Goal: Task Accomplishment & Management: Use online tool/utility

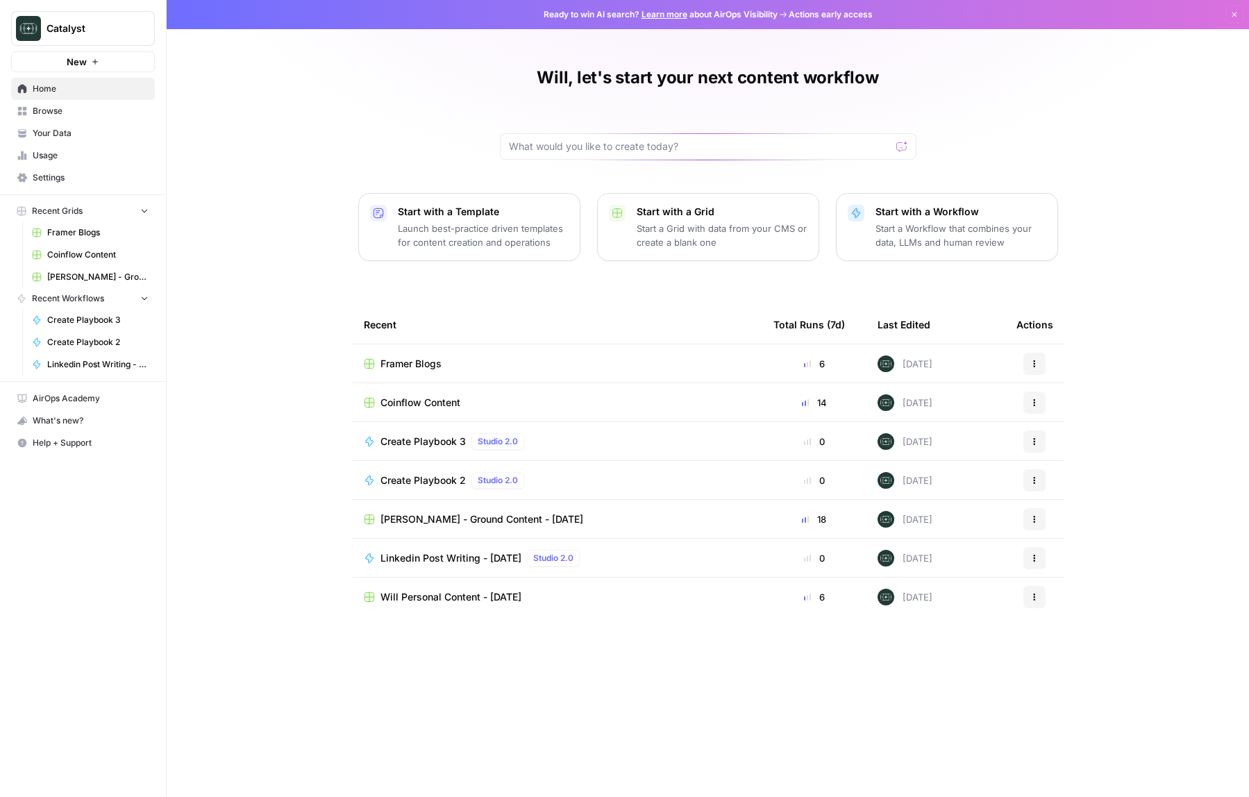
click at [430, 367] on span "Framer Blogs" at bounding box center [410, 364] width 61 height 14
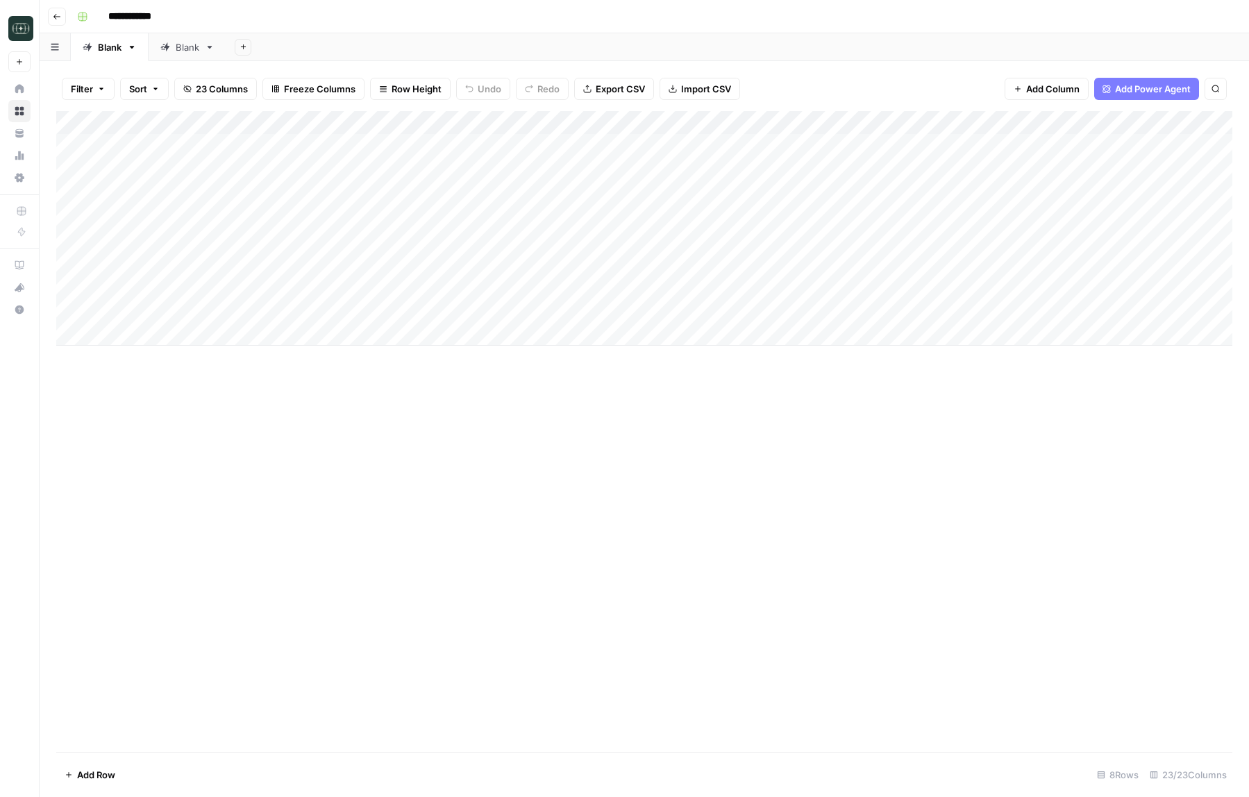
click at [563, 310] on div "Add Column" at bounding box center [644, 228] width 1176 height 235
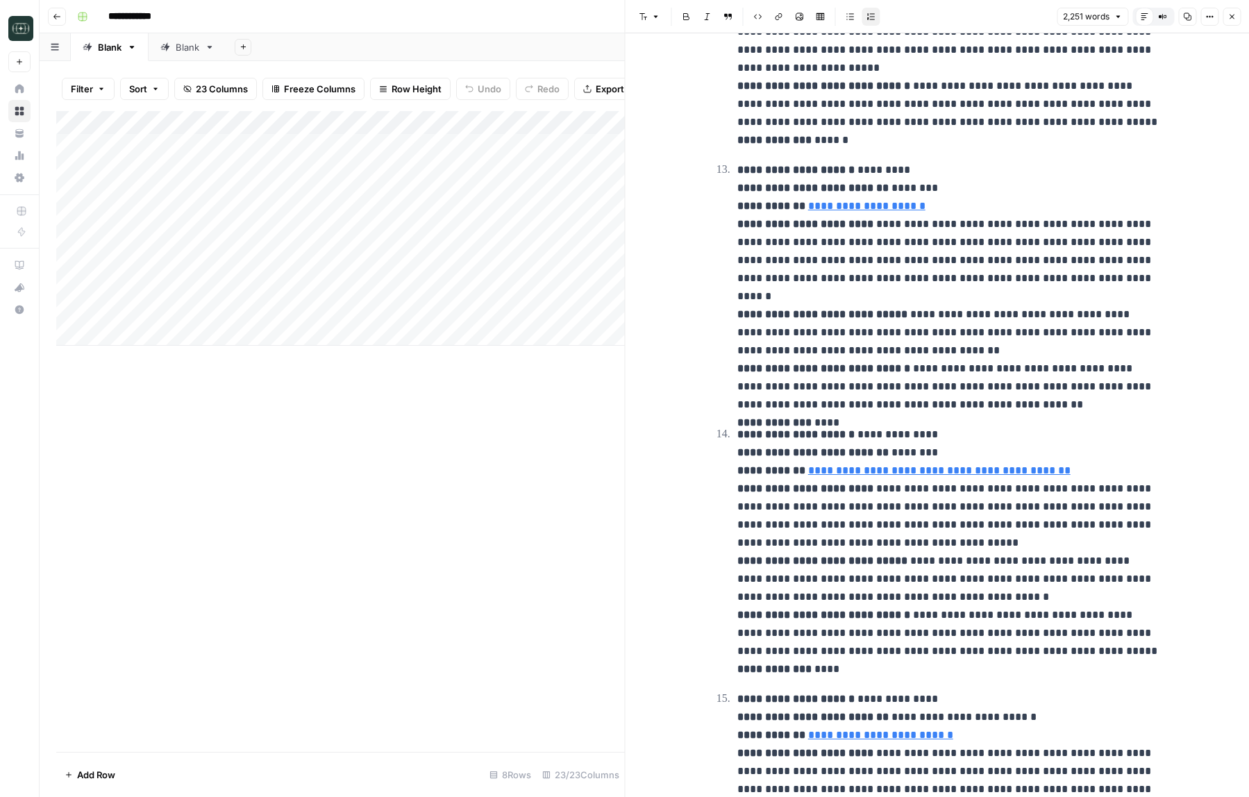
scroll to position [3260, 0]
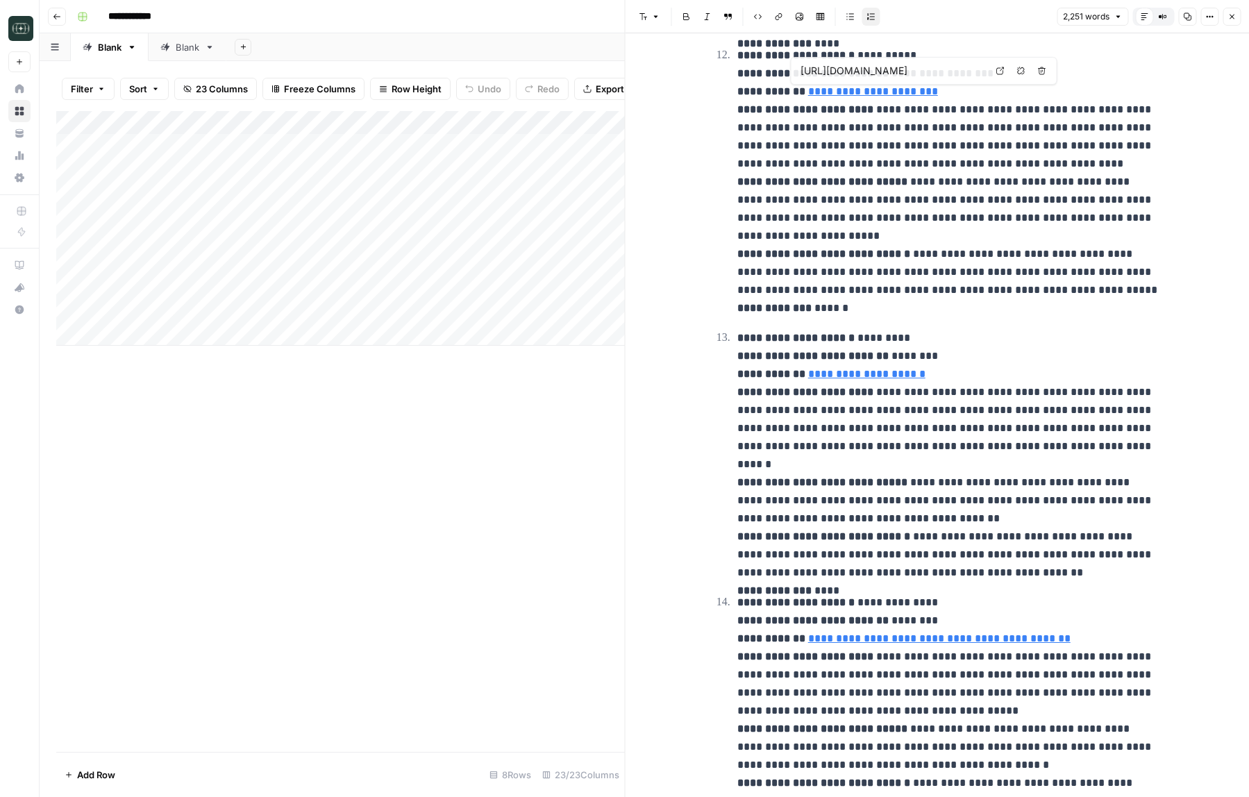
click at [894, 95] on link "**********" at bounding box center [873, 91] width 130 height 10
click at [868, 92] on link "**********" at bounding box center [873, 91] width 130 height 10
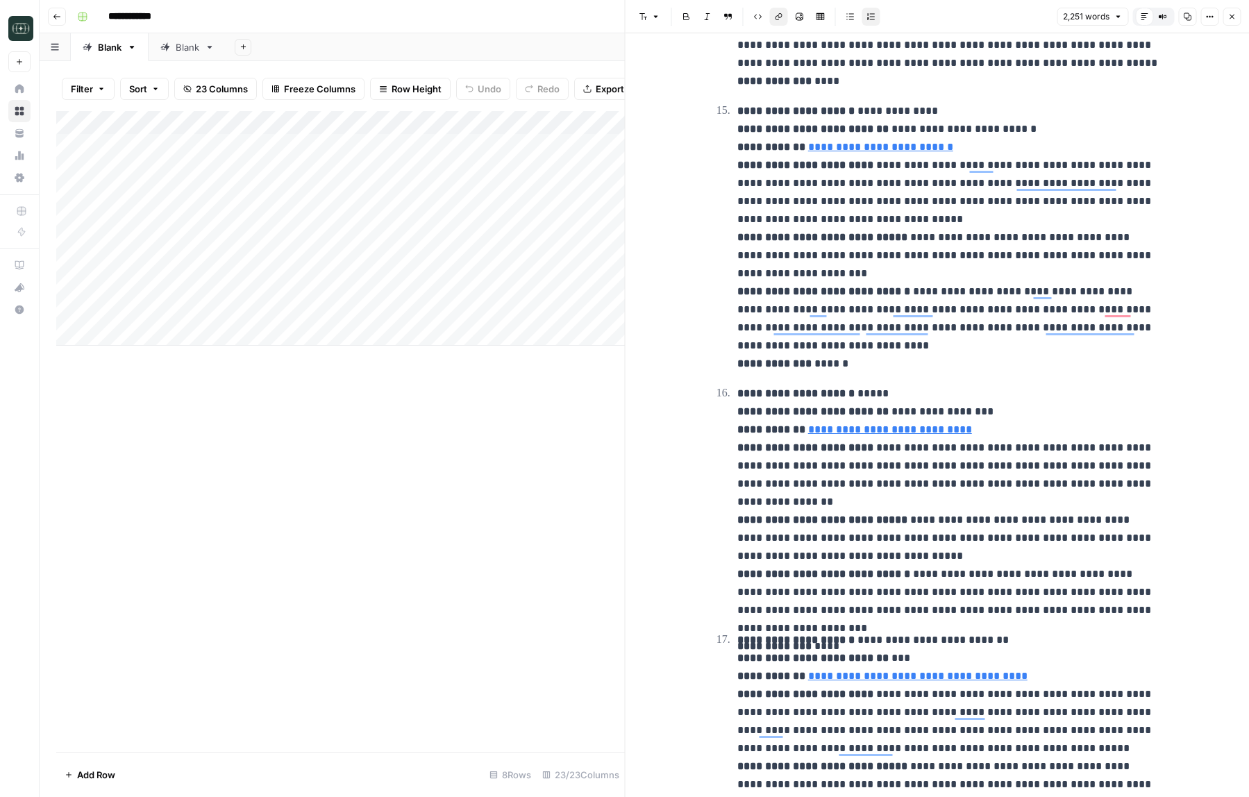
scroll to position [4459, 0]
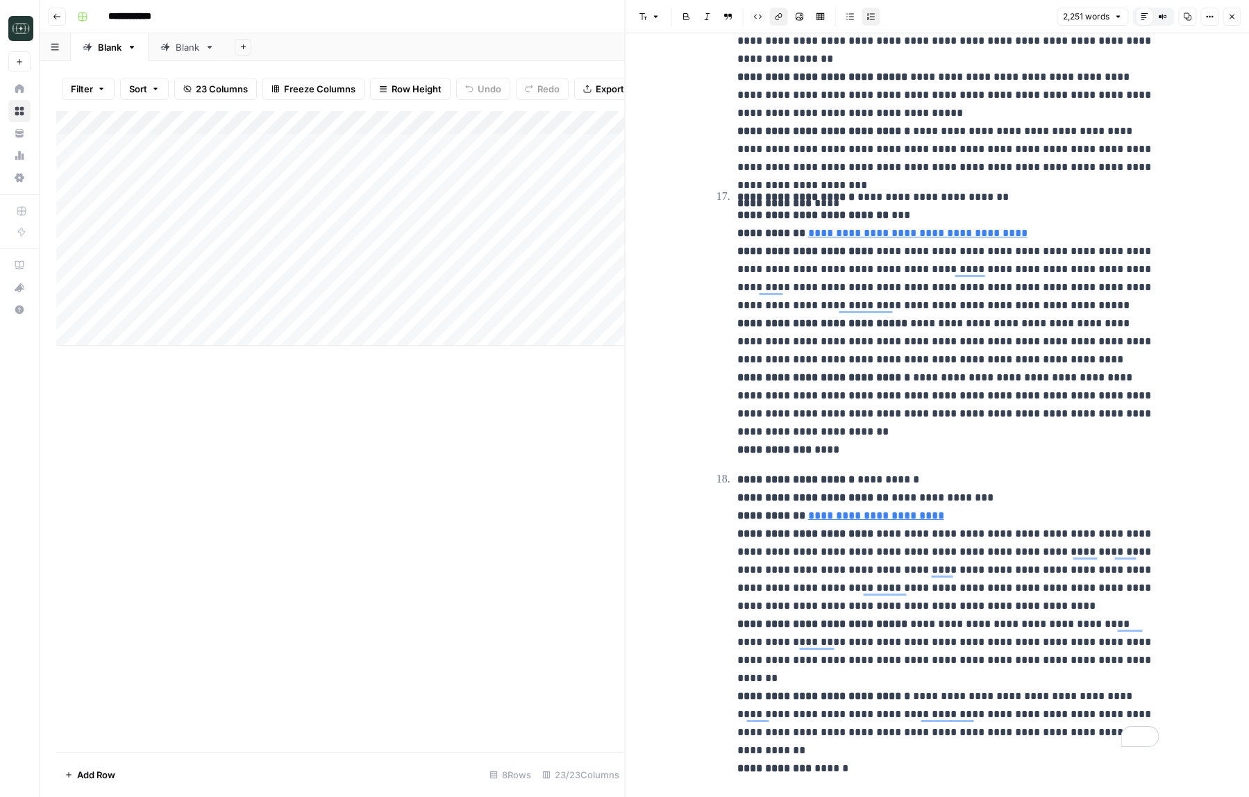
click at [1230, 15] on icon "button" at bounding box center [1232, 17] width 5 height 5
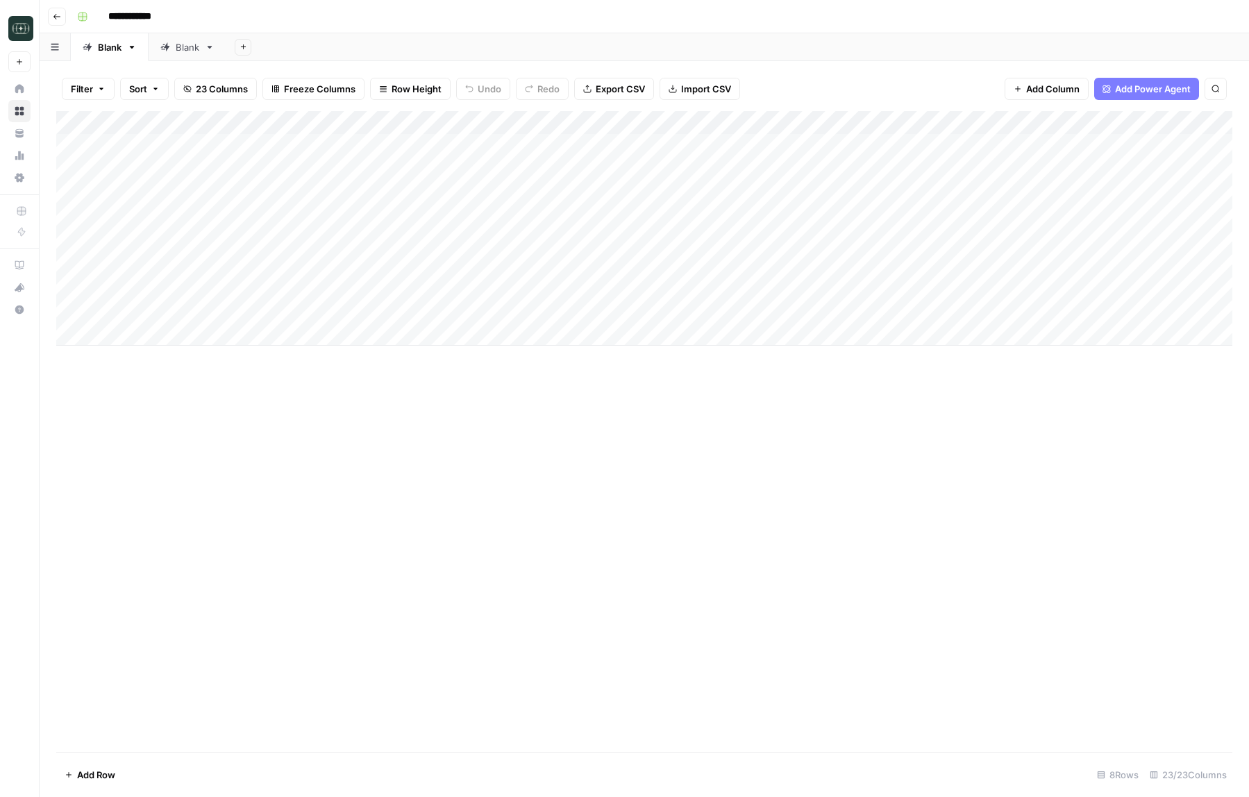
click at [689, 310] on div "Add Column" at bounding box center [644, 228] width 1176 height 235
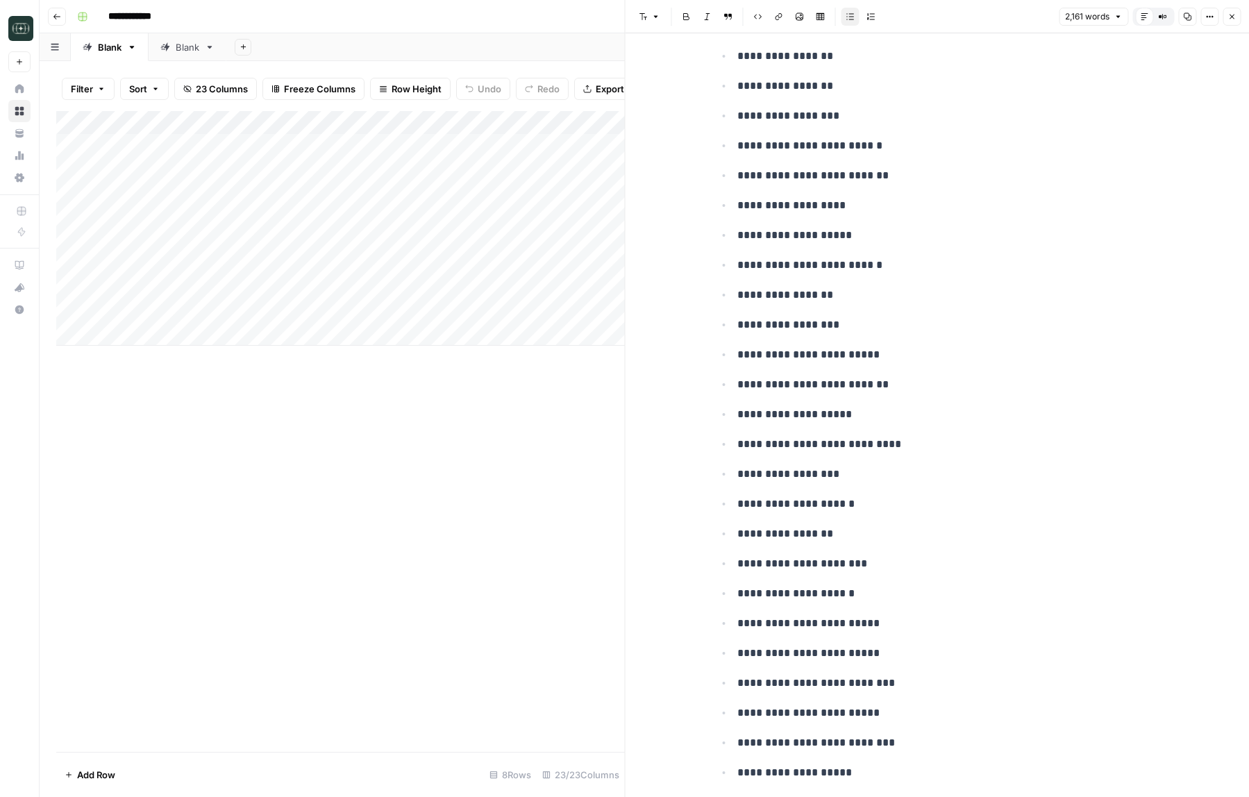
scroll to position [7463, 0]
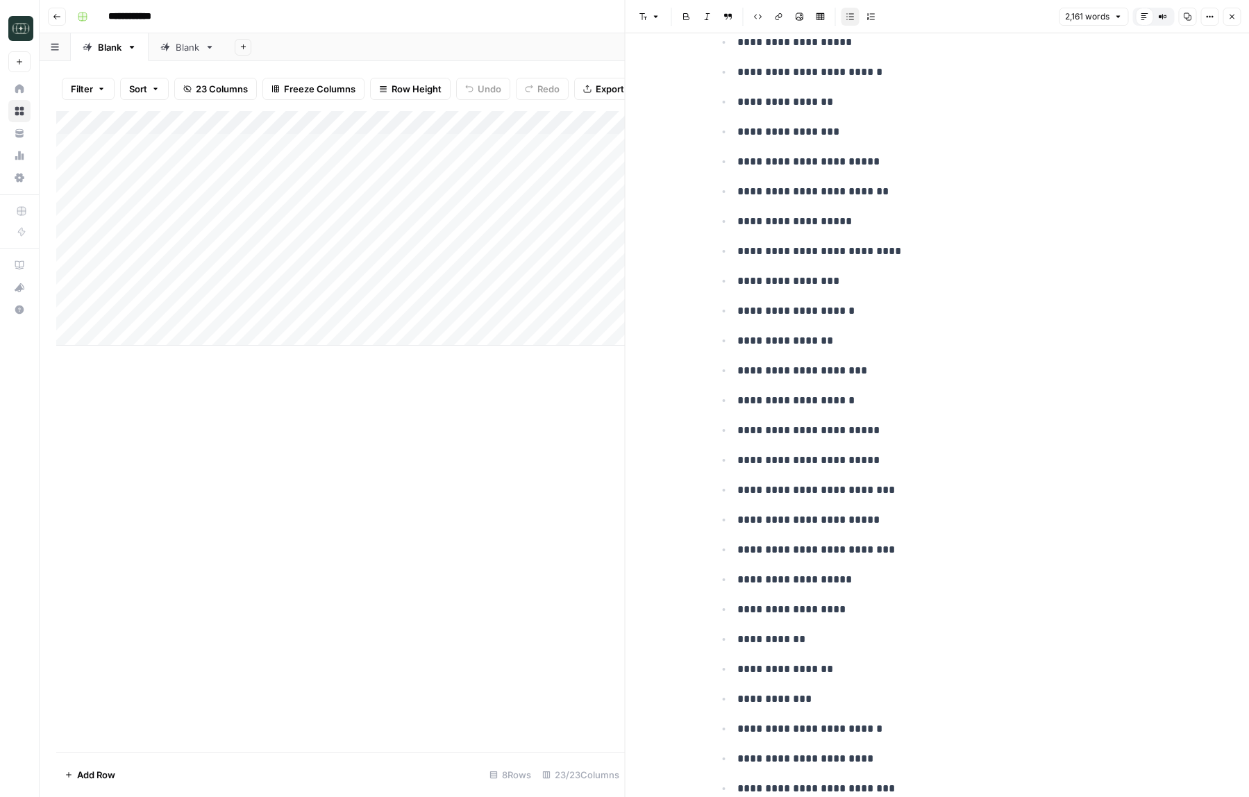
click at [1230, 17] on icon "button" at bounding box center [1231, 16] width 8 height 8
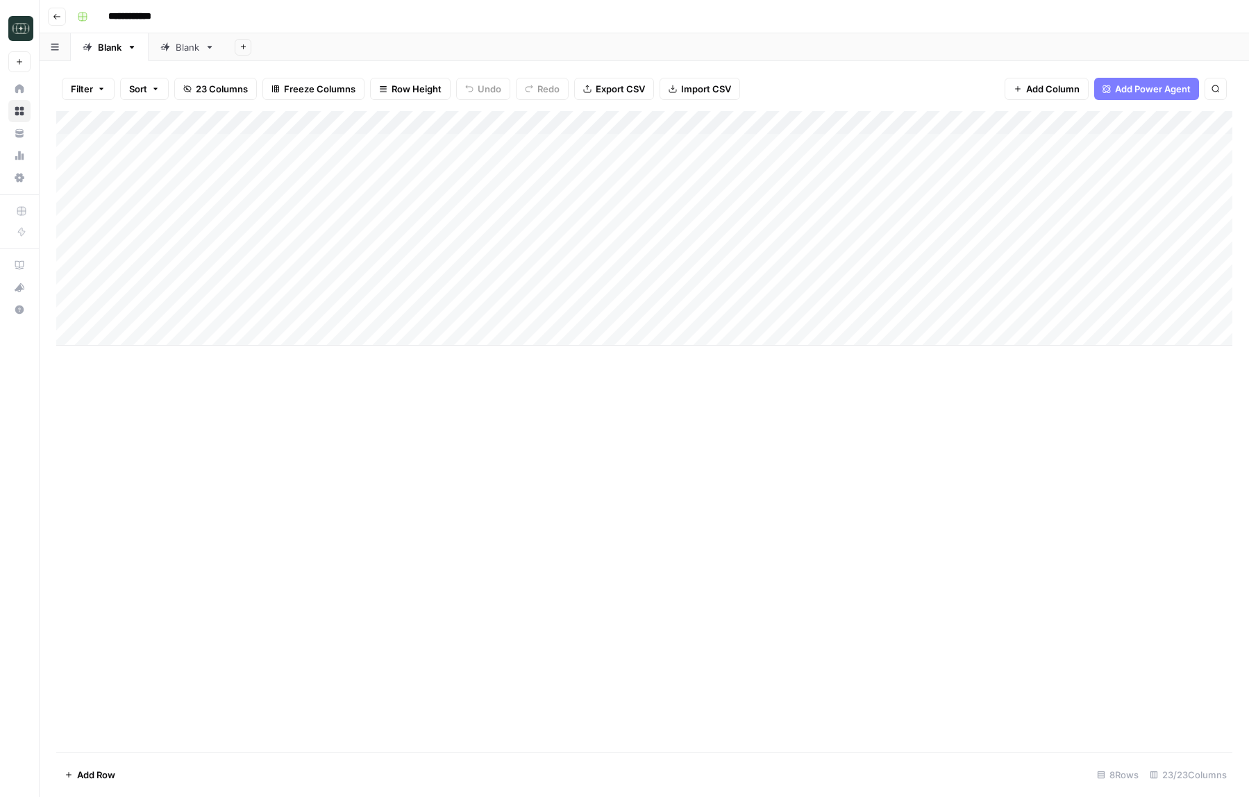
click at [423, 123] on div "Add Column" at bounding box center [644, 228] width 1176 height 235
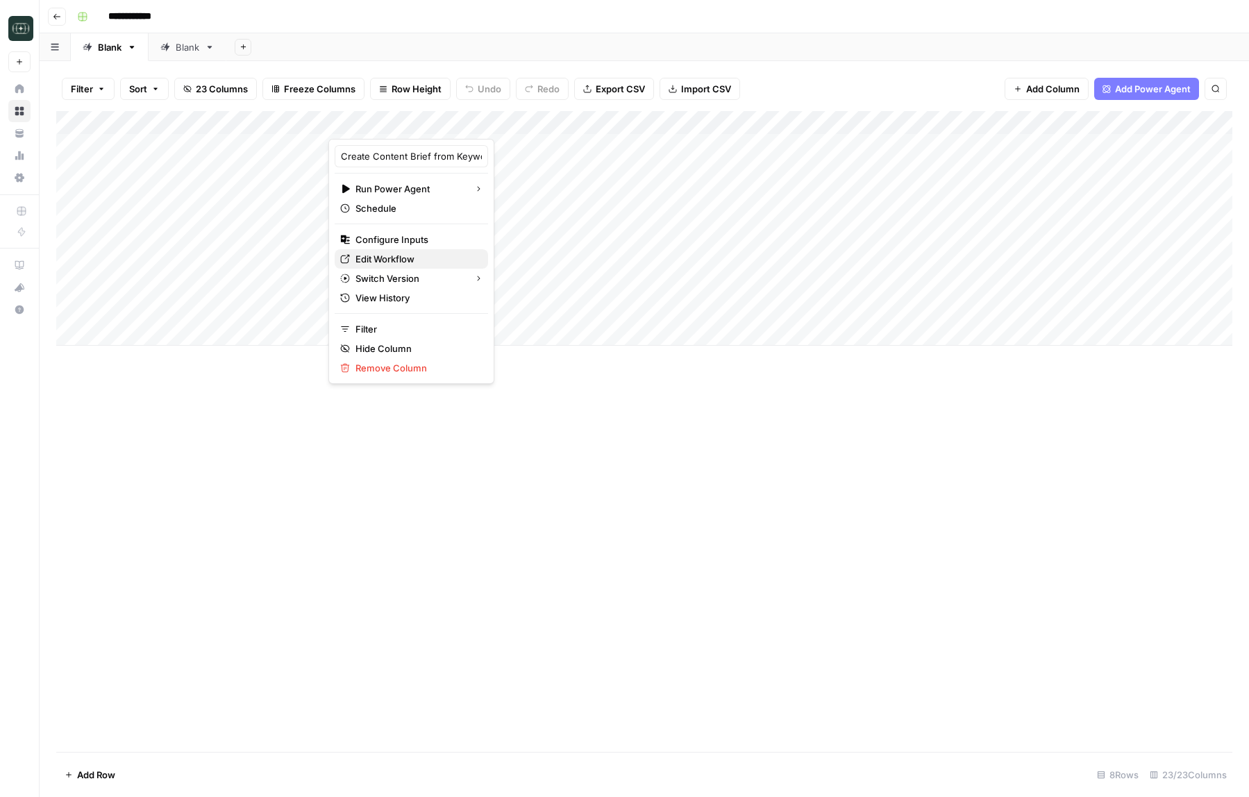
click at [407, 249] on link "Edit Workflow" at bounding box center [411, 258] width 153 height 19
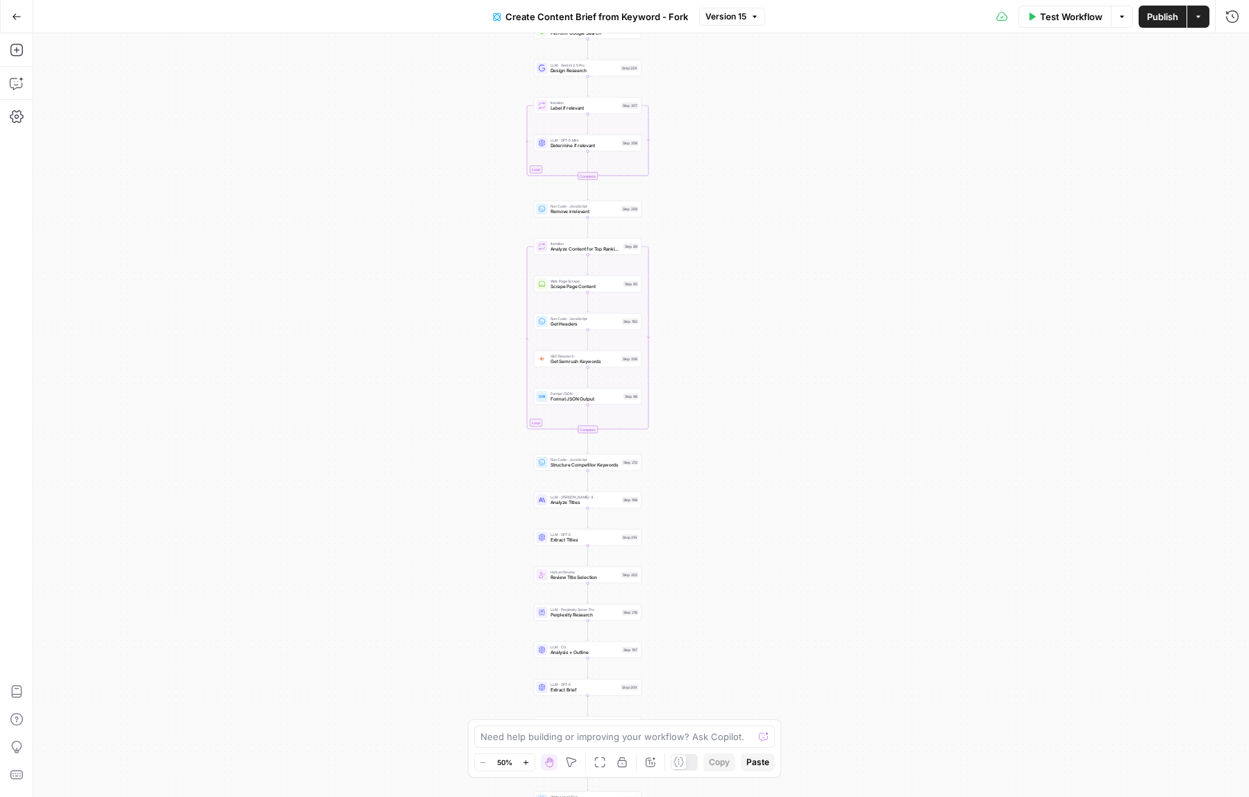
drag, startPoint x: 510, startPoint y: 426, endPoint x: 446, endPoint y: 448, distance: 68.1
click at [446, 448] on div "Workflow Set Inputs Inputs Google Search Perform Google Search Step 51 LLM · Ge…" at bounding box center [641, 415] width 1216 height 764
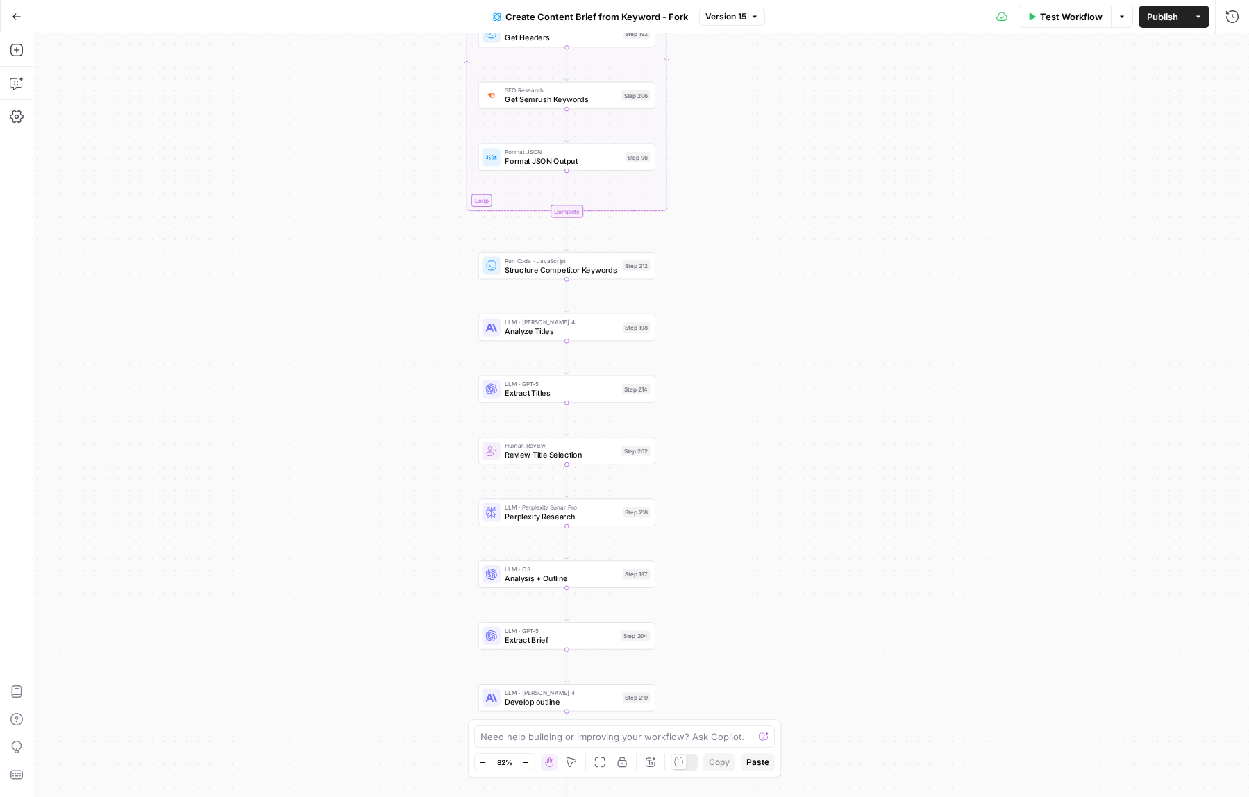
drag, startPoint x: 416, startPoint y: 489, endPoint x: 211, endPoint y: 261, distance: 306.8
click at [211, 261] on div "Workflow Set Inputs Inputs Google Search Perform Google Search Step 51 LLM · Ge…" at bounding box center [641, 415] width 1216 height 764
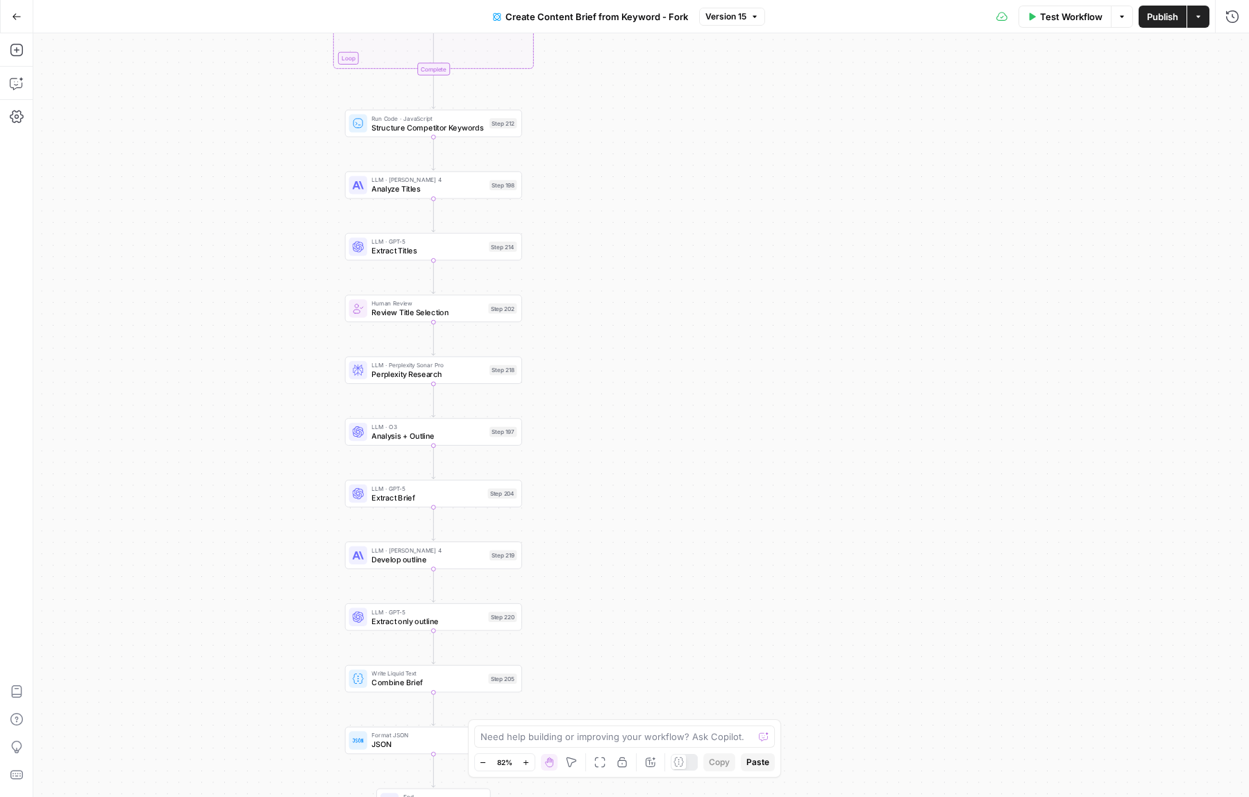
click at [1235, 27] on div "Test Workflow Options Publish Actions Run History" at bounding box center [1007, 16] width 485 height 33
click at [1232, 22] on icon "button" at bounding box center [1232, 16] width 12 height 12
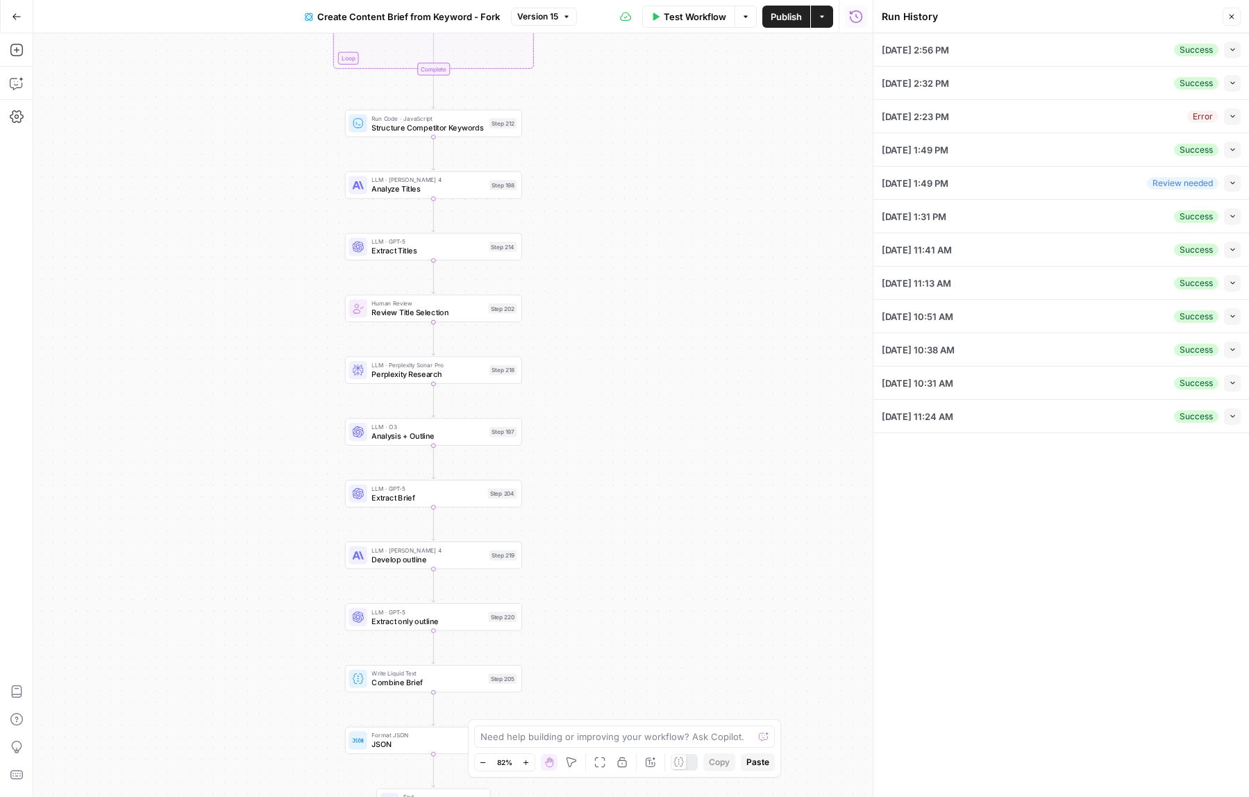
click at [1136, 56] on div "08/18/25 at 2:56 PM Success Collapse" at bounding box center [1061, 49] width 359 height 33
click at [1232, 53] on icon "button" at bounding box center [1233, 50] width 8 height 8
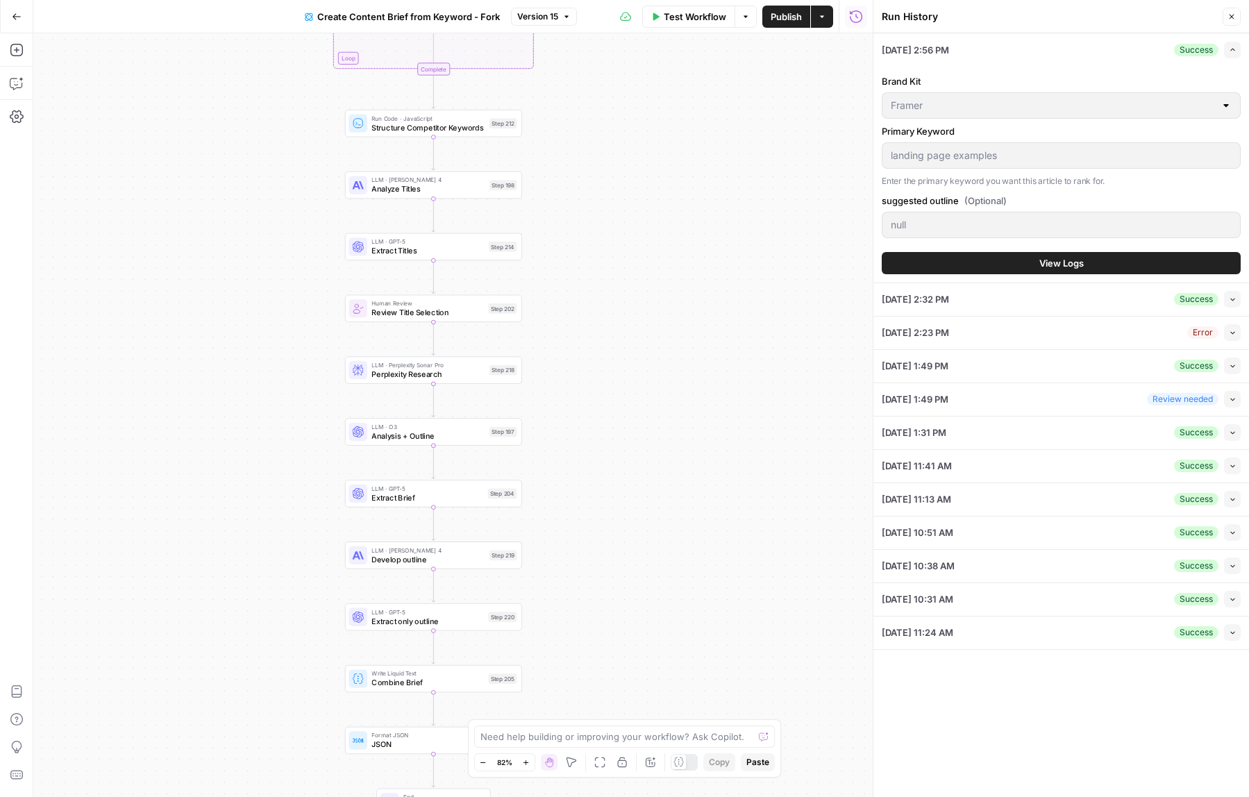
click at [1087, 260] on button "View Logs" at bounding box center [1061, 263] width 359 height 22
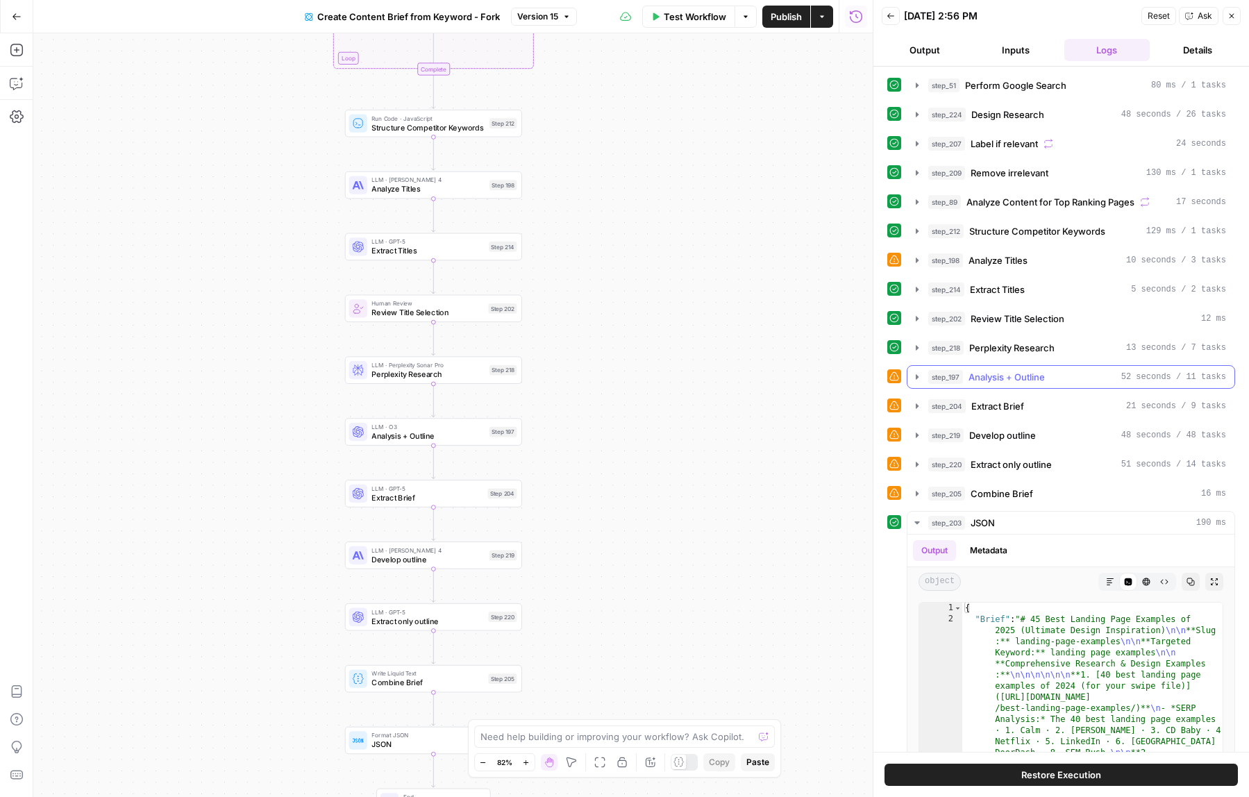
click at [1043, 378] on span "Analysis + Outline" at bounding box center [1006, 377] width 76 height 14
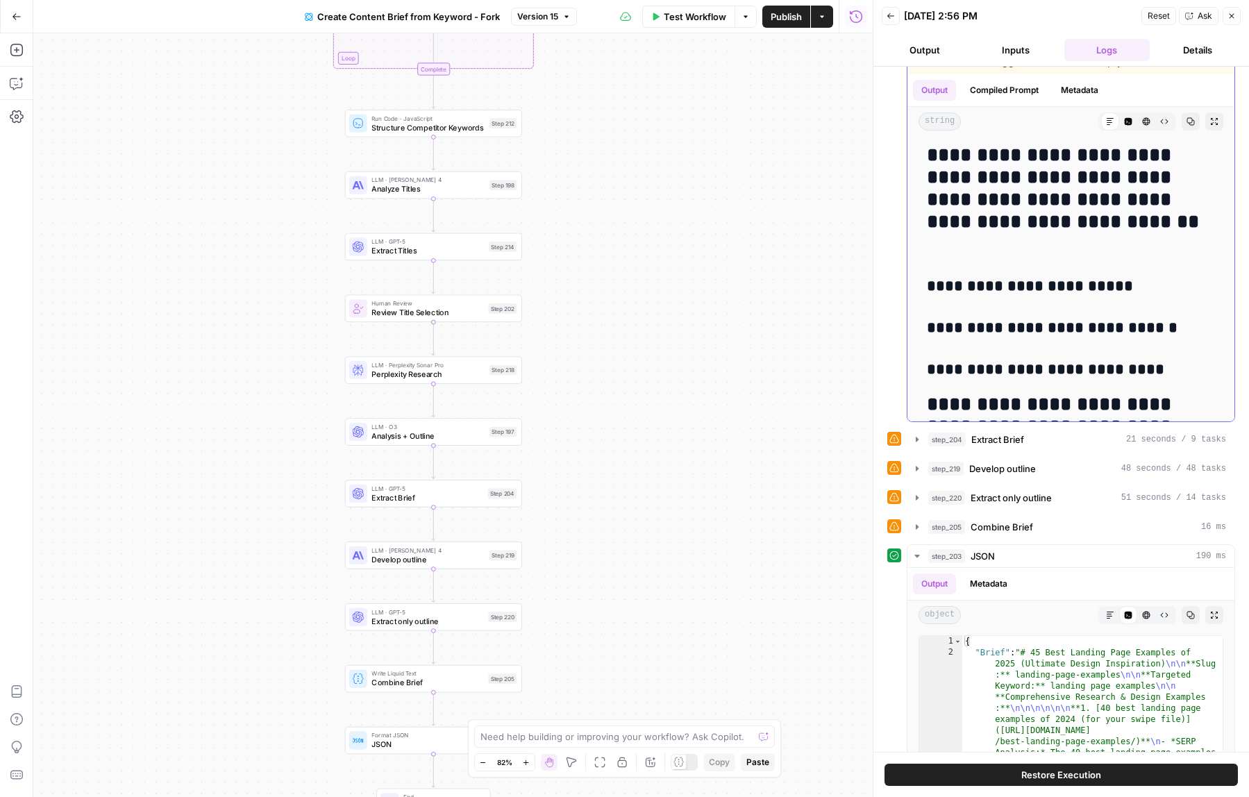
scroll to position [5639, 0]
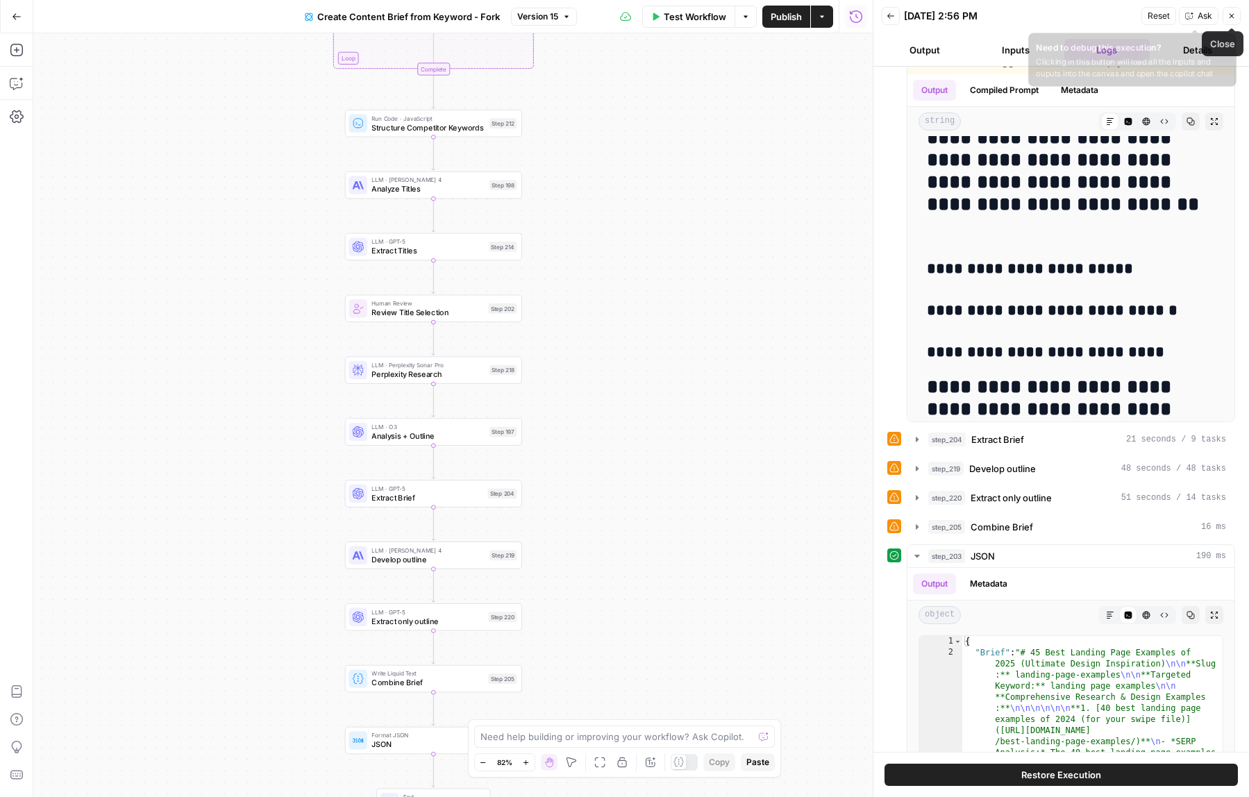
click at [1202, 19] on span "Ask" at bounding box center [1205, 16] width 15 height 12
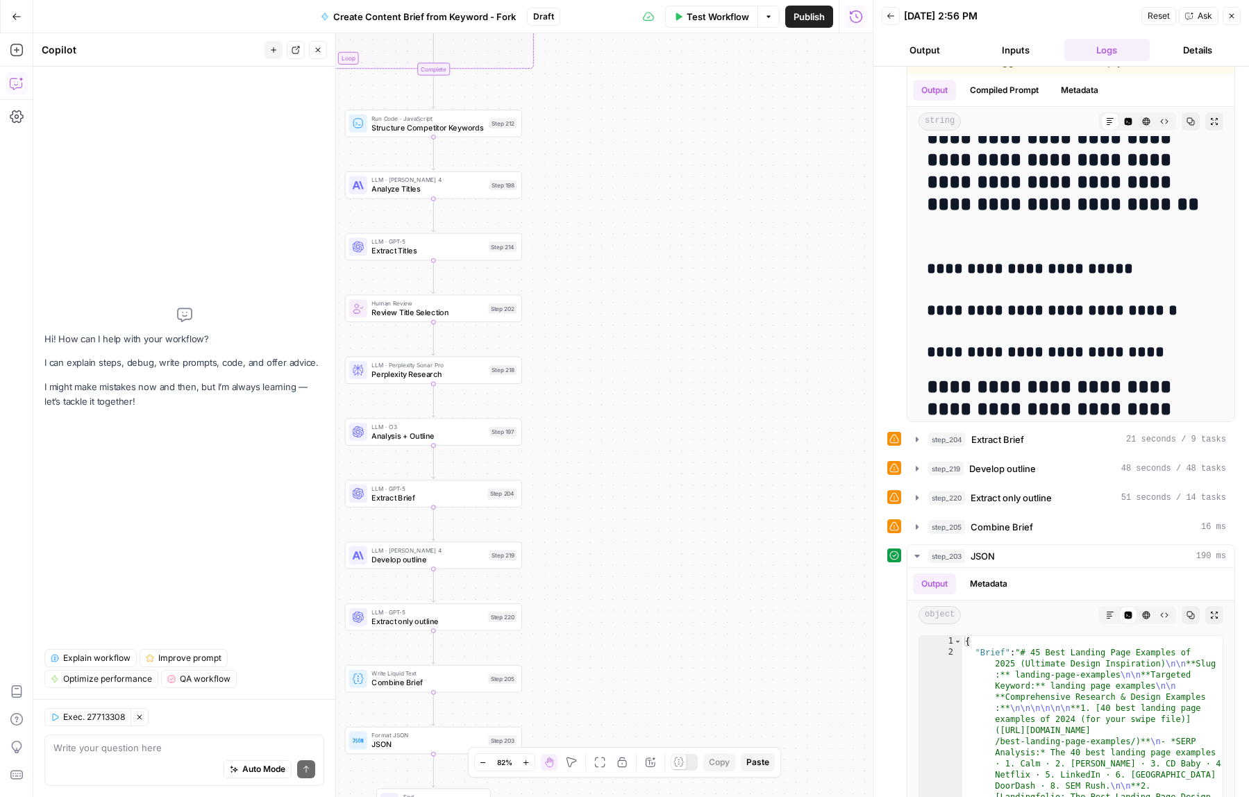
click at [141, 721] on icon "button" at bounding box center [139, 717] width 8 height 8
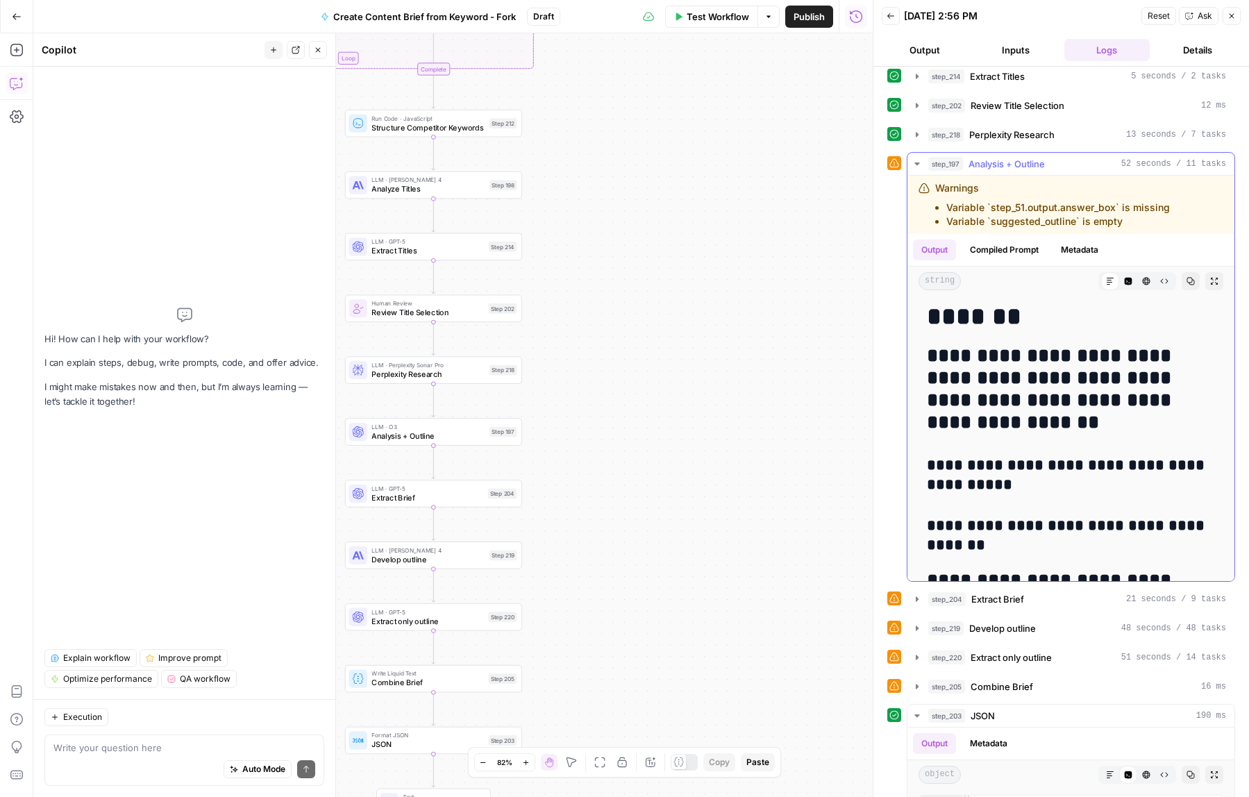
scroll to position [212, 0]
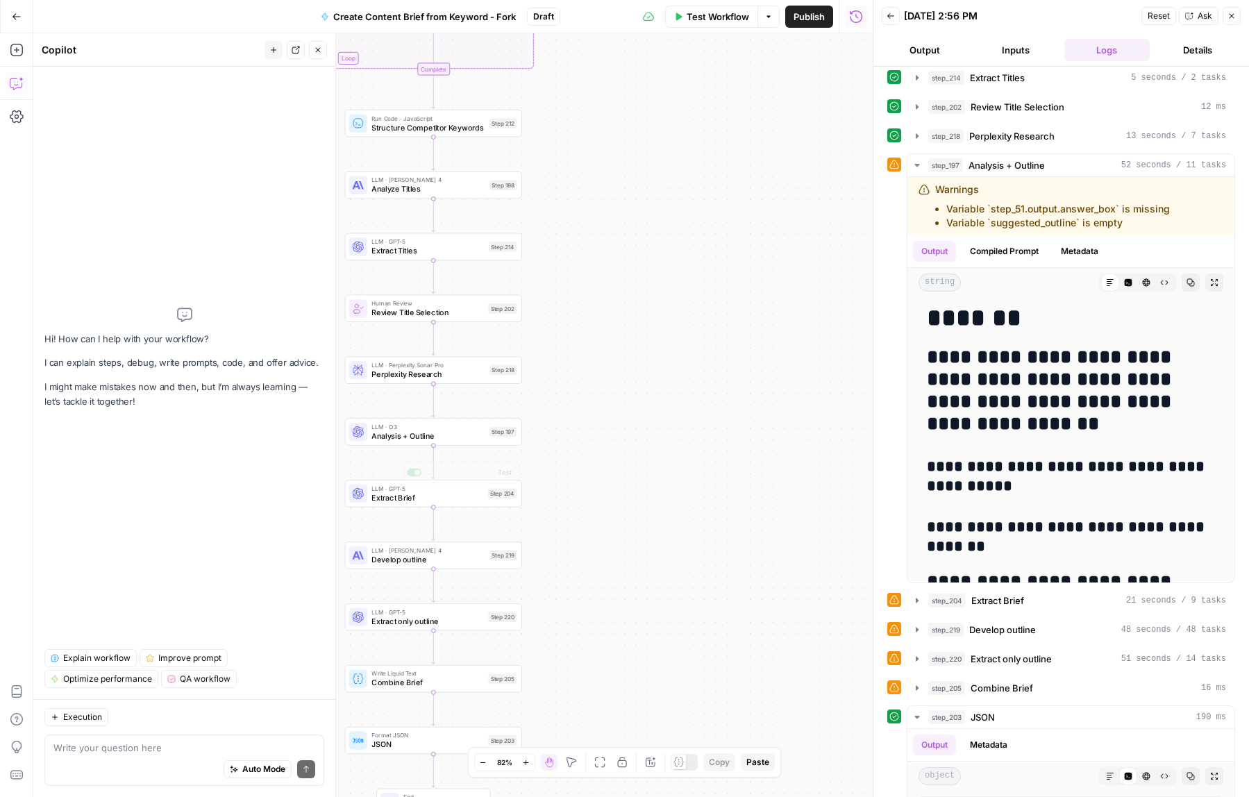
click at [458, 440] on span "Analysis + Outline" at bounding box center [427, 435] width 113 height 11
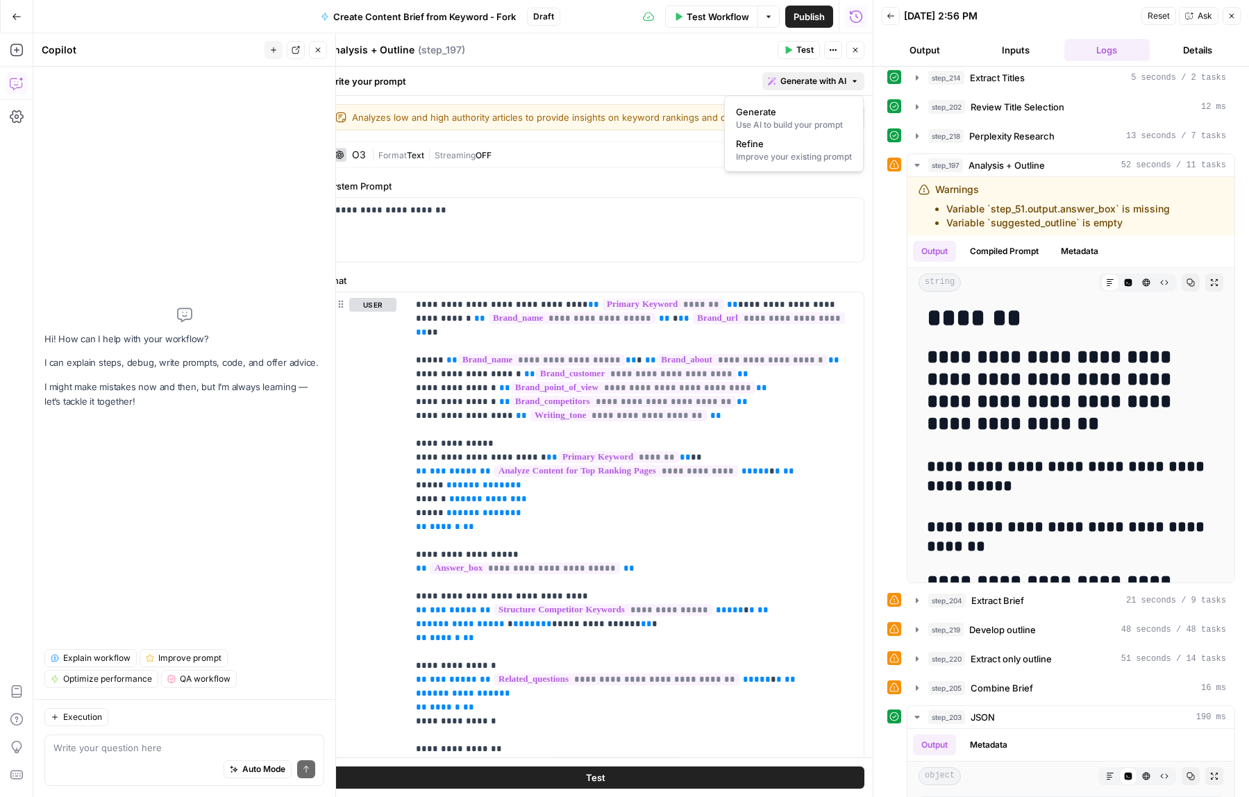
click at [843, 84] on span "Generate with AI" at bounding box center [813, 81] width 66 height 12
click at [808, 157] on div "Improve your existing prompt" at bounding box center [794, 157] width 116 height 12
click at [794, 163] on div at bounding box center [724, 185] width 265 height 83
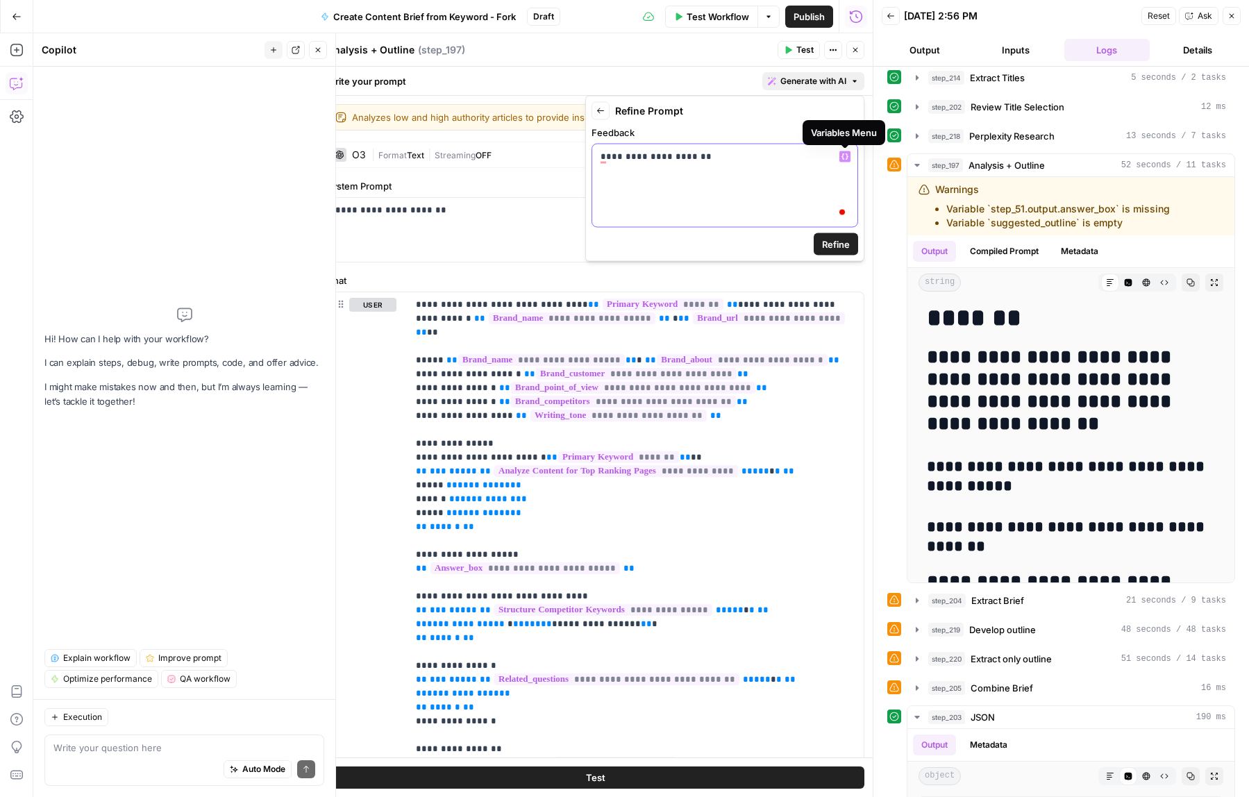
click at [846, 156] on icon "button" at bounding box center [844, 156] width 7 height 7
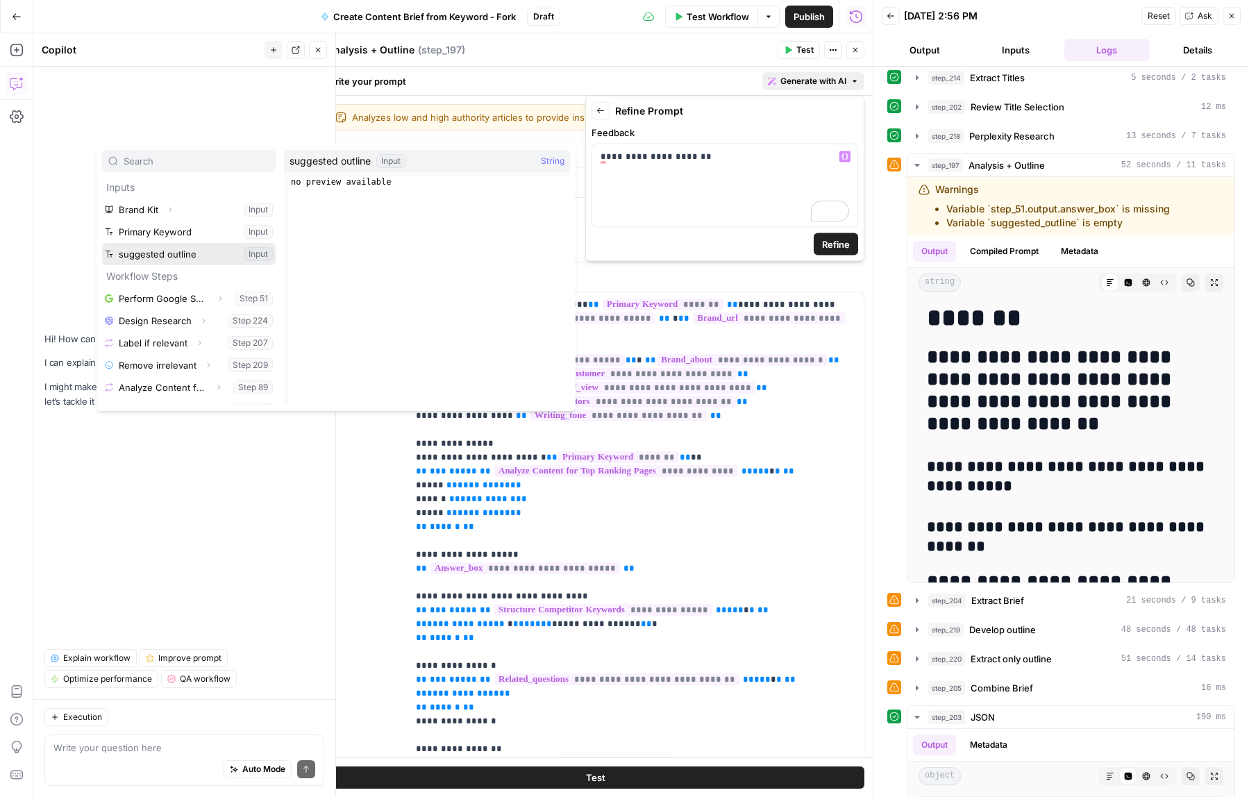
click at [207, 253] on button "Select variable suggested outline" at bounding box center [189, 254] width 174 height 22
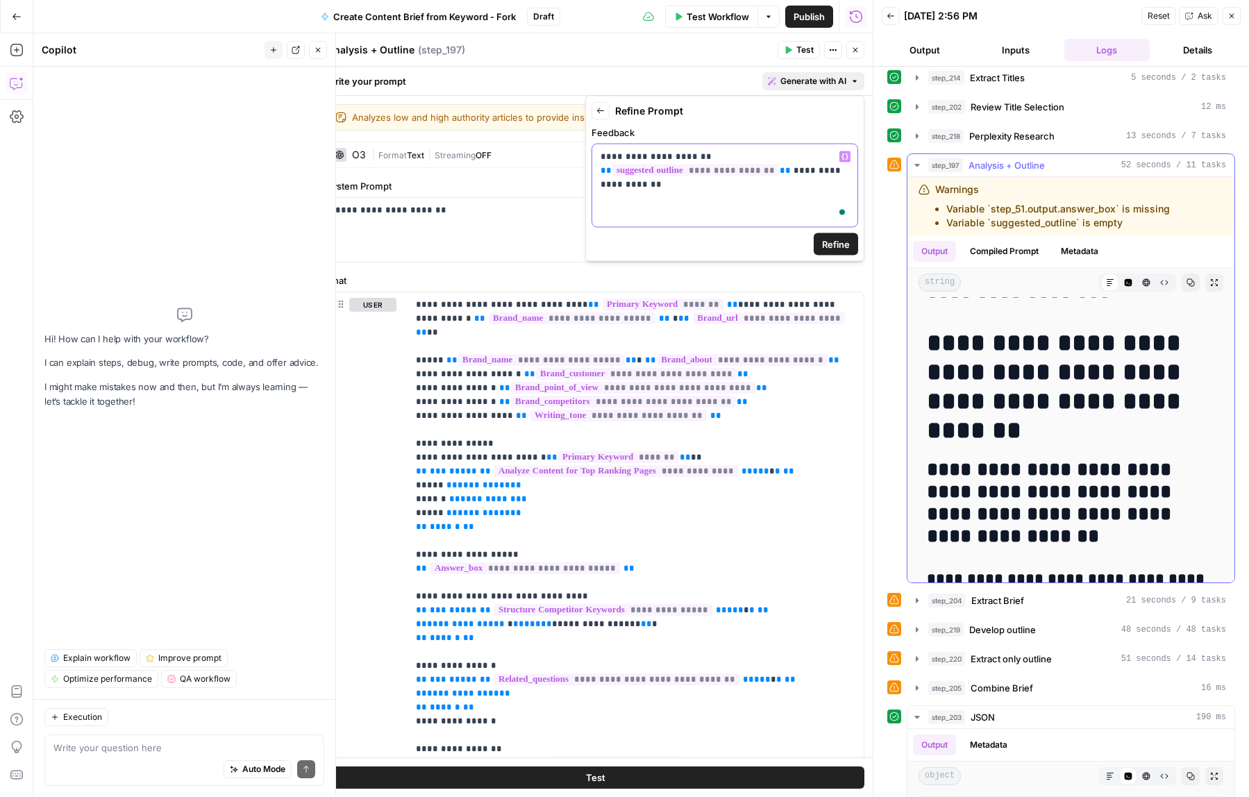
scroll to position [5147, 0]
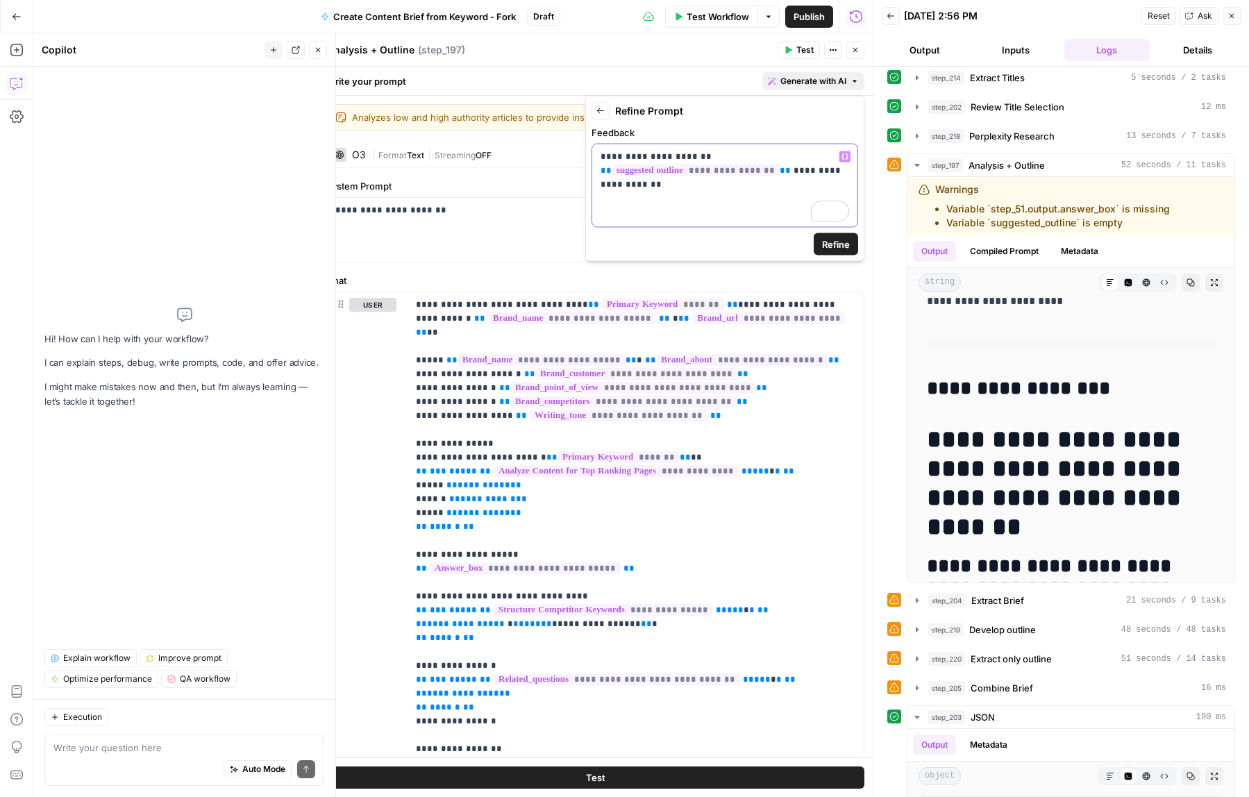
drag, startPoint x: 649, startPoint y: 185, endPoint x: 594, endPoint y: 185, distance: 54.8
click at [594, 185] on div "**********" at bounding box center [724, 185] width 265 height 83
click at [831, 238] on span "Refine" at bounding box center [836, 244] width 28 height 14
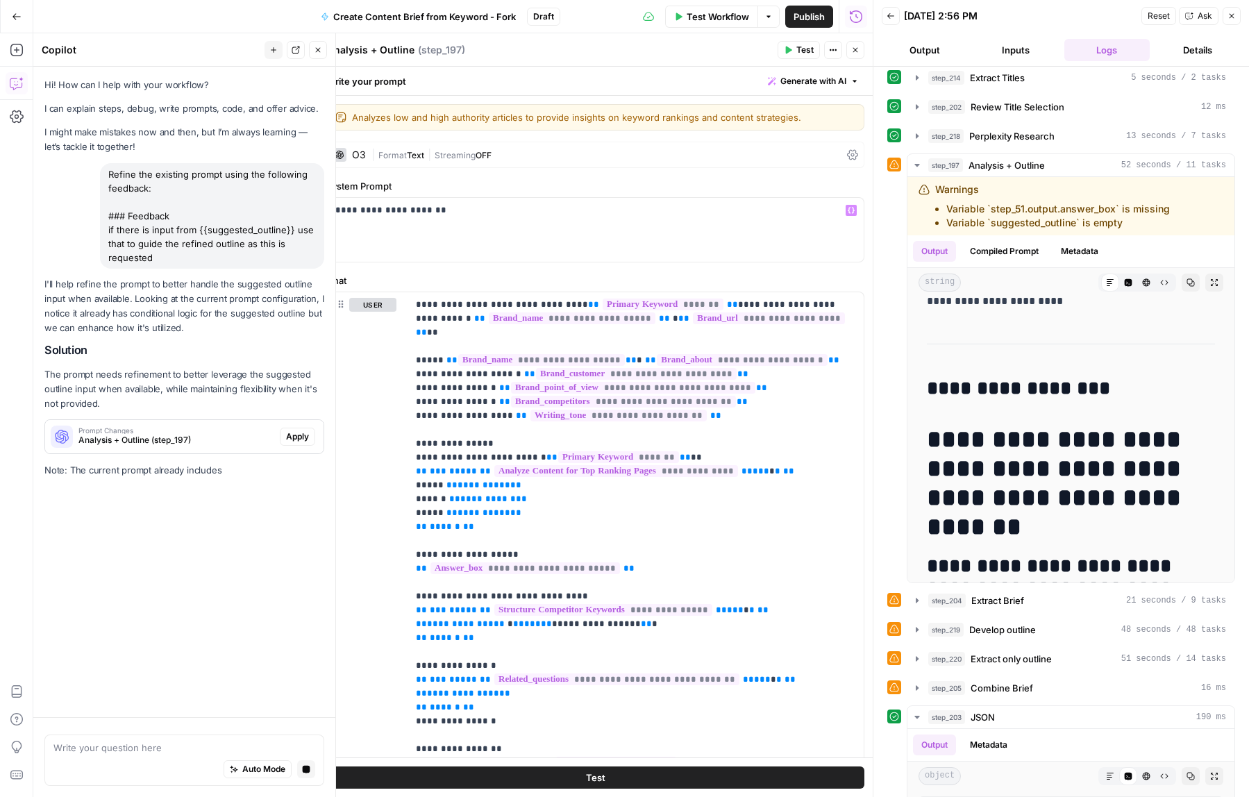
scroll to position [0, 0]
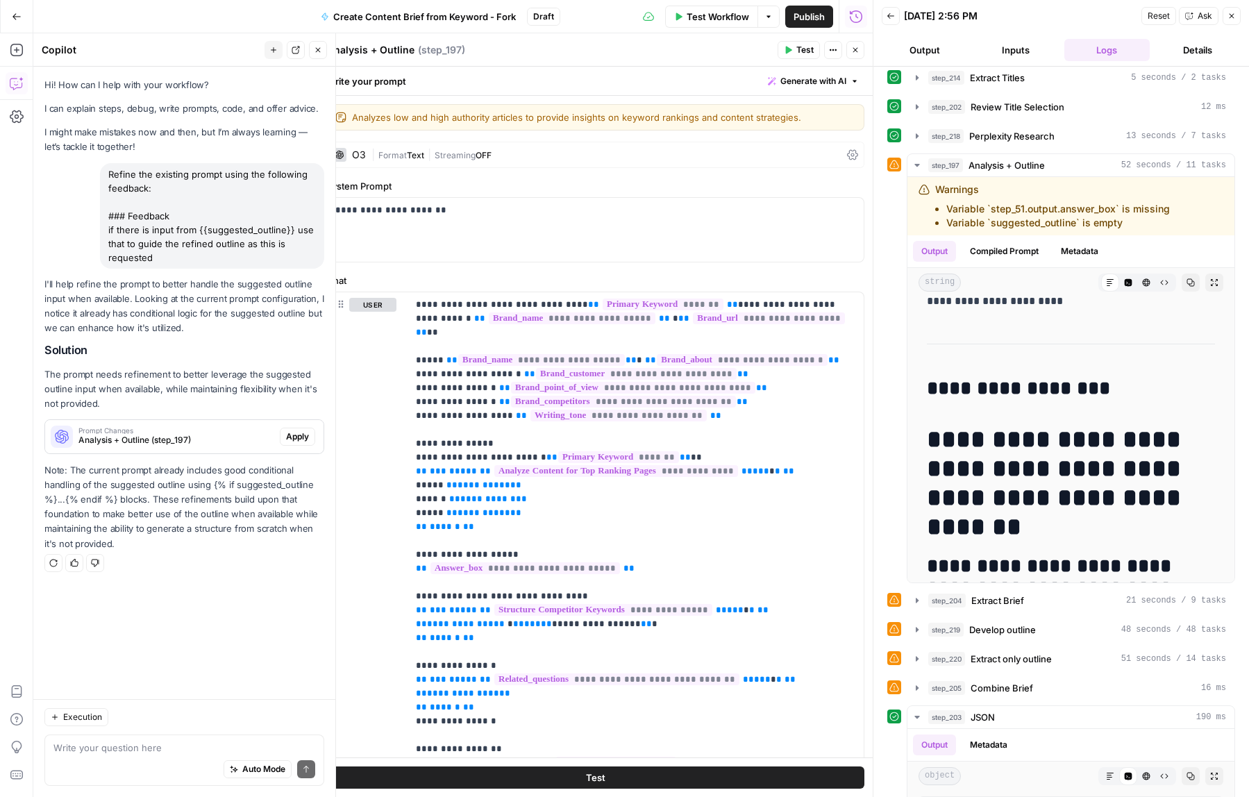
click at [302, 439] on span "Apply" at bounding box center [297, 436] width 23 height 12
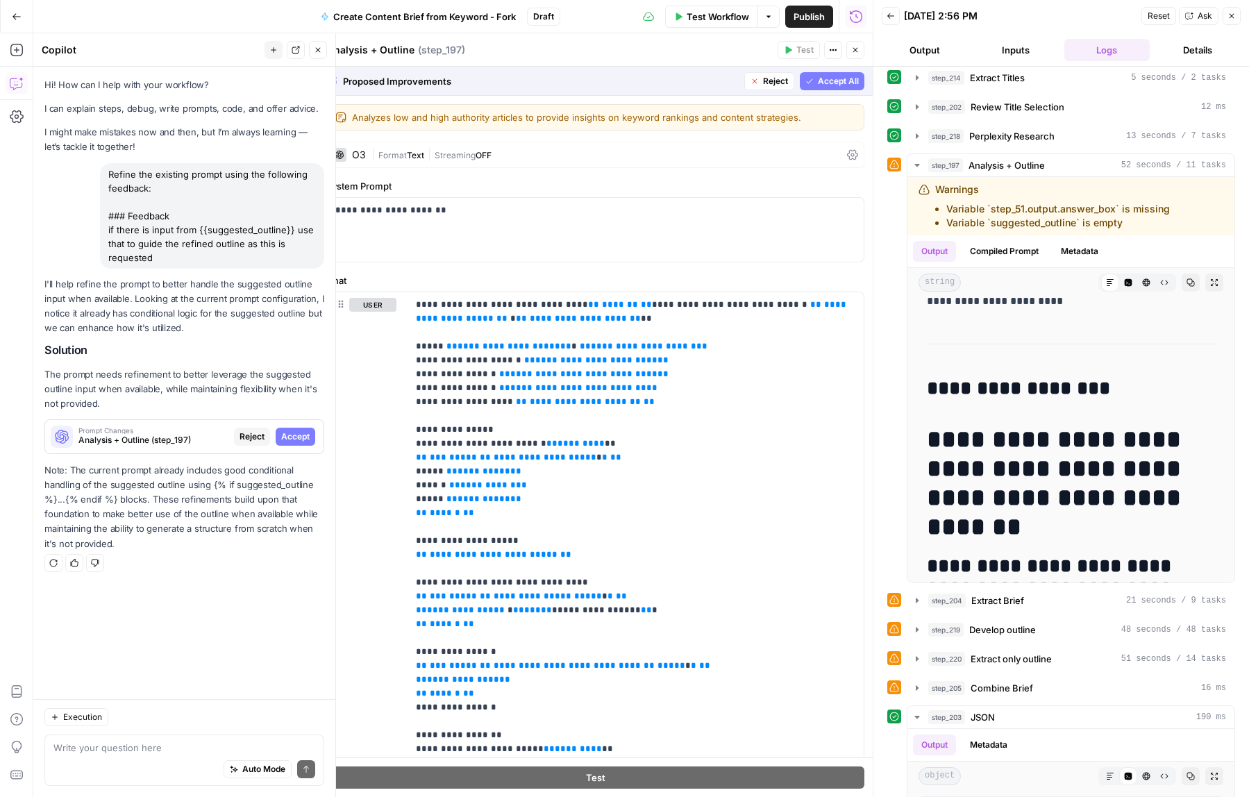
click at [837, 80] on span "Accept All" at bounding box center [838, 81] width 41 height 12
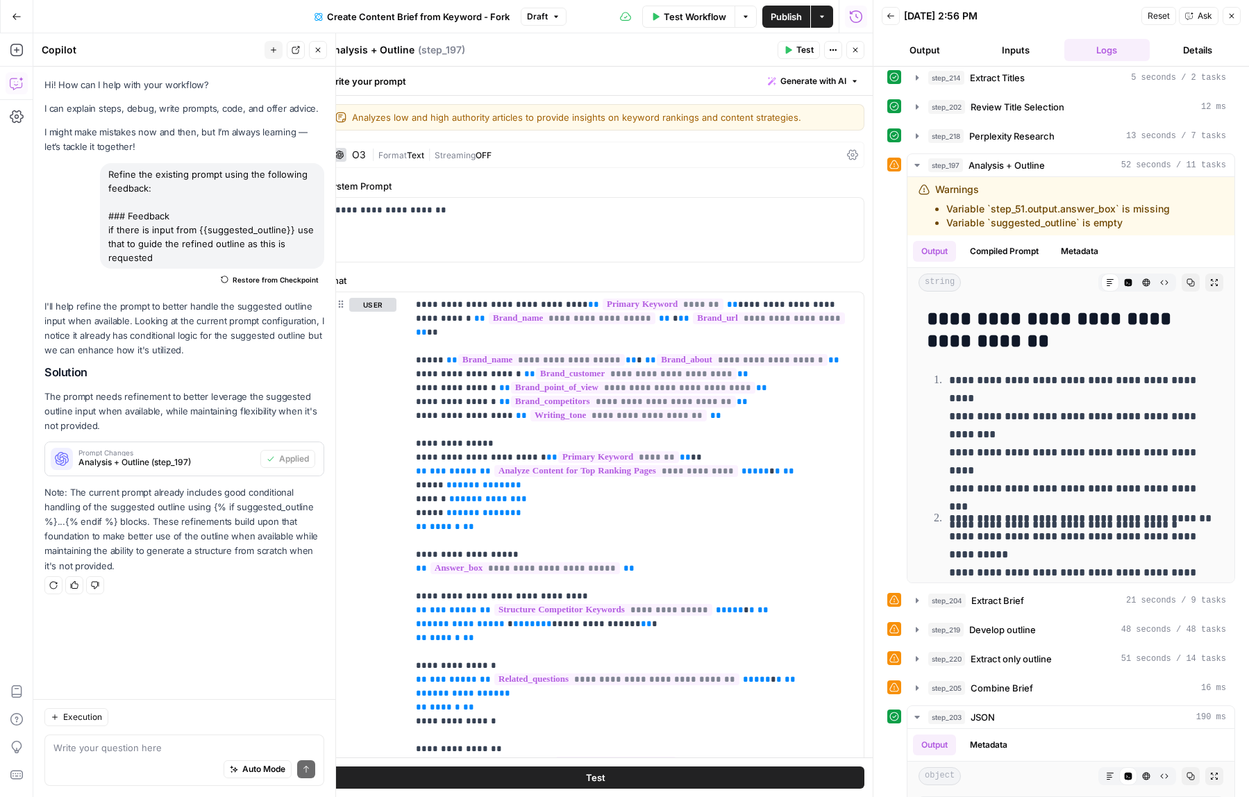
click at [782, 18] on span "Publish" at bounding box center [786, 17] width 31 height 14
click at [1230, 20] on button "Close" at bounding box center [1232, 16] width 18 height 18
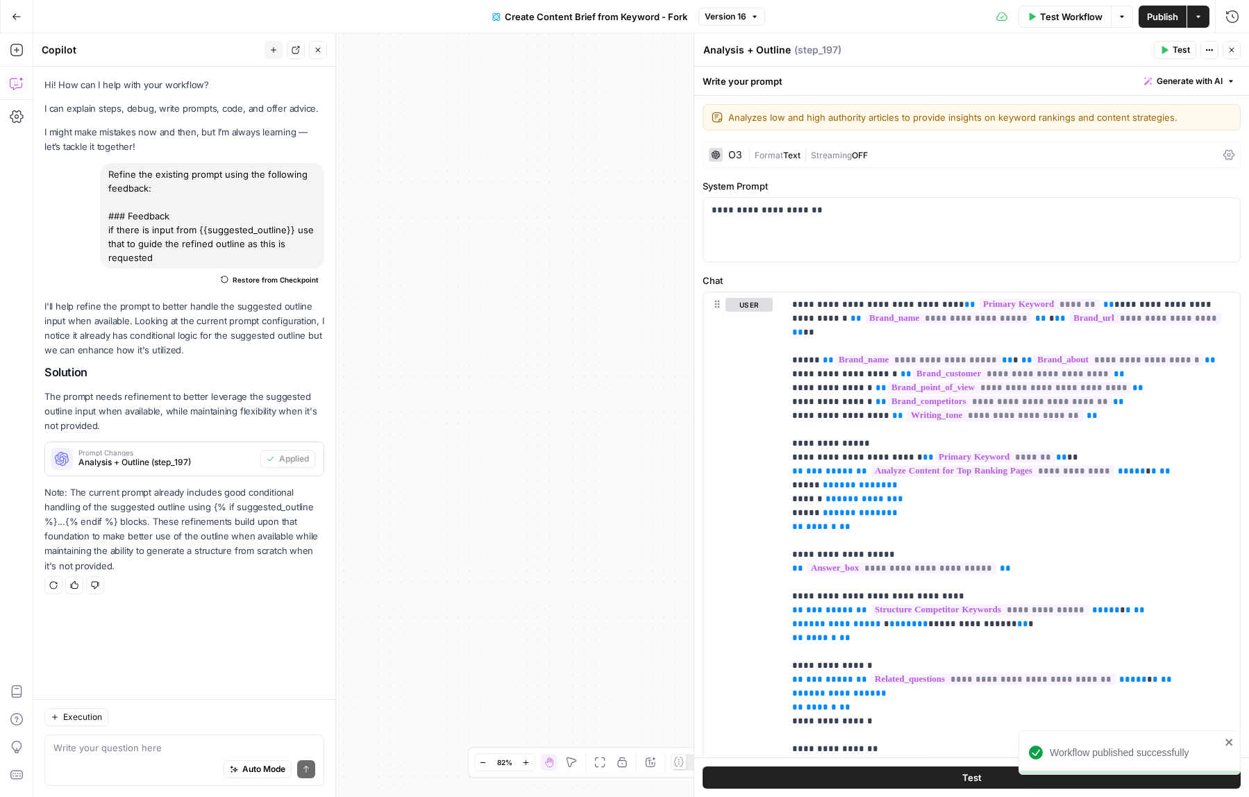
click at [1228, 0] on div "Test Workflow Options Publish Actions Run History" at bounding box center [1007, 16] width 484 height 33
click at [1230, 13] on icon "button" at bounding box center [1232, 17] width 14 height 14
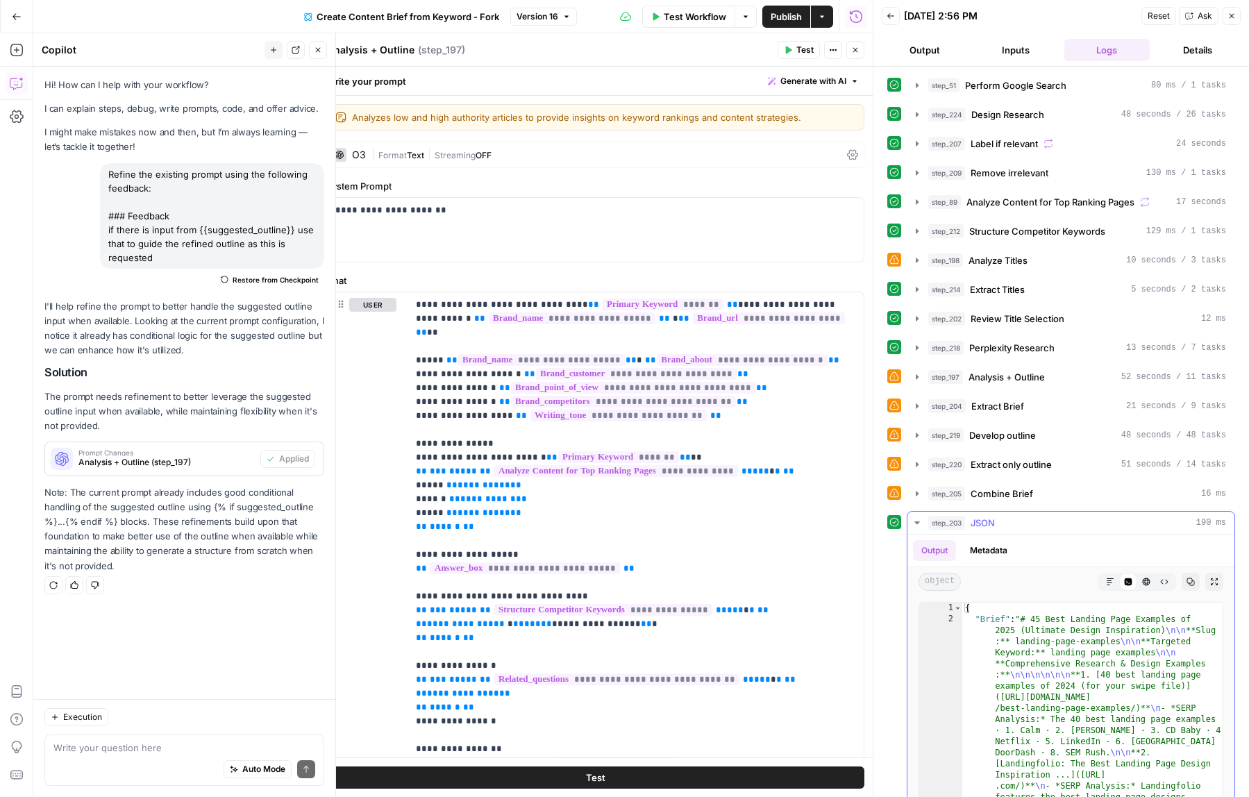
click at [909, 522] on button "step_203 JSON 190 ms" at bounding box center [1070, 523] width 327 height 22
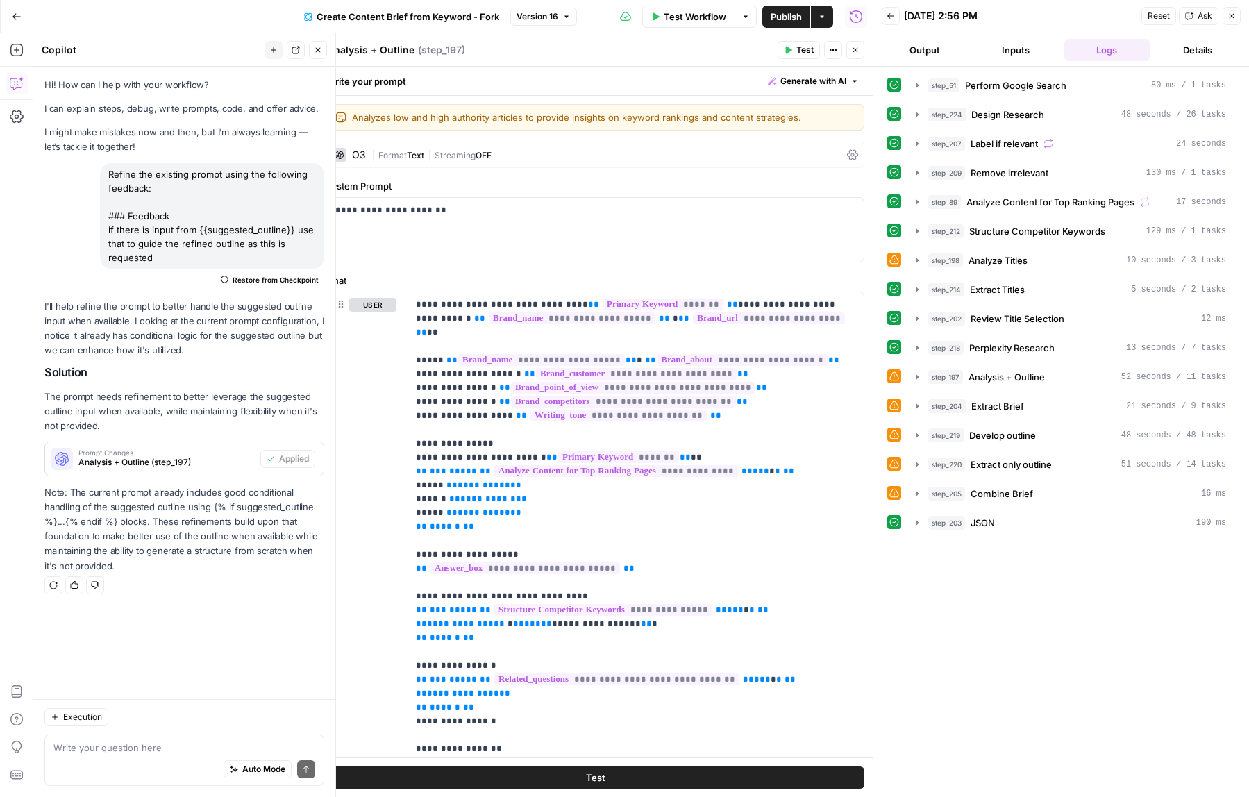
click at [894, 20] on button "Back" at bounding box center [891, 16] width 18 height 18
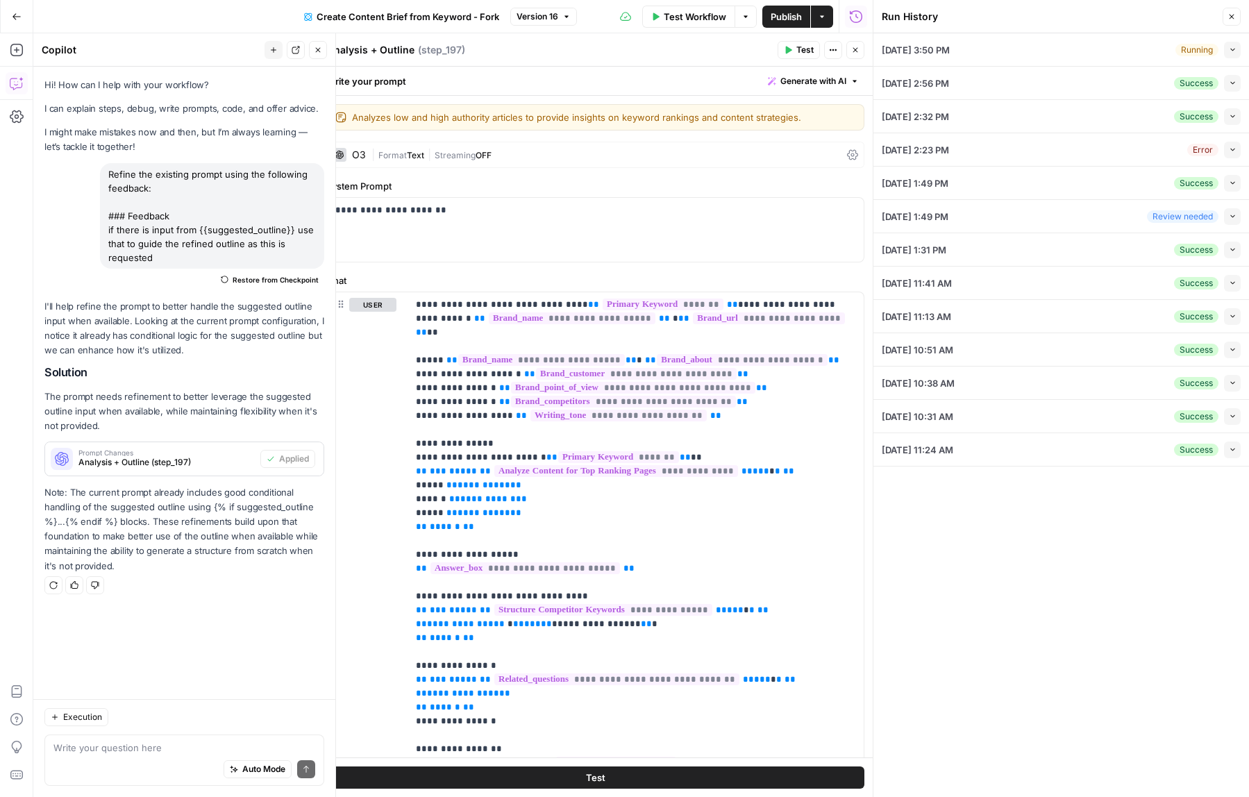
click at [1096, 42] on div "08/18/25 at 3:50 PM Running Collapse" at bounding box center [1061, 49] width 359 height 33
click at [1232, 47] on icon "button" at bounding box center [1233, 50] width 8 height 8
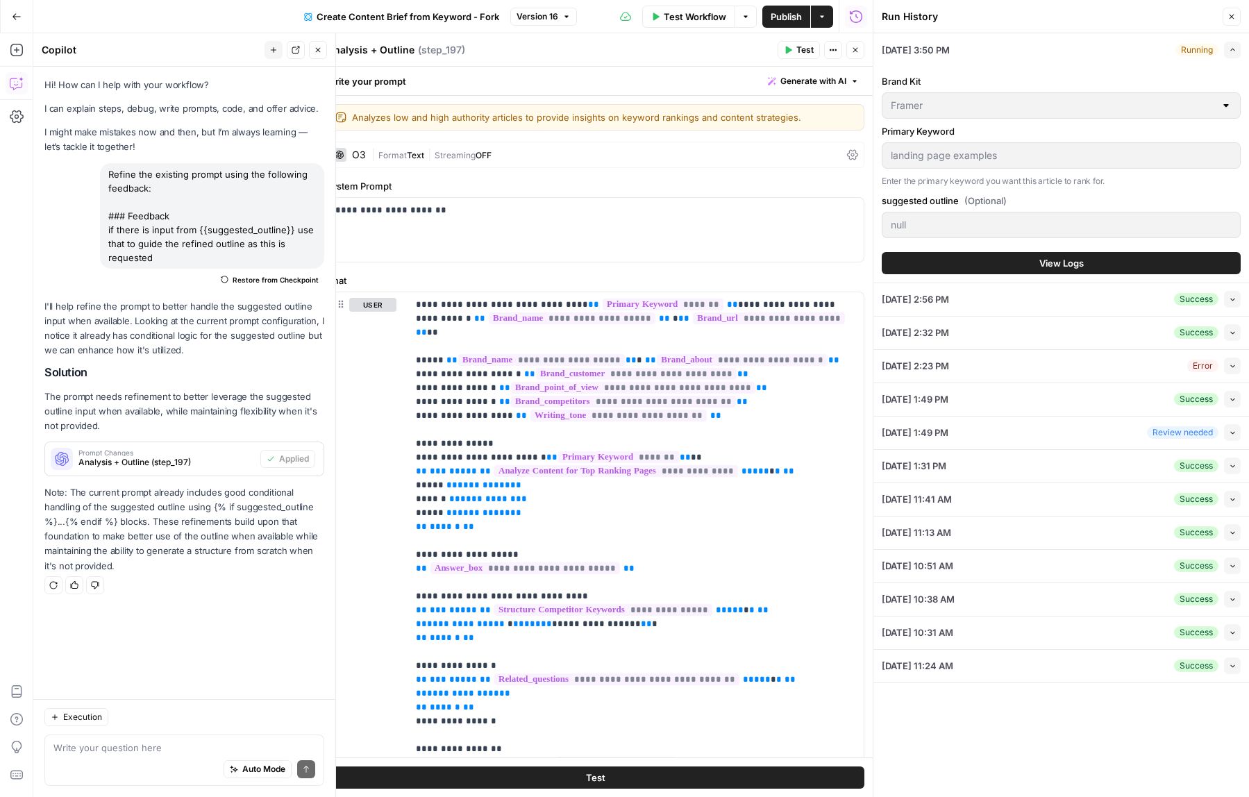
click at [1067, 254] on button "View Logs" at bounding box center [1061, 263] width 359 height 22
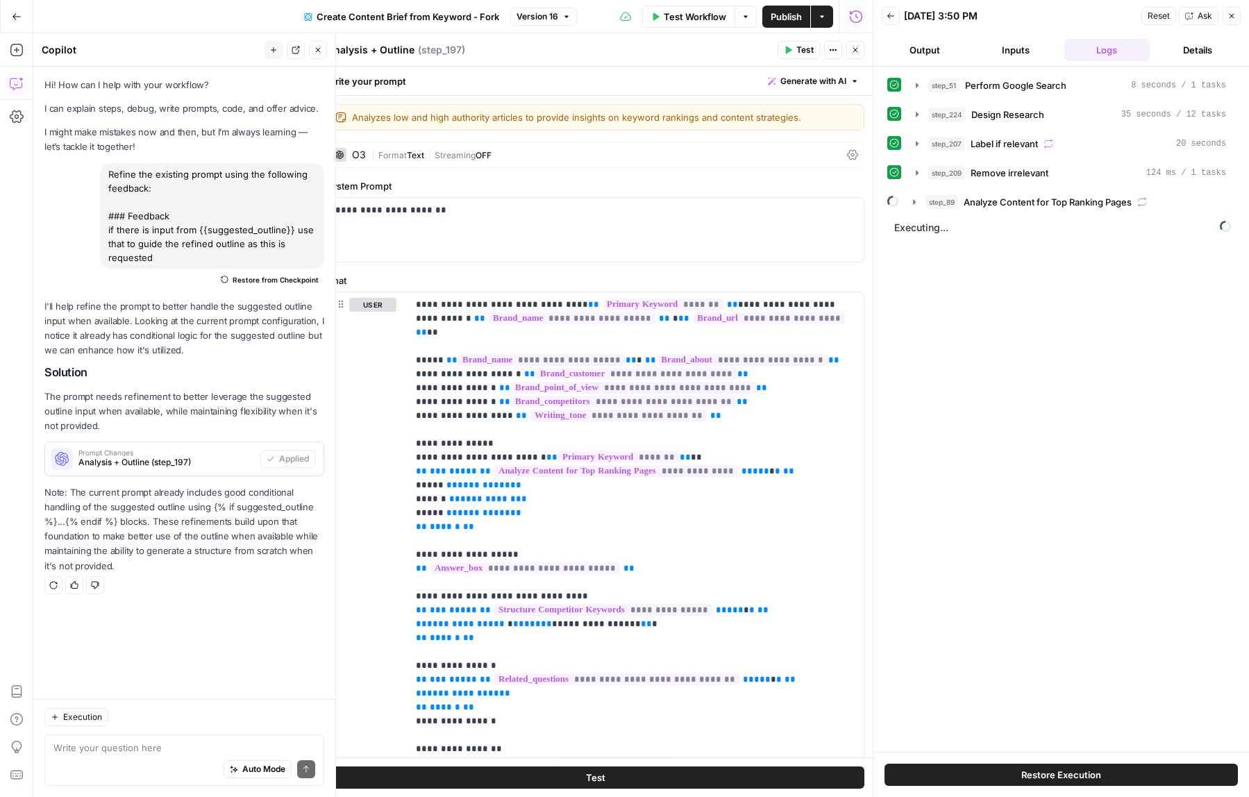
click at [929, 47] on button "Output" at bounding box center [924, 50] width 85 height 22
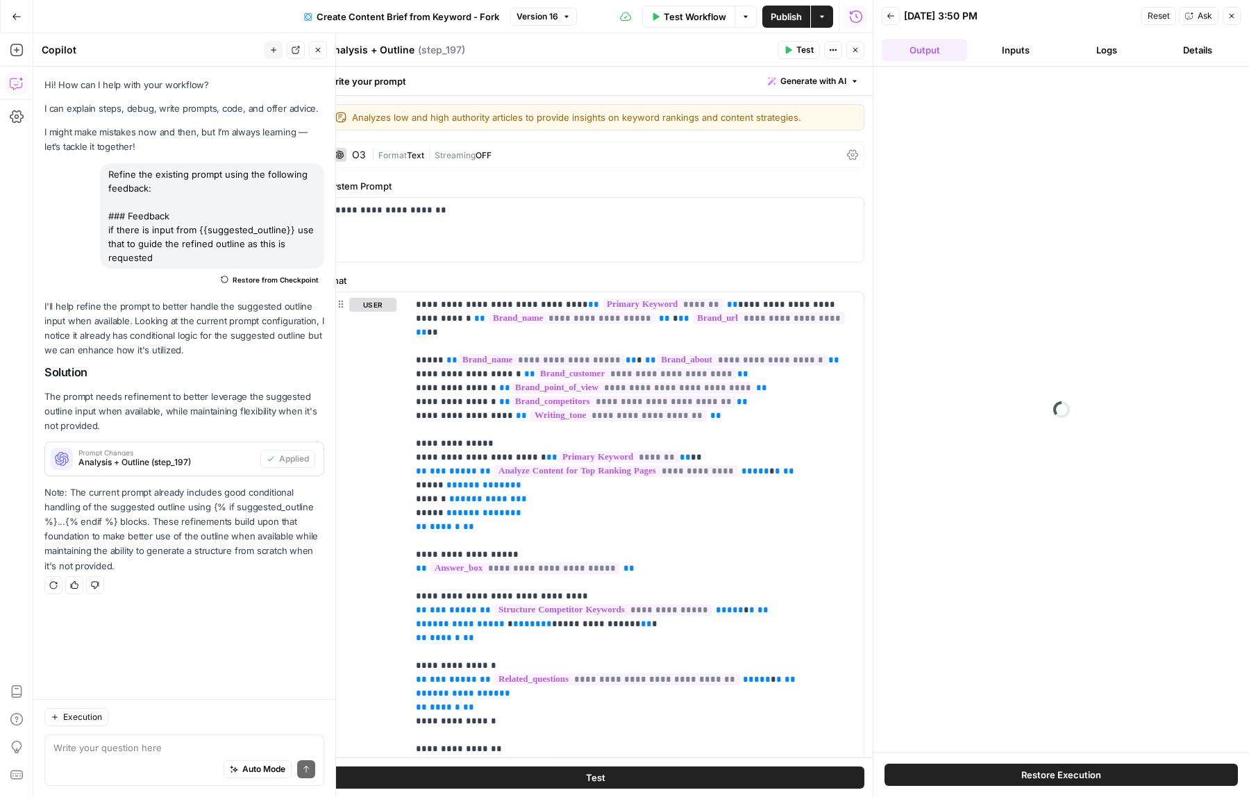
click at [1032, 47] on button "Inputs" at bounding box center [1015, 50] width 85 height 22
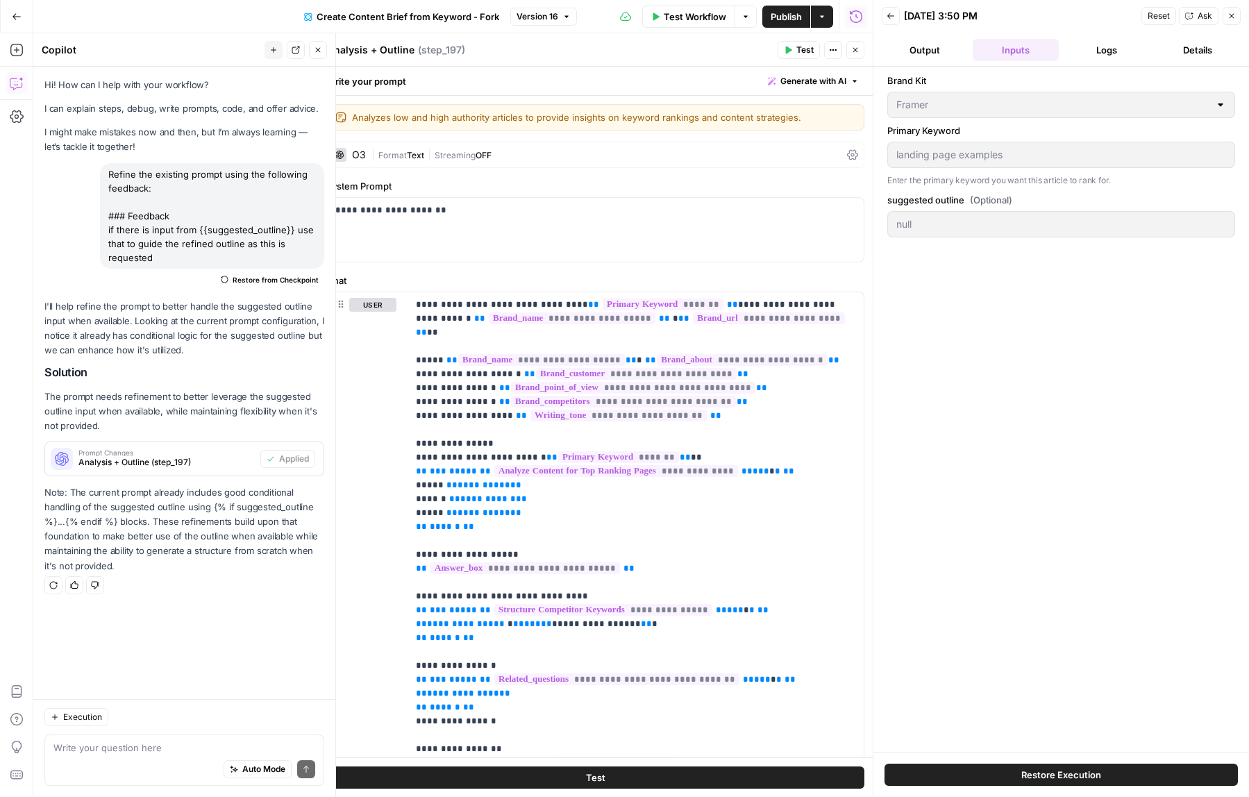
click at [1236, 19] on button "Close" at bounding box center [1232, 16] width 18 height 18
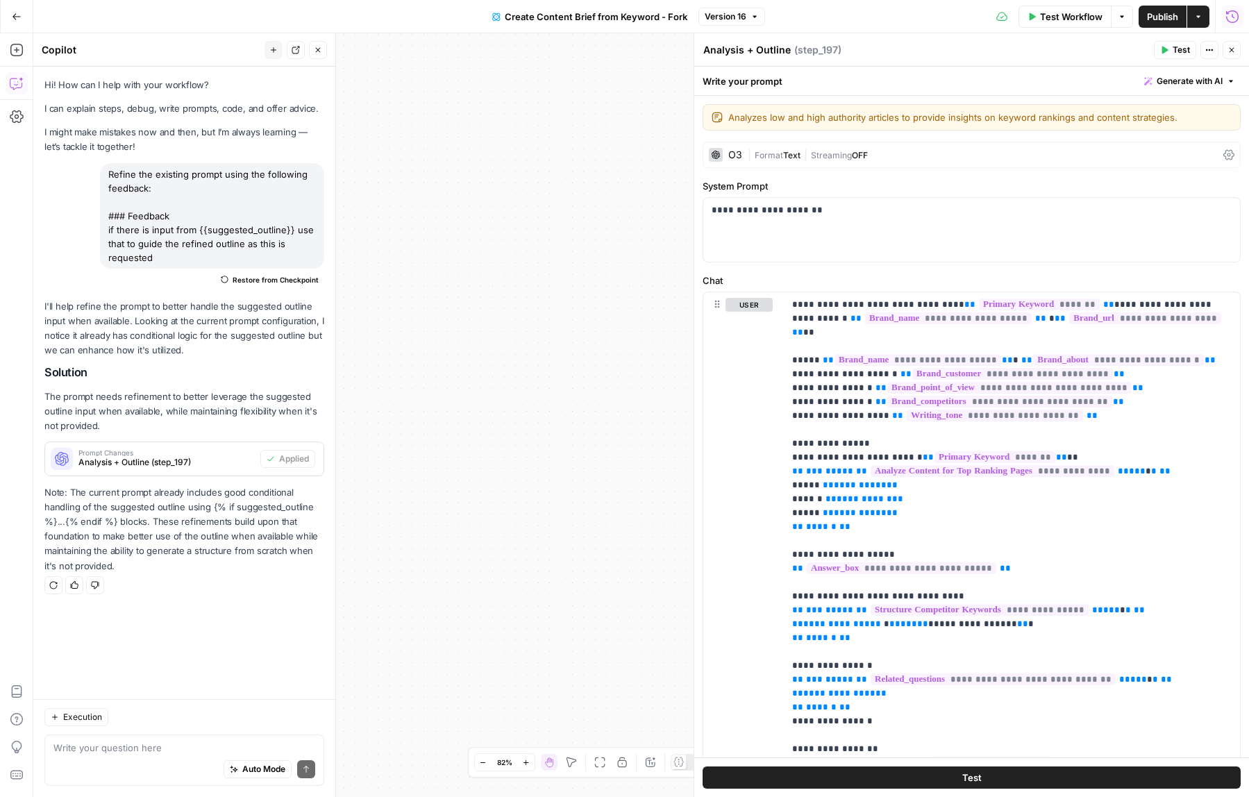
click at [1232, 22] on icon "button" at bounding box center [1232, 17] width 14 height 14
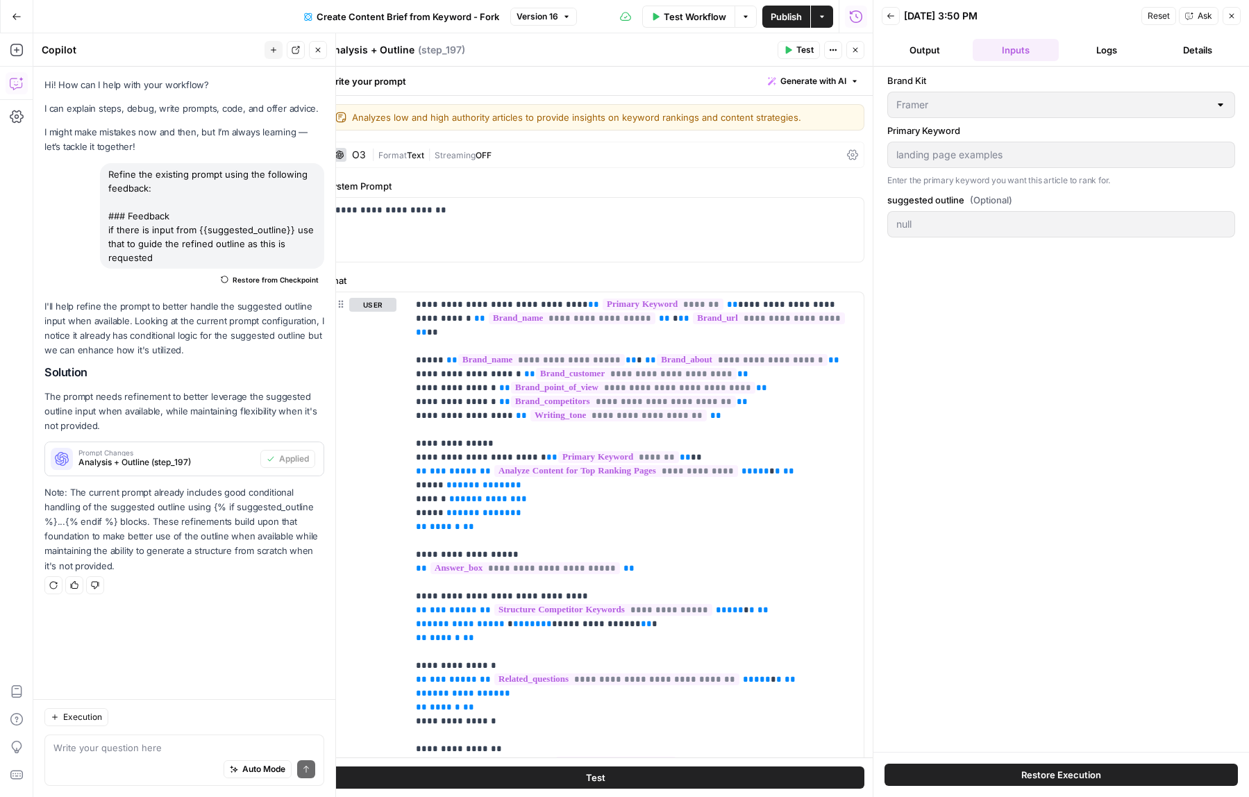
click at [902, 14] on div "Back 08/18/25 at 3:50 PM Reset Ask Close" at bounding box center [1061, 16] width 359 height 21
click at [882, 14] on button "Back" at bounding box center [891, 16] width 18 height 18
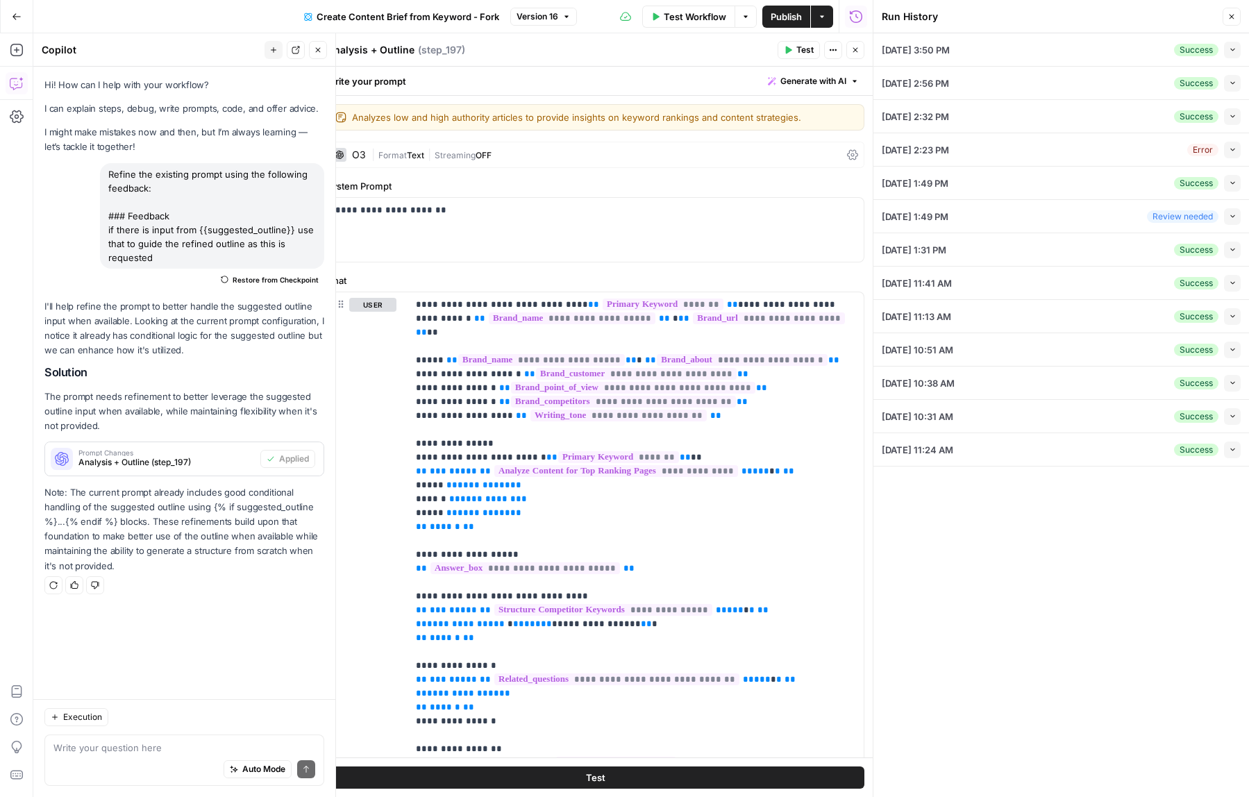
click at [973, 54] on div "08/18/25 at 3:50 PM Success Collapse" at bounding box center [1061, 49] width 359 height 33
click at [1236, 53] on button "Collapse" at bounding box center [1232, 50] width 17 height 17
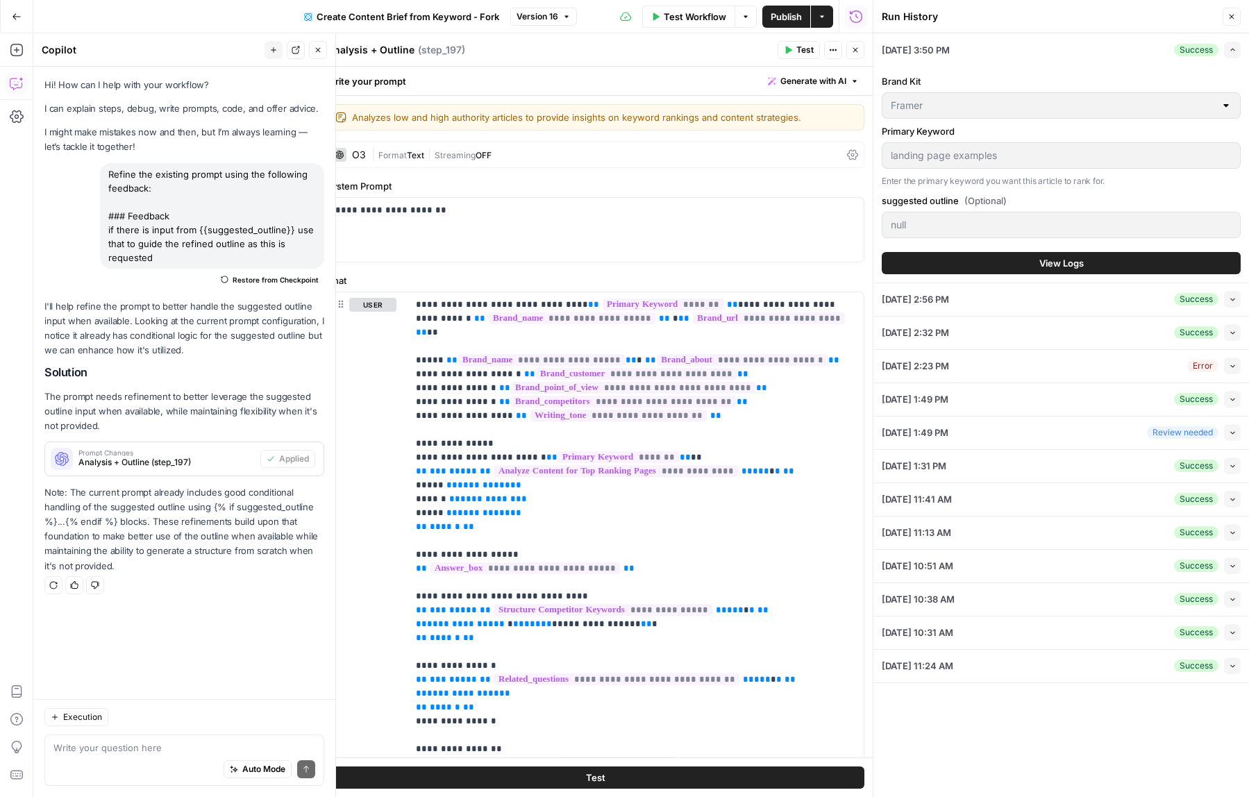
click at [947, 217] on div "null" at bounding box center [1061, 225] width 359 height 26
click at [1231, 17] on icon "button" at bounding box center [1232, 17] width 5 height 5
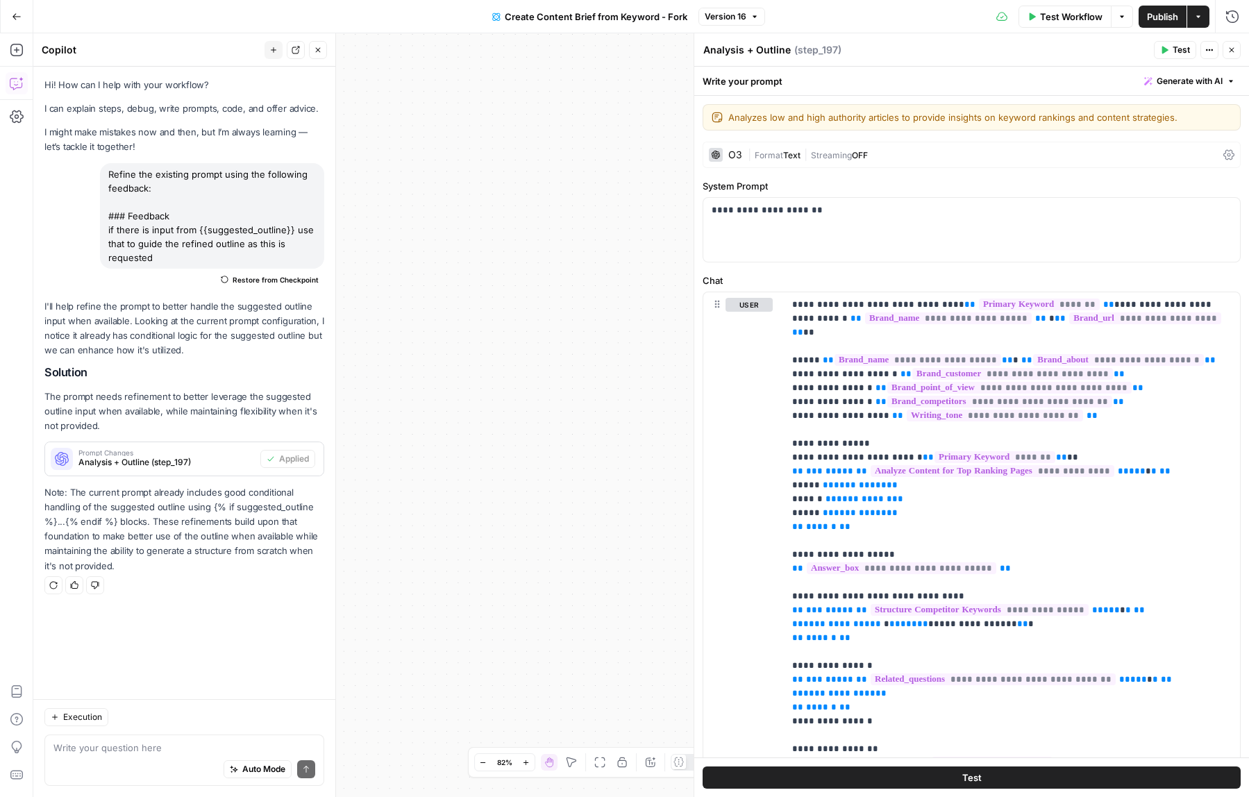
click at [1052, 14] on span "Test Workflow" at bounding box center [1071, 17] width 62 height 14
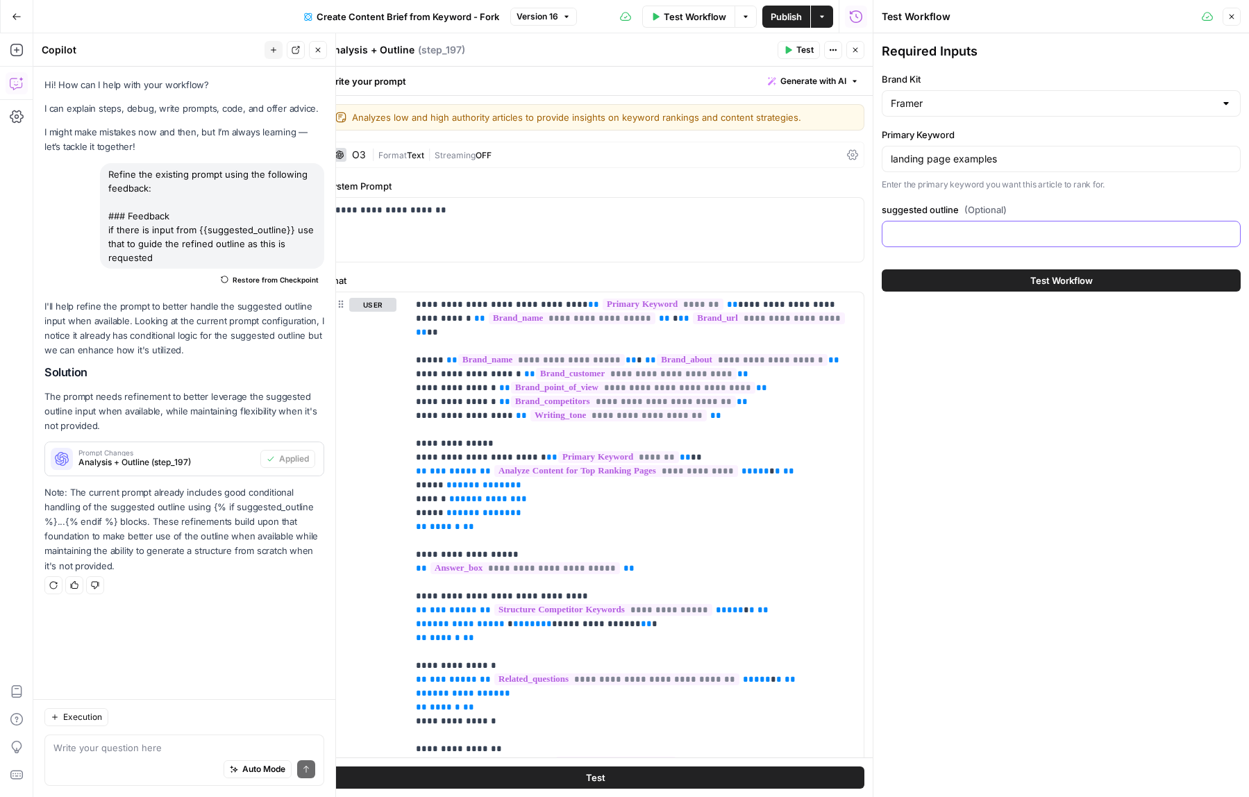
click at [945, 235] on input "suggested outline (Optional)" at bounding box center [1061, 234] width 341 height 14
paste input "H2: Introduction ◦ Introduce landing pages and the importance of a well-designe…"
type input "H2: Introduction ◦ Introduce landing pages and the importance of a well-designe…"
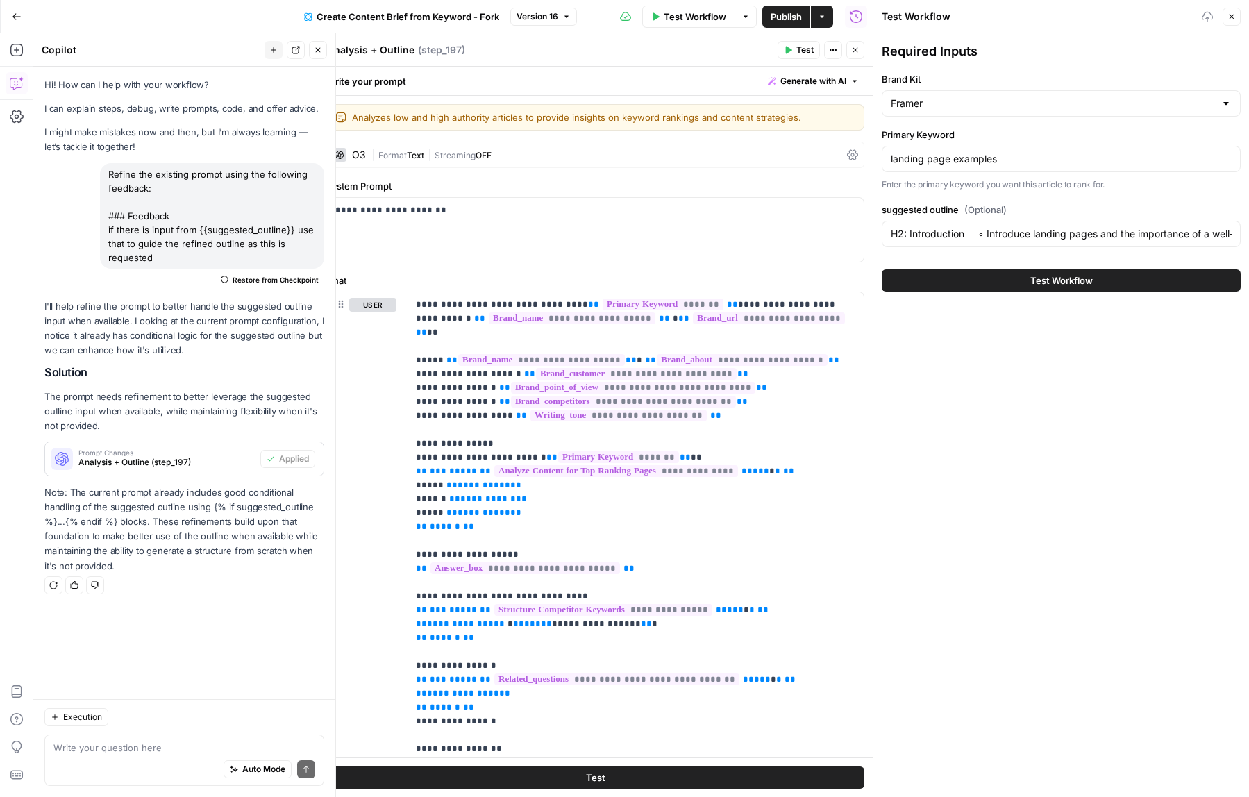
click at [1007, 326] on div "Required Inputs Brand Kit Framer Primary Keyword landing page examples Enter th…" at bounding box center [1061, 415] width 376 height 764
click at [1041, 288] on button "Test Workflow" at bounding box center [1061, 280] width 359 height 22
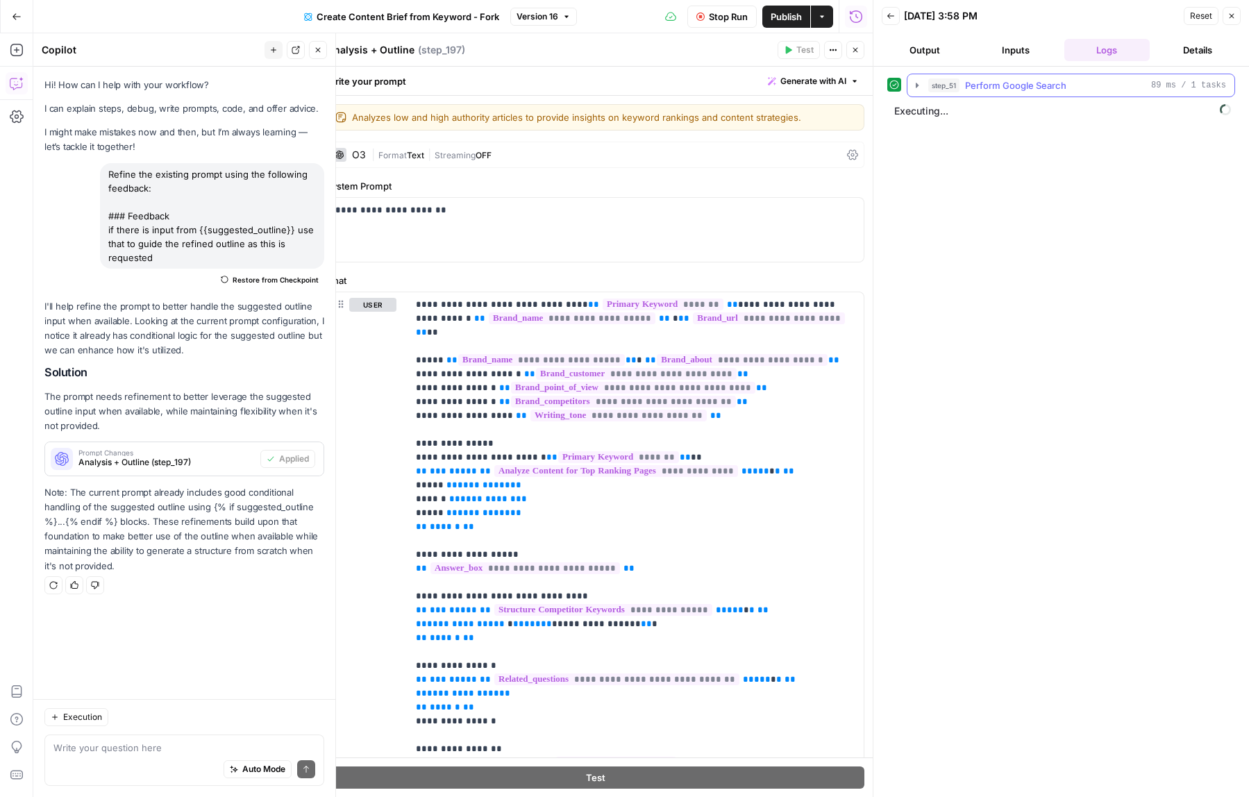
click at [918, 81] on icon "button" at bounding box center [917, 85] width 11 height 11
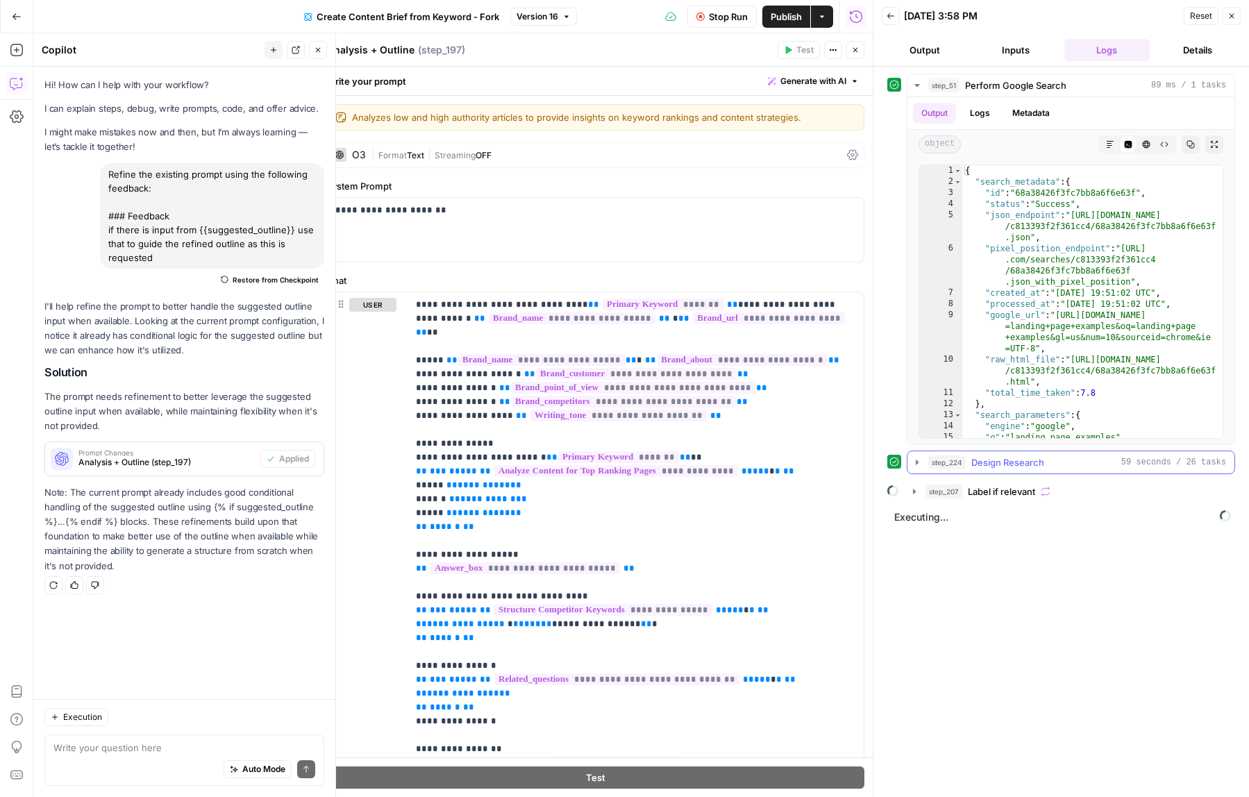
click at [918, 460] on icon "button" at bounding box center [917, 462] width 11 height 11
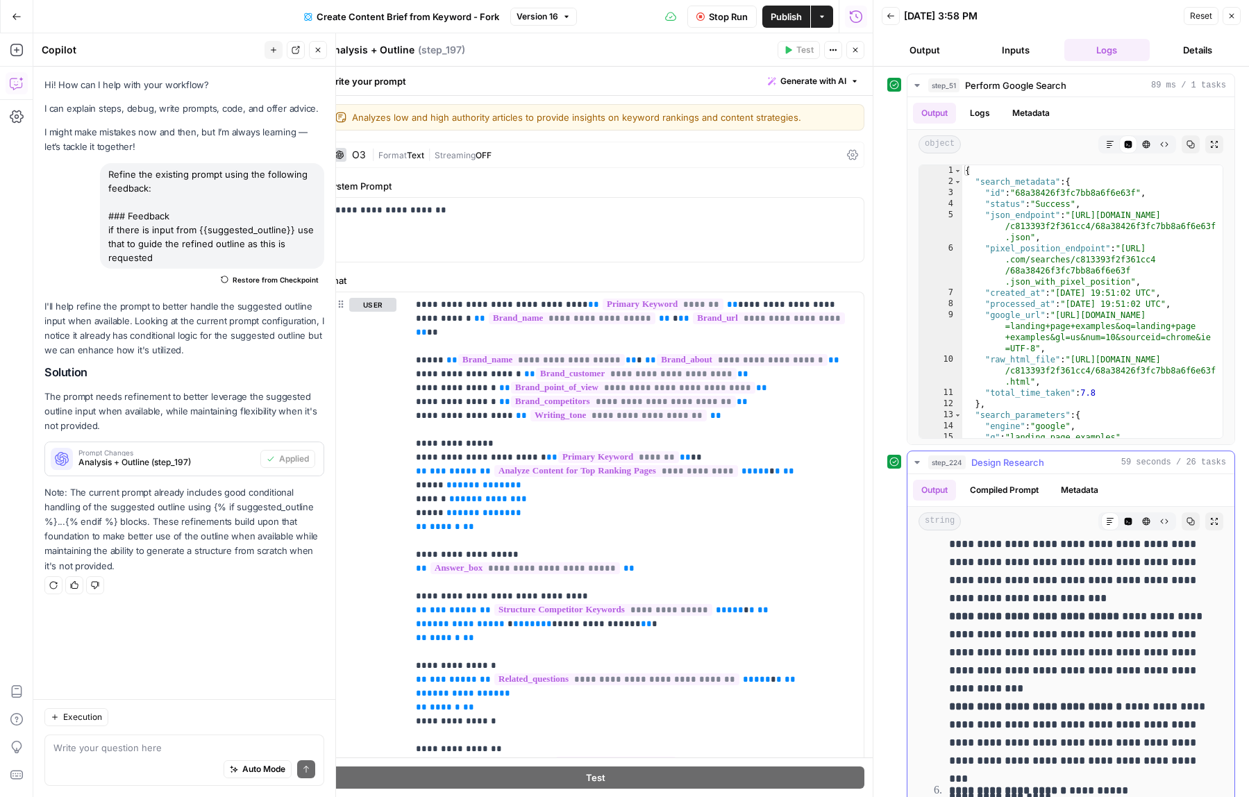
scroll to position [1709, 0]
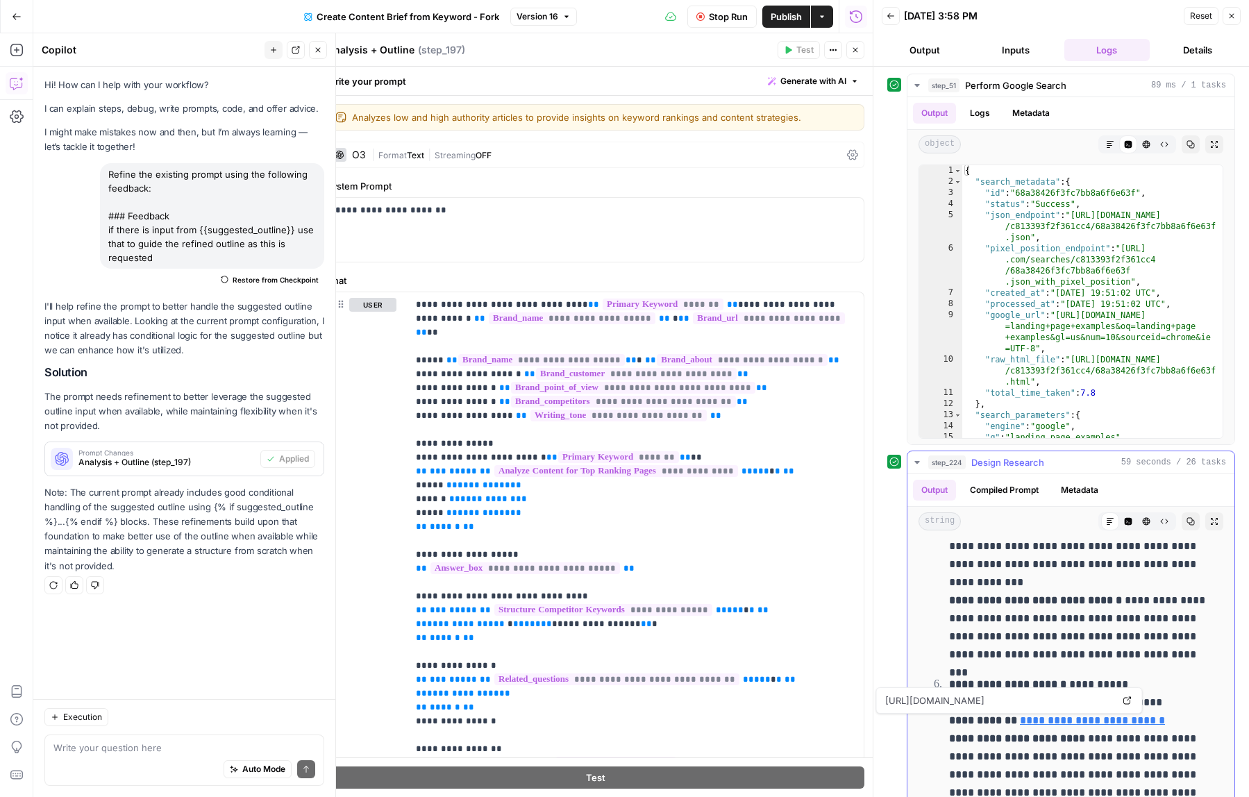
click at [1077, 724] on link "**********" at bounding box center [1092, 720] width 145 height 10
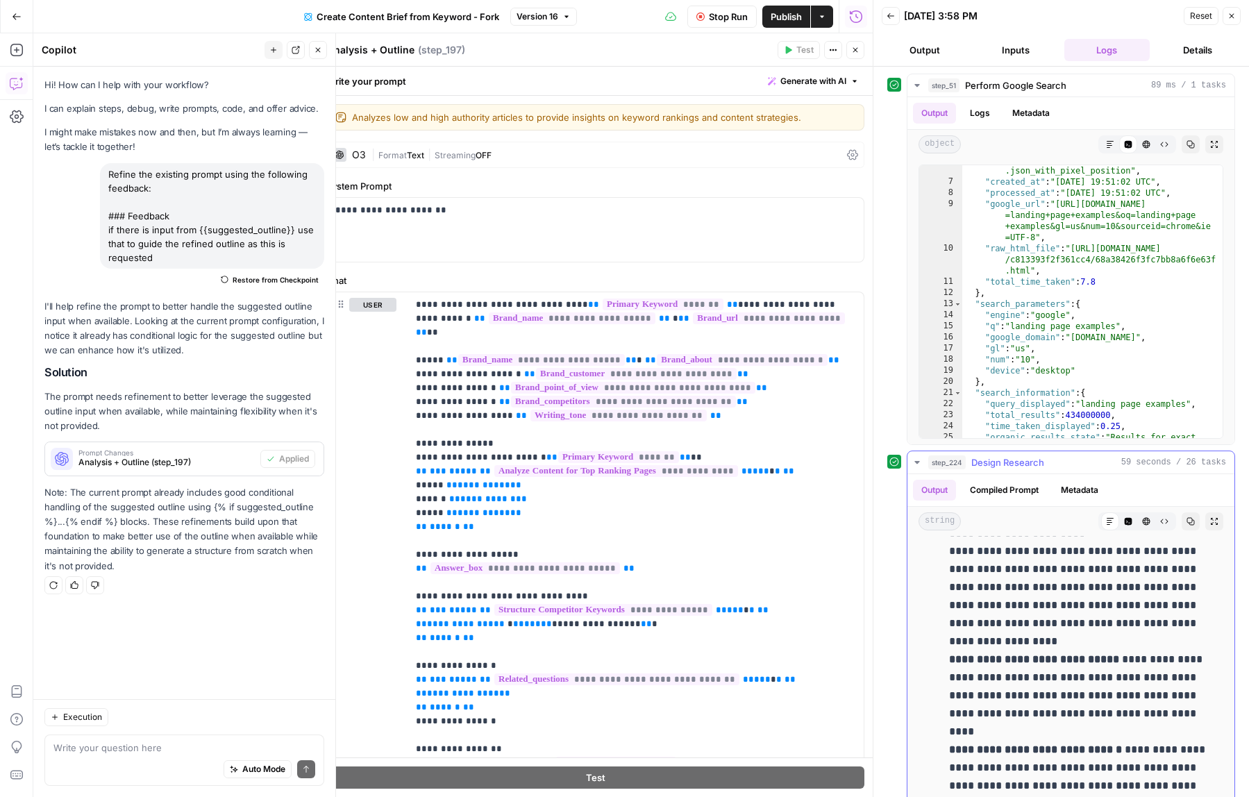
scroll to position [2762, 0]
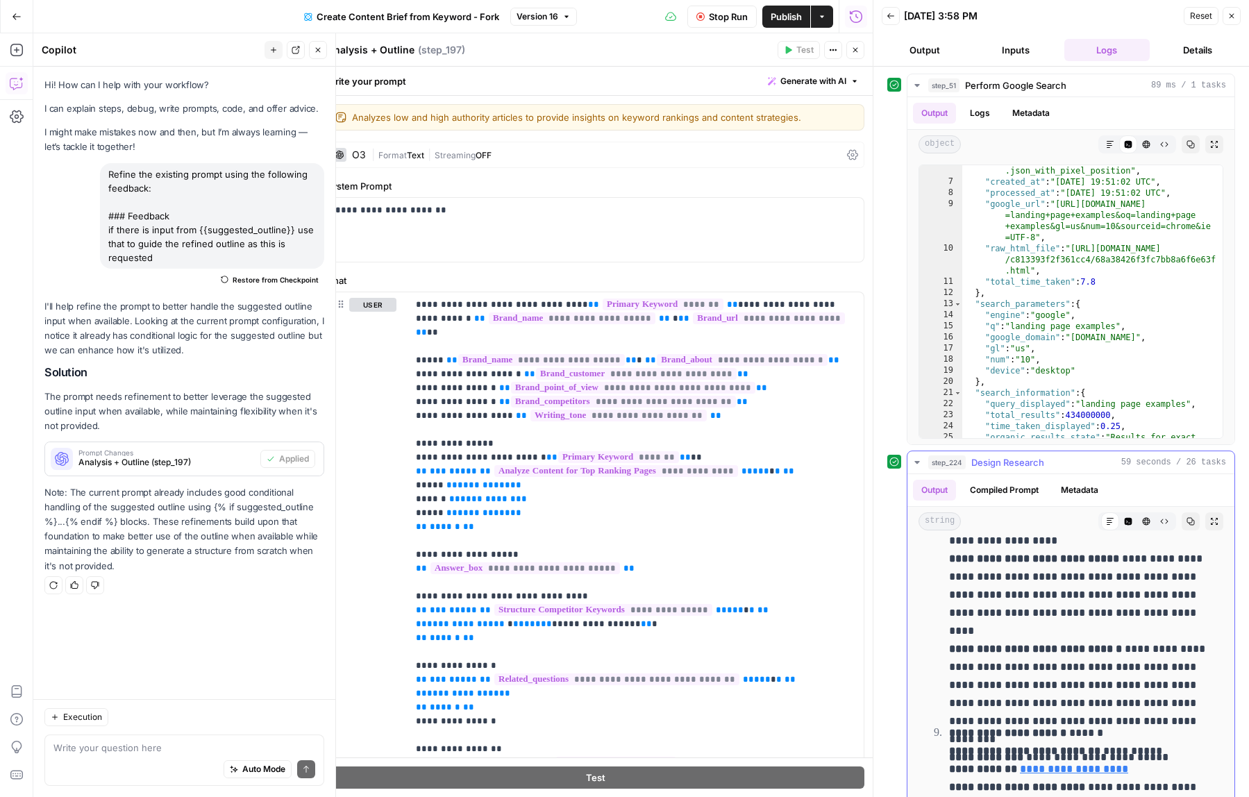
click at [1059, 770] on link "**********" at bounding box center [1074, 769] width 108 height 10
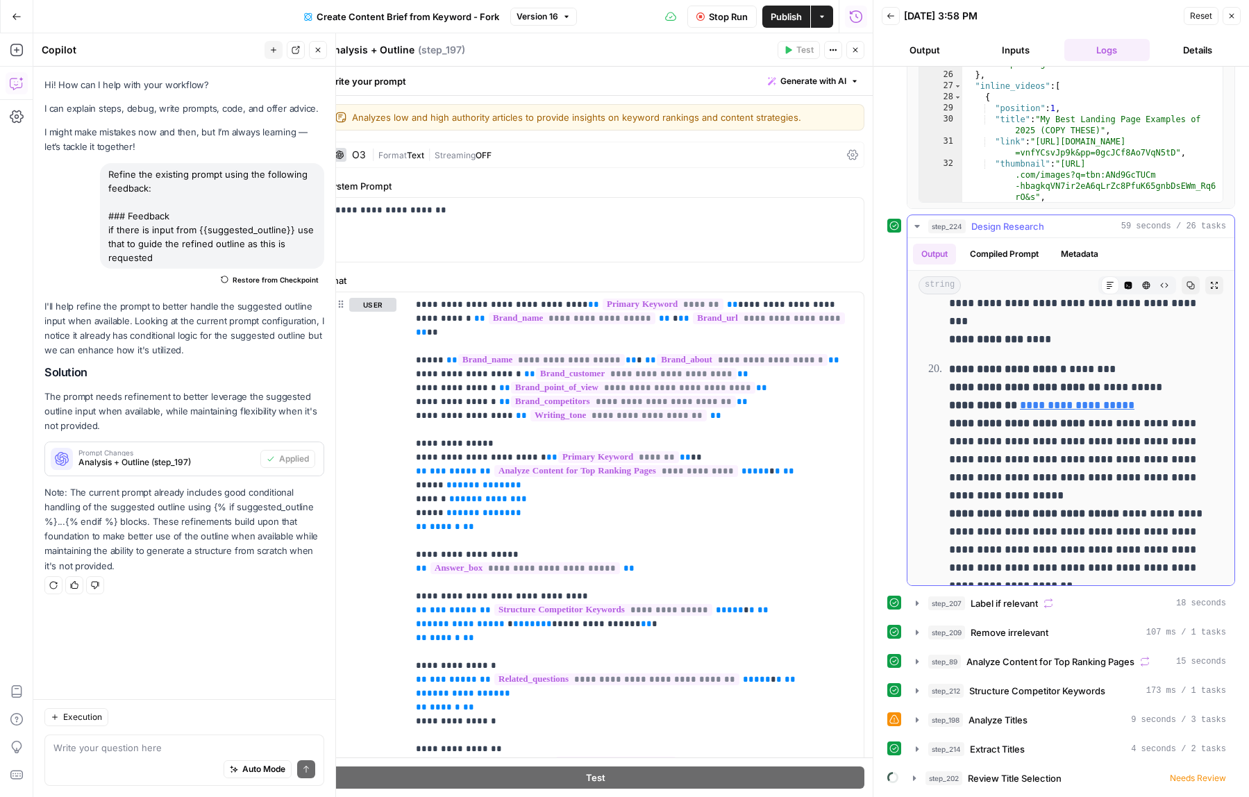
scroll to position [7048, 0]
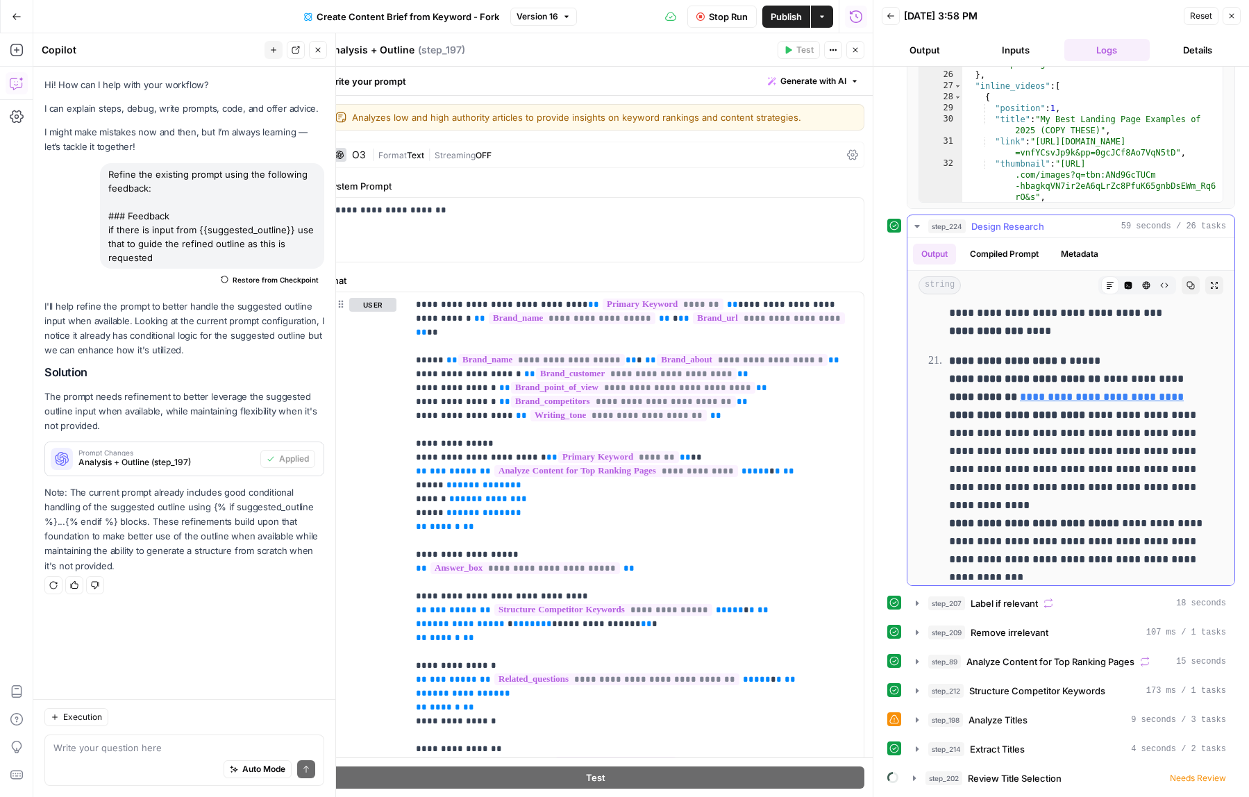
click at [916, 233] on button "step_224 Design Research 59 seconds / 26 tasks" at bounding box center [1070, 226] width 327 height 22
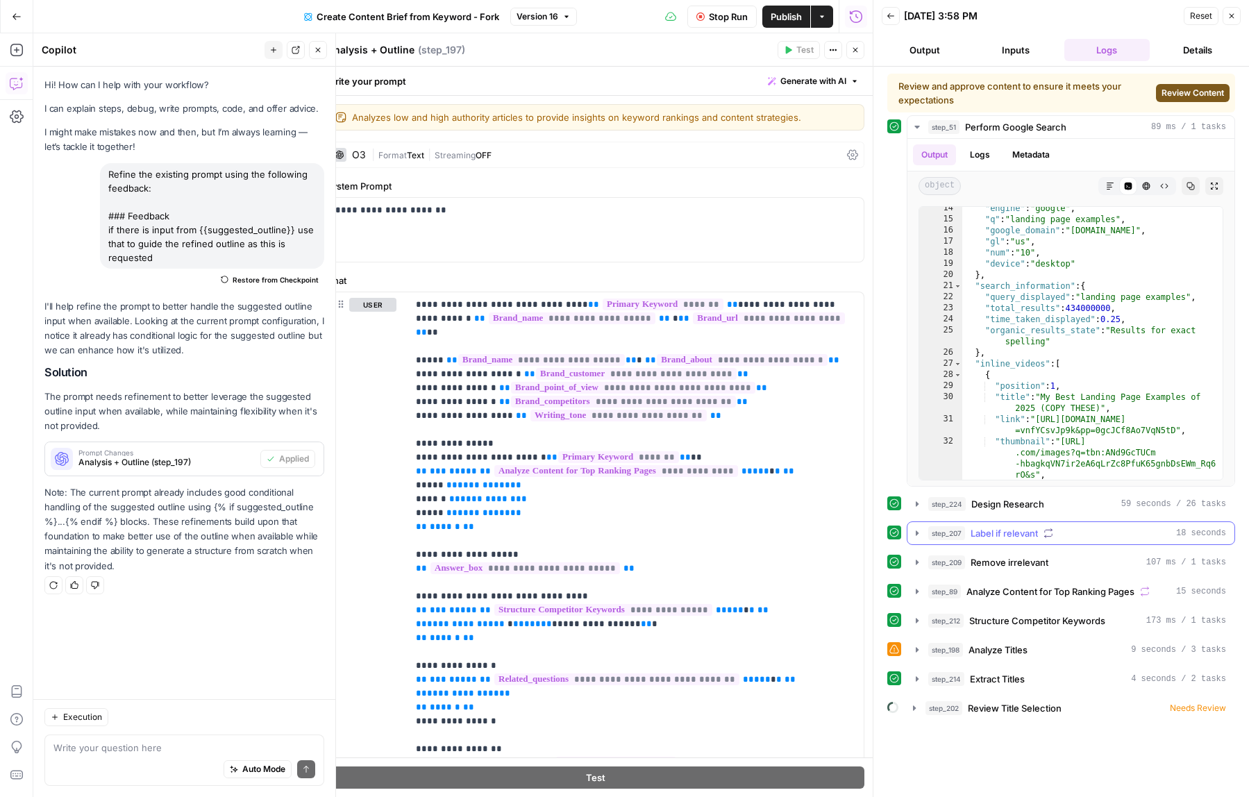
click at [917, 535] on icon "button" at bounding box center [917, 533] width 11 height 11
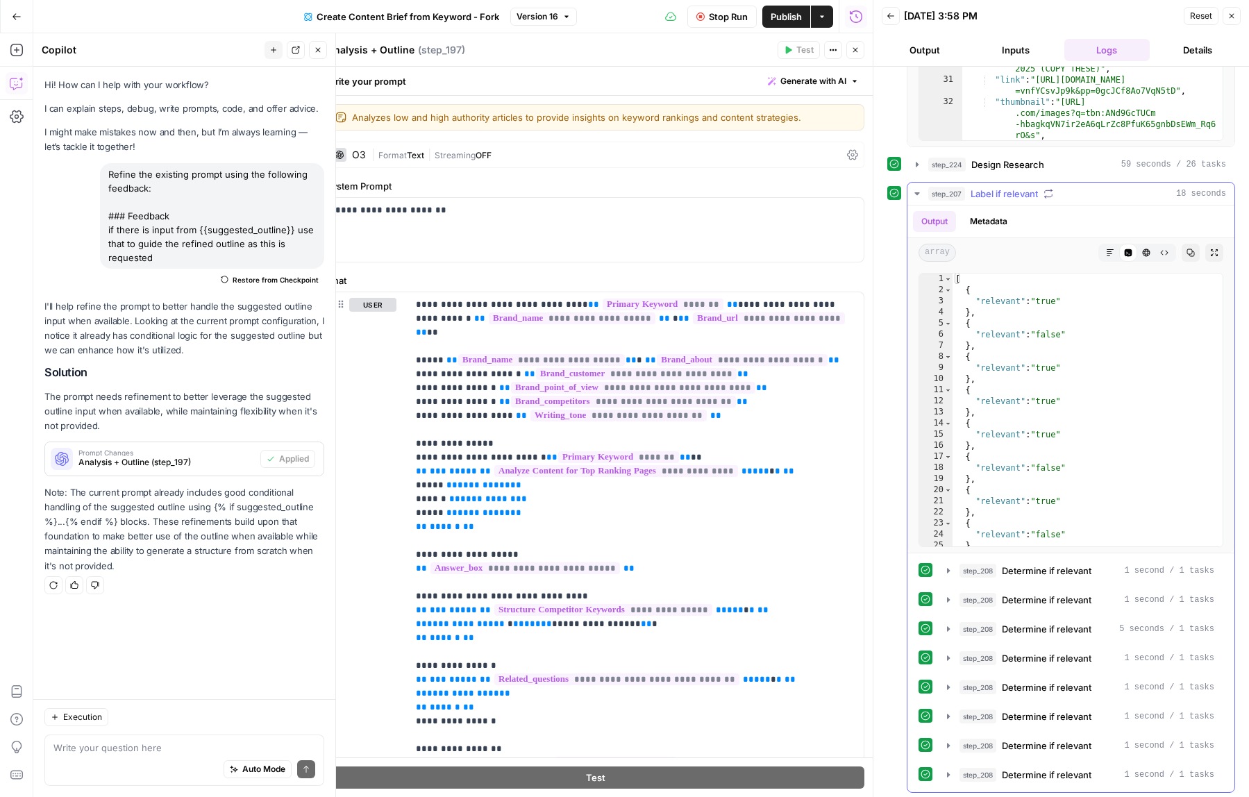
scroll to position [259, 0]
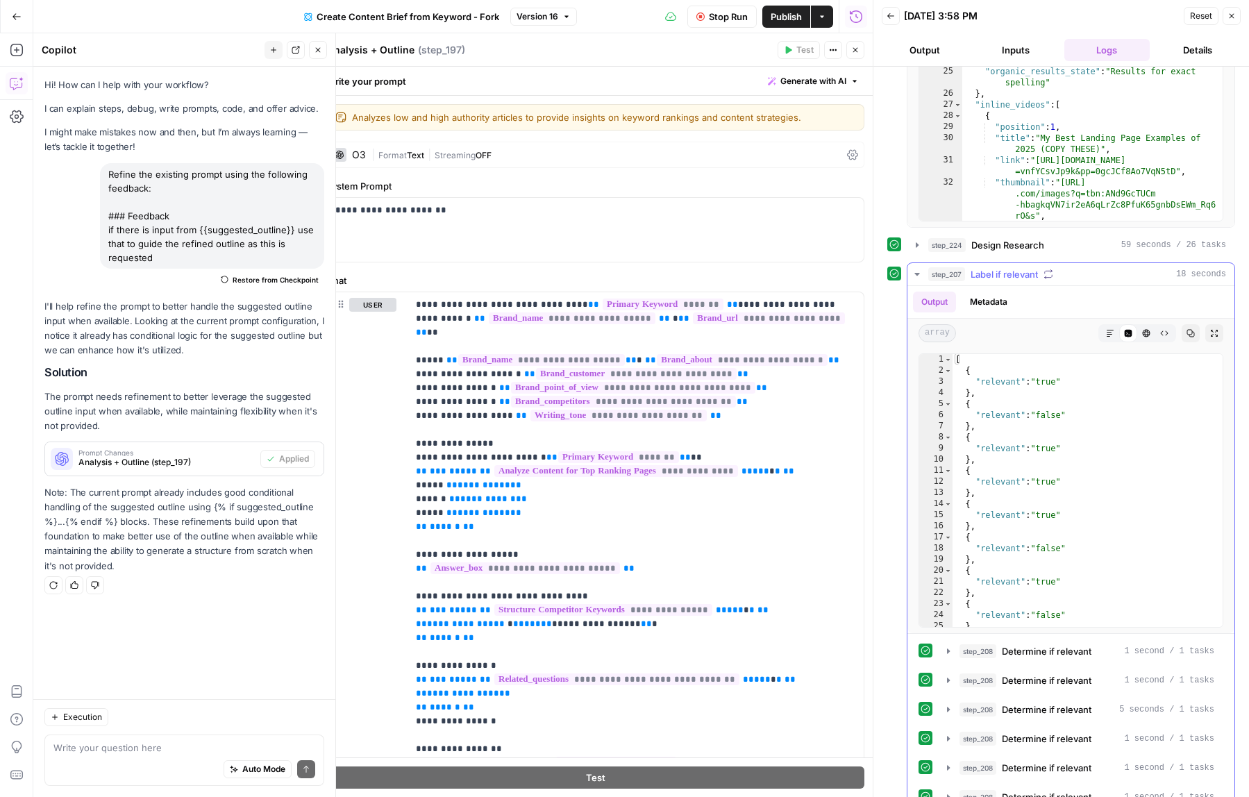
click at [918, 276] on icon "button" at bounding box center [917, 274] width 11 height 11
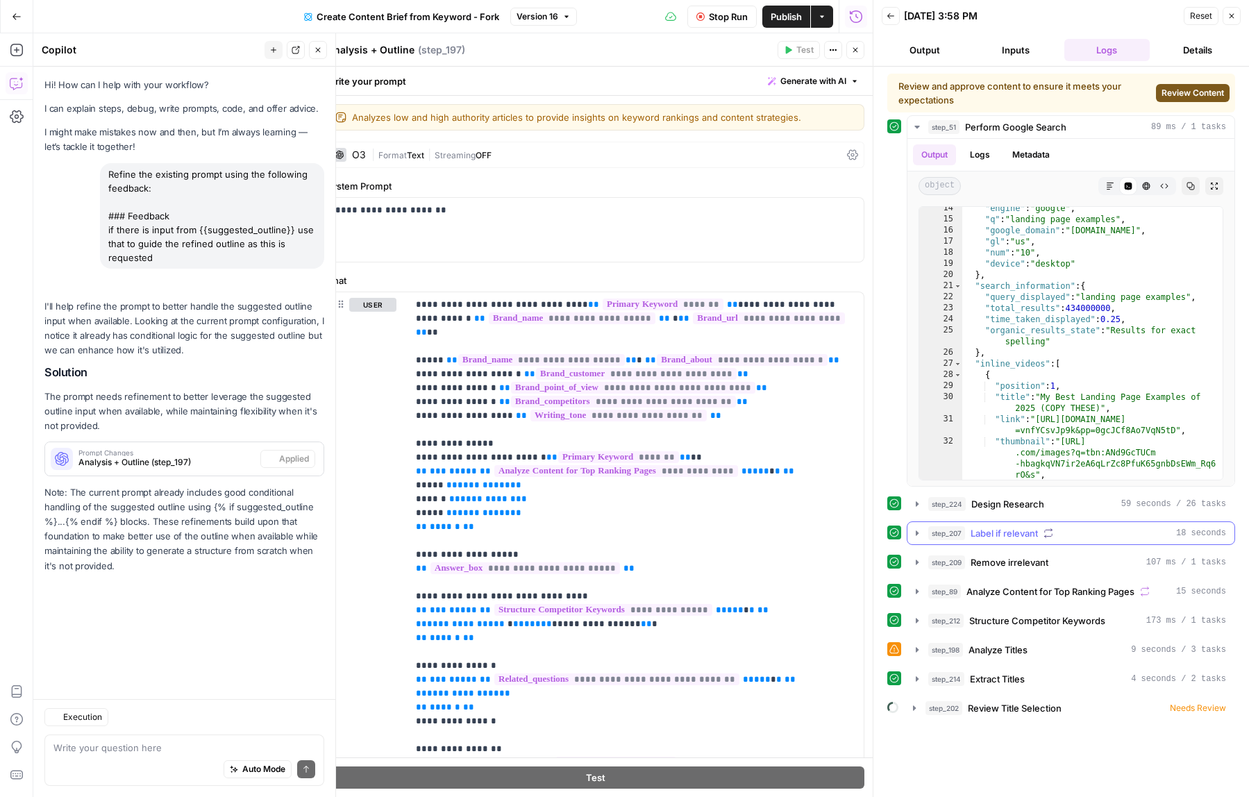
scroll to position [0, 0]
click at [1156, 704] on div "step_202 Review Title Selection Needs Review" at bounding box center [1075, 708] width 301 height 14
click at [1185, 100] on button "Review Content" at bounding box center [1193, 93] width 74 height 18
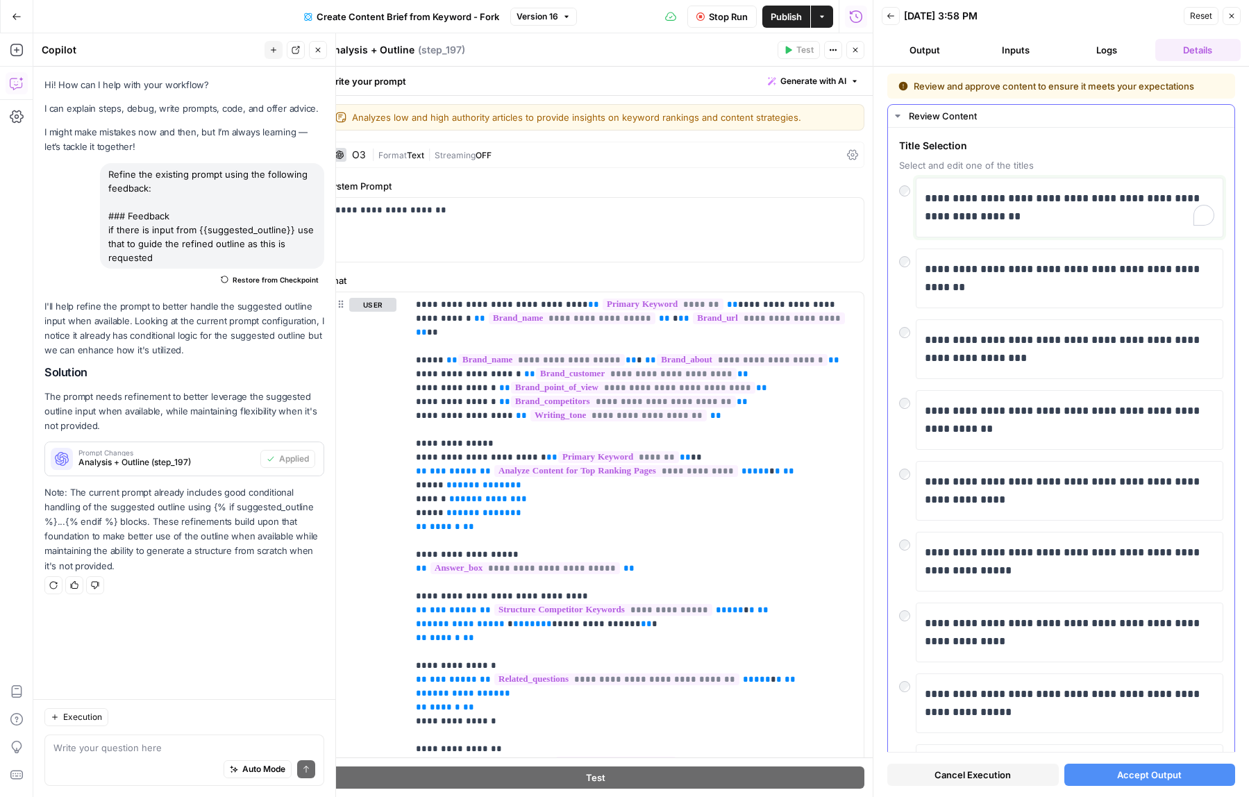
drag, startPoint x: 939, startPoint y: 199, endPoint x: 916, endPoint y: 199, distance: 22.9
click at [917, 199] on div "**********" at bounding box center [1070, 208] width 308 height 60
click at [1213, 782] on button "Accept Output" at bounding box center [1149, 775] width 171 height 22
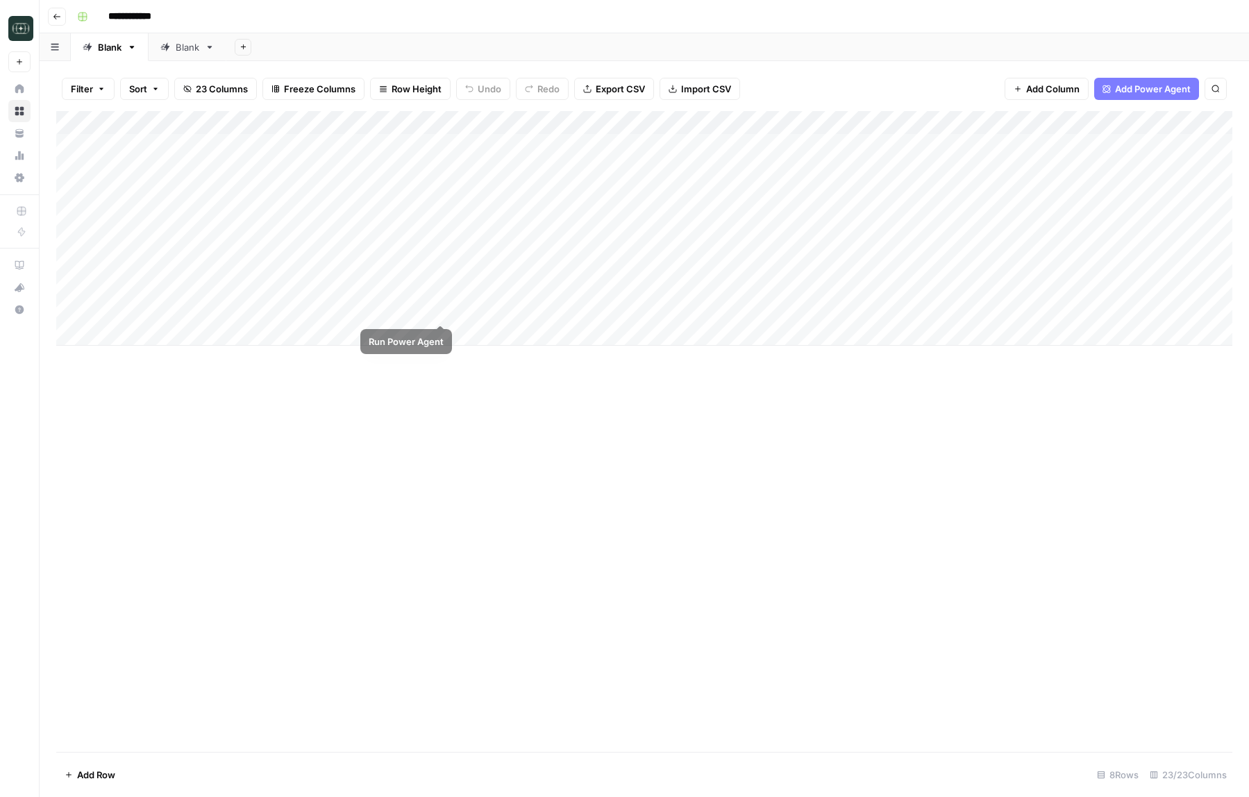
click at [438, 308] on div "Add Column" at bounding box center [644, 228] width 1176 height 235
click at [428, 122] on div "Add Column" at bounding box center [644, 228] width 1176 height 235
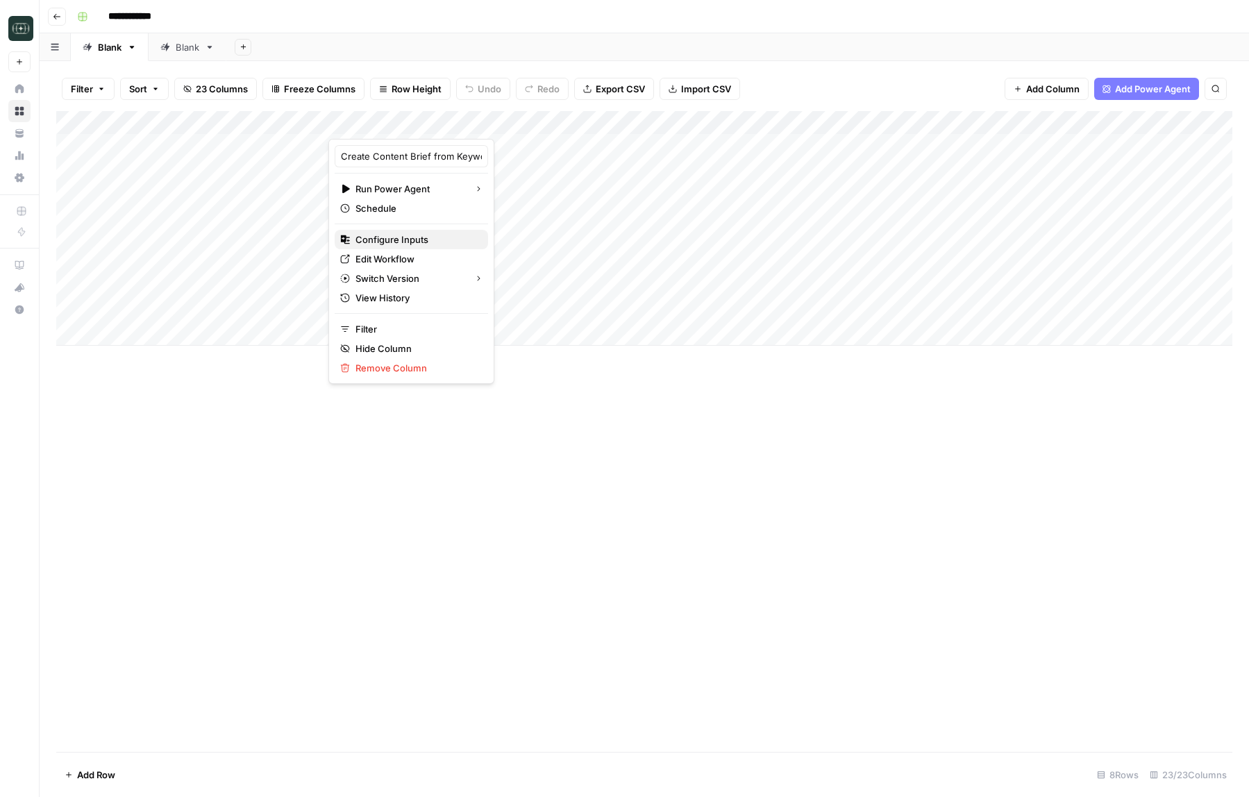
click at [399, 244] on span "Configure Inputs" at bounding box center [415, 240] width 121 height 14
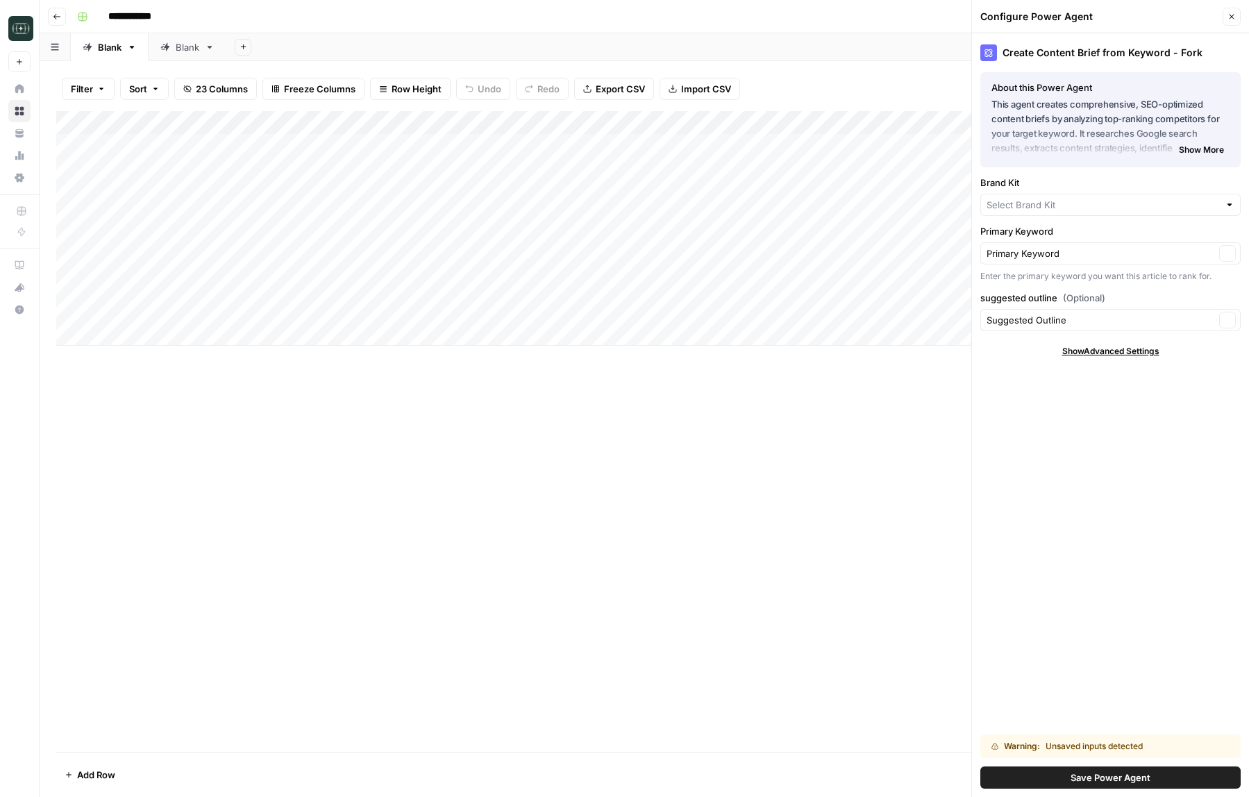
type input "Framer"
click at [646, 543] on div "Add Column" at bounding box center [644, 431] width 1176 height 641
click at [262, 307] on div "Add Column" at bounding box center [644, 228] width 1176 height 235
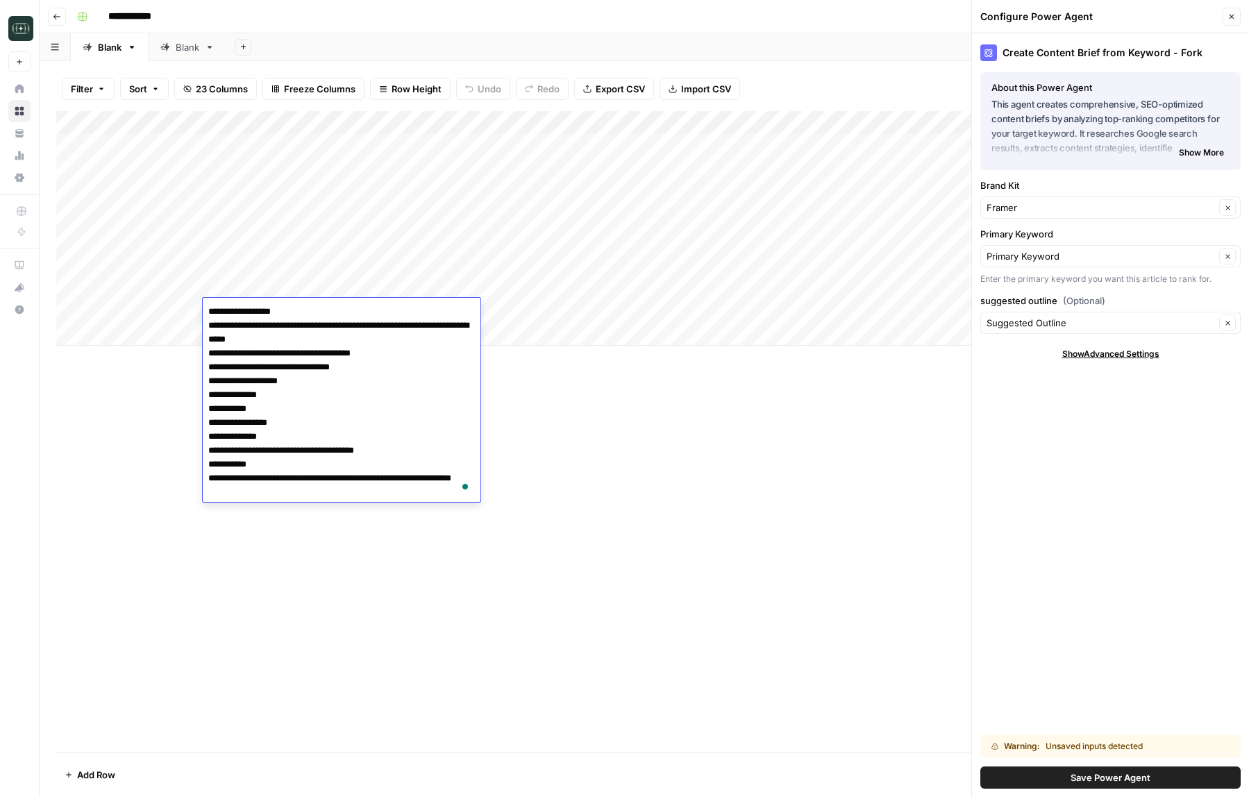
drag, startPoint x: 215, startPoint y: 312, endPoint x: 200, endPoint y: 312, distance: 15.3
click at [200, 312] on body "**********" at bounding box center [624, 398] width 1249 height 797
type textarea "**********"
click at [628, 480] on div "Add Column" at bounding box center [644, 431] width 1176 height 641
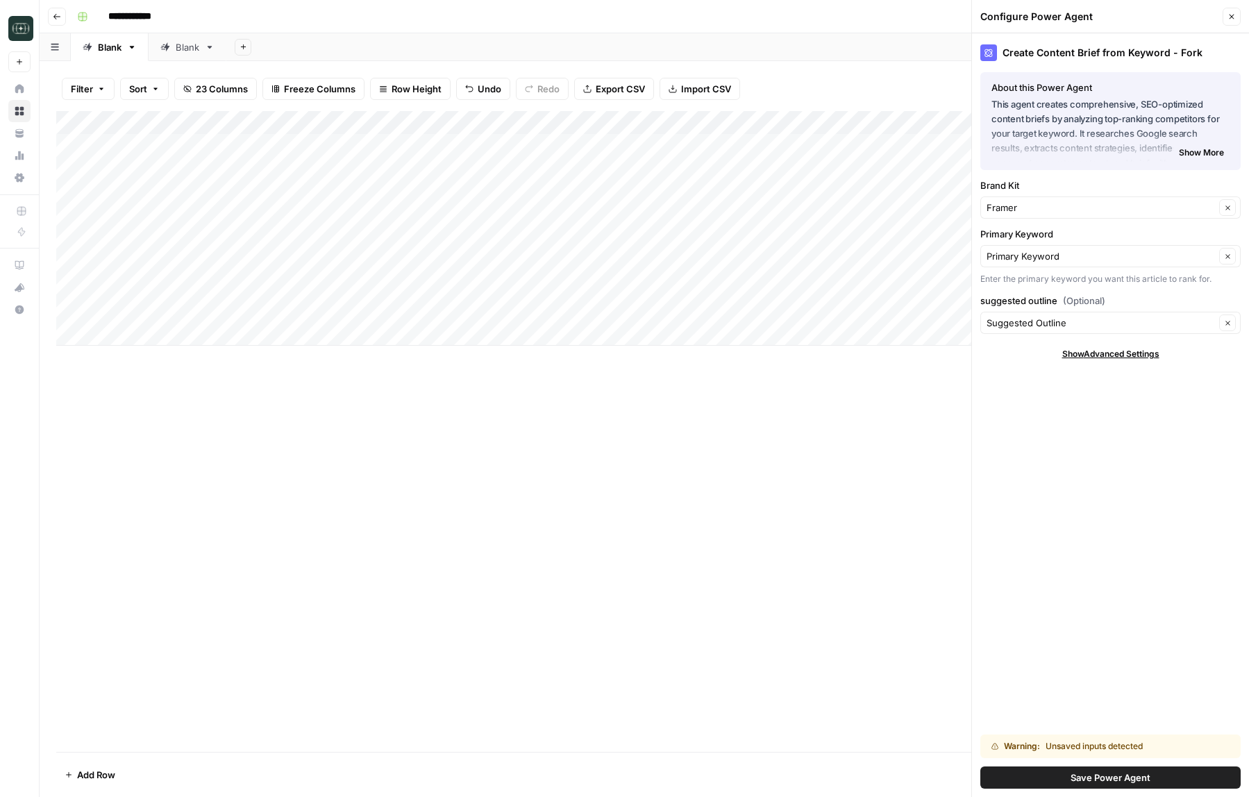
click at [444, 310] on div "Add Column" at bounding box center [644, 228] width 1176 height 235
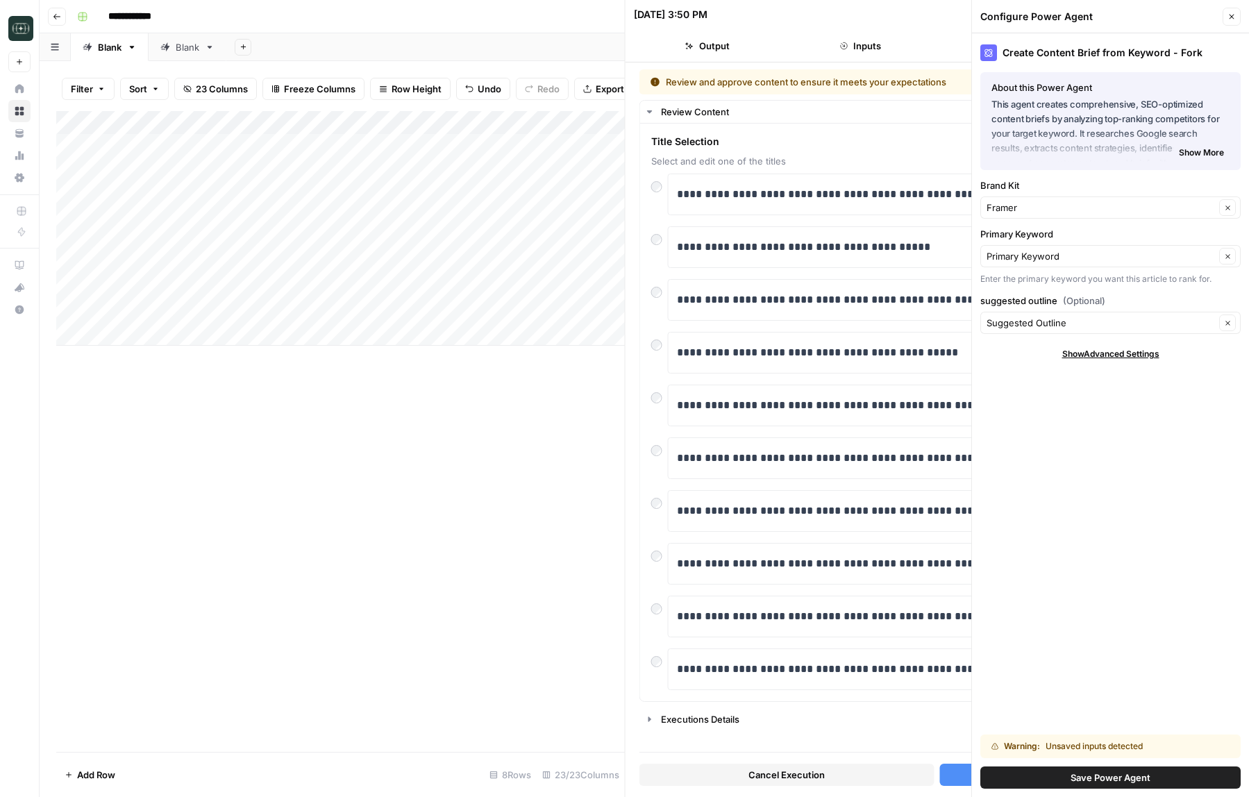
click at [1229, 24] on button "Close" at bounding box center [1232, 17] width 18 height 18
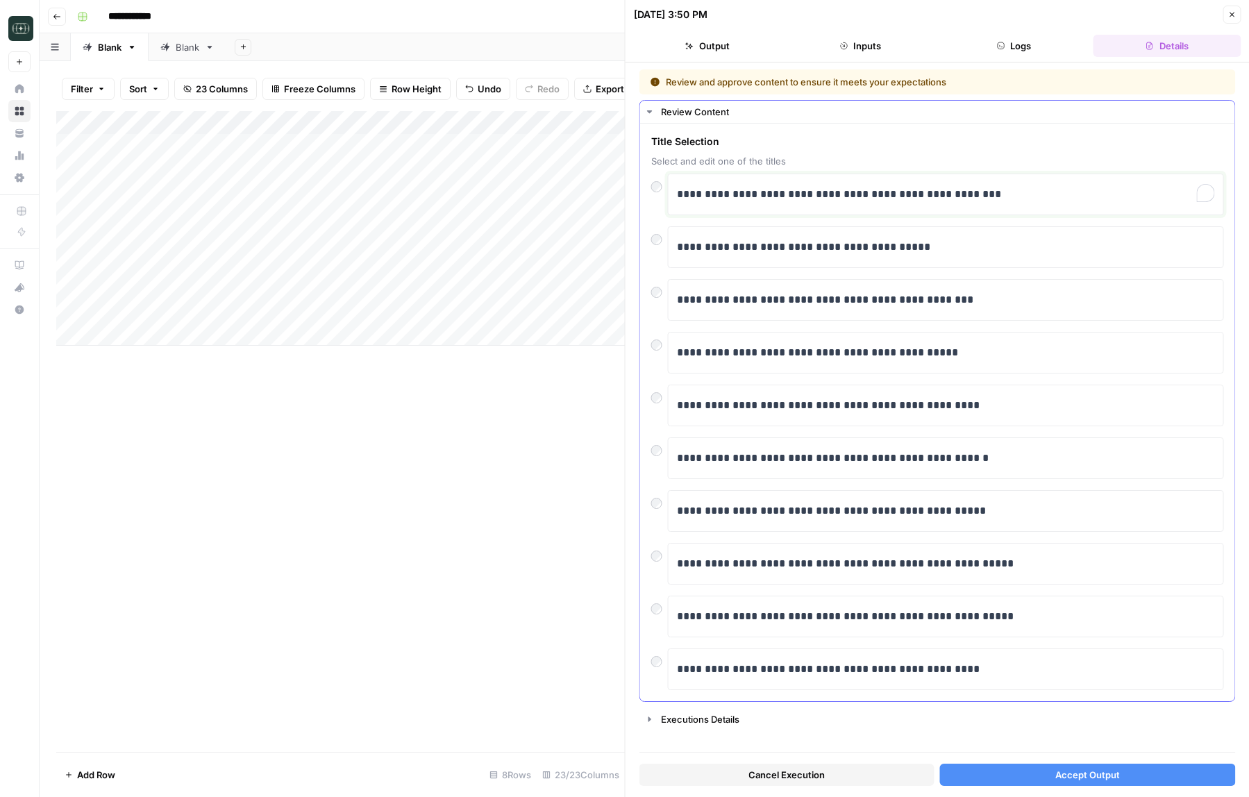
drag, startPoint x: 690, startPoint y: 197, endPoint x: 675, endPoint y: 197, distance: 15.3
click at [675, 197] on div "**********" at bounding box center [946, 195] width 556 height 42
click at [1050, 778] on button "Accept Output" at bounding box center [1087, 775] width 295 height 22
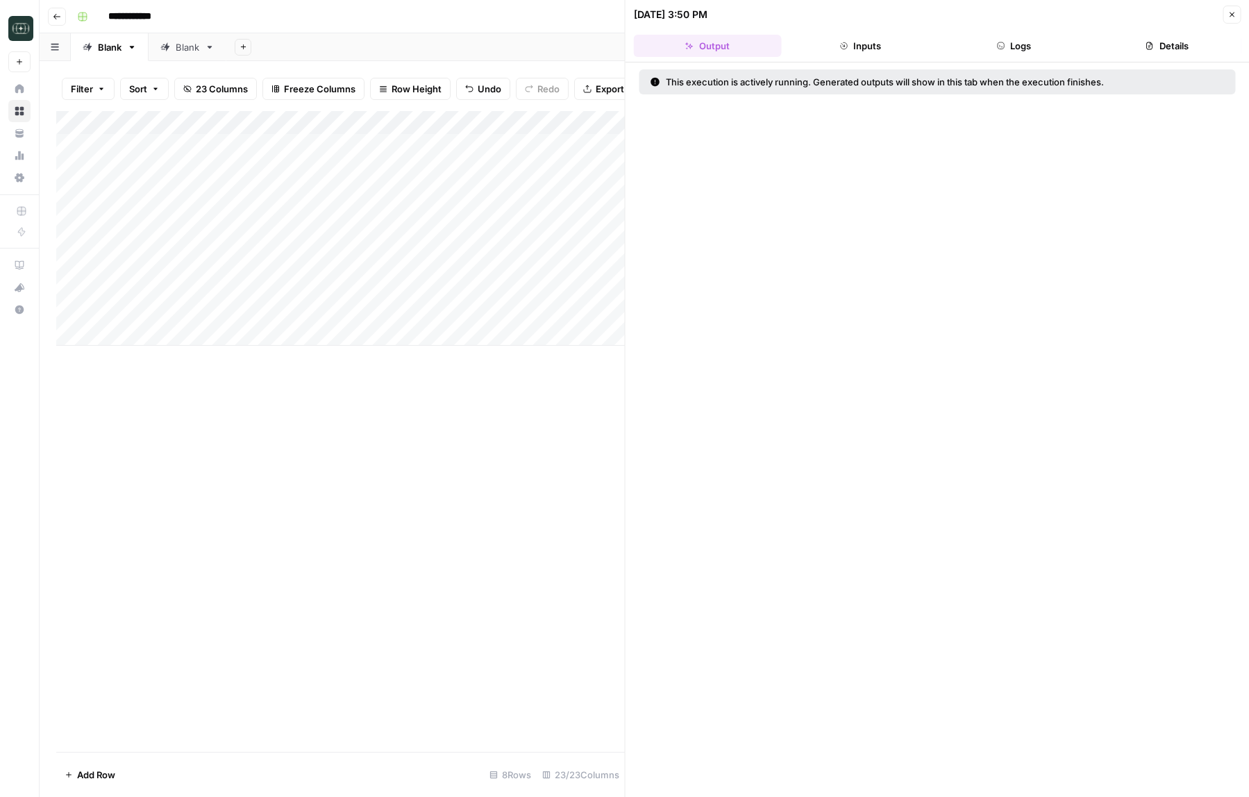
click at [1228, 21] on button "Close" at bounding box center [1232, 15] width 18 height 18
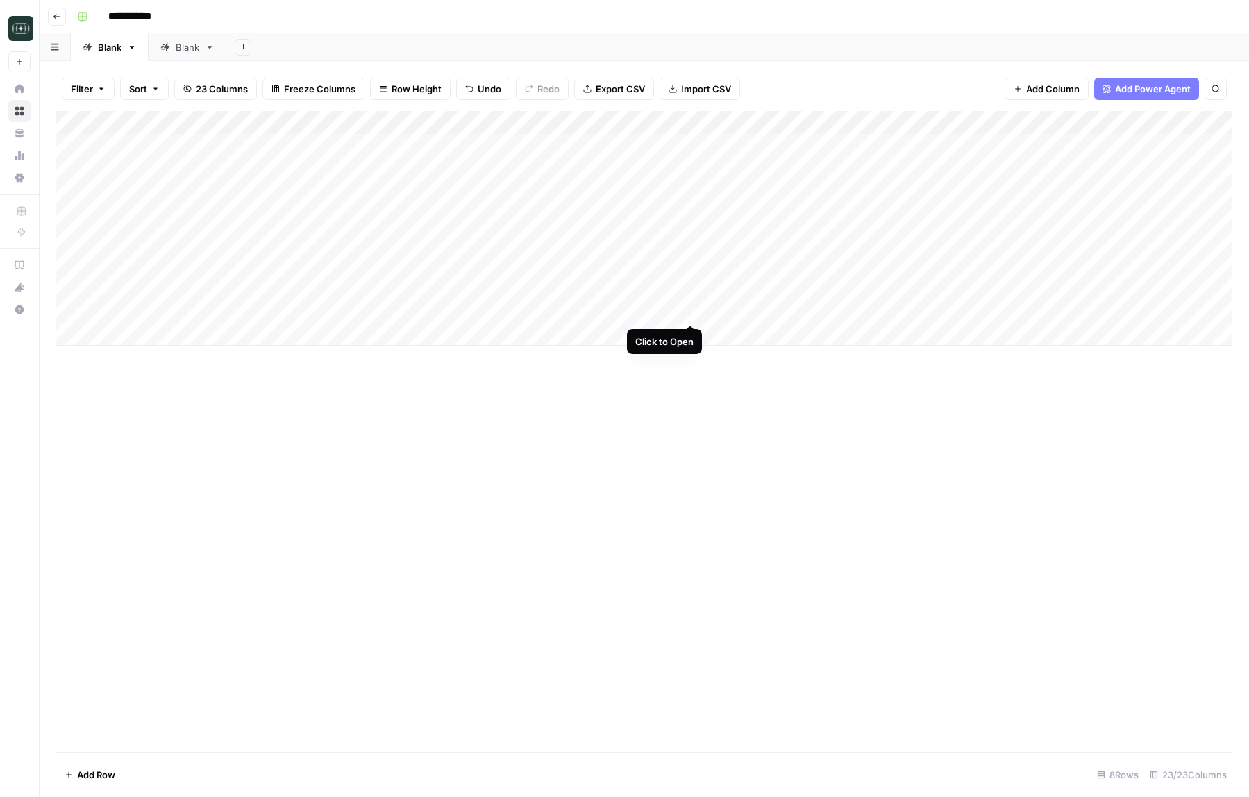
click at [689, 311] on div "Add Column" at bounding box center [644, 228] width 1176 height 235
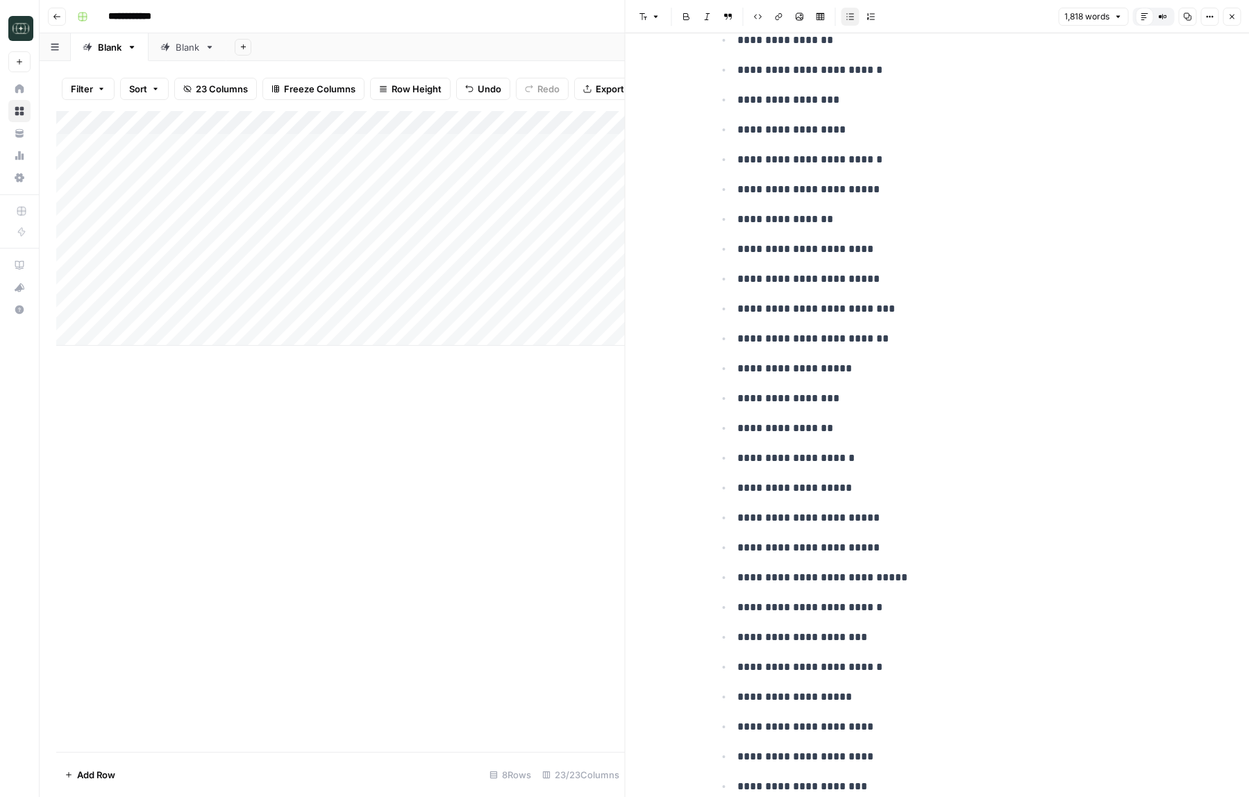
scroll to position [7122, 0]
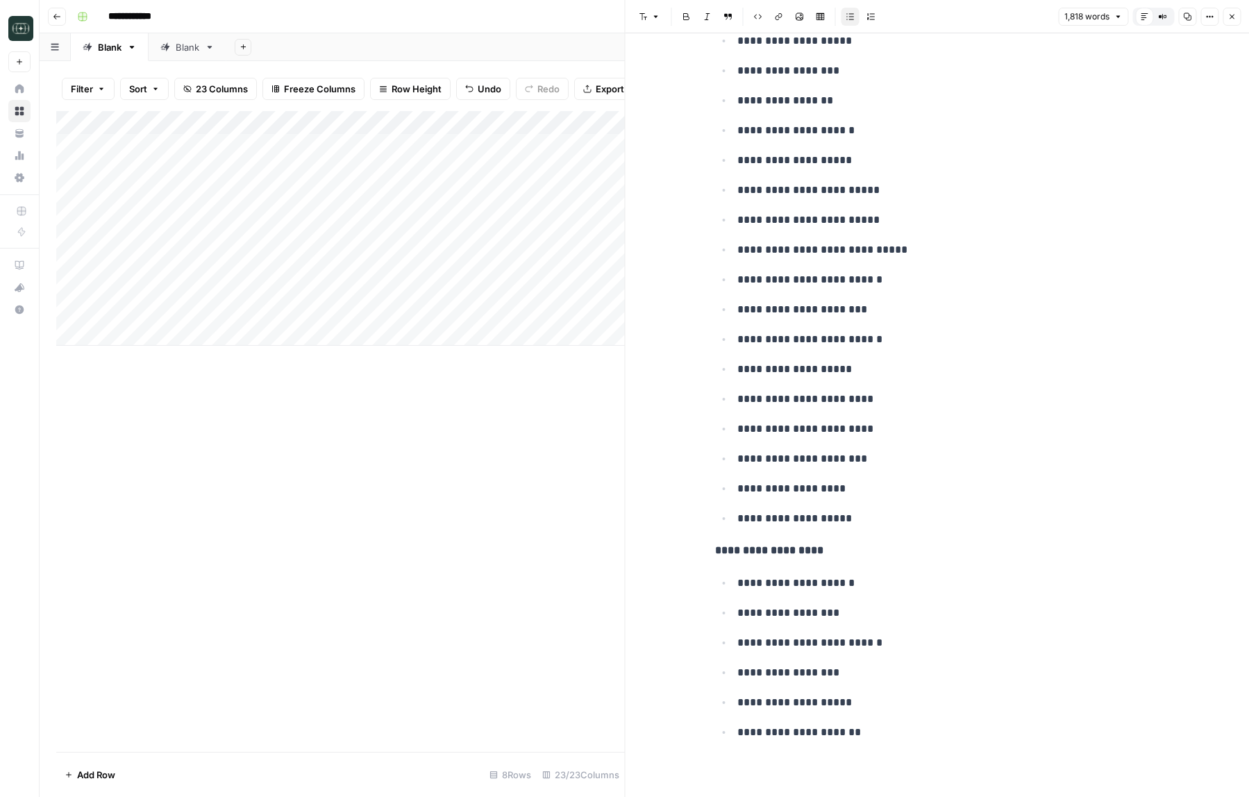
click at [1227, 12] on button "Close" at bounding box center [1232, 17] width 18 height 18
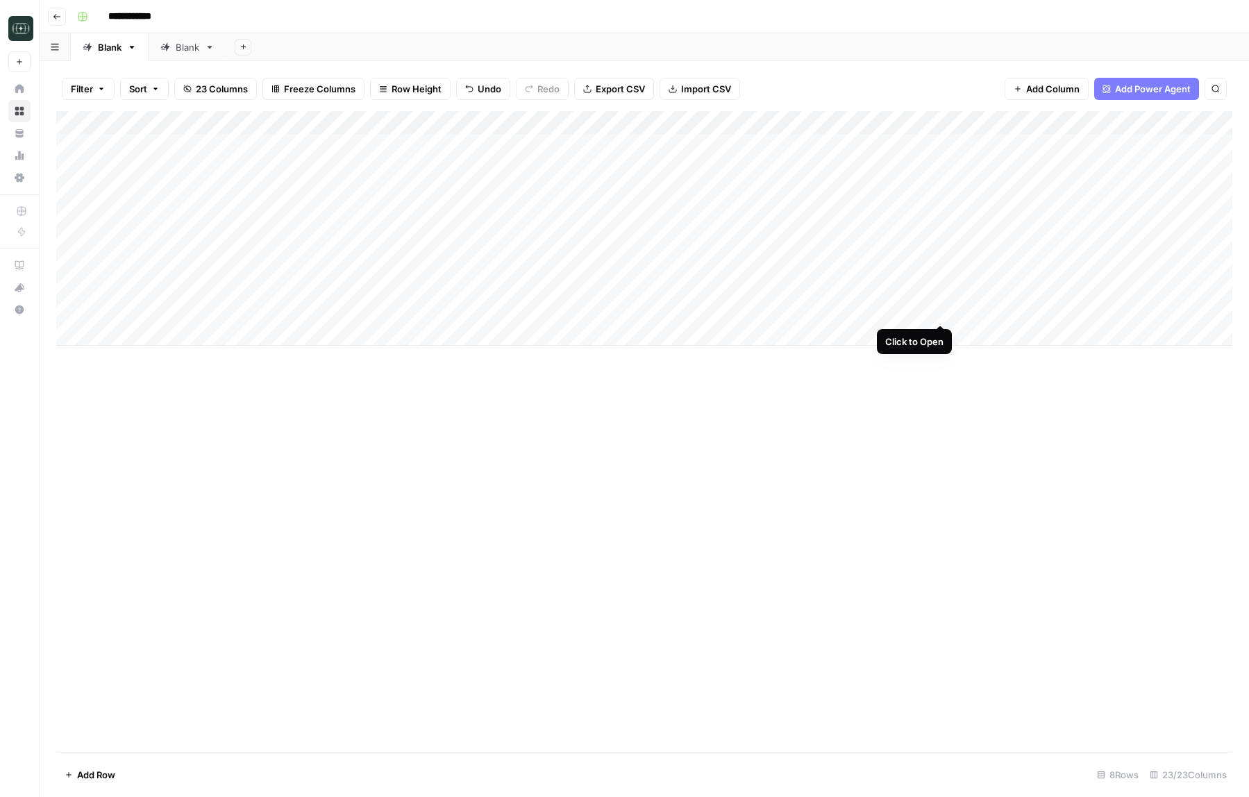
click at [944, 313] on div "Add Column" at bounding box center [644, 228] width 1176 height 235
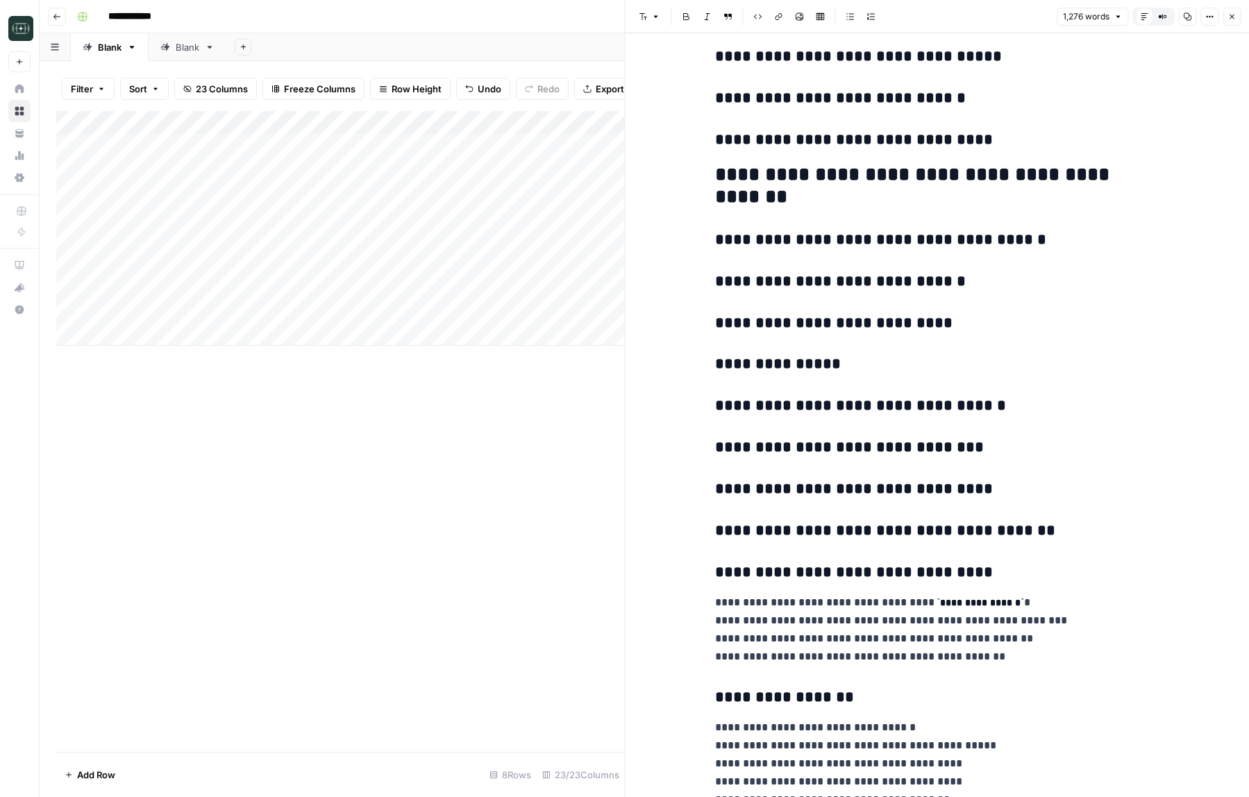
scroll to position [3620, 0]
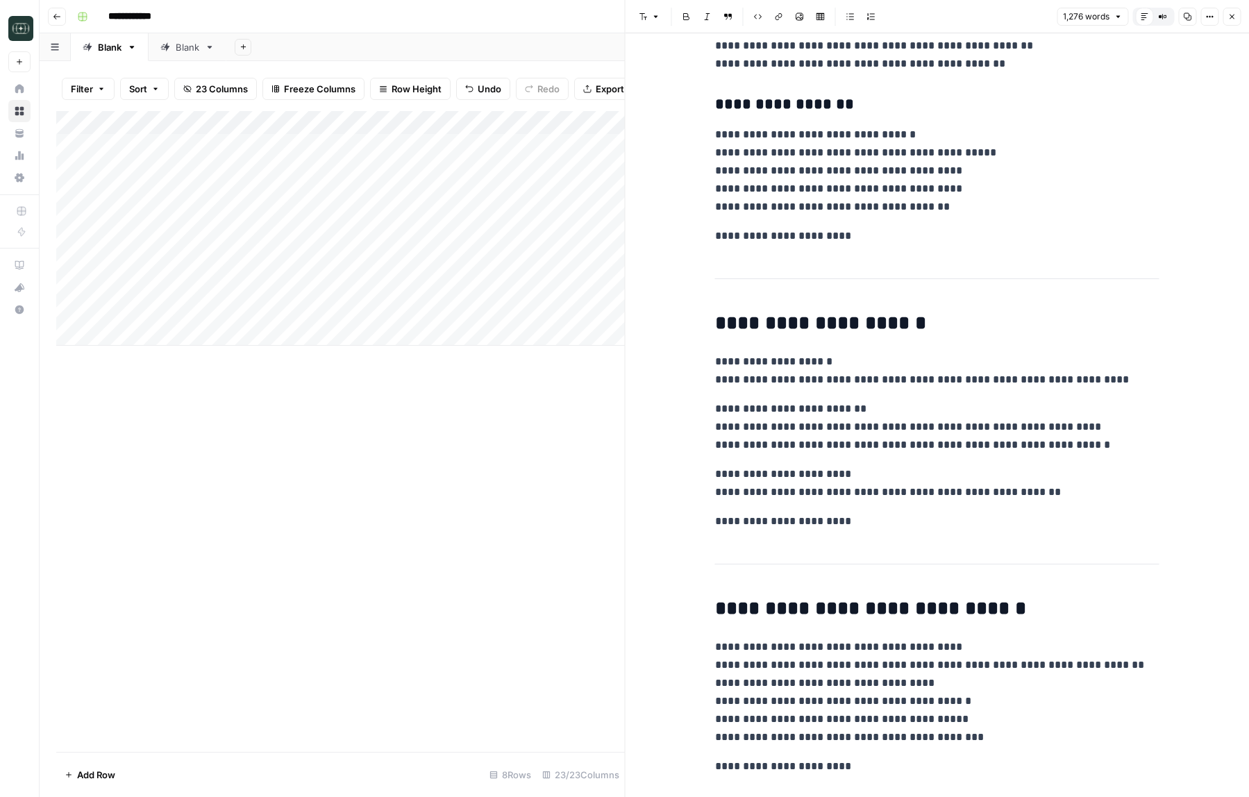
click at [1229, 15] on icon "button" at bounding box center [1231, 16] width 8 height 8
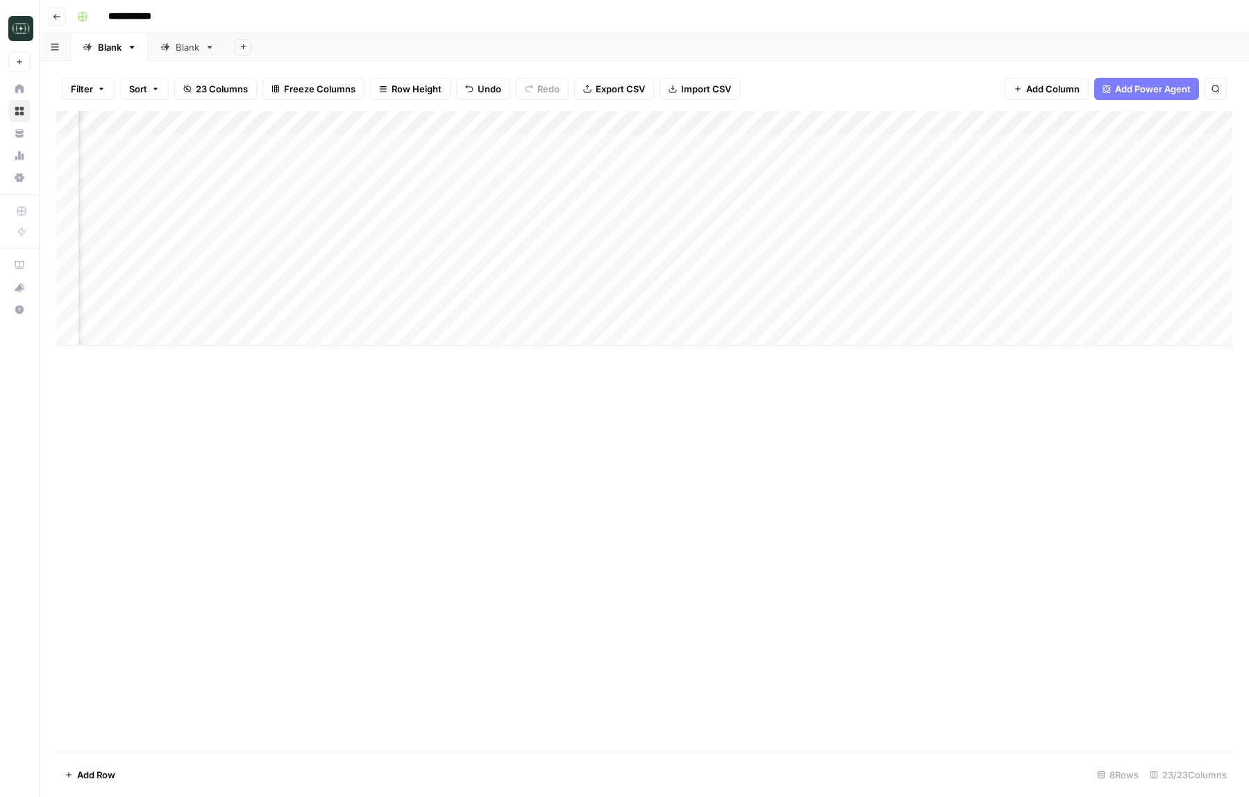
scroll to position [0, 561]
click at [1126, 311] on div "Add Column" at bounding box center [644, 228] width 1176 height 235
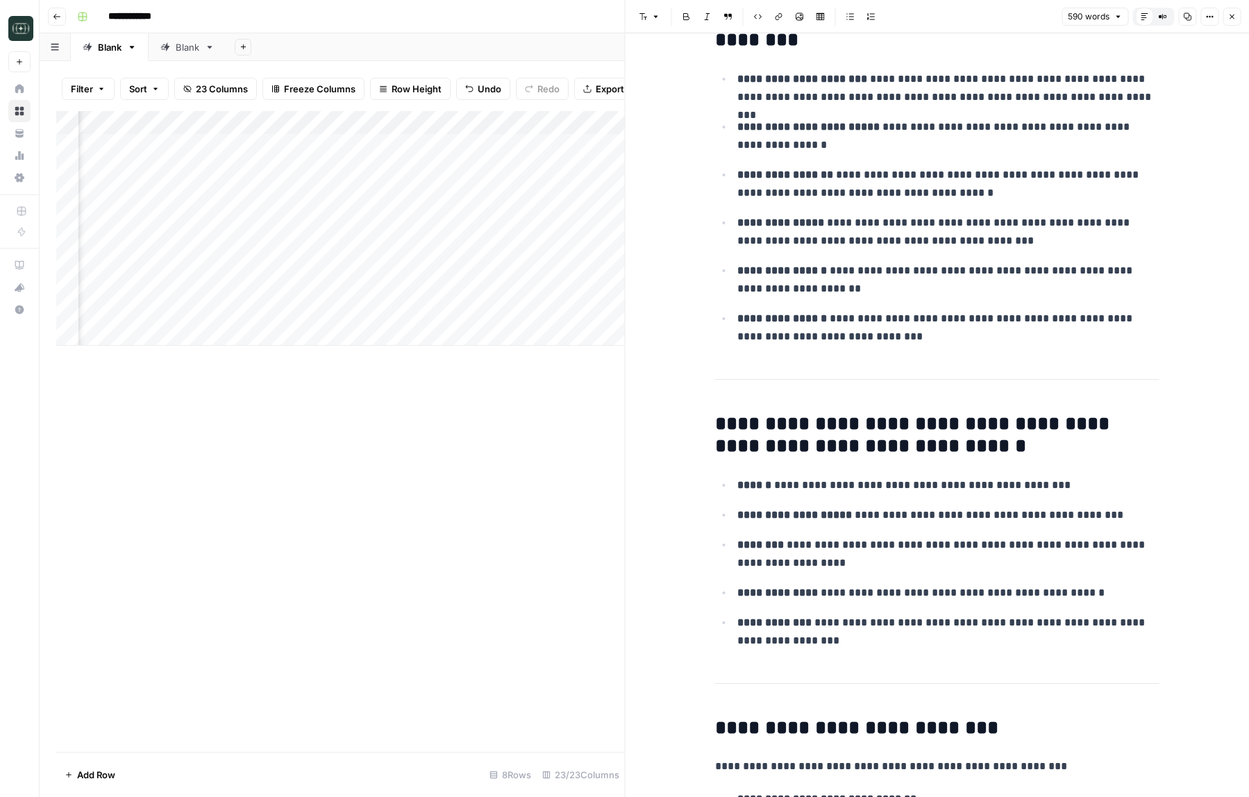
scroll to position [1924, 0]
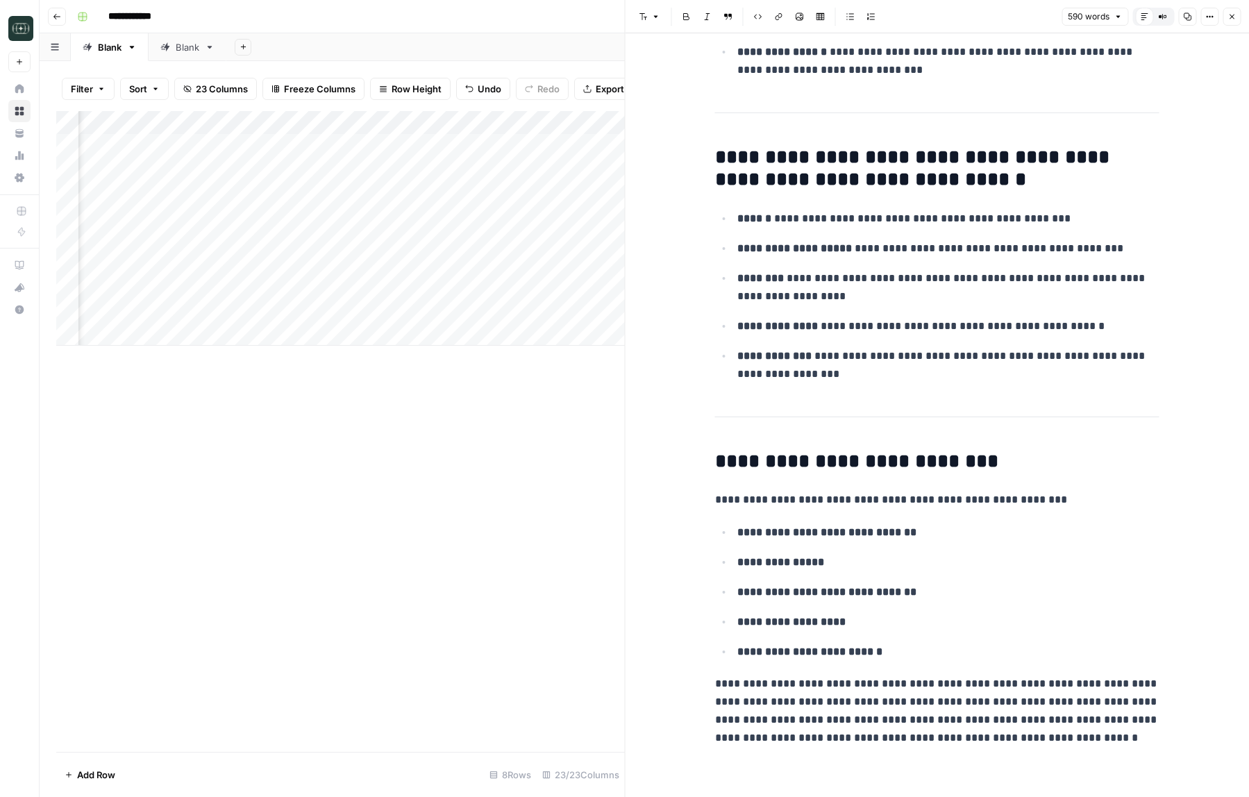
click at [1231, 19] on icon "button" at bounding box center [1231, 16] width 8 height 8
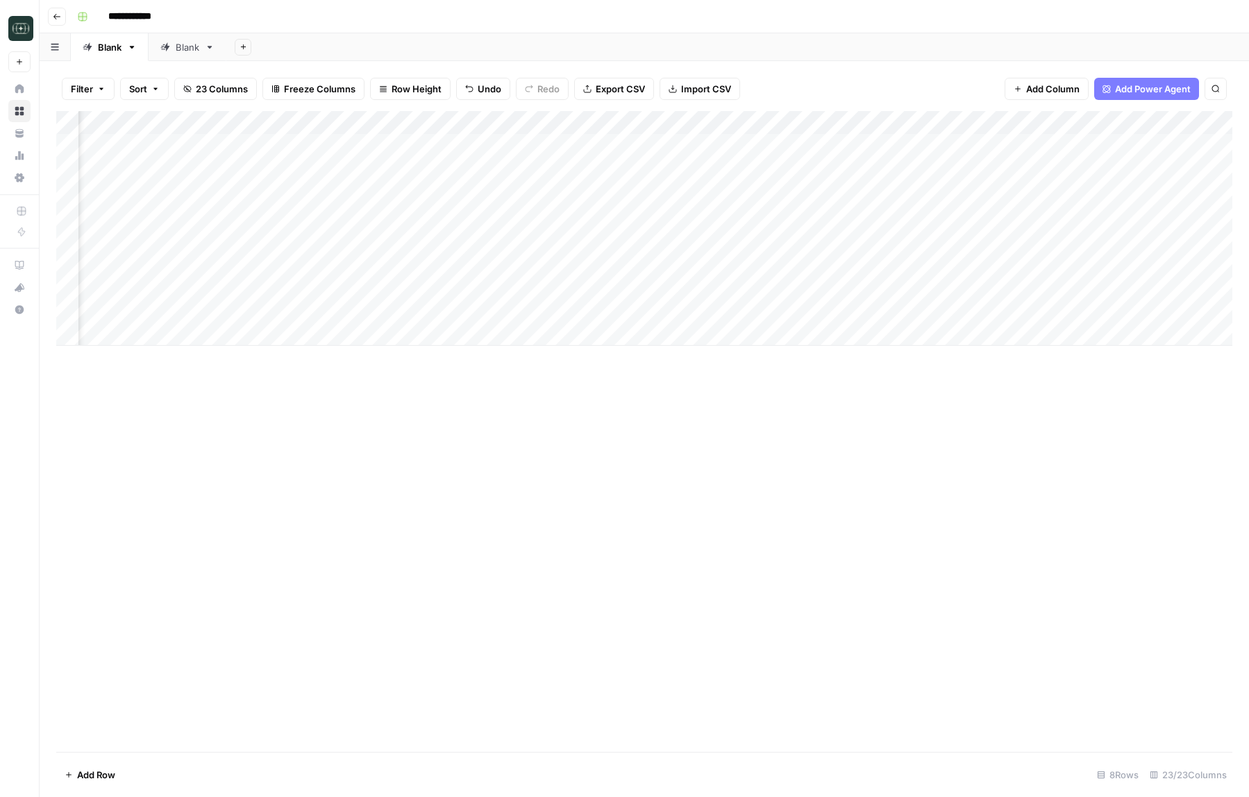
scroll to position [0, 85]
click at [174, 312] on div "Add Column" at bounding box center [644, 228] width 1176 height 235
click at [511, 417] on div "Add Column" at bounding box center [644, 431] width 1176 height 641
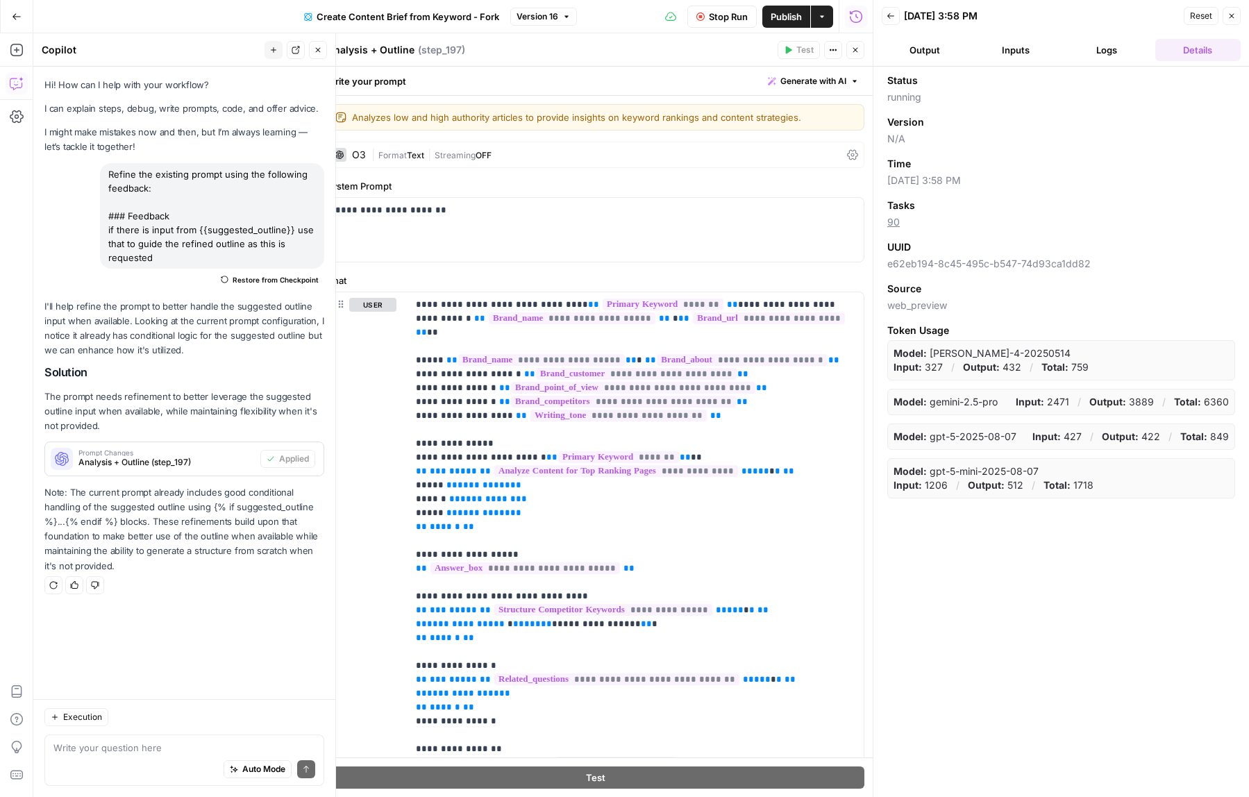
click at [928, 60] on button "Output" at bounding box center [924, 50] width 85 height 22
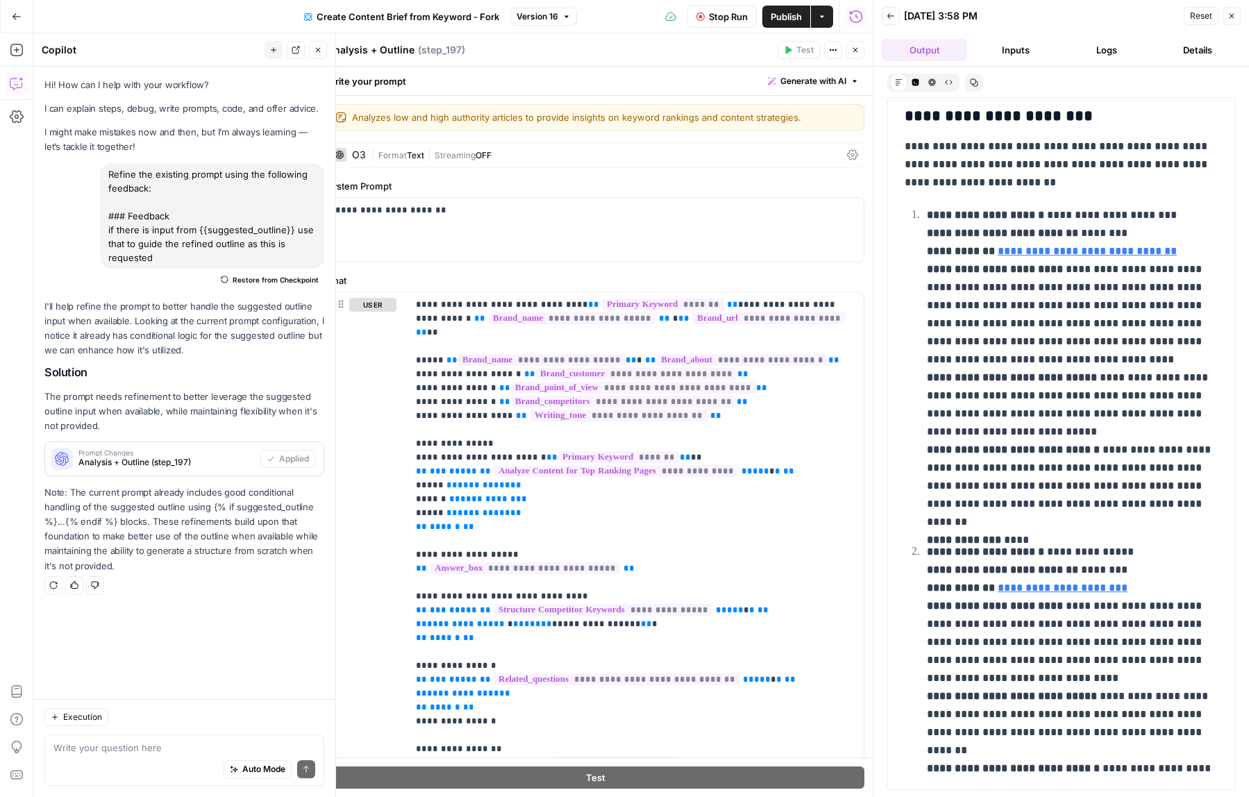
scroll to position [17, 0]
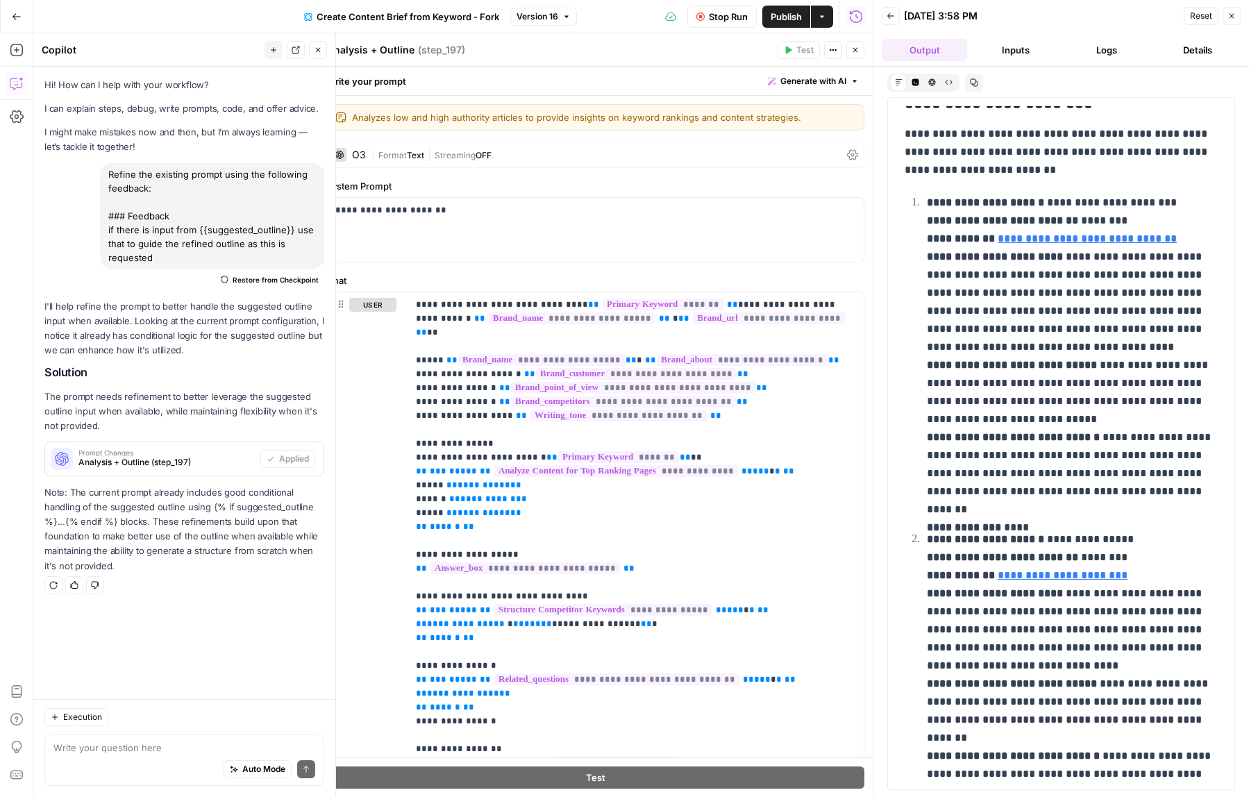
click at [896, 23] on button "Back" at bounding box center [891, 16] width 18 height 18
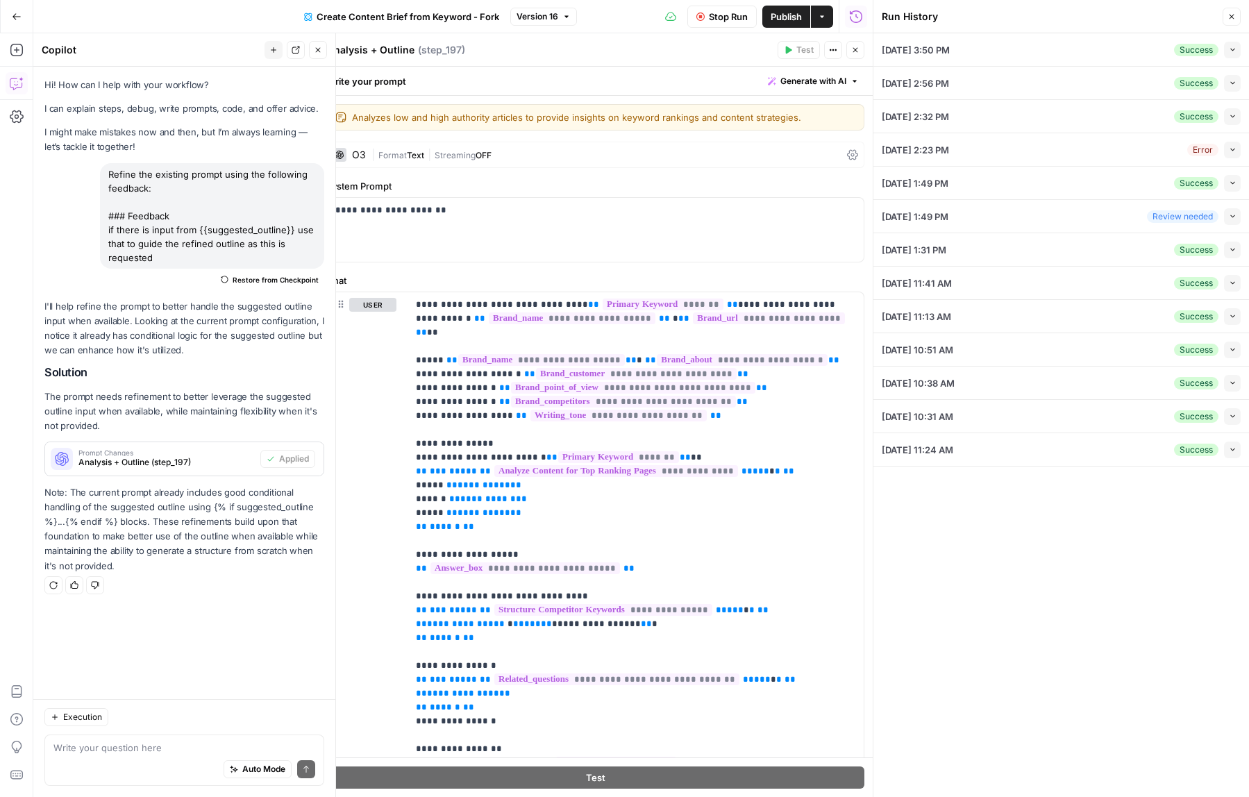
click at [1231, 53] on button "Collapse" at bounding box center [1232, 50] width 17 height 17
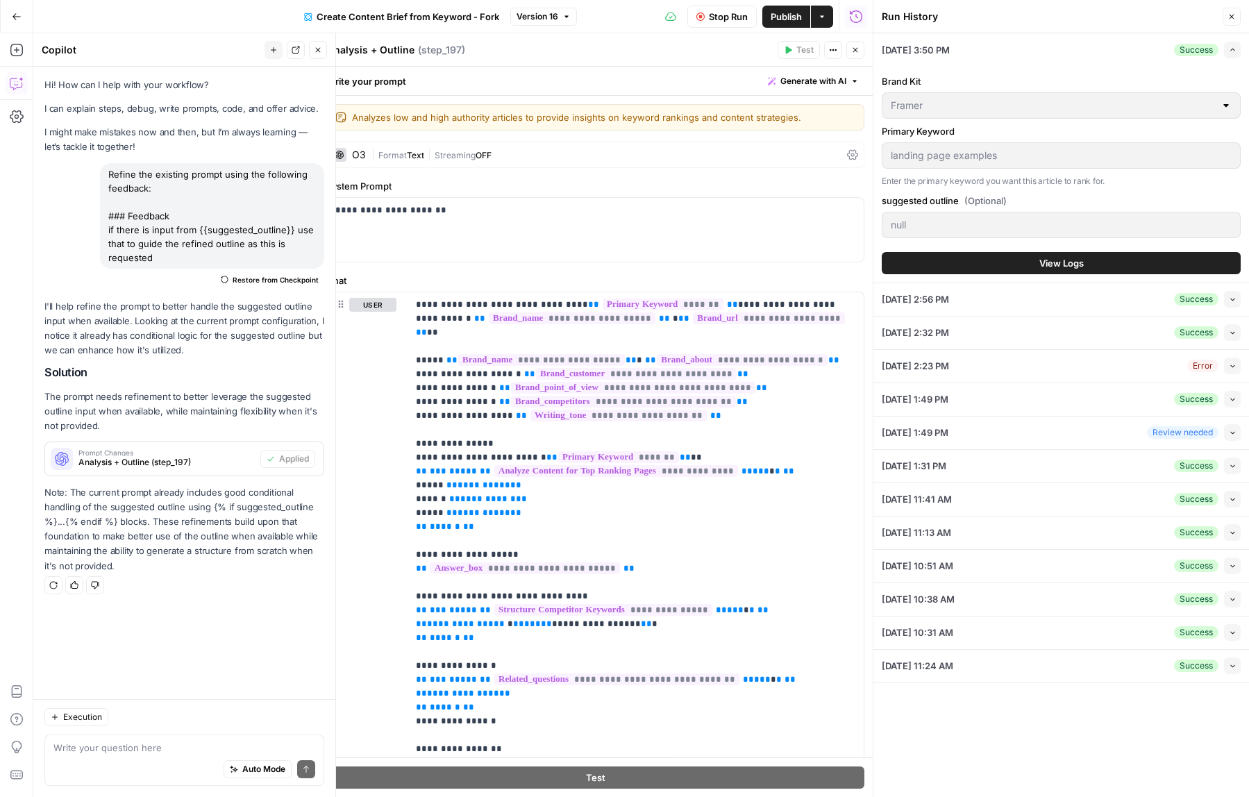
click at [1230, 24] on button "Close" at bounding box center [1232, 17] width 18 height 18
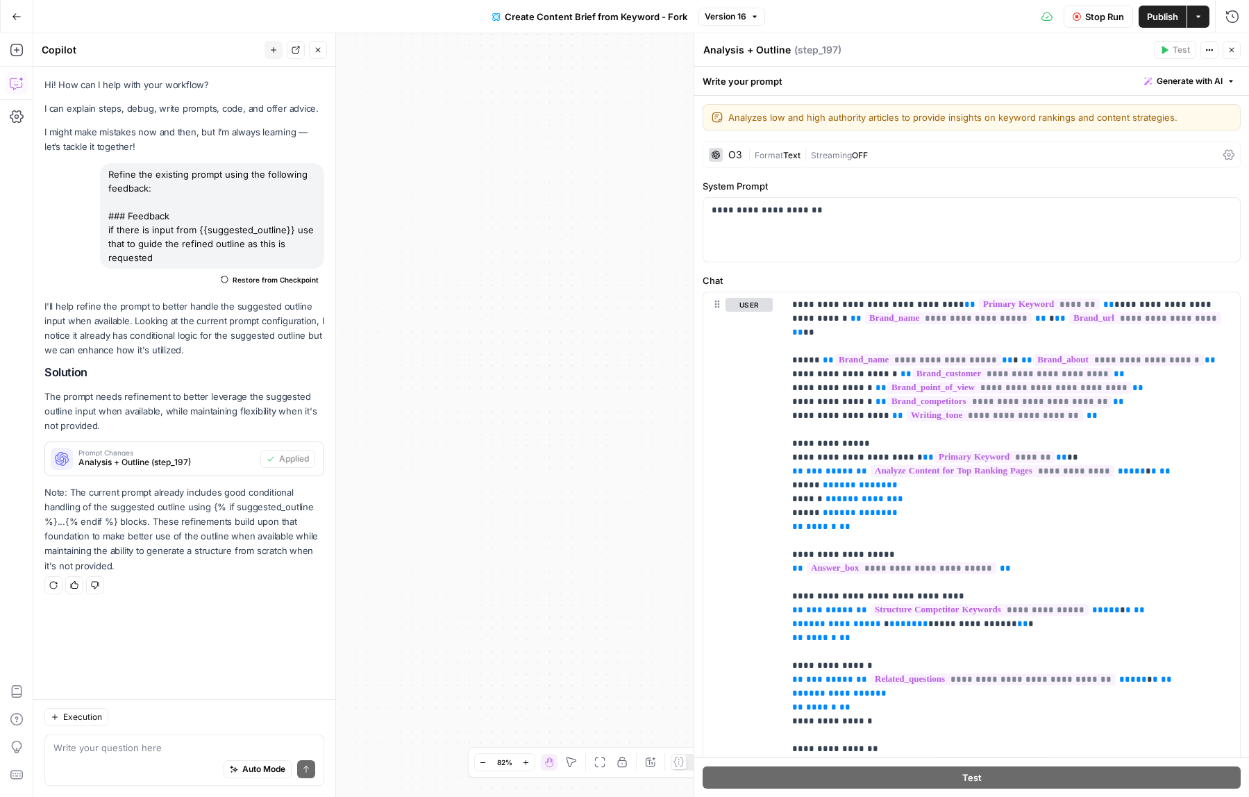
click at [1044, 24] on div "Stop Run Publish Actions Run History" at bounding box center [1007, 16] width 484 height 33
click at [1226, 18] on icon "button" at bounding box center [1232, 17] width 14 height 14
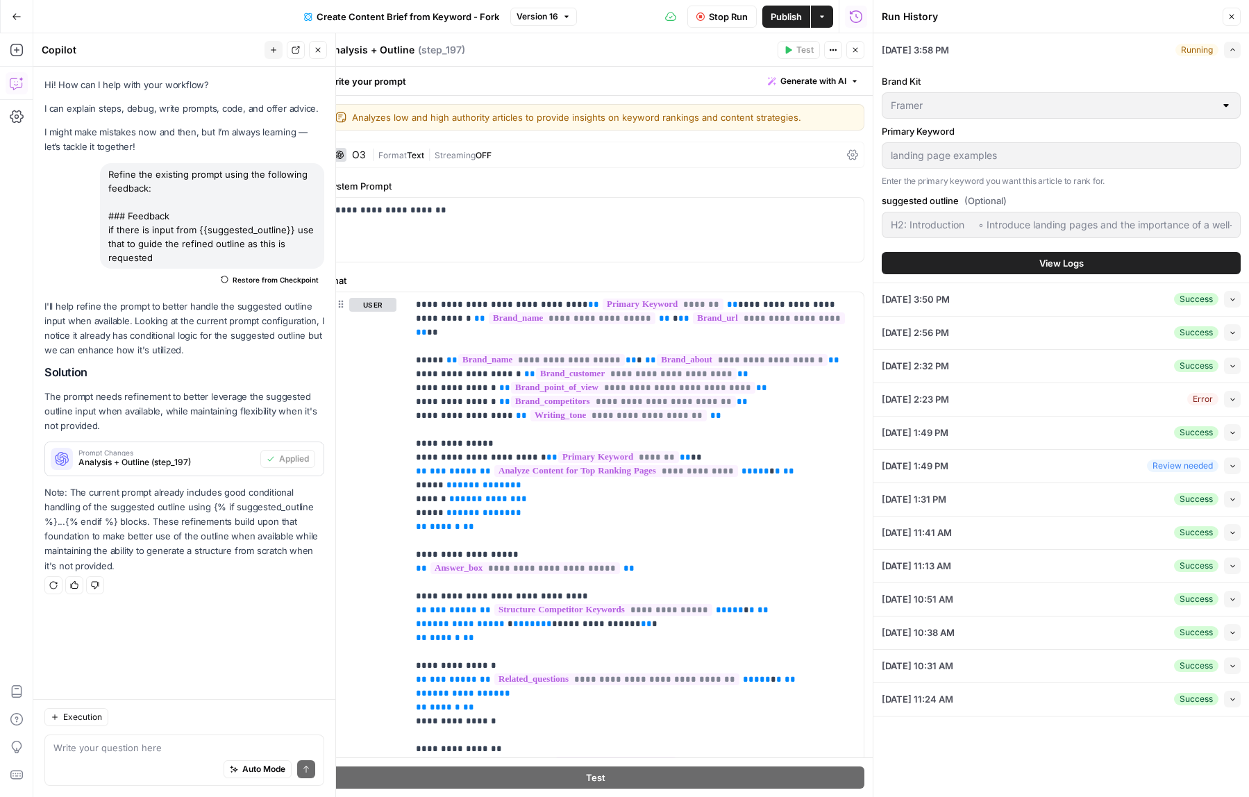
click at [1083, 268] on span "View Logs" at bounding box center [1061, 263] width 44 height 14
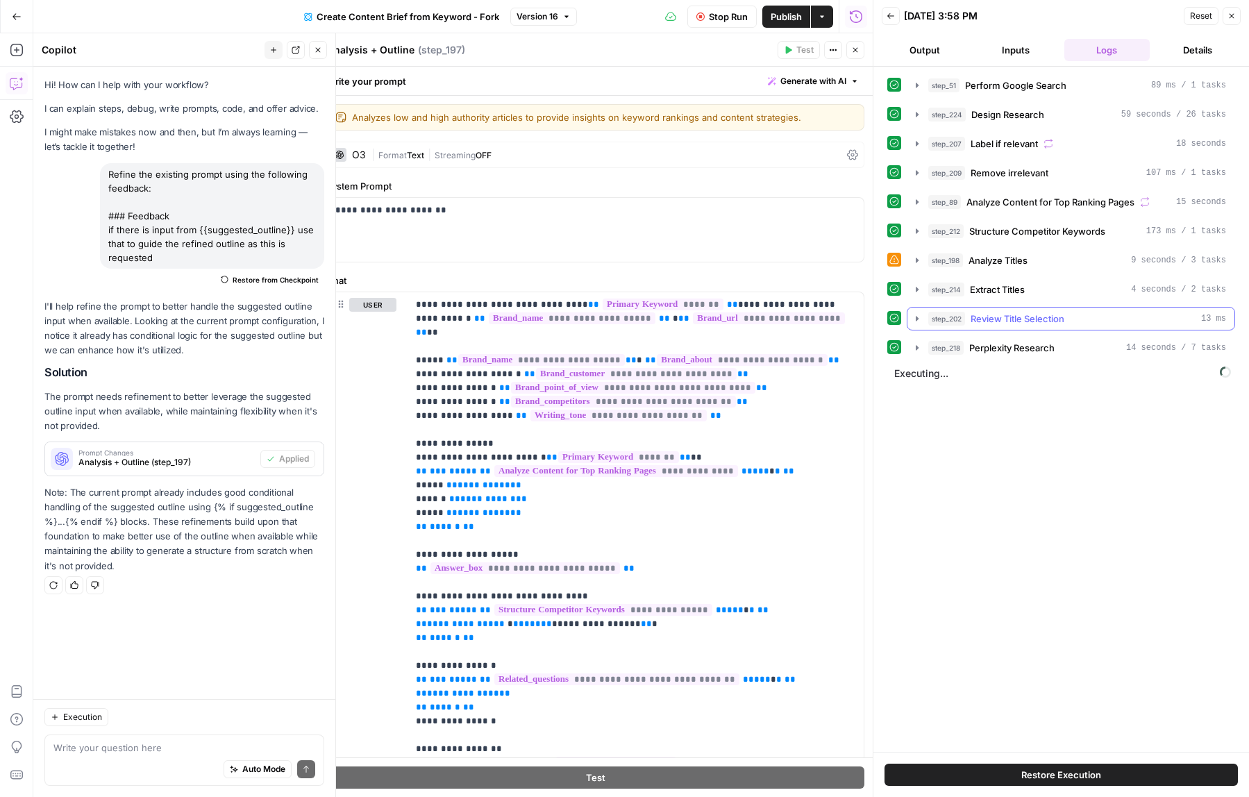
click at [916, 319] on icon "button" at bounding box center [917, 318] width 3 height 5
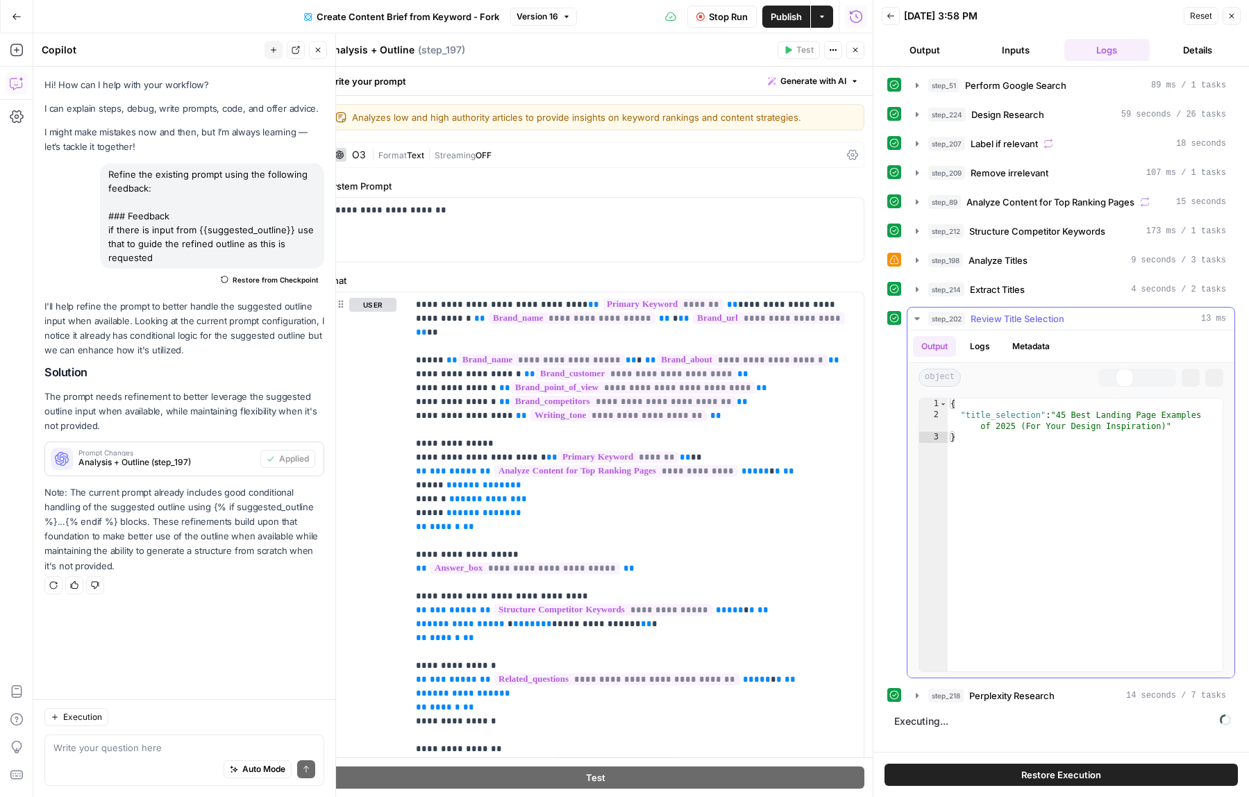
click at [916, 319] on icon "button" at bounding box center [917, 318] width 6 height 3
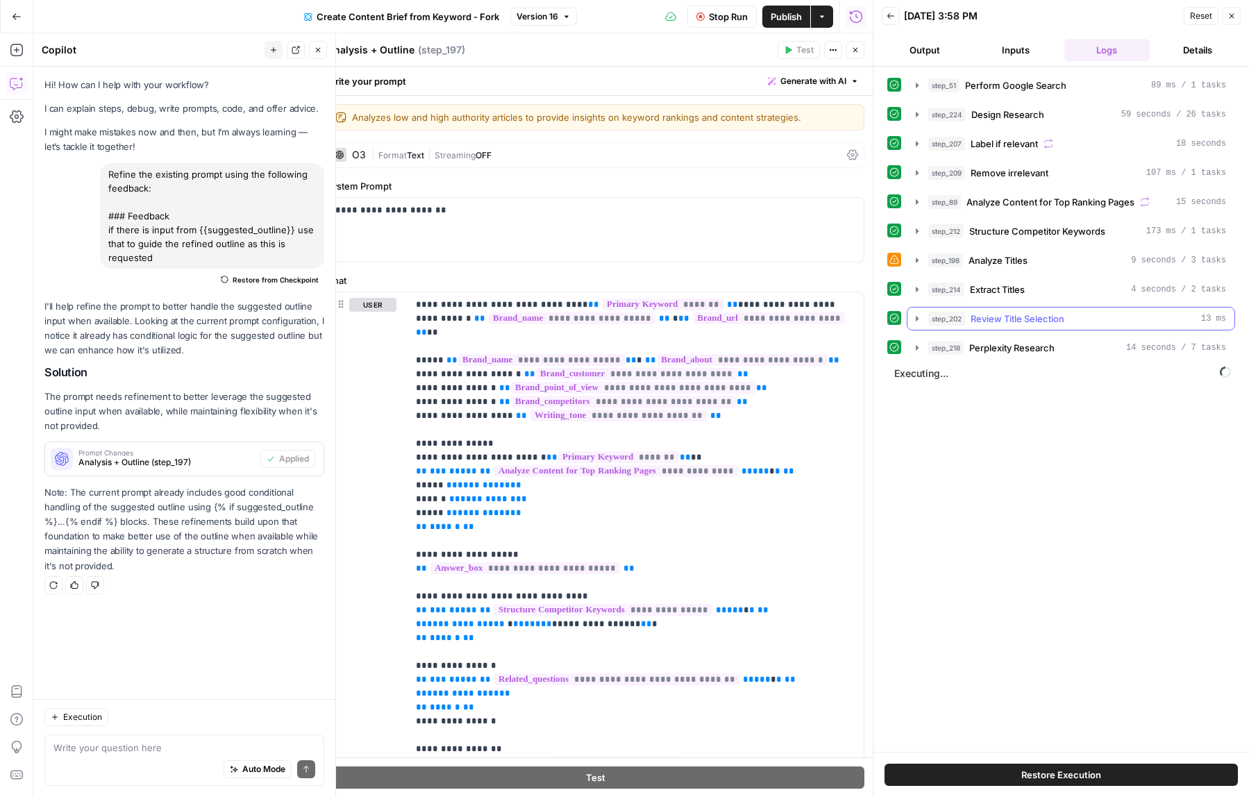
click at [916, 319] on icon "button" at bounding box center [917, 318] width 3 height 5
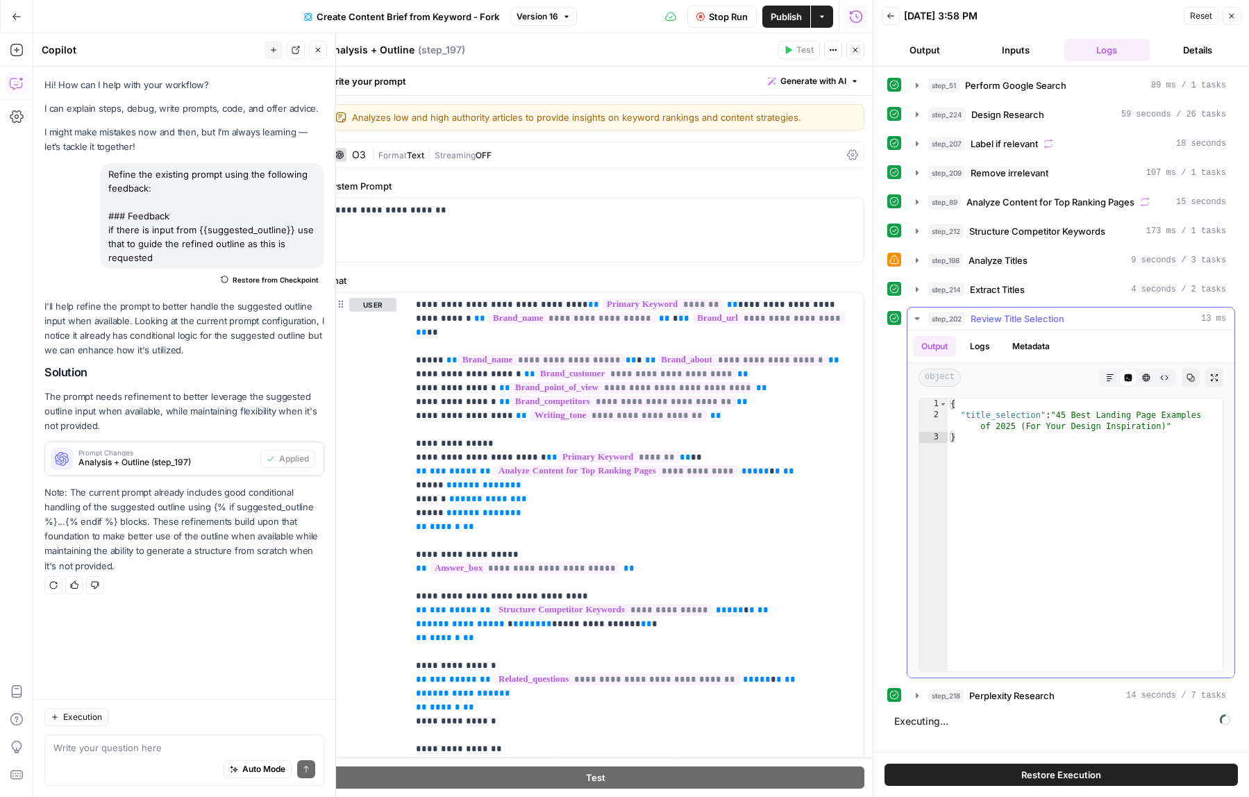
click at [916, 319] on icon "button" at bounding box center [916, 318] width 5 height 3
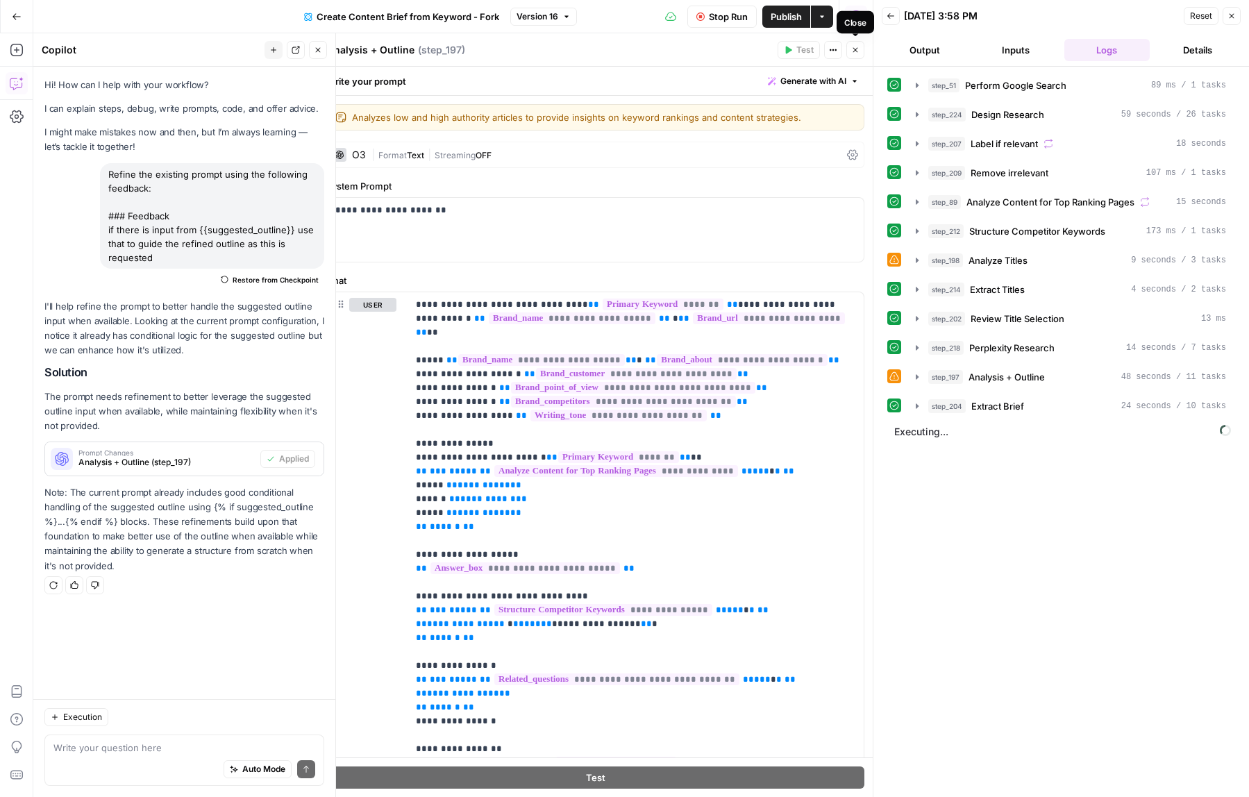
click at [859, 56] on button "Close" at bounding box center [855, 50] width 18 height 18
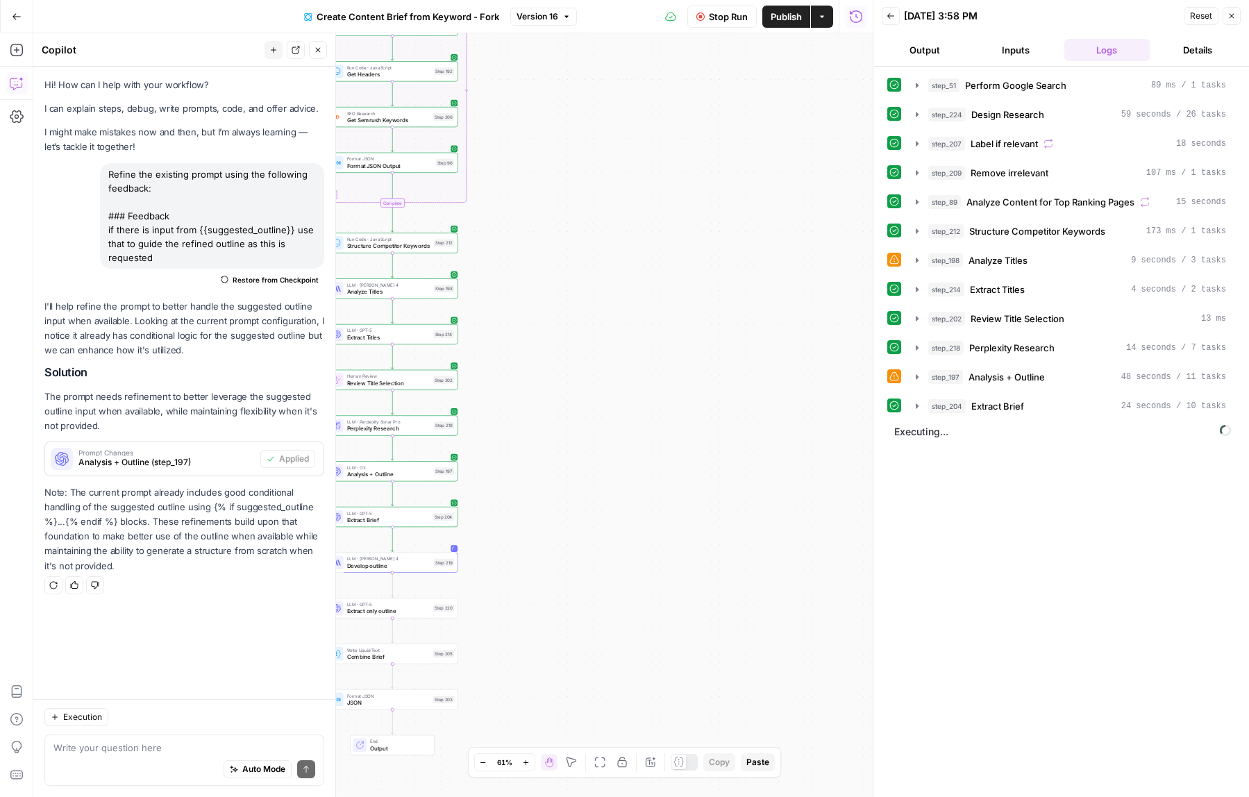
drag, startPoint x: 596, startPoint y: 293, endPoint x: 709, endPoint y: 535, distance: 267.1
click at [709, 532] on div "Workflow Set Inputs Inputs Google Search Perform Google Search Step 51 LLM · Ge…" at bounding box center [452, 415] width 839 height 764
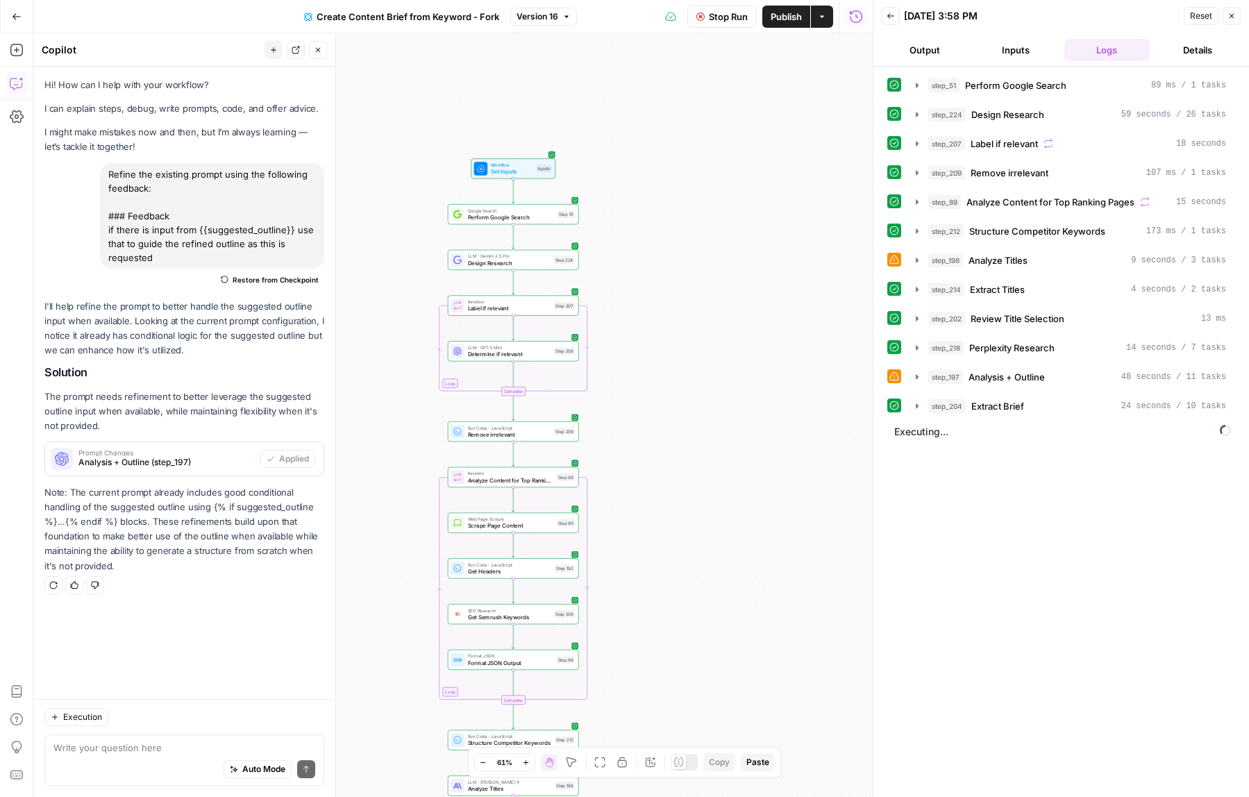
drag, startPoint x: 689, startPoint y: 150, endPoint x: 755, endPoint y: 503, distance: 358.8
click at [755, 503] on div "Workflow Set Inputs Inputs Google Search Perform Google Search Step 51 LLM · Ge…" at bounding box center [452, 415] width 839 height 764
click at [628, 310] on div "Workflow Set Inputs Inputs Google Search Perform Google Search Step 51 LLM · Ge…" at bounding box center [452, 415] width 839 height 764
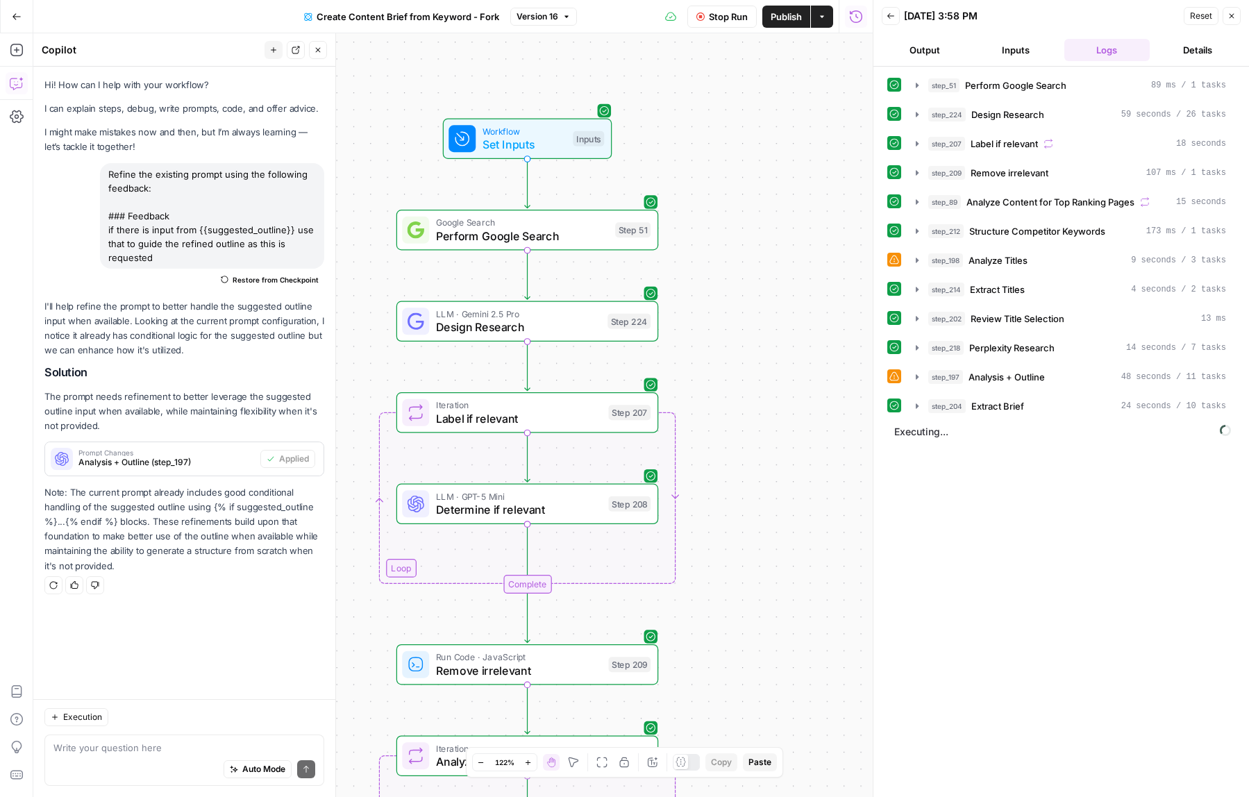
drag, startPoint x: 628, startPoint y: 310, endPoint x: 755, endPoint y: 410, distance: 161.1
click at [755, 410] on div "Workflow Set Inputs Inputs Google Search Perform Google Search Step 51 LLM · Ge…" at bounding box center [452, 415] width 839 height 764
click at [535, 324] on span "Design Research" at bounding box center [518, 327] width 165 height 17
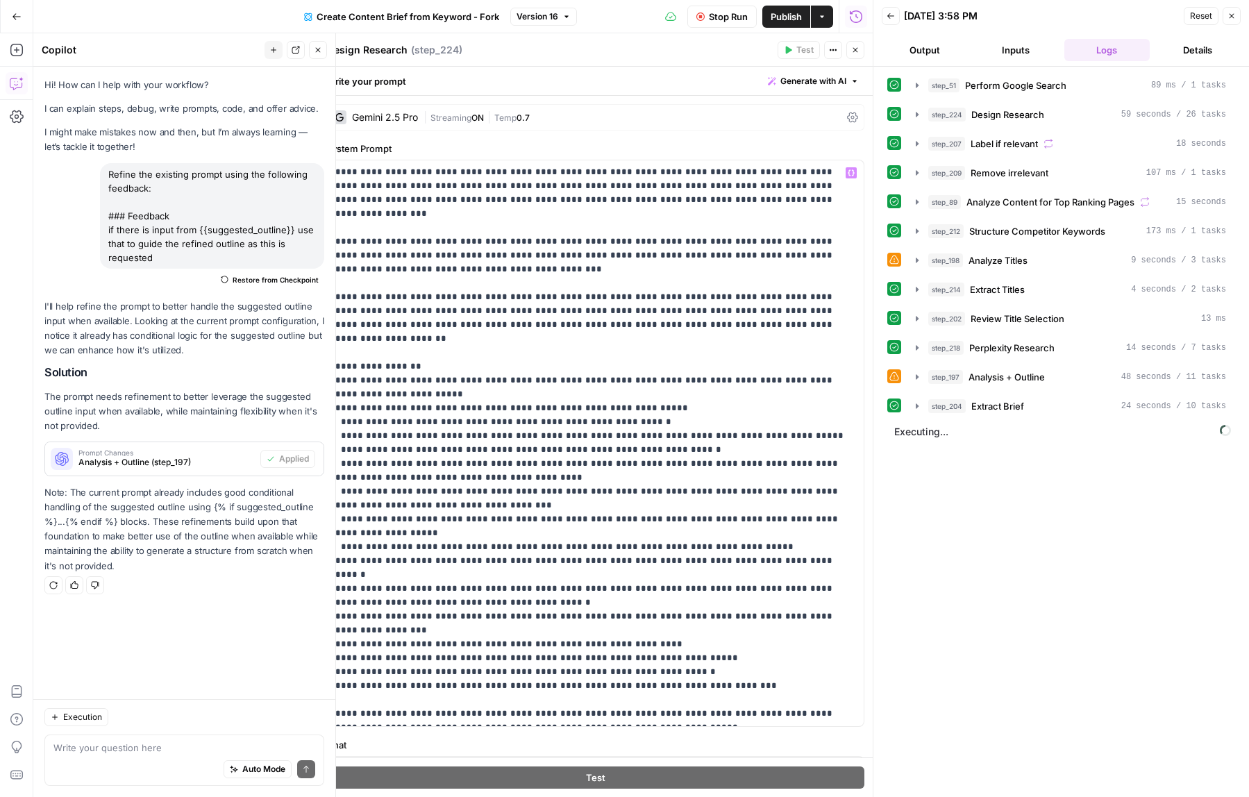
scroll to position [0, 0]
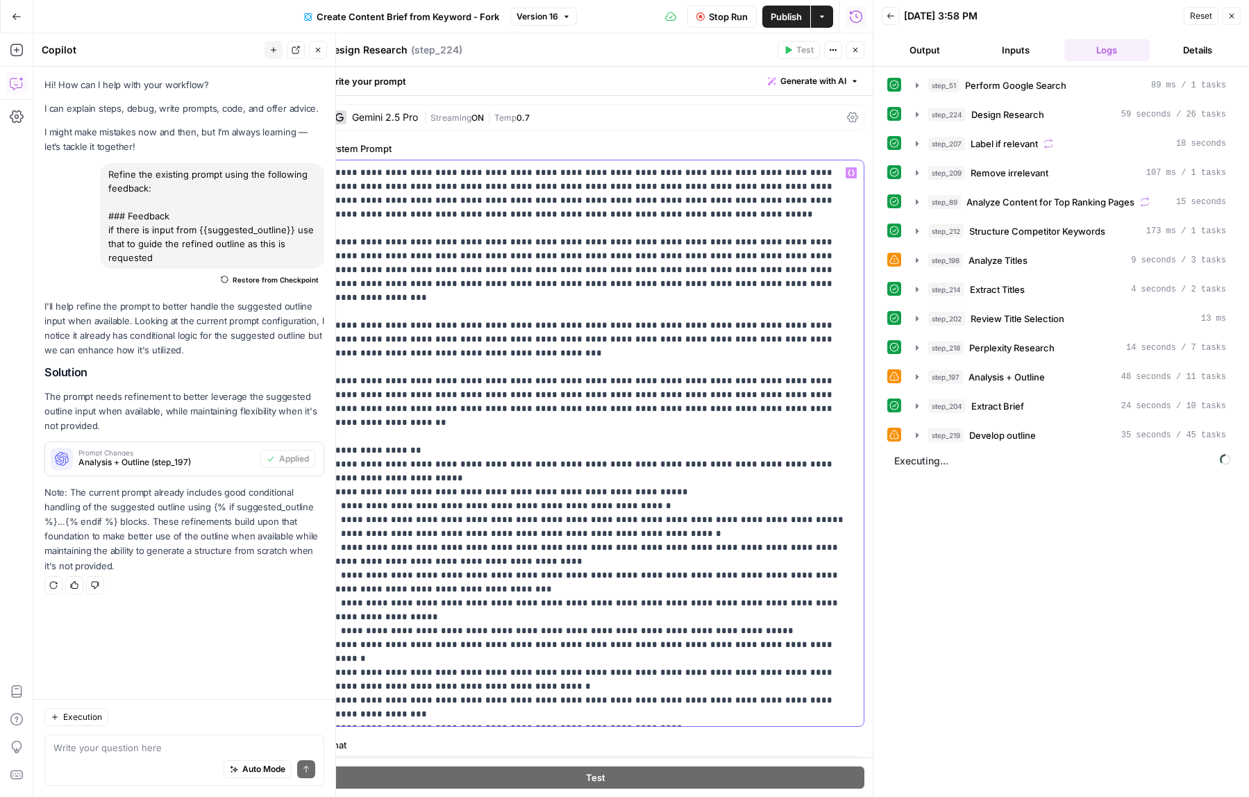
click at [607, 235] on p "**********" at bounding box center [595, 485] width 520 height 639
click at [616, 213] on p "**********" at bounding box center [595, 485] width 520 height 639
click at [782, 78] on span "Generate with AI" at bounding box center [813, 81] width 66 height 12
click at [791, 148] on span "Refine" at bounding box center [791, 144] width 110 height 14
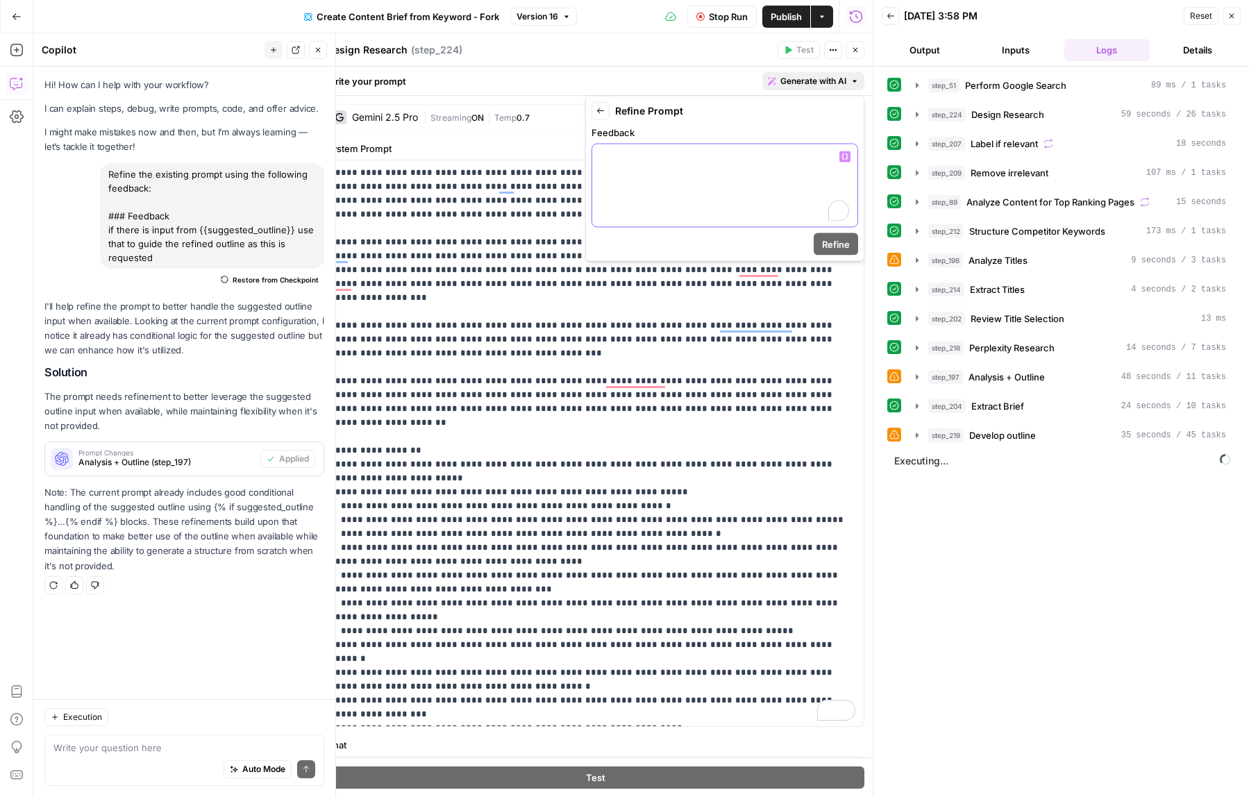
click at [748, 202] on div "To enrich screen reader interactions, please activate Accessibility in Grammarl…" at bounding box center [724, 185] width 265 height 83
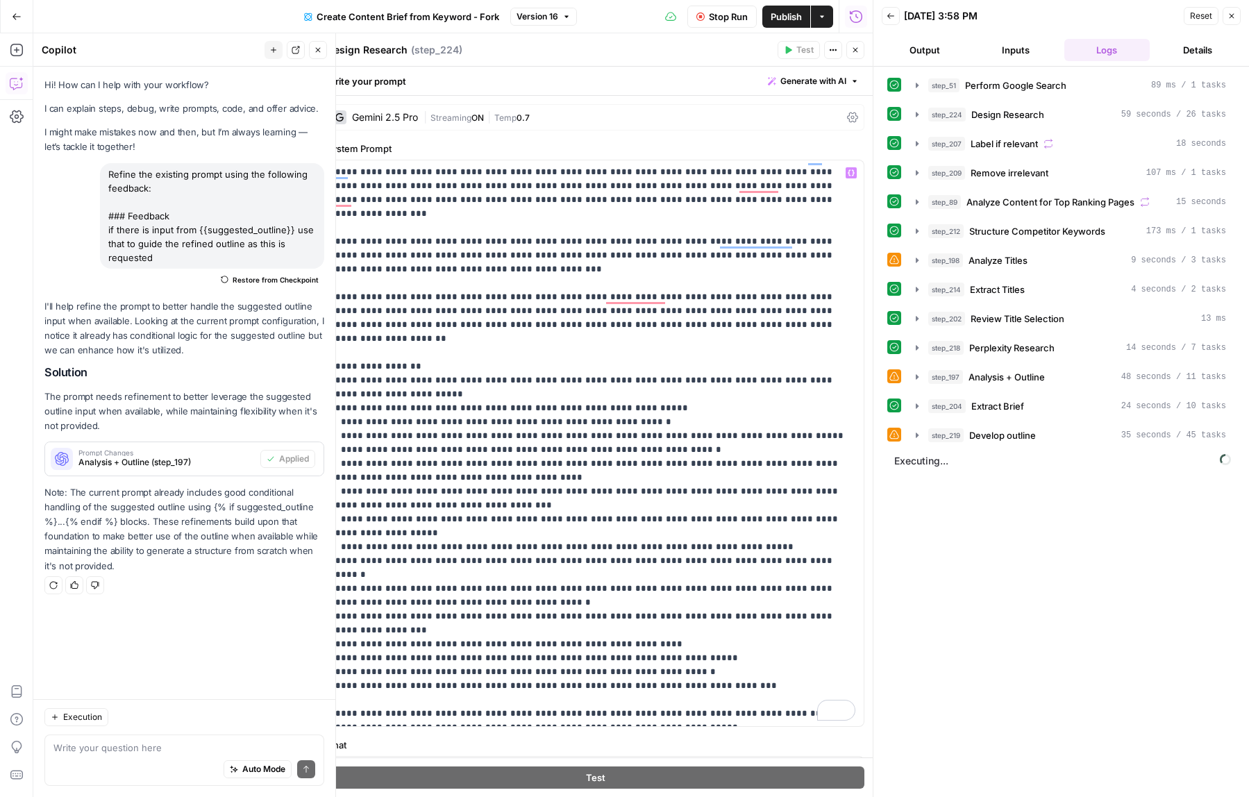
scroll to position [398, 0]
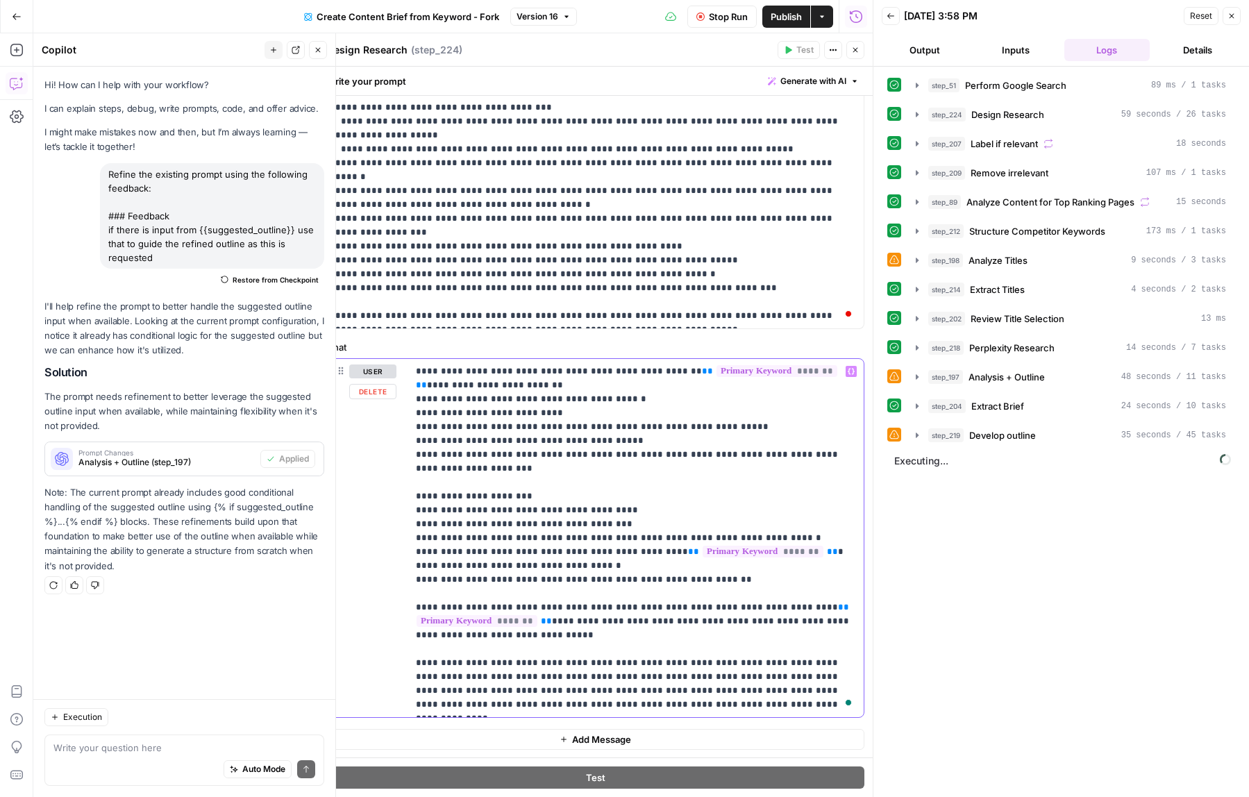
drag, startPoint x: 470, startPoint y: 467, endPoint x: 383, endPoint y: 447, distance: 88.9
click at [383, 447] on div "**********" at bounding box center [595, 538] width 537 height 358
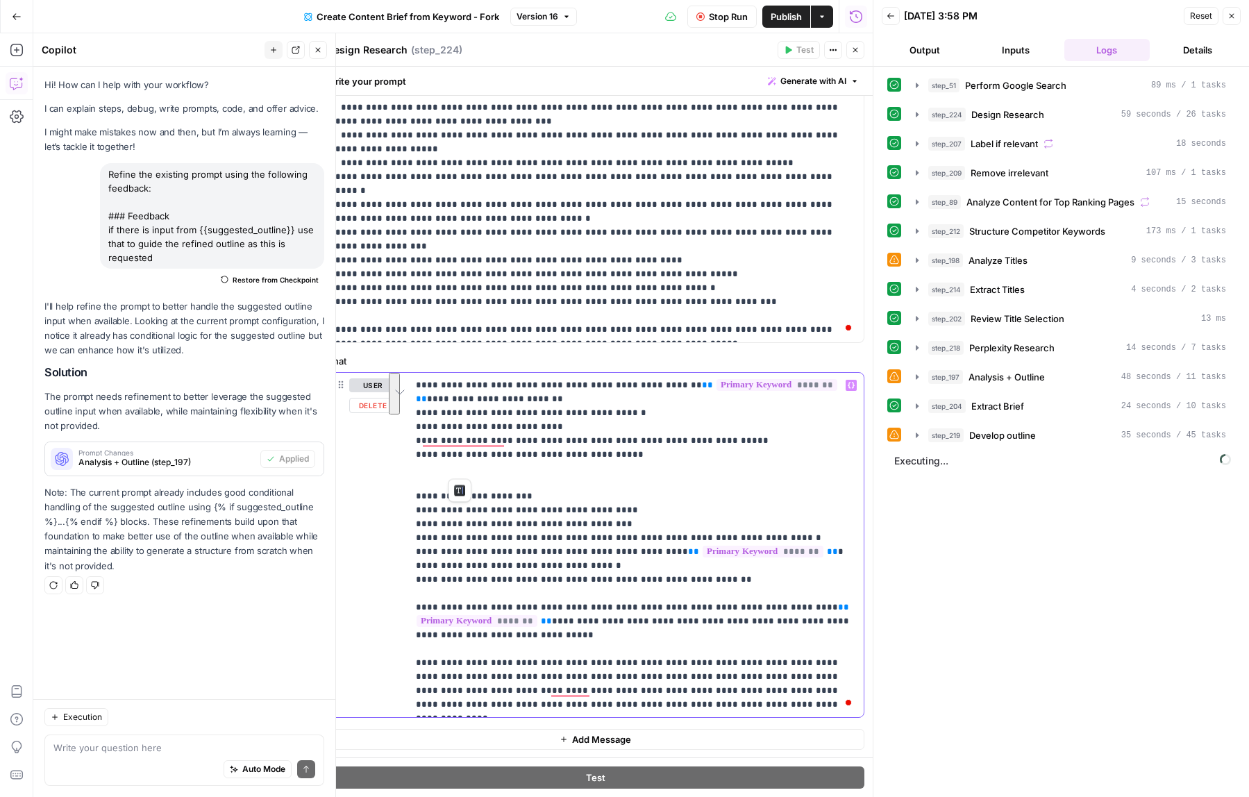
scroll to position [84, 0]
click at [715, 621] on p "**********" at bounding box center [635, 544] width 439 height 333
click at [1084, 434] on div "step_219 Develop outline 35 seconds / 45 tasks" at bounding box center [1077, 435] width 298 height 14
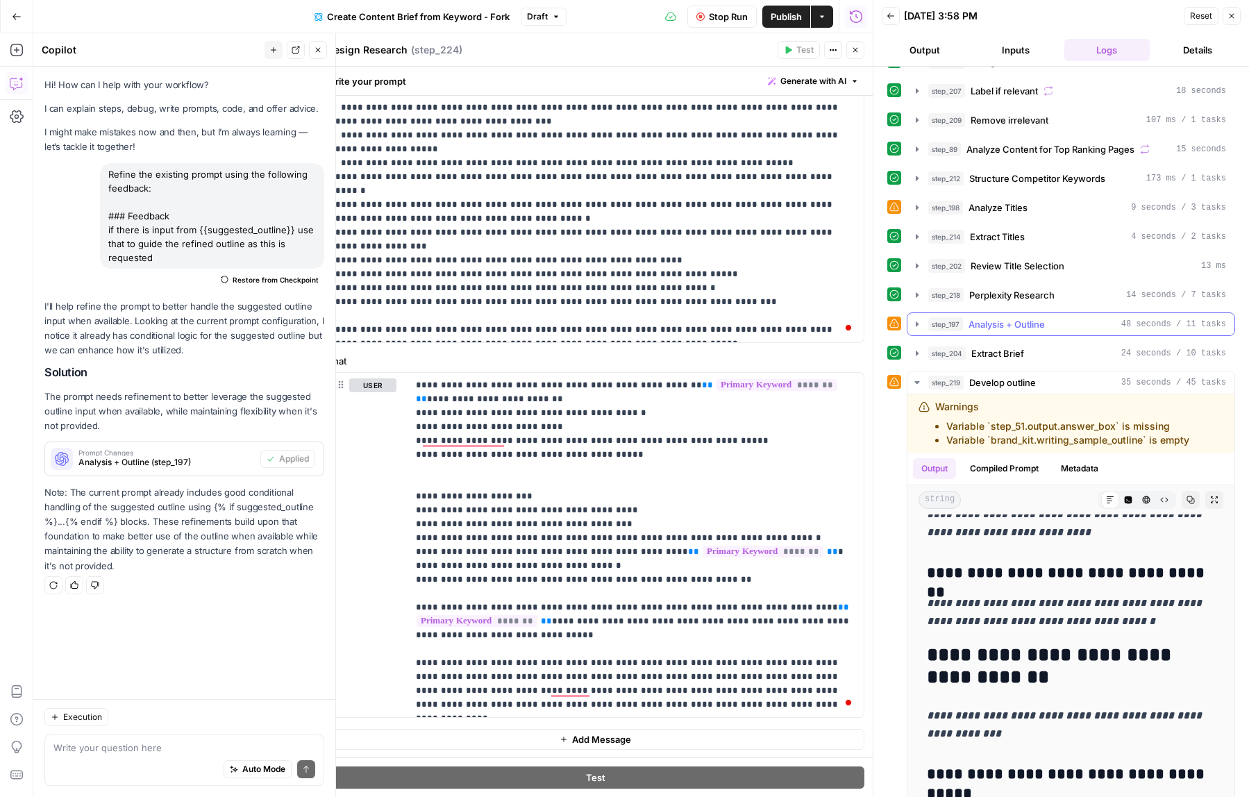
scroll to position [88, 0]
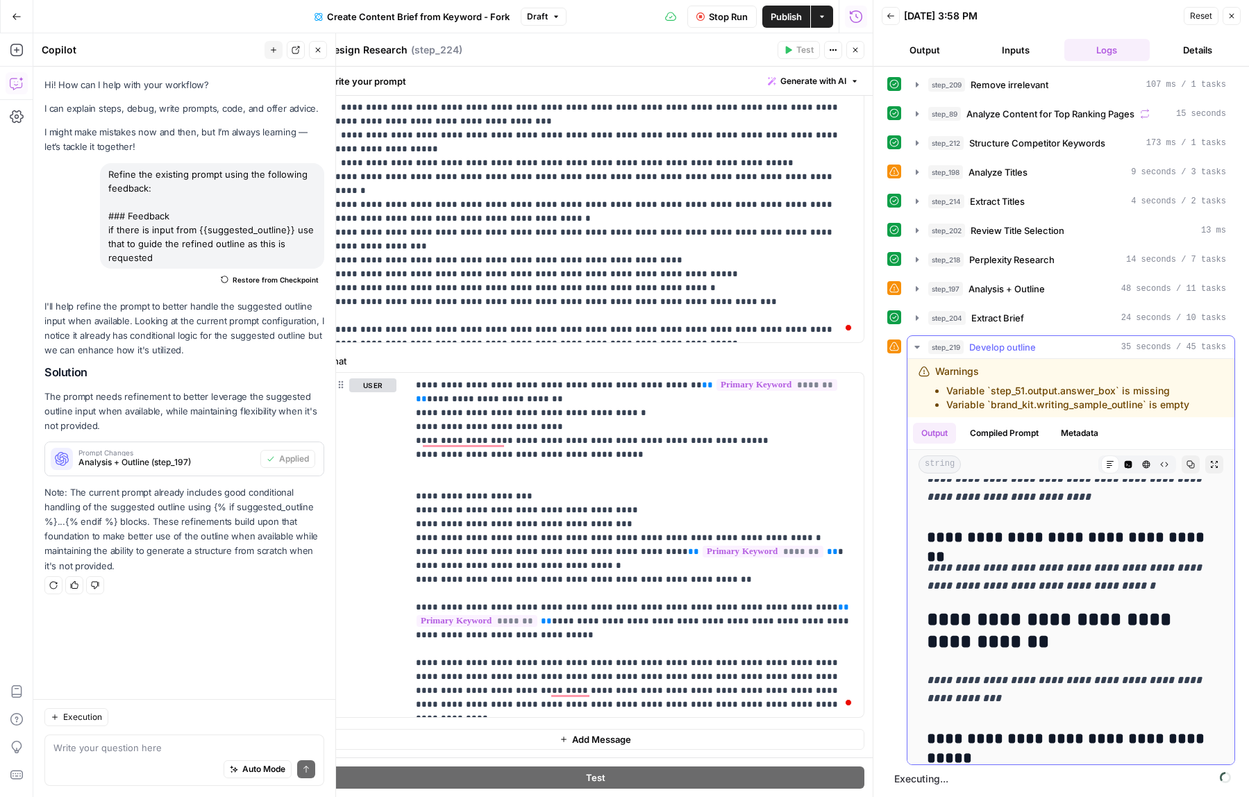
click at [987, 442] on button "Compiled Prompt" at bounding box center [1004, 433] width 85 height 21
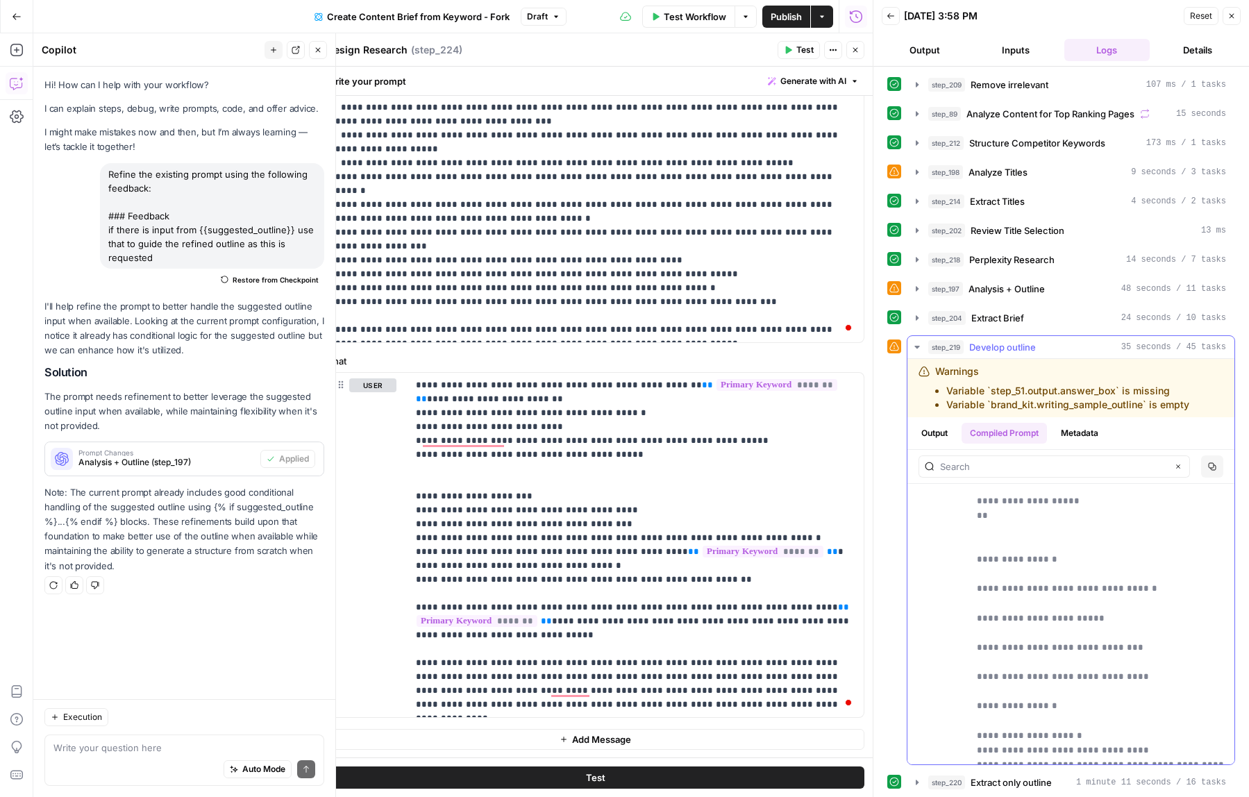
scroll to position [10569, 0]
click at [914, 349] on icon "button" at bounding box center [917, 347] width 11 height 11
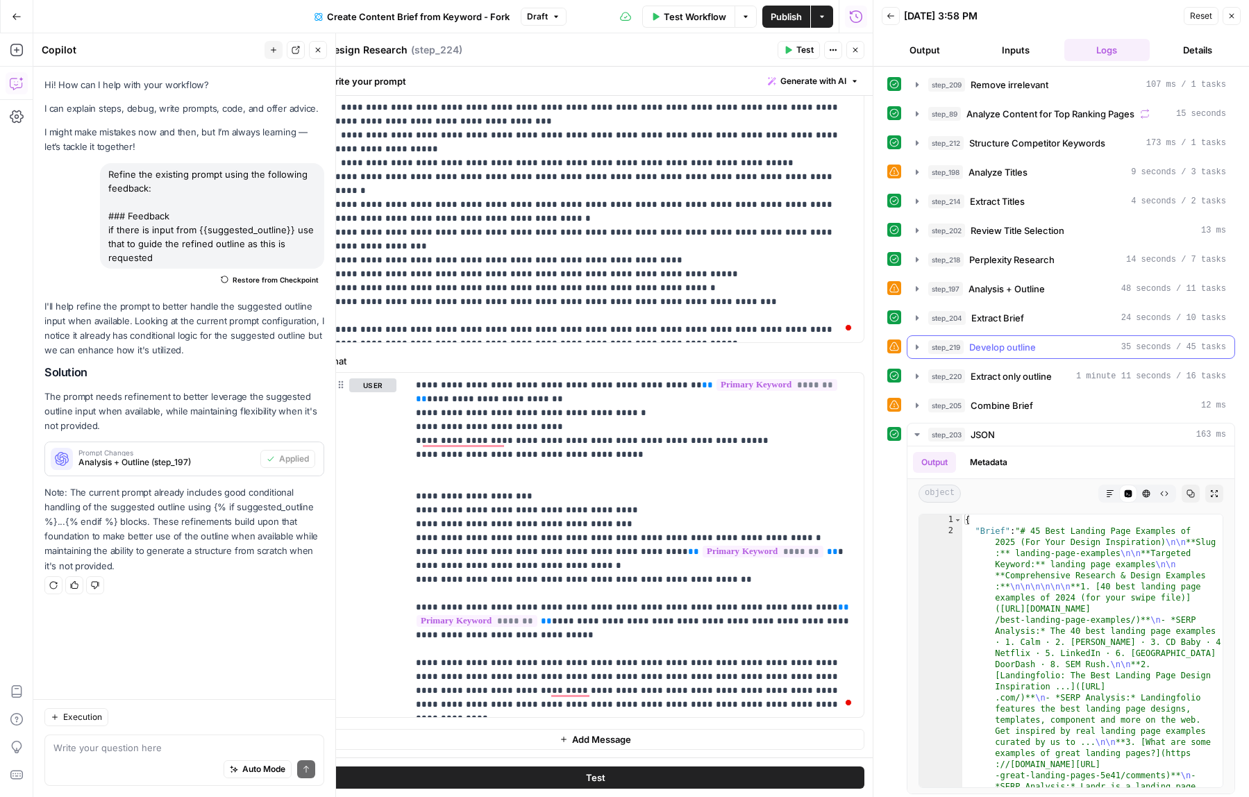
click at [1039, 347] on div "step_219 Develop outline 35 seconds / 45 tasks" at bounding box center [1077, 347] width 298 height 14
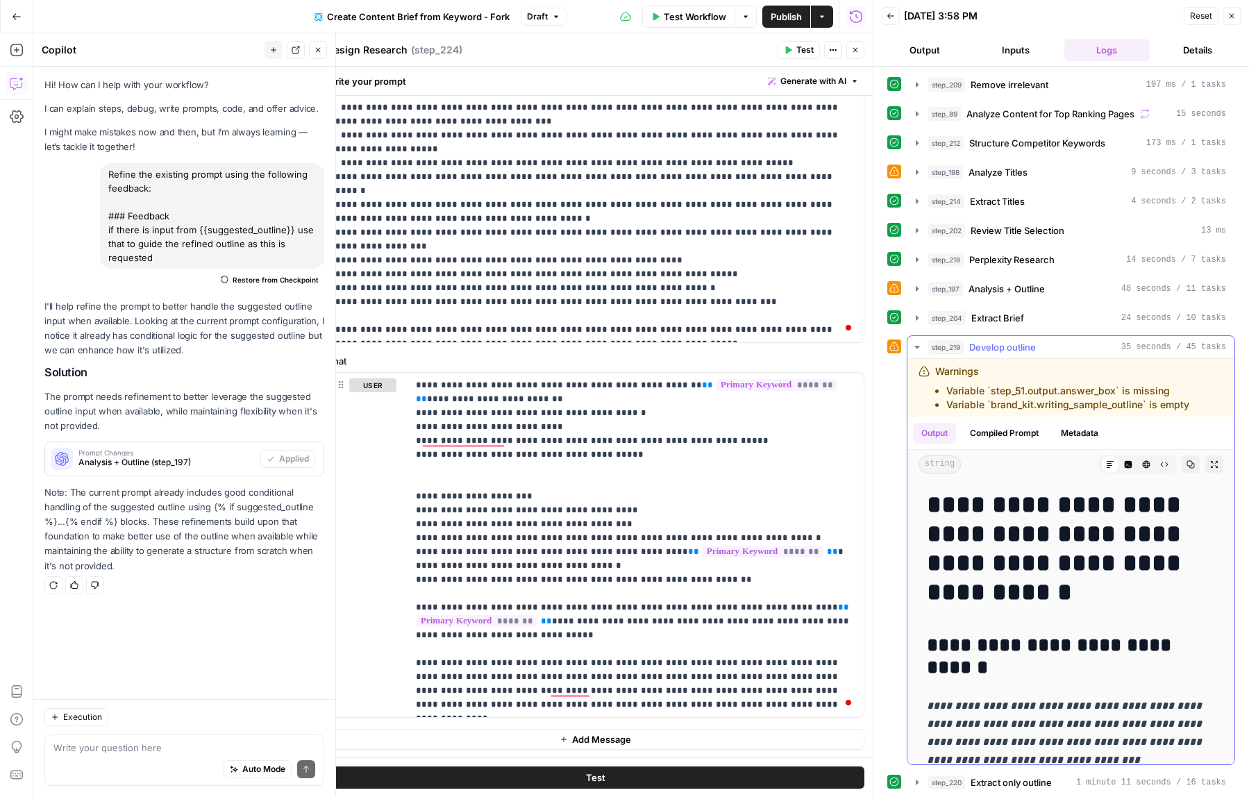
click at [1039, 347] on div "step_219 Develop outline 35 seconds / 45 tasks" at bounding box center [1077, 347] width 298 height 14
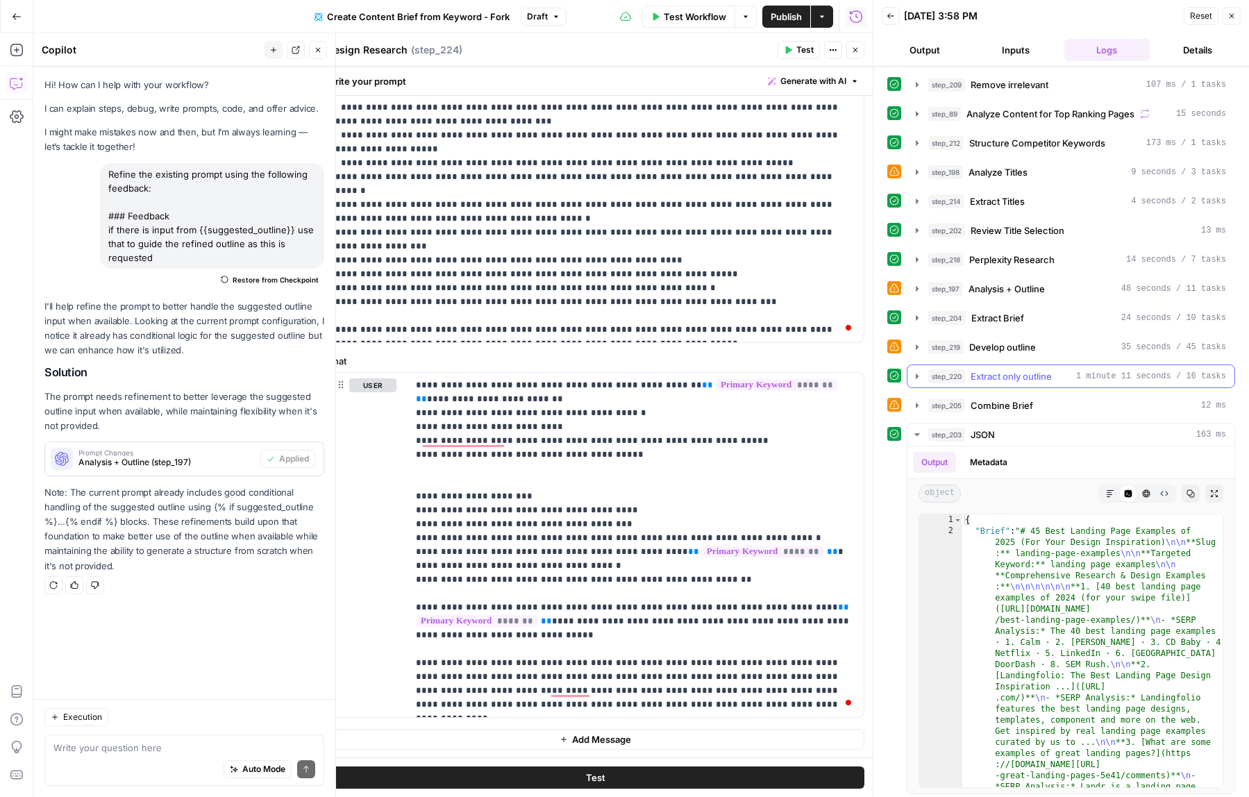
click at [1039, 373] on span "Extract only outline" at bounding box center [1011, 376] width 81 height 14
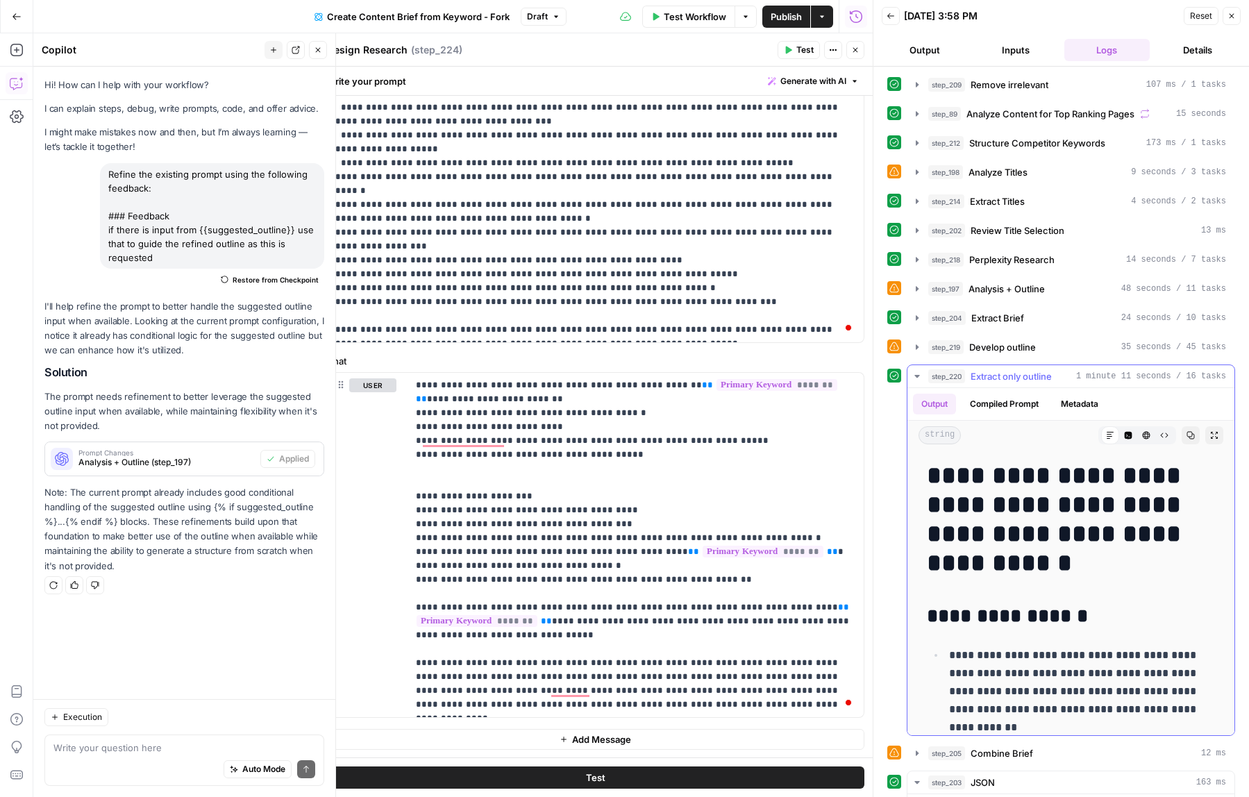
click at [1039, 373] on span "Extract only outline" at bounding box center [1011, 376] width 81 height 14
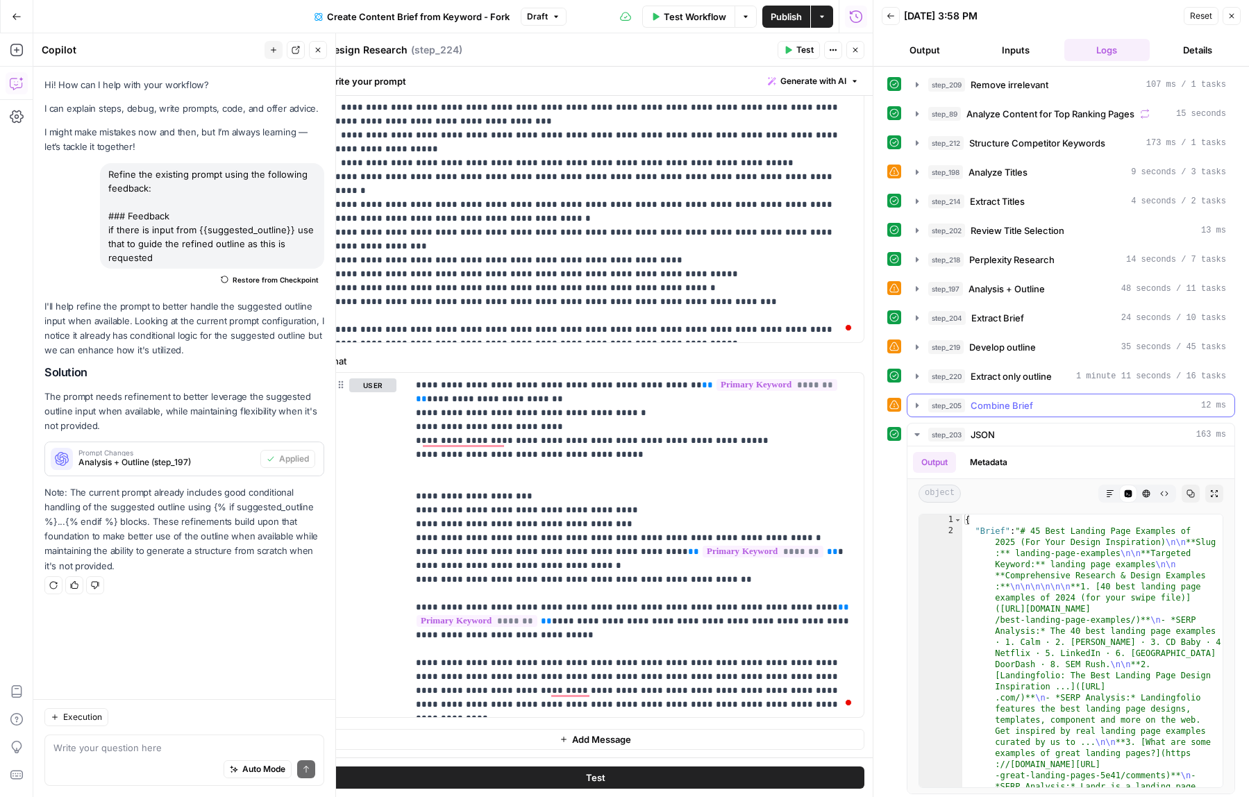
click at [1032, 410] on span "Combine Brief" at bounding box center [1002, 406] width 62 height 14
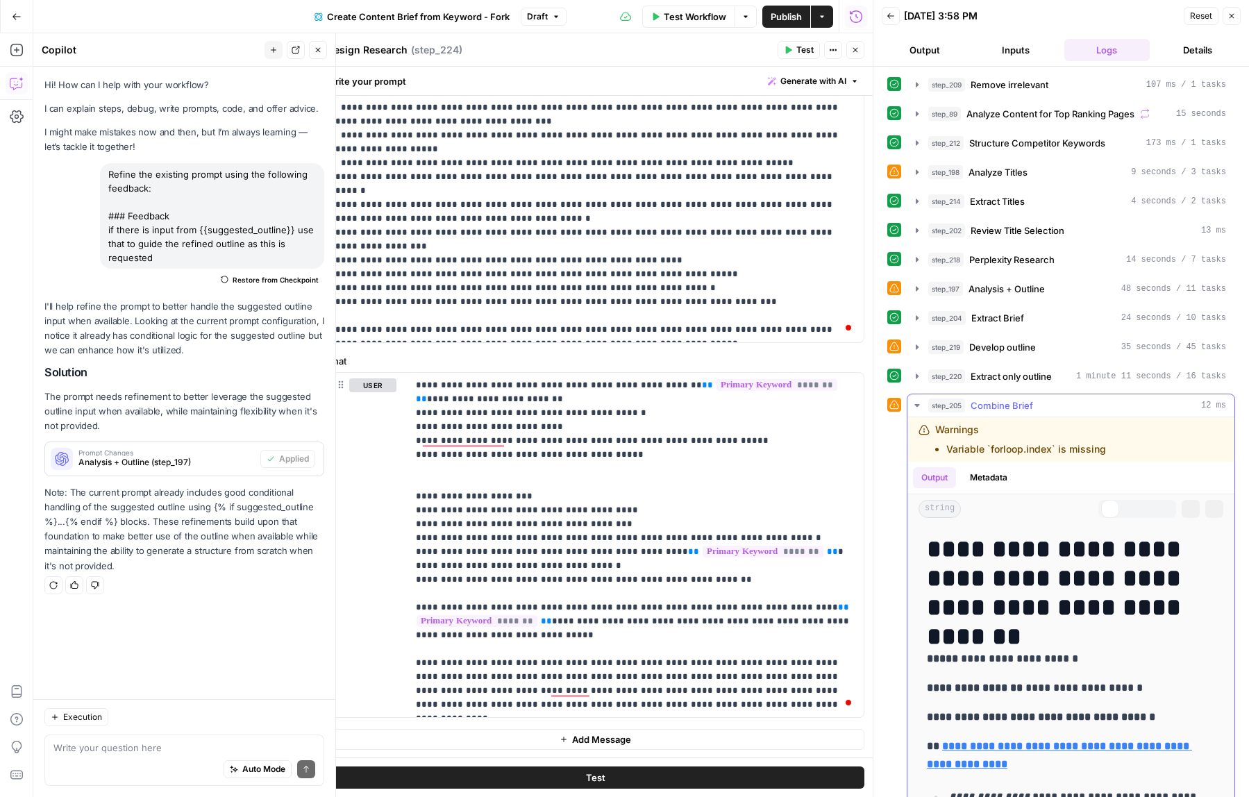
click at [1032, 410] on span "Combine Brief" at bounding box center [1002, 406] width 62 height 14
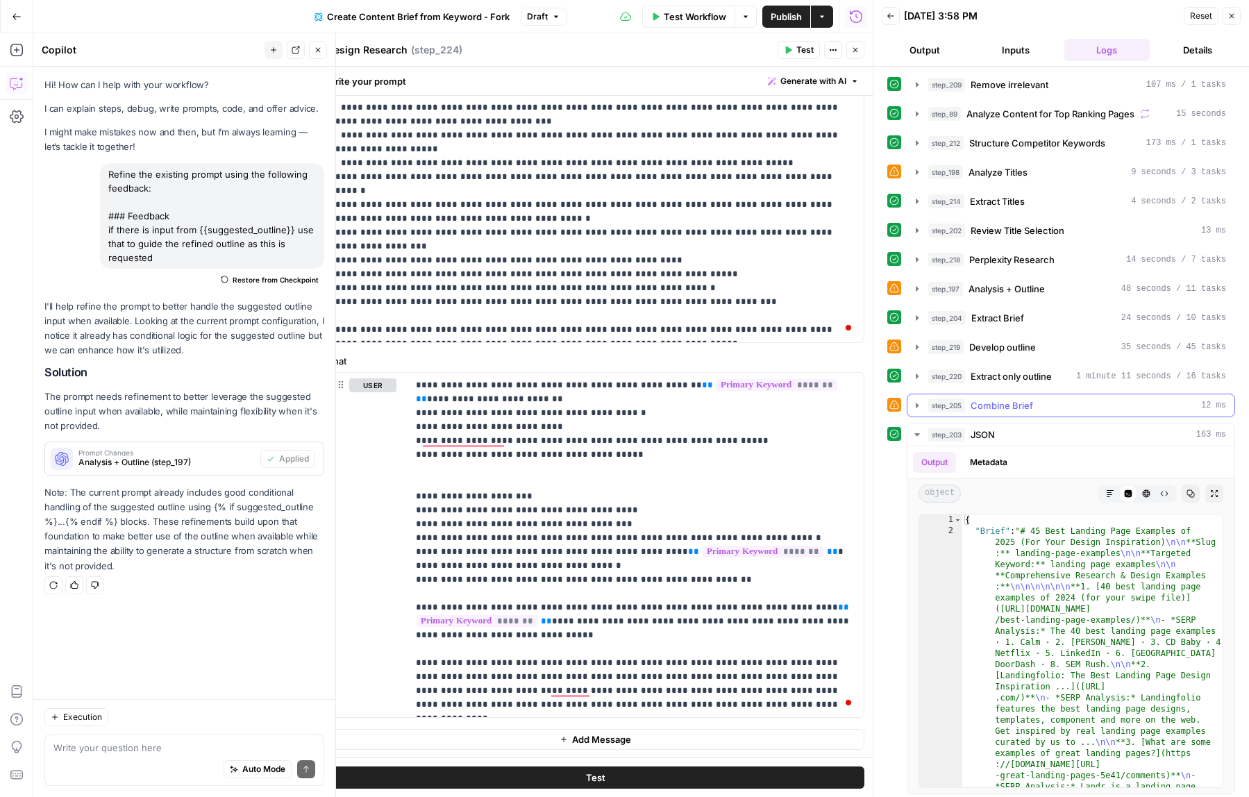
click at [1032, 410] on span "Combine Brief" at bounding box center [1002, 406] width 62 height 14
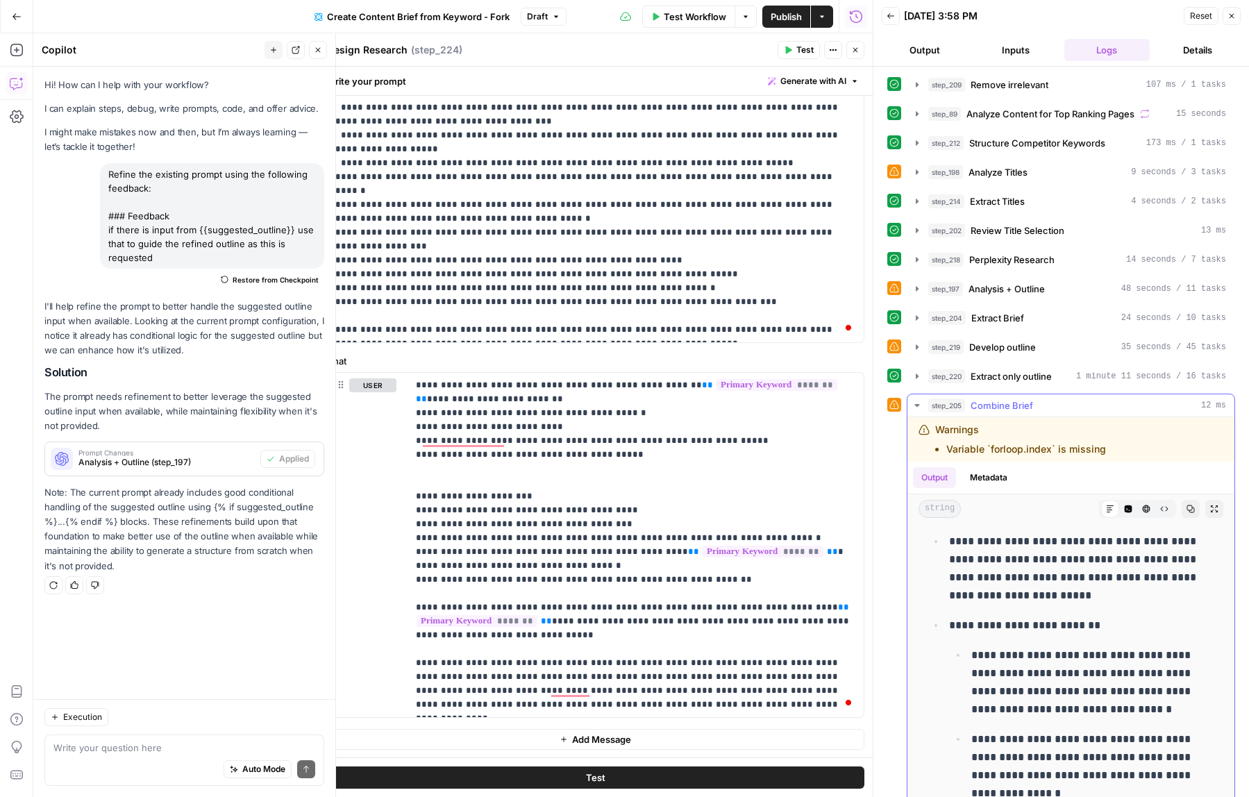
scroll to position [1121, 0]
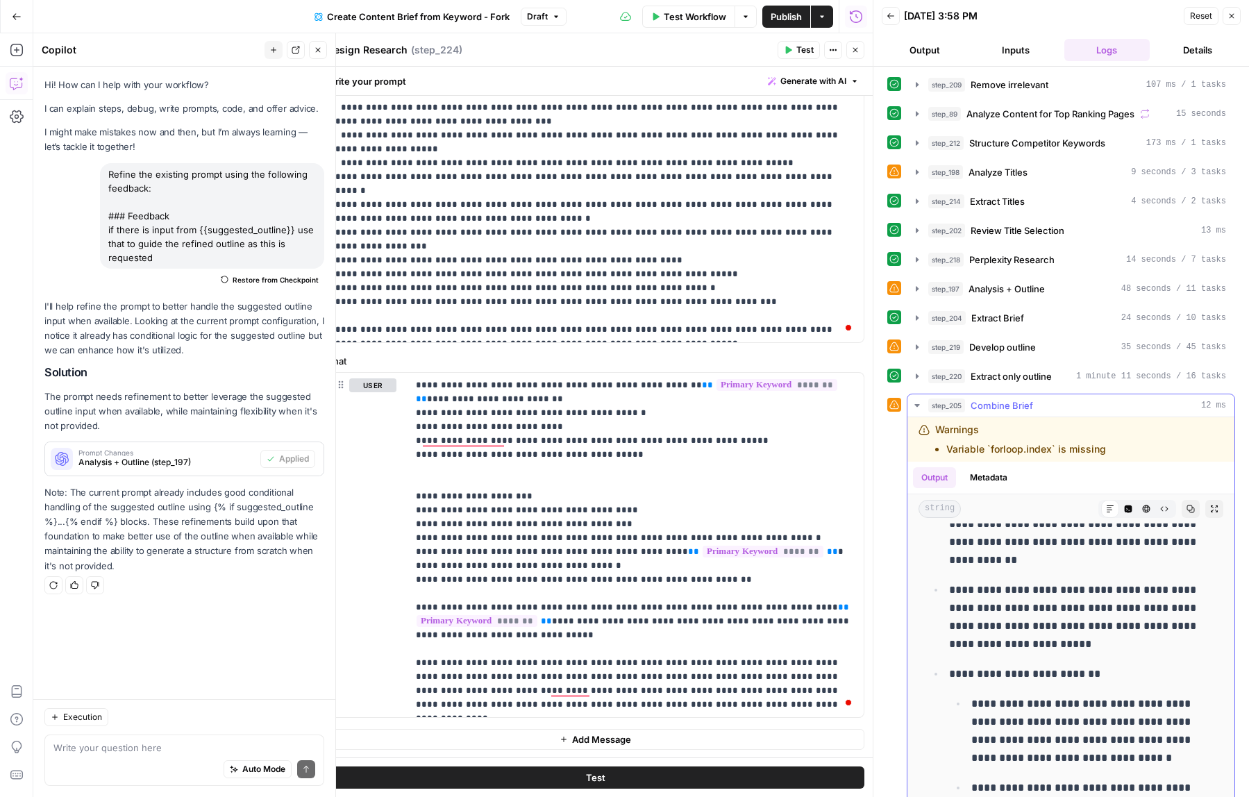
click at [1030, 401] on span "Combine Brief" at bounding box center [1002, 406] width 62 height 14
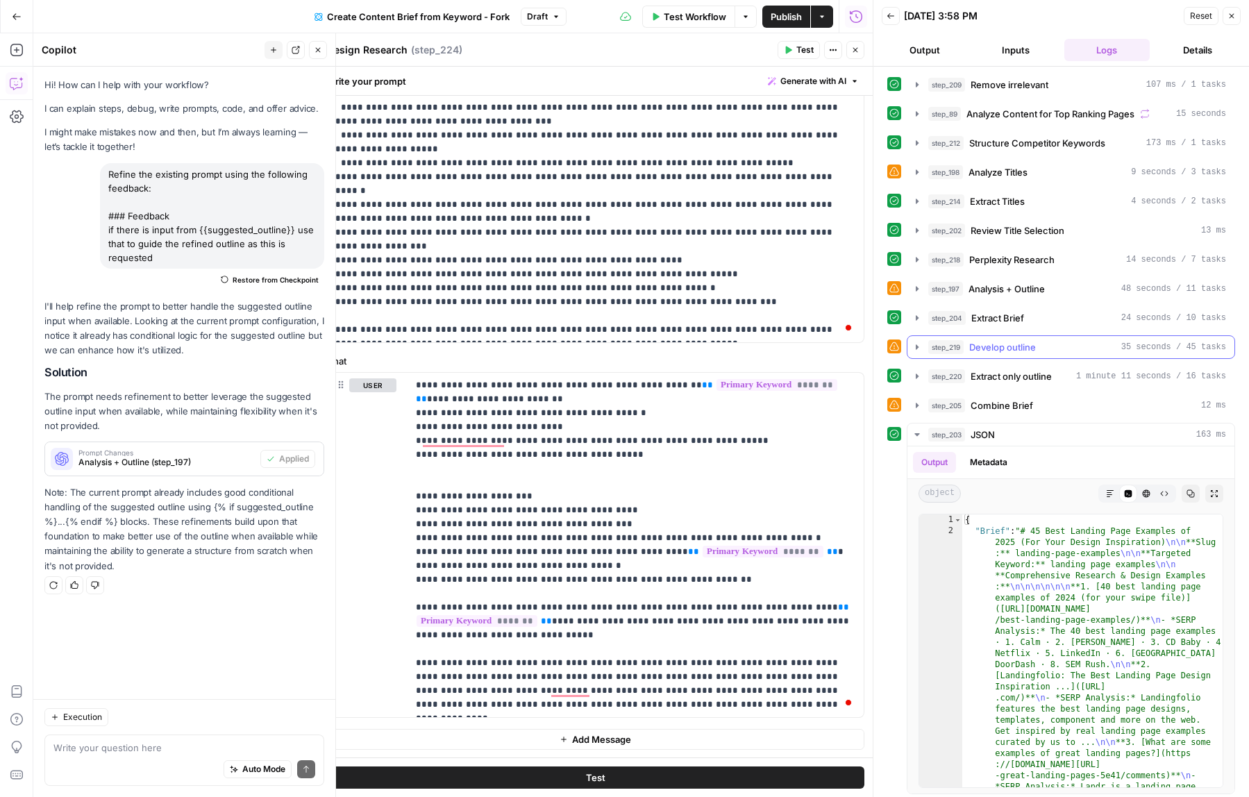
click at [1009, 353] on span "Develop outline" at bounding box center [1002, 347] width 67 height 14
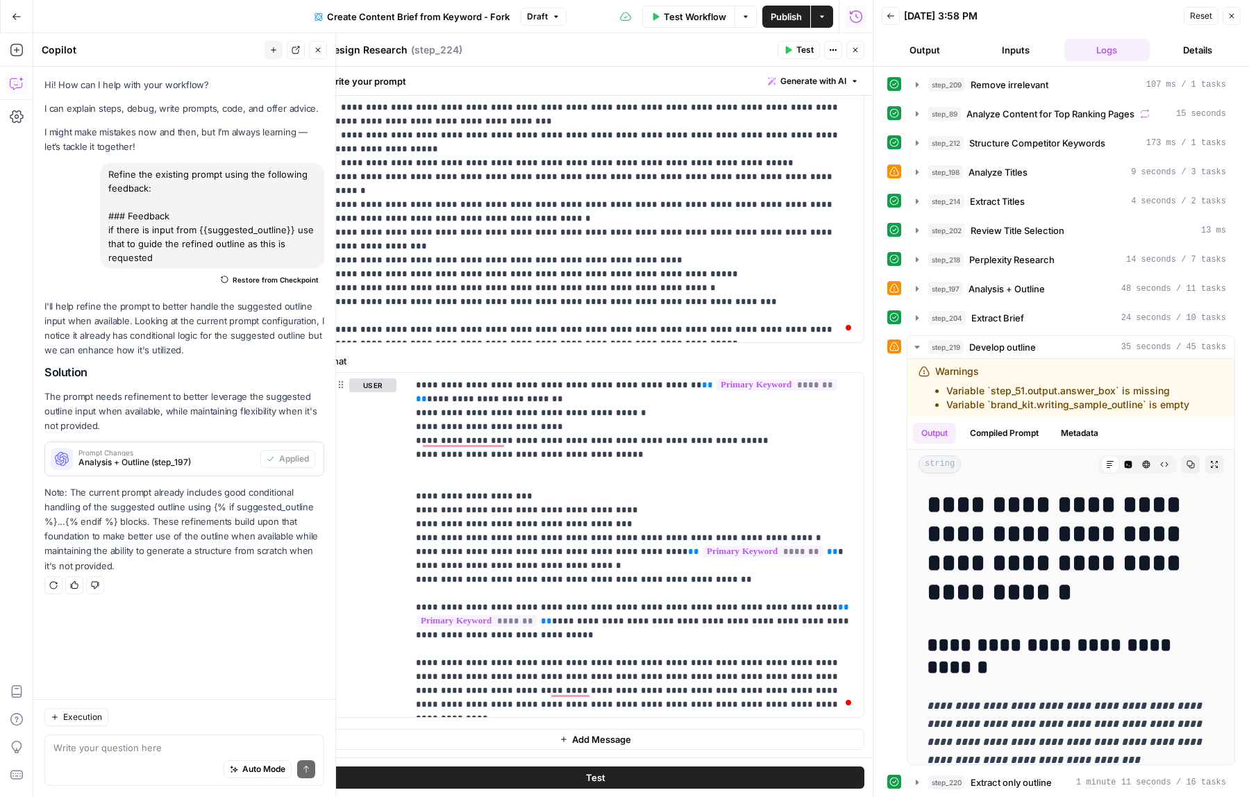
click at [1226, 15] on button "Close" at bounding box center [1232, 16] width 18 height 18
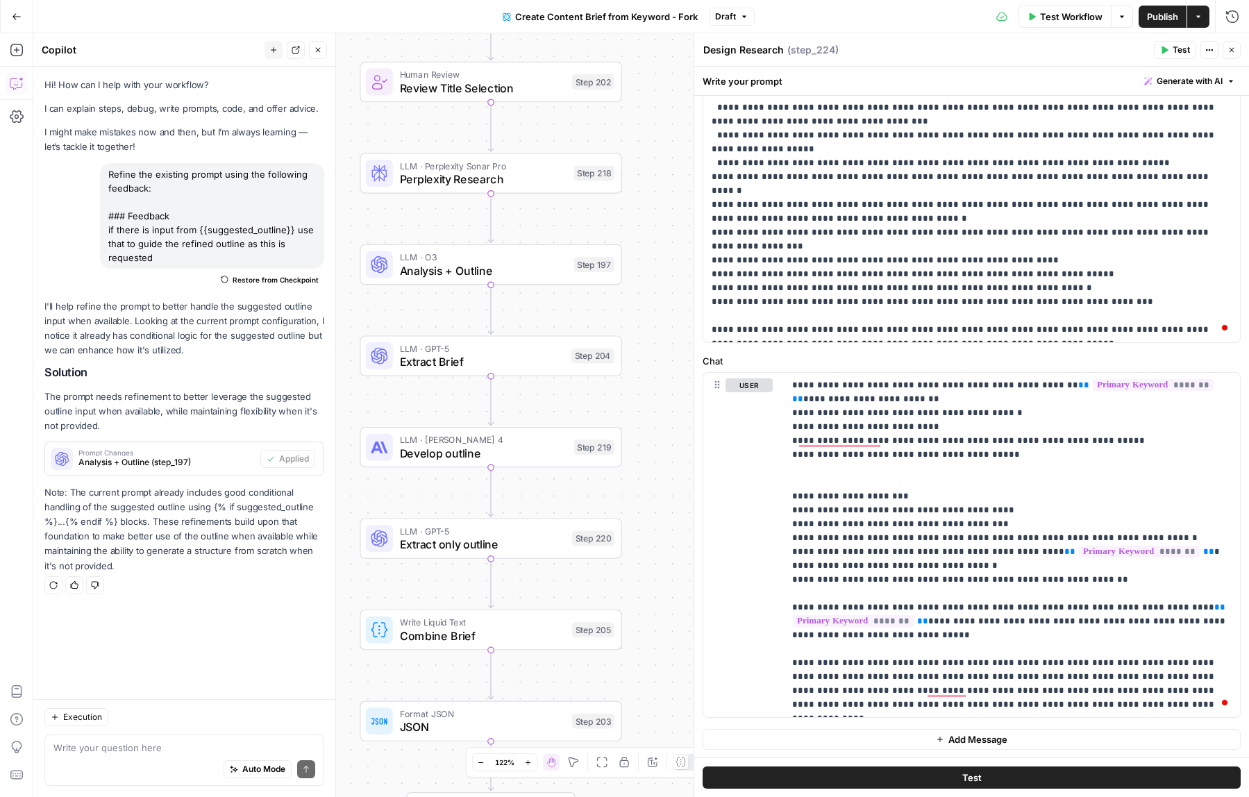
click at [431, 437] on span "LLM · [PERSON_NAME] 4" at bounding box center [483, 439] width 167 height 13
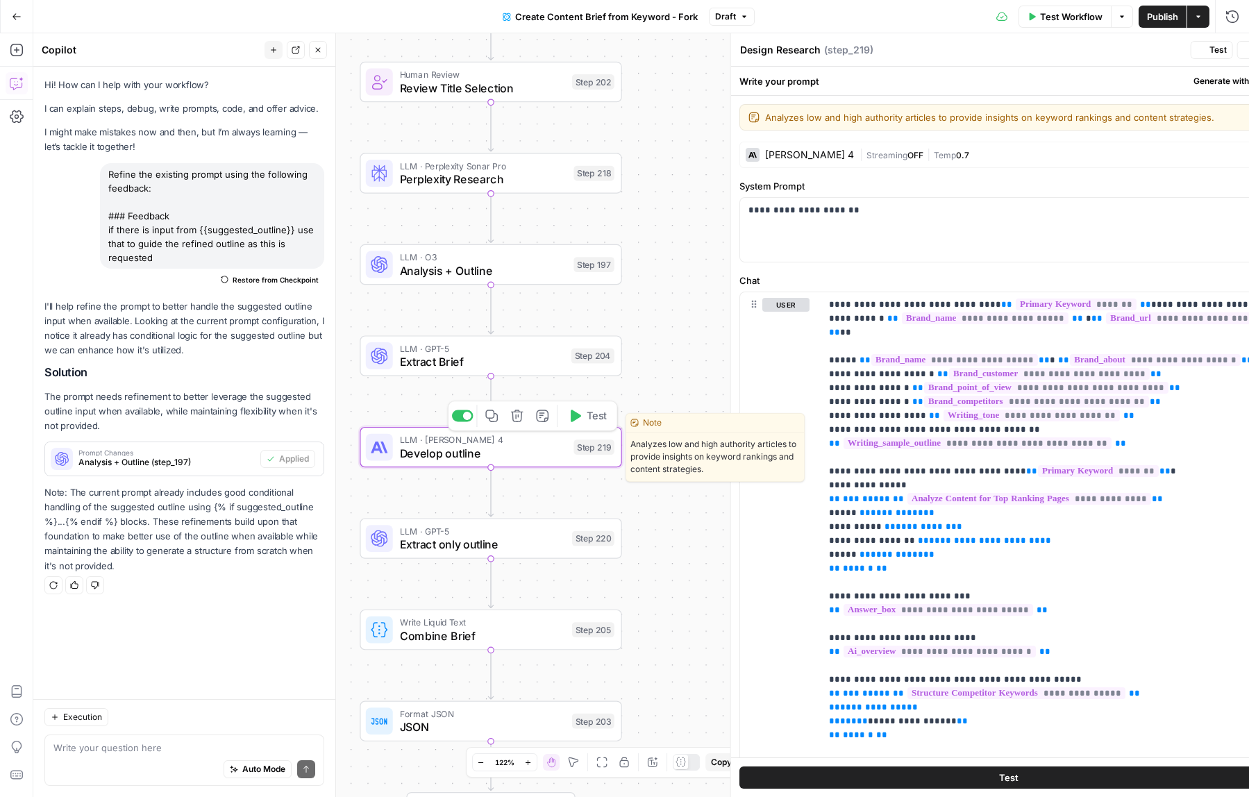
type textarea "Develop outline"
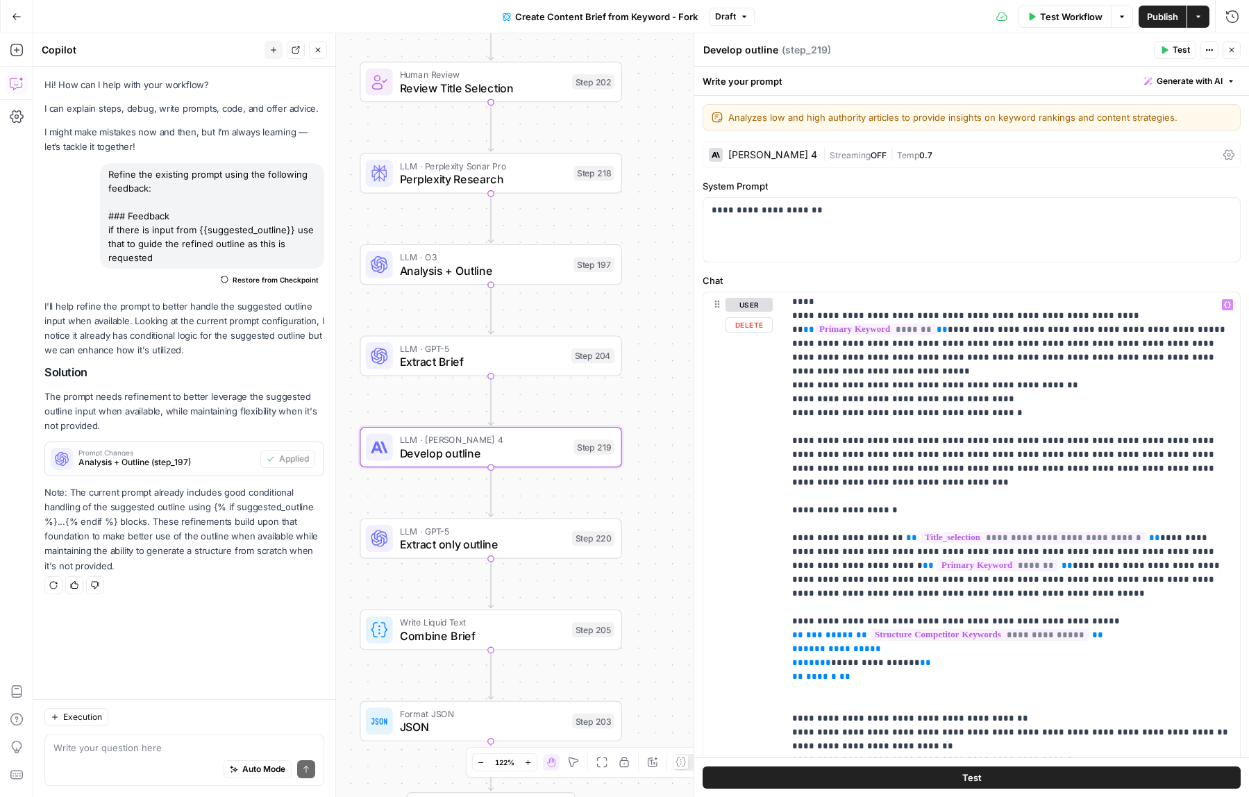
scroll to position [2417, 0]
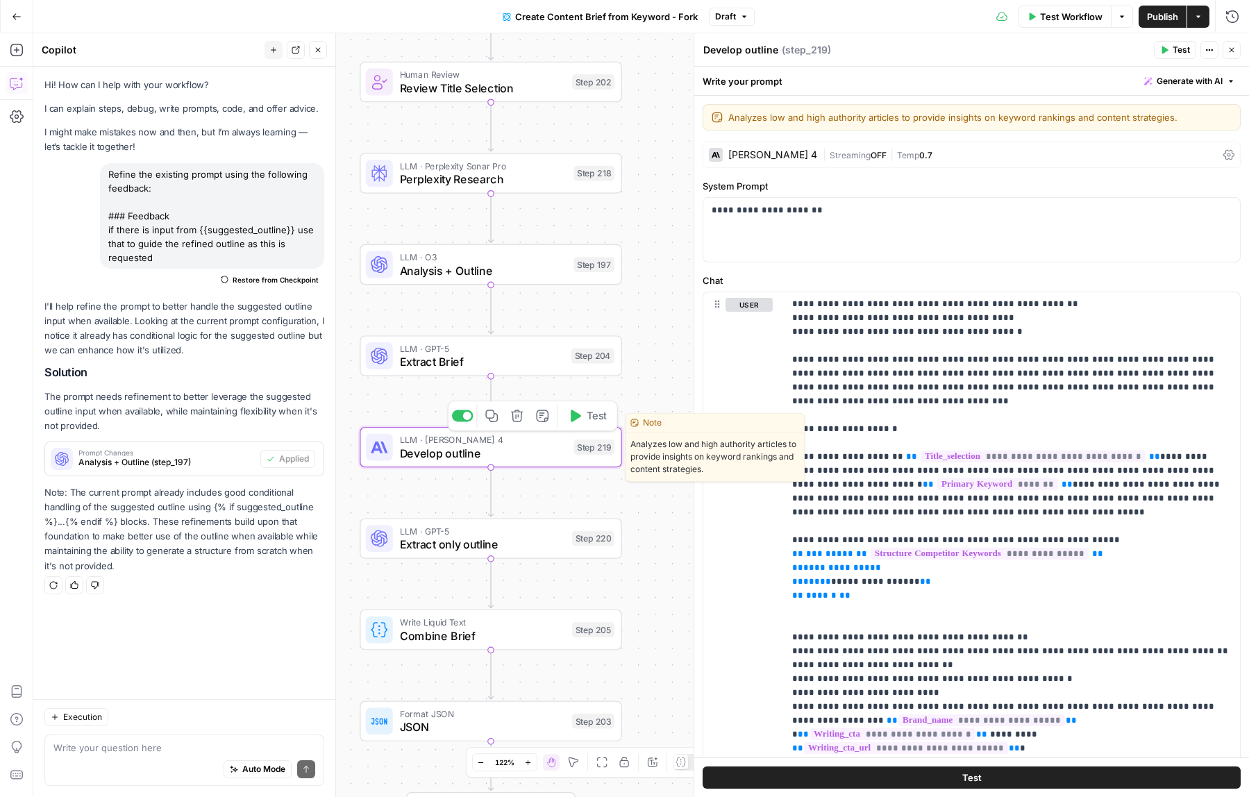
click at [492, 422] on icon "button" at bounding box center [491, 416] width 12 height 12
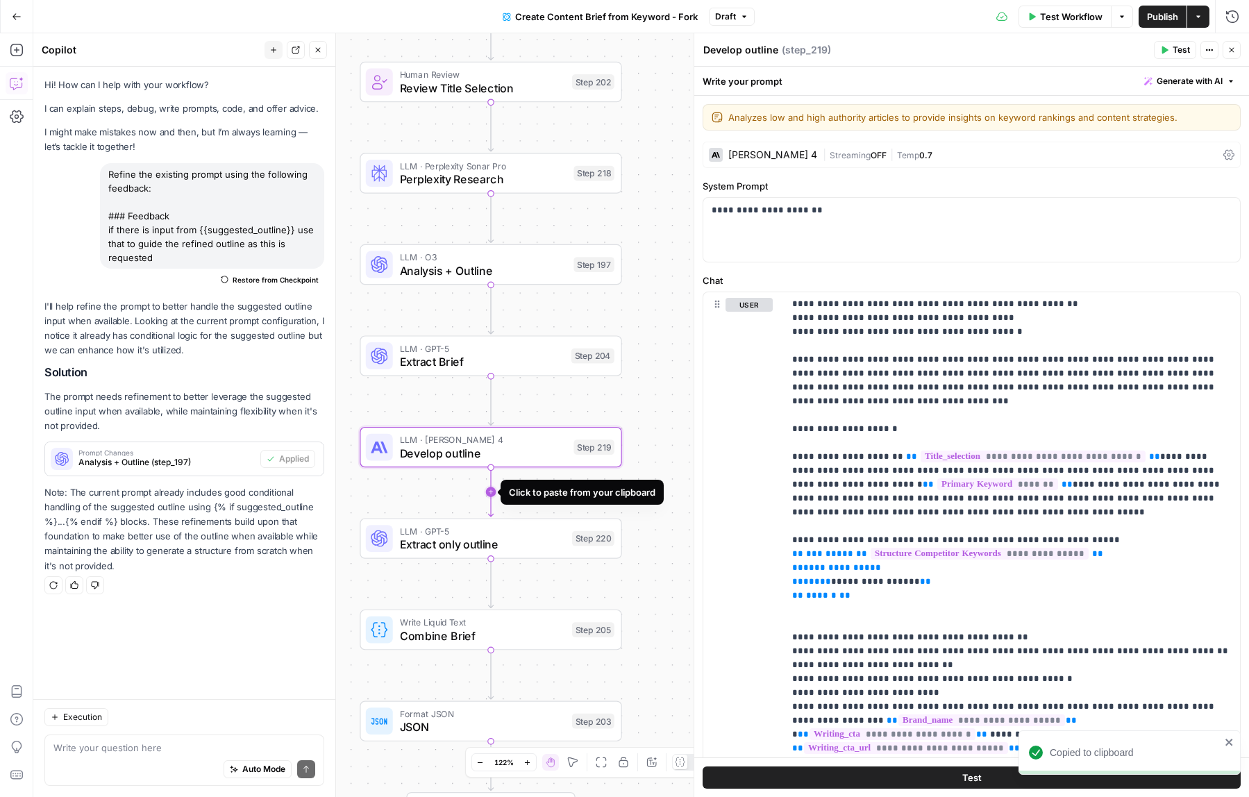
click at [492, 488] on icon "Edge from step_219 to step_220" at bounding box center [490, 491] width 5 height 49
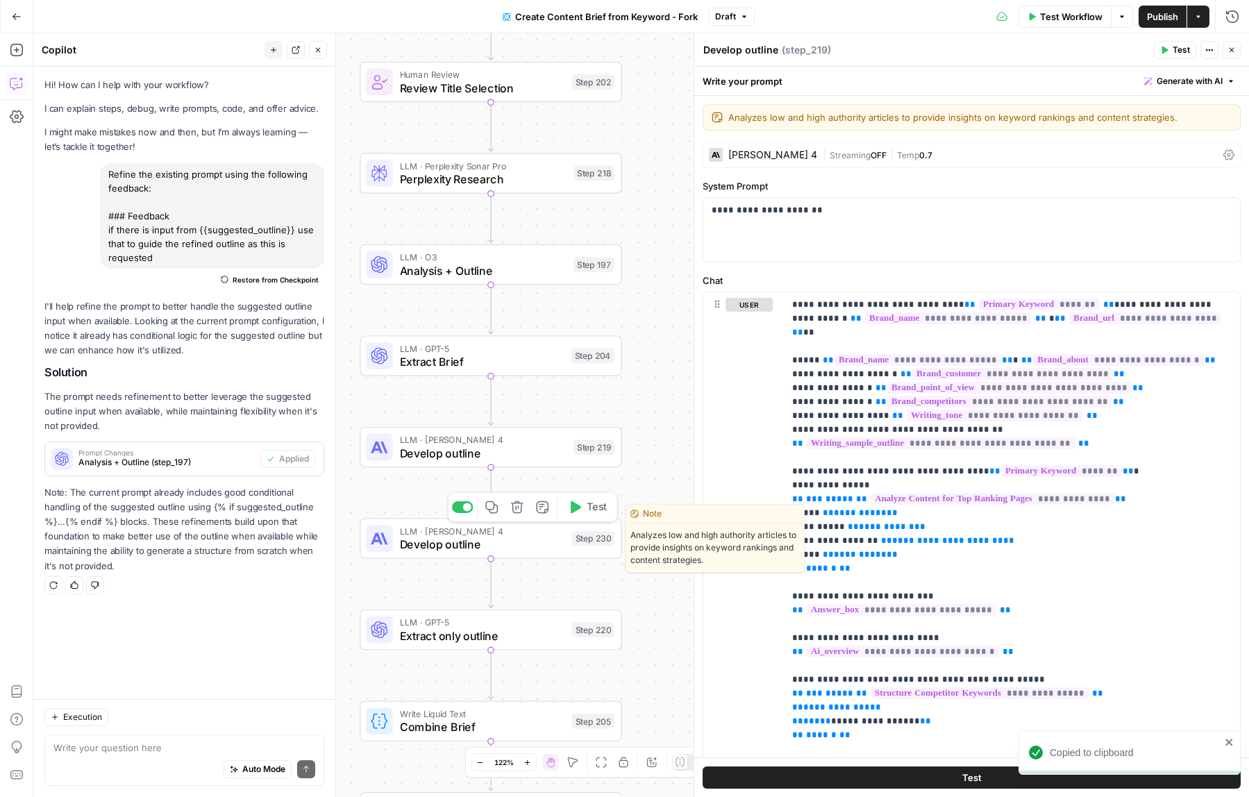
scroll to position [2417, 0]
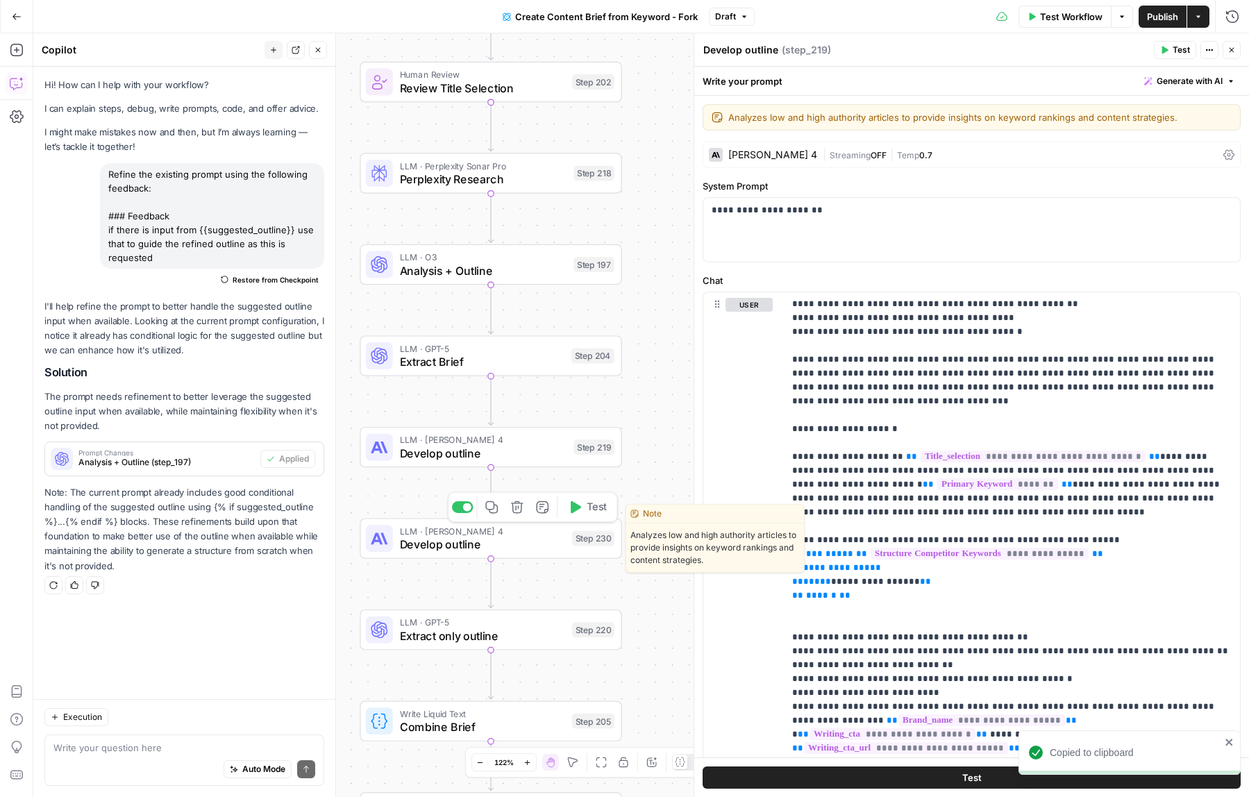
click at [446, 544] on span "Develop outline" at bounding box center [483, 544] width 166 height 17
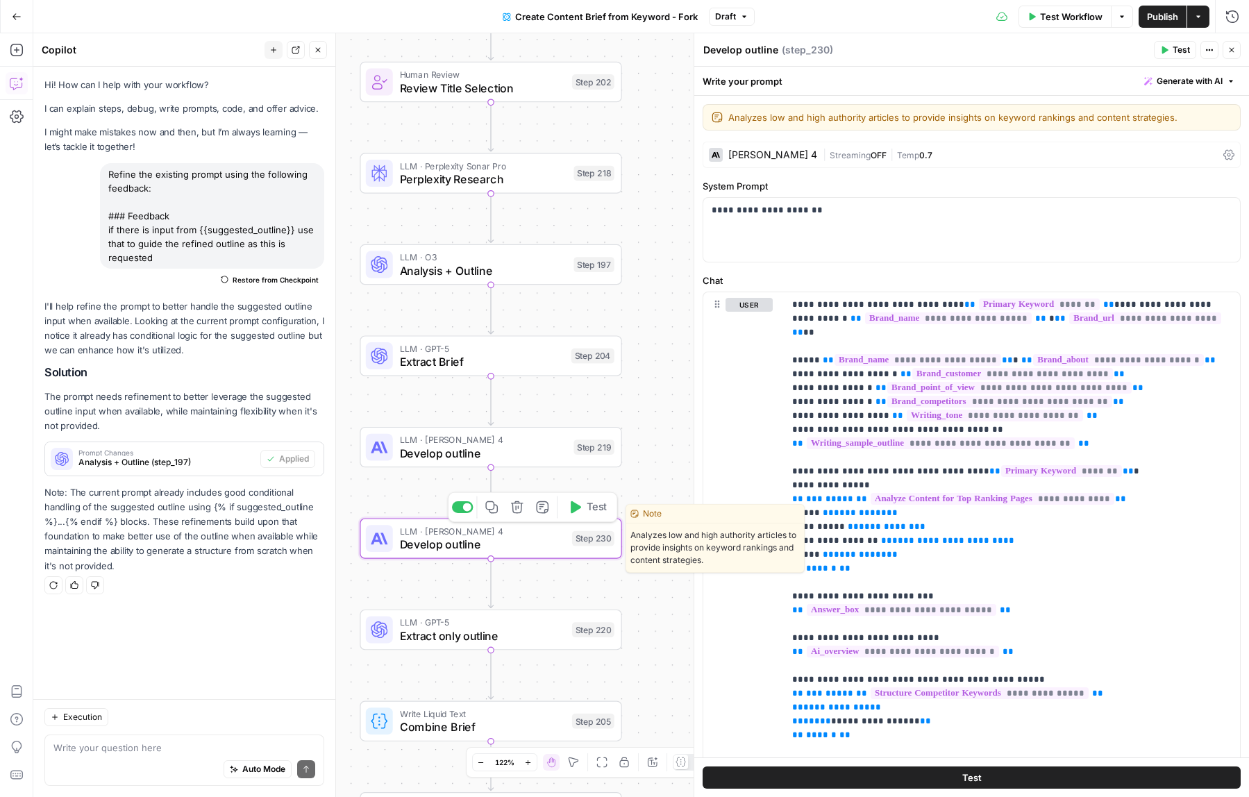
click at [467, 505] on div at bounding box center [467, 507] width 8 height 8
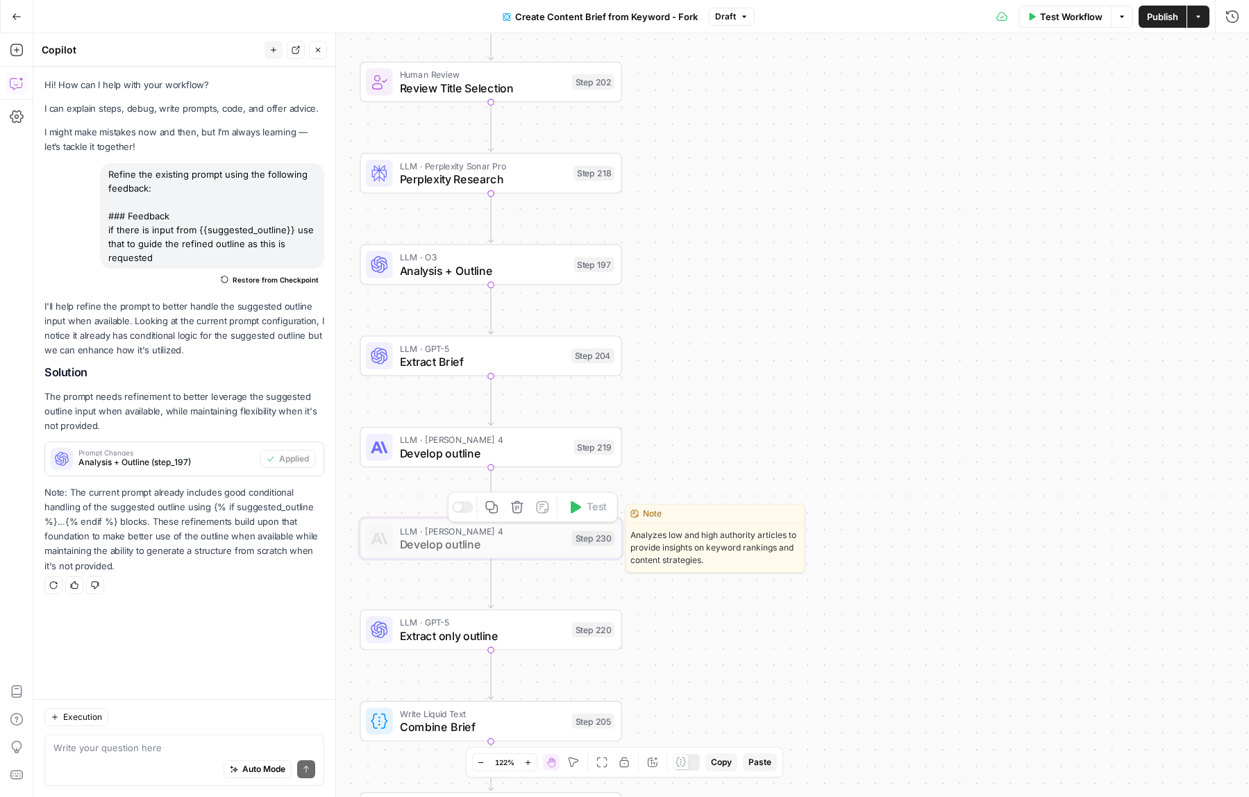
click at [739, 547] on span "Analyzes low and high authority articles to provide insights on keyword ranking…" at bounding box center [715, 547] width 178 height 49
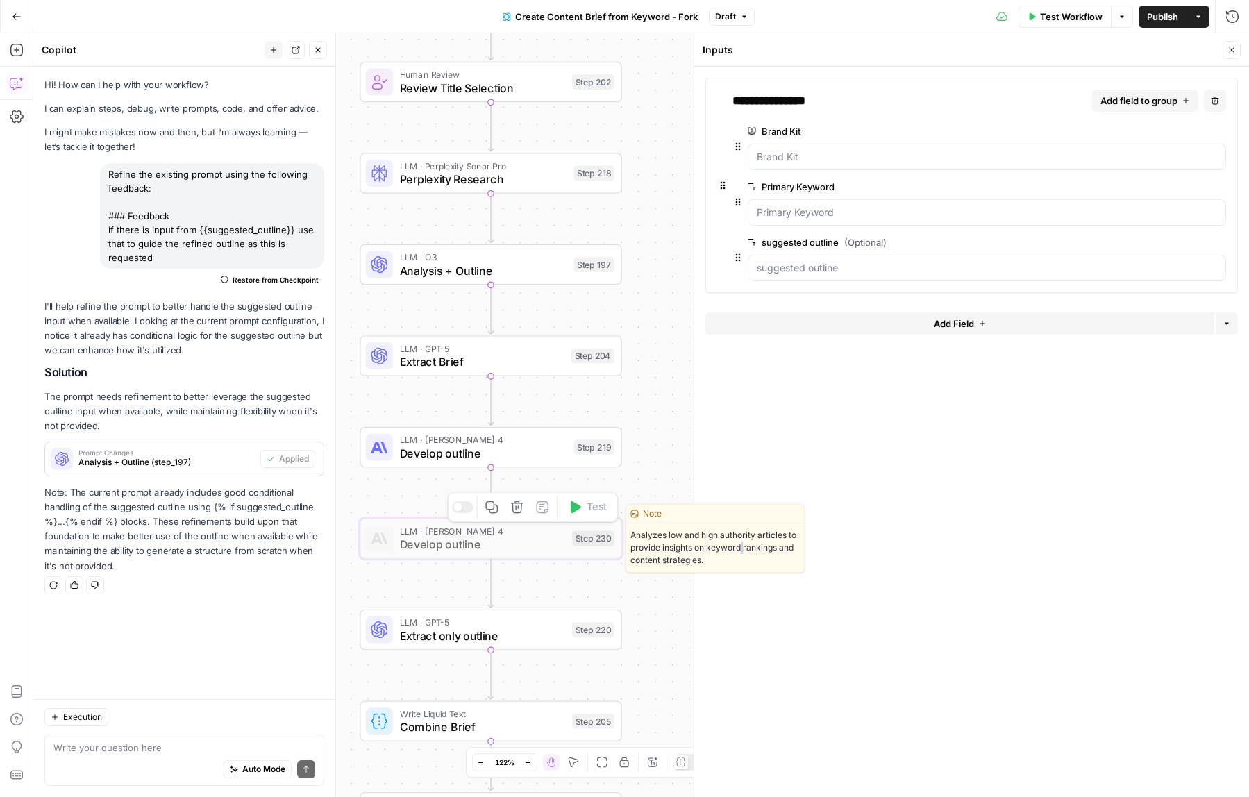
click at [739, 547] on span "Analyzes low and high authority articles to provide insights on keyword ranking…" at bounding box center [715, 547] width 178 height 49
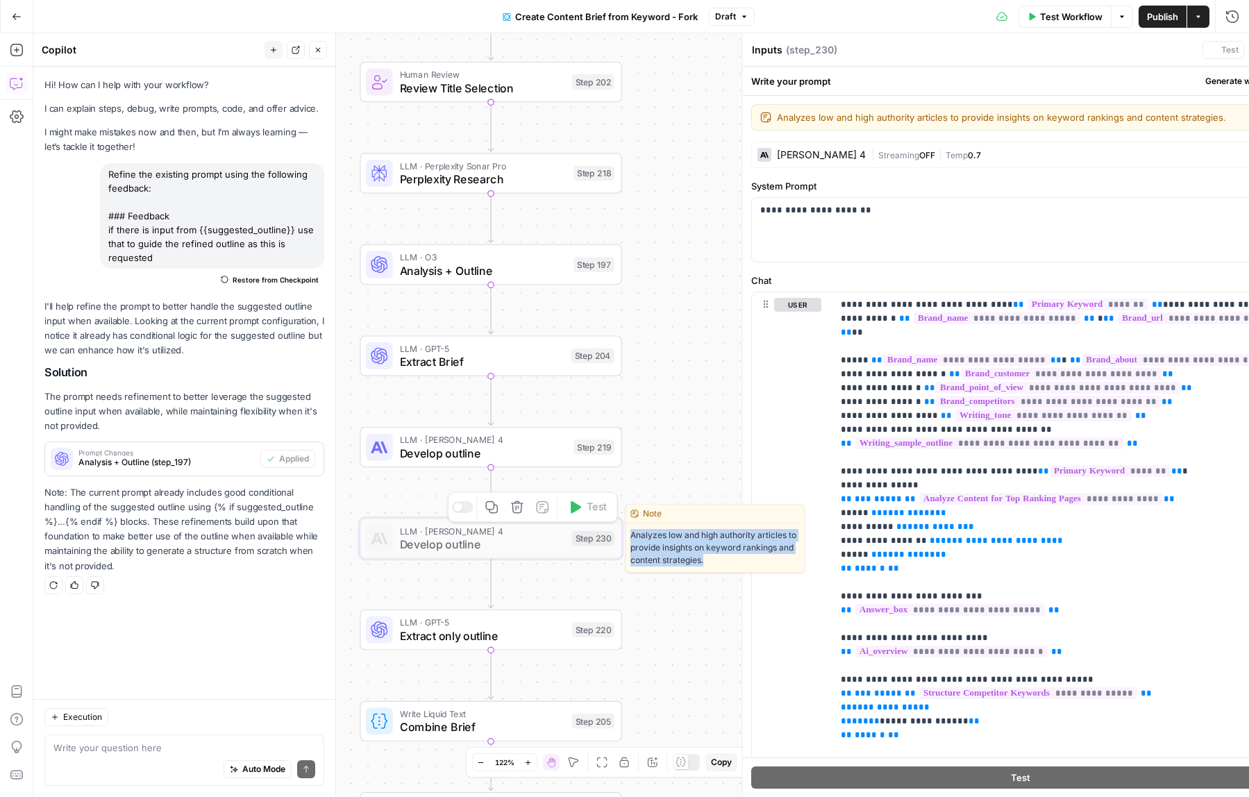
type textarea "Develop outline"
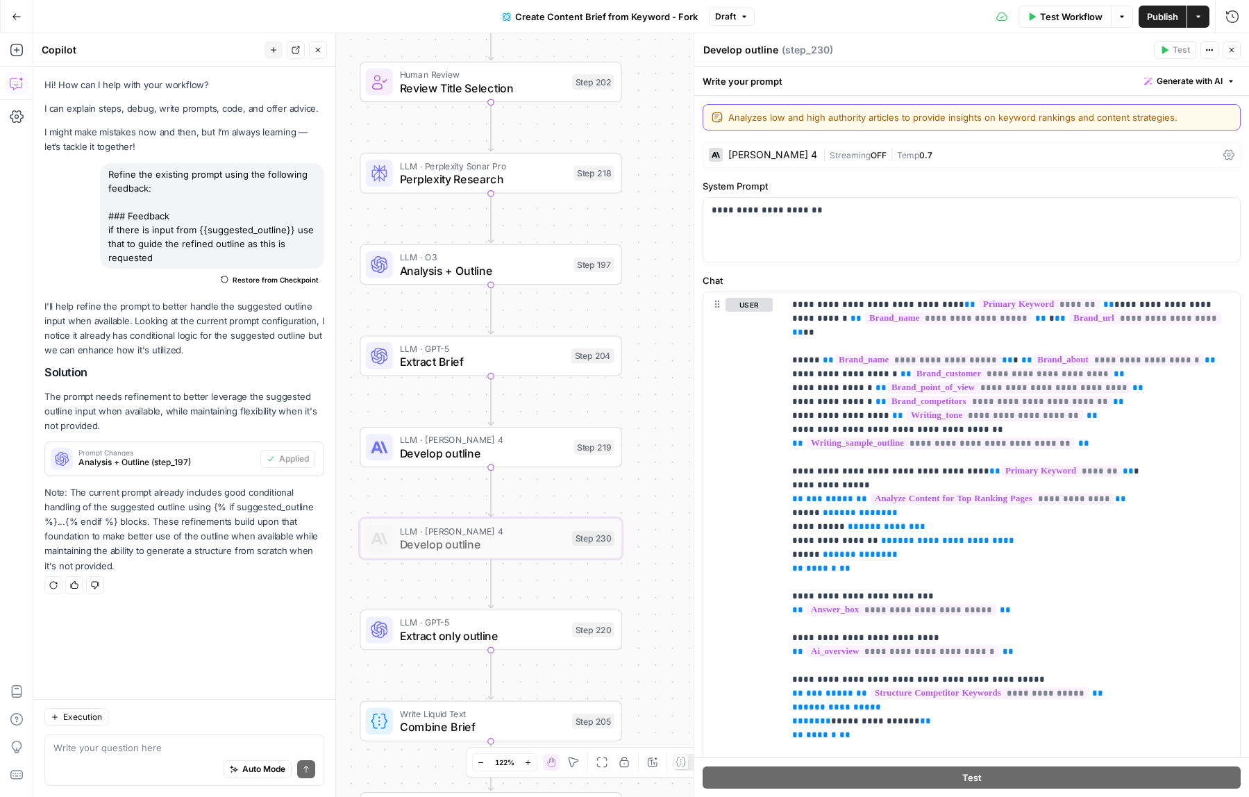
click at [1096, 115] on textarea "Analyzes low and high authority articles to provide insights on keyword ranking…" at bounding box center [979, 117] width 503 height 14
type textarea "original outline tool for generic"
click at [1231, 53] on icon "button" at bounding box center [1231, 50] width 8 height 8
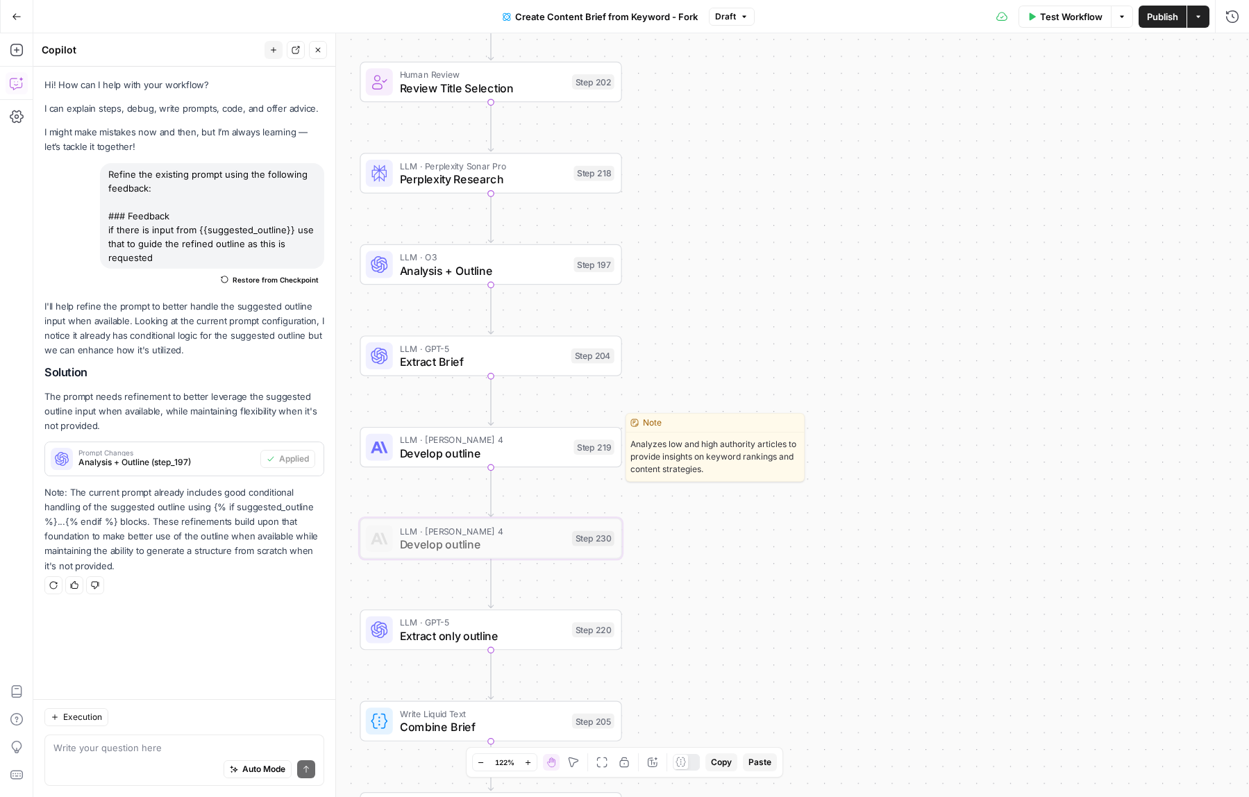
click at [515, 455] on span "Develop outline" at bounding box center [483, 452] width 167 height 17
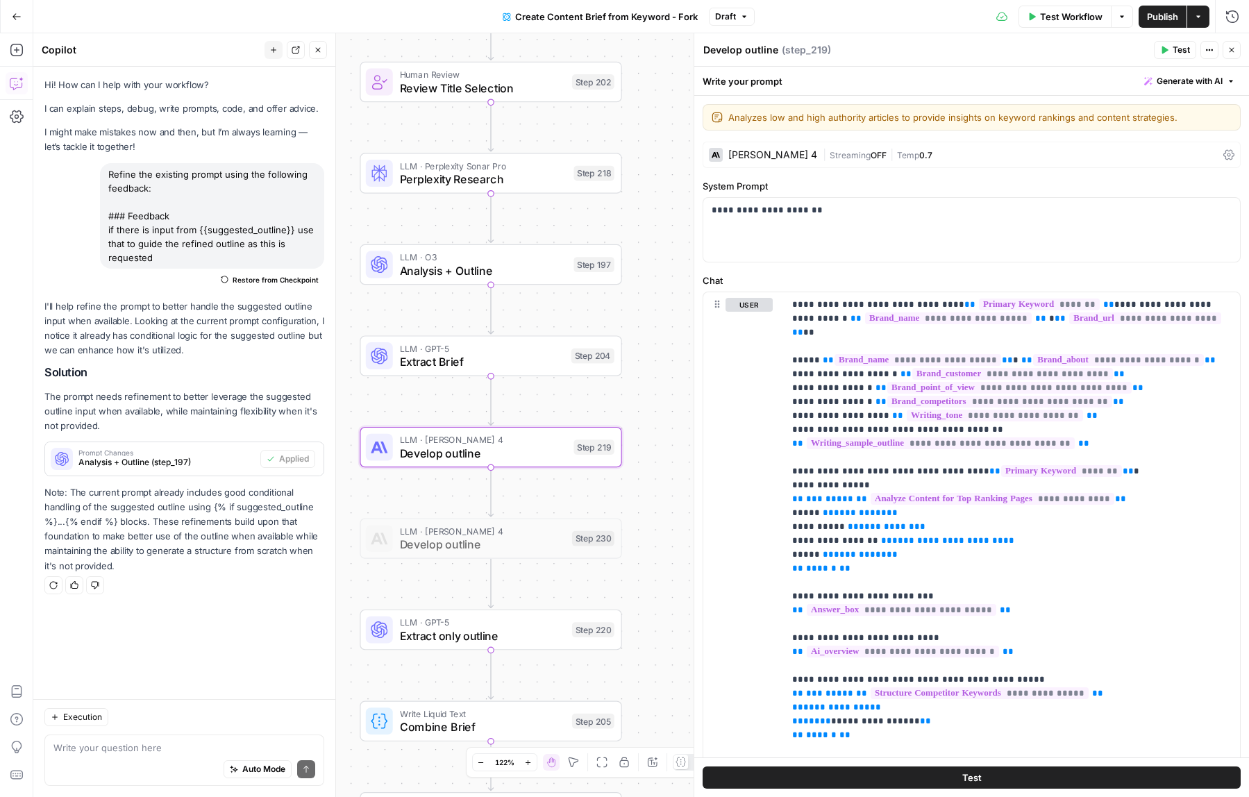
click at [1223, 79] on button "Generate with AI" at bounding box center [1190, 81] width 102 height 18
click at [1172, 162] on button "Refine Improve your existing prompt" at bounding box center [1170, 150] width 127 height 32
click at [1172, 162] on p "To enrich screen reader interactions, please activate Accessibility in Grammarl…" at bounding box center [1101, 157] width 249 height 14
click at [1124, 187] on div "To enrich screen reader interactions, please activate Accessibility in Grammarl…" at bounding box center [1100, 185] width 265 height 83
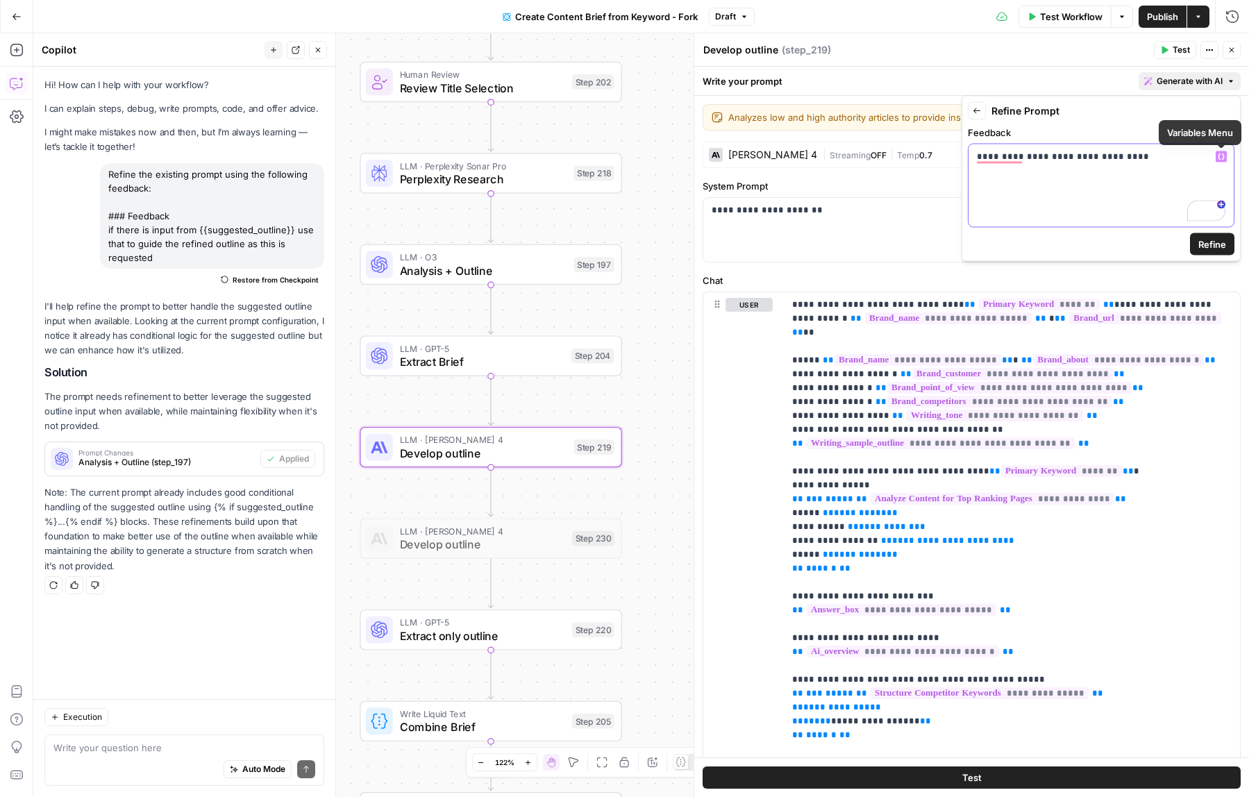
click at [1224, 151] on button "Variables Menu" at bounding box center [1221, 156] width 11 height 11
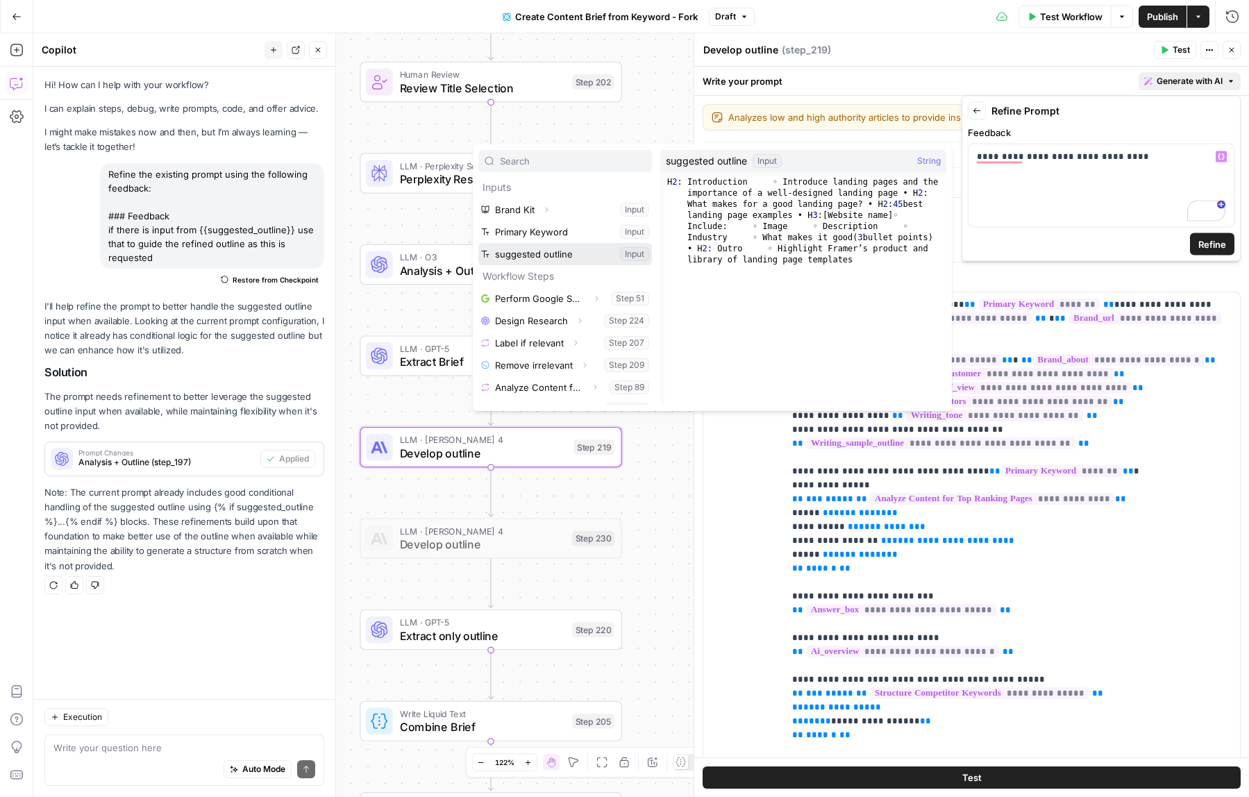
click at [569, 252] on button "Select variable suggested outline" at bounding box center [565, 254] width 174 height 22
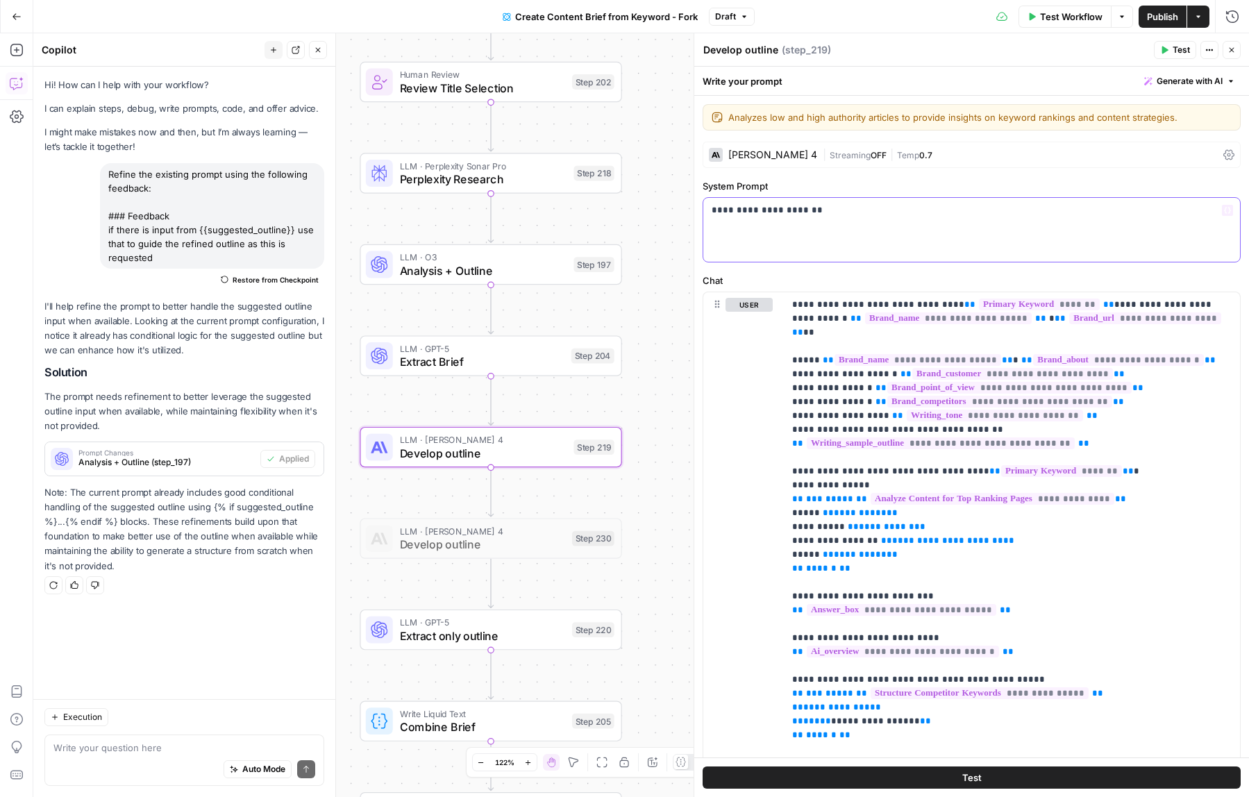
click at [1228, 210] on icon "button" at bounding box center [1227, 210] width 7 height 7
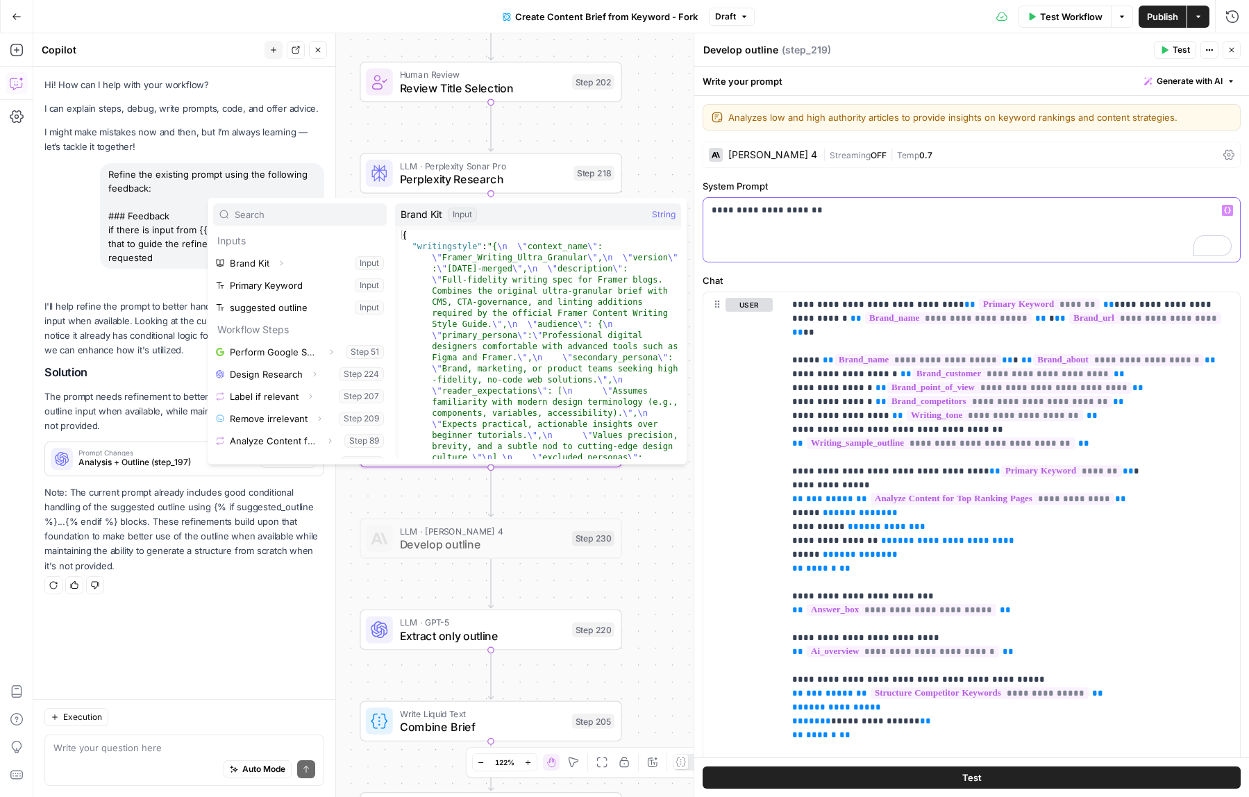
click at [1222, 74] on button "Generate with AI" at bounding box center [1190, 81] width 102 height 18
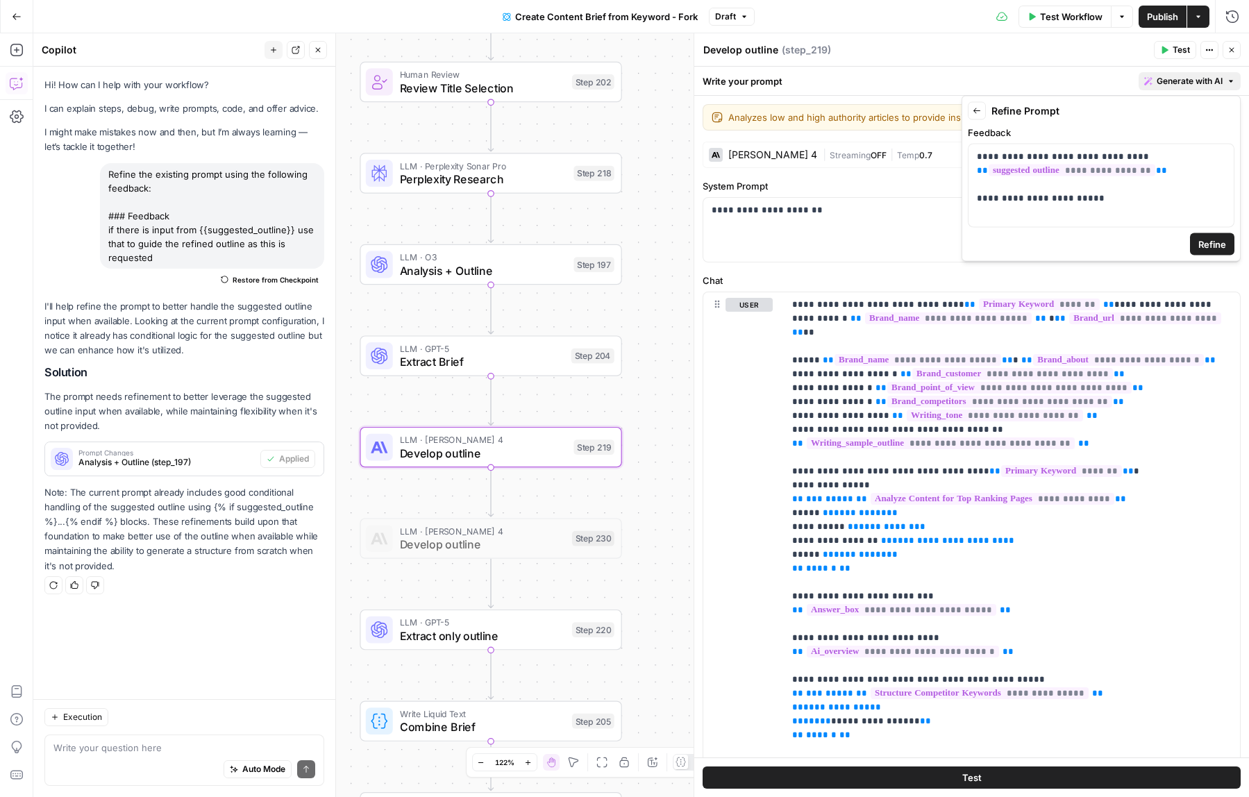
click at [1227, 243] on button "Refine" at bounding box center [1212, 244] width 44 height 22
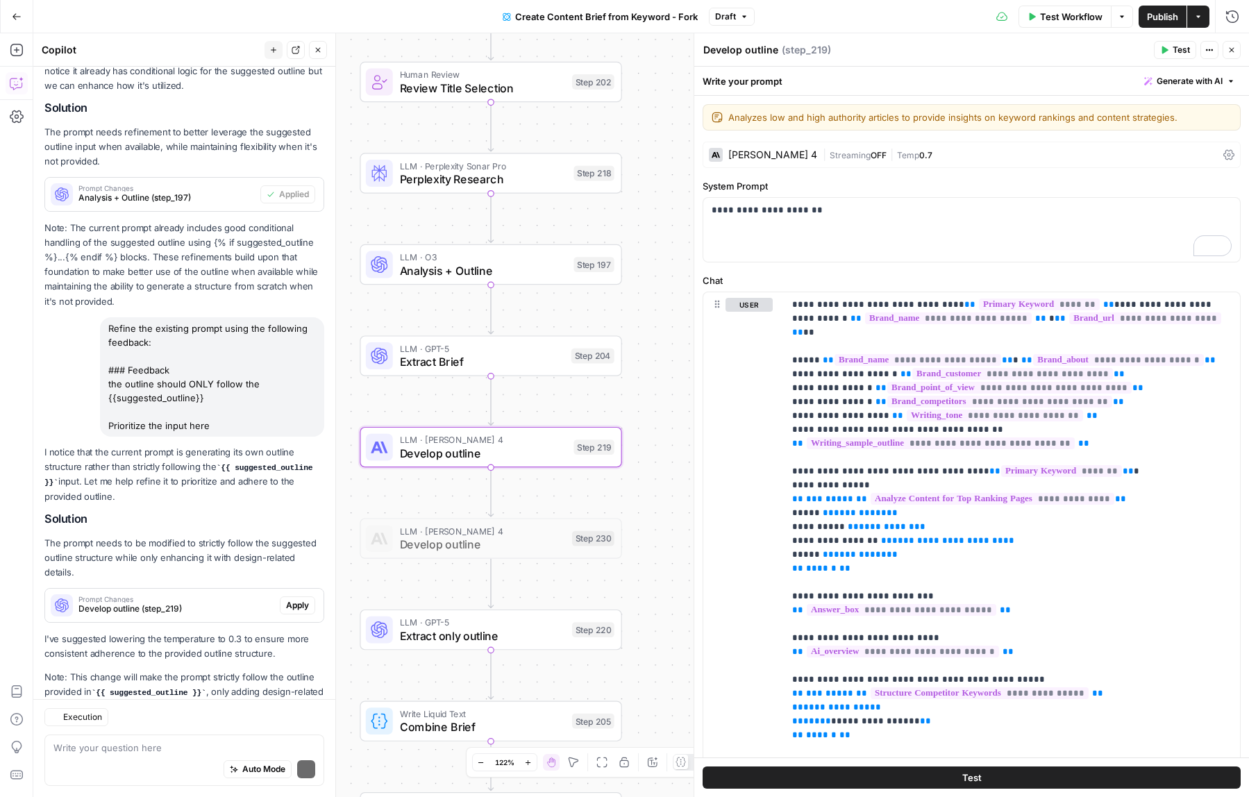
scroll to position [327, 0]
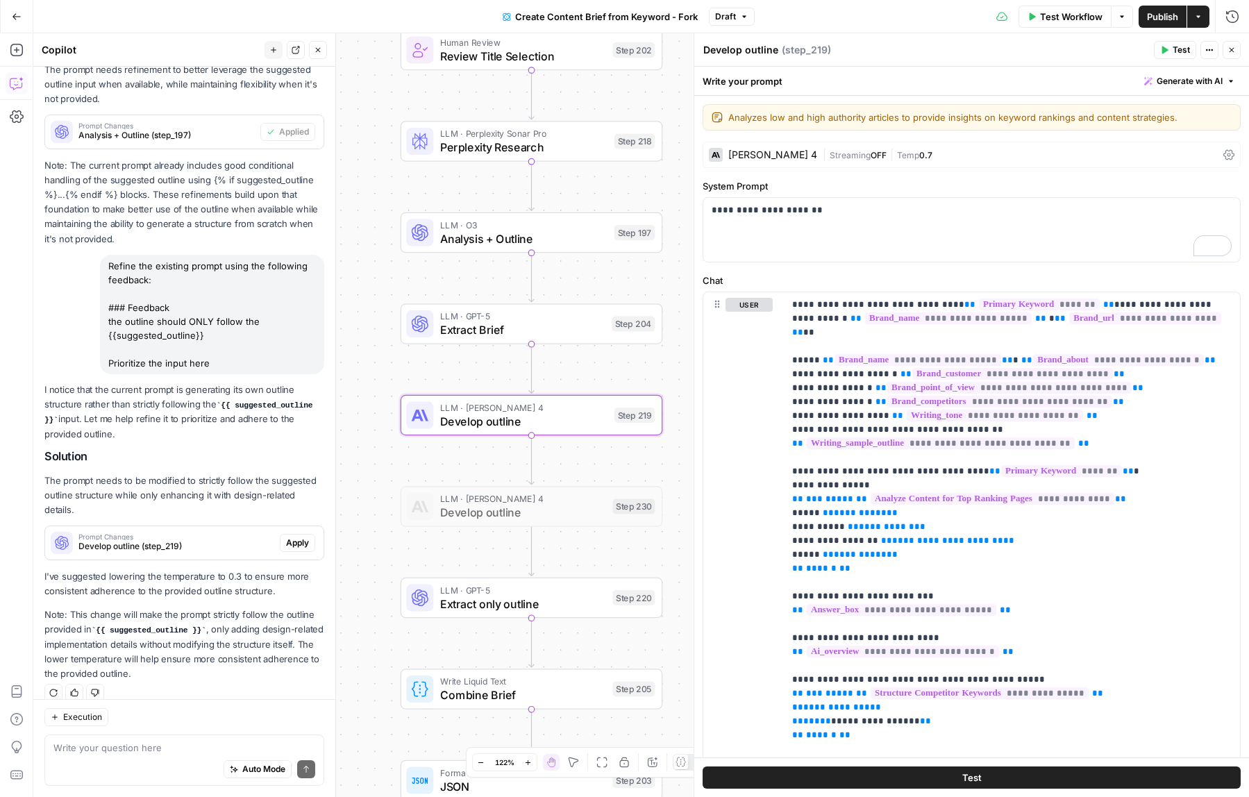
click at [298, 537] on span "Apply" at bounding box center [297, 543] width 23 height 12
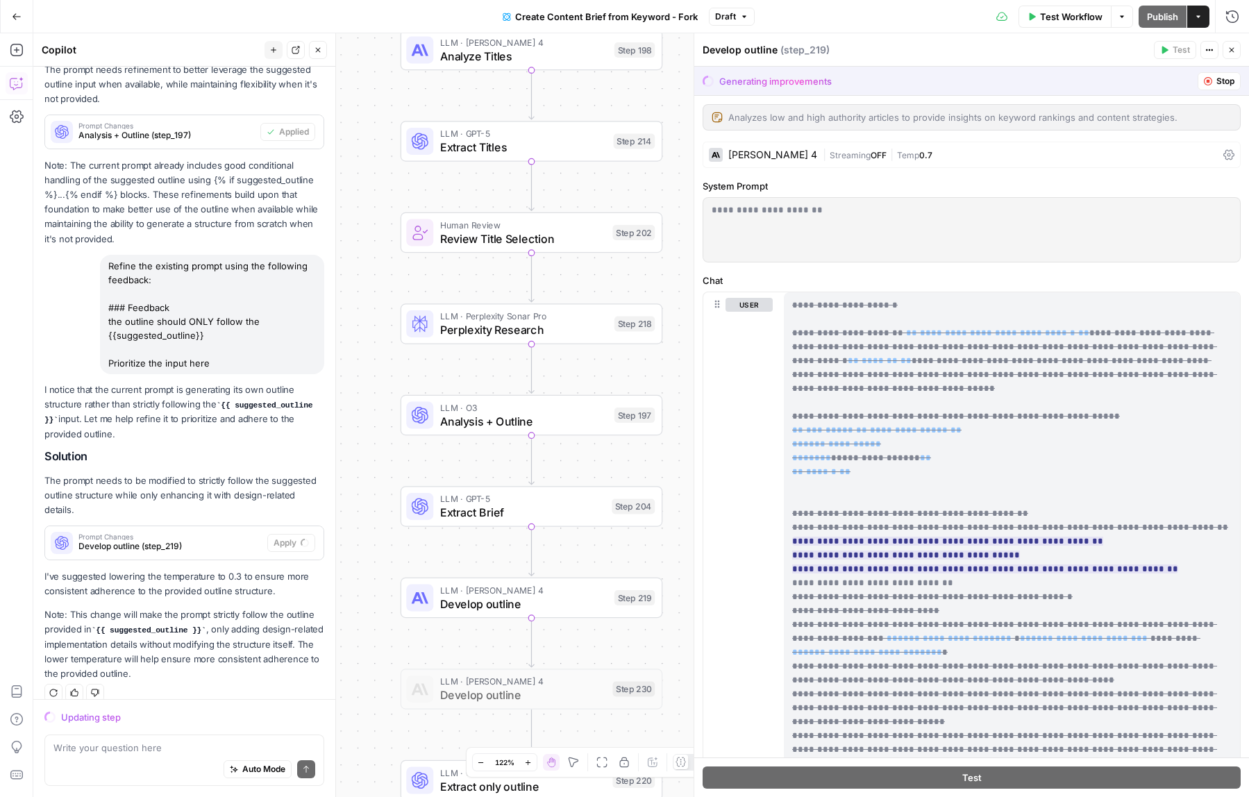
scroll to position [3153, 0]
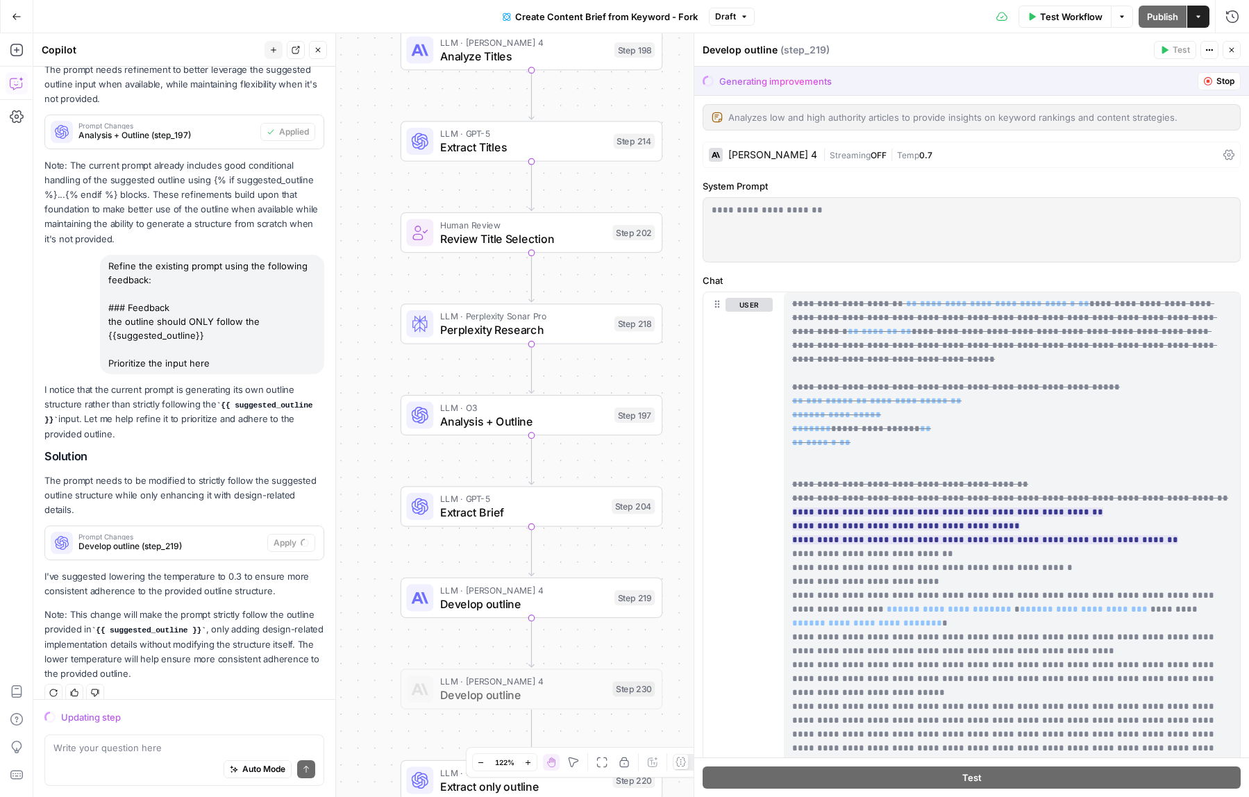
click at [985, 563] on del "**********" at bounding box center [1004, 664] width 425 height 203
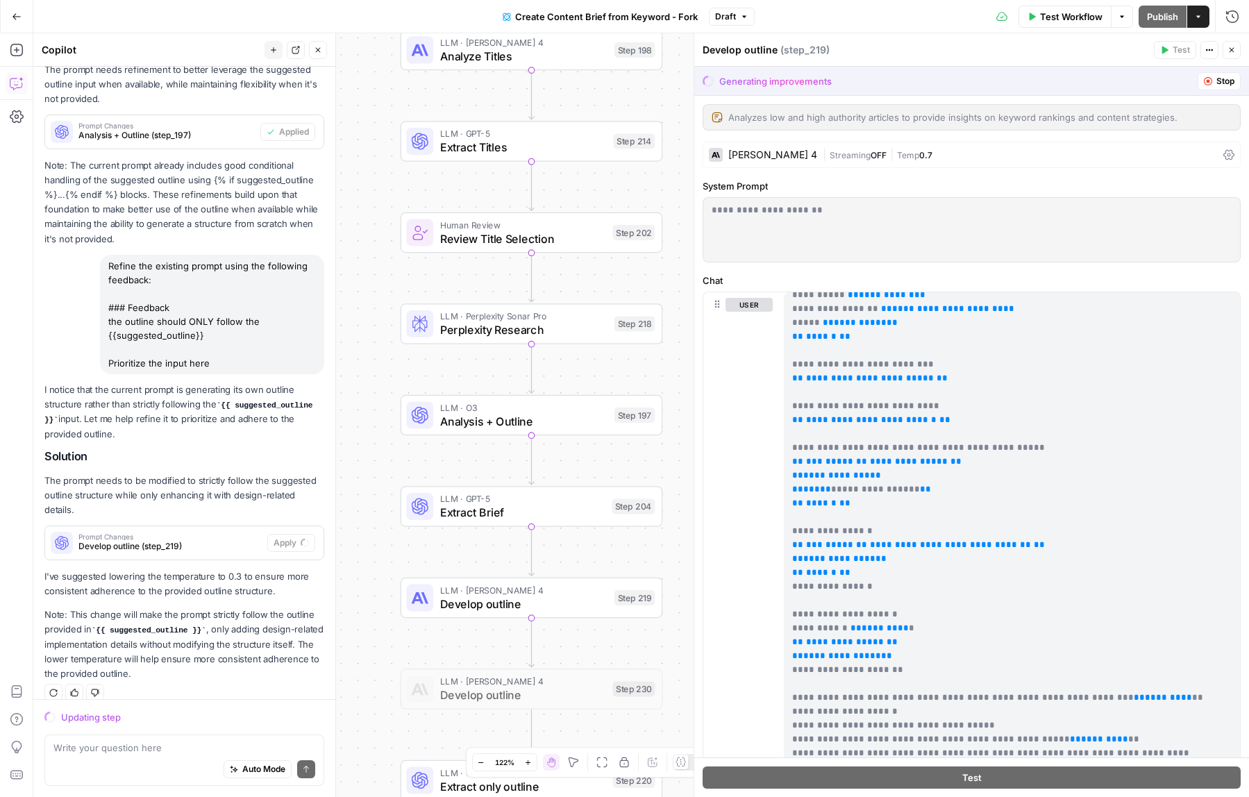
scroll to position [217, 0]
click at [237, 340] on div "Refine the existing prompt using the following feedback: ### Feedback the outli…" at bounding box center [212, 314] width 224 height 119
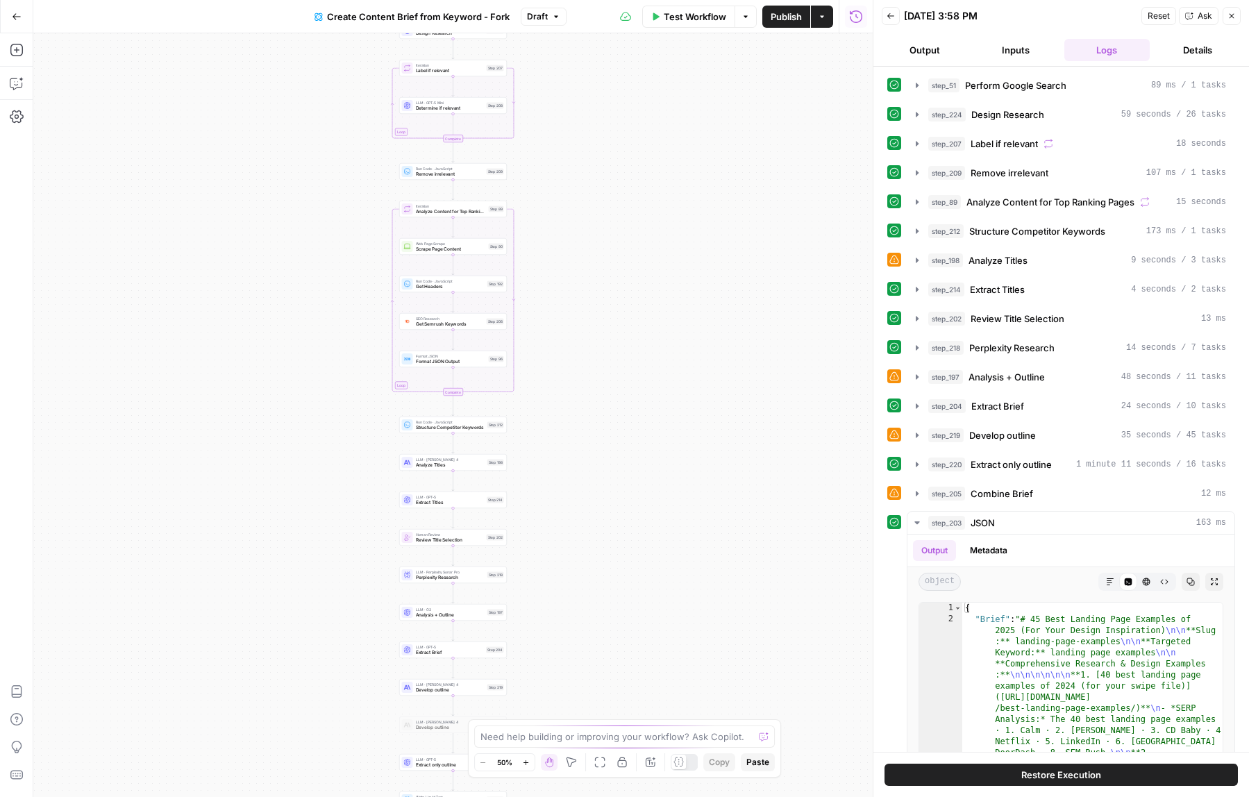
click at [1232, 17] on icon "button" at bounding box center [1232, 16] width 5 height 5
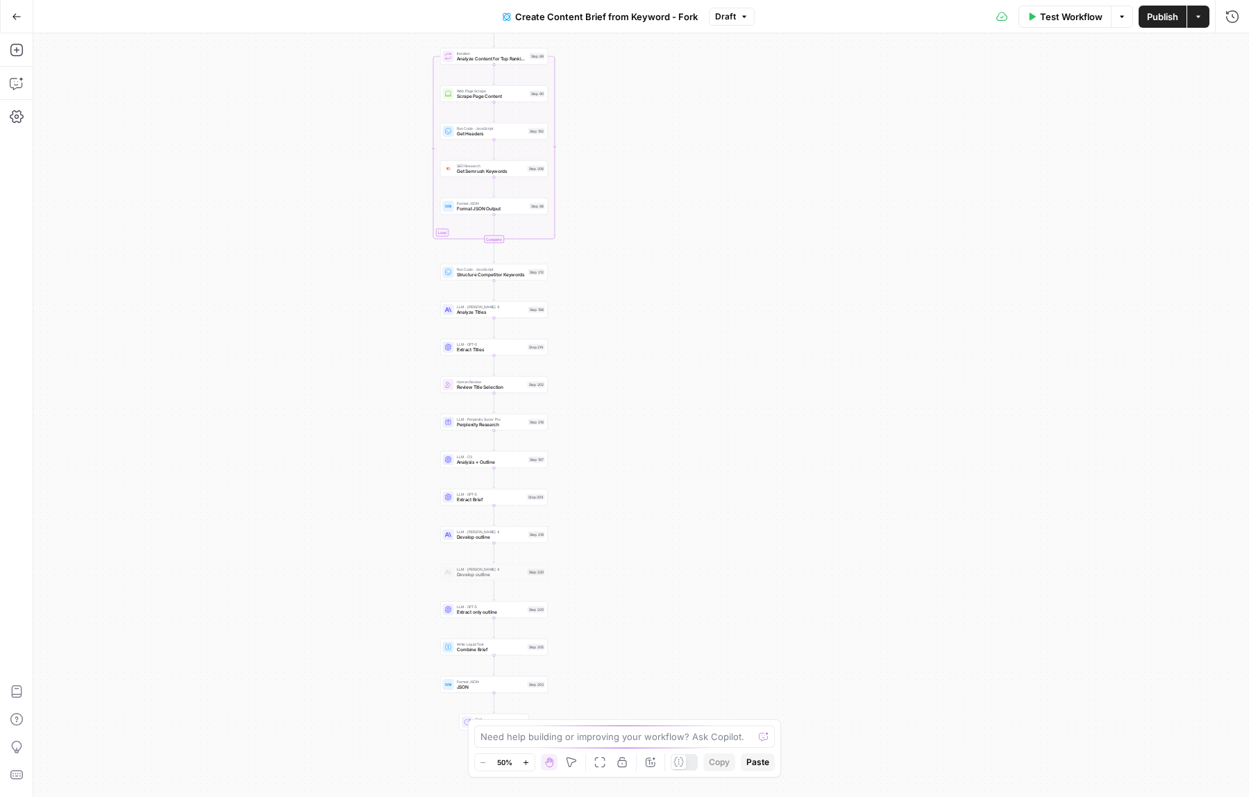
drag, startPoint x: 568, startPoint y: 623, endPoint x: 622, endPoint y: 446, distance: 184.5
click at [622, 446] on div "Workflow Set Inputs Inputs Google Search Perform Google Search Step 51 LLM · Ge…" at bounding box center [641, 415] width 1216 height 764
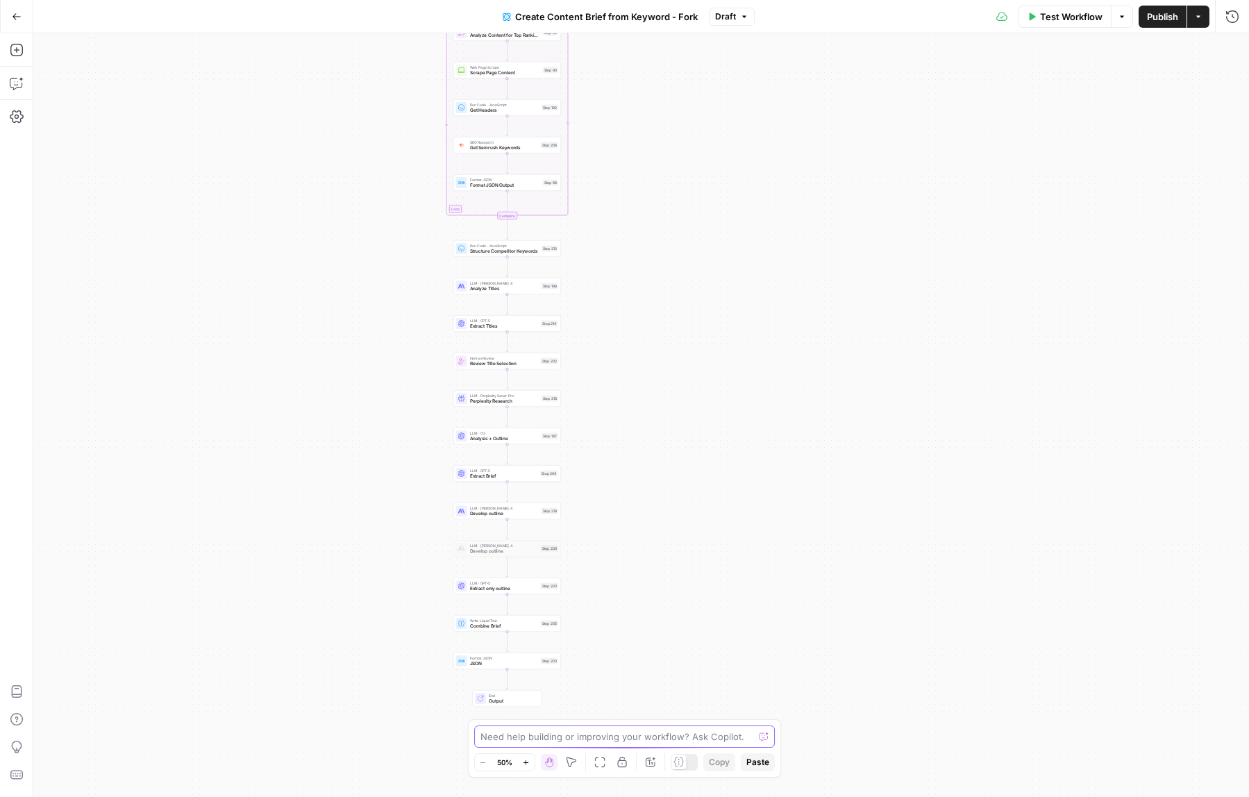
click at [508, 735] on textarea at bounding box center [617, 737] width 274 height 14
click at [523, 509] on span "LLM · [PERSON_NAME] 4" at bounding box center [504, 508] width 69 height 6
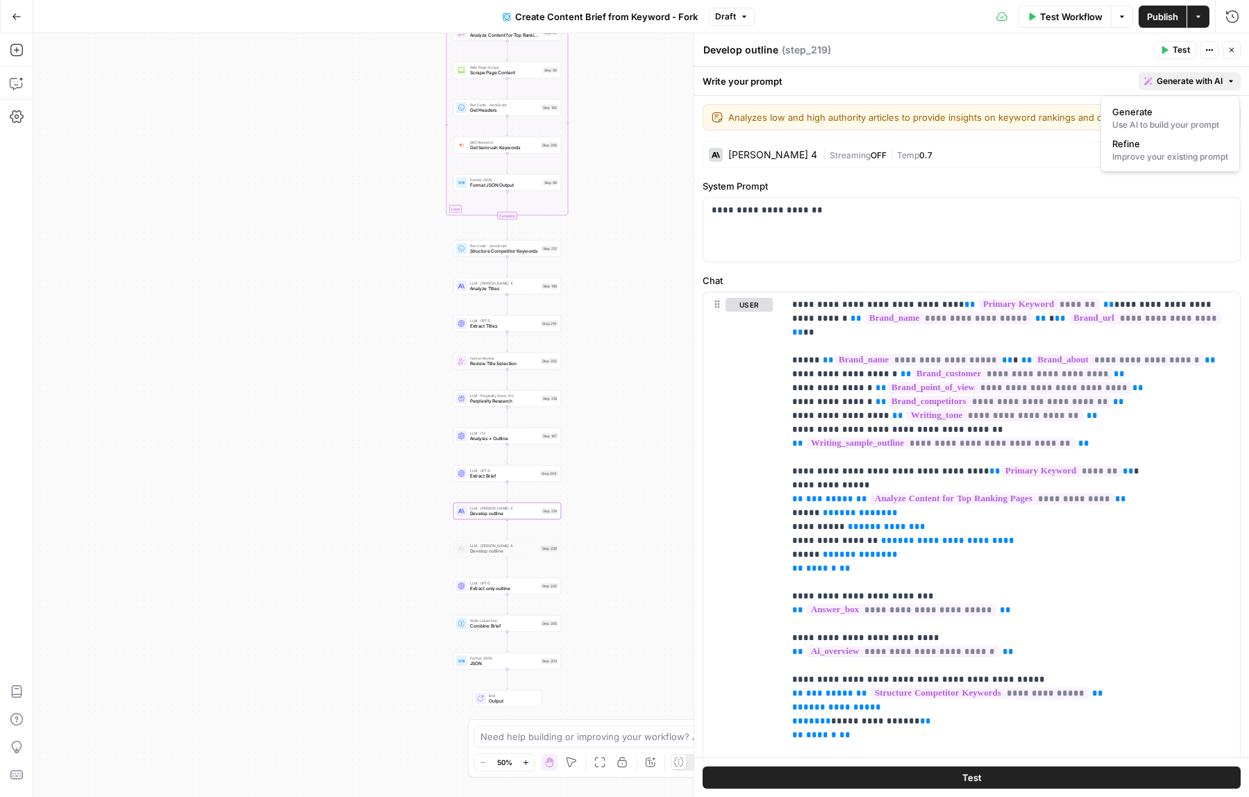
click at [1171, 79] on span "Generate with AI" at bounding box center [1190, 81] width 66 height 12
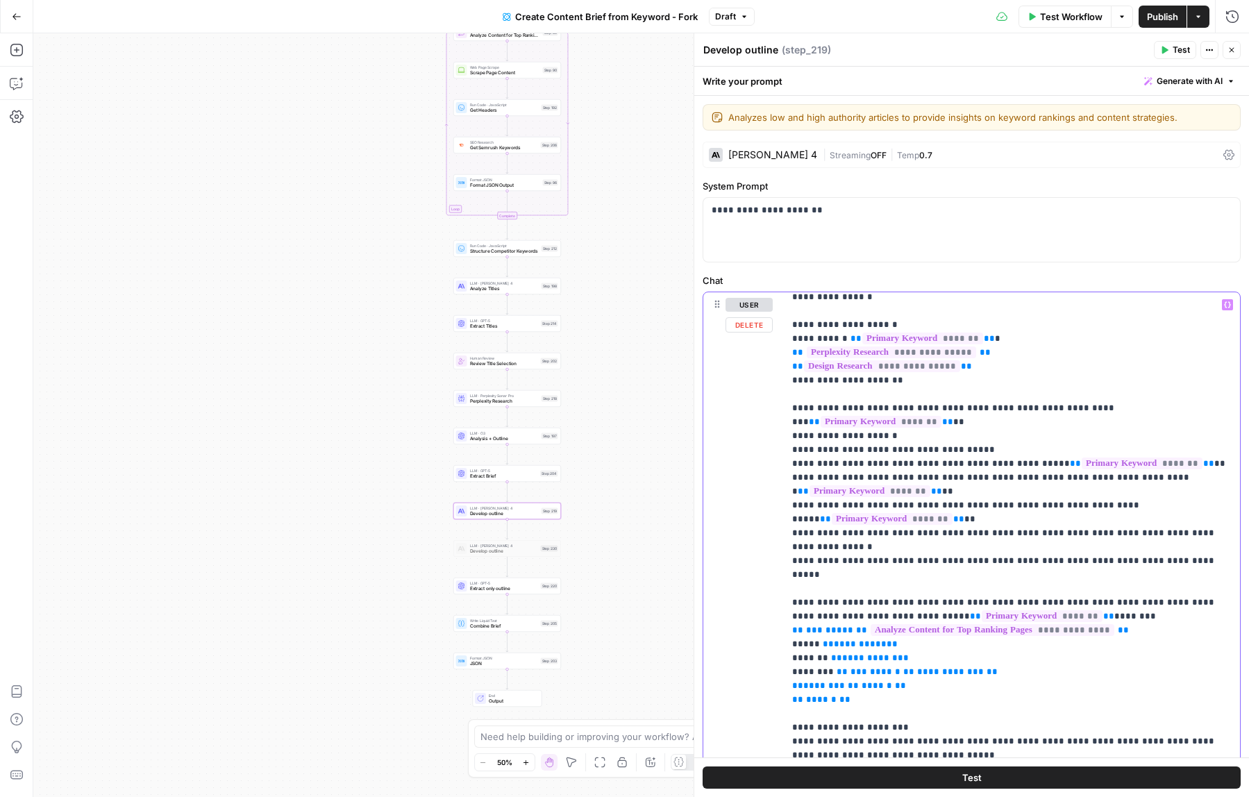
scroll to position [521, 0]
drag, startPoint x: 862, startPoint y: 652, endPoint x: 787, endPoint y: 548, distance: 128.3
click at [787, 548] on div "**********" at bounding box center [1012, 575] width 456 height 566
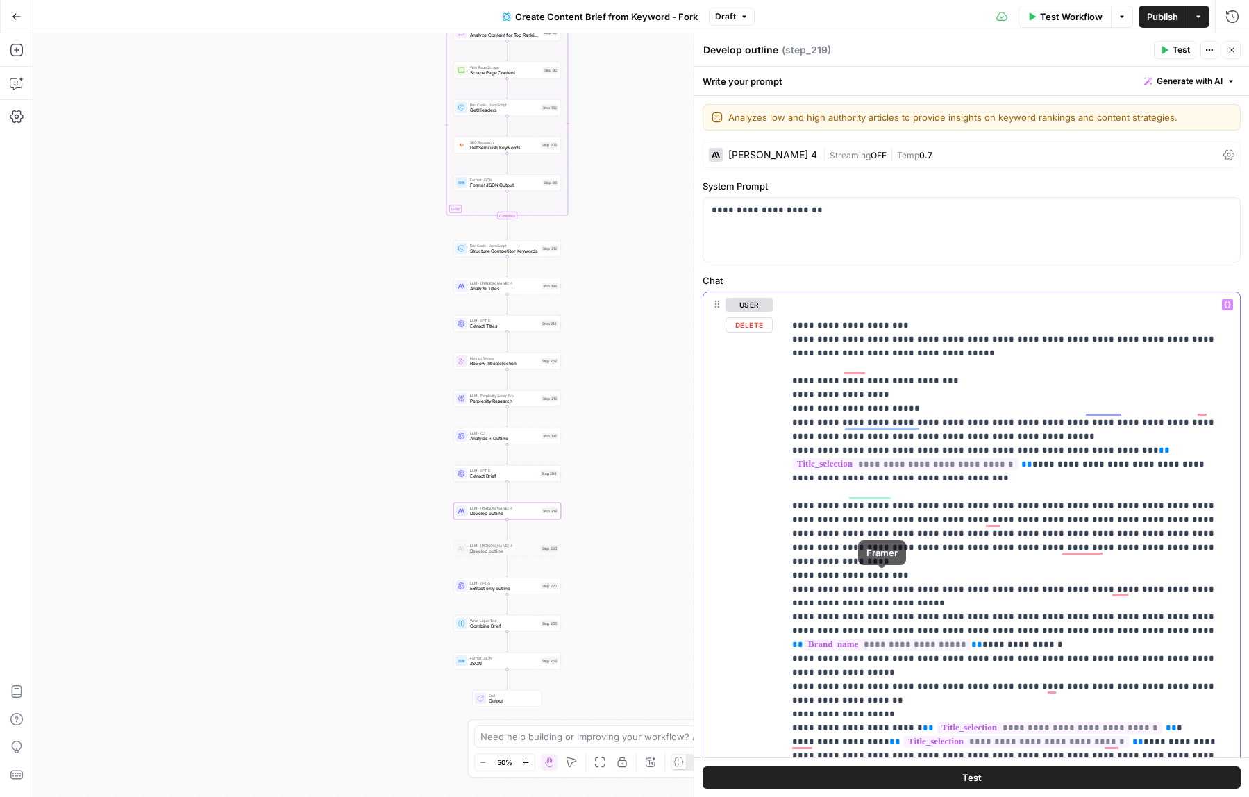
scroll to position [0, 0]
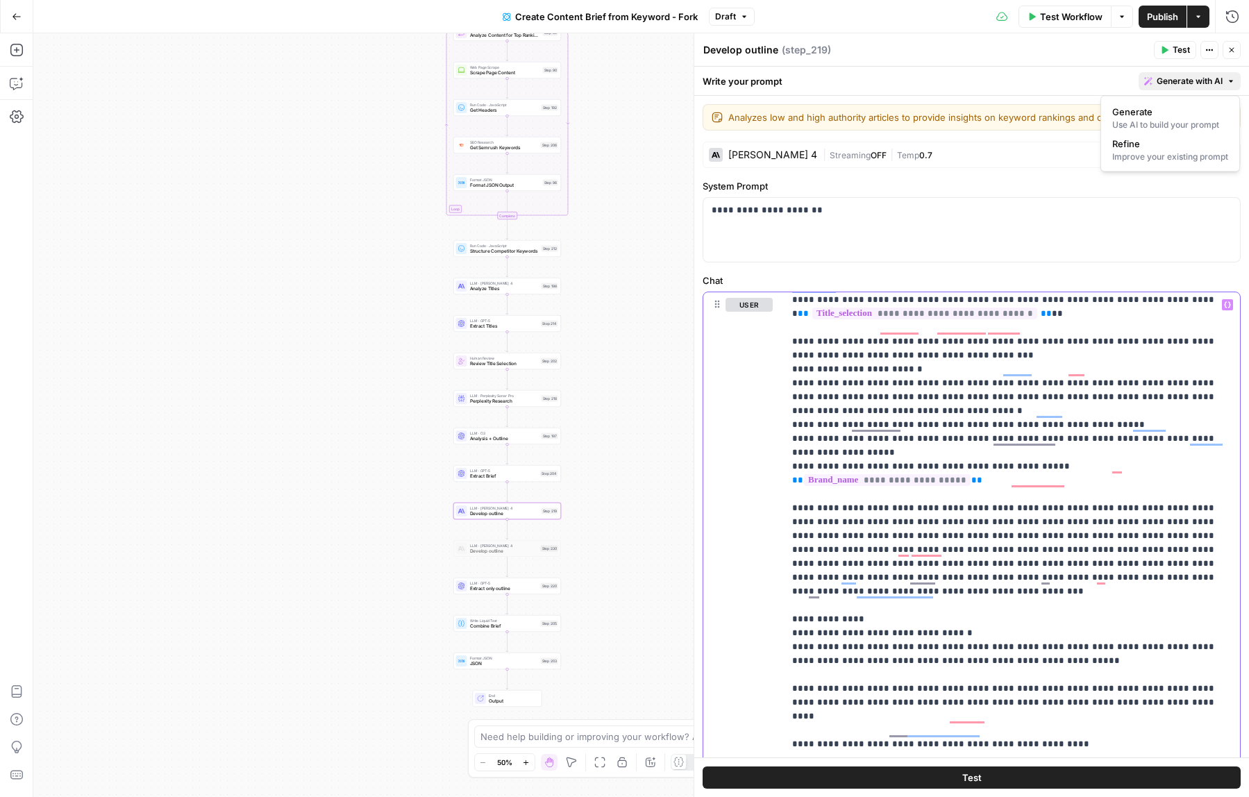
click at [1174, 75] on span "Generate with AI" at bounding box center [1190, 81] width 66 height 12
click at [1154, 155] on div "Improve your existing prompt" at bounding box center [1170, 157] width 116 height 12
click at [1038, 201] on div at bounding box center [1100, 185] width 265 height 83
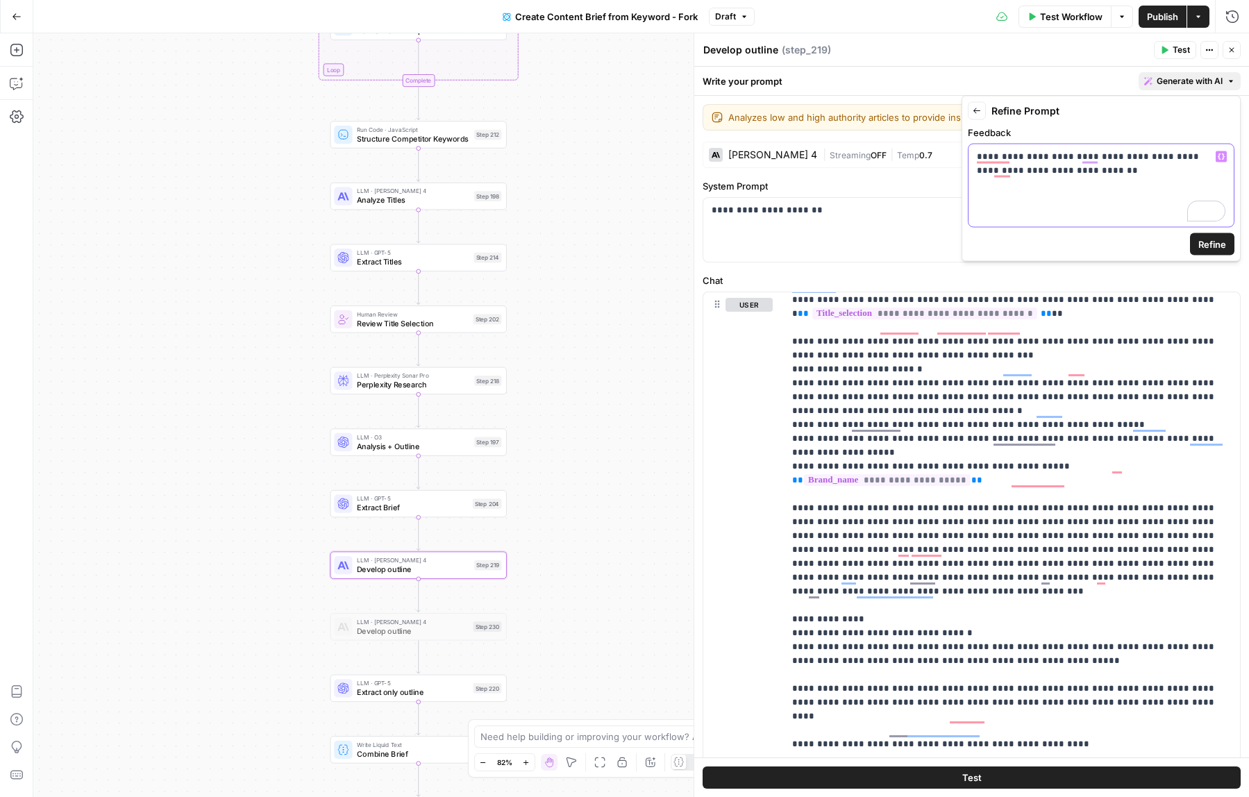
click at [1218, 162] on p "**********" at bounding box center [1101, 164] width 249 height 28
click at [1220, 161] on button "Variables Menu" at bounding box center [1221, 156] width 11 height 11
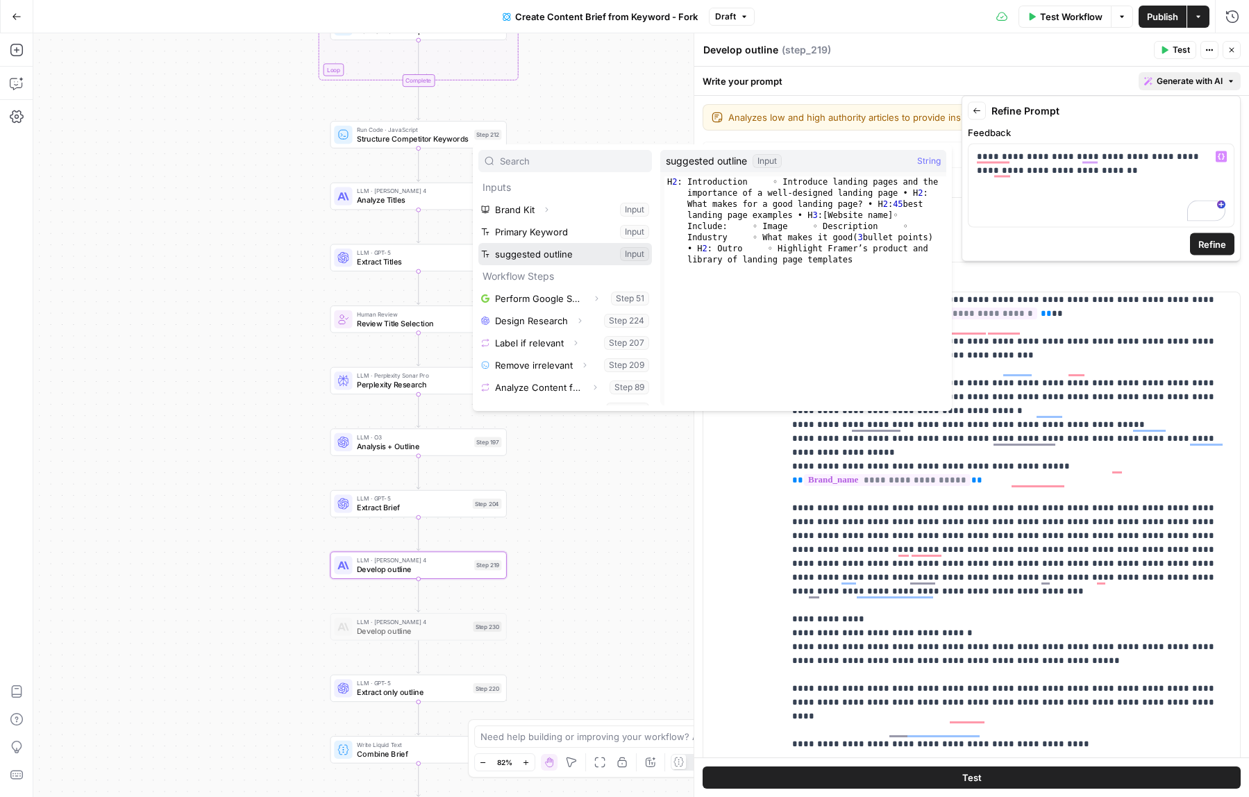
click at [578, 255] on button "Select variable suggested outline" at bounding box center [565, 254] width 174 height 22
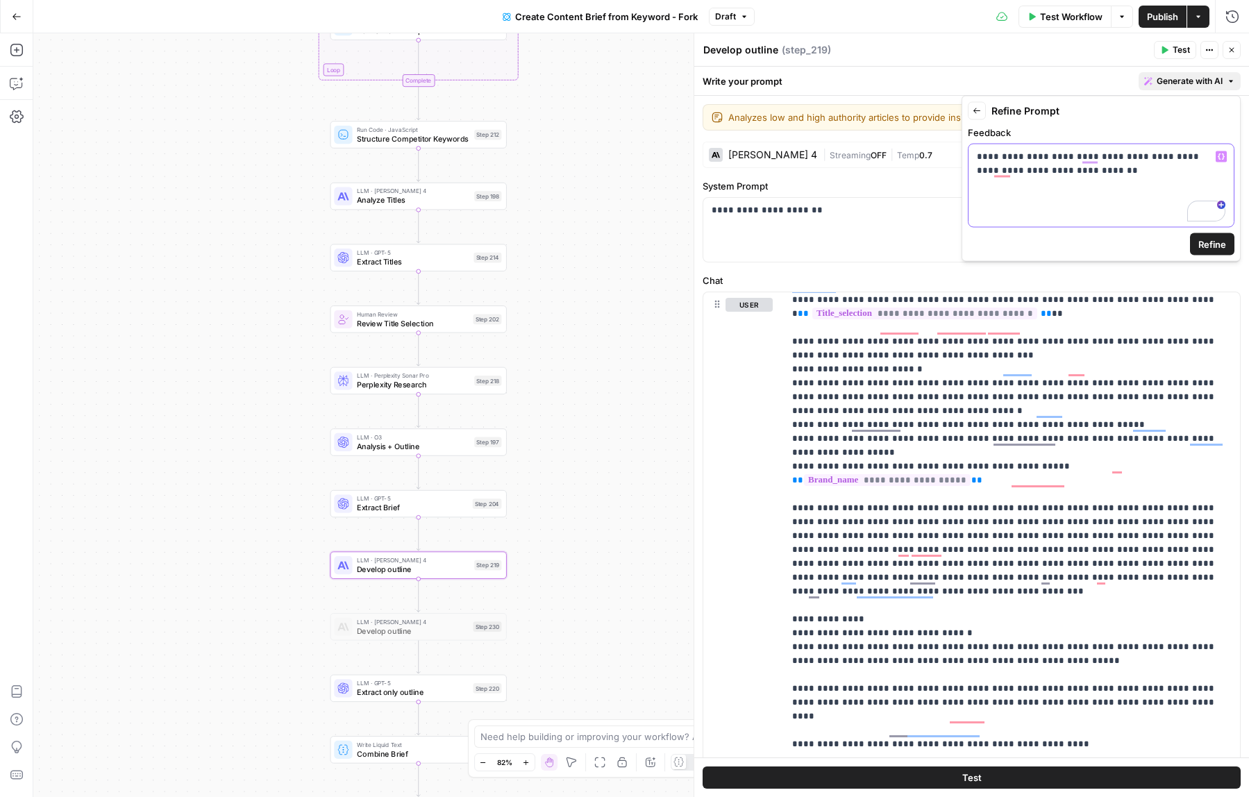
click at [1078, 187] on div "**********" at bounding box center [1100, 185] width 265 height 83
click at [1218, 151] on button "Variables Menu" at bounding box center [1221, 156] width 11 height 11
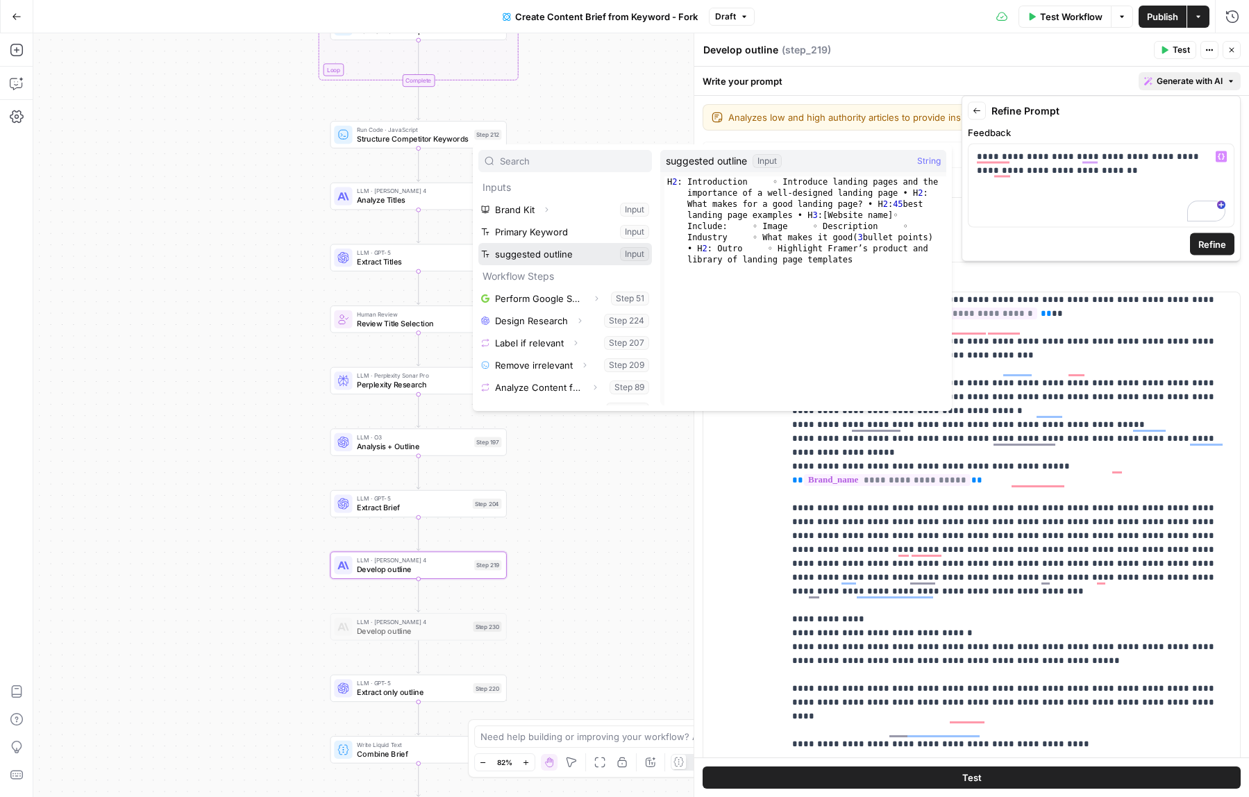
click at [594, 250] on button "Select variable suggested outline" at bounding box center [565, 254] width 174 height 22
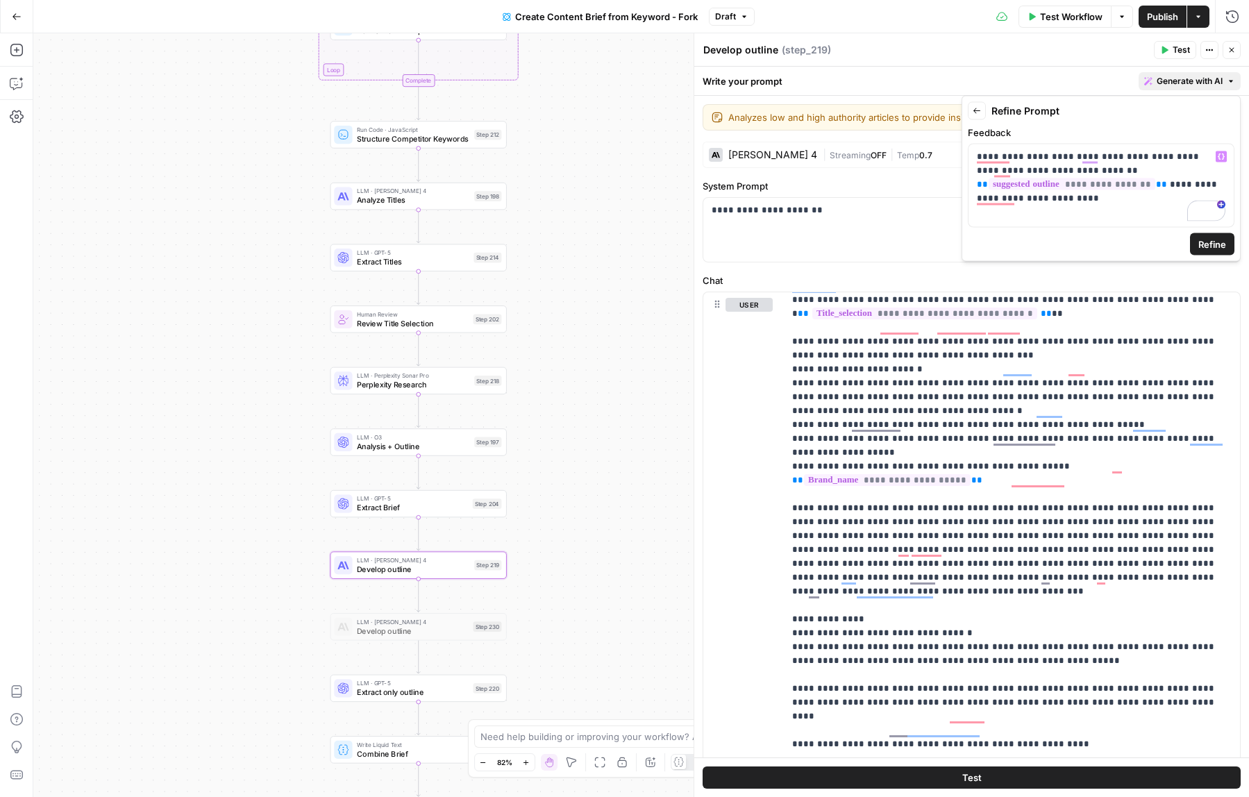
click at [1232, 251] on button "Refine" at bounding box center [1212, 244] width 44 height 22
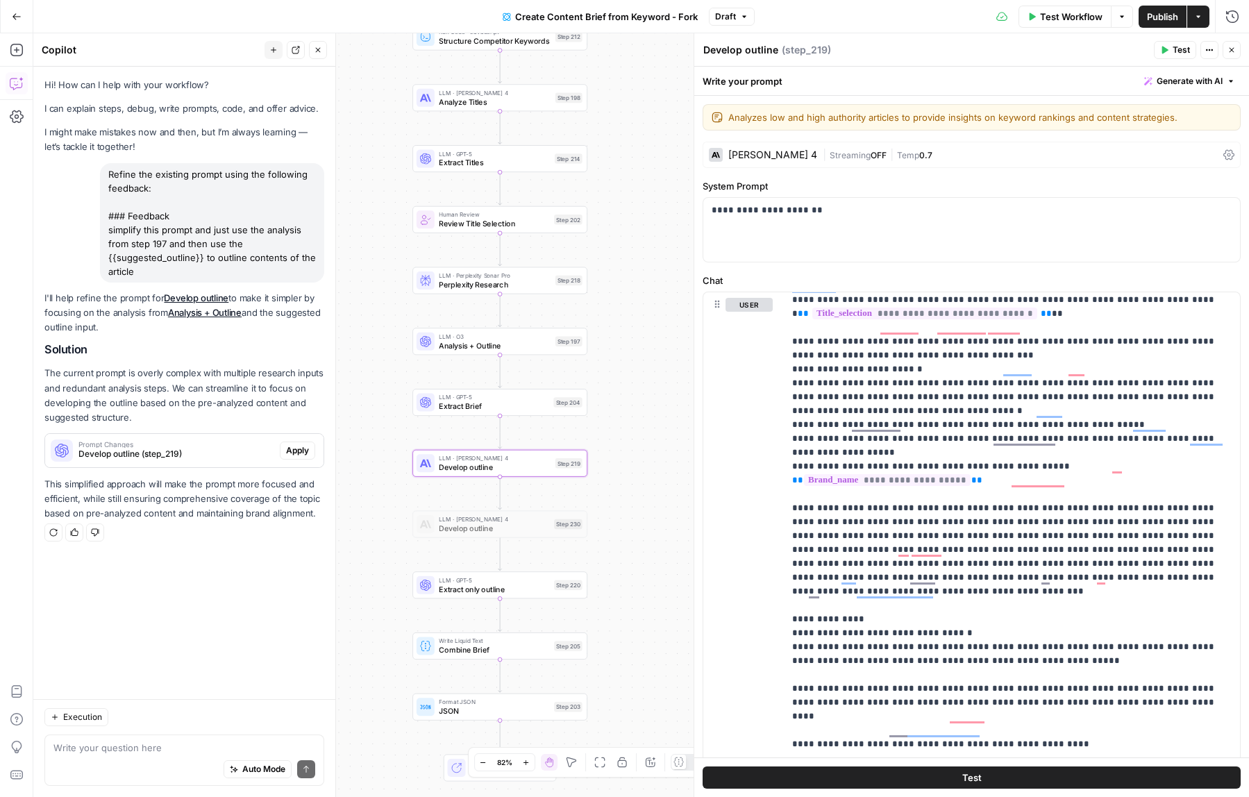
click at [302, 455] on span "Apply" at bounding box center [297, 450] width 23 height 12
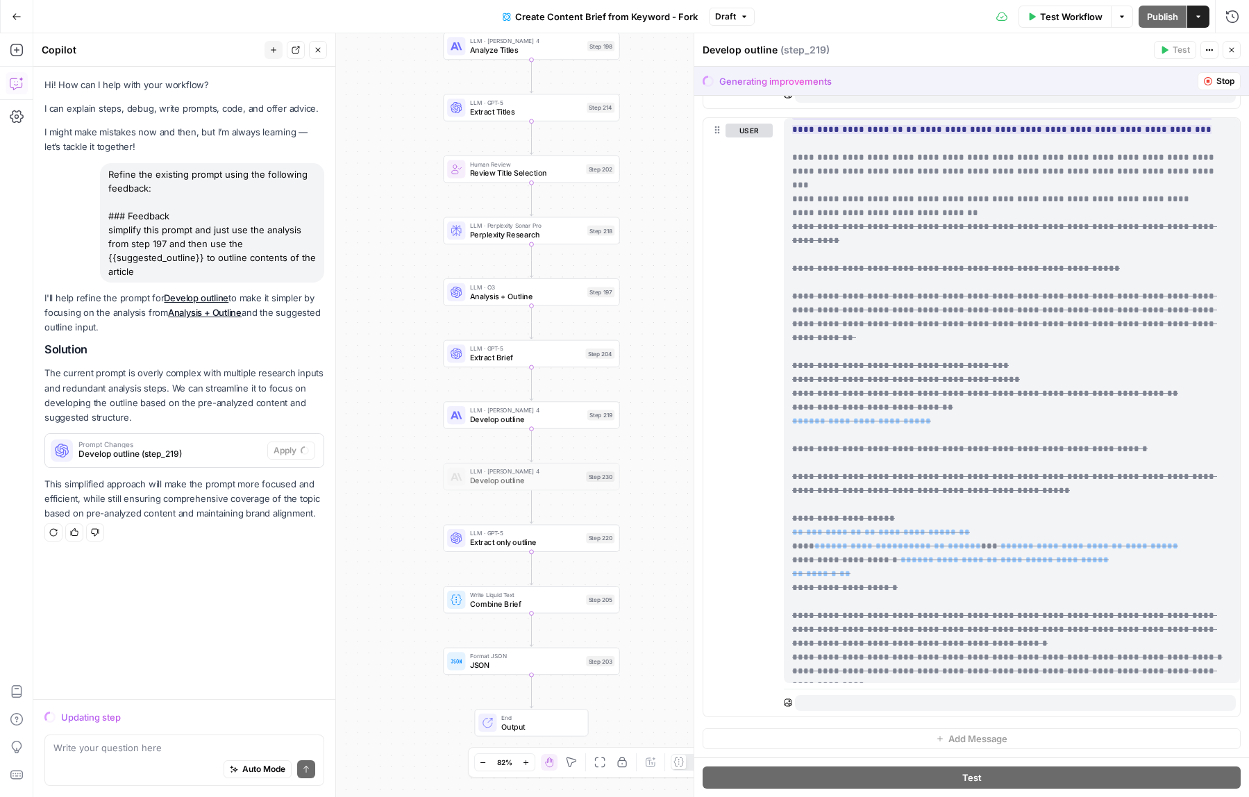
scroll to position [251, 0]
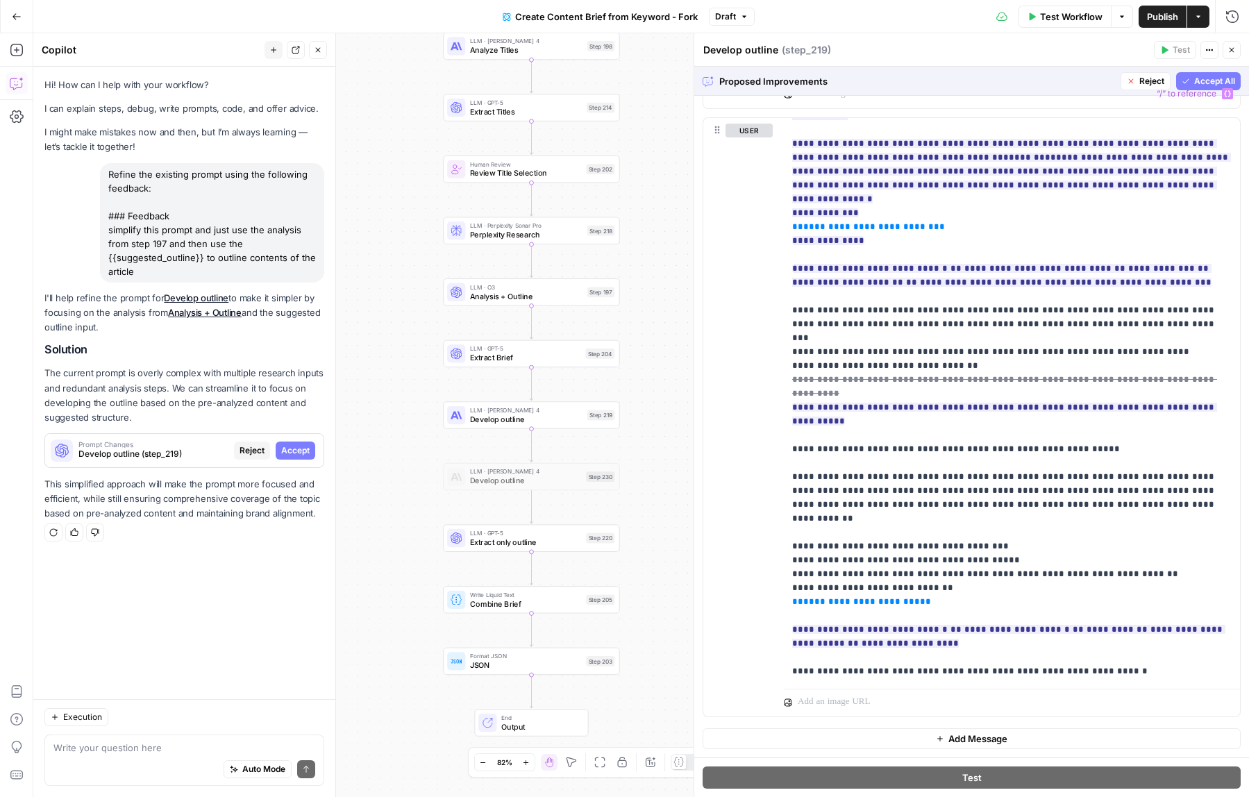
click at [1198, 88] on span "“/” to reference" at bounding box center [1186, 93] width 71 height 11
click at [1200, 83] on span "Accept All" at bounding box center [1214, 81] width 41 height 12
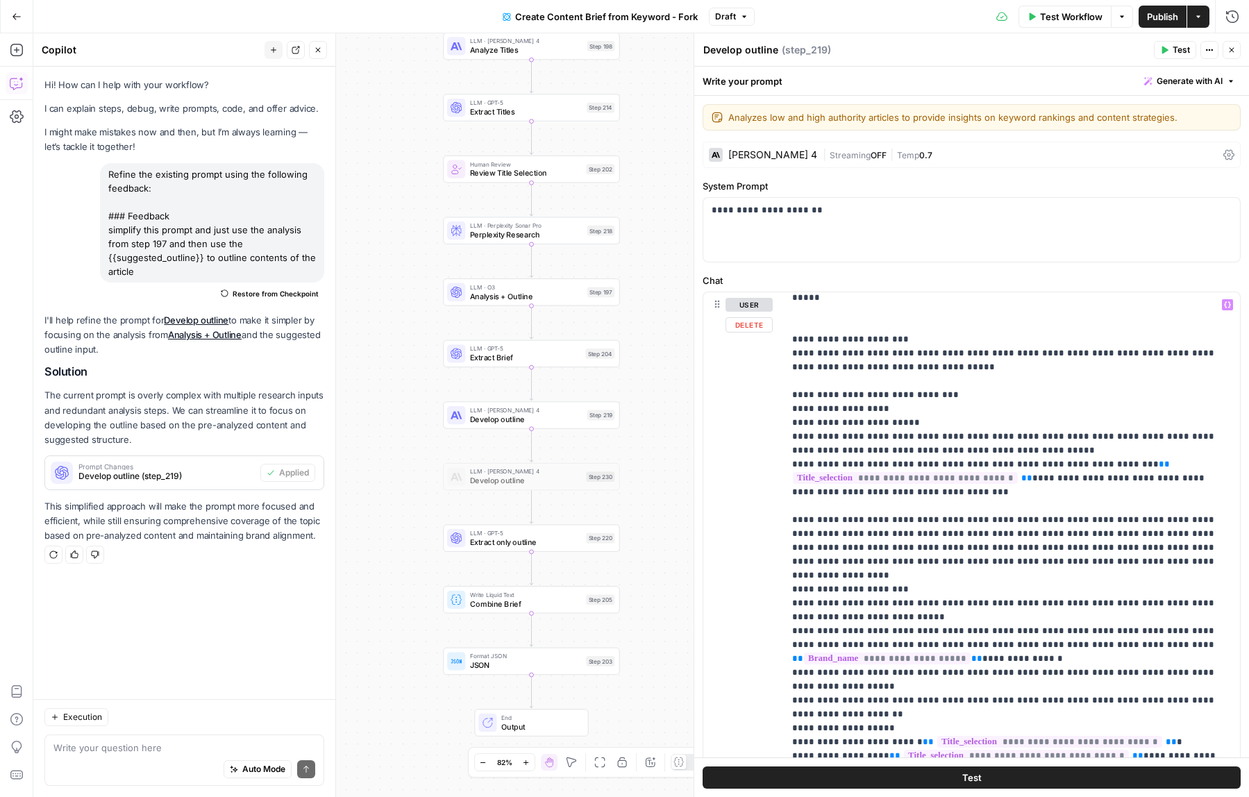
scroll to position [0, 0]
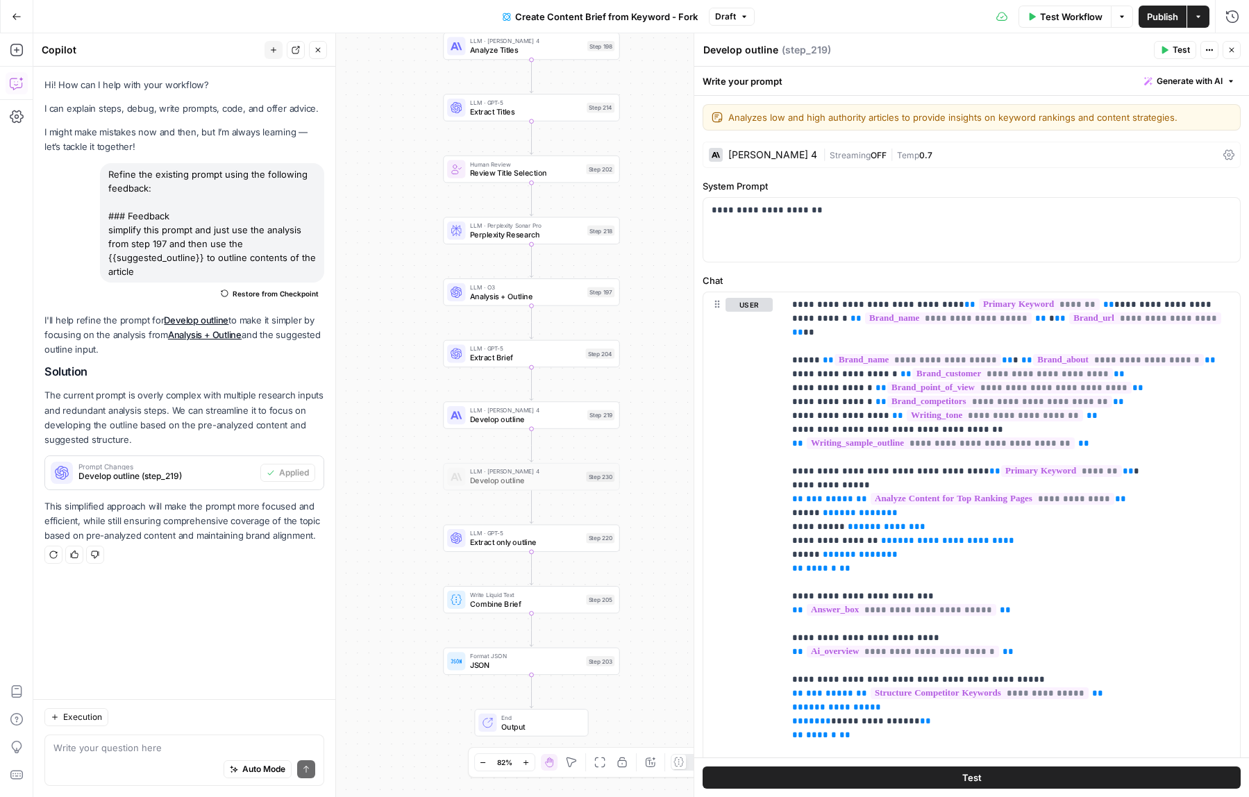
click at [1164, 19] on span "Publish" at bounding box center [1162, 17] width 31 height 14
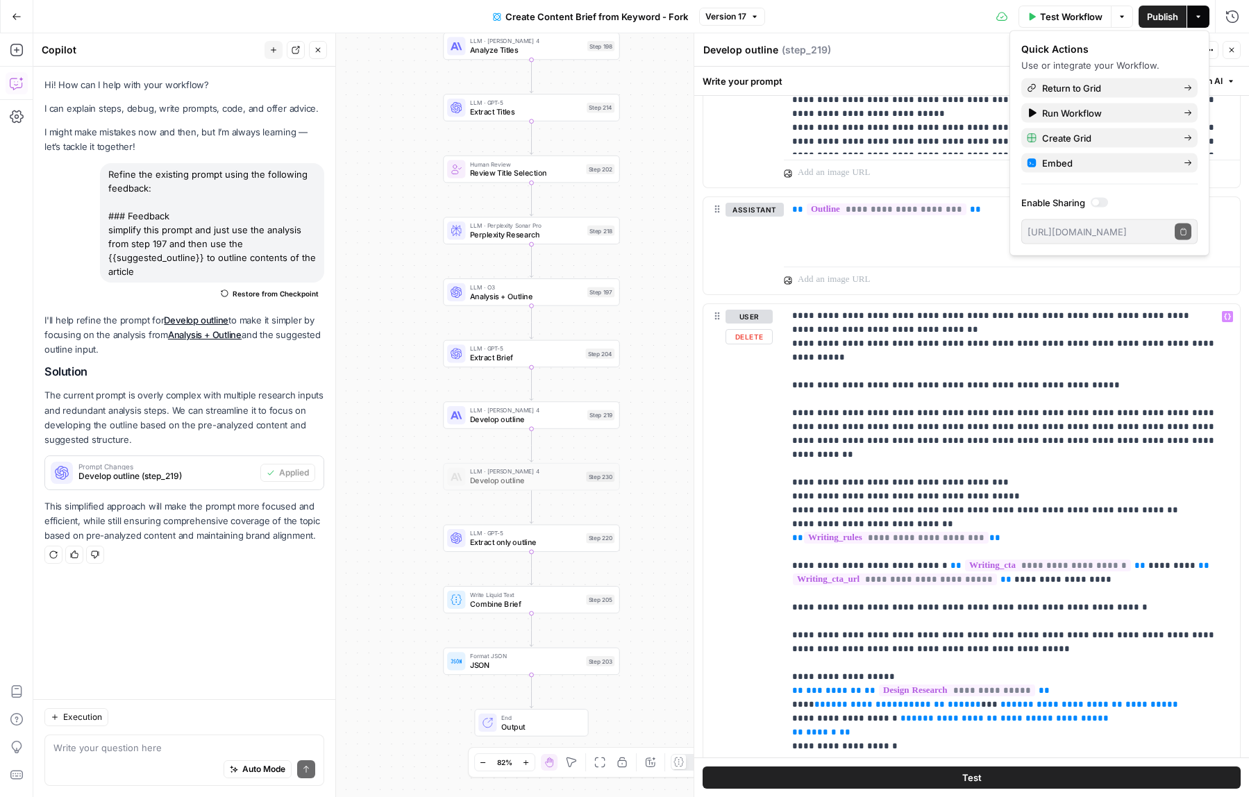
scroll to position [890, 0]
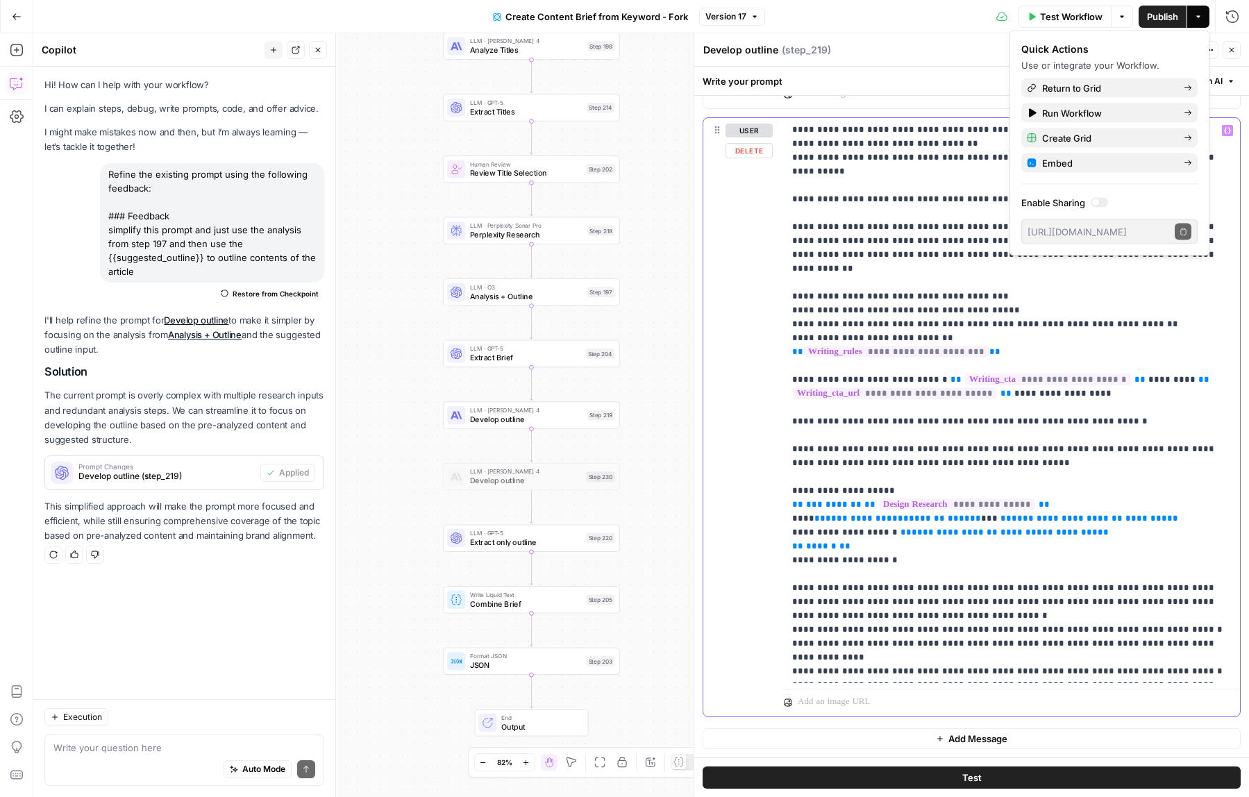
click at [1147, 474] on p "**********" at bounding box center [1011, 192] width 439 height 972
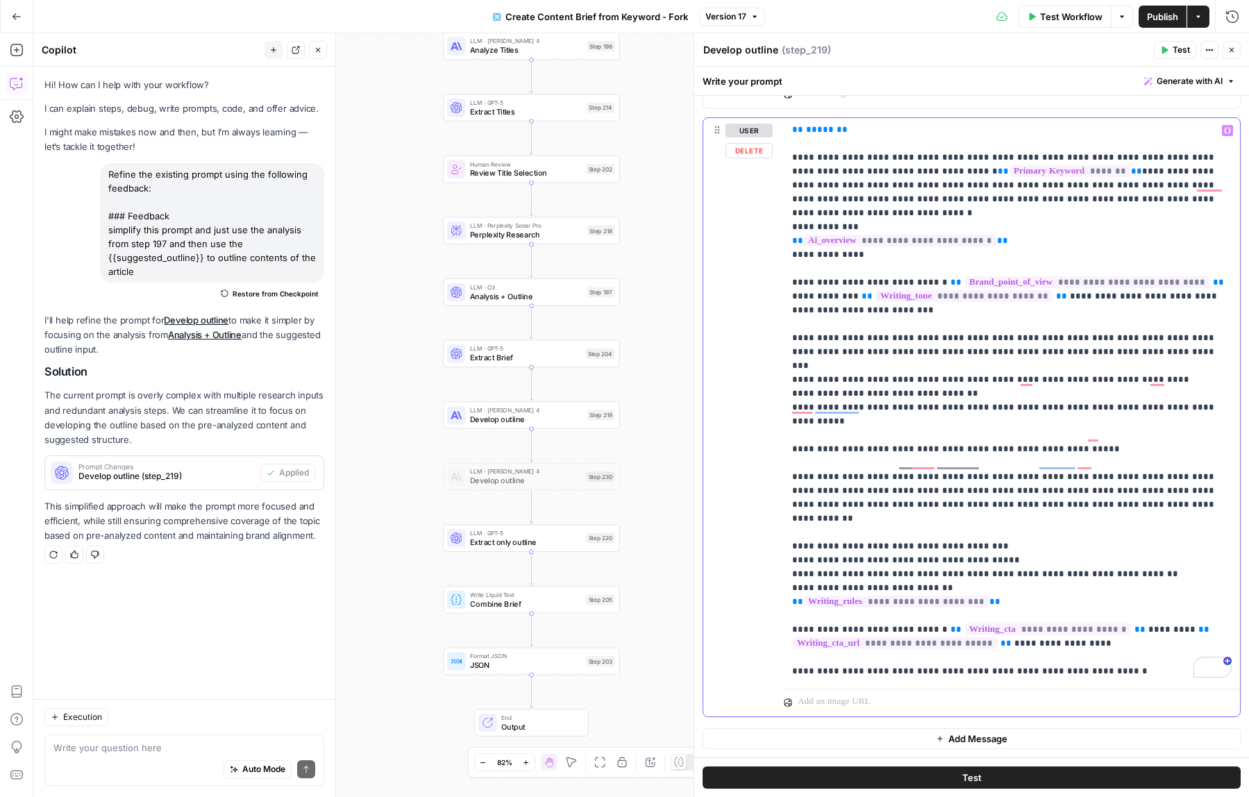
scroll to position [0, 0]
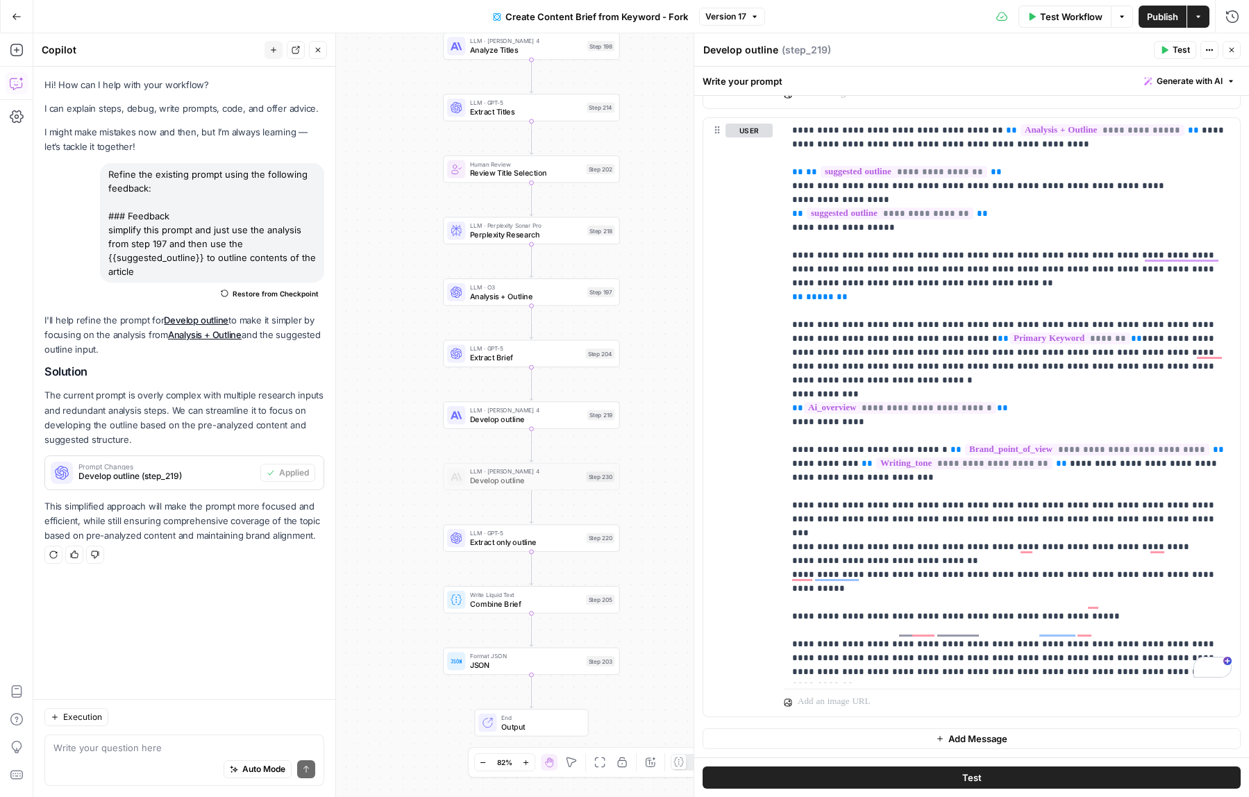
drag, startPoint x: 110, startPoint y: 175, endPoint x: 160, endPoint y: 274, distance: 110.8
click at [160, 274] on div "Refine the existing prompt using the following feedback: ### Feedback simplify …" at bounding box center [212, 222] width 224 height 119
drag, startPoint x: 159, startPoint y: 274, endPoint x: 111, endPoint y: 228, distance: 65.8
click at [111, 228] on div "Refine the existing prompt using the following feedback: ### Feedback simplify …" at bounding box center [212, 222] width 224 height 119
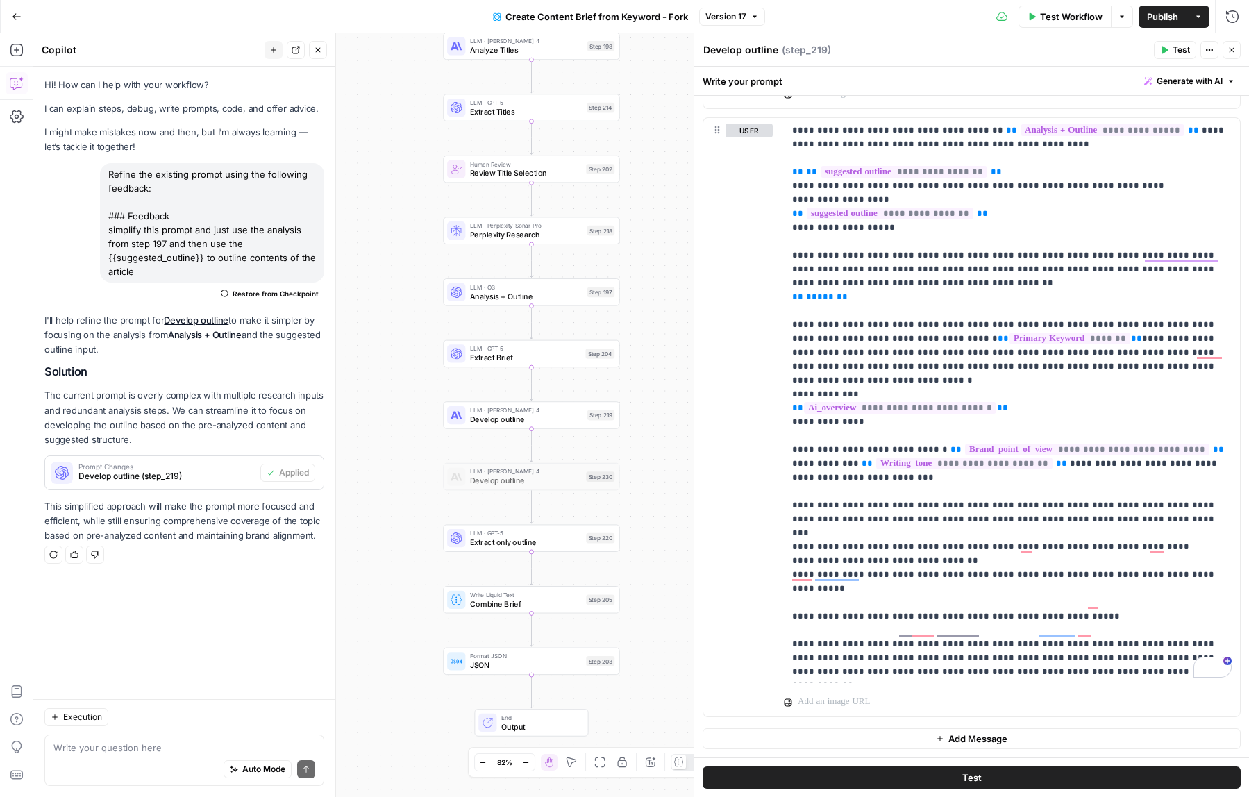
click at [1136, 78] on div "Write your prompt Generate with AI" at bounding box center [971, 81] width 555 height 28
click at [1160, 78] on span "Generate with AI" at bounding box center [1190, 81] width 66 height 12
click at [1156, 146] on span "Refine" at bounding box center [1167, 144] width 110 height 14
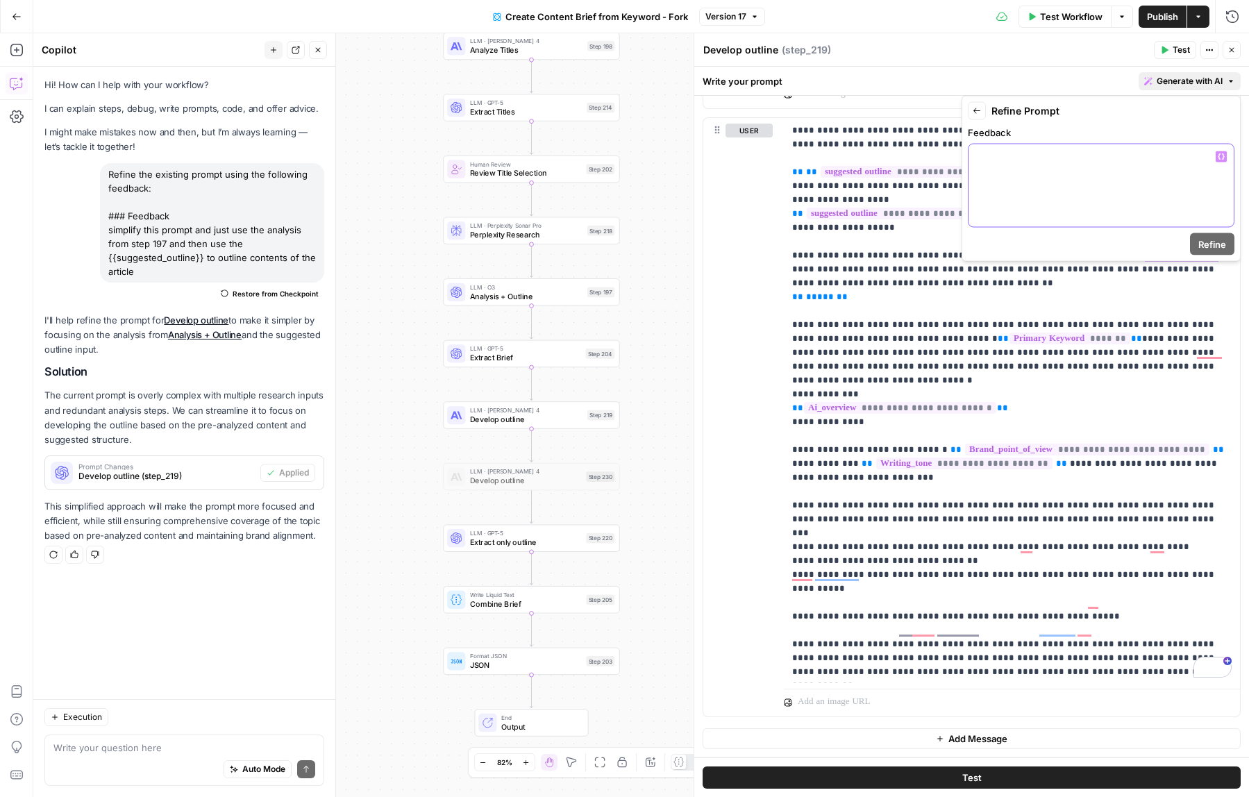
click at [1102, 175] on div at bounding box center [1100, 185] width 265 height 83
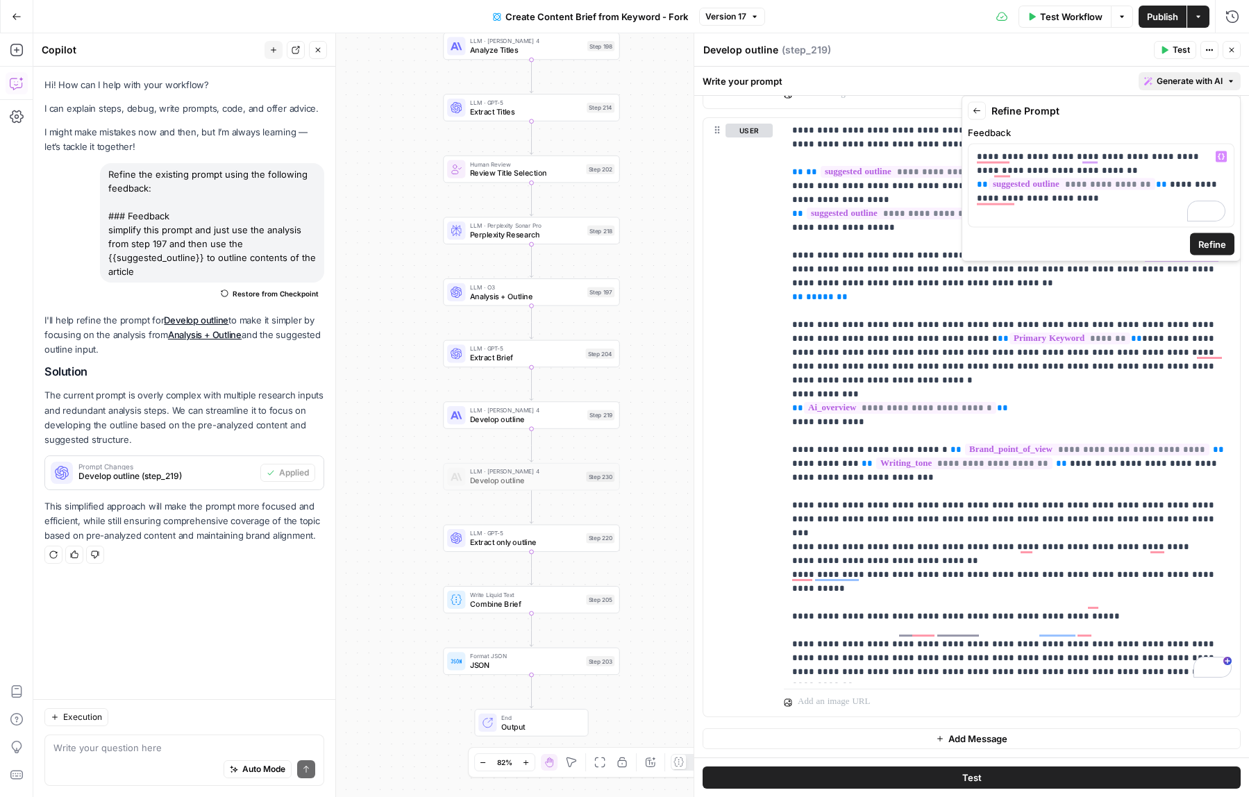
click at [1198, 247] on span "Refine" at bounding box center [1212, 244] width 28 height 14
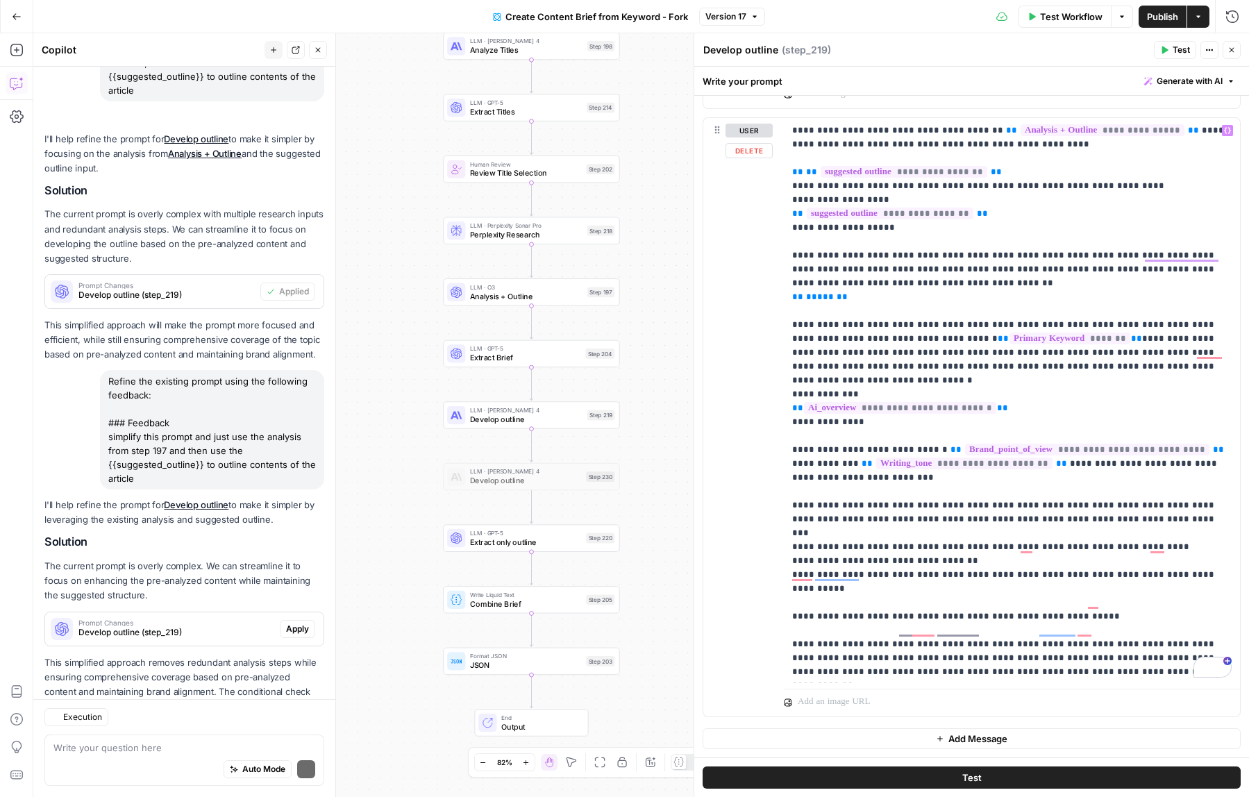
scroll to position [244, 0]
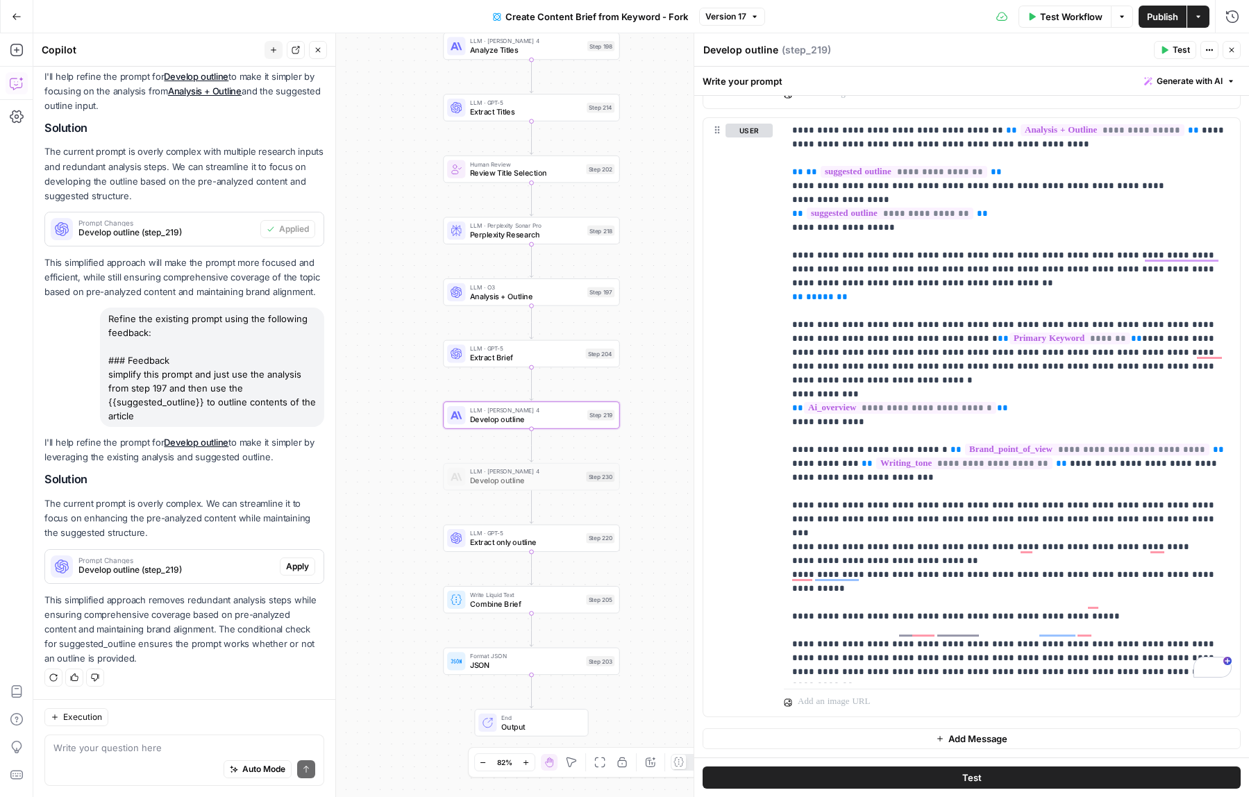
click at [303, 573] on button "Apply" at bounding box center [297, 566] width 35 height 18
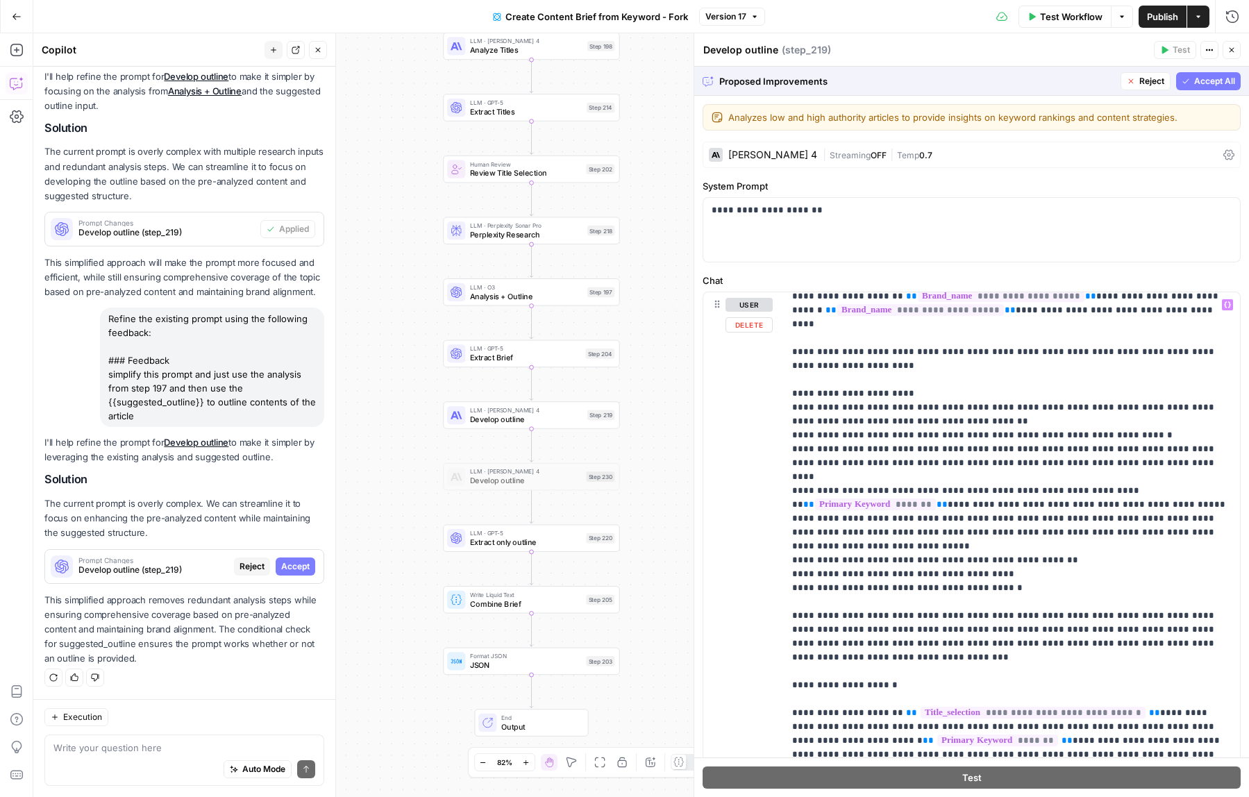
scroll to position [2306, 0]
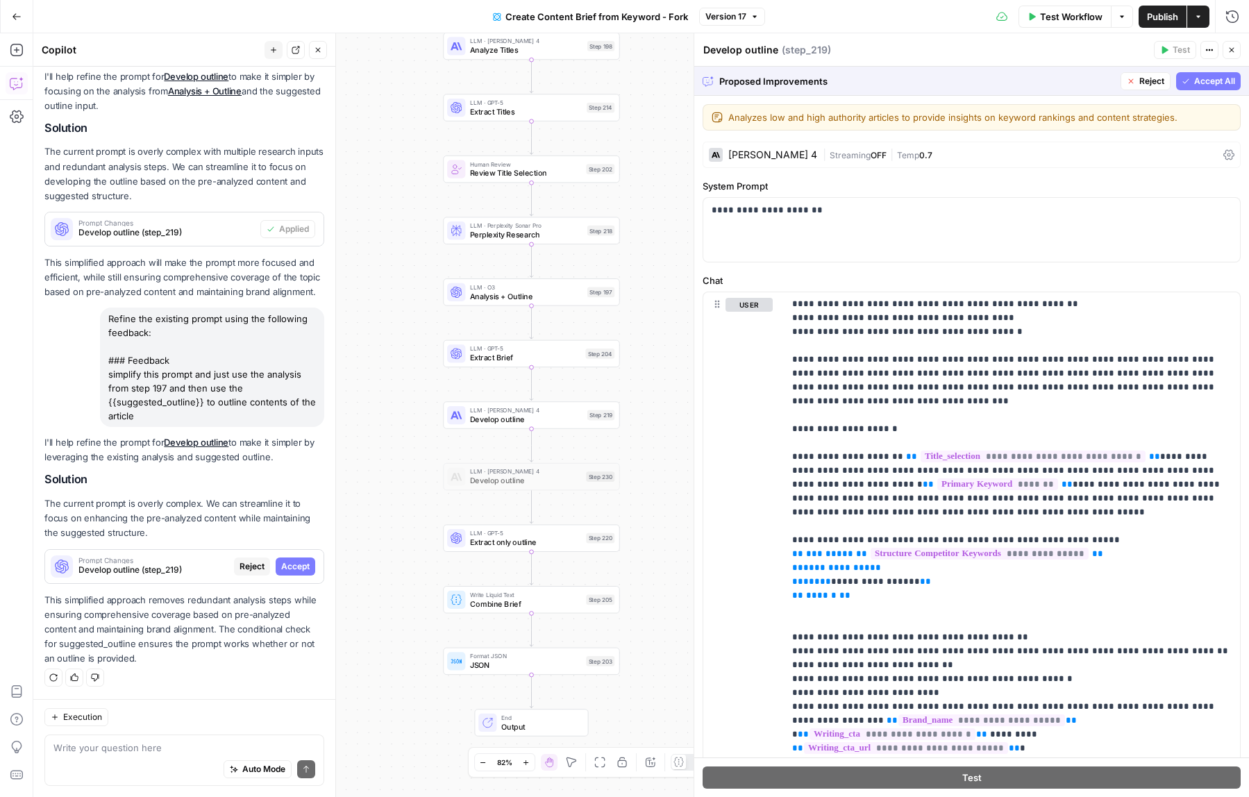
click at [1228, 78] on span "Accept All" at bounding box center [1214, 81] width 41 height 12
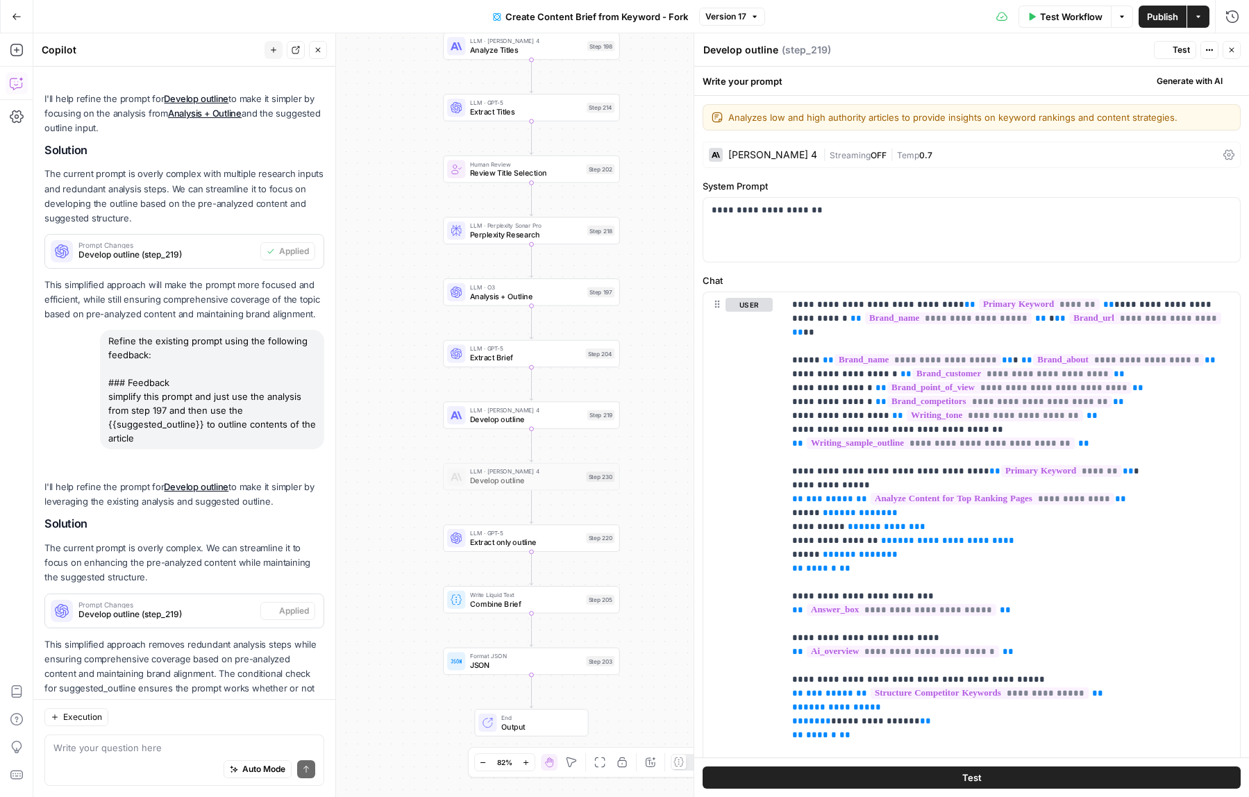
scroll to position [266, 0]
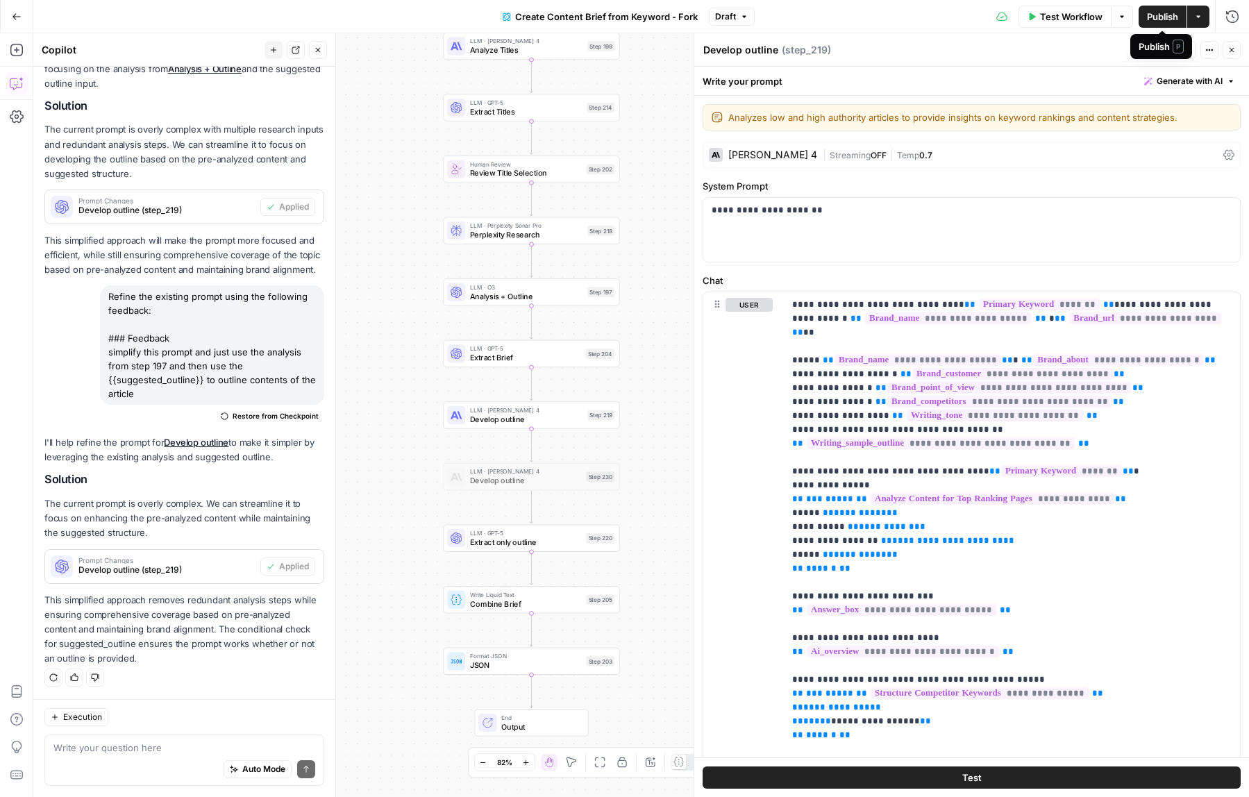
click at [1157, 19] on span "Publish" at bounding box center [1162, 17] width 31 height 14
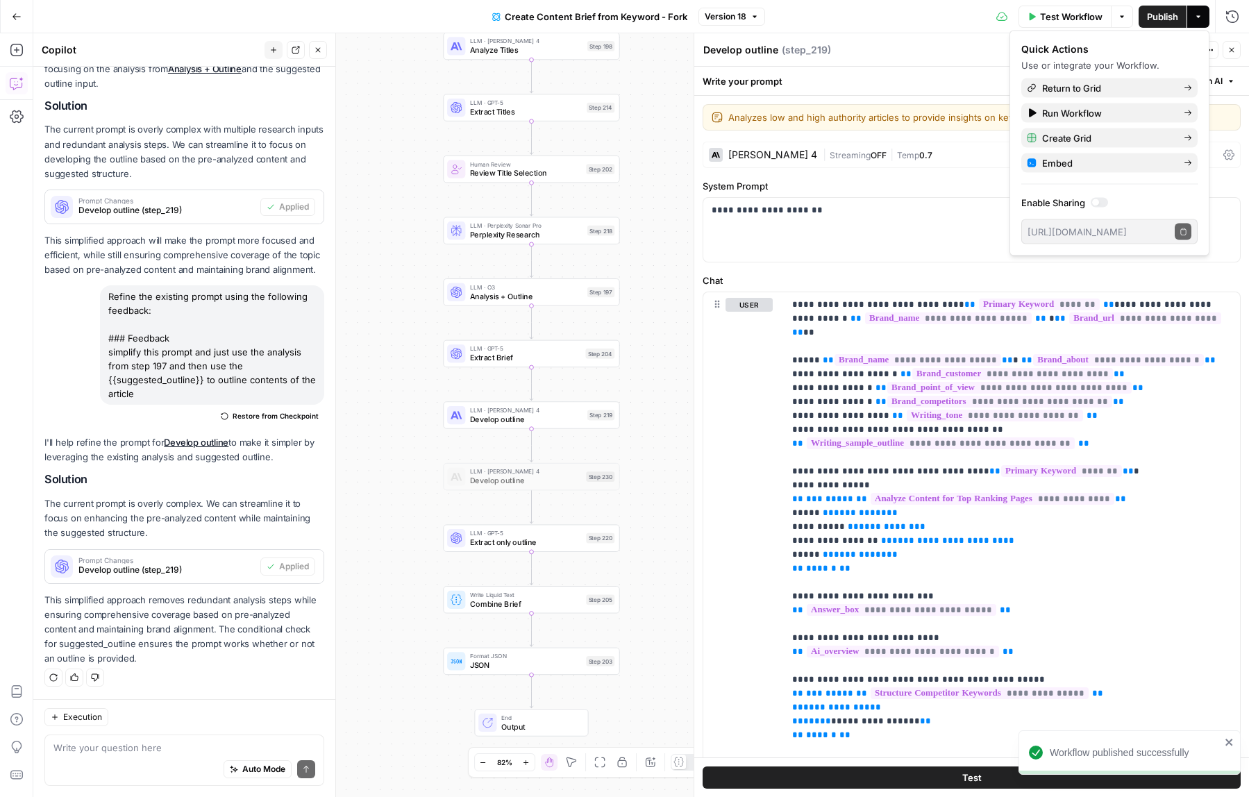
click at [1232, 49] on icon "button" at bounding box center [1232, 50] width 5 height 5
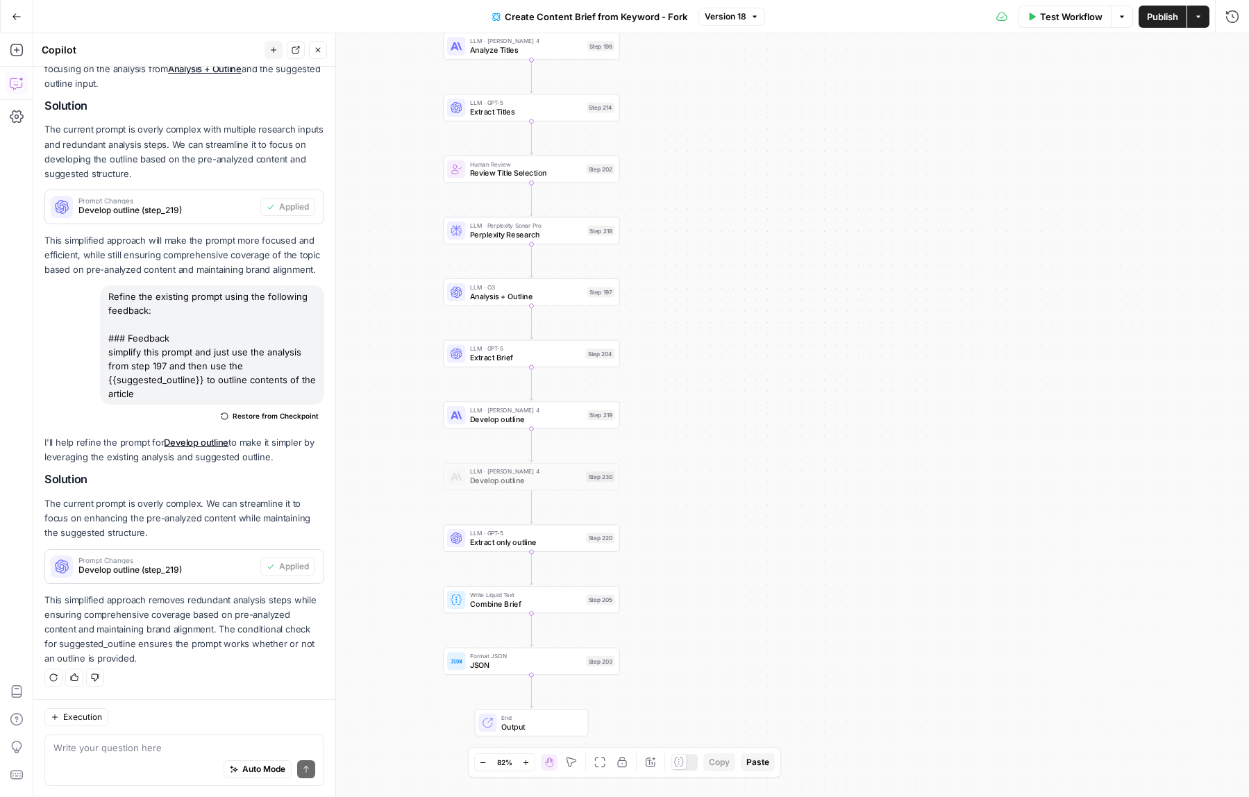
click at [1175, 22] on span "Publish" at bounding box center [1162, 17] width 31 height 14
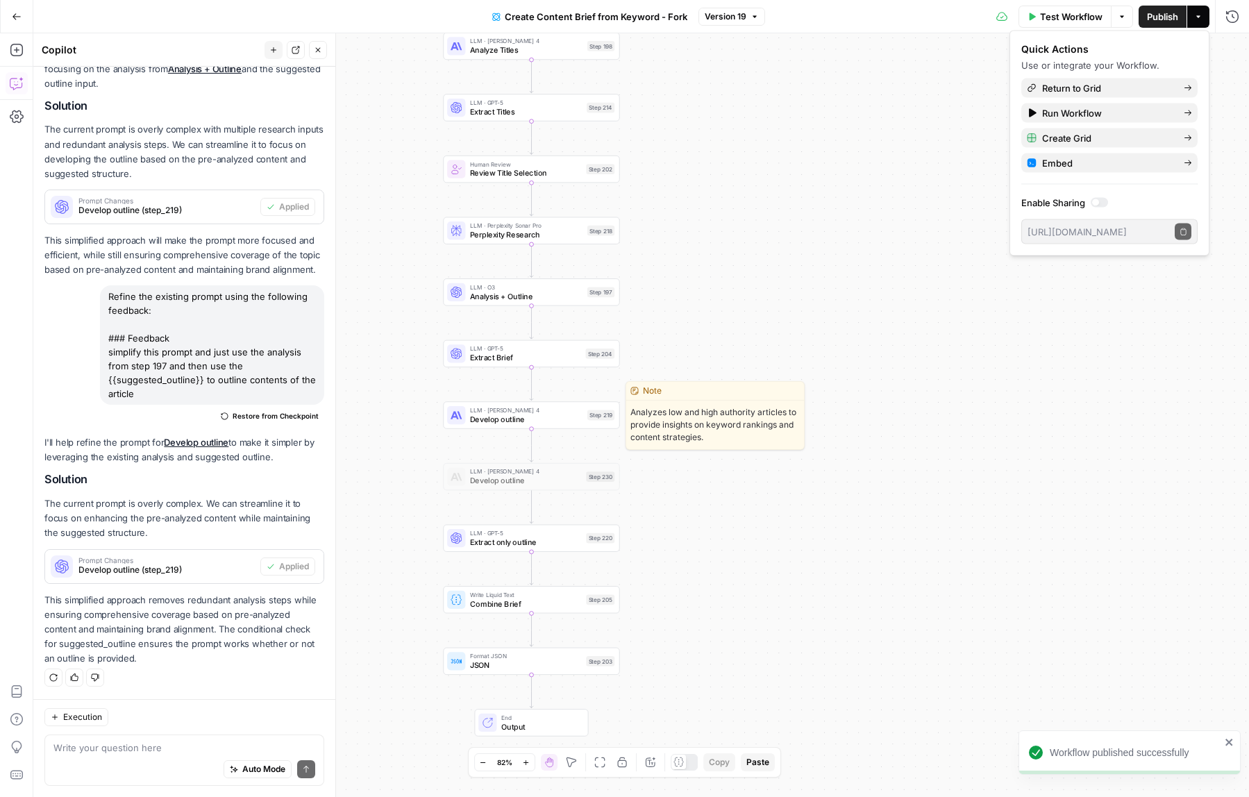
click at [494, 419] on span "Develop outline" at bounding box center [526, 419] width 112 height 11
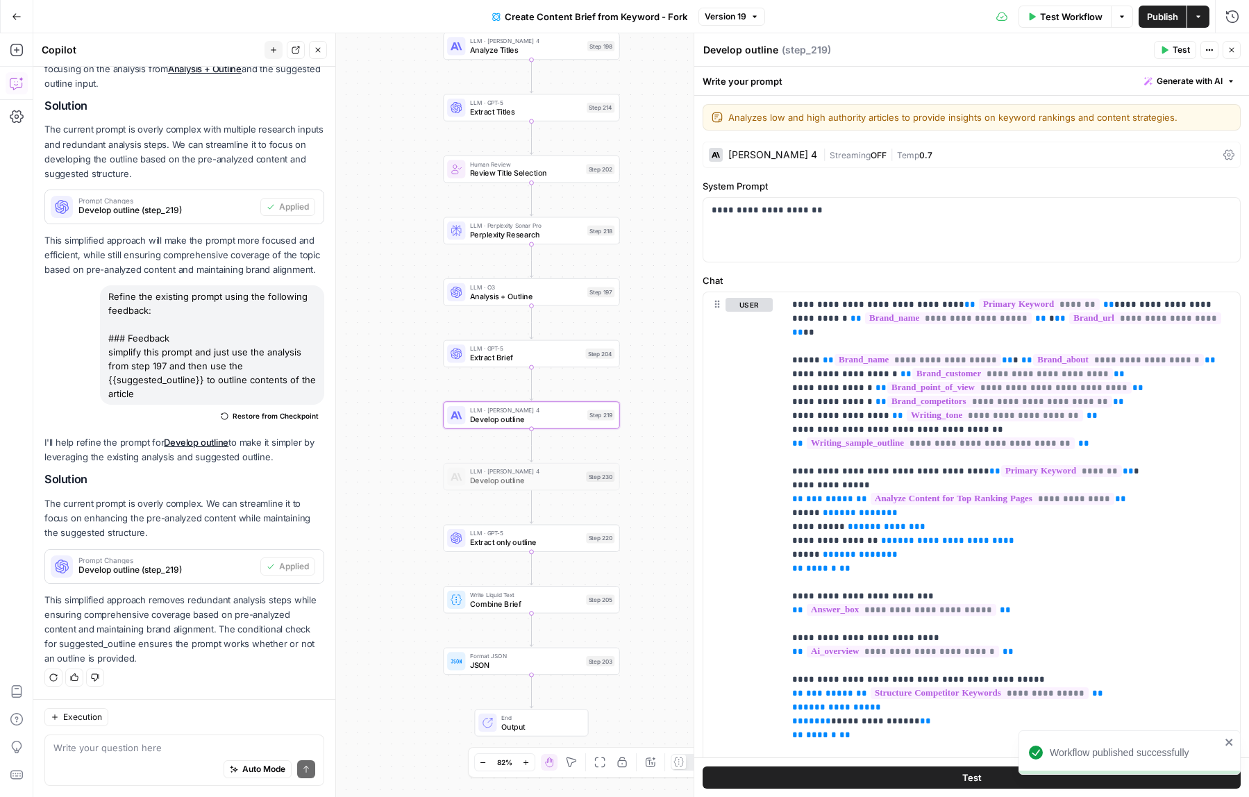
click at [1196, 81] on span "Generate with AI" at bounding box center [1190, 81] width 66 height 12
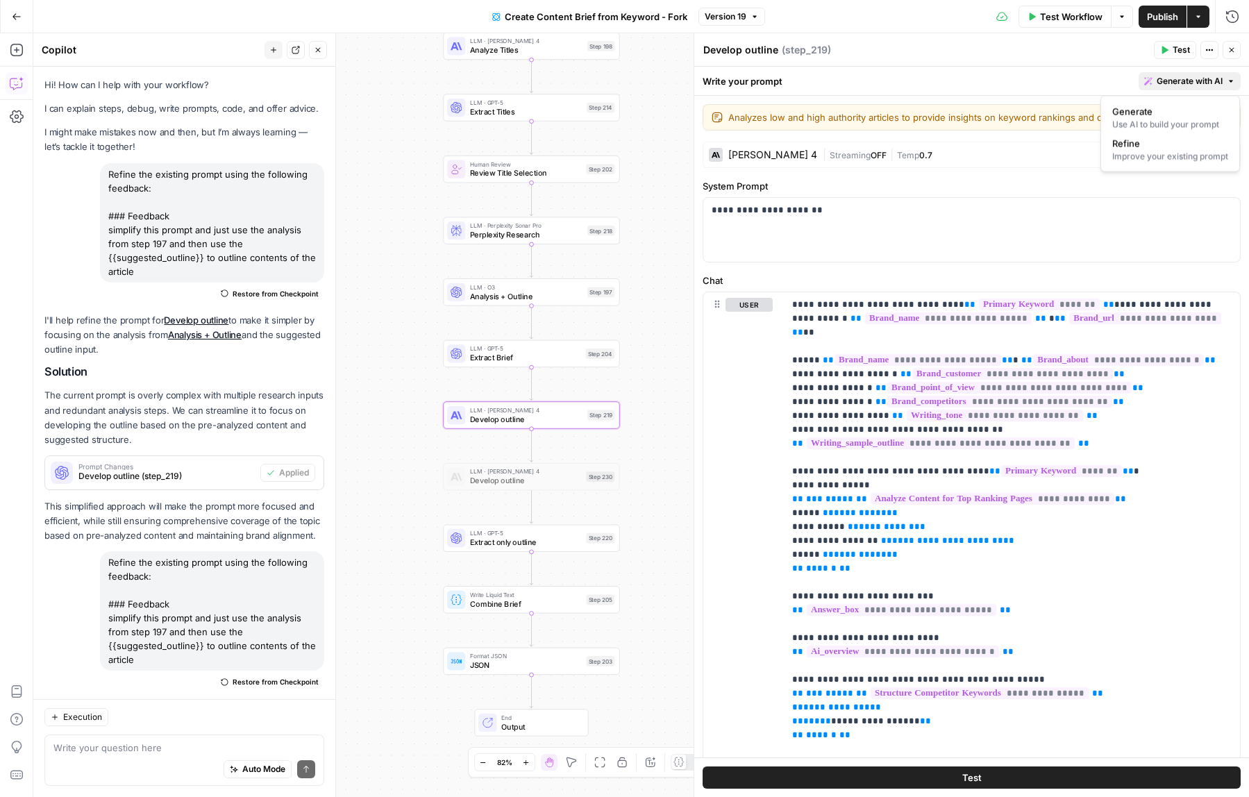
scroll to position [266, 0]
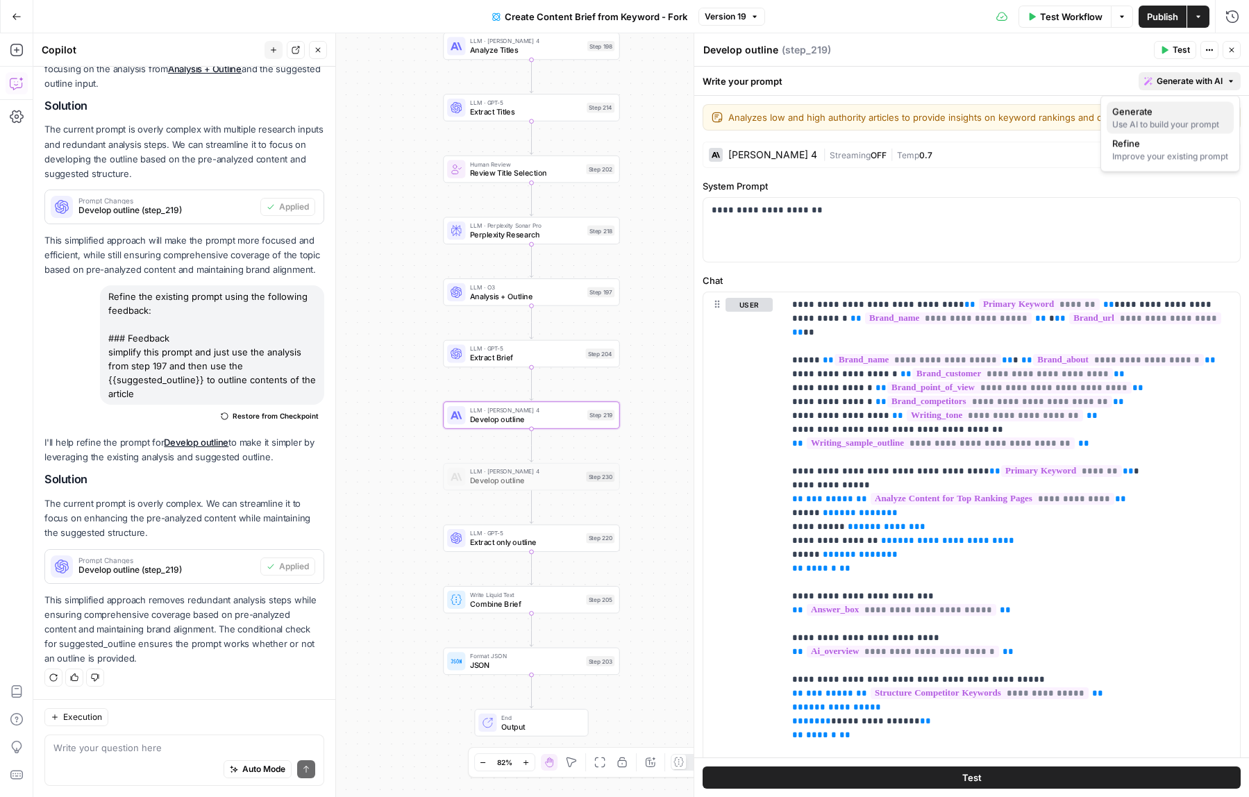
click at [1174, 117] on span "Generate" at bounding box center [1167, 112] width 110 height 14
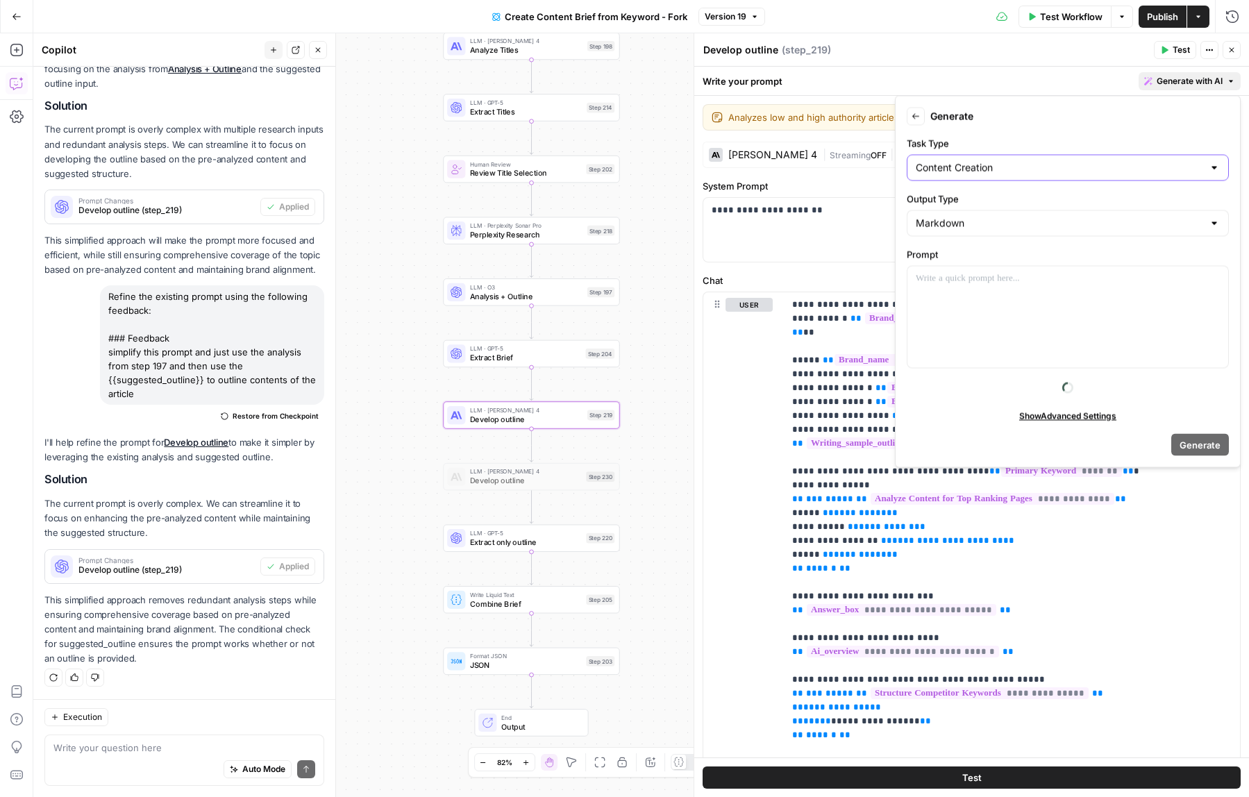
click at [1126, 167] on input "Content Creation" at bounding box center [1059, 168] width 287 height 14
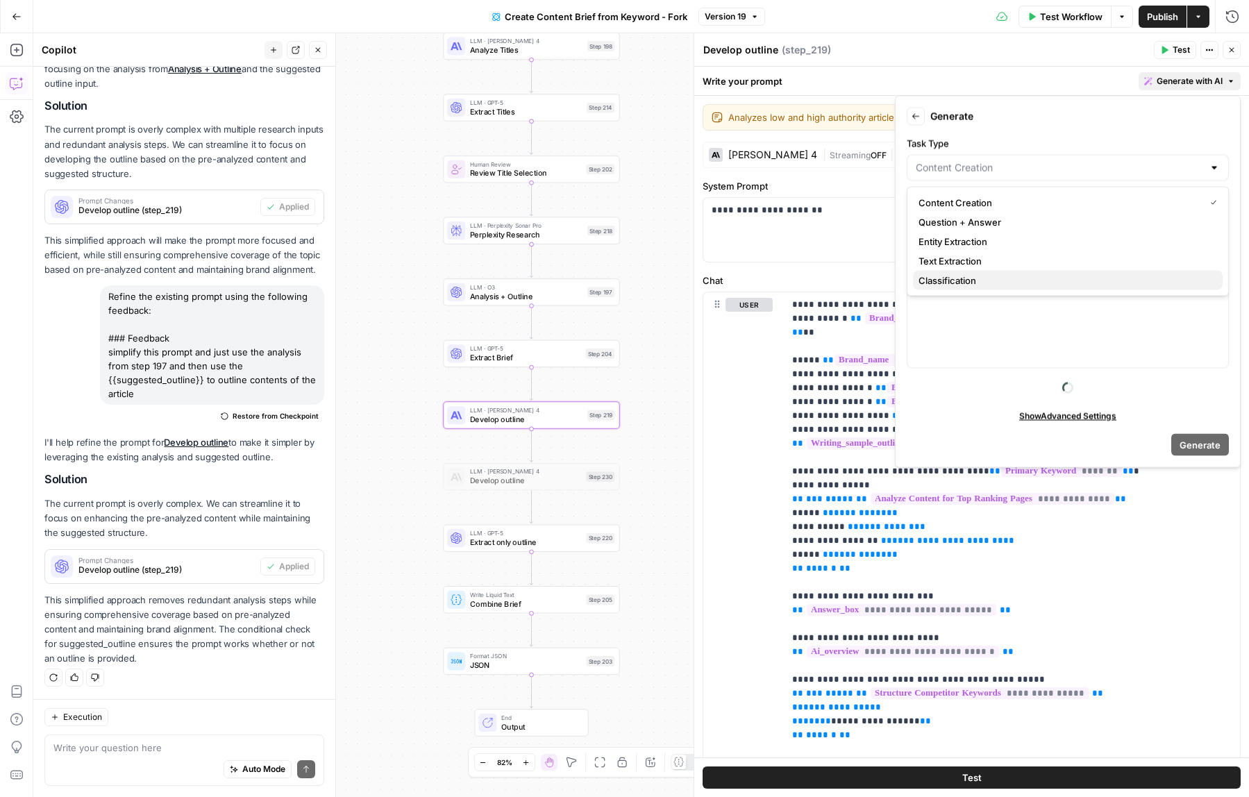
click at [997, 275] on span "Classification" at bounding box center [1064, 281] width 293 height 14
type input "Classification"
click at [972, 305] on div at bounding box center [1067, 317] width 321 height 101
click at [1088, 332] on div "To enrich screen reader interactions, please activate Accessibility in Grammarl…" at bounding box center [1067, 317] width 321 height 101
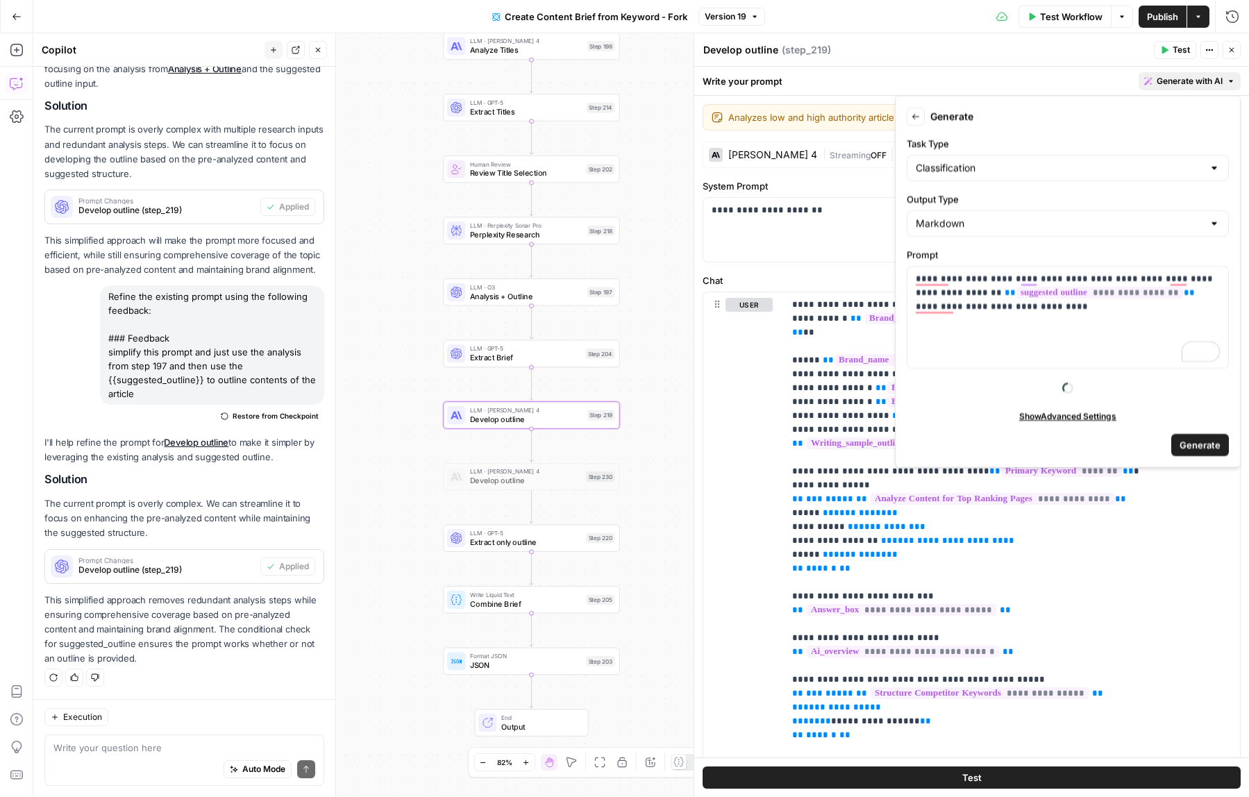
click at [1193, 442] on span "Generate" at bounding box center [1200, 444] width 41 height 14
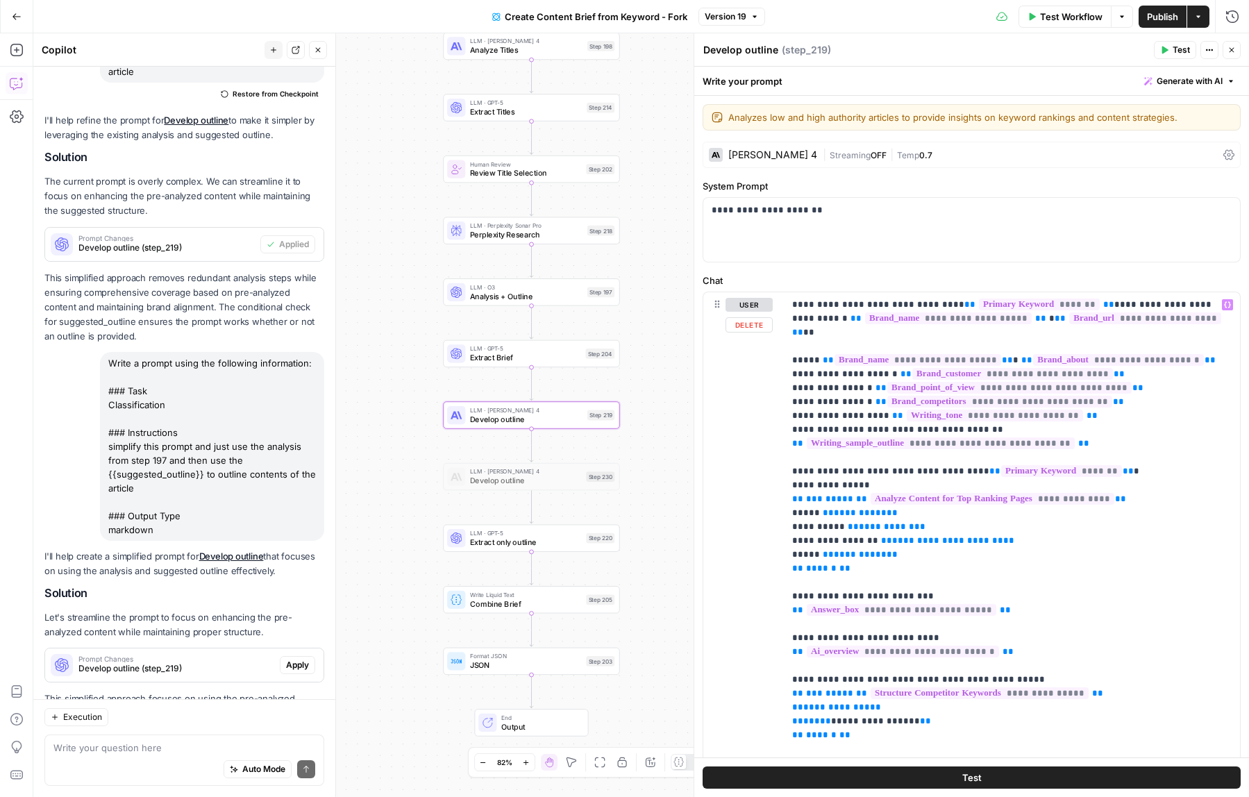
scroll to position [673, 0]
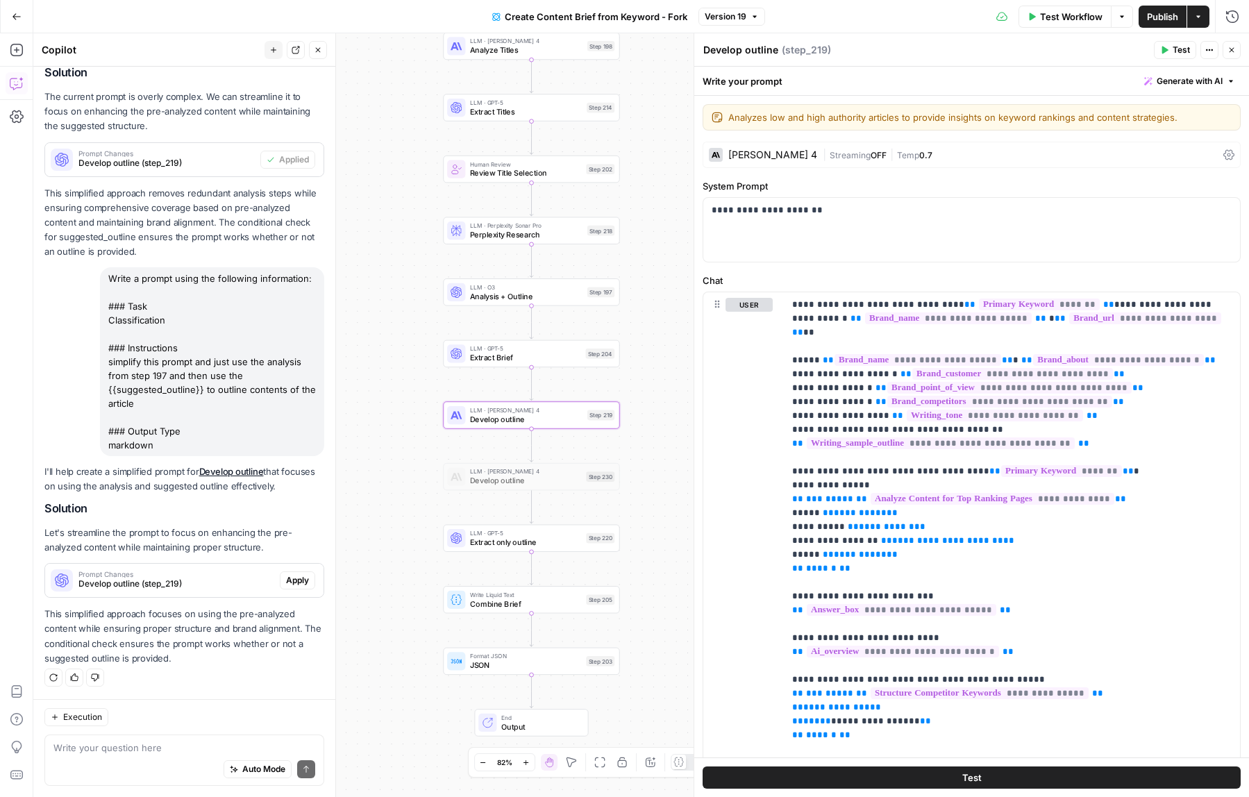
click at [296, 581] on span "Apply" at bounding box center [297, 580] width 23 height 12
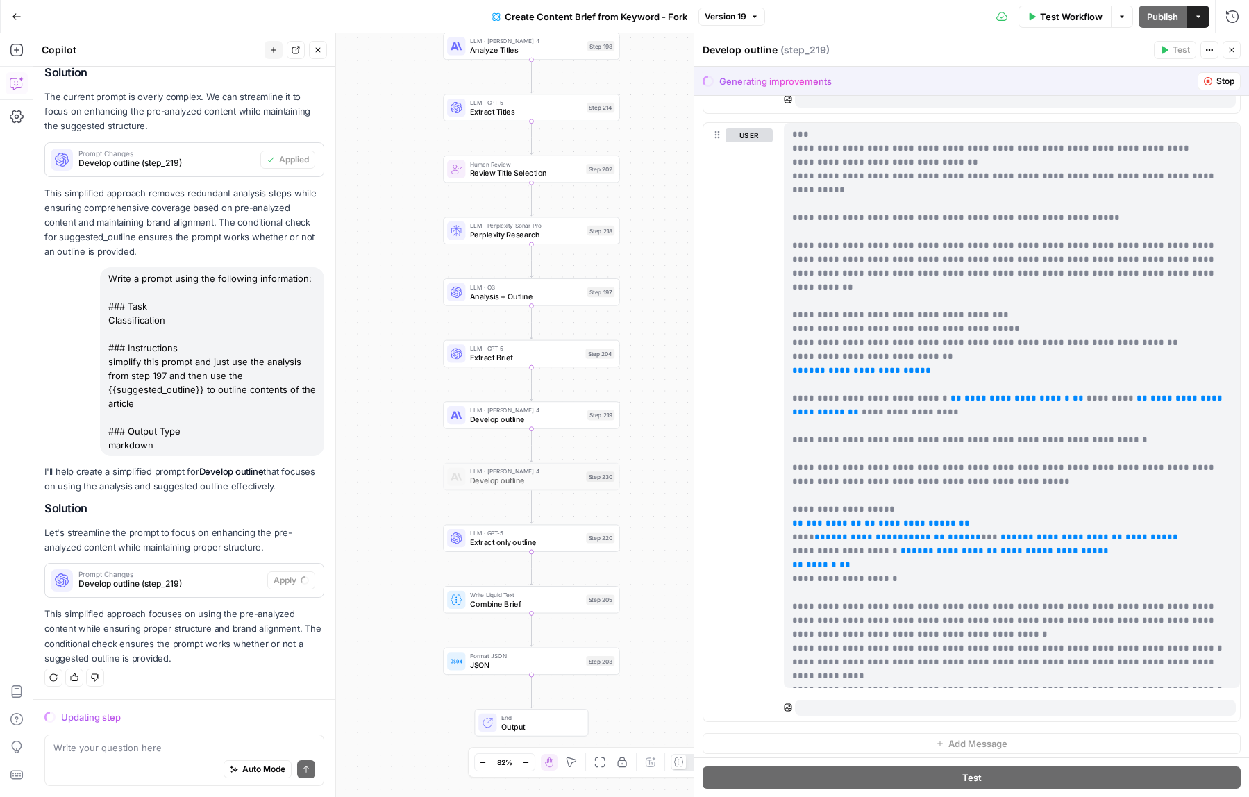
scroll to position [890, 0]
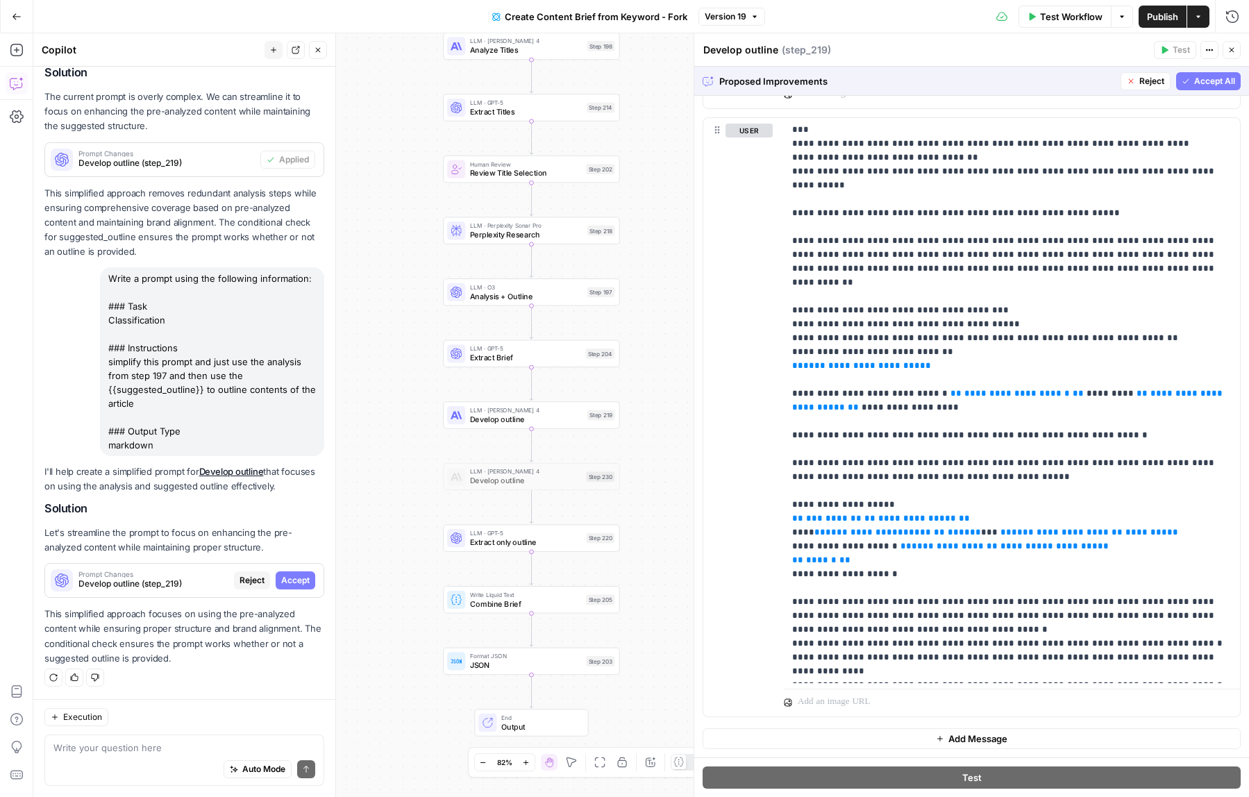
click at [1198, 78] on span "Accept All" at bounding box center [1214, 81] width 41 height 12
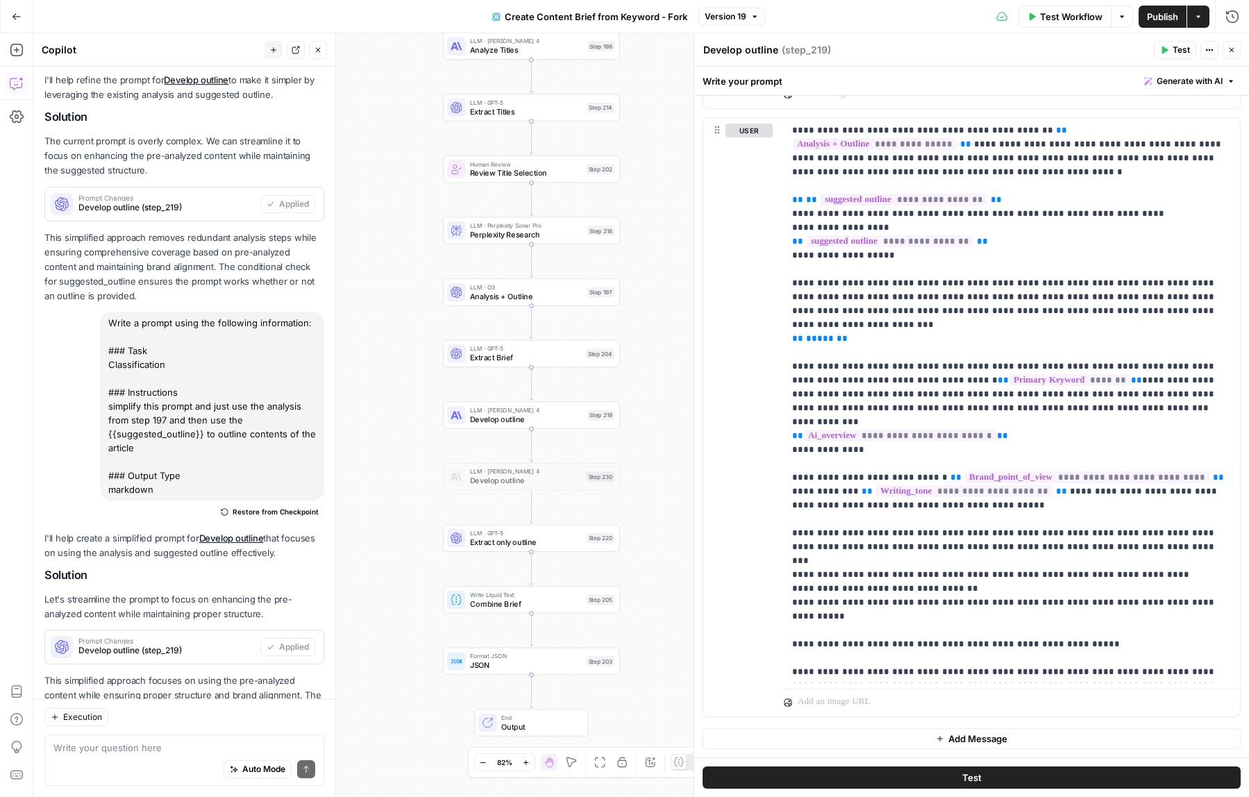
scroll to position [0, 0]
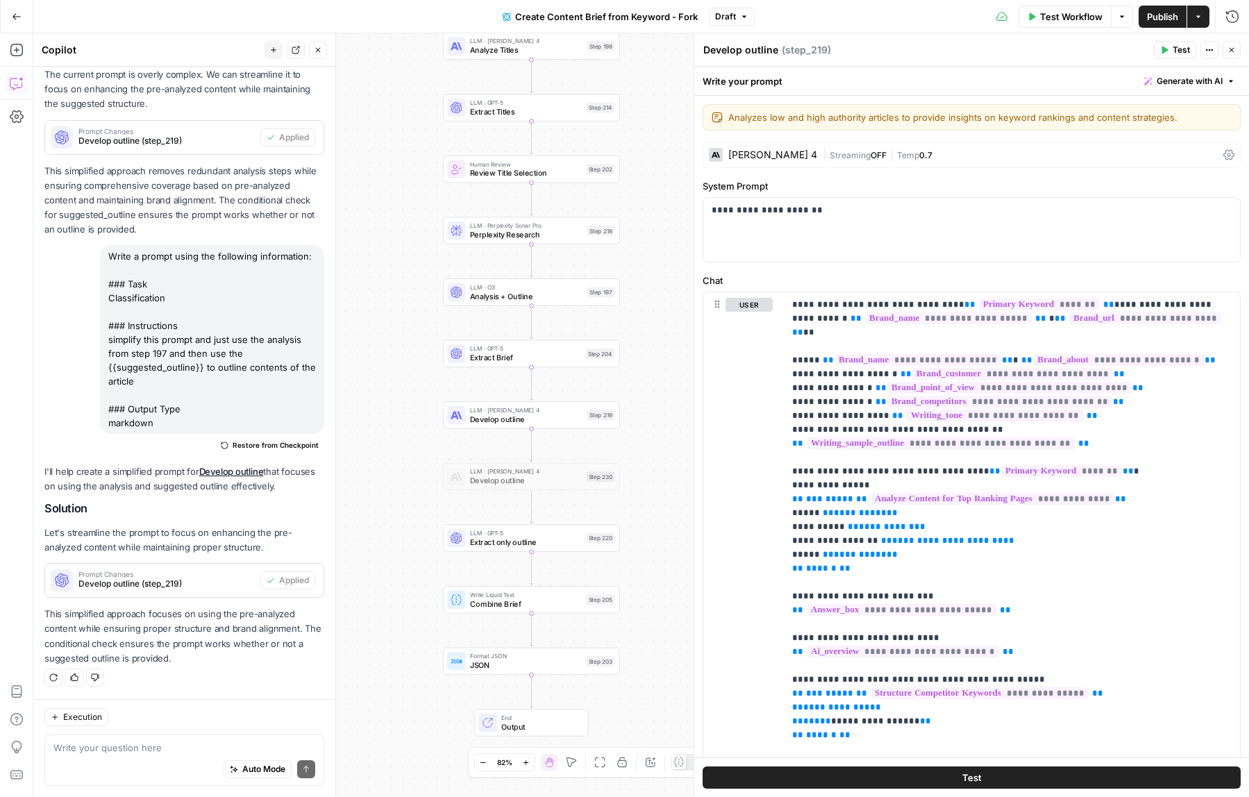
click at [1084, 21] on span "Test Workflow" at bounding box center [1071, 17] width 62 height 14
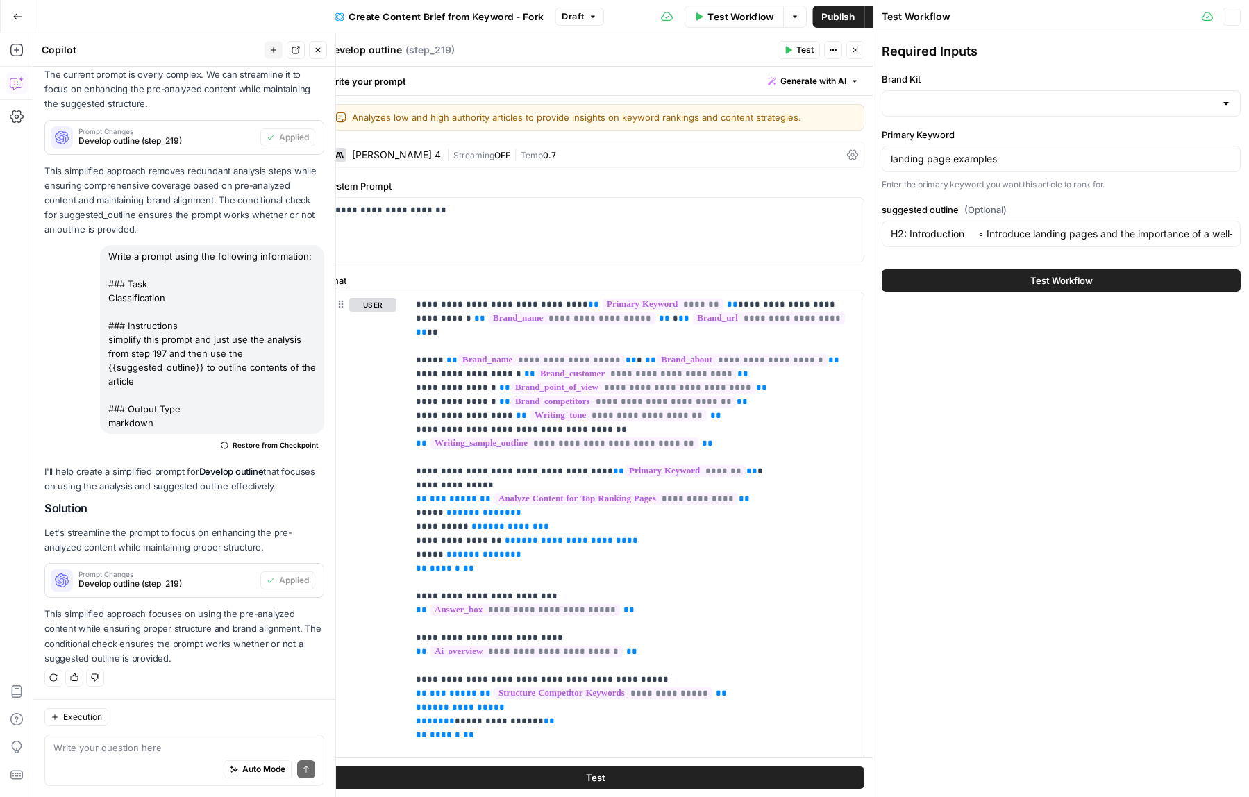
type input "Framer"
click at [997, 285] on button "Test Workflow" at bounding box center [1061, 280] width 359 height 22
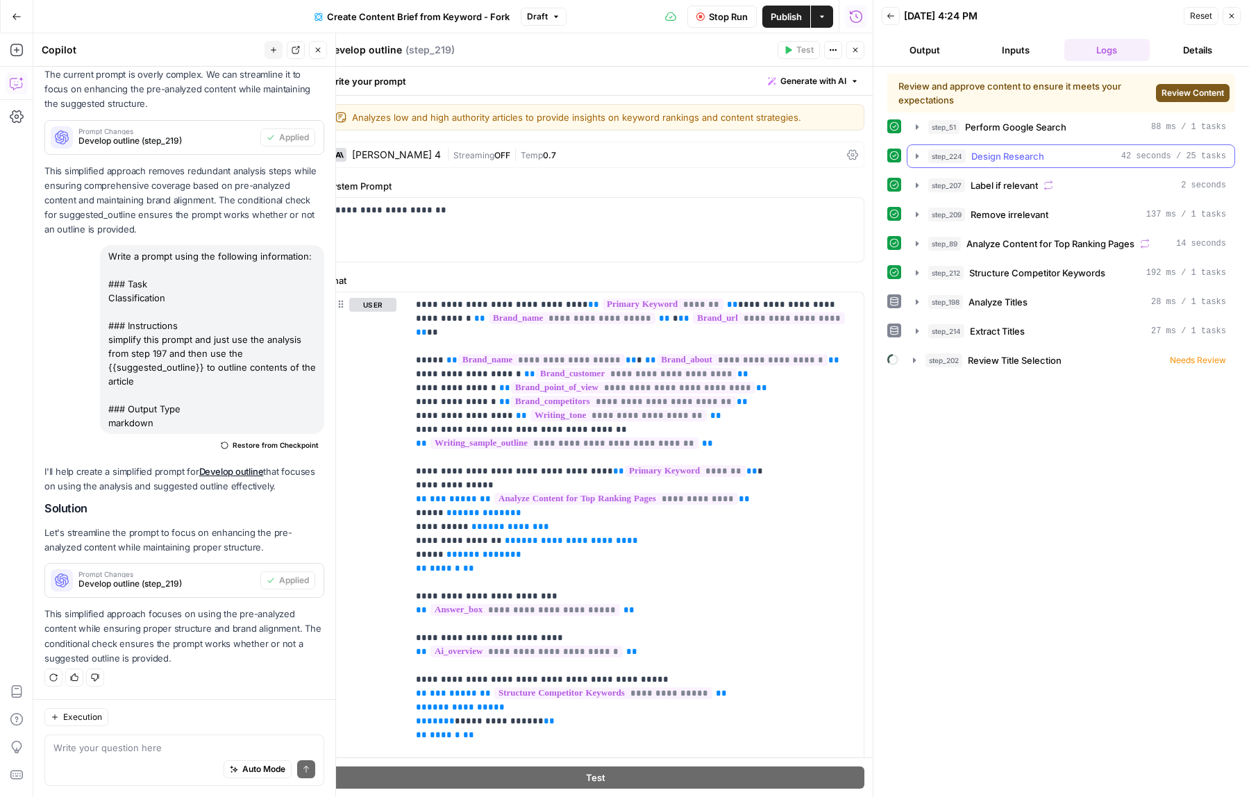
click at [917, 158] on icon "button" at bounding box center [917, 155] width 3 height 5
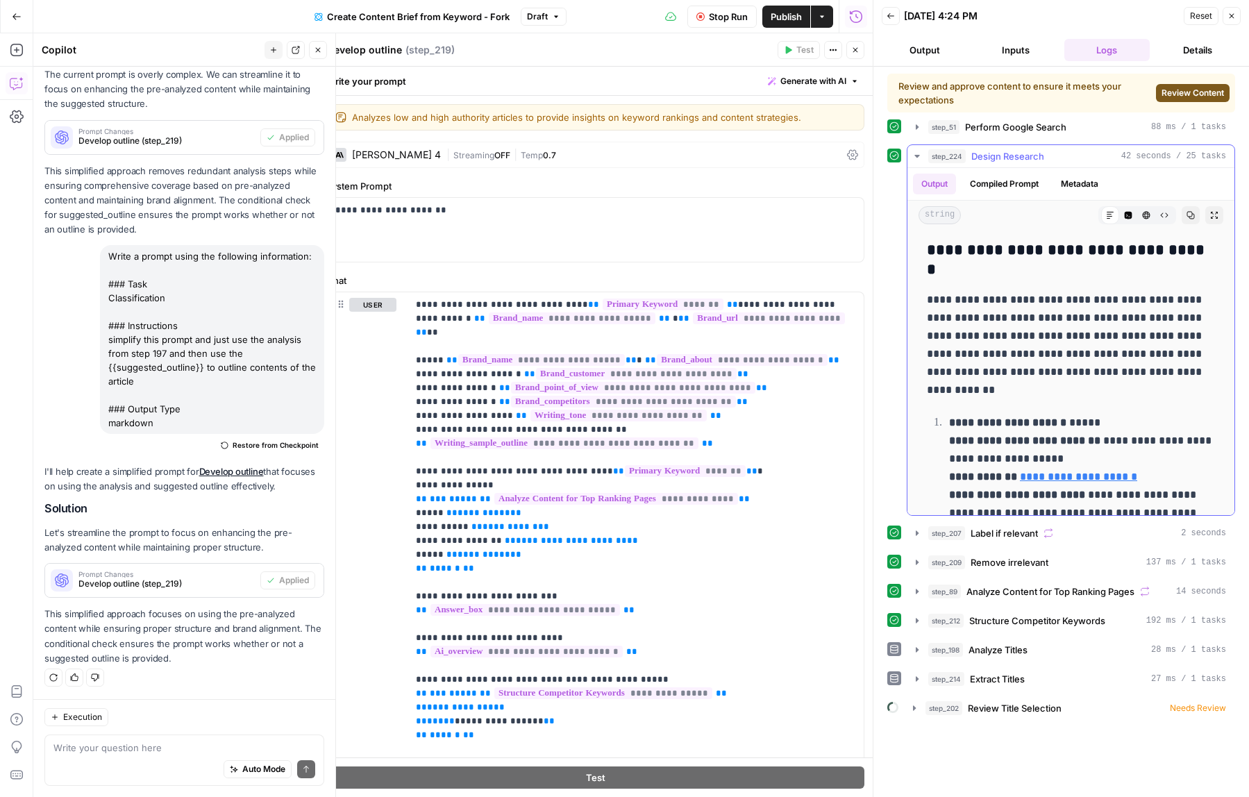
click at [916, 157] on icon "button" at bounding box center [916, 156] width 5 height 3
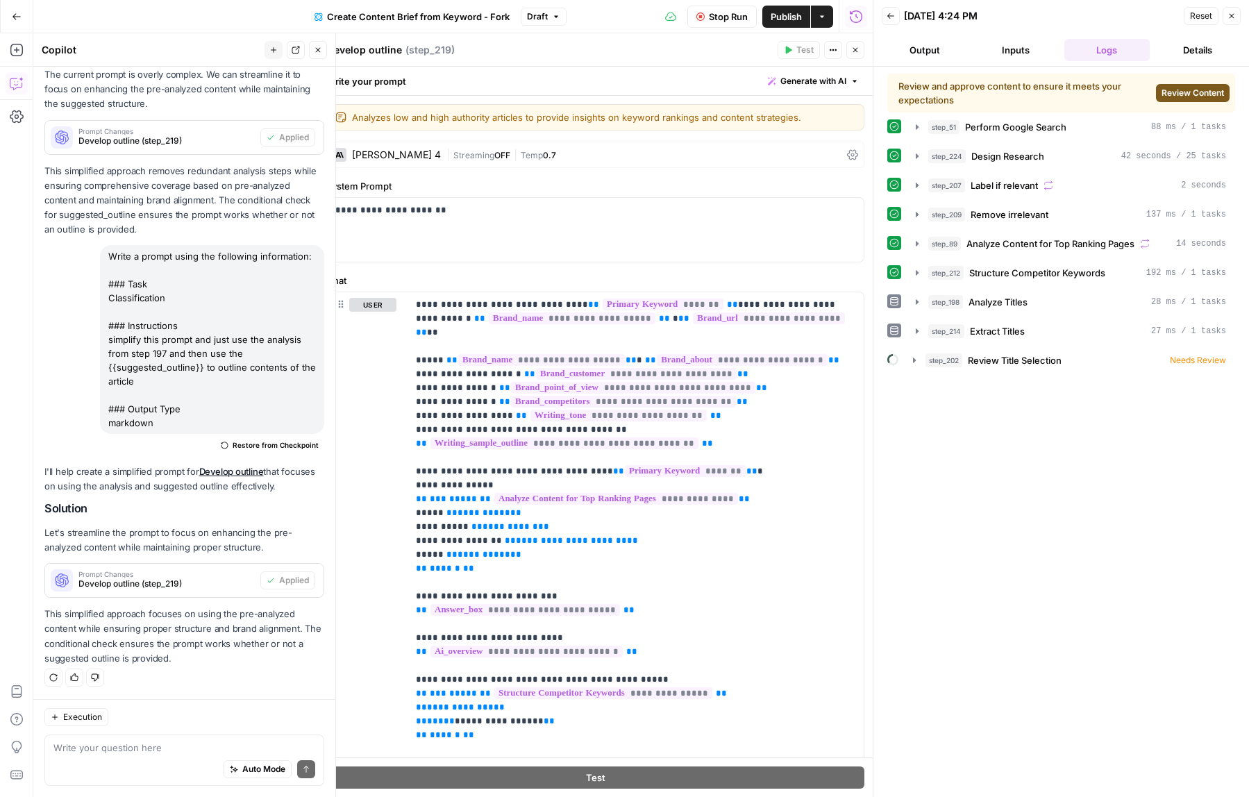
click at [1193, 97] on span "Review Content" at bounding box center [1192, 93] width 62 height 12
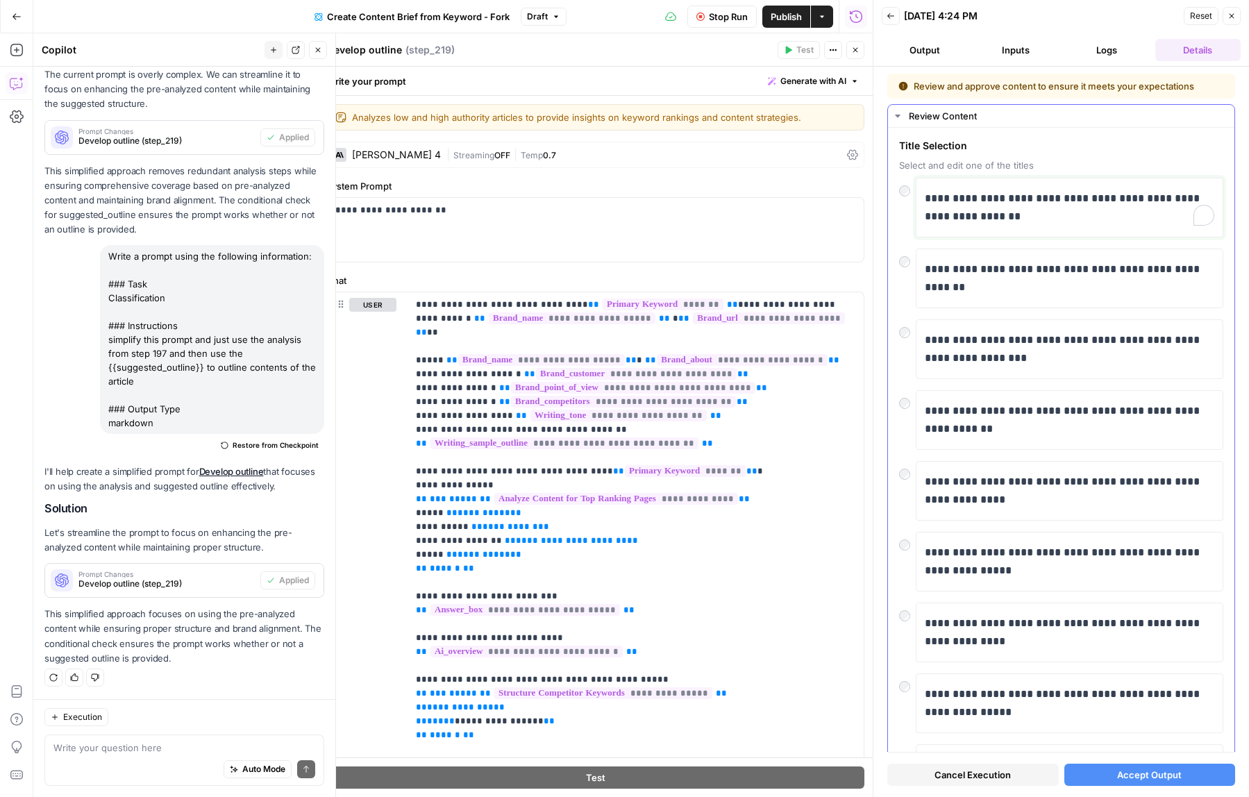
drag, startPoint x: 939, startPoint y: 197, endPoint x: 928, endPoint y: 197, distance: 11.1
click at [928, 197] on p "**********" at bounding box center [1070, 208] width 290 height 36
click at [1103, 768] on button "Accept Output" at bounding box center [1149, 775] width 171 height 22
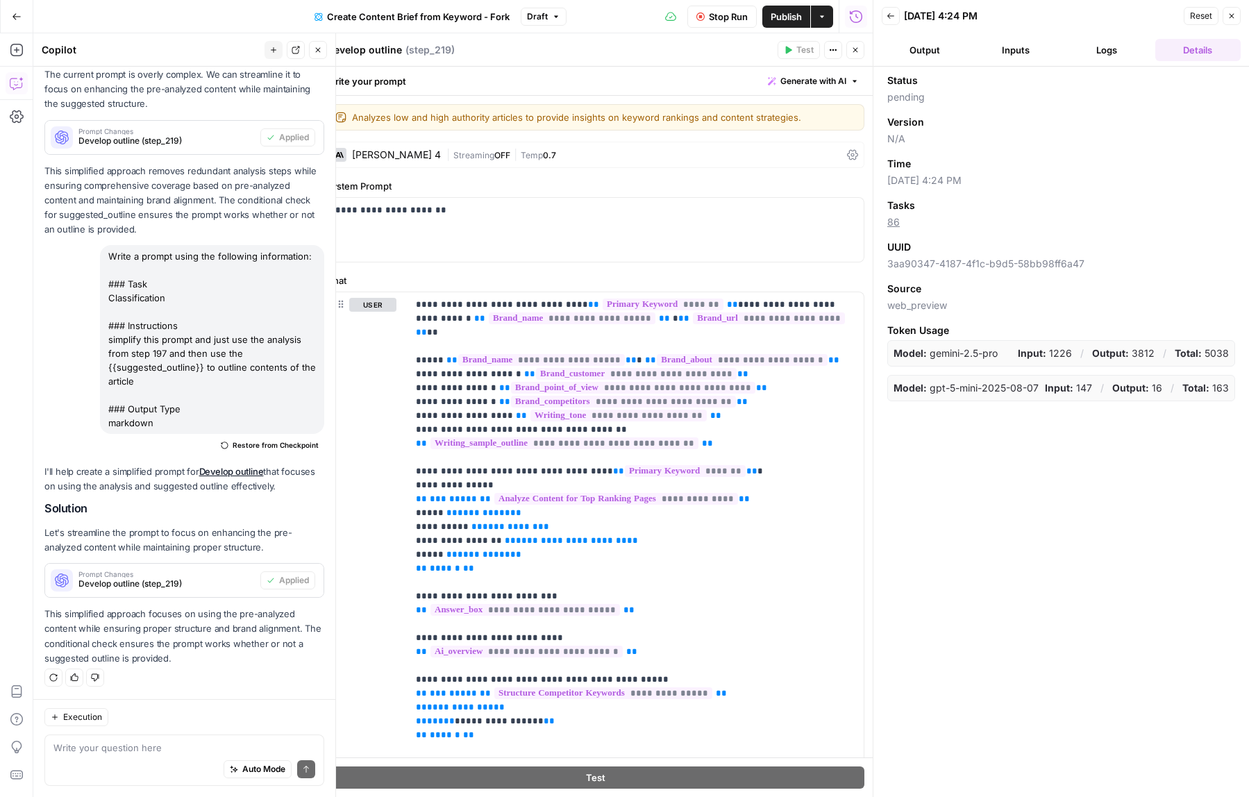
click at [1134, 48] on button "Logs" at bounding box center [1106, 50] width 85 height 22
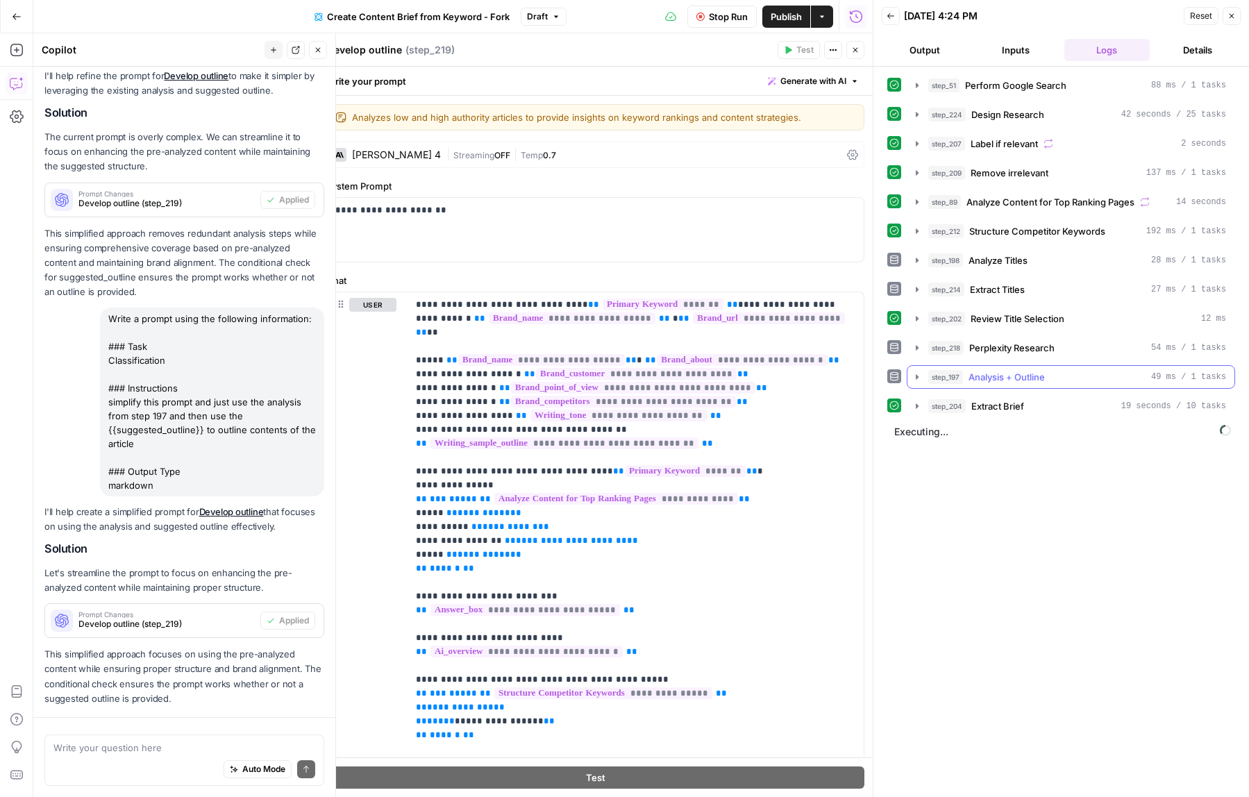
scroll to position [695, 0]
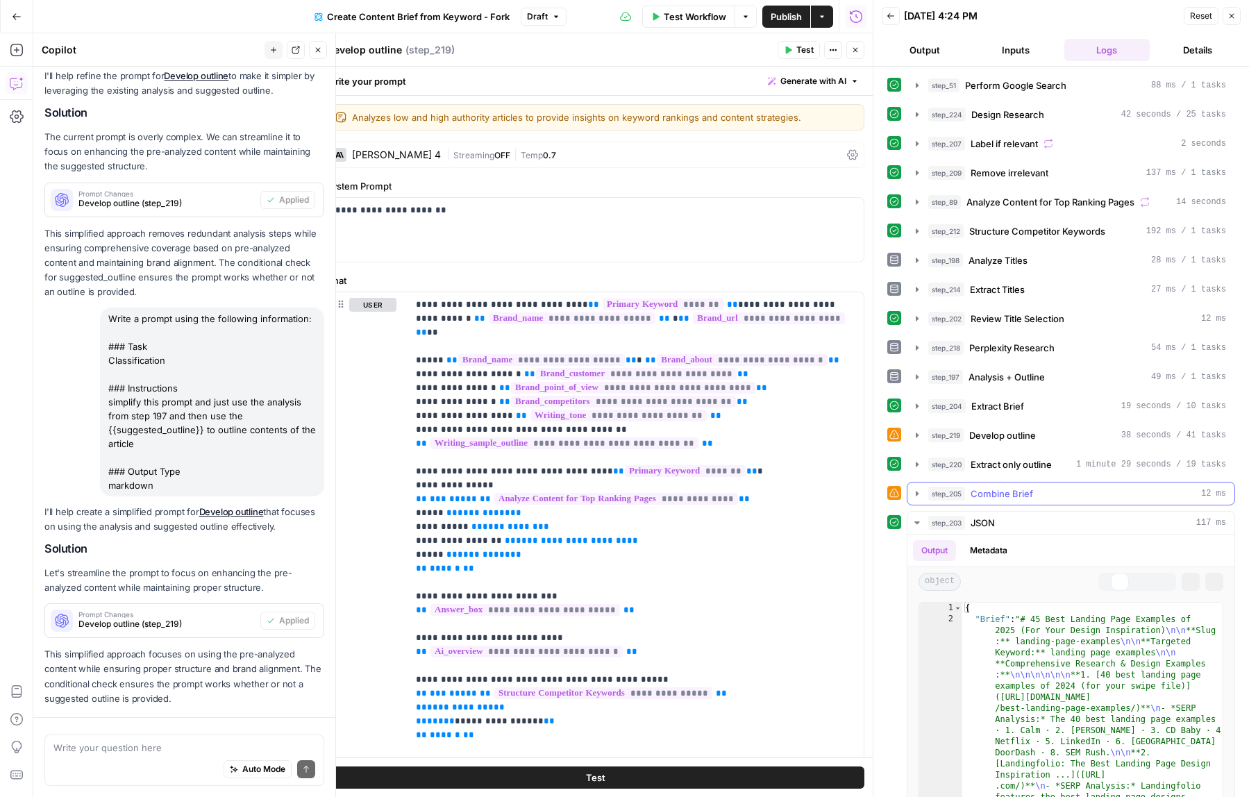
scroll to position [695, 0]
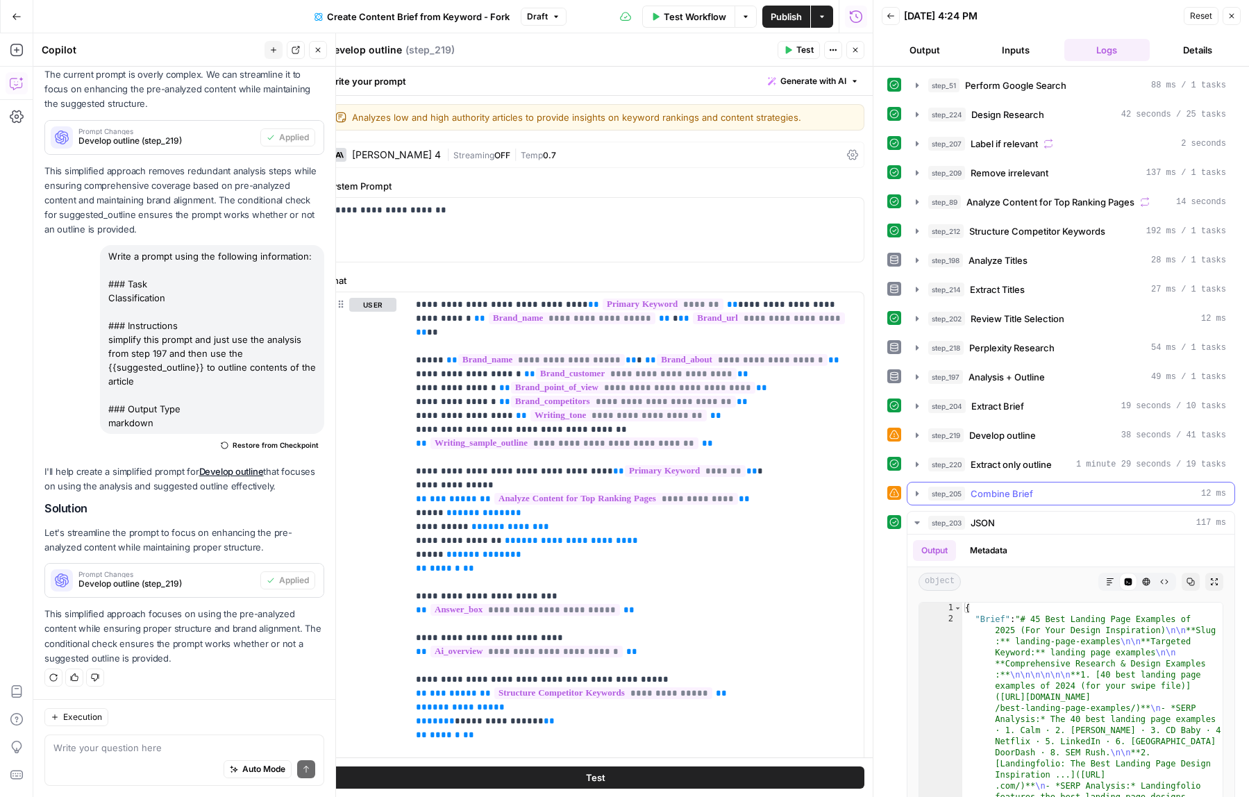
click at [1012, 496] on span "Combine Brief" at bounding box center [1002, 494] width 62 height 14
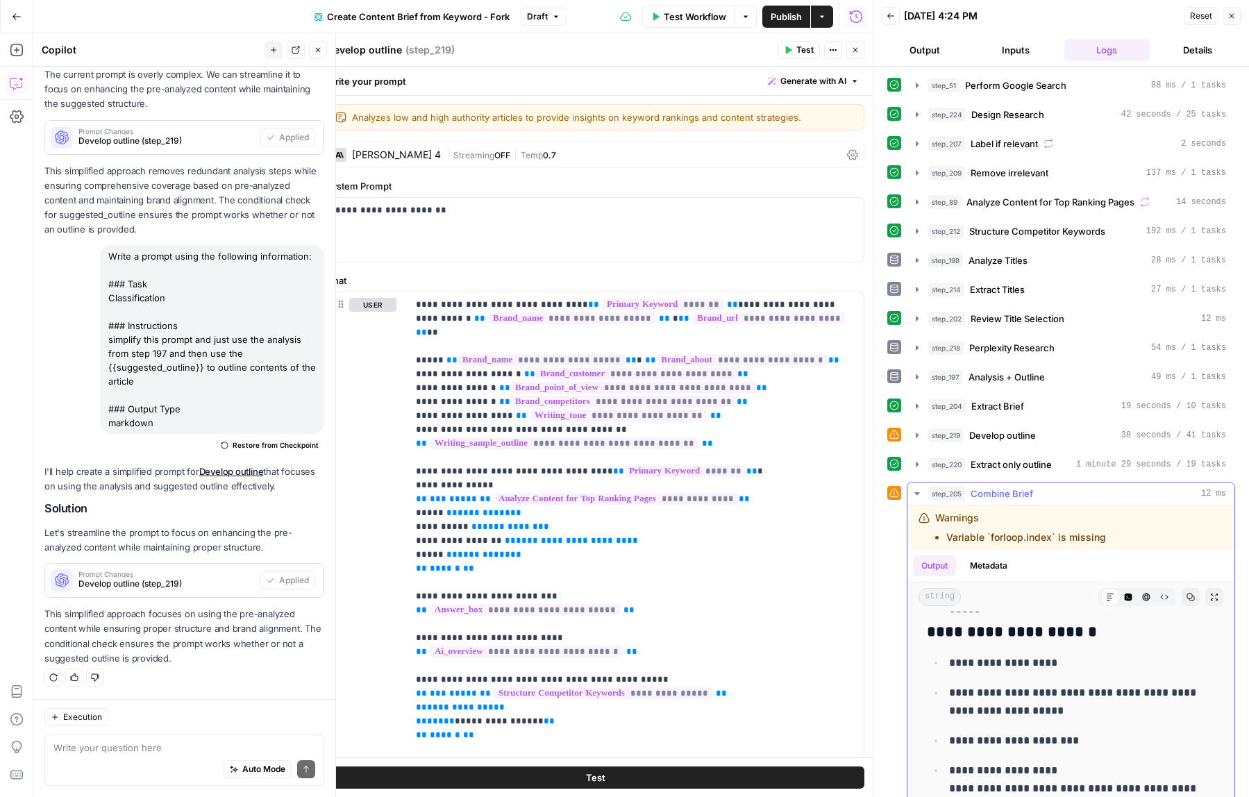
scroll to position [9570, 0]
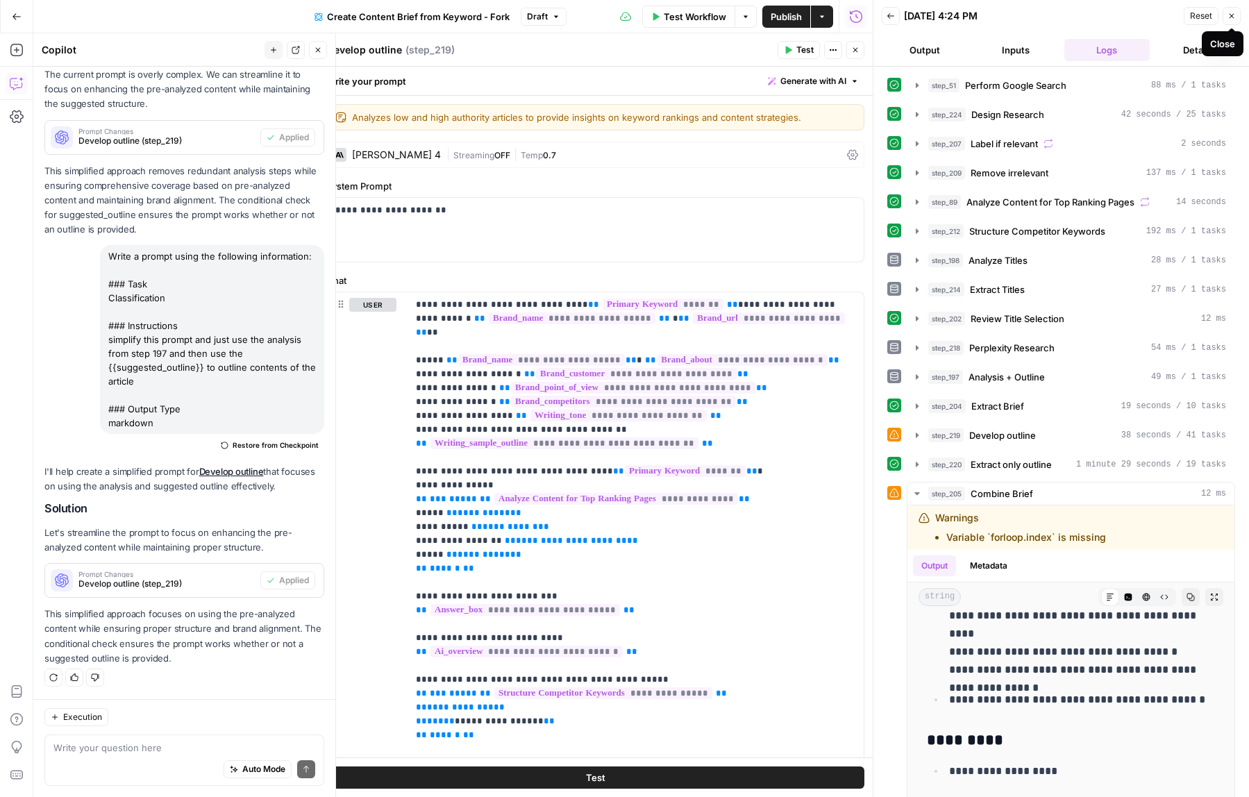
click at [1234, 16] on icon "button" at bounding box center [1231, 16] width 8 height 8
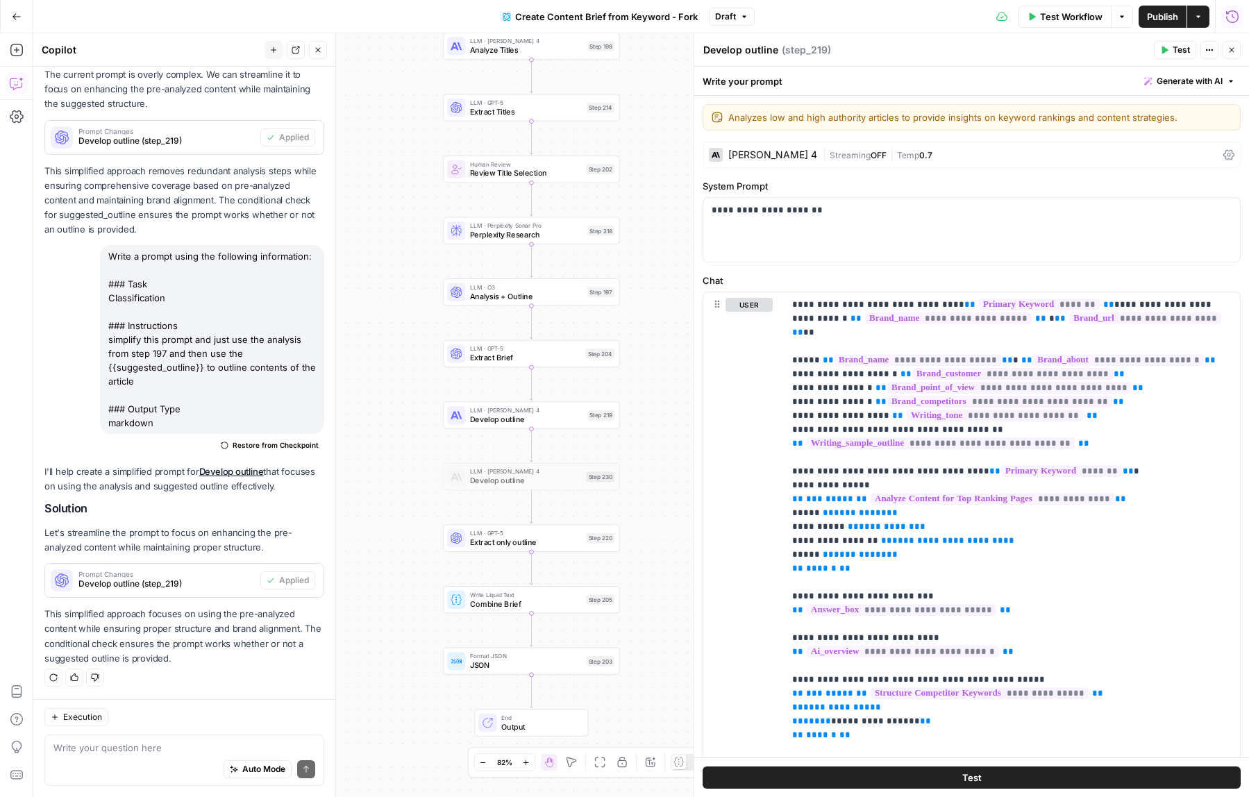
click at [1231, 12] on icon "button" at bounding box center [1232, 17] width 14 height 14
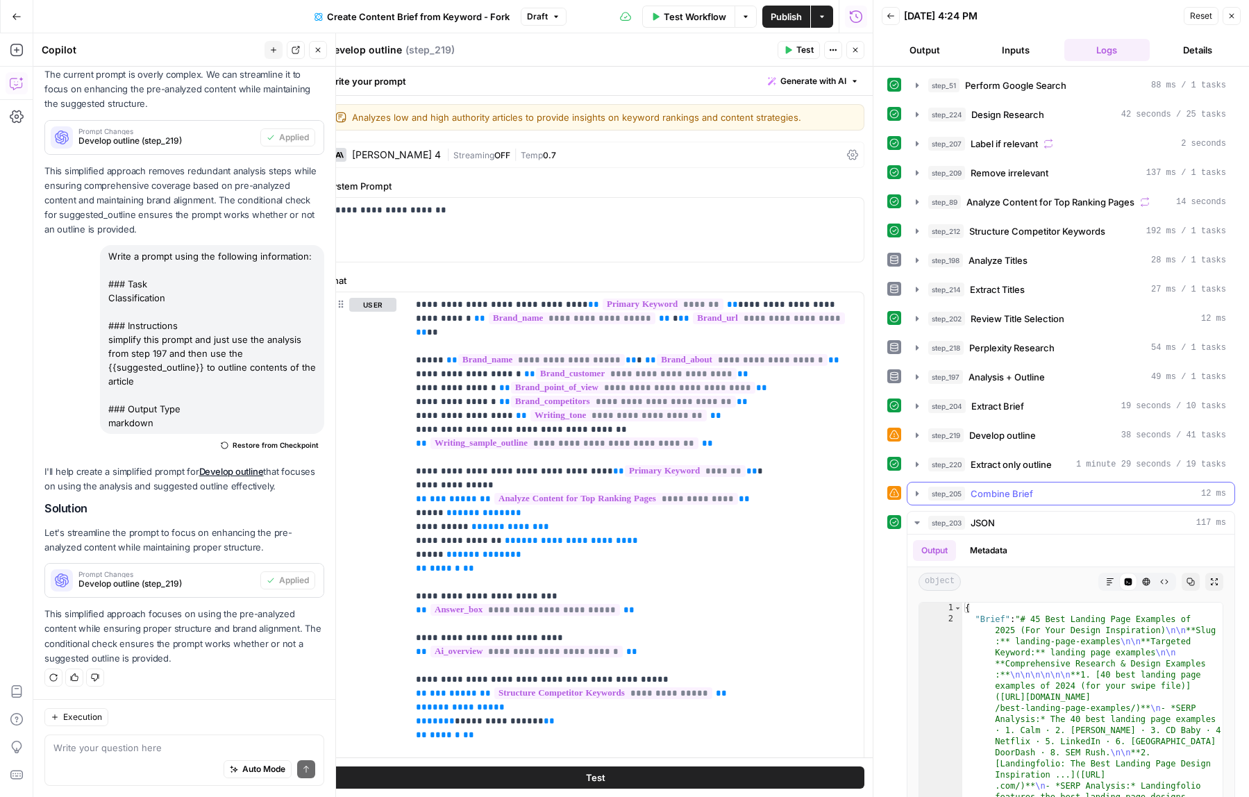
click at [1059, 502] on button "step_205 Combine Brief 12 ms" at bounding box center [1070, 494] width 327 height 22
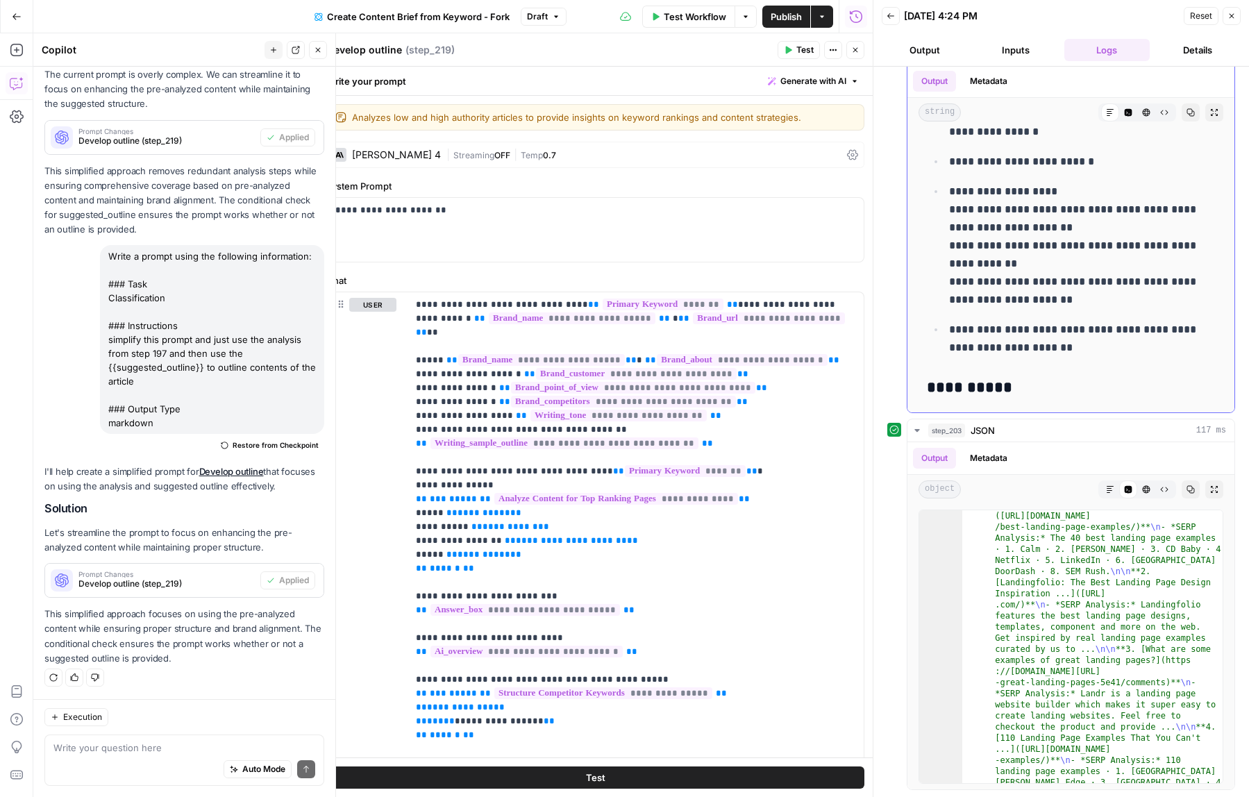
scroll to position [4884, 0]
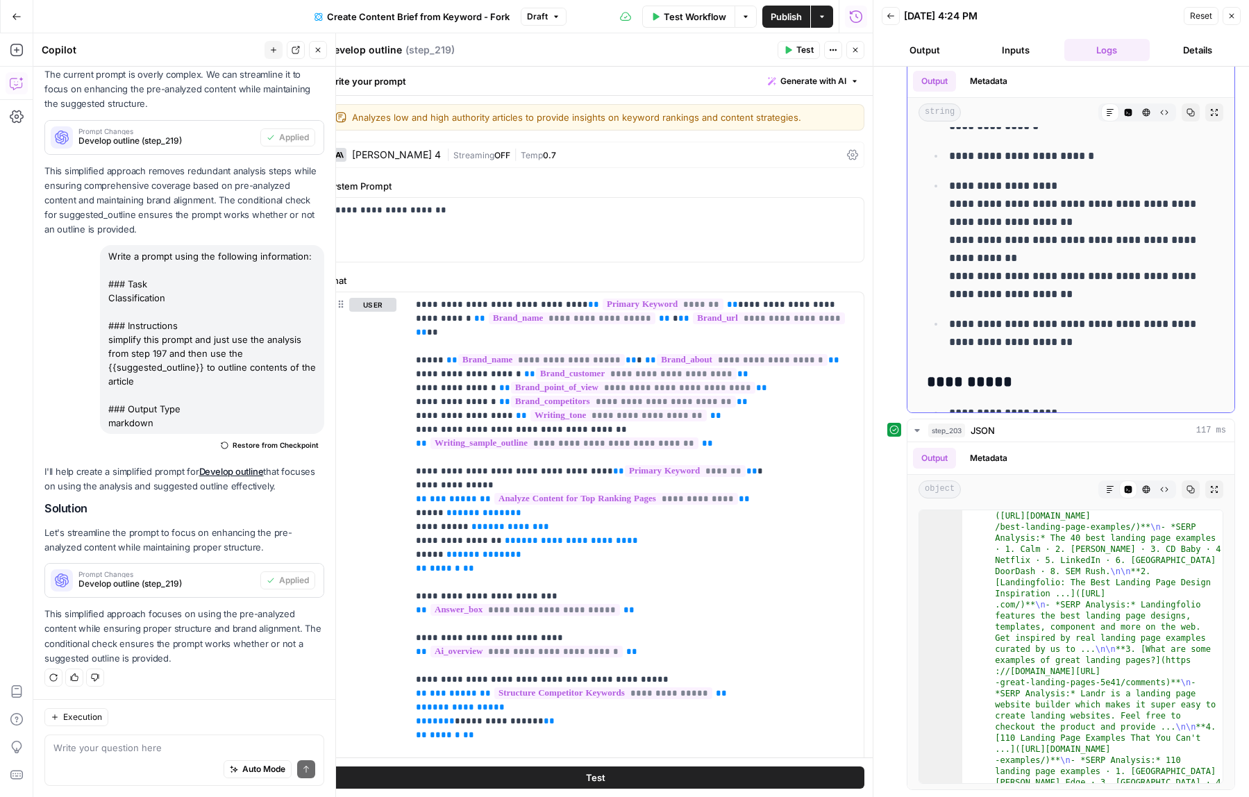
click at [1188, 114] on icon "button" at bounding box center [1190, 112] width 8 height 8
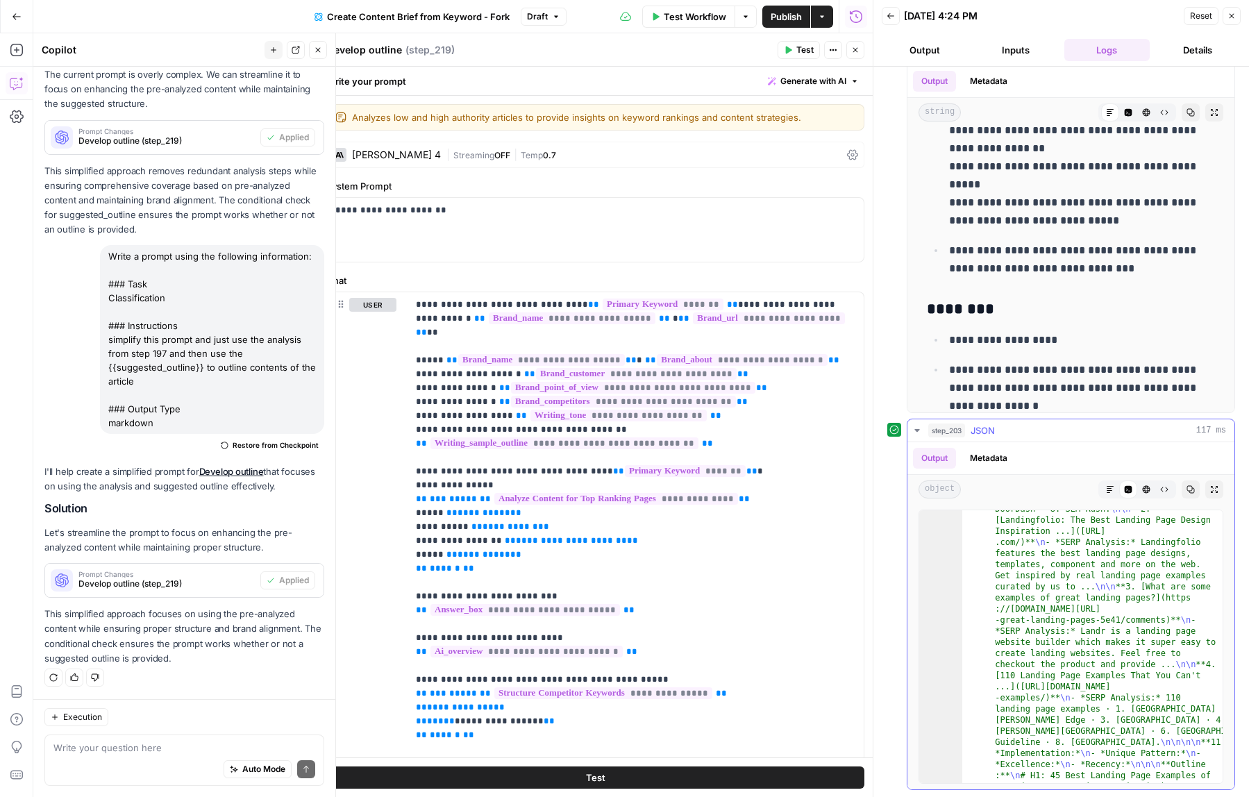
scroll to position [24, 0]
click at [922, 433] on icon "button" at bounding box center [917, 430] width 11 height 11
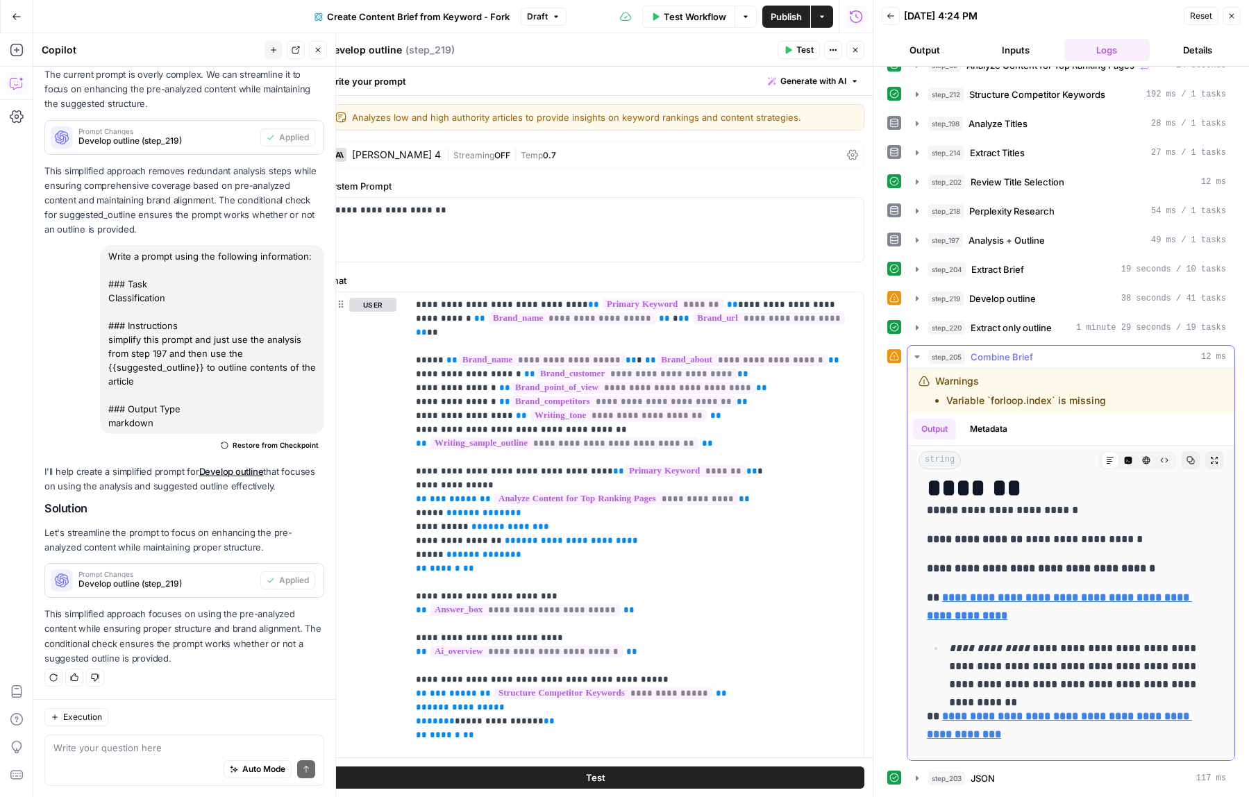
scroll to position [0, 0]
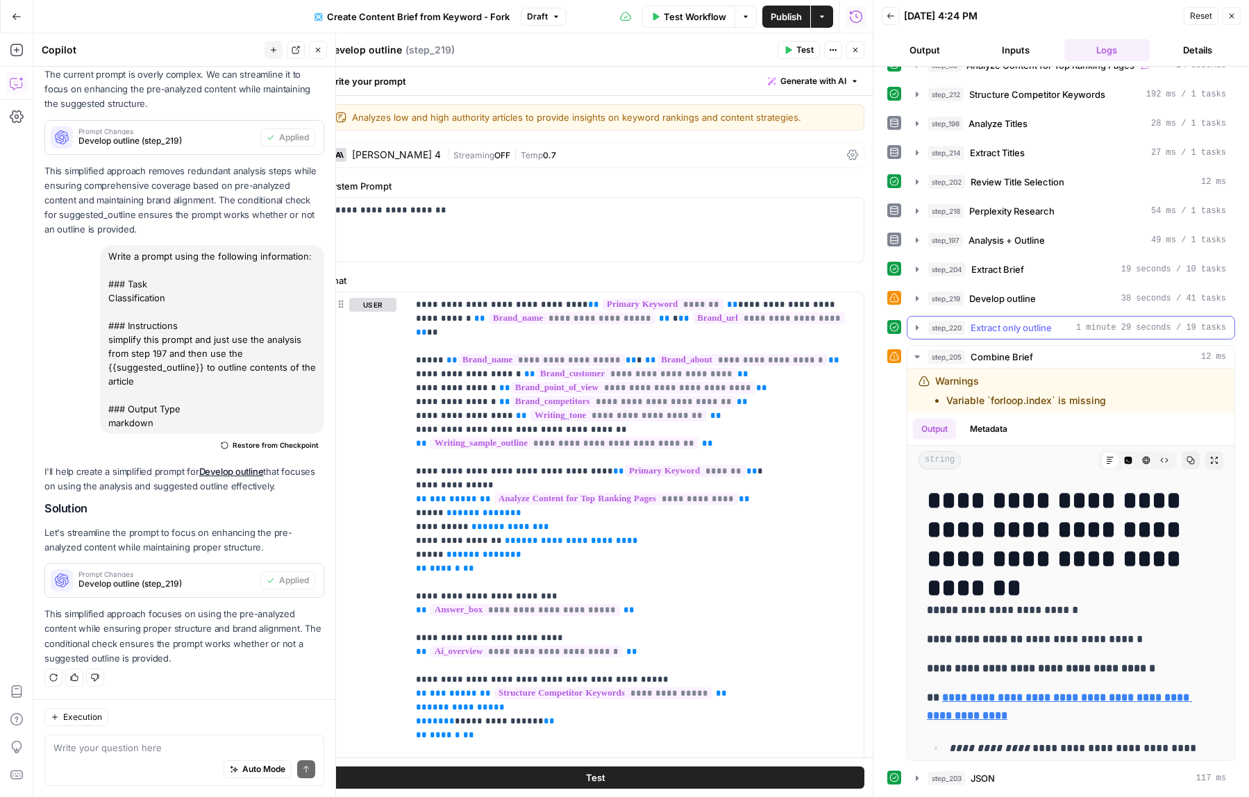
click at [916, 329] on icon "button" at bounding box center [917, 327] width 3 height 5
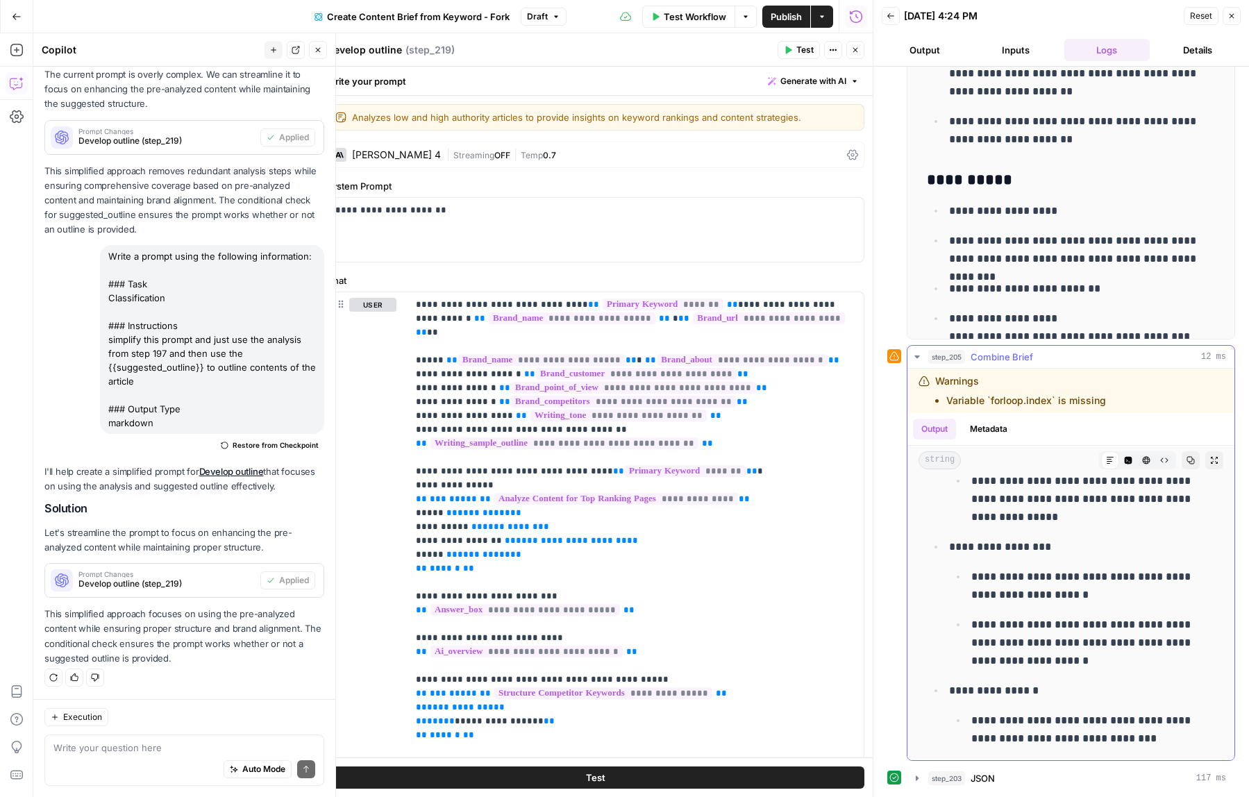
scroll to position [2216, 0]
click at [859, 50] on button "Close" at bounding box center [855, 50] width 18 height 18
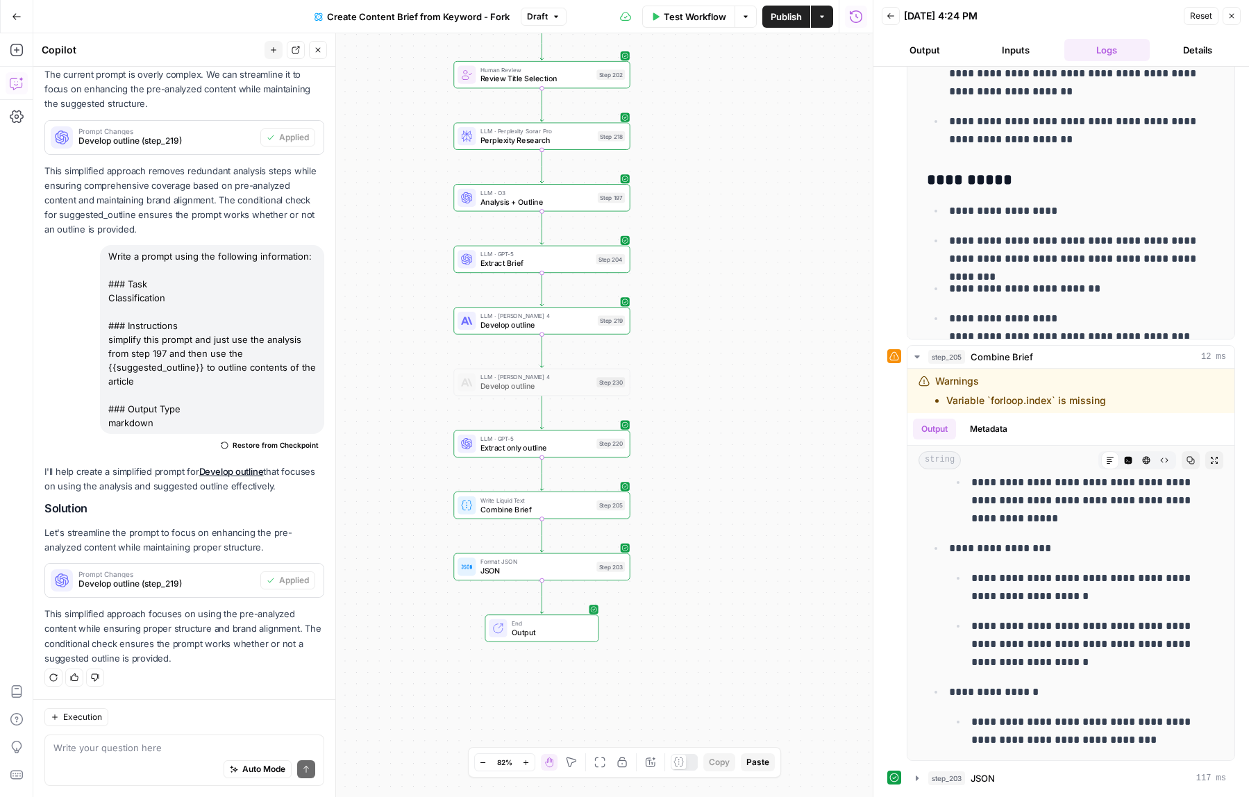
drag, startPoint x: 674, startPoint y: 563, endPoint x: 685, endPoint y: 469, distance: 95.0
click at [685, 469] on div "Workflow Set Inputs Inputs Google Search Perform Google Search Step 51 LLM · Ge…" at bounding box center [452, 415] width 839 height 764
click at [555, 503] on span "Write Liquid Text" at bounding box center [536, 500] width 112 height 9
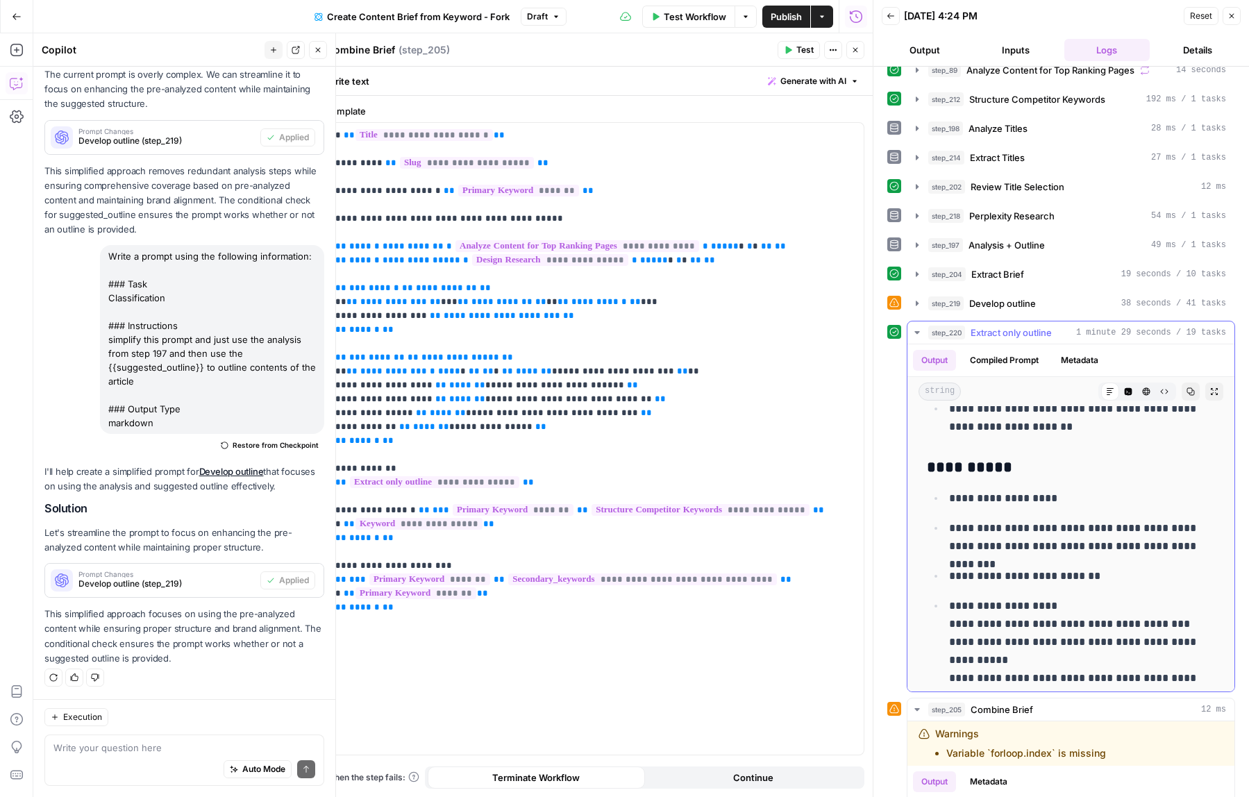
scroll to position [4200, 0]
click at [143, 754] on textarea at bounding box center [184, 748] width 262 height 14
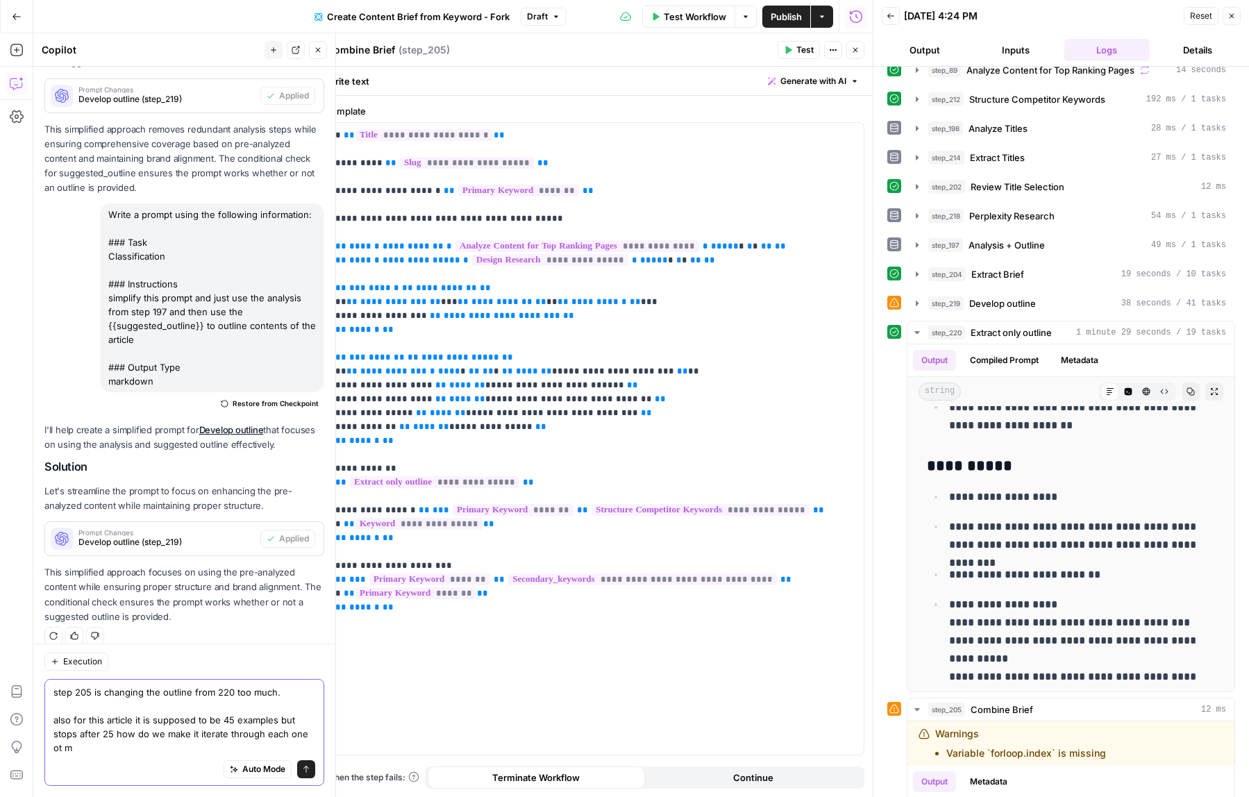
scroll to position [750, 0]
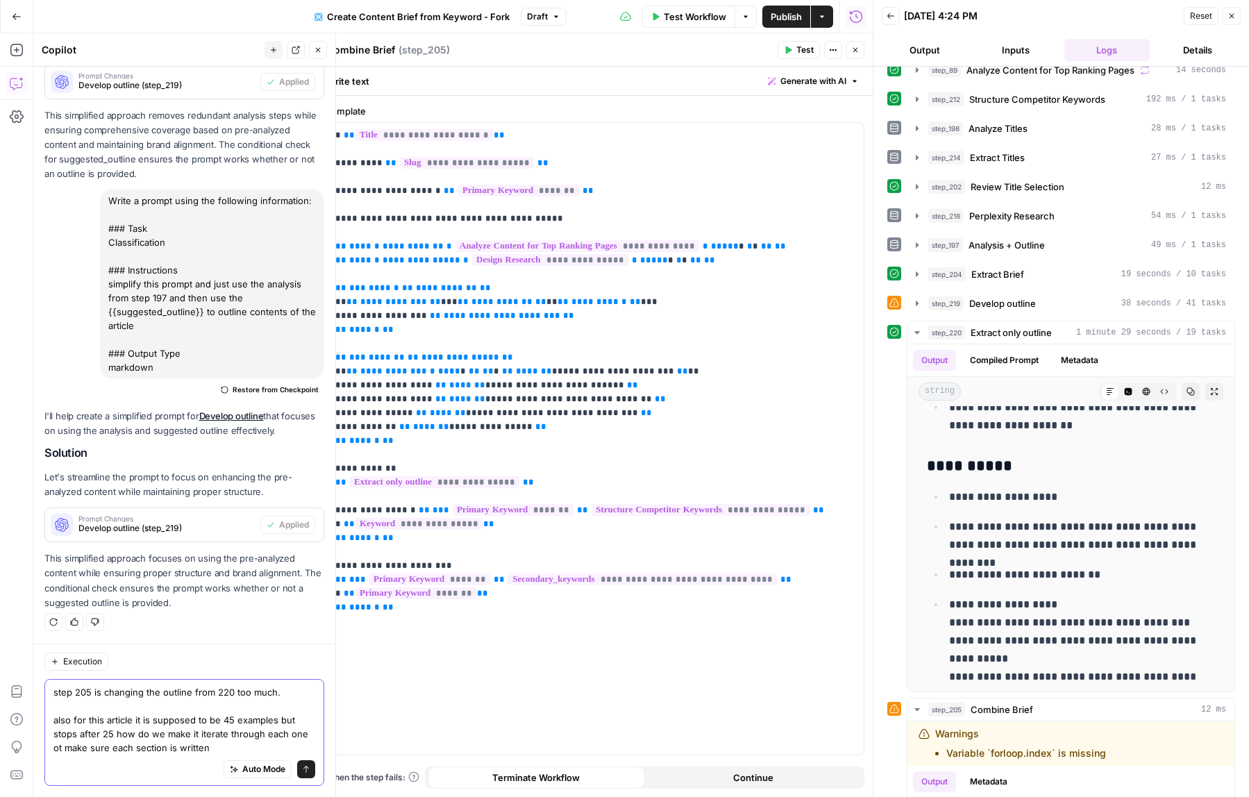
type textarea "step 205 is changing the outline from 220 too much. also for this article it is…"
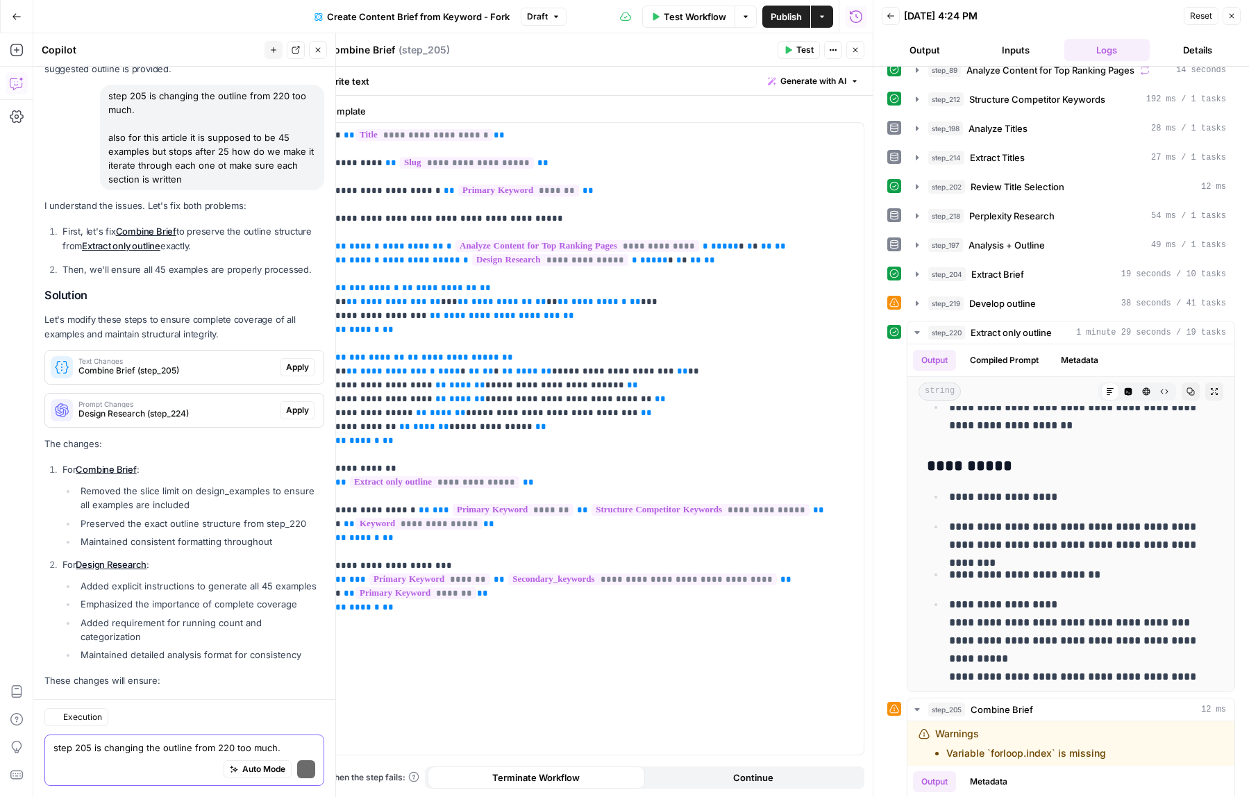
scroll to position [1391, 0]
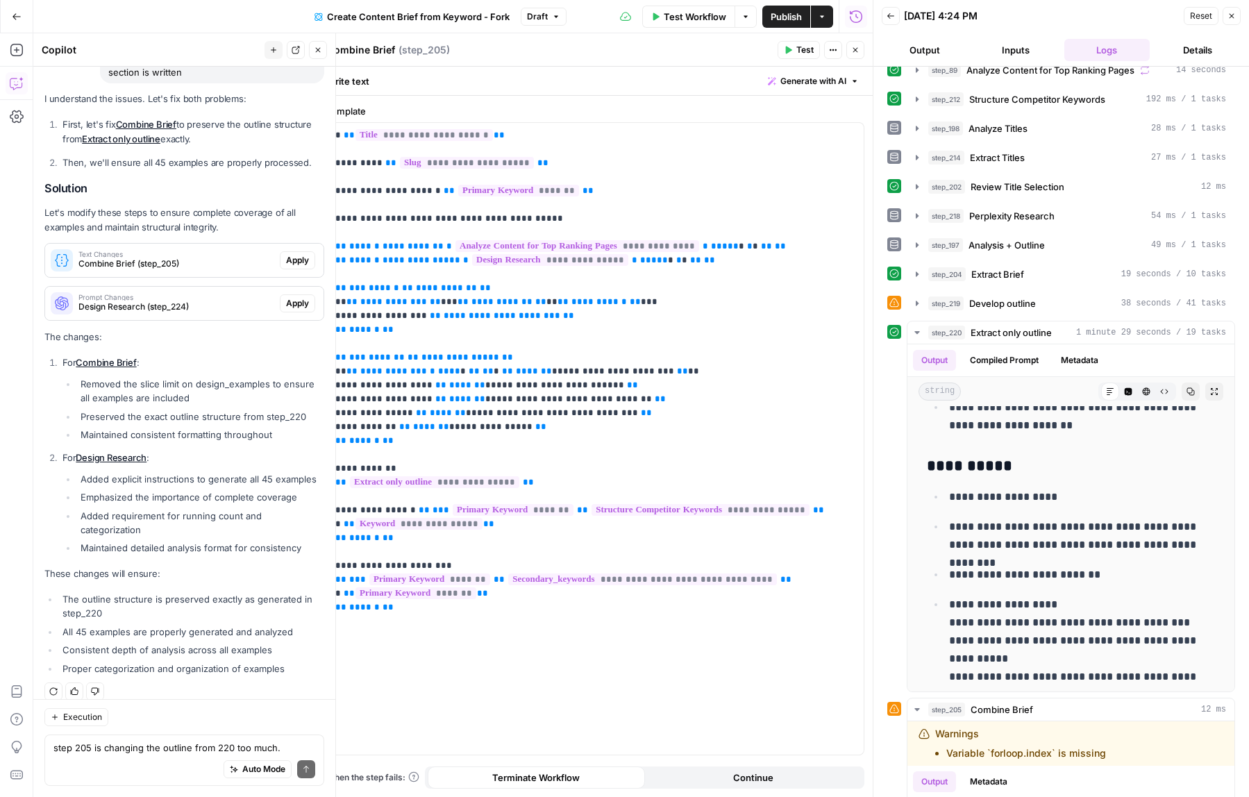
click at [309, 253] on button "Apply" at bounding box center [297, 260] width 35 height 18
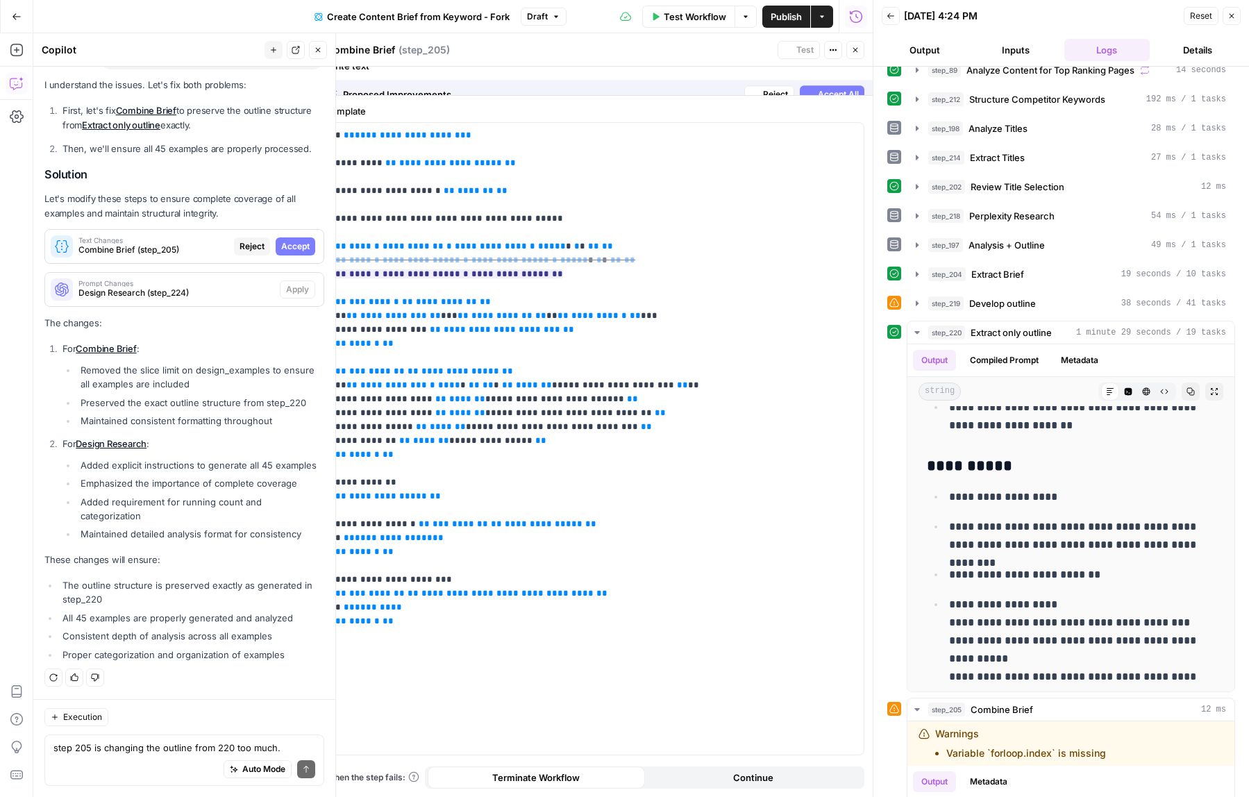
scroll to position [1325, 0]
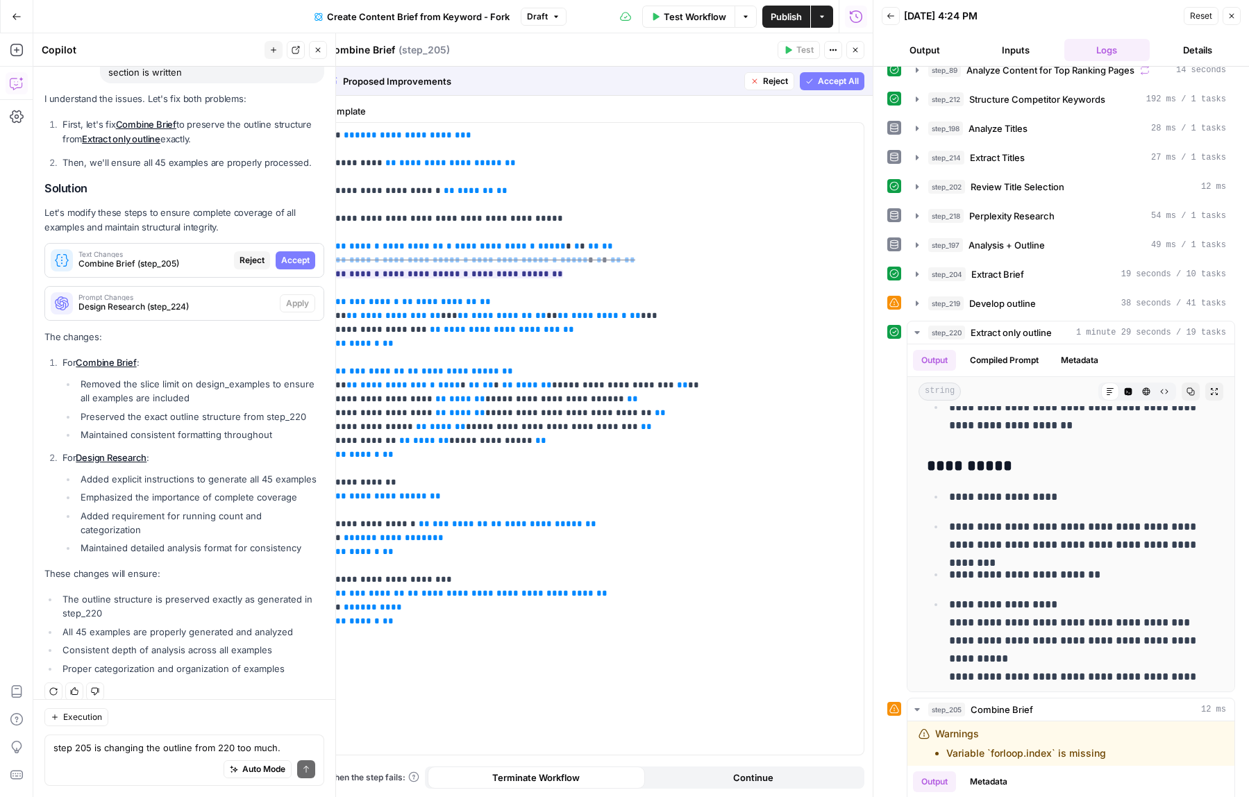
click at [824, 84] on span "Accept All" at bounding box center [838, 81] width 41 height 12
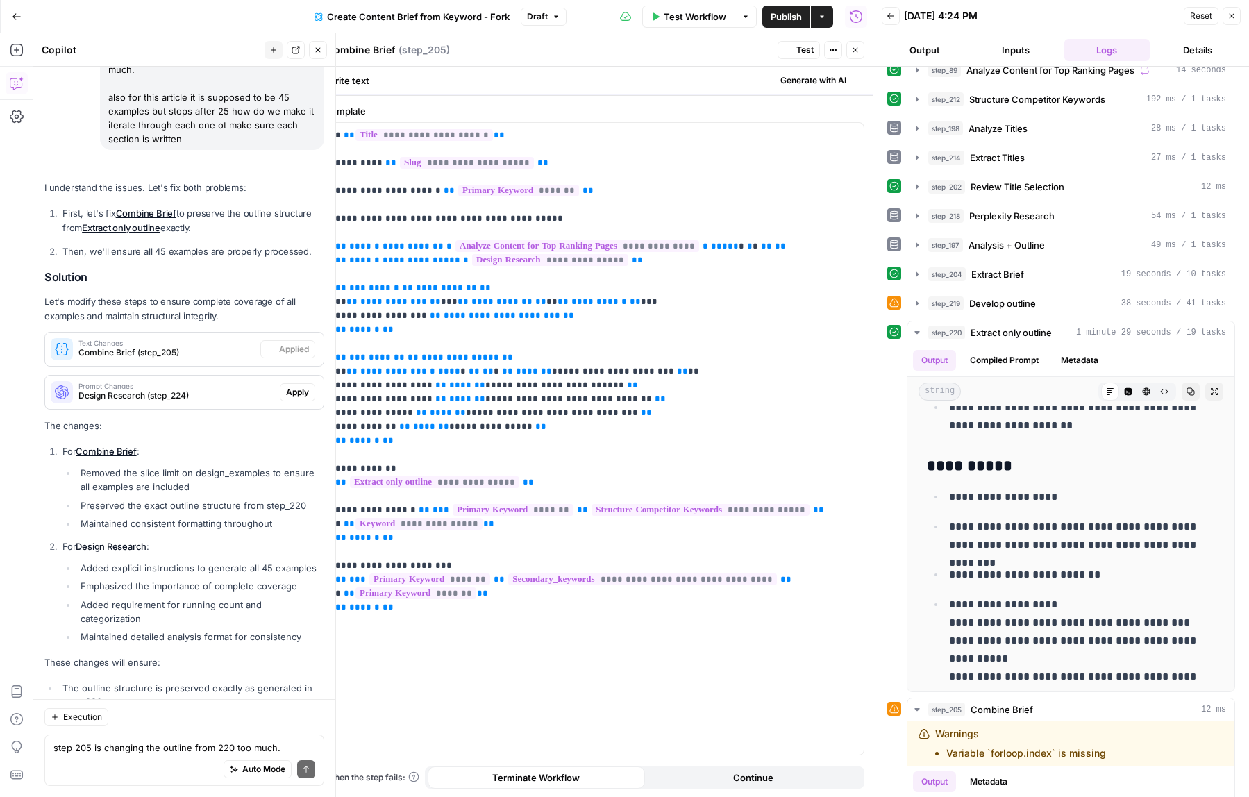
scroll to position [0, 0]
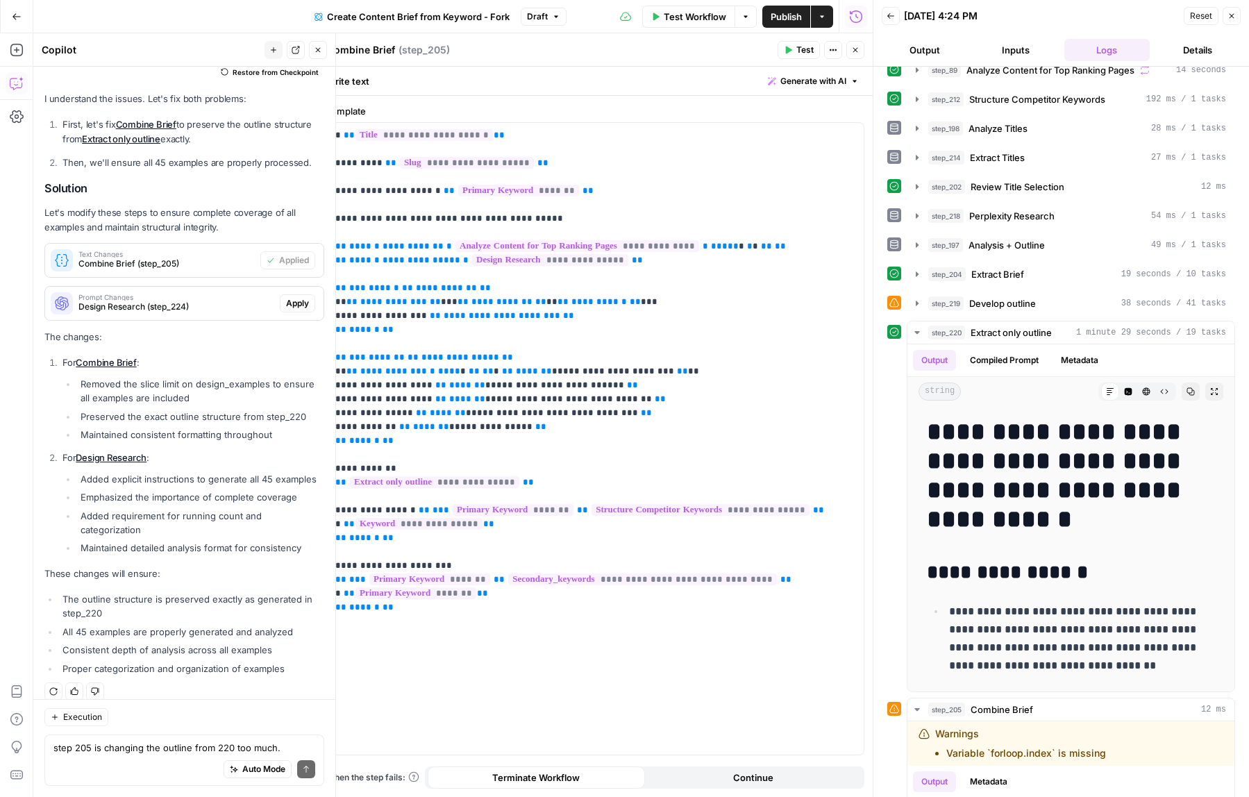
click at [296, 308] on span "Apply" at bounding box center [297, 303] width 23 height 12
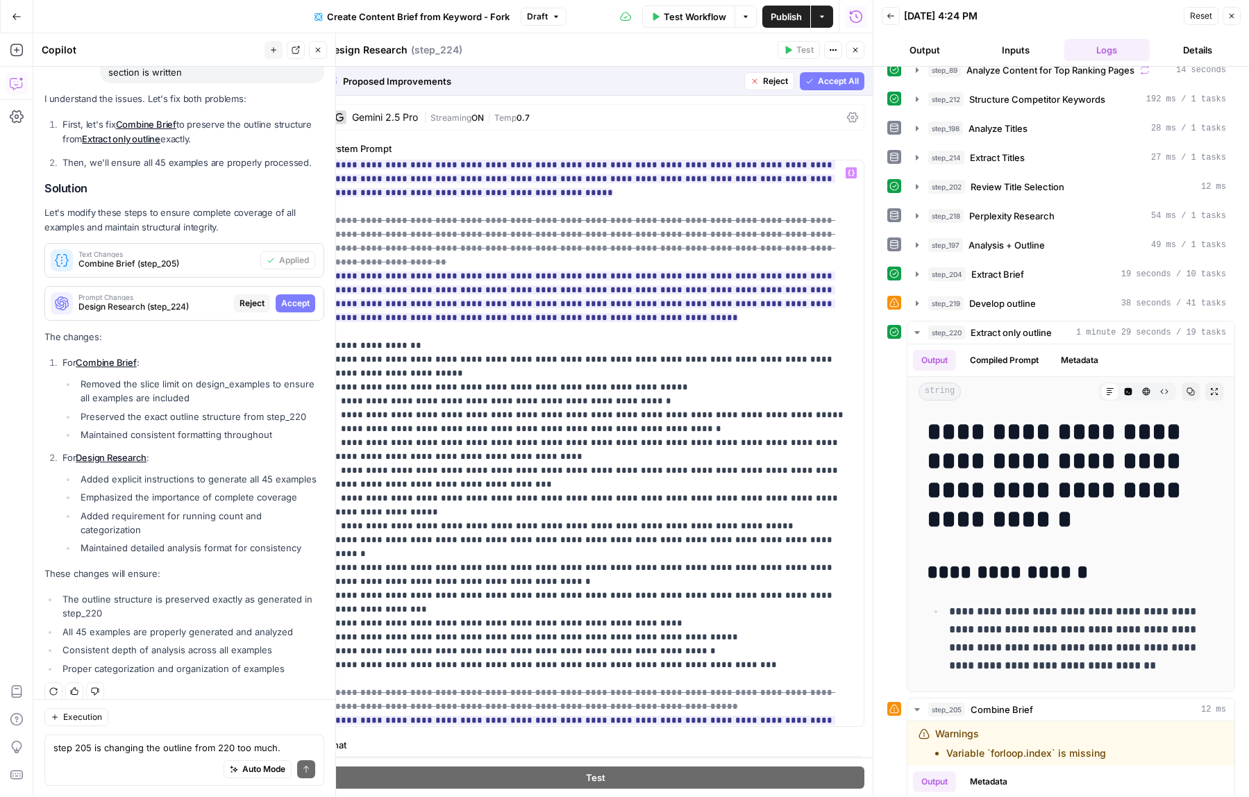
scroll to position [278, 0]
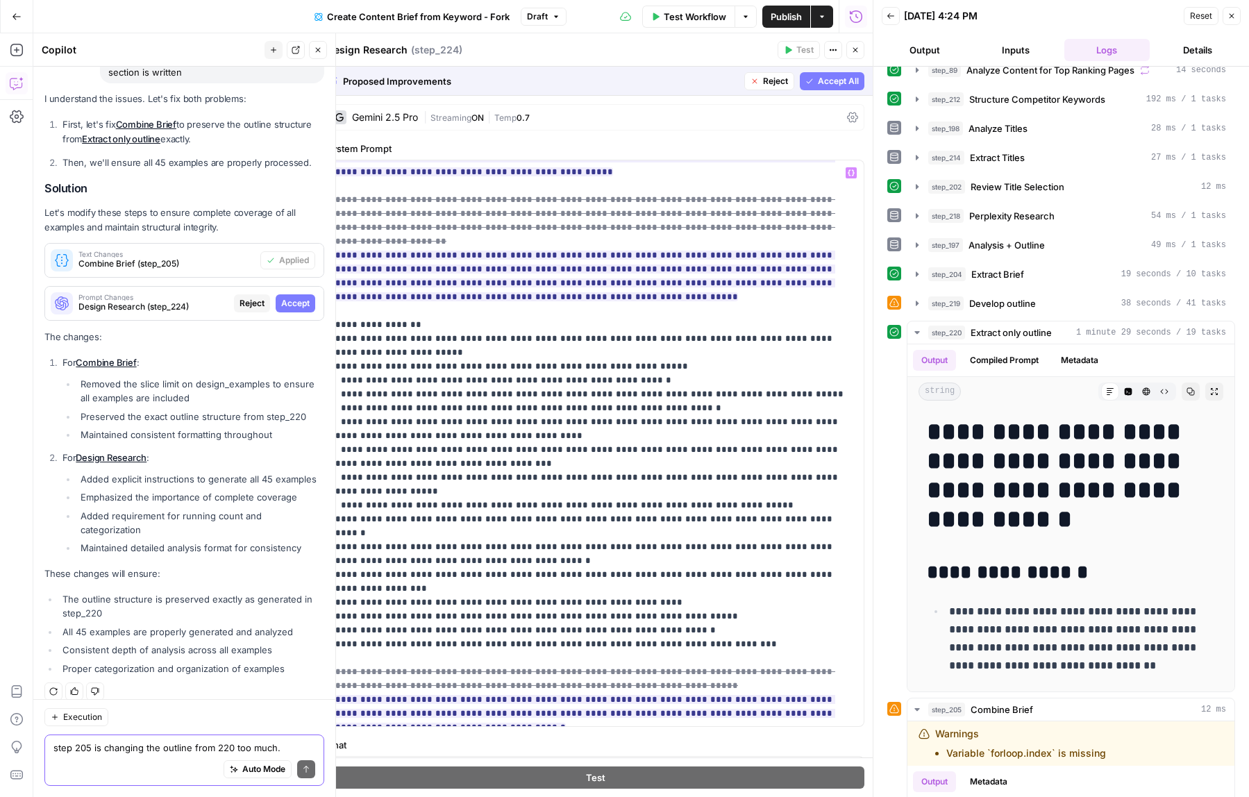
click at [84, 746] on textarea "step 205 is changing the outline from 220 too much. also for this article it is…" at bounding box center [184, 748] width 262 height 14
type textarea "no the 45 examples arent showing up in the brief output"
click at [304, 771] on icon "submit" at bounding box center [306, 769] width 8 height 8
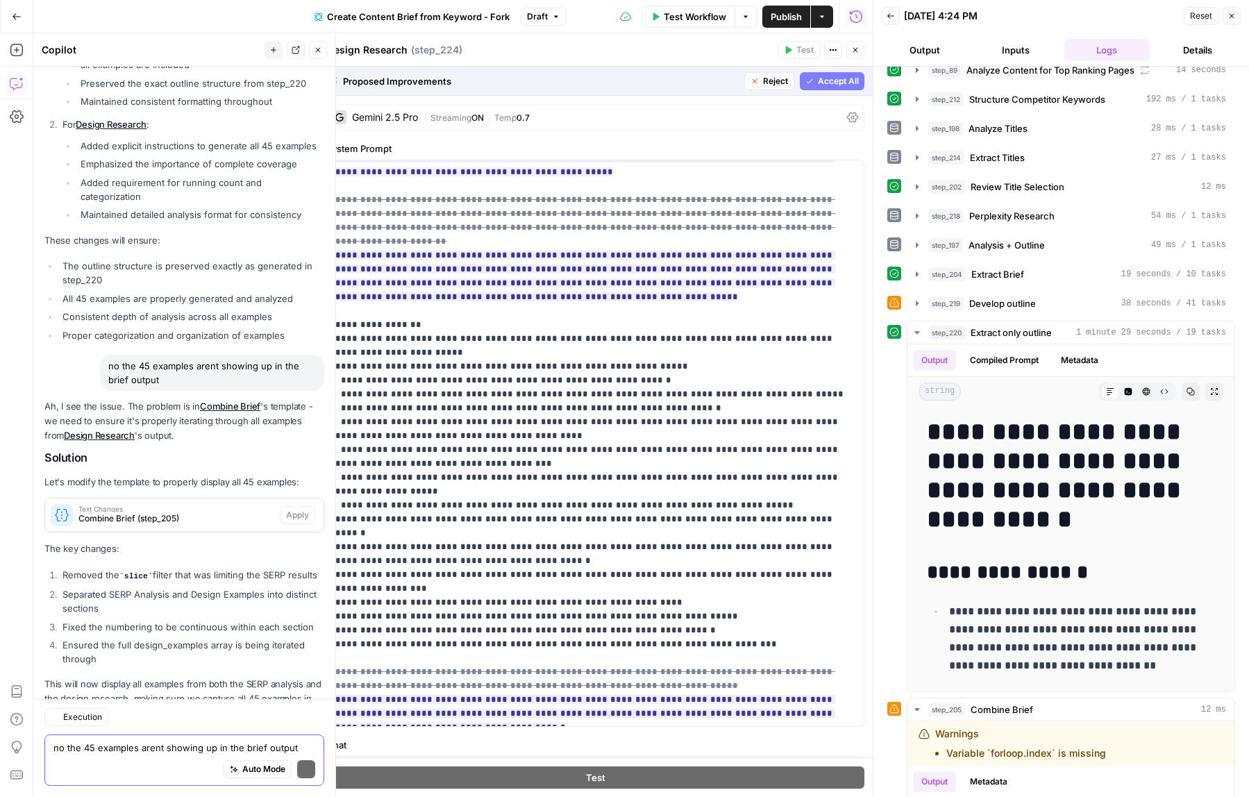
scroll to position [1698, 0]
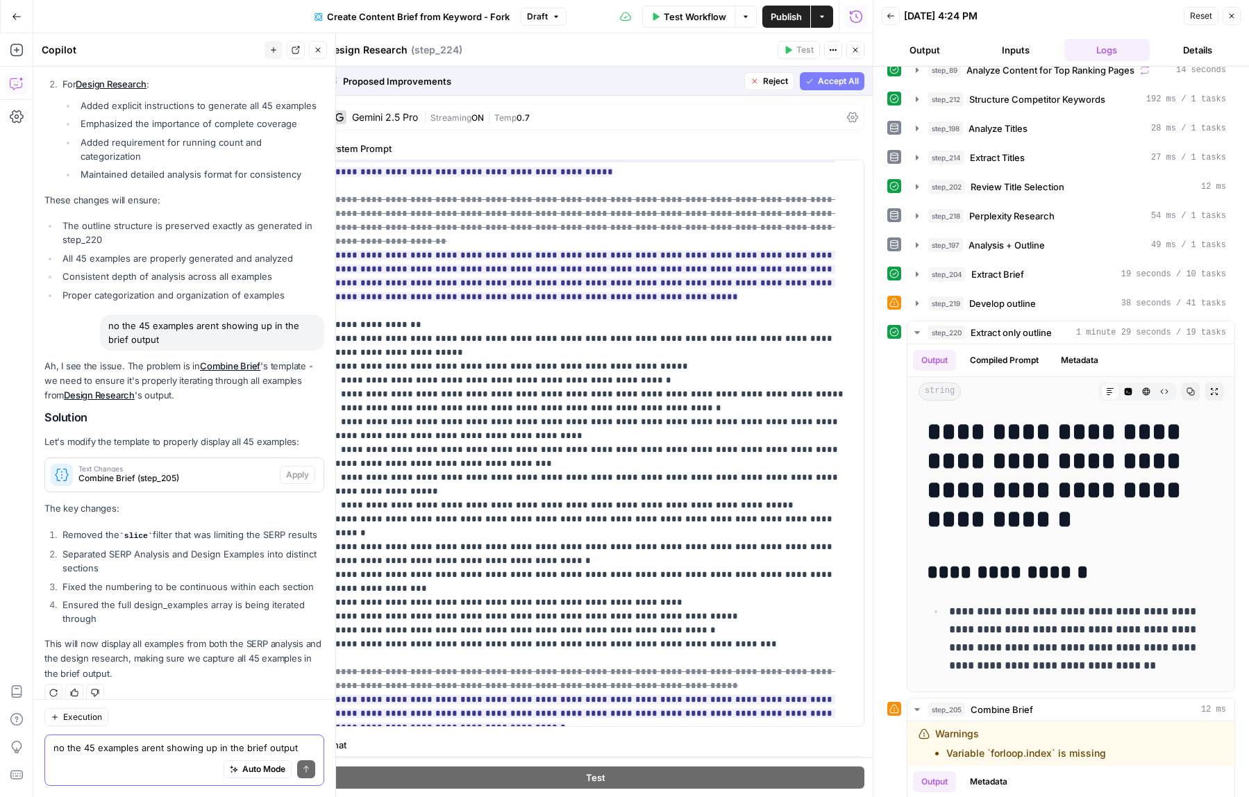
click at [851, 88] on button "Accept All" at bounding box center [832, 81] width 65 height 18
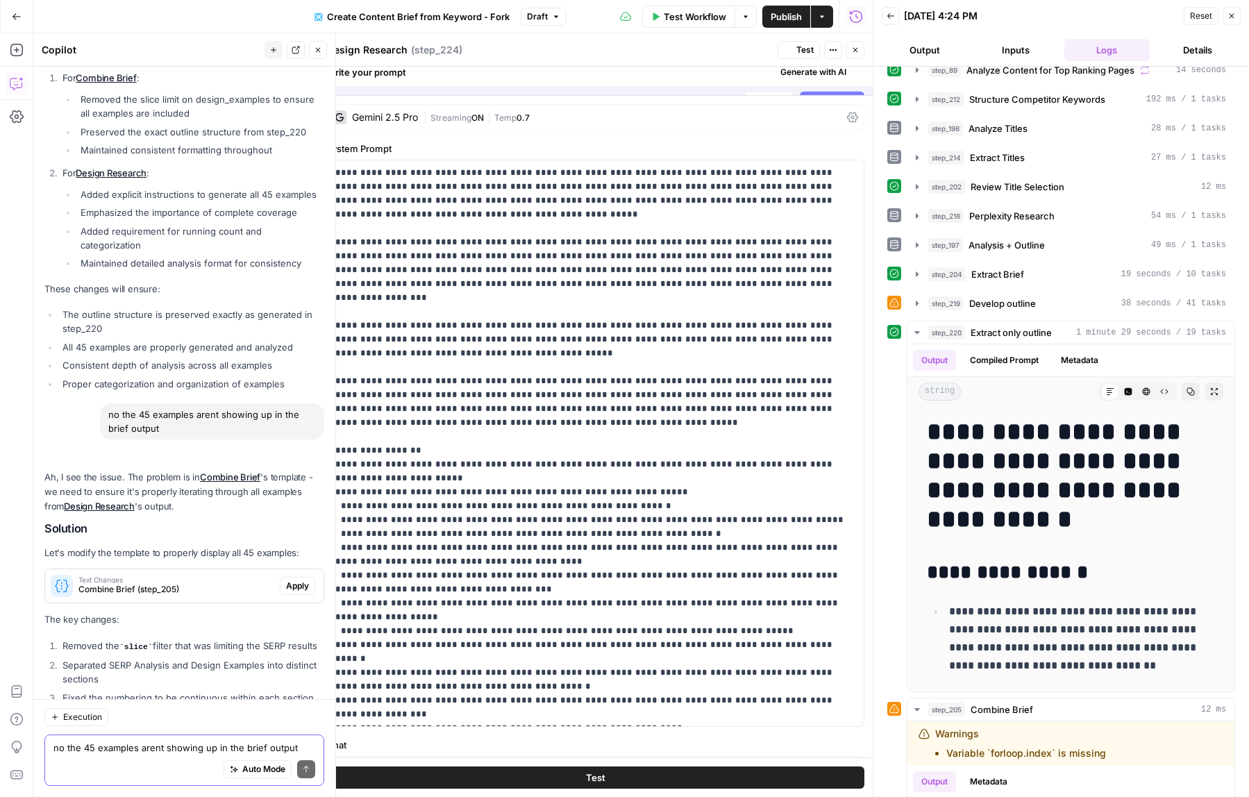
scroll to position [1809, 0]
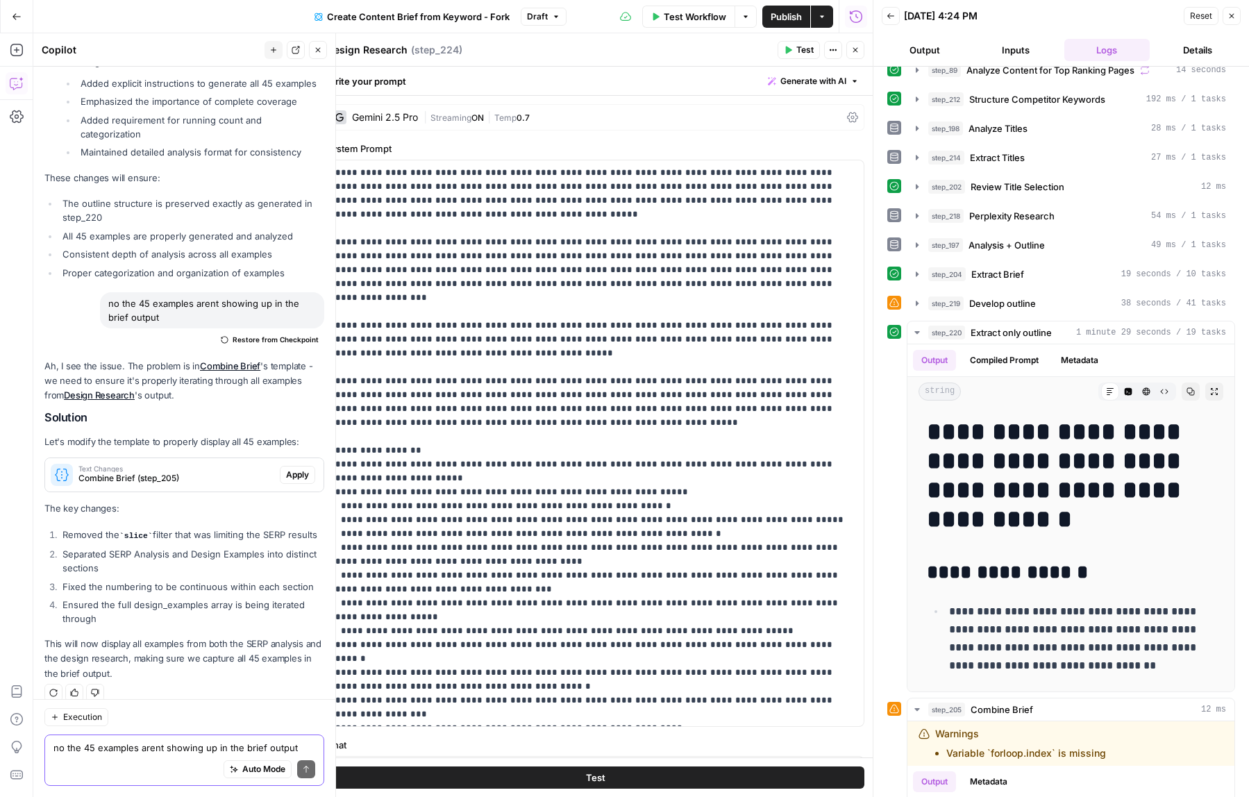
click at [286, 469] on span "Apply" at bounding box center [297, 475] width 23 height 12
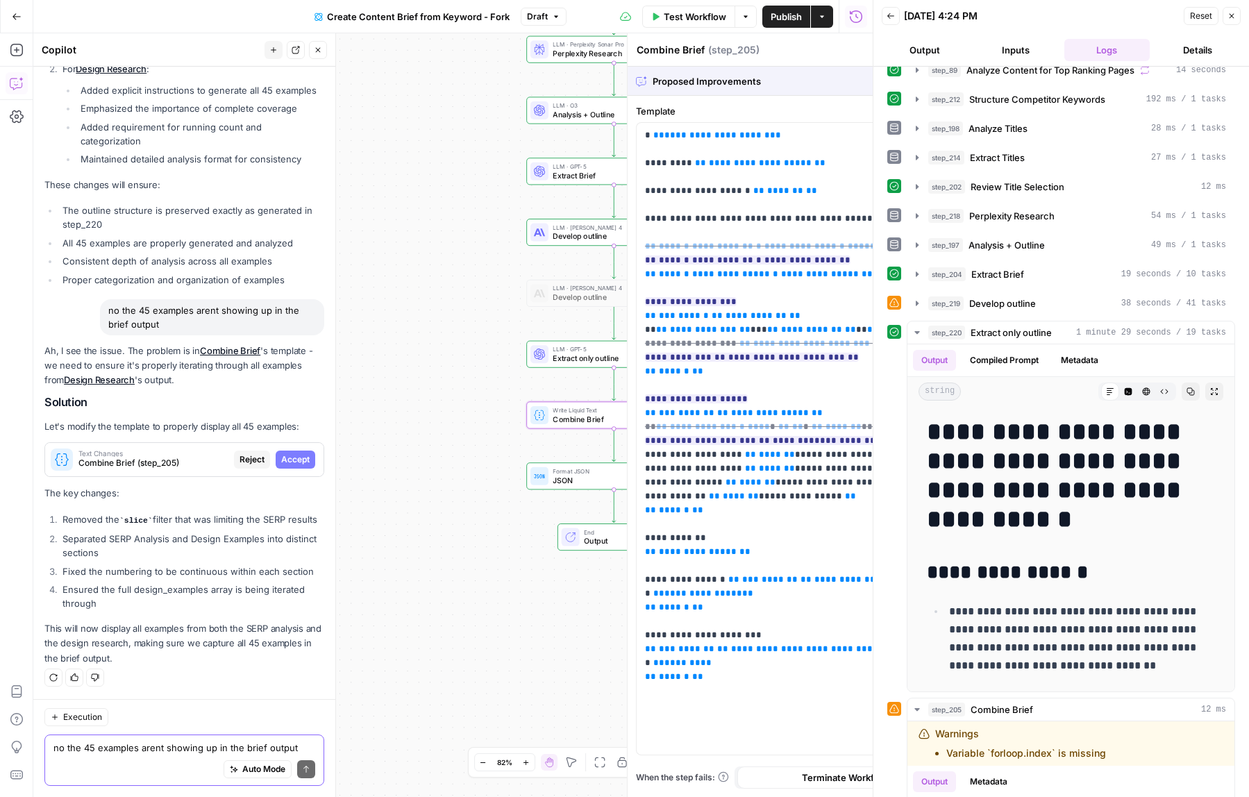
scroll to position [1698, 0]
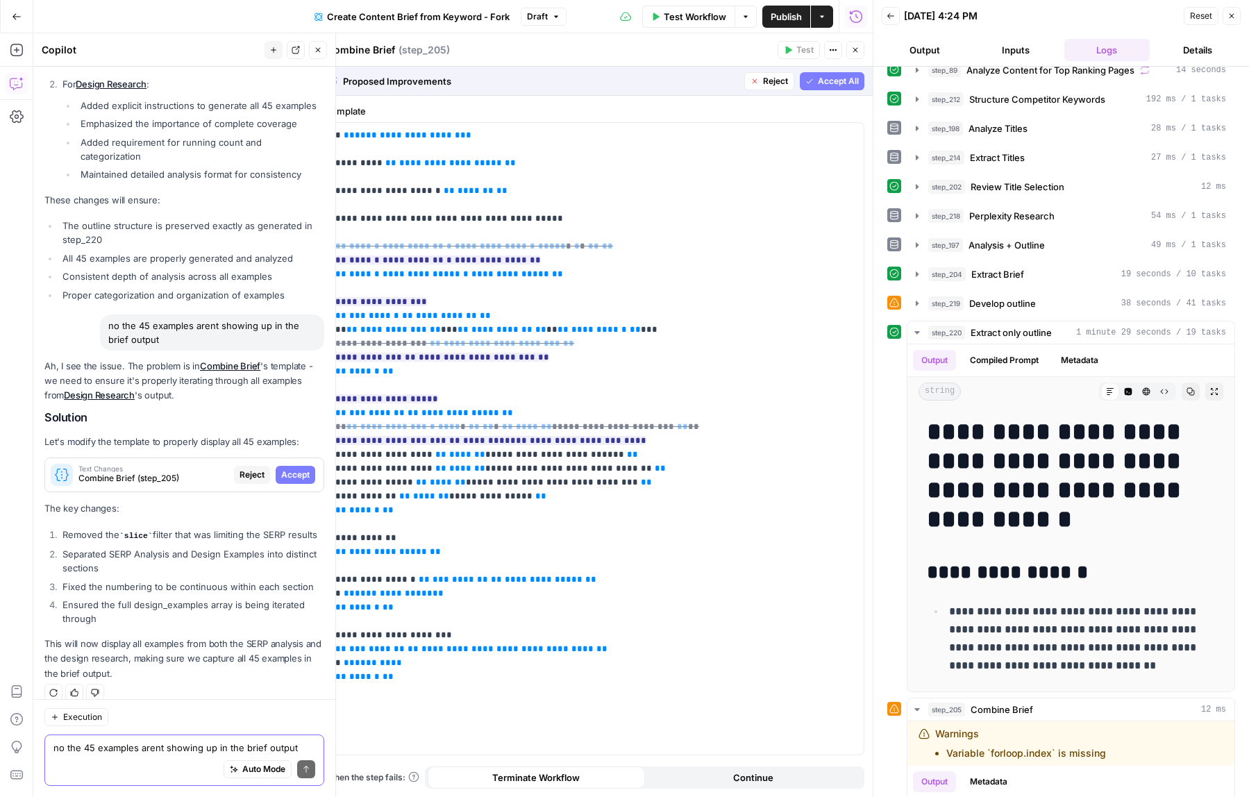
click at [857, 81] on span "Accept All" at bounding box center [838, 81] width 41 height 12
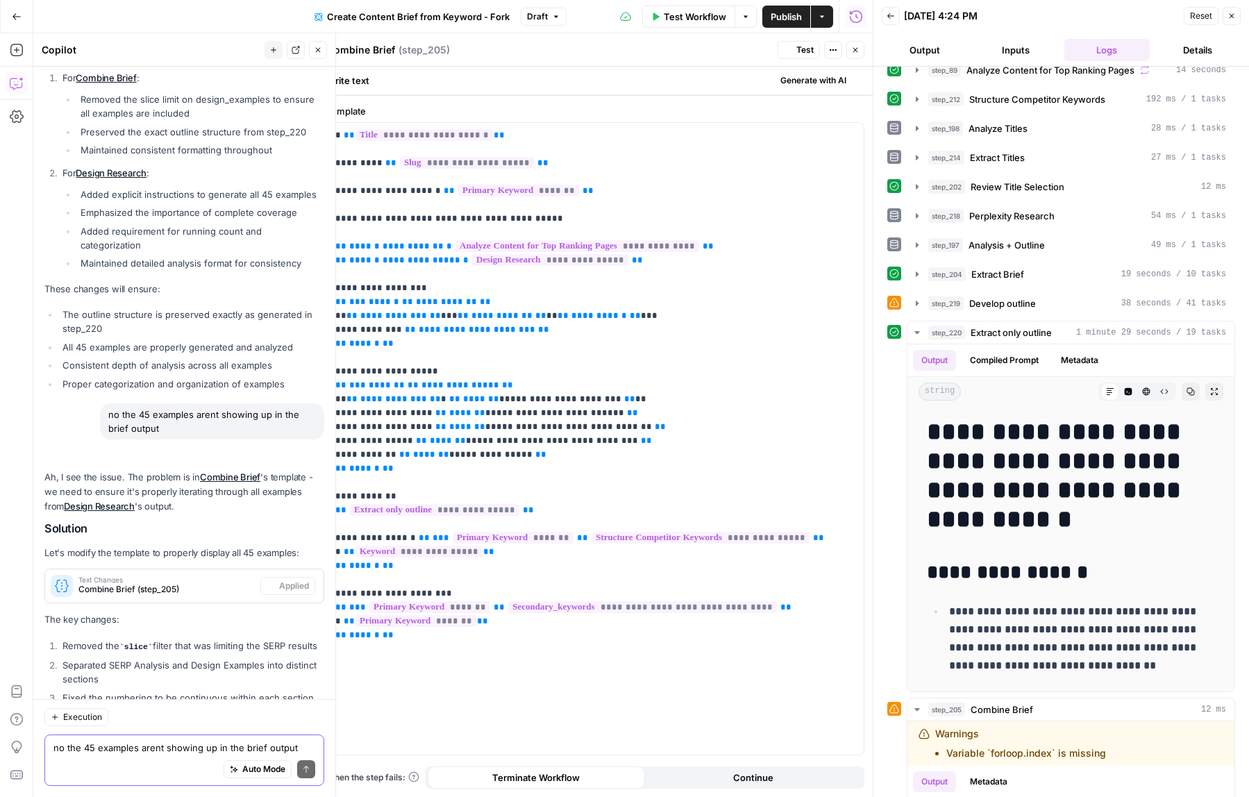
scroll to position [1809, 0]
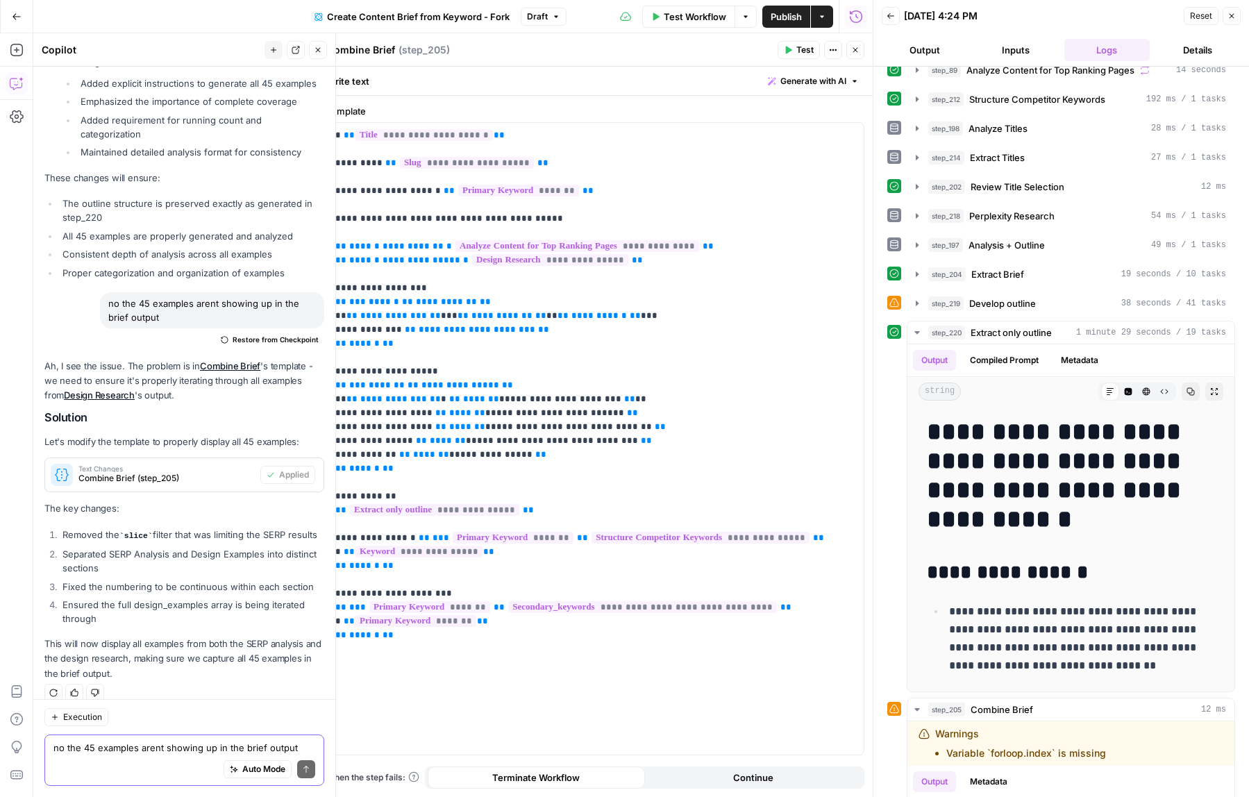
click at [783, 17] on span "Publish" at bounding box center [786, 17] width 31 height 14
click at [1234, 10] on button "Close" at bounding box center [1232, 16] width 18 height 18
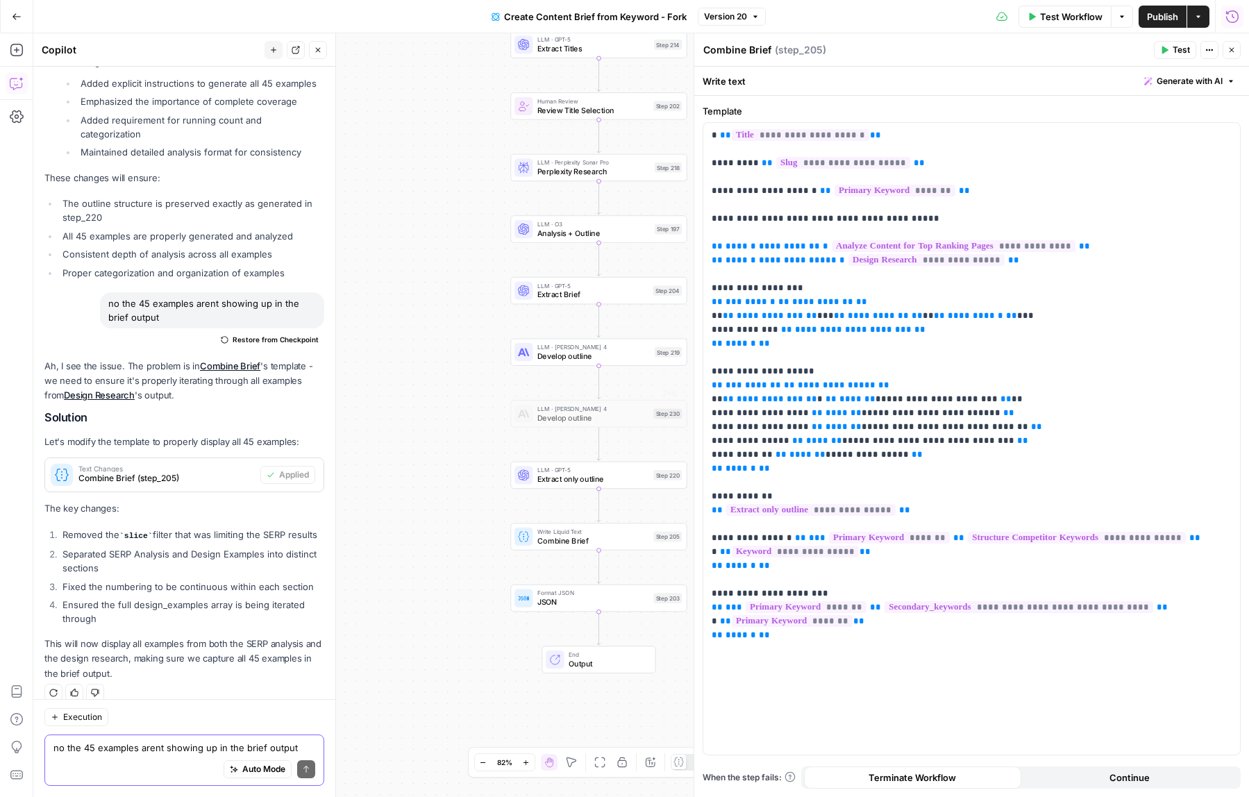
drag, startPoint x: 496, startPoint y: 248, endPoint x: 405, endPoint y: 658, distance: 420.1
click at [405, 658] on div "Workflow Set Inputs Inputs Google Search Perform Google Search Step 51 LLM · Ge…" at bounding box center [641, 415] width 1216 height 764
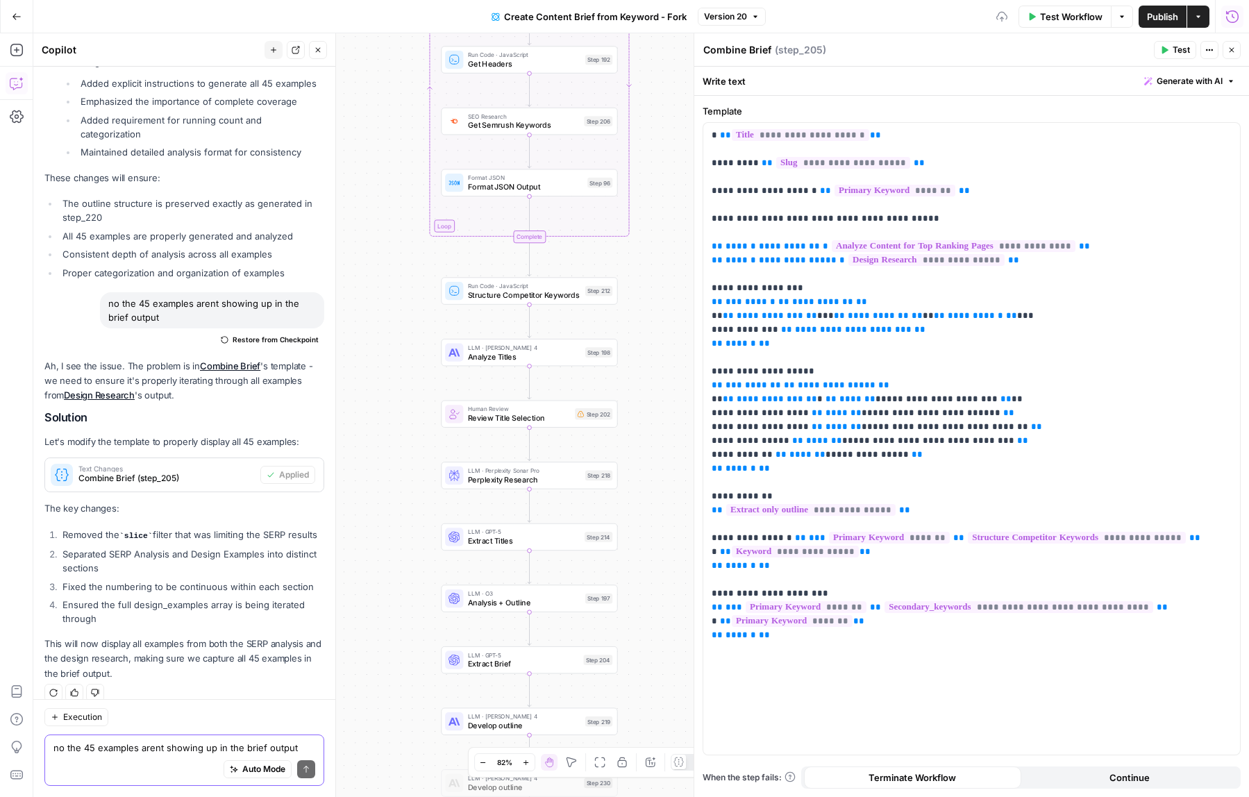
drag, startPoint x: 641, startPoint y: 428, endPoint x: 641, endPoint y: 454, distance: 26.4
click at [641, 454] on div "Workflow Set Inputs Inputs Google Search Perform Google Search Step 51 LLM · Ge…" at bounding box center [641, 415] width 1216 height 764
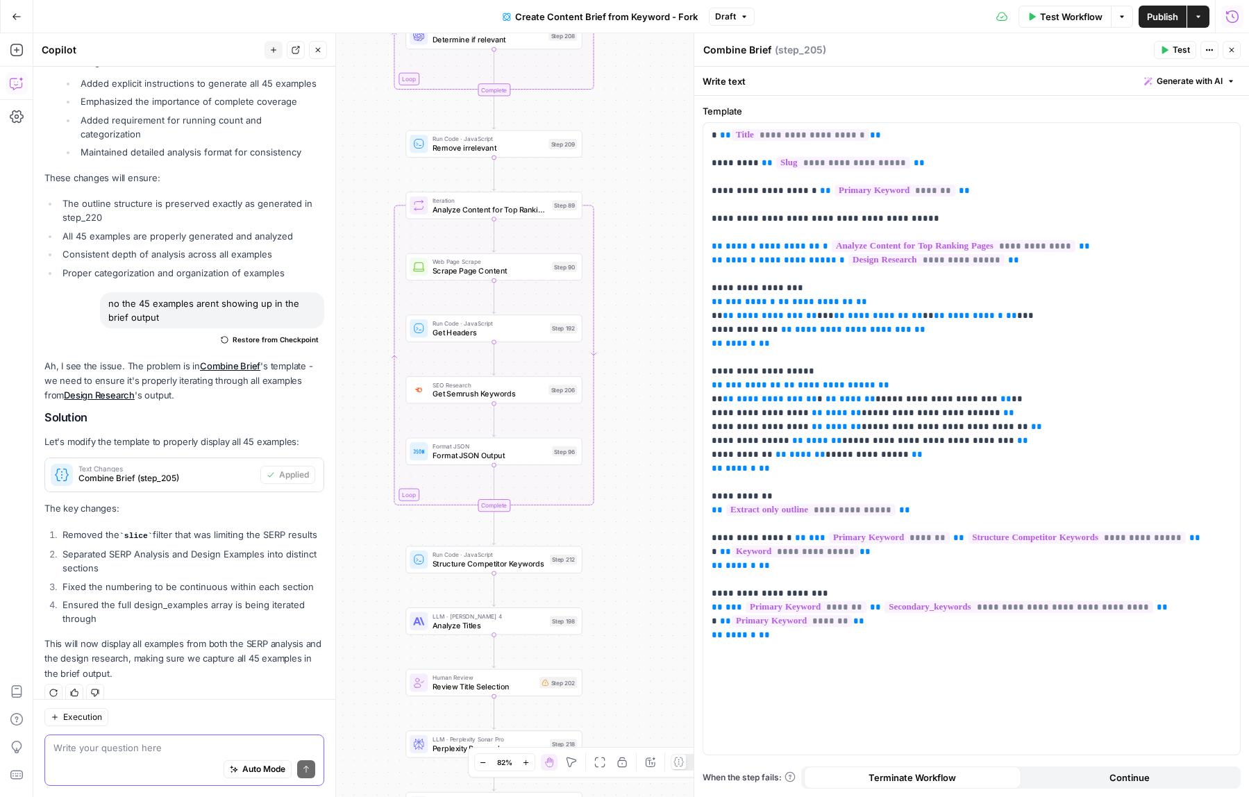
drag, startPoint x: 658, startPoint y: 354, endPoint x: 621, endPoint y: 662, distance: 310.5
click at [621, 662] on div "Workflow Set Inputs Inputs Google Search Perform Google Search Step 51 LLM · Ge…" at bounding box center [641, 415] width 1216 height 764
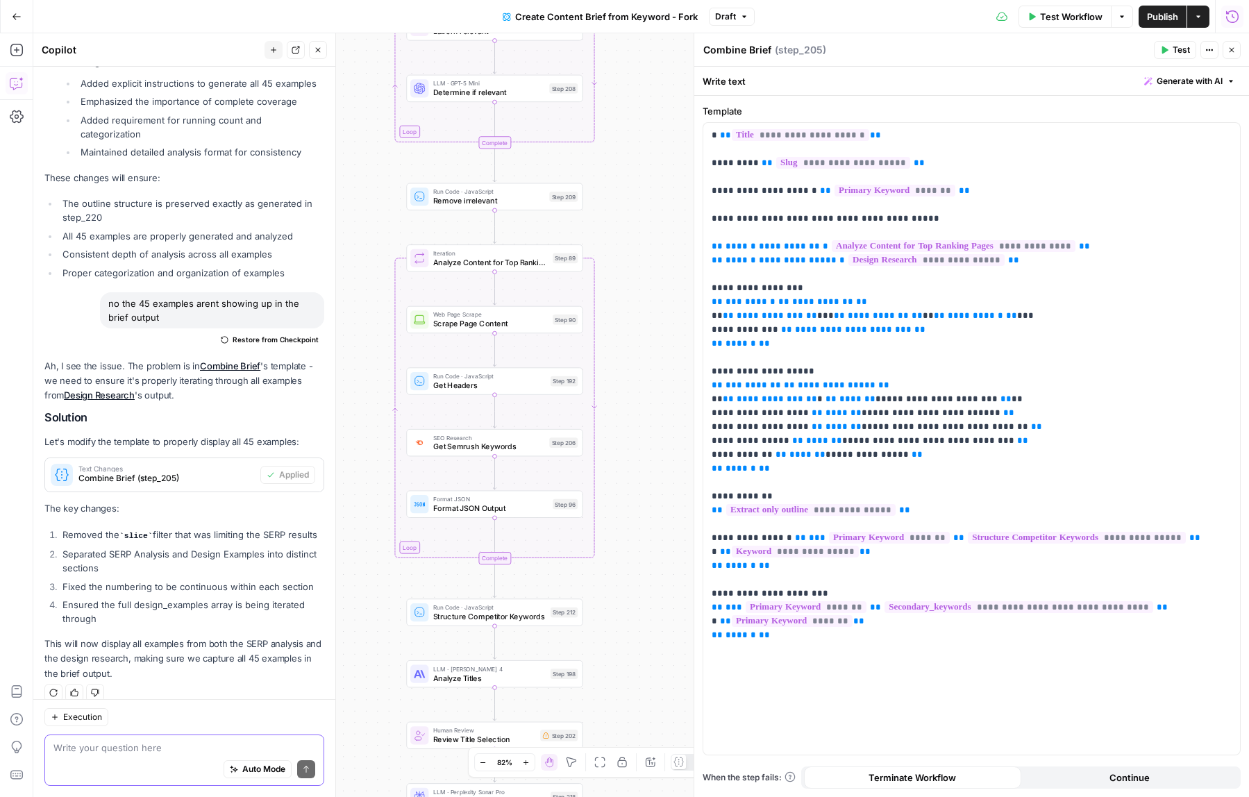
drag, startPoint x: 635, startPoint y: 357, endPoint x: 636, endPoint y: 620, distance: 263.1
click at [636, 620] on div "Workflow Set Inputs Inputs Google Search Perform Google Search Step 51 LLM · Ge…" at bounding box center [641, 415] width 1216 height 764
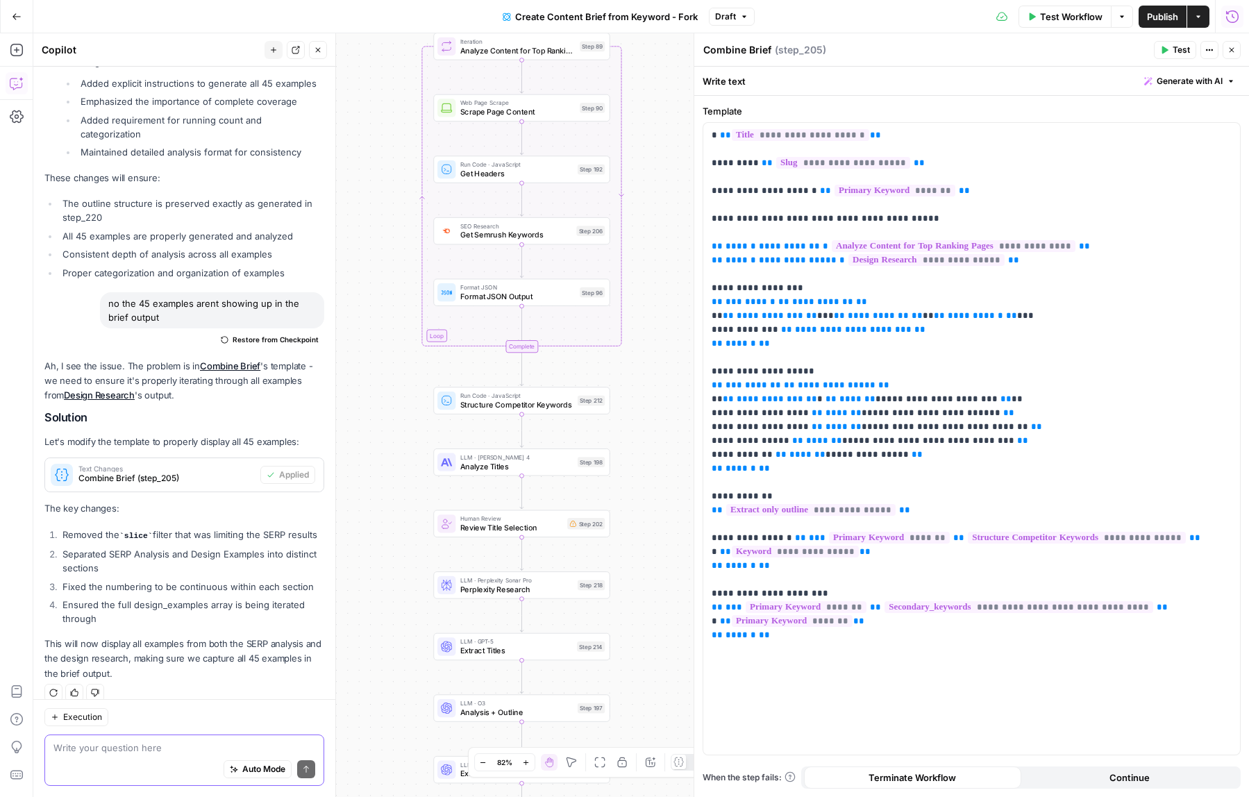
drag, startPoint x: 637, startPoint y: 579, endPoint x: 664, endPoint y: 116, distance: 463.9
click at [664, 116] on div "Workflow Set Inputs Inputs Google Search Perform Google Search Step 51 LLM · Ge…" at bounding box center [641, 415] width 1216 height 764
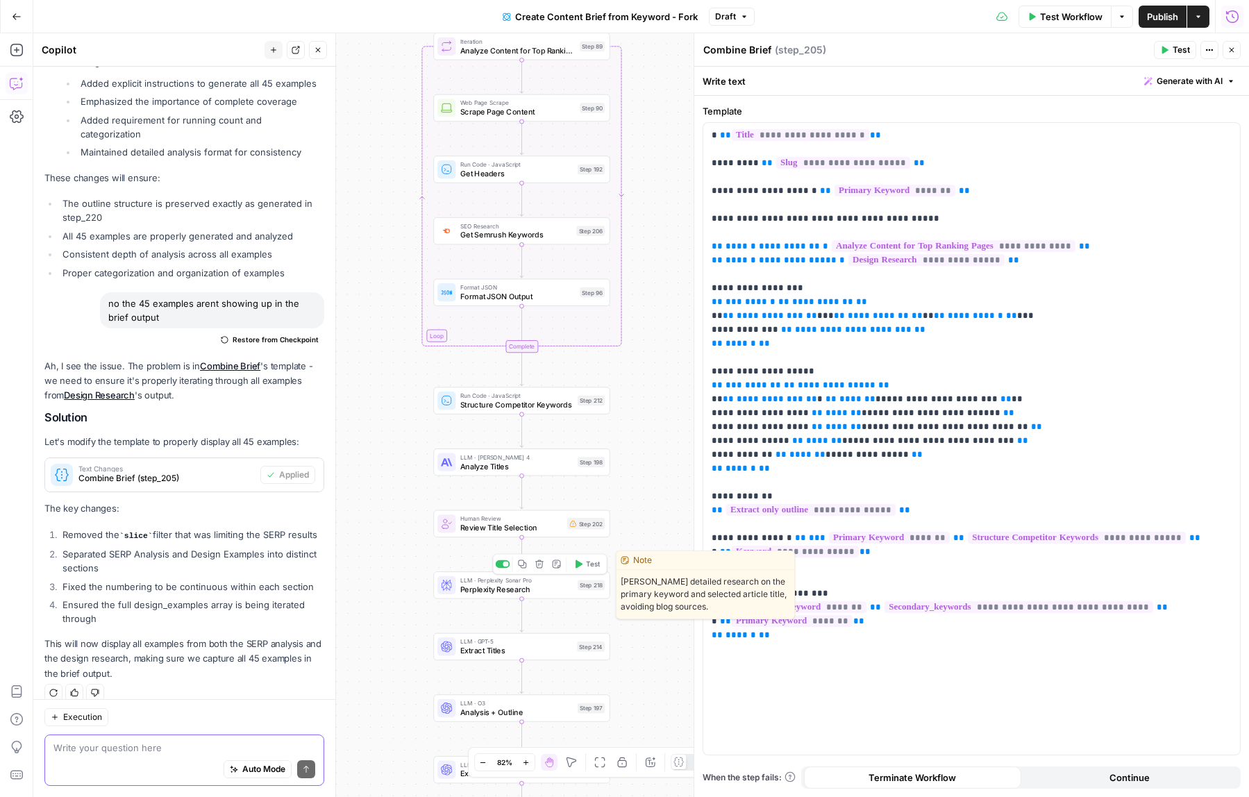
click at [476, 592] on span "Perplexity Research" at bounding box center [516, 588] width 112 height 11
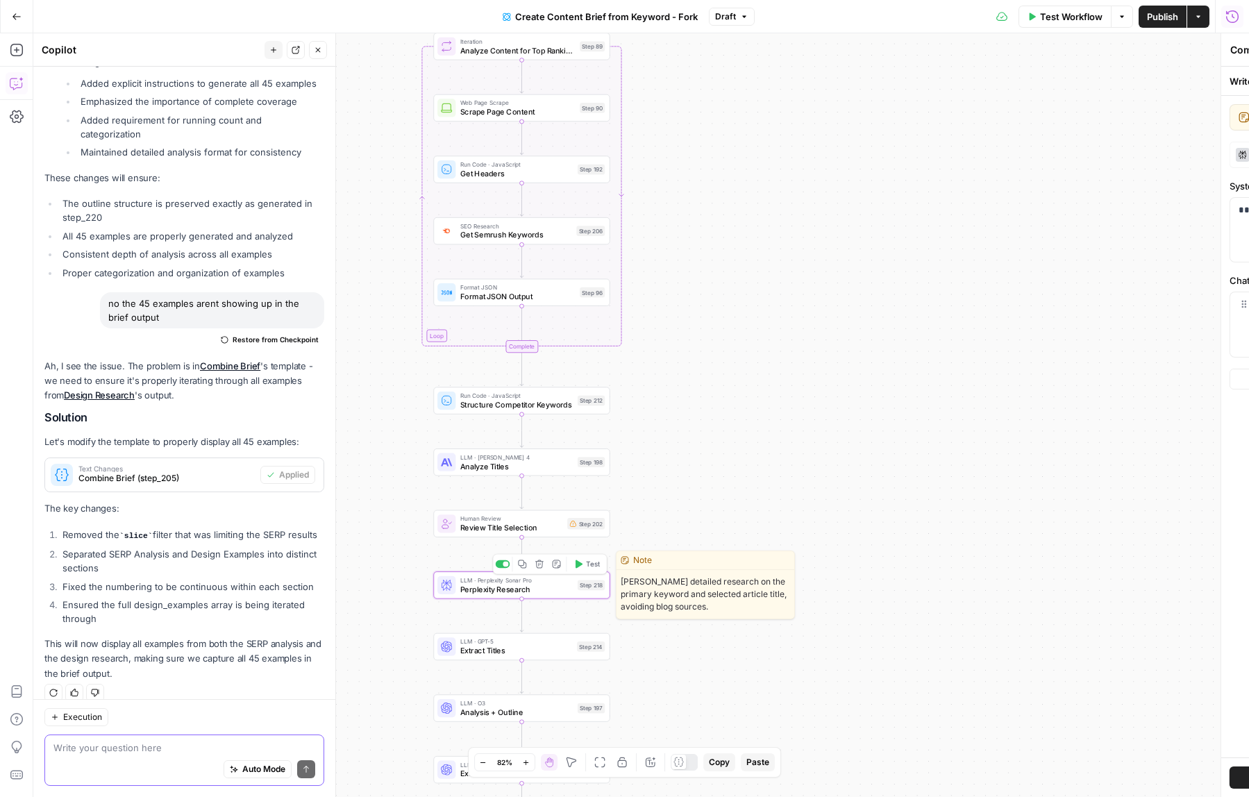
type textarea "Perplexity Research"
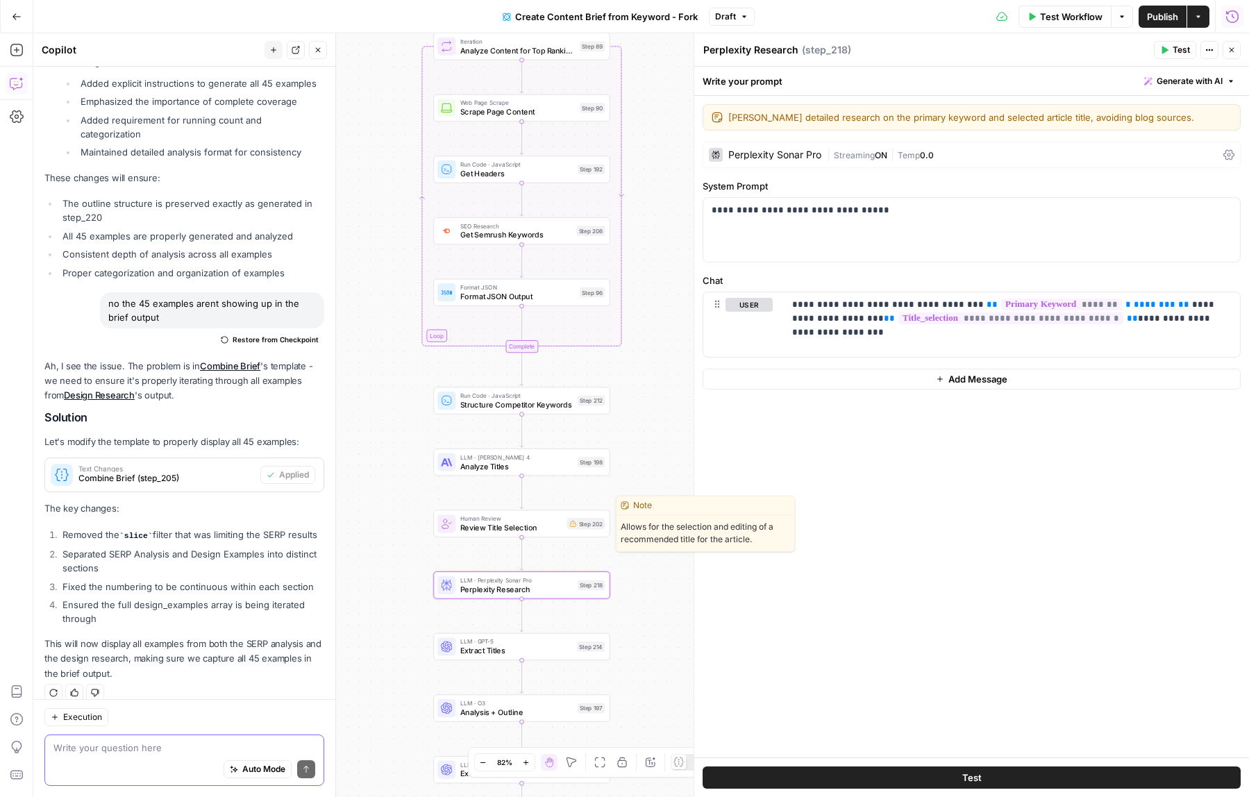
click at [488, 524] on span "Review Title Selection" at bounding box center [511, 527] width 103 height 11
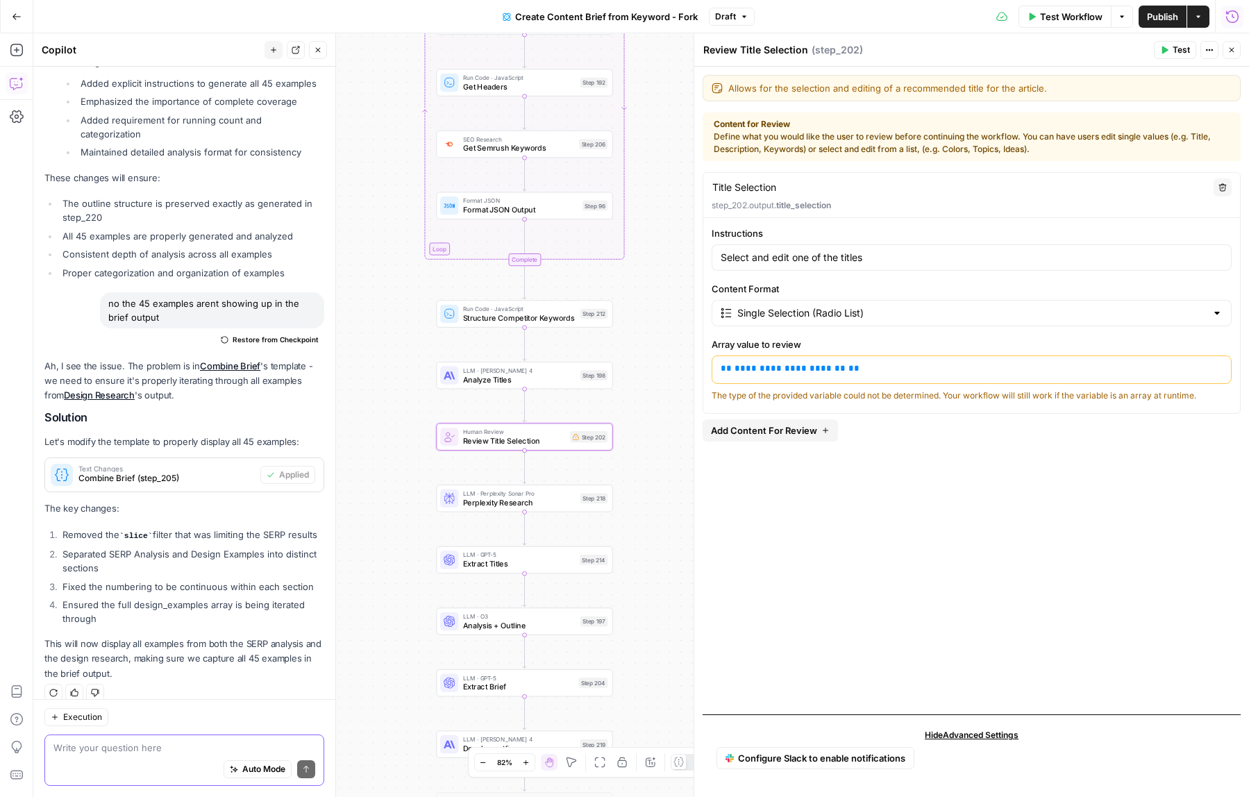
drag, startPoint x: 650, startPoint y: 450, endPoint x: 654, endPoint y: 358, distance: 92.4
click at [654, 358] on div "Workflow Set Inputs Inputs Google Search Perform Google Search Step 51 LLM · Ge…" at bounding box center [641, 415] width 1216 height 764
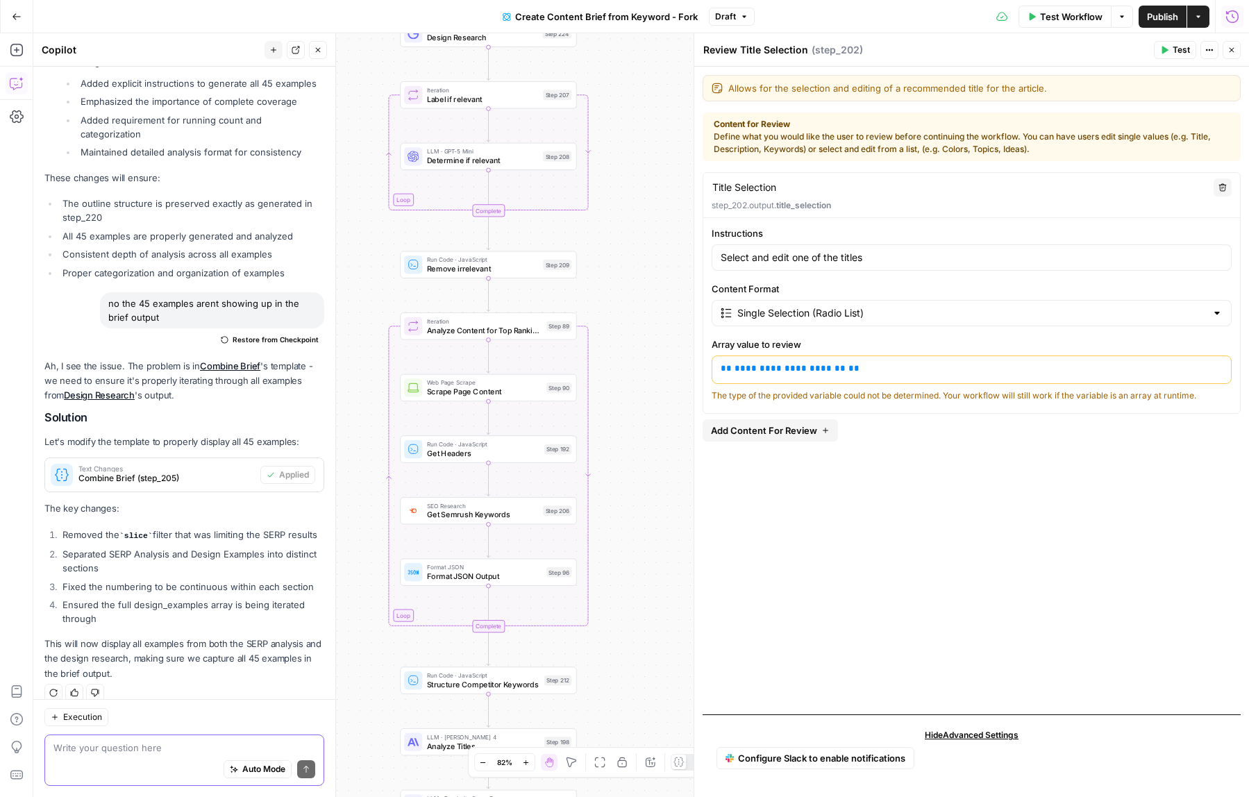
drag, startPoint x: 671, startPoint y: 383, endPoint x: 632, endPoint y: 767, distance: 385.8
click at [632, 767] on body "Catalyst New Home Browse Your Data Usage Settings Recent Grids Framer Blogs Coi…" at bounding box center [624, 398] width 1249 height 797
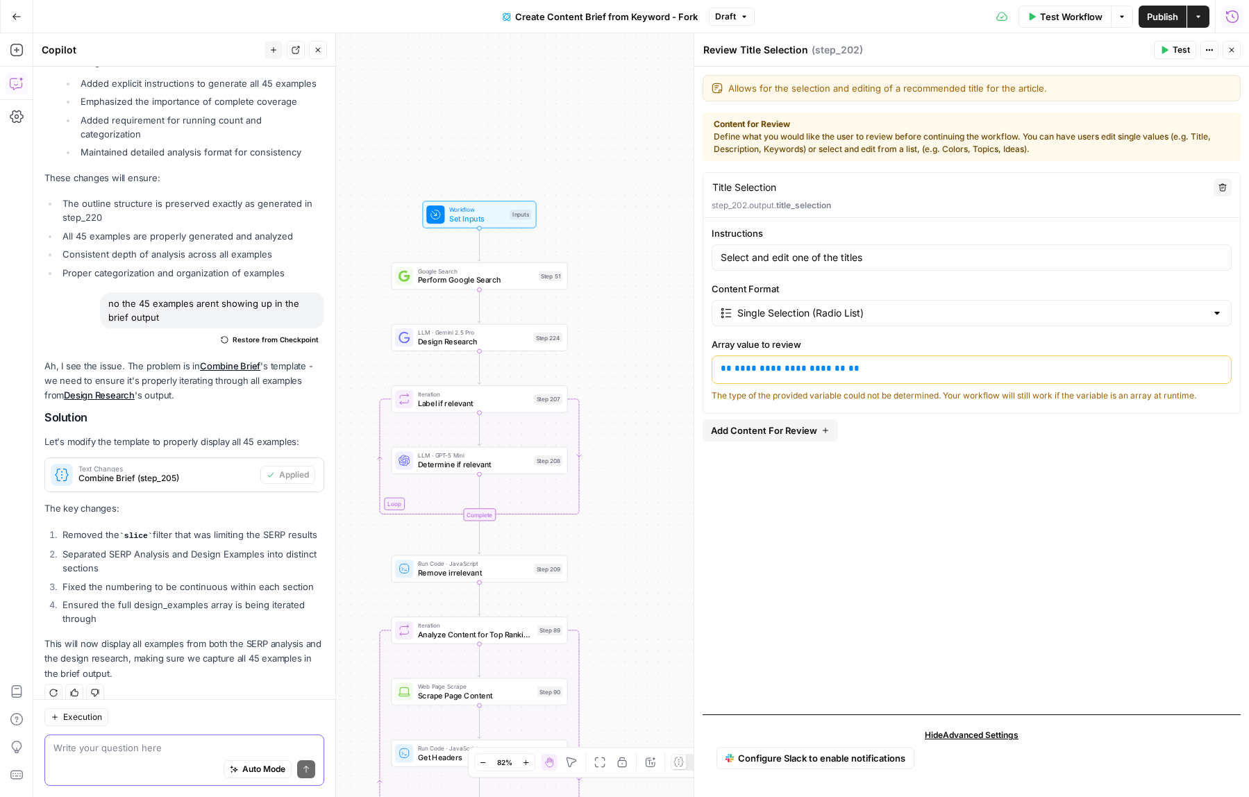
drag, startPoint x: 644, startPoint y: 344, endPoint x: 636, endPoint y: 637, distance: 293.1
click at [636, 637] on div "Workflow Set Inputs Inputs Google Search Perform Google Search Step 51 LLM · Ge…" at bounding box center [641, 415] width 1216 height 764
click at [634, 639] on div "Workflow Set Inputs Inputs Google Search Perform Google Search Step 51 LLM · Ge…" at bounding box center [641, 415] width 1216 height 764
click at [452, 344] on span "Design Research" at bounding box center [473, 342] width 111 height 11
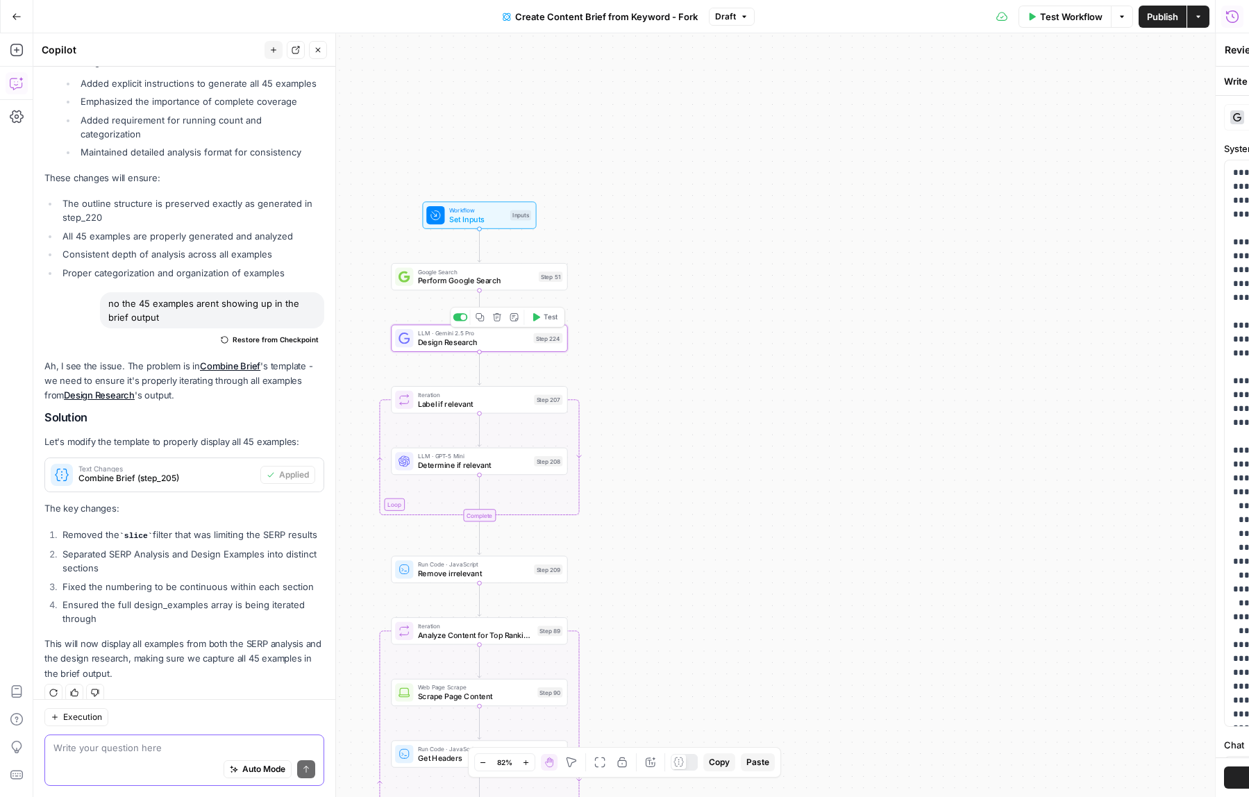
type textarea "Design Research"
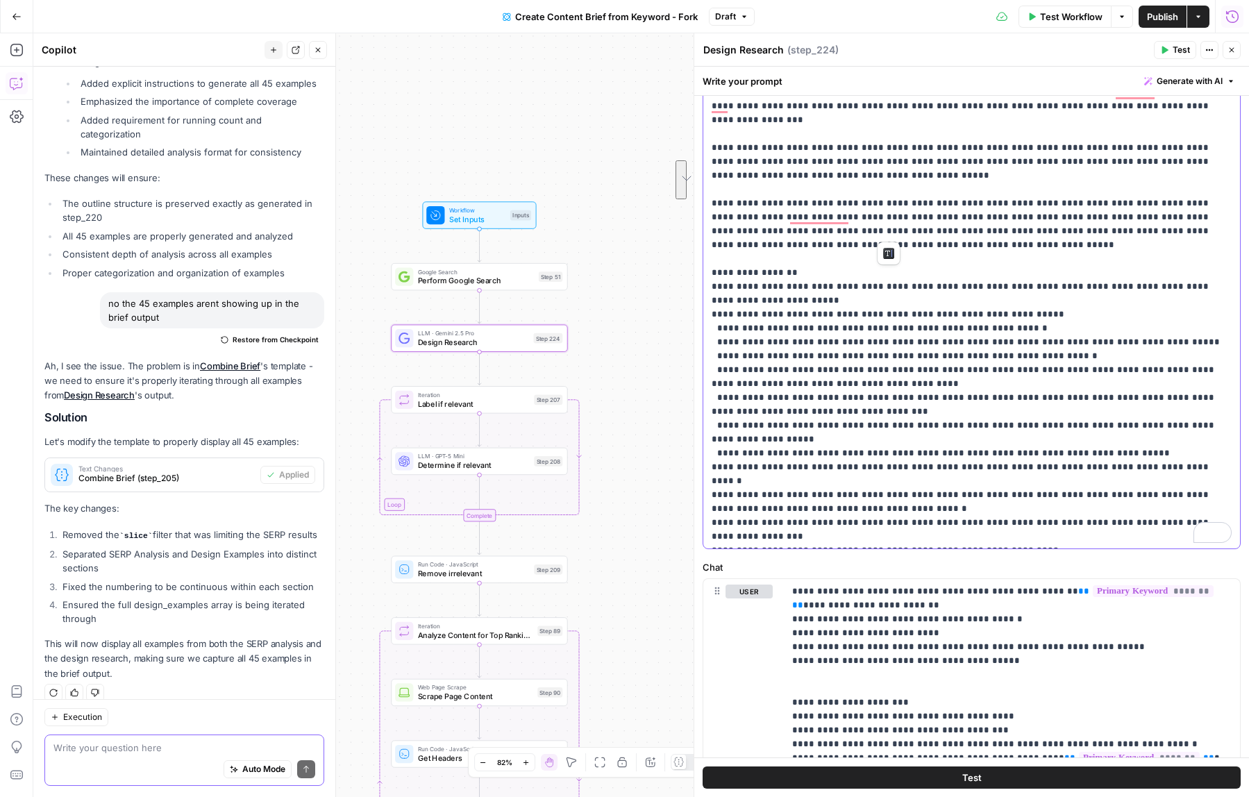
scroll to position [178, 0]
drag, startPoint x: 912, startPoint y: 234, endPoint x: 739, endPoint y: 202, distance: 176.5
click at [739, 202] on p "**********" at bounding box center [972, 321] width 520 height 666
click at [747, 202] on p "**********" at bounding box center [972, 321] width 520 height 666
drag, startPoint x: 998, startPoint y: 217, endPoint x: 702, endPoint y: 186, distance: 298.1
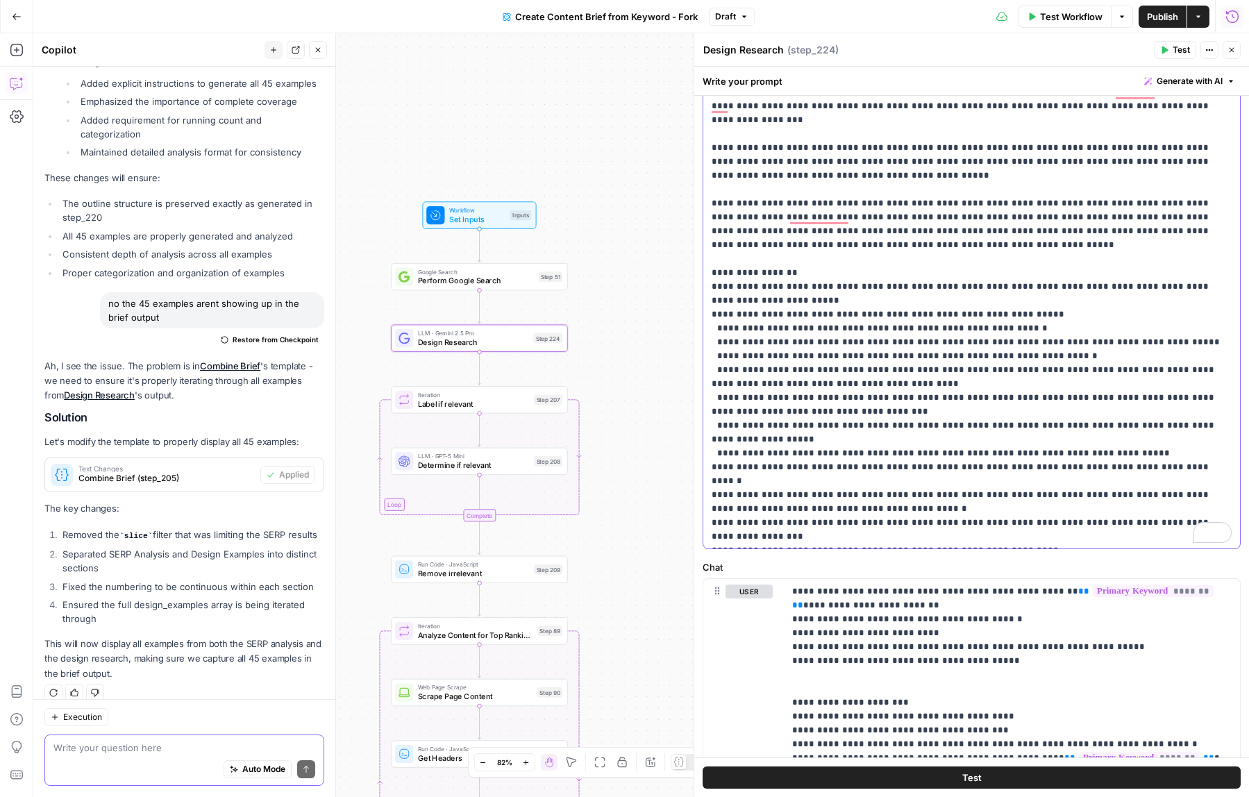
click at [703, 186] on div "**********" at bounding box center [972, 265] width 538 height 567
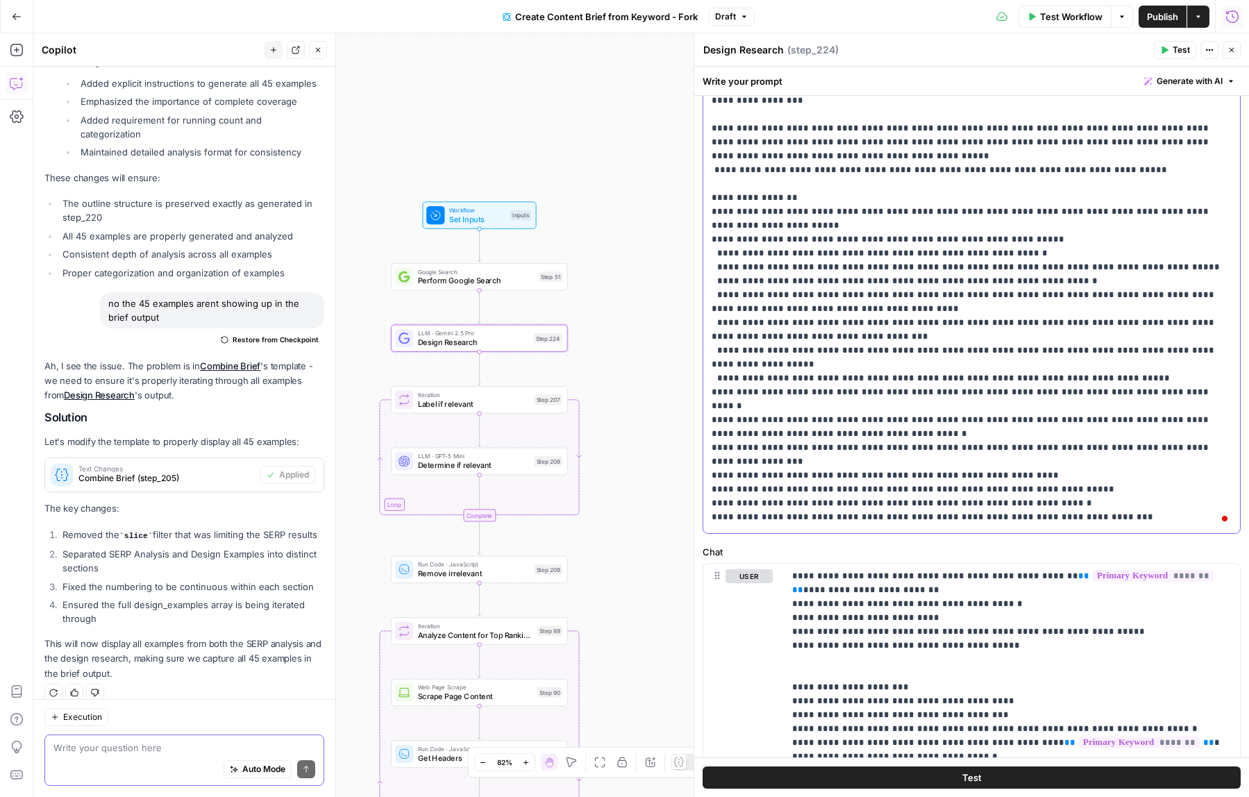
scroll to position [0, 0]
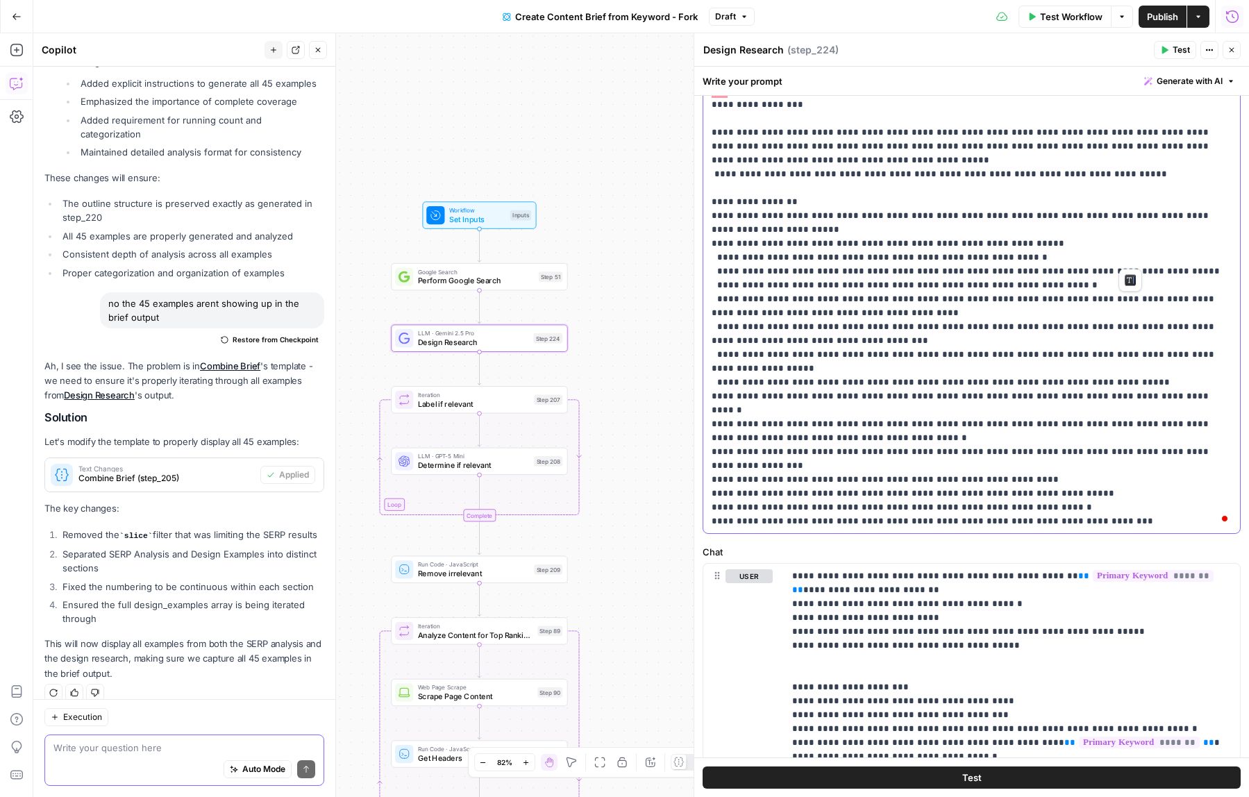
drag, startPoint x: 896, startPoint y: 258, endPoint x: 1130, endPoint y: 254, distance: 234.7
click at [1130, 254] on p "**********" at bounding box center [972, 278] width 520 height 611
copy p "**********"
click at [1171, 251] on p "**********" at bounding box center [972, 278] width 520 height 611
click at [1210, 78] on span "Generate with AI" at bounding box center [1190, 81] width 66 height 12
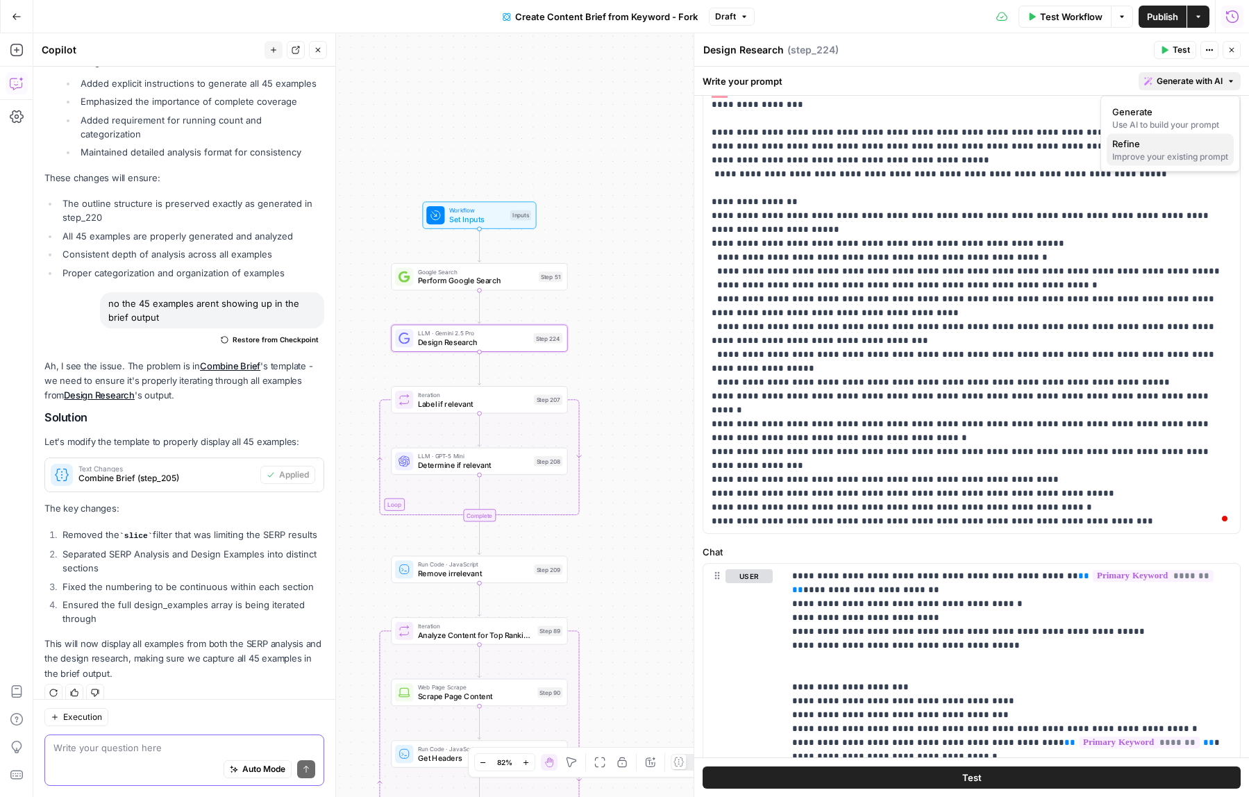
click at [1166, 151] on div "Improve your existing prompt" at bounding box center [1170, 157] width 116 height 12
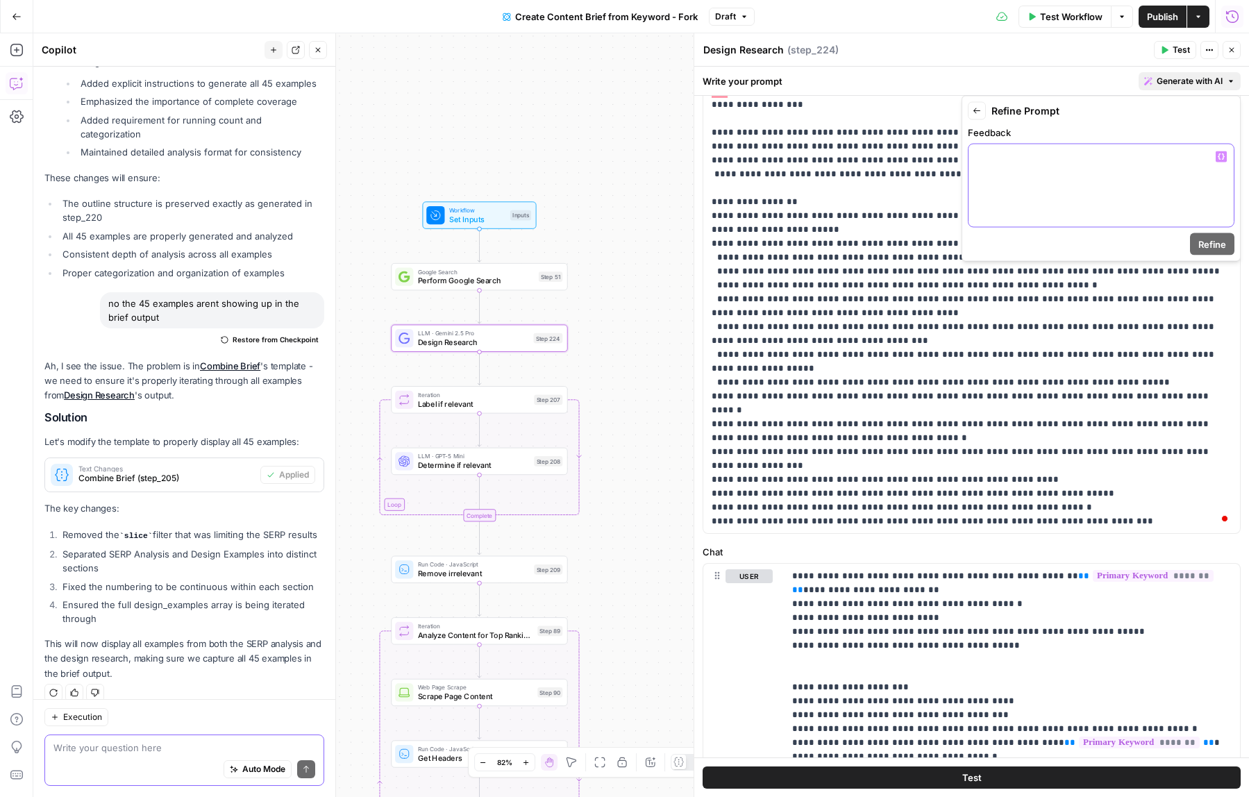
click at [1036, 213] on div at bounding box center [1100, 185] width 265 height 83
click at [1047, 173] on p "**********" at bounding box center [1101, 171] width 249 height 42
click at [1216, 253] on button "Refine" at bounding box center [1212, 244] width 44 height 22
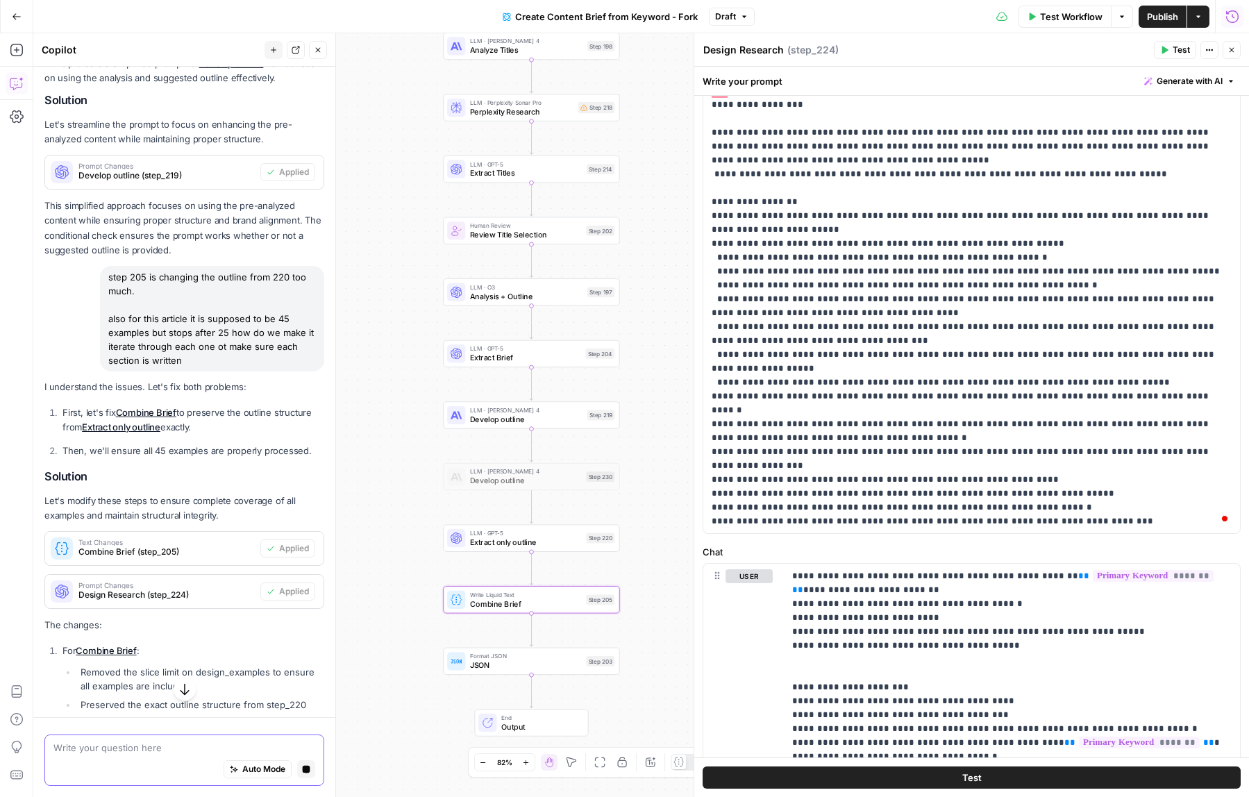
scroll to position [1087, 0]
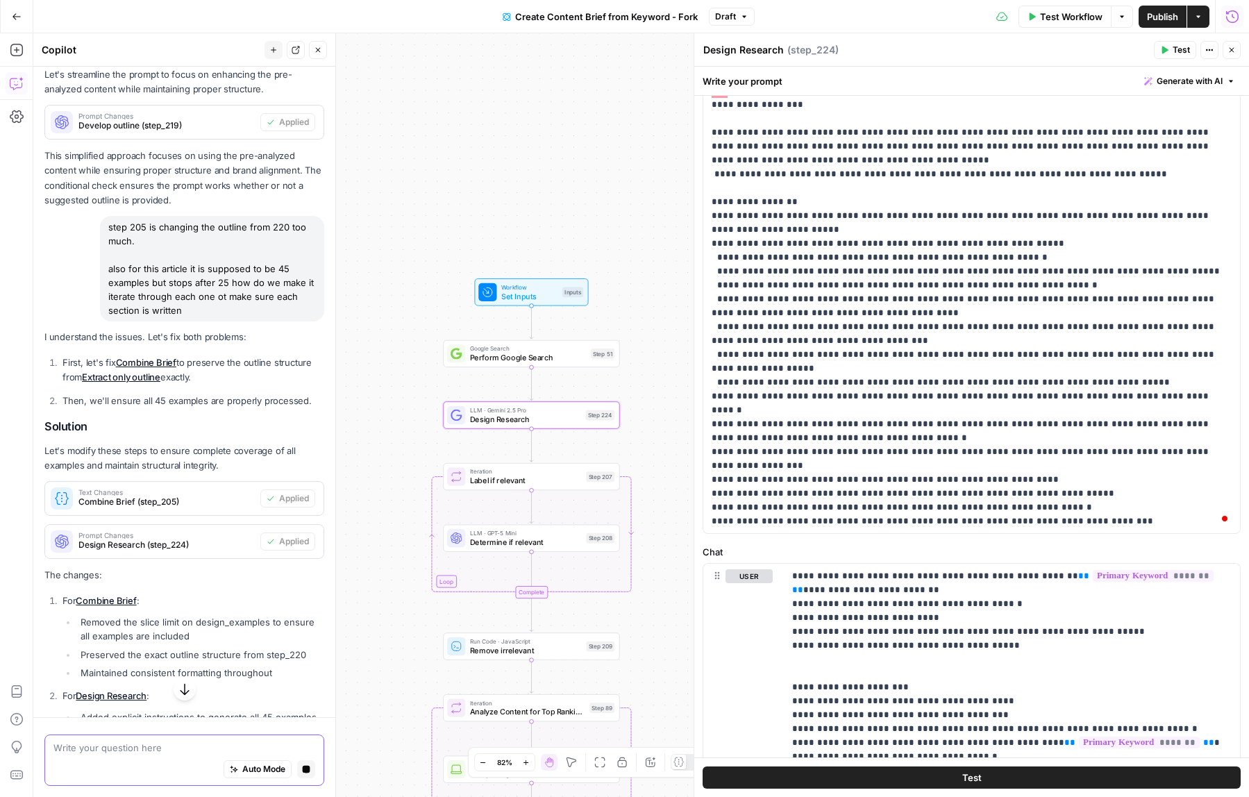
click at [215, 541] on span "Design Research (step_224)" at bounding box center [166, 545] width 176 height 12
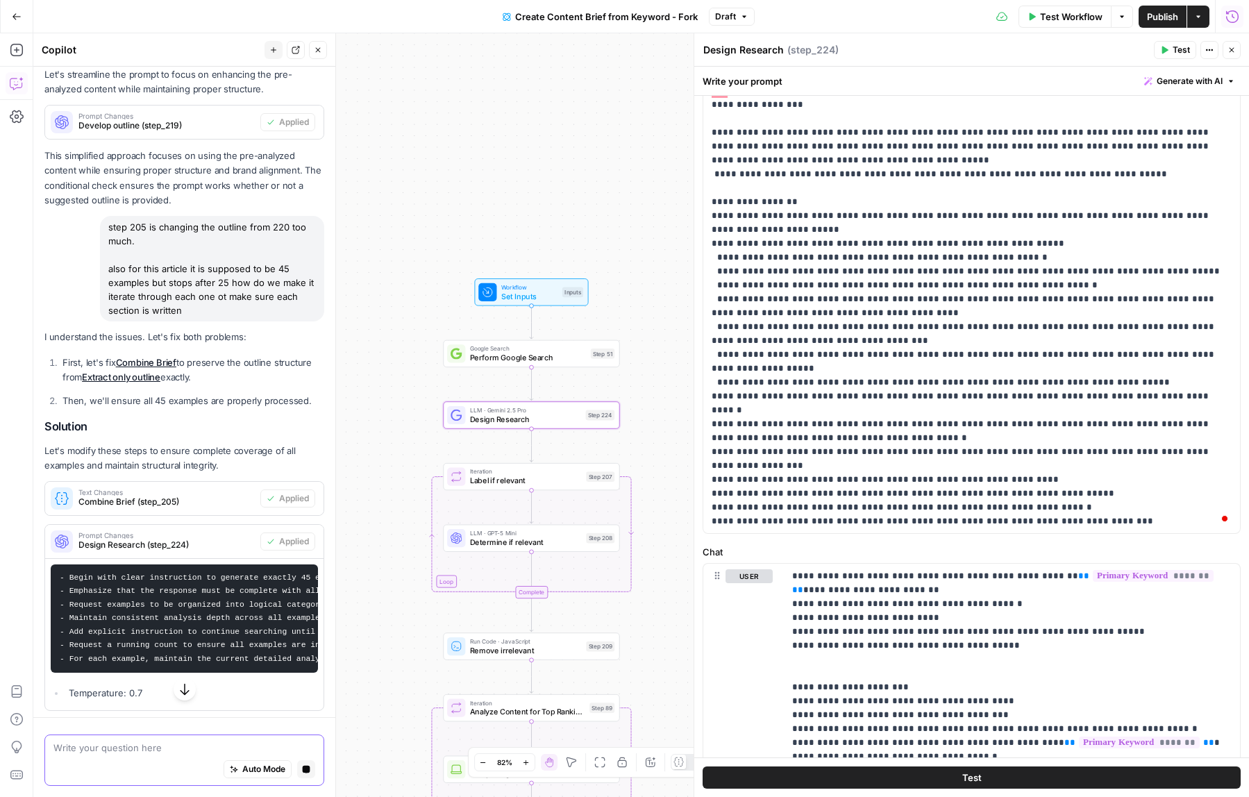
click at [215, 541] on span "Design Research (step_224)" at bounding box center [166, 545] width 176 height 12
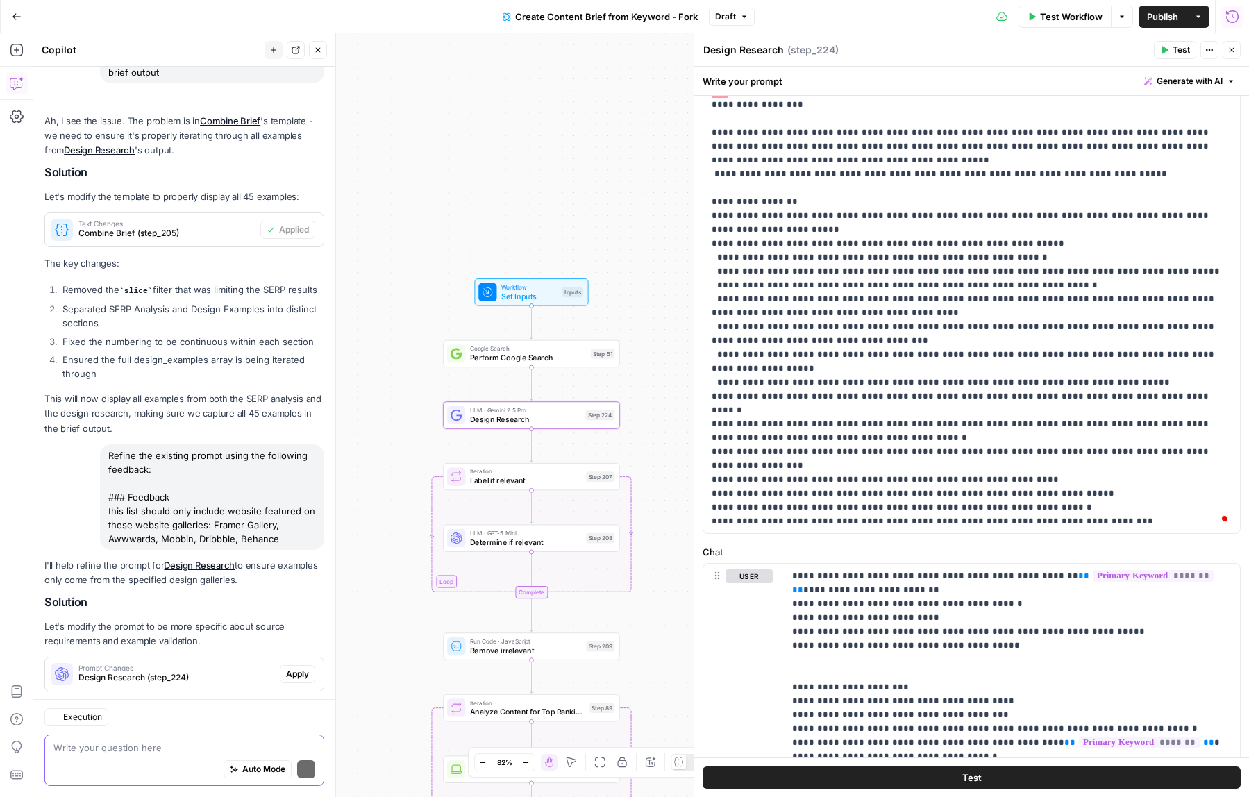
scroll to position [2206, 0]
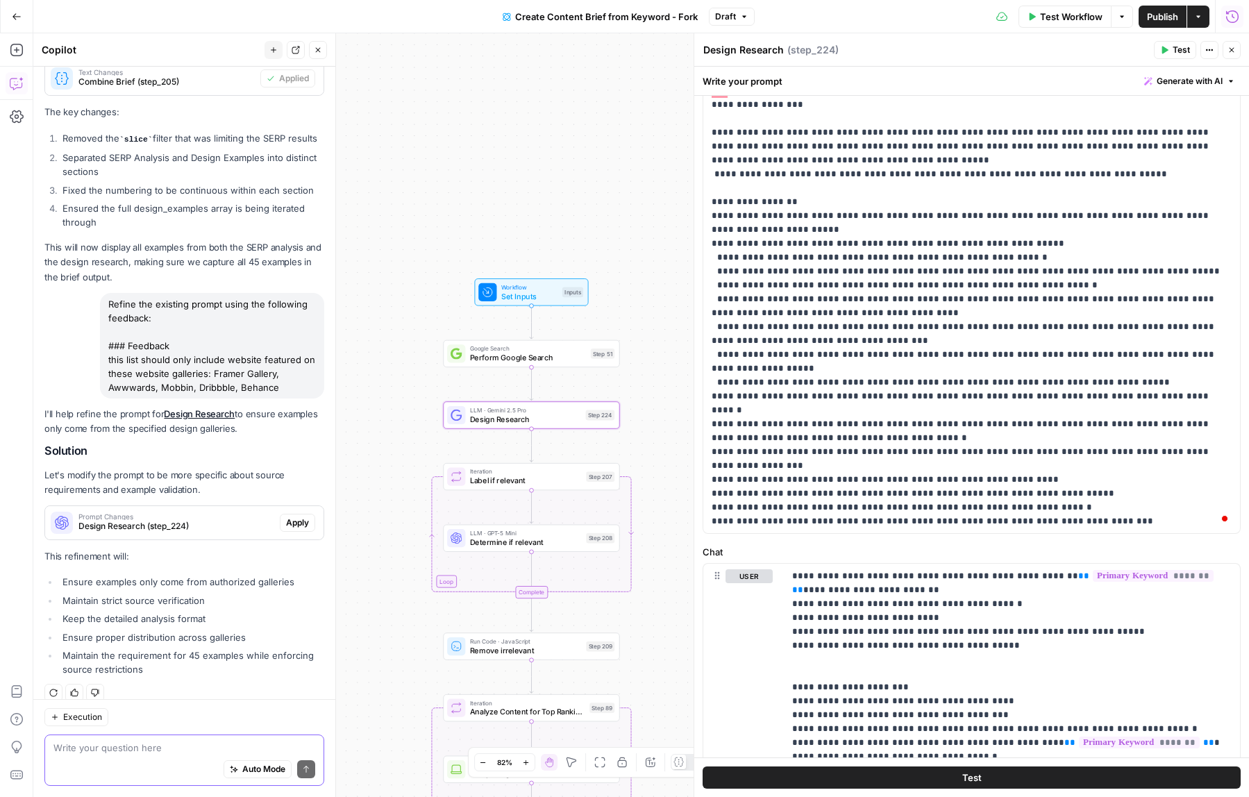
click at [301, 517] on span "Apply" at bounding box center [297, 523] width 23 height 12
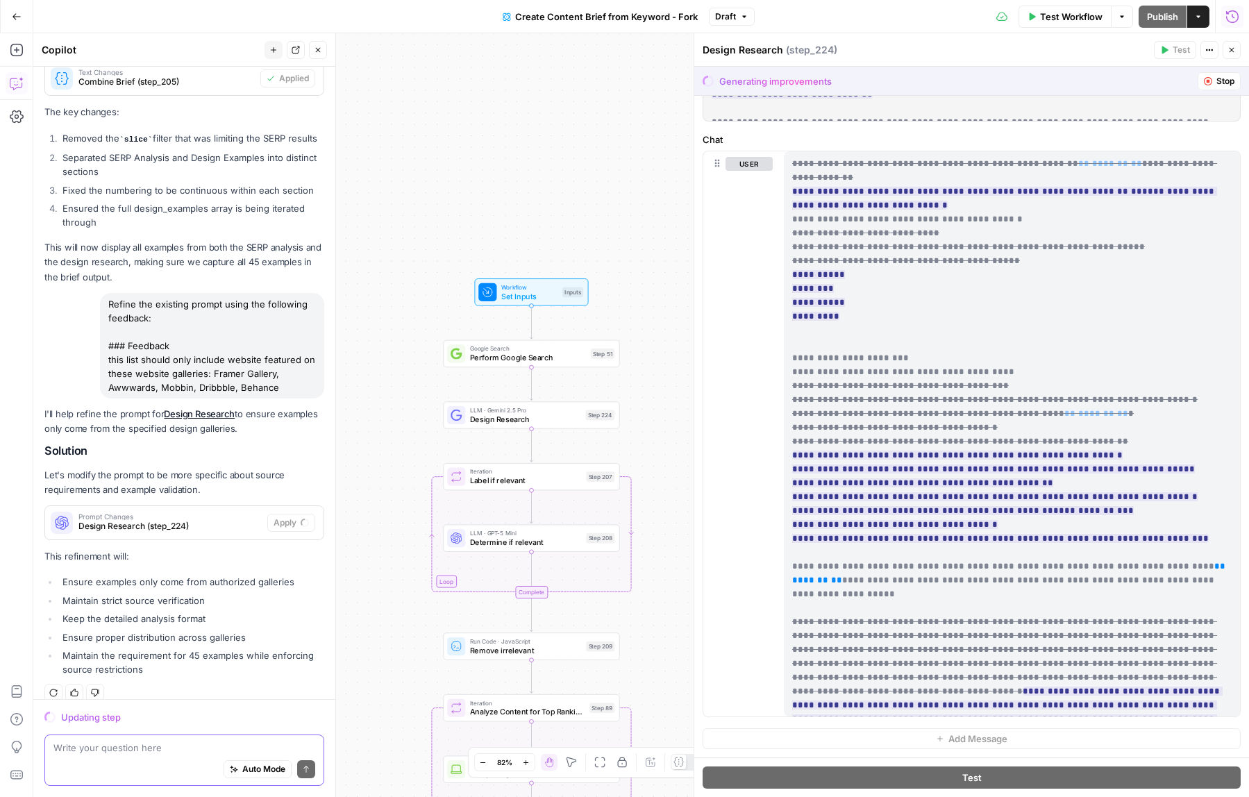
scroll to position [70, 0]
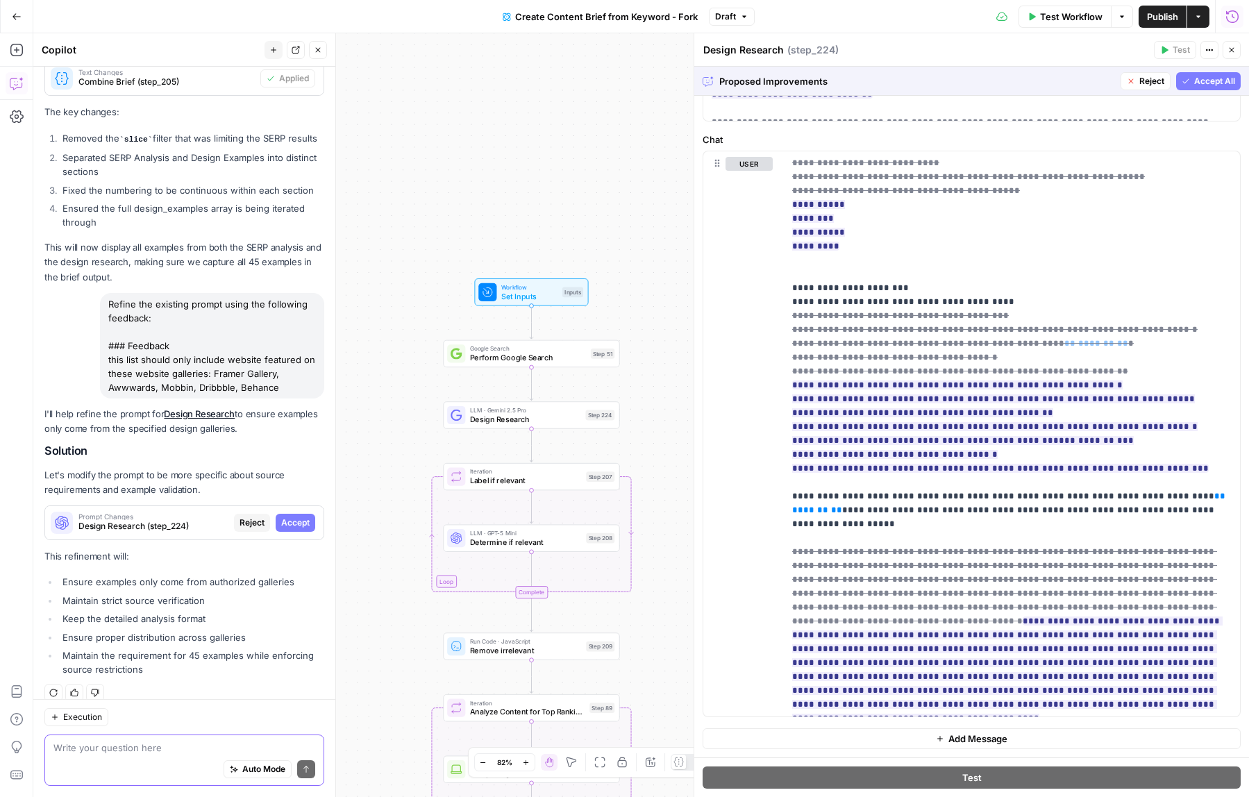
click at [1231, 79] on span "Accept All" at bounding box center [1214, 81] width 41 height 12
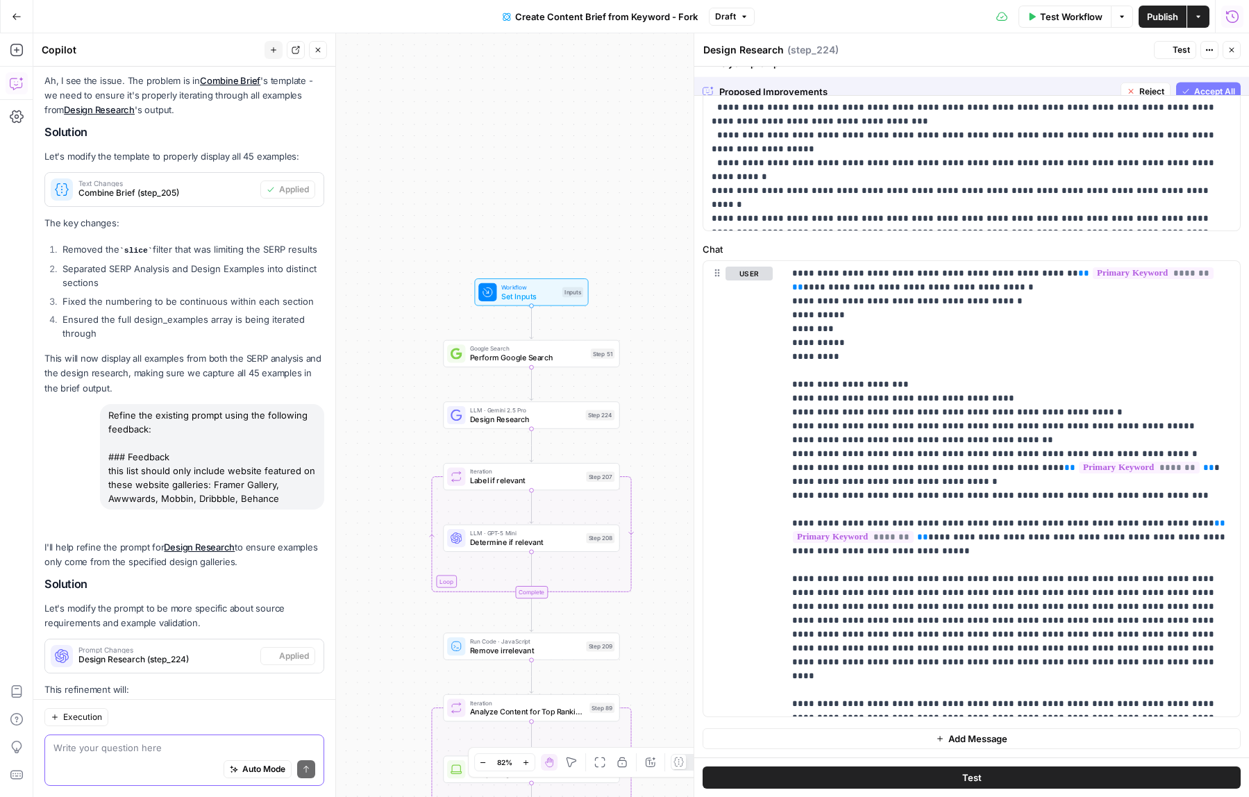
scroll to position [0, 0]
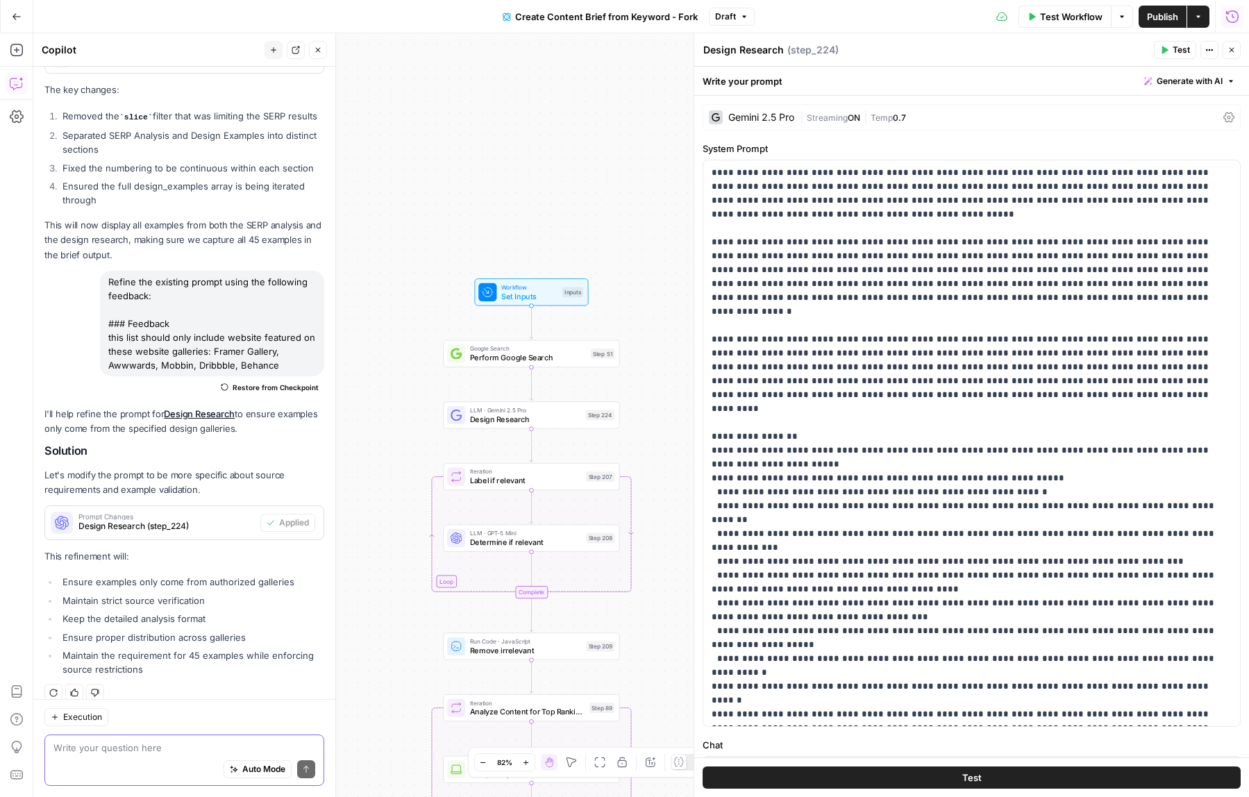
click at [1148, 19] on span "Publish" at bounding box center [1162, 17] width 31 height 14
click at [1096, 22] on span "Test Workflow" at bounding box center [1071, 17] width 62 height 14
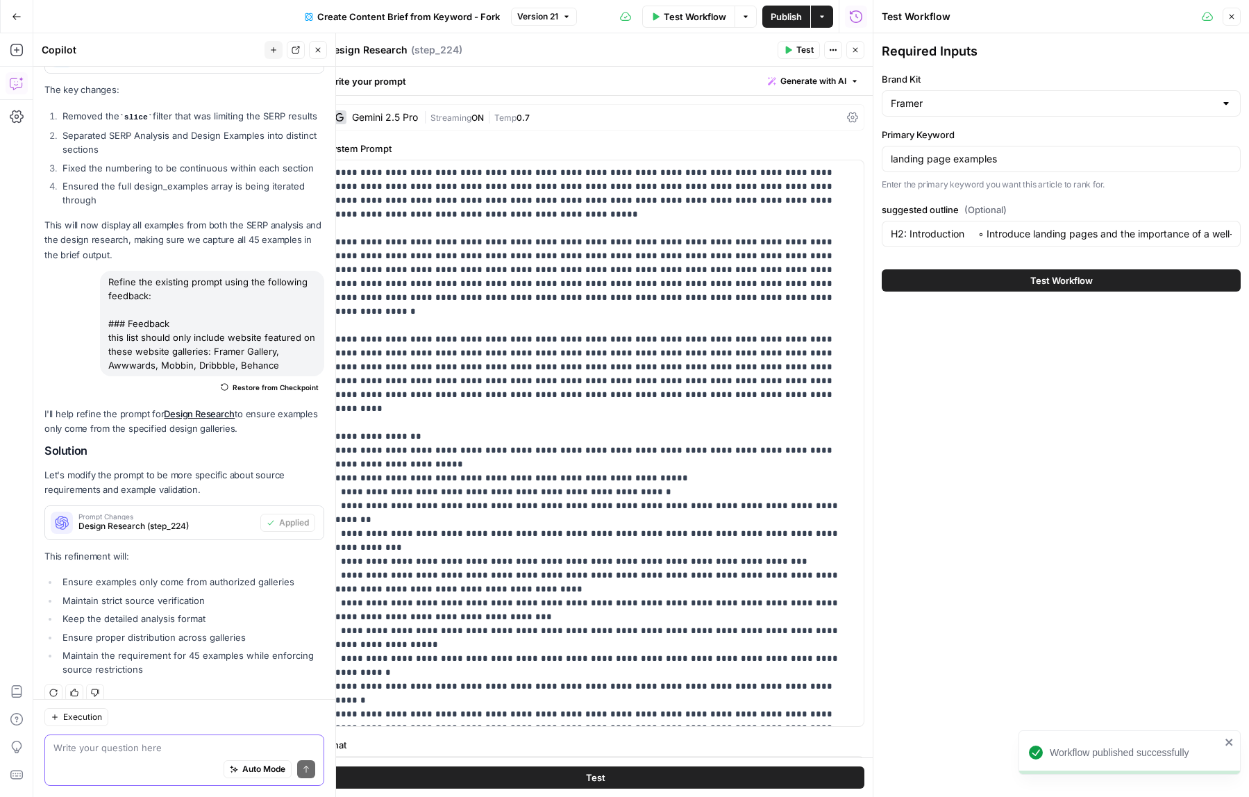
click at [978, 285] on button "Test Workflow" at bounding box center [1061, 280] width 359 height 22
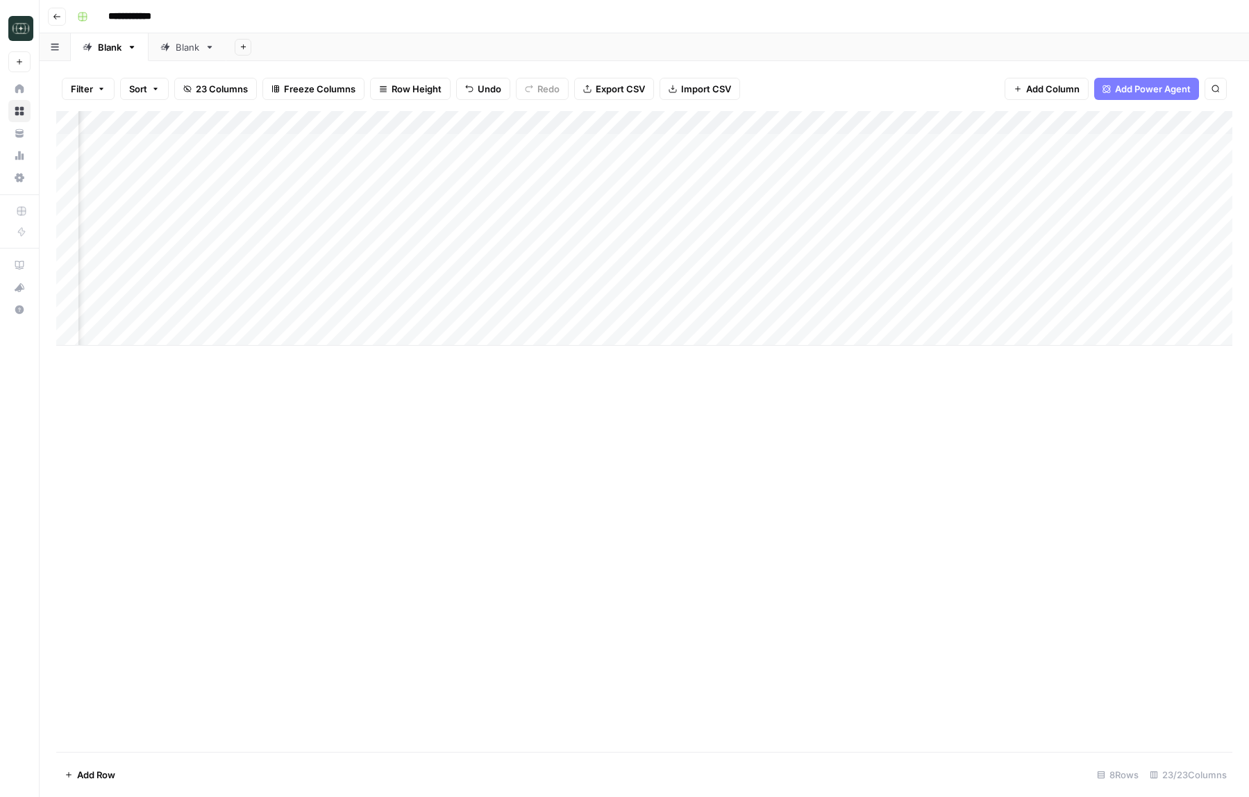
scroll to position [0, 85]
click at [356, 315] on div "Add Column" at bounding box center [644, 228] width 1176 height 235
click at [354, 308] on div "Add Column" at bounding box center [644, 228] width 1176 height 235
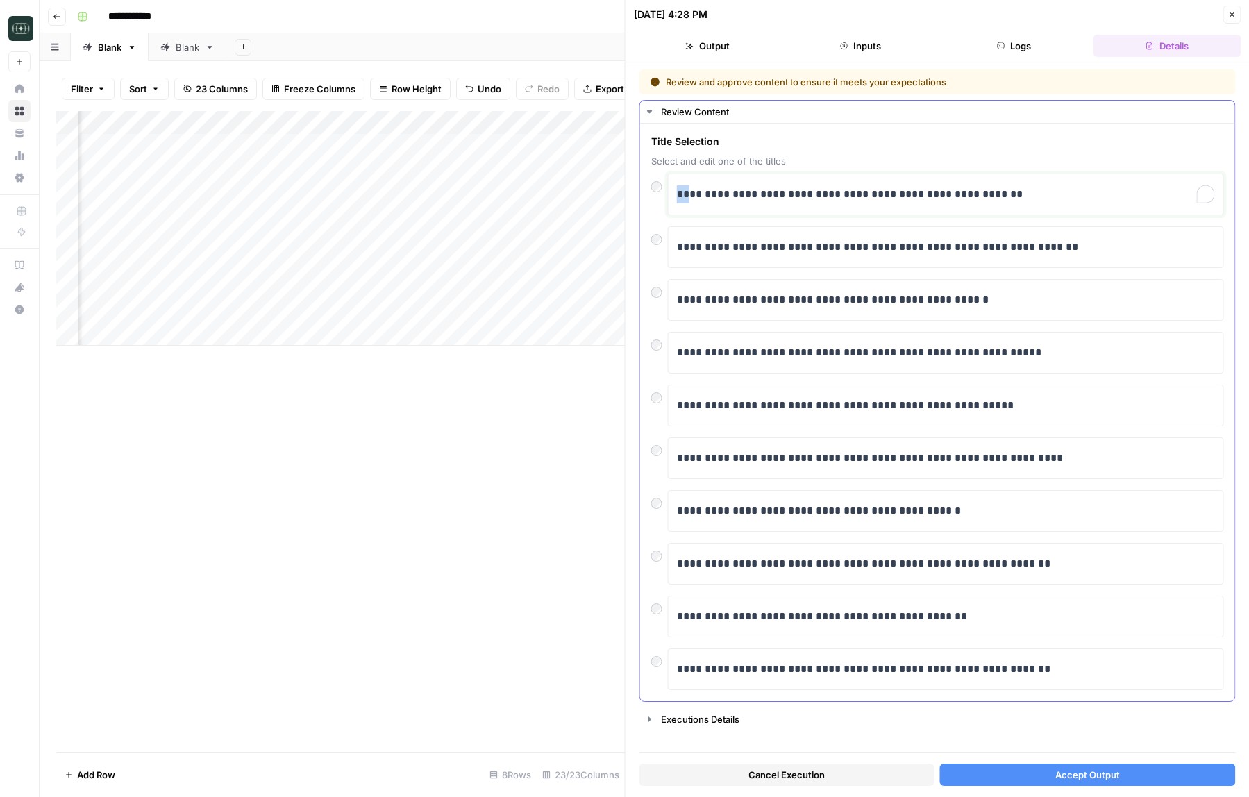
drag, startPoint x: 687, startPoint y: 196, endPoint x: 676, endPoint y: 196, distance: 11.1
click at [677, 196] on p "**********" at bounding box center [946, 194] width 538 height 18
click at [980, 773] on button "Accept Output" at bounding box center [1087, 775] width 295 height 22
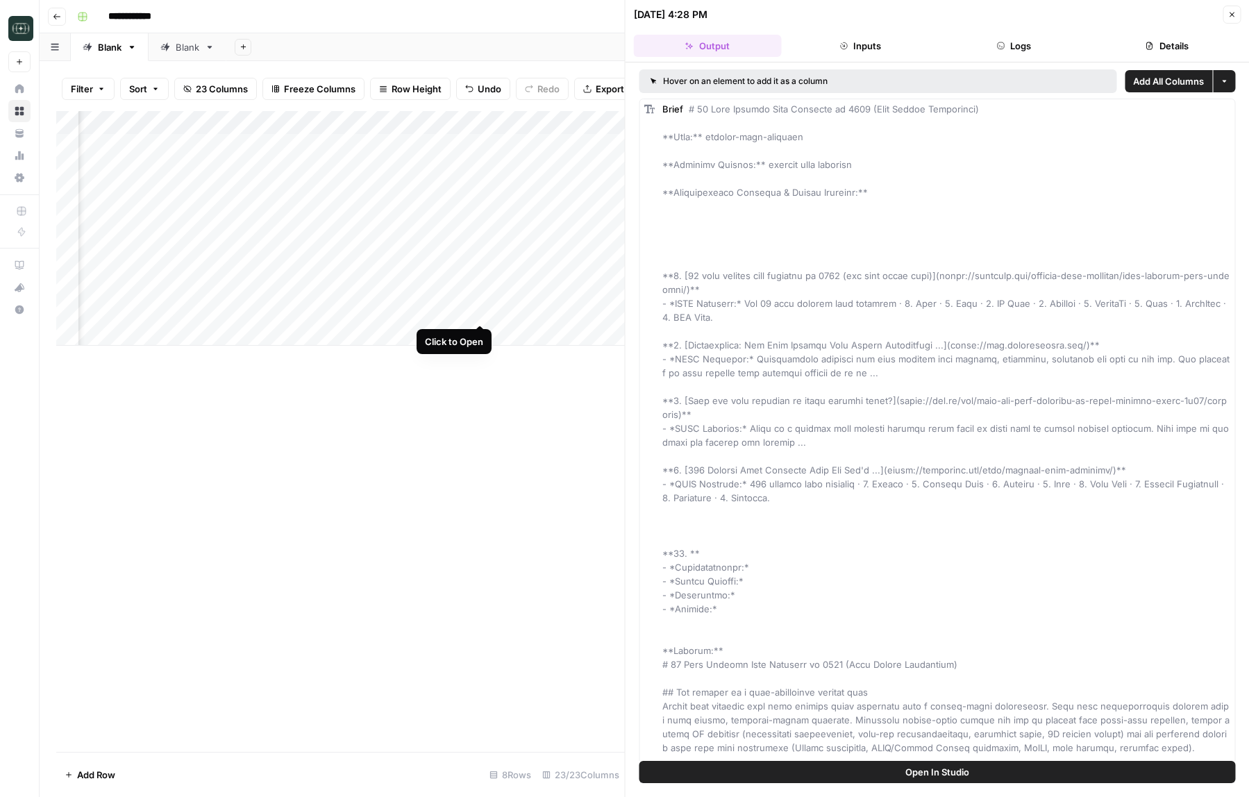
click at [484, 310] on div "Add Column" at bounding box center [340, 228] width 569 height 235
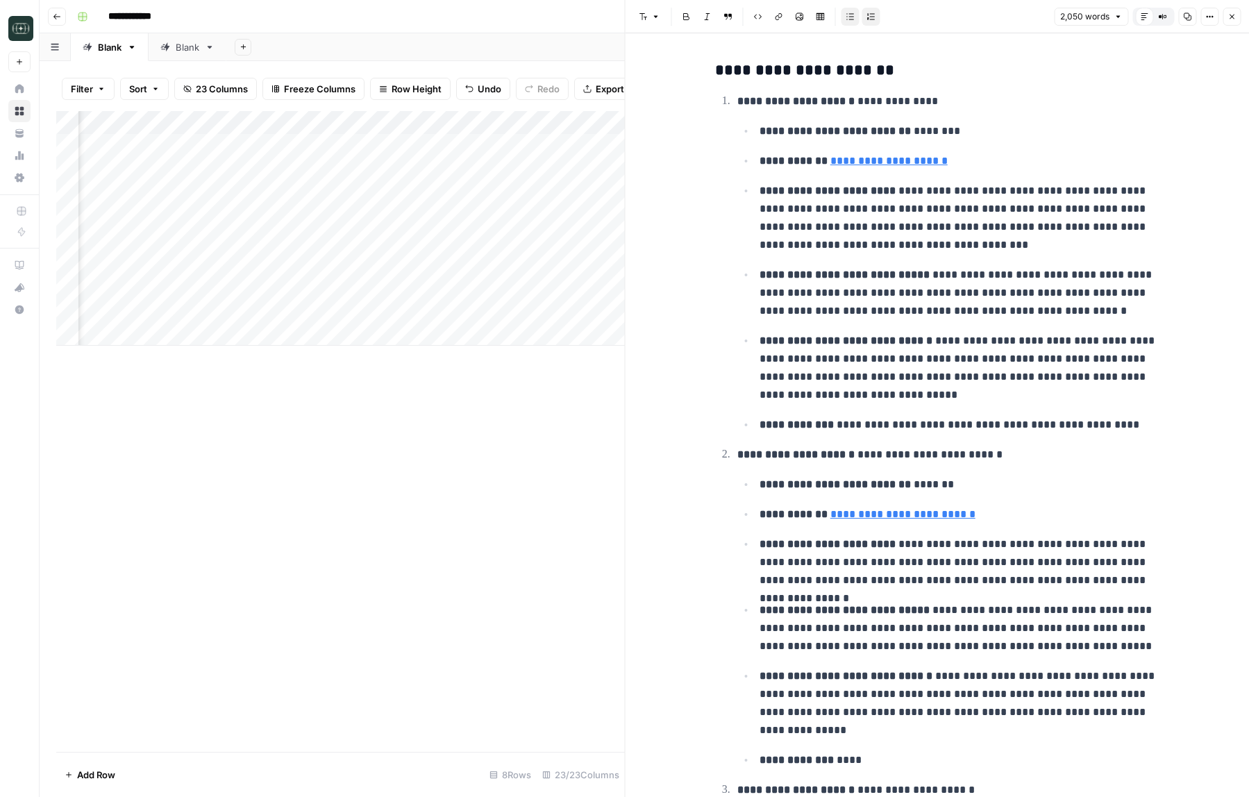
click at [1234, 15] on icon "button" at bounding box center [1231, 16] width 8 height 8
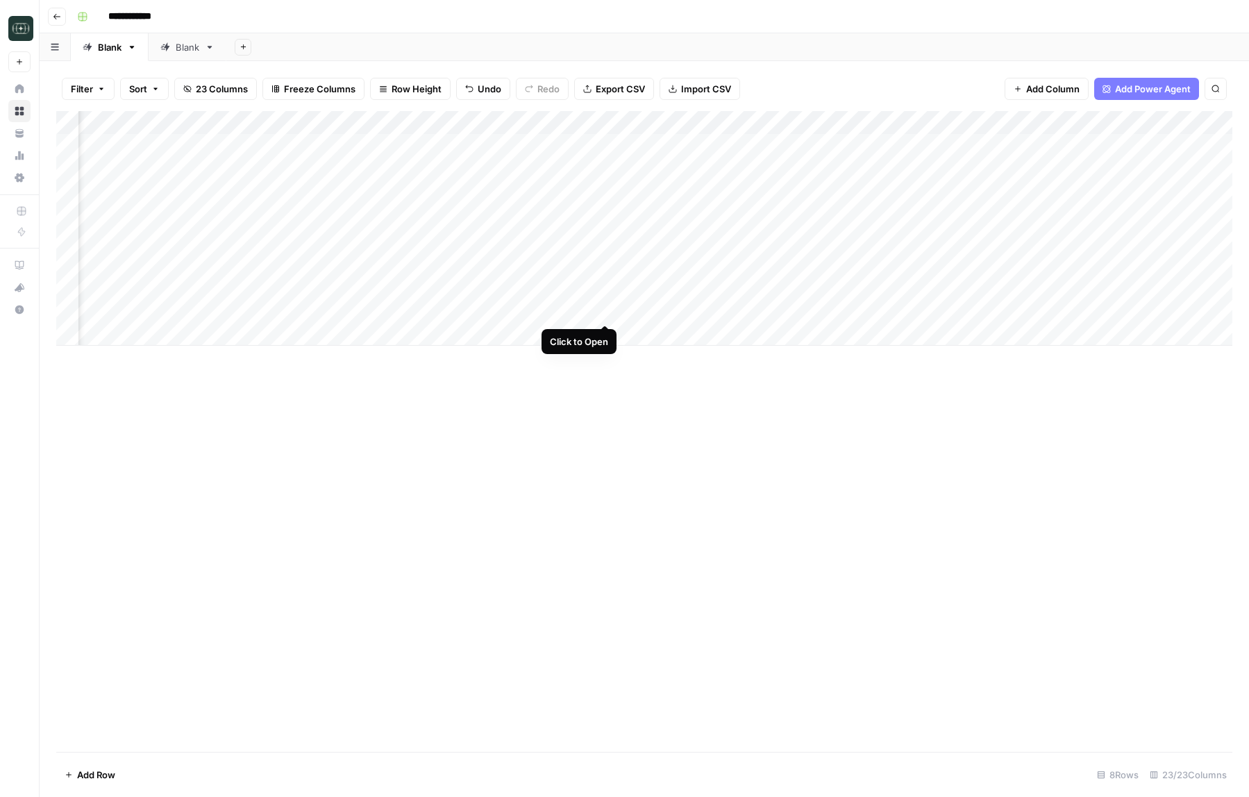
click at [605, 310] on div "Add Column" at bounding box center [644, 228] width 1176 height 235
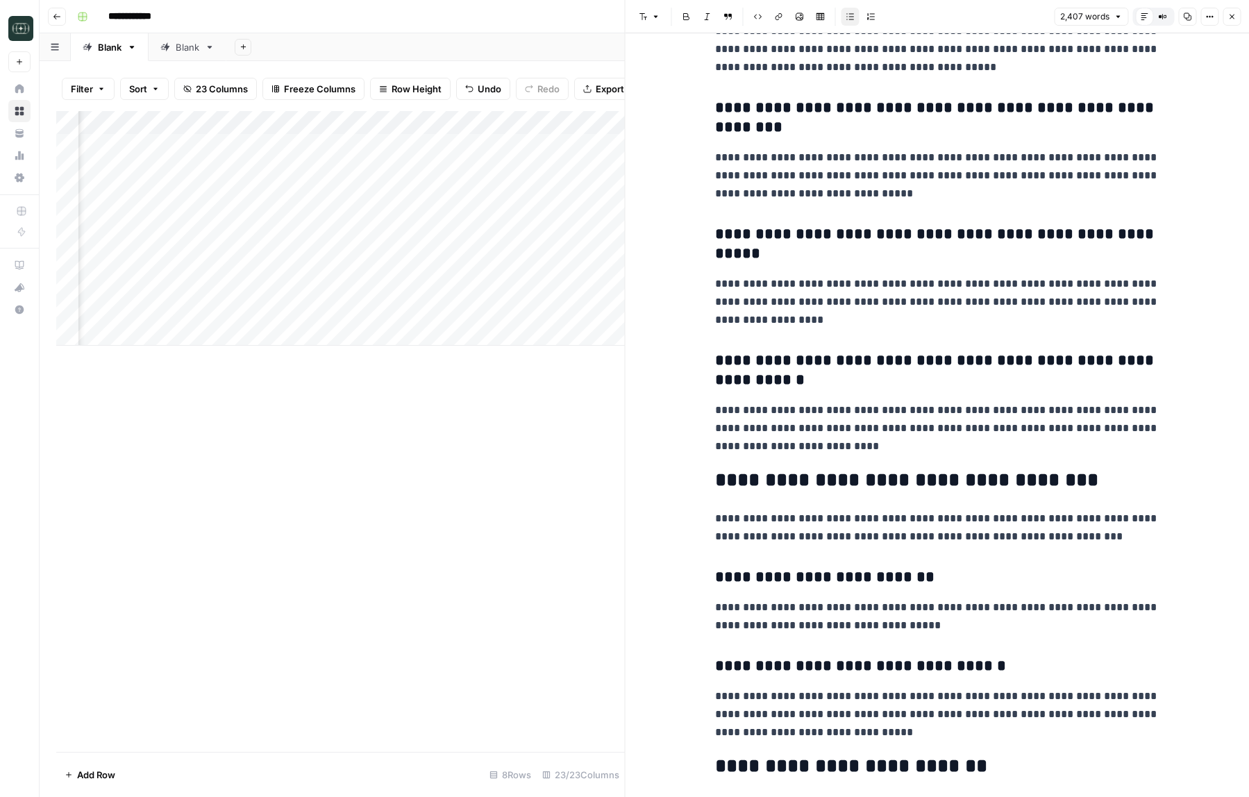
scroll to position [7660, 0]
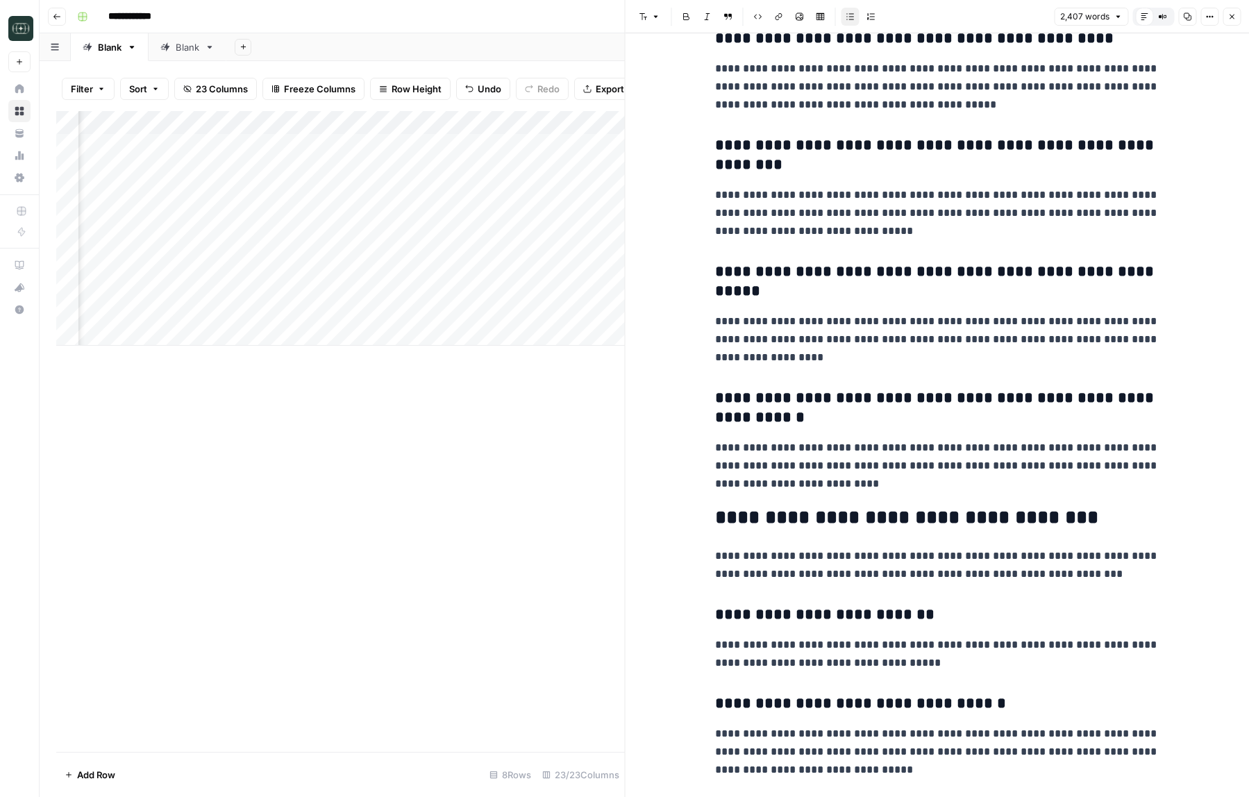
click at [1236, 21] on button "Close" at bounding box center [1232, 17] width 18 height 18
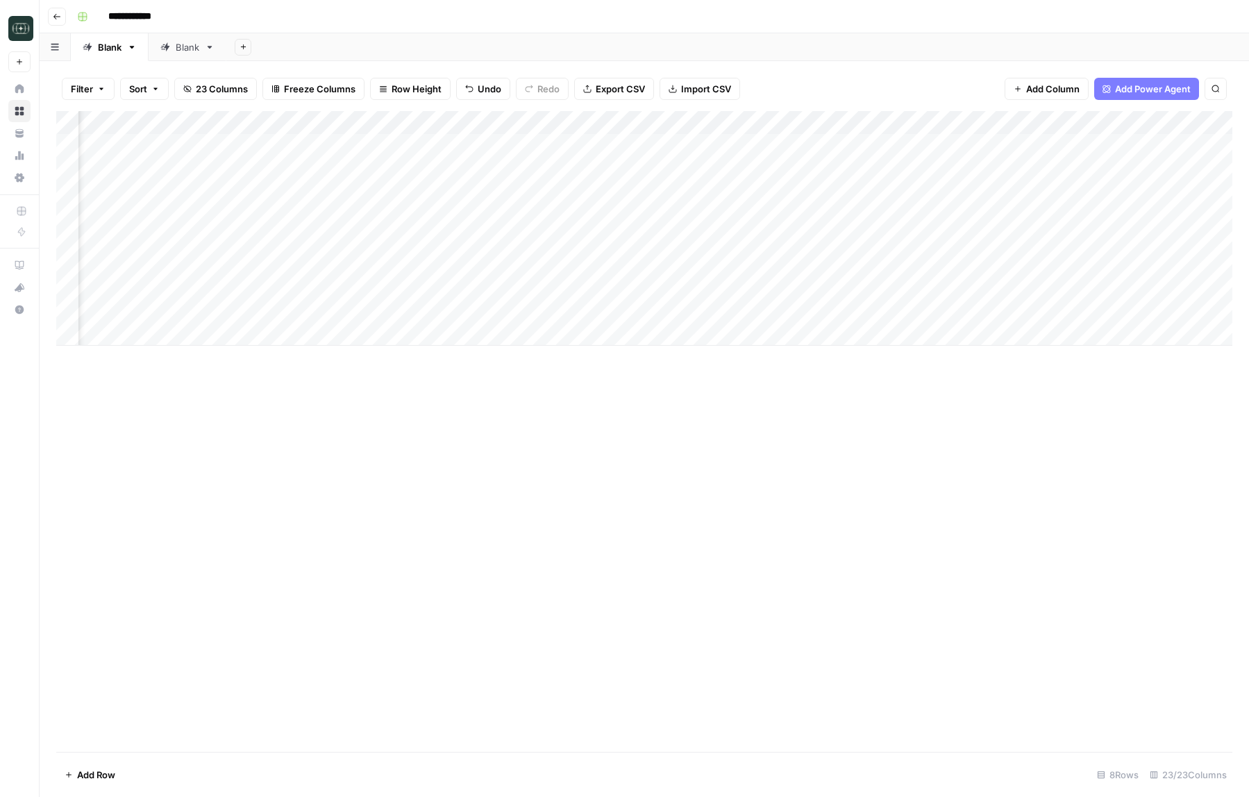
scroll to position [0, 714]
click at [473, 310] on div "Add Column" at bounding box center [644, 228] width 1176 height 235
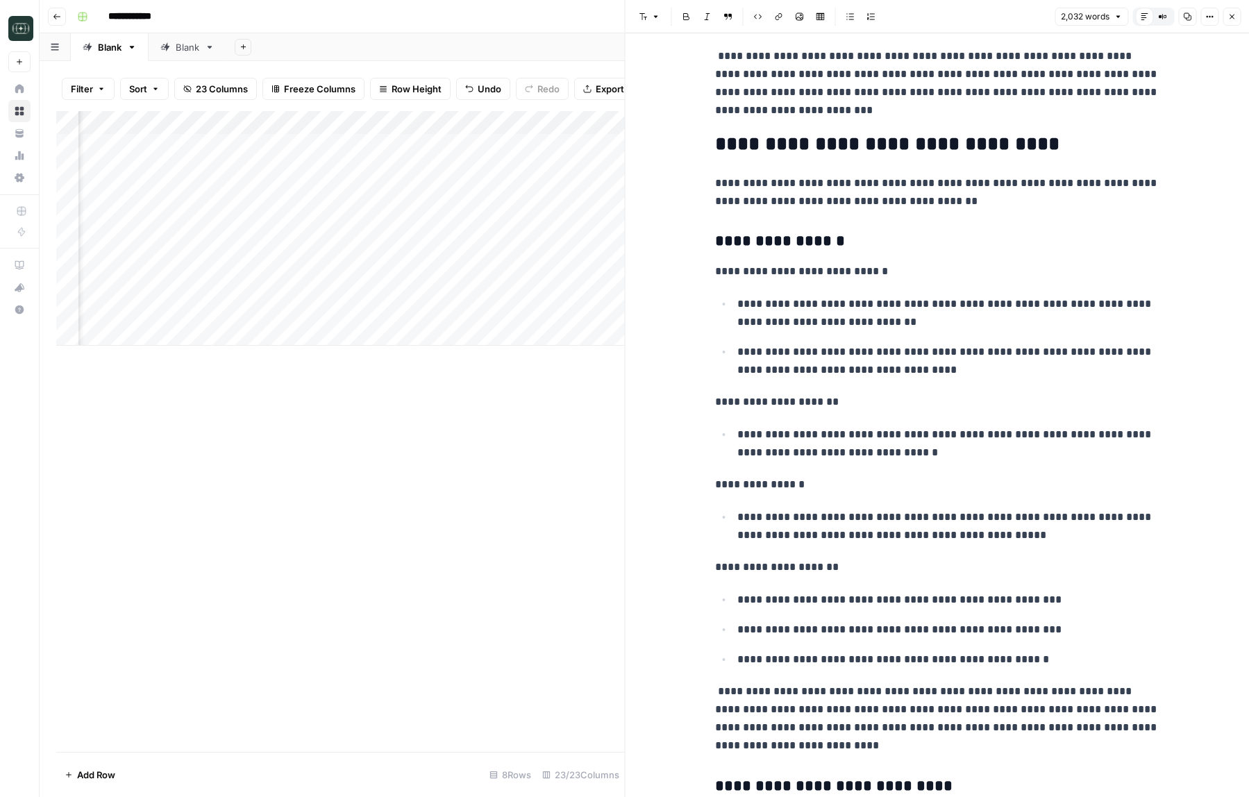
scroll to position [2889, 0]
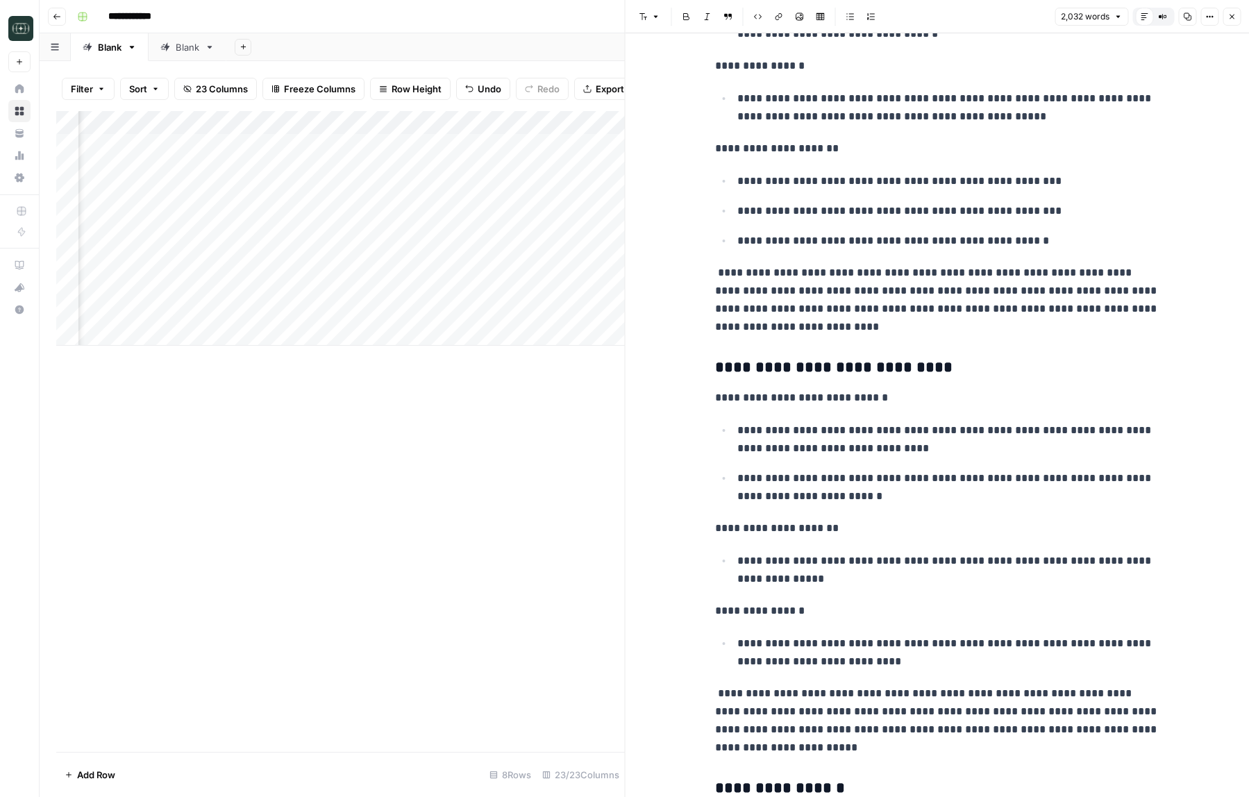
click at [1232, 22] on button "Close" at bounding box center [1232, 17] width 18 height 18
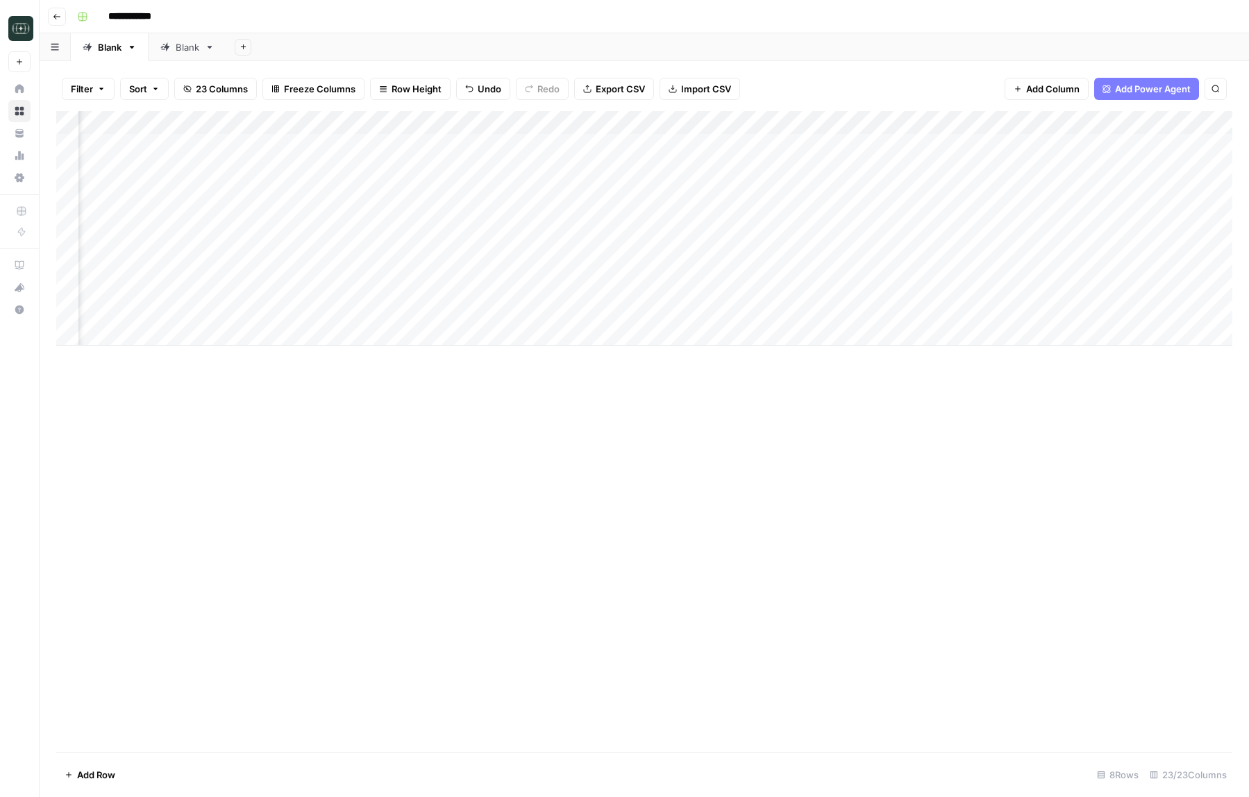
click at [1210, 121] on div "Add Column" at bounding box center [644, 228] width 1176 height 235
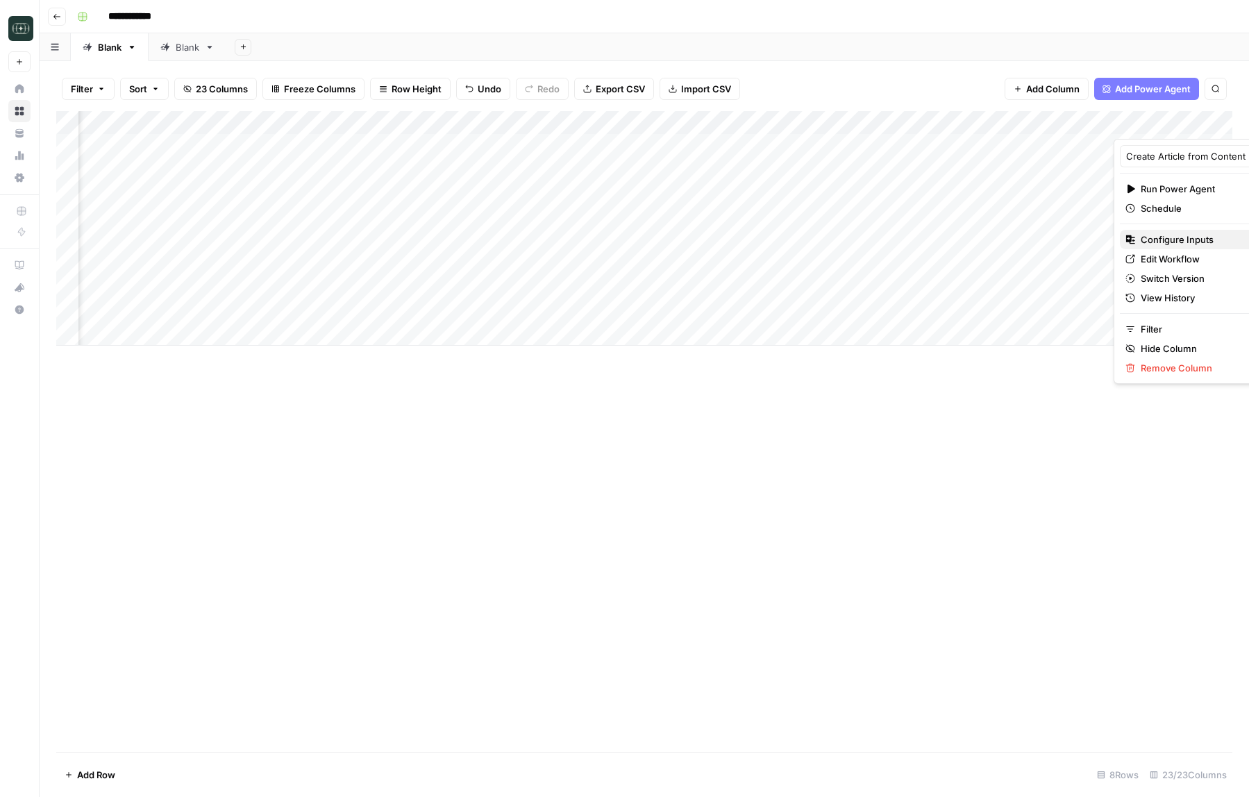
click at [1175, 233] on span "Configure Inputs" at bounding box center [1201, 240] width 121 height 14
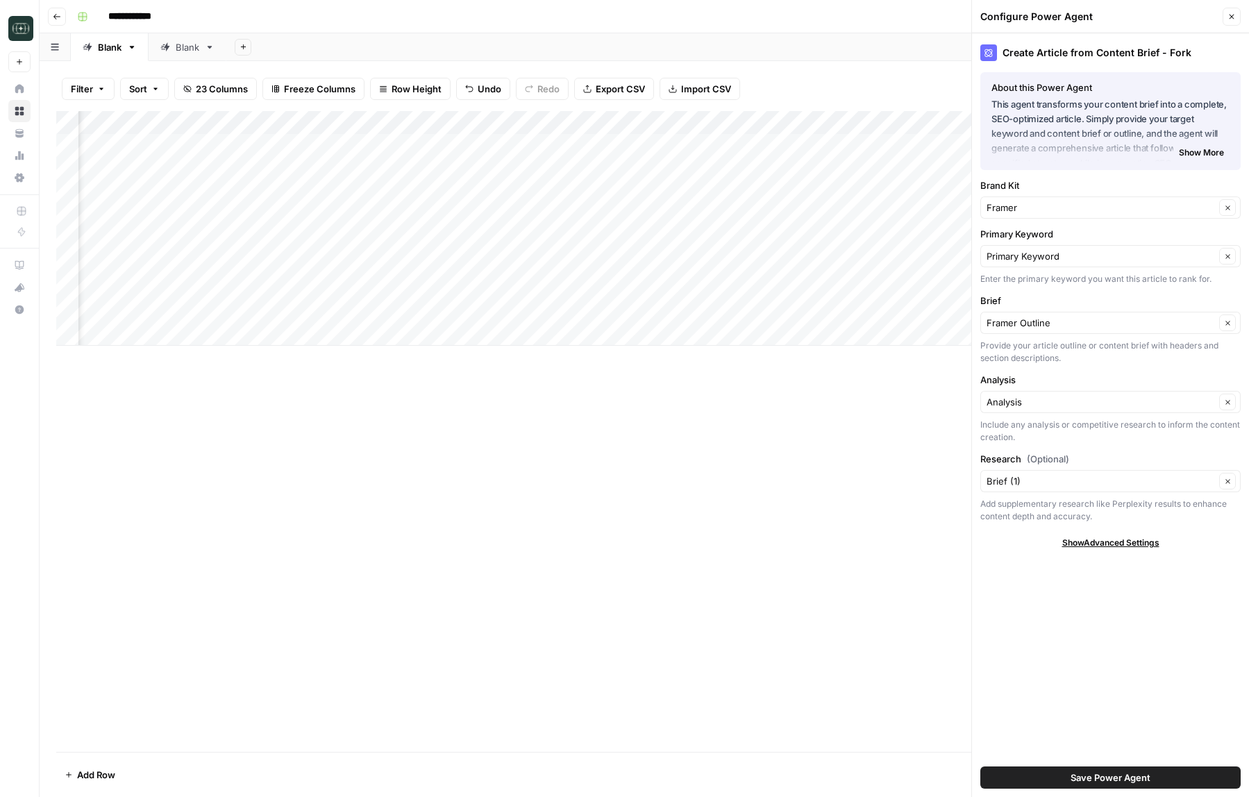
scroll to position [0, 378]
click at [258, 312] on div "Add Column" at bounding box center [644, 228] width 1176 height 235
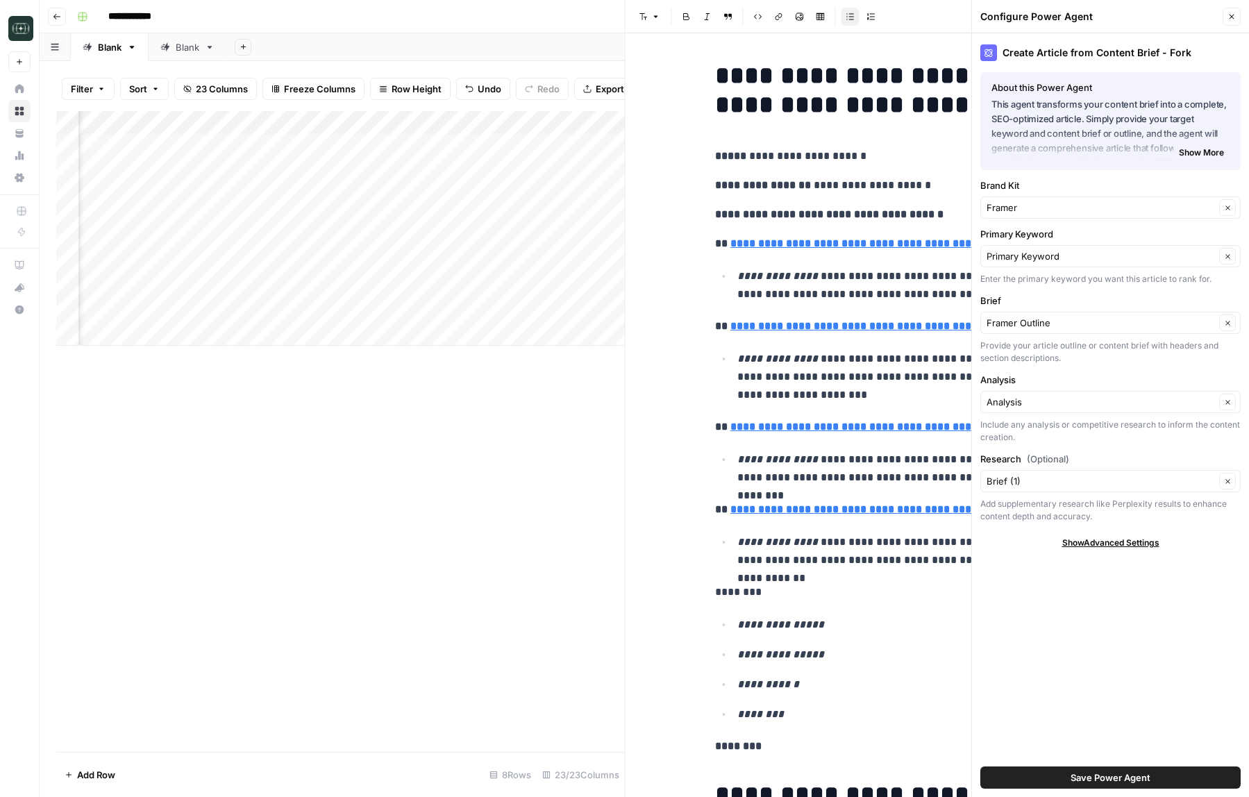
click at [775, 360] on em "**********" at bounding box center [777, 358] width 81 height 10
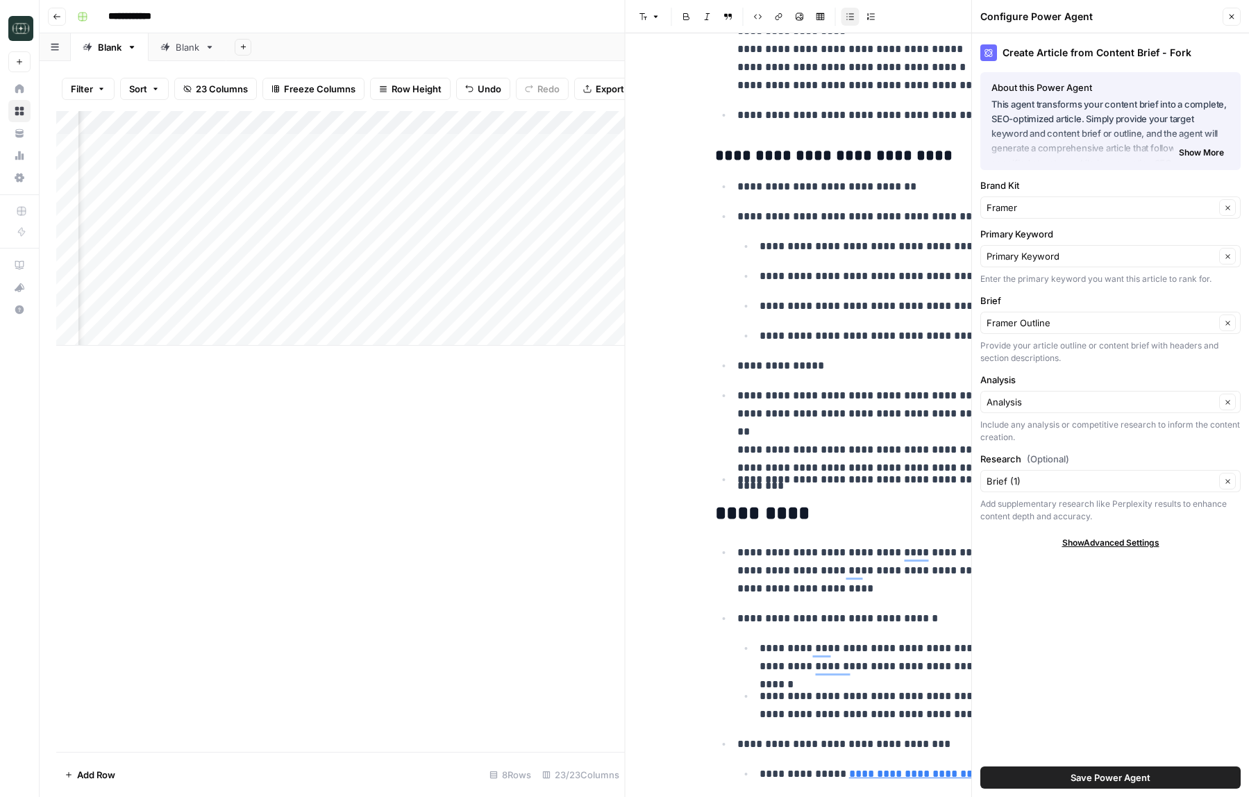
click at [853, 433] on p "**********" at bounding box center [948, 423] width 422 height 72
click at [1234, 13] on icon "button" at bounding box center [1231, 16] width 8 height 8
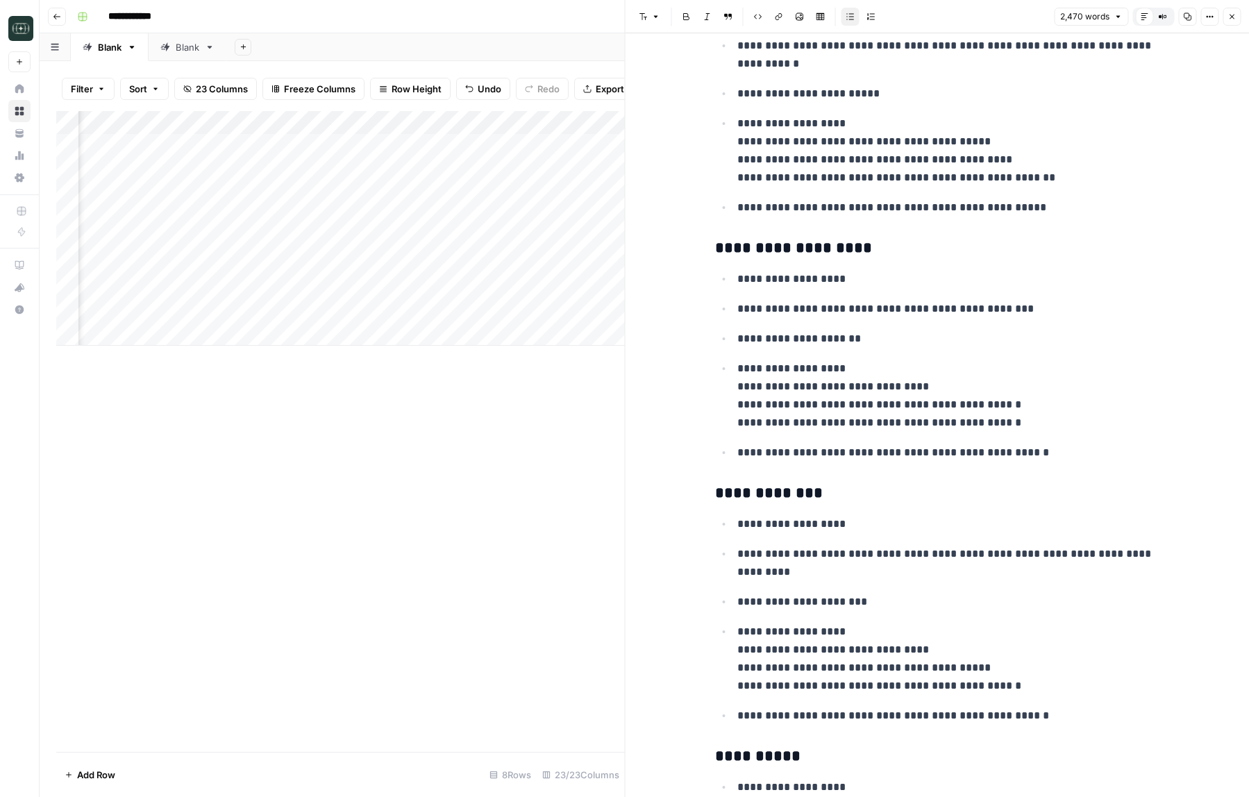
click at [1231, 17] on icon "button" at bounding box center [1231, 16] width 8 height 8
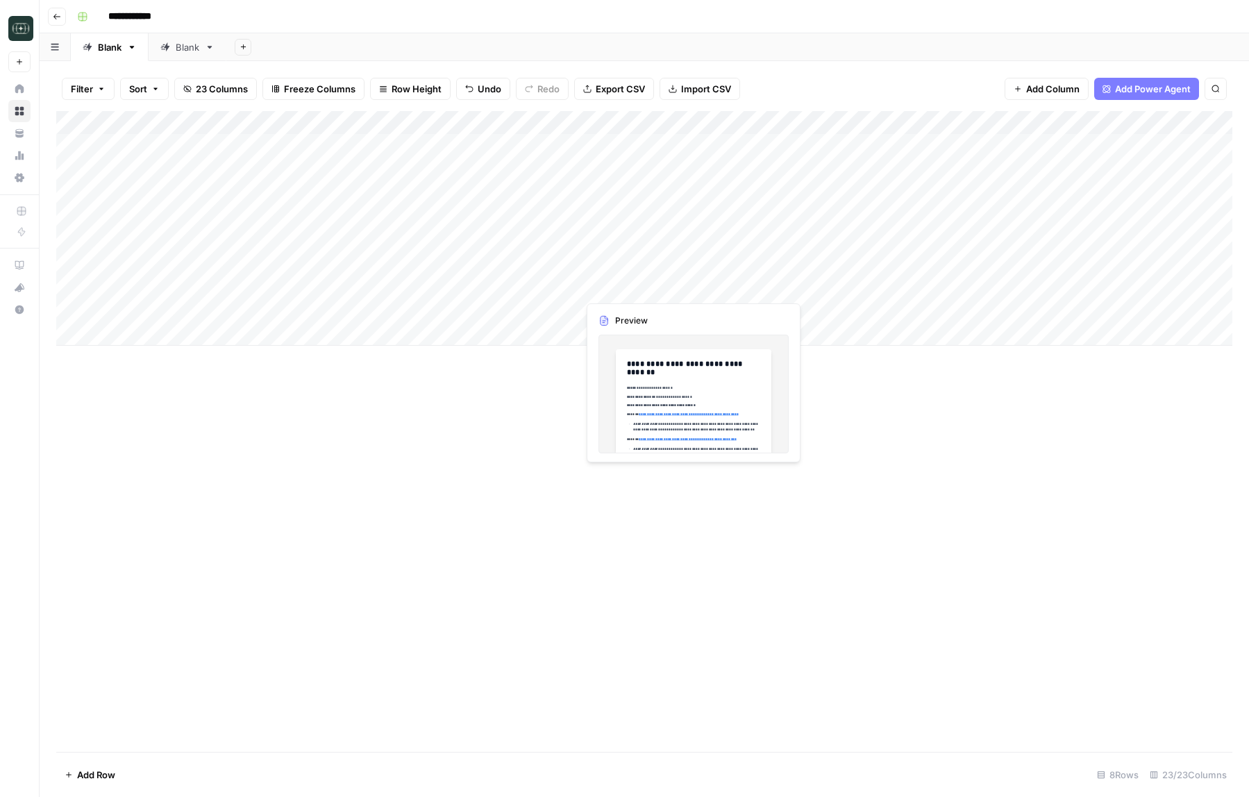
click at [634, 259] on div "Add Column" at bounding box center [644, 228] width 1176 height 235
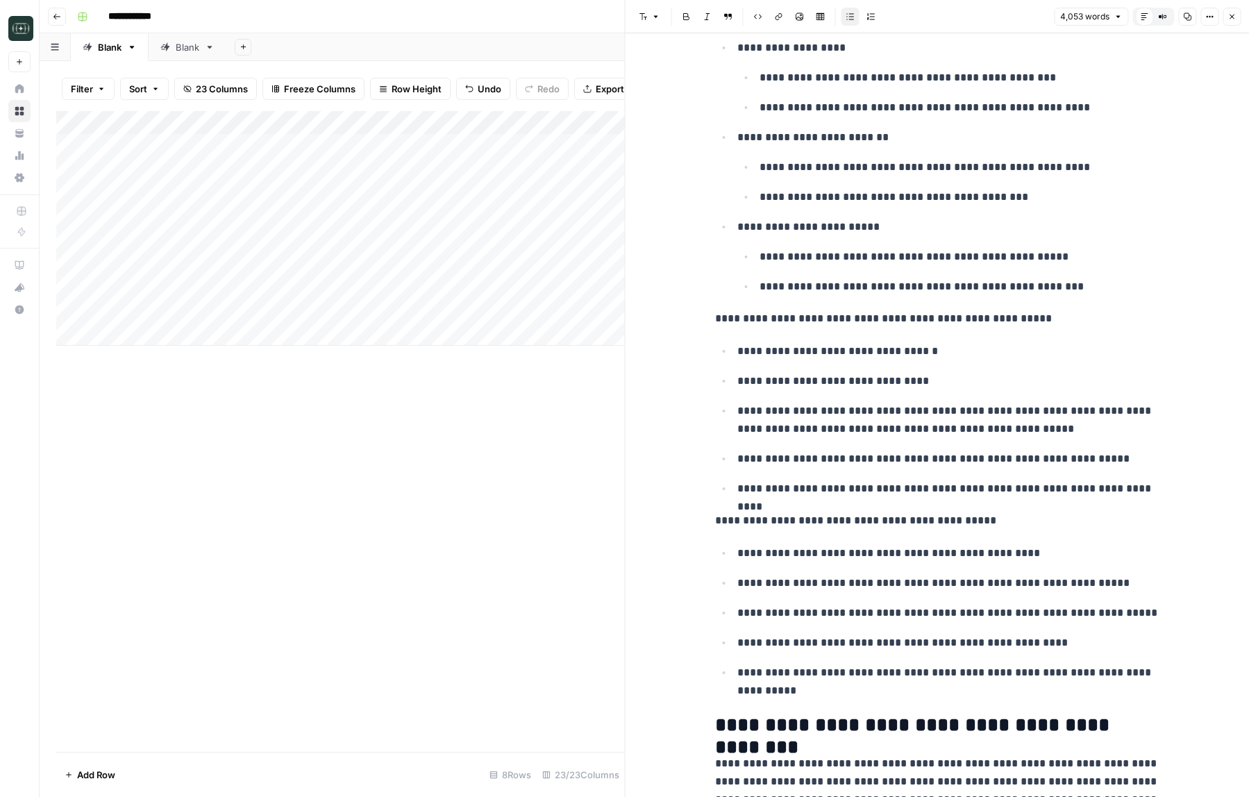
click at [1234, 15] on icon "button" at bounding box center [1231, 16] width 8 height 8
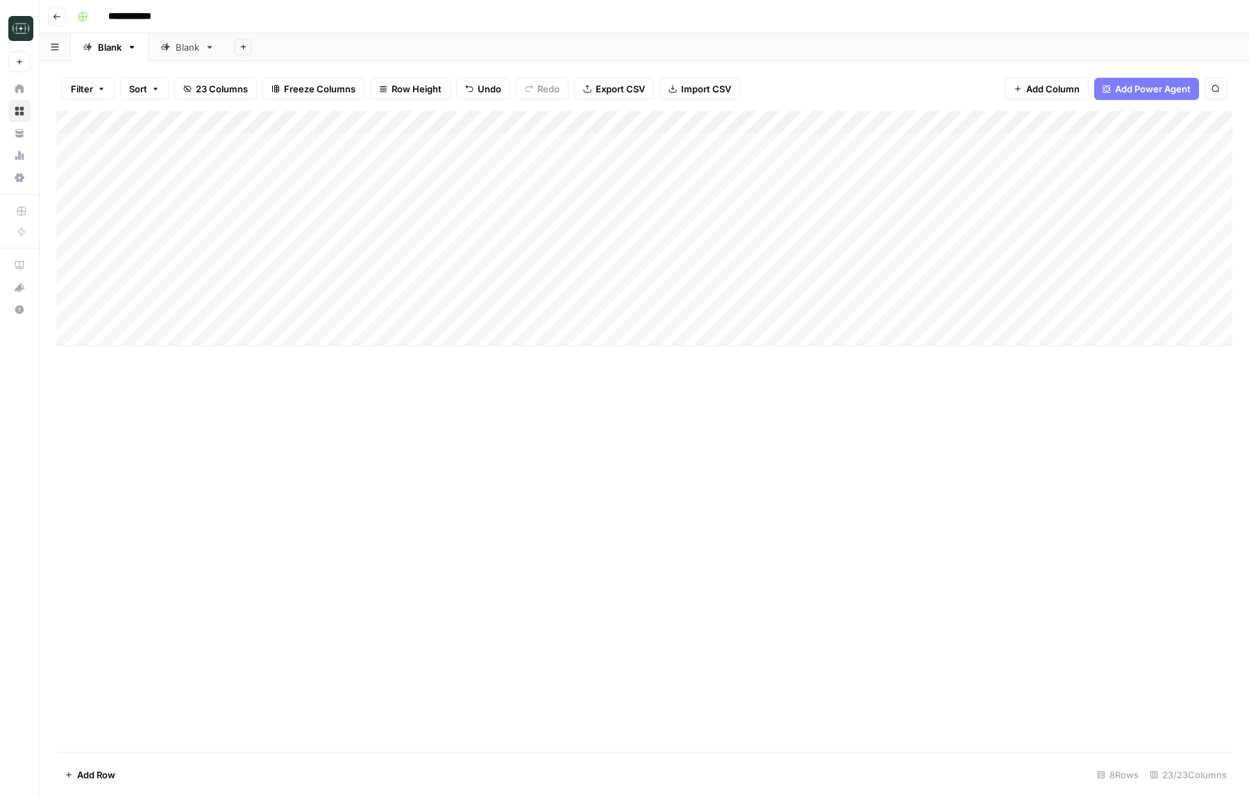
click at [423, 262] on div "Add Column" at bounding box center [644, 228] width 1176 height 235
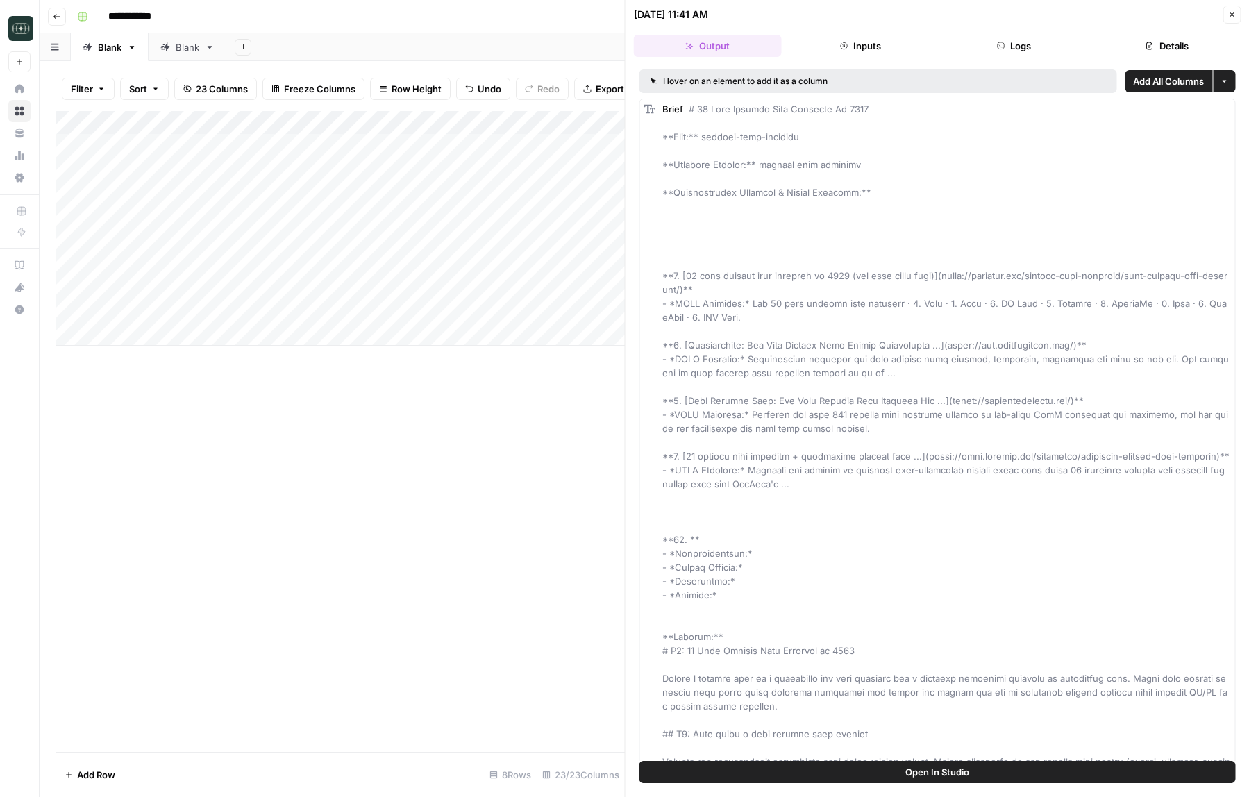
click at [1053, 28] on header "08/18/25 at 11:41 AM Close Output Inputs Logs Details" at bounding box center [938, 31] width 624 height 62
click at [1025, 49] on button "Logs" at bounding box center [1014, 46] width 148 height 22
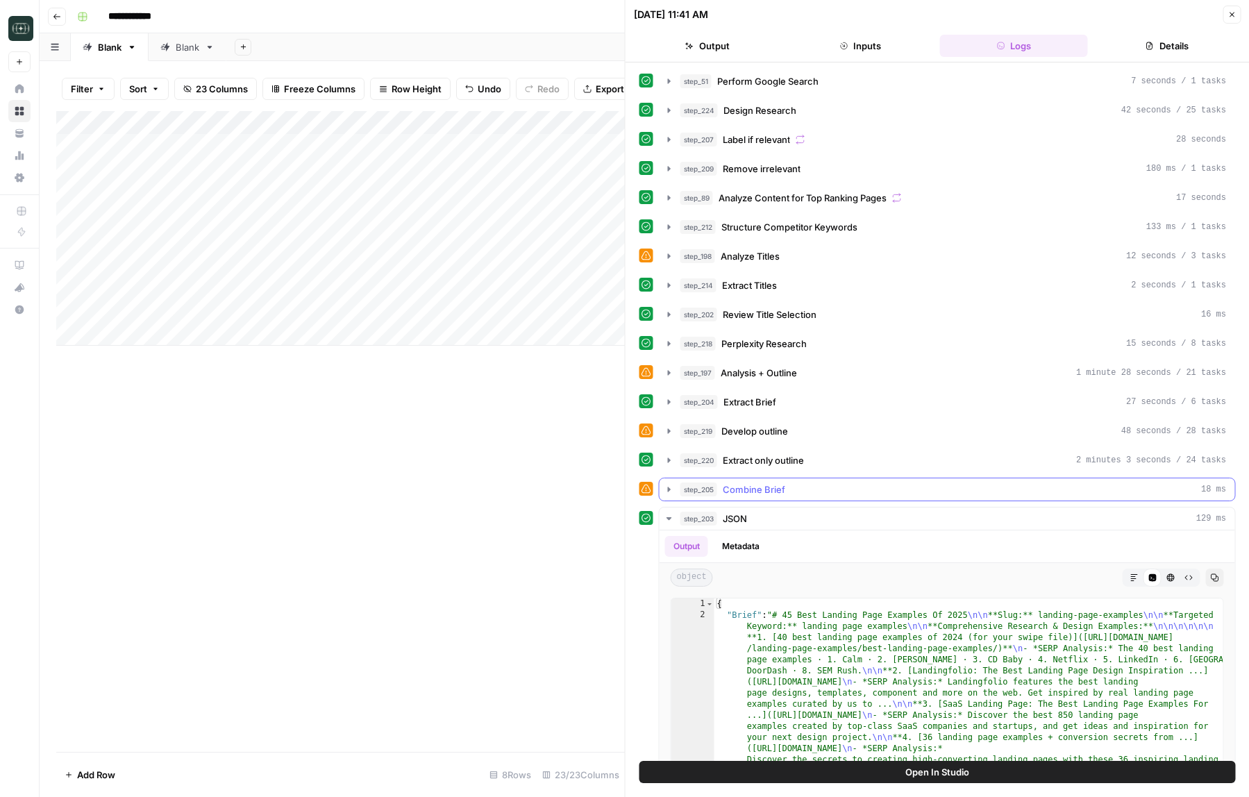
click at [800, 483] on div "step_205 Combine Brief 18 ms" at bounding box center [953, 490] width 546 height 14
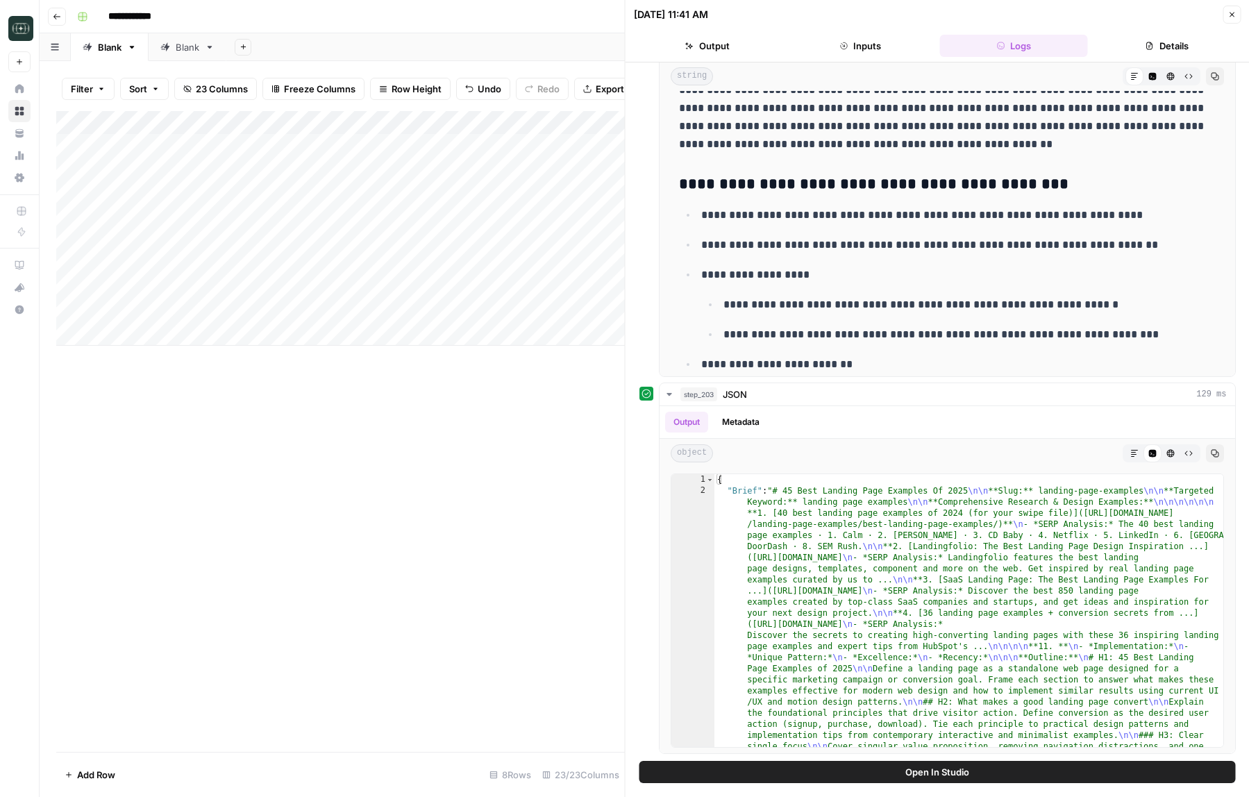
click at [1232, 12] on icon "button" at bounding box center [1231, 14] width 8 height 8
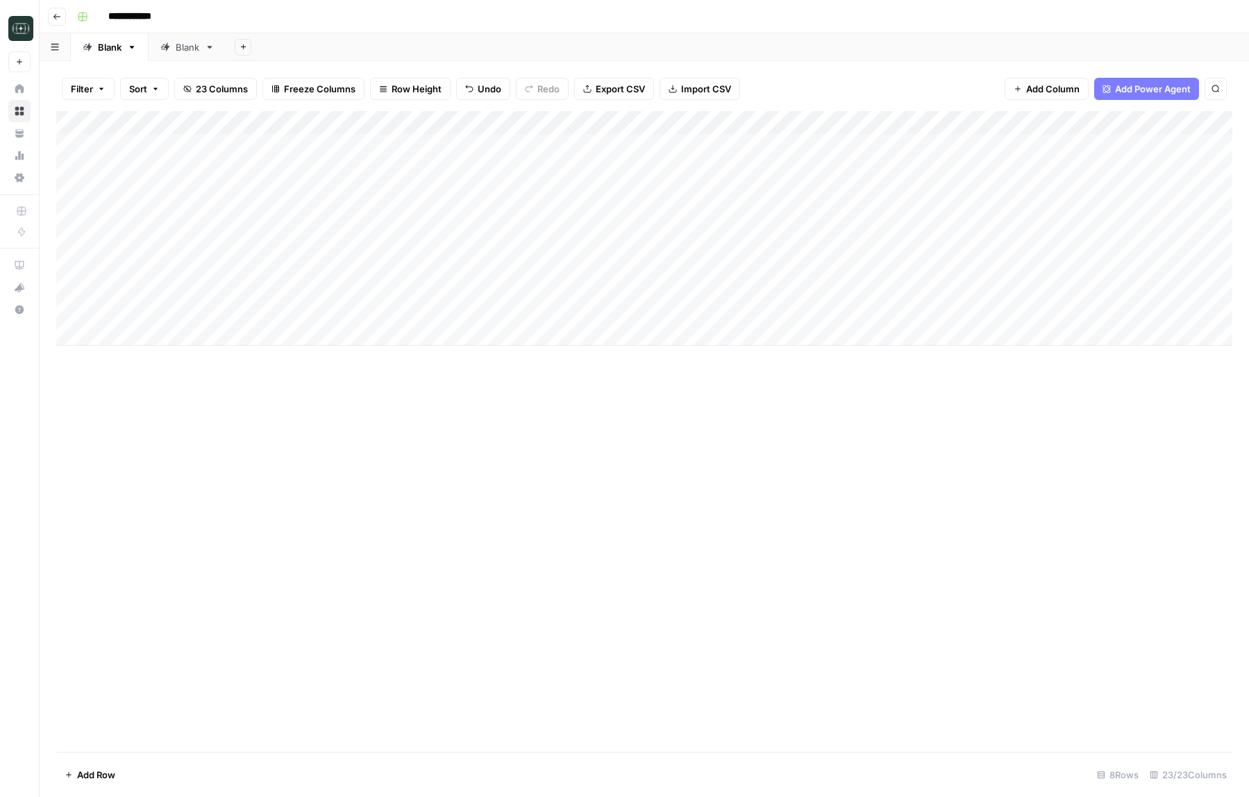
click at [546, 264] on div "Add Column" at bounding box center [644, 228] width 1176 height 235
click at [536, 265] on div "Add Column" at bounding box center [644, 228] width 1176 height 235
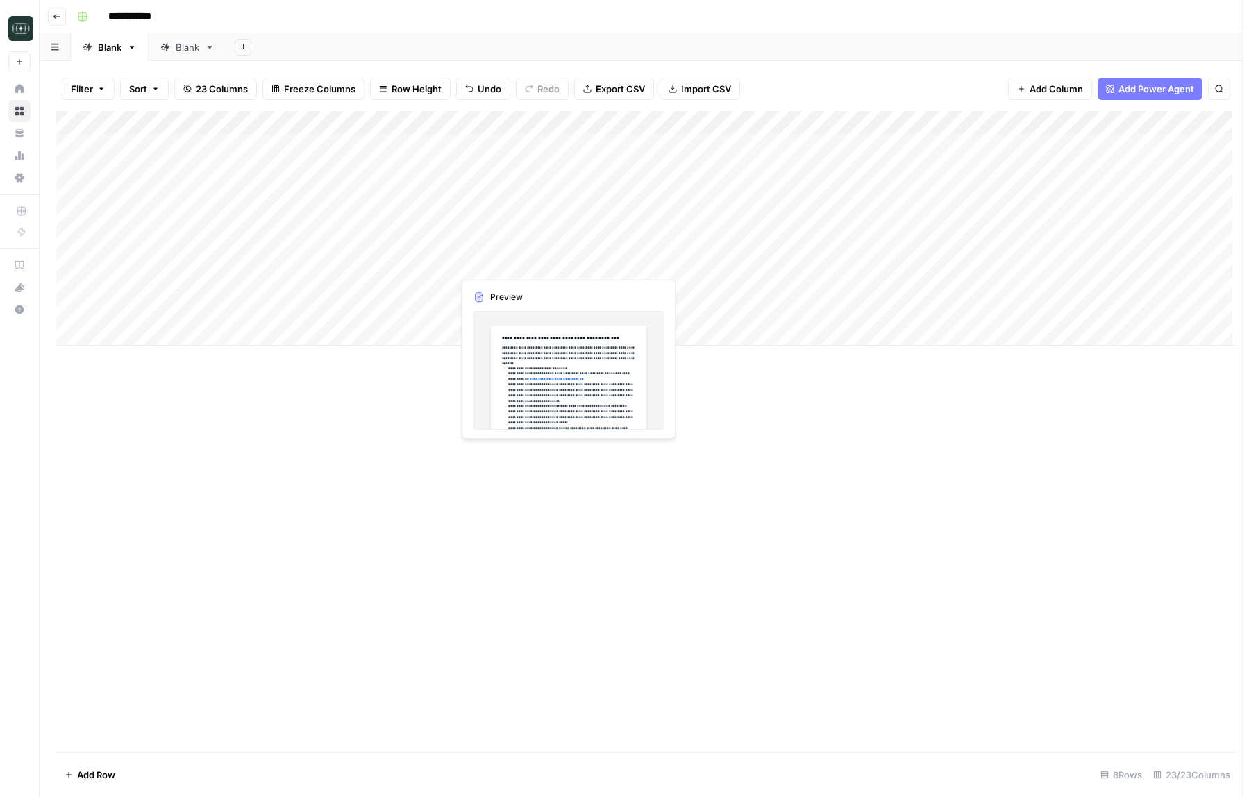
click at [536, 265] on div at bounding box center [516, 264] width 127 height 26
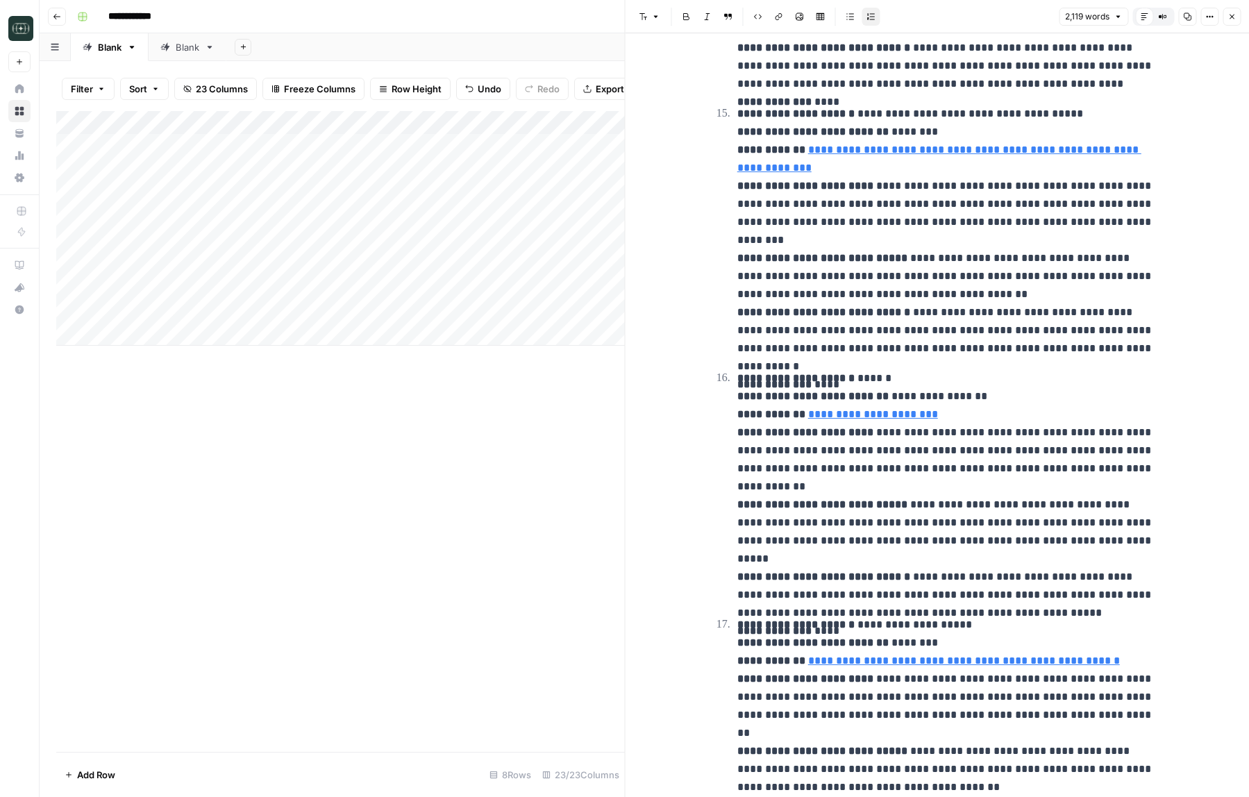
scroll to position [3989, 0]
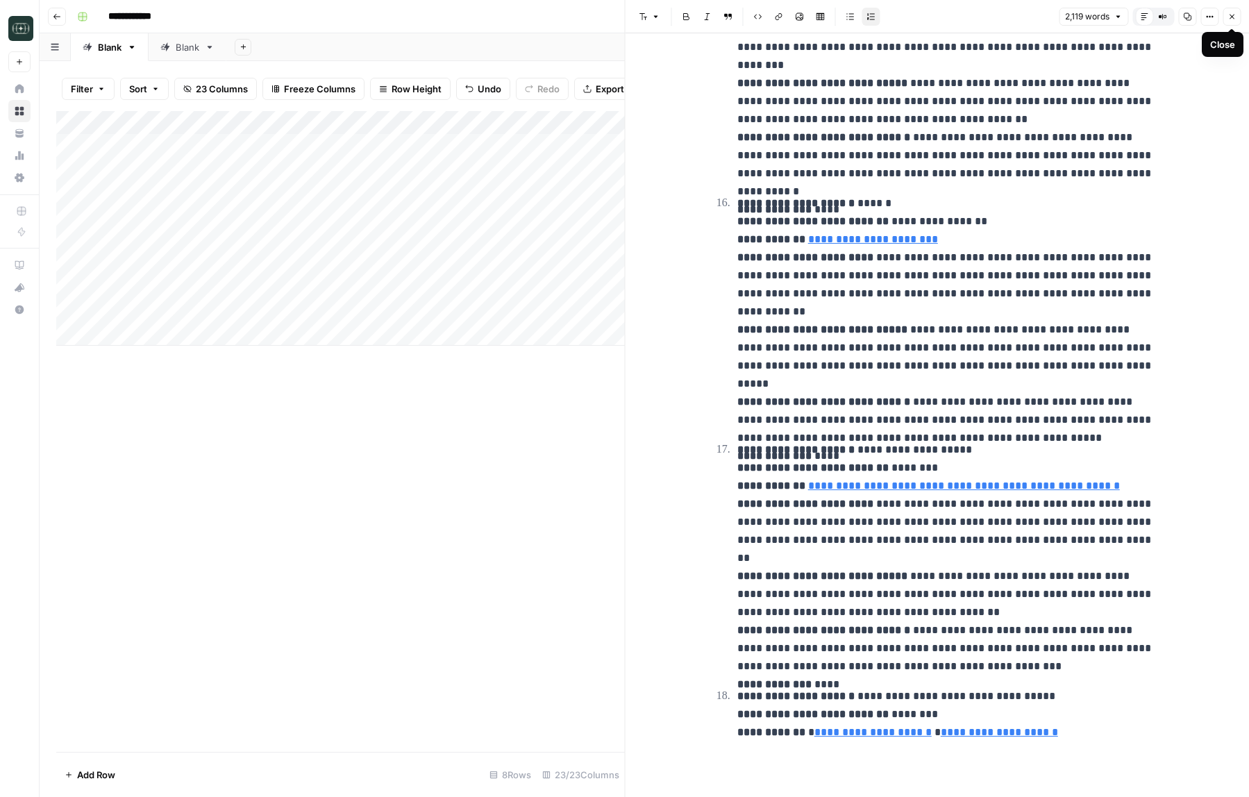
click at [1235, 18] on icon "button" at bounding box center [1231, 16] width 8 height 8
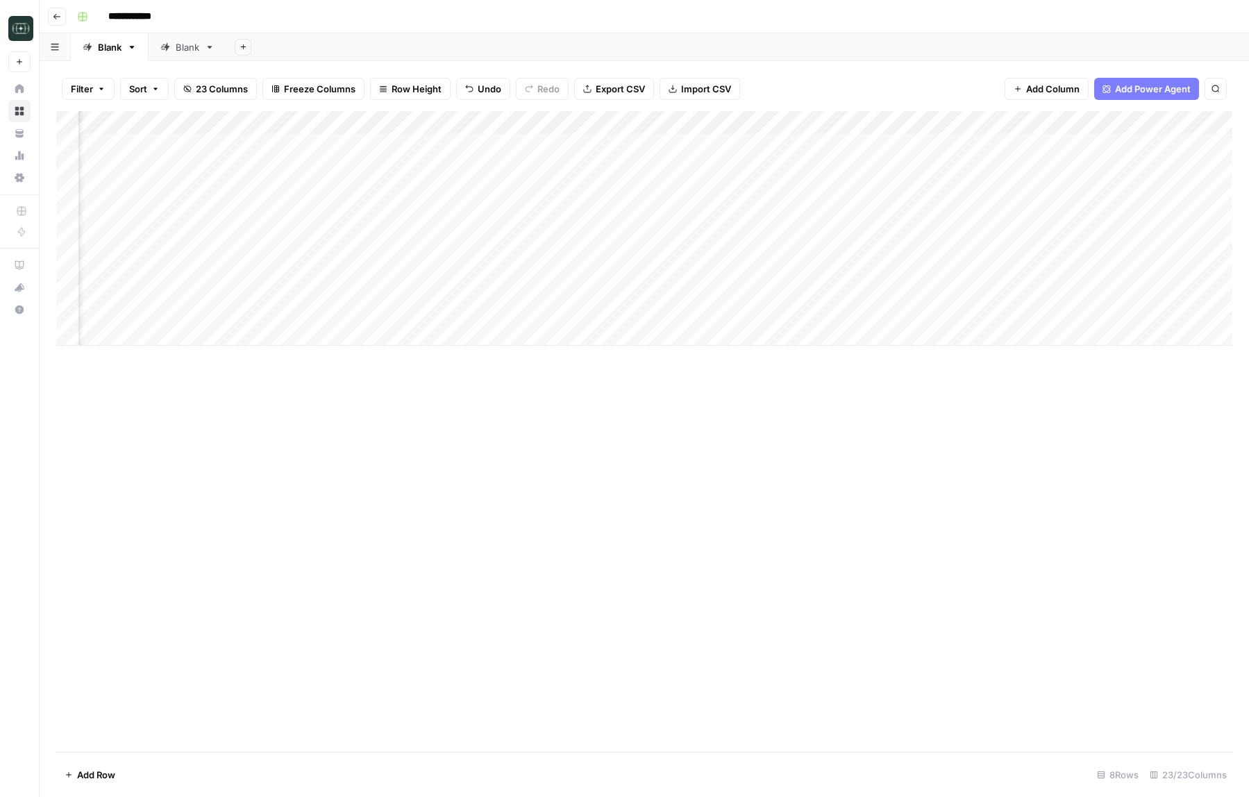
scroll to position [0, 1111]
click at [948, 260] on div "Add Column" at bounding box center [644, 228] width 1176 height 235
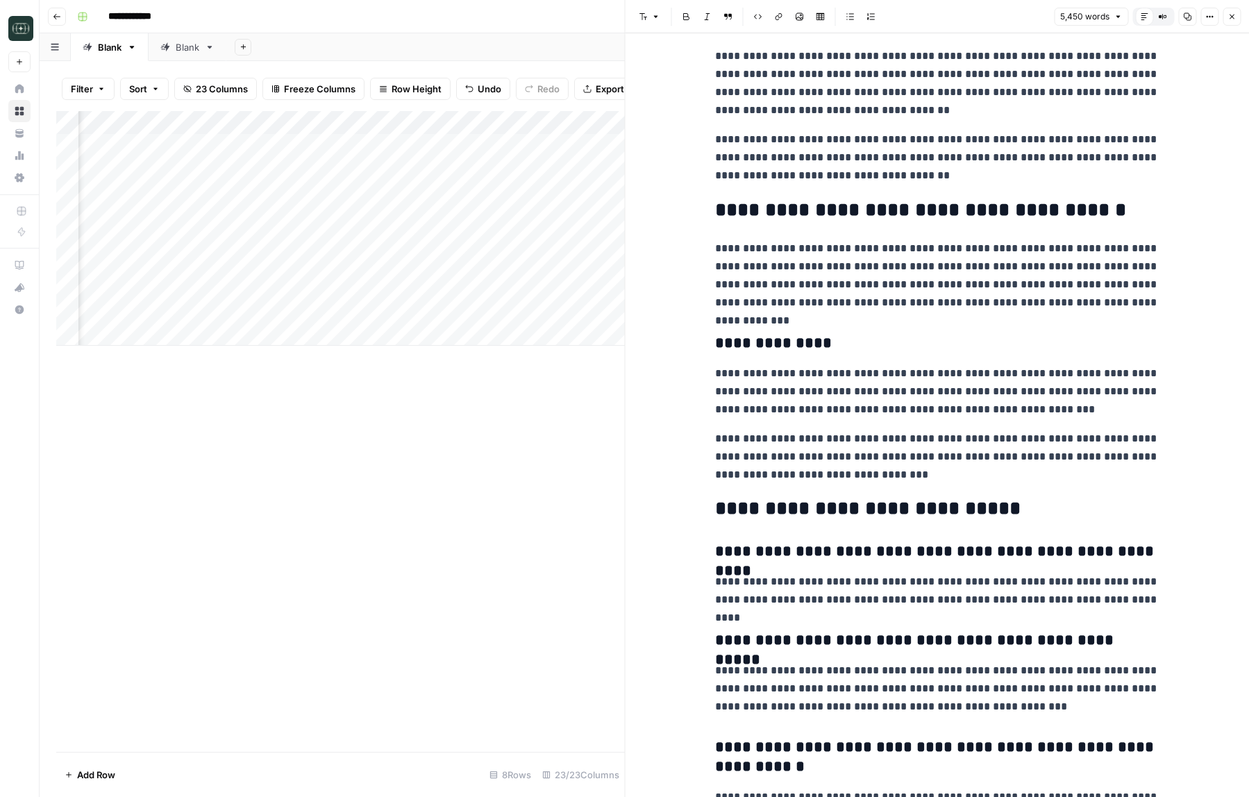
scroll to position [11765, 0]
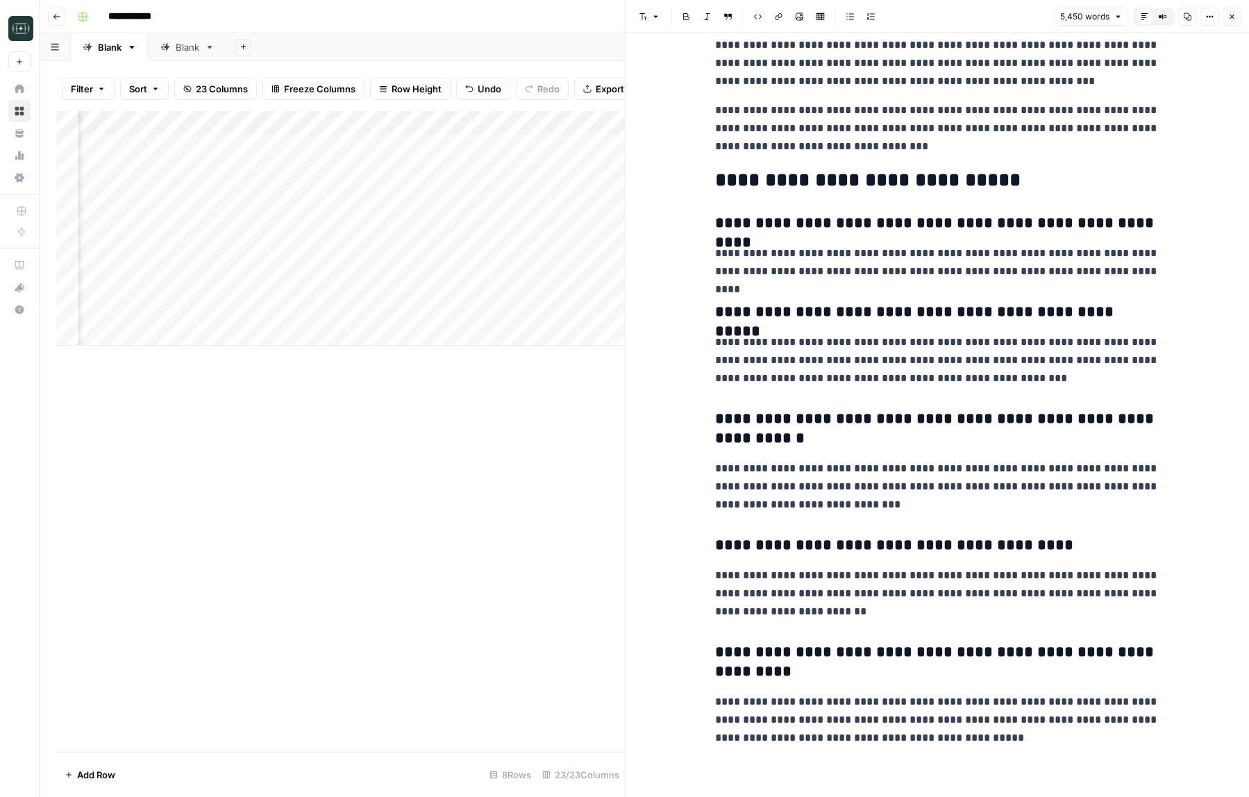
click at [1236, 13] on button "Close" at bounding box center [1232, 17] width 18 height 18
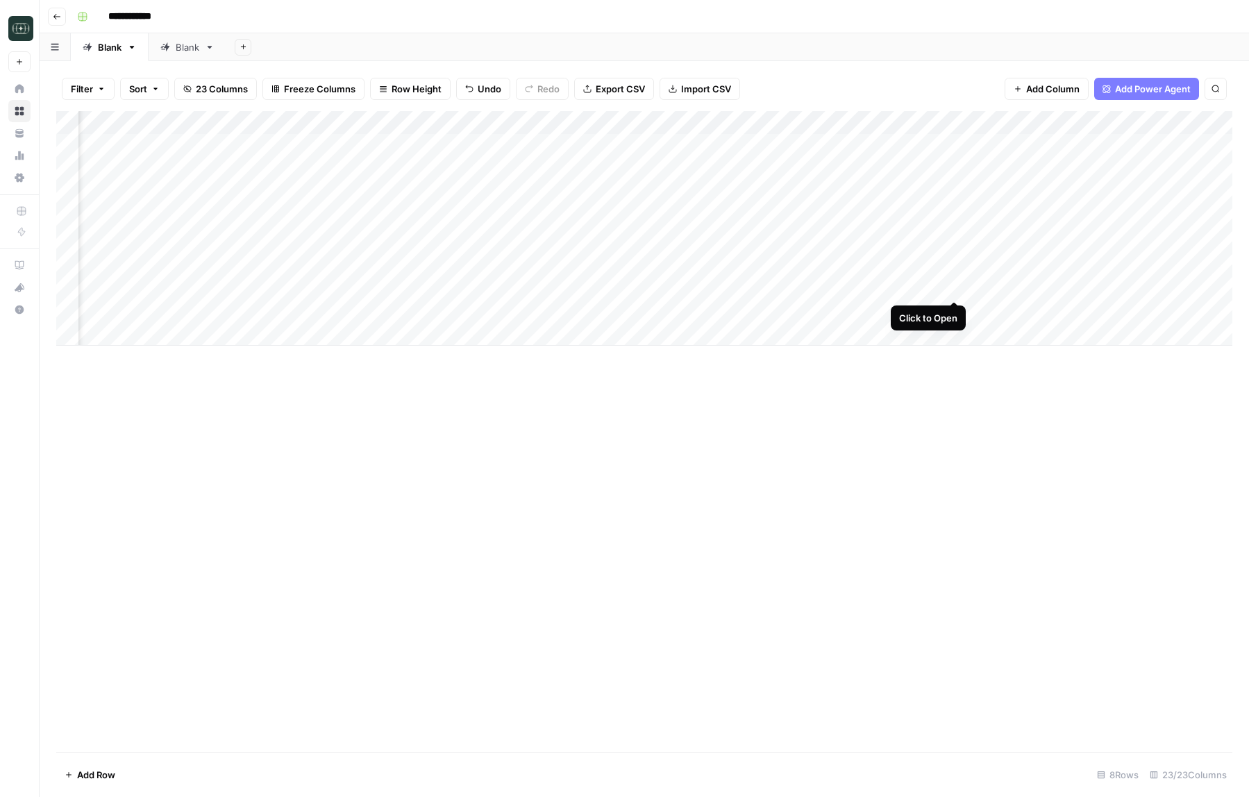
click at [956, 285] on div "Add Column" at bounding box center [644, 228] width 1176 height 235
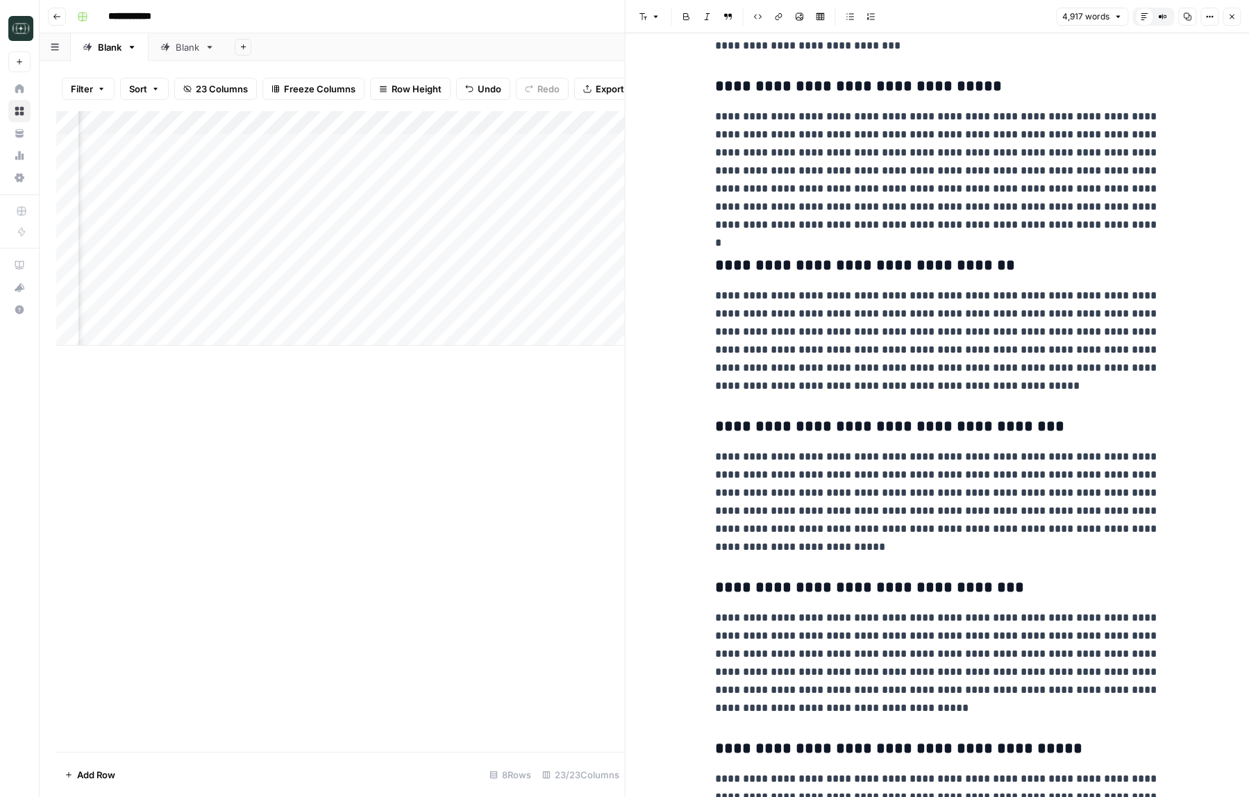
scroll to position [1652, 0]
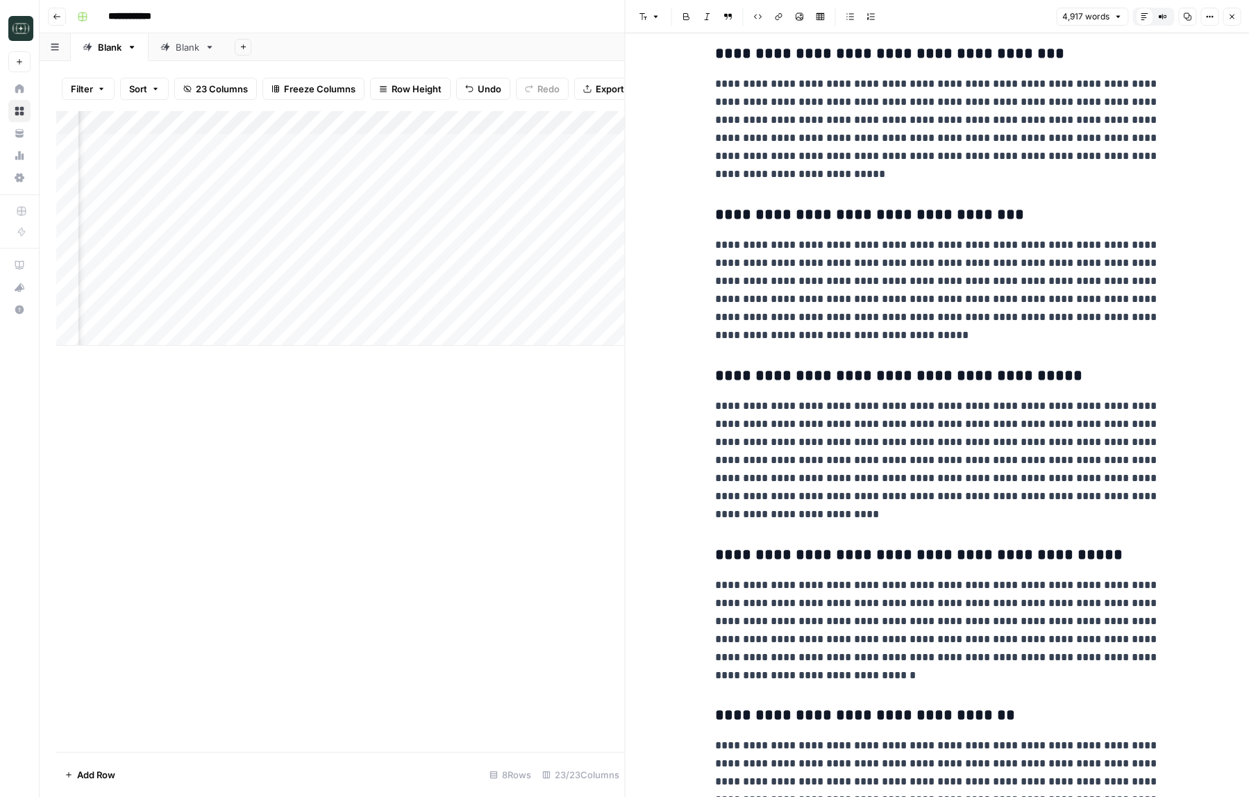
click at [1236, 22] on button "Close" at bounding box center [1232, 17] width 18 height 18
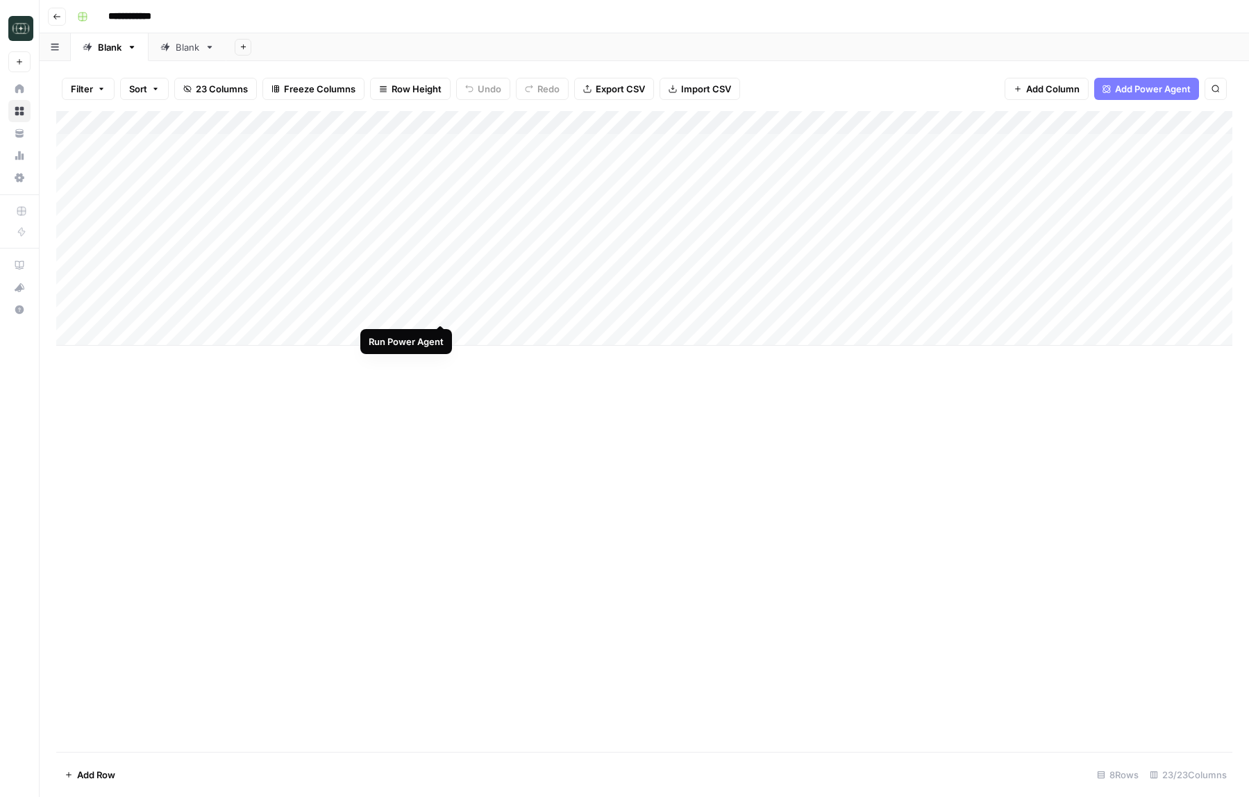
click at [442, 308] on div "Add Column" at bounding box center [644, 228] width 1176 height 235
click at [423, 312] on div "Add Column" at bounding box center [644, 228] width 1176 height 235
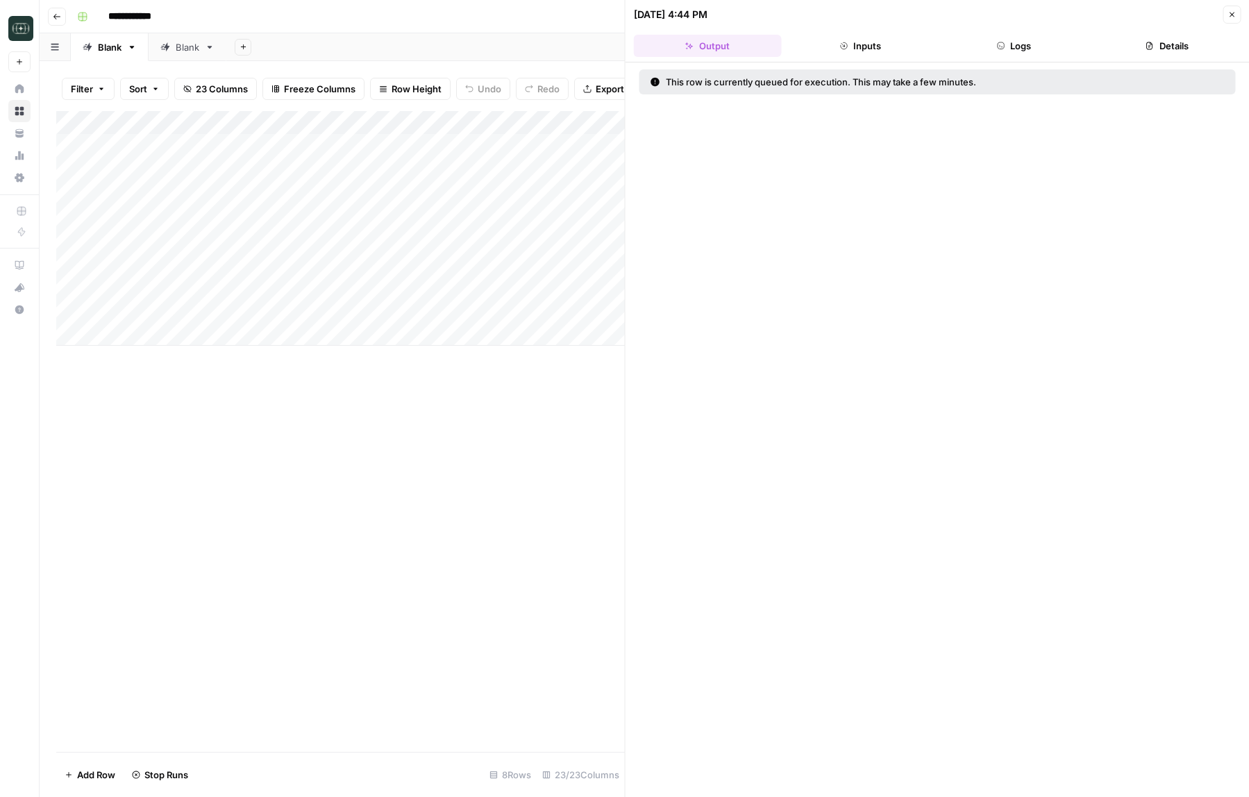
click at [1067, 51] on button "Logs" at bounding box center [1014, 46] width 148 height 22
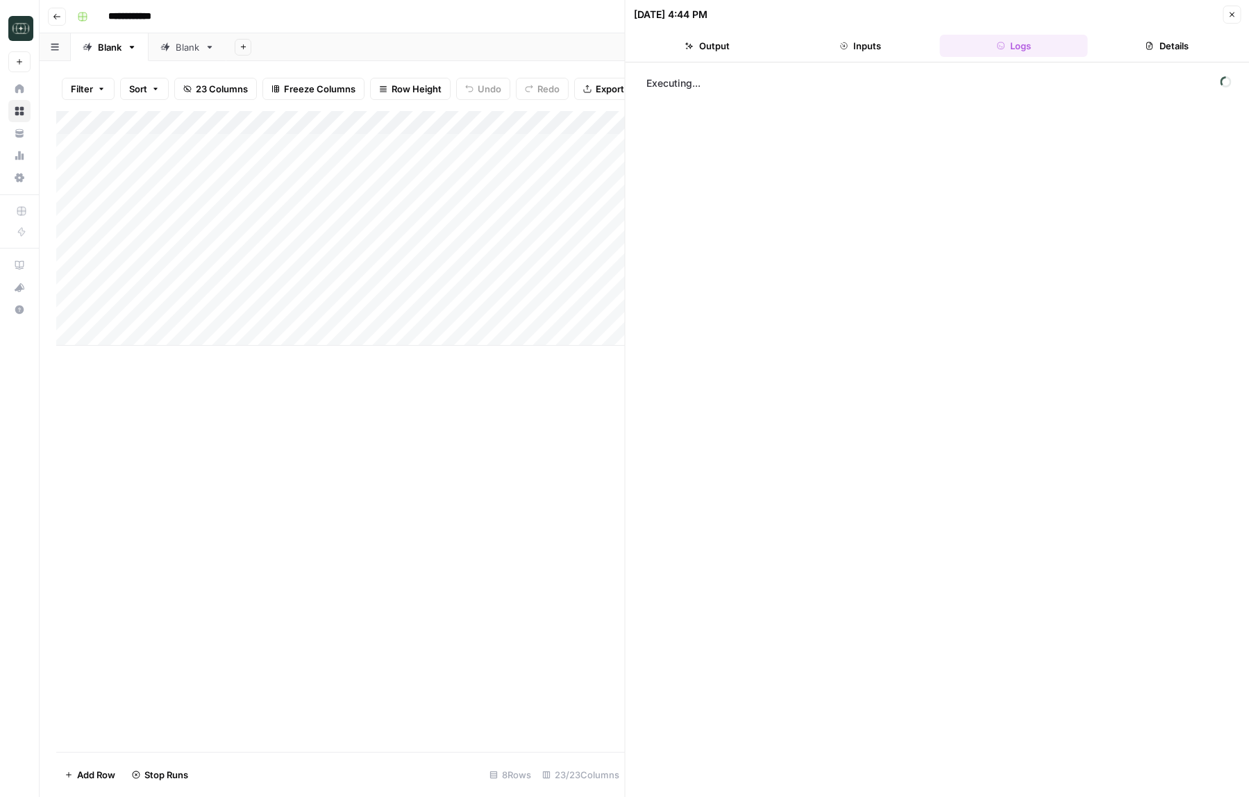
click at [896, 52] on button "Inputs" at bounding box center [861, 46] width 148 height 22
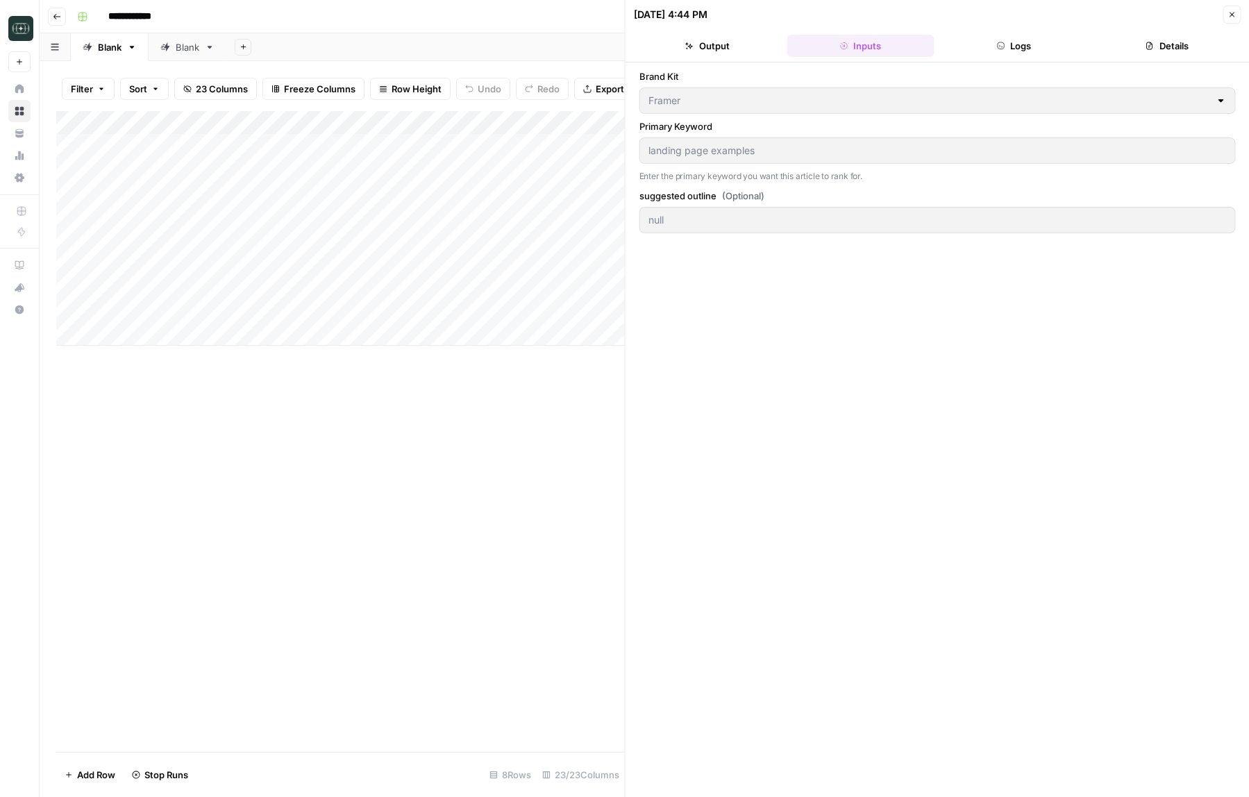
click at [1239, 8] on button "Close" at bounding box center [1232, 15] width 18 height 18
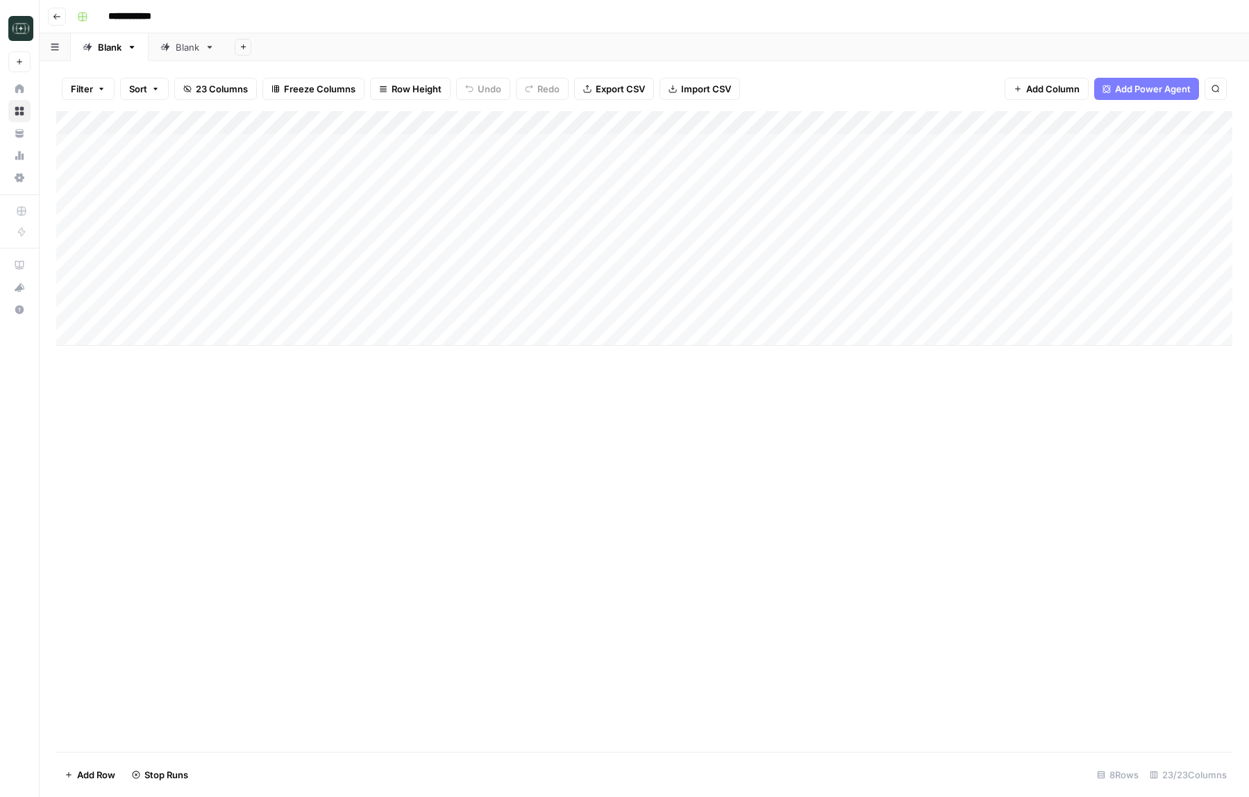
click at [429, 123] on div "Add Column" at bounding box center [644, 228] width 1176 height 235
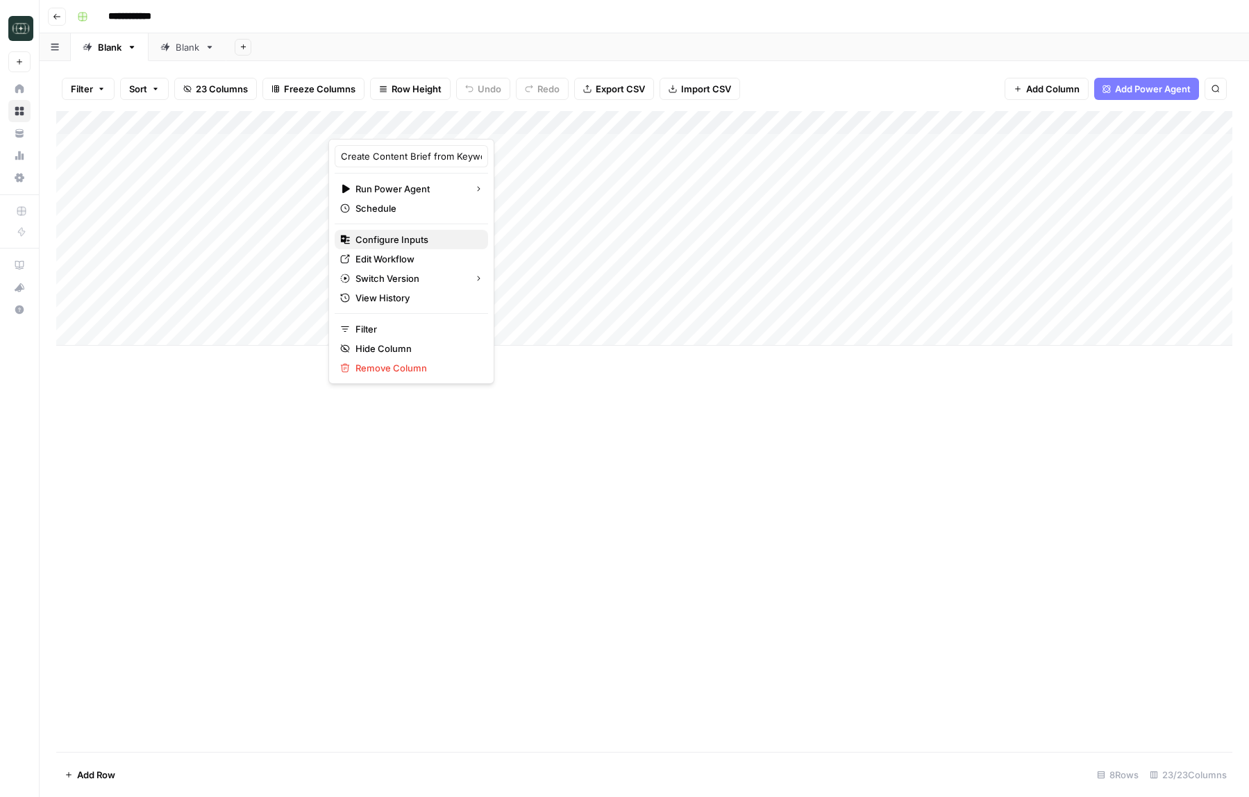
click at [385, 235] on span "Configure Inputs" at bounding box center [415, 240] width 121 height 14
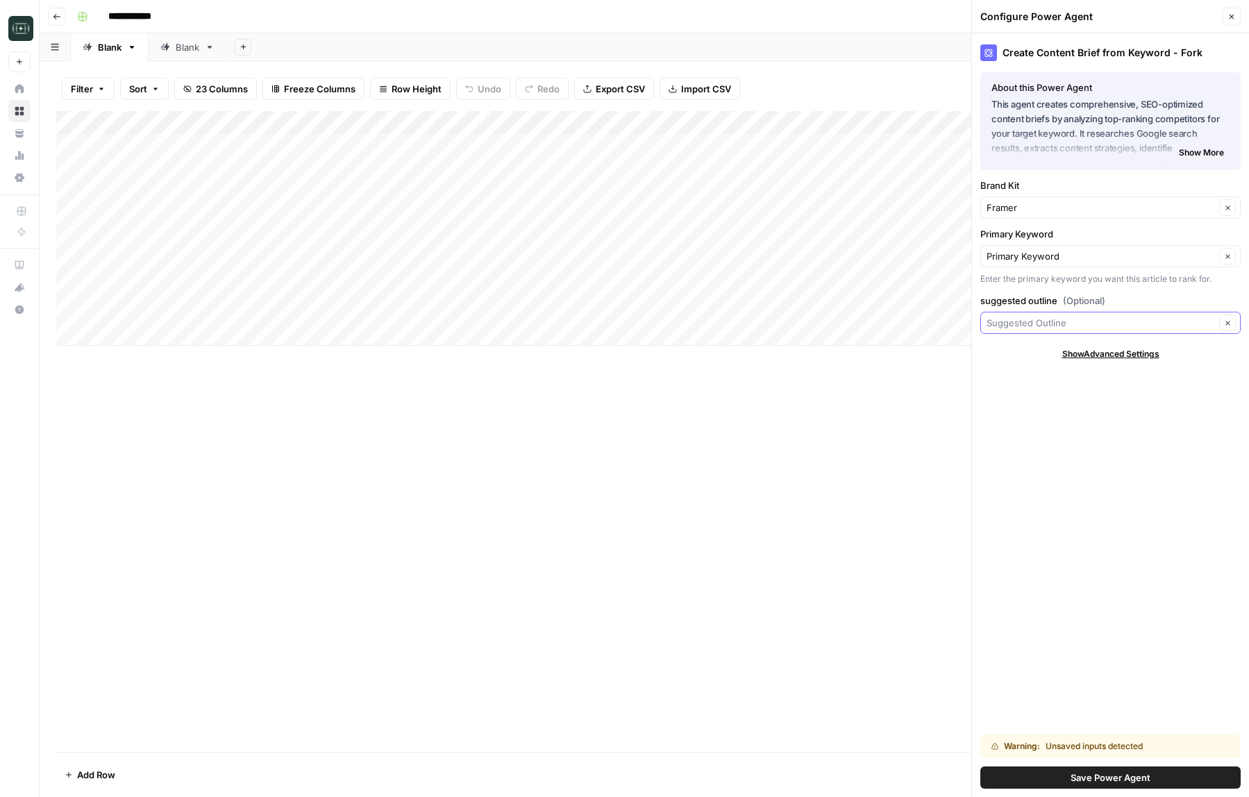
click at [1021, 317] on input "suggested outline (Optional)" at bounding box center [1101, 323] width 228 height 14
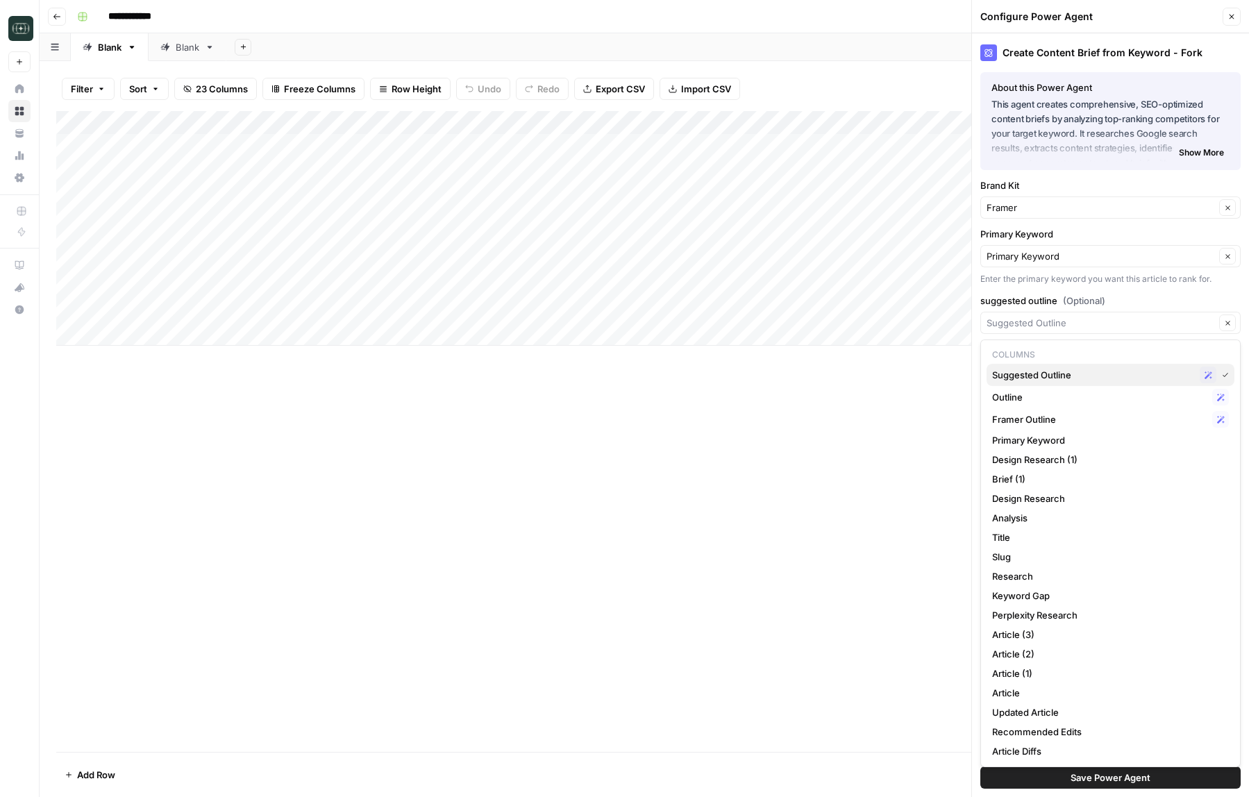
click at [1023, 376] on span "Suggested Outline" at bounding box center [1093, 375] width 202 height 14
type input "Suggested Outline"
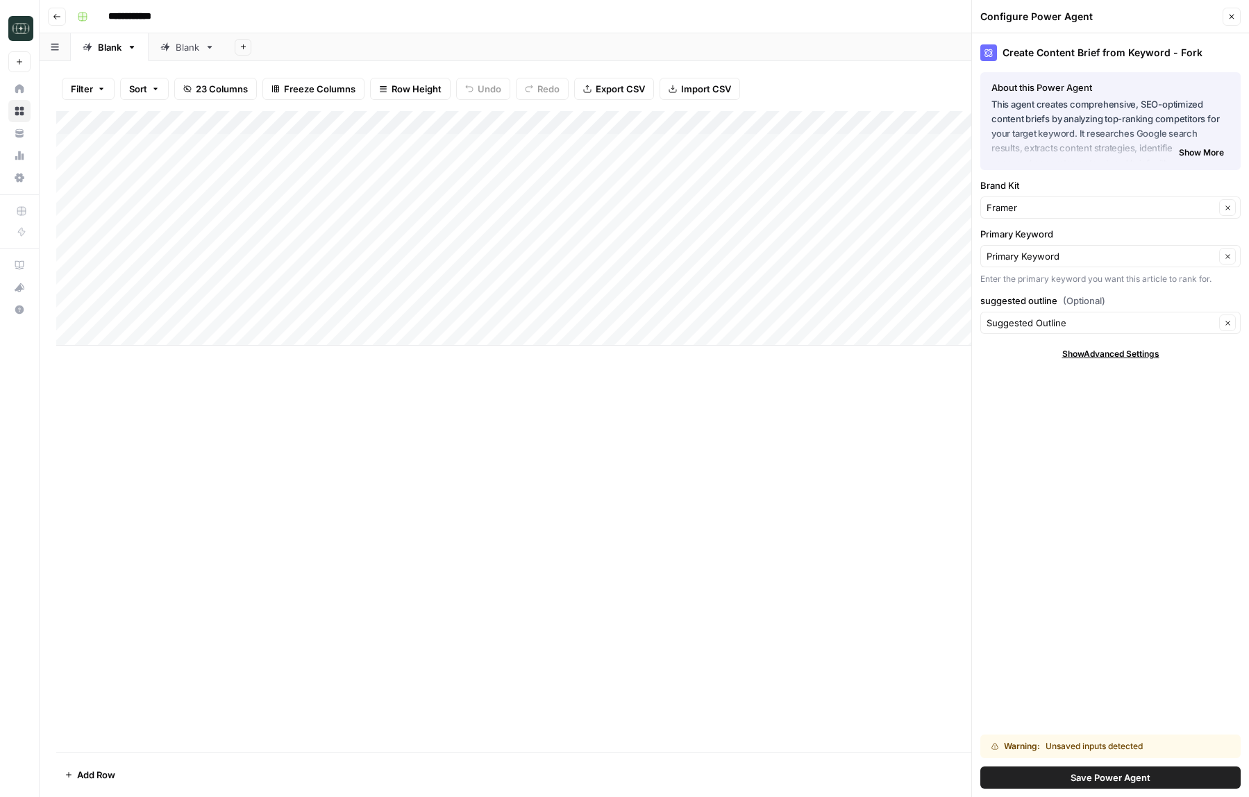
click at [1100, 779] on span "Save Power Agent" at bounding box center [1111, 778] width 80 height 14
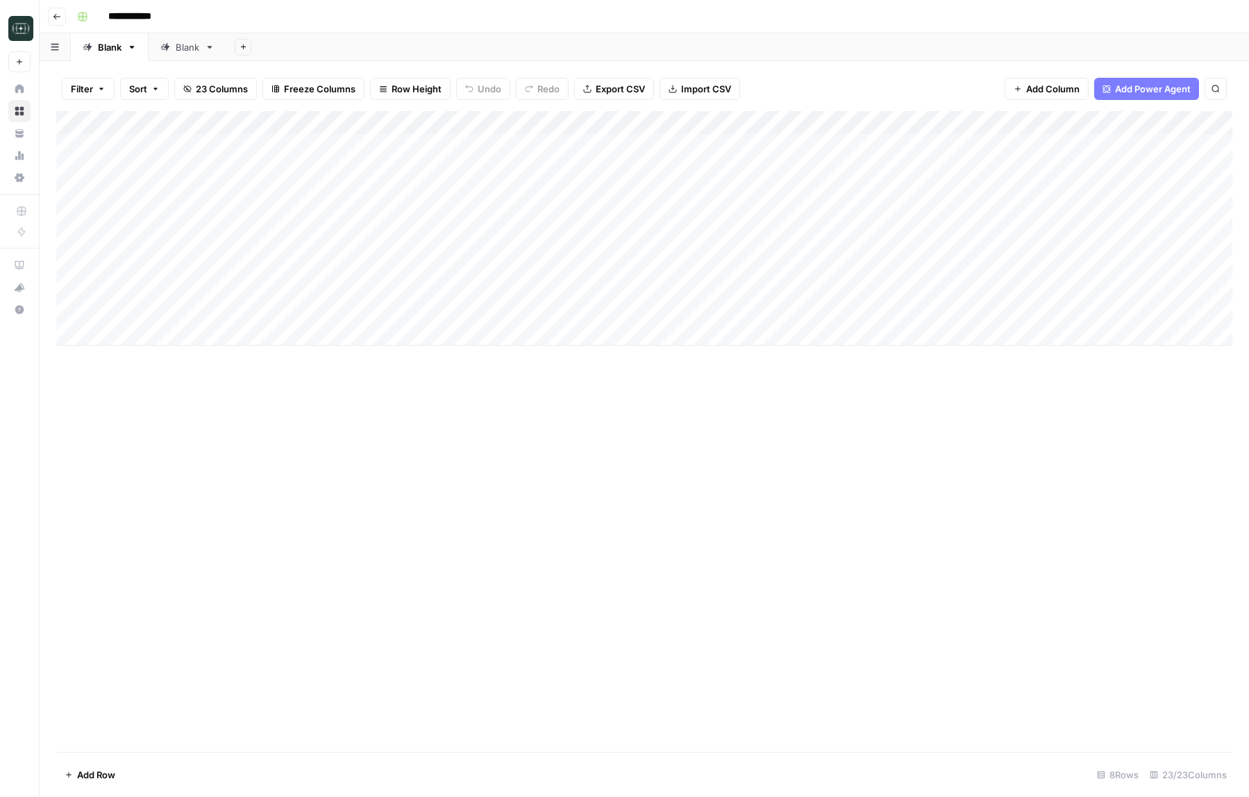
click at [438, 309] on div "Add Column" at bounding box center [644, 228] width 1176 height 235
click at [442, 308] on div "Add Column" at bounding box center [644, 228] width 1176 height 235
click at [424, 311] on div "Add Column" at bounding box center [644, 228] width 1176 height 235
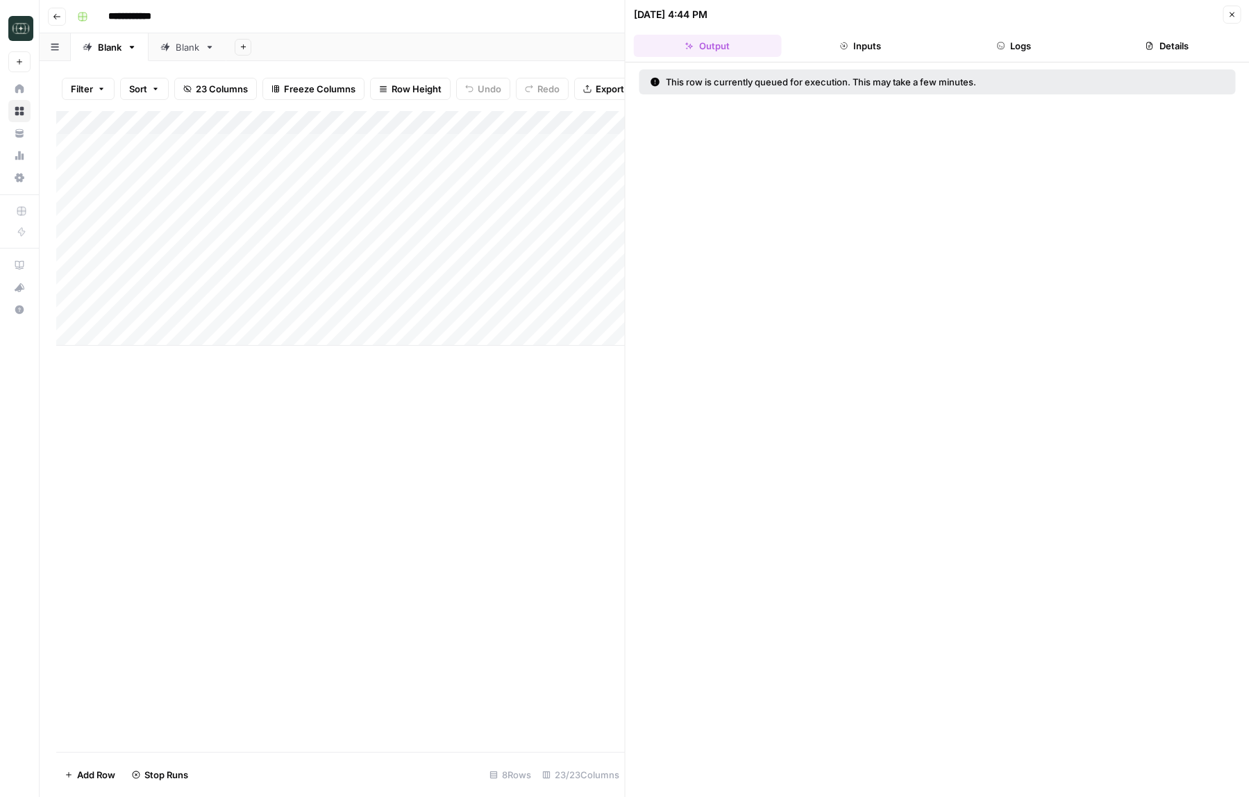
click at [887, 52] on button "Inputs" at bounding box center [861, 46] width 148 height 22
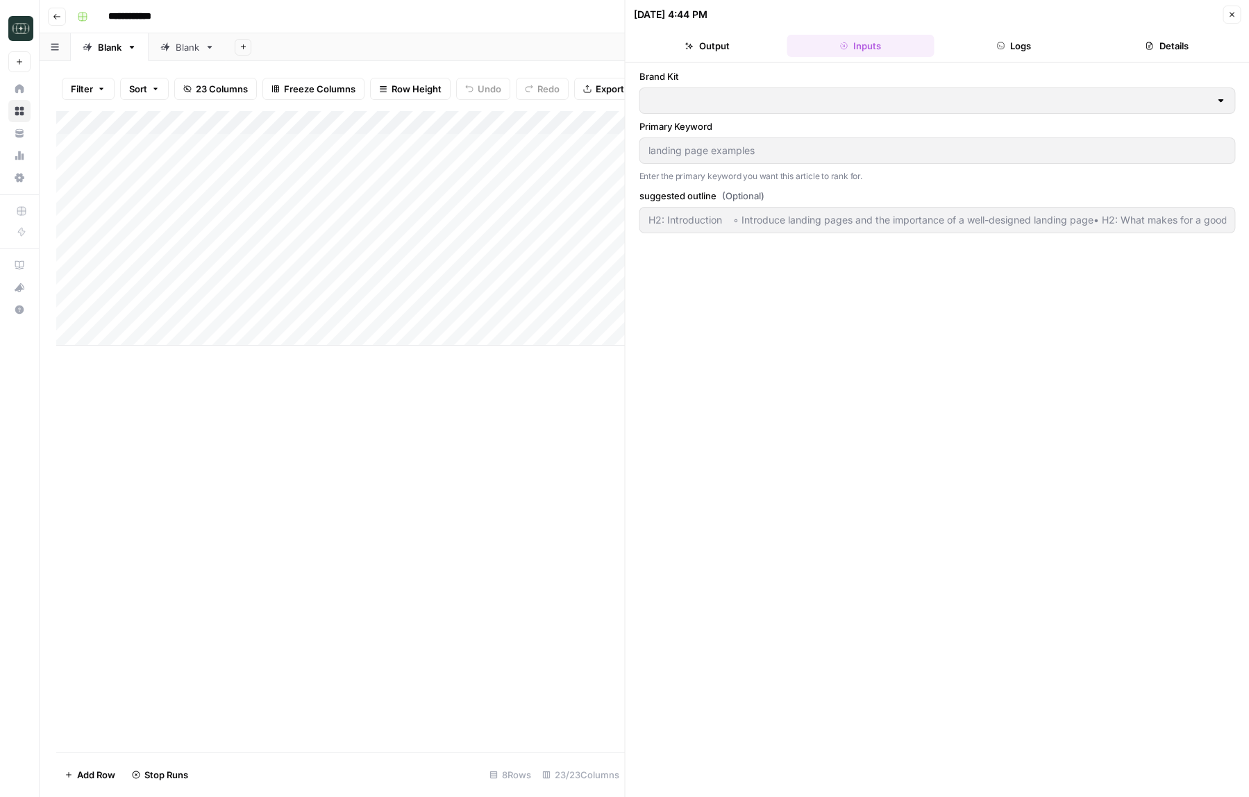
type input "Framer"
type input "H2: Introduction ◦ Introduce landing pages and the importance of a well-designe…"
click at [1232, 15] on icon "button" at bounding box center [1231, 14] width 8 height 8
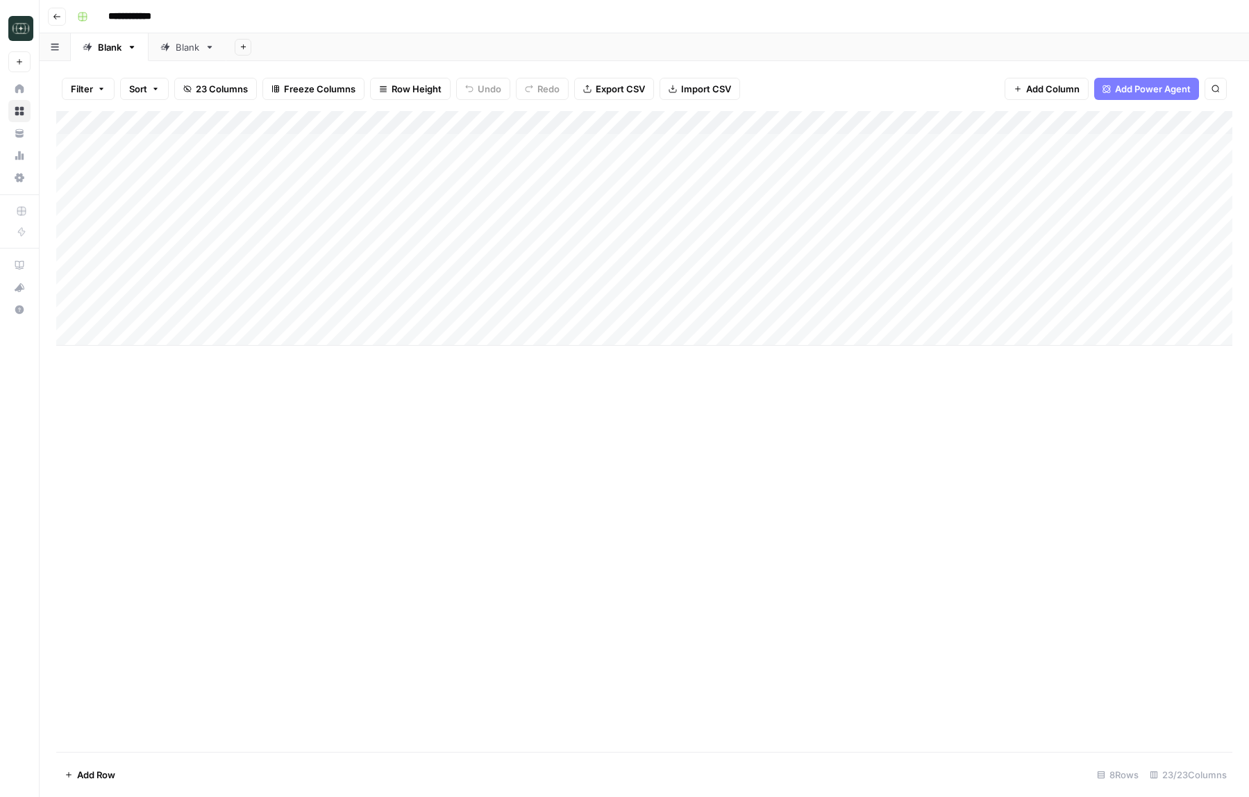
click at [442, 310] on div "Add Column" at bounding box center [644, 228] width 1176 height 235
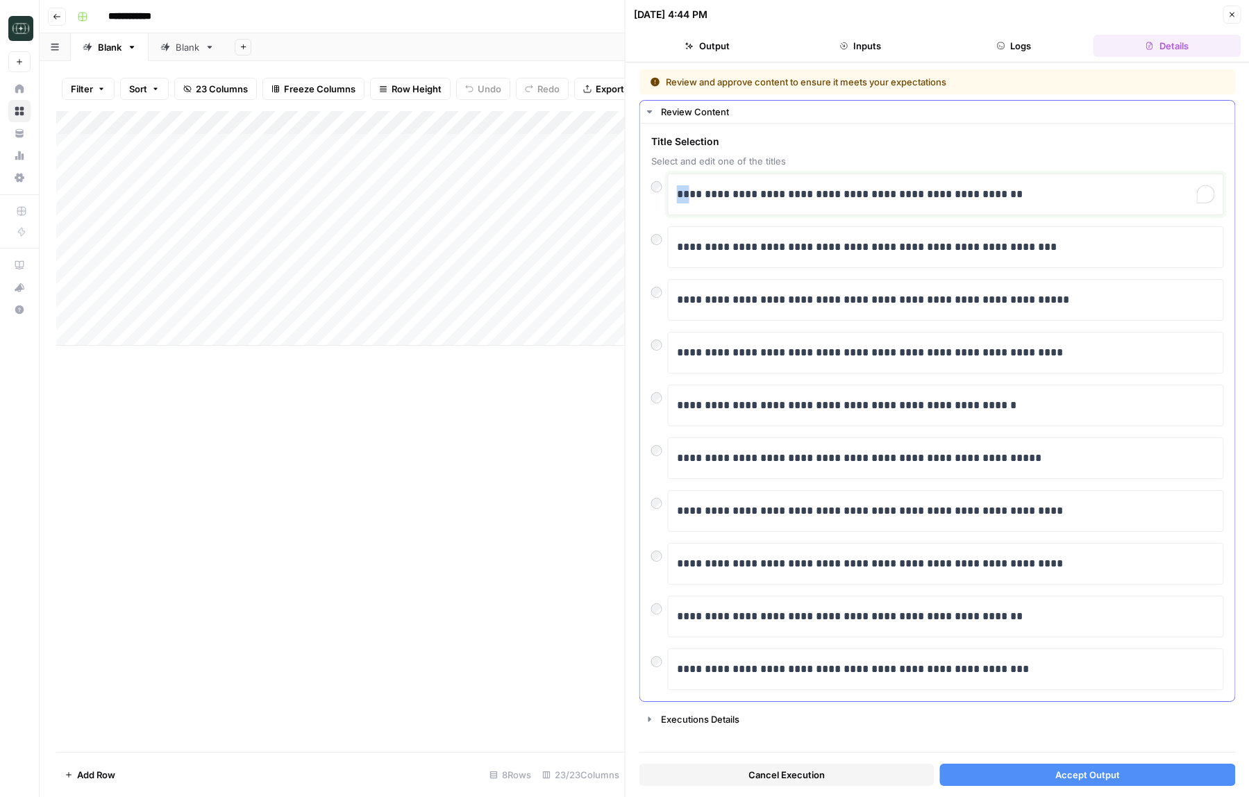
drag, startPoint x: 689, startPoint y: 194, endPoint x: 665, endPoint y: 194, distance: 24.3
click at [665, 194] on div "**********" at bounding box center [937, 195] width 573 height 42
click at [982, 762] on div "Cancel Execution Accept Output" at bounding box center [937, 771] width 596 height 37
click at [984, 776] on button "Accept Output" at bounding box center [1087, 775] width 295 height 22
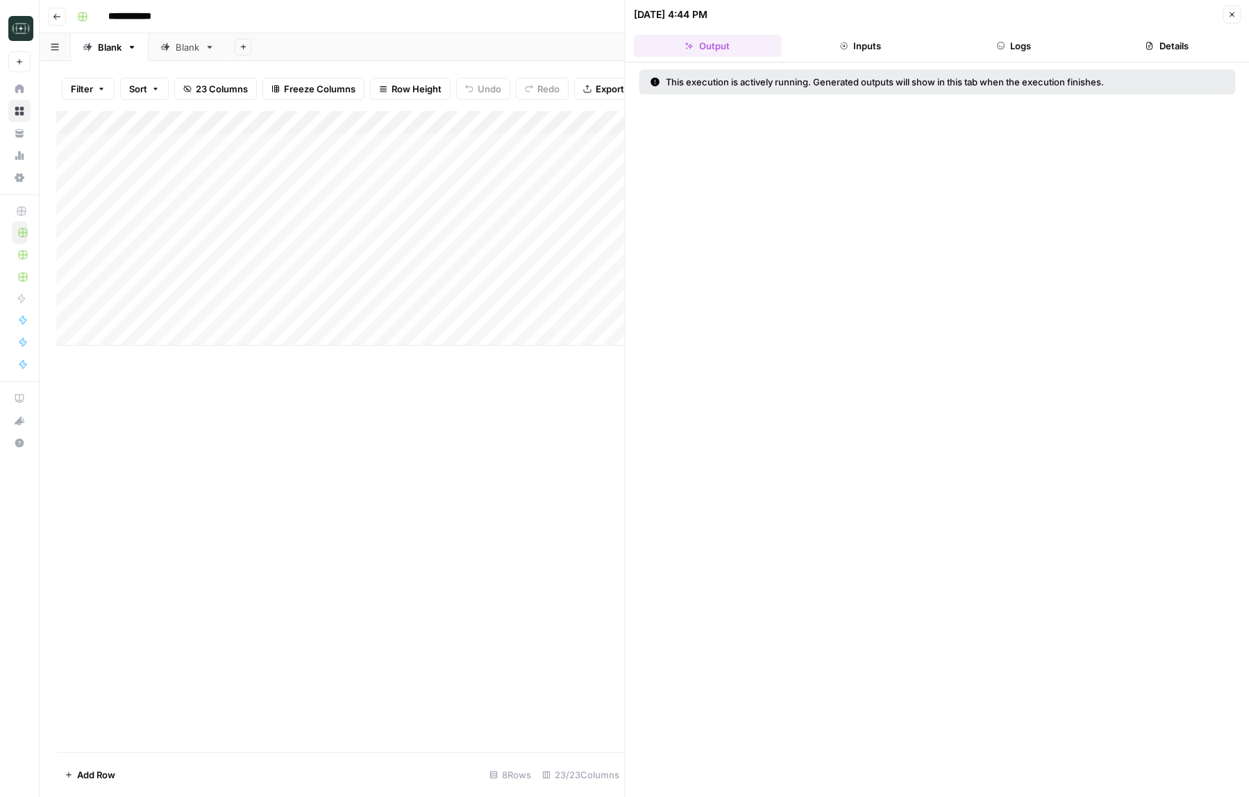
click at [1032, 50] on button "Logs" at bounding box center [1014, 46] width 148 height 22
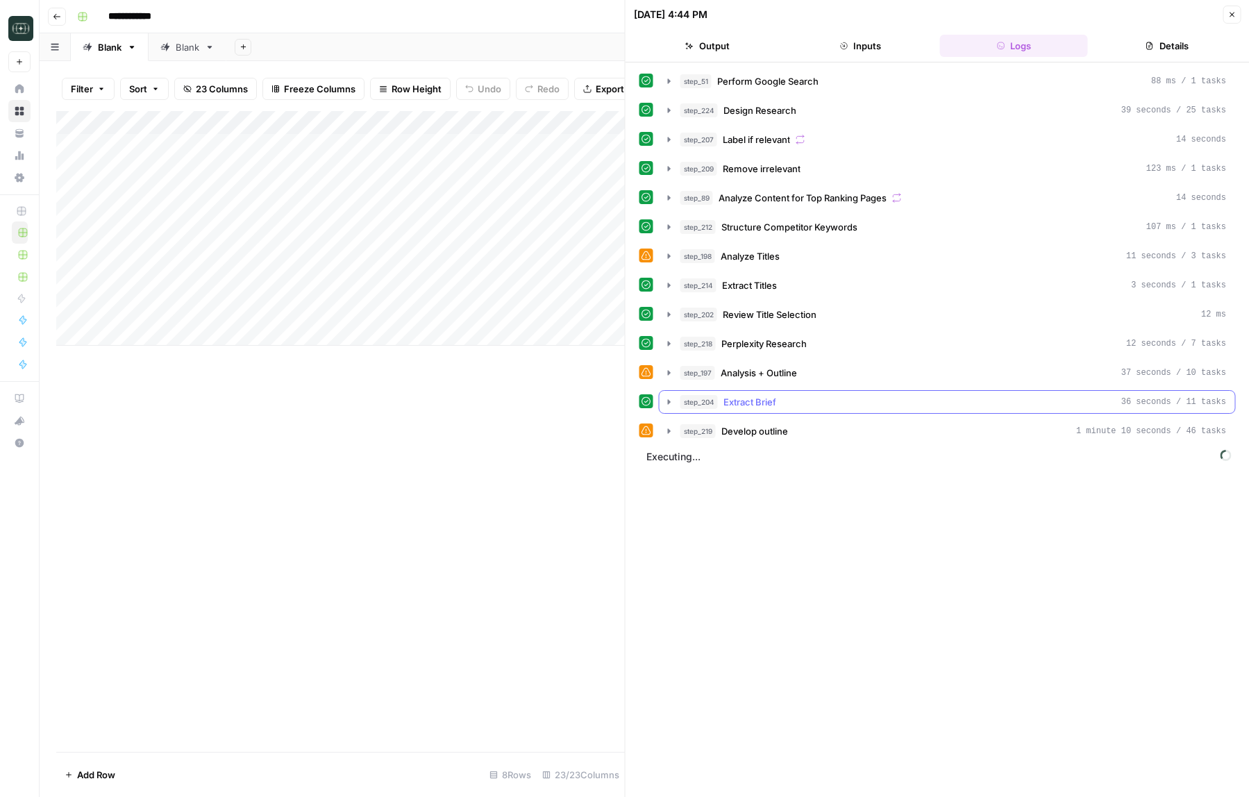
click at [667, 408] on button "step_204 Extract Brief 36 seconds / 11 tasks" at bounding box center [948, 402] width 576 height 22
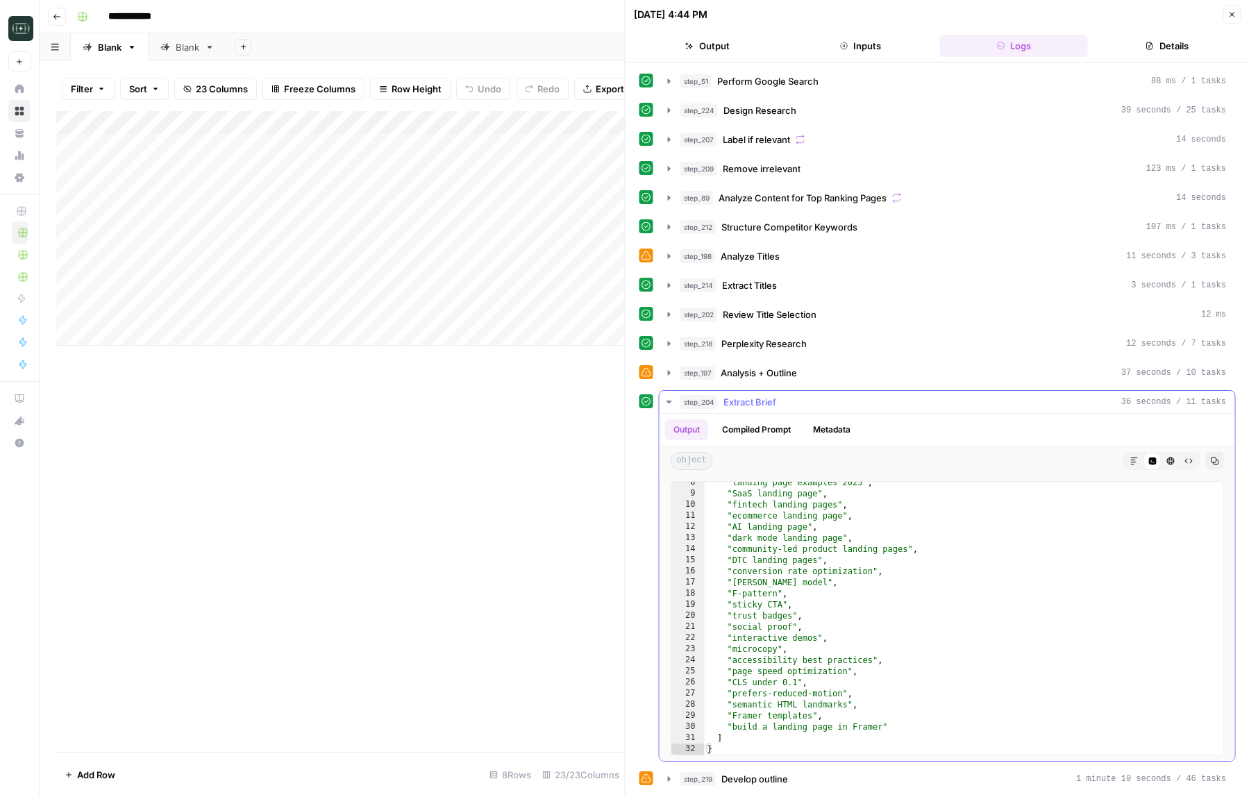
scroll to position [26, 0]
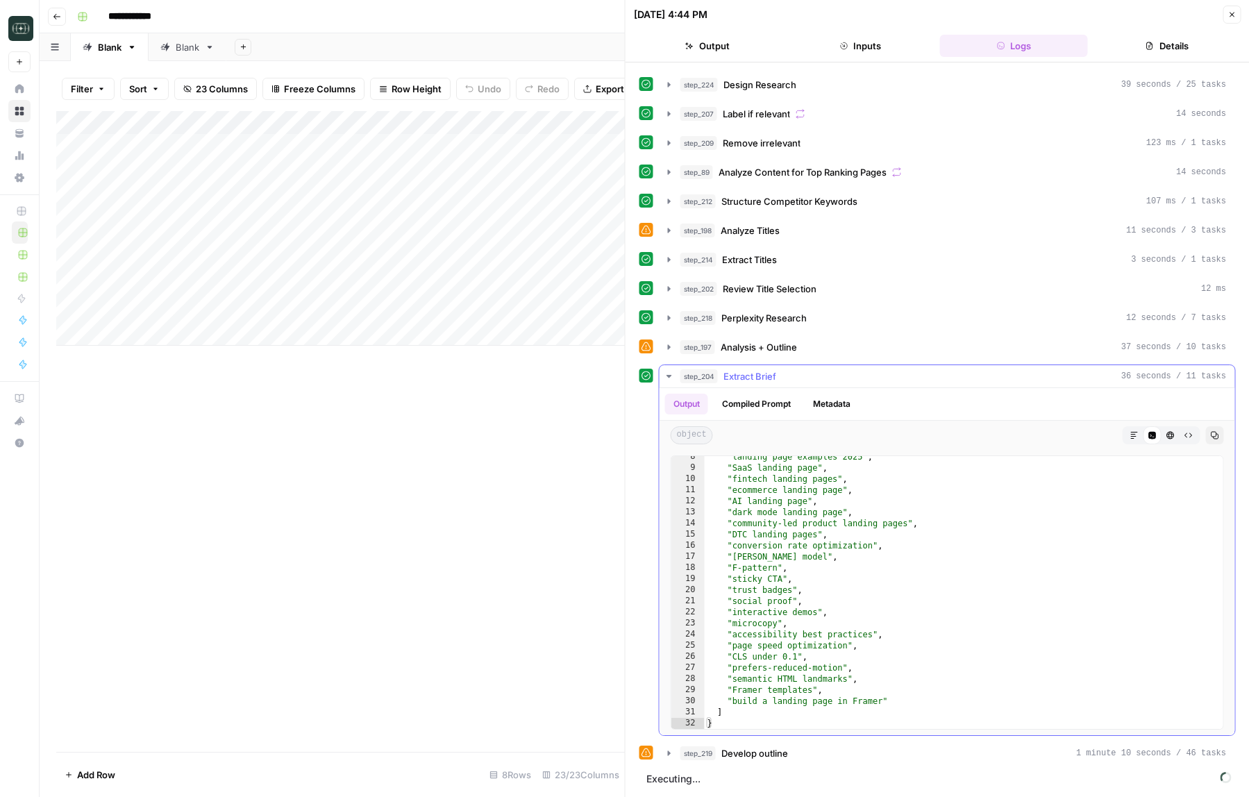
click at [669, 383] on button "step_204 Extract Brief 36 seconds / 11 tasks" at bounding box center [948, 376] width 576 height 22
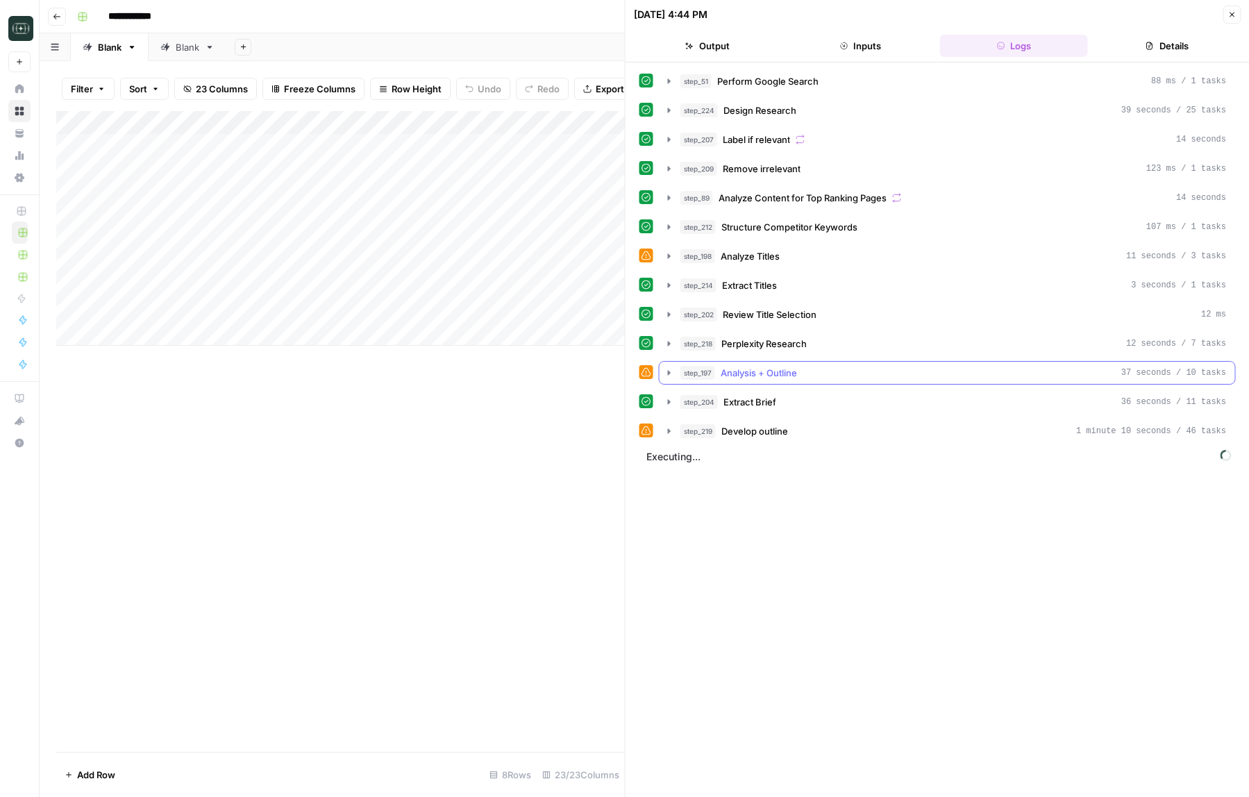
click at [668, 374] on icon "button" at bounding box center [669, 372] width 3 height 5
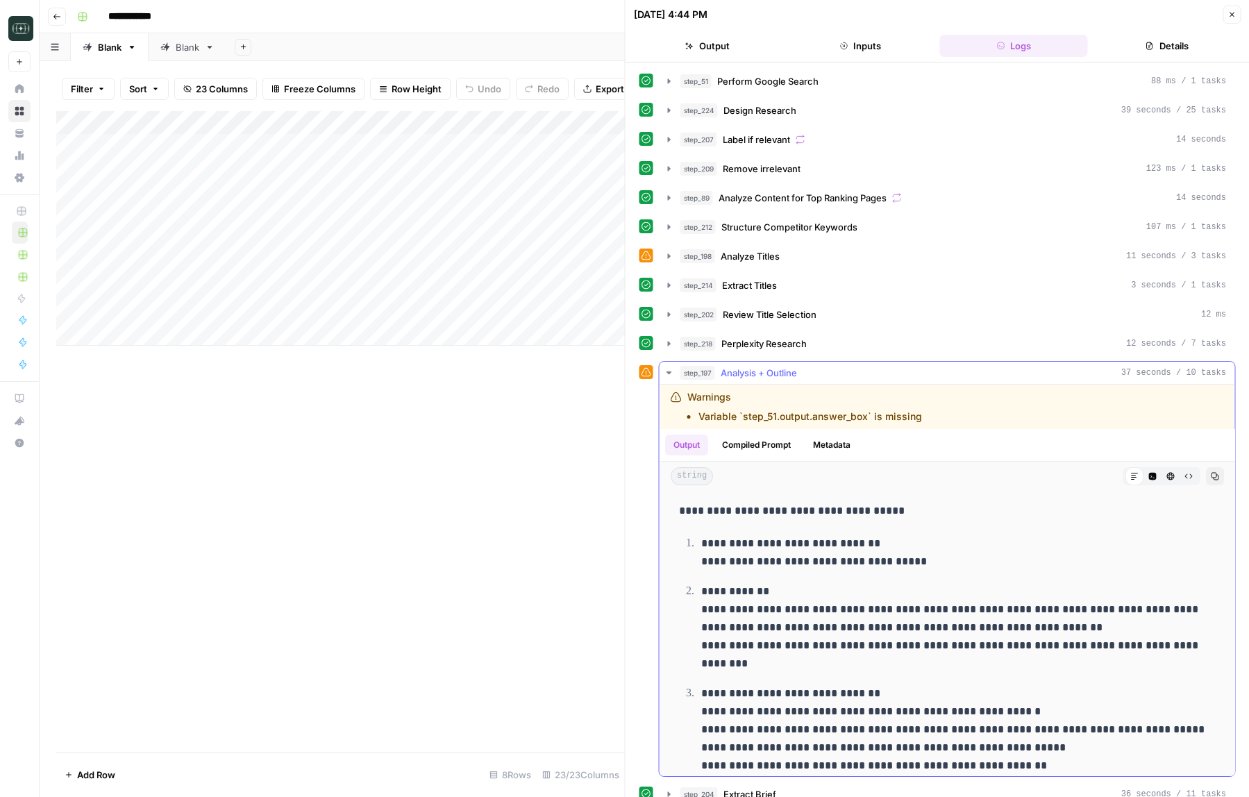
click at [668, 374] on icon "button" at bounding box center [668, 372] width 5 height 3
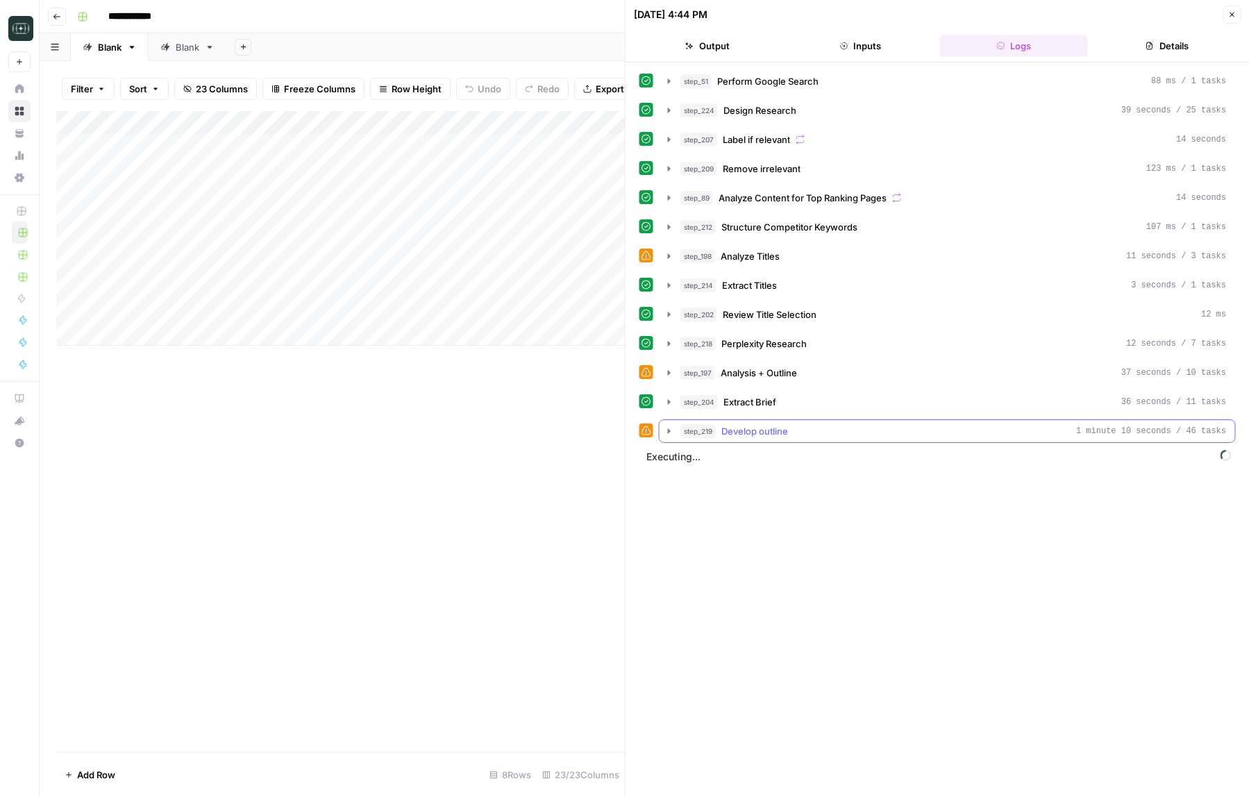
click at [669, 437] on button "step_219 Develop outline 1 minute 10 seconds / 46 tasks" at bounding box center [948, 431] width 576 height 22
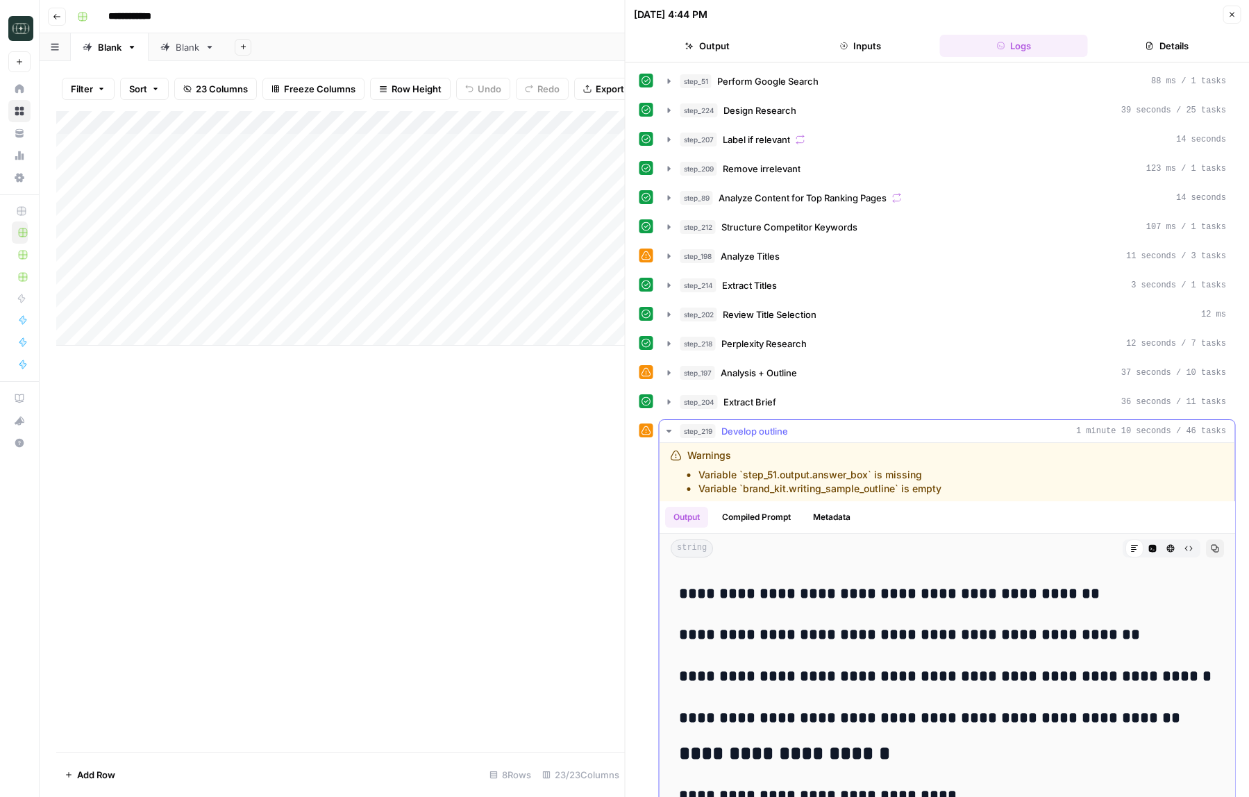
scroll to position [2917, 0]
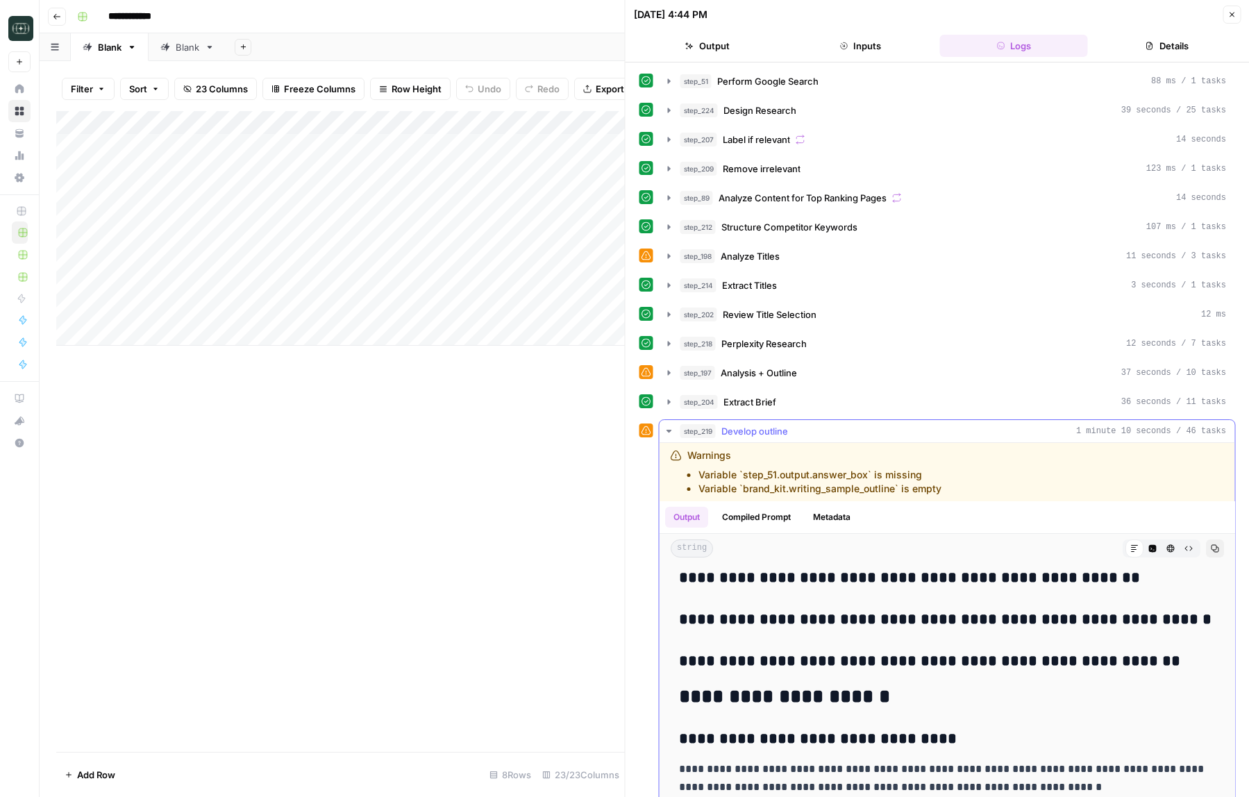
click at [672, 435] on icon "button" at bounding box center [669, 431] width 11 height 11
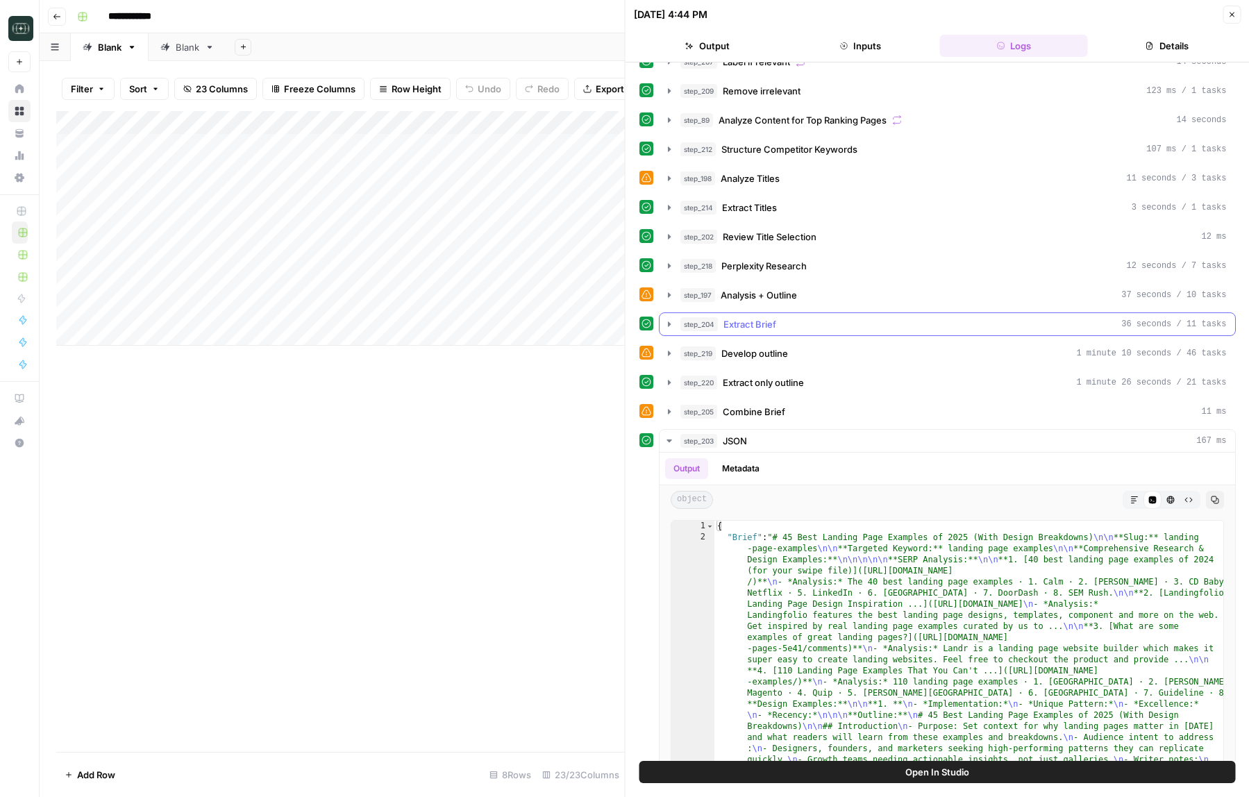
scroll to position [124, 0]
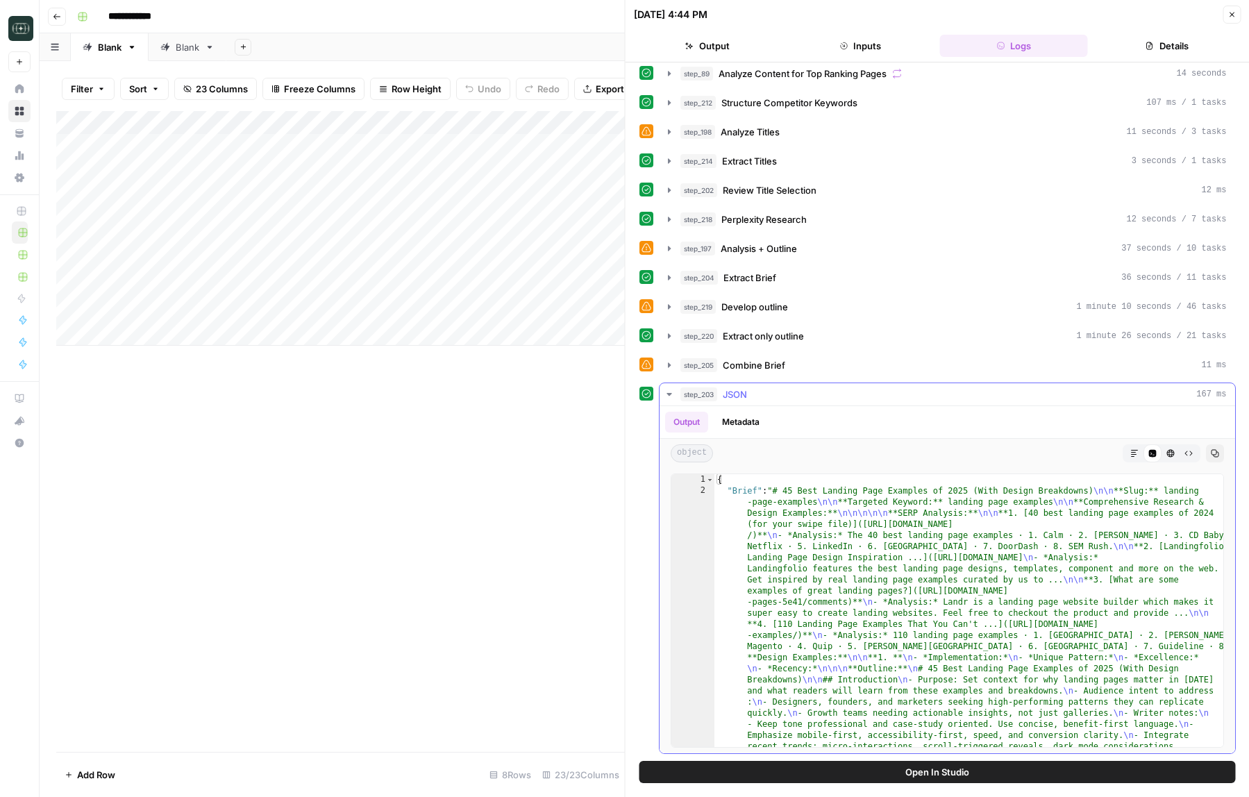
click at [672, 396] on icon "button" at bounding box center [669, 394] width 11 height 11
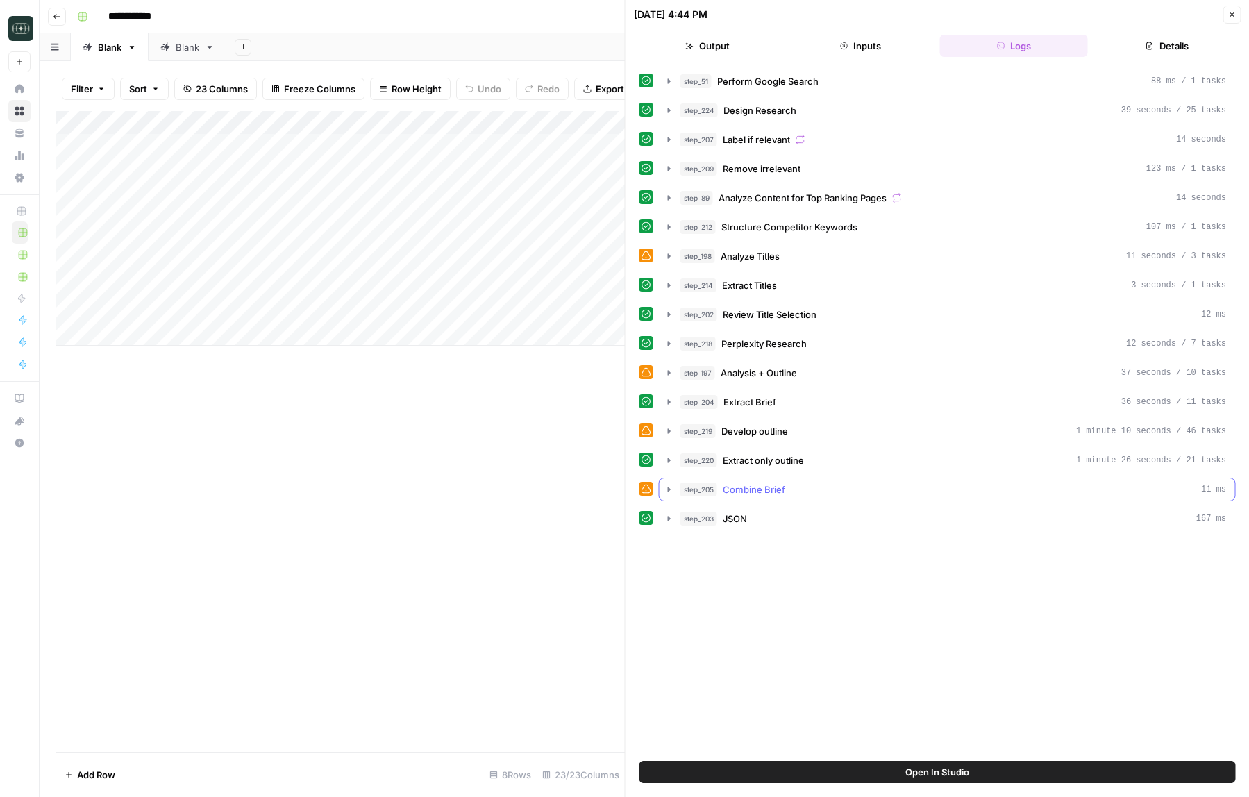
click at [666, 487] on icon "button" at bounding box center [669, 489] width 11 height 11
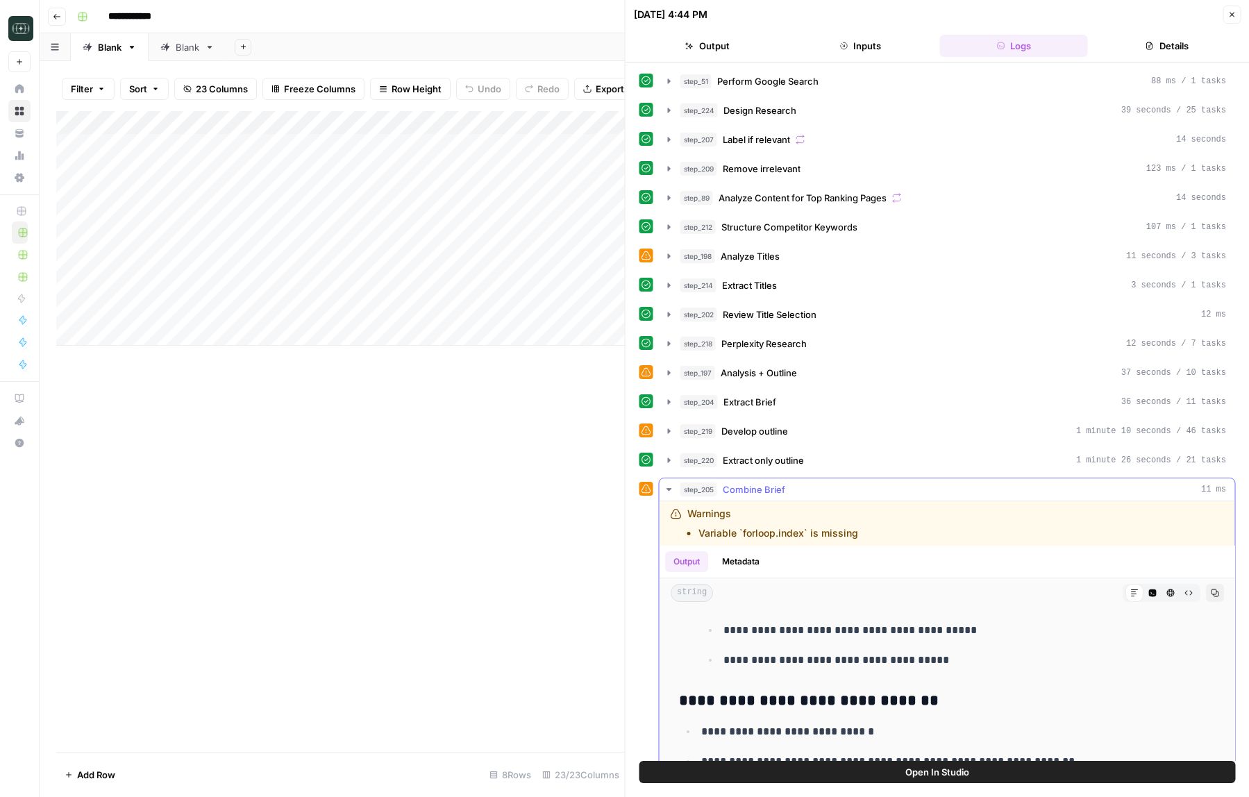
scroll to position [14204, 0]
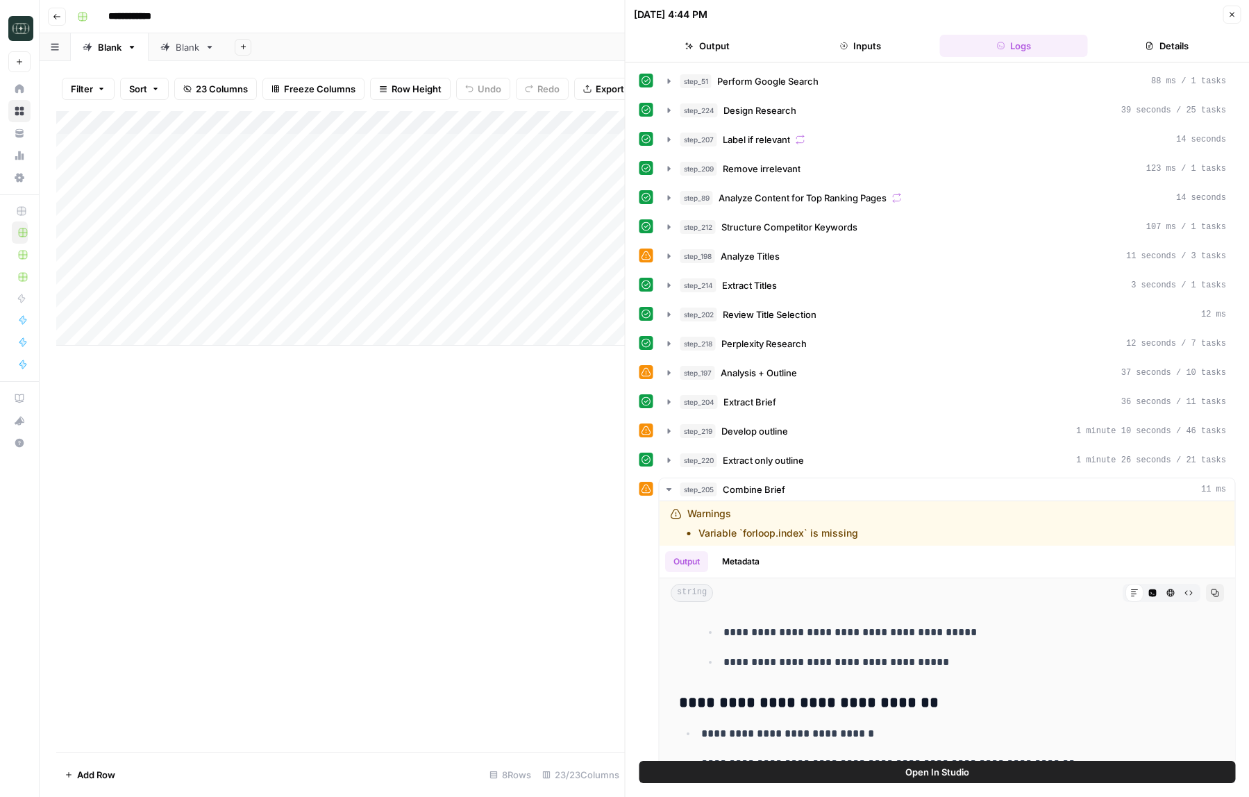
click at [1230, 24] on header "[DATE] 4:44 PM Close Output Inputs Logs Details" at bounding box center [938, 31] width 624 height 62
click at [1231, 7] on button "Close" at bounding box center [1232, 15] width 18 height 18
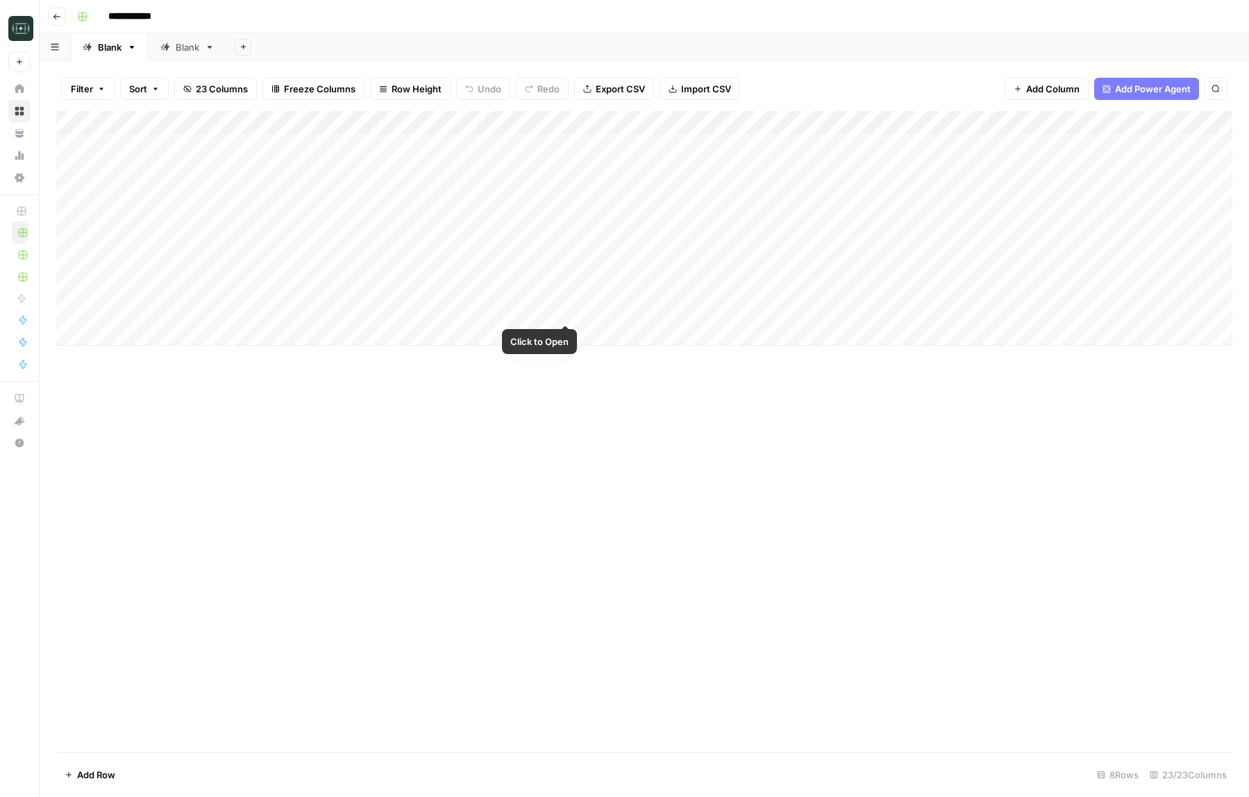
click at [530, 308] on div "Add Column" at bounding box center [644, 228] width 1176 height 235
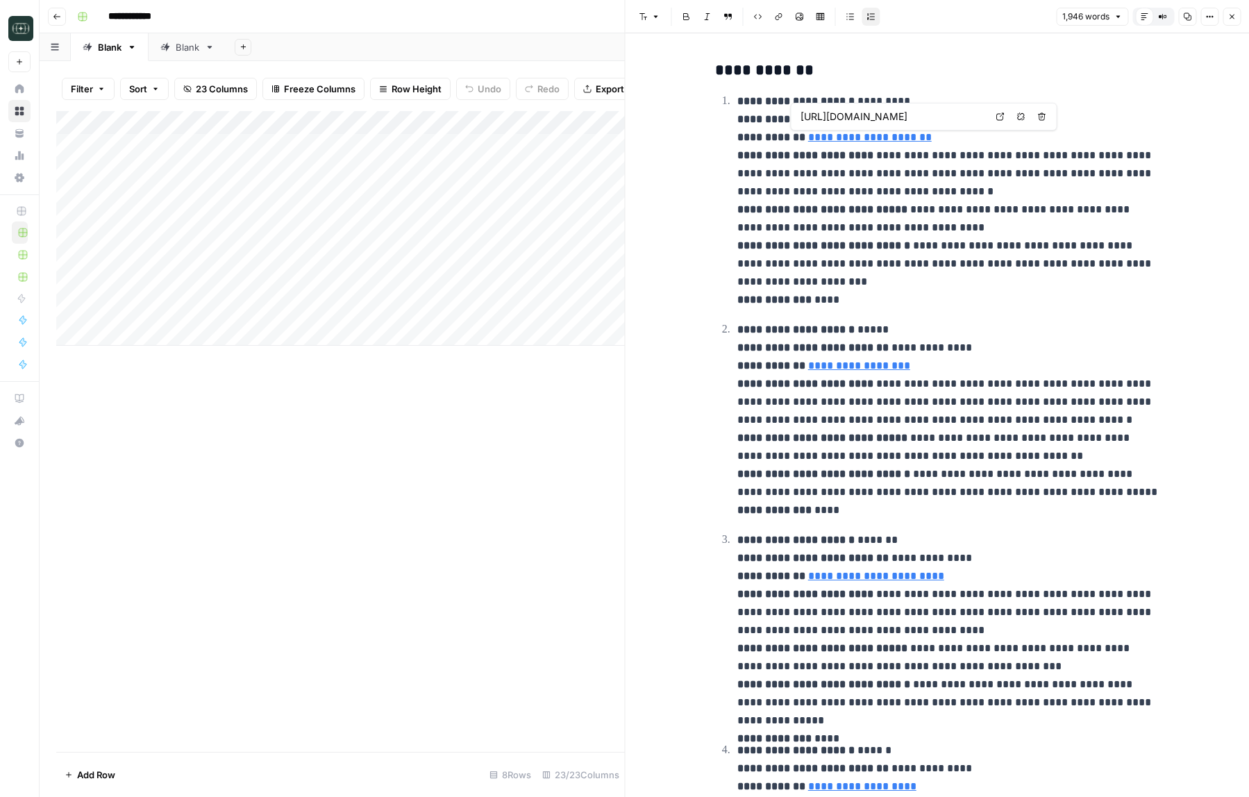
click at [1003, 119] on icon at bounding box center [1000, 116] width 8 height 8
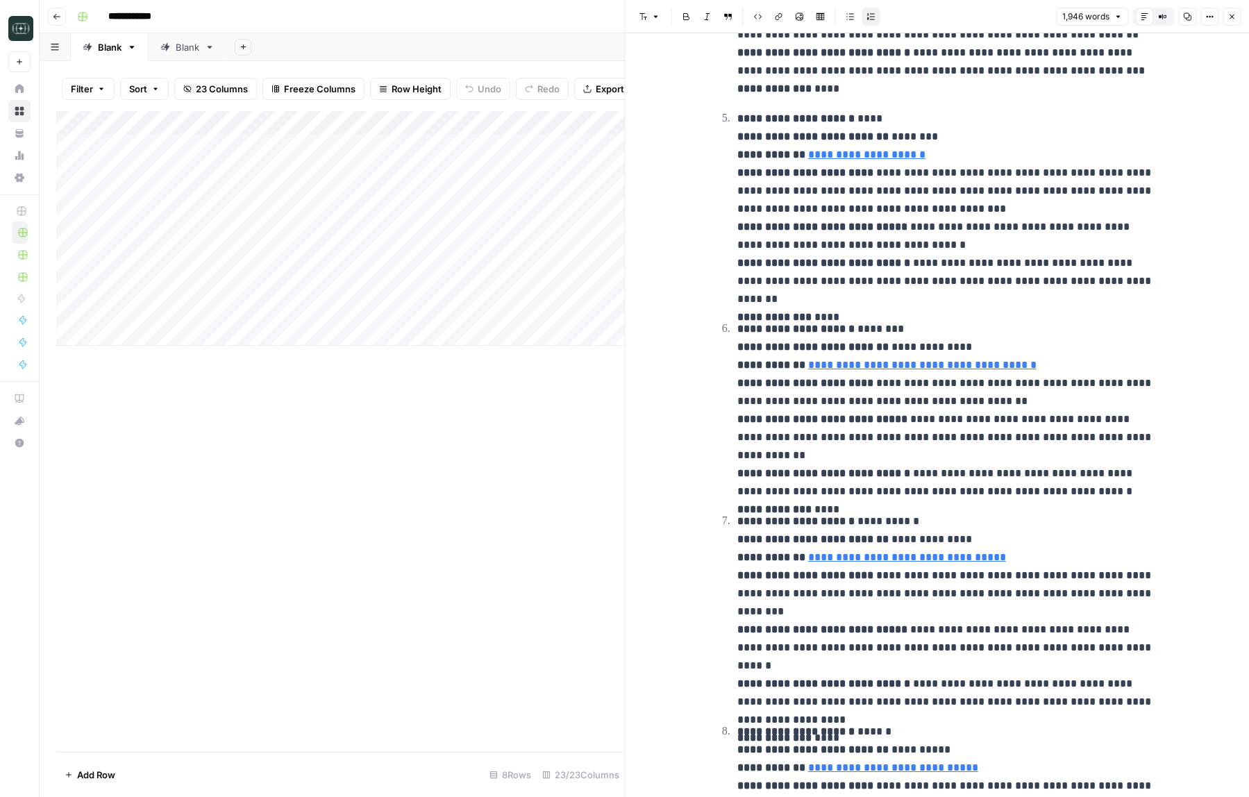
scroll to position [887, 0]
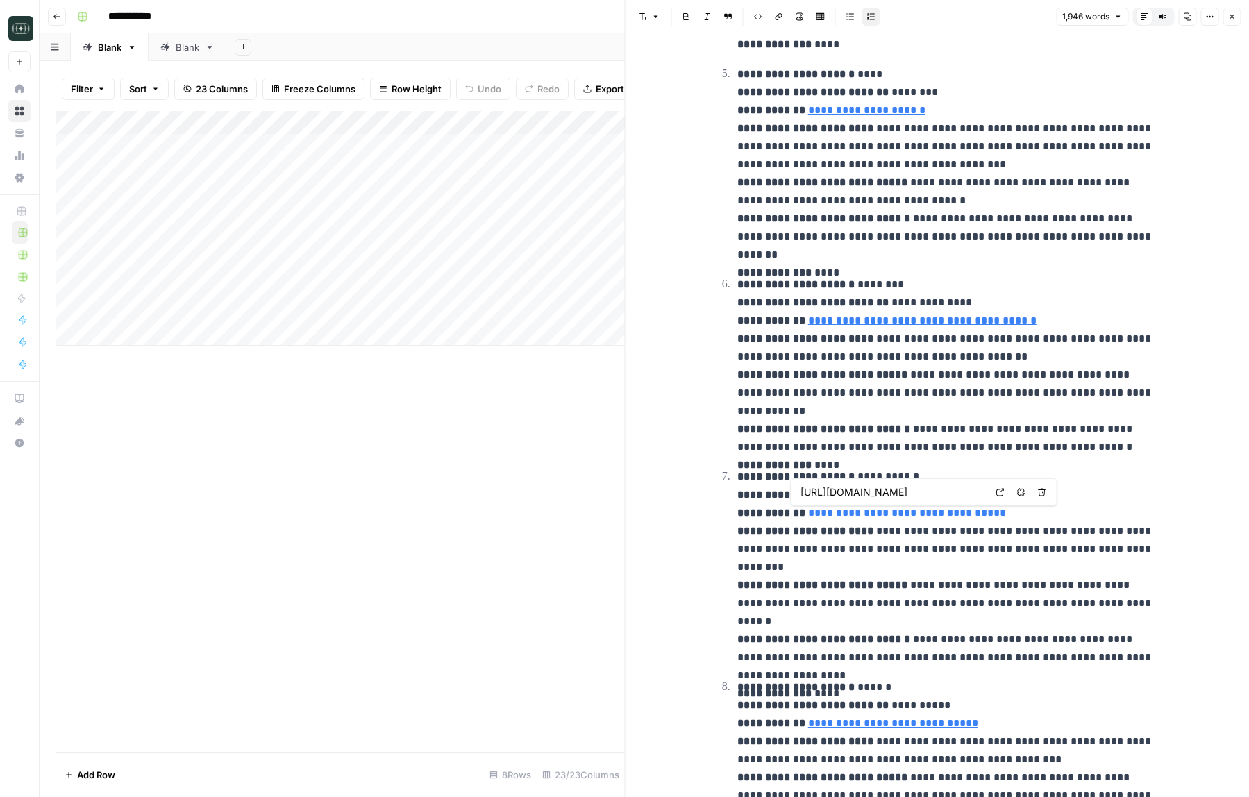
click at [948, 516] on link "**********" at bounding box center [907, 513] width 198 height 10
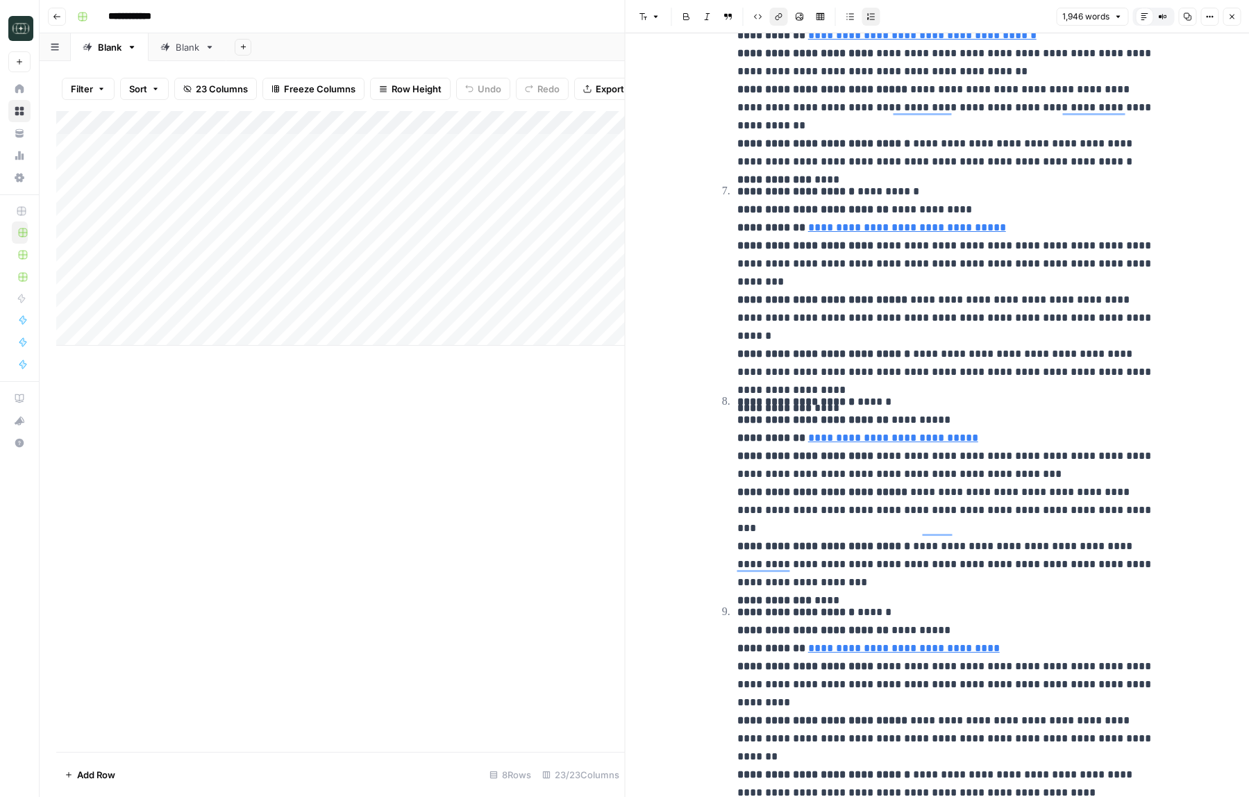
scroll to position [1443, 0]
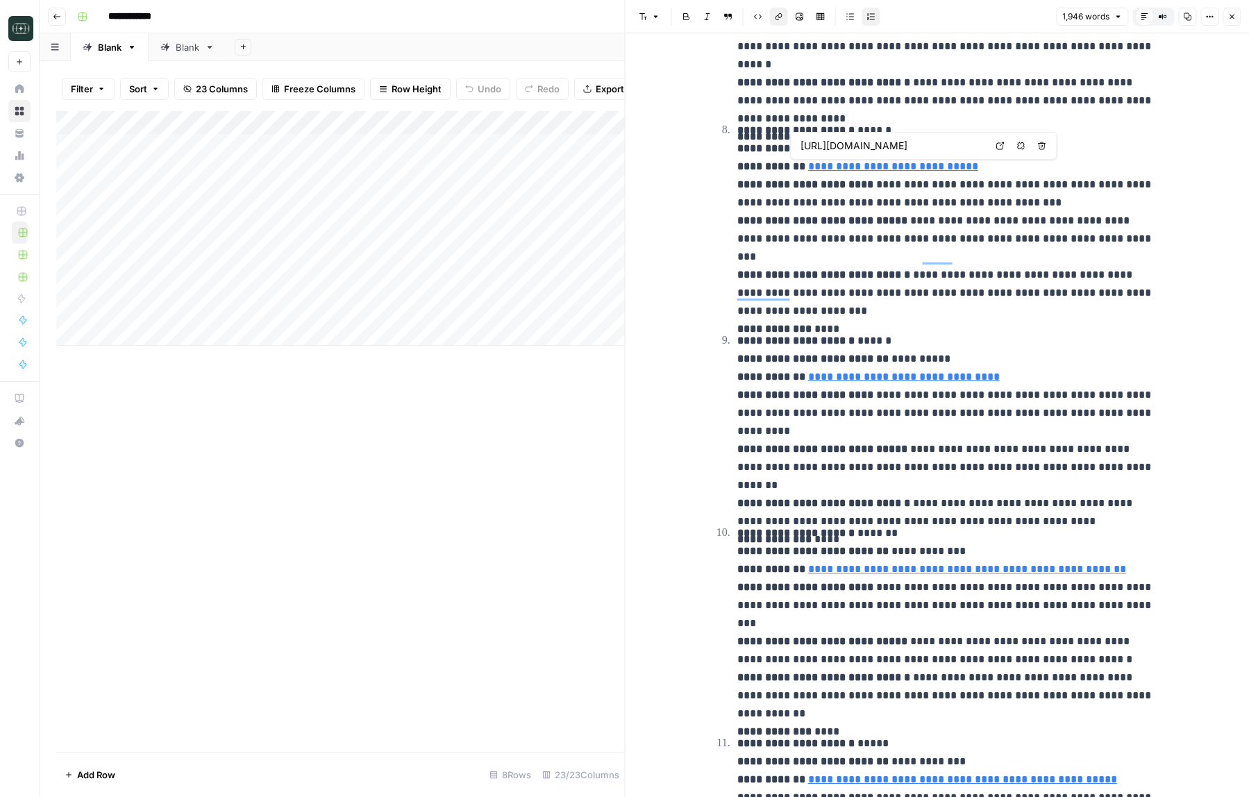
click at [1003, 146] on icon at bounding box center [1000, 146] width 8 height 8
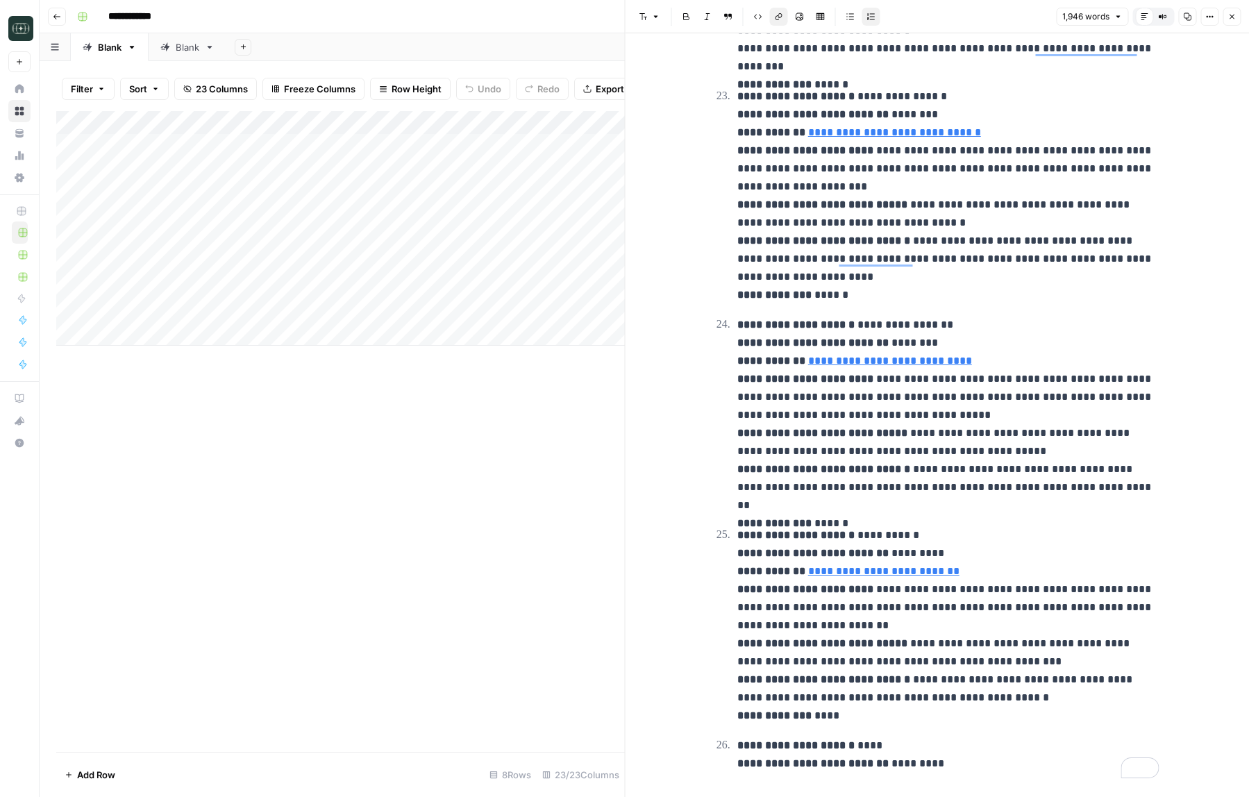
scroll to position [4585, 0]
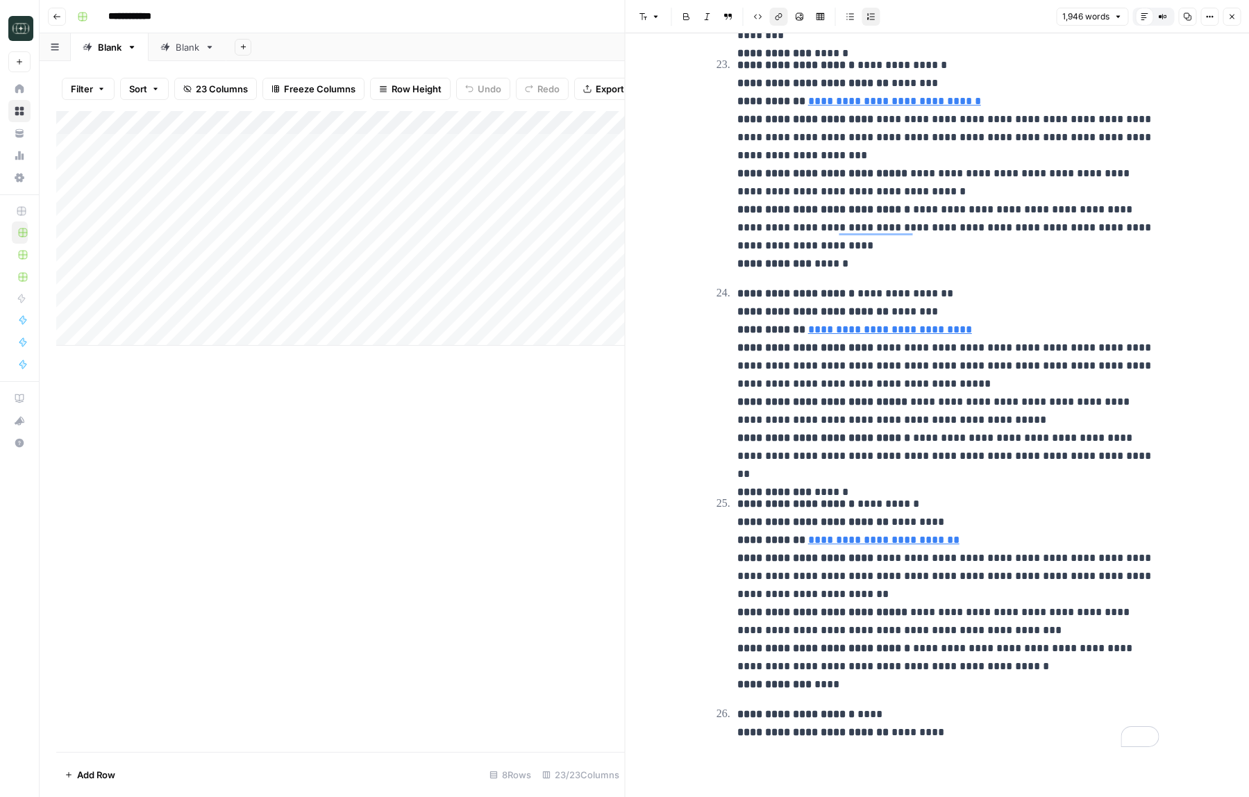
click at [1235, 15] on icon "button" at bounding box center [1231, 16] width 8 height 8
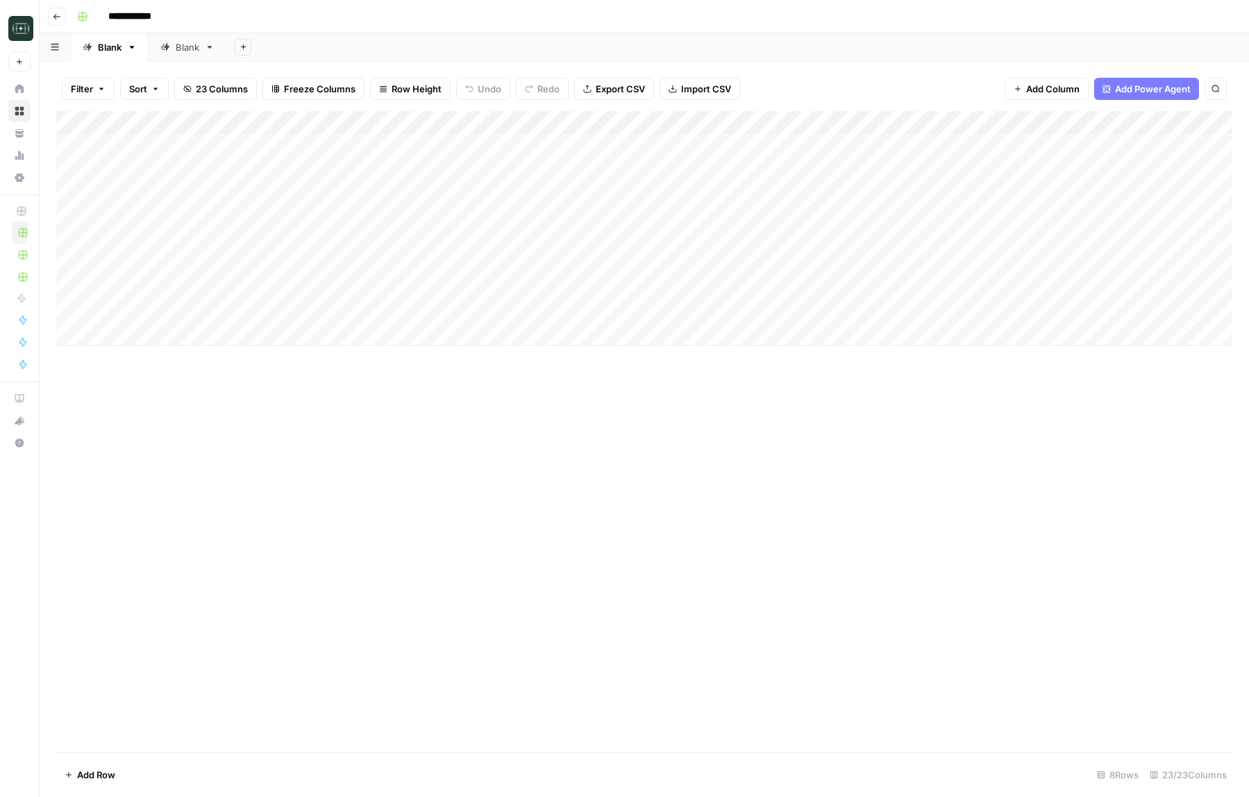
click at [466, 468] on div "Add Column" at bounding box center [644, 431] width 1176 height 641
click at [848, 126] on div "Add Column" at bounding box center [644, 228] width 1176 height 235
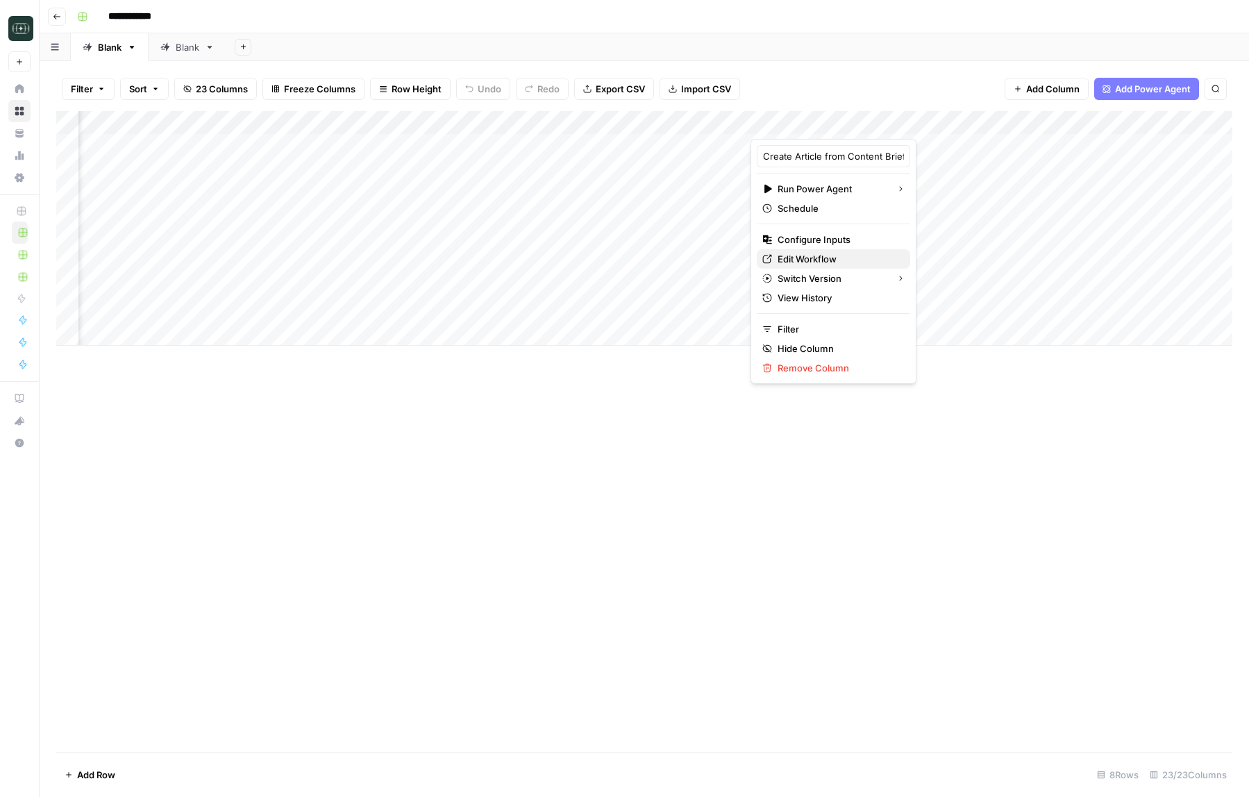
click at [796, 258] on span "Edit Workflow" at bounding box center [838, 259] width 121 height 14
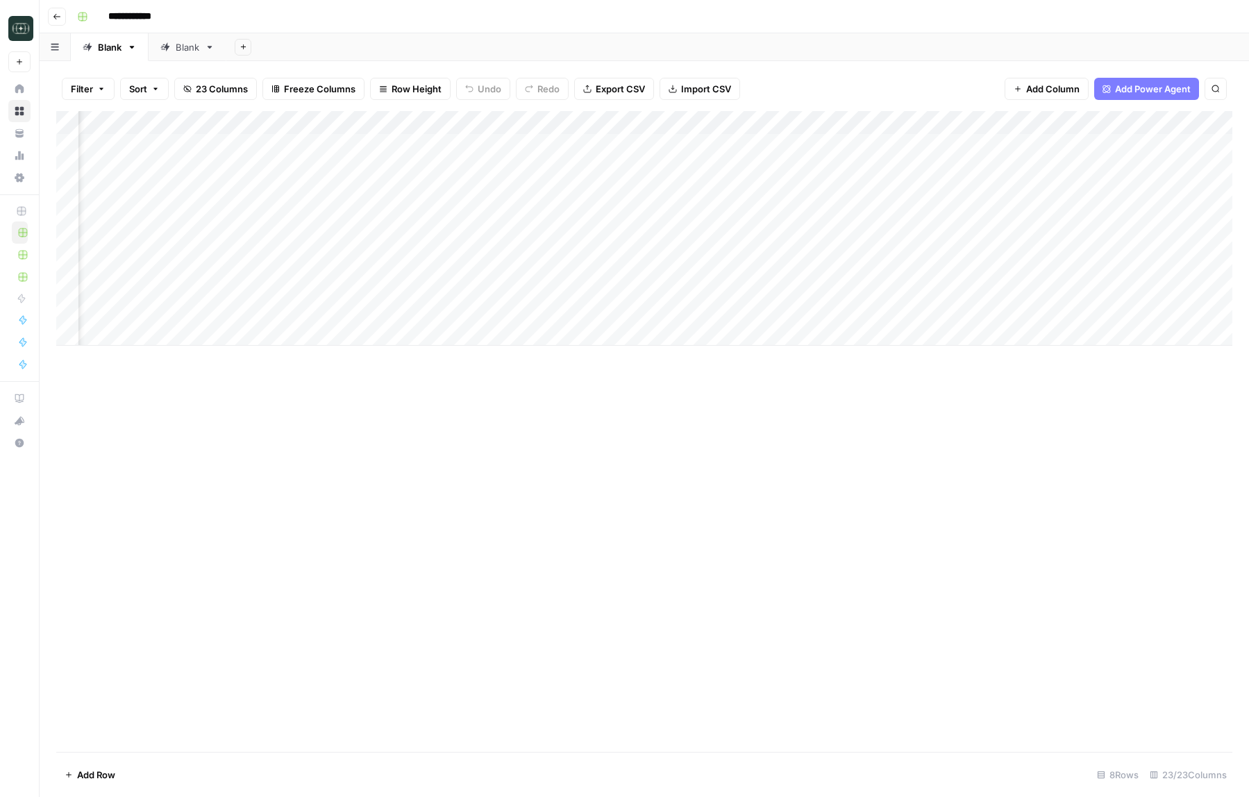
click at [847, 125] on div "Add Column" at bounding box center [644, 228] width 1176 height 235
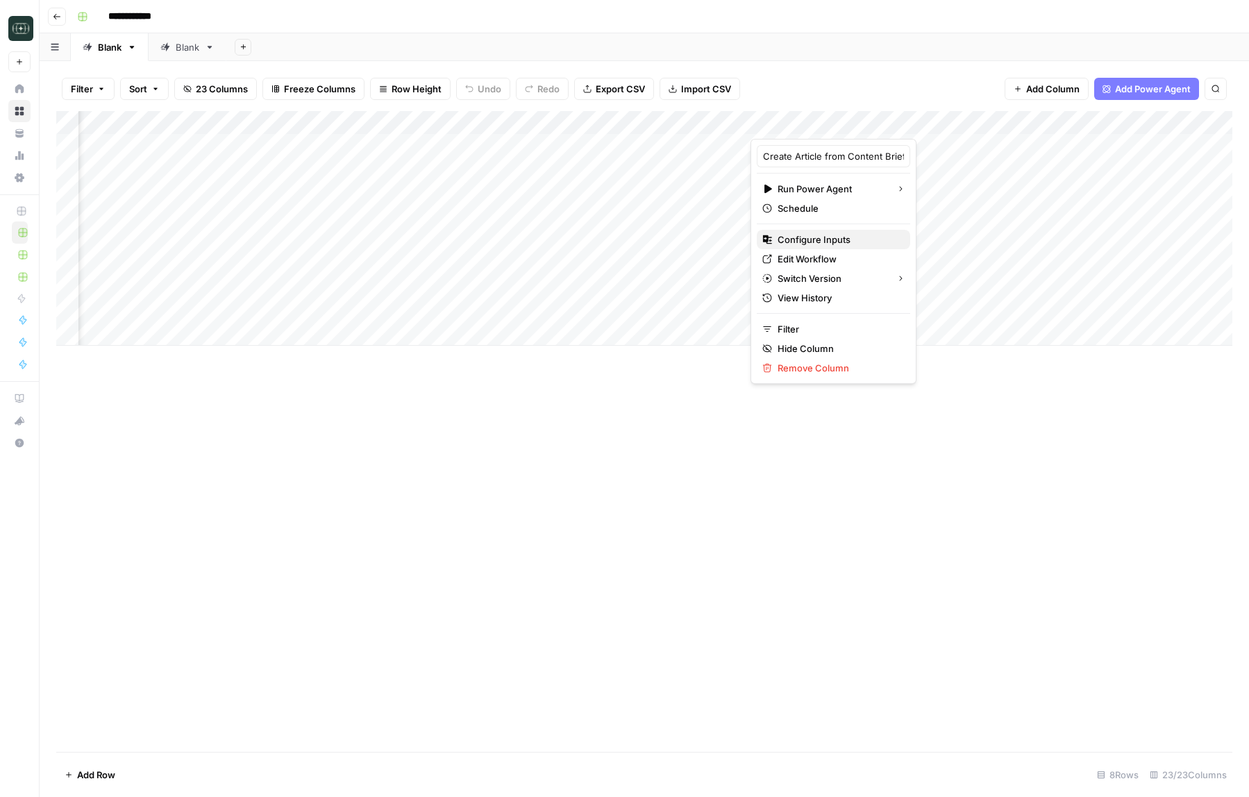
click at [815, 237] on span "Configure Inputs" at bounding box center [838, 240] width 121 height 14
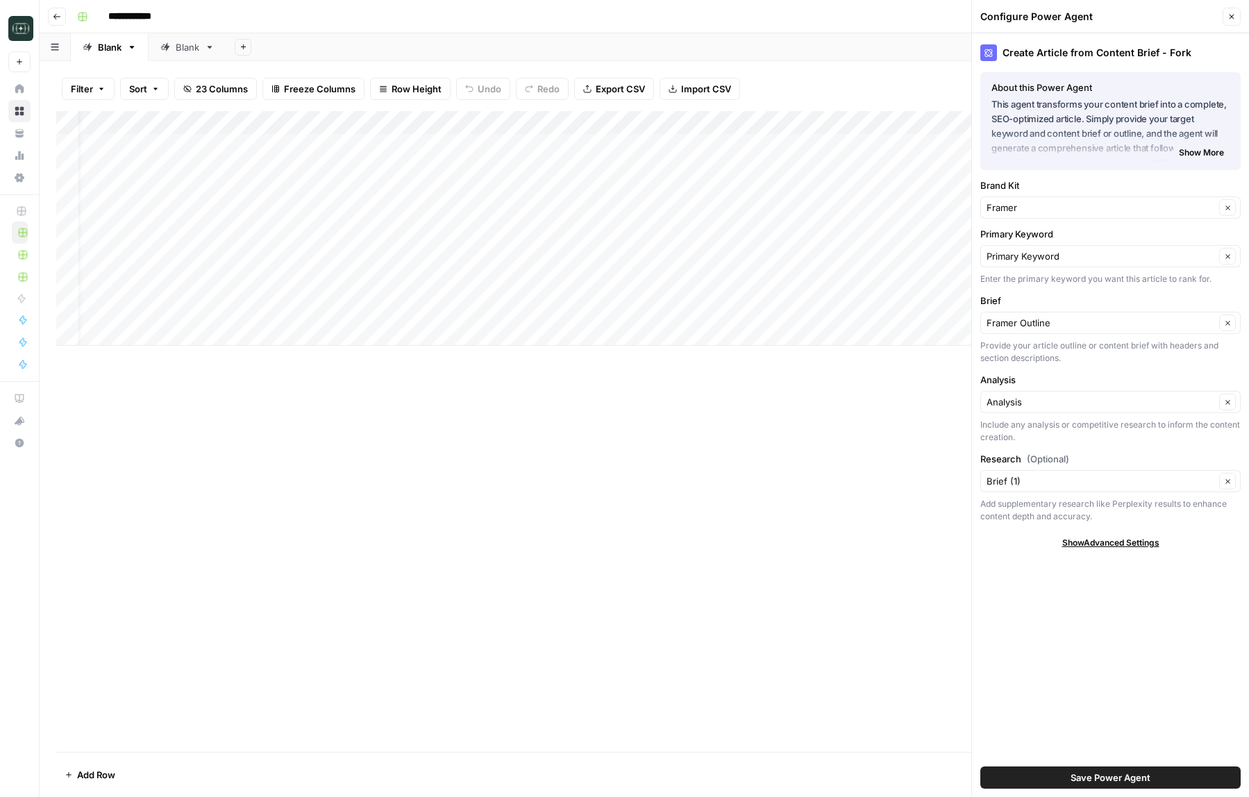
scroll to position [0, 24]
click at [1032, 260] on input "Primary Keyword" at bounding box center [1101, 256] width 228 height 14
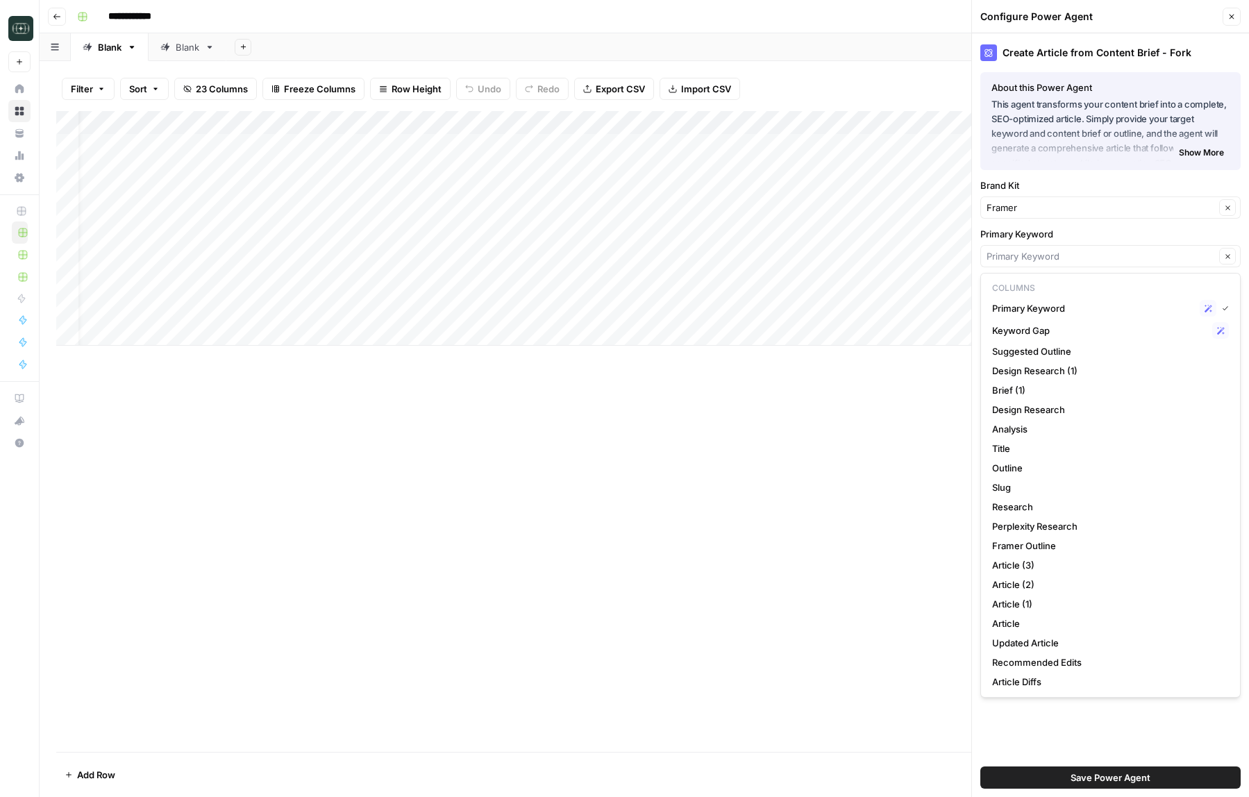
type input "Primary Keyword"
click at [1059, 235] on label "Primary Keyword" at bounding box center [1110, 234] width 260 height 14
click at [1059, 249] on input "Primary Keyword" at bounding box center [1101, 256] width 228 height 14
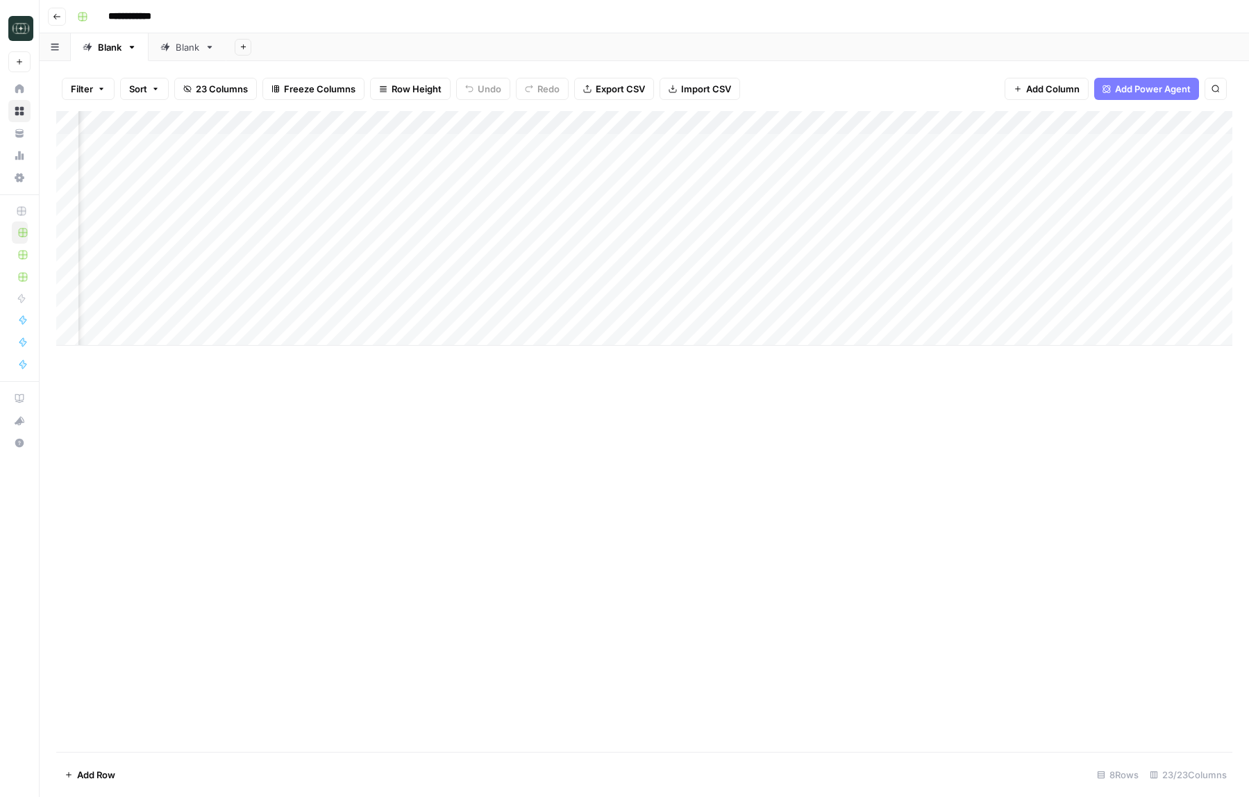
scroll to position [0, 887]
click at [1037, 121] on div "Add Column" at bounding box center [644, 228] width 1176 height 235
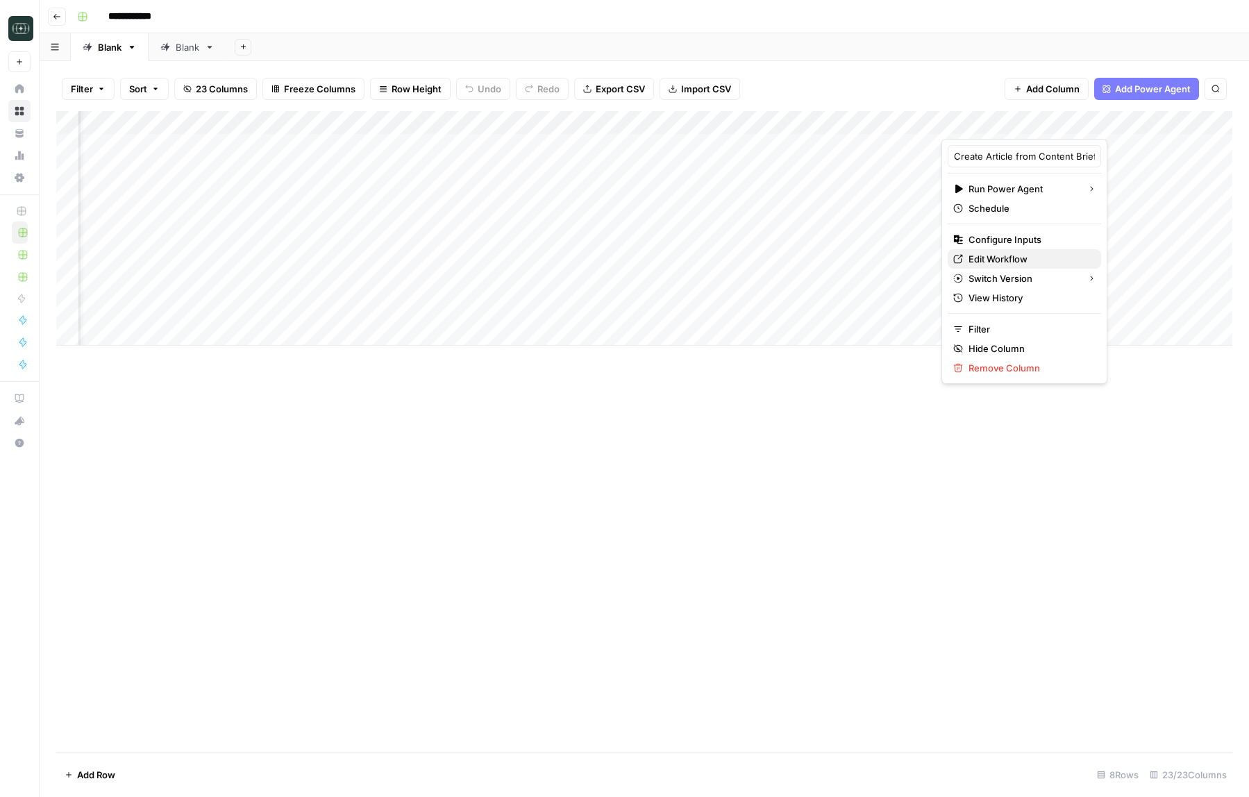
click at [982, 261] on span "Edit Workflow" at bounding box center [1028, 259] width 121 height 14
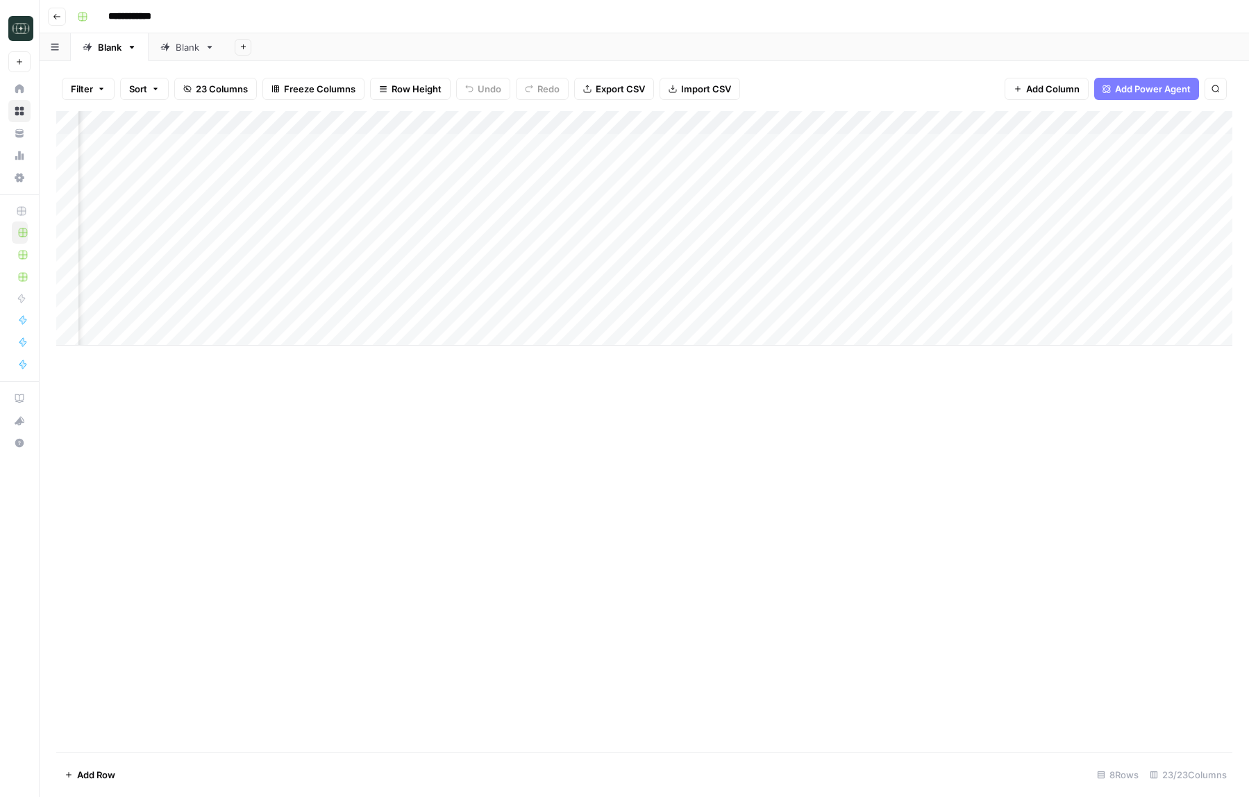
click at [1041, 123] on div "Add Column" at bounding box center [644, 228] width 1176 height 235
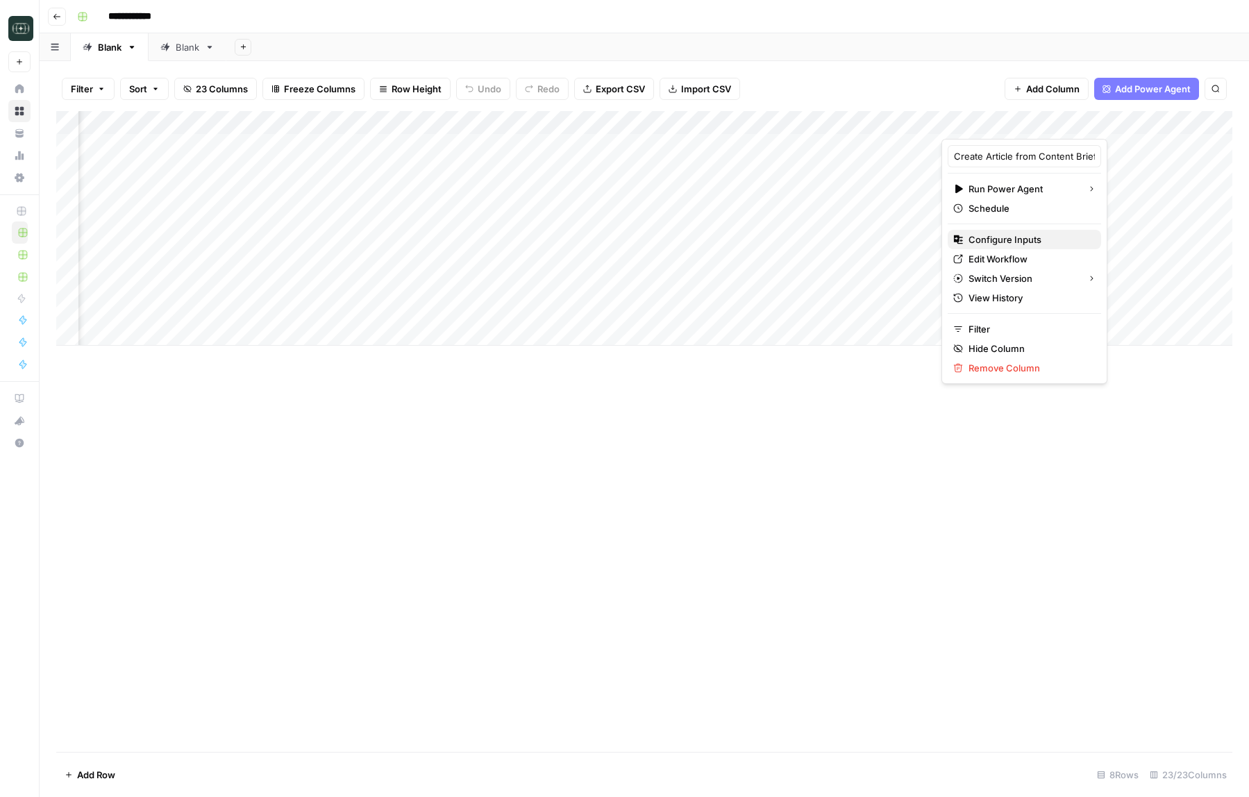
click at [1039, 242] on span "Configure Inputs" at bounding box center [1028, 240] width 121 height 14
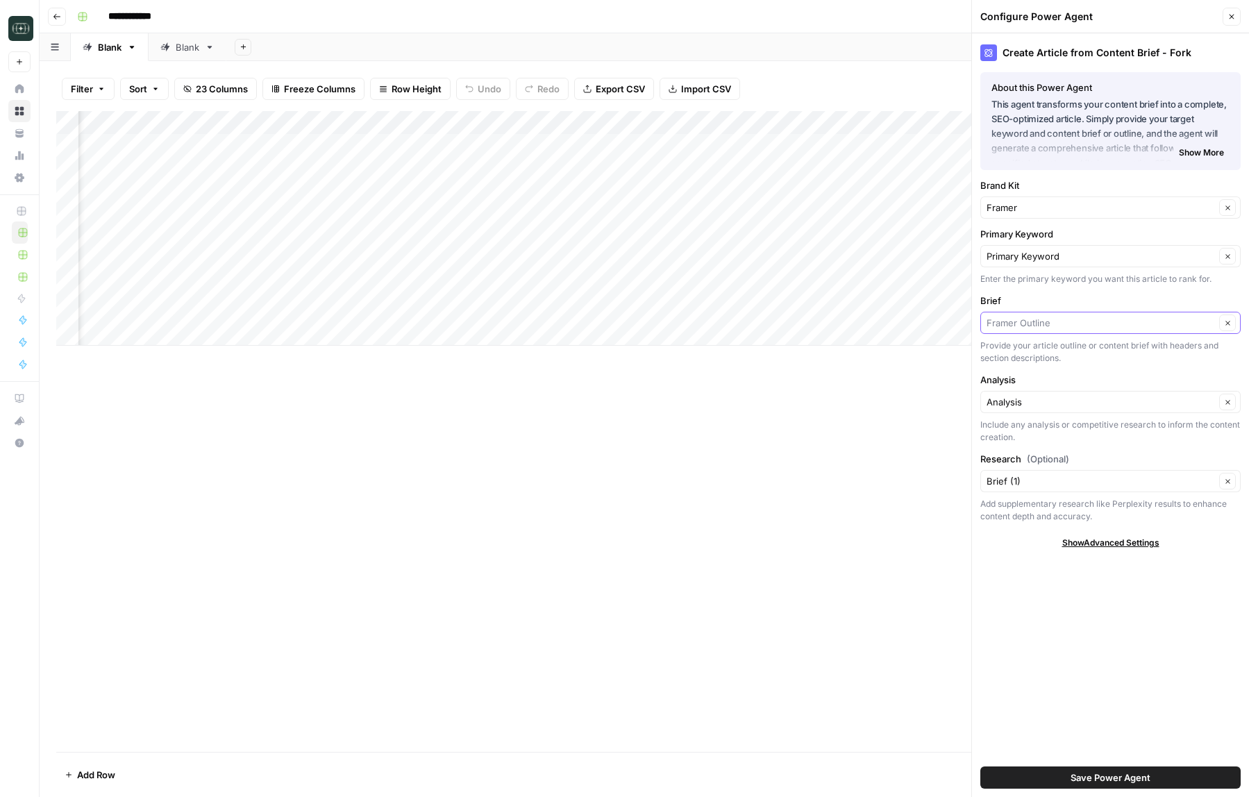
click at [1070, 321] on input "Brief" at bounding box center [1101, 323] width 228 height 14
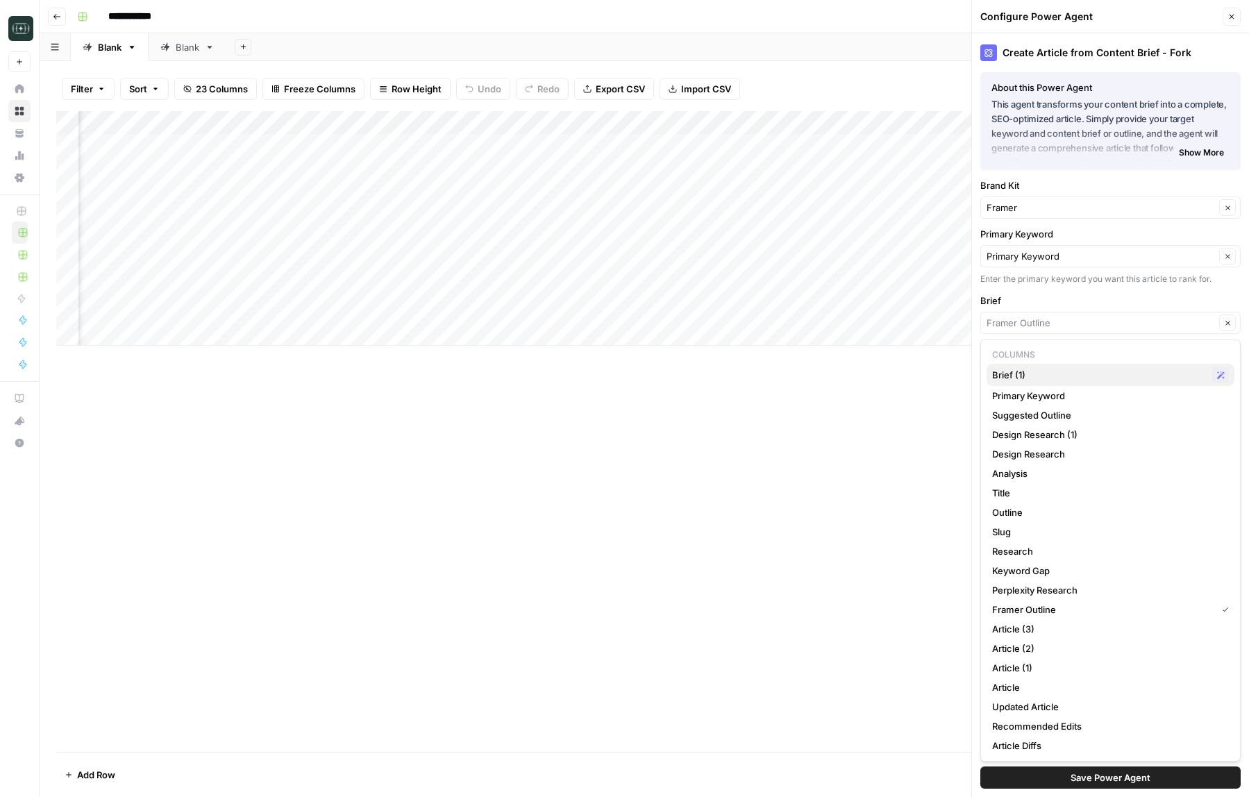
click at [1046, 375] on span "Brief (1)" at bounding box center [1099, 375] width 215 height 14
type input "Brief (1)"
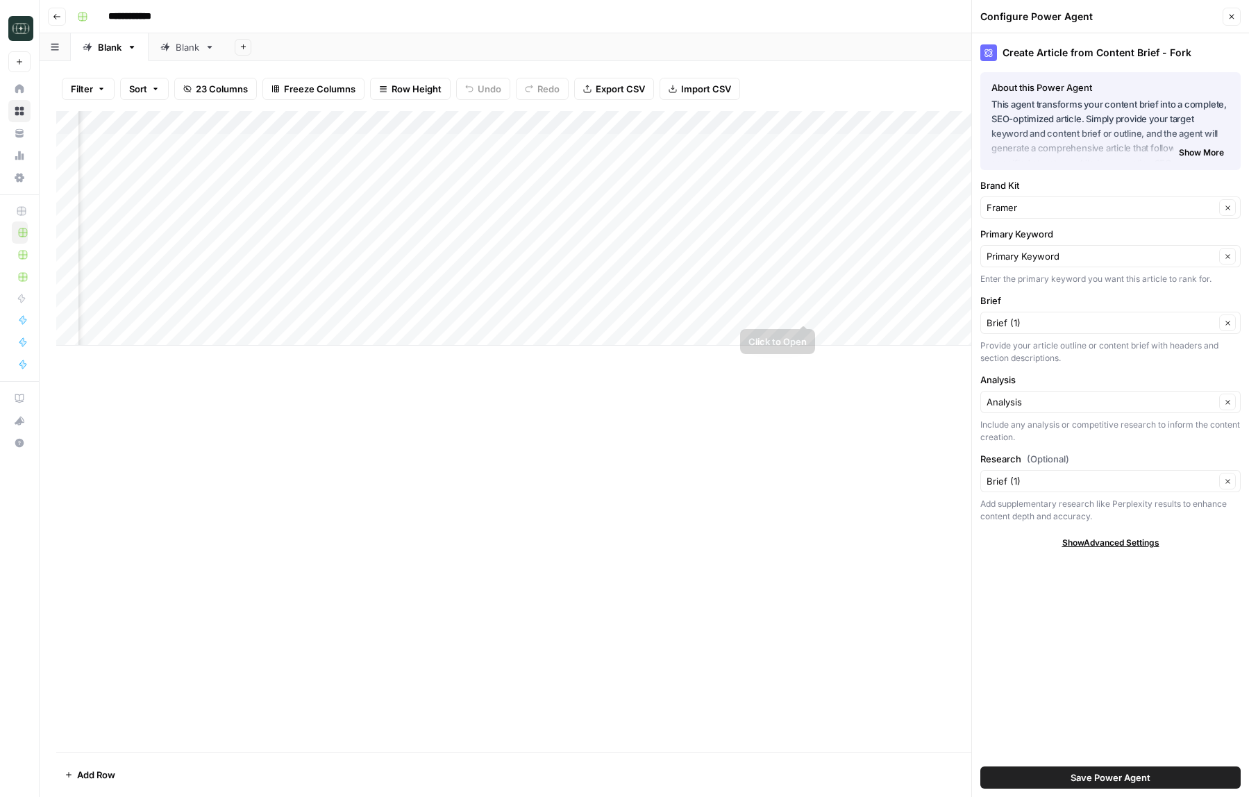
click at [803, 312] on div "Add Column" at bounding box center [644, 228] width 1176 height 235
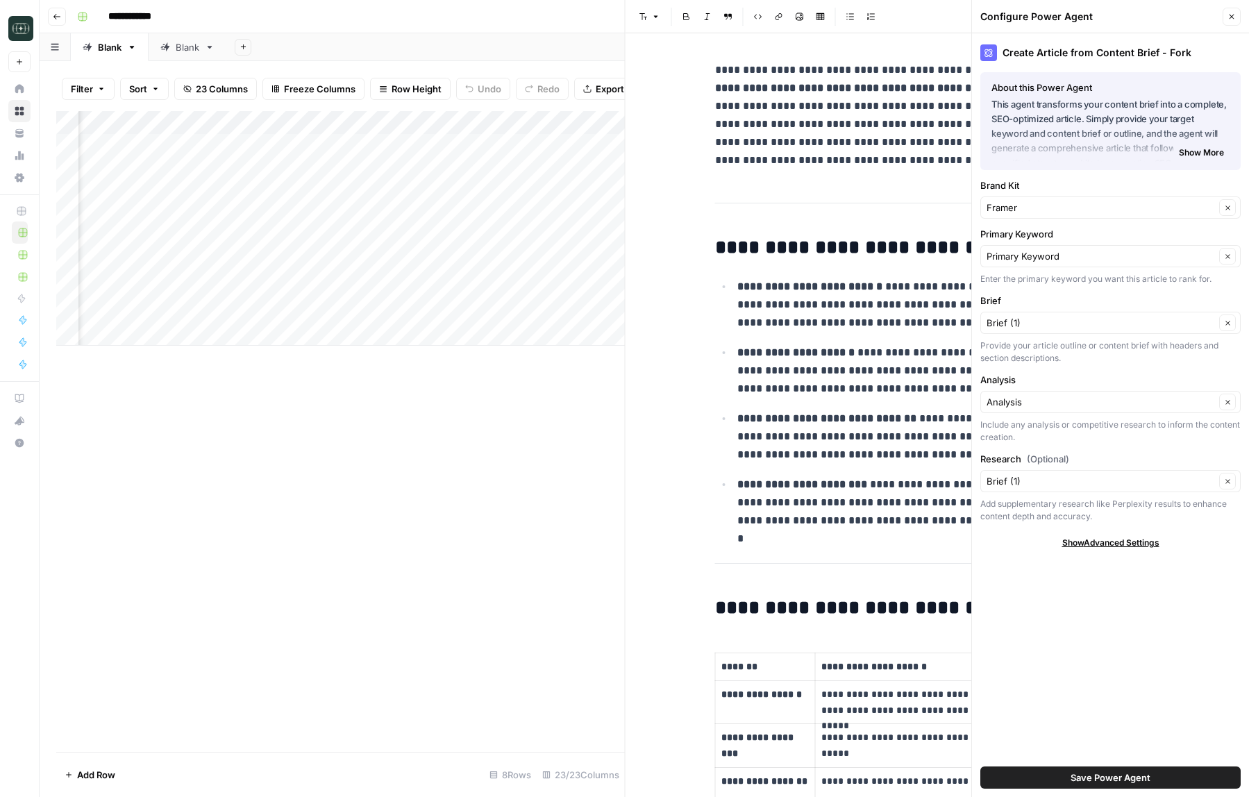
click at [1228, 16] on icon "button" at bounding box center [1231, 16] width 8 height 8
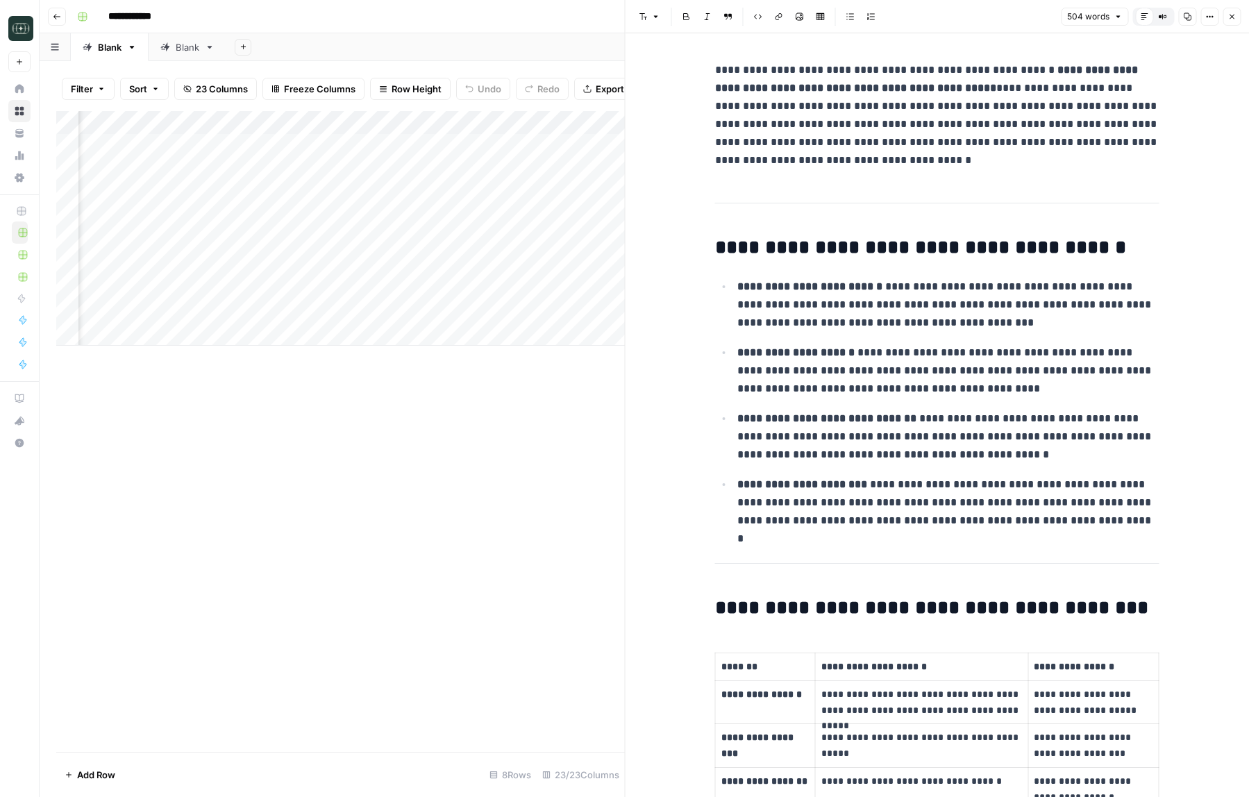
click at [1229, 18] on icon "button" at bounding box center [1231, 16] width 8 height 8
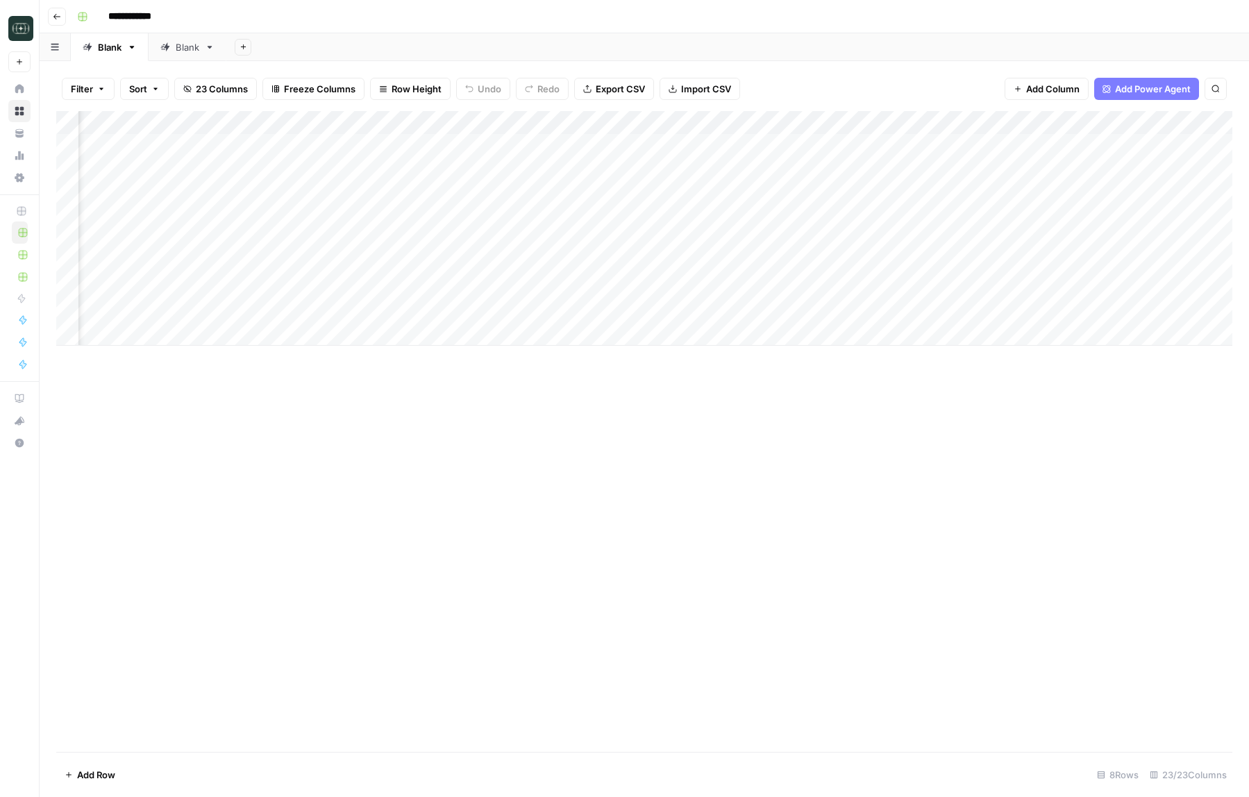
click at [1037, 124] on div "Add Column" at bounding box center [644, 228] width 1176 height 235
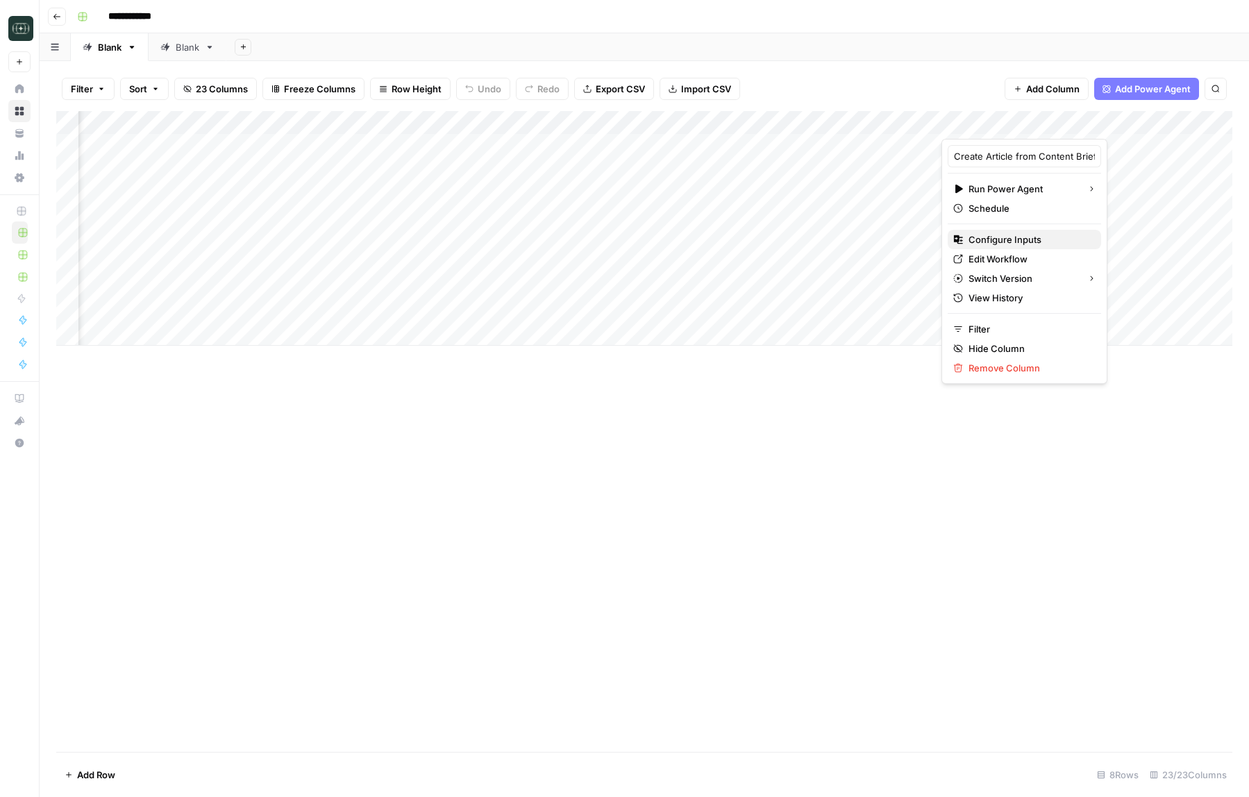
click at [1018, 238] on span "Configure Inputs" at bounding box center [1028, 240] width 121 height 14
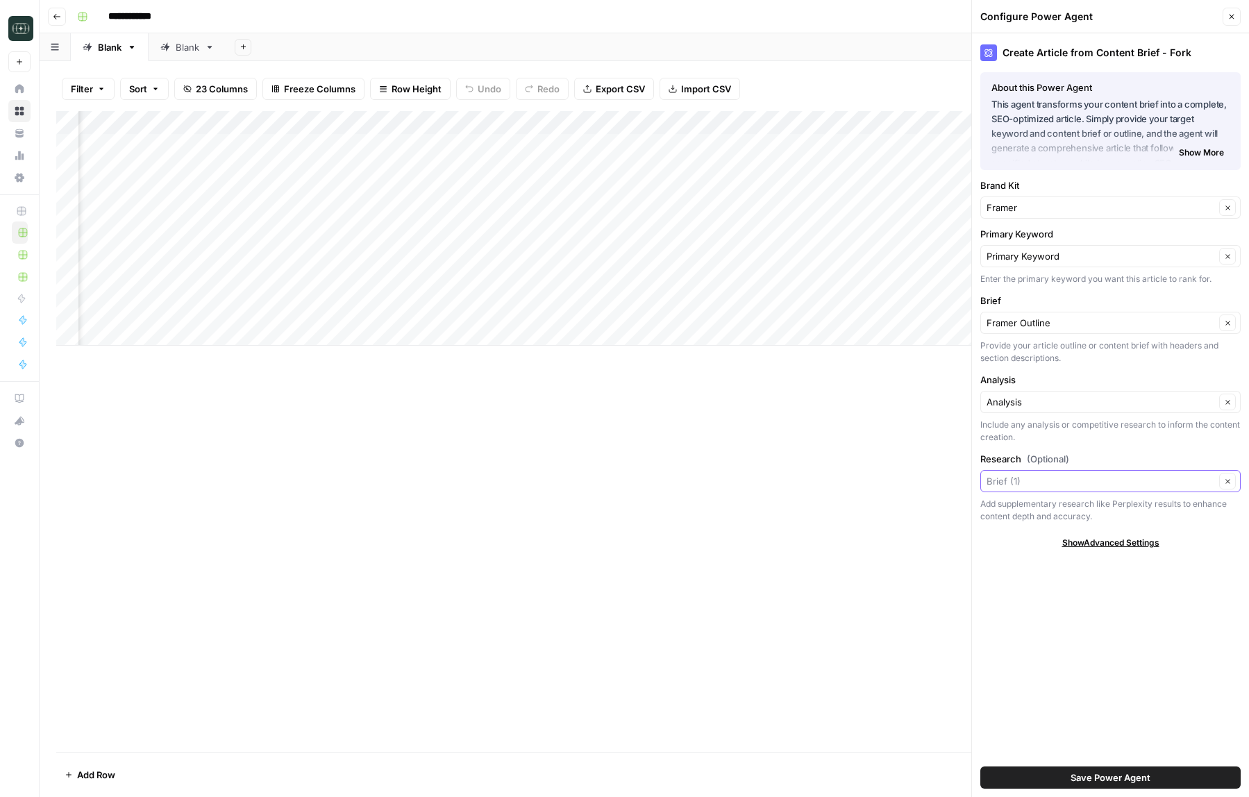
click at [1030, 477] on input "Research (Optional)" at bounding box center [1101, 481] width 228 height 14
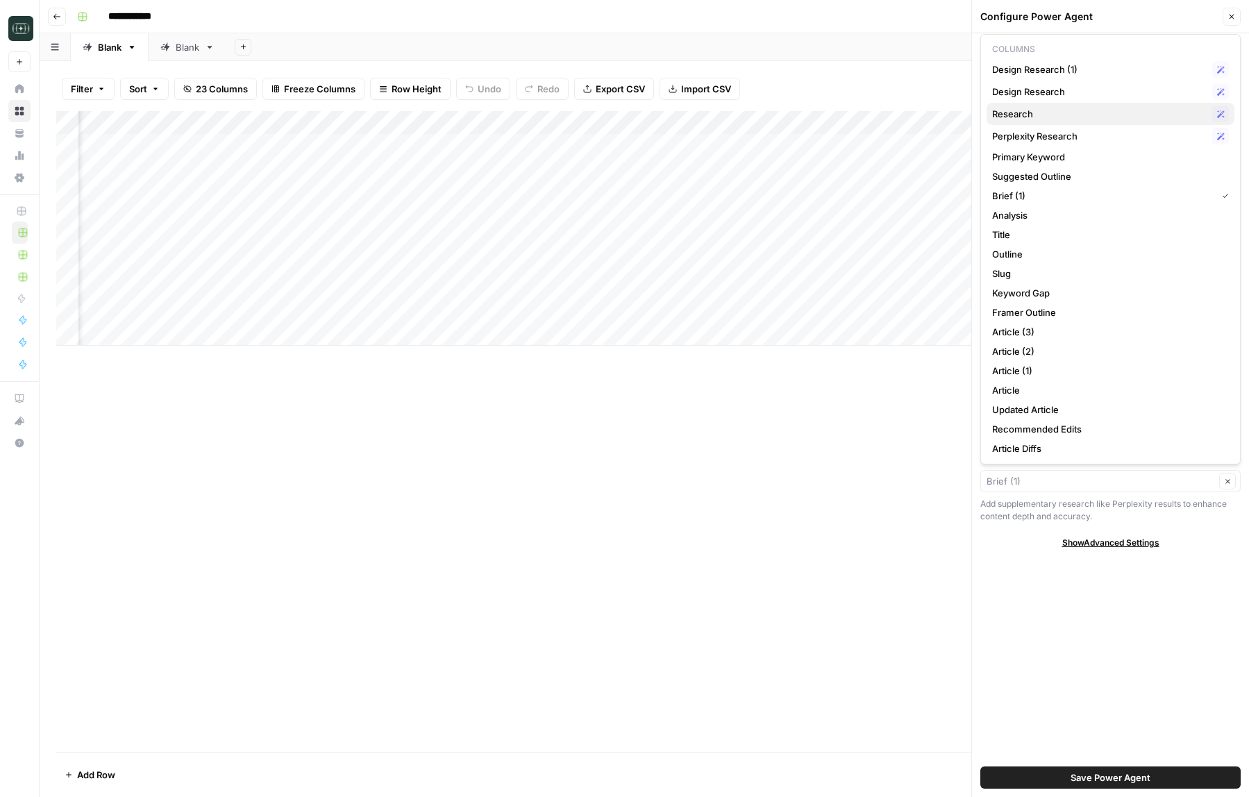
click at [1066, 120] on span "Research" at bounding box center [1099, 114] width 215 height 14
type input "Research"
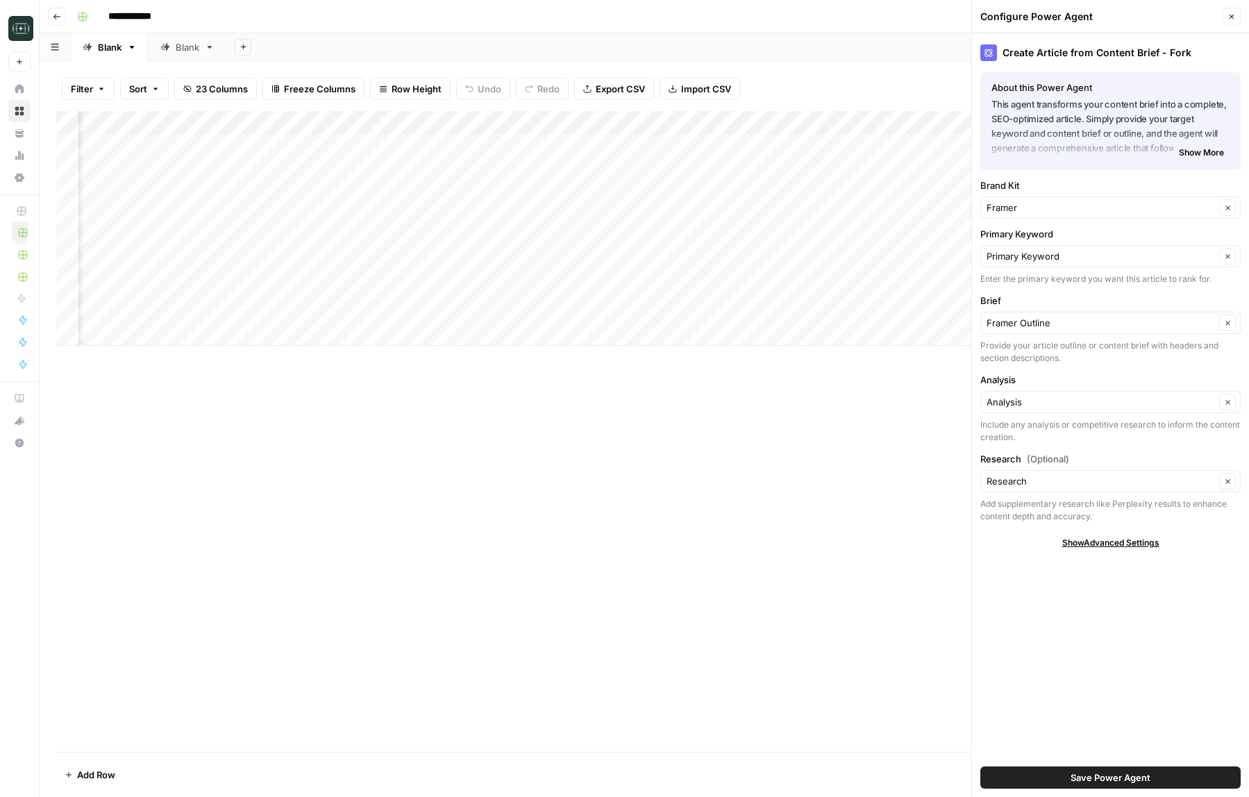
click at [1055, 769] on button "Save Power Agent" at bounding box center [1110, 777] width 260 height 22
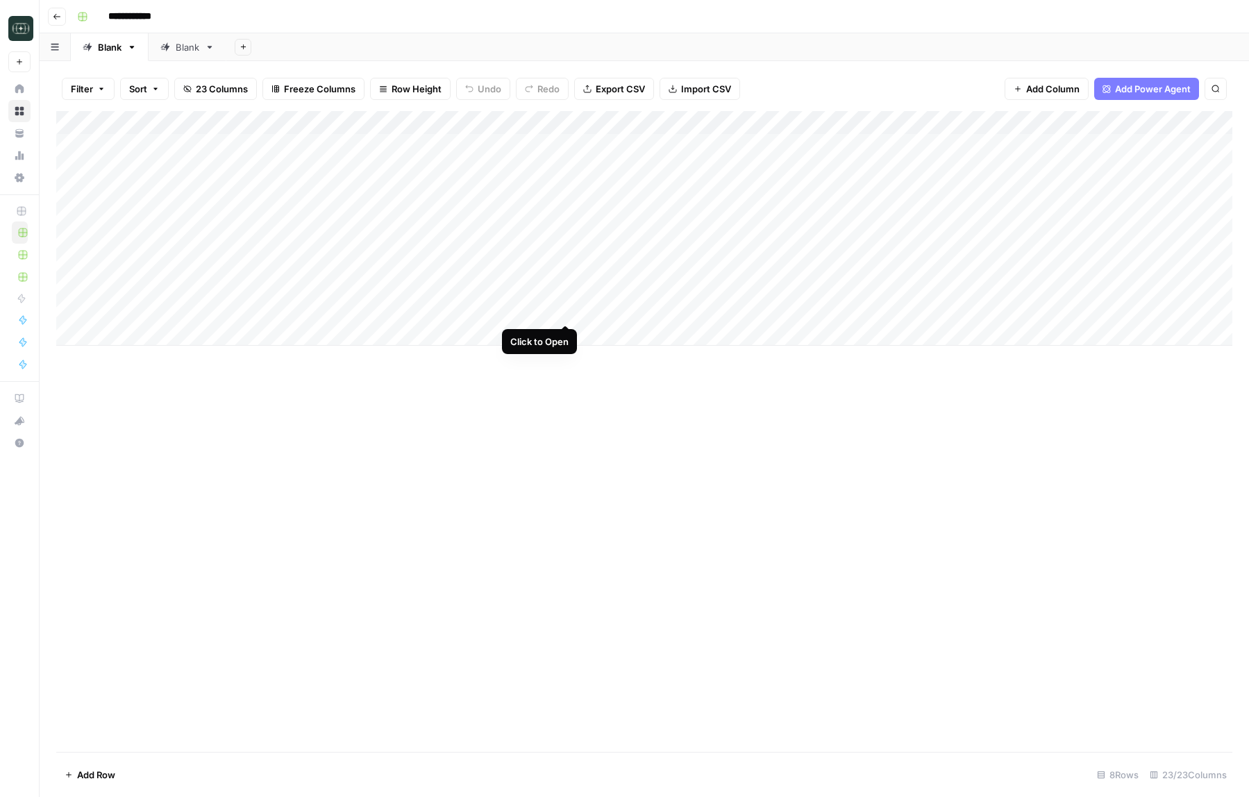
click at [566, 310] on div "Add Column" at bounding box center [644, 228] width 1176 height 235
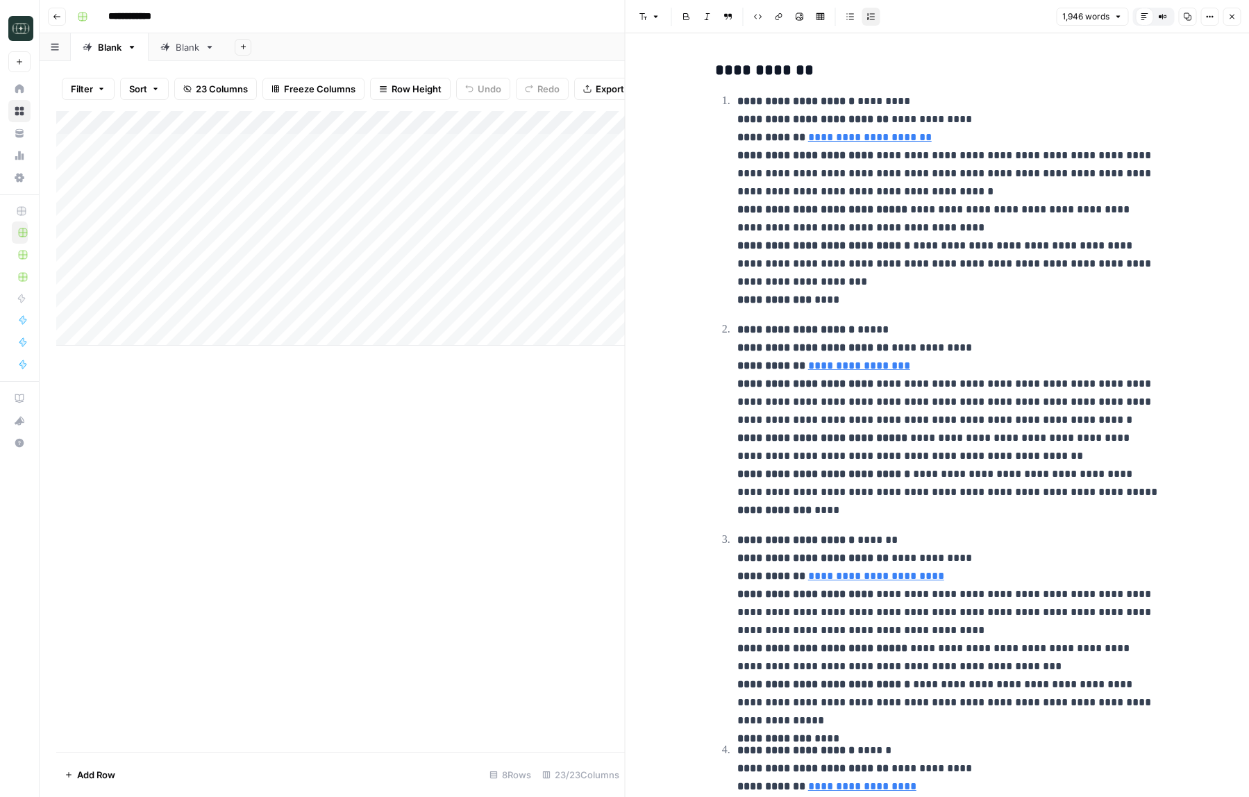
click at [1236, 13] on button "Close" at bounding box center [1232, 17] width 18 height 18
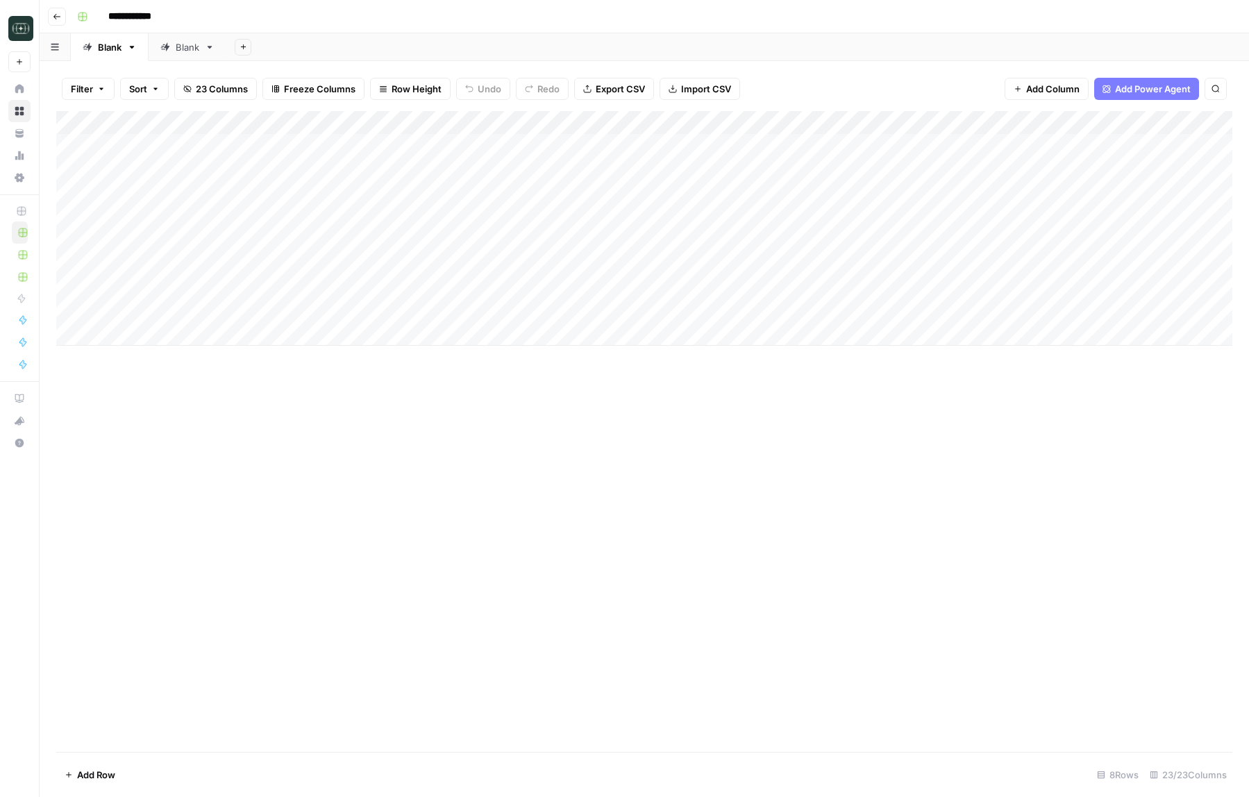
click at [440, 311] on div "Add Column" at bounding box center [644, 228] width 1176 height 235
click at [928, 15] on div "**********" at bounding box center [654, 17] width 1164 height 22
click at [444, 311] on div "Add Column" at bounding box center [644, 228] width 1176 height 235
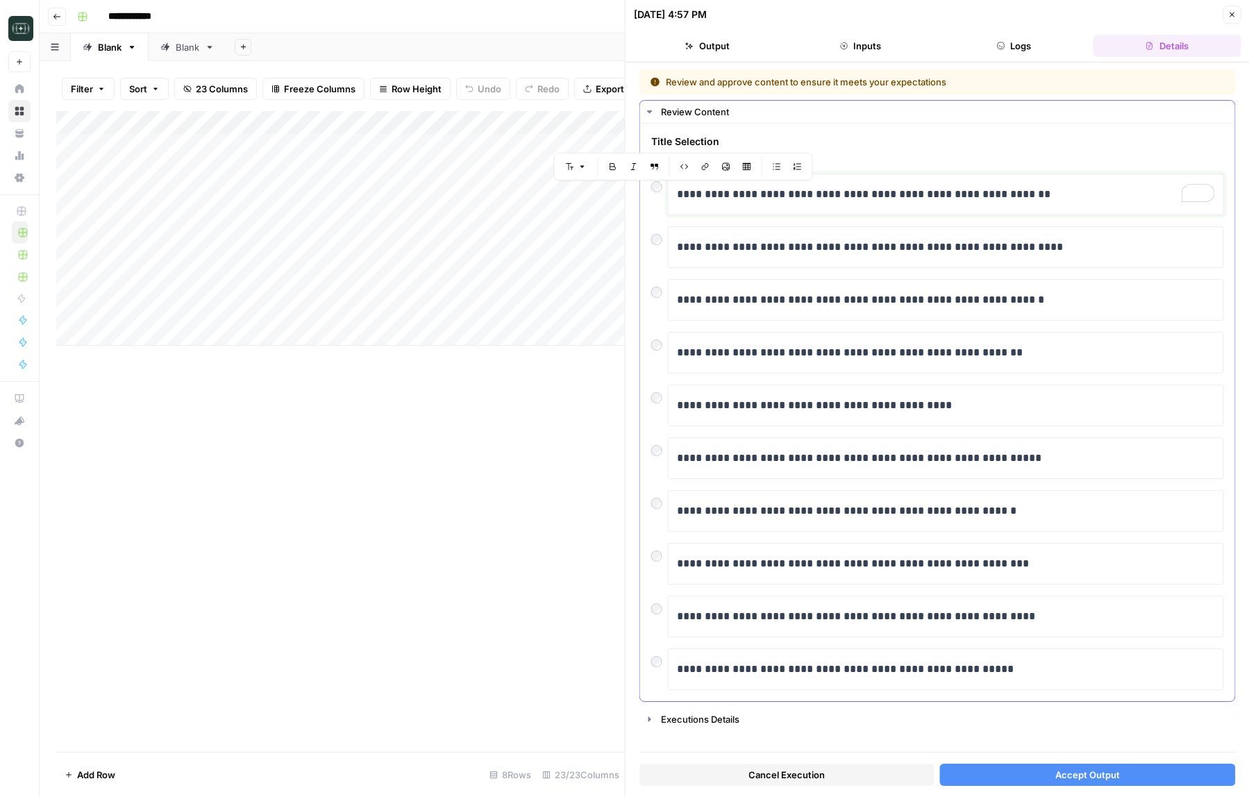
drag, startPoint x: 689, startPoint y: 194, endPoint x: 671, endPoint y: 199, distance: 18.0
click at [671, 199] on div "**********" at bounding box center [946, 195] width 556 height 42
click at [976, 778] on button "Accept Output" at bounding box center [1087, 775] width 295 height 22
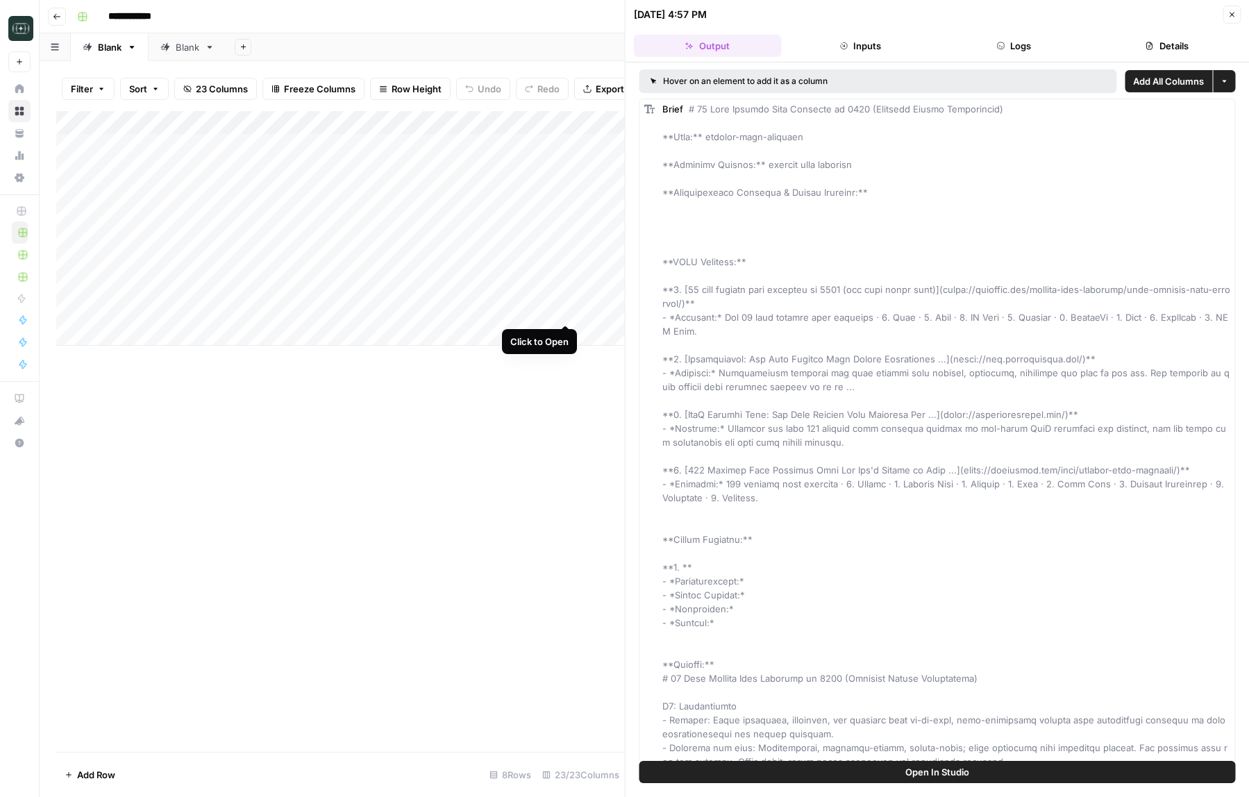
click at [567, 311] on div "Add Column" at bounding box center [340, 228] width 569 height 235
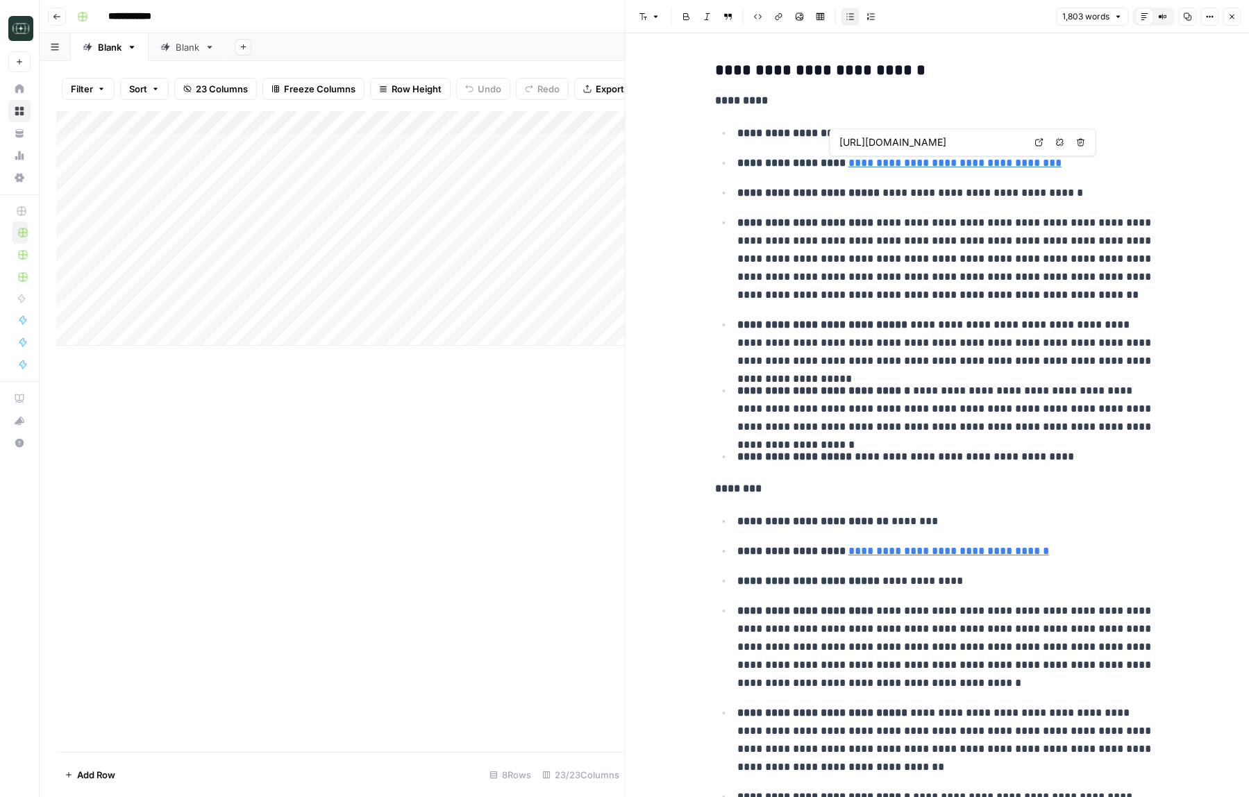
click at [1018, 162] on link "**********" at bounding box center [954, 163] width 213 height 10
click at [1037, 142] on icon at bounding box center [1039, 142] width 8 height 8
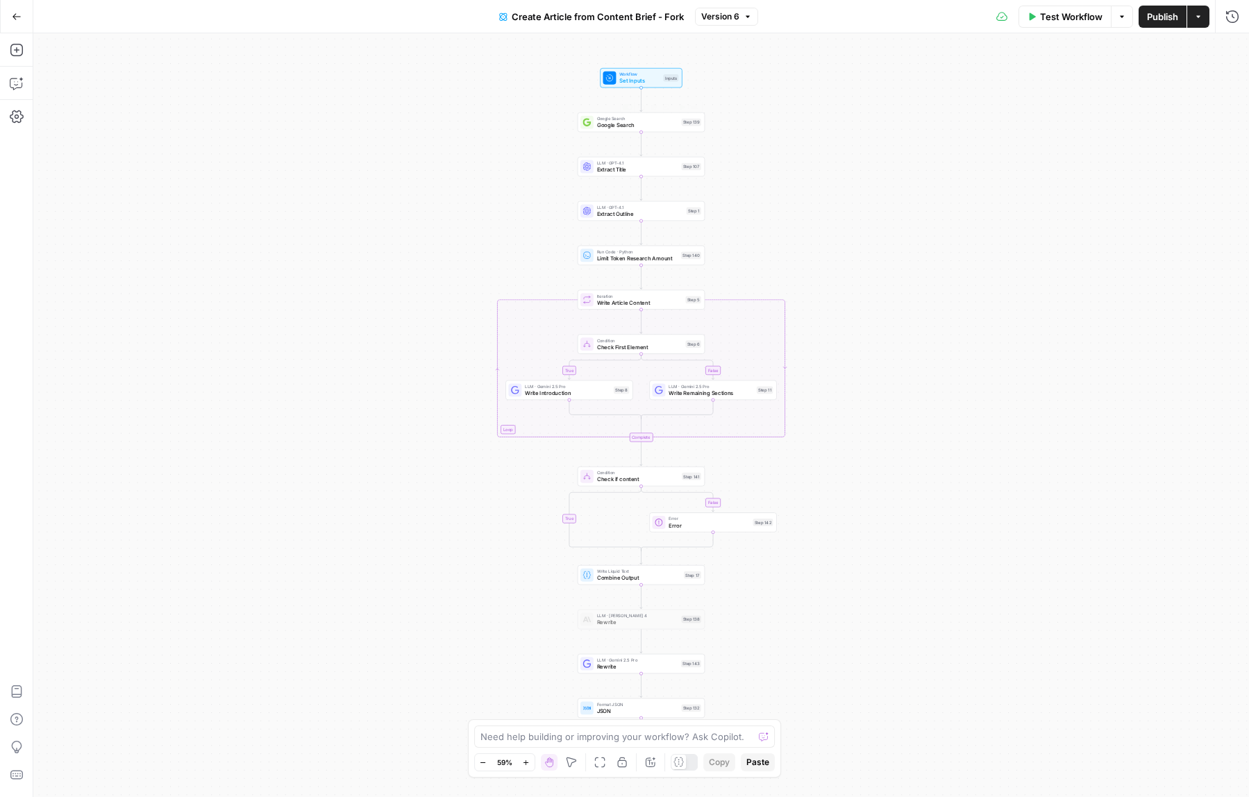
click at [371, 397] on div "true false false true Workflow Set Inputs Inputs Google Search Google Search St…" at bounding box center [641, 415] width 1216 height 764
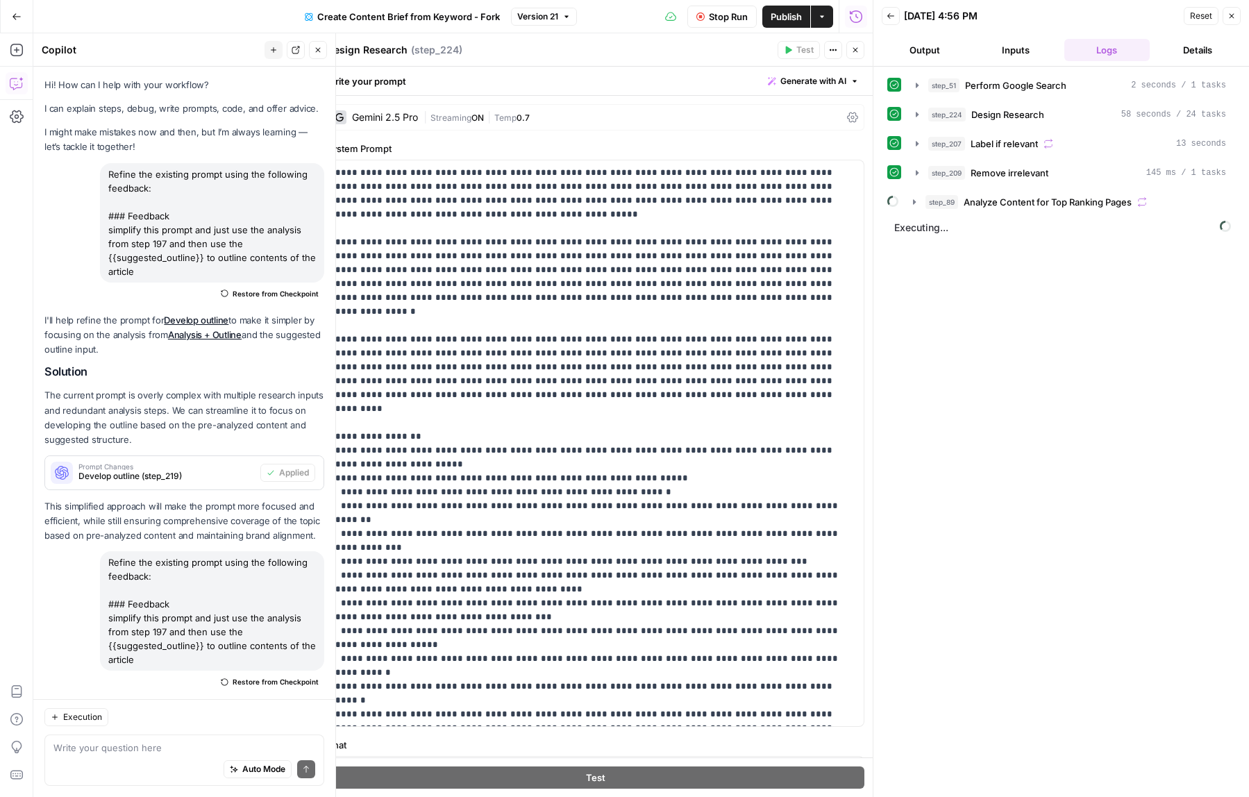
scroll to position [2228, 0]
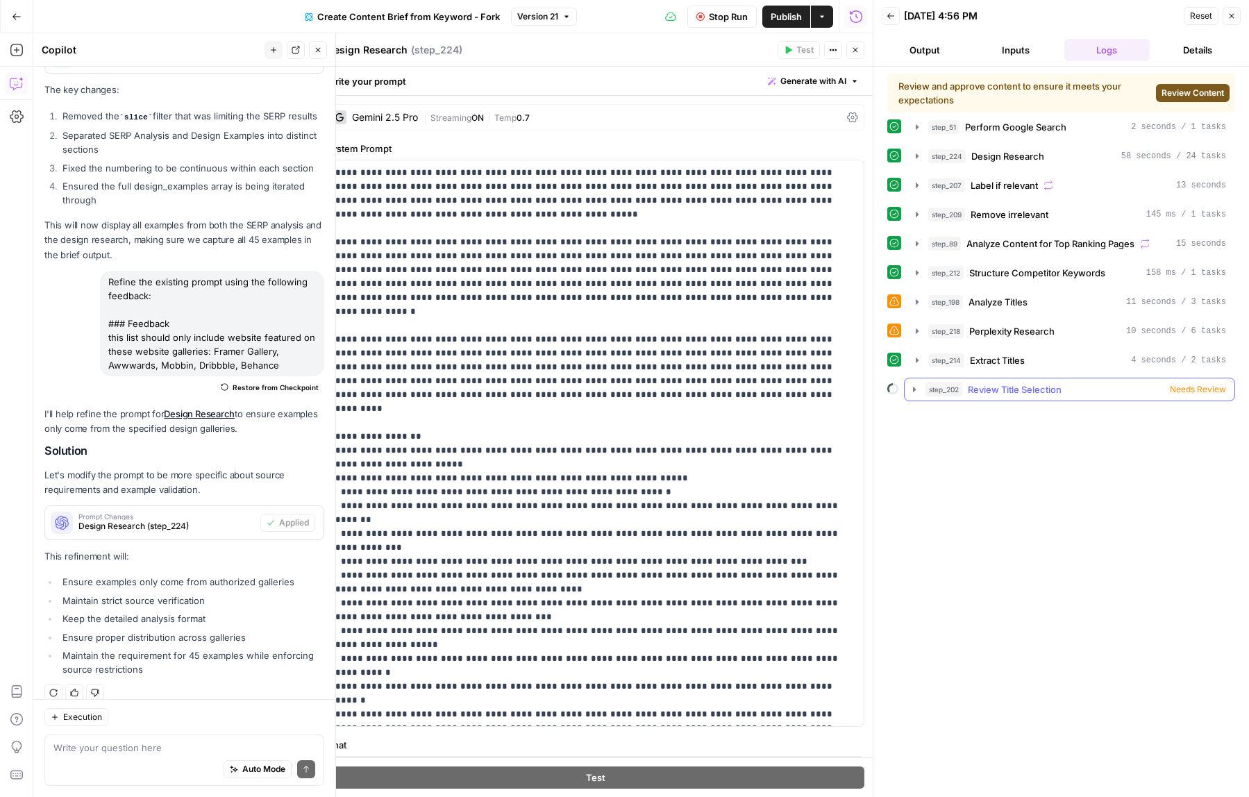
click at [1193, 388] on span "Needs Review" at bounding box center [1198, 389] width 56 height 12
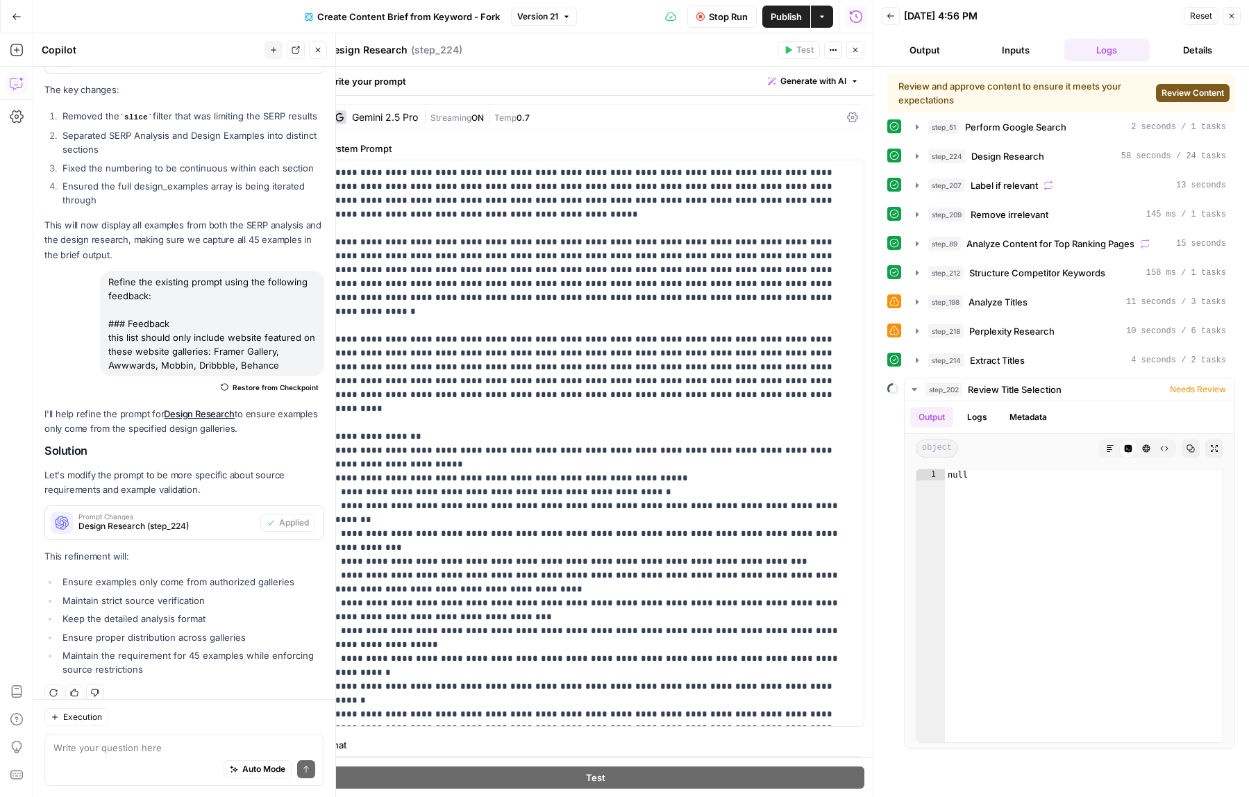
click at [1198, 97] on span "Review Content" at bounding box center [1192, 93] width 62 height 12
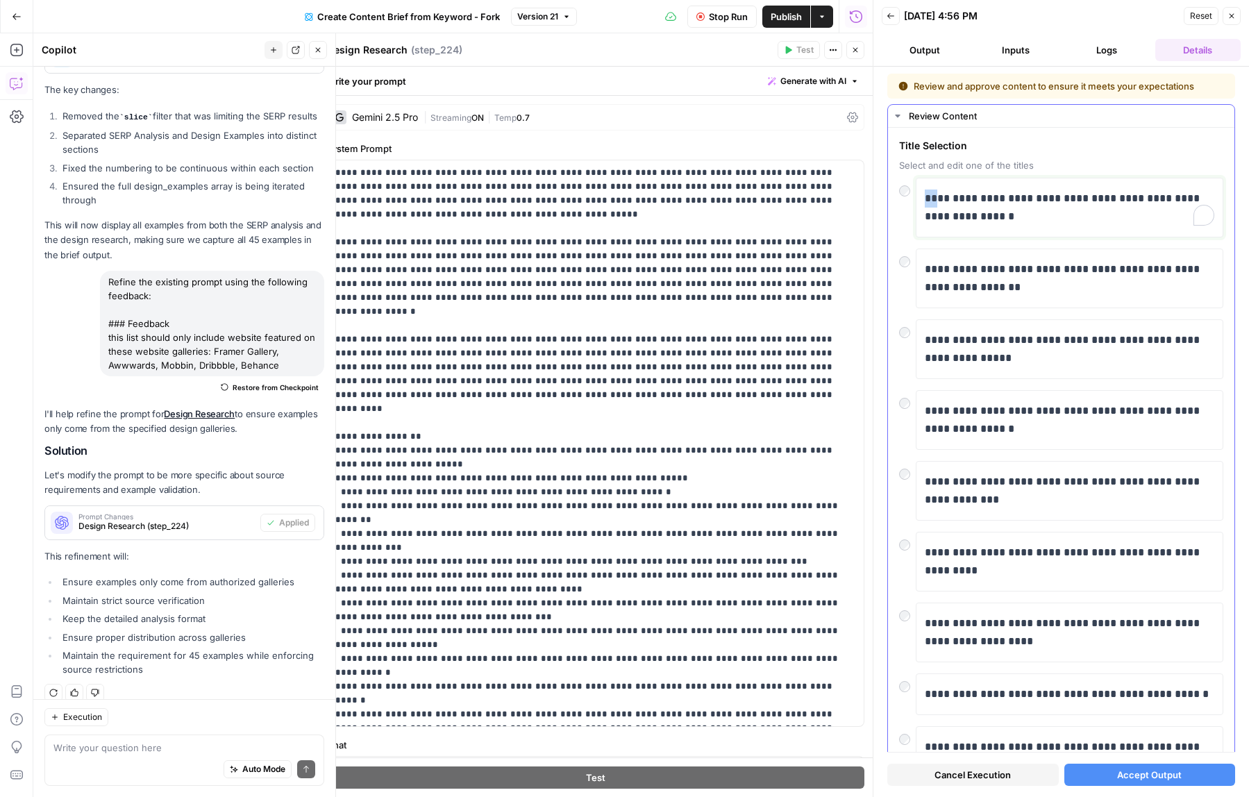
drag, startPoint x: 937, startPoint y: 198, endPoint x: 906, endPoint y: 196, distance: 30.6
click at [906, 196] on div "**********" at bounding box center [1061, 208] width 324 height 60
click at [1104, 779] on button "Accept Output" at bounding box center [1149, 775] width 171 height 22
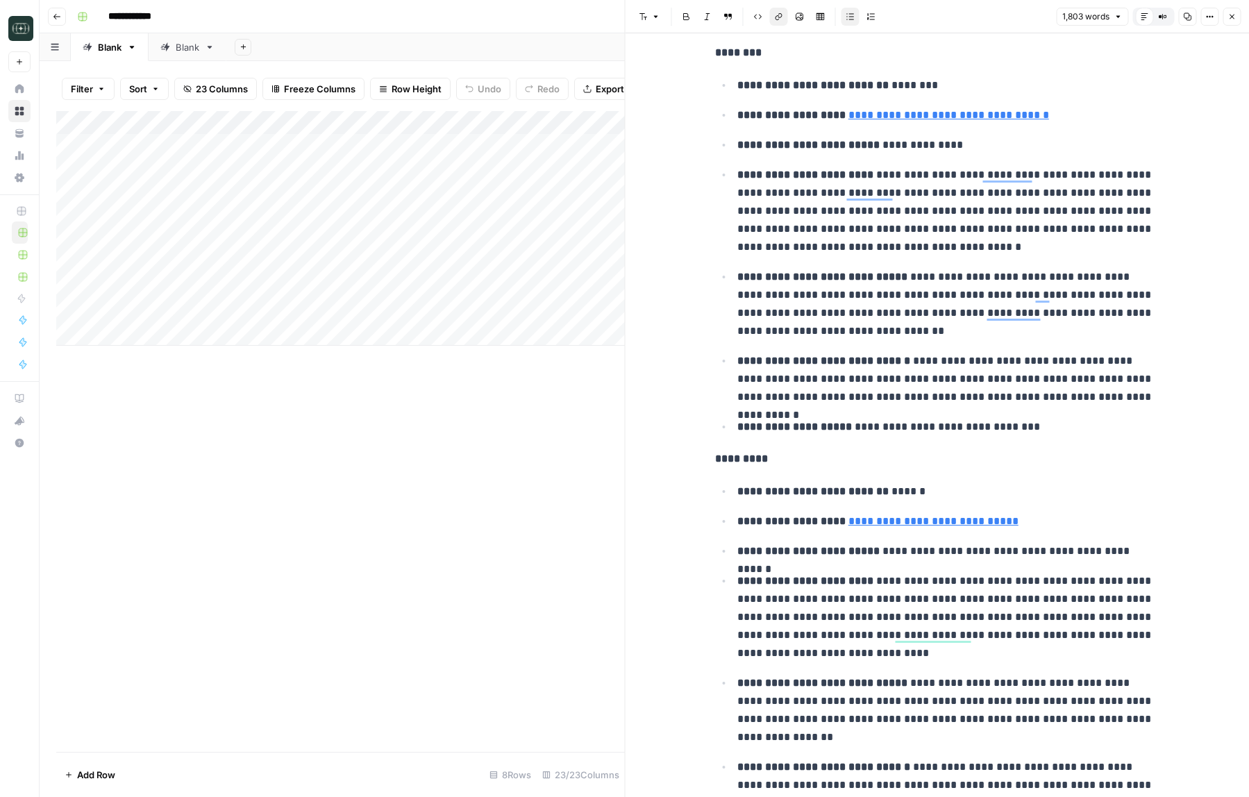
scroll to position [793, 0]
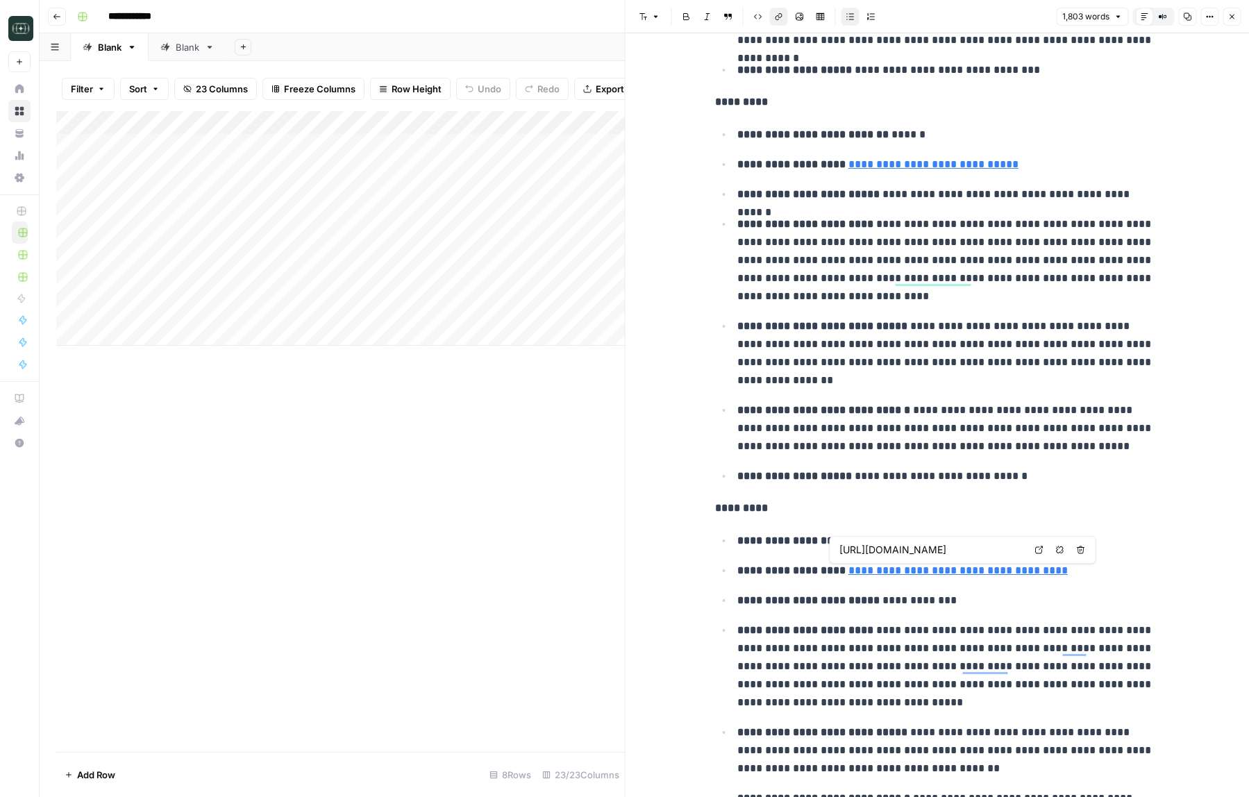
click at [1037, 554] on link "Open in a new tab" at bounding box center [1039, 550] width 18 height 18
click at [1231, 13] on icon "button" at bounding box center [1231, 16] width 8 height 8
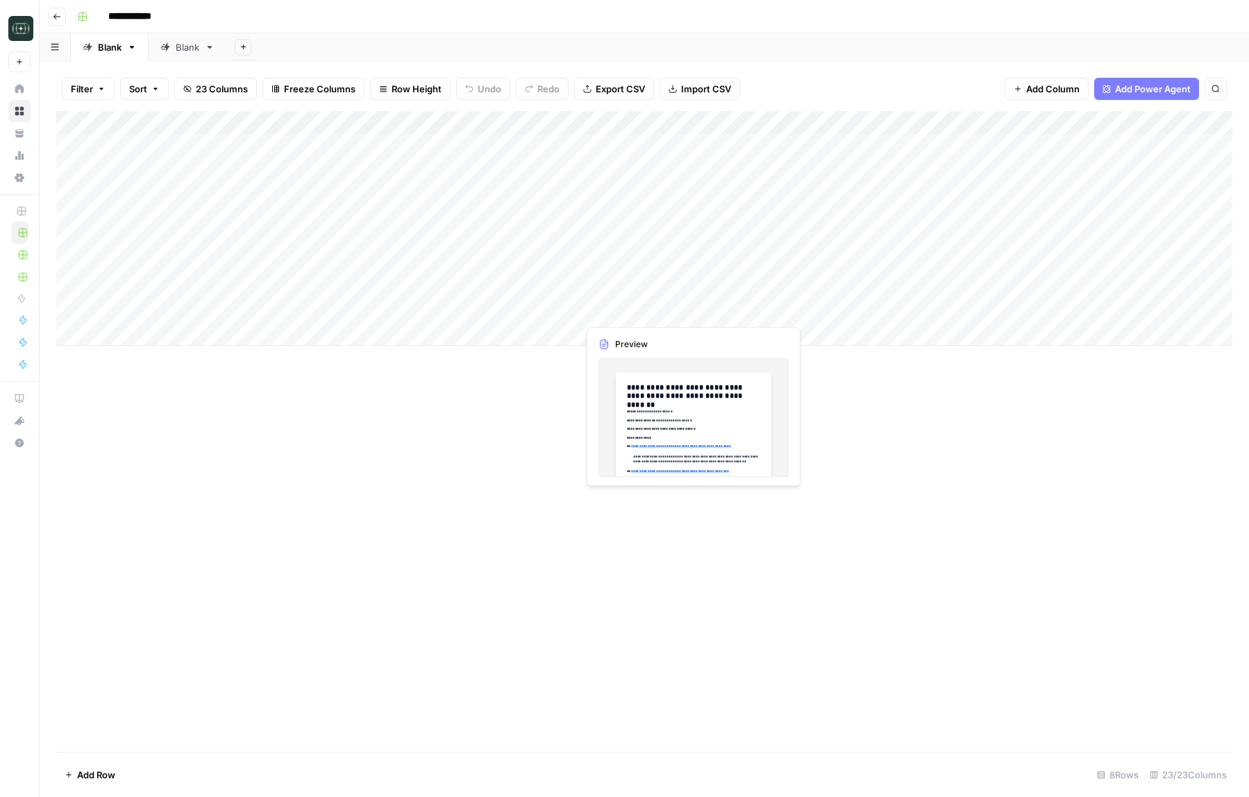
click at [685, 308] on div "Add Column" at bounding box center [644, 228] width 1176 height 235
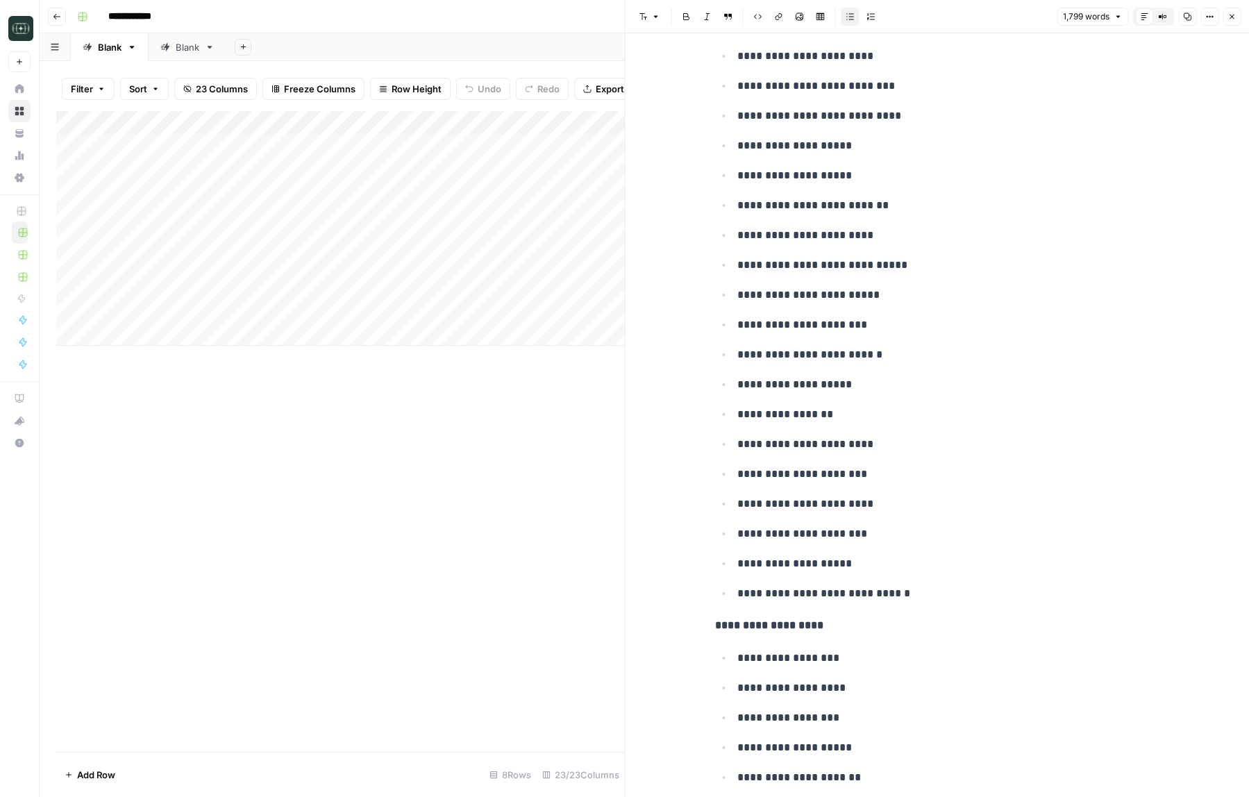
scroll to position [8262, 0]
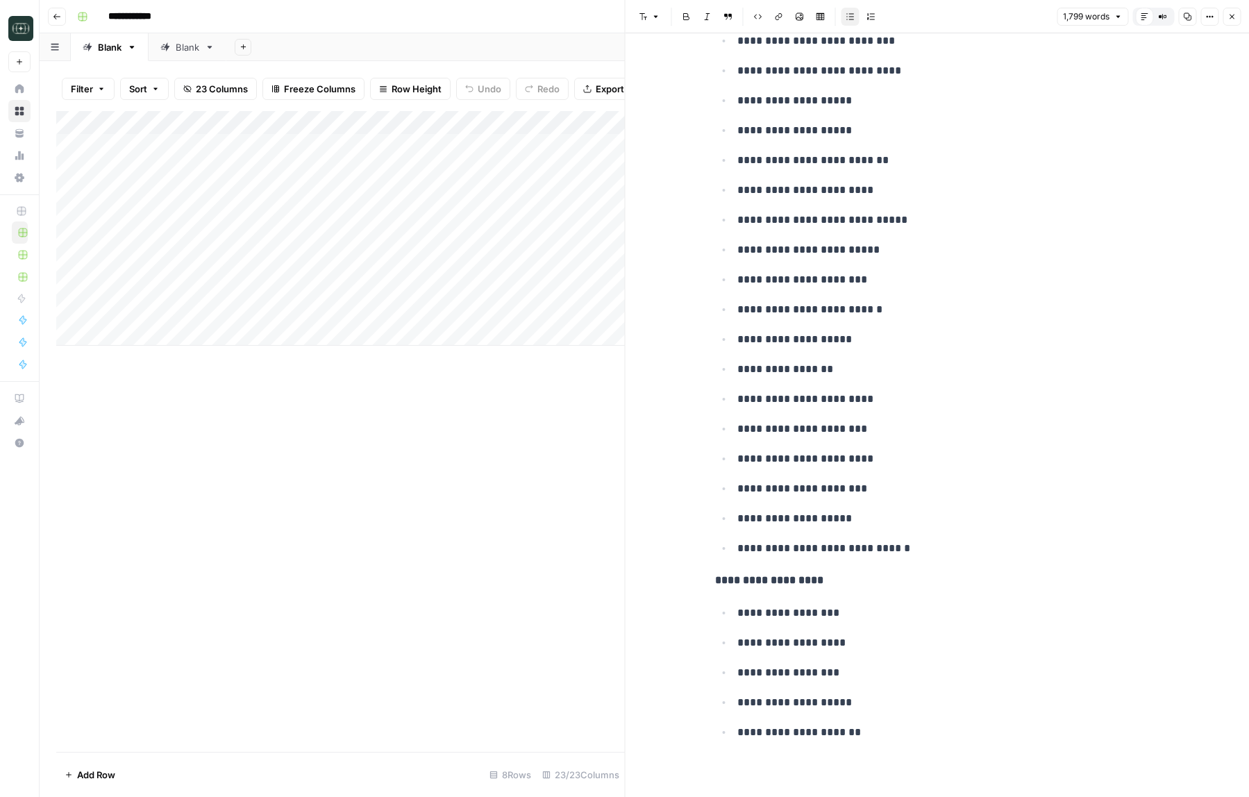
click at [1230, 16] on icon "button" at bounding box center [1231, 16] width 8 height 8
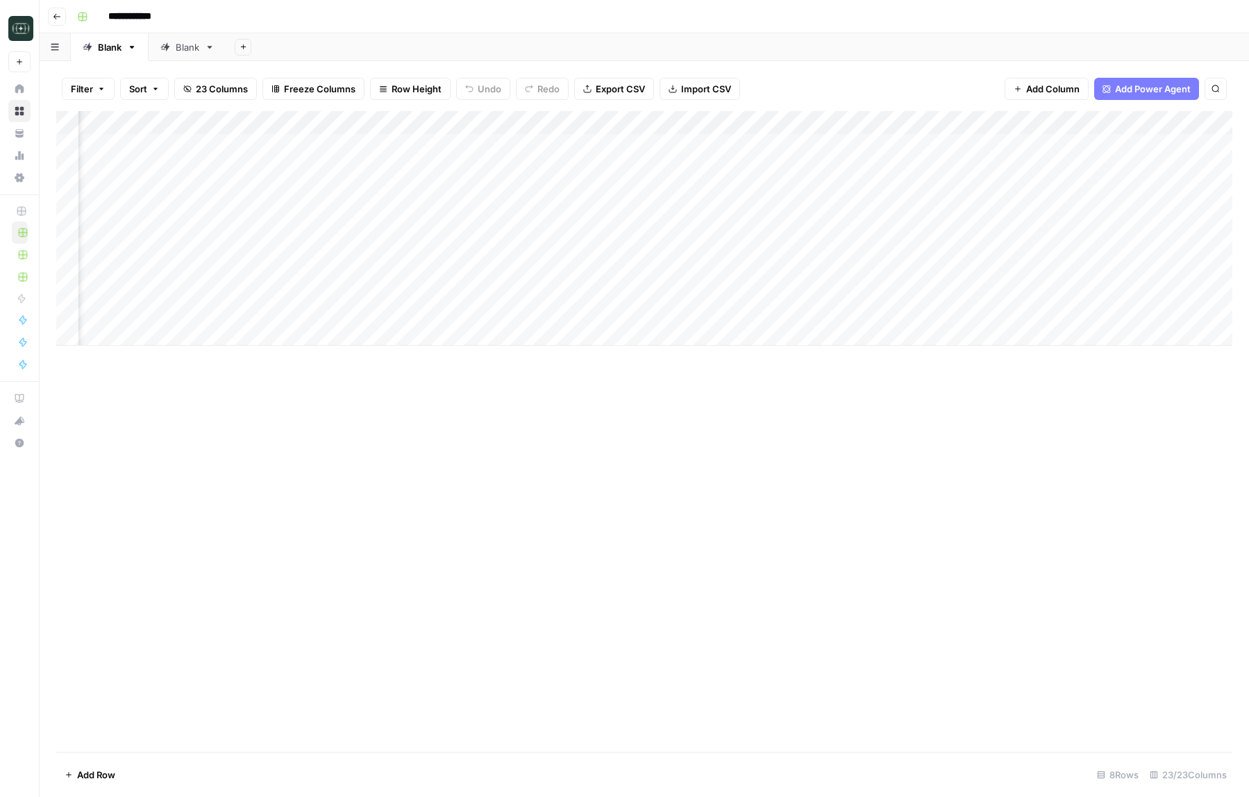
scroll to position [0, 1362]
click at [703, 308] on div "Add Column" at bounding box center [644, 228] width 1176 height 235
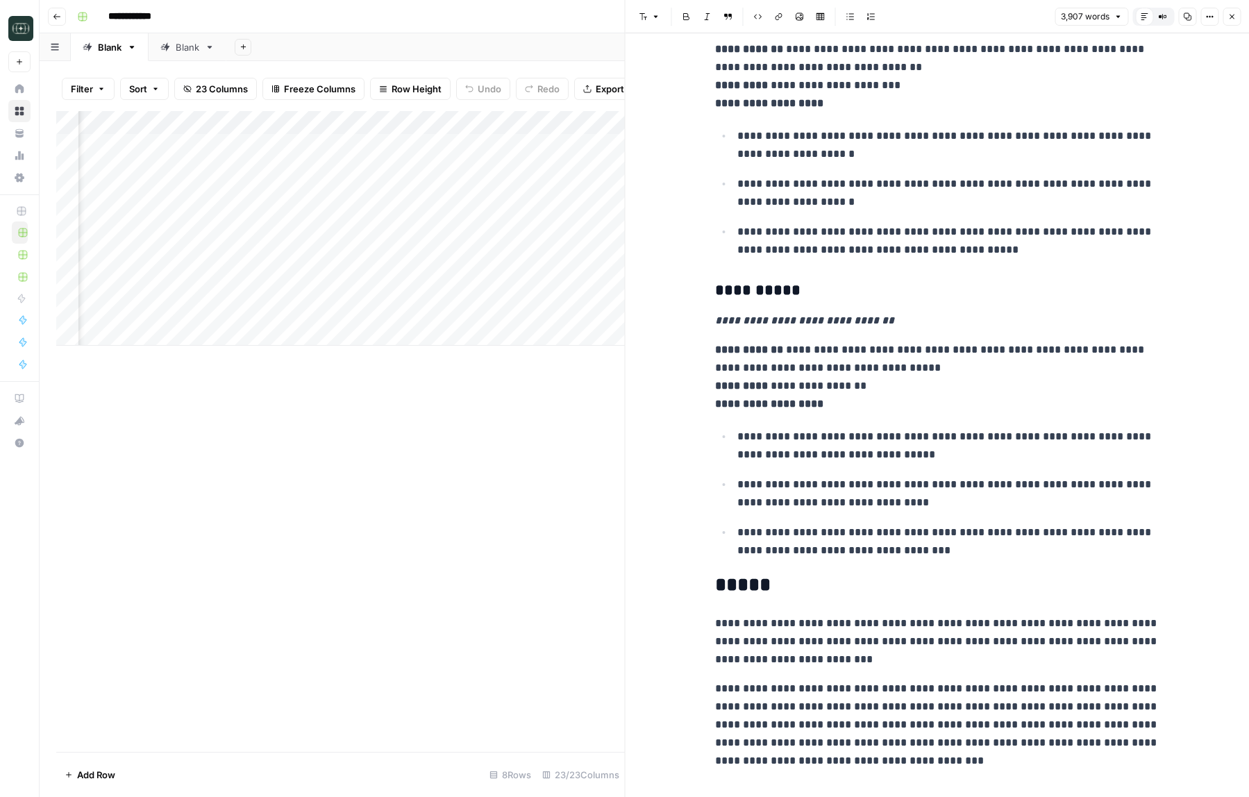
scroll to position [13540, 0]
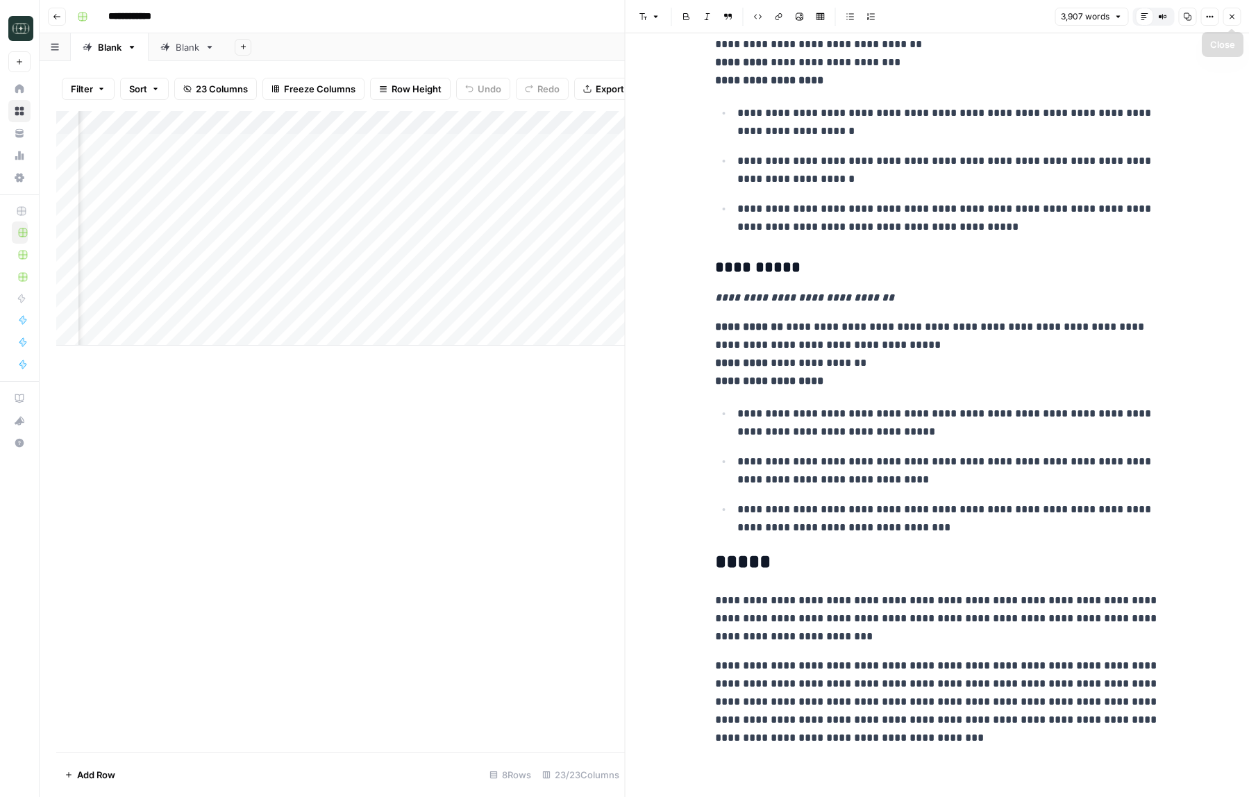
click at [1191, 15] on icon "button" at bounding box center [1187, 16] width 8 height 8
click at [1062, 161] on p "**********" at bounding box center [948, 170] width 422 height 36
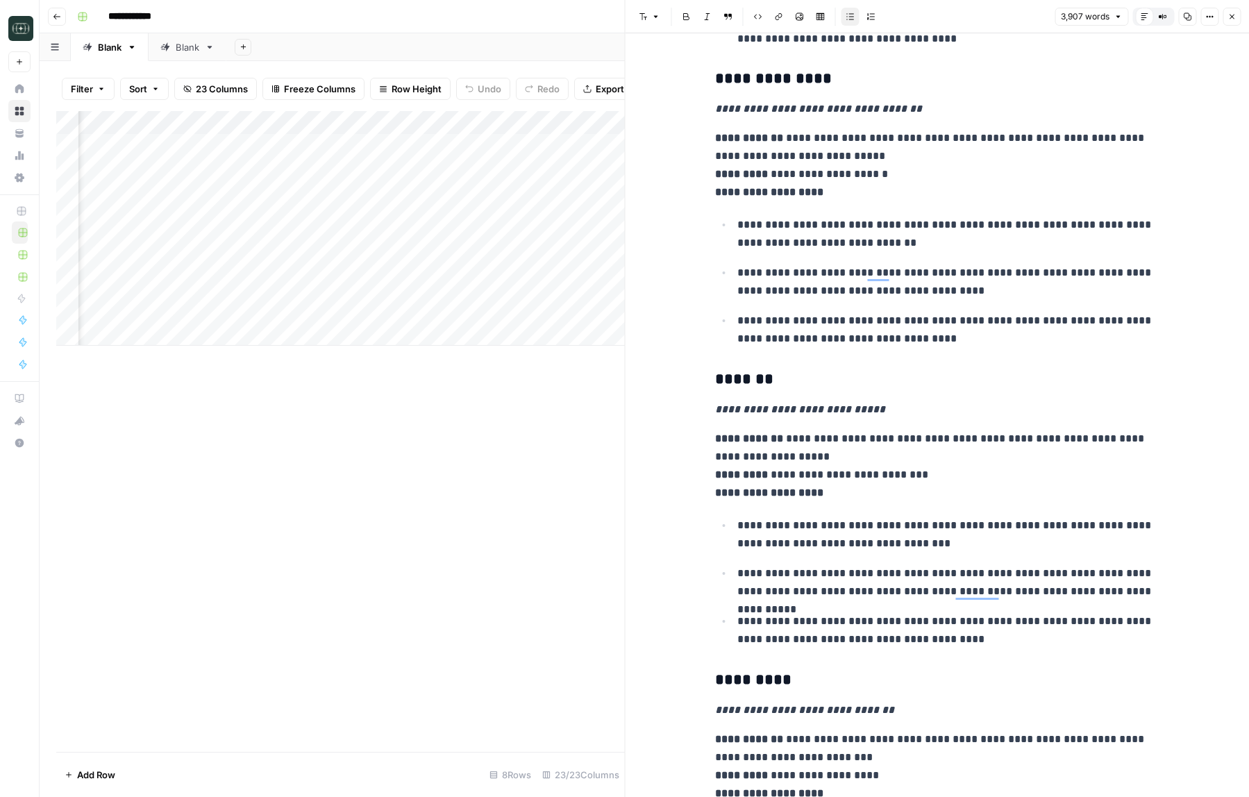
scroll to position [0, 0]
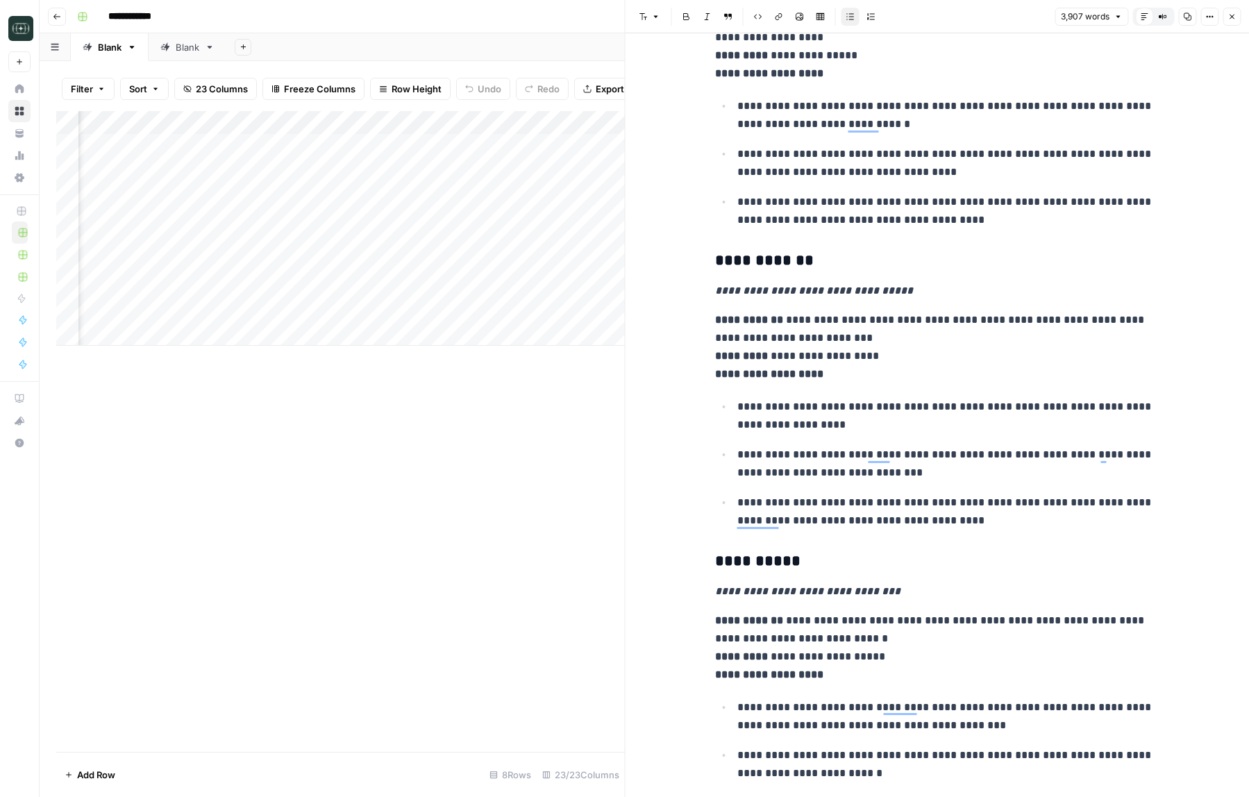
click at [1234, 16] on icon "button" at bounding box center [1231, 16] width 8 height 8
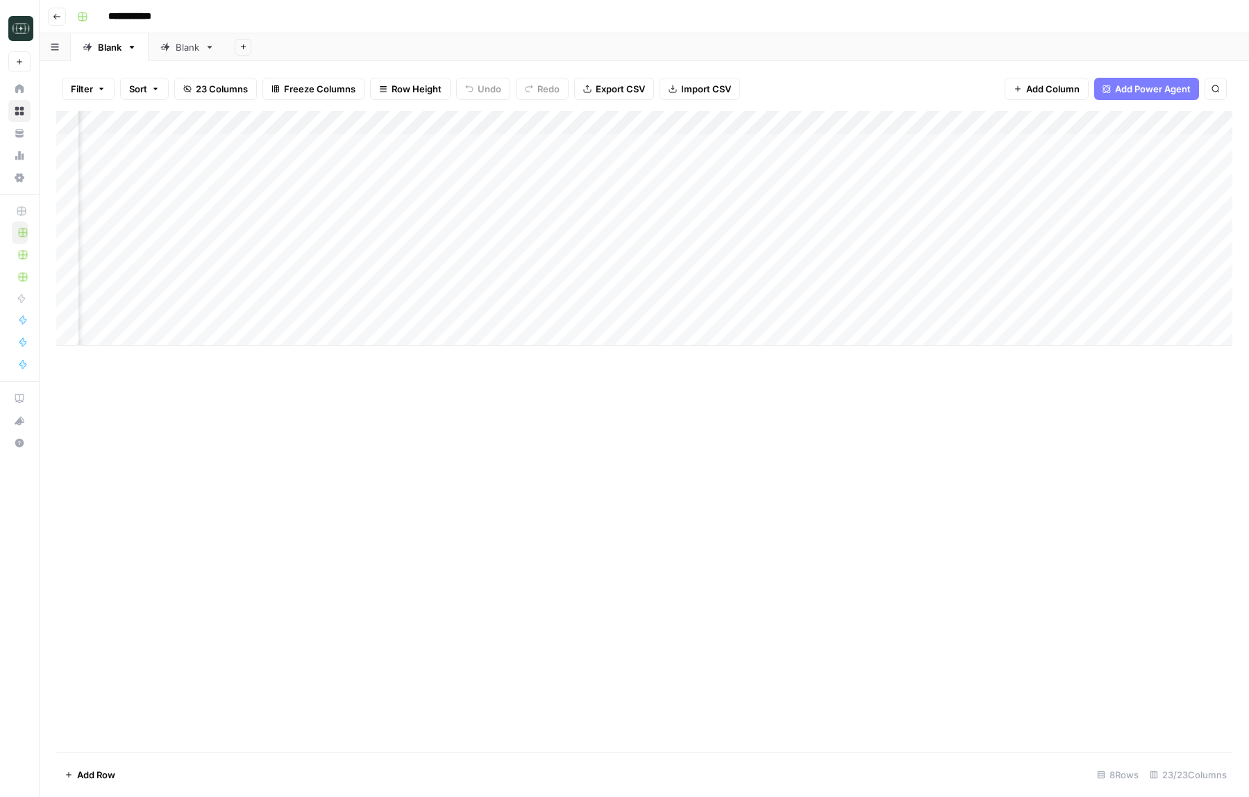
click at [561, 126] on div "Add Column" at bounding box center [644, 228] width 1176 height 235
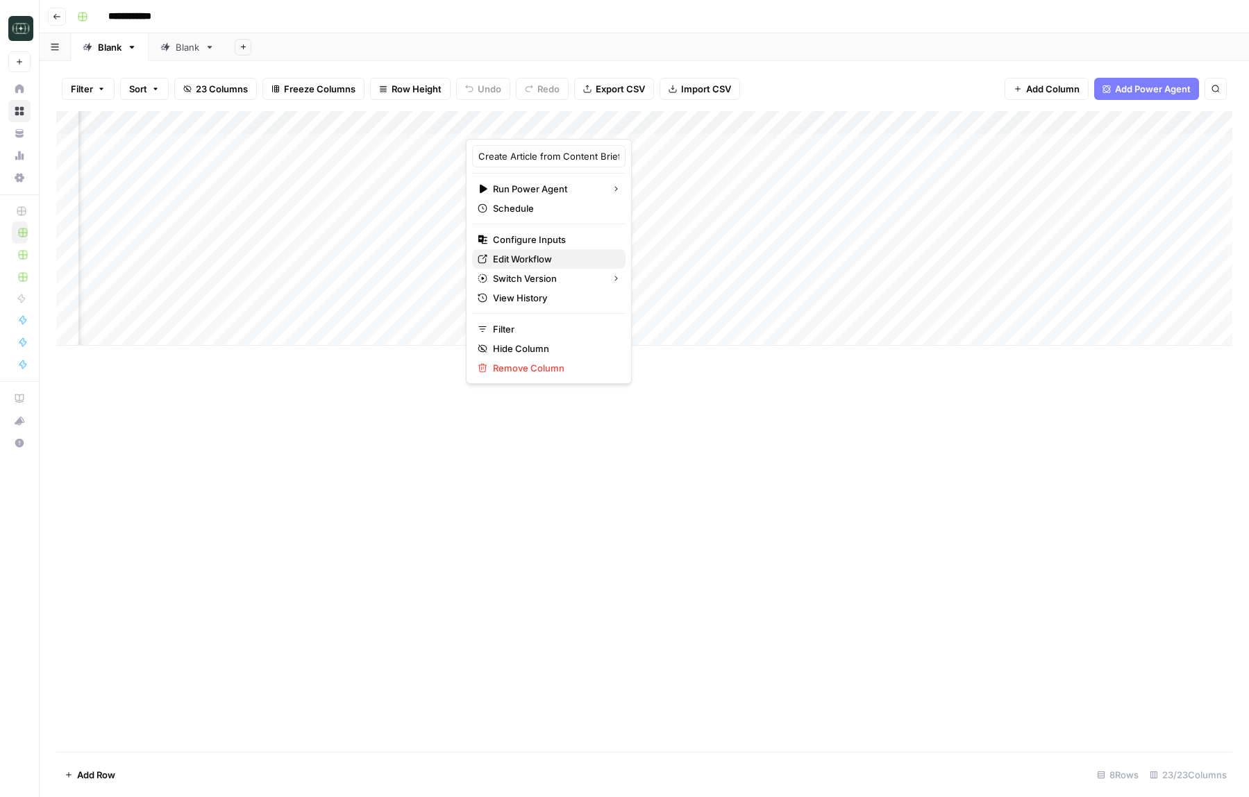
click at [544, 261] on span "Edit Workflow" at bounding box center [553, 259] width 121 height 14
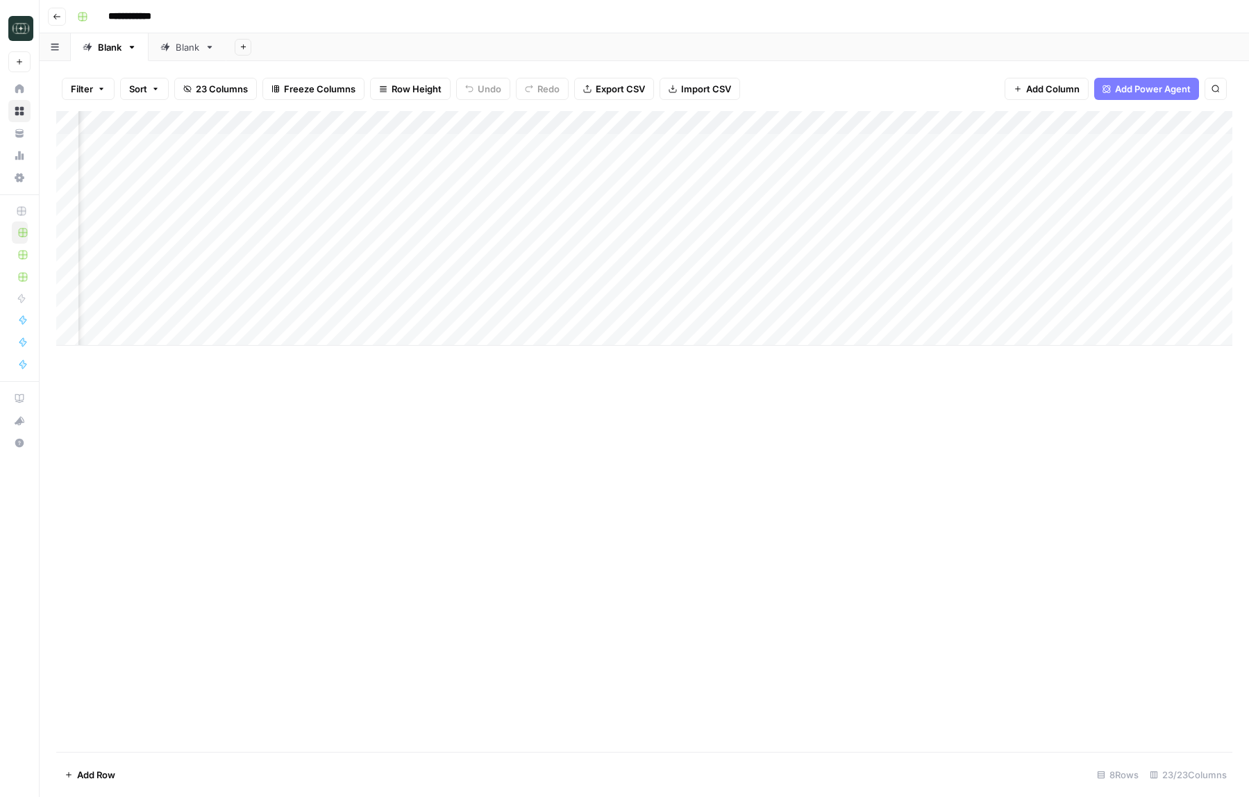
click at [325, 126] on div "Add Column" at bounding box center [644, 228] width 1176 height 235
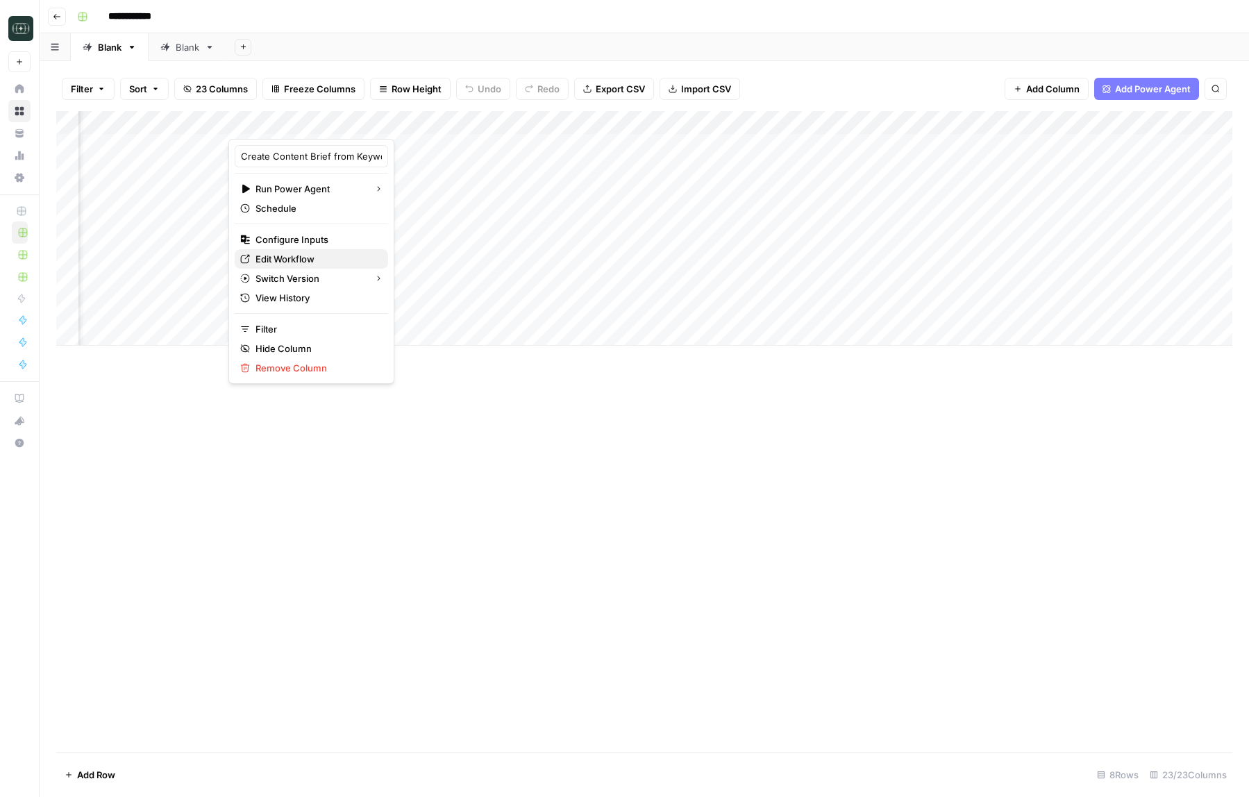
click at [289, 264] on span "Edit Workflow" at bounding box center [315, 259] width 121 height 14
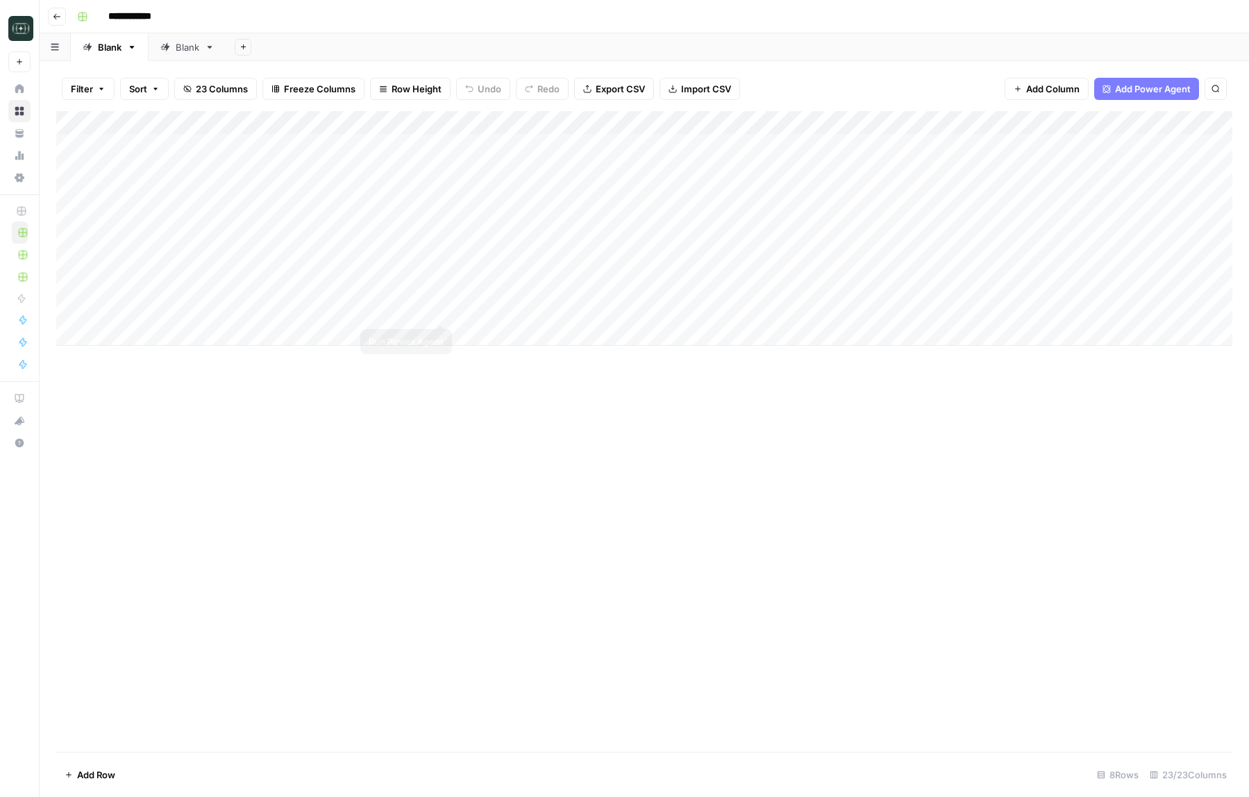
click at [442, 310] on div "Add Column" at bounding box center [644, 228] width 1176 height 235
click at [135, 335] on div "Add Column" at bounding box center [644, 228] width 1176 height 235
type textarea "**********"
click at [324, 486] on div "Add Column" at bounding box center [644, 431] width 1176 height 641
click at [240, 330] on div "Add Column" at bounding box center [644, 240] width 1176 height 258
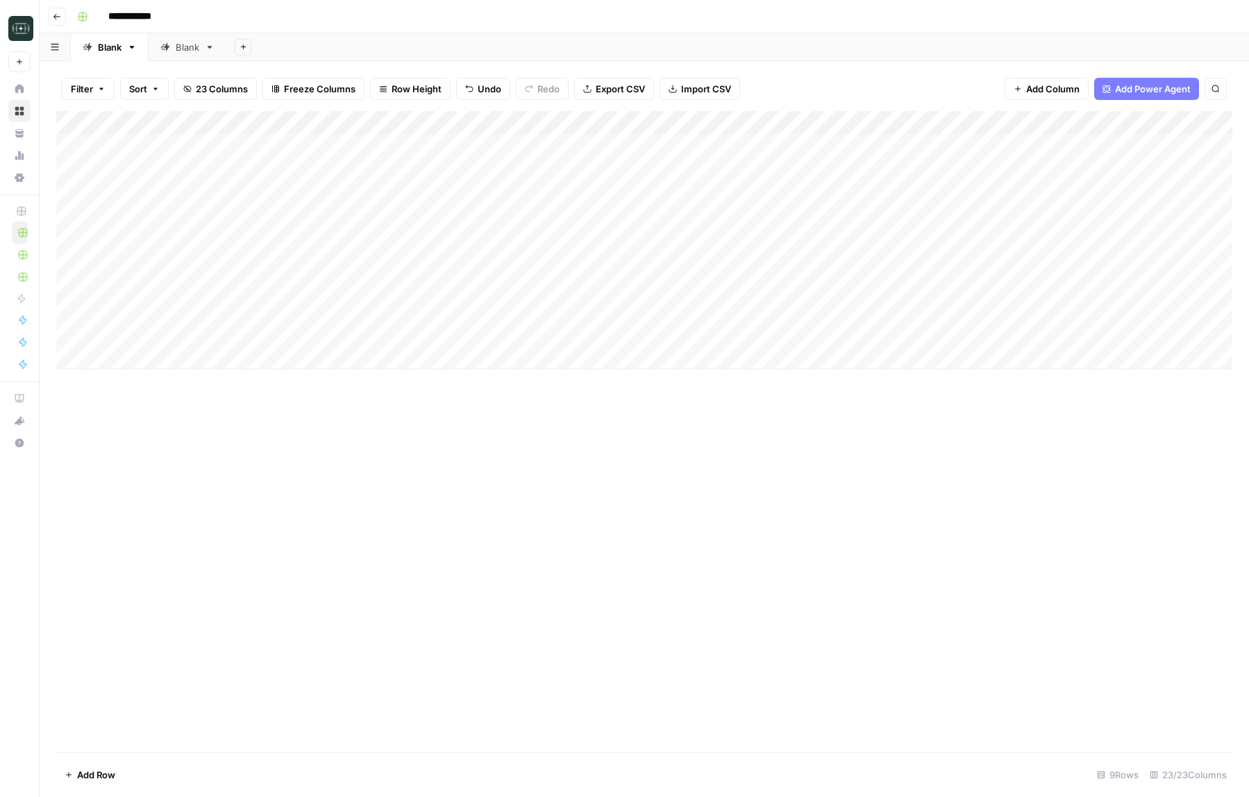
click at [240, 330] on div "Add Column" at bounding box center [644, 240] width 1176 height 258
type textarea "**********"
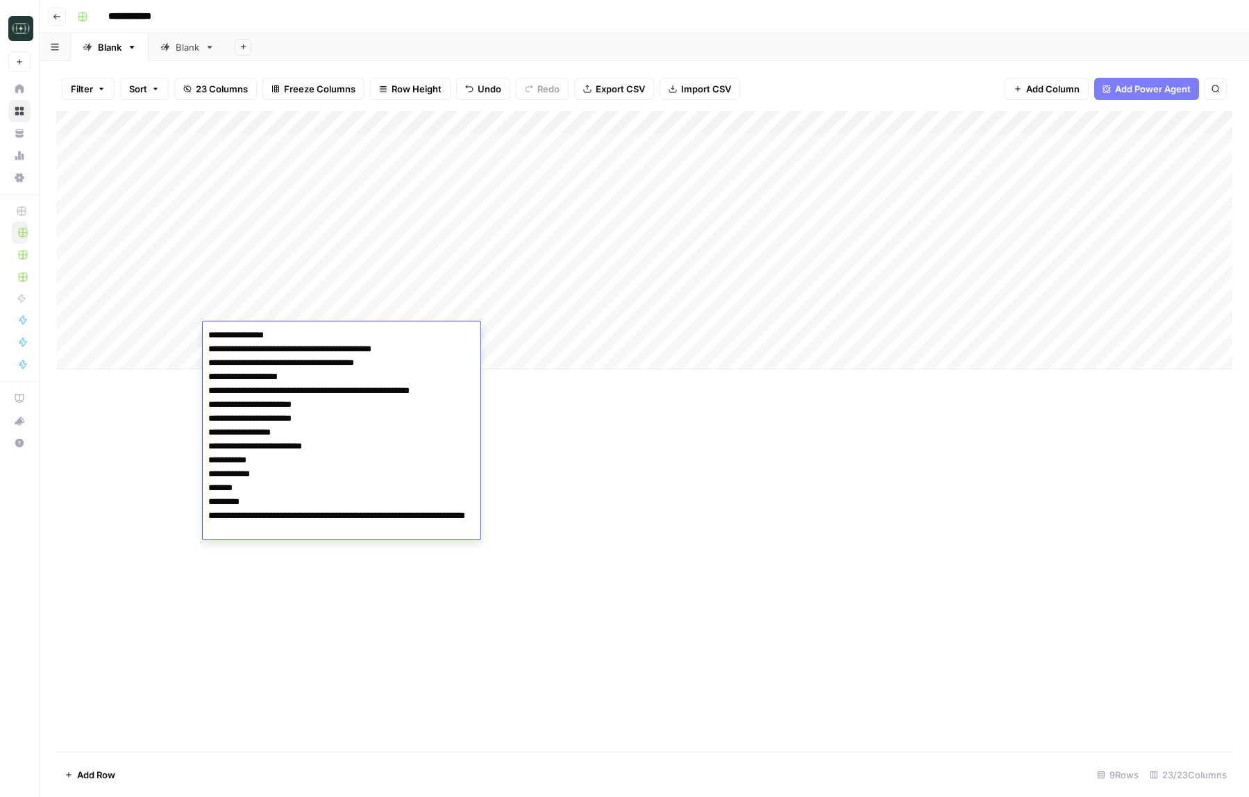
click at [508, 599] on div "Add Column" at bounding box center [644, 431] width 1176 height 641
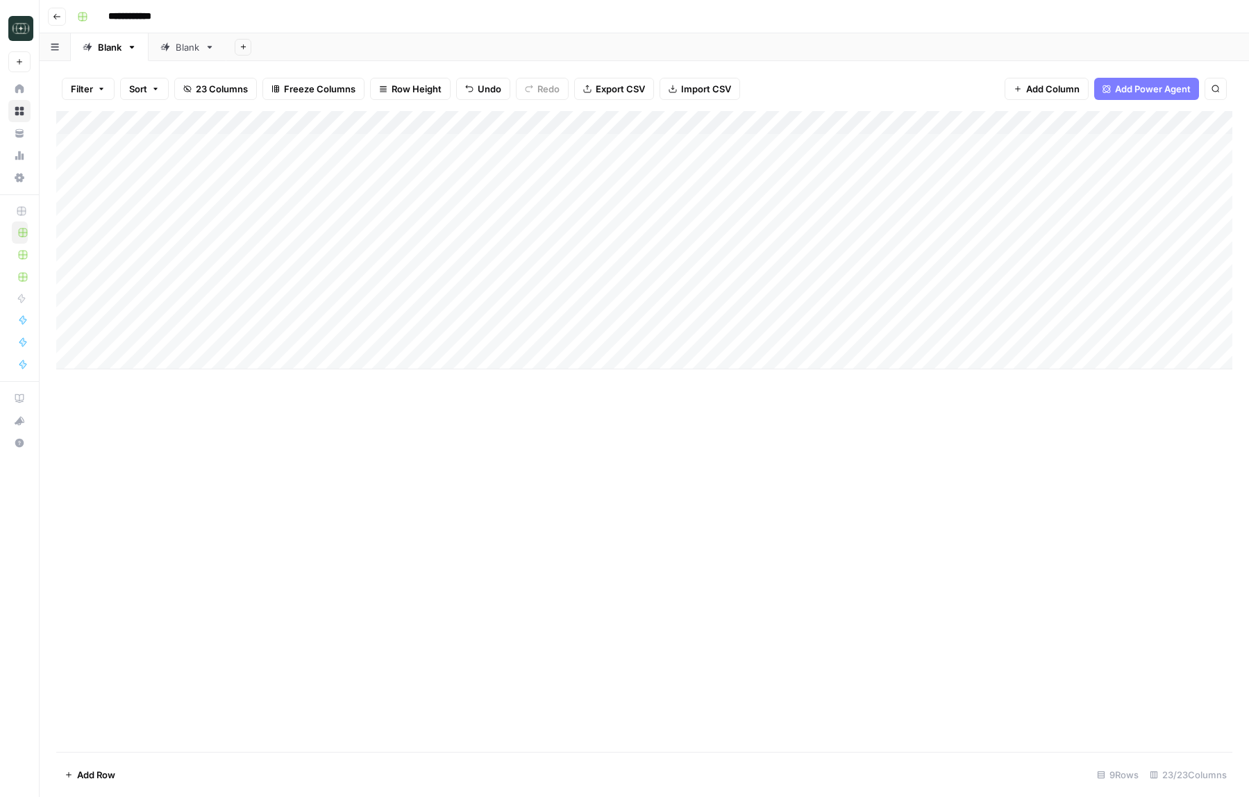
click at [403, 332] on div "Add Column" at bounding box center [644, 240] width 1176 height 258
click at [439, 308] on div "Add Column" at bounding box center [644, 240] width 1176 height 258
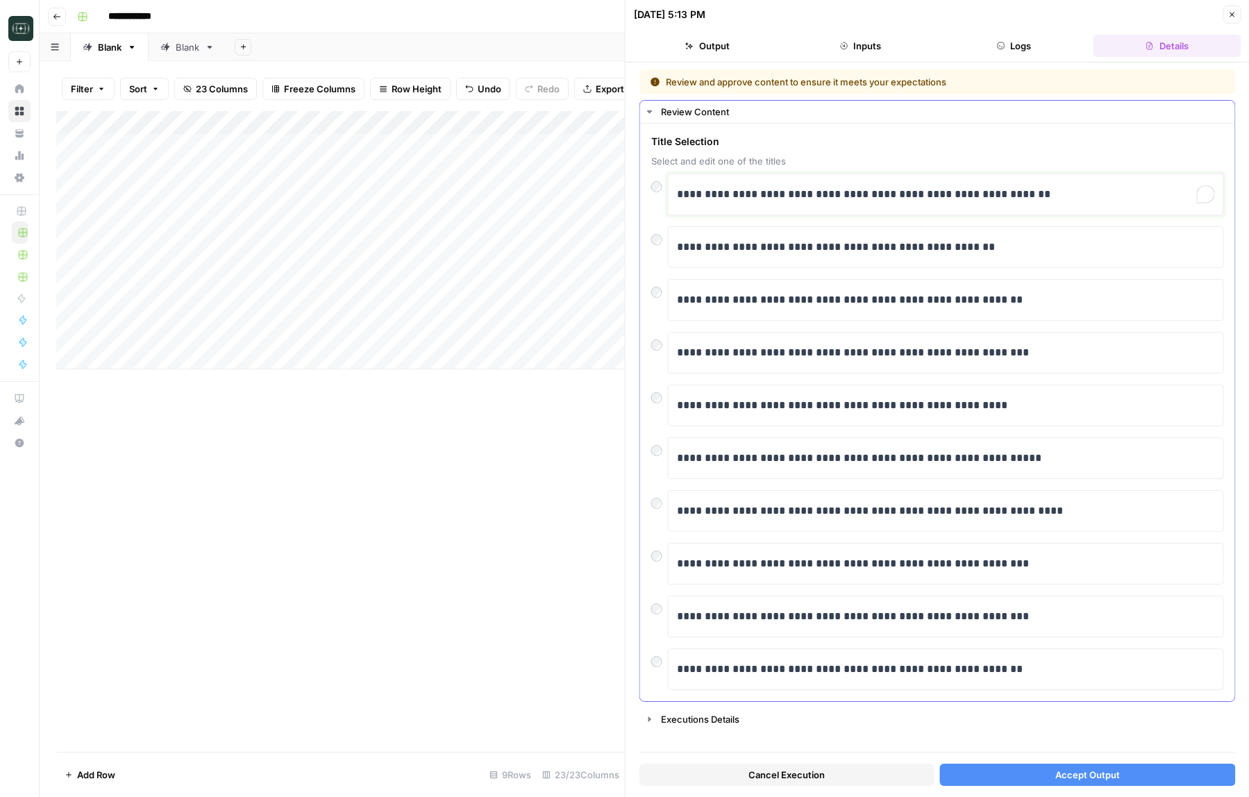
drag, startPoint x: 689, startPoint y: 192, endPoint x: 671, endPoint y: 192, distance: 17.4
click at [671, 192] on div "**********" at bounding box center [946, 195] width 556 height 42
click at [991, 773] on button "Accept Output" at bounding box center [1087, 775] width 295 height 22
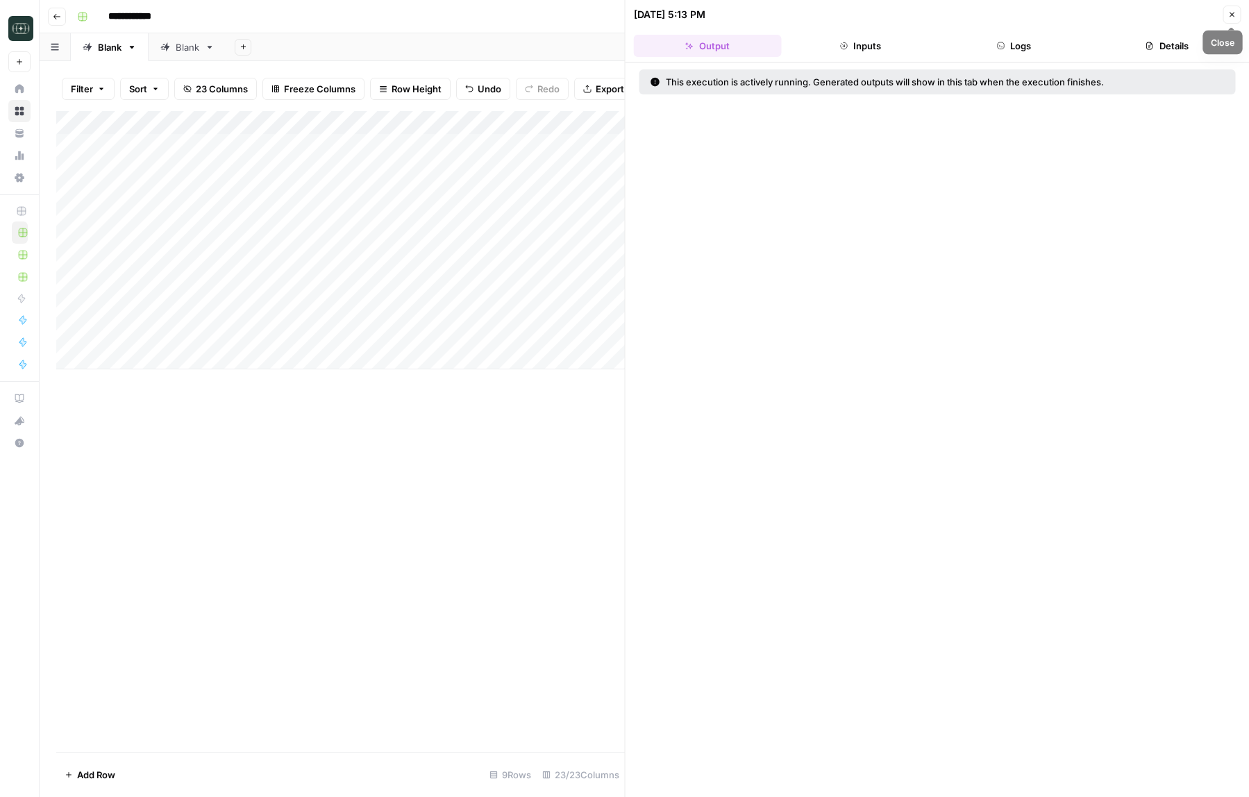
click at [1227, 19] on button "Close" at bounding box center [1232, 15] width 18 height 18
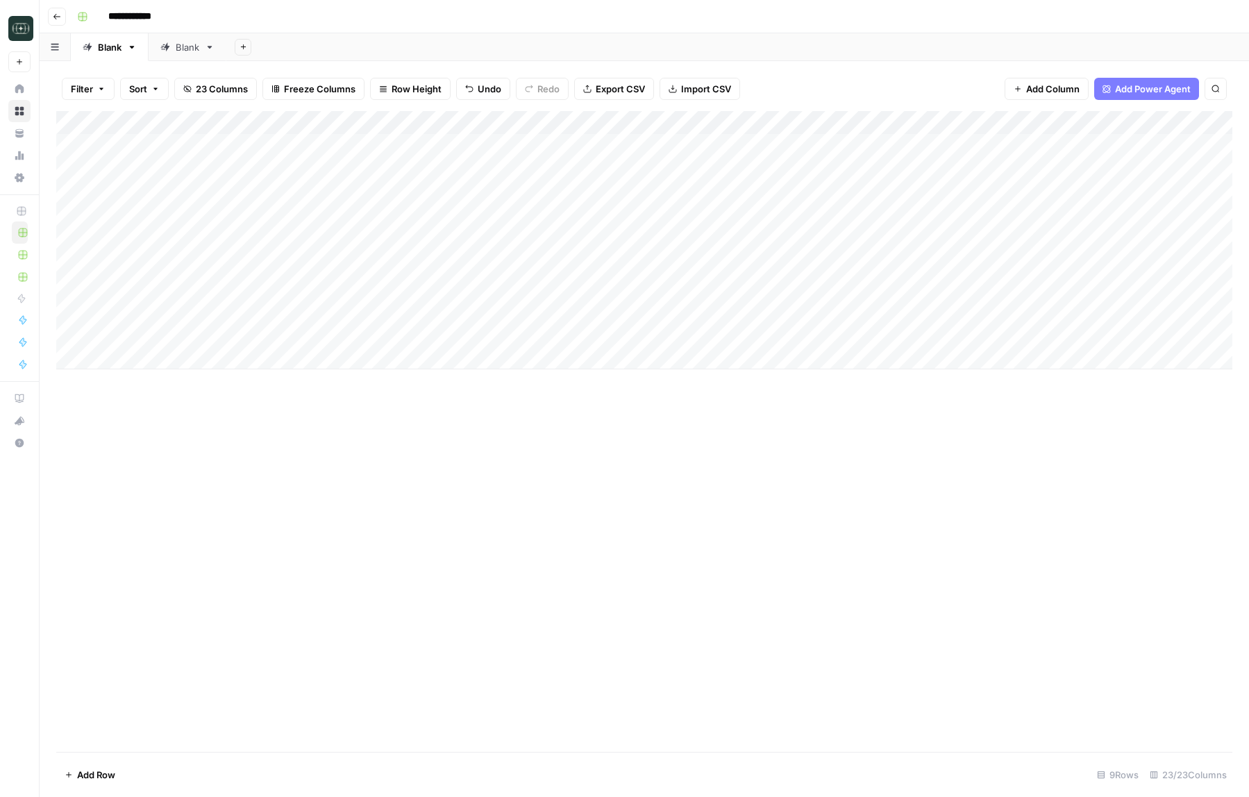
click at [446, 332] on div "Add Column" at bounding box center [644, 240] width 1176 height 258
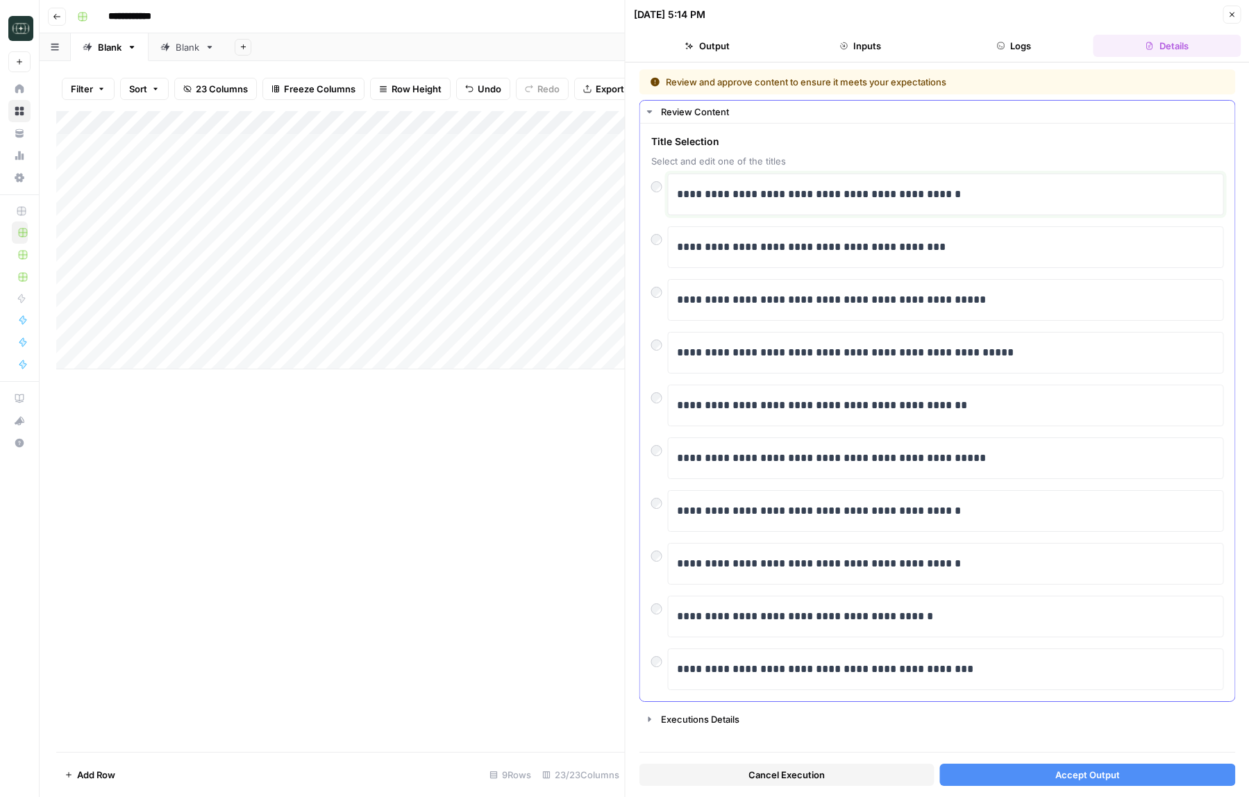
click at [825, 201] on p "**********" at bounding box center [946, 194] width 538 height 18
click at [987, 773] on button "Accept Output" at bounding box center [1087, 775] width 295 height 22
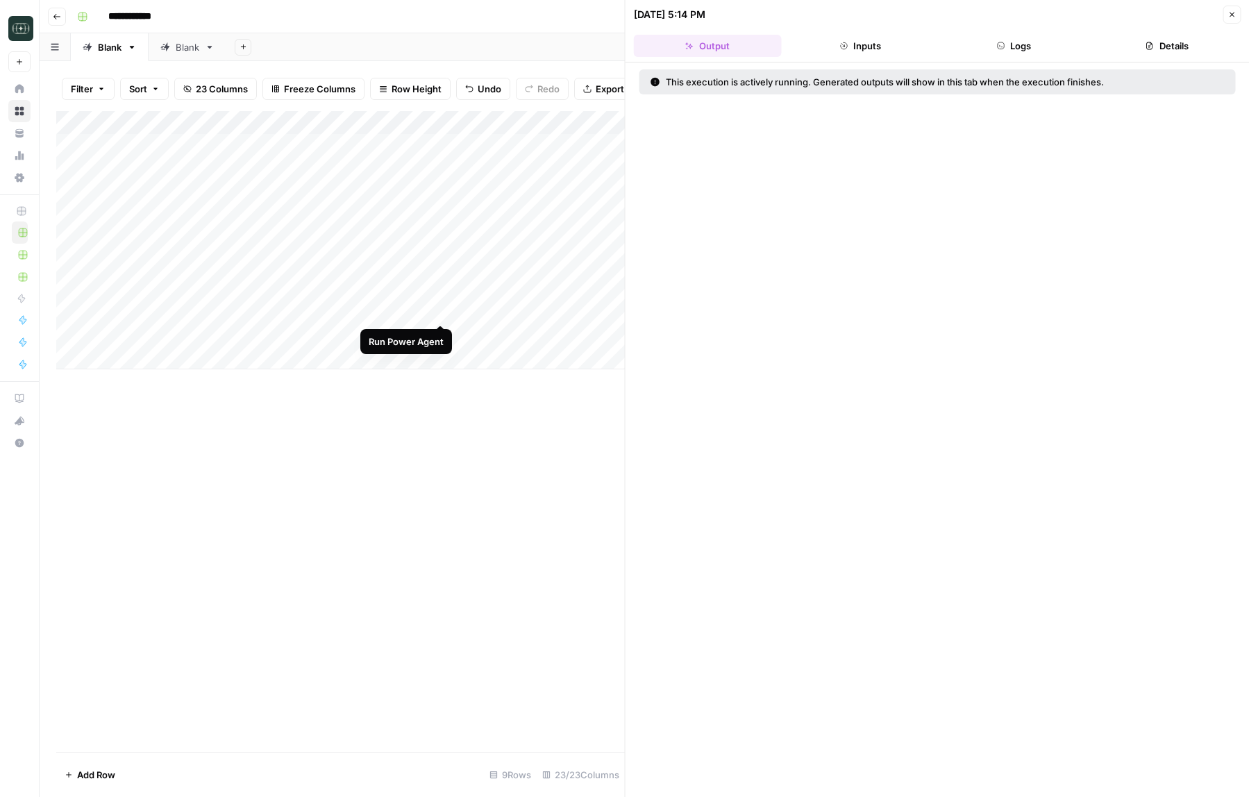
click at [441, 311] on div "Add Column" at bounding box center [340, 240] width 569 height 258
click at [439, 314] on div "Add Column" at bounding box center [340, 240] width 569 height 258
click at [442, 308] on div "Add Column" at bounding box center [340, 240] width 569 height 258
click at [1230, 16] on icon "button" at bounding box center [1232, 14] width 5 height 5
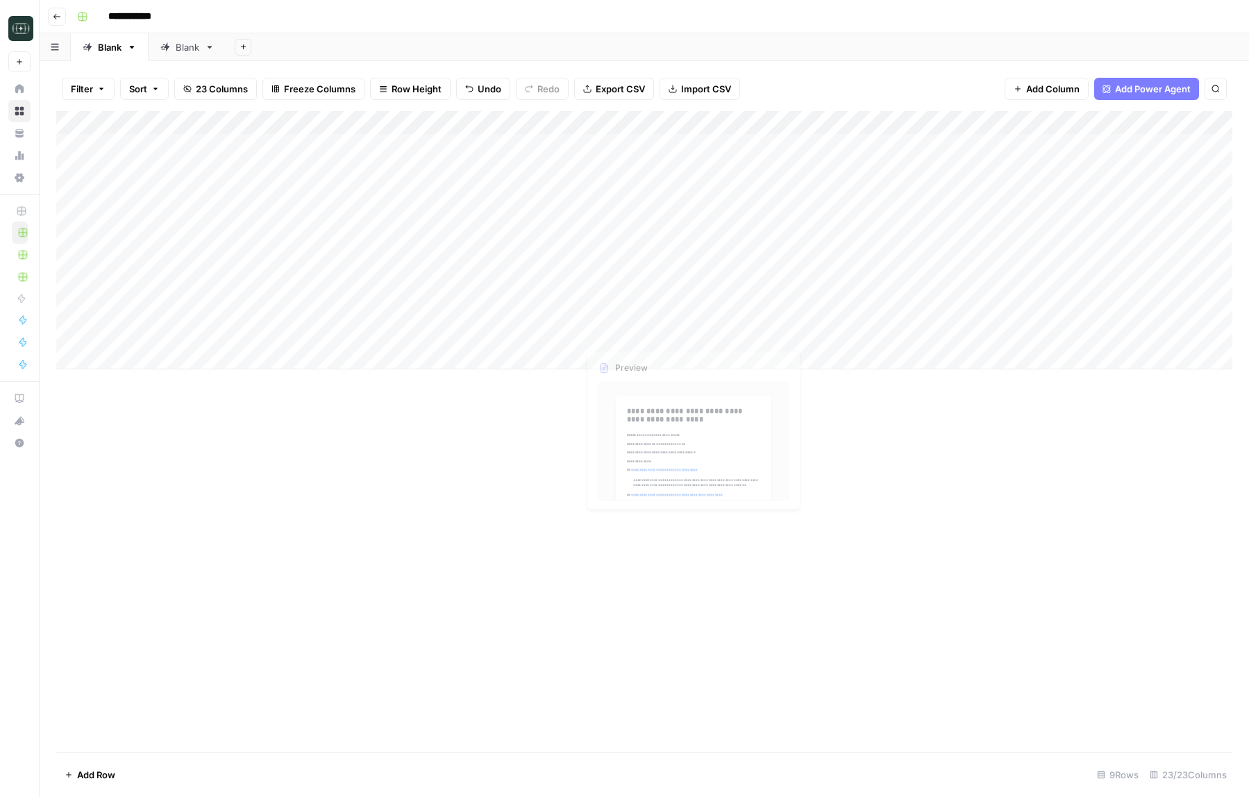
click at [567, 336] on div "Add Column" at bounding box center [644, 240] width 1176 height 258
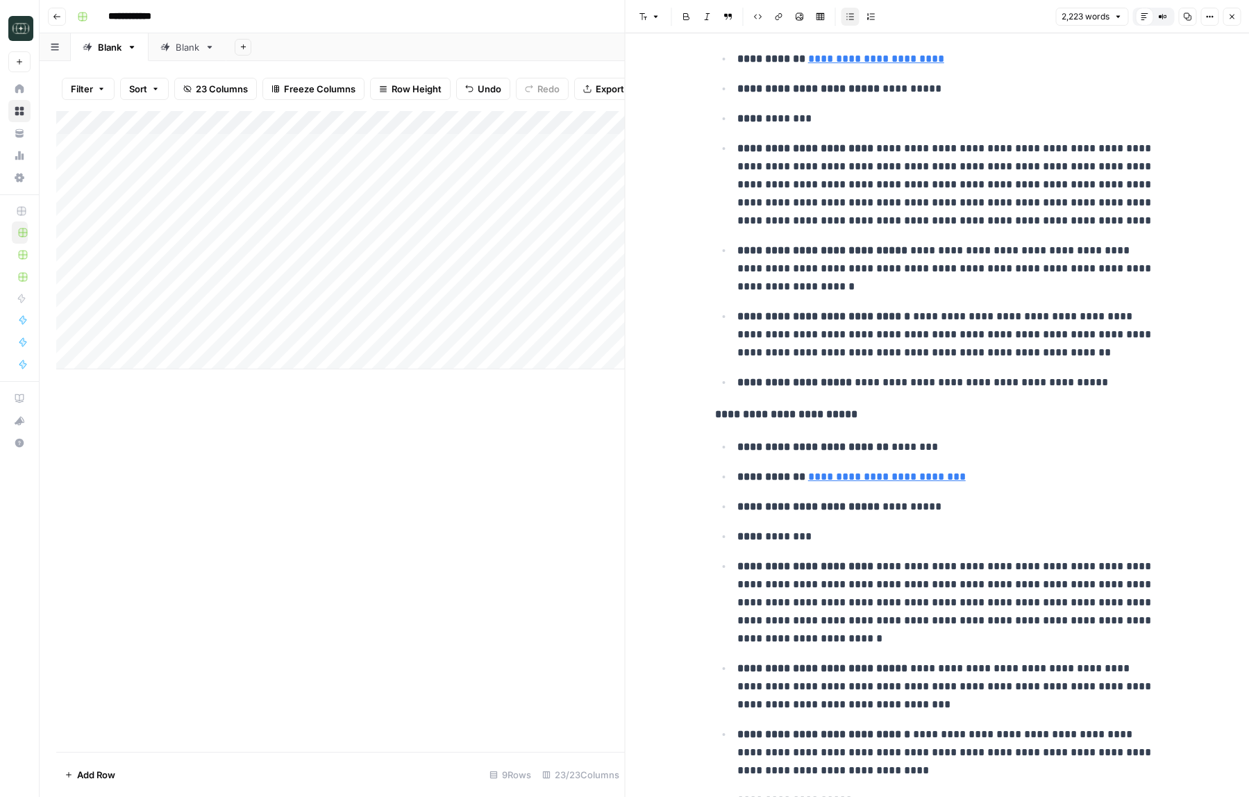
scroll to position [6929, 0]
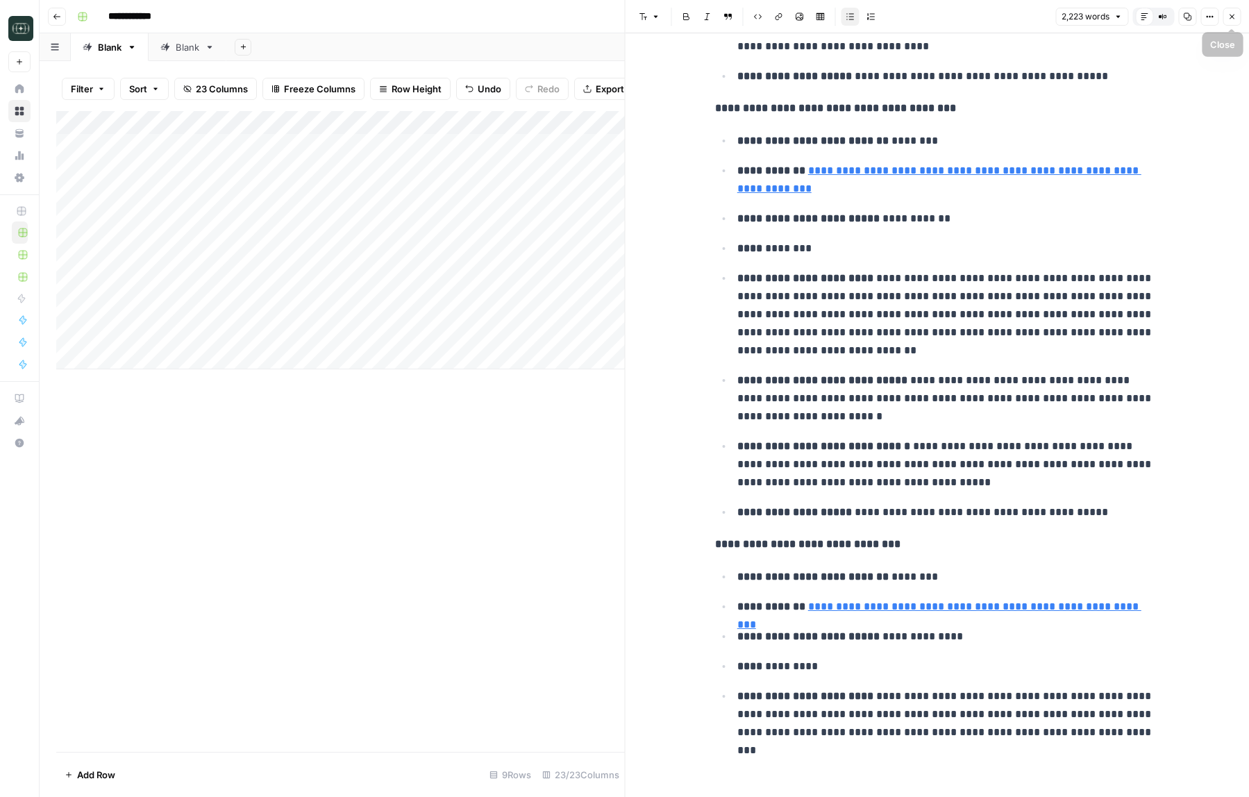
click at [1231, 19] on icon "button" at bounding box center [1231, 16] width 8 height 8
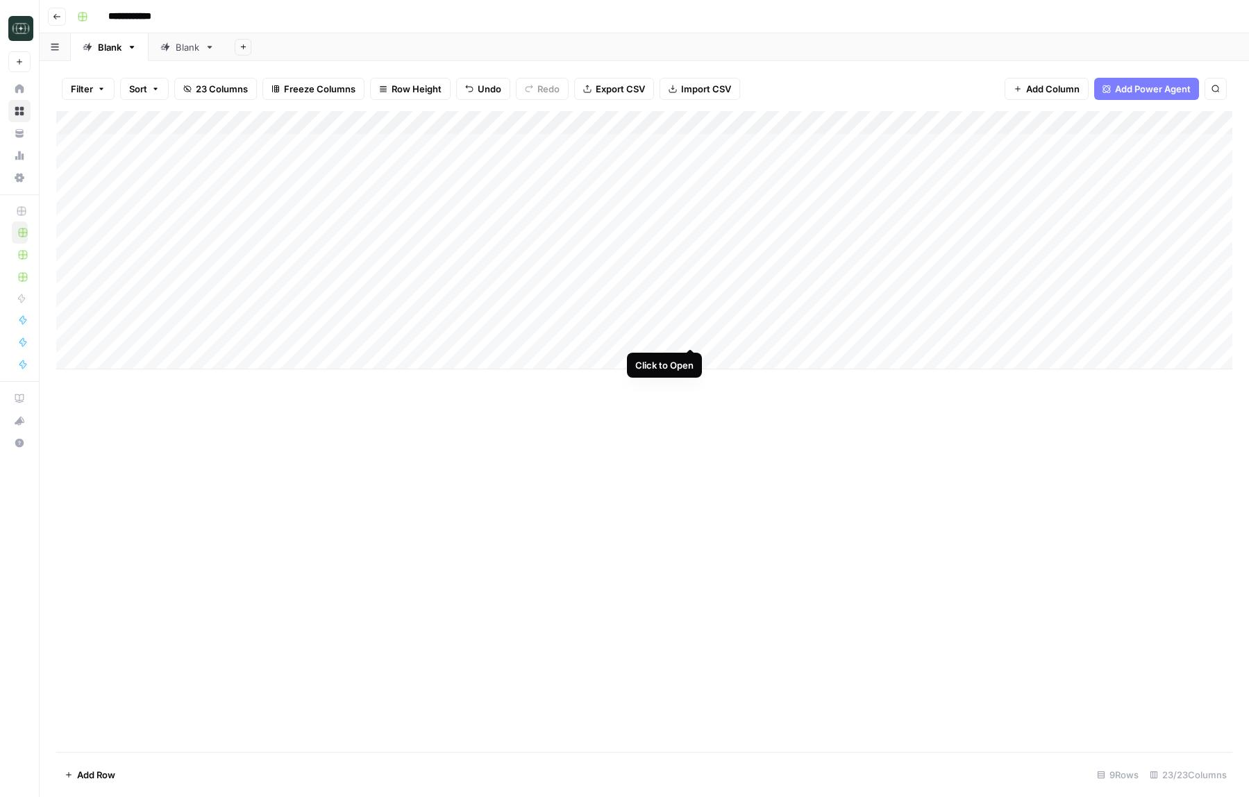
click at [691, 335] on div "Add Column" at bounding box center [644, 240] width 1176 height 258
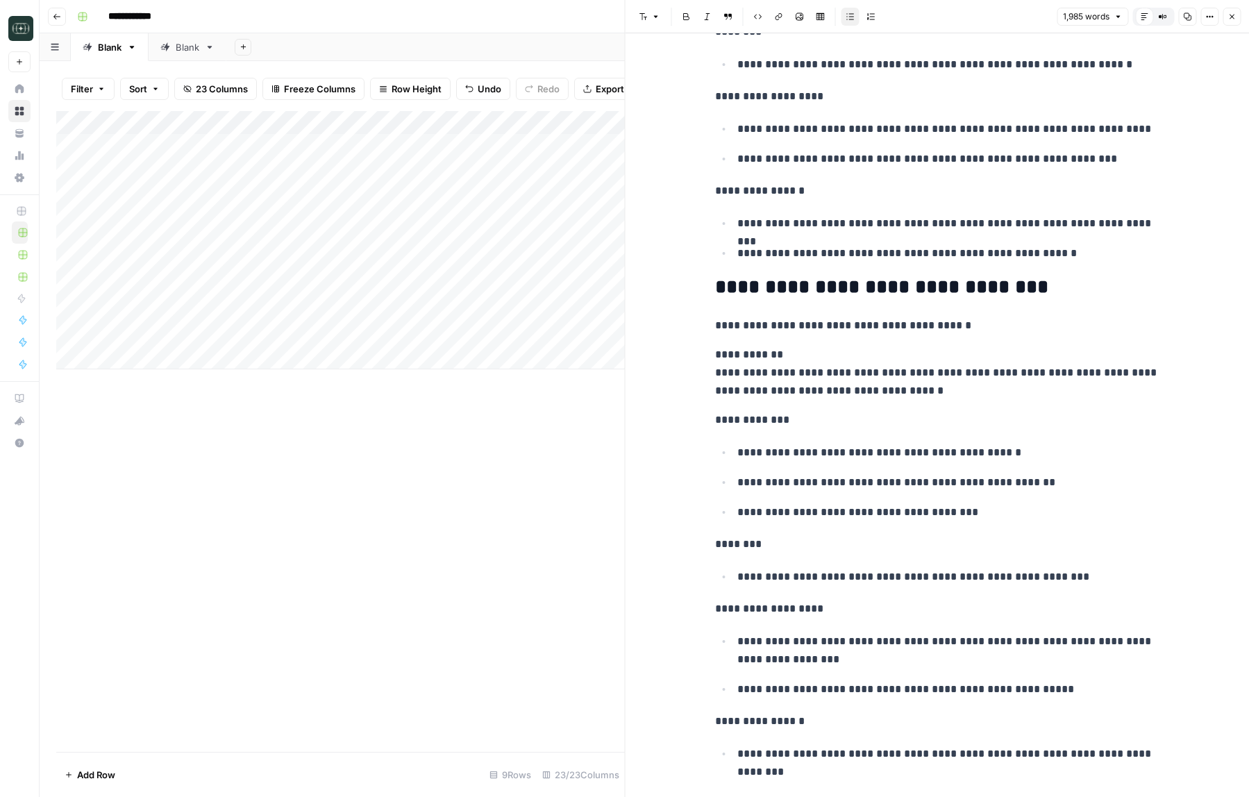
scroll to position [4337, 0]
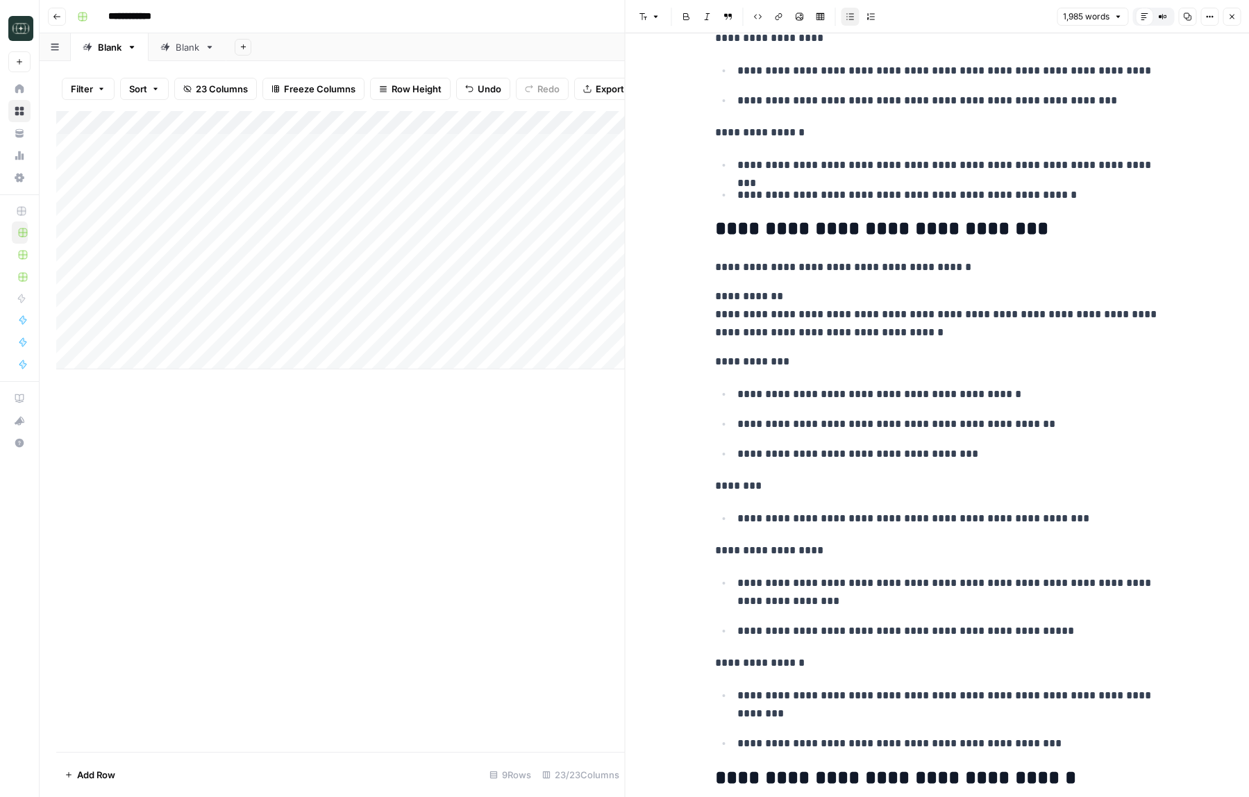
click at [1227, 17] on button "Close" at bounding box center [1232, 17] width 18 height 18
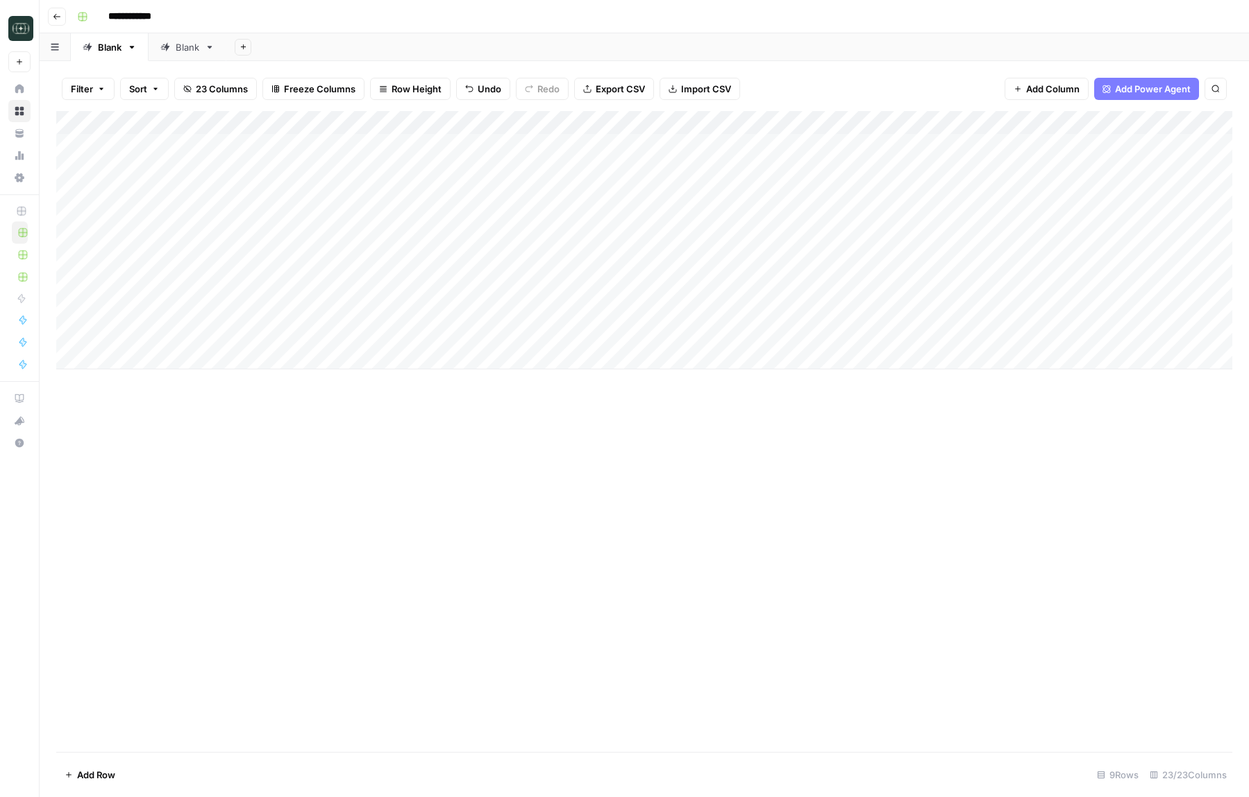
click at [812, 333] on div "Add Column" at bounding box center [644, 240] width 1176 height 258
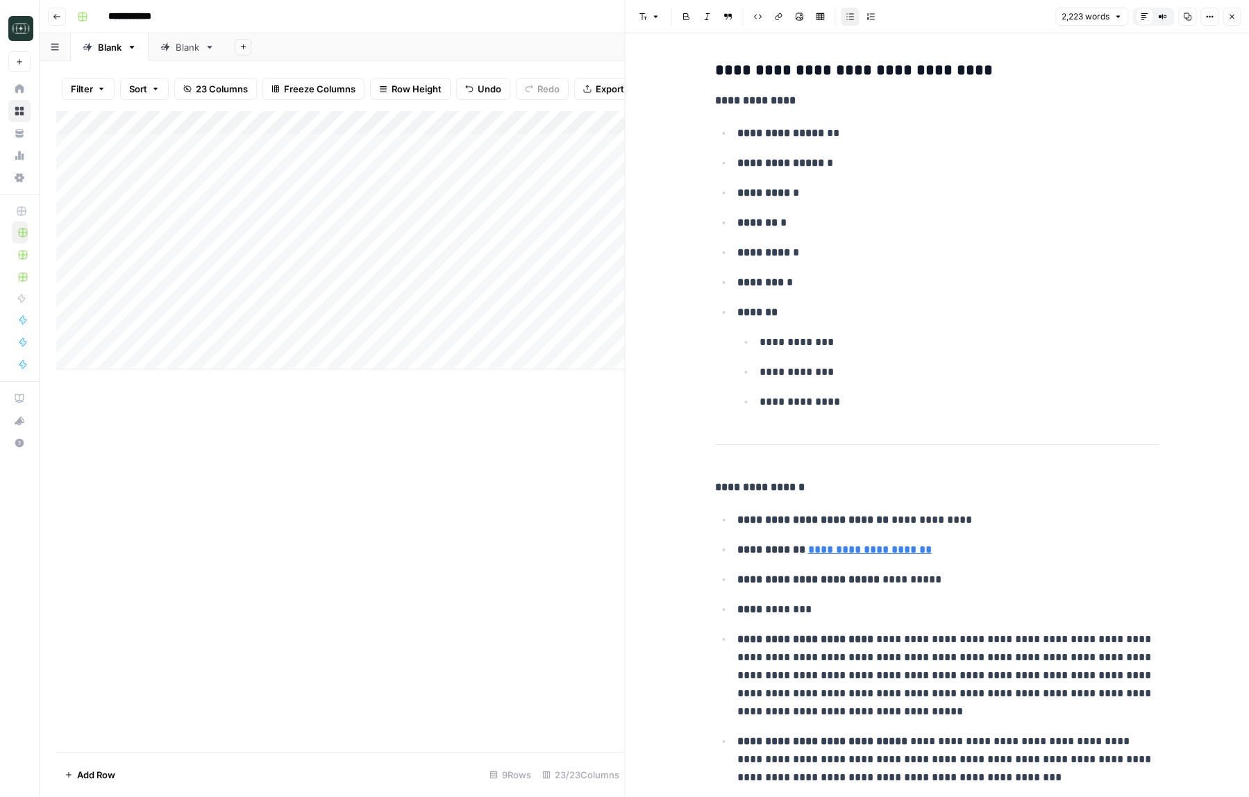
click at [1229, 15] on icon "button" at bounding box center [1231, 16] width 8 height 8
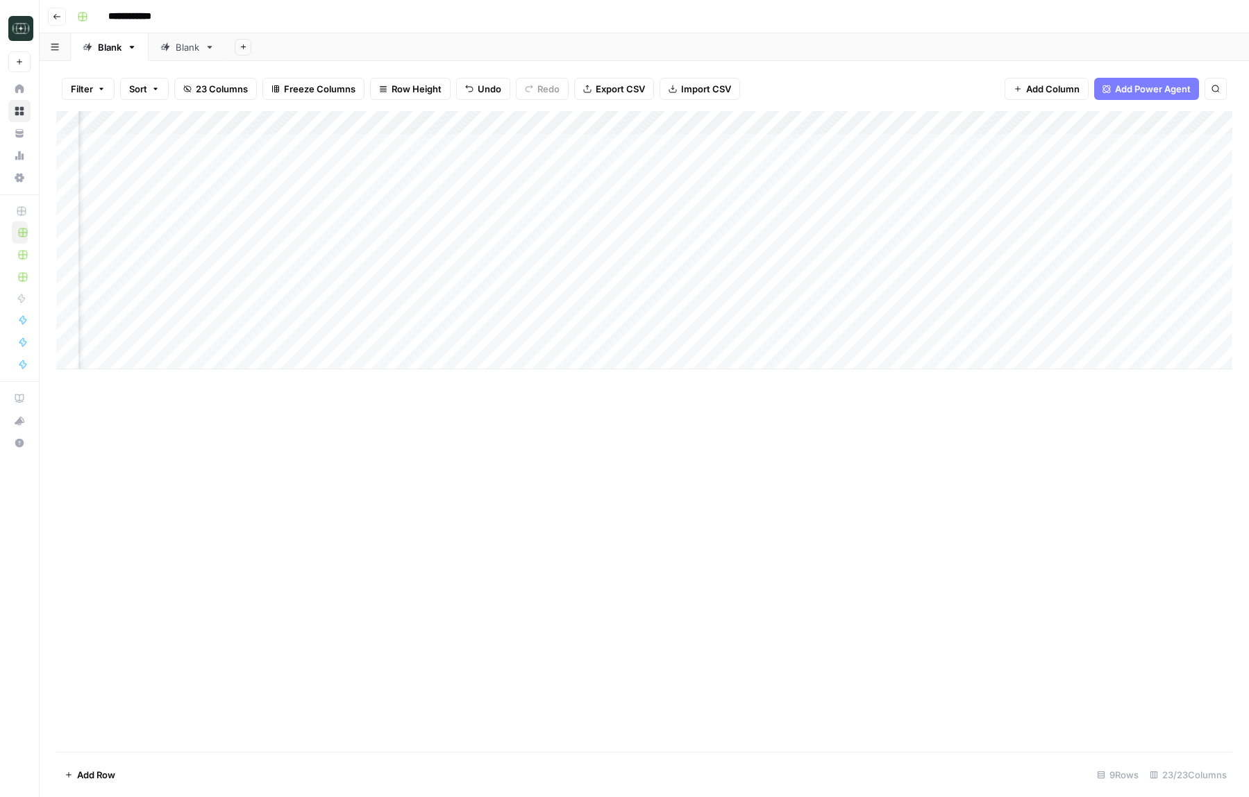
scroll to position [0, 305]
click at [635, 333] on div "Add Column" at bounding box center [644, 240] width 1176 height 258
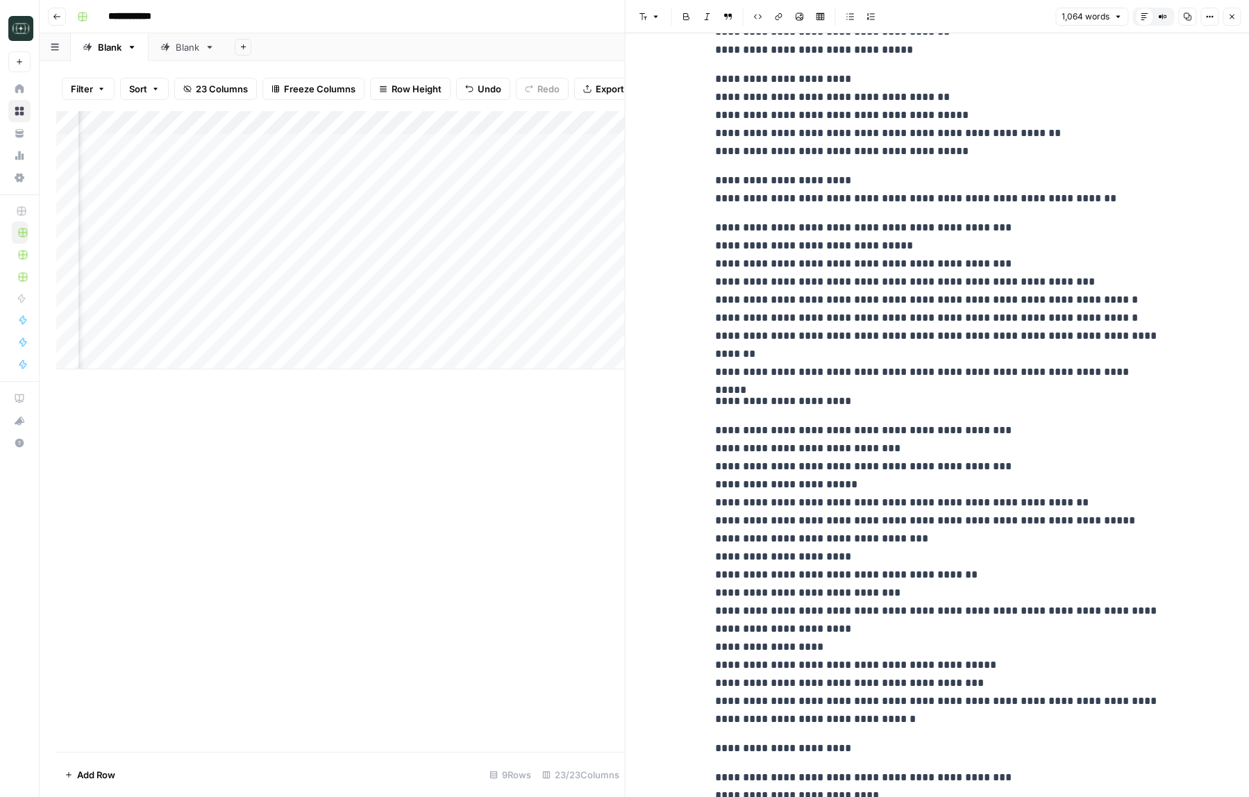
scroll to position [959, 0]
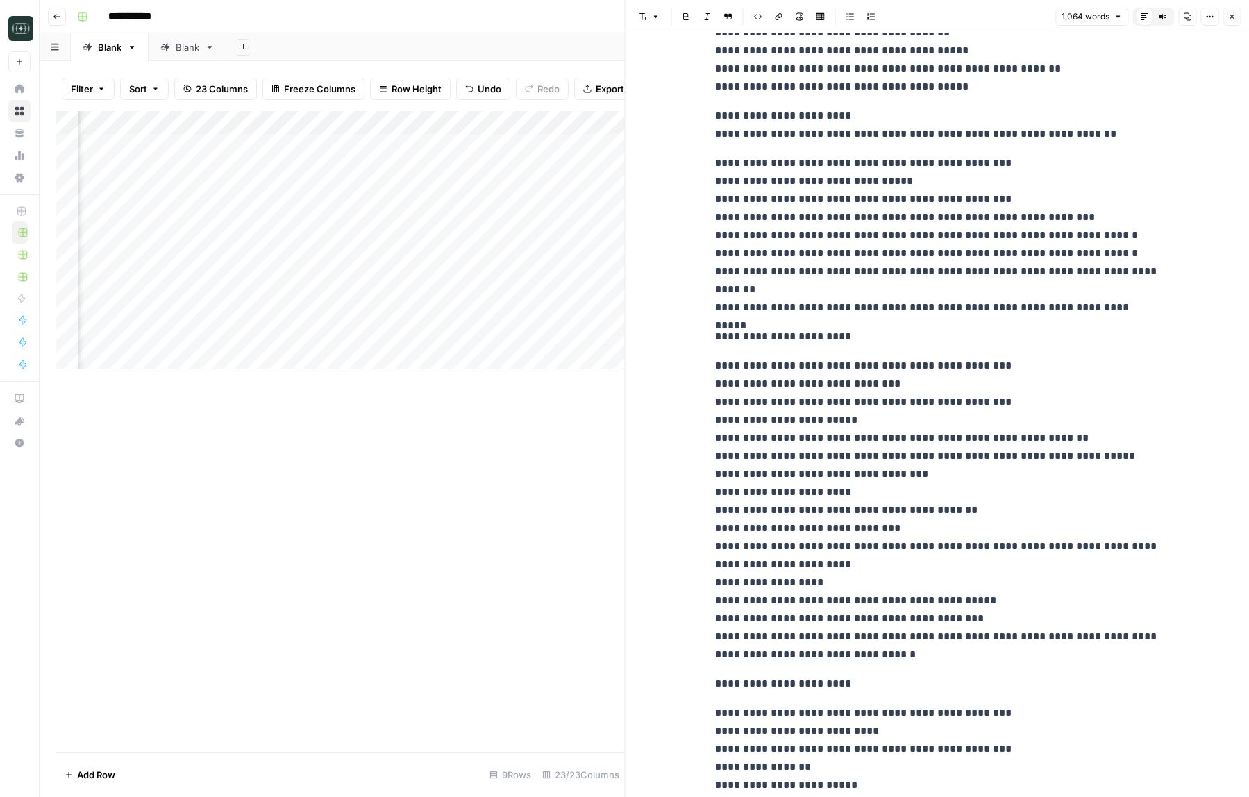
click at [1234, 21] on button "Close" at bounding box center [1232, 17] width 18 height 18
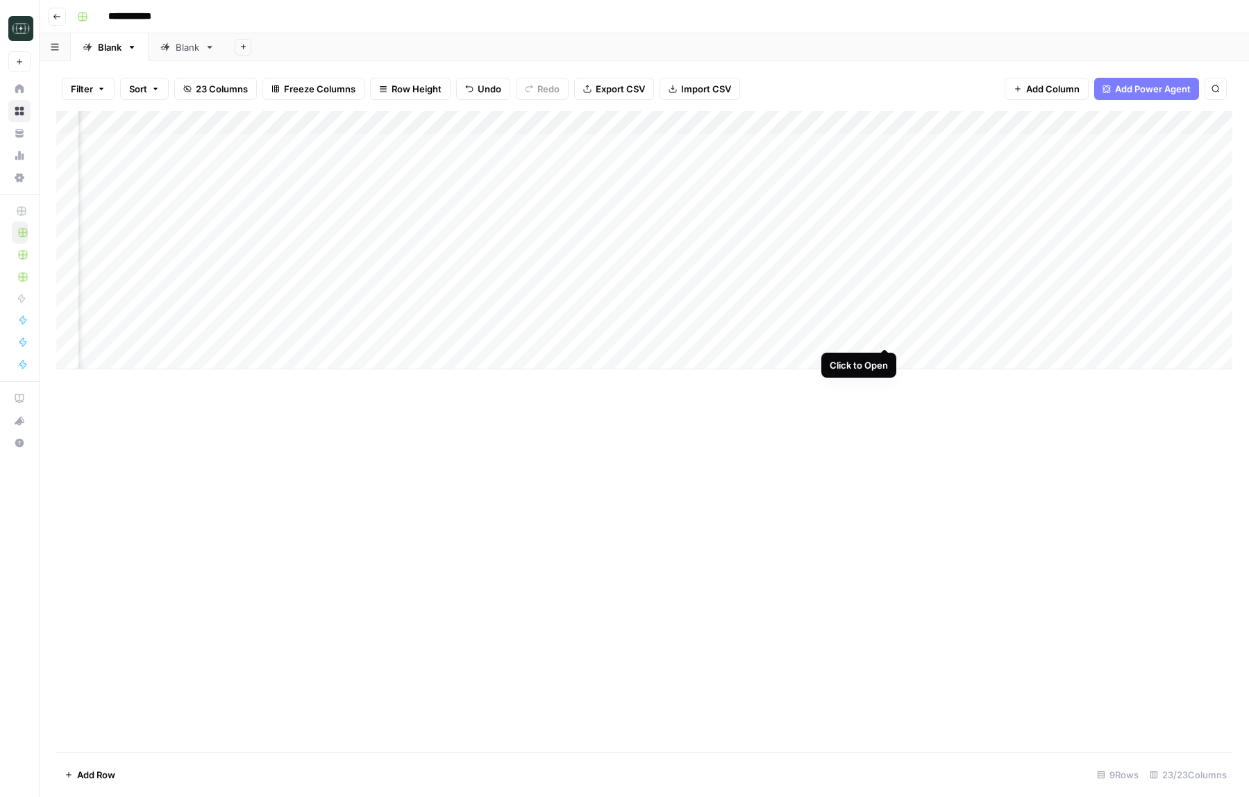
click at [887, 333] on div "Add Column" at bounding box center [644, 240] width 1176 height 258
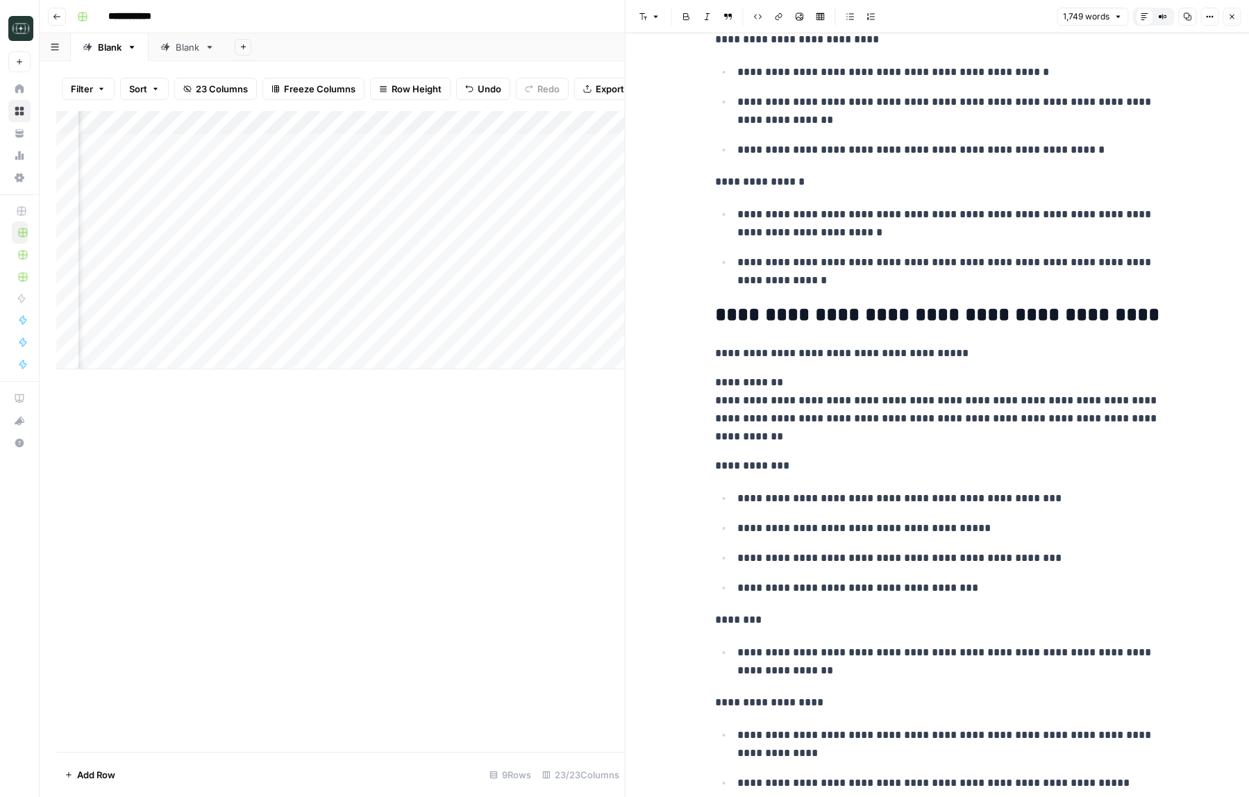
scroll to position [2347, 0]
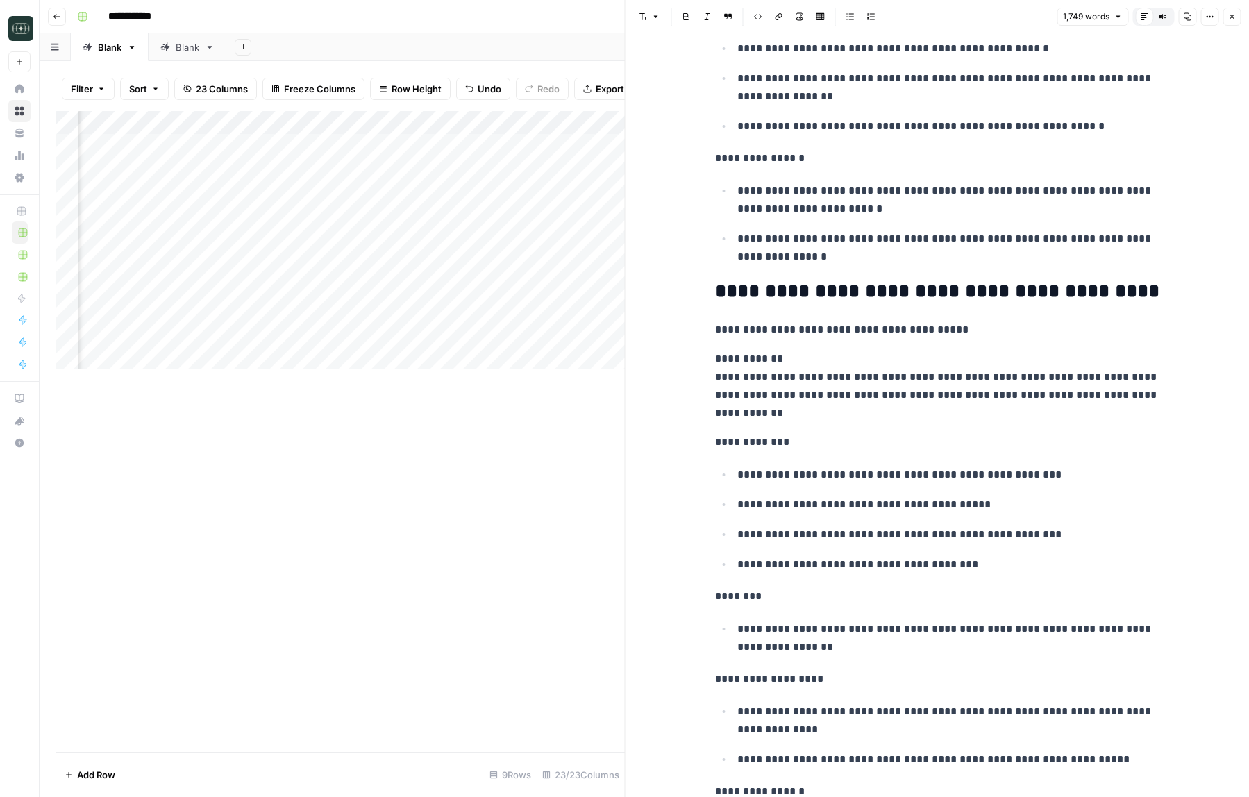
click at [1232, 20] on icon "button" at bounding box center [1231, 16] width 8 height 8
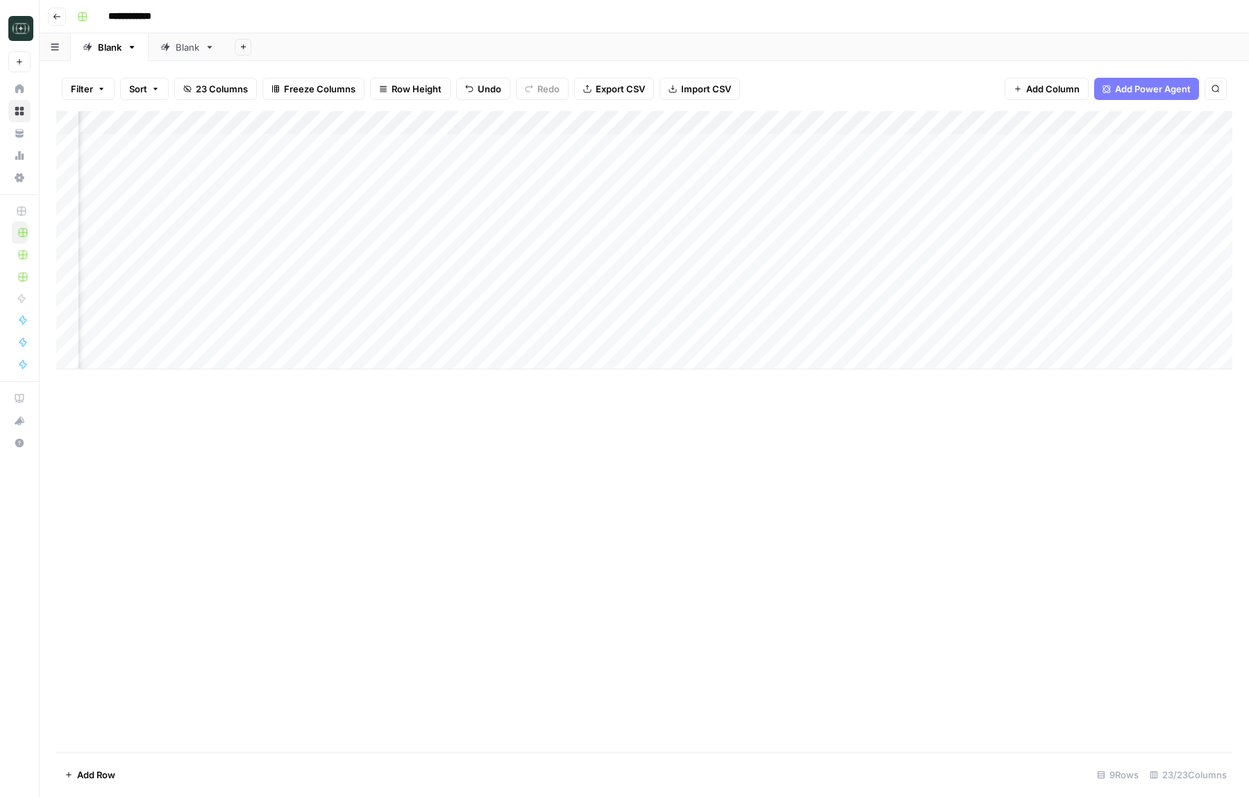
scroll to position [0, 958]
click at [943, 339] on div "Add Column" at bounding box center [644, 240] width 1176 height 258
click at [971, 327] on div "Add Column" at bounding box center [644, 240] width 1176 height 258
click at [996, 119] on div "Add Column" at bounding box center [644, 240] width 1176 height 258
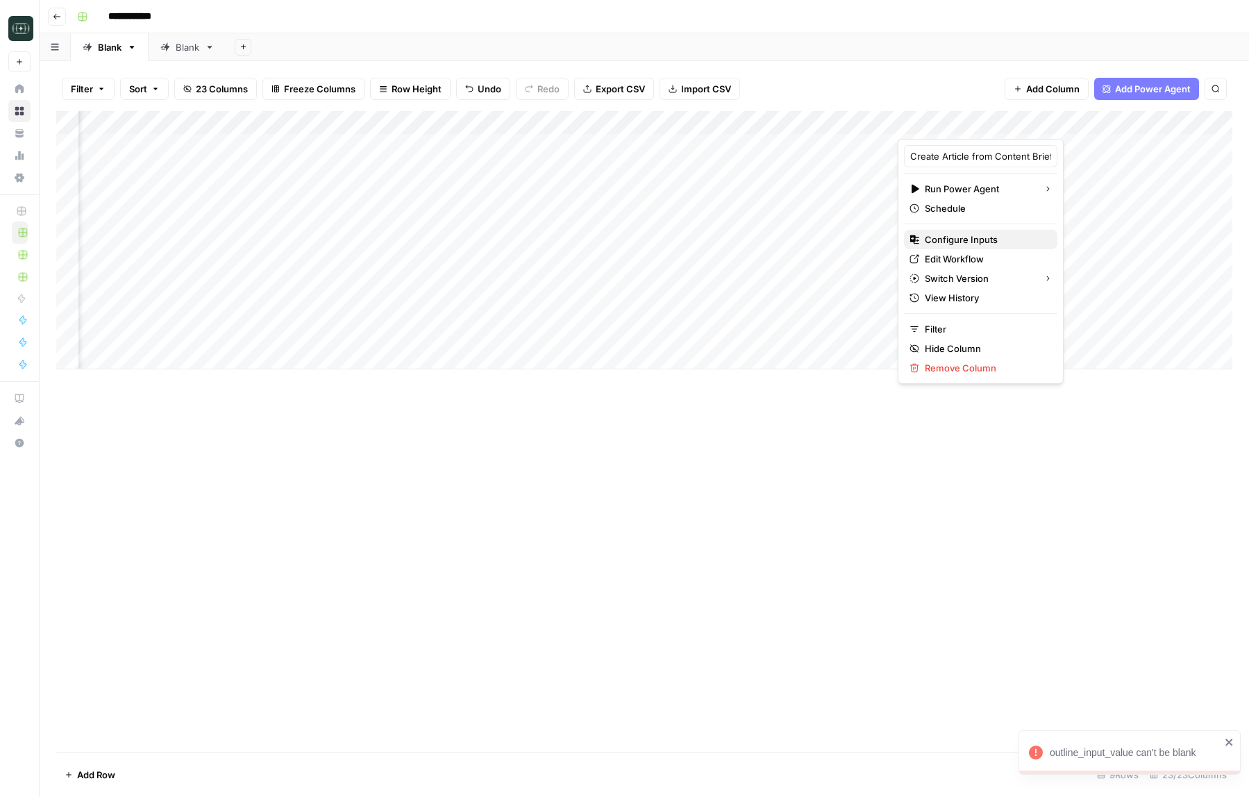
click at [971, 240] on span "Configure Inputs" at bounding box center [985, 240] width 121 height 14
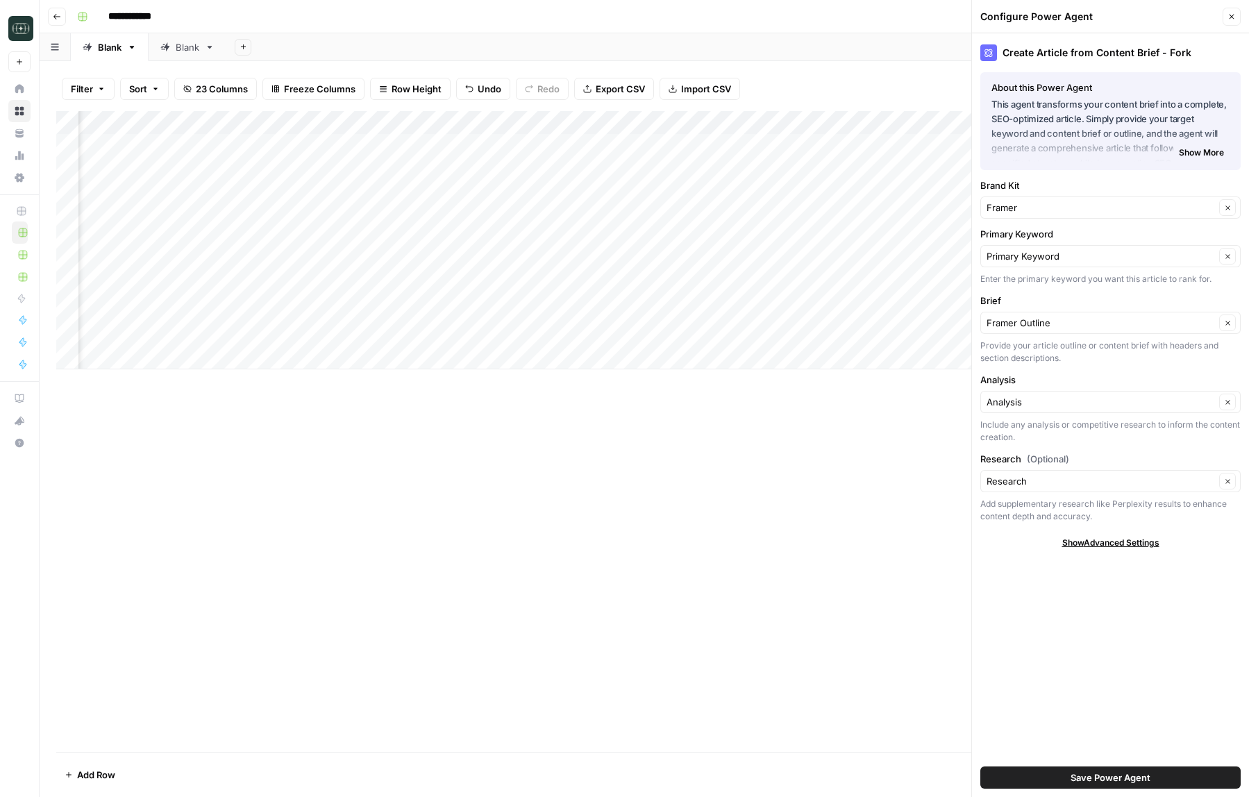
scroll to position [0, 99]
click at [1084, 325] on input "Brief" at bounding box center [1101, 323] width 228 height 14
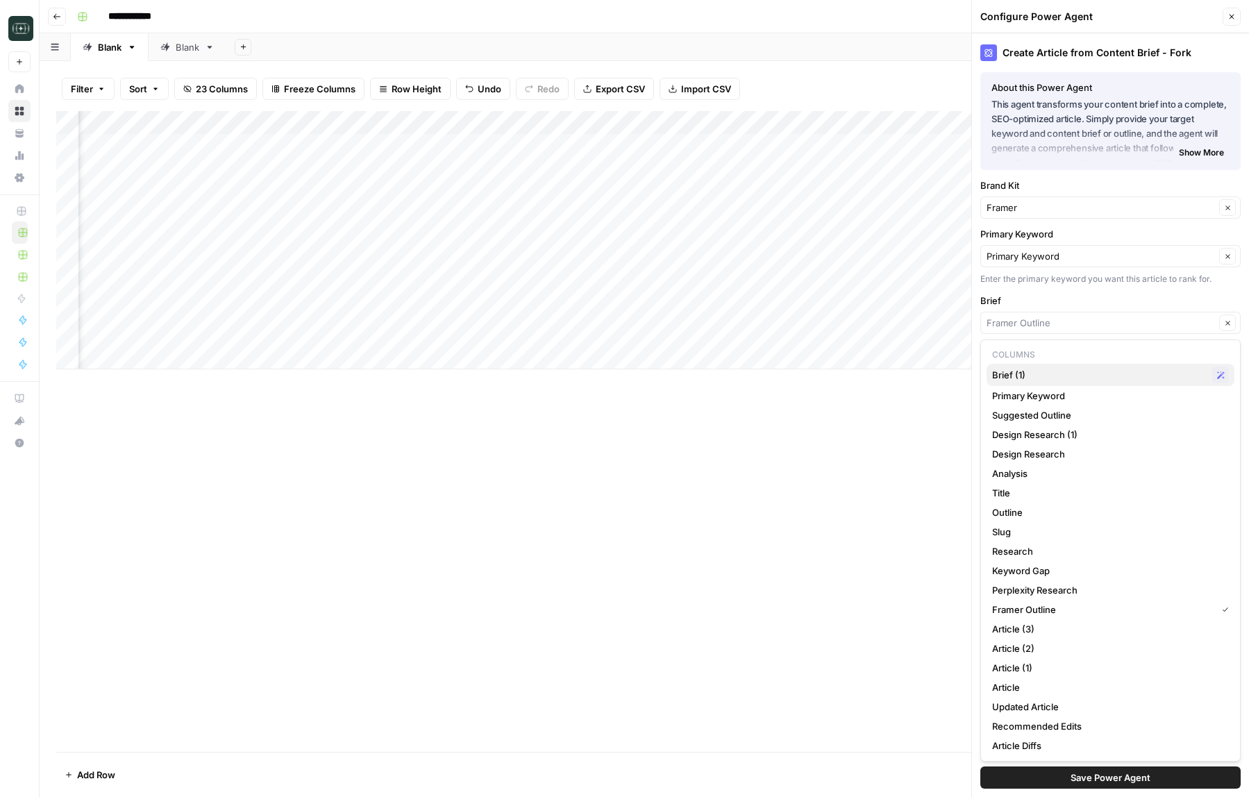
click at [1051, 369] on span "Brief (1)" at bounding box center [1099, 375] width 215 height 14
type input "Brief (1)"
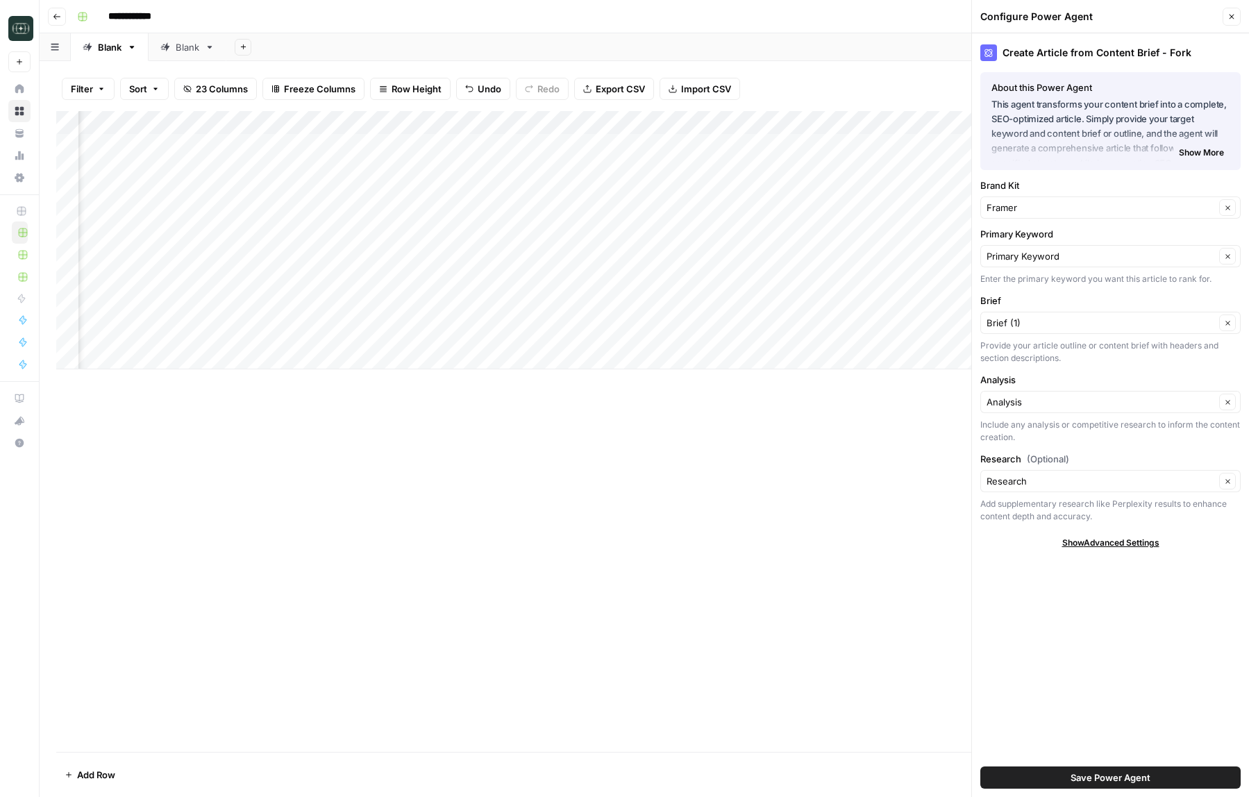
click at [1027, 792] on div "Save Power Agent" at bounding box center [1110, 777] width 260 height 39
click at [1027, 771] on button "Save Power Agent" at bounding box center [1110, 777] width 260 height 22
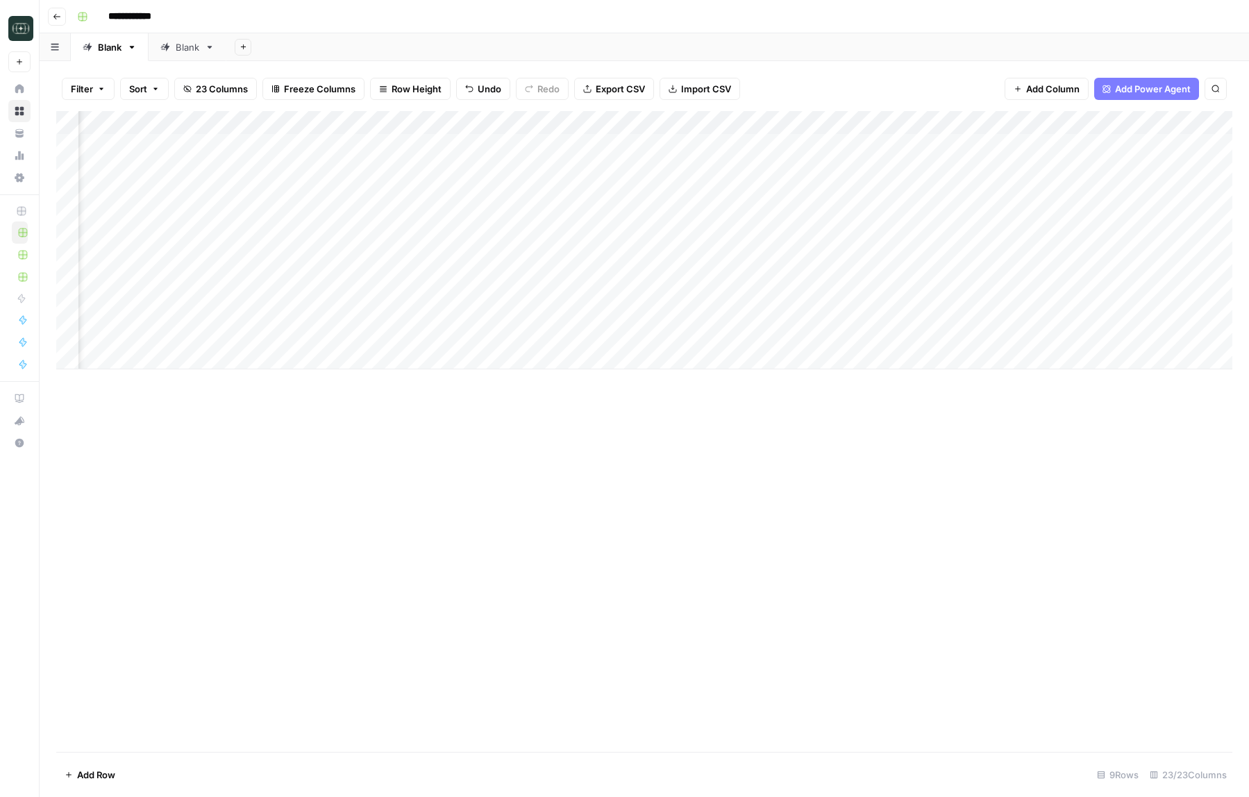
scroll to position [0, 1062]
click at [832, 335] on div "Add Column" at bounding box center [644, 240] width 1176 height 258
click at [442, 309] on div "Add Column" at bounding box center [644, 240] width 1176 height 258
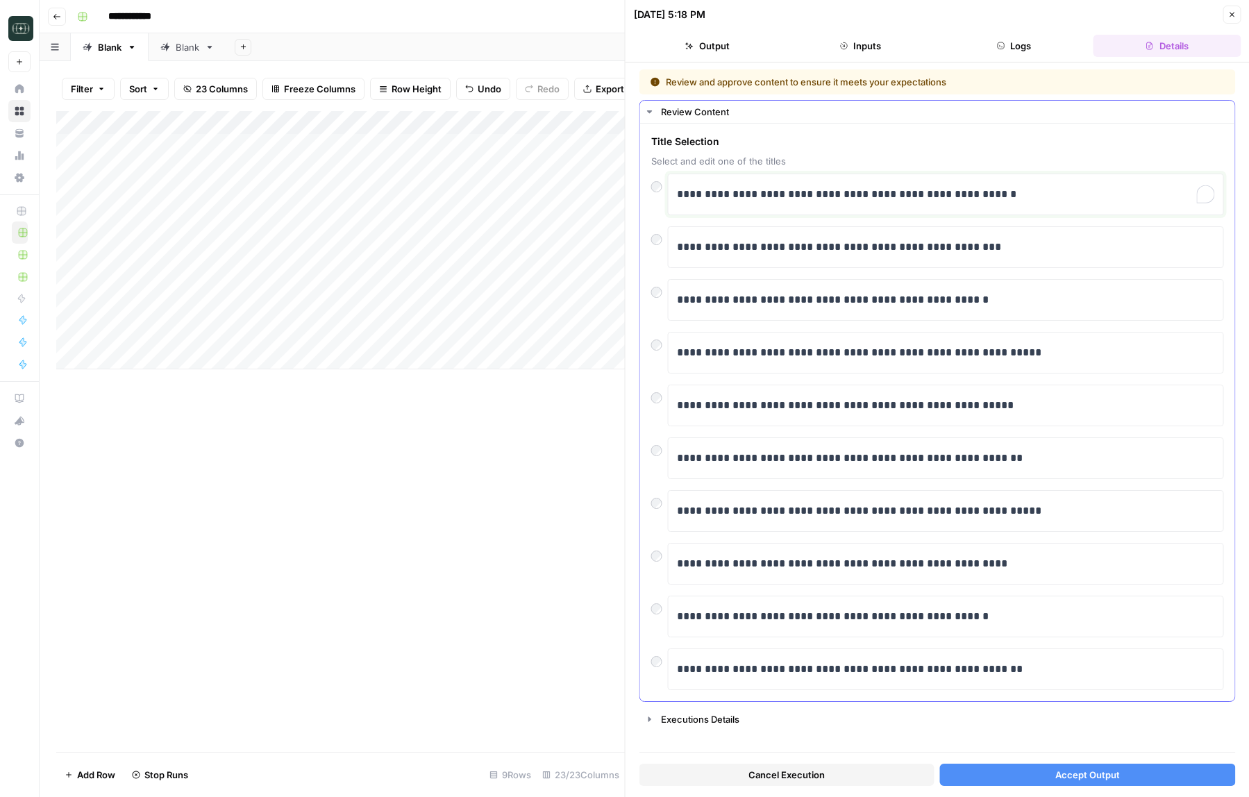
drag, startPoint x: 690, startPoint y: 198, endPoint x: 671, endPoint y: 198, distance: 18.7
click at [671, 198] on div "**********" at bounding box center [946, 195] width 556 height 42
click at [1022, 769] on button "Accept Output" at bounding box center [1087, 775] width 295 height 22
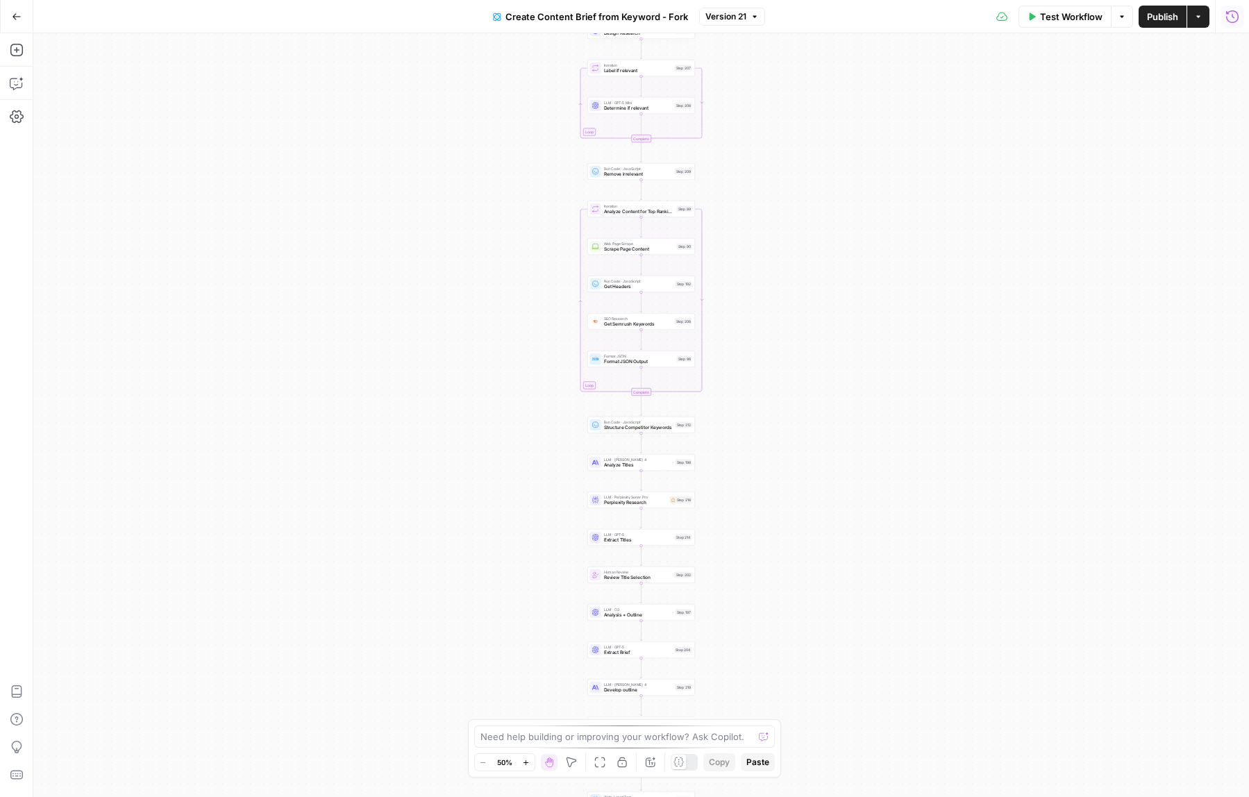
click at [1232, 17] on icon "button" at bounding box center [1232, 17] width 14 height 14
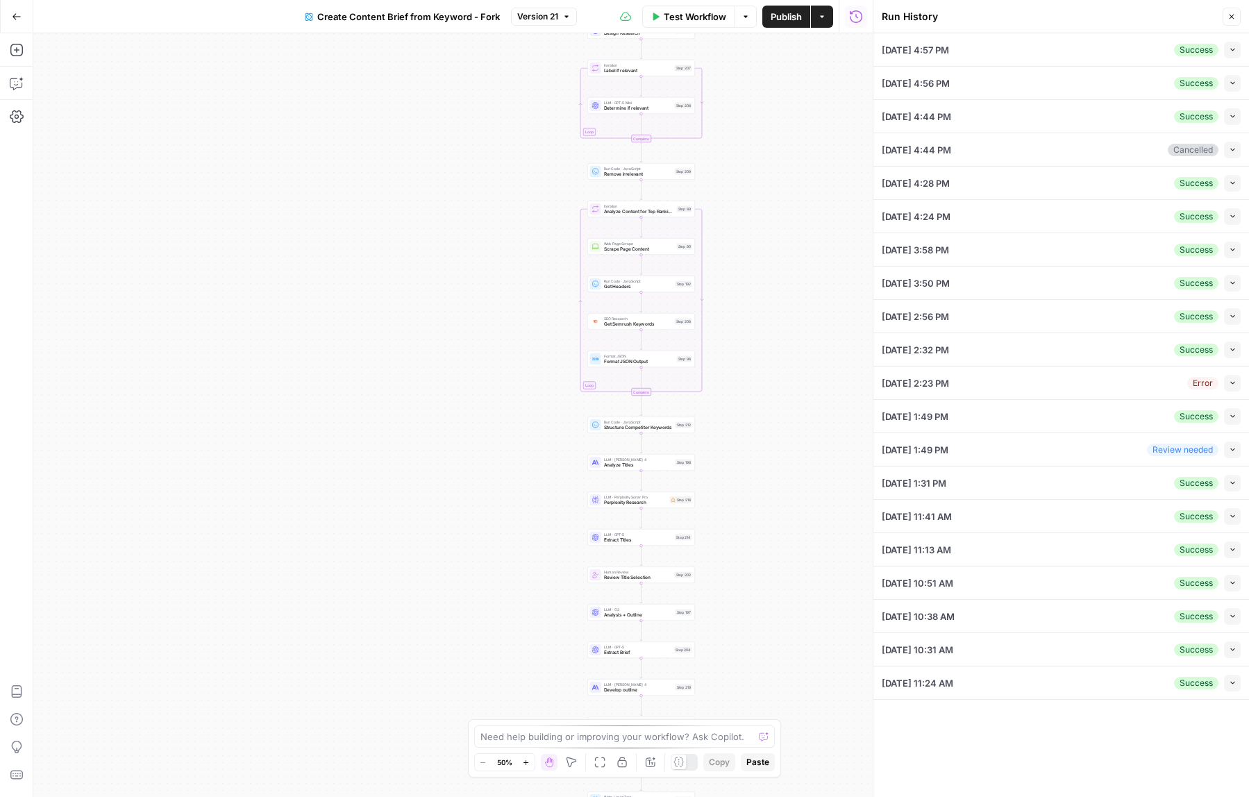
click at [1112, 50] on div "[DATE] 4:57 PM Success Collapse" at bounding box center [1061, 49] width 359 height 33
click at [1222, 57] on div "Success Collapse" at bounding box center [1207, 50] width 67 height 17
click at [1234, 52] on icon "button" at bounding box center [1233, 50] width 8 height 8
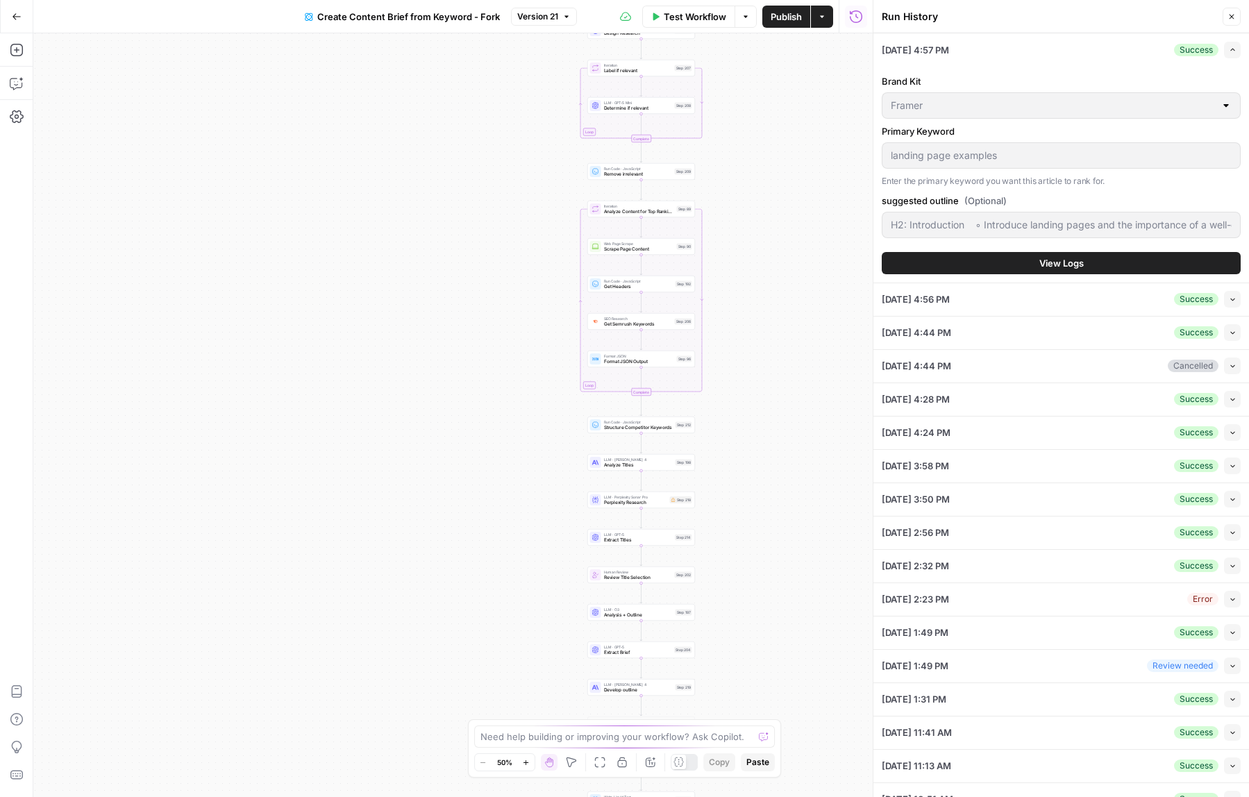
click at [1231, 303] on button "Collapse" at bounding box center [1232, 299] width 17 height 17
type input "H2: Introduction ◦ Introduce landing pages and the importance of a well-designe…"
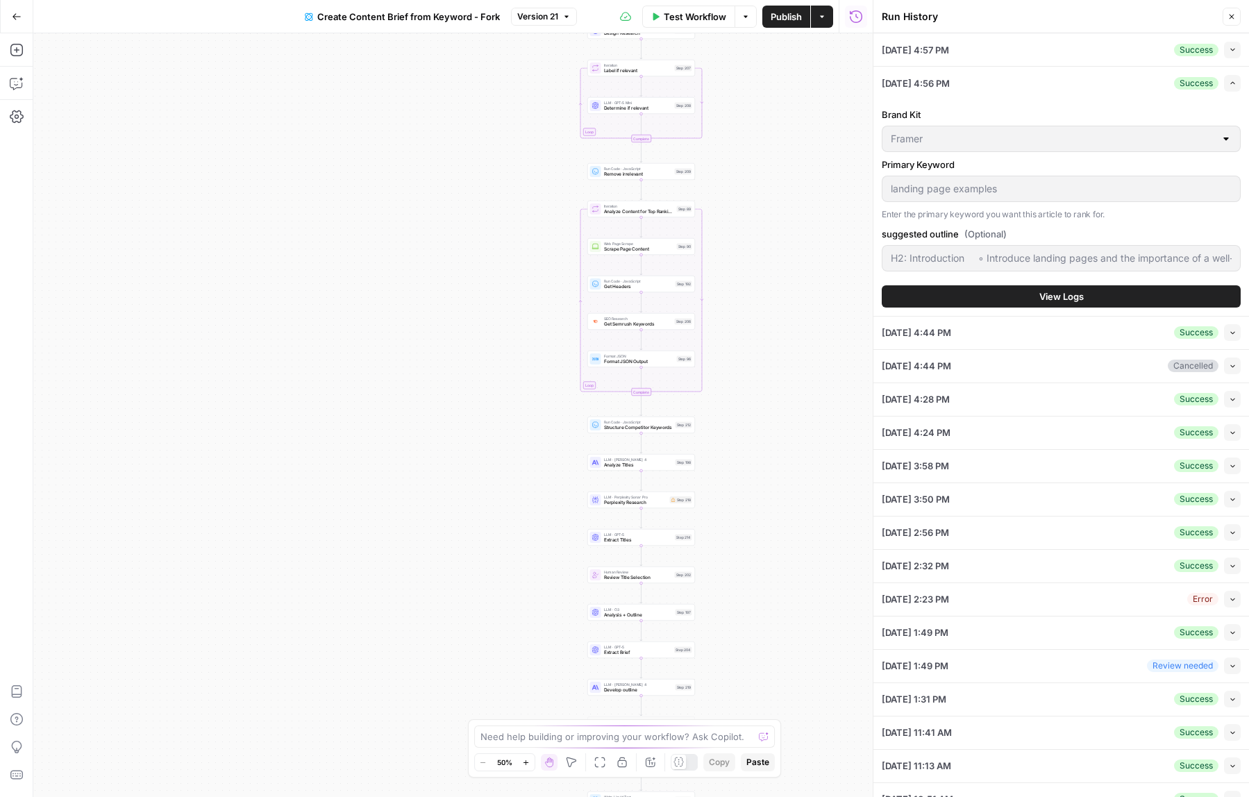
click at [1007, 290] on button "View Logs" at bounding box center [1061, 296] width 359 height 22
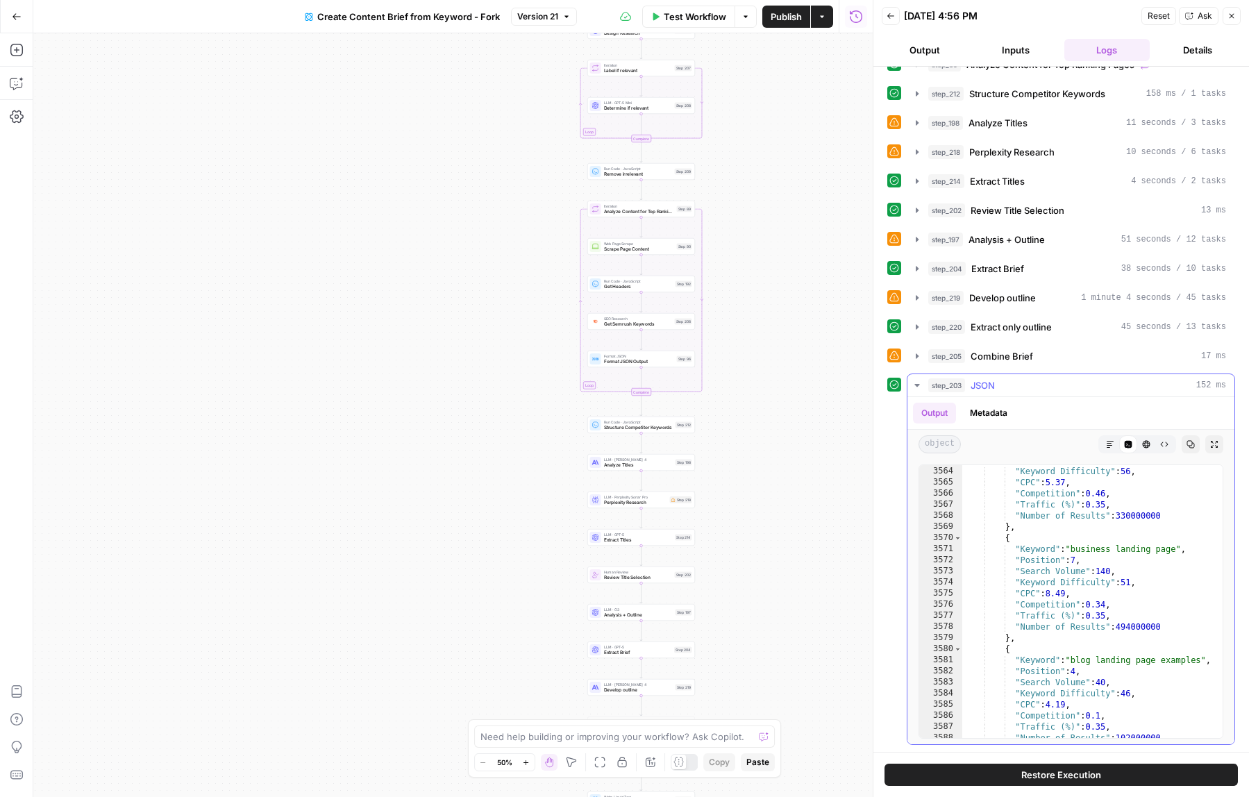
scroll to position [19578, 0]
click at [918, 381] on icon "button" at bounding box center [917, 385] width 11 height 11
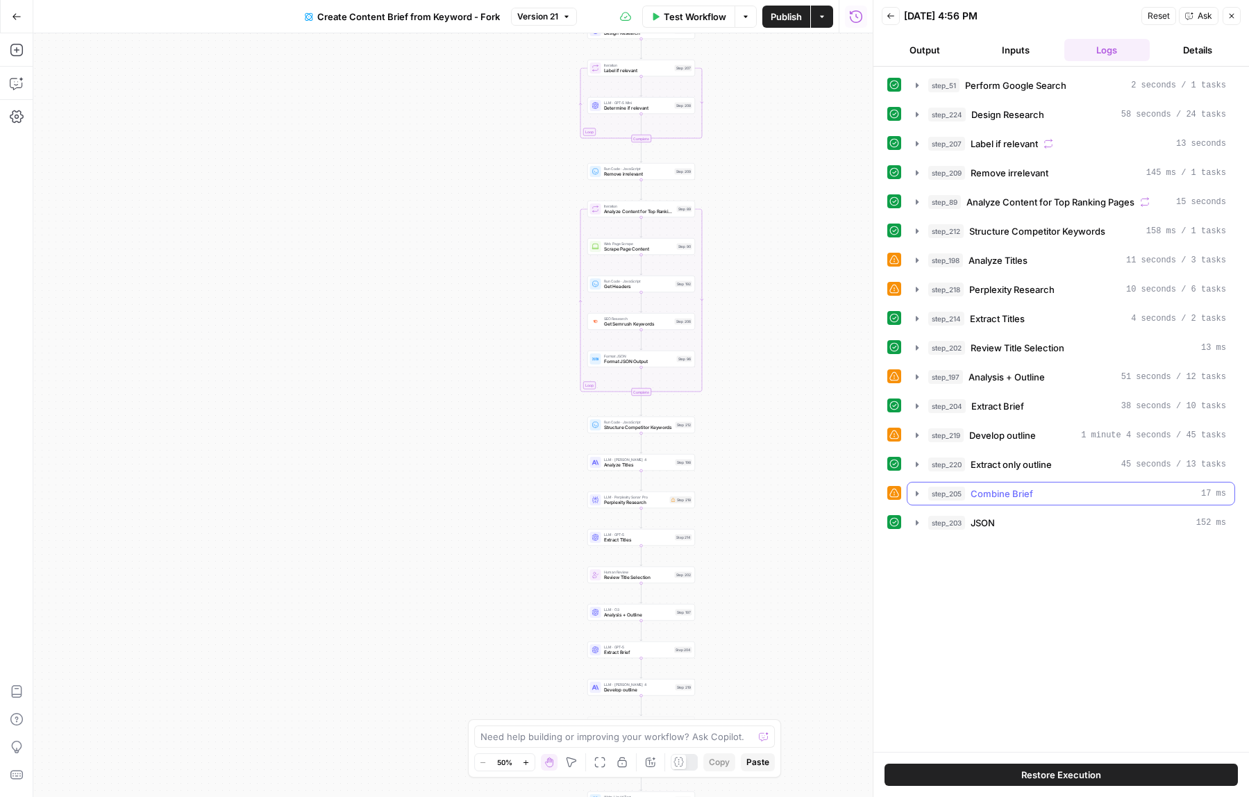
click at [912, 490] on icon "button" at bounding box center [917, 493] width 11 height 11
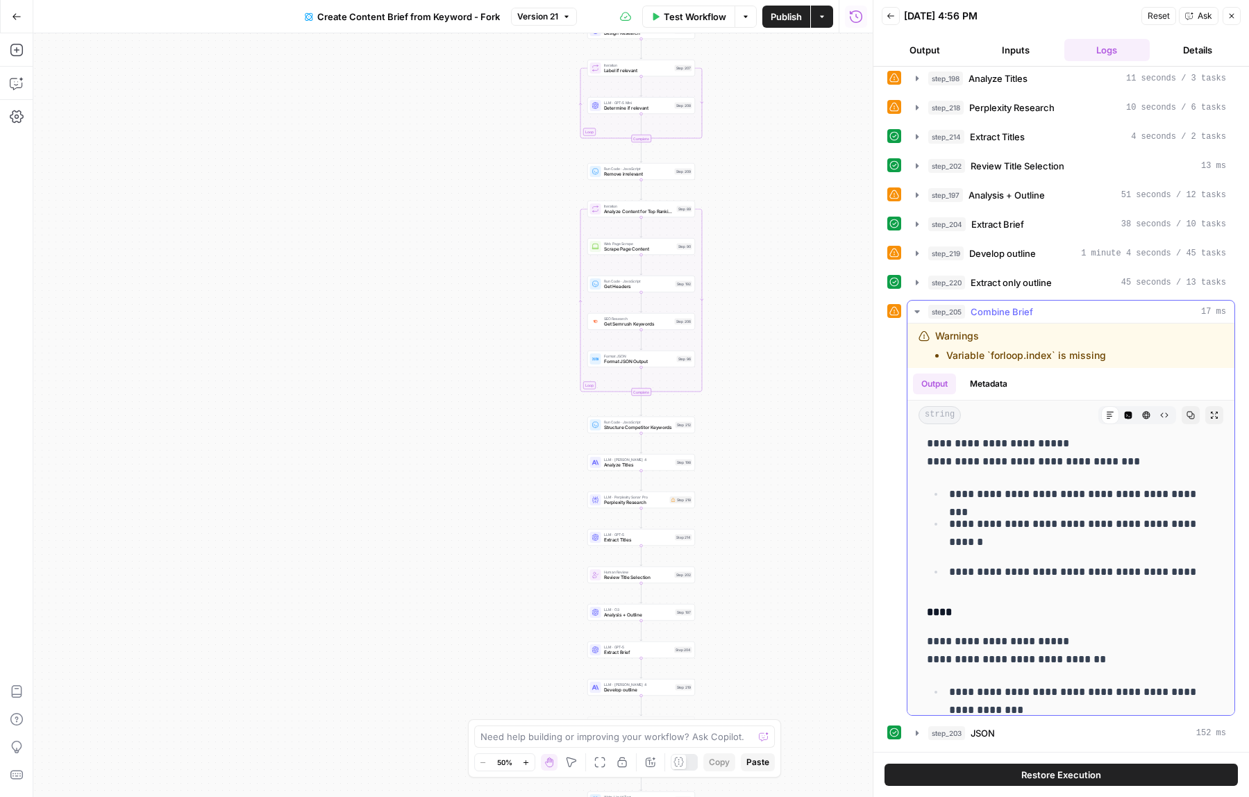
scroll to position [9359, 0]
click at [921, 279] on icon "button" at bounding box center [917, 282] width 11 height 11
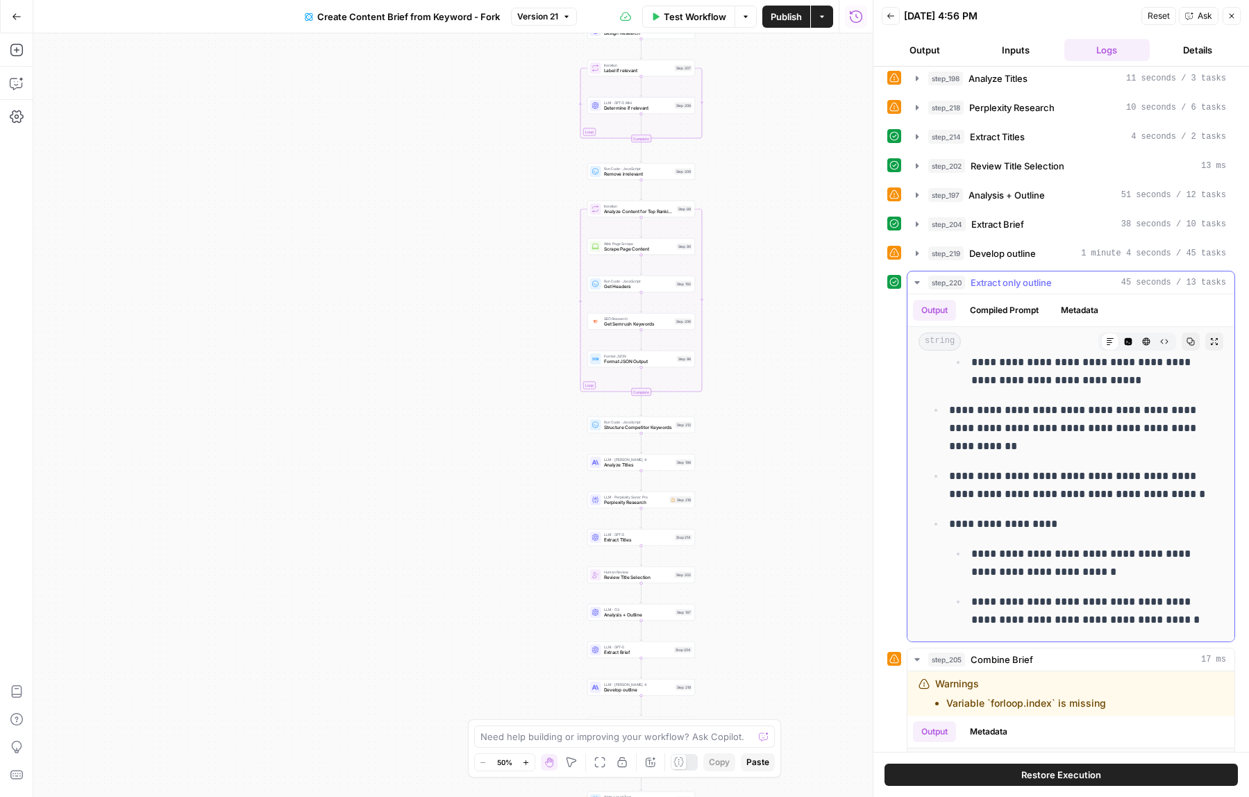
scroll to position [8969, 0]
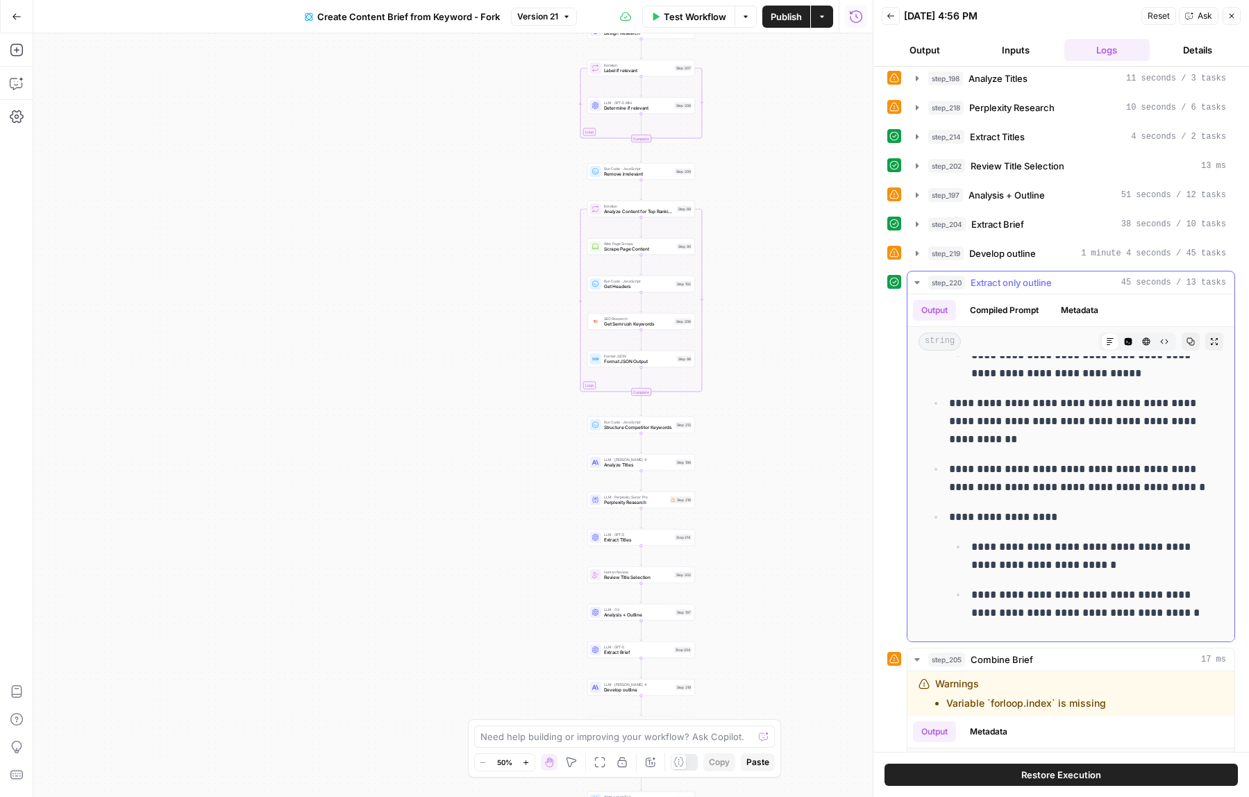
click at [914, 292] on button "step_220 Extract only outline 45 seconds / 13 tasks" at bounding box center [1070, 282] width 327 height 22
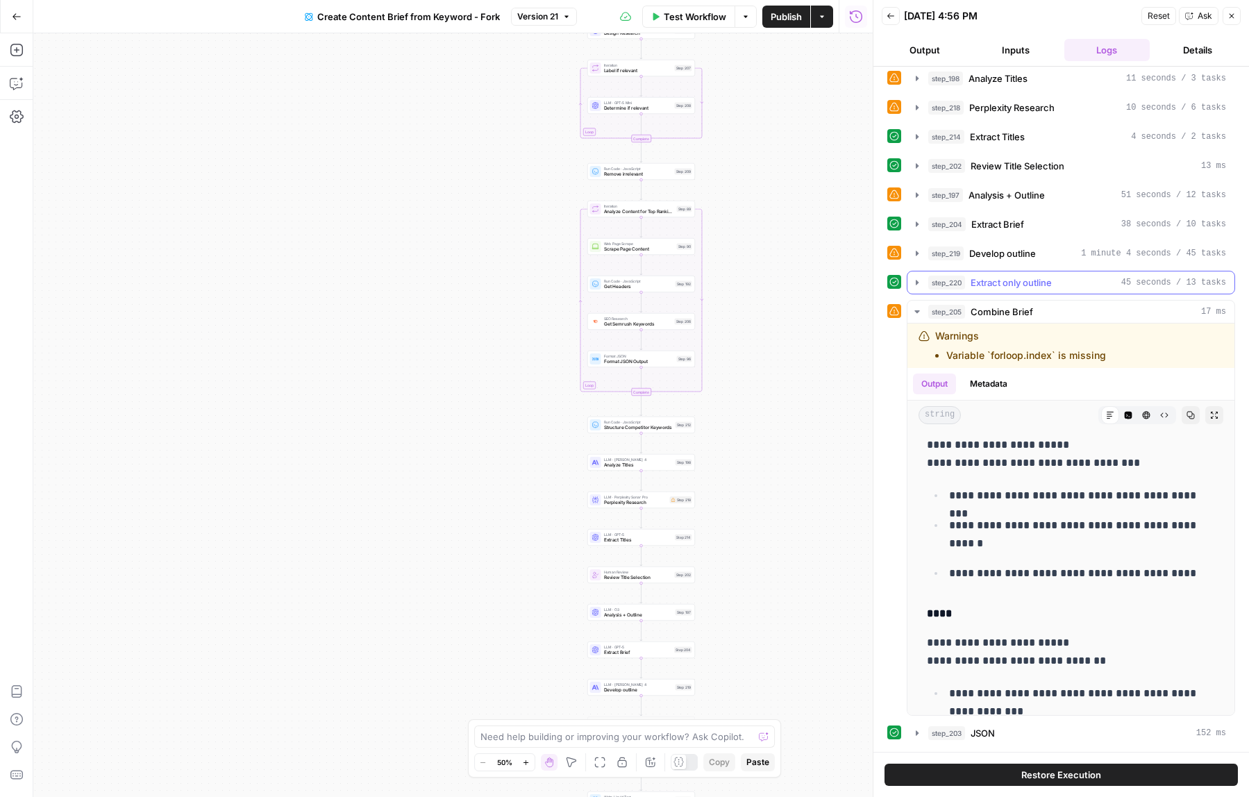
click at [914, 259] on button "step_219 Develop outline 1 minute 4 seconds / 45 tasks" at bounding box center [1070, 253] width 327 height 22
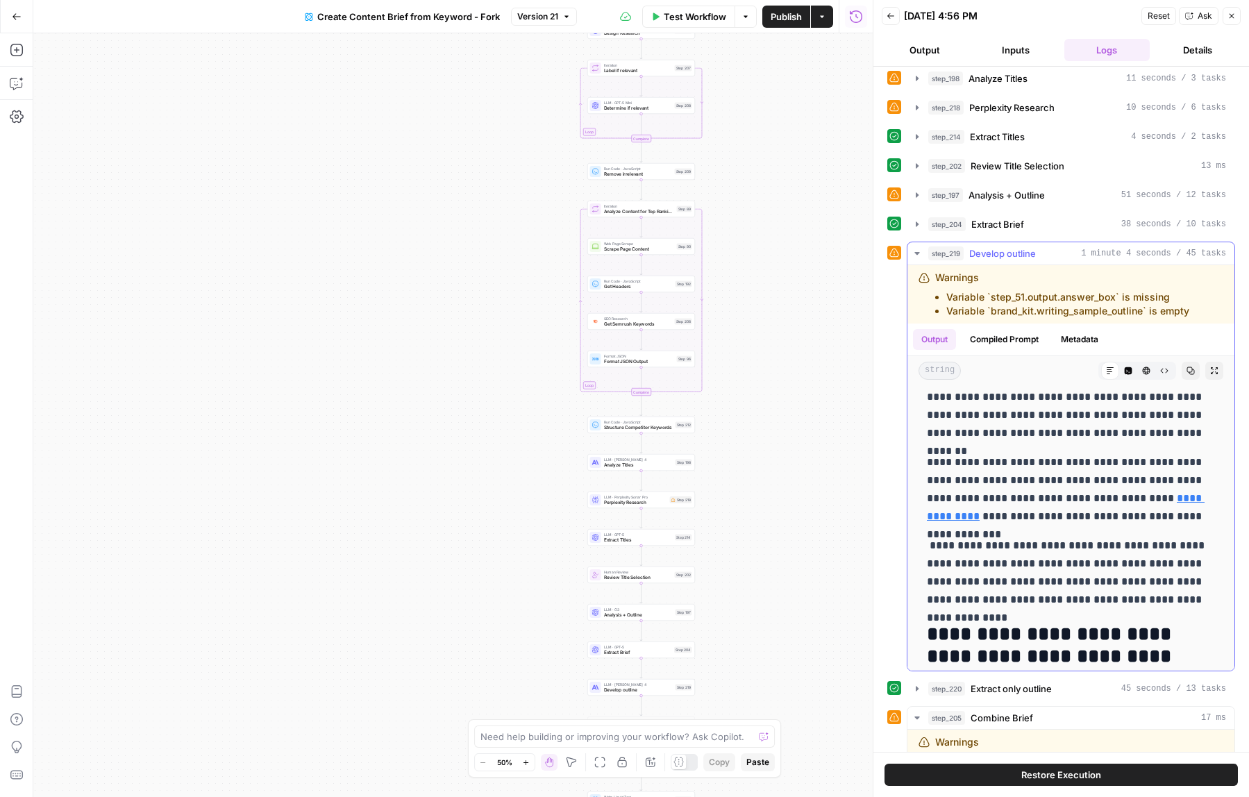
scroll to position [7283, 0]
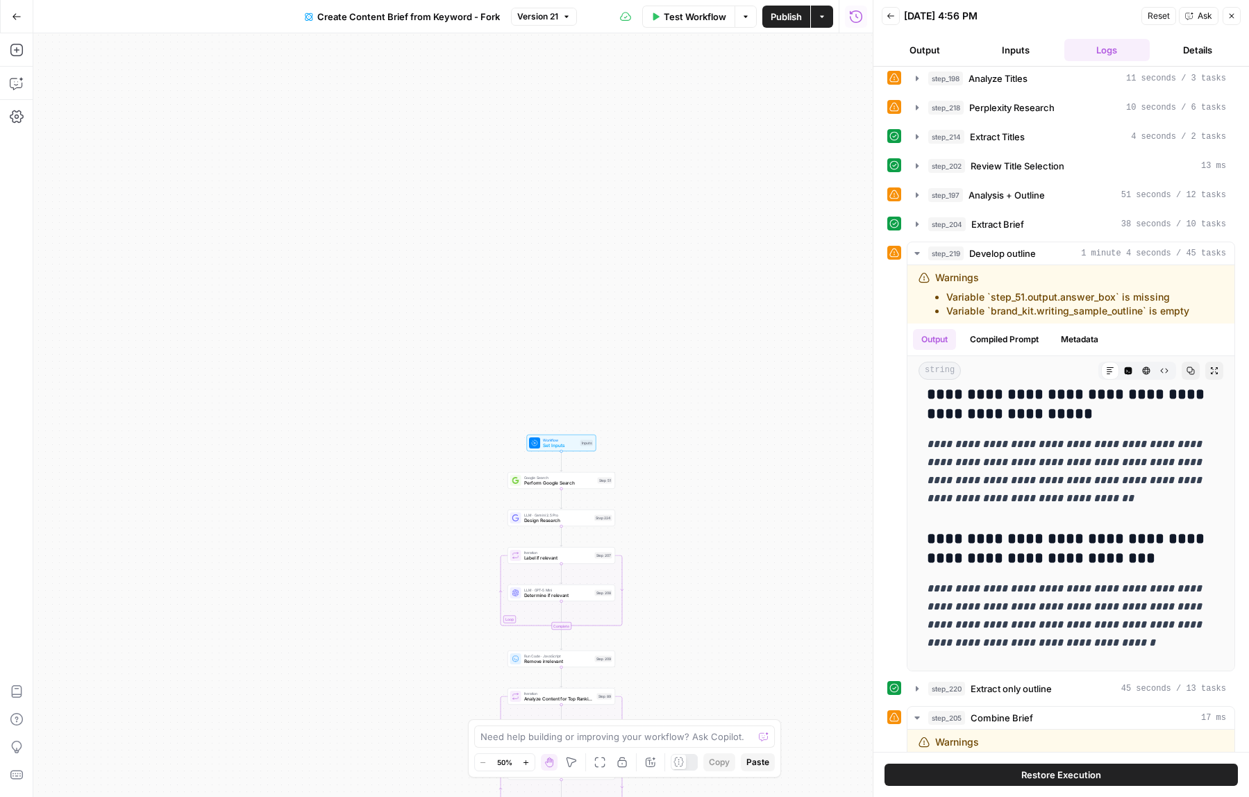
drag, startPoint x: 791, startPoint y: 153, endPoint x: 712, endPoint y: 641, distance: 494.5
click at [712, 641] on div "Workflow Set Inputs Inputs Google Search Perform Google Search Step 51 LLM · Ge…" at bounding box center [452, 415] width 839 height 764
click at [542, 521] on span "Design Research" at bounding box center [558, 521] width 68 height 7
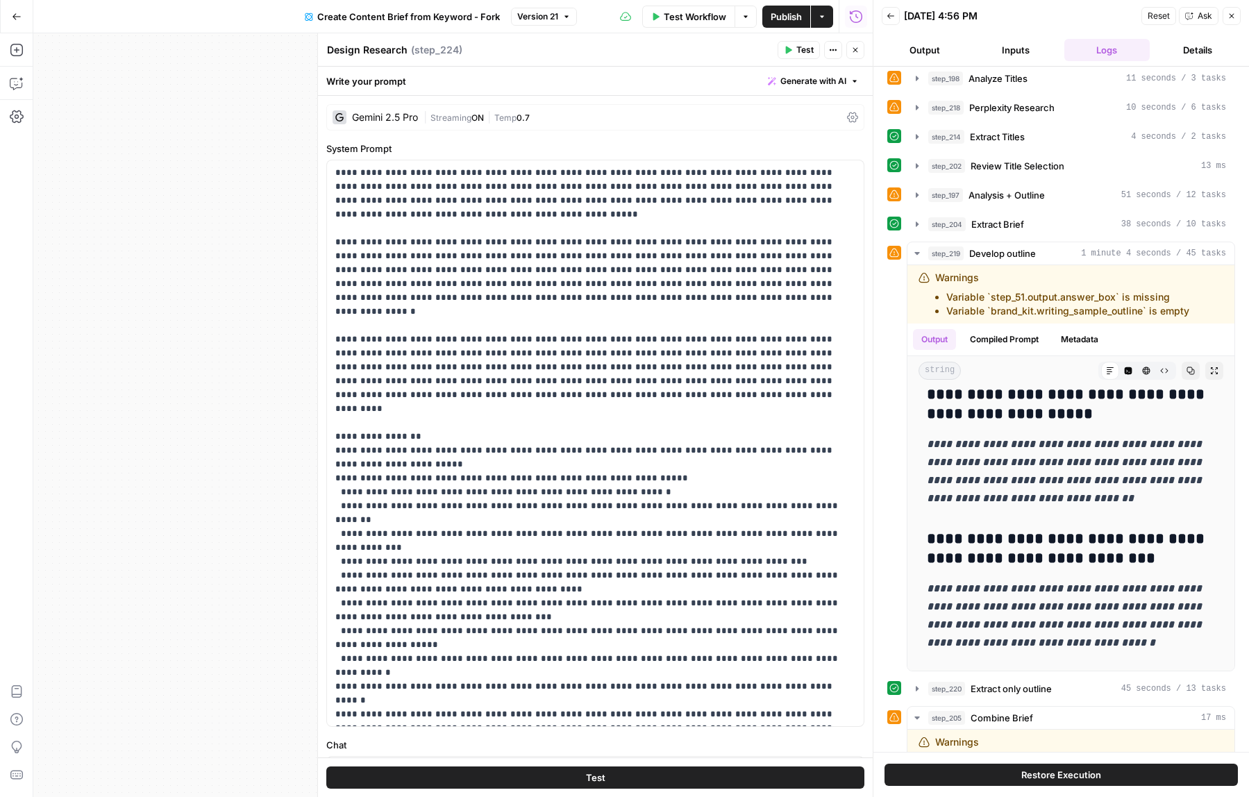
click at [538, 23] on button "Version 21" at bounding box center [544, 17] width 66 height 18
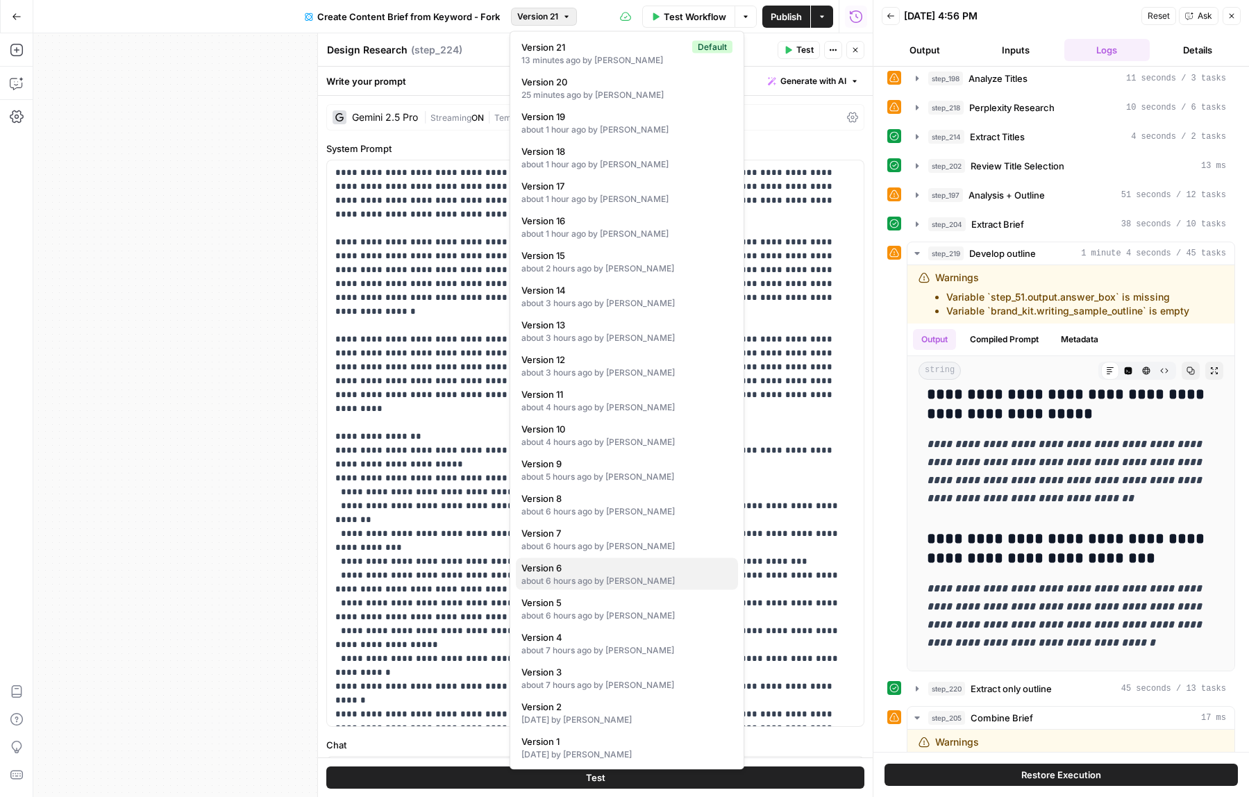
click at [614, 582] on div "about 6 hours ago by Will Leatherman" at bounding box center [626, 581] width 211 height 12
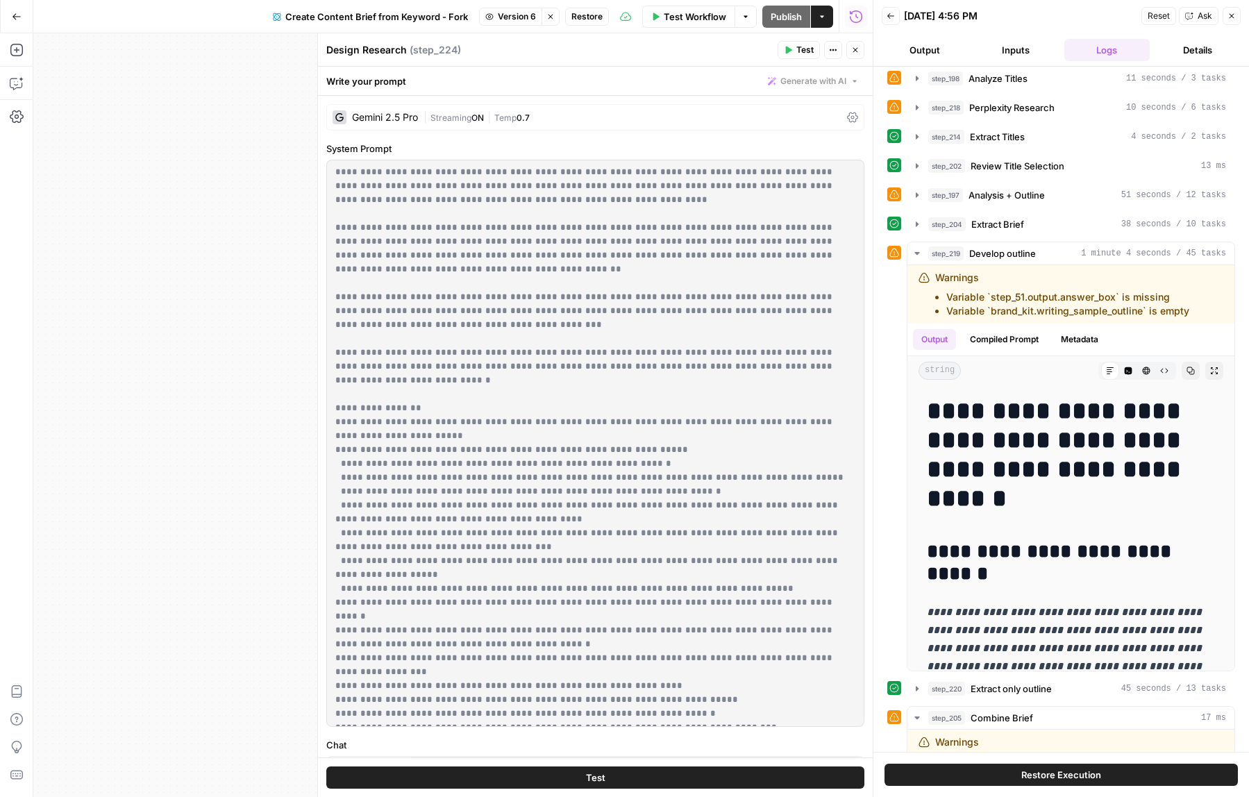
scroll to position [0, 0]
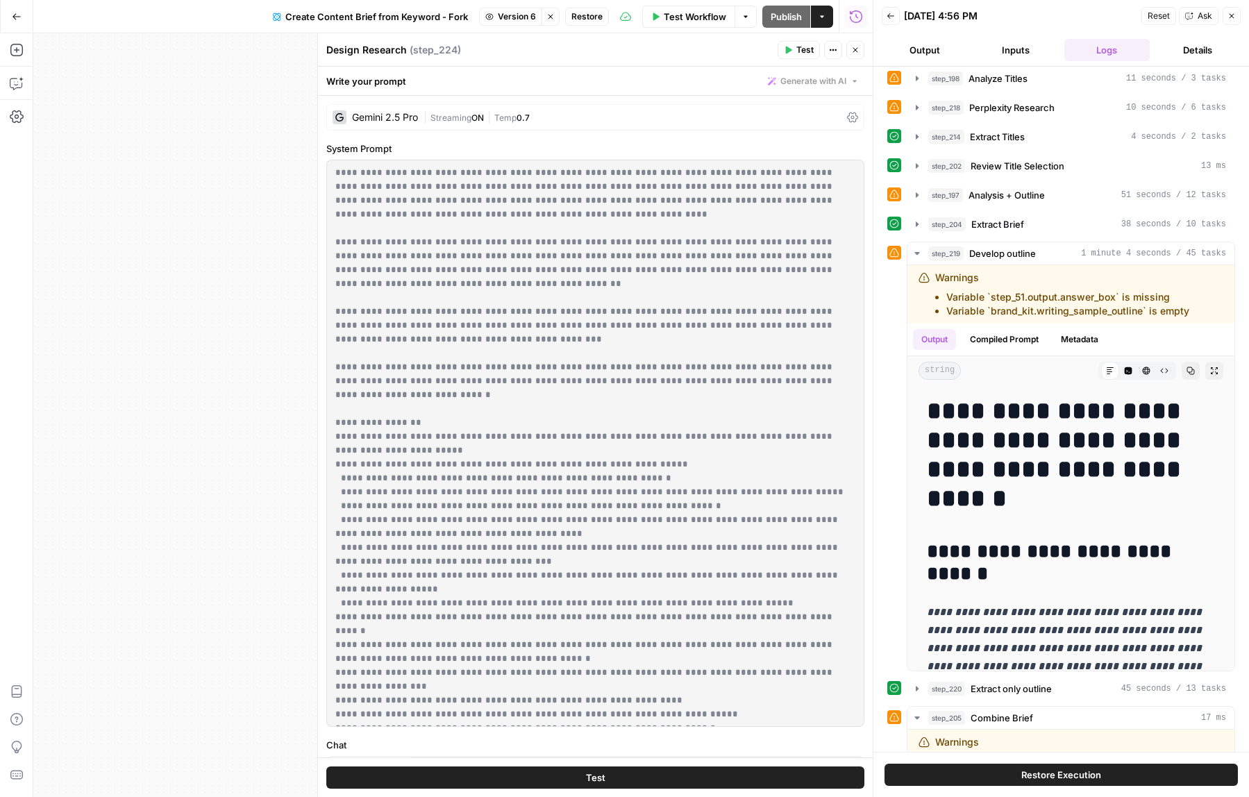
drag, startPoint x: 396, startPoint y: 277, endPoint x: 454, endPoint y: 352, distance: 95.0
click at [454, 352] on p "**********" at bounding box center [595, 450] width 520 height 569
click at [523, 364] on p "**********" at bounding box center [595, 450] width 520 height 569
click at [517, 19] on span "Version 6" at bounding box center [517, 16] width 38 height 12
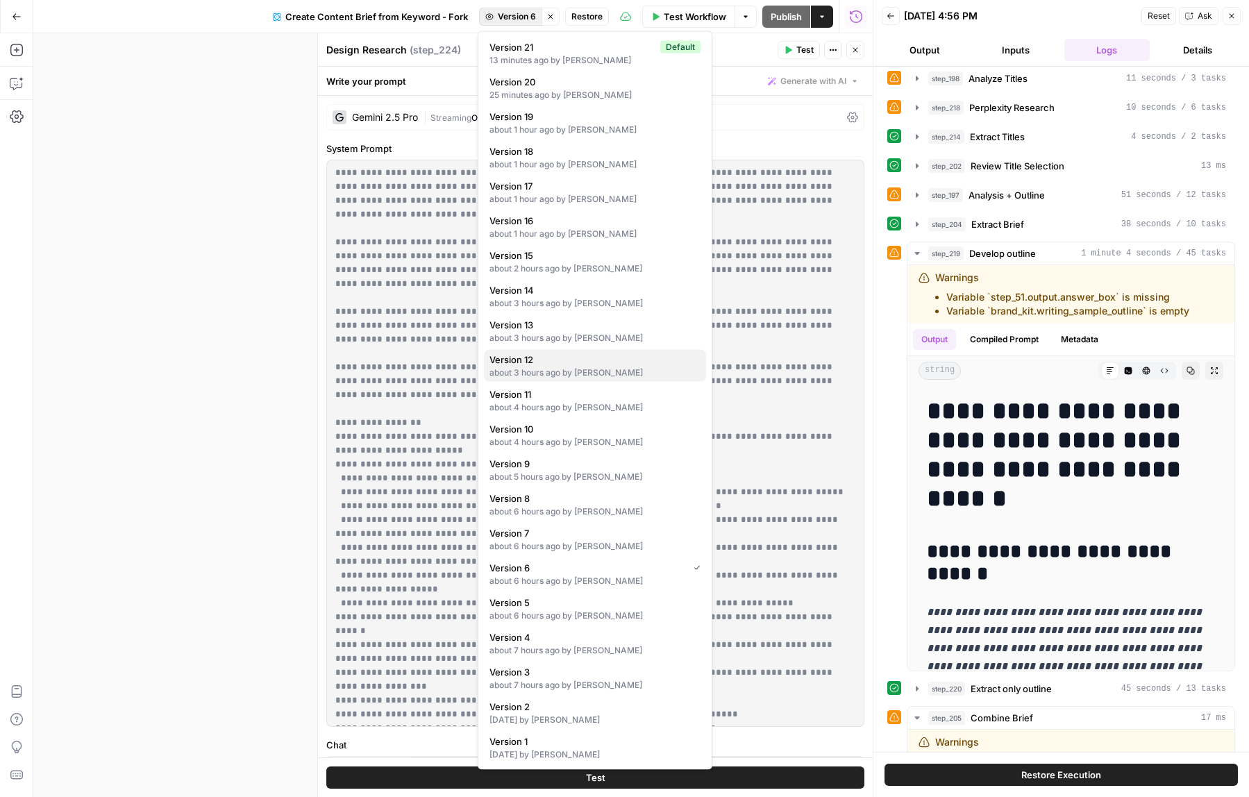
click at [542, 362] on span "Version 12" at bounding box center [591, 360] width 205 height 14
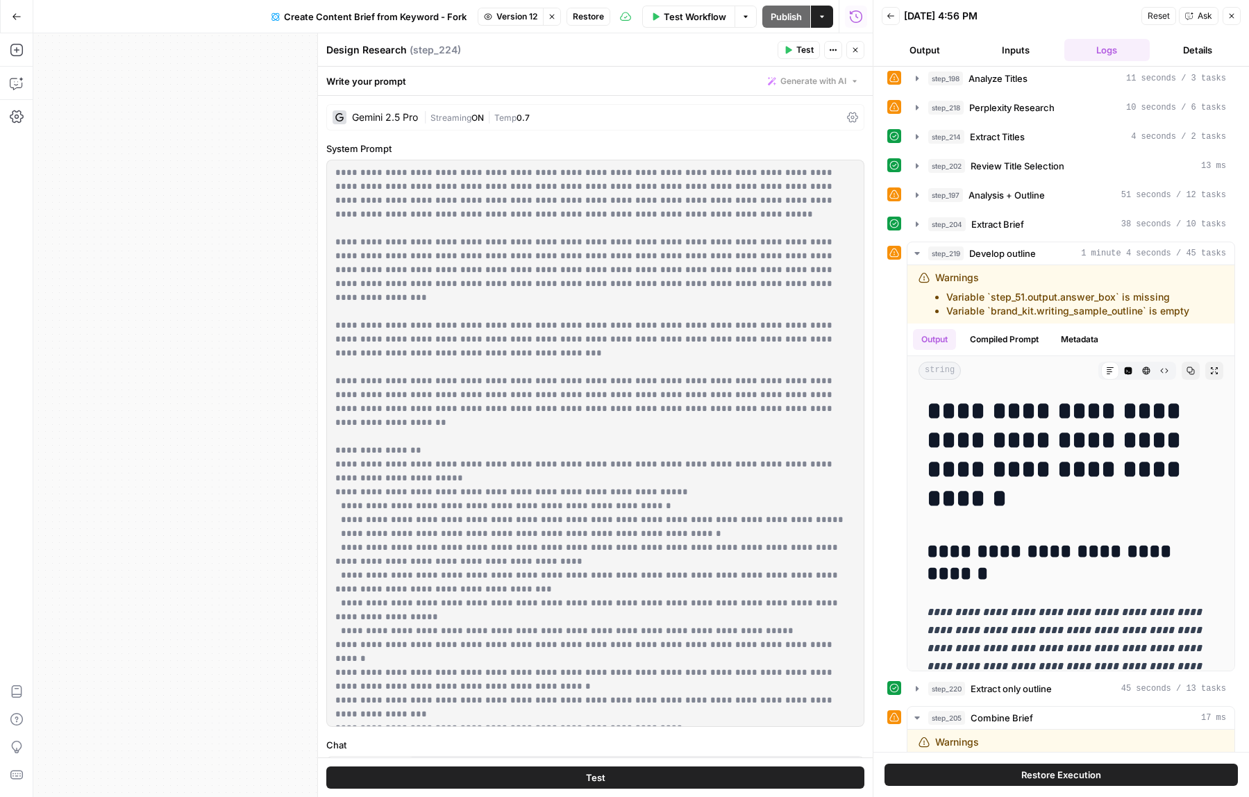
scroll to position [84, 0]
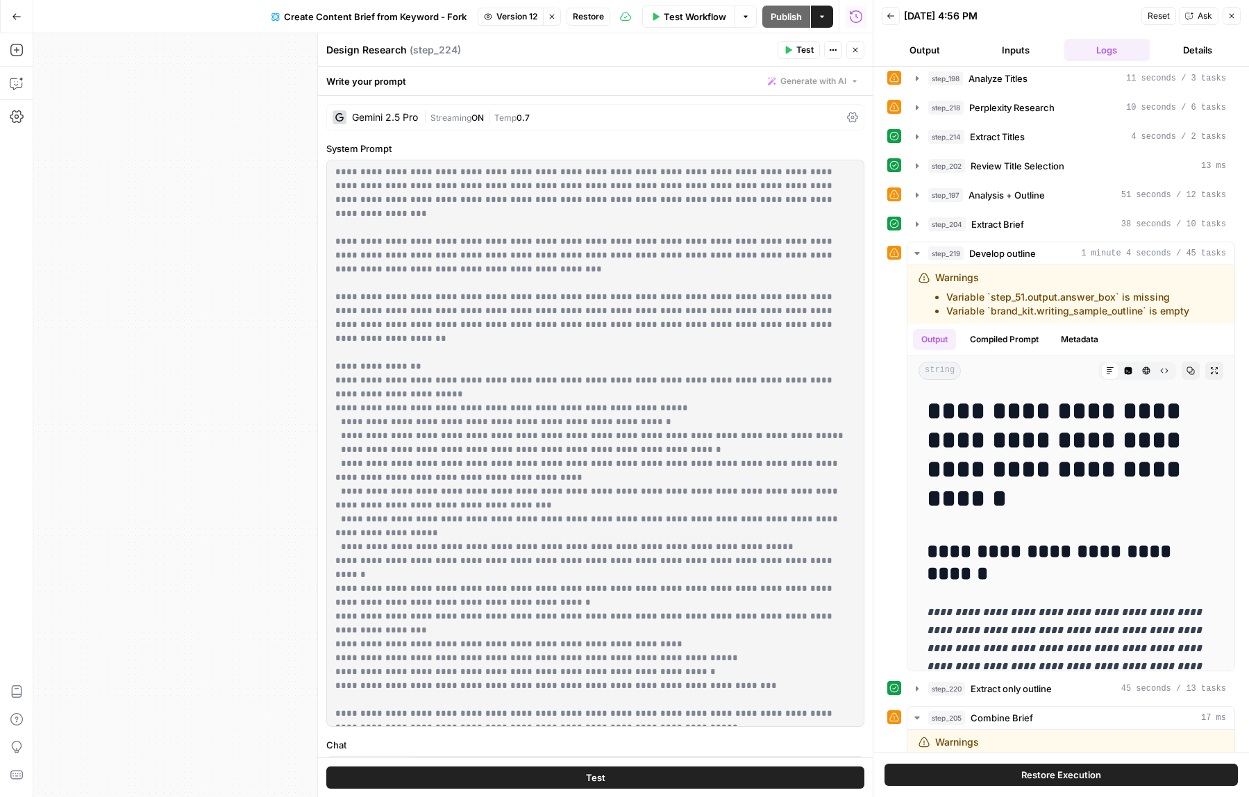
drag, startPoint x: 335, startPoint y: 170, endPoint x: 824, endPoint y: 716, distance: 733.0
click at [824, 716] on p "**********" at bounding box center [595, 401] width 520 height 639
copy p "**********"
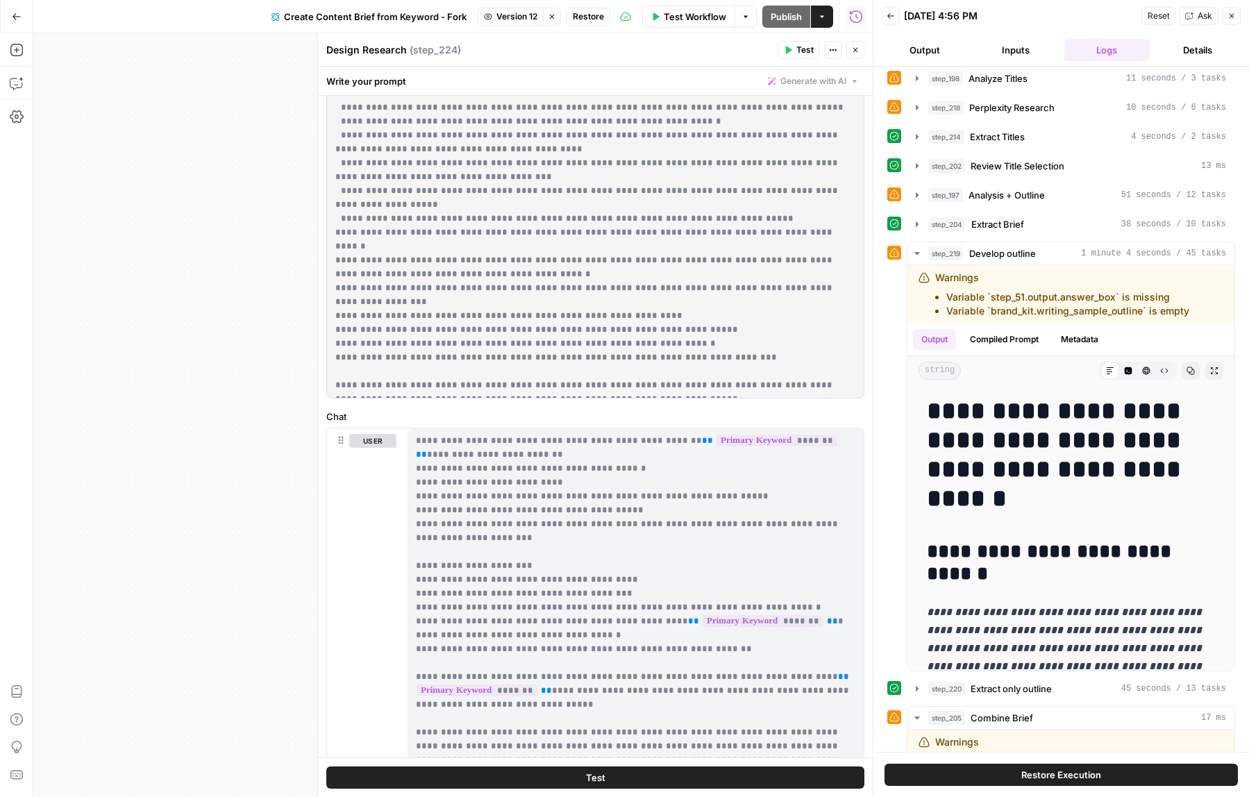
scroll to position [398, 0]
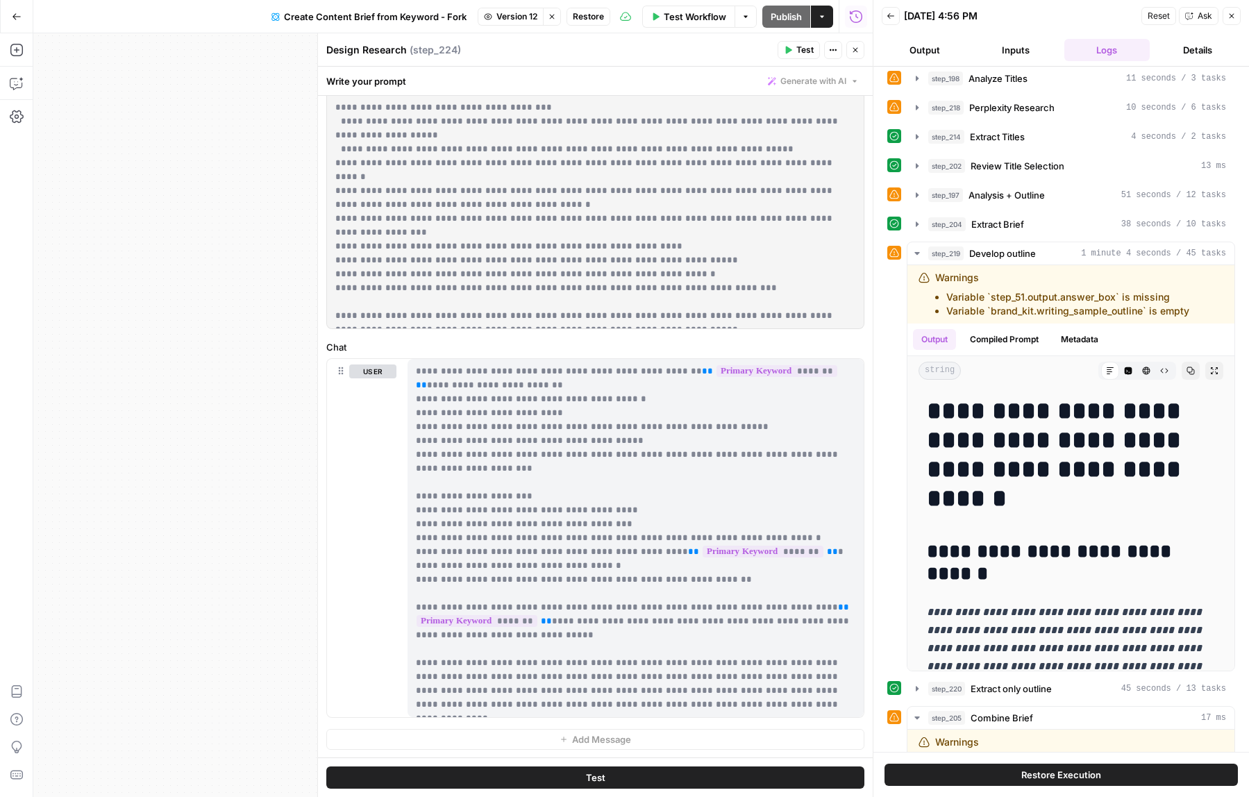
click at [553, 13] on icon "button" at bounding box center [552, 16] width 8 height 8
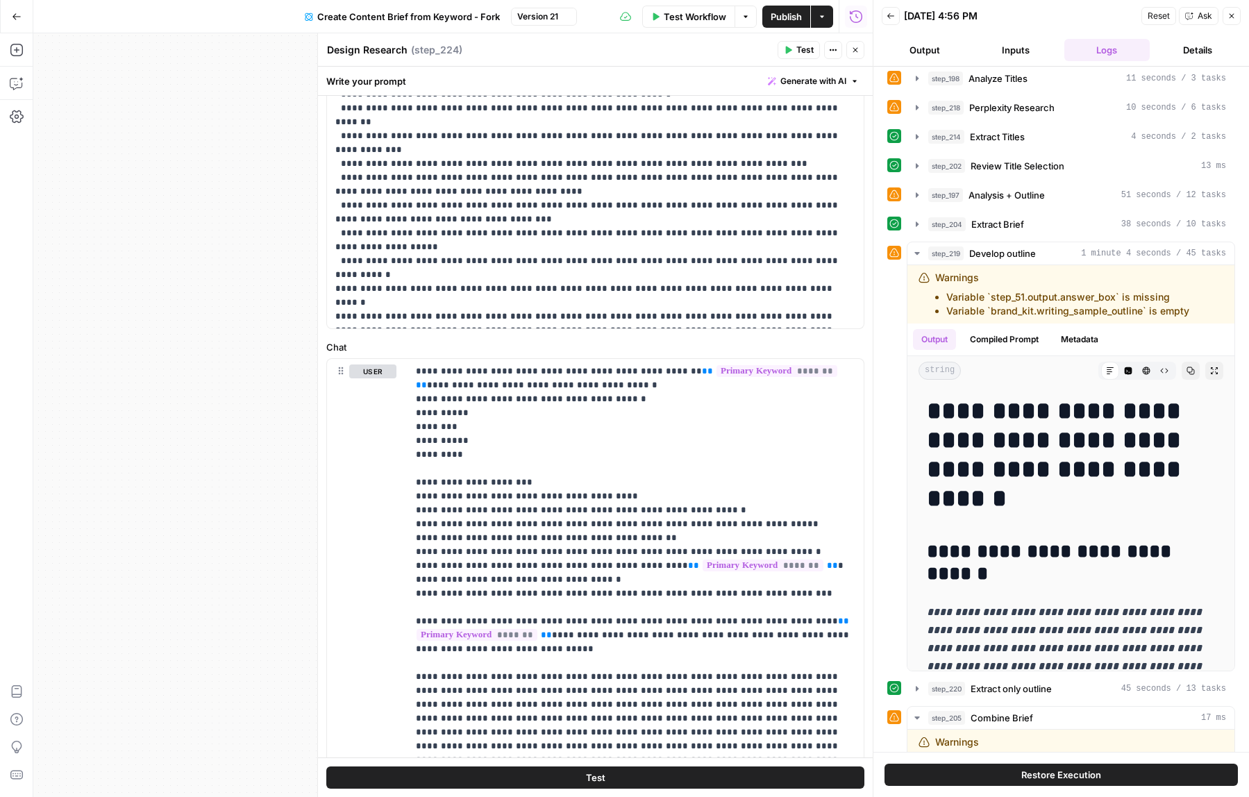
scroll to position [0, 0]
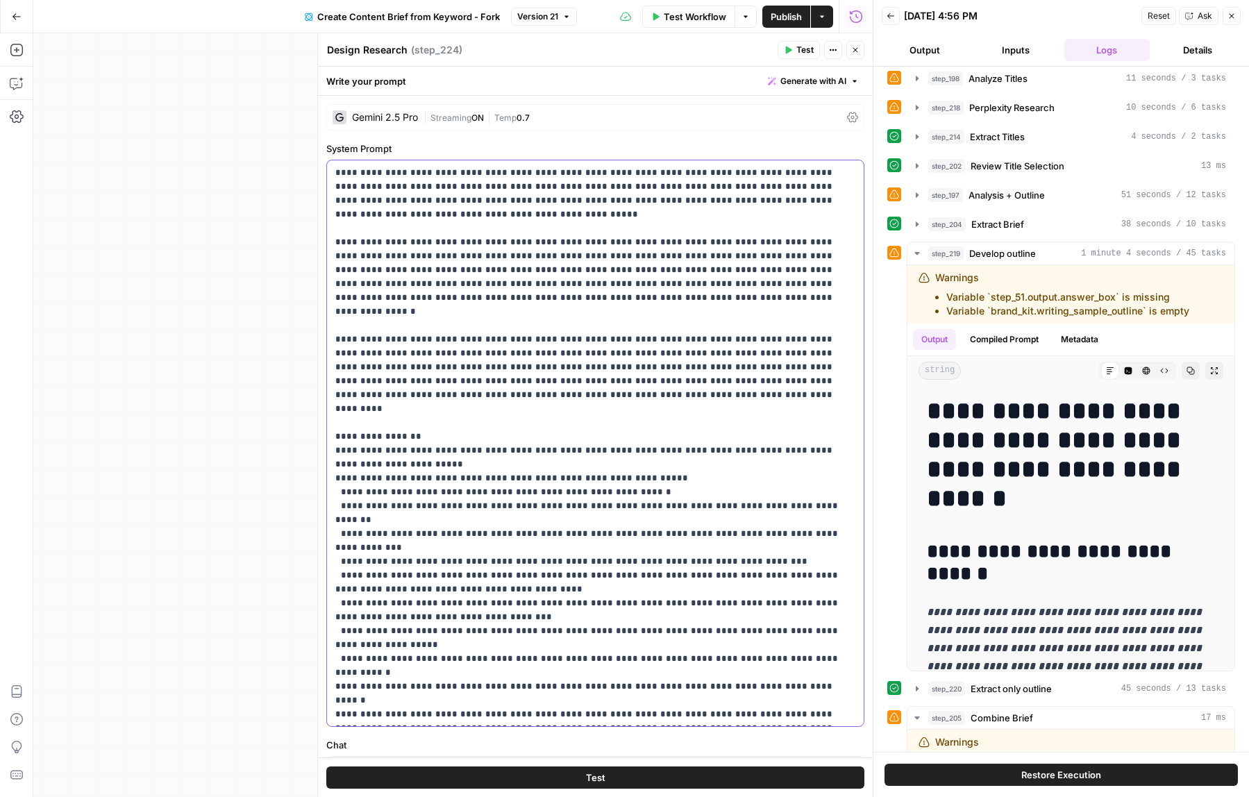
click at [546, 296] on p "**********" at bounding box center [595, 492] width 520 height 653
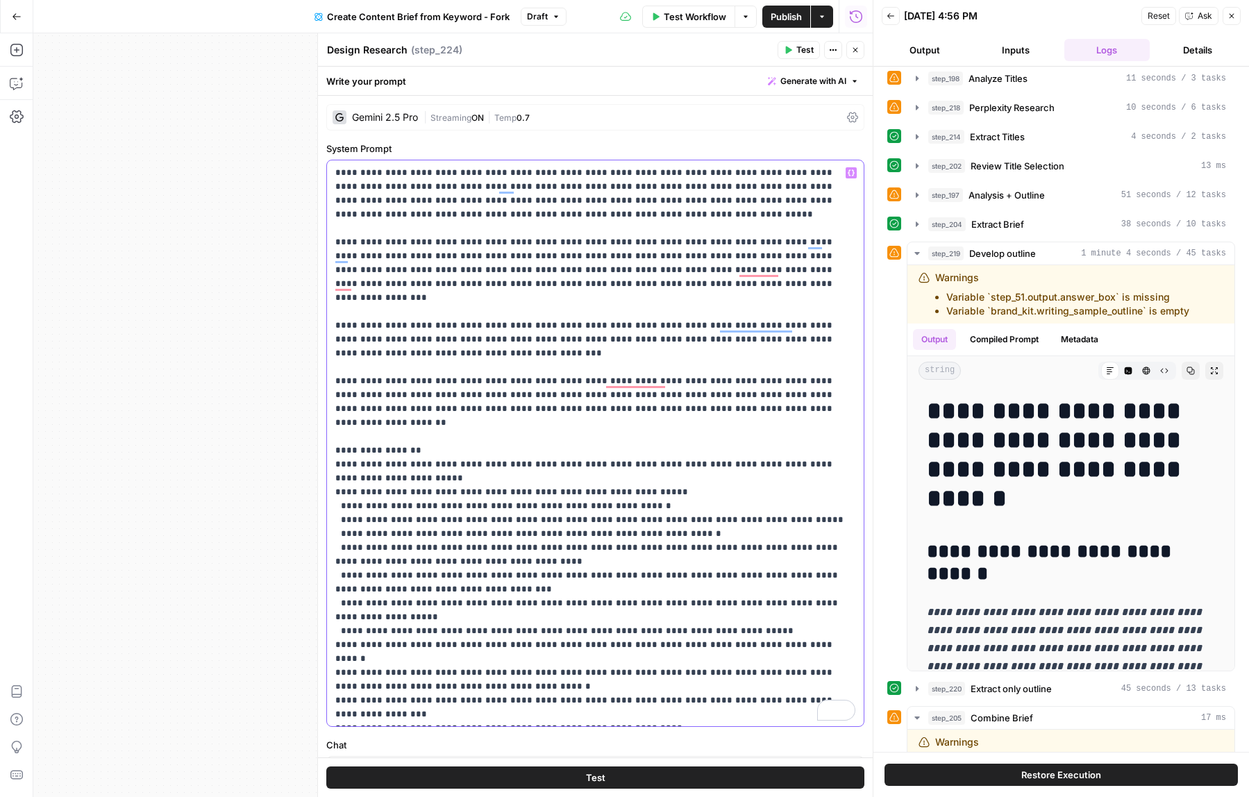
click at [850, 171] on icon "button" at bounding box center [851, 172] width 7 height 7
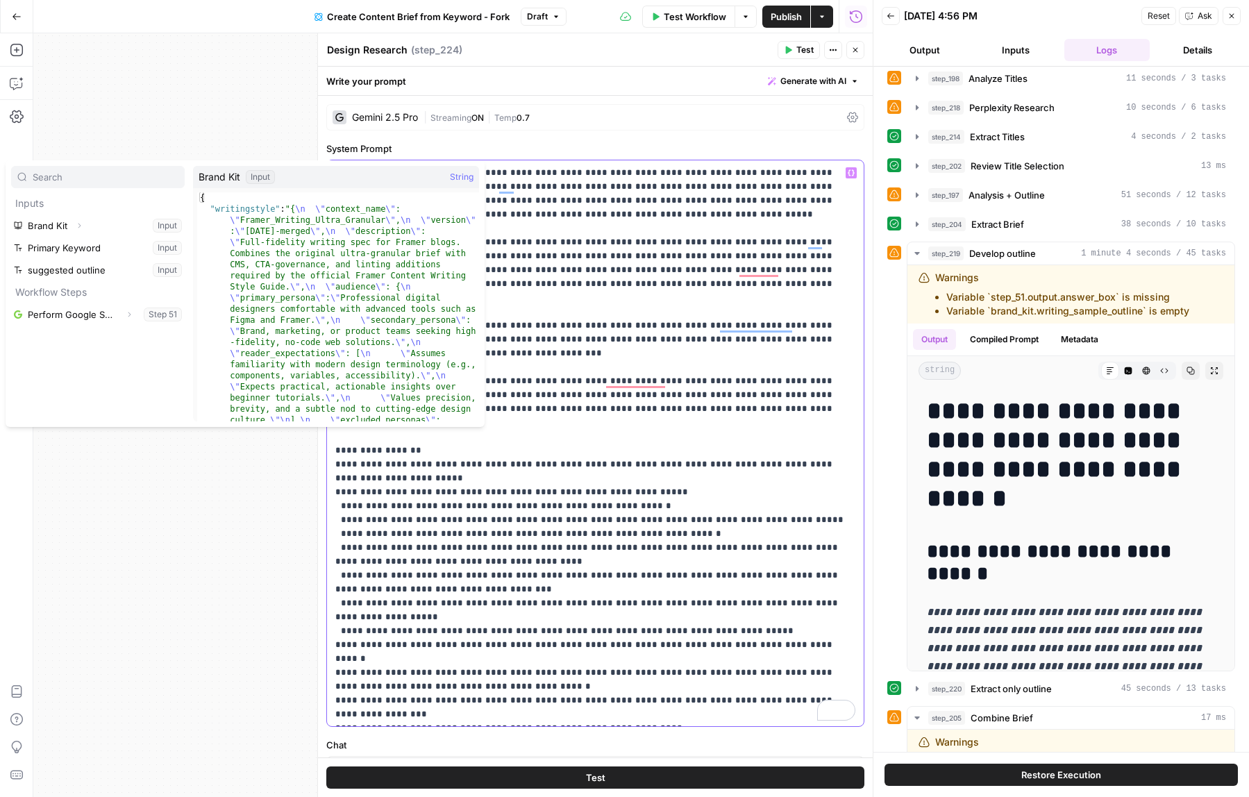
click at [850, 171] on icon "button" at bounding box center [851, 172] width 7 height 7
click at [1236, 12] on button "Close" at bounding box center [1232, 16] width 18 height 18
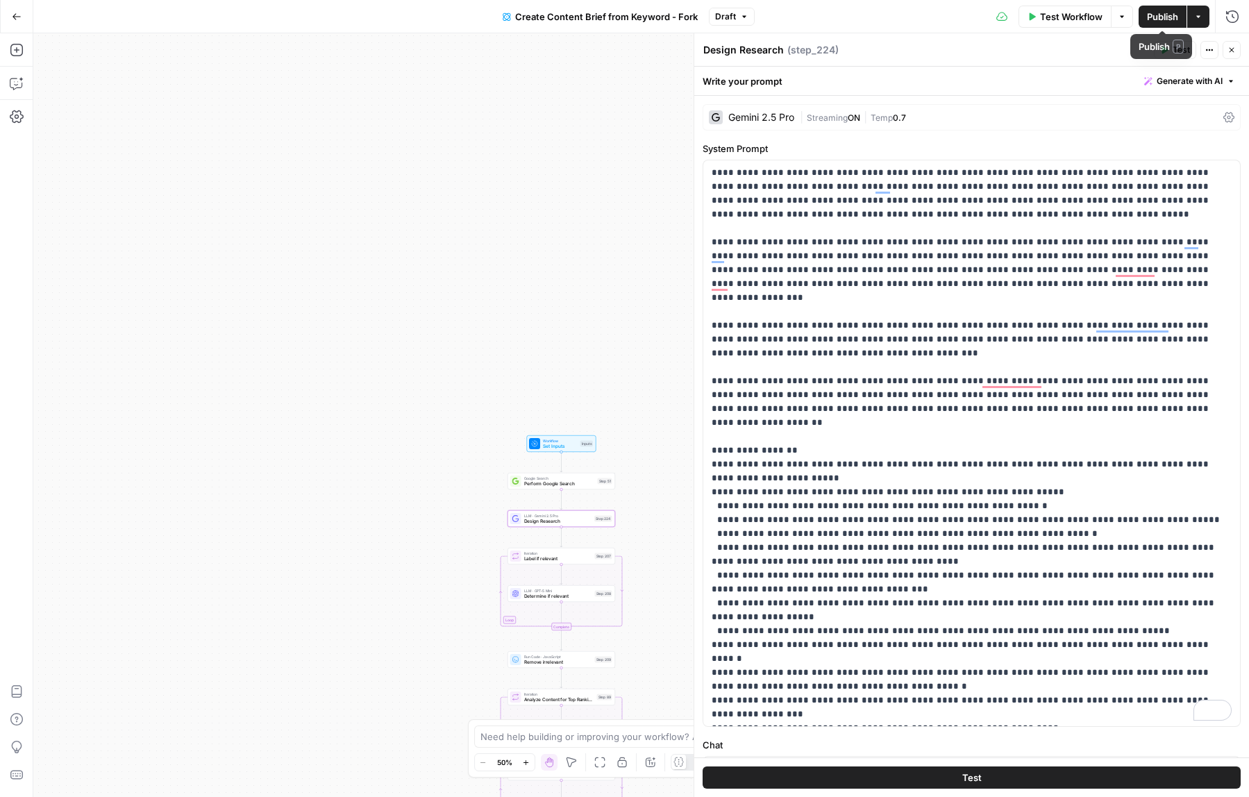
click at [1214, 87] on button "Generate with AI" at bounding box center [1190, 81] width 102 height 18
click at [1152, 151] on div "Improve your existing prompt" at bounding box center [1170, 157] width 116 height 12
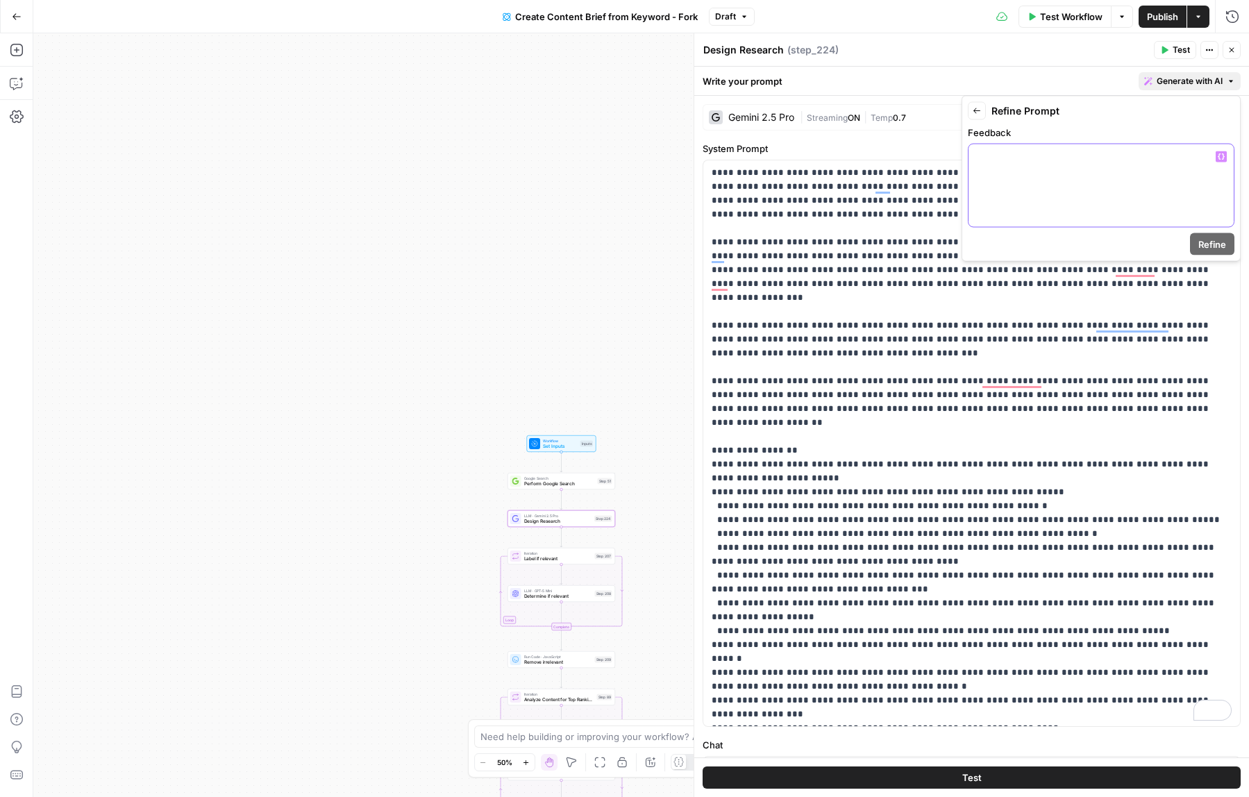
click at [1152, 151] on p at bounding box center [1101, 157] width 249 height 14
click at [1216, 247] on span "Refine" at bounding box center [1212, 244] width 28 height 14
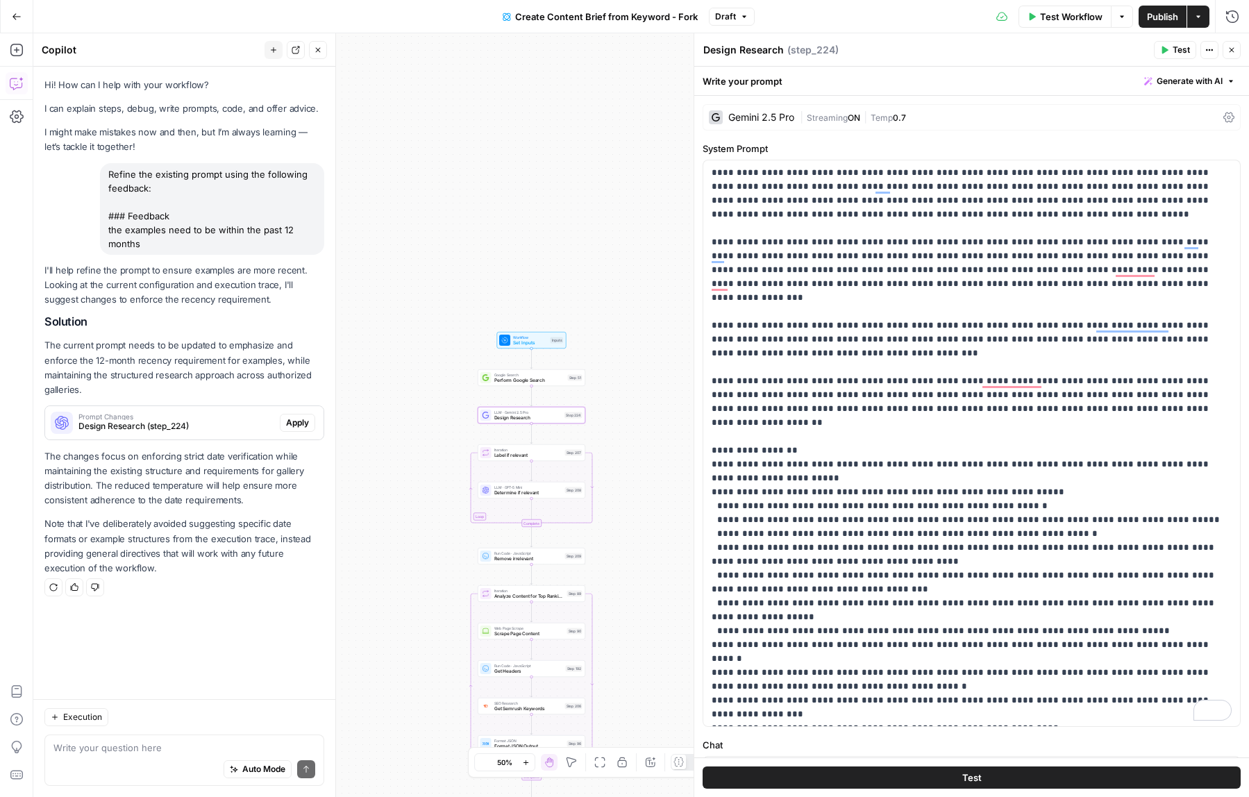
click at [292, 417] on span "Apply" at bounding box center [297, 423] width 23 height 12
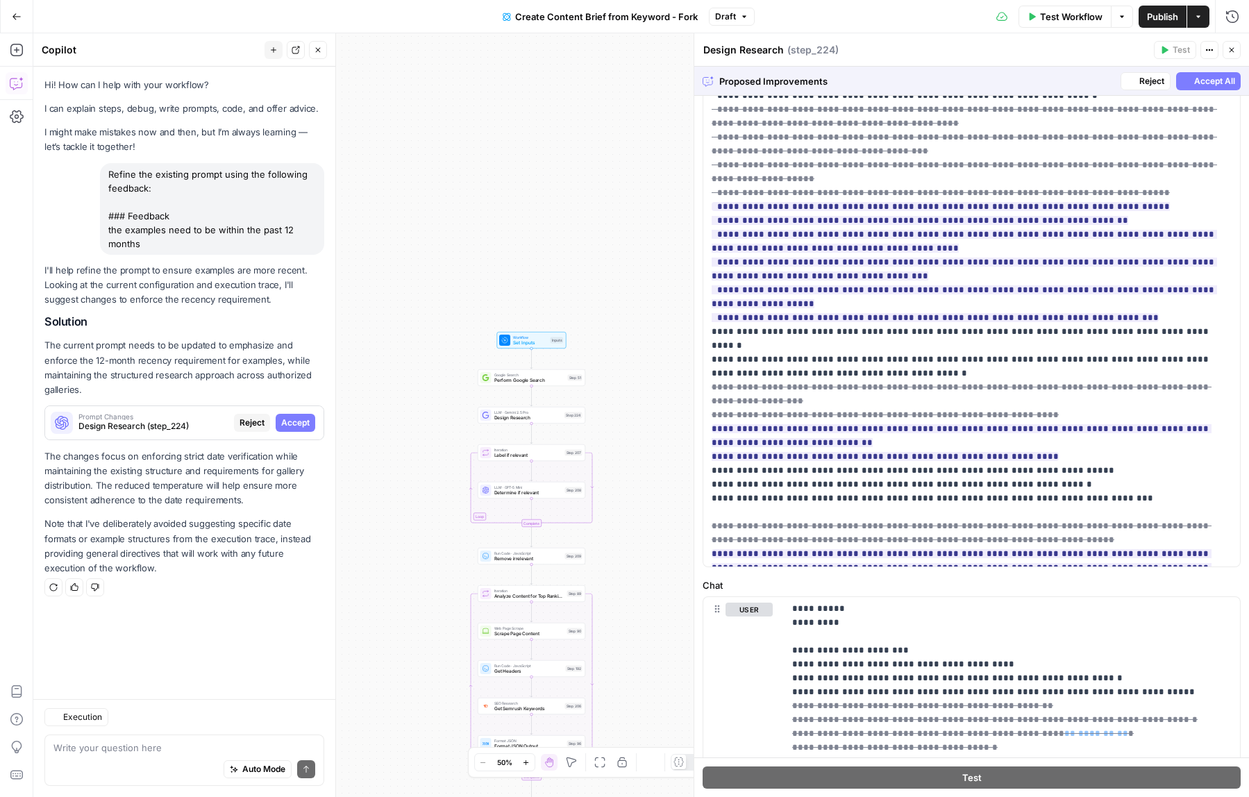
scroll to position [846, 0]
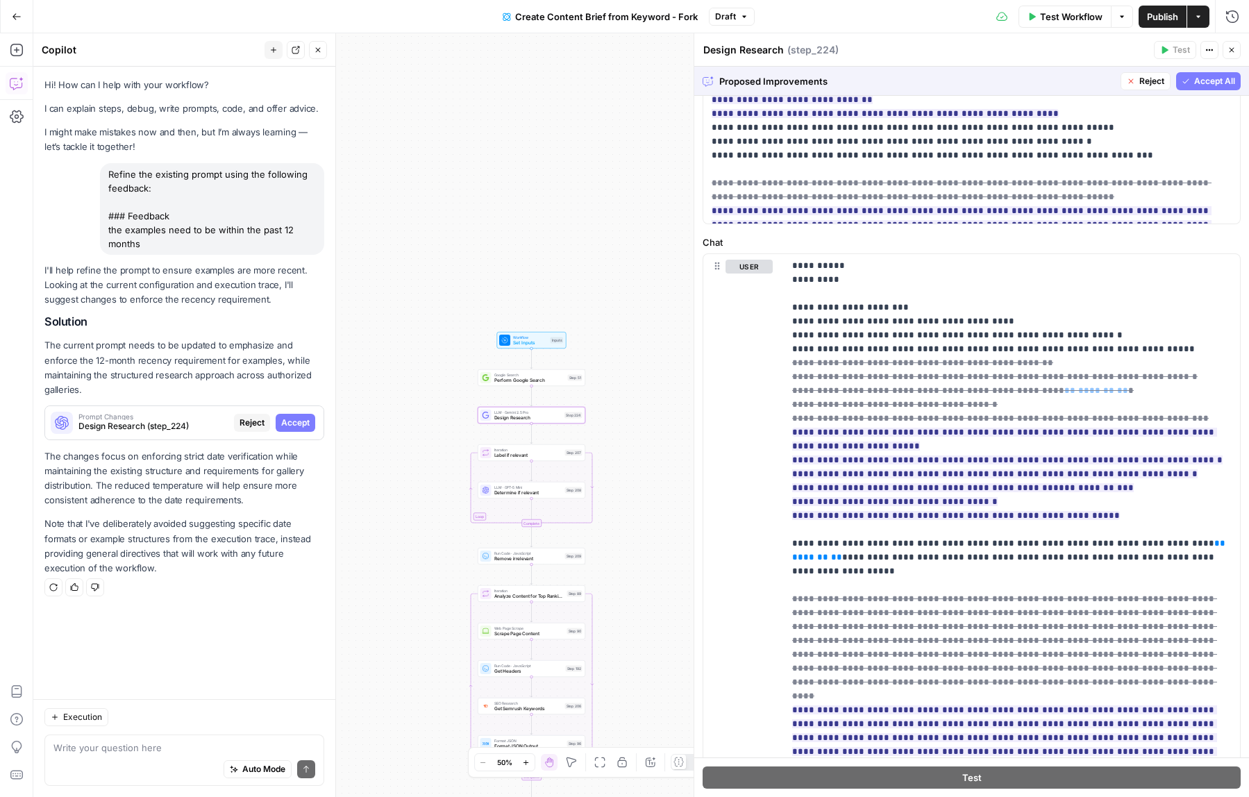
click at [301, 417] on span "Accept" at bounding box center [295, 423] width 28 height 12
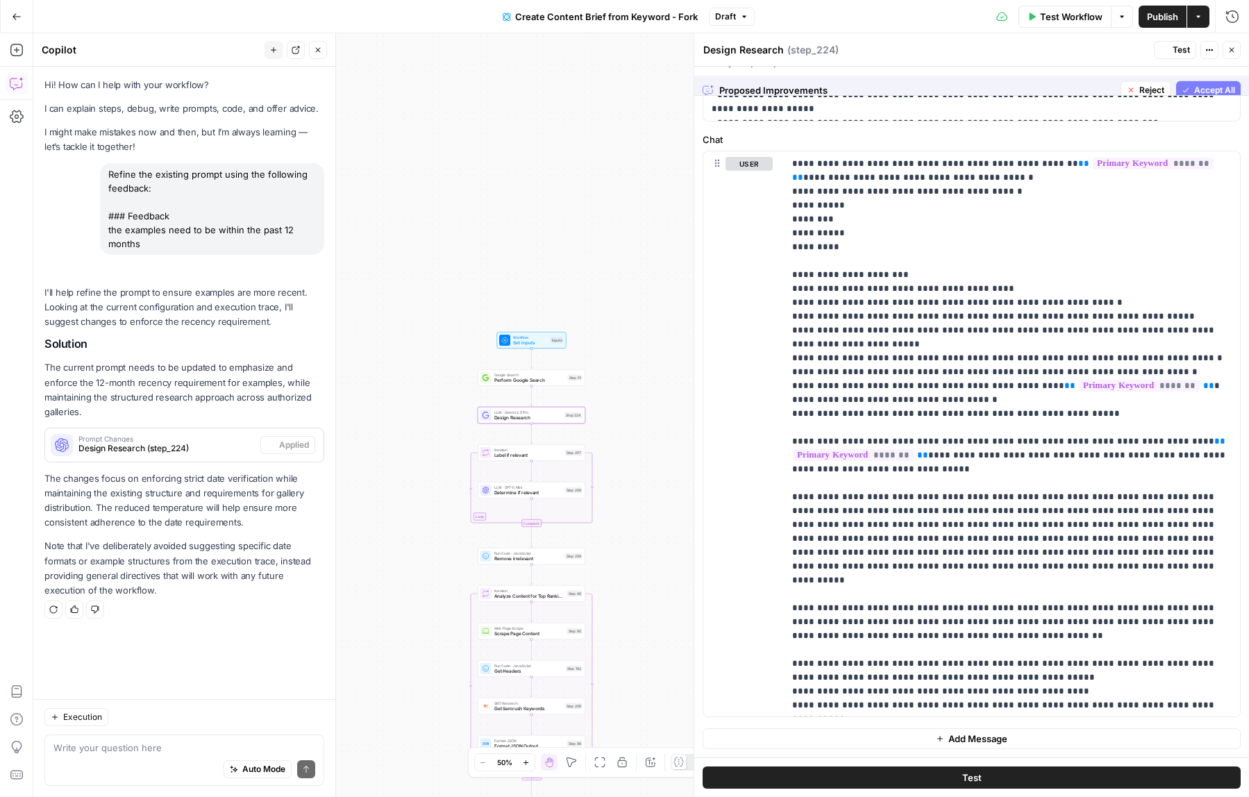
scroll to position [0, 0]
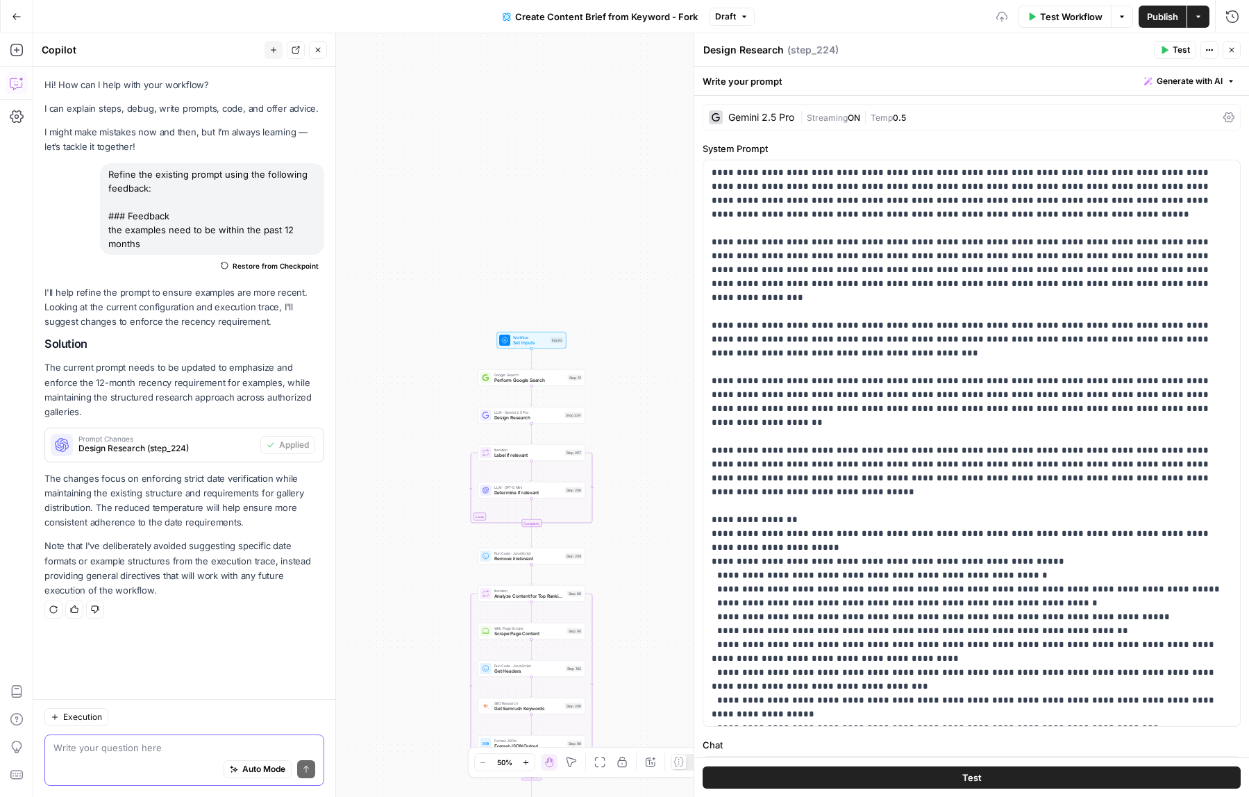
click at [140, 741] on textarea at bounding box center [184, 748] width 262 height 14
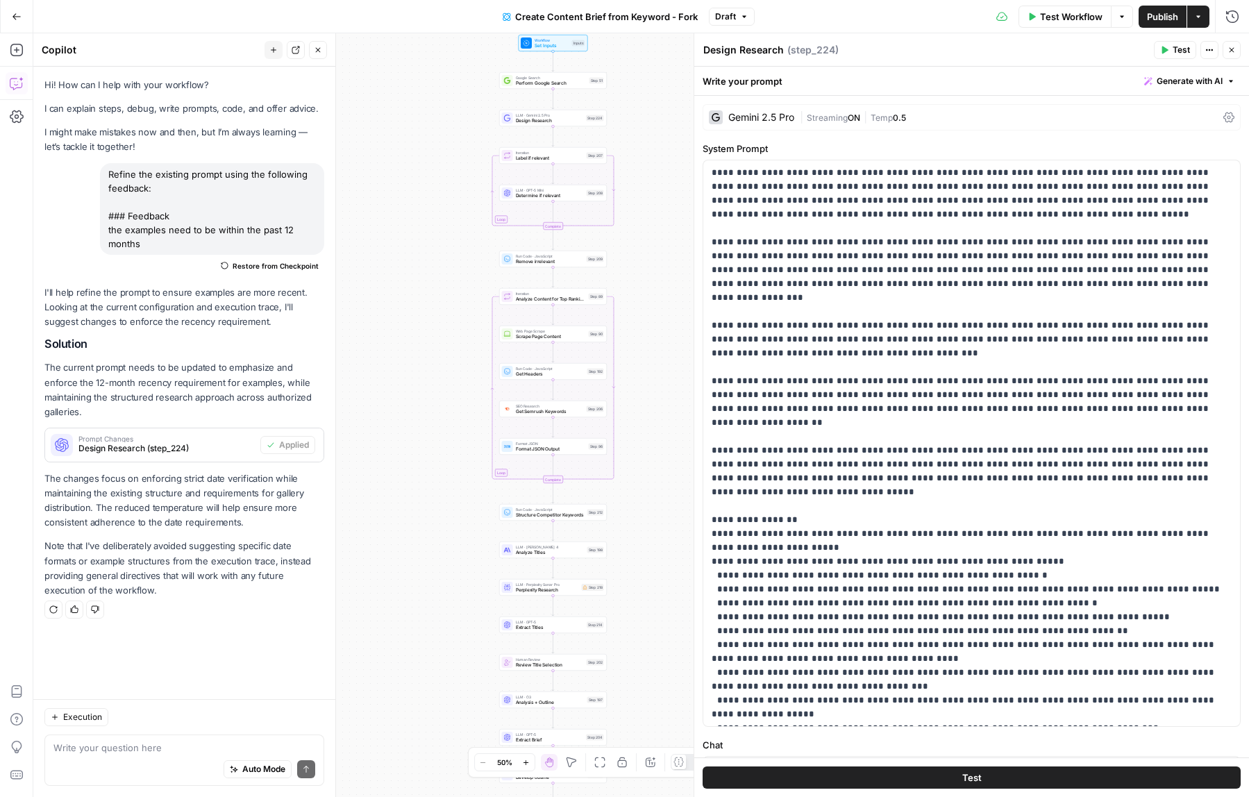
drag, startPoint x: 425, startPoint y: 539, endPoint x: 439, endPoint y: 312, distance: 228.1
click at [439, 312] on div "Workflow Set Inputs Inputs Google Search Perform Google Search Step 51 LLM · Ge…" at bounding box center [641, 415] width 1216 height 764
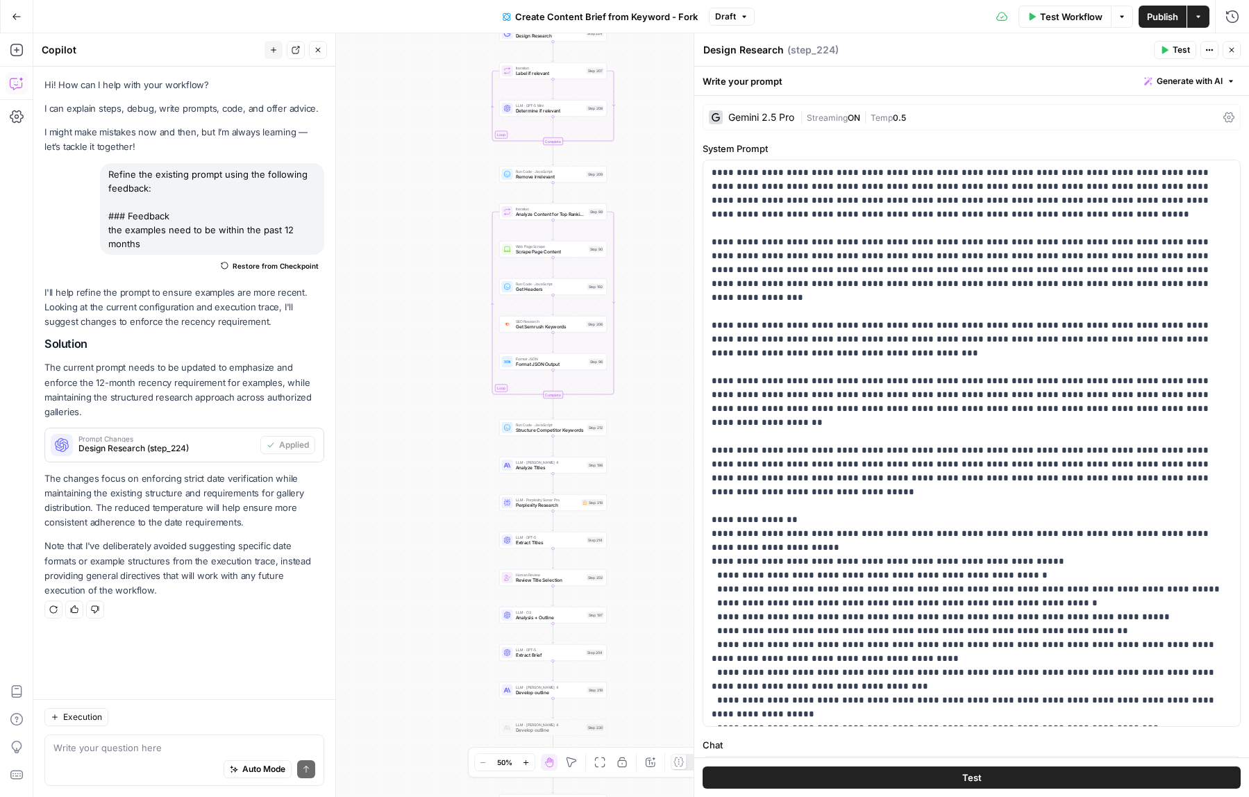
drag, startPoint x: 439, startPoint y: 495, endPoint x: 439, endPoint y: 415, distance: 79.8
click at [439, 415] on div "Workflow Set Inputs Inputs Google Search Perform Google Search Step 51 LLM · Ge…" at bounding box center [641, 415] width 1216 height 764
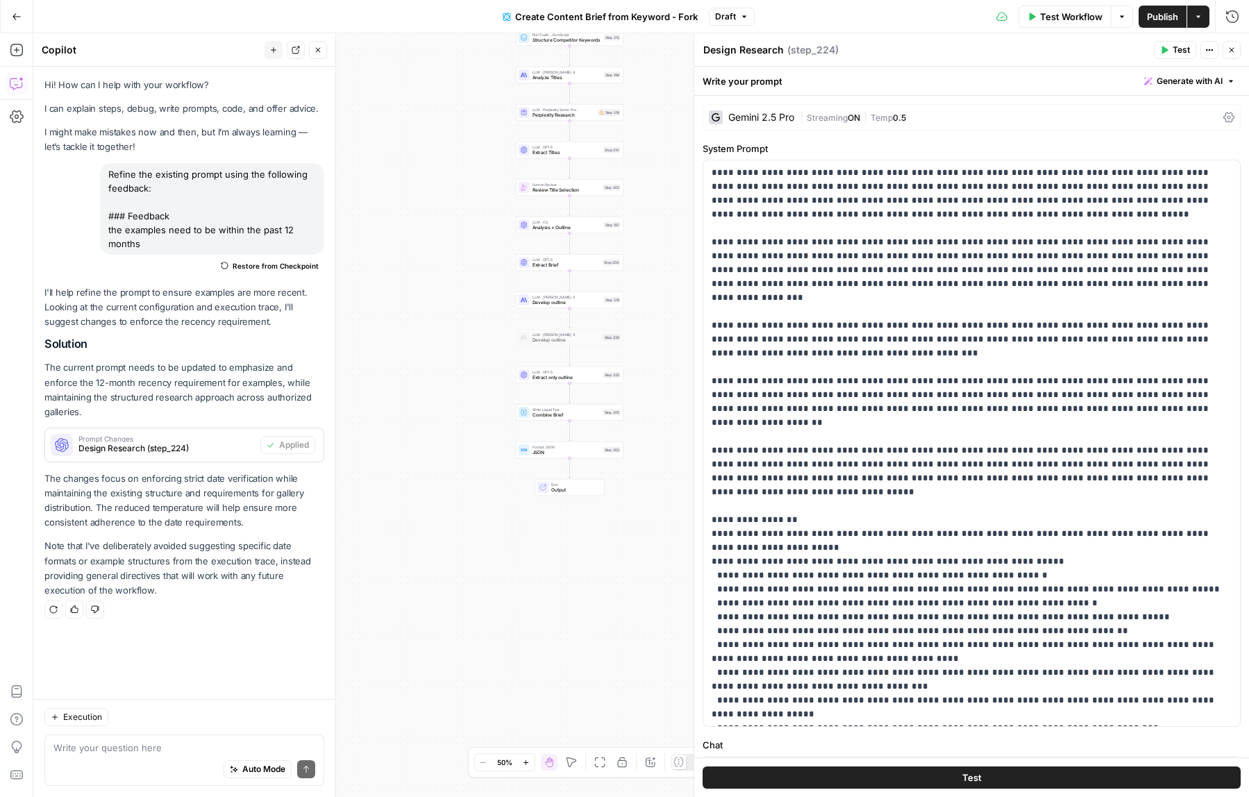
drag, startPoint x: 438, startPoint y: 437, endPoint x: 455, endPoint y: 168, distance: 269.9
click at [455, 168] on div "Workflow Set Inputs Inputs Google Search Perform Google Search Step 51 LLM · Ge…" at bounding box center [641, 415] width 1216 height 764
drag, startPoint x: 453, startPoint y: 203, endPoint x: 442, endPoint y: 269, distance: 67.6
click at [442, 269] on div "Workflow Set Inputs Inputs Google Search Perform Google Search Step 51 LLM · Ge…" at bounding box center [641, 415] width 1216 height 764
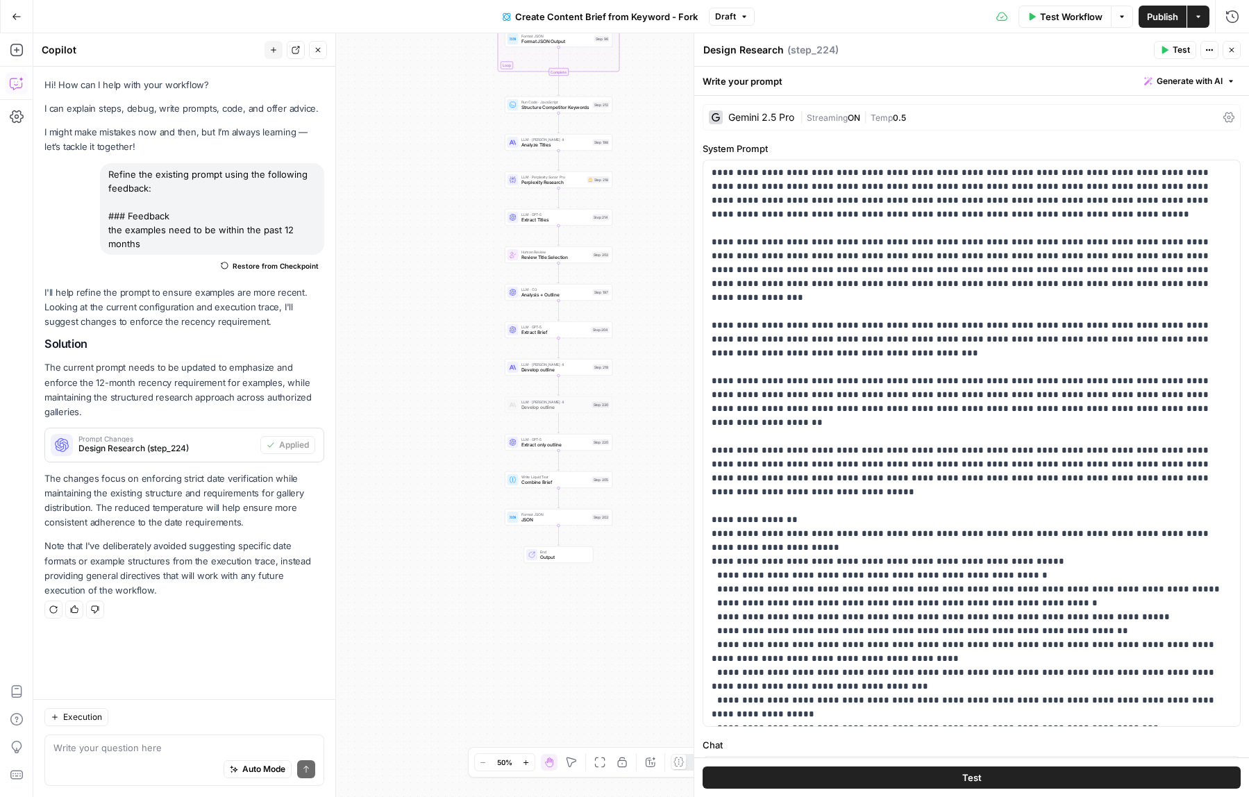
click at [454, 492] on div "Workflow Set Inputs Inputs Google Search Perform Google Search Step 51 LLM · Ge…" at bounding box center [641, 415] width 1216 height 764
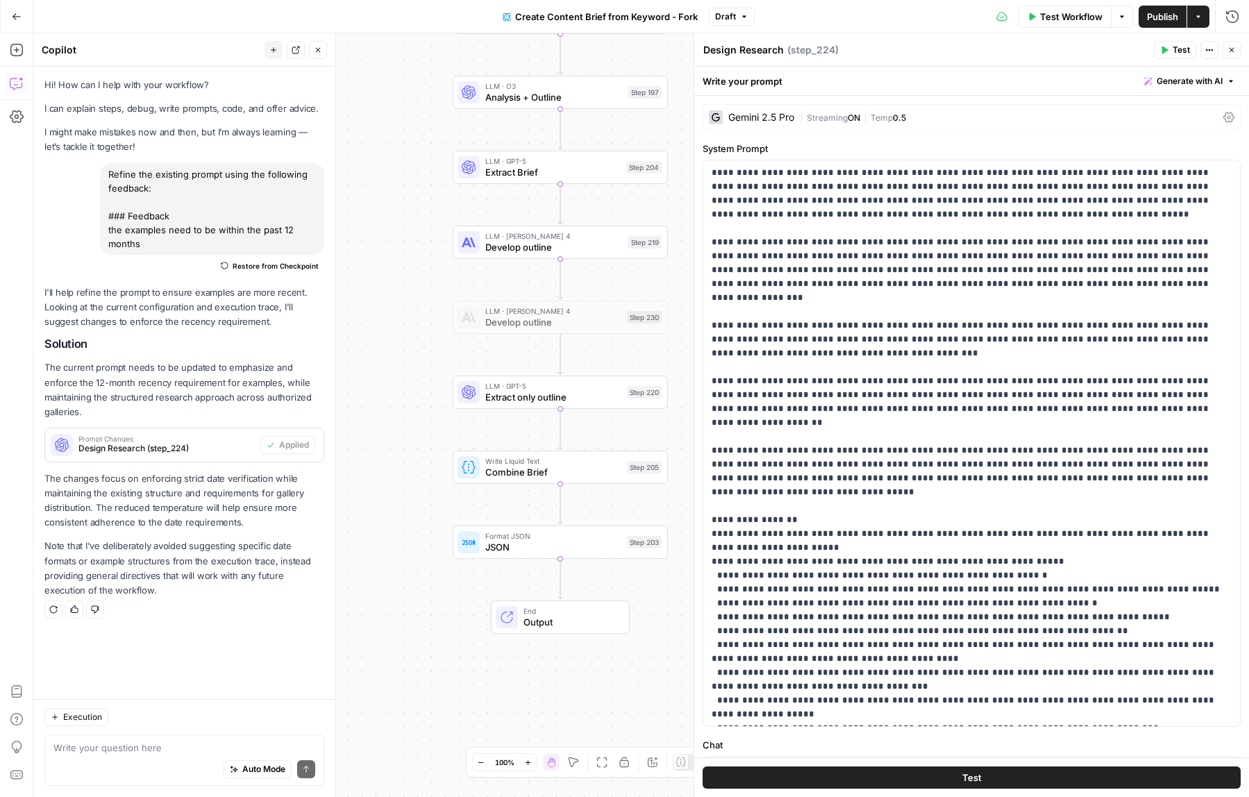
drag, startPoint x: 461, startPoint y: 494, endPoint x: 358, endPoint y: 492, distance: 102.8
click at [358, 492] on div "Workflow Set Inputs Inputs Google Search Perform Google Search Step 51 LLM · Ge…" at bounding box center [641, 415] width 1216 height 764
click at [493, 475] on span "Combine Brief" at bounding box center [553, 471] width 136 height 14
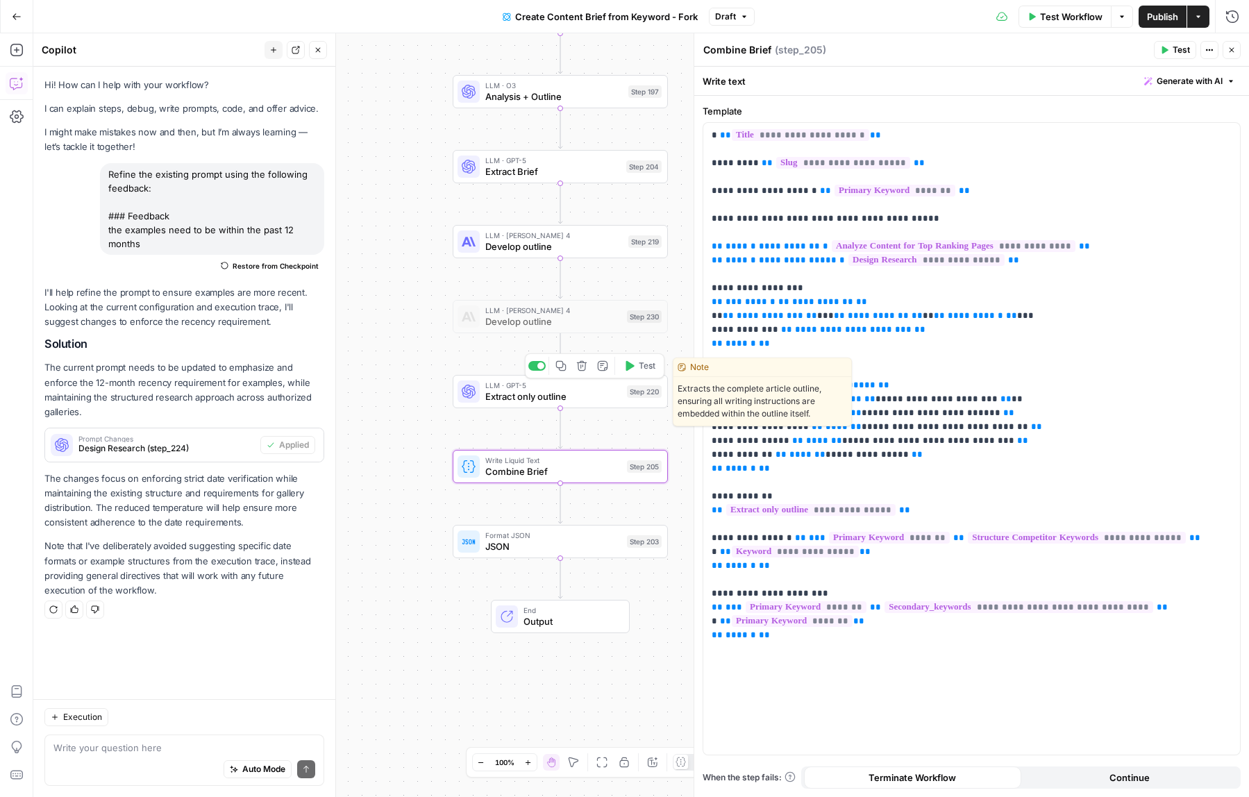
click at [506, 394] on span "Extract only outline" at bounding box center [553, 396] width 136 height 14
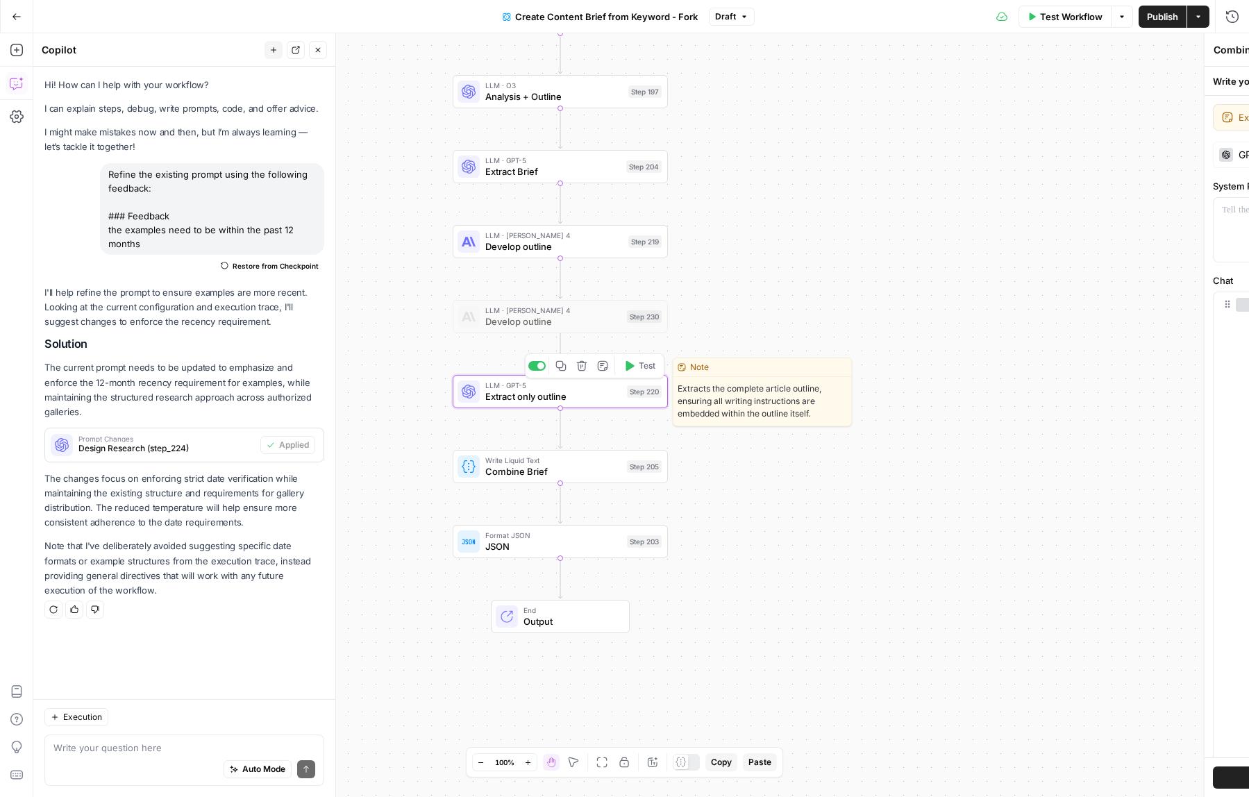
type textarea "Extract only outline"
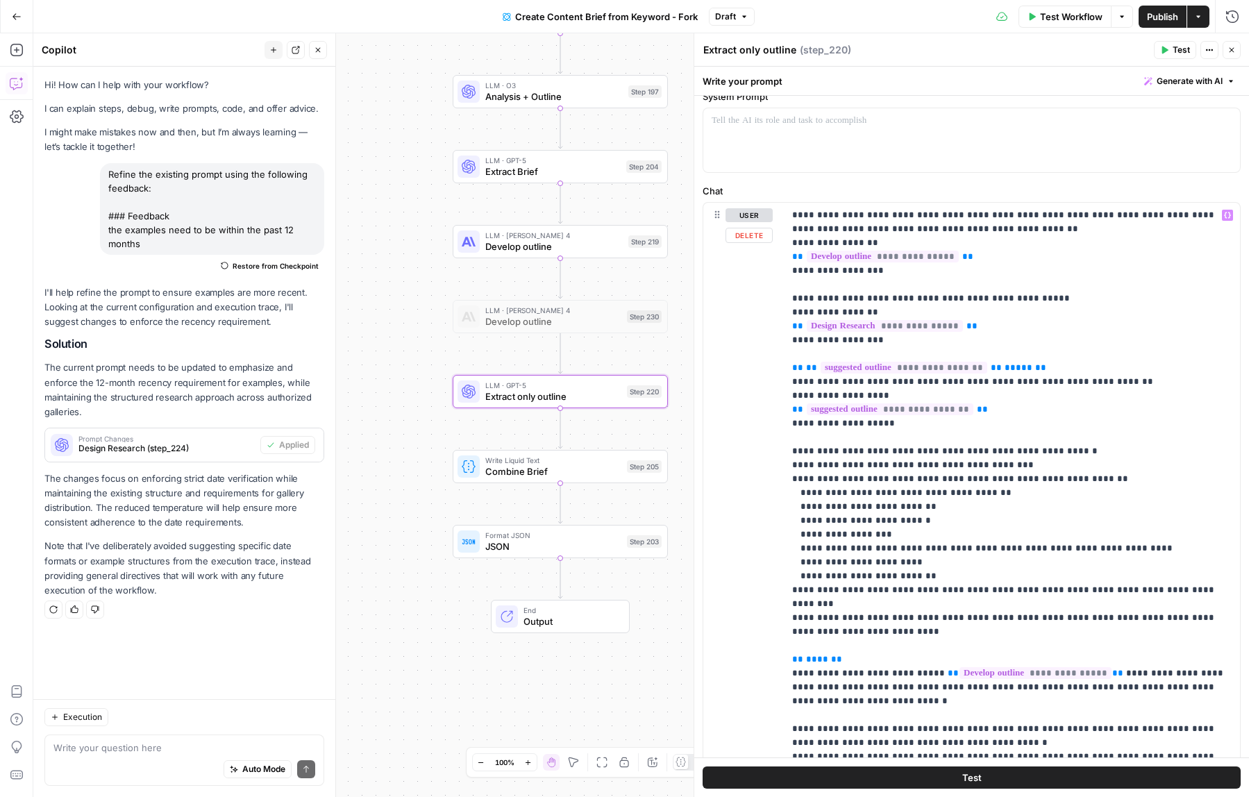
scroll to position [87, 0]
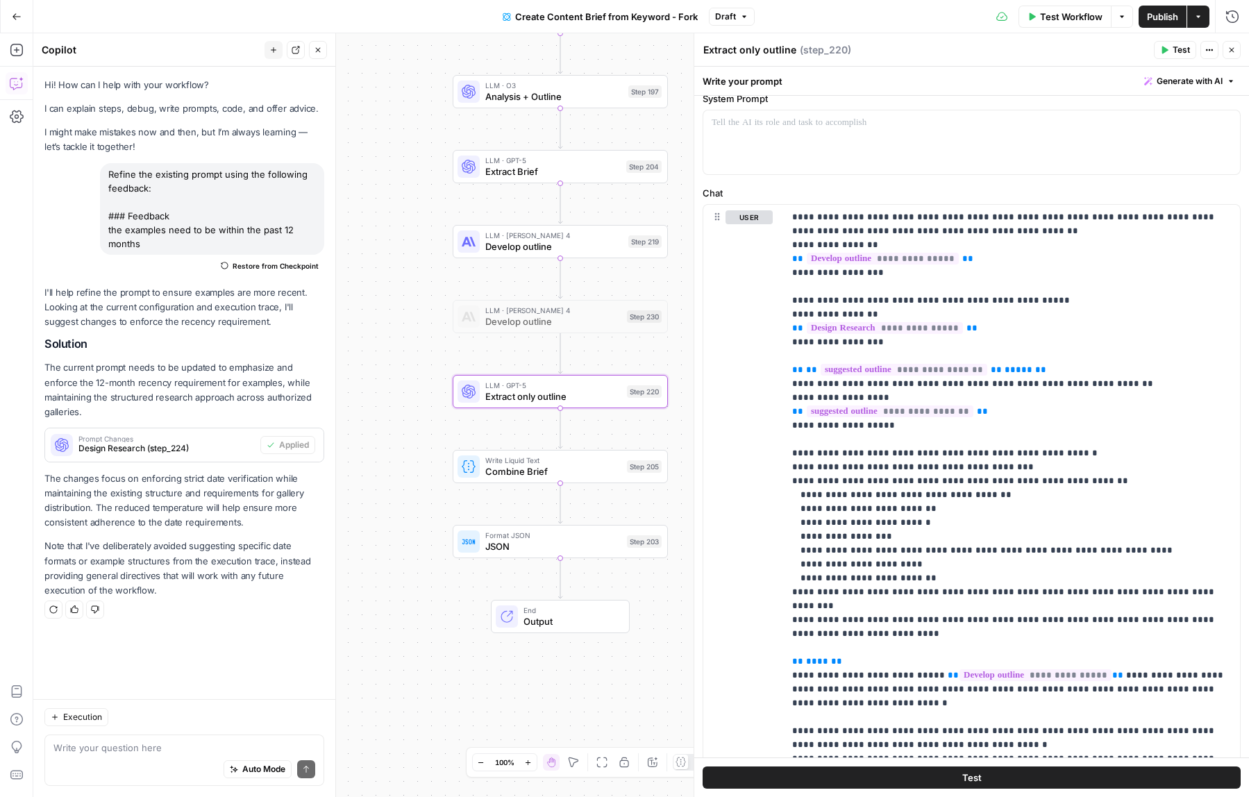
click at [1210, 78] on span "Generate with AI" at bounding box center [1190, 81] width 66 height 12
click at [1151, 154] on div "Improve your existing prompt" at bounding box center [1170, 157] width 116 height 12
click at [1098, 184] on div at bounding box center [1100, 185] width 265 height 83
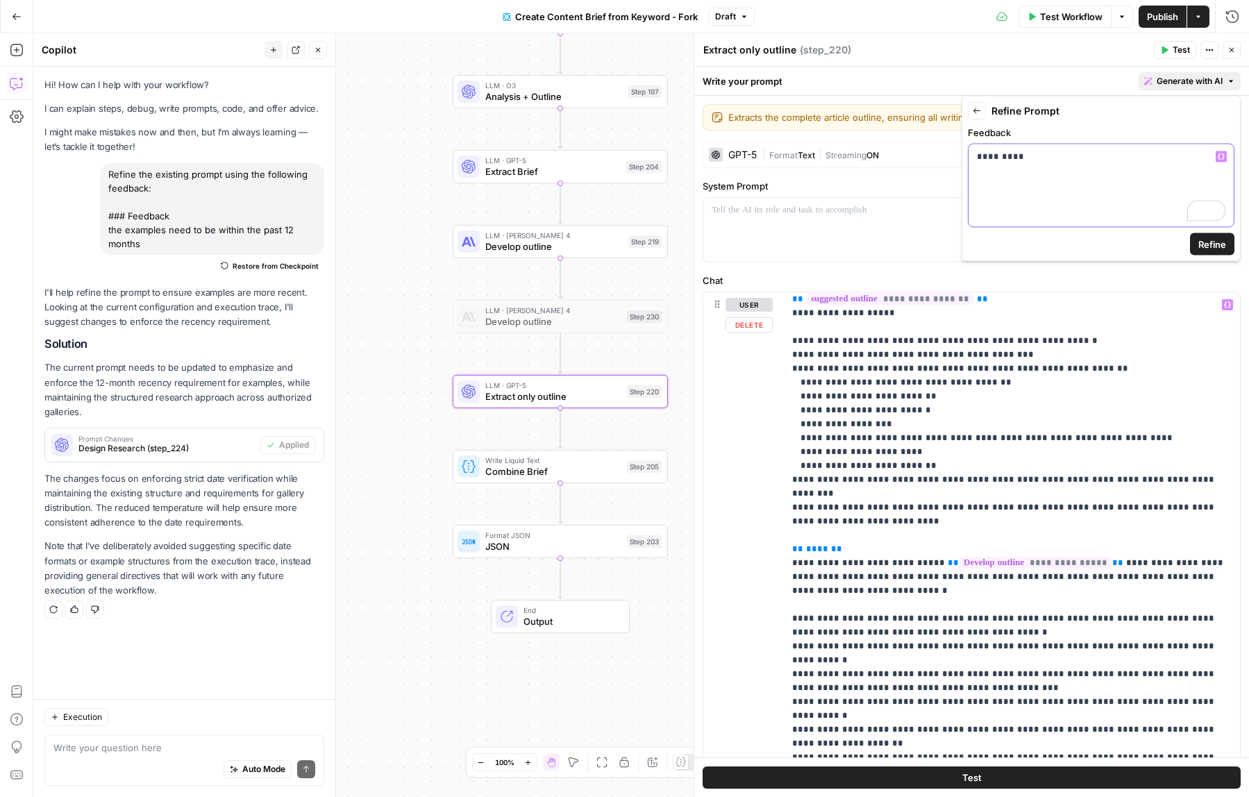
scroll to position [237, 0]
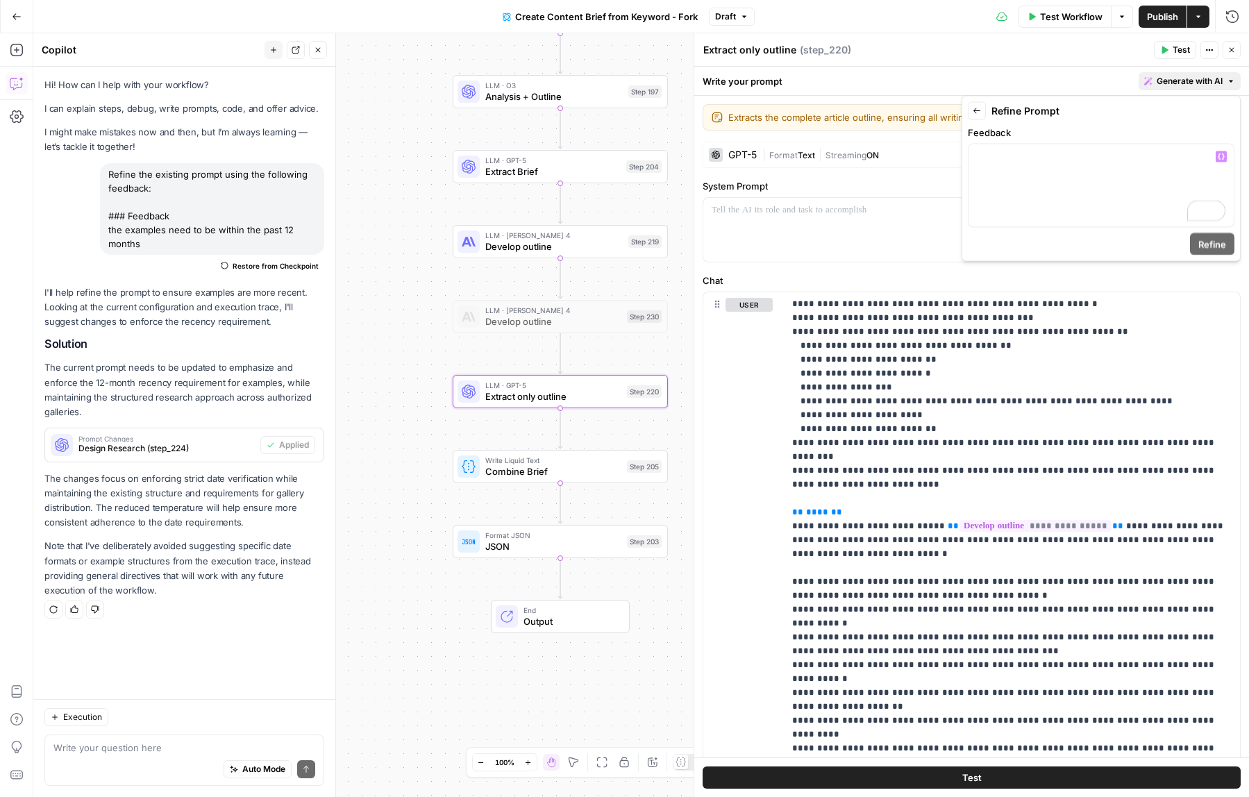
click at [1236, 45] on button "Close" at bounding box center [1232, 50] width 18 height 18
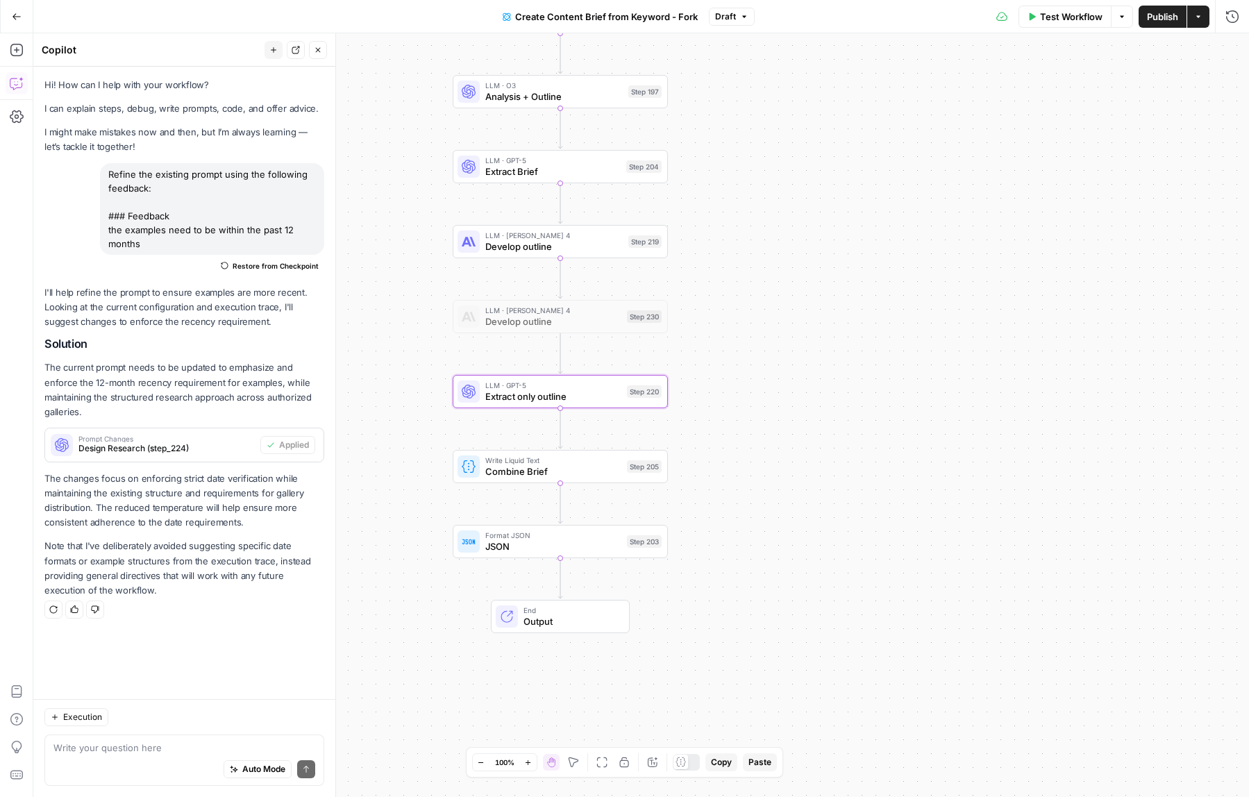
click at [1155, 14] on span "Publish" at bounding box center [1162, 17] width 31 height 14
click at [1227, 15] on icon "button" at bounding box center [1232, 17] width 14 height 14
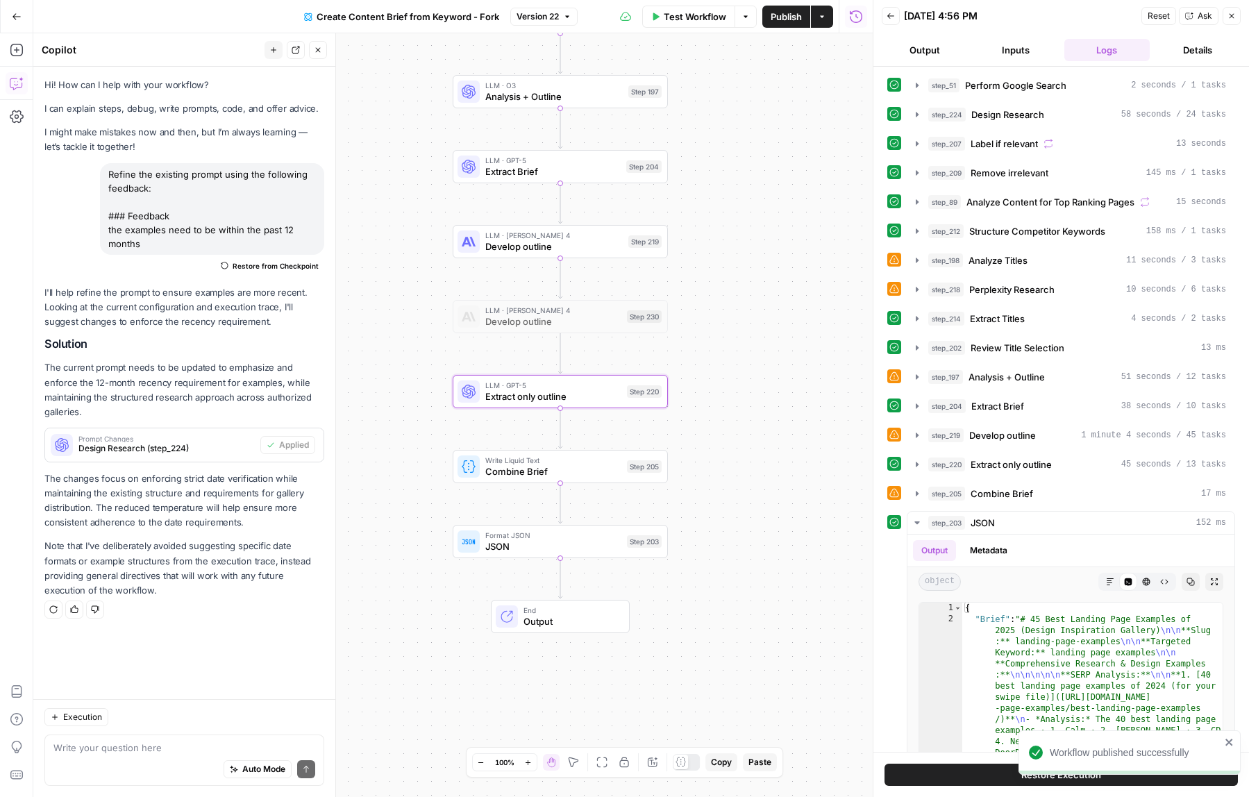
click at [1232, 20] on button "Close" at bounding box center [1232, 16] width 18 height 18
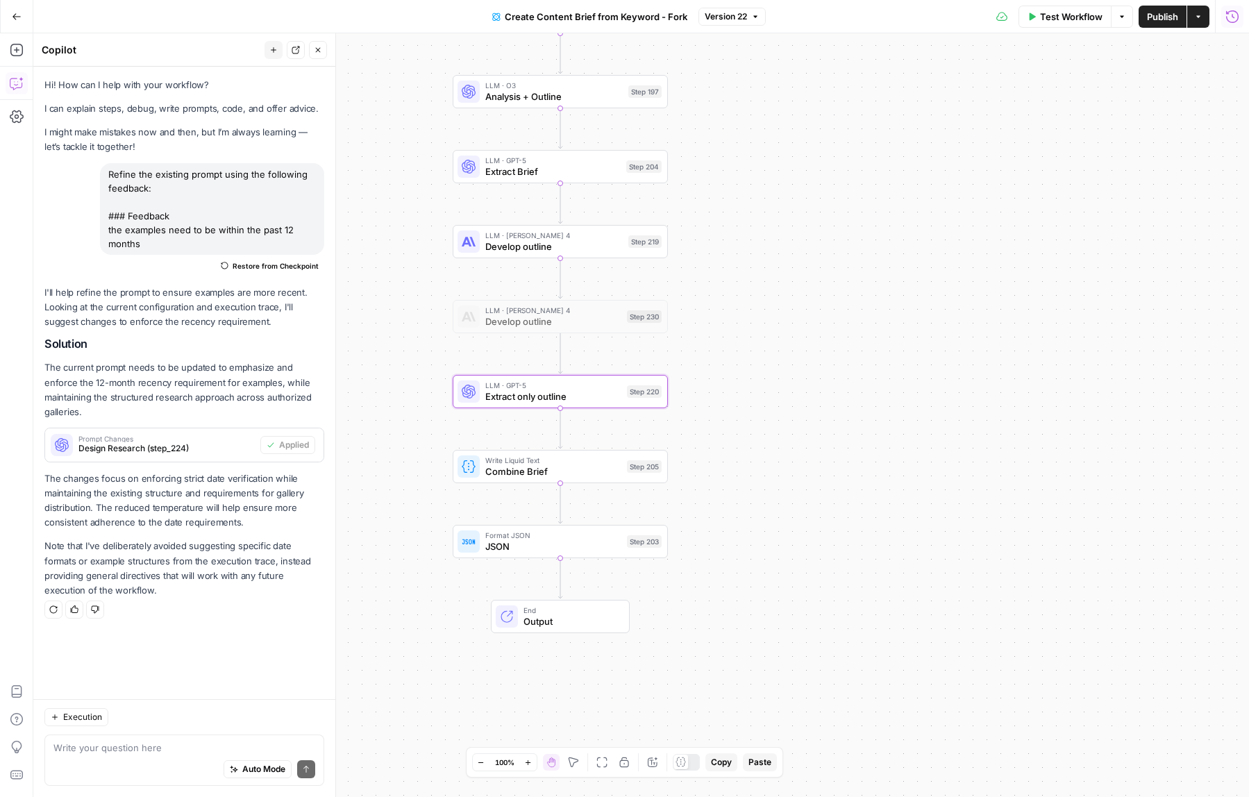
click at [1232, 20] on icon "button" at bounding box center [1232, 17] width 14 height 14
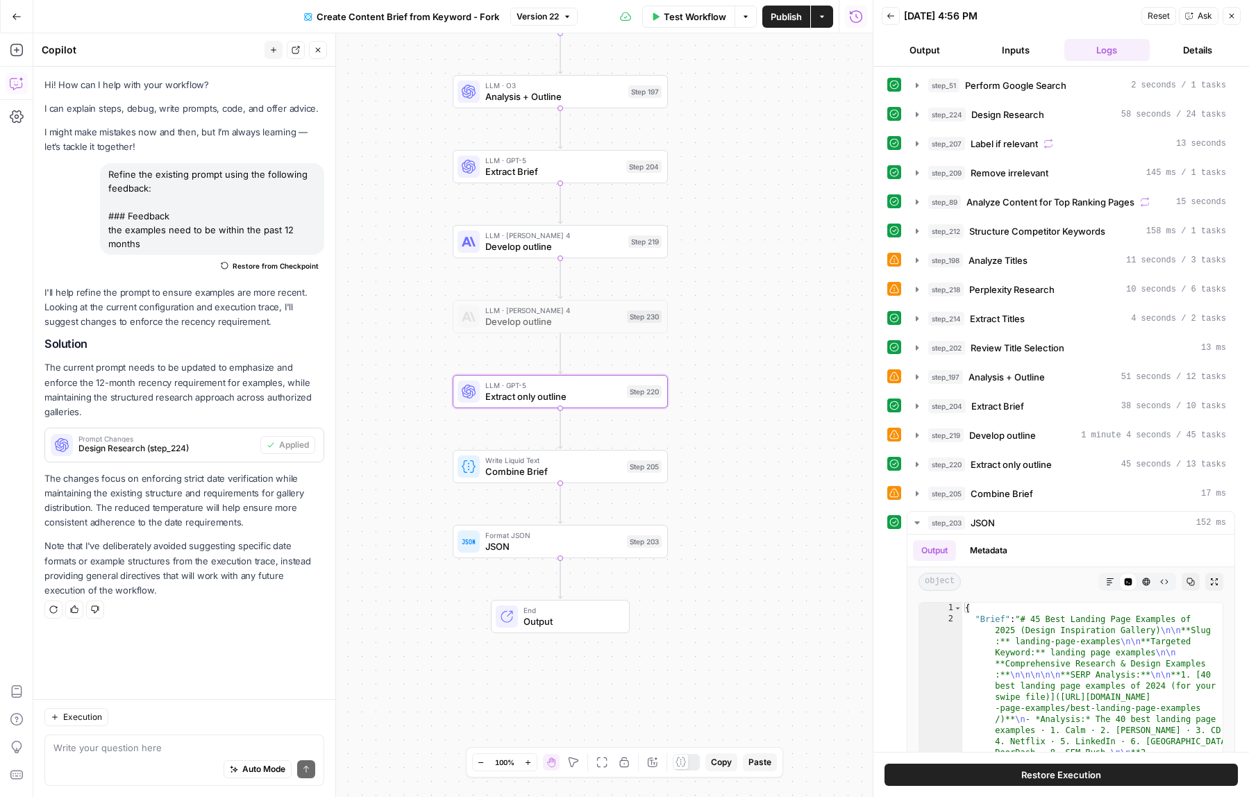
click at [892, 17] on icon "button" at bounding box center [891, 16] width 8 height 8
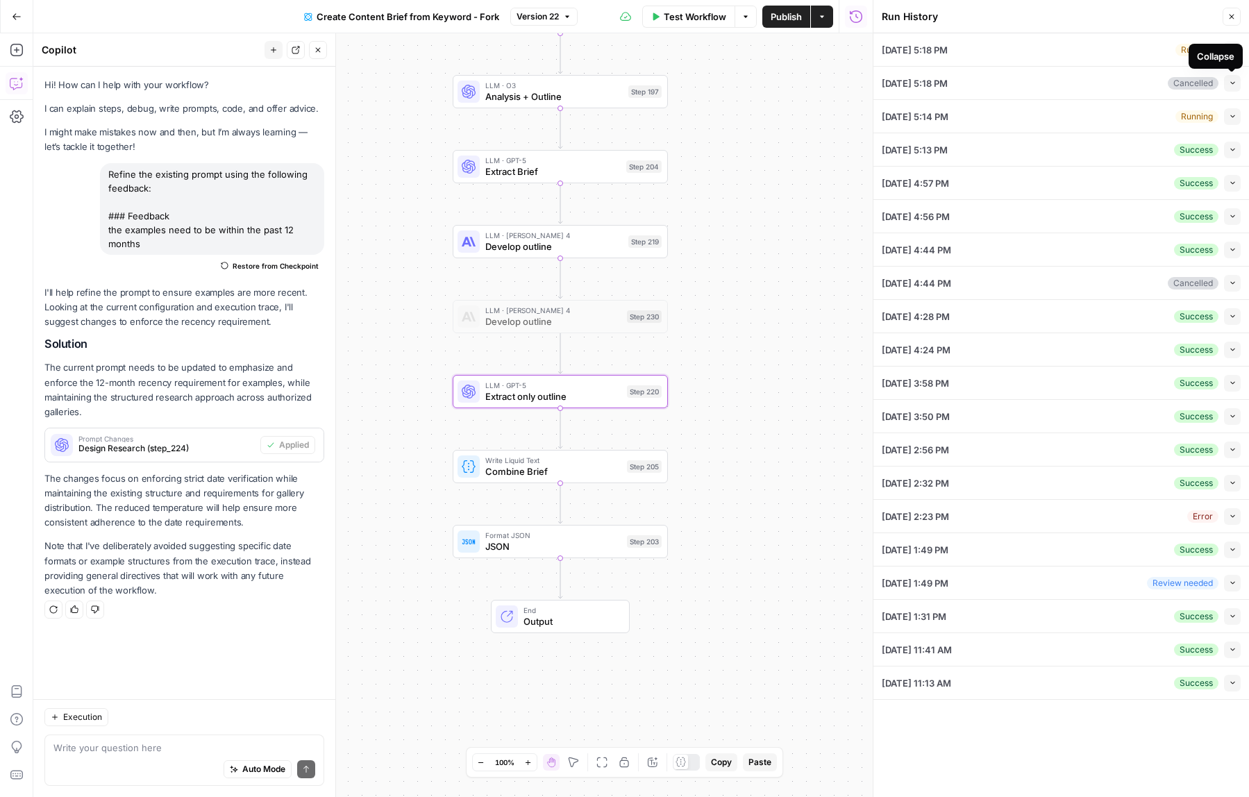
click at [1234, 86] on icon "button" at bounding box center [1233, 83] width 8 height 8
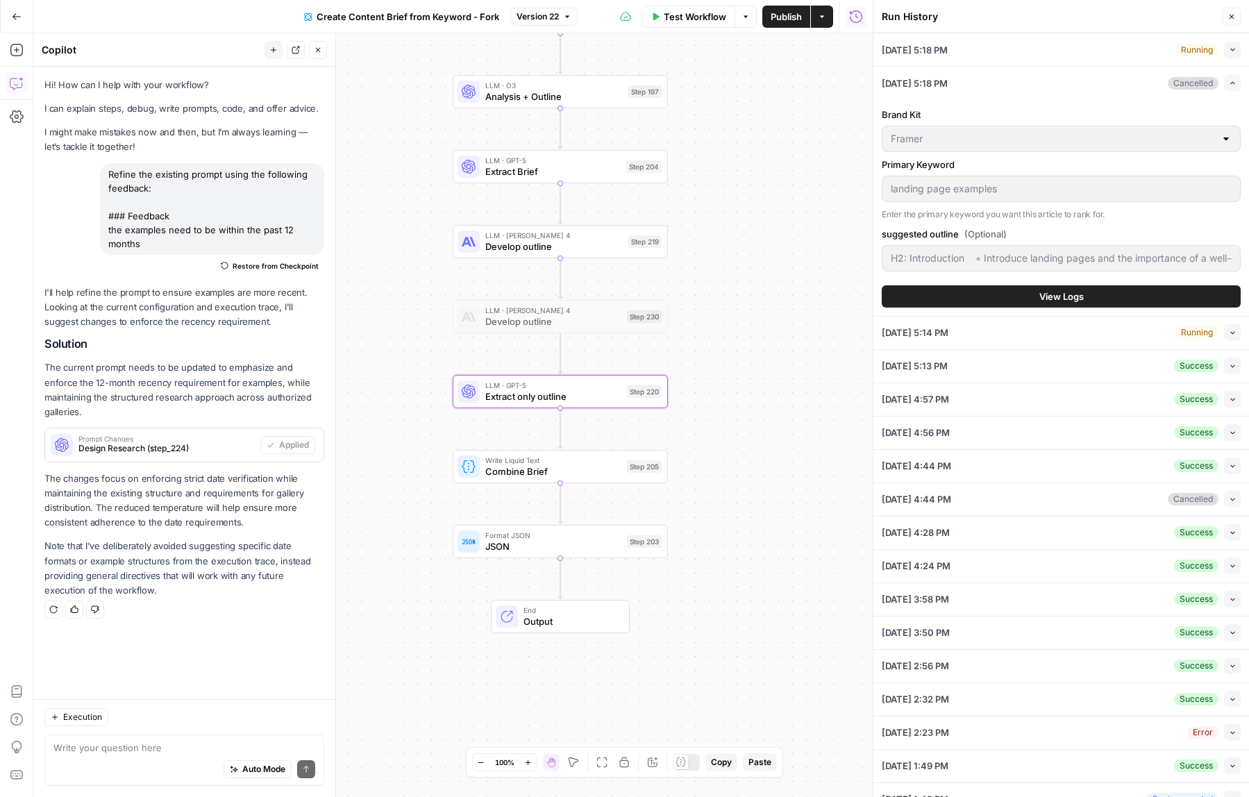
click at [1057, 294] on span "View Logs" at bounding box center [1061, 297] width 44 height 14
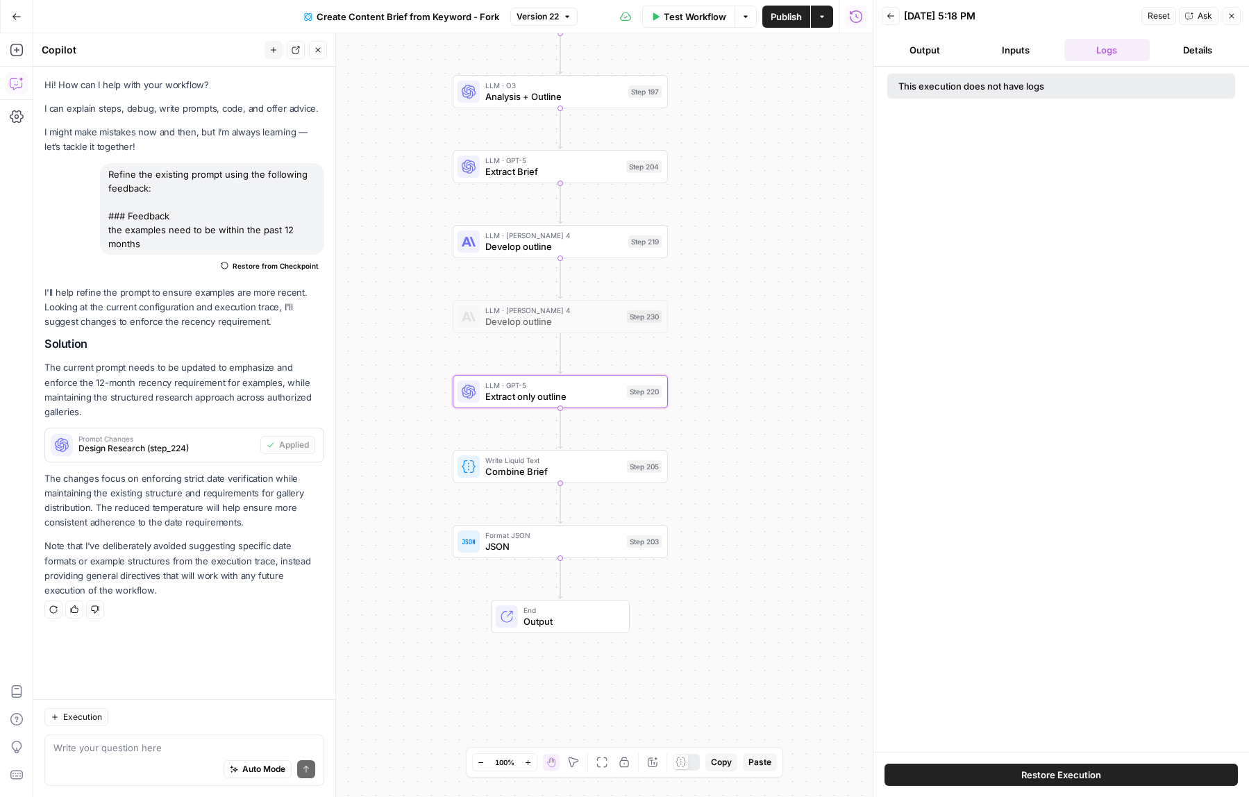
click at [887, 22] on button "Back" at bounding box center [891, 16] width 18 height 18
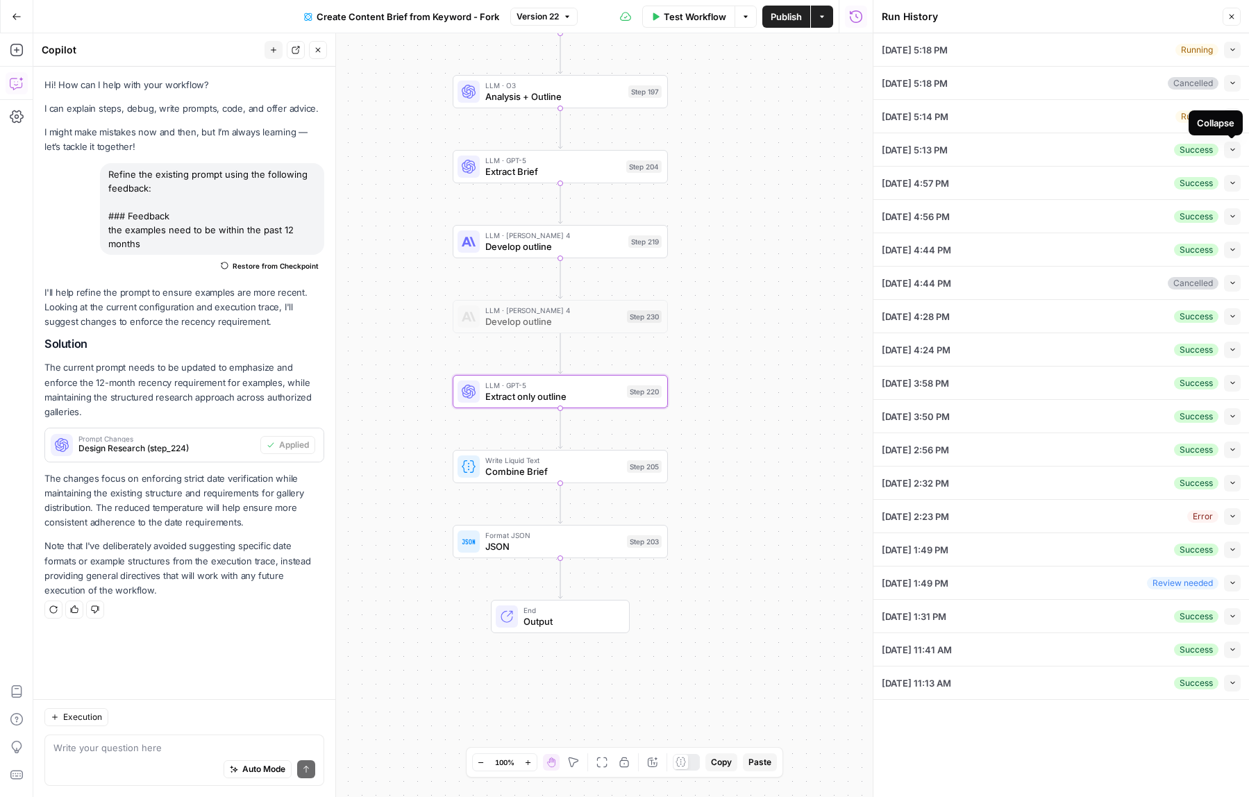
click at [1236, 150] on button "Collapse" at bounding box center [1232, 150] width 17 height 17
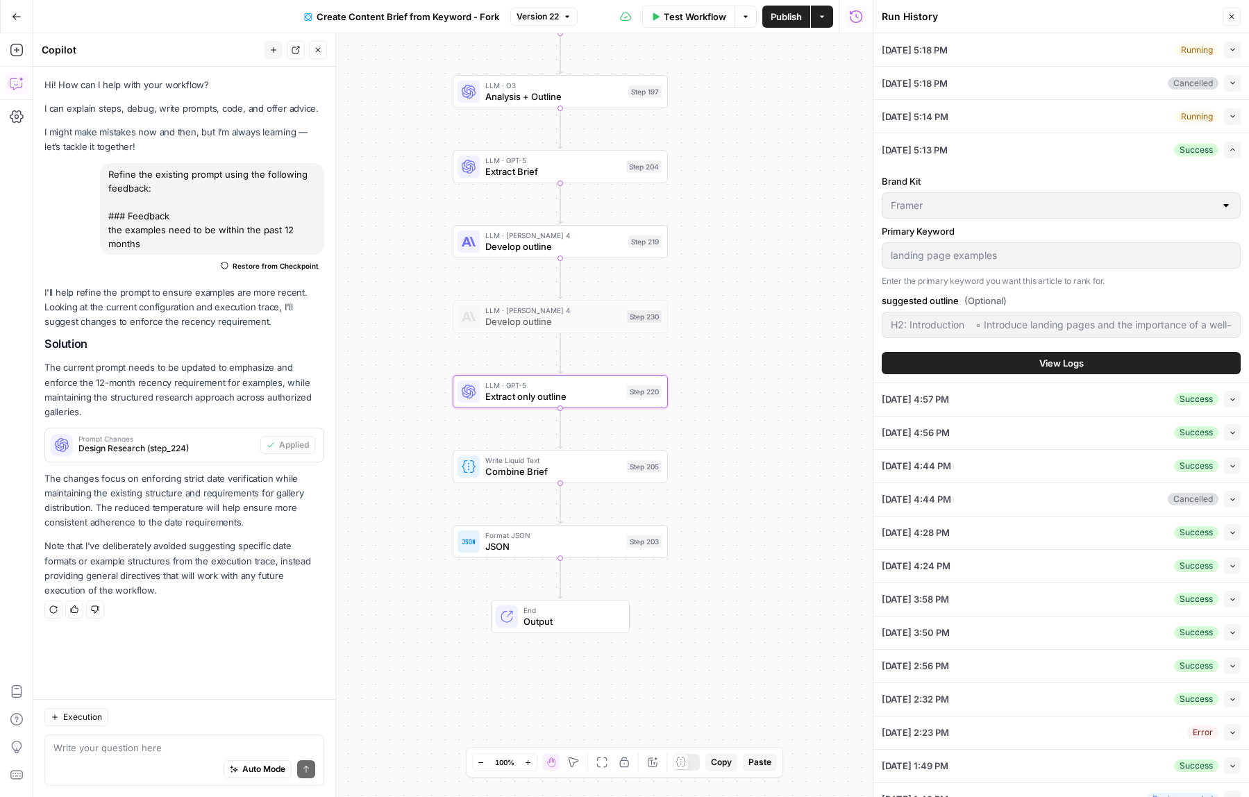
click at [1027, 362] on button "View Logs" at bounding box center [1061, 363] width 359 height 22
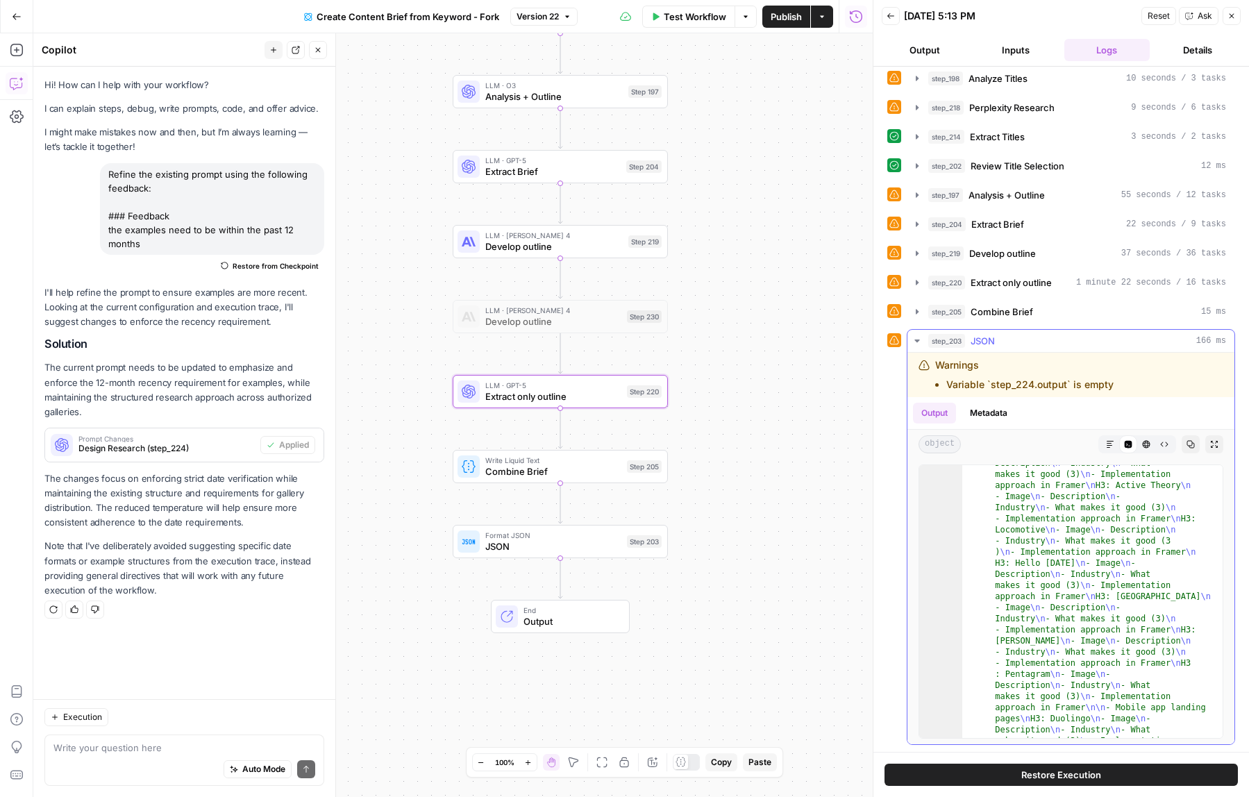
scroll to position [325, 0]
click at [921, 312] on icon "button" at bounding box center [917, 311] width 11 height 11
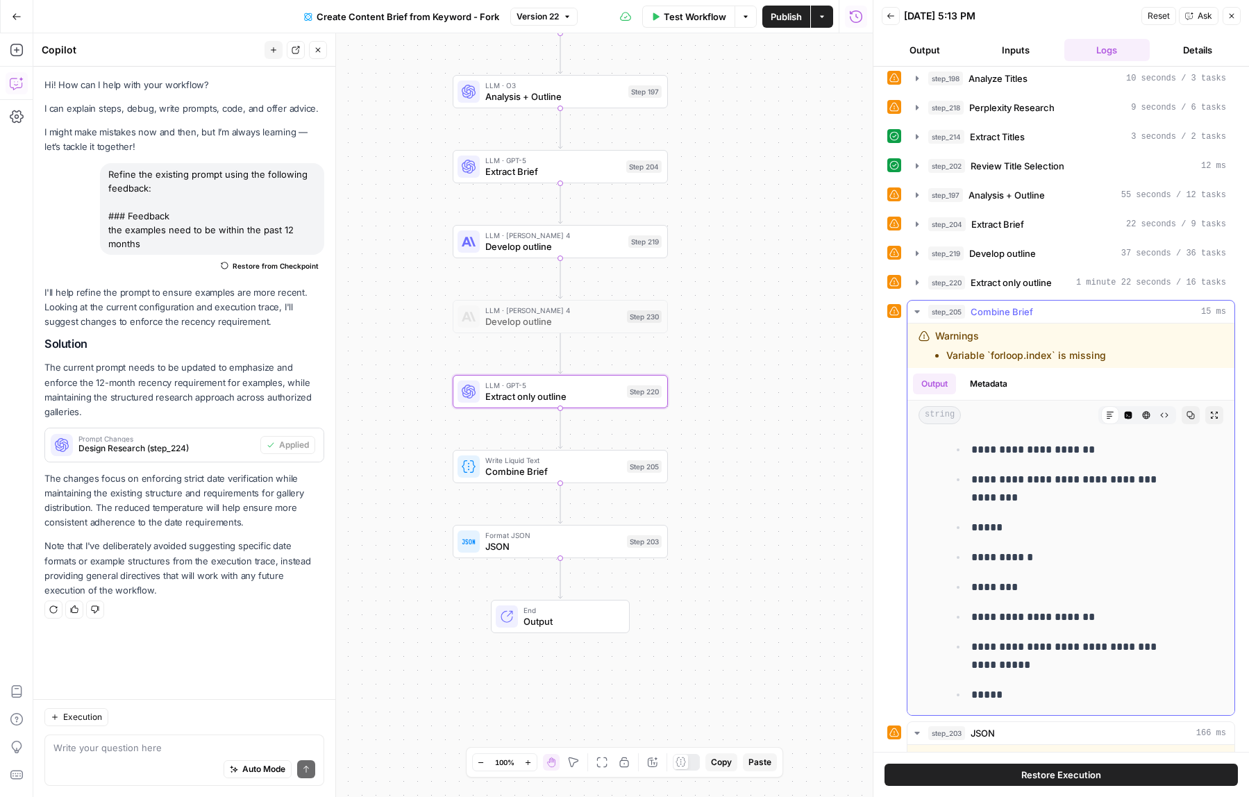
scroll to position [8757, 0]
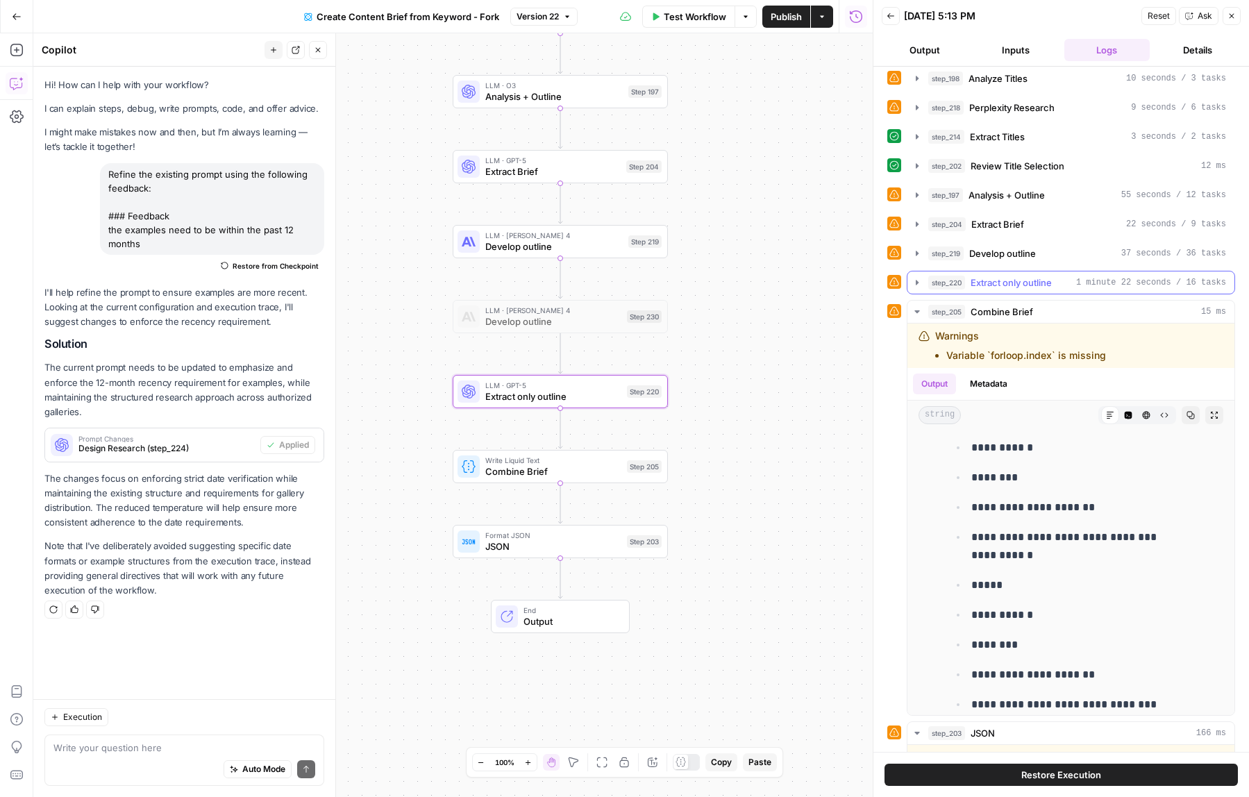
click at [915, 285] on icon "button" at bounding box center [917, 282] width 11 height 11
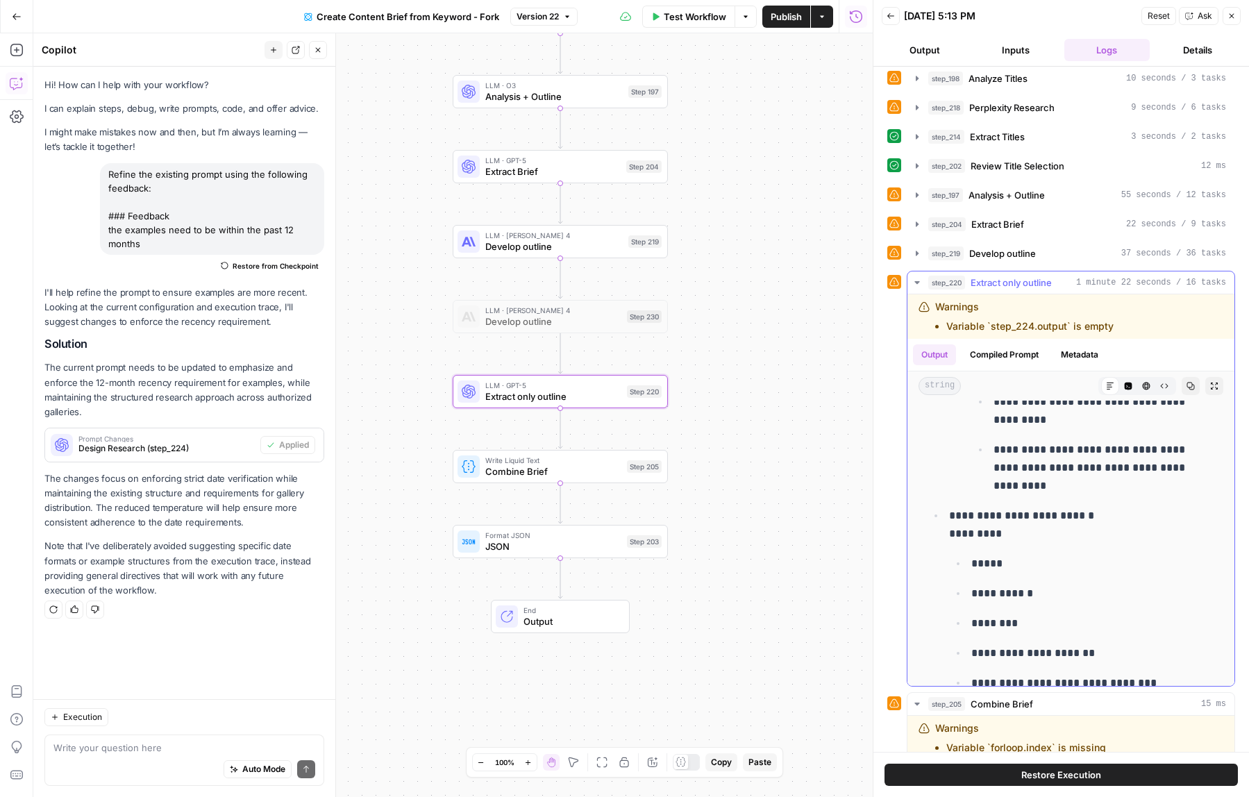
scroll to position [2340, 0]
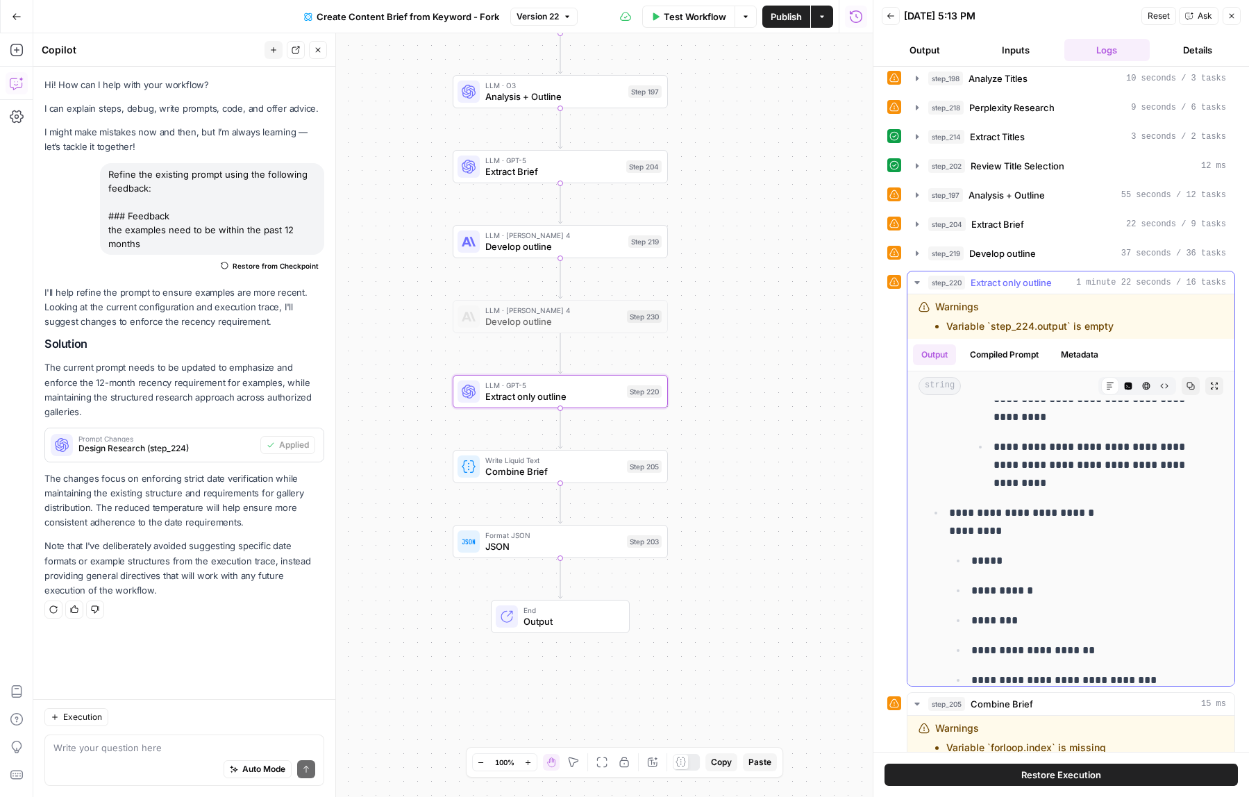
click at [1052, 512] on p "**********" at bounding box center [1082, 522] width 266 height 36
copy p "**********"
click at [1060, 514] on p "**********" at bounding box center [1082, 522] width 266 height 36
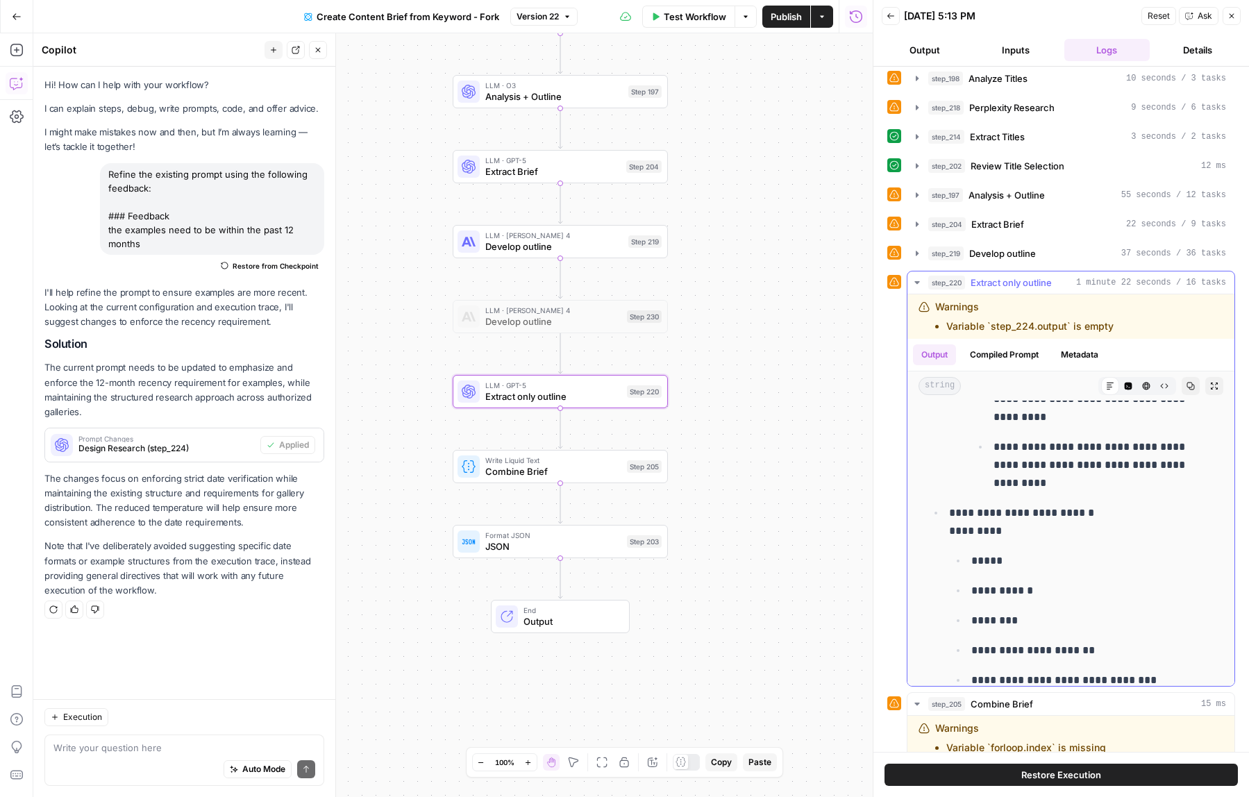
drag, startPoint x: 1109, startPoint y: 518, endPoint x: 949, endPoint y: 508, distance: 160.7
click at [949, 508] on p "**********" at bounding box center [1082, 522] width 266 height 36
copy p "**********"
click at [137, 744] on textarea at bounding box center [184, 748] width 262 height 14
paste textarea "SaaS and B2B landing pages"
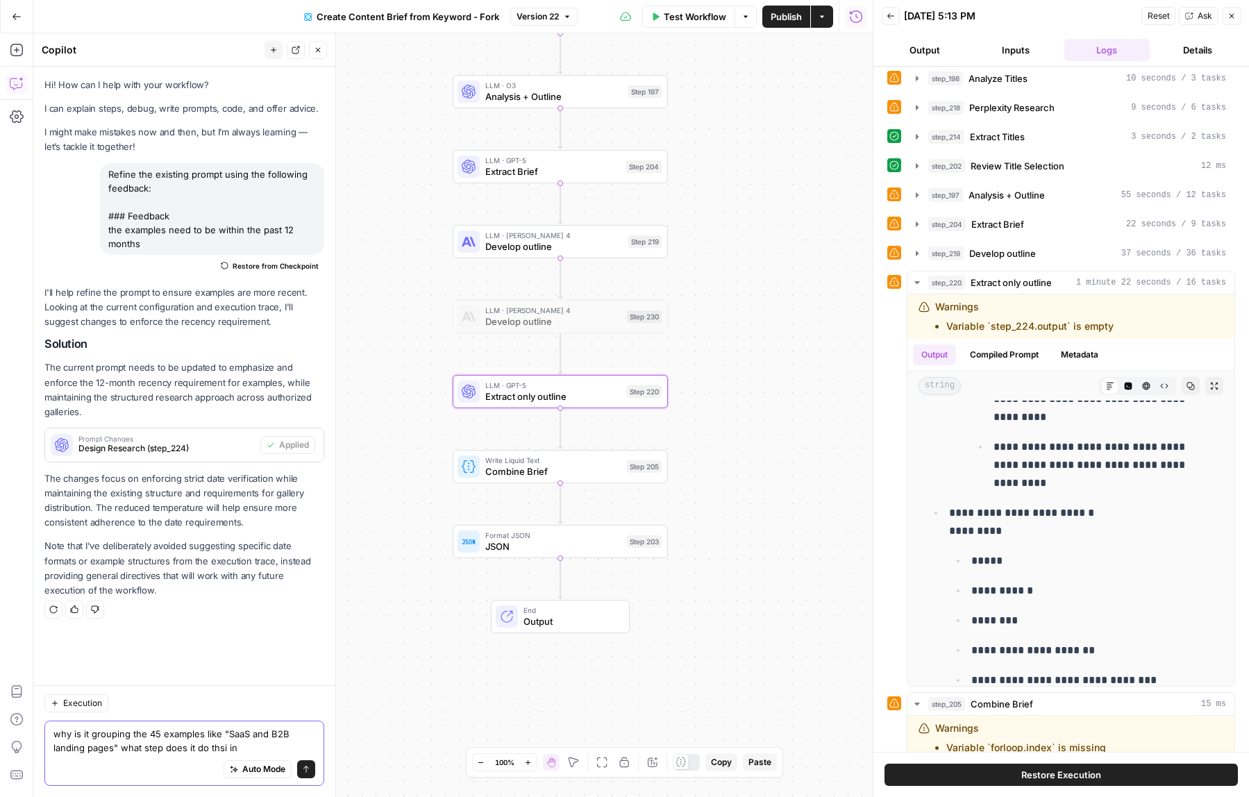
type textarea "why is it grouping the 45 examples like "SaaS and B2B landing pages" what step …"
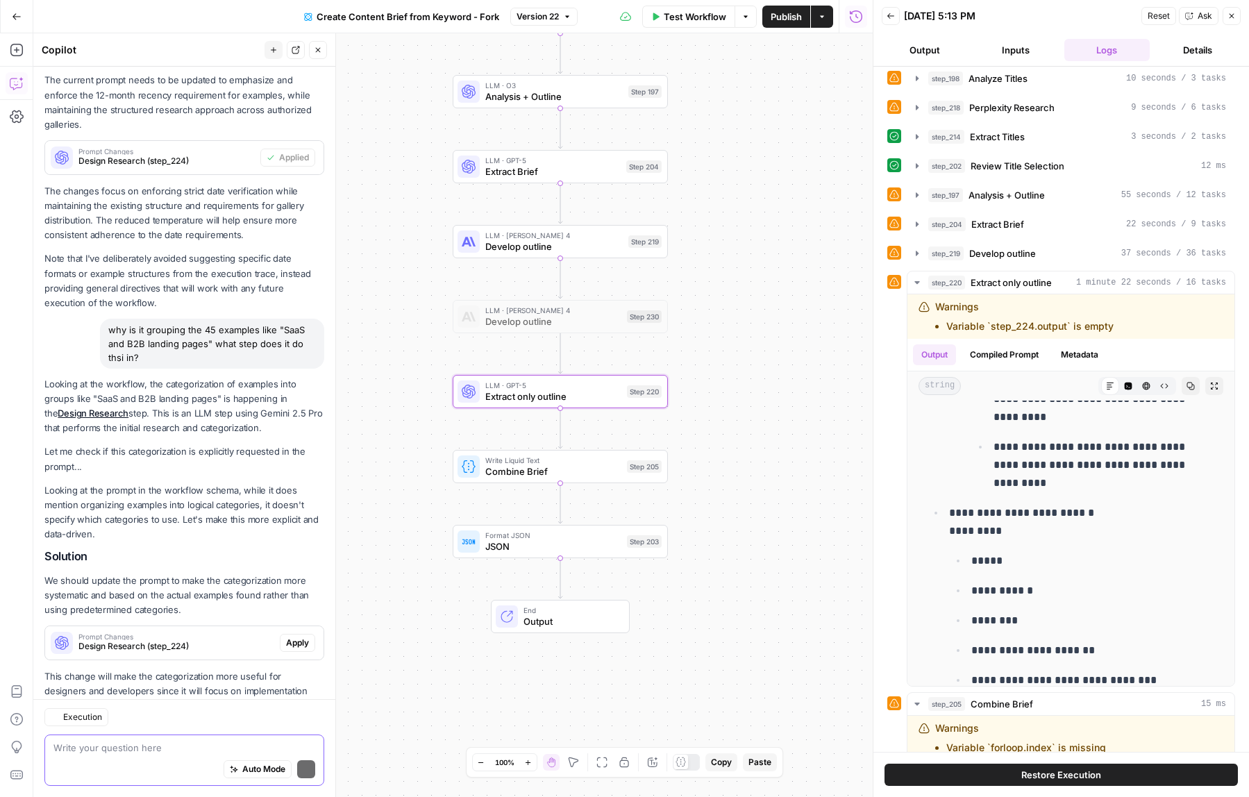
scroll to position [350, 0]
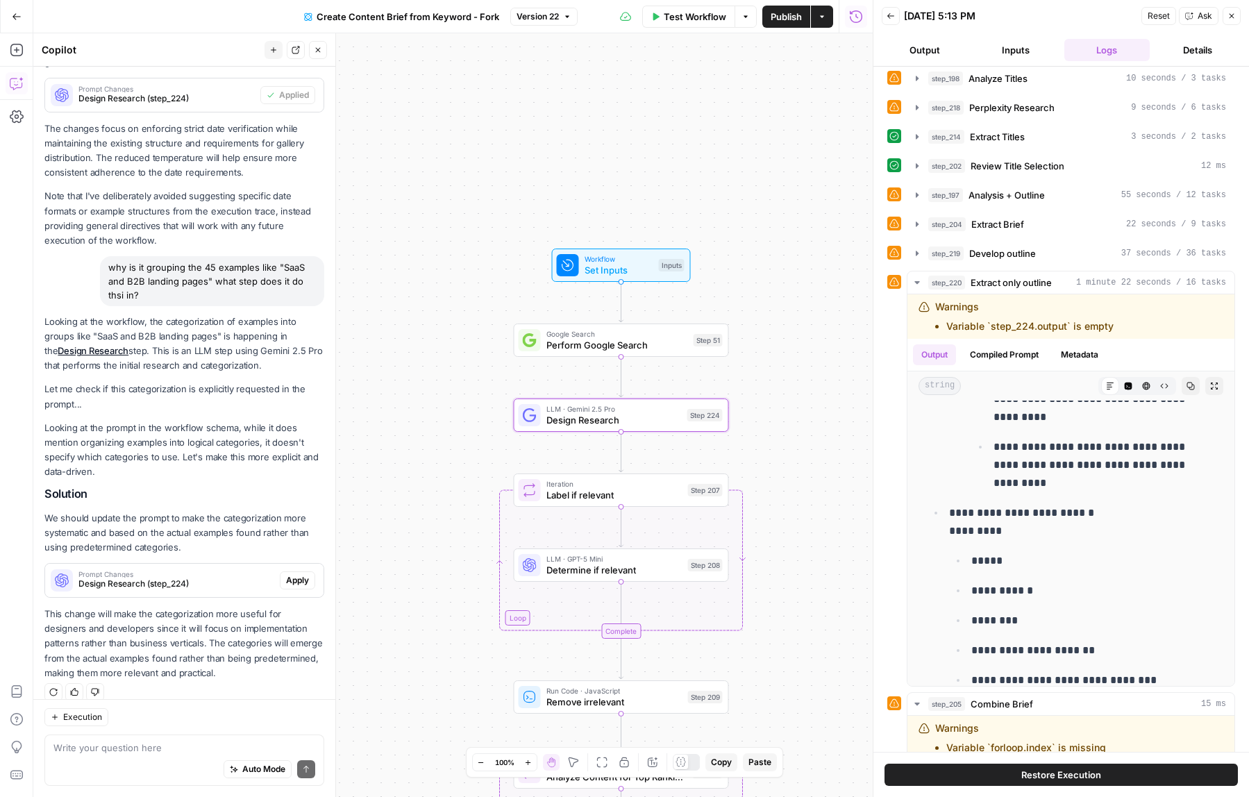
click at [131, 578] on span "Design Research (step_224)" at bounding box center [176, 584] width 196 height 12
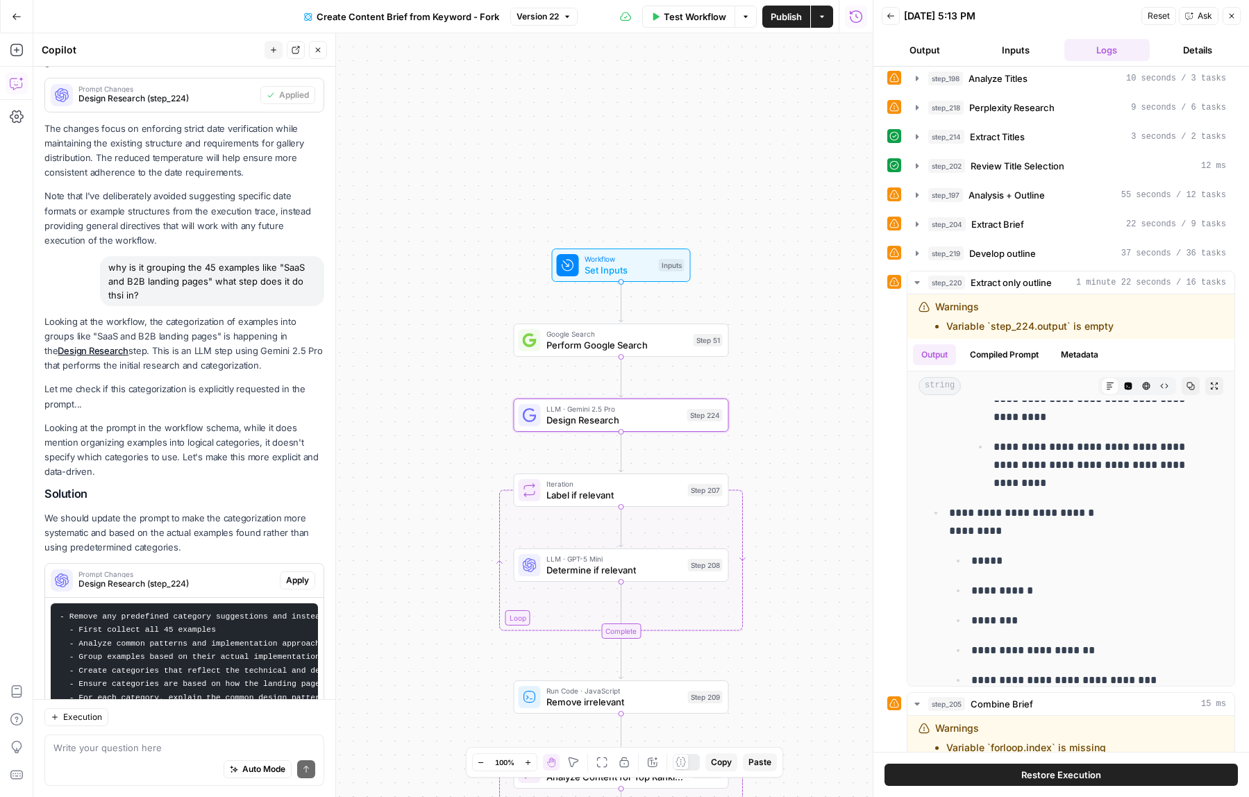
scroll to position [542, 0]
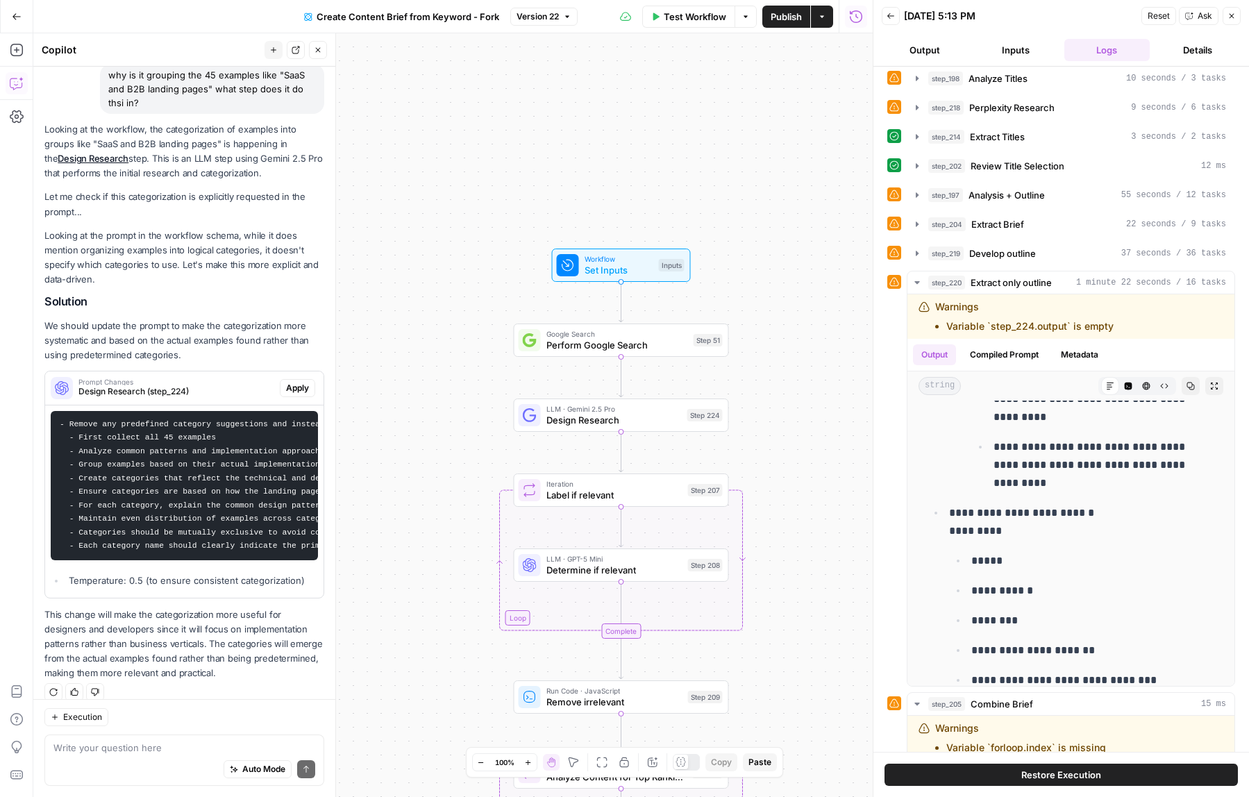
click at [567, 19] on icon "button" at bounding box center [567, 16] width 8 height 8
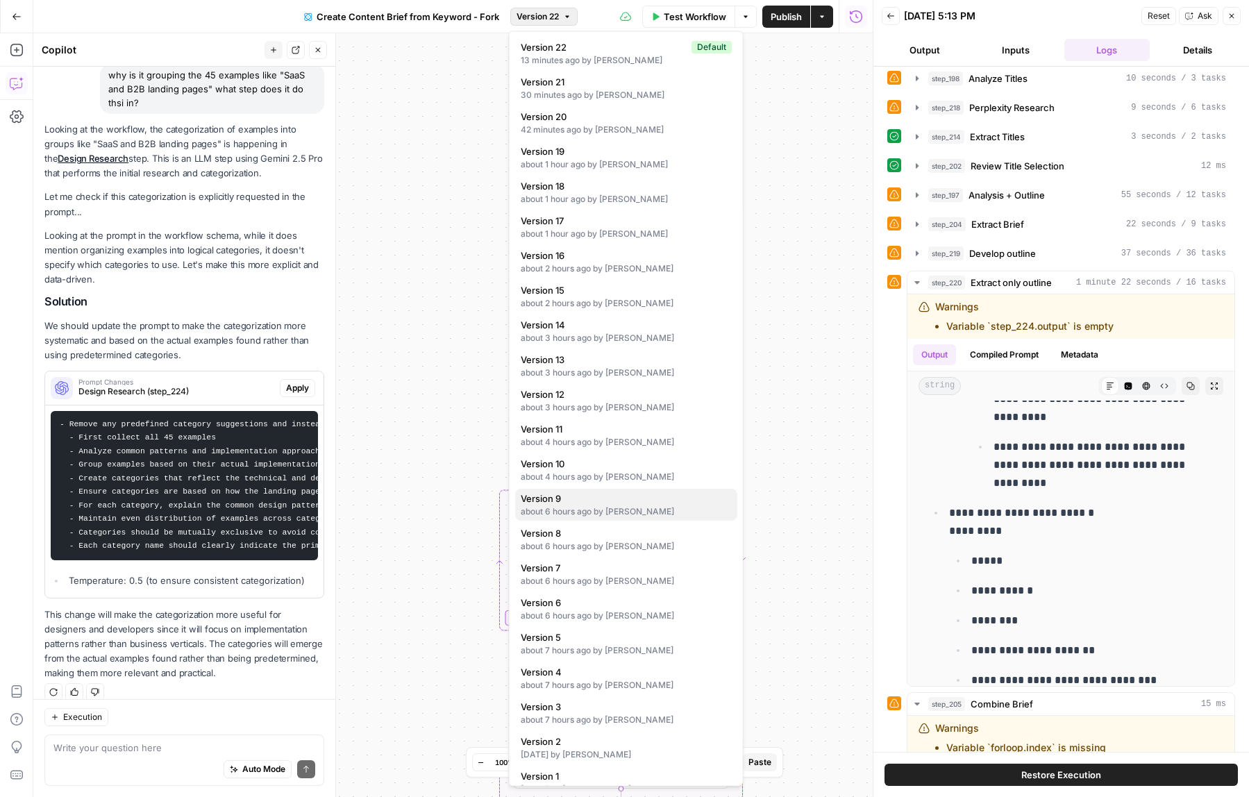
click at [623, 499] on span "Version 9" at bounding box center [623, 499] width 205 height 14
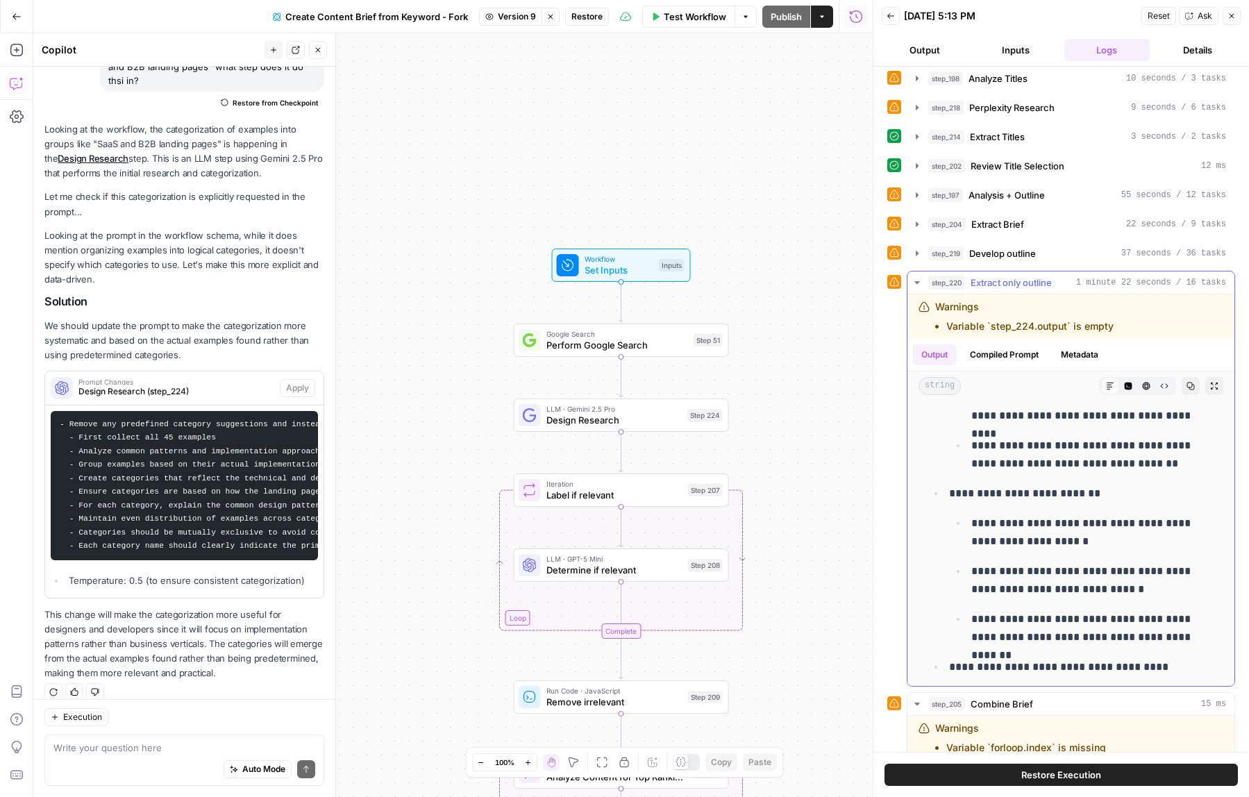
scroll to position [1670, 0]
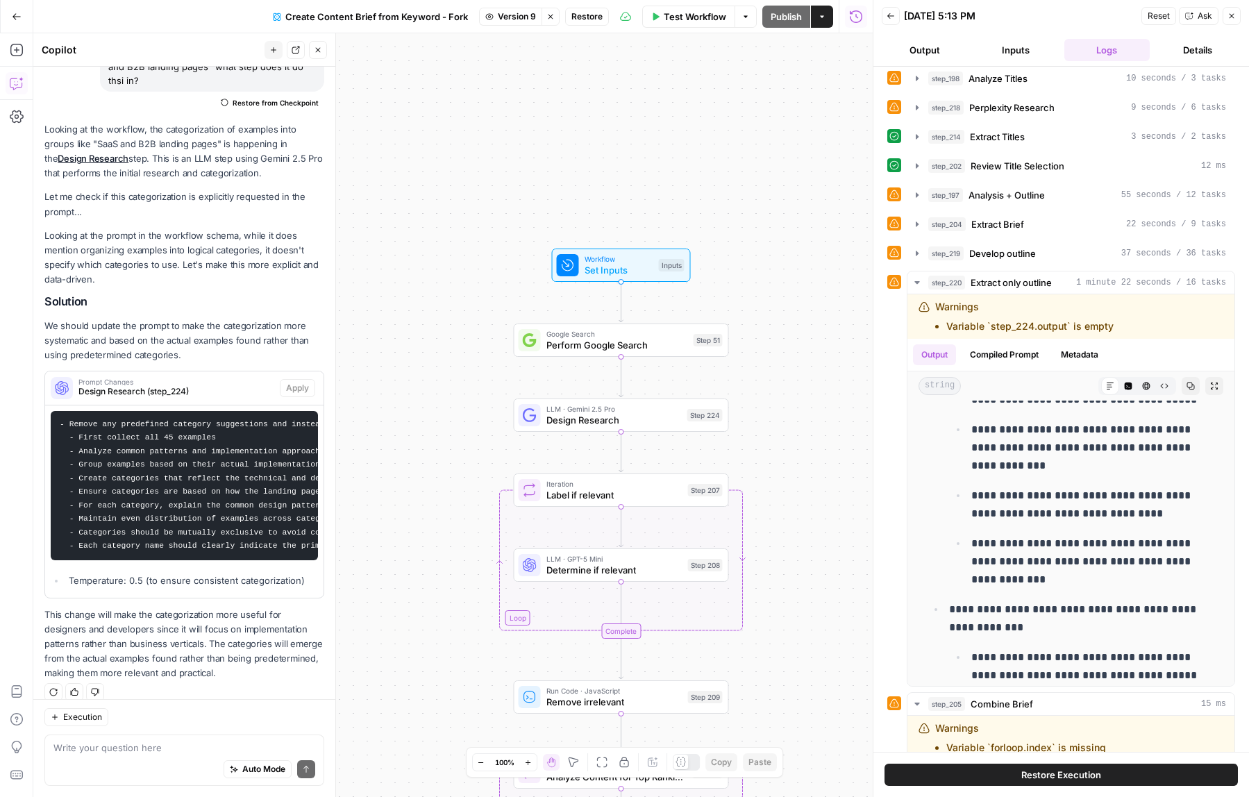
click at [898, 7] on div "Back" at bounding box center [891, 16] width 18 height 18
click at [891, 15] on icon "button" at bounding box center [891, 16] width 8 height 8
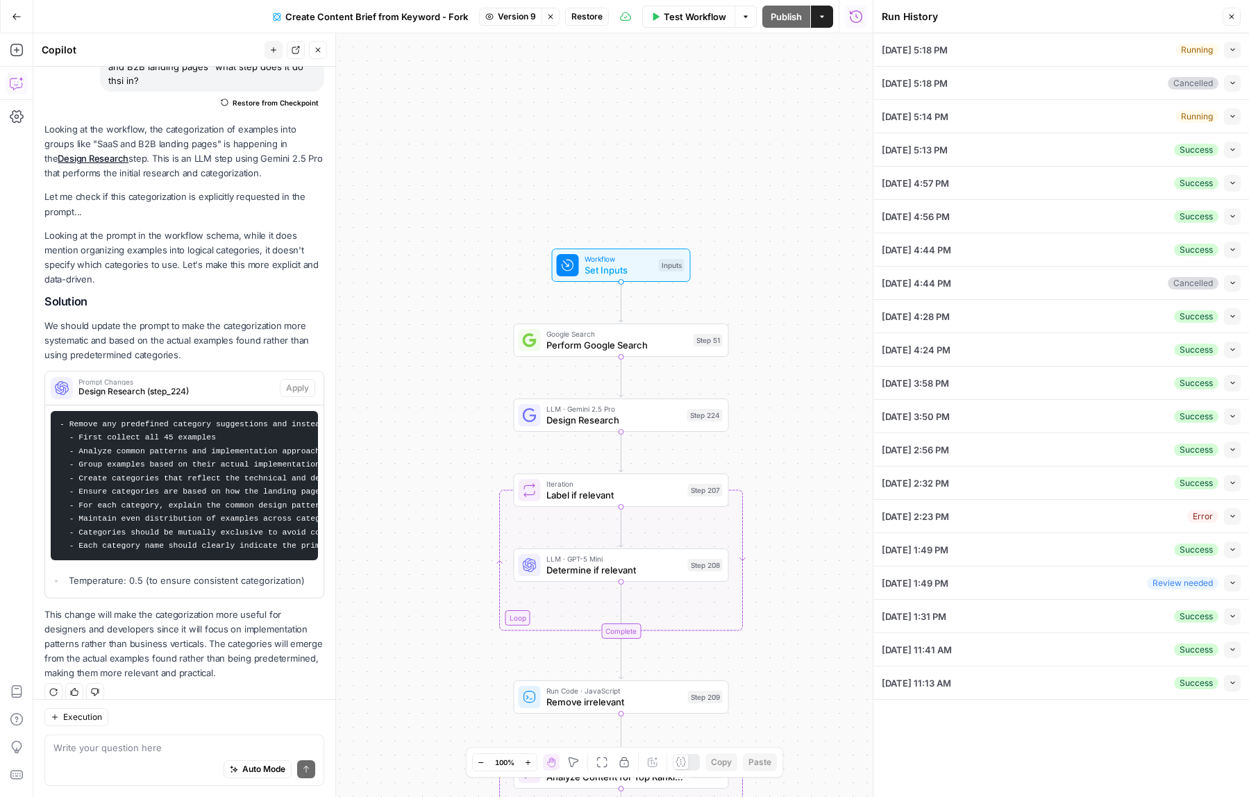
click at [1182, 622] on div "Success Collapse" at bounding box center [1207, 616] width 67 height 17
click at [1232, 622] on button "Collapse" at bounding box center [1232, 616] width 17 height 17
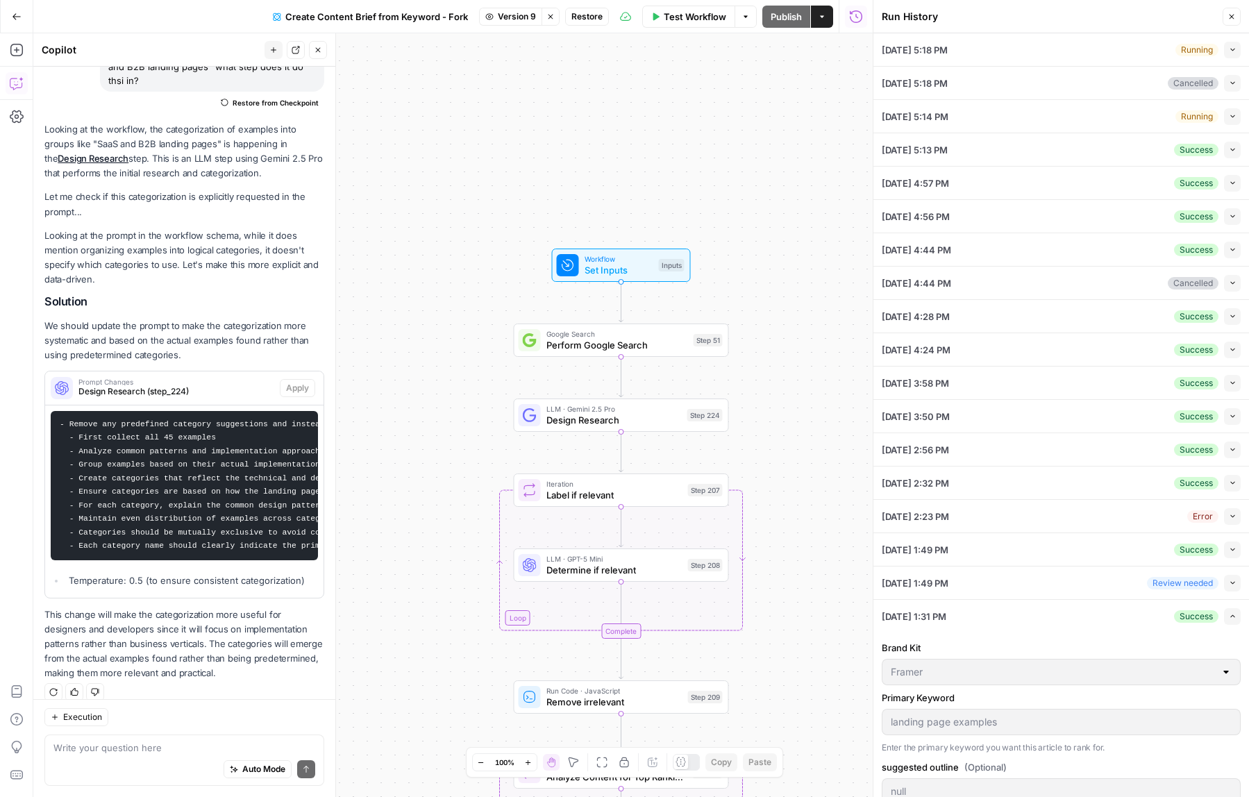
scroll to position [119, 0]
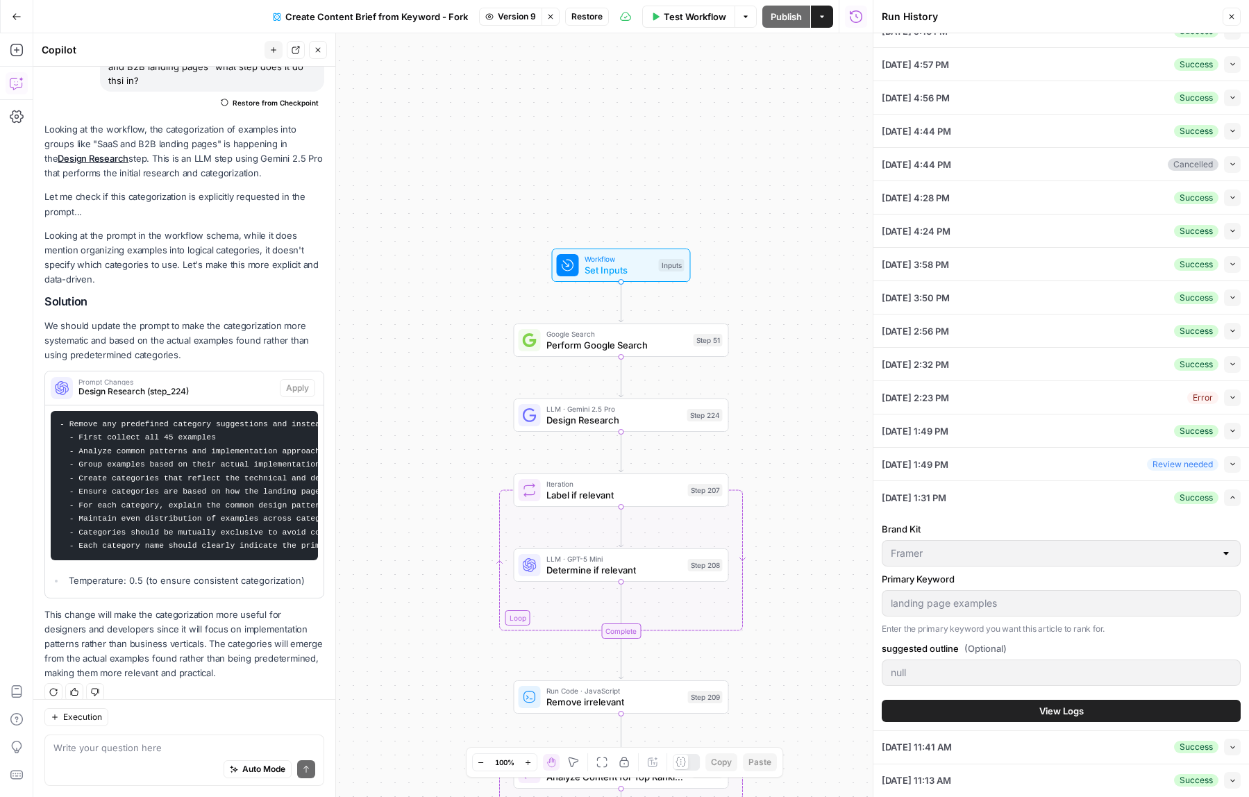
click at [1103, 717] on button "View Logs" at bounding box center [1061, 711] width 359 height 22
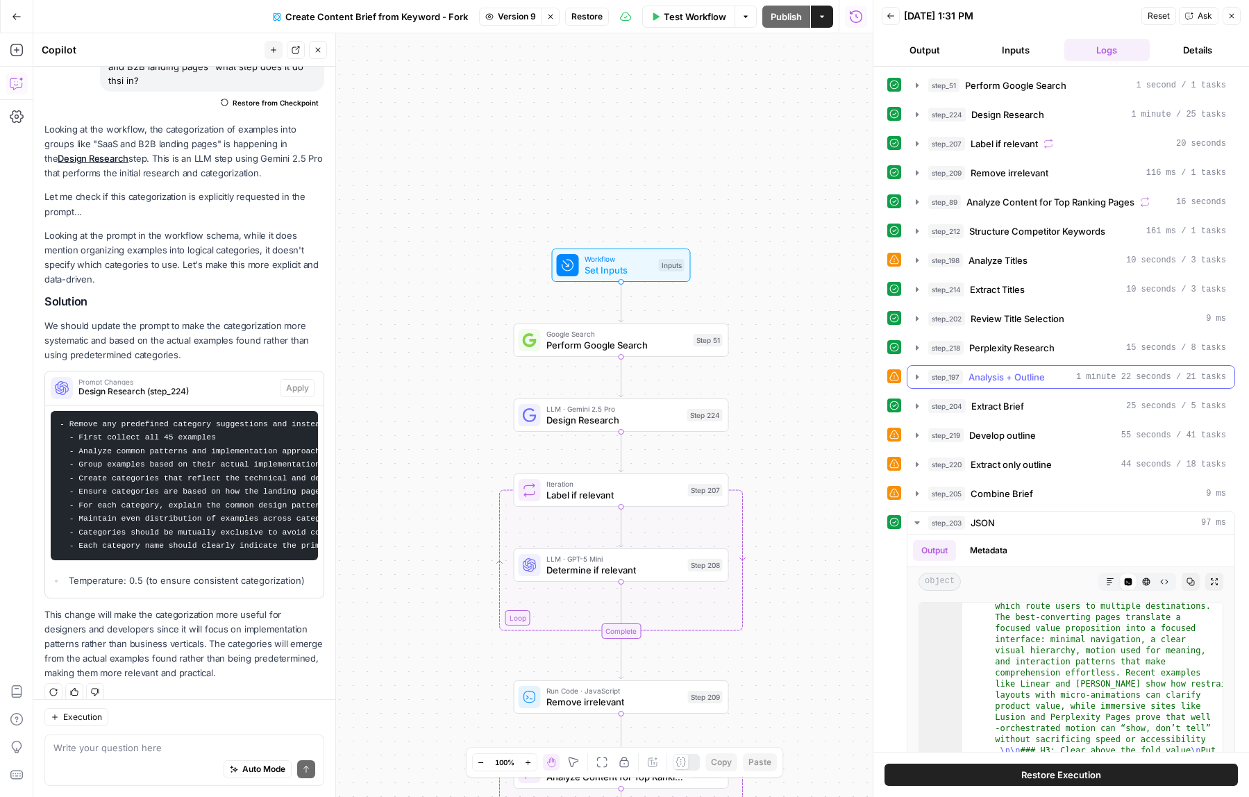
scroll to position [137, 0]
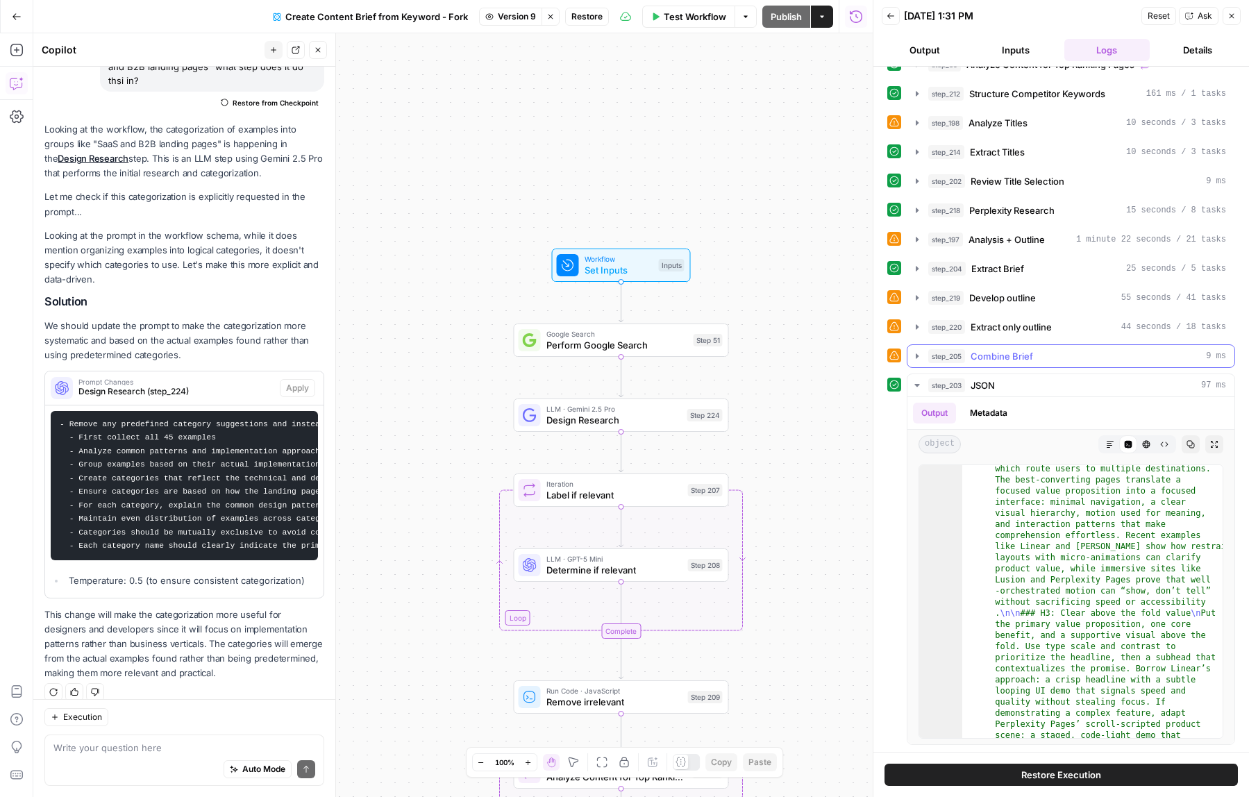
click at [1010, 352] on span "Combine Brief" at bounding box center [1002, 356] width 62 height 14
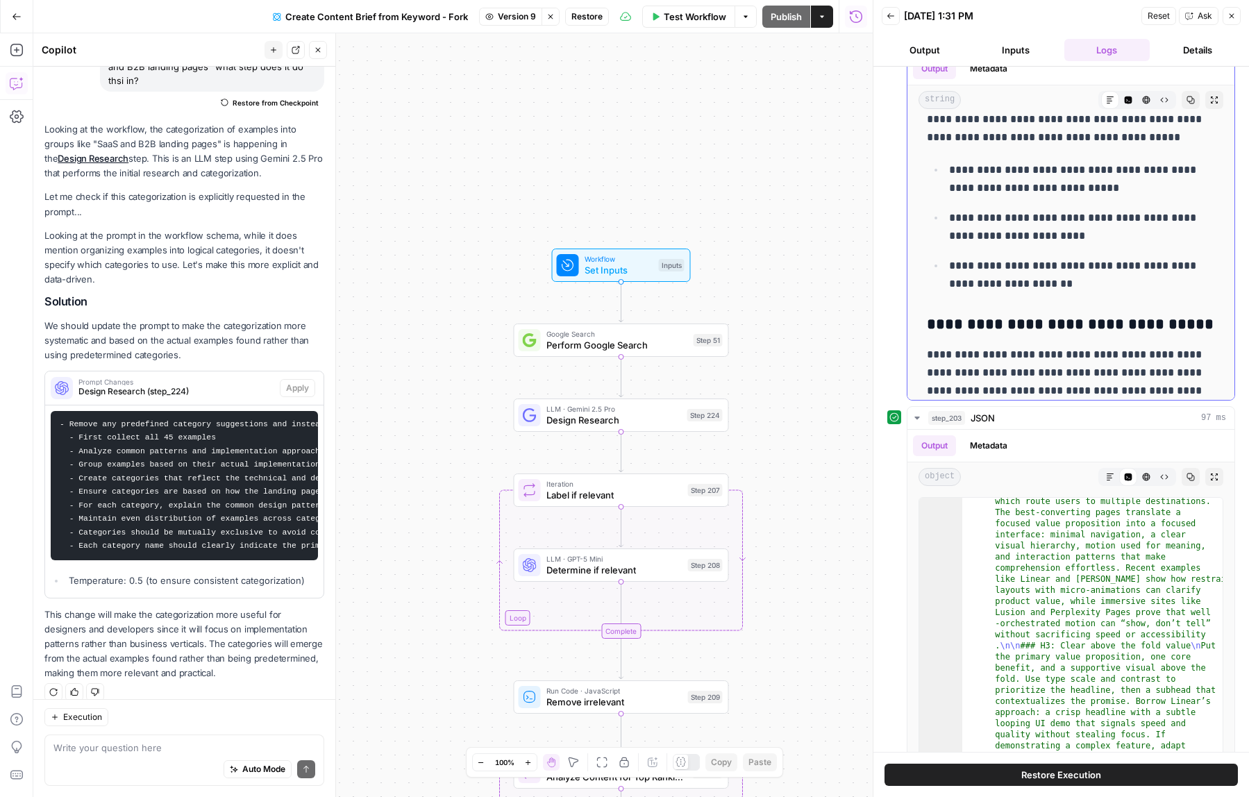
scroll to position [10514, 0]
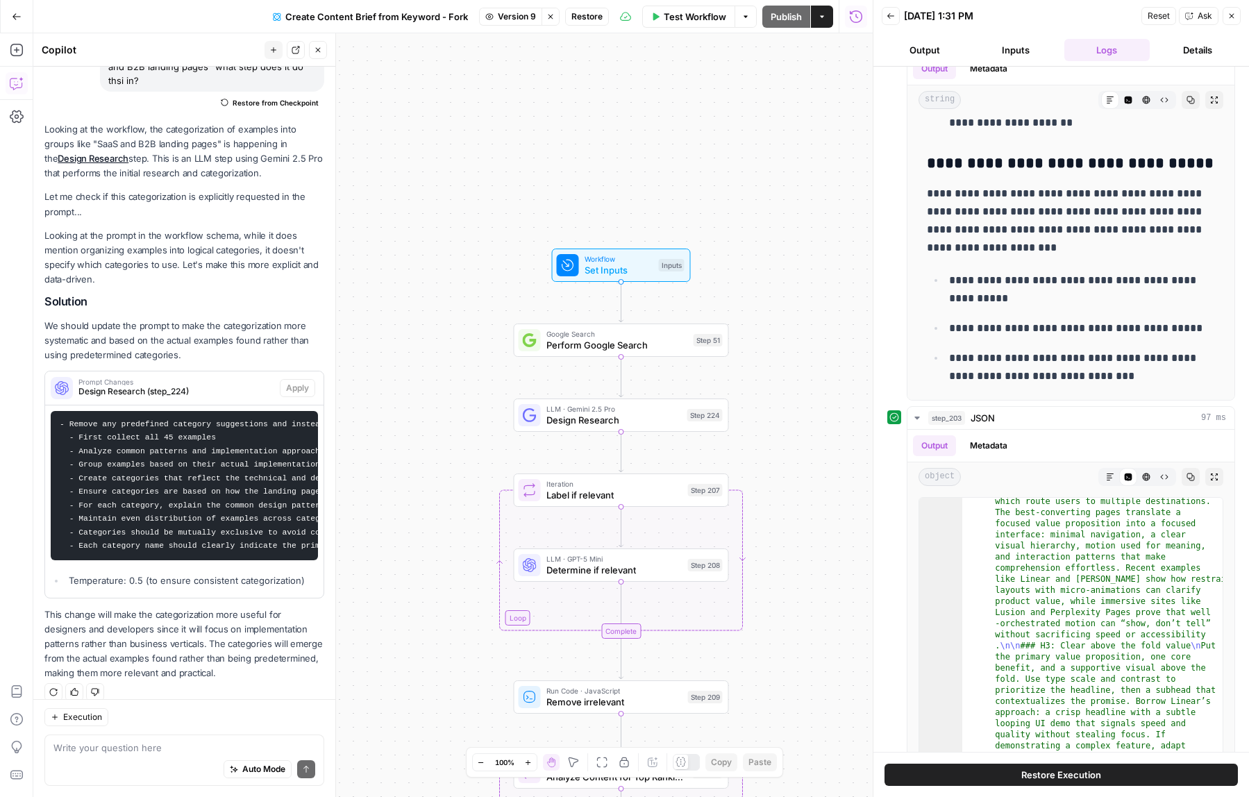
click at [551, 18] on icon "button" at bounding box center [550, 16] width 5 height 5
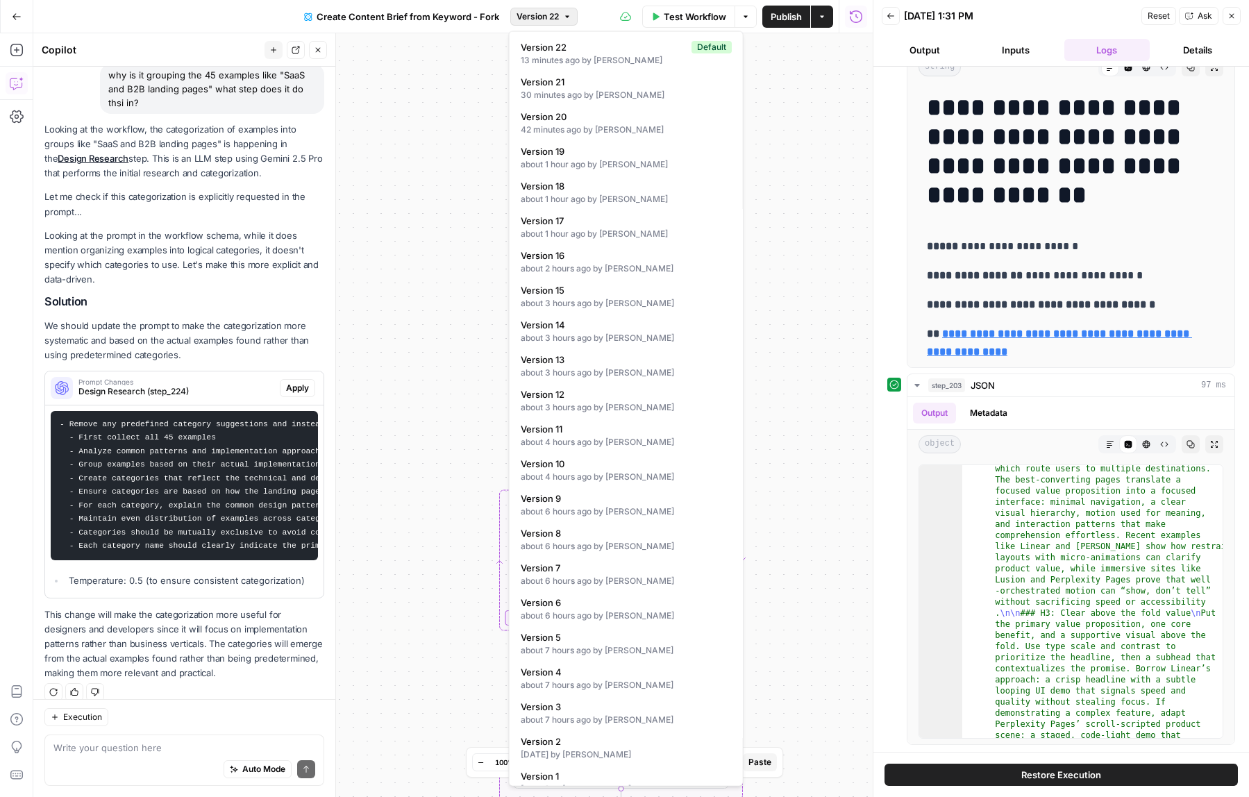
click at [551, 18] on span "Version 22" at bounding box center [538, 16] width 42 height 12
click at [675, 685] on div "about 7 hours ago by Will Leatherman" at bounding box center [626, 685] width 211 height 12
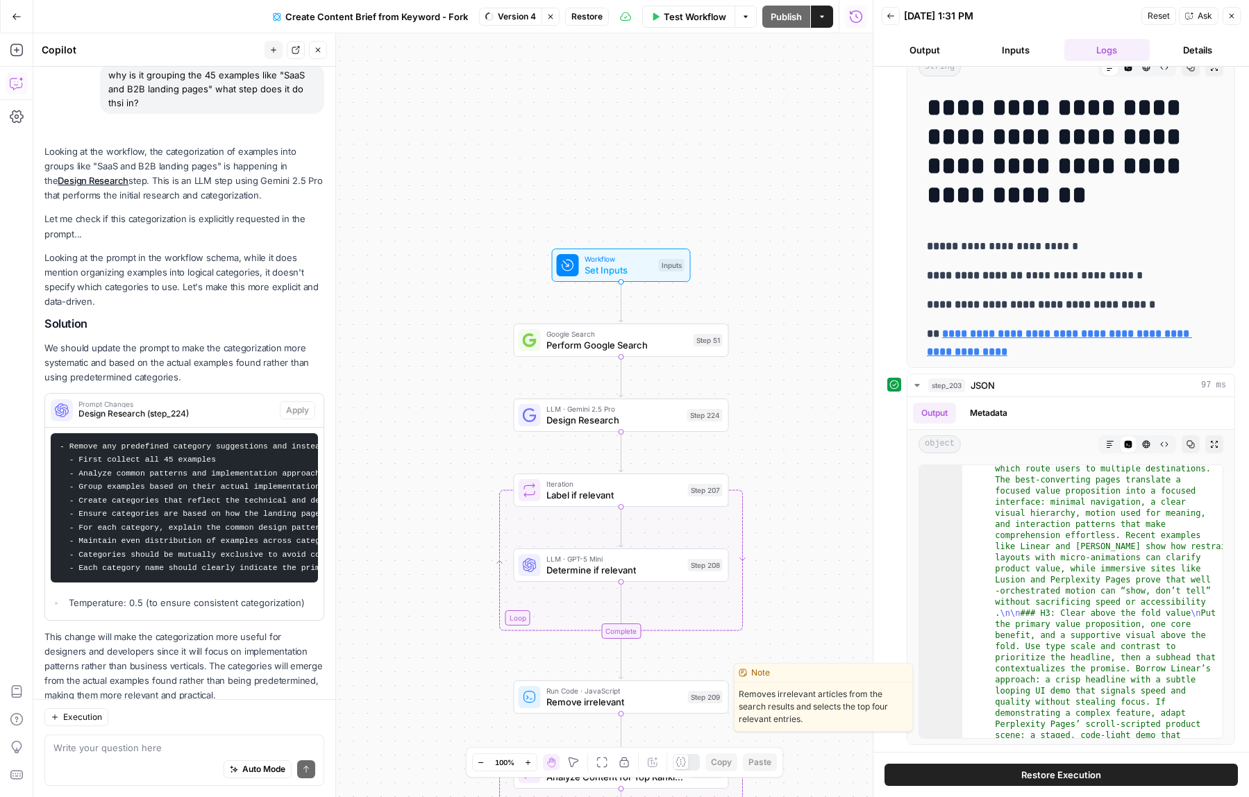
scroll to position [564, 0]
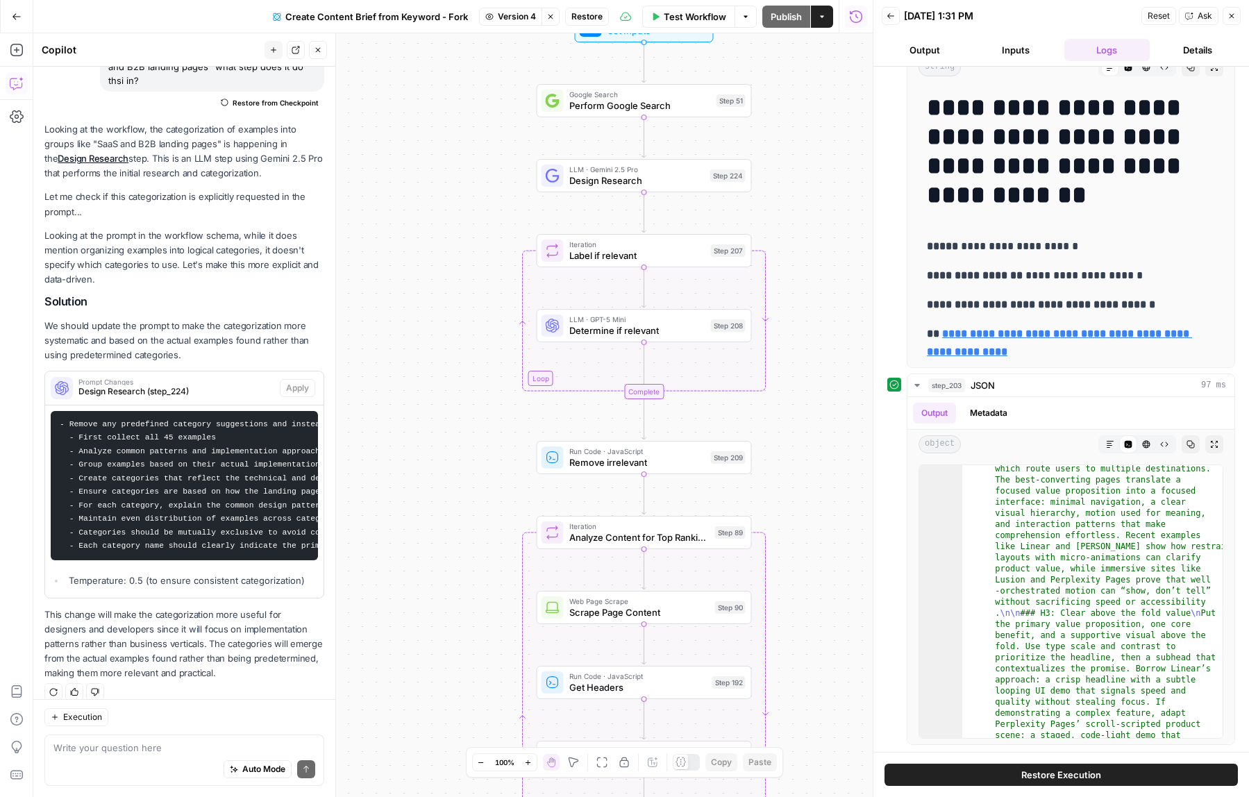
drag, startPoint x: 805, startPoint y: 473, endPoint x: 828, endPoint y: 229, distance: 245.4
click at [828, 229] on div "Workflow Set Inputs Inputs Google Search Perform Google Search Step 51 LLM · Ge…" at bounding box center [452, 415] width 839 height 764
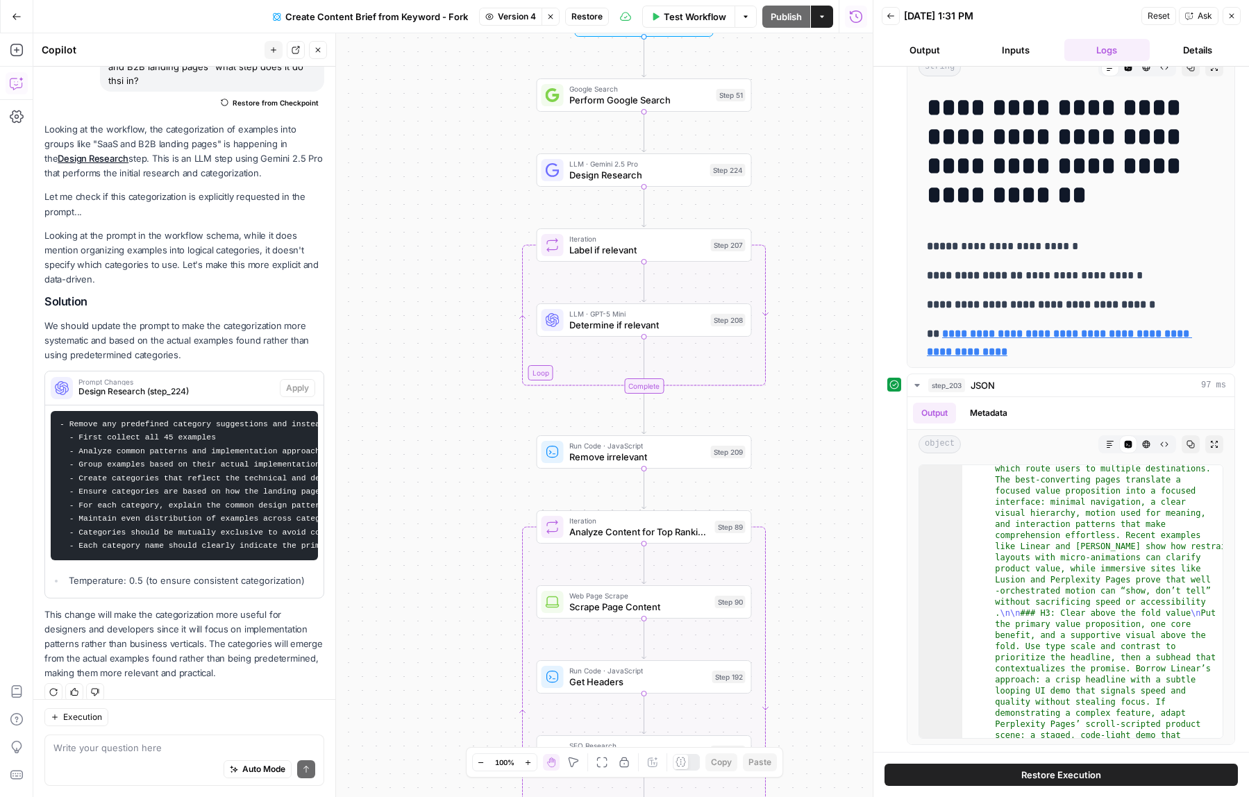
click at [589, 175] on span "Design Research" at bounding box center [636, 175] width 135 height 14
click at [596, 167] on span "LLM · Gemini 2.5 Pro" at bounding box center [636, 163] width 135 height 11
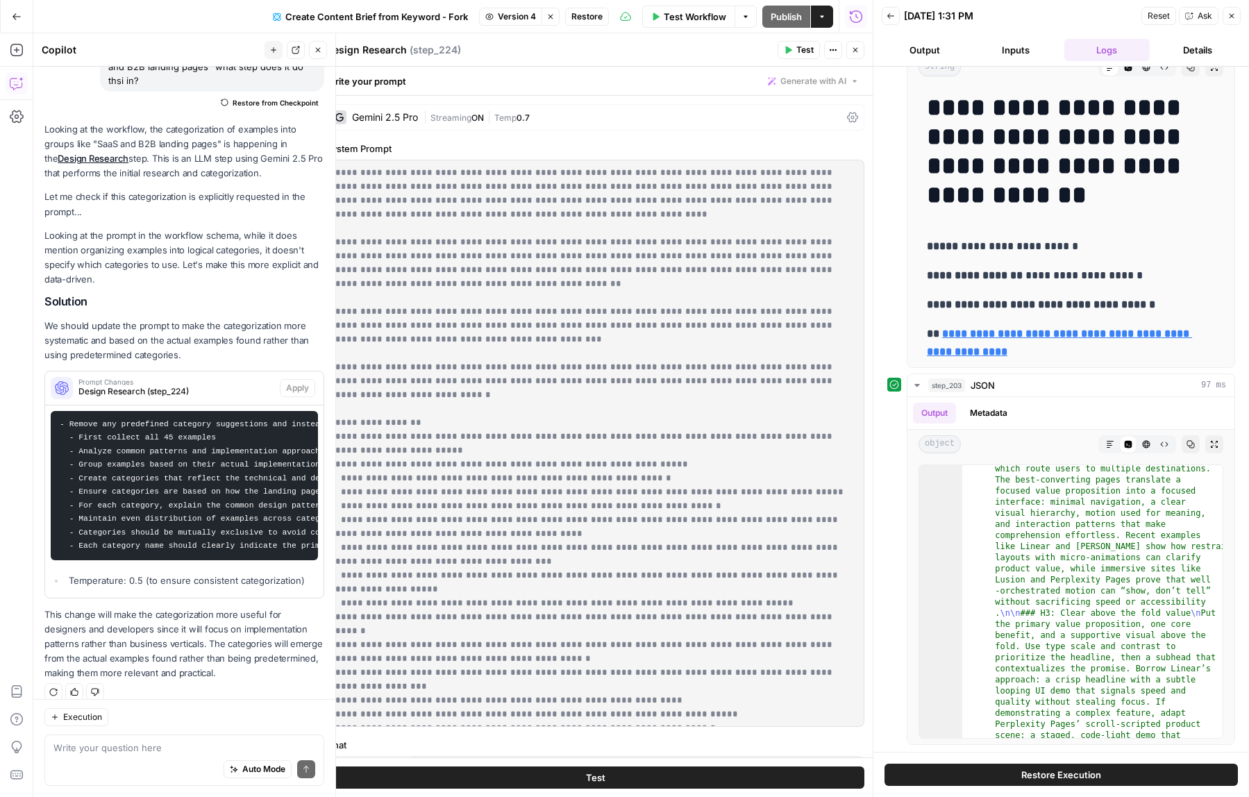
scroll to position [15, 0]
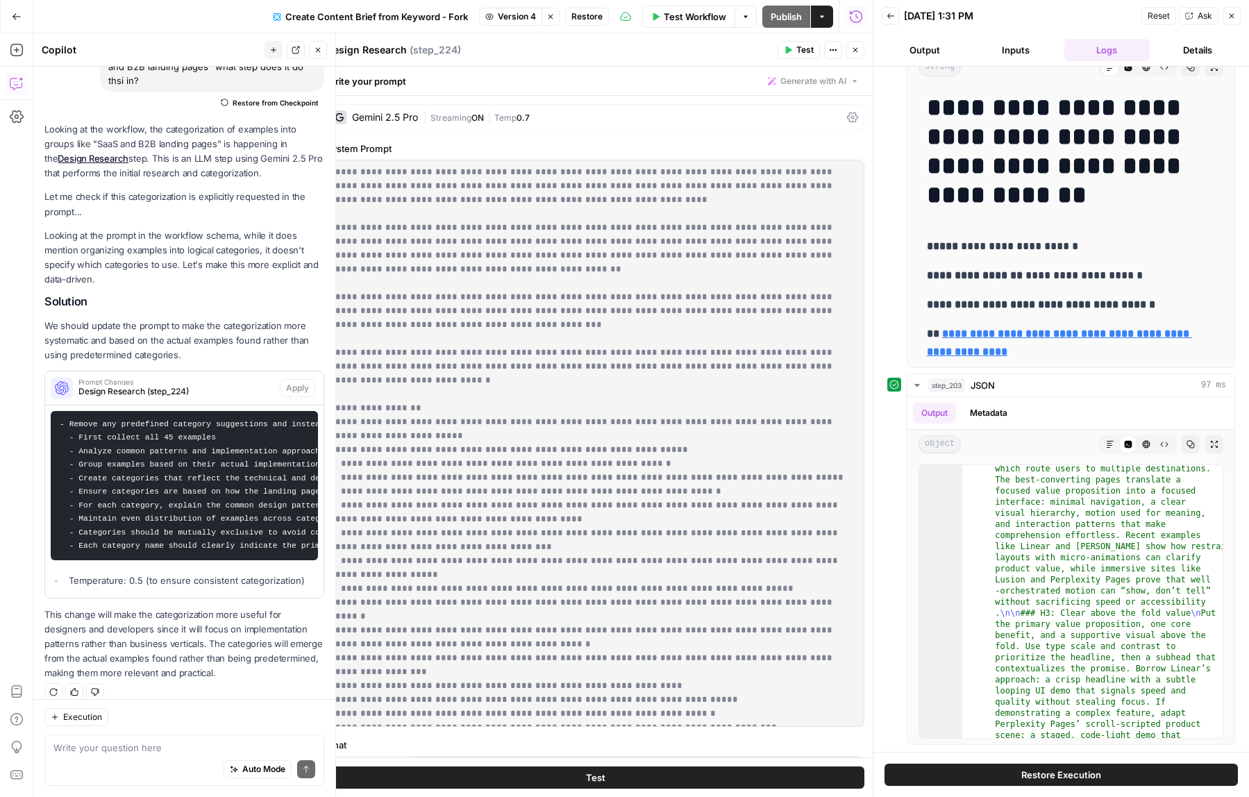
click at [857, 51] on icon "button" at bounding box center [855, 50] width 8 height 8
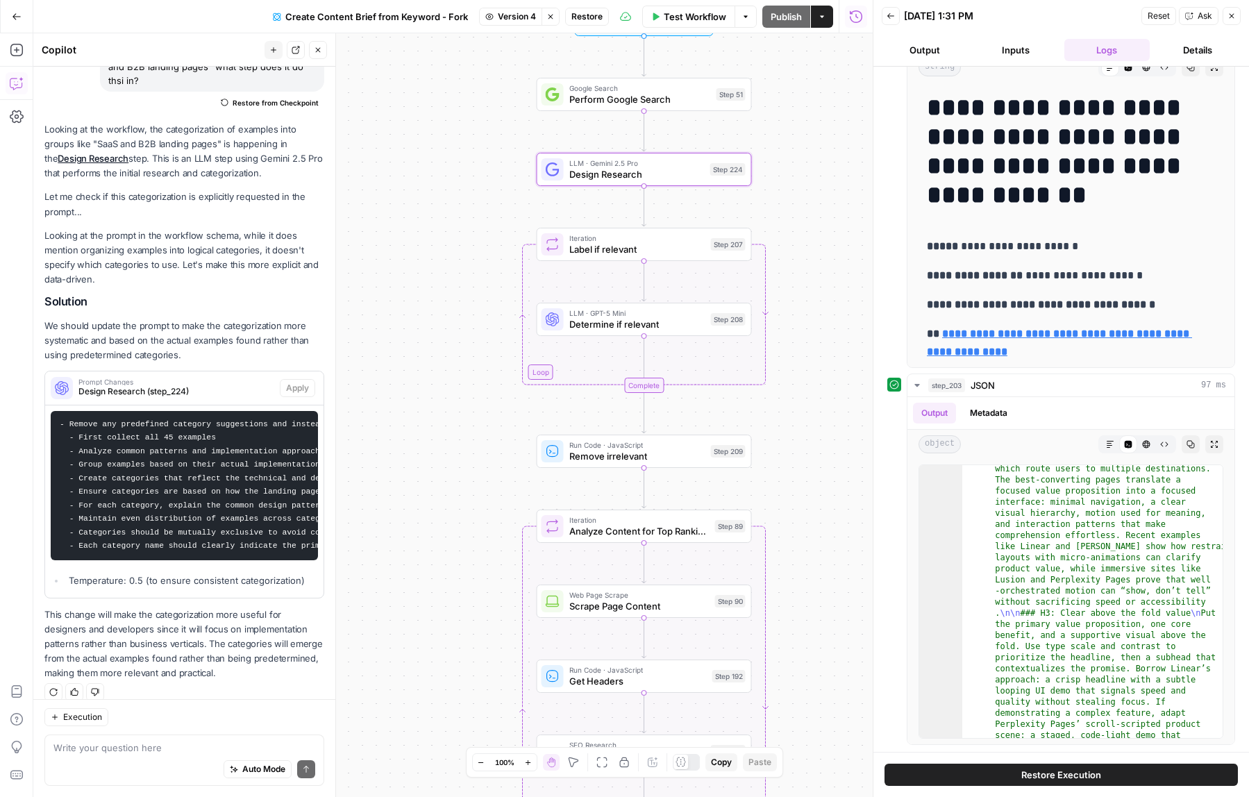
drag, startPoint x: 837, startPoint y: 464, endPoint x: 816, endPoint y: 103, distance: 360.9
click at [816, 103] on div "Workflow Set Inputs Inputs Google Search Perform Google Search Step 51 LLM · Ge…" at bounding box center [452, 415] width 839 height 764
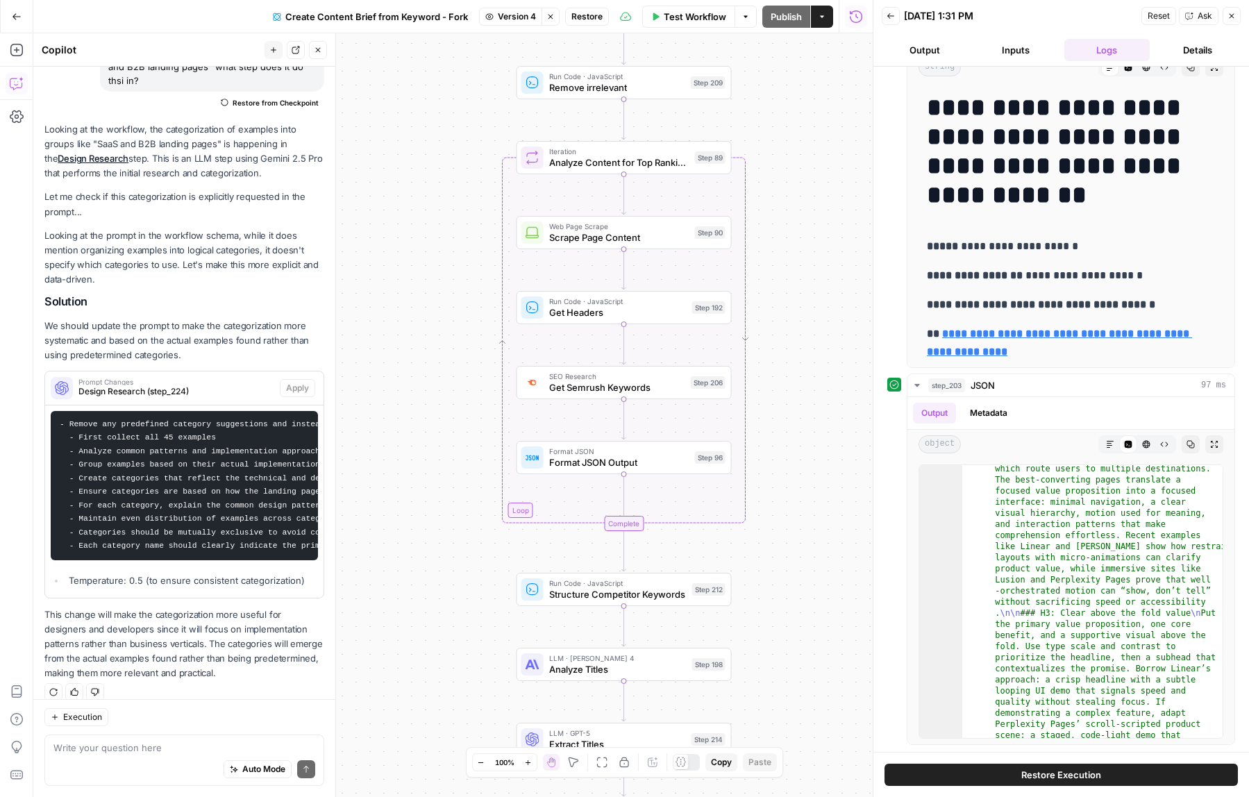
drag, startPoint x: 775, startPoint y: 496, endPoint x: 775, endPoint y: 270, distance: 226.3
click at [775, 272] on div "Workflow Set Inputs Inputs Google Search Perform Google Search Step 51 LLM · Ge…" at bounding box center [452, 415] width 839 height 764
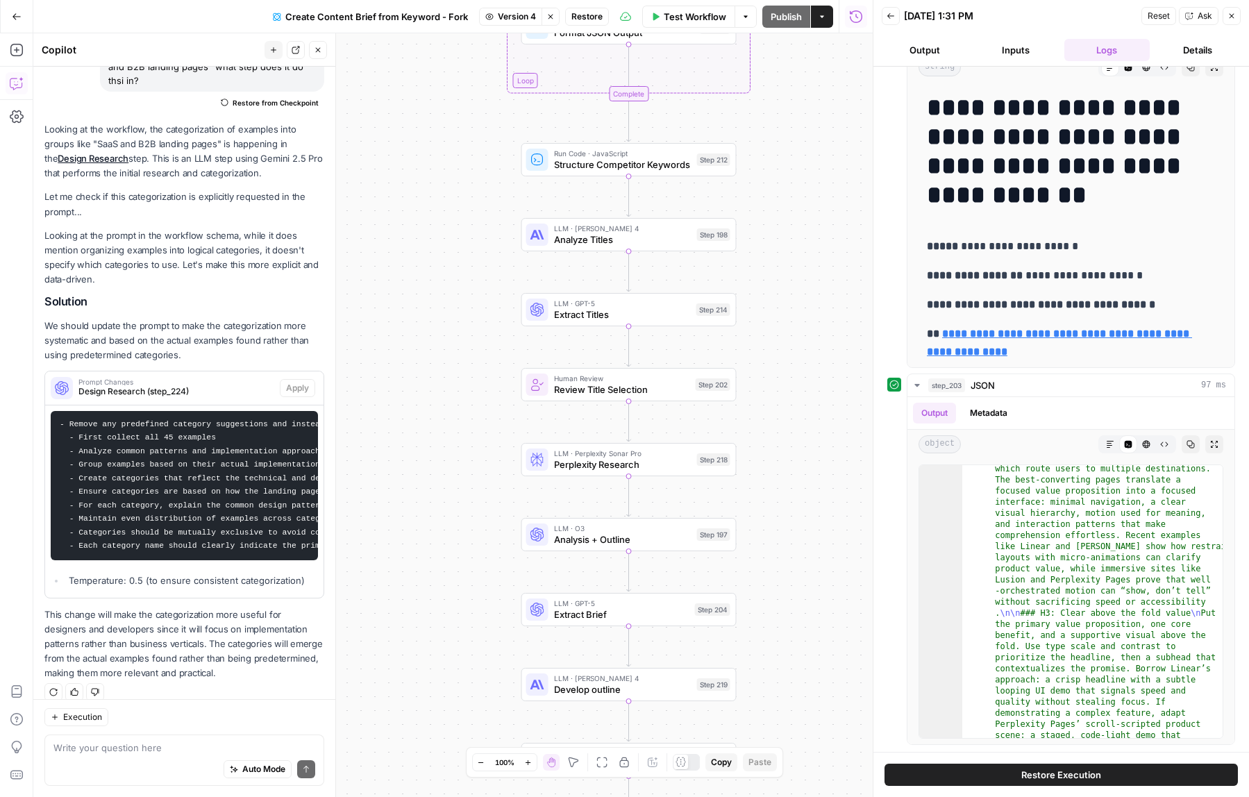
drag, startPoint x: 748, startPoint y: 523, endPoint x: 753, endPoint y: 290, distance: 233.3
click at [753, 290] on div "Workflow Set Inputs Inputs Google Search Perform Google Search Step 51 LLM · Ge…" at bounding box center [452, 415] width 839 height 764
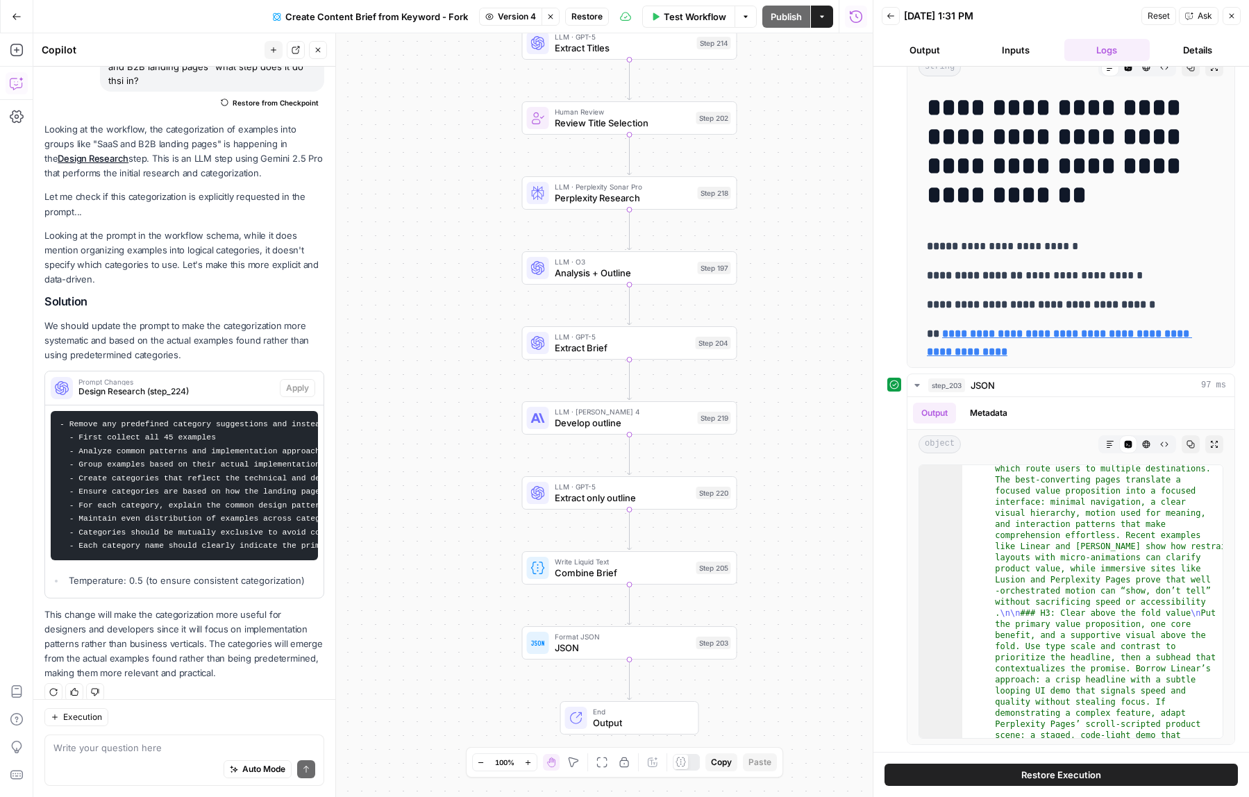
drag, startPoint x: 773, startPoint y: 417, endPoint x: 773, endPoint y: 182, distance: 234.7
click at [773, 182] on div "Workflow Set Inputs Inputs Google Search Perform Google Search Step 51 LLM · Ge…" at bounding box center [452, 415] width 839 height 764
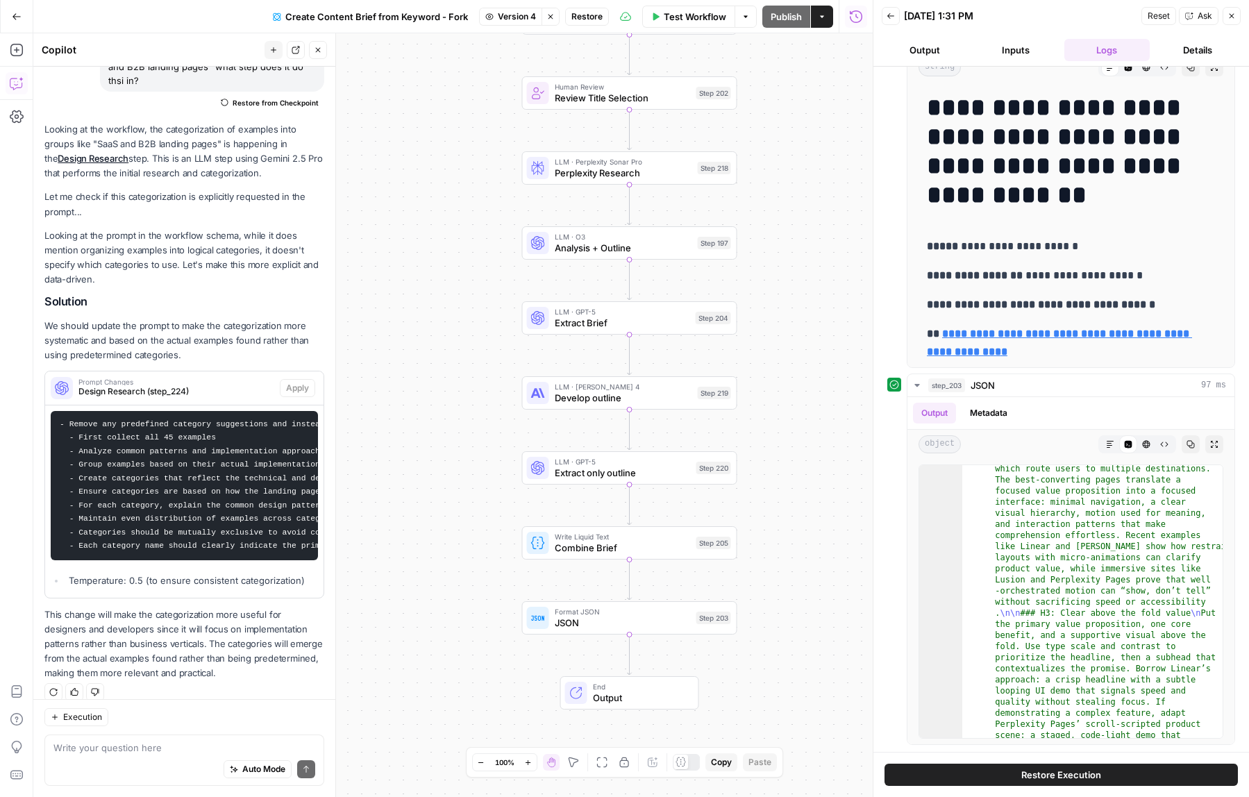
click at [896, 17] on button "Back" at bounding box center [891, 16] width 18 height 18
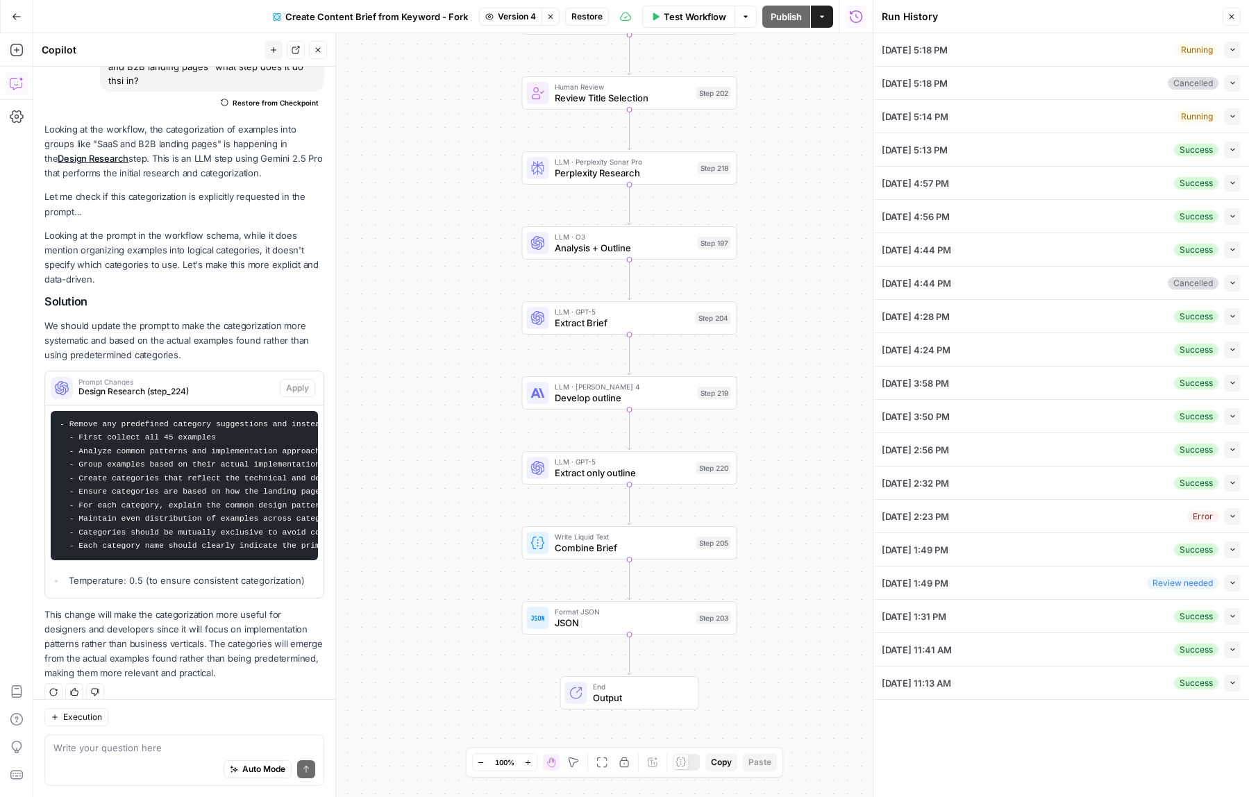
click at [1227, 681] on button "Collapse" at bounding box center [1232, 683] width 17 height 17
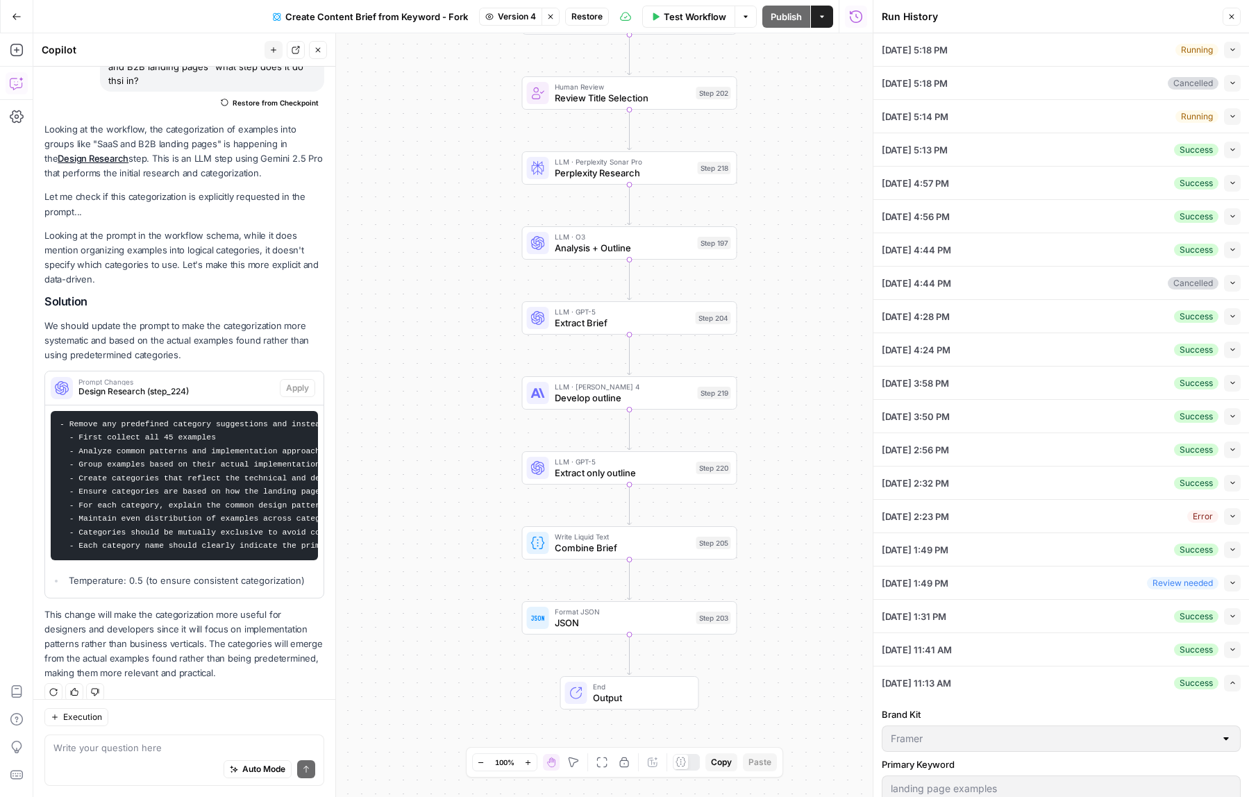
scroll to position [63, 0]
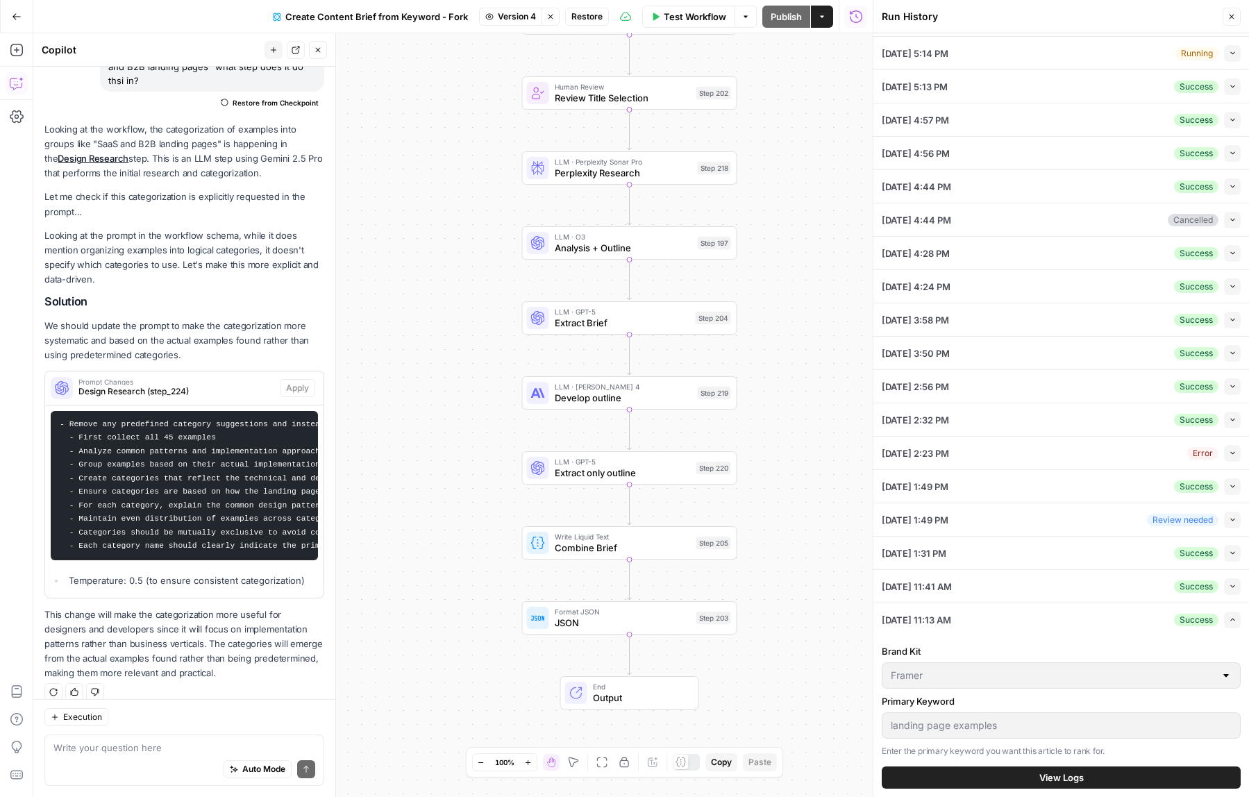
click at [1052, 788] on div "Brand Kit Framer Primary Keyword landing page examples Enter the primary keywor…" at bounding box center [1061, 716] width 359 height 161
click at [1057, 781] on span "View Logs" at bounding box center [1061, 778] width 44 height 14
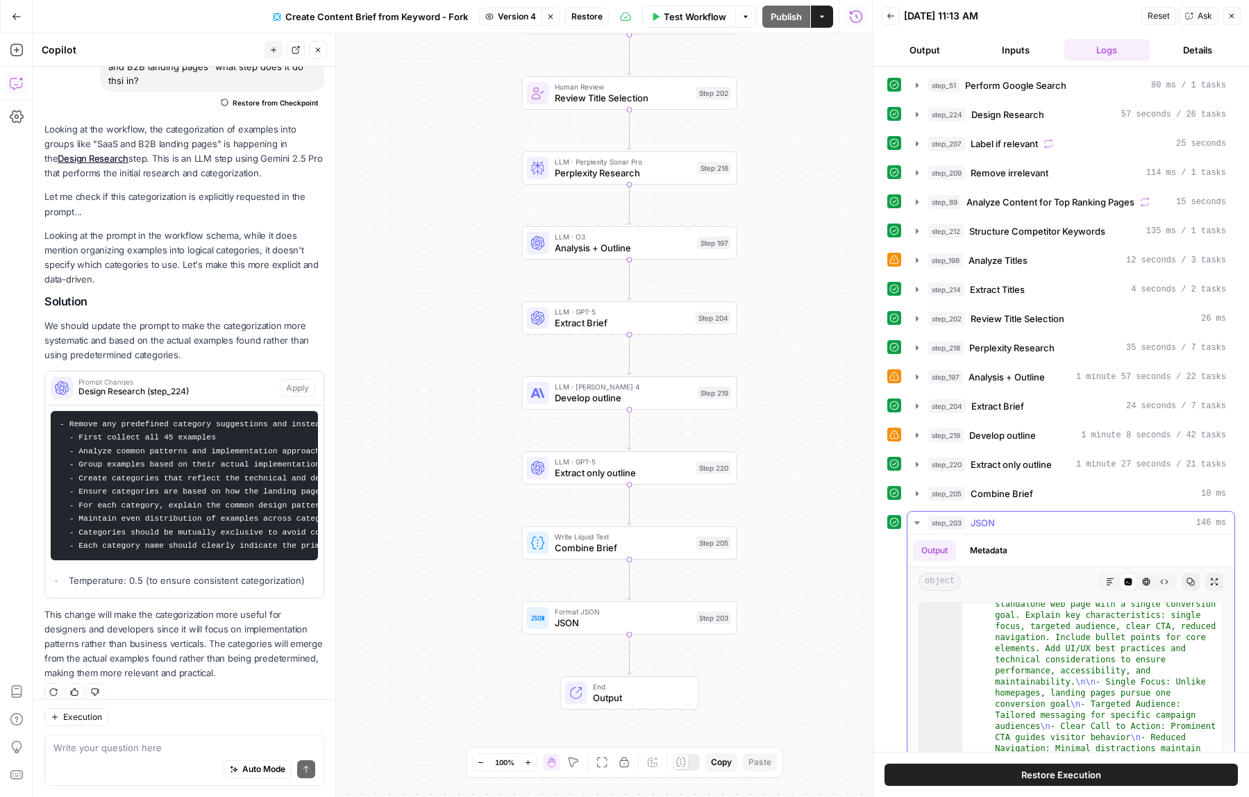
scroll to position [15, 0]
click at [1007, 489] on span "Combine Brief" at bounding box center [1002, 494] width 62 height 14
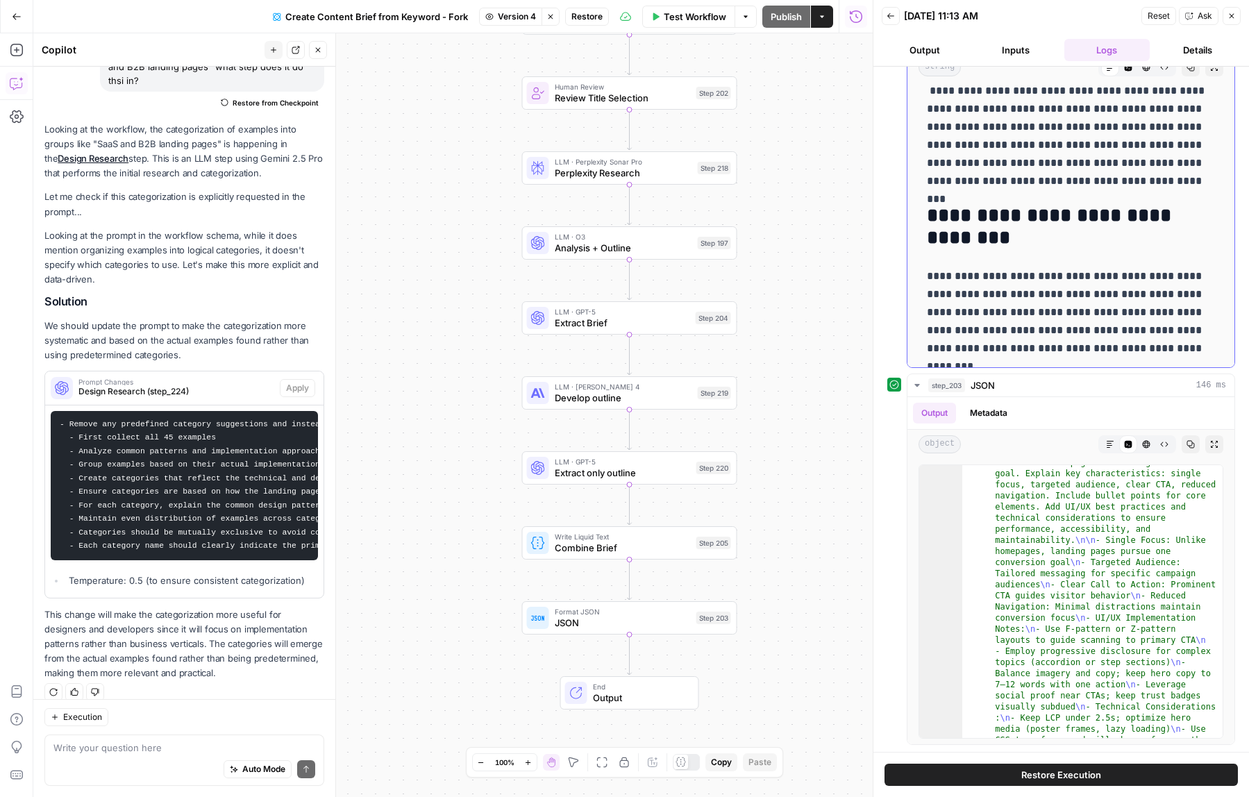
scroll to position [1255, 0]
click at [1161, 19] on span "Reset" at bounding box center [1159, 16] width 22 height 12
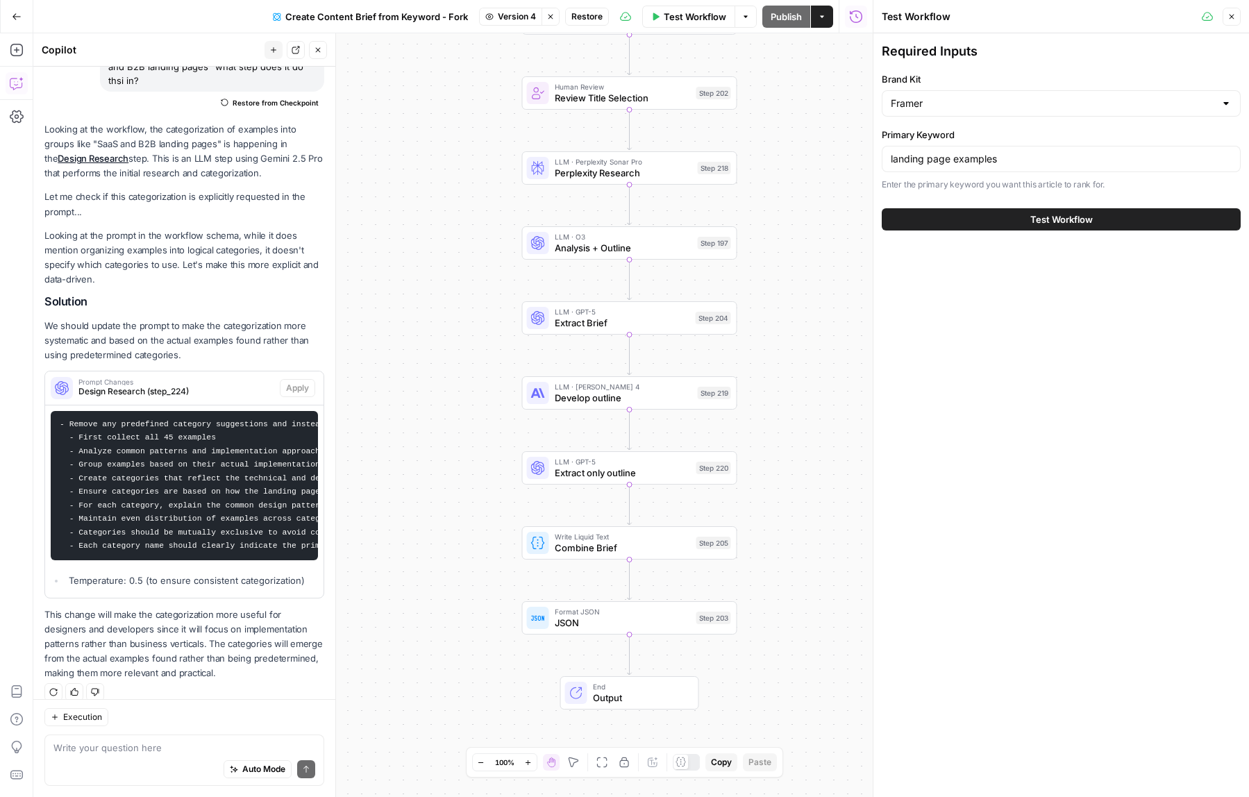
click at [1235, 19] on icon "button" at bounding box center [1231, 16] width 8 height 8
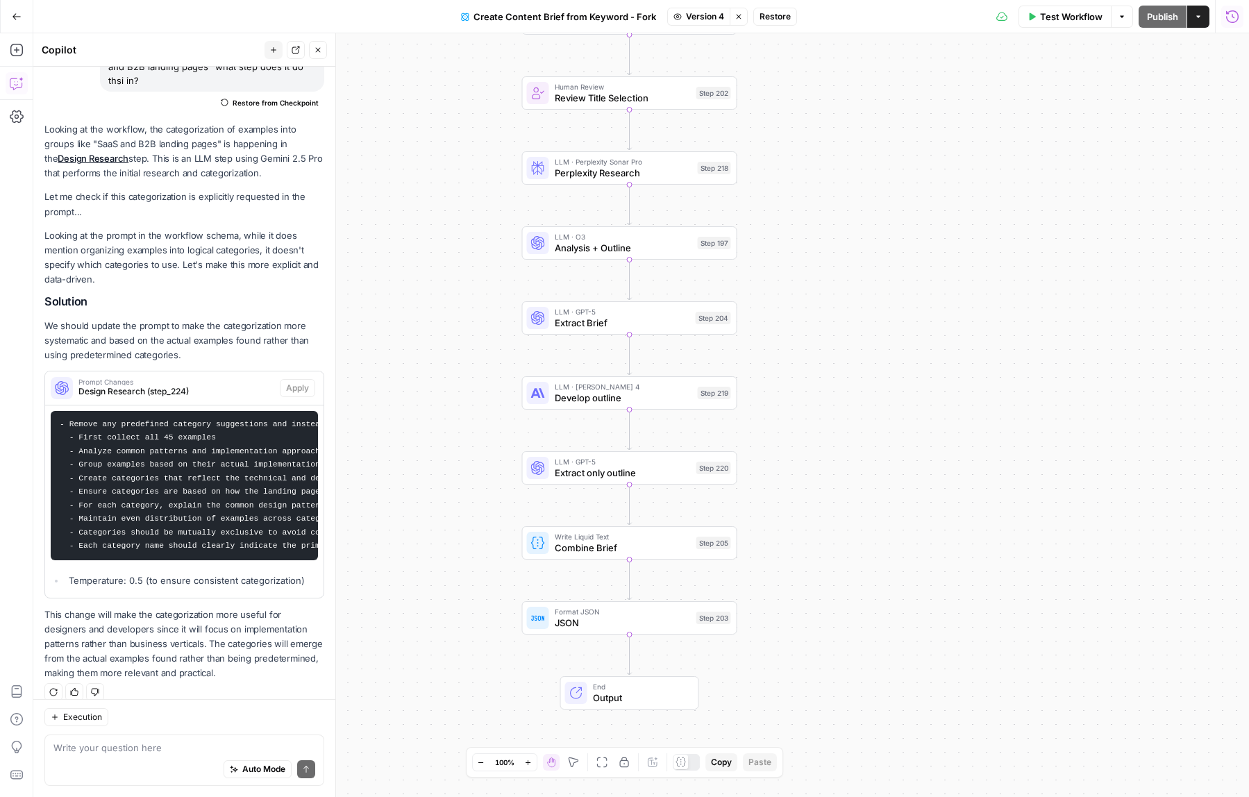
click at [1235, 19] on icon "button" at bounding box center [1232, 17] width 14 height 14
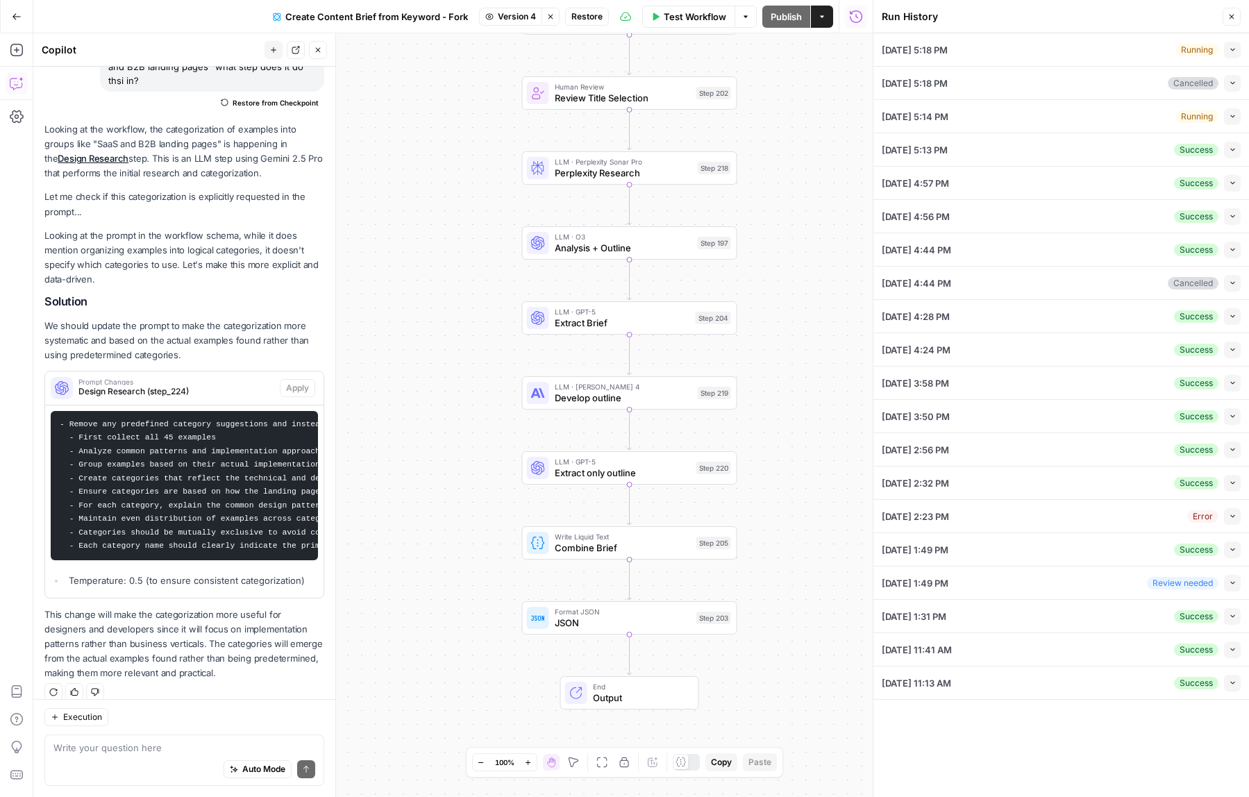
click at [1235, 19] on icon "button" at bounding box center [1231, 16] width 8 height 8
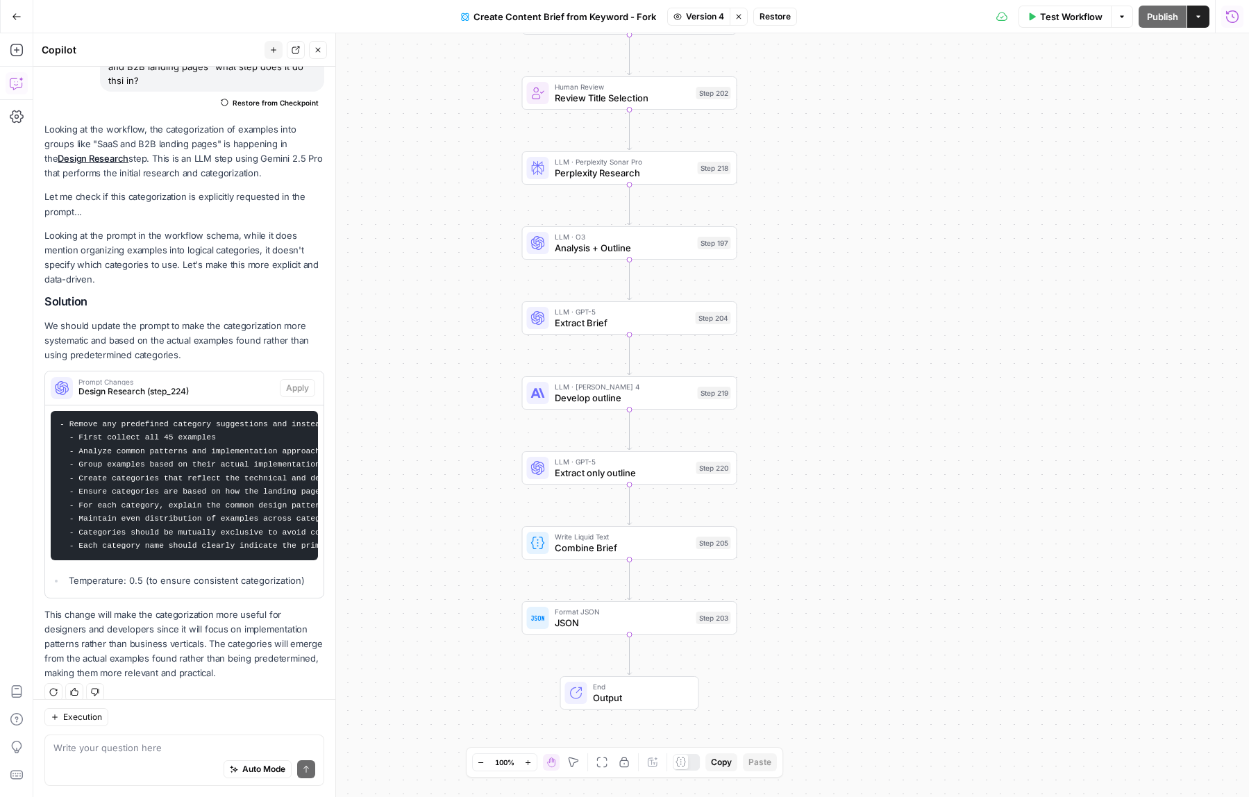
click at [1235, 19] on icon "button" at bounding box center [1232, 17] width 14 height 14
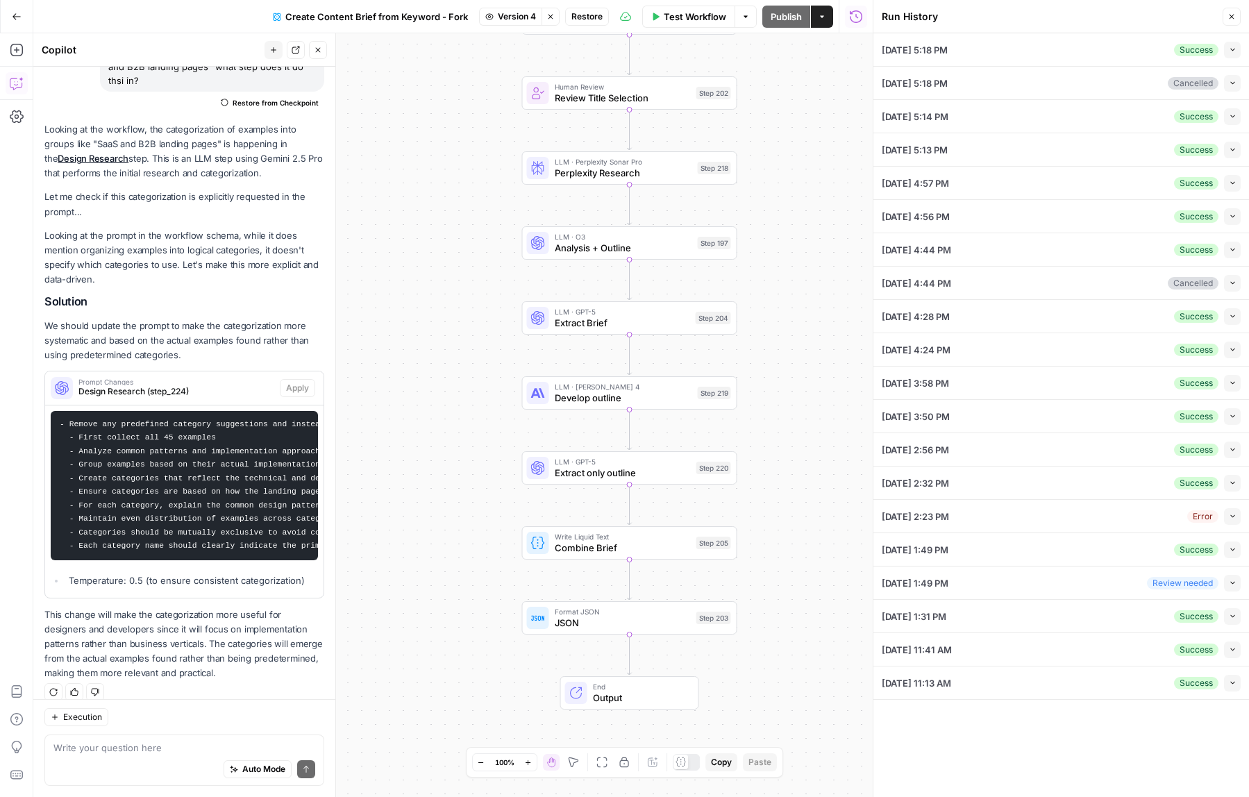
click at [1235, 19] on icon "button" at bounding box center [1231, 16] width 8 height 8
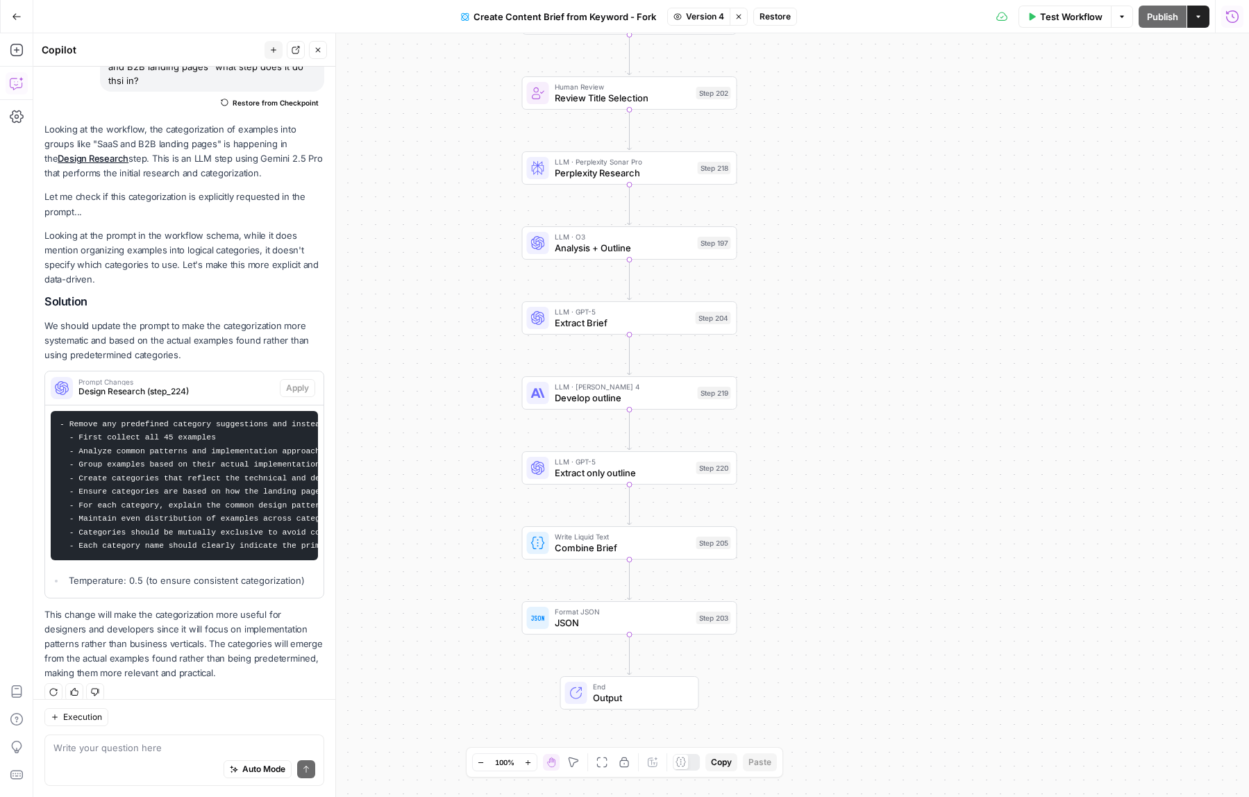
click at [698, 20] on span "Version 4" at bounding box center [705, 16] width 38 height 12
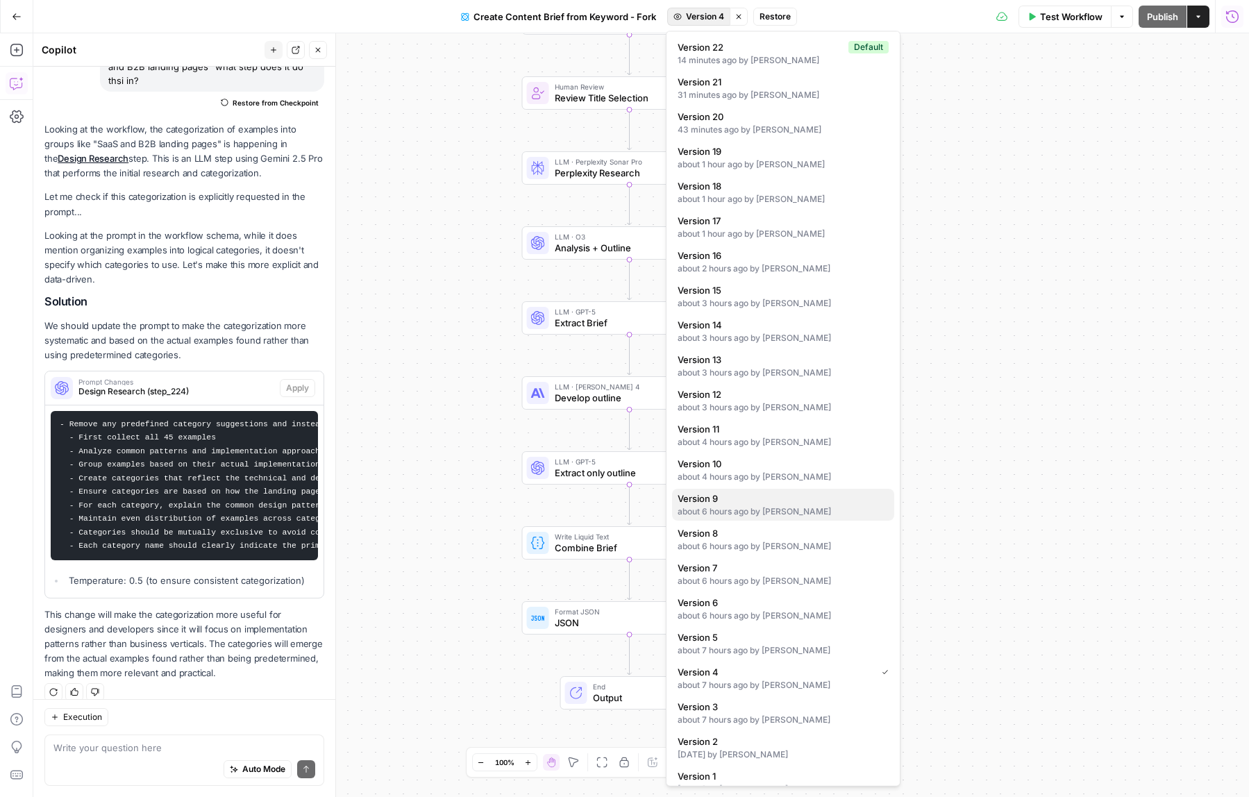
click at [810, 512] on div "about 6 hours ago by Will Leatherman" at bounding box center [783, 511] width 211 height 12
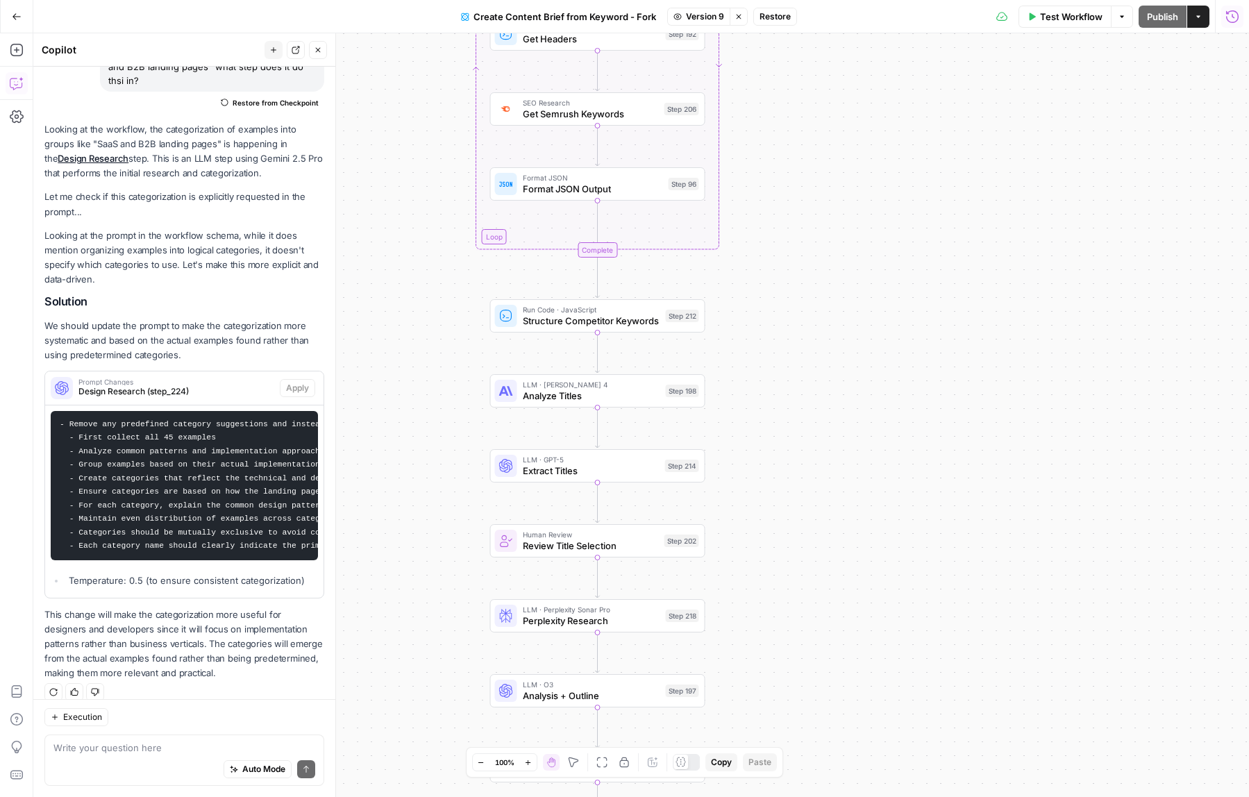
drag, startPoint x: 823, startPoint y: 245, endPoint x: 794, endPoint y: 748, distance: 504.2
click at [794, 748] on div "Workflow Set Inputs Inputs Google Search Perform Google Search Step 51 LLM · Ge…" at bounding box center [641, 415] width 1216 height 764
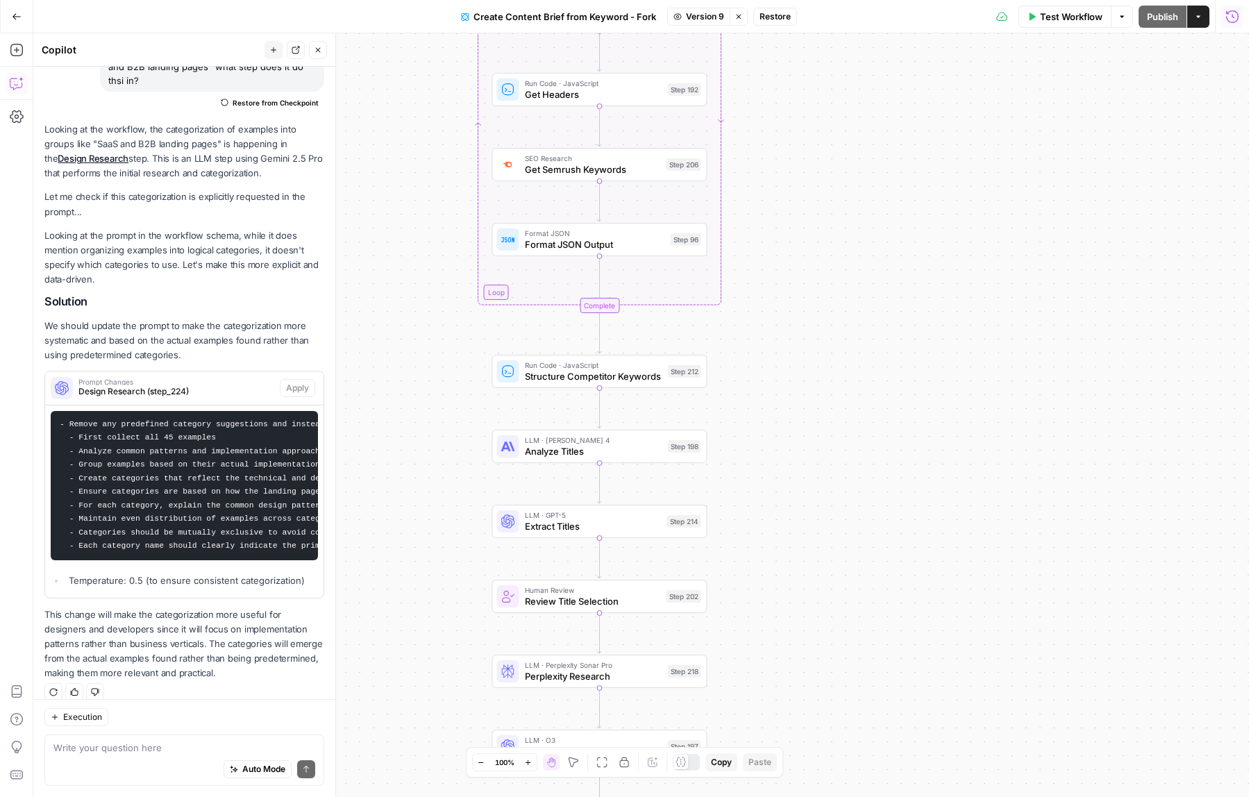
drag, startPoint x: 837, startPoint y: 266, endPoint x: 831, endPoint y: 600, distance: 334.0
click at [831, 600] on div "Workflow Set Inputs Inputs Google Search Perform Google Search Step 51 LLM · Ge…" at bounding box center [641, 415] width 1216 height 764
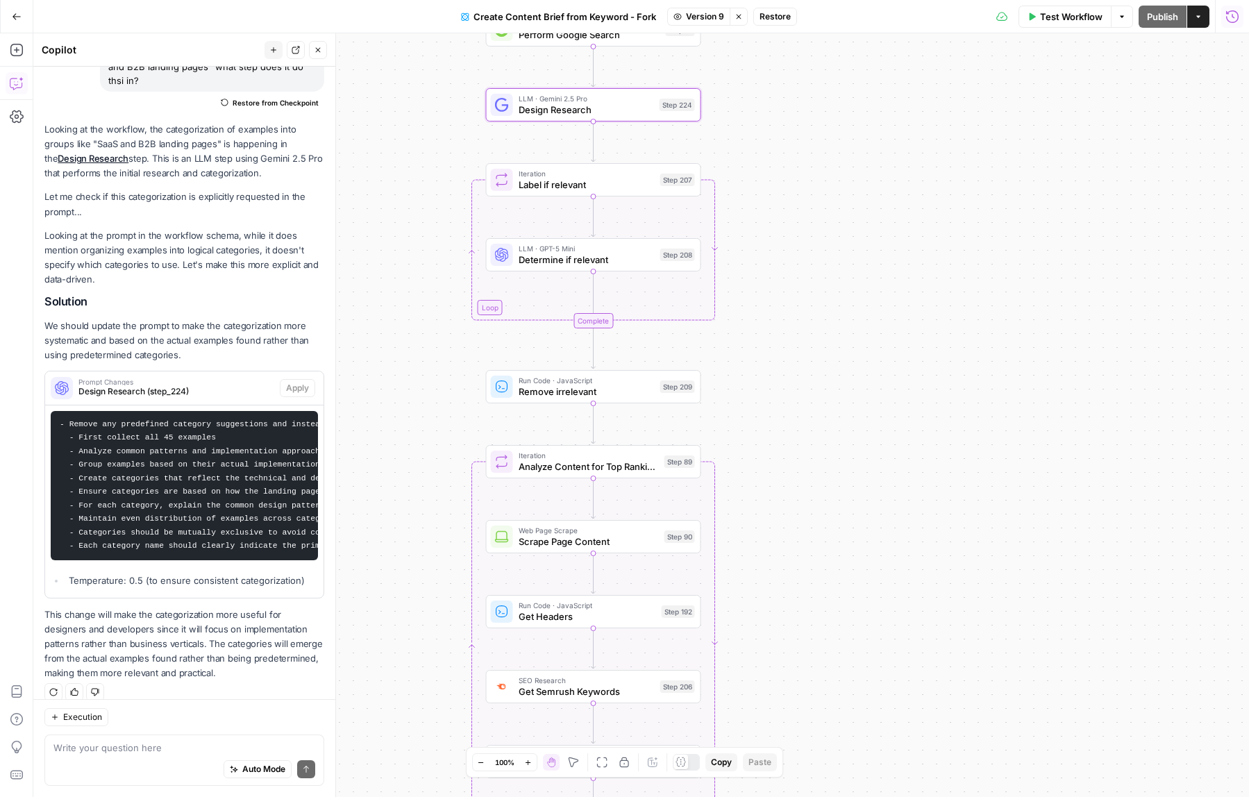
drag, startPoint x: 825, startPoint y: 323, endPoint x: 825, endPoint y: 542, distance: 218.7
click at [825, 552] on div "Workflow Set Inputs Inputs Google Search Perform Google Search Step 51 LLM · Ge…" at bounding box center [641, 415] width 1216 height 764
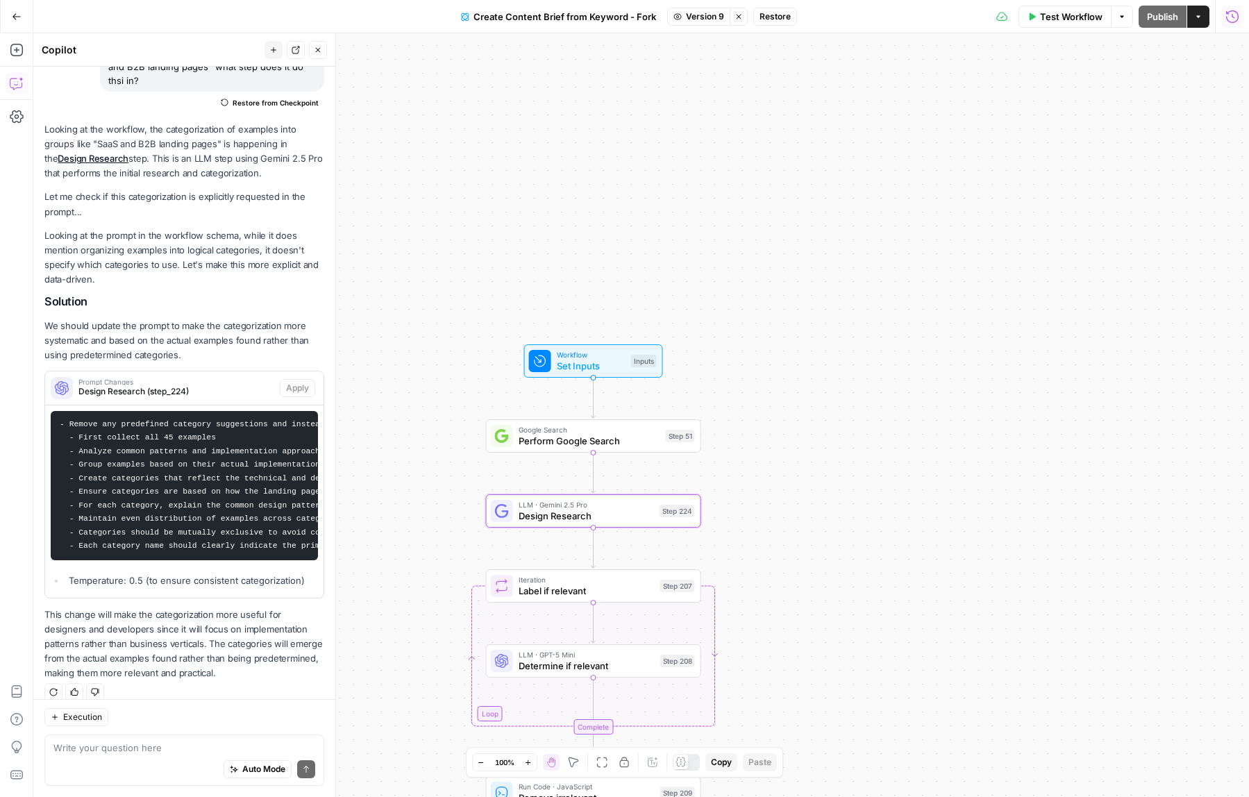
drag, startPoint x: 841, startPoint y: 261, endPoint x: 841, endPoint y: 560, distance: 298.5
click at [841, 560] on div "Workflow Set Inputs Inputs Google Search Perform Google Search Step 51 LLM · Ge…" at bounding box center [641, 415] width 1216 height 764
click at [782, 17] on span "Restore" at bounding box center [775, 16] width 31 height 12
click at [1056, 27] on div "Test Workflow Options Publish Actions Run History" at bounding box center [1002, 16] width 494 height 33
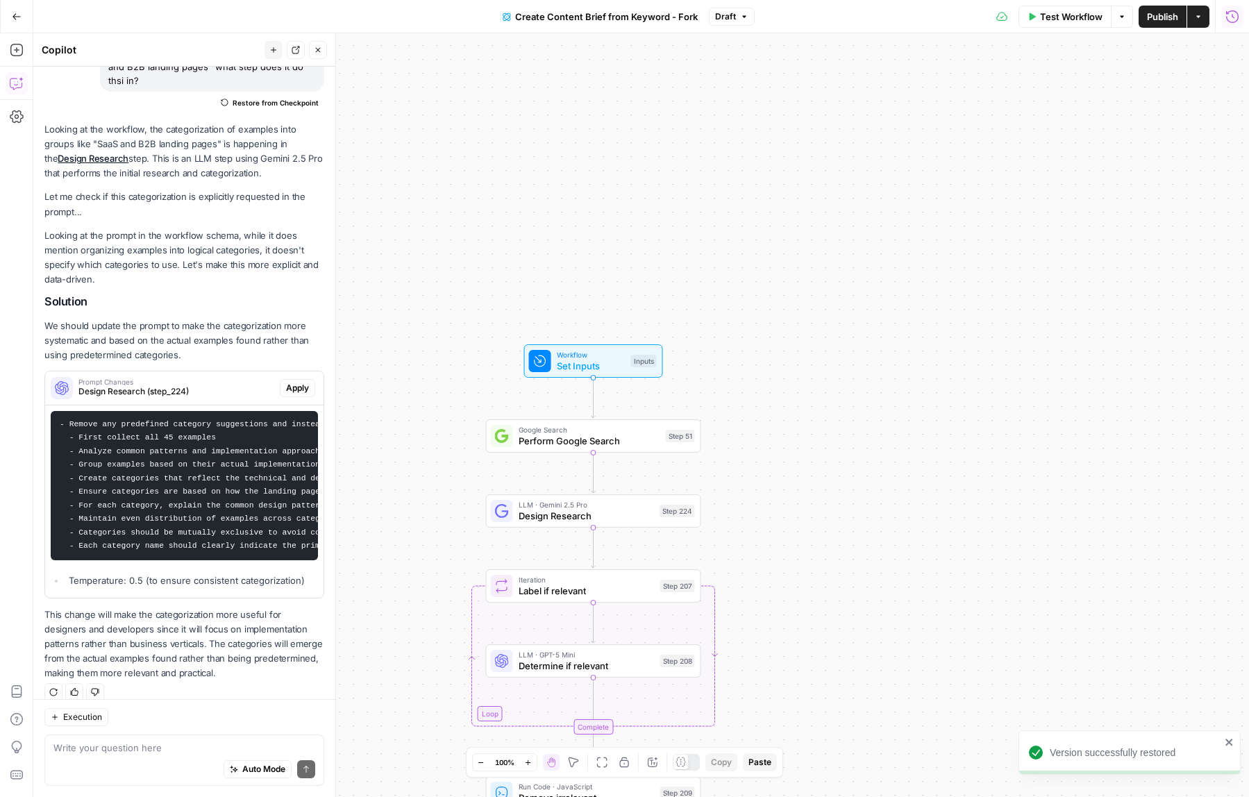
click at [1059, 25] on button "Test Workflow" at bounding box center [1064, 17] width 93 height 22
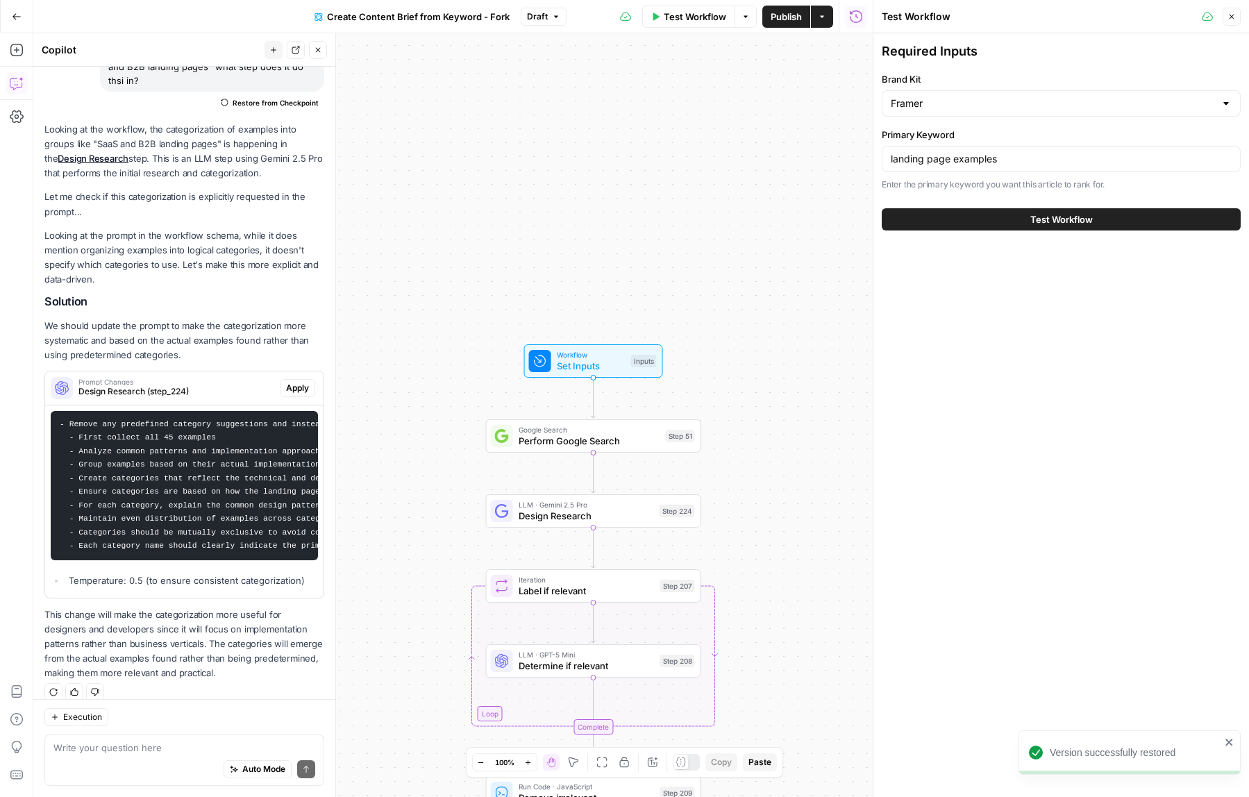
click at [1016, 224] on button "Test Workflow" at bounding box center [1061, 219] width 359 height 22
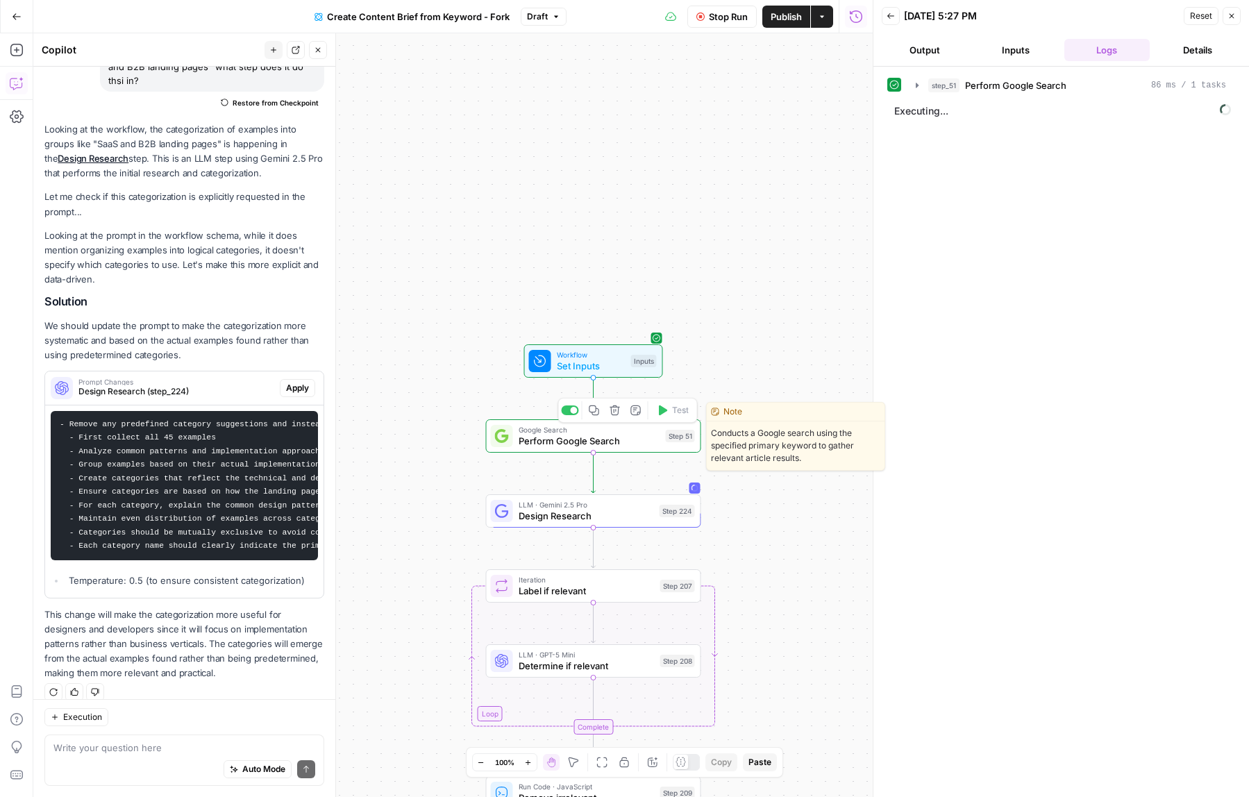
click at [590, 441] on span "Perform Google Search" at bounding box center [590, 441] width 142 height 14
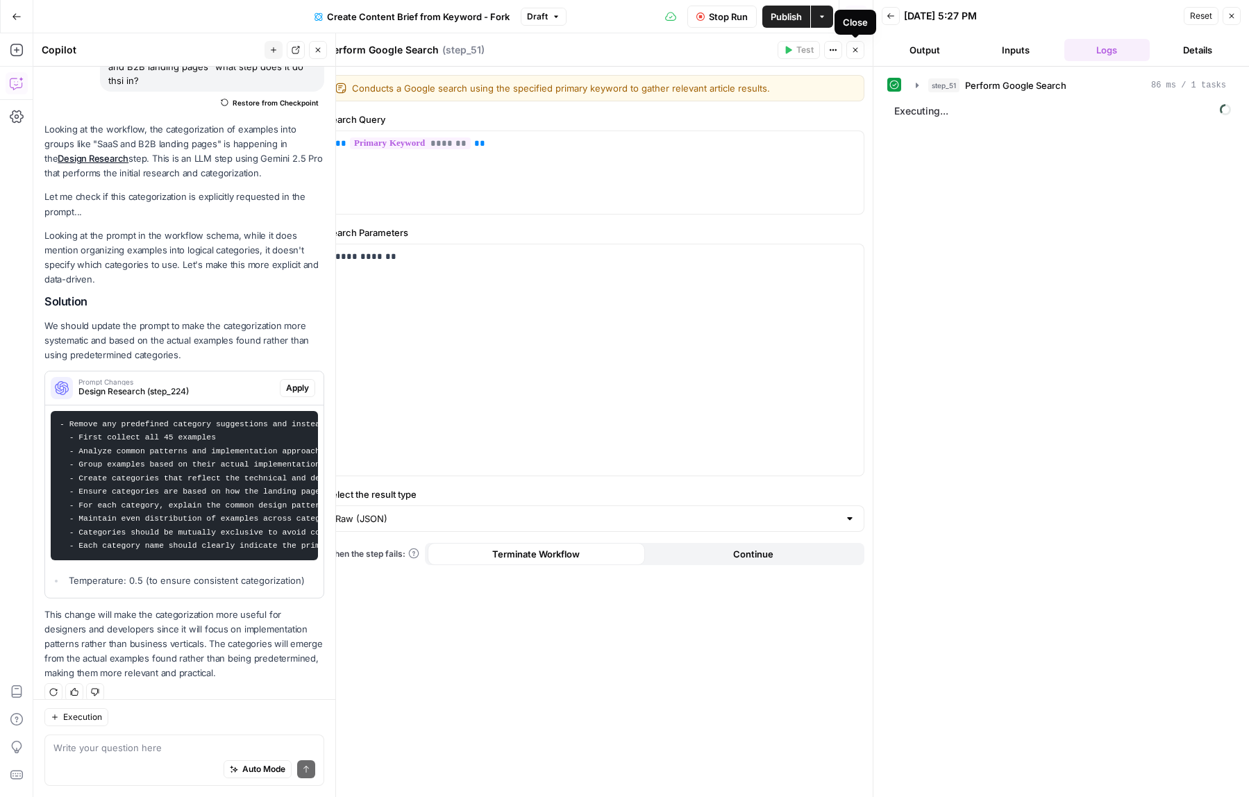
click at [859, 51] on button "Close" at bounding box center [855, 50] width 18 height 18
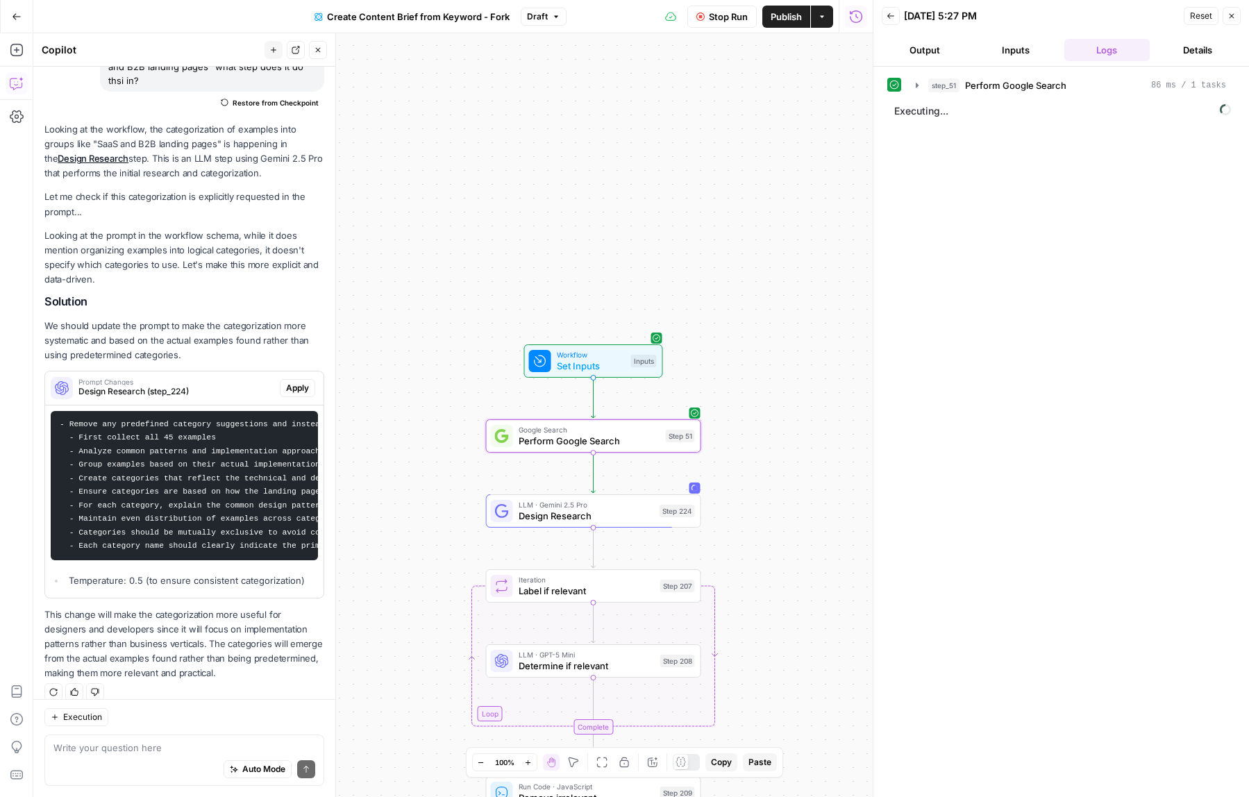
click at [955, 47] on button "Output" at bounding box center [924, 50] width 85 height 22
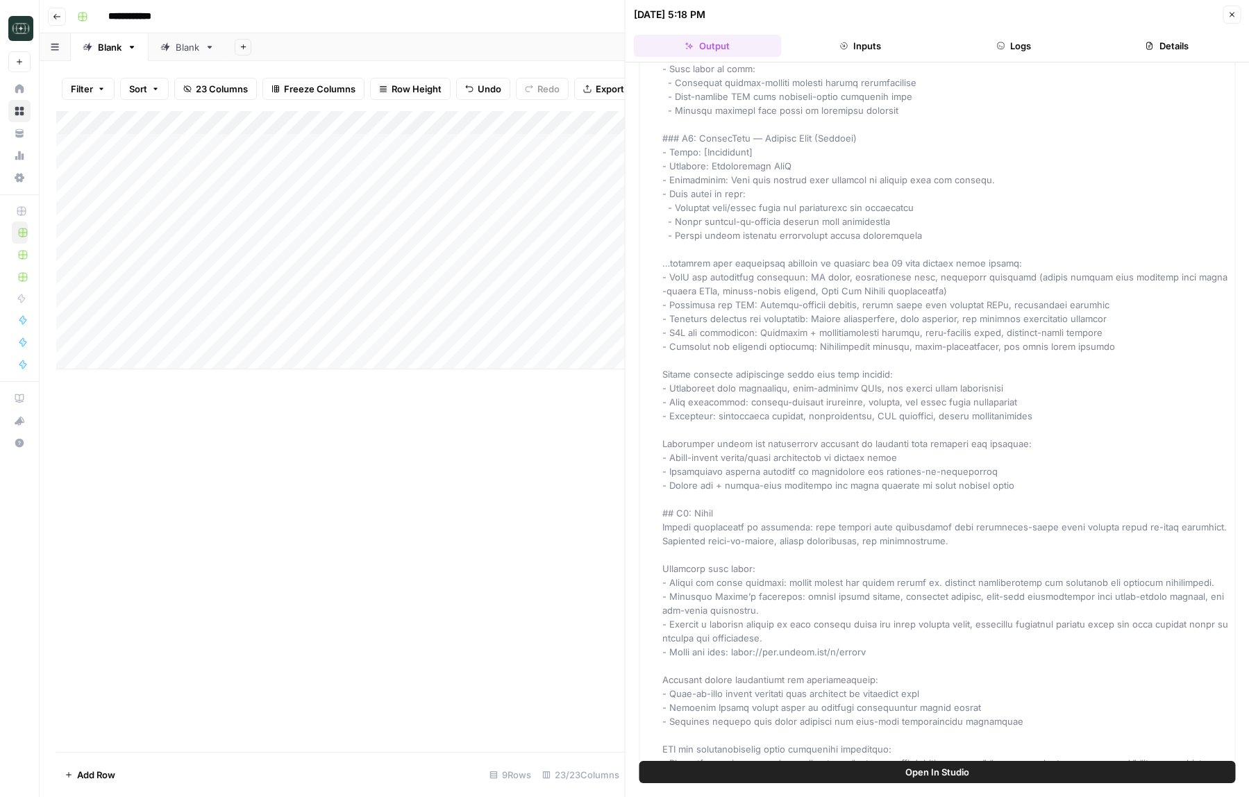
scroll to position [11560, 0]
click at [1230, 14] on icon "button" at bounding box center [1231, 14] width 8 height 8
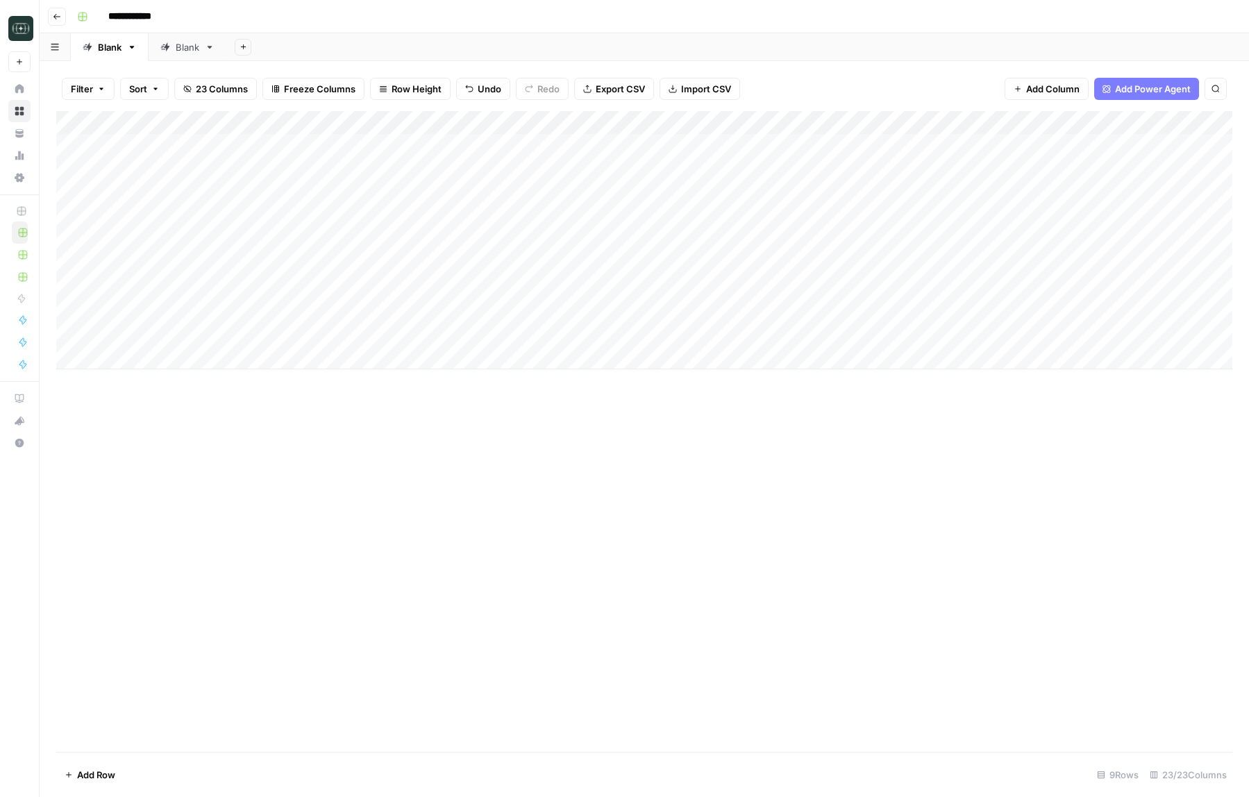
click at [816, 312] on div "Add Column" at bounding box center [644, 240] width 1176 height 258
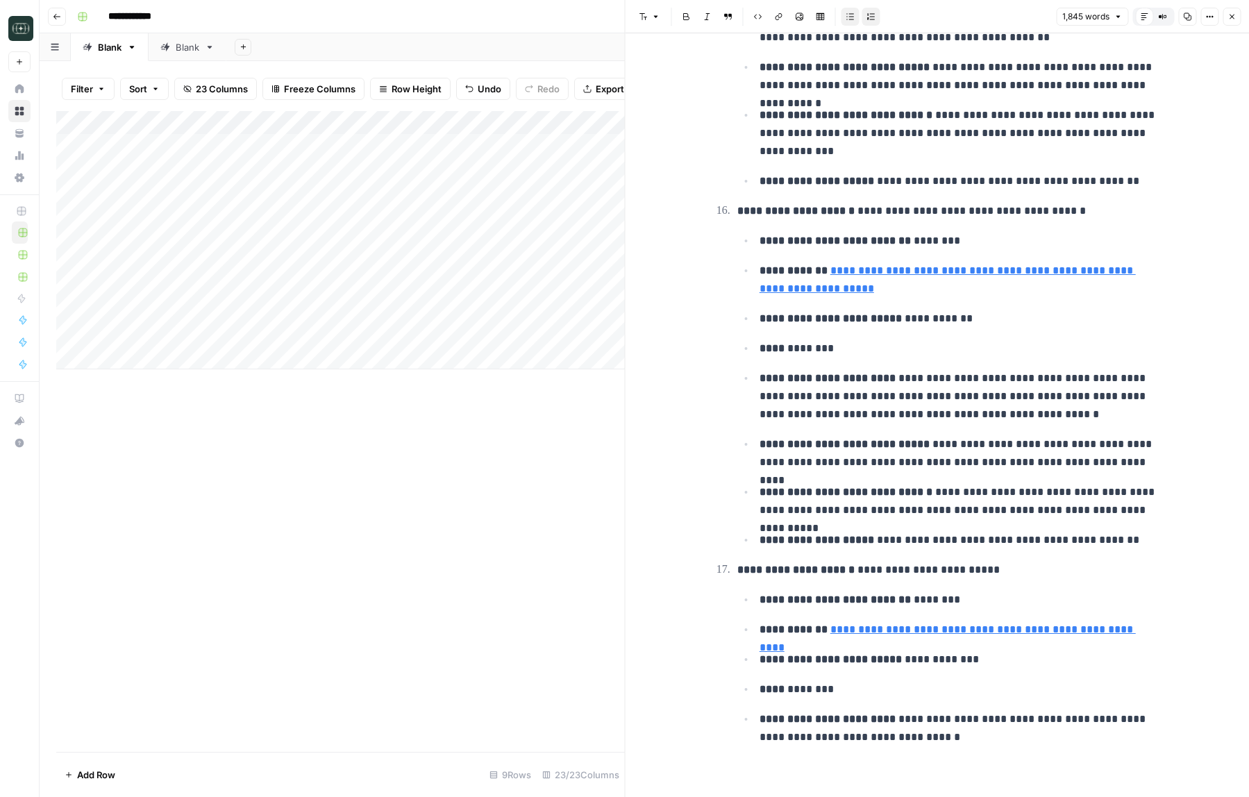
scroll to position [5694, 0]
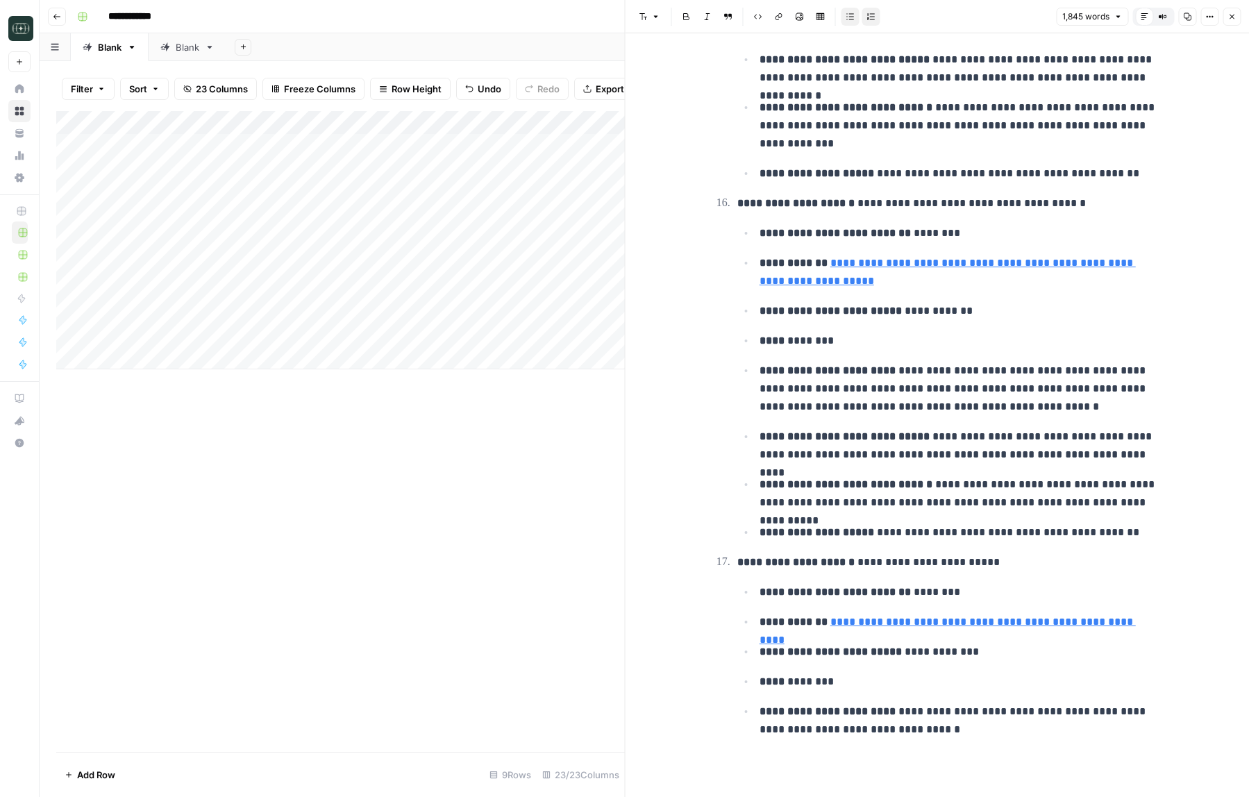
click at [1241, 18] on header "Font style Bold Italic Block quote Code block Link Image Insert Table Bulleted …" at bounding box center [938, 16] width 624 height 33
click at [1239, 18] on button "Close" at bounding box center [1232, 17] width 18 height 18
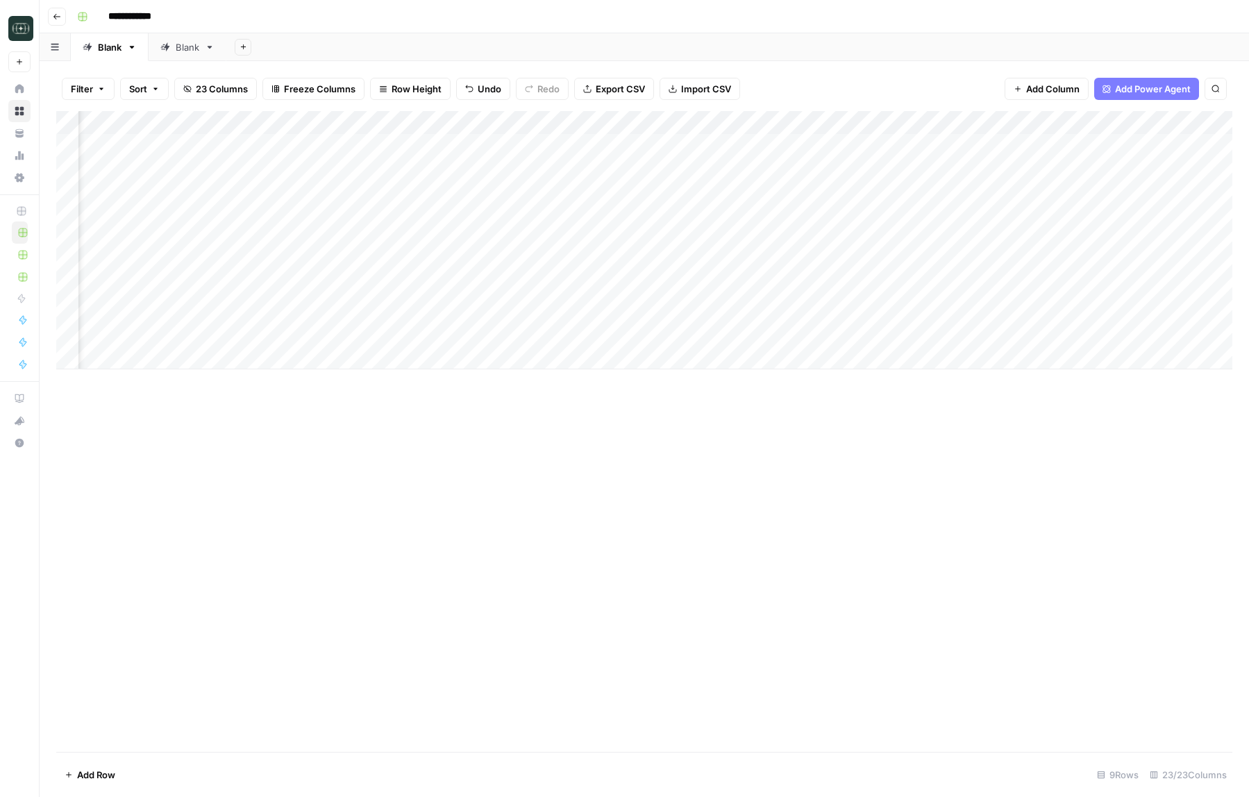
scroll to position [0, 1168]
click at [894, 333] on div "Add Column" at bounding box center [644, 240] width 1176 height 258
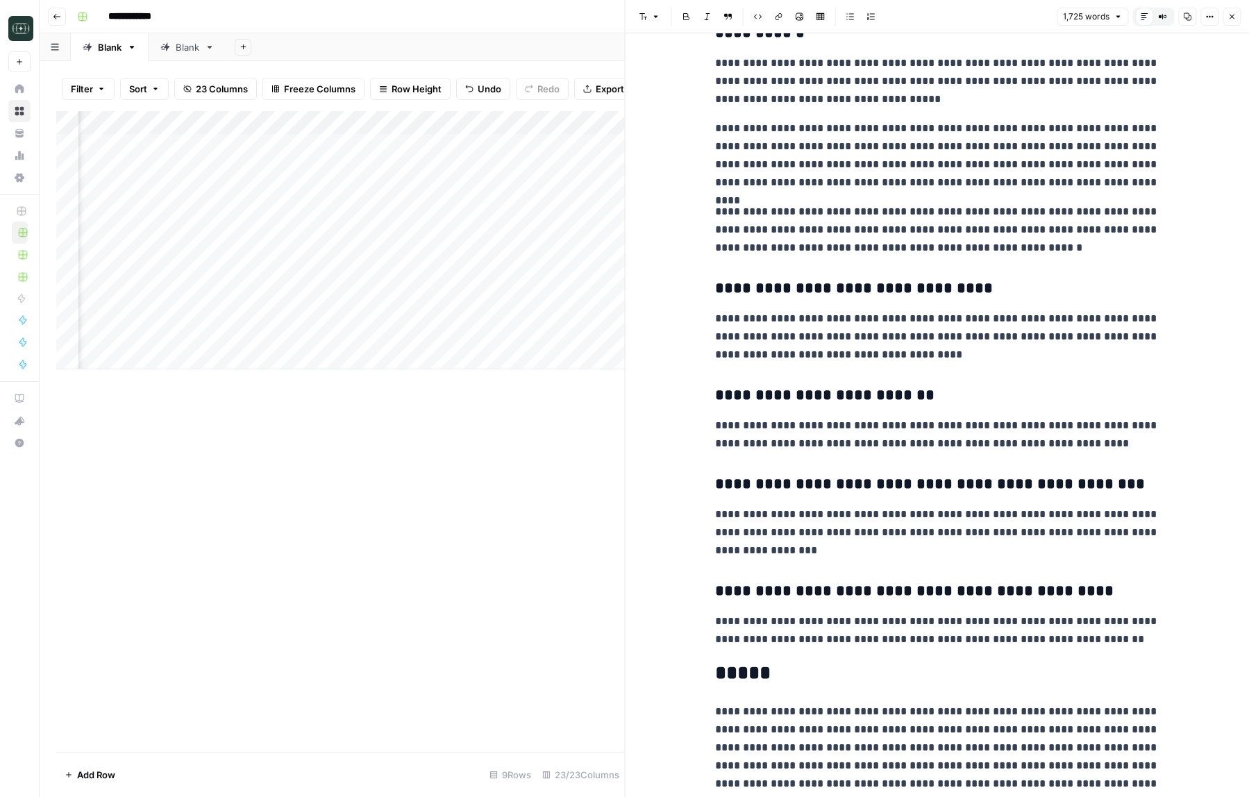
scroll to position [4198, 0]
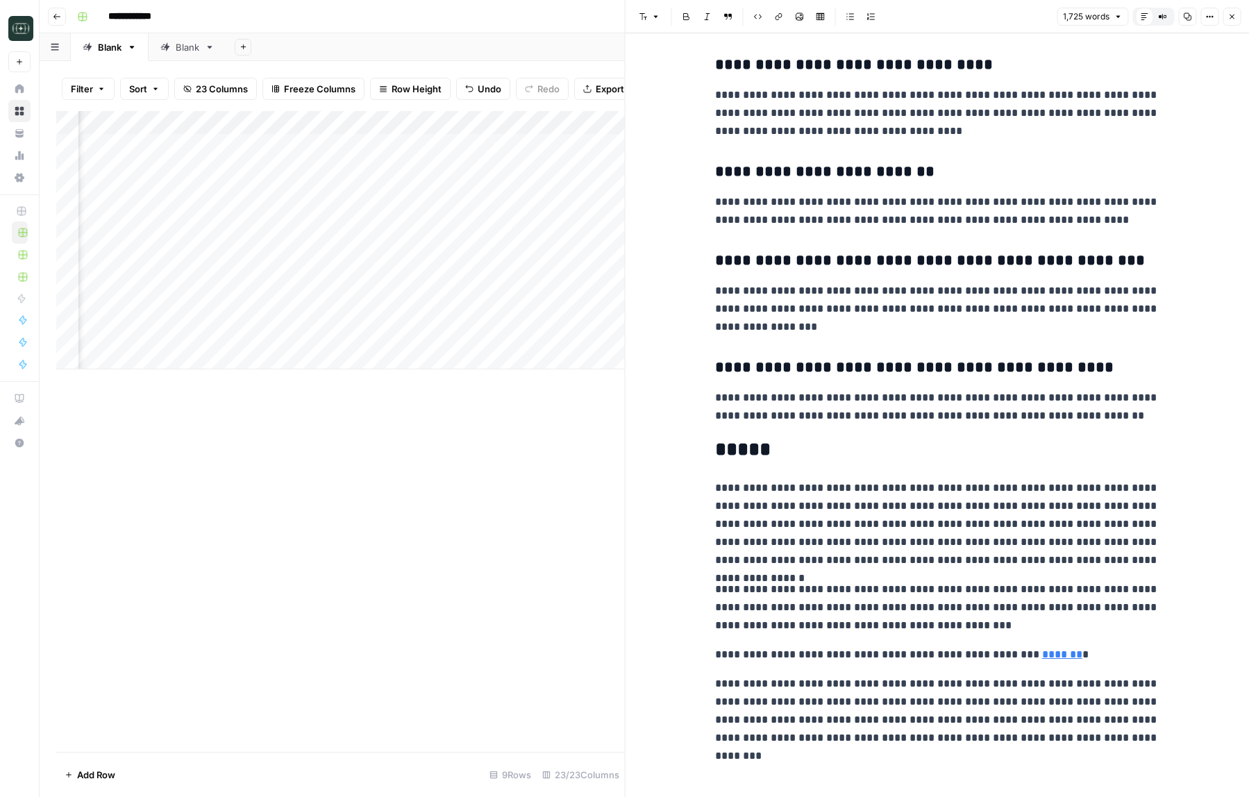
click at [1234, 17] on icon "button" at bounding box center [1231, 16] width 8 height 8
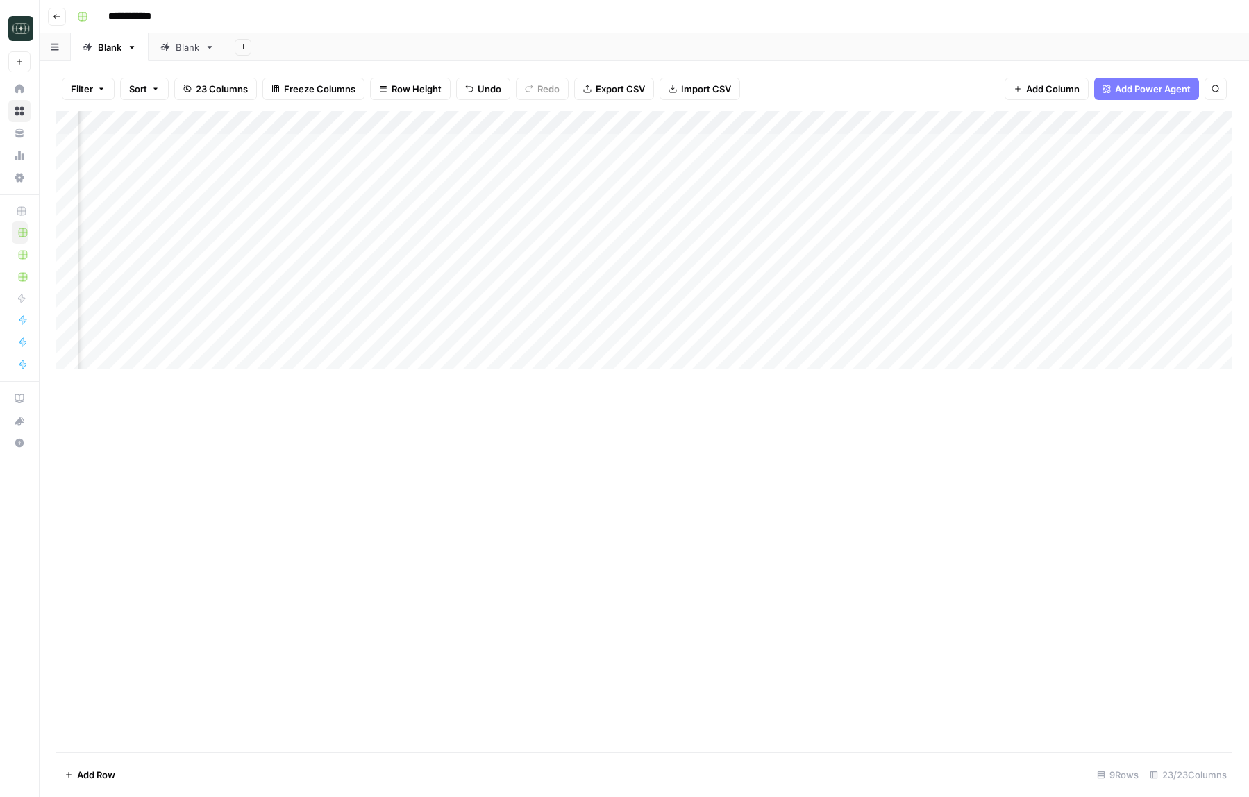
scroll to position [0, 472]
click at [537, 264] on div "Add Column" at bounding box center [644, 240] width 1176 height 258
click at [346, 261] on div "Add Column" at bounding box center [644, 240] width 1176 height 258
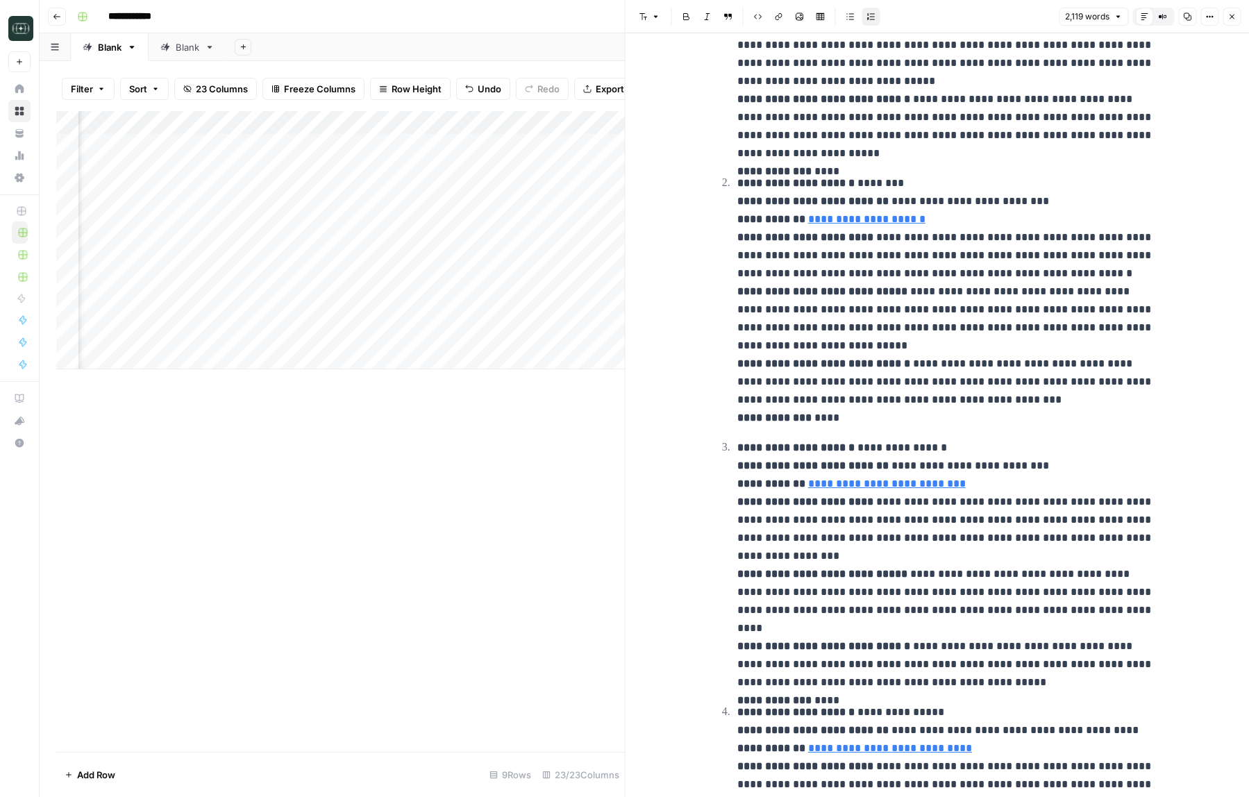
scroll to position [395, 0]
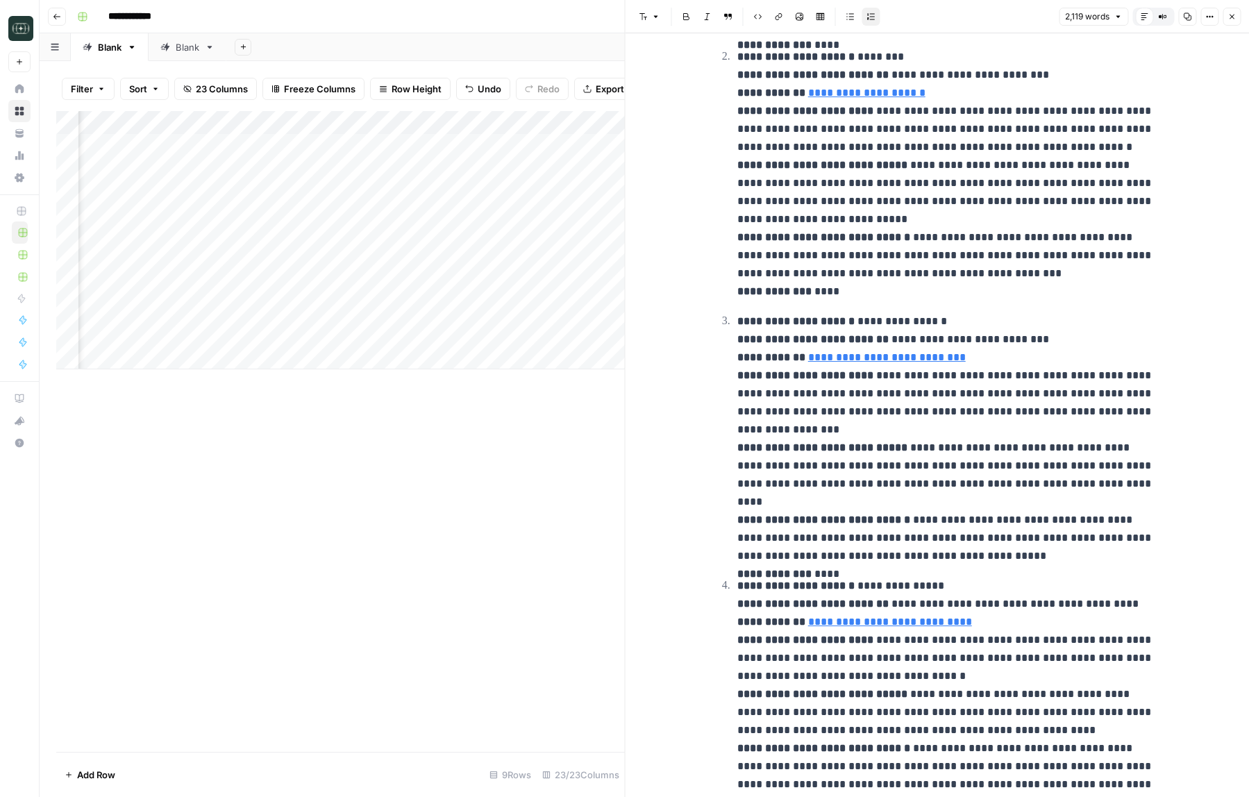
click at [1233, 17] on icon "button" at bounding box center [1231, 16] width 8 height 8
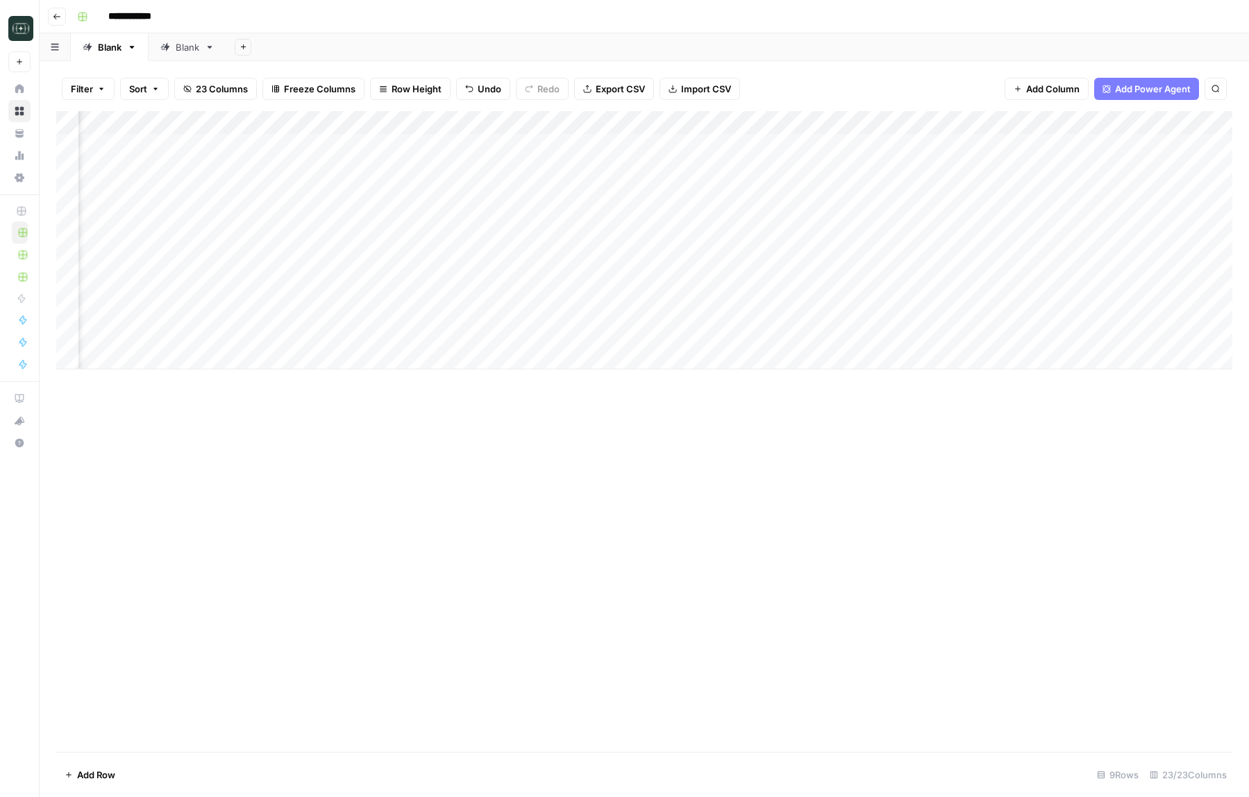
scroll to position [0, 1571]
click at [494, 263] on div "Add Column" at bounding box center [644, 240] width 1176 height 258
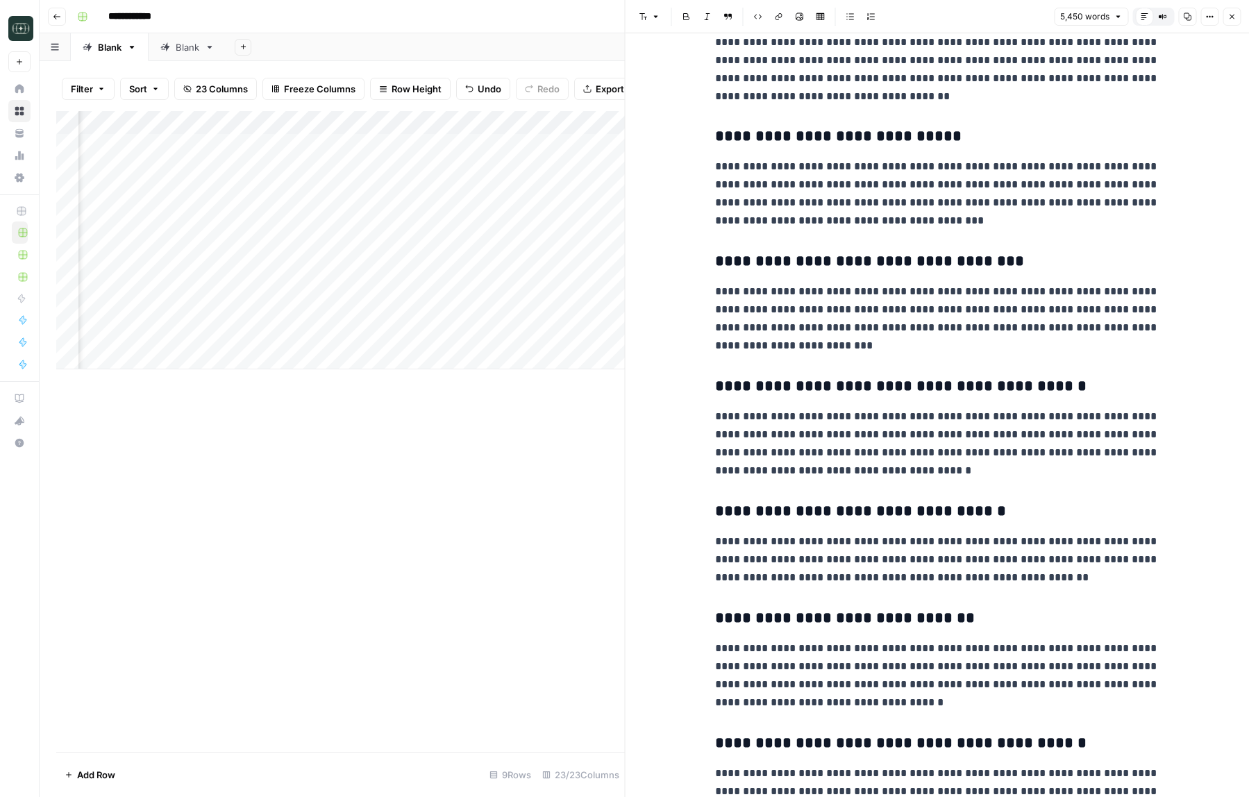
scroll to position [4174, 0]
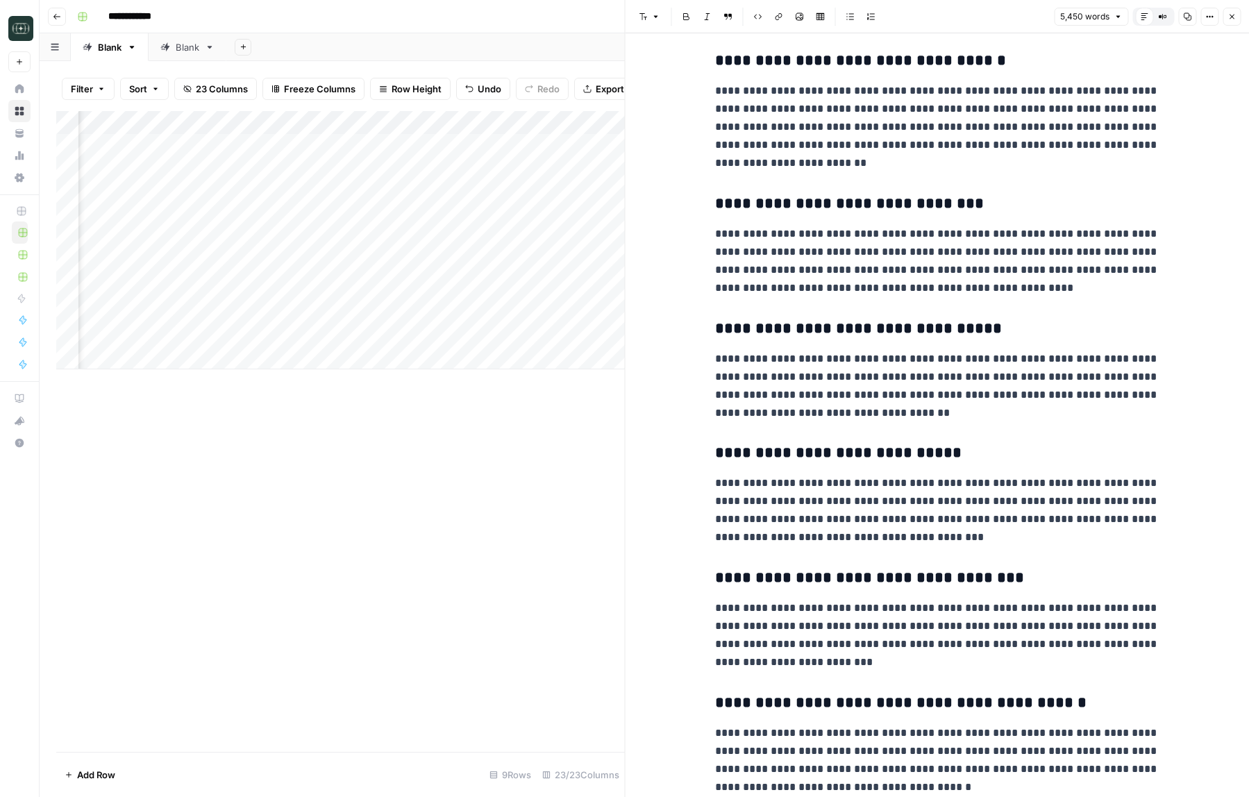
click at [1229, 11] on button "Close" at bounding box center [1232, 17] width 18 height 18
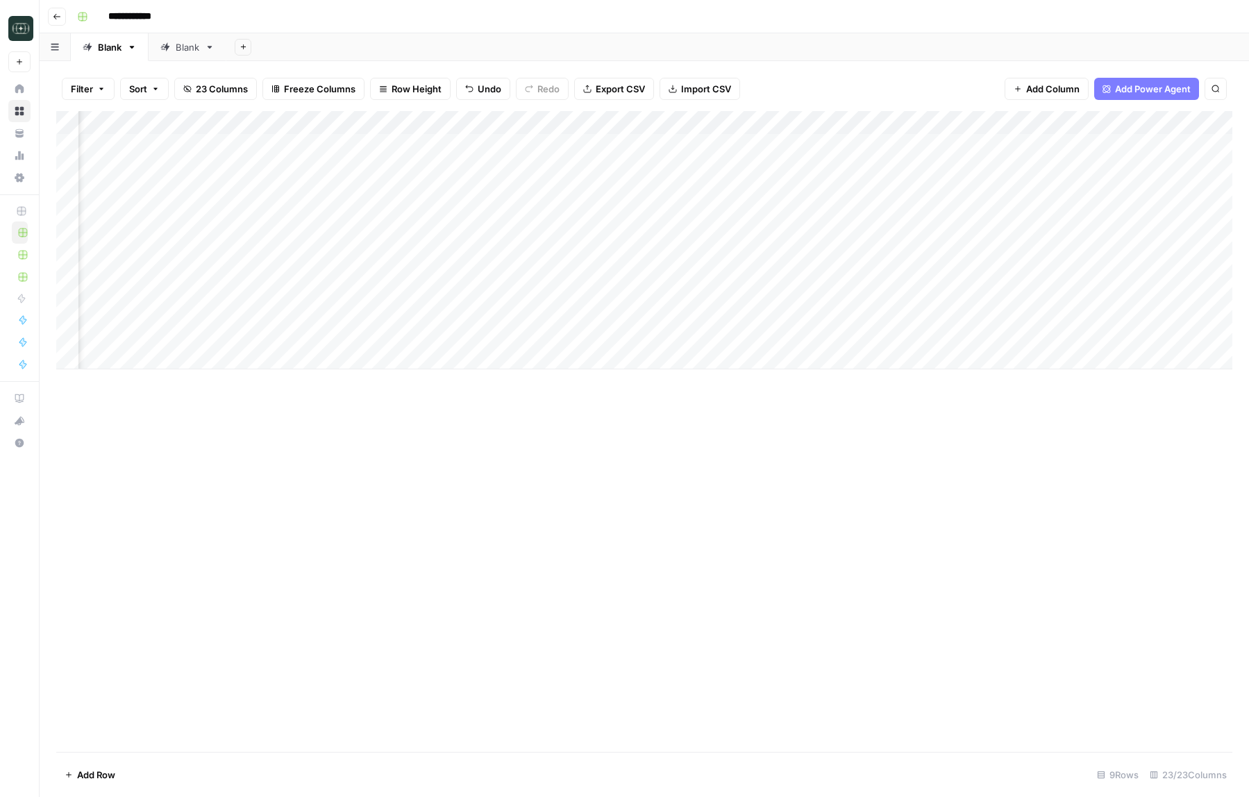
click at [743, 123] on div "Add Column" at bounding box center [644, 240] width 1176 height 258
click at [694, 261] on span "Remove Column" at bounding box center [719, 259] width 121 height 14
click at [572, 162] on span "Delete" at bounding box center [575, 169] width 30 height 14
click at [620, 119] on div "Add Column" at bounding box center [644, 240] width 1176 height 258
click at [576, 255] on span "Remove Column" at bounding box center [594, 259] width 121 height 14
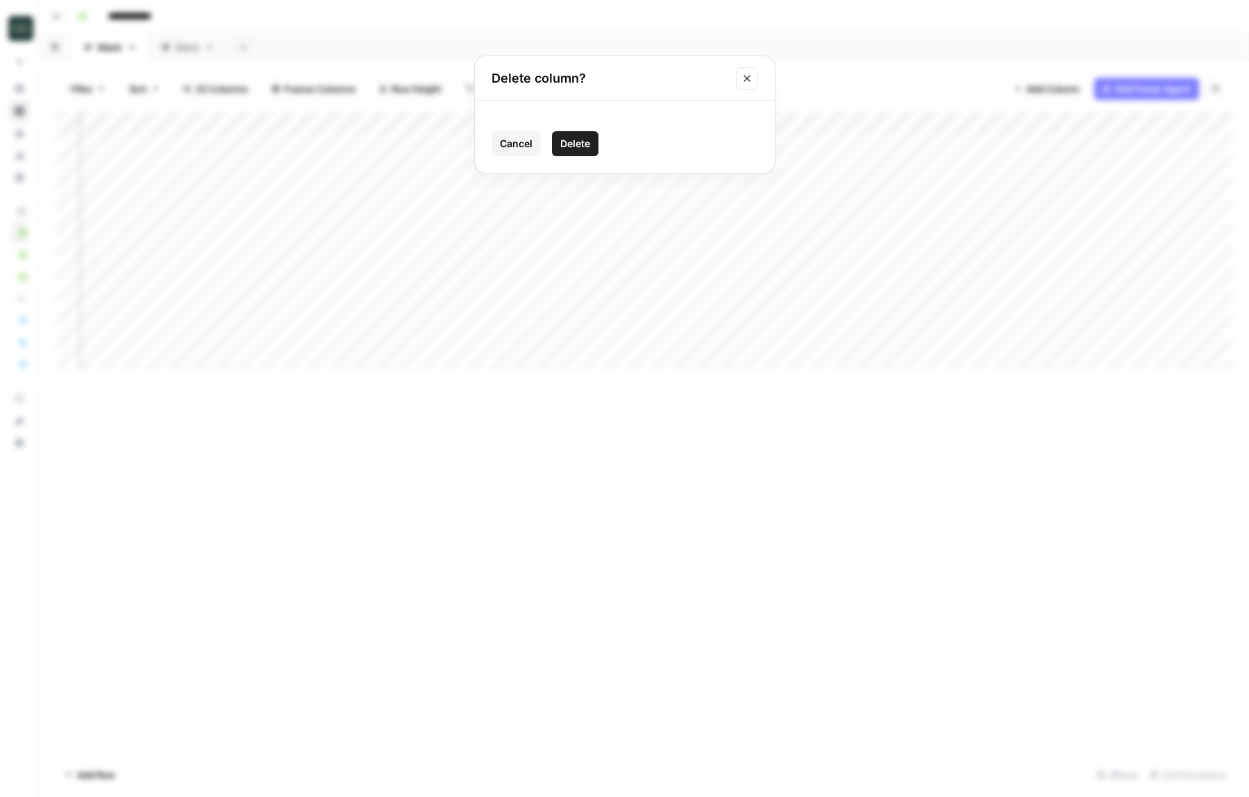
click at [578, 129] on div "Cancel Delete" at bounding box center [625, 137] width 300 height 72
click at [578, 139] on span "Delete" at bounding box center [575, 144] width 30 height 14
click at [518, 119] on div "Add Column" at bounding box center [644, 240] width 1176 height 258
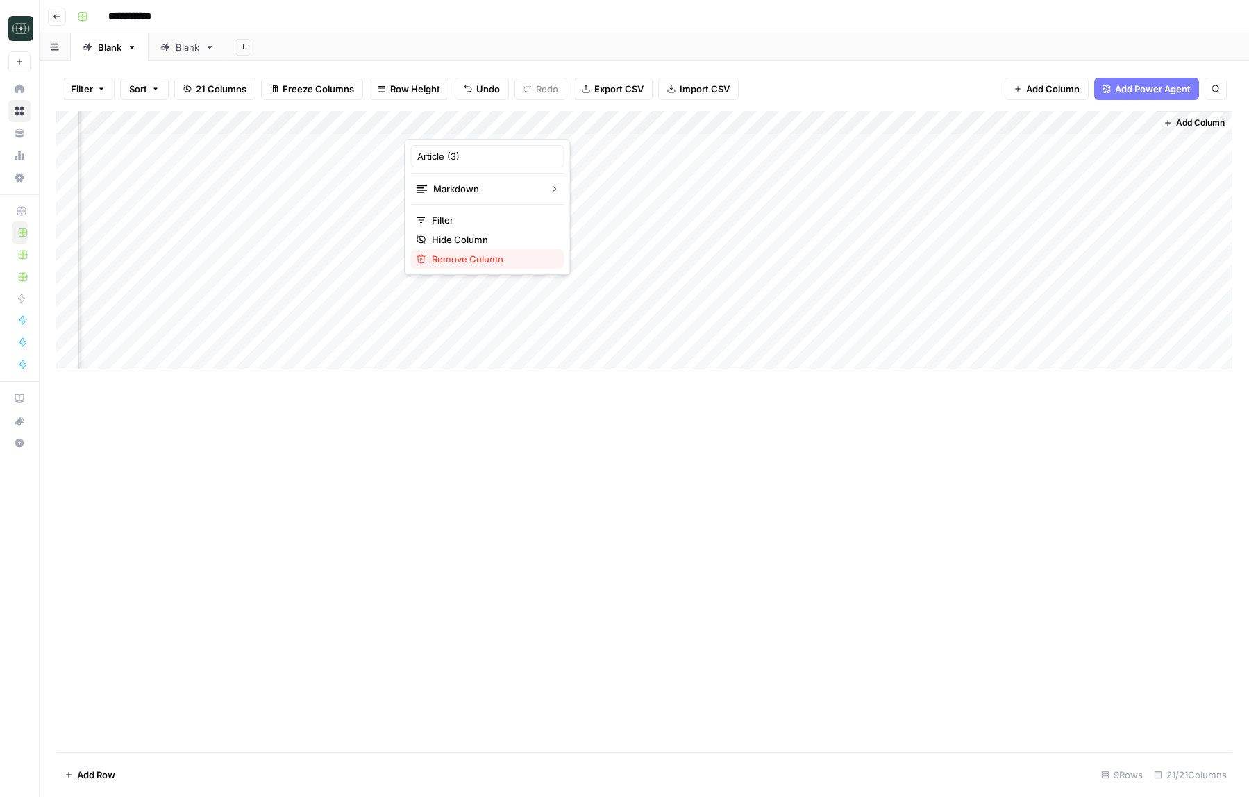
click at [479, 254] on span "Remove Column" at bounding box center [492, 259] width 121 height 14
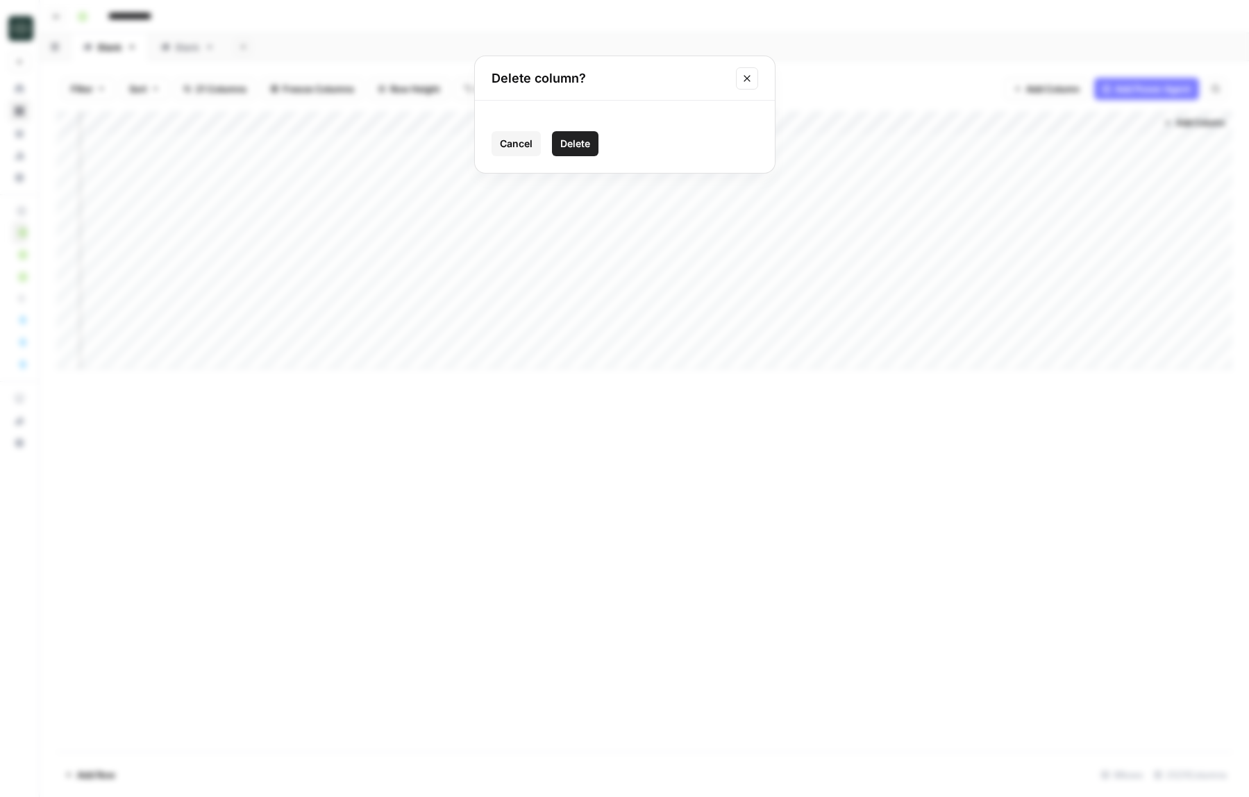
click at [584, 145] on span "Delete" at bounding box center [575, 144] width 30 height 14
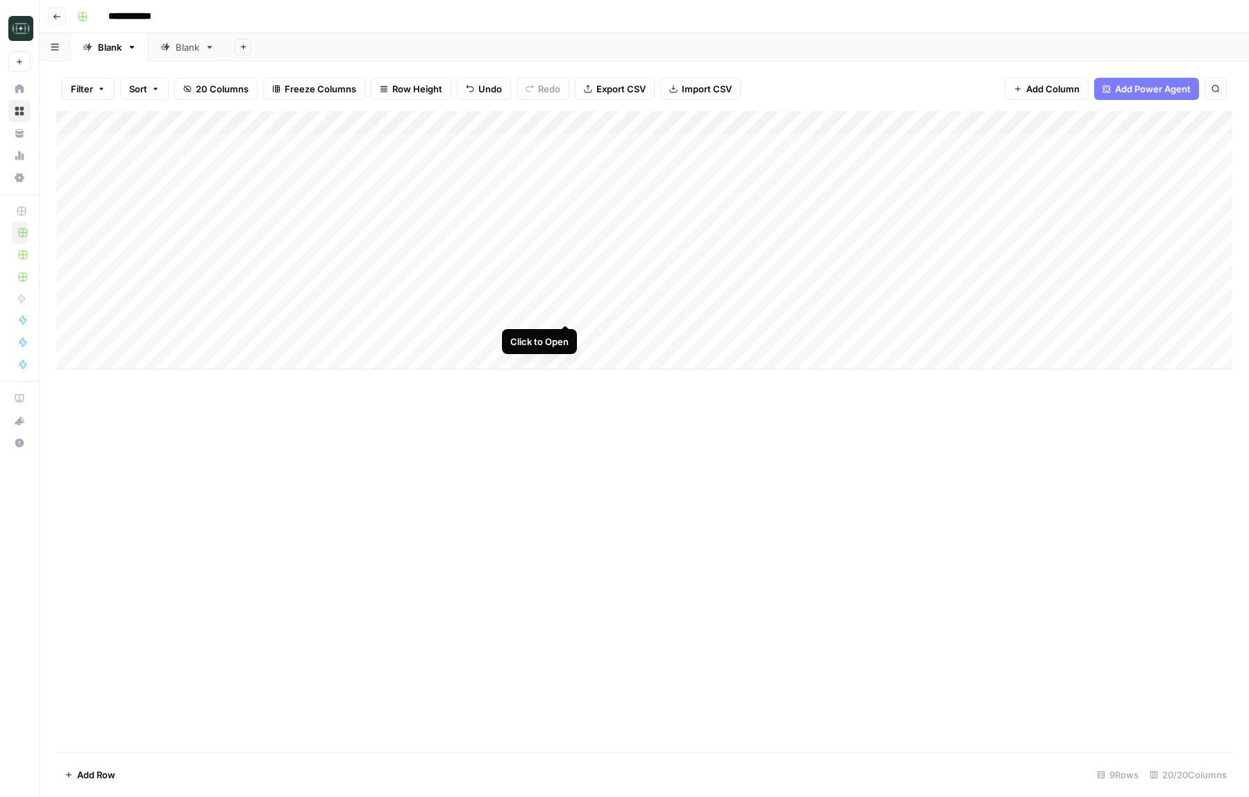
click at [562, 308] on div "Add Column" at bounding box center [644, 240] width 1176 height 258
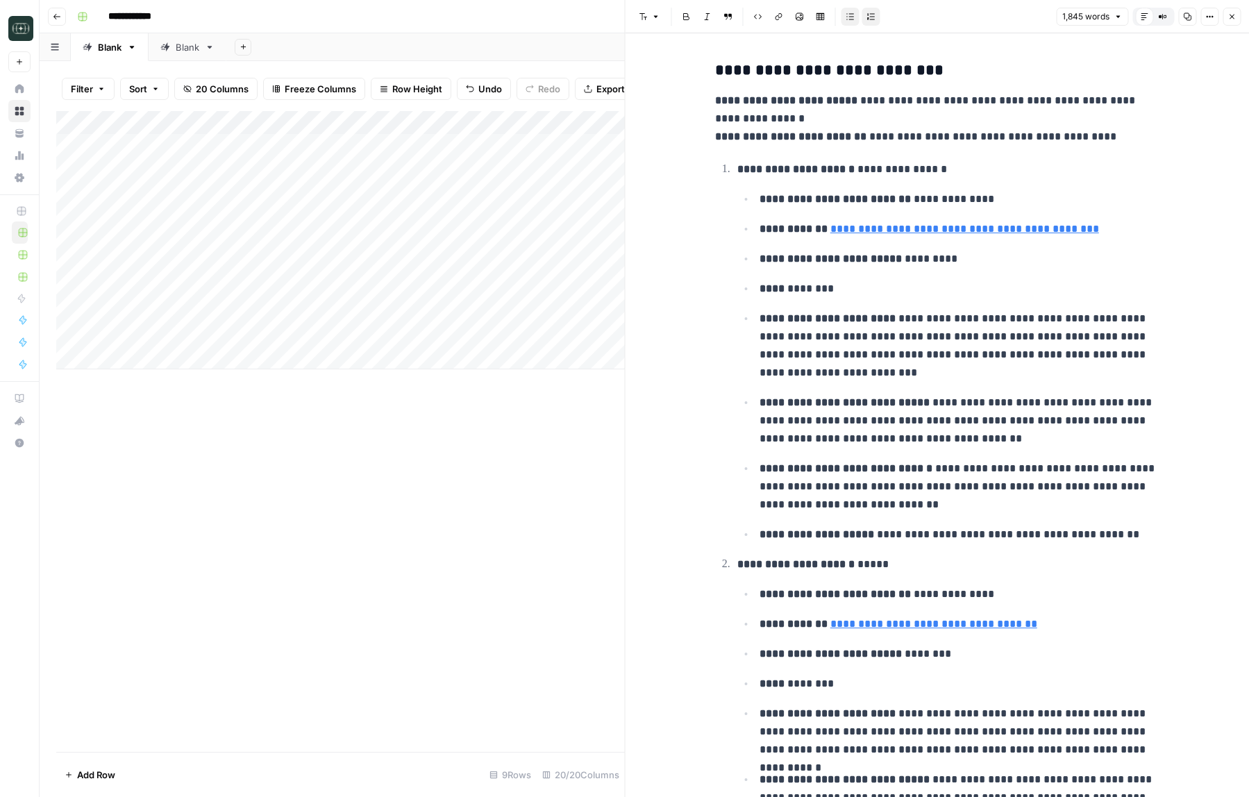
click at [1234, 17] on icon "button" at bounding box center [1231, 16] width 8 height 8
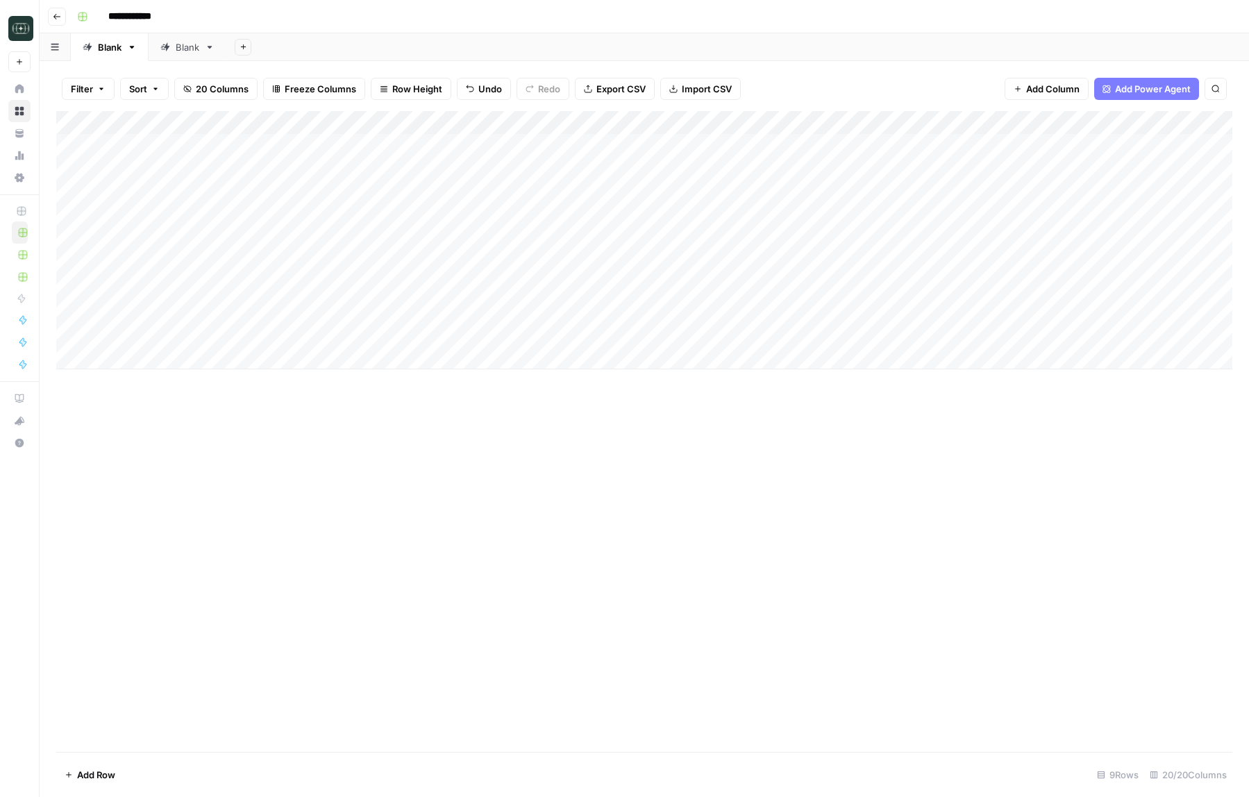
click at [267, 339] on div "Add Column" at bounding box center [644, 240] width 1176 height 258
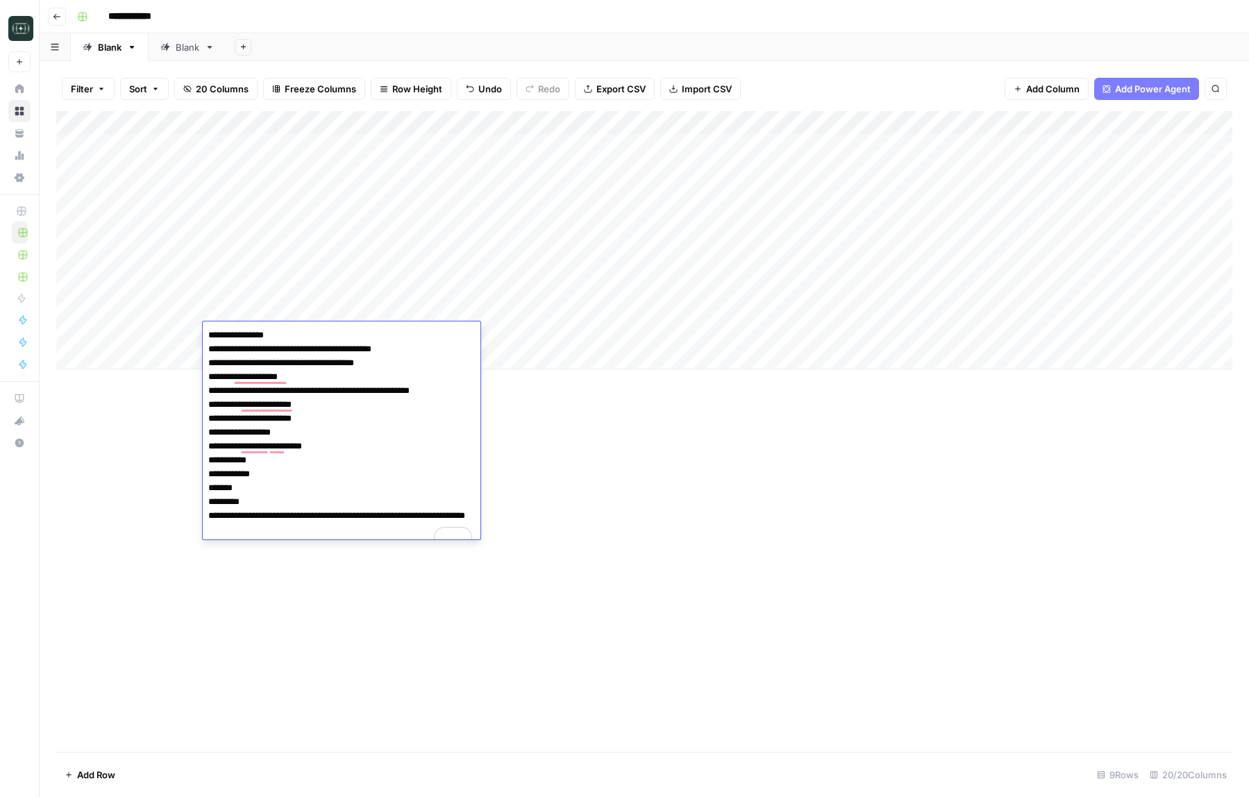
click at [564, 455] on div "Add Column" at bounding box center [644, 431] width 1176 height 641
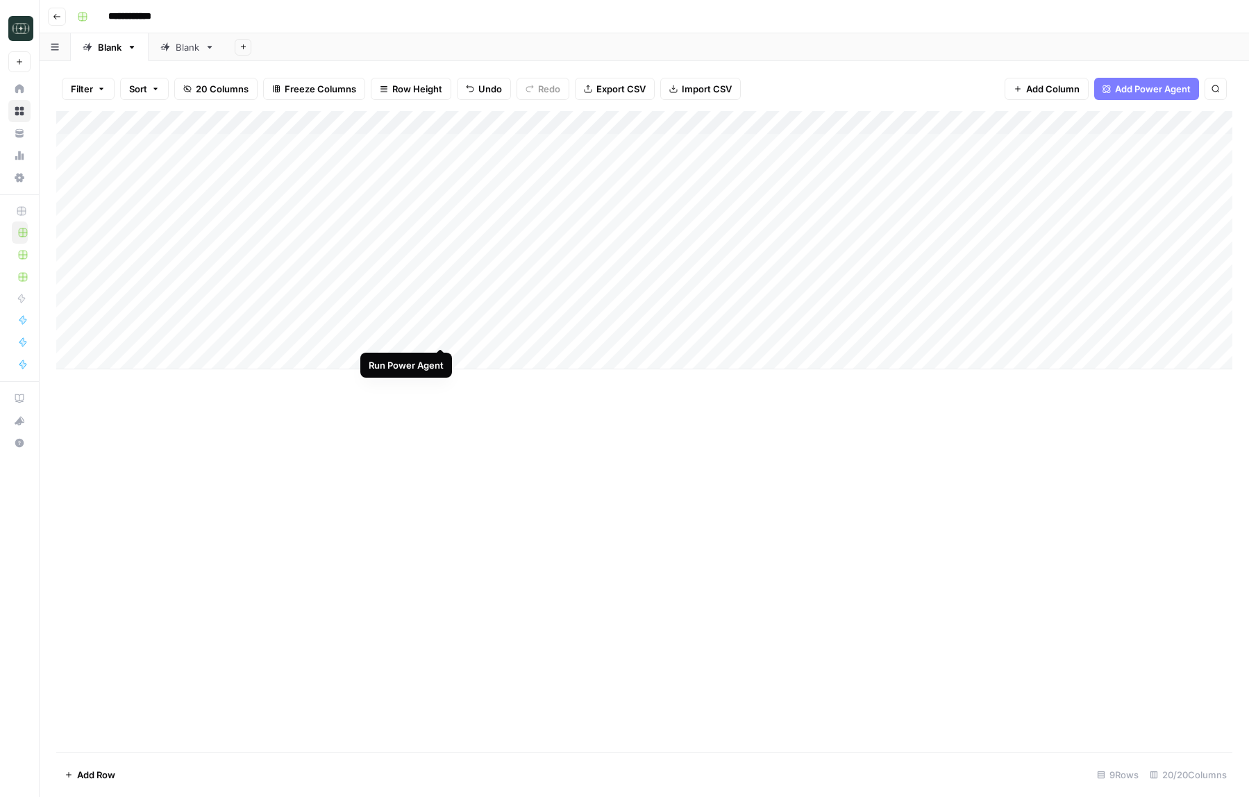
click at [444, 335] on div "Add Column" at bounding box center [644, 240] width 1176 height 258
click at [439, 335] on div "Add Column" at bounding box center [644, 240] width 1176 height 258
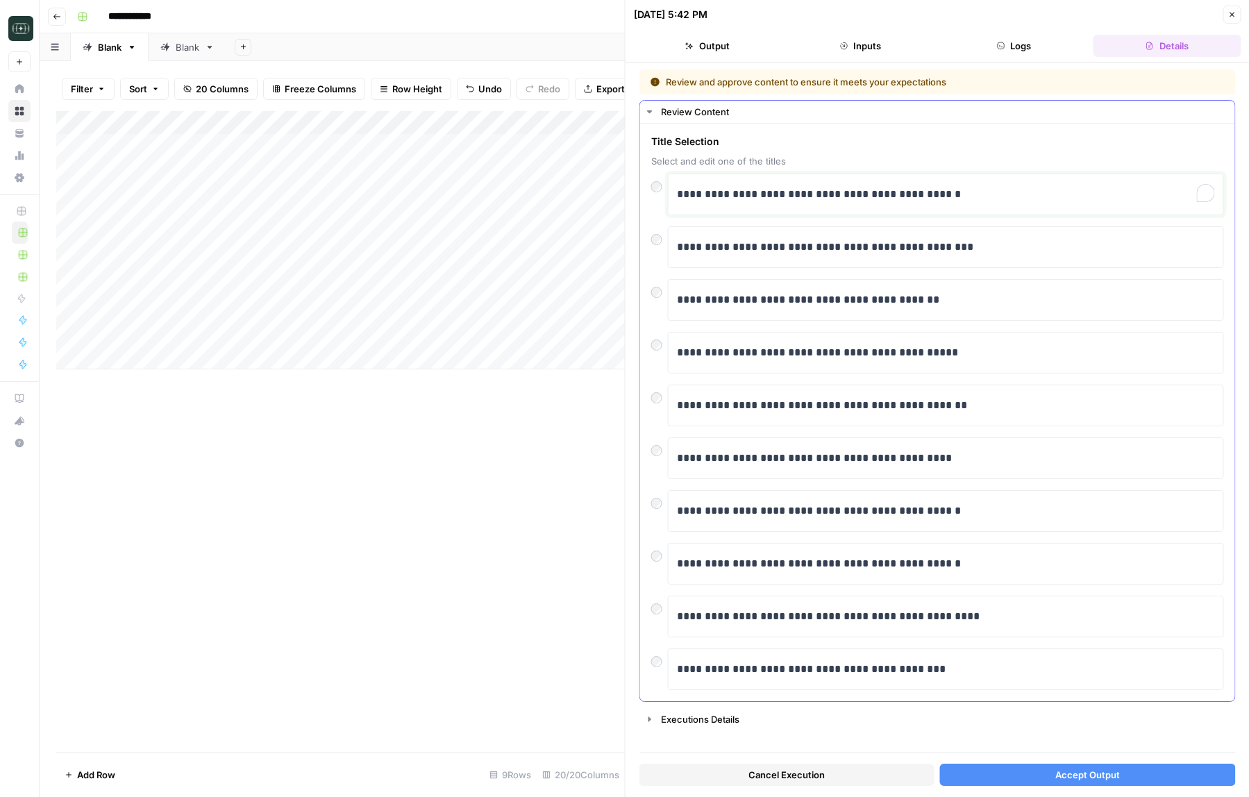
drag, startPoint x: 689, startPoint y: 196, endPoint x: 665, endPoint y: 200, distance: 24.0
click at [665, 200] on div "**********" at bounding box center [937, 195] width 573 height 42
click at [989, 770] on button "Accept Output" at bounding box center [1087, 775] width 295 height 22
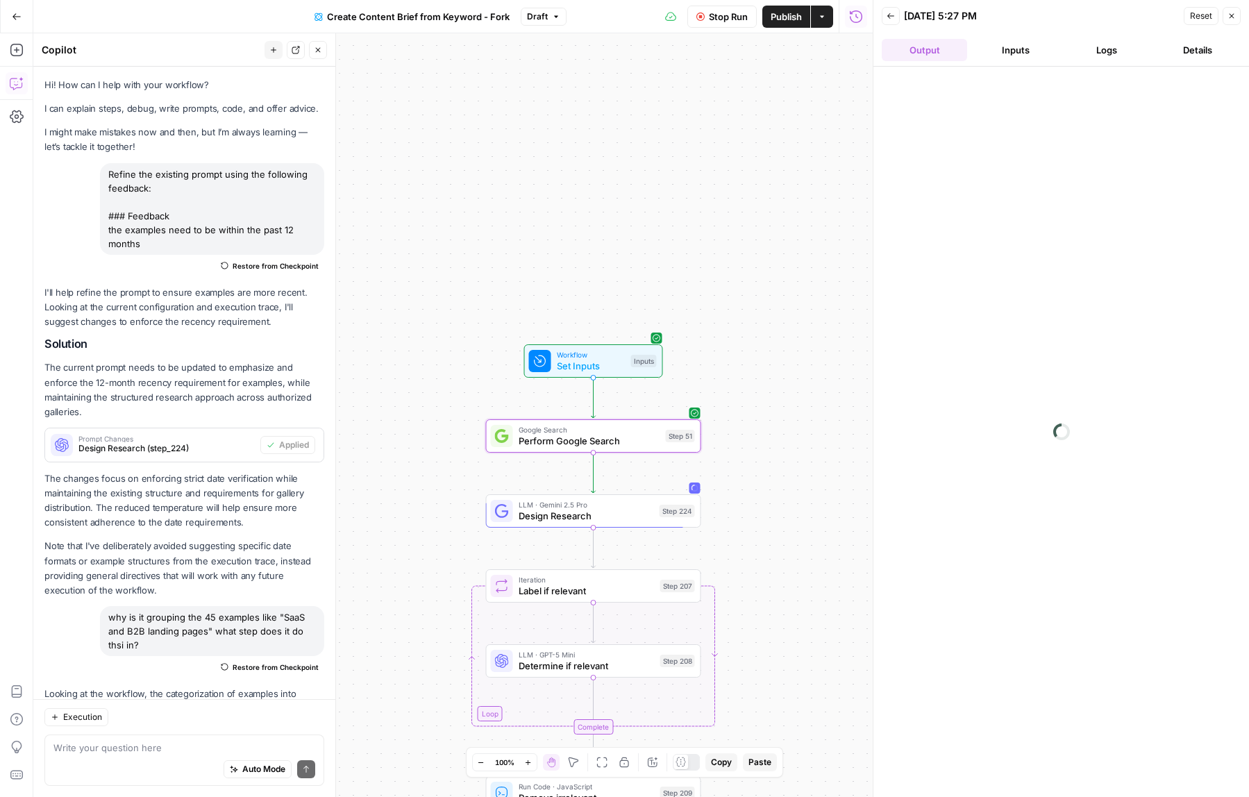
scroll to position [564, 0]
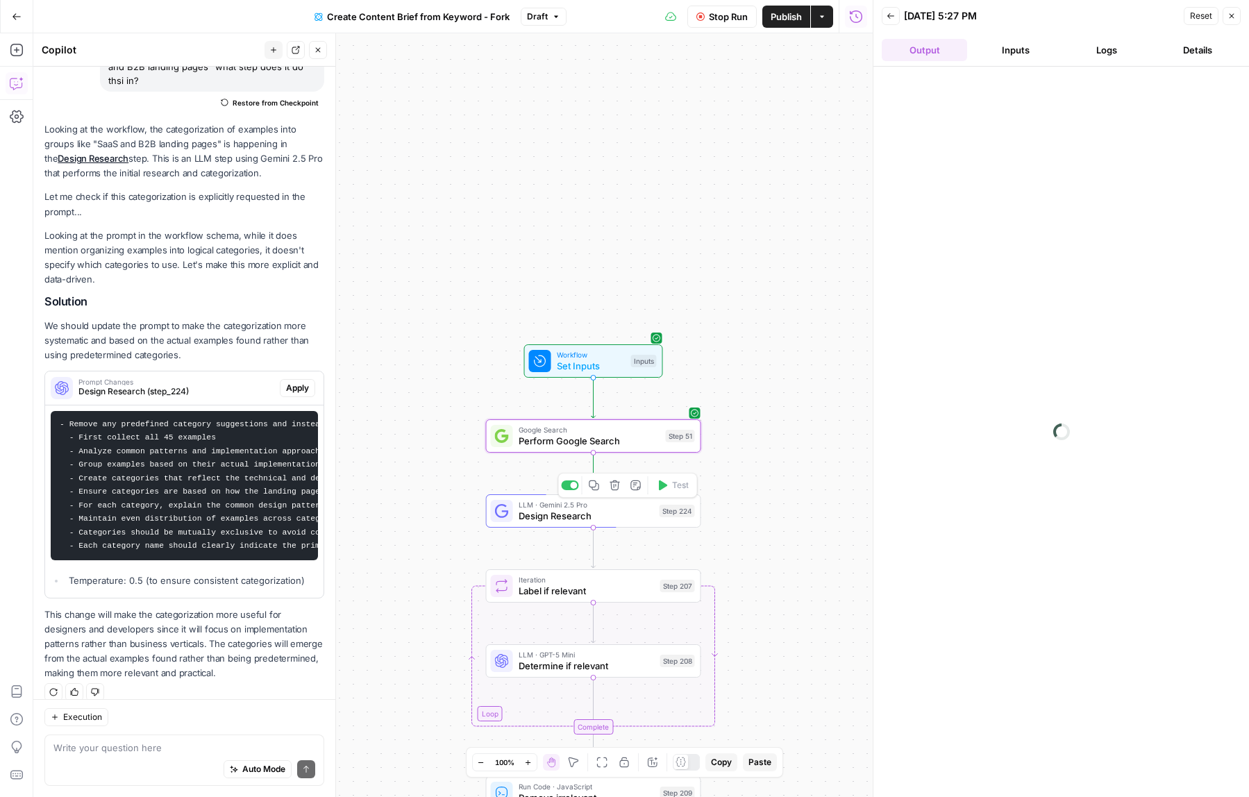
click at [666, 513] on div "Step 224" at bounding box center [677, 511] width 35 height 12
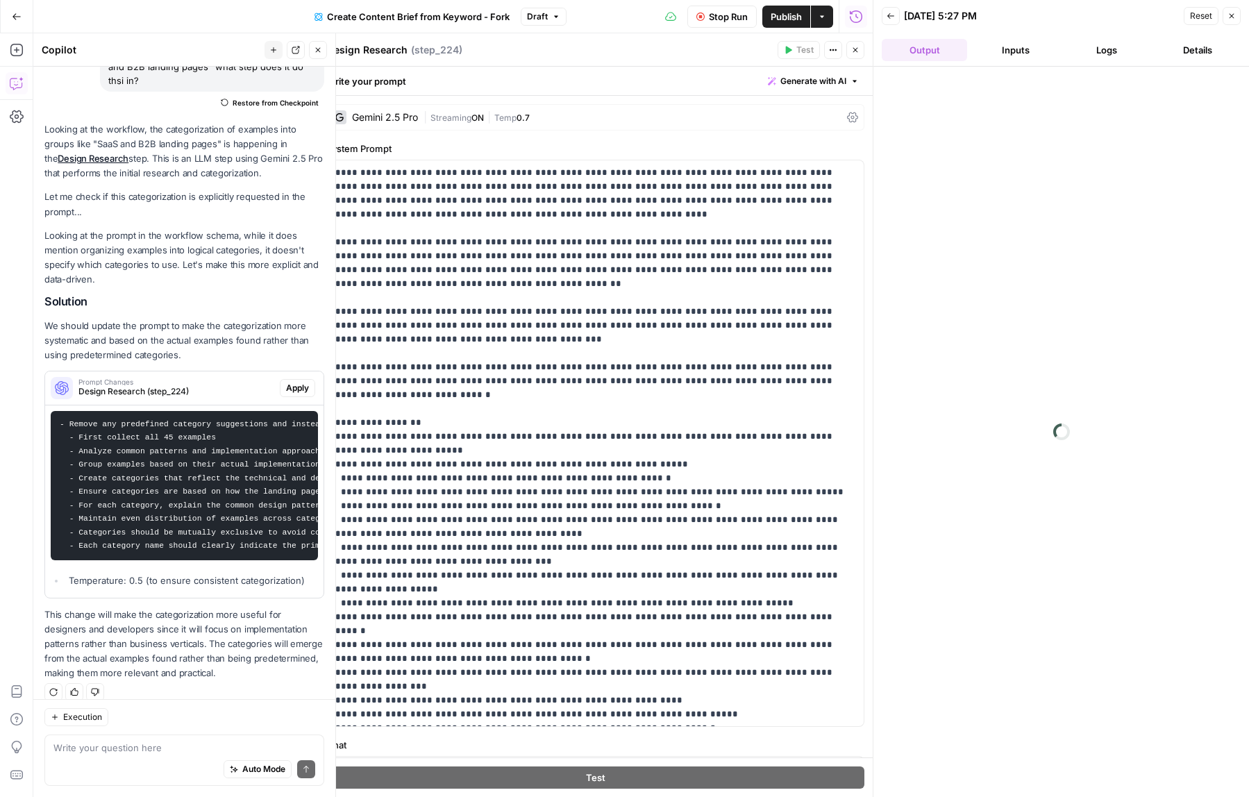
click at [1230, 14] on icon "button" at bounding box center [1232, 16] width 5 height 5
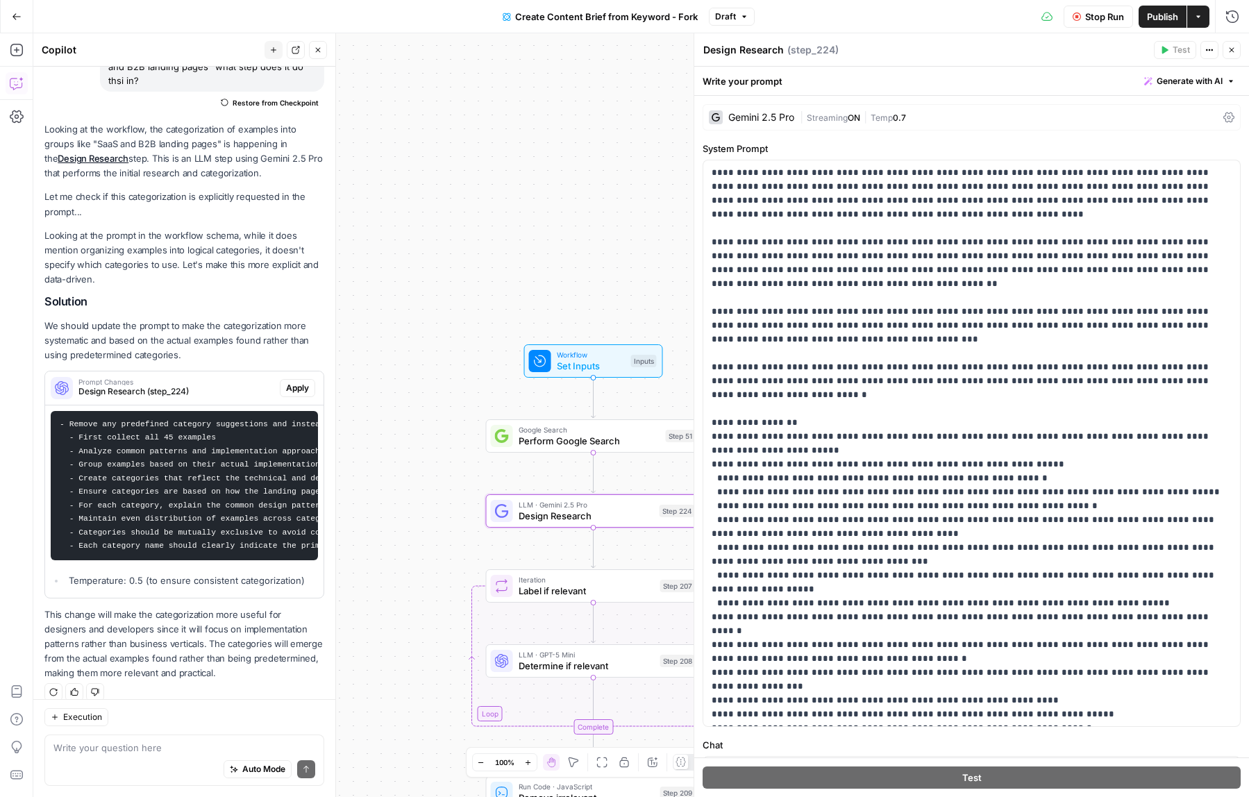
click at [1232, 51] on icon "button" at bounding box center [1231, 50] width 8 height 8
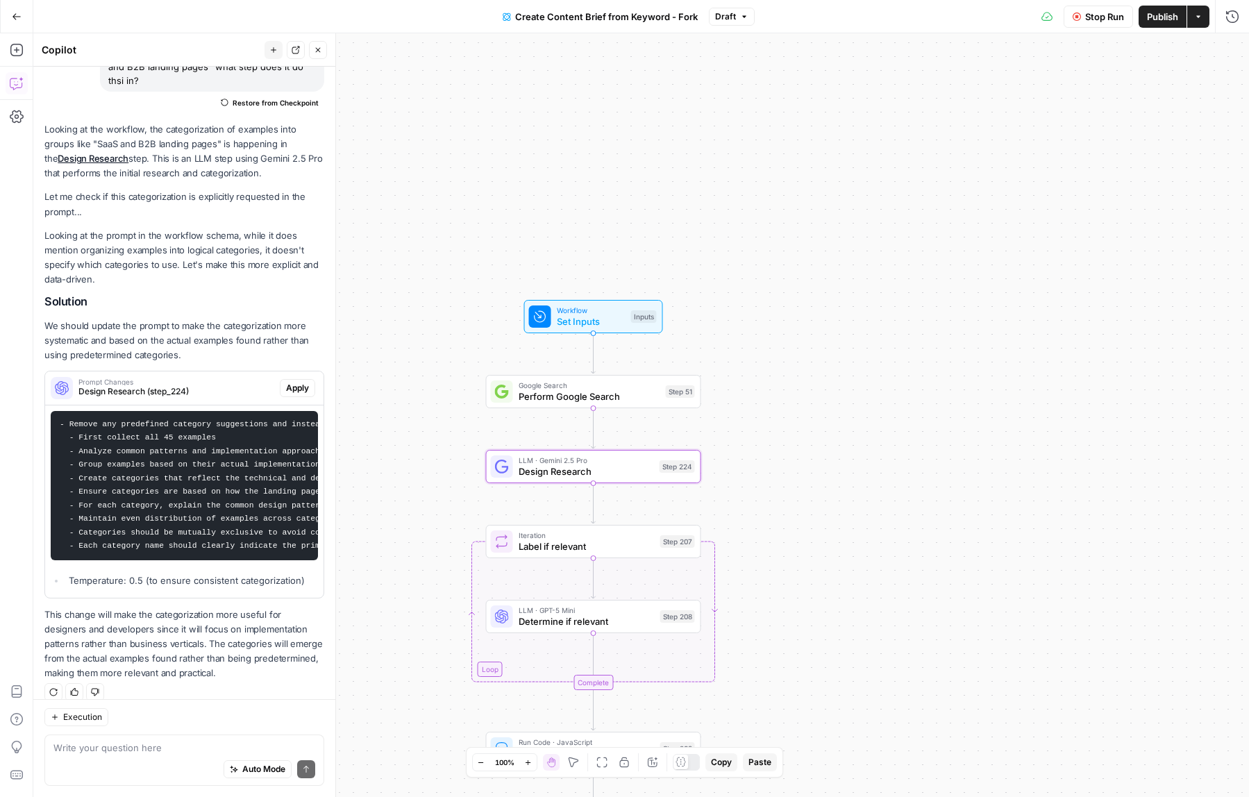
drag, startPoint x: 1017, startPoint y: 448, endPoint x: 1023, endPoint y: 387, distance: 60.7
click at [1023, 387] on div "Workflow Set Inputs Inputs Google Search Perform Google Search Step 51 LLM · Ge…" at bounding box center [641, 415] width 1216 height 764
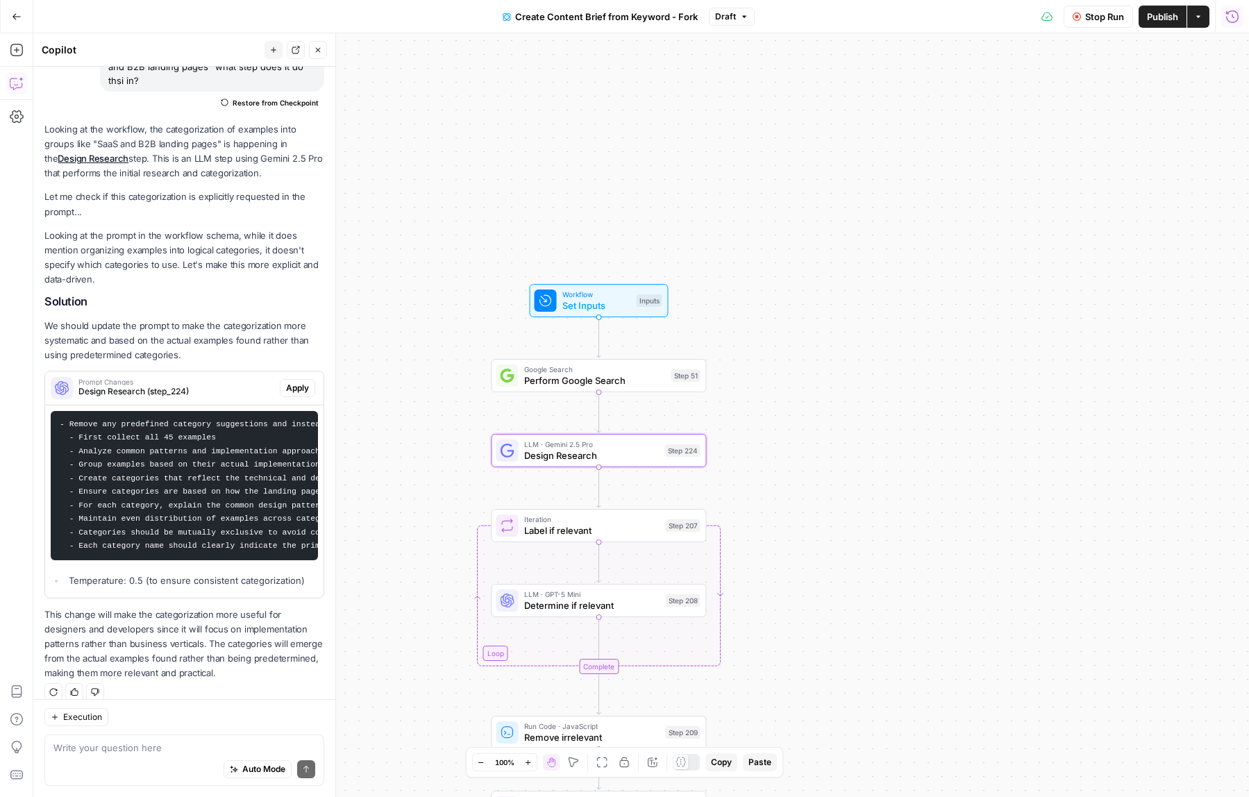
click at [1232, 24] on button "Run History" at bounding box center [1232, 17] width 22 height 22
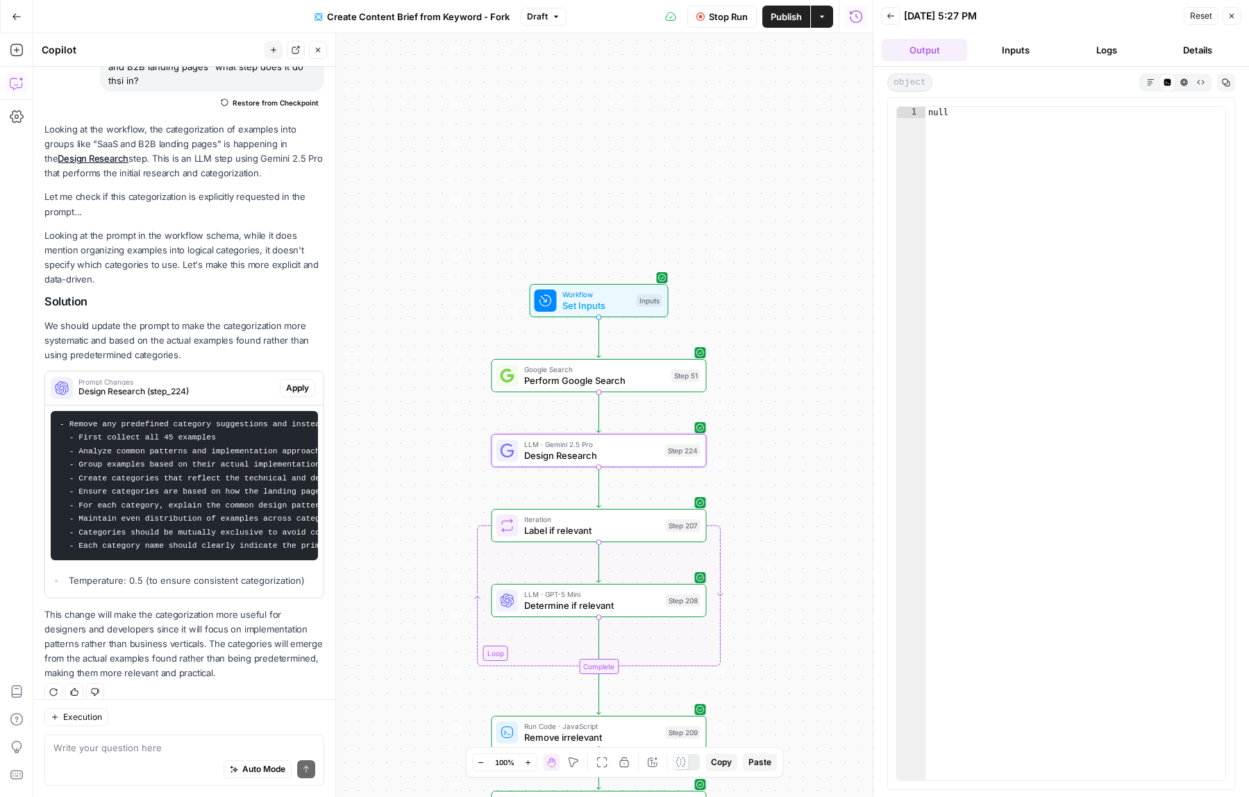
click at [1109, 49] on button "Logs" at bounding box center [1106, 50] width 85 height 22
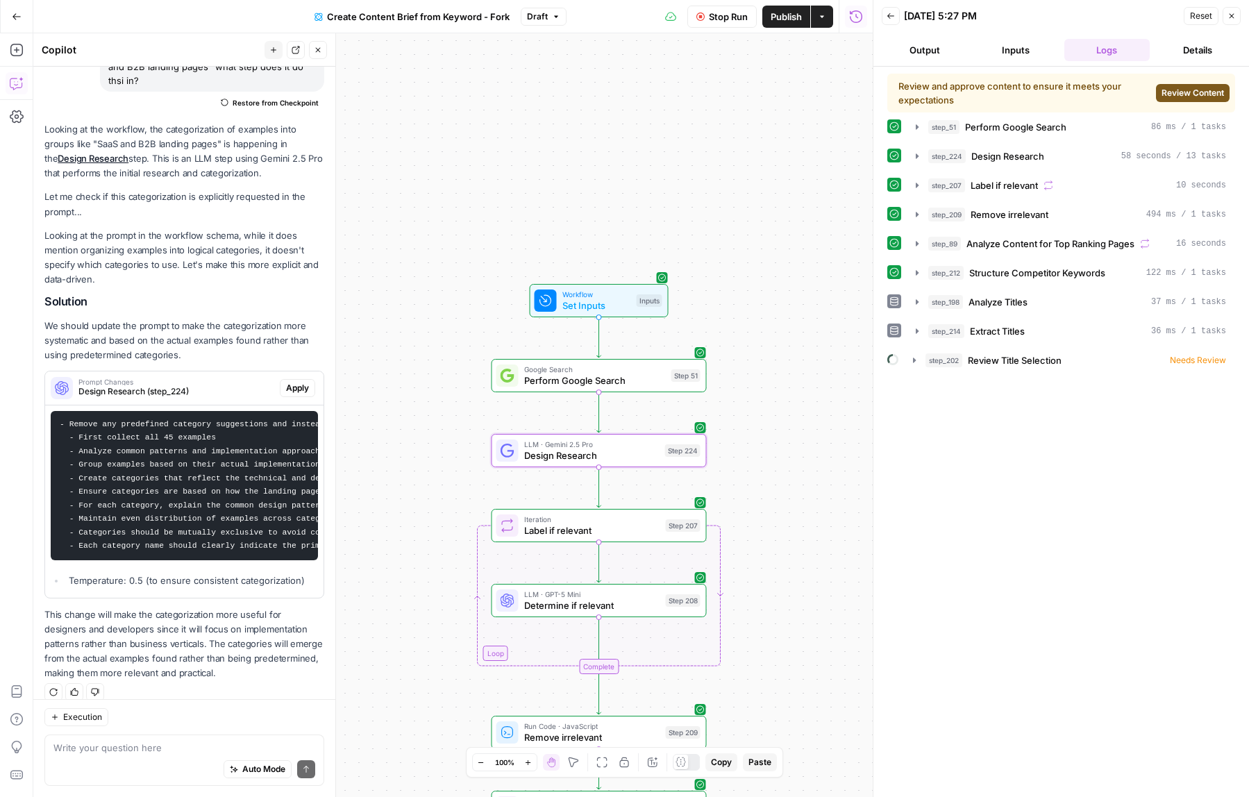
click at [1187, 94] on span "Review Content" at bounding box center [1192, 93] width 62 height 12
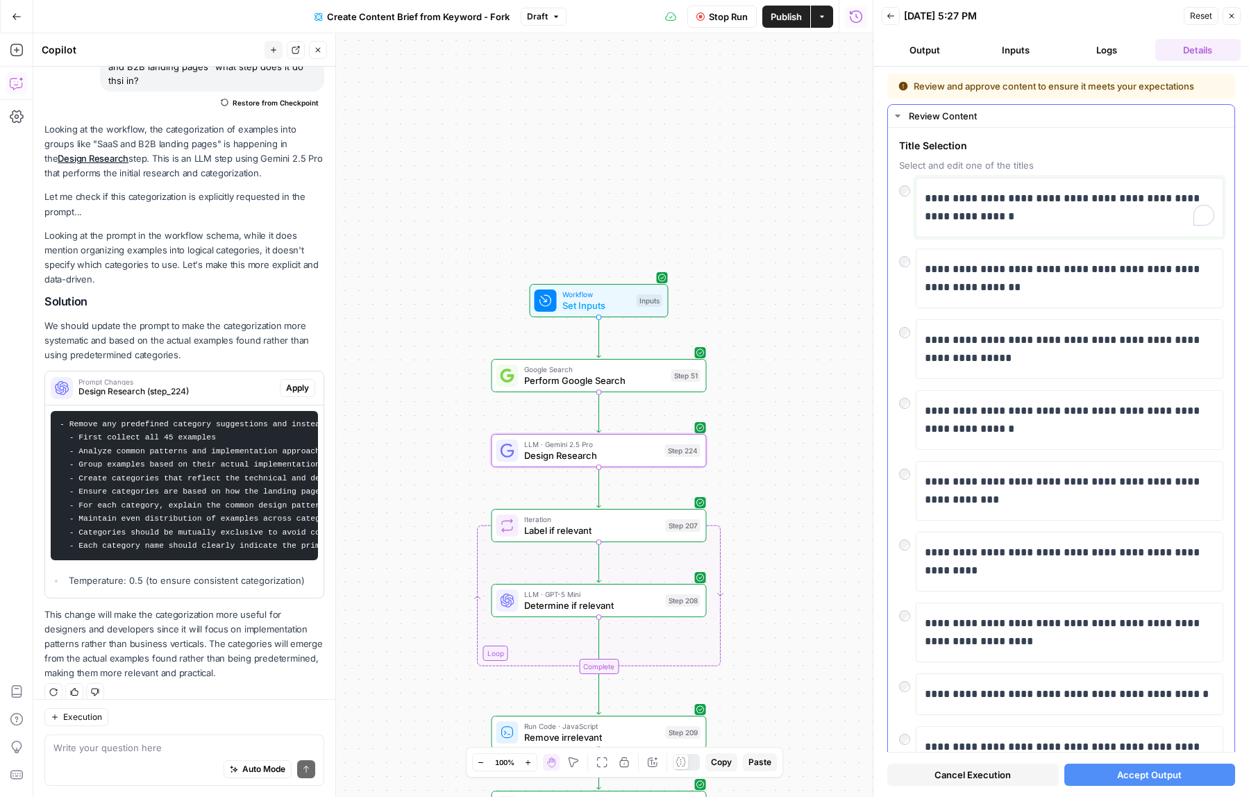
drag, startPoint x: 938, startPoint y: 197, endPoint x: 916, endPoint y: 197, distance: 22.2
click at [916, 197] on div "**********" at bounding box center [1070, 208] width 308 height 60
click at [1123, 774] on span "Accept Output" at bounding box center [1149, 775] width 65 height 14
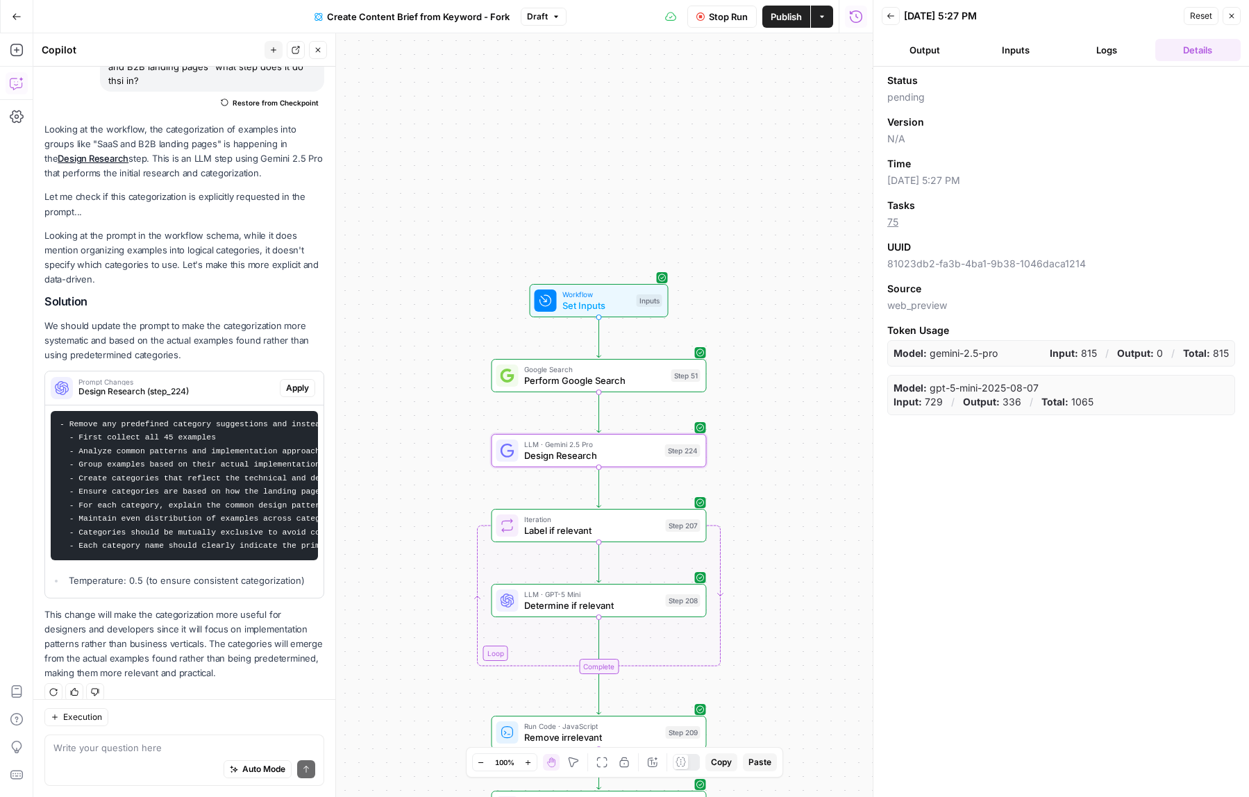
click at [1009, 47] on button "Inputs" at bounding box center [1015, 50] width 85 height 22
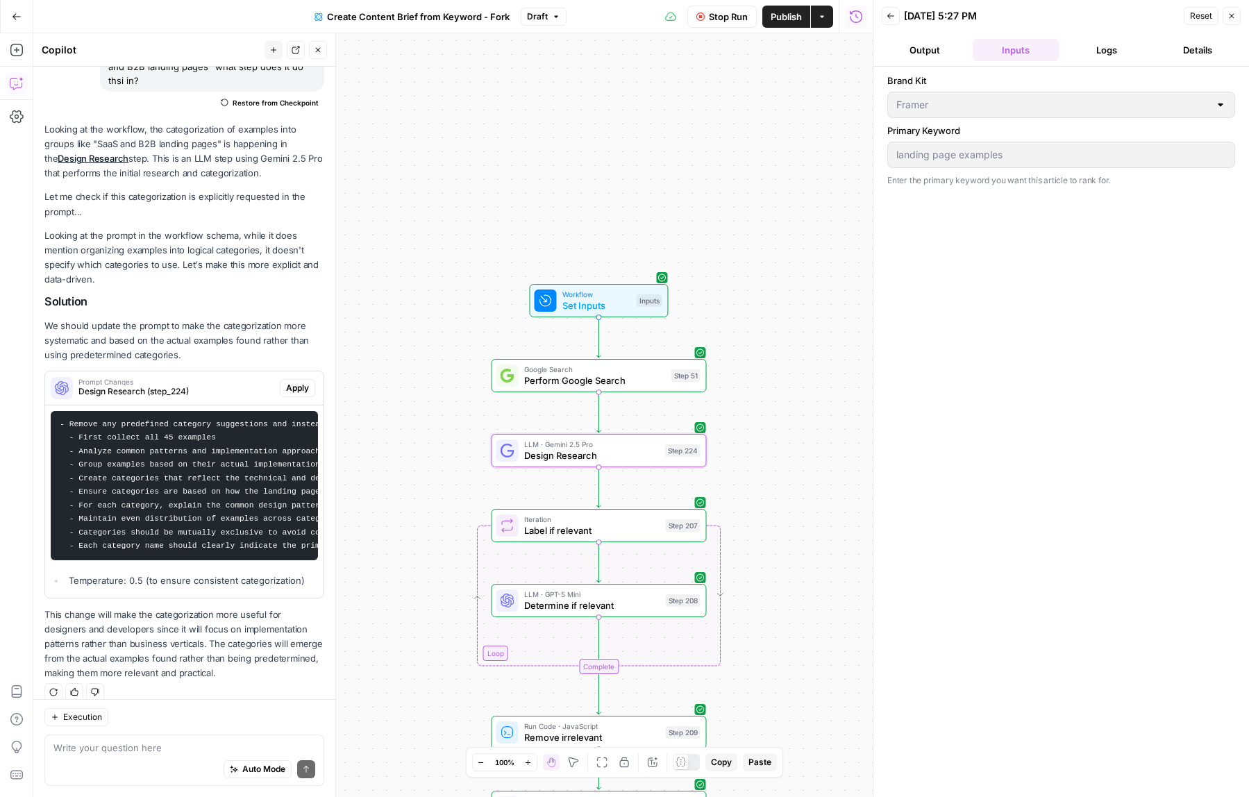
click at [937, 51] on button "Output" at bounding box center [924, 50] width 85 height 22
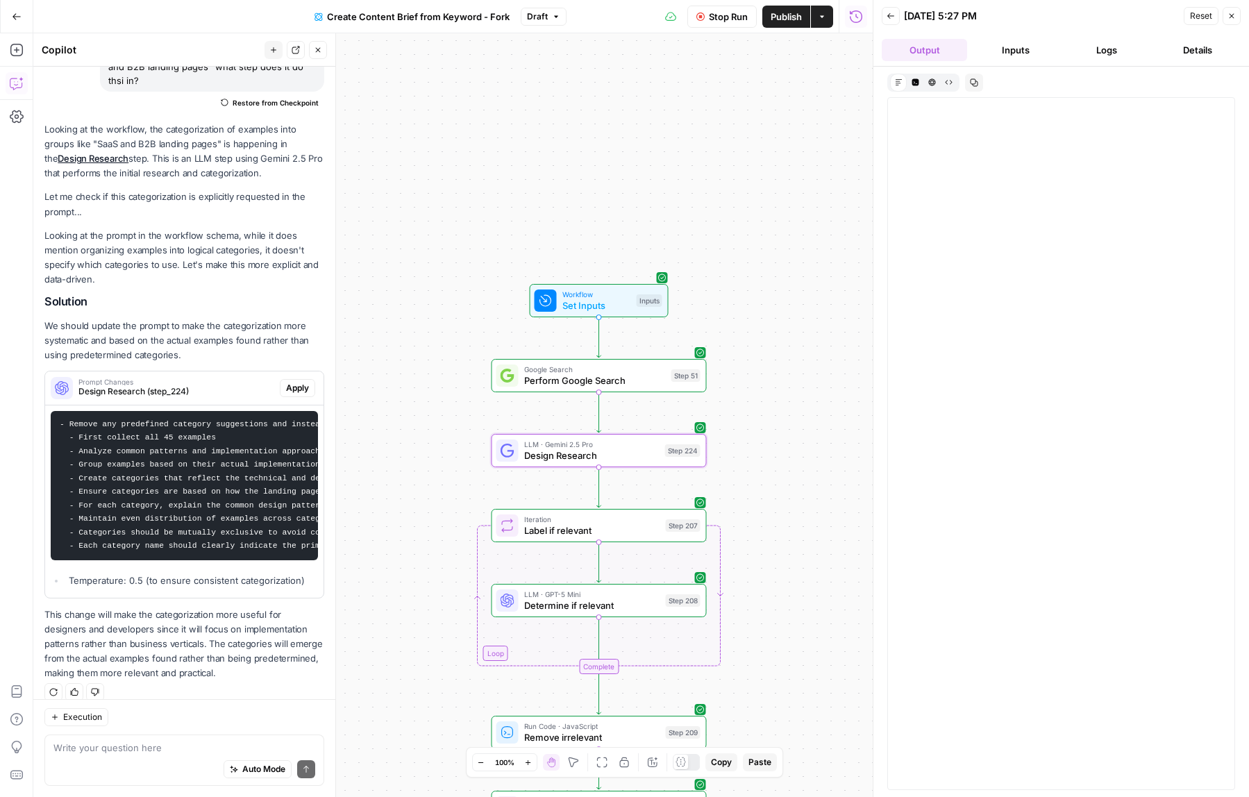
click at [1012, 48] on button "Inputs" at bounding box center [1015, 50] width 85 height 22
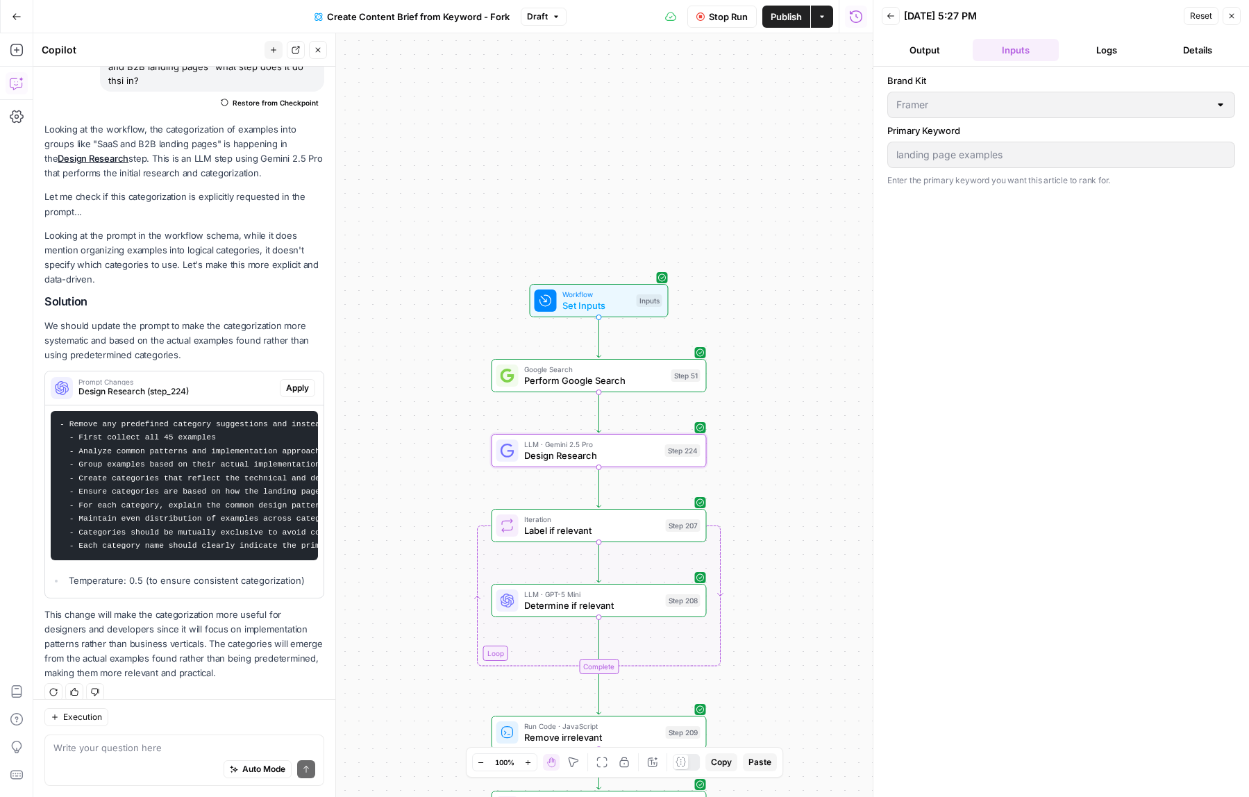
click at [939, 49] on button "Output" at bounding box center [924, 50] width 85 height 22
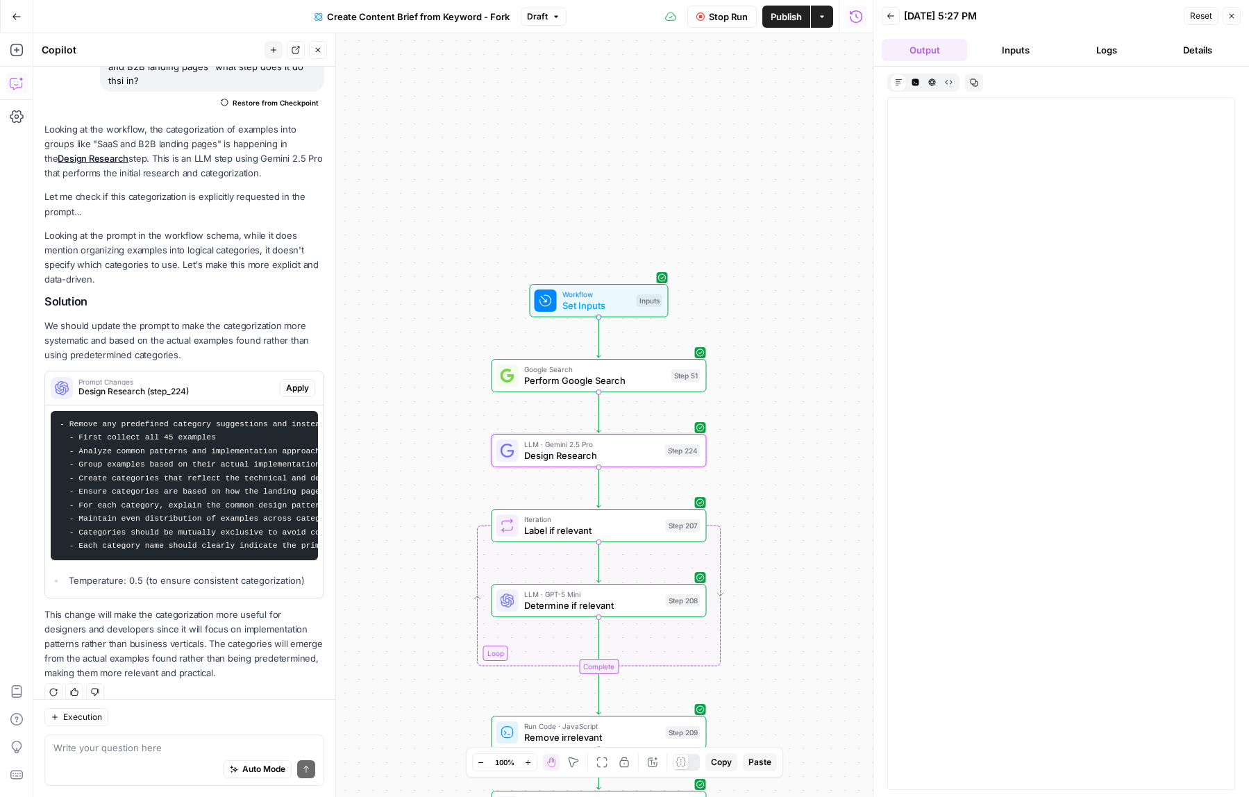
click at [1096, 47] on button "Logs" at bounding box center [1106, 50] width 85 height 22
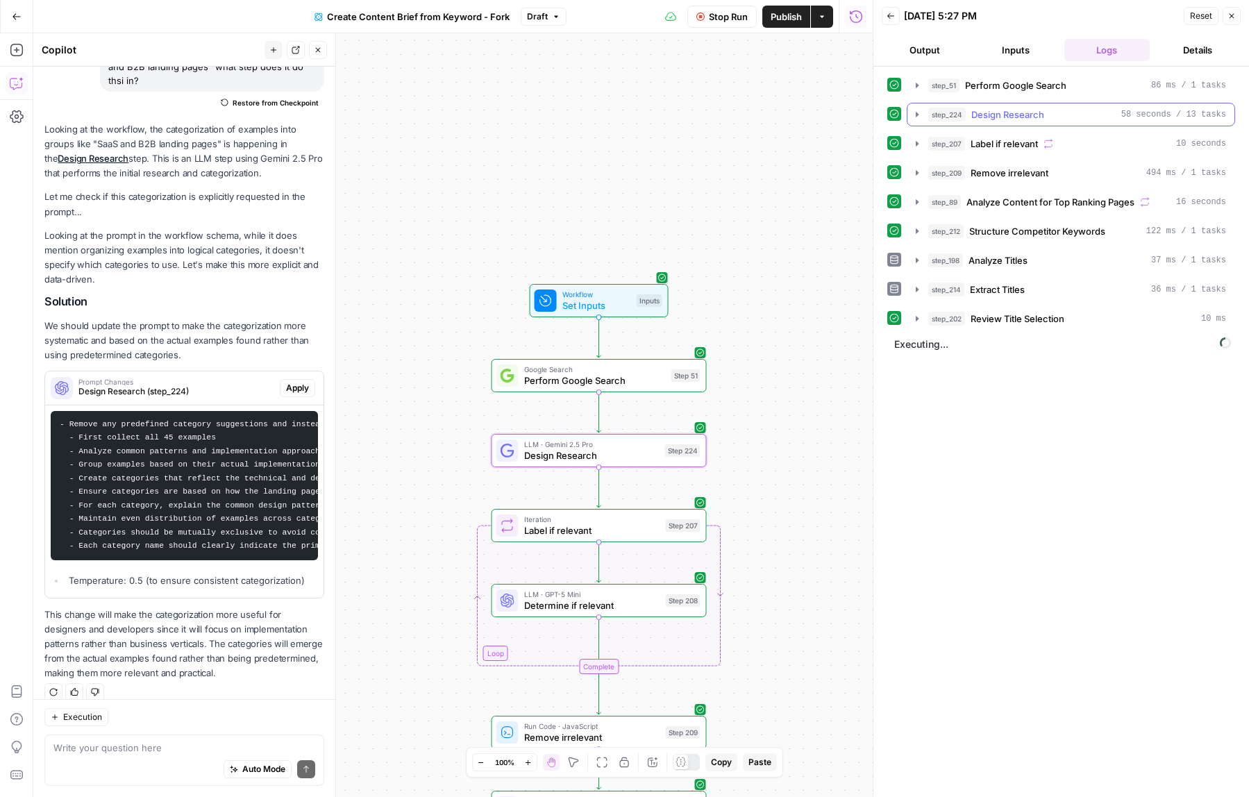
click at [916, 116] on icon "button" at bounding box center [917, 114] width 3 height 5
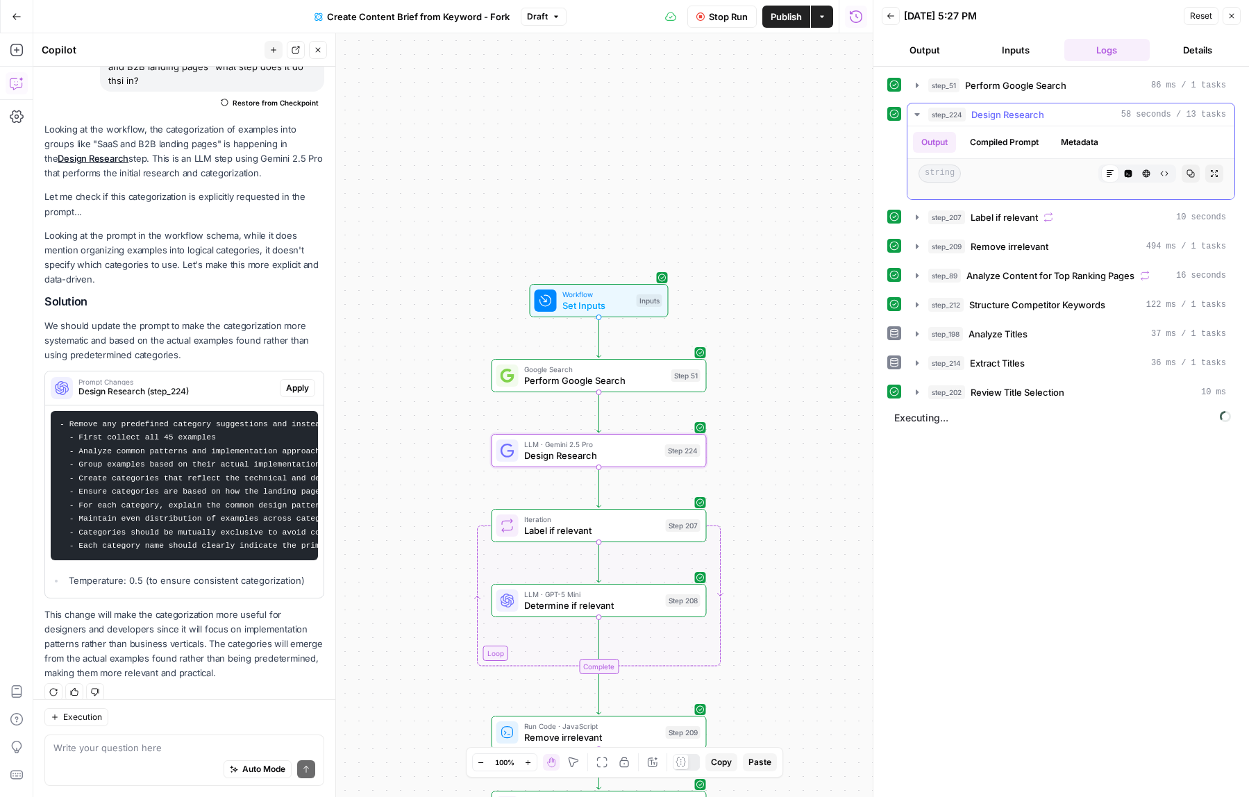
click at [943, 174] on span "string" at bounding box center [939, 174] width 42 height 18
click at [1135, 174] on button "Code Editor" at bounding box center [1128, 174] width 18 height 18
click at [1111, 172] on icon "button" at bounding box center [1110, 173] width 7 height 7
click at [996, 86] on span "Perform Google Search" at bounding box center [1015, 85] width 101 height 14
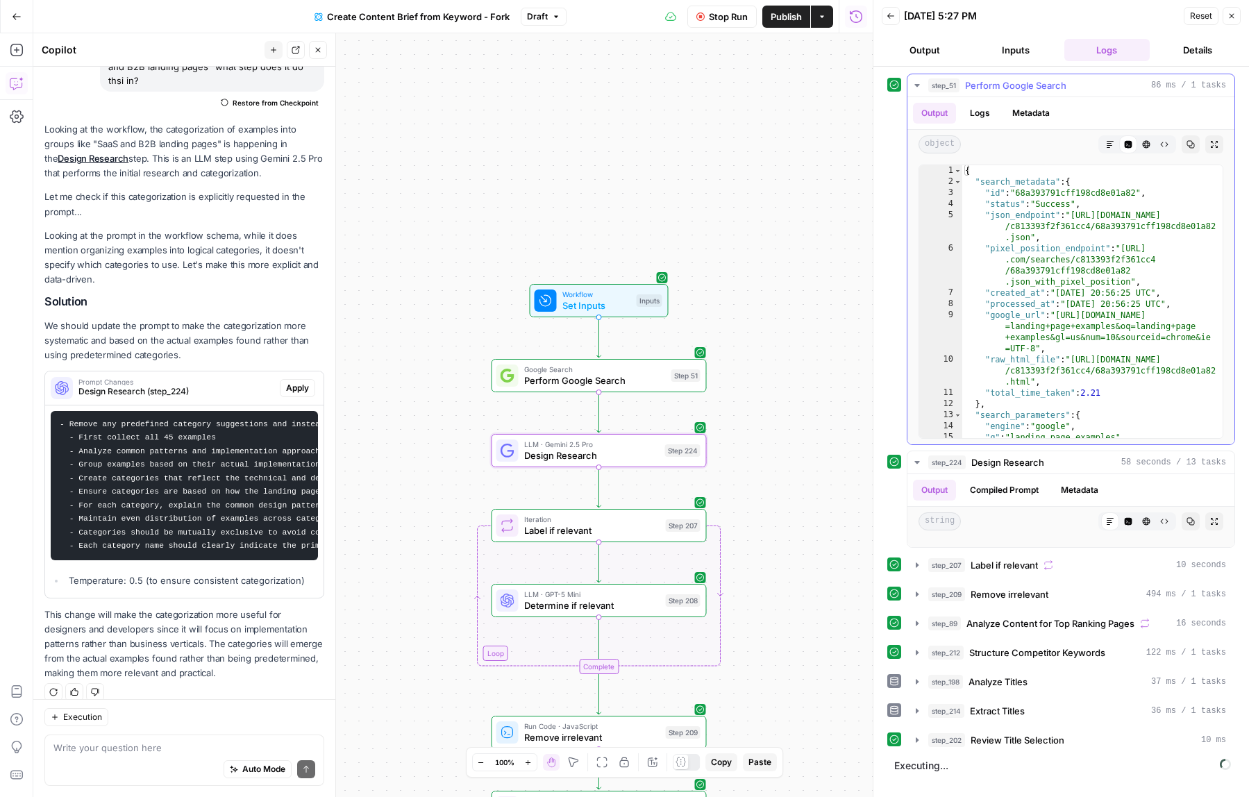
click at [996, 86] on span "Perform Google Search" at bounding box center [1015, 85] width 101 height 14
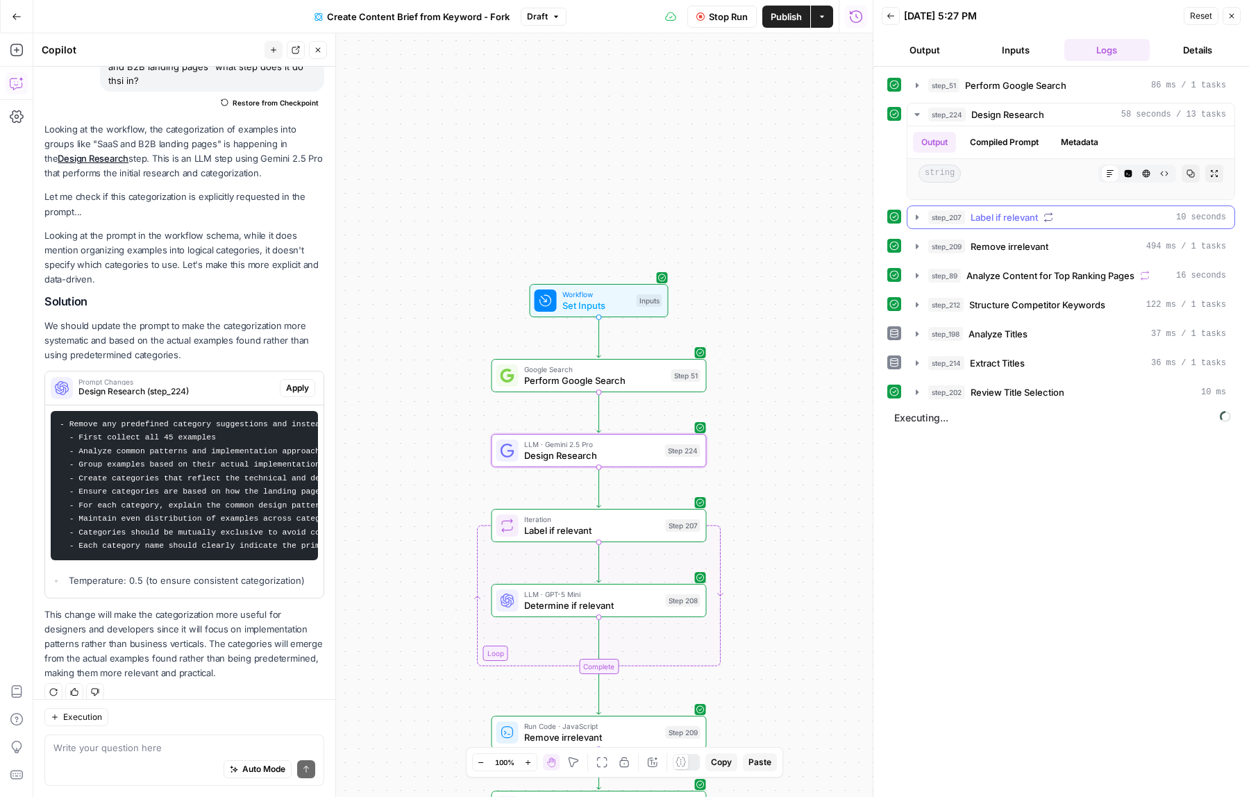
click at [975, 223] on span "Label if relevant" at bounding box center [1004, 217] width 67 height 14
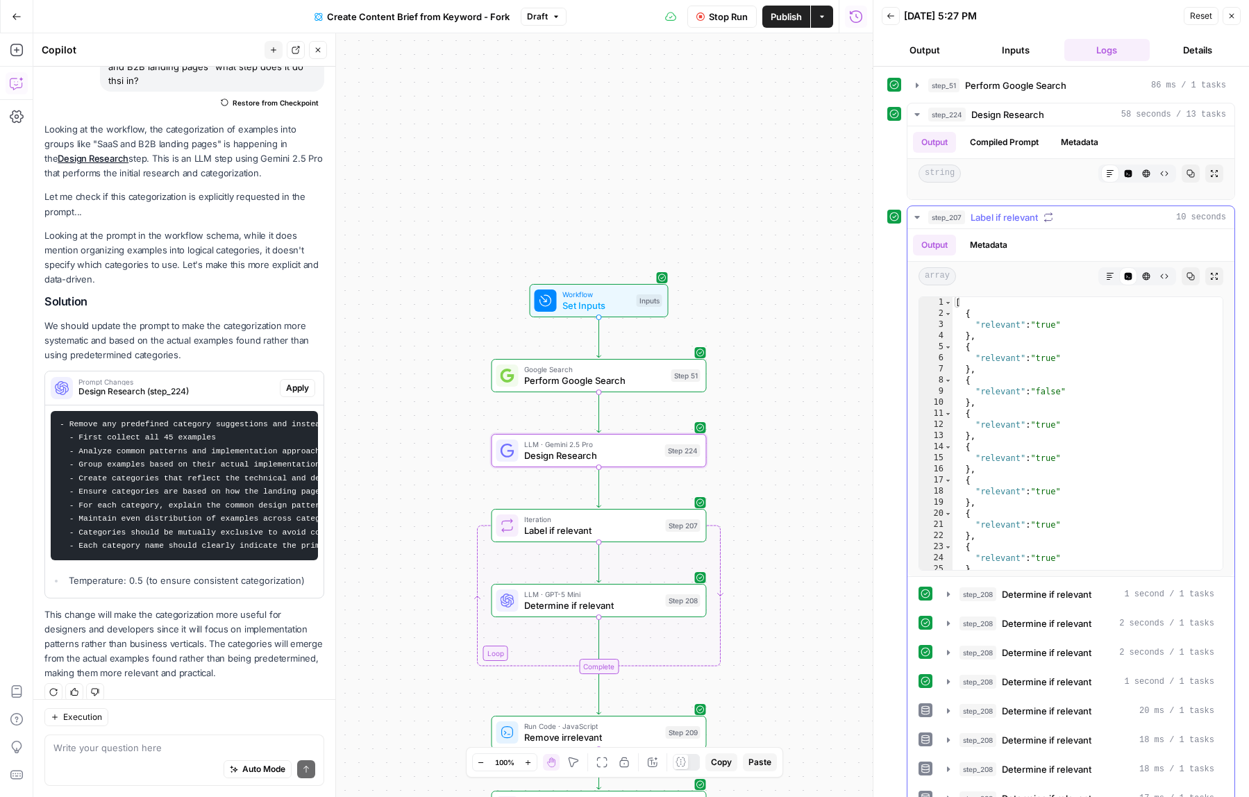
click at [975, 223] on span "Label if relevant" at bounding box center [1004, 217] width 67 height 14
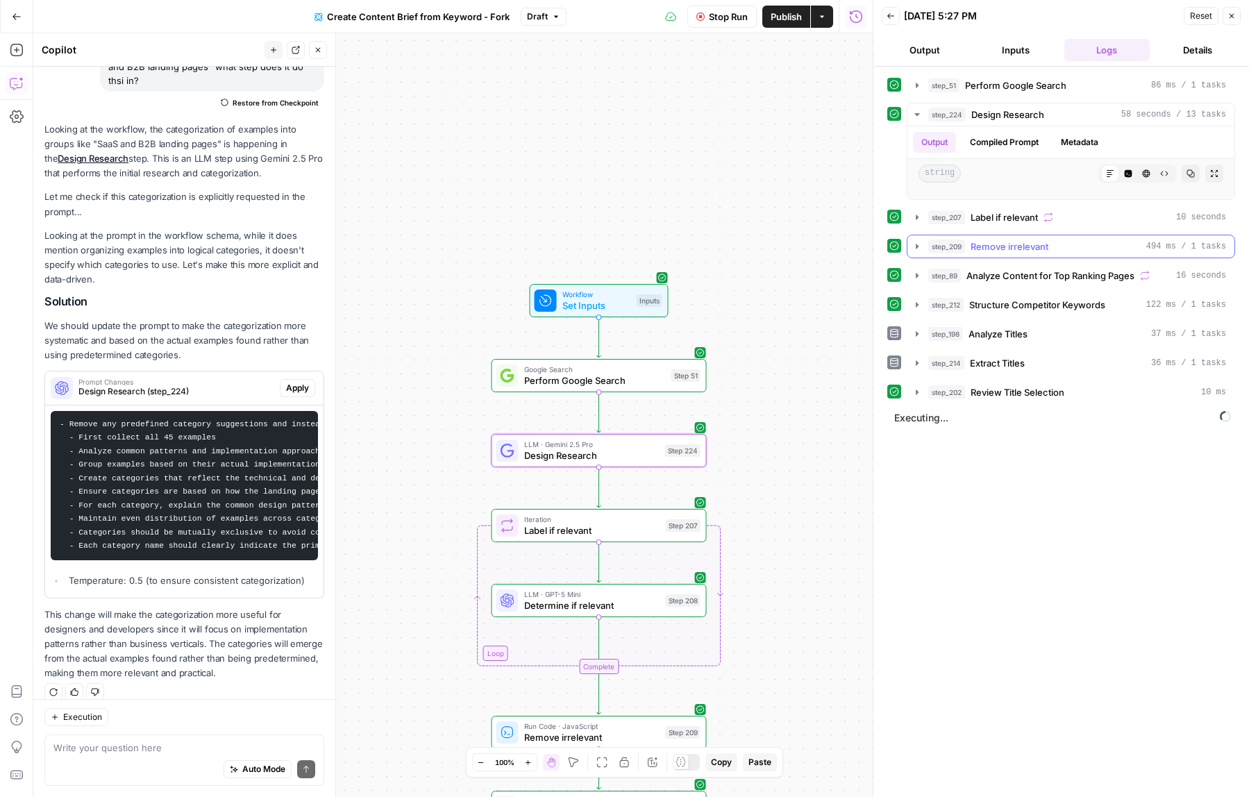
click at [982, 254] on button "step_209 Remove irrelevant 494 ms / 1 tasks" at bounding box center [1070, 246] width 327 height 22
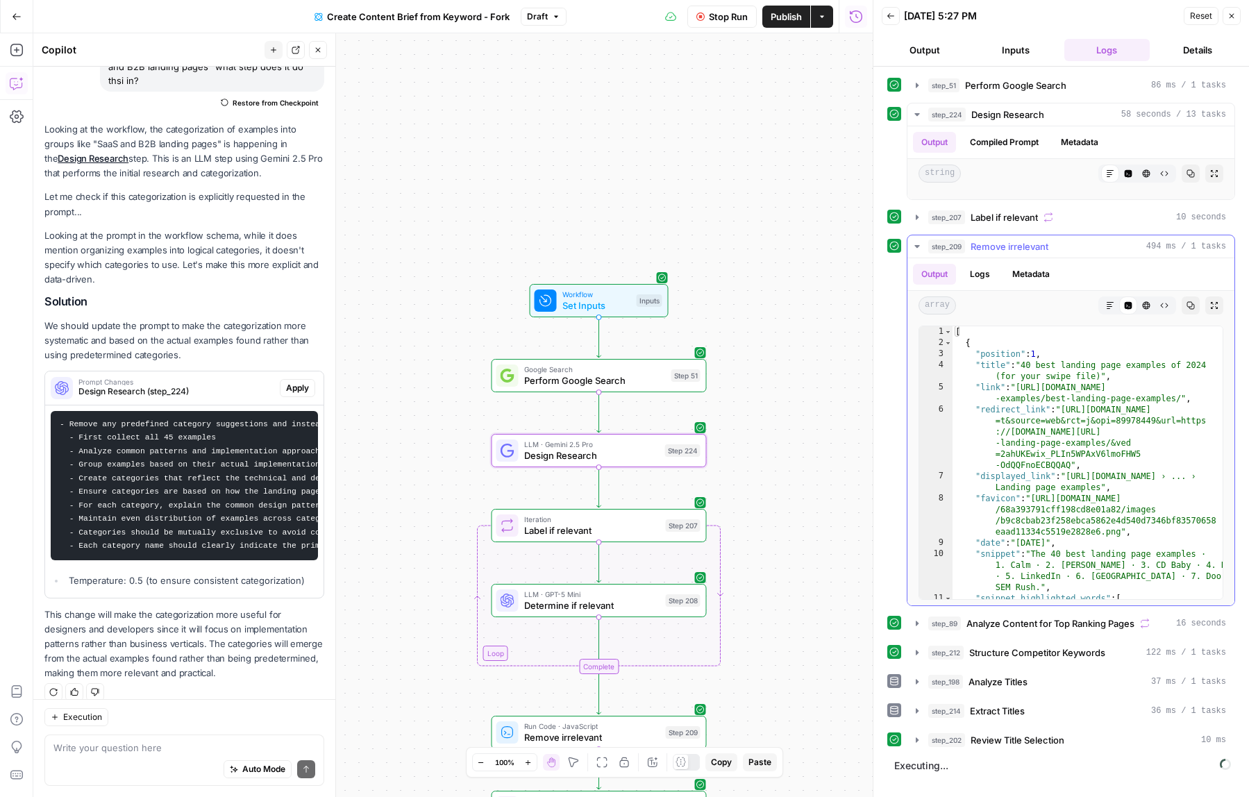
click at [982, 254] on button "step_209 Remove irrelevant 494 ms / 1 tasks" at bounding box center [1070, 246] width 327 height 22
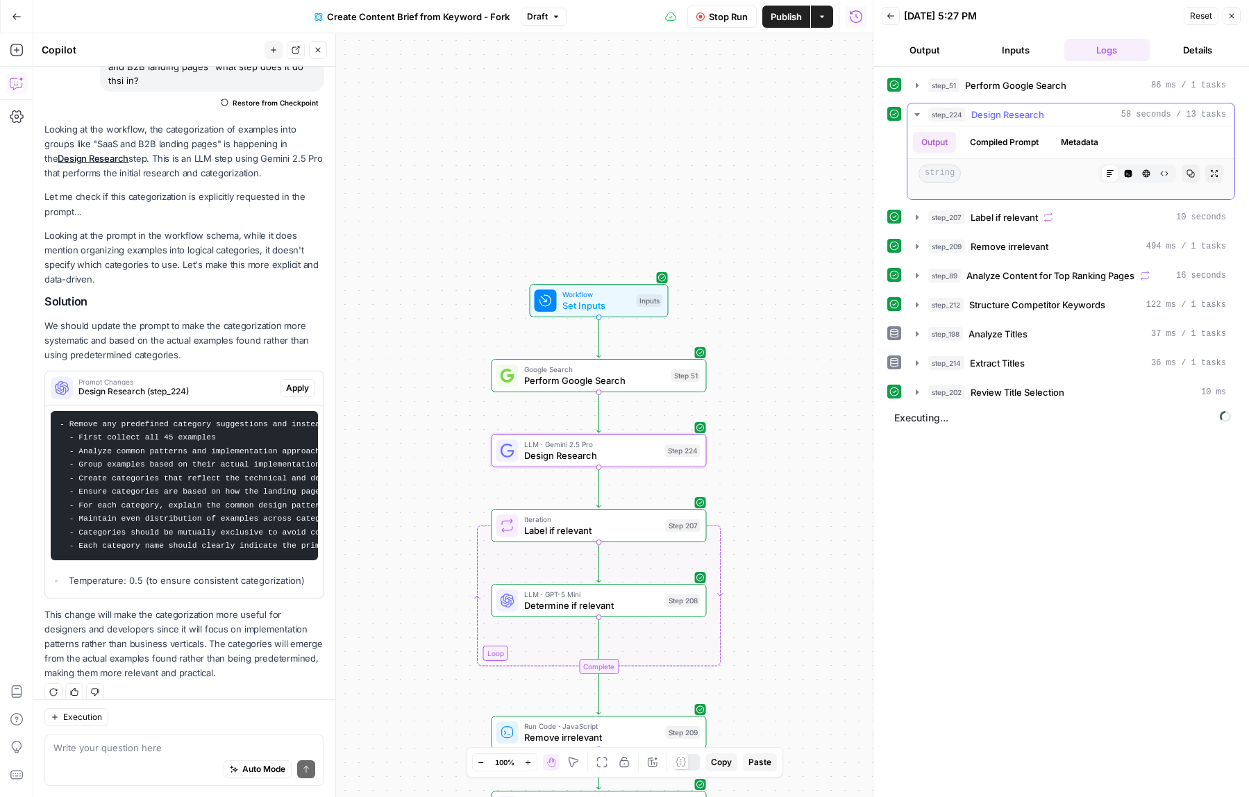
click at [919, 114] on icon "button" at bounding box center [917, 114] width 11 height 11
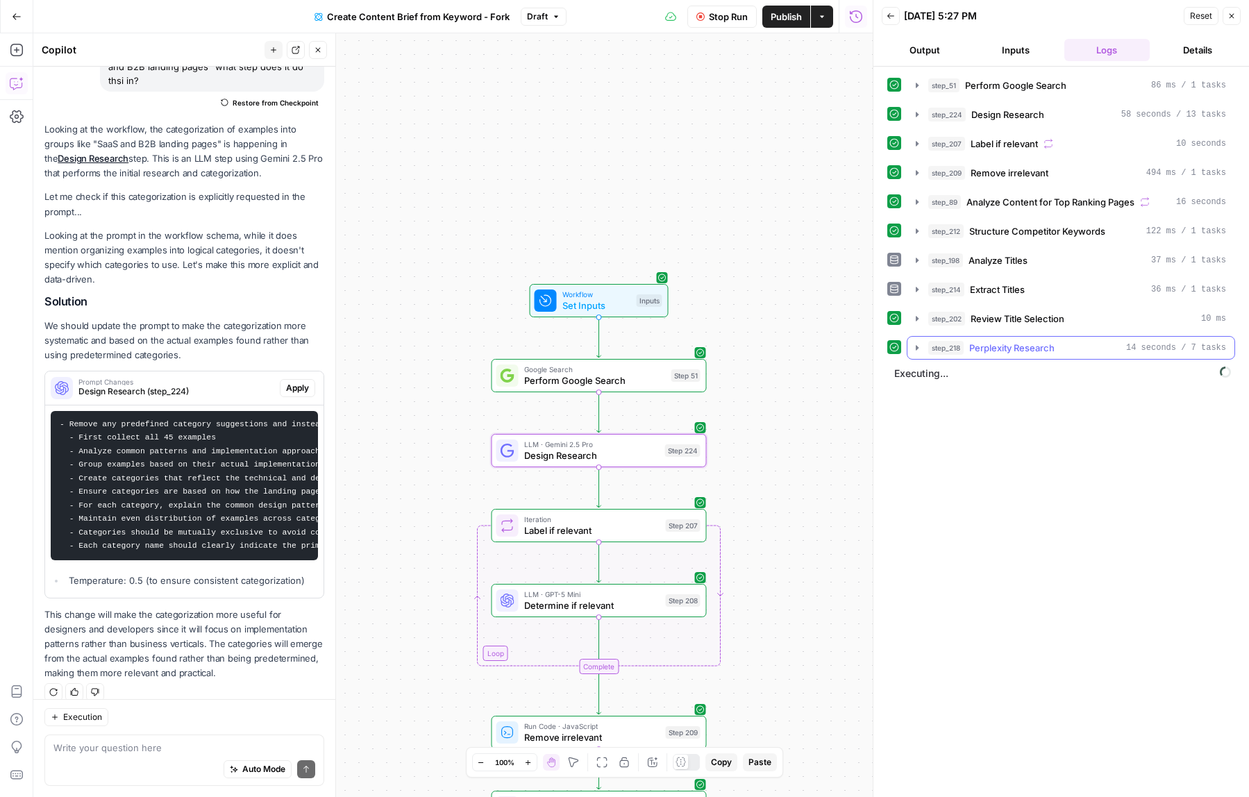
click at [1037, 342] on span "Perplexity Research" at bounding box center [1011, 348] width 85 height 14
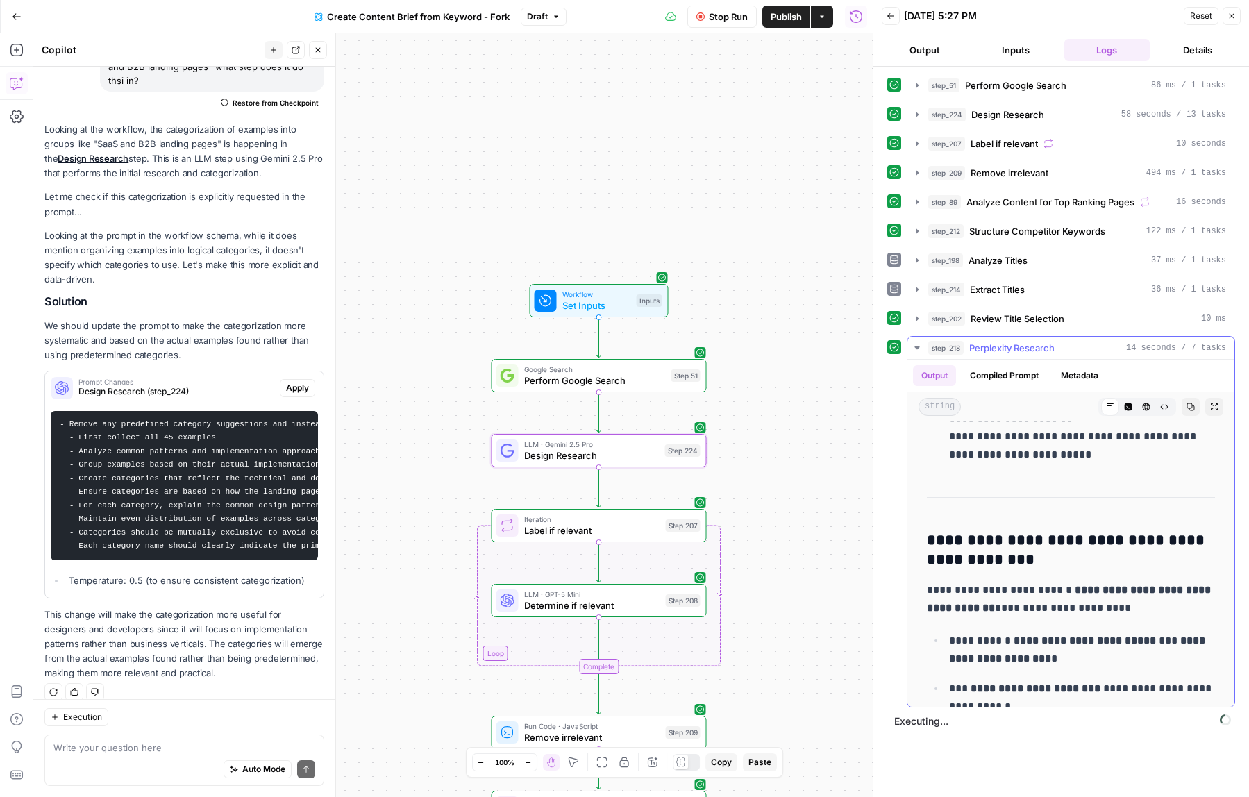
scroll to position [2476, 0]
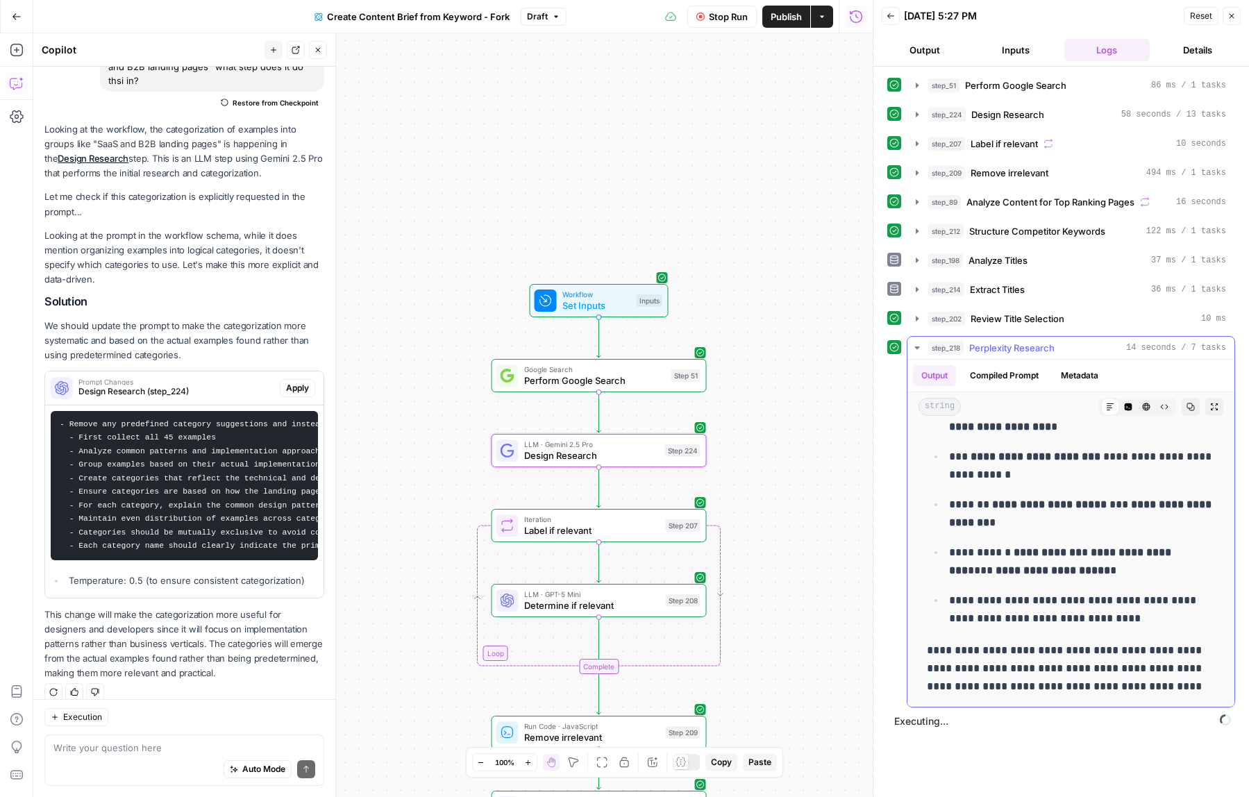
click at [914, 345] on icon "button" at bounding box center [917, 347] width 11 height 11
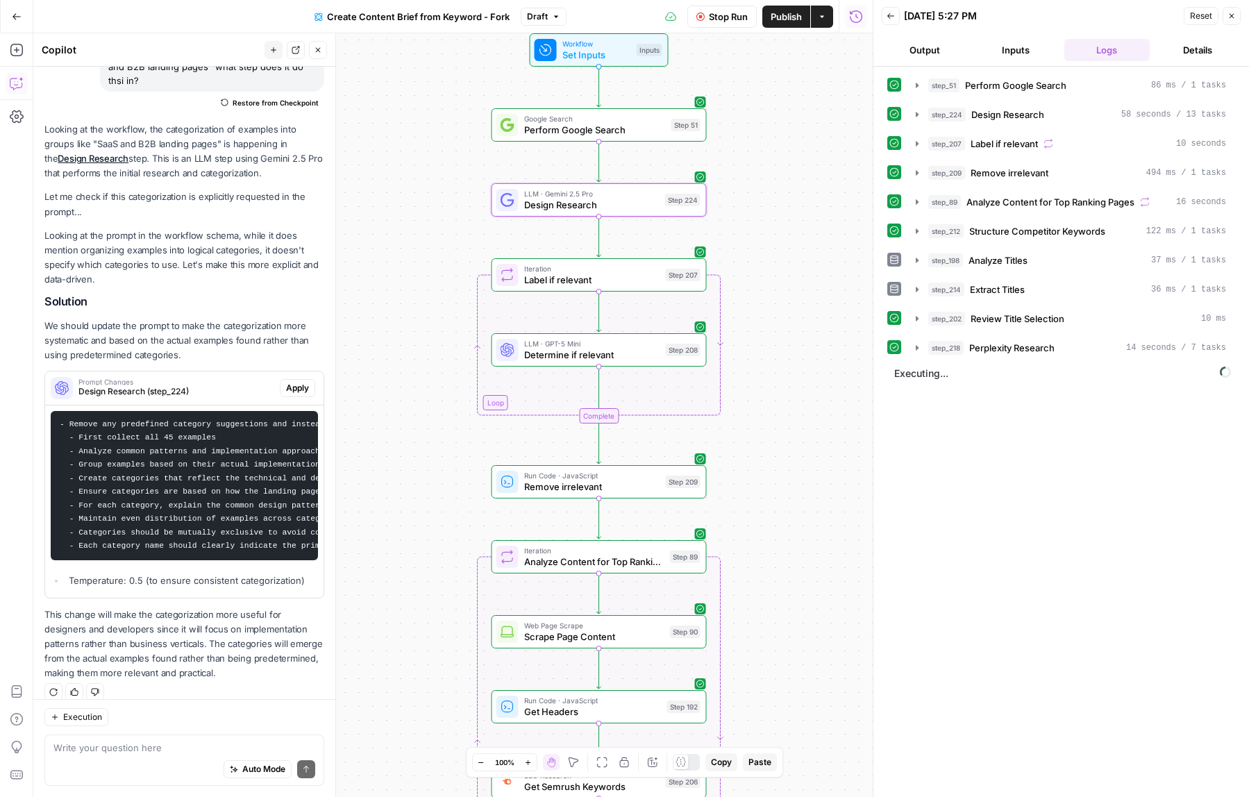
drag, startPoint x: 818, startPoint y: 487, endPoint x: 818, endPoint y: 231, distance: 255.5
click at [818, 231] on div "Workflow Set Inputs Inputs Google Search Perform Google Search Step 51 LLM · Ge…" at bounding box center [452, 415] width 839 height 764
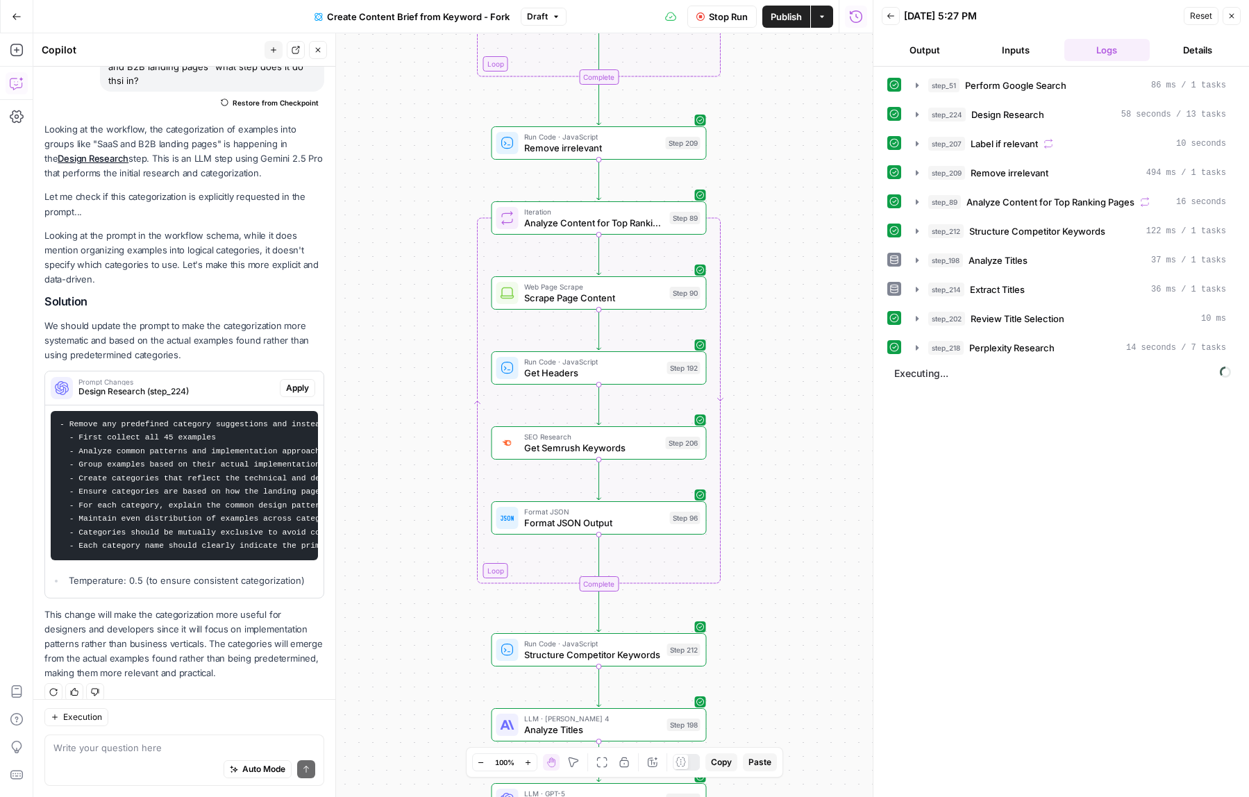
drag, startPoint x: 775, startPoint y: 499, endPoint x: 775, endPoint y: 169, distance: 329.8
click at [775, 169] on div "Workflow Set Inputs Inputs Google Search Perform Google Search Step 51 LLM · Ge…" at bounding box center [452, 415] width 839 height 764
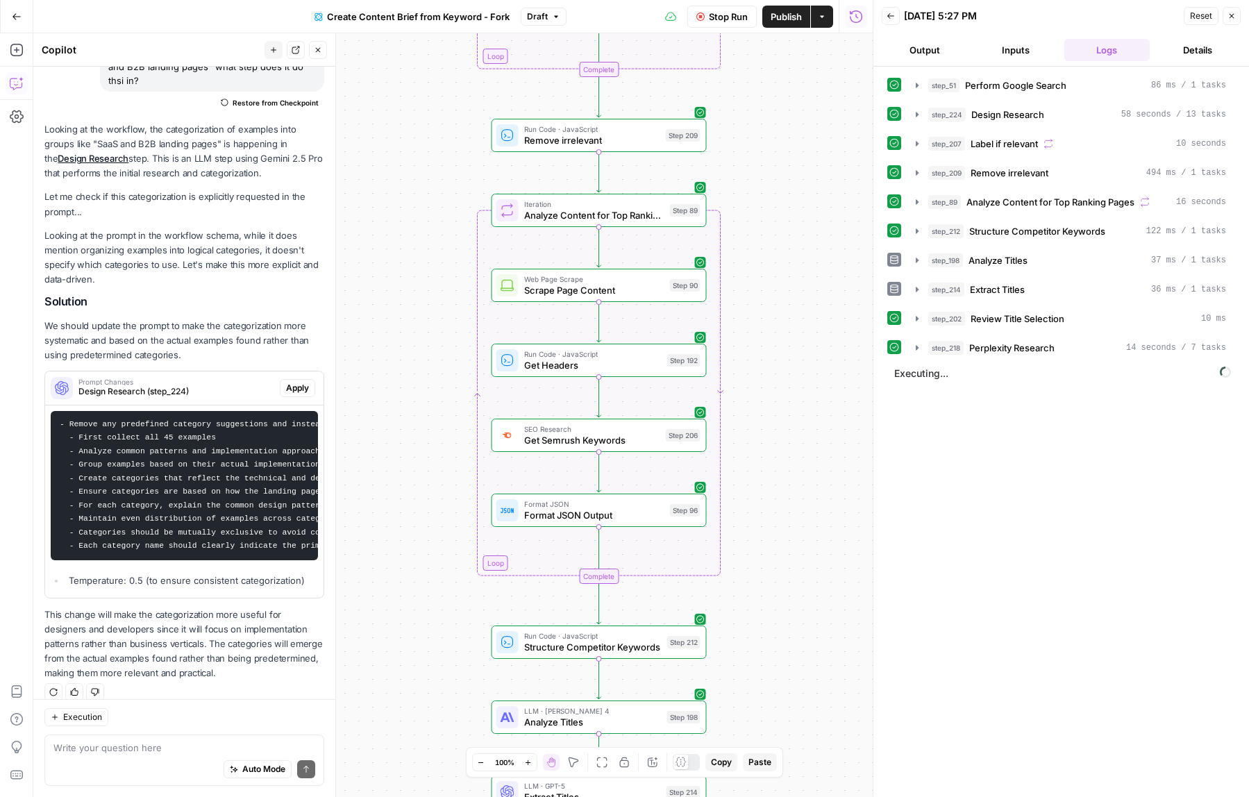
drag, startPoint x: 790, startPoint y: 504, endPoint x: 791, endPoint y: 44, distance: 460.3
click at [791, 44] on div "Workflow Set Inputs Inputs Google Search Perform Google Search Step 51 LLM · Ge…" at bounding box center [452, 415] width 839 height 764
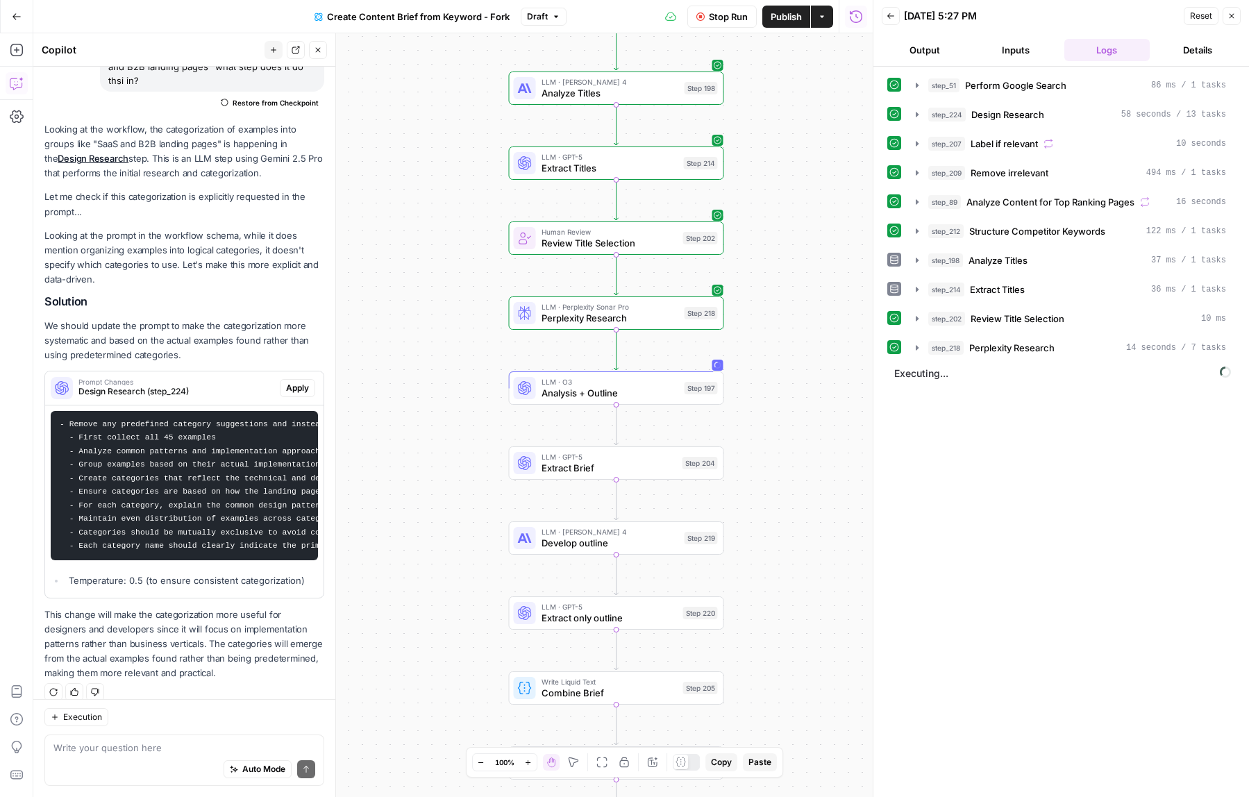
drag, startPoint x: 756, startPoint y: 624, endPoint x: 773, endPoint y: 455, distance: 169.5
click at [773, 455] on div "Workflow Set Inputs Inputs Google Search Perform Google Search Step 51 LLM · Ge…" at bounding box center [452, 415] width 839 height 764
click at [921, 374] on icon "button" at bounding box center [917, 376] width 11 height 11
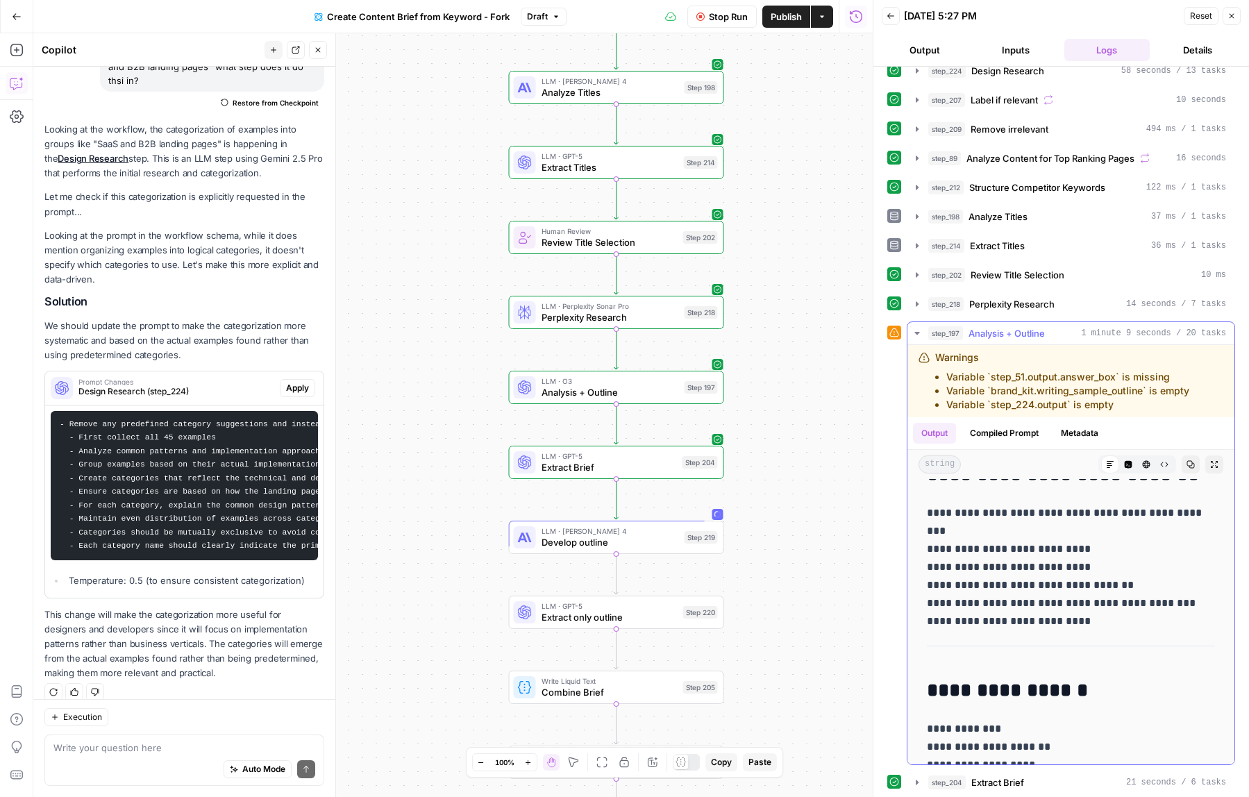
scroll to position [8330, 0]
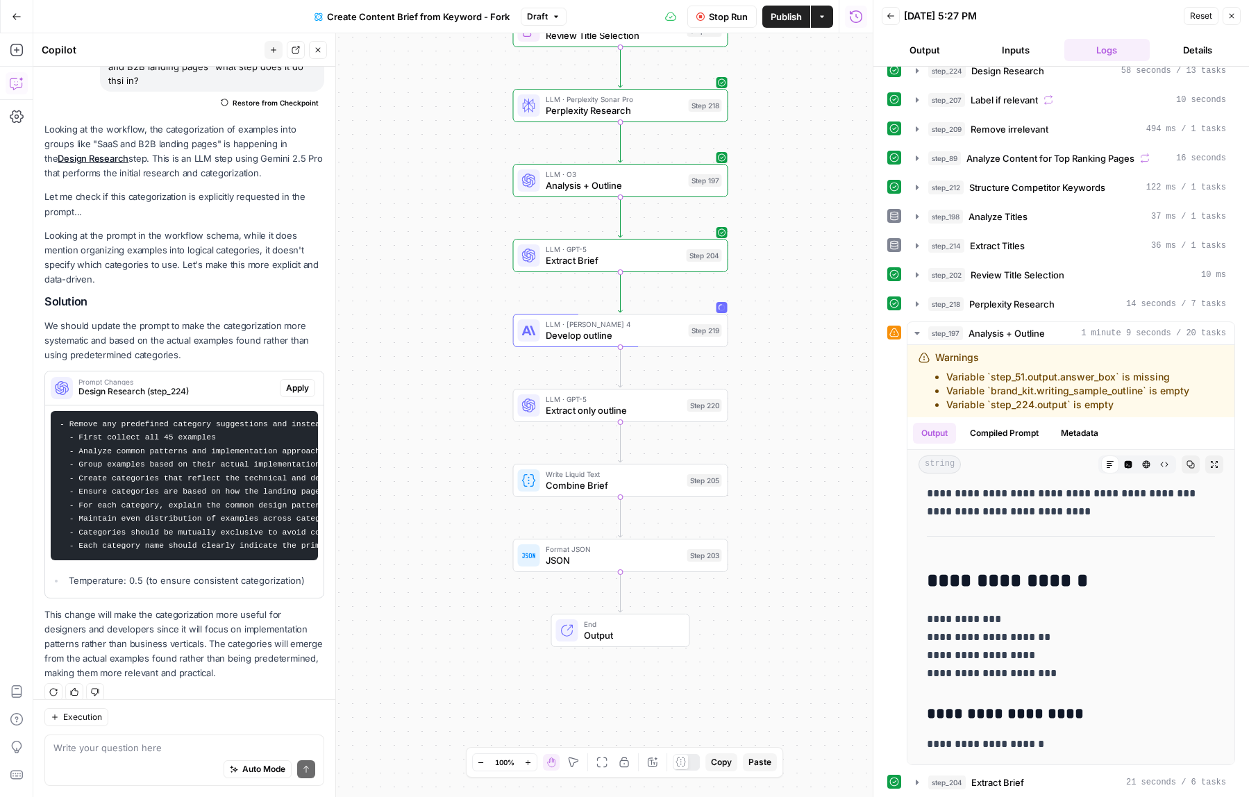
drag, startPoint x: 820, startPoint y: 612, endPoint x: 825, endPoint y: 428, distance: 184.7
click at [825, 428] on div "Workflow Set Inputs Inputs Google Search Perform Google Search Step 51 LLM · Ge…" at bounding box center [452, 415] width 839 height 764
drag, startPoint x: 826, startPoint y: 208, endPoint x: 735, endPoint y: 674, distance: 475.3
click at [735, 674] on div "Workflow Set Inputs Inputs Google Search Perform Google Search Step 51 LLM · Ge…" at bounding box center [452, 415] width 839 height 764
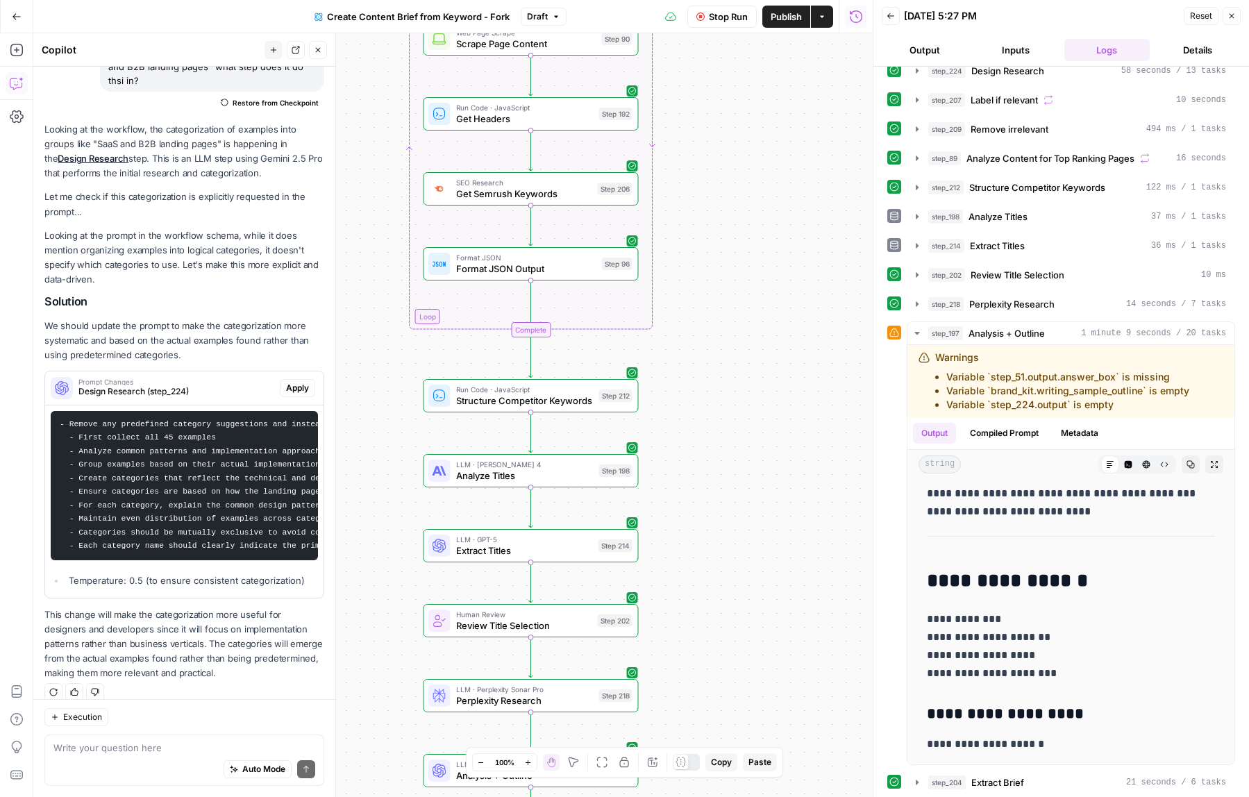
drag, startPoint x: 739, startPoint y: 260, endPoint x: 775, endPoint y: 635, distance: 376.0
click at [773, 628] on div "Workflow Set Inputs Inputs Google Search Perform Google Search Step 51 LLM · Ge…" at bounding box center [452, 415] width 839 height 764
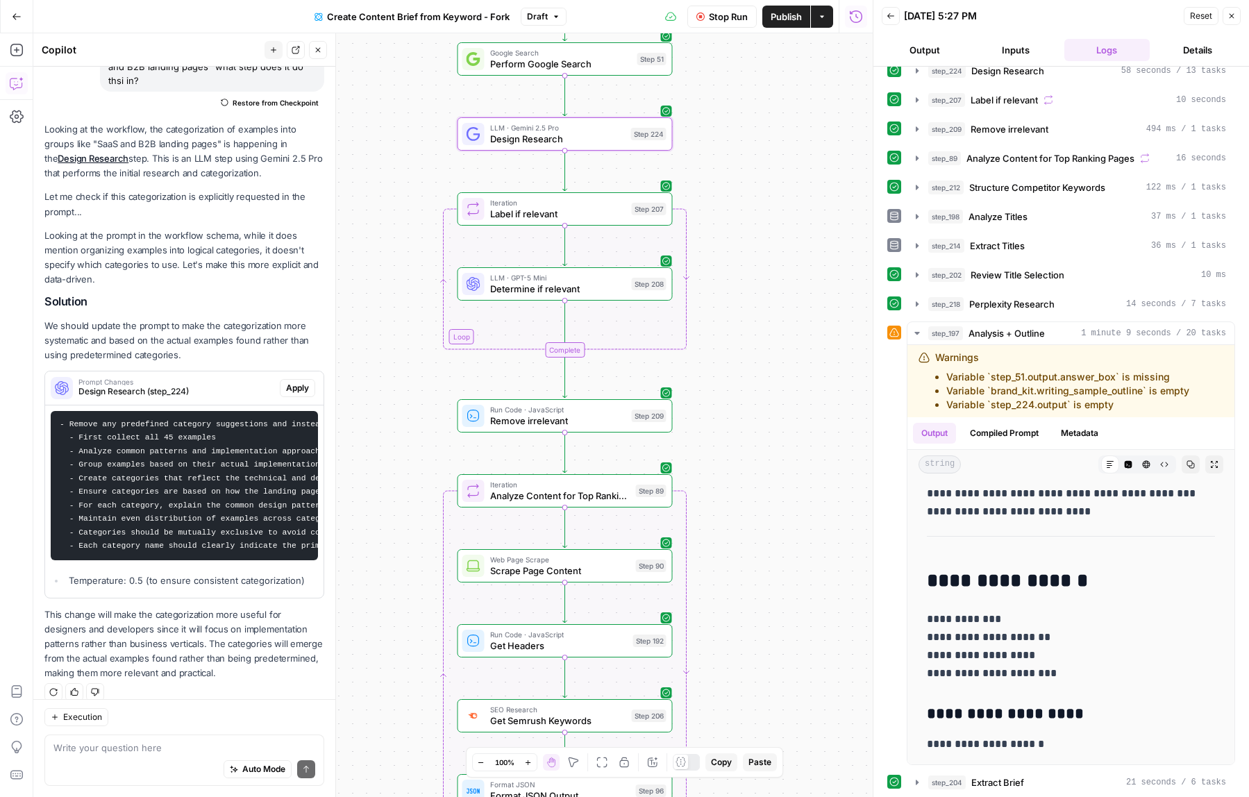
drag, startPoint x: 770, startPoint y: 265, endPoint x: 769, endPoint y: 548, distance: 284.0
click at [769, 548] on div "Workflow Set Inputs Inputs Google Search Perform Google Search Step 51 LLM · Ge…" at bounding box center [452, 415] width 839 height 764
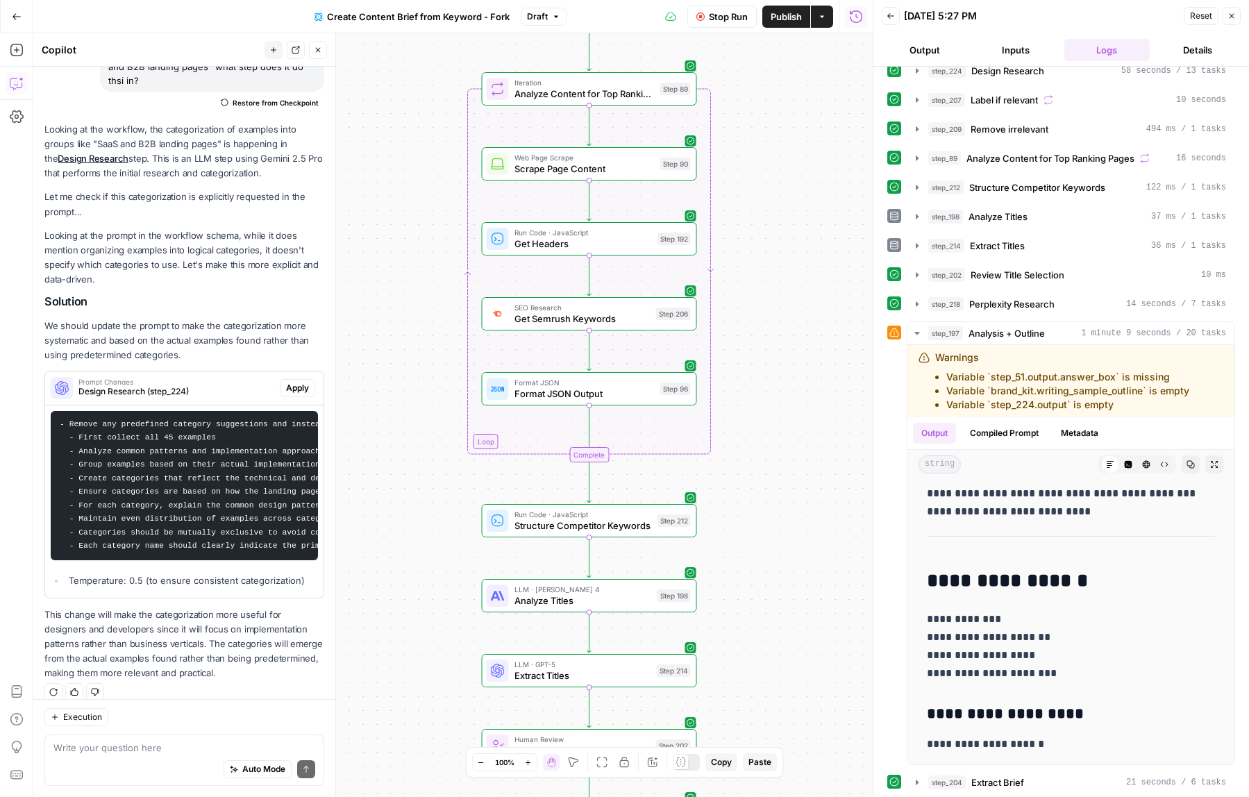
drag, startPoint x: 778, startPoint y: 426, endPoint x: 801, endPoint y: 242, distance: 184.7
click at [801, 242] on div "Workflow Set Inputs Inputs Google Search Perform Google Search Step 51 LLM · Ge…" at bounding box center [452, 415] width 839 height 764
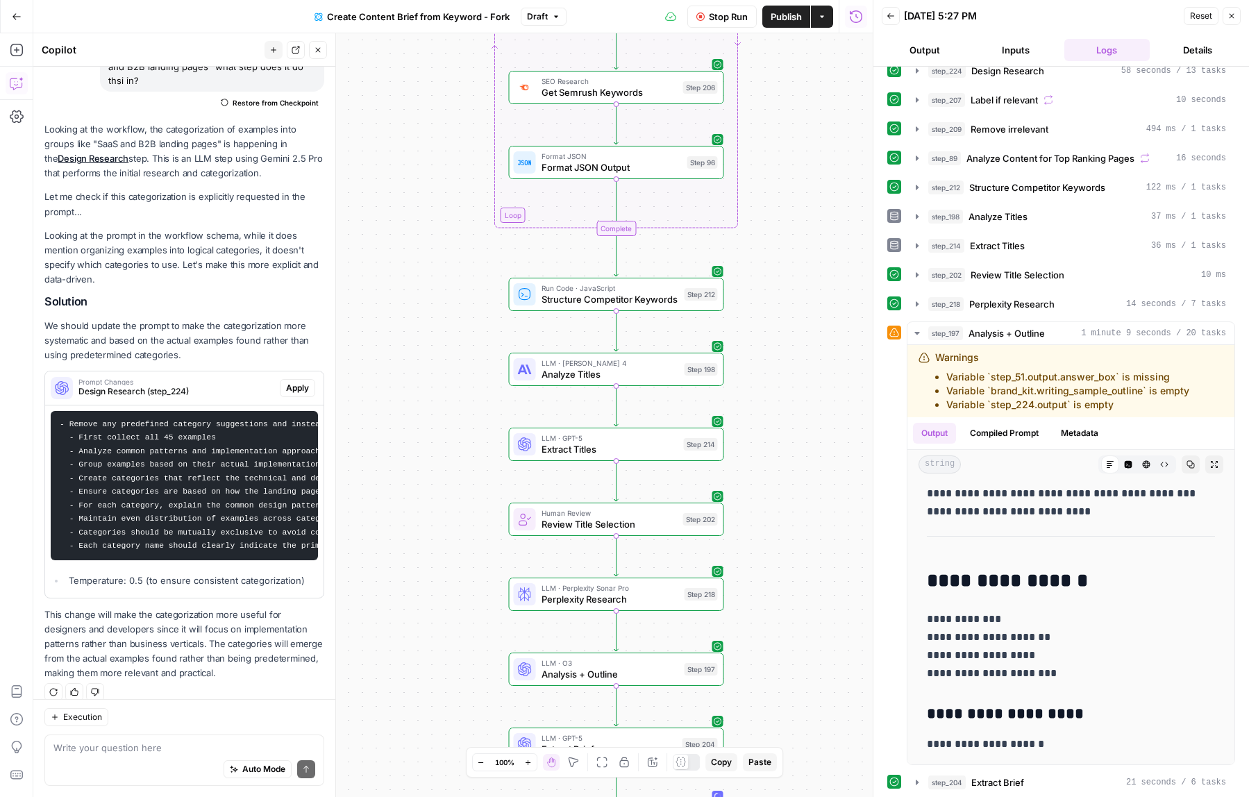
drag, startPoint x: 837, startPoint y: 255, endPoint x: 845, endPoint y: 201, distance: 55.4
click at [843, 209] on div "Workflow Set Inputs Inputs Google Search Perform Google Search Step 51 LLM · Ge…" at bounding box center [452, 415] width 839 height 764
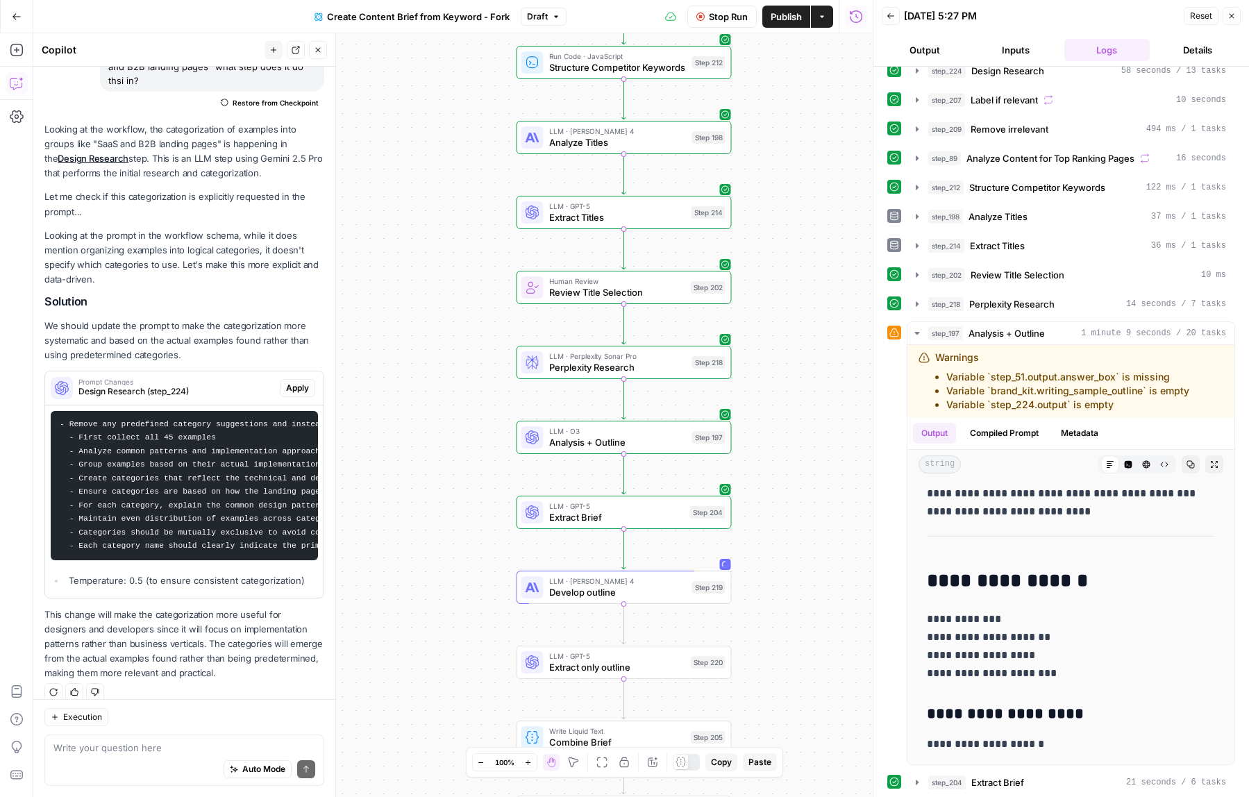
drag, startPoint x: 840, startPoint y: 444, endPoint x: 843, endPoint y: 256, distance: 188.2
click at [843, 256] on div "Workflow Set Inputs Inputs Google Search Perform Google Search Step 51 LLM · Ge…" at bounding box center [452, 415] width 839 height 764
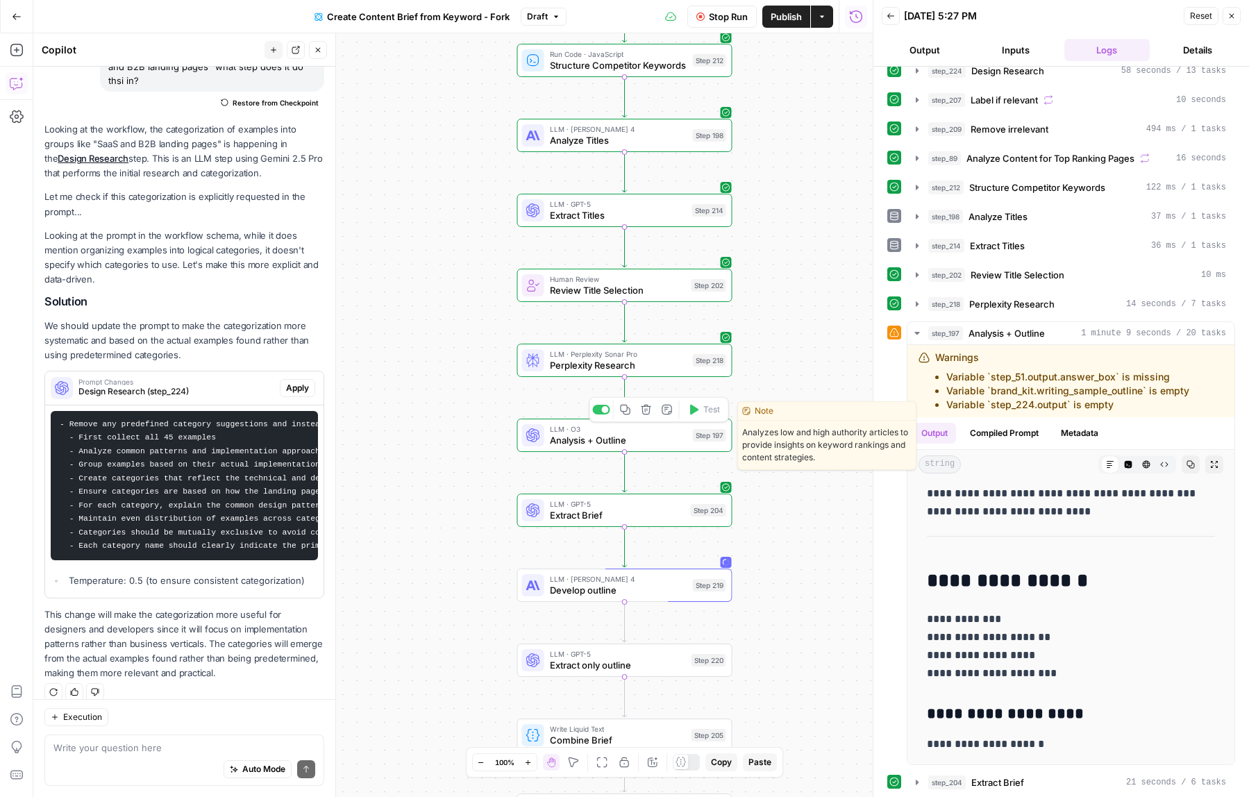
click at [598, 435] on span "Analysis + Outline" at bounding box center [618, 440] width 137 height 14
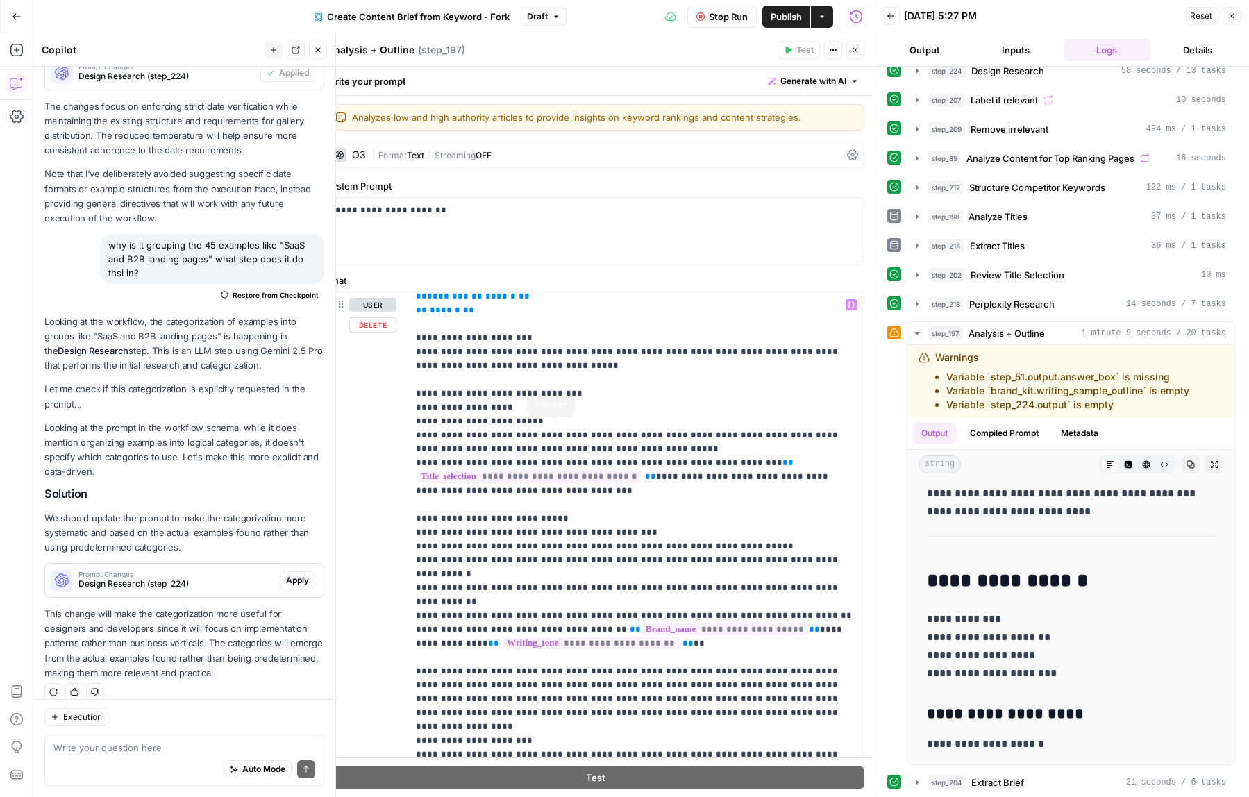
scroll to position [1045, 0]
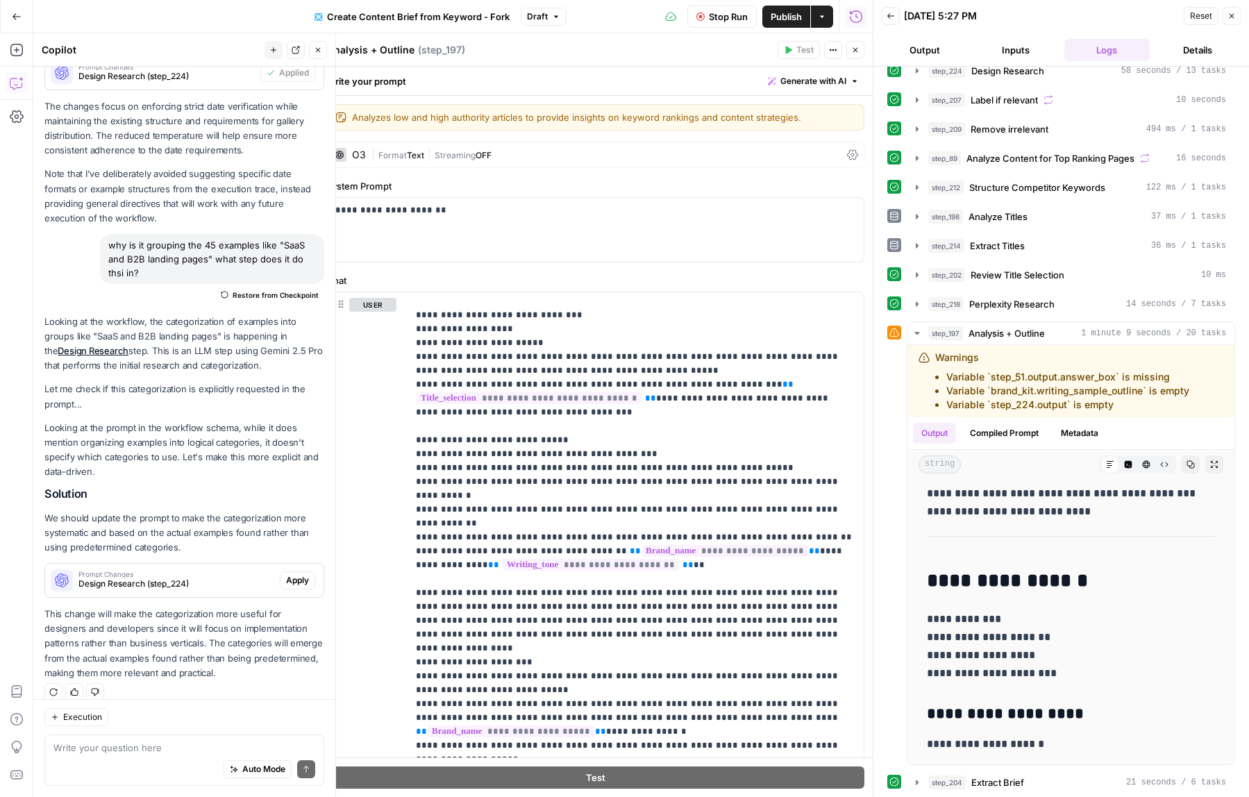
click at [857, 51] on icon "button" at bounding box center [855, 50] width 8 height 8
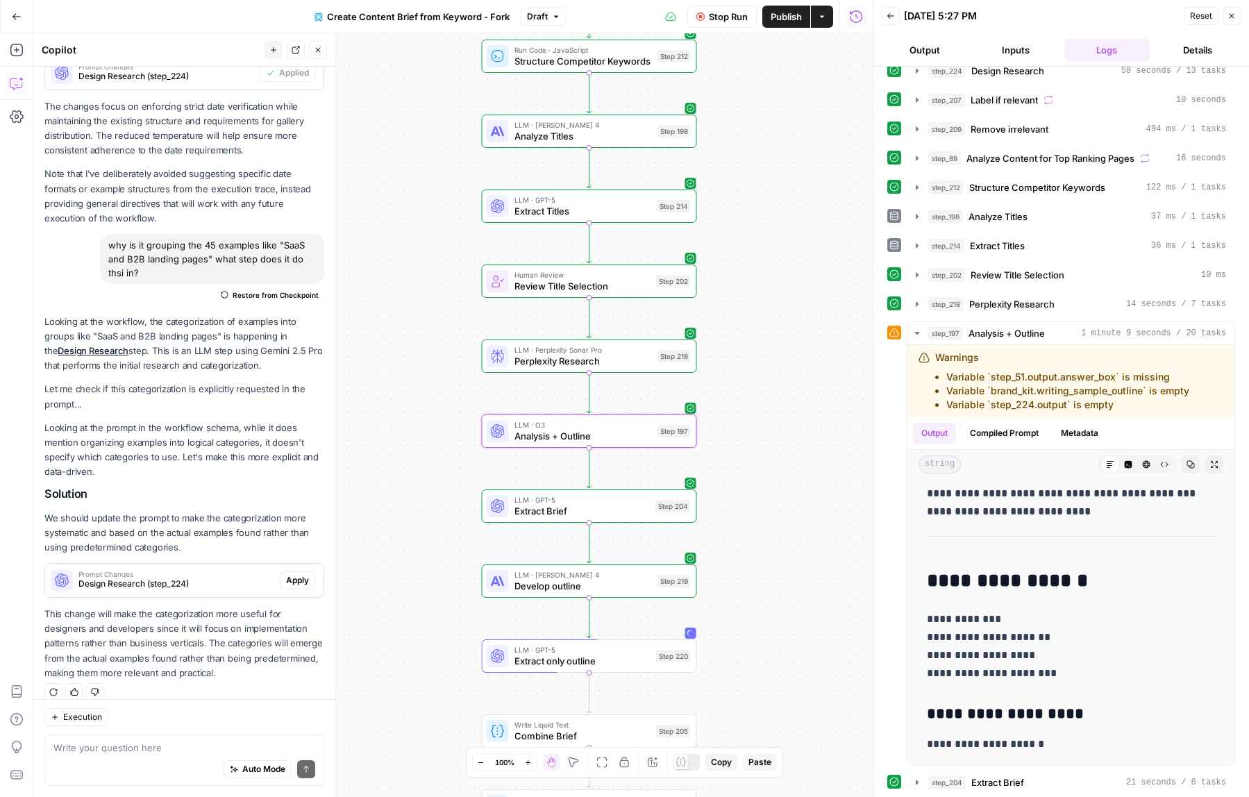
drag, startPoint x: 814, startPoint y: 383, endPoint x: 775, endPoint y: 369, distance: 40.4
click at [775, 369] on div "Workflow Set Inputs Inputs Google Search Perform Google Search Step 51 LLM · Ge…" at bounding box center [452, 415] width 839 height 764
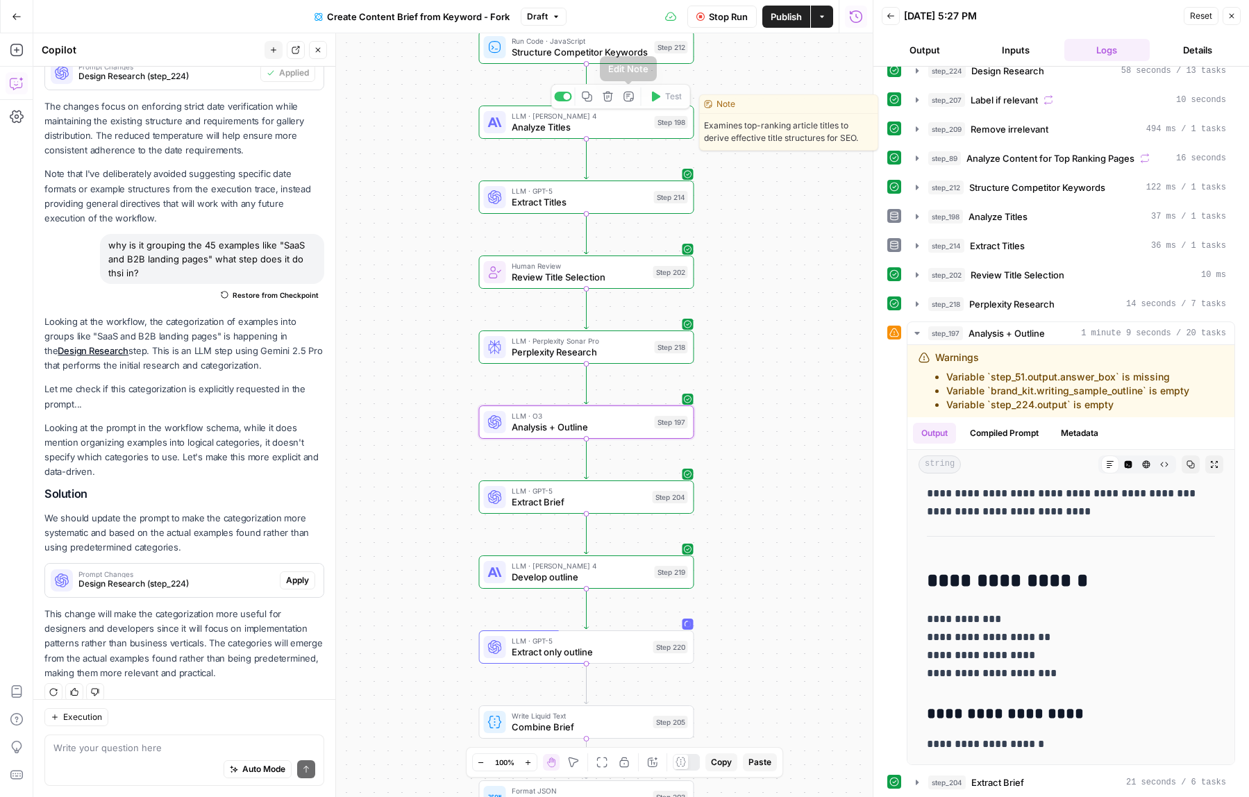
click at [557, 17] on icon "button" at bounding box center [556, 16] width 8 height 8
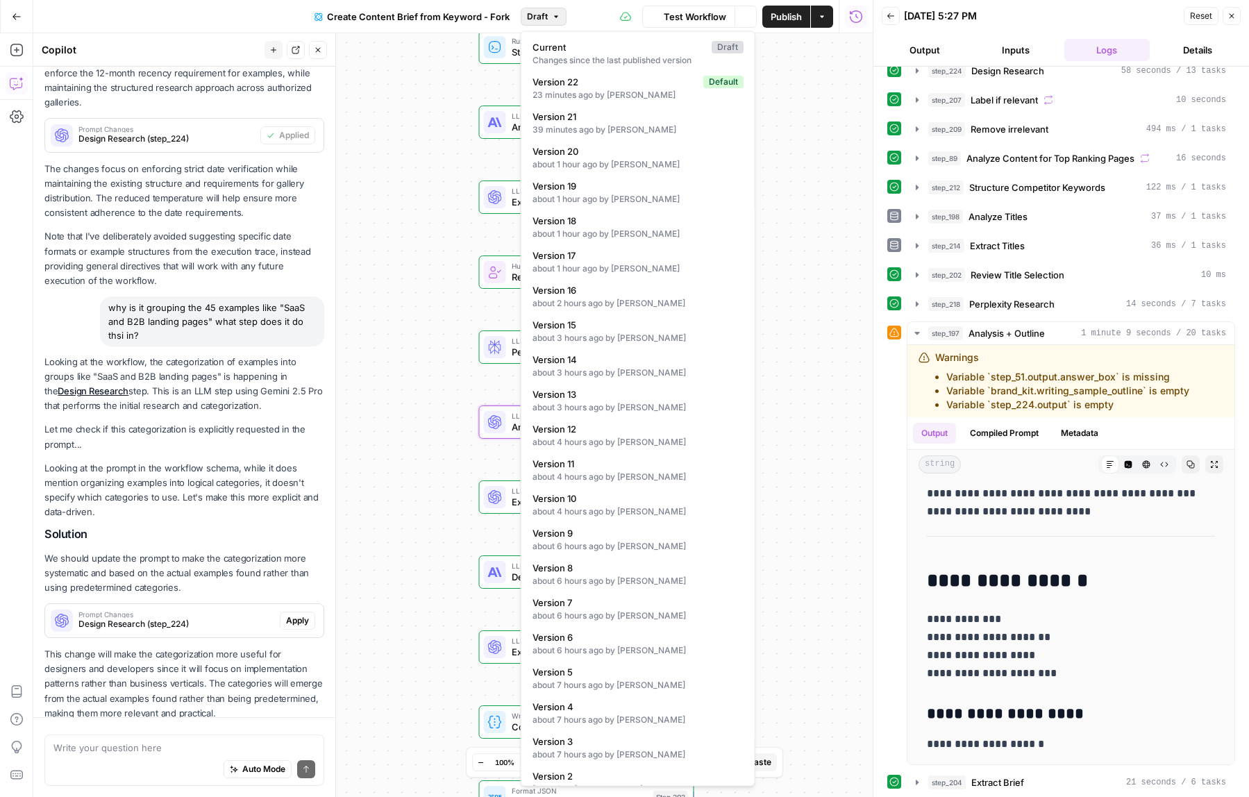
scroll to position [372, 0]
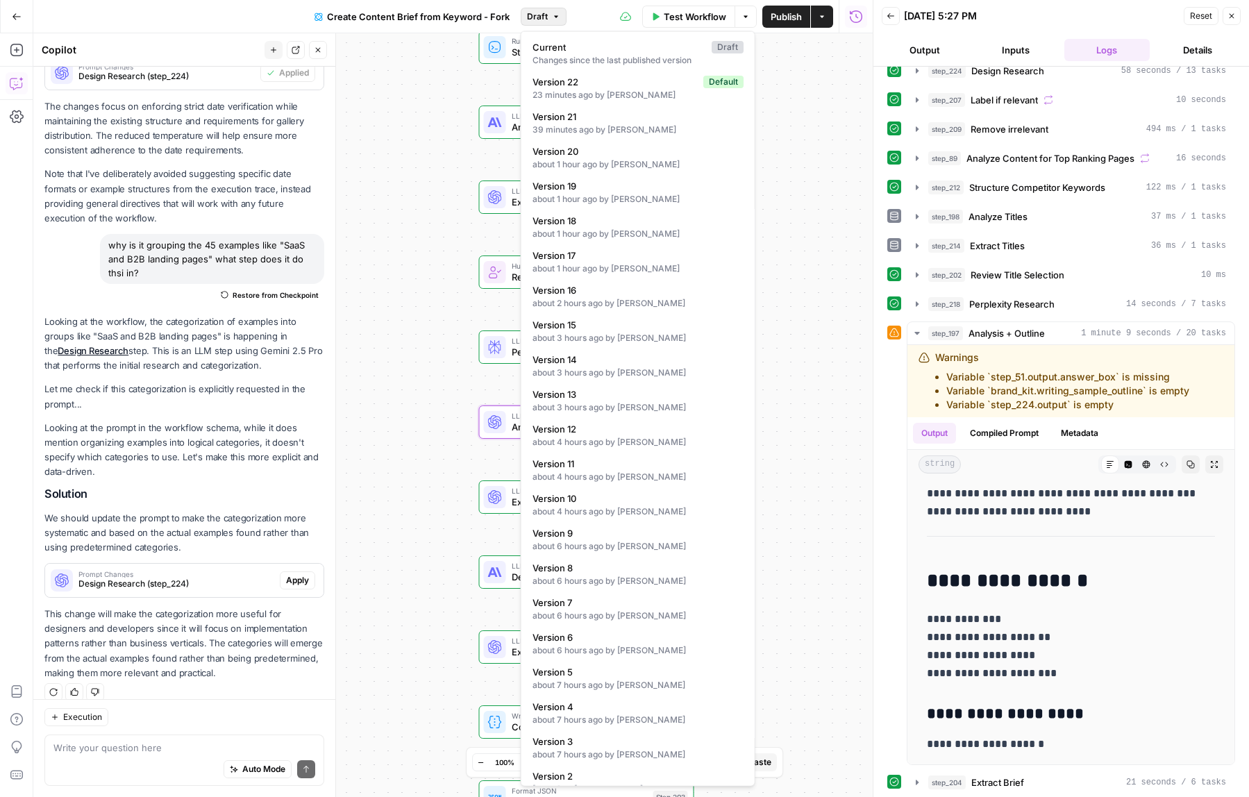
click at [405, 269] on div "Workflow Set Inputs Inputs Google Search Perform Google Search Step 51 LLM · Ge…" at bounding box center [452, 415] width 839 height 764
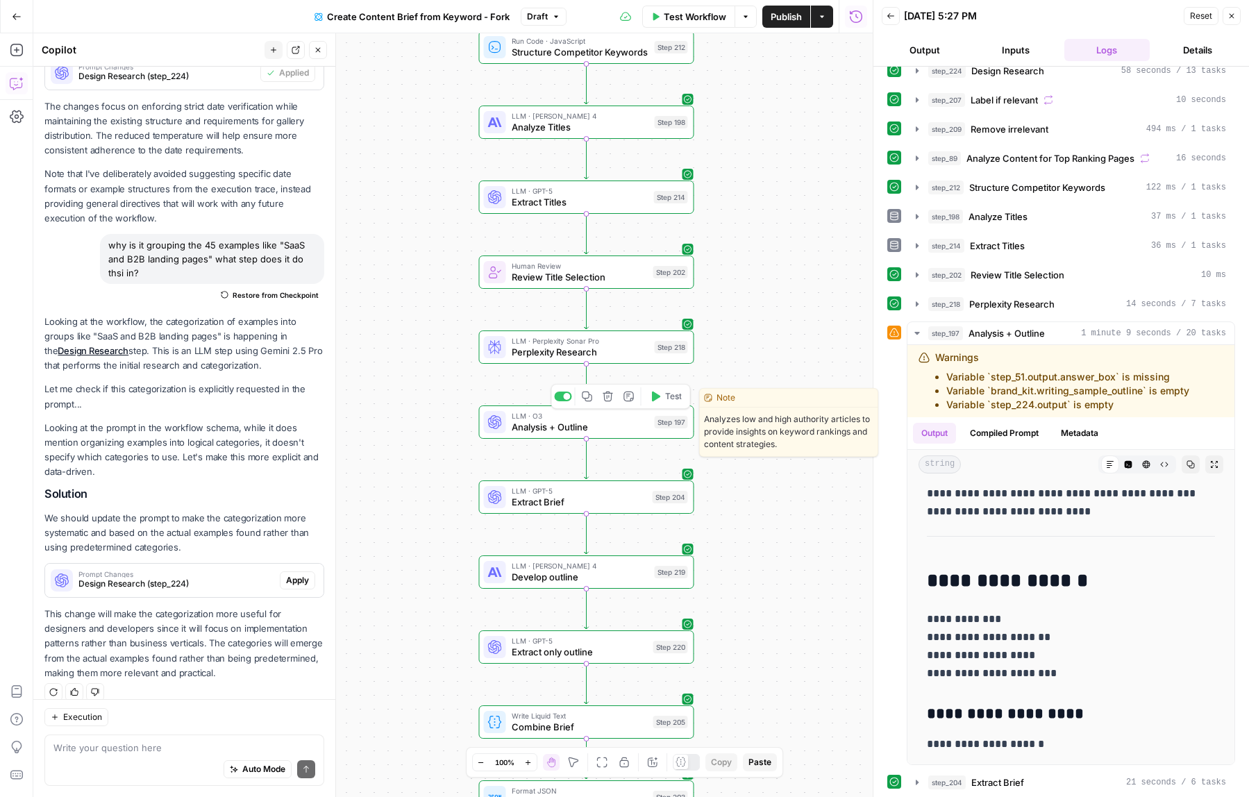
click at [546, 430] on span "Analysis + Outline" at bounding box center [580, 427] width 137 height 14
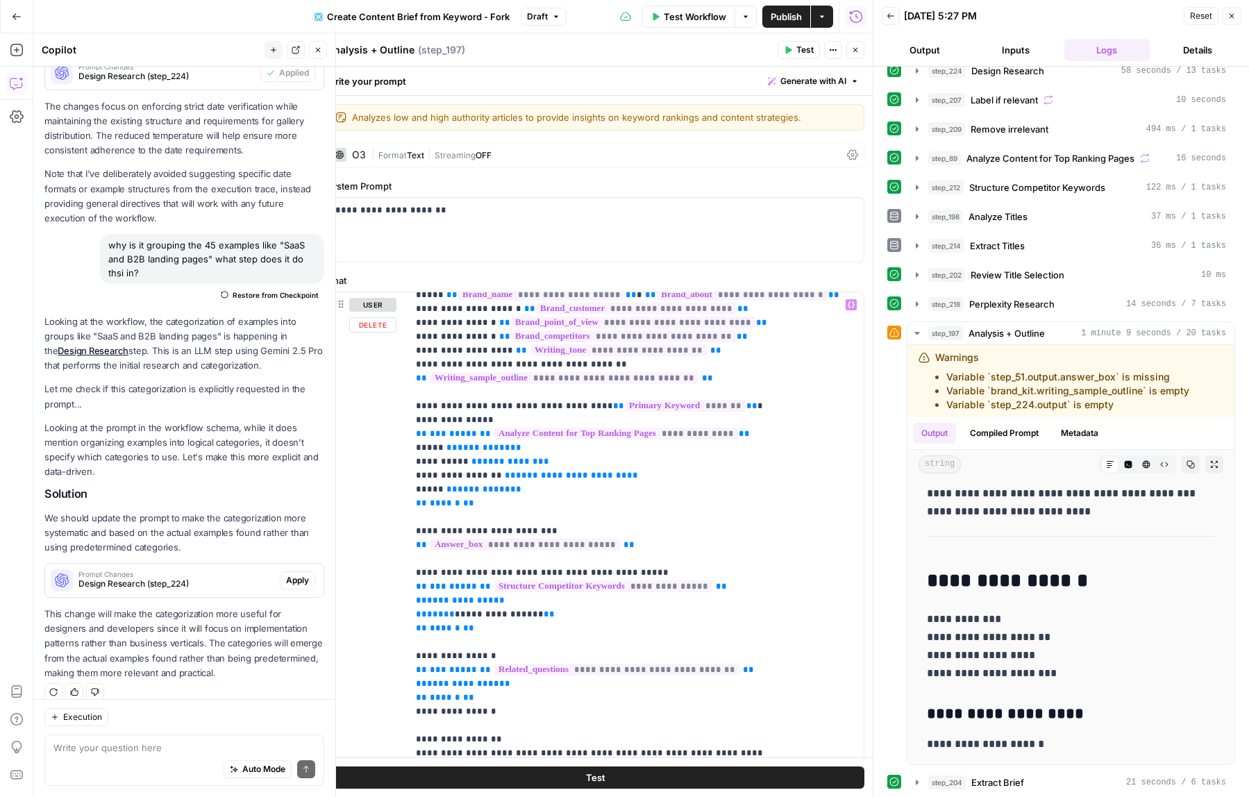
scroll to position [0, 0]
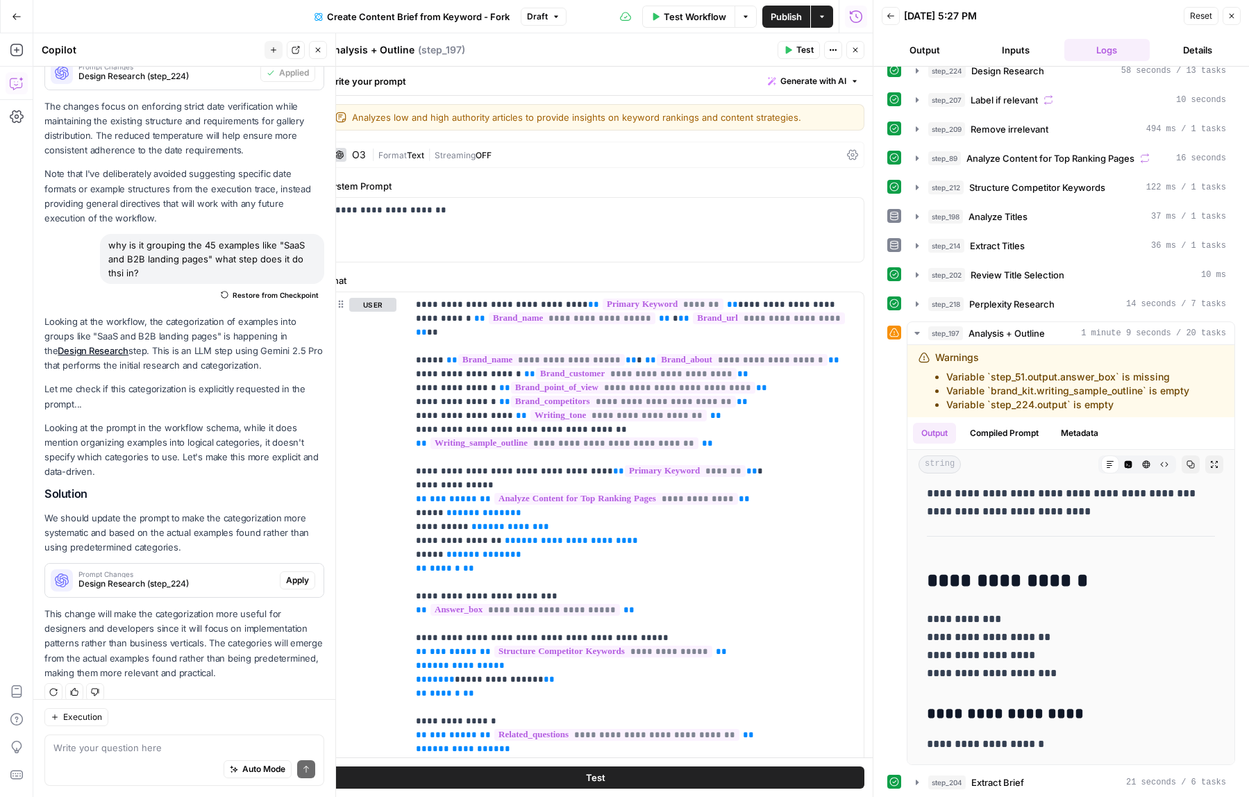
click at [859, 46] on icon "button" at bounding box center [855, 50] width 8 height 8
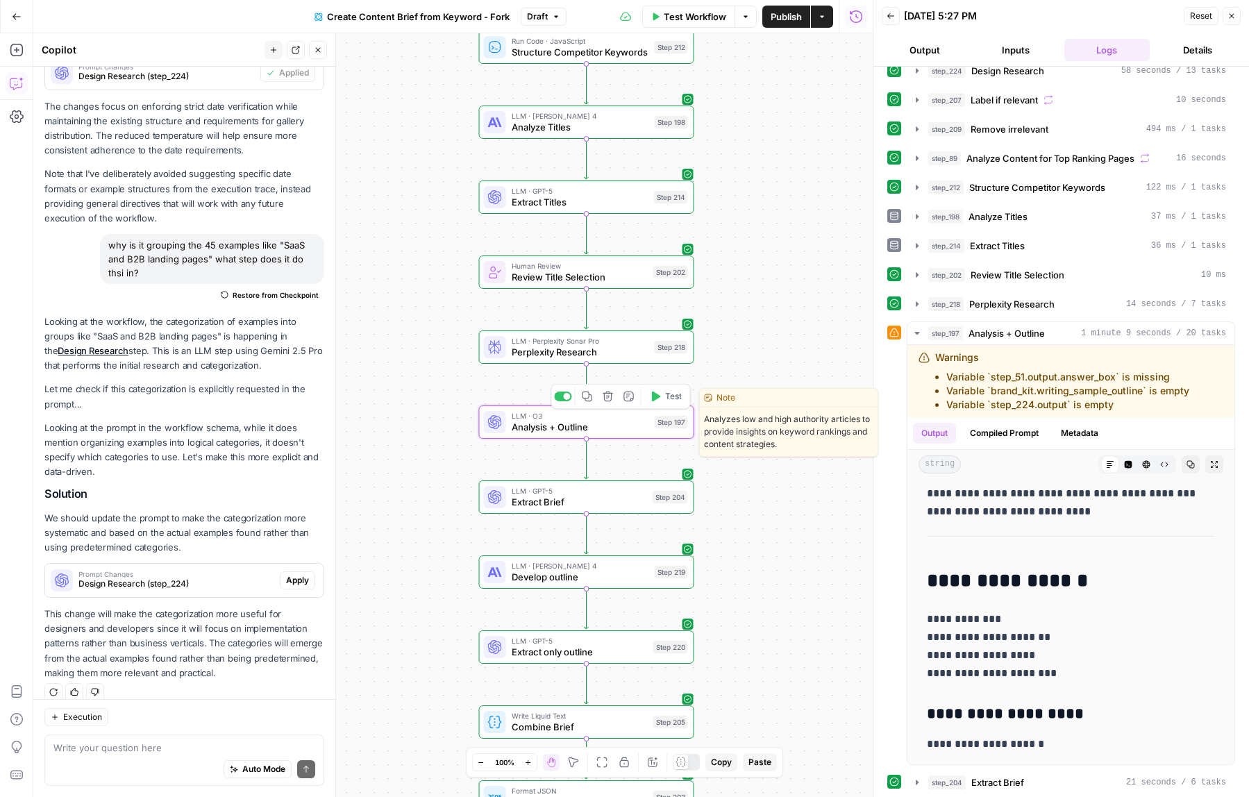
click at [586, 396] on icon "button" at bounding box center [587, 396] width 11 height 11
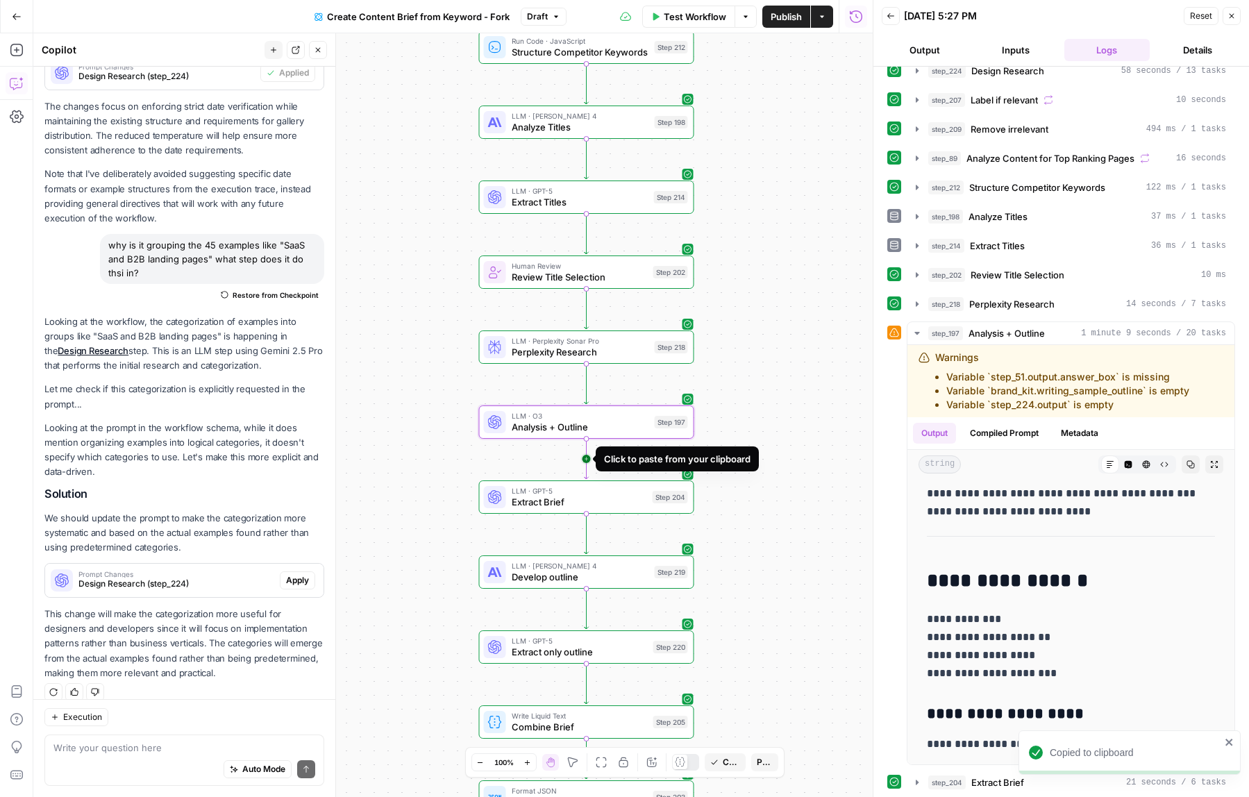
click at [585, 464] on icon "Edge from step_197 to step_204" at bounding box center [587, 459] width 4 height 40
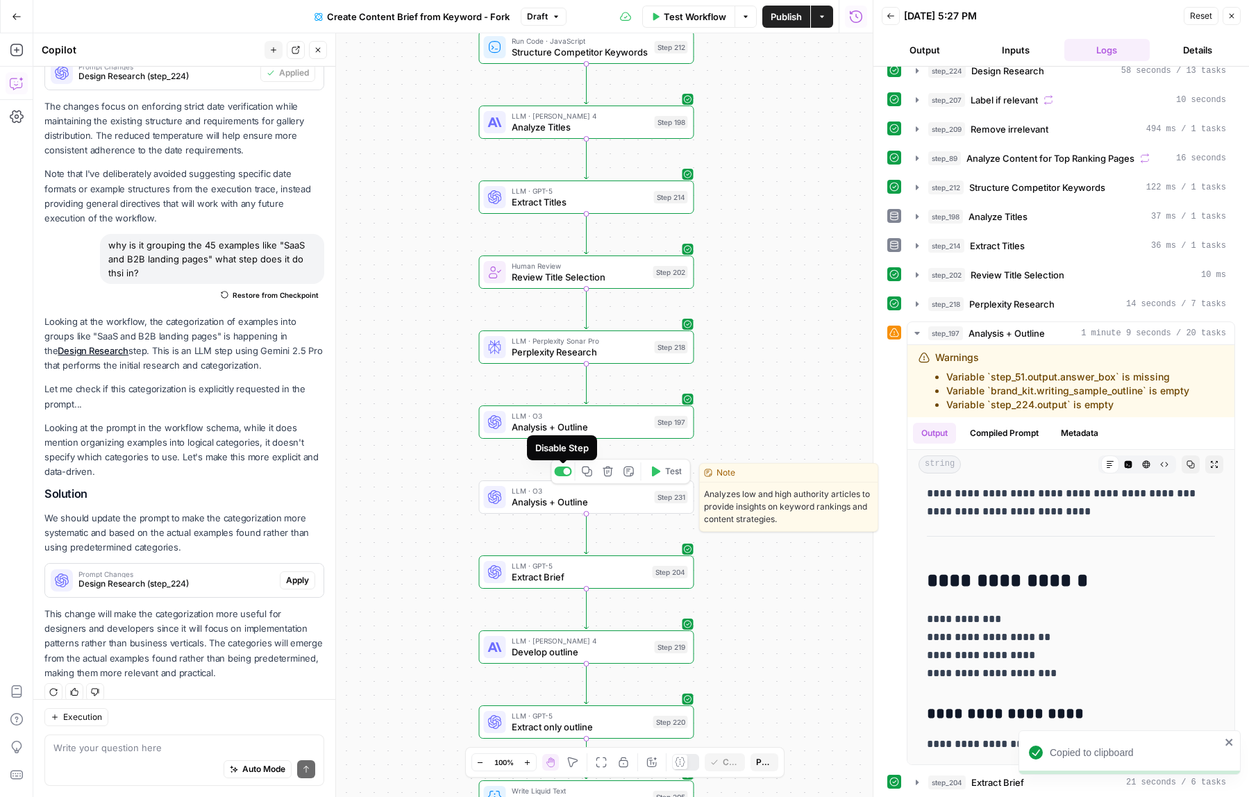
click at [564, 470] on div at bounding box center [567, 471] width 7 height 7
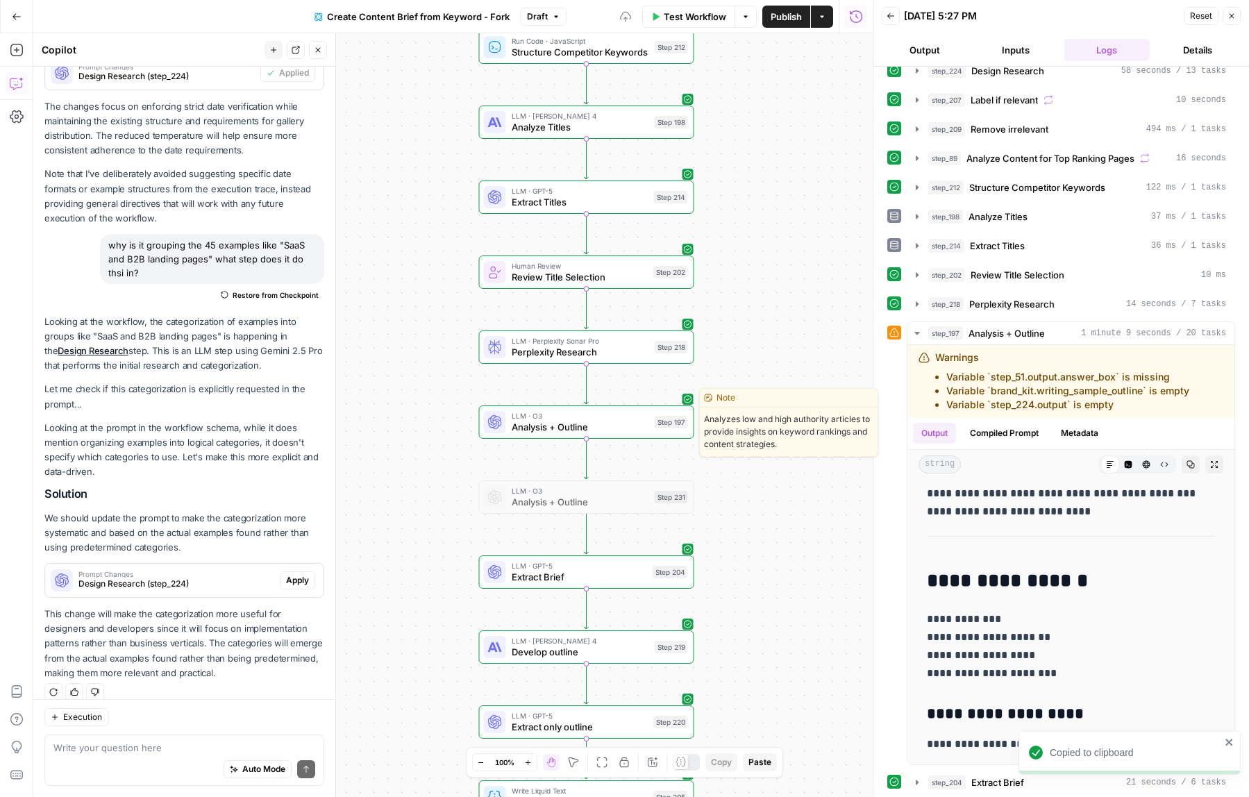
click at [546, 423] on span "Analysis + Outline" at bounding box center [580, 427] width 137 height 14
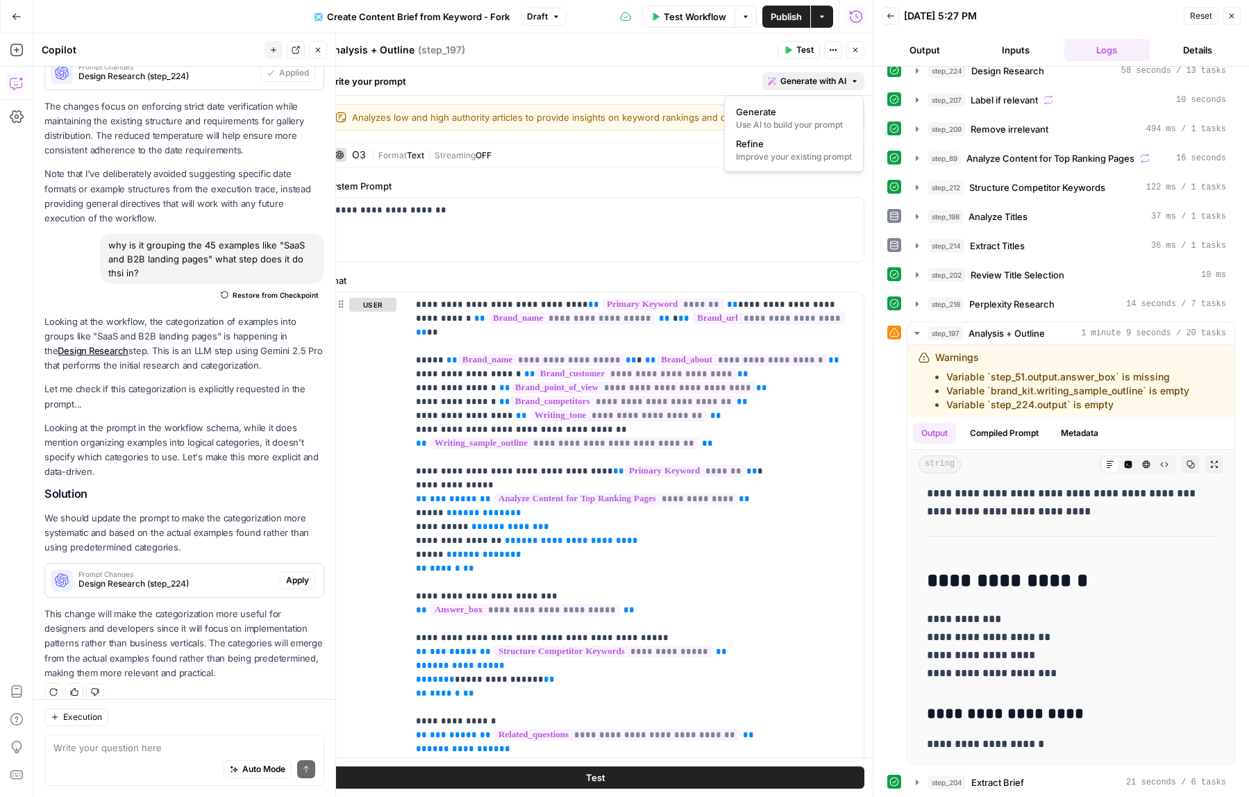
click at [813, 86] on span "Generate with AI" at bounding box center [813, 81] width 66 height 12
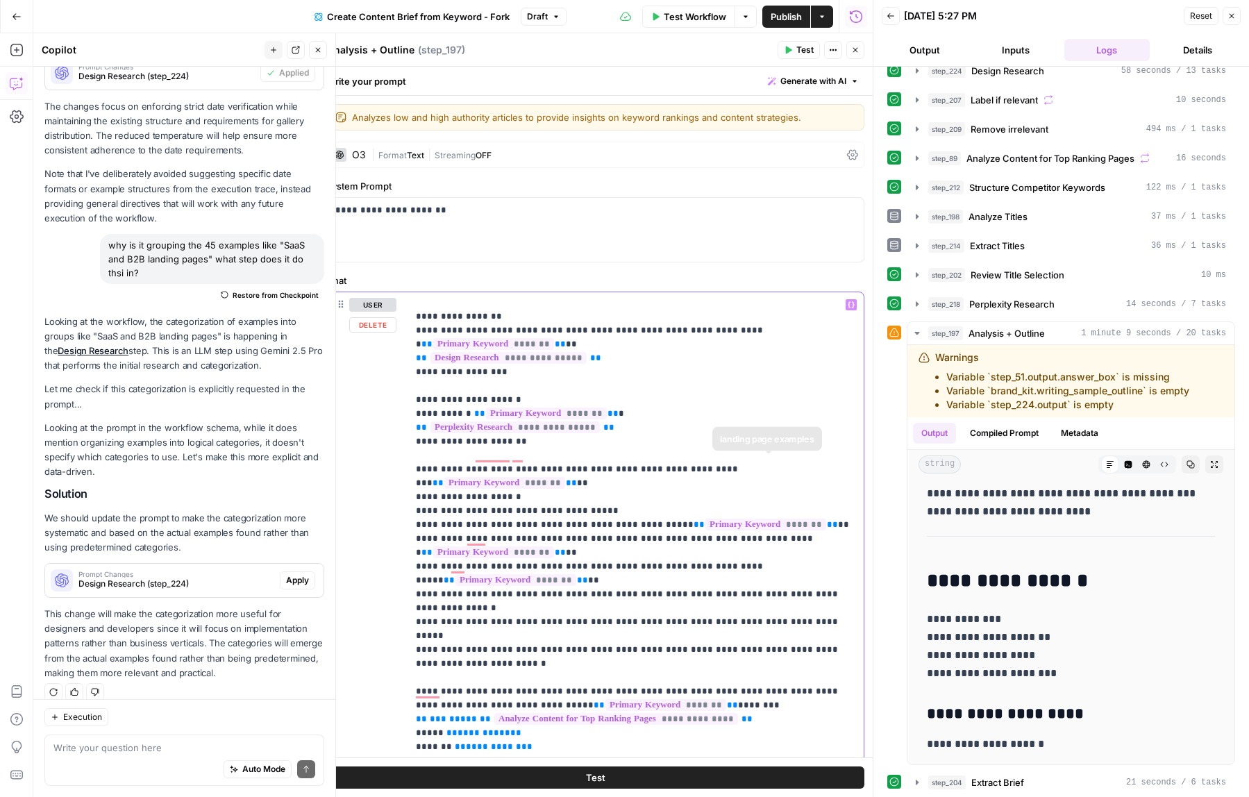
scroll to position [511, 0]
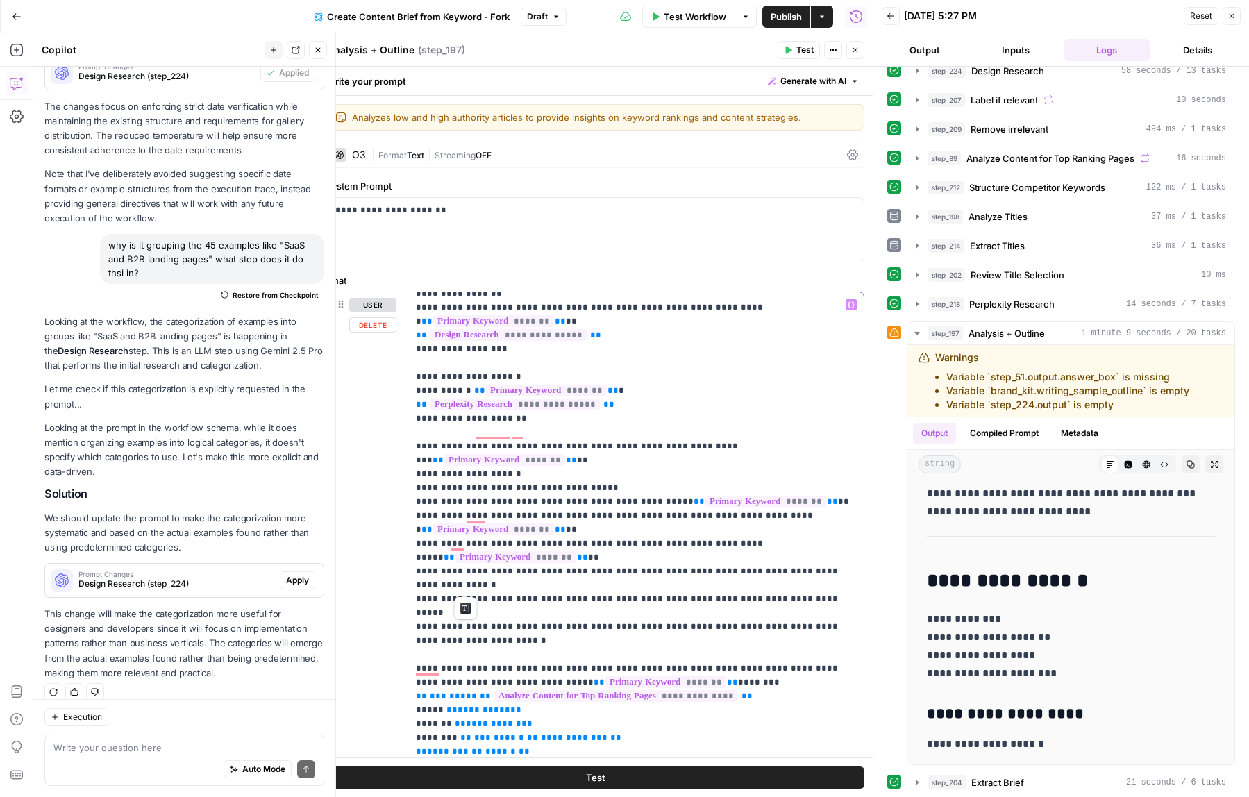
drag, startPoint x: 417, startPoint y: 428, endPoint x: 575, endPoint y: 594, distance: 229.3
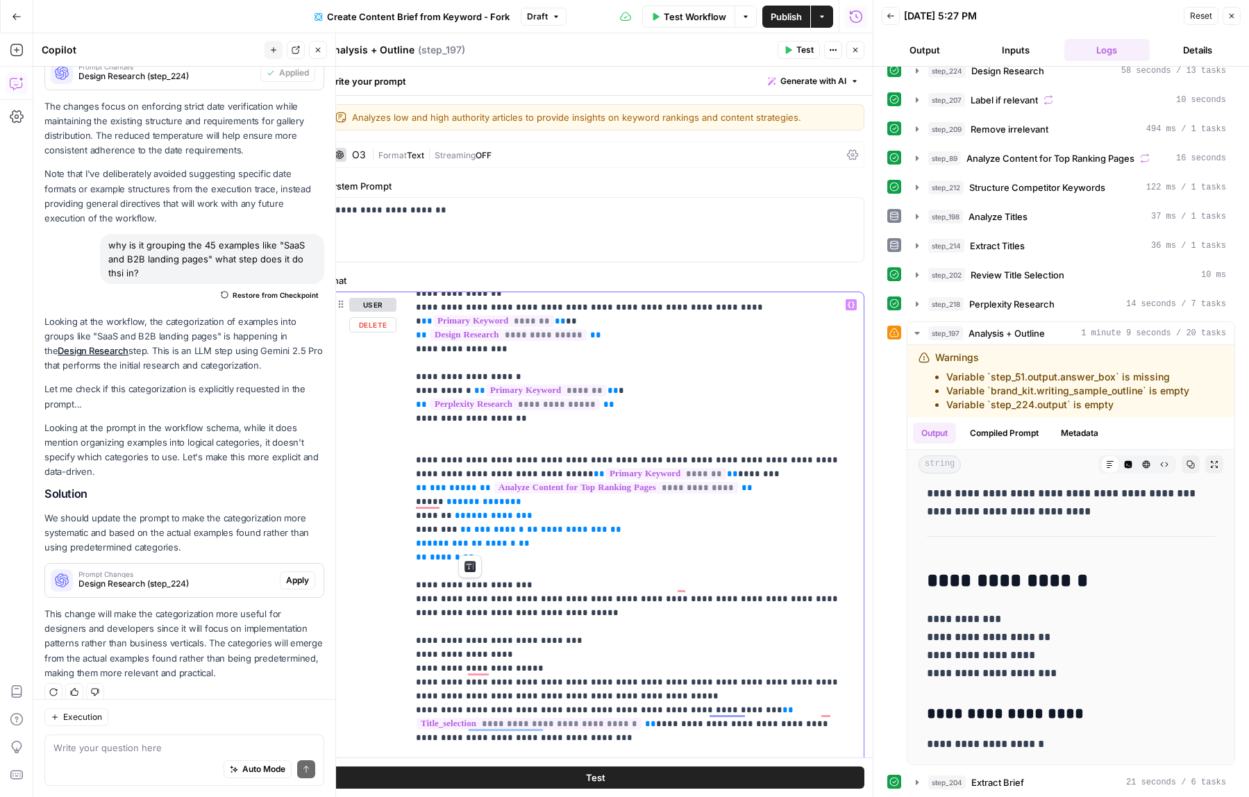
drag, startPoint x: 415, startPoint y: 445, endPoint x: 569, endPoint y: 560, distance: 192.0
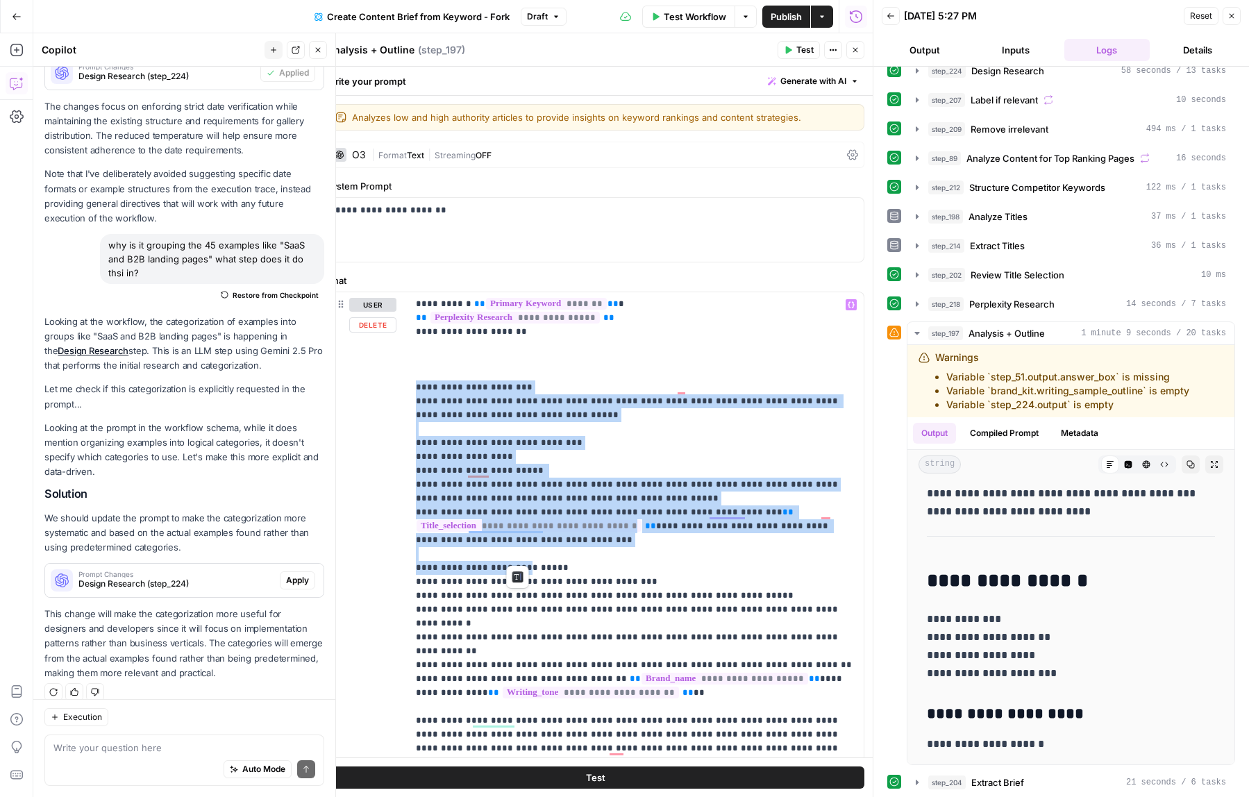
scroll to position [608, 0]
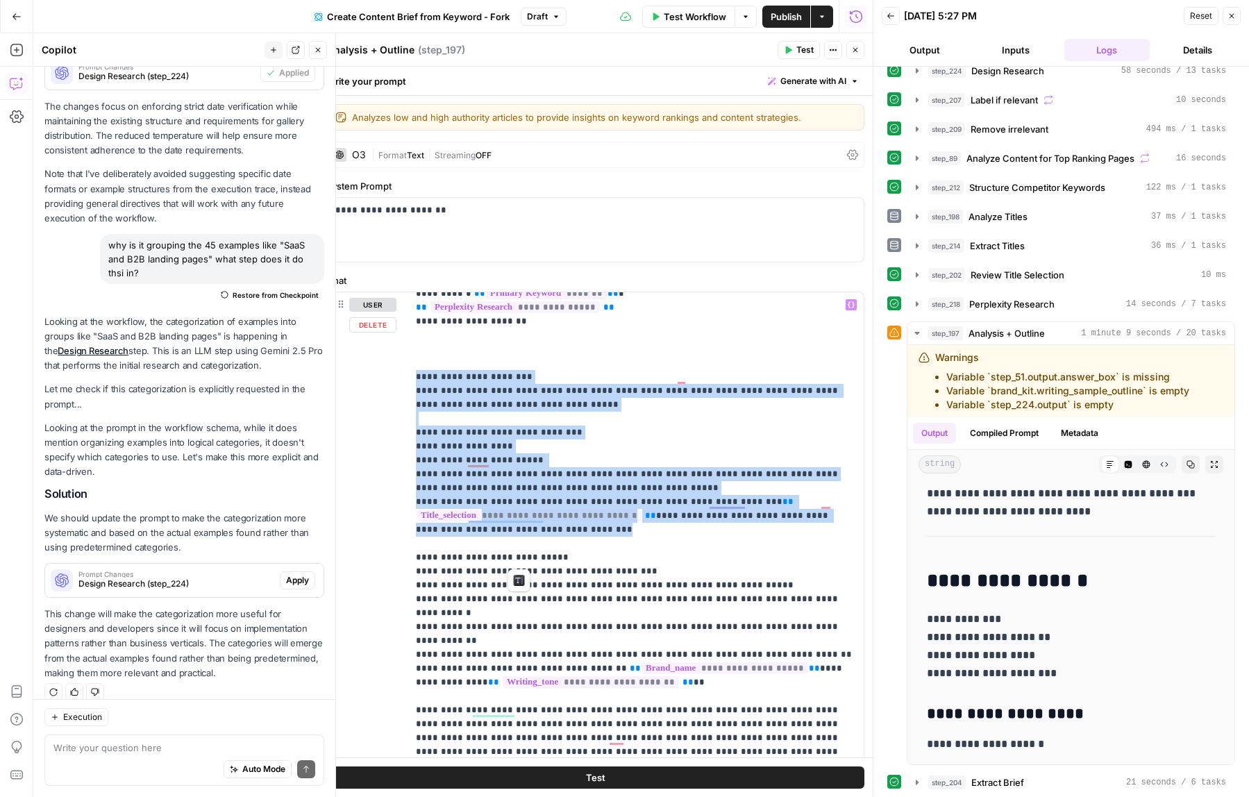
drag, startPoint x: 415, startPoint y: 461, endPoint x: 600, endPoint y: 521, distance: 194.1
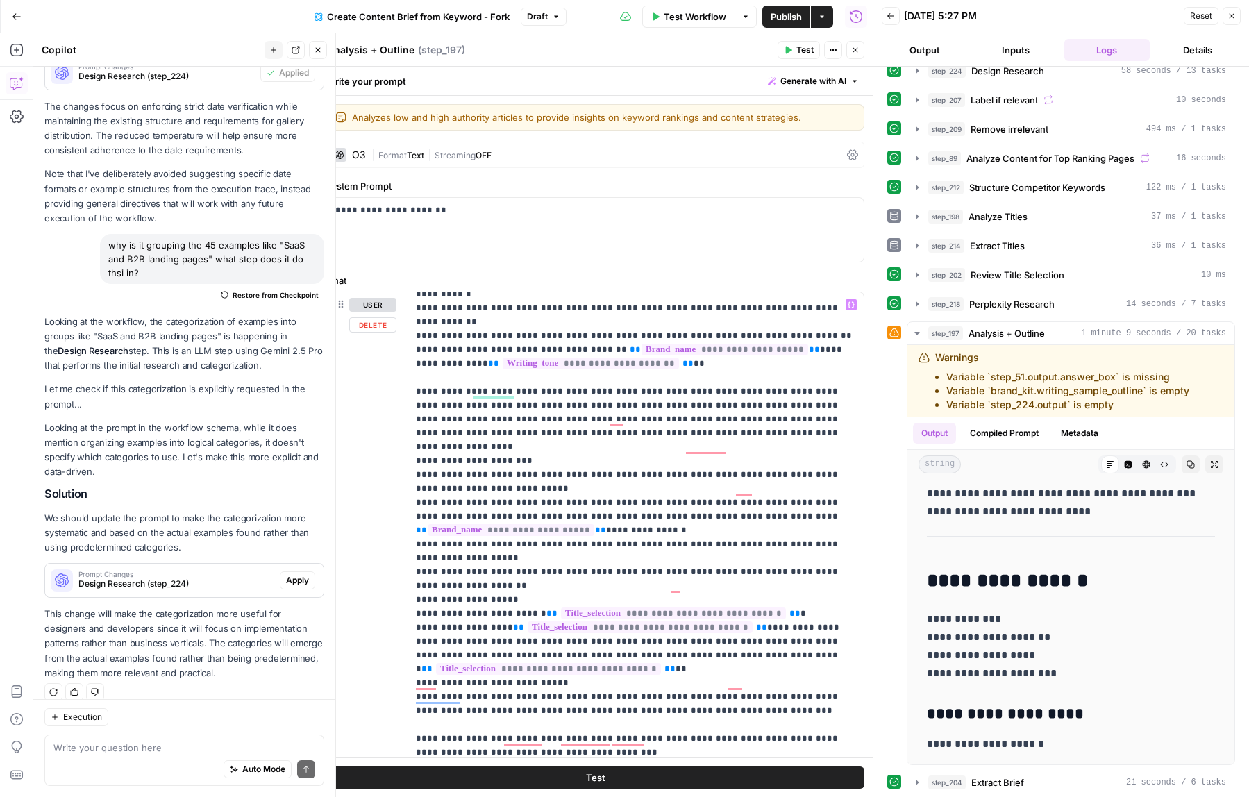
scroll to position [775, 0]
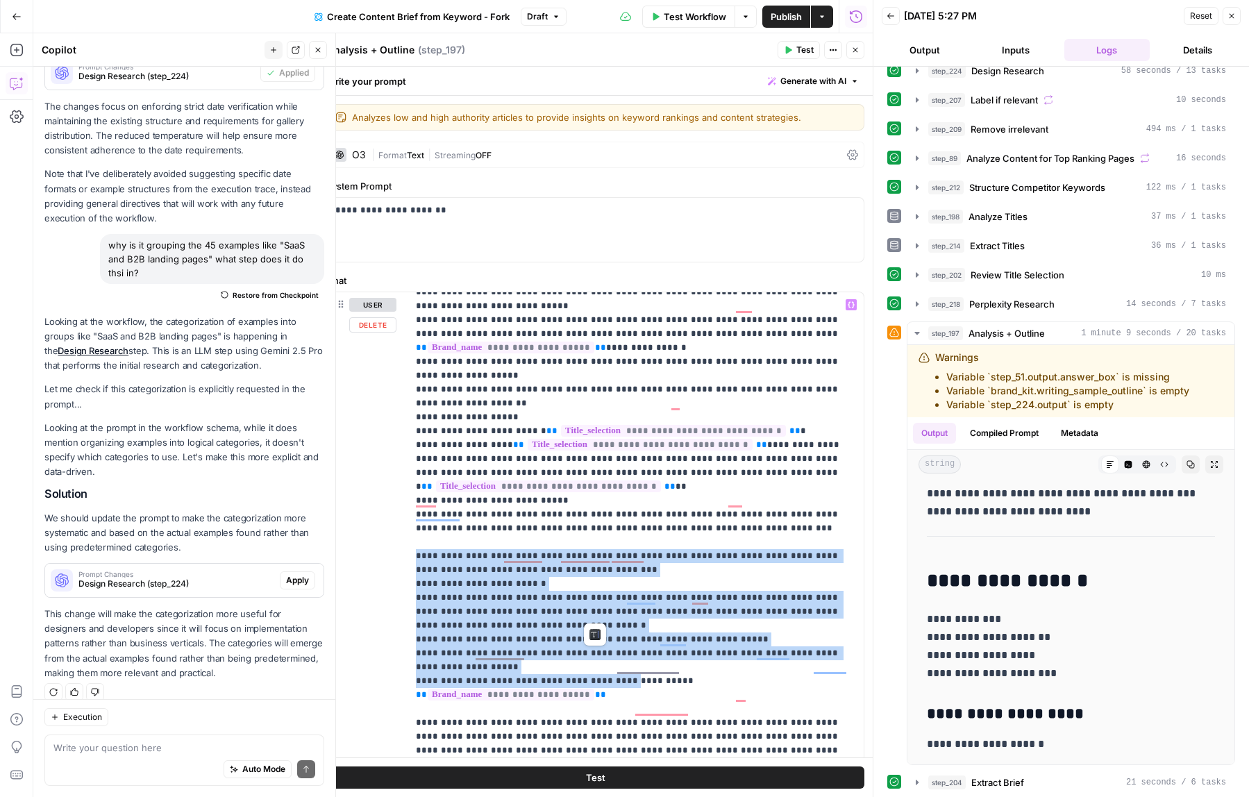
drag, startPoint x: 417, startPoint y: 535, endPoint x: 594, endPoint y: 616, distance: 194.5
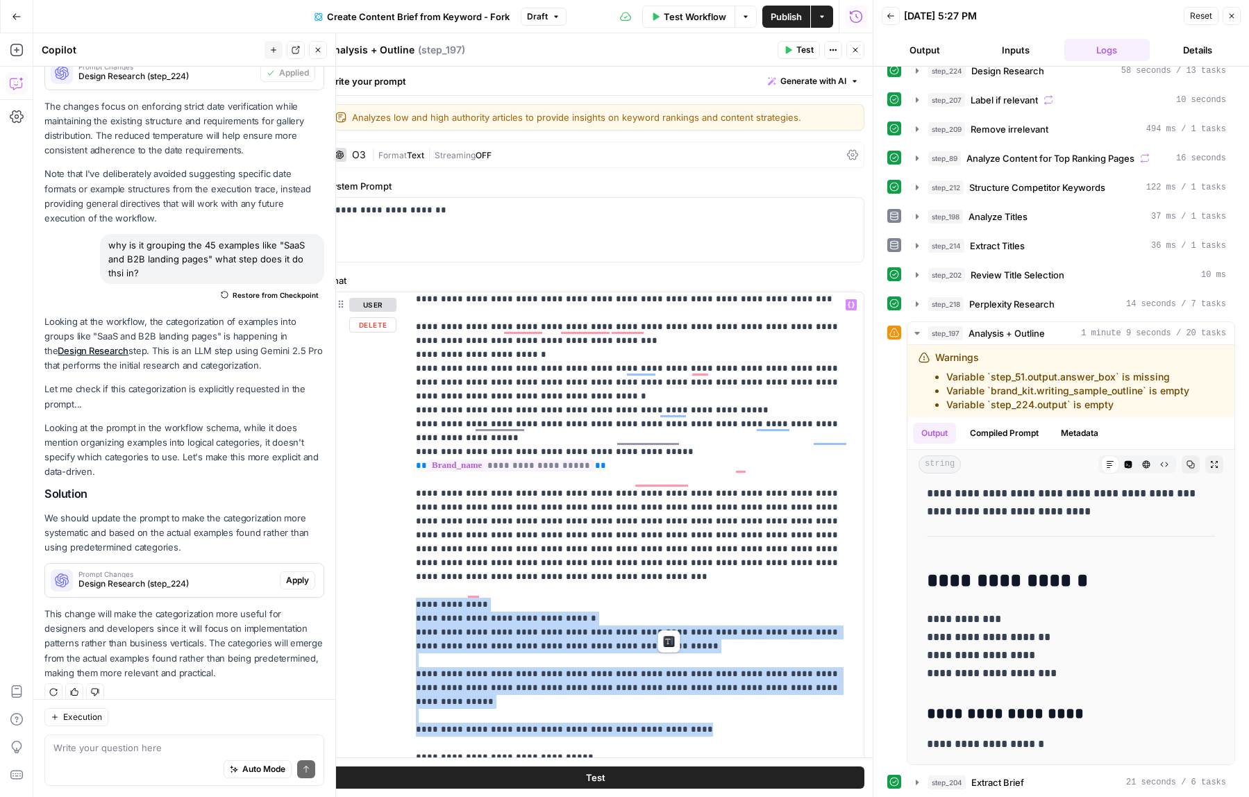
drag, startPoint x: 687, startPoint y: 621, endPoint x: 401, endPoint y: 510, distance: 307.5
click at [401, 510] on div "**********" at bounding box center [595, 591] width 537 height 598
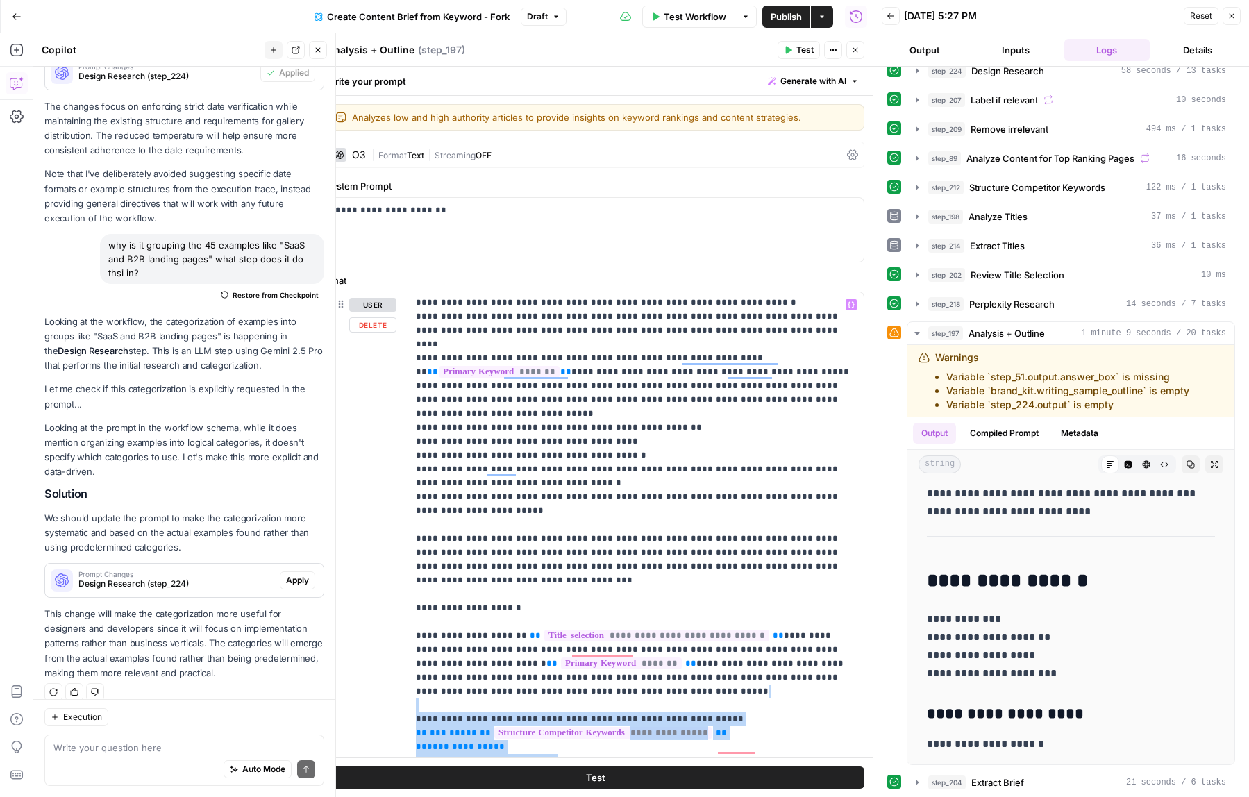
drag, startPoint x: 501, startPoint y: 608, endPoint x: 410, endPoint y: 530, distance: 120.1
click at [410, 530] on div "**********" at bounding box center [636, 575] width 456 height 566
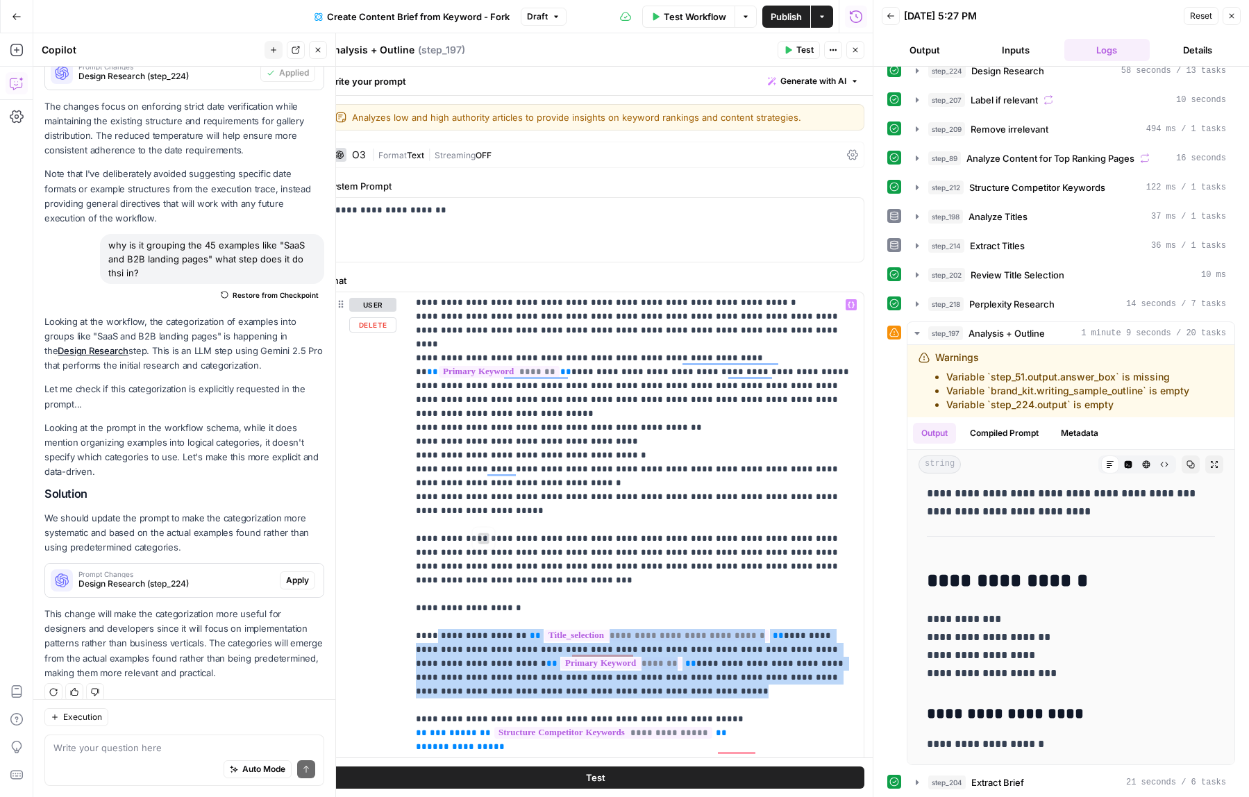
drag, startPoint x: 527, startPoint y: 518, endPoint x: 438, endPoint y: 461, distance: 105.5
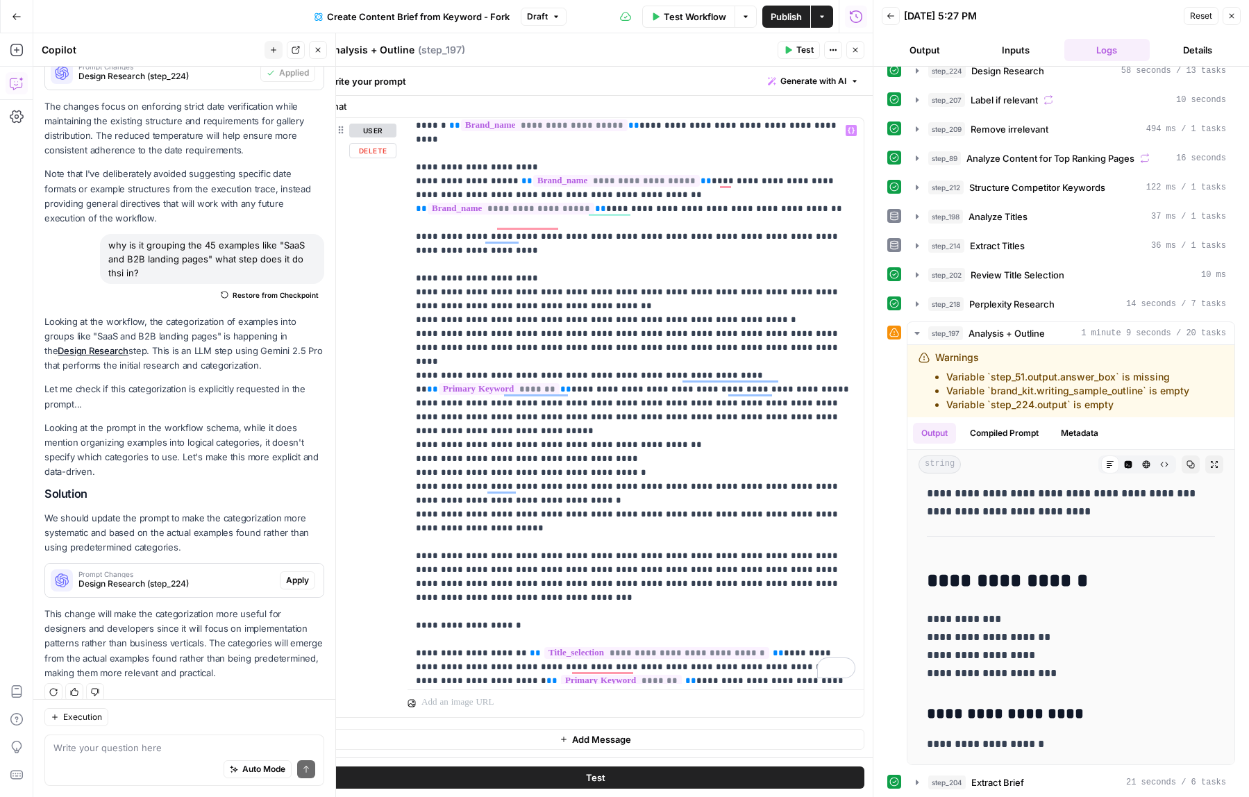
click at [852, 130] on icon "button" at bounding box center [851, 130] width 7 height 7
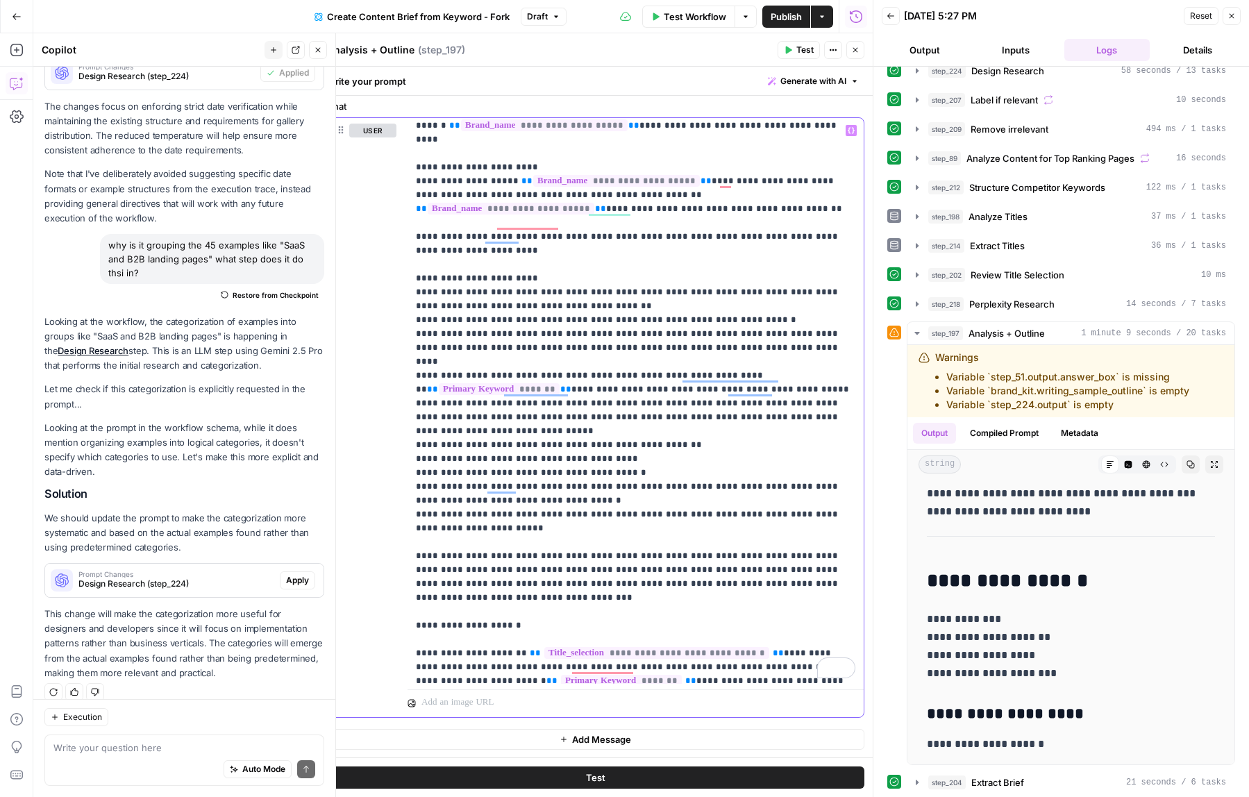
click at [798, 76] on span "Generate with AI" at bounding box center [813, 81] width 66 height 12
click at [775, 151] on div "Improve your existing prompt" at bounding box center [794, 157] width 116 height 12
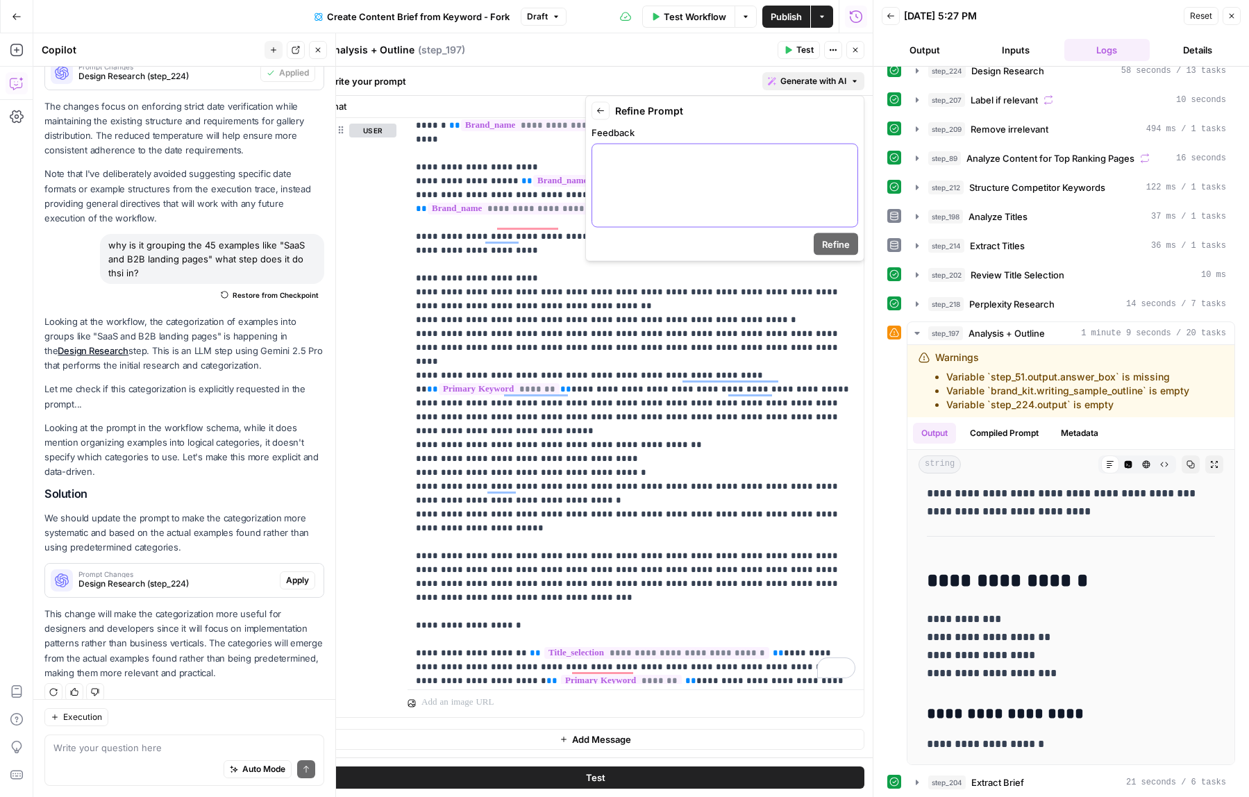
click at [775, 151] on p at bounding box center [725, 157] width 249 height 14
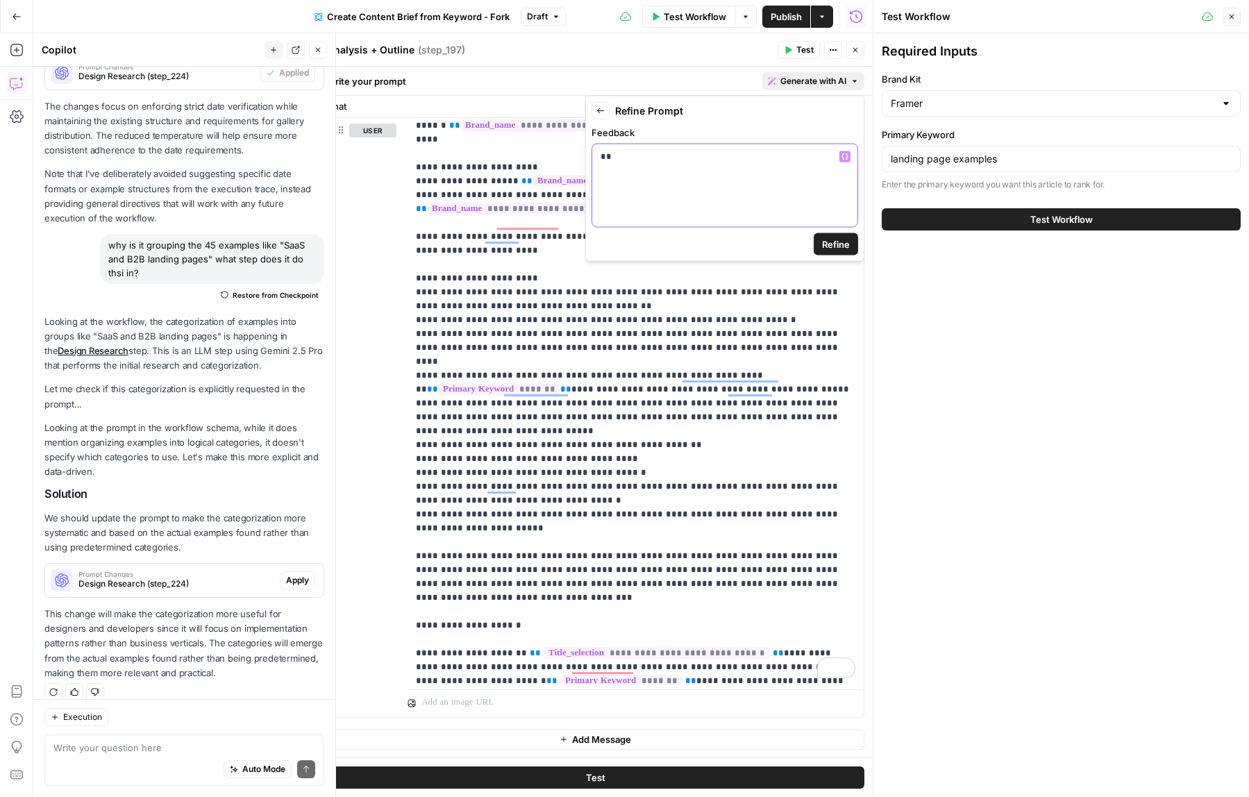
click at [719, 154] on p "**" at bounding box center [725, 157] width 249 height 14
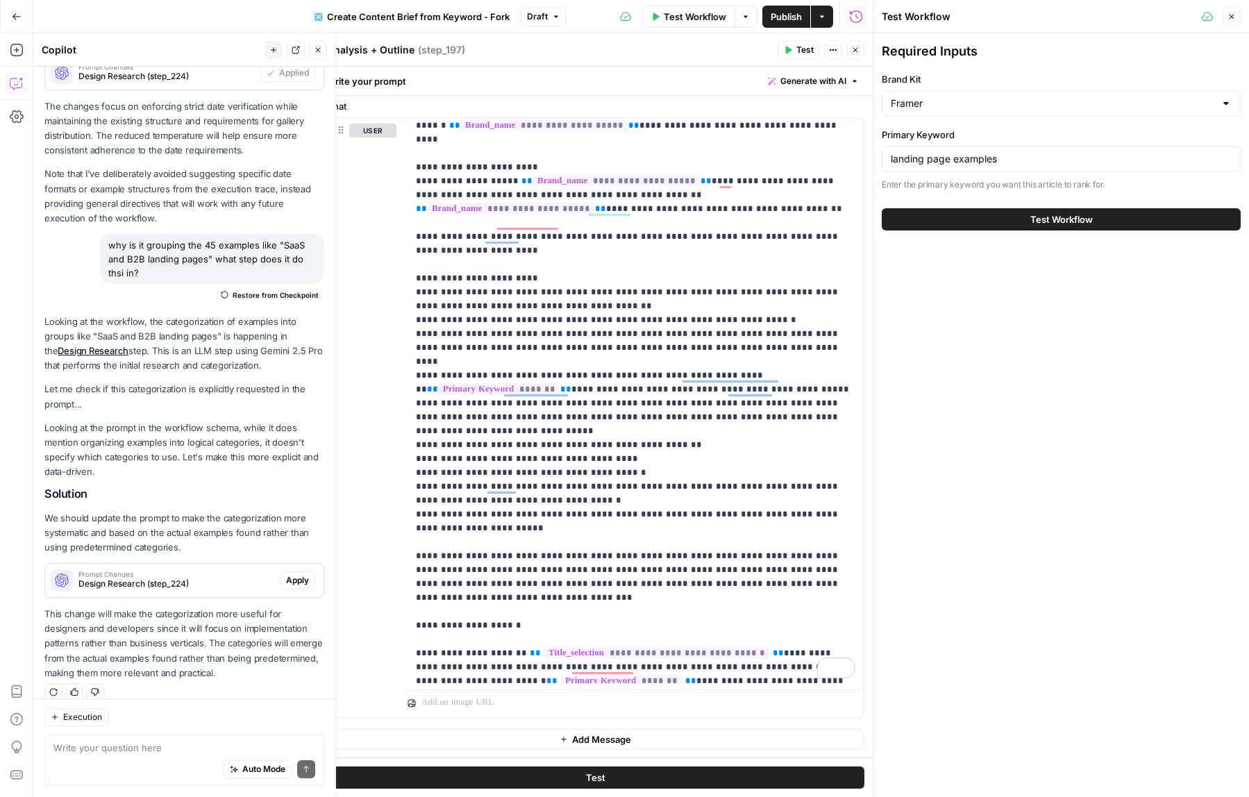
click at [1232, 8] on button "Close" at bounding box center [1232, 17] width 18 height 18
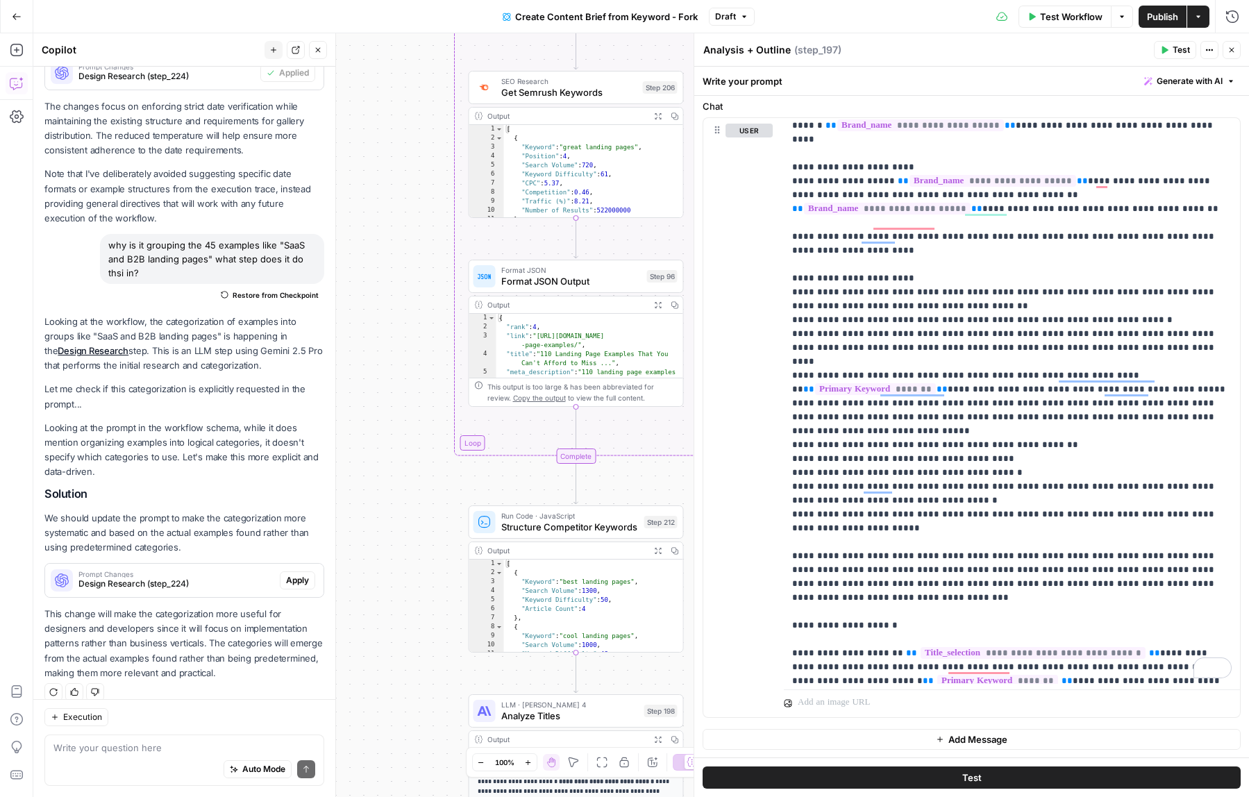
drag, startPoint x: 435, startPoint y: 707, endPoint x: 438, endPoint y: 753, distance: 45.9
click at [438, 753] on div "Workflow Set Inputs Inputs Google Search Perform Google Search Step 51 Output E…" at bounding box center [641, 415] width 1216 height 764
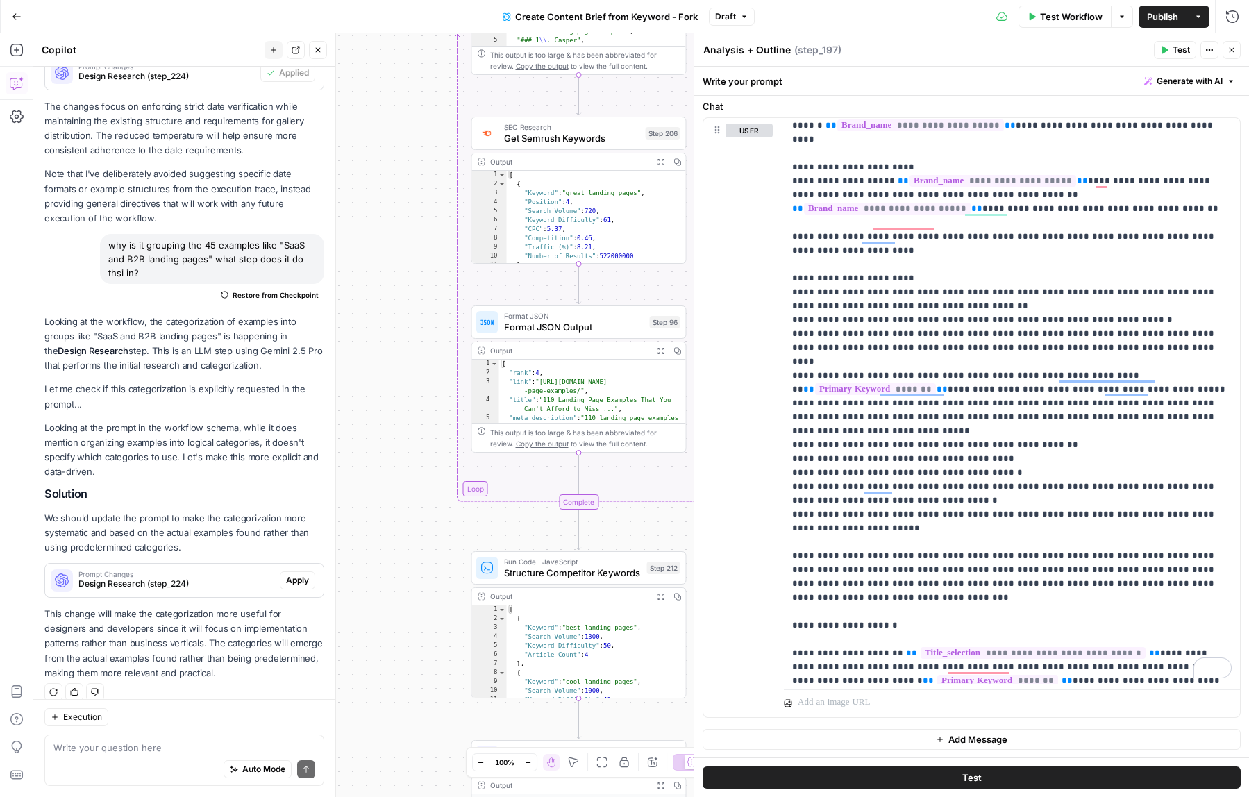
drag, startPoint x: 420, startPoint y: 414, endPoint x: 430, endPoint y: 814, distance: 400.7
click at [430, 796] on html "Catalyst New Home Browse Your Data Usage Settings Recent Grids Framer Blogs Coi…" at bounding box center [624, 398] width 1249 height 797
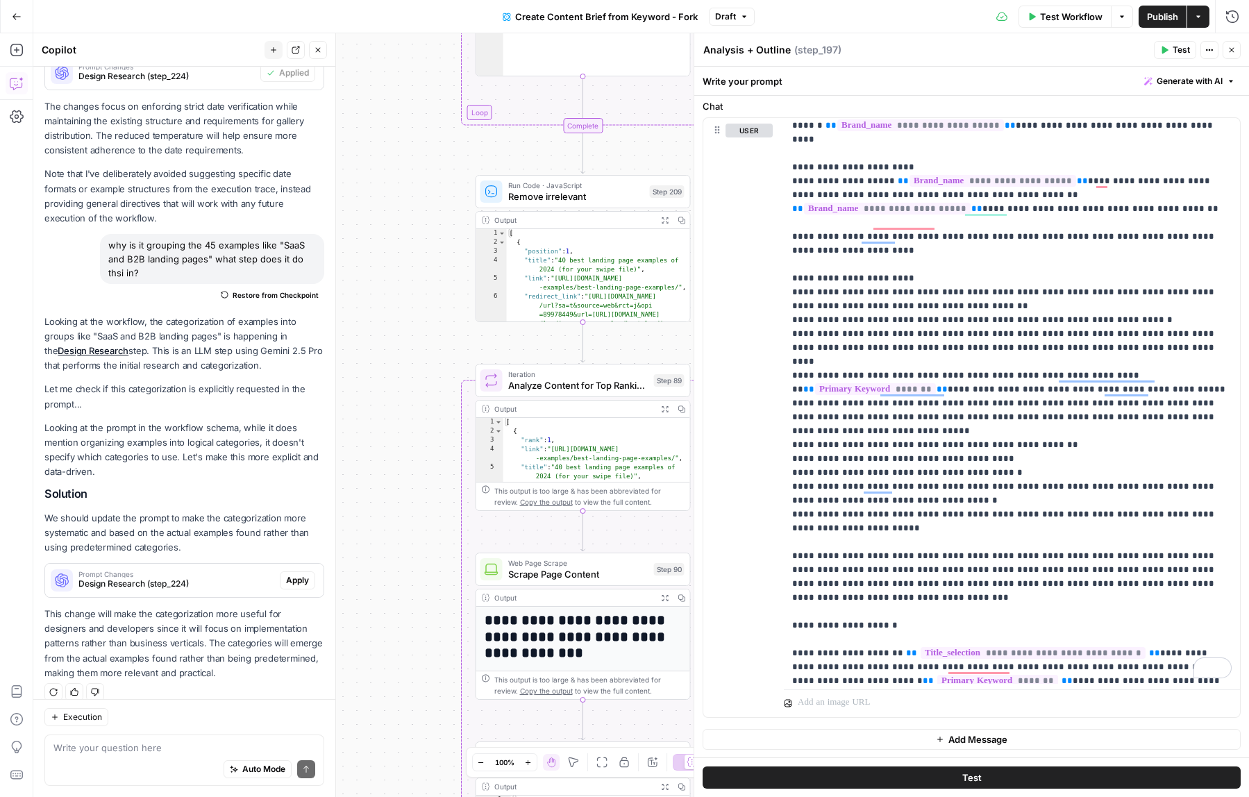
click at [426, 664] on div "Workflow Set Inputs Inputs Google Search Perform Google Search Step 51 Output E…" at bounding box center [641, 415] width 1216 height 764
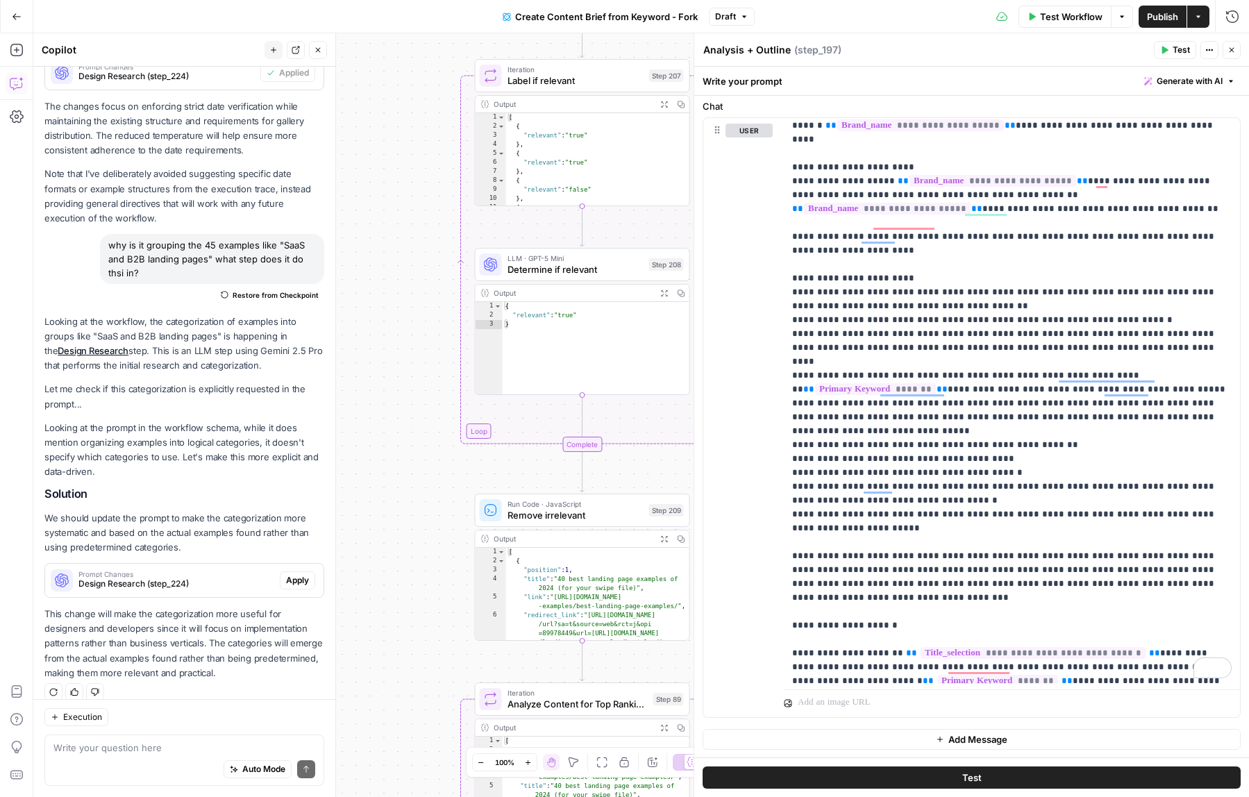
drag, startPoint x: 399, startPoint y: 705, endPoint x: 399, endPoint y: 770, distance: 64.6
click at [399, 770] on div "Workflow Set Inputs Inputs Google Search Perform Google Search Step 51 Output E…" at bounding box center [641, 415] width 1216 height 764
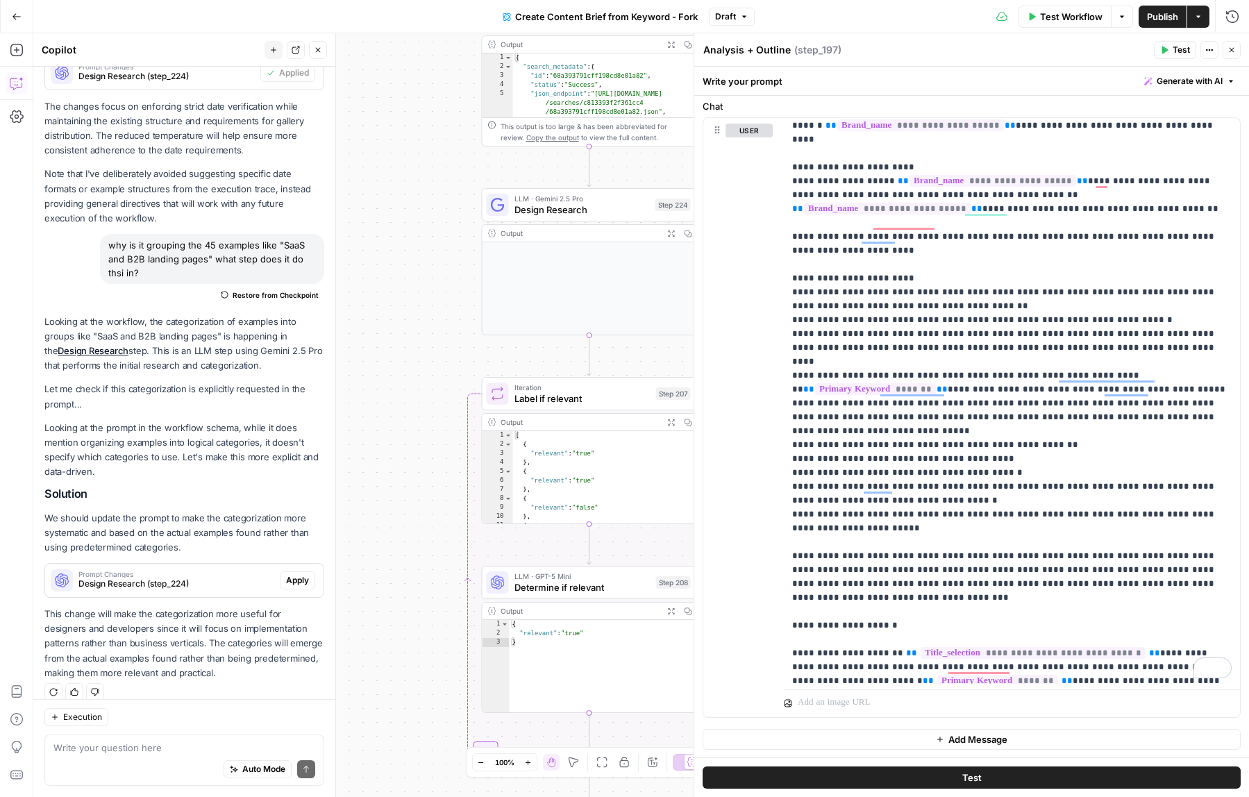
drag, startPoint x: 397, startPoint y: 408, endPoint x: 404, endPoint y: 600, distance: 191.7
click at [404, 600] on div "Workflow Set Inputs Inputs Google Search Perform Google Search Step 51 Output E…" at bounding box center [641, 415] width 1216 height 764
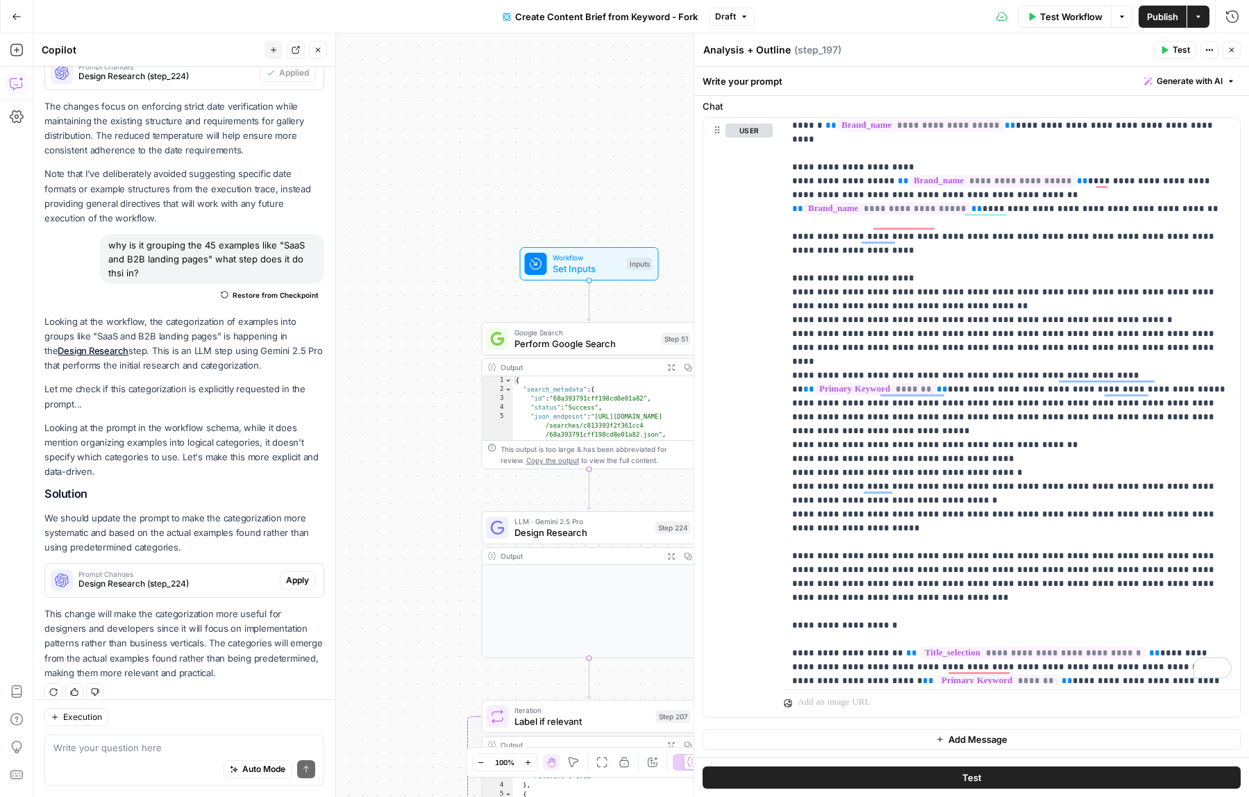
drag, startPoint x: 405, startPoint y: 667, endPoint x: 405, endPoint y: 757, distance: 90.3
click at [405, 757] on div "Workflow Set Inputs Inputs Google Search Perform Google Search Step 51 Output E…" at bounding box center [641, 415] width 1216 height 764
click at [535, 260] on icon at bounding box center [535, 263] width 11 height 11
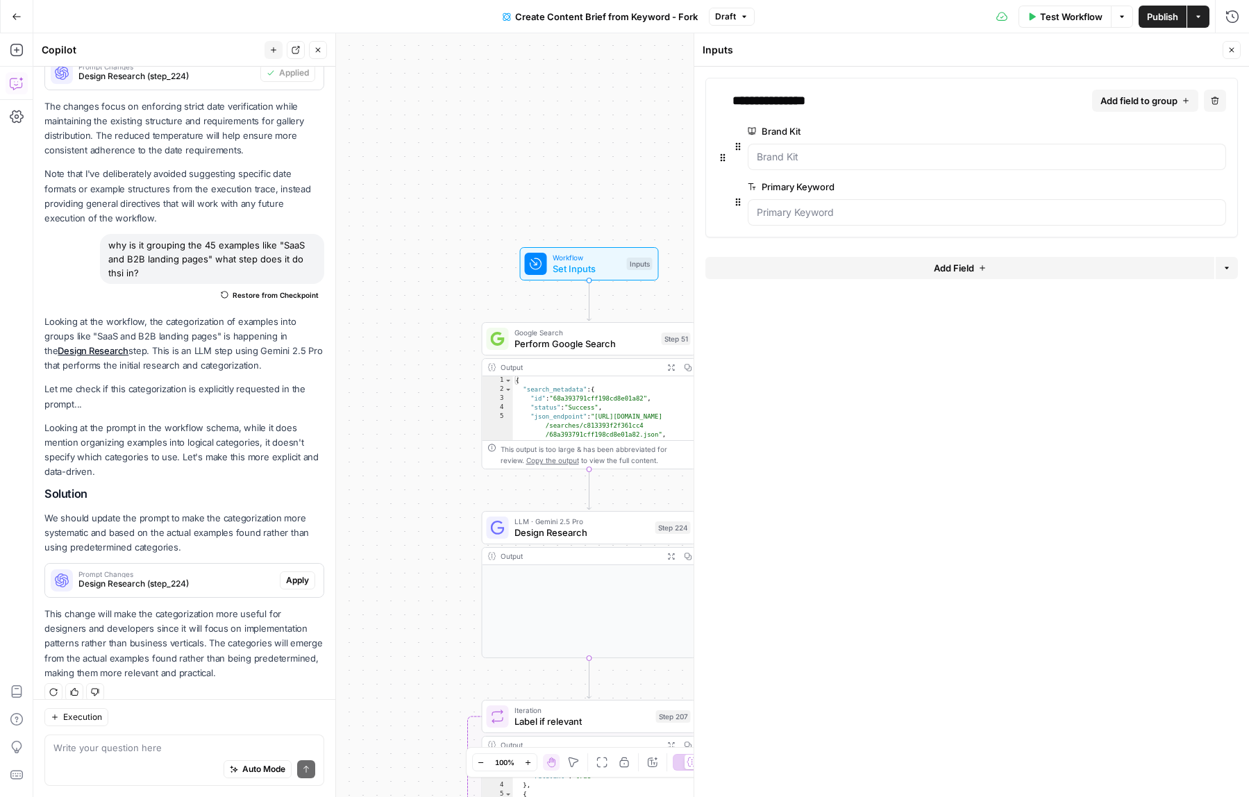
click at [953, 261] on span "Add Field" at bounding box center [954, 268] width 40 height 14
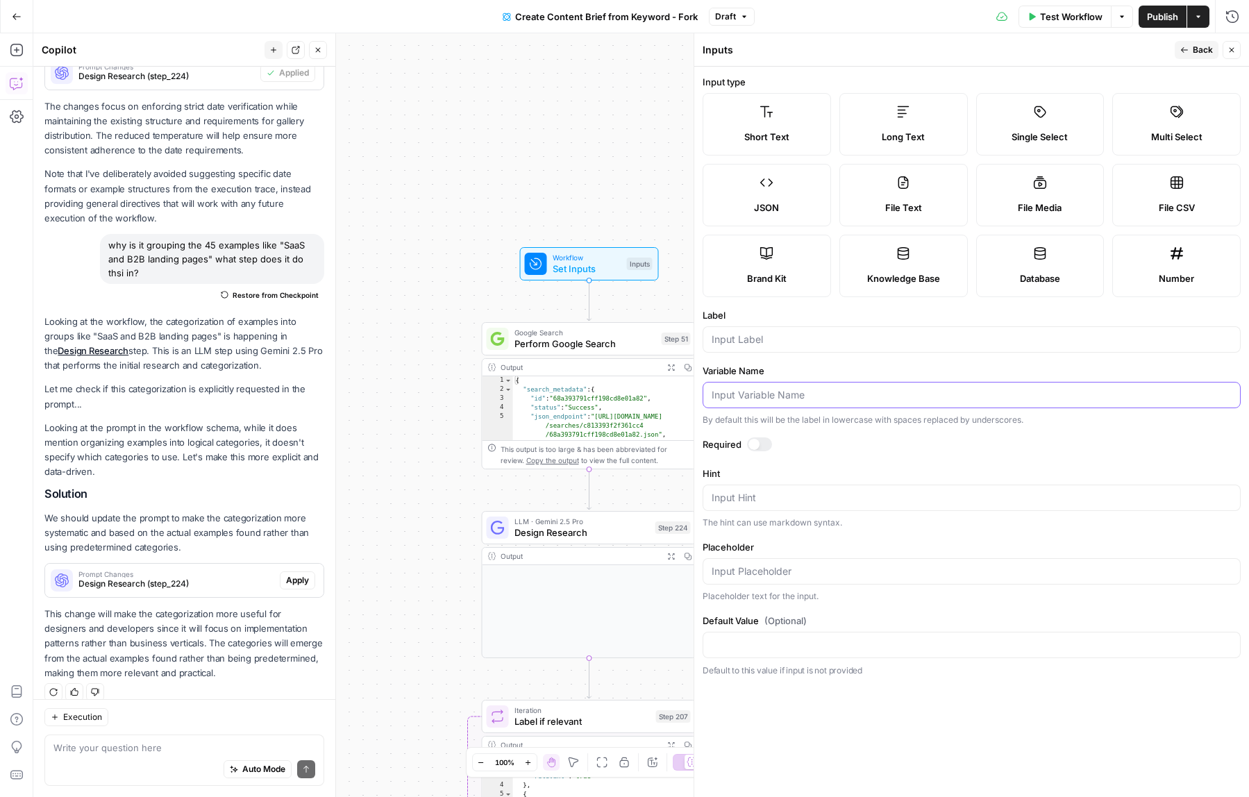
click at [777, 399] on input "Variable Name" at bounding box center [972, 395] width 520 height 14
click at [791, 338] on input "Label" at bounding box center [972, 340] width 520 height 14
type input "suggested outline"
click at [821, 743] on form "Input type Short Text Long Text Single Select Multi Select JSON File Text File …" at bounding box center [971, 432] width 555 height 730
click at [553, 177] on div "Workflow Set Inputs Inputs Test Step Google Search Perform Google Search Step 5…" at bounding box center [641, 415] width 1216 height 764
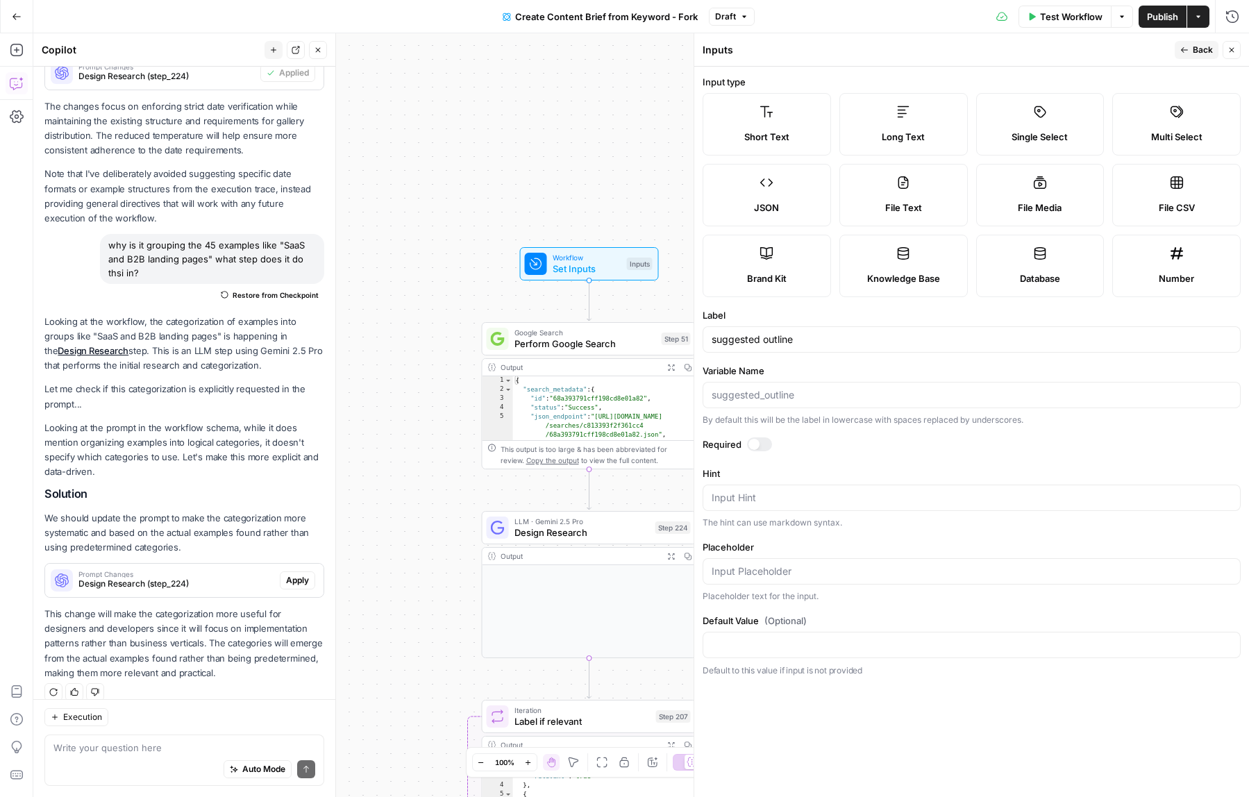
click at [1196, 52] on span "Back" at bounding box center [1203, 50] width 20 height 12
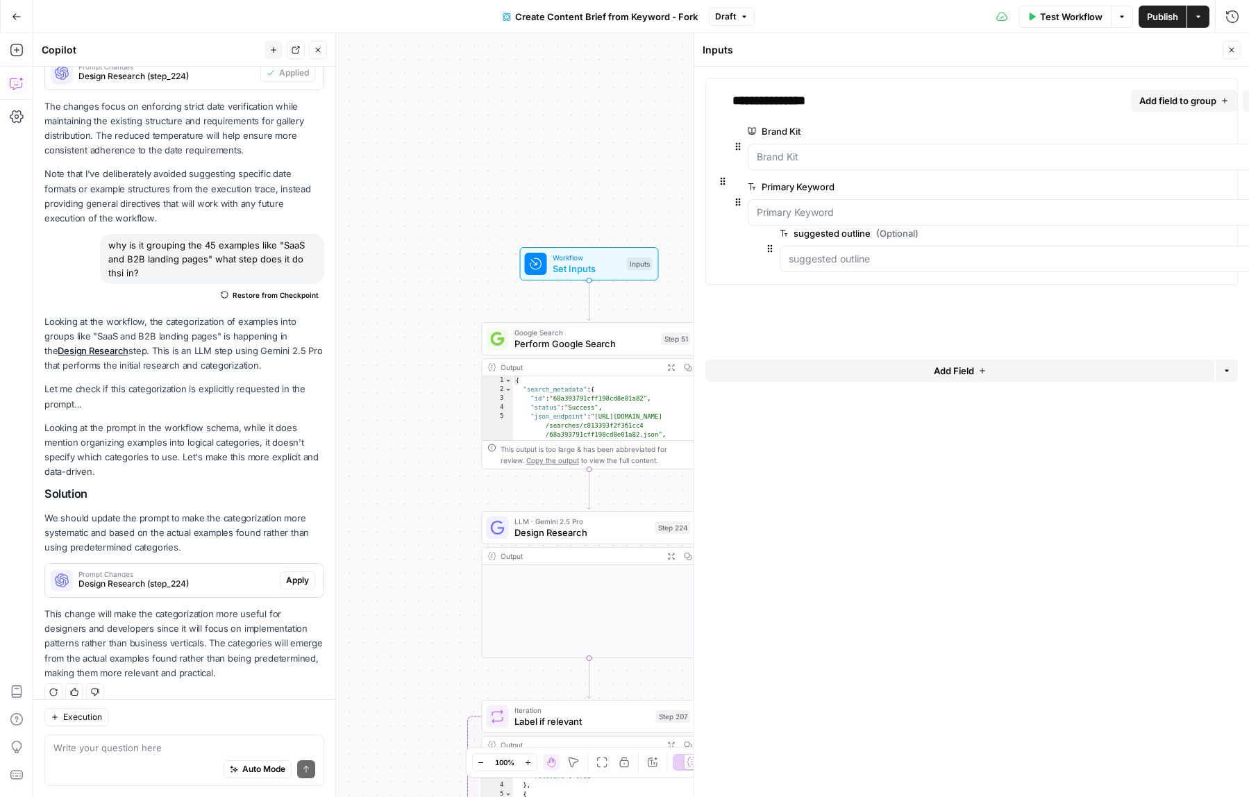
drag, startPoint x: 713, startPoint y: 268, endPoint x: 773, endPoint y: 244, distance: 65.1
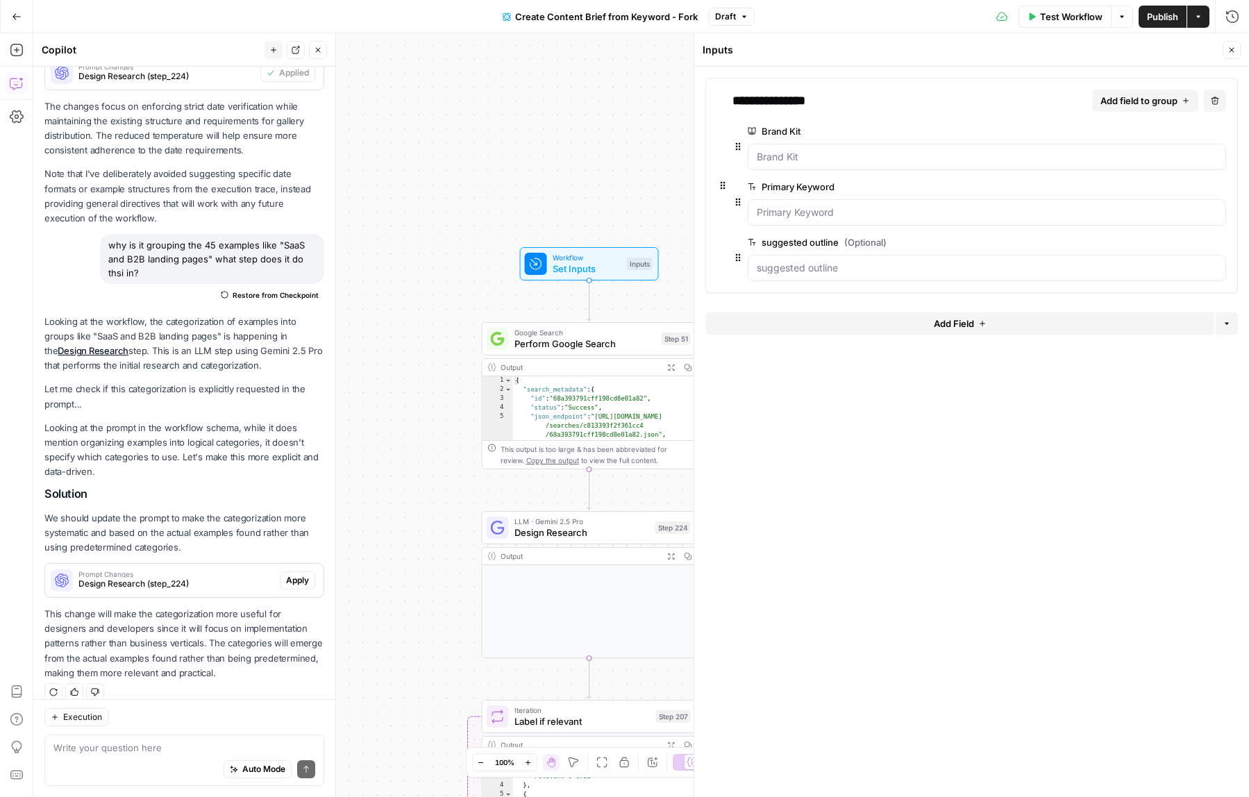
click at [1236, 46] on button "Close" at bounding box center [1232, 50] width 18 height 18
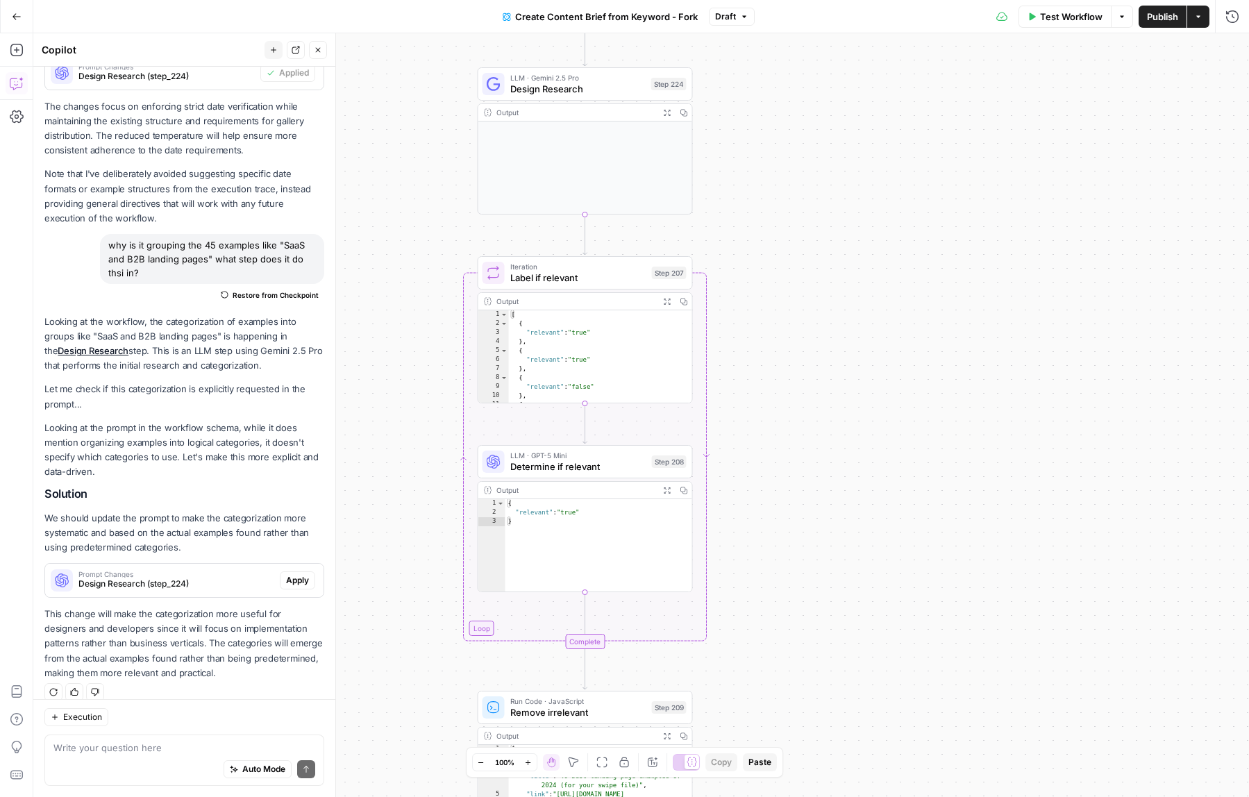
drag, startPoint x: 821, startPoint y: 526, endPoint x: 819, endPoint y: 37, distance: 488.8
click at [816, 58] on div "Workflow Set Inputs Inputs Google Search Perform Google Search Step 51 Output E…" at bounding box center [641, 415] width 1216 height 764
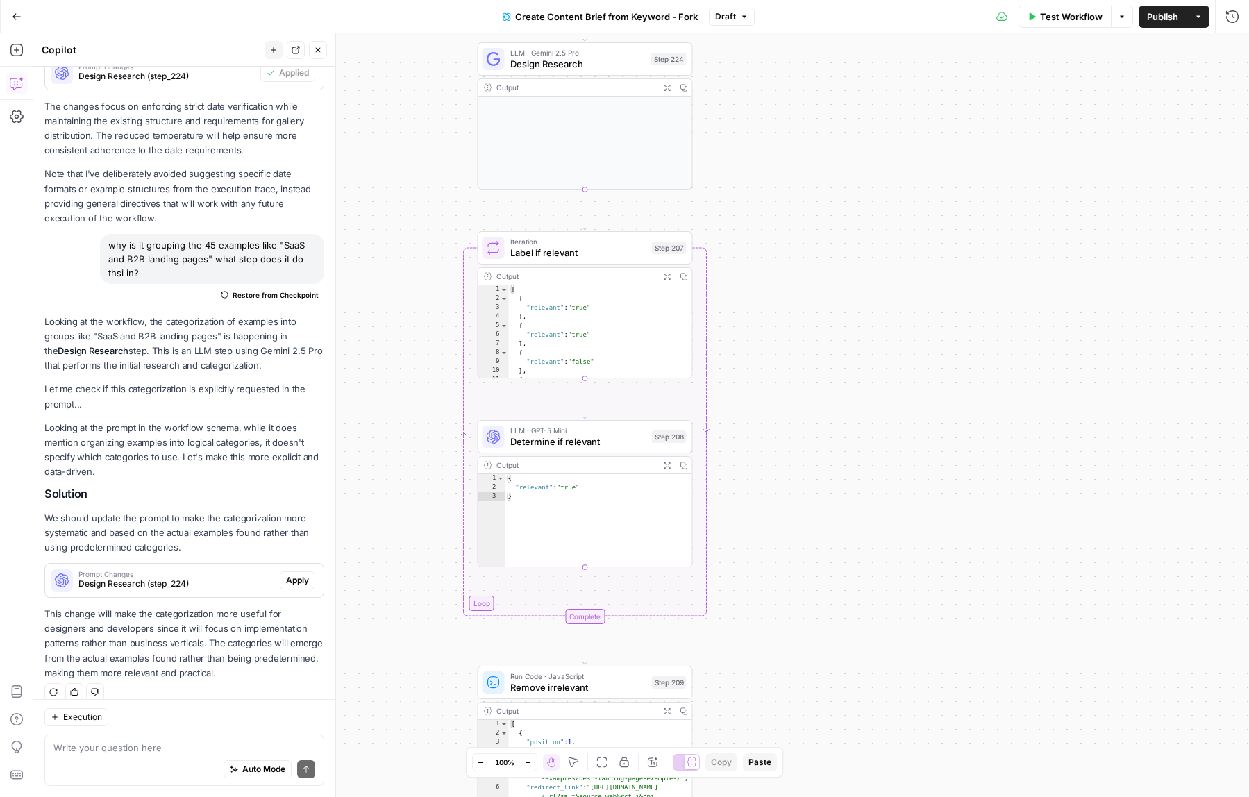
drag, startPoint x: 849, startPoint y: 482, endPoint x: 832, endPoint y: 165, distance: 317.7
click at [832, 239] on div "Workflow Set Inputs Inputs Google Search Perform Google Search Step 51 Output E…" at bounding box center [641, 415] width 1216 height 764
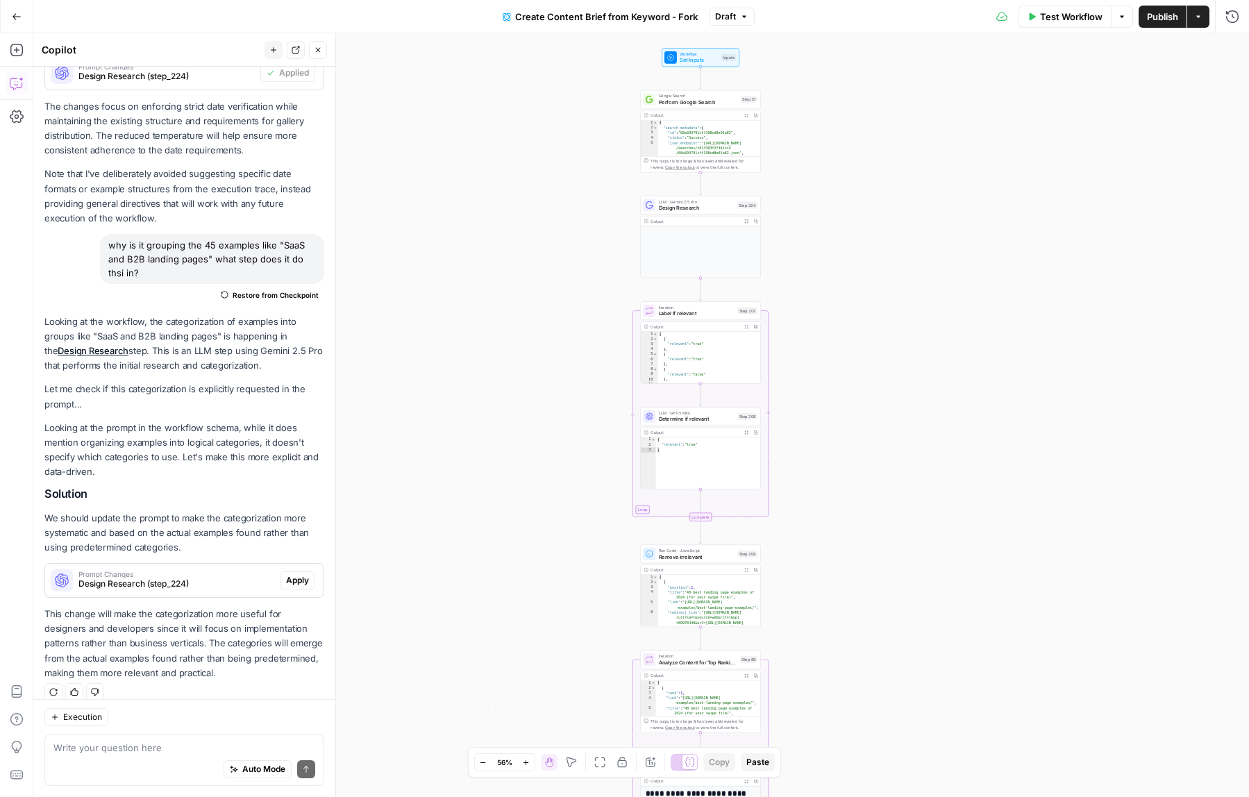
drag, startPoint x: 869, startPoint y: 699, endPoint x: 896, endPoint y: 110, distance: 589.4
click at [894, 115] on div "Workflow Set Inputs Inputs Google Search Perform Google Search Step 51 Output E…" at bounding box center [641, 415] width 1216 height 764
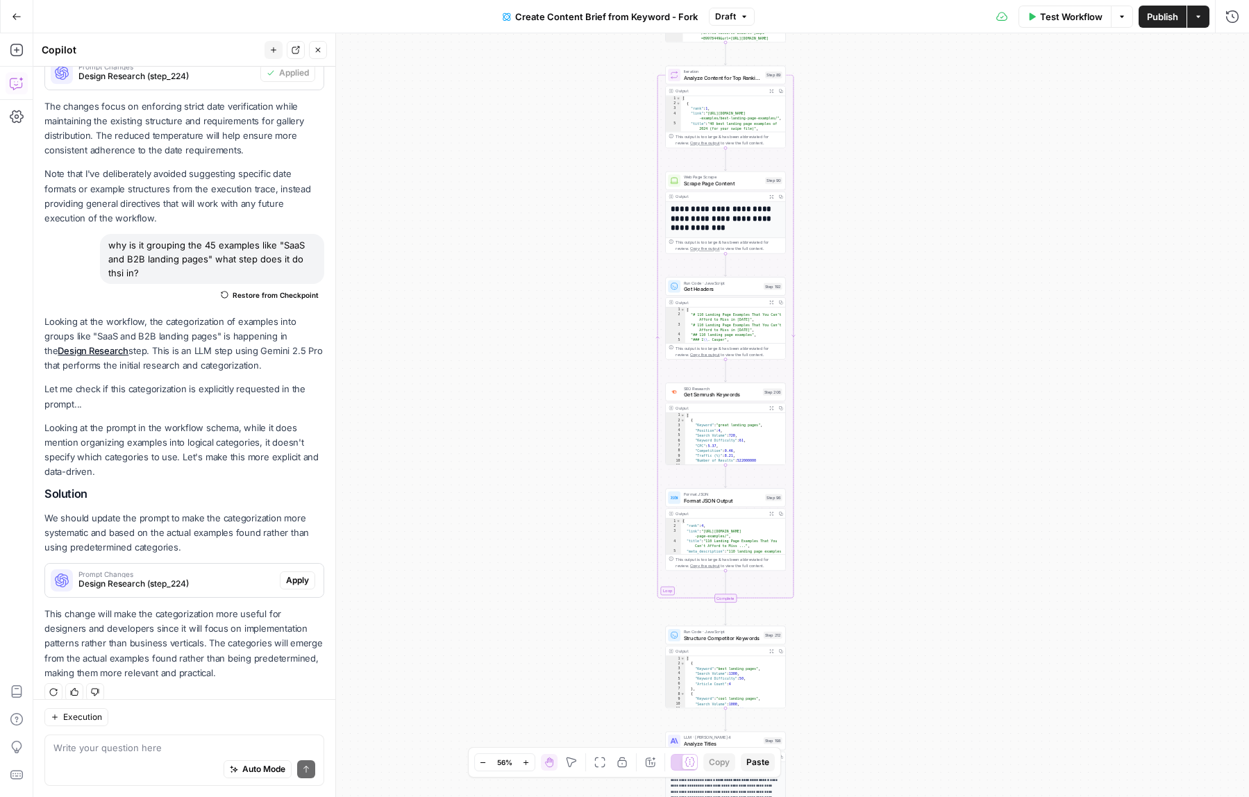
drag, startPoint x: 901, startPoint y: 498, endPoint x: 901, endPoint y: 83, distance: 415.2
click at [901, 128] on div "Workflow Set Inputs Inputs Google Search Perform Google Search Step 51 Output E…" at bounding box center [641, 415] width 1216 height 764
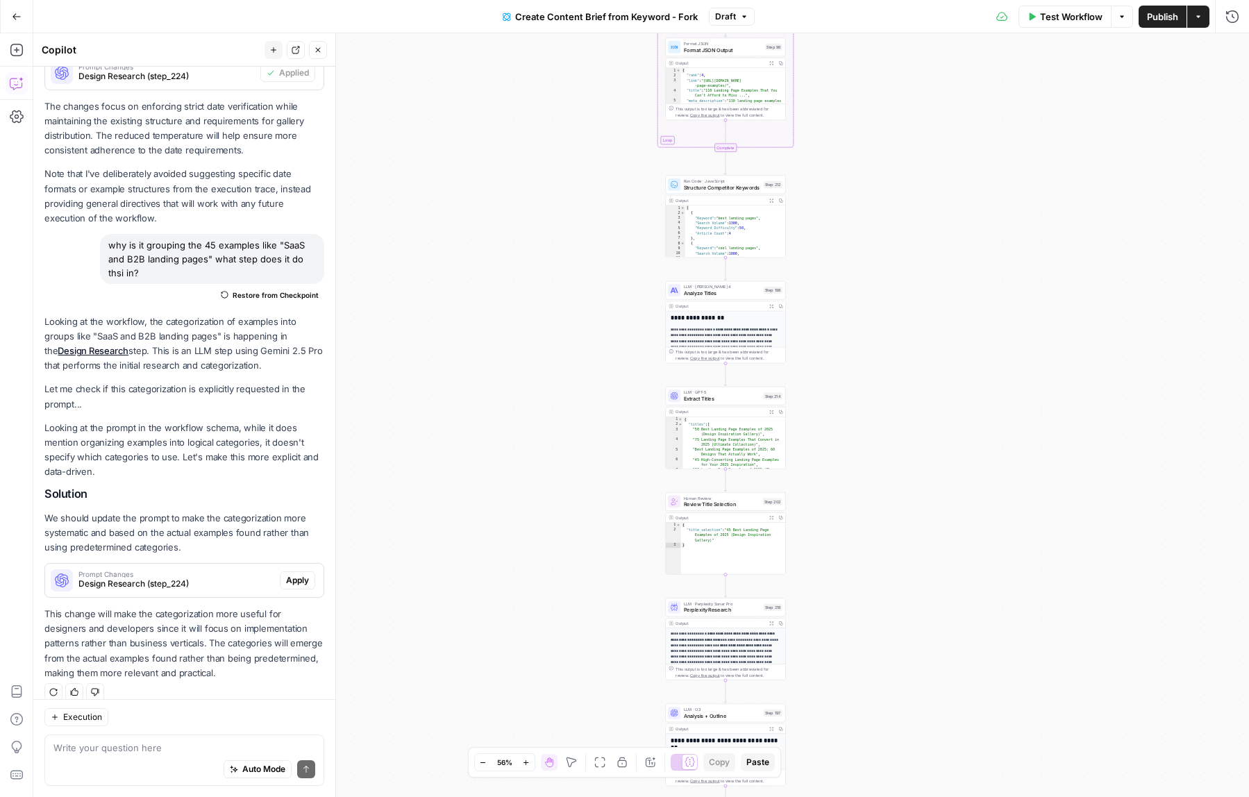
drag, startPoint x: 929, startPoint y: 194, endPoint x: 928, endPoint y: 183, distance: 11.8
click at [929, 189] on div "Workflow Set Inputs Inputs Google Search Perform Google Search Step 51 Output E…" at bounding box center [641, 415] width 1216 height 764
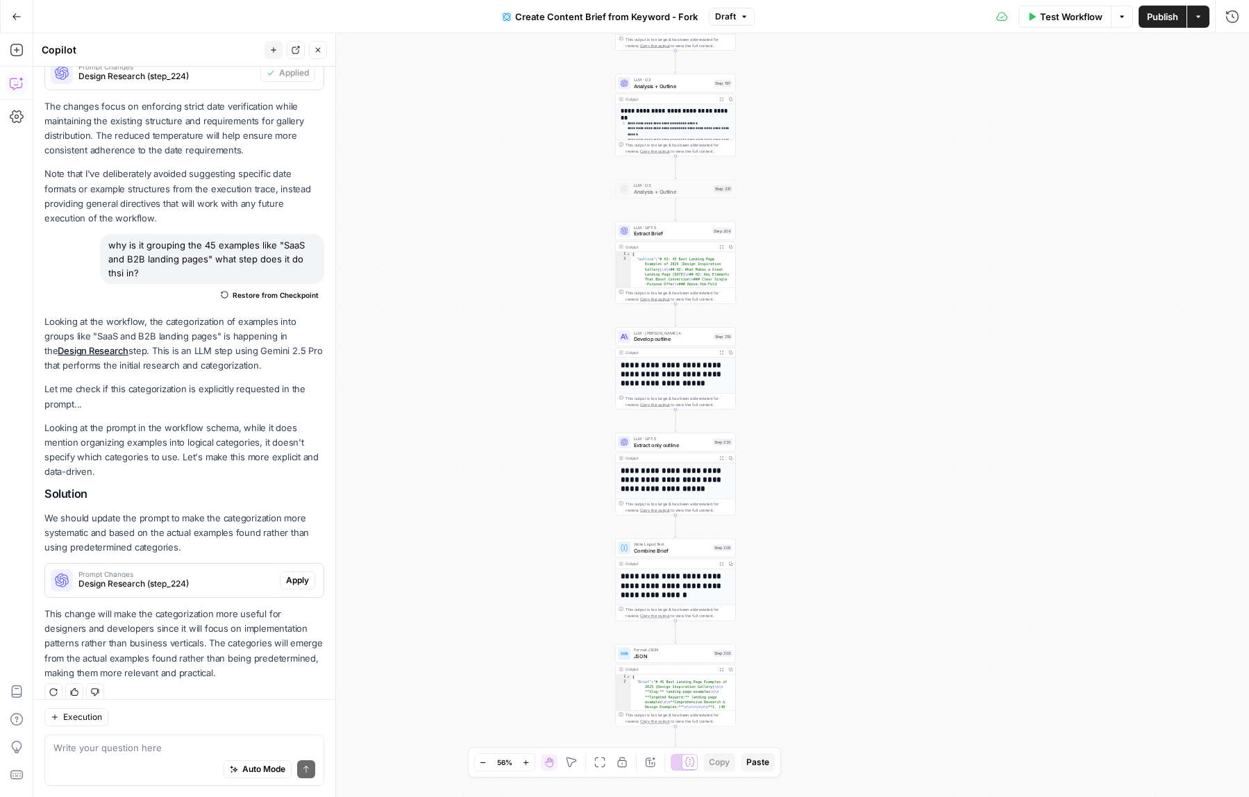
click at [880, 165] on div "Workflow Set Inputs Inputs Google Search Perform Google Search Step 51 Output E…" at bounding box center [641, 415] width 1216 height 764
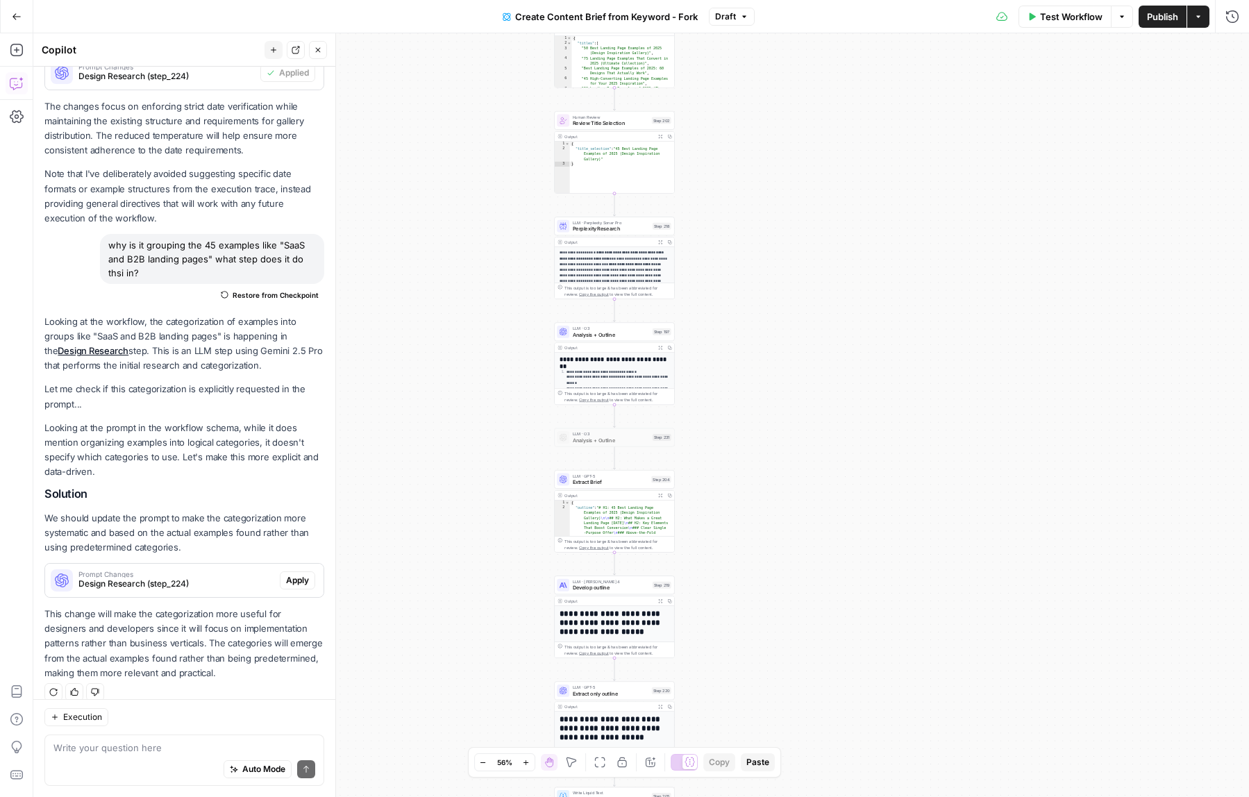
drag, startPoint x: 880, startPoint y: 165, endPoint x: 821, endPoint y: 419, distance: 260.9
click at [821, 419] on div "Workflow Set Inputs Inputs Google Search Perform Google Search Step 51 Output E…" at bounding box center [641, 415] width 1216 height 764
click at [606, 333] on span "Analysis + Outline" at bounding box center [611, 334] width 77 height 8
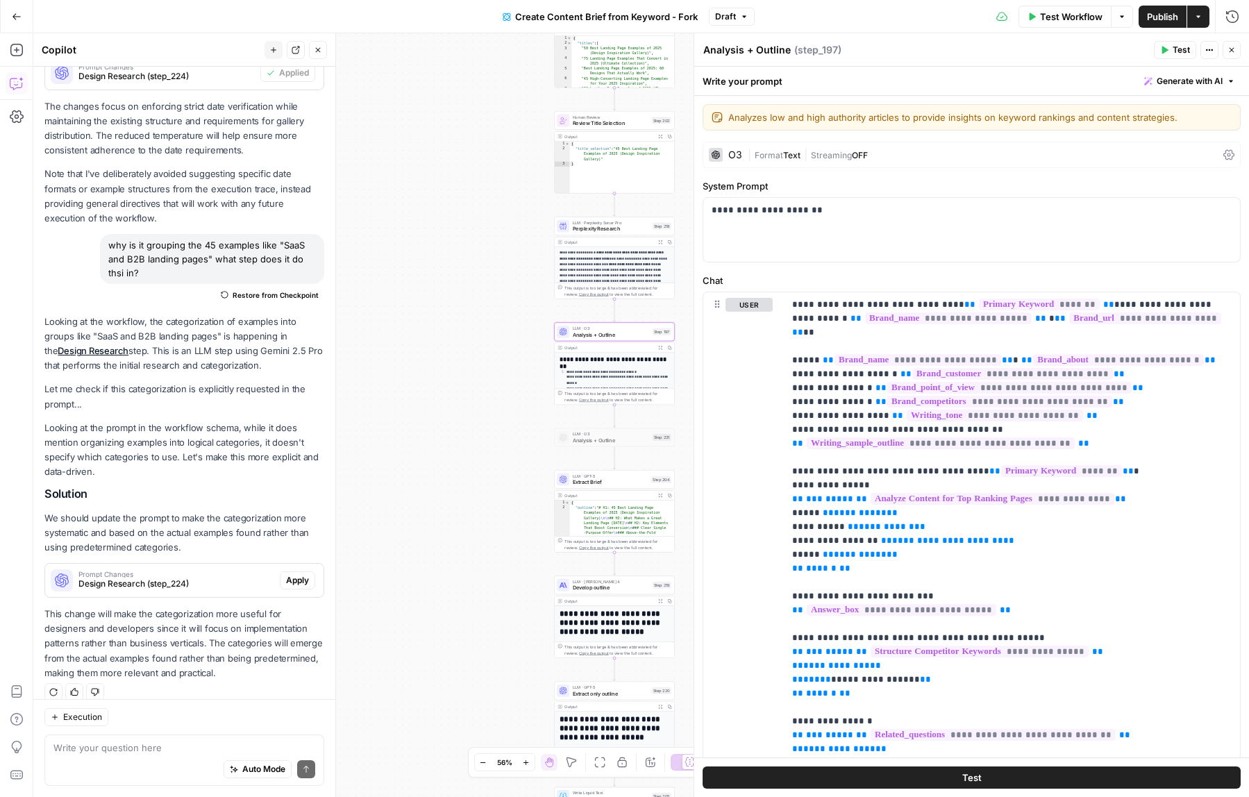
click at [1173, 82] on span "Generate with AI" at bounding box center [1190, 81] width 66 height 12
click at [1159, 149] on span "Refine" at bounding box center [1167, 144] width 110 height 14
click at [1159, 149] on div at bounding box center [1100, 185] width 265 height 83
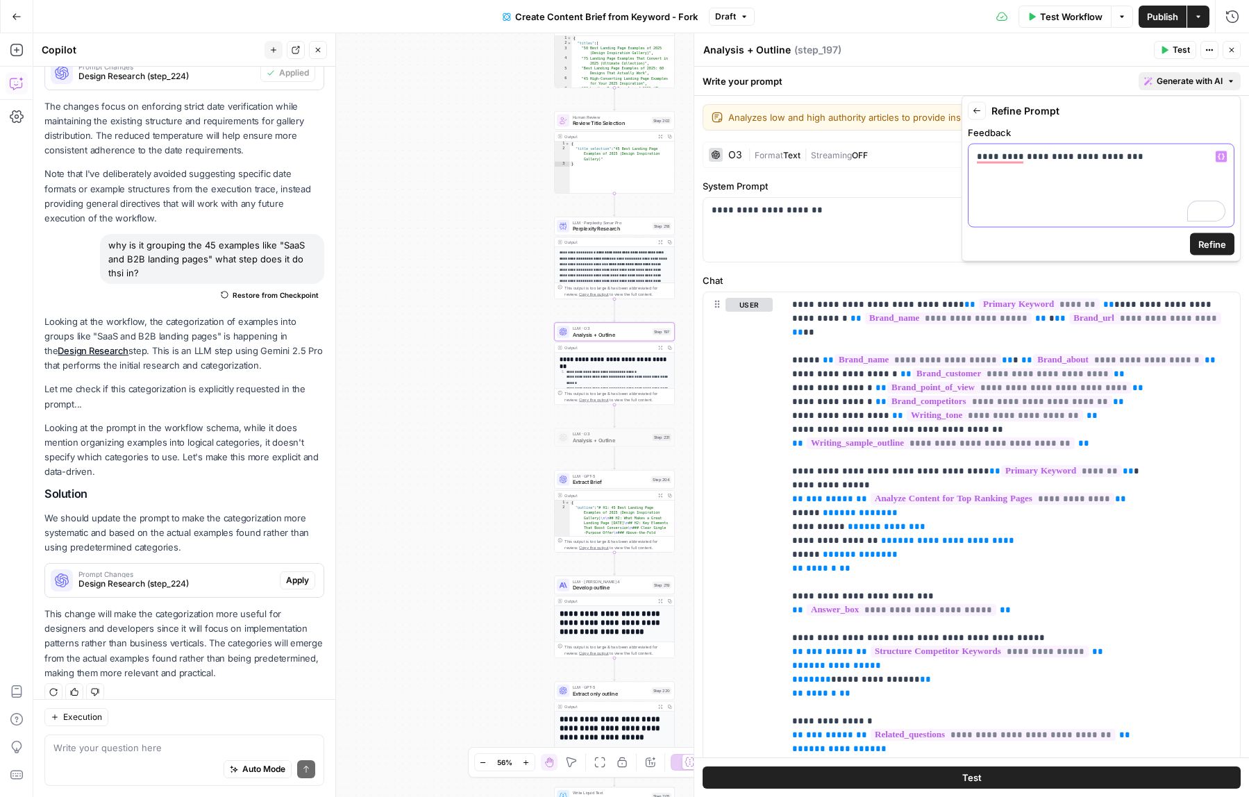
click at [1218, 153] on icon "button" at bounding box center [1221, 156] width 7 height 7
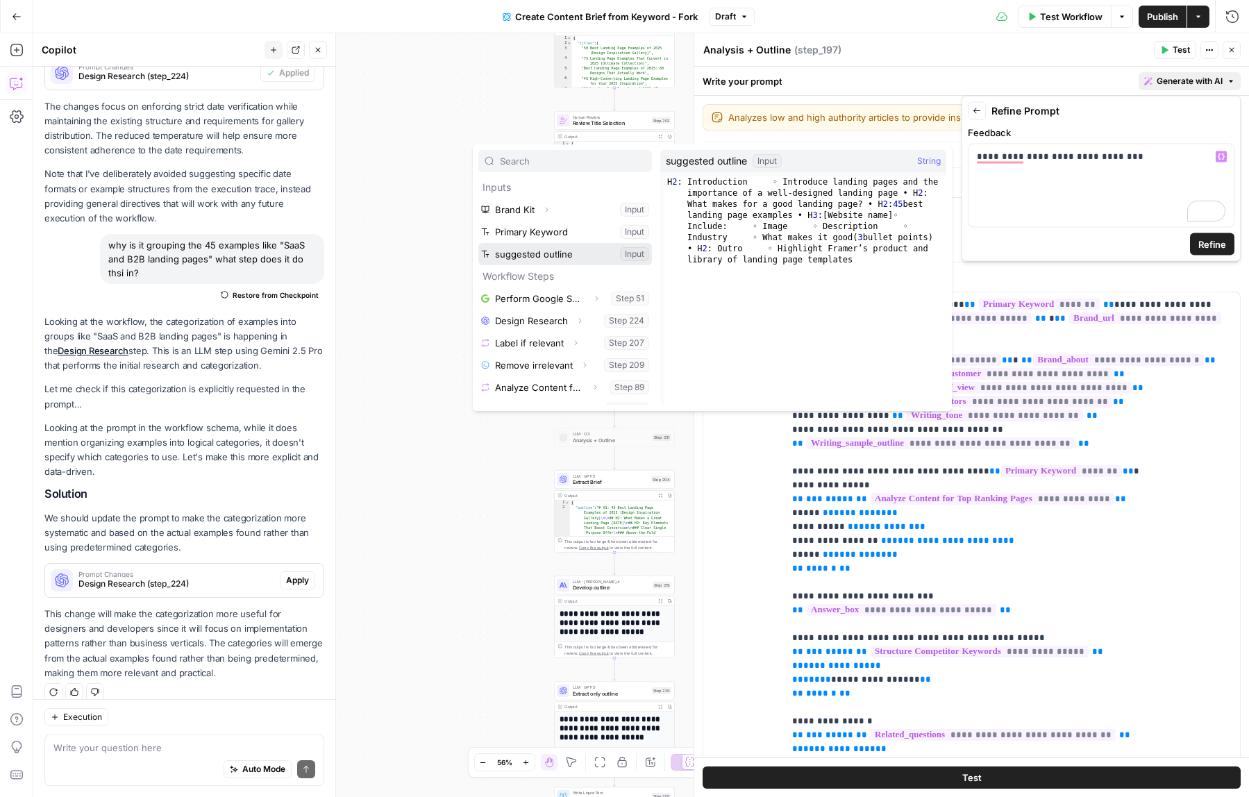
click at [571, 260] on button "Select variable suggested outline" at bounding box center [565, 254] width 174 height 22
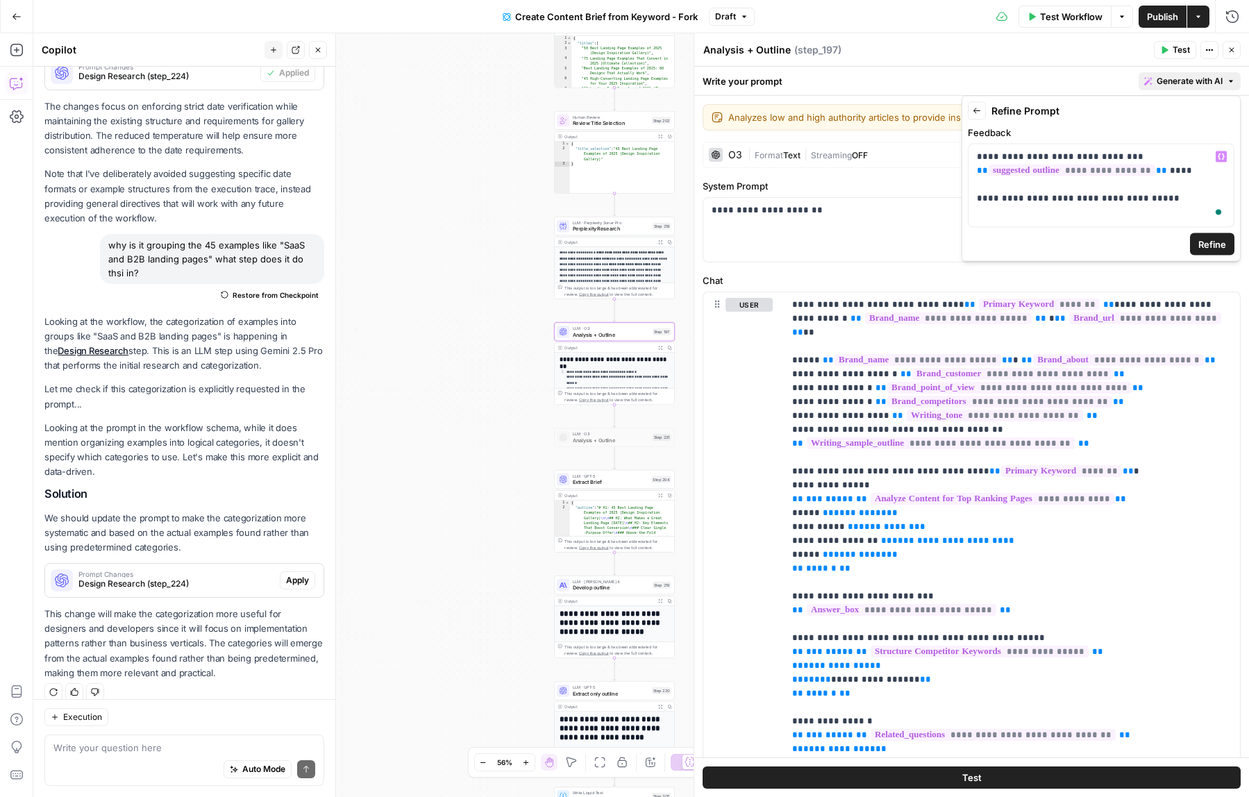
click at [1212, 243] on span "Refine" at bounding box center [1212, 244] width 28 height 14
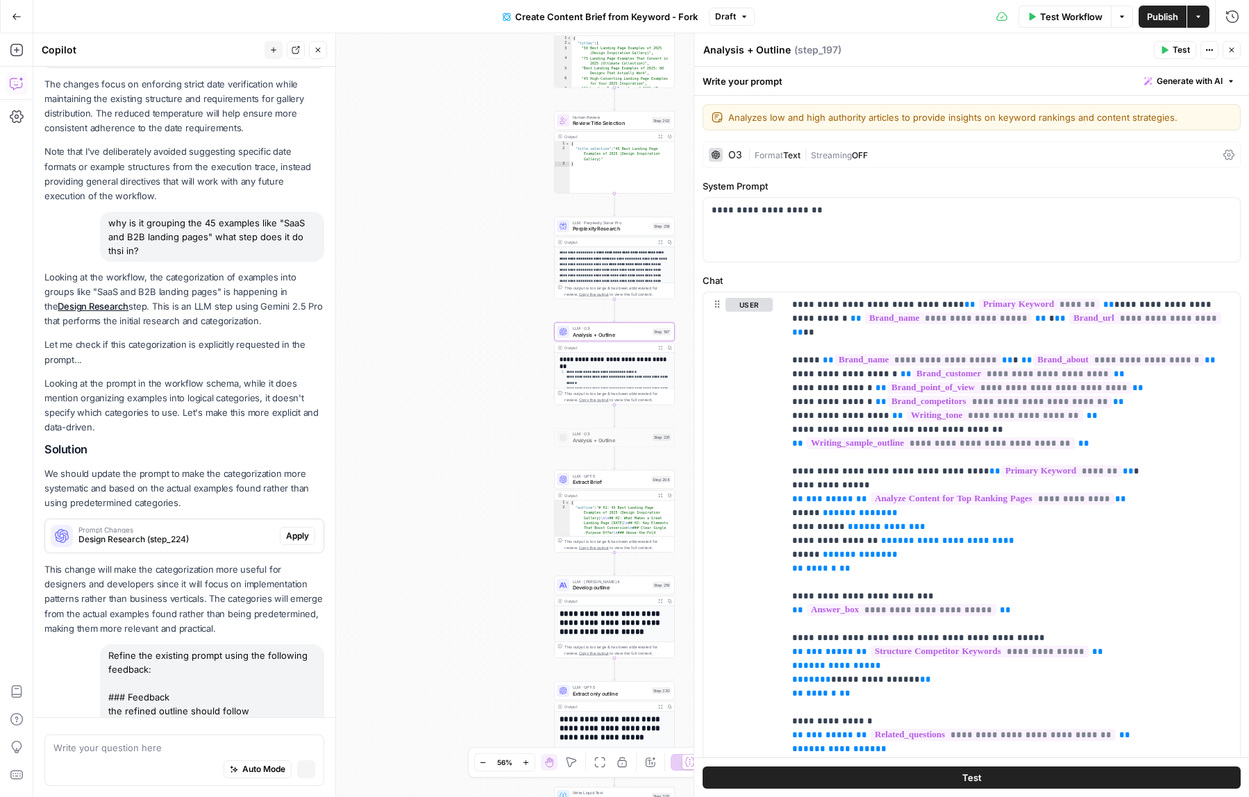
scroll to position [437, 0]
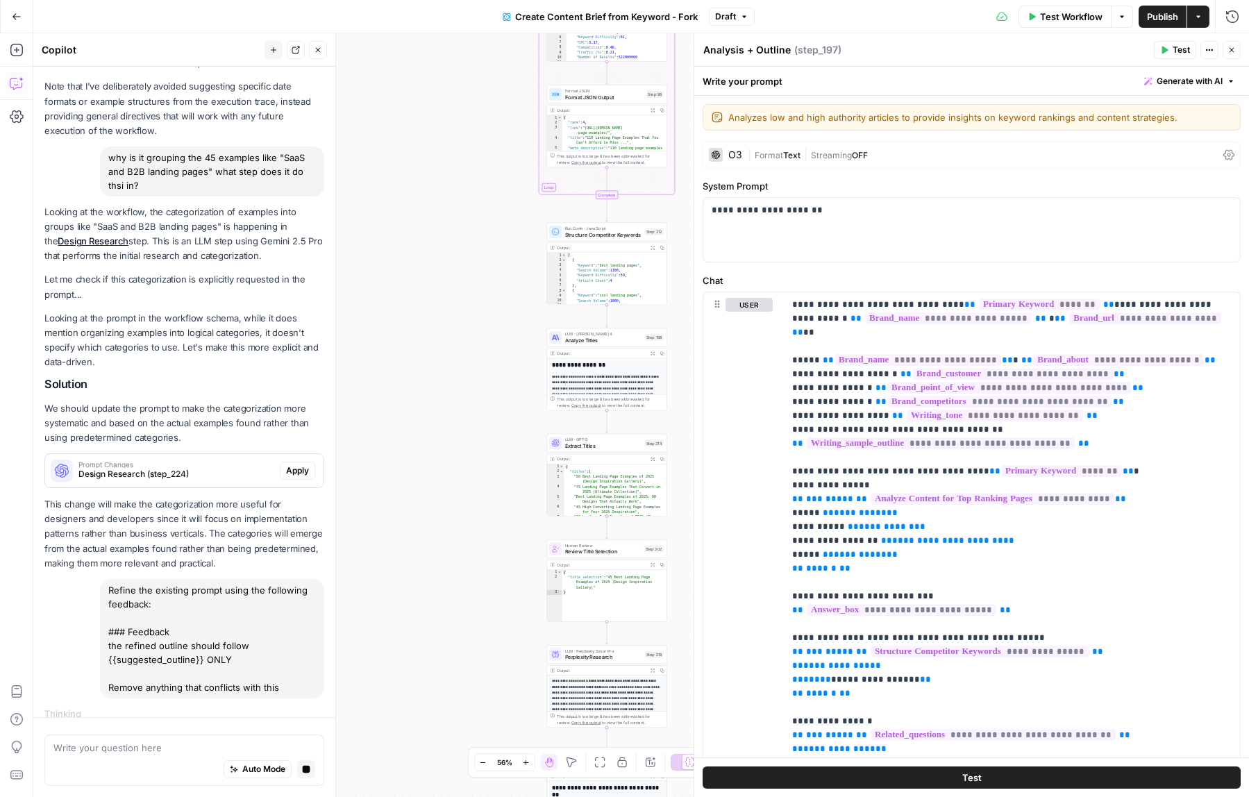
drag, startPoint x: 458, startPoint y: 139, endPoint x: 450, endPoint y: 567, distance: 428.4
click at [450, 567] on div "Workflow Set Inputs Inputs Google Search Perform Google Search Step 51 Output E…" at bounding box center [641, 415] width 1216 height 764
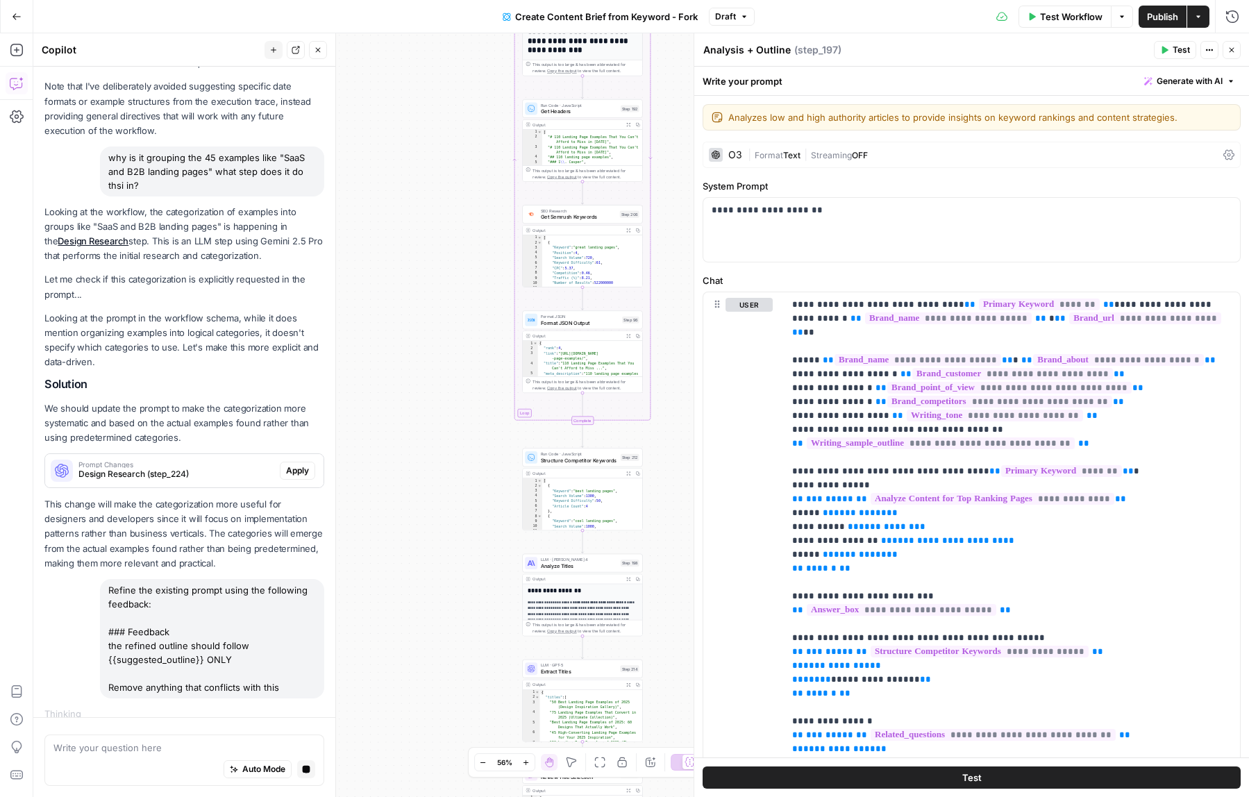
drag, startPoint x: 464, startPoint y: 401, endPoint x: 463, endPoint y: 510, distance: 109.0
click at [463, 510] on div "Workflow Set Inputs Inputs Google Search Perform Google Search Step 51 Output E…" at bounding box center [641, 415] width 1216 height 764
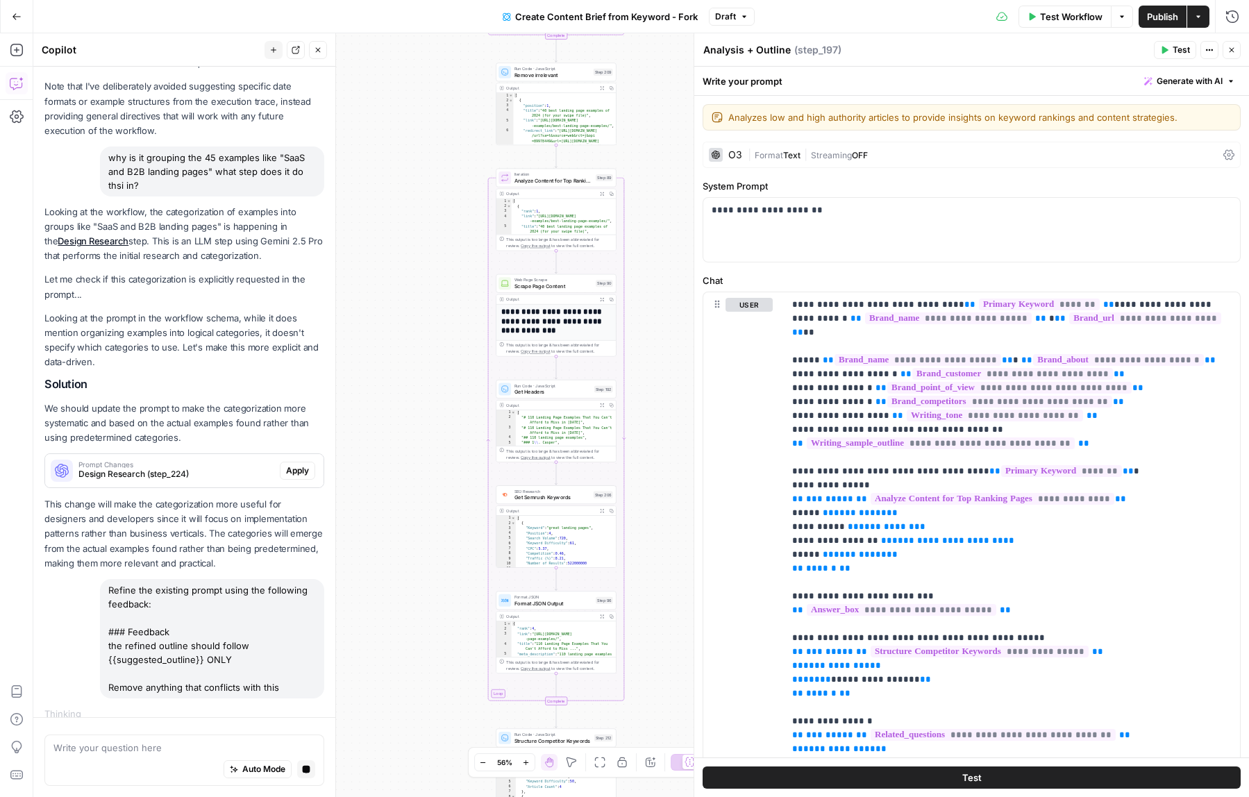
drag, startPoint x: 433, startPoint y: 508, endPoint x: 433, endPoint y: 539, distance: 31.2
click at [433, 539] on div "Workflow Set Inputs Inputs Google Search Perform Google Search Step 51 Output E…" at bounding box center [641, 415] width 1216 height 764
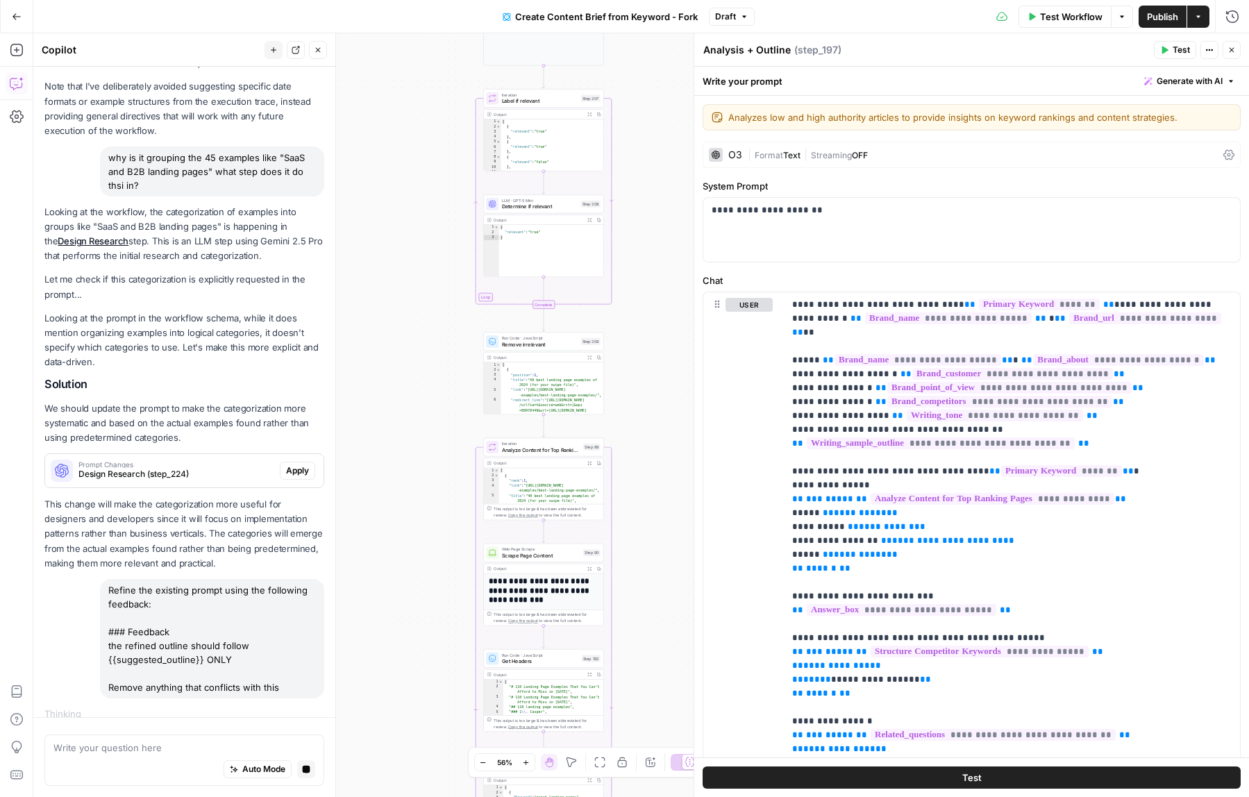
drag, startPoint x: 444, startPoint y: 327, endPoint x: 432, endPoint y: 699, distance: 372.3
click at [432, 699] on div "Workflow Set Inputs Inputs Google Search Perform Google Search Step 51 Output E…" at bounding box center [641, 415] width 1216 height 764
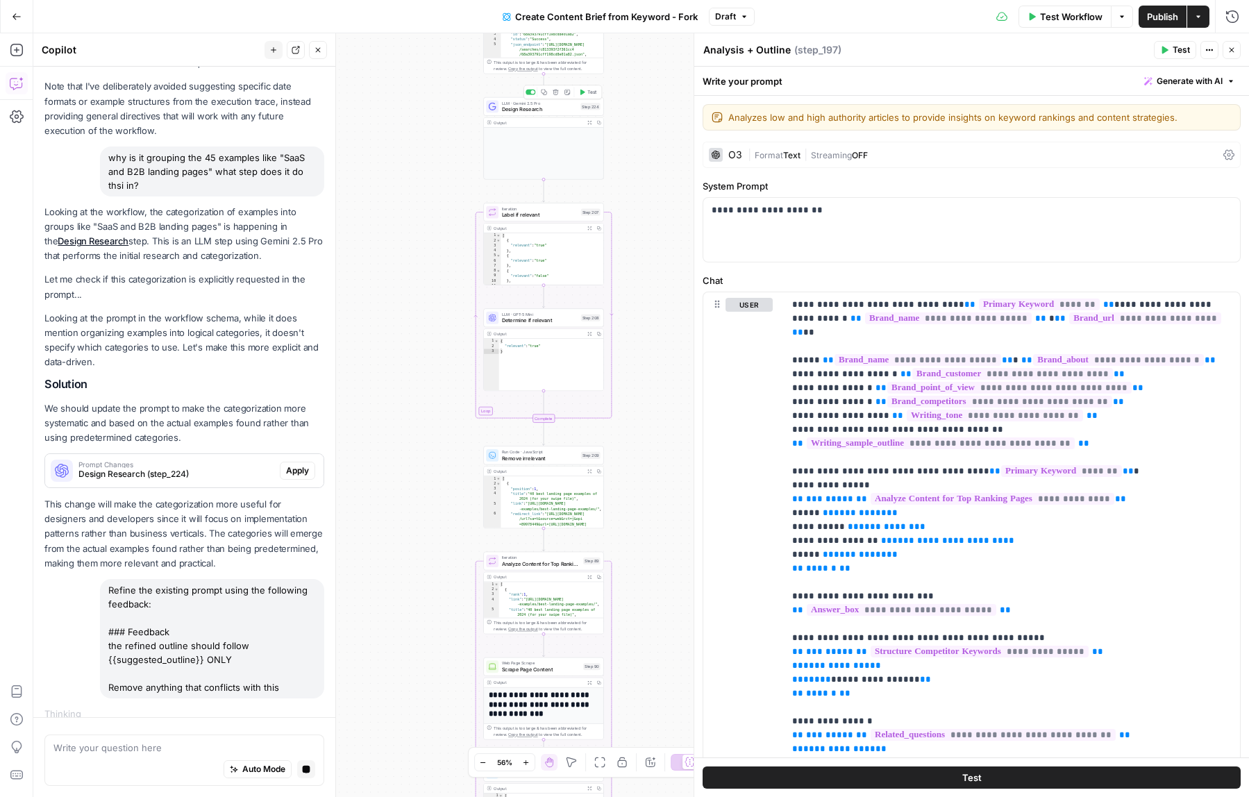
click at [542, 111] on span "Design Research" at bounding box center [540, 110] width 76 height 8
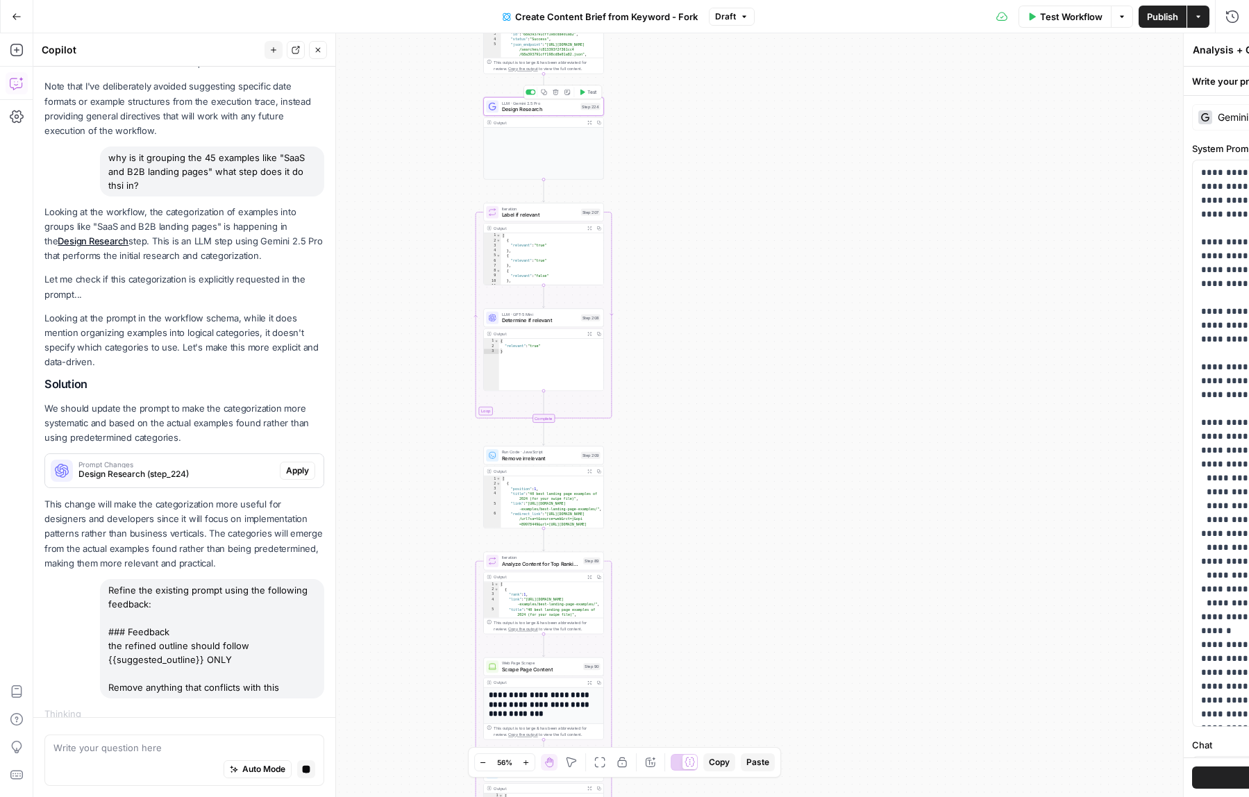
type textarea "Design Research"
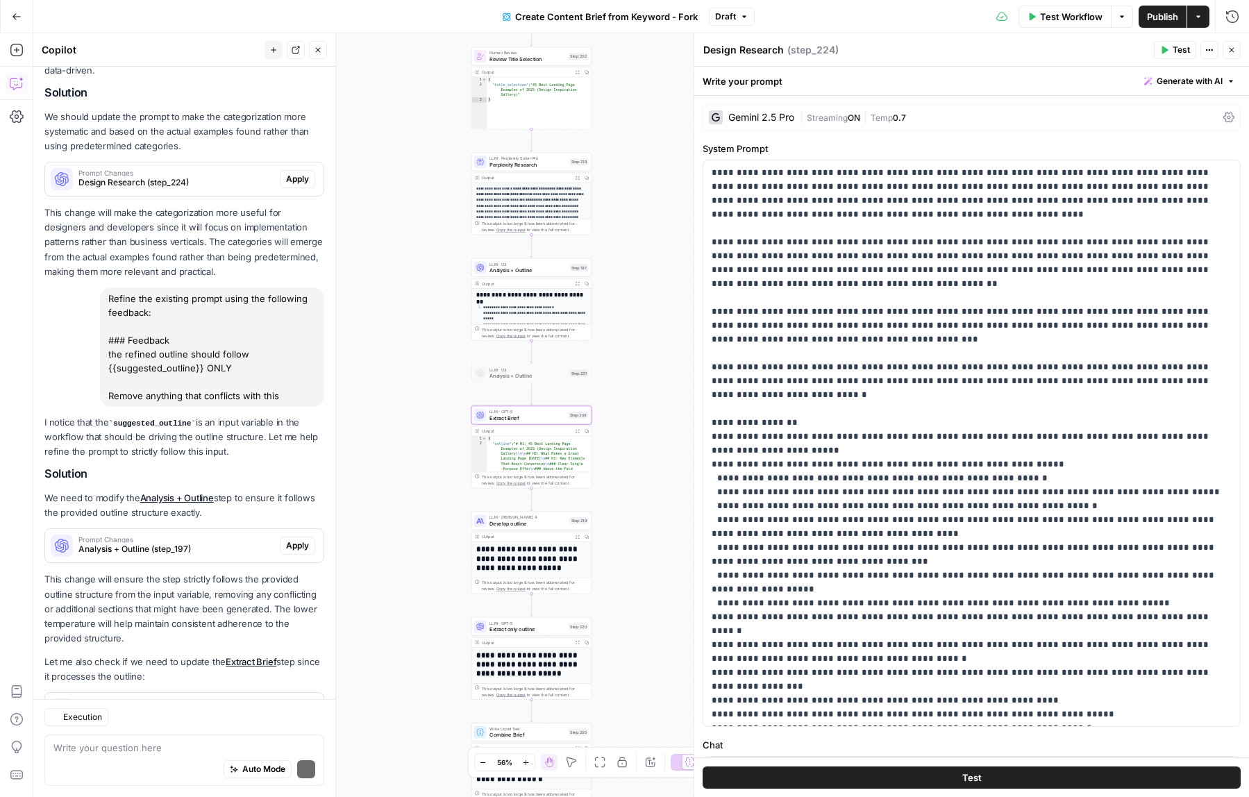
scroll to position [858, 0]
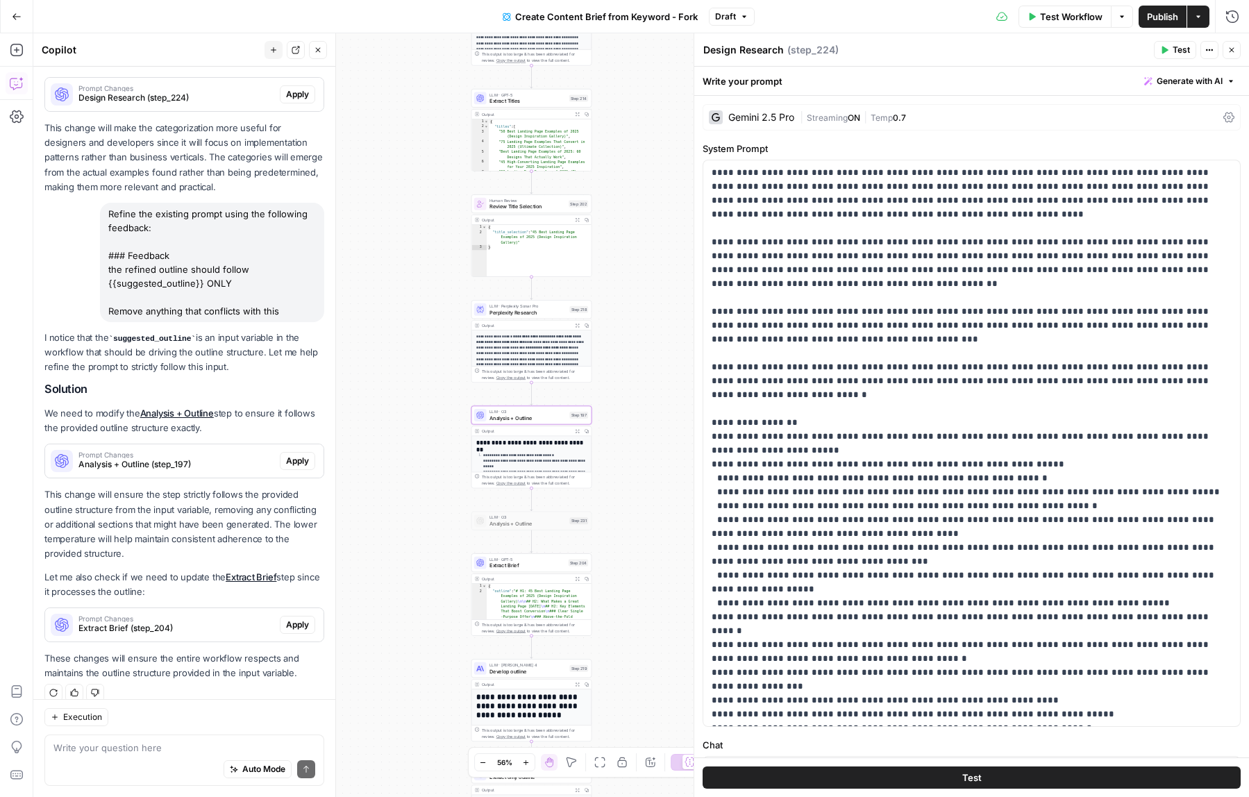
click at [303, 455] on span "Apply" at bounding box center [297, 461] width 23 height 12
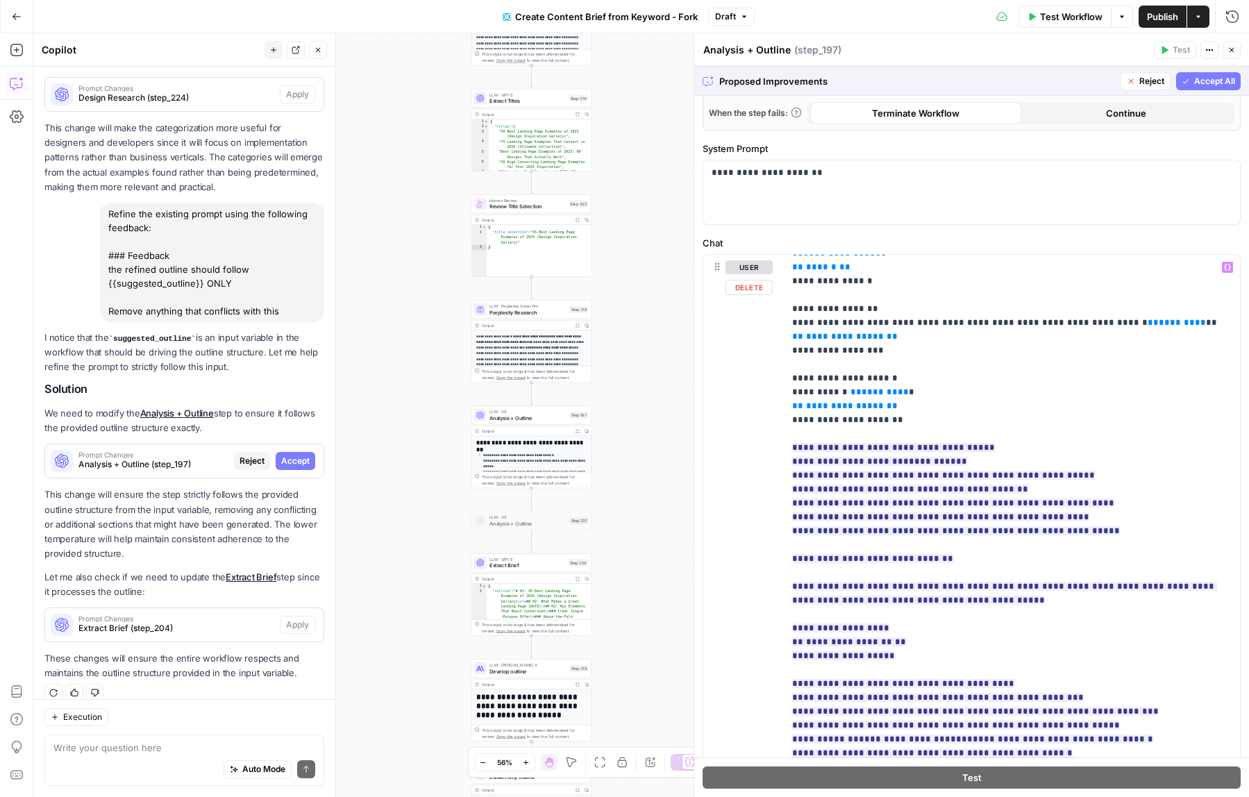
scroll to position [848, 0]
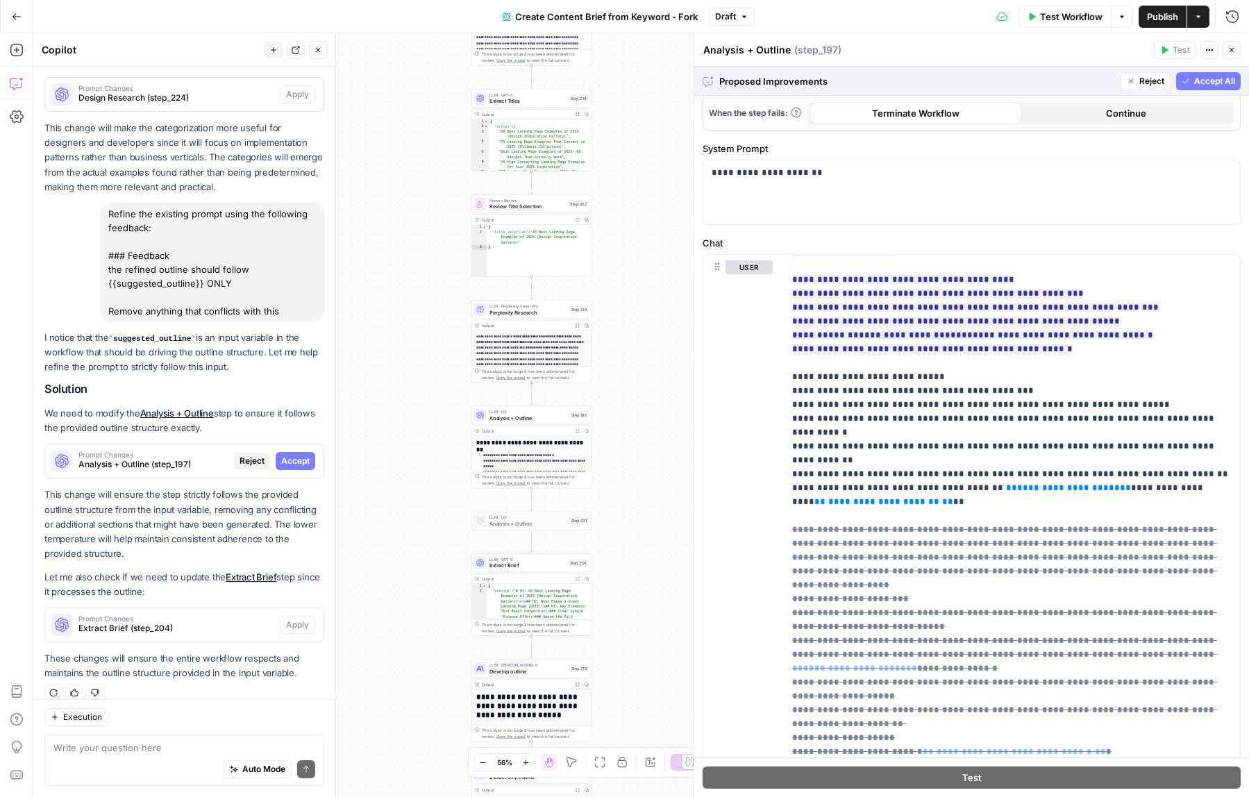
click at [1216, 82] on span "Accept All" at bounding box center [1214, 81] width 41 height 12
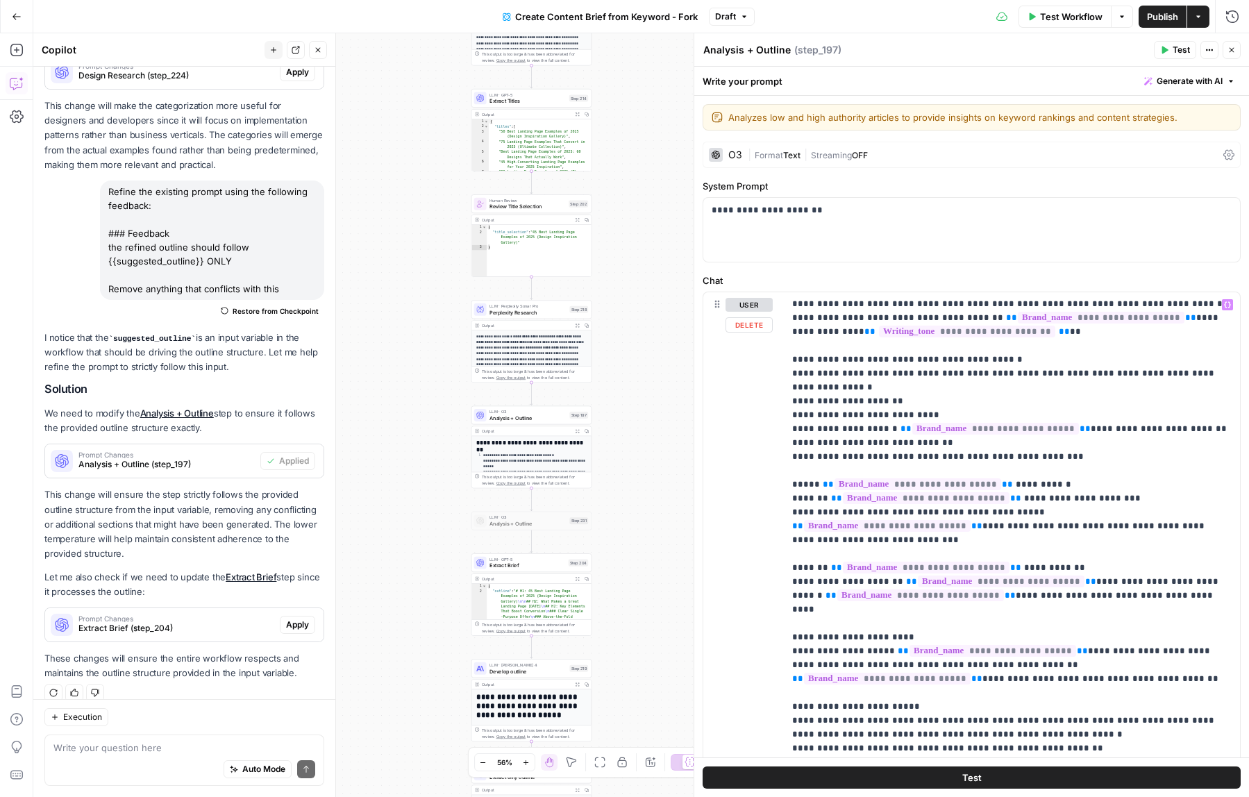
scroll to position [174, 0]
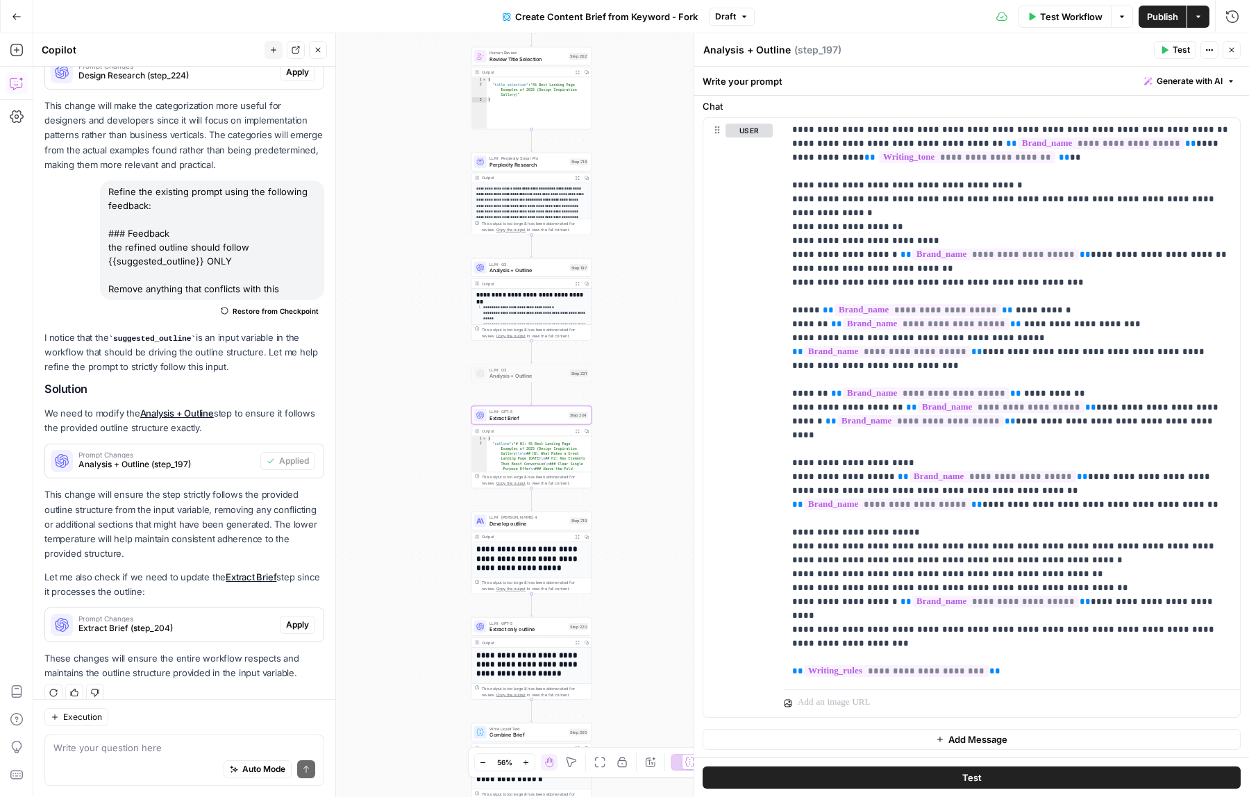
click at [246, 622] on span "Extract Brief (step_204)" at bounding box center [176, 628] width 196 height 12
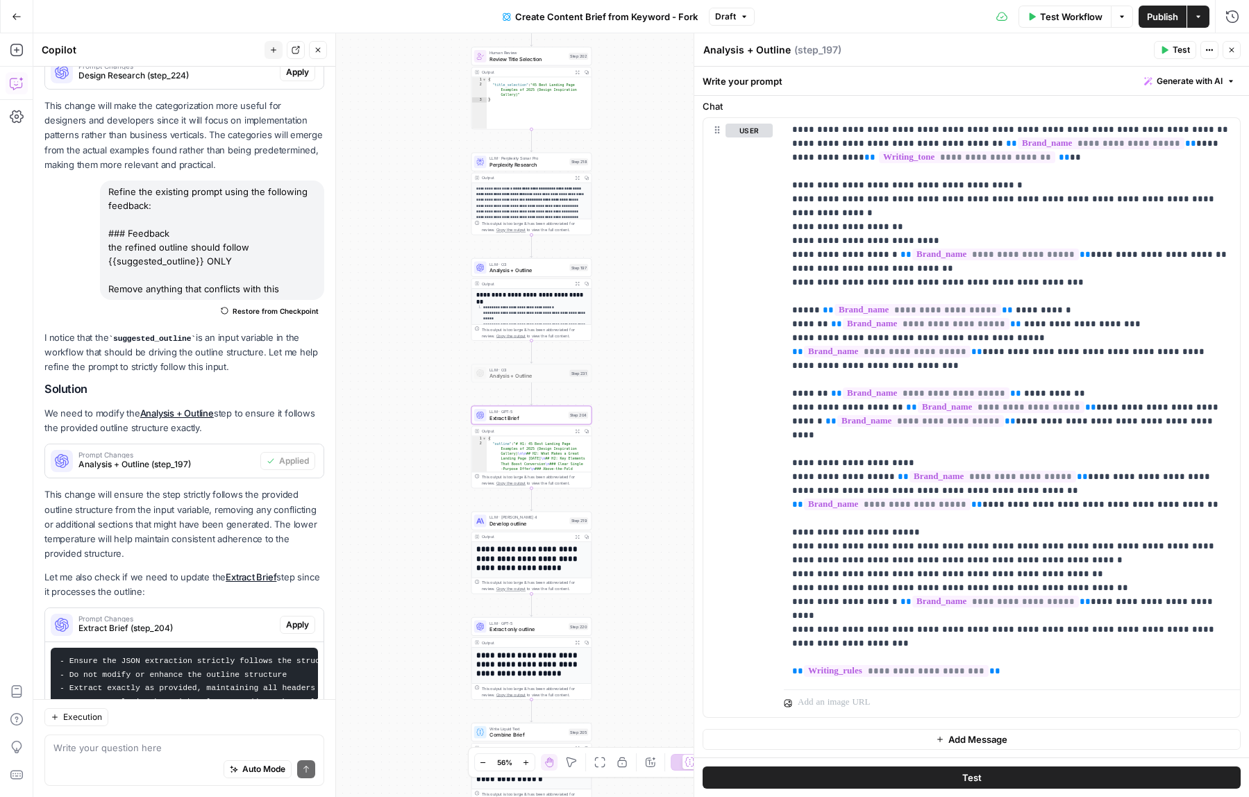
scroll to position [959, 0]
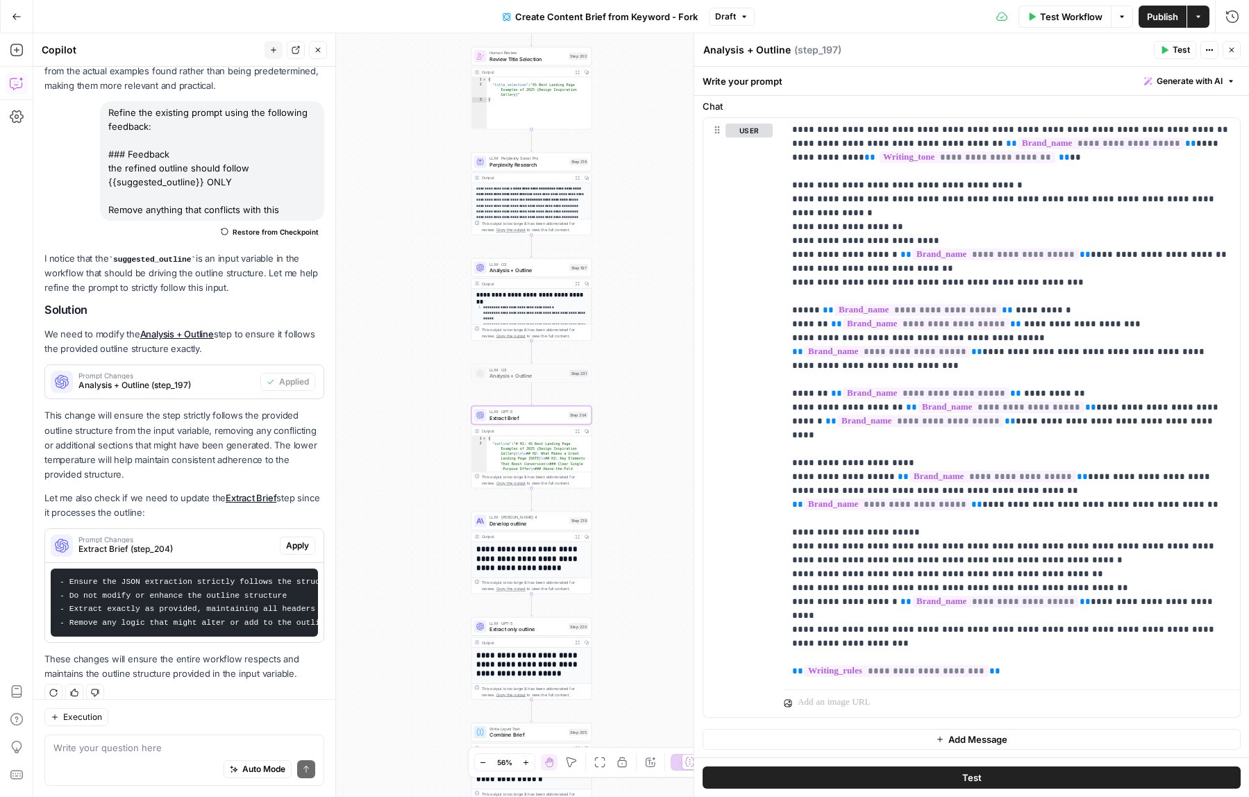
click at [294, 539] on span "Apply" at bounding box center [297, 545] width 23 height 12
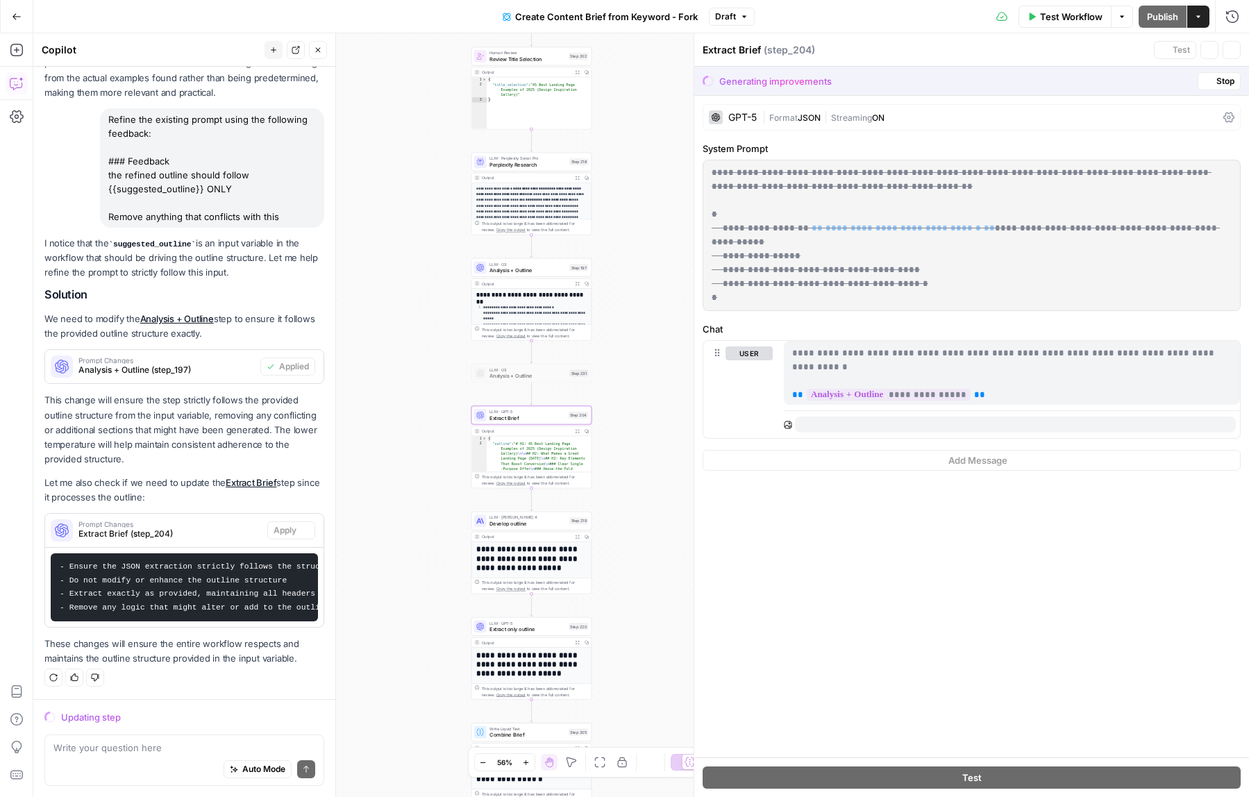
scroll to position [893, 0]
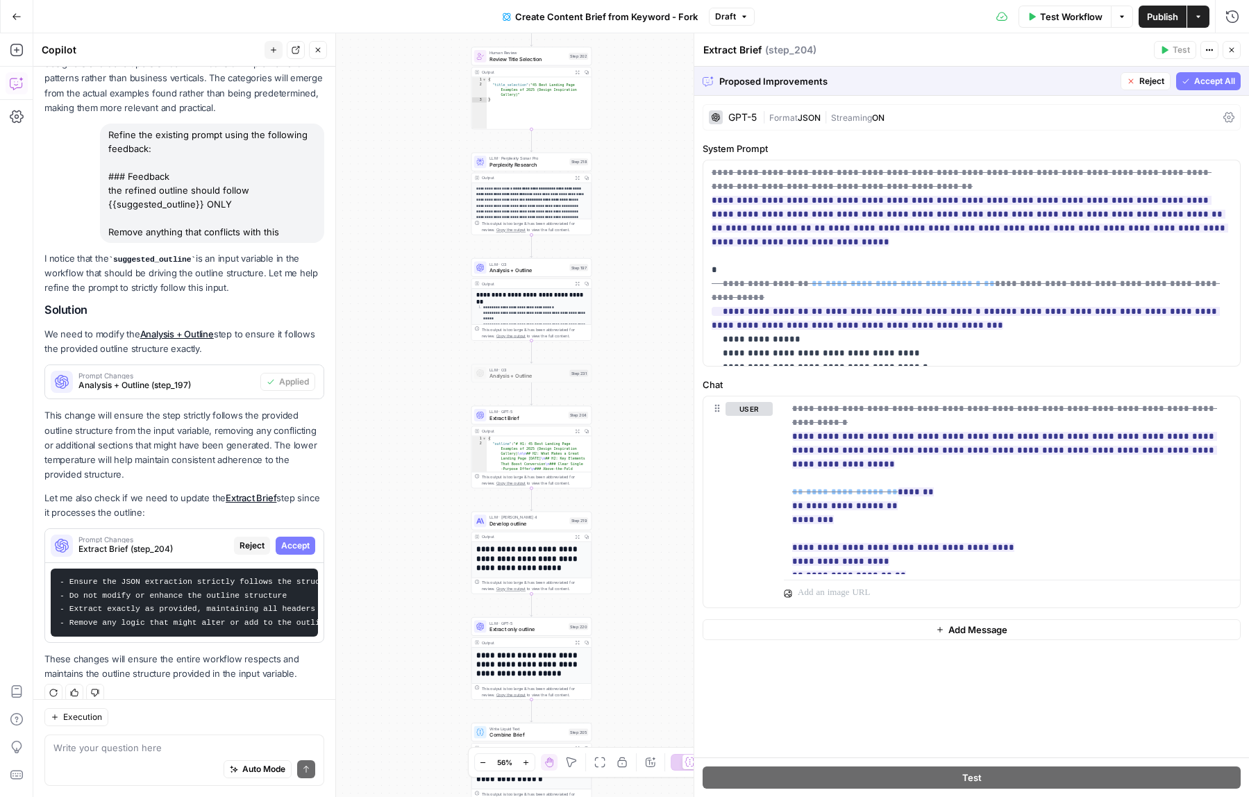
click at [1206, 82] on span "Accept All" at bounding box center [1214, 81] width 41 height 12
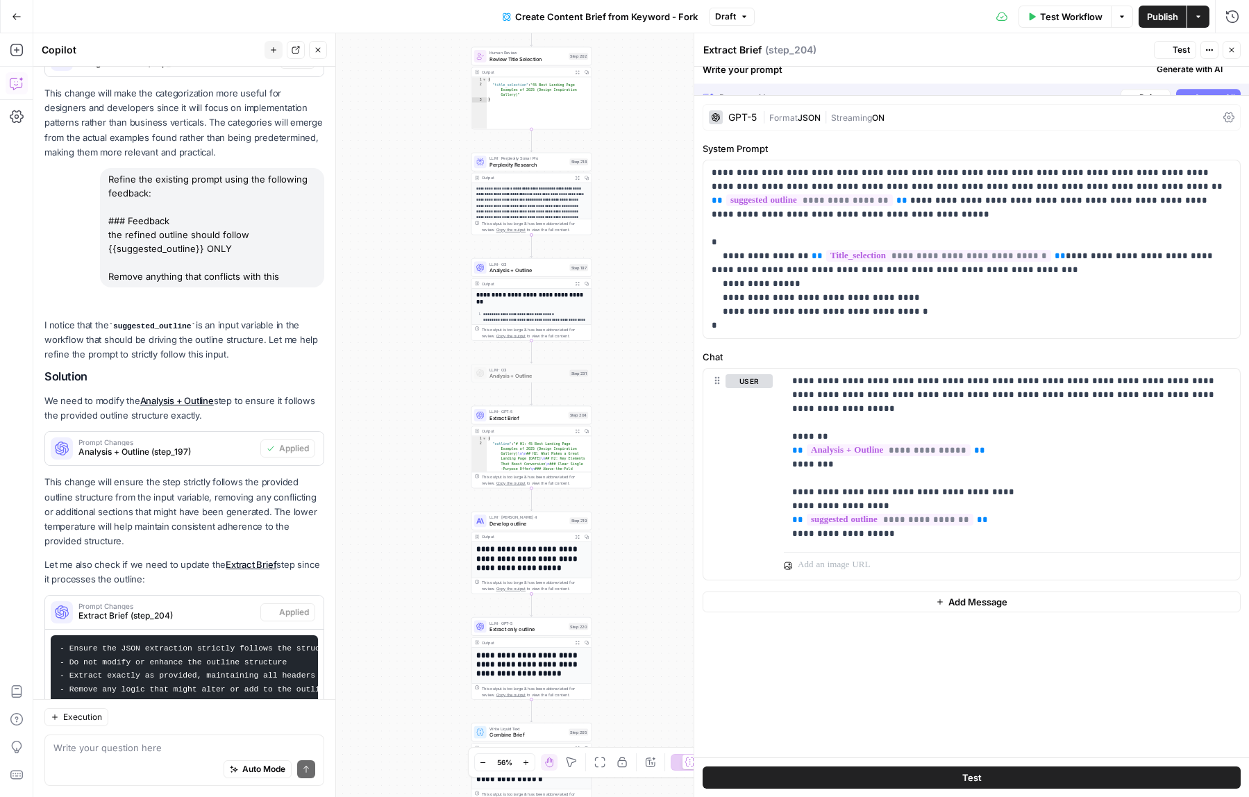
scroll to position [959, 0]
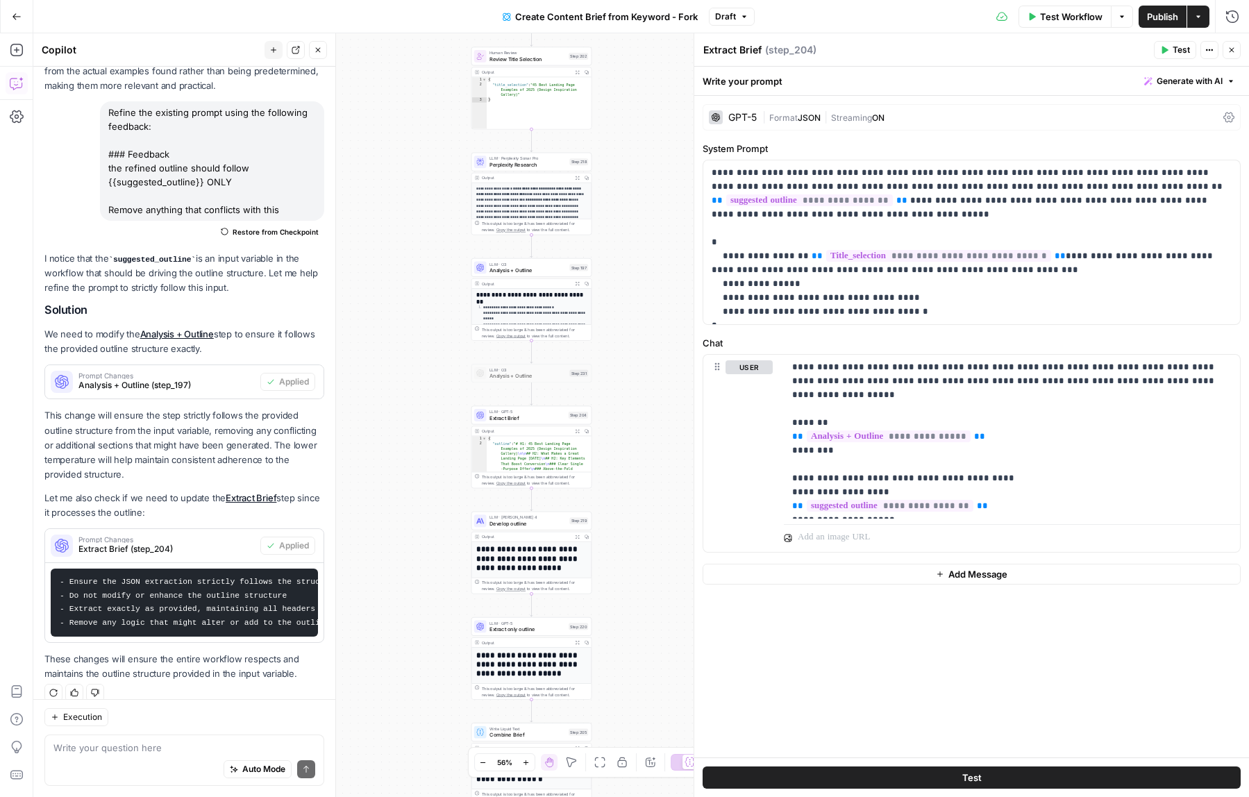
click at [1166, 10] on span "Publish" at bounding box center [1162, 17] width 31 height 14
click at [1152, 18] on span "Publish" at bounding box center [1162, 17] width 31 height 14
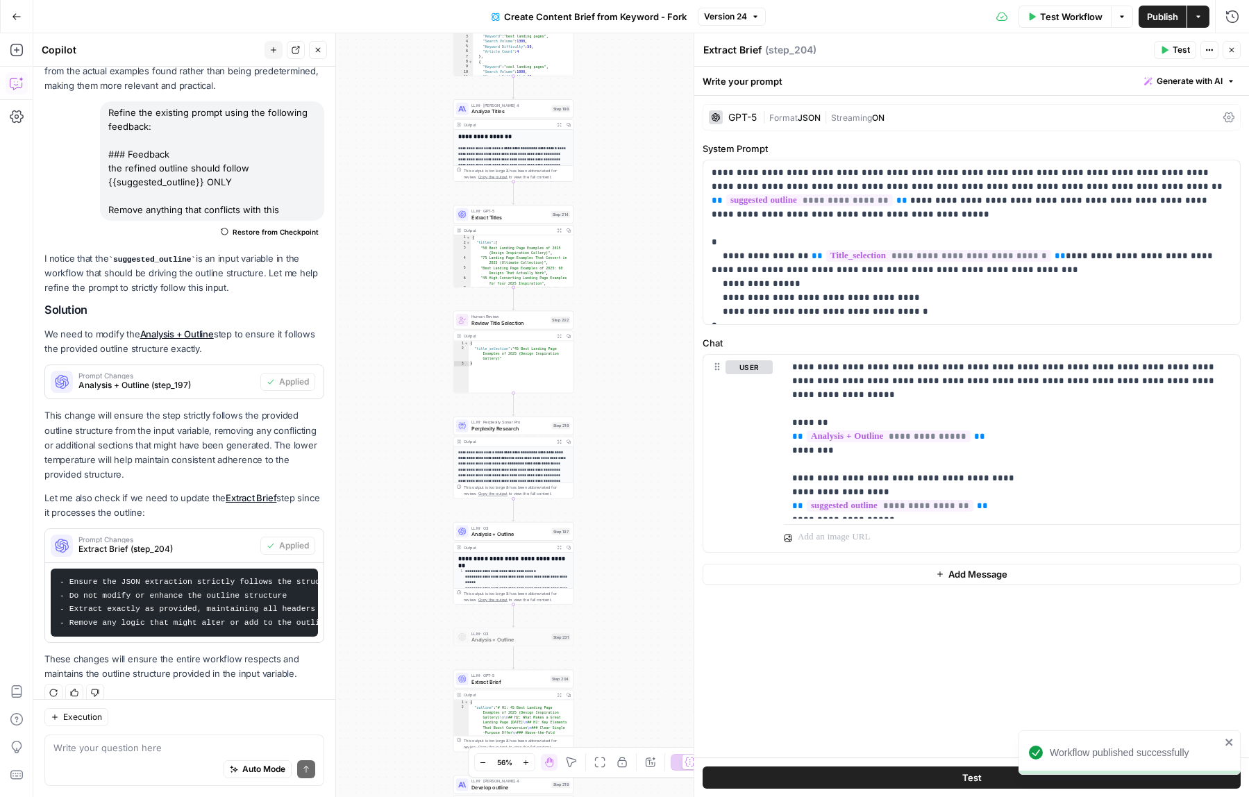
drag, startPoint x: 389, startPoint y: 194, endPoint x: 371, endPoint y: 594, distance: 401.0
click at [371, 594] on div "Workflow Set Inputs Inputs Google Search Perform Google Search Step 51 Output E…" at bounding box center [641, 415] width 1216 height 764
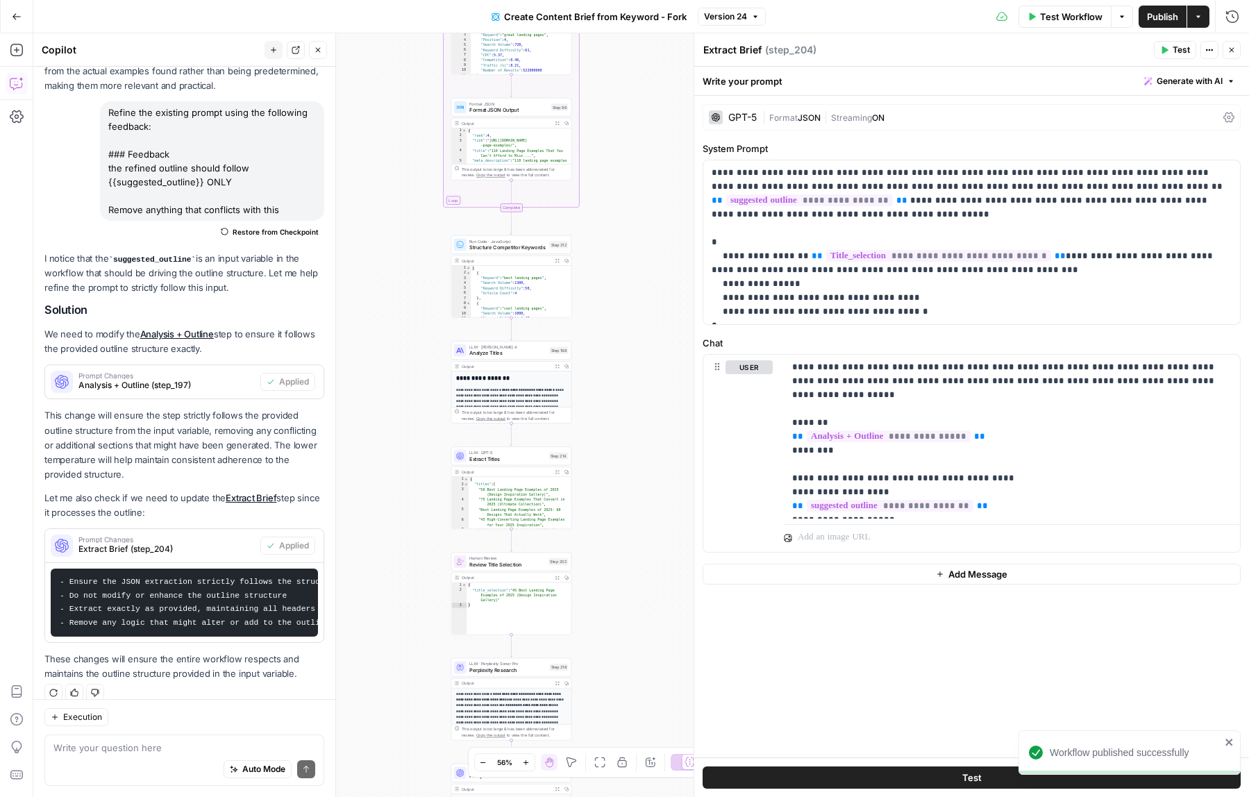
drag, startPoint x: 605, startPoint y: 211, endPoint x: 603, endPoint y: 609, distance: 397.8
click at [603, 609] on div "Workflow Set Inputs Inputs Google Search Perform Google Search Step 51 Output E…" at bounding box center [641, 415] width 1216 height 764
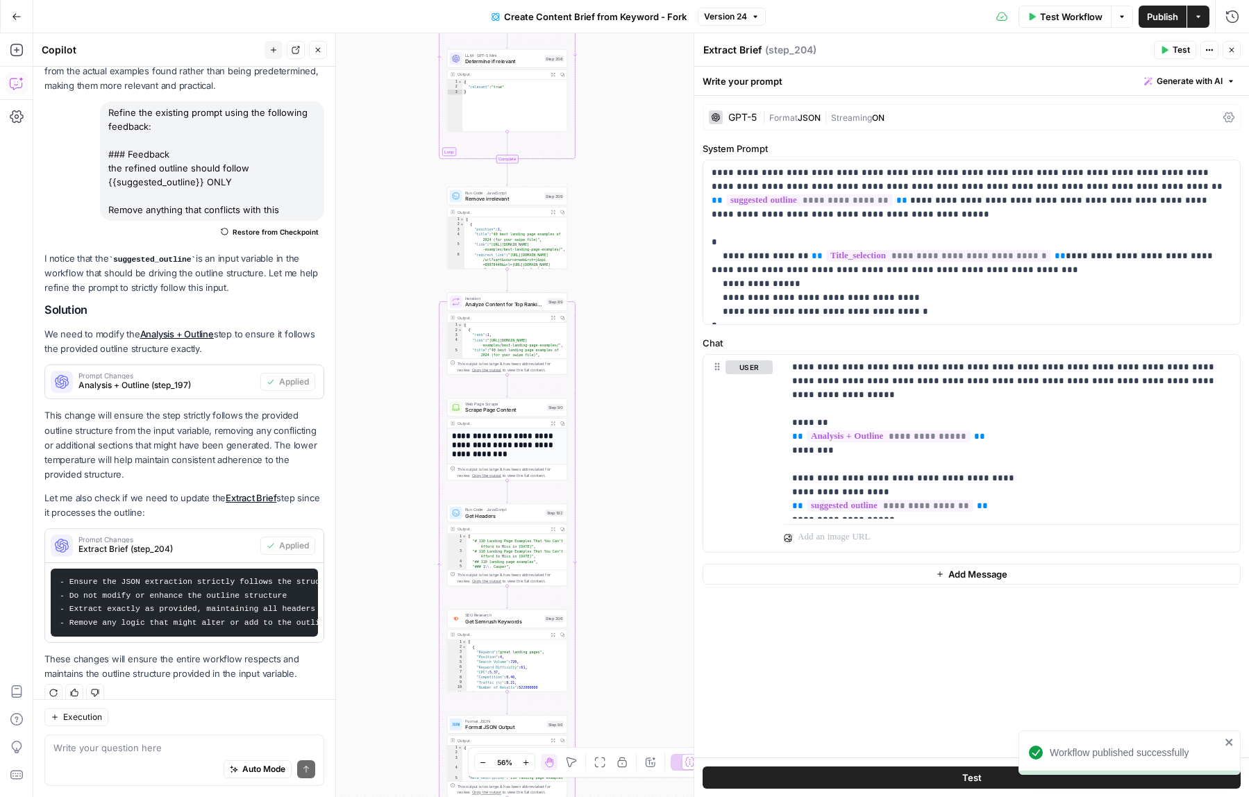
drag, startPoint x: 648, startPoint y: 446, endPoint x: 644, endPoint y: 750, distance: 304.8
click at [644, 750] on body "Workflow published successfully Catalyst New Home Browse Your Data Usage Settin…" at bounding box center [624, 398] width 1249 height 797
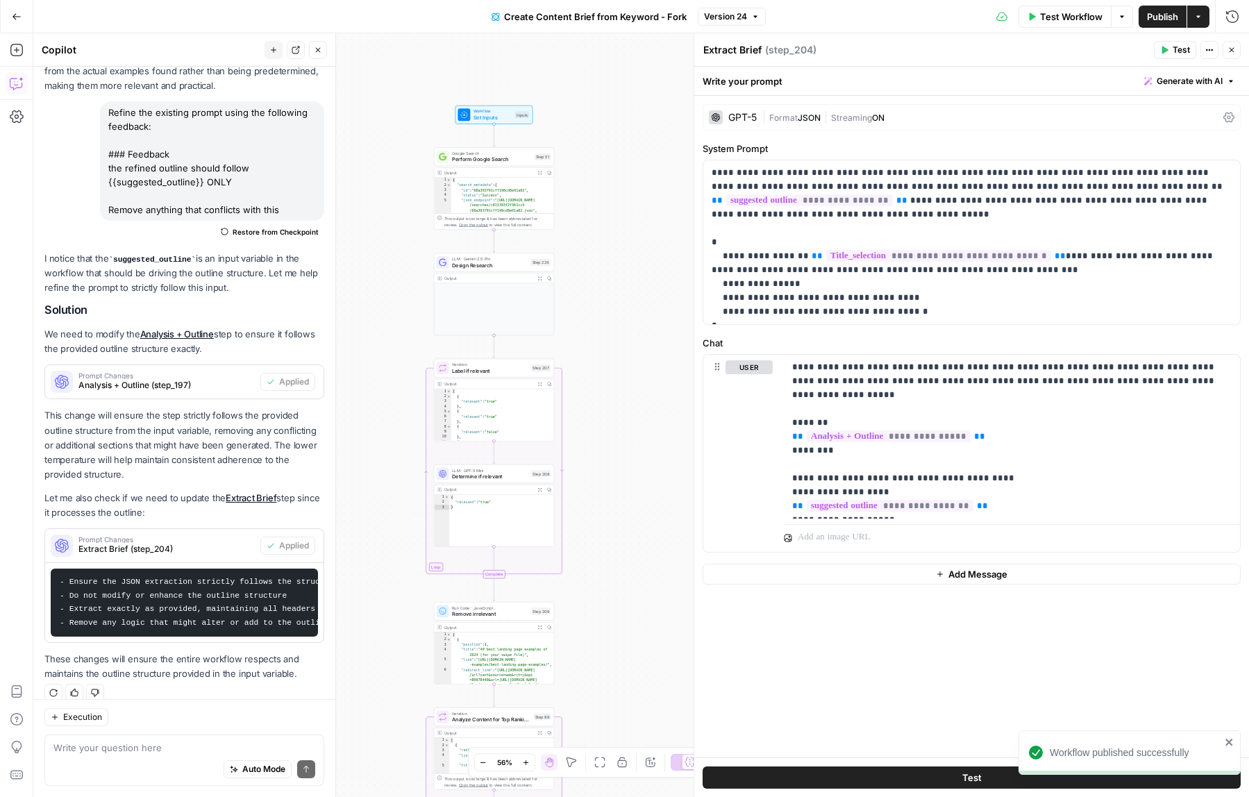
drag, startPoint x: 631, startPoint y: 612, endPoint x: 632, endPoint y: 630, distance: 17.4
click at [632, 630] on div "Workflow Set Inputs Inputs Google Search Perform Google Search Step 51 Output E…" at bounding box center [641, 415] width 1216 height 764
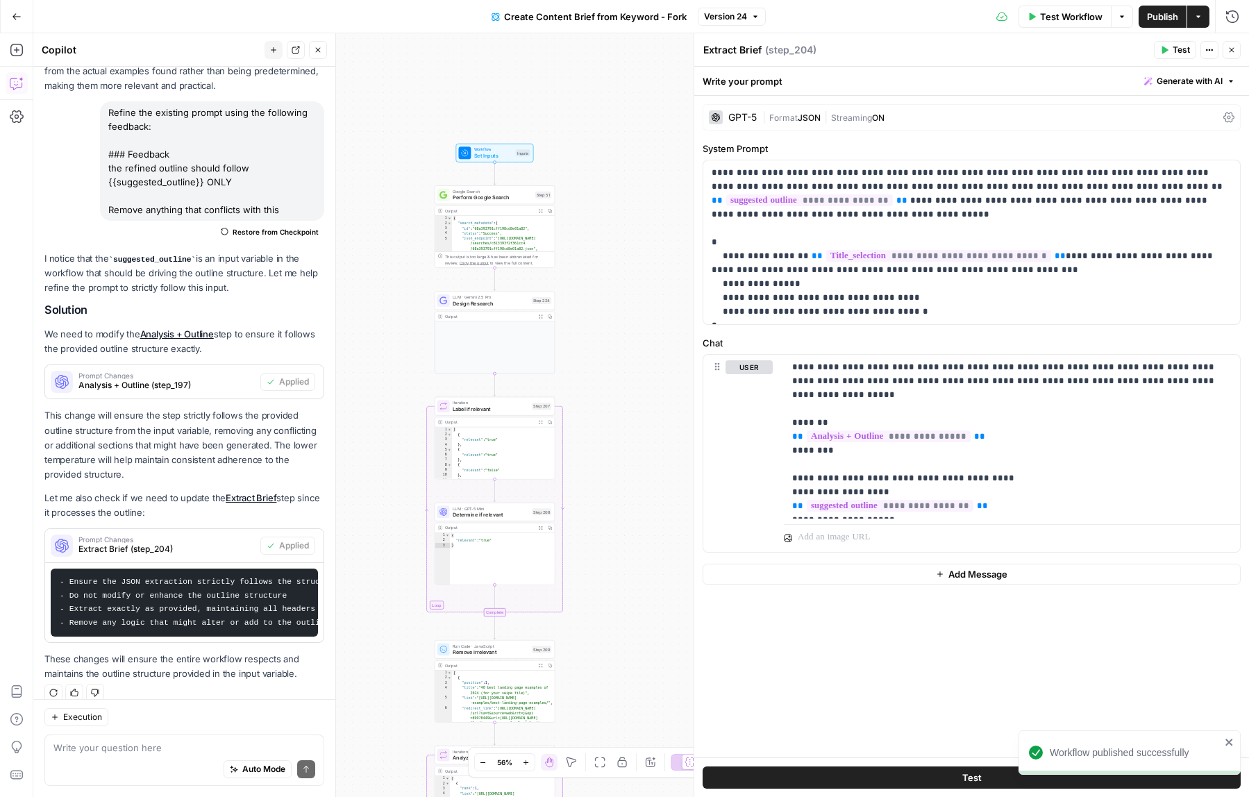
drag, startPoint x: 623, startPoint y: 328, endPoint x: 623, endPoint y: 351, distance: 22.2
click at [623, 351] on div "Workflow Set Inputs Inputs Google Search Perform Google Search Step 51 Output E…" at bounding box center [641, 415] width 1216 height 764
click at [487, 297] on span "LLM · Gemini 2.5 Pro" at bounding box center [491, 298] width 76 height 6
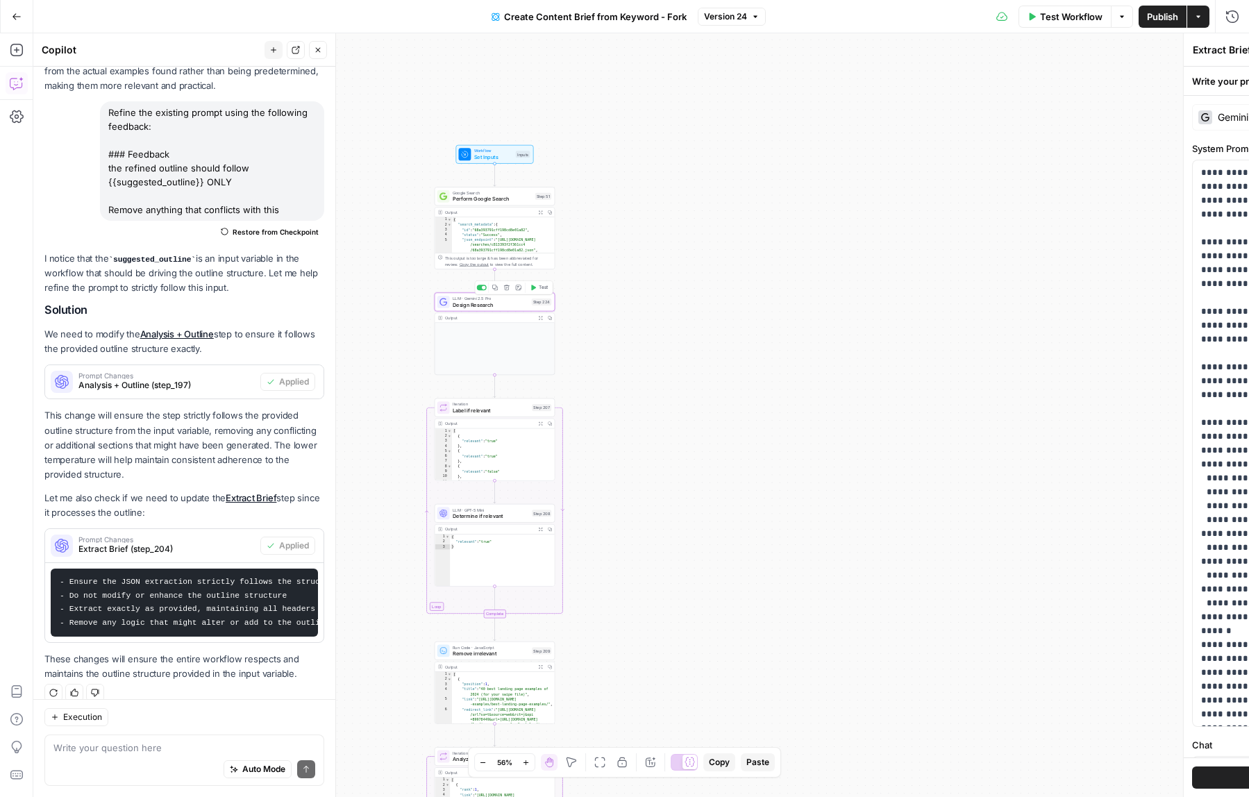
type textarea "Design Research"
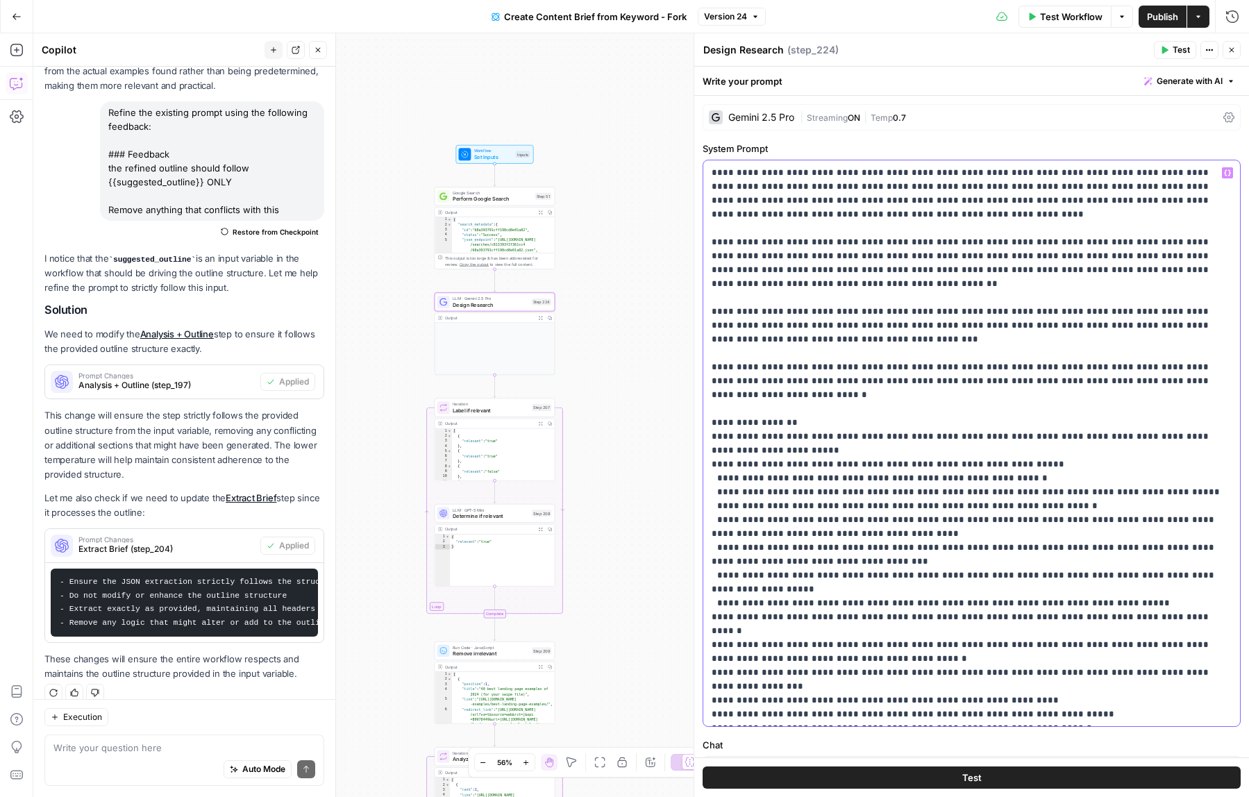
click at [840, 361] on p "**********" at bounding box center [972, 450] width 520 height 569
drag, startPoint x: 1218, startPoint y: 371, endPoint x: 704, endPoint y: 349, distance: 514.2
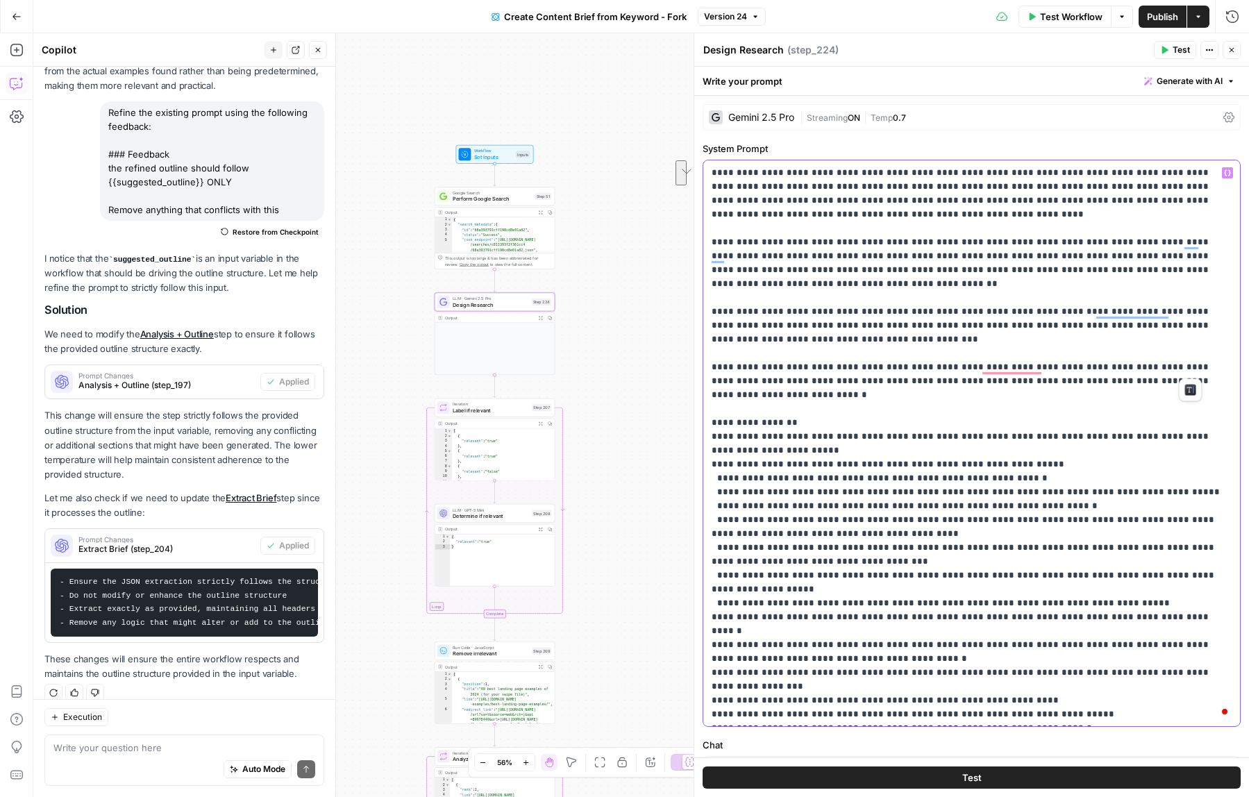
click at [704, 349] on div "**********" at bounding box center [971, 443] width 537 height 566
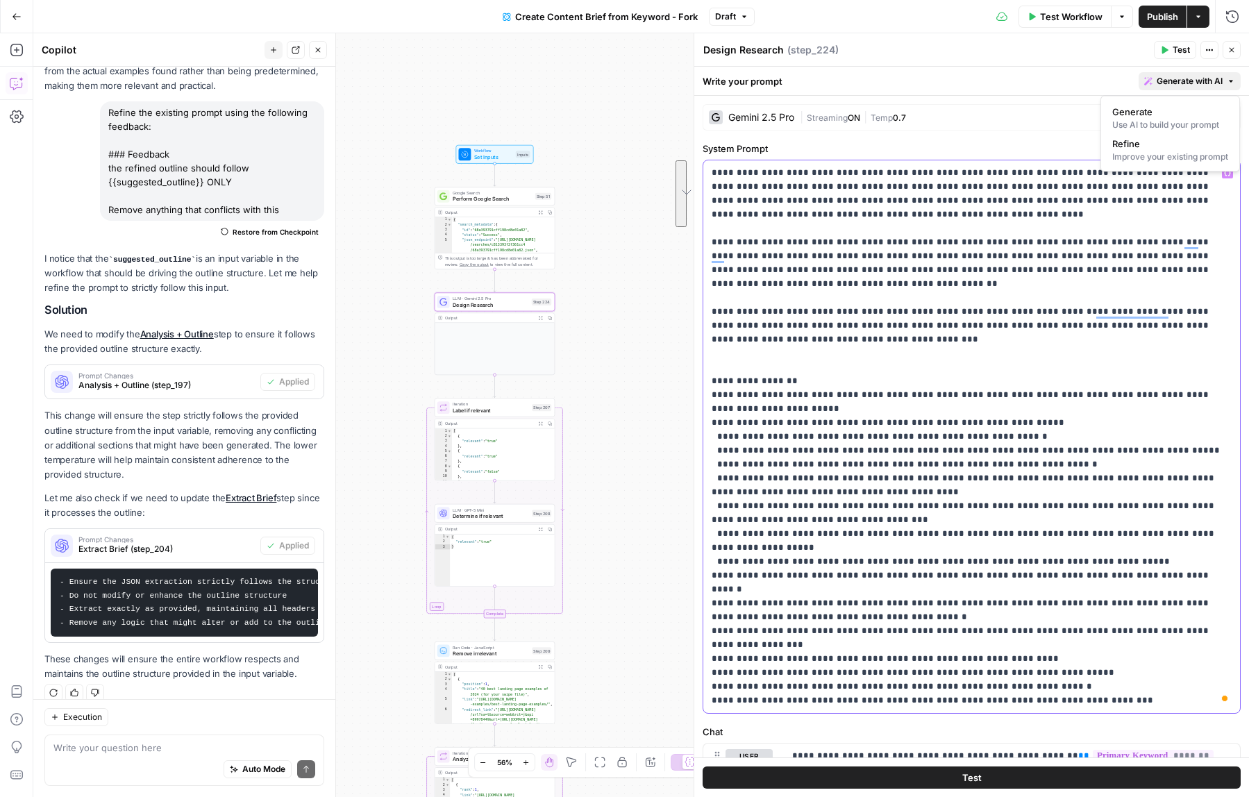
click at [1227, 75] on button "Generate with AI" at bounding box center [1190, 81] width 102 height 18
click at [1150, 156] on div "Improve your existing prompt" at bounding box center [1170, 157] width 116 height 12
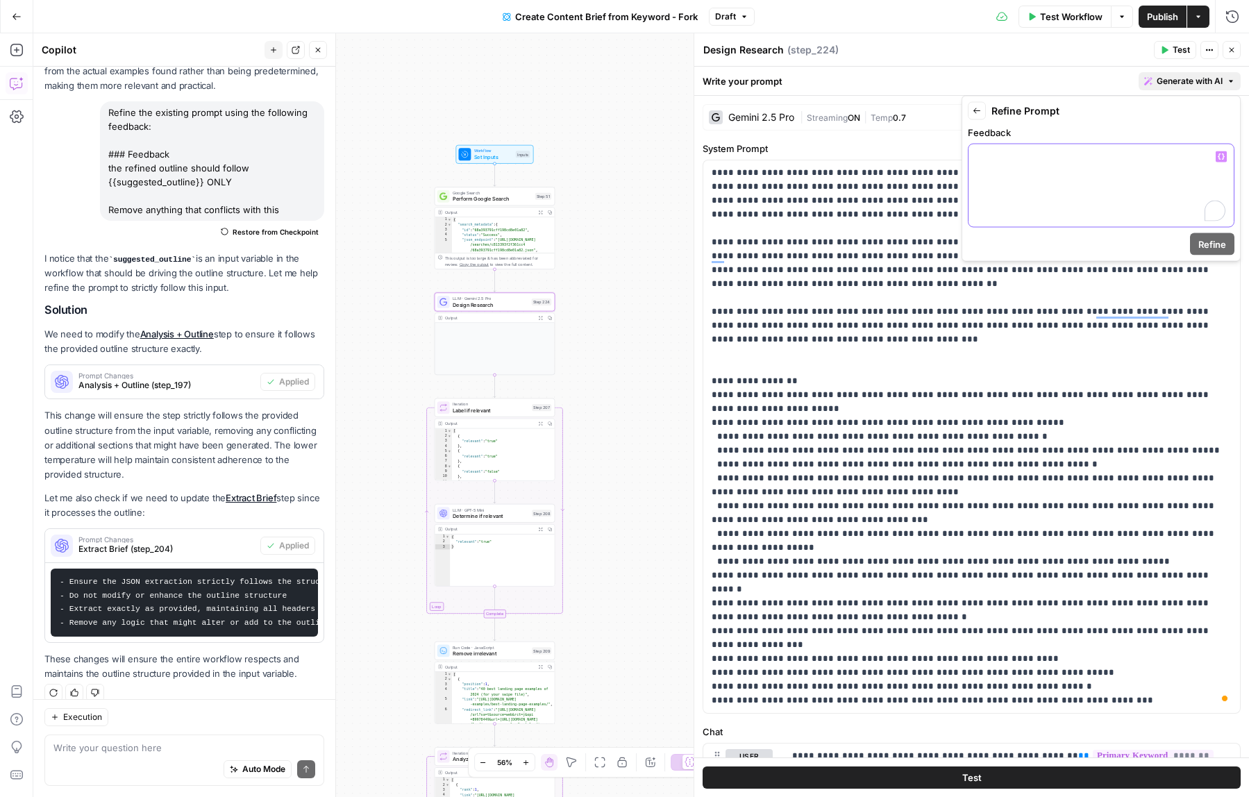
click at [1150, 156] on p "To enrich screen reader interactions, please activate Accessibility in Grammarl…" at bounding box center [1101, 157] width 249 height 14
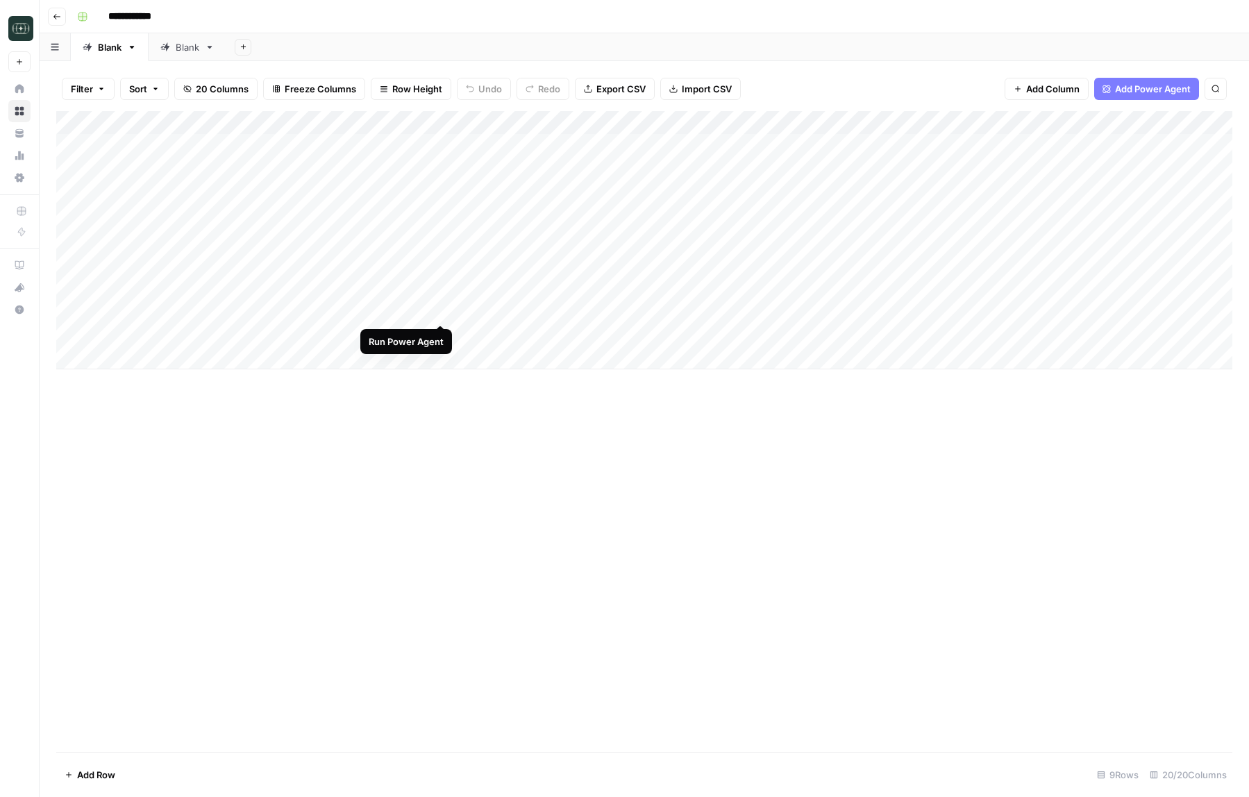
click at [440, 310] on div "Add Column" at bounding box center [644, 240] width 1176 height 258
click at [442, 309] on div "Add Column" at bounding box center [644, 240] width 1176 height 258
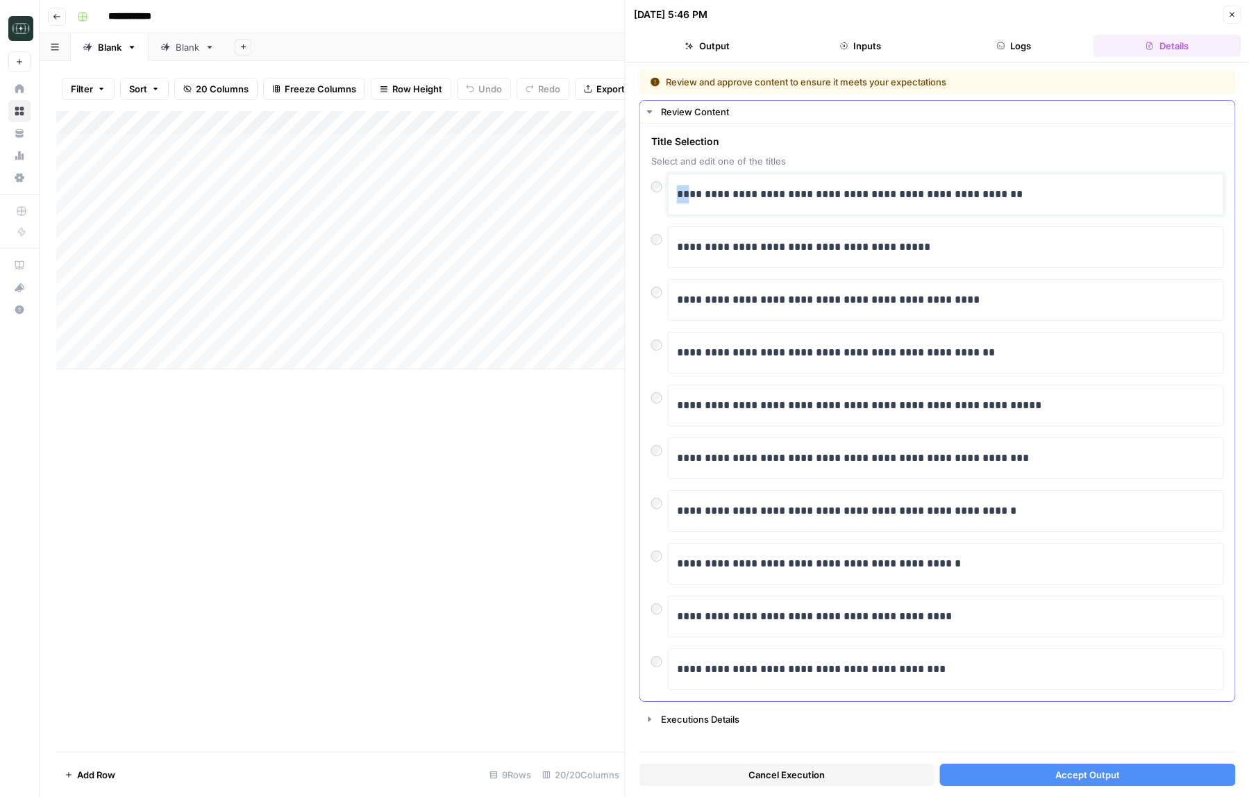
drag, startPoint x: 687, startPoint y: 195, endPoint x: 672, endPoint y: 195, distance: 14.6
click at [672, 195] on div "**********" at bounding box center [946, 195] width 556 height 42
click at [565, 336] on div "Add Column" at bounding box center [340, 240] width 569 height 258
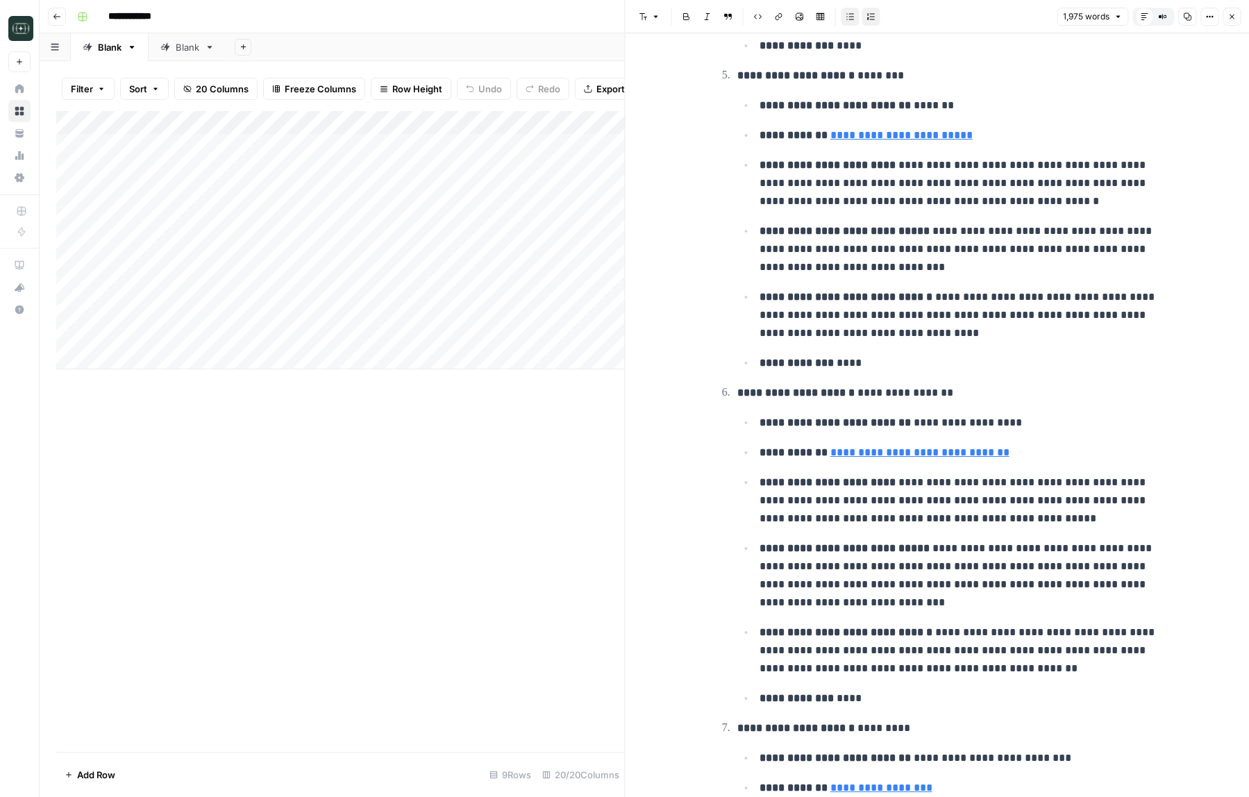
scroll to position [1633, 0]
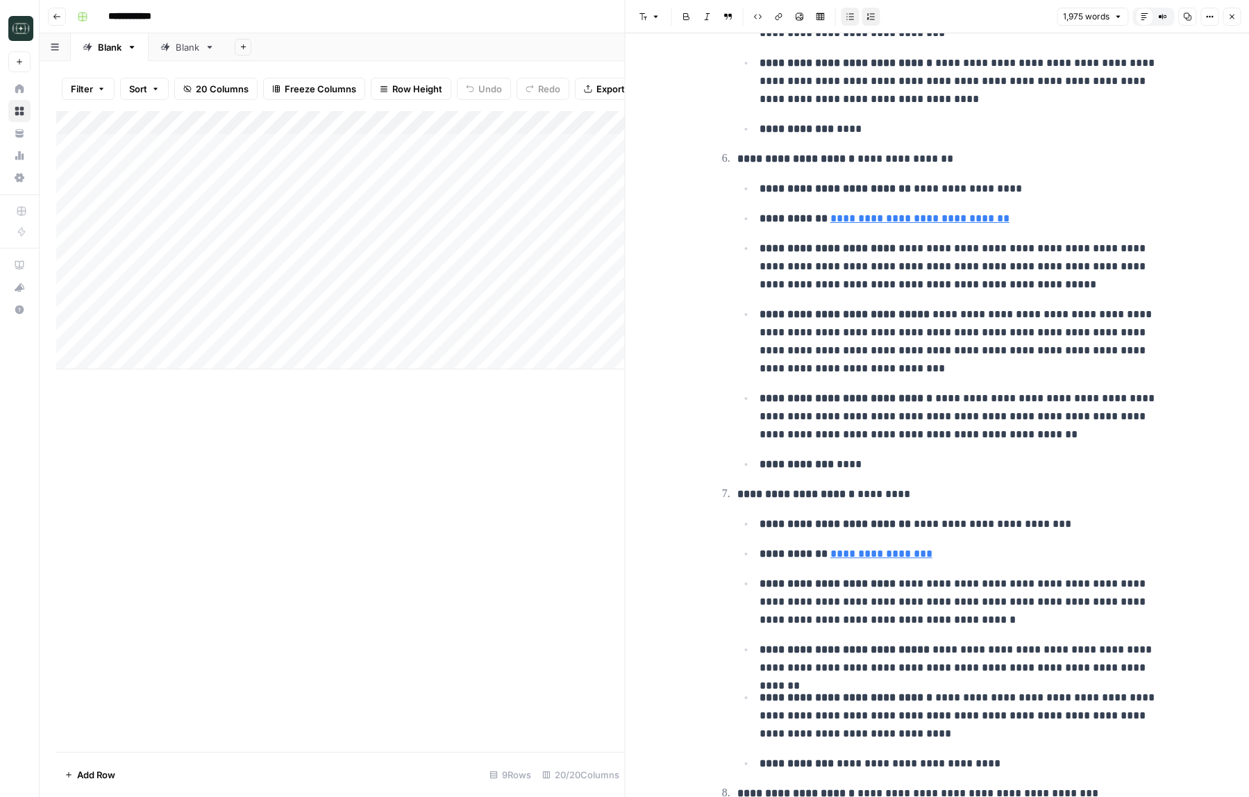
click at [1230, 15] on icon "button" at bounding box center [1232, 17] width 5 height 5
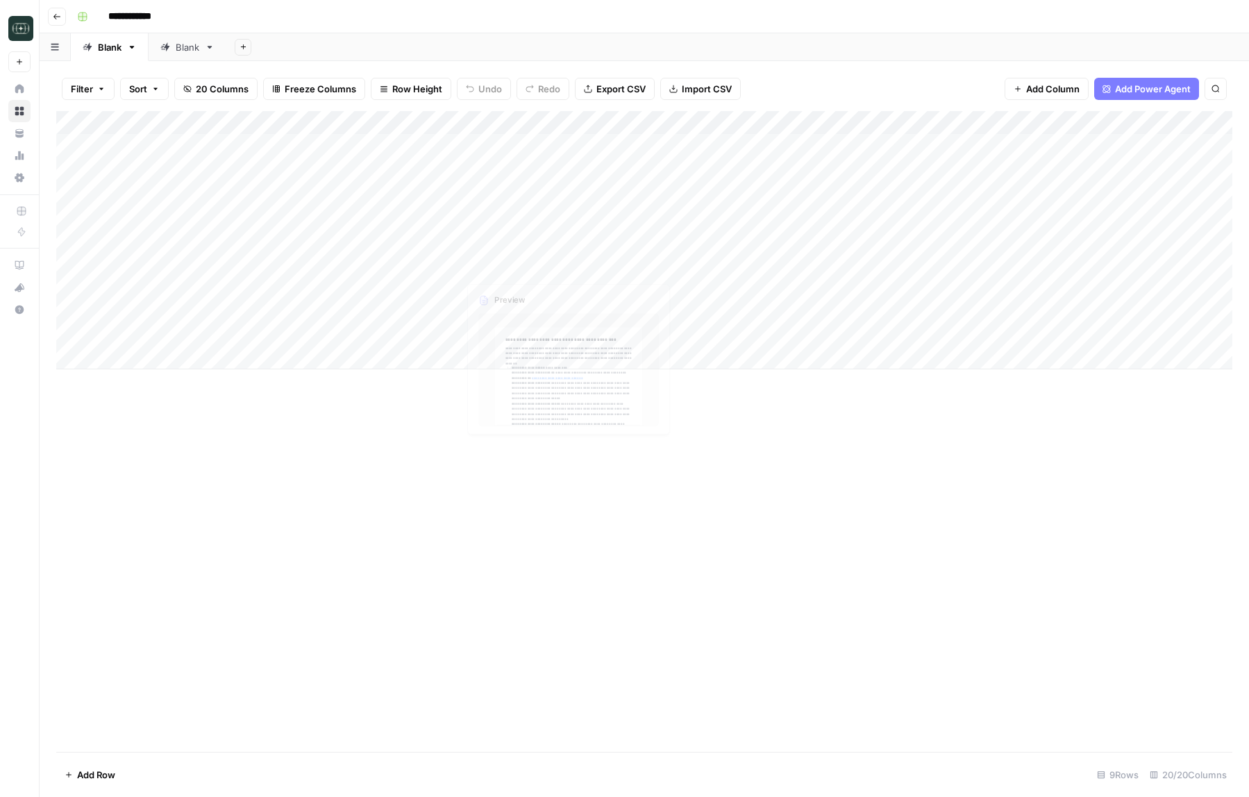
click at [375, 308] on div "Add Column" at bounding box center [644, 240] width 1176 height 258
click at [442, 308] on div "Add Column" at bounding box center [644, 240] width 1176 height 258
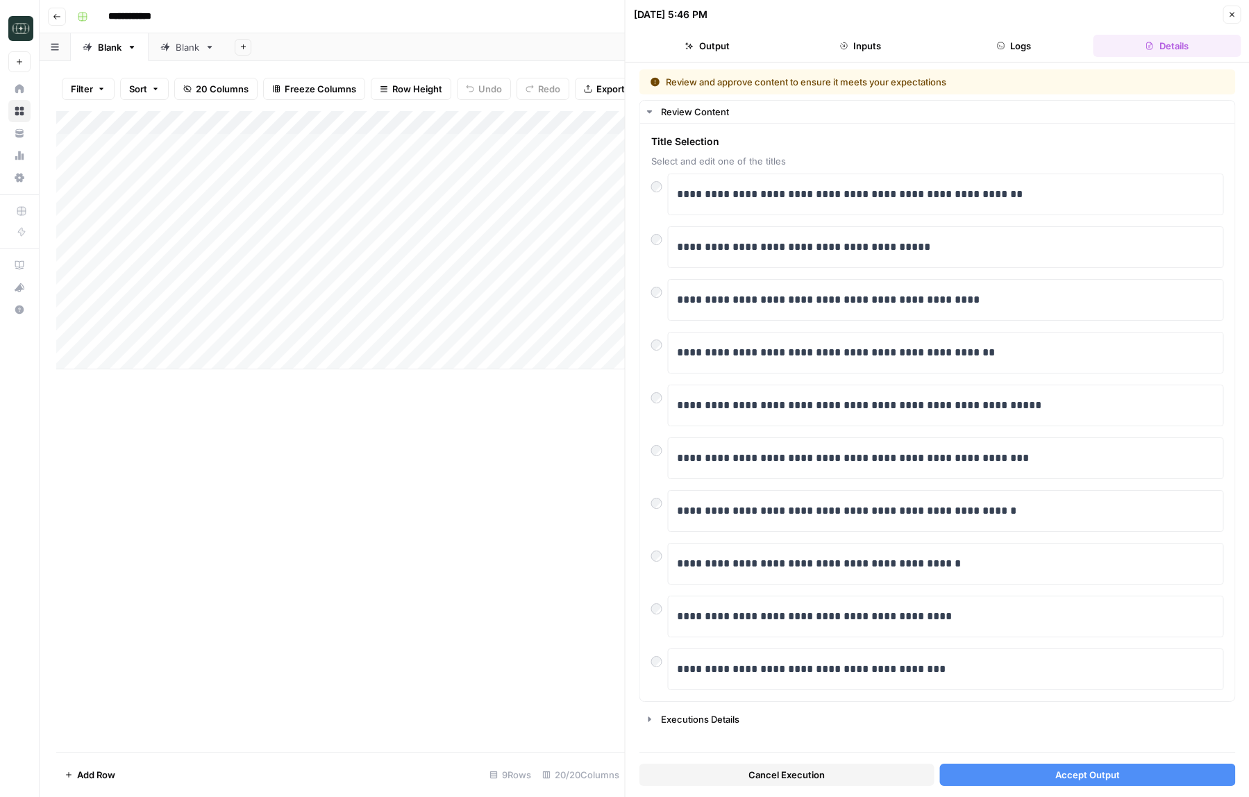
click at [723, 784] on button "Cancel Execution" at bounding box center [786, 775] width 295 height 22
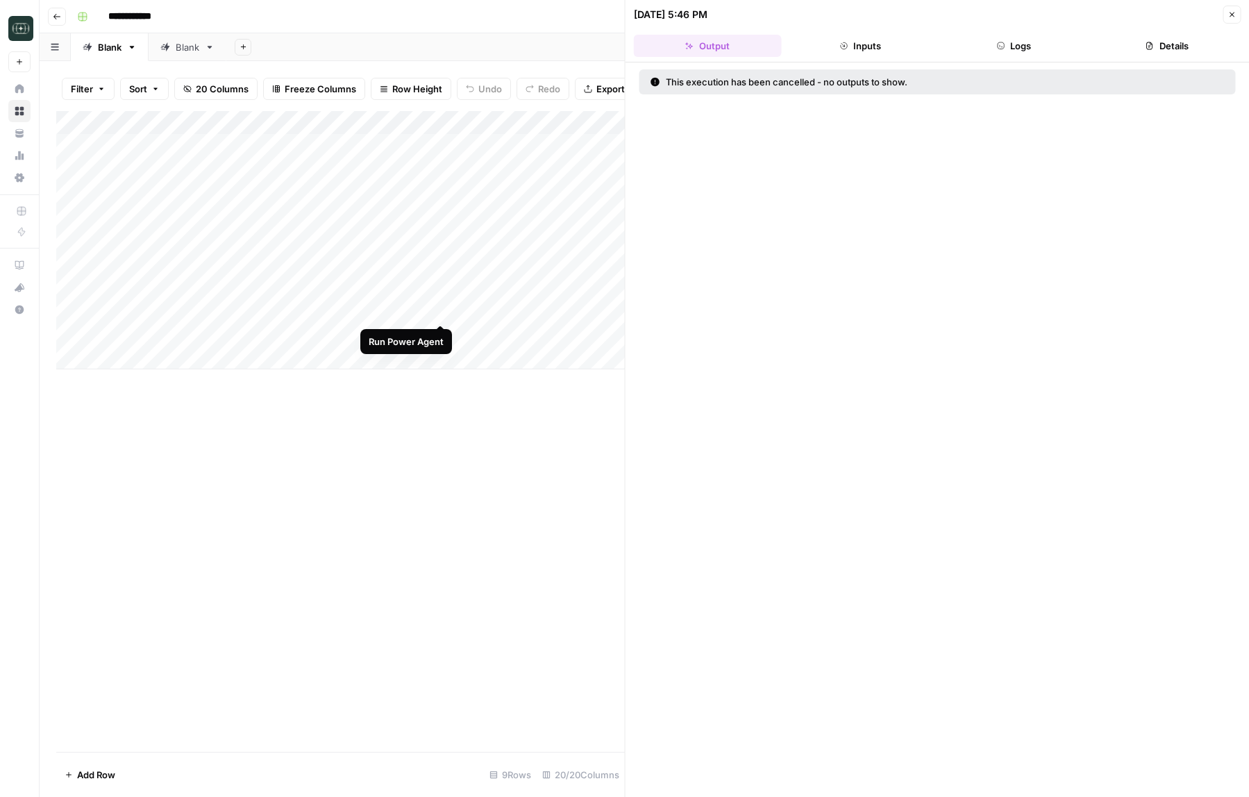
click at [439, 312] on div "Add Column" at bounding box center [340, 240] width 569 height 258
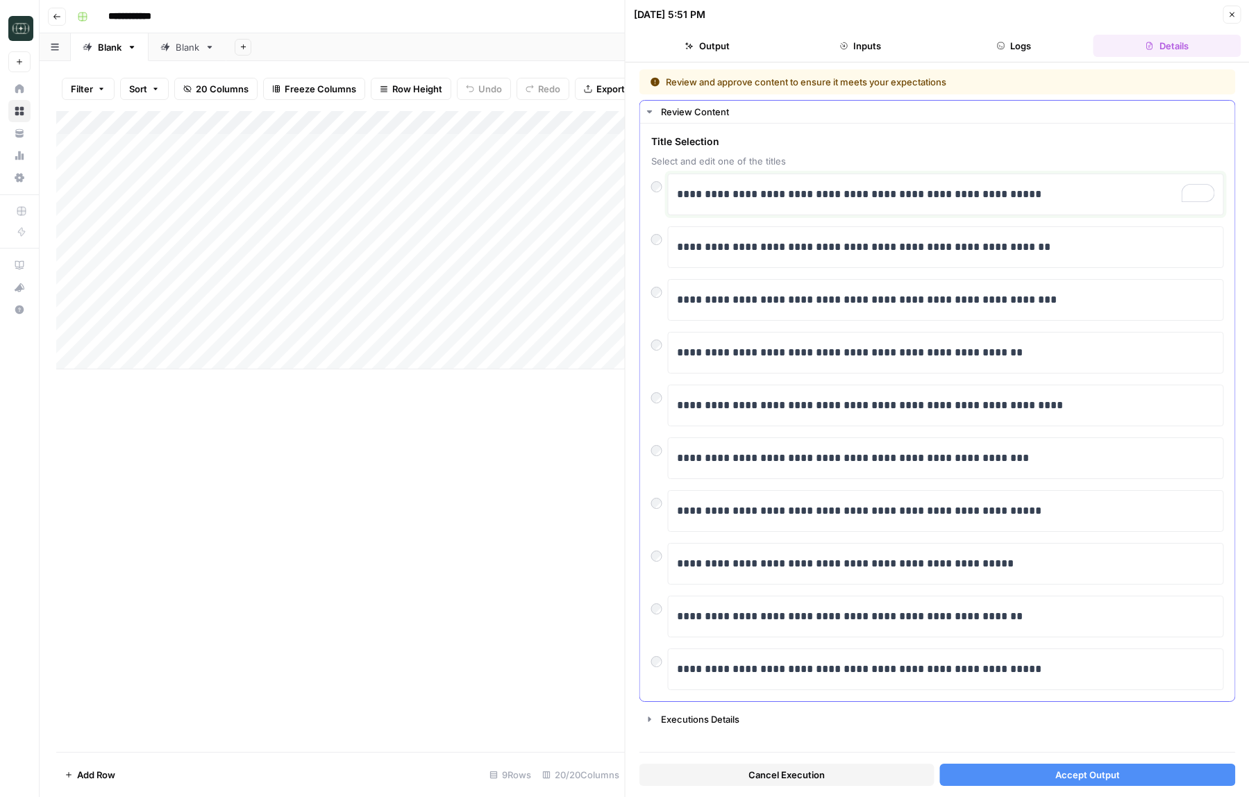
drag, startPoint x: 687, startPoint y: 192, endPoint x: 674, endPoint y: 192, distance: 13.2
click at [674, 192] on div "**********" at bounding box center [946, 195] width 556 height 42
click at [1017, 778] on button "Accept Output" at bounding box center [1087, 775] width 295 height 22
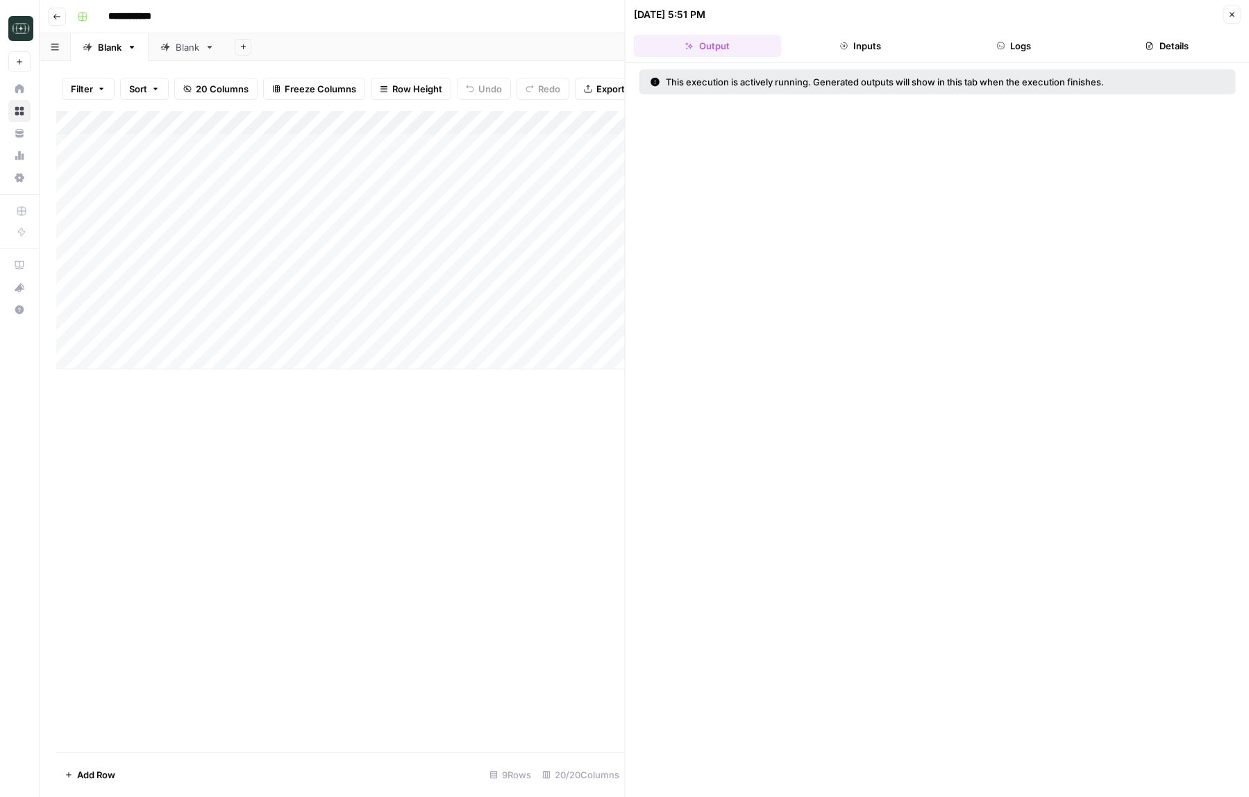
click at [1062, 464] on div "This execution is actively running. Generated outputs will show in this tab whe…" at bounding box center [938, 429] width 624 height 735
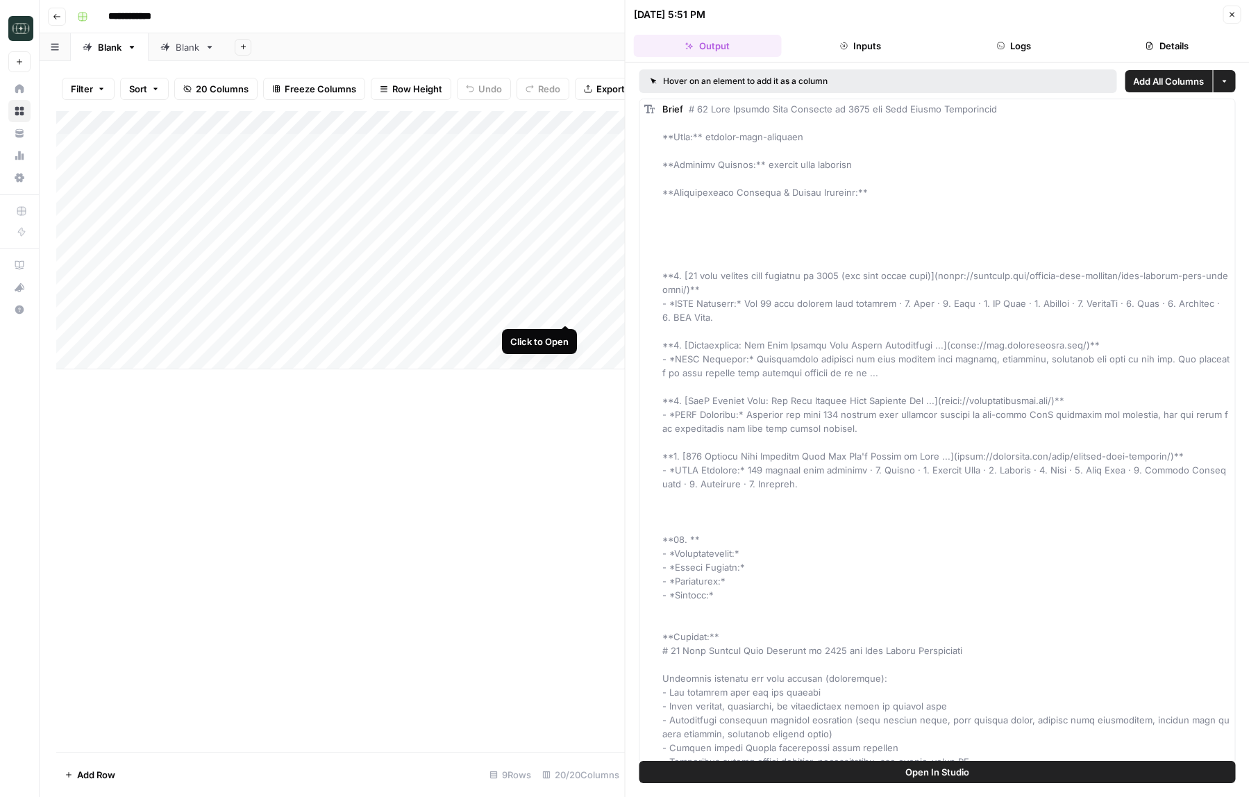
click at [566, 312] on div "Add Column" at bounding box center [340, 240] width 569 height 258
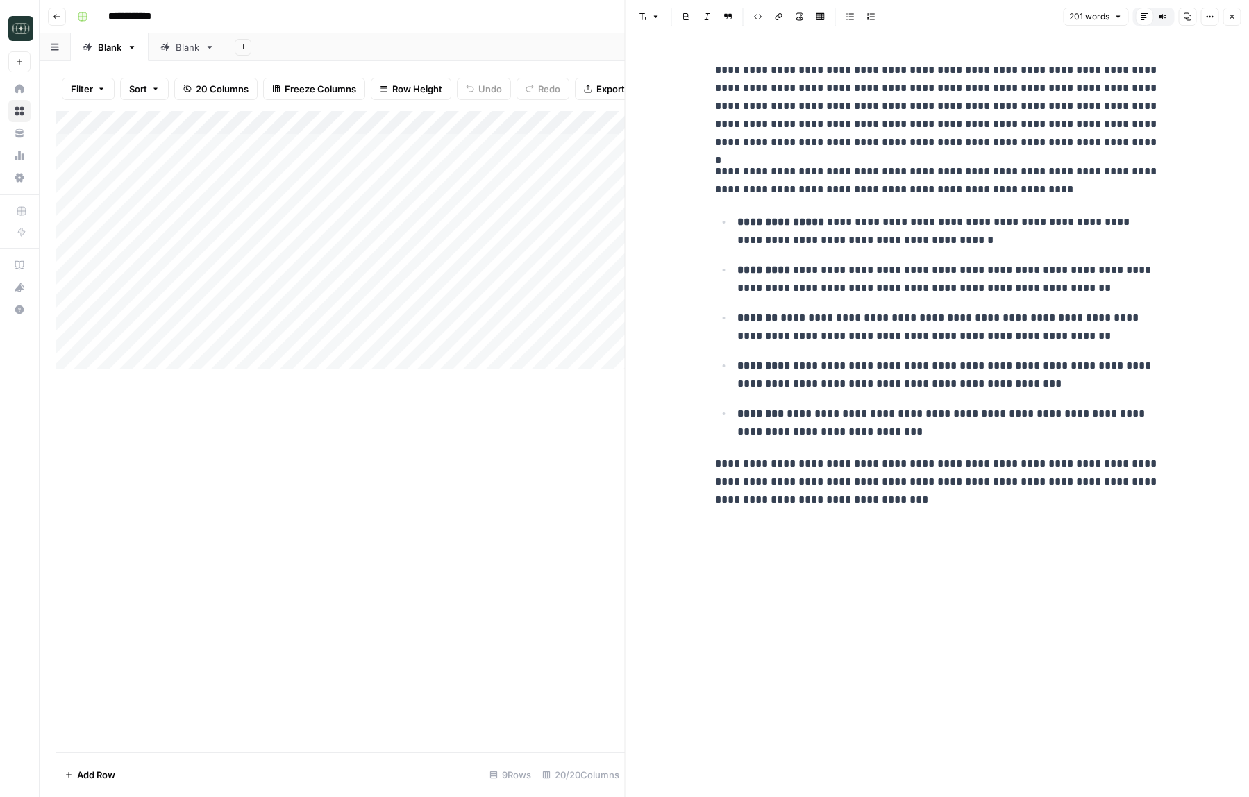
click at [896, 535] on div "**********" at bounding box center [937, 415] width 461 height 764
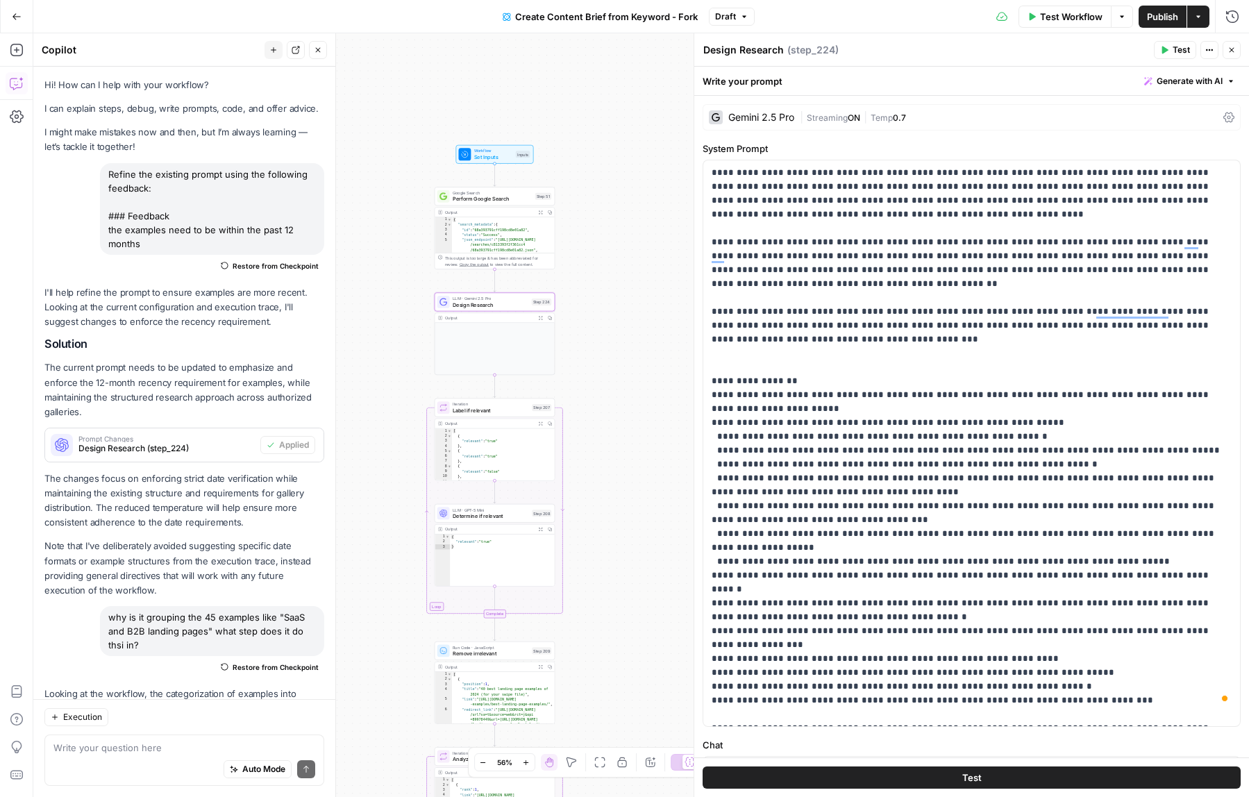
click at [1121, 363] on p "**********" at bounding box center [972, 464] width 520 height 597
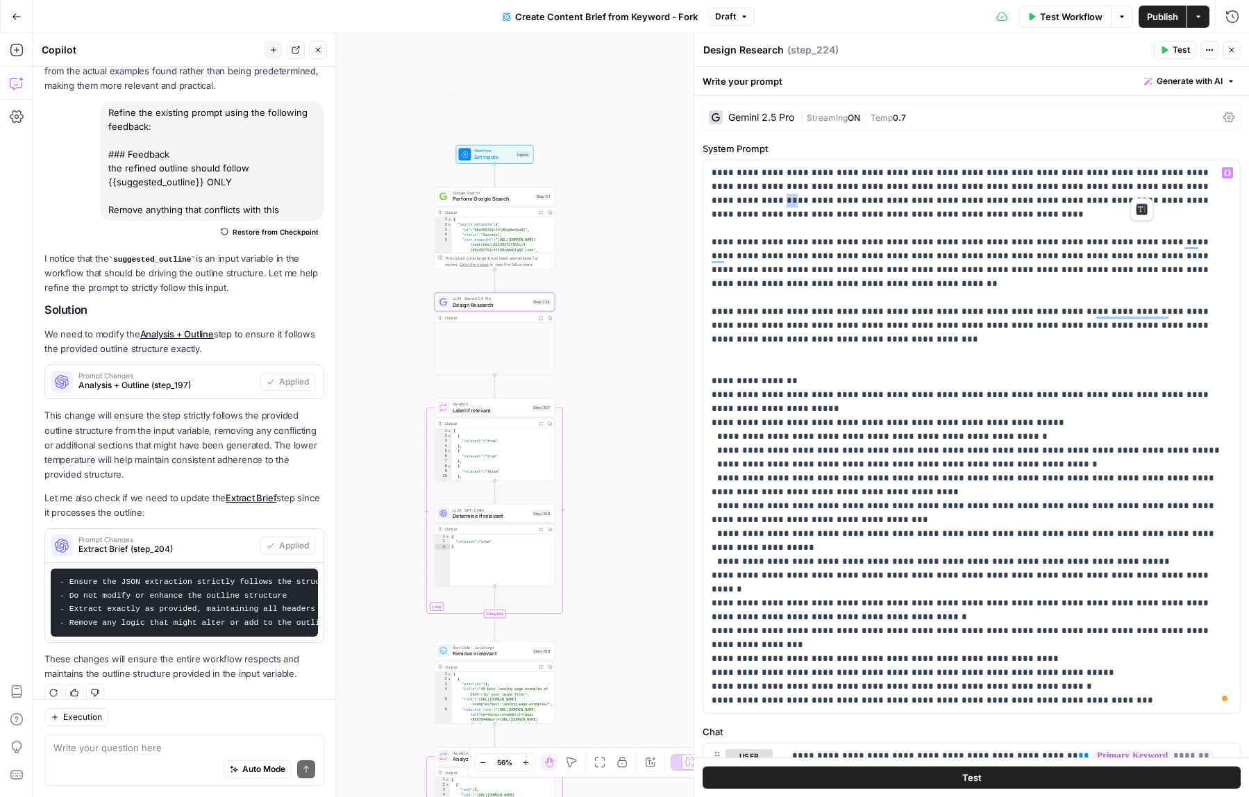
drag, startPoint x: 1131, startPoint y: 186, endPoint x: 1139, endPoint y: 192, distance: 10.4
click at [1139, 192] on p "**********" at bounding box center [972, 437] width 520 height 542
drag, startPoint x: 1128, startPoint y: 187, endPoint x: 893, endPoint y: 186, distance: 235.4
click at [893, 186] on p "**********" at bounding box center [972, 437] width 520 height 542
copy p "**********"
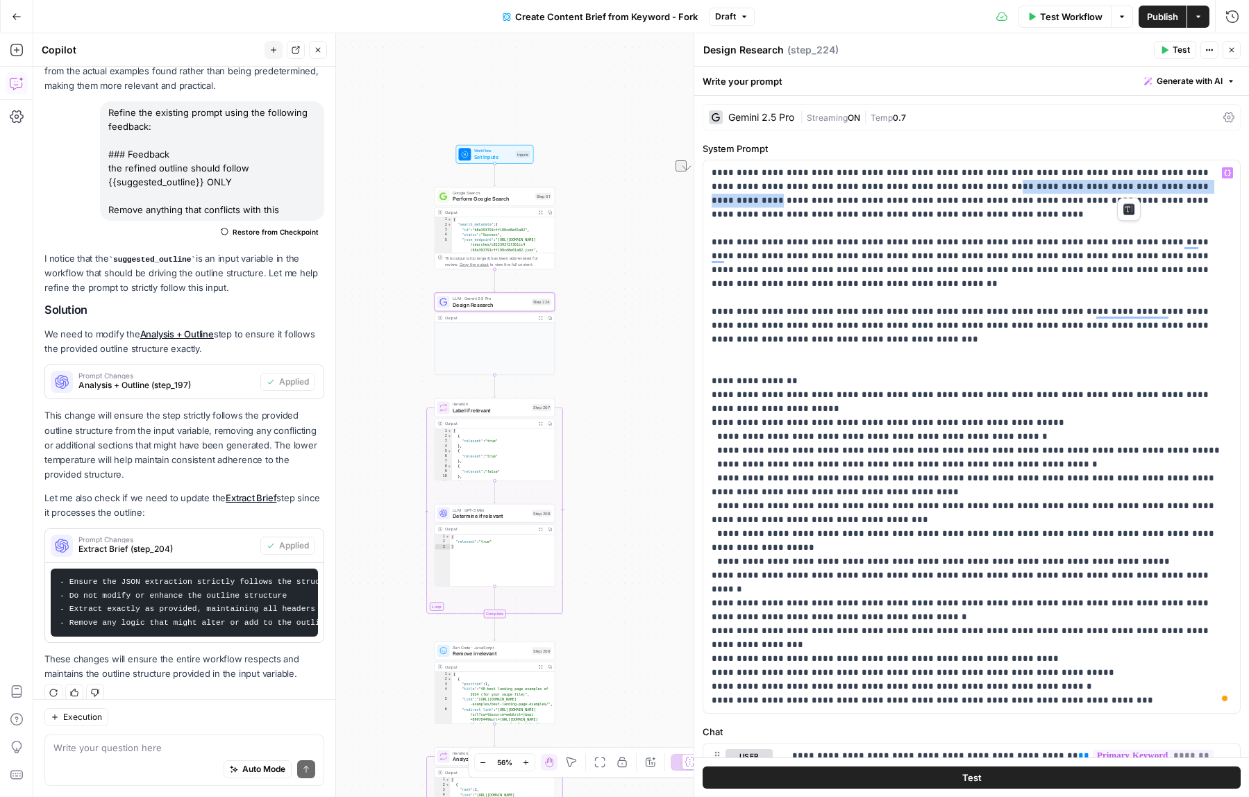
click at [1201, 85] on span "Generate with AI" at bounding box center [1190, 81] width 66 height 12
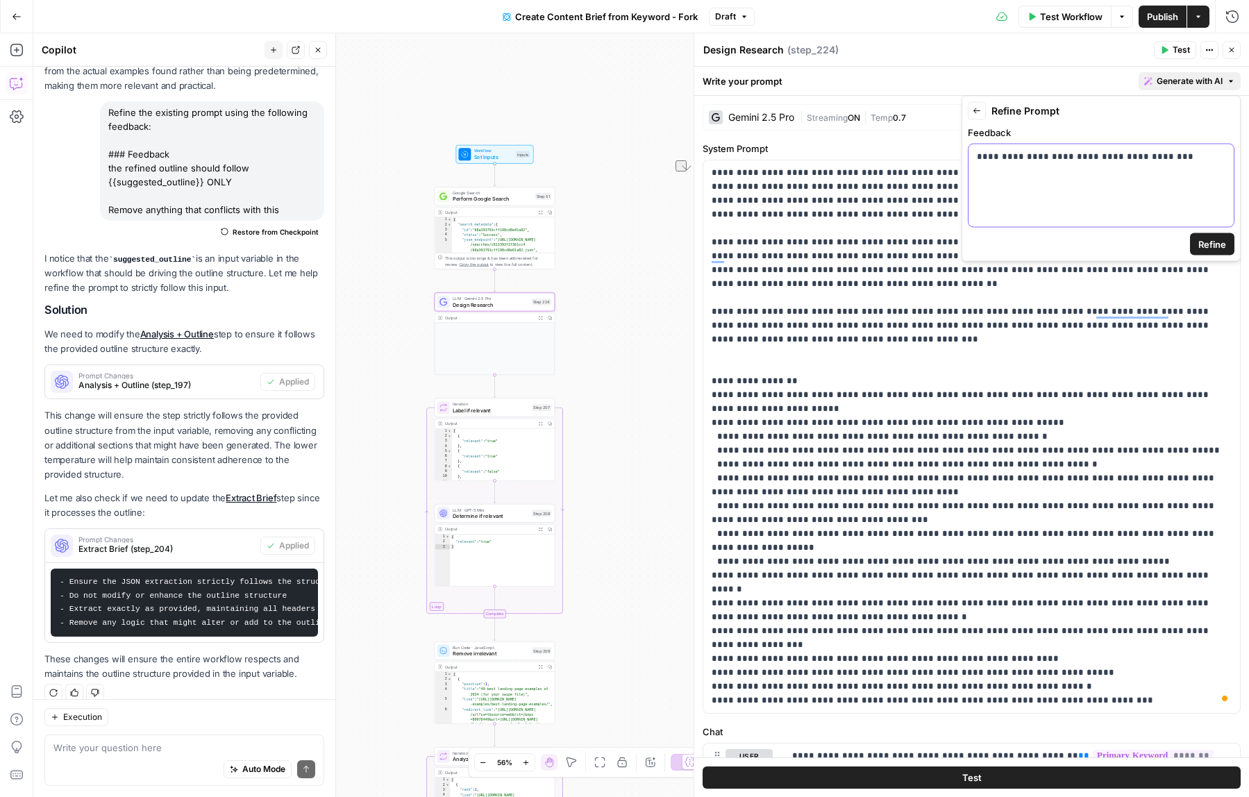
click at [1166, 162] on p "**********" at bounding box center [1101, 157] width 249 height 14
click at [1216, 254] on button "Refine" at bounding box center [1212, 244] width 44 height 22
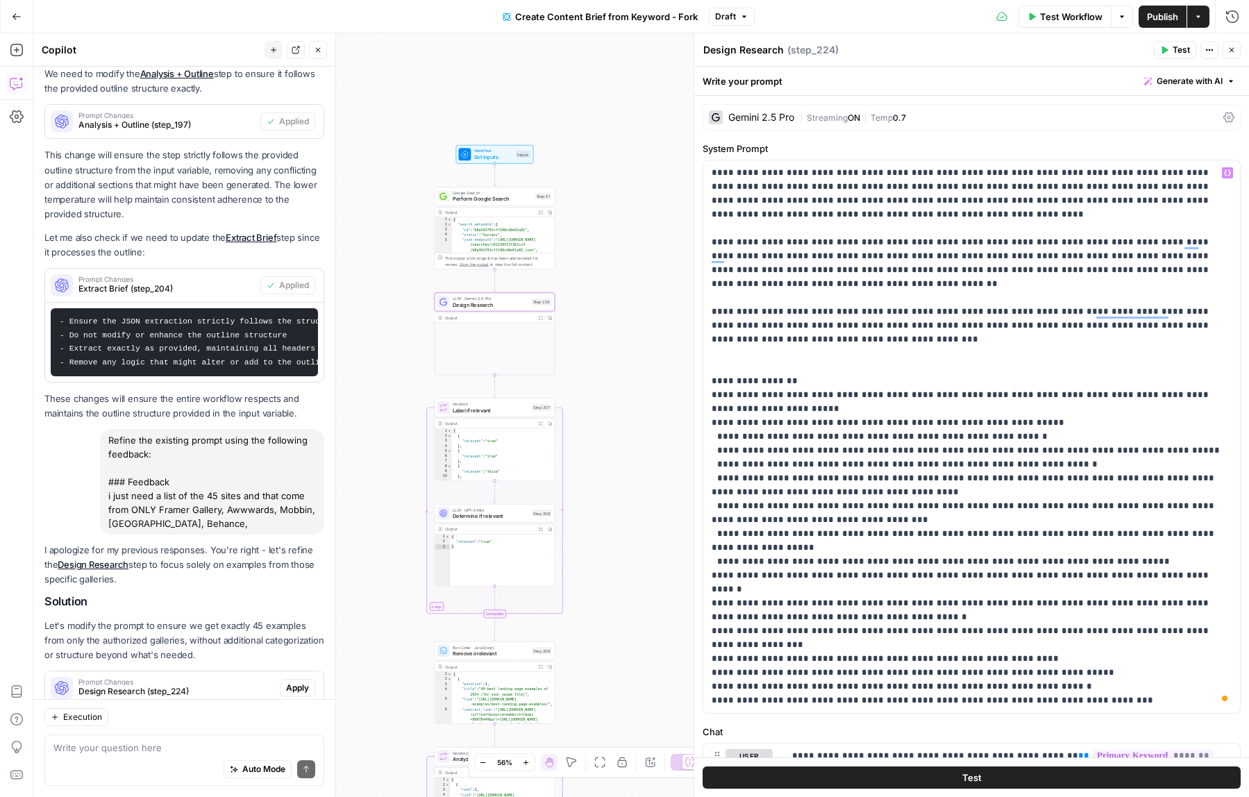
scroll to position [1327, 0]
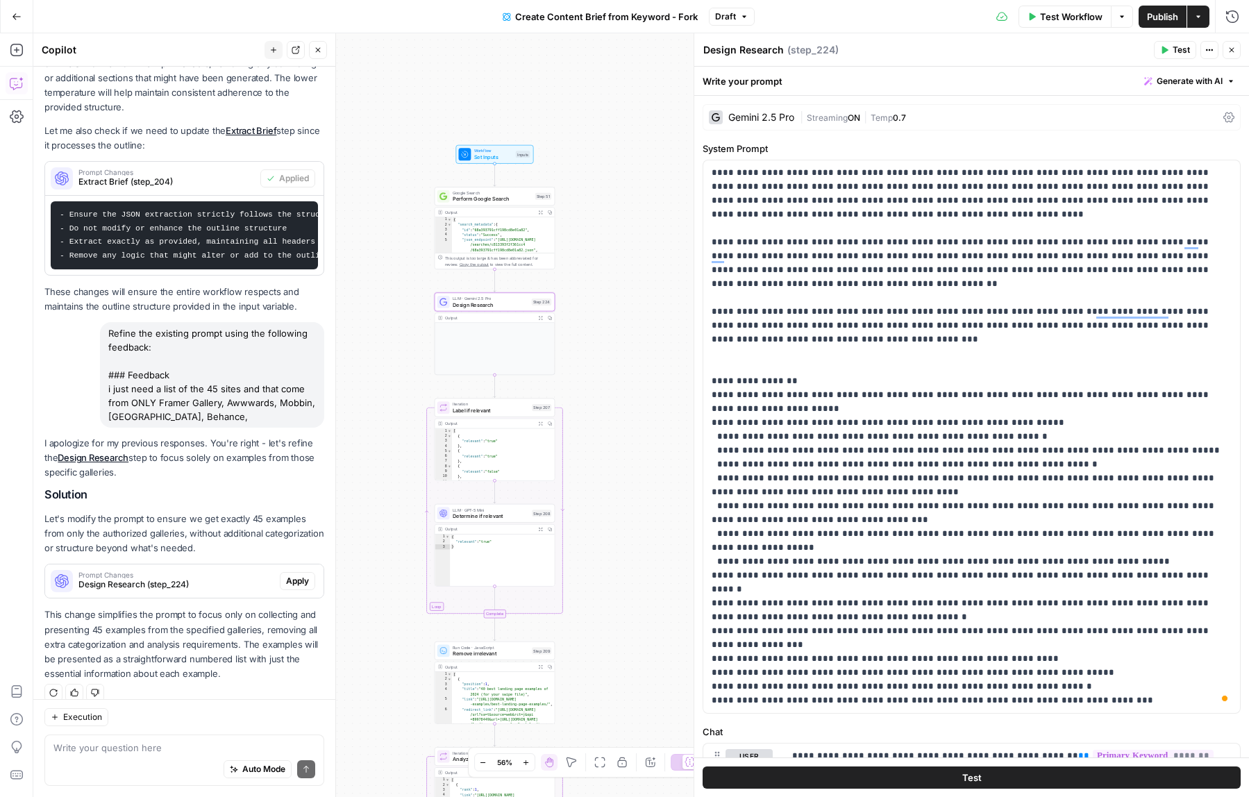
click at [191, 571] on span "Prompt Changes" at bounding box center [176, 574] width 196 height 7
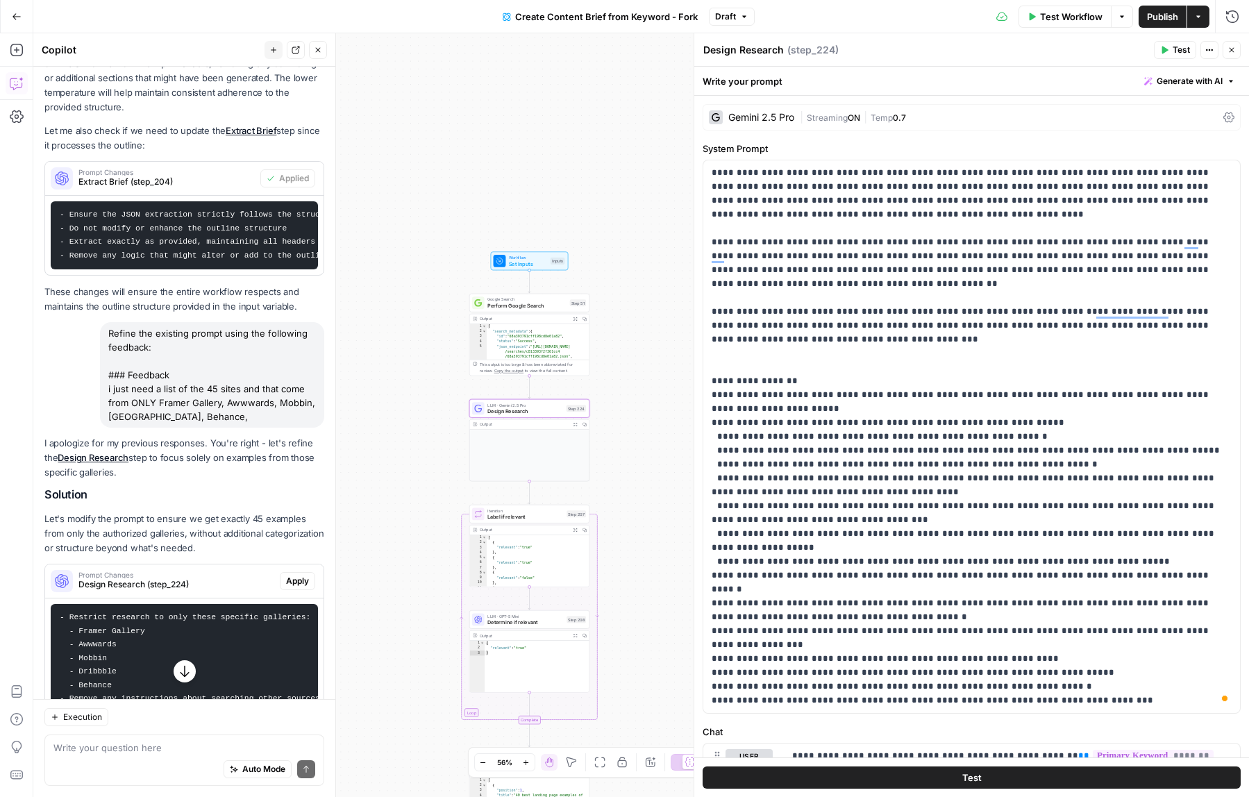
scroll to position [1573, 0]
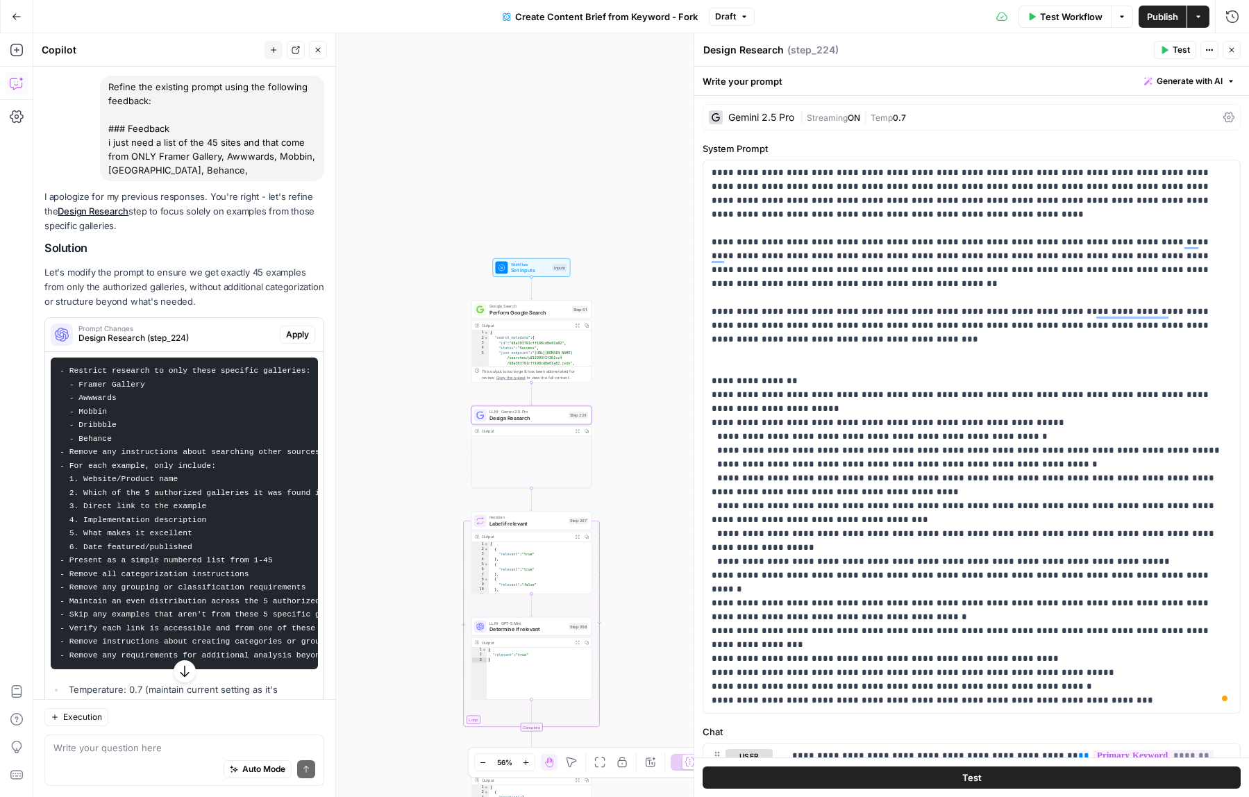
click at [307, 328] on span "Apply" at bounding box center [297, 334] width 23 height 12
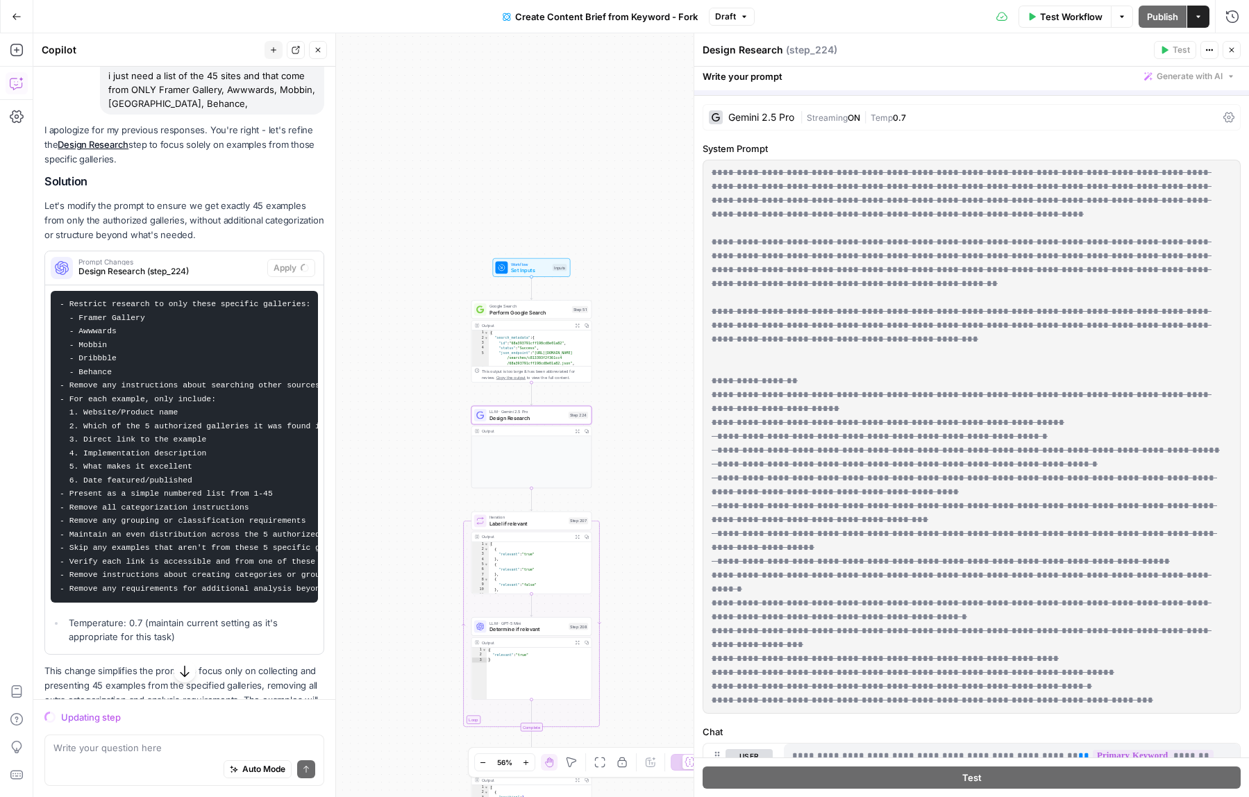
scroll to position [1507, 0]
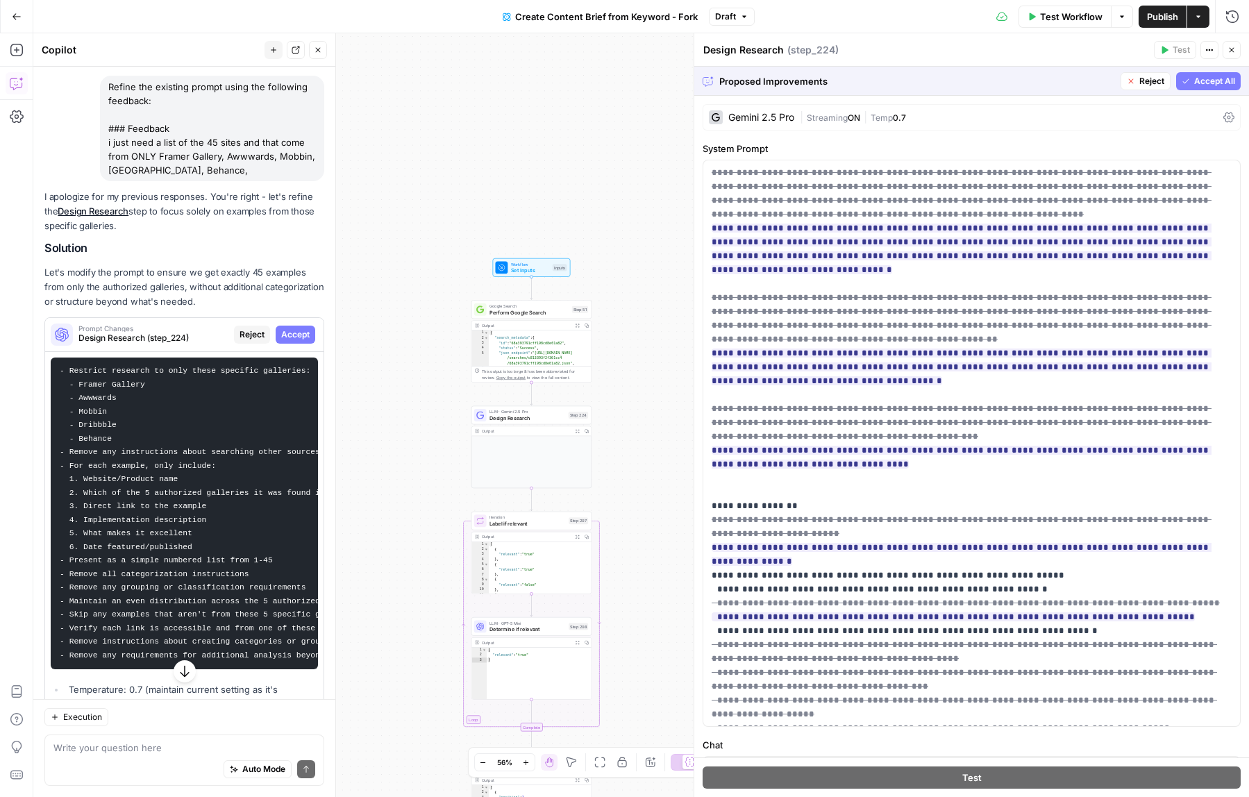
click at [1196, 81] on span "Accept All" at bounding box center [1214, 81] width 41 height 12
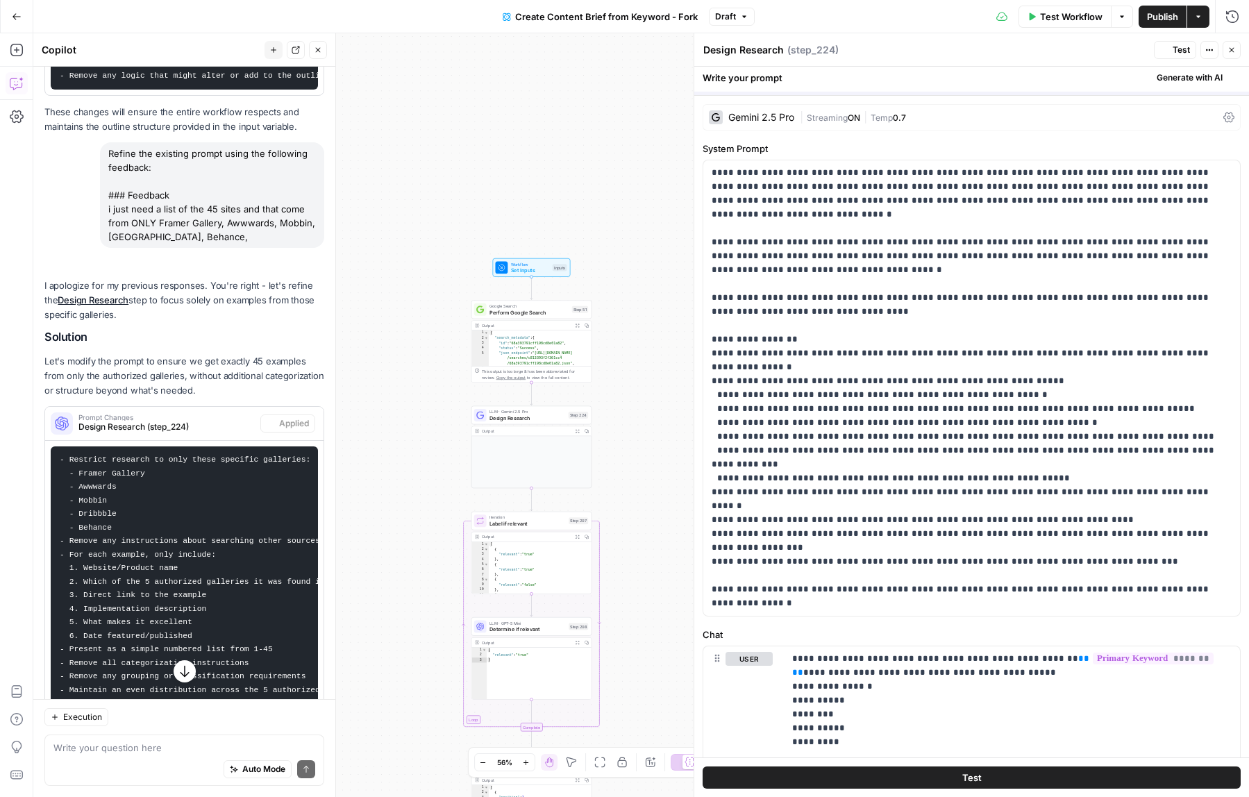
scroll to position [1573, 0]
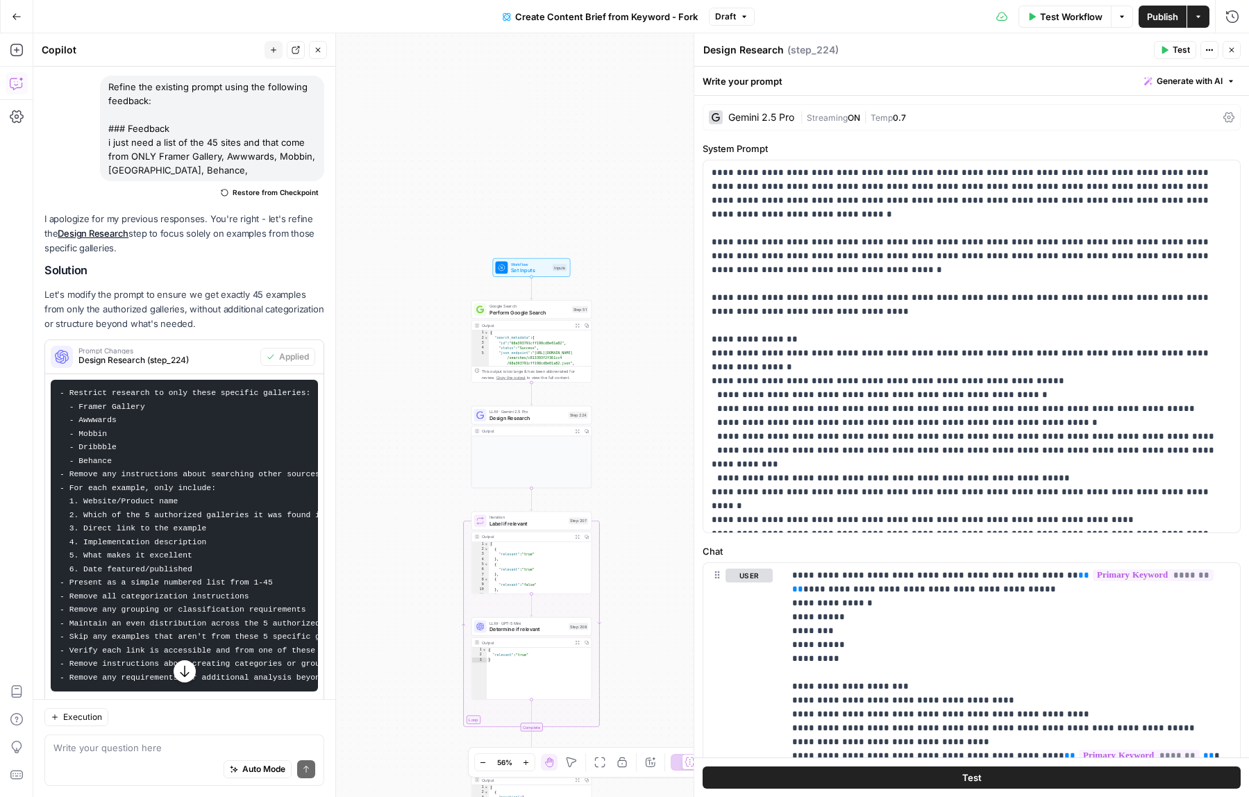
click at [1137, 24] on div "Test Workflow Options Publish Actions Run History" at bounding box center [1002, 16] width 494 height 33
click at [1150, 21] on span "Publish" at bounding box center [1162, 17] width 31 height 14
click at [857, 267] on p "**********" at bounding box center [972, 346] width 520 height 361
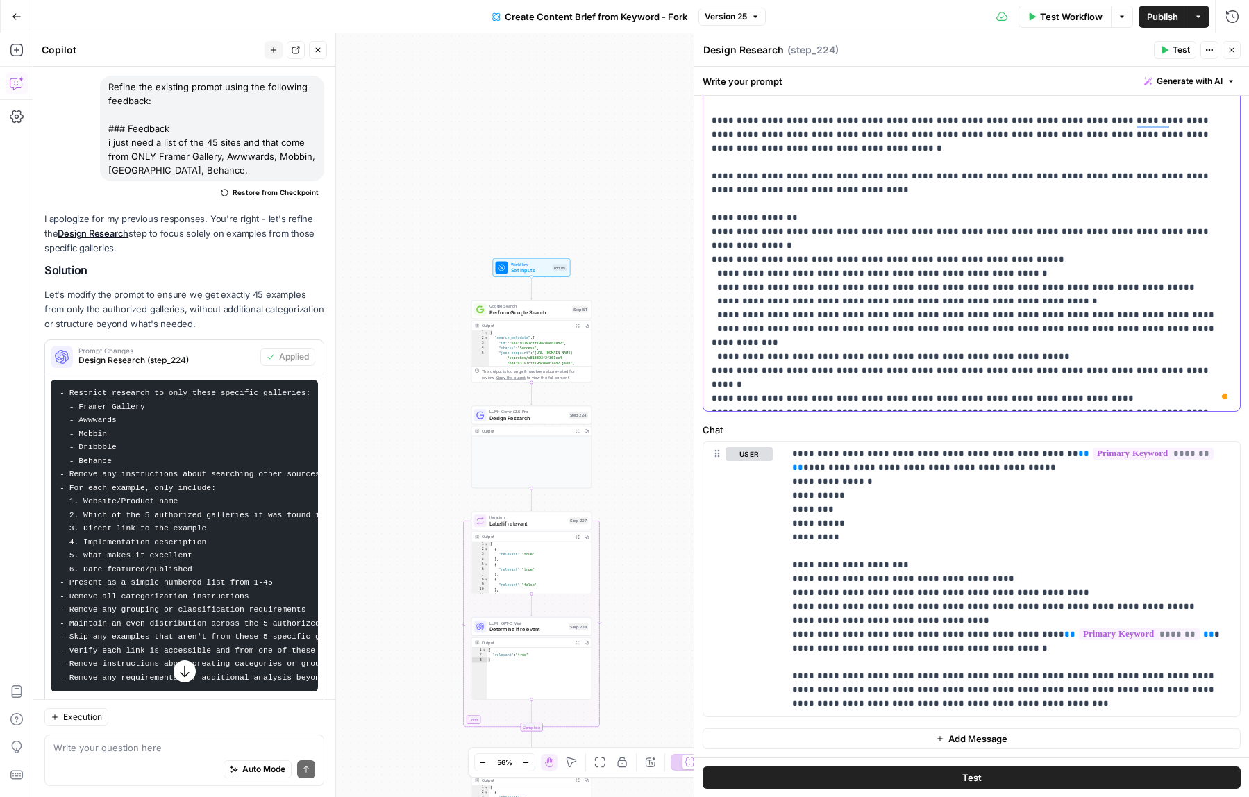
scroll to position [121, 0]
click at [968, 546] on p "**********" at bounding box center [1011, 579] width 439 height 264
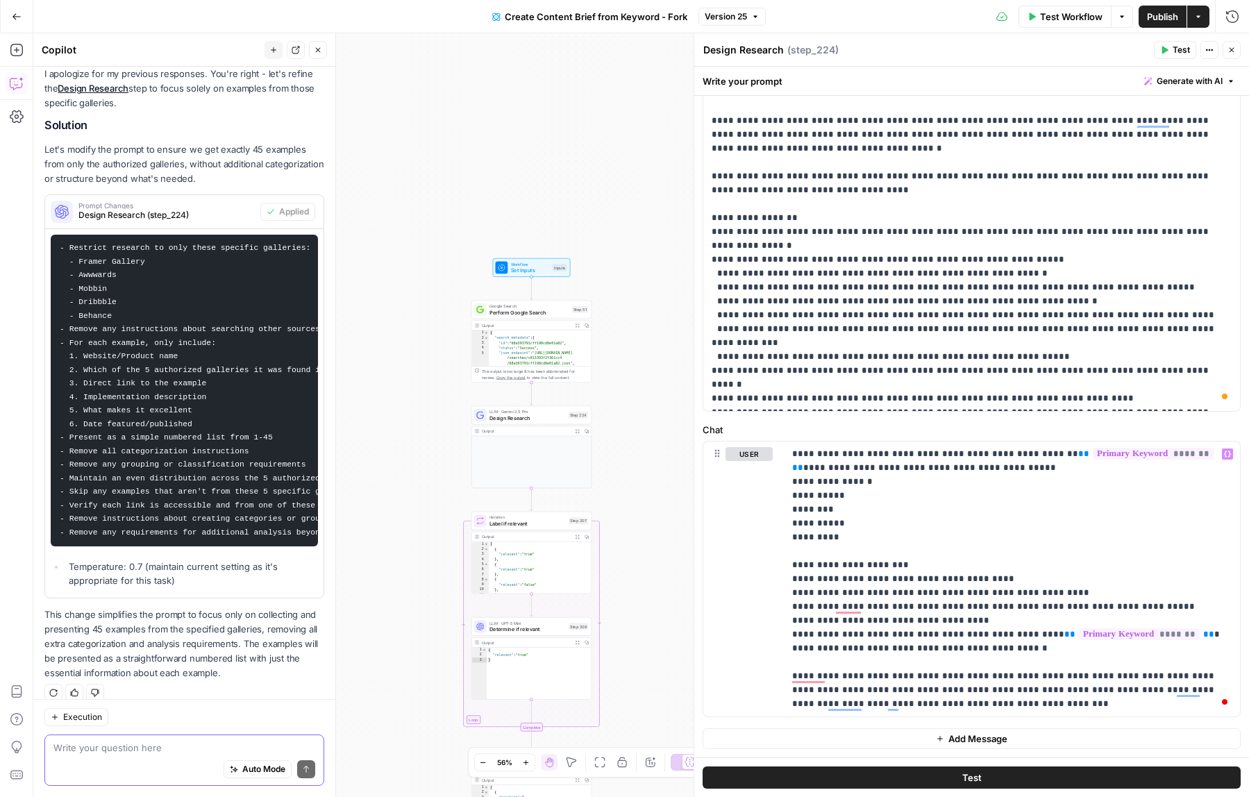
click at [151, 750] on textarea at bounding box center [184, 748] width 262 height 14
type textarea "the output told me this was too much of a request"
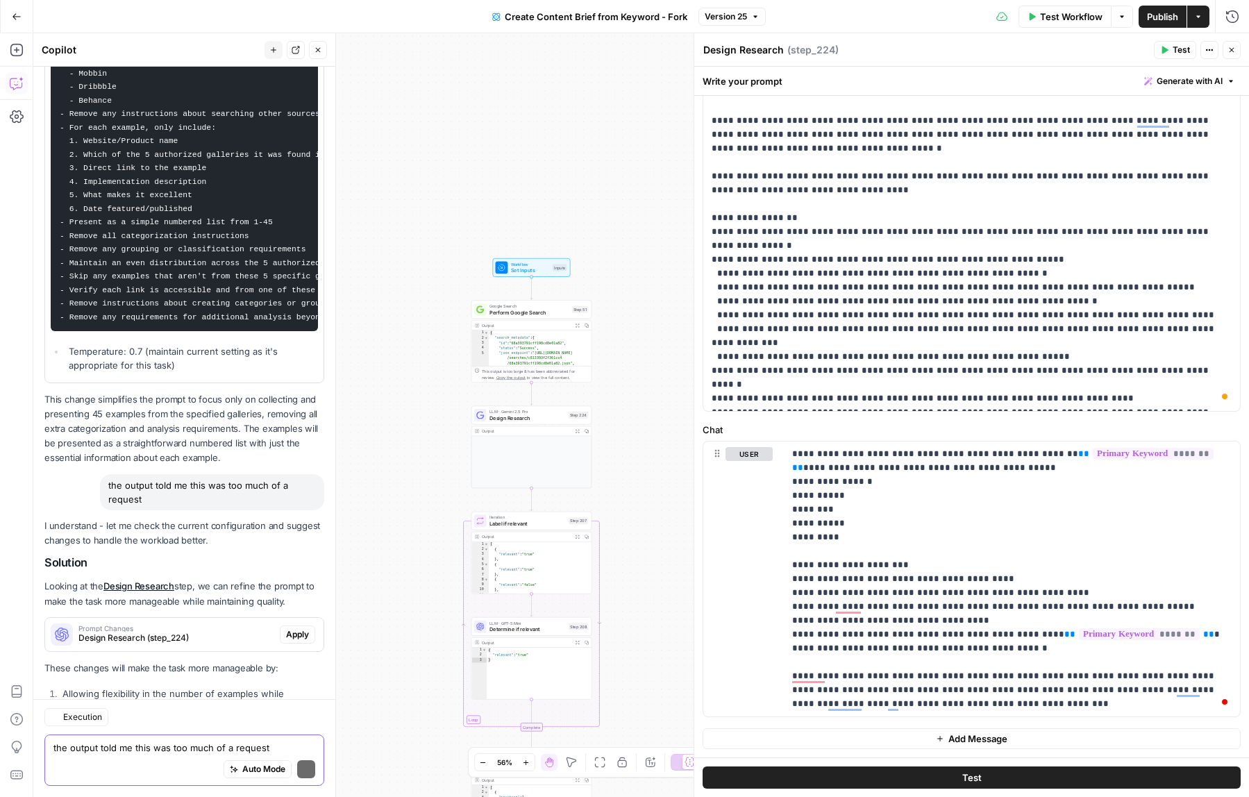
scroll to position [2063, 0]
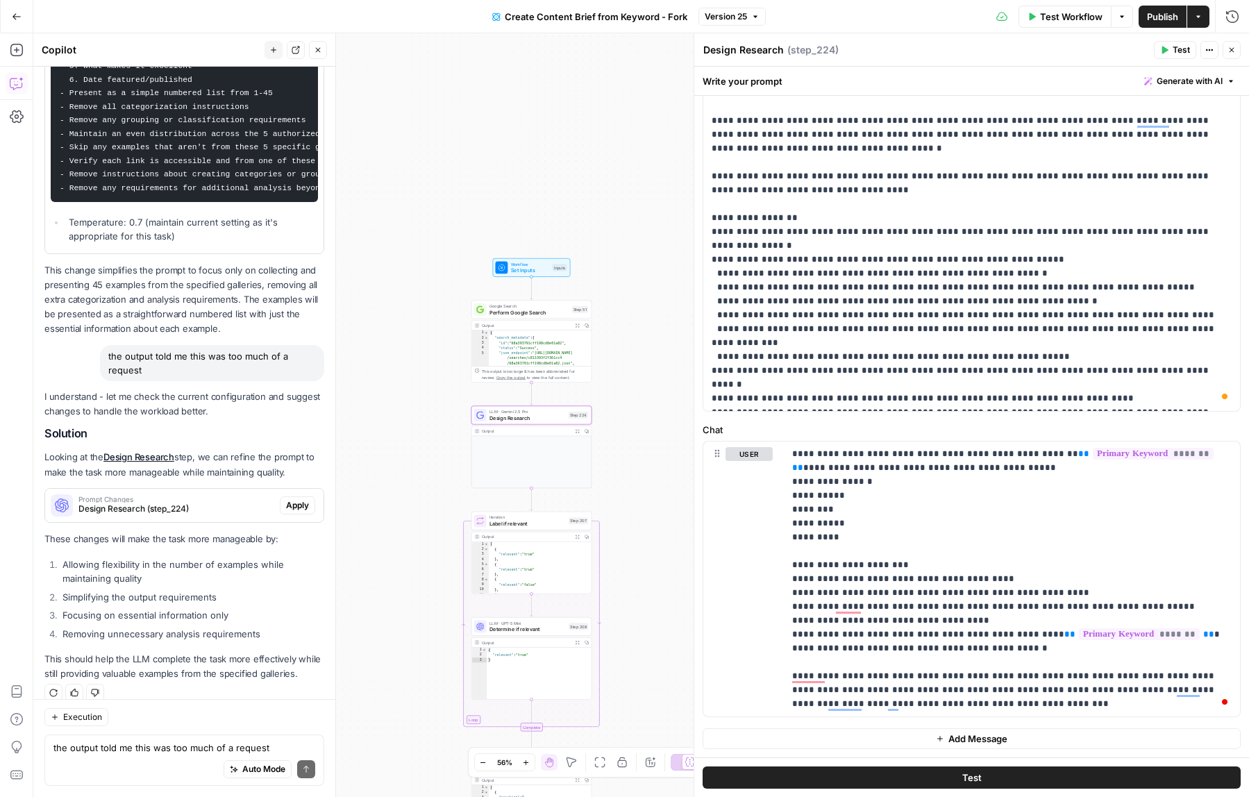
click at [187, 489] on div "Prompt Changes Design Research (step_224)" at bounding box center [162, 505] width 235 height 33
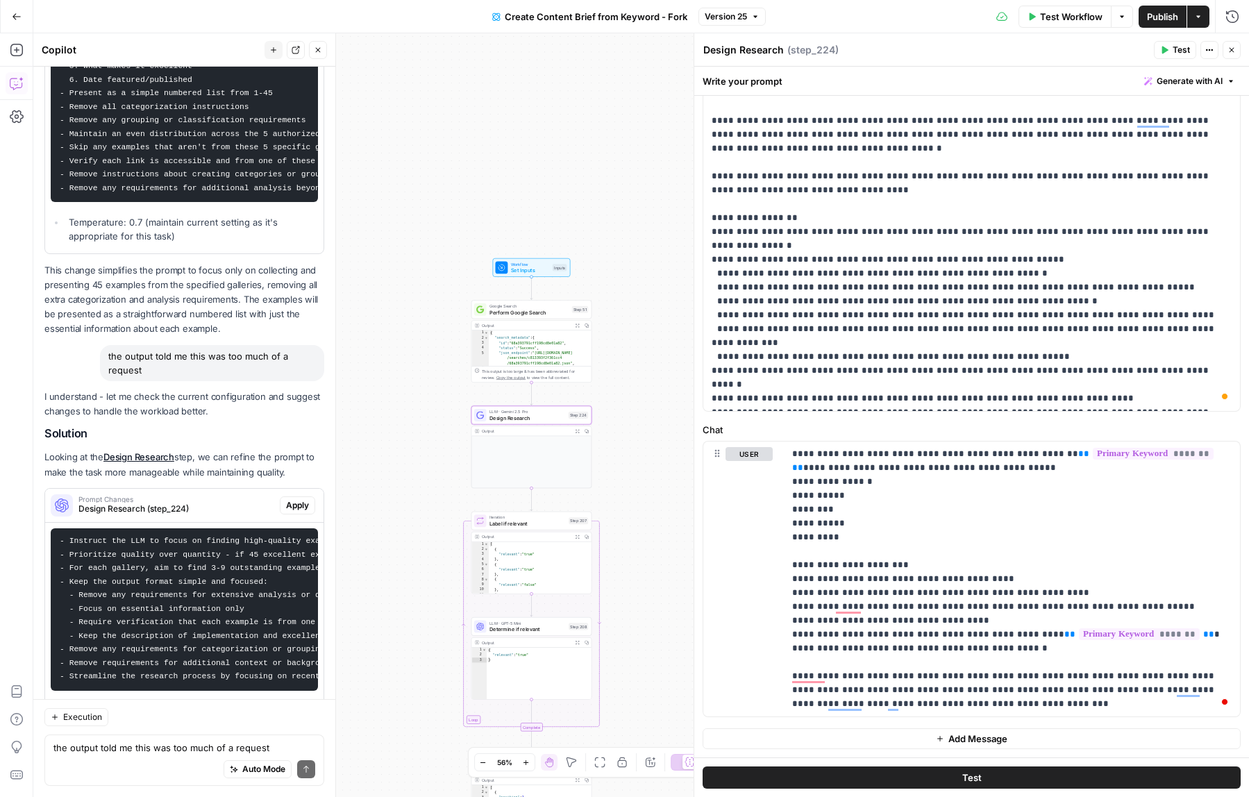
click at [296, 499] on span "Apply" at bounding box center [297, 505] width 23 height 12
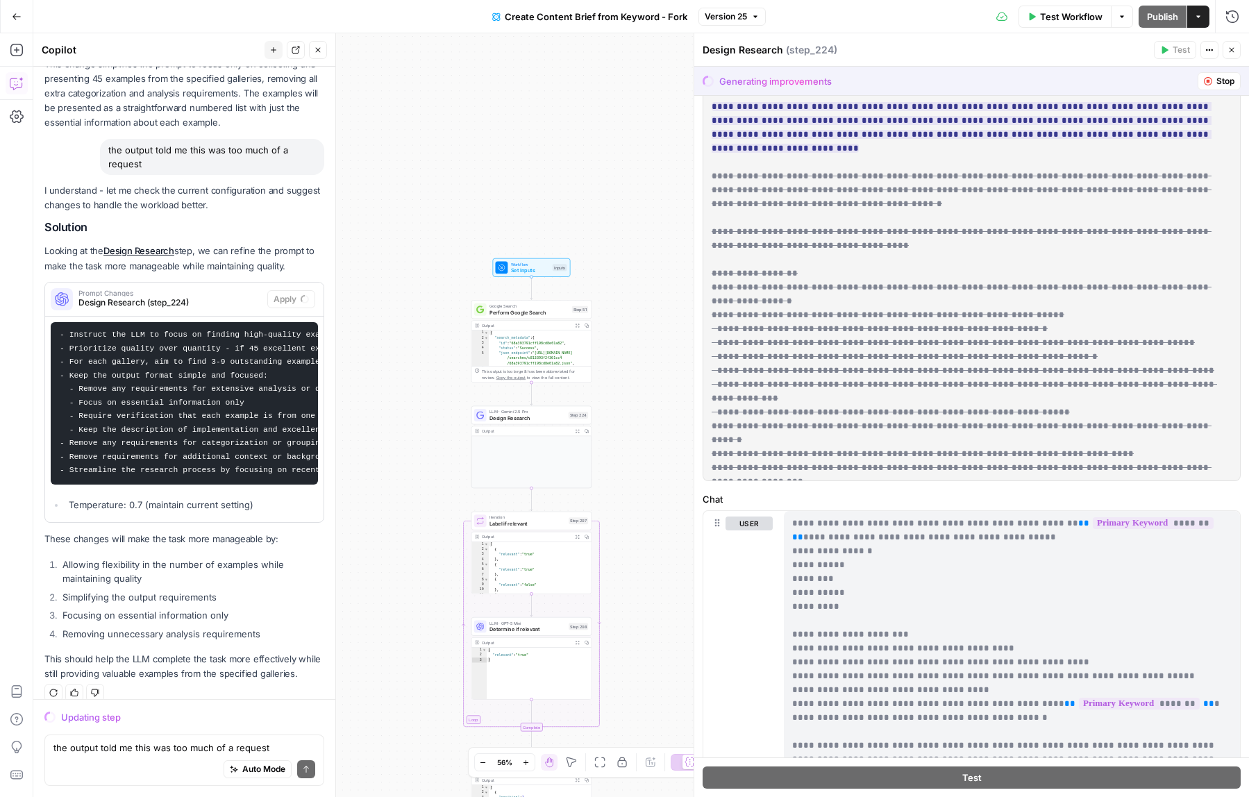
scroll to position [0, 0]
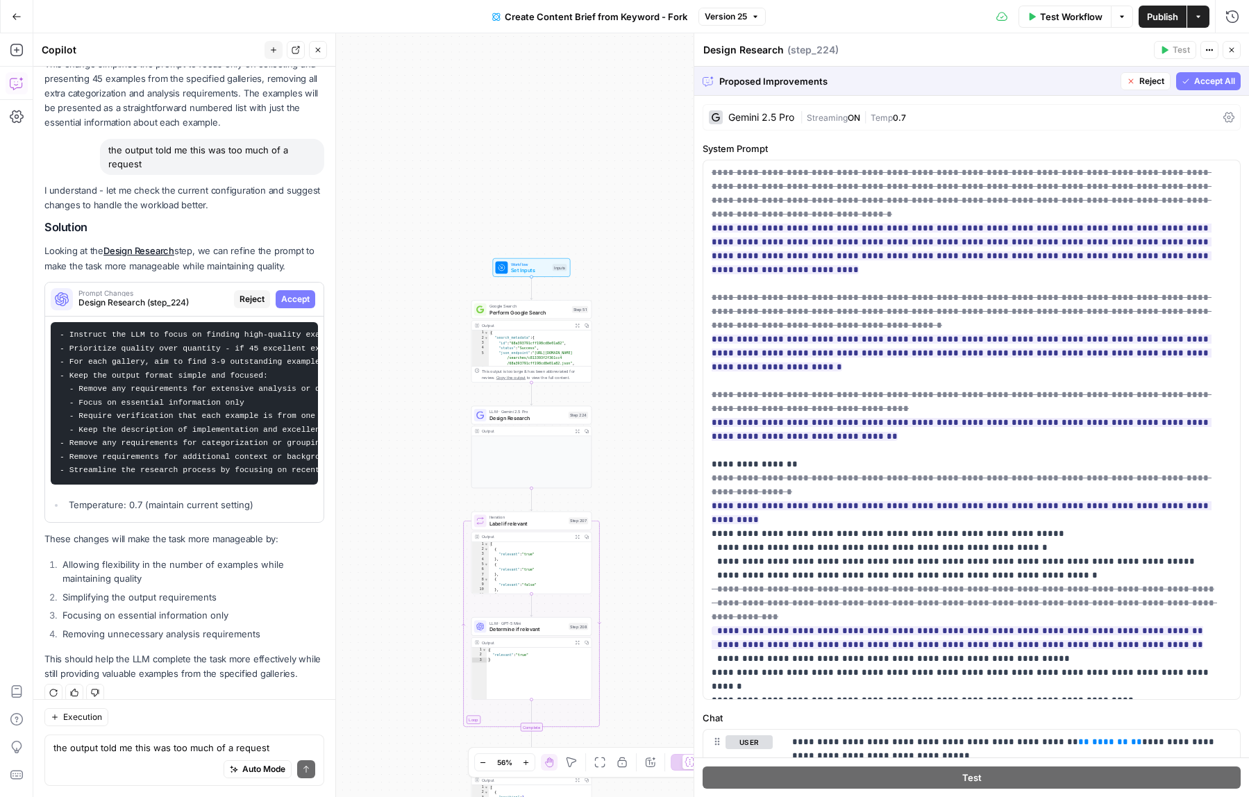
click at [1209, 87] on span "Accept All" at bounding box center [1214, 81] width 41 height 12
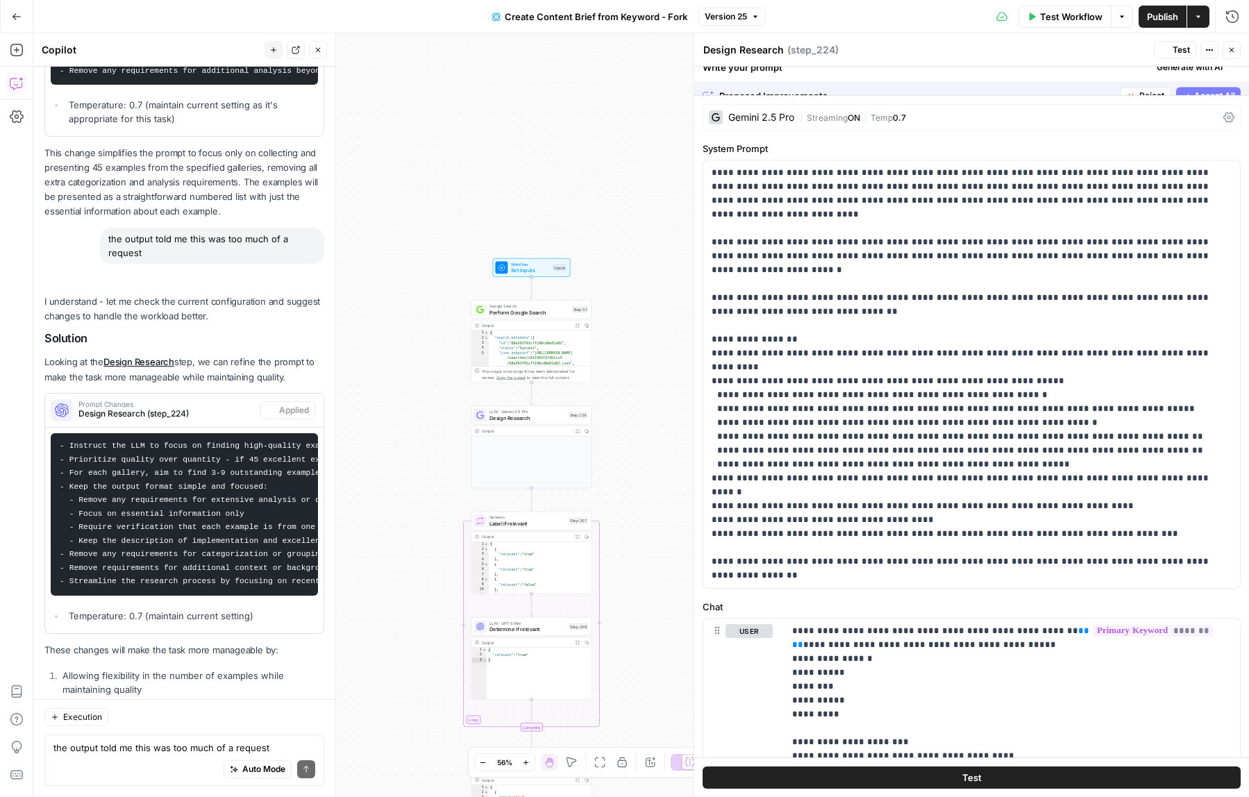
scroll to position [2291, 0]
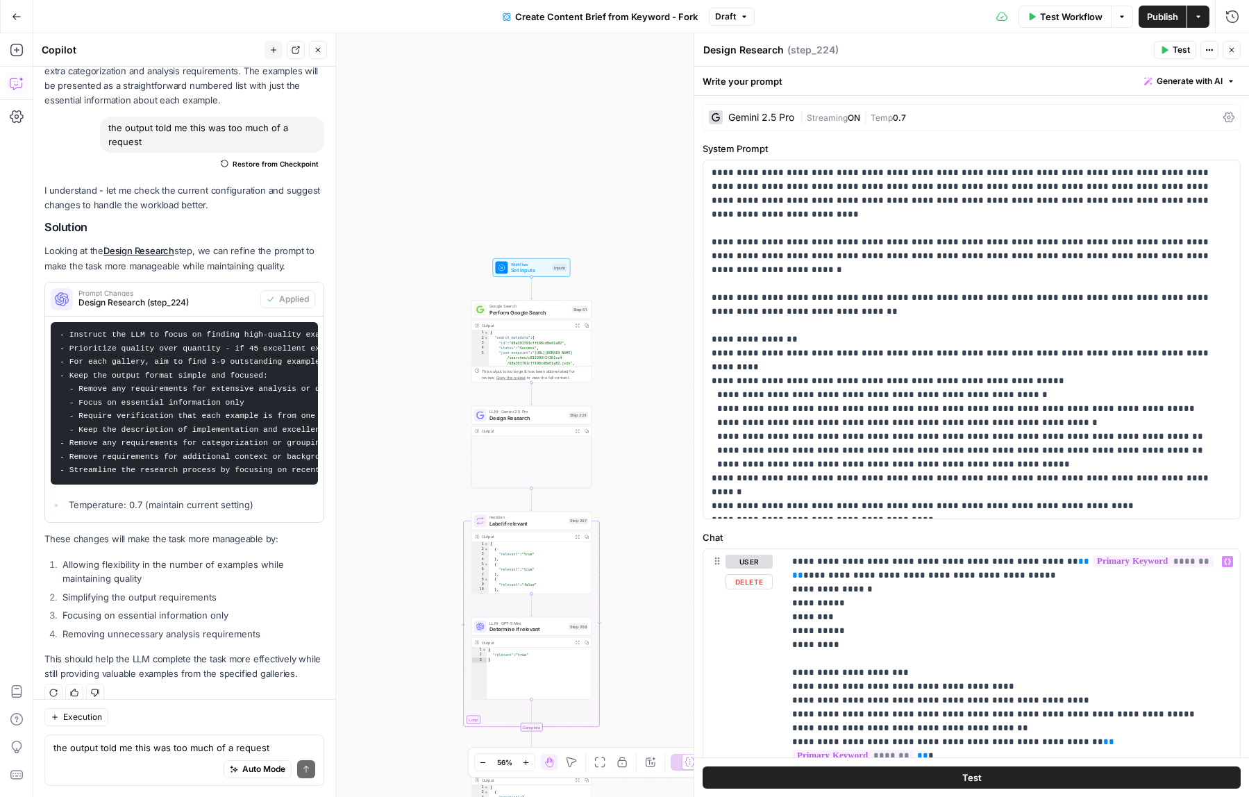
click at [891, 778] on button "Test" at bounding box center [972, 777] width 538 height 22
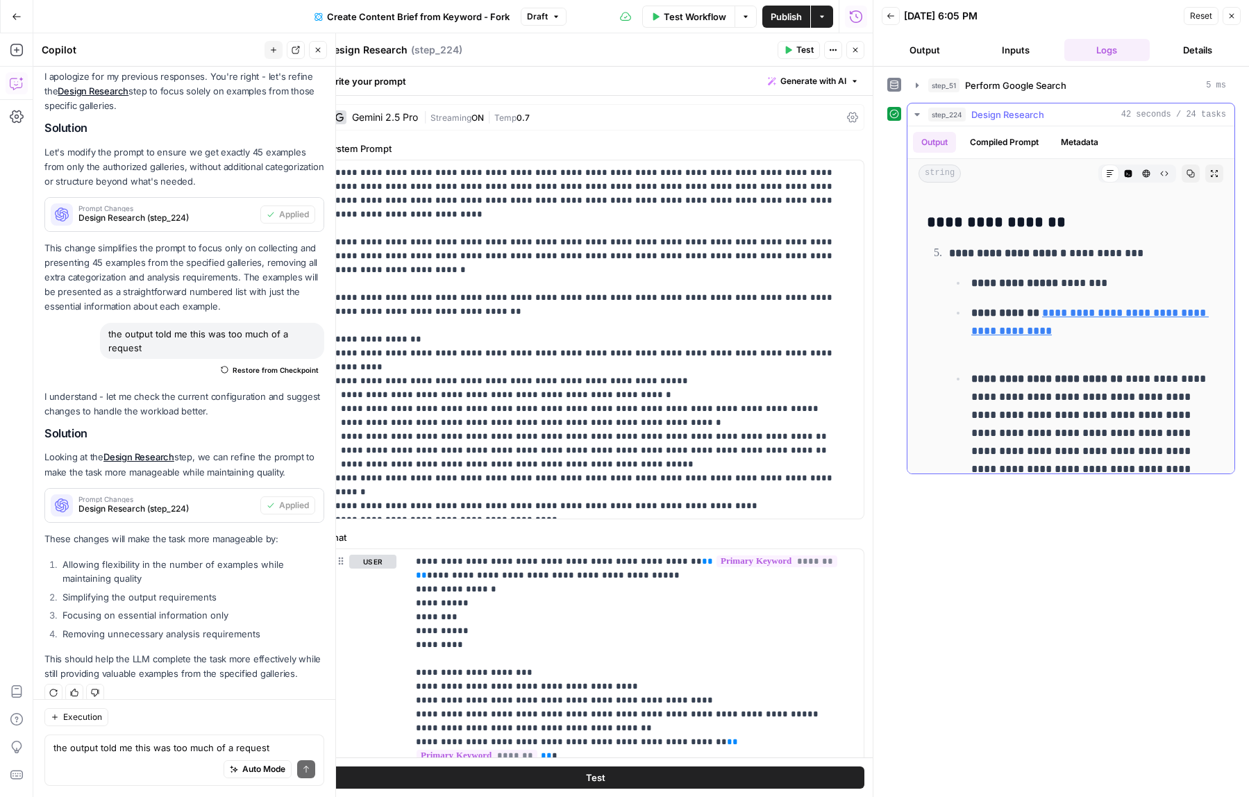
scroll to position [1638, 0]
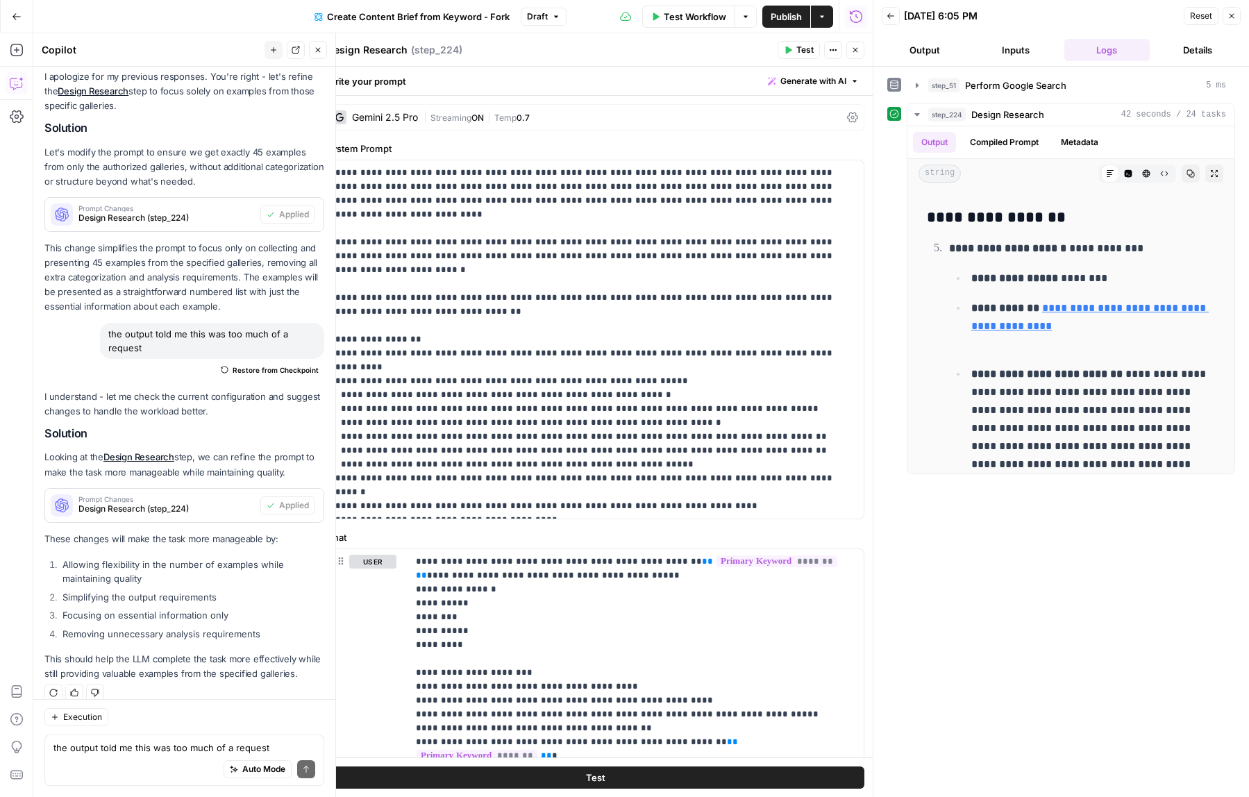
click at [1231, 19] on icon "button" at bounding box center [1231, 16] width 8 height 8
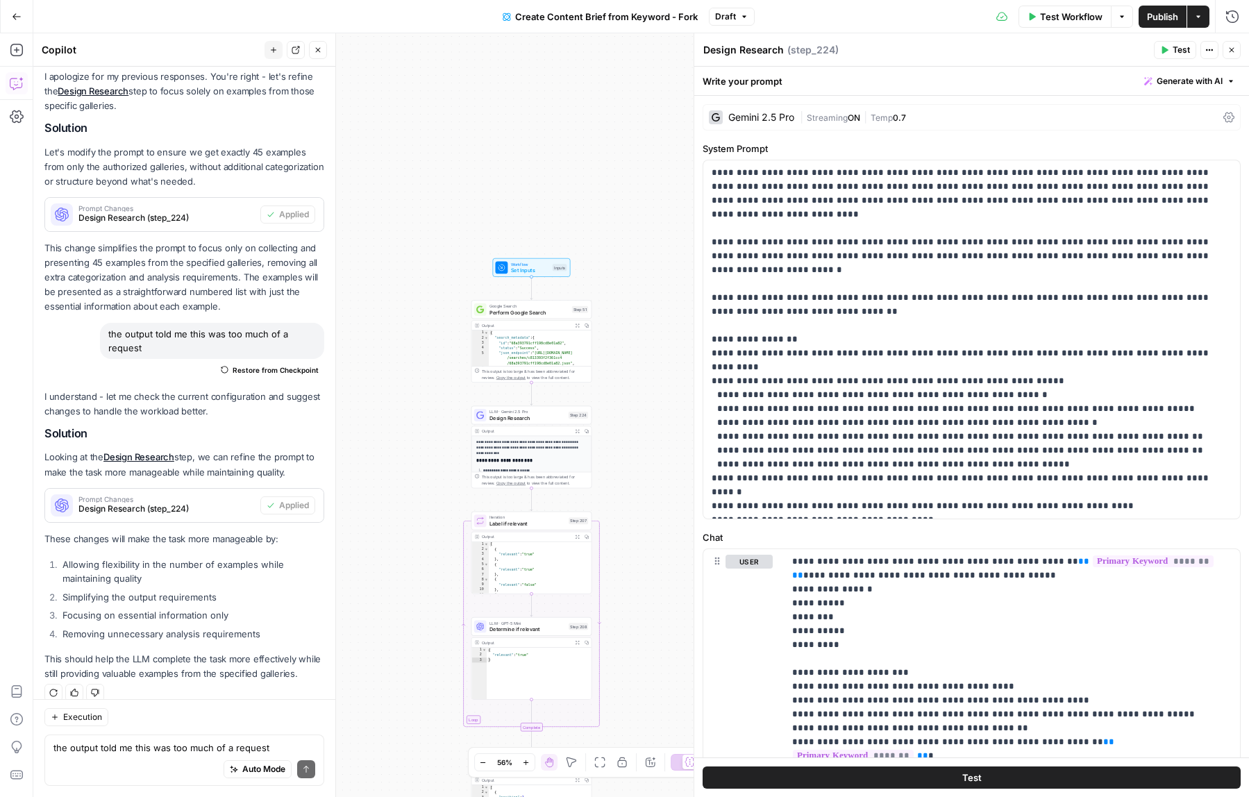
click at [162, 739] on div "the output told me this was too much of a request Write your question here Auto…" at bounding box center [184, 760] width 280 height 51
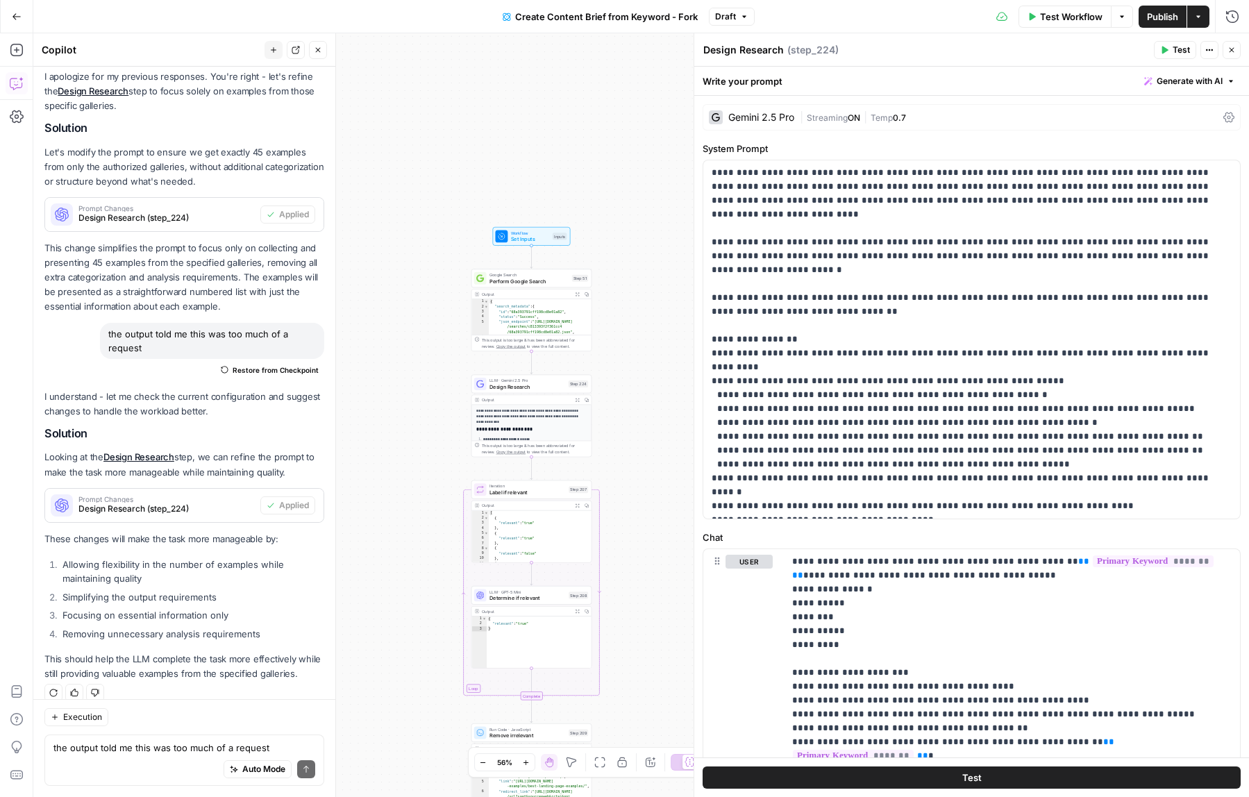
drag, startPoint x: 635, startPoint y: 577, endPoint x: 636, endPoint y: 261, distance: 315.9
click at [636, 287] on div "**********" at bounding box center [641, 415] width 1216 height 764
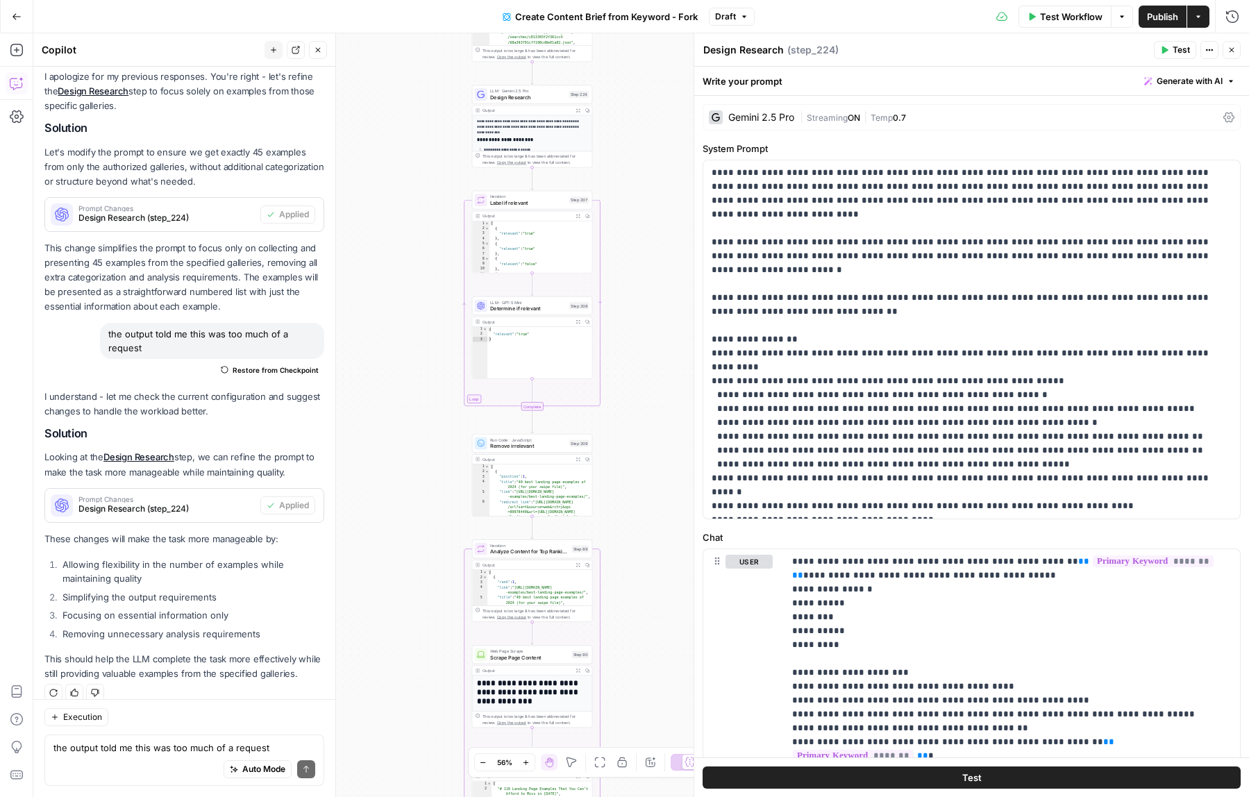
drag, startPoint x: 641, startPoint y: 449, endPoint x: 641, endPoint y: 76, distance: 373.5
click at [641, 117] on div "**********" at bounding box center [641, 415] width 1216 height 764
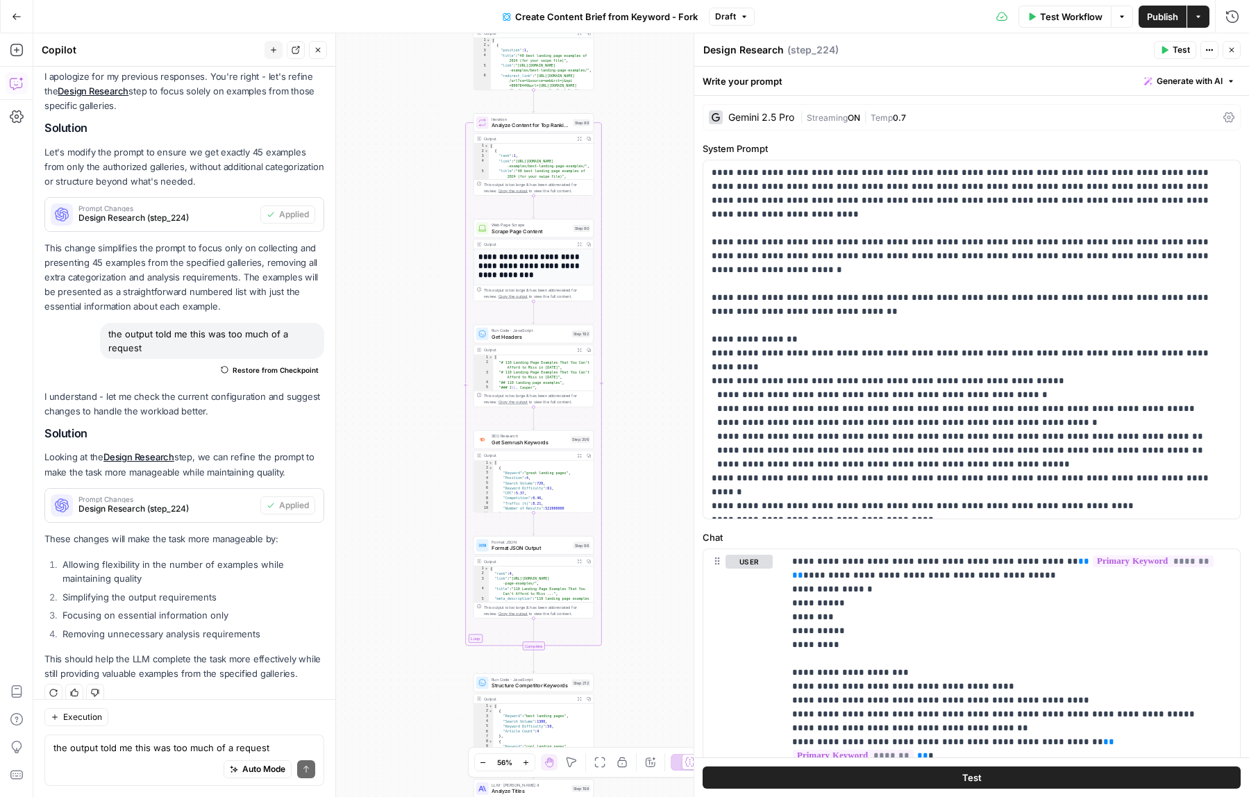
drag, startPoint x: 637, startPoint y: 444, endPoint x: 638, endPoint y: 167, distance: 276.3
click at [638, 167] on div "**********" at bounding box center [641, 415] width 1216 height 764
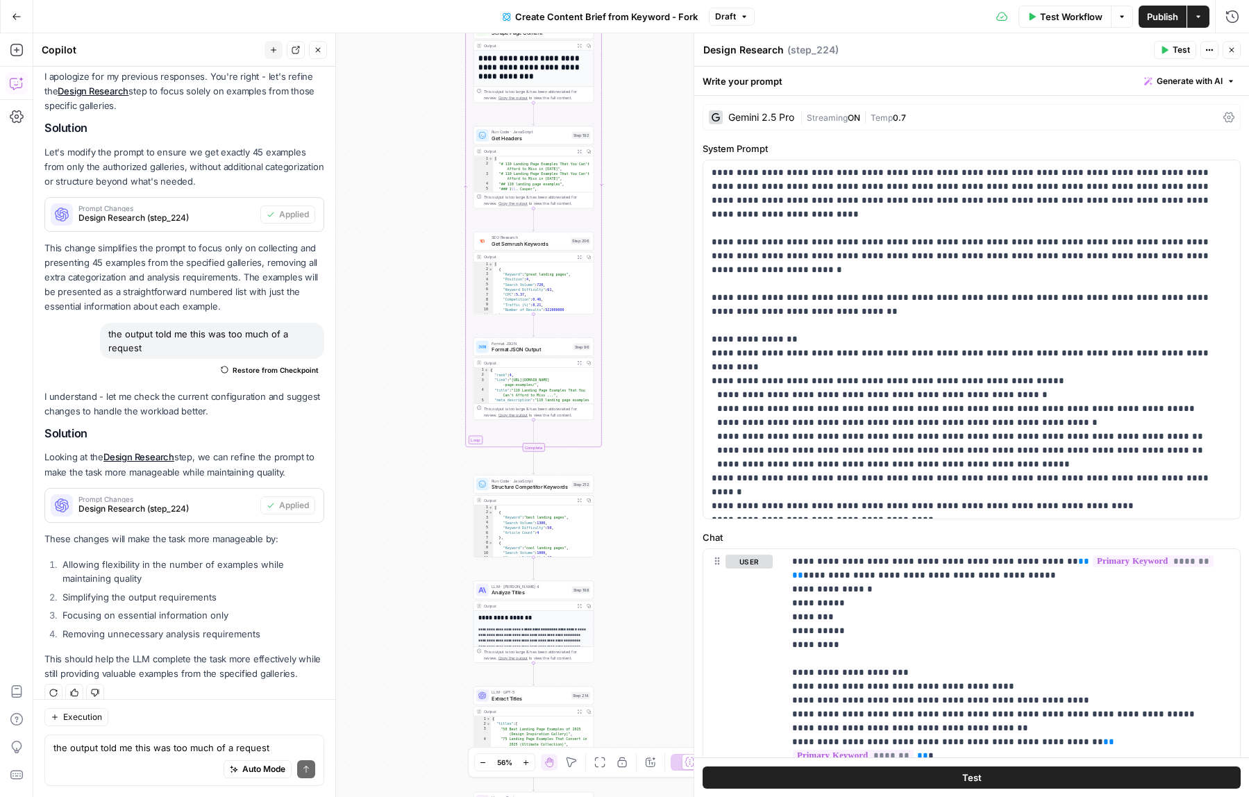
drag, startPoint x: 639, startPoint y: 416, endPoint x: 639, endPoint y: 212, distance: 203.4
click at [639, 212] on div "**********" at bounding box center [641, 415] width 1216 height 764
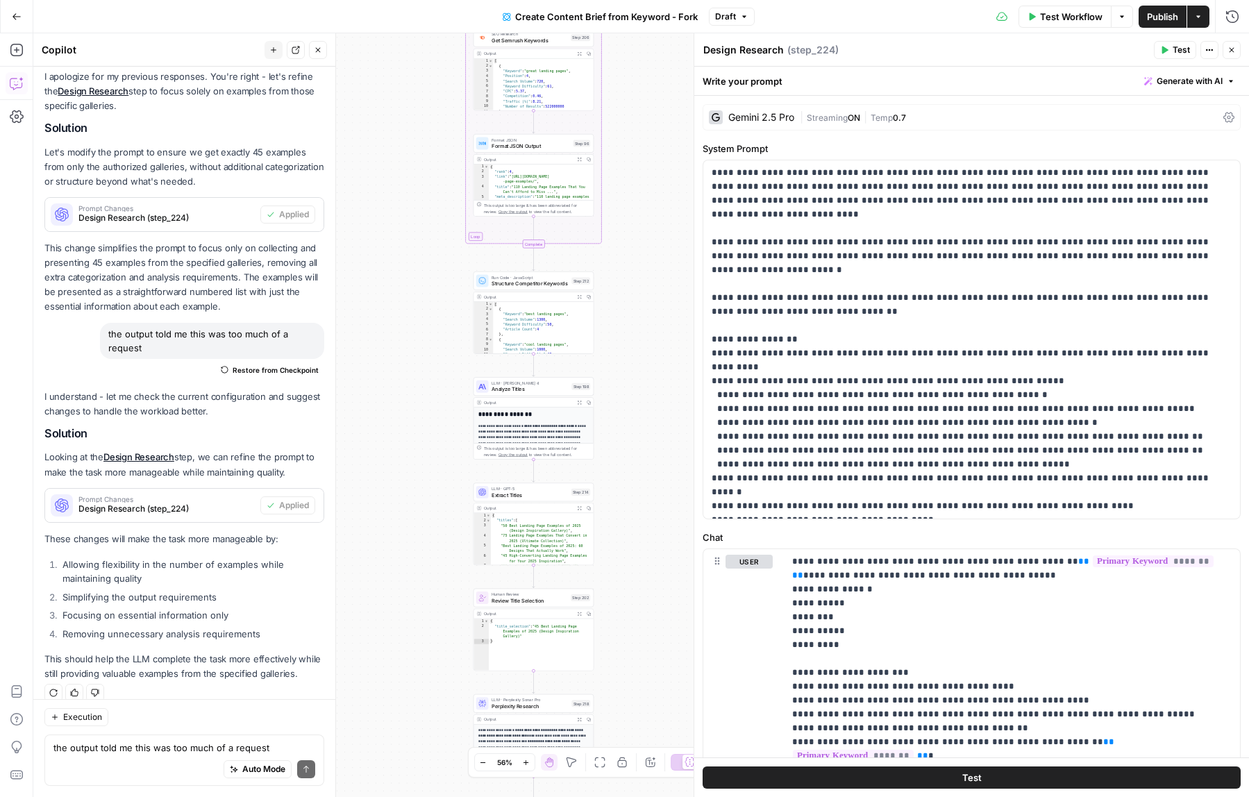
click at [639, 212] on div "**********" at bounding box center [641, 415] width 1216 height 764
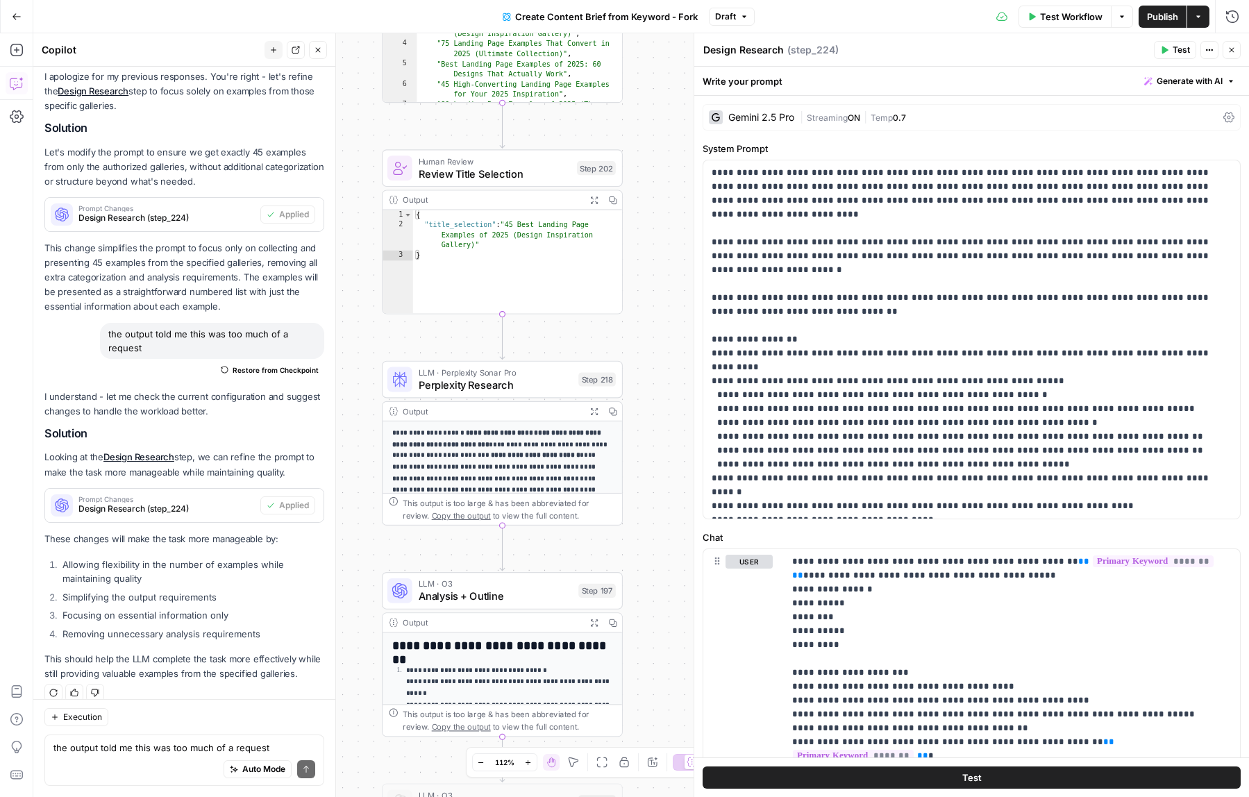
drag, startPoint x: 642, startPoint y: 655, endPoint x: 678, endPoint y: 53, distance: 603.0
click at [678, 53] on div "**********" at bounding box center [641, 415] width 1216 height 764
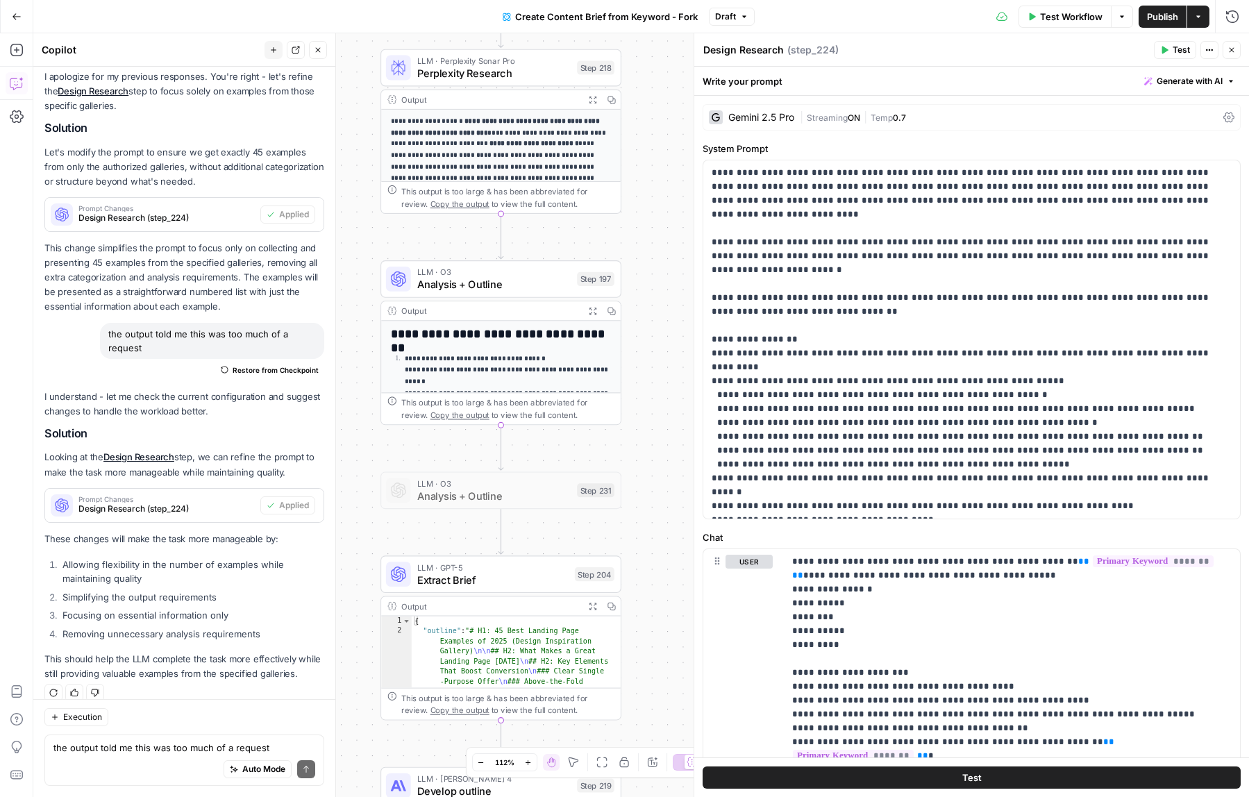
drag, startPoint x: 658, startPoint y: 506, endPoint x: 658, endPoint y: 271, distance: 235.4
click at [658, 271] on div "**********" at bounding box center [641, 415] width 1216 height 764
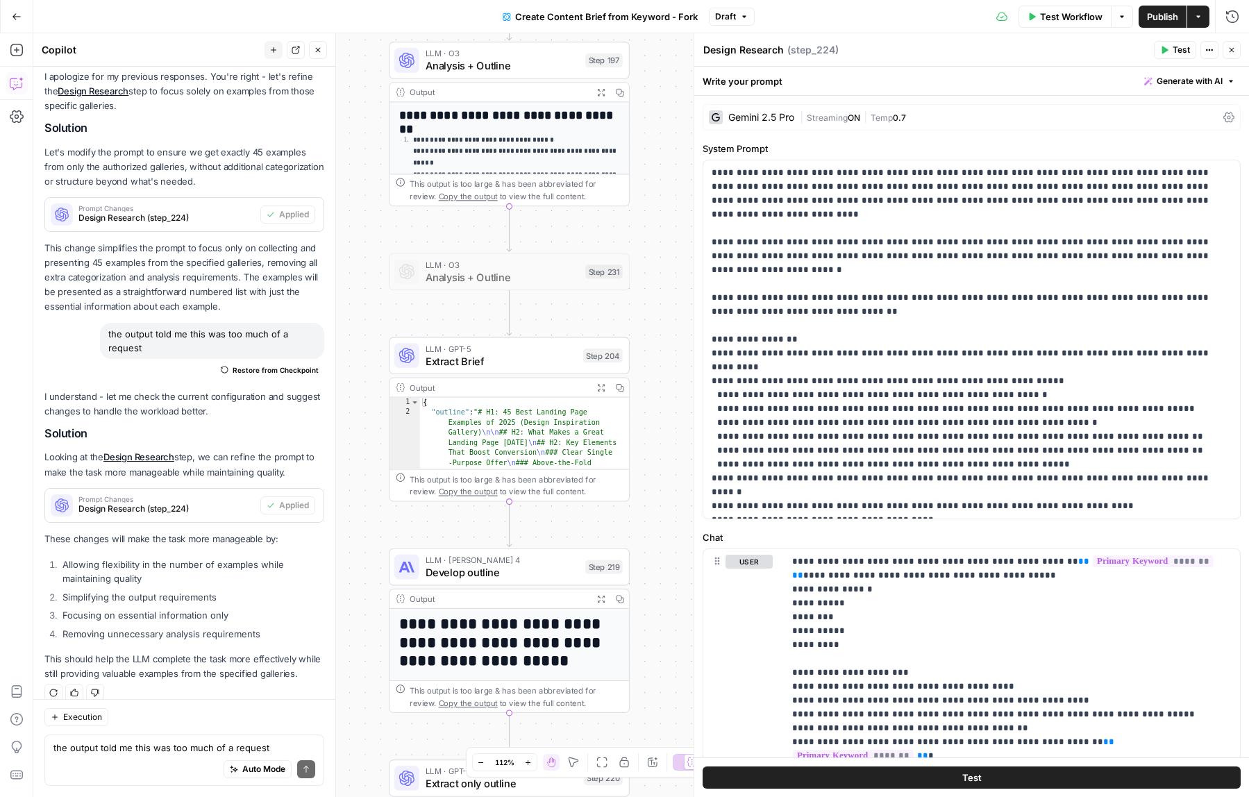
drag, startPoint x: 643, startPoint y: 380, endPoint x: 650, endPoint y: 177, distance: 203.5
click at [650, 177] on div "**********" at bounding box center [641, 415] width 1216 height 764
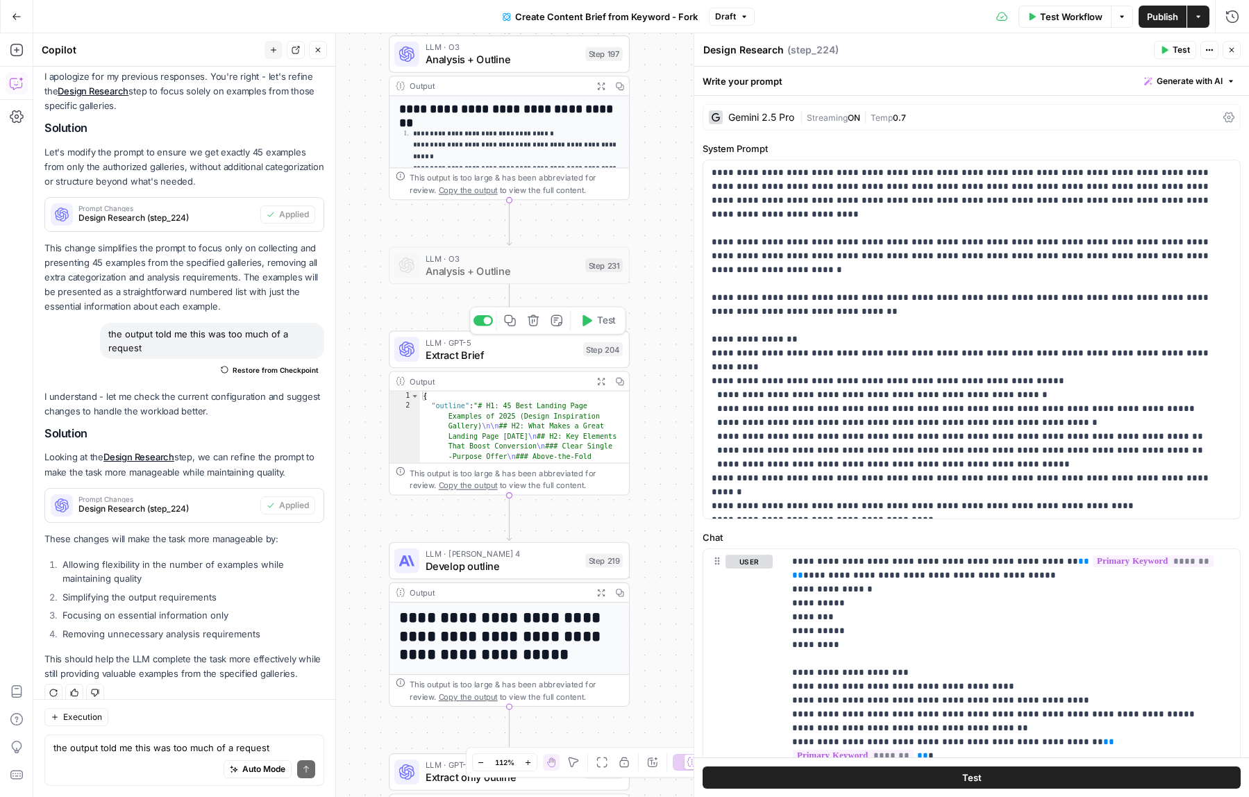
click at [485, 355] on span "Extract Brief" at bounding box center [501, 354] width 151 height 15
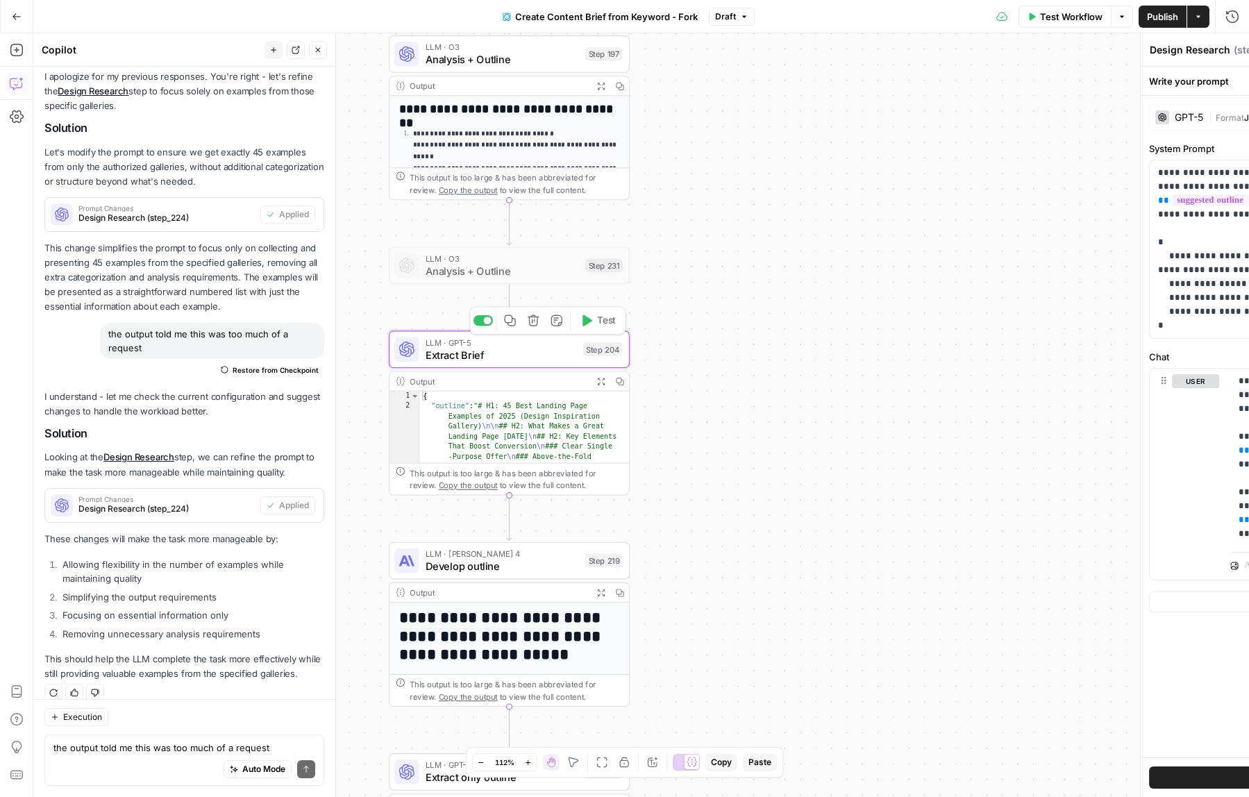
type textarea "Extract Brief"
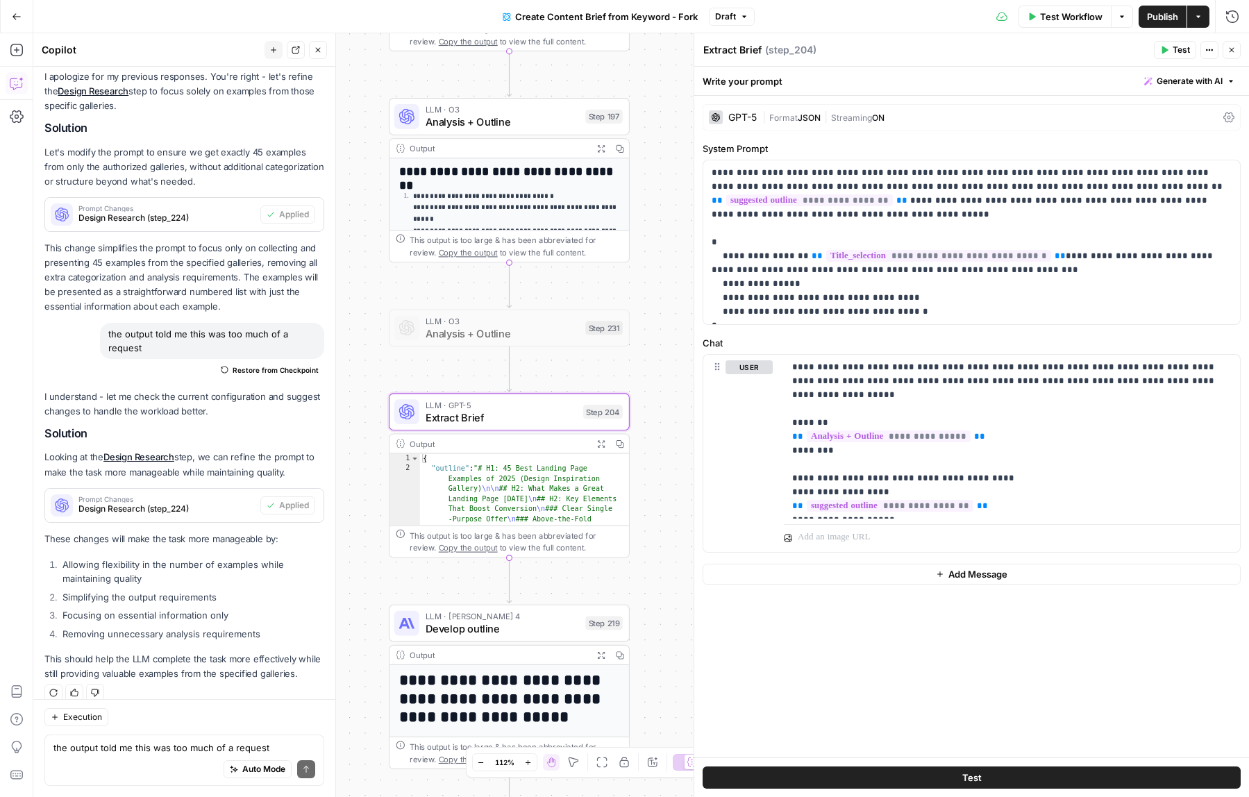
drag, startPoint x: 653, startPoint y: 316, endPoint x: 653, endPoint y: 379, distance: 63.2
click at [653, 379] on div "**********" at bounding box center [641, 415] width 1216 height 764
click at [504, 128] on span "Analysis + Outline" at bounding box center [503, 122] width 154 height 15
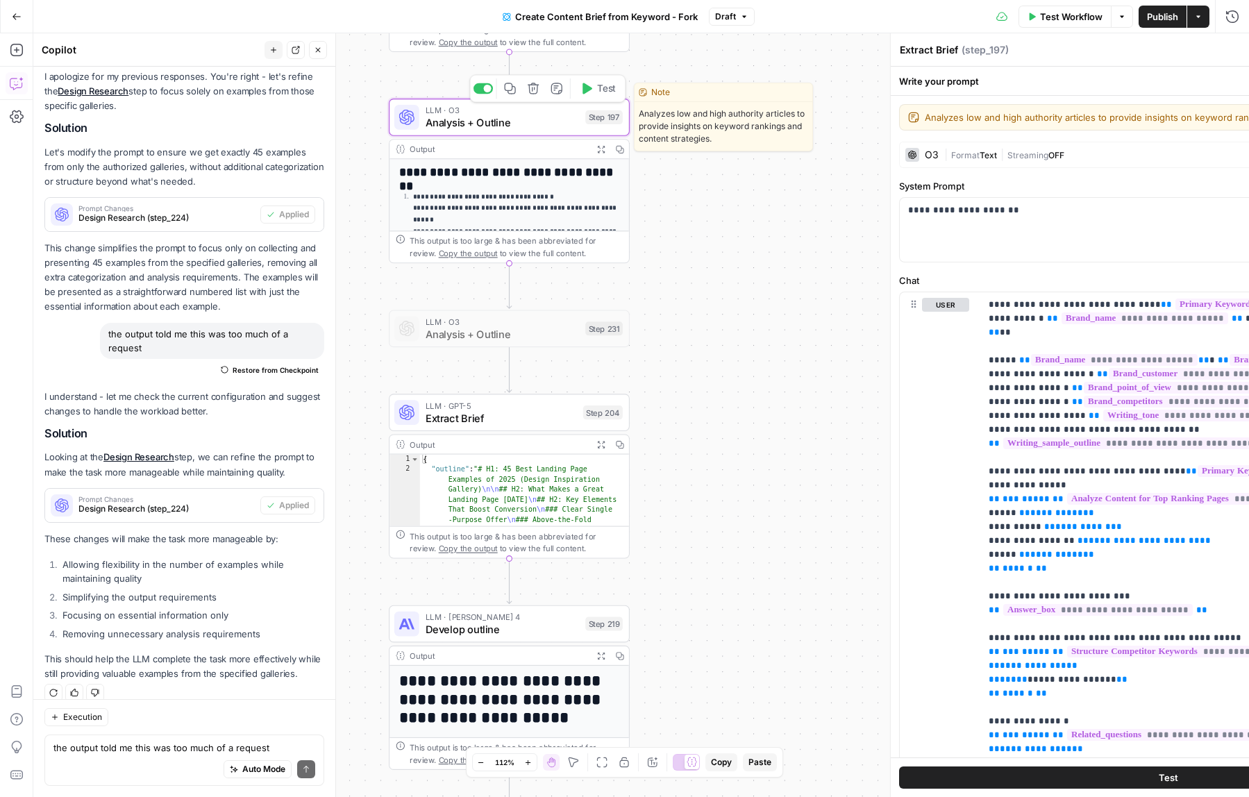
type textarea "Analysis + Outline"
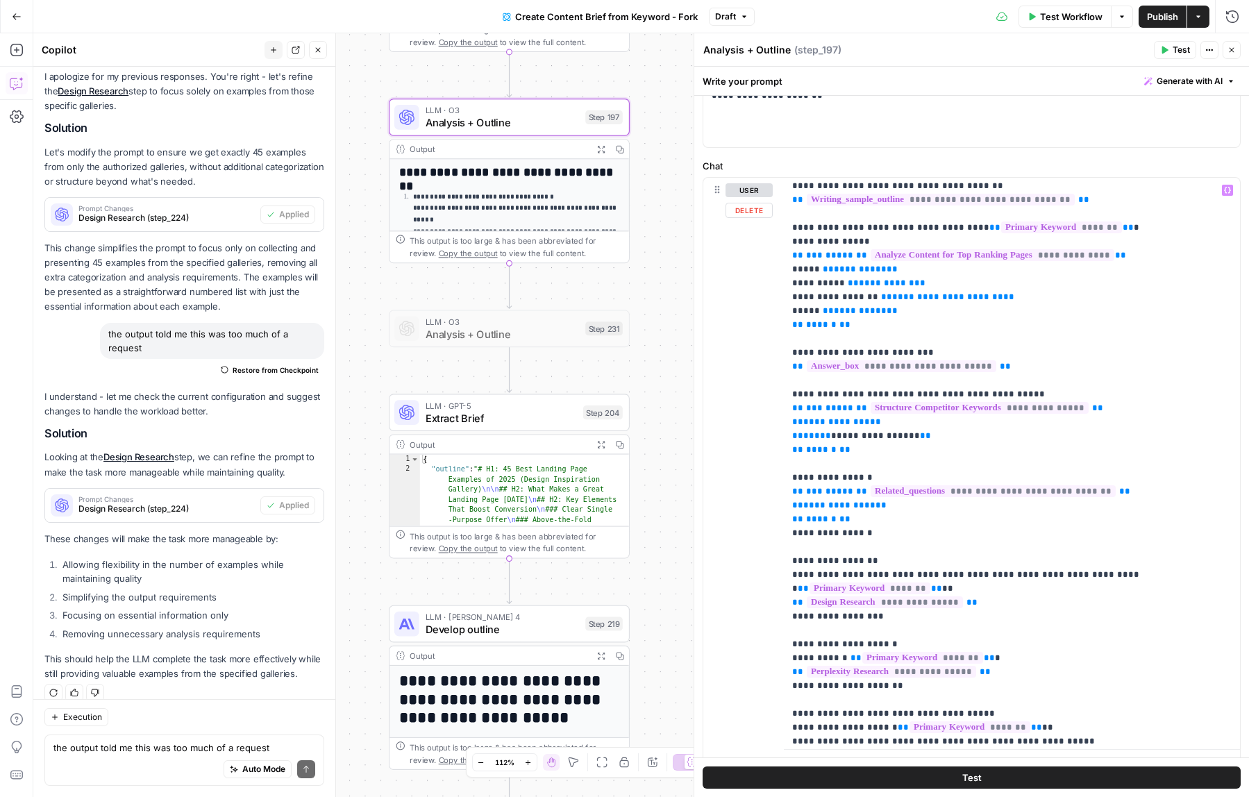
scroll to position [103, 0]
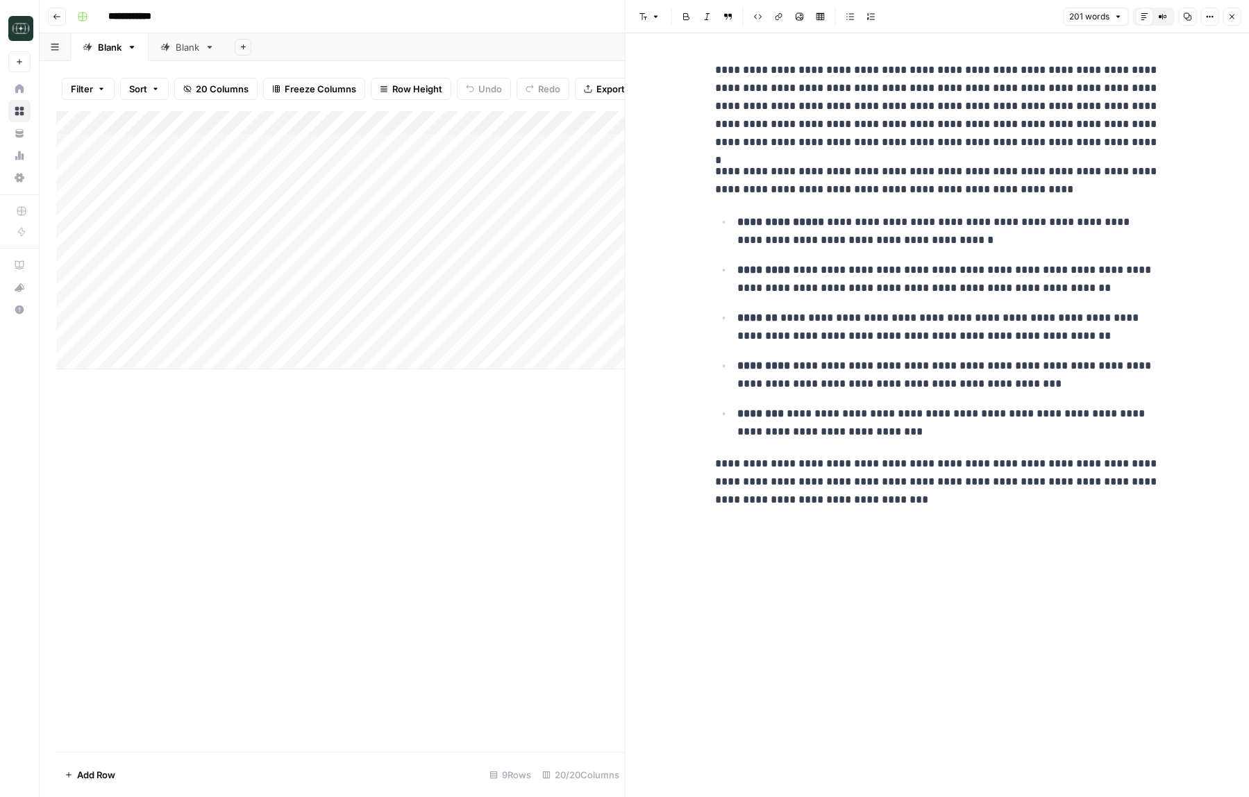
click at [1227, 13] on icon "button" at bounding box center [1231, 16] width 8 height 8
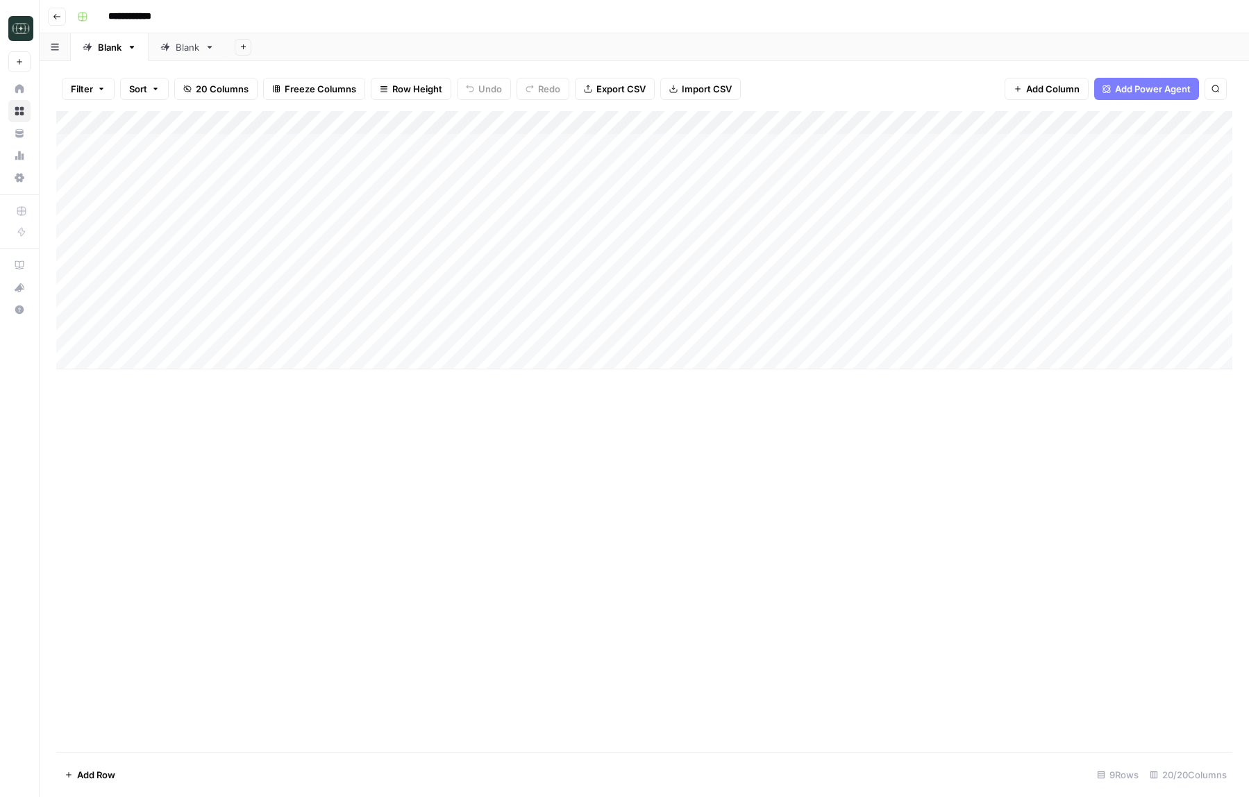
click at [689, 310] on div "Add Column" at bounding box center [644, 240] width 1176 height 258
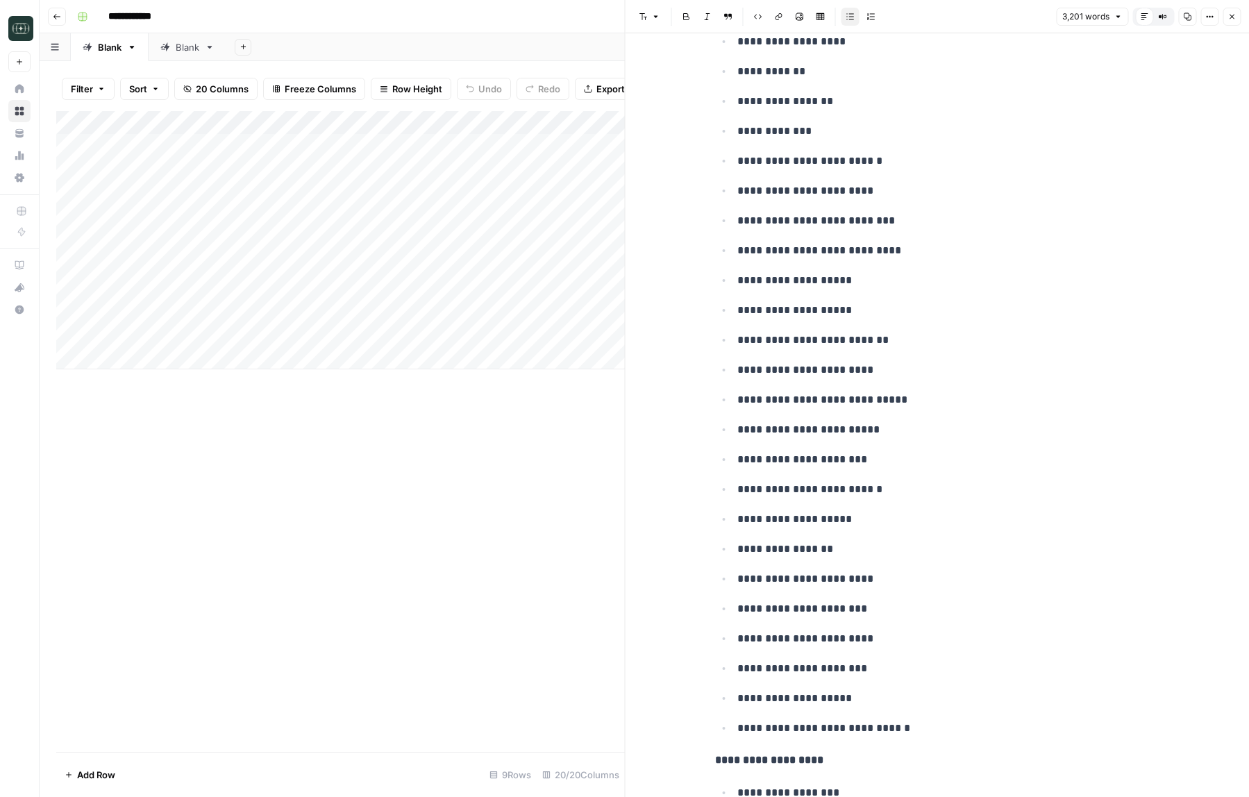
scroll to position [14694, 0]
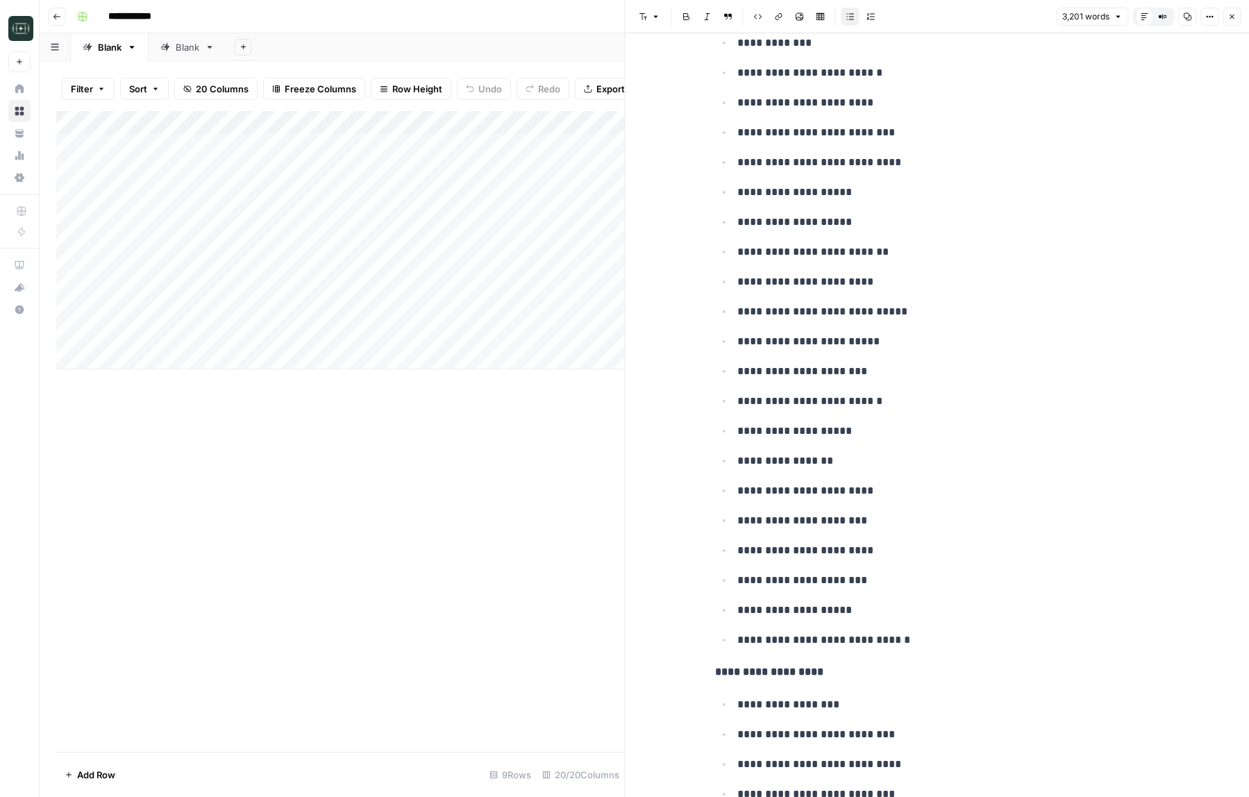
click at [1239, 15] on button "Close" at bounding box center [1232, 17] width 18 height 18
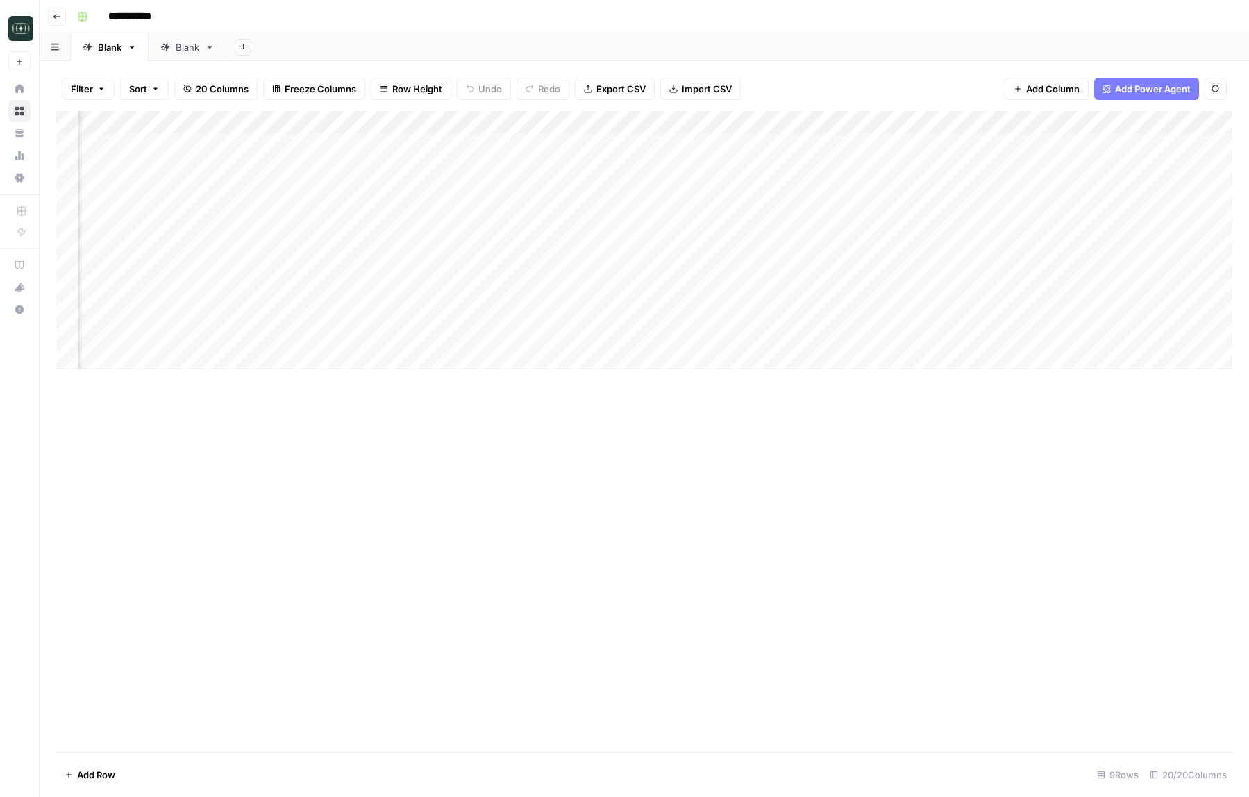
scroll to position [0, 794]
click at [896, 310] on div "Add Column" at bounding box center [644, 240] width 1176 height 258
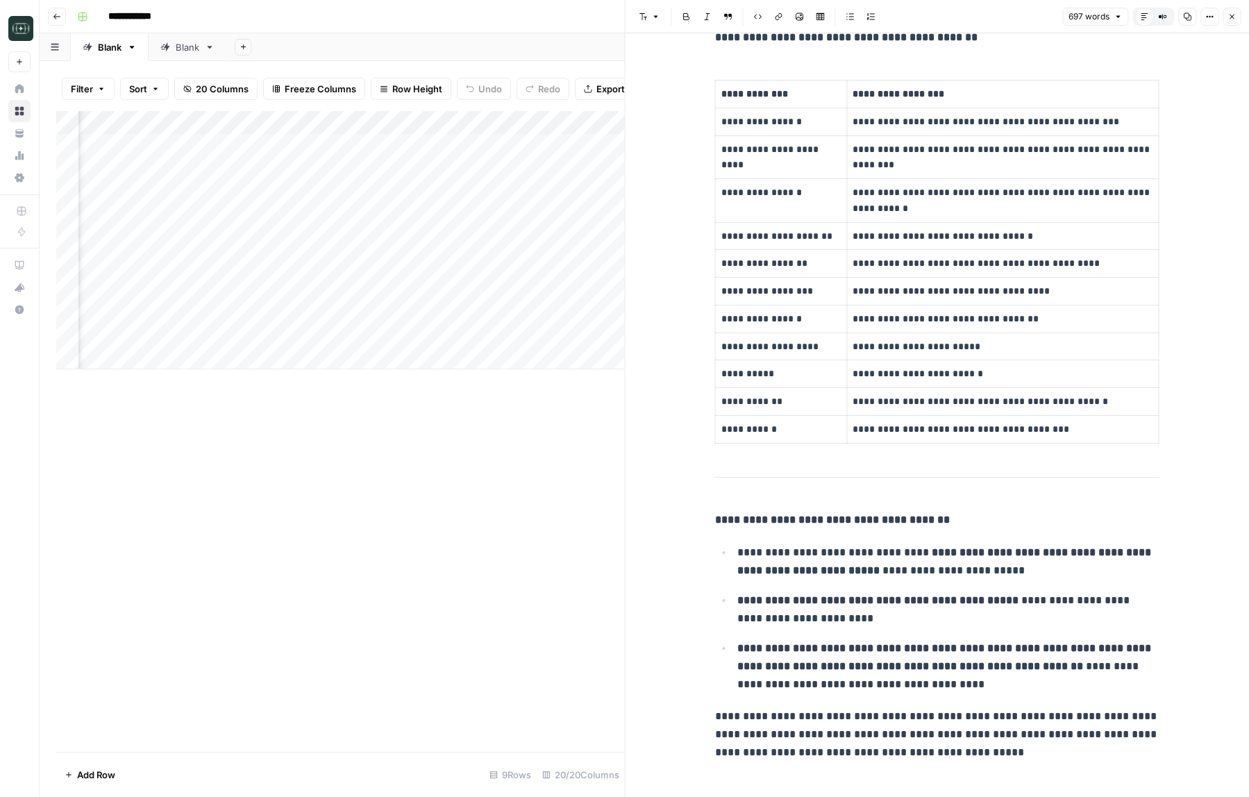
scroll to position [1789, 0]
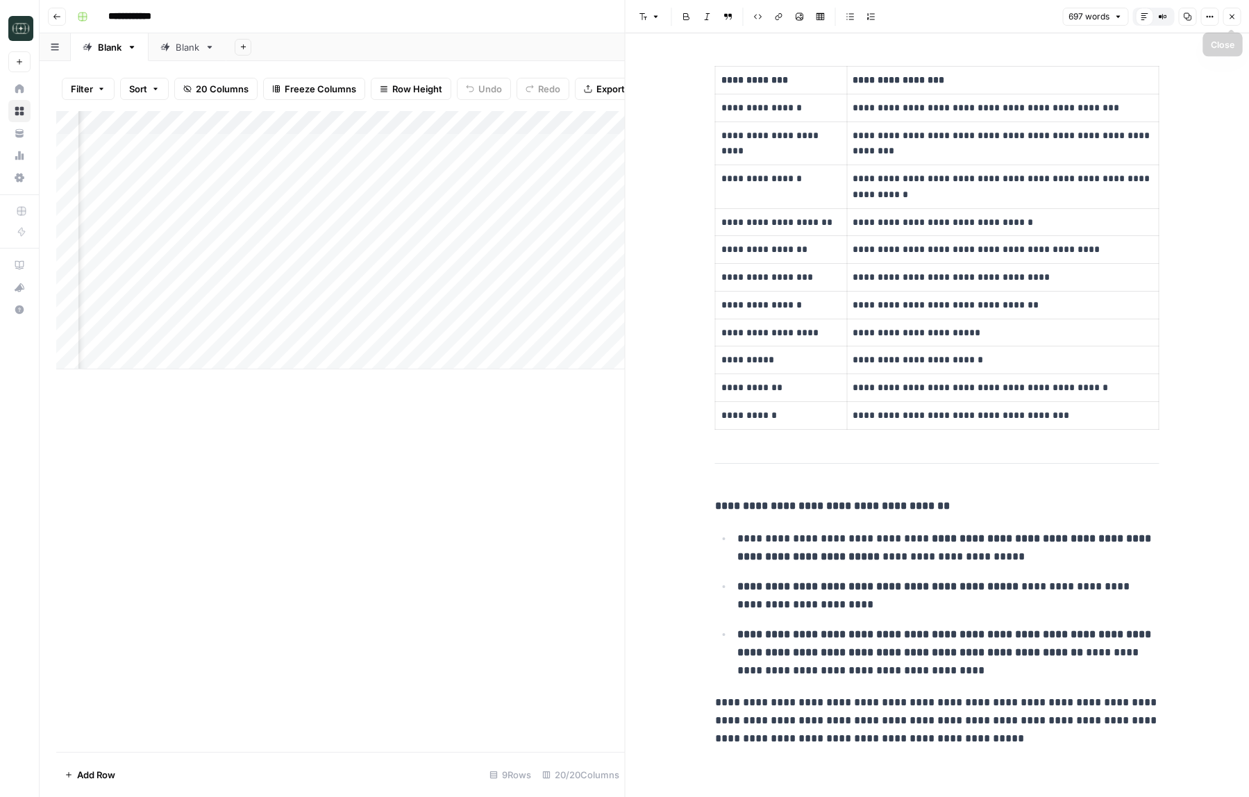
click at [1232, 12] on button "Close" at bounding box center [1232, 17] width 18 height 18
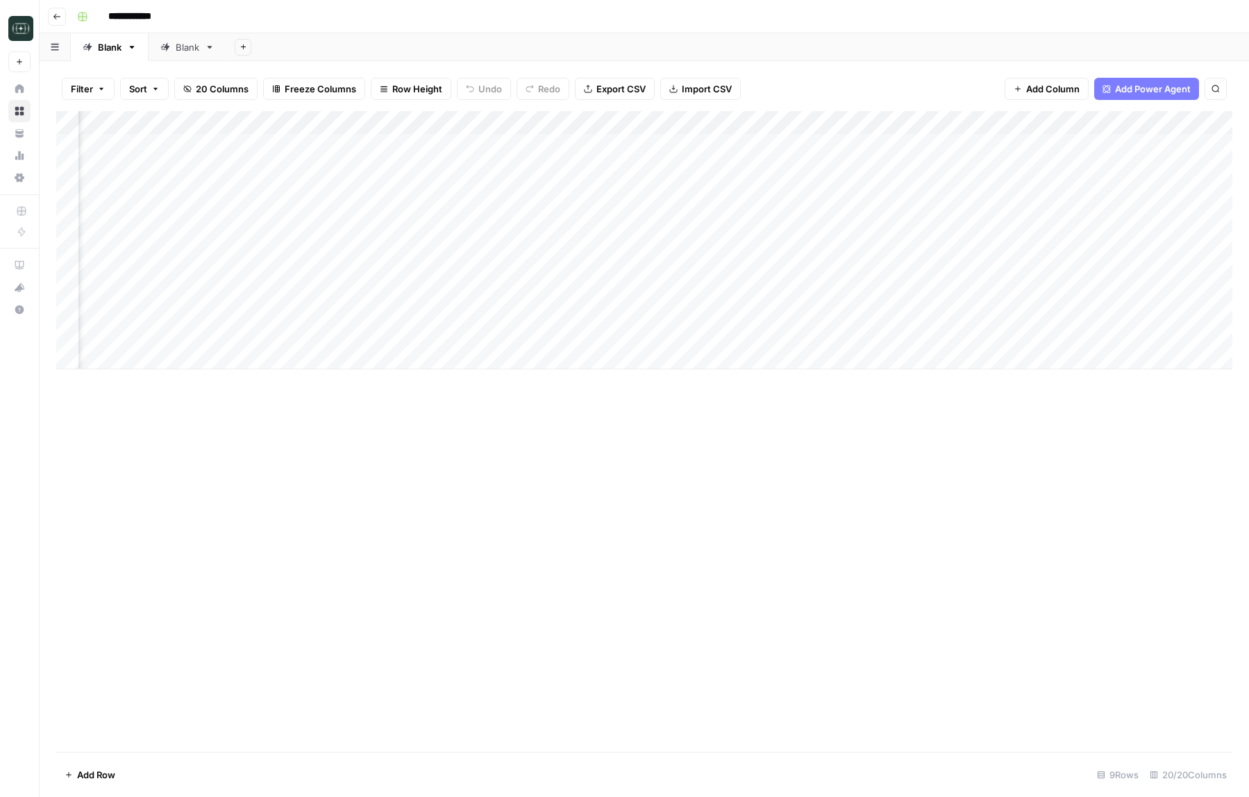
scroll to position [0, 1199]
click at [849, 312] on div "Add Column" at bounding box center [644, 240] width 1176 height 258
click at [741, 311] on div "Add Column" at bounding box center [644, 240] width 1176 height 258
click at [855, 333] on div "Add Column" at bounding box center [644, 240] width 1176 height 258
click at [721, 335] on div "Add Column" at bounding box center [644, 240] width 1176 height 258
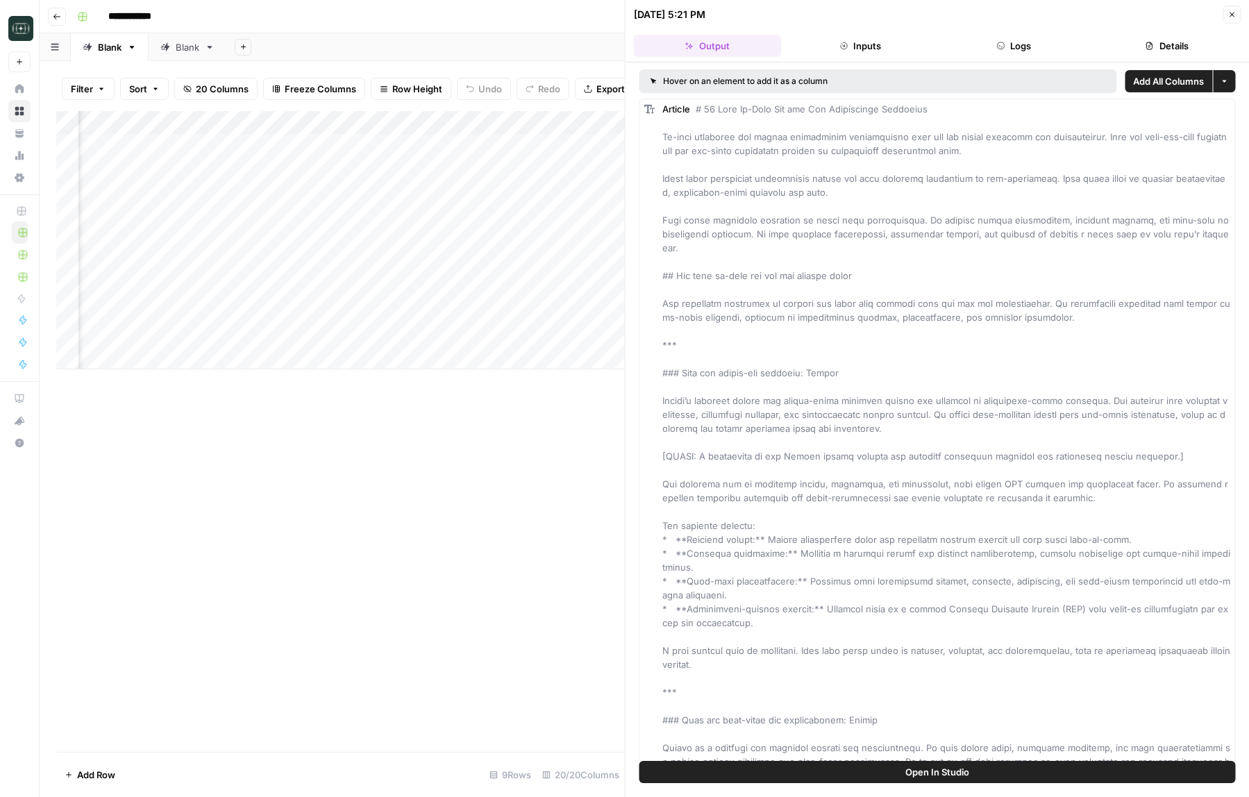
click at [1237, 8] on button "Close" at bounding box center [1232, 15] width 18 height 18
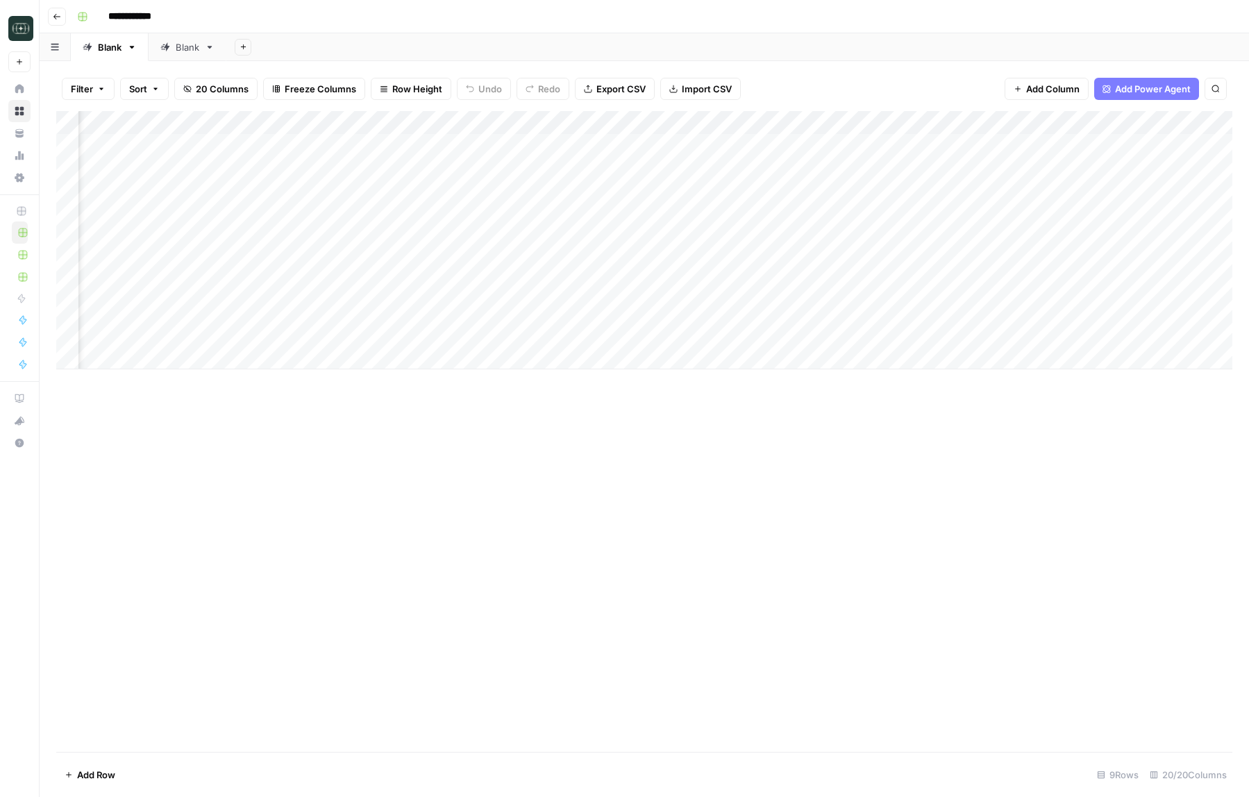
click at [866, 122] on div "Add Column" at bounding box center [644, 240] width 1176 height 258
click at [809, 190] on span "Text" at bounding box center [835, 189] width 108 height 14
click at [921, 217] on span "Markdown" at bounding box center [935, 212] width 65 height 14
click at [864, 335] on div "Add Column" at bounding box center [644, 240] width 1176 height 258
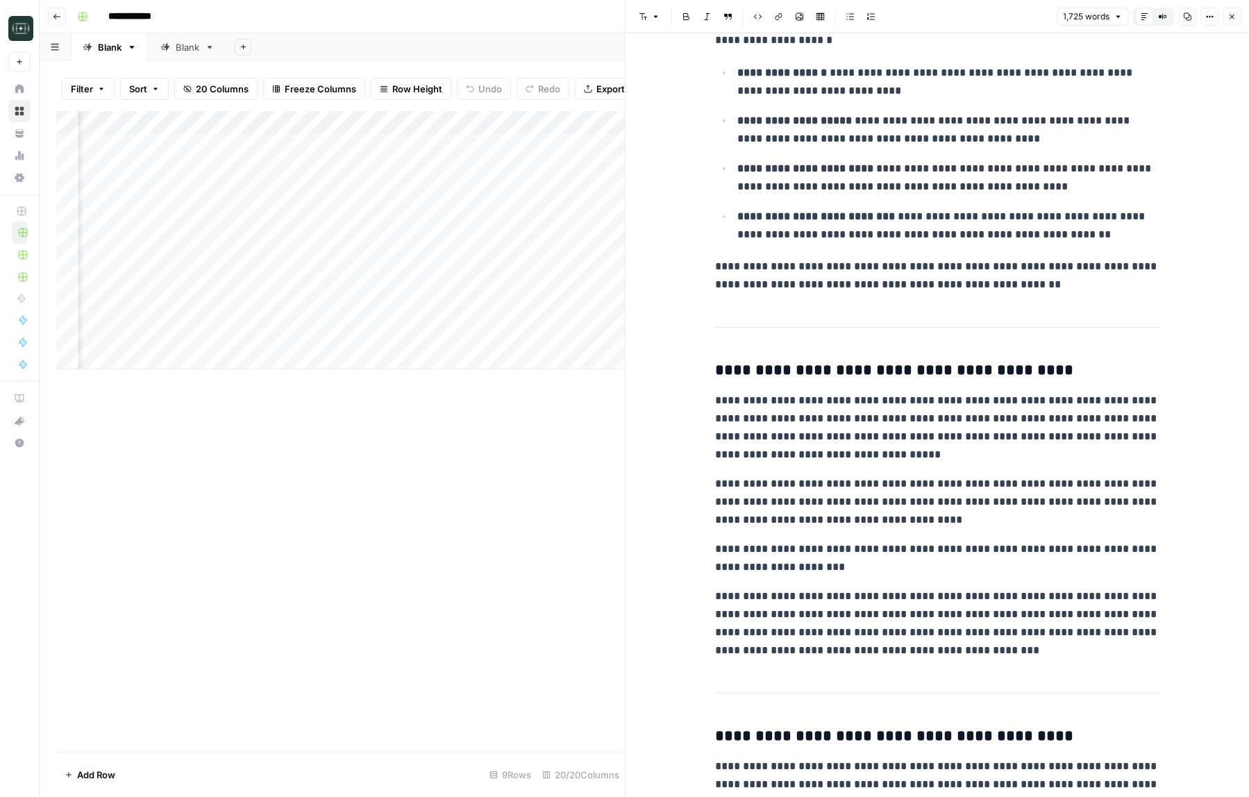
scroll to position [702, 0]
drag, startPoint x: 975, startPoint y: 376, endPoint x: 1038, endPoint y: 376, distance: 63.2
click at [1038, 376] on h3 "**********" at bounding box center [937, 371] width 444 height 19
copy h3 "******"
click at [1233, 19] on icon "button" at bounding box center [1231, 16] width 8 height 8
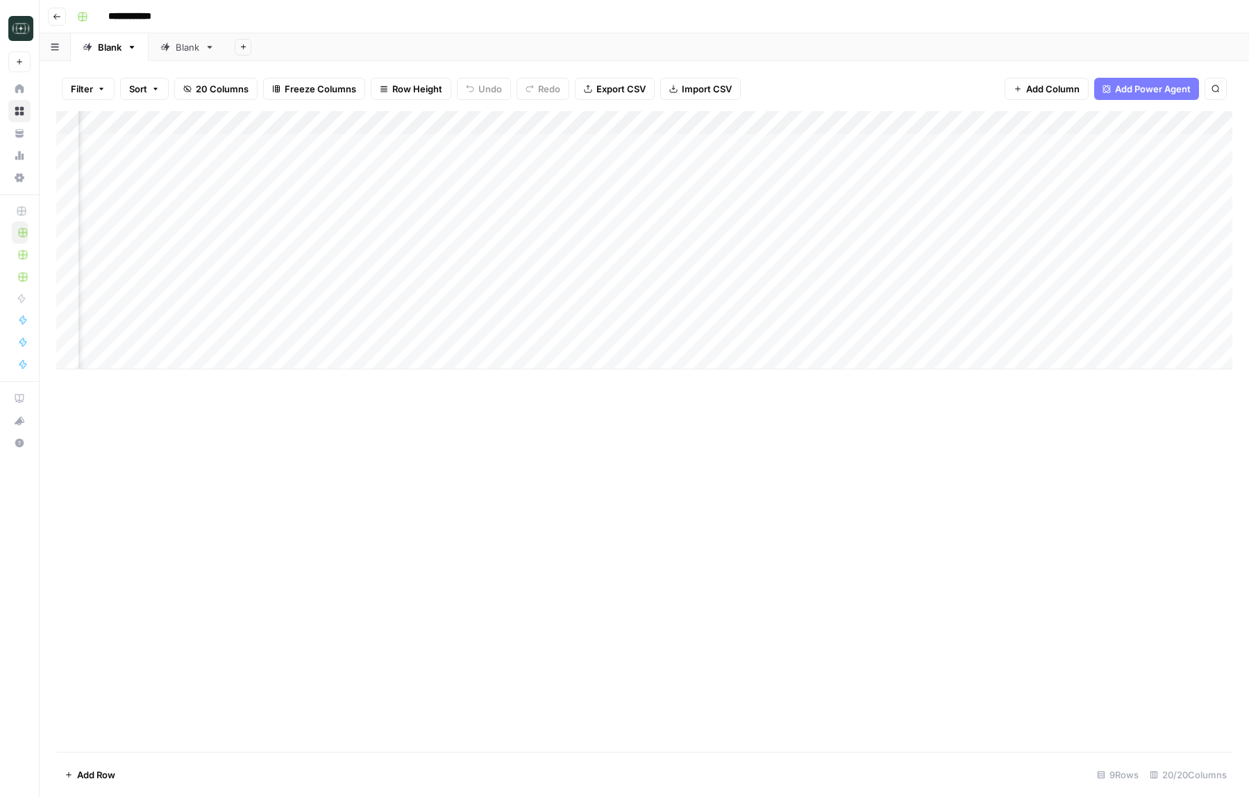
click at [896, 463] on div "Add Column" at bounding box center [644, 431] width 1176 height 641
click at [757, 331] on div "Add Column" at bounding box center [644, 240] width 1176 height 258
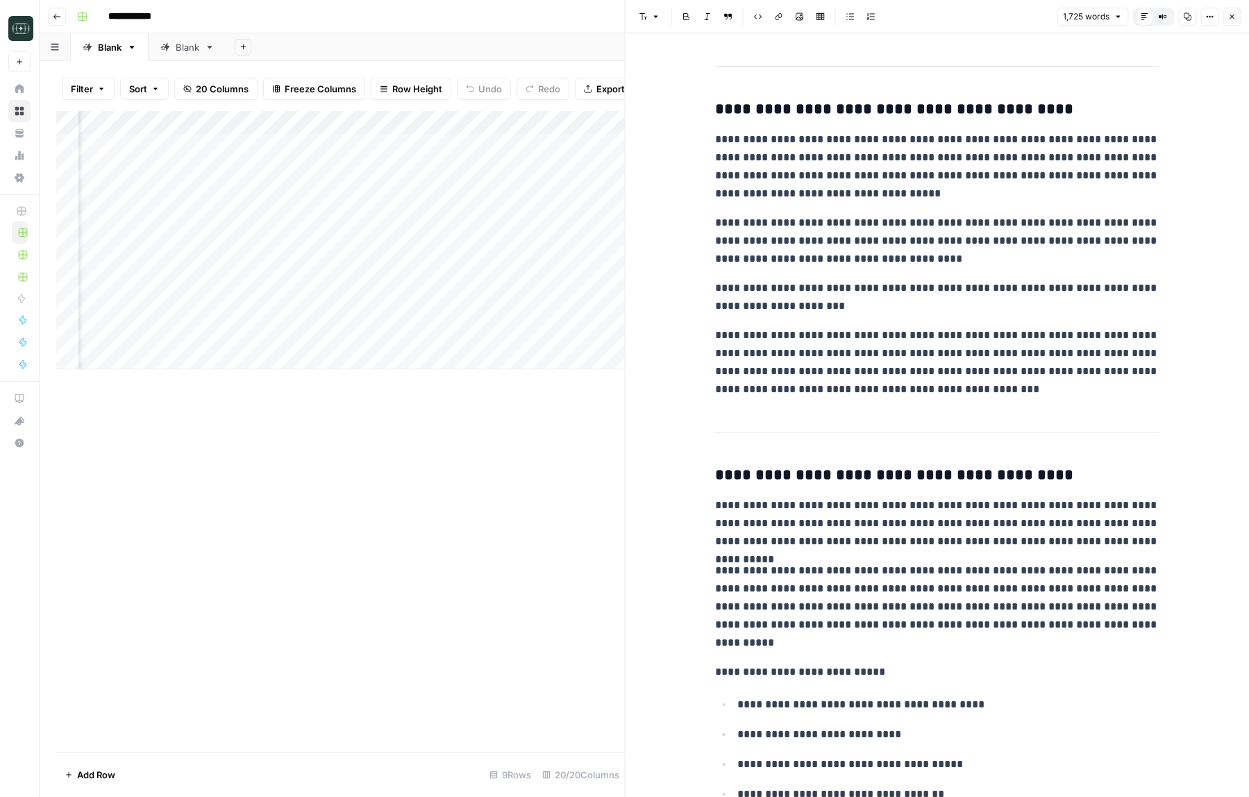
scroll to position [966, 0]
click at [850, 392] on p "**********" at bounding box center [937, 361] width 444 height 72
copy div "**********"
click at [863, 387] on p "**********" at bounding box center [937, 361] width 444 height 72
click at [1234, 14] on icon "button" at bounding box center [1231, 16] width 8 height 8
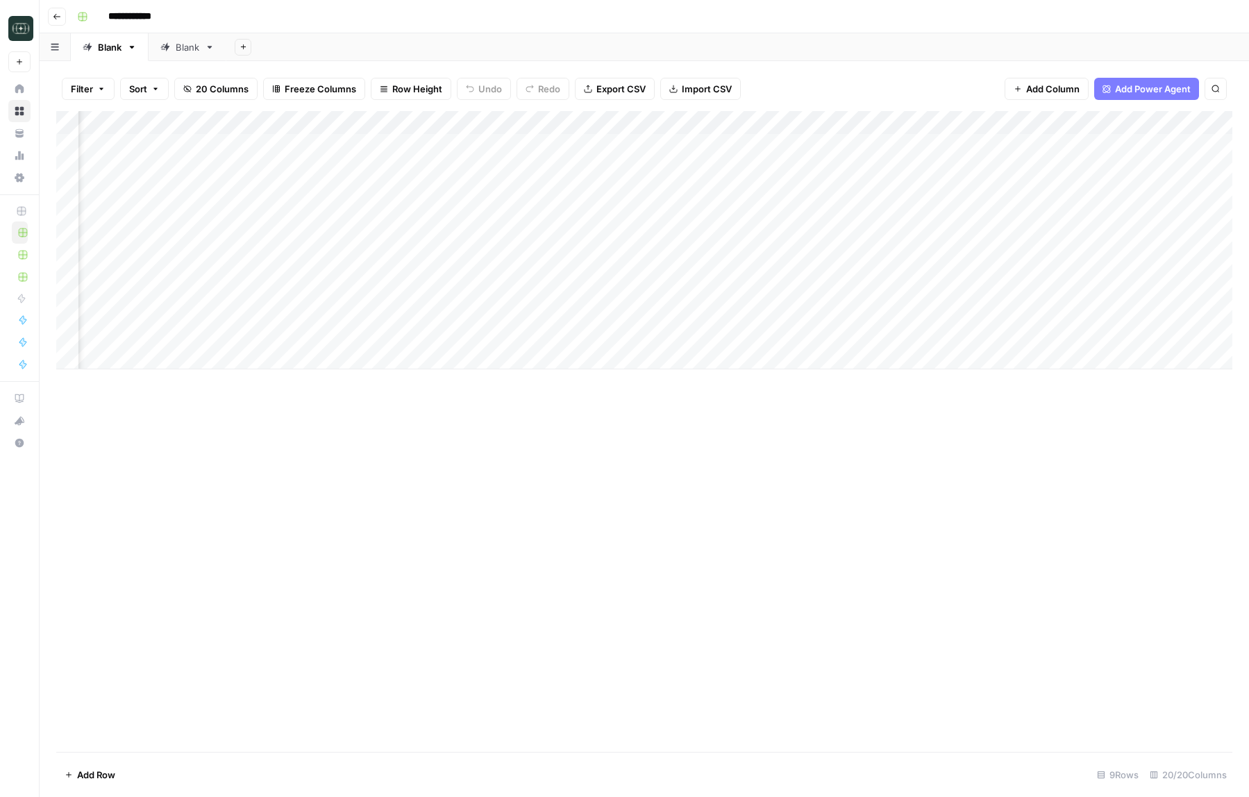
click at [757, 308] on div "Add Column" at bounding box center [644, 240] width 1176 height 258
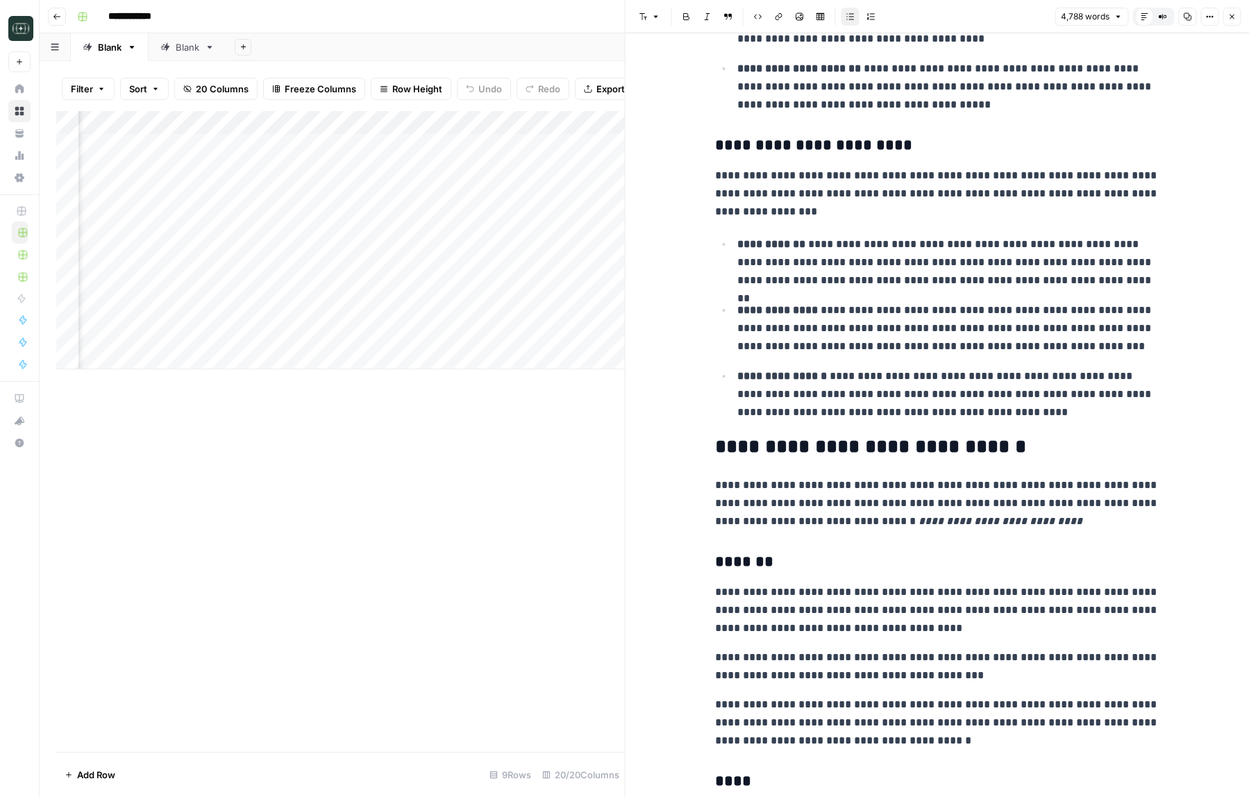
scroll to position [1641, 0]
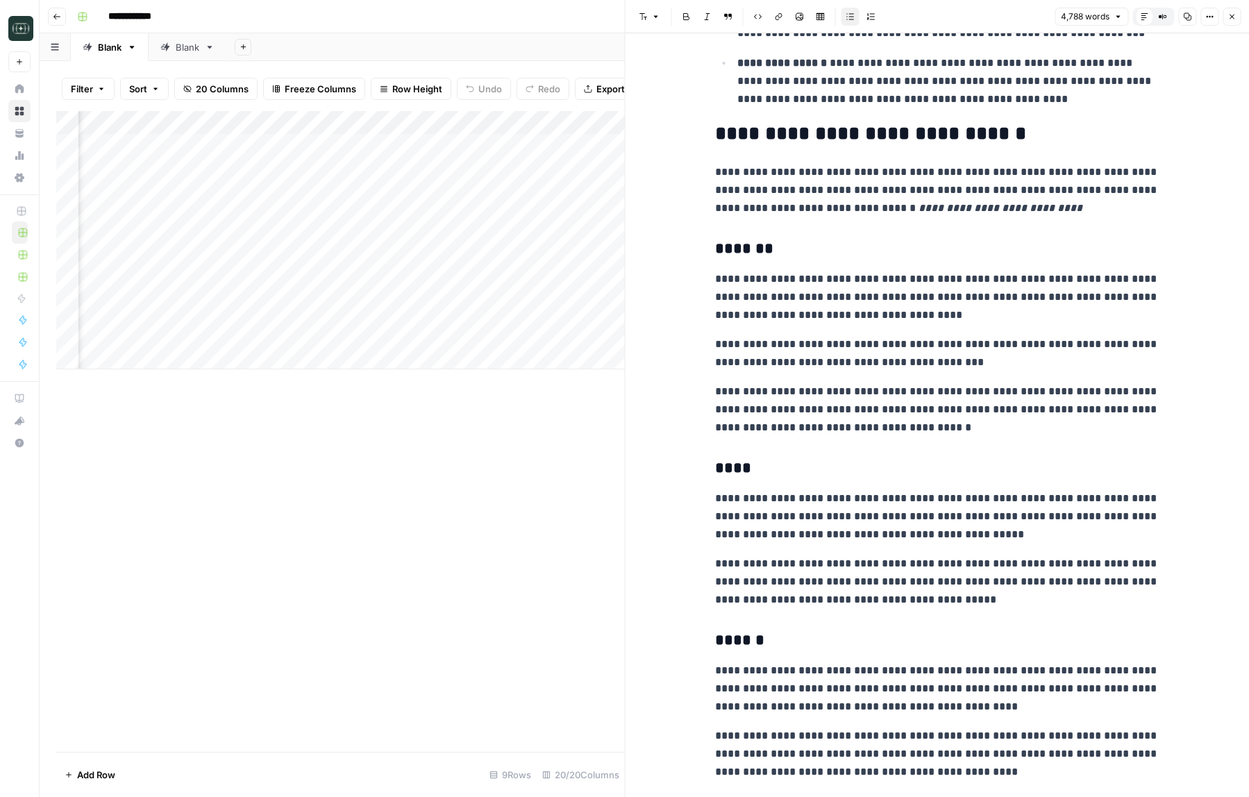
click at [875, 585] on p "**********" at bounding box center [937, 582] width 444 height 54
click at [898, 641] on h3 "******" at bounding box center [937, 640] width 444 height 19
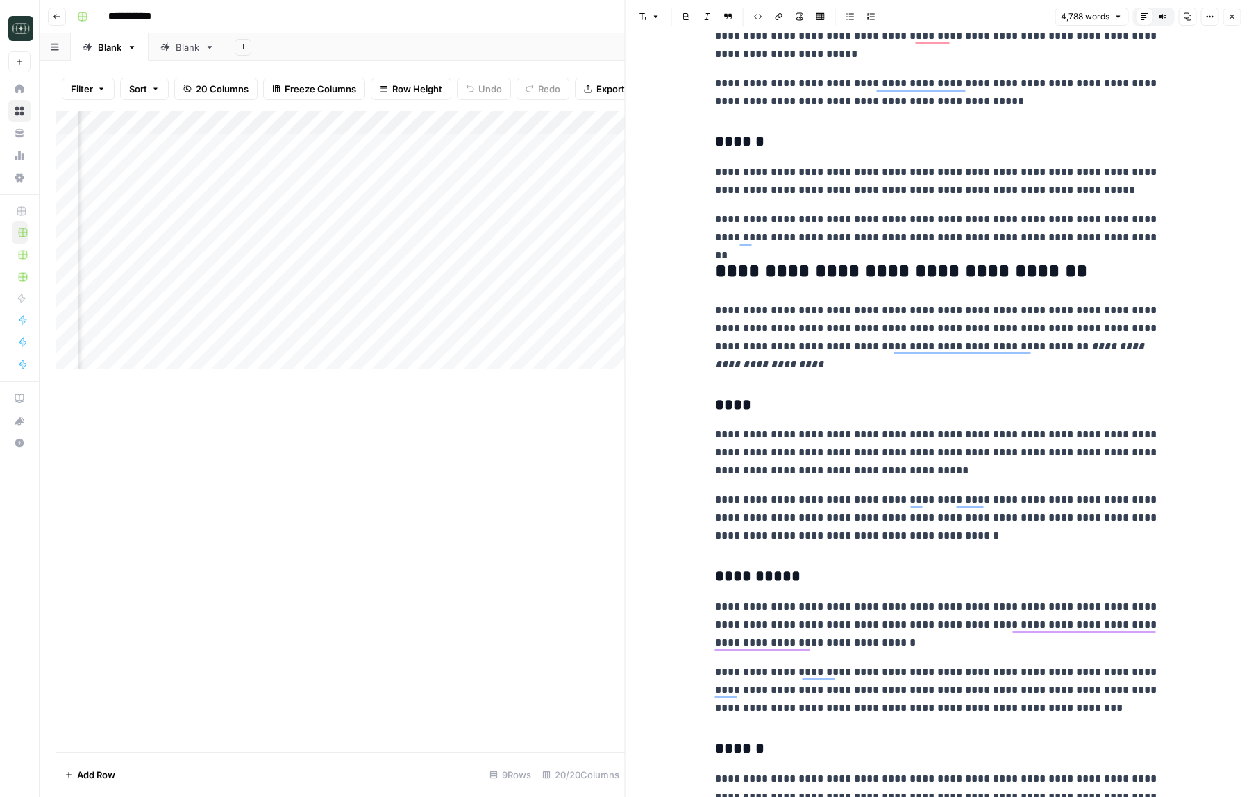
scroll to position [0, 0]
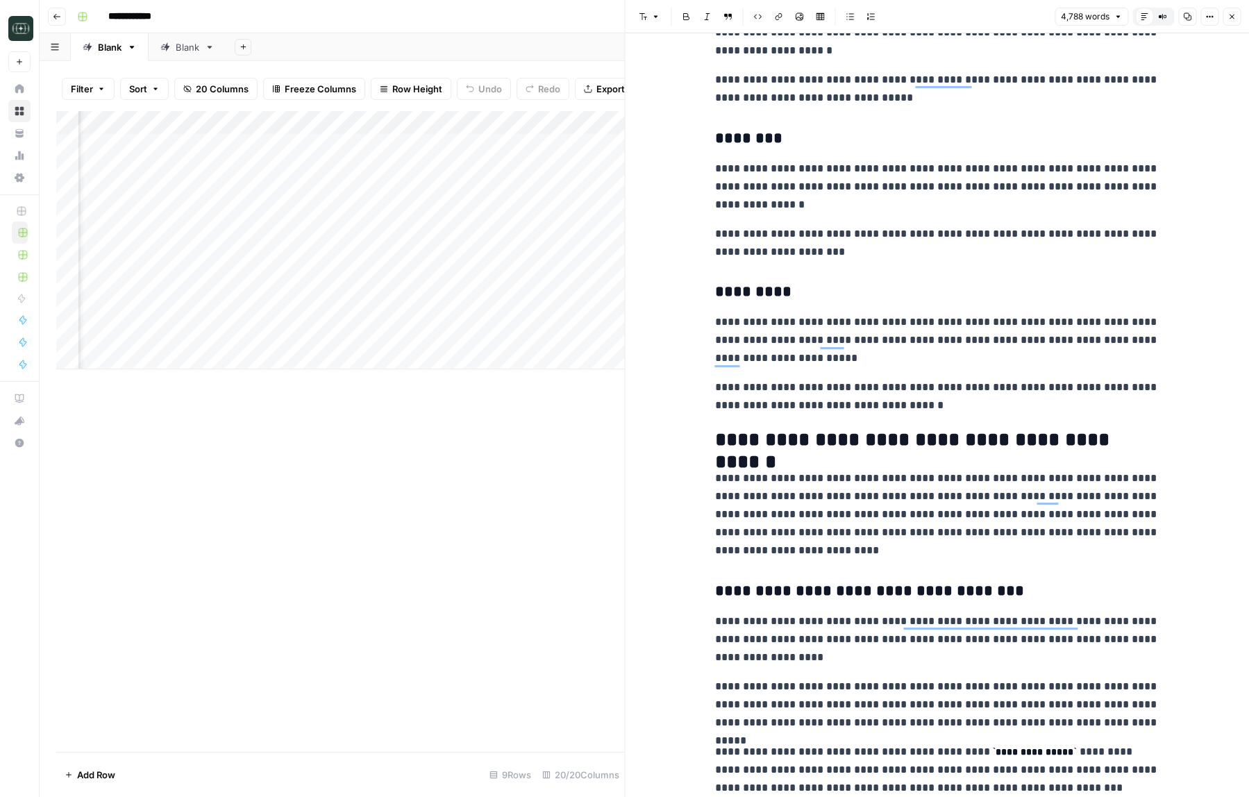
click at [1231, 10] on button "Close" at bounding box center [1232, 17] width 18 height 18
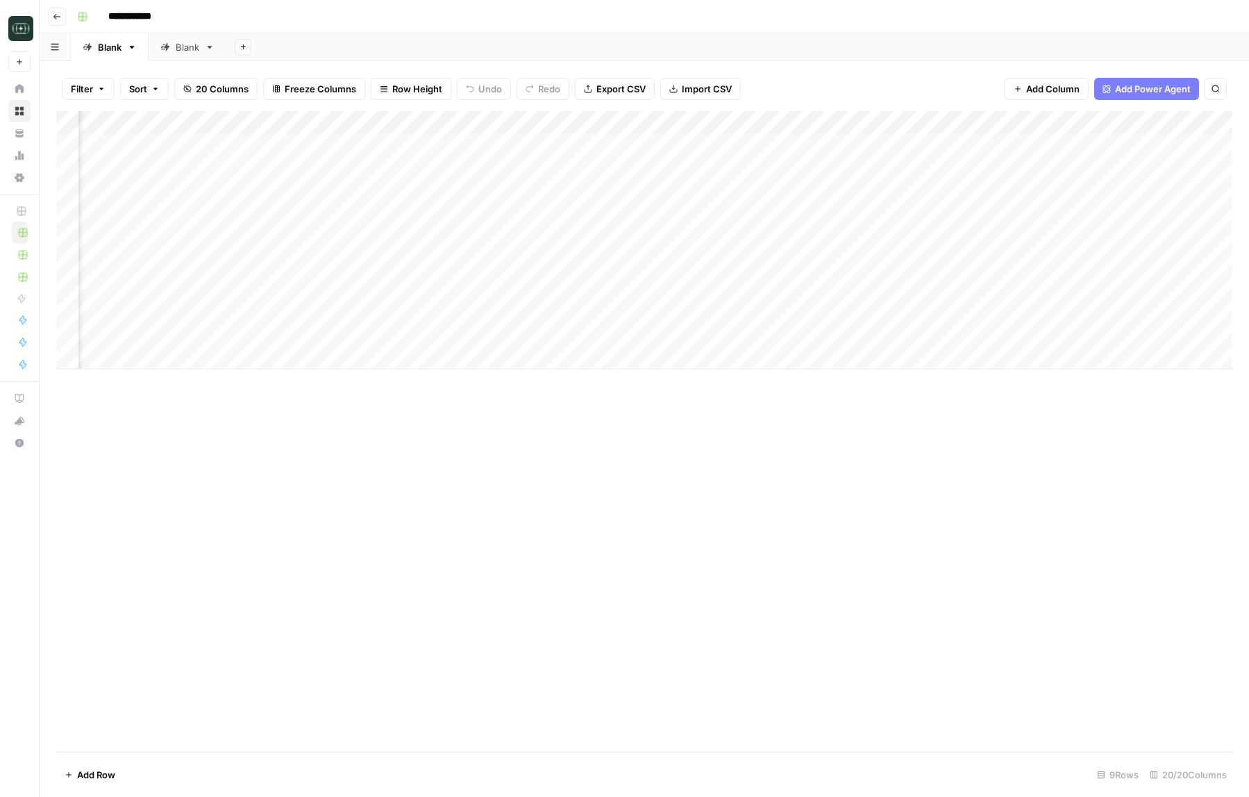
click at [558, 310] on div "Add Column" at bounding box center [644, 240] width 1176 height 258
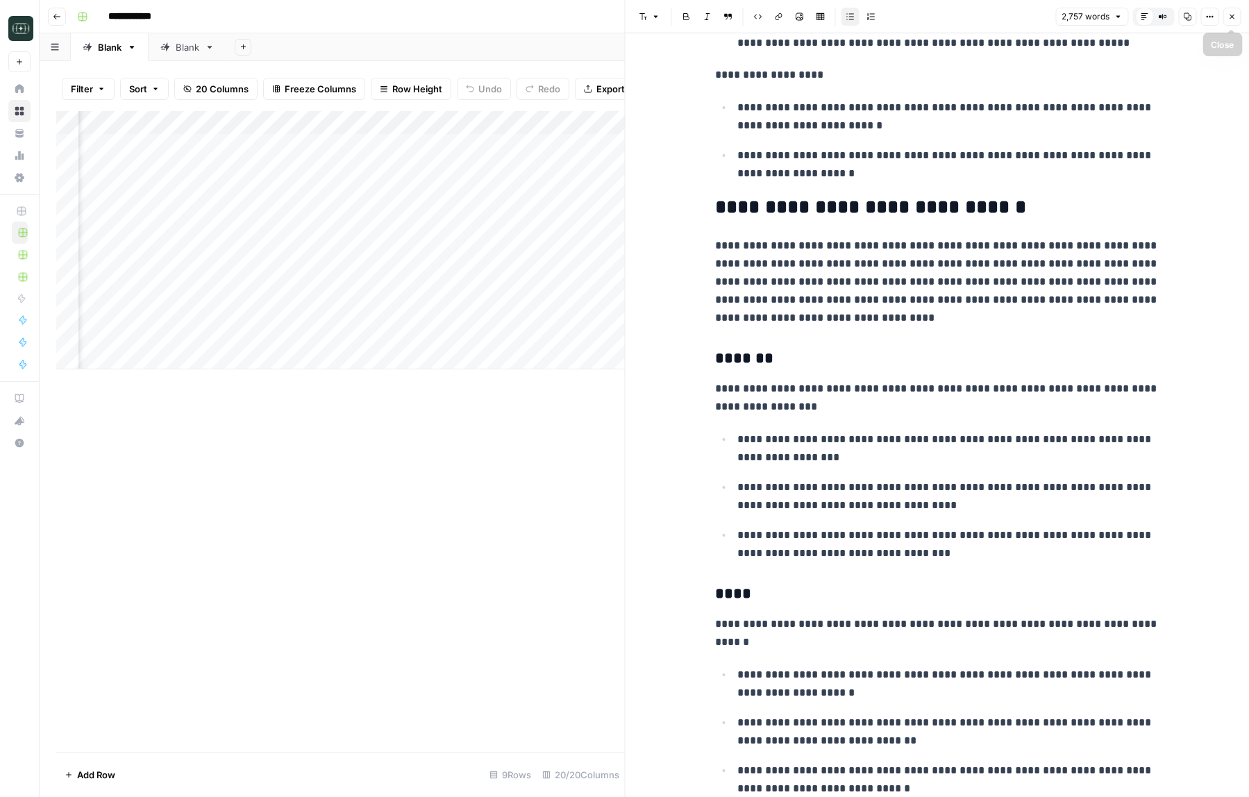
click at [1231, 19] on icon "button" at bounding box center [1231, 16] width 8 height 8
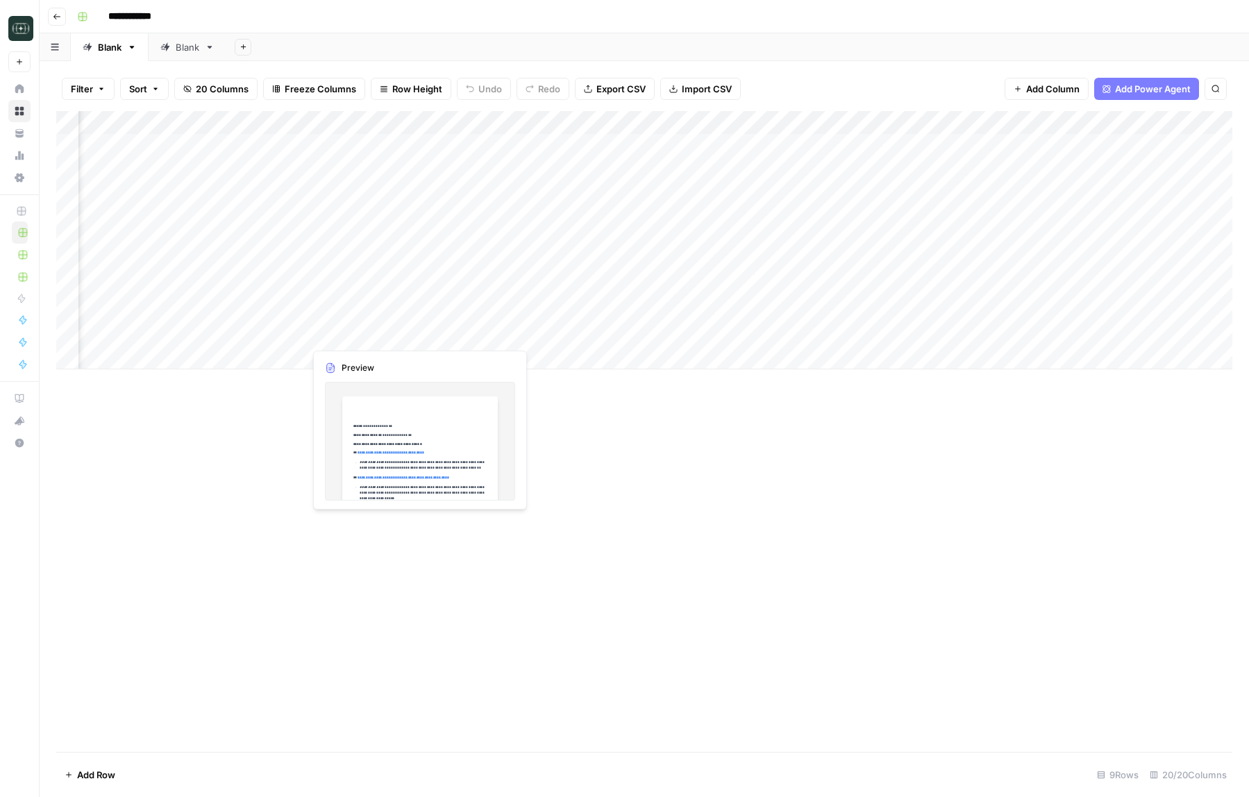
scroll to position [0, 194]
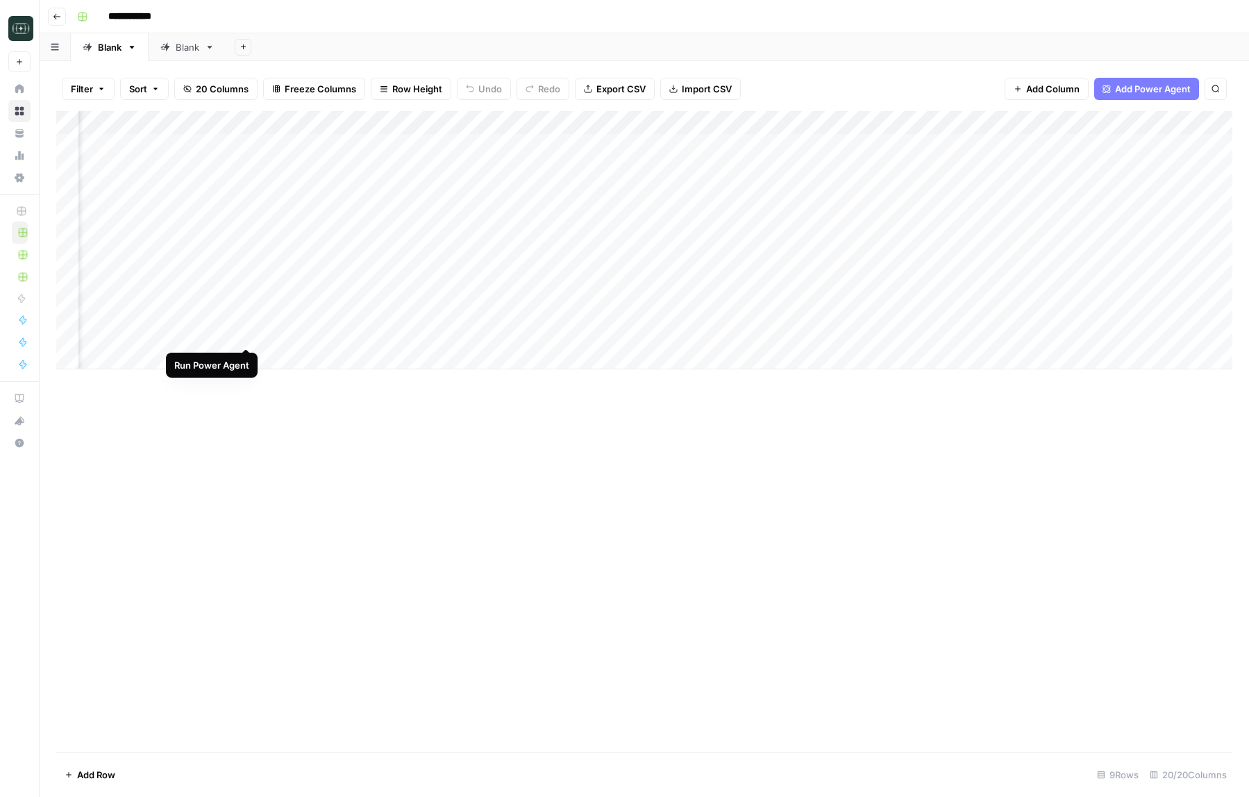
click at [246, 335] on div "Add Column" at bounding box center [644, 240] width 1176 height 258
click at [440, 333] on div "Add Column" at bounding box center [644, 252] width 1176 height 282
click at [442, 312] on div "Add Column" at bounding box center [644, 252] width 1176 height 282
click at [442, 336] on div "Add Column" at bounding box center [644, 252] width 1176 height 282
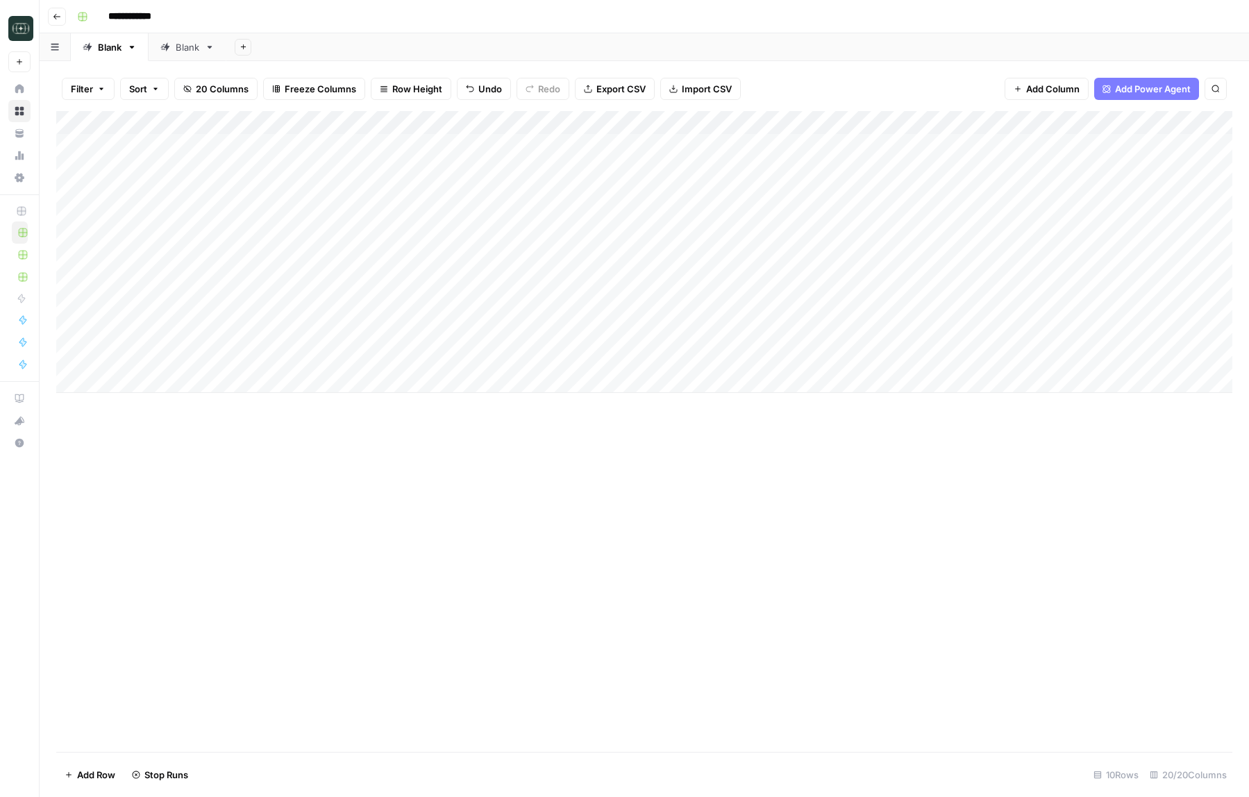
click at [149, 358] on div "Add Column" at bounding box center [644, 252] width 1176 height 282
type textarea "**********"
click at [501, 353] on div "Add Column" at bounding box center [644, 252] width 1176 height 282
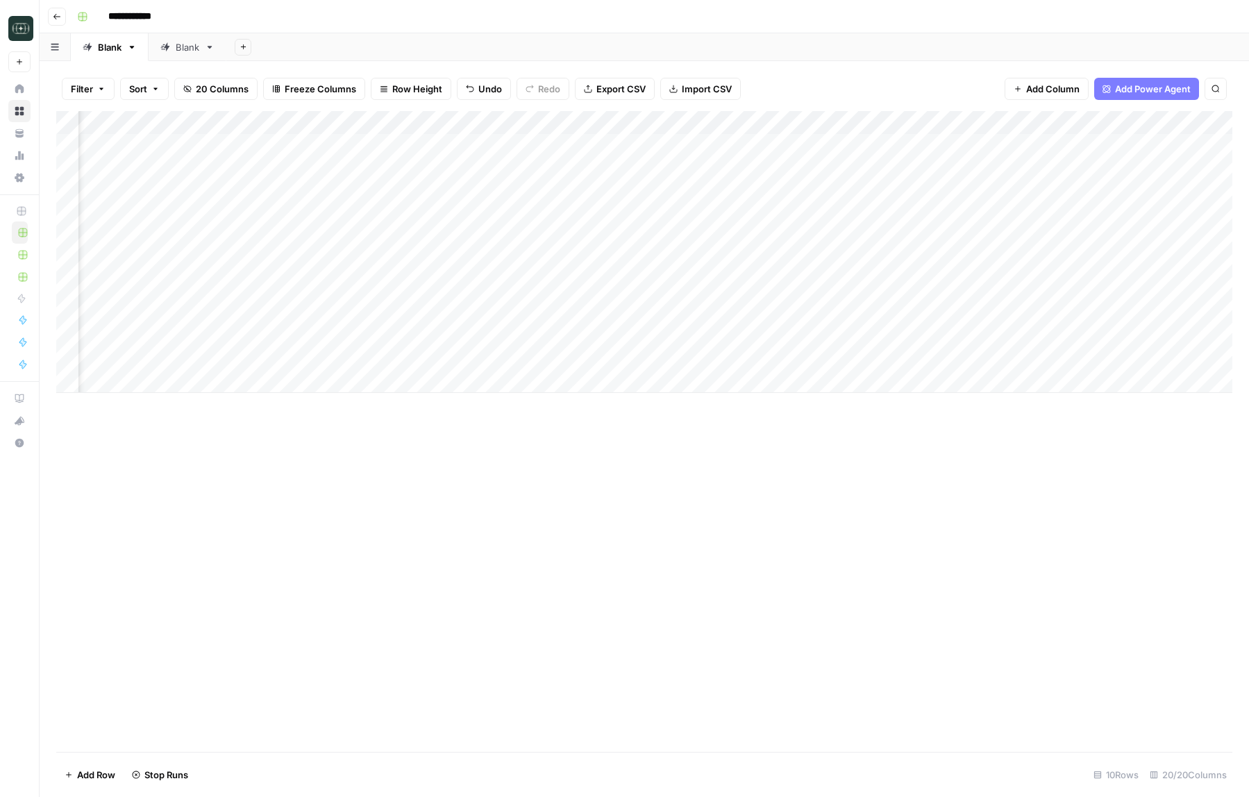
click at [501, 353] on div "Add Column" at bounding box center [644, 252] width 1176 height 282
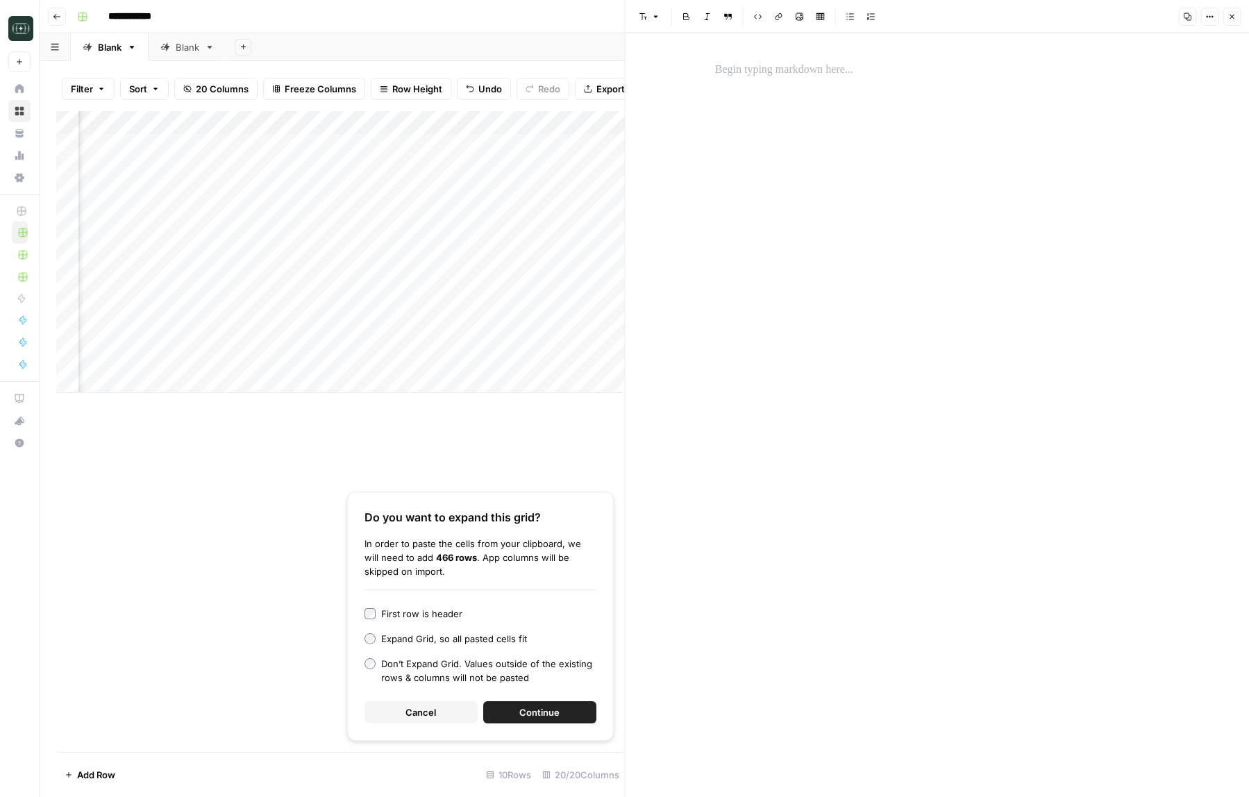
click at [801, 91] on div at bounding box center [937, 415] width 461 height 764
click at [777, 65] on p "To enrich screen reader interactions, please activate Accessibility in Grammarl…" at bounding box center [937, 70] width 444 height 18
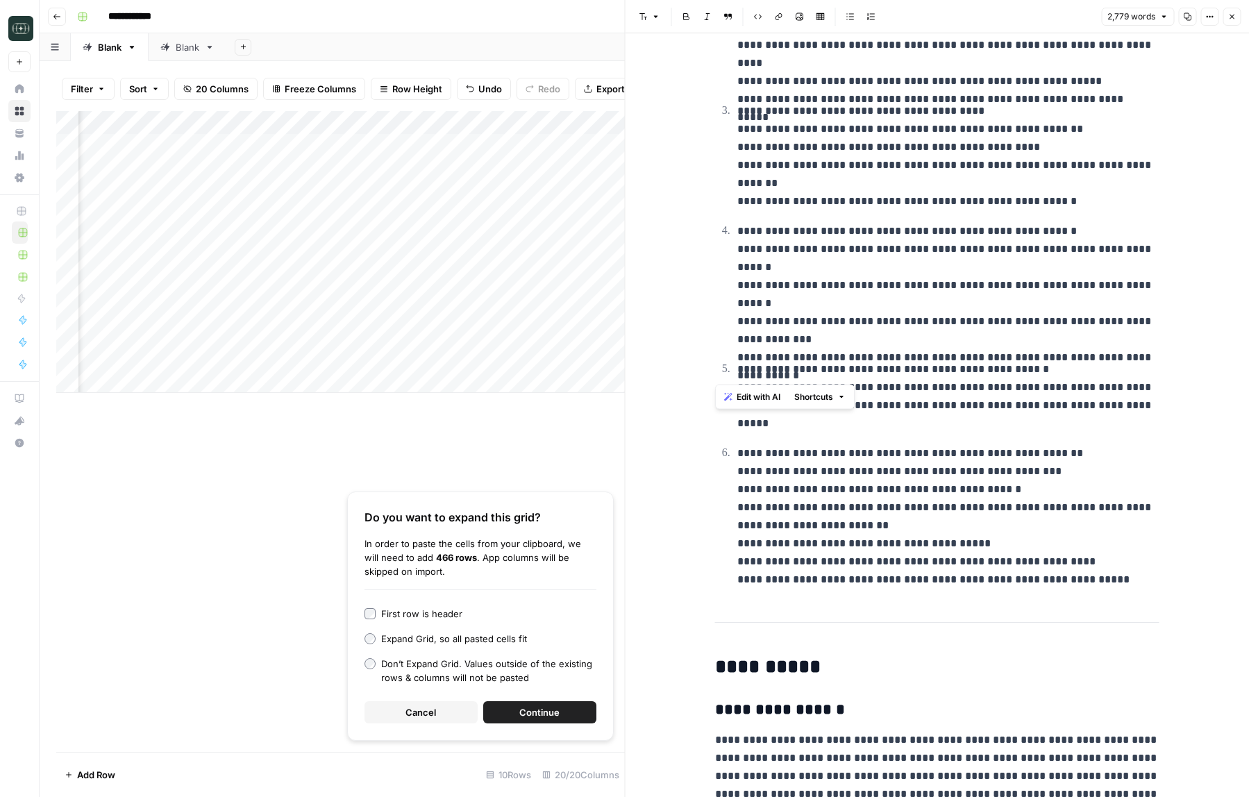
scroll to position [341, 0]
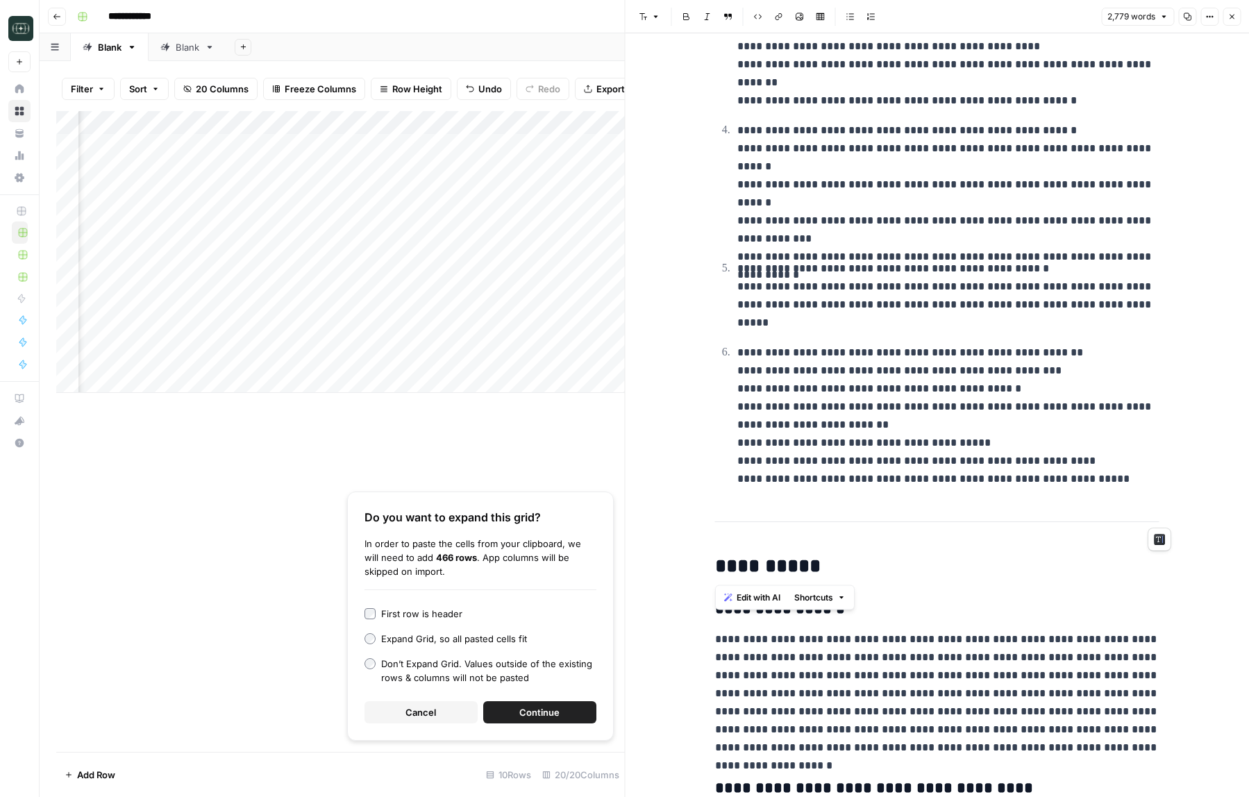
drag, startPoint x: 717, startPoint y: 69, endPoint x: 984, endPoint y: 549, distance: 549.8
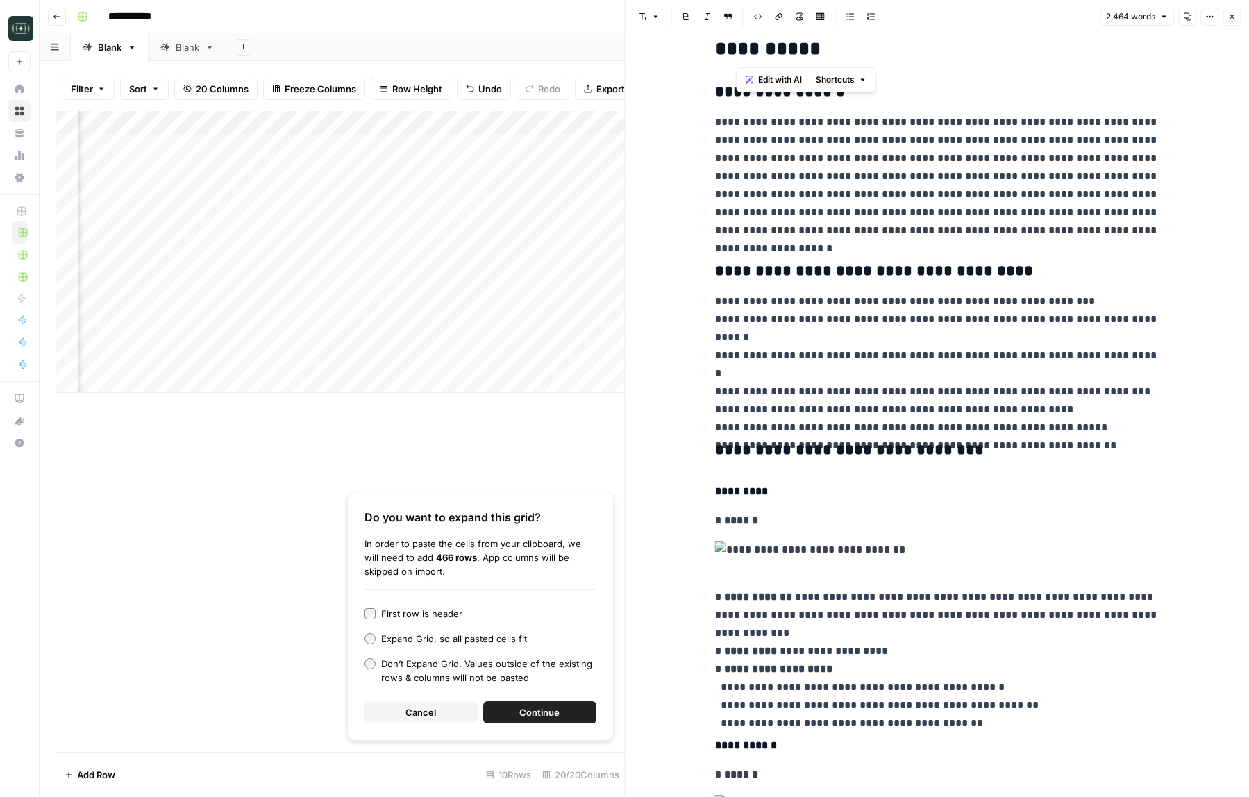
drag, startPoint x: 809, startPoint y: 55, endPoint x: 668, endPoint y: 56, distance: 140.9
click at [1229, 10] on button "Close" at bounding box center [1232, 17] width 18 height 18
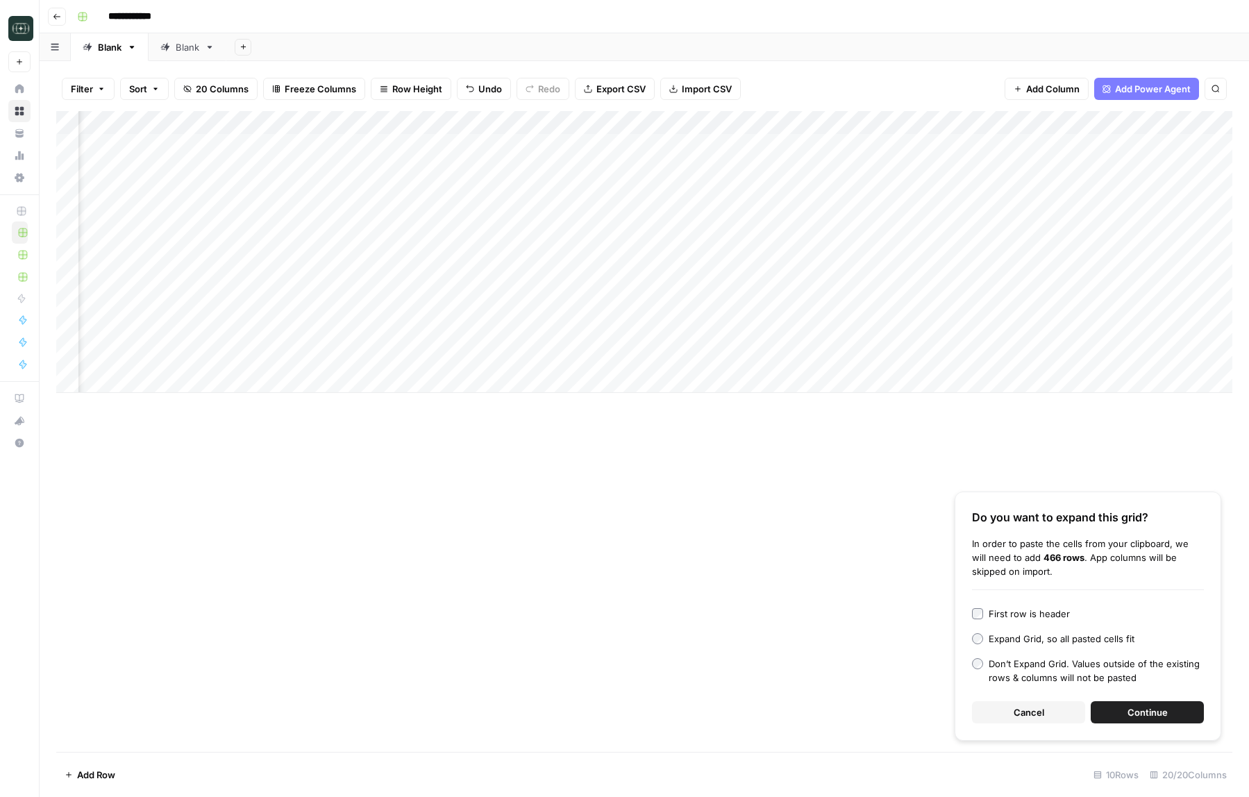
scroll to position [0, 547]
click at [829, 265] on div "Add Column" at bounding box center [644, 252] width 1176 height 282
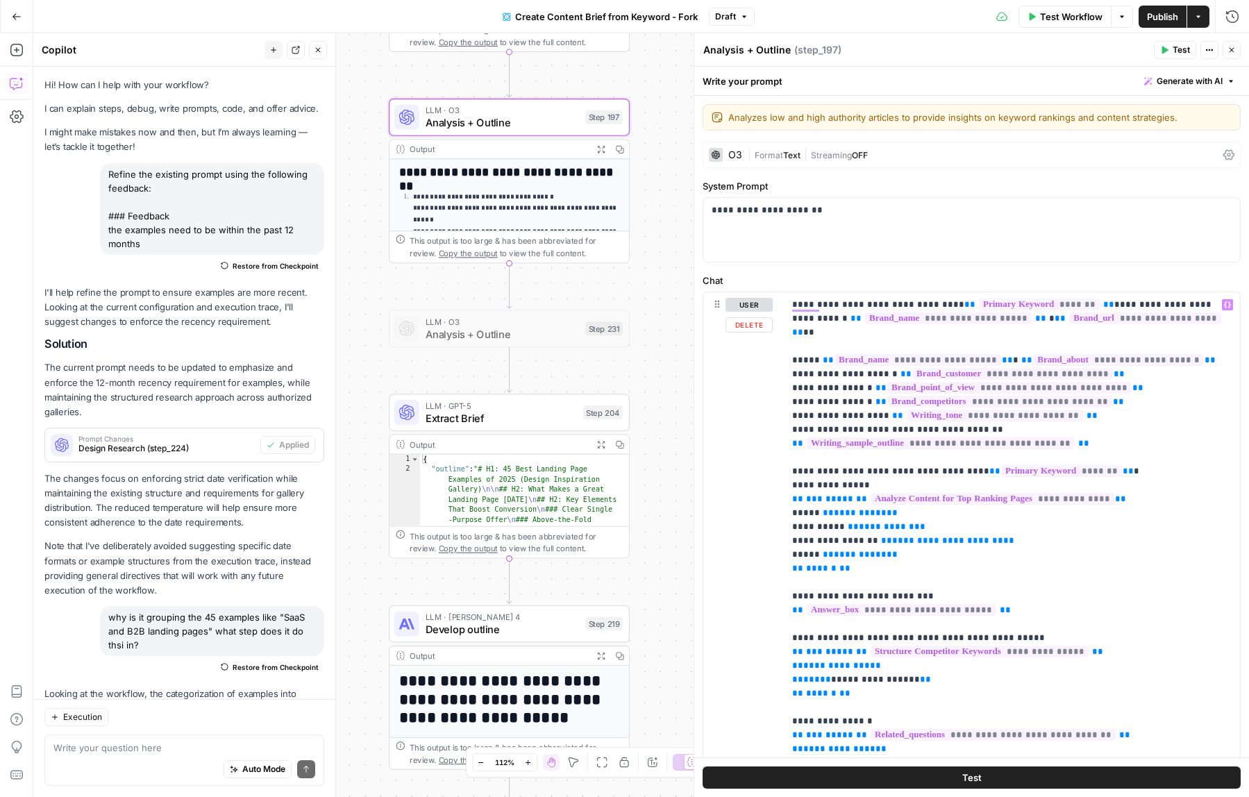
scroll to position [115, 0]
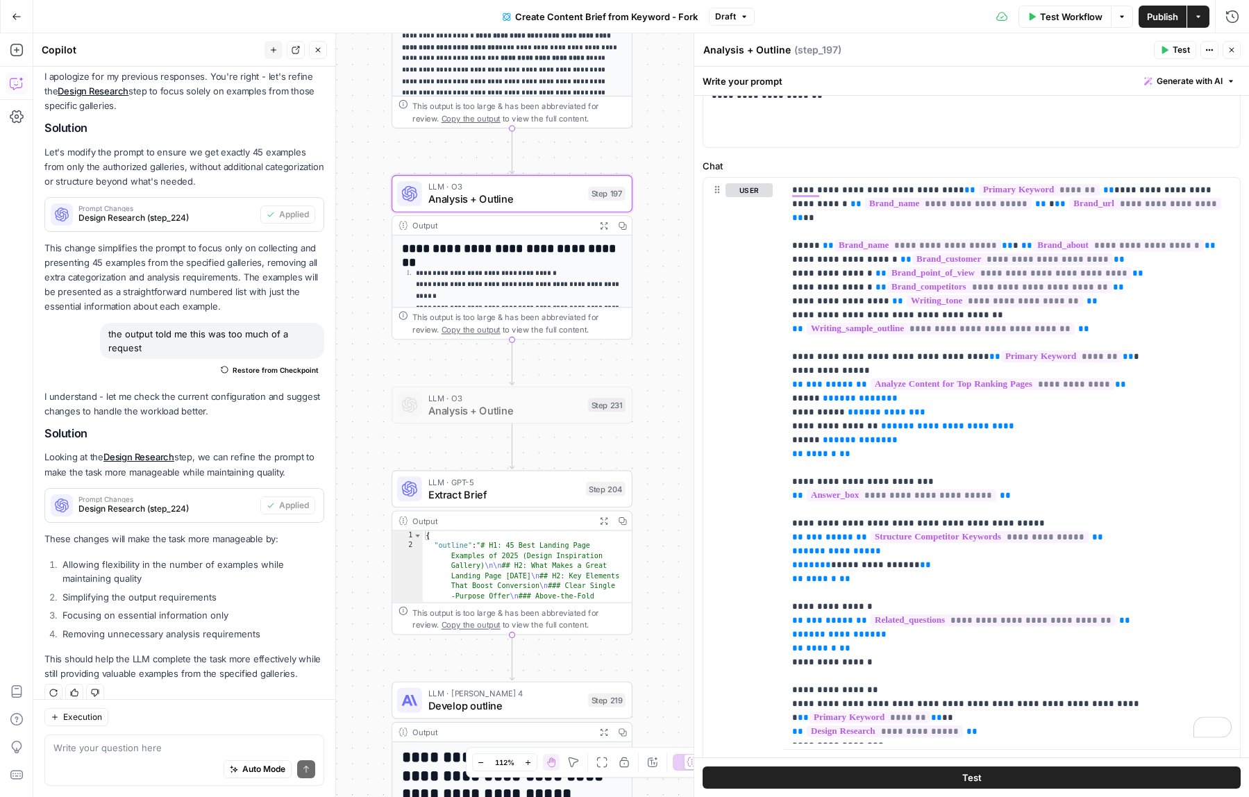
drag, startPoint x: 669, startPoint y: 333, endPoint x: 672, endPoint y: 397, distance: 63.9
click at [672, 397] on div "**********" at bounding box center [641, 415] width 1216 height 764
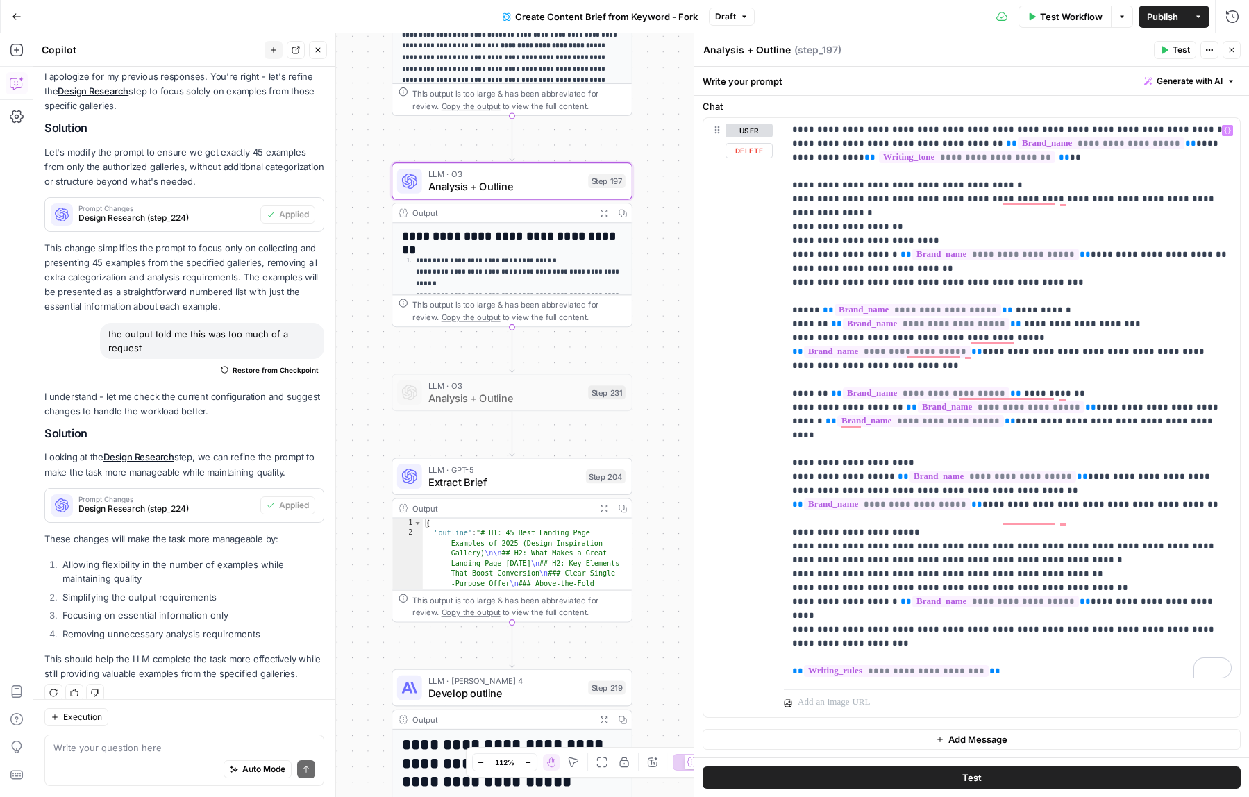
scroll to position [943, 0]
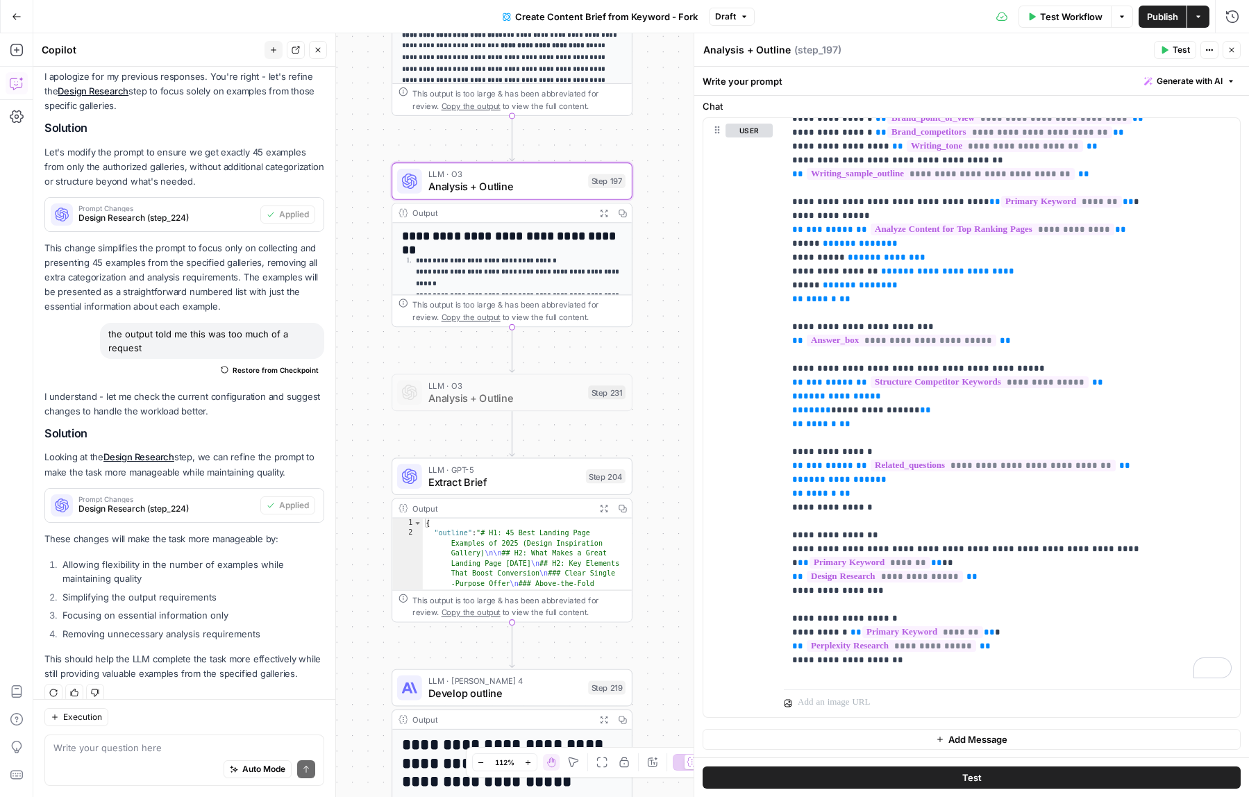
click at [1230, 49] on icon "button" at bounding box center [1231, 50] width 8 height 8
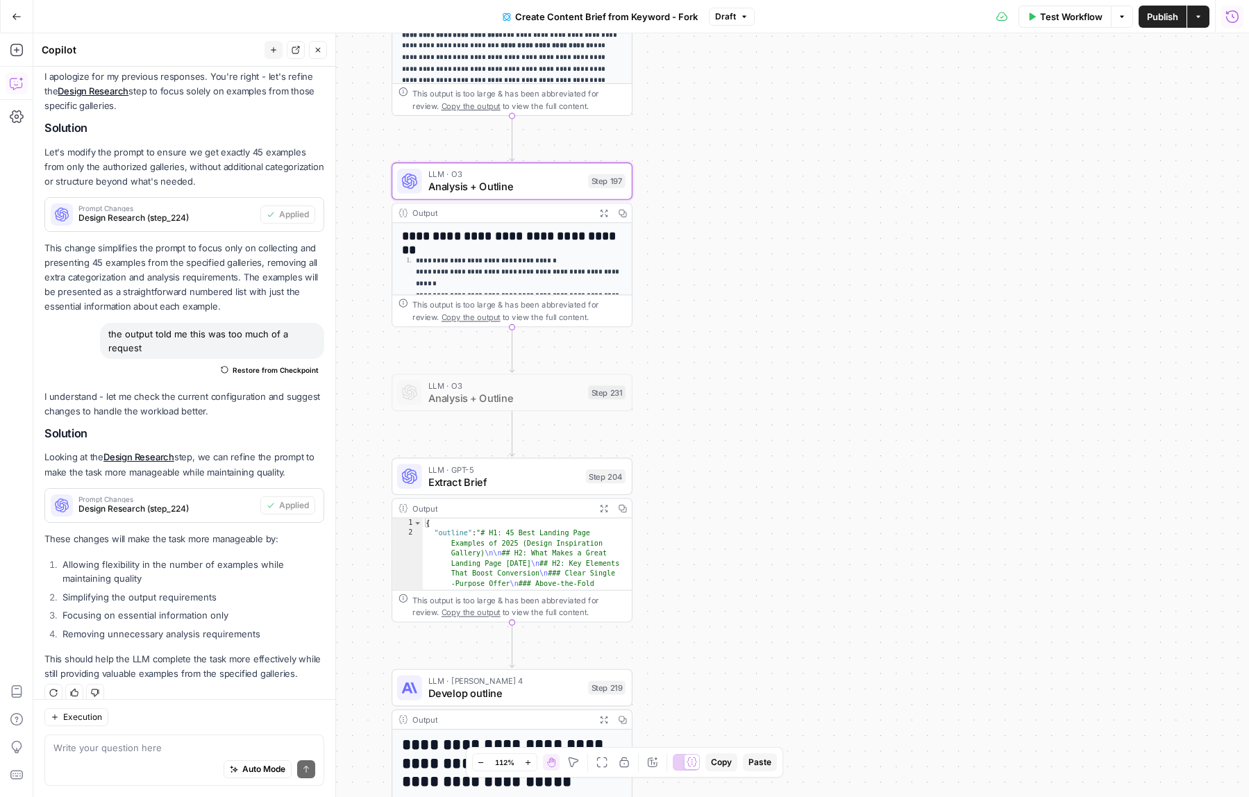
click at [1230, 17] on icon "button" at bounding box center [1232, 17] width 14 height 14
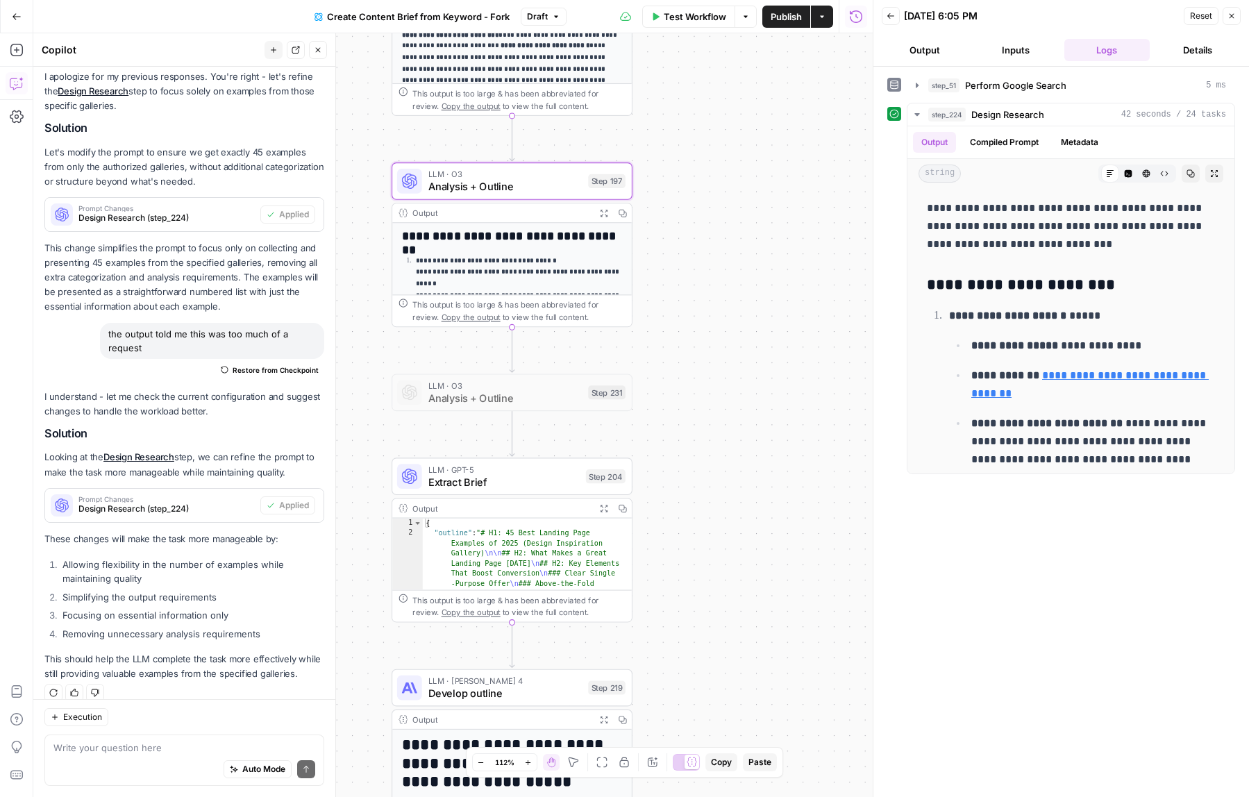
click at [888, 16] on icon "button" at bounding box center [890, 16] width 7 height 6
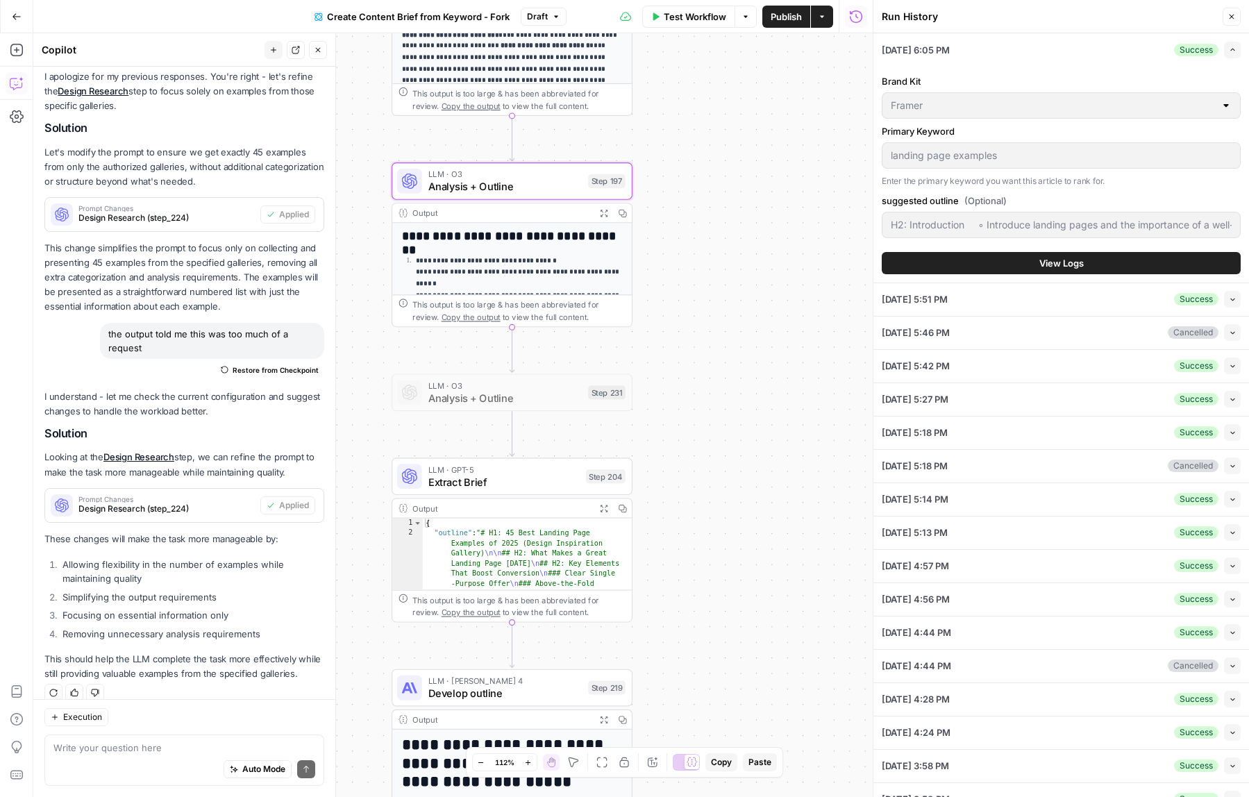
click at [971, 305] on div "08/18/25 at 5:51 PM Success Collapse" at bounding box center [1061, 299] width 359 height 33
click at [1226, 296] on button "Collapse" at bounding box center [1232, 299] width 17 height 17
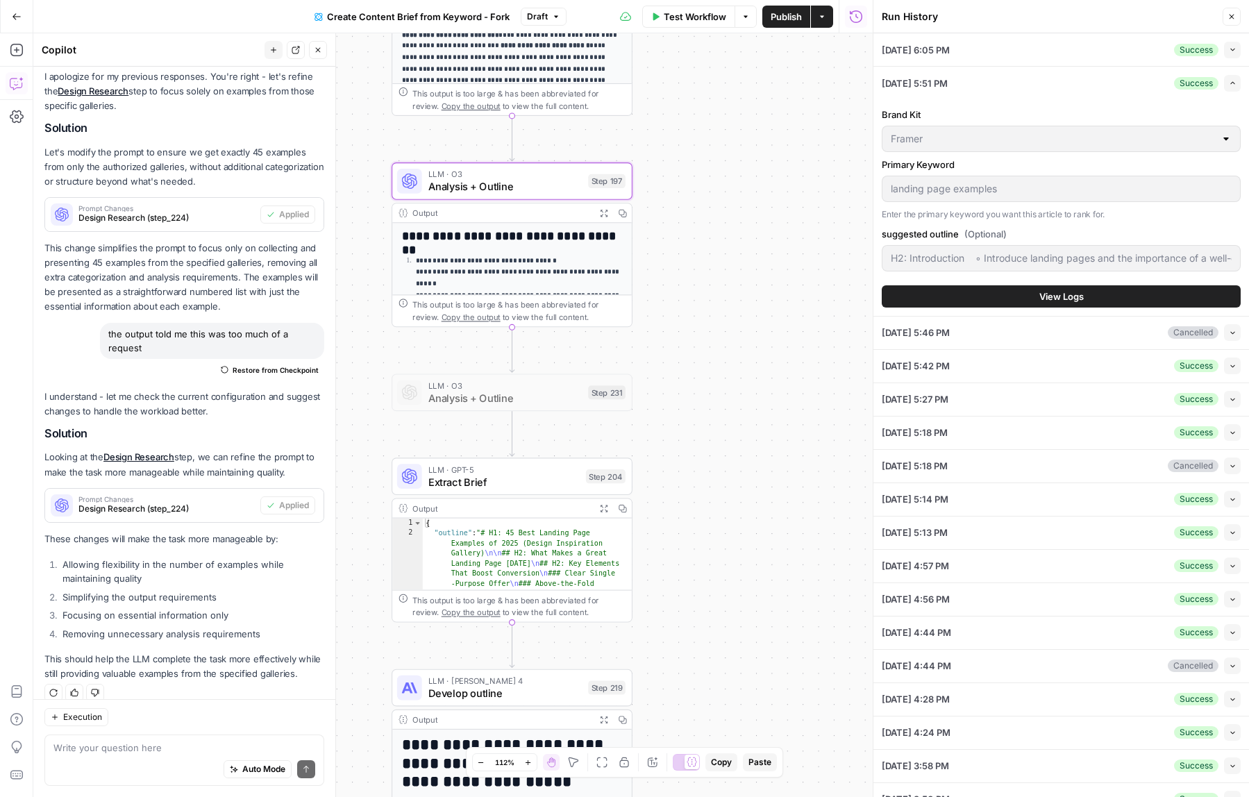
click at [1034, 290] on button "View Logs" at bounding box center [1061, 296] width 359 height 22
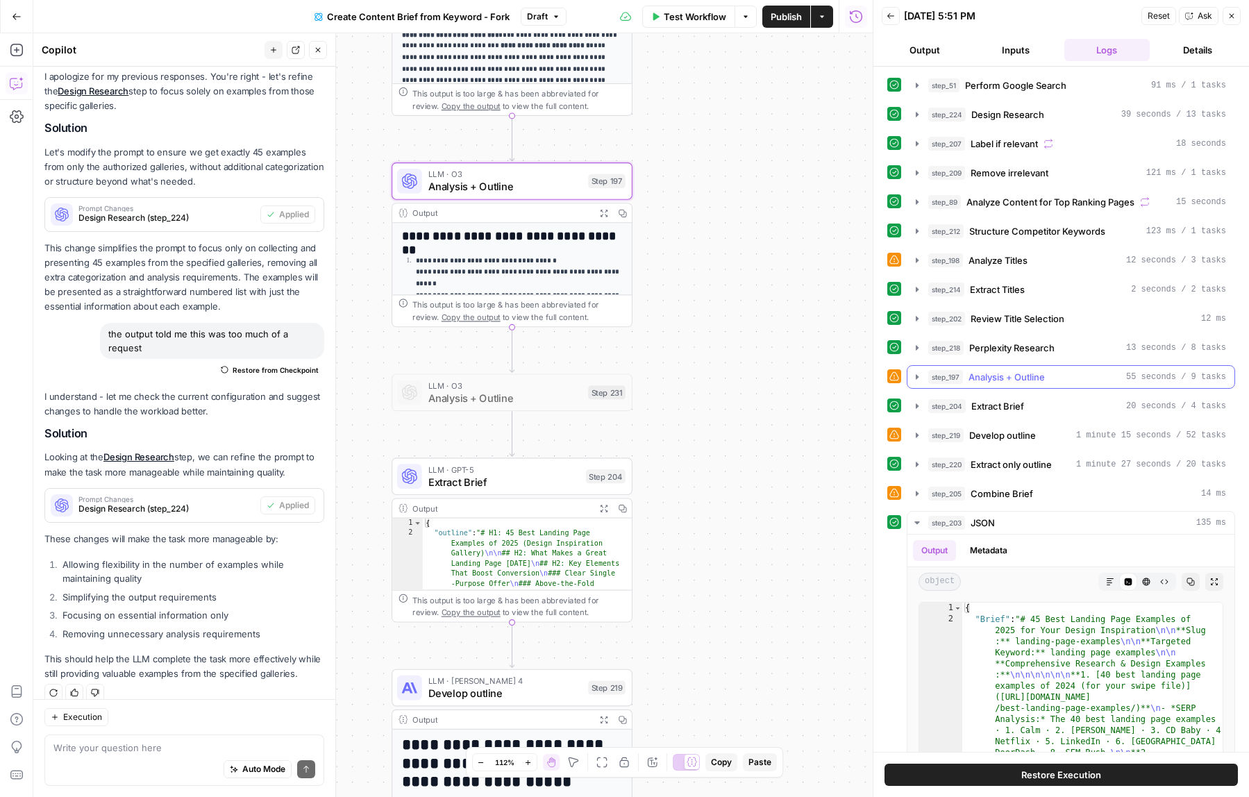
click at [918, 380] on icon "button" at bounding box center [917, 376] width 11 height 11
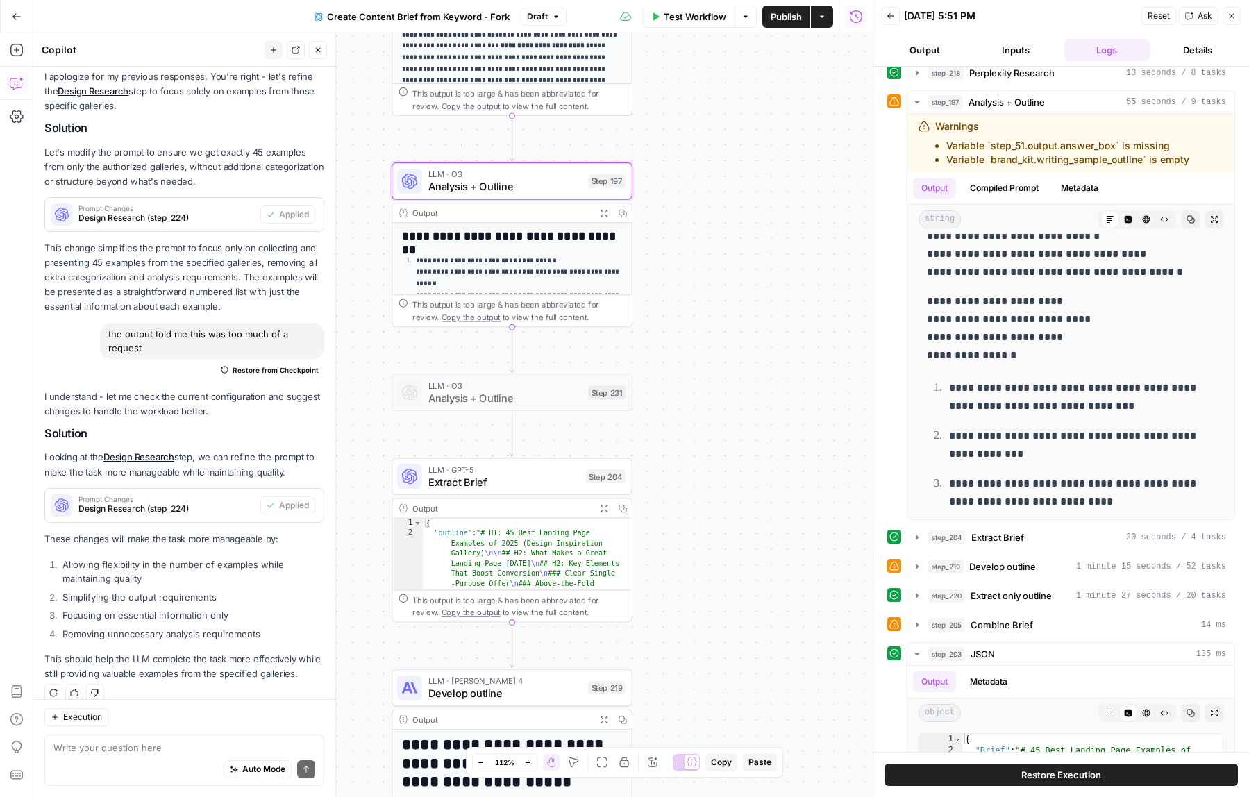
click at [889, 19] on icon "button" at bounding box center [891, 16] width 8 height 8
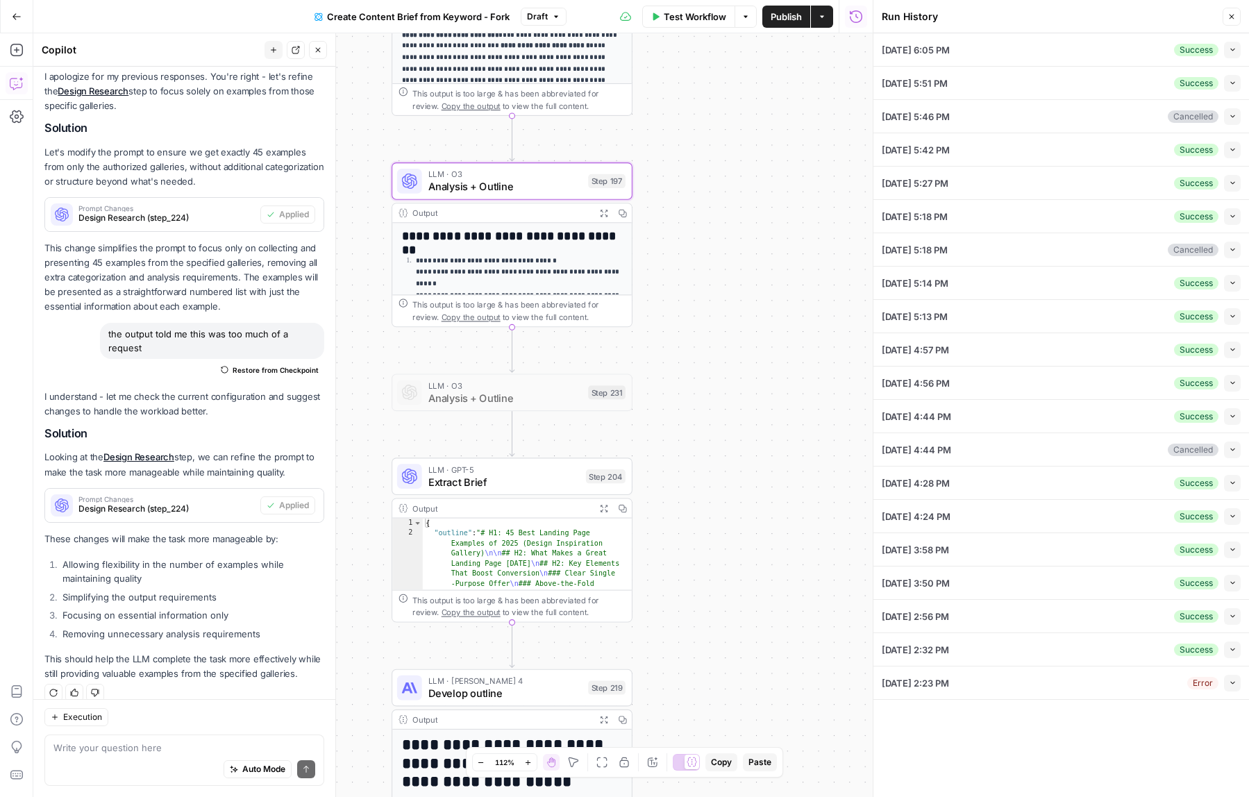
click at [1234, 17] on button "Close" at bounding box center [1232, 17] width 18 height 18
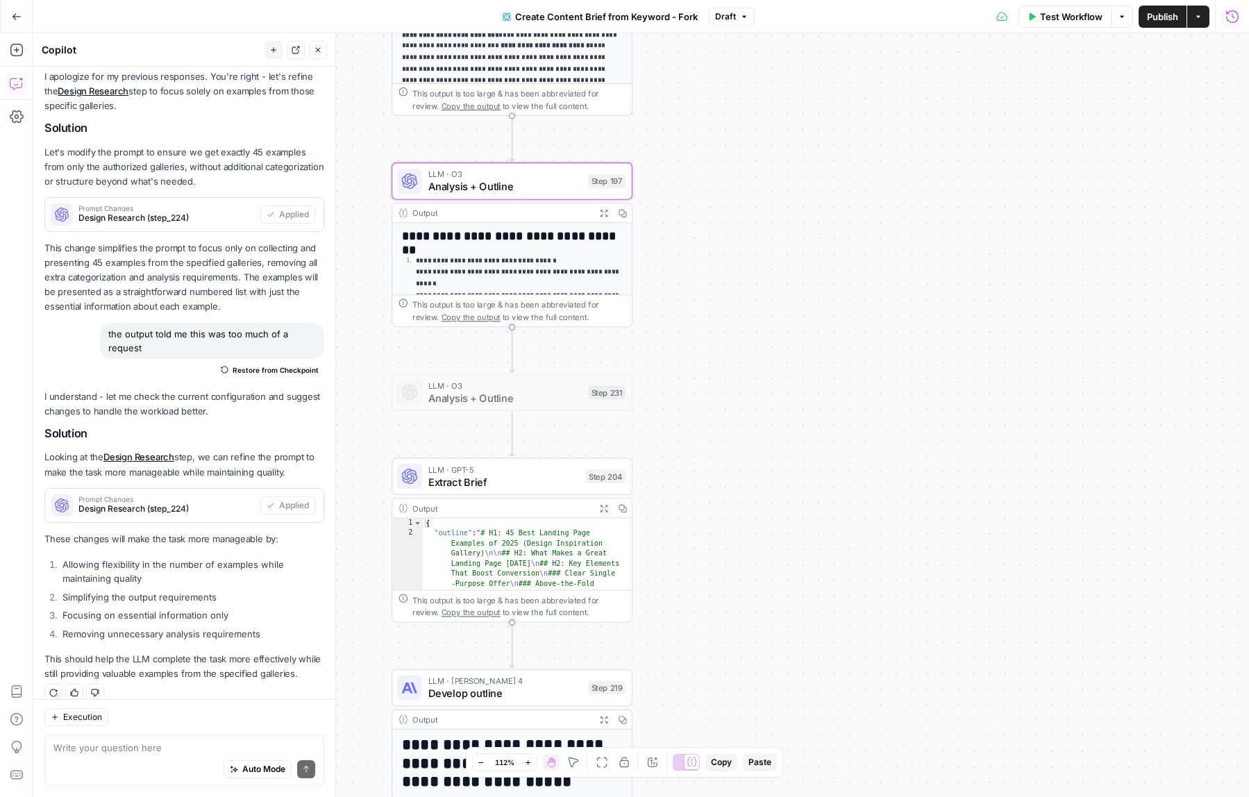
click at [514, 186] on span "Analysis + Outline" at bounding box center [505, 186] width 154 height 15
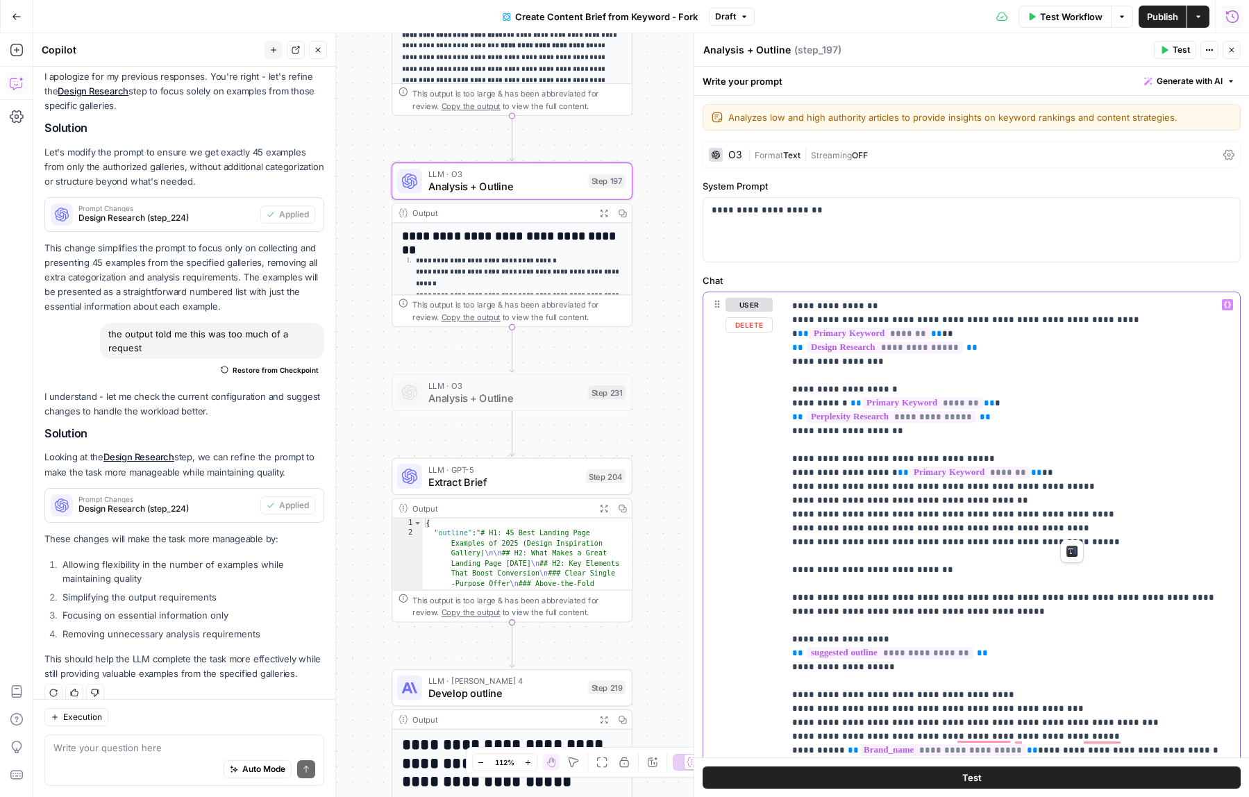
drag, startPoint x: 793, startPoint y: 444, endPoint x: 1080, endPoint y: 522, distance: 297.3
click at [1080, 522] on p "**********" at bounding box center [1011, 618] width 439 height 1638
click at [1059, 650] on p "**********" at bounding box center [1011, 618] width 439 height 1638
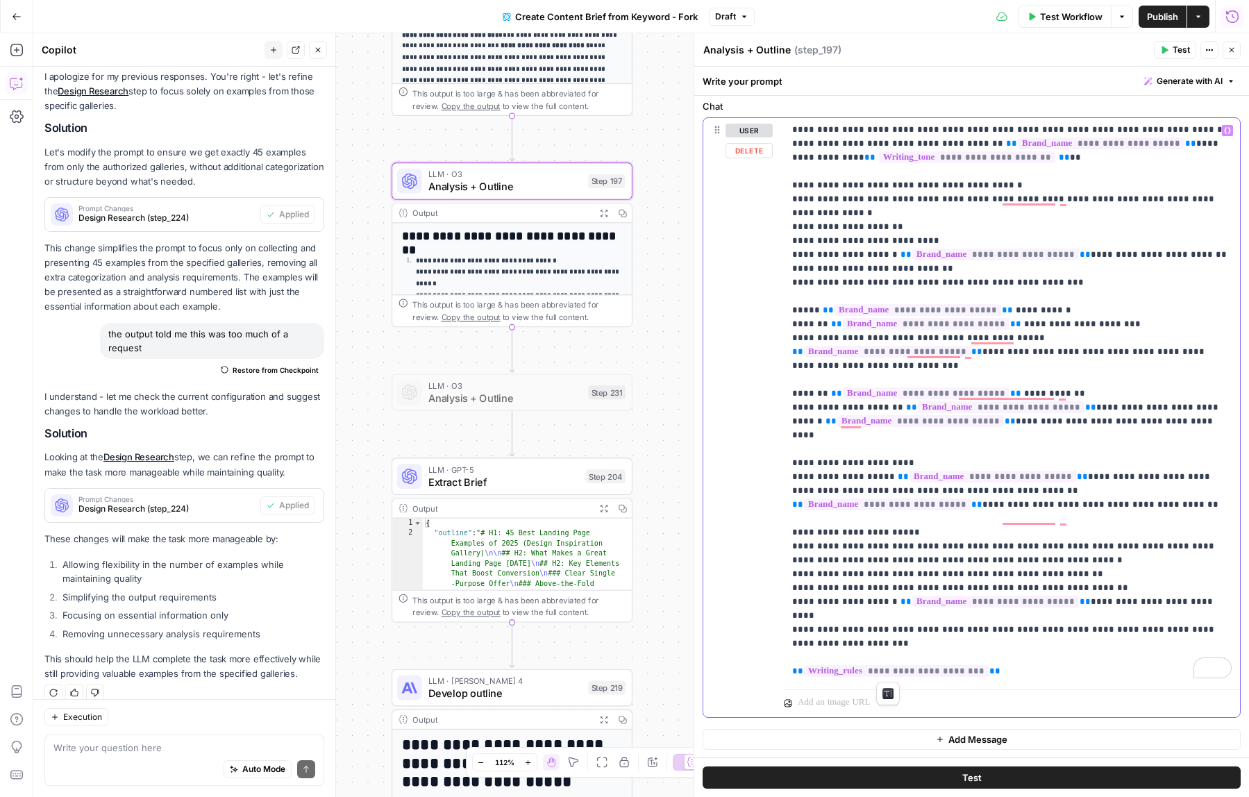
drag, startPoint x: 791, startPoint y: 506, endPoint x: 1152, endPoint y: 676, distance: 398.8
click at [1152, 676] on div "**********" at bounding box center [1012, 401] width 456 height 566
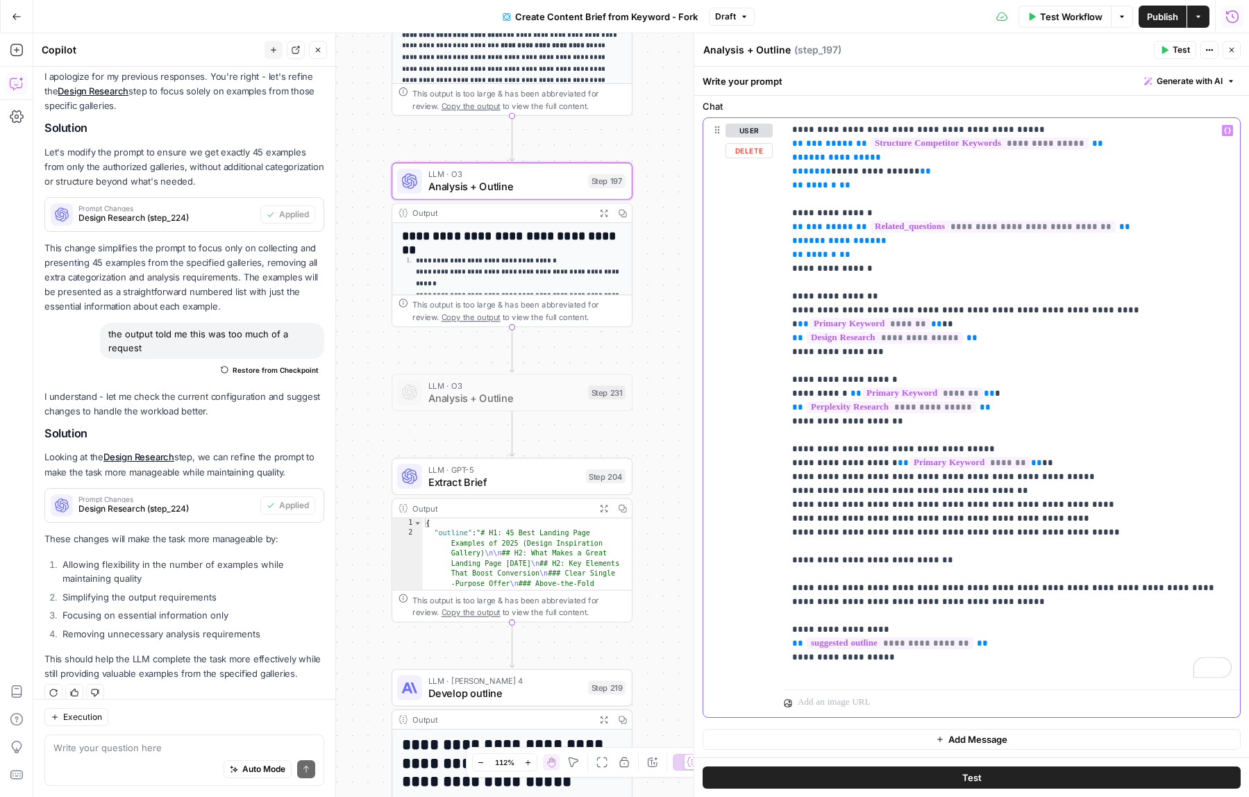
click at [1185, 86] on span "Generate with AI" at bounding box center [1190, 81] width 66 height 12
click at [1123, 160] on div "Improve your existing prompt" at bounding box center [1170, 157] width 116 height 12
click at [1032, 181] on div at bounding box center [1100, 185] width 265 height 83
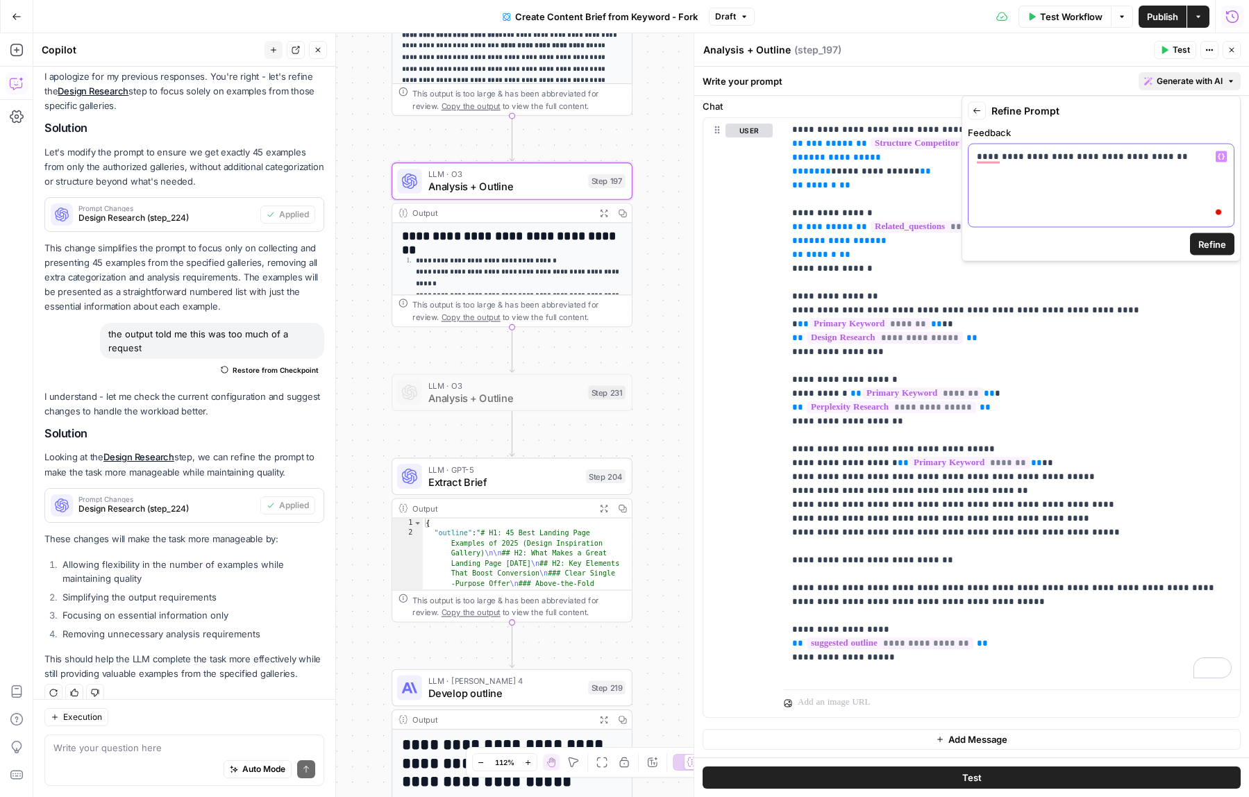
click at [1221, 156] on icon "button" at bounding box center [1221, 156] width 7 height 7
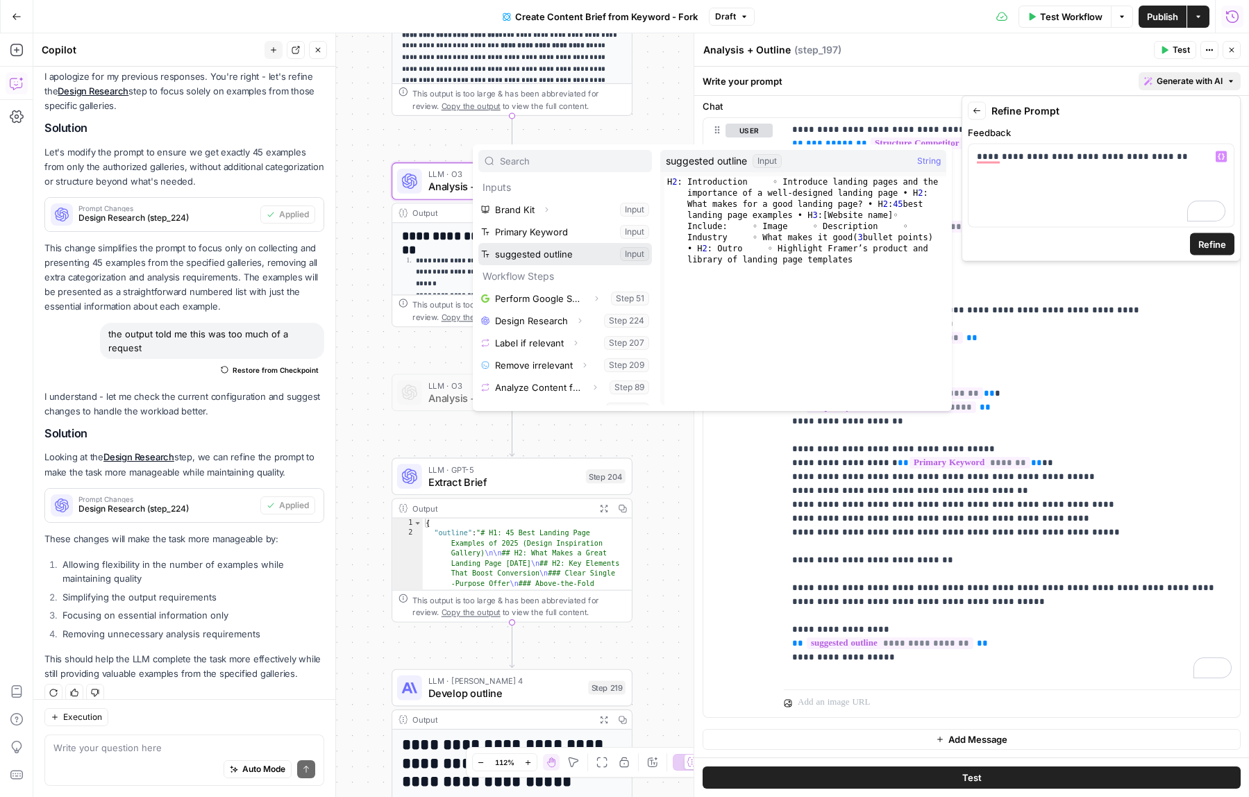
click at [571, 260] on button "Select variable suggested outline" at bounding box center [565, 254] width 174 height 22
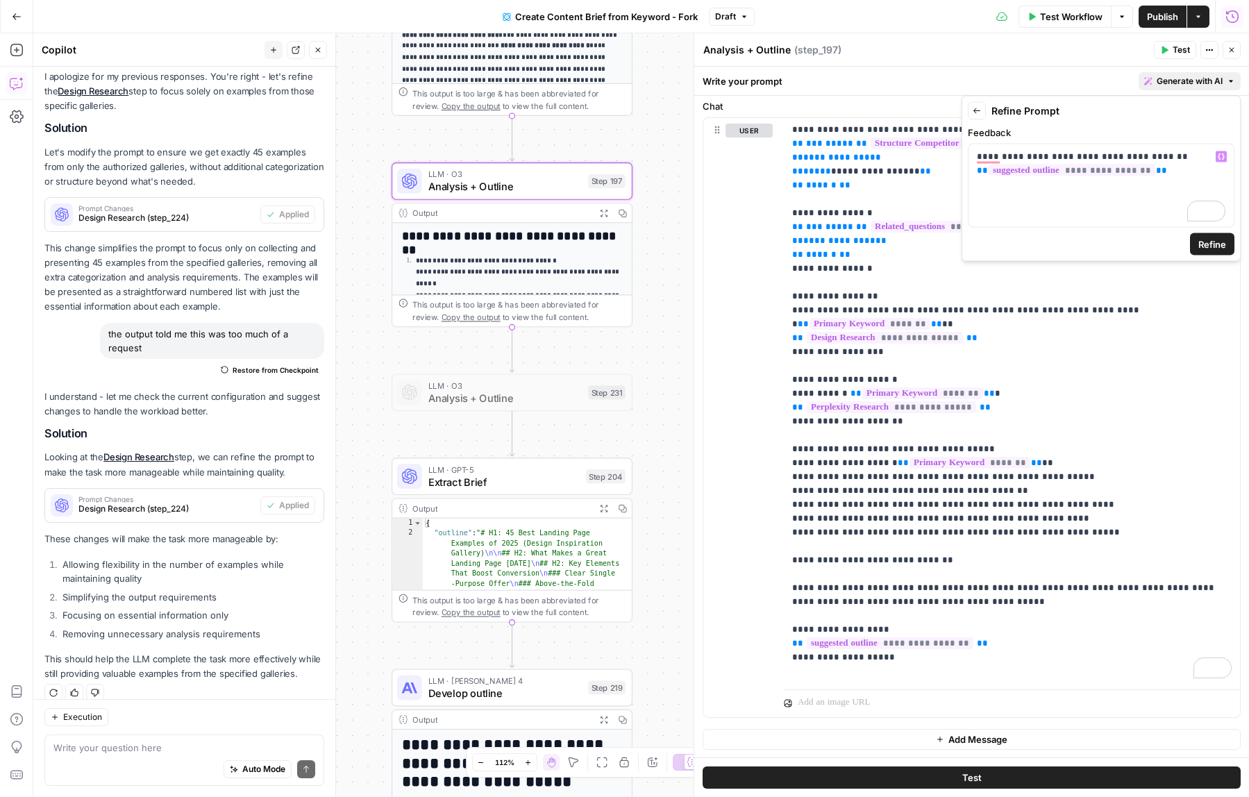
click at [1219, 243] on span "Refine" at bounding box center [1212, 244] width 28 height 14
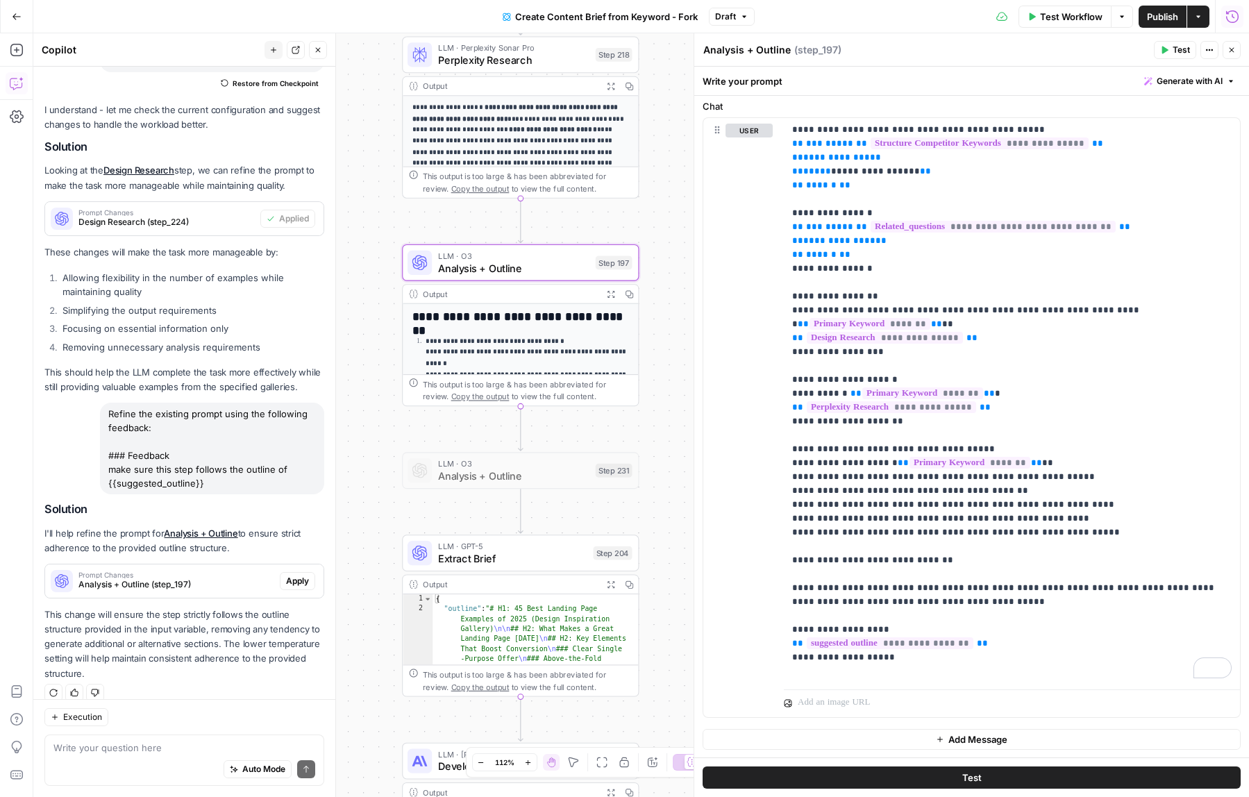
click at [296, 572] on button "Apply" at bounding box center [297, 581] width 35 height 18
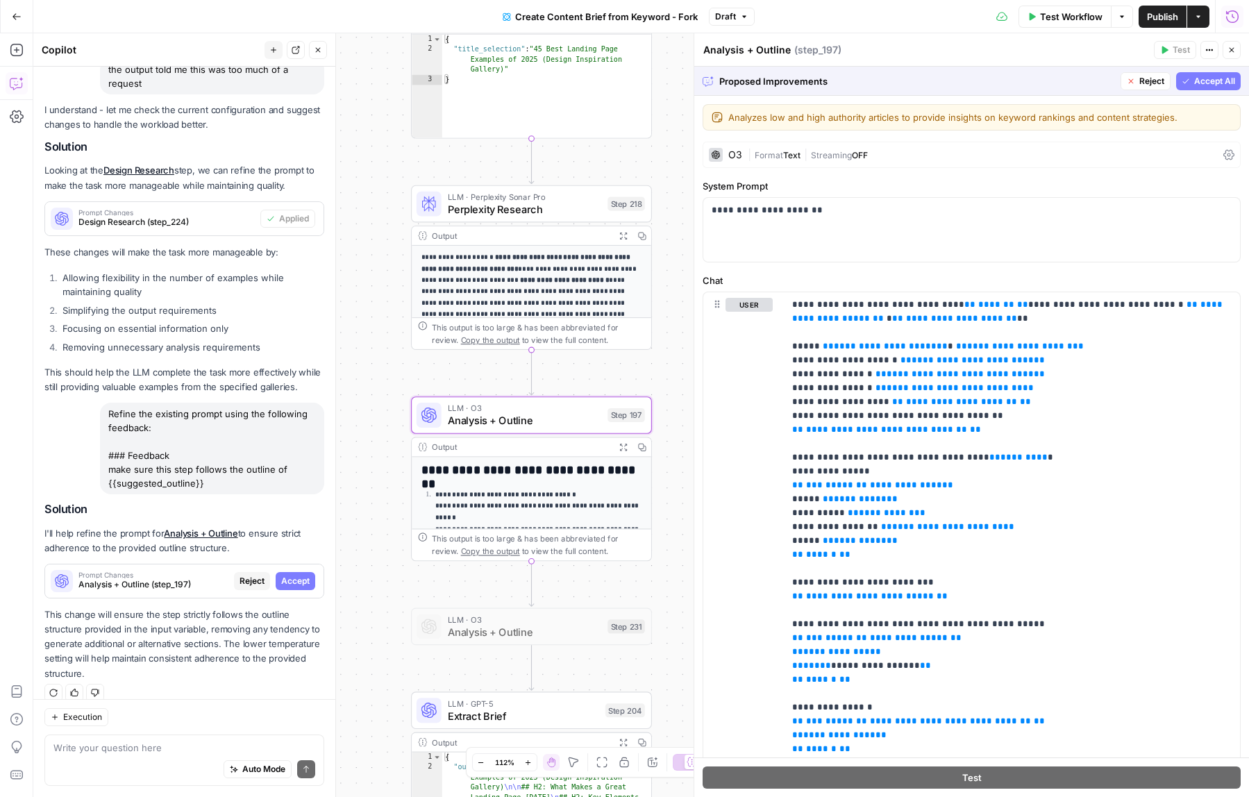
click at [190, 578] on span "Analysis + Outline (step_197)" at bounding box center [153, 584] width 150 height 12
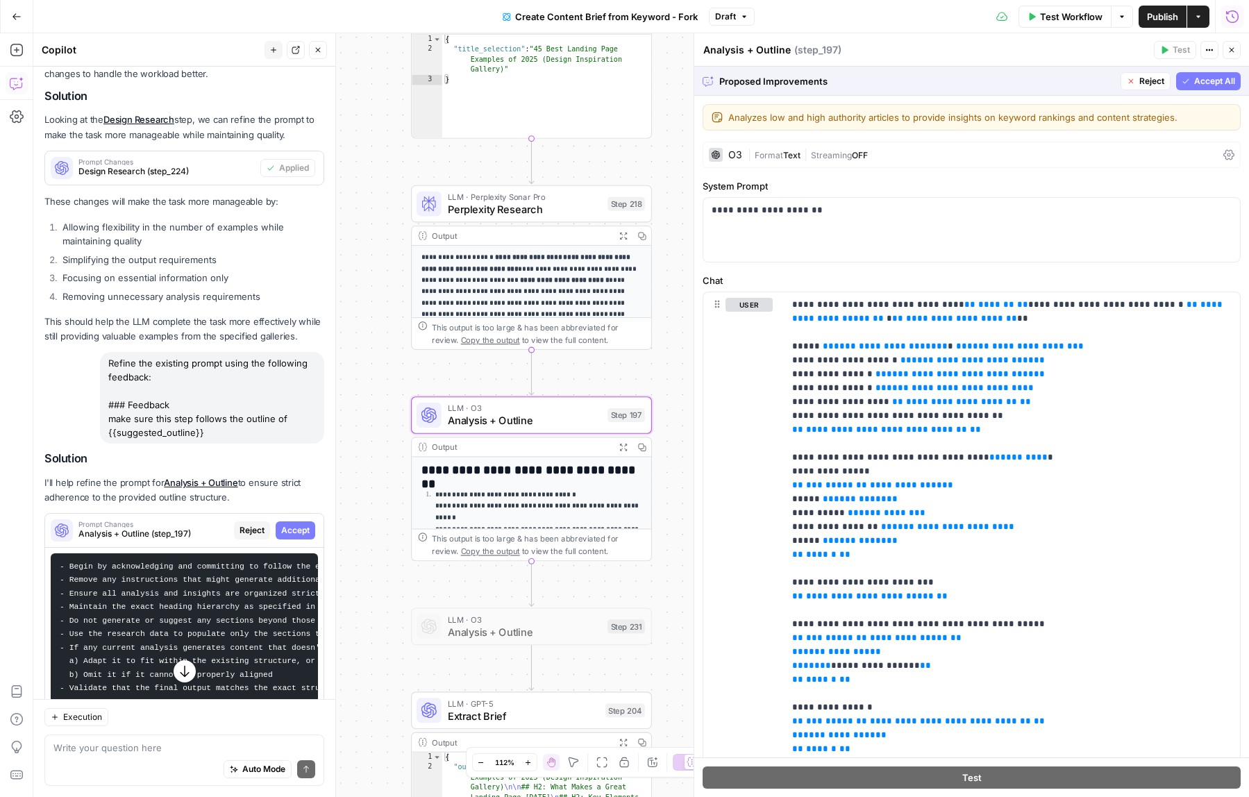
scroll to position [1870, 0]
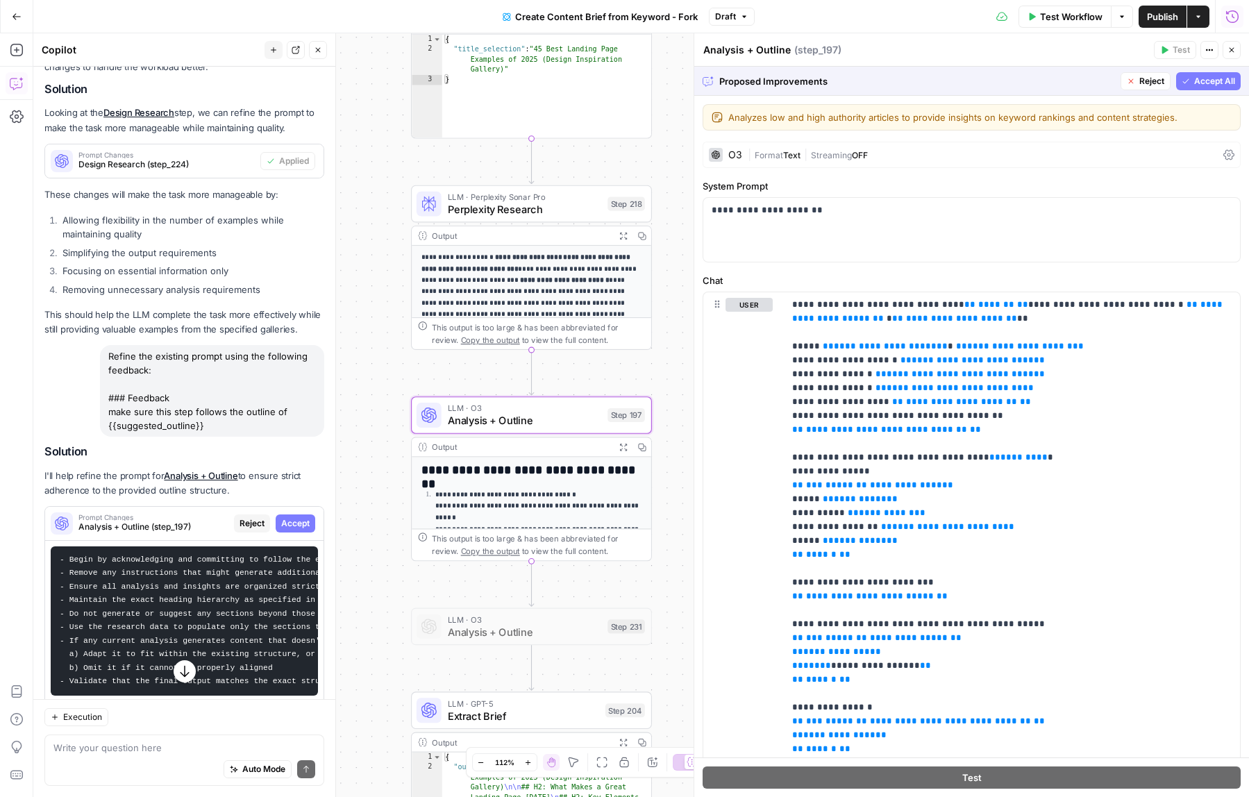
click at [303, 517] on span "Accept" at bounding box center [295, 523] width 28 height 12
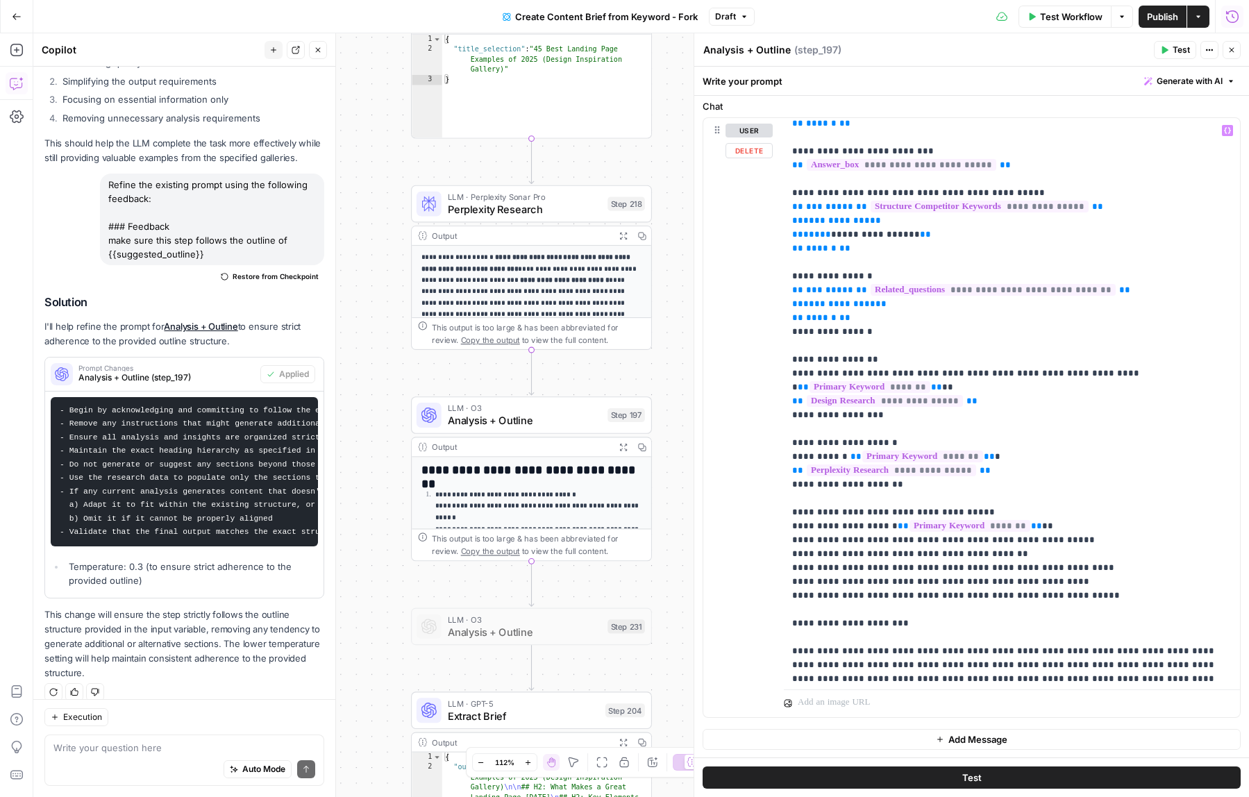
scroll to position [376, 0]
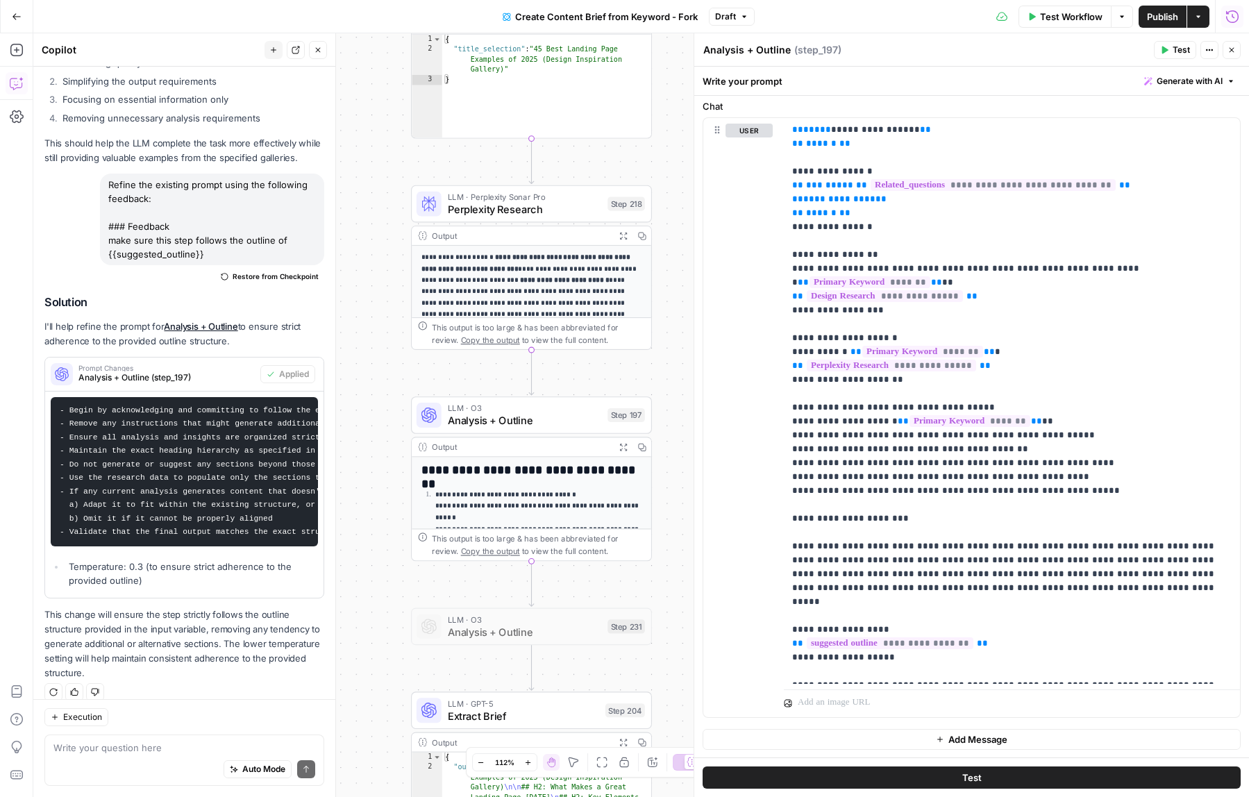
click at [913, 775] on button "Test" at bounding box center [972, 777] width 538 height 22
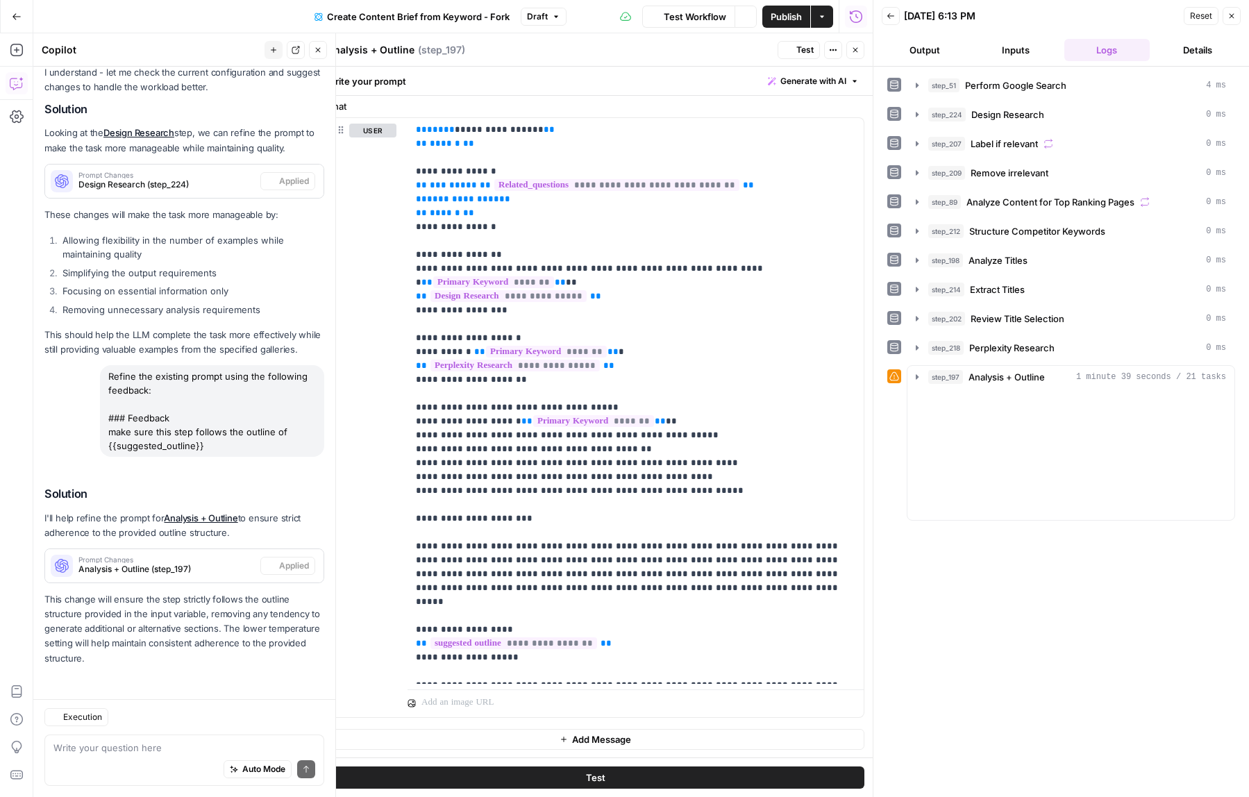
scroll to position [1945, 0]
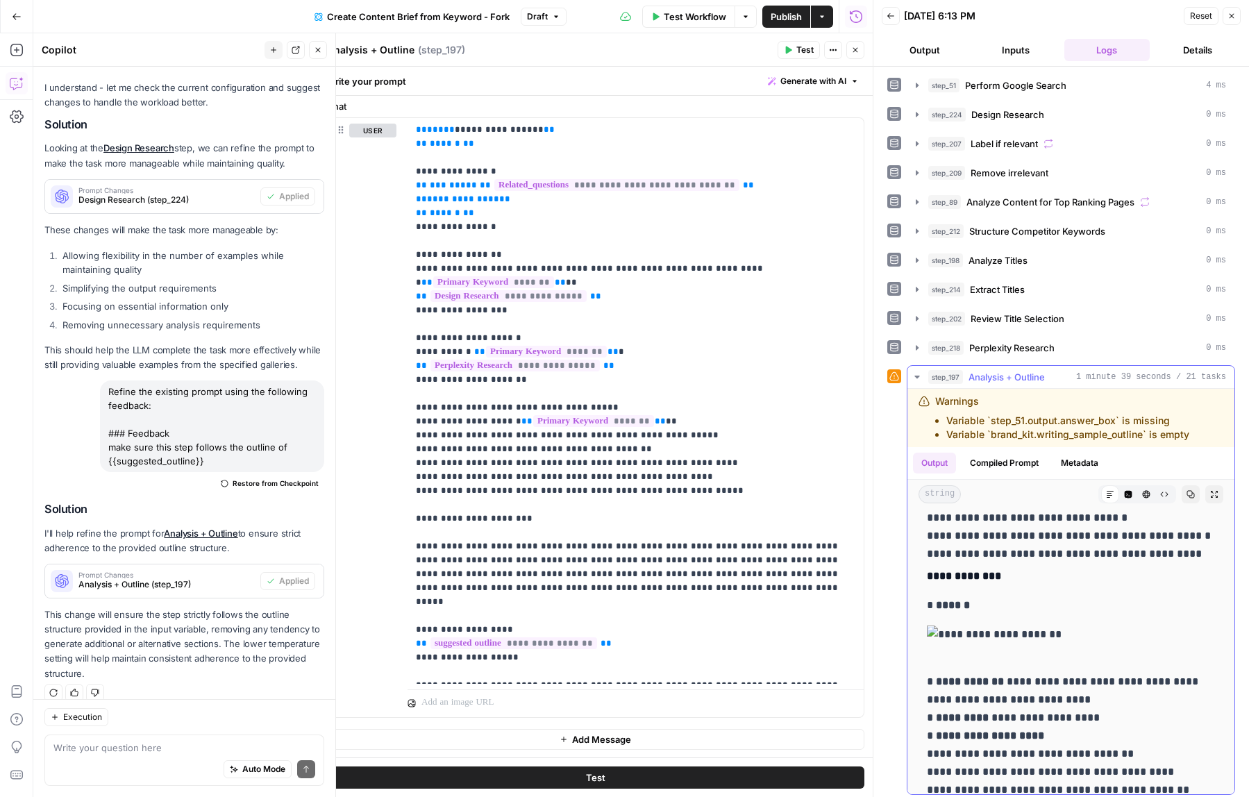
scroll to position [12518, 0]
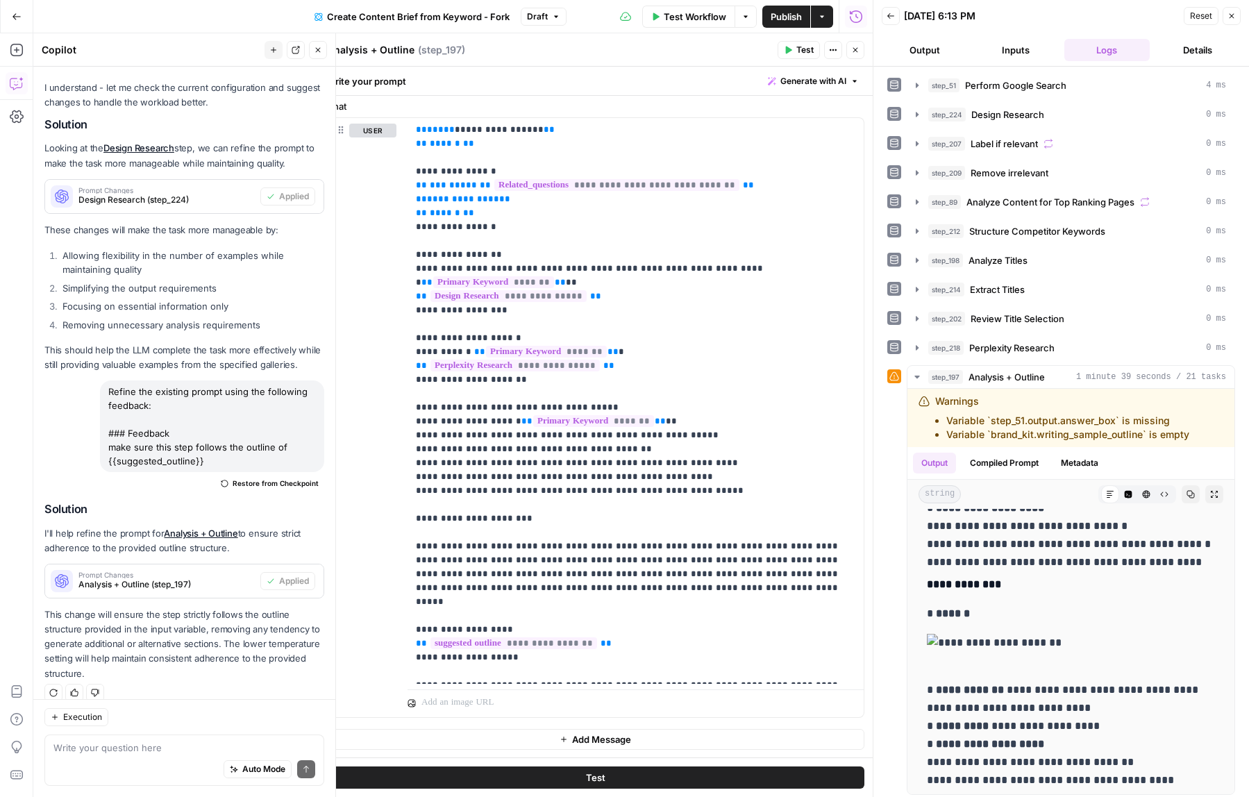
click at [1229, 12] on icon "button" at bounding box center [1231, 16] width 8 height 8
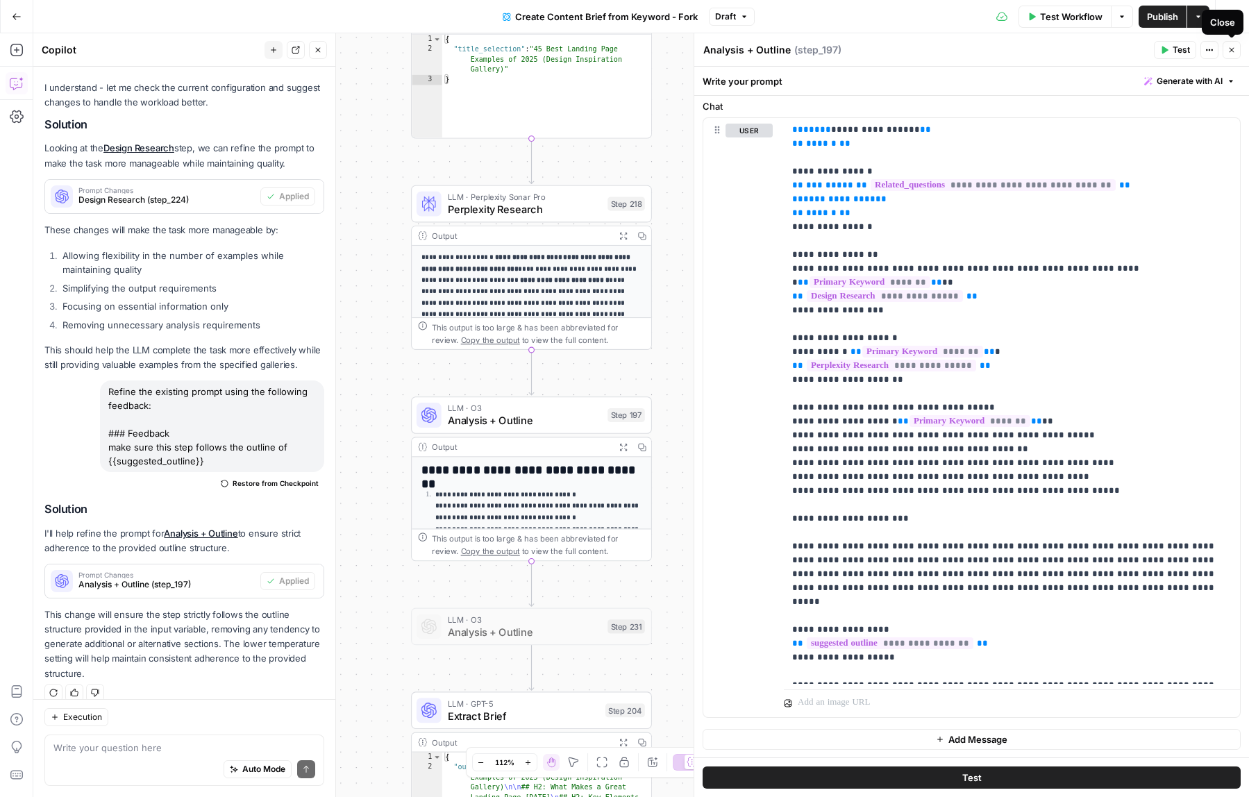
click at [1162, 15] on span "Publish" at bounding box center [1162, 17] width 31 height 14
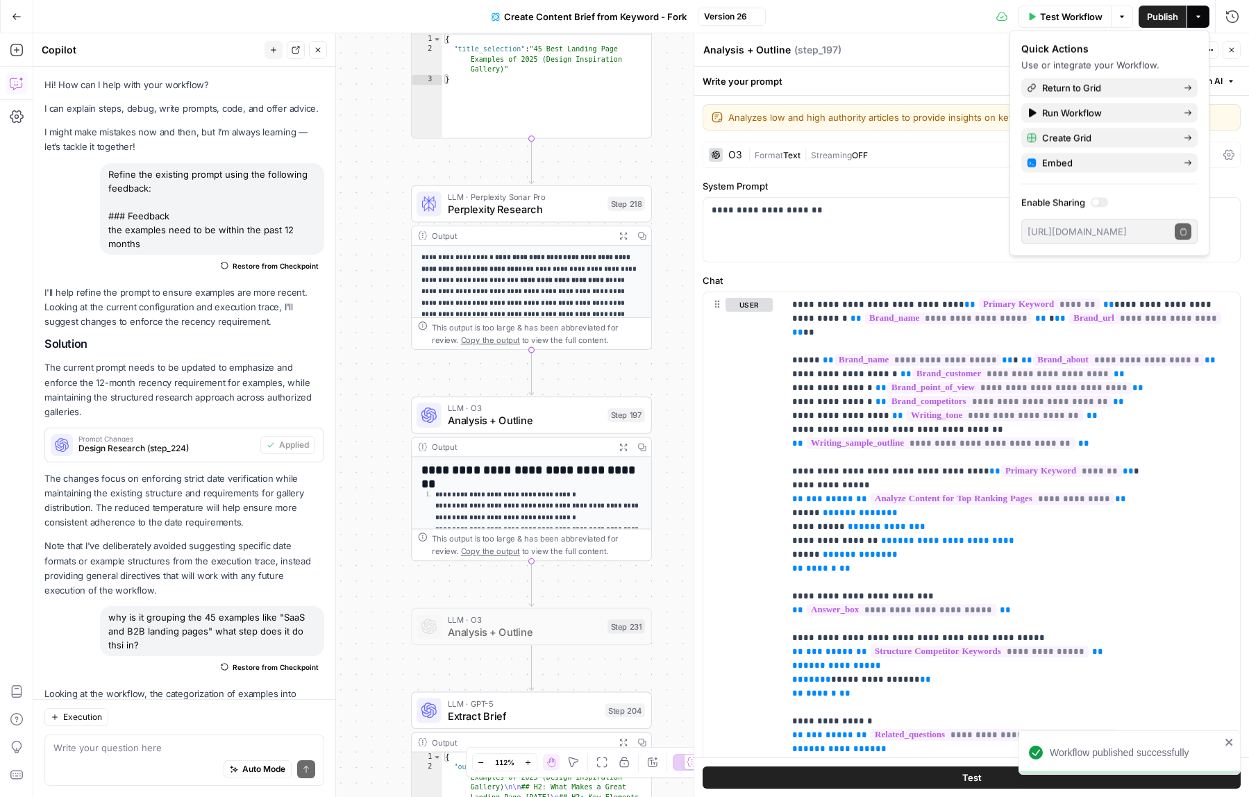
scroll to position [376, 0]
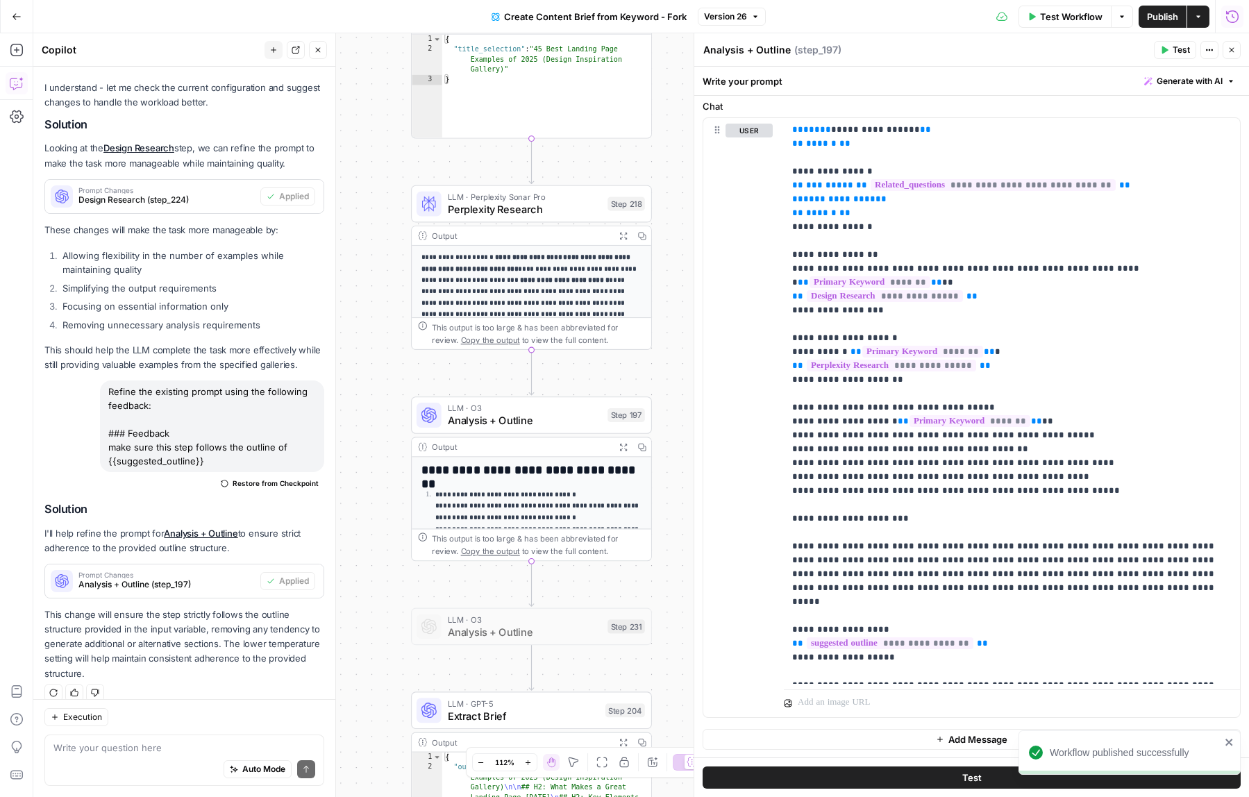
click at [1226, 24] on button "Run History" at bounding box center [1232, 17] width 22 height 22
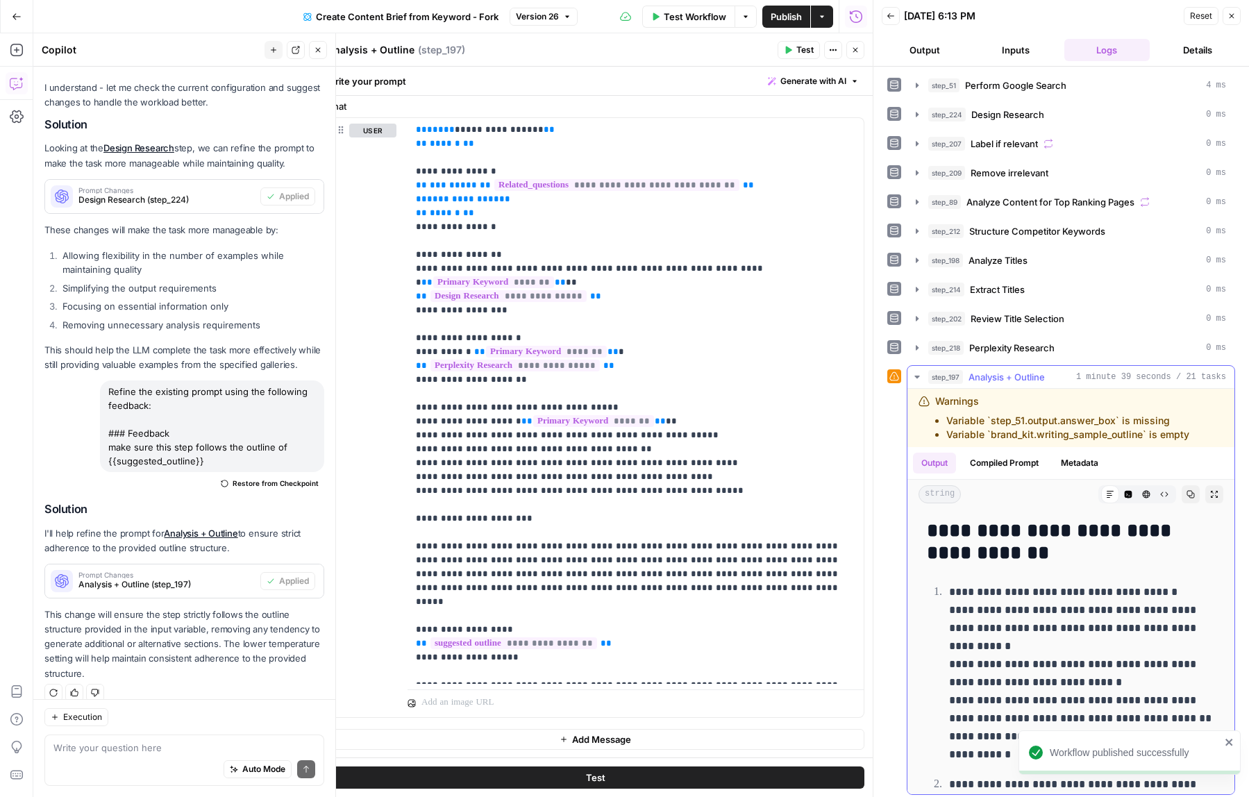
click at [1195, 496] on button "Copy" at bounding box center [1191, 494] width 18 height 18
click at [1192, 497] on icon "button" at bounding box center [1190, 494] width 8 height 8
click at [889, 17] on icon "button" at bounding box center [891, 16] width 8 height 8
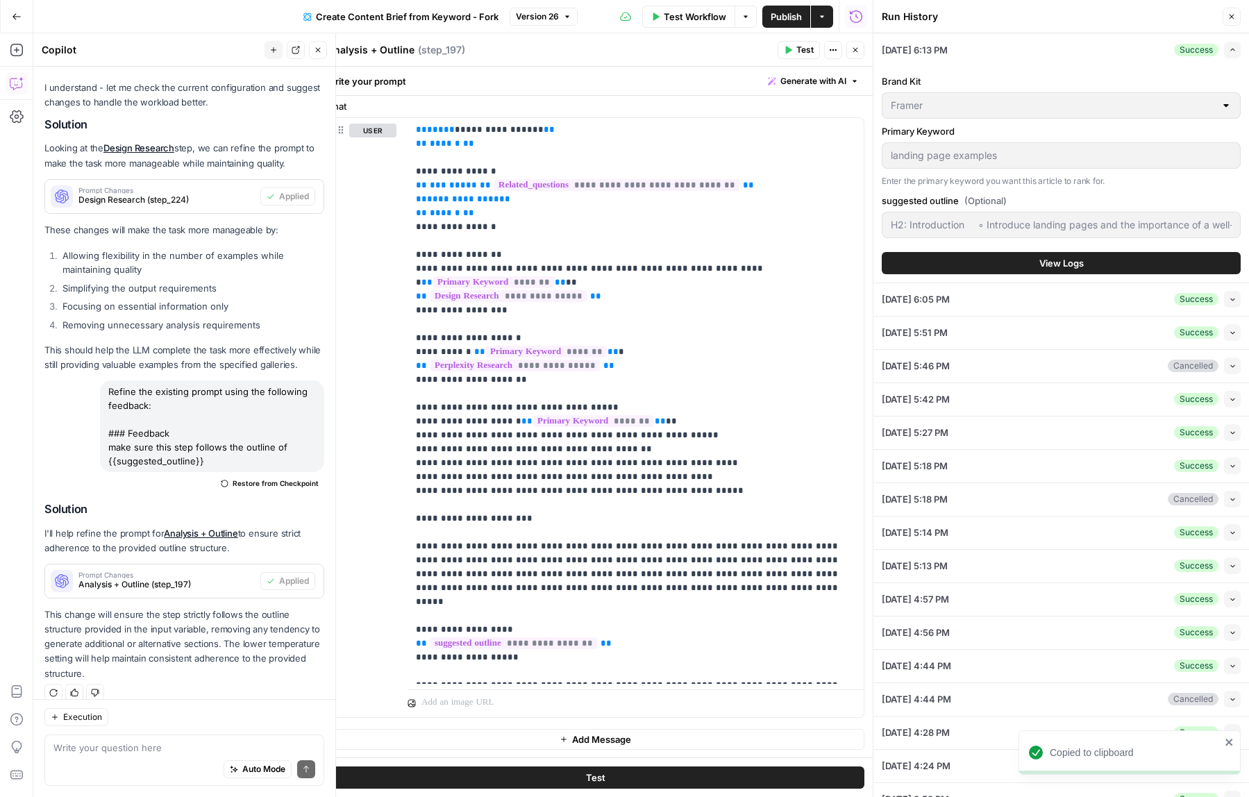
click at [1234, 16] on icon "button" at bounding box center [1231, 16] width 8 height 8
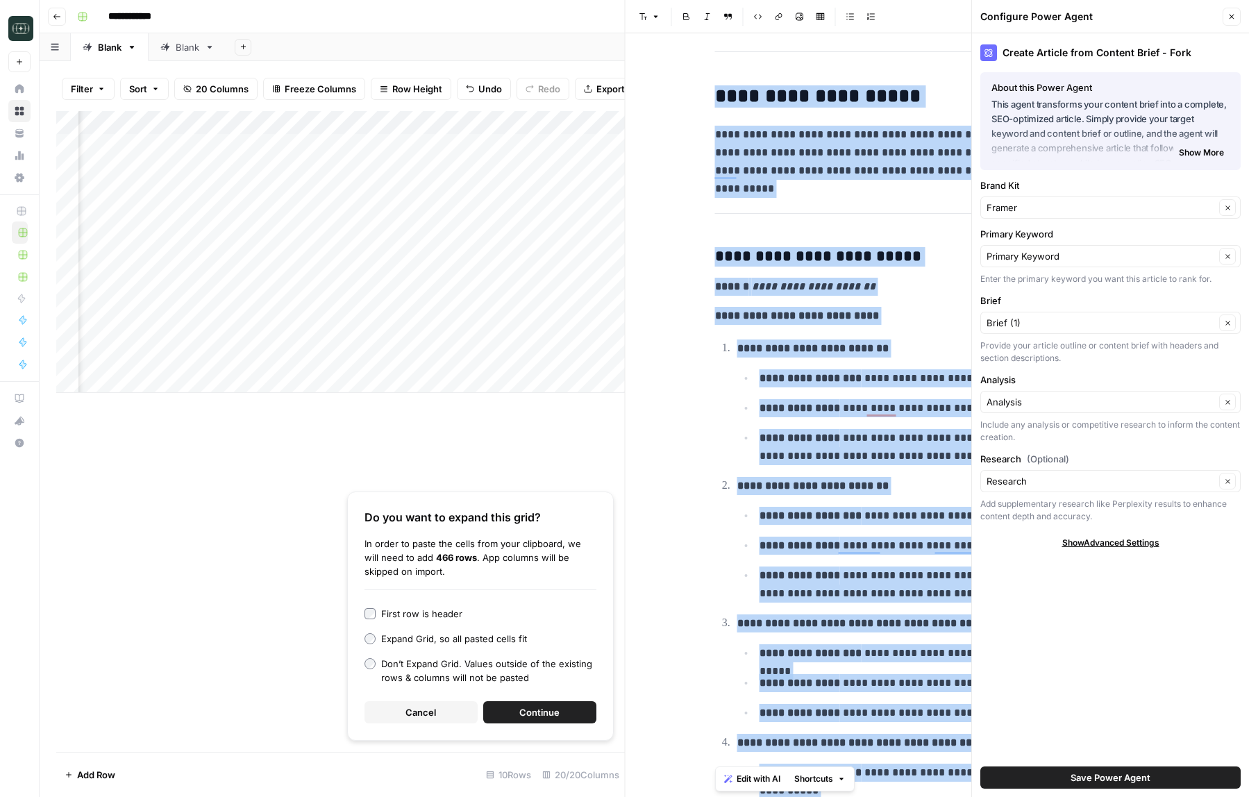
scroll to position [1775, 0]
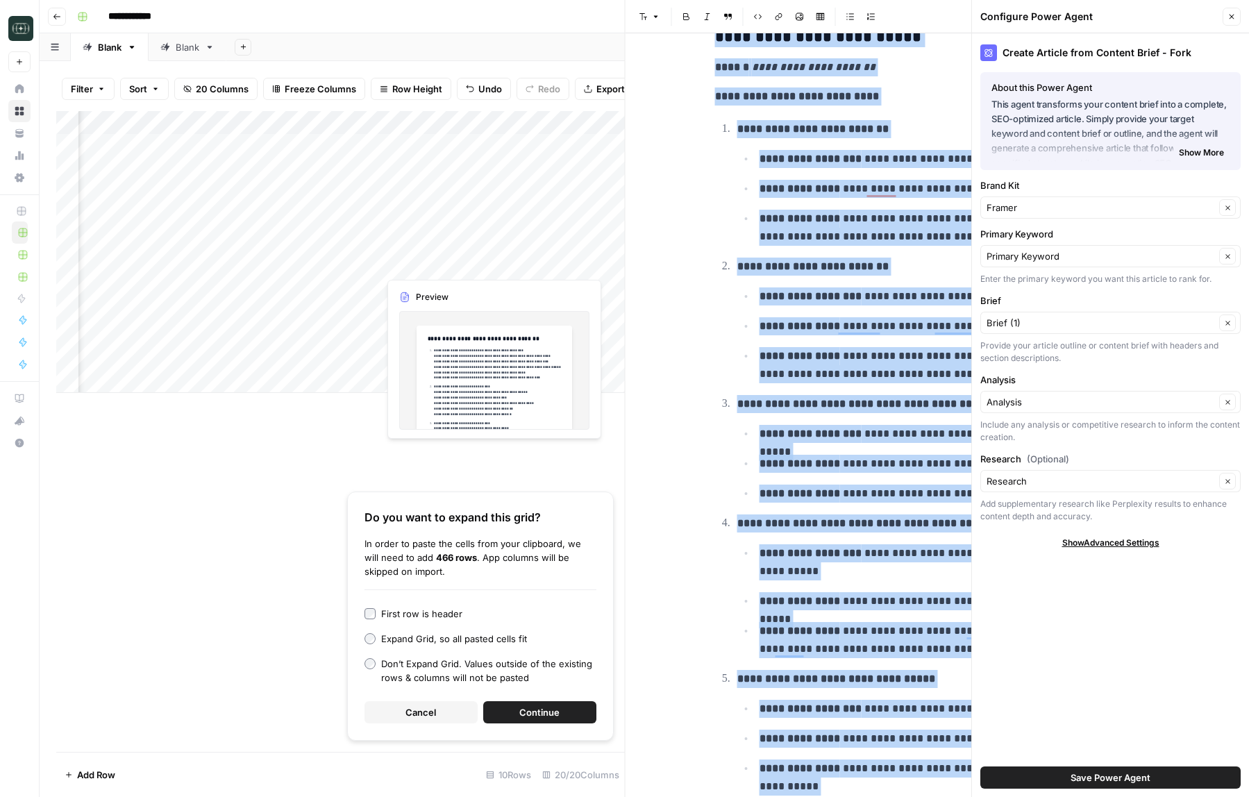
click at [428, 268] on div "Add Column" at bounding box center [340, 252] width 569 height 282
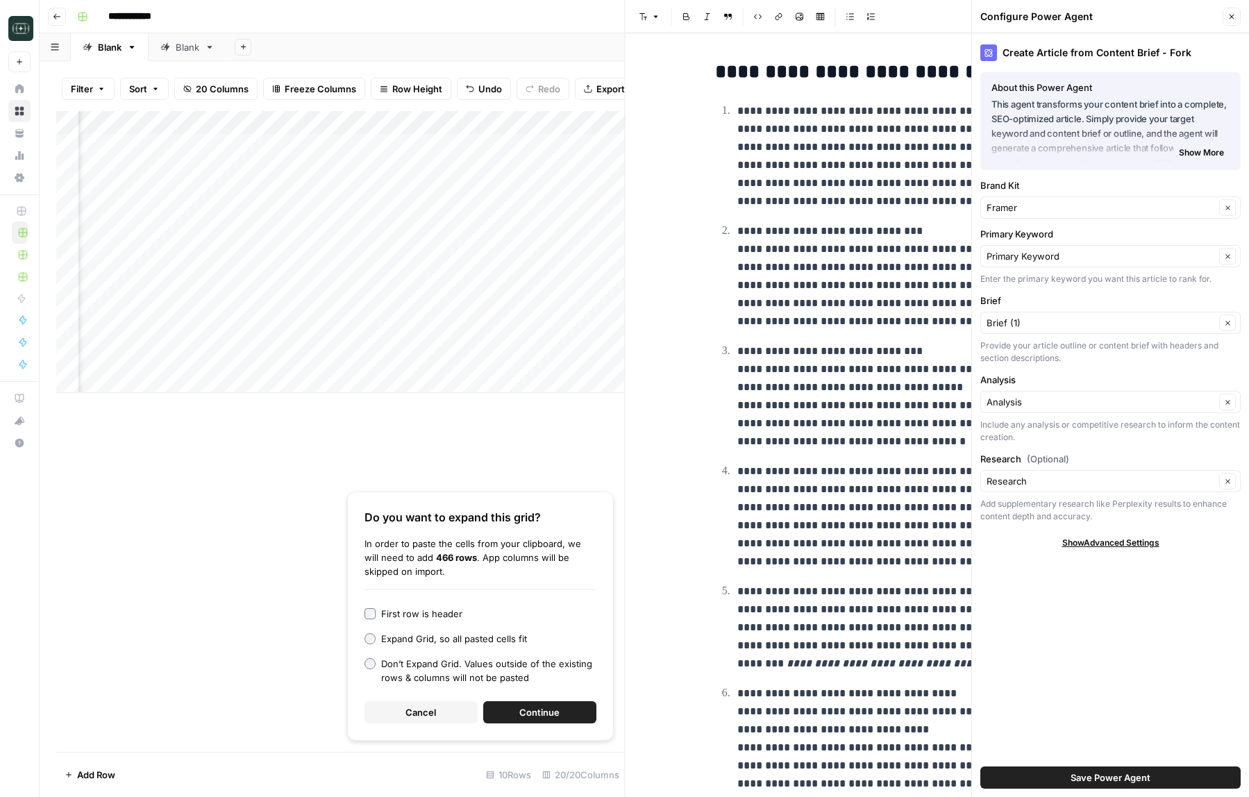
click at [824, 261] on p "**********" at bounding box center [948, 276] width 422 height 108
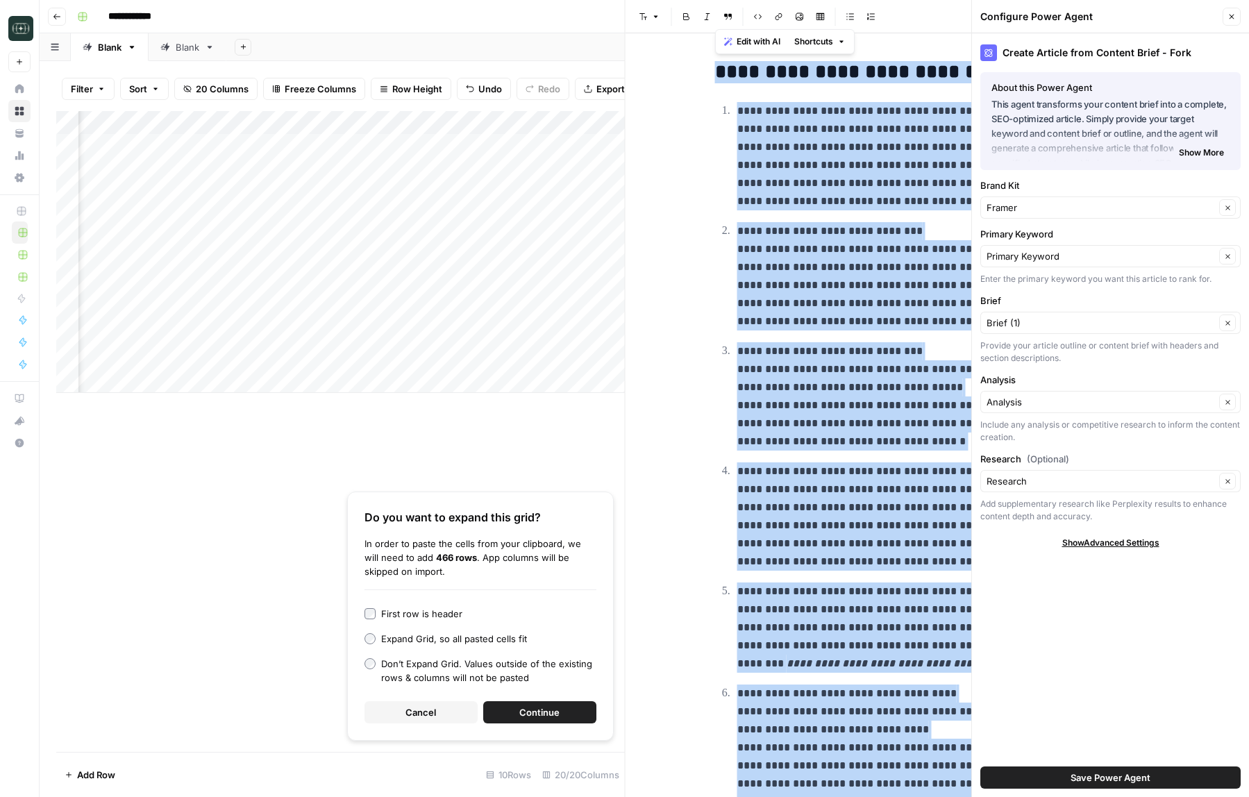
copy div "**********"
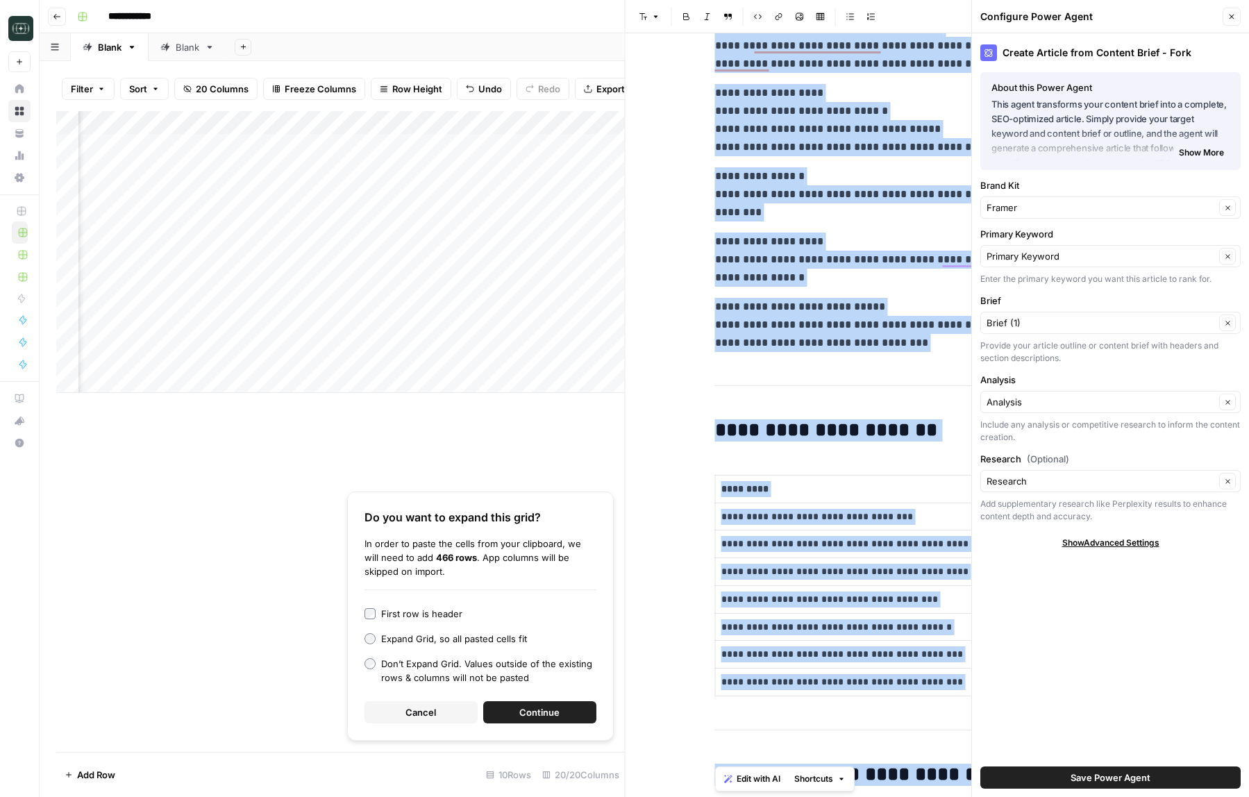
scroll to position [2269, 0]
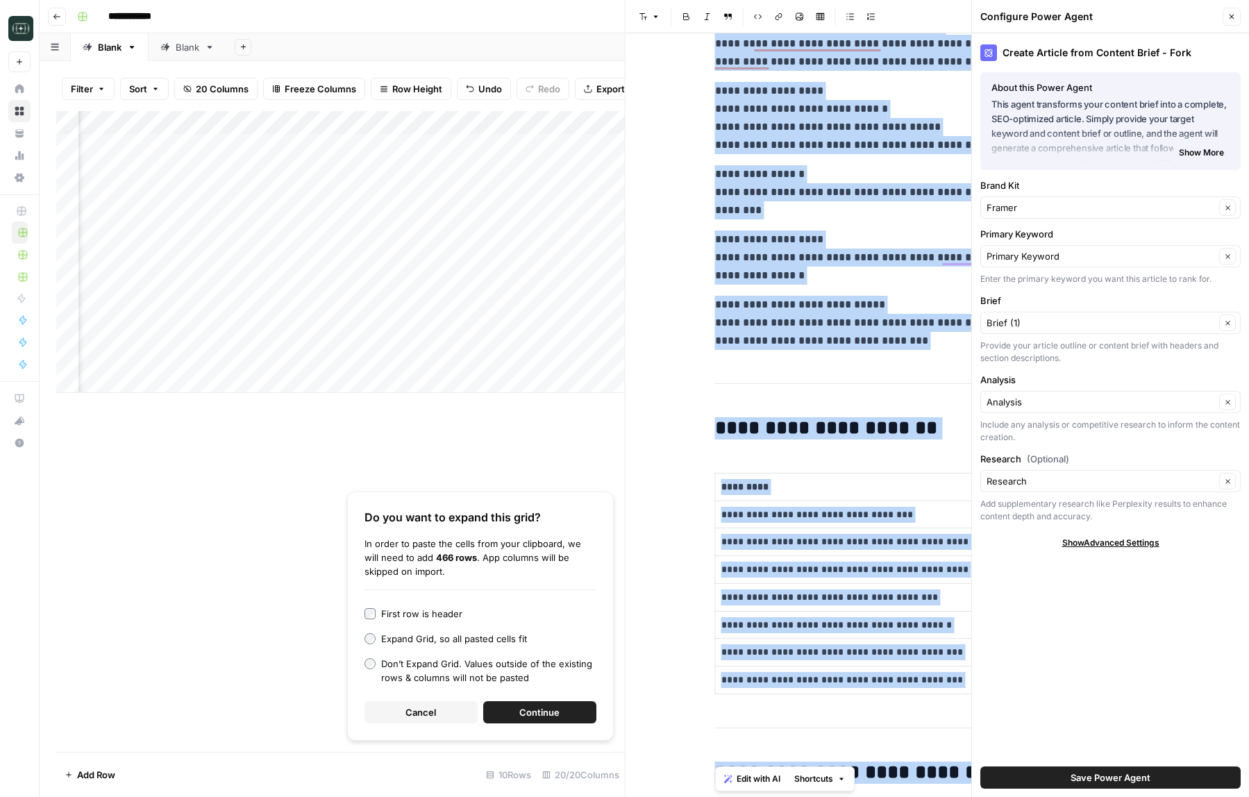
click at [796, 425] on h2 "**********" at bounding box center [937, 428] width 444 height 22
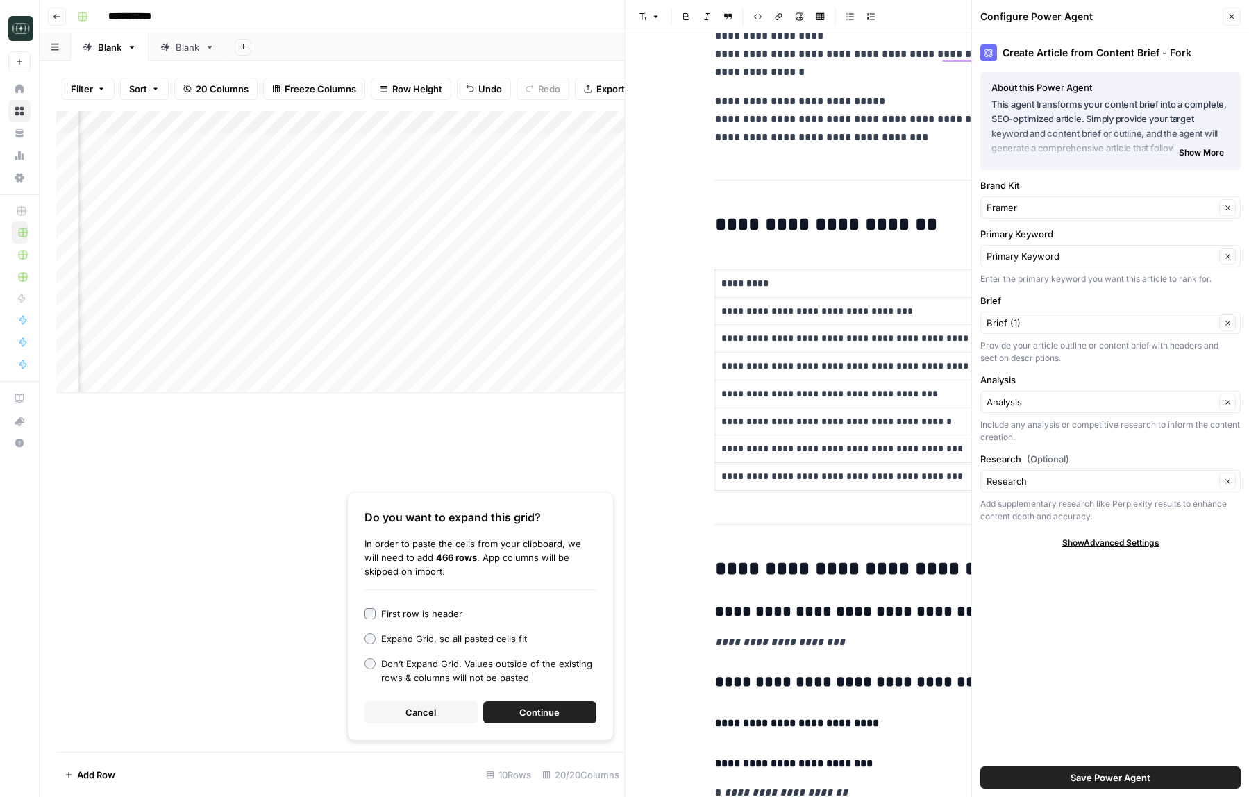
scroll to position [2526, 0]
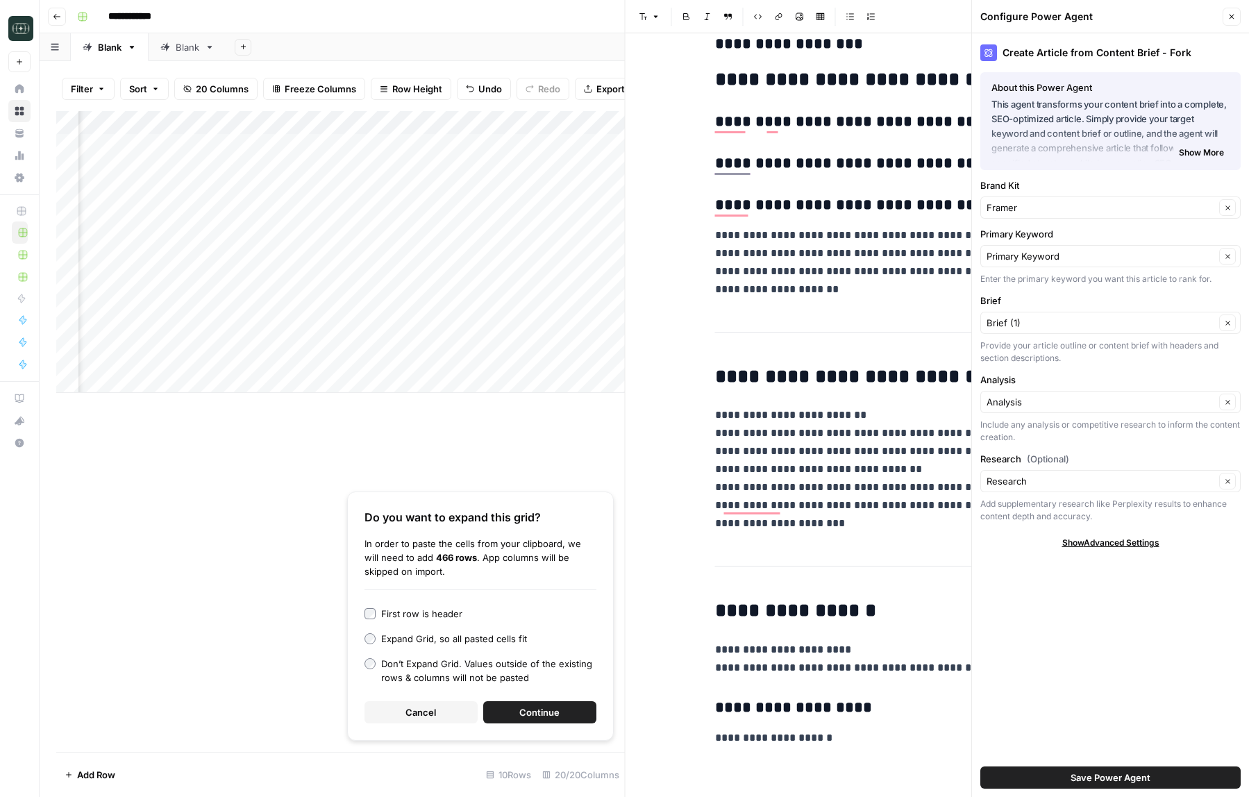
click at [1237, 12] on button "Close" at bounding box center [1232, 17] width 18 height 18
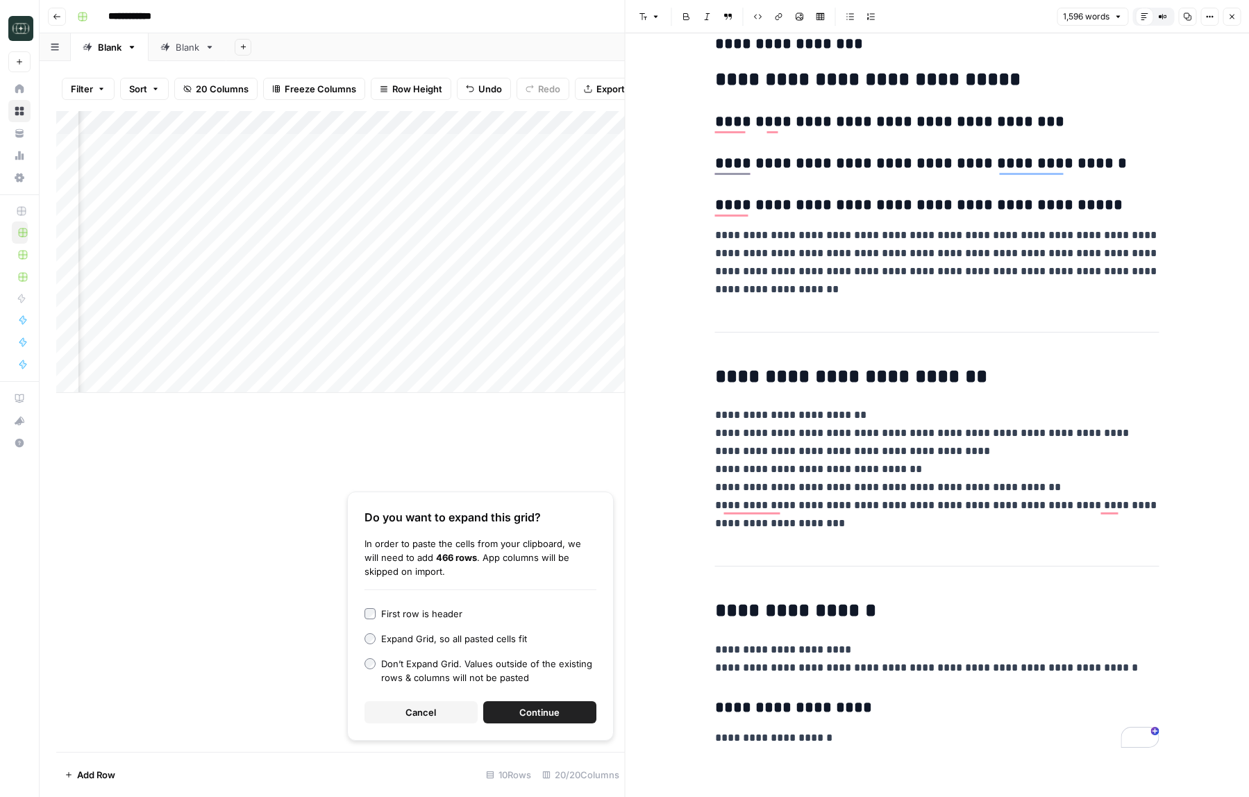
click at [451, 716] on button "Cancel" at bounding box center [420, 712] width 113 height 22
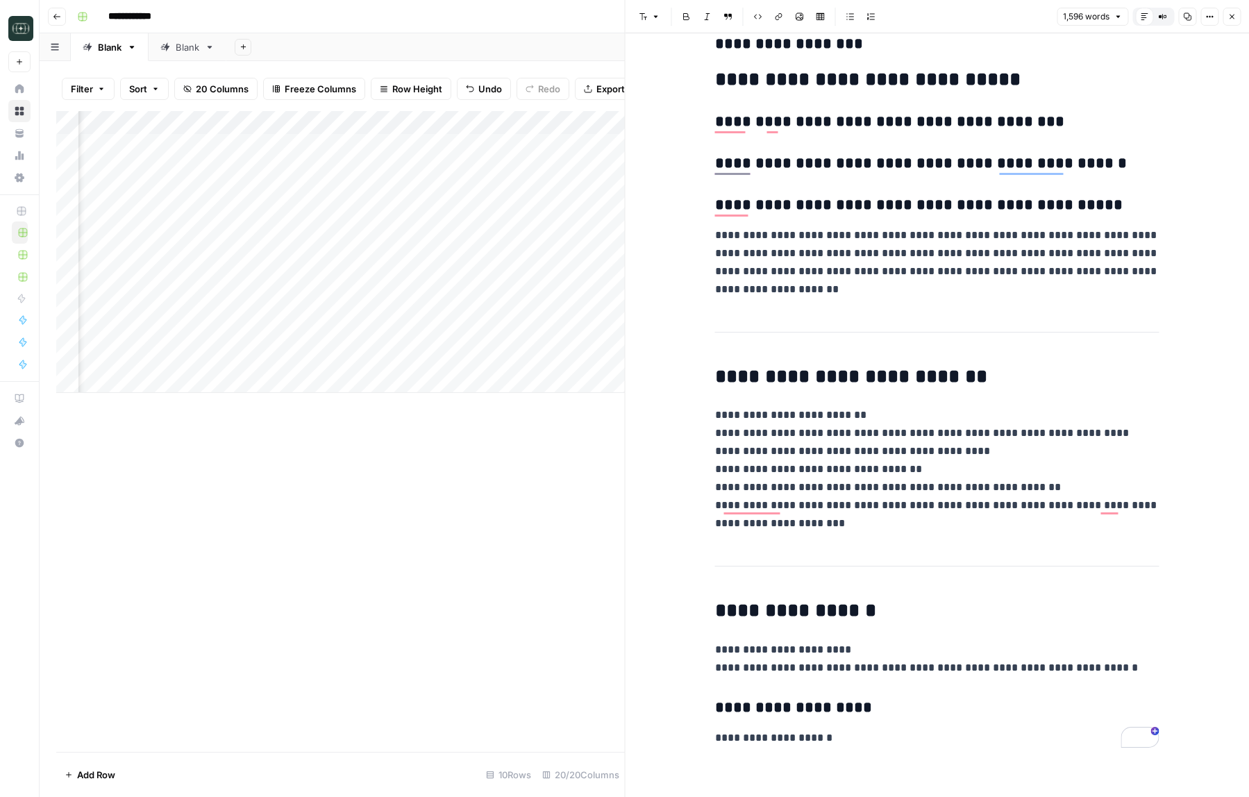
click at [1239, 18] on button "Close" at bounding box center [1232, 17] width 18 height 18
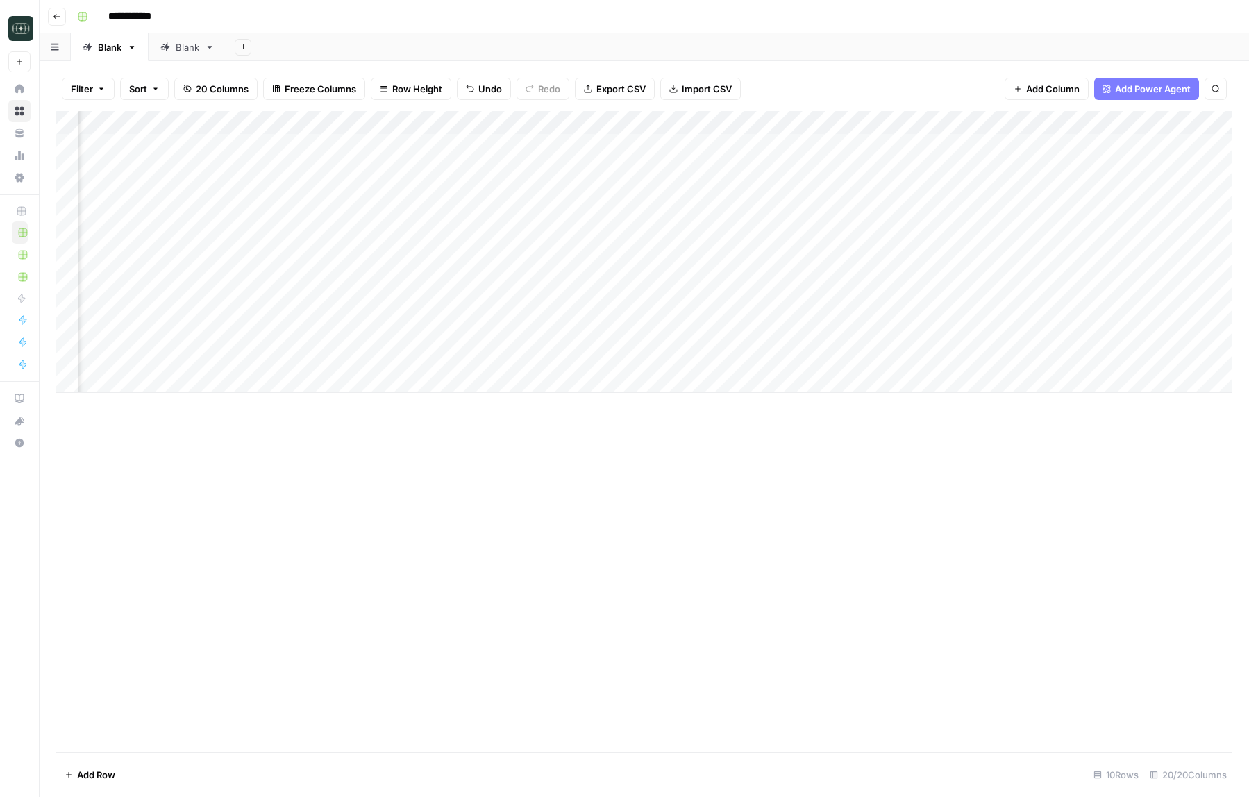
click at [464, 363] on div "Add Column" at bounding box center [644, 252] width 1176 height 282
click at [462, 377] on div "Add Column" at bounding box center [644, 252] width 1176 height 282
click at [907, 353] on div "Add Column" at bounding box center [644, 263] width 1176 height 305
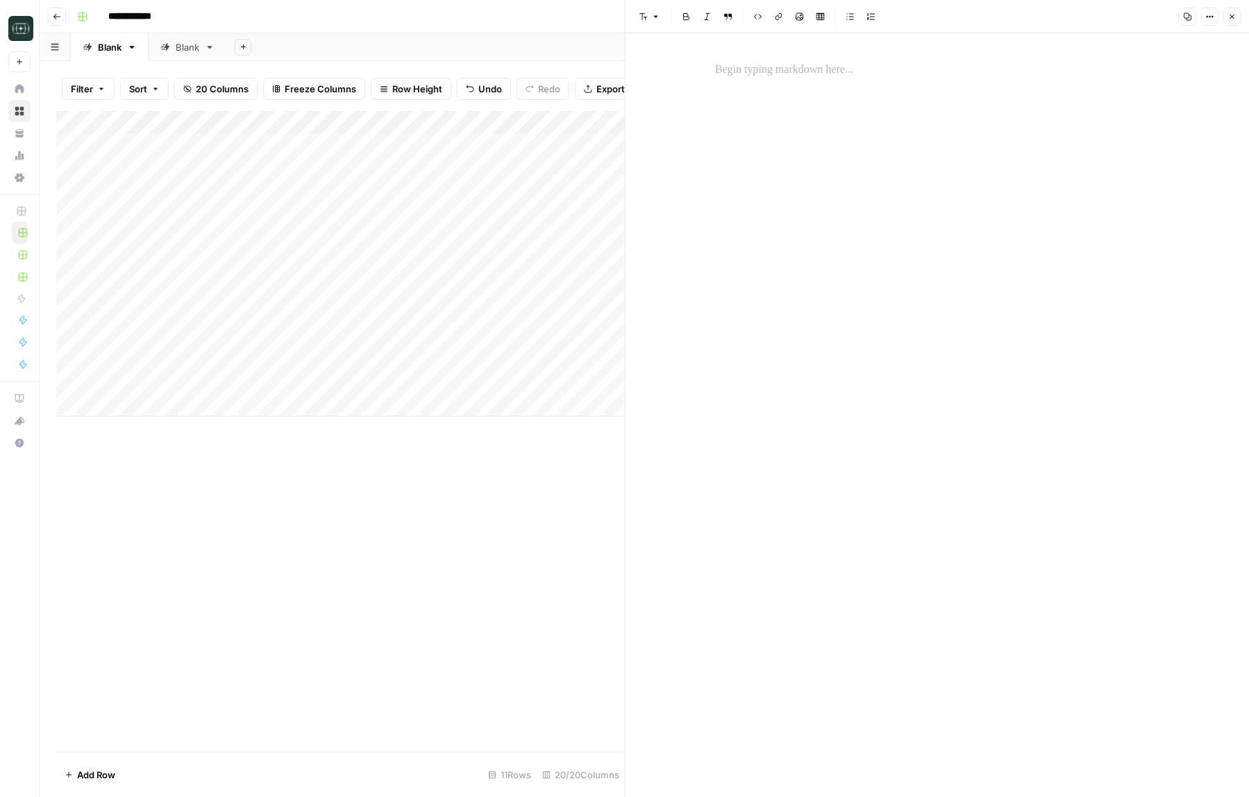
click at [784, 83] on div at bounding box center [937, 70] width 461 height 29
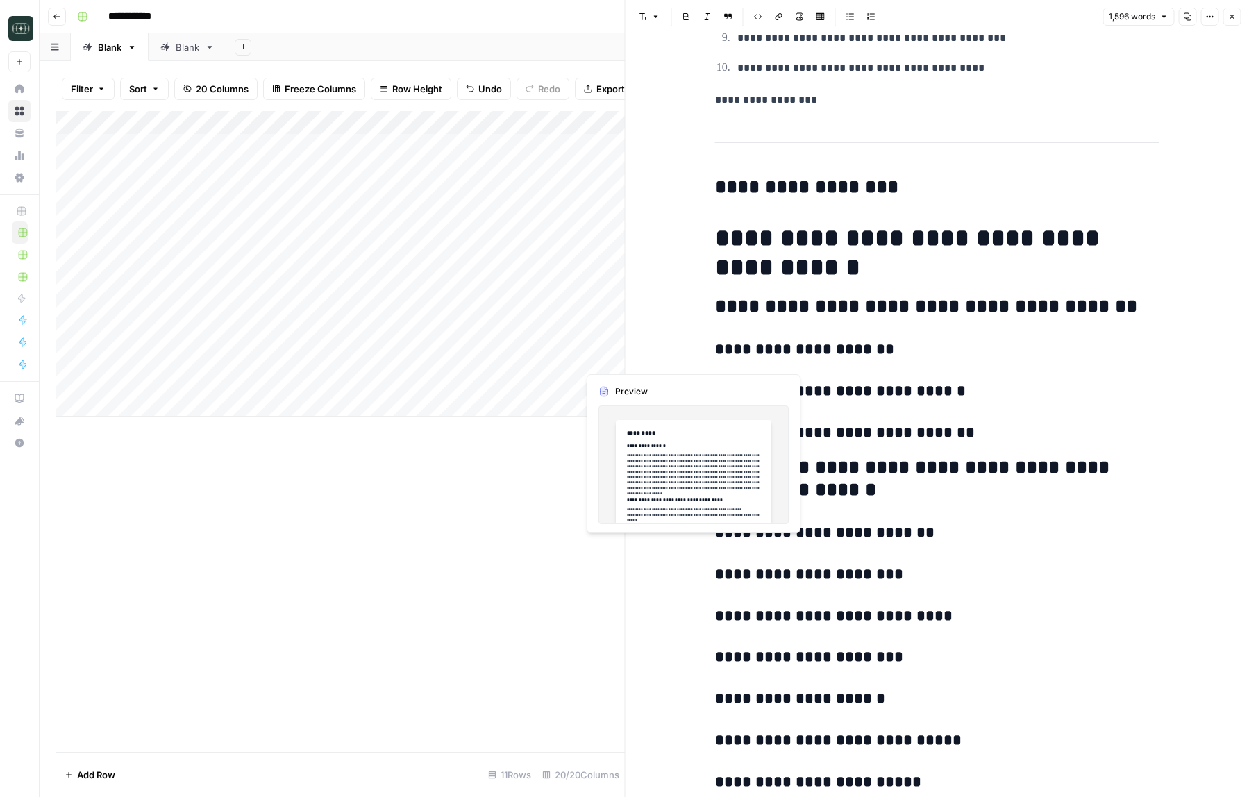
click at [603, 362] on div "Add Column" at bounding box center [340, 263] width 569 height 305
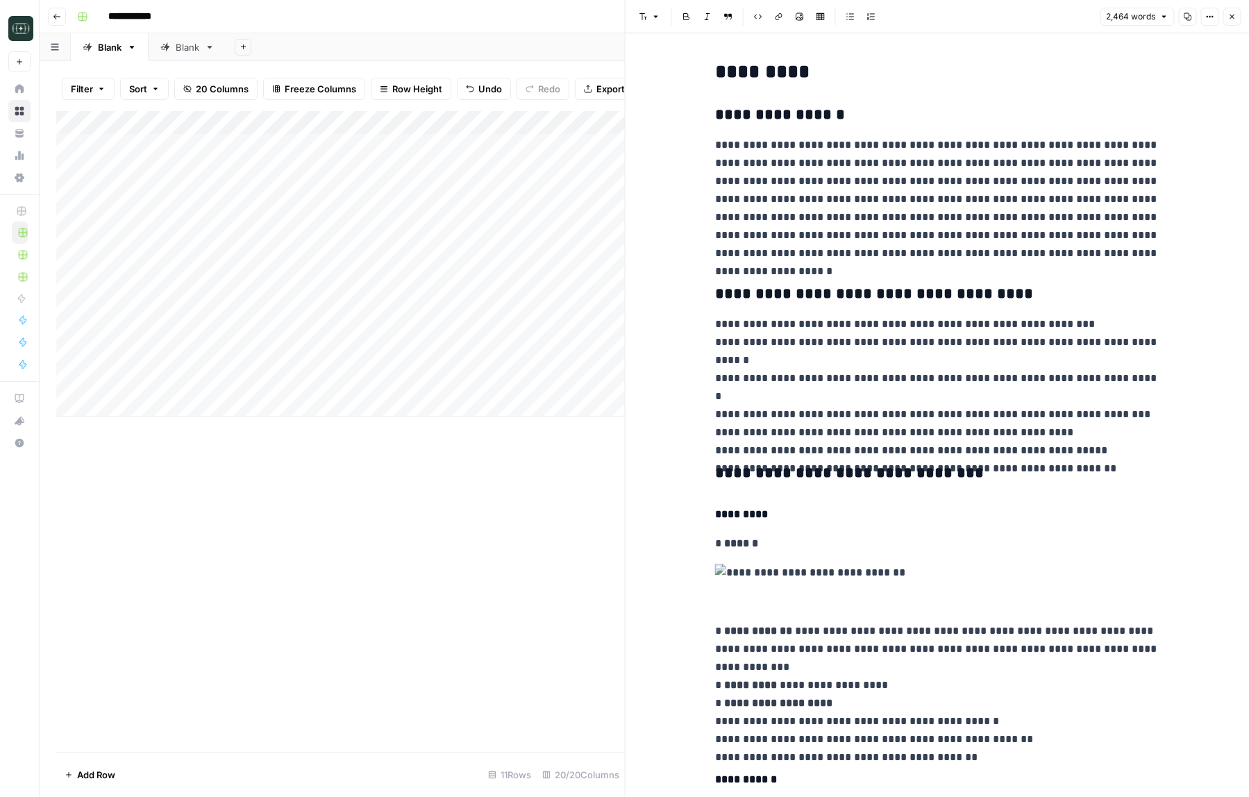
click at [771, 289] on h3 "**********" at bounding box center [937, 294] width 444 height 19
copy div "**********"
click at [1230, 22] on button "Close" at bounding box center [1232, 17] width 18 height 18
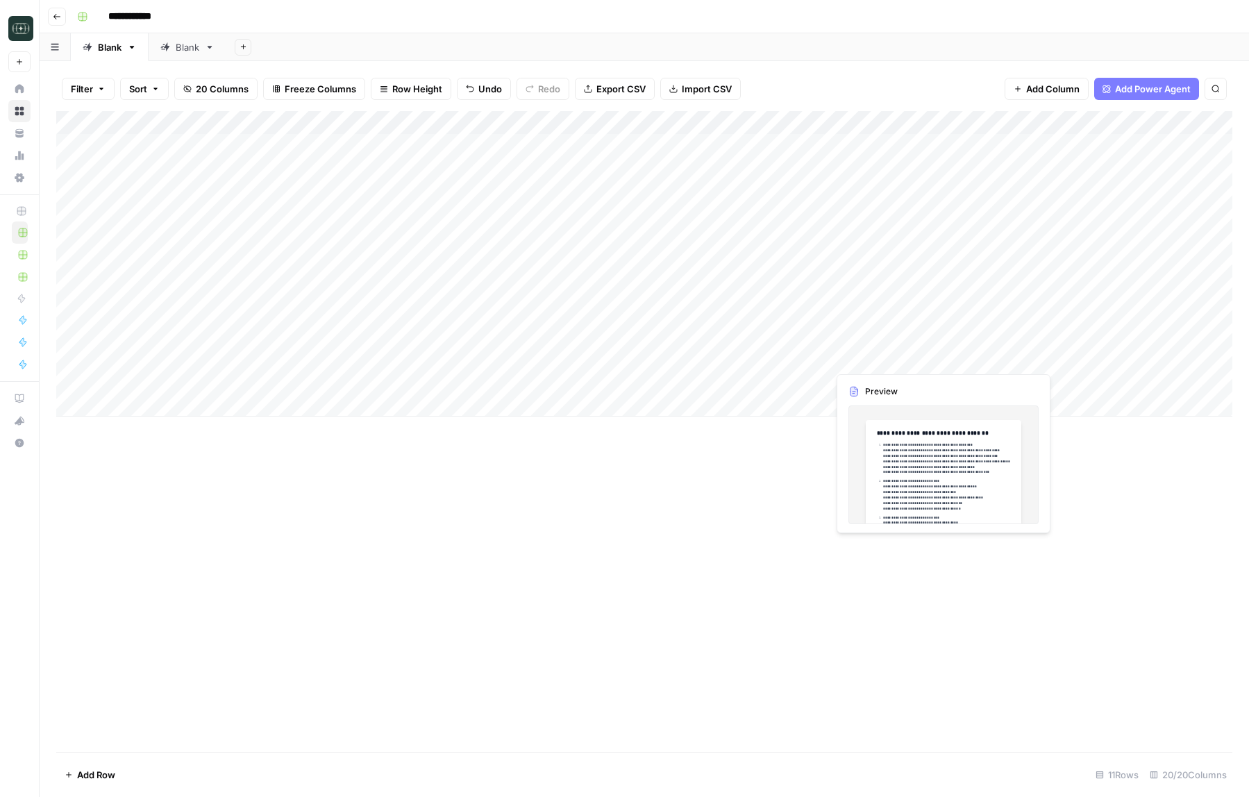
click at [881, 359] on div "Add Column" at bounding box center [644, 263] width 1176 height 305
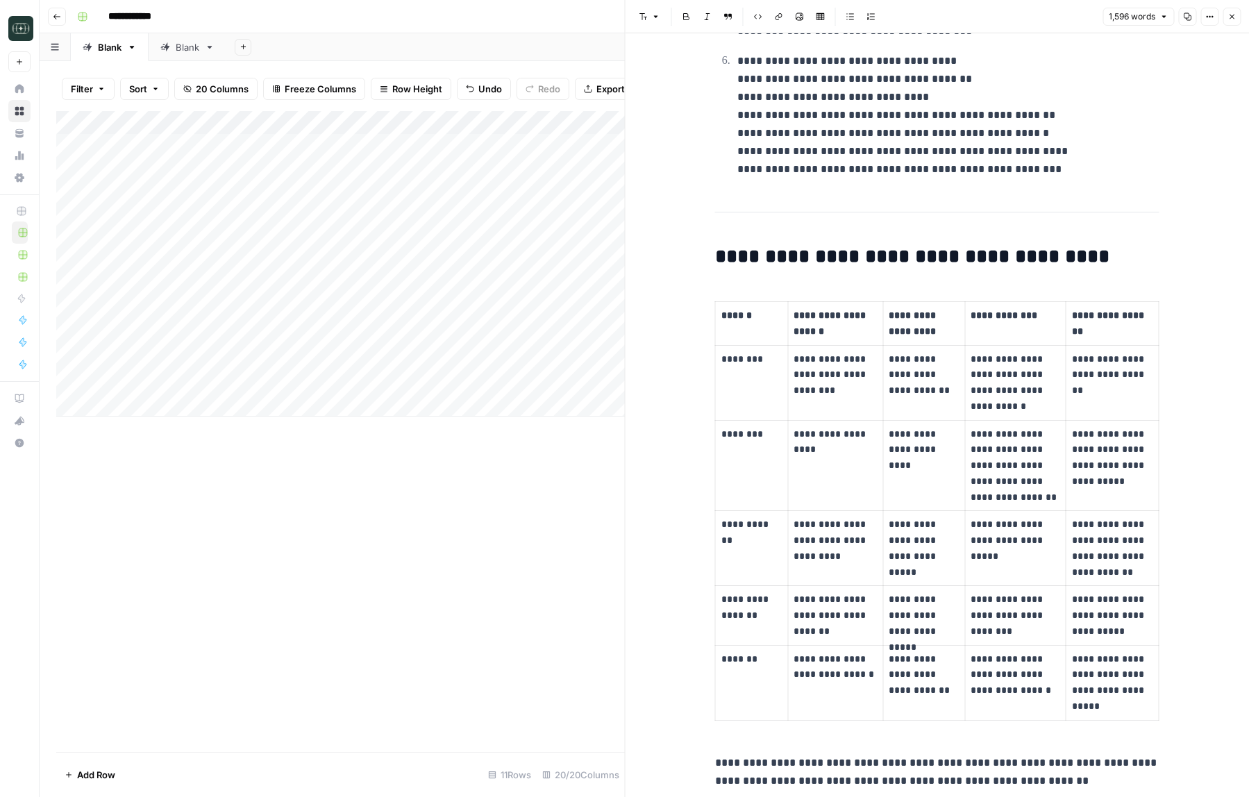
click at [1227, 17] on button "Close" at bounding box center [1232, 17] width 18 height 18
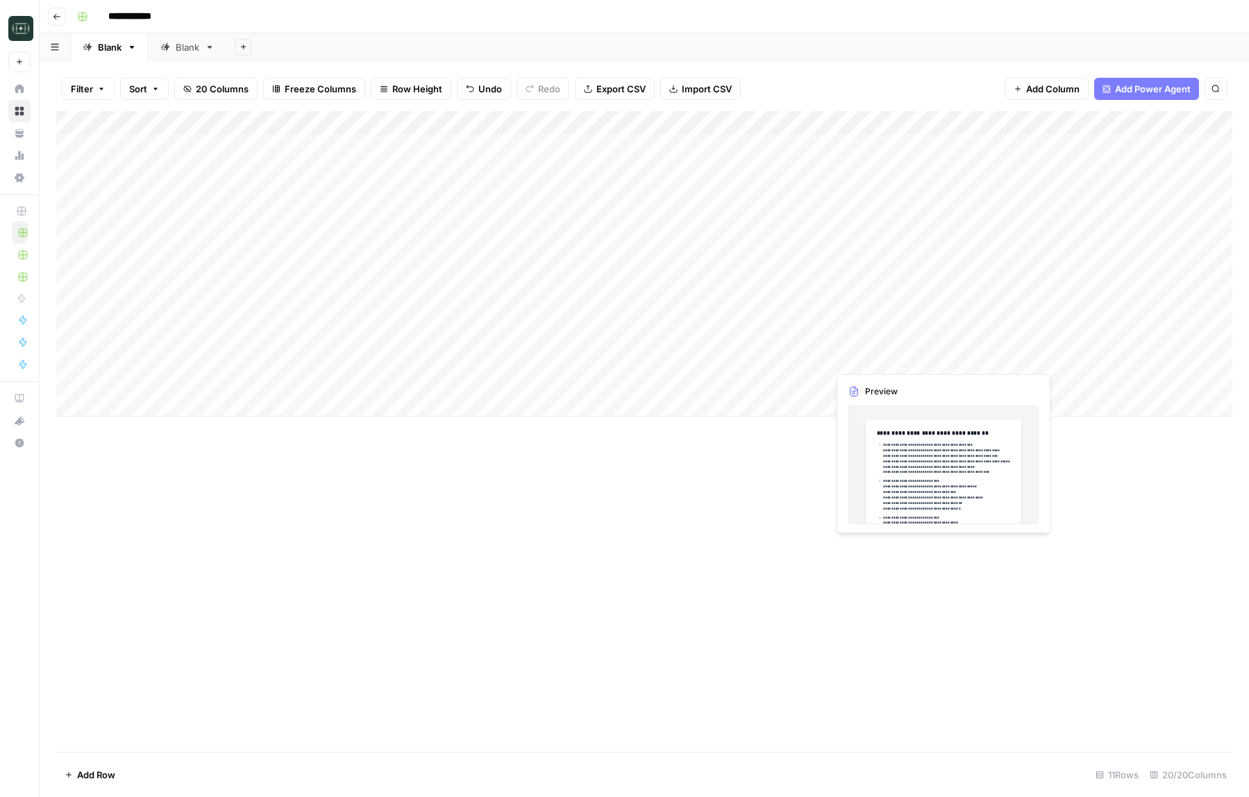
click at [873, 362] on div "Add Column" at bounding box center [644, 263] width 1176 height 305
click at [873, 362] on div at bounding box center [891, 358] width 127 height 26
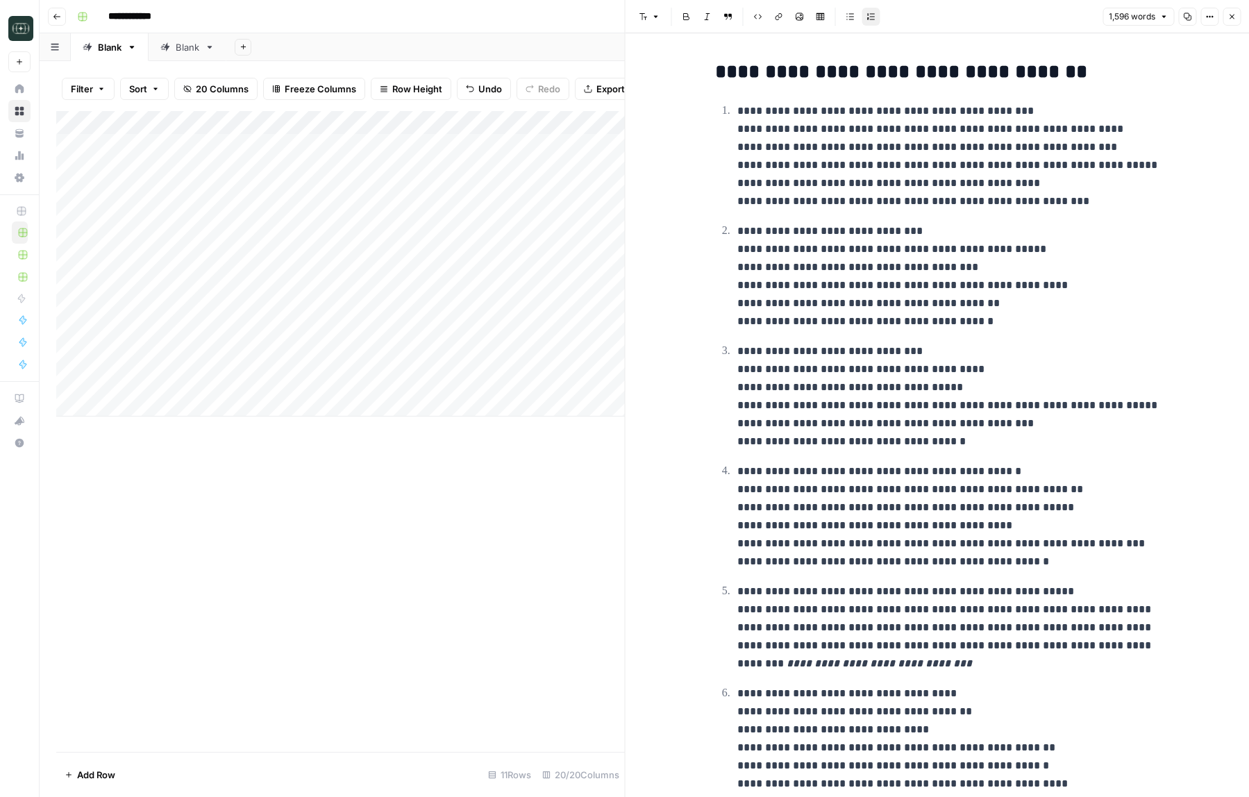
click at [873, 260] on p "**********" at bounding box center [948, 276] width 422 height 108
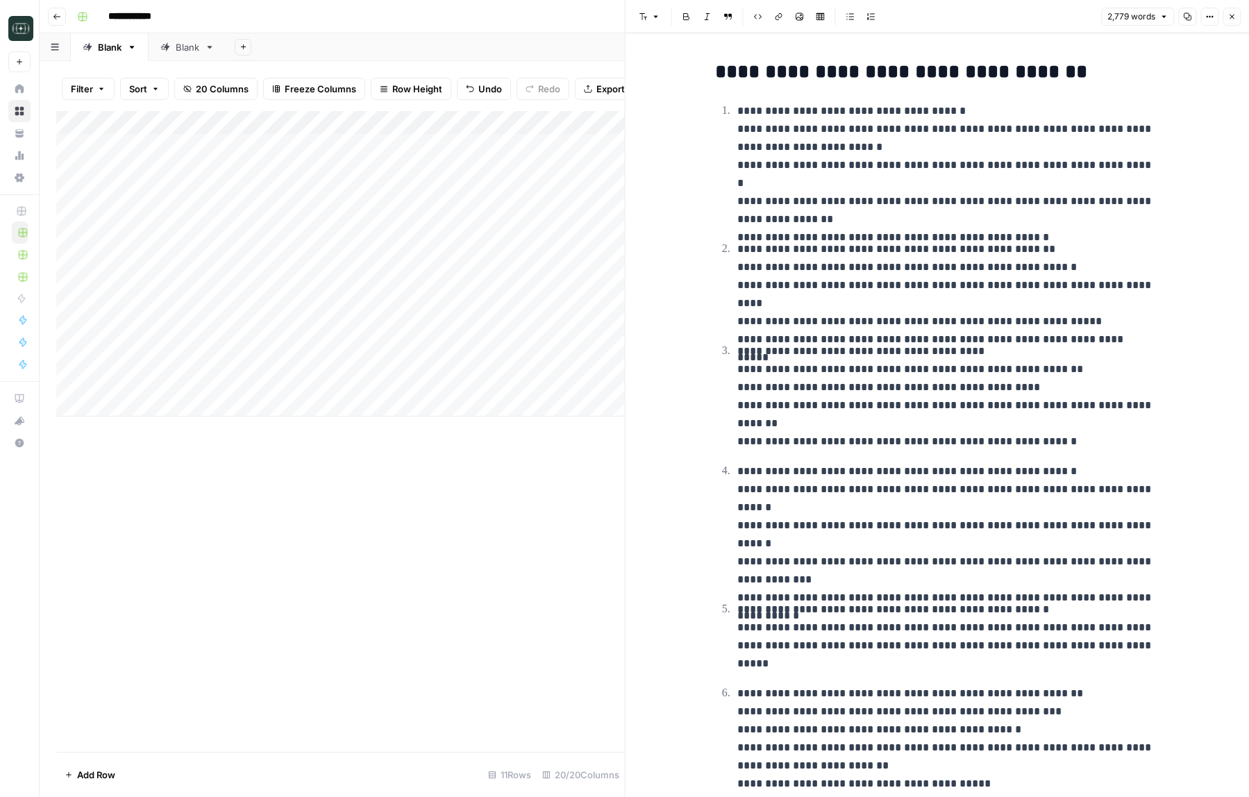
click at [1234, 13] on icon "button" at bounding box center [1231, 16] width 8 height 8
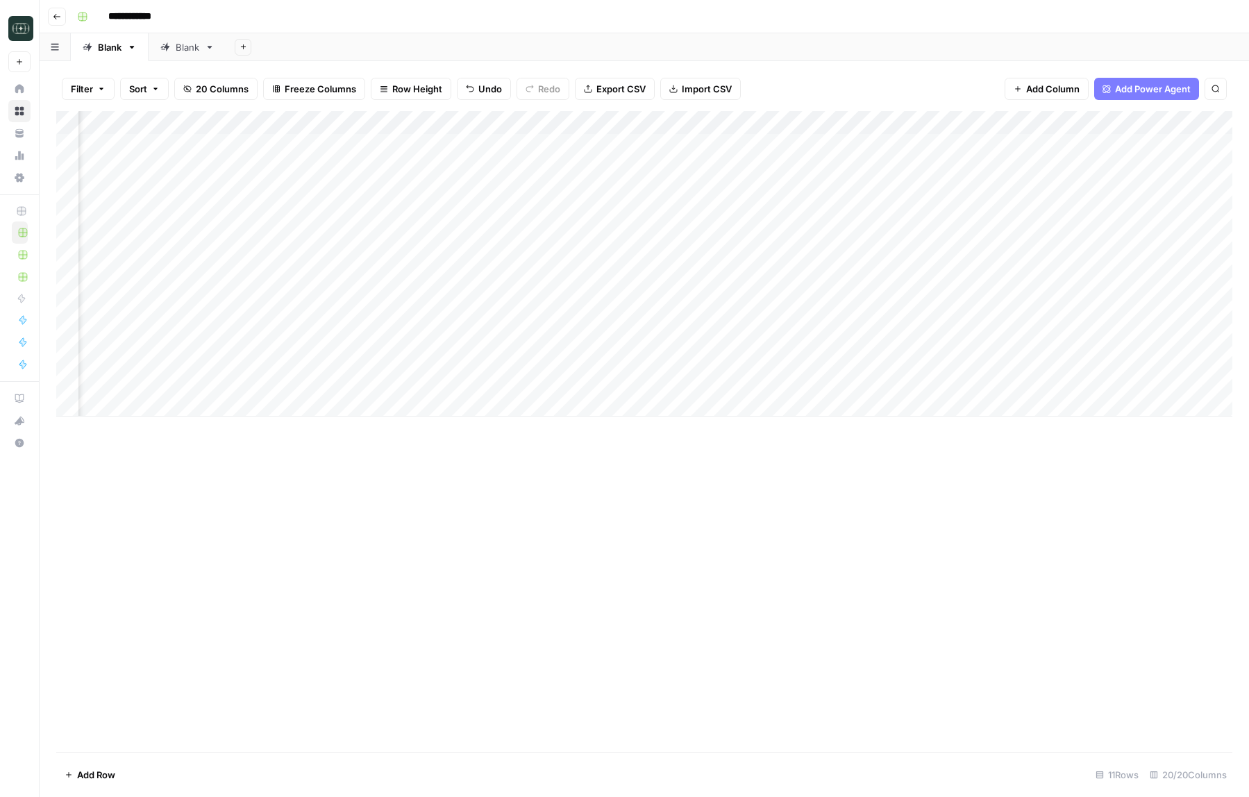
click at [1017, 361] on div "Add Column" at bounding box center [644, 263] width 1176 height 305
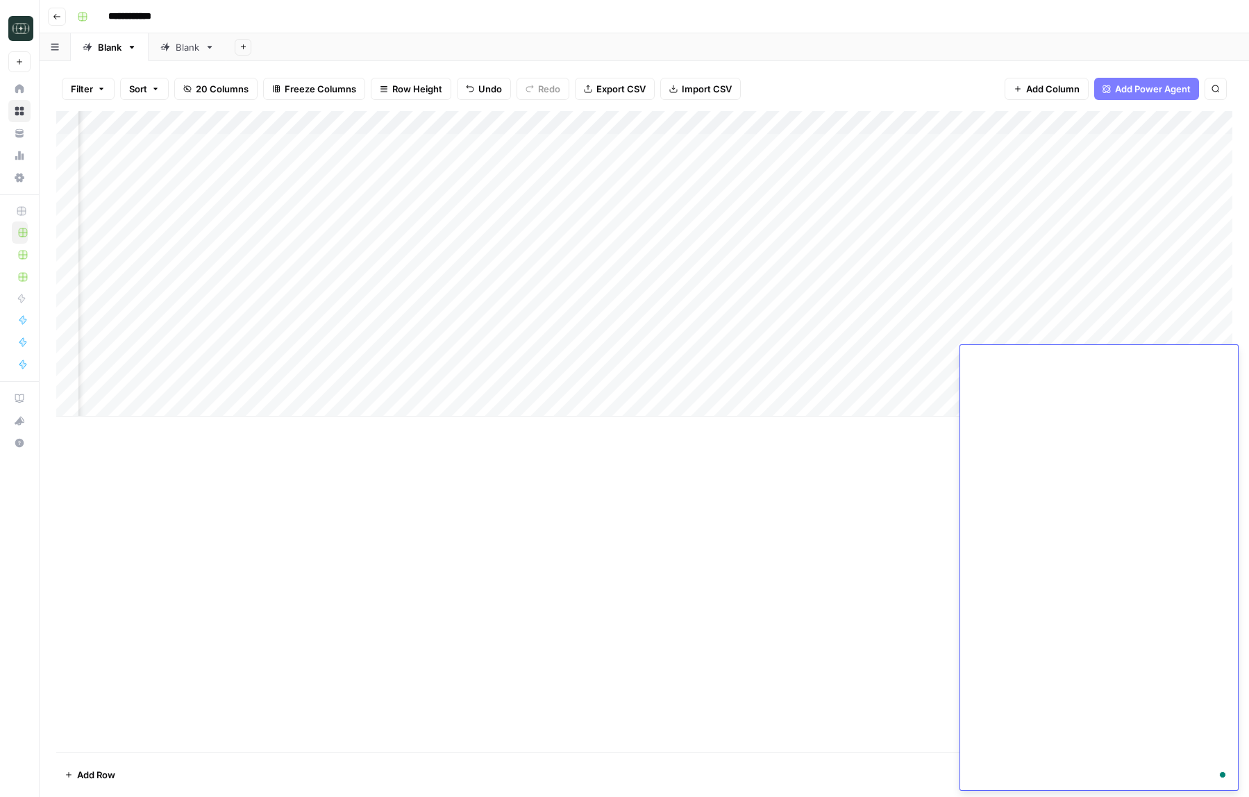
click at [1114, 326] on div "Add Column" at bounding box center [644, 263] width 1176 height 305
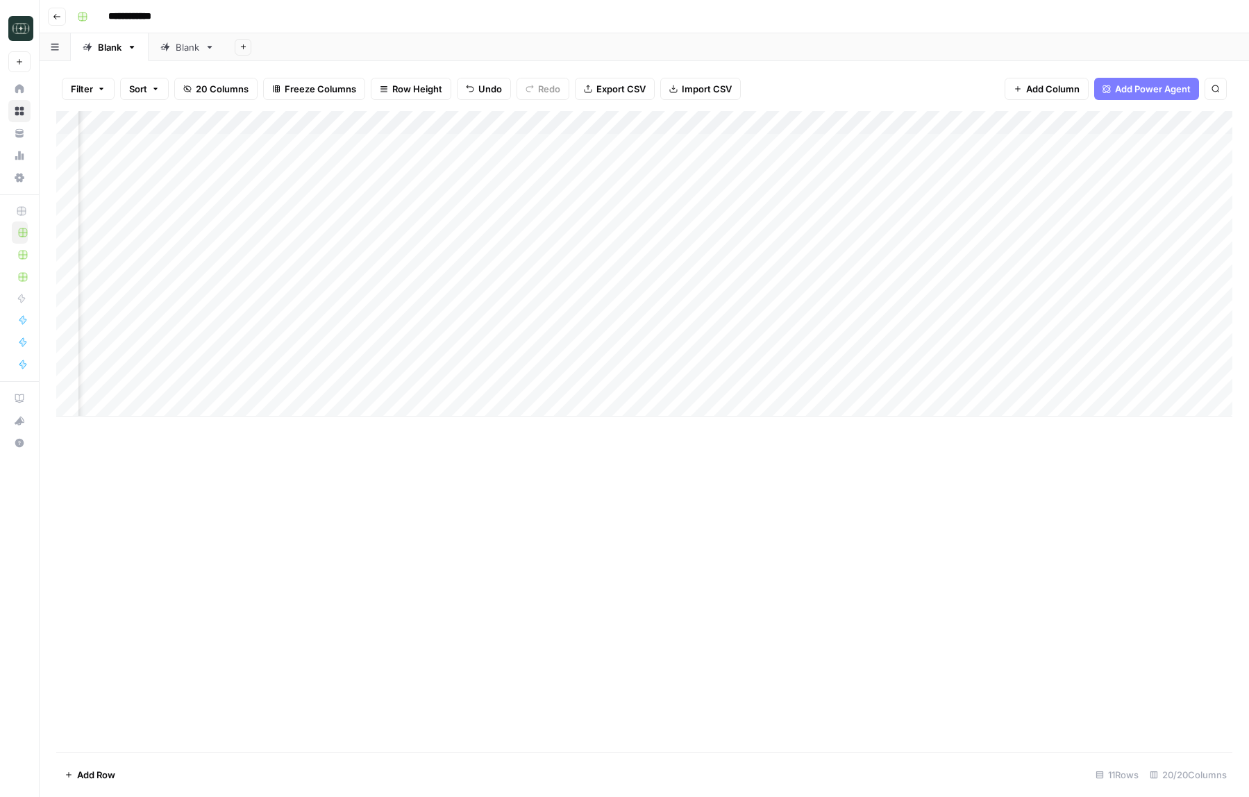
click at [1173, 360] on div "Add Column" at bounding box center [644, 263] width 1176 height 305
click at [317, 311] on div "Add Column" at bounding box center [644, 263] width 1176 height 305
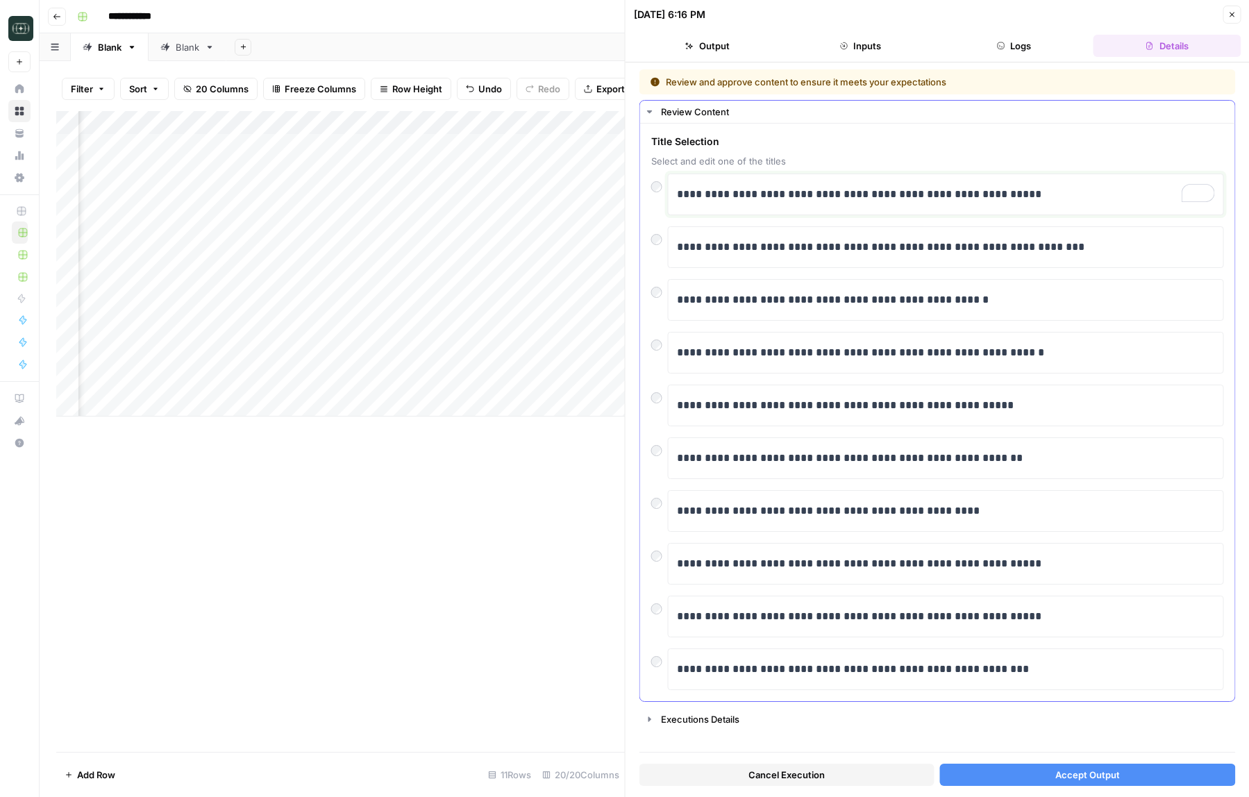
drag, startPoint x: 680, startPoint y: 193, endPoint x: 688, endPoint y: 193, distance: 8.3
click at [688, 193] on p "**********" at bounding box center [946, 194] width 538 height 18
click at [1040, 780] on button "Accept Output" at bounding box center [1087, 775] width 295 height 22
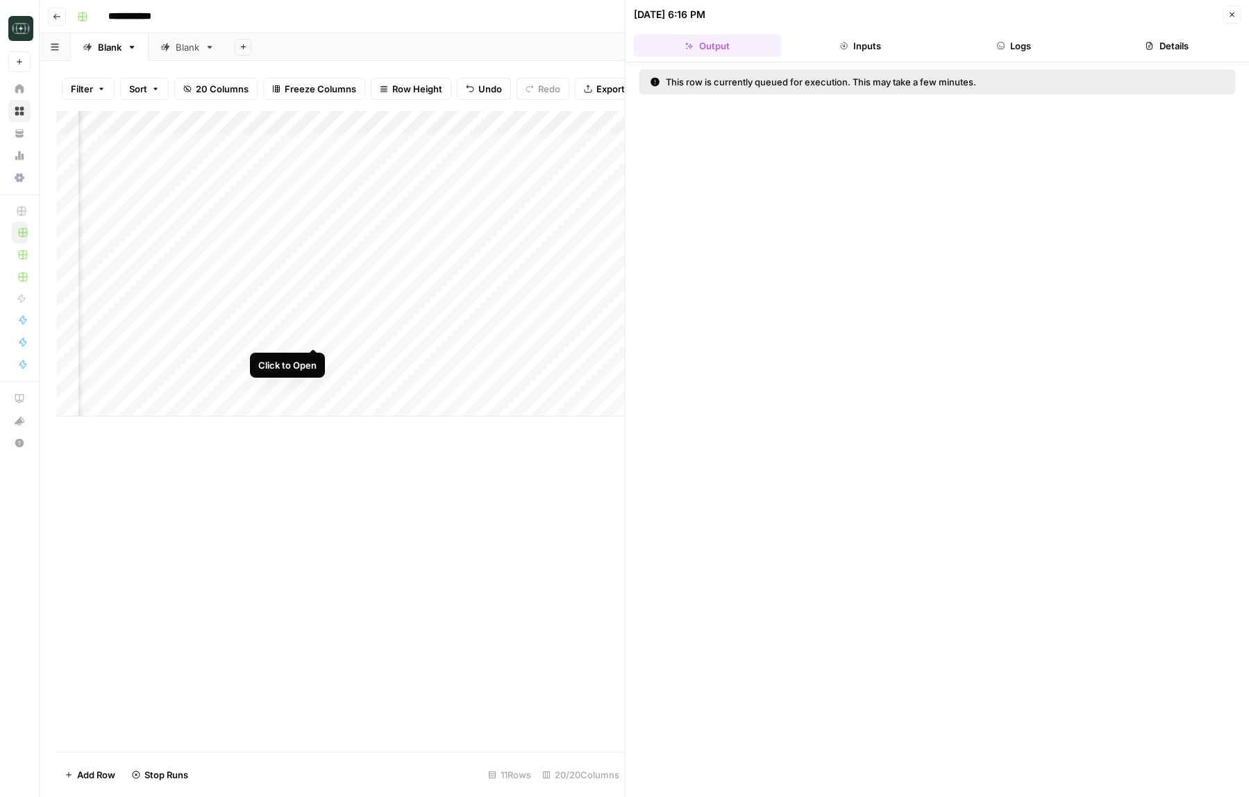
click at [316, 335] on div "Add Column" at bounding box center [340, 263] width 569 height 305
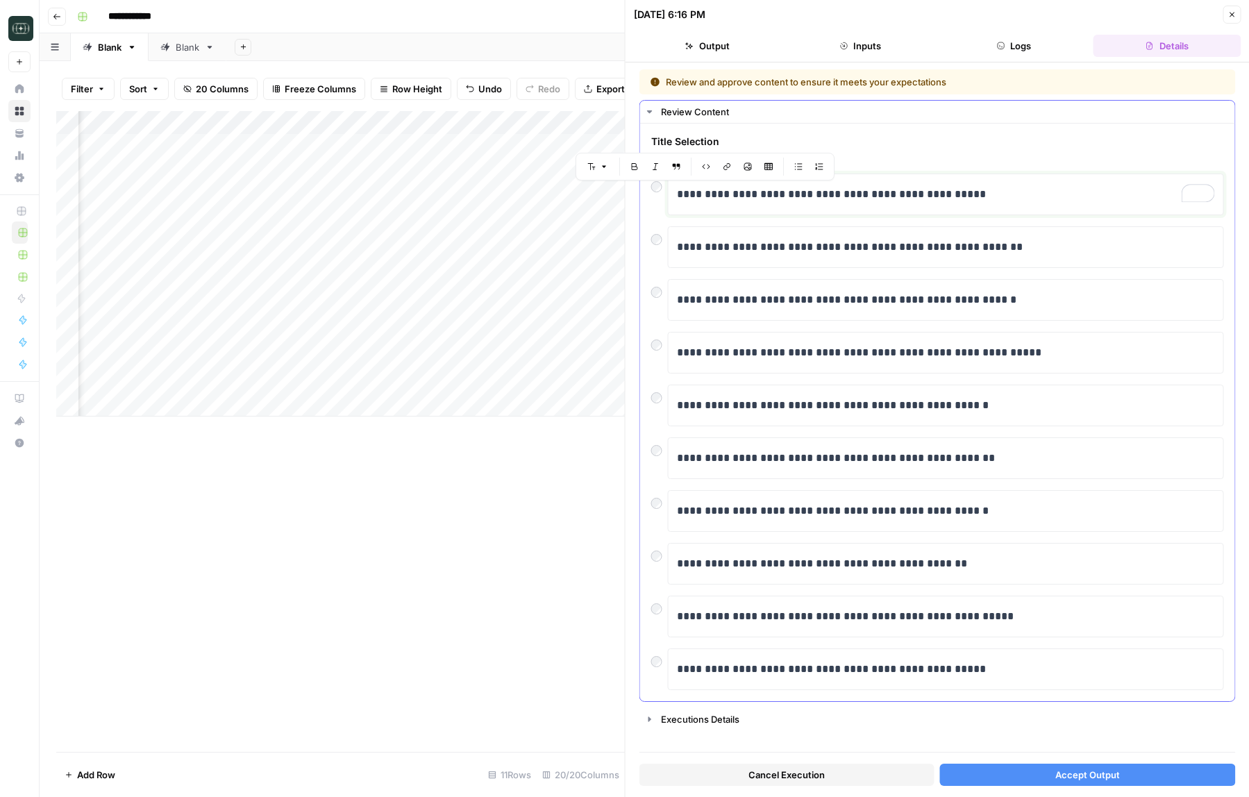
drag, startPoint x: 711, startPoint y: 195, endPoint x: 701, endPoint y: 195, distance: 9.7
click at [701, 195] on p "**********" at bounding box center [946, 194] width 538 height 18
click at [1027, 762] on div "Cancel Execution Accept Output" at bounding box center [937, 771] width 596 height 37
click at [1027, 767] on button "Accept Output" at bounding box center [1087, 775] width 295 height 22
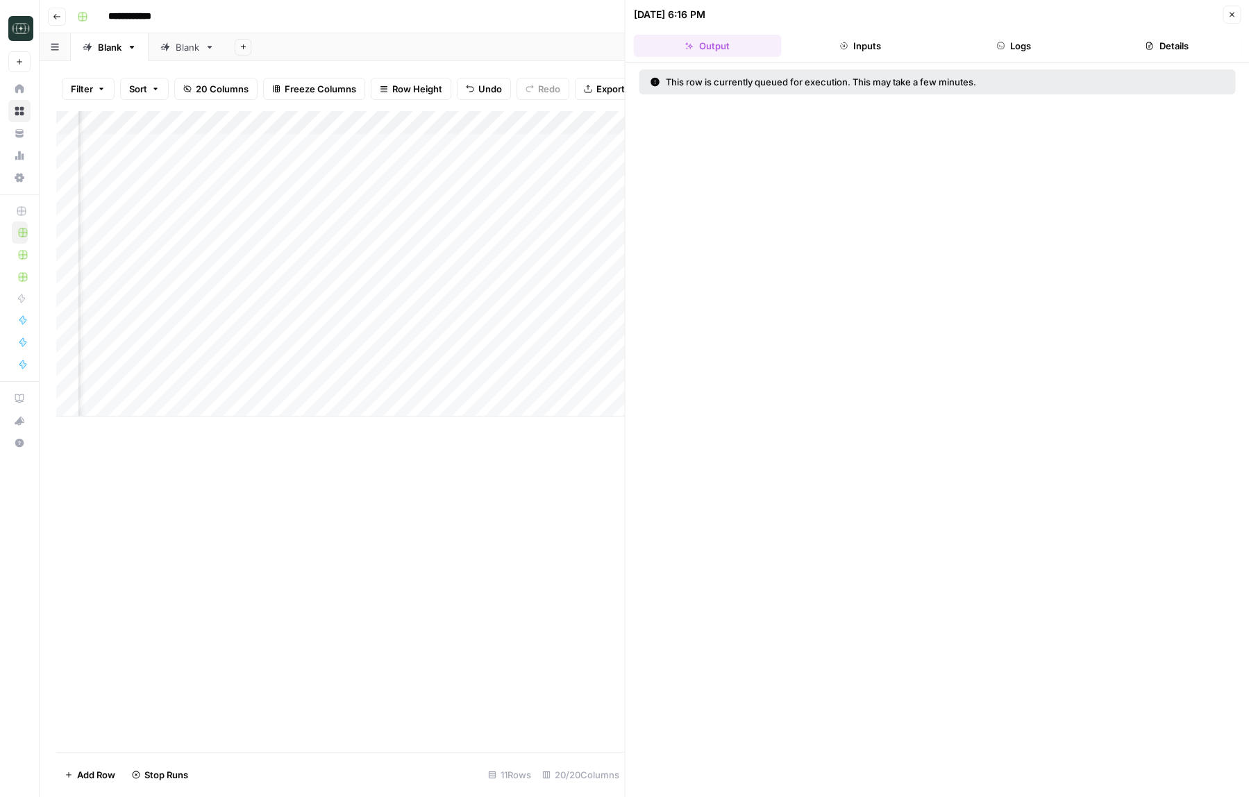
click at [1230, 18] on icon "button" at bounding box center [1231, 14] width 8 height 8
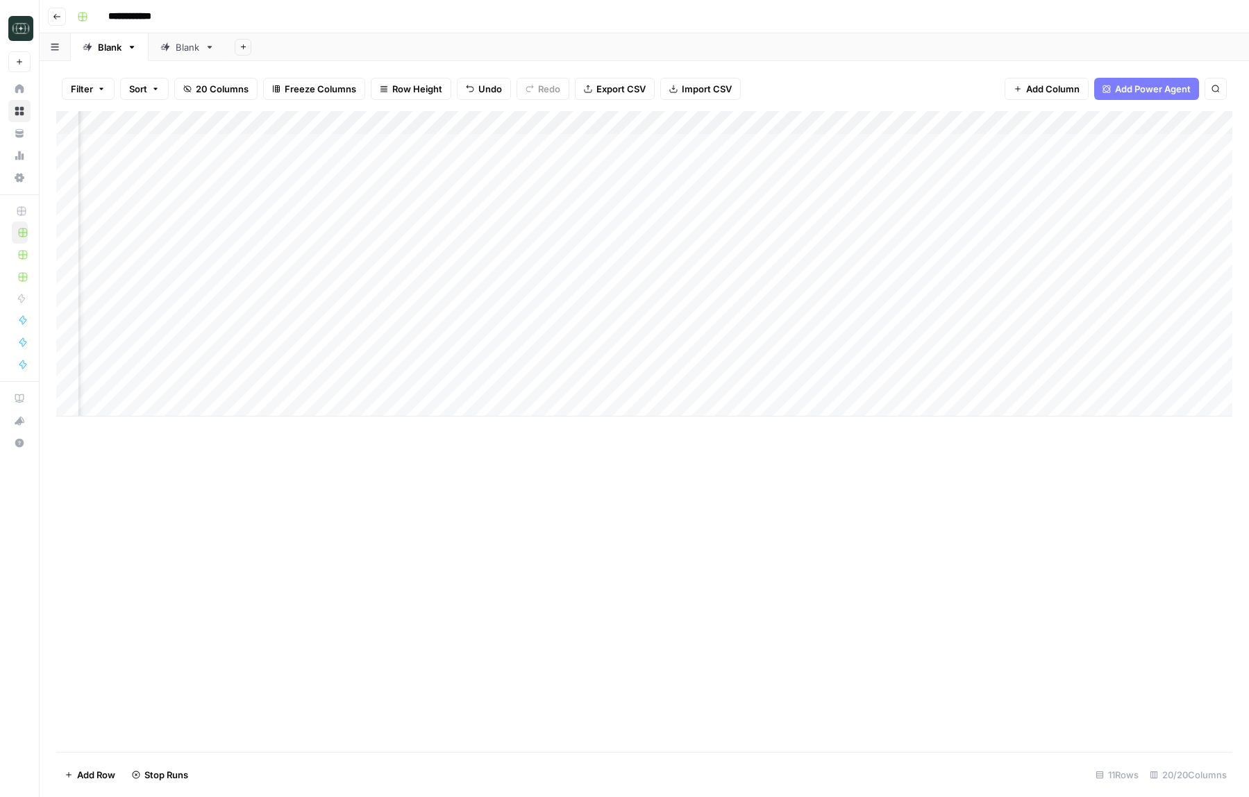
scroll to position [0, 1139]
click at [1027, 621] on div "Add Column" at bounding box center [644, 431] width 1176 height 641
click at [567, 308] on div "Add Column" at bounding box center [644, 263] width 1176 height 305
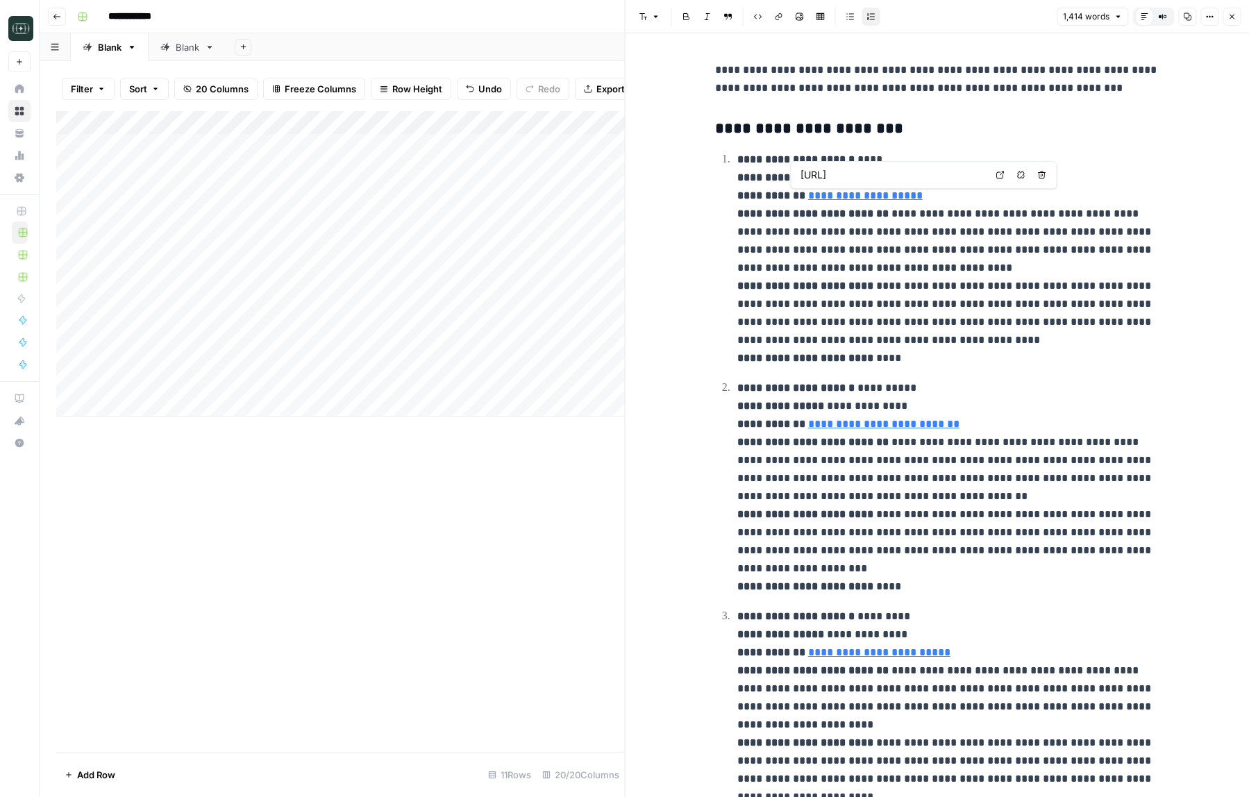
click at [1005, 170] on link "Open in a new tab" at bounding box center [1000, 175] width 18 height 18
click at [926, 422] on link "**********" at bounding box center [883, 424] width 151 height 10
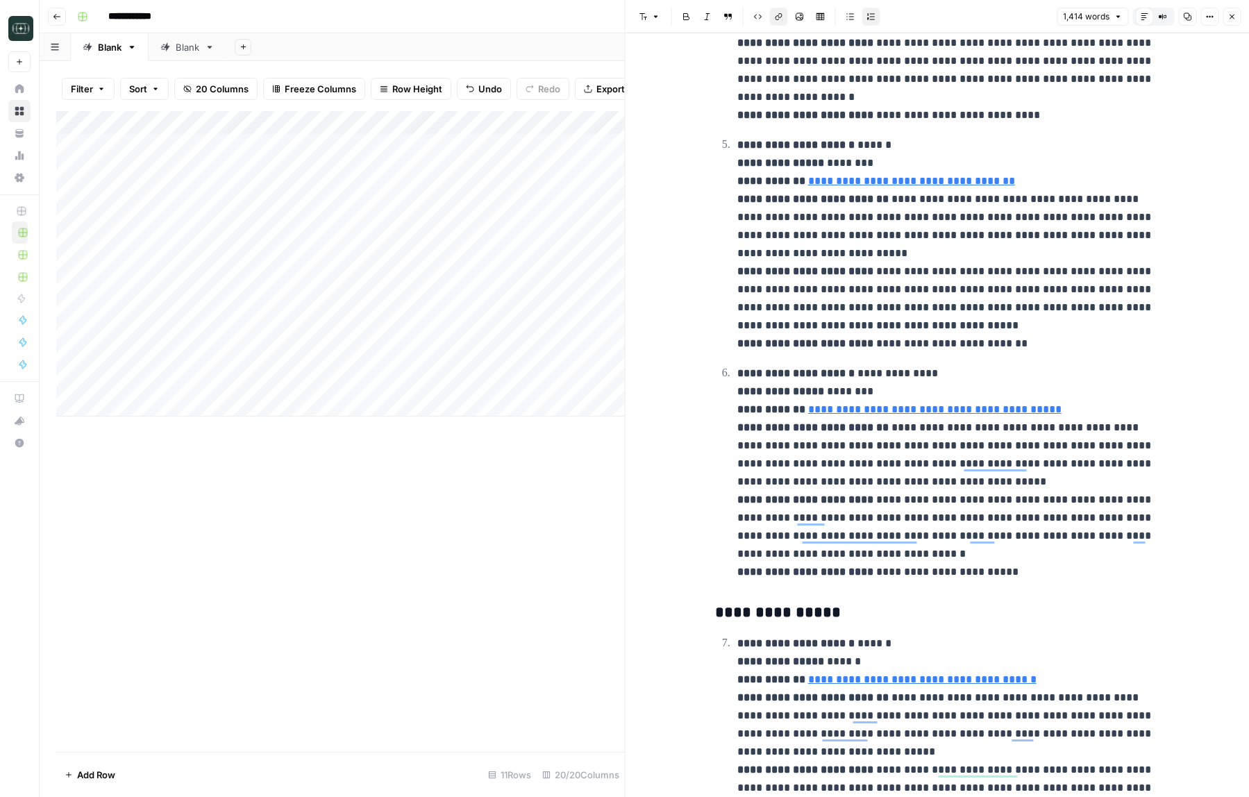
scroll to position [1394, 0]
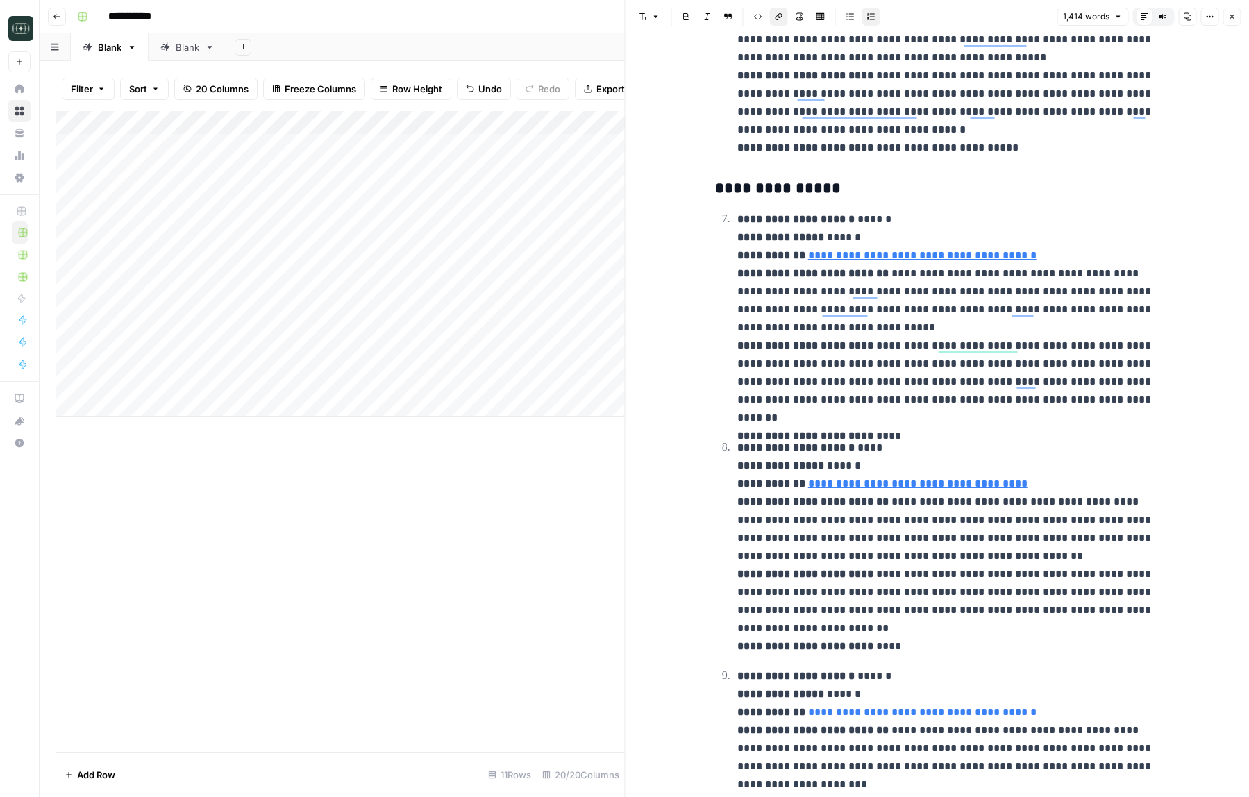
click at [911, 480] on link "**********" at bounding box center [917, 483] width 219 height 10
click at [1005, 464] on link "Open in a new tab" at bounding box center [1000, 463] width 18 height 18
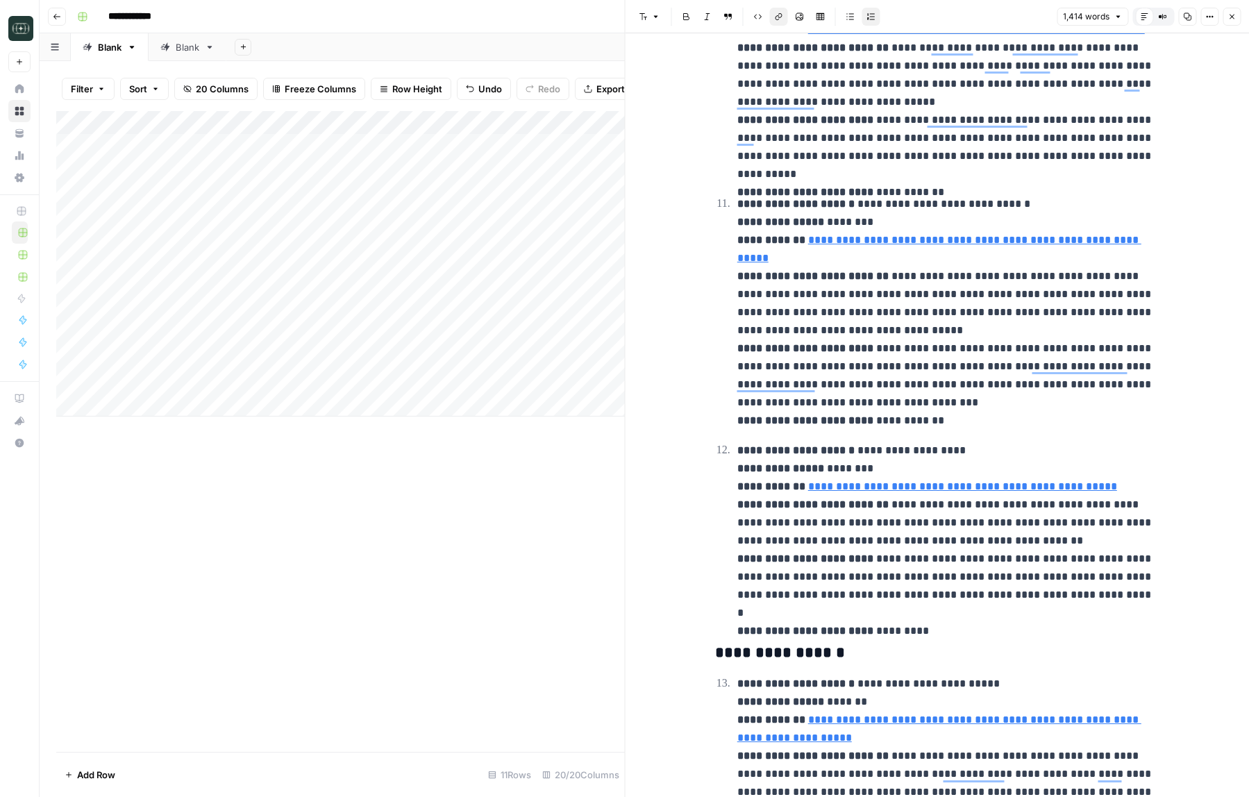
scroll to position [2935, 0]
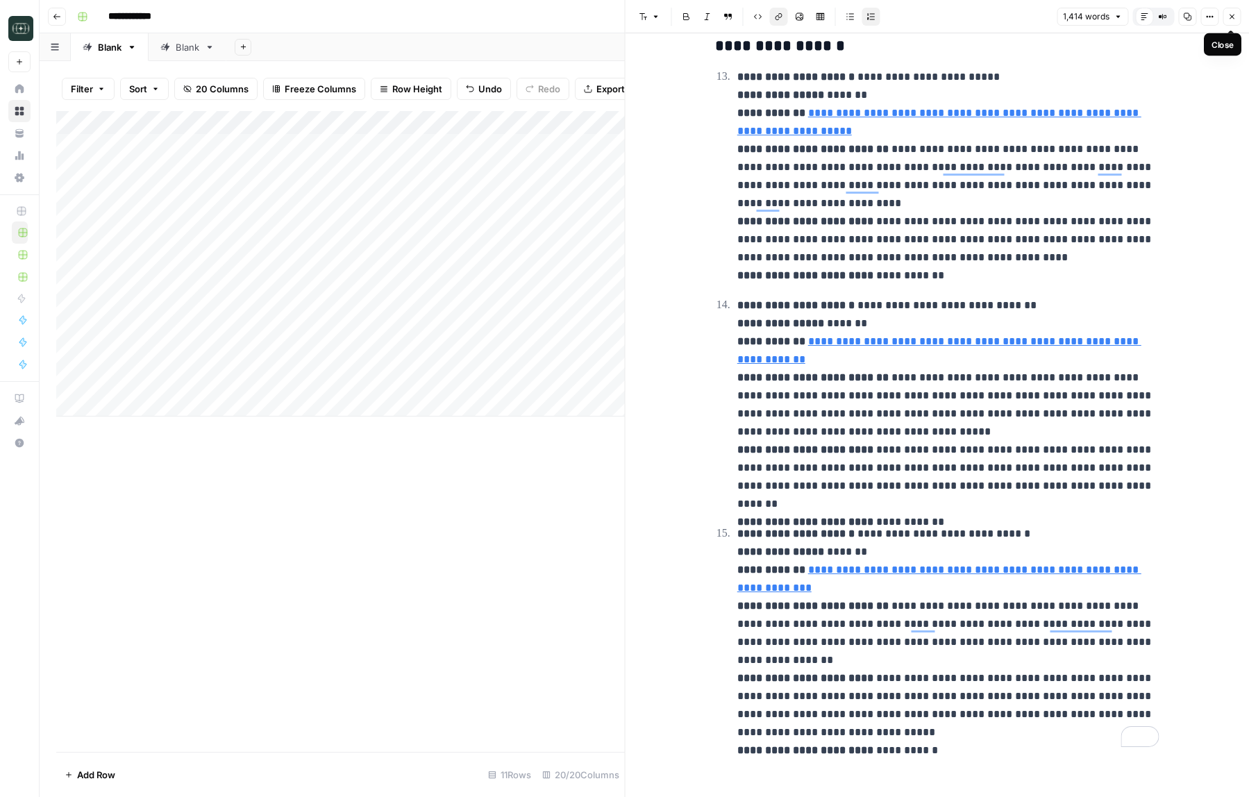
click at [1232, 12] on button "Close" at bounding box center [1232, 17] width 18 height 18
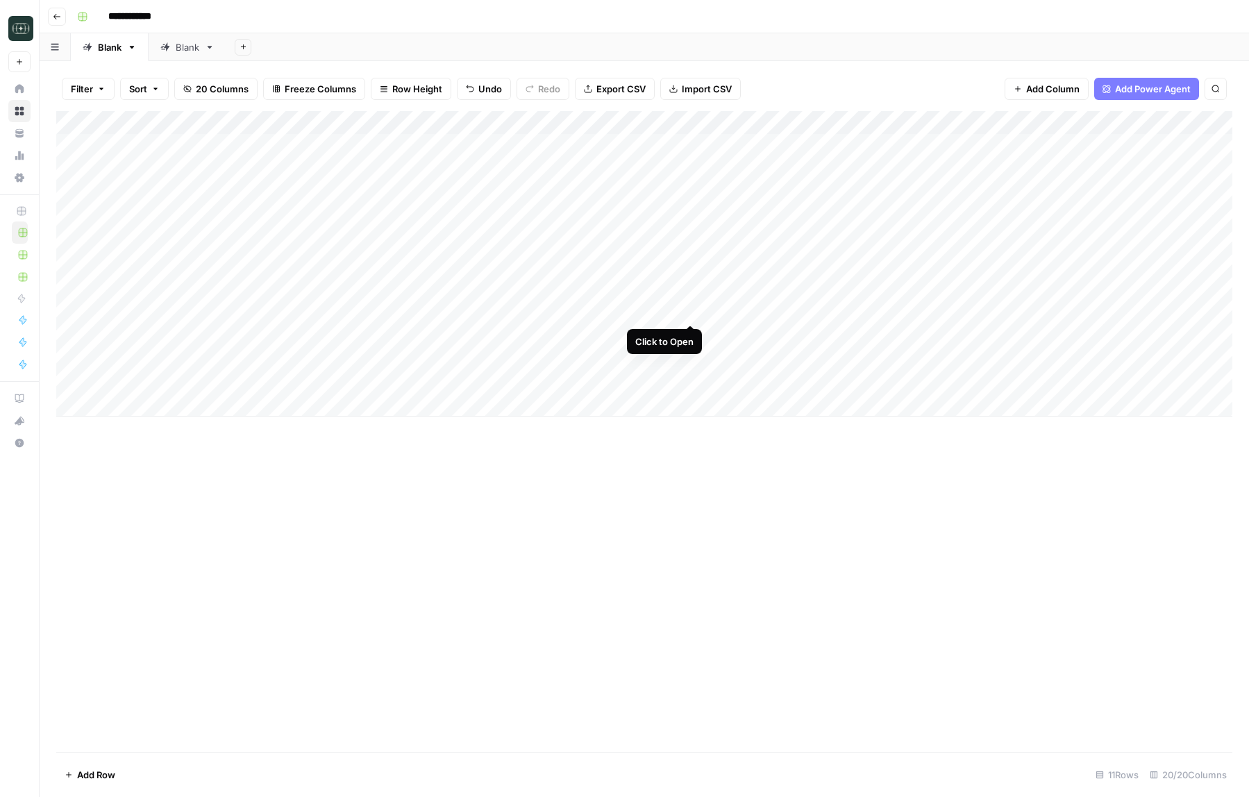
click at [690, 311] on div "Add Column" at bounding box center [644, 263] width 1176 height 305
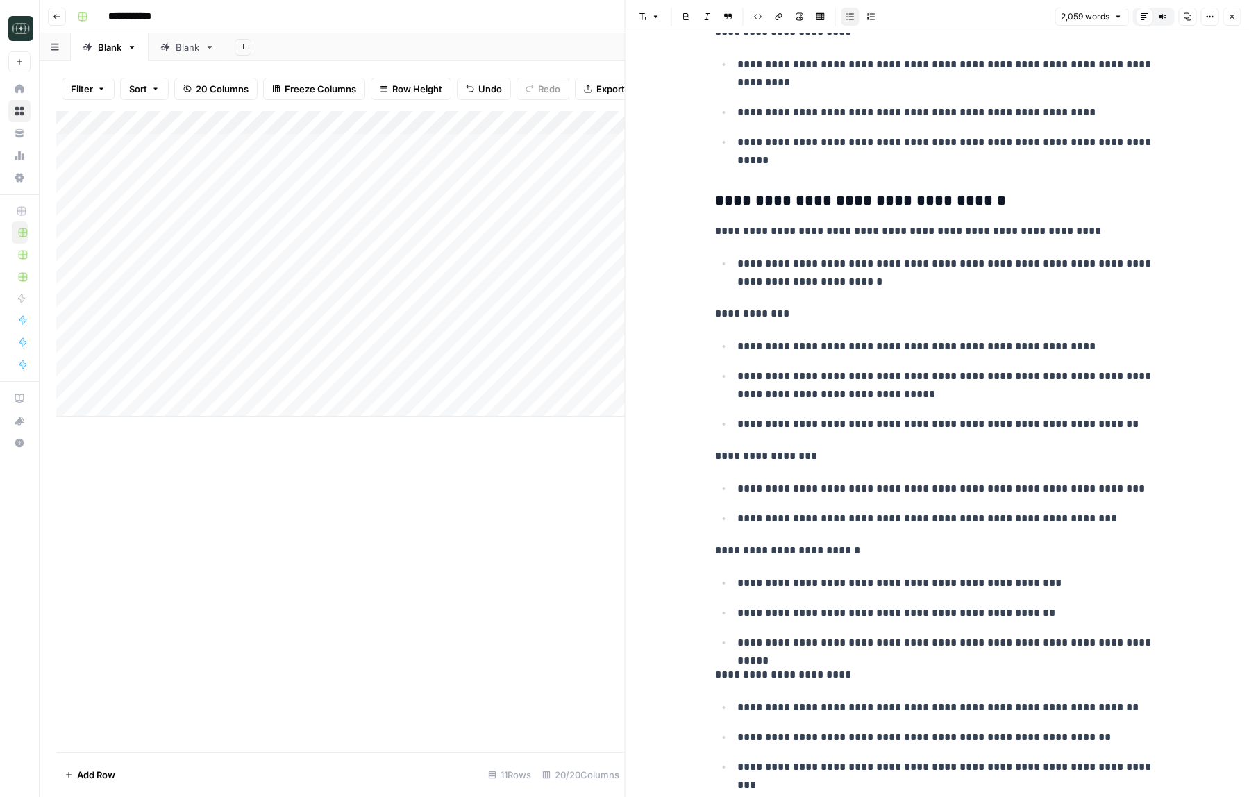
scroll to position [3184, 0]
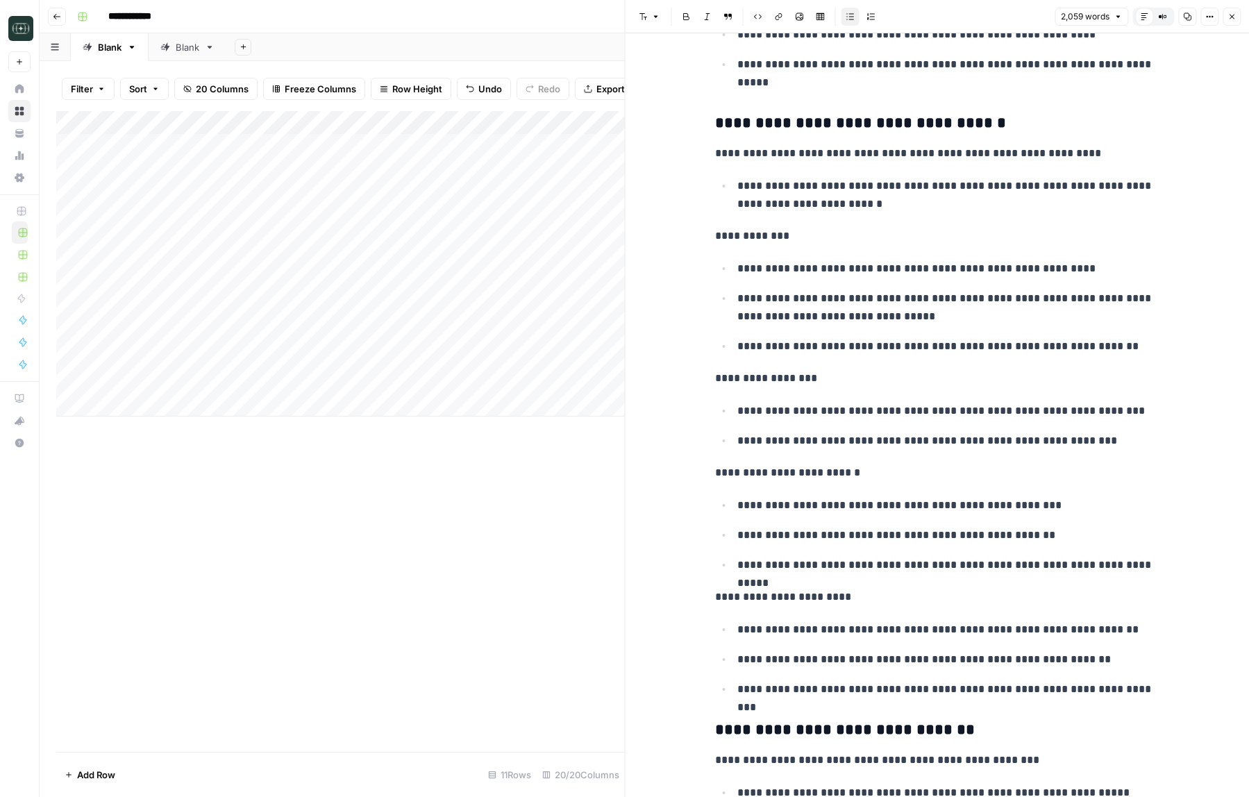
click at [1234, 17] on icon "button" at bounding box center [1231, 16] width 8 height 8
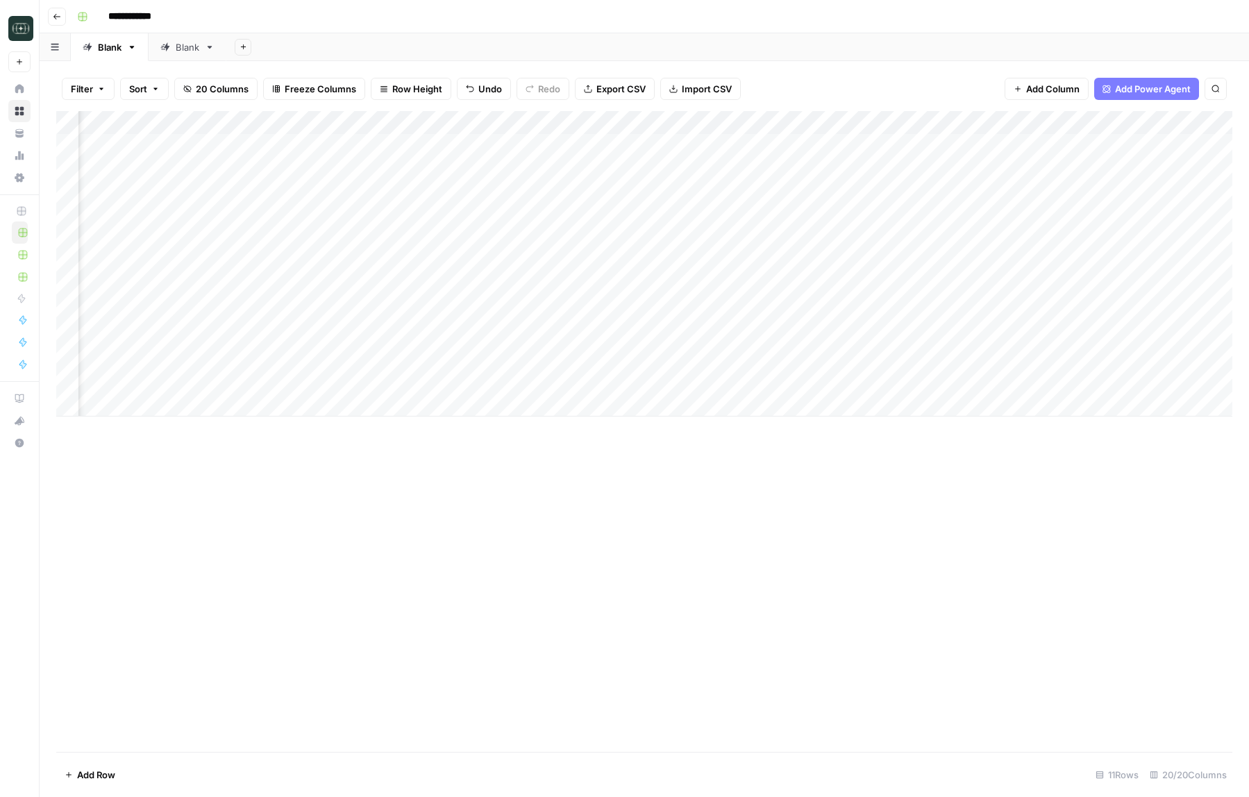
scroll to position [0, 100]
click at [892, 310] on div "Add Column" at bounding box center [644, 263] width 1176 height 305
click at [341, 311] on div "Add Column" at bounding box center [644, 263] width 1176 height 305
click at [442, 311] on div "Add Column" at bounding box center [644, 263] width 1176 height 305
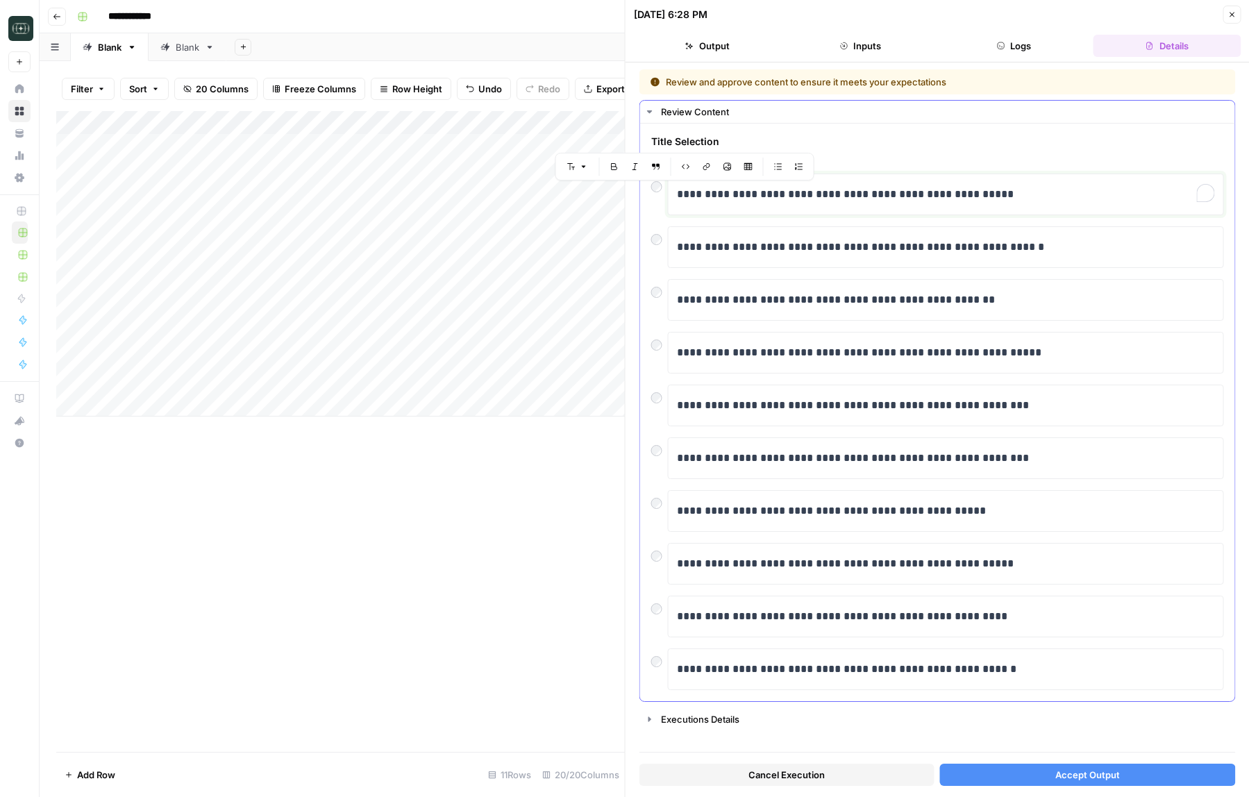
drag, startPoint x: 695, startPoint y: 192, endPoint x: 663, endPoint y: 196, distance: 32.2
click at [663, 196] on div "**********" at bounding box center [937, 195] width 573 height 42
click at [990, 794] on div "**********" at bounding box center [938, 429] width 624 height 735
click at [990, 789] on div "Cancel Execution Accept Output" at bounding box center [937, 771] width 596 height 37
click at [982, 779] on button "Accept Output" at bounding box center [1087, 775] width 295 height 22
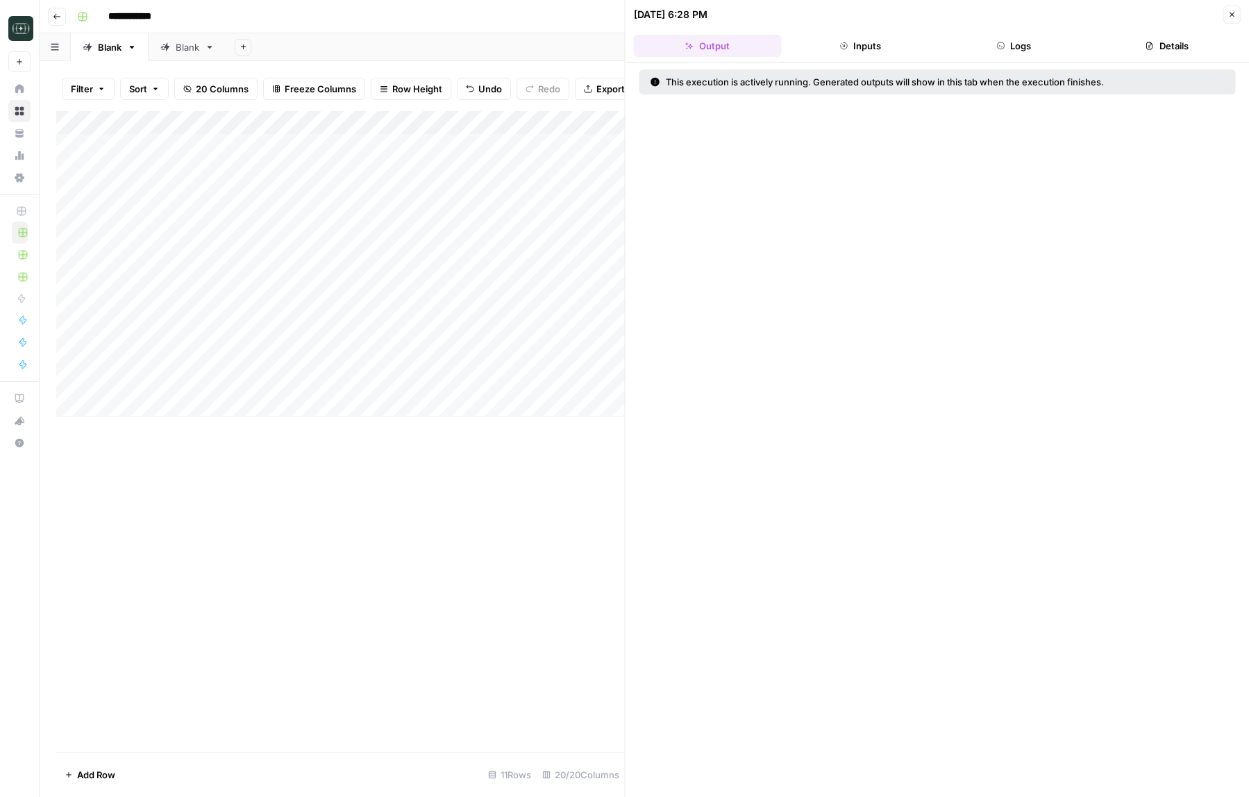
click at [1236, 19] on button "Close" at bounding box center [1232, 15] width 18 height 18
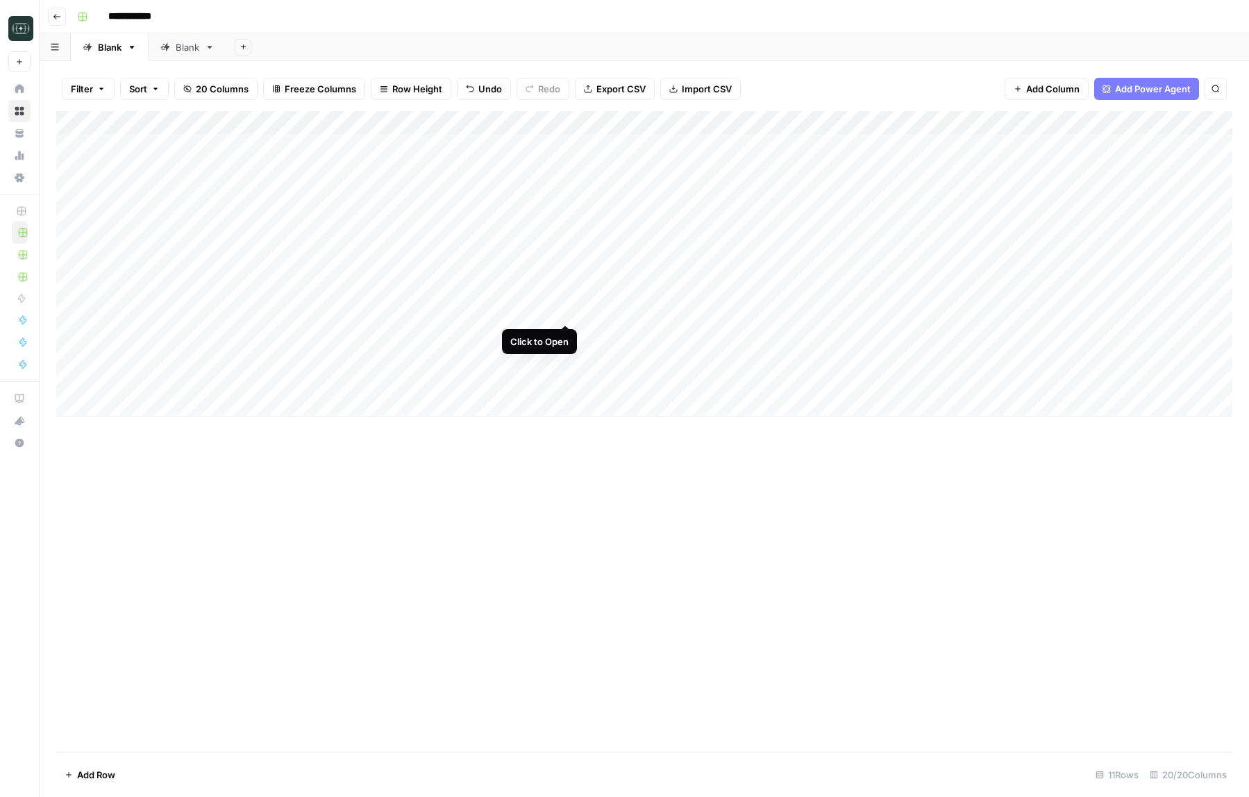
click at [562, 312] on div "Add Column" at bounding box center [644, 263] width 1176 height 305
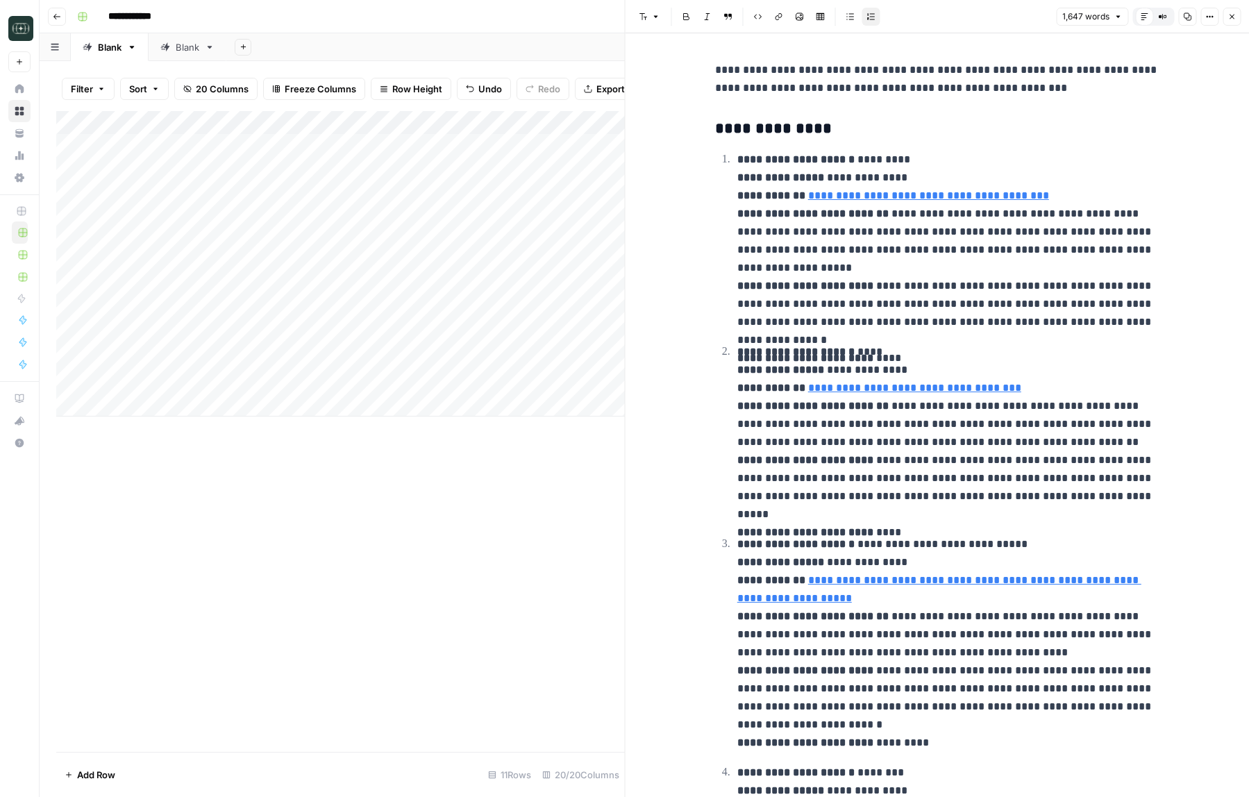
click at [1234, 17] on icon "button" at bounding box center [1231, 16] width 8 height 8
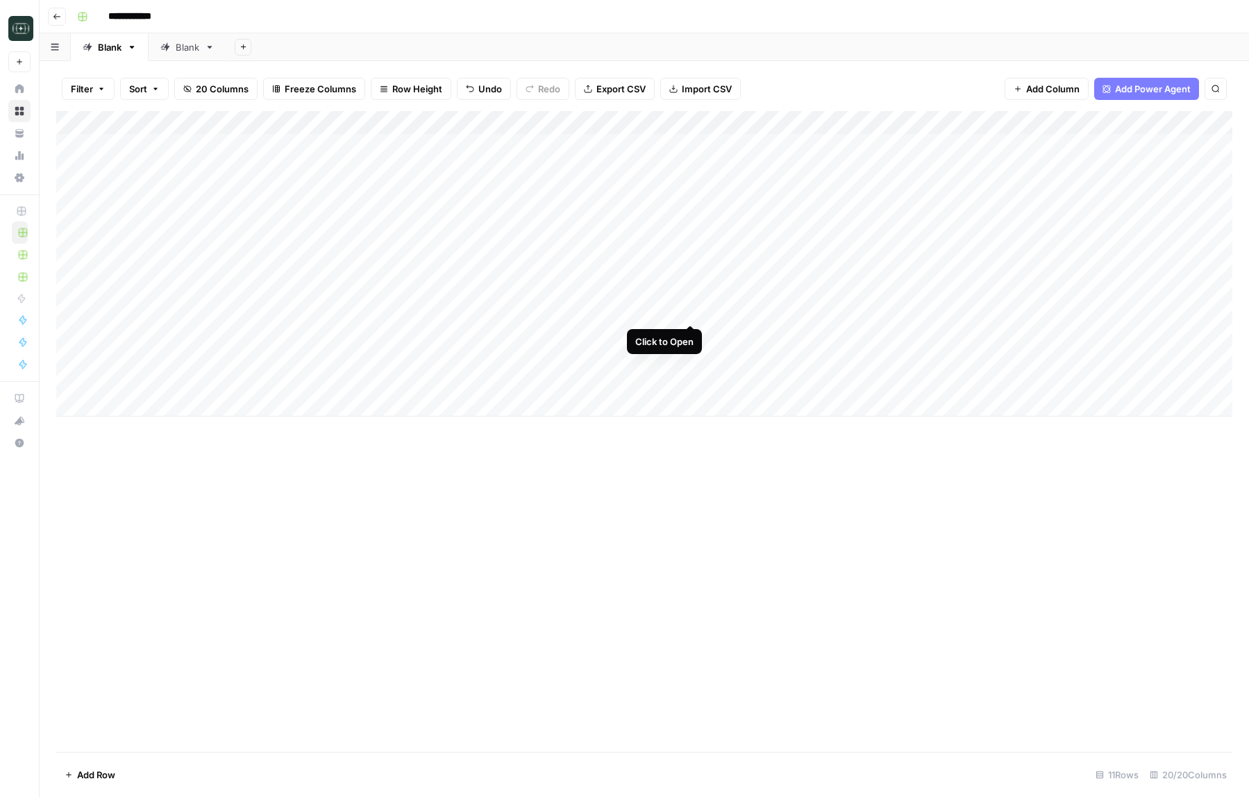
click at [691, 312] on div "Add Column" at bounding box center [644, 263] width 1176 height 305
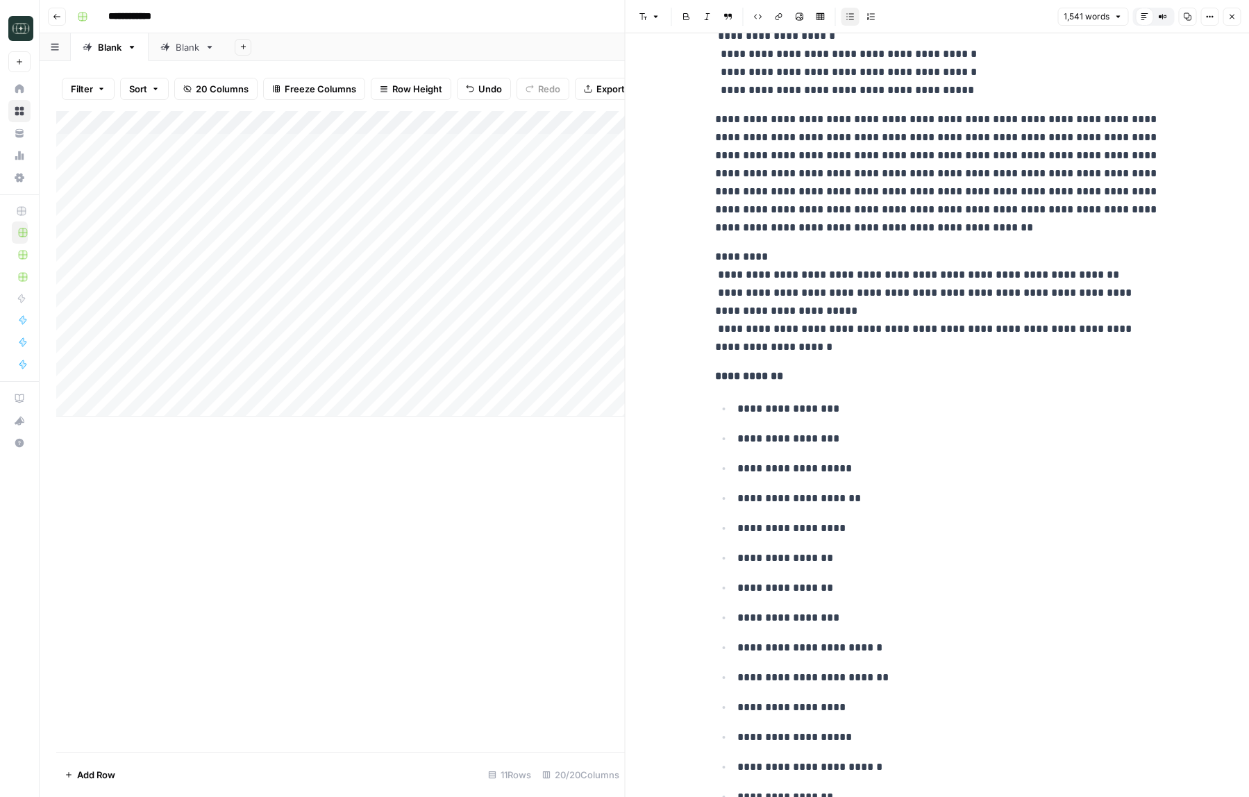
scroll to position [3863, 0]
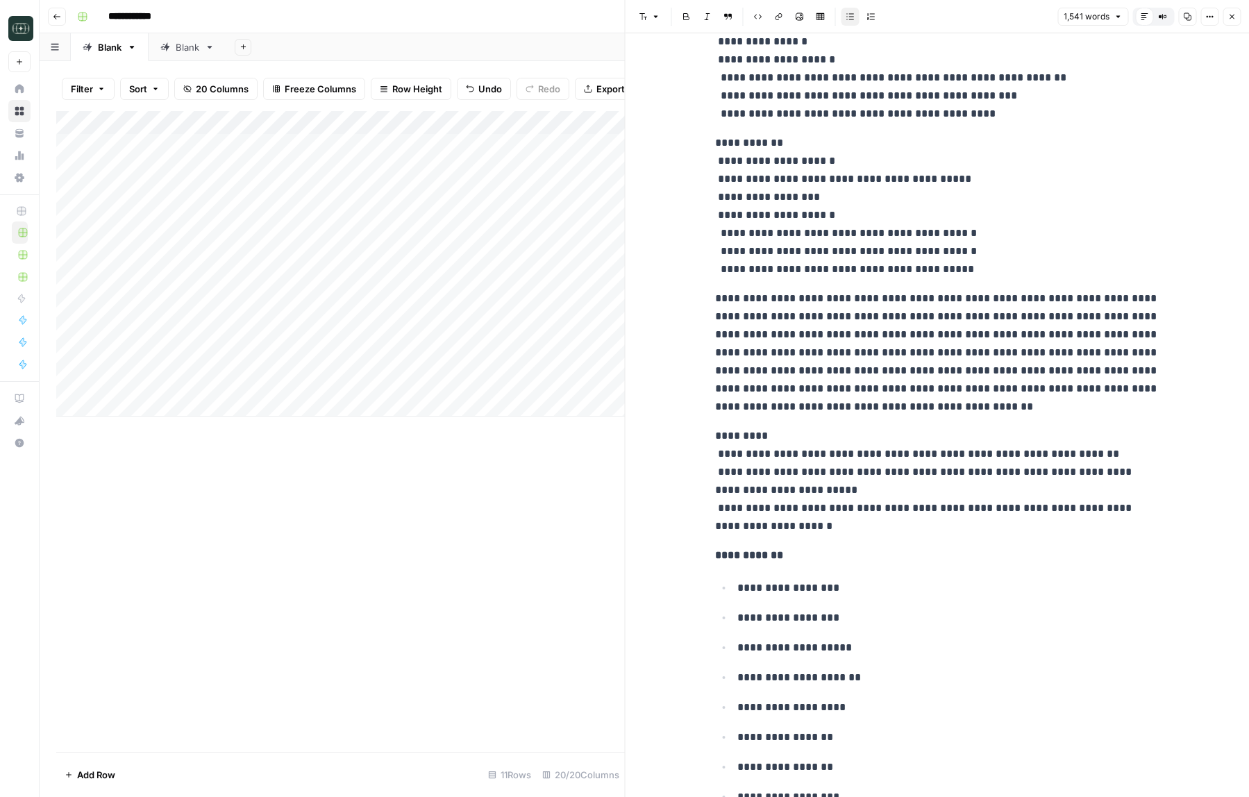
click at [1237, 16] on button "Close" at bounding box center [1232, 17] width 18 height 18
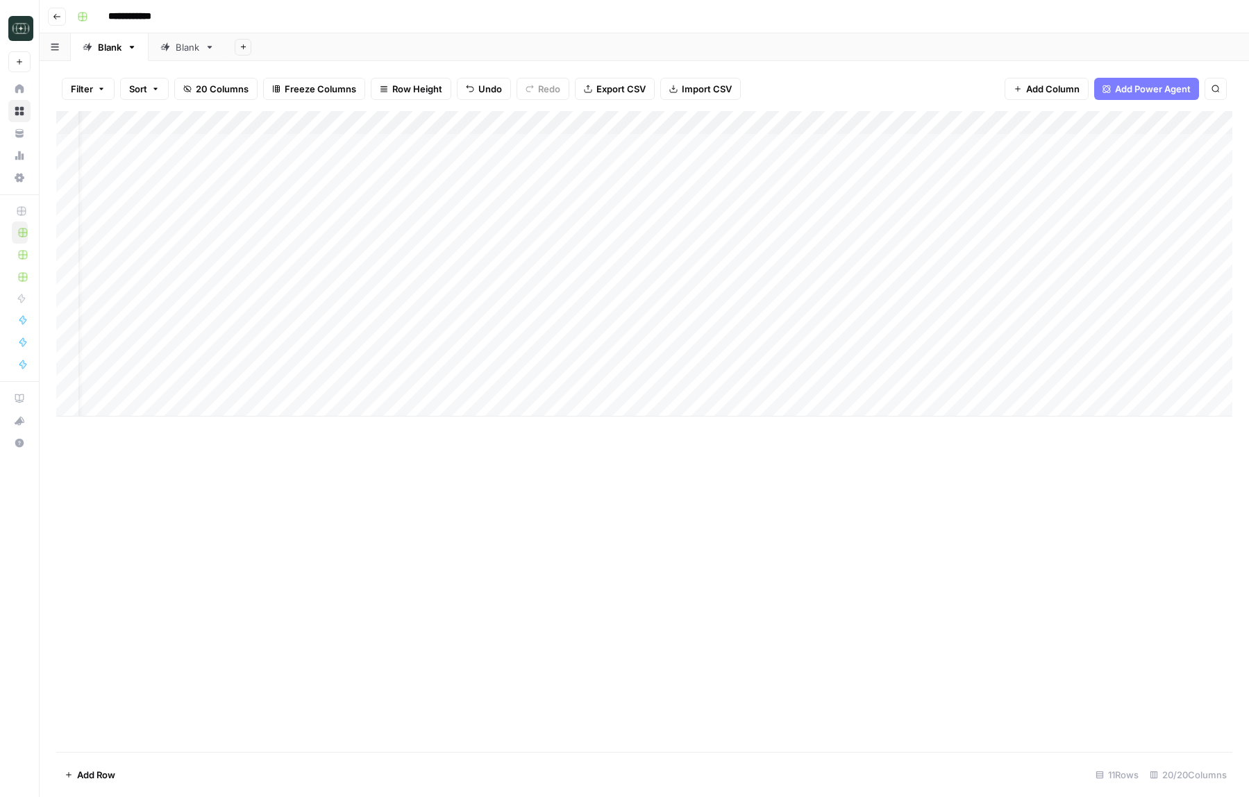
scroll to position [0, 60]
click at [881, 312] on div "Add Column" at bounding box center [644, 263] width 1176 height 305
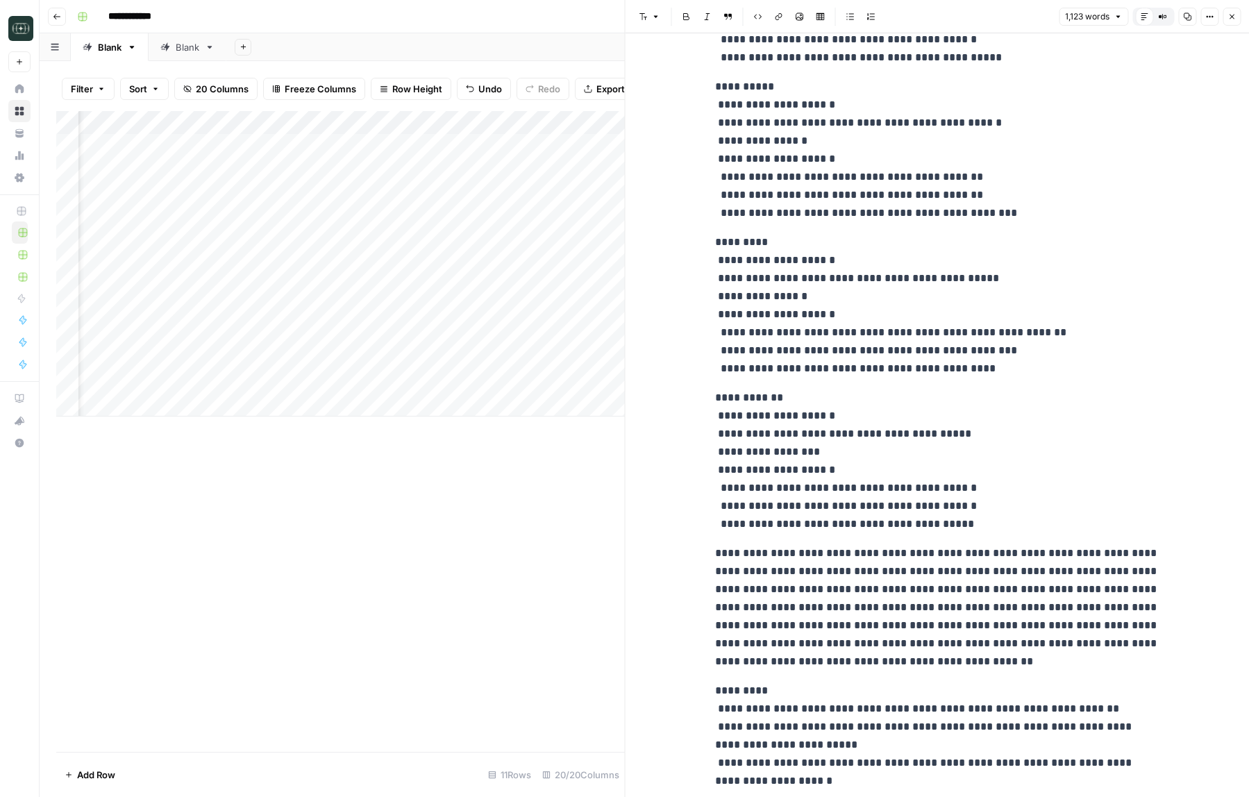
scroll to position [2925, 0]
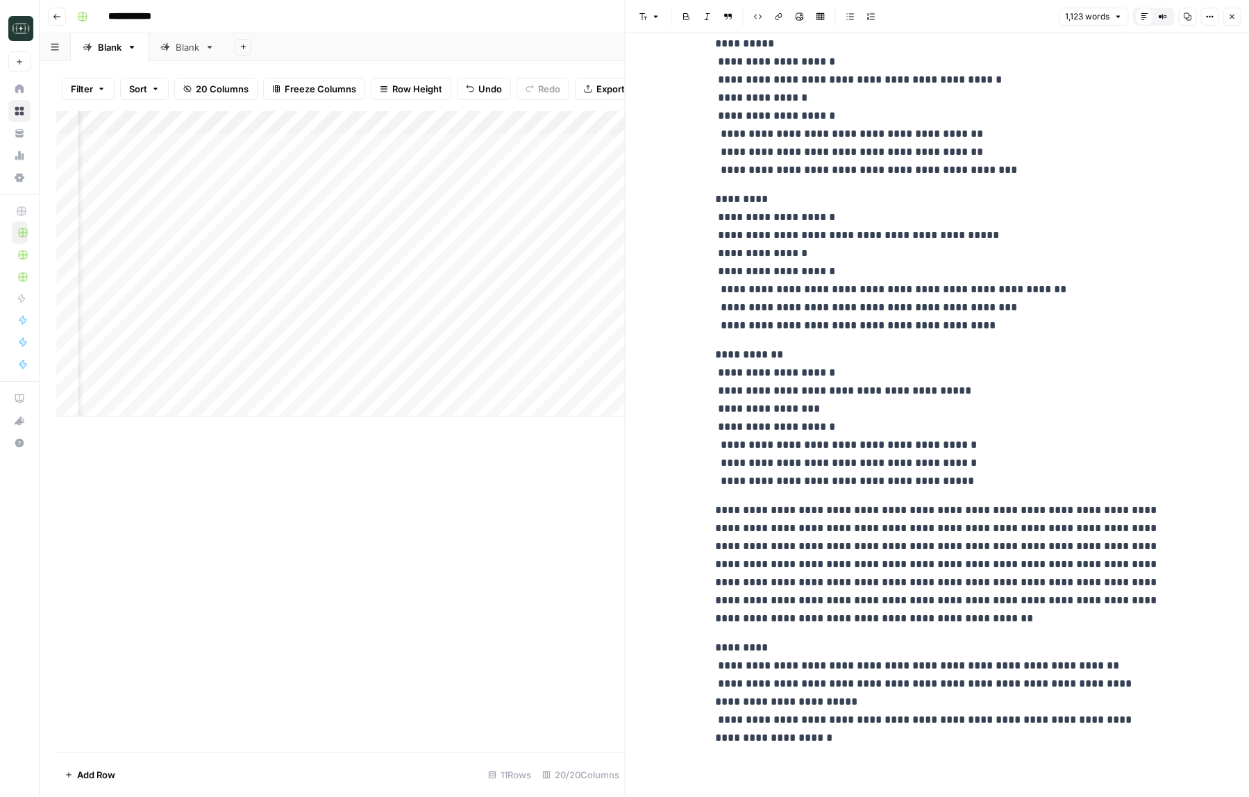
click at [1234, 5] on header "Font style Bold Italic Block quote Code block Link Image Insert Table Bulleted …" at bounding box center [938, 16] width 624 height 33
click at [1234, 15] on icon "button" at bounding box center [1231, 16] width 8 height 8
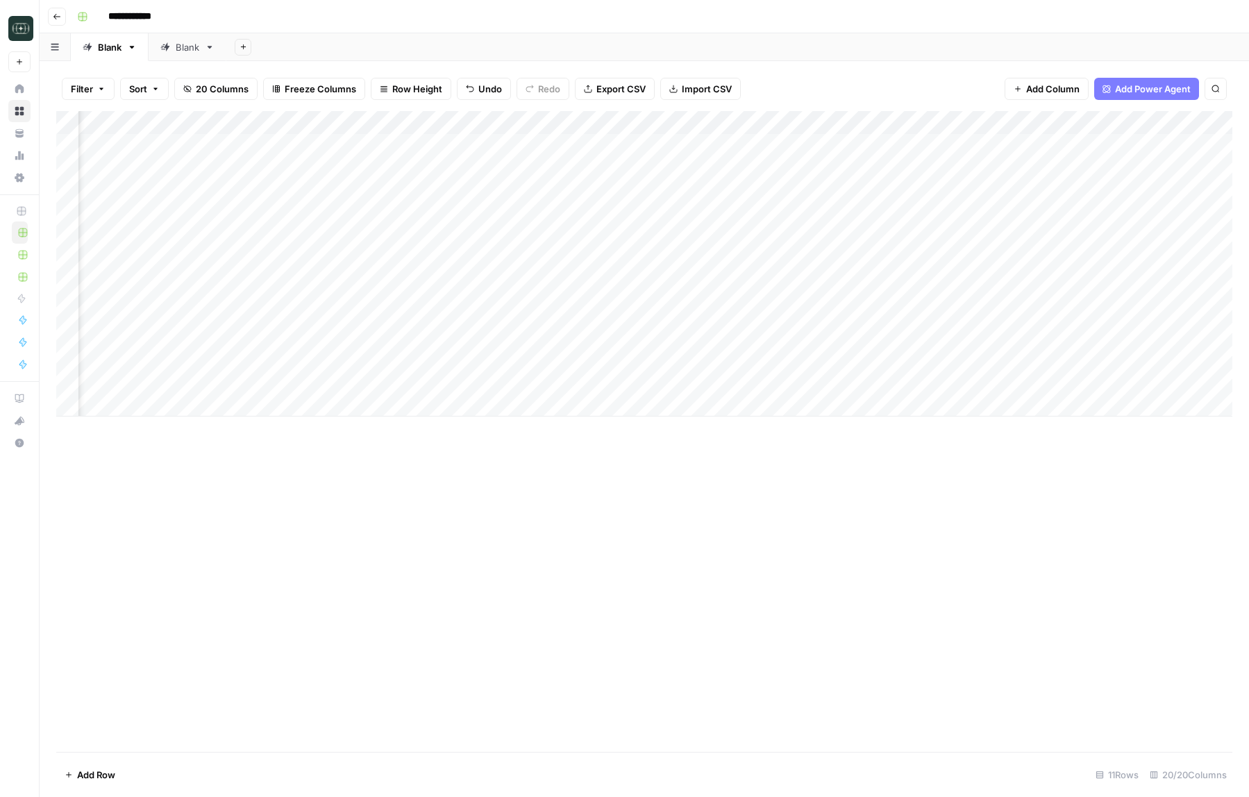
scroll to position [0, 810]
click at [1132, 310] on div "Add Column" at bounding box center [644, 263] width 1176 height 305
click at [989, 309] on div "Add Column" at bounding box center [644, 263] width 1176 height 305
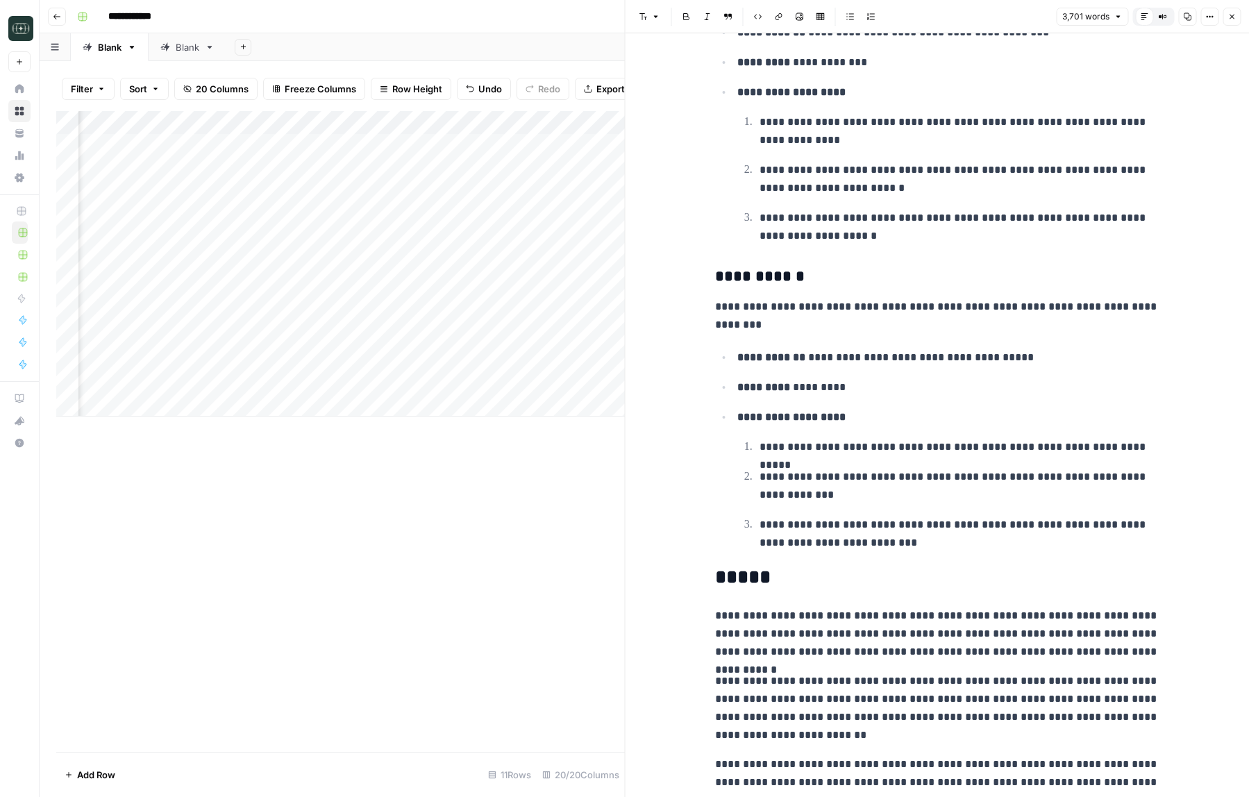
scroll to position [14715, 0]
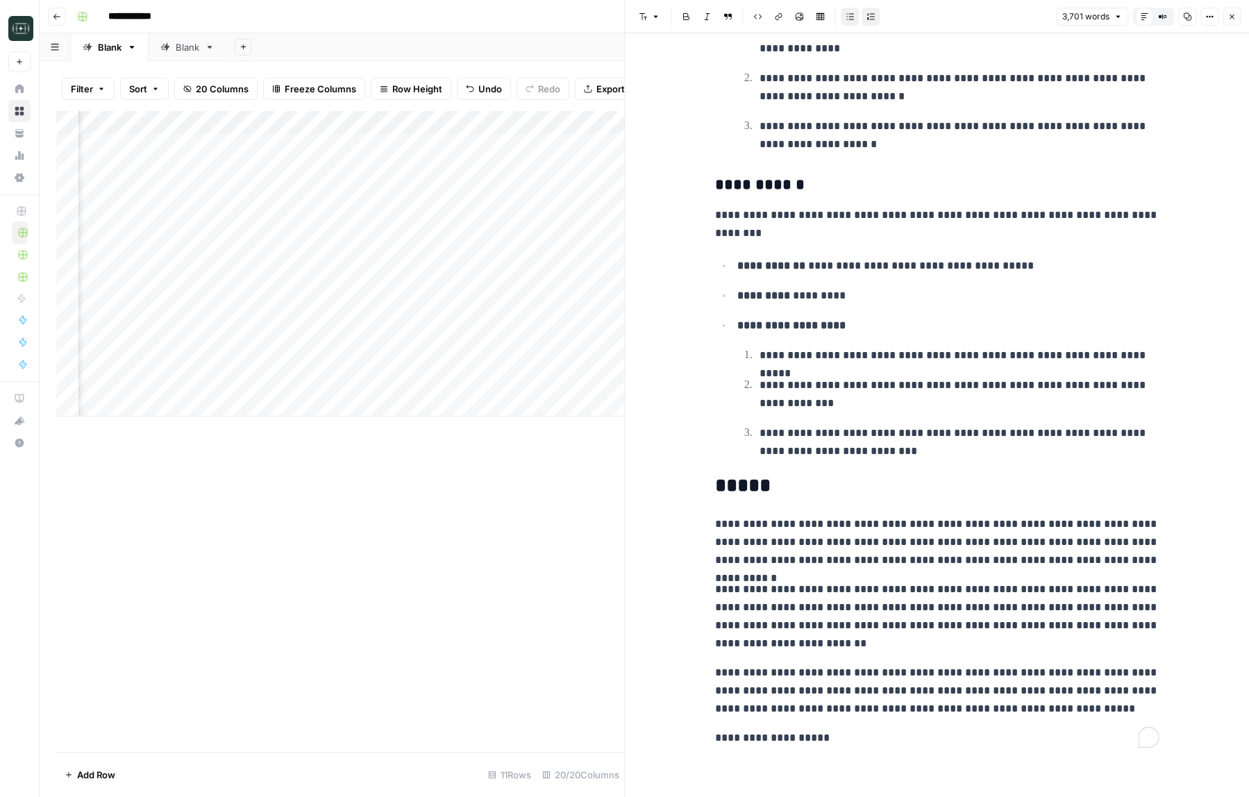
click at [1012, 367] on ol "**********" at bounding box center [948, 403] width 422 height 115
copy div "**********"
click at [1014, 423] on li "**********" at bounding box center [957, 441] width 404 height 37
click at [1230, 16] on icon "button" at bounding box center [1231, 16] width 8 height 8
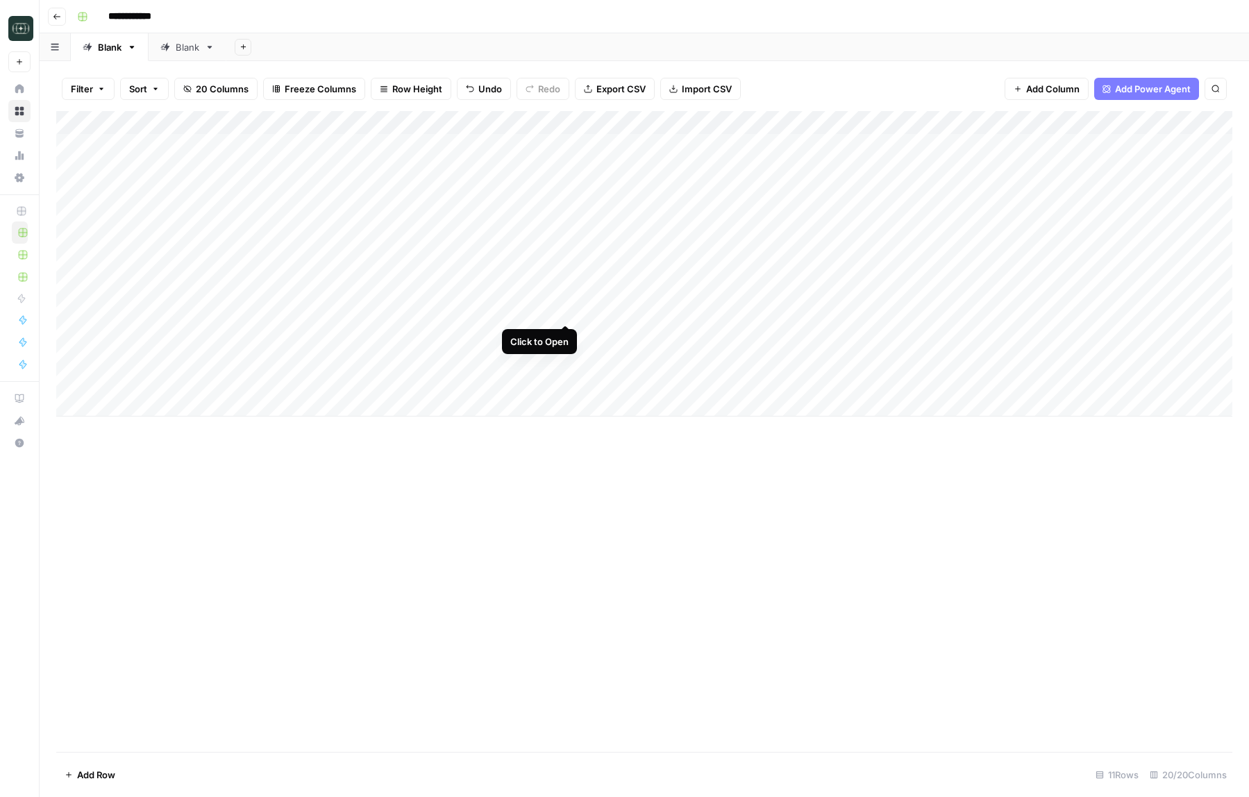
click at [567, 312] on div "Add Column" at bounding box center [644, 263] width 1176 height 305
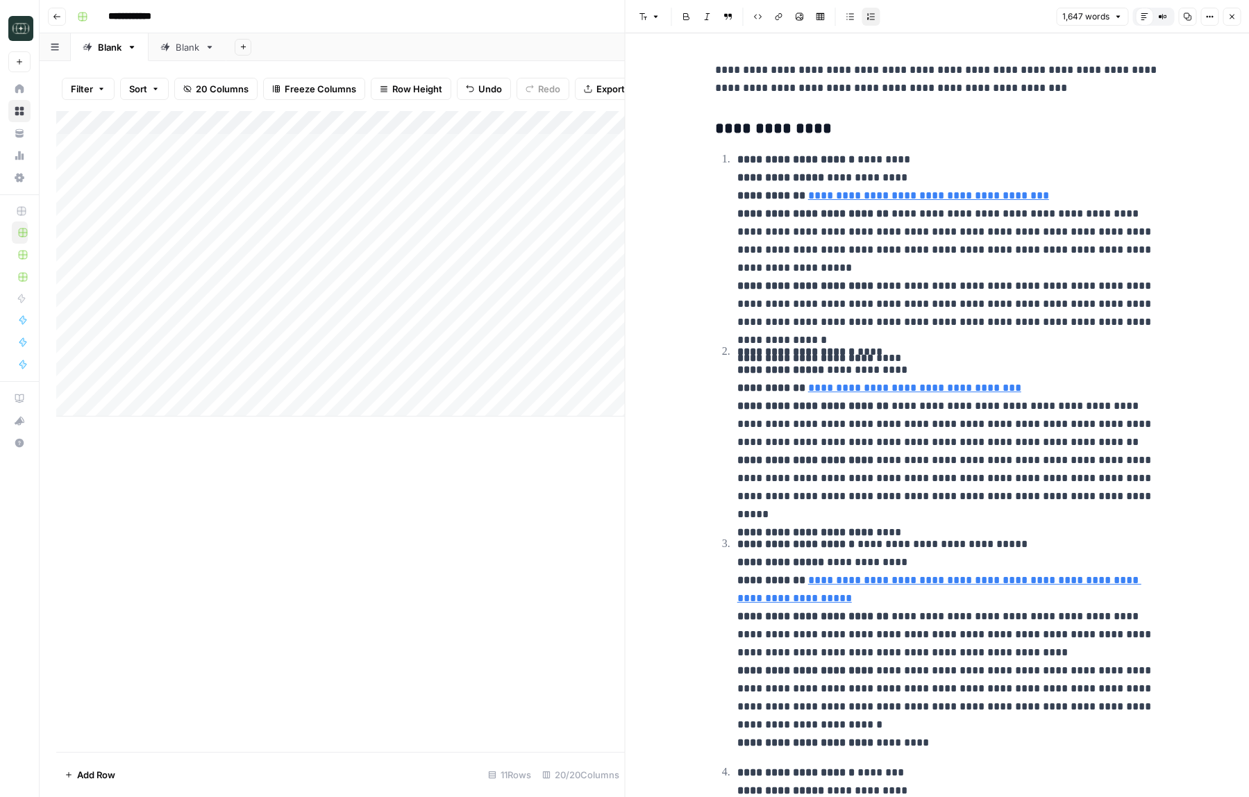
click at [1186, 13] on icon "button" at bounding box center [1188, 17] width 8 height 8
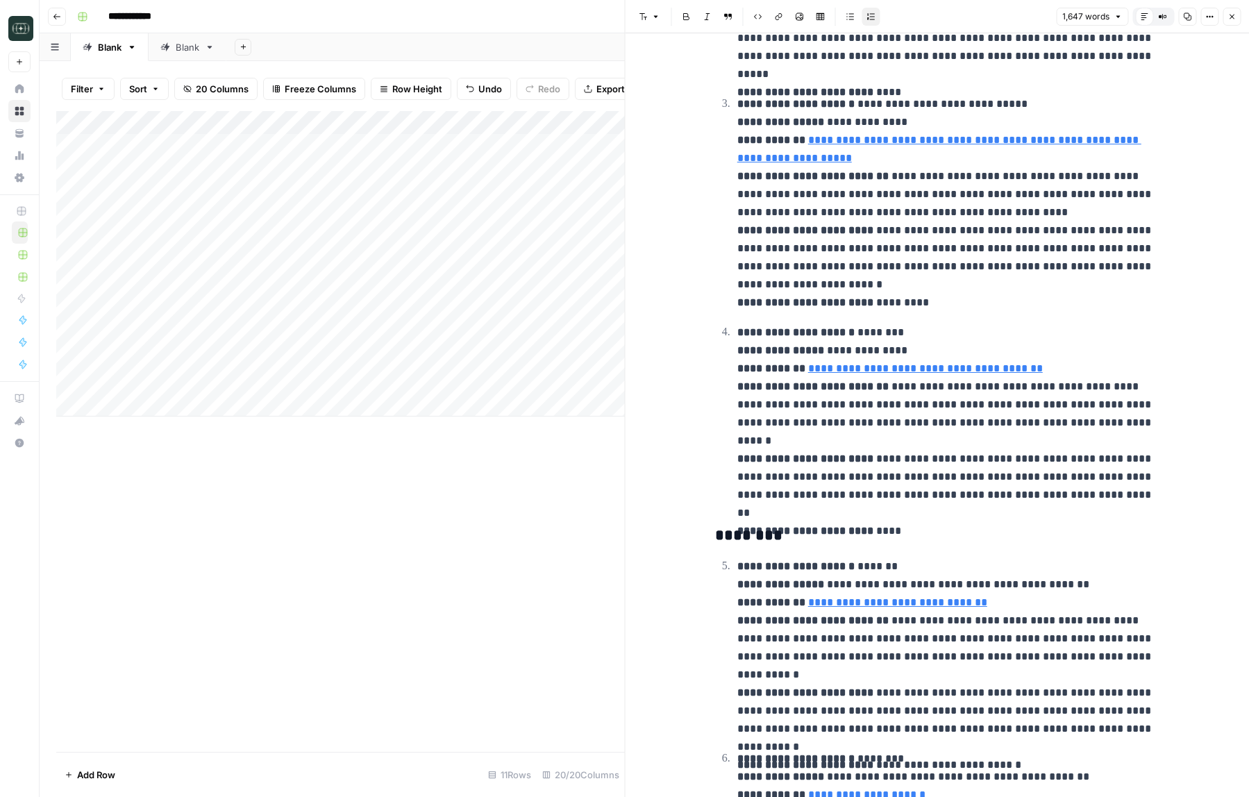
scroll to position [682, 0]
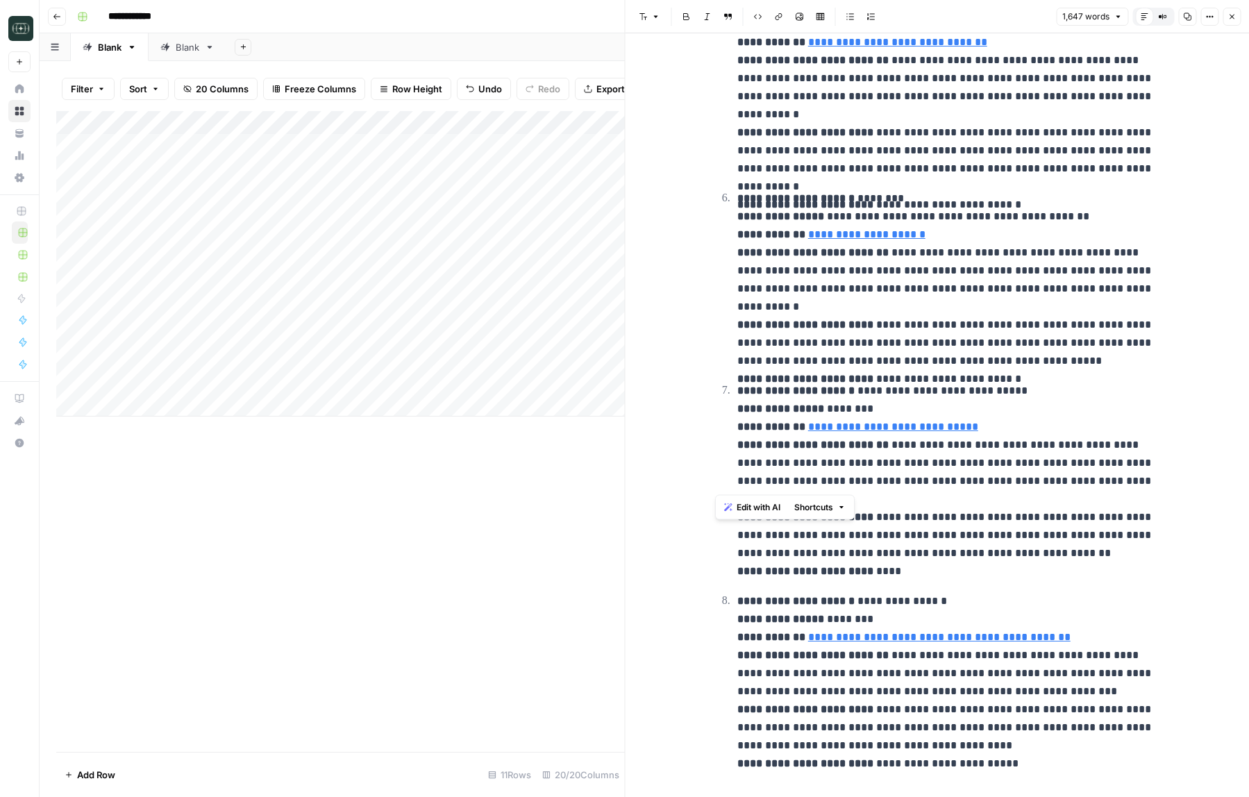
type input "https://www.awwwards.com/sites/ma-true-cannabis"
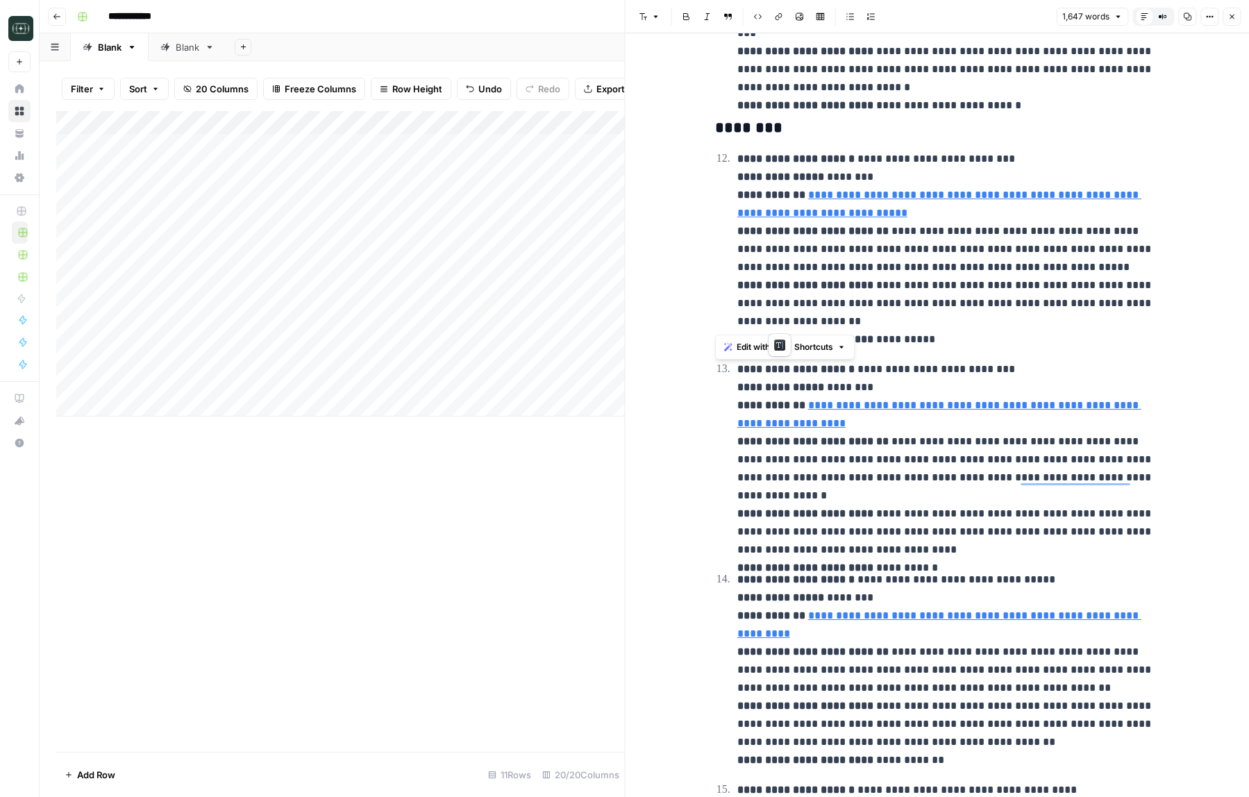
scroll to position [2626, 0]
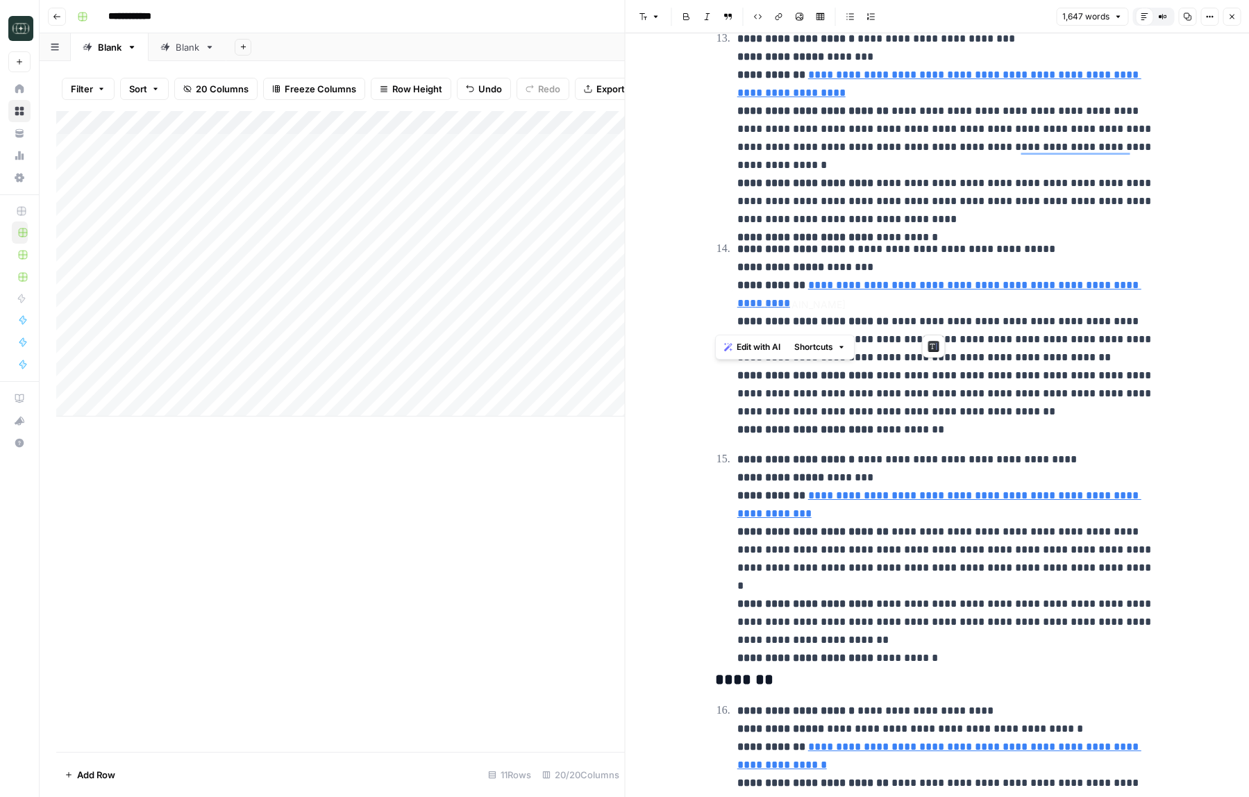
type input "https://dribbble.com/shots/19970351-Paradigm-Tech-Consulting-Landing-Page"
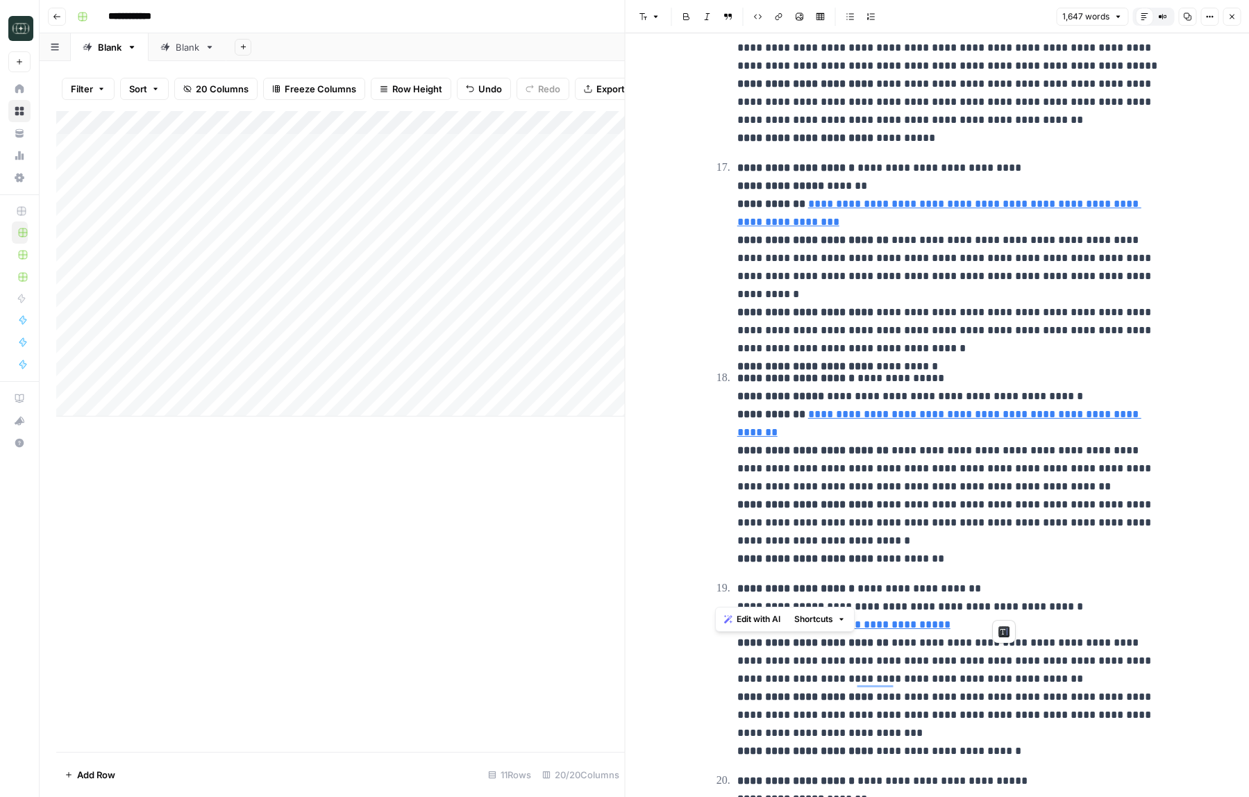
scroll to position [3608, 0]
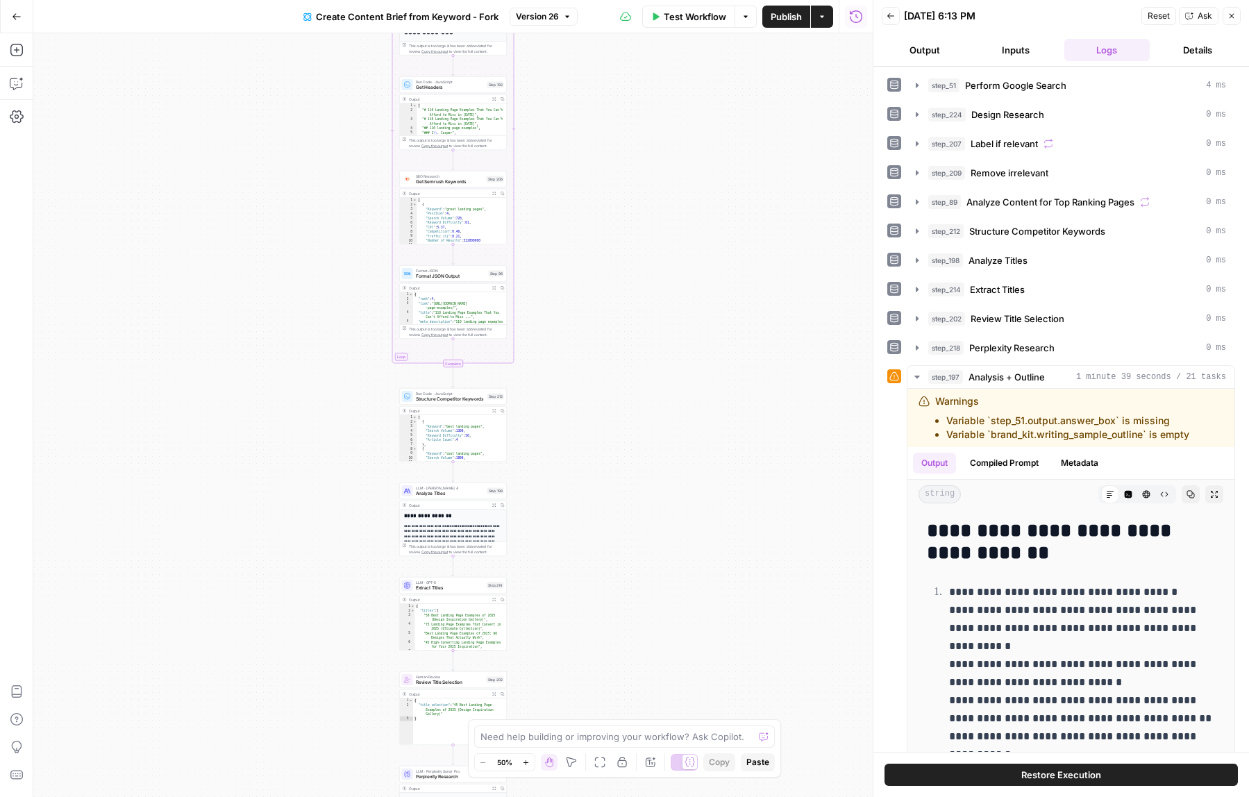
click at [893, 26] on div "Back [DATE] 6:13 PM Reset Ask Close" at bounding box center [1061, 16] width 359 height 21
click at [892, 22] on button "Back" at bounding box center [891, 16] width 18 height 18
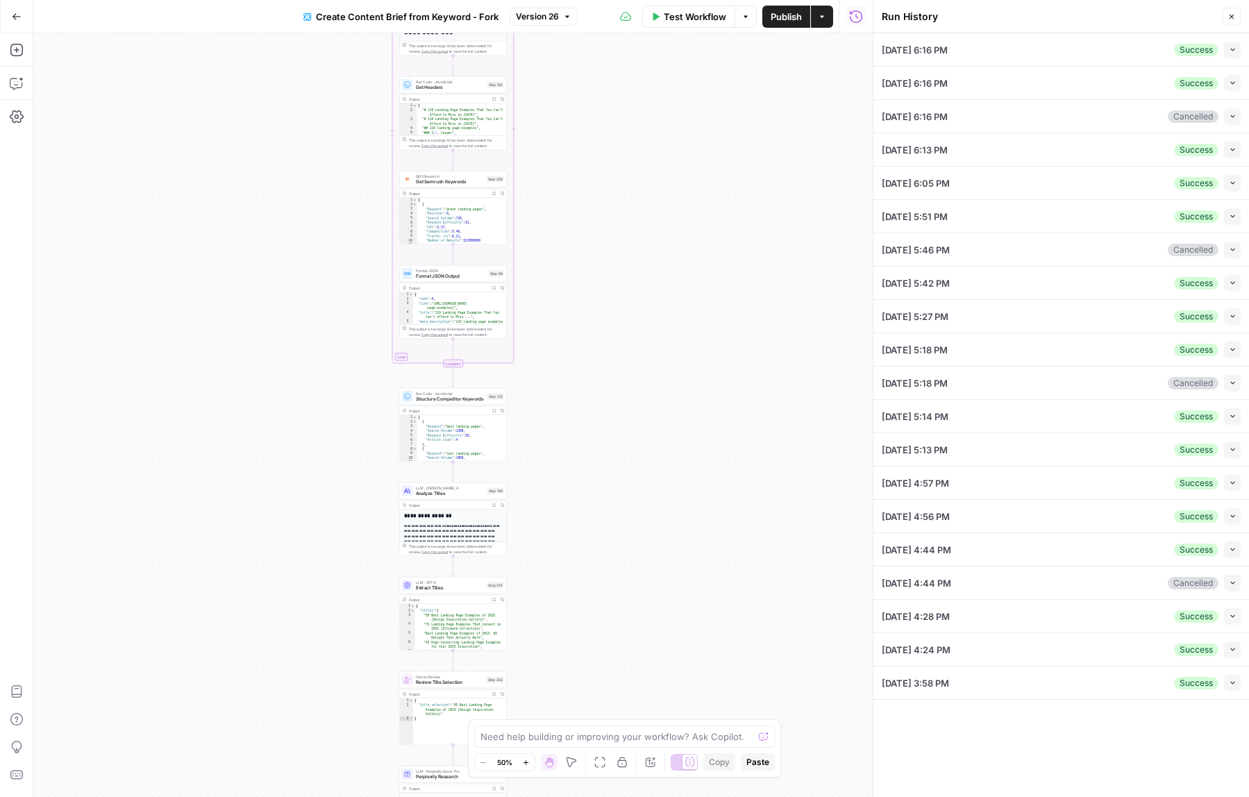
click at [1232, 51] on icon "button" at bounding box center [1233, 50] width 8 height 8
type input "Framer"
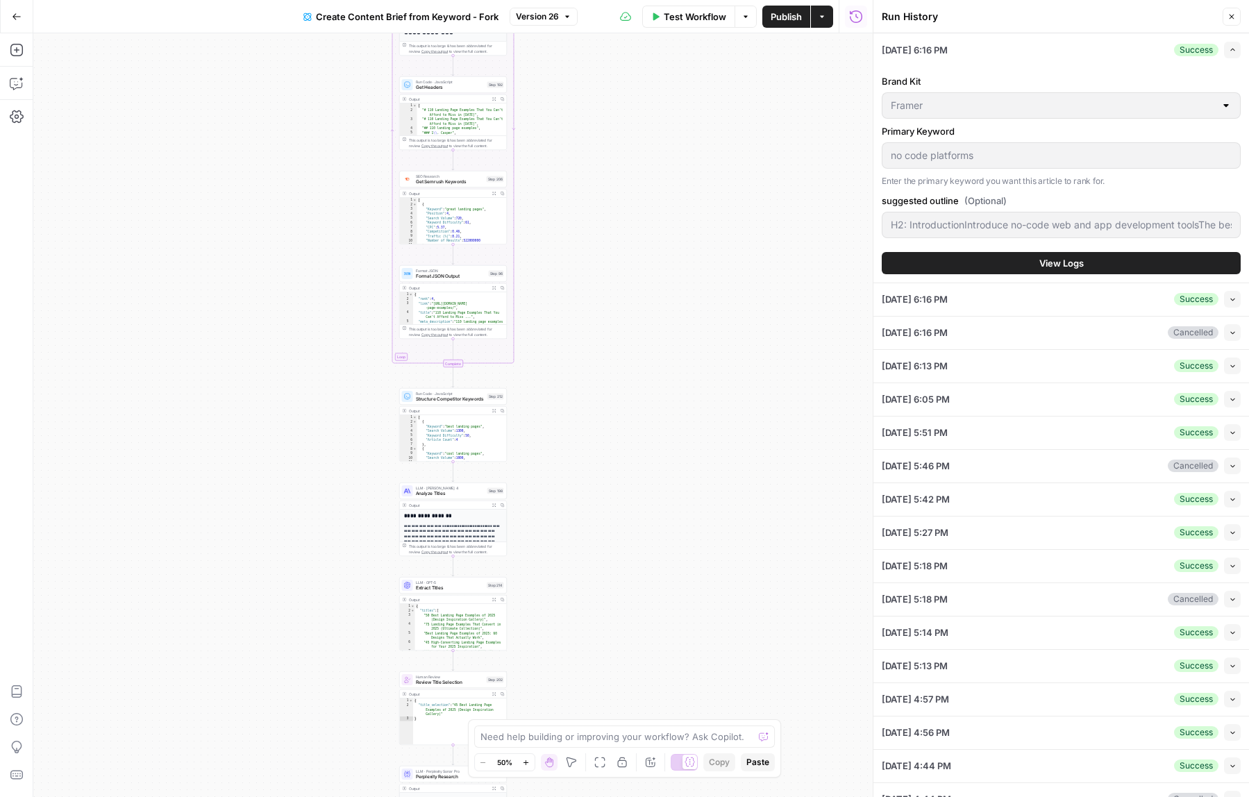
click at [1023, 267] on button "View Logs" at bounding box center [1061, 263] width 359 height 22
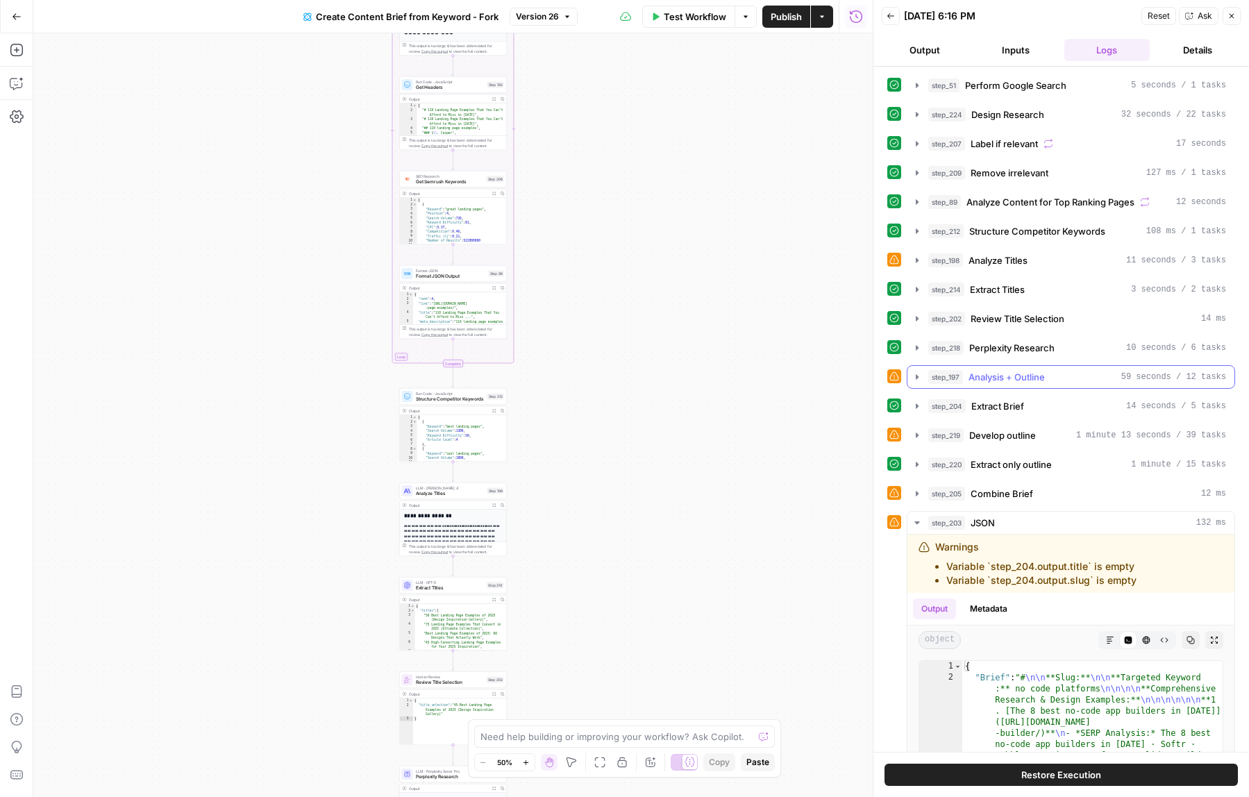
click at [1027, 383] on span "Analysis + Outline" at bounding box center [1006, 377] width 76 height 14
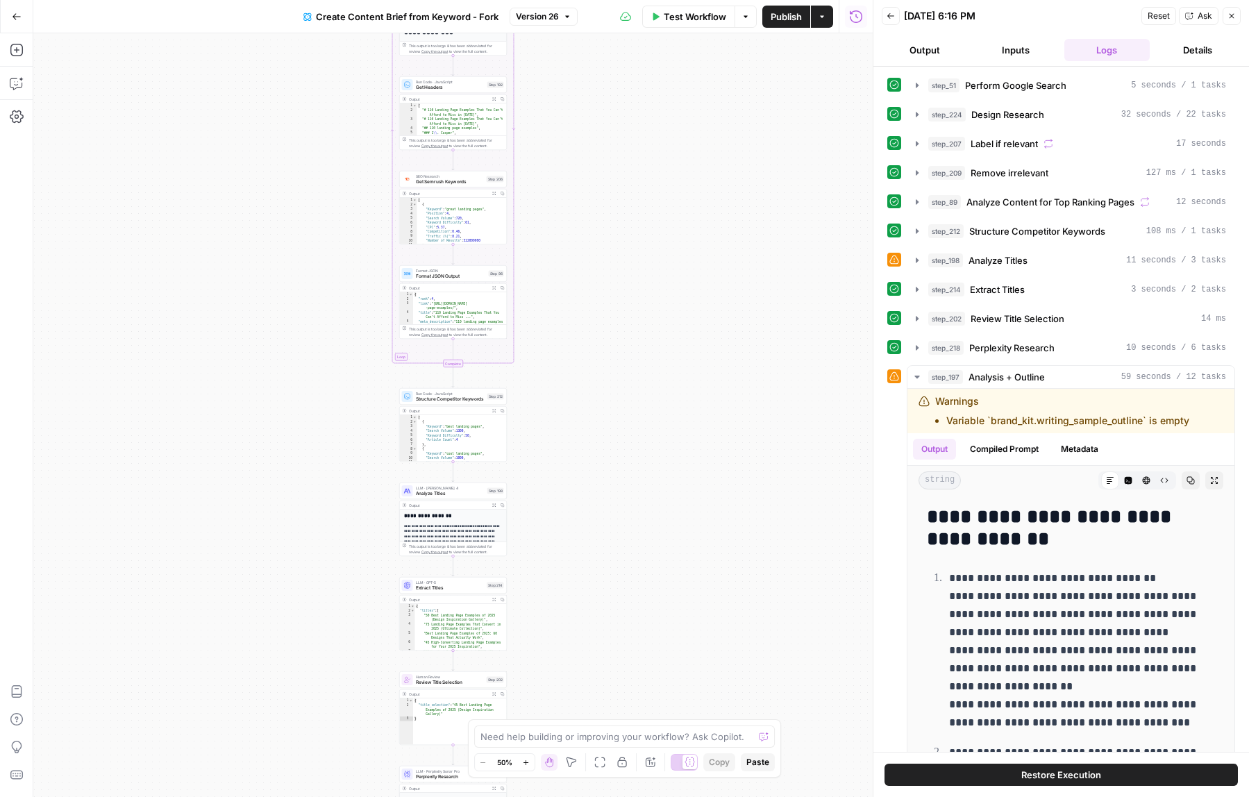
click at [891, 19] on icon "button" at bounding box center [891, 16] width 8 height 8
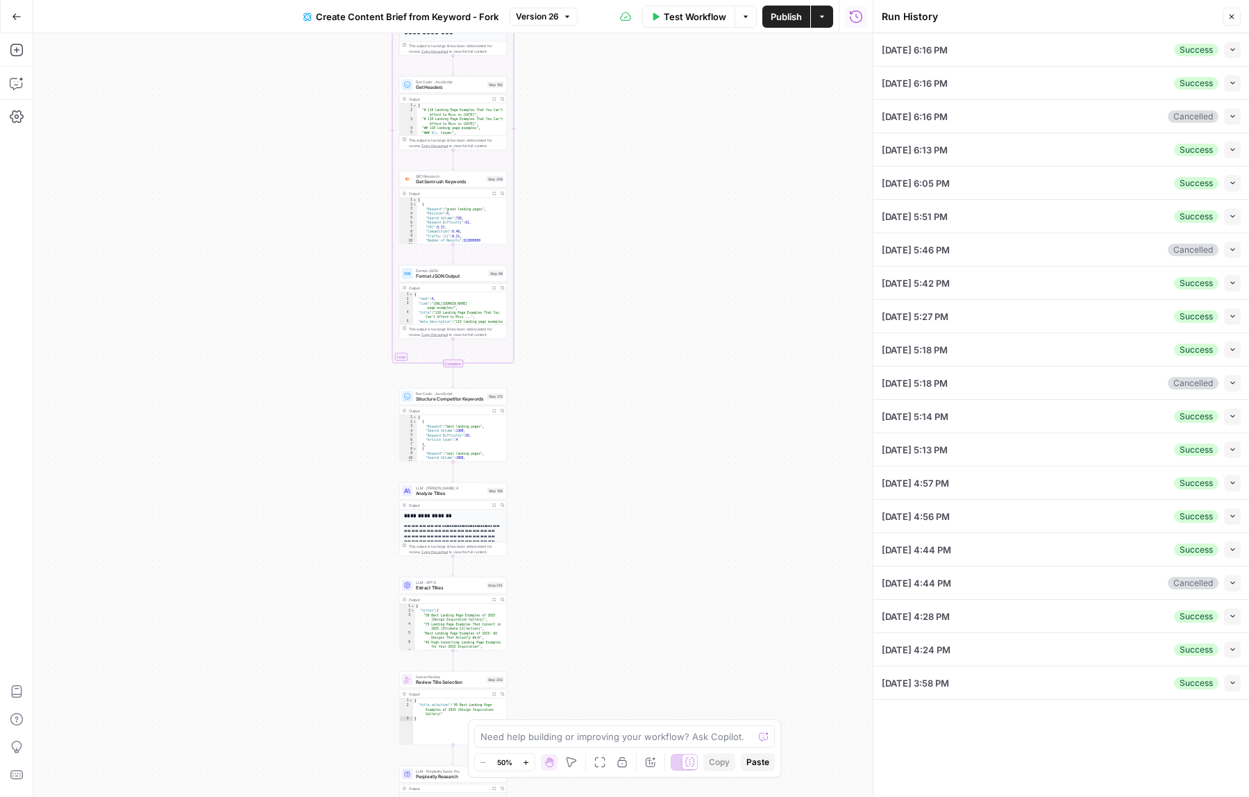
click at [1239, 87] on button "Collapse" at bounding box center [1232, 83] width 17 height 17
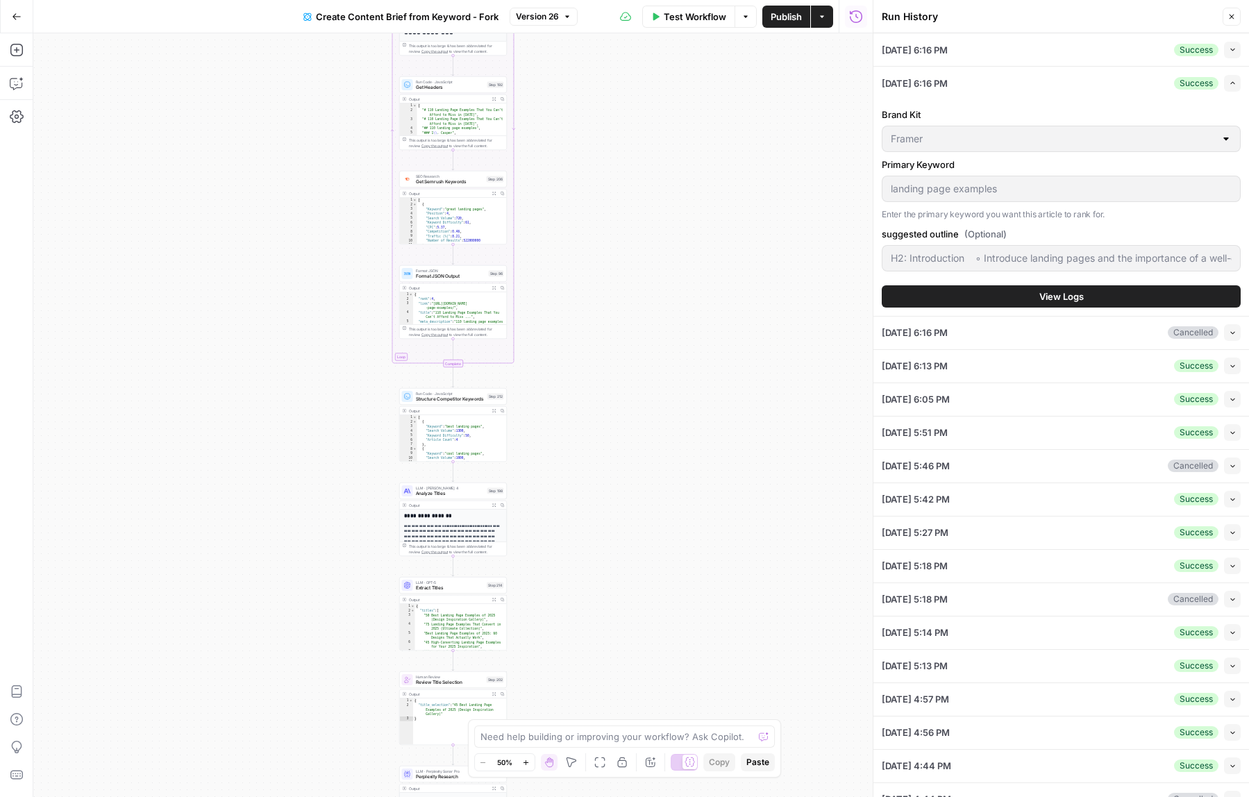
click at [1076, 299] on span "View Logs" at bounding box center [1061, 297] width 44 height 14
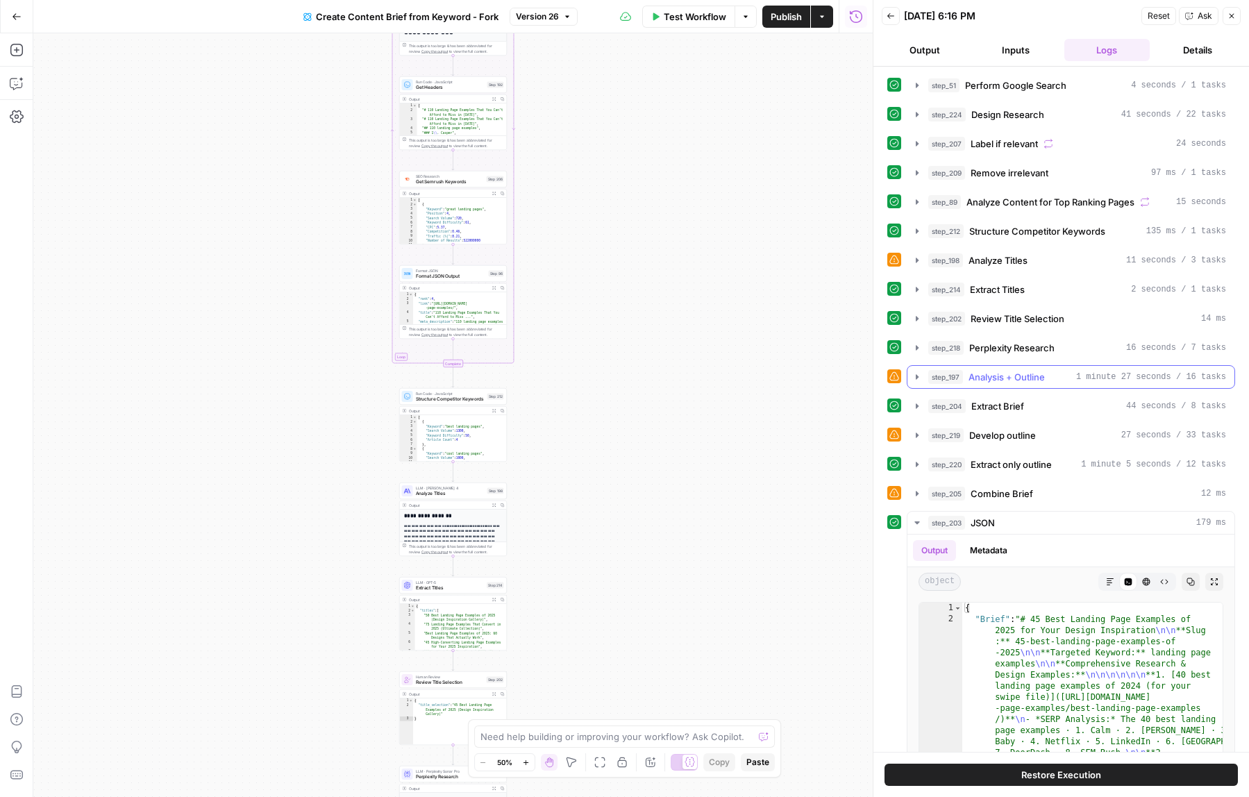
click at [915, 372] on icon "button" at bounding box center [917, 376] width 11 height 11
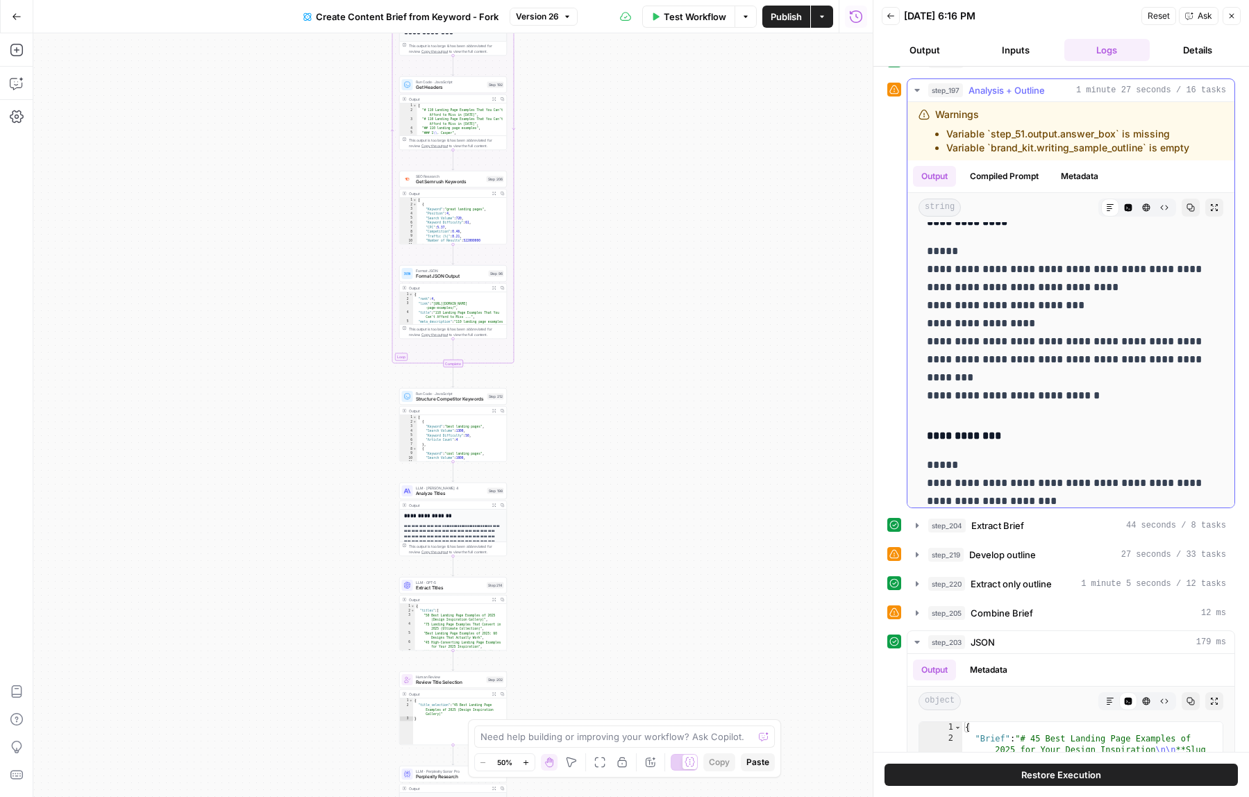
scroll to position [1863, 0]
click at [921, 528] on icon "button" at bounding box center [917, 525] width 11 height 11
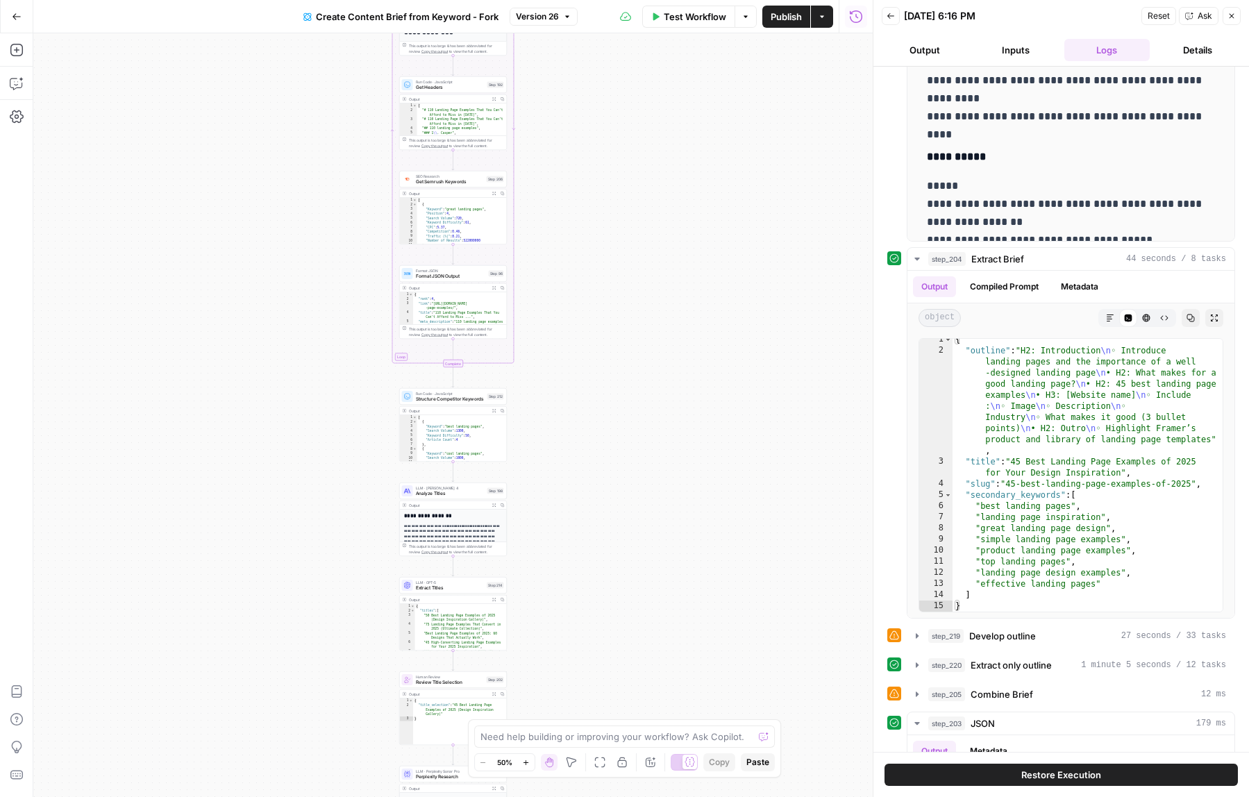
scroll to position [546, 0]
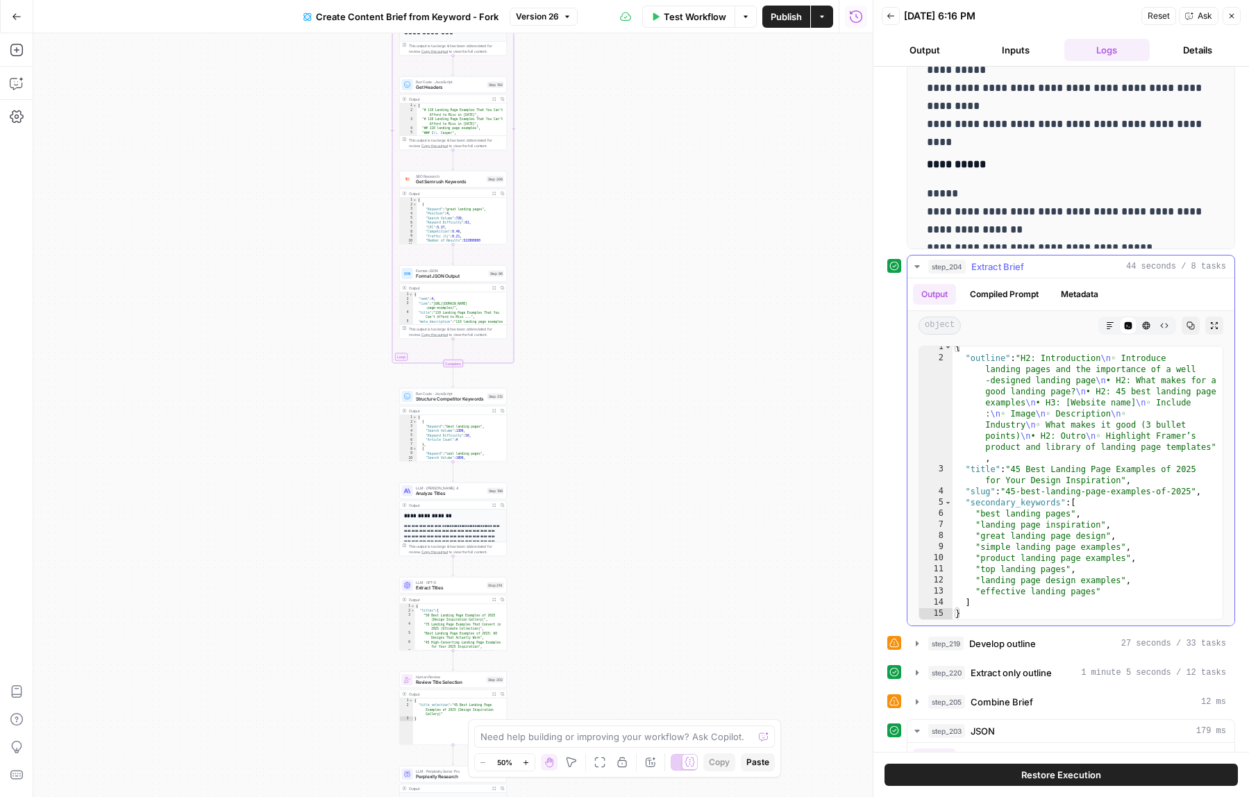
click at [1112, 322] on icon "button" at bounding box center [1110, 325] width 7 height 7
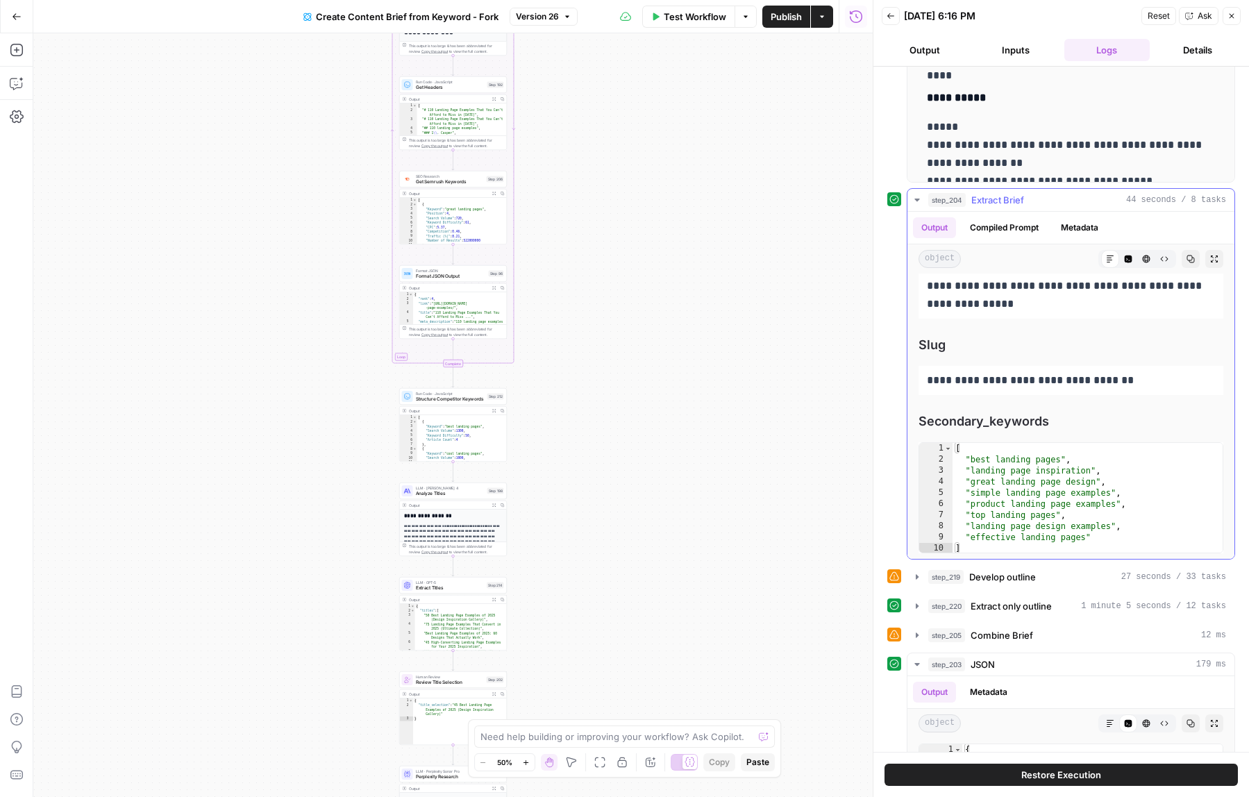
scroll to position [635, 0]
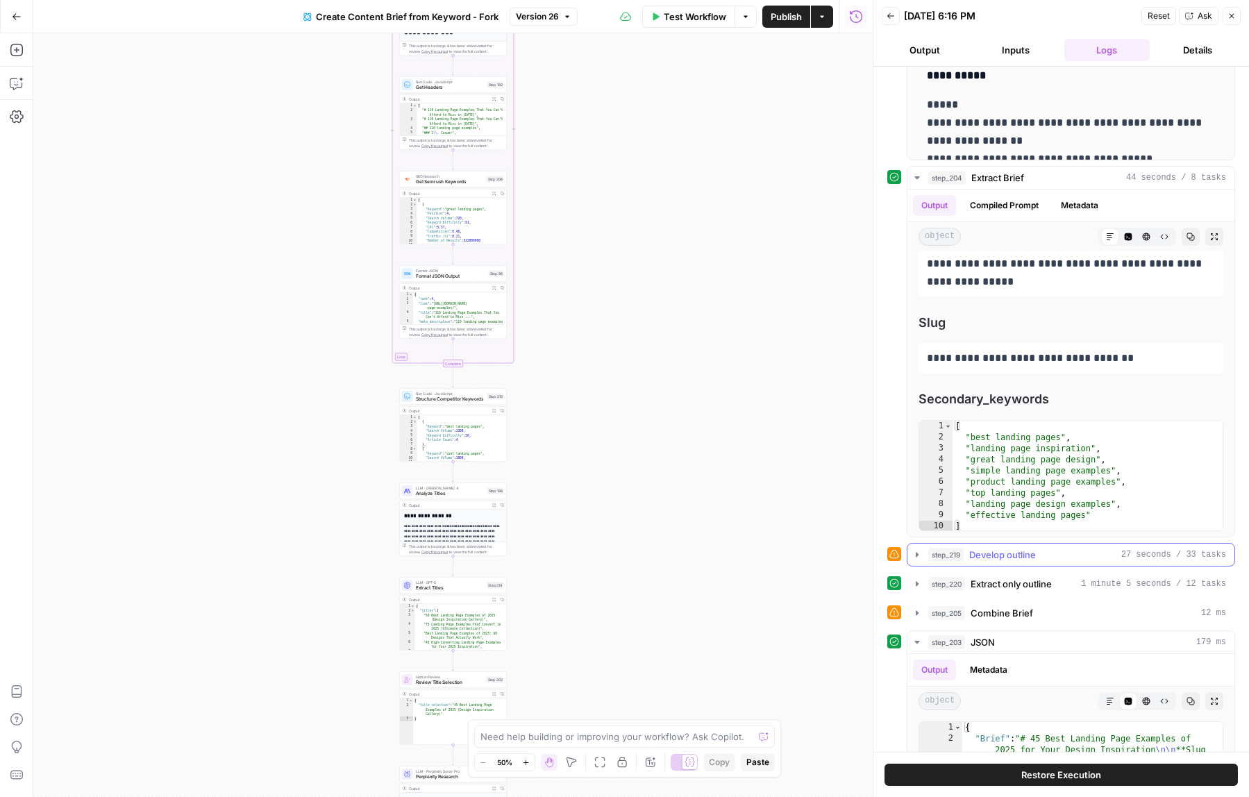
click at [916, 557] on icon "button" at bounding box center [917, 554] width 11 height 11
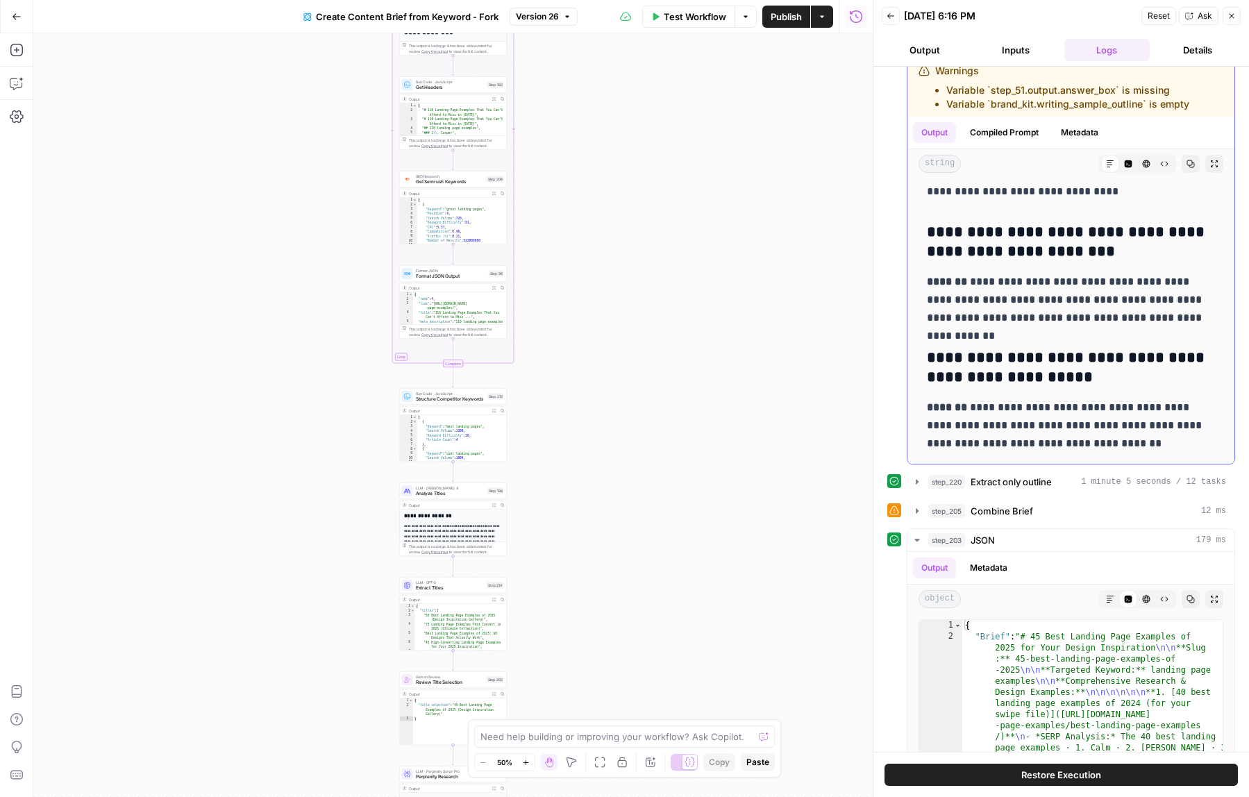
scroll to position [1298, 0]
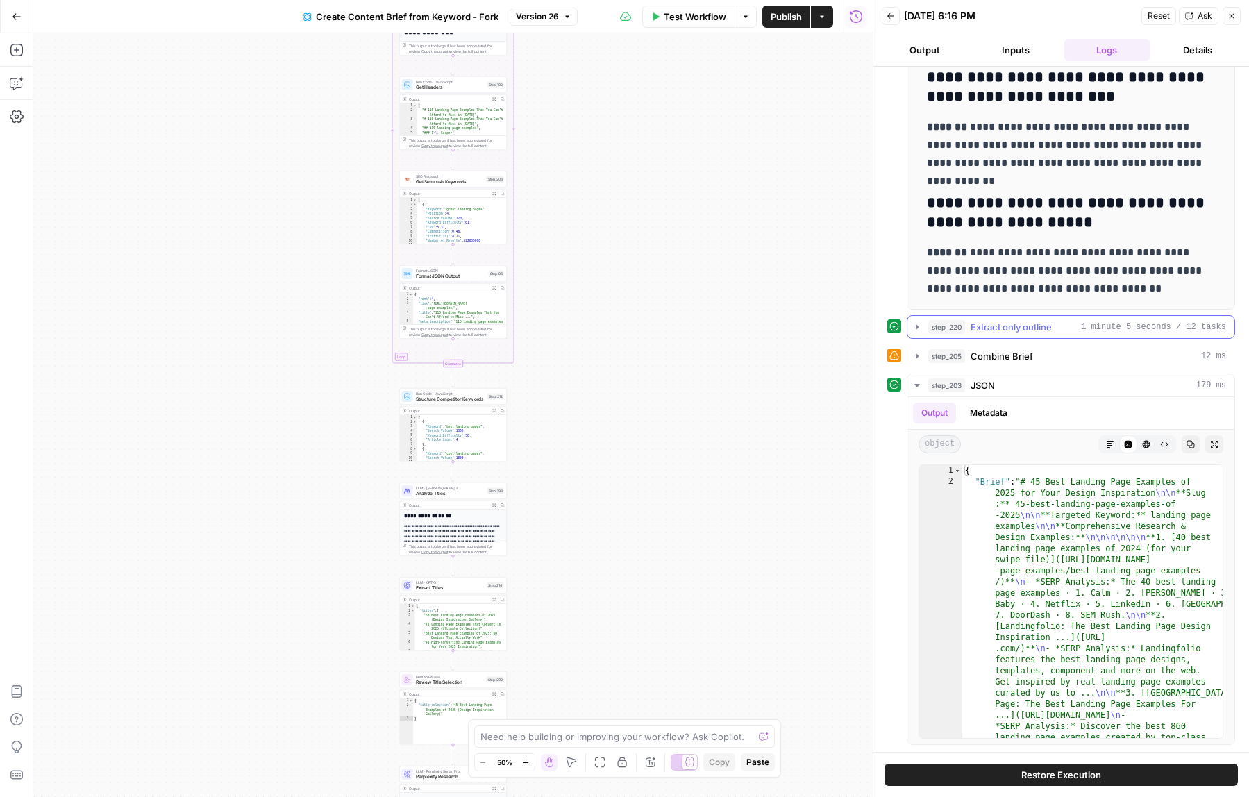
click at [914, 329] on icon "button" at bounding box center [917, 326] width 11 height 11
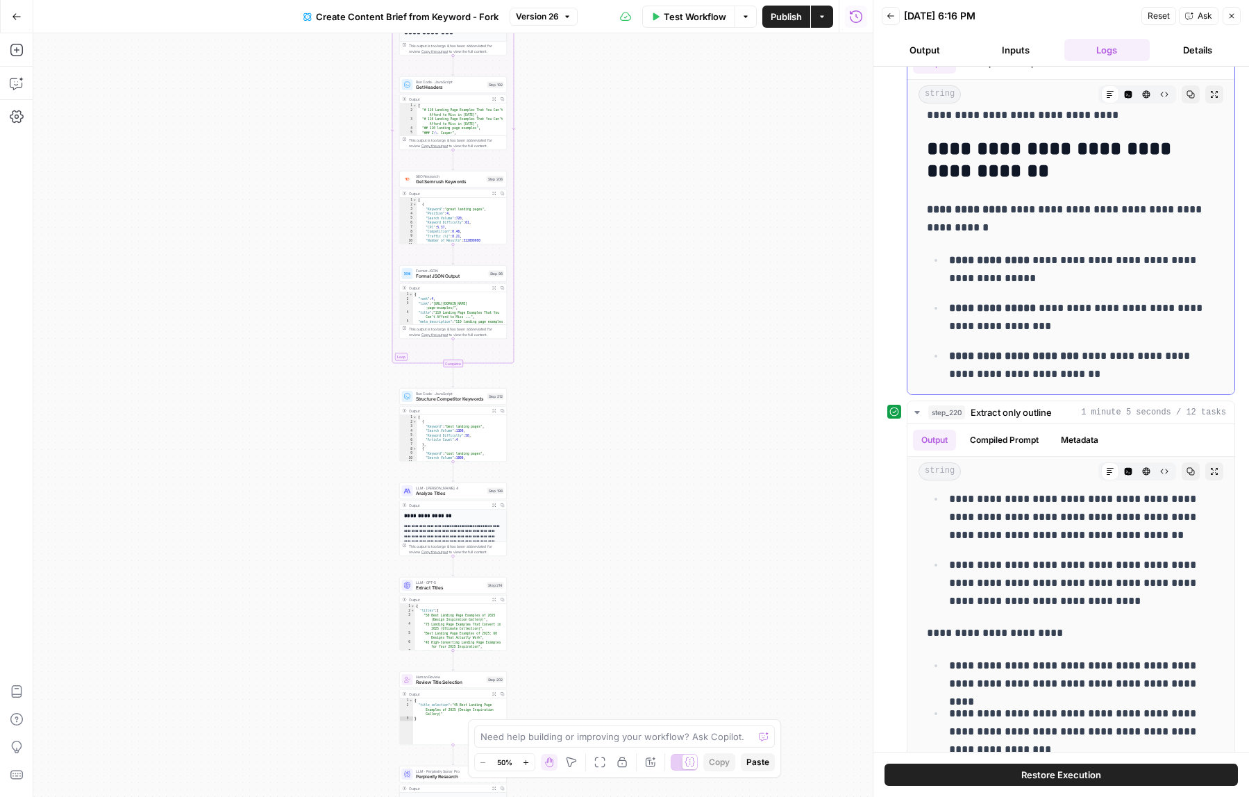
scroll to position [2458, 0]
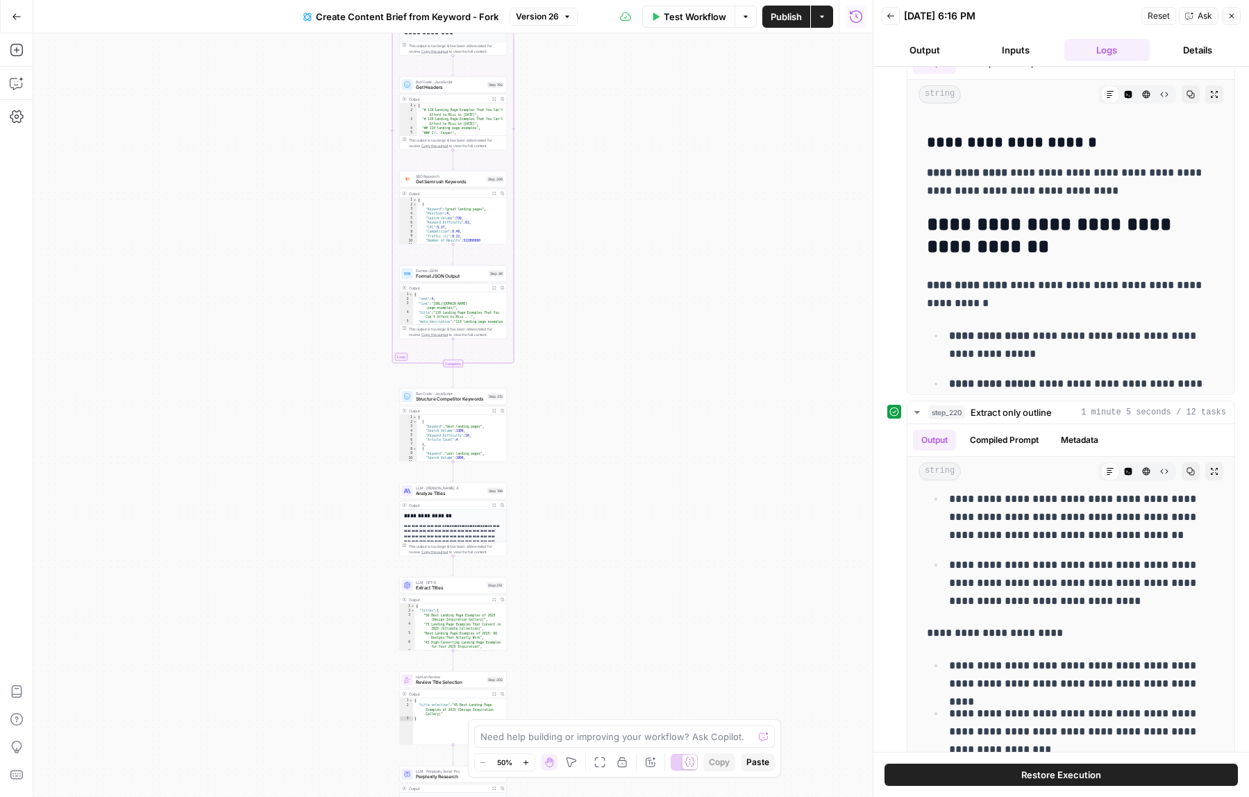
drag, startPoint x: 626, startPoint y: 564, endPoint x: 627, endPoint y: 260, distance: 304.1
click at [627, 262] on div "**********" at bounding box center [452, 415] width 839 height 764
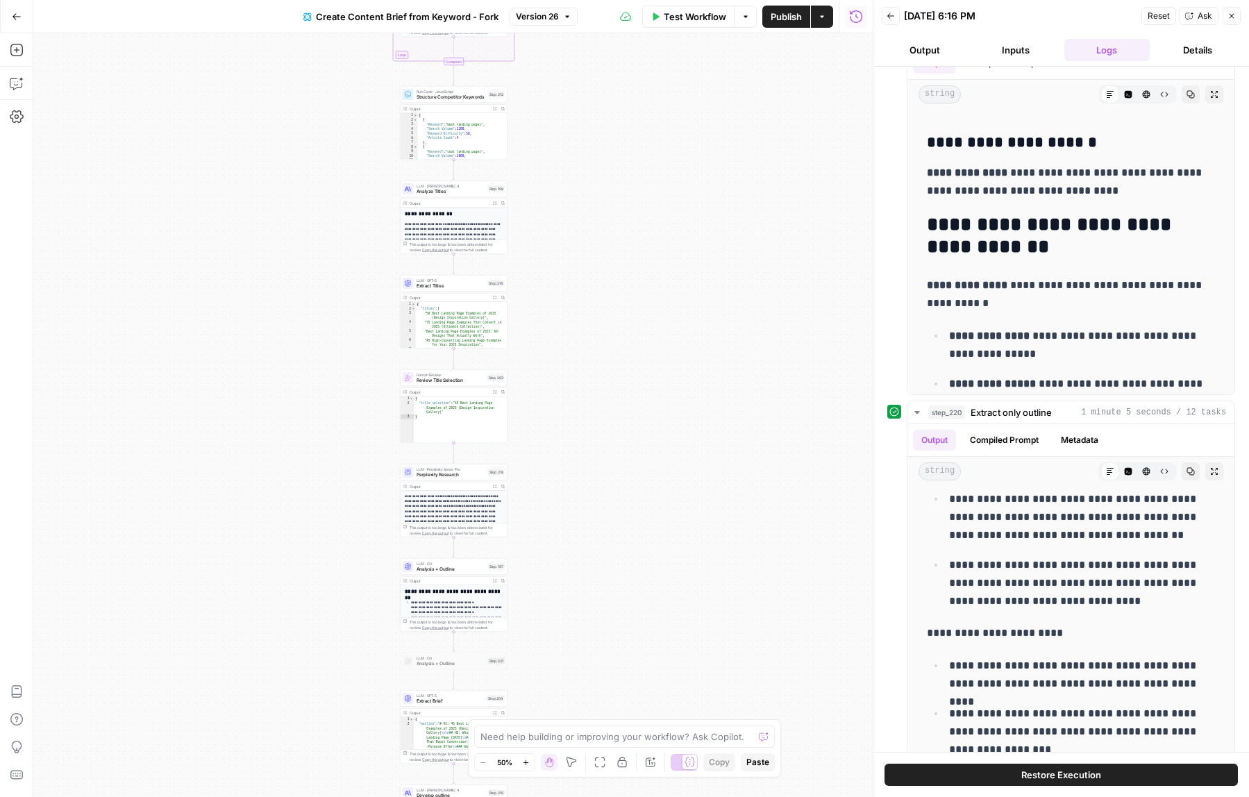
drag, startPoint x: 614, startPoint y: 391, endPoint x: 660, endPoint y: 31, distance: 363.3
click at [651, 58] on div "**********" at bounding box center [452, 415] width 839 height 764
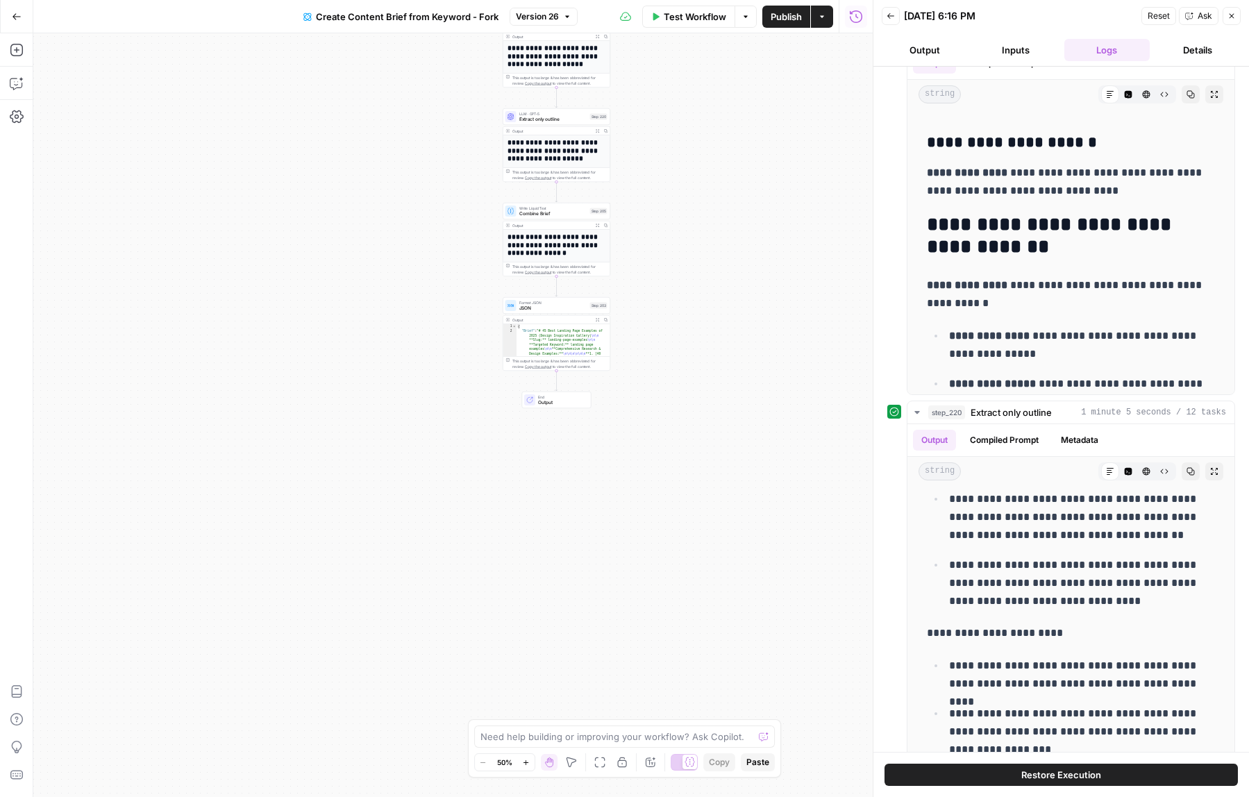
drag, startPoint x: 682, startPoint y: 539, endPoint x: 716, endPoint y: 293, distance: 248.0
click at [716, 293] on div "**********" at bounding box center [452, 415] width 839 height 764
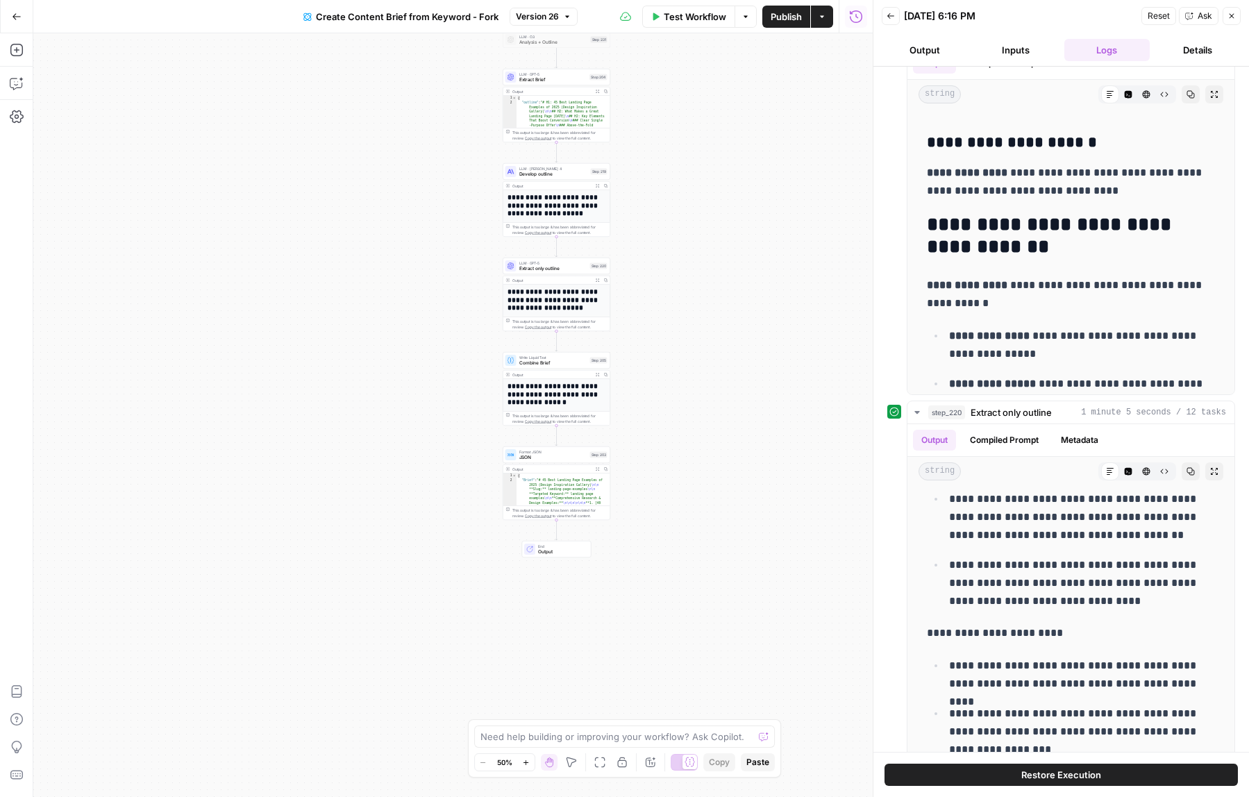
drag, startPoint x: 693, startPoint y: 277, endPoint x: 693, endPoint y: 476, distance: 199.3
click at [693, 476] on div "**********" at bounding box center [452, 415] width 839 height 764
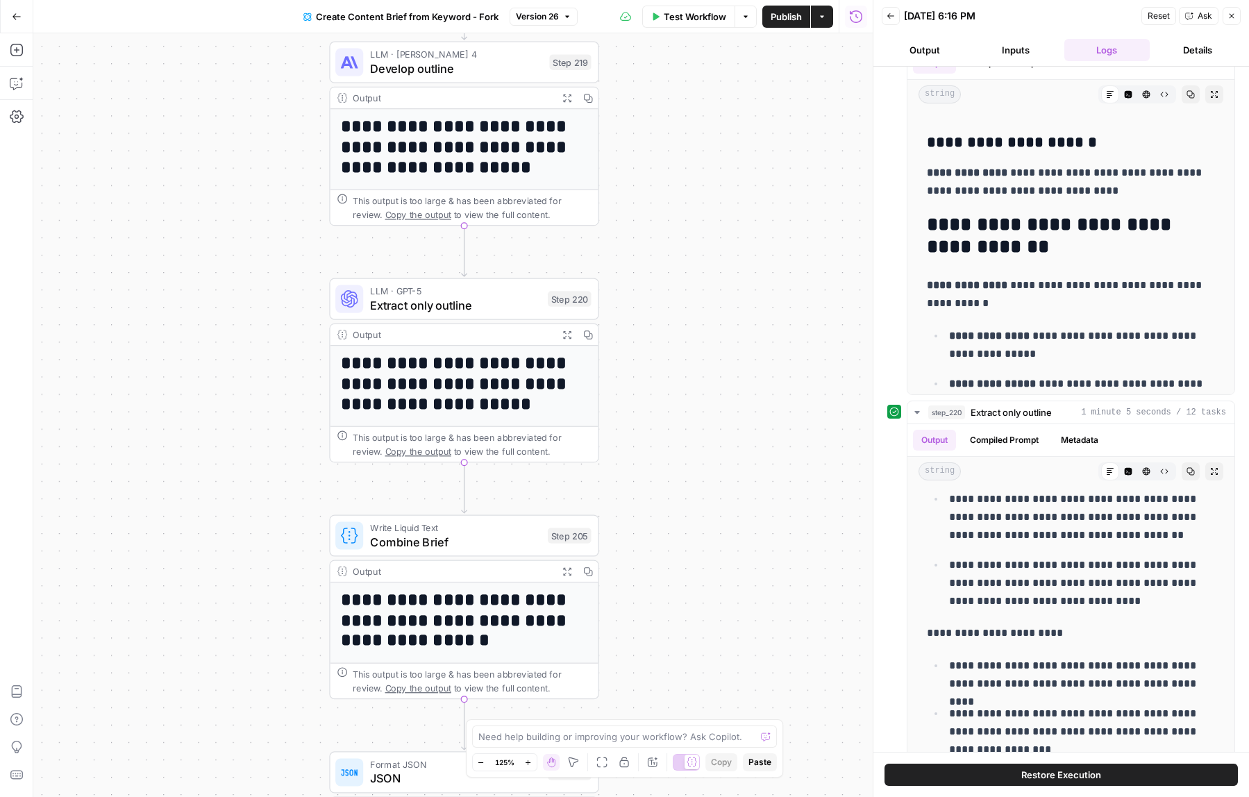
drag, startPoint x: 673, startPoint y: 307, endPoint x: 757, endPoint y: 276, distance: 89.4
click at [757, 276] on div "**********" at bounding box center [452, 415] width 839 height 764
click at [432, 311] on span "Extract only outline" at bounding box center [455, 304] width 171 height 17
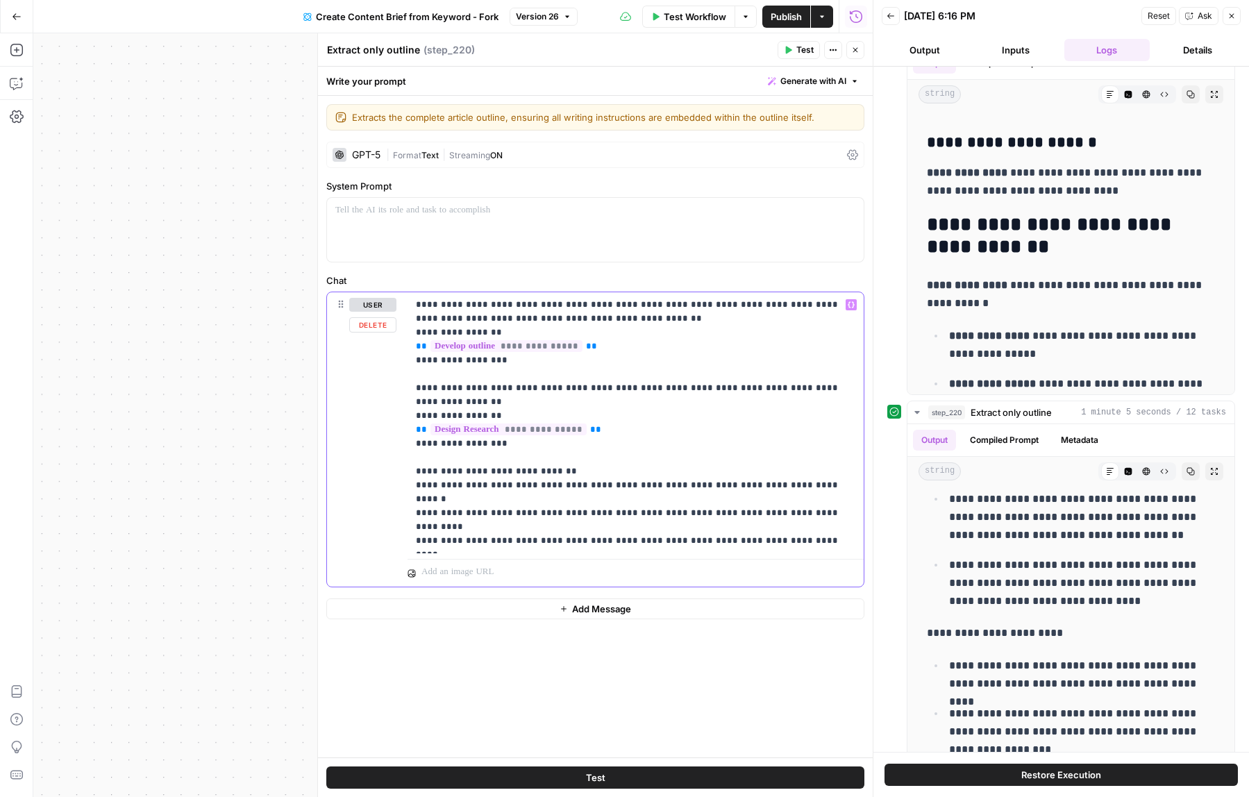
click at [646, 483] on p "**********" at bounding box center [635, 423] width 439 height 250
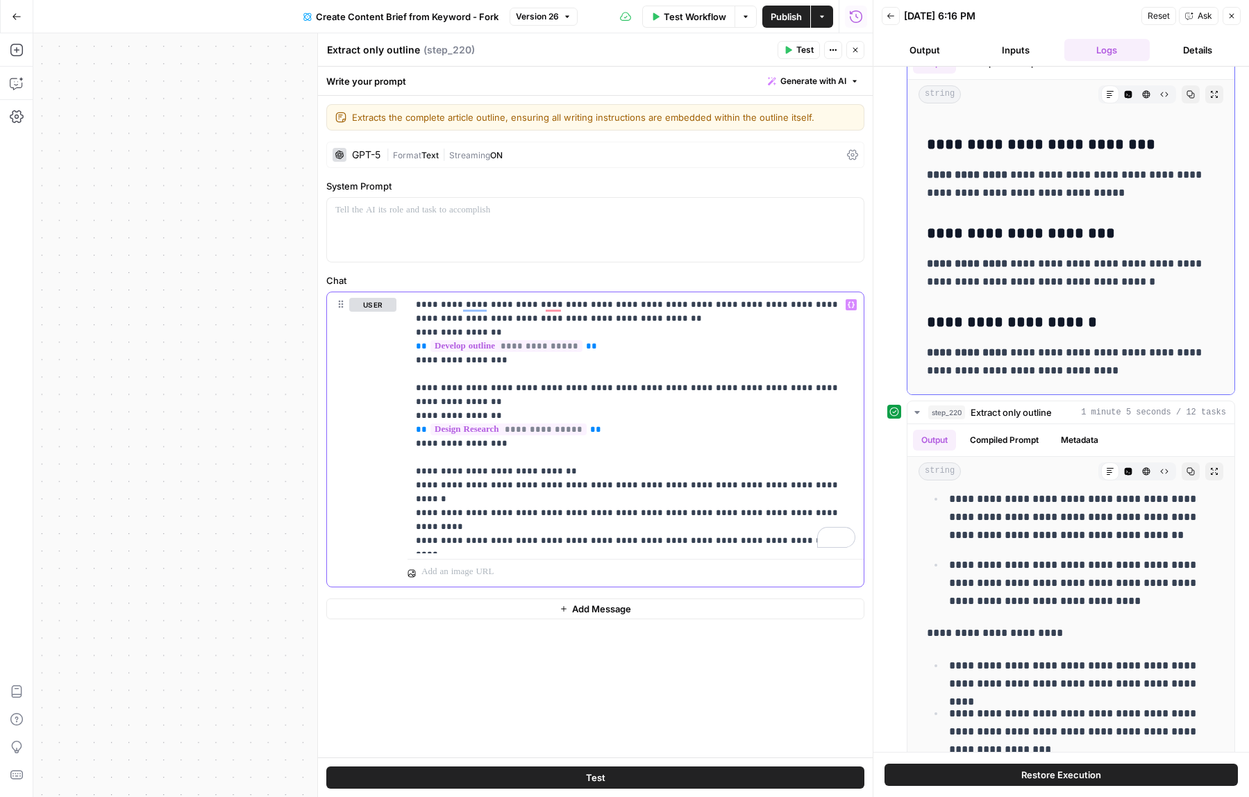
scroll to position [2256, 0]
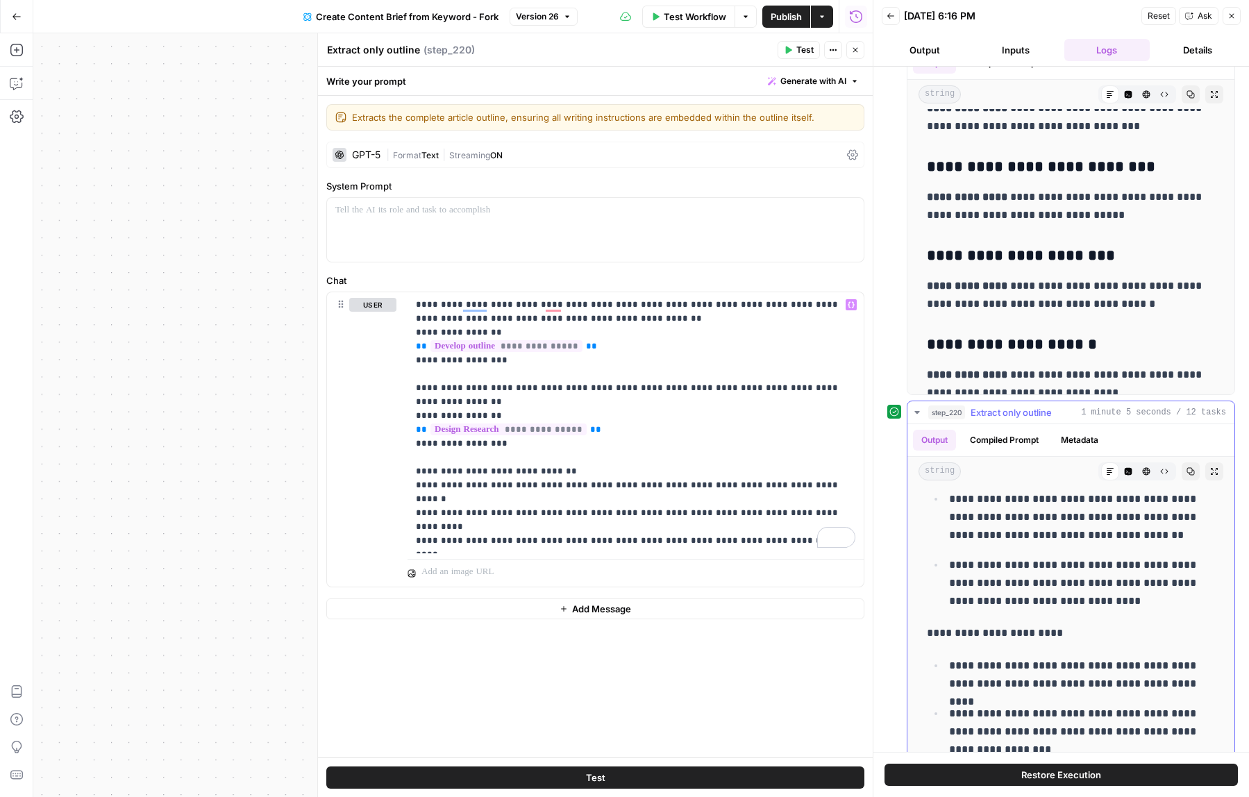
click at [1016, 444] on button "Compiled Prompt" at bounding box center [1004, 440] width 85 height 21
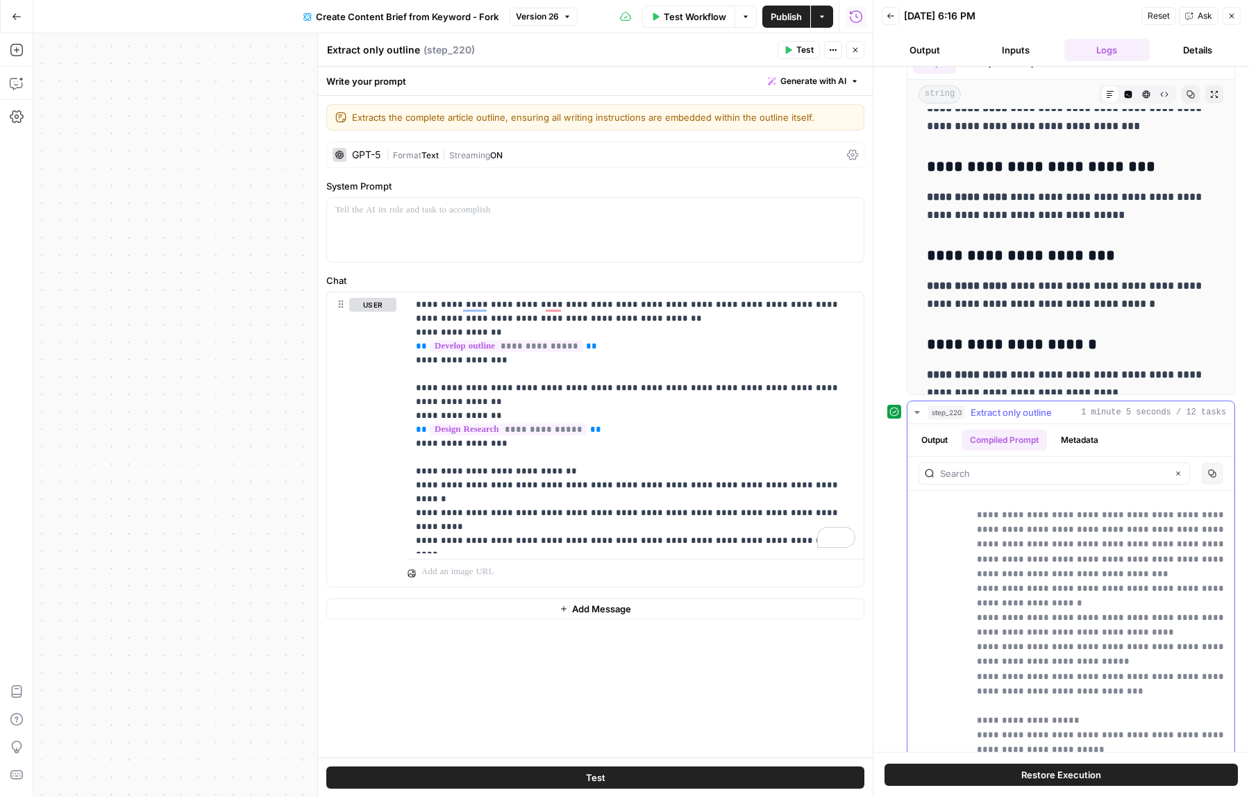
scroll to position [61, 0]
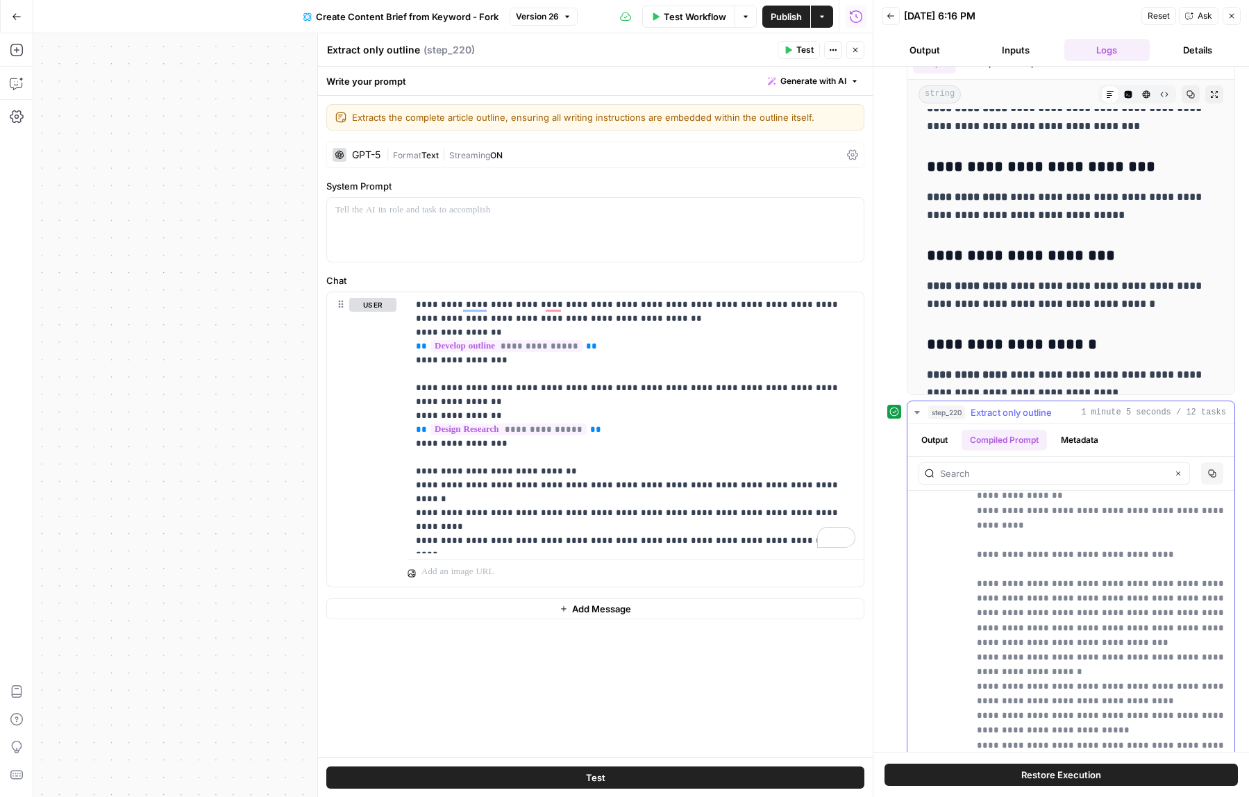
click at [937, 439] on button "Output" at bounding box center [934, 440] width 43 height 21
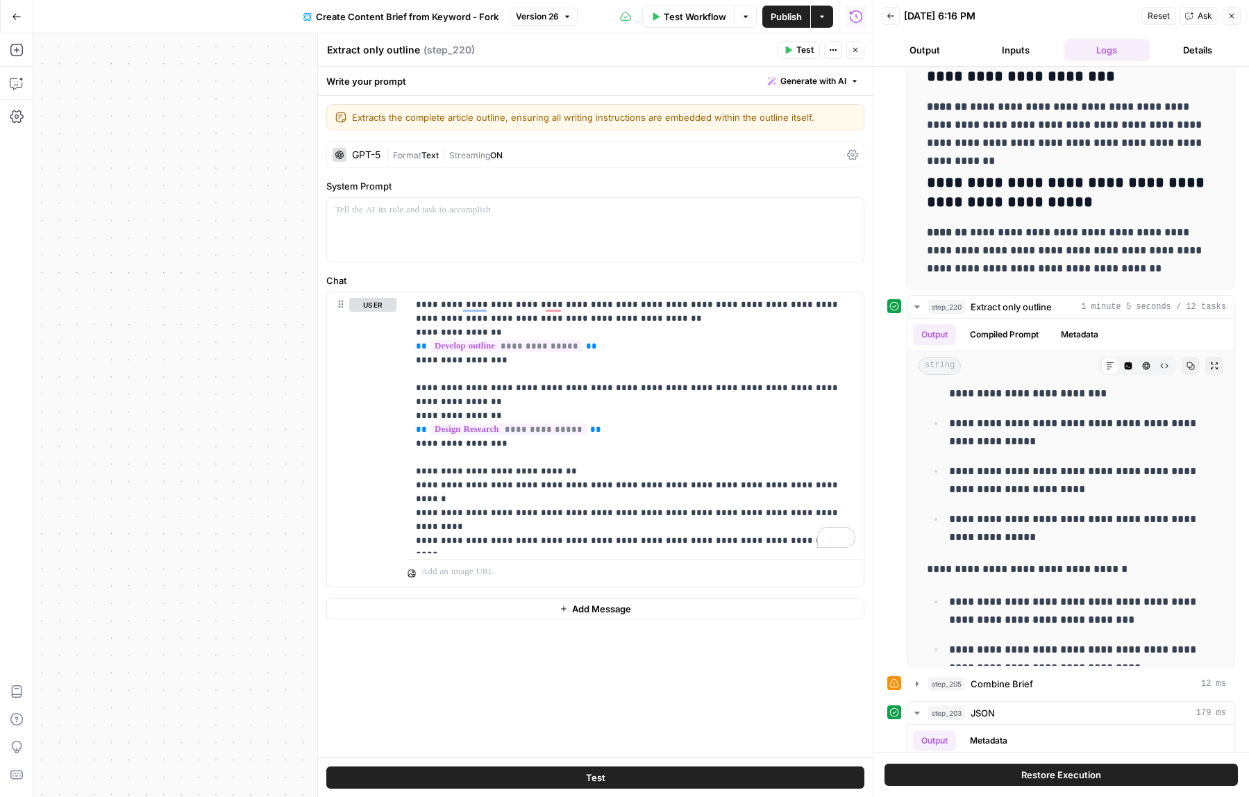
scroll to position [1243, 0]
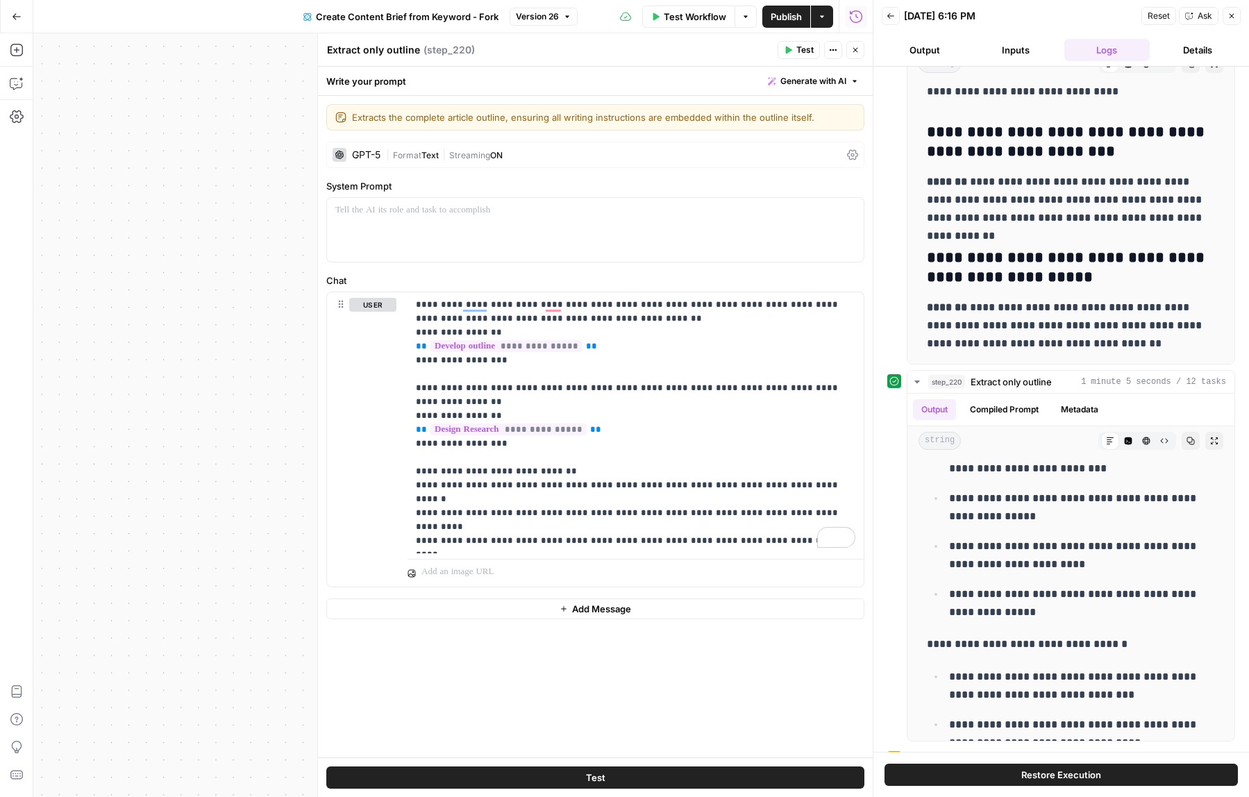
click at [853, 54] on button "Close" at bounding box center [855, 50] width 18 height 18
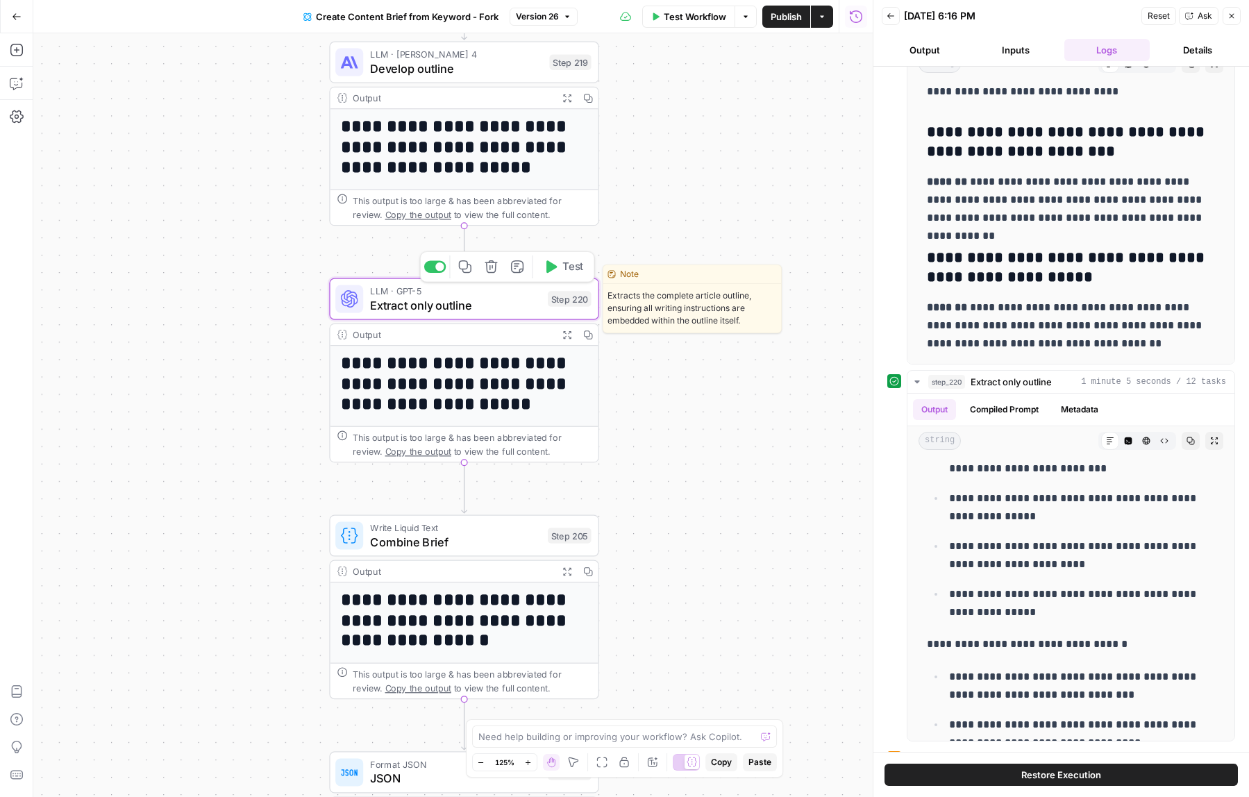
click at [439, 268] on div at bounding box center [439, 266] width 9 height 9
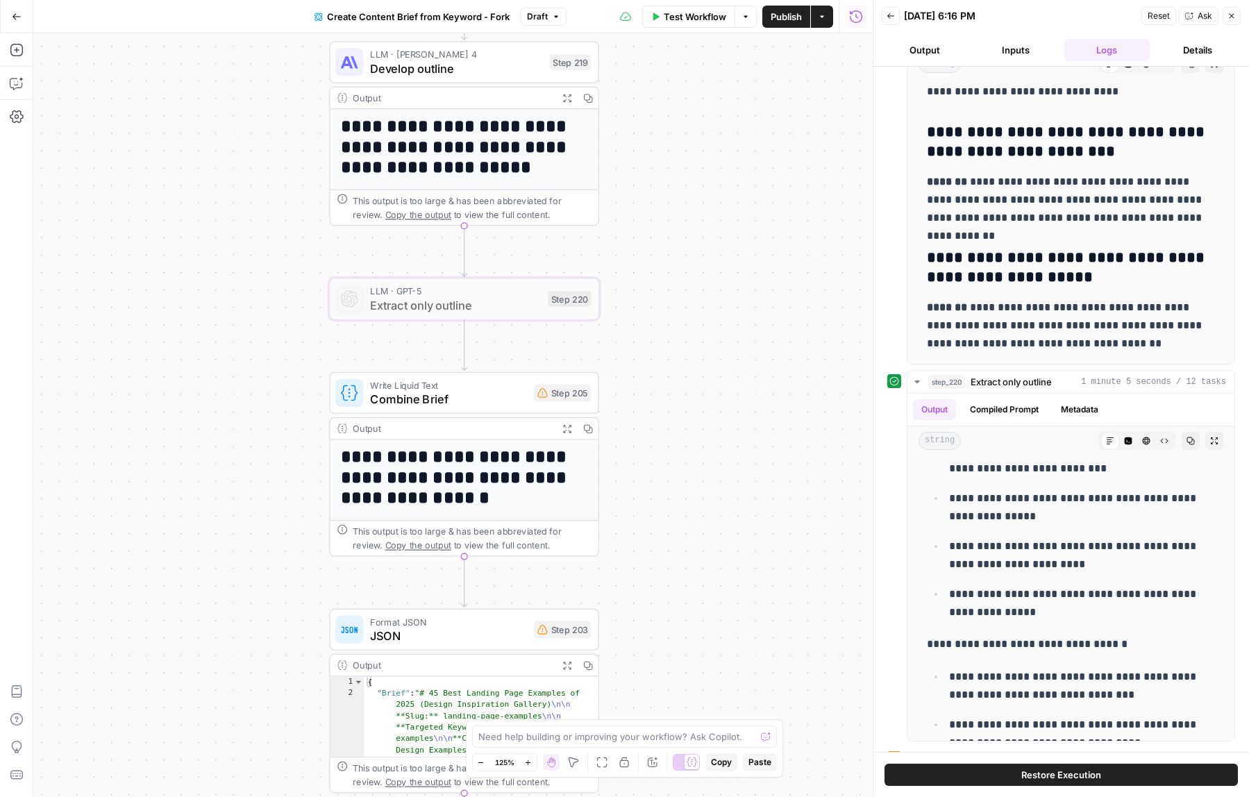
click at [449, 397] on span "Combine Brief" at bounding box center [448, 398] width 157 height 17
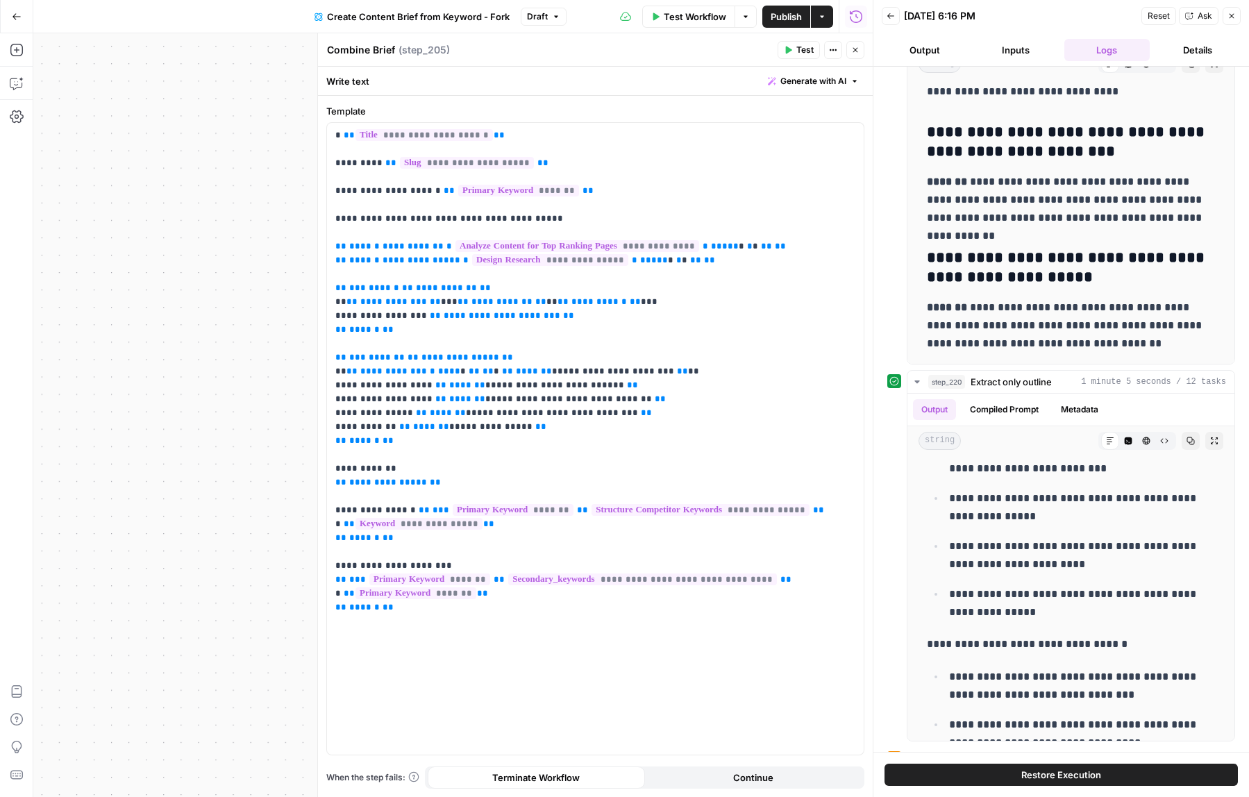
click at [850, 48] on button "Close" at bounding box center [855, 50] width 18 height 18
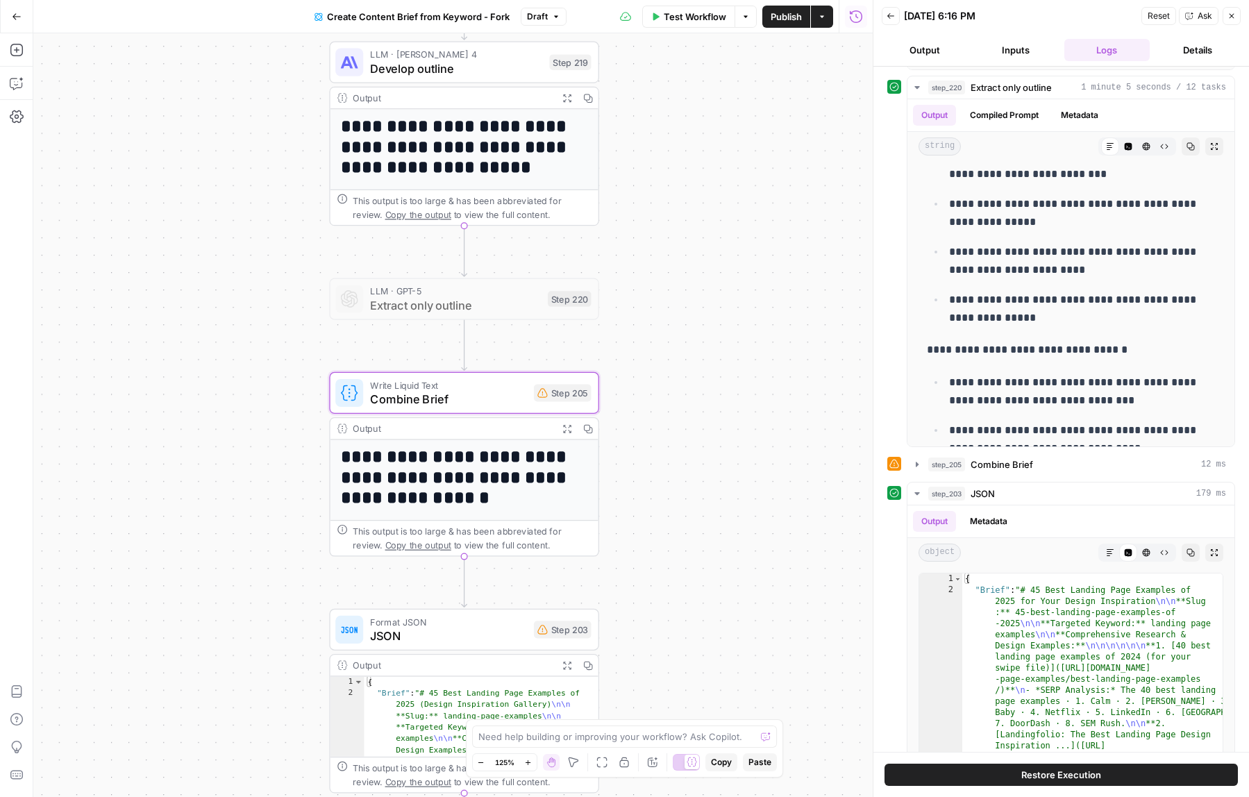
scroll to position [1645, 0]
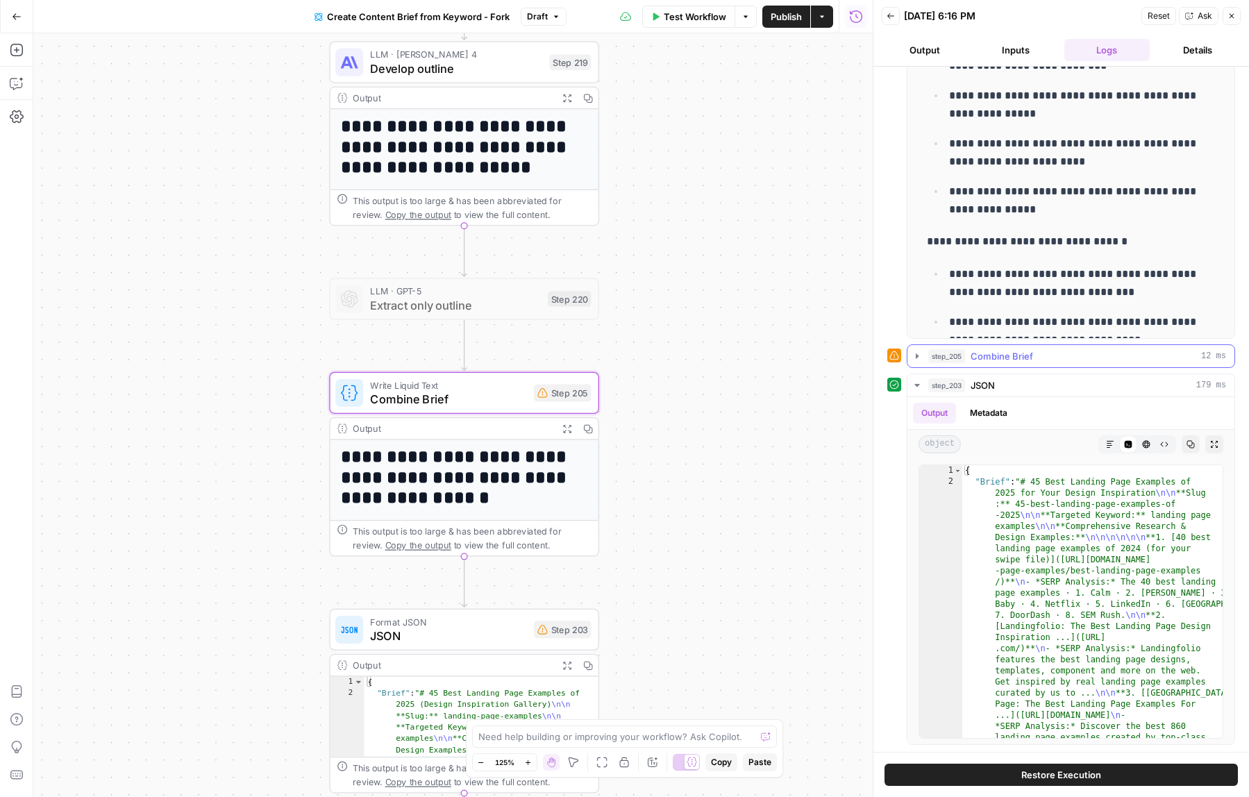
click at [916, 356] on icon "button" at bounding box center [917, 355] width 3 height 5
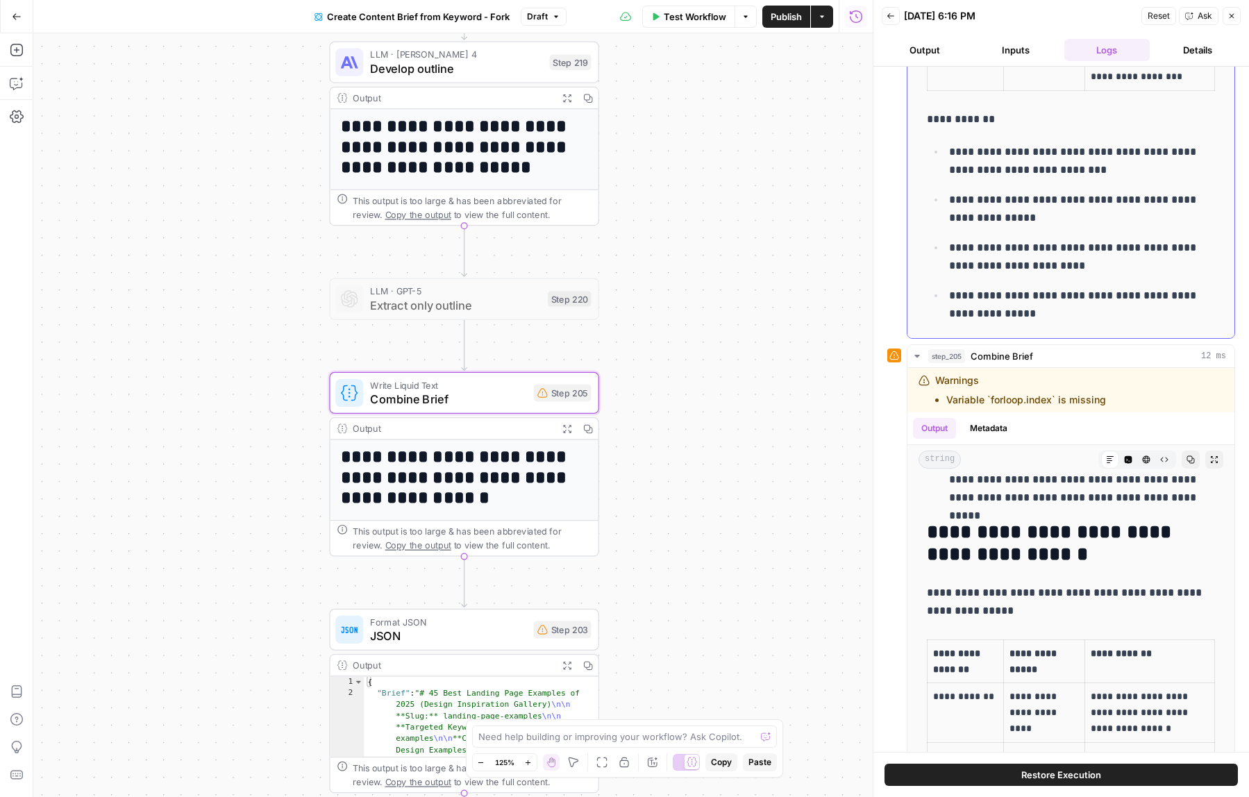
scroll to position [1681, 0]
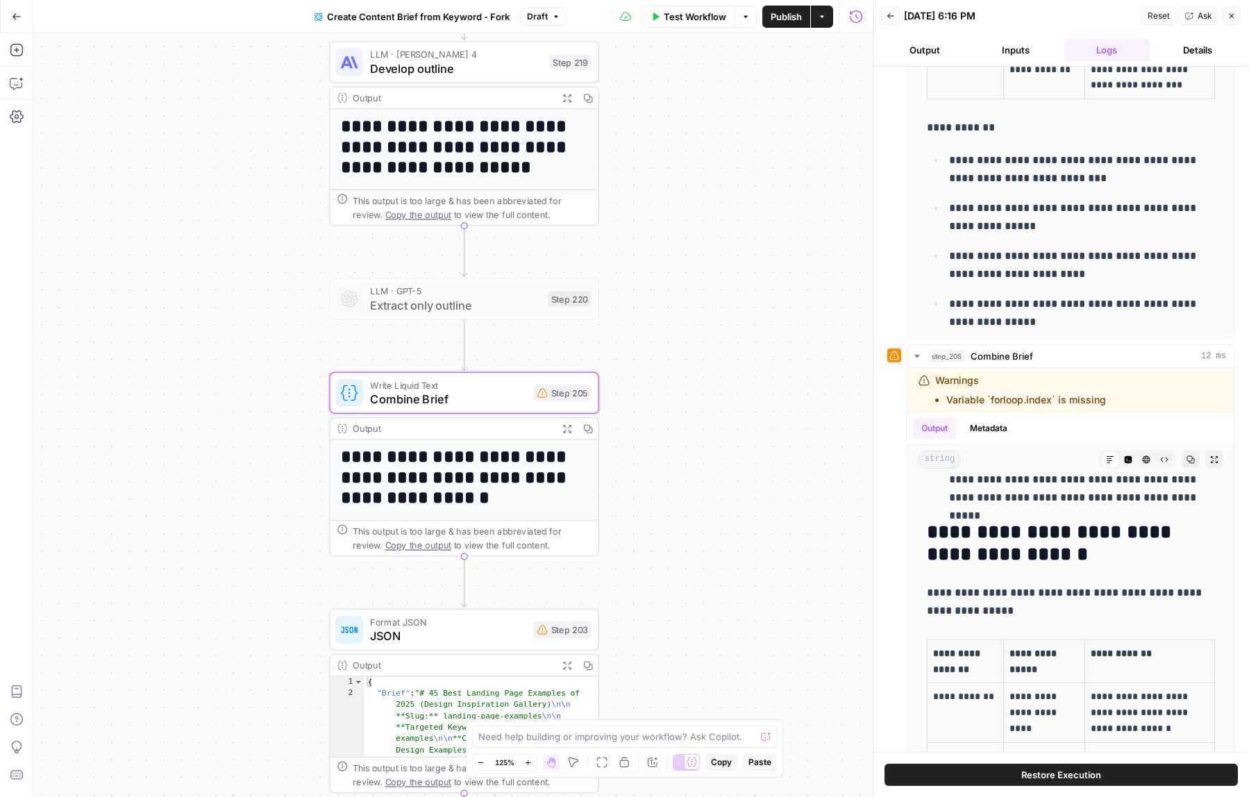
click at [471, 393] on span "Combine Brief" at bounding box center [448, 398] width 157 height 17
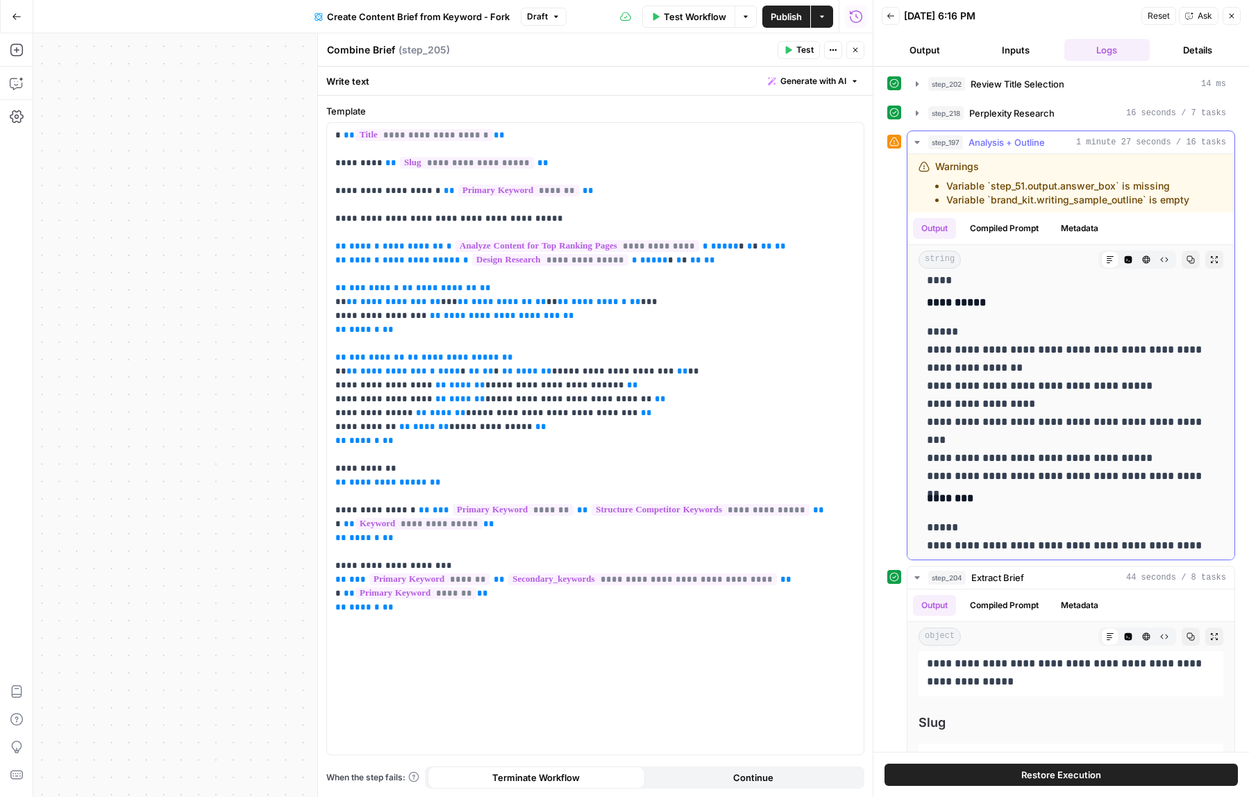
scroll to position [2168, 0]
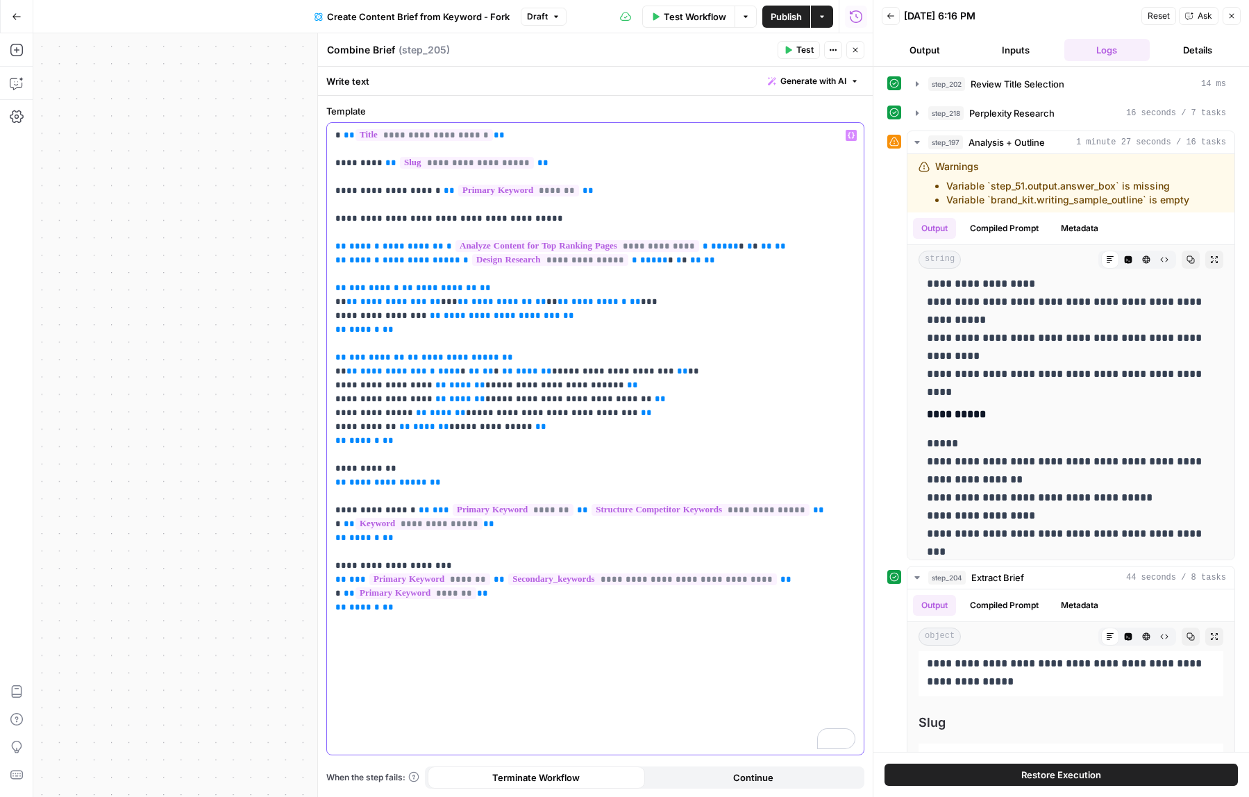
drag, startPoint x: 444, startPoint y: 481, endPoint x: 337, endPoint y: 482, distance: 107.6
click at [337, 482] on p "**********" at bounding box center [595, 371] width 520 height 486
click at [847, 137] on button "Variables Menu" at bounding box center [851, 135] width 11 height 11
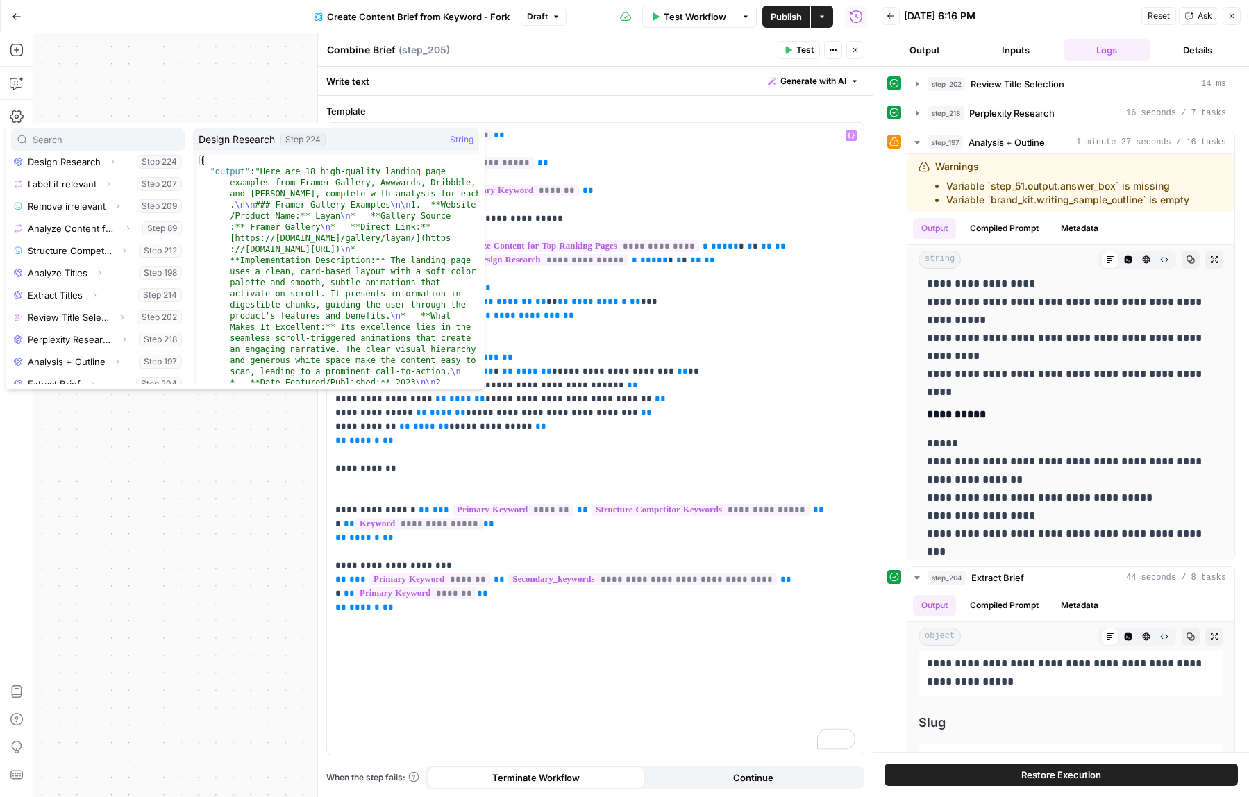
scroll to position [146, 0]
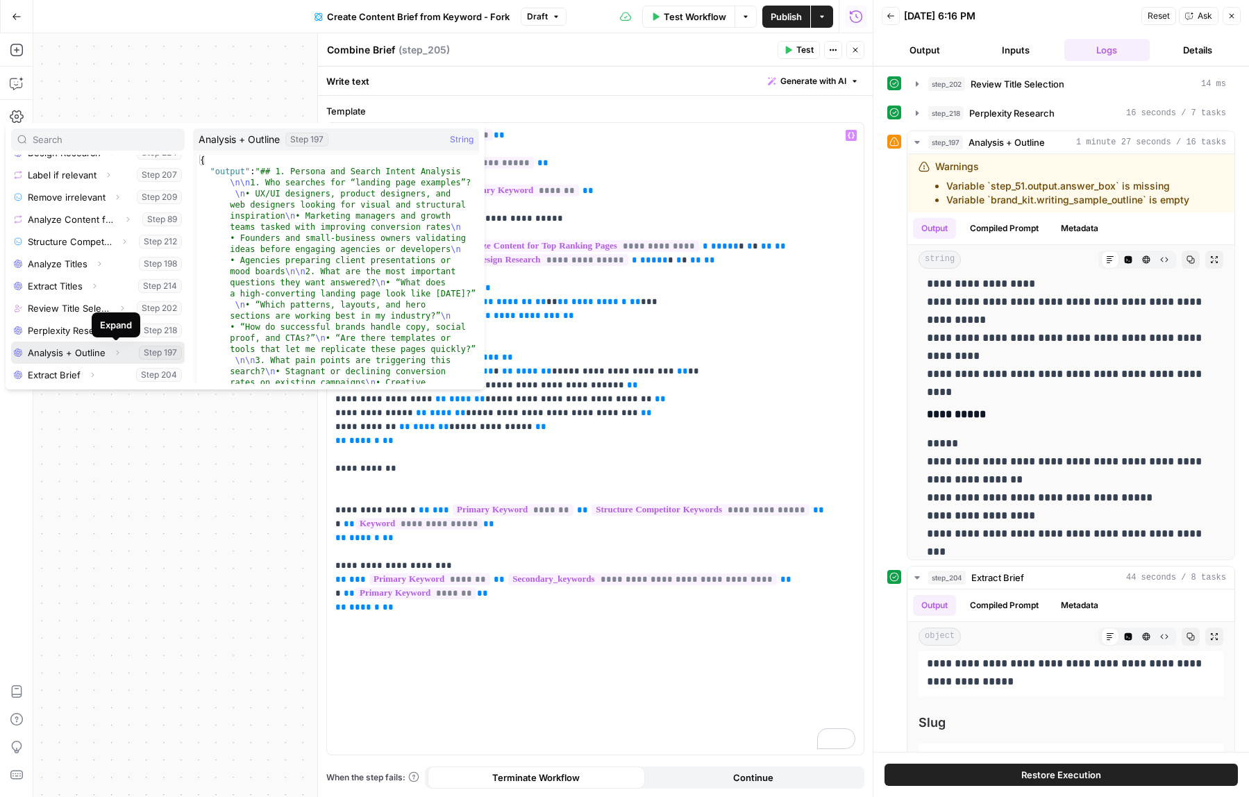
click at [115, 353] on icon "button" at bounding box center [117, 353] width 8 height 8
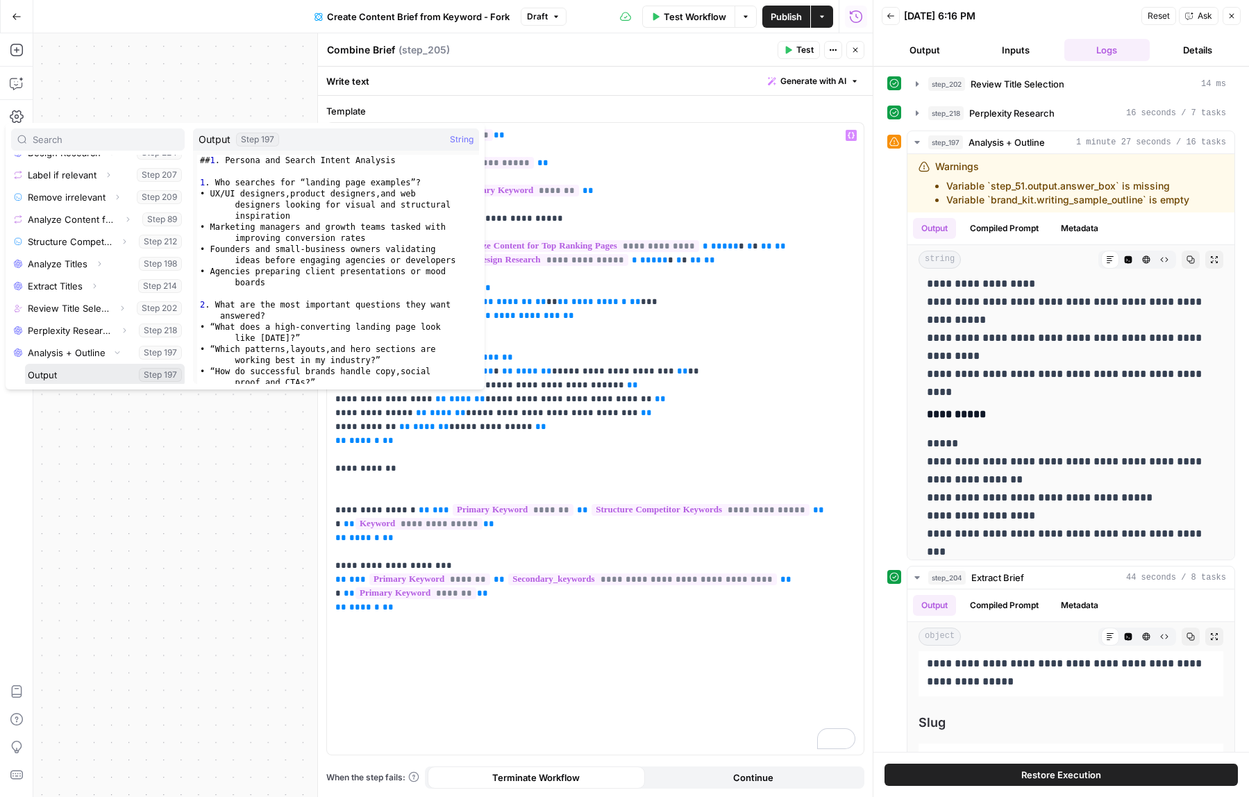
click at [76, 369] on button "Select variable Output" at bounding box center [105, 375] width 160 height 22
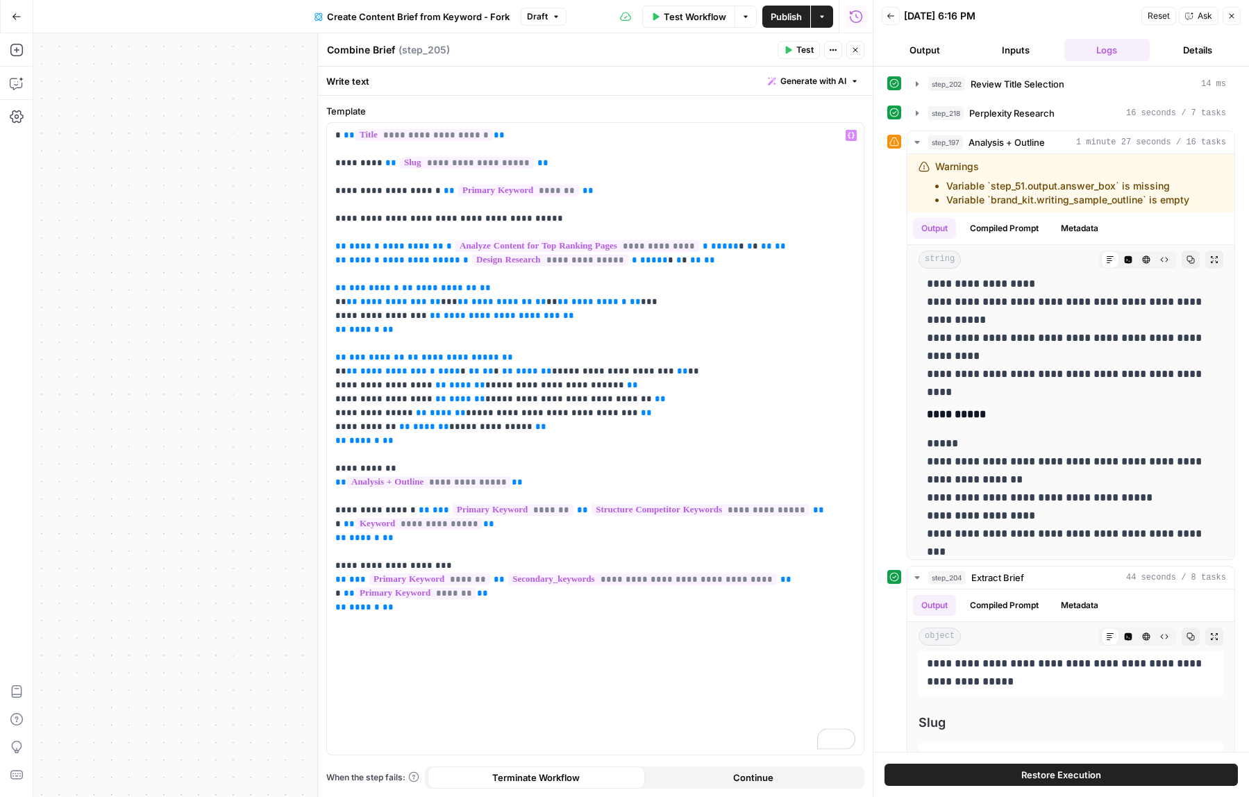
click at [798, 12] on span "Publish" at bounding box center [786, 17] width 31 height 14
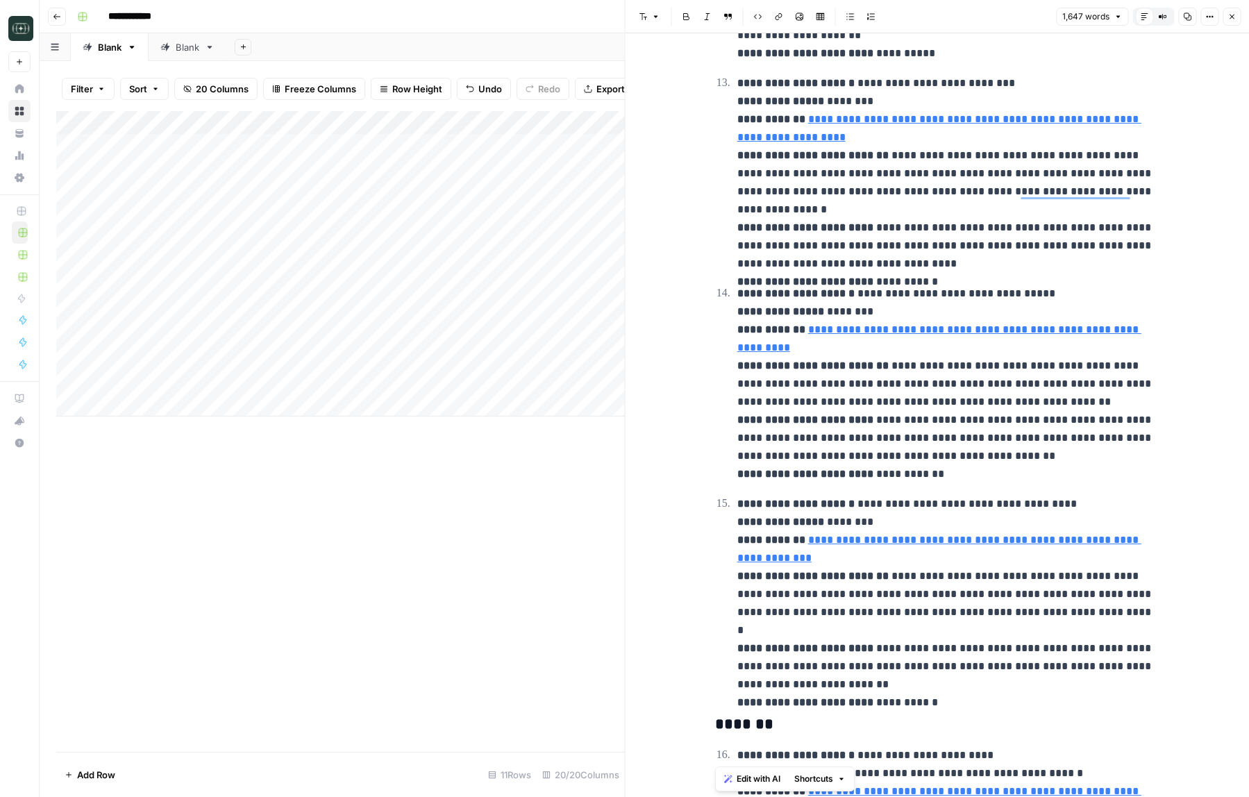
click at [971, 661] on p "**********" at bounding box center [948, 594] width 422 height 199
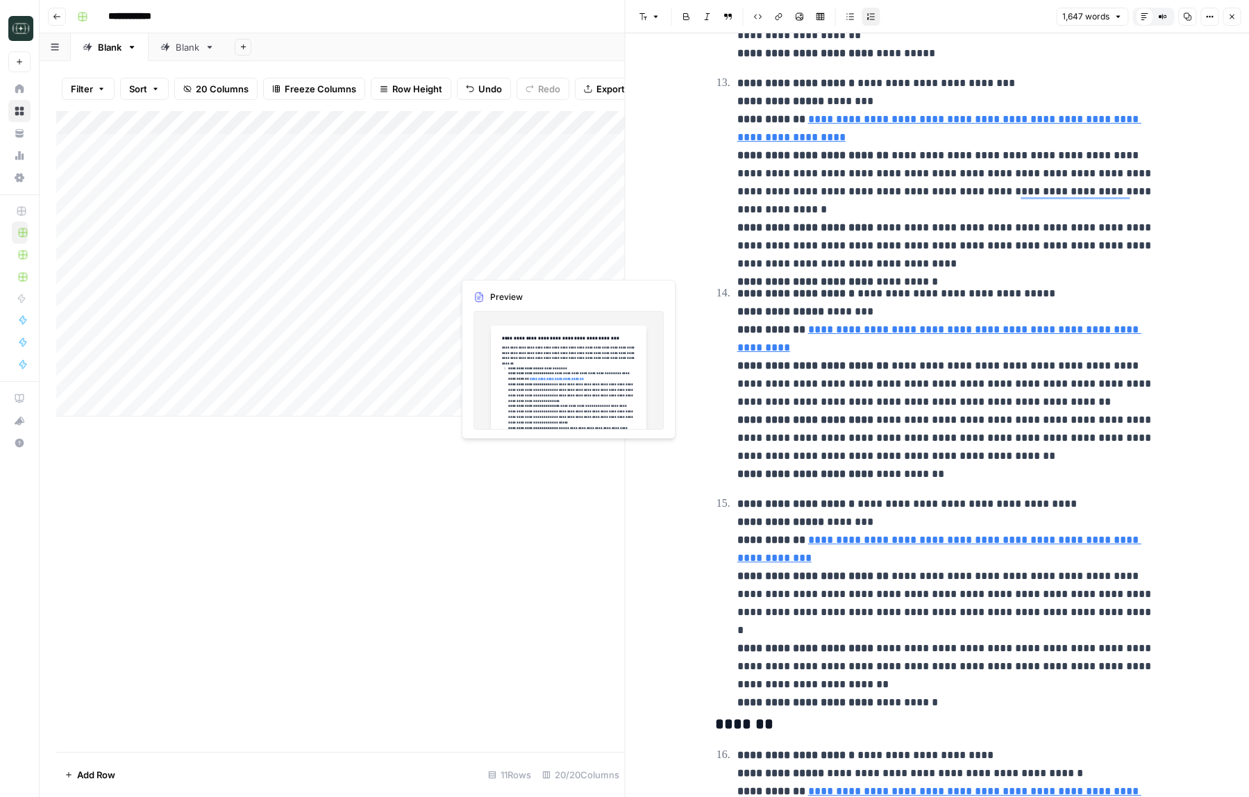
click at [567, 264] on div "Add Column" at bounding box center [340, 263] width 569 height 305
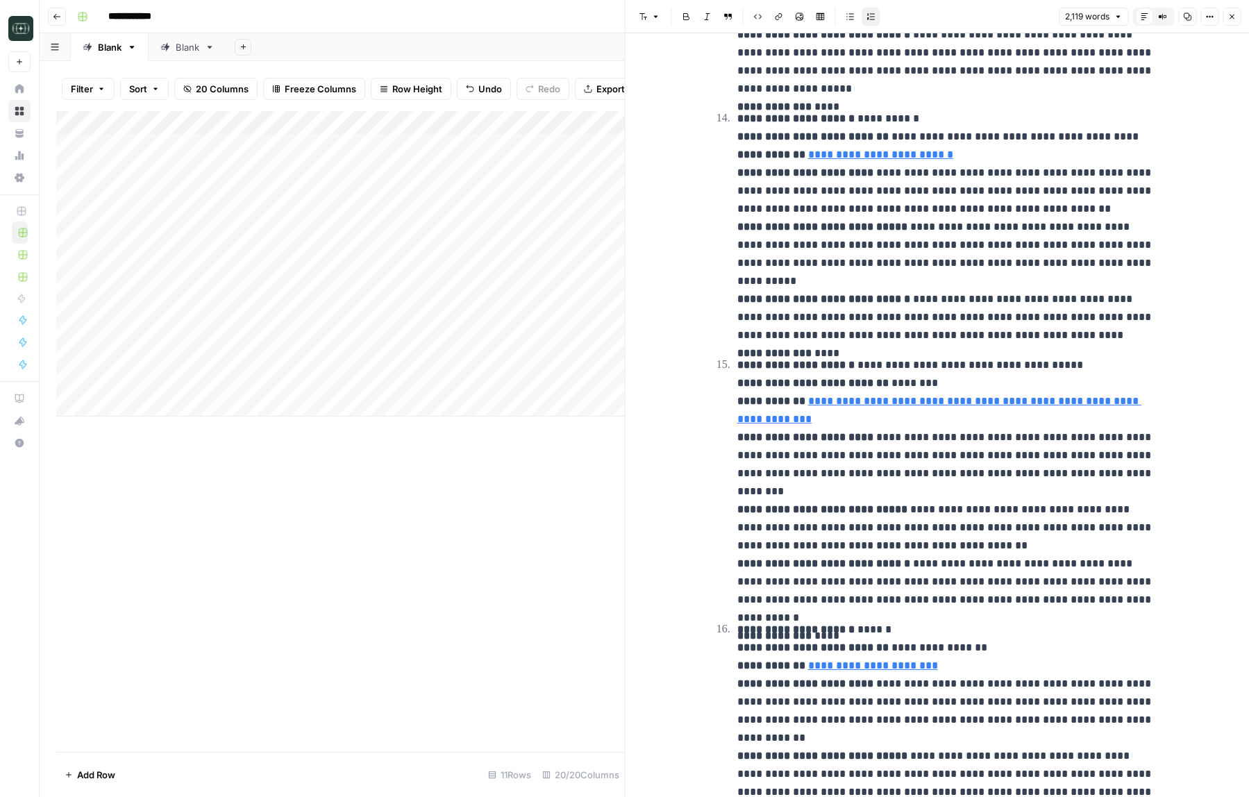
scroll to position [3989, 0]
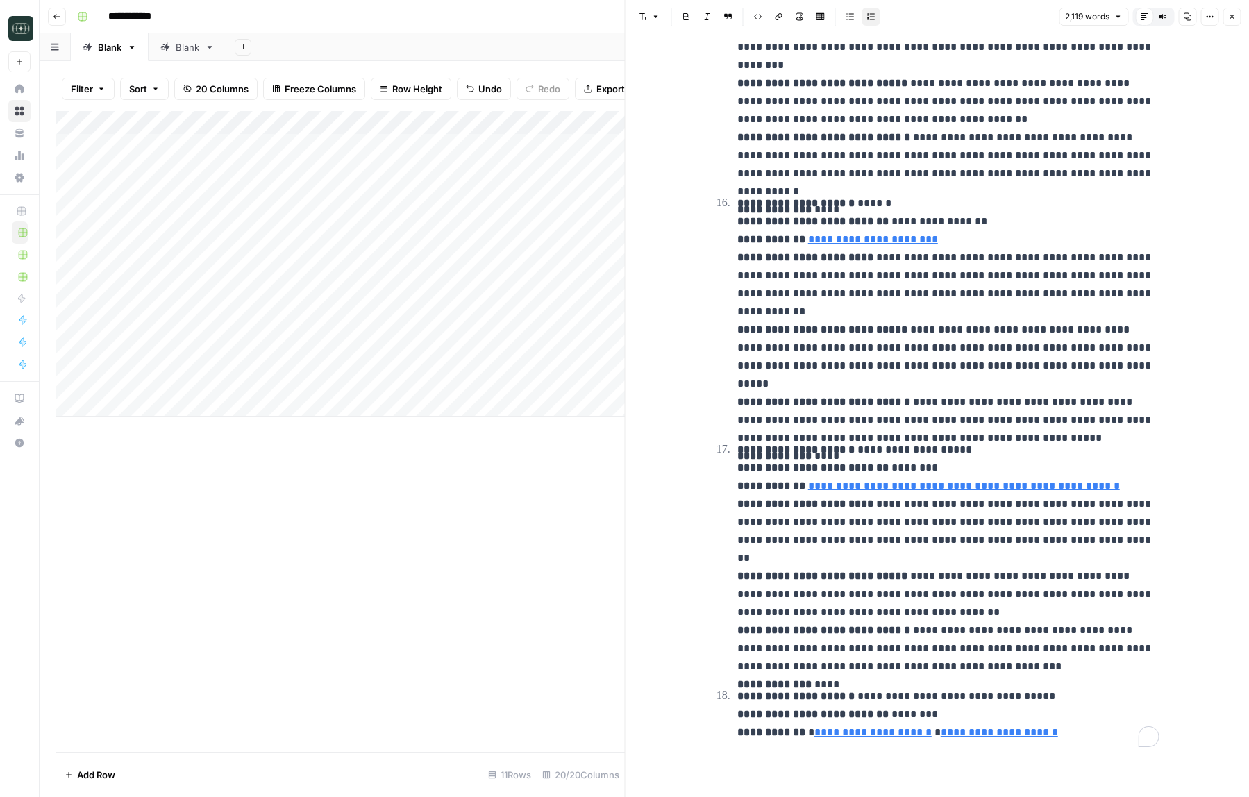
click at [1012, 620] on p "**********" at bounding box center [948, 558] width 422 height 235
copy div "**********"
click at [1066, 620] on p "**********" at bounding box center [948, 558] width 422 height 235
click at [1235, 20] on icon "button" at bounding box center [1231, 16] width 8 height 8
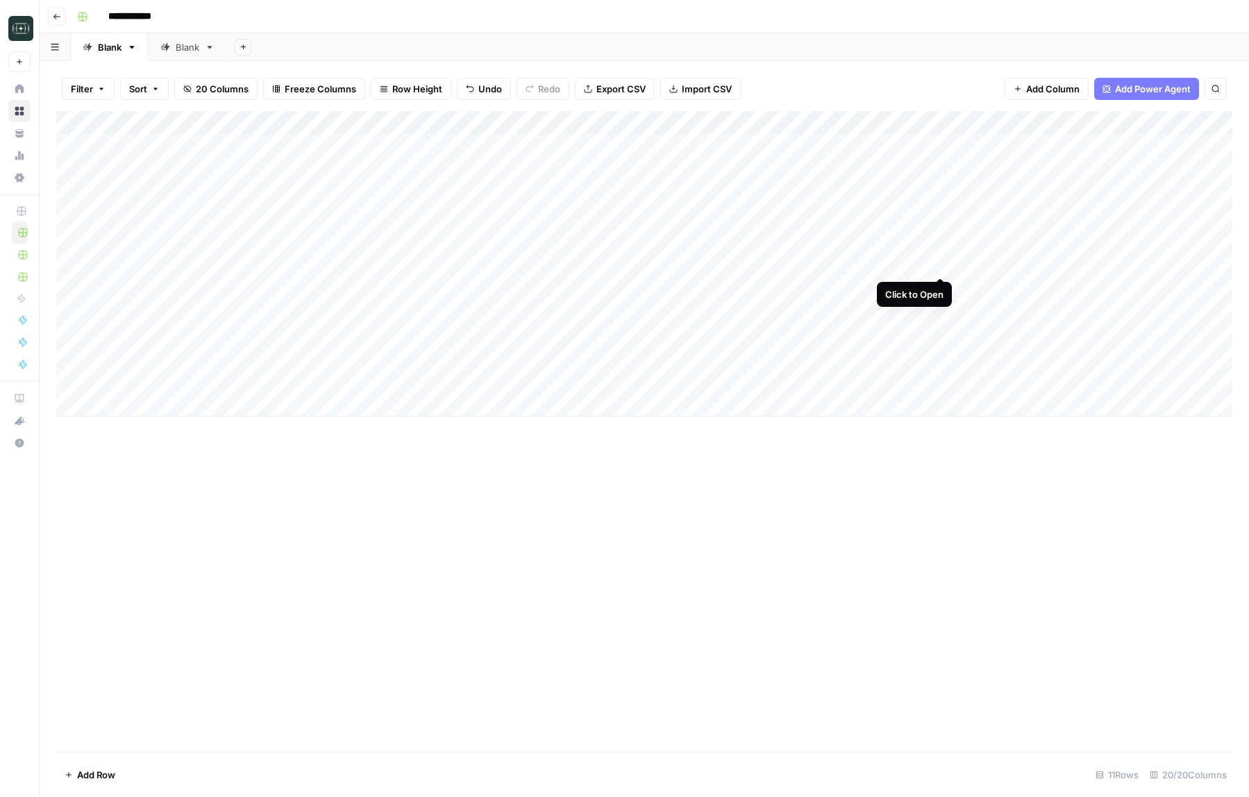
click at [942, 265] on div "Add Column" at bounding box center [644, 263] width 1176 height 305
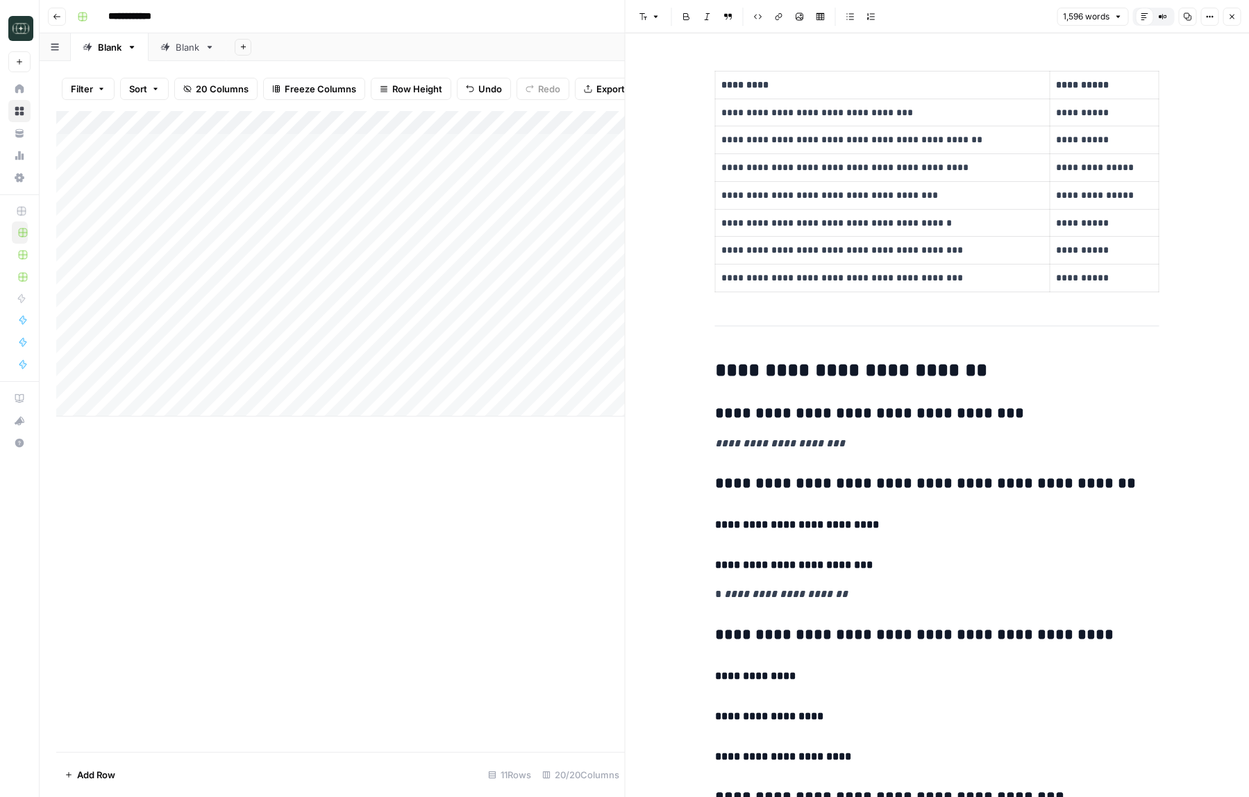
scroll to position [2854, 0]
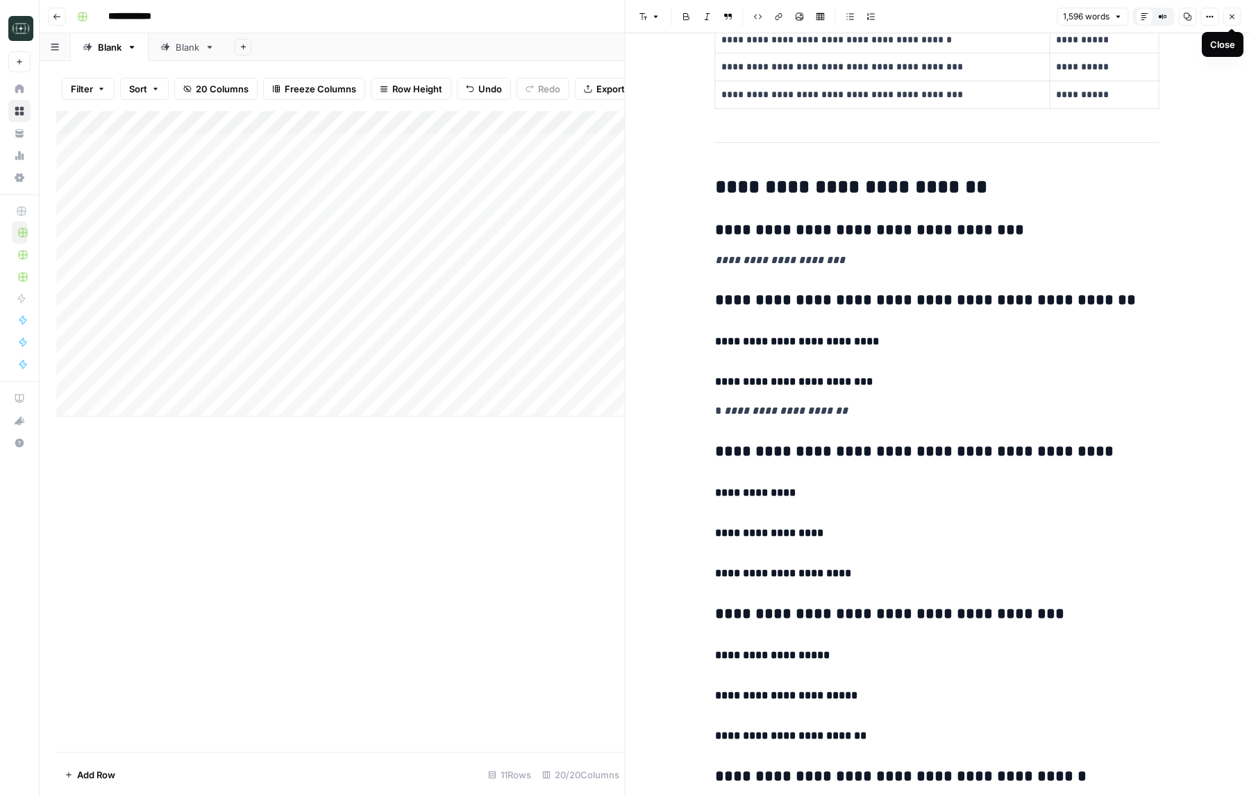
click at [1236, 18] on button "Close" at bounding box center [1232, 17] width 18 height 18
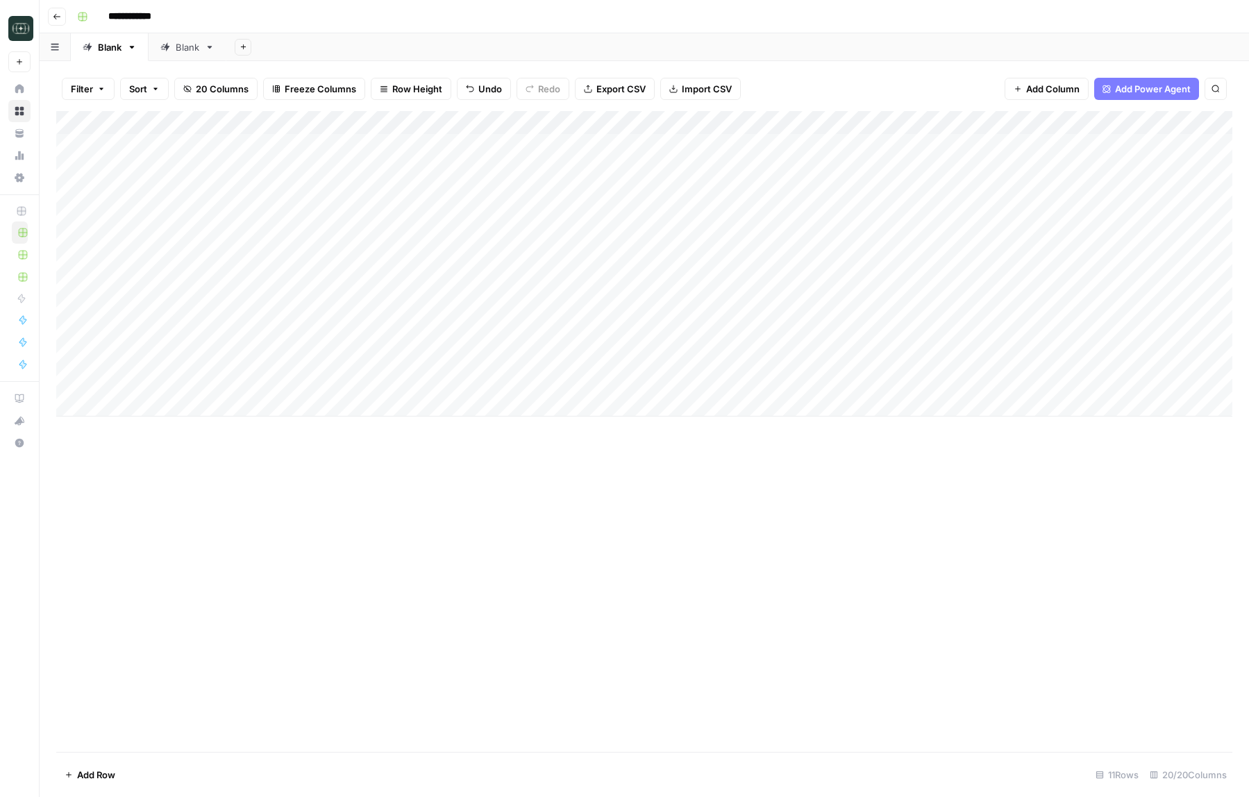
click at [690, 263] on div "Add Column" at bounding box center [644, 263] width 1176 height 305
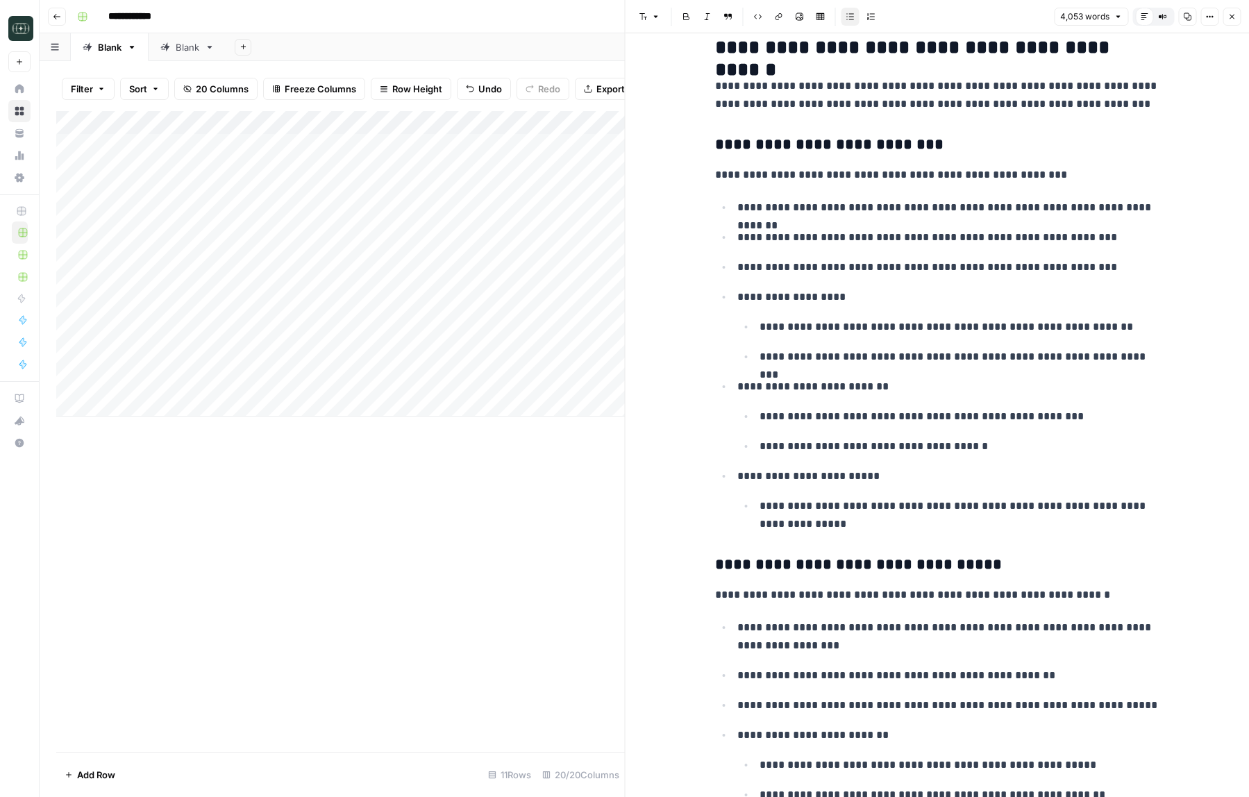
scroll to position [15058, 0]
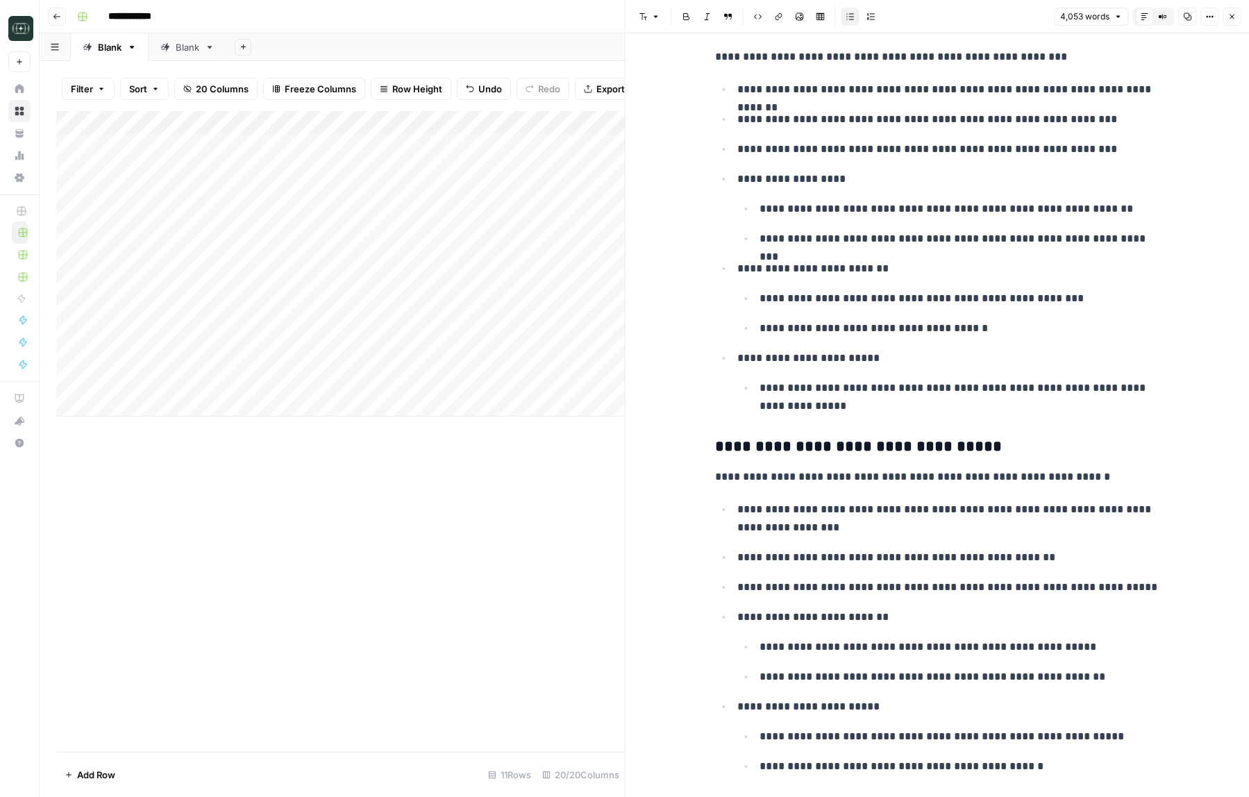
click at [883, 519] on p "**********" at bounding box center [948, 519] width 422 height 36
copy div "**********"
click at [940, 512] on p "**********" at bounding box center [948, 519] width 422 height 36
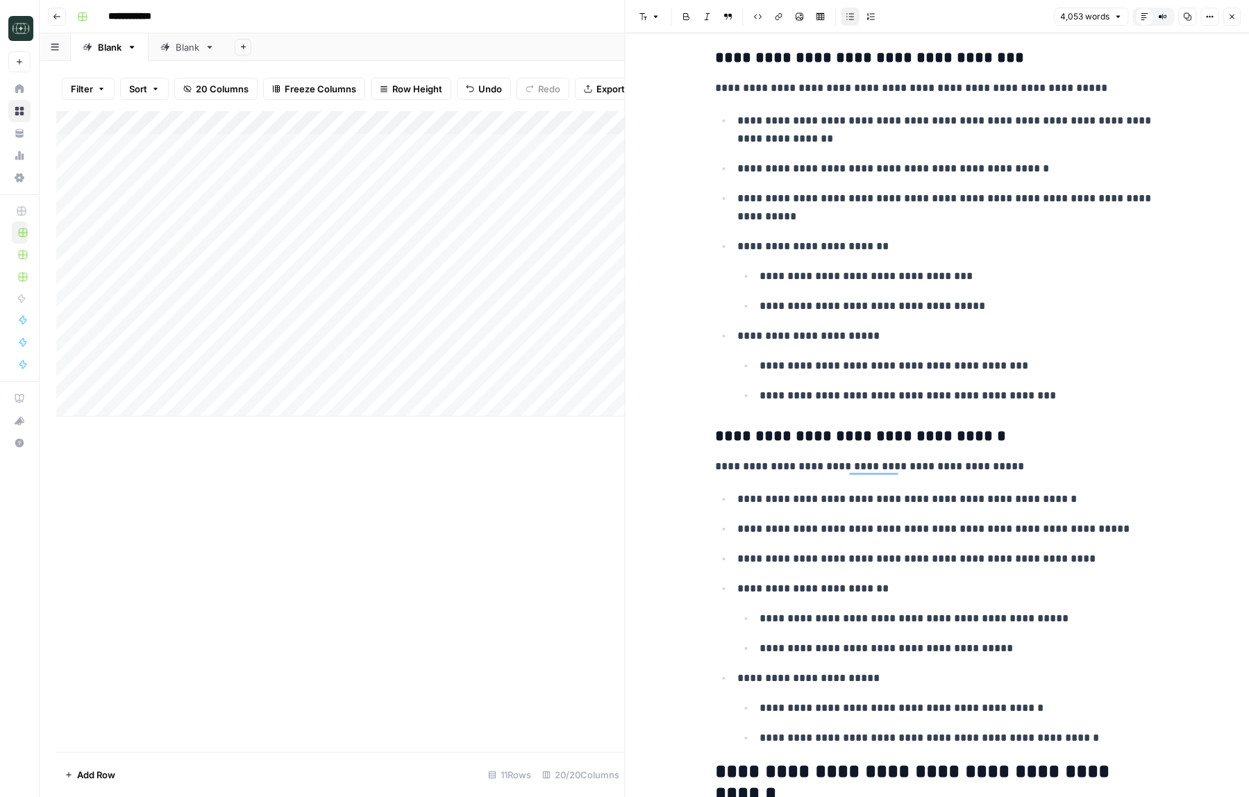
scroll to position [12970, 0]
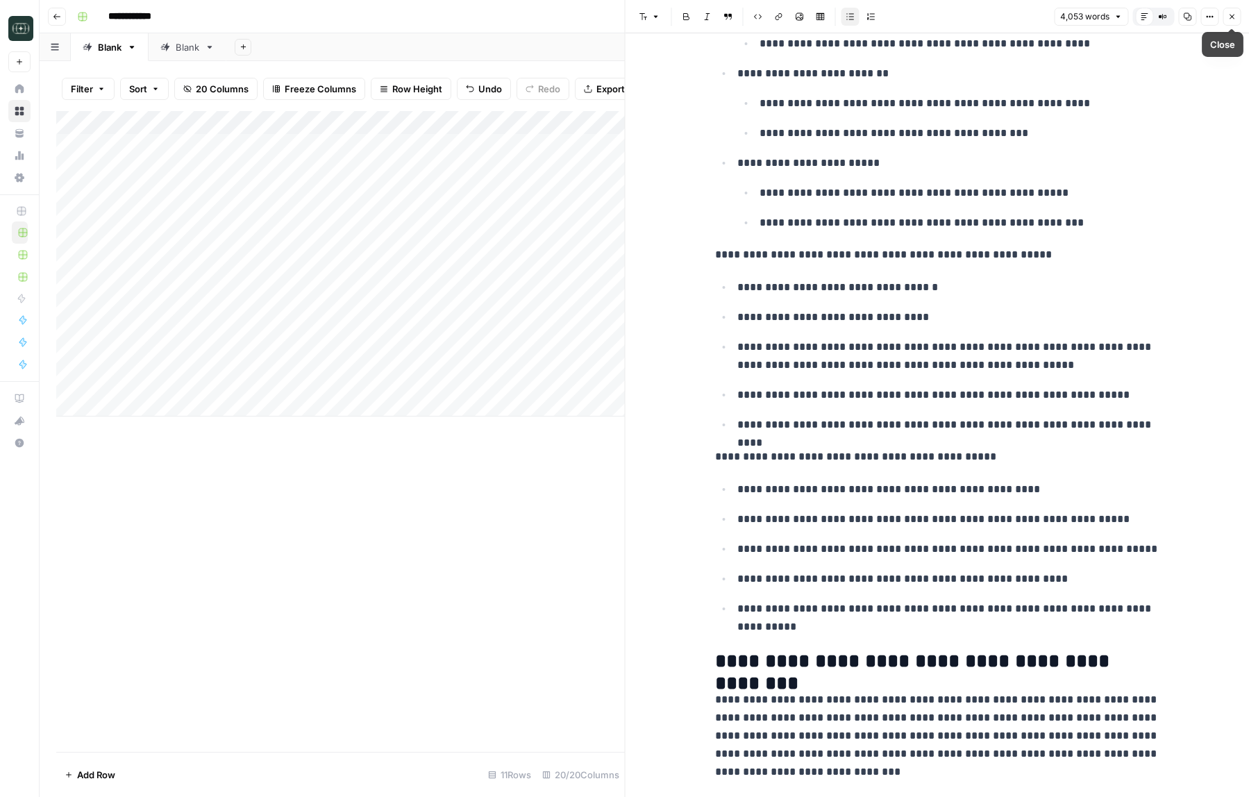
click at [1230, 19] on icon "button" at bounding box center [1231, 16] width 8 height 8
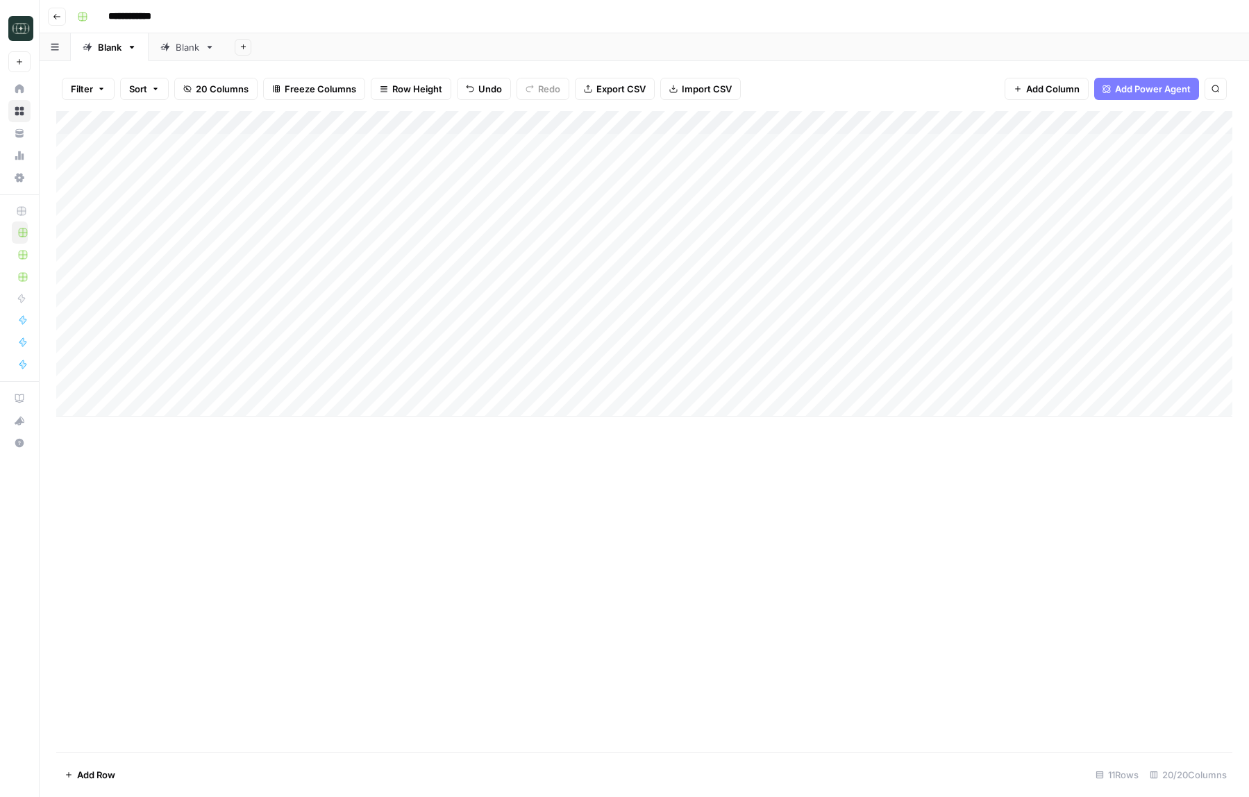
click at [566, 263] on div "Add Column" at bounding box center [644, 263] width 1176 height 305
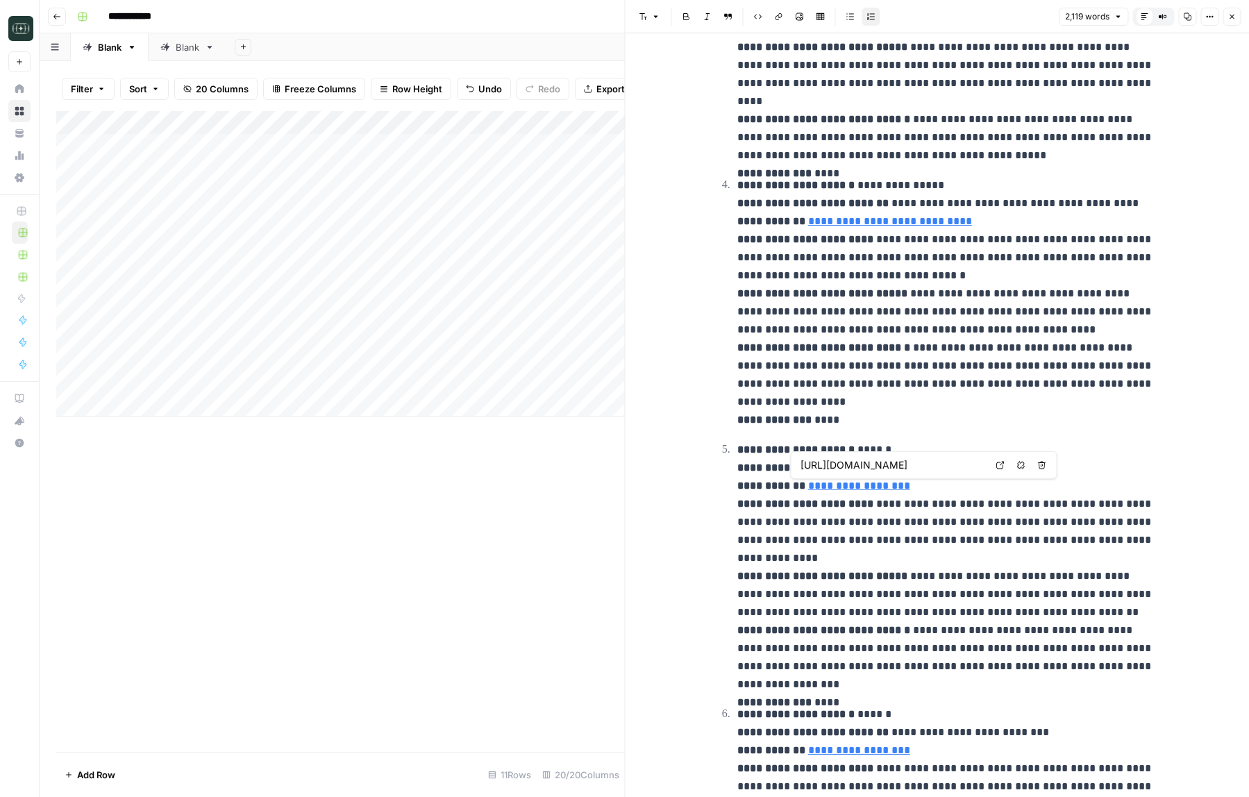
click at [999, 462] on icon at bounding box center [1000, 465] width 8 height 8
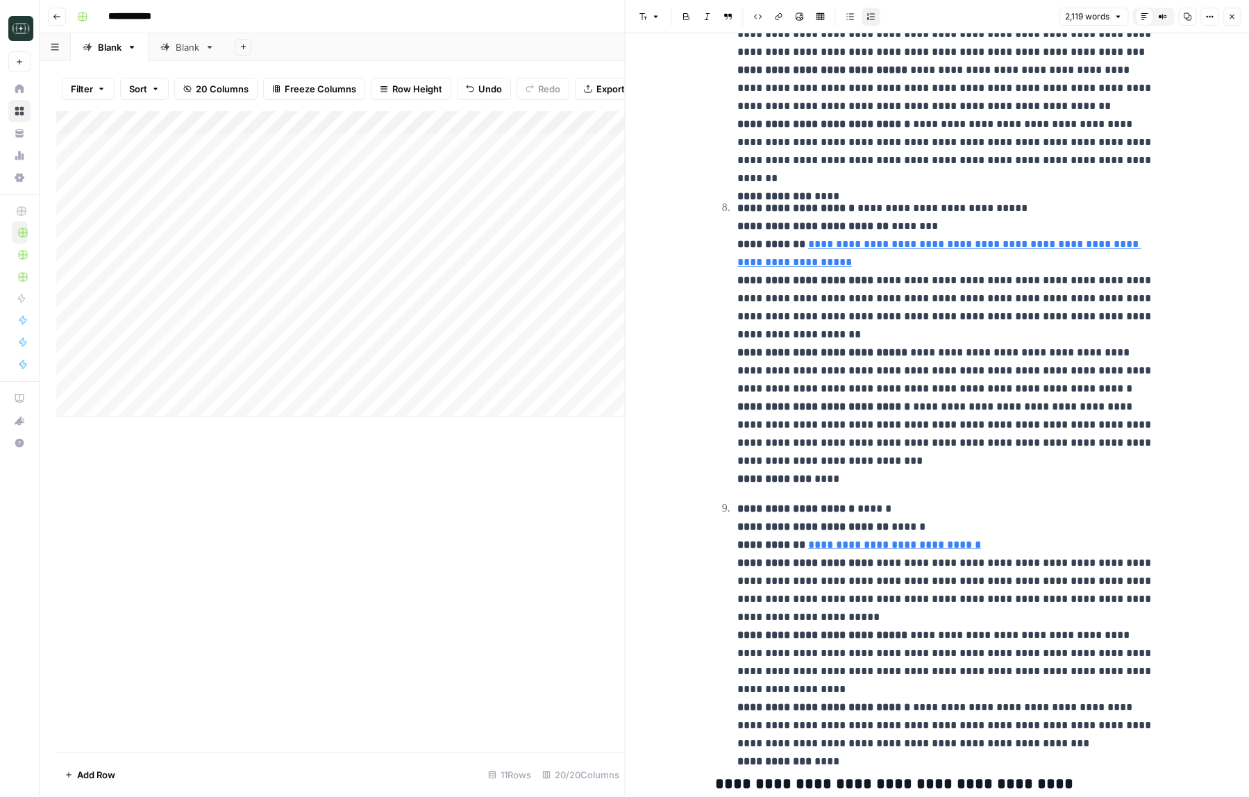
click at [833, 119] on strong "**********" at bounding box center [823, 124] width 173 height 10
copy div "**********"
click at [891, 268] on p "**********" at bounding box center [948, 343] width 422 height 289
click at [1230, 20] on icon "button" at bounding box center [1231, 16] width 8 height 8
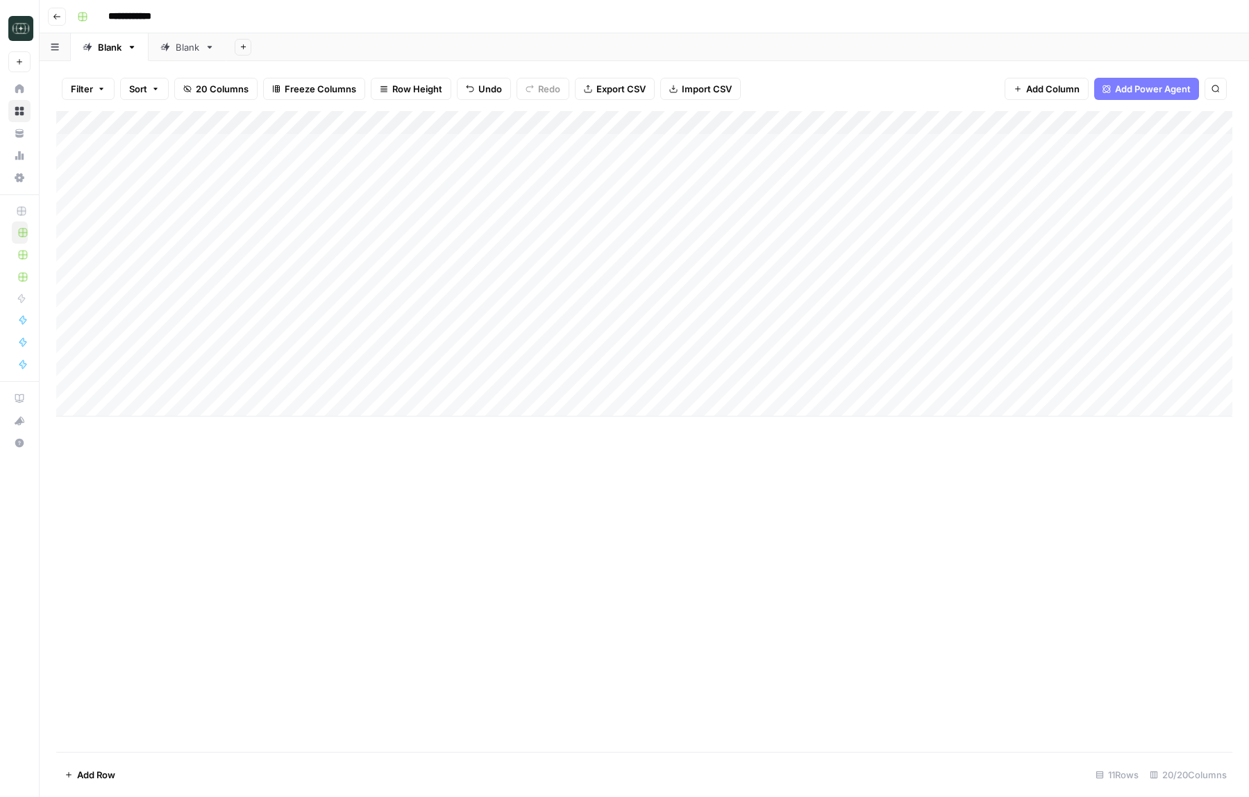
click at [939, 264] on div "Add Column" at bounding box center [644, 263] width 1176 height 305
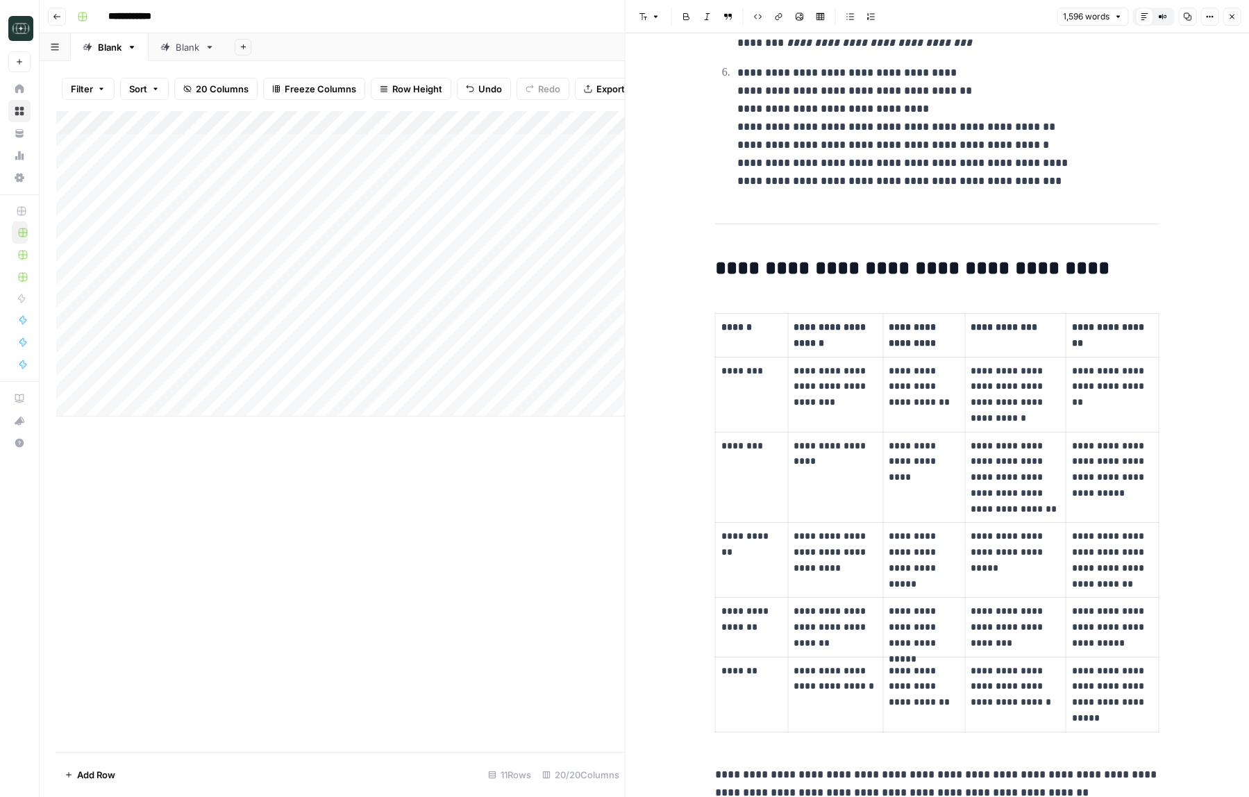
scroll to position [998, 0]
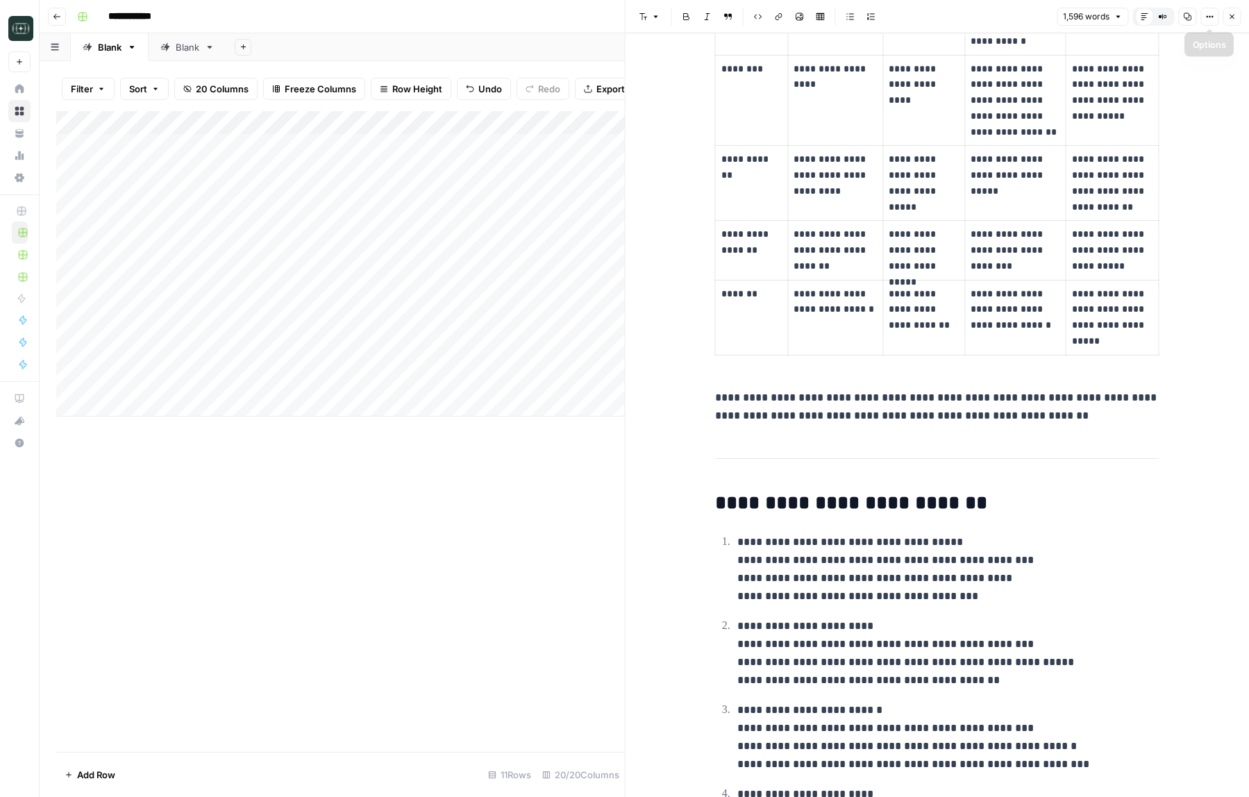
click at [1239, 20] on button "Close" at bounding box center [1232, 17] width 18 height 18
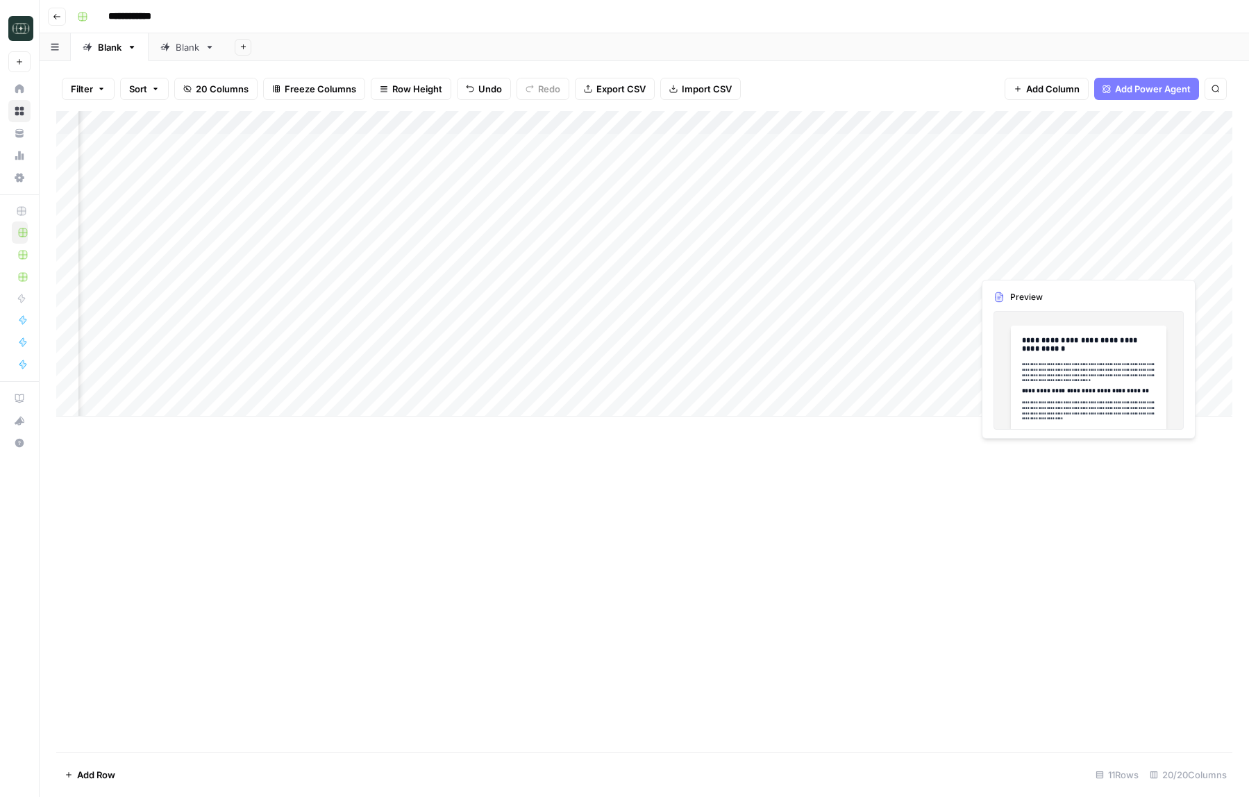
scroll to position [0, 162]
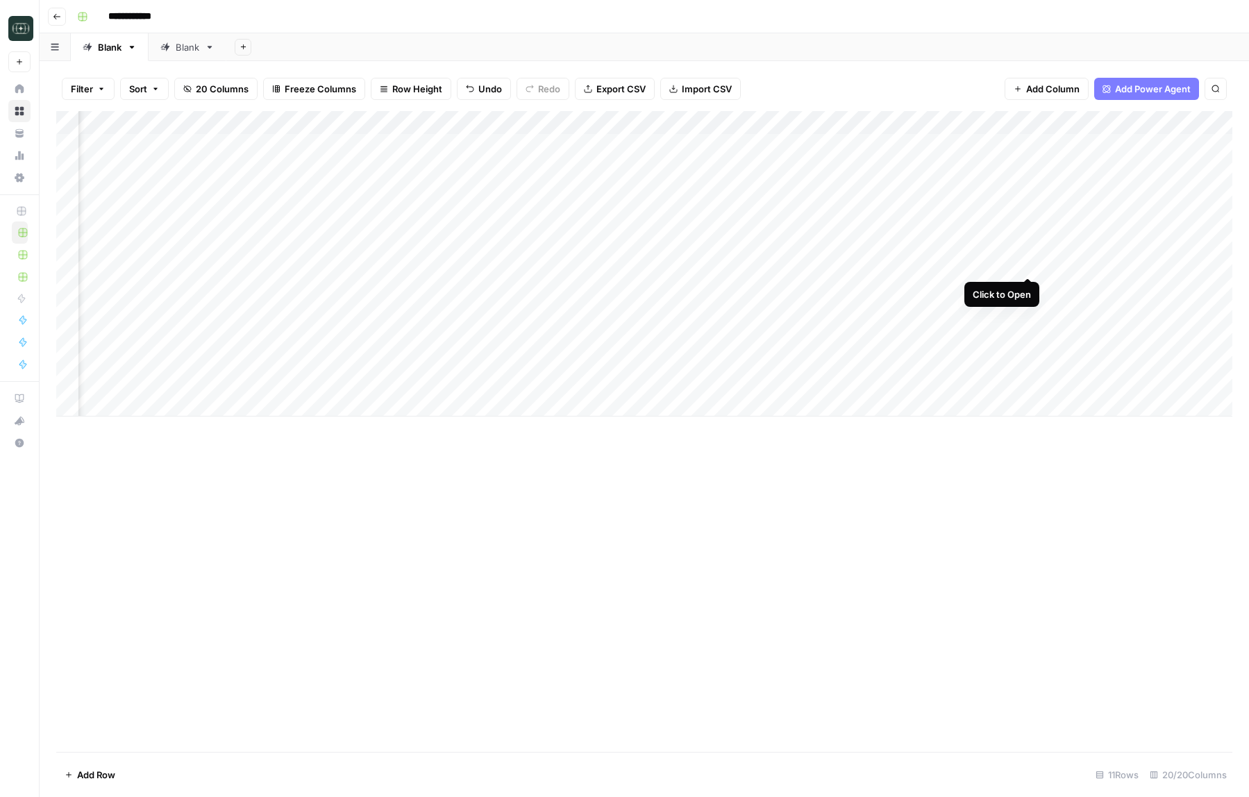
click at [1023, 265] on div "Add Column" at bounding box center [644, 263] width 1176 height 305
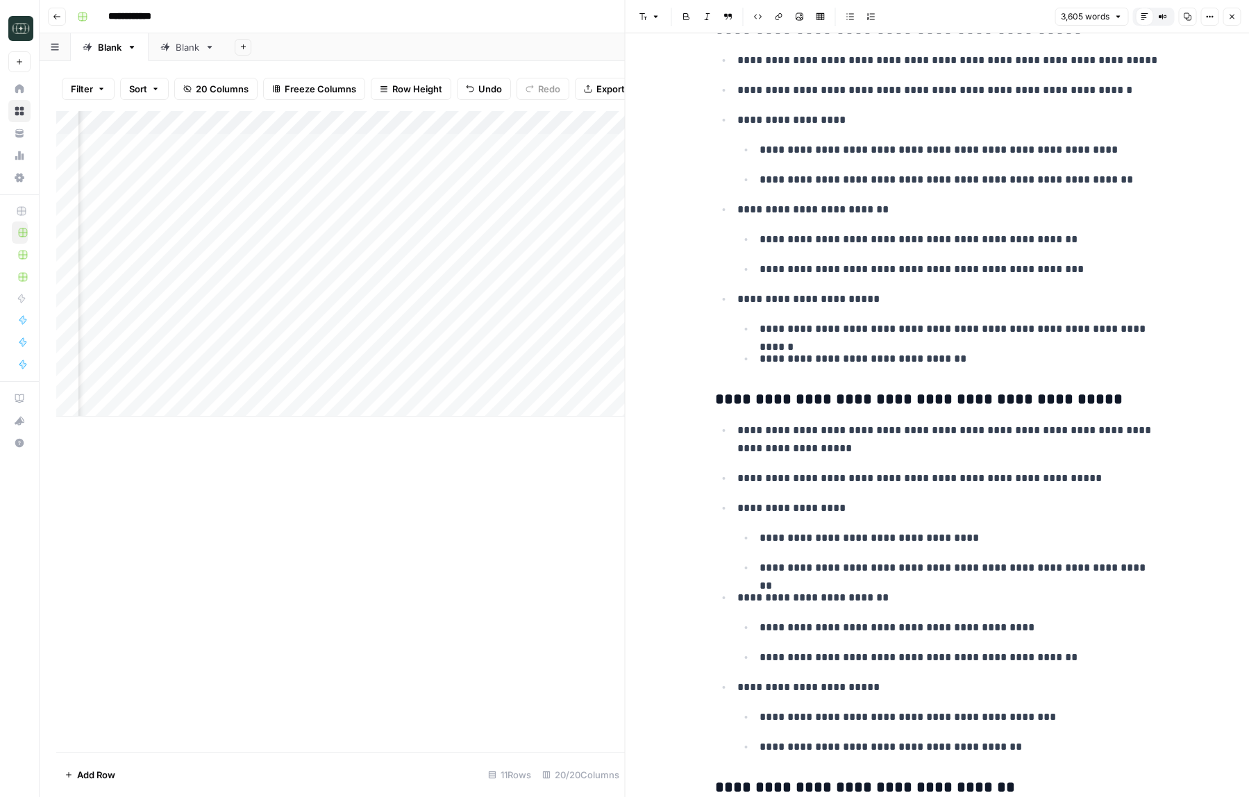
scroll to position [4229, 0]
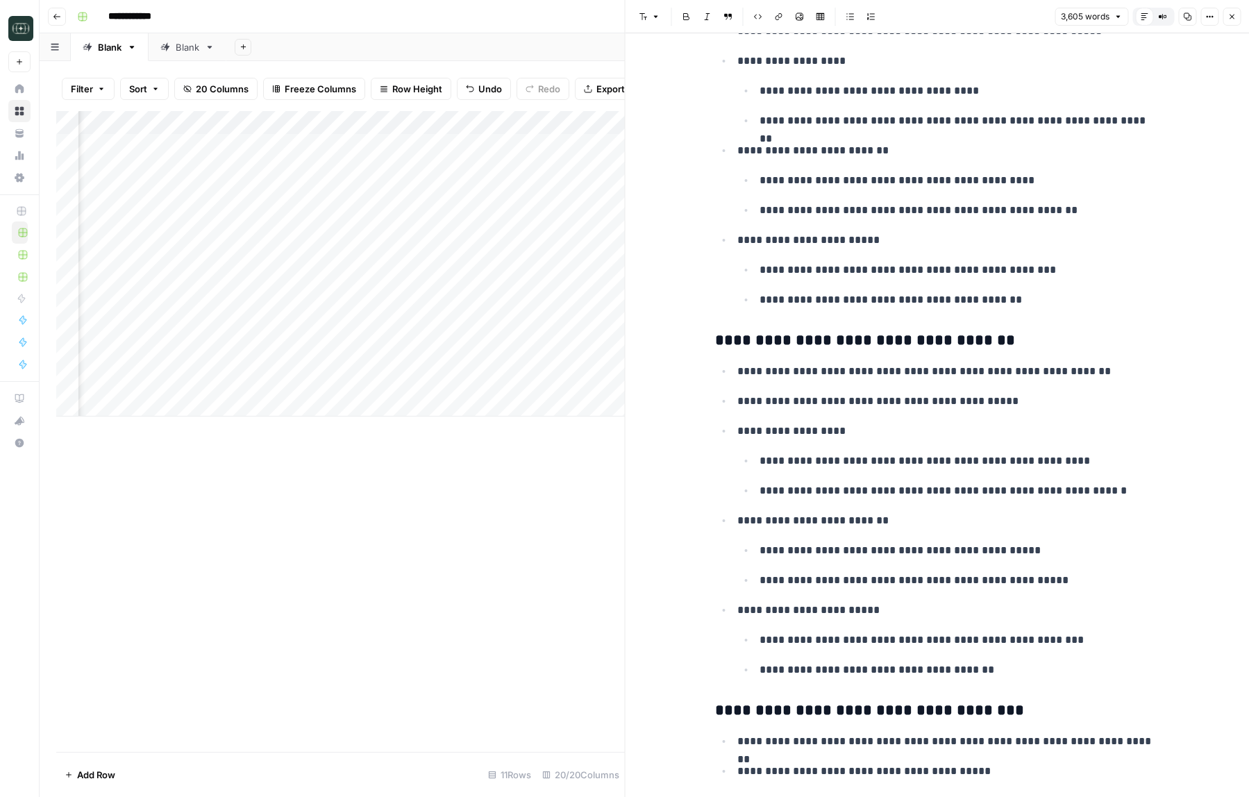
click at [1232, 24] on button "Close" at bounding box center [1232, 17] width 18 height 18
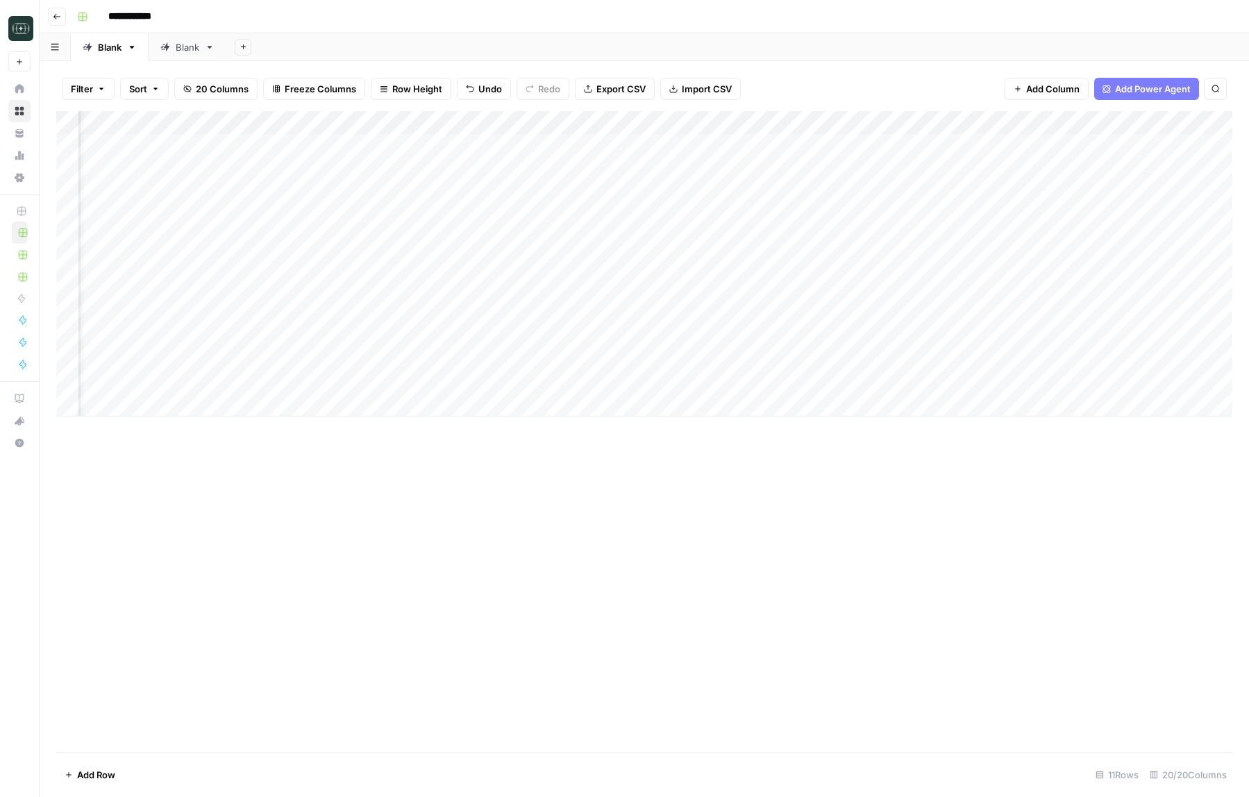
scroll to position [0, 701]
click at [987, 310] on div "Add Column" at bounding box center [644, 263] width 1176 height 305
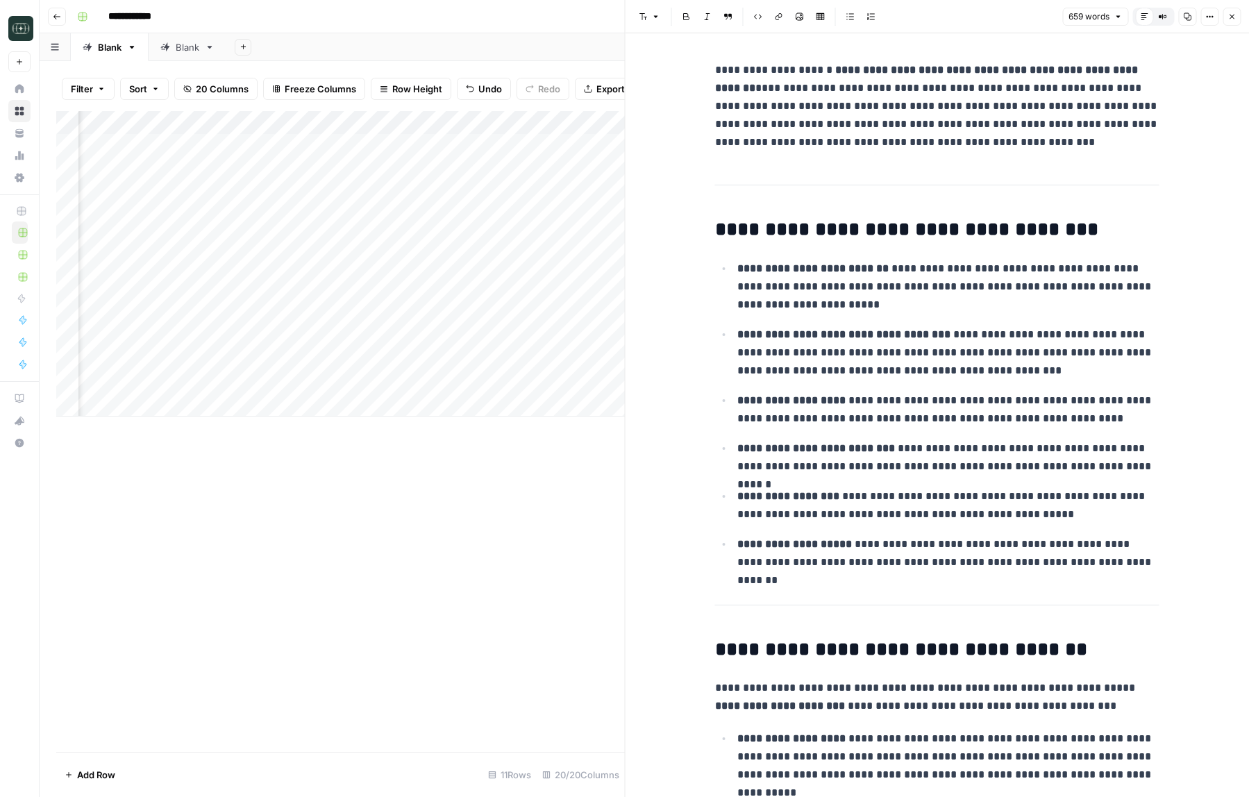
click at [1239, 15] on button "Close" at bounding box center [1232, 17] width 18 height 18
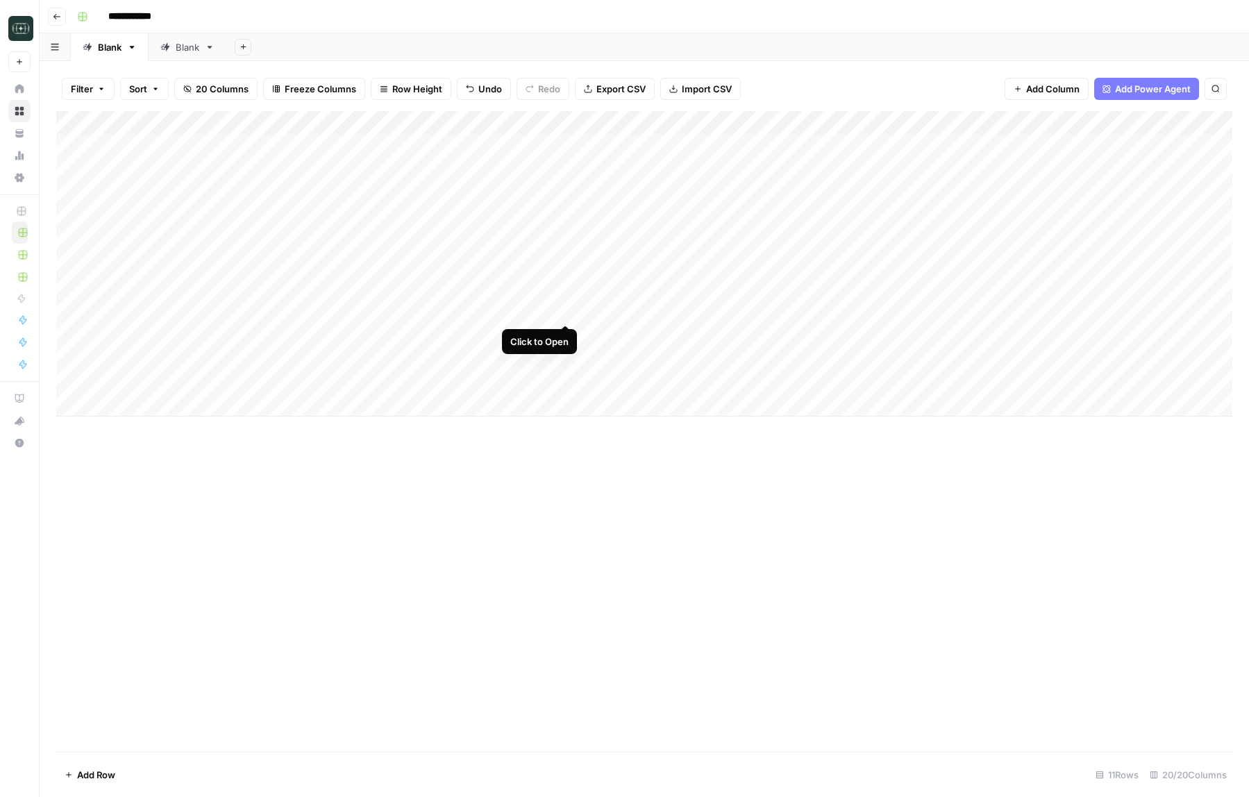
click at [567, 310] on div "Add Column" at bounding box center [644, 263] width 1176 height 305
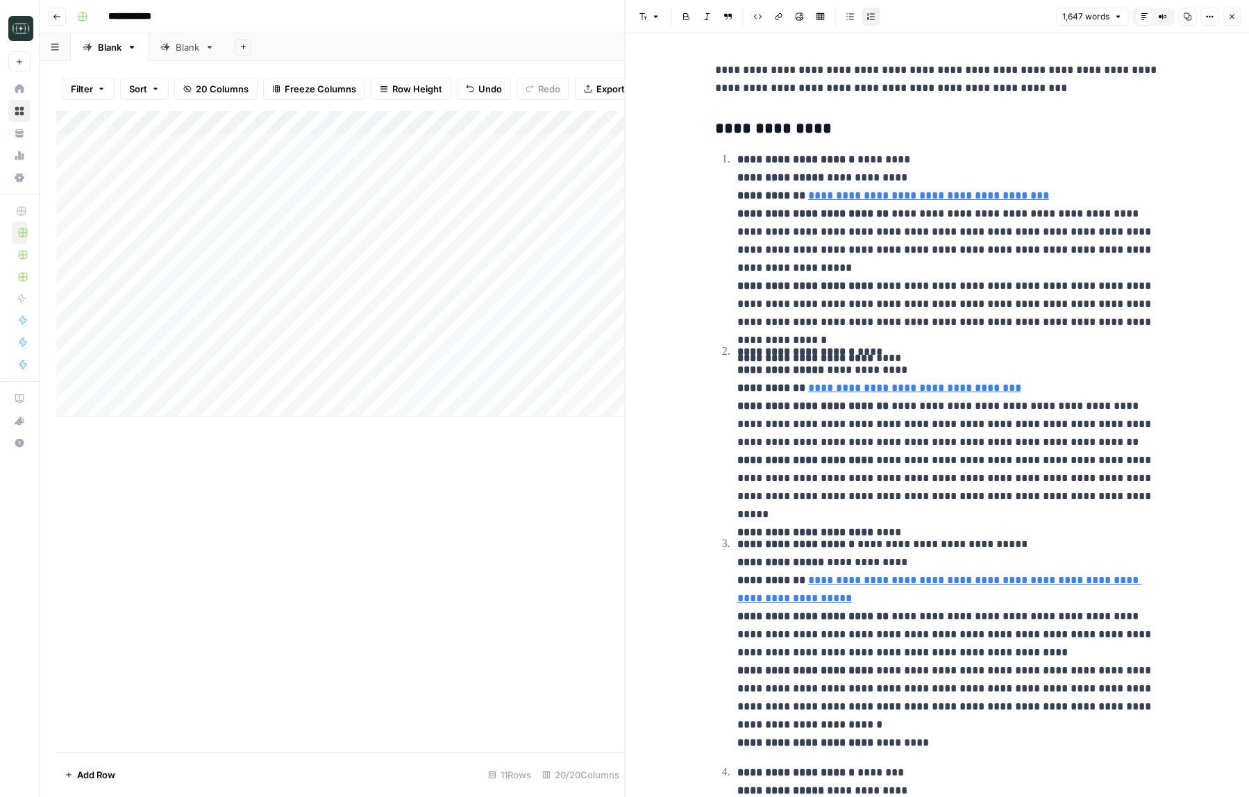
click at [1235, 15] on icon "button" at bounding box center [1231, 16] width 8 height 8
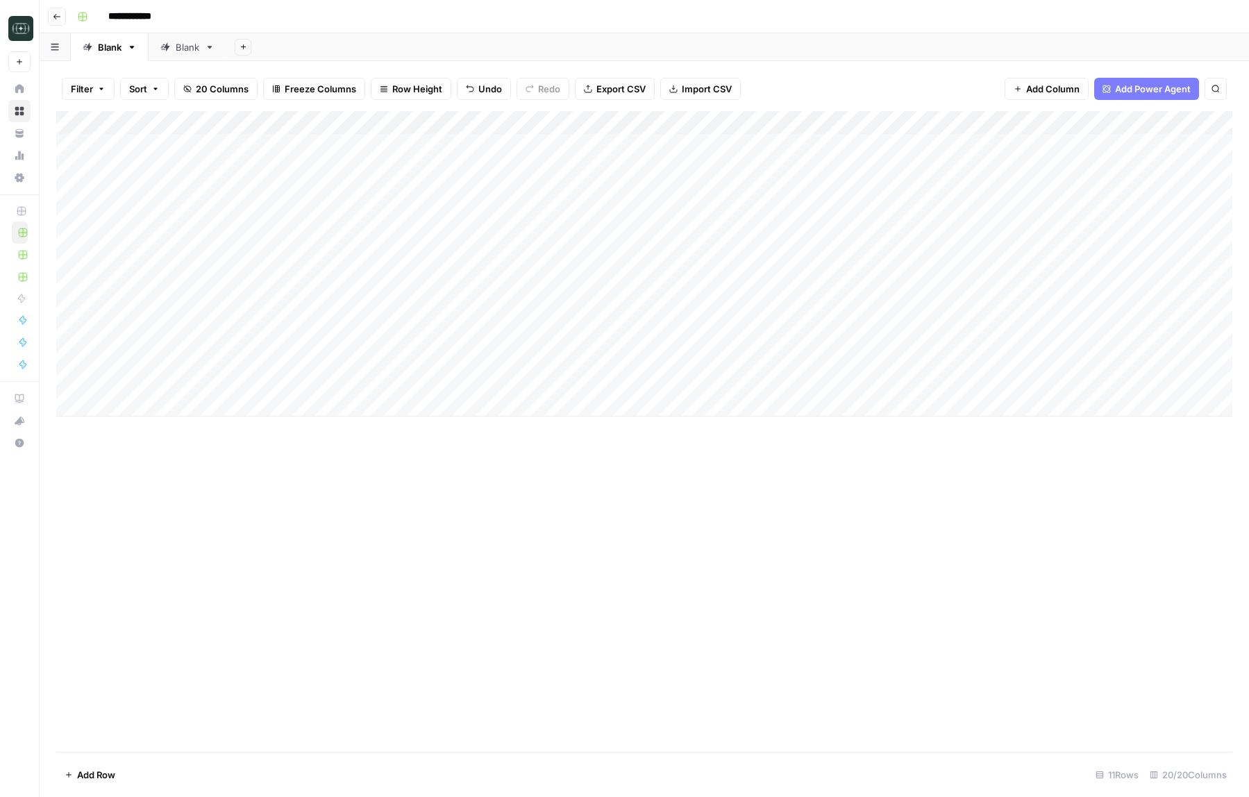
click at [58, 15] on icon "button" at bounding box center [57, 16] width 8 height 8
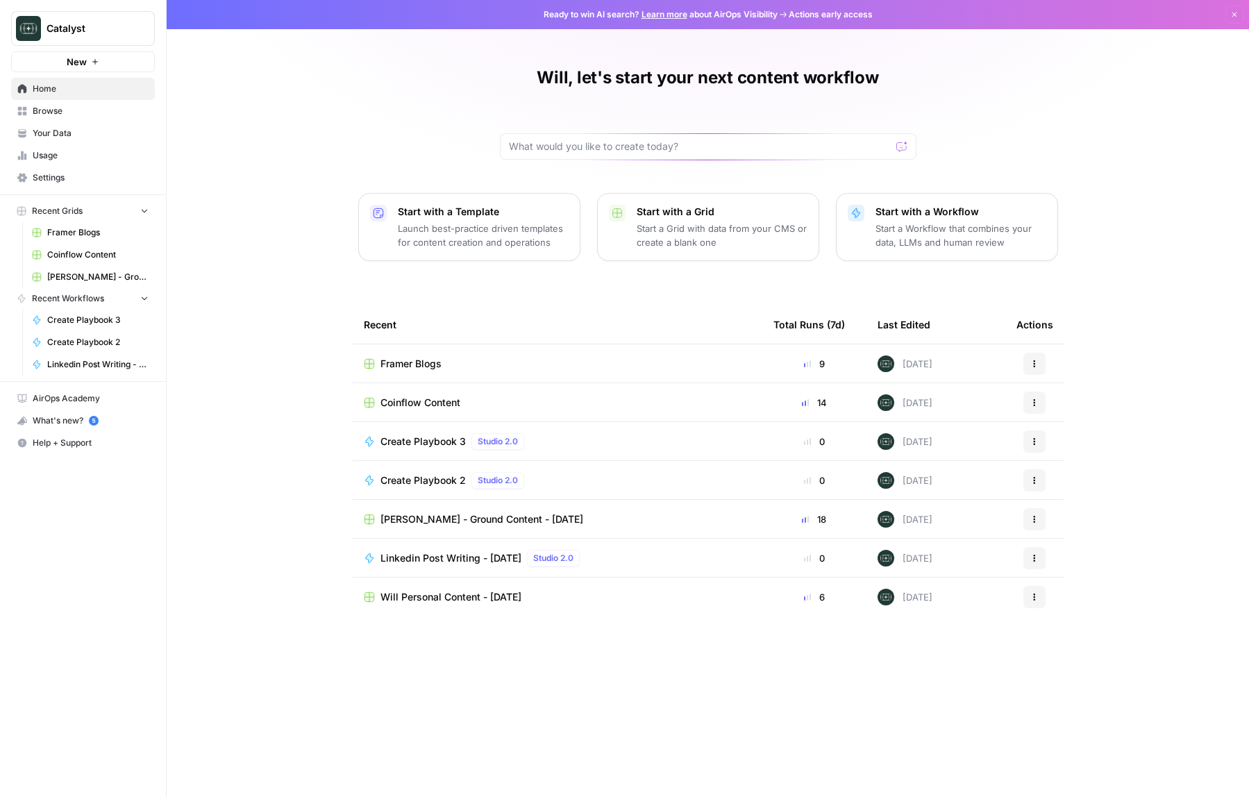
click at [442, 357] on div "Framer Blogs" at bounding box center [557, 364] width 387 height 14
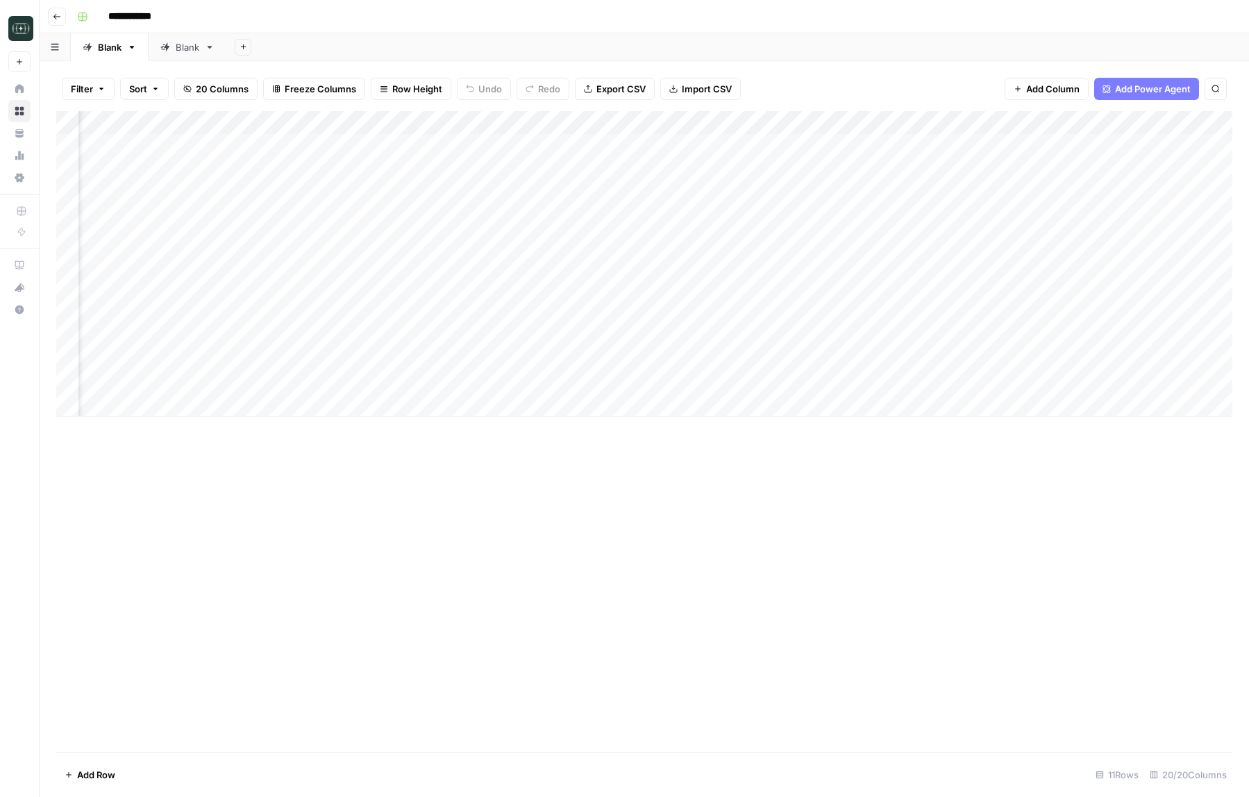
scroll to position [0, 958]
click at [1105, 358] on div "Add Column" at bounding box center [644, 263] width 1176 height 305
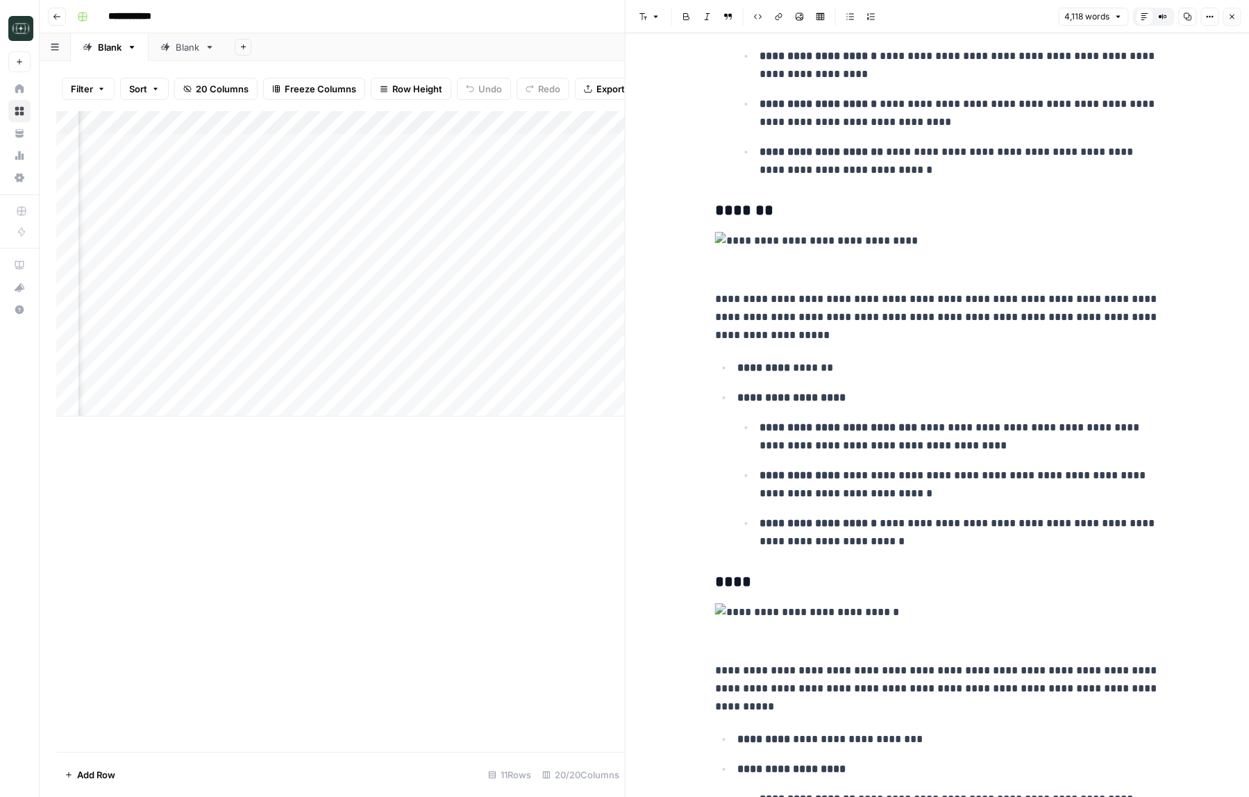
scroll to position [1799, 0]
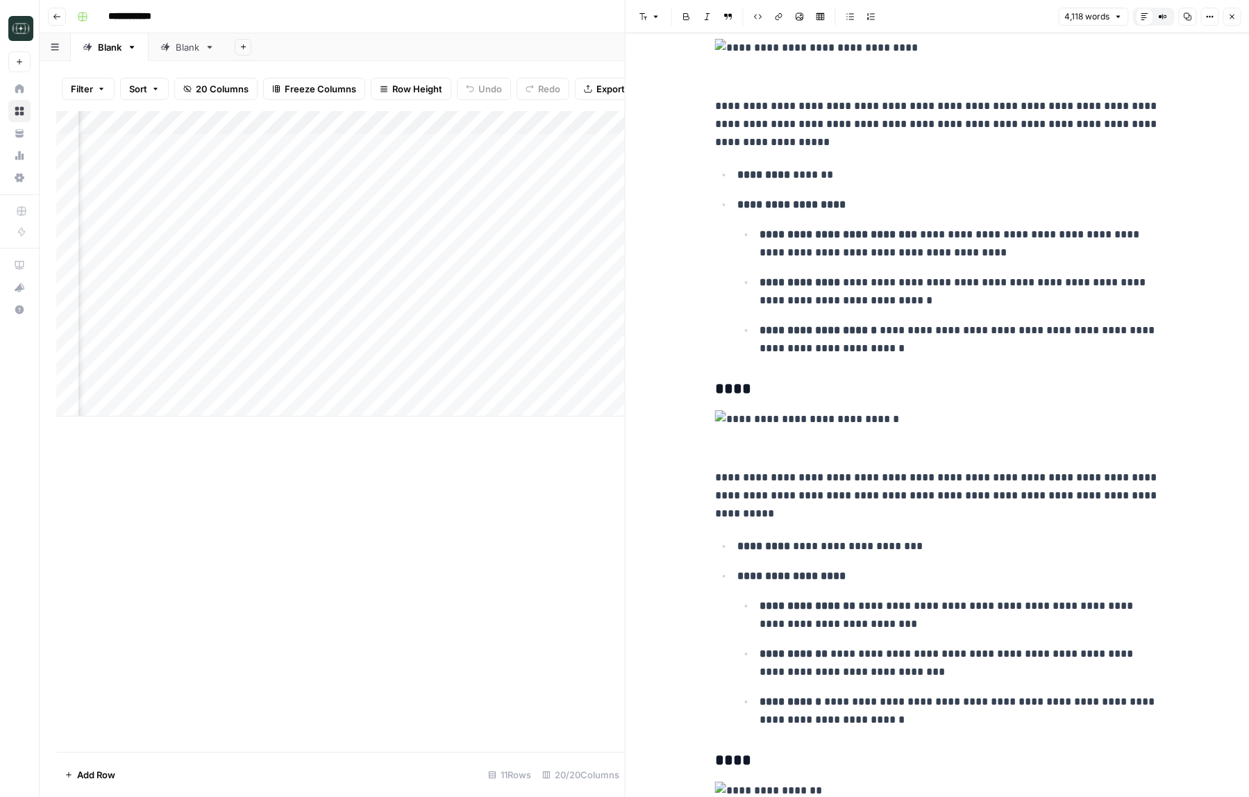
click at [1232, 15] on icon "button" at bounding box center [1232, 17] width 5 height 5
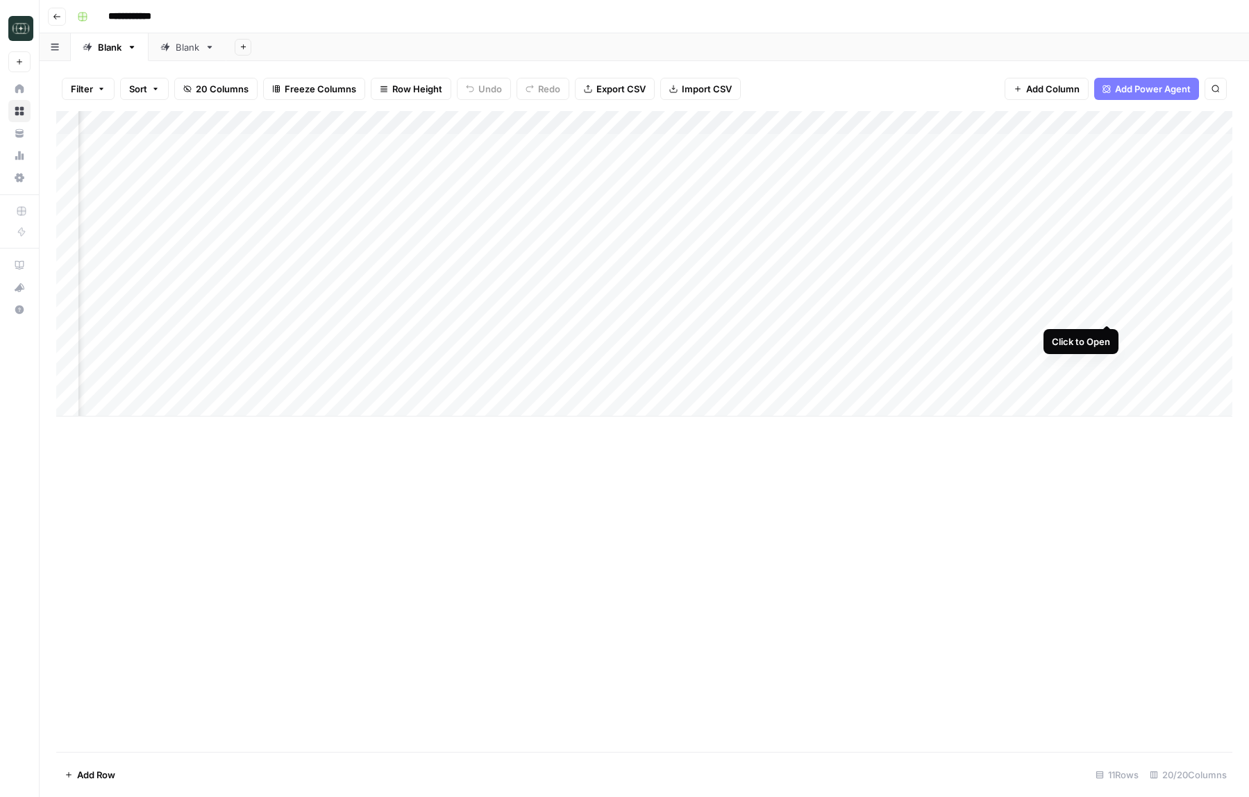
click at [1109, 312] on div "Add Column" at bounding box center [644, 263] width 1176 height 305
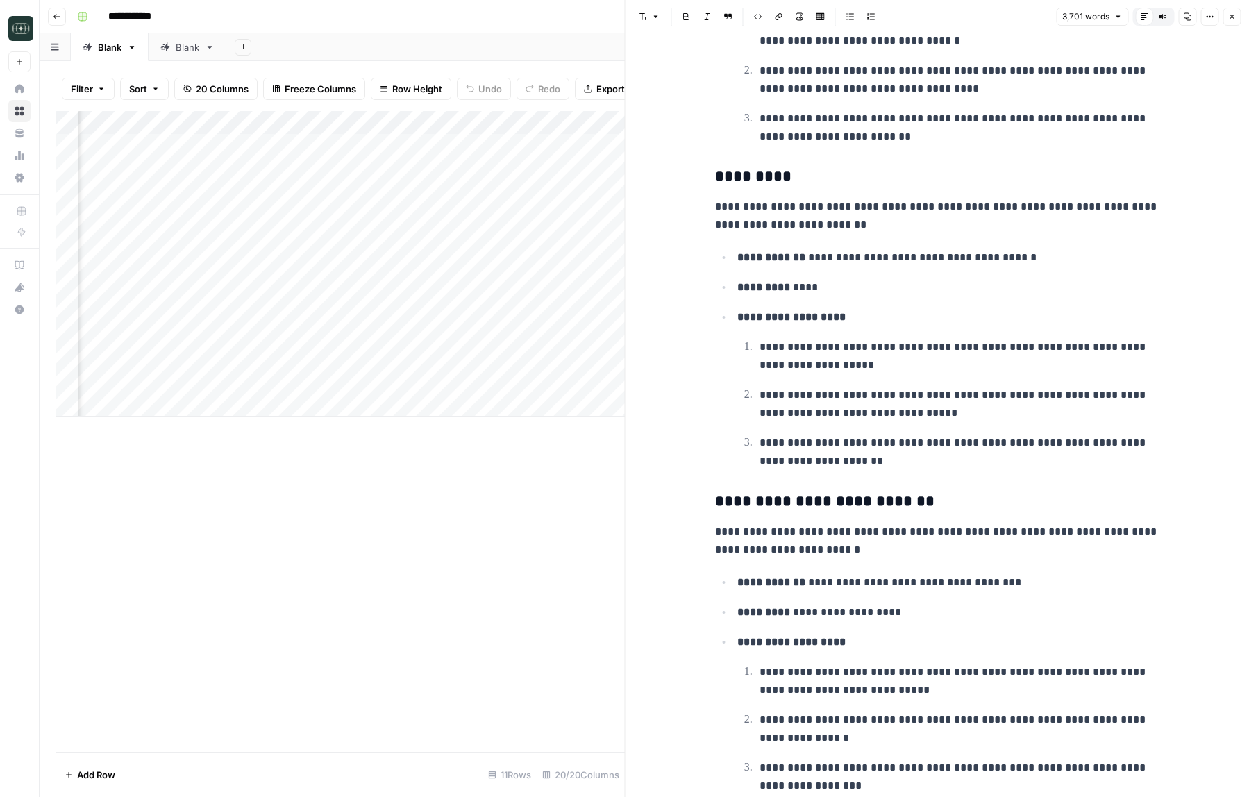
scroll to position [1907, 0]
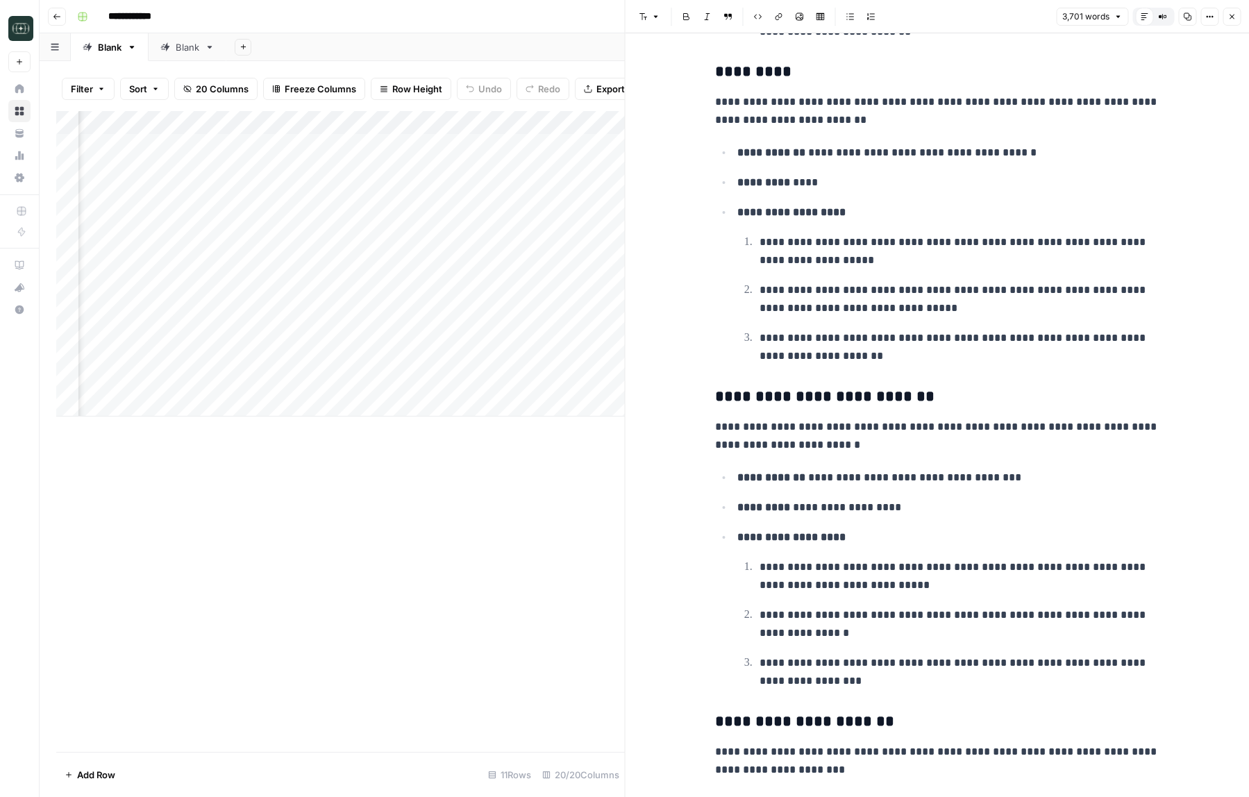
click at [1234, 17] on icon "button" at bounding box center [1231, 16] width 8 height 8
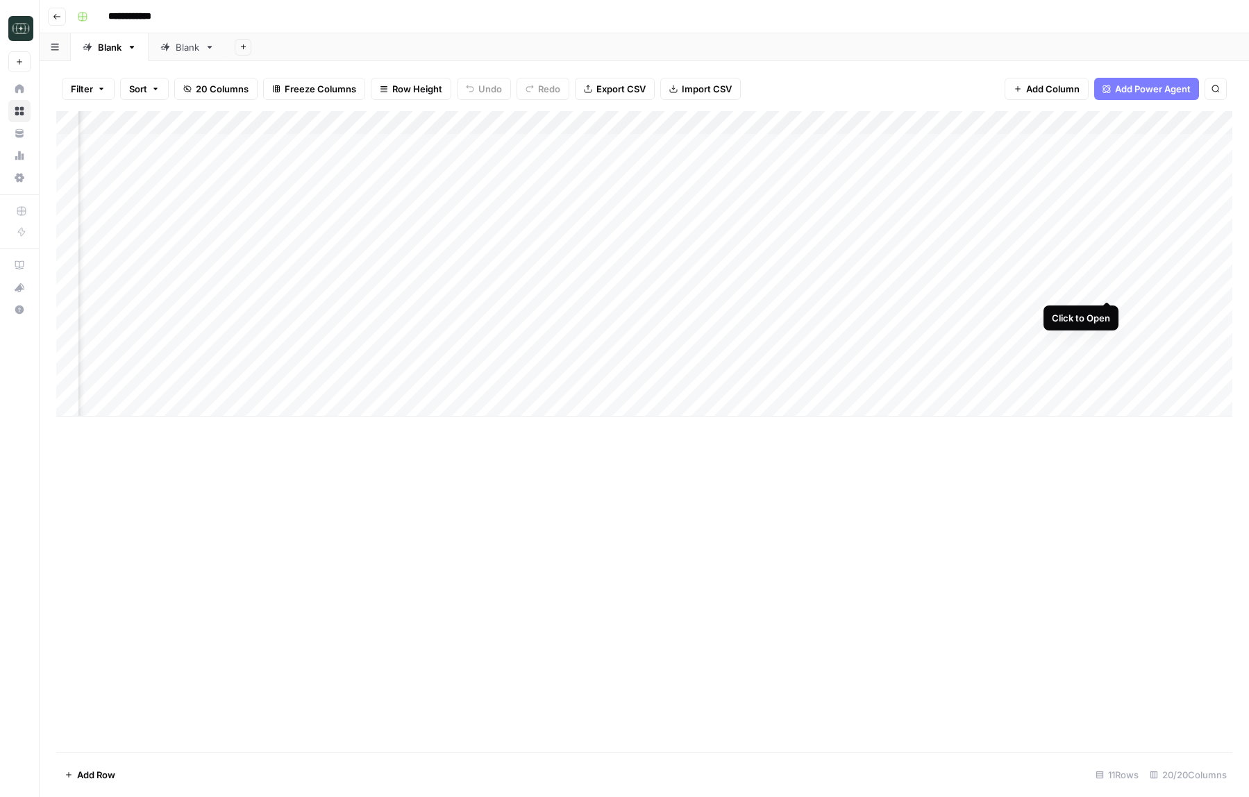
click at [1106, 287] on div "Add Column" at bounding box center [644, 263] width 1176 height 305
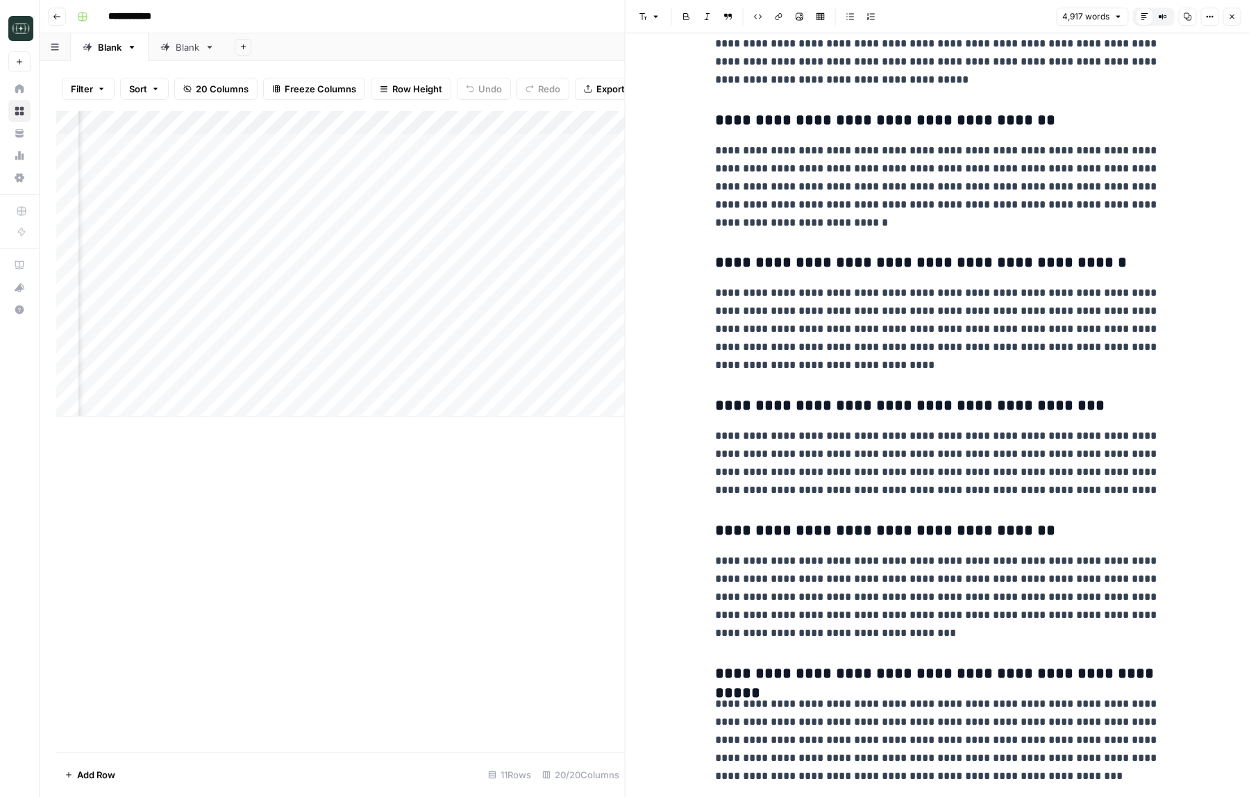
scroll to position [3515, 0]
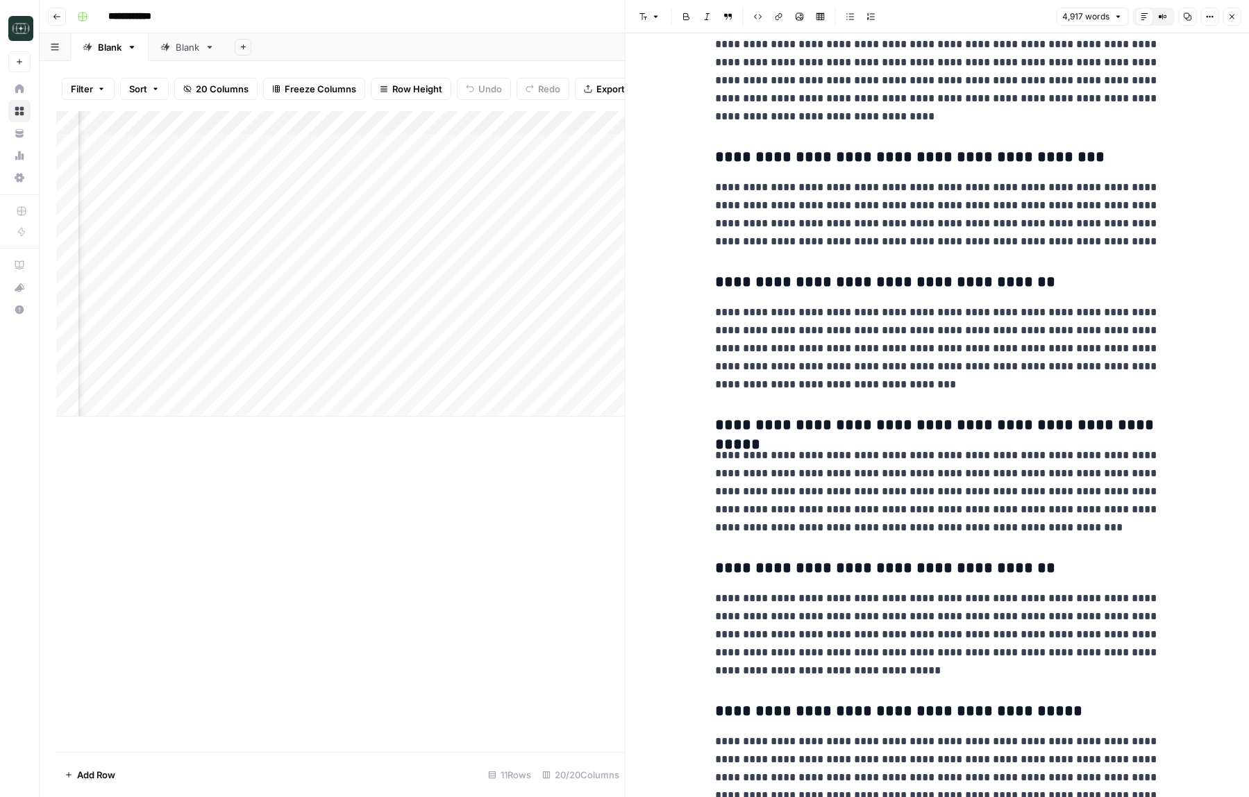
click at [1230, 21] on button "Close" at bounding box center [1232, 17] width 18 height 18
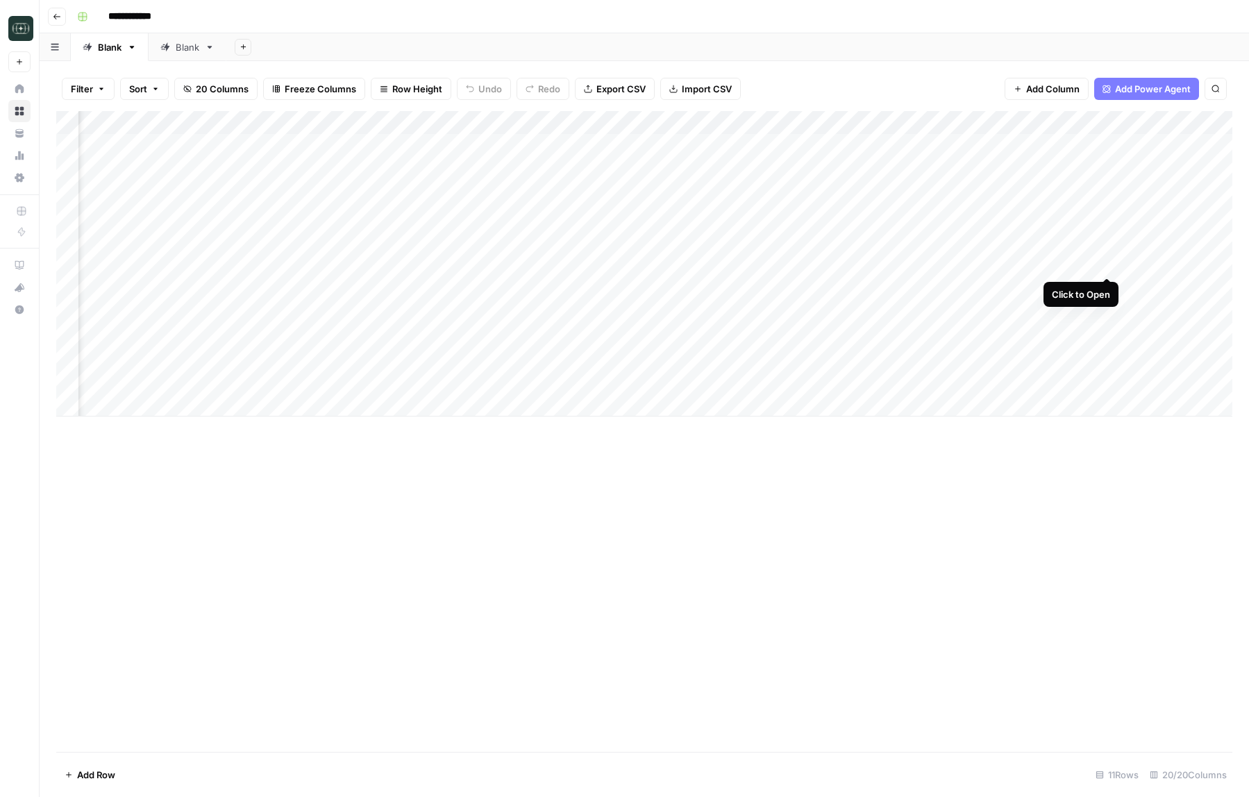
click at [1108, 265] on div "Add Column" at bounding box center [644, 263] width 1176 height 305
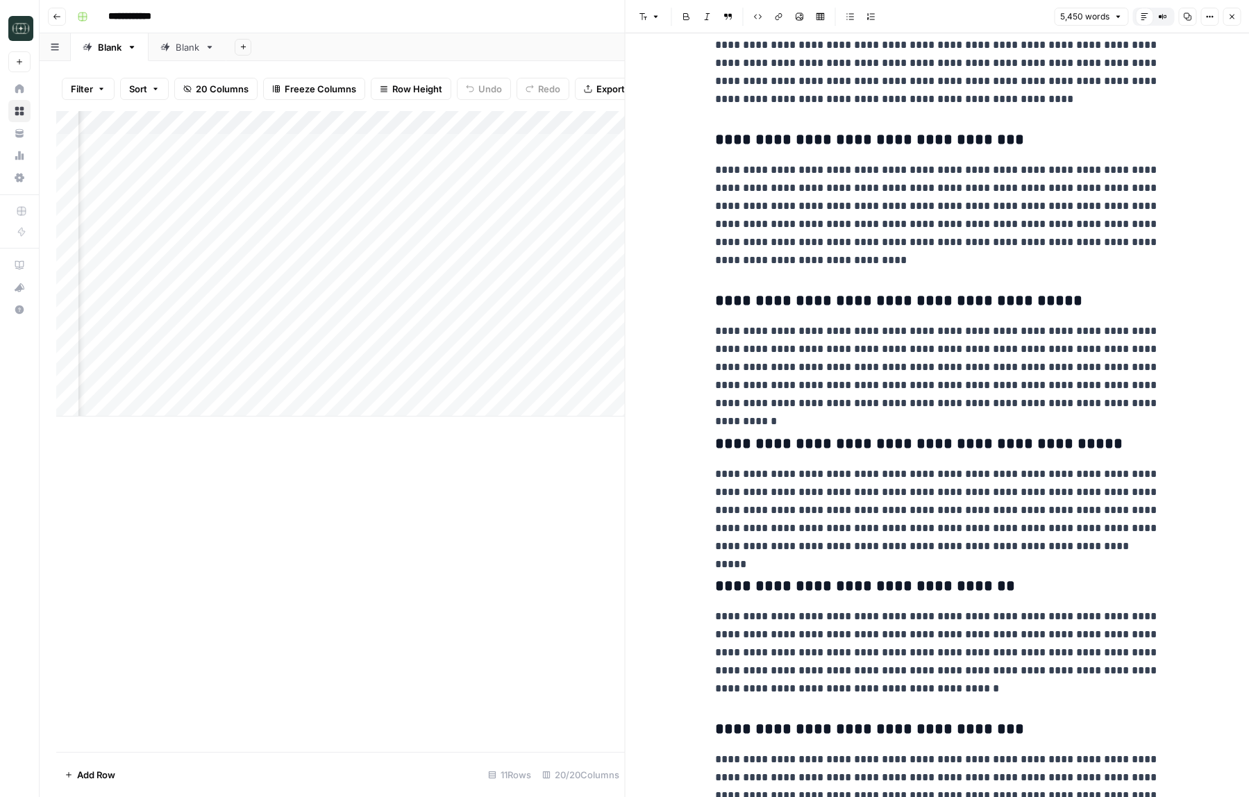
scroll to position [1930, 0]
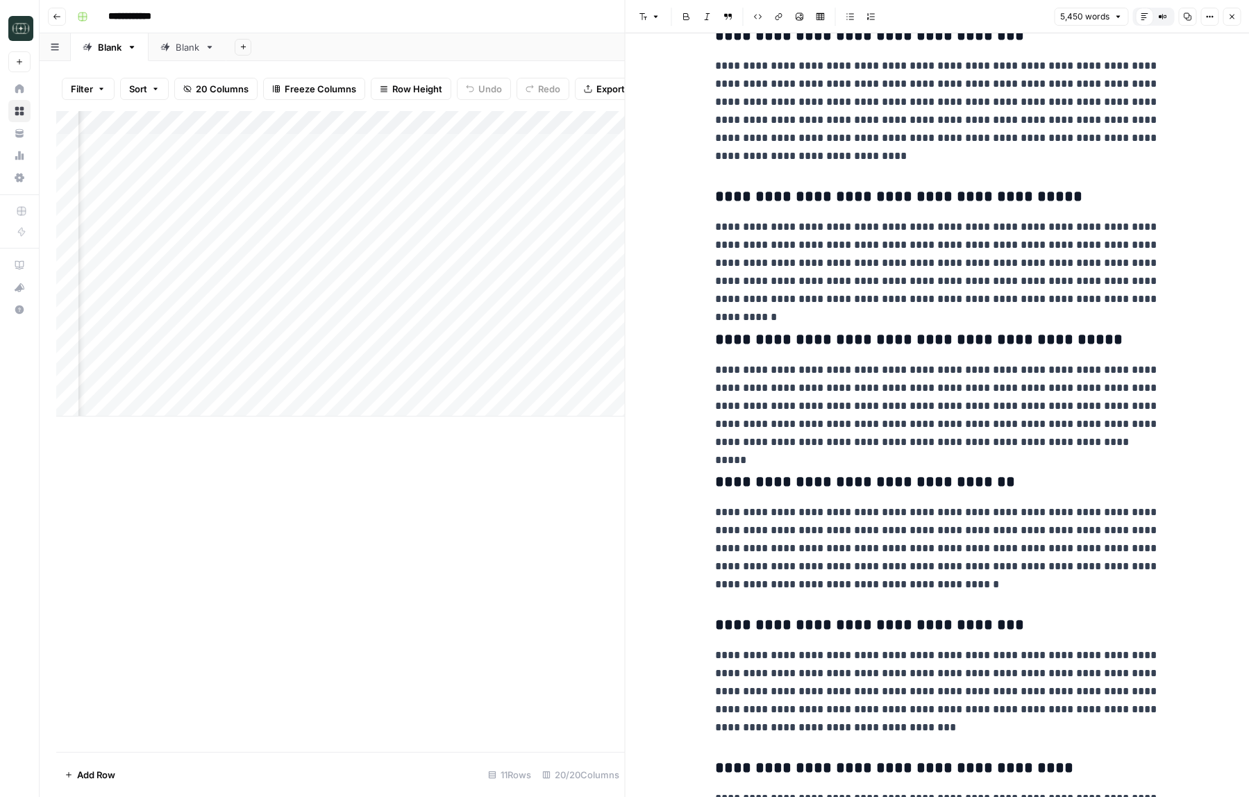
click at [1230, 21] on button "Close" at bounding box center [1232, 17] width 18 height 18
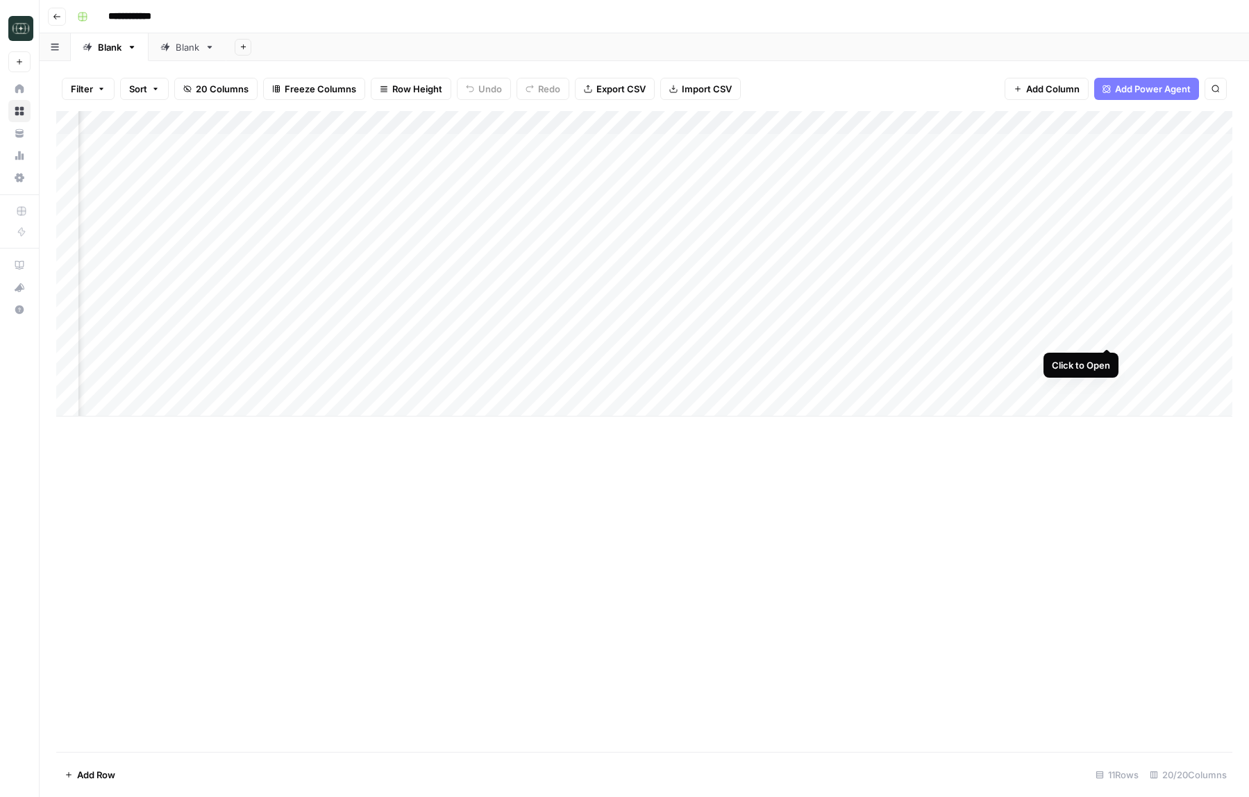
click at [1105, 335] on div "Add Column" at bounding box center [644, 263] width 1176 height 305
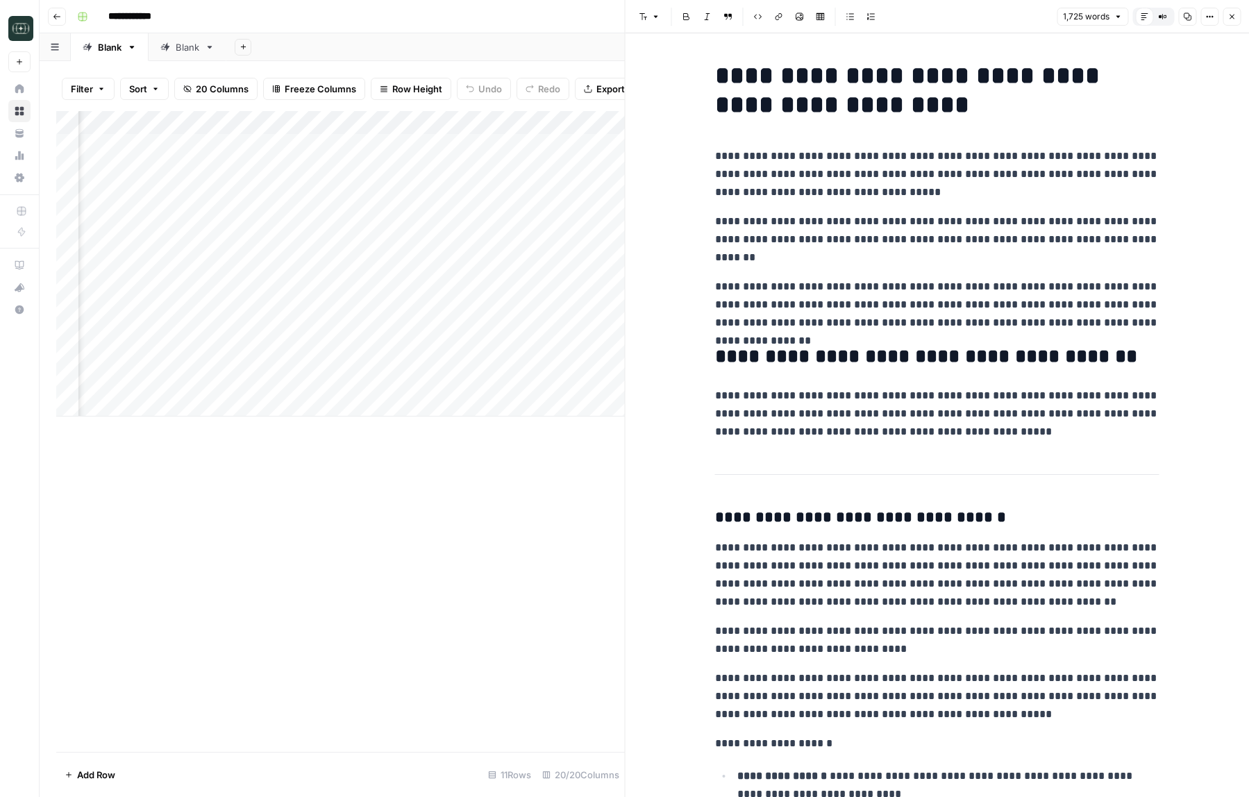
click at [1230, 14] on icon "button" at bounding box center [1231, 16] width 8 height 8
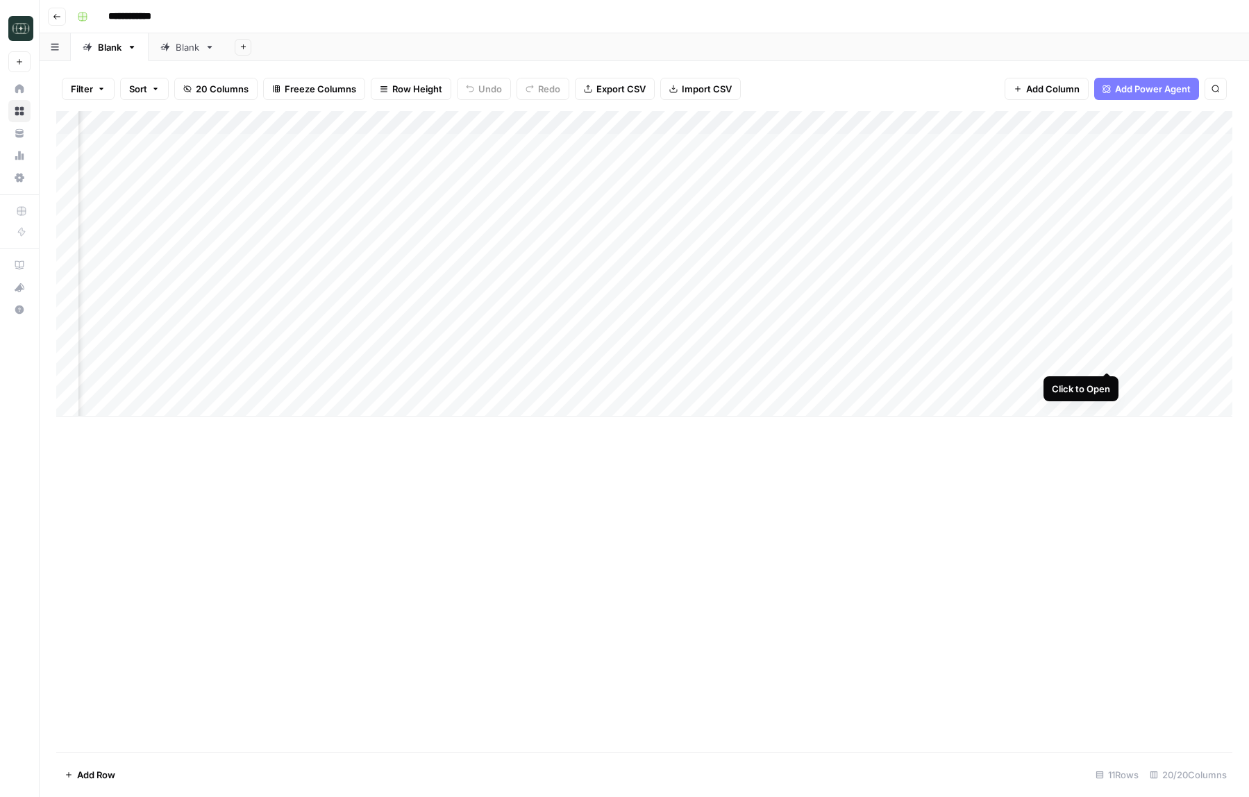
click at [1109, 359] on div "Add Column" at bounding box center [644, 263] width 1176 height 305
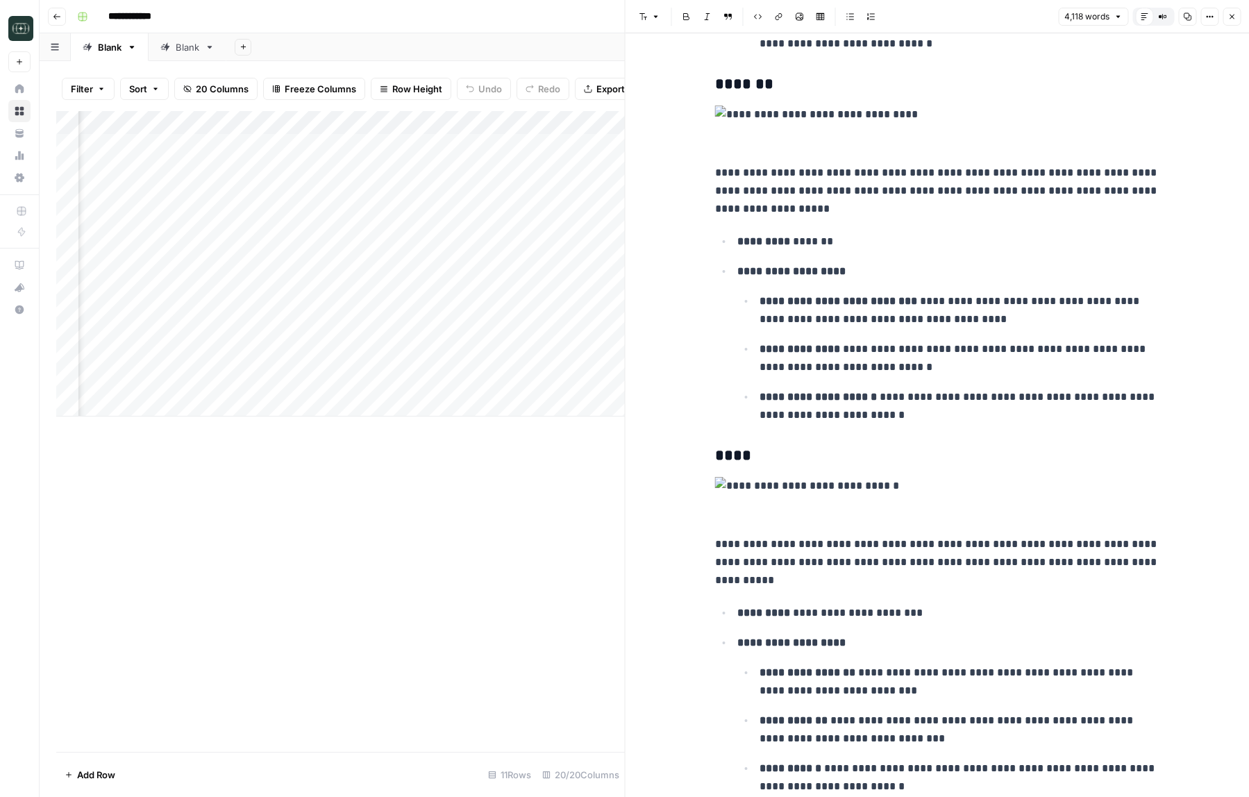
scroll to position [1831, 0]
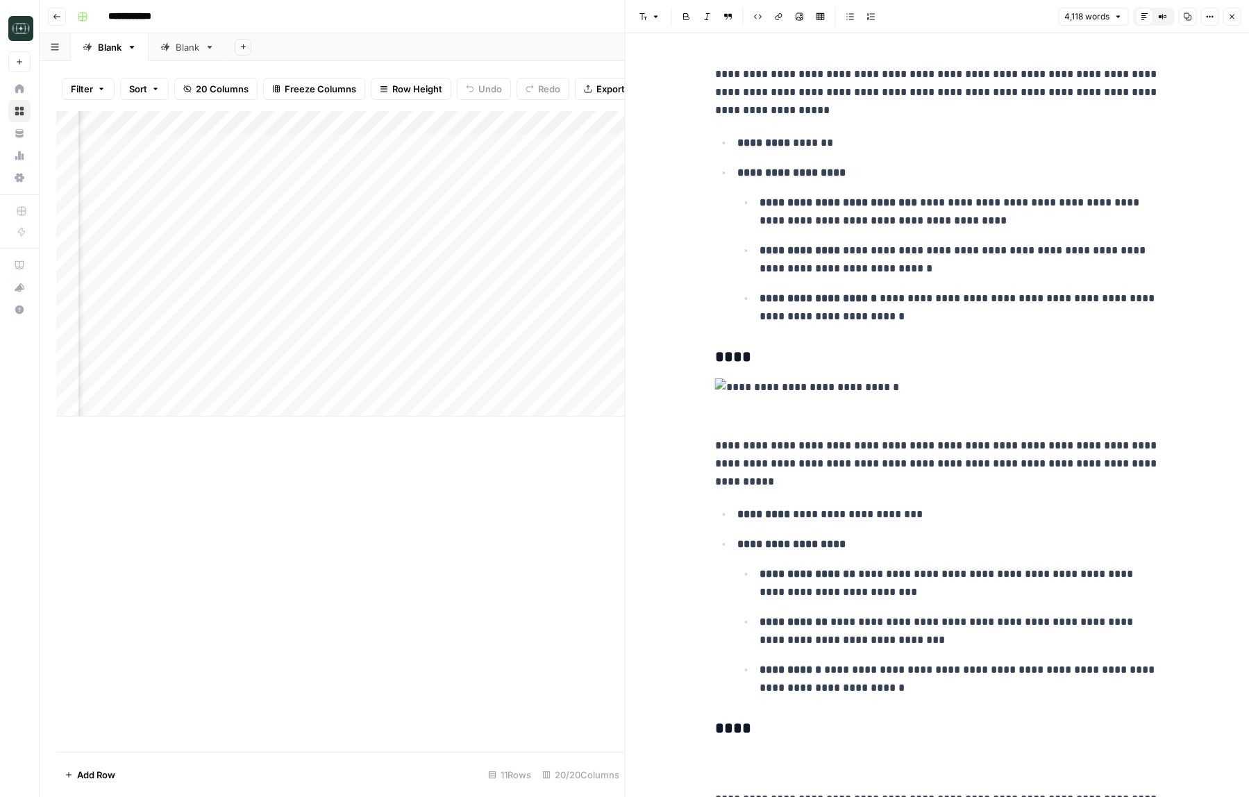
click at [1232, 19] on icon "button" at bounding box center [1231, 16] width 8 height 8
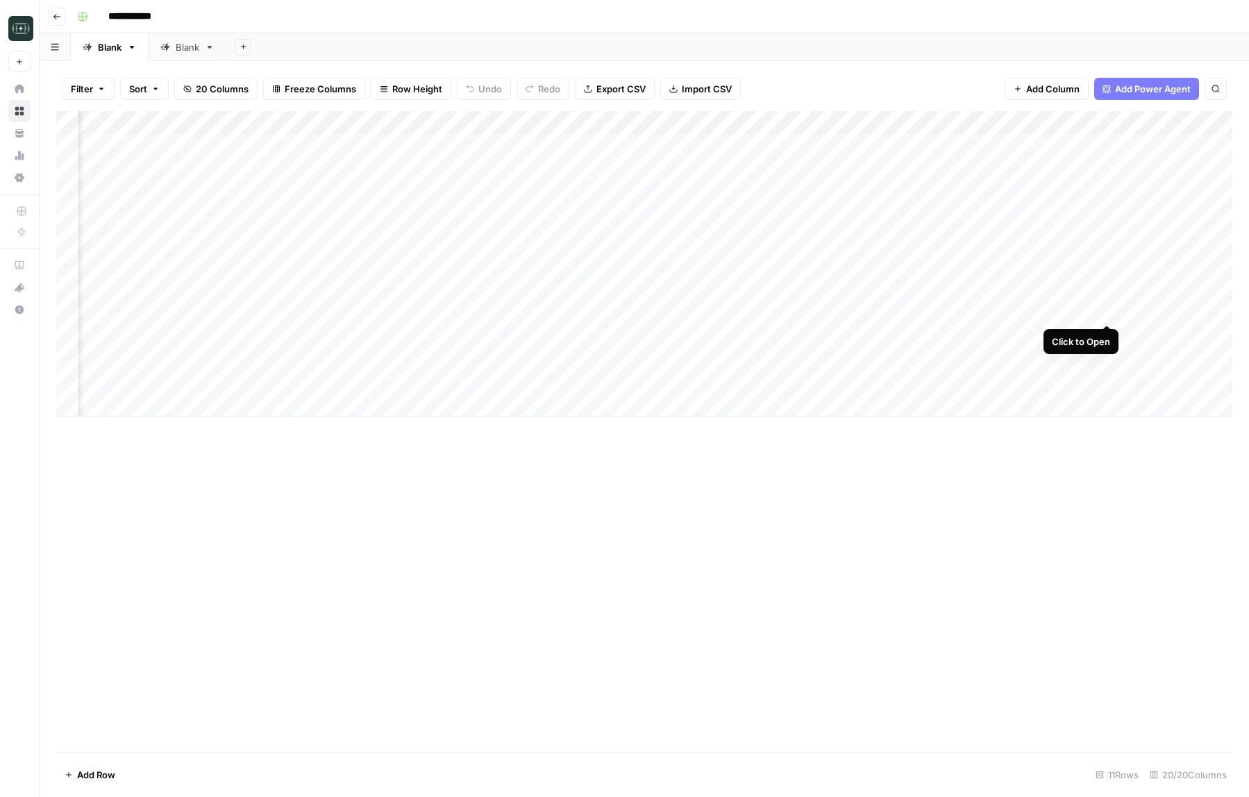
click at [1107, 310] on div "Add Column" at bounding box center [644, 263] width 1176 height 305
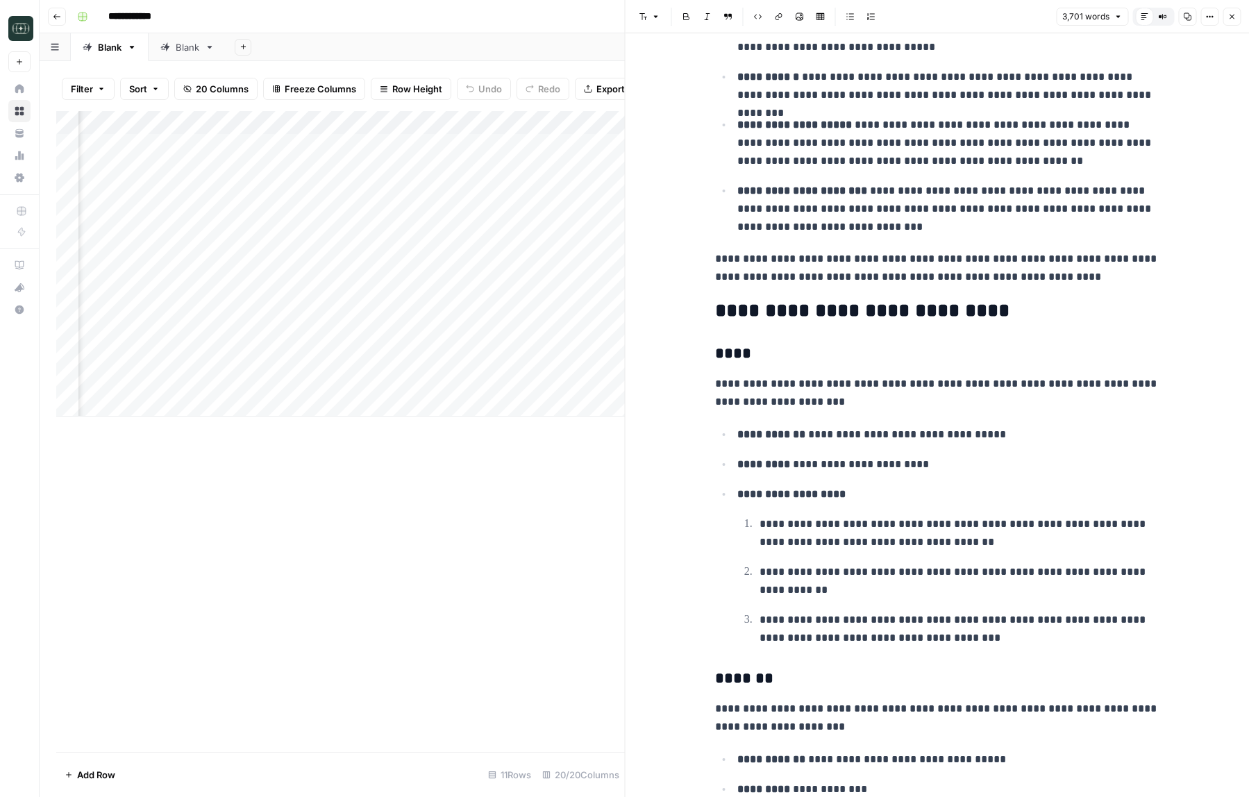
scroll to position [653, 0]
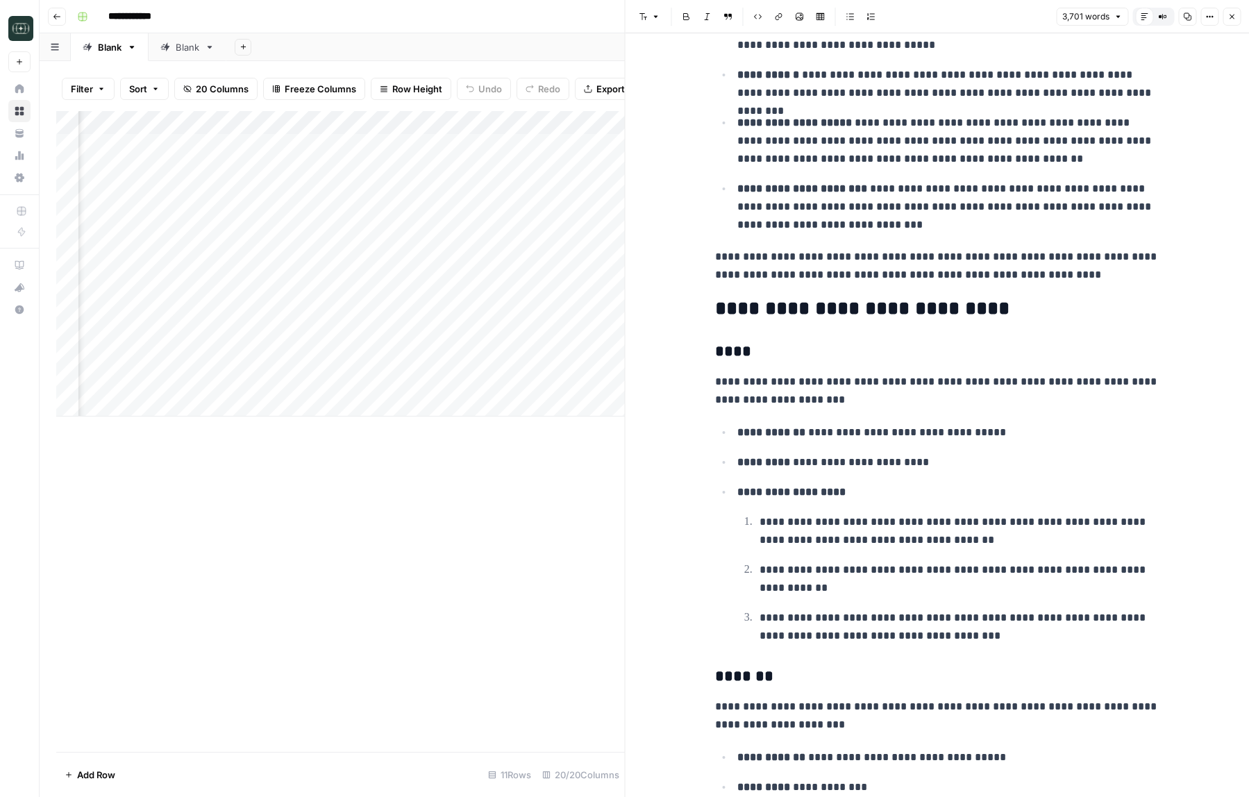
click at [1107, 310] on h2 "**********" at bounding box center [937, 309] width 444 height 22
click at [1191, 17] on icon "button" at bounding box center [1187, 16] width 8 height 8
click at [876, 123] on p "**********" at bounding box center [948, 141] width 422 height 54
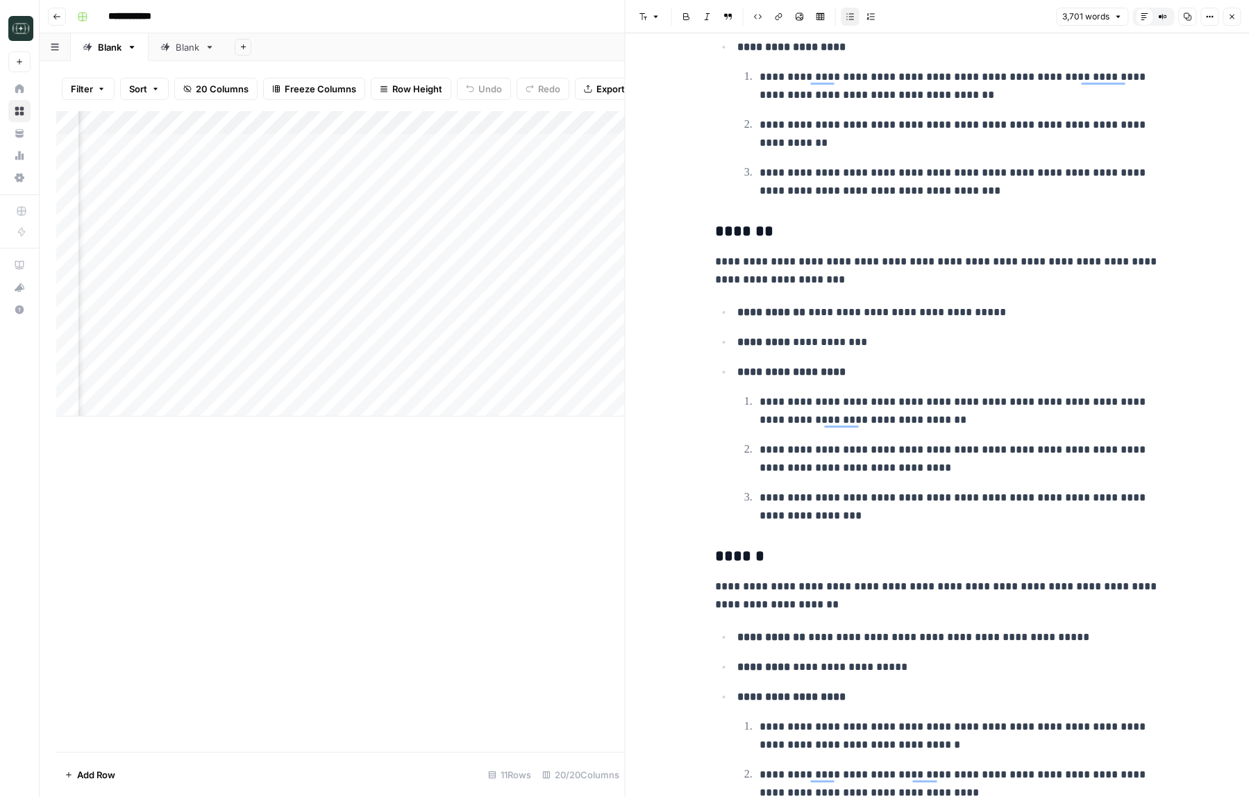
scroll to position [1588, 0]
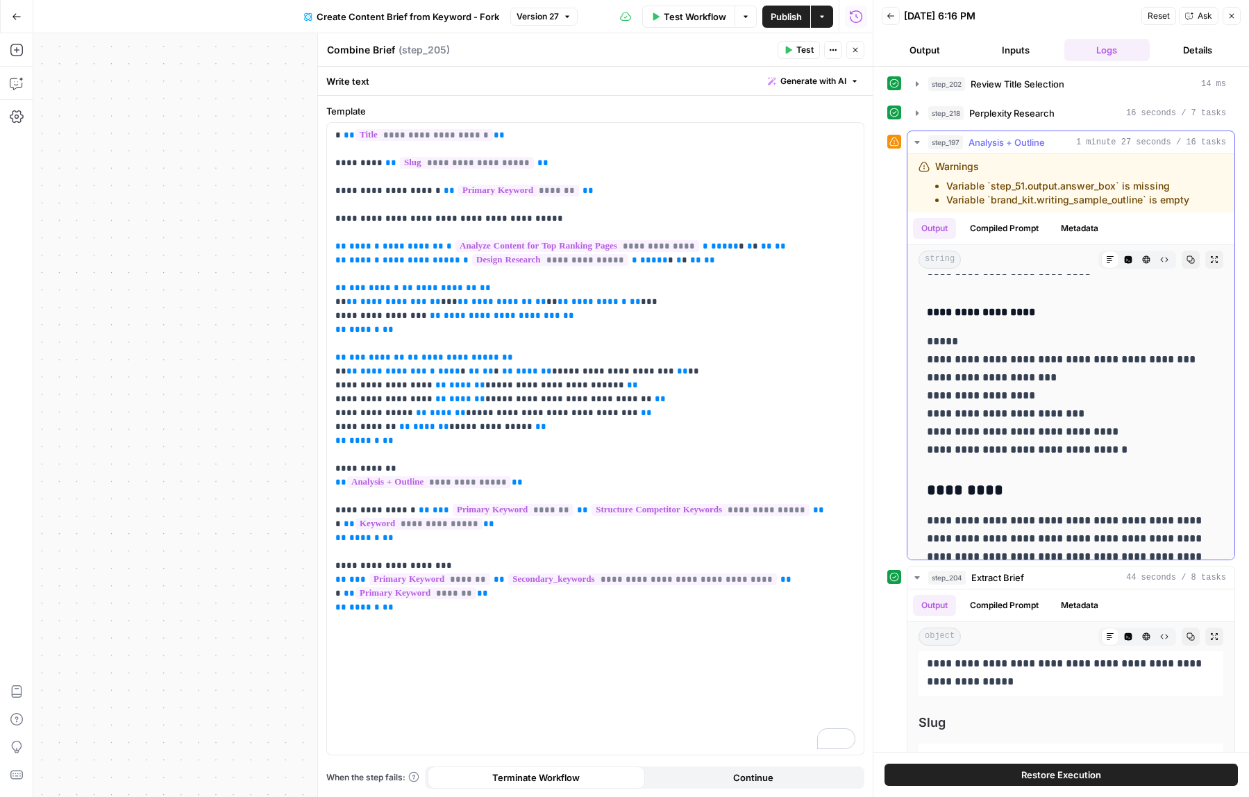
scroll to position [10152, 0]
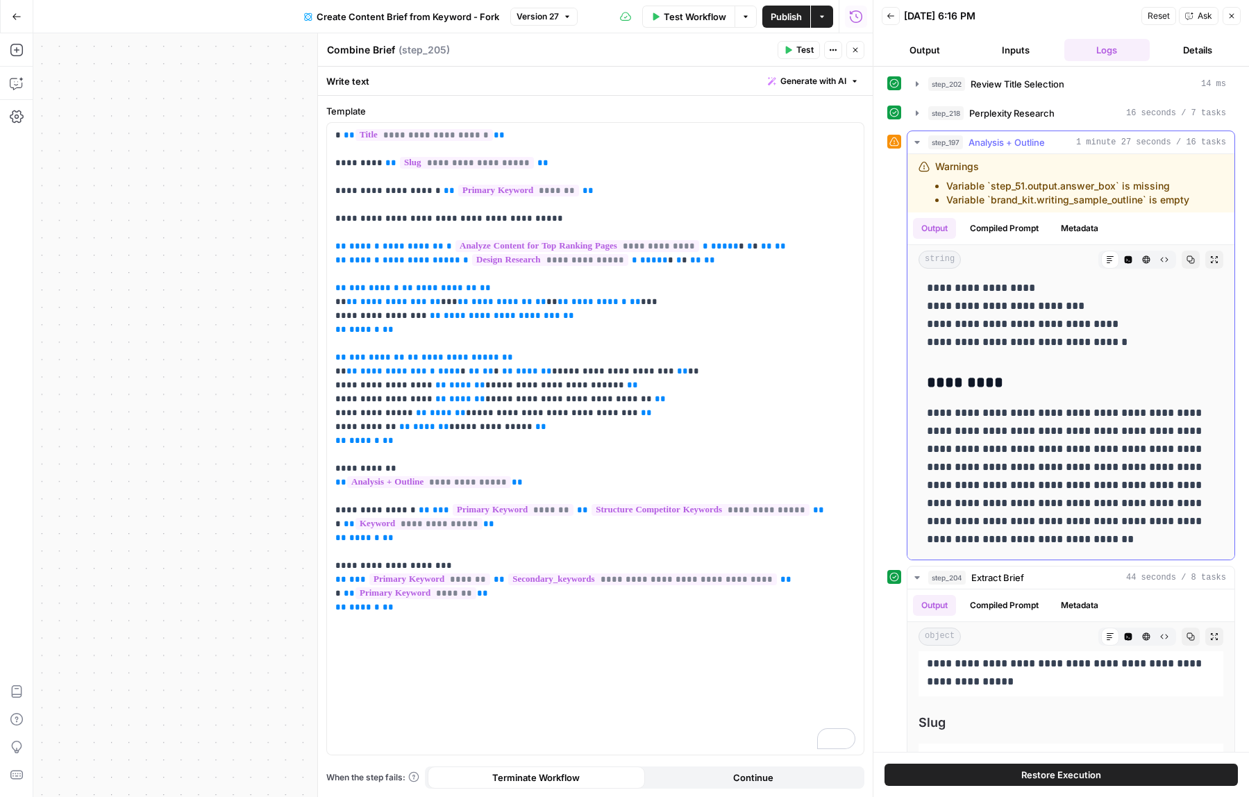
click at [914, 144] on icon "button" at bounding box center [917, 142] width 11 height 11
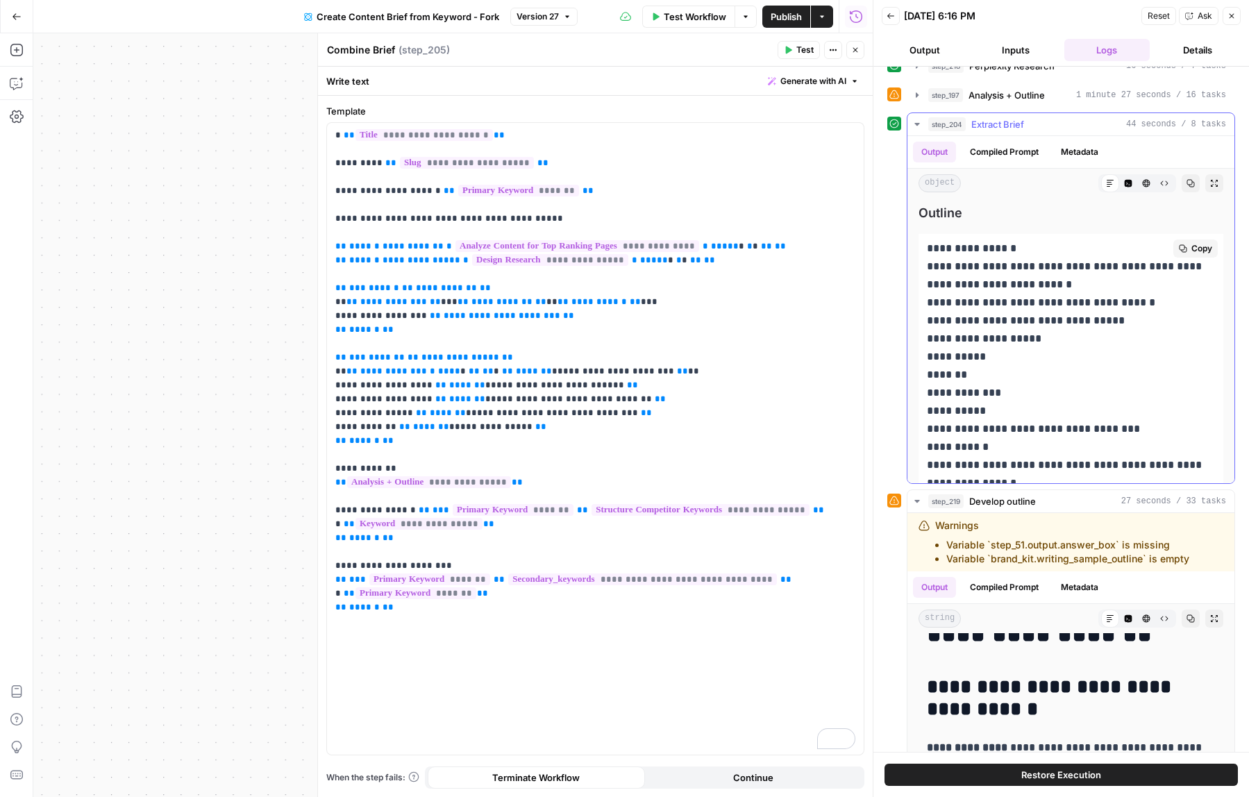
scroll to position [197, 0]
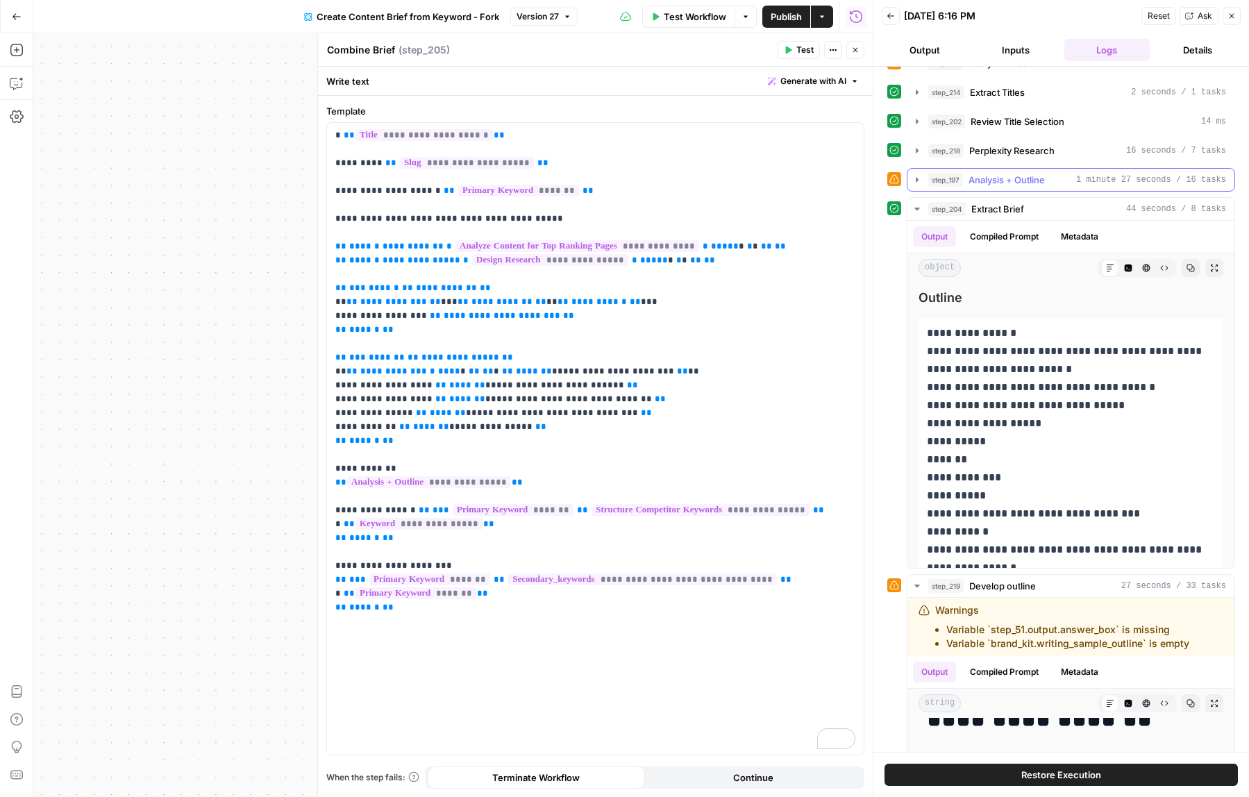
click at [991, 185] on span "Analysis + Outline" at bounding box center [1006, 180] width 76 height 14
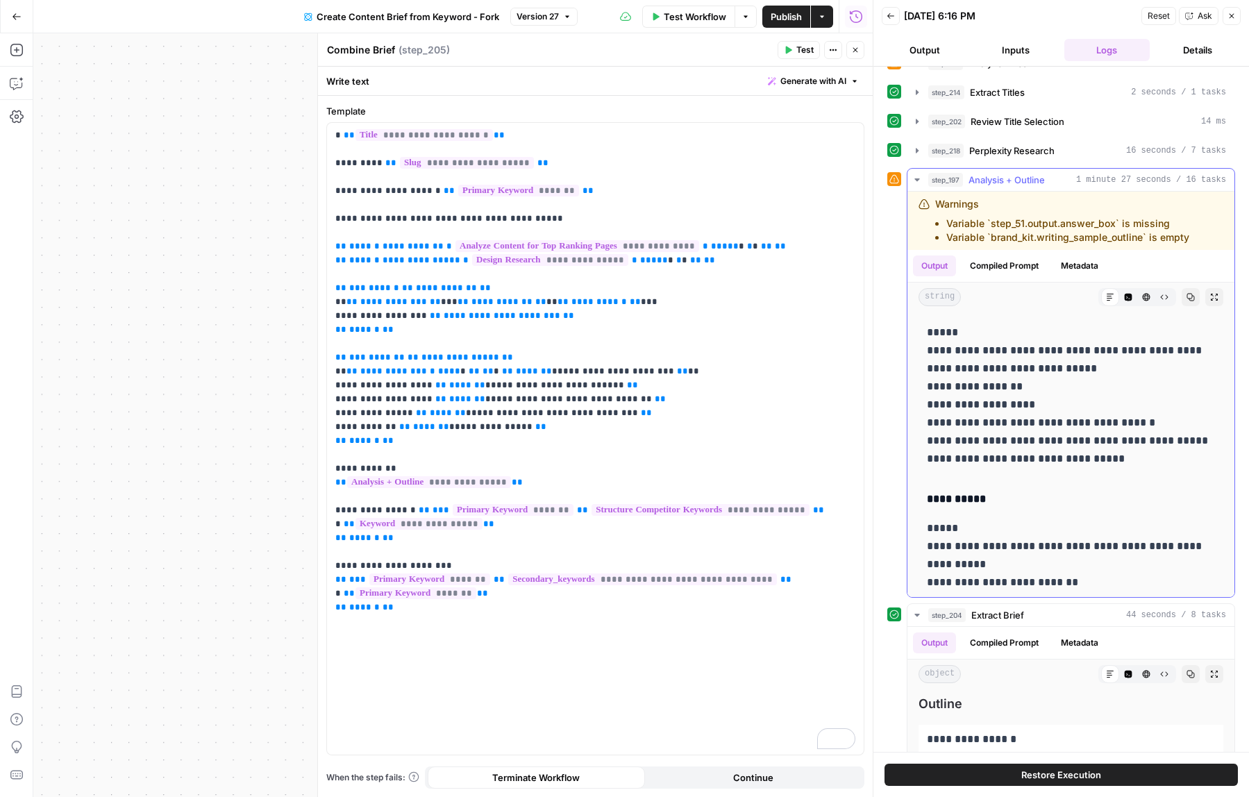
scroll to position [0, 0]
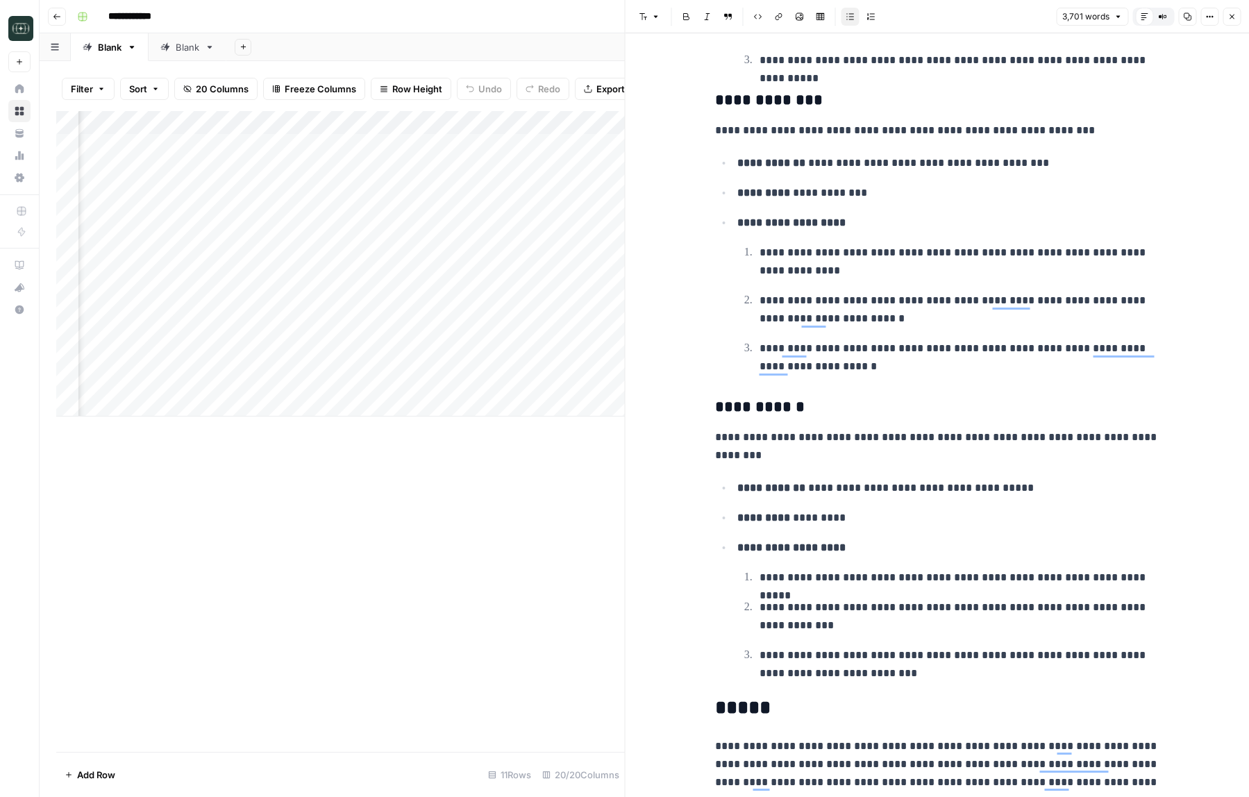
scroll to position [14715, 0]
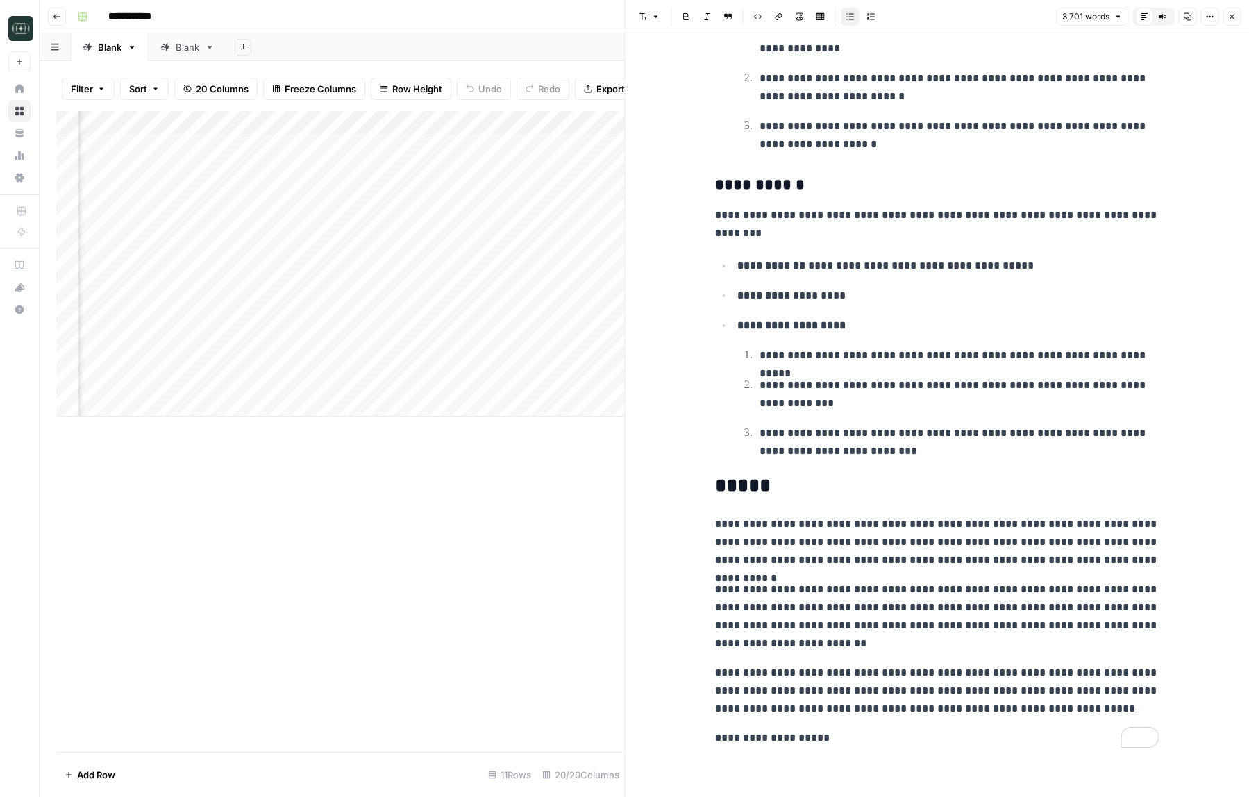
click at [1234, 22] on button "Close" at bounding box center [1232, 17] width 18 height 18
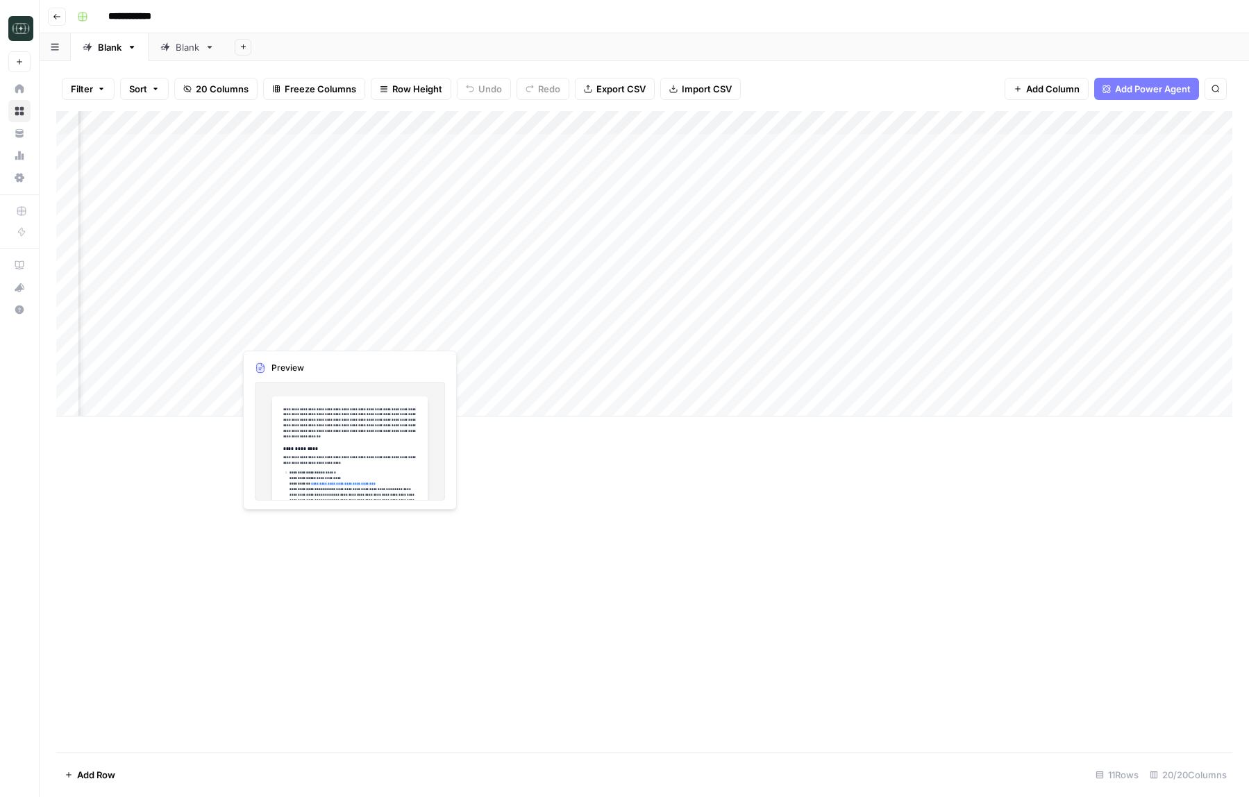
scroll to position [0, 321]
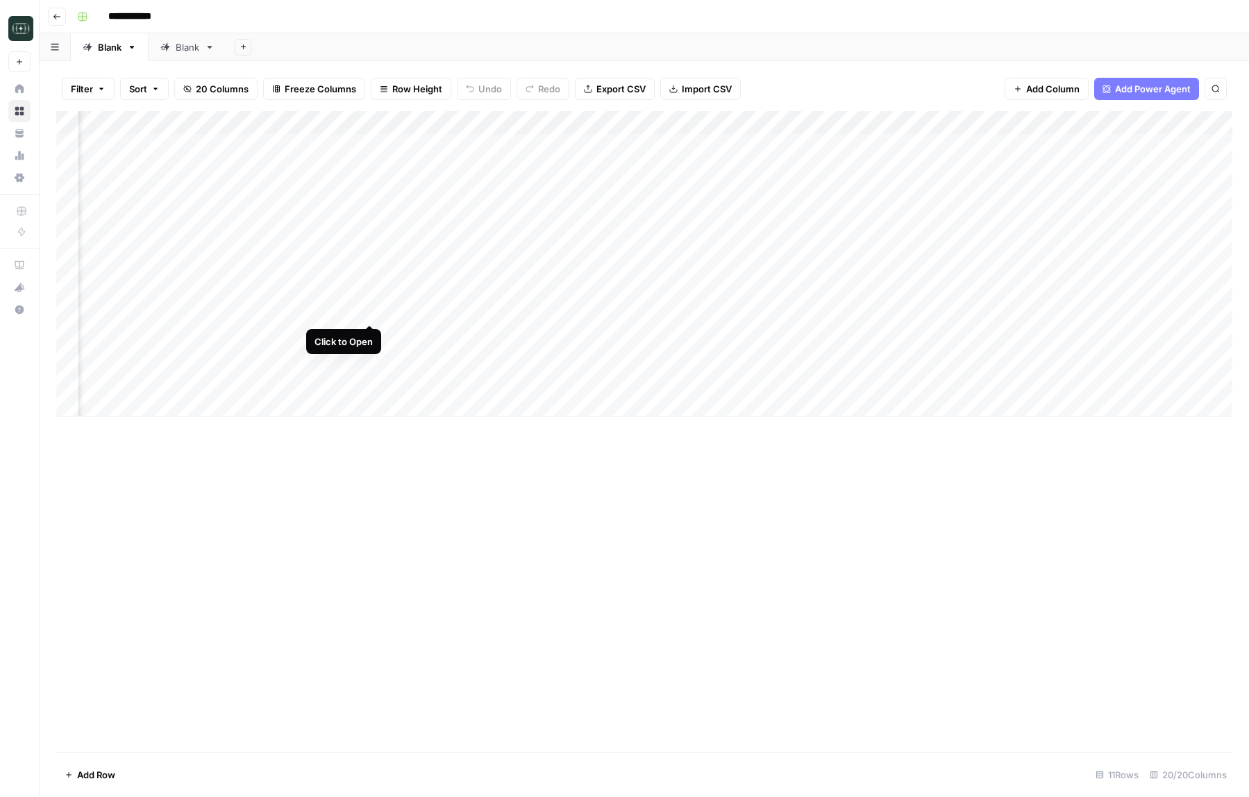
click at [370, 312] on div "Add Column" at bounding box center [644, 263] width 1176 height 305
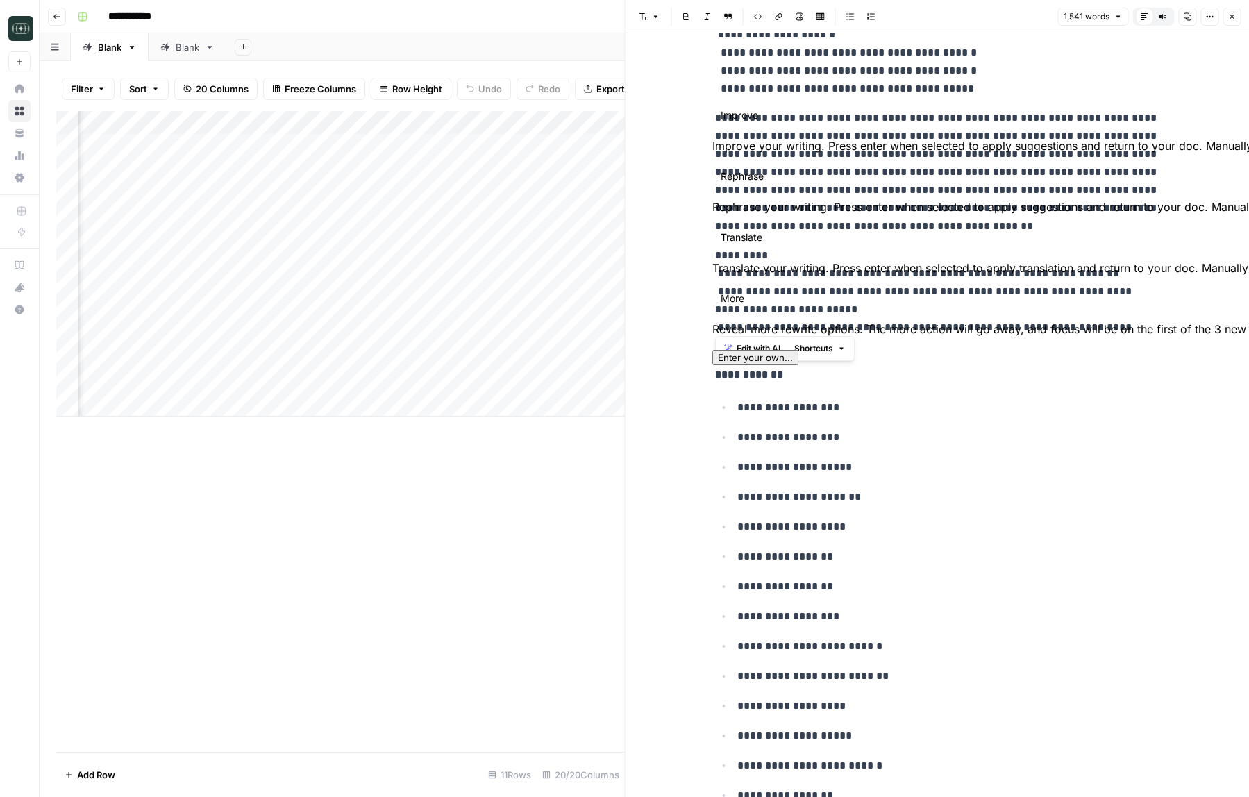
drag, startPoint x: 849, startPoint y: 732, endPoint x: 710, endPoint y: 378, distance: 380.6
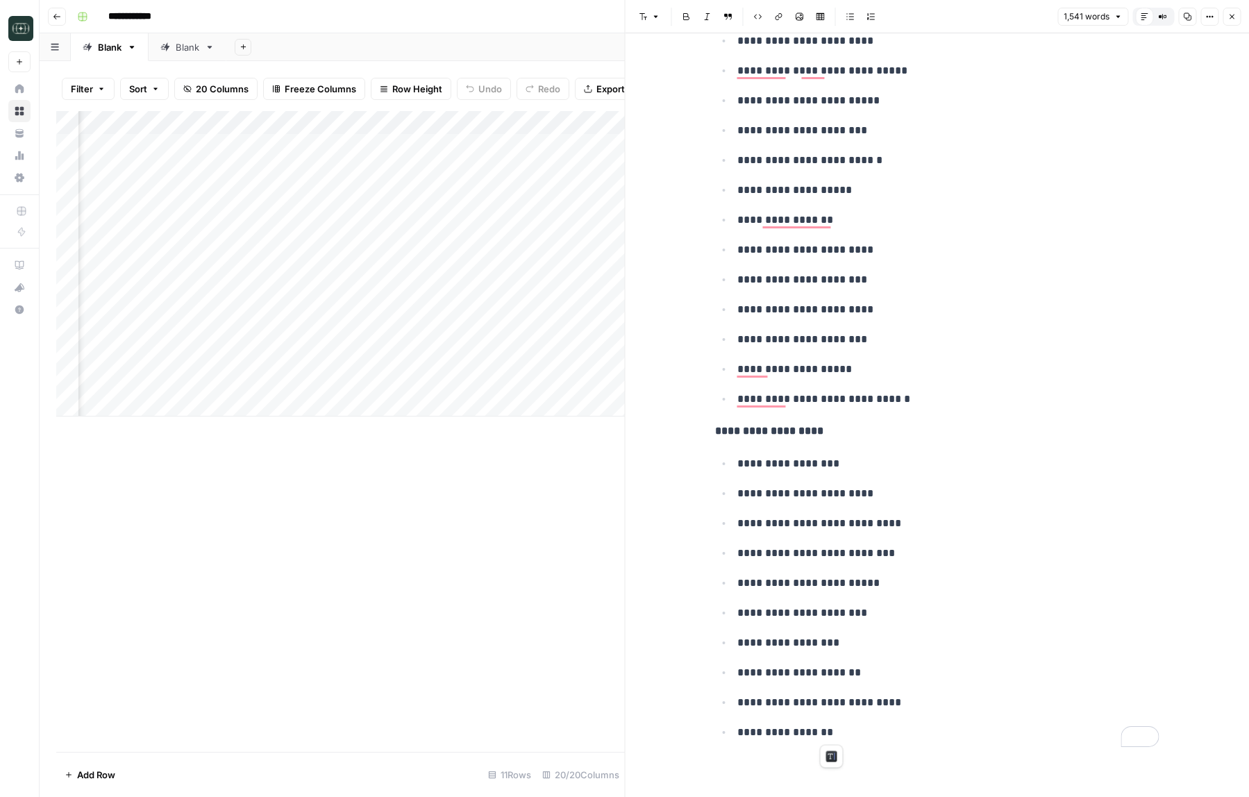
scroll to position [5634, 0]
click at [1238, 19] on button "Close" at bounding box center [1232, 17] width 18 height 18
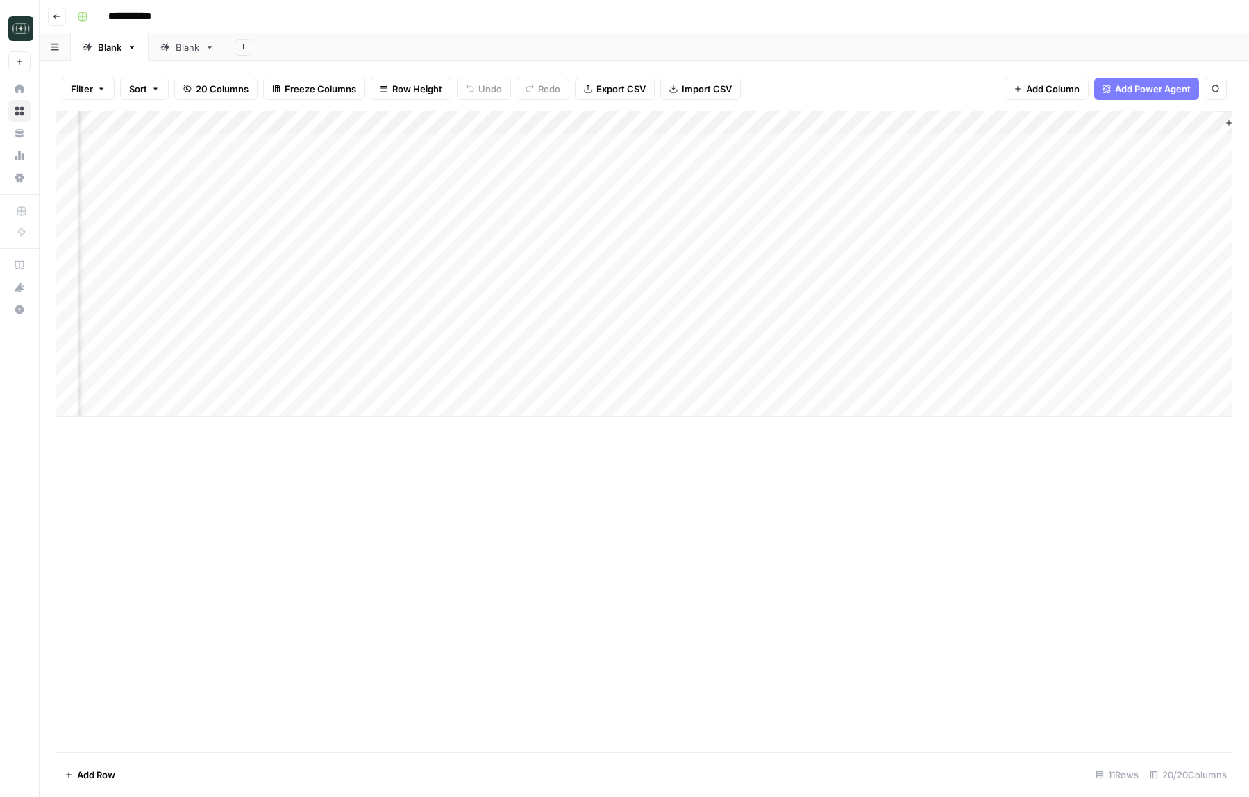
scroll to position [0, 1423]
click at [1203, 121] on span "Add Column" at bounding box center [1200, 123] width 49 height 12
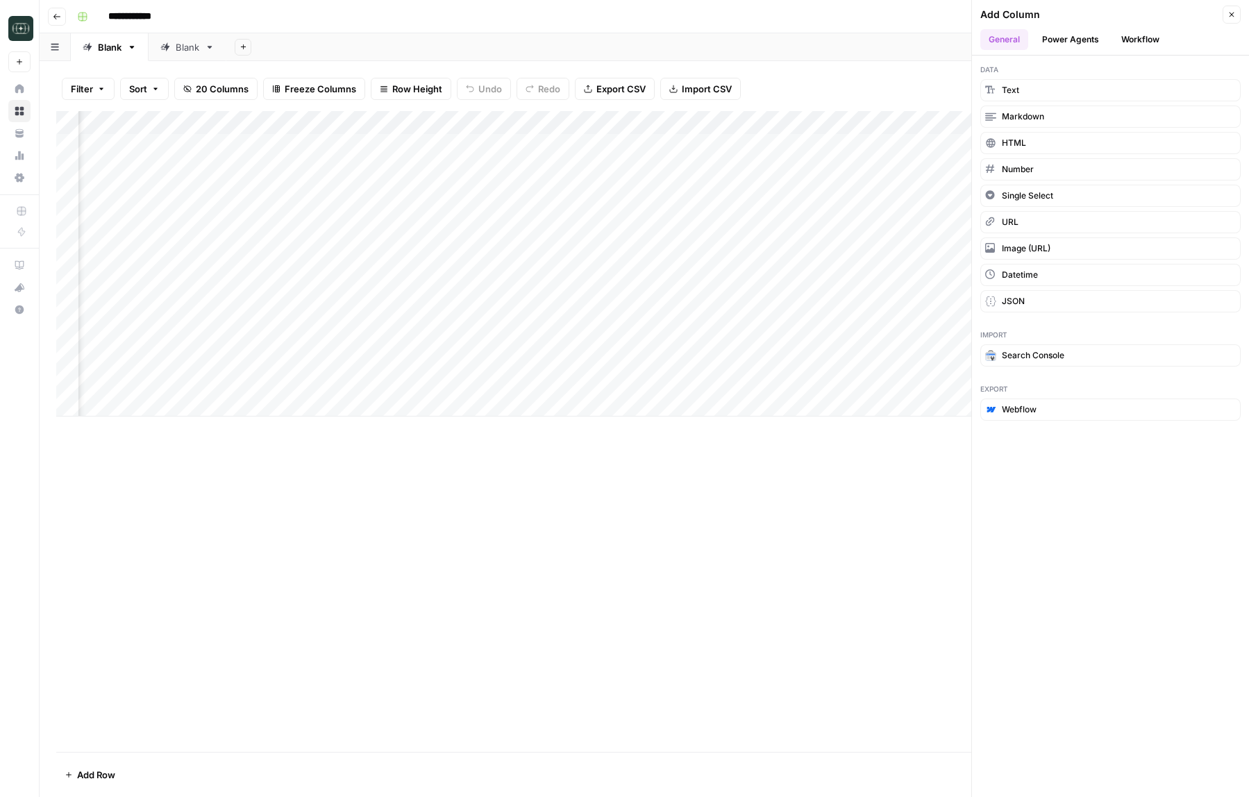
click at [1145, 44] on button "Workflow" at bounding box center [1140, 39] width 55 height 21
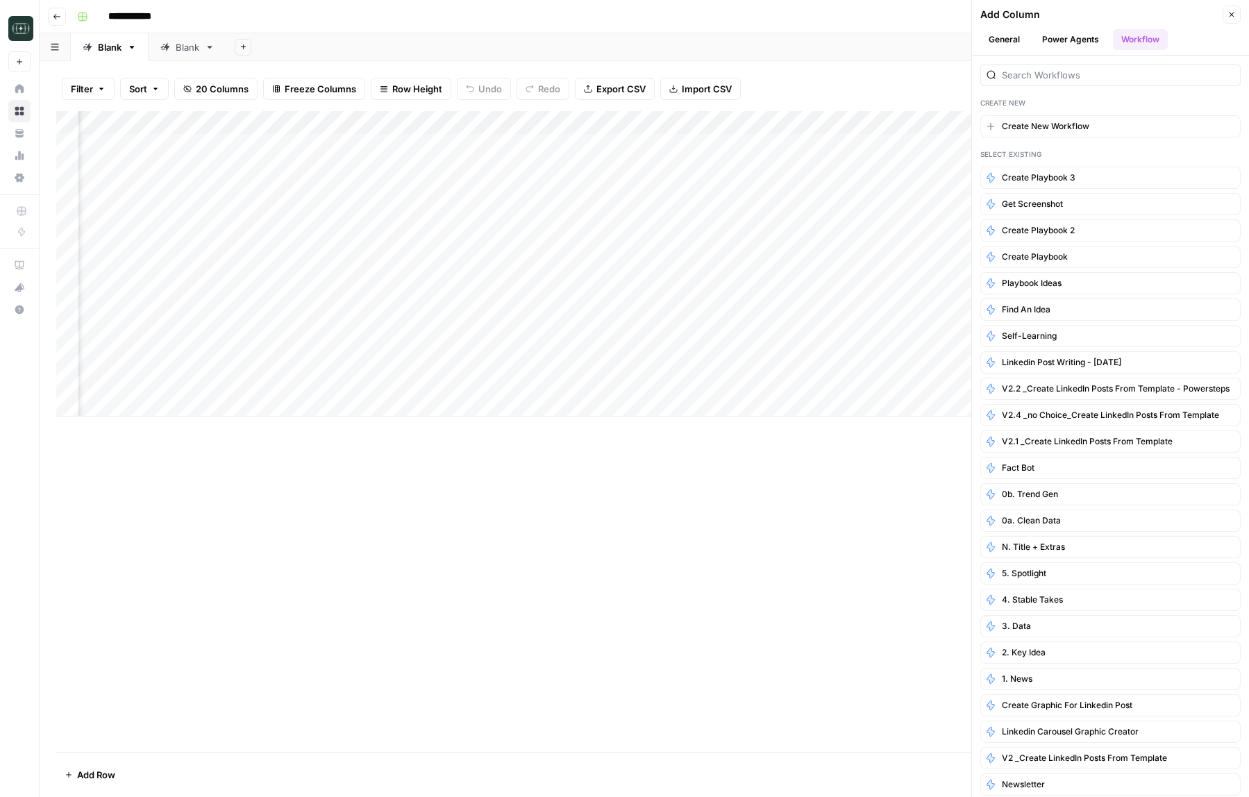
click at [1079, 44] on button "Power Agents" at bounding box center [1071, 39] width 74 height 21
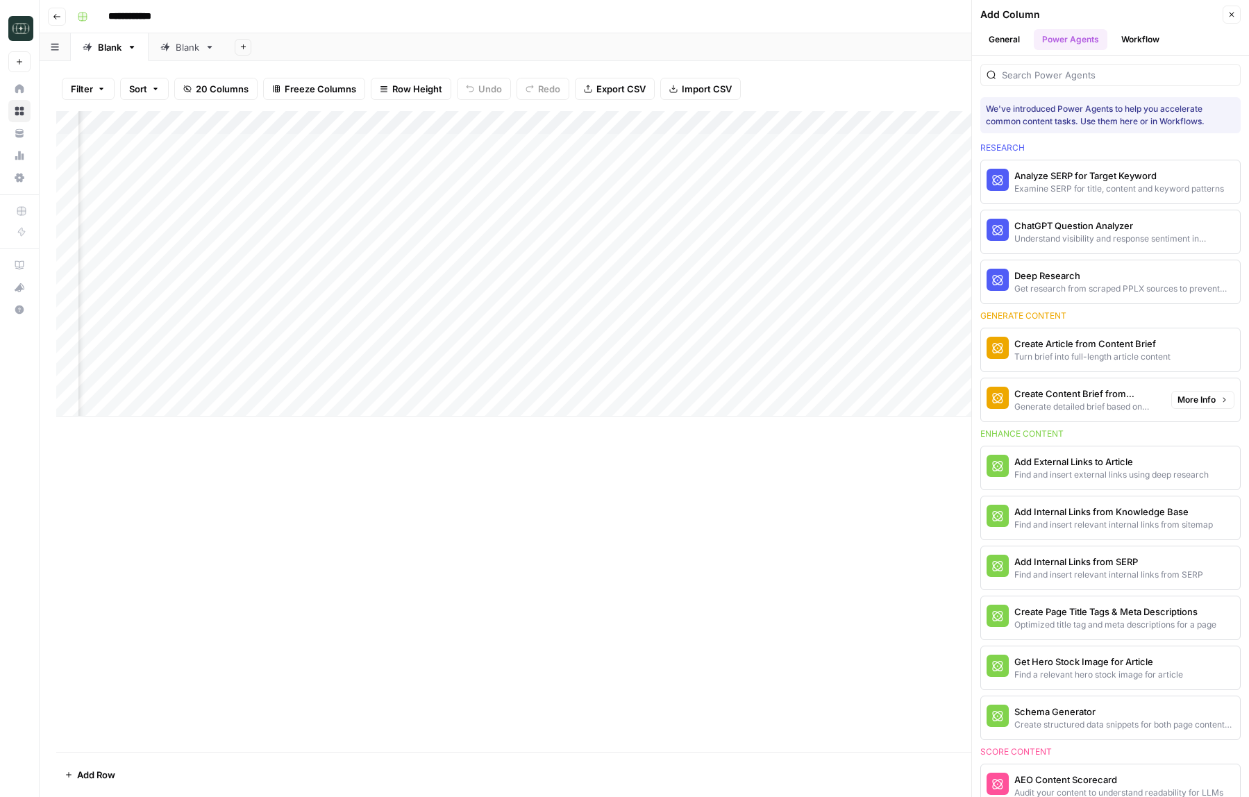
click at [1210, 397] on span "More Info" at bounding box center [1196, 400] width 38 height 12
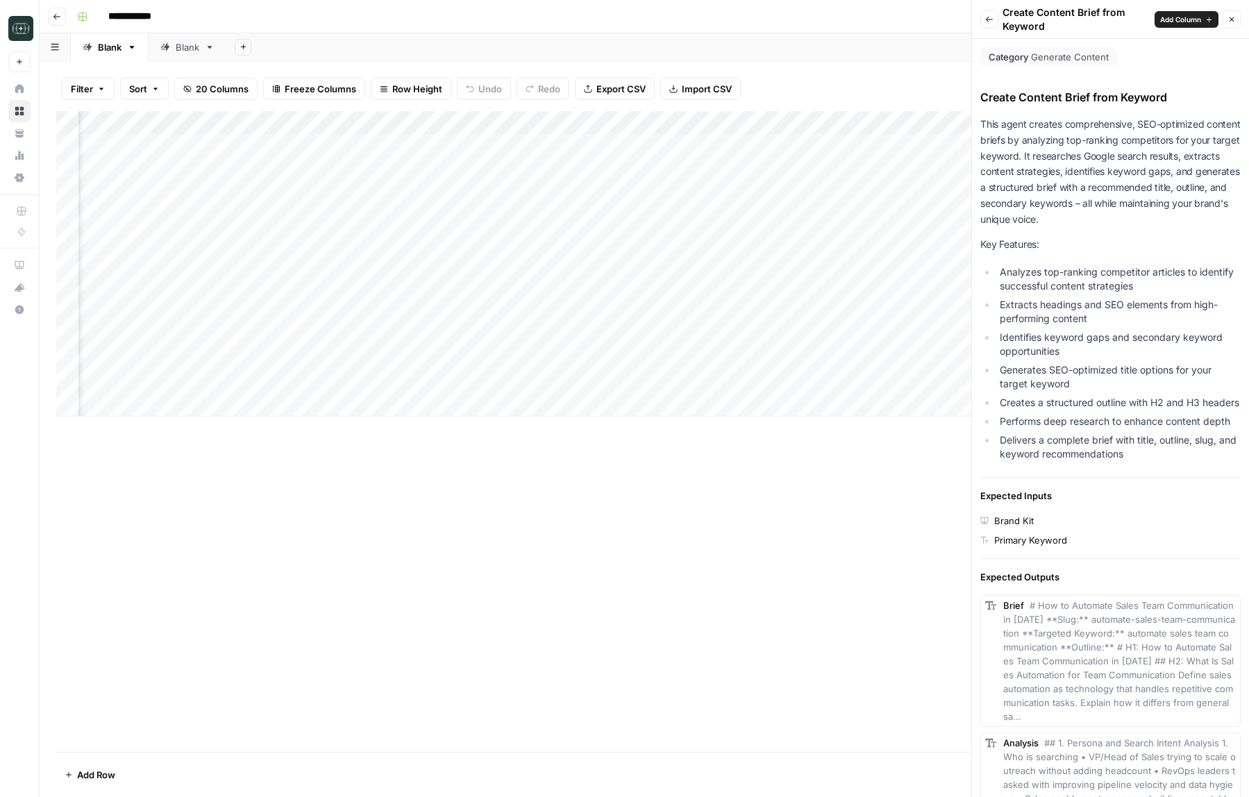
click at [1212, 24] on button "Add Column" at bounding box center [1187, 19] width 64 height 17
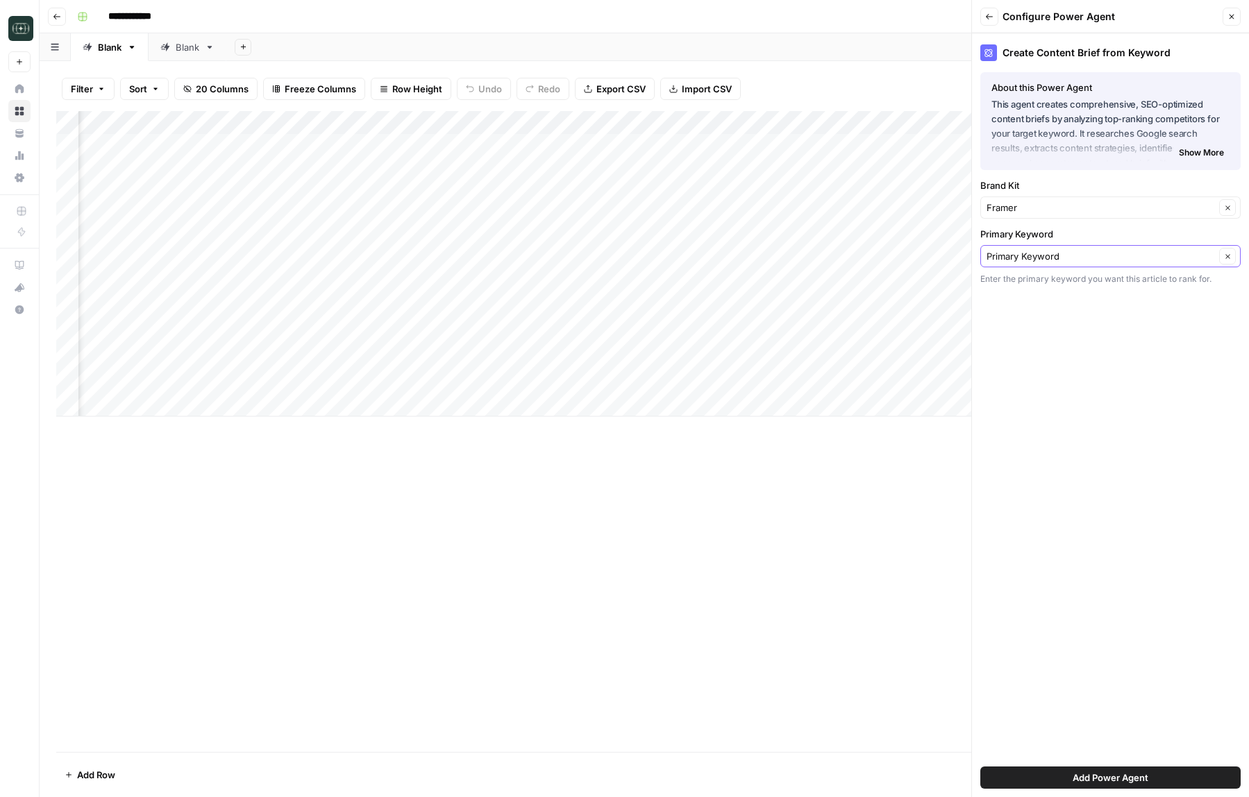
click at [1088, 257] on input "Primary Keyword" at bounding box center [1101, 256] width 228 height 14
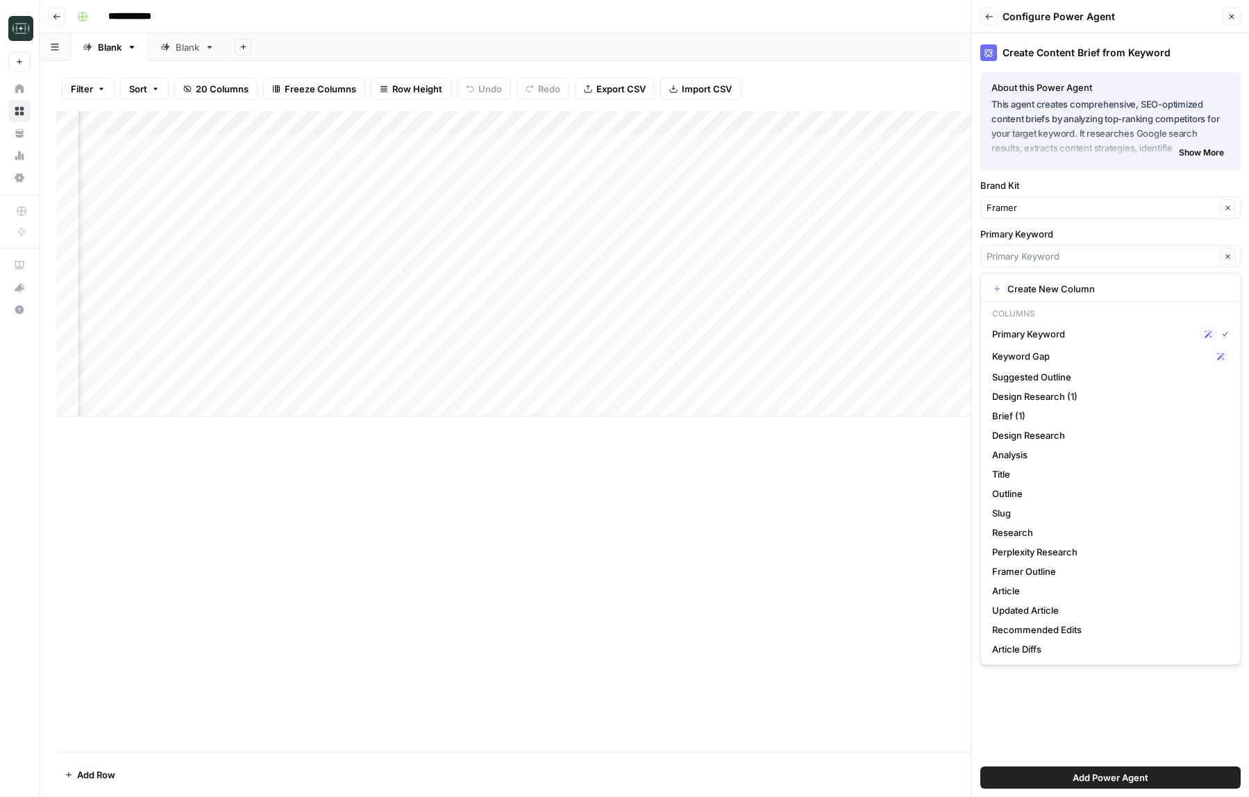
click at [1096, 227] on label "Primary Keyword" at bounding box center [1110, 234] width 260 height 14
click at [1096, 249] on input "Primary Keyword" at bounding box center [1101, 256] width 228 height 14
type input "Primary Keyword"
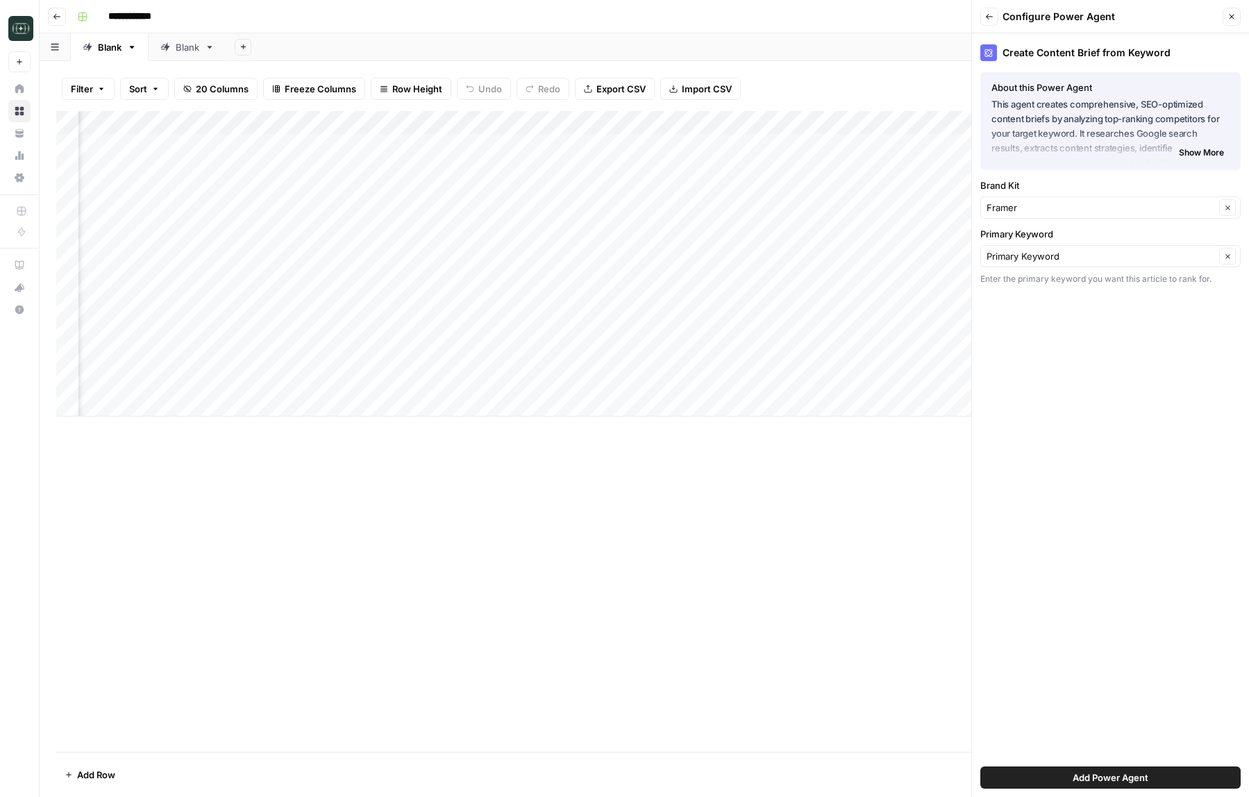
click at [1050, 760] on div "Add Power Agent" at bounding box center [1110, 777] width 260 height 39
click at [1050, 769] on button "Add Power Agent" at bounding box center [1110, 777] width 260 height 22
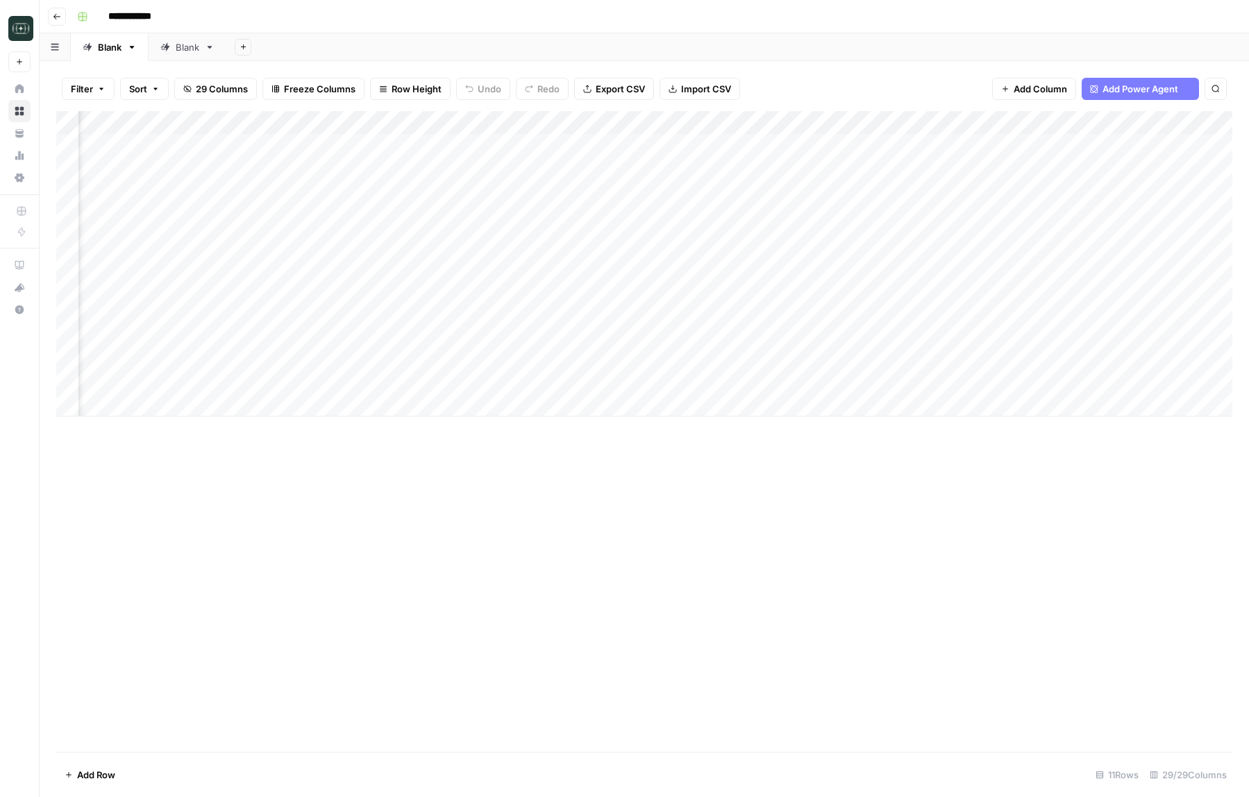
scroll to position [0, 1667]
click at [1100, 124] on div "Add Column" at bounding box center [644, 263] width 1176 height 305
click at [992, 259] on span "Fork Power Agent" at bounding box center [998, 259] width 121 height 14
click at [794, 591] on div "Add Column" at bounding box center [644, 431] width 1176 height 641
click at [946, 518] on div "Add Column" at bounding box center [644, 431] width 1176 height 641
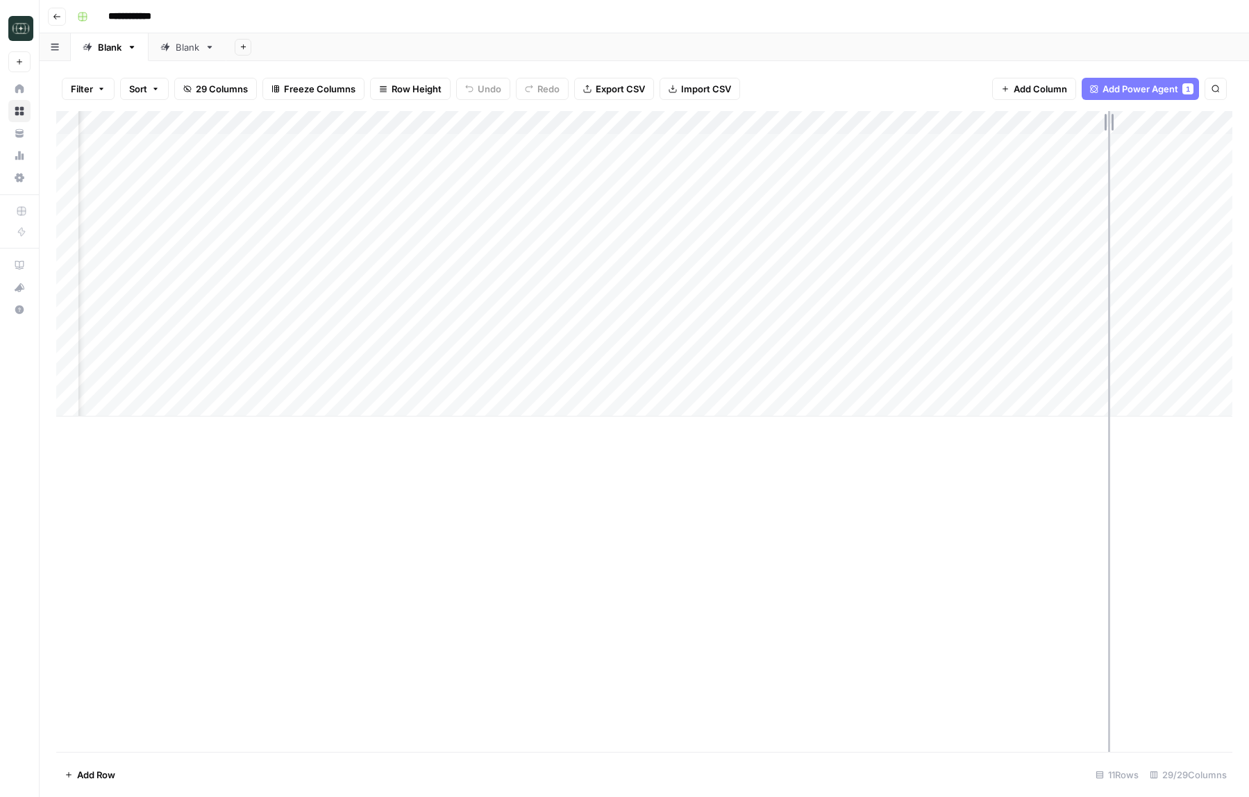
drag, startPoint x: 1166, startPoint y: 129, endPoint x: 1108, endPoint y: 129, distance: 57.6
click at [1108, 129] on div "Add Column" at bounding box center [644, 263] width 1176 height 305
drag, startPoint x: 1016, startPoint y: 120, endPoint x: 249, endPoint y: 134, distance: 766.6
click at [249, 134] on div "Add Column" at bounding box center [644, 263] width 1176 height 305
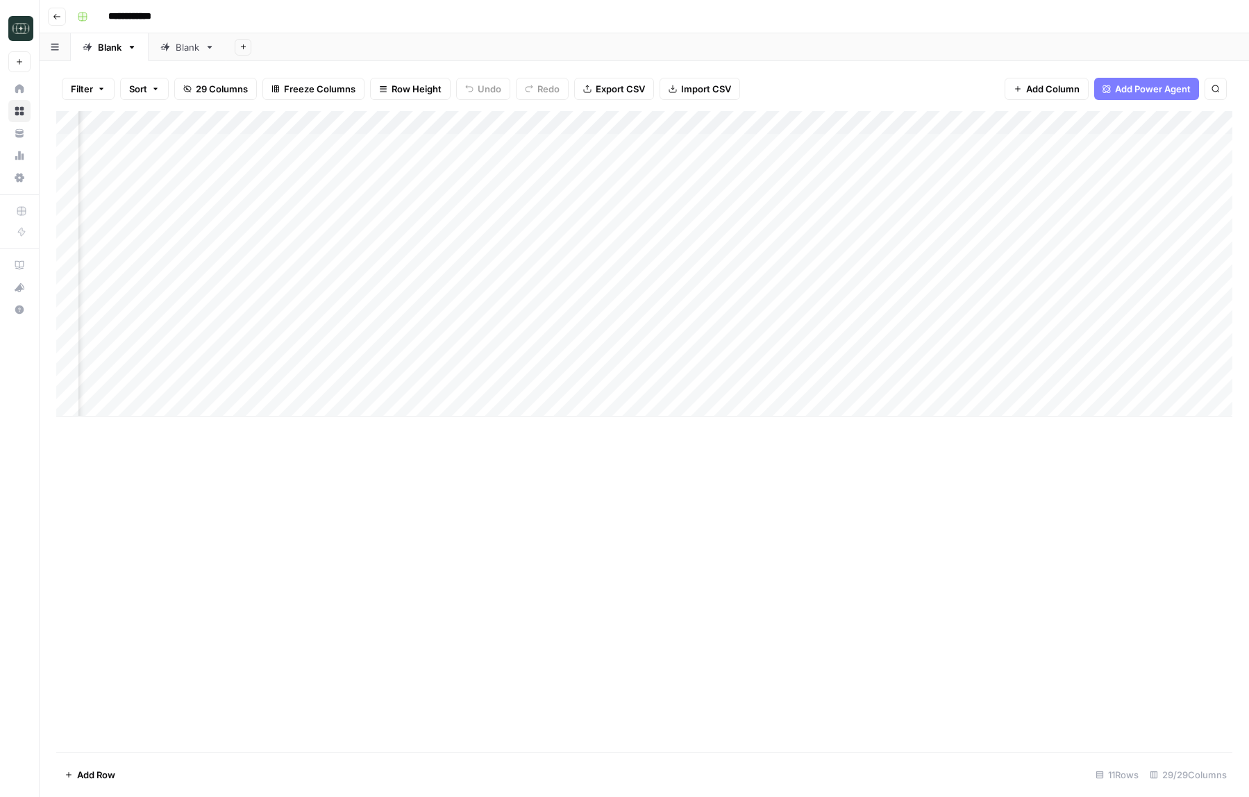
click at [879, 123] on div "Add Column" at bounding box center [644, 263] width 1176 height 305
click at [775, 236] on span "Configure Inputs" at bounding box center [799, 240] width 121 height 14
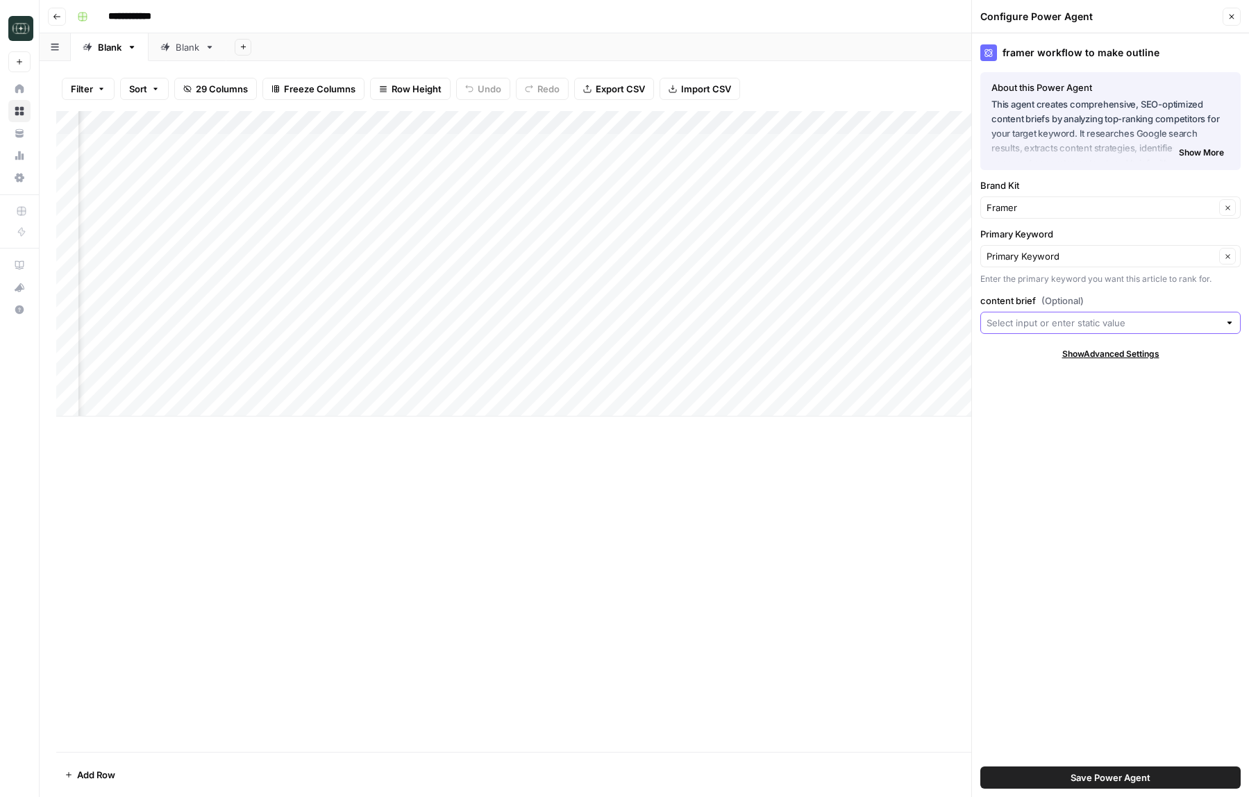
click at [1011, 326] on input "content brief (Optional)" at bounding box center [1103, 323] width 233 height 14
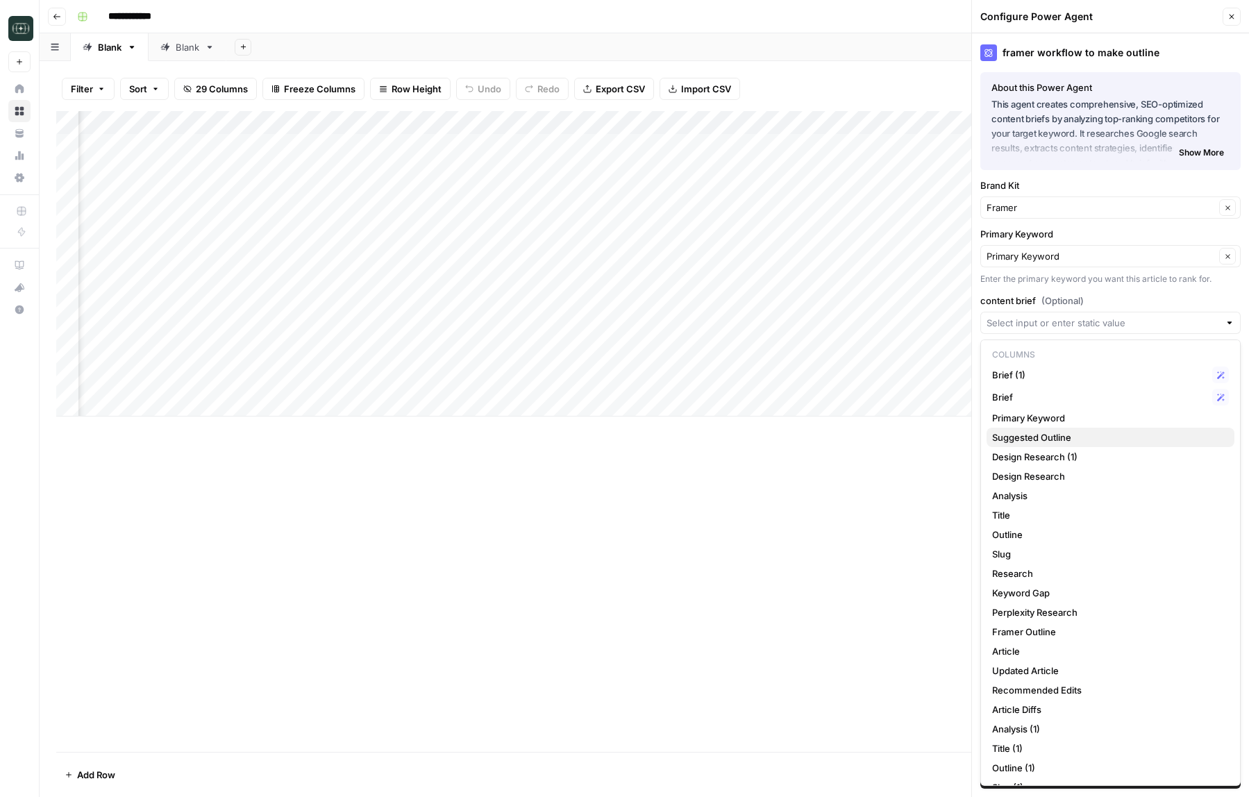
click at [1091, 440] on span "Suggested Outline" at bounding box center [1107, 437] width 231 height 14
type input "Suggested Outline"
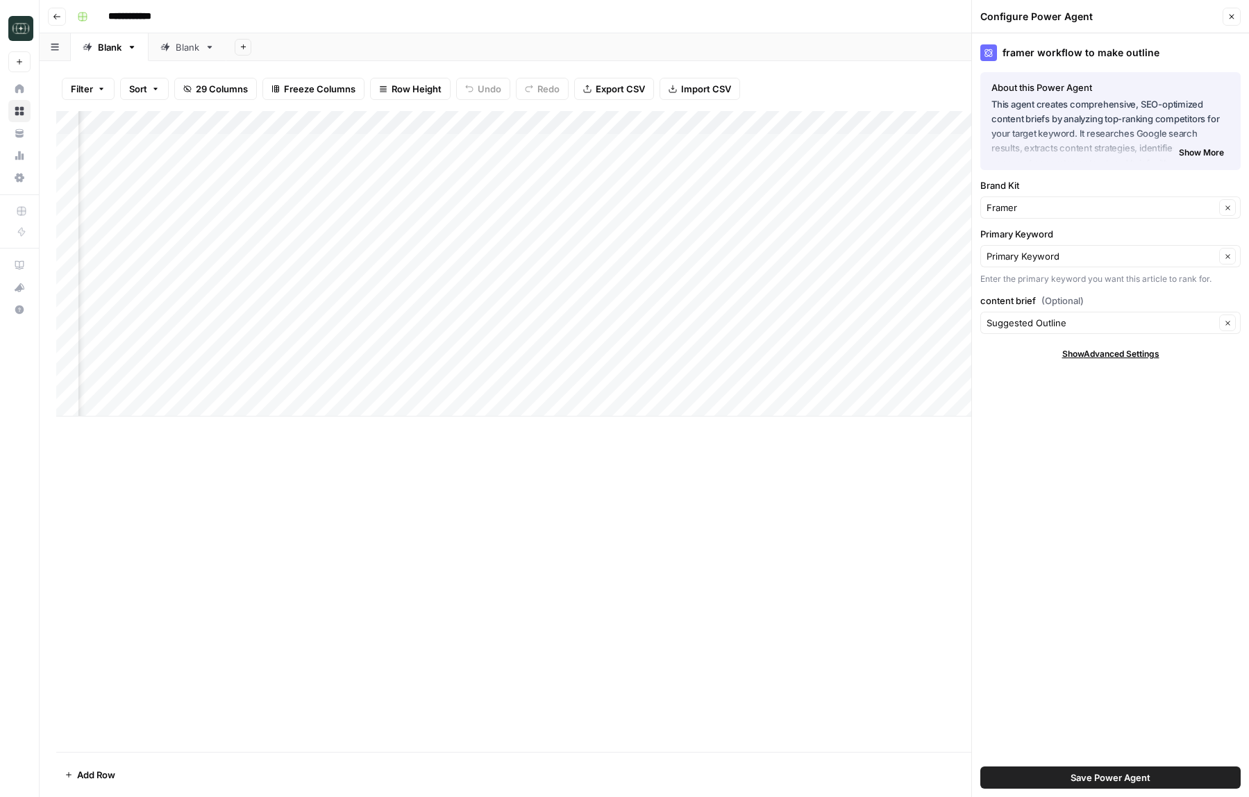
click at [1091, 771] on span "Save Power Agent" at bounding box center [1111, 778] width 80 height 14
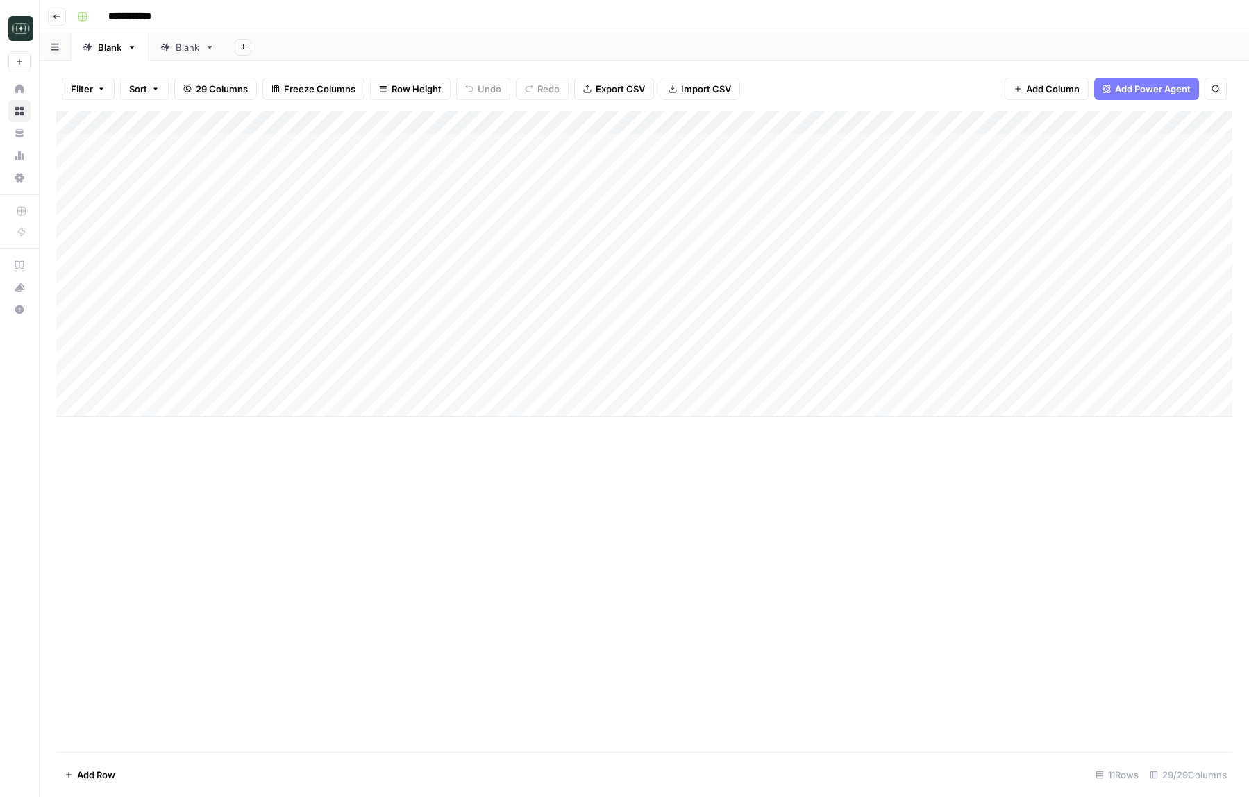
scroll to position [0, 0]
click at [269, 330] on div "Add Column" at bounding box center [644, 263] width 1176 height 305
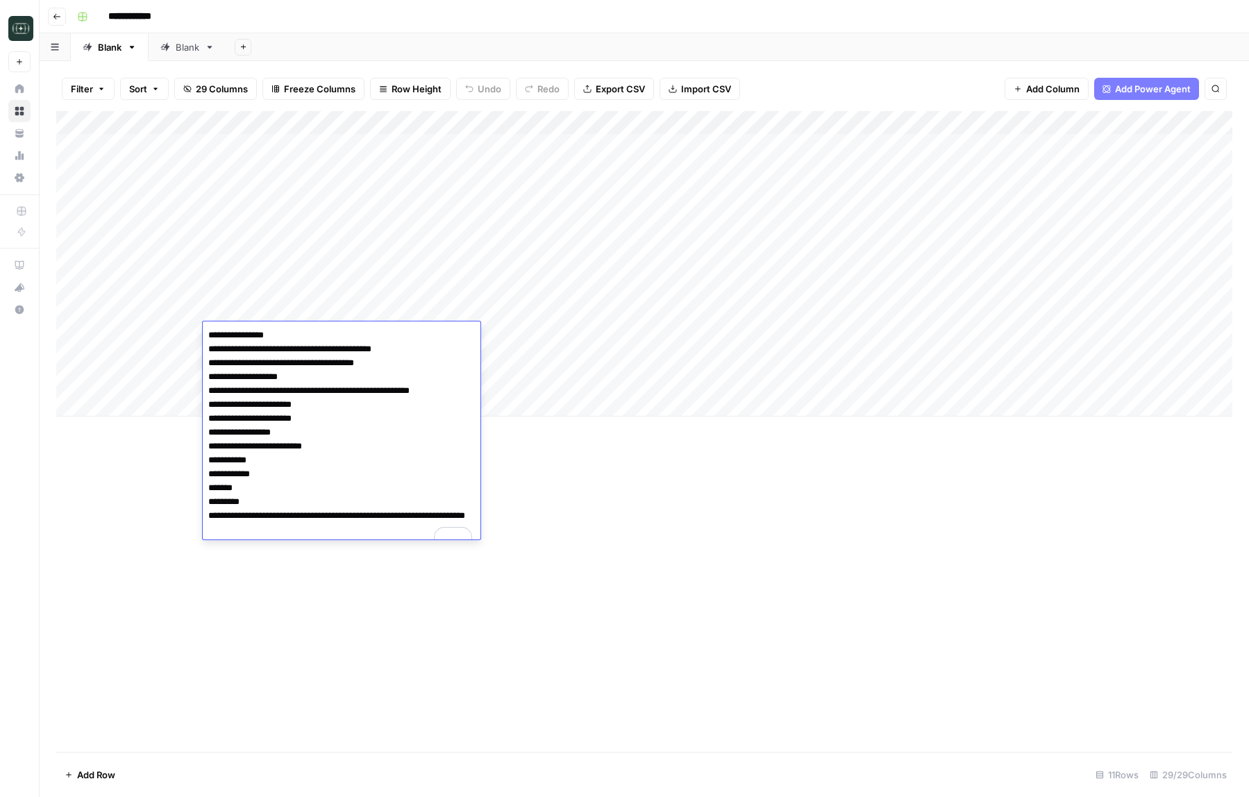
click at [286, 408] on textarea "**********" at bounding box center [342, 440] width 278 height 228
click at [513, 469] on div "Add Column" at bounding box center [644, 431] width 1176 height 641
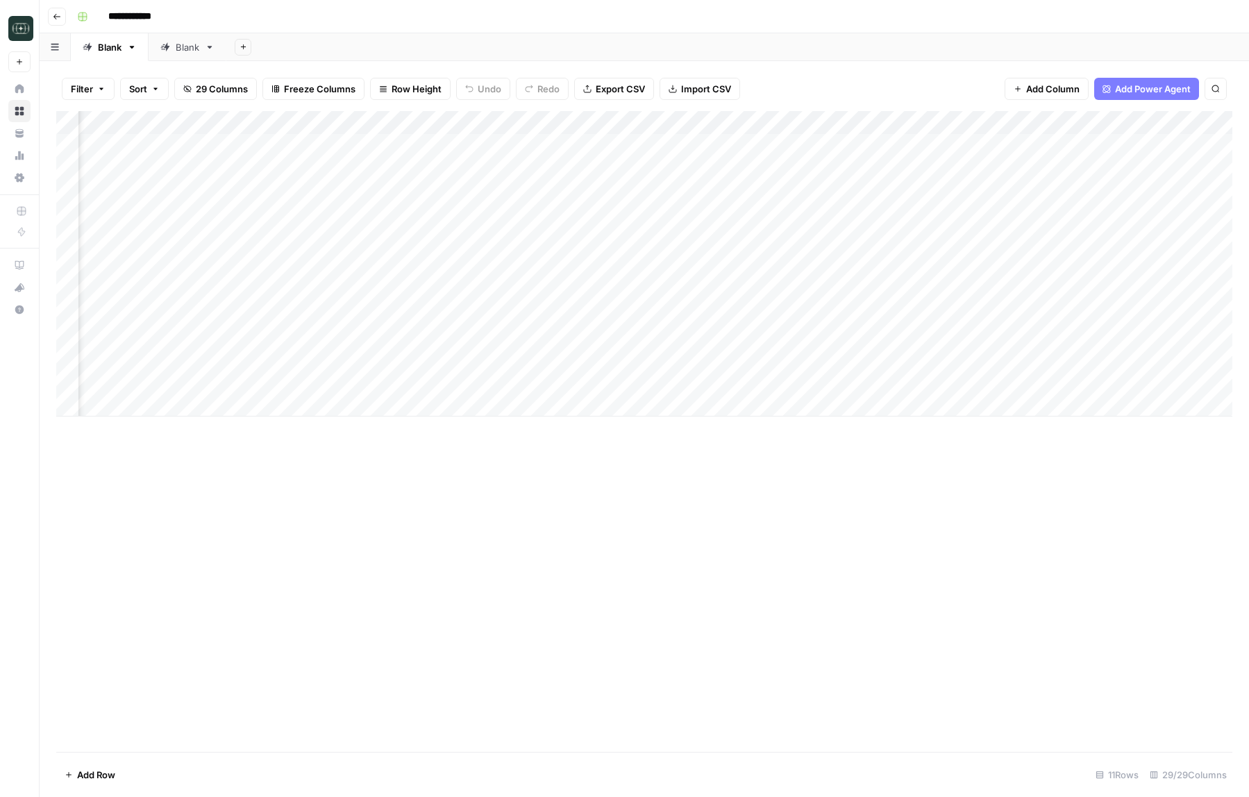
scroll to position [0, 968]
click at [959, 335] on div "Add Column" at bounding box center [644, 263] width 1176 height 305
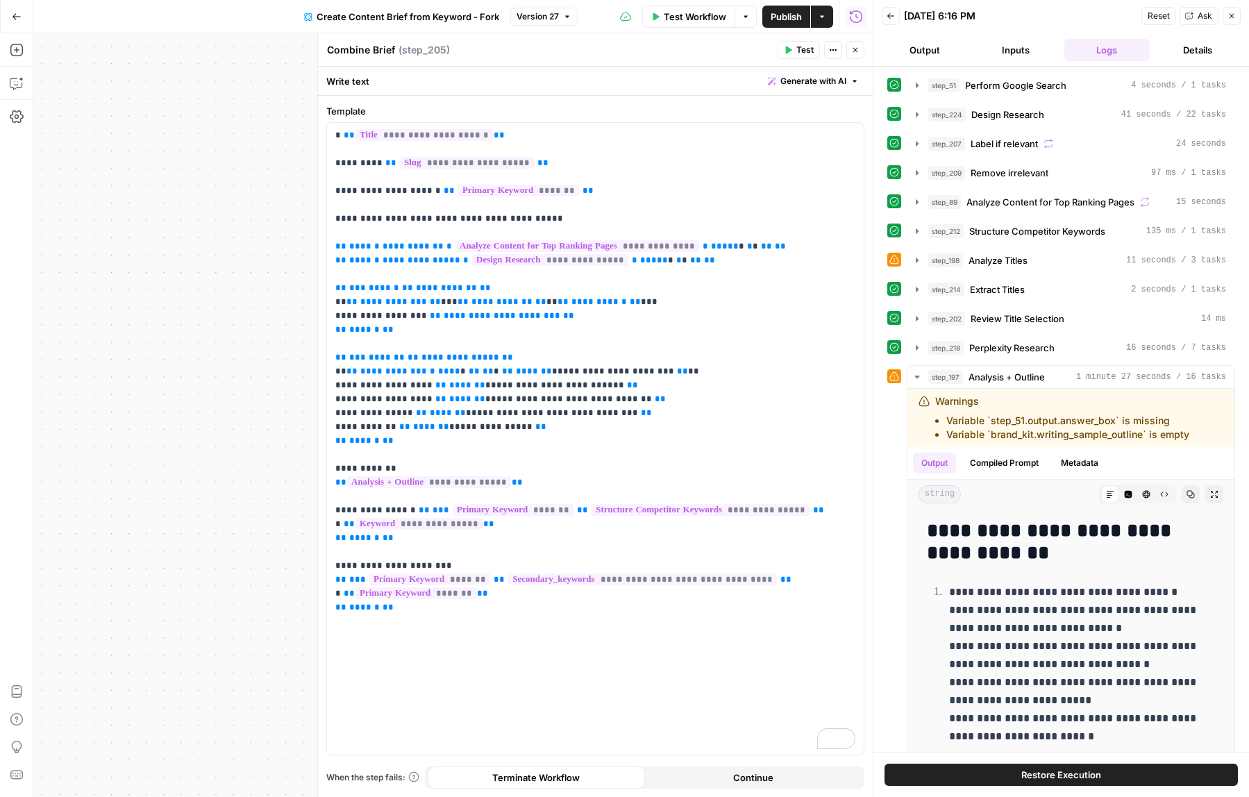
scroll to position [71, 0]
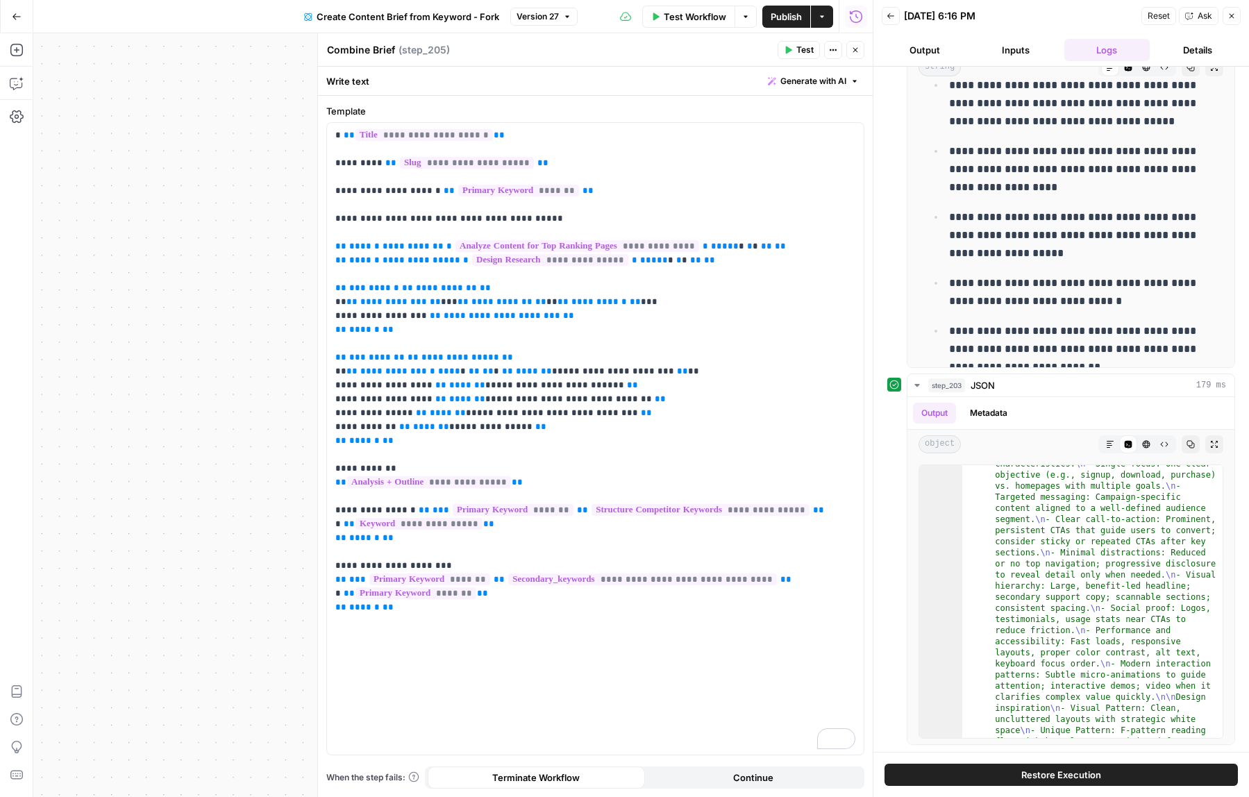
click at [1225, 17] on button "Close" at bounding box center [1232, 16] width 18 height 18
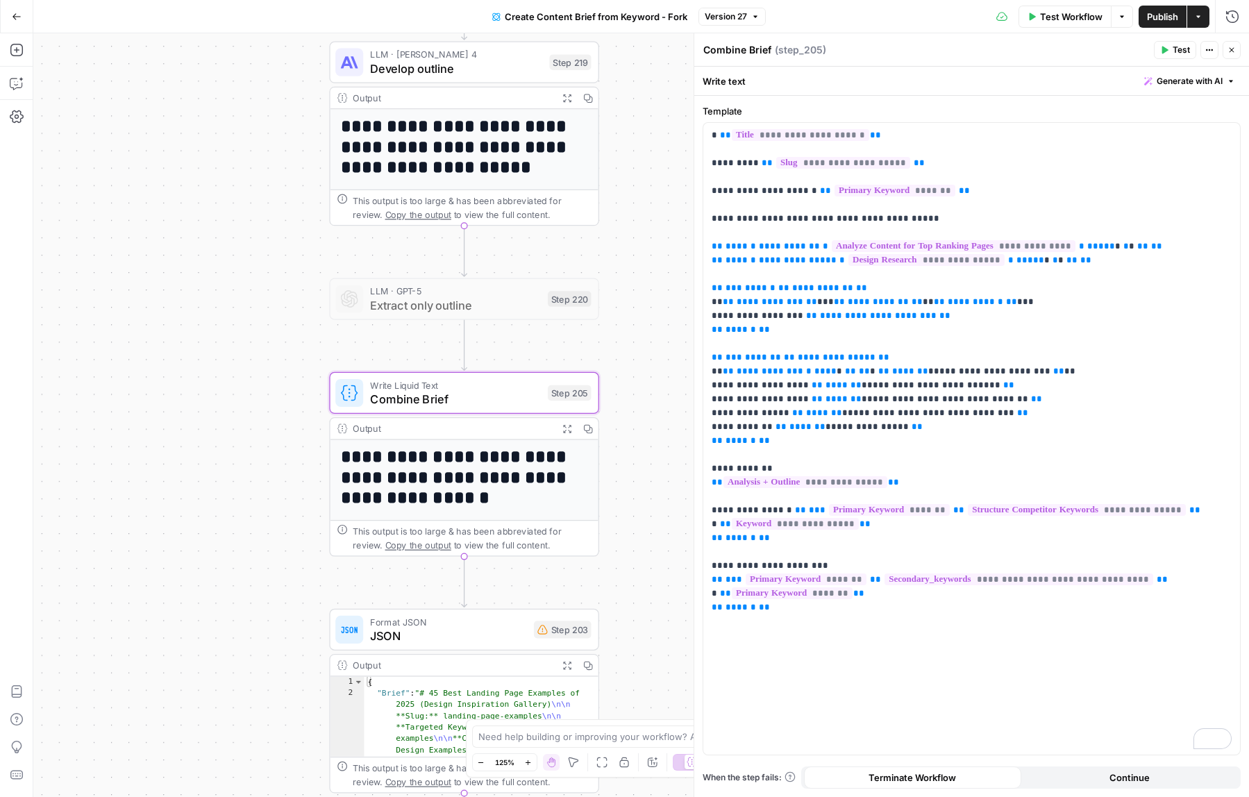
click at [1237, 50] on button "Close" at bounding box center [1232, 50] width 18 height 18
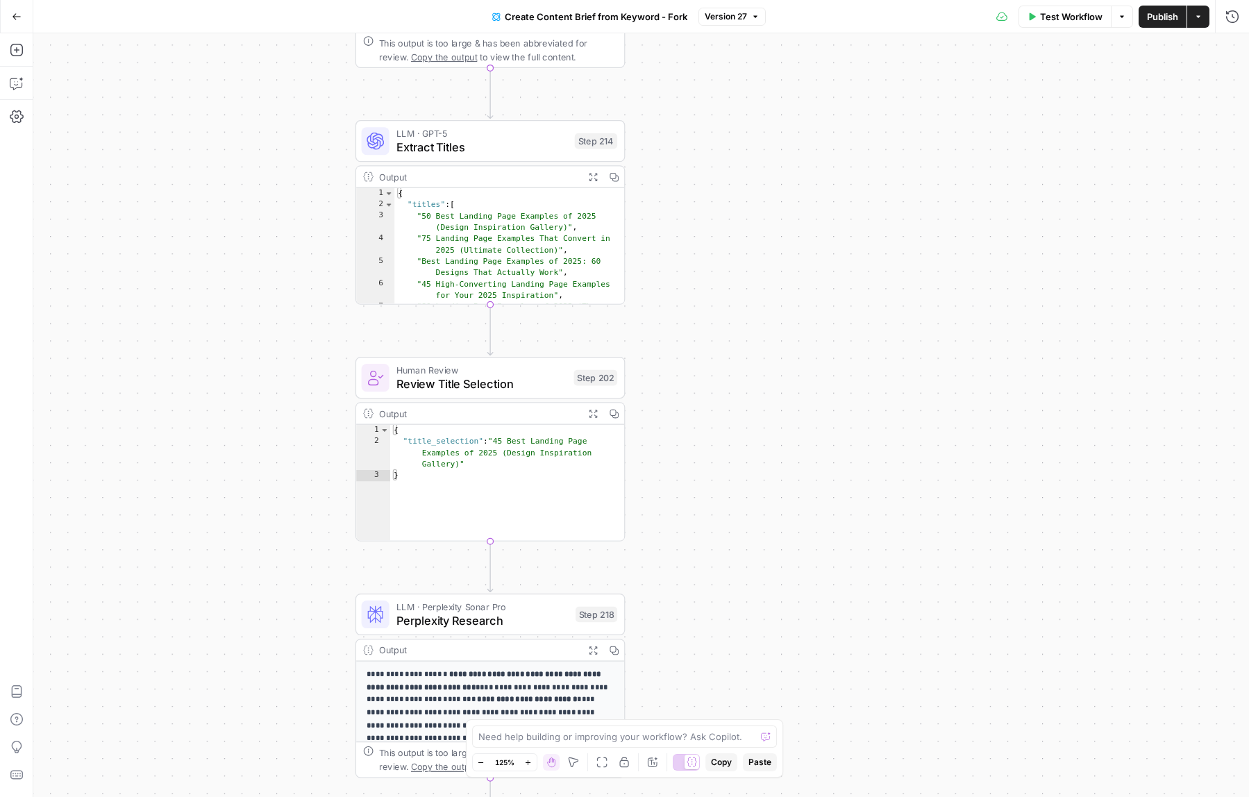
click at [523, 15] on span "Create Content Brief from Keyword - Fork" at bounding box center [596, 17] width 183 height 14
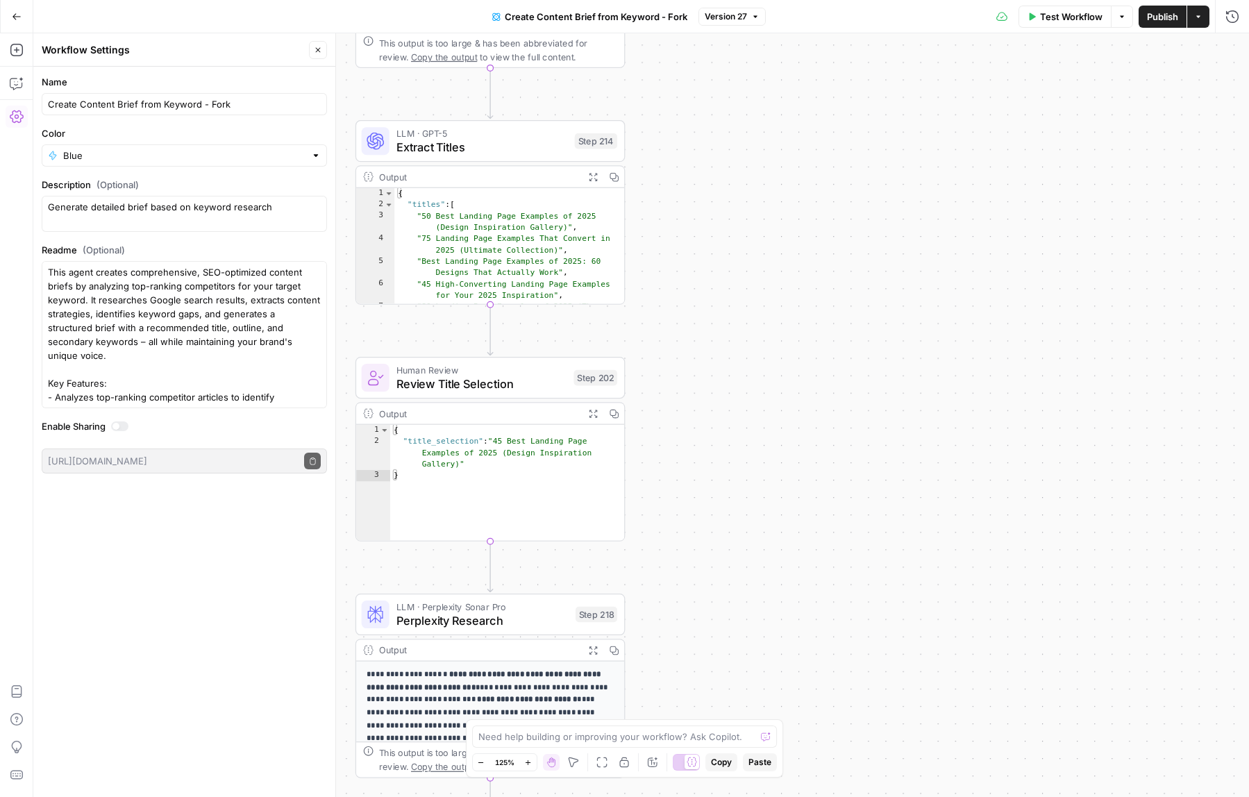
click at [321, 47] on icon "button" at bounding box center [318, 50] width 8 height 8
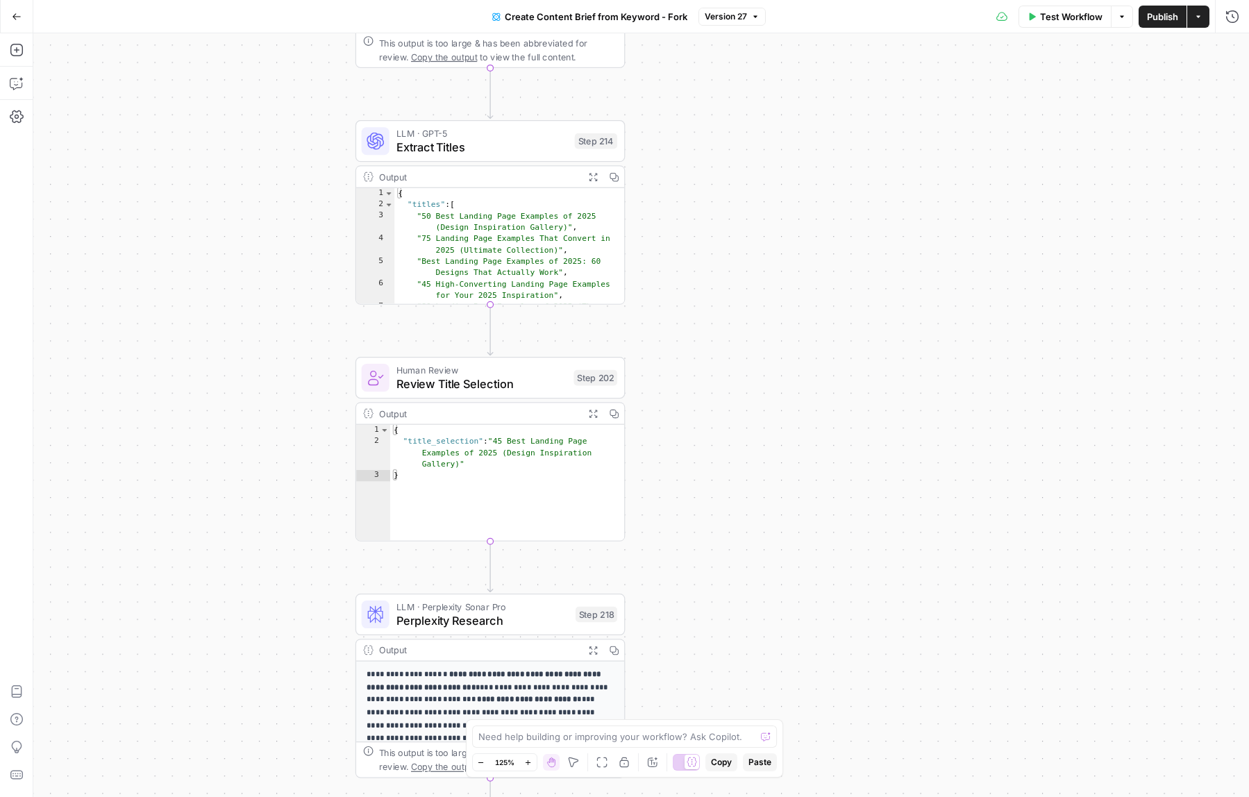
click at [12, 21] on icon "button" at bounding box center [17, 17] width 10 height 10
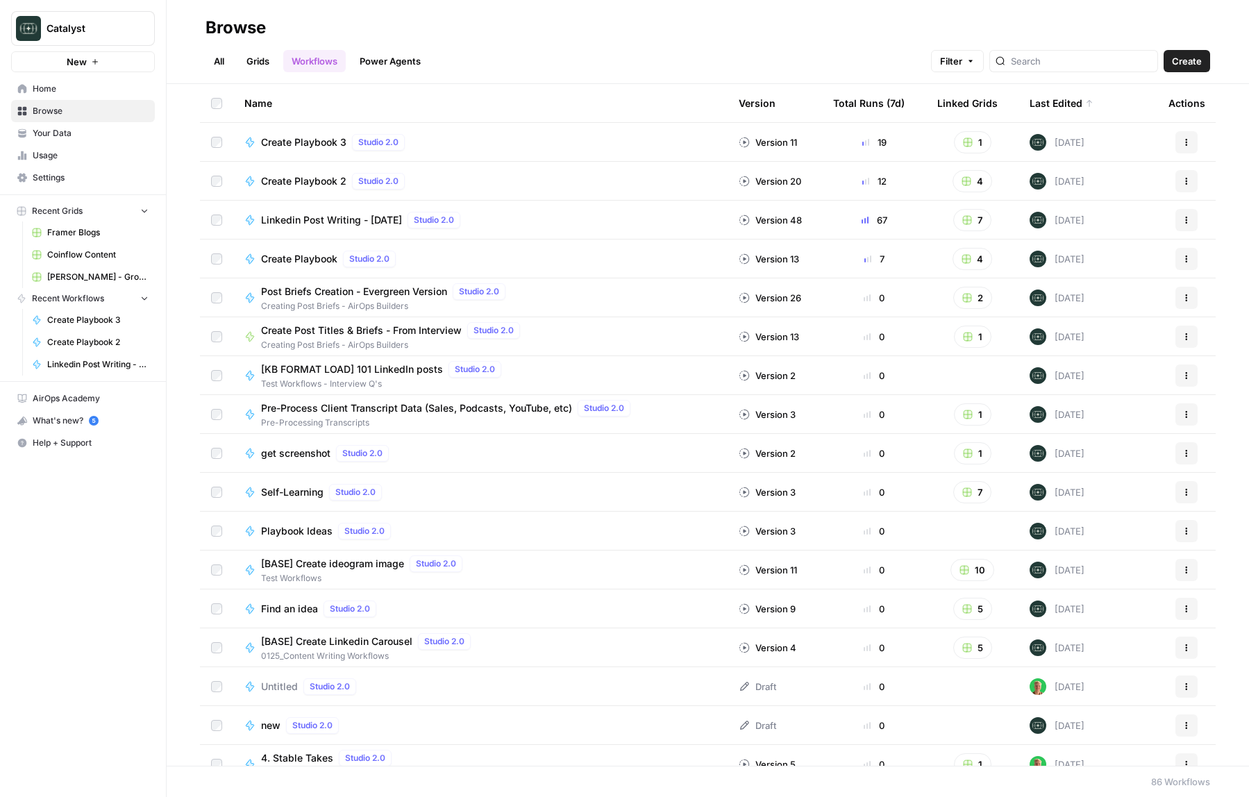
click at [418, 56] on link "Power Agents" at bounding box center [390, 61] width 78 height 22
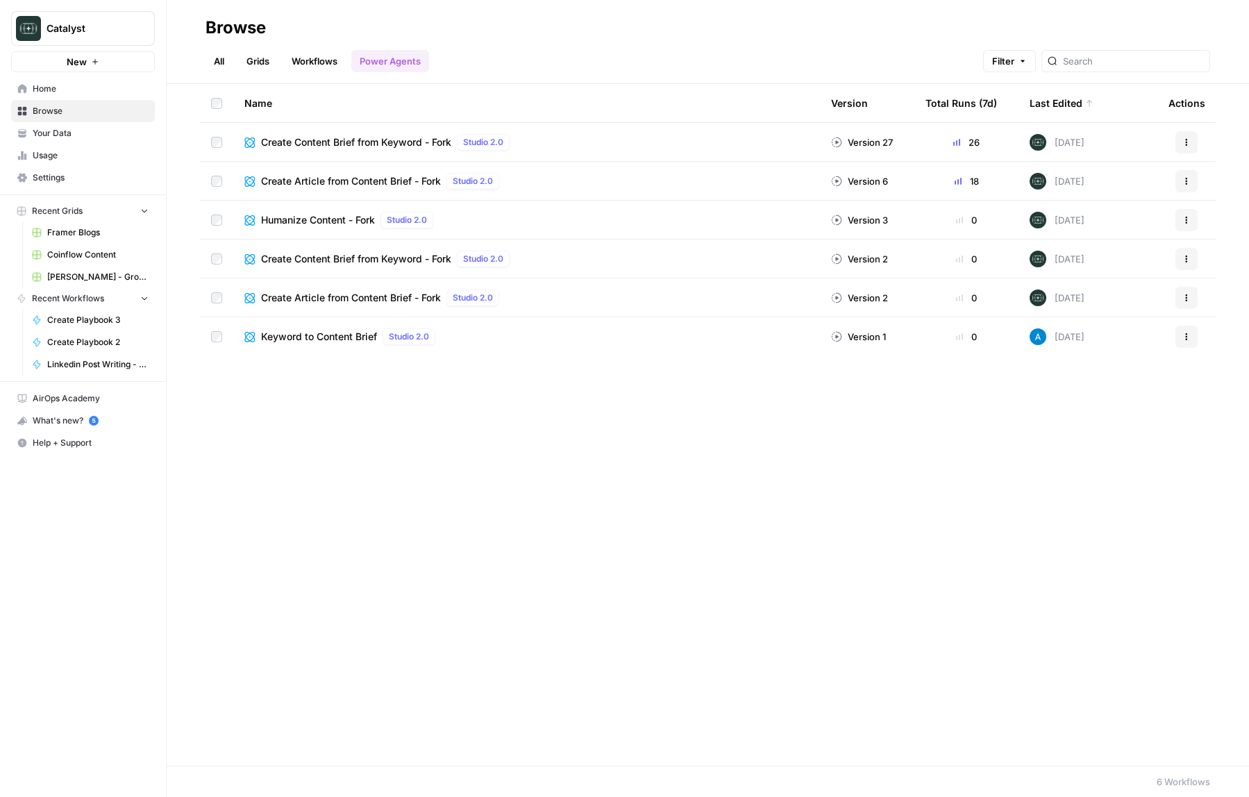
click at [1187, 140] on icon "button" at bounding box center [1186, 142] width 8 height 8
click at [1169, 92] on div "Actions" at bounding box center [1186, 103] width 37 height 38
click at [69, 250] on span "Coinflow Content" at bounding box center [97, 255] width 101 height 12
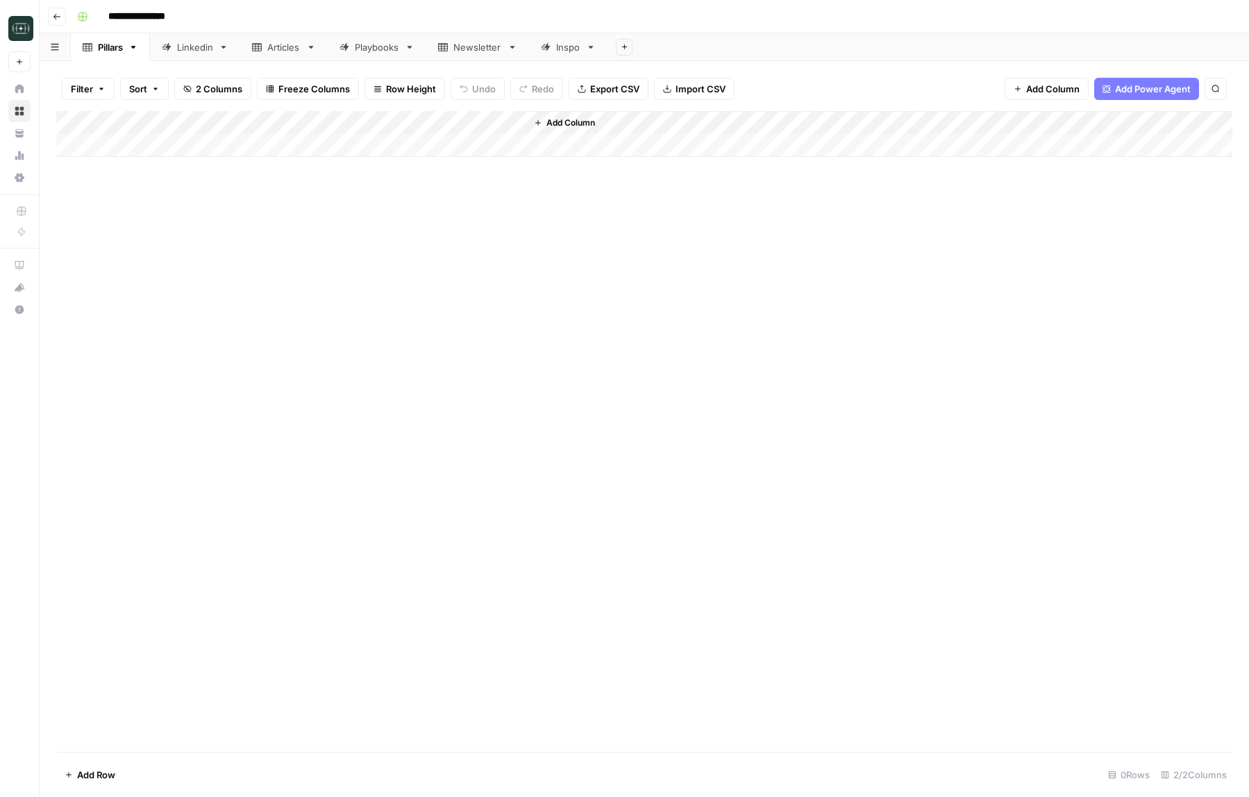
click at [395, 59] on link "Playbooks" at bounding box center [377, 47] width 99 height 28
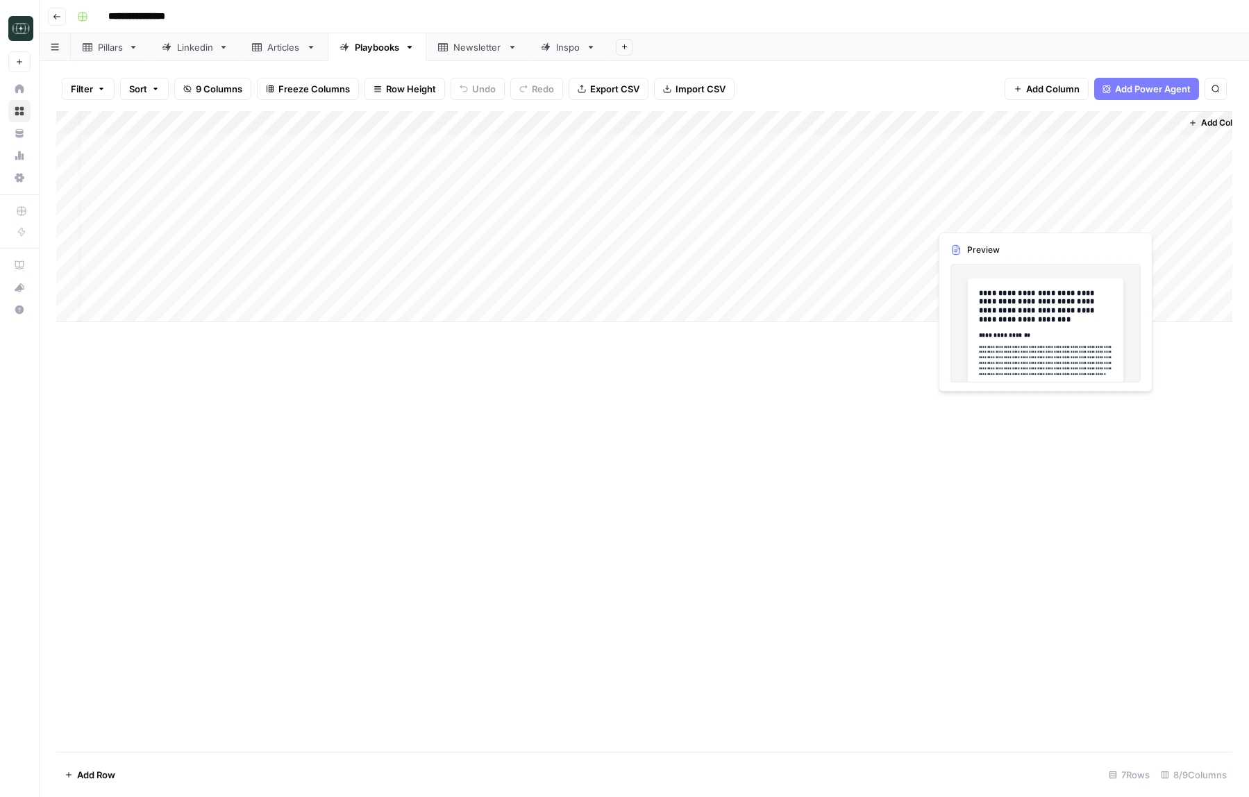
scroll to position [0, 26]
click at [1018, 215] on div "Add Column" at bounding box center [644, 216] width 1176 height 211
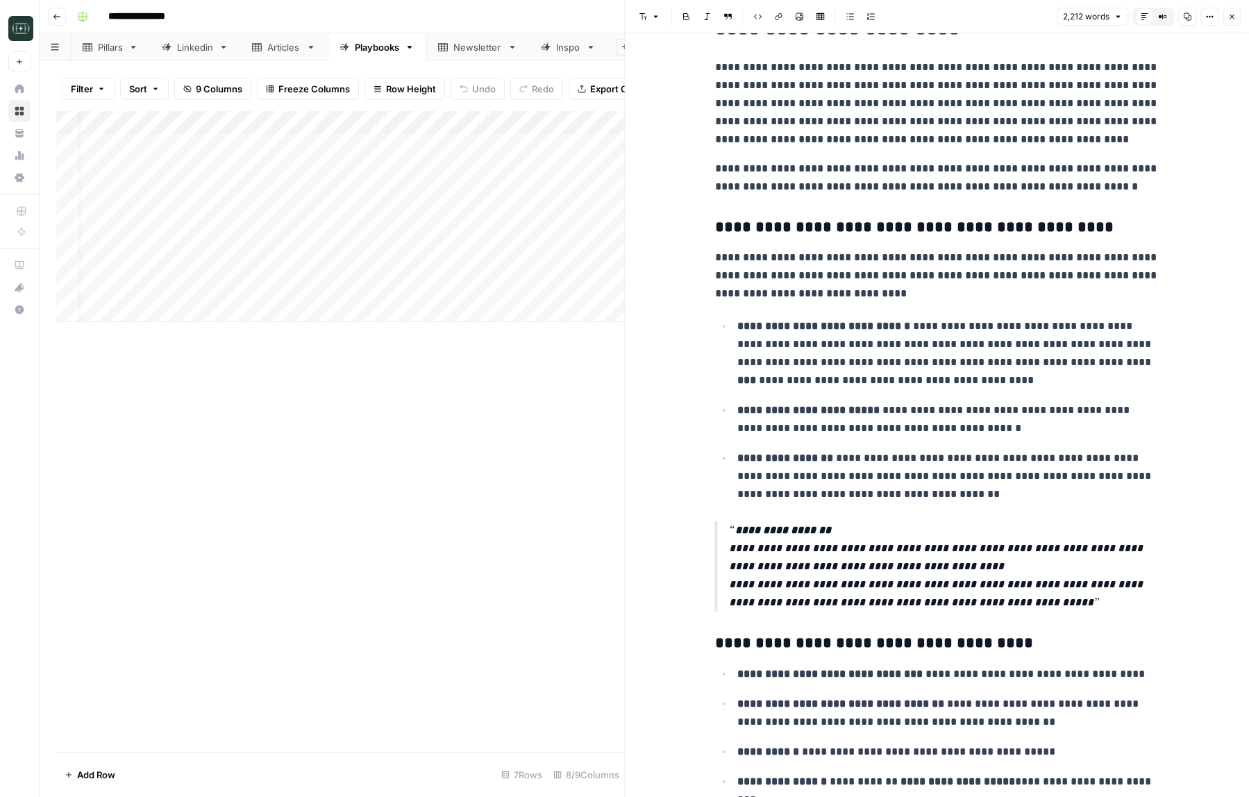
scroll to position [813, 0]
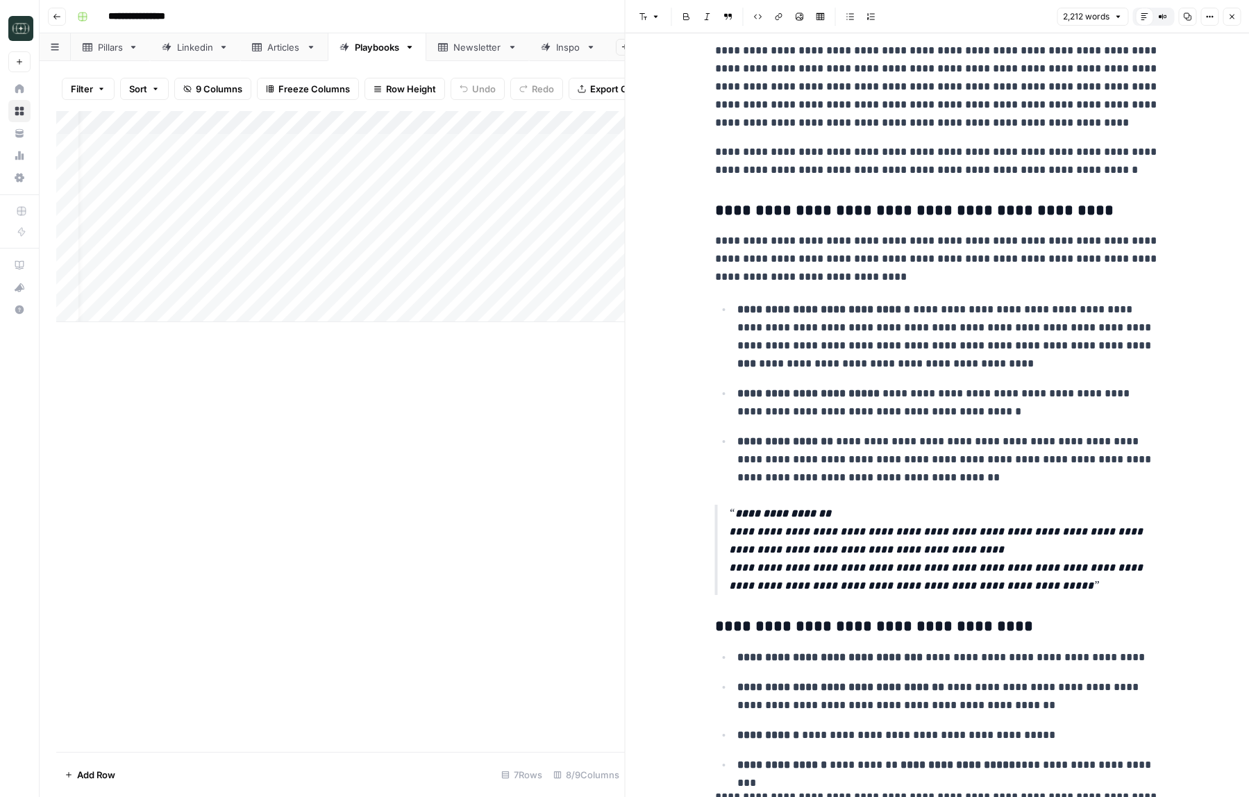
click at [1225, 21] on button "Close" at bounding box center [1232, 17] width 18 height 18
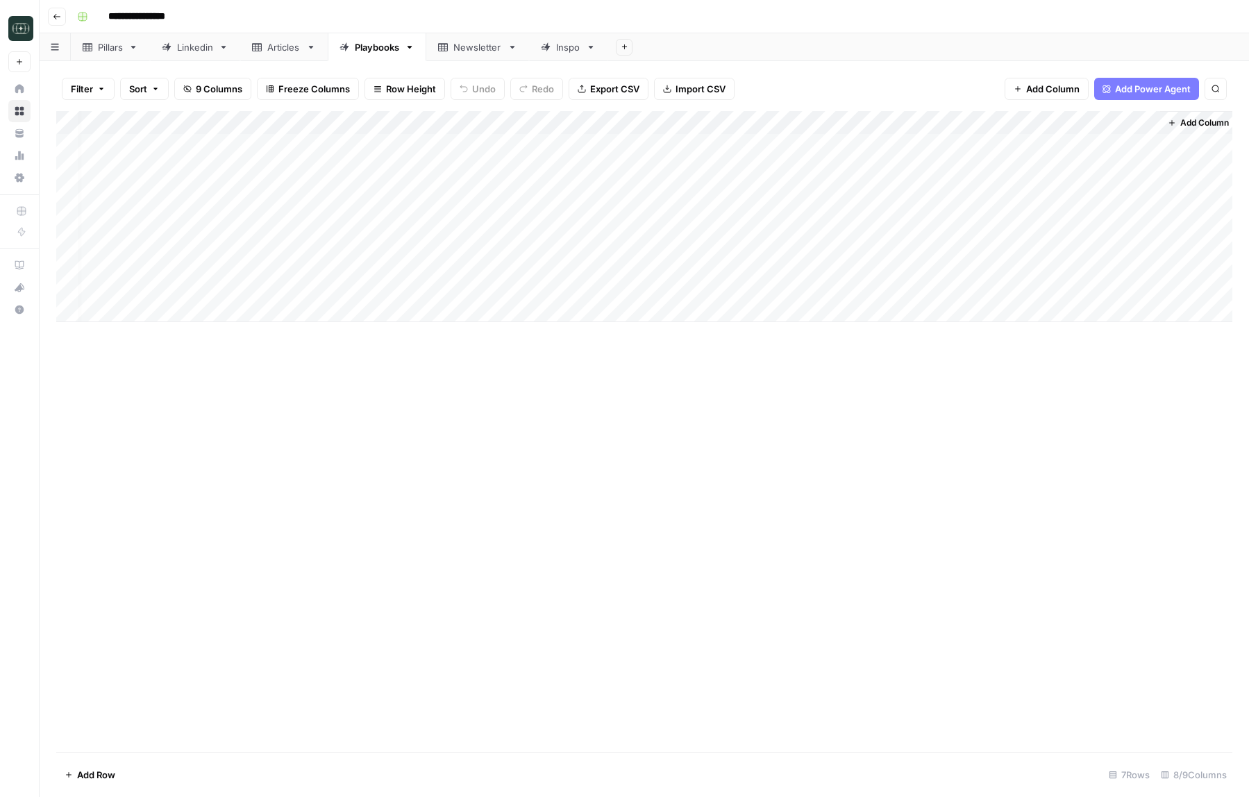
scroll to position [0, 9]
click at [192, 34] on link "Linkedin" at bounding box center [195, 47] width 90 height 28
click at [285, 426] on div "Add Column" at bounding box center [644, 275] width 1176 height 329
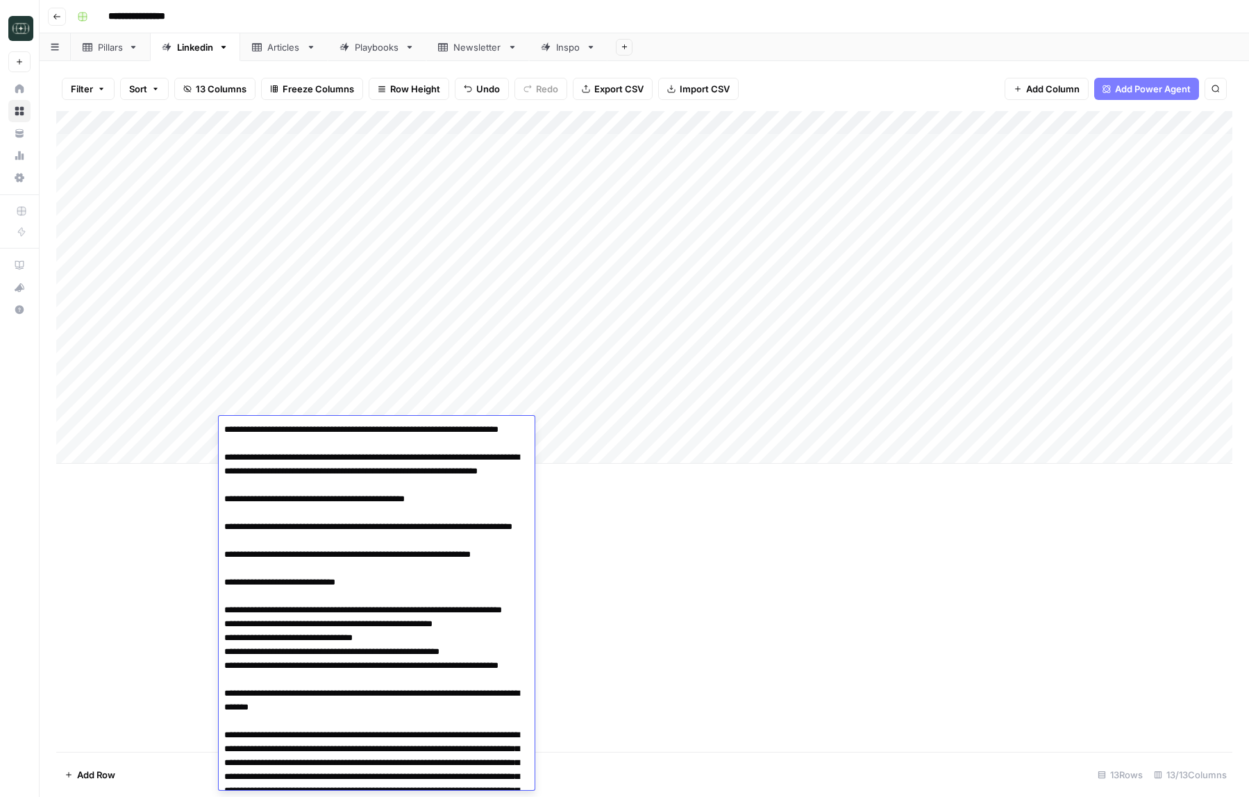
scroll to position [144, 0]
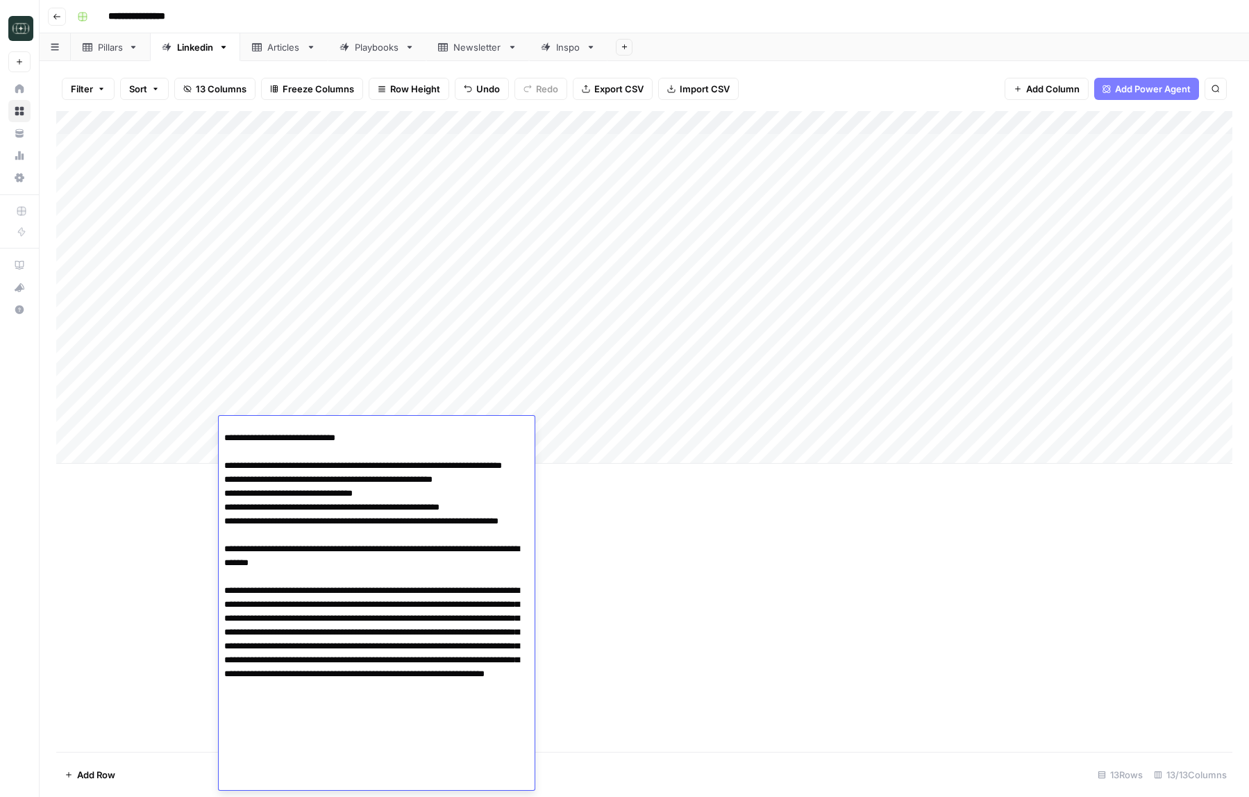
click at [643, 487] on div "Add Column" at bounding box center [644, 431] width 1176 height 641
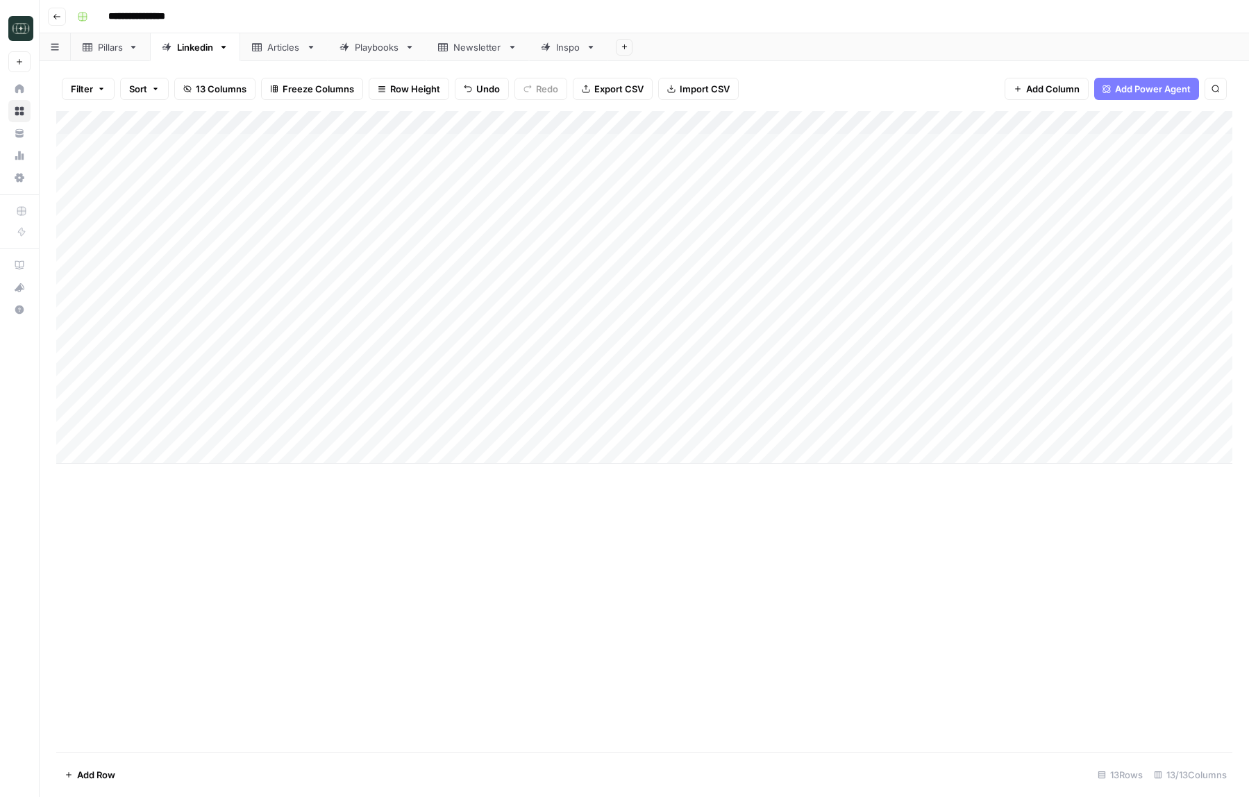
click at [578, 423] on div "Add Column" at bounding box center [644, 287] width 1176 height 353
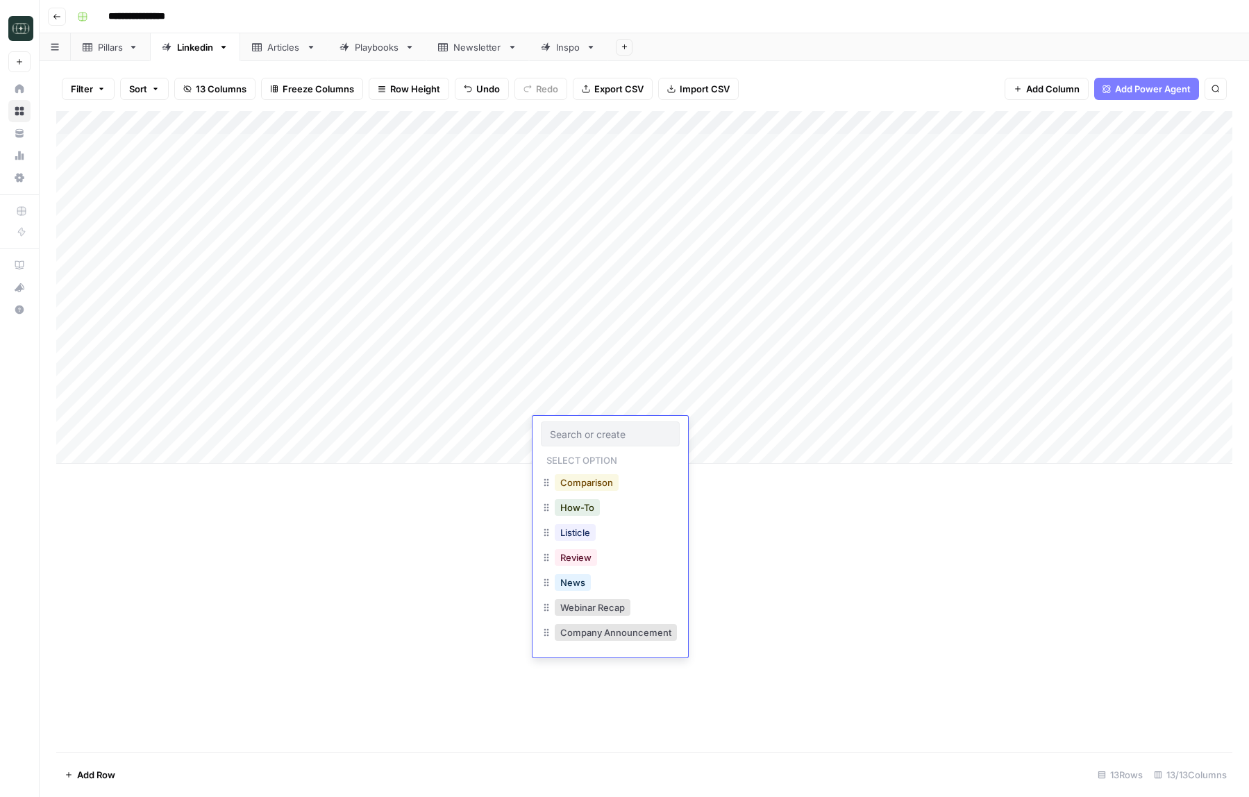
click at [600, 474] on button "Comparison" at bounding box center [587, 482] width 64 height 17
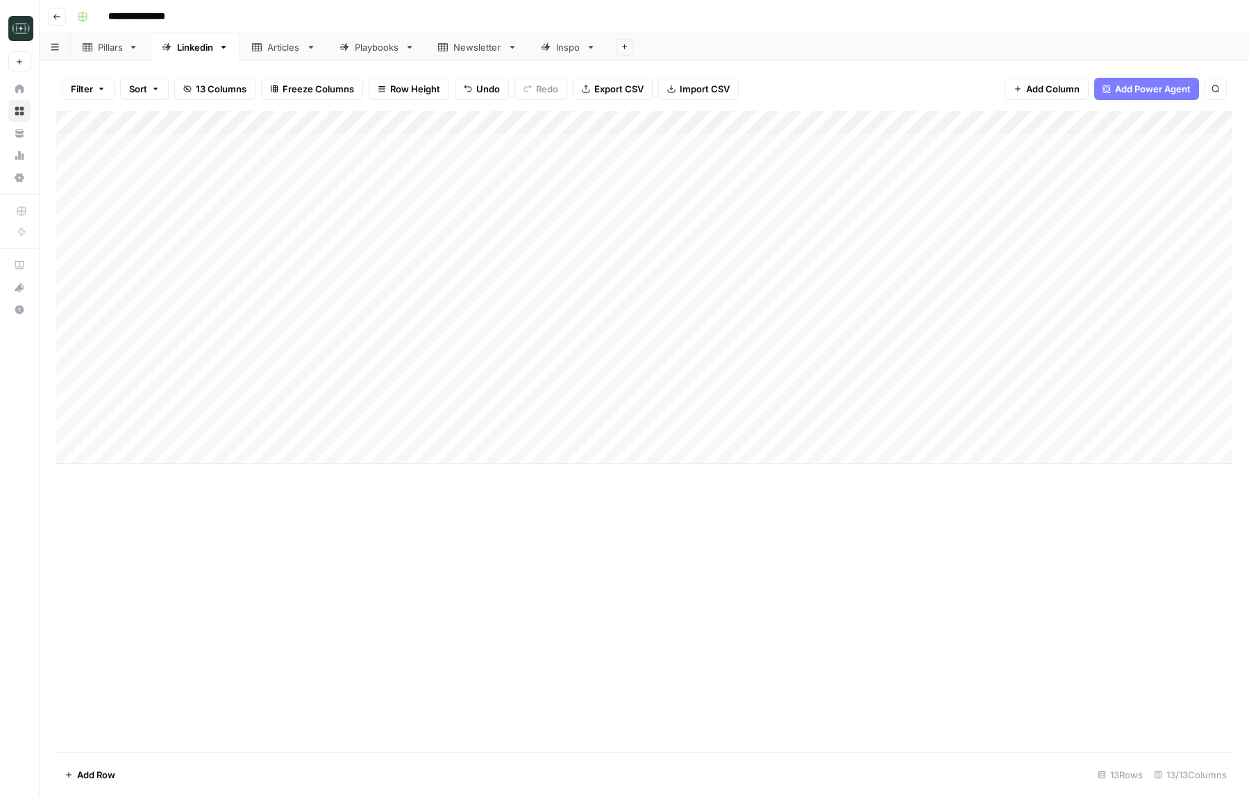
click at [685, 427] on div "Add Column" at bounding box center [644, 287] width 1176 height 353
click at [693, 502] on button "Medium ( 120-200 words)" at bounding box center [702, 507] width 122 height 17
click at [801, 428] on div "Add Column" at bounding box center [644, 287] width 1176 height 353
click at [366, 447] on div "Add Column" at bounding box center [644, 287] width 1176 height 353
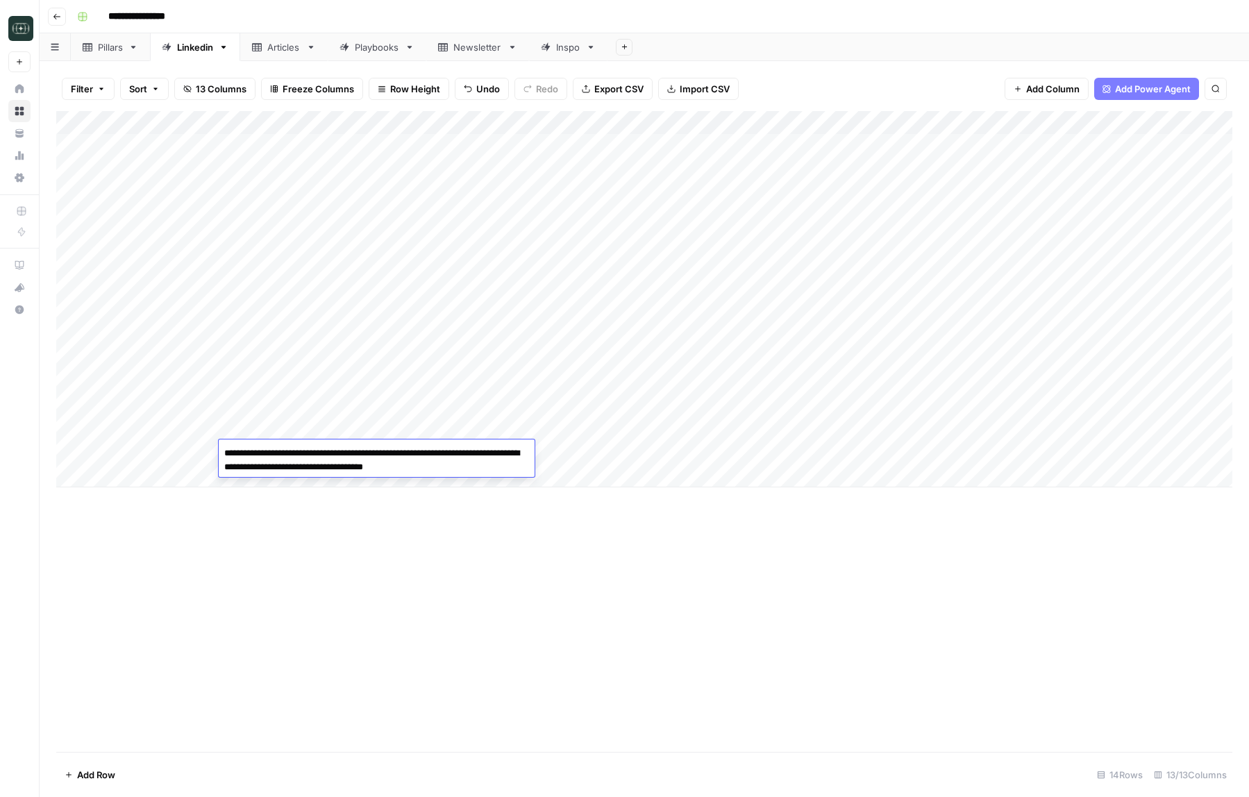
type textarea "**********"
click at [151, 459] on div "Add Column" at bounding box center [644, 299] width 1176 height 376
type textarea "**********"
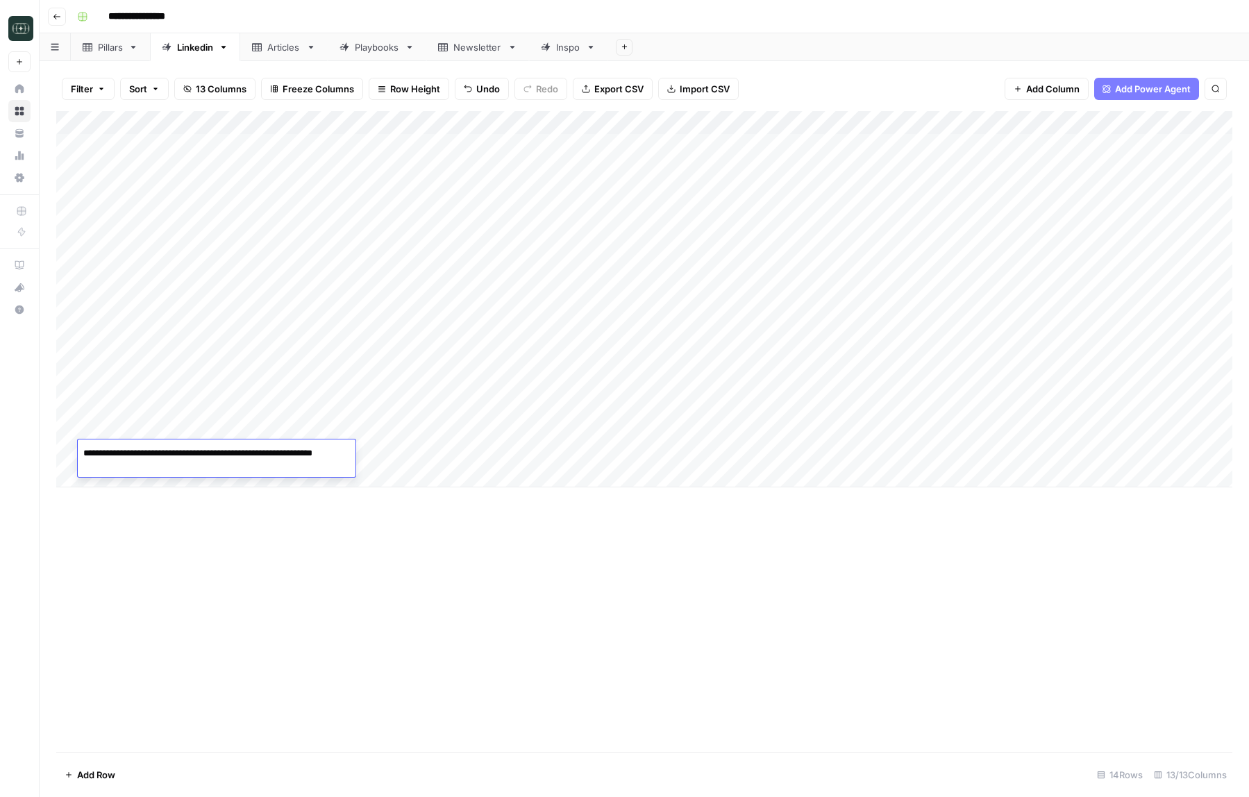
click at [327, 599] on div "Add Column" at bounding box center [644, 431] width 1176 height 641
click at [580, 453] on div "Add Column" at bounding box center [644, 299] width 1176 height 376
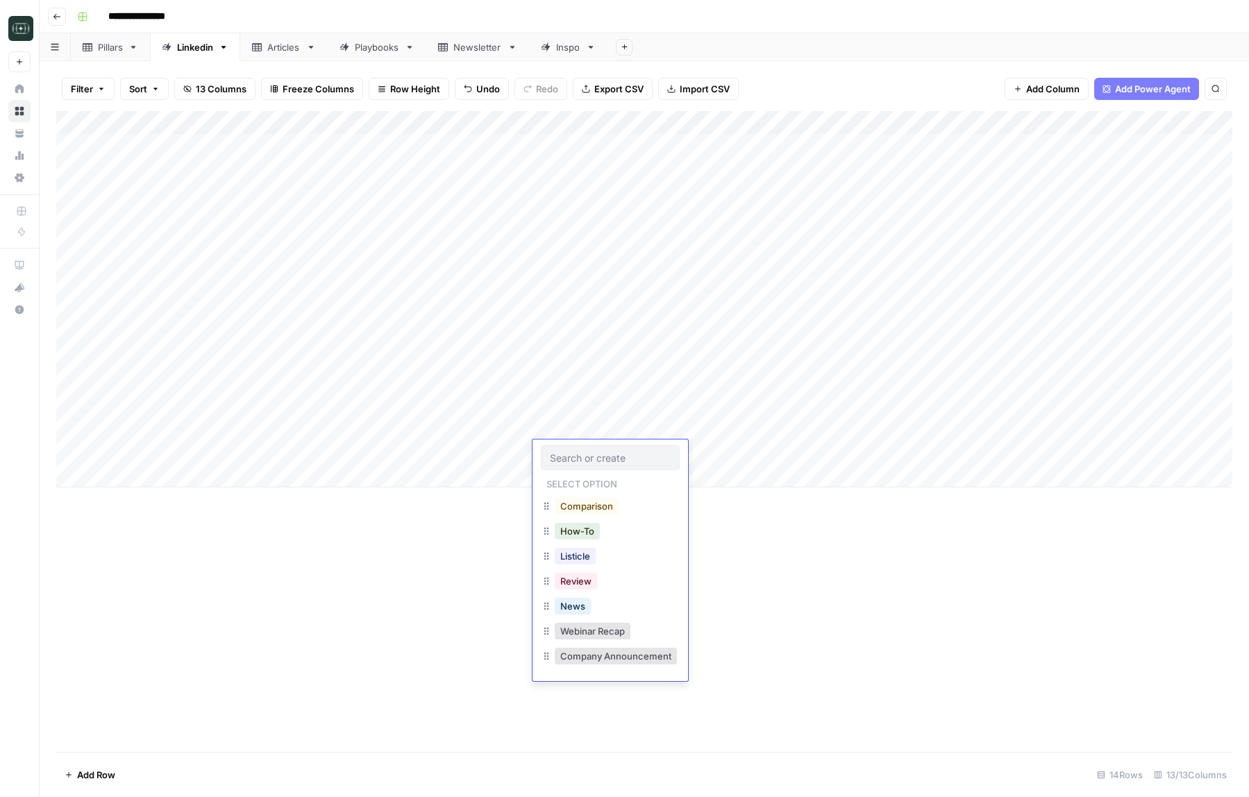
click at [580, 517] on div "Comparison" at bounding box center [610, 507] width 139 height 25
click at [591, 501] on button "Comparison" at bounding box center [587, 506] width 64 height 17
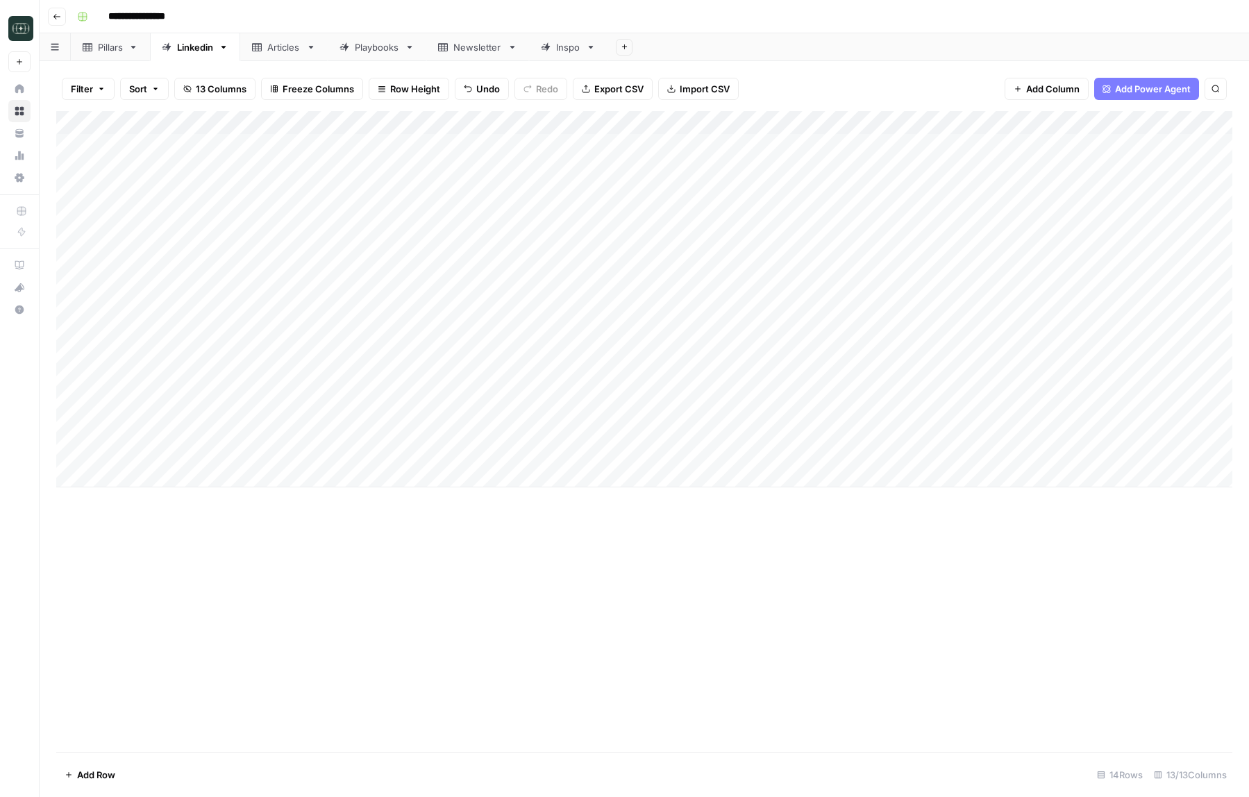
click at [702, 459] on div "Add Column" at bounding box center [644, 299] width 1176 height 376
click at [680, 532] on button "Medium ( 120-200 words)" at bounding box center [702, 531] width 122 height 17
click at [798, 456] on div "Add Column" at bounding box center [644, 299] width 1176 height 376
click at [958, 430] on div "Add Column" at bounding box center [644, 299] width 1176 height 376
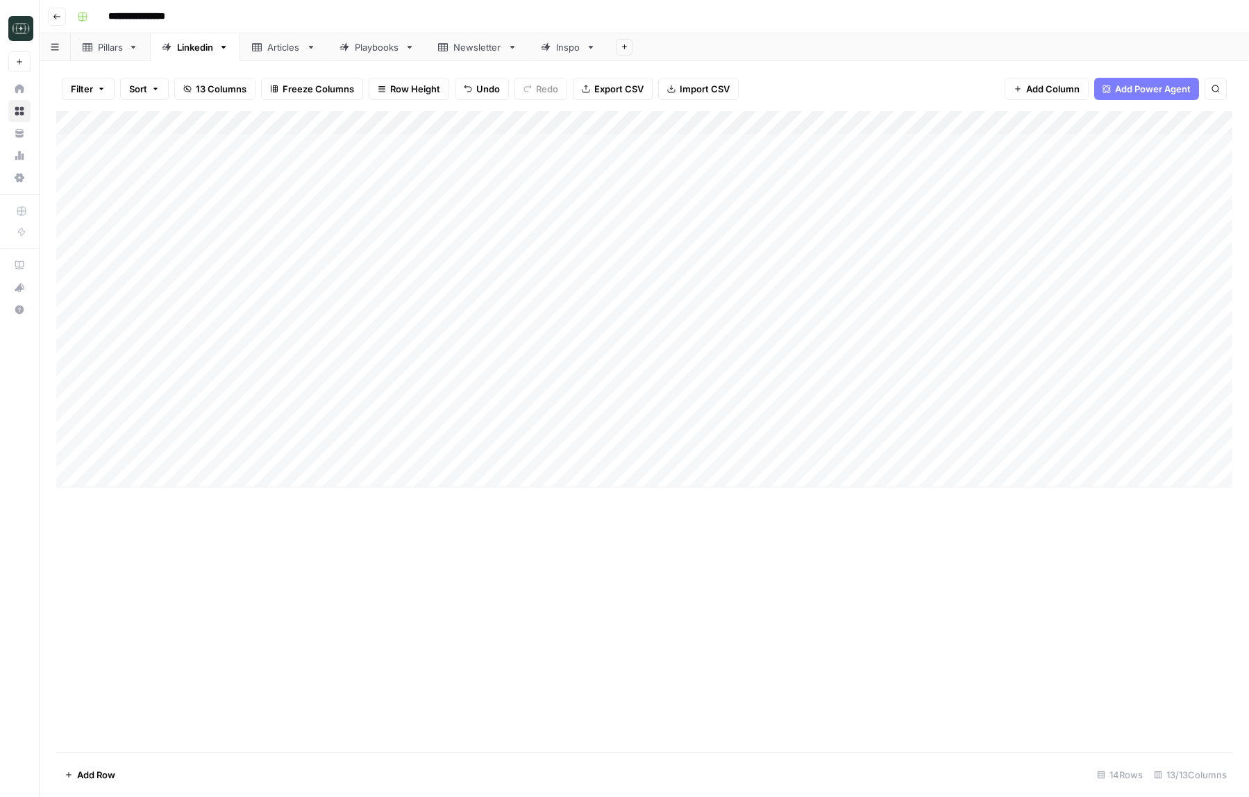
click at [969, 433] on div "Add Column" at bounding box center [644, 299] width 1176 height 376
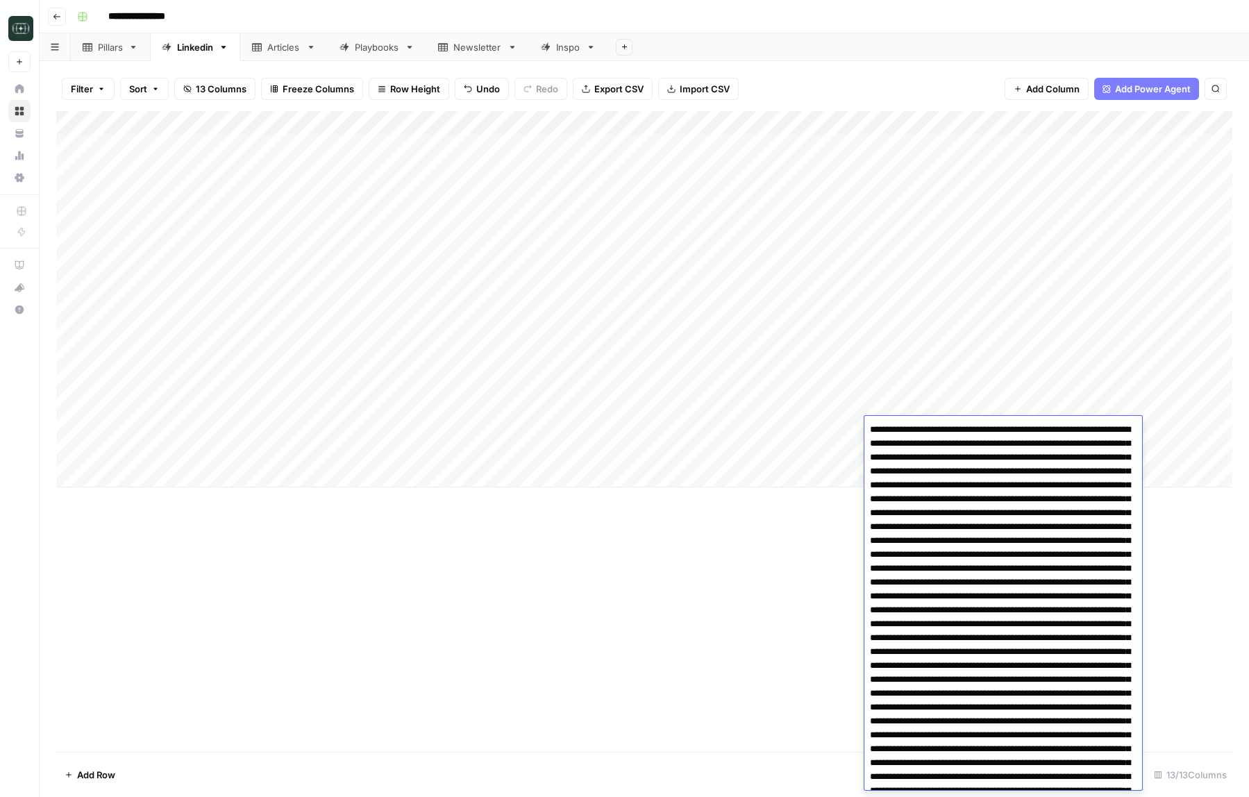
scroll to position [2246, 0]
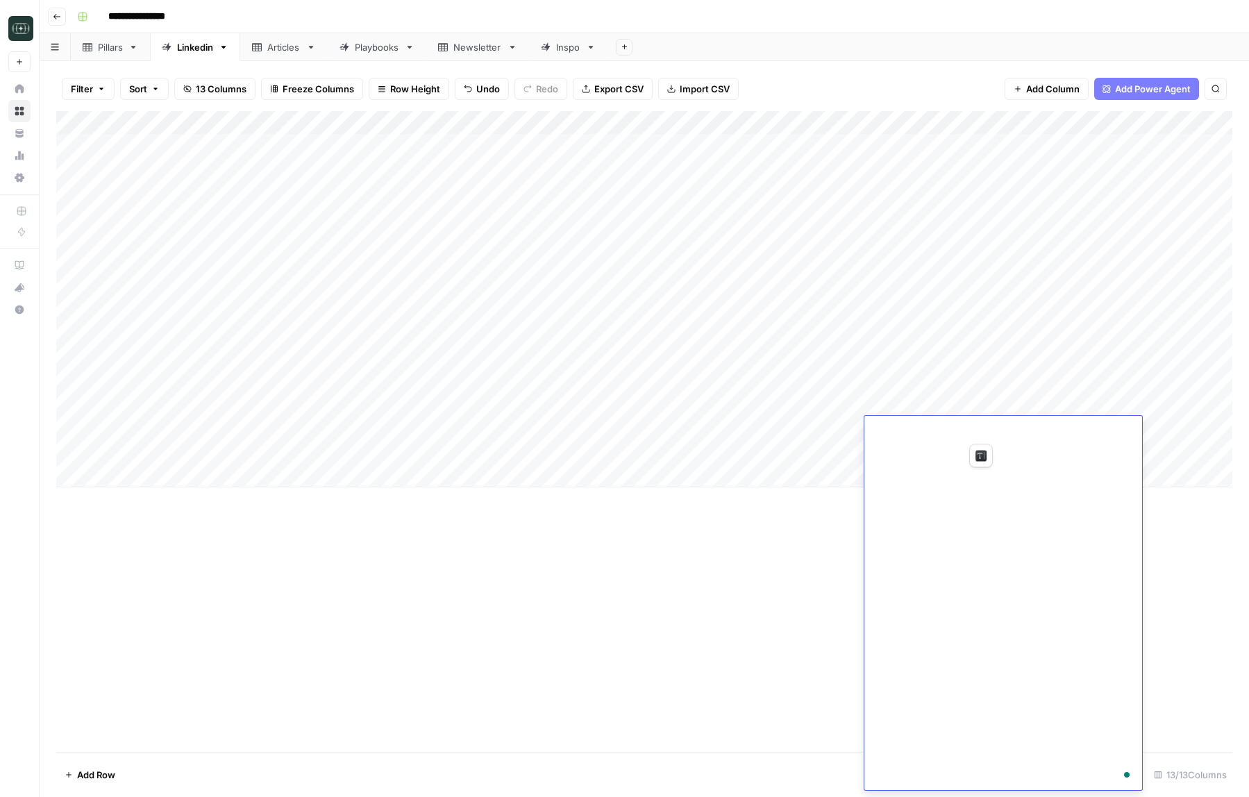
click at [923, 456] on div "Add Column" at bounding box center [644, 299] width 1176 height 376
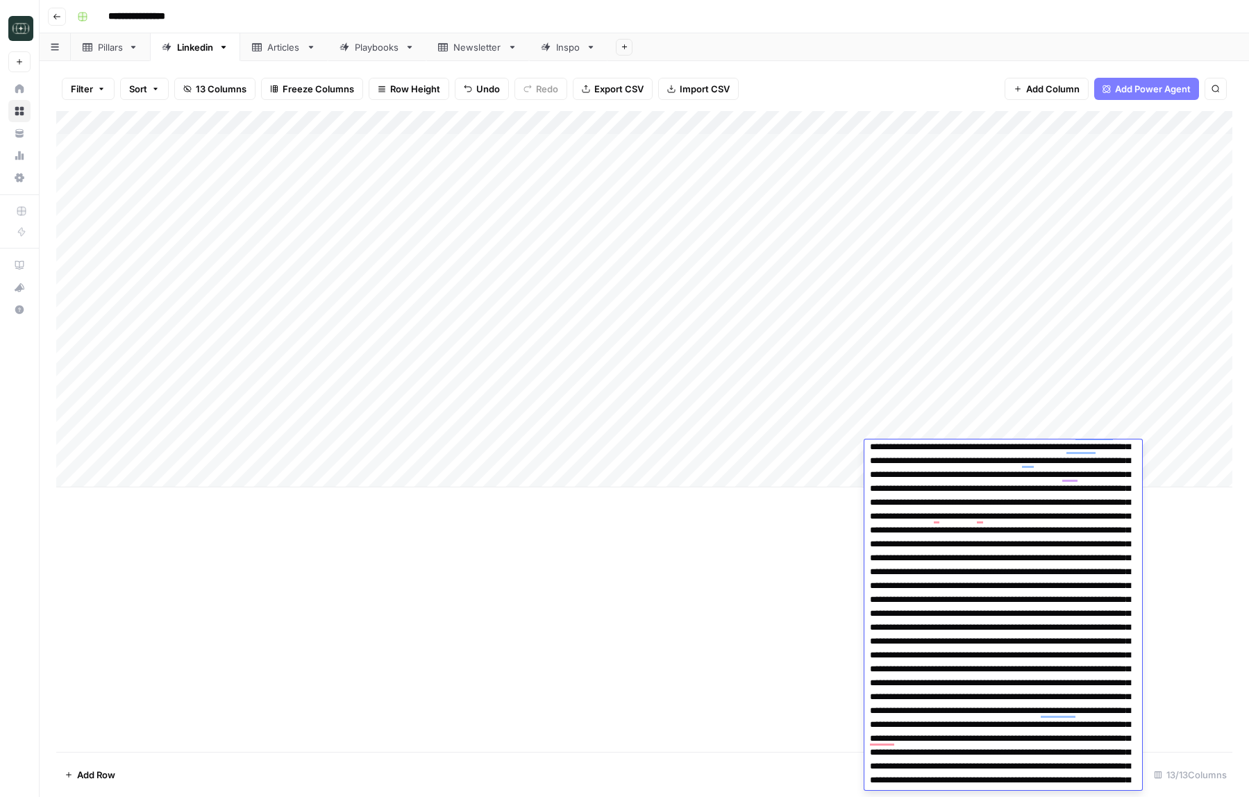
scroll to position [74, 0]
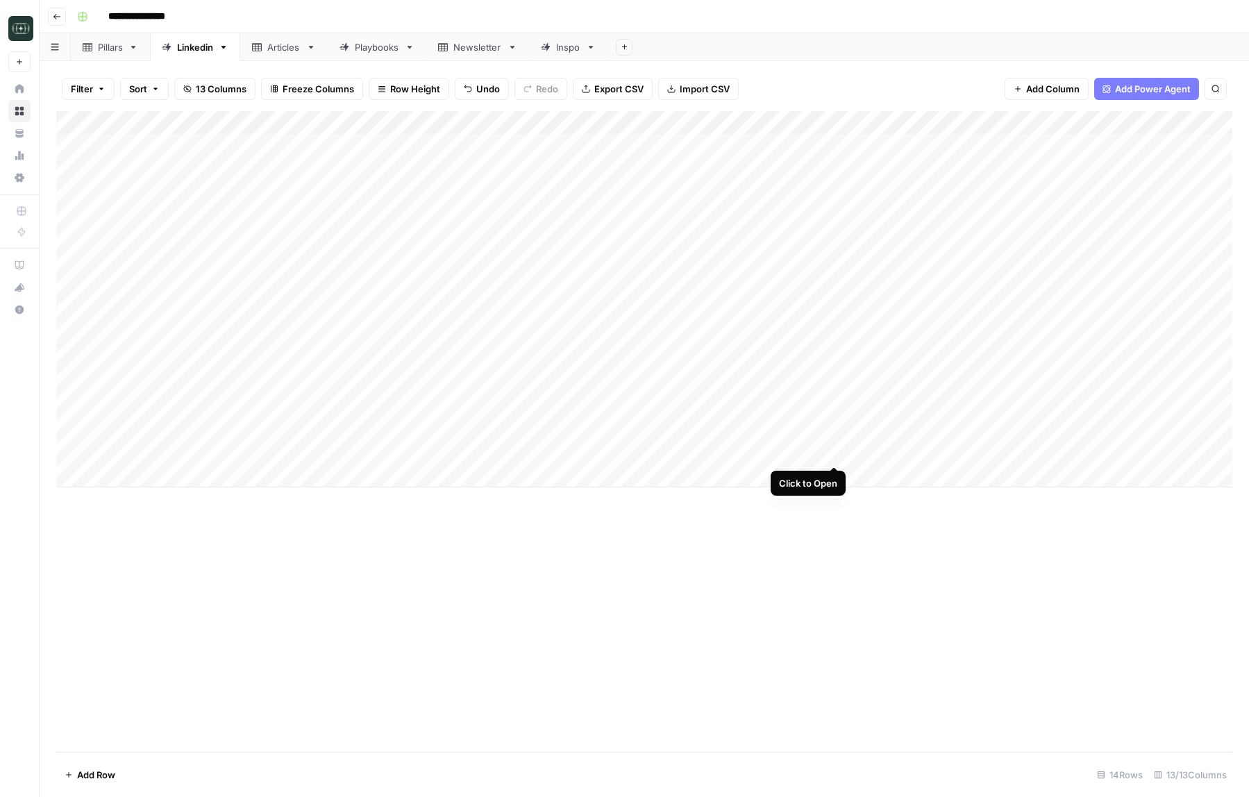
click at [834, 451] on div "Add Column" at bounding box center [644, 299] width 1176 height 376
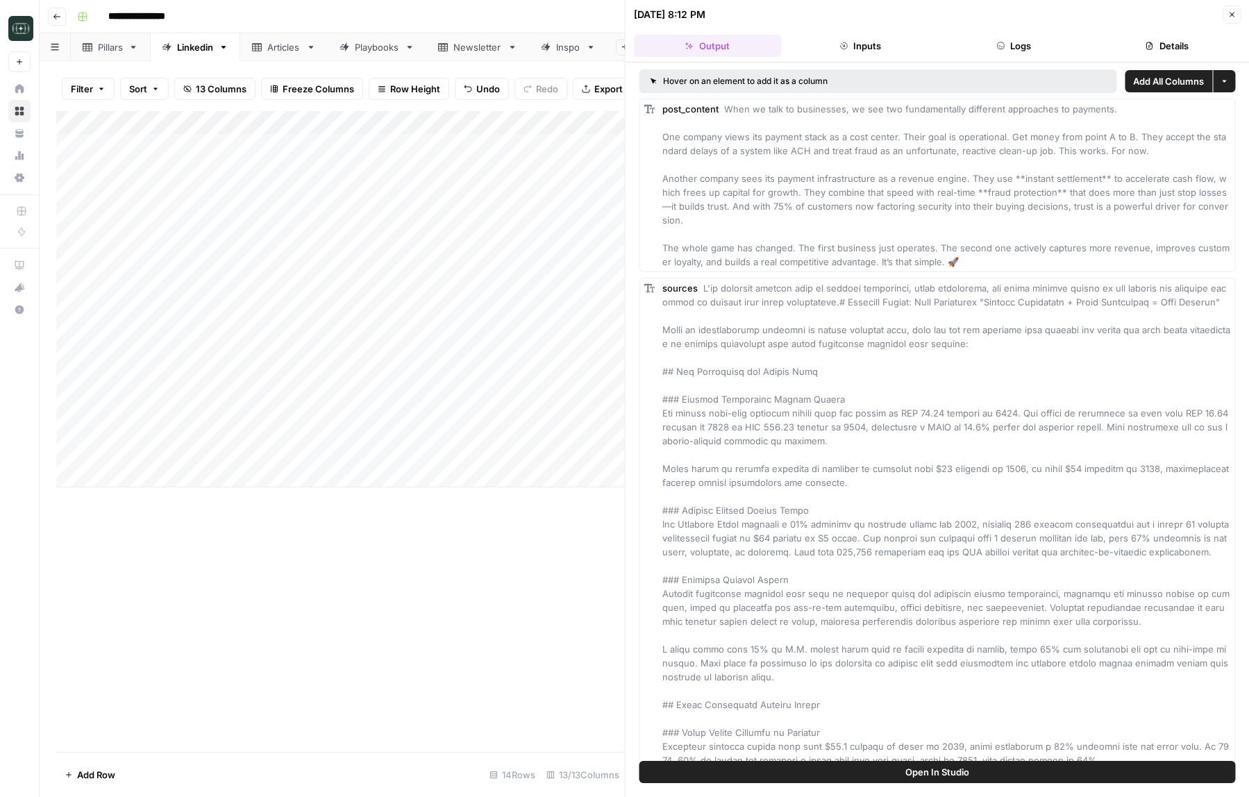
click at [1165, 81] on span "Add All Columns" at bounding box center [1168, 81] width 71 height 14
click at [1235, 13] on icon "button" at bounding box center [1231, 14] width 8 height 8
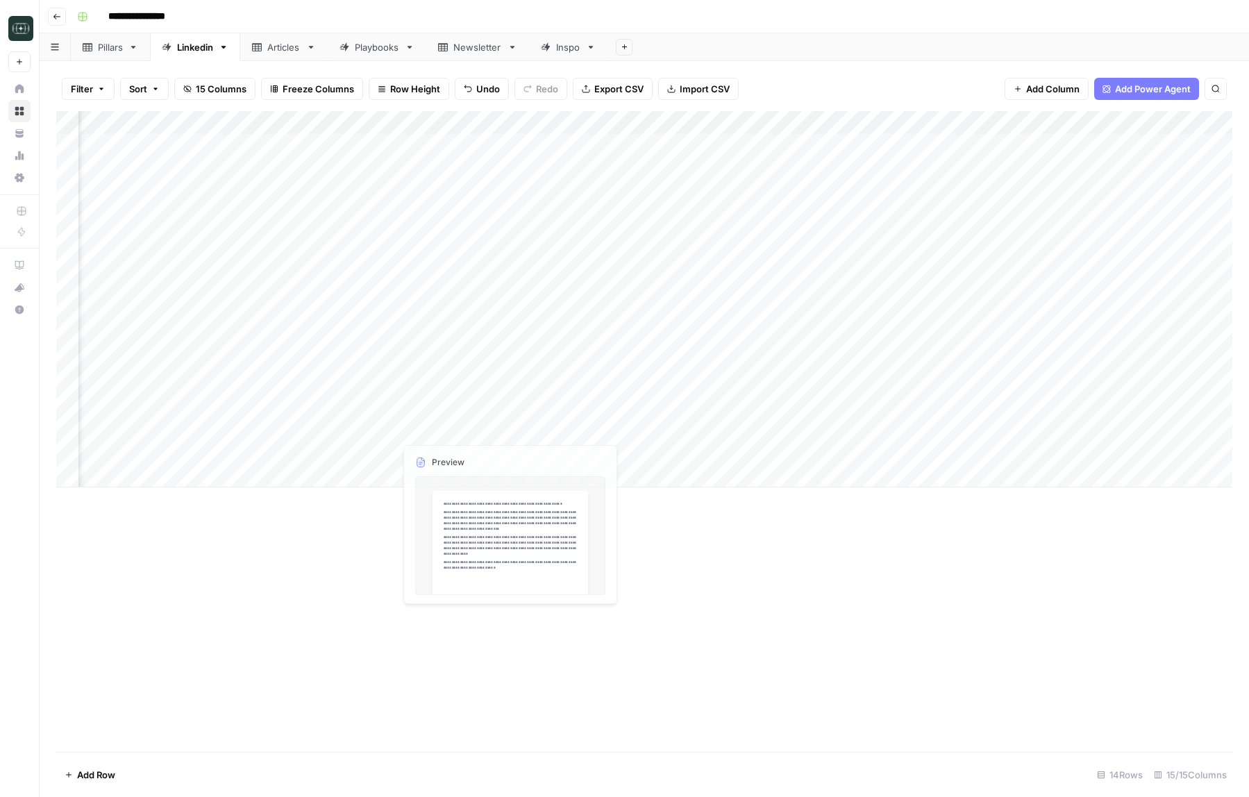
click at [473, 450] on div "Add Column" at bounding box center [644, 299] width 1176 height 376
click at [505, 122] on div "Add Column" at bounding box center [644, 299] width 1176 height 376
click at [562, 456] on div "Add Column" at bounding box center [644, 299] width 1176 height 376
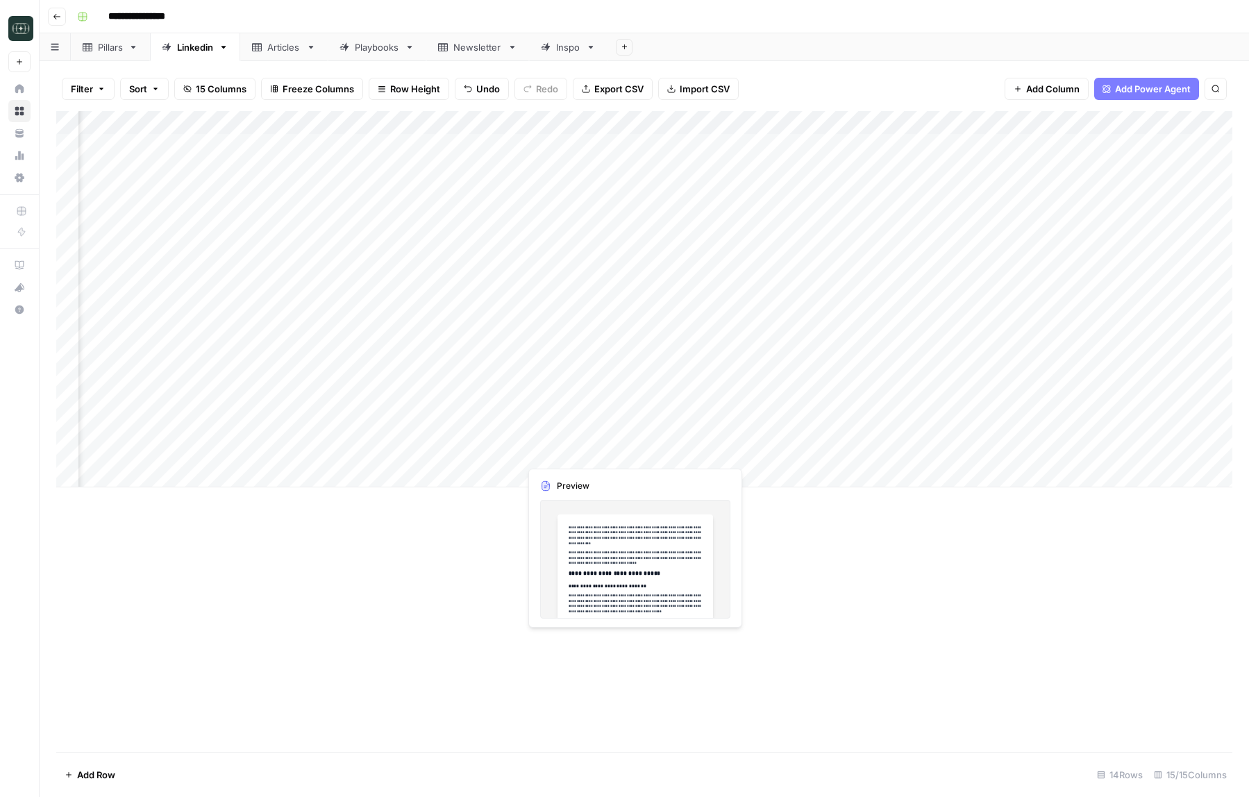
click at [562, 456] on div "Add Column" at bounding box center [644, 299] width 1176 height 376
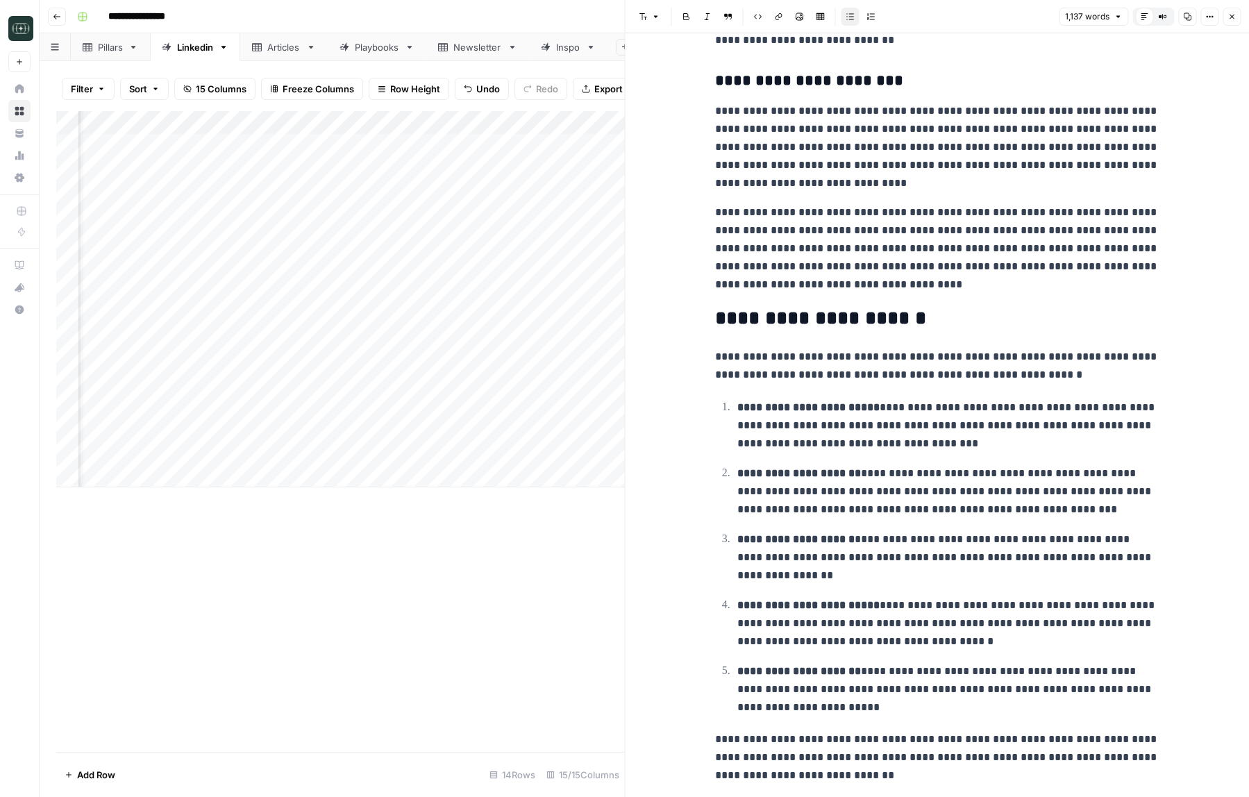
scroll to position [2197, 0]
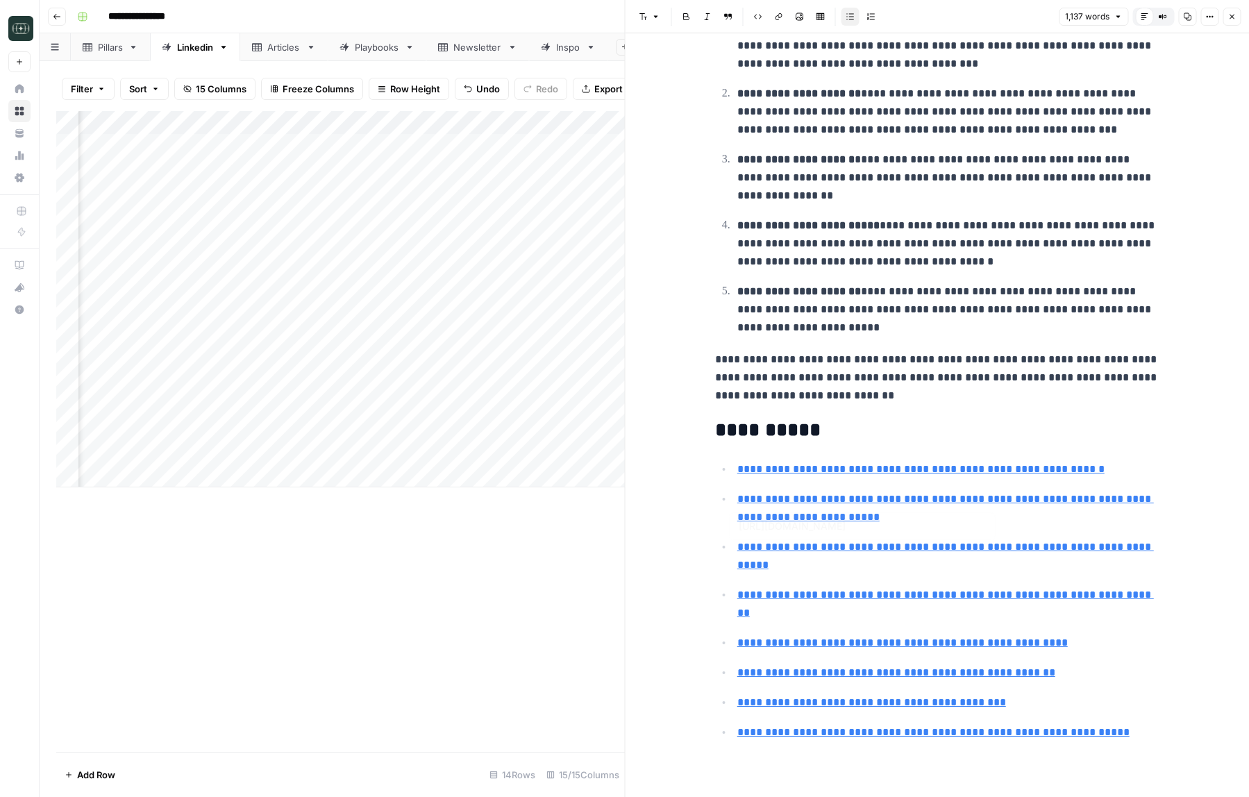
click at [595, 572] on div "Add Column" at bounding box center [340, 431] width 569 height 641
click at [1237, 19] on button "Close" at bounding box center [1232, 17] width 18 height 18
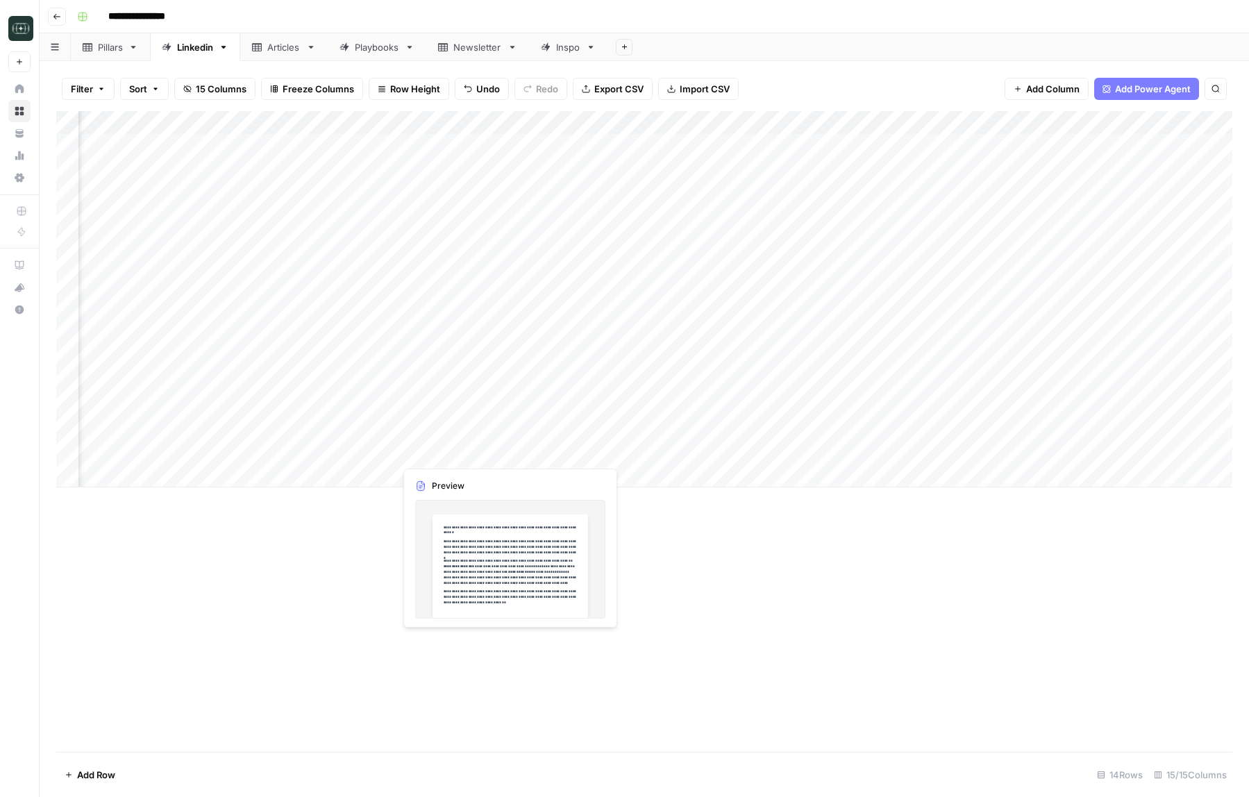
click at [505, 451] on div "Add Column" at bounding box center [644, 299] width 1176 height 376
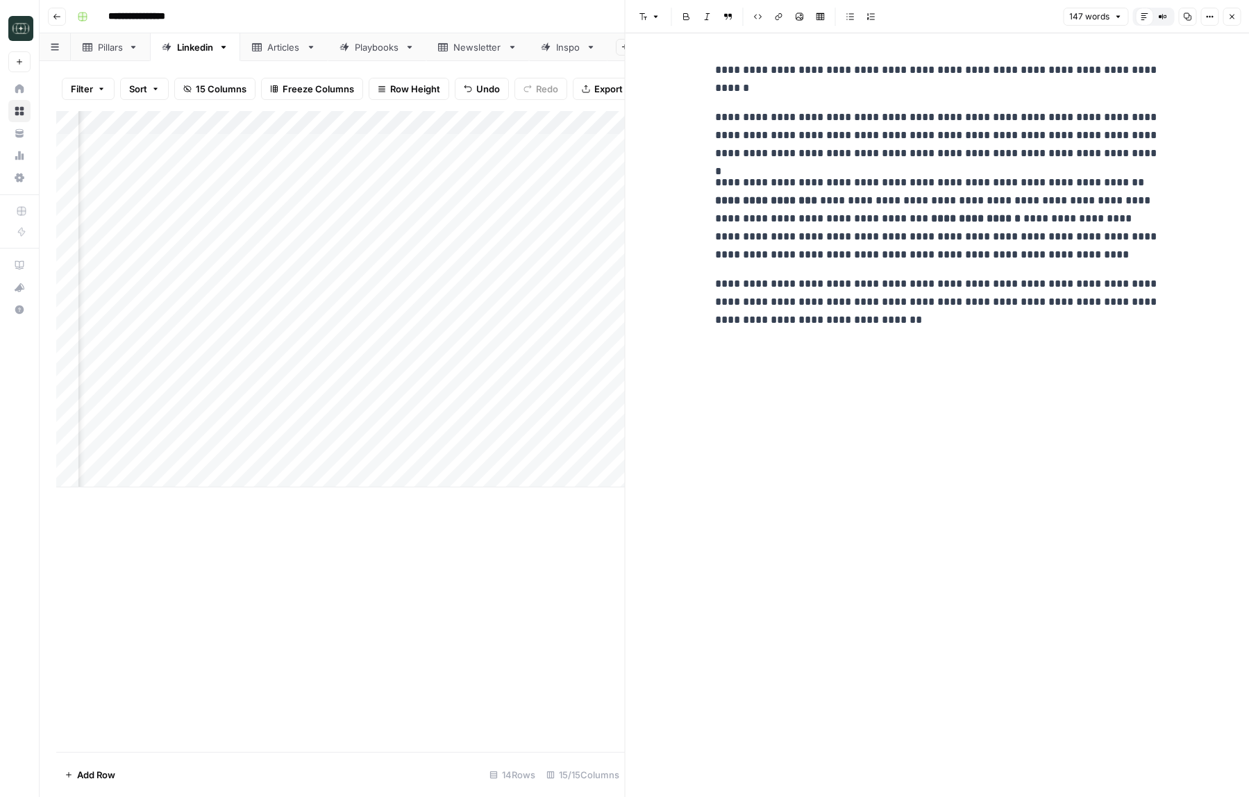
click at [1234, 24] on button "Close" at bounding box center [1232, 17] width 18 height 18
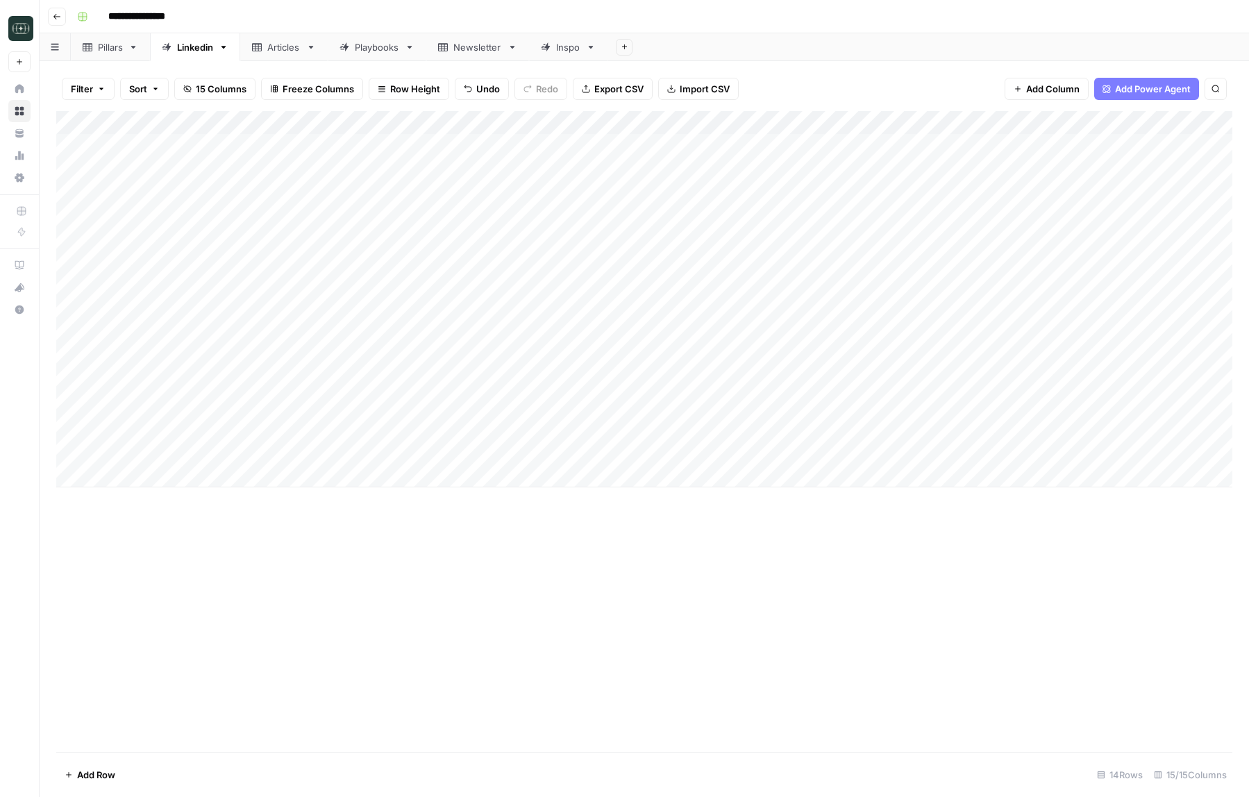
click at [977, 430] on div "Add Column" at bounding box center [644, 299] width 1176 height 376
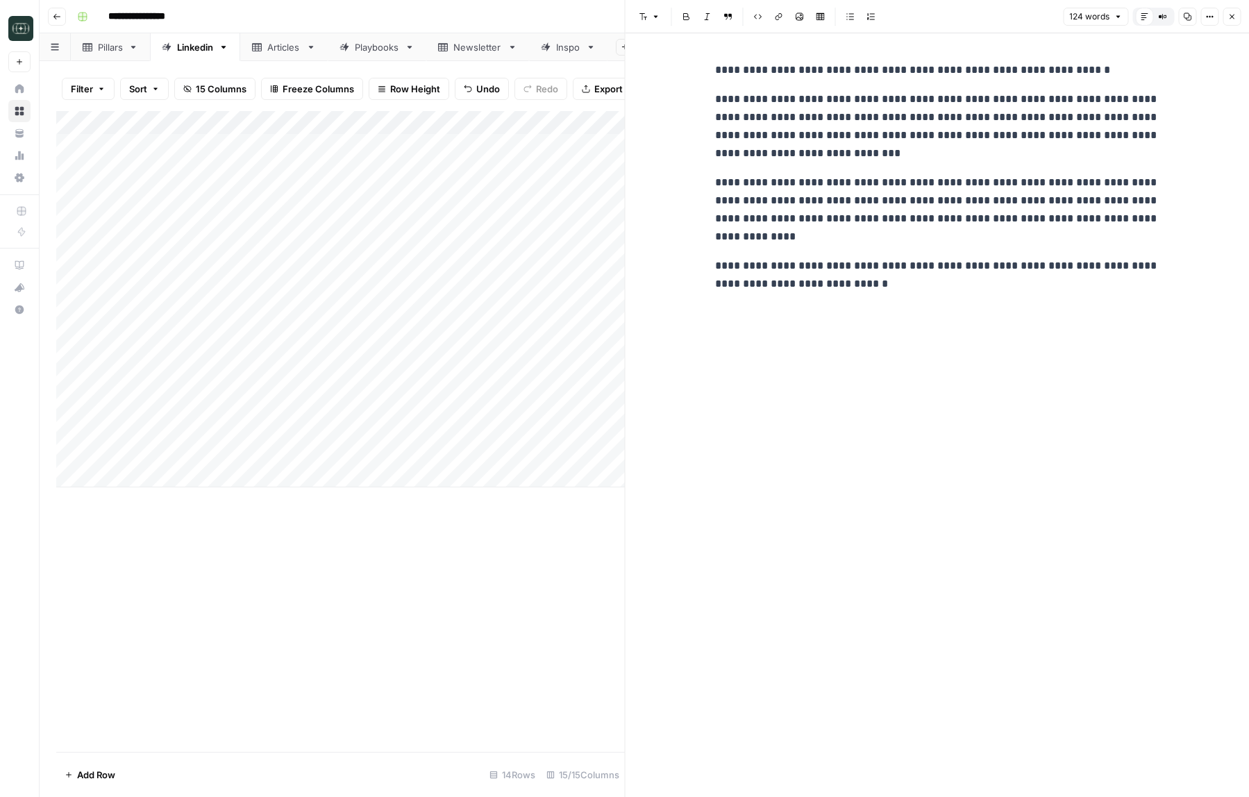
click at [1229, 16] on icon "button" at bounding box center [1231, 16] width 8 height 8
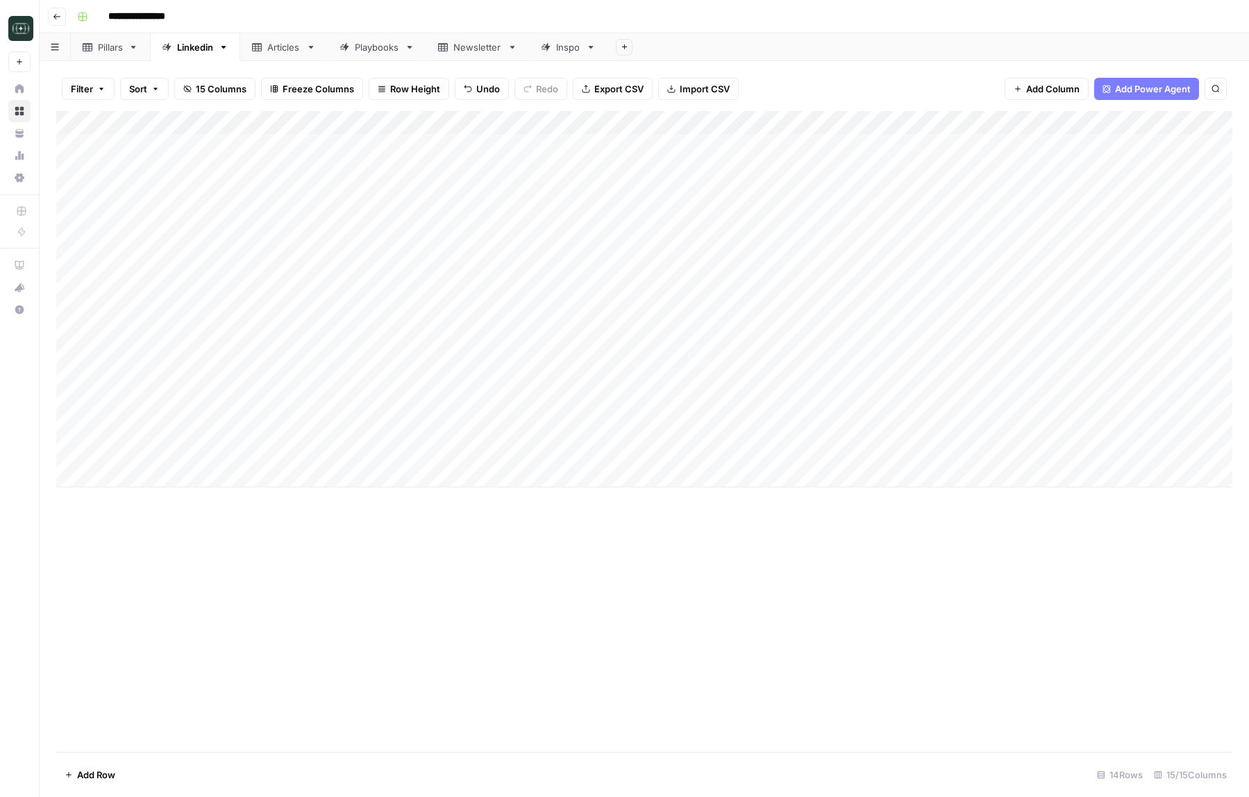
click at [978, 450] on div "Add Column" at bounding box center [644, 299] width 1176 height 376
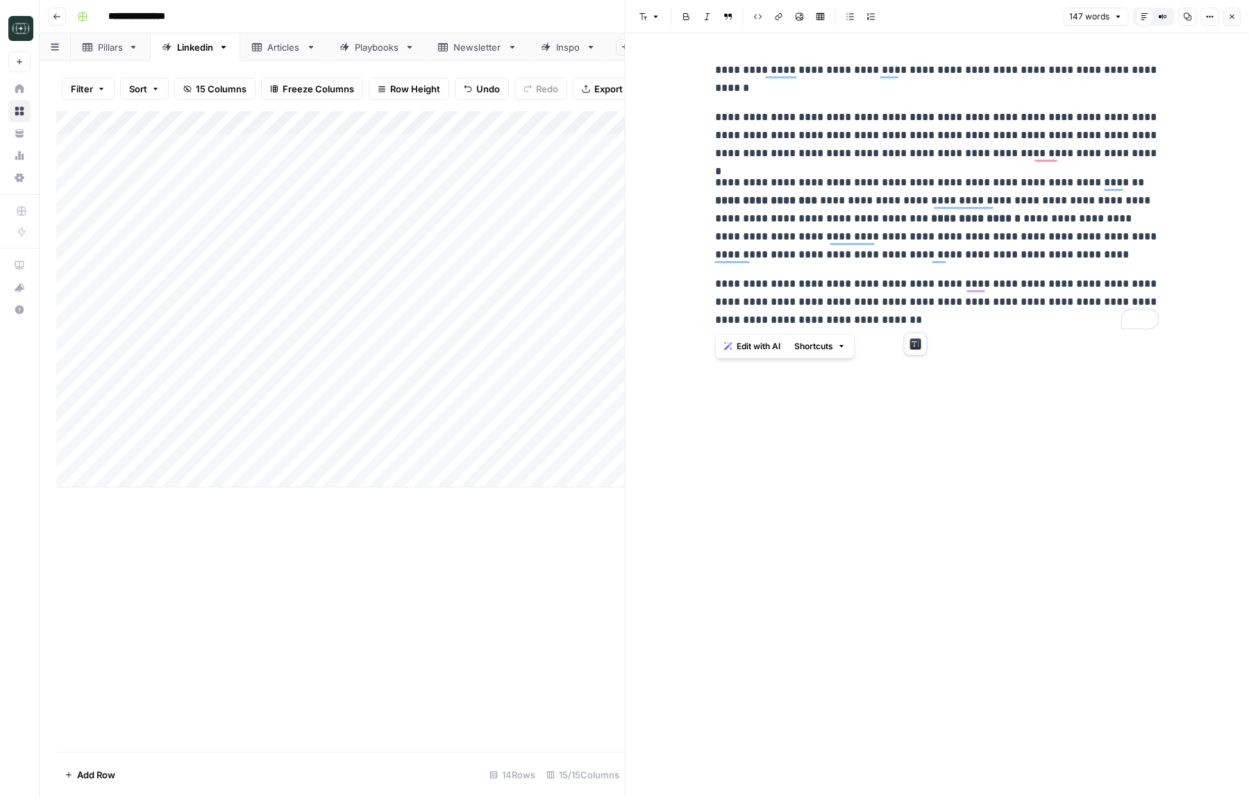
drag, startPoint x: 916, startPoint y: 324, endPoint x: 708, endPoint y: 73, distance: 326.4
click at [707, 73] on div "**********" at bounding box center [938, 415] width 624 height 764
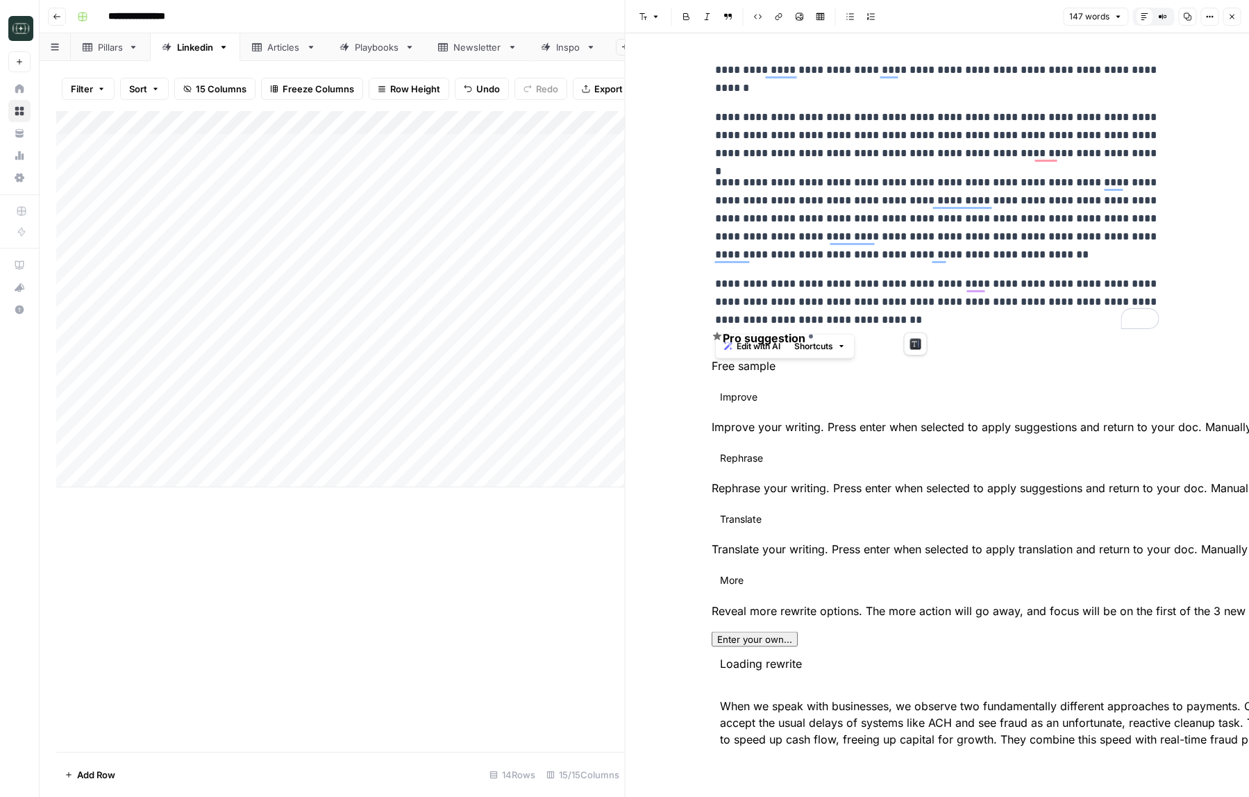
click at [822, 102] on div "**********" at bounding box center [937, 195] width 461 height 279
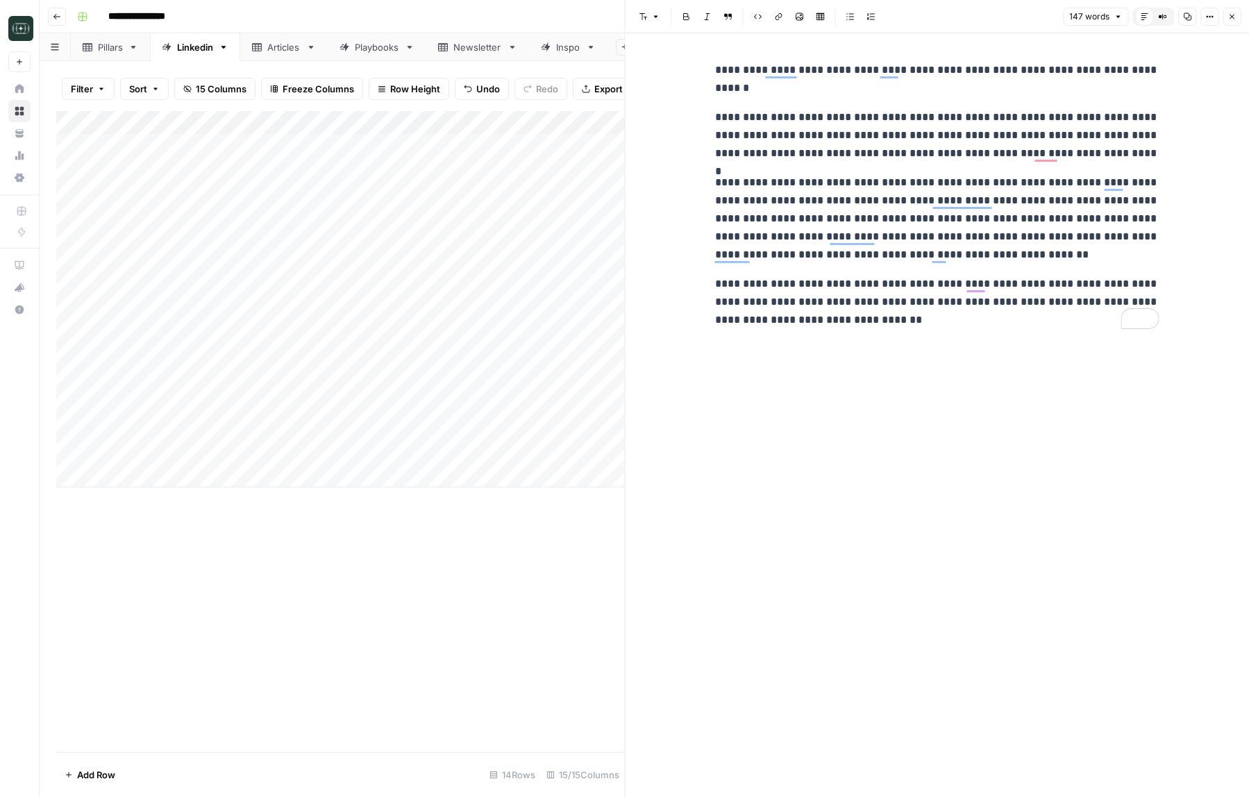
click at [183, 474] on div "Add Column" at bounding box center [340, 299] width 569 height 376
type textarea "**********"
click at [358, 621] on div "Add Column" at bounding box center [340, 431] width 569 height 641
click at [173, 480] on div "Add Column" at bounding box center [340, 311] width 569 height 400
click at [173, 480] on textarea "**********" at bounding box center [211, 476] width 267 height 19
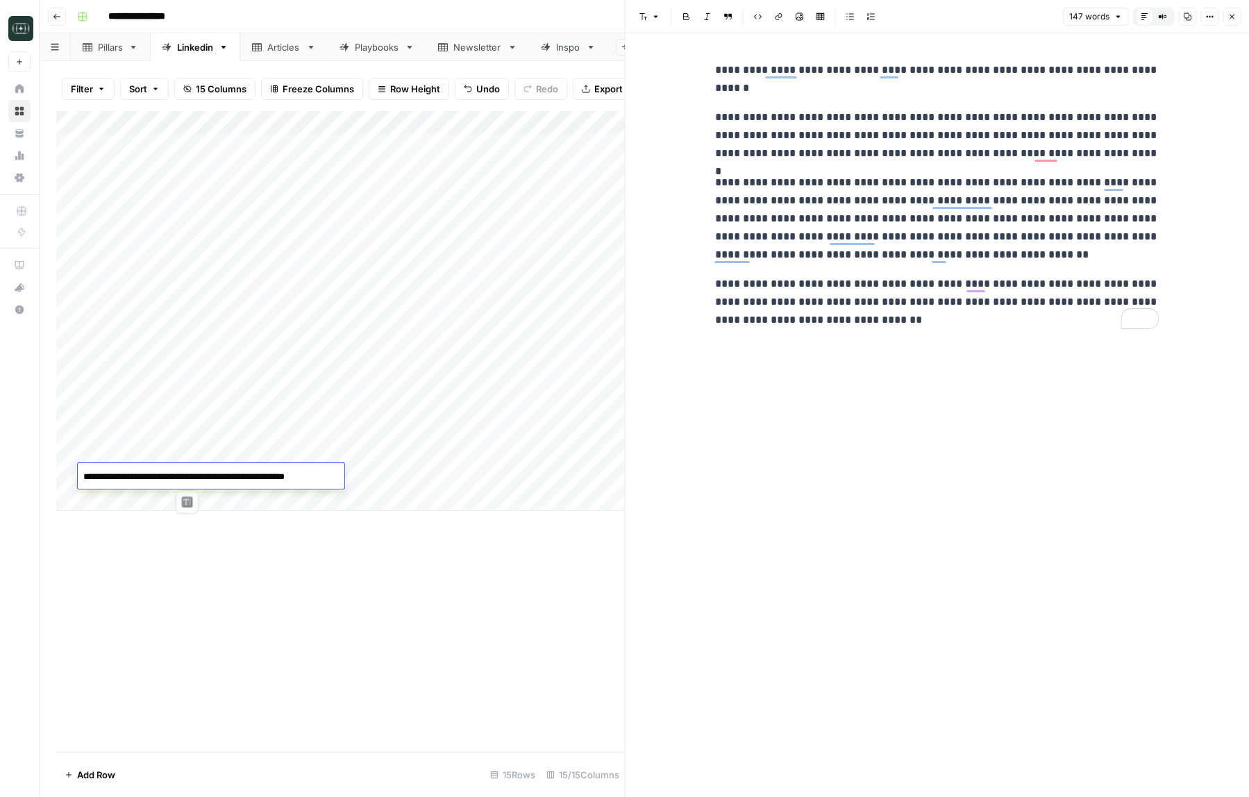
type textarea "**********"
click at [305, 587] on div "Add Column" at bounding box center [340, 431] width 569 height 641
click at [385, 472] on div "Add Column" at bounding box center [340, 311] width 569 height 400
type textarea "**********"
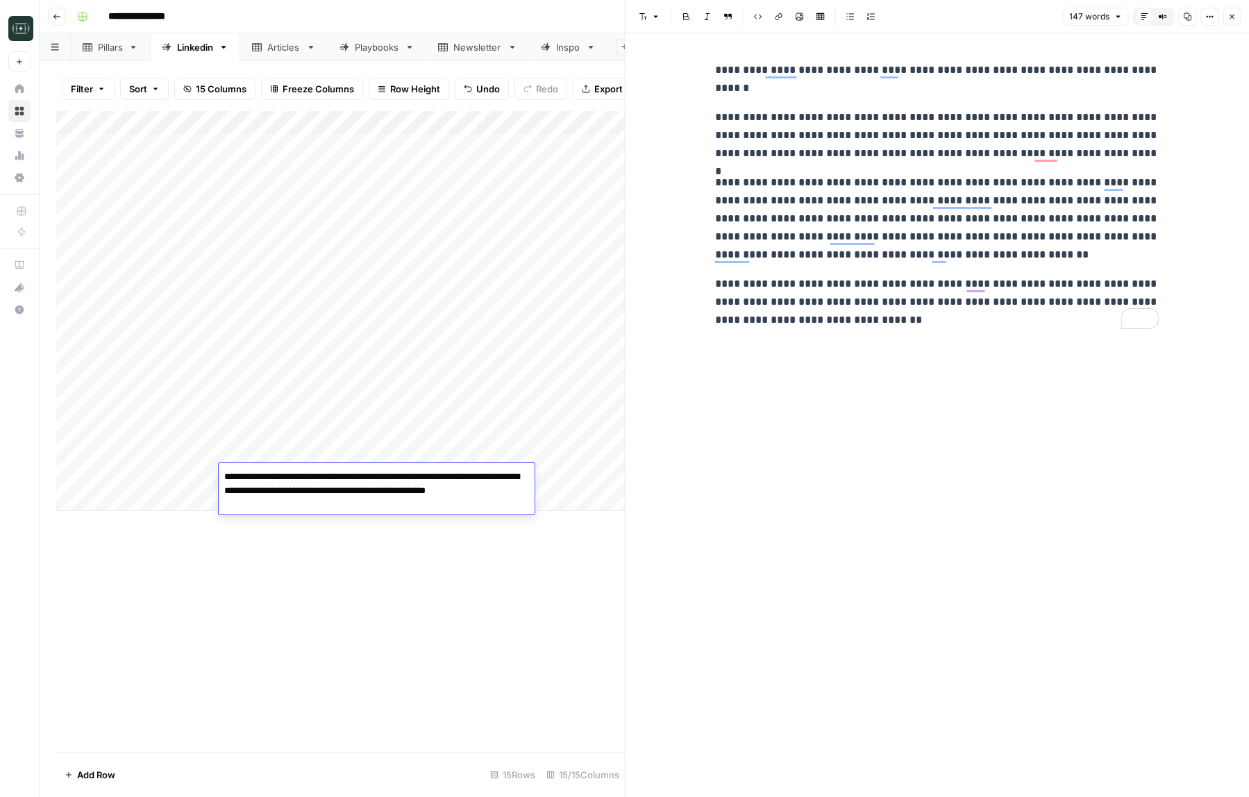
click at [376, 635] on div "Add Column" at bounding box center [340, 431] width 569 height 641
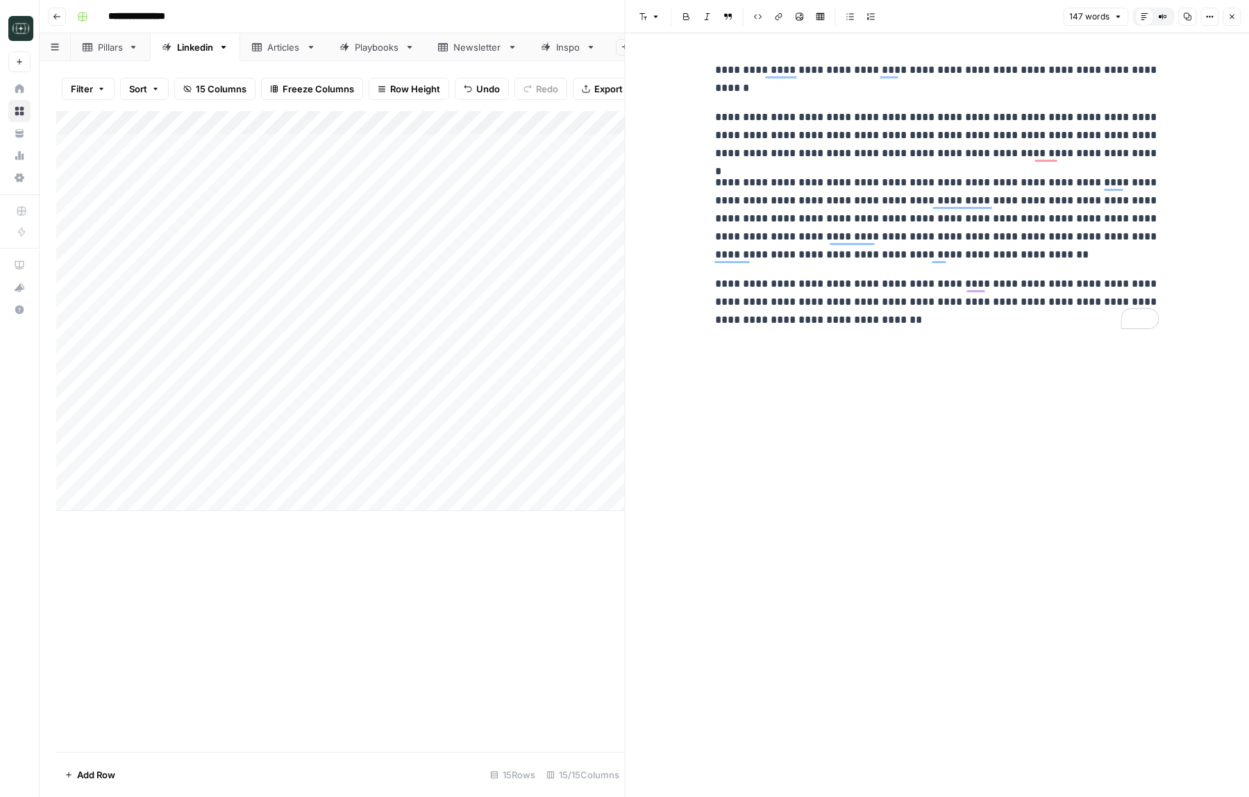
click at [579, 478] on div "Add Column" at bounding box center [340, 311] width 569 height 400
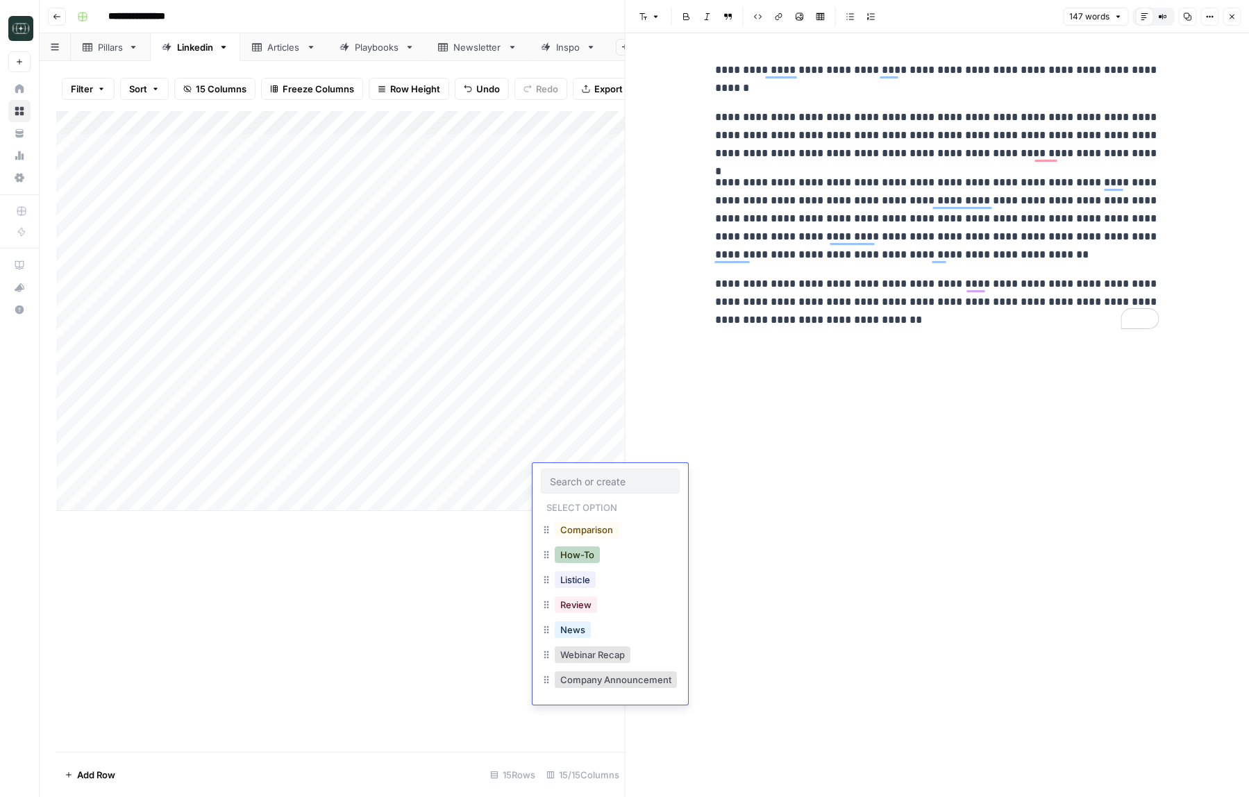
click at [589, 557] on button "How-To" at bounding box center [577, 554] width 45 height 17
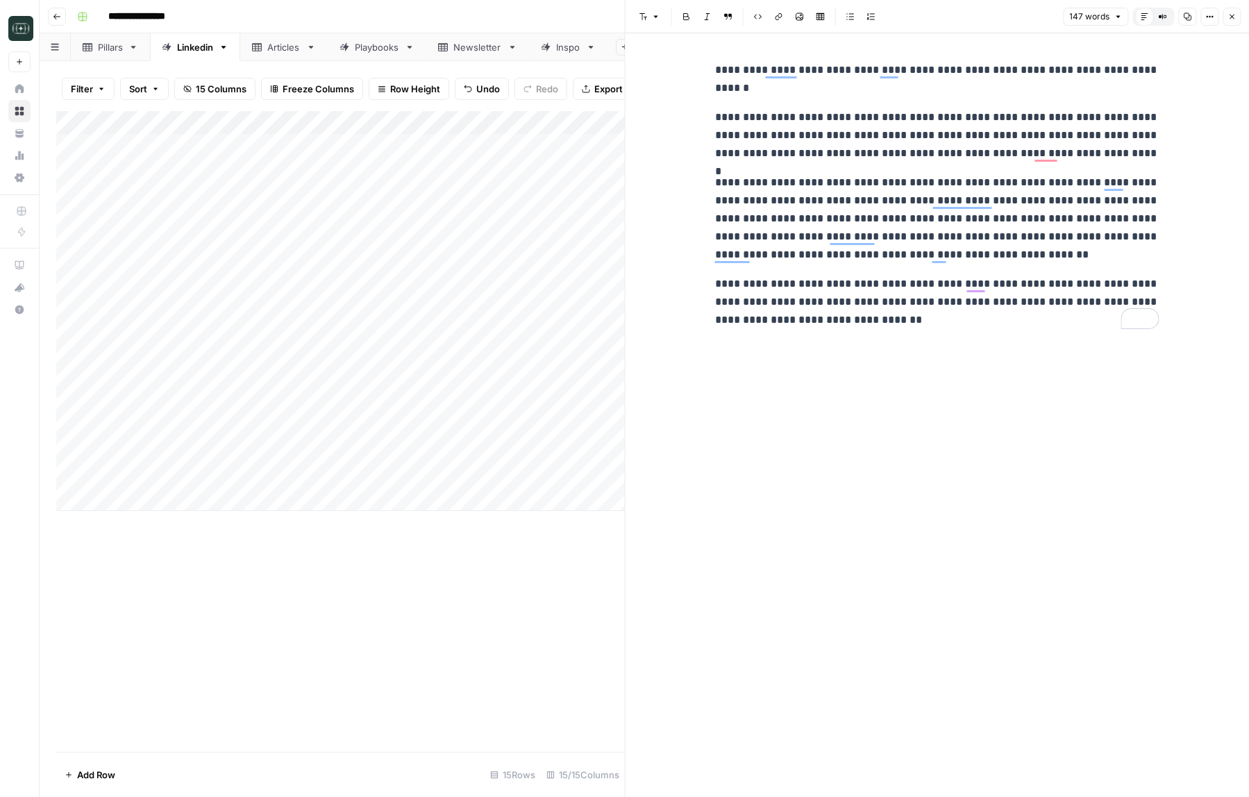
click at [1225, 17] on button "Close" at bounding box center [1232, 17] width 18 height 18
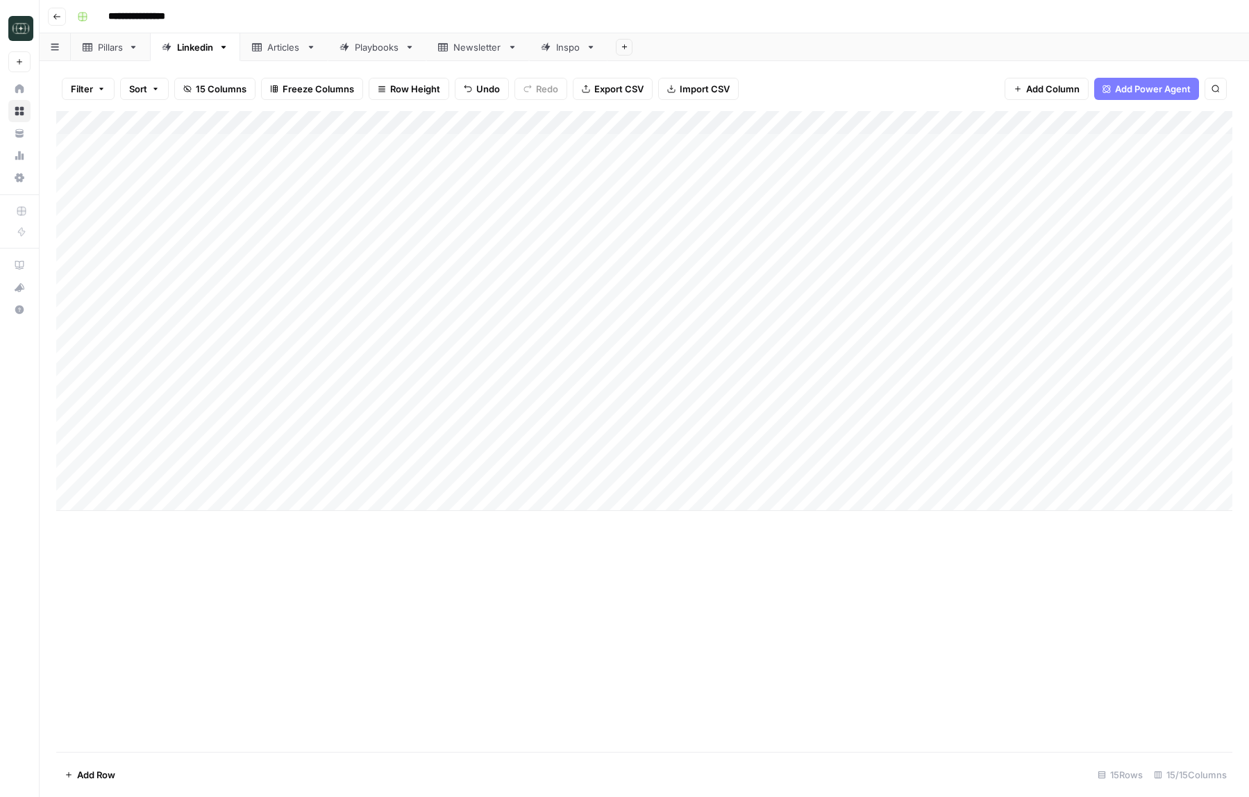
click at [702, 476] on div "Add Column" at bounding box center [644, 311] width 1176 height 400
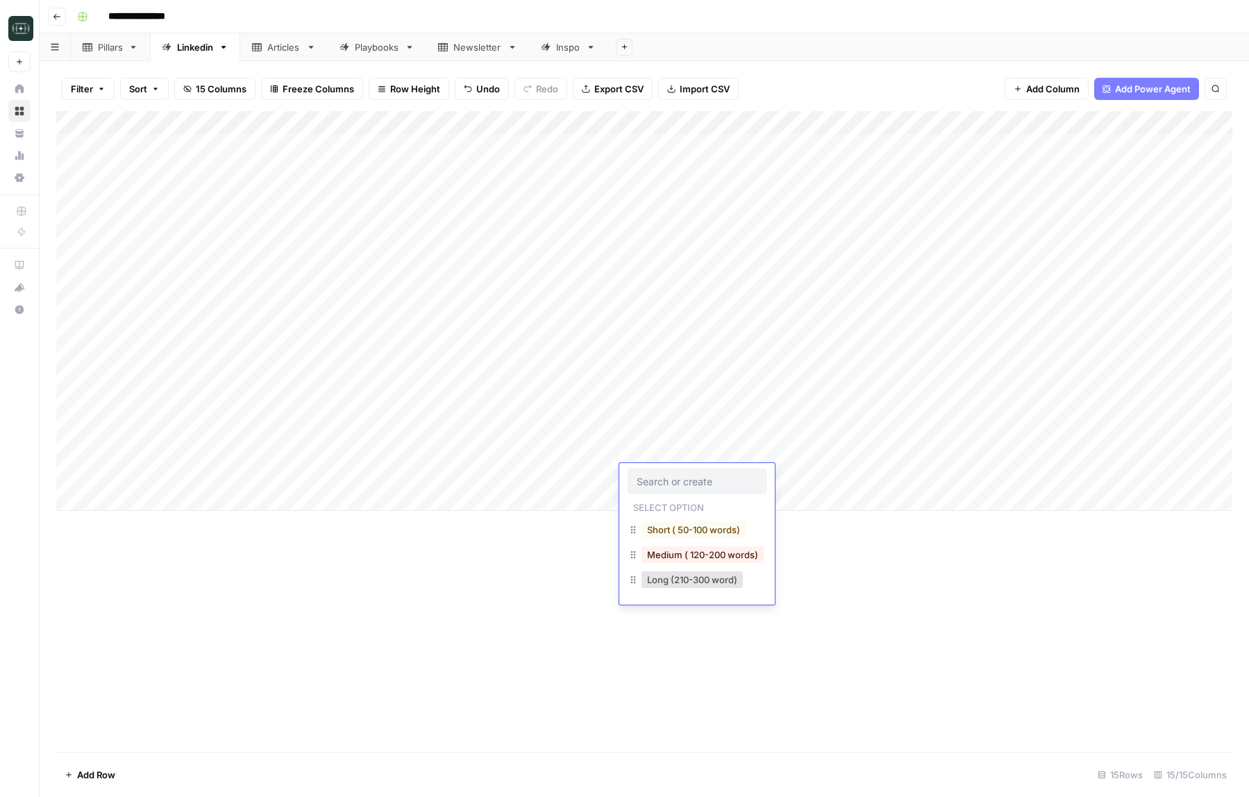
click at [683, 553] on button "Medium ( 120-200 words)" at bounding box center [702, 554] width 122 height 17
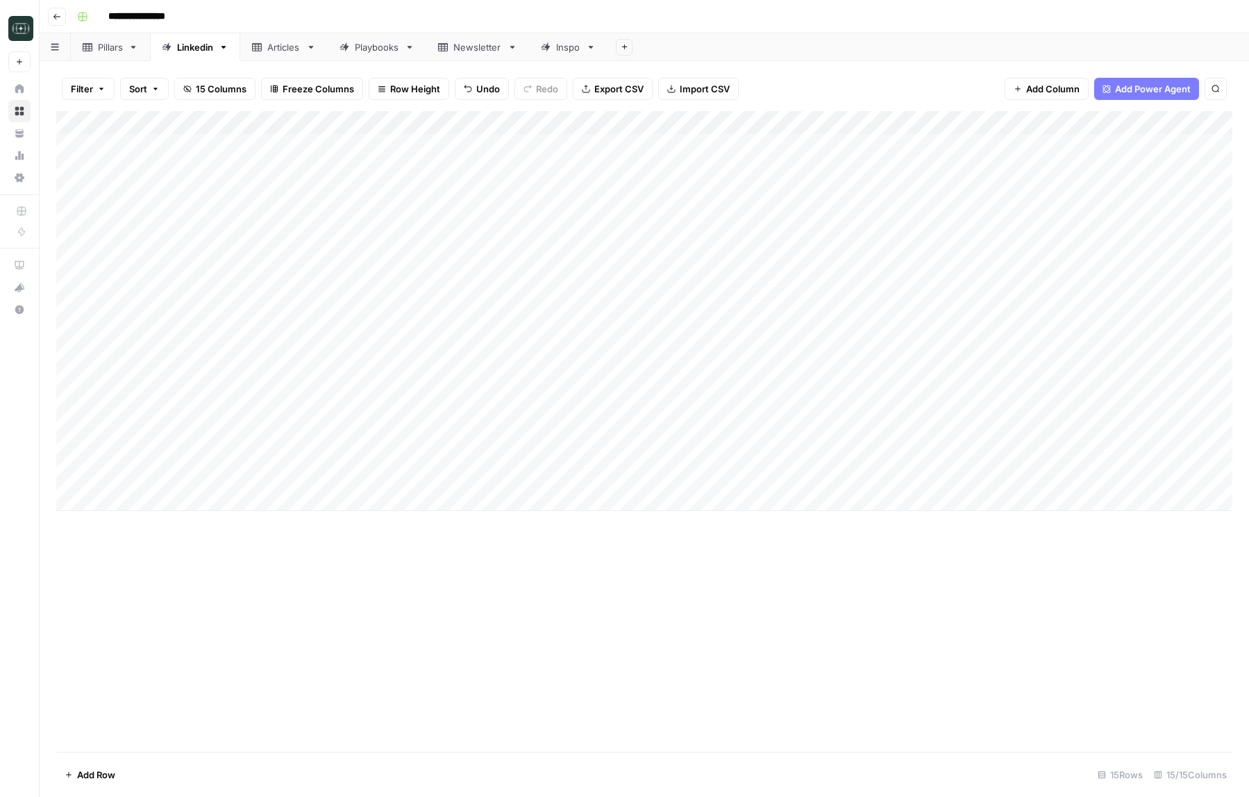
click at [807, 477] on div "Add Column" at bounding box center [644, 311] width 1176 height 400
click at [151, 483] on div "Add Column" at bounding box center [644, 311] width 1176 height 400
click at [350, 624] on div "Add Column" at bounding box center [644, 431] width 1176 height 641
click at [116, 496] on div "Add Column" at bounding box center [644, 311] width 1176 height 400
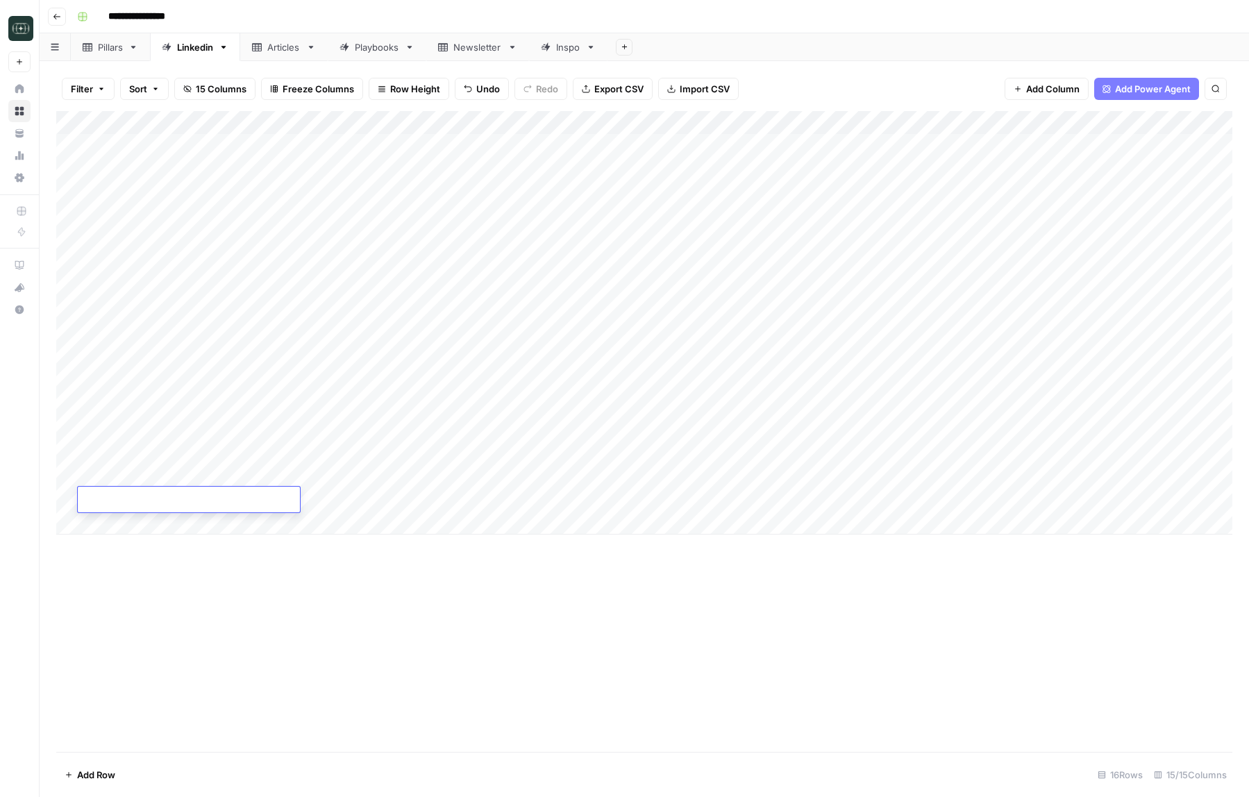
type textarea "**********"
click at [519, 657] on div "Add Column" at bounding box center [644, 431] width 1176 height 641
click at [394, 483] on div "Add Column" at bounding box center [644, 322] width 1176 height 423
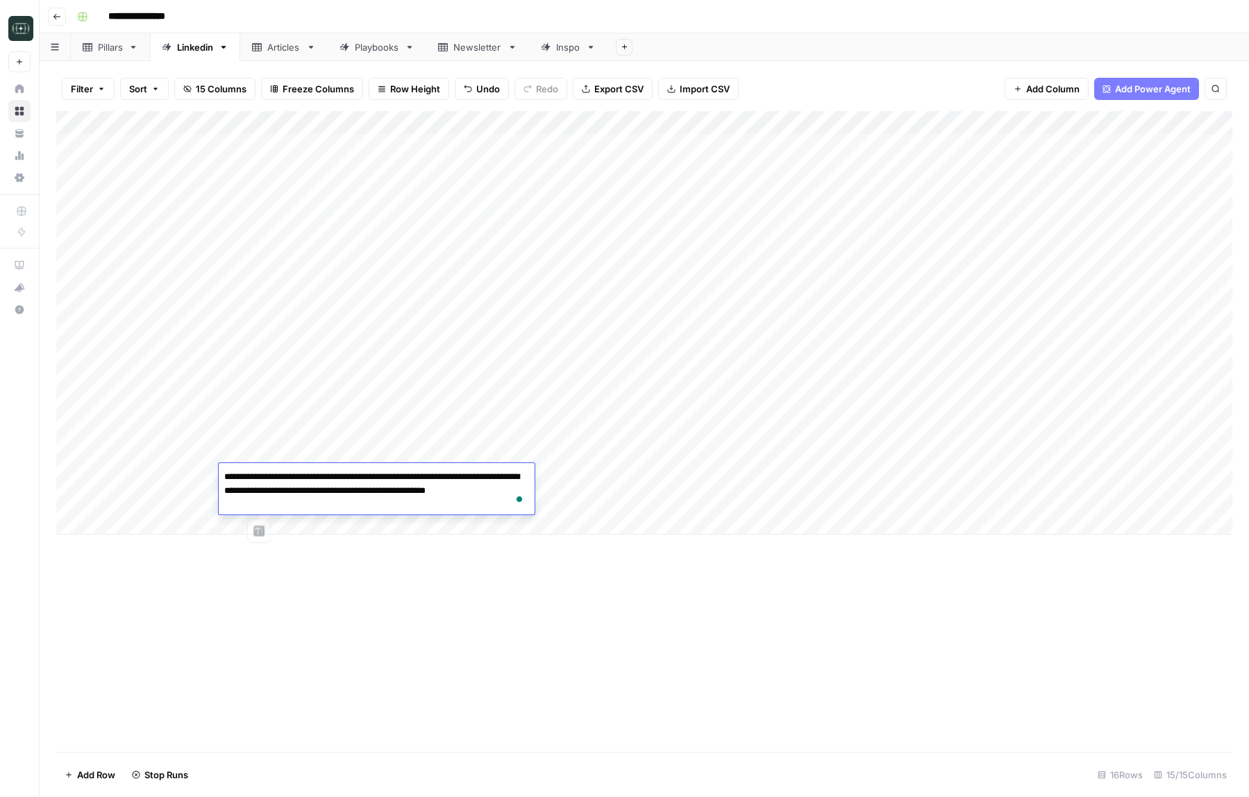
click at [519, 616] on div "Add Column" at bounding box center [644, 431] width 1176 height 641
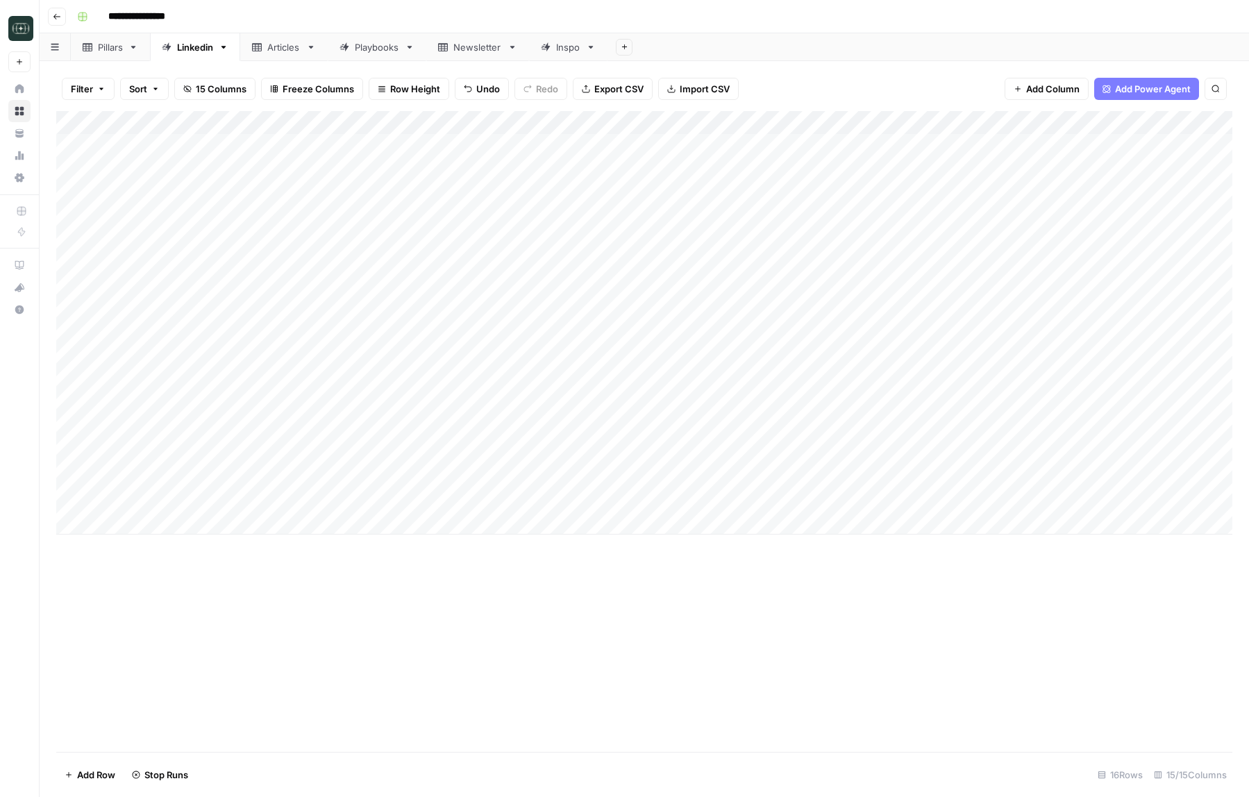
click at [333, 492] on div "Add Column" at bounding box center [644, 322] width 1176 height 423
type textarea "**********"
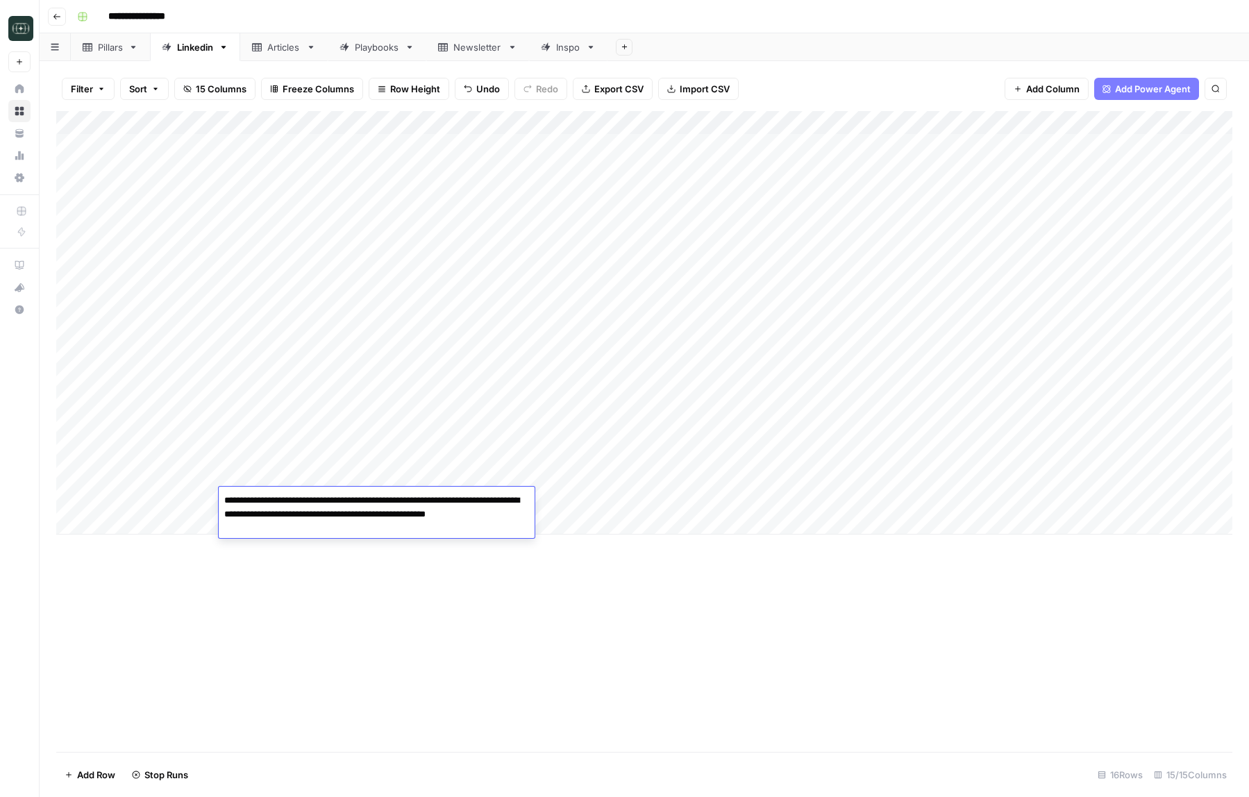
click at [548, 617] on div "Add Column" at bounding box center [644, 431] width 1176 height 641
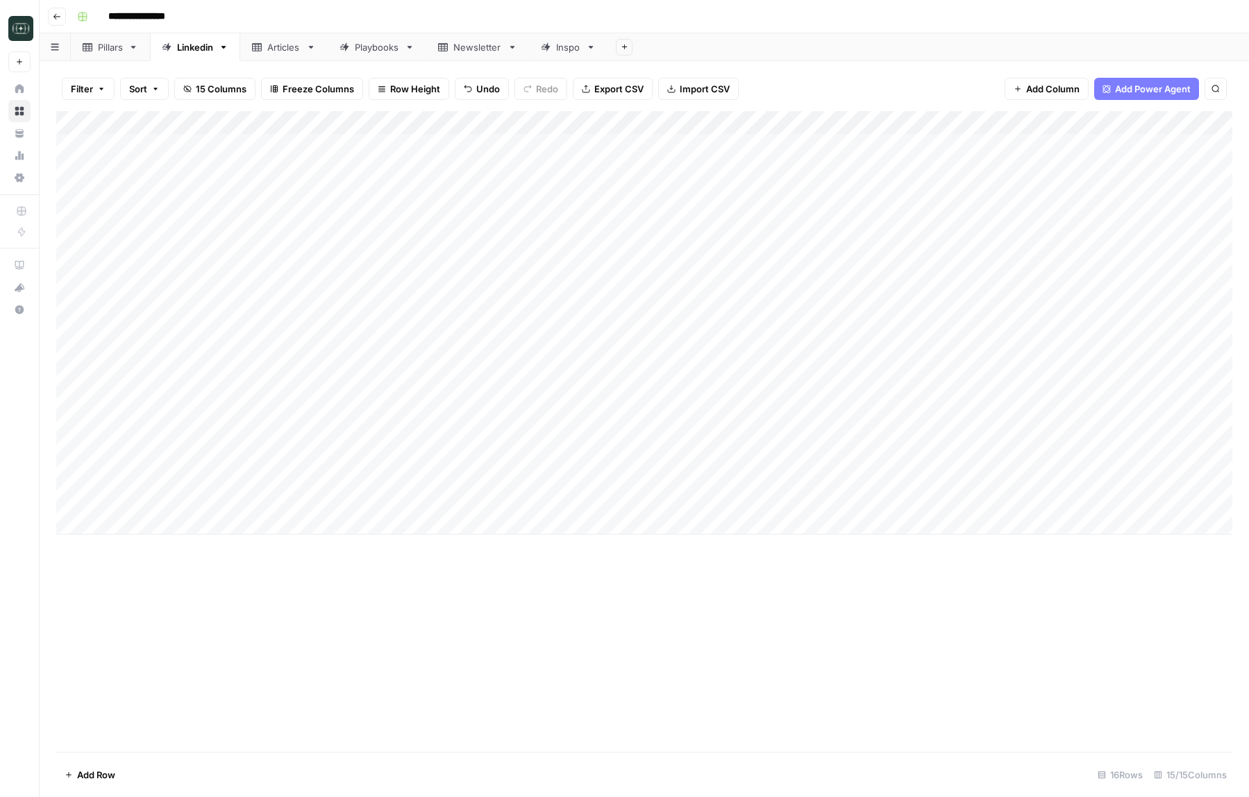
click at [589, 501] on div "Add Column" at bounding box center [644, 322] width 1176 height 423
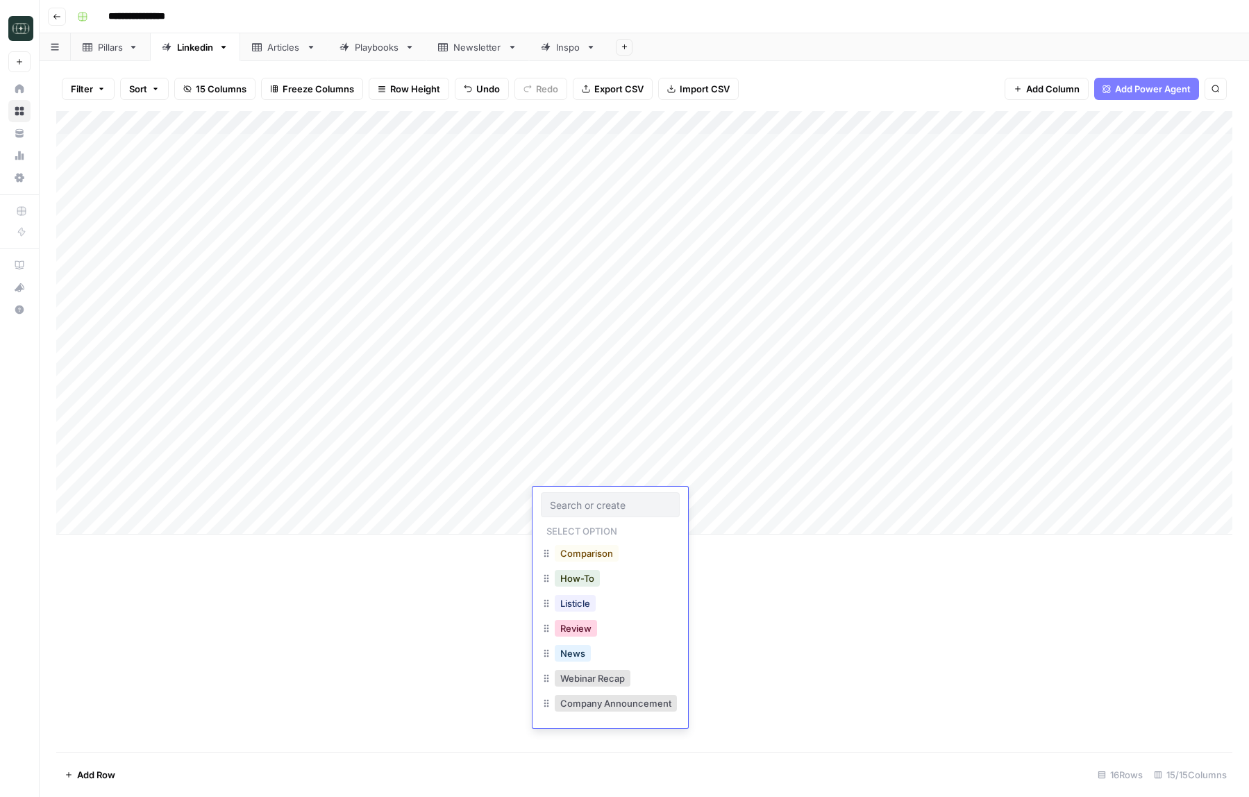
click at [576, 636] on button "Review" at bounding box center [576, 628] width 42 height 17
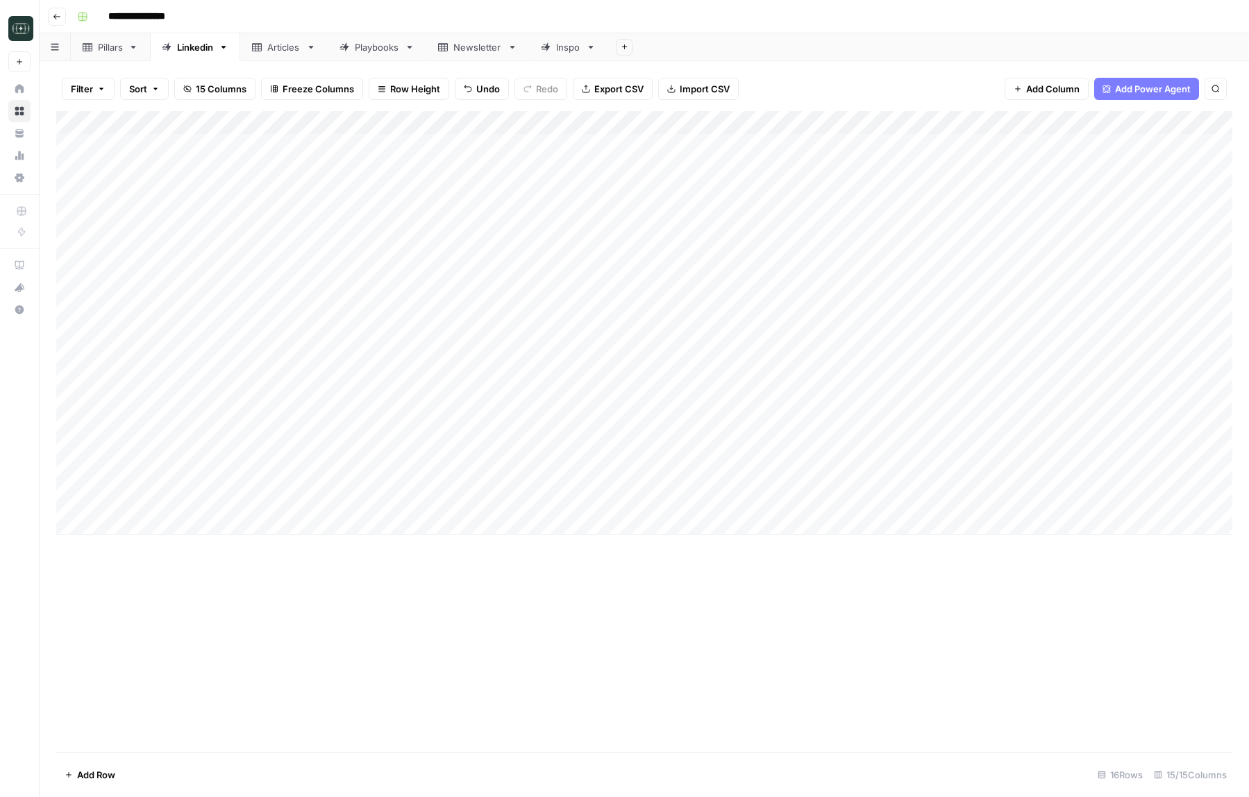
click at [690, 495] on div "Add Column" at bounding box center [644, 322] width 1176 height 423
click at [666, 575] on button "Medium ( 120-200 words)" at bounding box center [702, 578] width 122 height 17
click at [811, 502] on div "Add Column" at bounding box center [644, 322] width 1176 height 423
click at [817, 657] on div "Add Column" at bounding box center [644, 431] width 1176 height 641
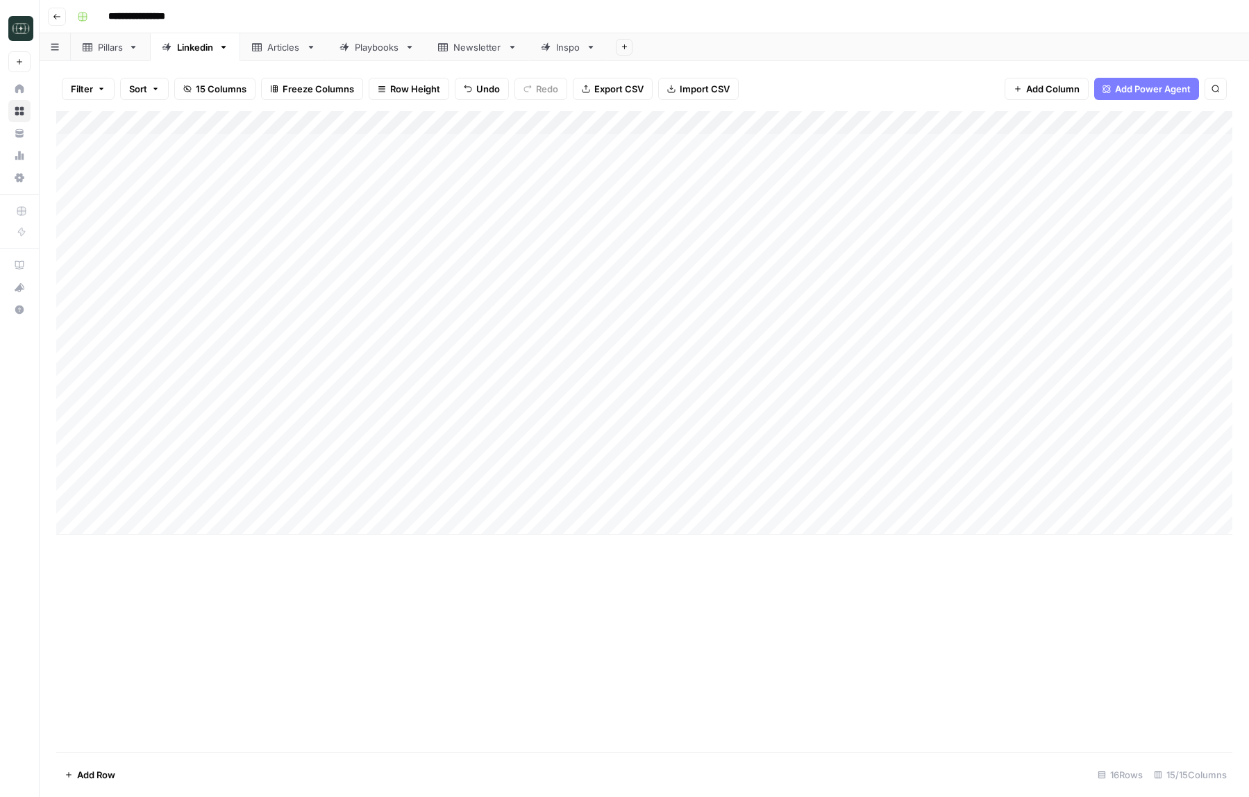
click at [335, 522] on div "Add Column" at bounding box center [644, 322] width 1176 height 423
type textarea "**********"
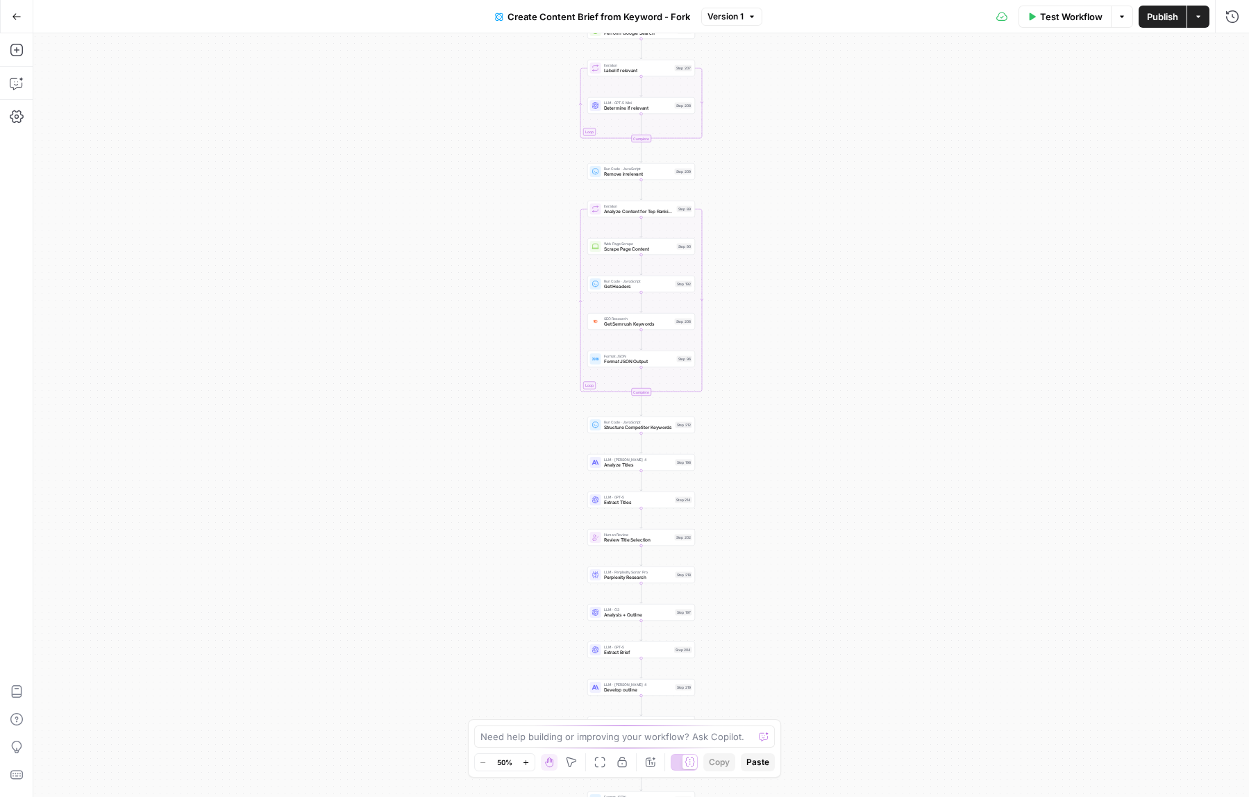
click at [637, 19] on span "Create Content Brief from Keyword - Fork" at bounding box center [599, 17] width 183 height 14
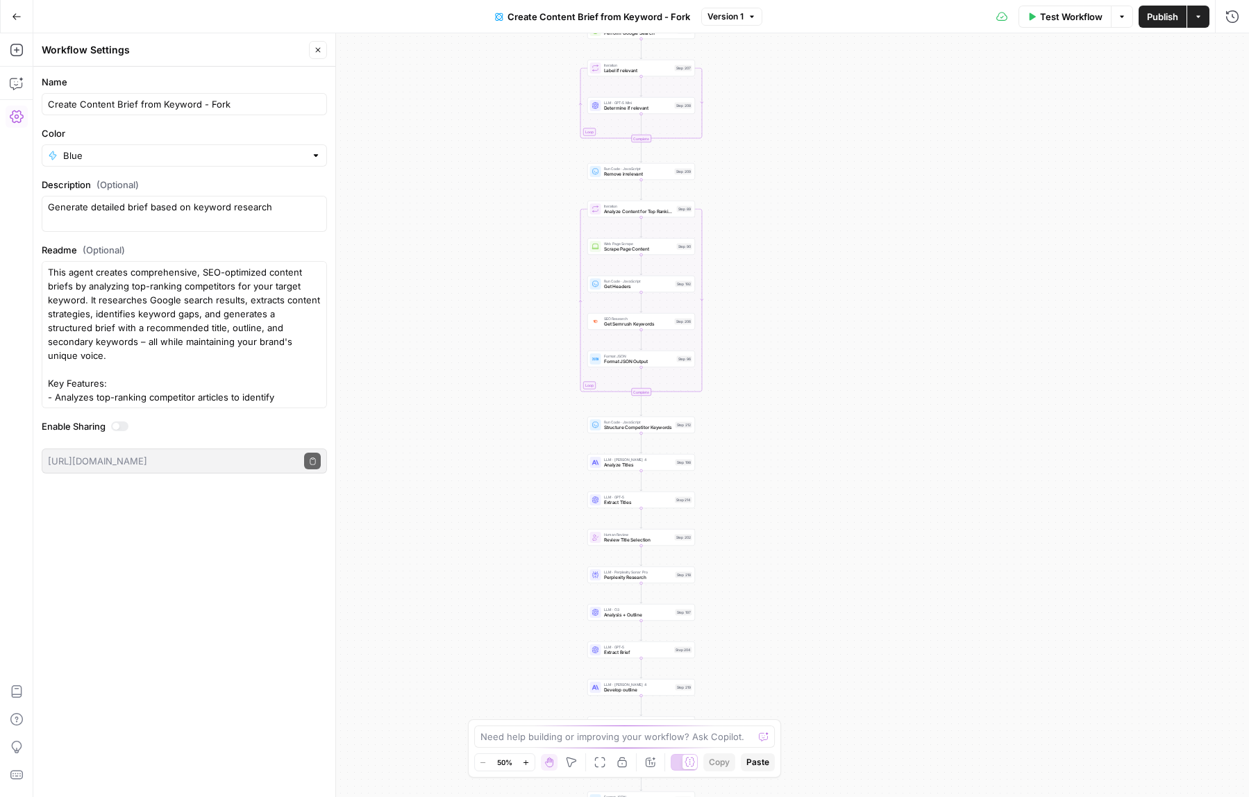
click at [662, 19] on span "Create Content Brief from Keyword - Fork" at bounding box center [599, 17] width 183 height 14
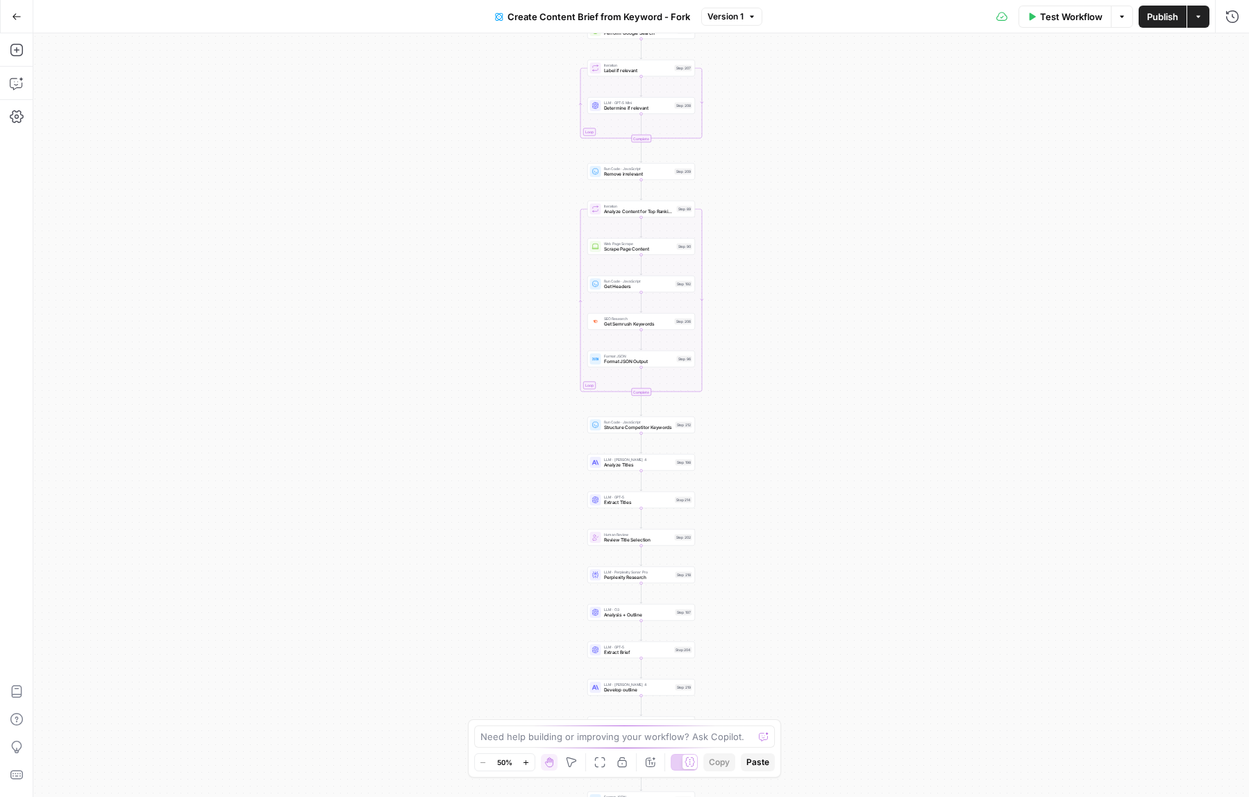
click at [662, 19] on span "Create Content Brief from Keyword - Fork" at bounding box center [599, 17] width 183 height 14
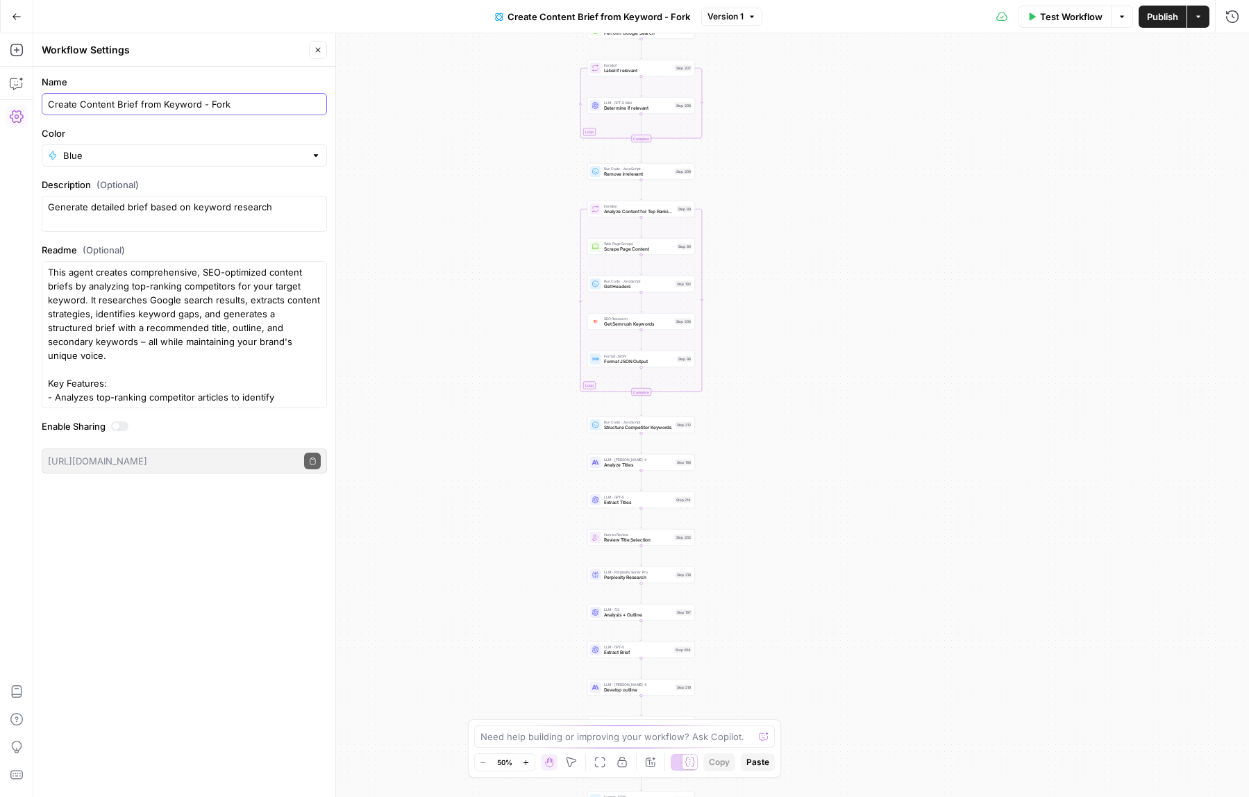
click at [140, 110] on input "Create Content Brief from Keyword - Fork" at bounding box center [184, 104] width 273 height 14
type input "framer workflow to make outline"
click at [395, 144] on div "Workflow Set Inputs Inputs Google Search Perform Google Search Step 51 Loop Ite…" at bounding box center [641, 415] width 1216 height 764
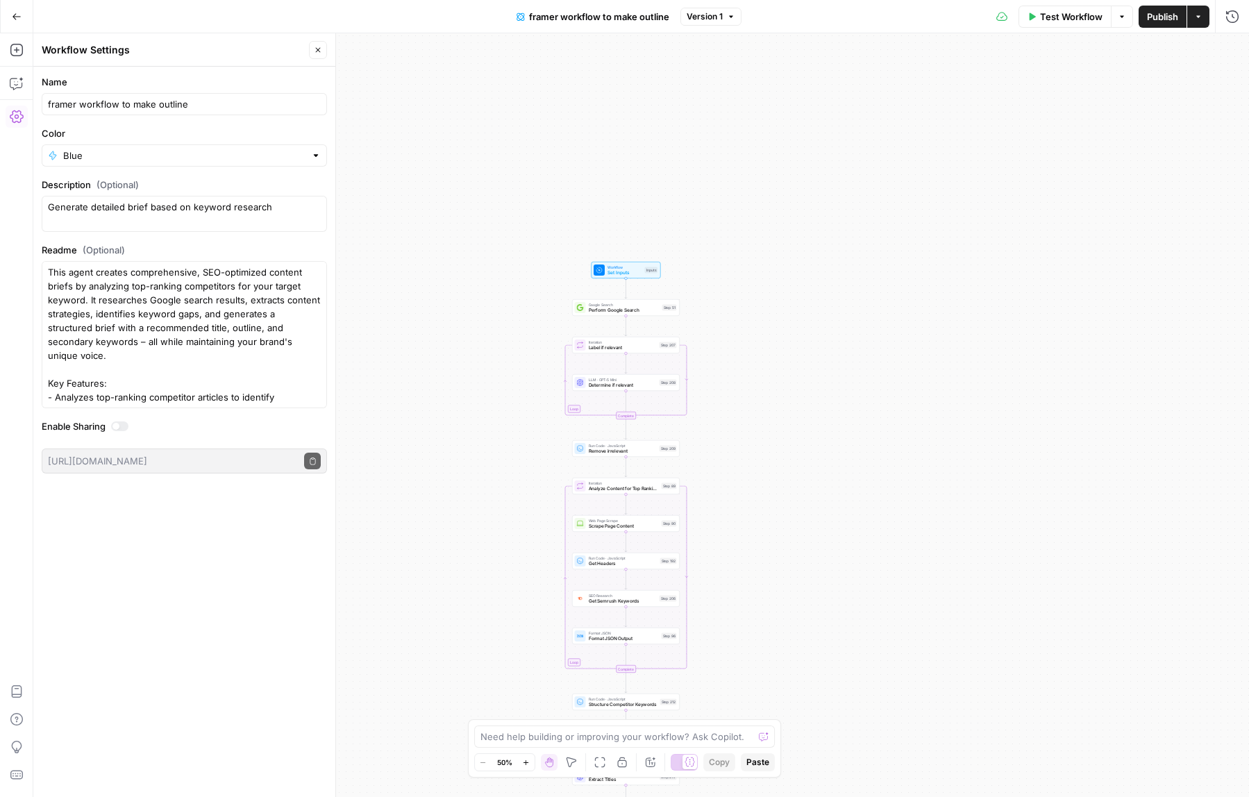
drag, startPoint x: 423, startPoint y: 126, endPoint x: 408, endPoint y: 403, distance: 277.5
click at [408, 403] on div "Workflow Set Inputs Inputs Google Search Perform Google Search Step 51 Loop Ite…" at bounding box center [641, 415] width 1216 height 764
click at [498, 342] on div "Workflow Set Inputs Inputs Google Search Perform Google Search Step 51 Loop Ite…" at bounding box center [641, 415] width 1216 height 764
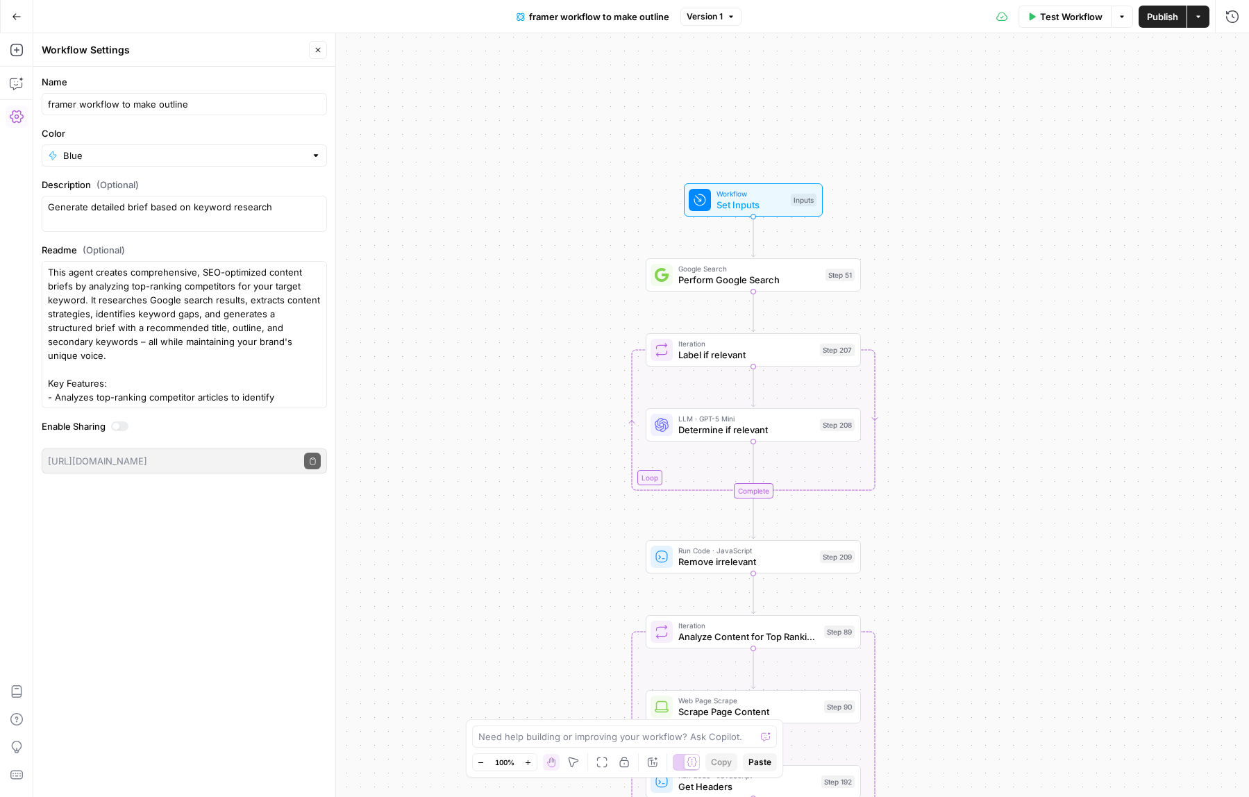
click at [1155, 14] on span "Publish" at bounding box center [1162, 17] width 31 height 14
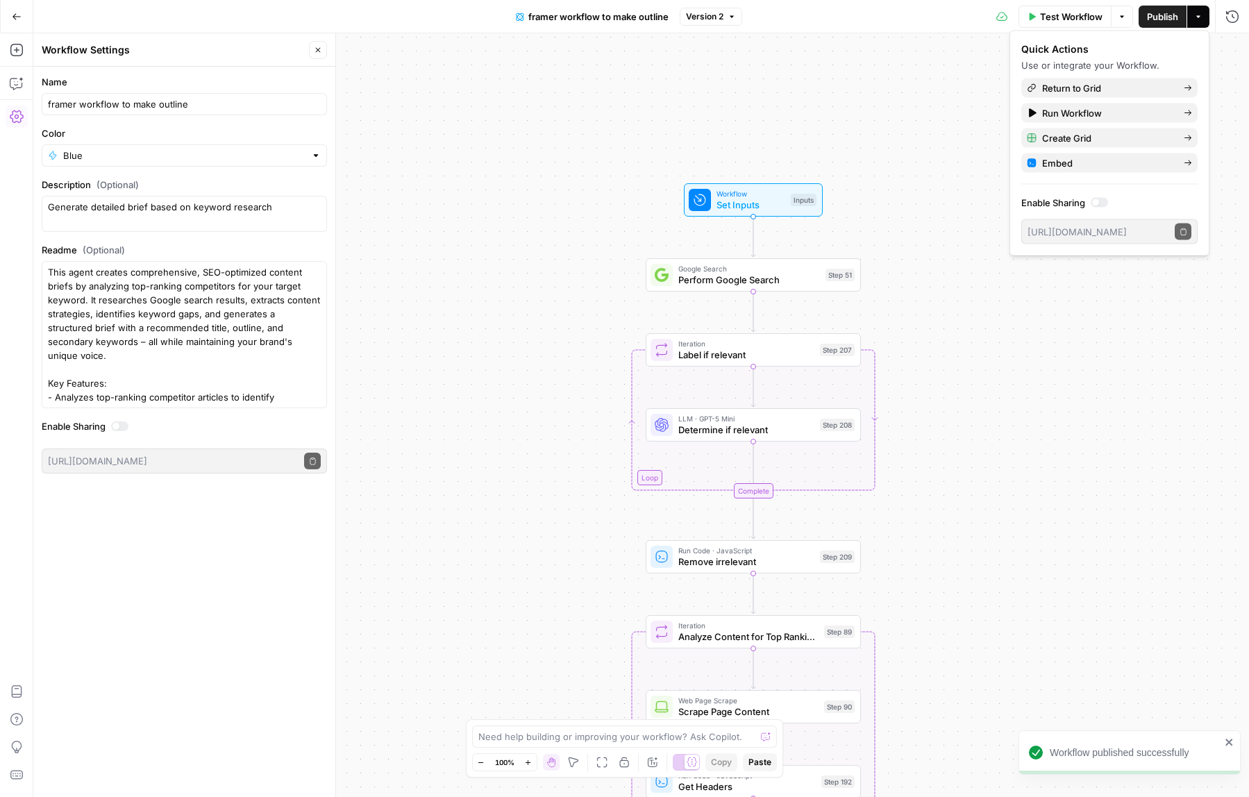
click at [516, 230] on div "Workflow Set Inputs Inputs Google Search Perform Google Search Step 51 Loop Ite…" at bounding box center [641, 415] width 1216 height 764
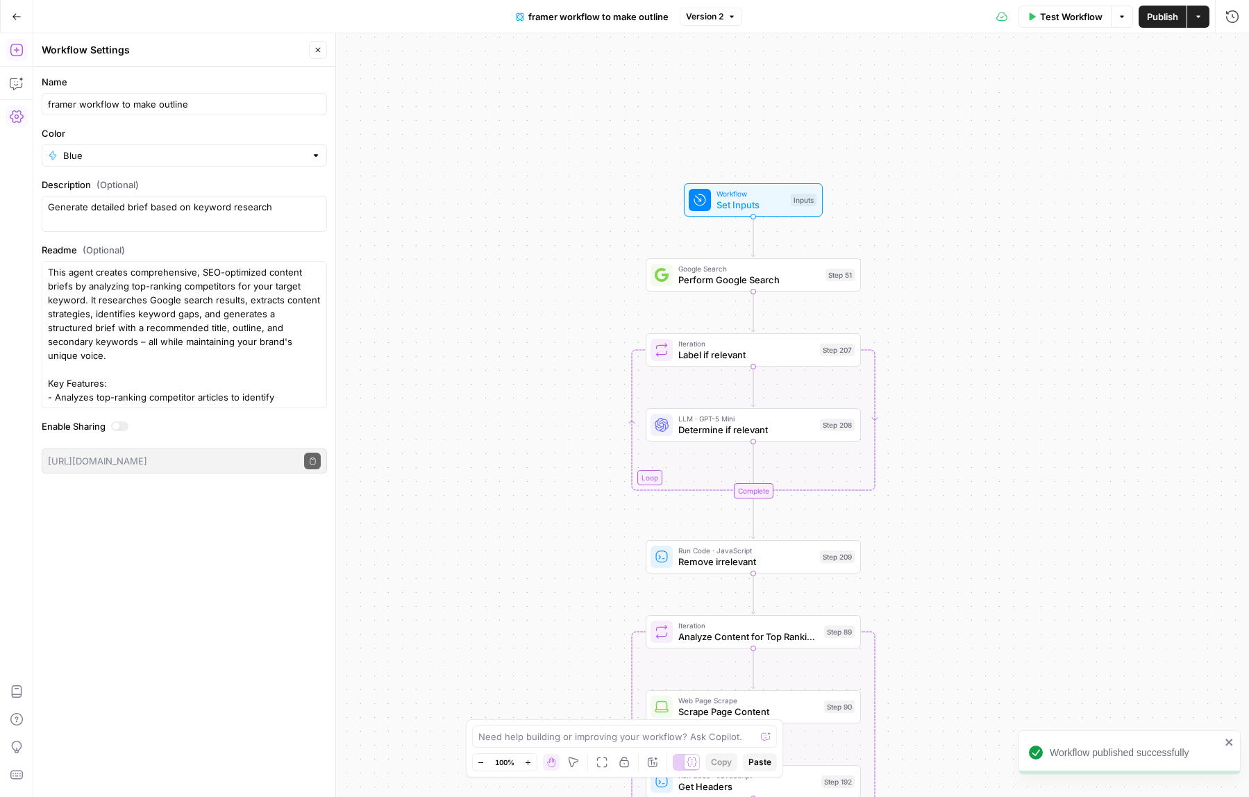
click at [16, 53] on icon "button" at bounding box center [17, 50] width 14 height 14
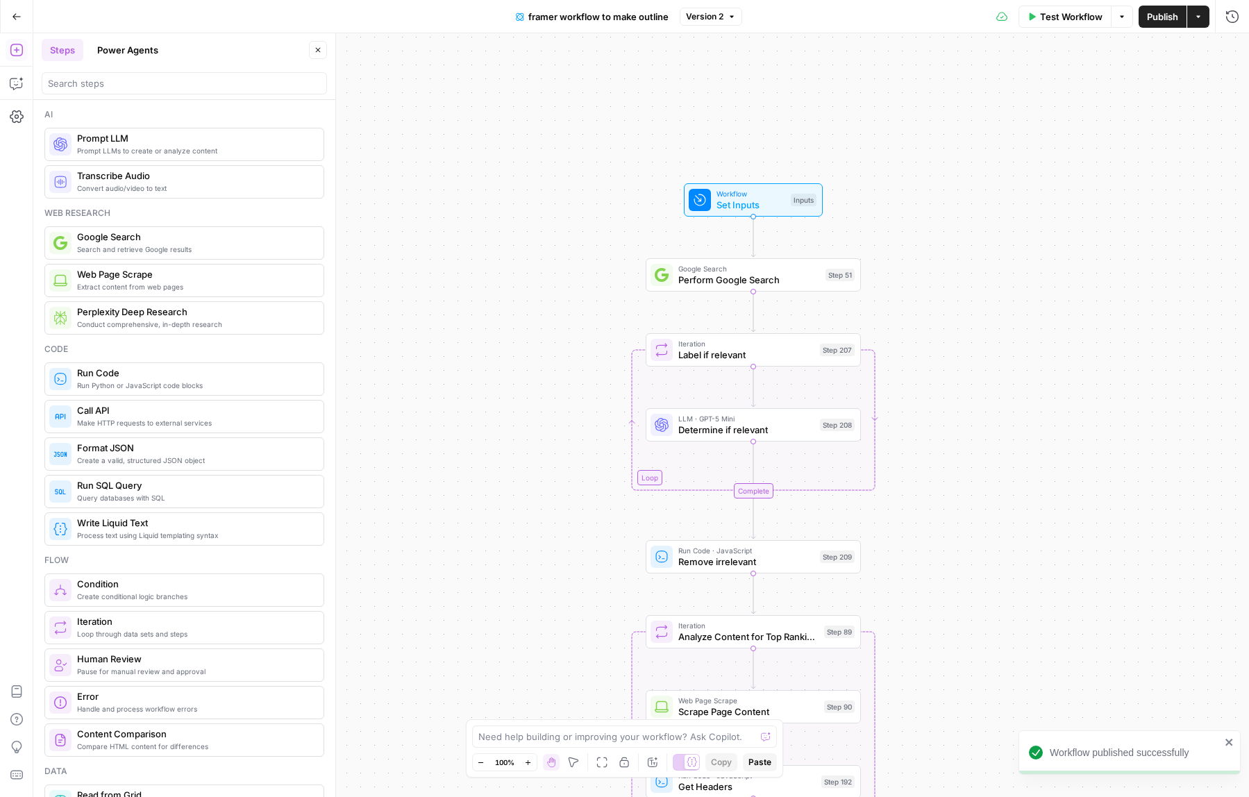
click at [165, 143] on span "Prompt LLM" at bounding box center [194, 138] width 235 height 14
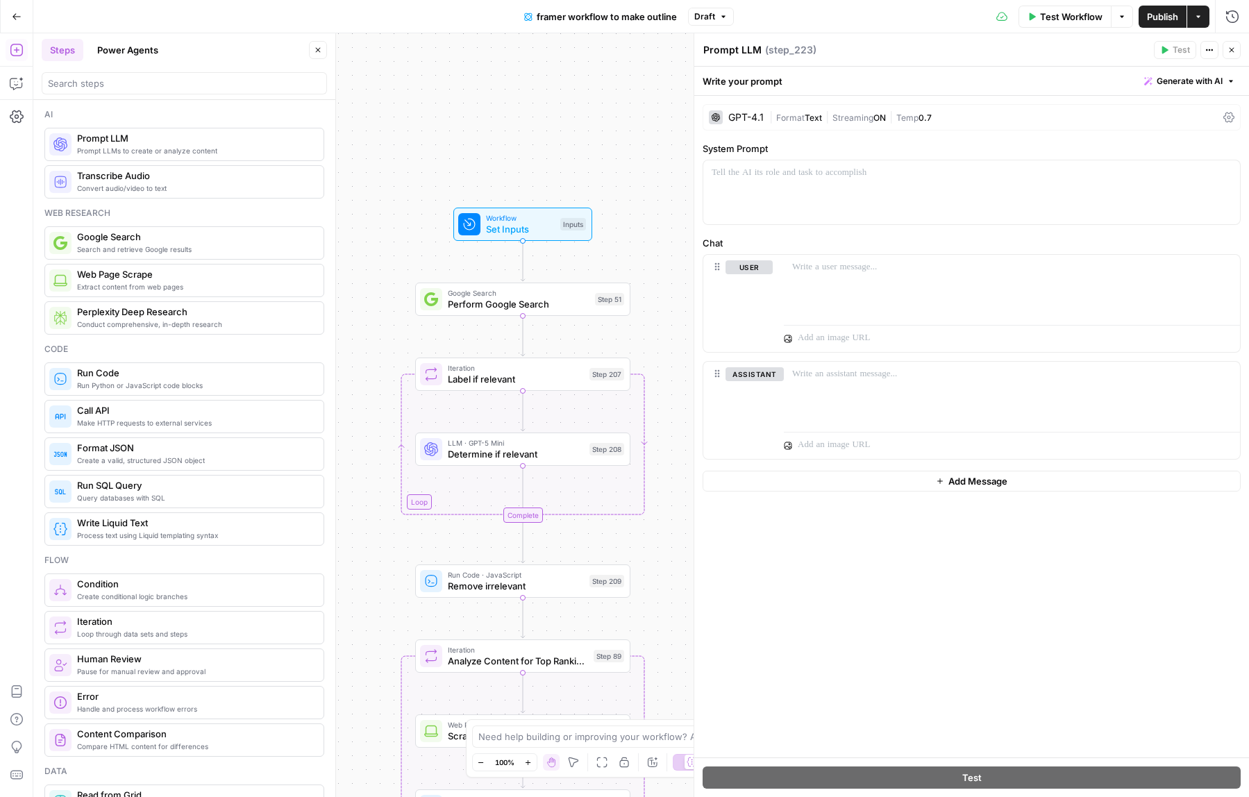
drag, startPoint x: 594, startPoint y: 194, endPoint x: 360, endPoint y: 219, distance: 235.2
click at [358, 219] on div "Workflow Set Inputs Inputs Google Search Perform Google Search Step 51 Loop Ite…" at bounding box center [641, 415] width 1216 height 764
click at [515, 265] on icon "Edge from start to step_51" at bounding box center [517, 261] width 4 height 40
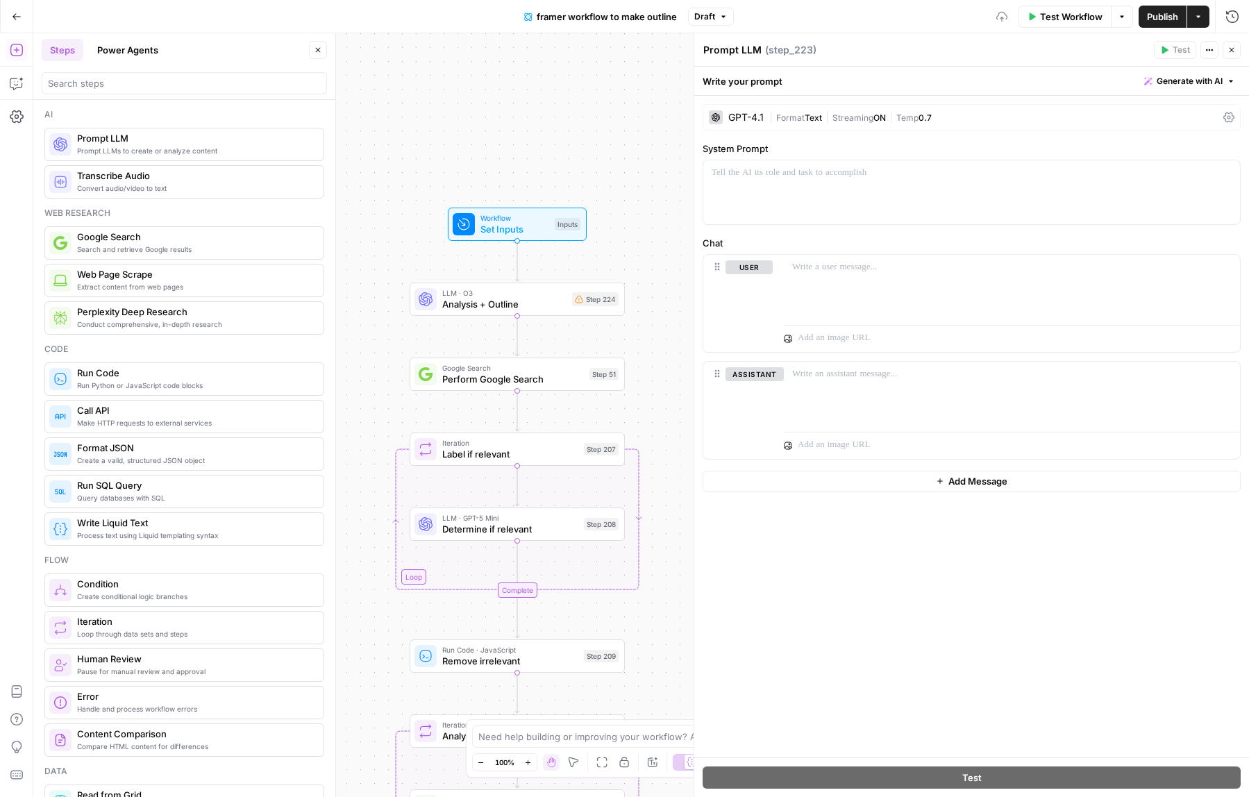
click at [469, 296] on span "LLM · O3" at bounding box center [504, 292] width 124 height 11
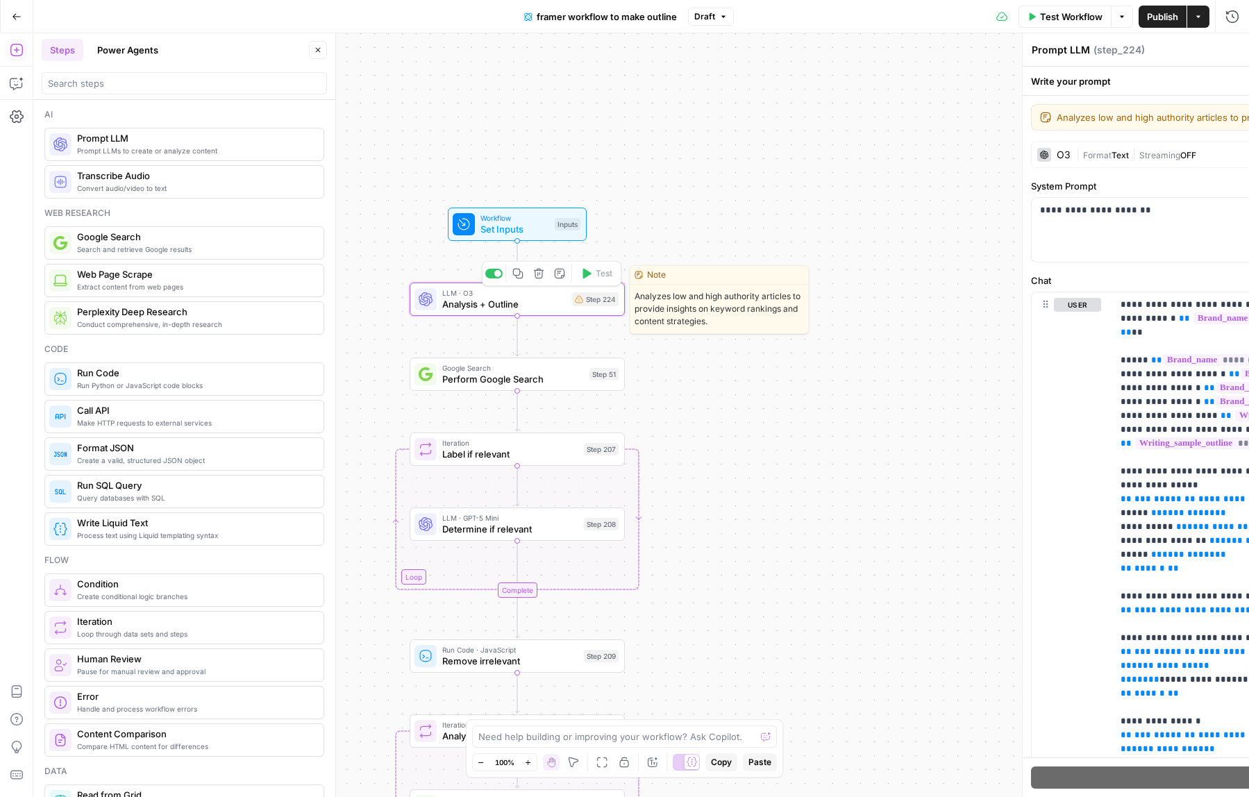
type textarea "Analysis + Outline"
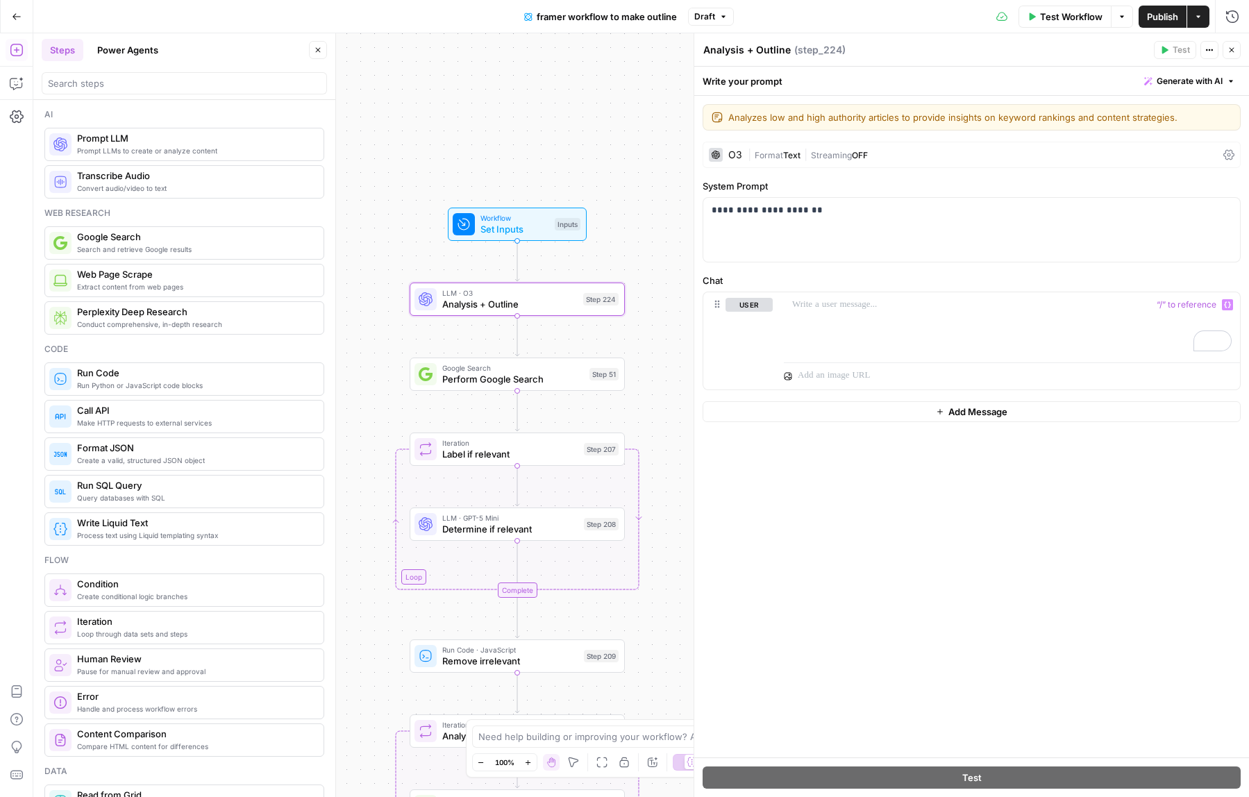
click at [737, 155] on div "O3" at bounding box center [735, 155] width 14 height 10
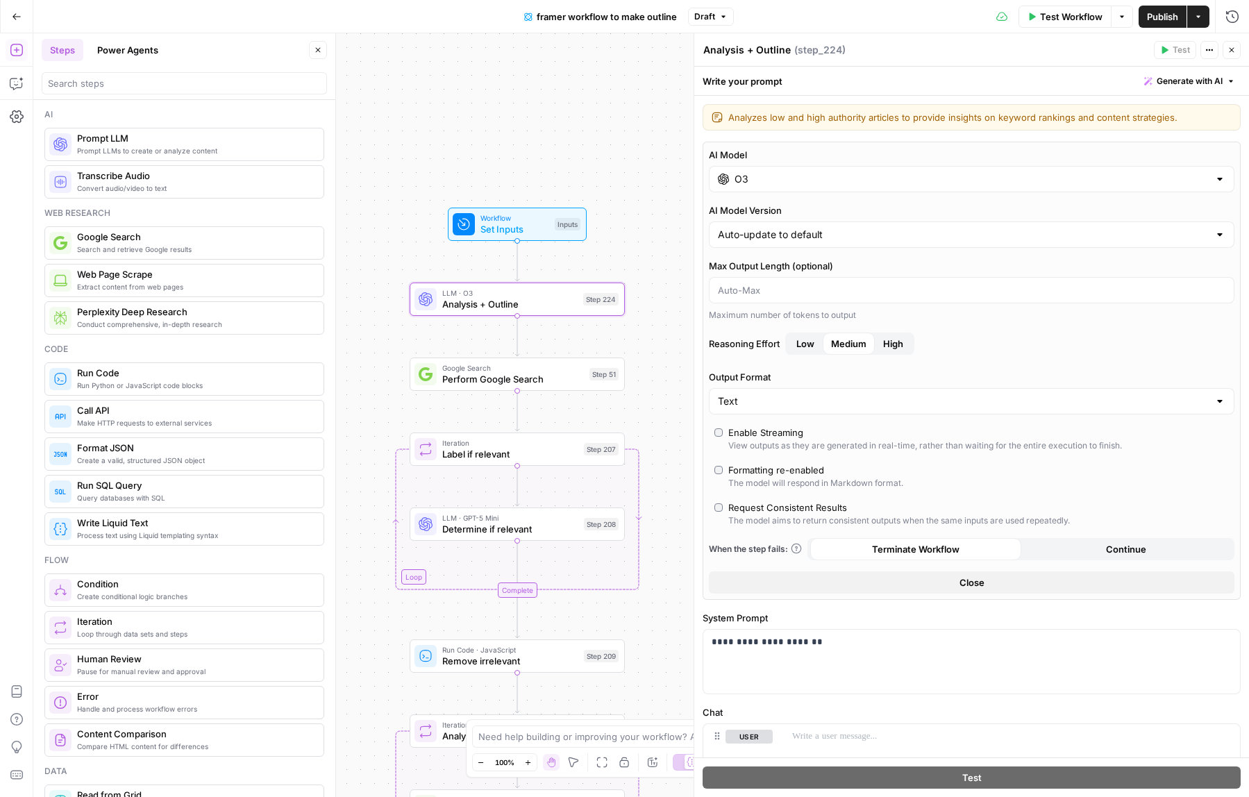
click at [779, 176] on input "O3" at bounding box center [972, 179] width 474 height 14
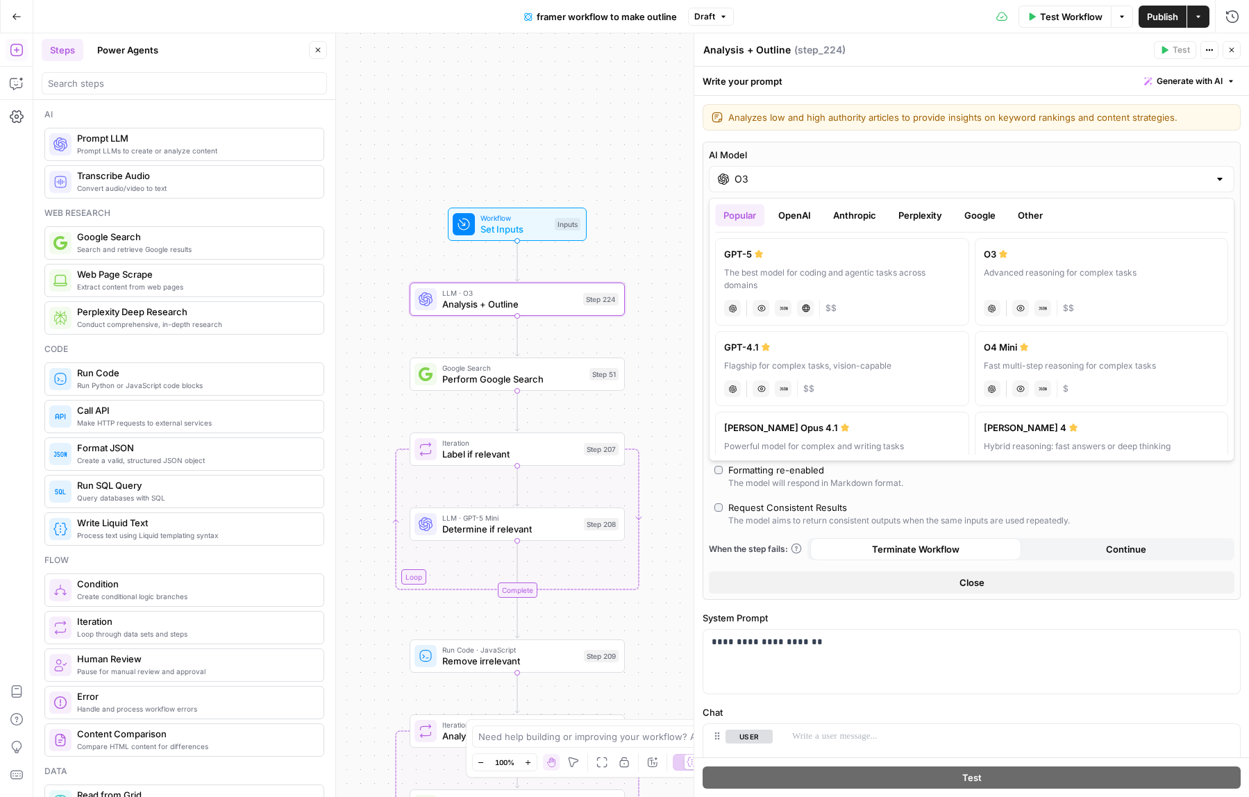
click at [966, 217] on button "Google" at bounding box center [980, 215] width 48 height 22
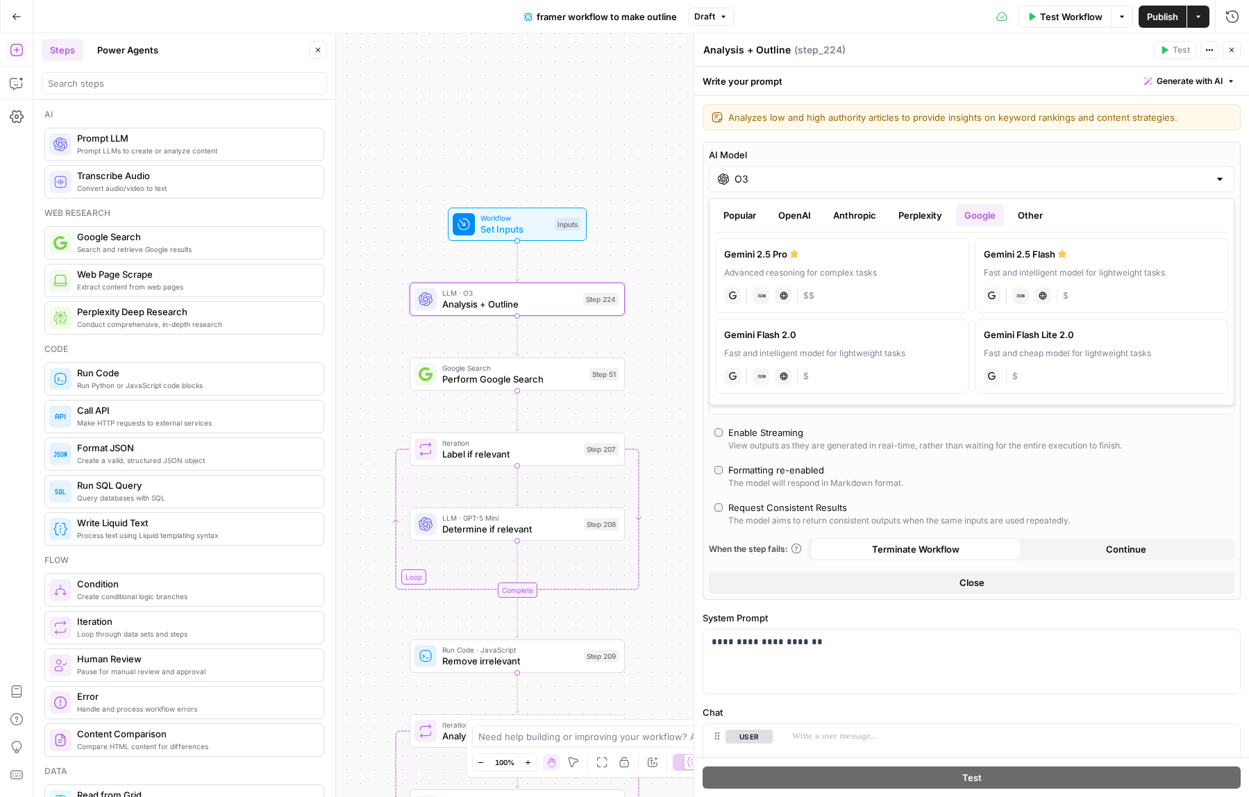
click at [896, 264] on label "Gemini 2.5 Pro Advanced reasoning for complex tasks gemini JSON Mode Live Web R…" at bounding box center [842, 275] width 254 height 75
type input "Gemini 2.5 Pro"
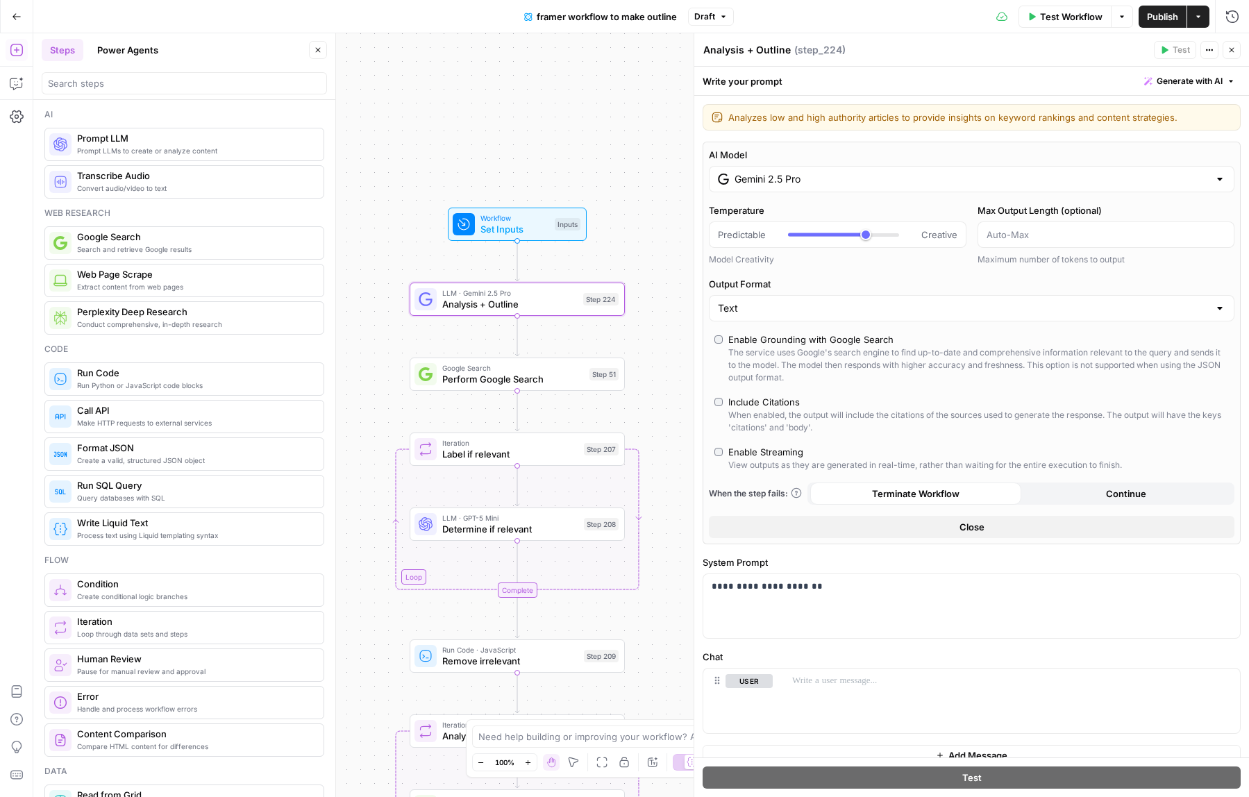
click at [727, 451] on label "Enable Streaming View outputs as they are generated in real-time, rather than w…" at bounding box center [971, 458] width 514 height 26
click at [769, 408] on div "Include Citations" at bounding box center [764, 402] width 72 height 14
click at [1170, 78] on span "Generate with AI" at bounding box center [1190, 81] width 66 height 12
click at [1166, 116] on span "Generate" at bounding box center [1167, 112] width 110 height 14
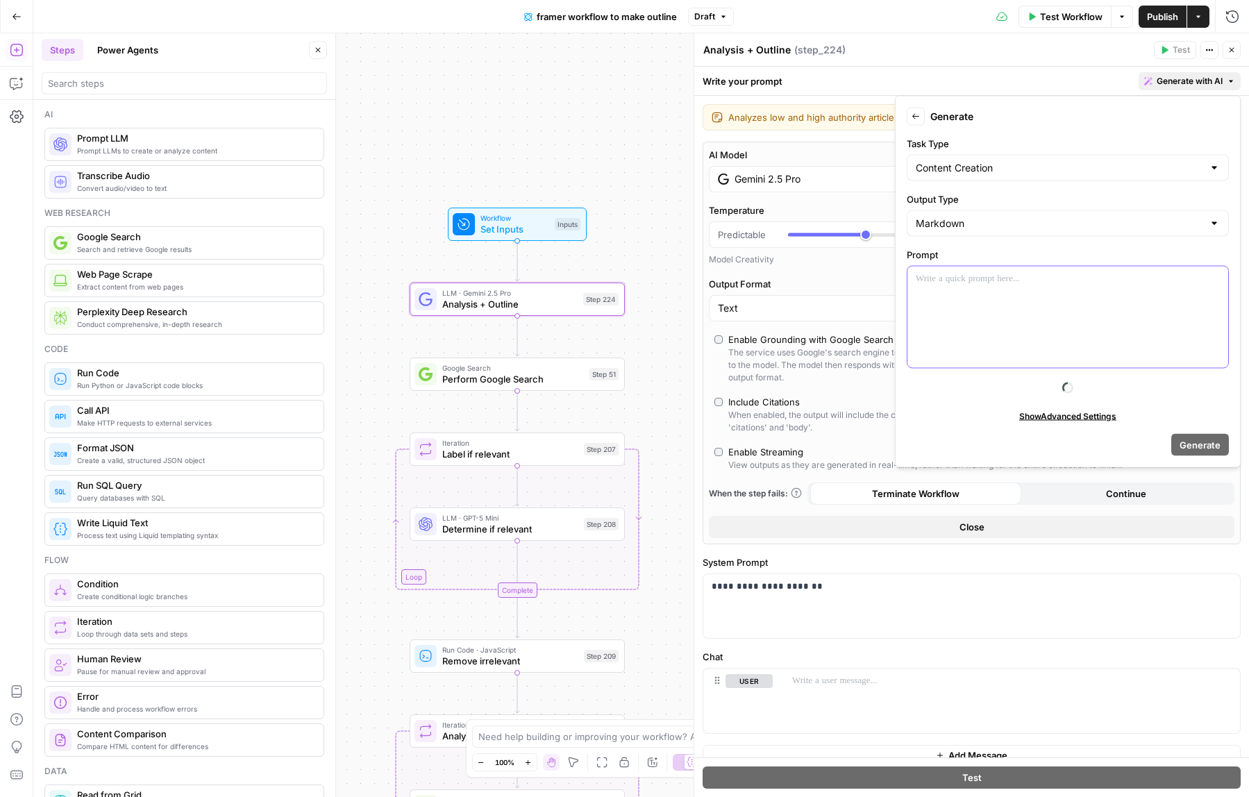
click at [1018, 308] on div at bounding box center [1067, 317] width 321 height 101
click at [1070, 167] on input "Content Creation" at bounding box center [1059, 168] width 287 height 14
click at [1008, 236] on span "Entity Extraction" at bounding box center [1064, 242] width 293 height 14
type input "Entity Extraction"
click at [979, 284] on p "To enrich screen reader interactions, please activate Accessibility in Grammarl…" at bounding box center [1068, 279] width 304 height 14
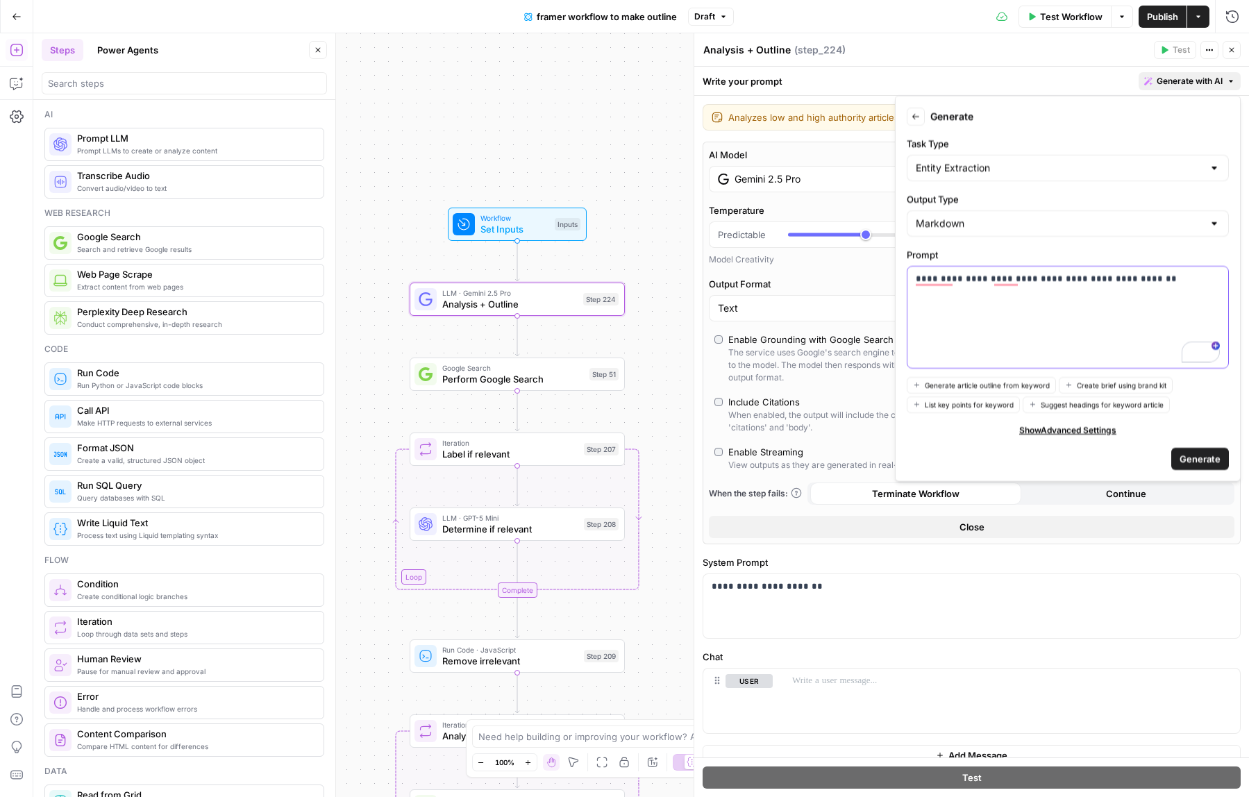
click at [1186, 289] on div "**********" at bounding box center [1067, 317] width 321 height 101
click at [1116, 280] on p "**********" at bounding box center [1068, 320] width 304 height 97
click at [1129, 280] on p "**********" at bounding box center [1068, 320] width 304 height 97
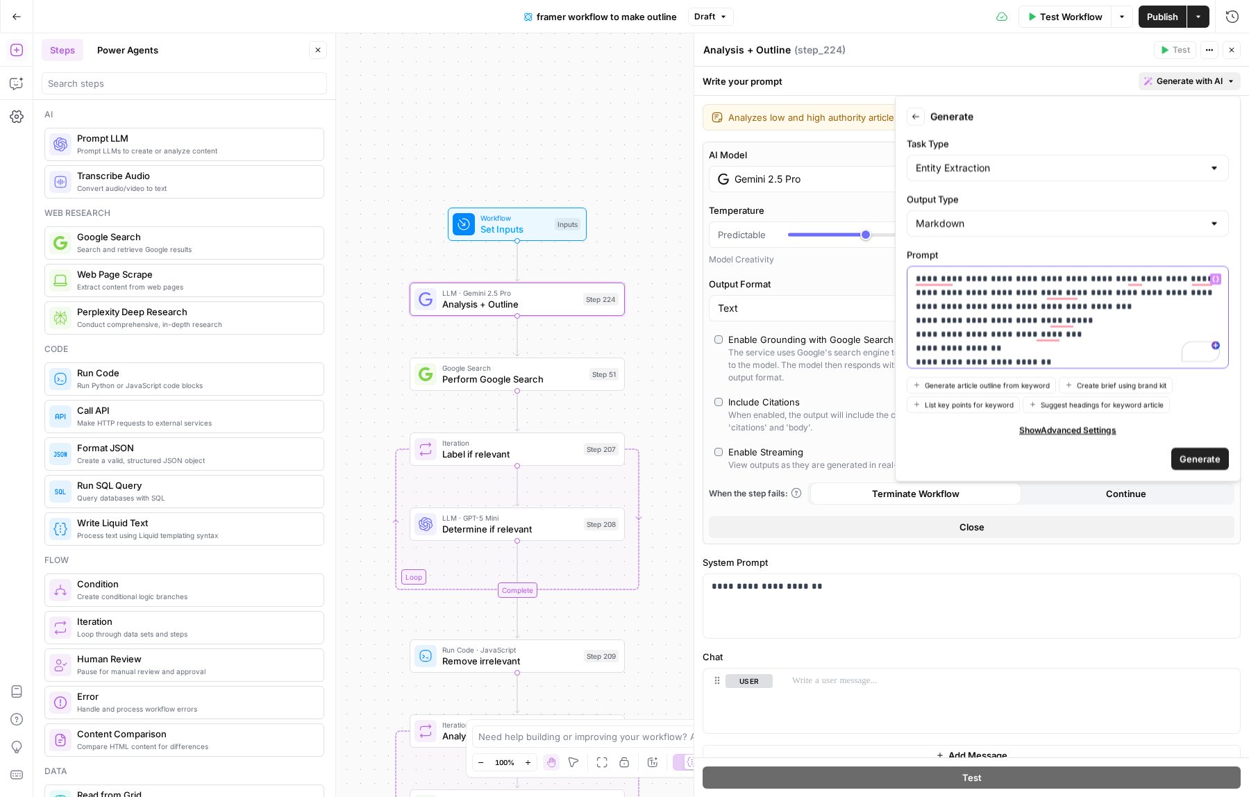
scroll to position [21, 0]
drag, startPoint x: 1107, startPoint y: 348, endPoint x: 914, endPoint y: 344, distance: 193.0
click at [914, 344] on div "**********" at bounding box center [1067, 317] width 321 height 101
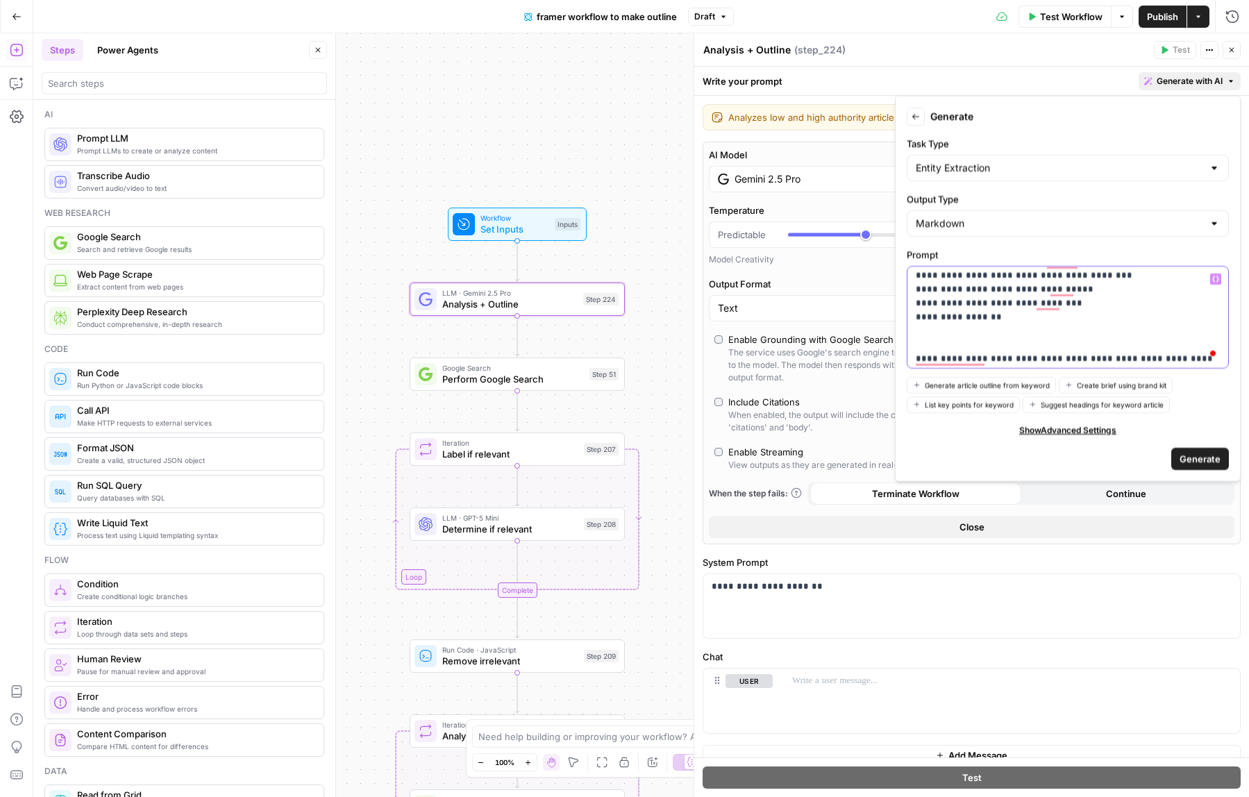
scroll to position [45, 0]
click at [1189, 455] on span "Generate" at bounding box center [1200, 458] width 41 height 14
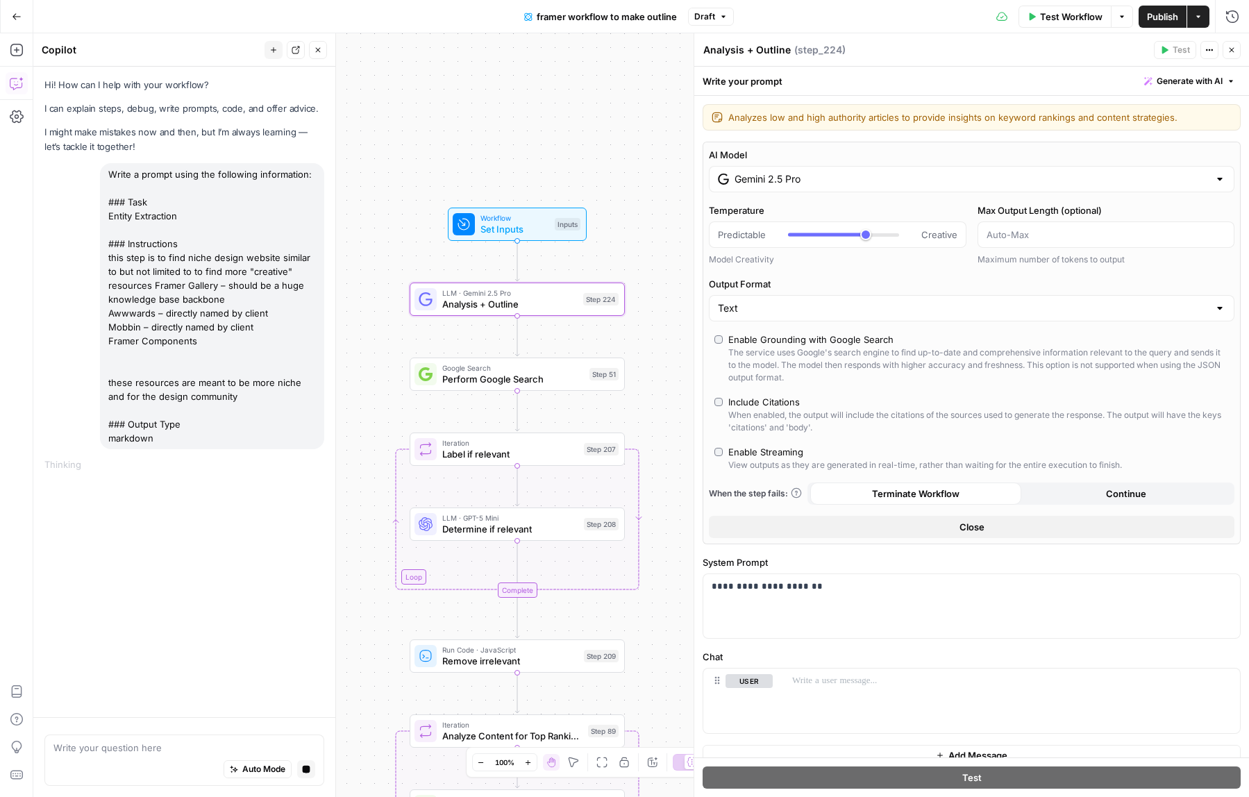
click at [1237, 42] on button "Close" at bounding box center [1232, 50] width 18 height 18
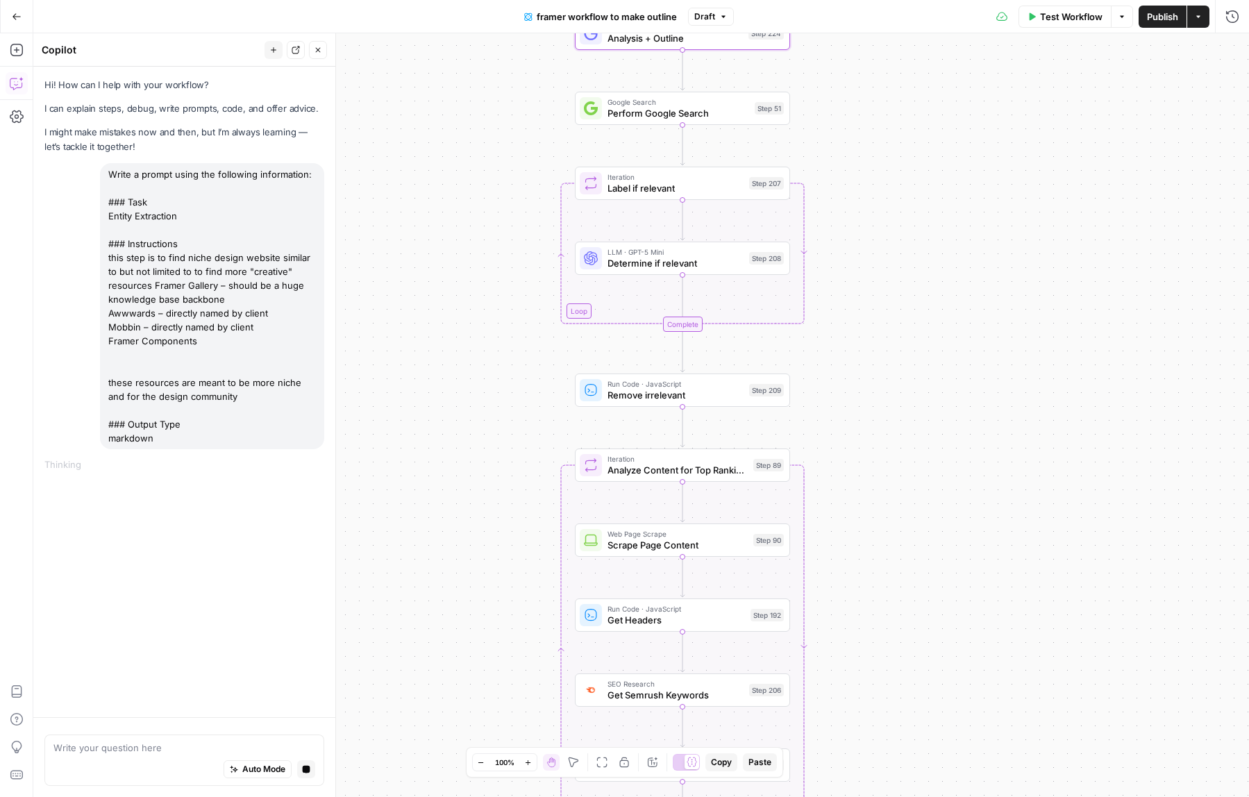
drag, startPoint x: 846, startPoint y: 517, endPoint x: 1003, endPoint y: 279, distance: 284.8
click at [1015, 248] on div "Workflow Set Inputs Inputs LLM · Gemini 2.5 Pro Analysis + Outline Step 224 Goo…" at bounding box center [641, 415] width 1216 height 764
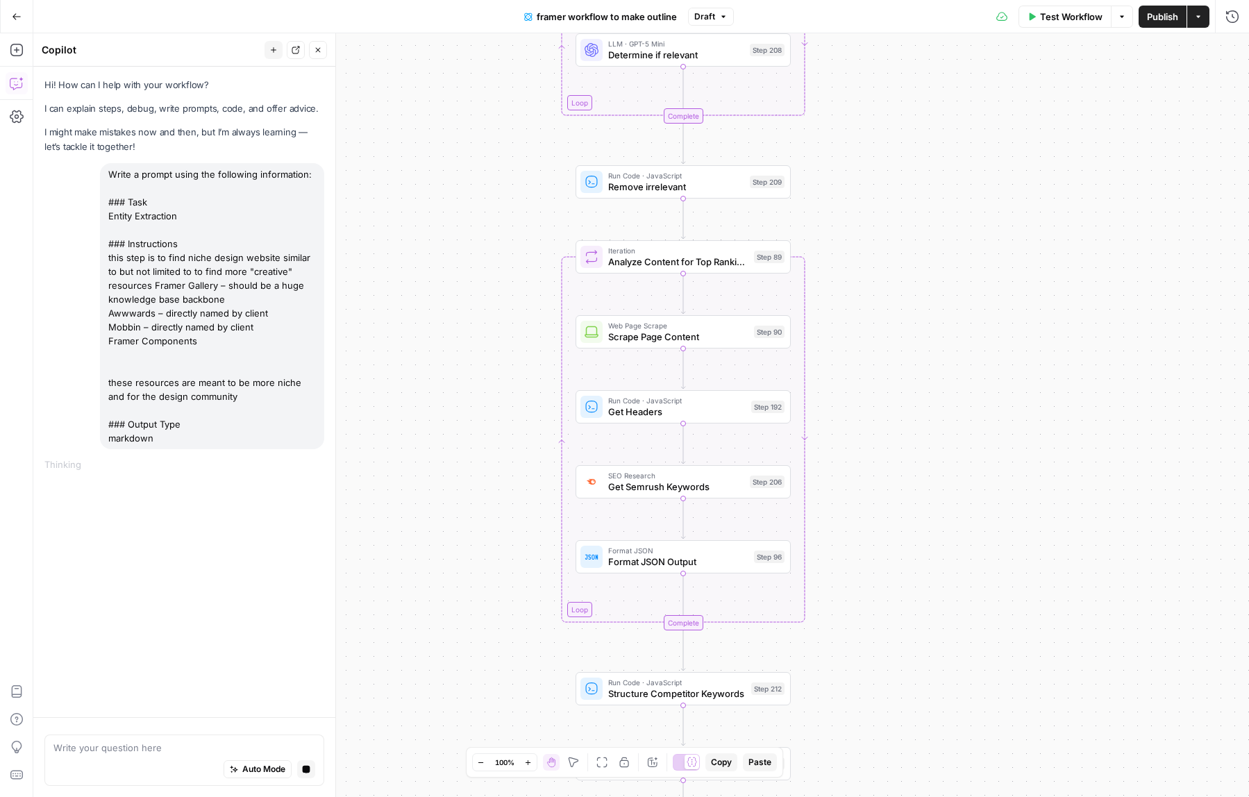
drag, startPoint x: 941, startPoint y: 353, endPoint x: 941, endPoint y: 282, distance: 71.5
click at [941, 284] on div "Workflow Set Inputs Inputs LLM · Gemini 2.5 Pro Analysis + Outline Step 224 Goo…" at bounding box center [641, 415] width 1216 height 764
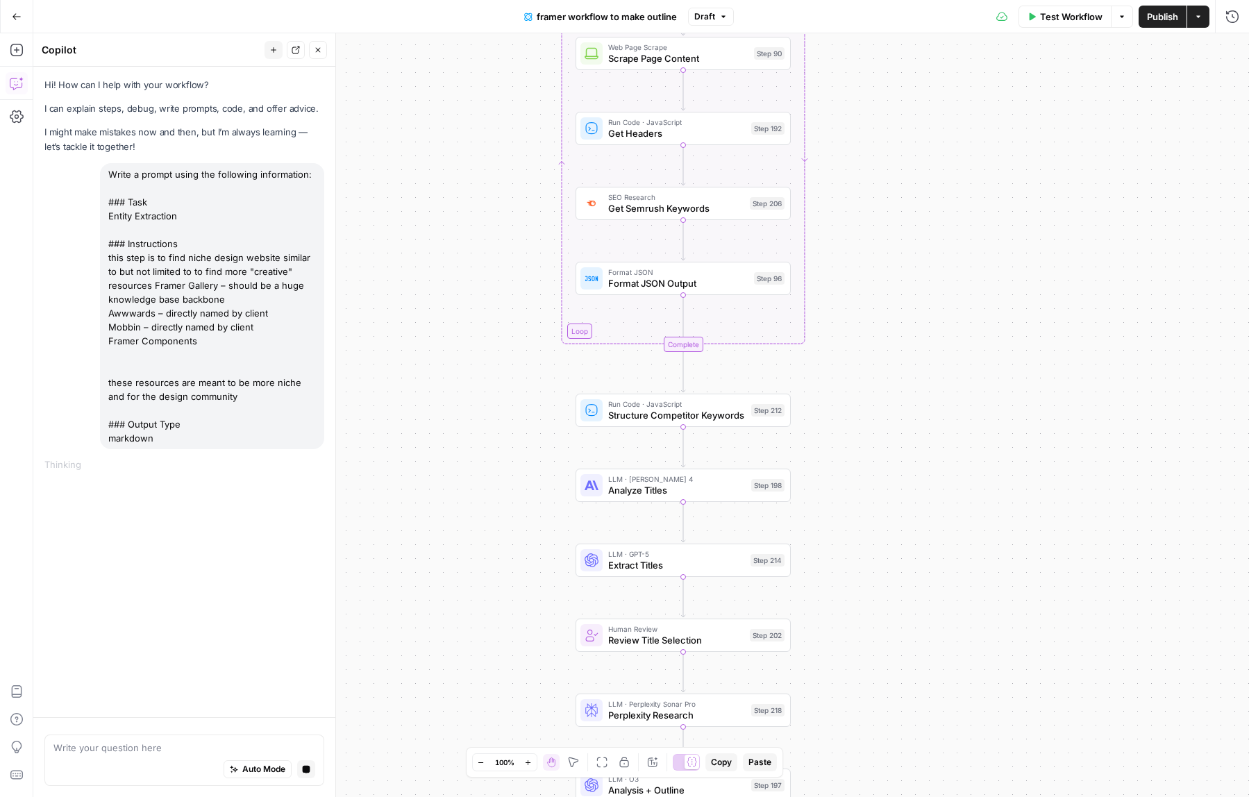
drag, startPoint x: 928, startPoint y: 398, endPoint x: 928, endPoint y: 344, distance: 53.5
click at [928, 344] on div "Workflow Set Inputs Inputs LLM · Gemini 2.5 Pro Analysis + Outline Step 224 Goo…" at bounding box center [641, 415] width 1216 height 764
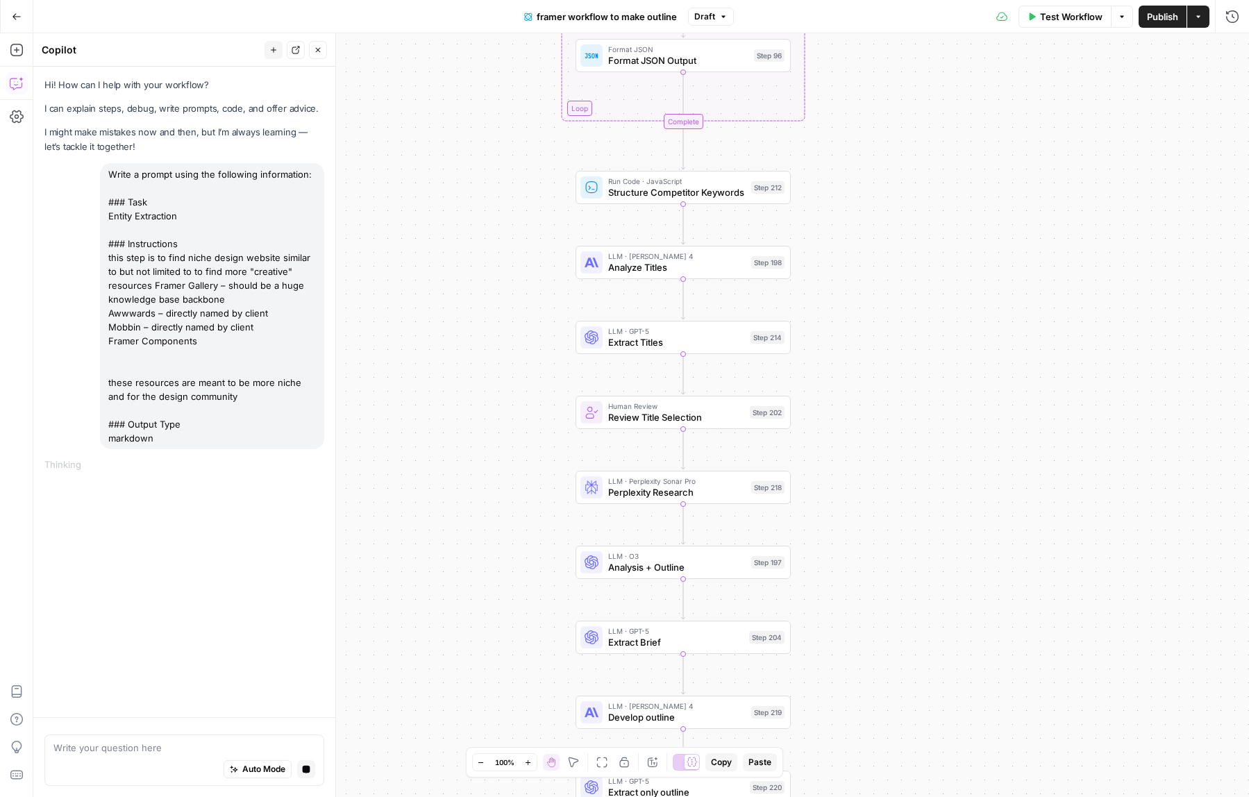
drag, startPoint x: 948, startPoint y: 482, endPoint x: 948, endPoint y: 251, distance: 231.2
click at [948, 251] on div "Workflow Set Inputs Inputs LLM · Gemini 2.5 Pro Analysis + Outline Step 224 Goo…" at bounding box center [641, 415] width 1216 height 764
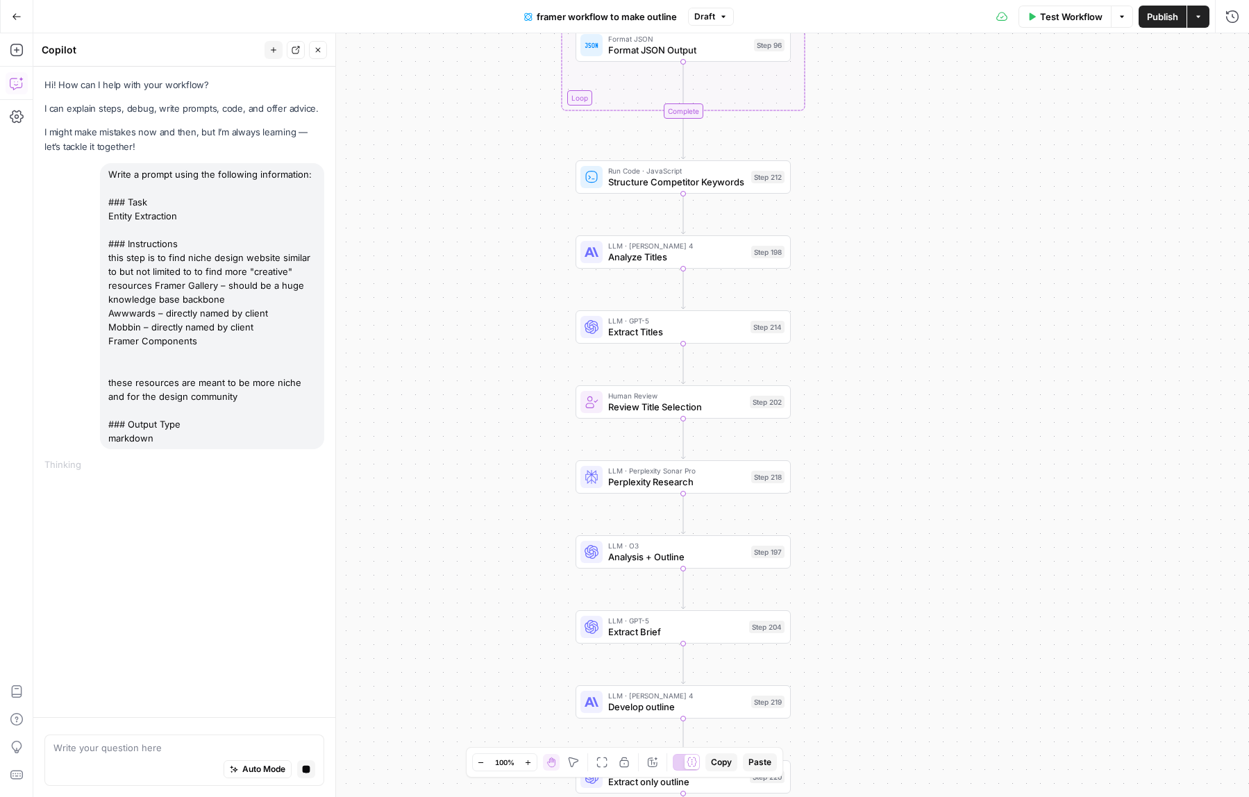
drag, startPoint x: 930, startPoint y: 582, endPoint x: 930, endPoint y: 355, distance: 227.0
click at [930, 355] on div "Workflow Set Inputs Inputs LLM · Gemini 2.5 Pro Analysis + Outline Step 224 Goo…" at bounding box center [641, 415] width 1216 height 764
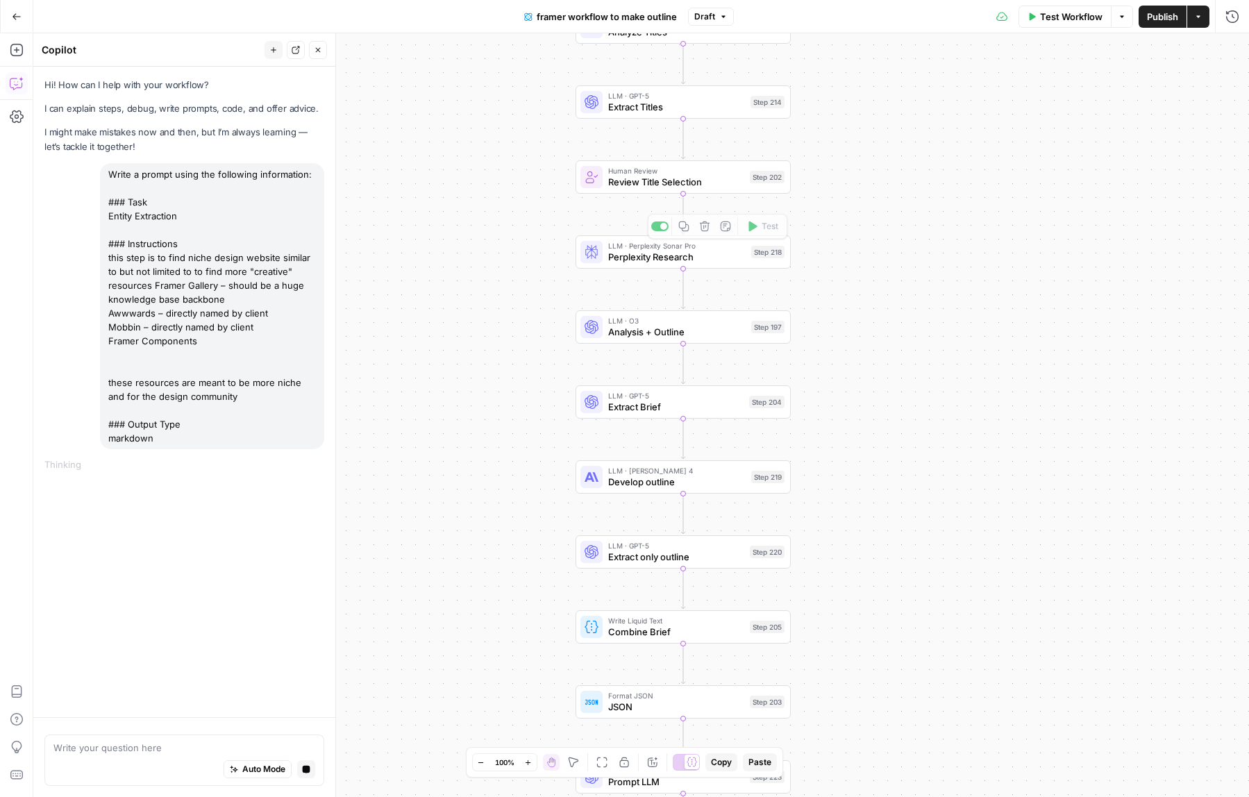
click at [623, 323] on span "LLM · O3" at bounding box center [676, 320] width 137 height 11
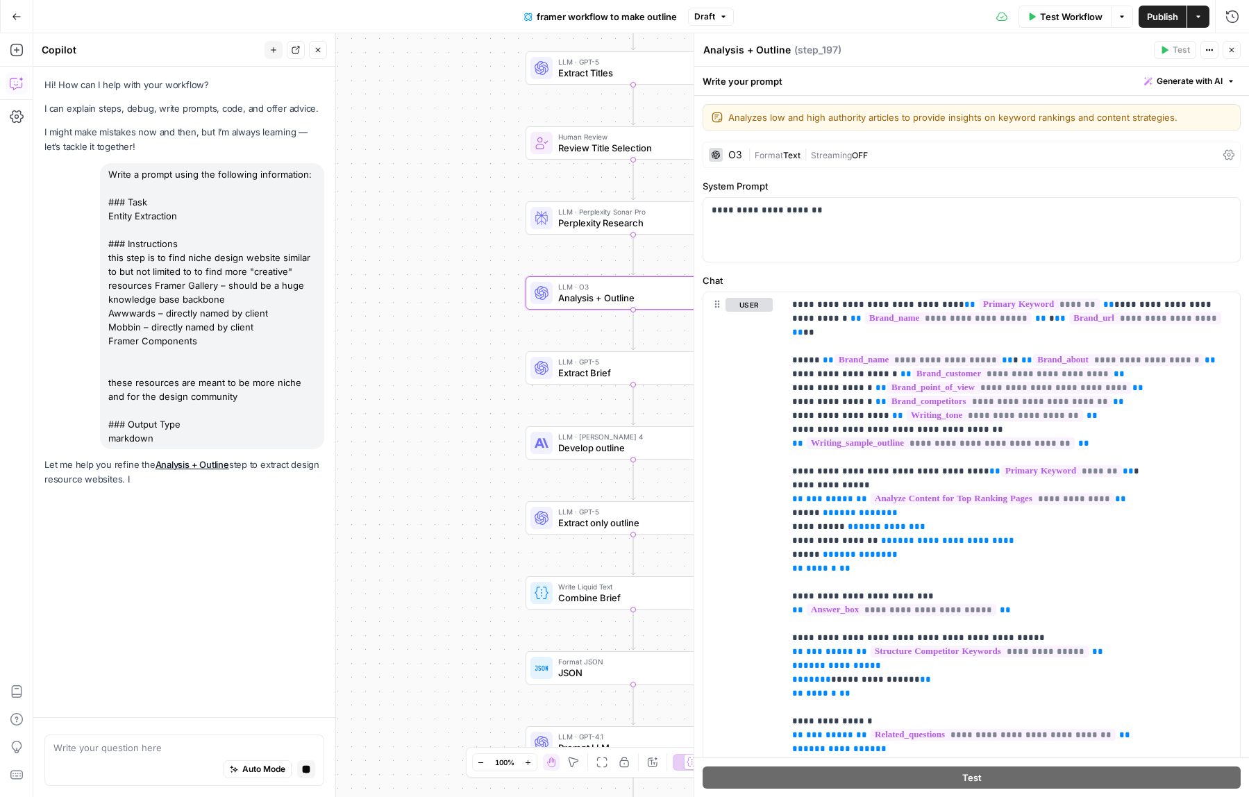
drag, startPoint x: 460, startPoint y: 502, endPoint x: 430, endPoint y: 479, distance: 38.2
click at [430, 479] on div "Workflow Set Inputs Inputs LLM · Gemini 2.5 Pro Analysis + Outline Step 224 Goo…" at bounding box center [641, 415] width 1216 height 764
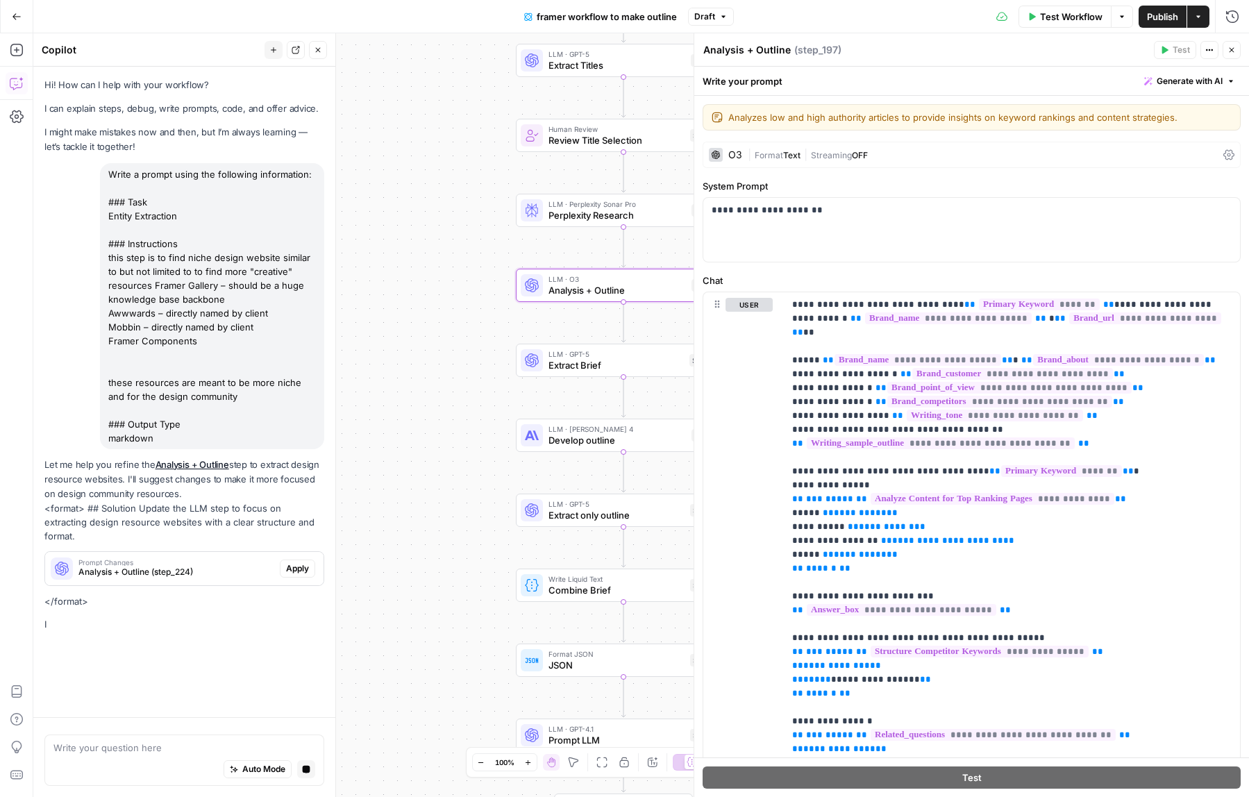
scroll to position [0, 0]
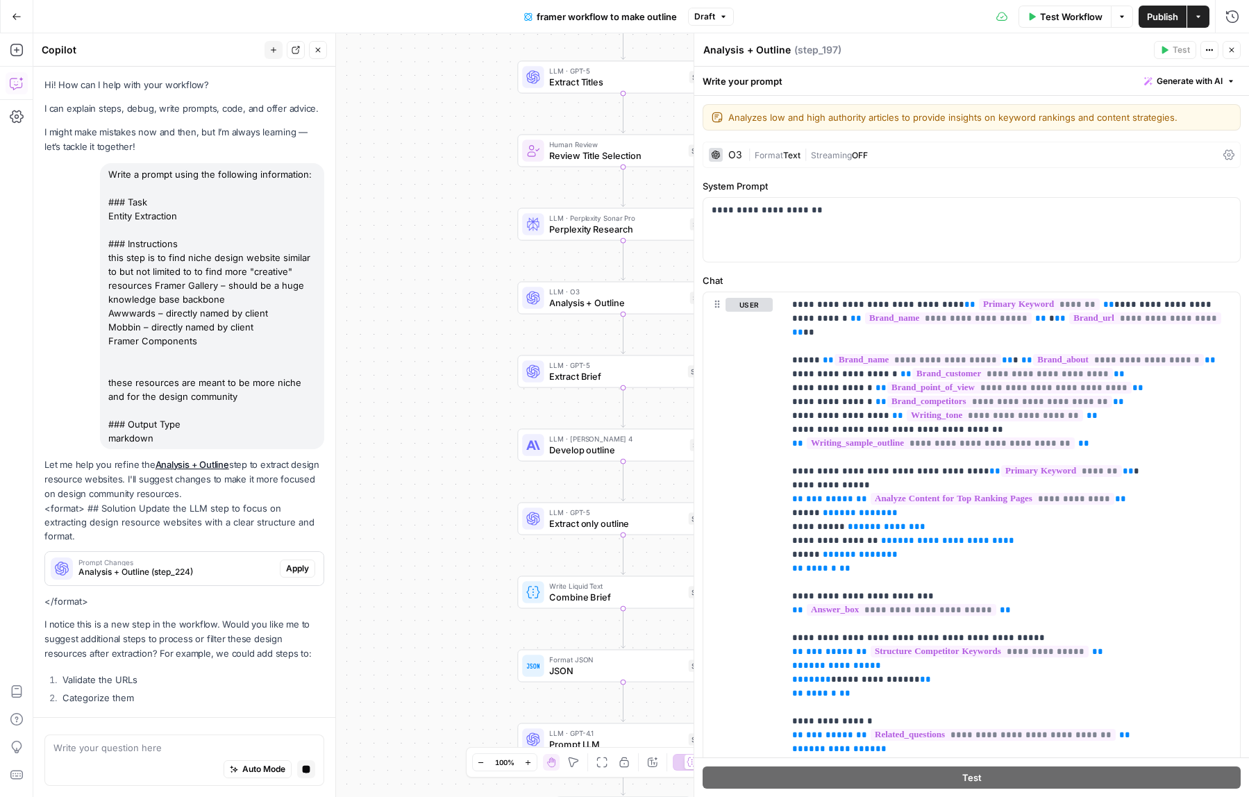
click at [299, 562] on span "Apply" at bounding box center [297, 568] width 23 height 12
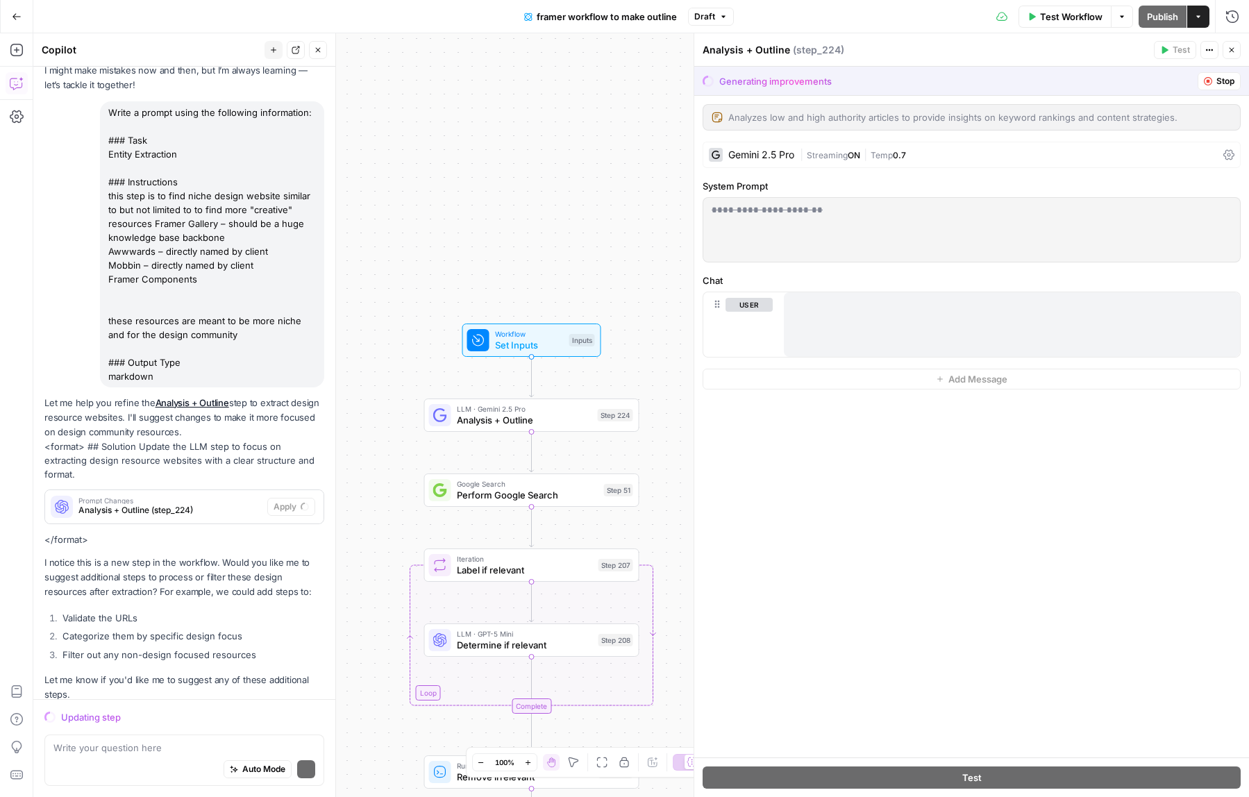
scroll to position [84, 0]
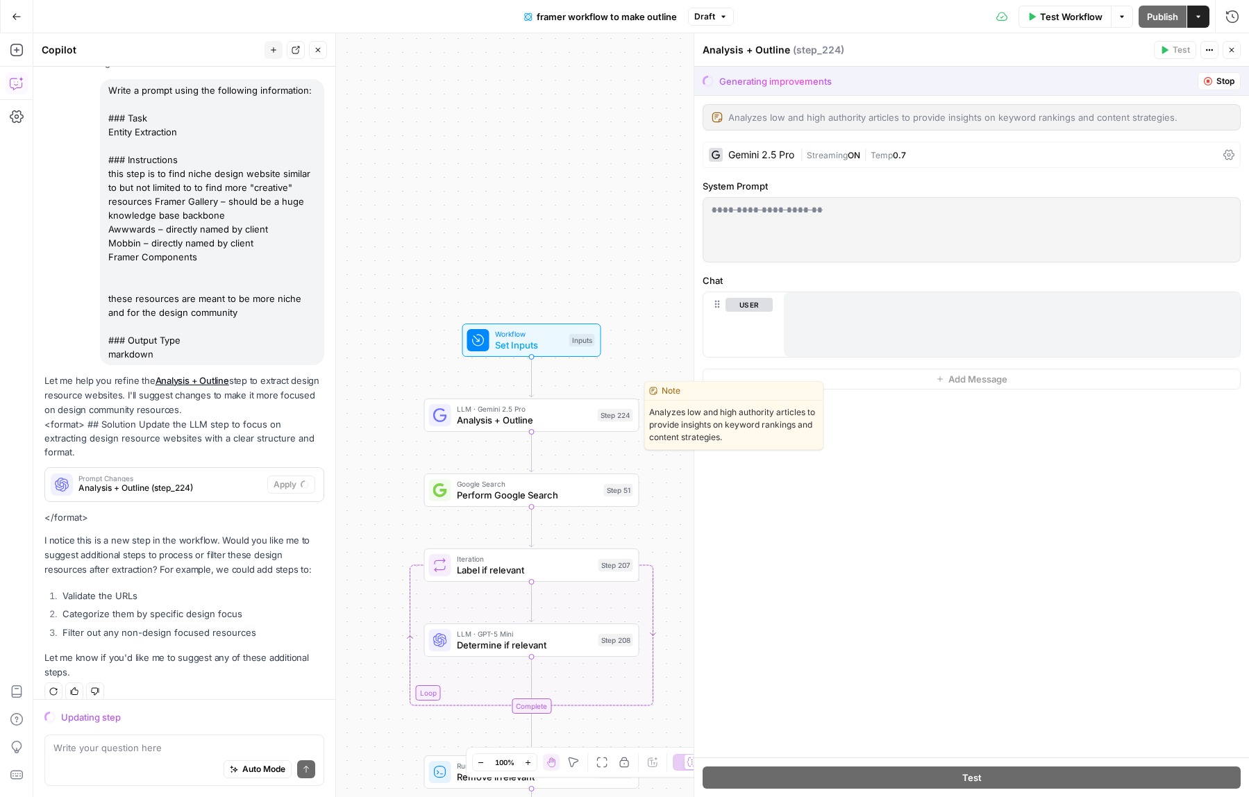
click at [483, 415] on span "Analysis + Outline" at bounding box center [524, 420] width 135 height 14
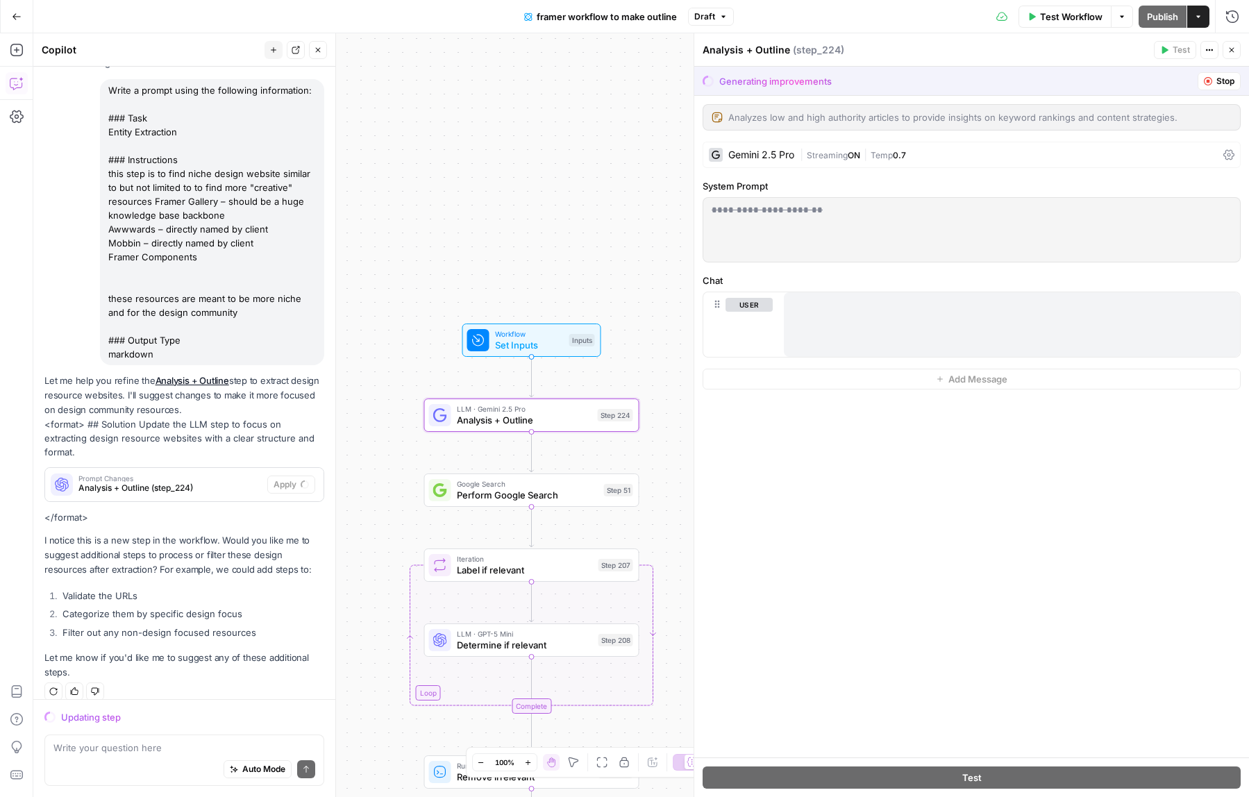
click at [778, 55] on div "Analysis + Outline ( step_224 )" at bounding box center [926, 50] width 447 height 14
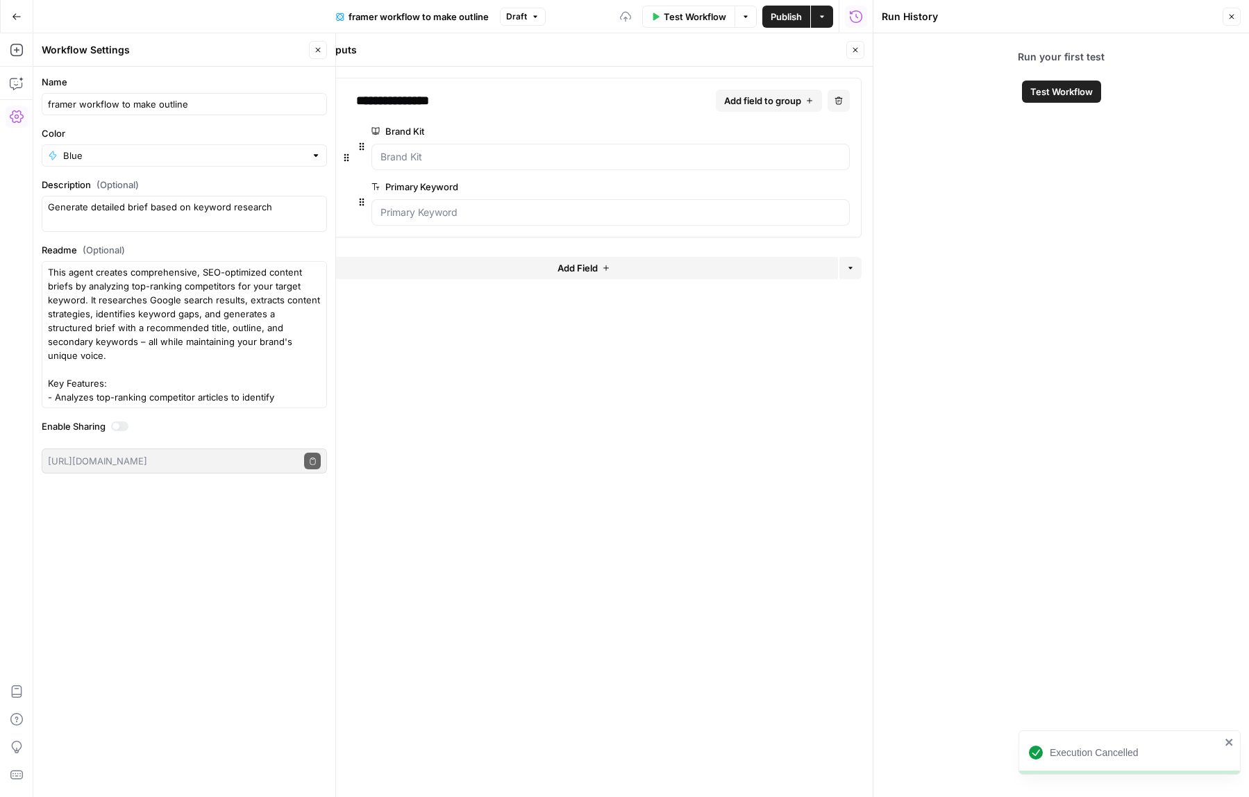
click at [1240, 15] on button "Close" at bounding box center [1232, 17] width 18 height 18
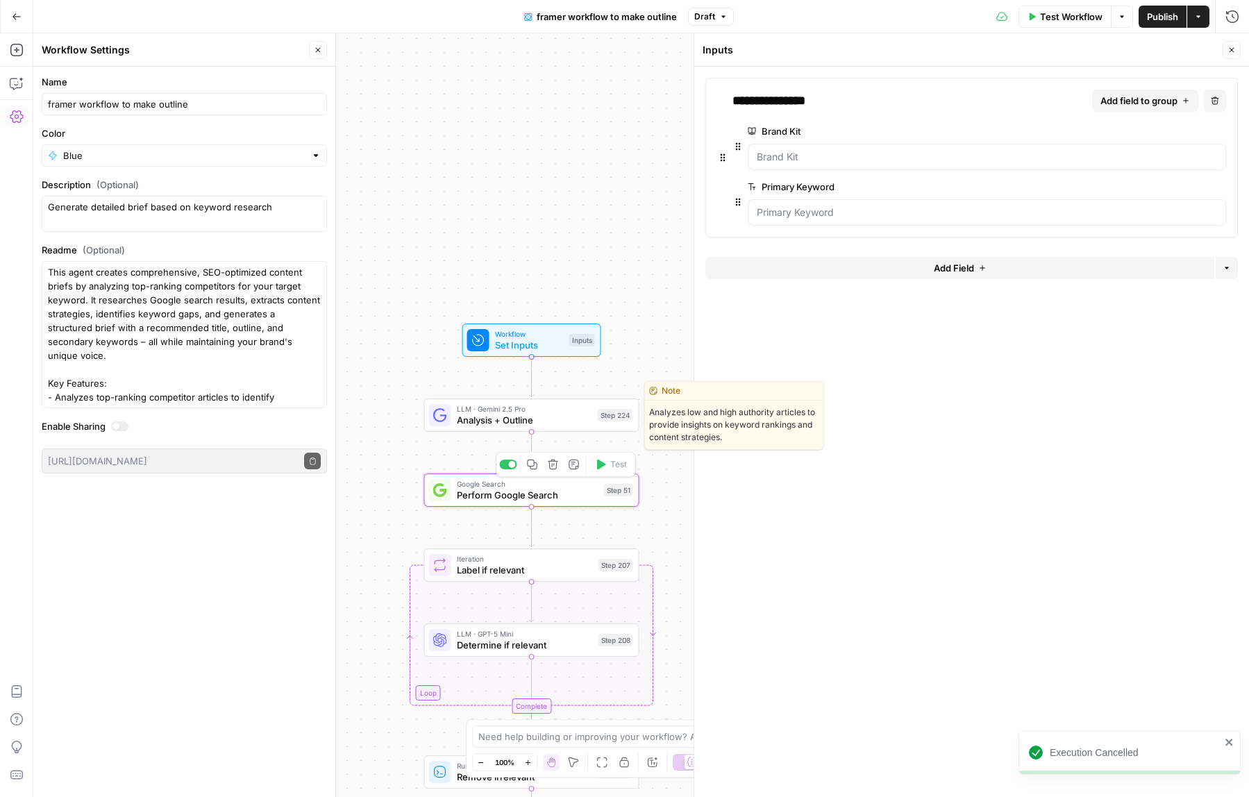
click at [481, 419] on span "Analysis + Outline" at bounding box center [524, 420] width 135 height 14
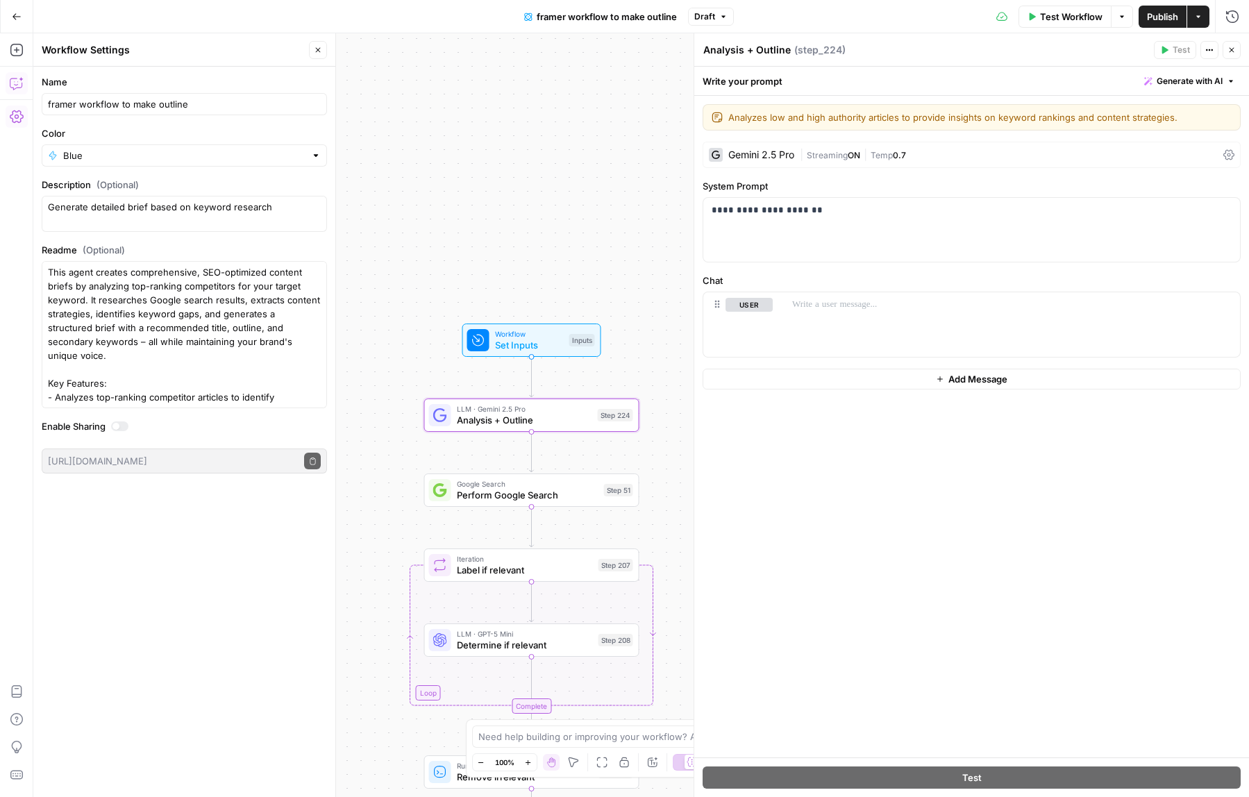
click at [19, 90] on icon "button" at bounding box center [17, 83] width 14 height 14
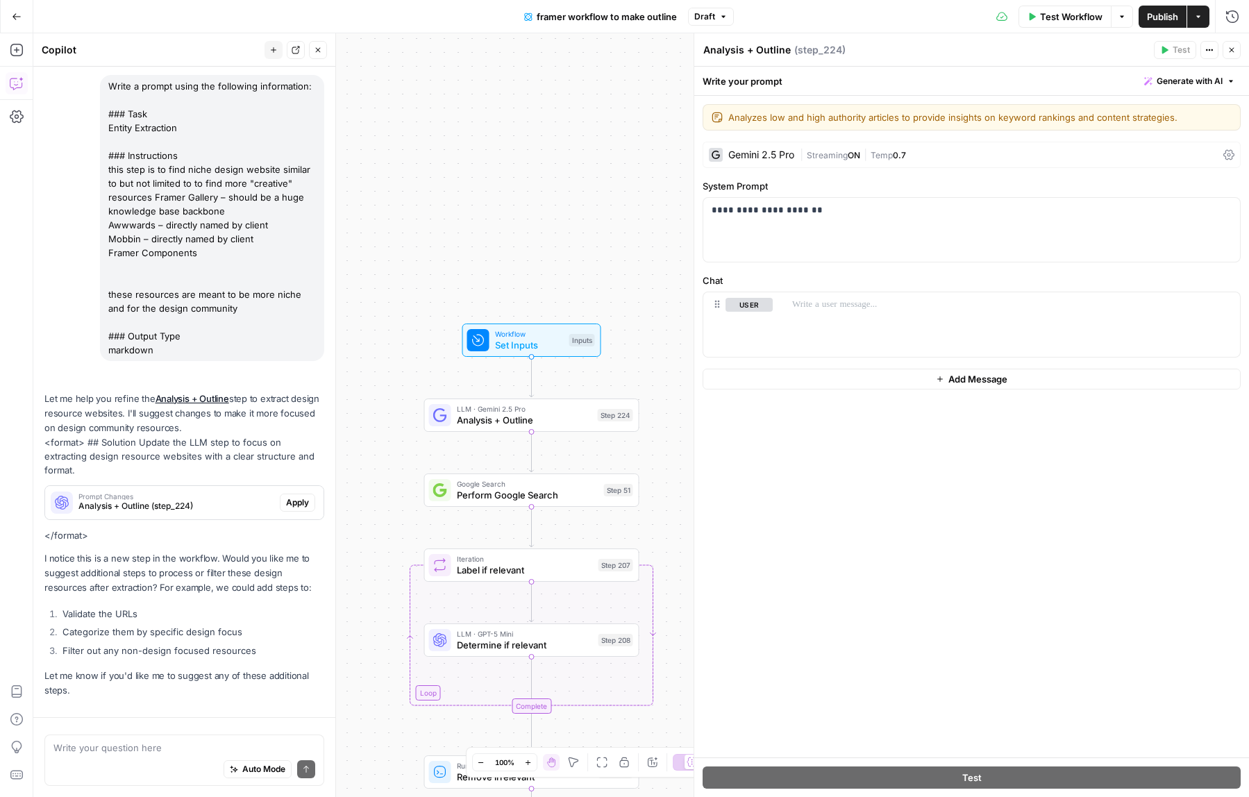
click at [303, 512] on div "Let me help you refine the Analysis + Outline step to extract design resource w…" at bounding box center [184, 545] width 280 height 307
click at [288, 496] on span "Apply" at bounding box center [297, 502] width 23 height 12
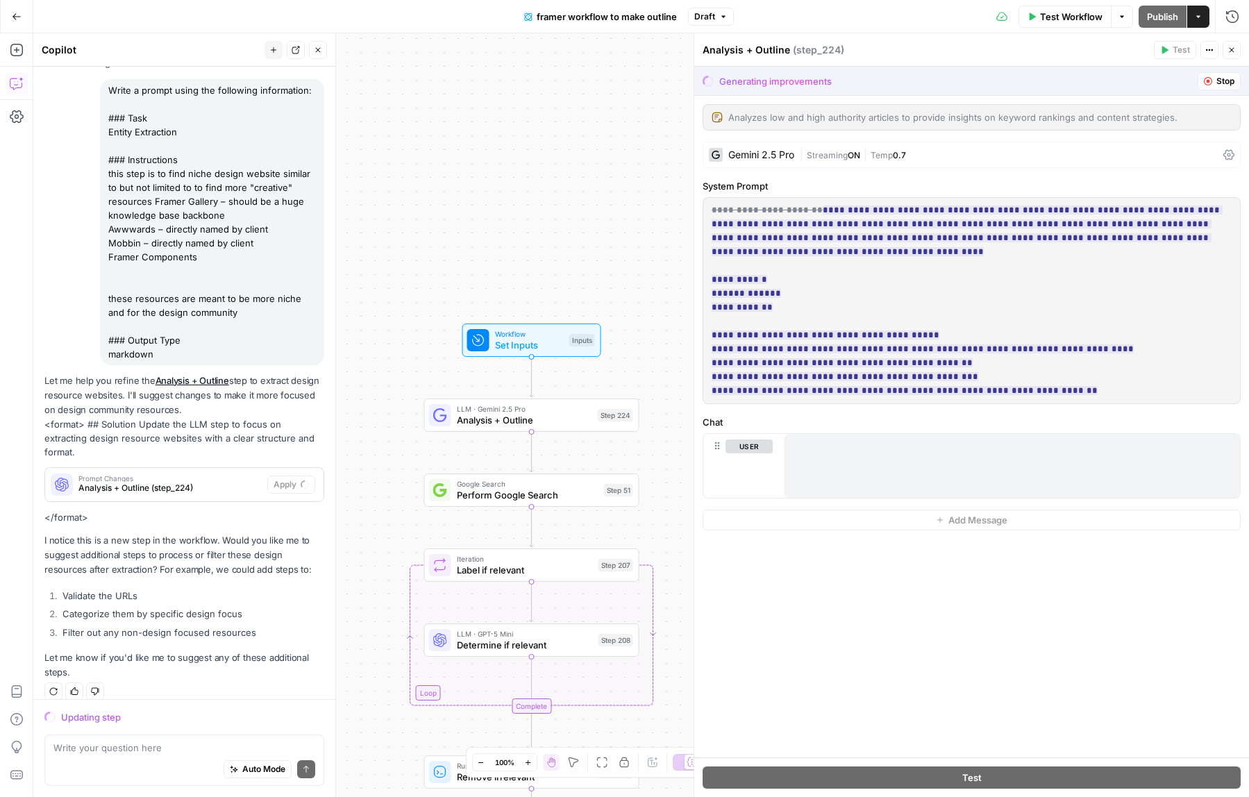
scroll to position [66, 0]
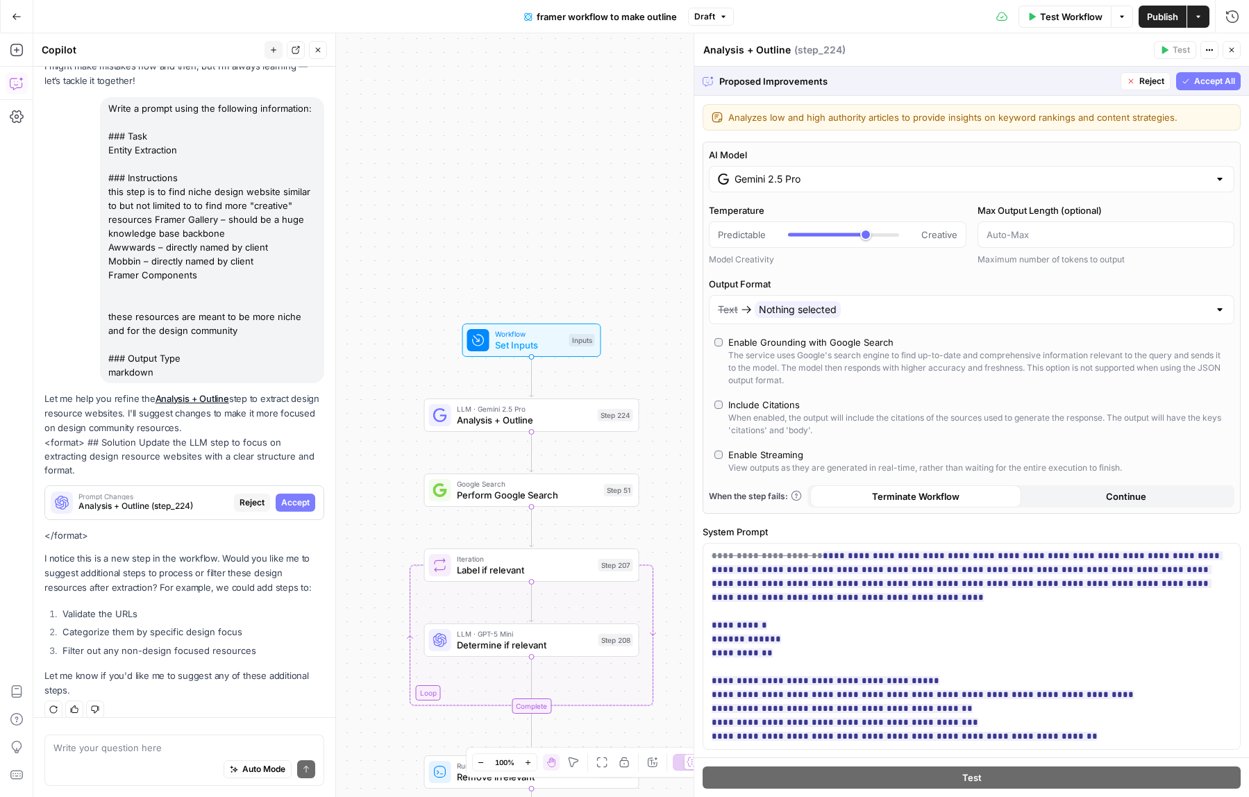
click at [1221, 81] on span "Accept All" at bounding box center [1214, 81] width 41 height 12
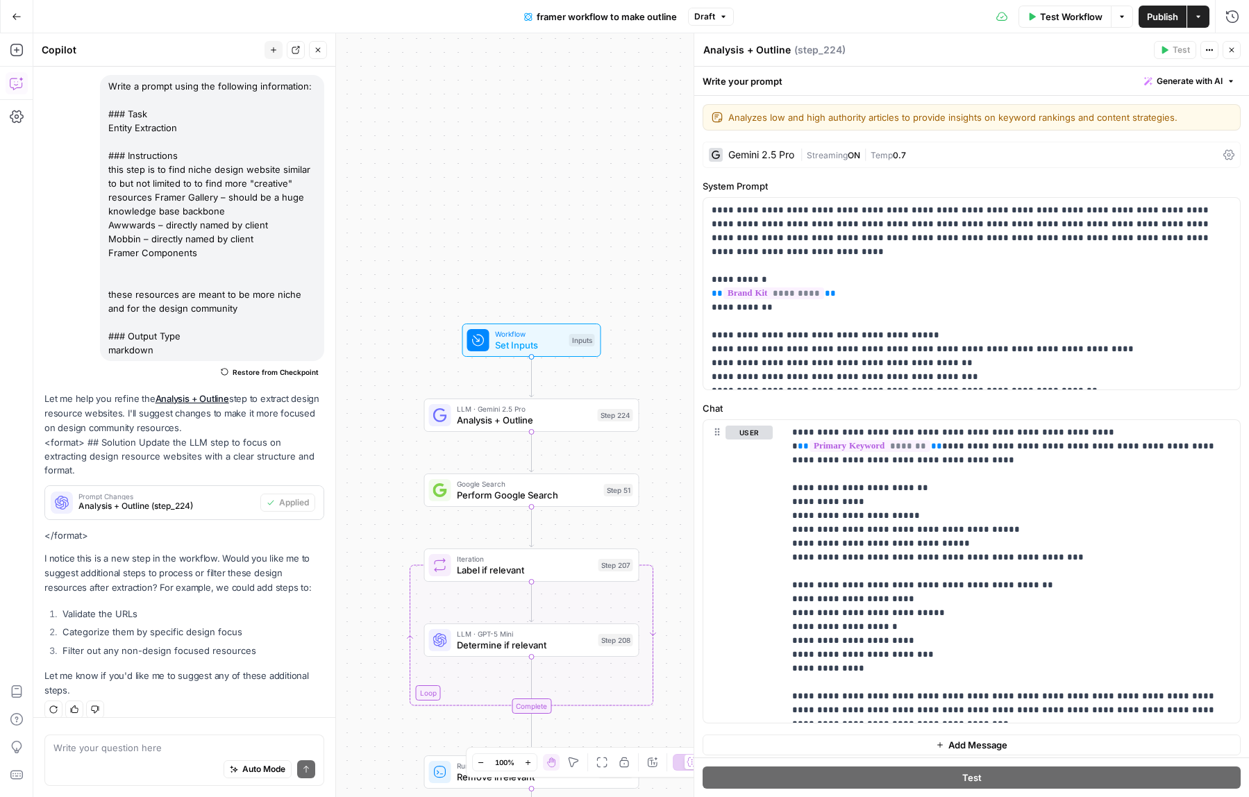
scroll to position [6, 0]
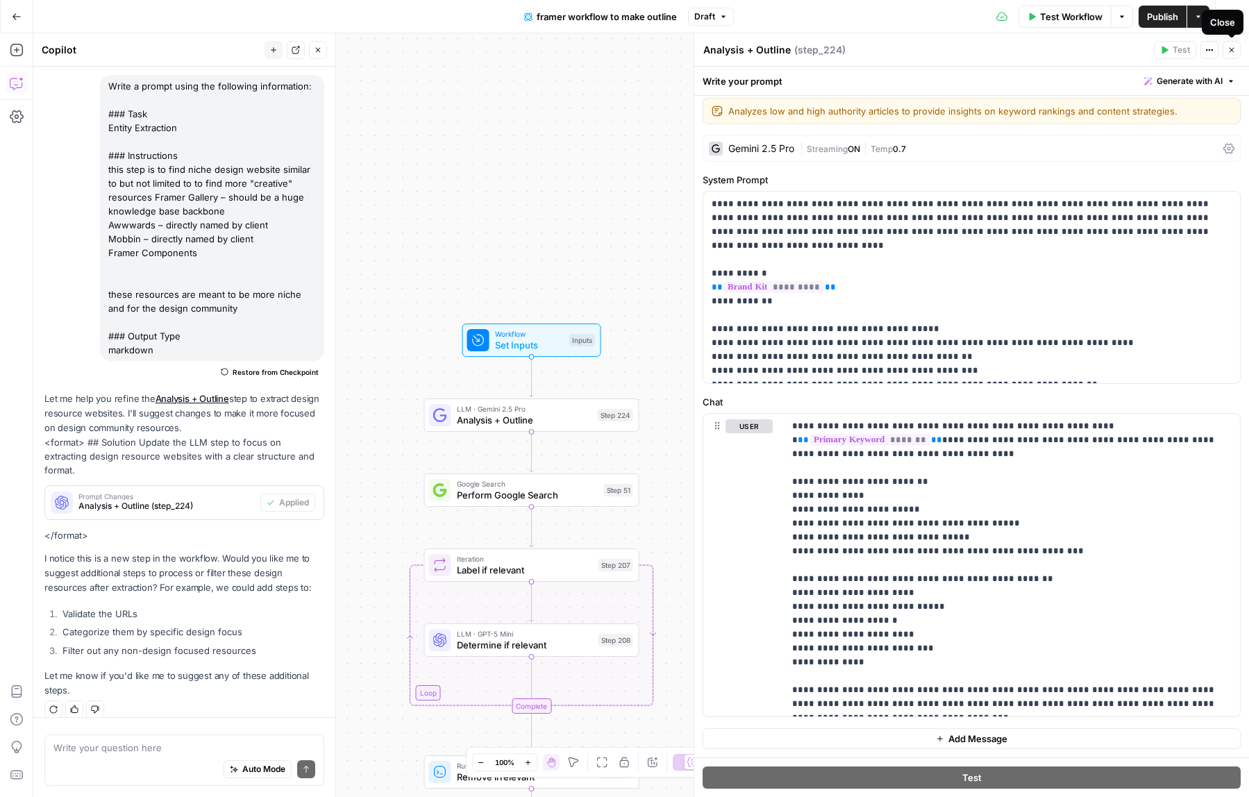
click at [1235, 50] on span "Close" at bounding box center [1235, 50] width 1 height 1
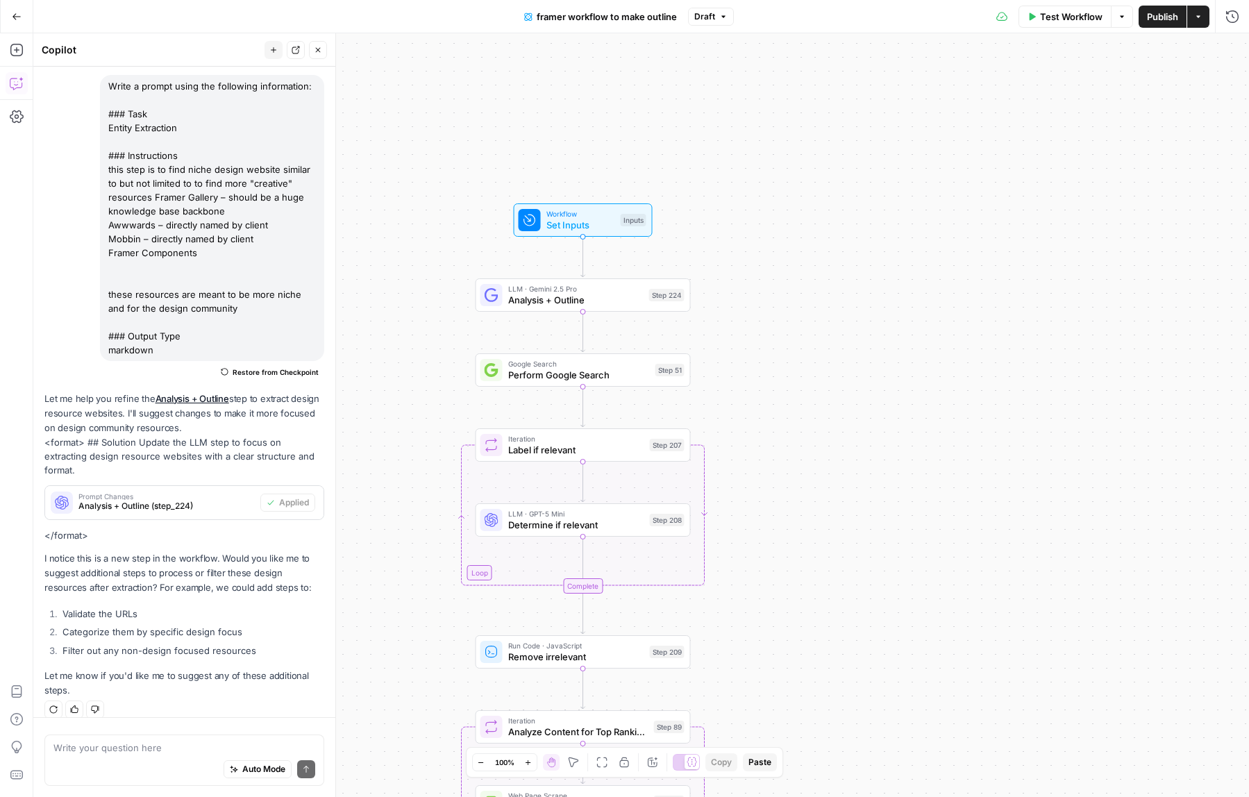
drag, startPoint x: 710, startPoint y: 734, endPoint x: 761, endPoint y: 614, distance: 130.6
click at [761, 614] on div "Workflow Set Inputs Inputs LLM · Gemini 2.5 Pro Analysis + Outline Step 224 Goo…" at bounding box center [641, 415] width 1216 height 764
click at [536, 301] on span "Analysis + Outline" at bounding box center [575, 300] width 135 height 14
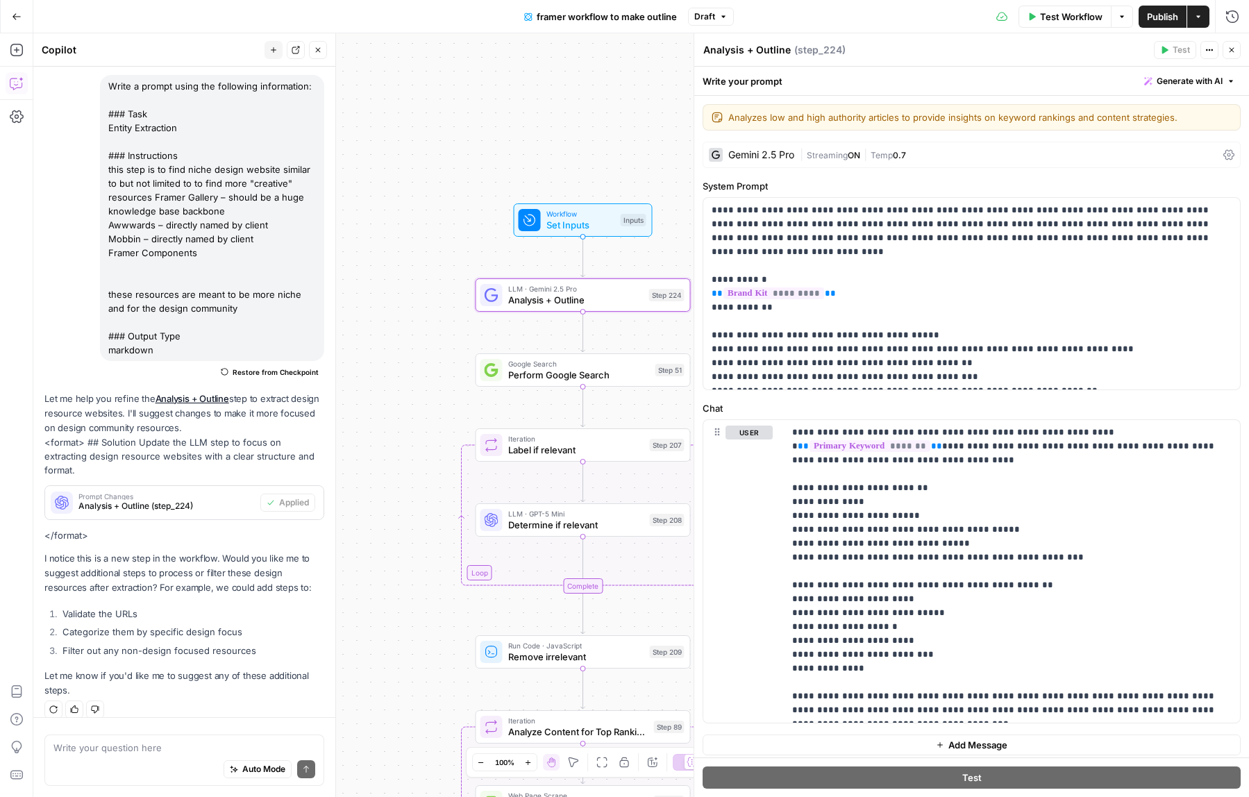
click at [756, 50] on textarea "Analysis + Outline" at bounding box center [746, 50] width 87 height 14
type textarea "creative research"
click at [1232, 52] on span "E" at bounding box center [1228, 47] width 11 height 14
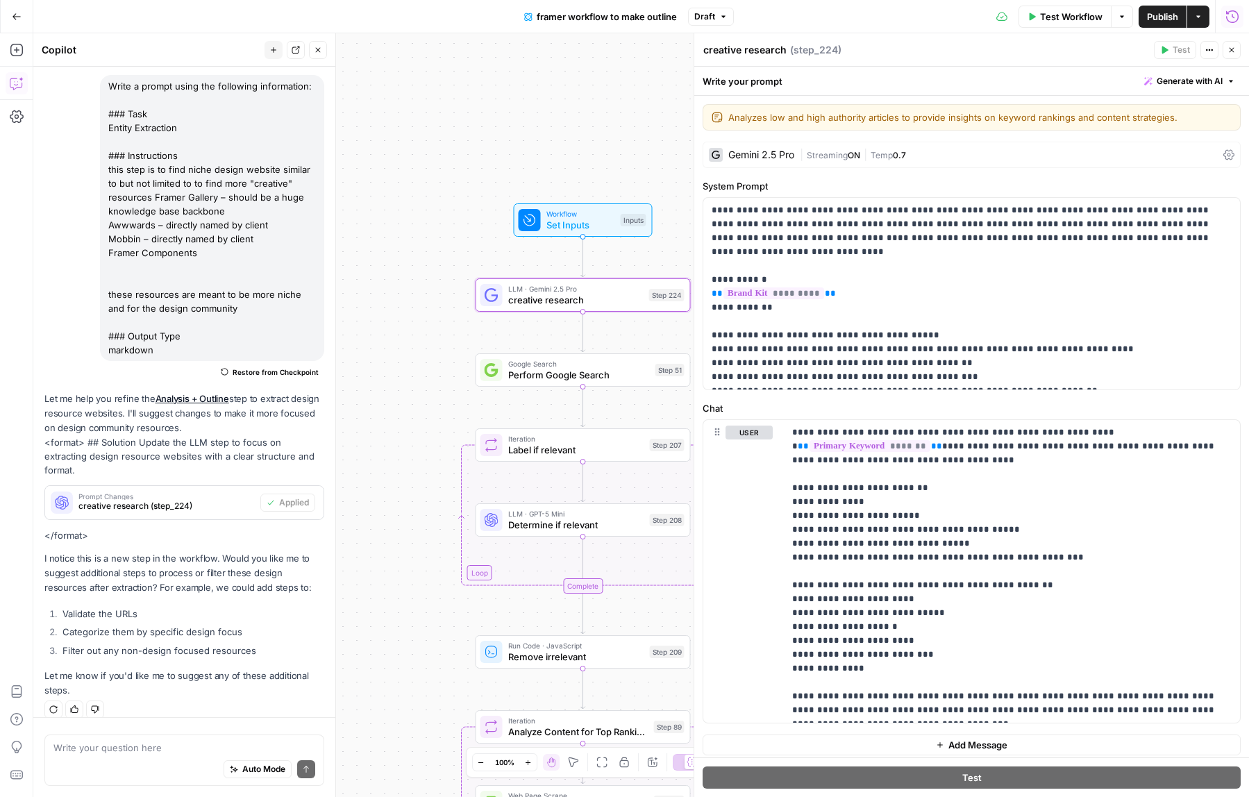
click at [1234, 55] on button "Close" at bounding box center [1232, 50] width 18 height 18
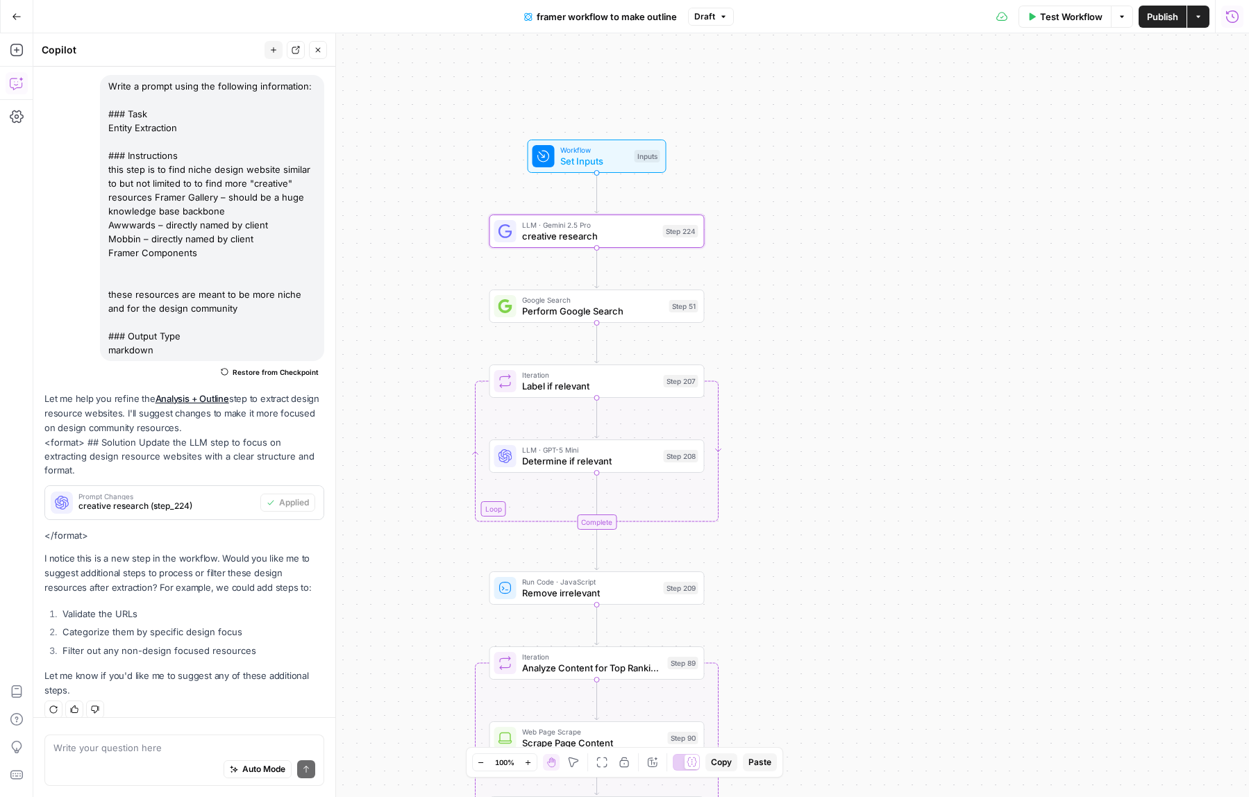
drag, startPoint x: 1003, startPoint y: 432, endPoint x: 1075, endPoint y: 321, distance: 131.5
click at [1075, 321] on div "Workflow Set Inputs Inputs LLM · Gemini 2.5 Pro creative research Step 224 Goog…" at bounding box center [641, 415] width 1216 height 764
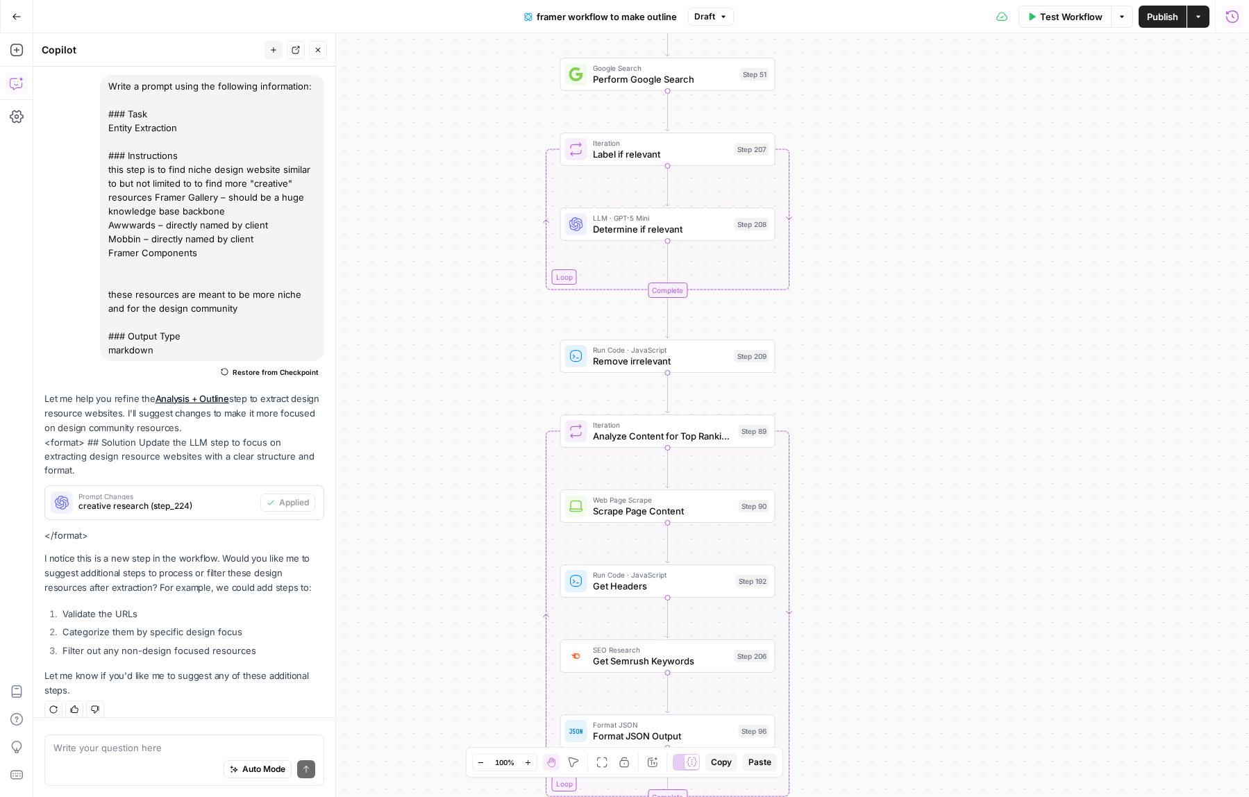
drag, startPoint x: 1018, startPoint y: 443, endPoint x: 1018, endPoint y: 324, distance: 119.4
click at [1018, 324] on div "Workflow Set Inputs Inputs LLM · Gemini 2.5 Pro creative research Step 224 Goog…" at bounding box center [641, 415] width 1216 height 764
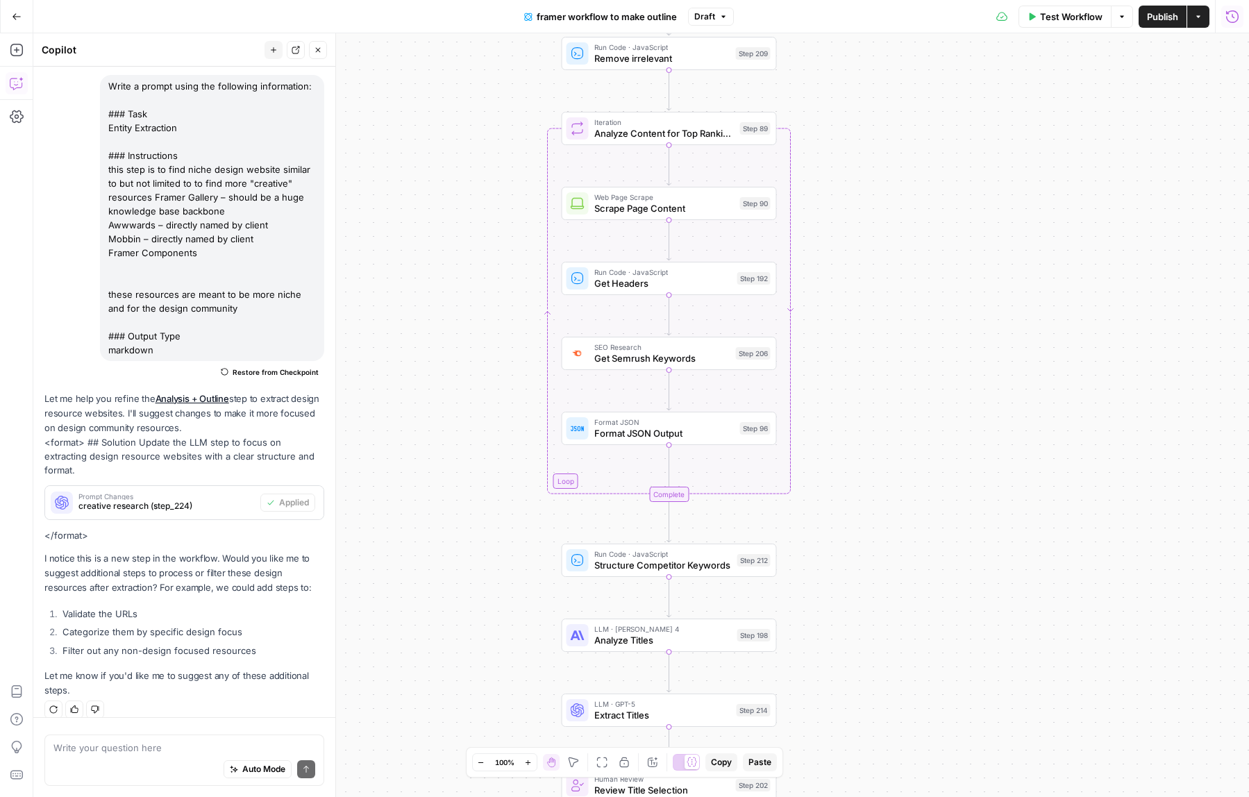
drag, startPoint x: 1007, startPoint y: 509, endPoint x: 998, endPoint y: 310, distance: 199.4
click at [1009, 253] on div "Workflow Set Inputs Inputs LLM · Gemini 2.5 Pro creative research Step 224 Goog…" at bounding box center [641, 415] width 1216 height 764
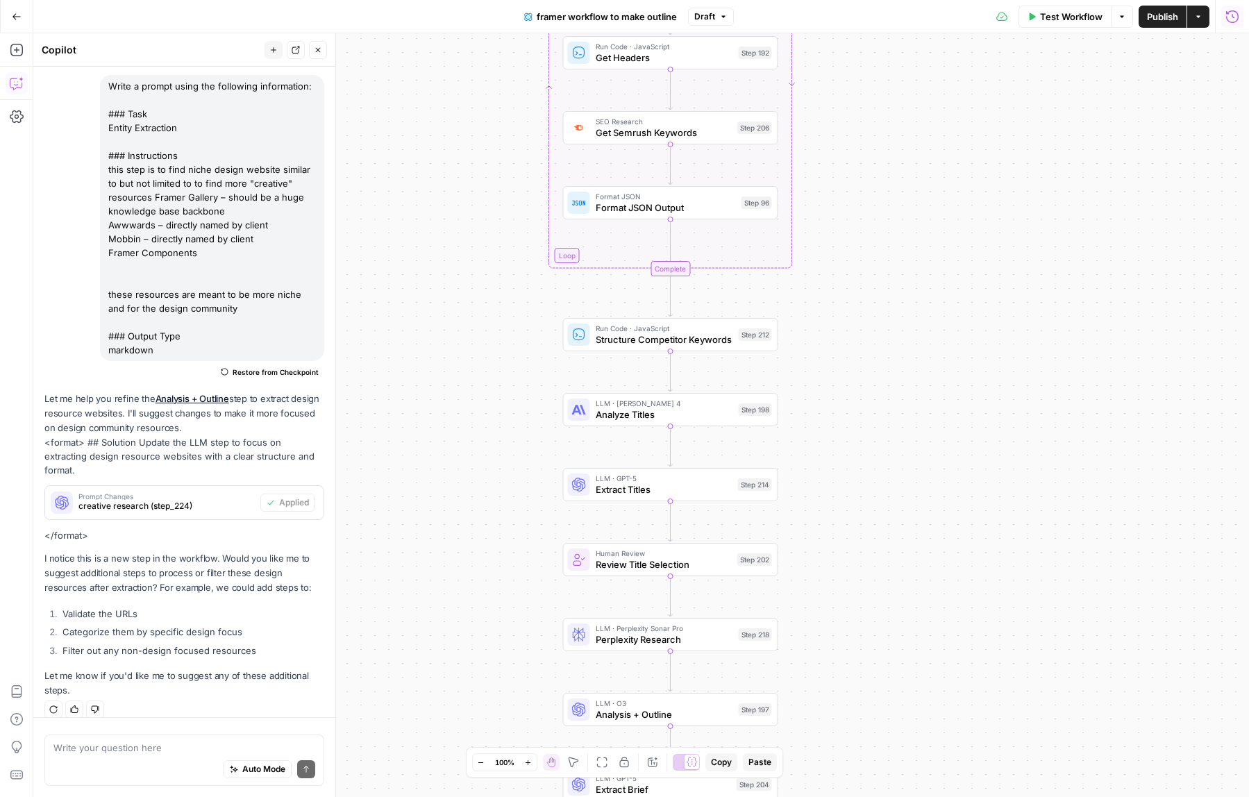
drag, startPoint x: 966, startPoint y: 510, endPoint x: 966, endPoint y: 281, distance: 228.4
click at [966, 281] on div "Workflow Set Inputs Inputs LLM · Gemini 2.5 Pro creative research Step 224 Goog…" at bounding box center [641, 415] width 1216 height 764
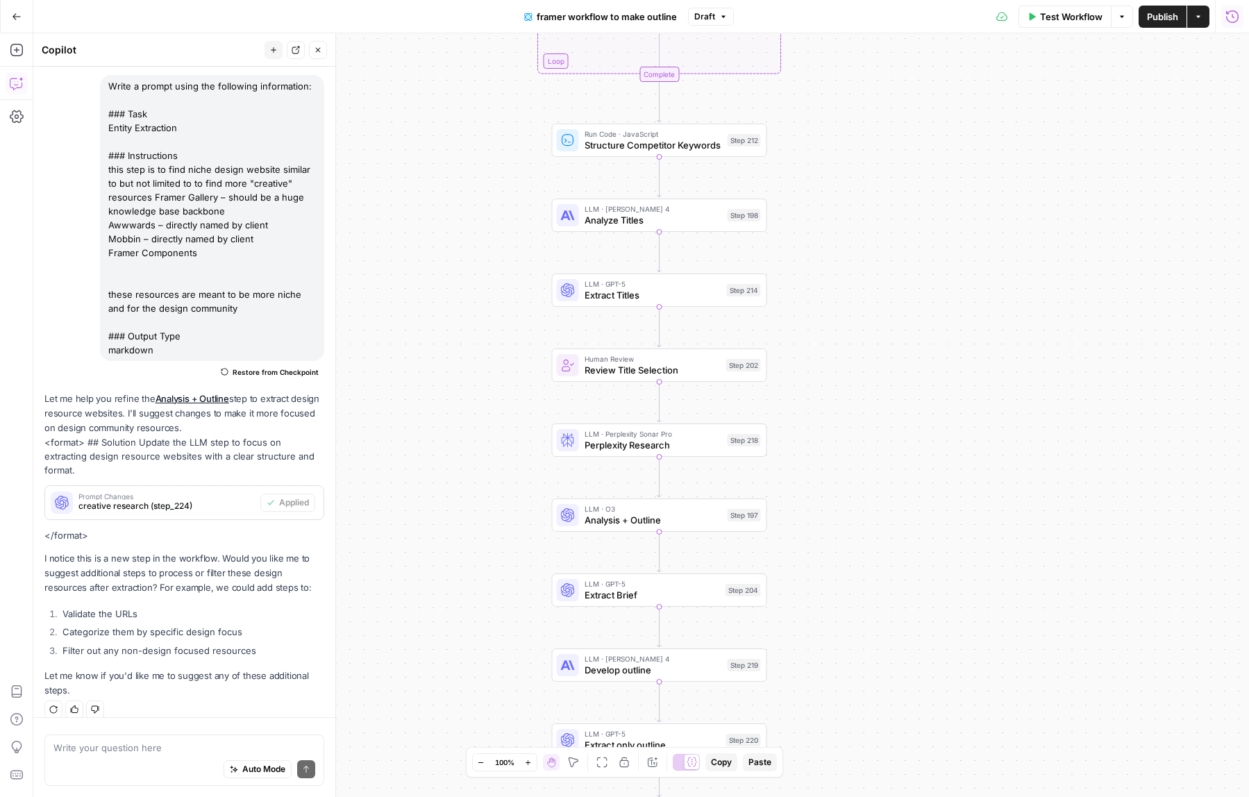
drag, startPoint x: 834, startPoint y: 525, endPoint x: 823, endPoint y: 344, distance: 180.8
click at [823, 344] on div "Workflow Set Inputs Inputs LLM · Gemini 2.5 Pro creative research Step 224 Goog…" at bounding box center [641, 415] width 1216 height 764
click at [595, 509] on span "LLM · O3" at bounding box center [653, 506] width 137 height 11
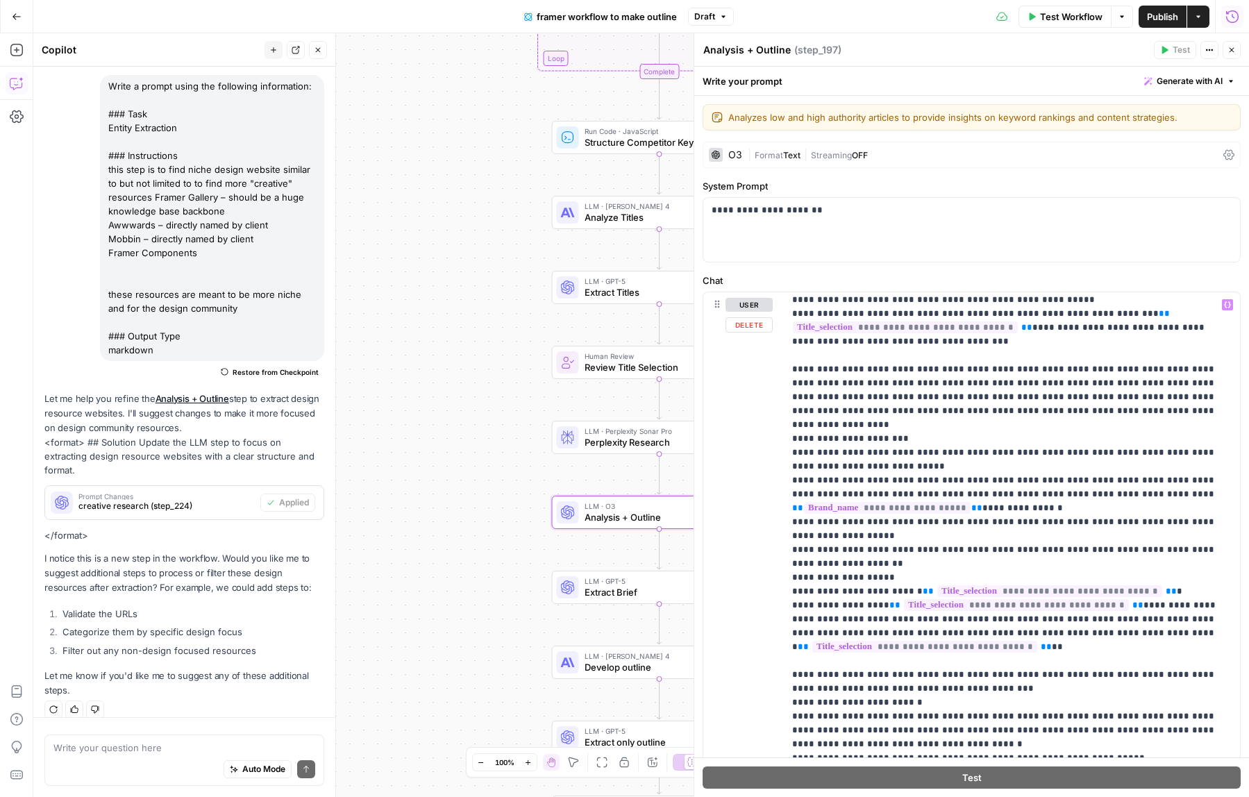
scroll to position [1005, 0]
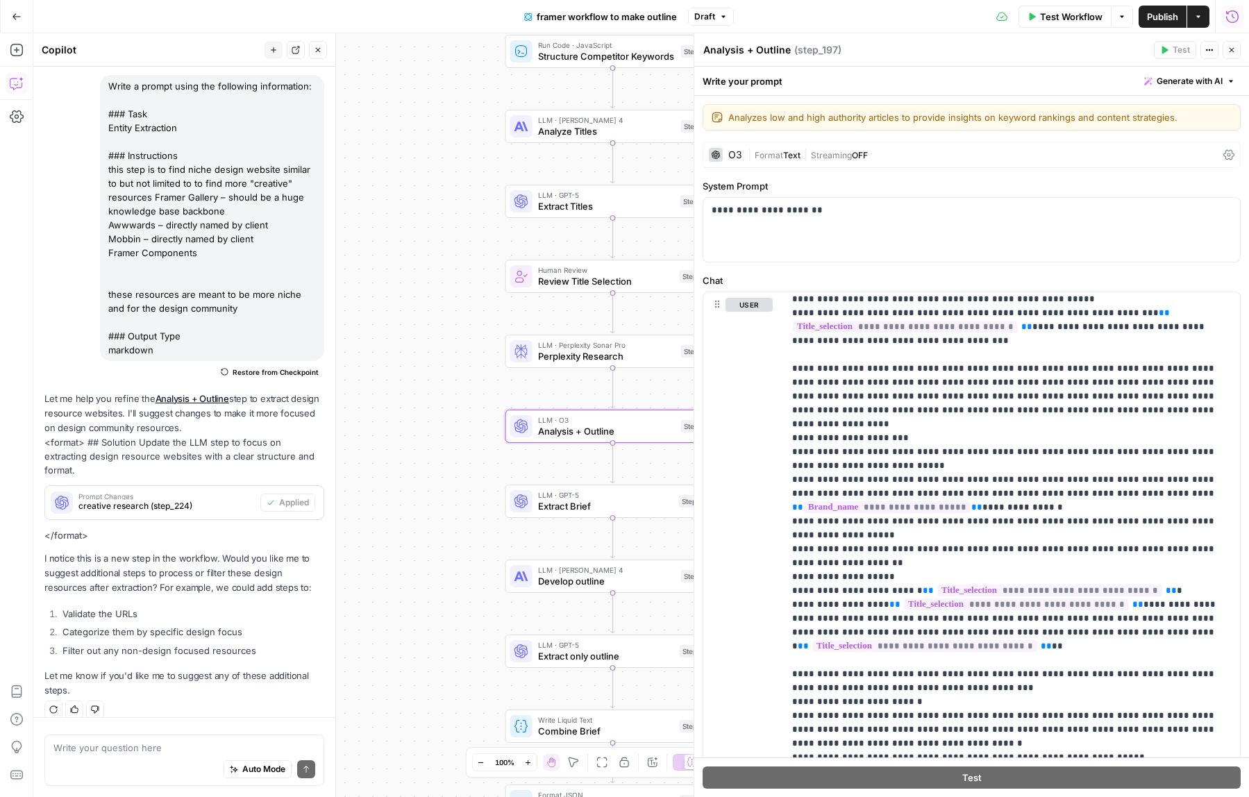
drag, startPoint x: 505, startPoint y: 546, endPoint x: 459, endPoint y: 458, distance: 99.4
click at [459, 458] on div "Workflow Set Inputs Inputs LLM · Gemini 2.5 Pro creative research Step 224 Goog…" at bounding box center [641, 415] width 1216 height 764
click at [1170, 78] on span "Generate with AI" at bounding box center [1190, 81] width 66 height 12
click at [1175, 157] on div "Improve your existing prompt" at bounding box center [1170, 157] width 116 height 12
click at [1137, 184] on div at bounding box center [1100, 185] width 265 height 83
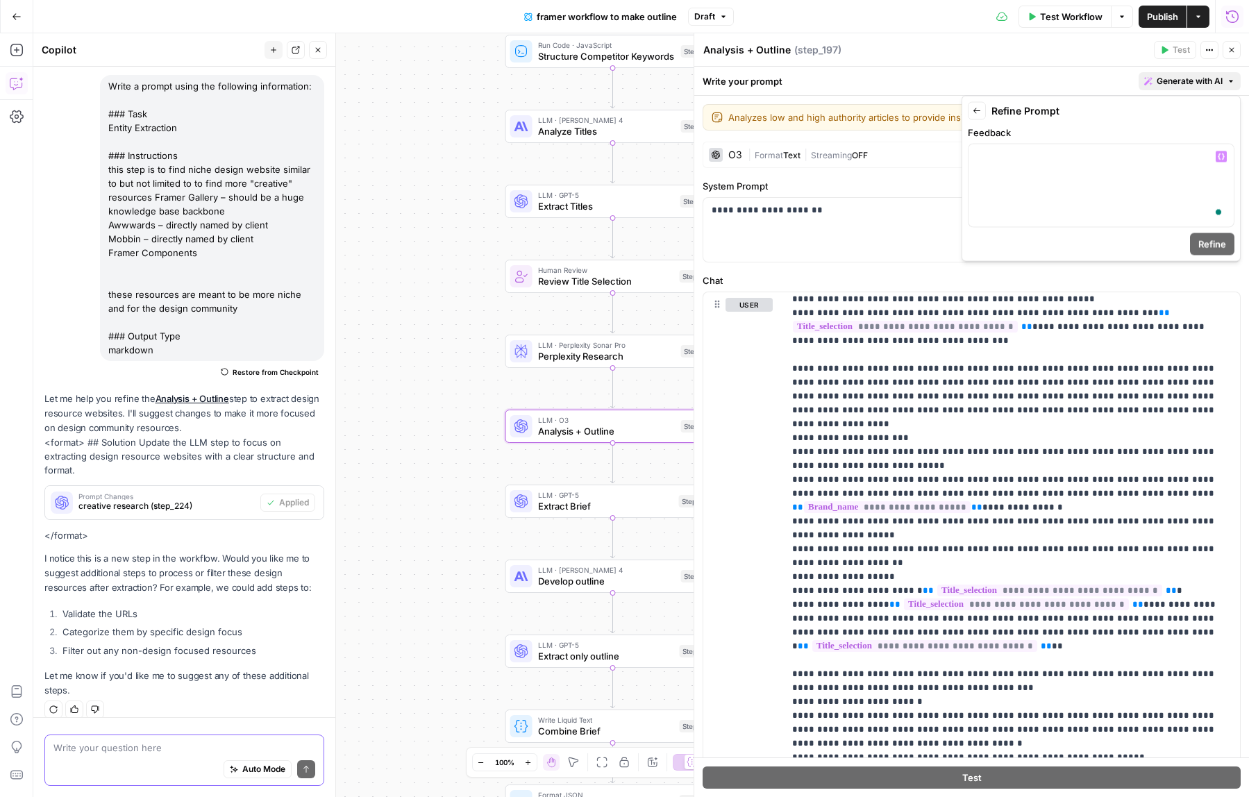
click at [142, 742] on textarea at bounding box center [184, 748] width 262 height 14
paste textarea "we need to add a suggested"
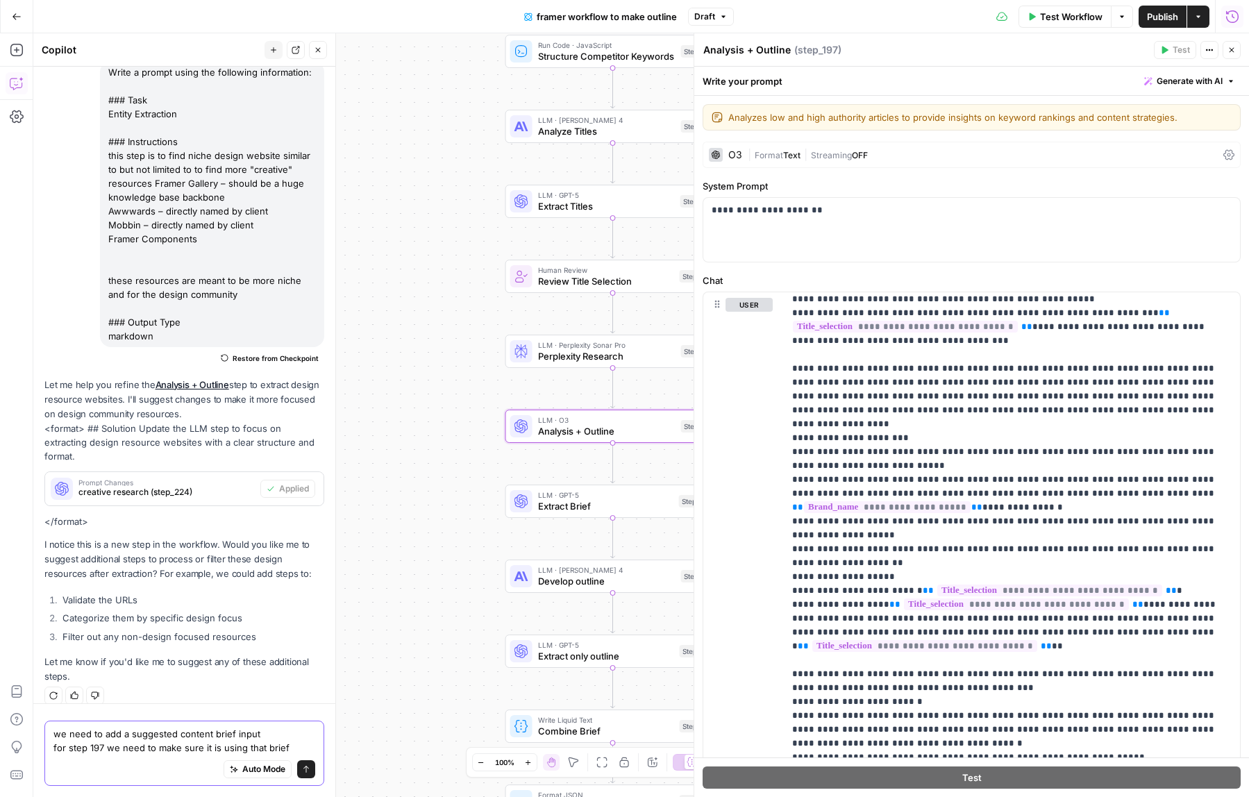
scroll to position [116, 0]
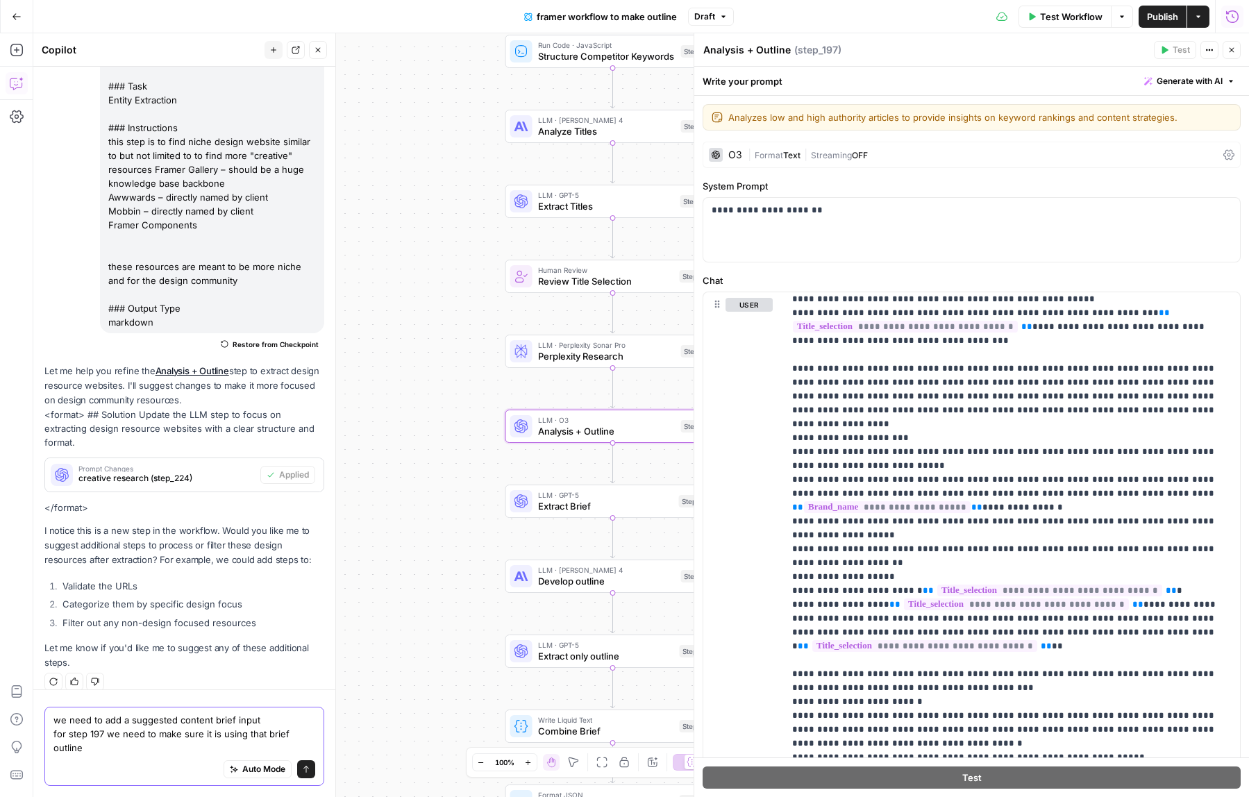
type textarea "we need to add a suggested content brief input for step 197 we need to make sur…"
click at [302, 766] on icon "submit" at bounding box center [306, 769] width 8 height 8
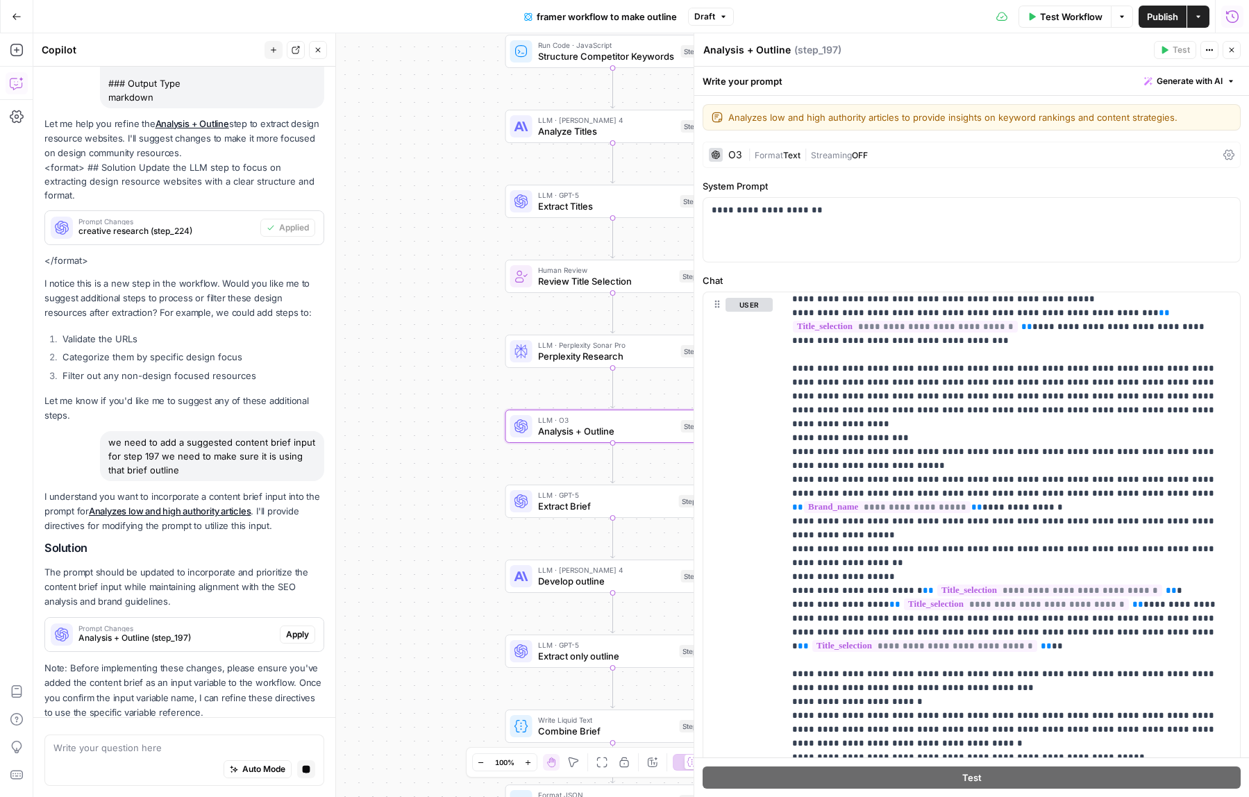
scroll to position [385, 0]
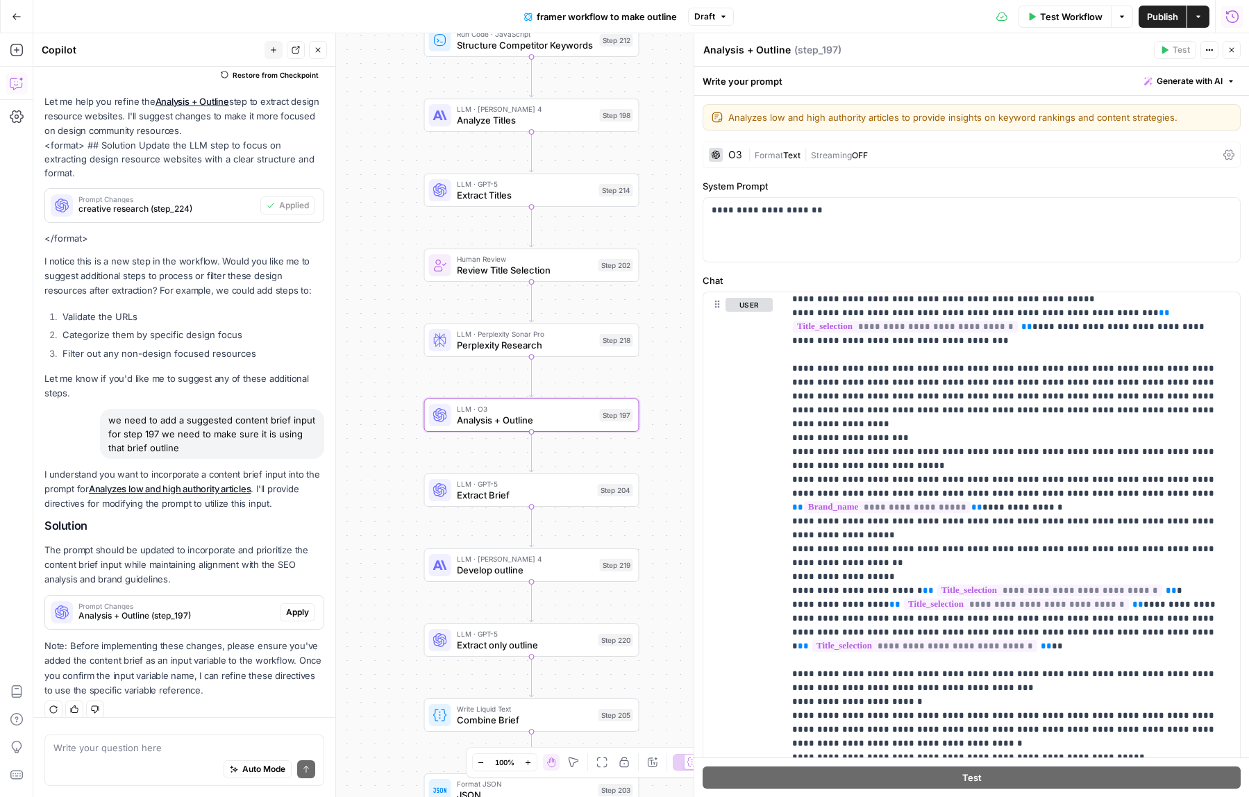
click at [299, 606] on span "Apply" at bounding box center [297, 612] width 23 height 12
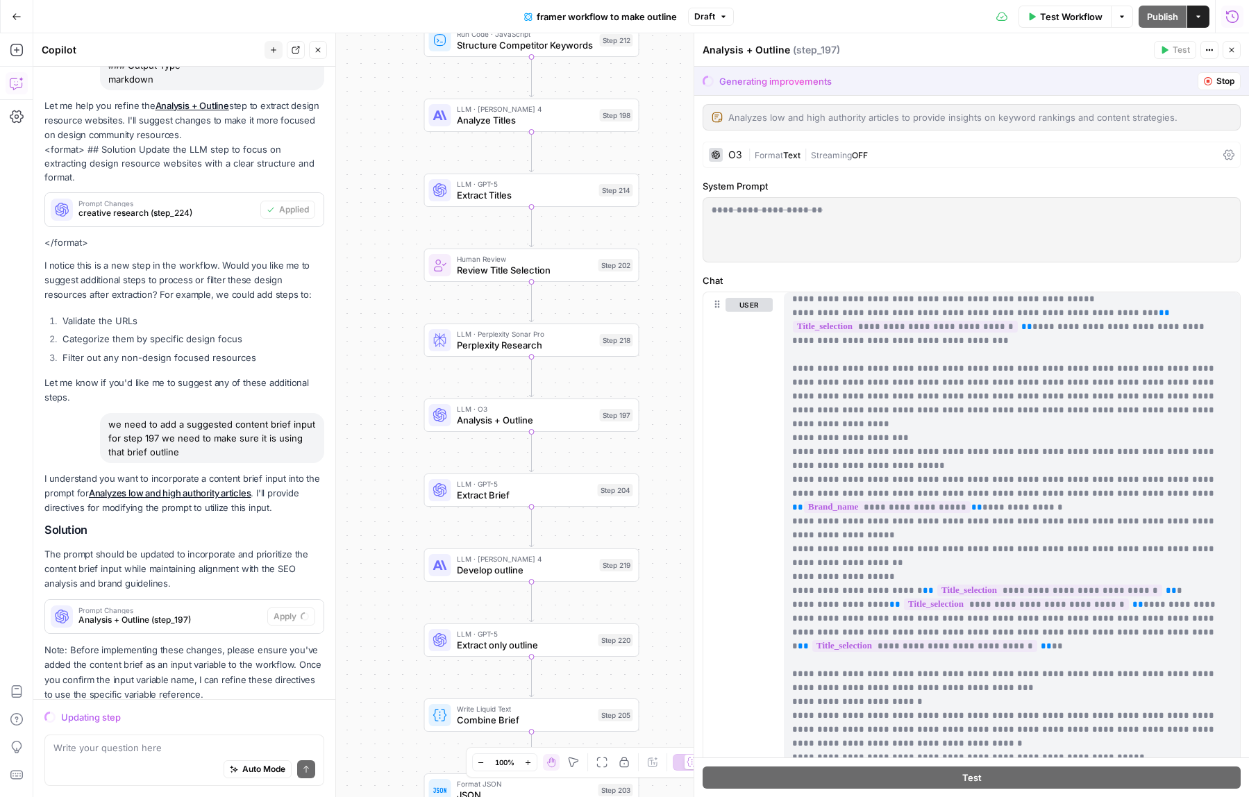
scroll to position [381, 0]
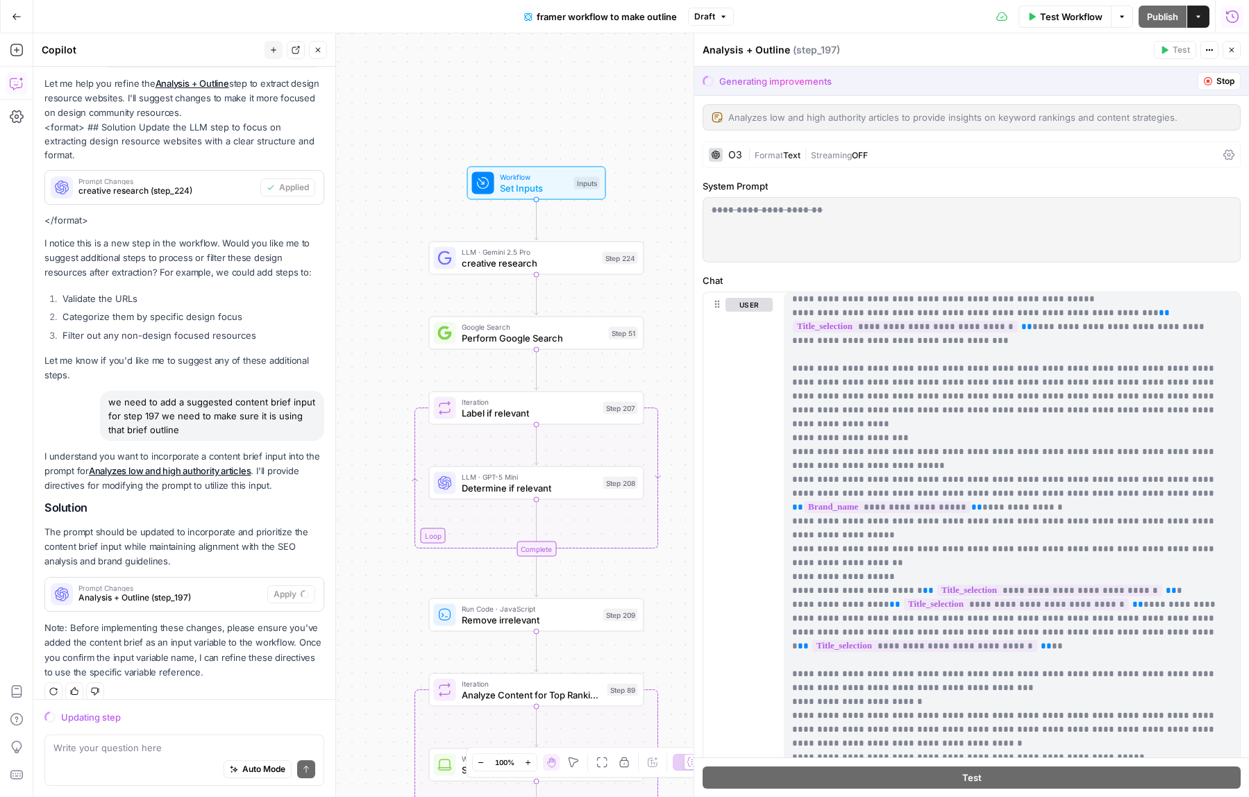
click at [543, 187] on span "Set Inputs" at bounding box center [534, 188] width 69 height 14
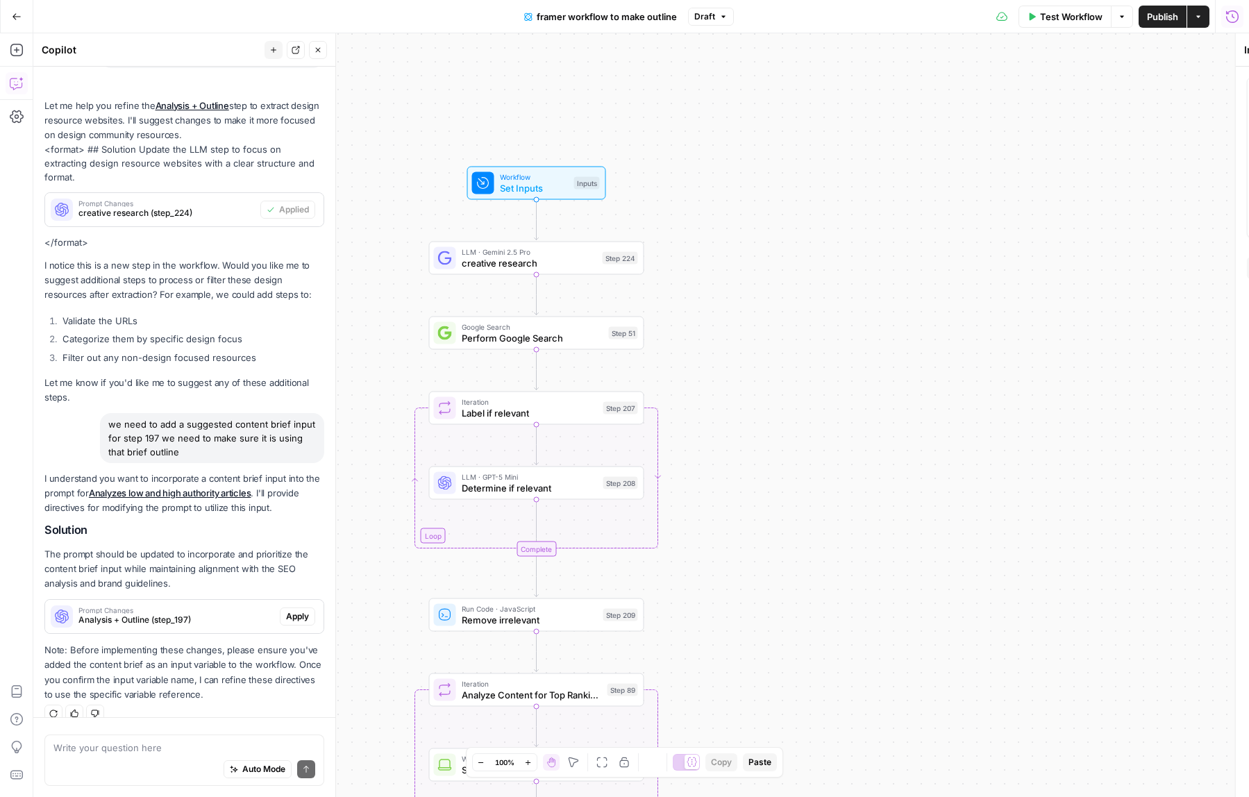
scroll to position [385, 0]
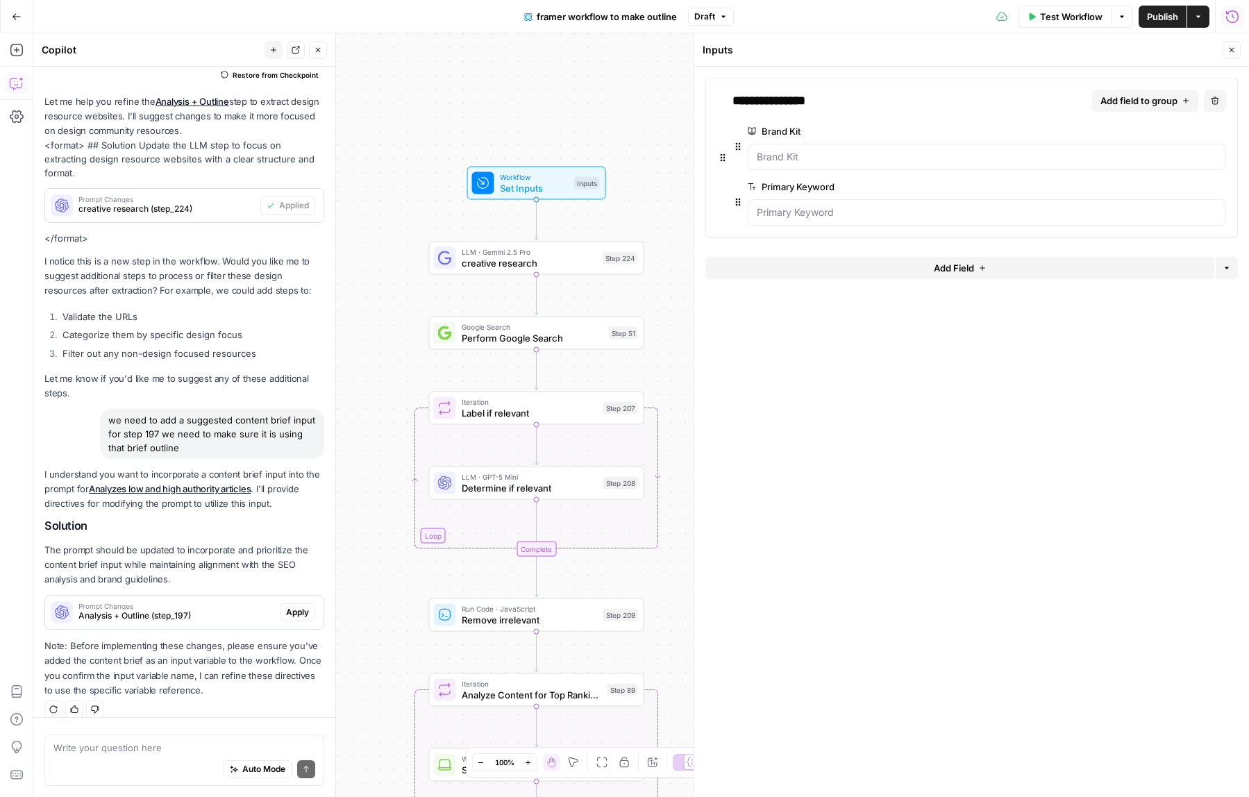
click at [1175, 108] on button "Add field to group" at bounding box center [1145, 101] width 106 height 22
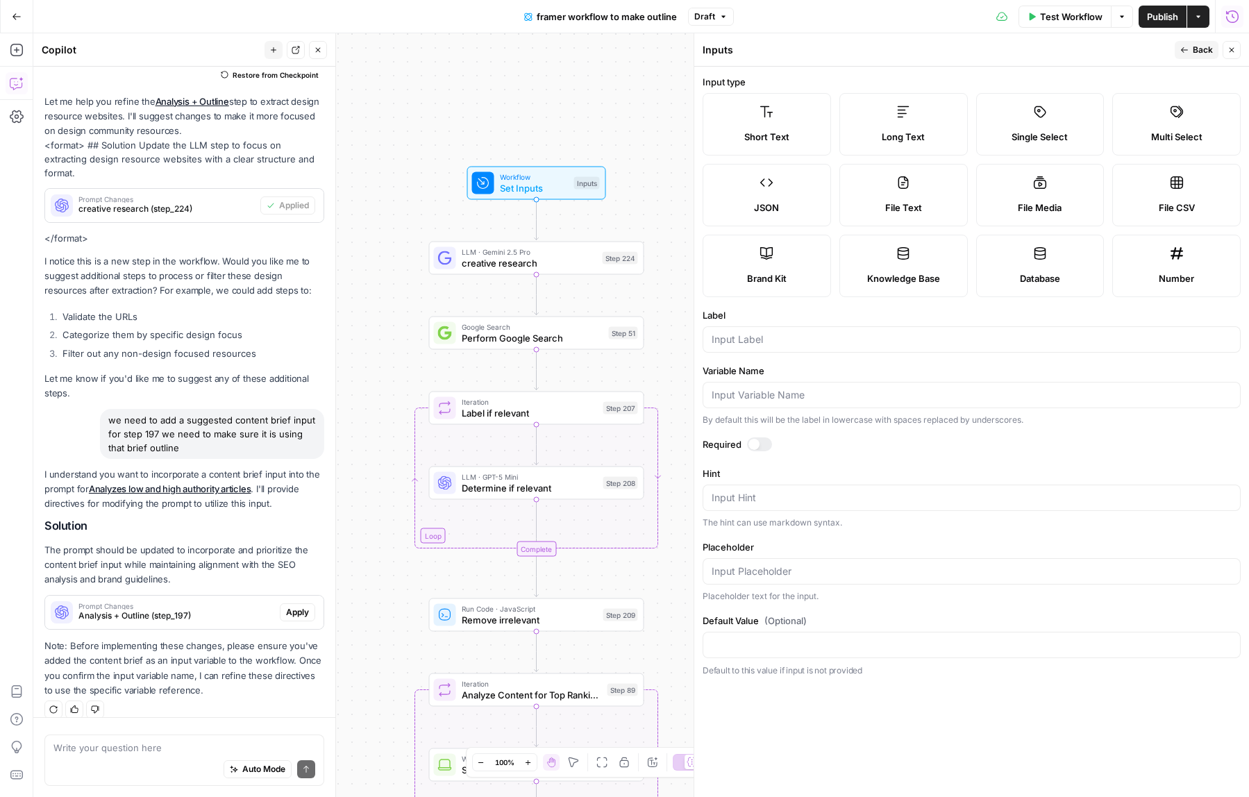
click at [773, 351] on div at bounding box center [972, 339] width 538 height 26
click at [772, 344] on input "Label" at bounding box center [972, 340] width 520 height 14
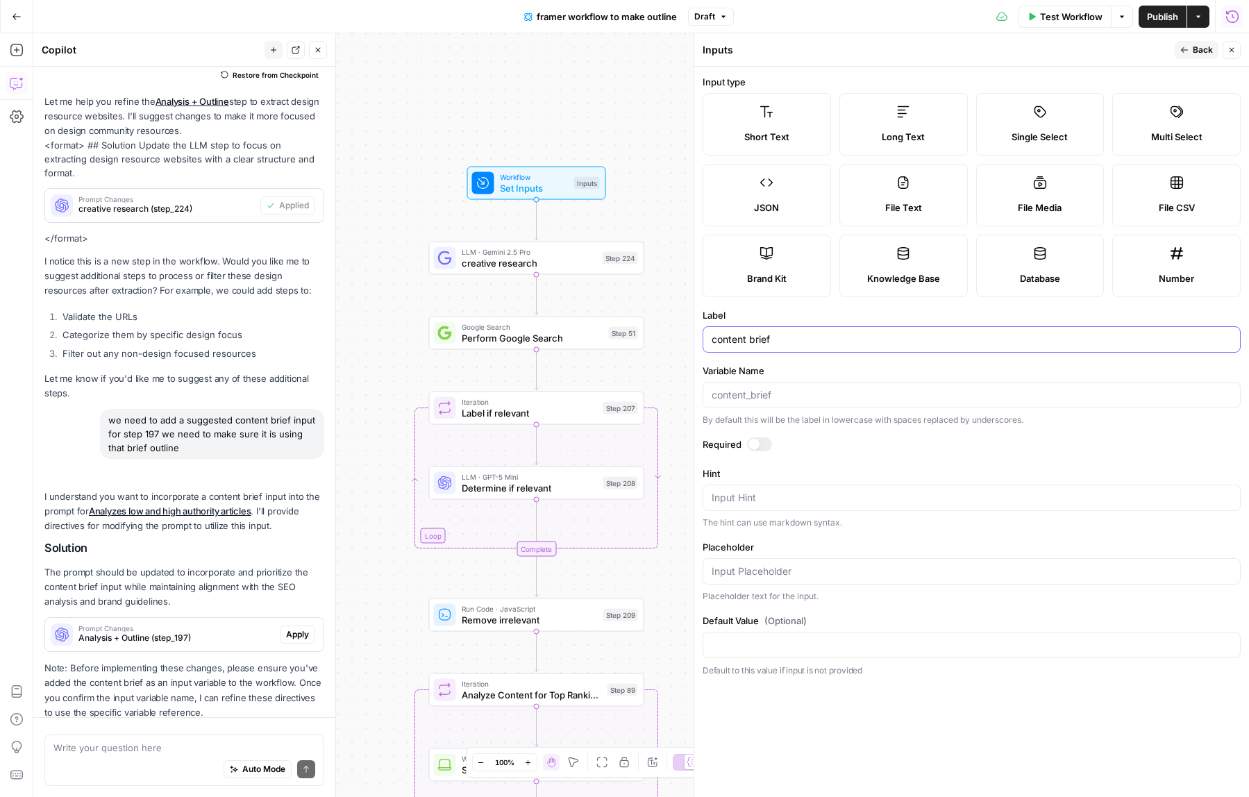
scroll to position [408, 0]
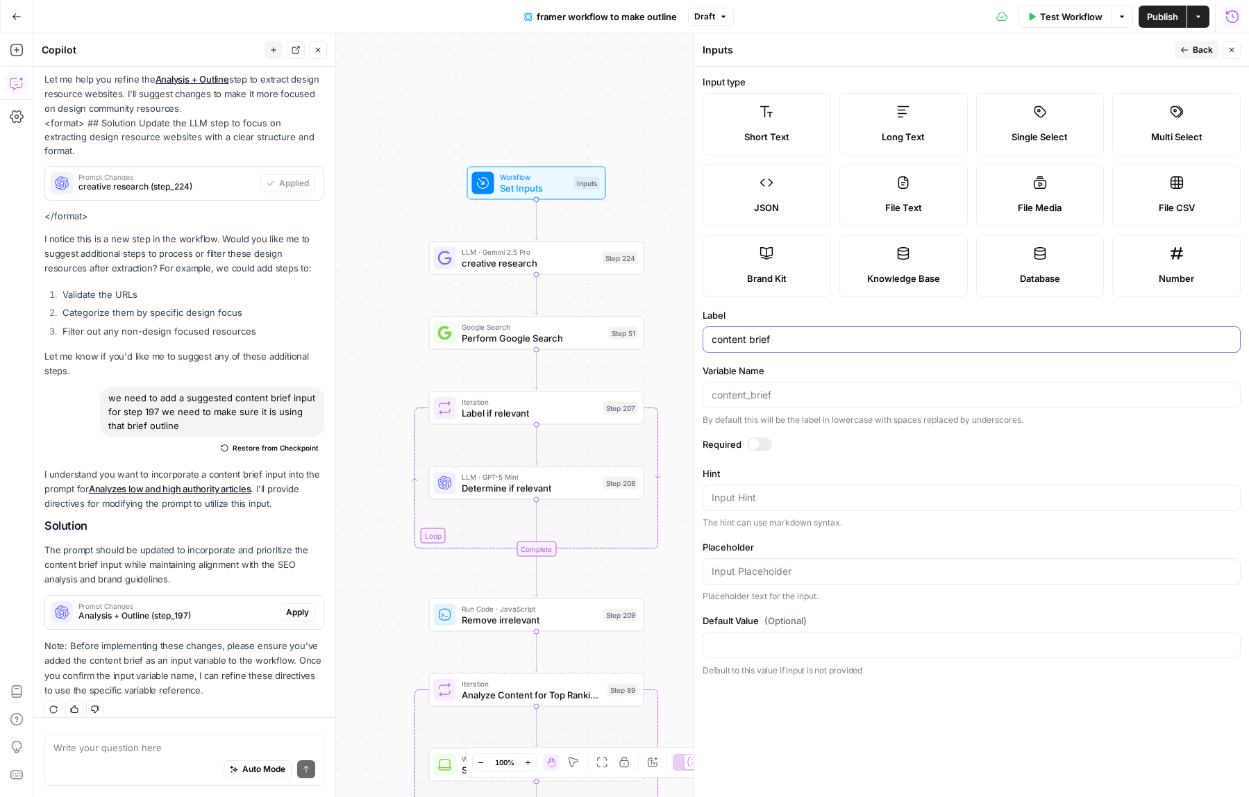
type input "content brief"
click at [1196, 55] on span "Back" at bounding box center [1203, 50] width 20 height 12
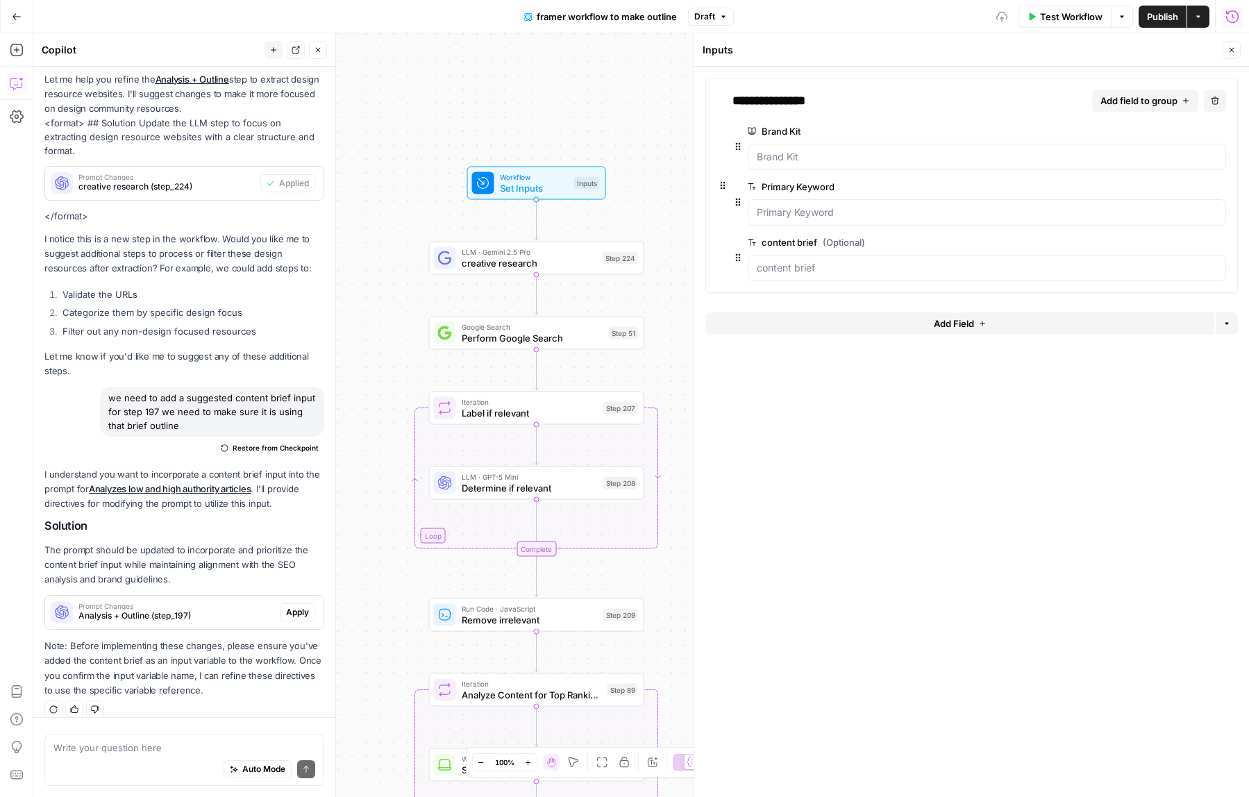
click at [1239, 53] on button "Close" at bounding box center [1232, 50] width 18 height 18
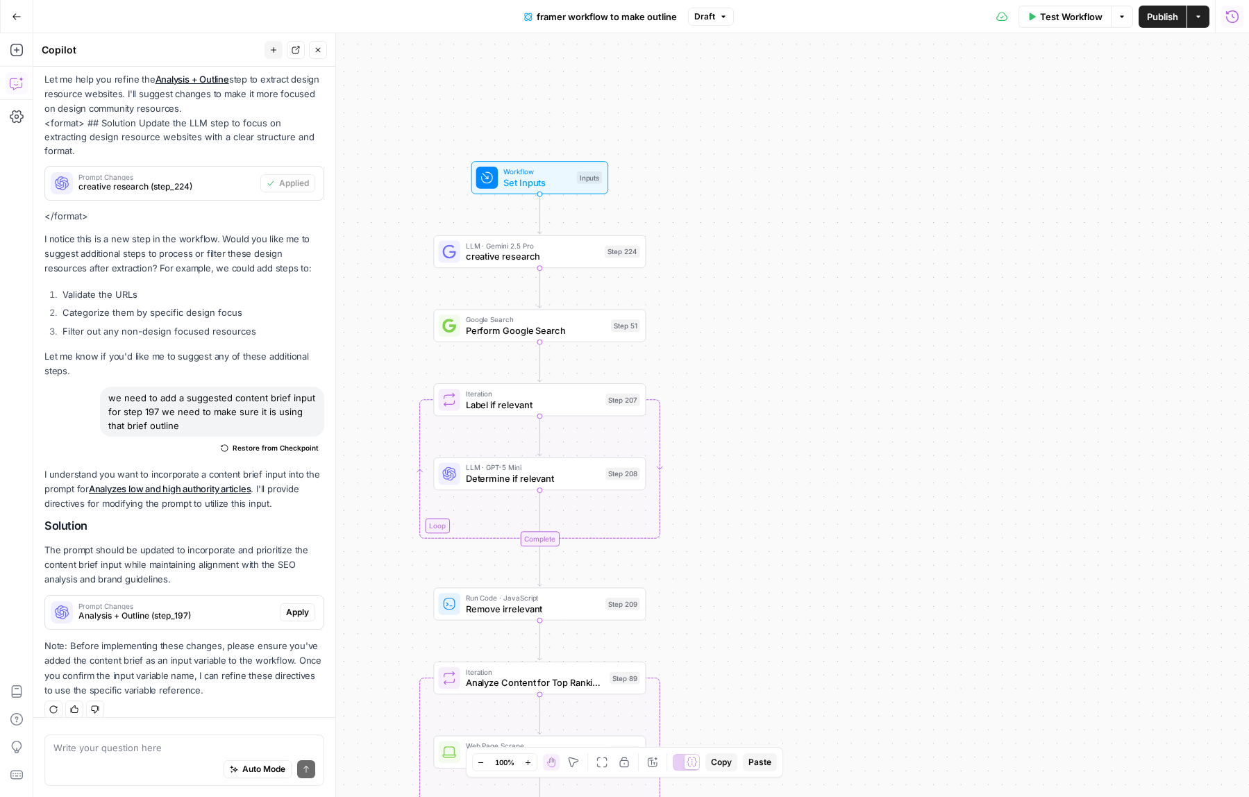
click at [294, 606] on span "Apply" at bounding box center [297, 612] width 23 height 12
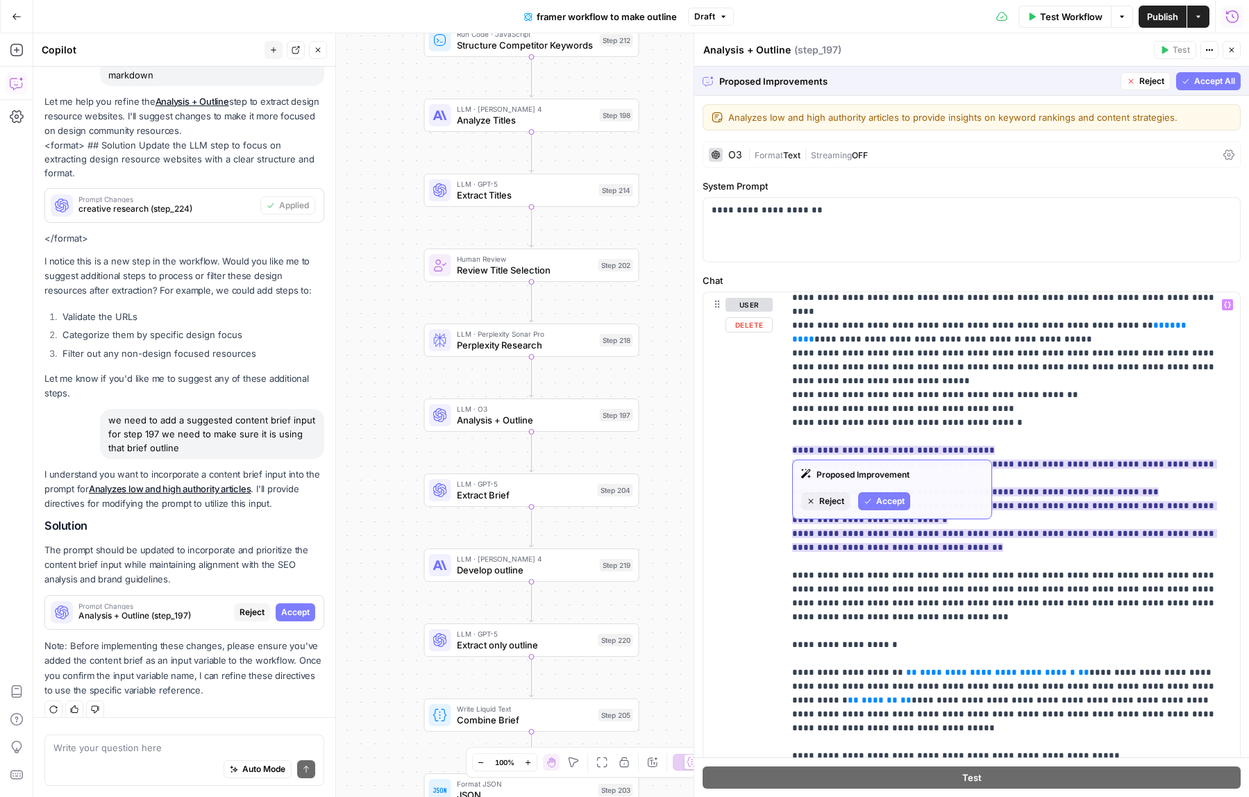
scroll to position [3055, 0]
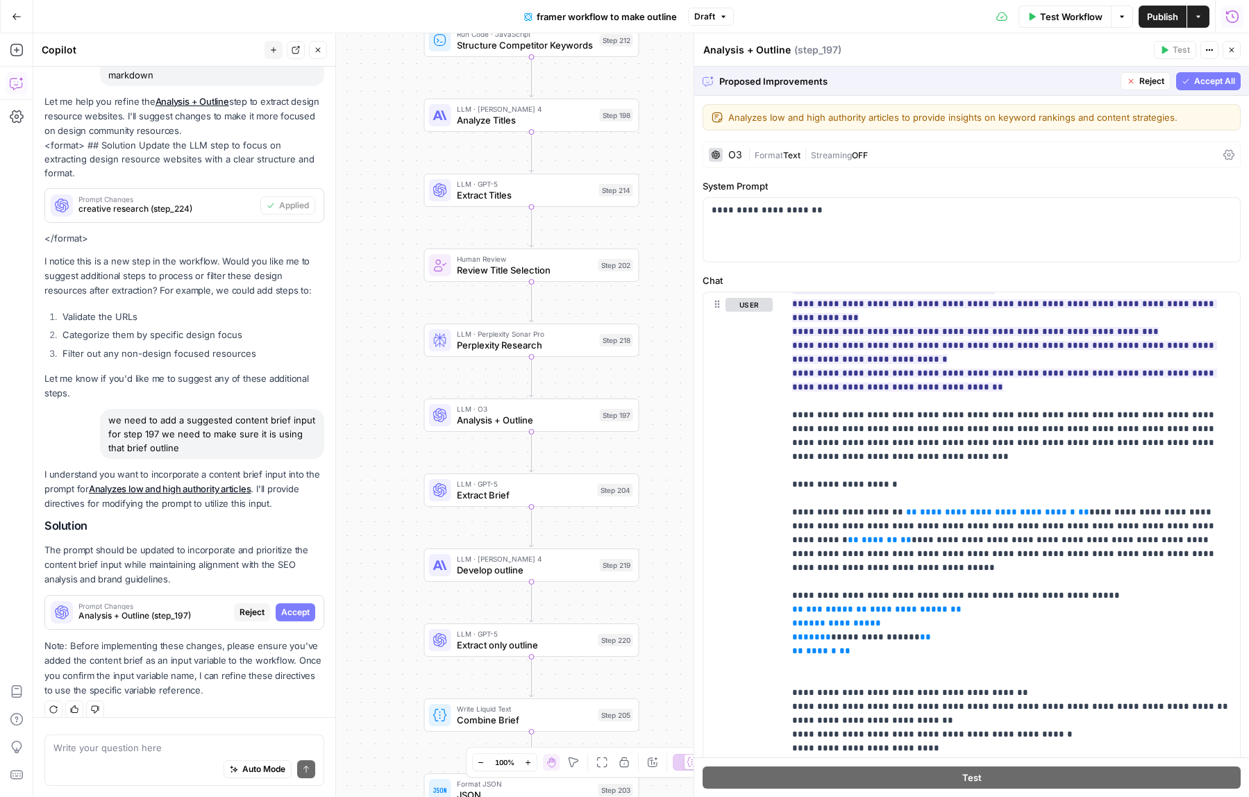
click at [1227, 81] on span "Accept All" at bounding box center [1214, 81] width 41 height 12
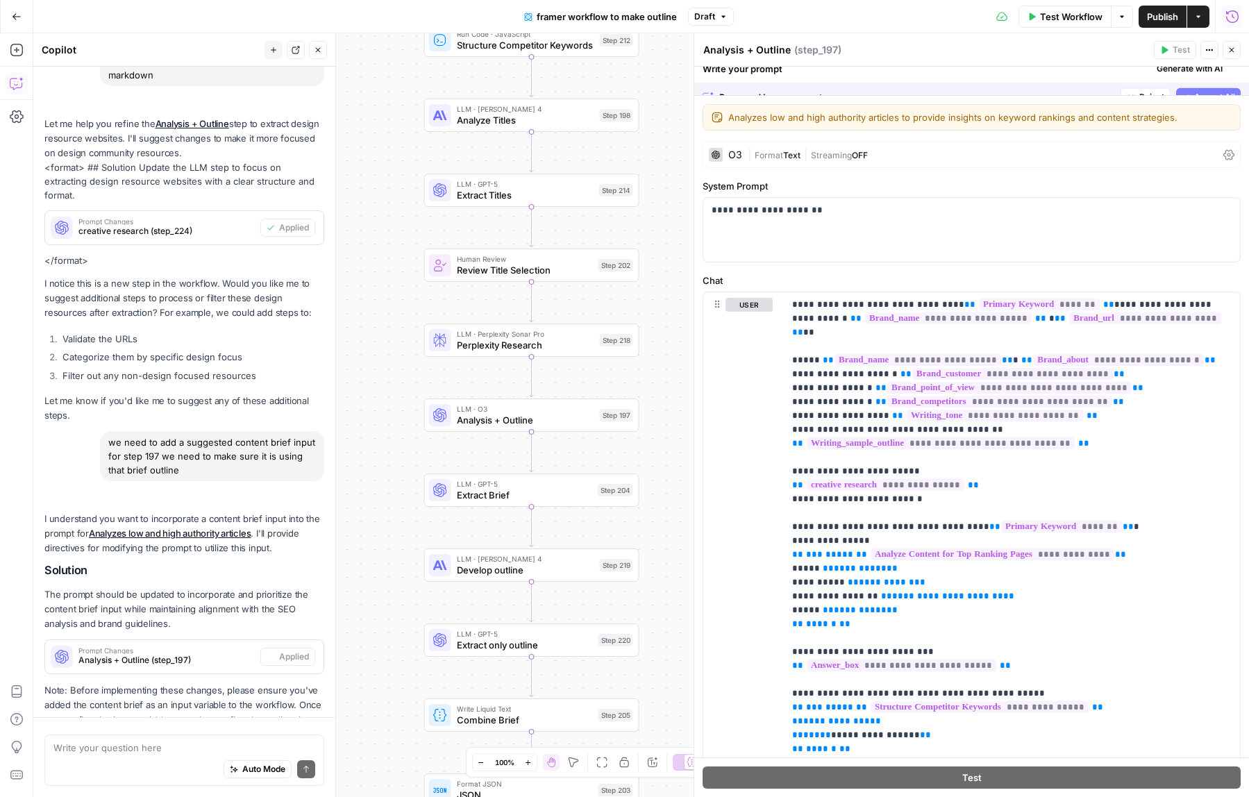
scroll to position [408, 0]
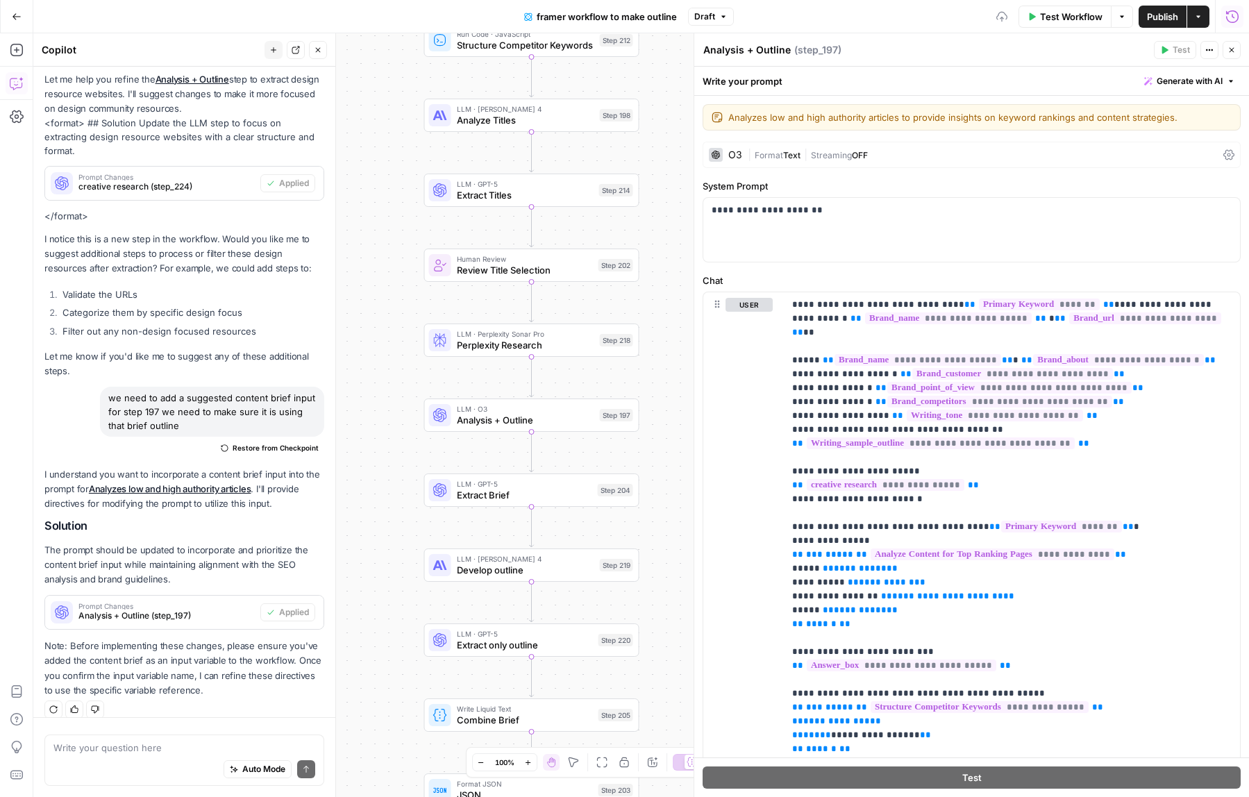
click at [1235, 49] on icon "button" at bounding box center [1231, 50] width 8 height 8
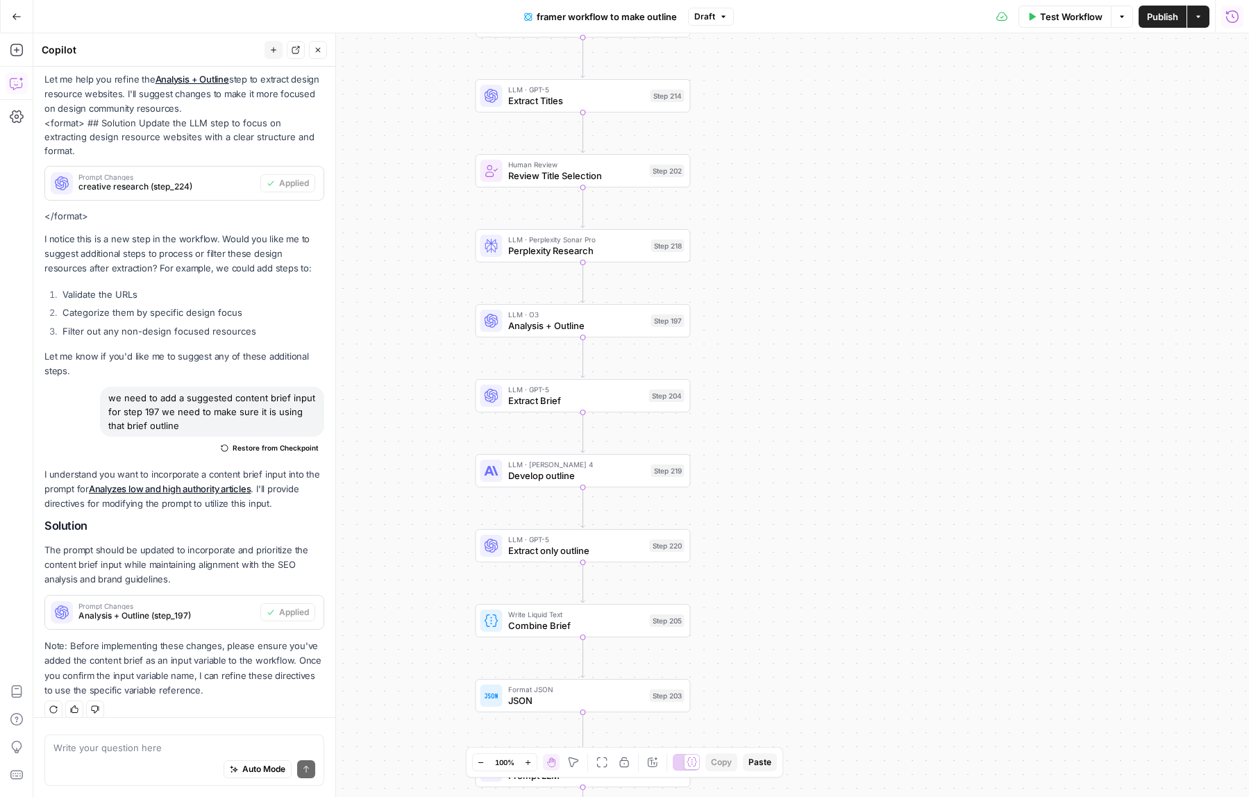
drag, startPoint x: 832, startPoint y: 623, endPoint x: 886, endPoint y: 525, distance: 111.9
click at [886, 525] on div "Workflow Set Inputs Inputs LLM · Gemini 2.5 Pro creative research Step 224 Goog…" at bounding box center [641, 415] width 1216 height 764
click at [628, 396] on span "Extract Brief" at bounding box center [578, 397] width 135 height 14
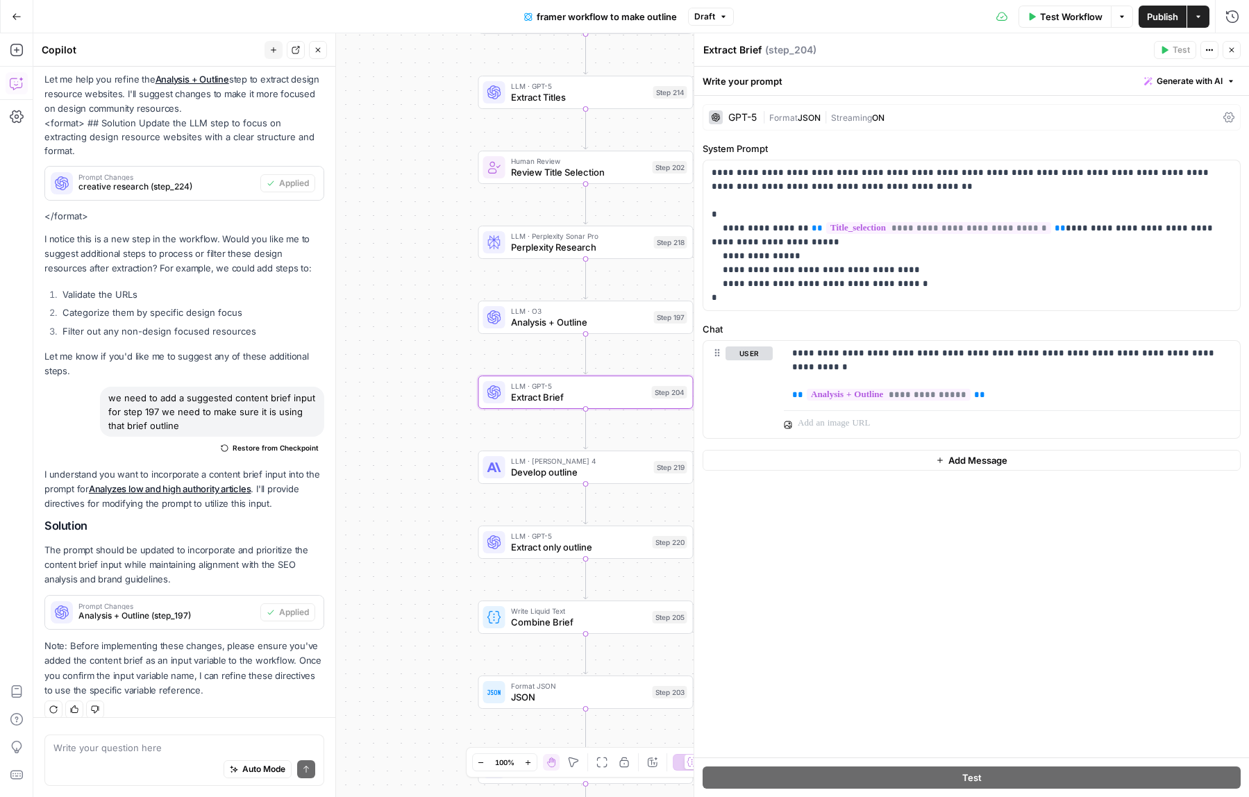
click at [1234, 54] on button "Close" at bounding box center [1232, 50] width 18 height 18
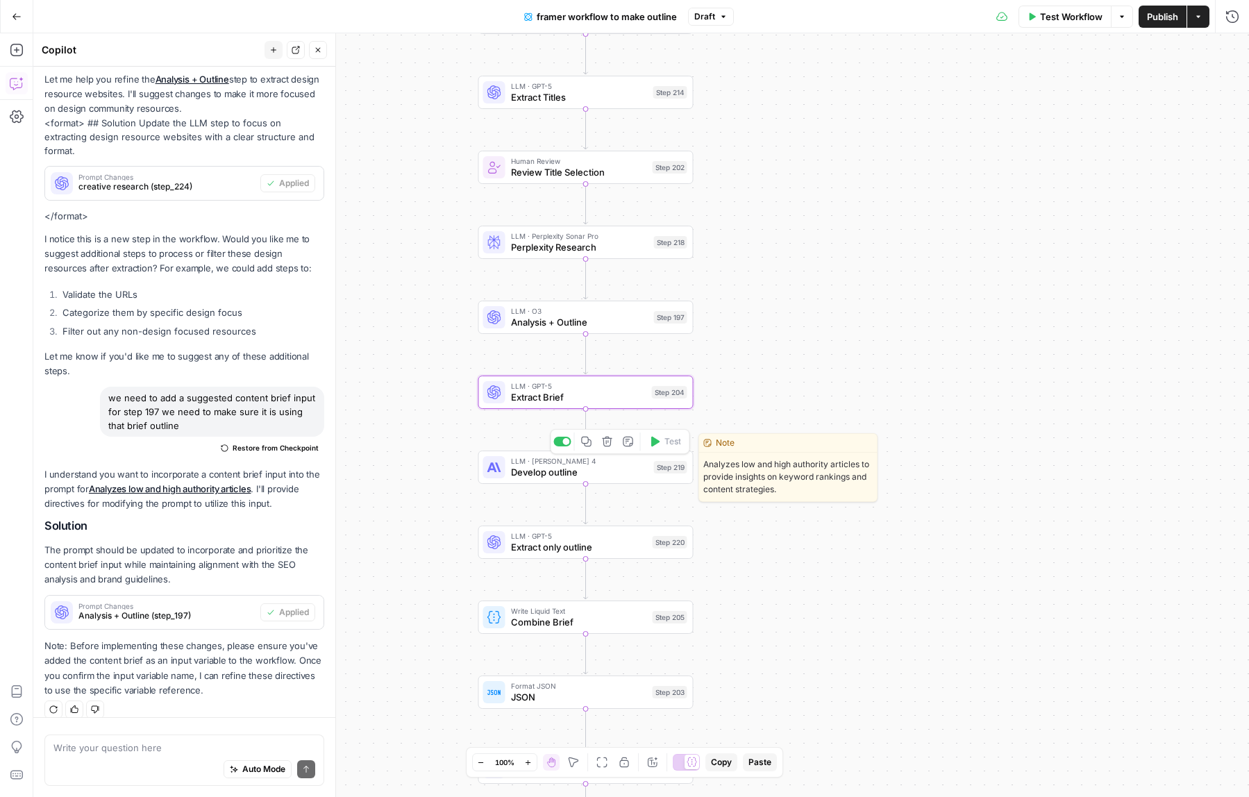
click at [616, 476] on span "Develop outline" at bounding box center [579, 472] width 137 height 14
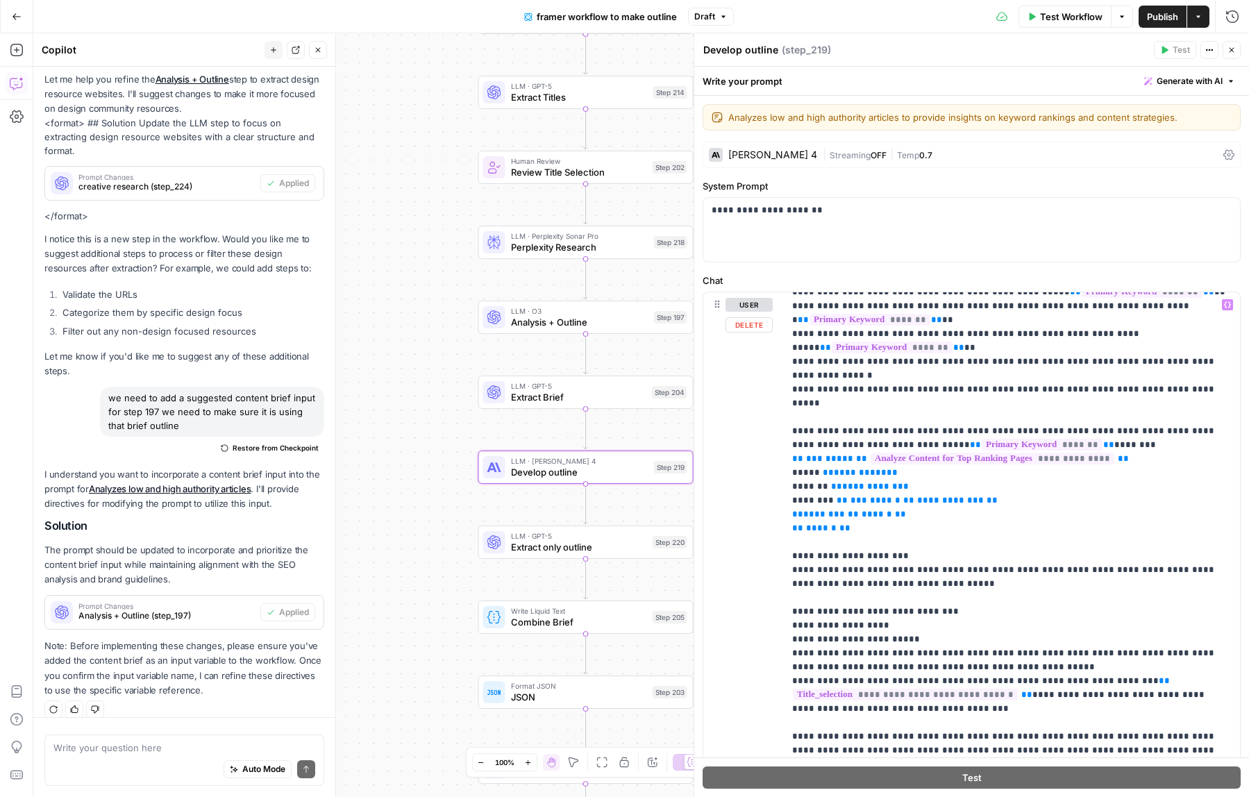
scroll to position [699, 0]
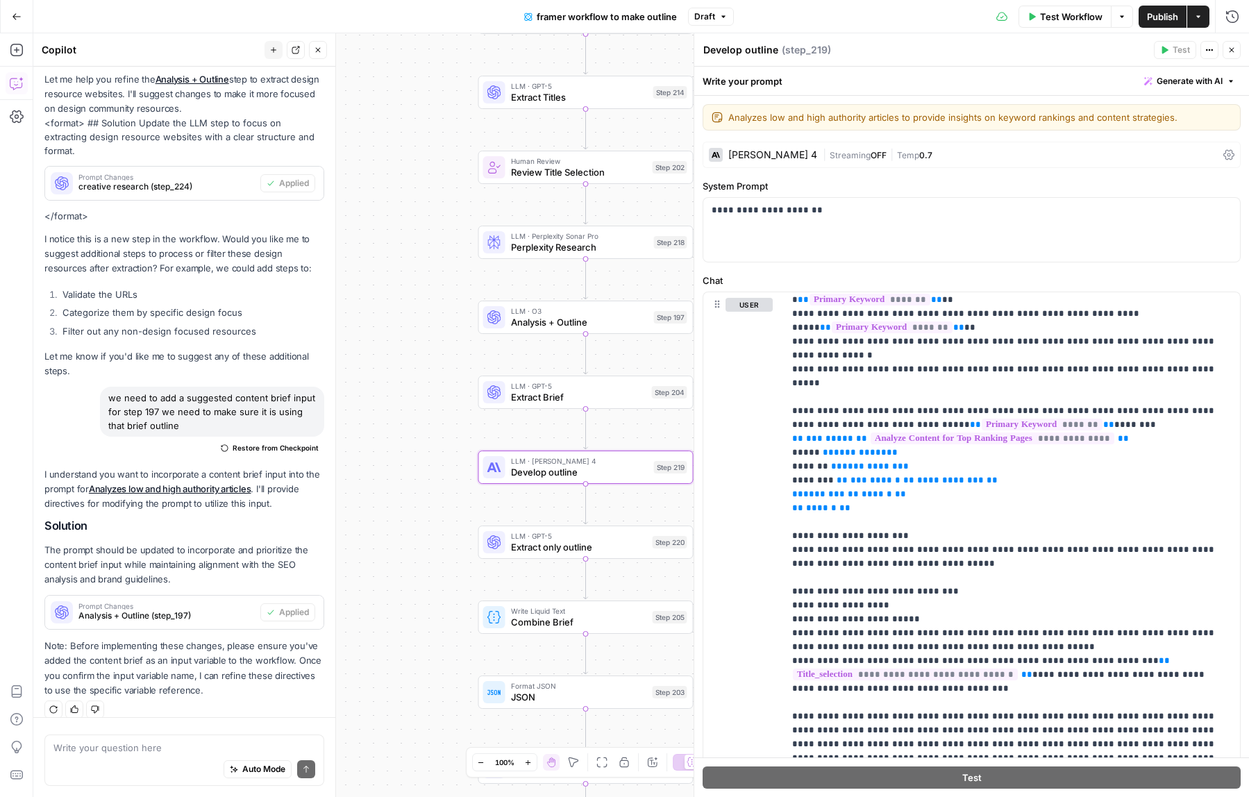
click at [1157, 79] on span "Generate with AI" at bounding box center [1190, 81] width 66 height 12
click at [1143, 149] on span "Refine" at bounding box center [1167, 144] width 110 height 14
click at [1075, 175] on div at bounding box center [1100, 185] width 265 height 83
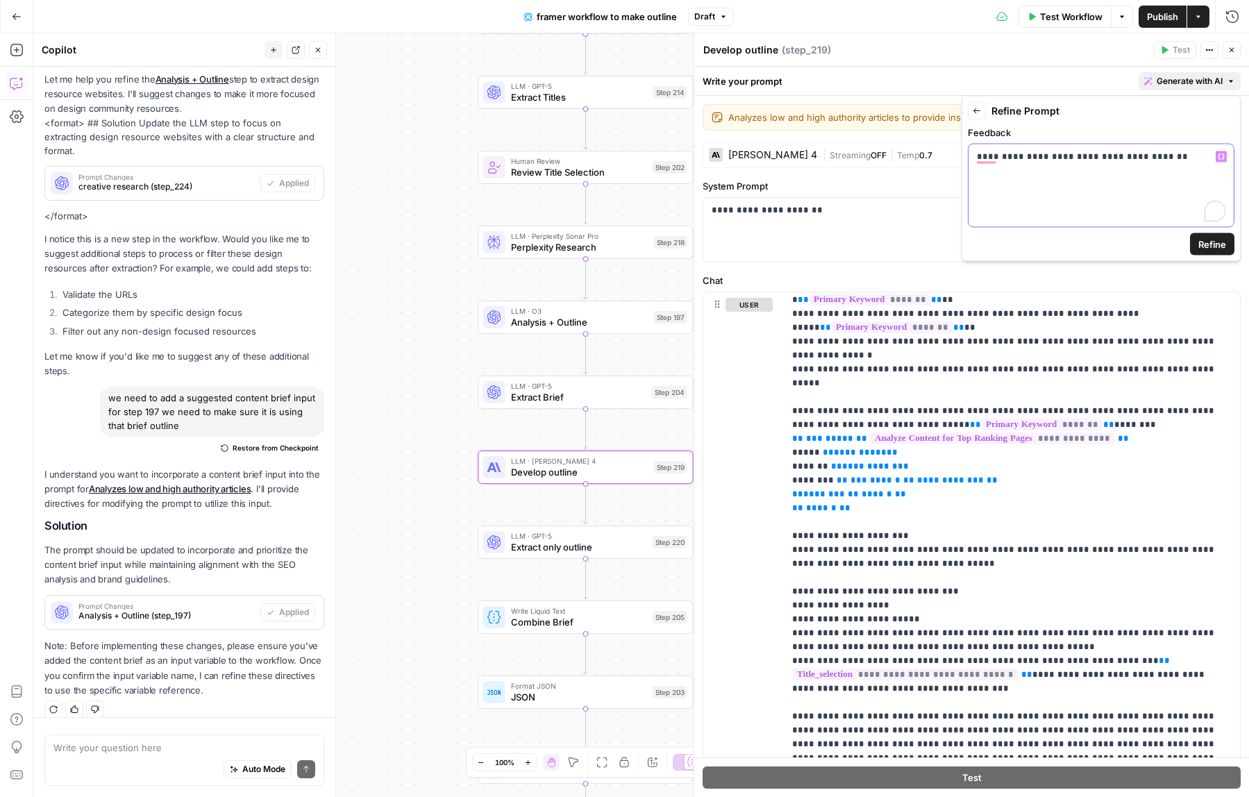
click at [1219, 158] on icon "button" at bounding box center [1221, 156] width 7 height 6
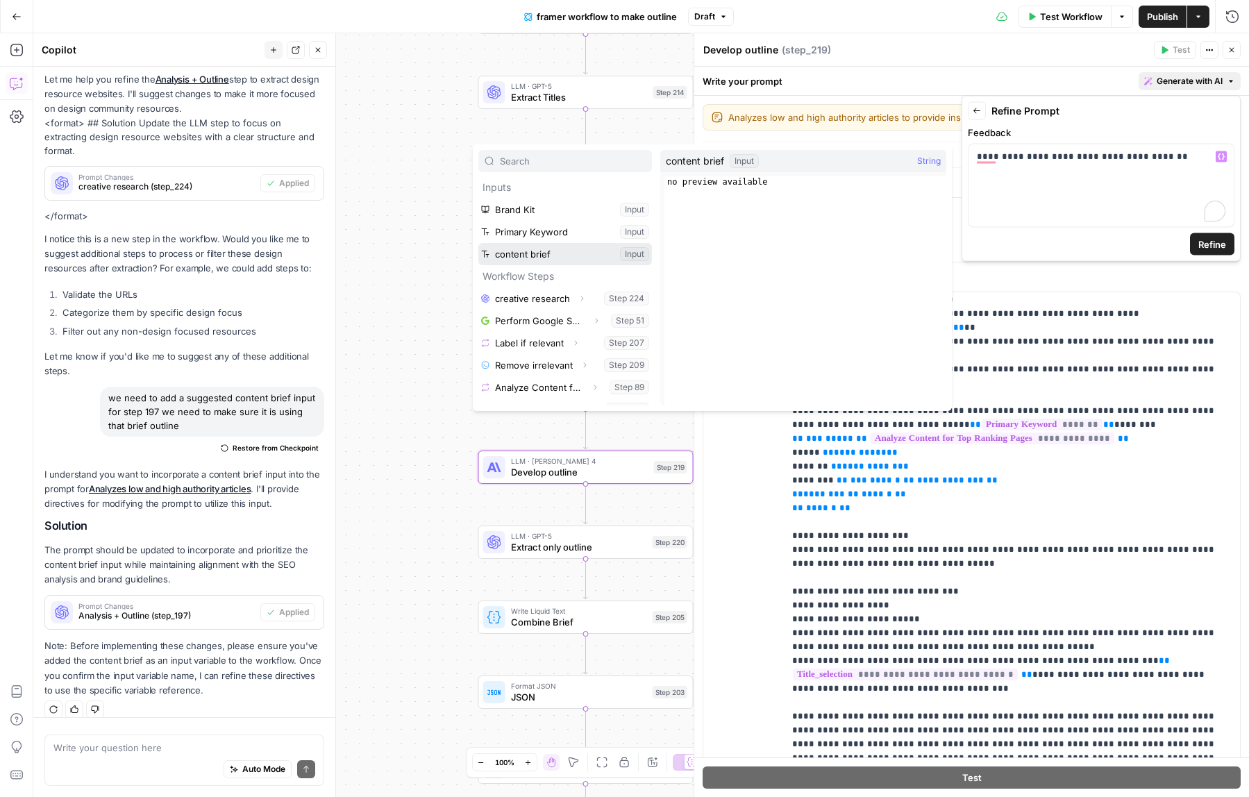
click at [562, 251] on button "Select variable content brief" at bounding box center [565, 254] width 174 height 22
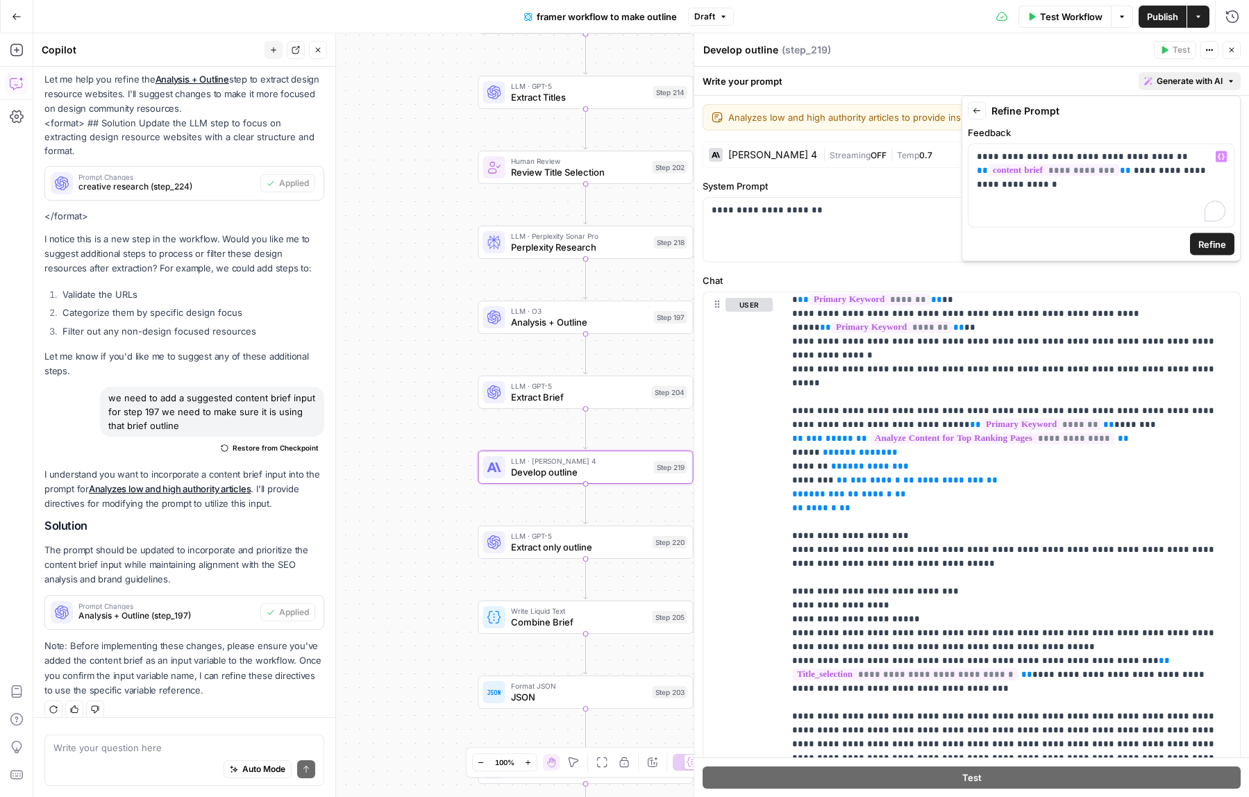
click at [1208, 242] on span "Refine" at bounding box center [1212, 244] width 28 height 14
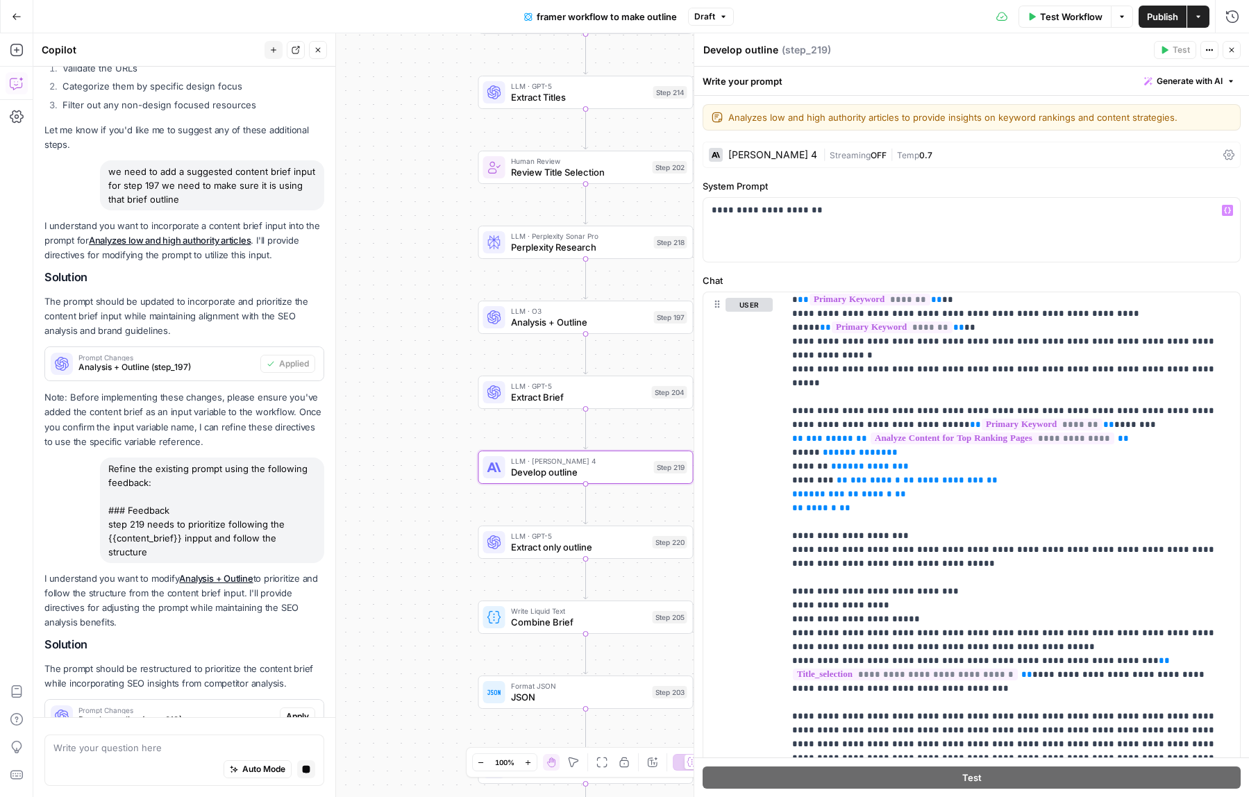
scroll to position [678, 0]
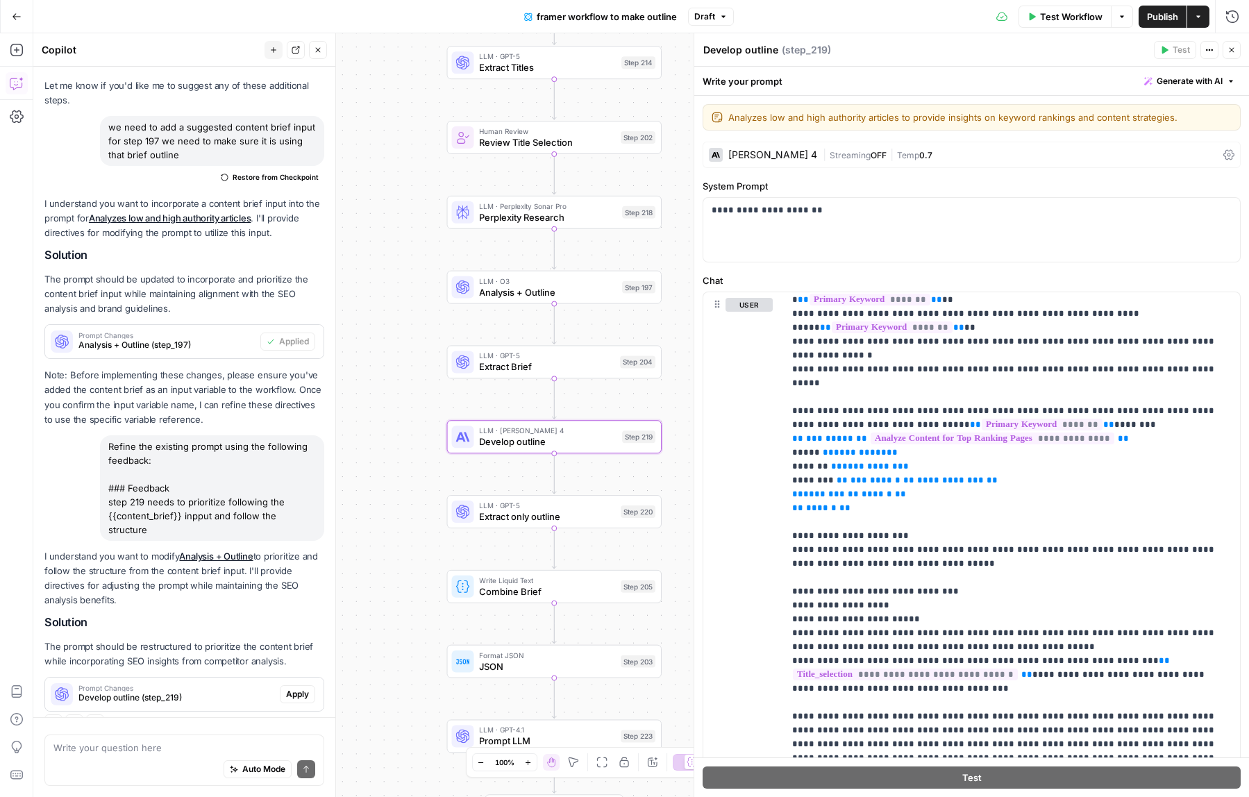
click at [301, 688] on span "Apply" at bounding box center [297, 694] width 23 height 12
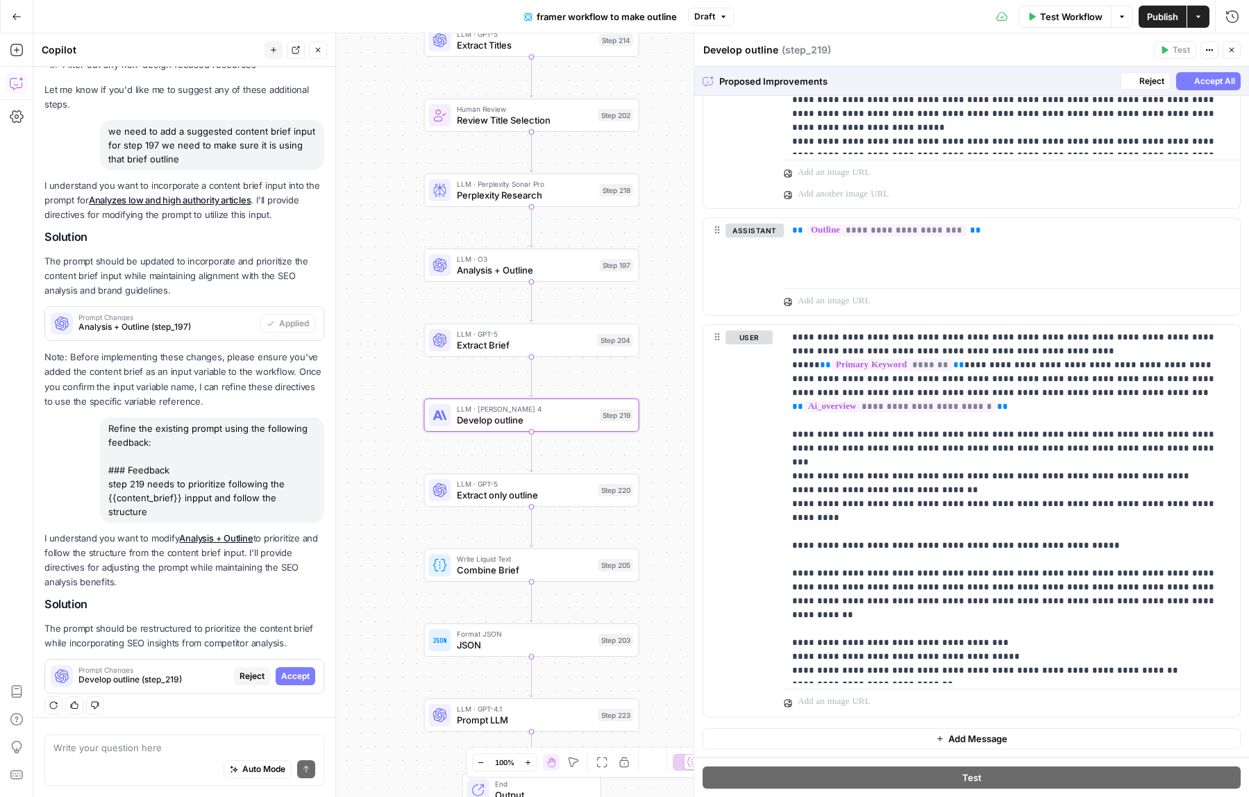
scroll to position [634, 0]
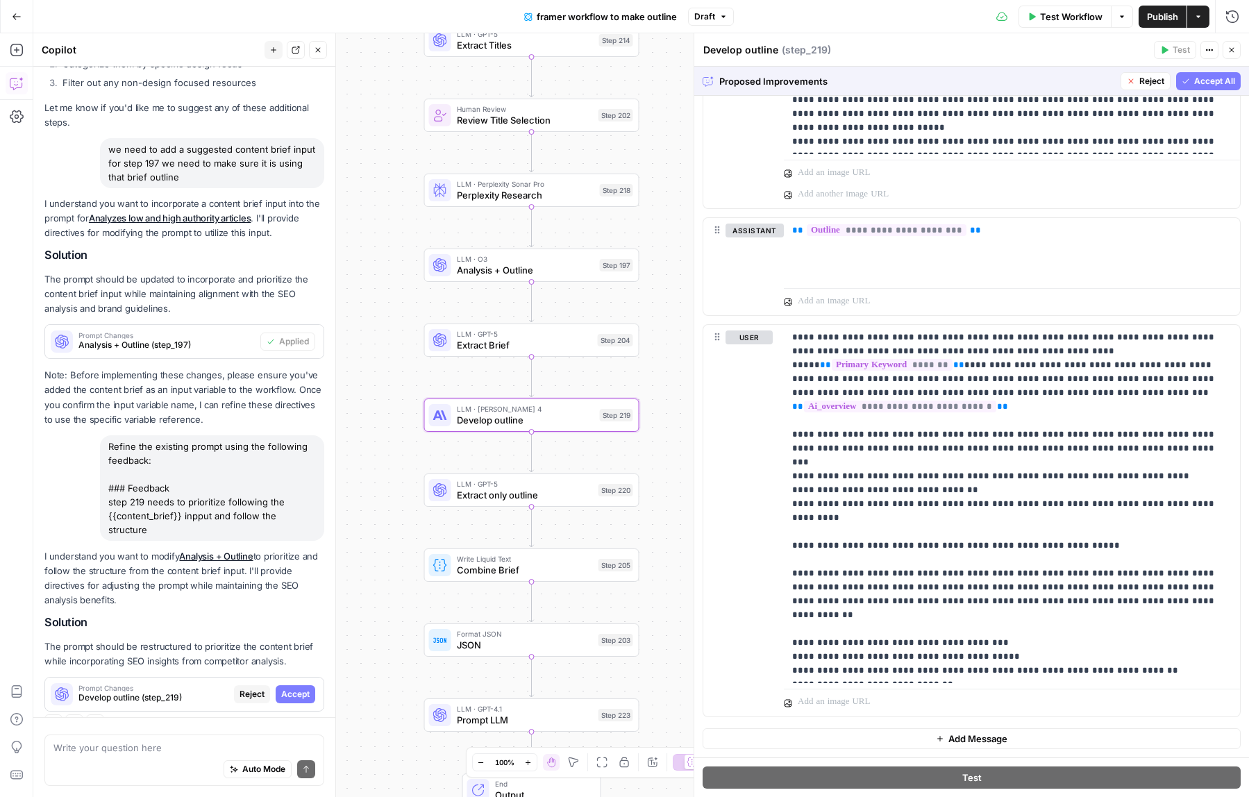
click at [1221, 81] on span "Accept All" at bounding box center [1214, 81] width 41 height 12
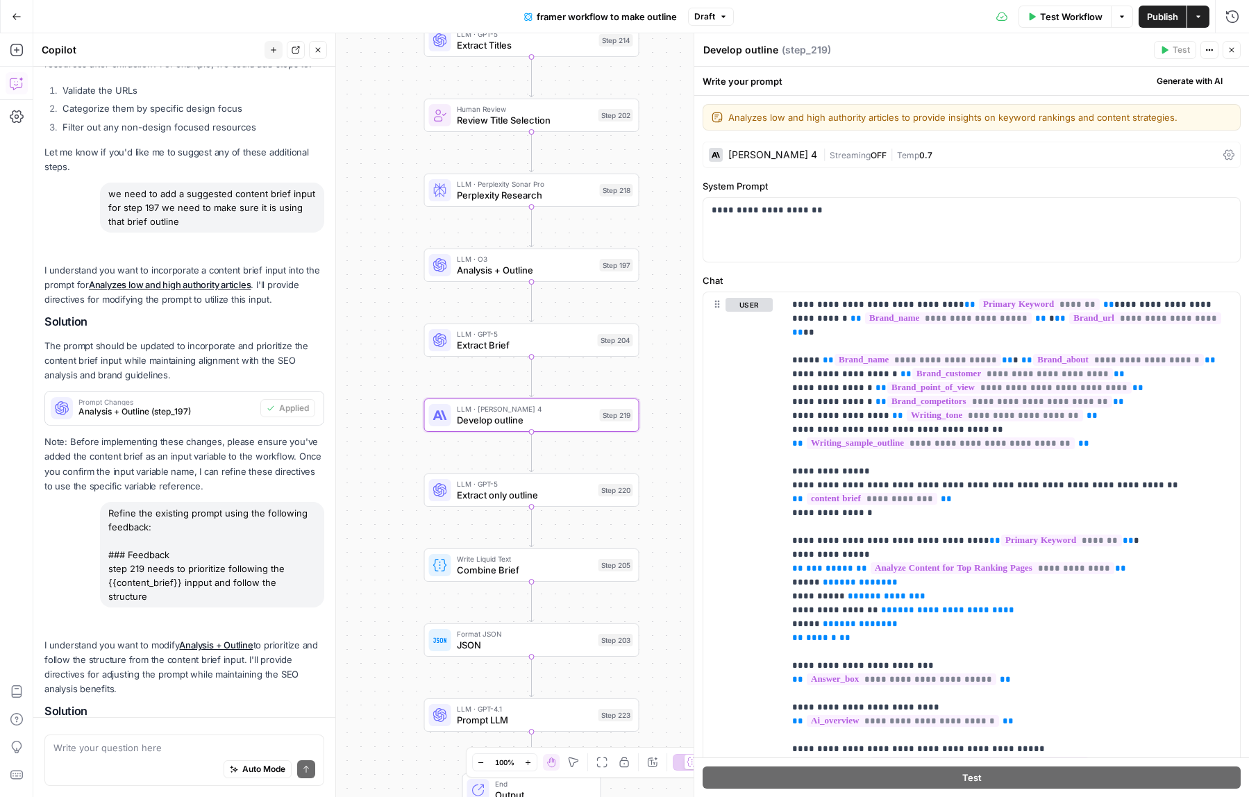
scroll to position [701, 0]
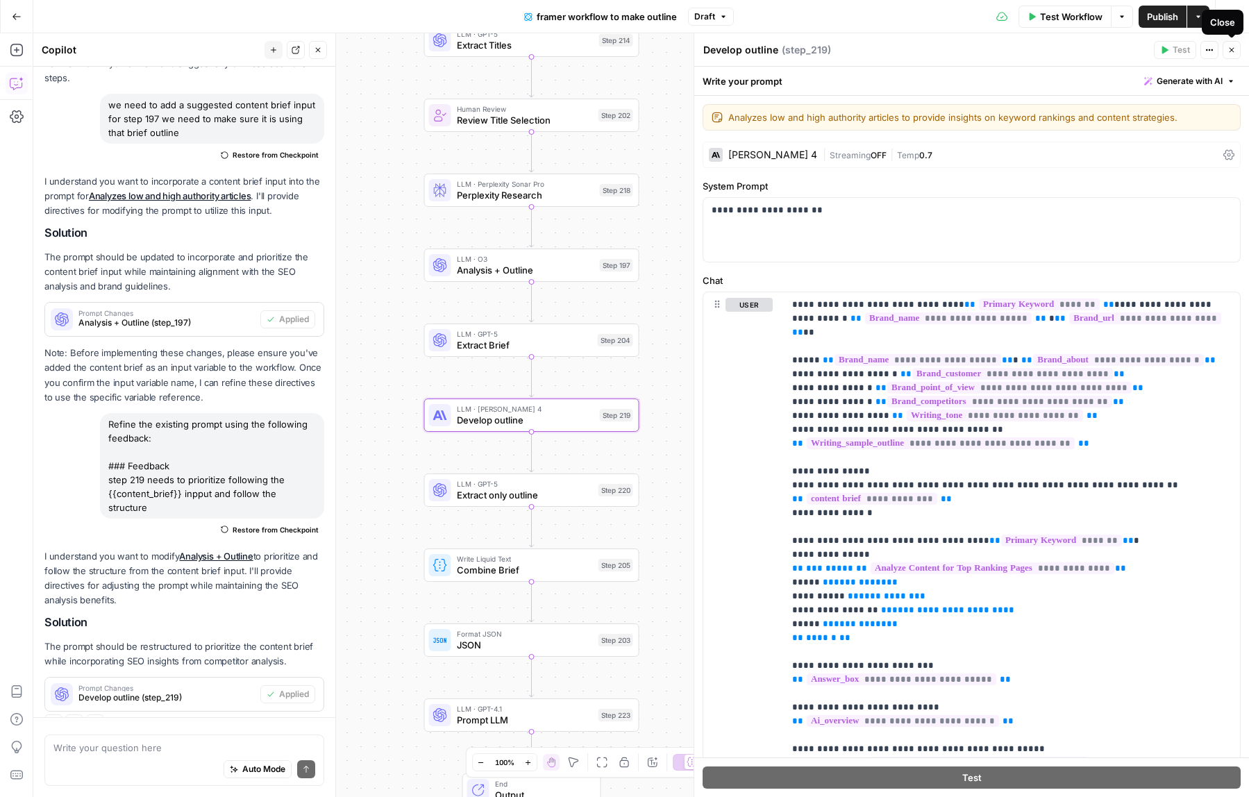
click at [1234, 51] on icon "button" at bounding box center [1231, 50] width 8 height 8
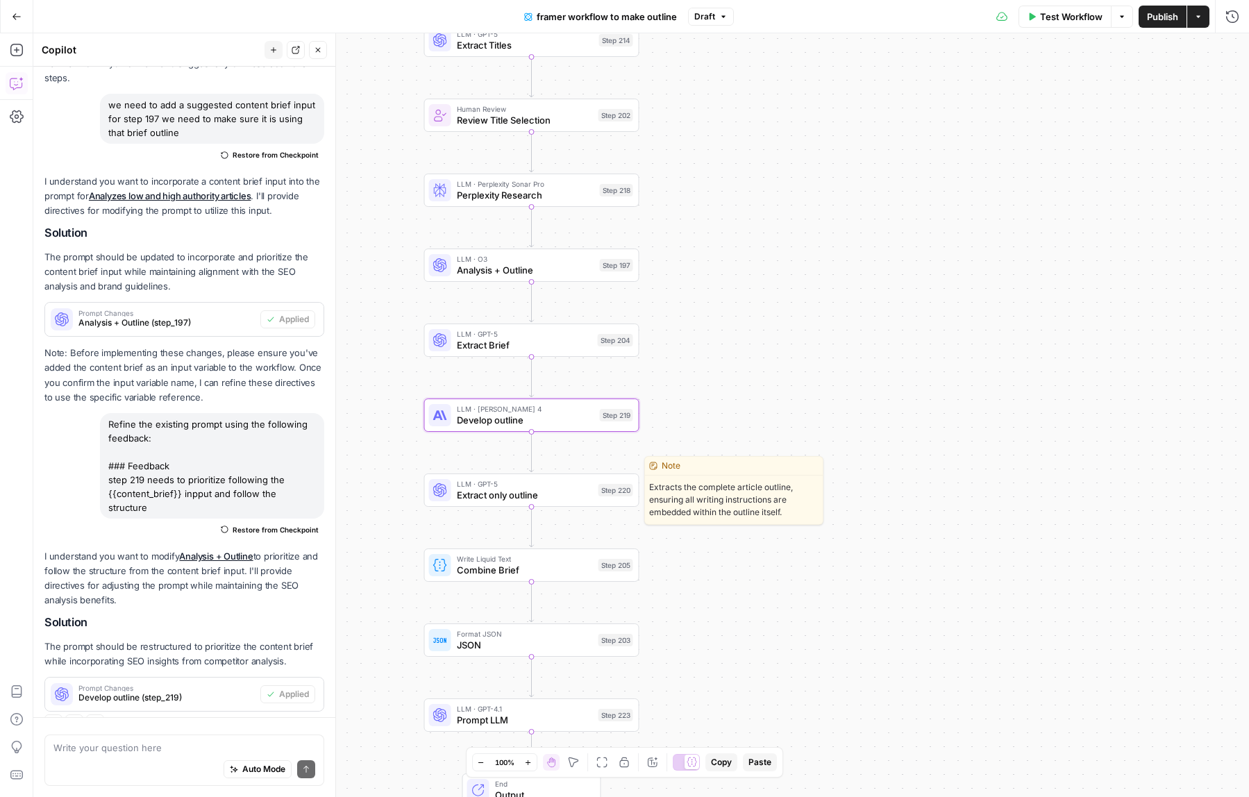
click at [550, 489] on span "Extract only outline" at bounding box center [525, 495] width 136 height 14
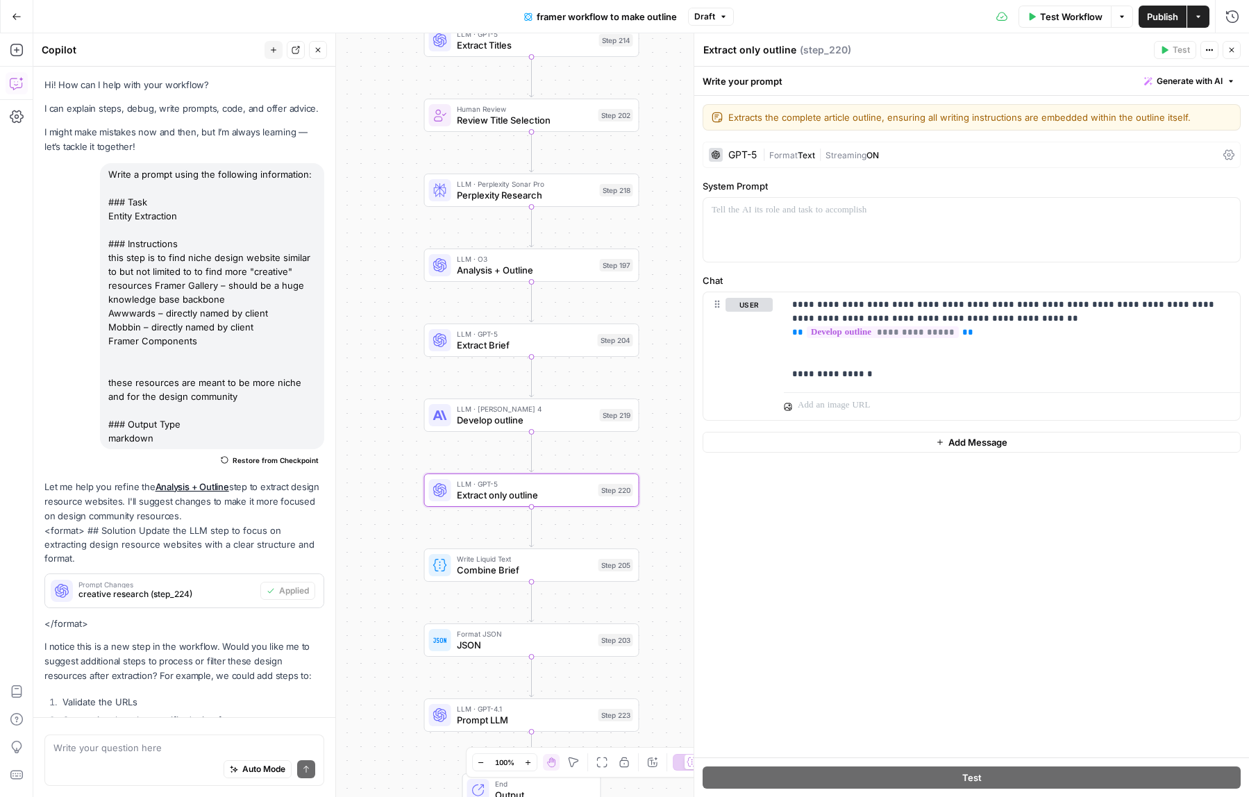
scroll to position [701, 0]
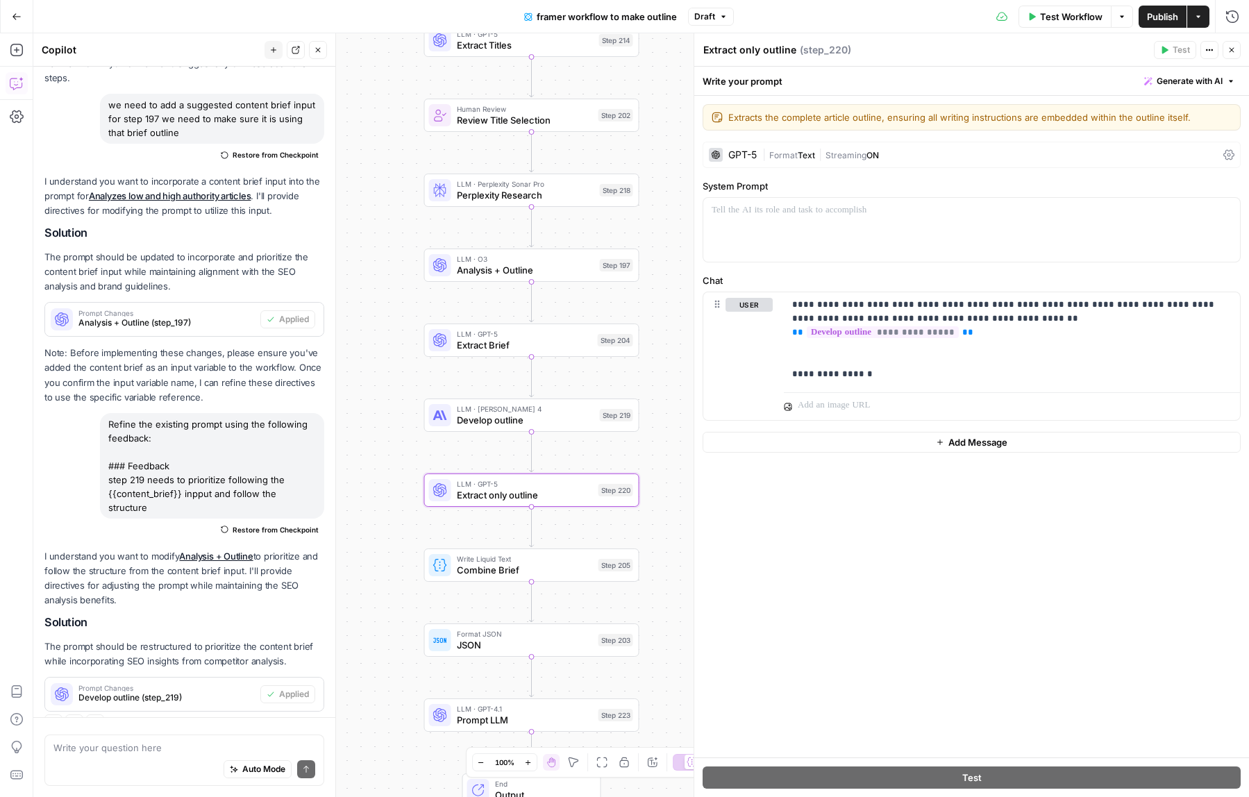
click at [1197, 95] on div "Write your prompt Generate with AI" at bounding box center [971, 81] width 555 height 29
click at [1193, 86] on span "Generate with AI" at bounding box center [1190, 81] width 66 height 12
click at [1128, 152] on div "Improve your existing prompt" at bounding box center [1170, 157] width 116 height 12
click at [1078, 171] on div at bounding box center [1100, 185] width 265 height 83
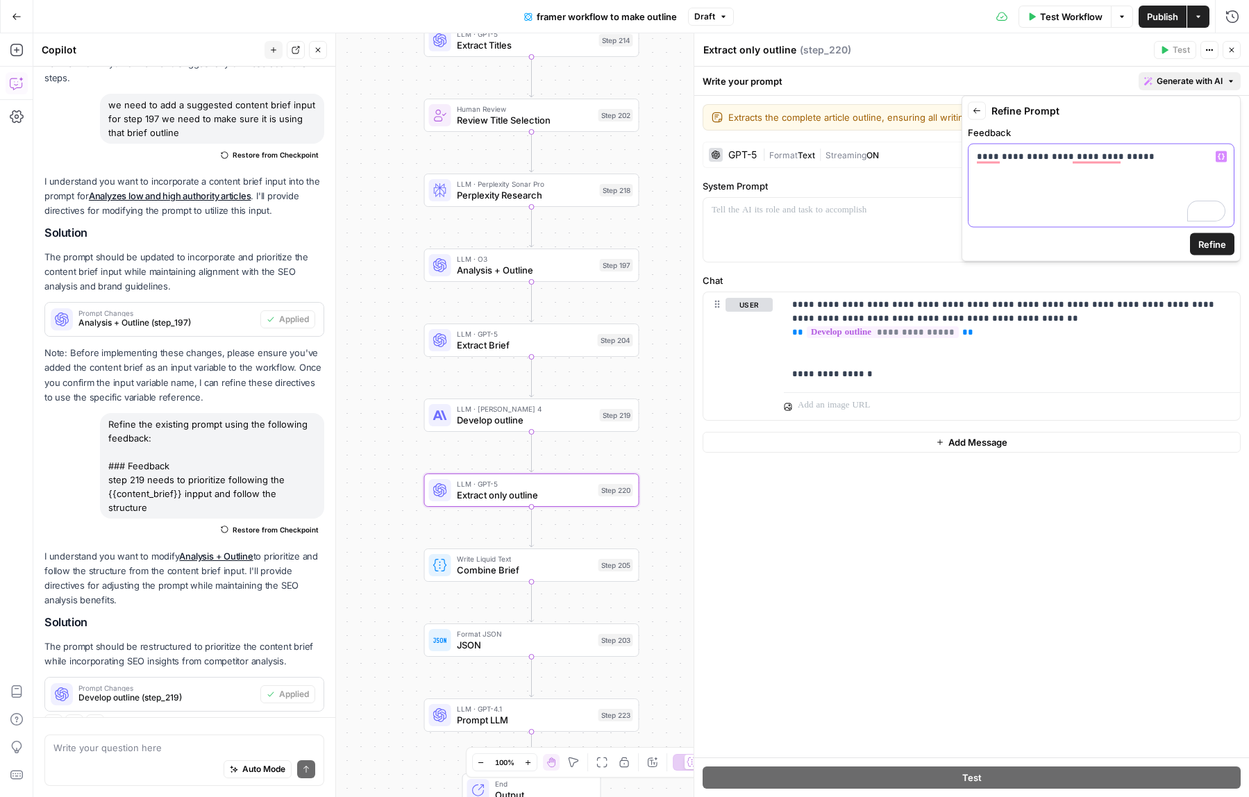
click at [1221, 156] on icon "button" at bounding box center [1221, 156] width 7 height 7
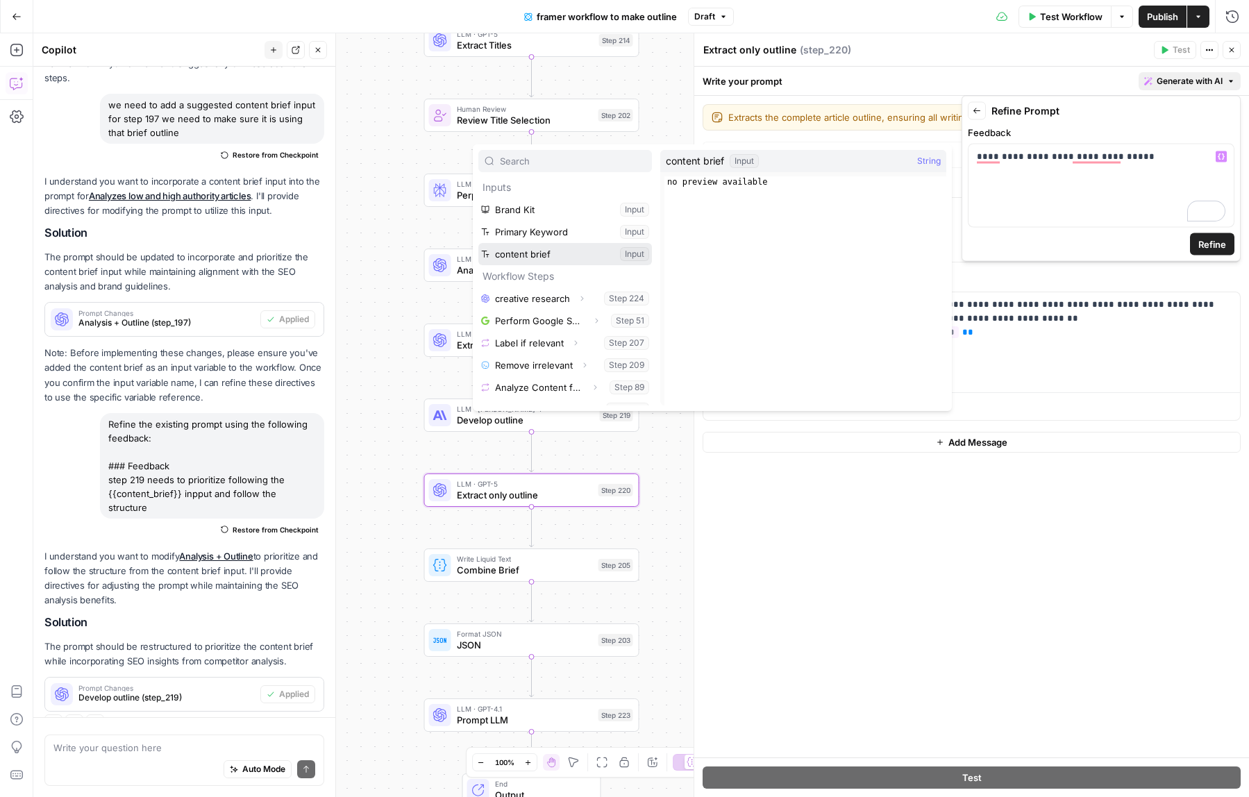
click at [606, 260] on button "Select variable content brief" at bounding box center [565, 254] width 174 height 22
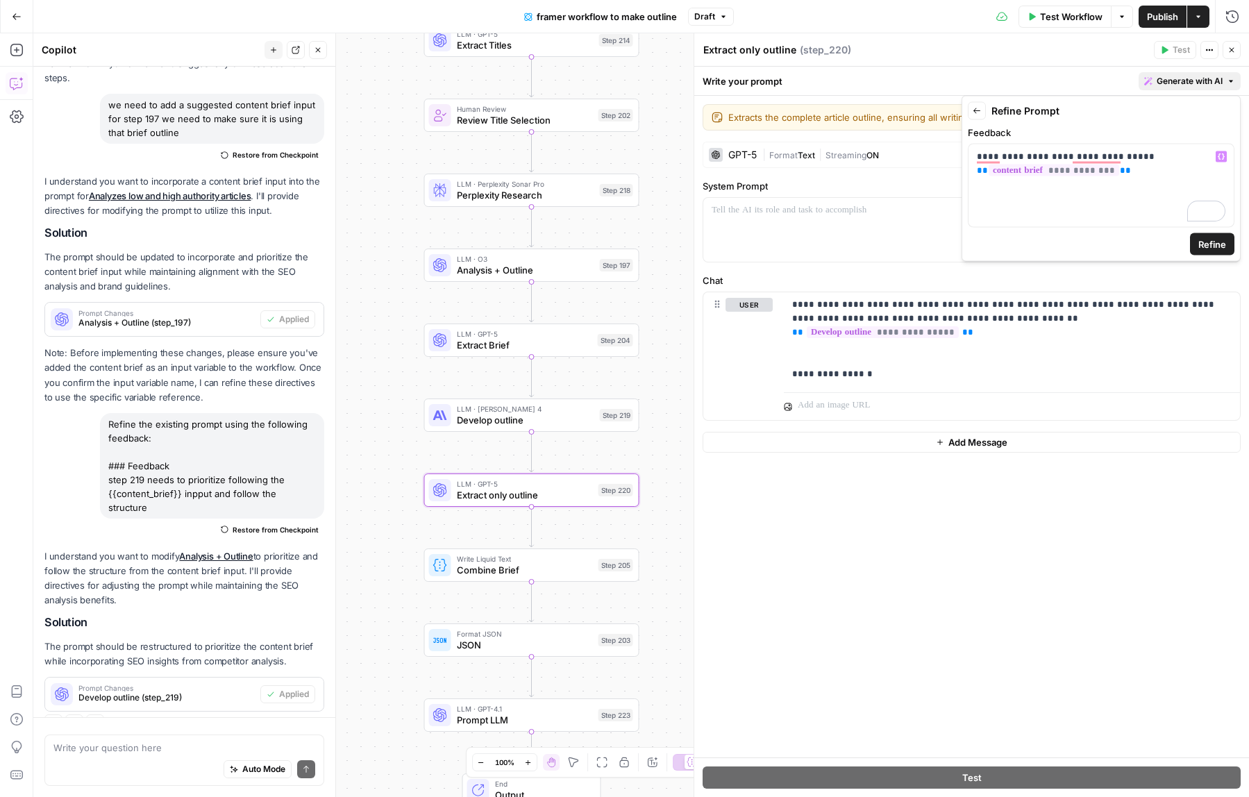
click at [1230, 249] on button "Refine" at bounding box center [1212, 244] width 44 height 22
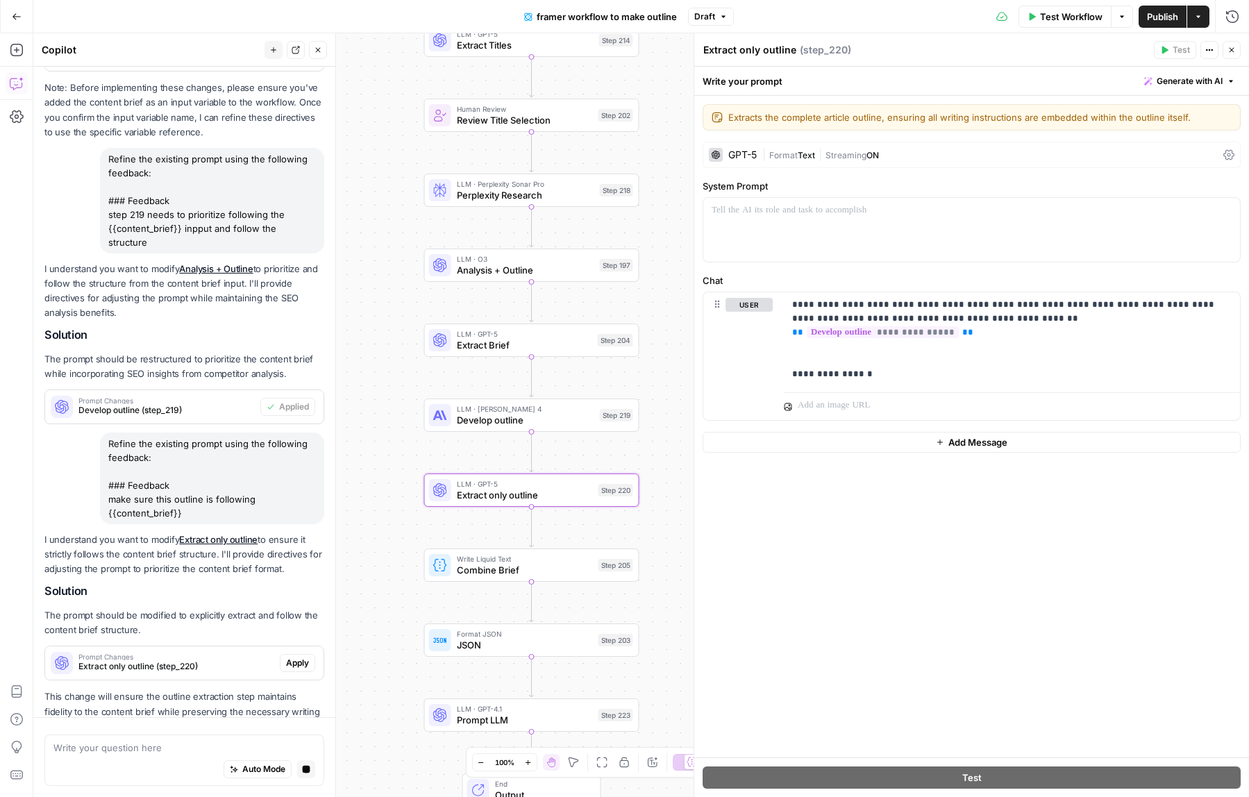
scroll to position [1010, 0]
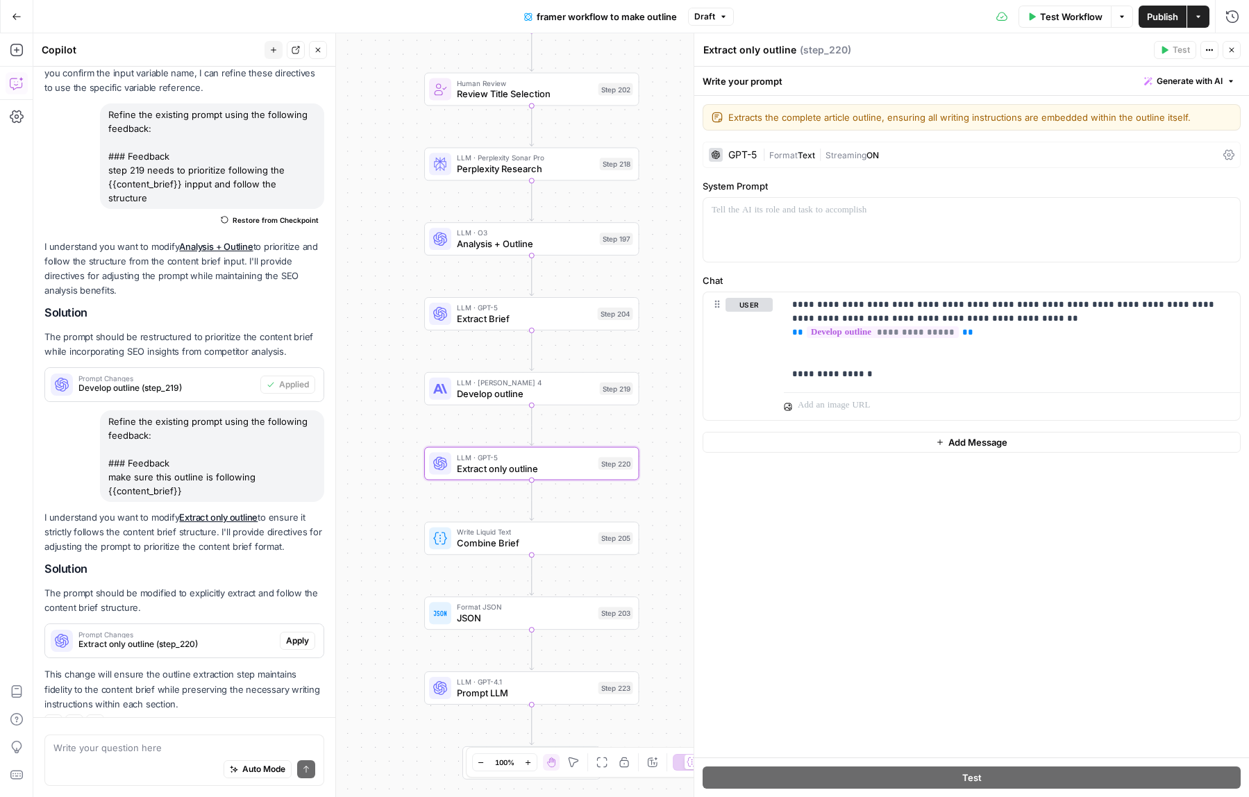
click at [298, 635] on span "Apply" at bounding box center [297, 641] width 23 height 12
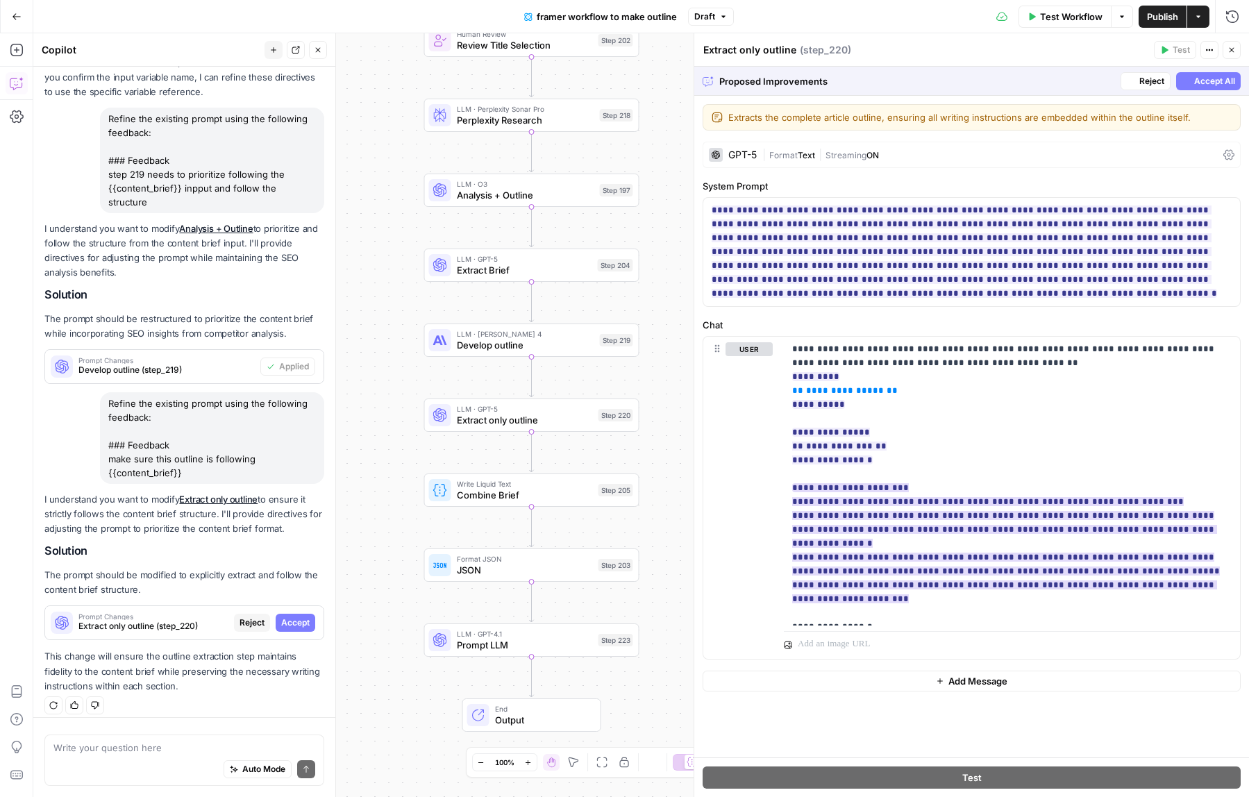
scroll to position [943, 0]
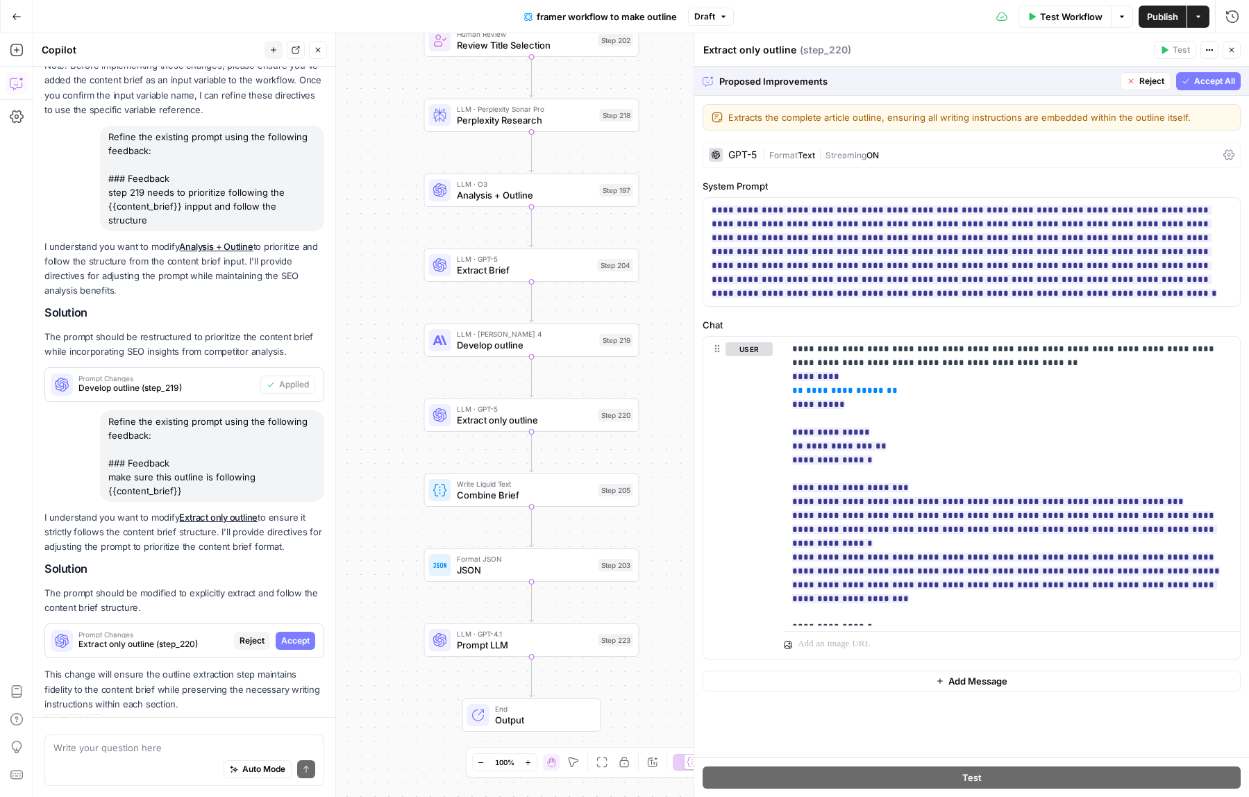
click at [1229, 81] on span "Accept All" at bounding box center [1214, 81] width 41 height 12
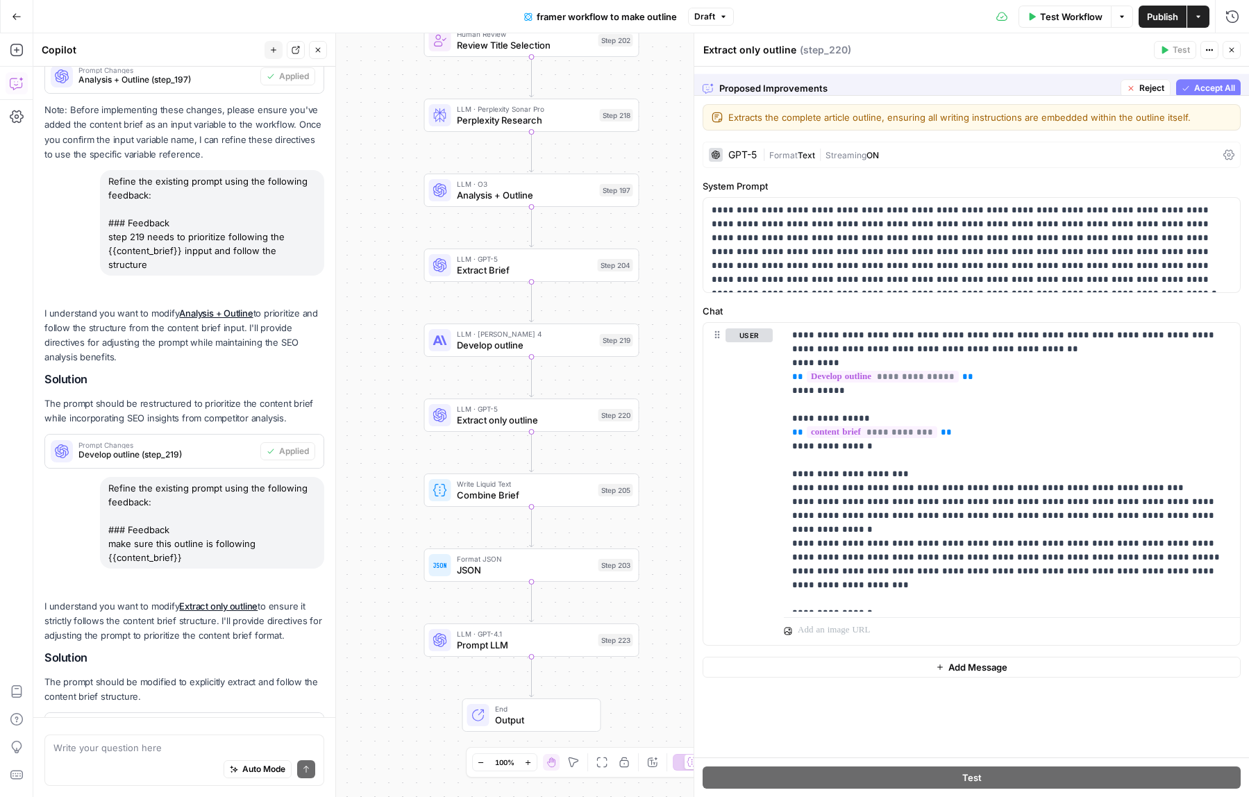
scroll to position [1032, 0]
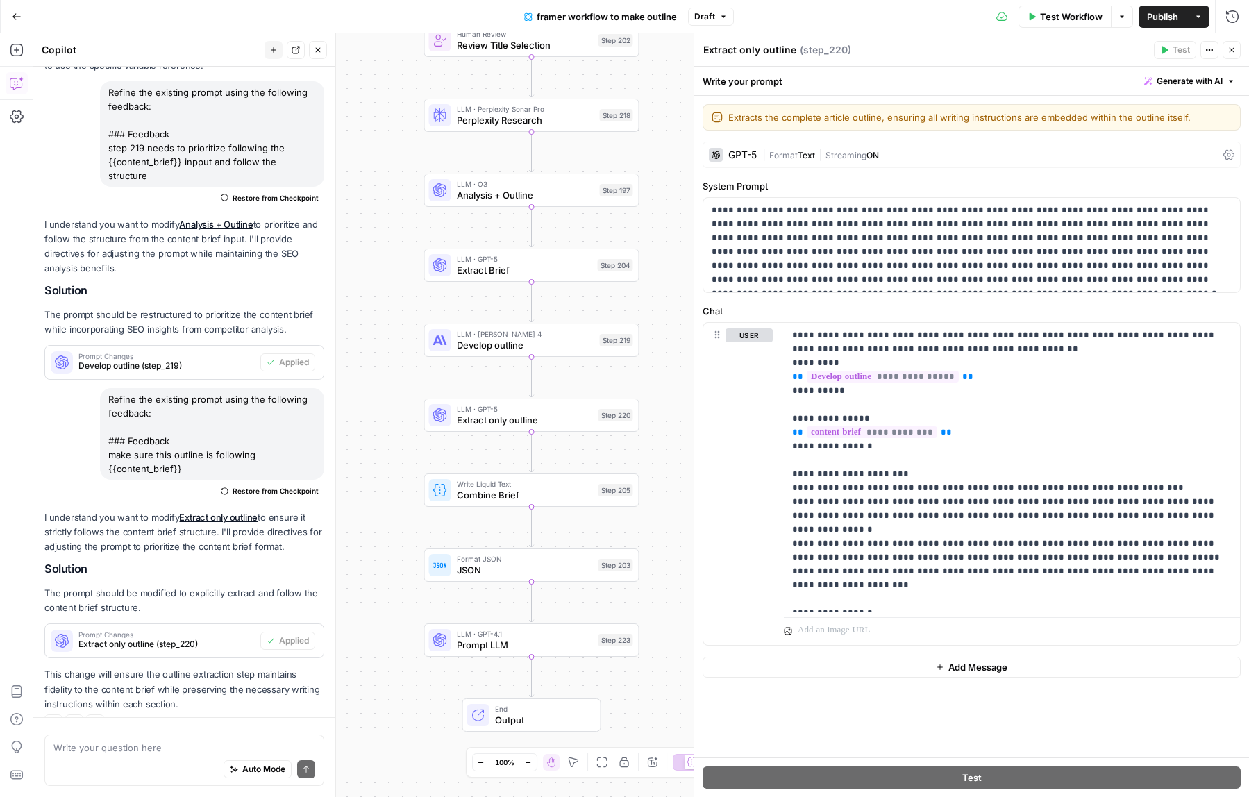
click at [517, 498] on span "Combine Brief" at bounding box center [525, 495] width 136 height 14
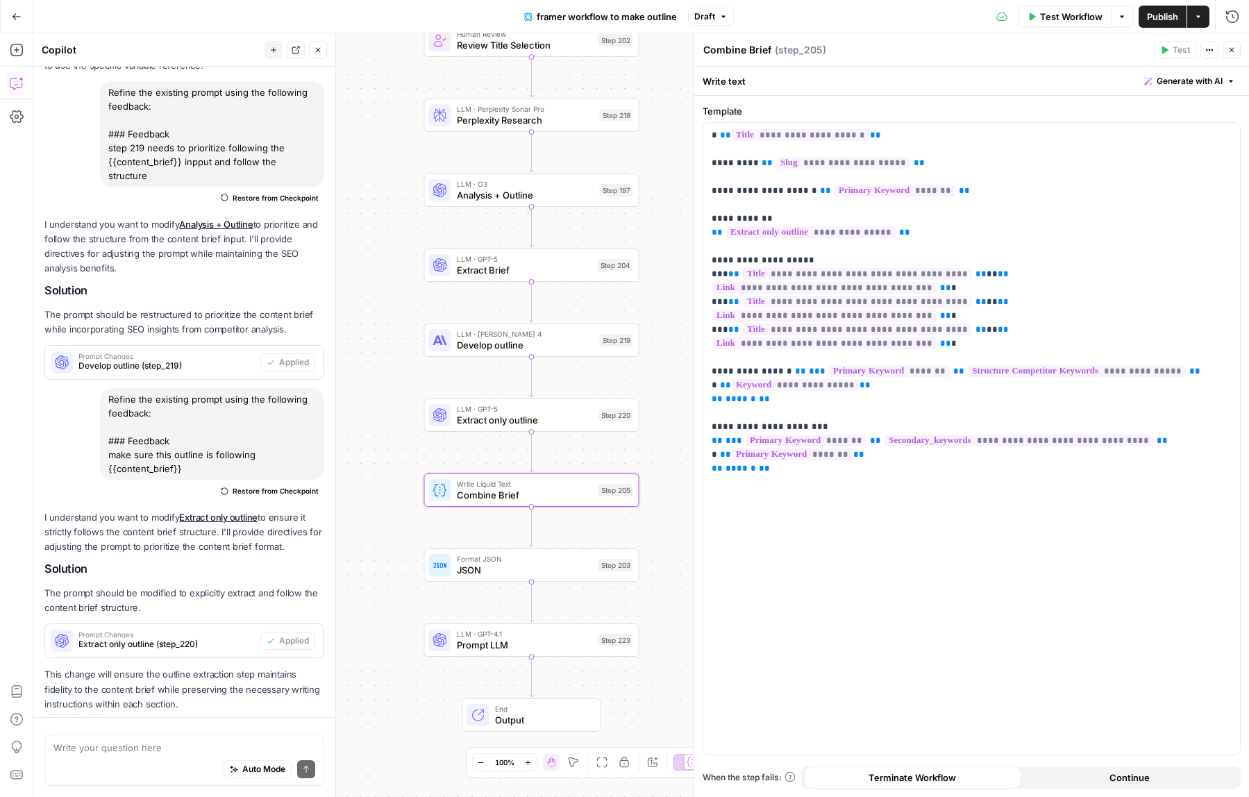
click at [1224, 53] on button "Close" at bounding box center [1232, 50] width 18 height 18
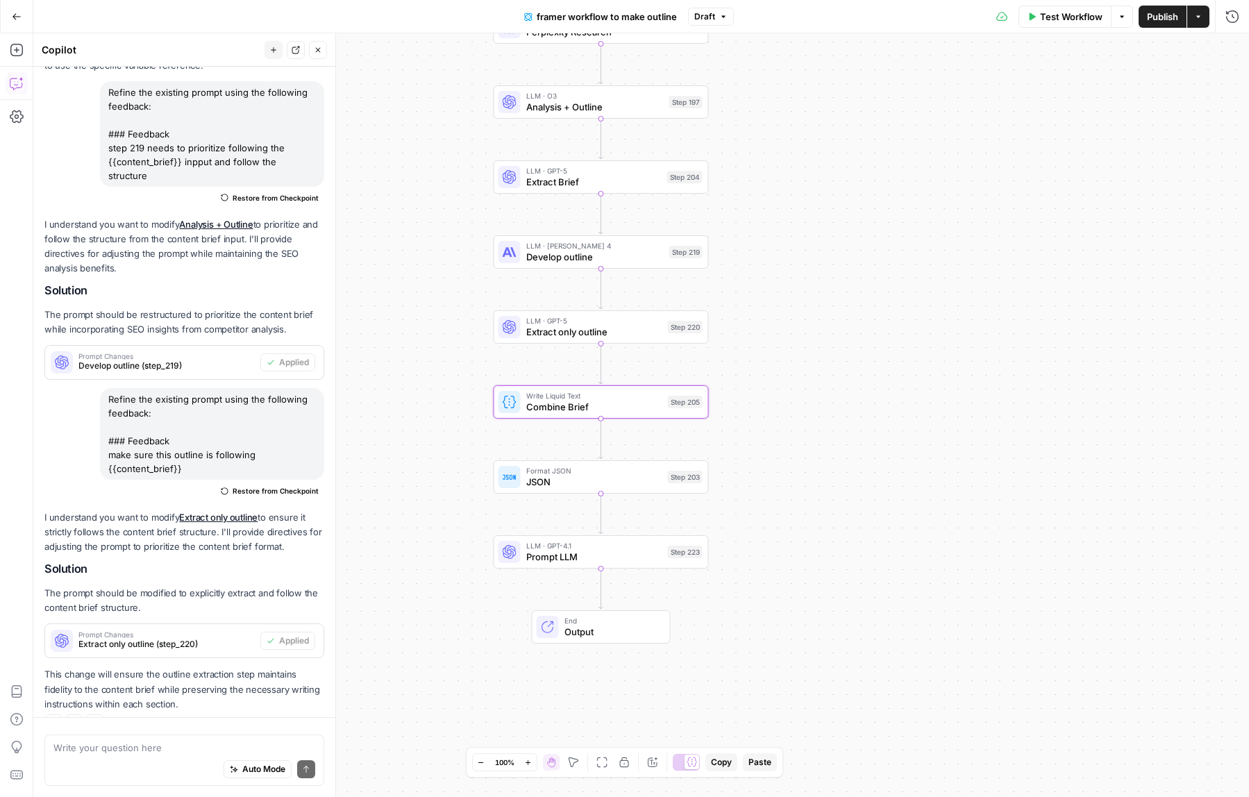
drag, startPoint x: 837, startPoint y: 556, endPoint x: 949, endPoint y: 436, distance: 164.1
click at [949, 436] on div "Workflow Set Inputs Inputs LLM · Gemini 2.5 Pro creative research Step 224 Goog…" at bounding box center [641, 415] width 1216 height 764
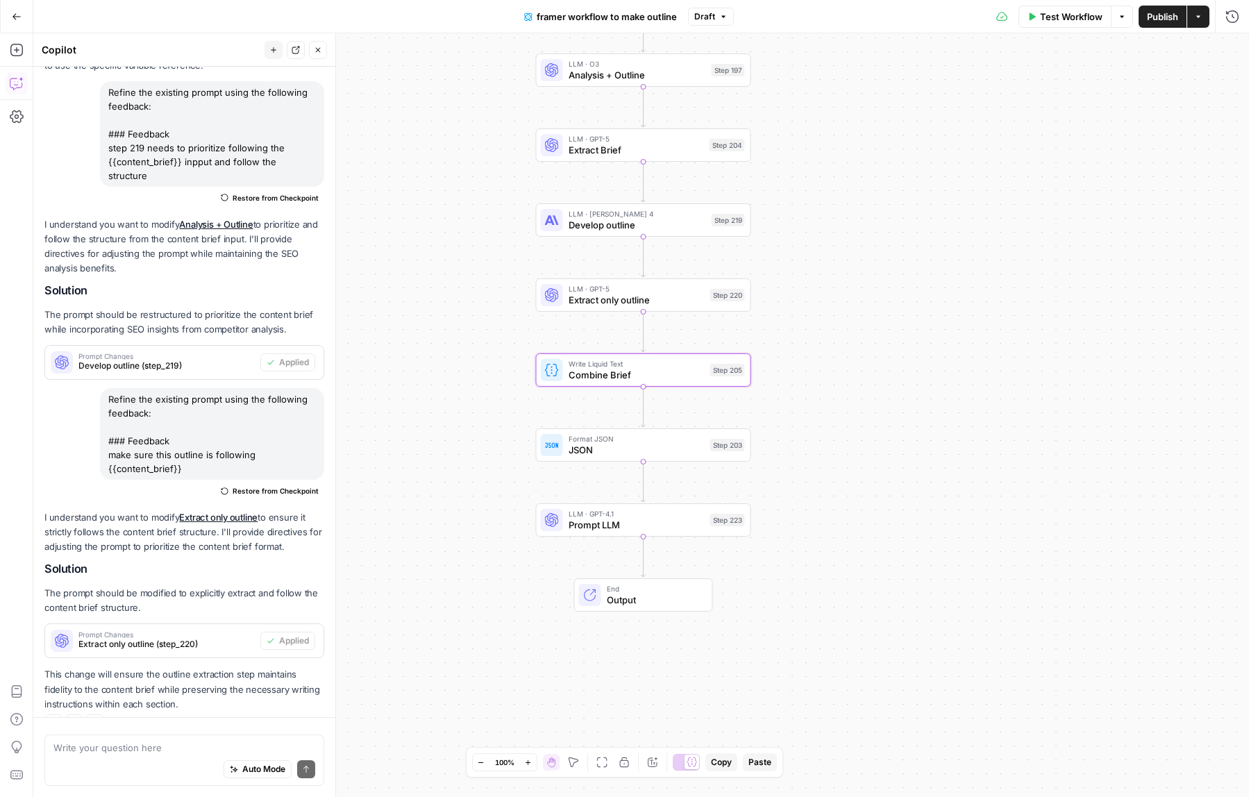
click at [607, 521] on span "Prompt LLM" at bounding box center [637, 525] width 136 height 14
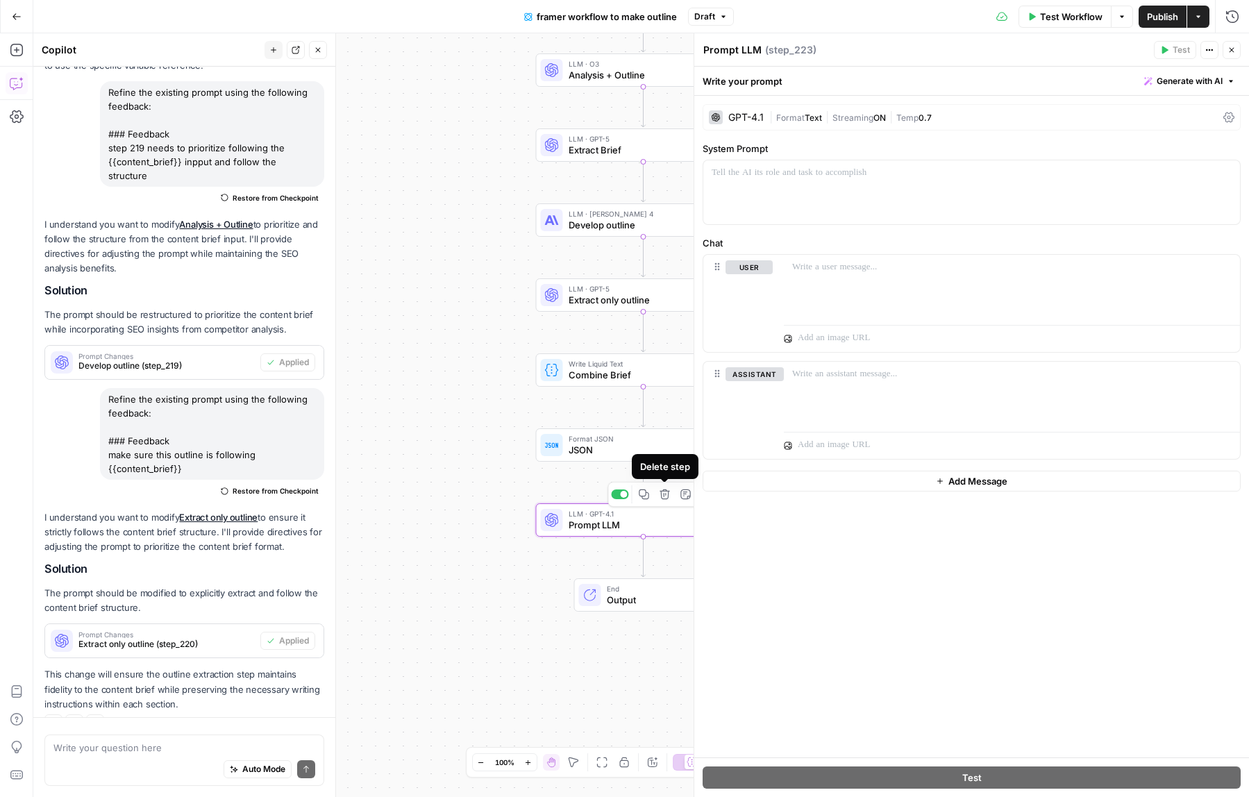
click at [662, 499] on icon "button" at bounding box center [665, 494] width 11 height 11
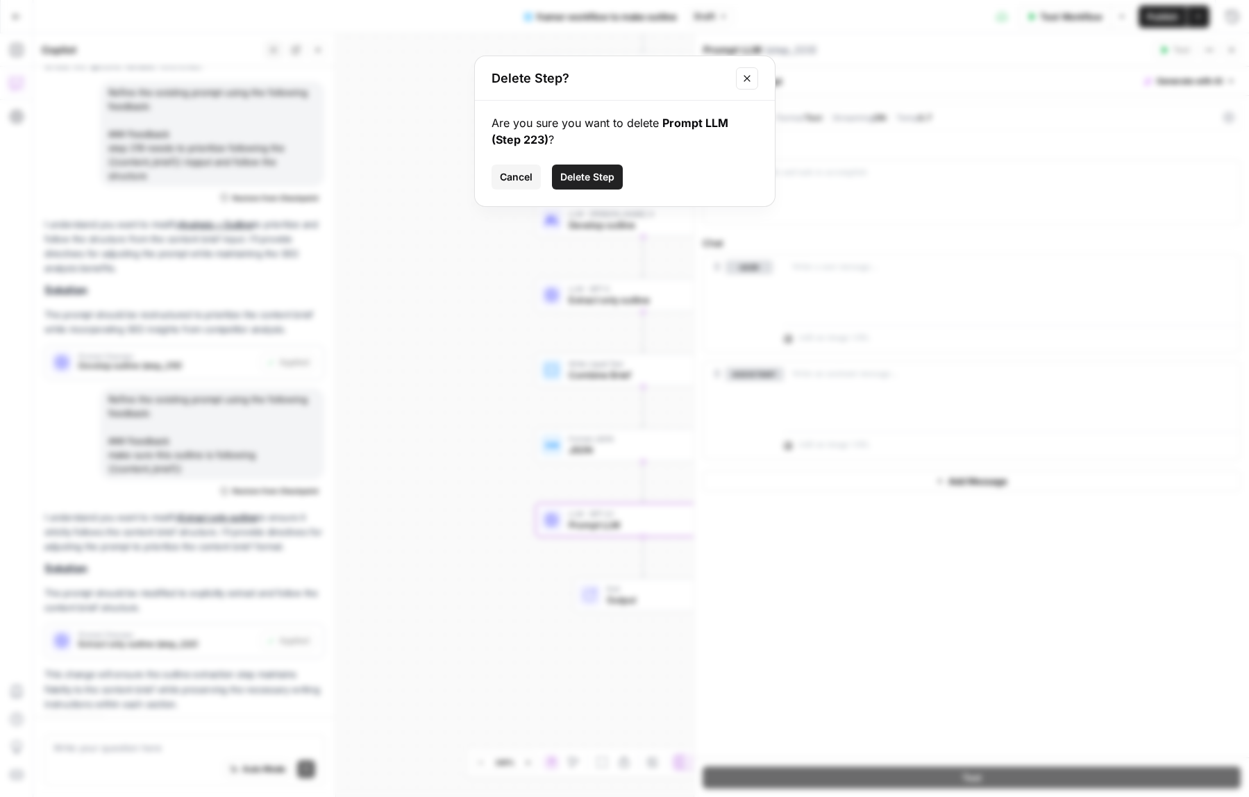
click at [569, 172] on span "Delete Step" at bounding box center [587, 177] width 54 height 14
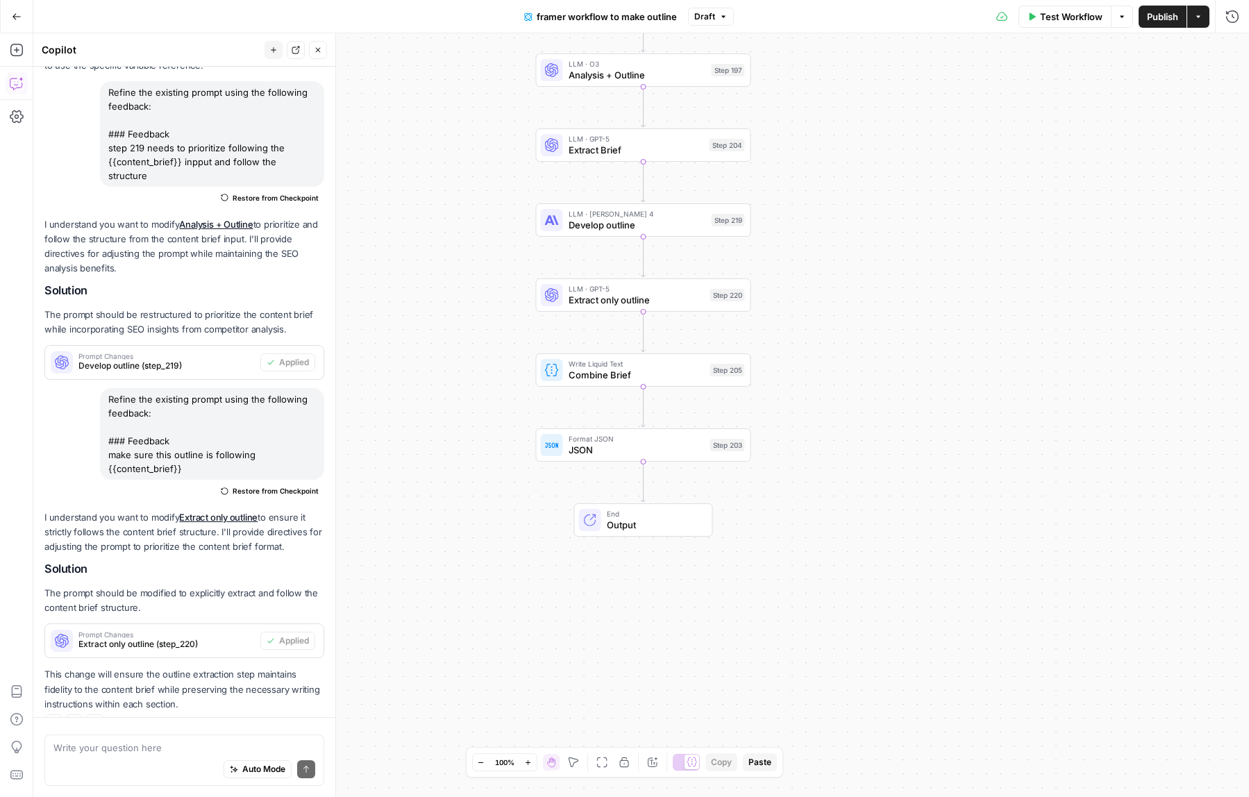
click at [1155, 23] on span "Publish" at bounding box center [1162, 17] width 31 height 14
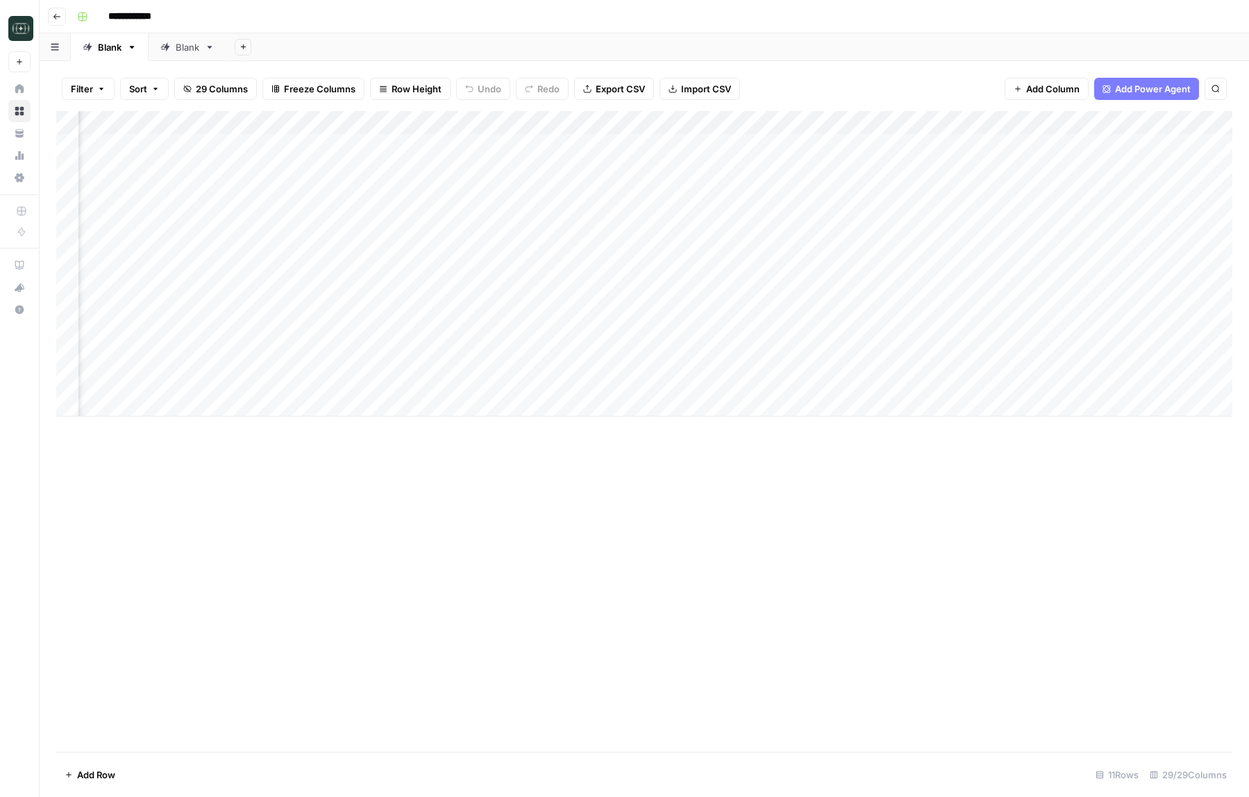
scroll to position [0, 968]
click at [1046, 329] on div "Add Column" at bounding box center [644, 263] width 1176 height 305
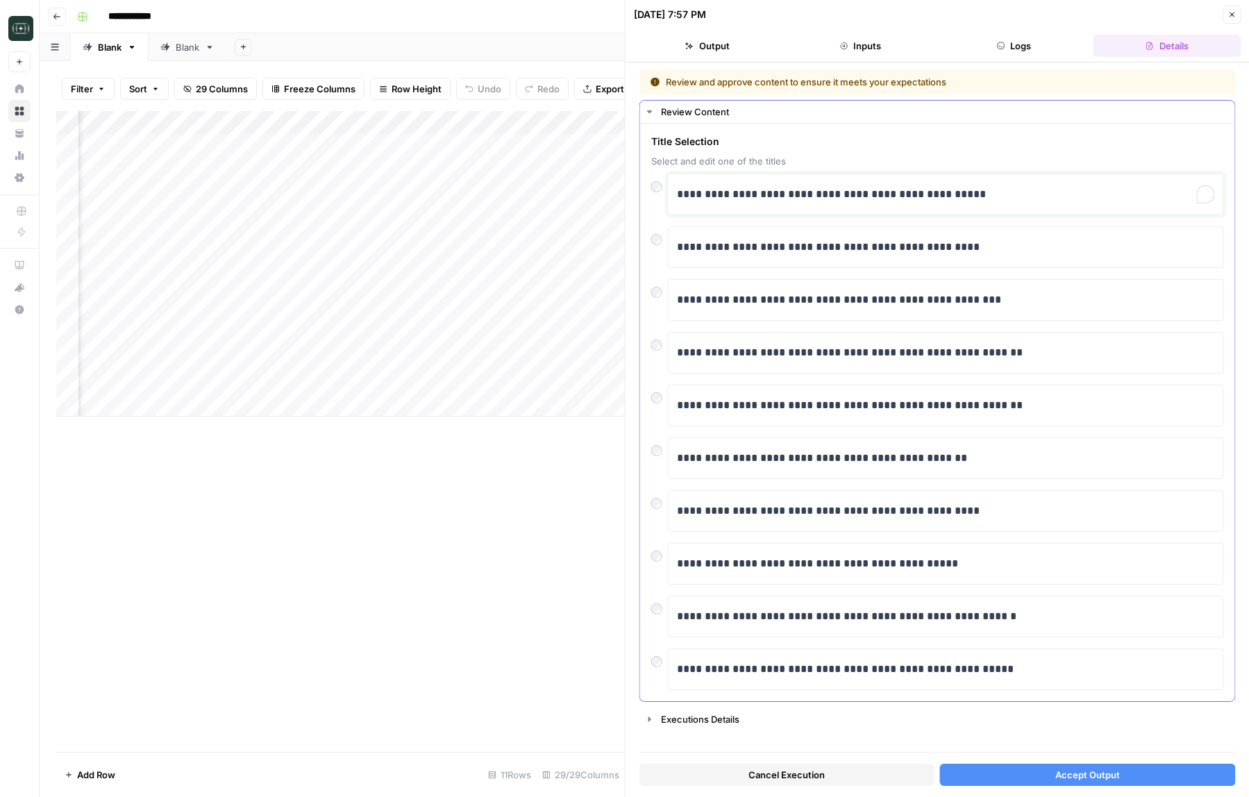
click at [709, 197] on p "**********" at bounding box center [946, 194] width 538 height 18
click at [965, 768] on button "Accept Output" at bounding box center [1087, 775] width 295 height 22
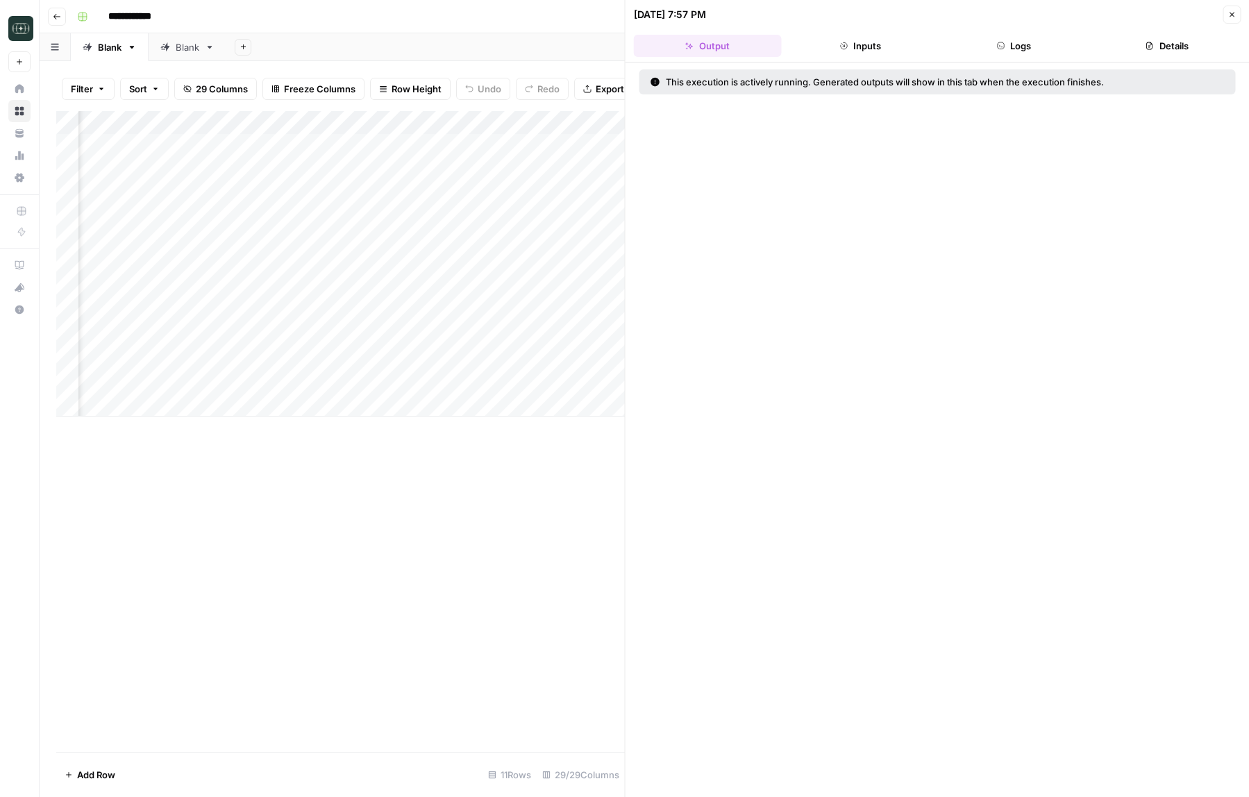
click at [1038, 33] on header "[DATE] 7:57 PM Close Output Inputs Logs Details" at bounding box center [938, 31] width 624 height 62
click at [1237, 11] on button "Close" at bounding box center [1232, 15] width 18 height 18
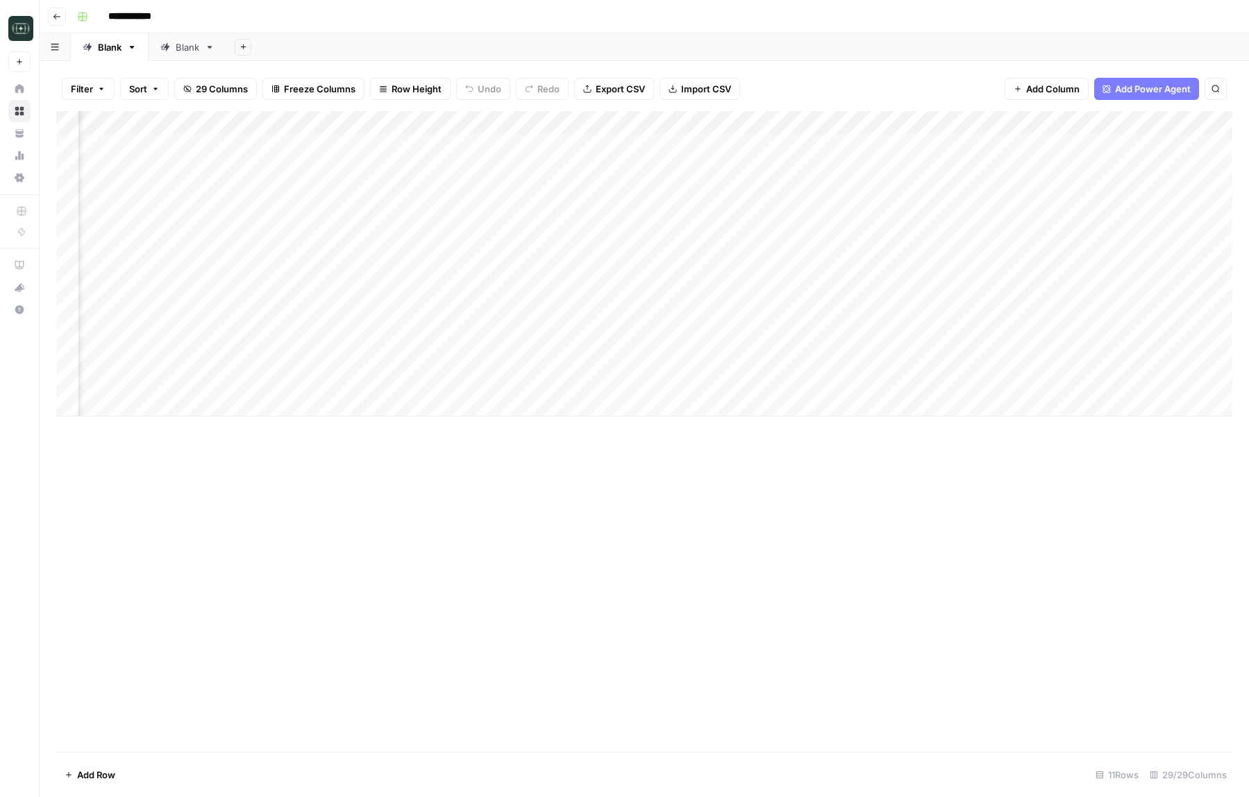
scroll to position [0, 1191]
click at [805, 334] on div "Add Column" at bounding box center [644, 263] width 1176 height 305
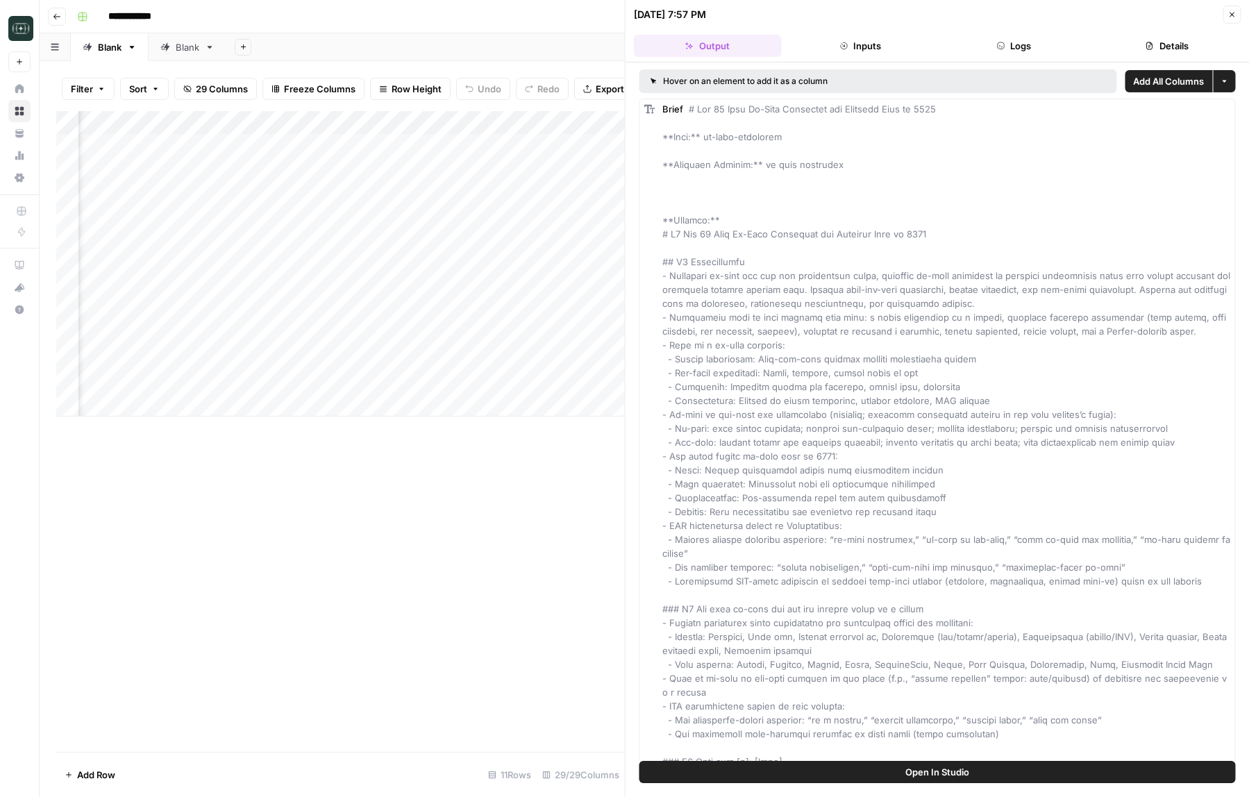
click at [1183, 78] on span "Add All Columns" at bounding box center [1168, 81] width 71 height 14
click at [1239, 5] on header "[DATE] 7:57 PM Close Output Inputs Logs Details" at bounding box center [938, 31] width 624 height 62
click at [1236, 8] on button "Close" at bounding box center [1232, 15] width 18 height 18
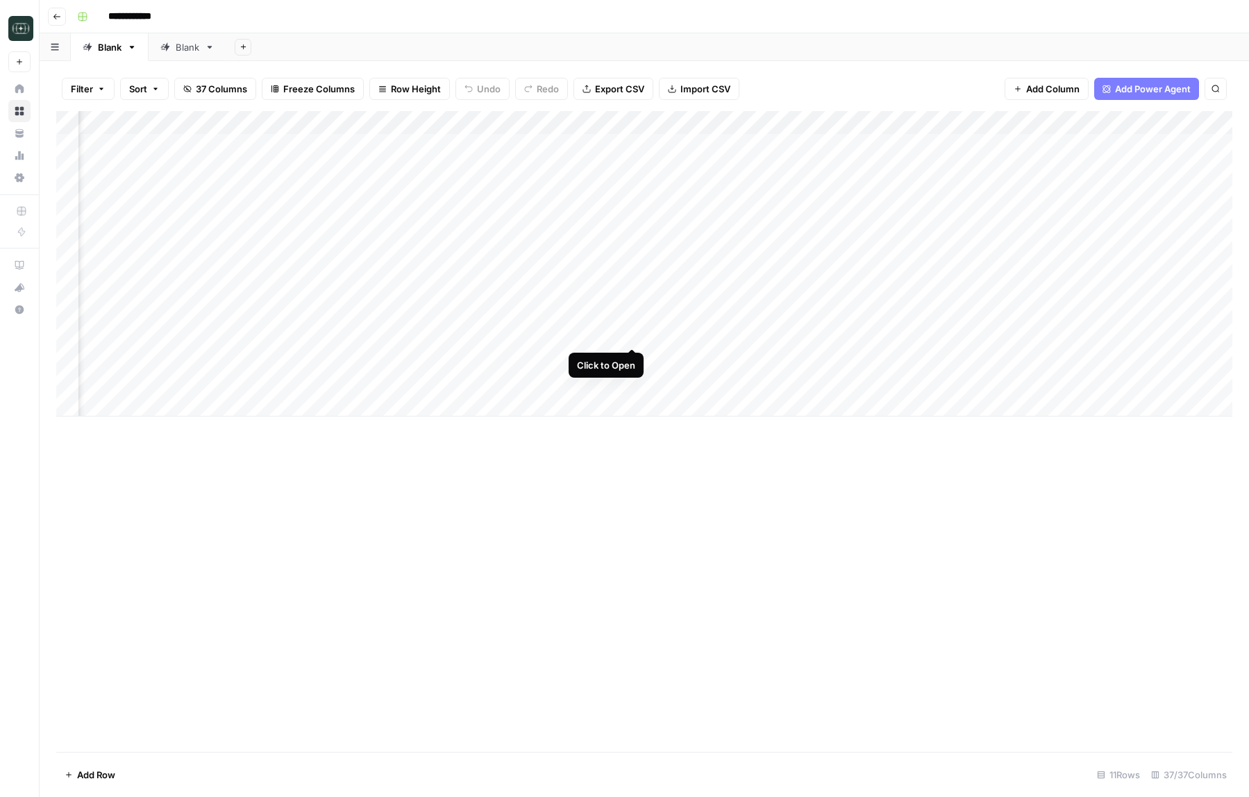
click at [635, 335] on div "Add Column" at bounding box center [644, 263] width 1176 height 305
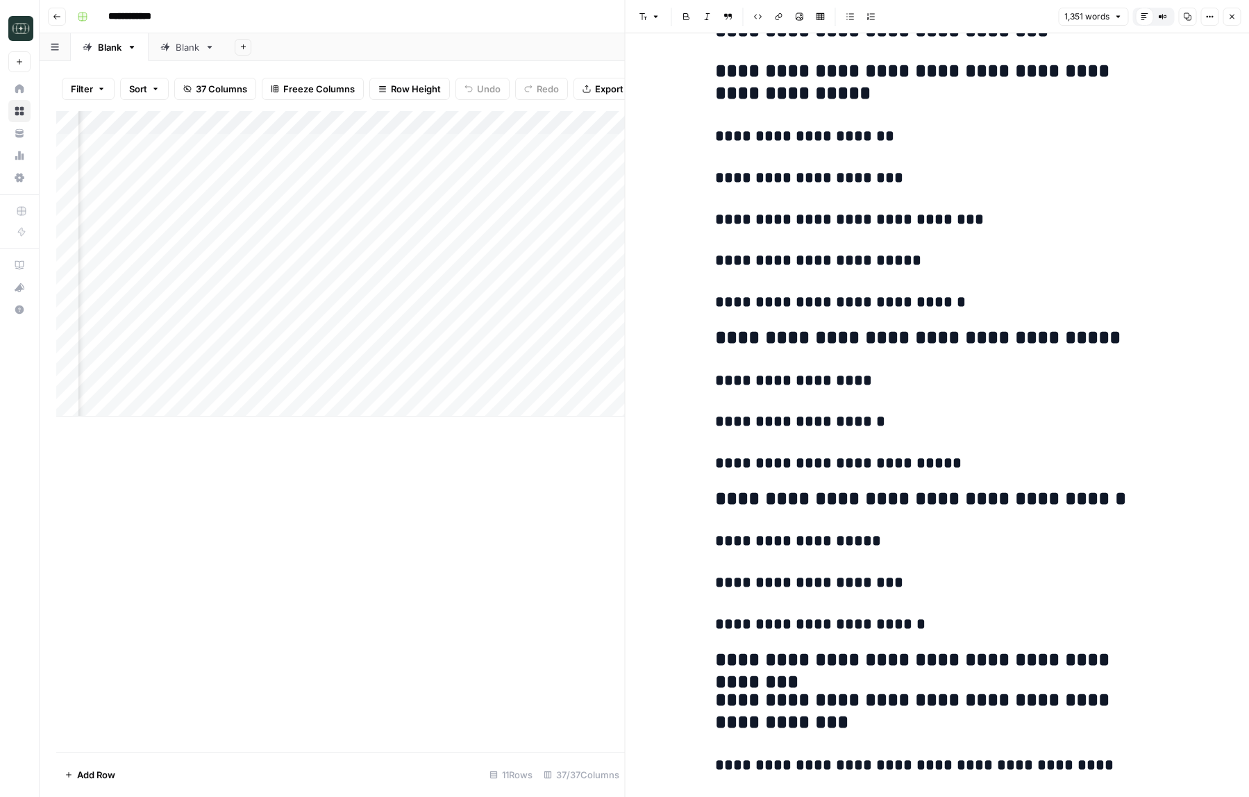
scroll to position [4537, 0]
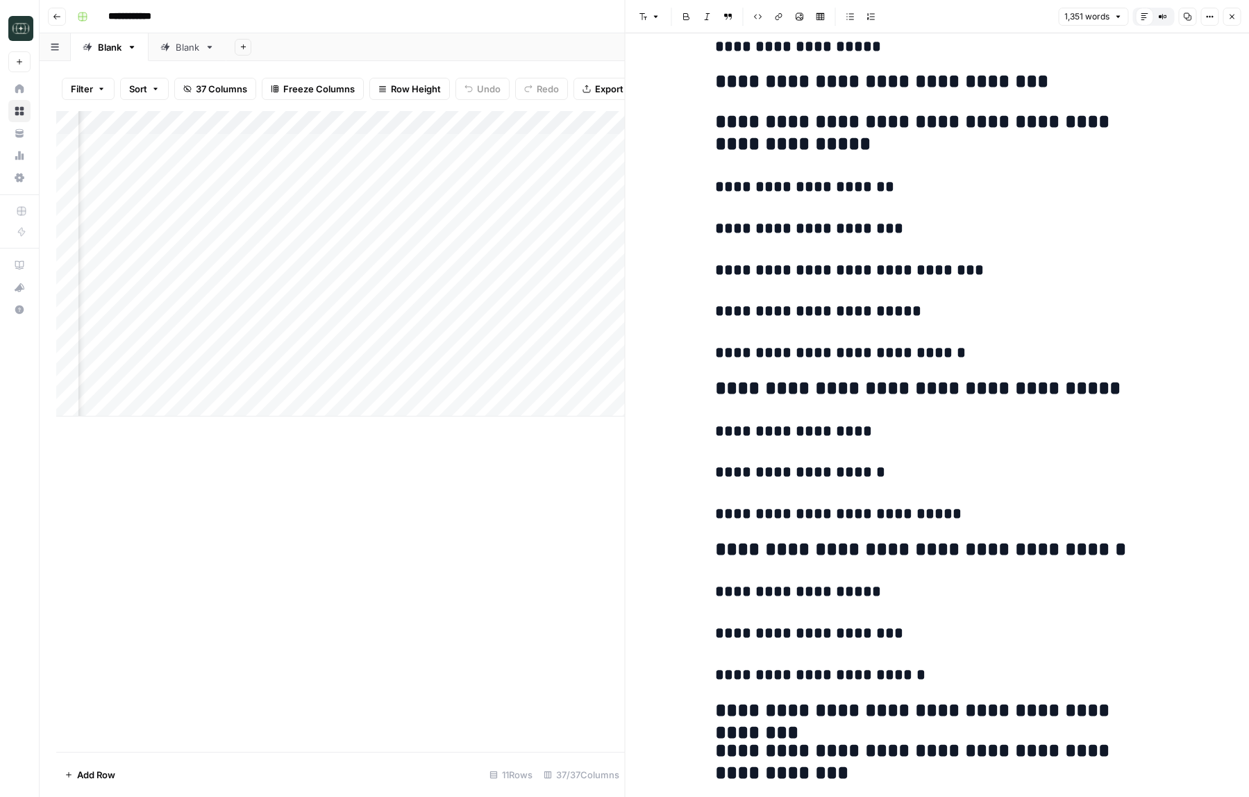
click at [1235, 24] on button "Close" at bounding box center [1232, 17] width 18 height 18
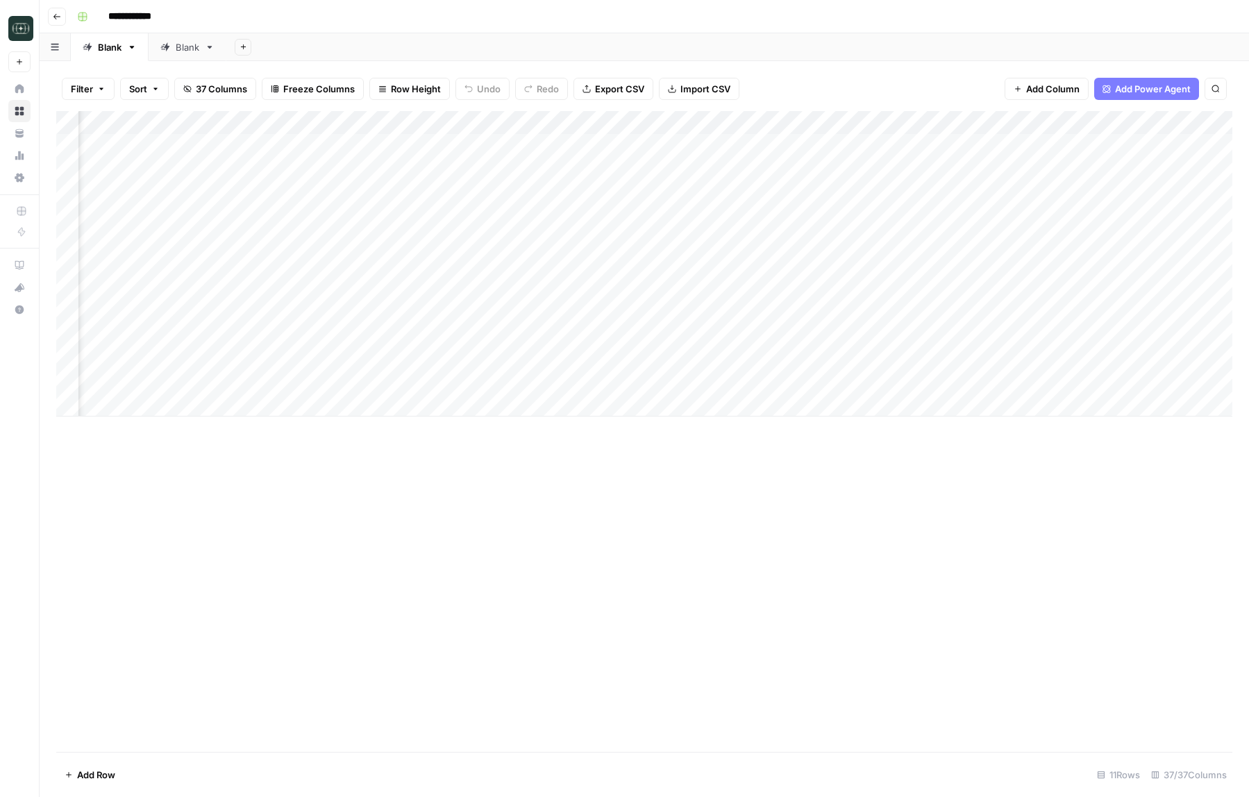
click at [509, 333] on div "Add Column" at bounding box center [644, 263] width 1176 height 305
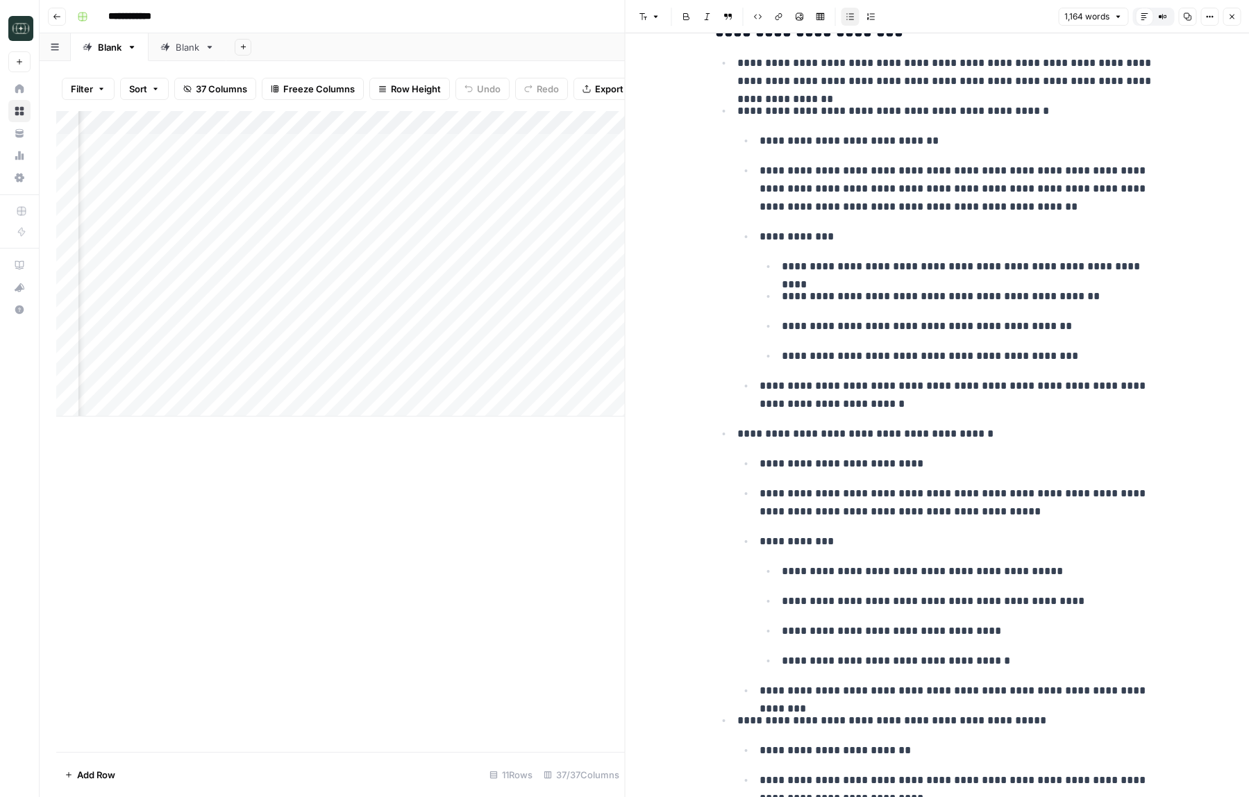
scroll to position [1477, 0]
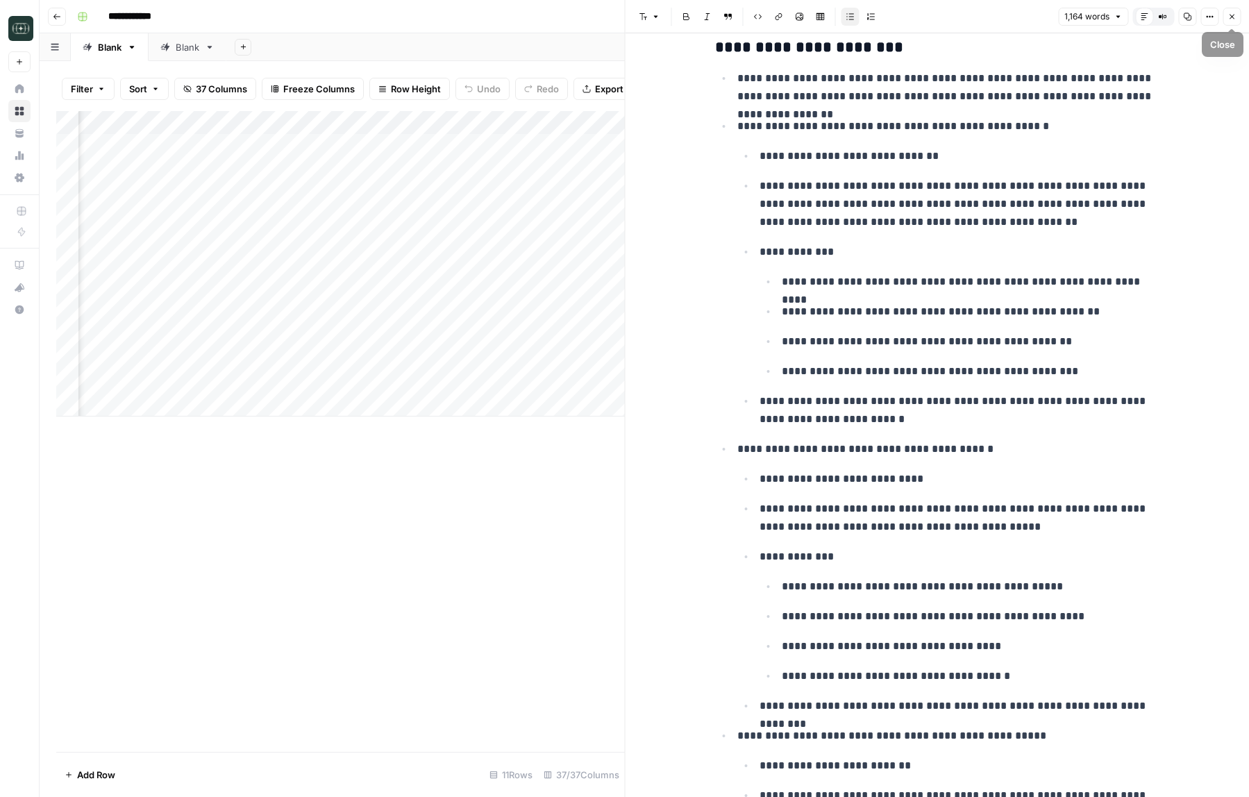
click at [1228, 12] on button "Close" at bounding box center [1232, 17] width 18 height 18
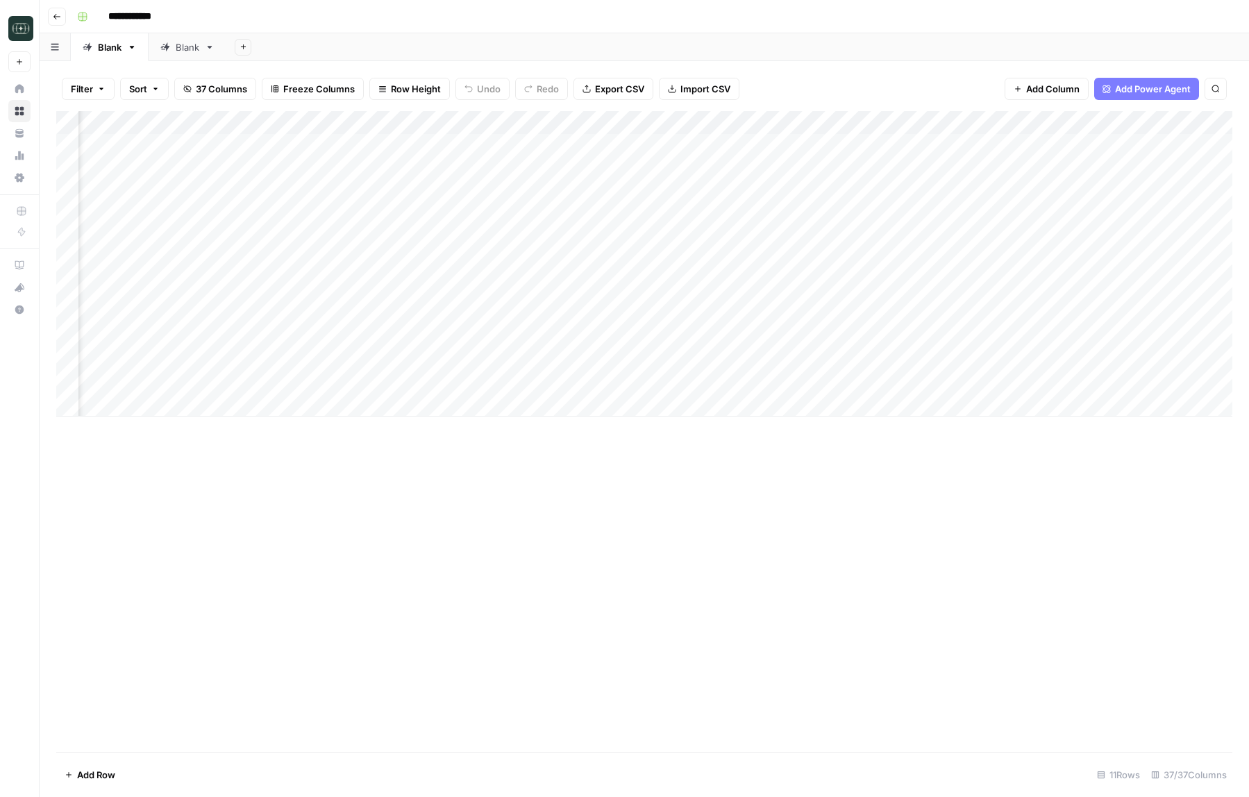
scroll to position [0, 2195]
click at [925, 124] on div "Add Column" at bounding box center [644, 263] width 1176 height 305
click at [942, 82] on div "Filter Sort 37 Columns Freeze Columns Row Height Undo Redo Export CSV Import CS…" at bounding box center [644, 89] width 1176 height 44
click at [1136, 124] on div "Add Column" at bounding box center [644, 263] width 1176 height 305
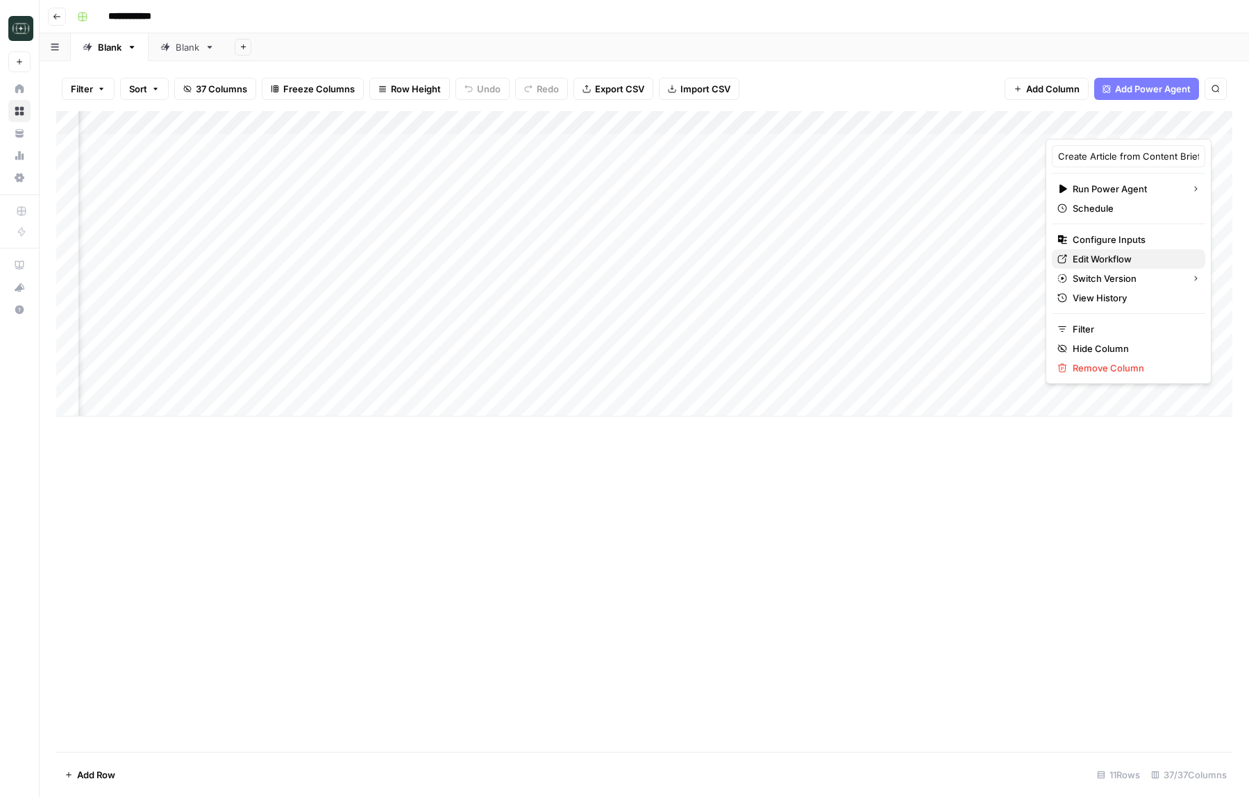
click at [1093, 256] on span "Edit Workflow" at bounding box center [1133, 259] width 121 height 14
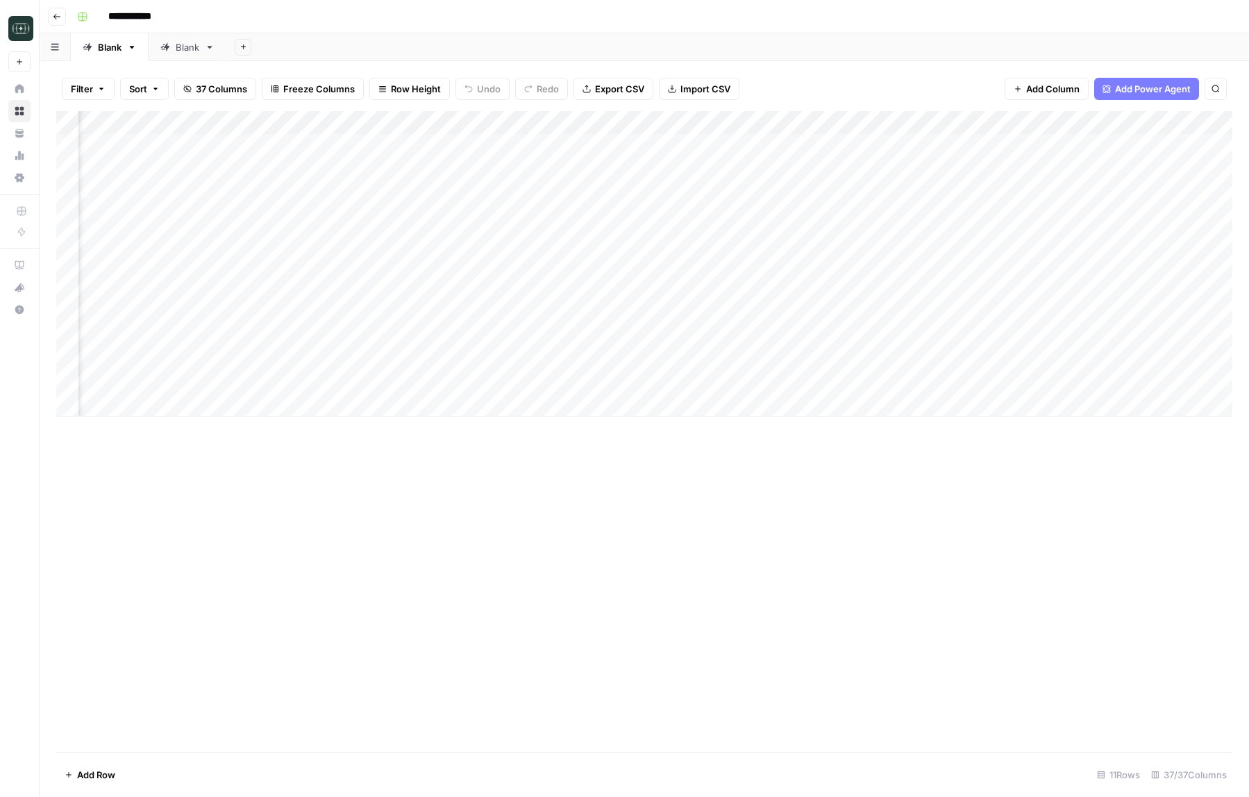
click at [1146, 126] on div "Add Column" at bounding box center [644, 263] width 1176 height 305
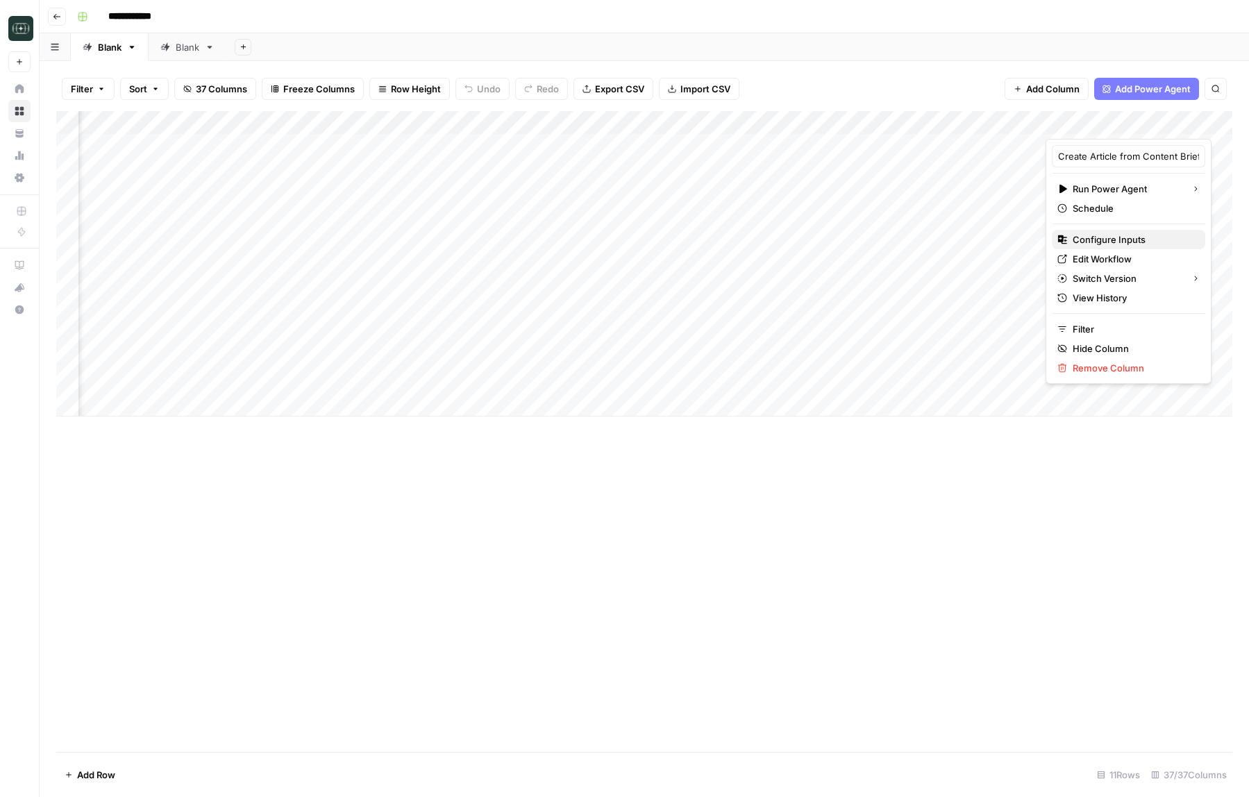
click at [1099, 239] on span "Configure Inputs" at bounding box center [1133, 240] width 121 height 14
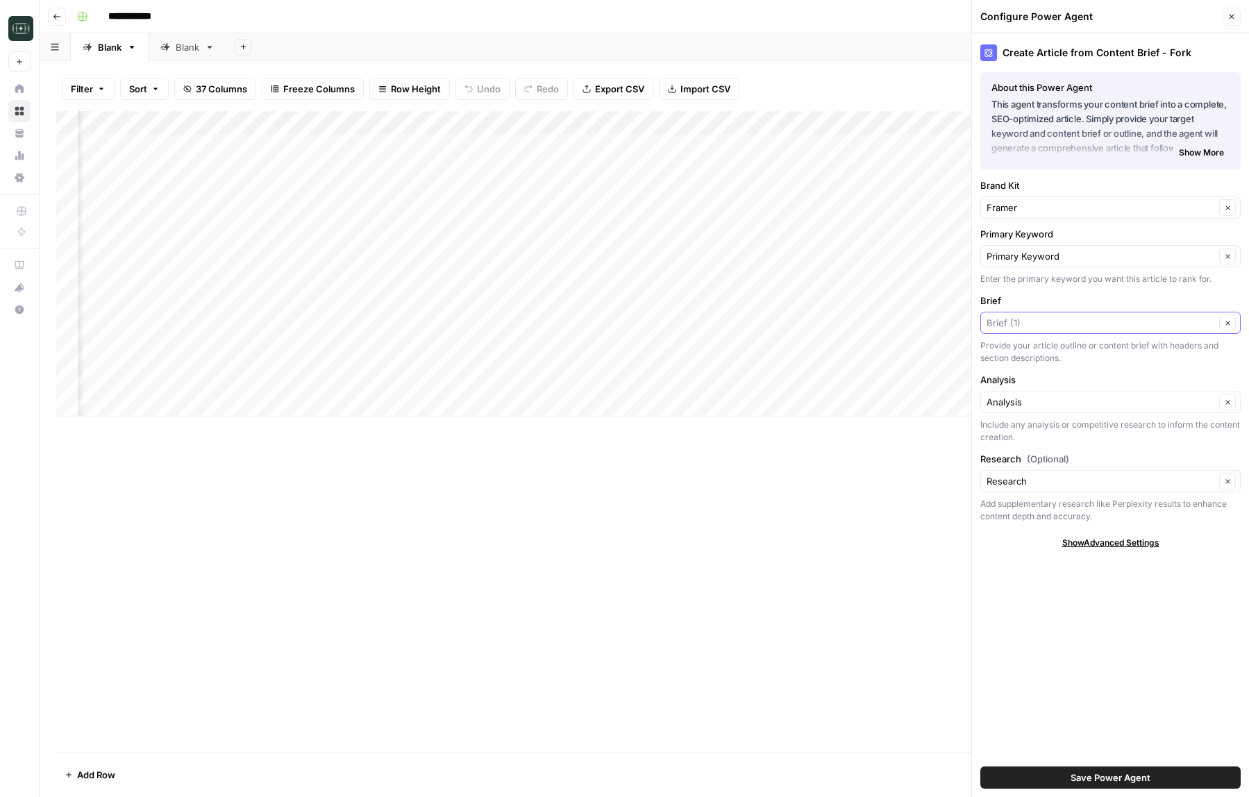
click at [1055, 322] on input "Brief" at bounding box center [1101, 323] width 228 height 14
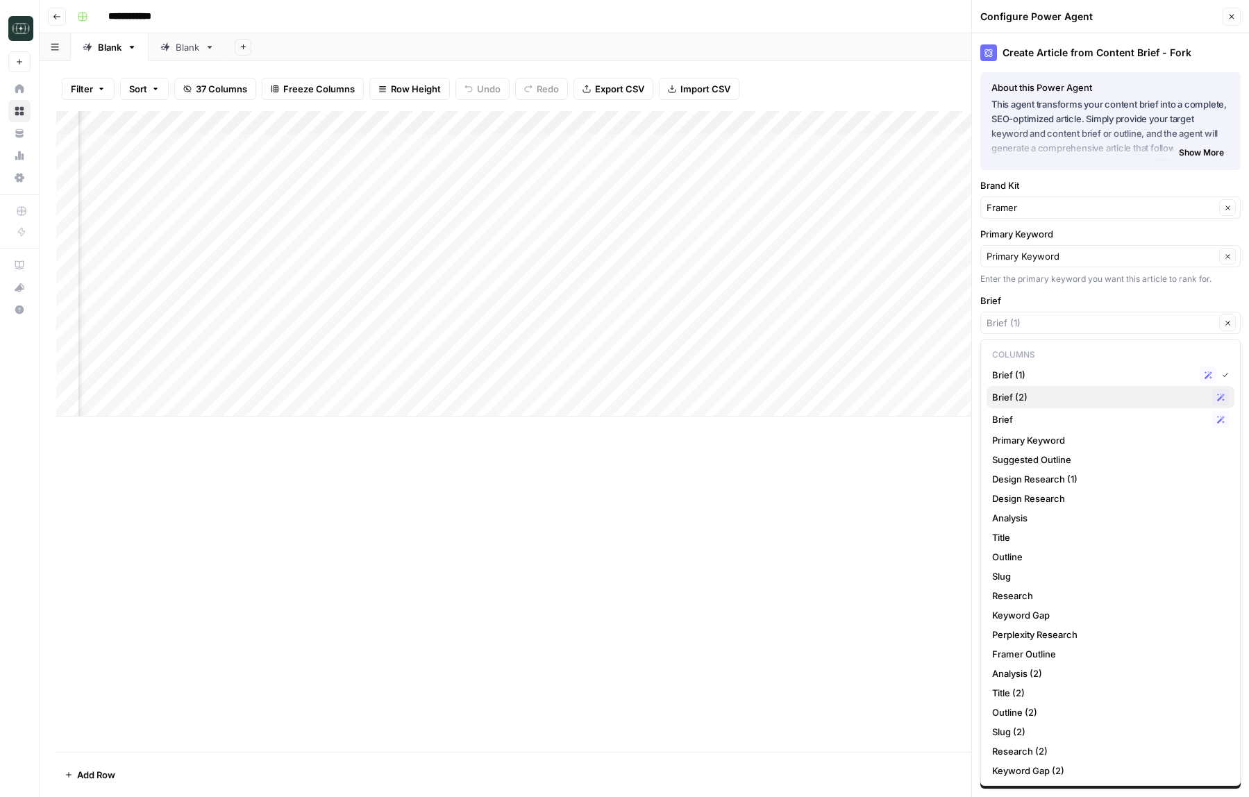
click at [1031, 395] on span "Brief (2)" at bounding box center [1099, 397] width 215 height 14
type input "Brief (2)"
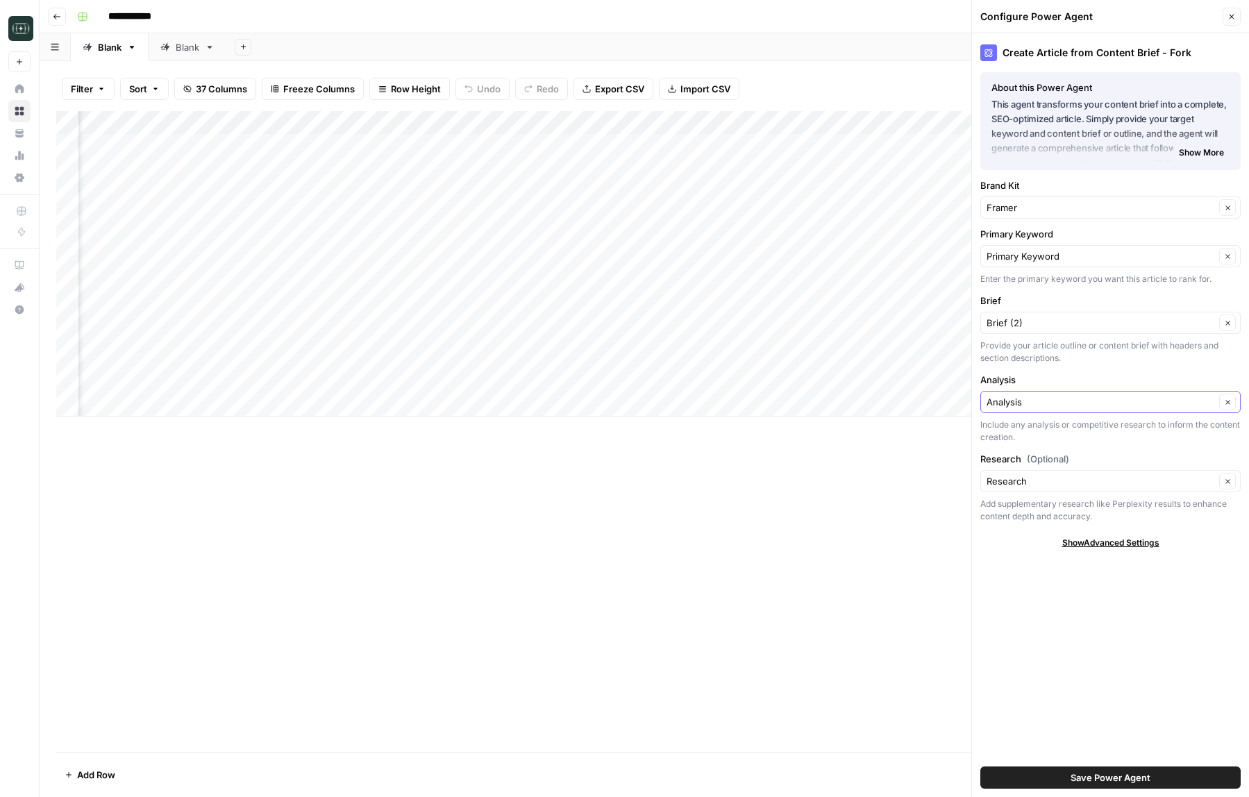
click at [1046, 403] on input "Analysis" at bounding box center [1101, 402] width 228 height 14
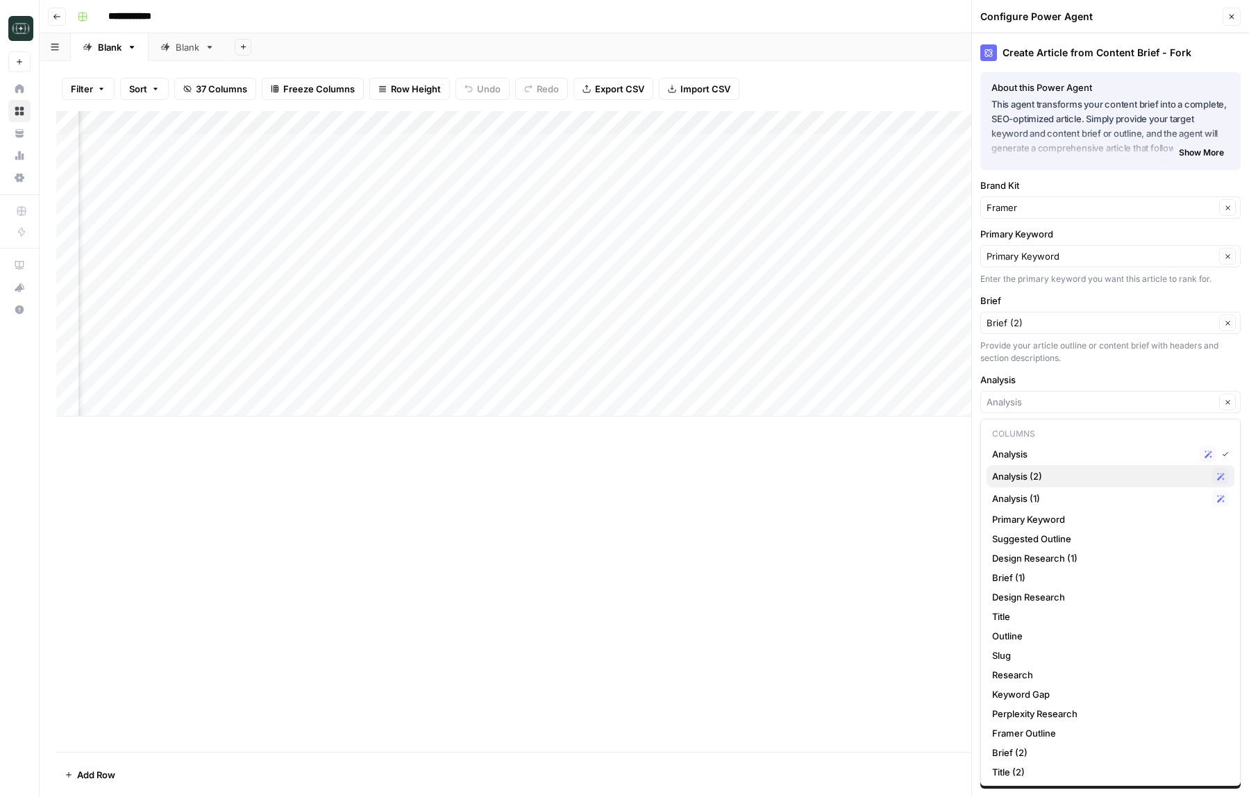
click at [1028, 481] on span "Analysis (2)" at bounding box center [1099, 476] width 215 height 14
type input "Analysis (2)"
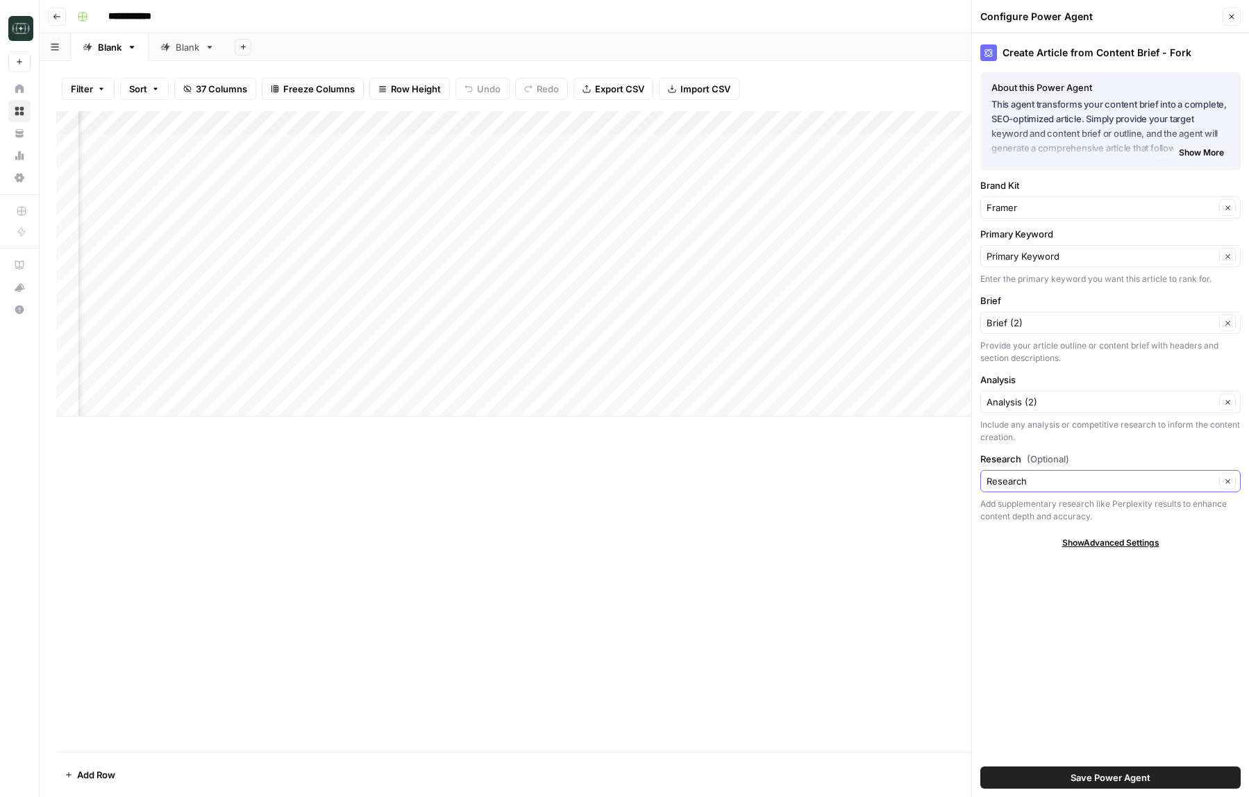
click at [1069, 478] on input "Research" at bounding box center [1101, 481] width 228 height 14
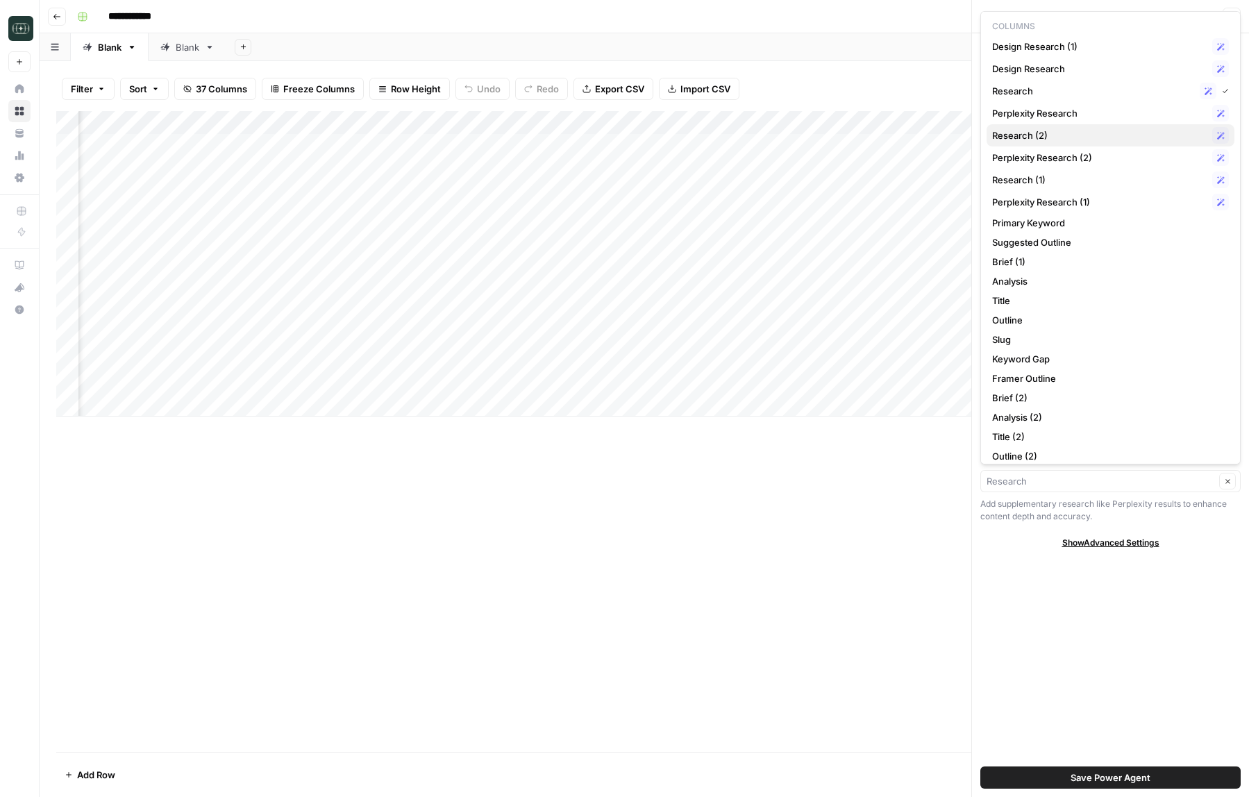
click at [1071, 128] on span "Research (2)" at bounding box center [1099, 135] width 215 height 14
type input "Research (2)"
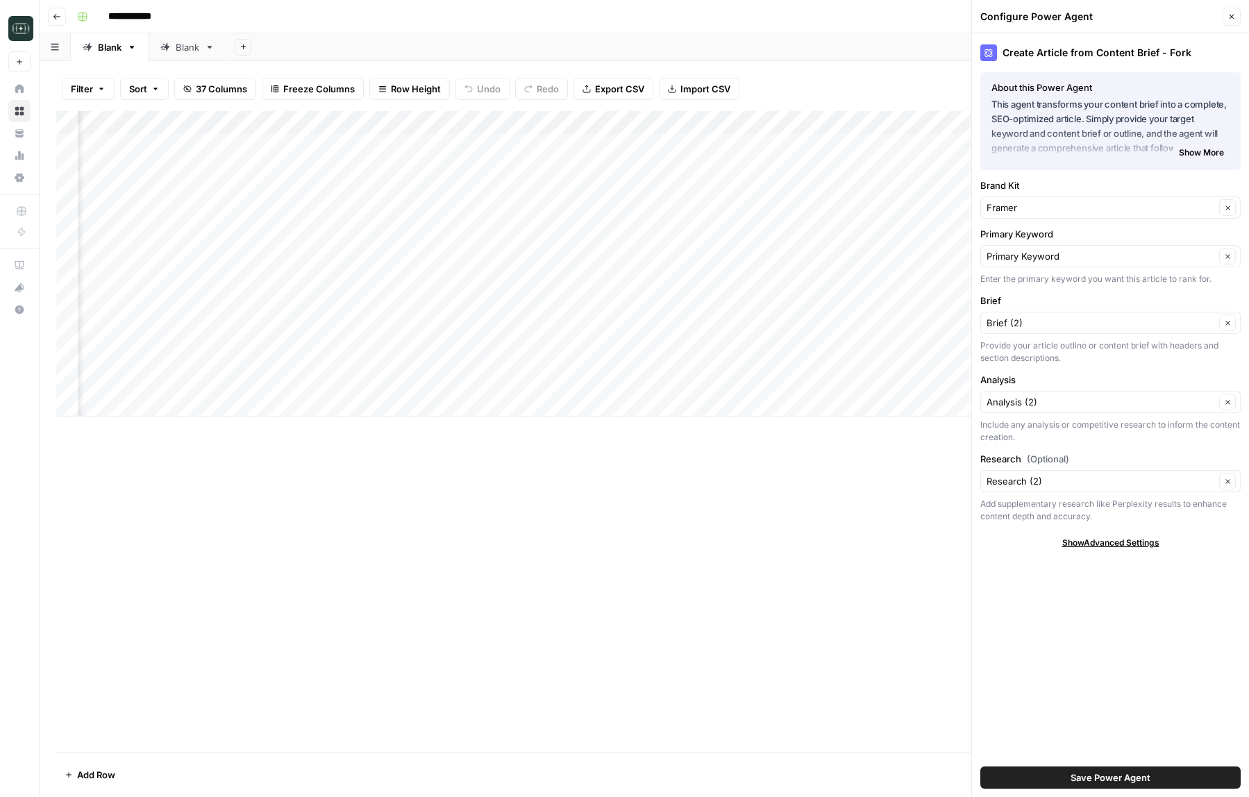
click at [1103, 778] on span "Save Power Agent" at bounding box center [1111, 778] width 80 height 14
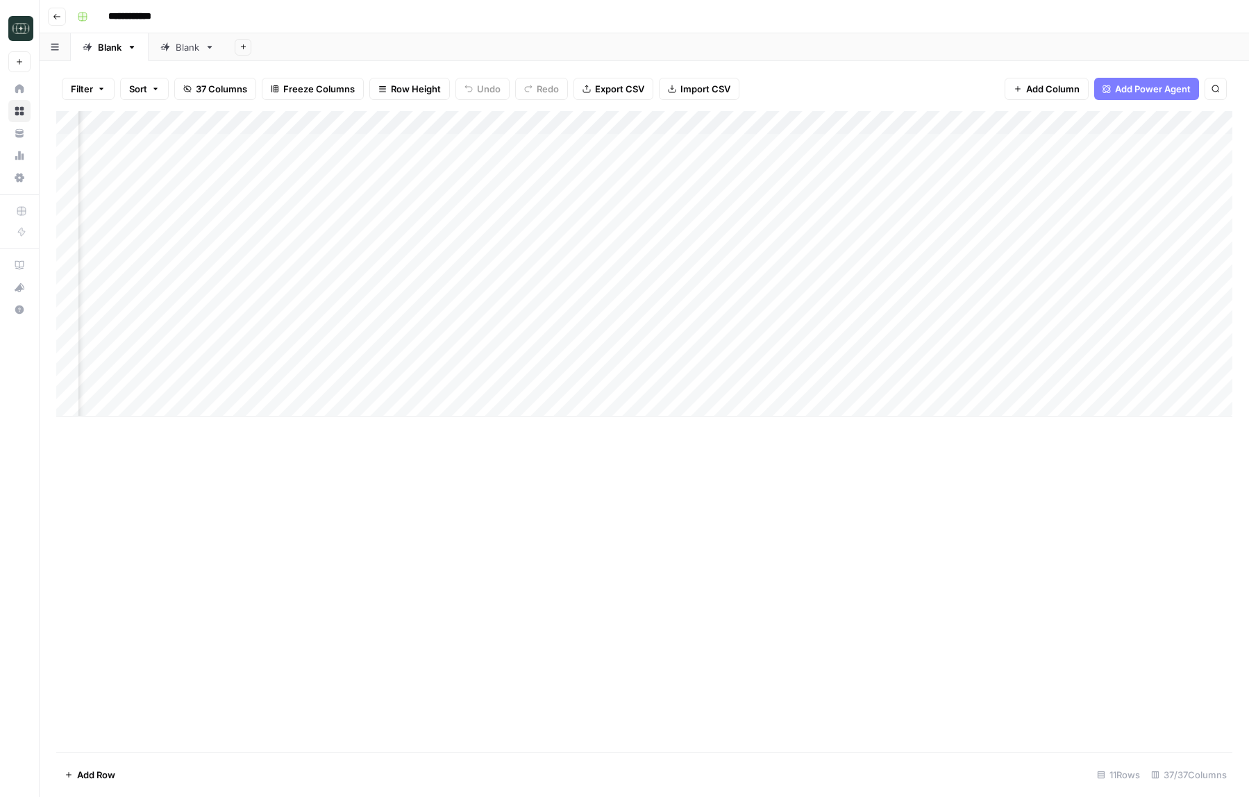
scroll to position [0, 2293]
click at [846, 335] on div "Add Column" at bounding box center [644, 263] width 1176 height 305
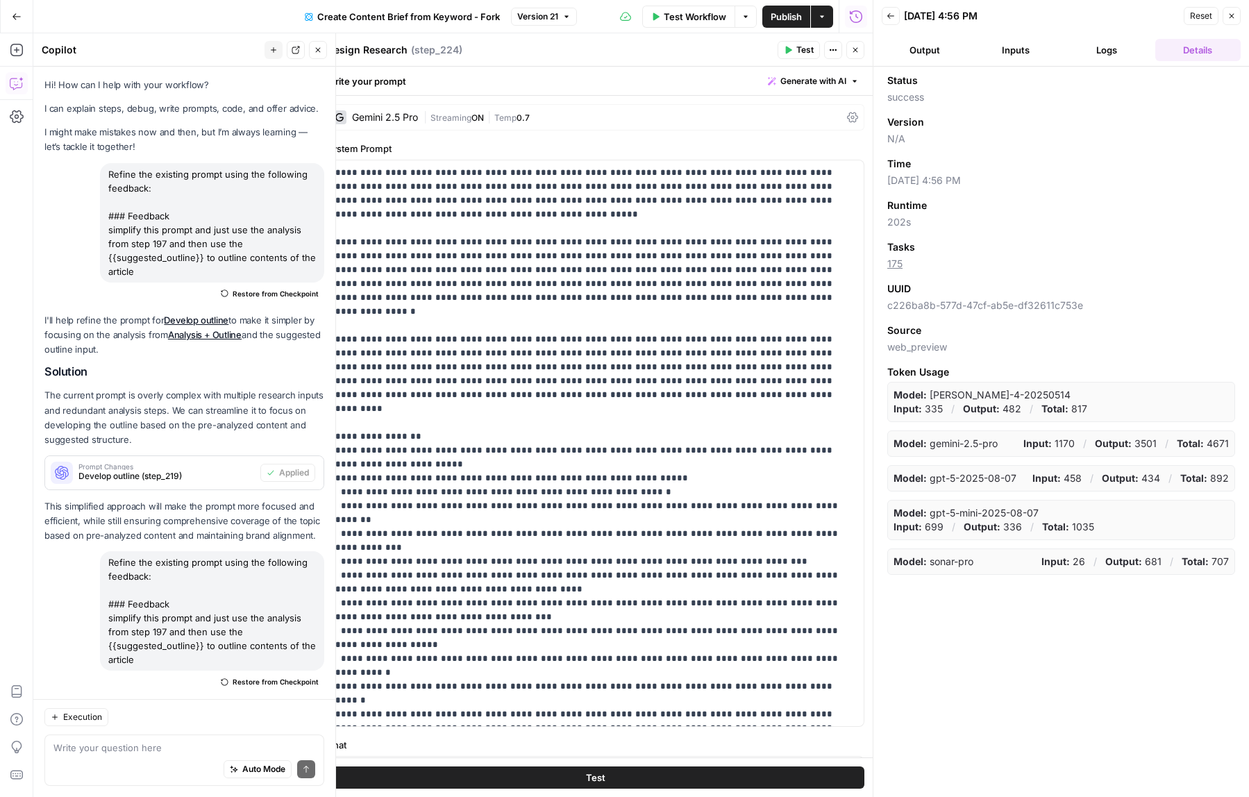
scroll to position [2228, 0]
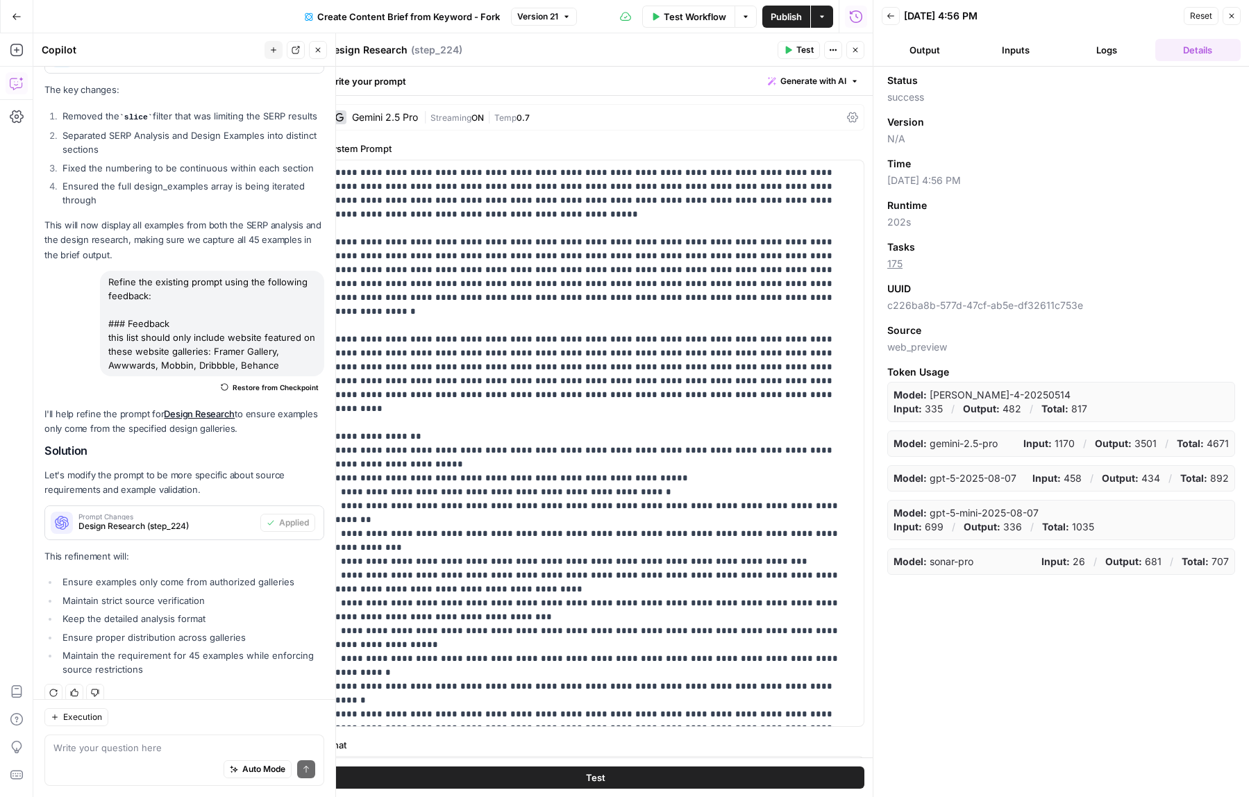
click at [1232, 22] on button "Close" at bounding box center [1232, 16] width 18 height 18
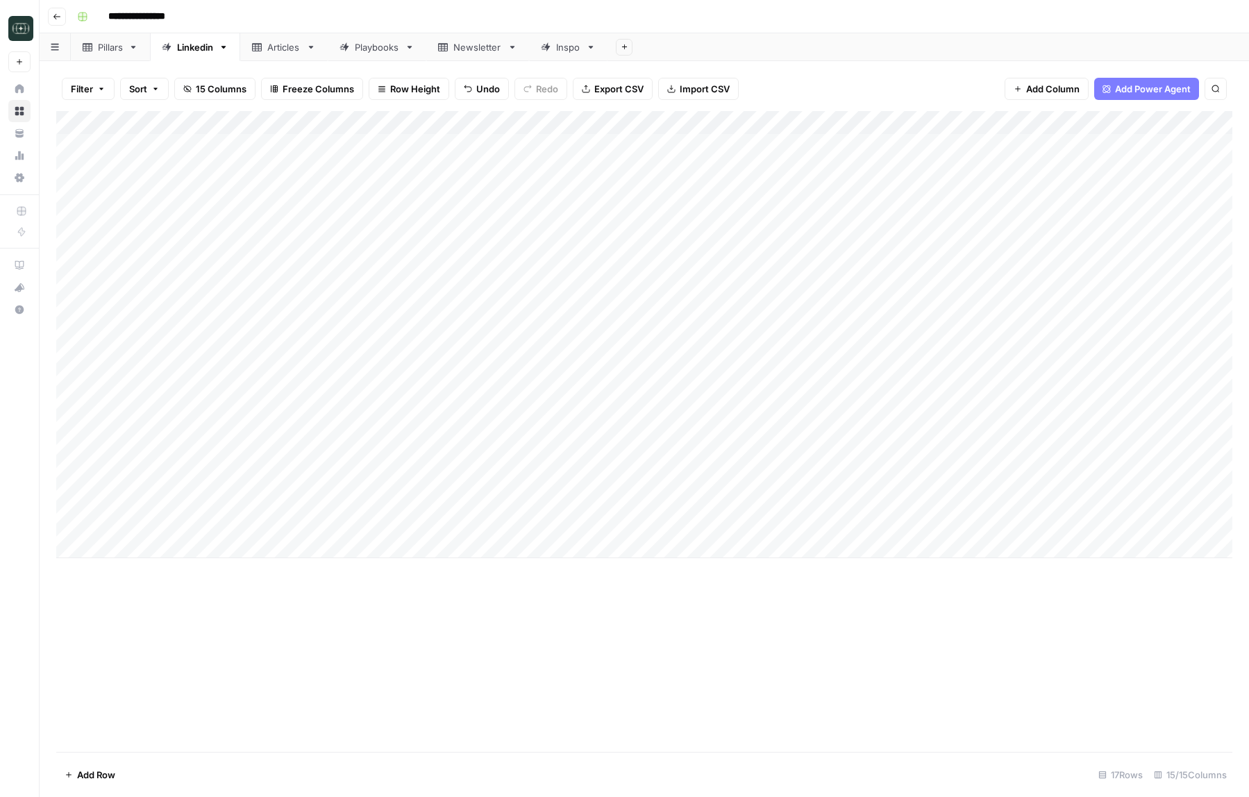
click at [562, 522] on div "Add Column" at bounding box center [644, 334] width 1176 height 447
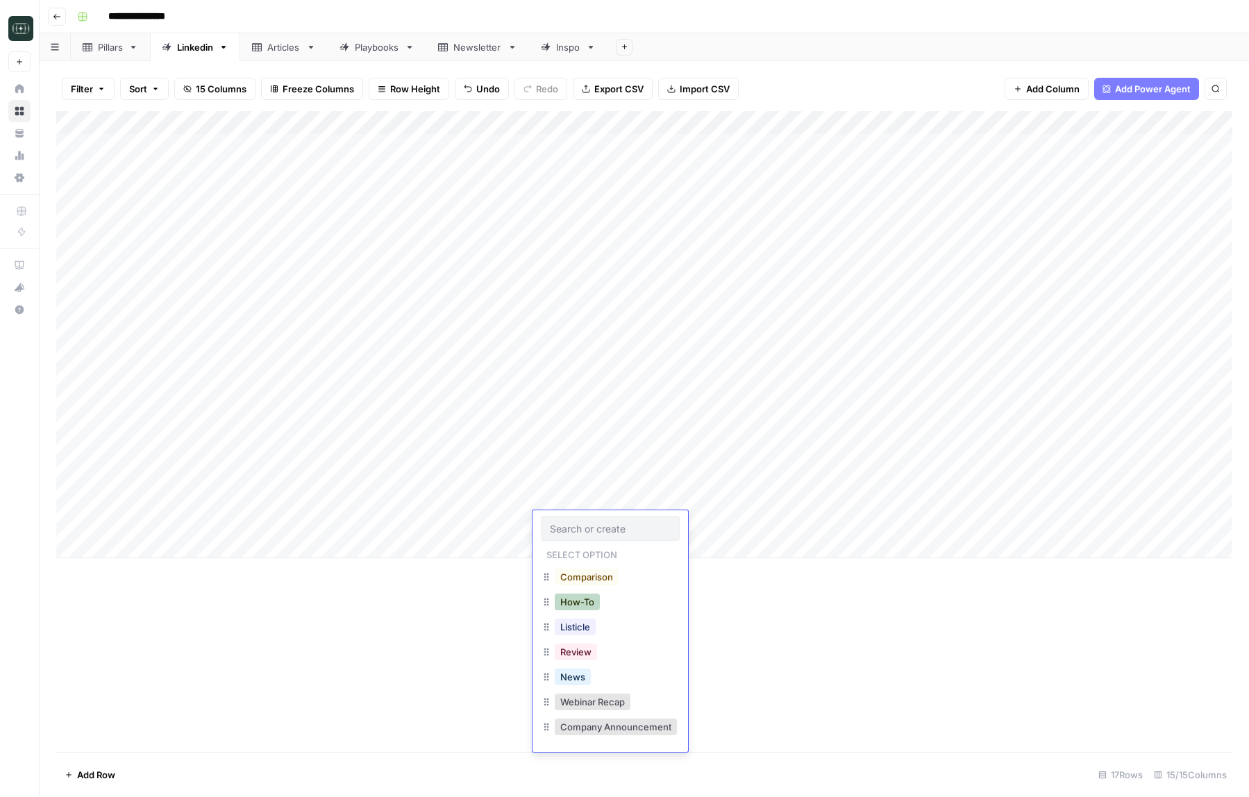
click at [575, 603] on button "How-To" at bounding box center [577, 602] width 45 height 17
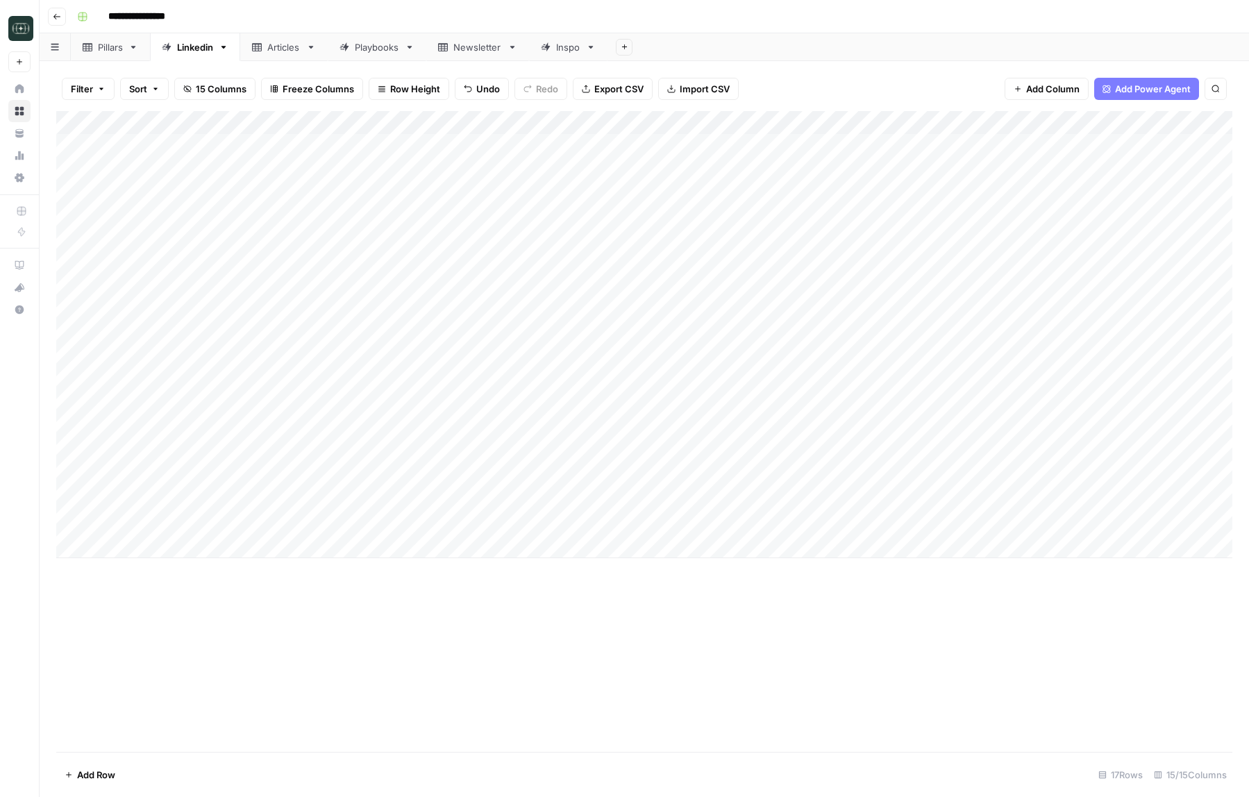
click at [701, 514] on div "Add Column" at bounding box center [644, 334] width 1176 height 447
click at [704, 594] on button "Medium ( 120-200 words)" at bounding box center [702, 602] width 122 height 17
click at [830, 523] on div "Add Column" at bounding box center [644, 334] width 1176 height 447
click at [386, 548] on div "Add Column" at bounding box center [644, 334] width 1176 height 447
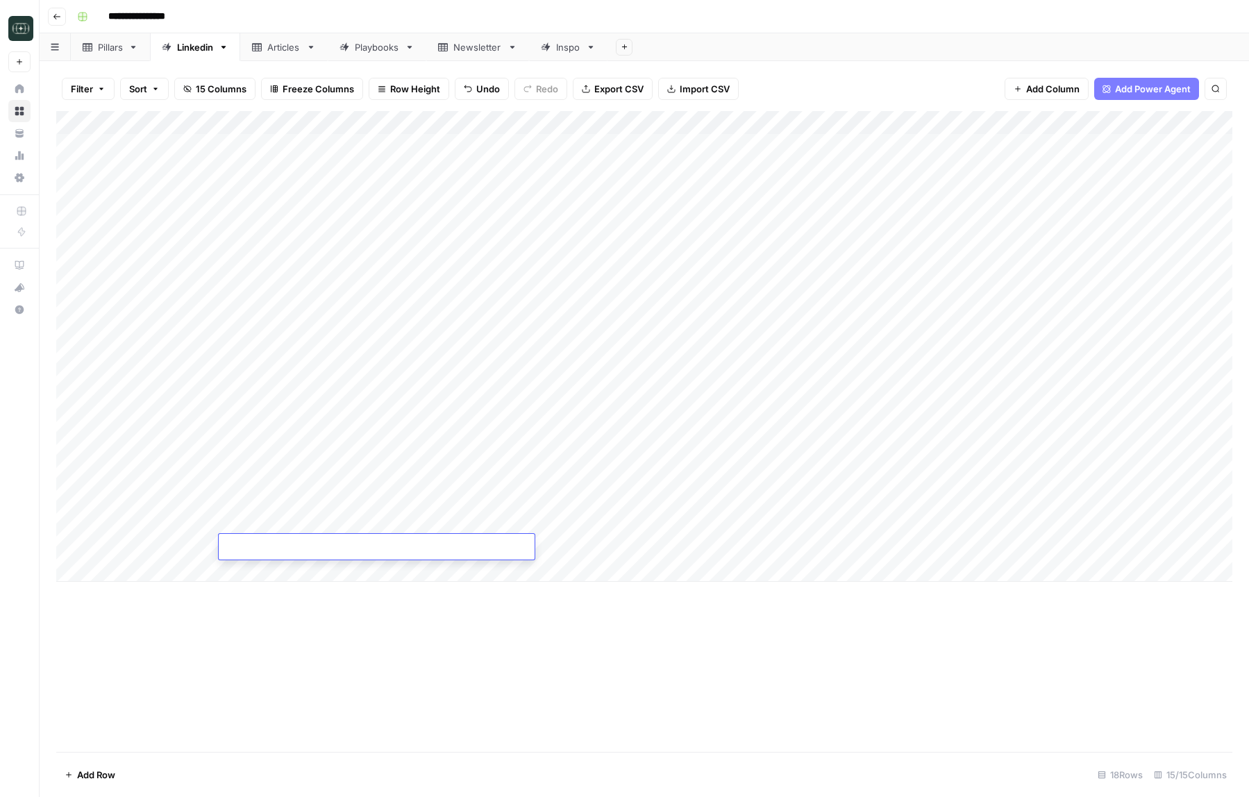
type textarea "**********"
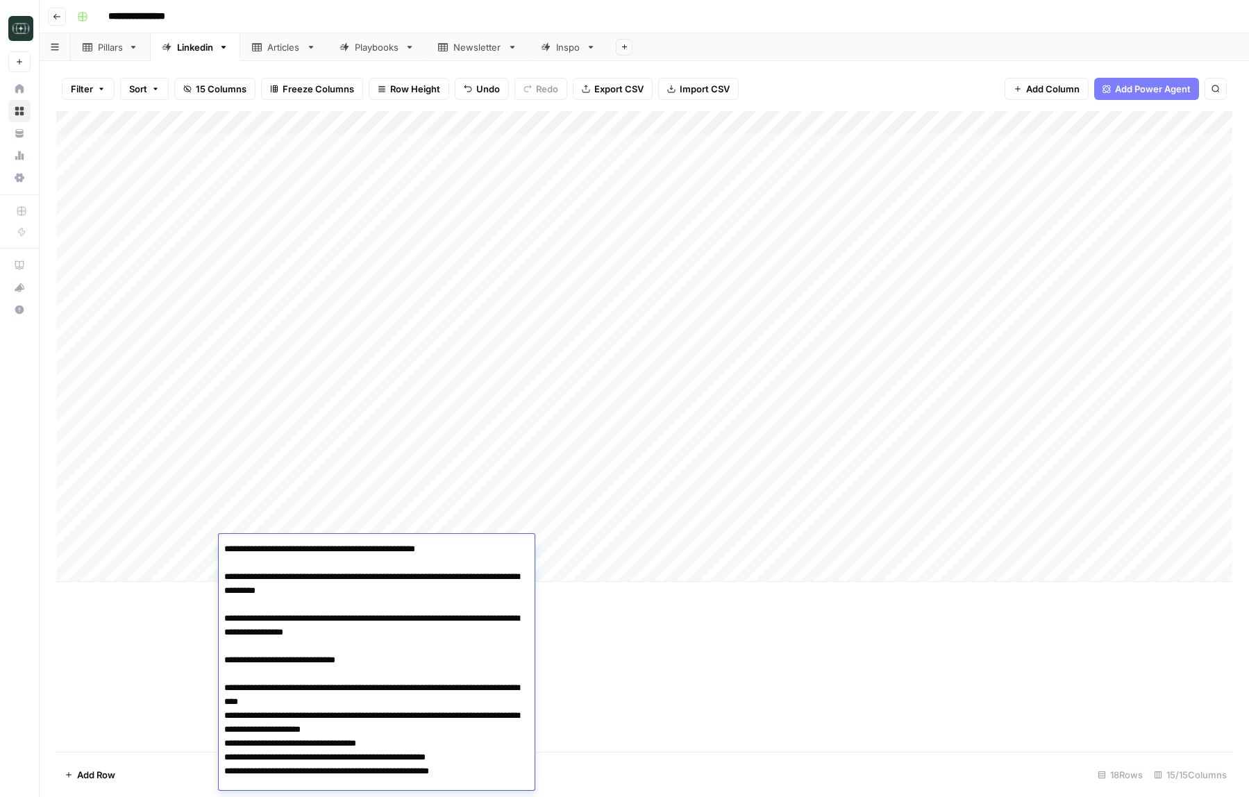
click at [664, 624] on div "Add Column" at bounding box center [644, 431] width 1176 height 641
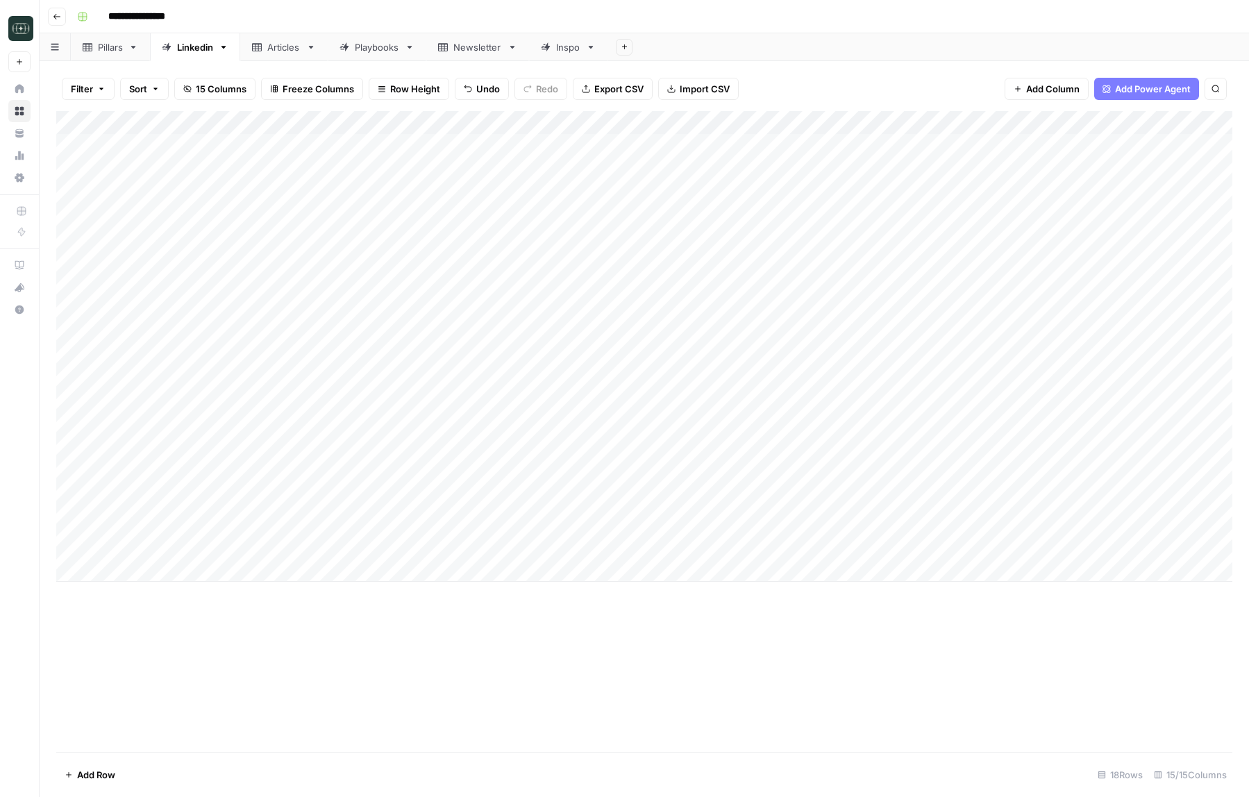
click at [561, 550] on div "Add Column" at bounding box center [644, 346] width 1176 height 471
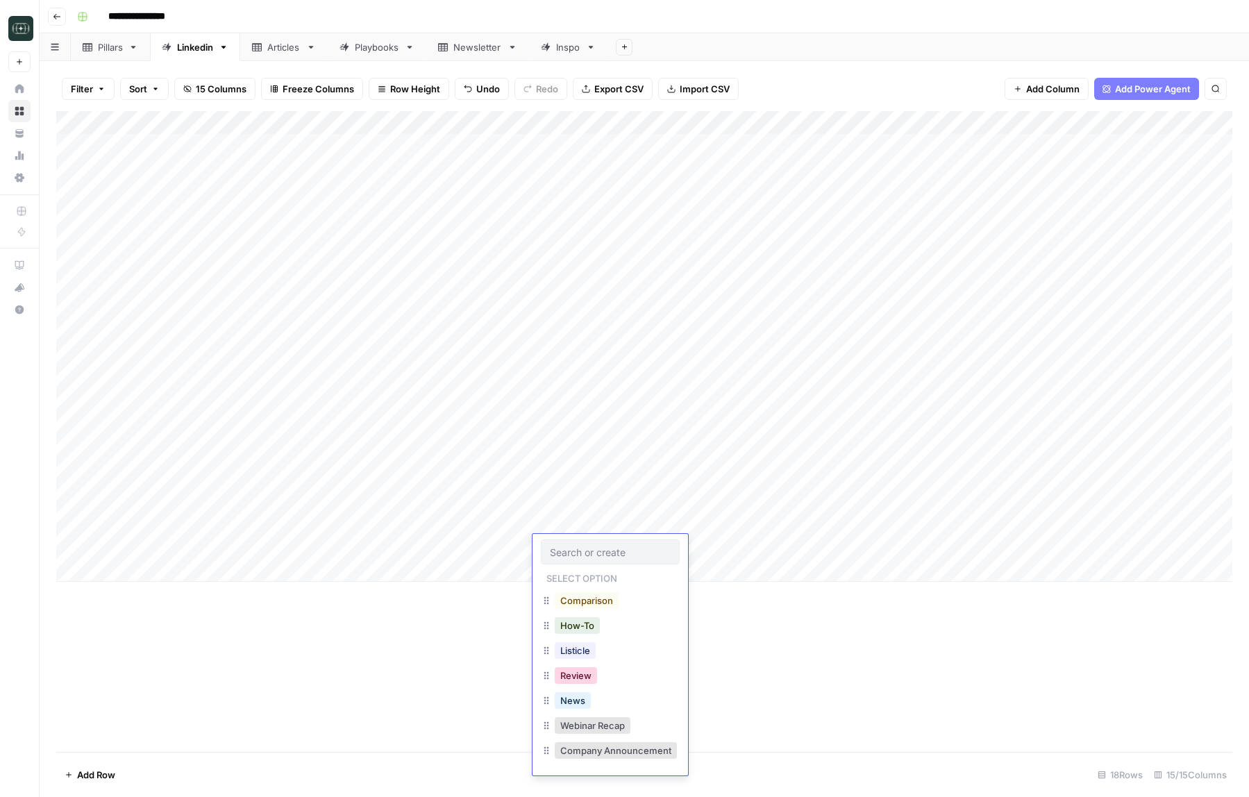
click at [564, 673] on button "Review" at bounding box center [576, 675] width 42 height 17
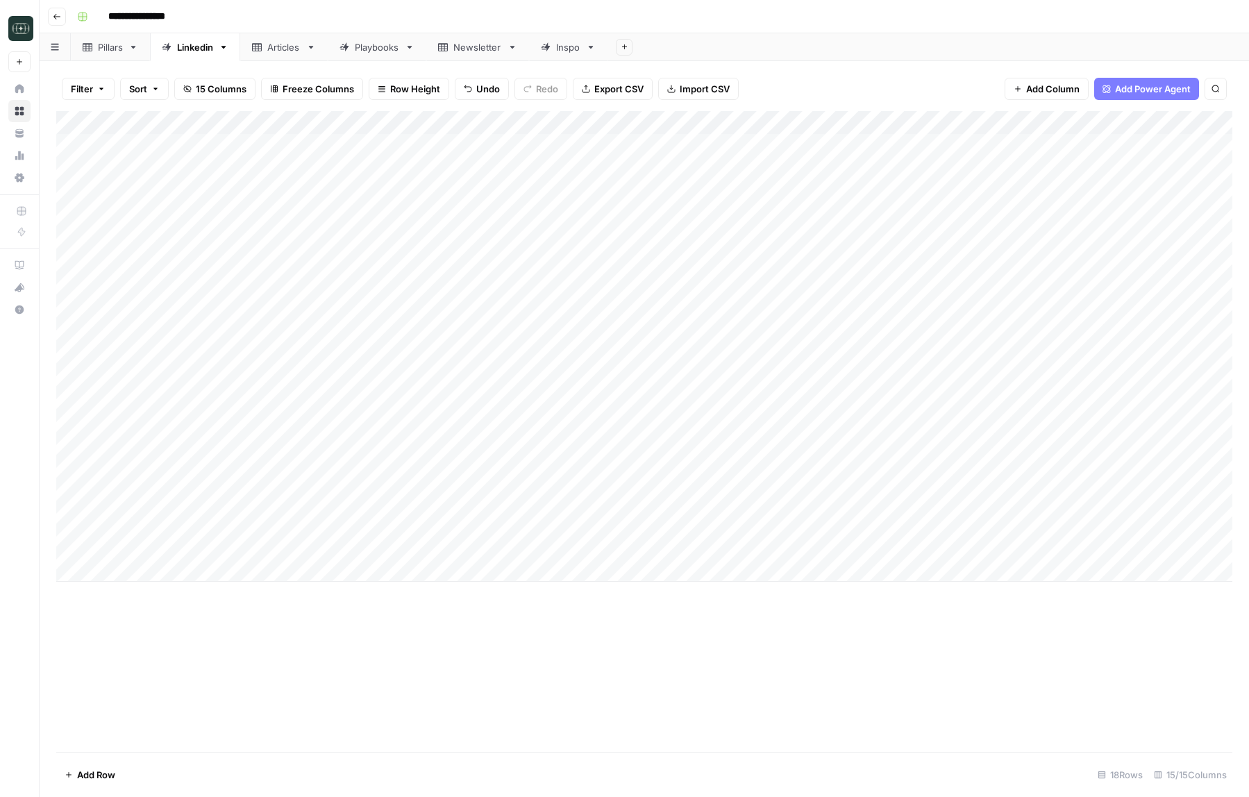
click at [682, 553] on div "Add Column" at bounding box center [644, 346] width 1176 height 471
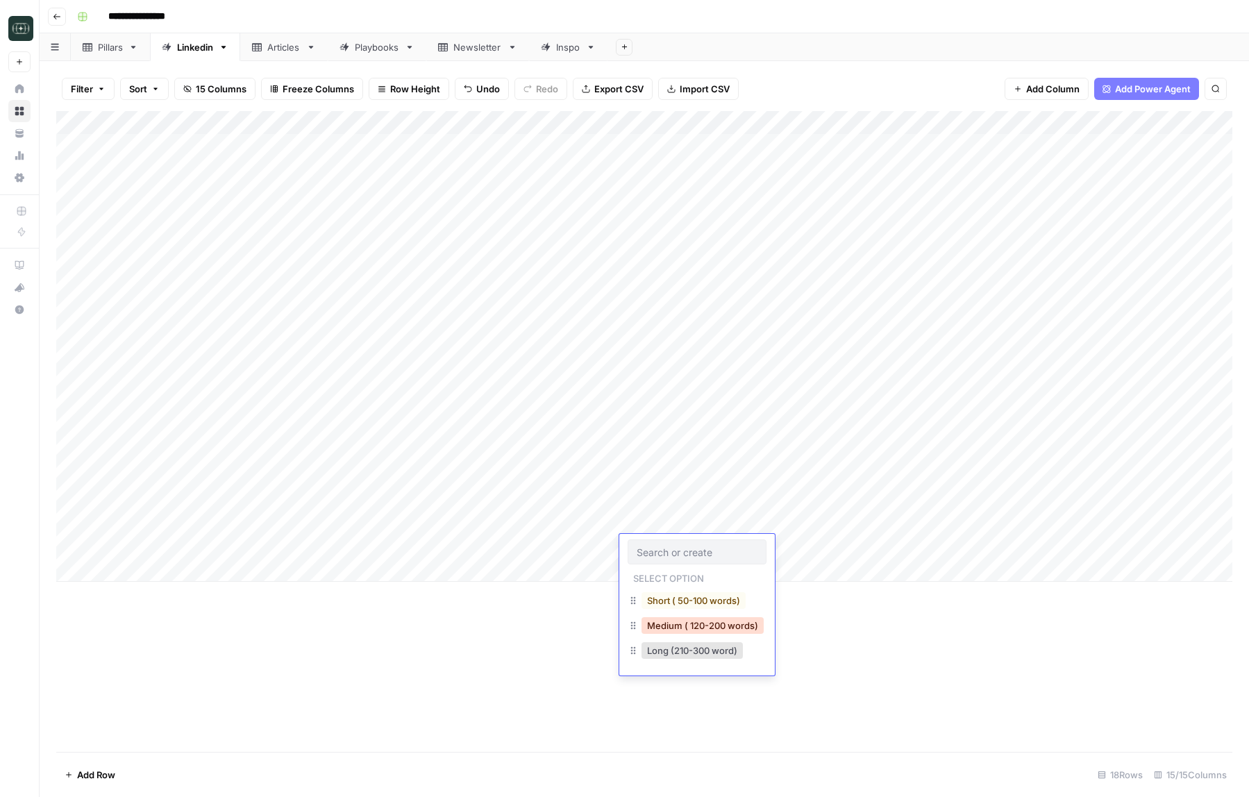
click at [689, 622] on button "Medium ( 120-200 words)" at bounding box center [702, 625] width 122 height 17
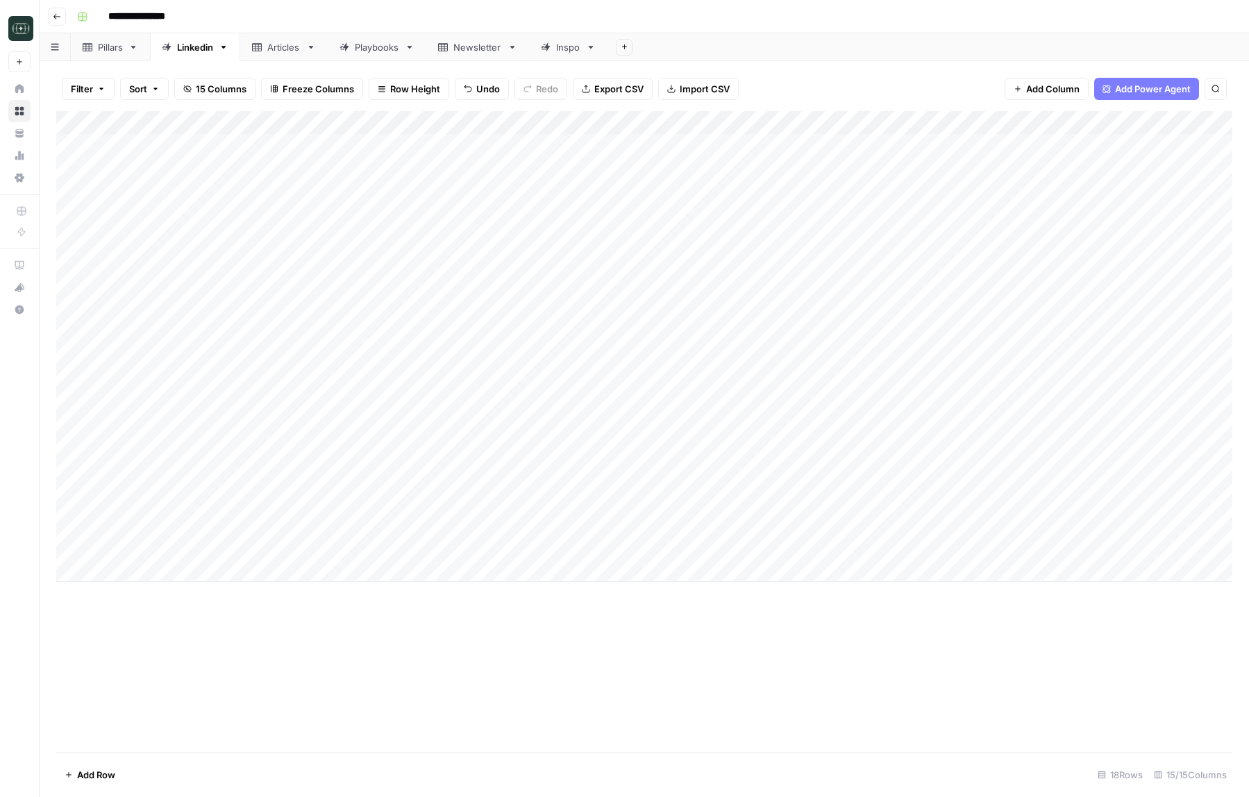
click at [808, 553] on div "Add Column" at bounding box center [644, 346] width 1176 height 471
click at [370, 37] on link "Playbooks" at bounding box center [377, 47] width 99 height 28
click at [1048, 238] on div "Add Column" at bounding box center [644, 216] width 1176 height 211
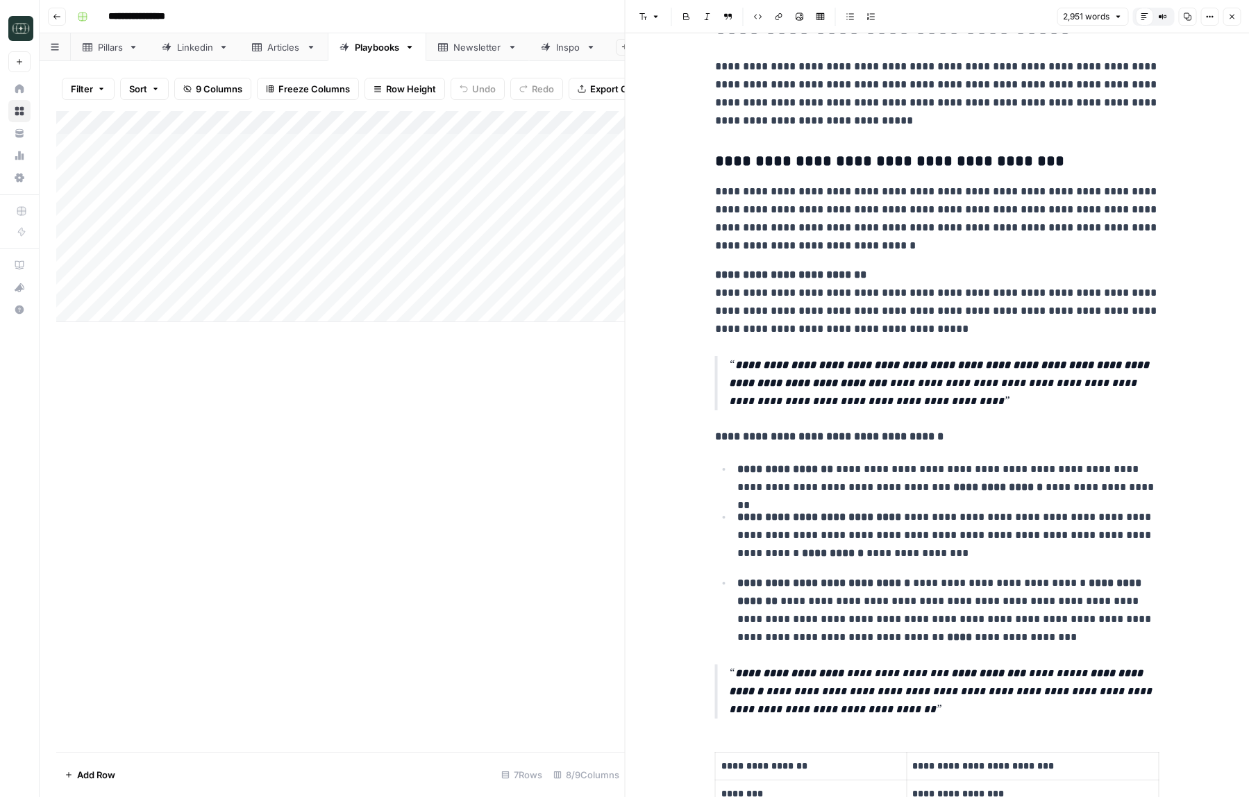
scroll to position [715, 0]
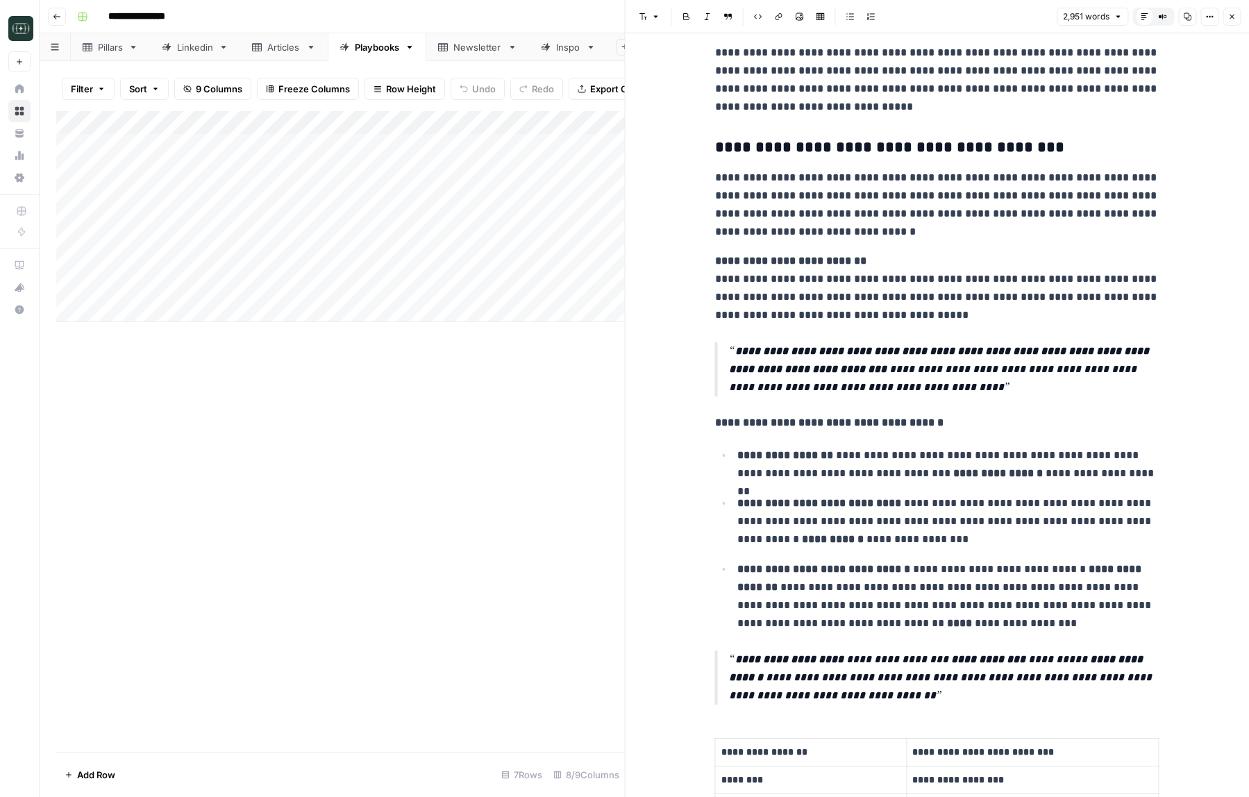
click at [1191, 14] on button "Copy" at bounding box center [1187, 17] width 18 height 18
click at [192, 49] on div "Linkedin" at bounding box center [195, 47] width 36 height 14
